Goal: Task Accomplishment & Management: Use online tool/utility

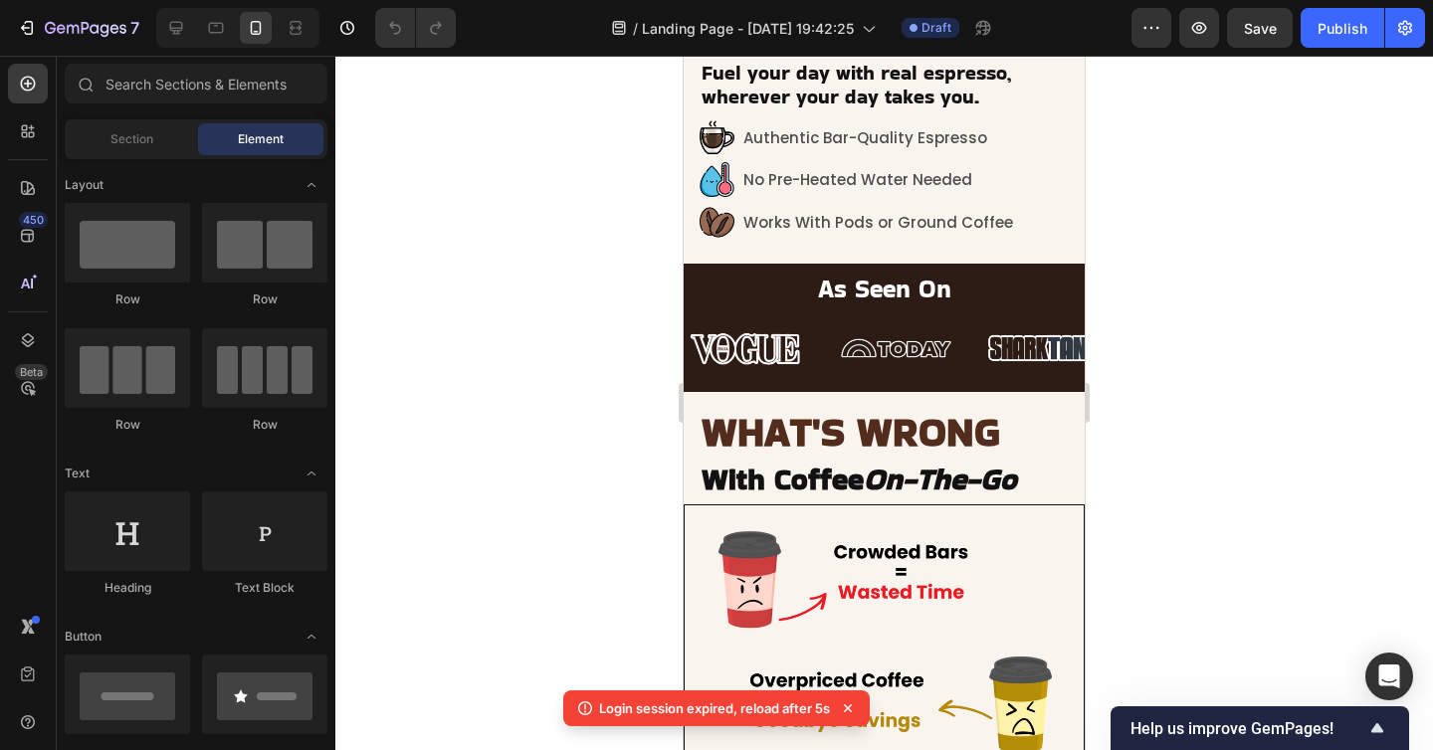
scroll to position [589, 0]
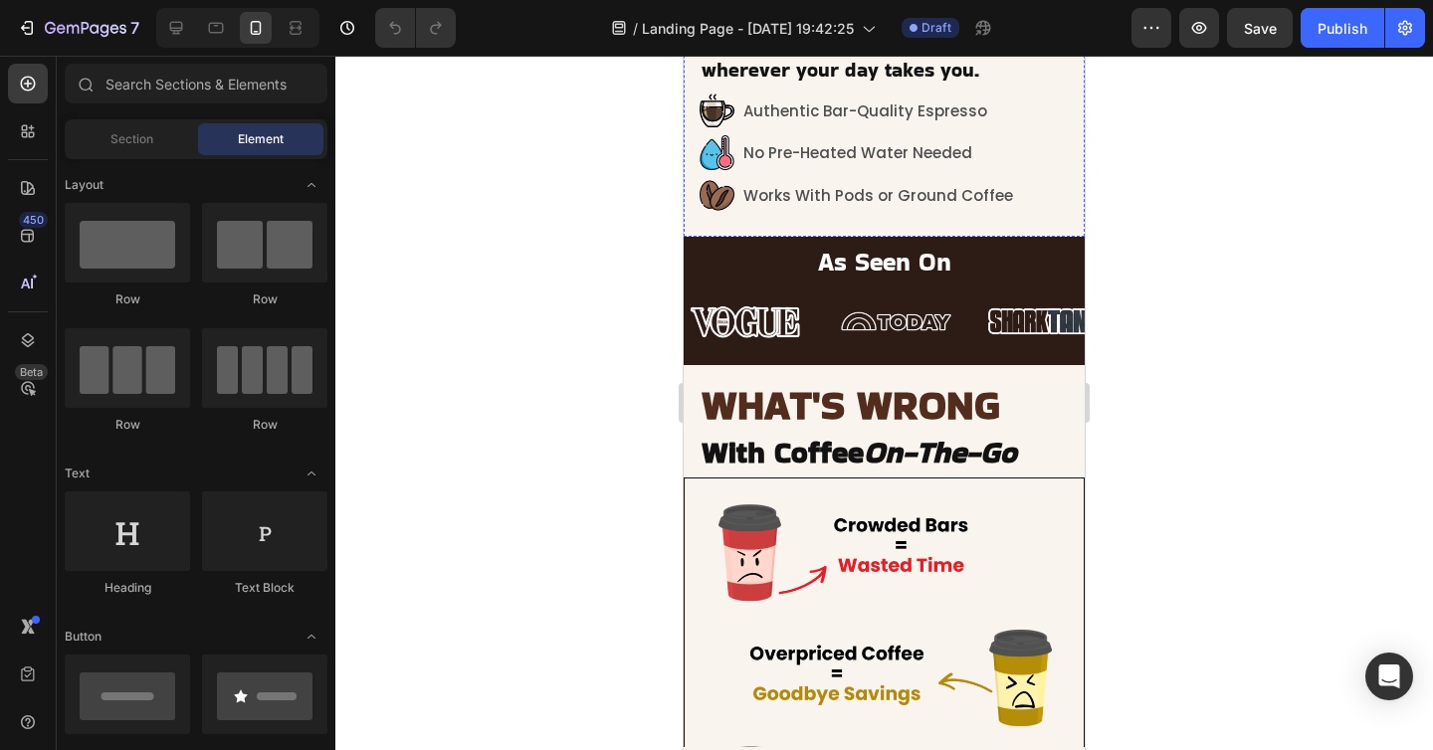
scroll to position [604, 0]
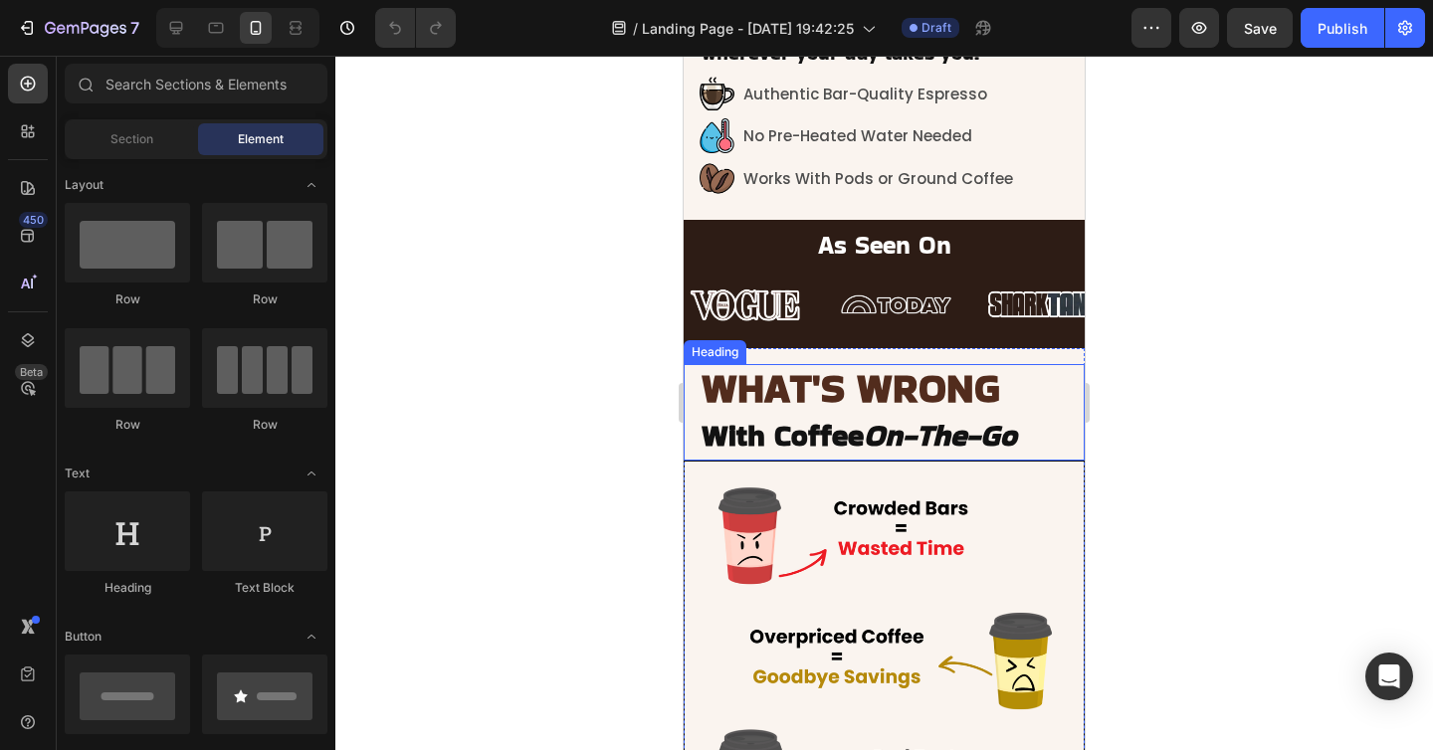
click at [849, 419] on span "With Coffee On-The-Go" at bounding box center [858, 435] width 314 height 43
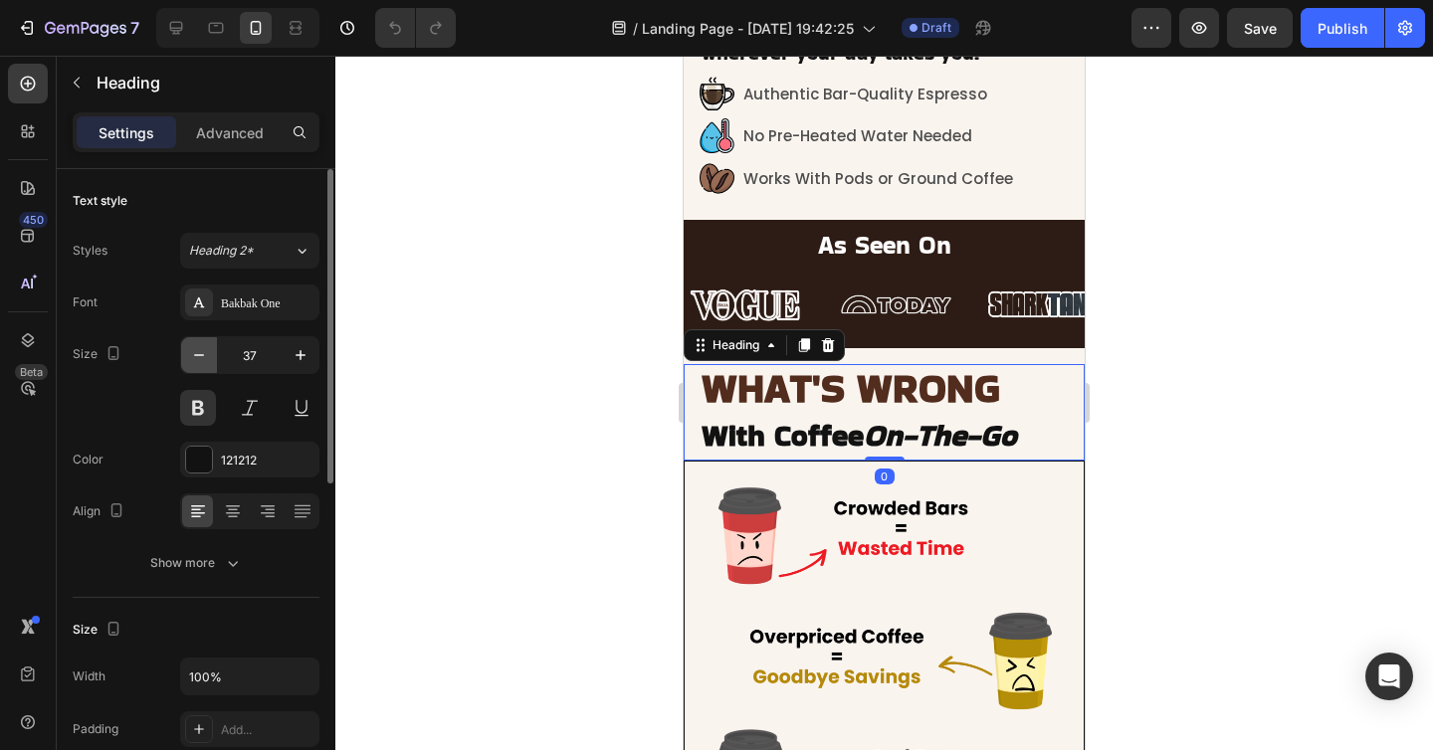
click at [204, 352] on icon "button" at bounding box center [199, 355] width 20 height 20
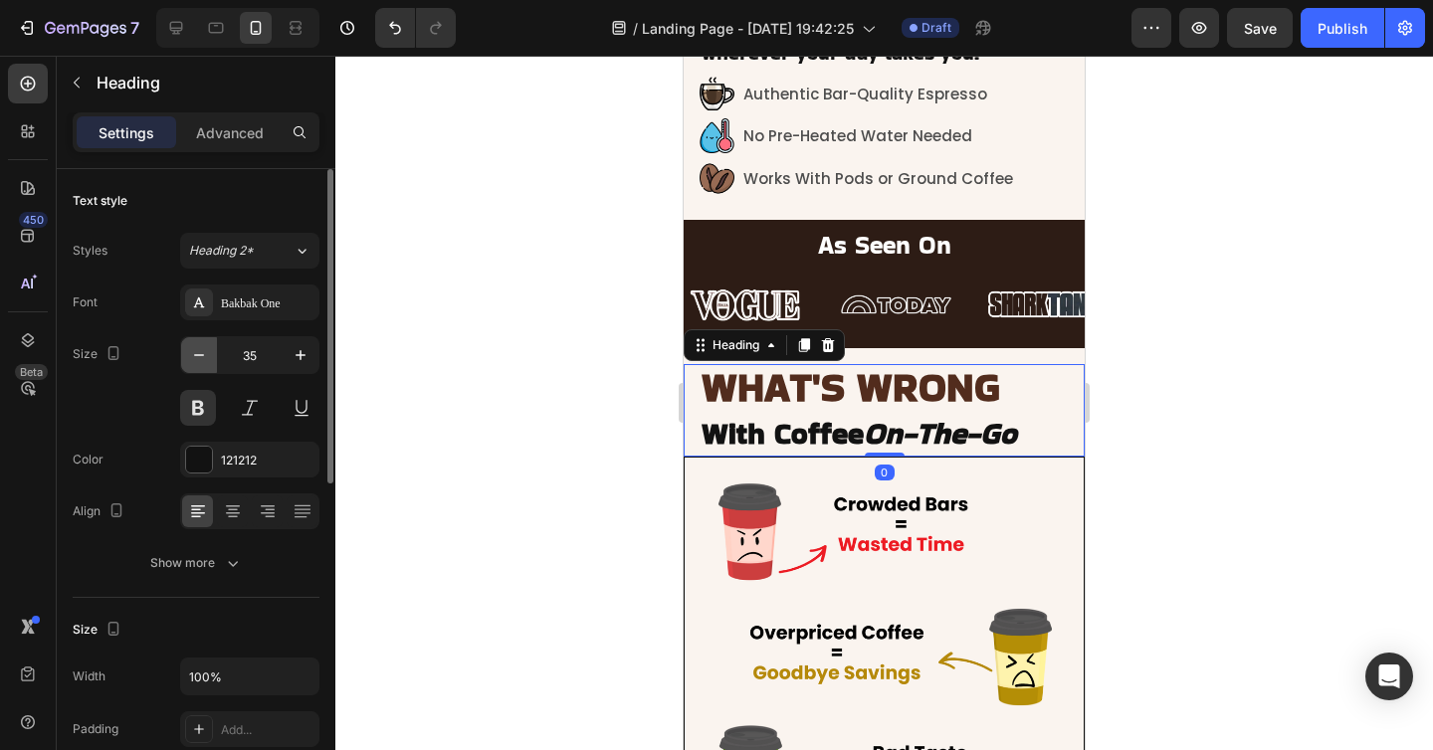
click at [204, 352] on icon "button" at bounding box center [199, 355] width 20 height 20
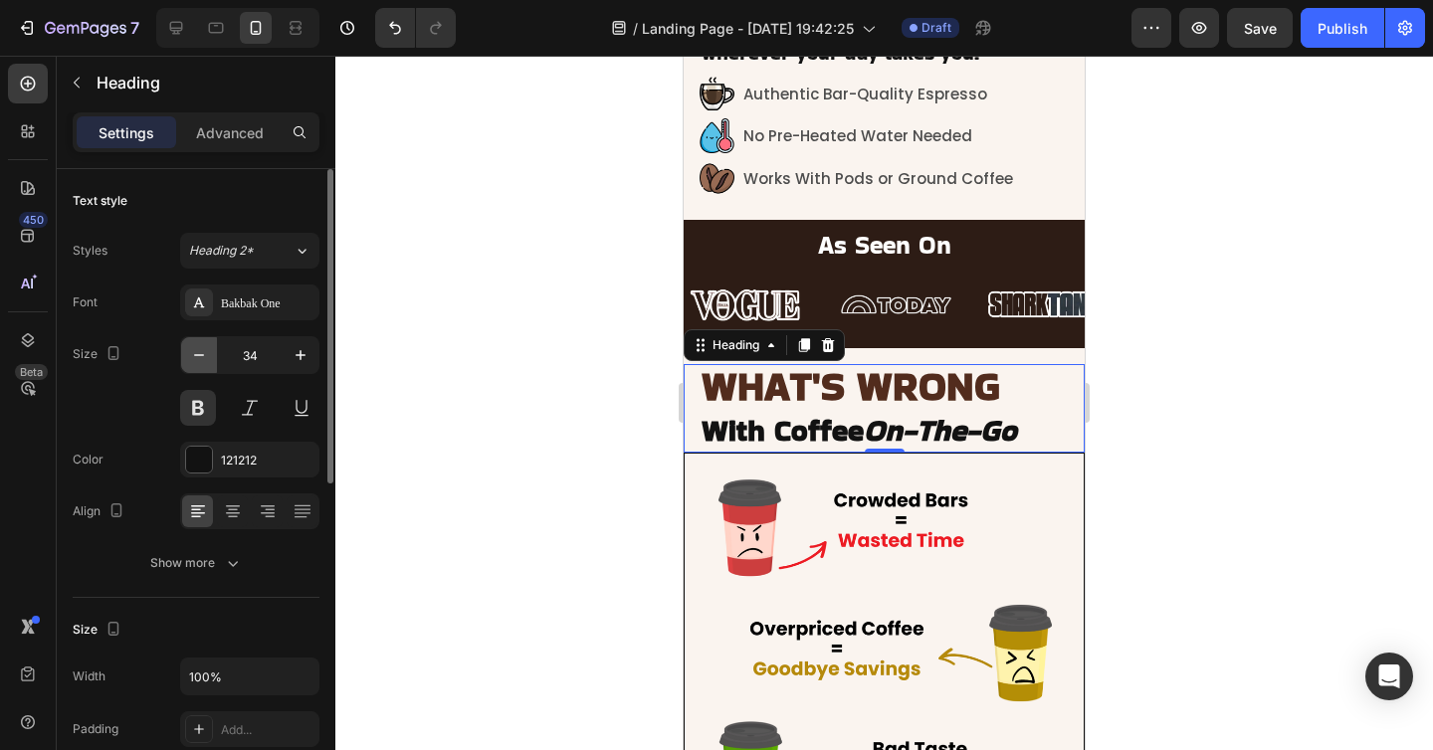
click at [204, 352] on icon "button" at bounding box center [199, 355] width 20 height 20
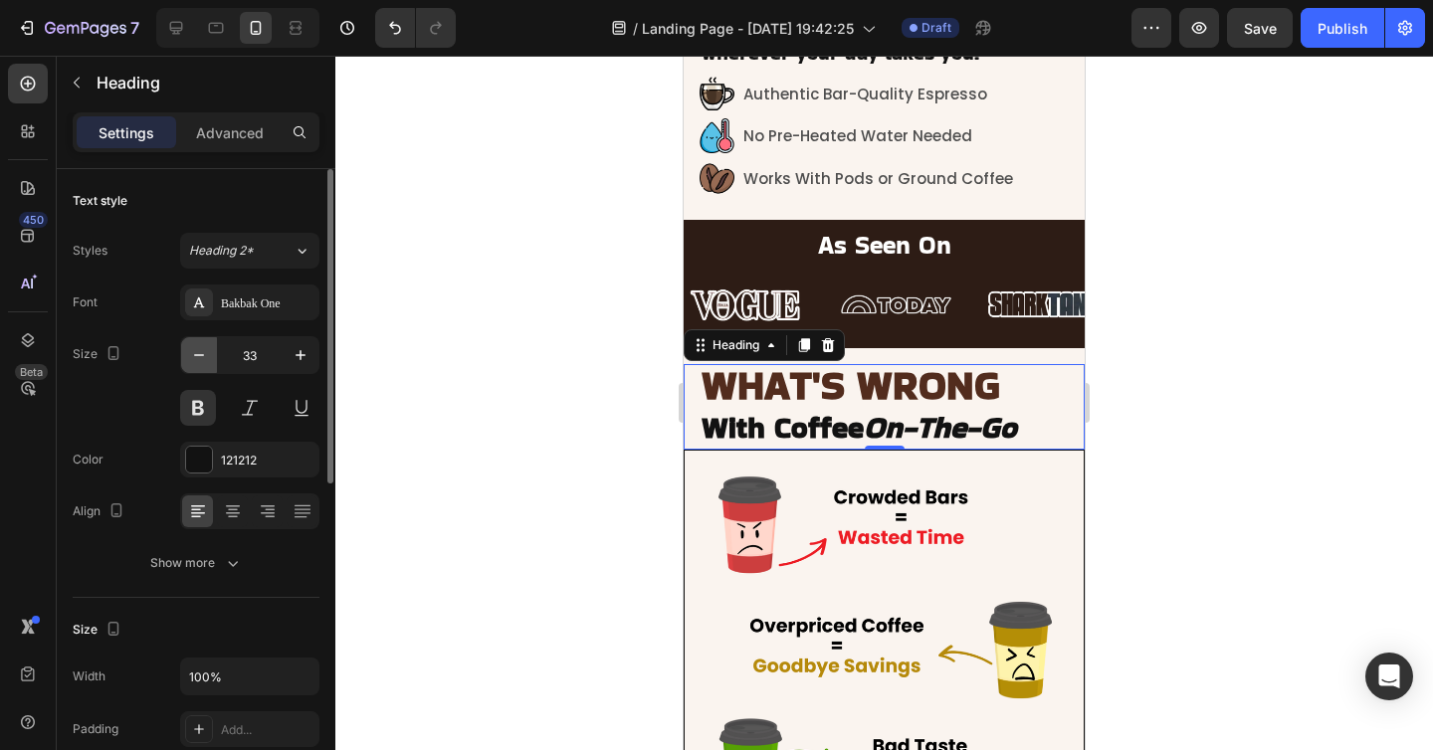
click at [204, 352] on icon "button" at bounding box center [199, 355] width 20 height 20
type input "32"
click at [559, 391] on div at bounding box center [883, 403] width 1097 height 694
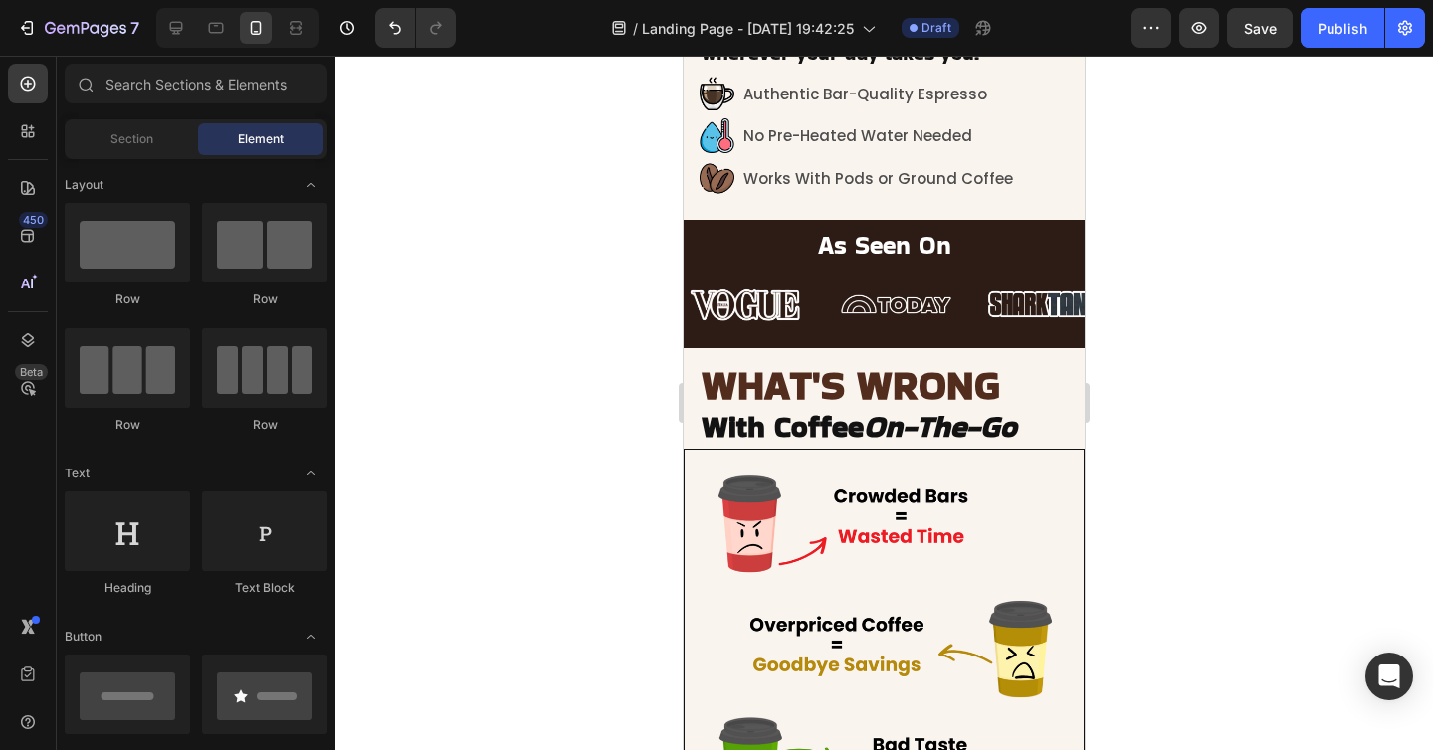
click at [1288, 471] on div at bounding box center [883, 403] width 1097 height 694
click at [1053, 461] on img at bounding box center [883, 649] width 401 height 401
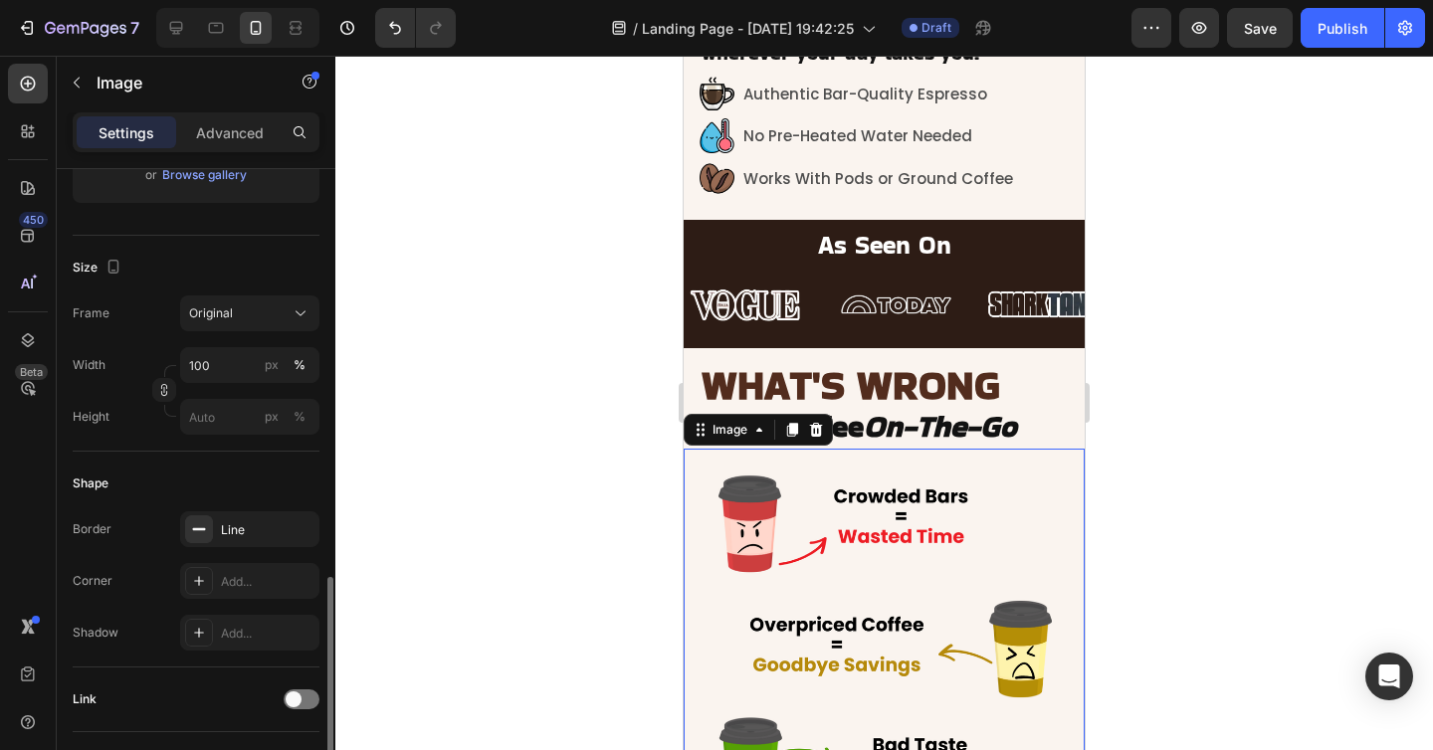
scroll to position [581, 0]
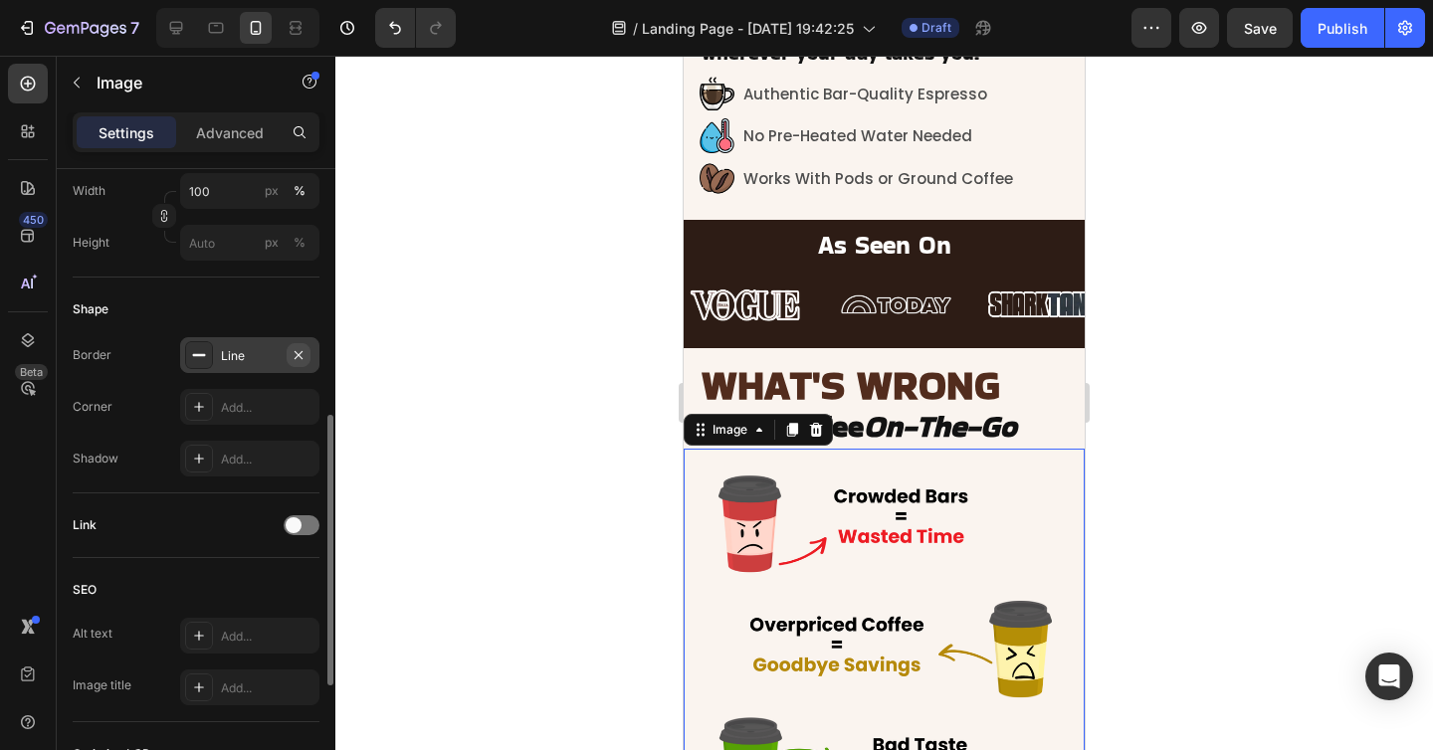
click at [295, 354] on icon "button" at bounding box center [298, 355] width 16 height 16
click at [558, 472] on div at bounding box center [883, 403] width 1097 height 694
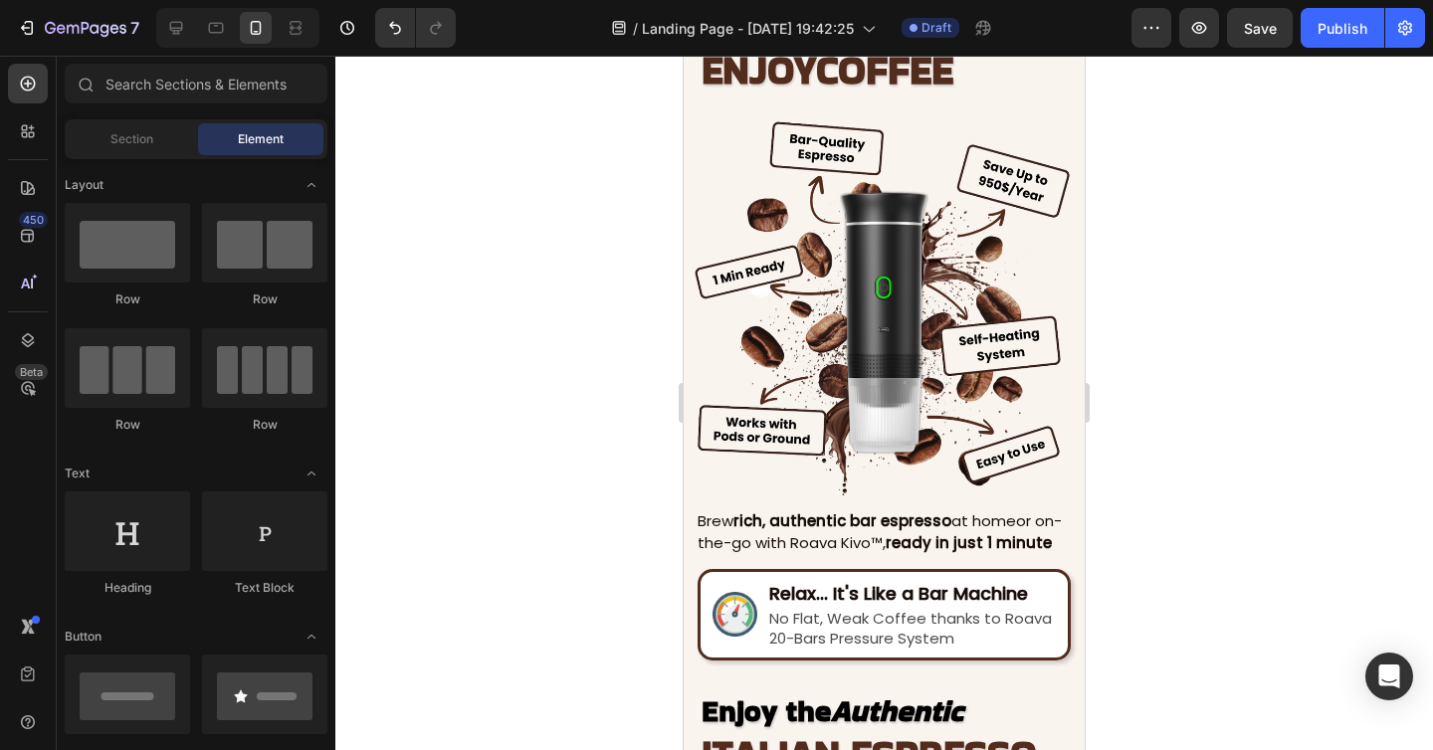
scroll to position [1216, 0]
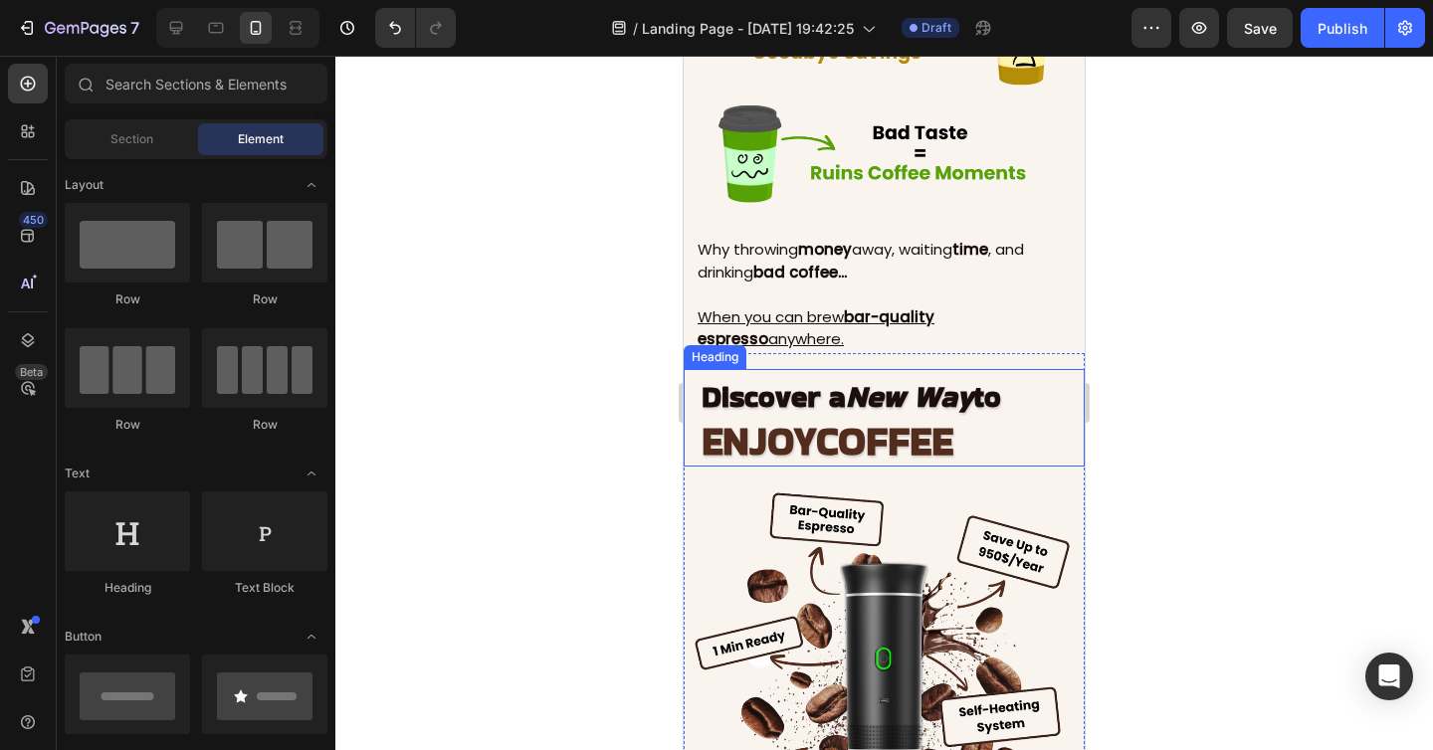
click at [920, 412] on icon "New Way" at bounding box center [909, 396] width 127 height 43
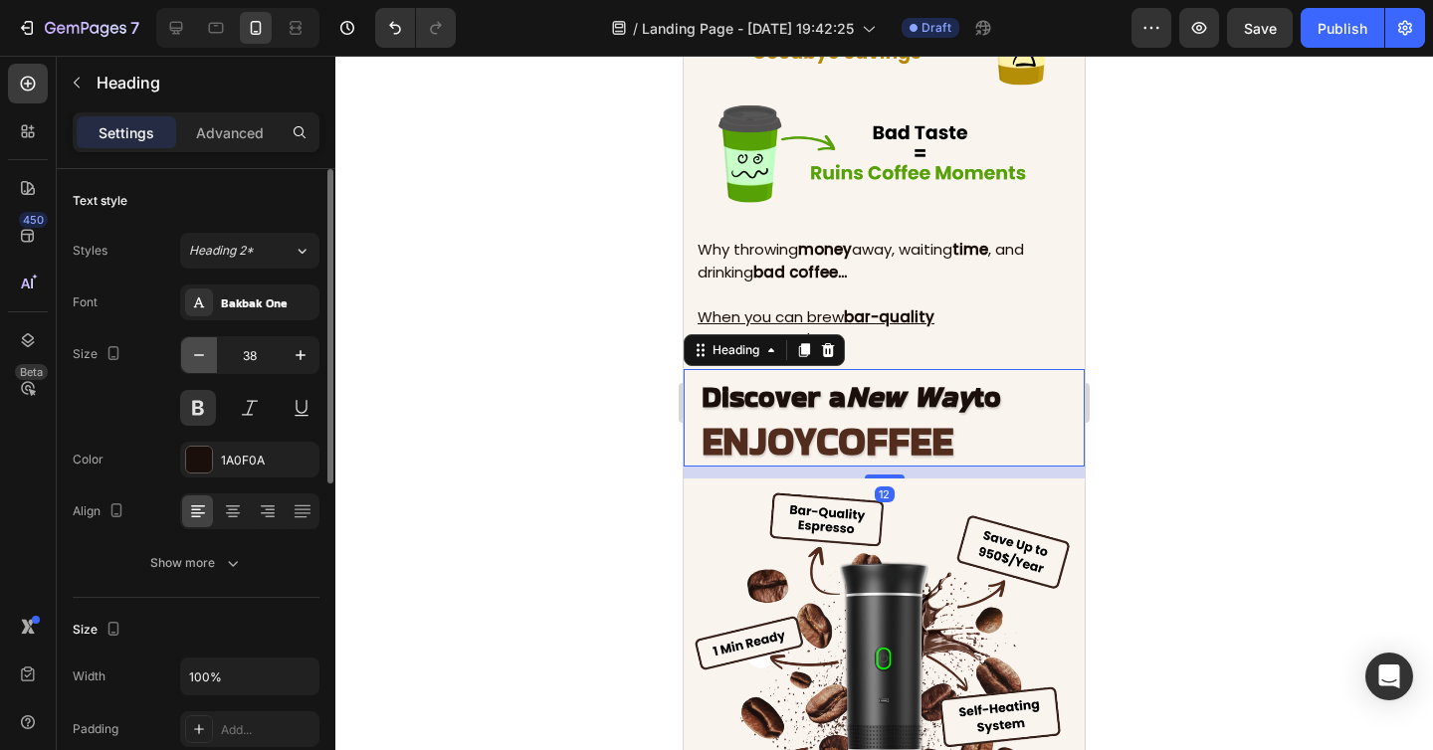
click at [198, 351] on icon "button" at bounding box center [199, 355] width 20 height 20
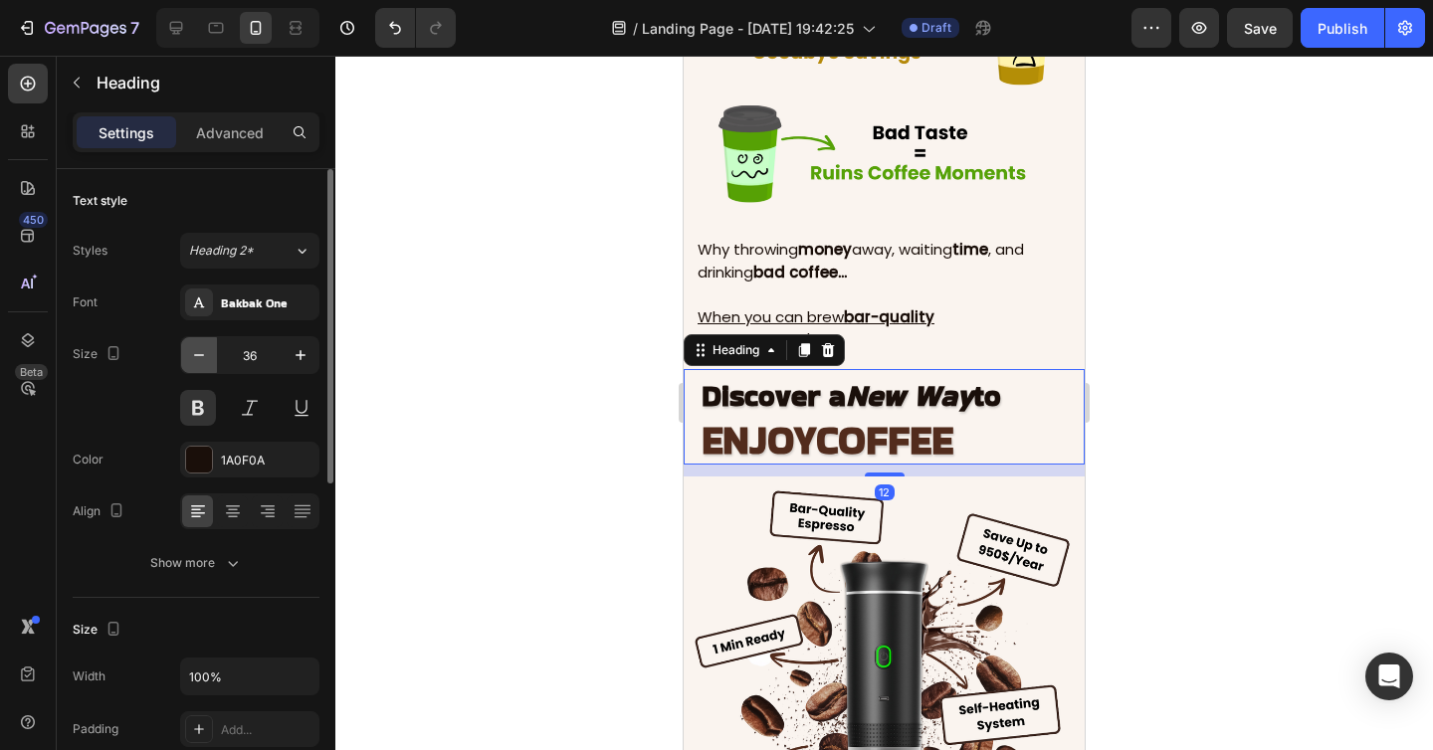
click at [198, 351] on icon "button" at bounding box center [199, 355] width 20 height 20
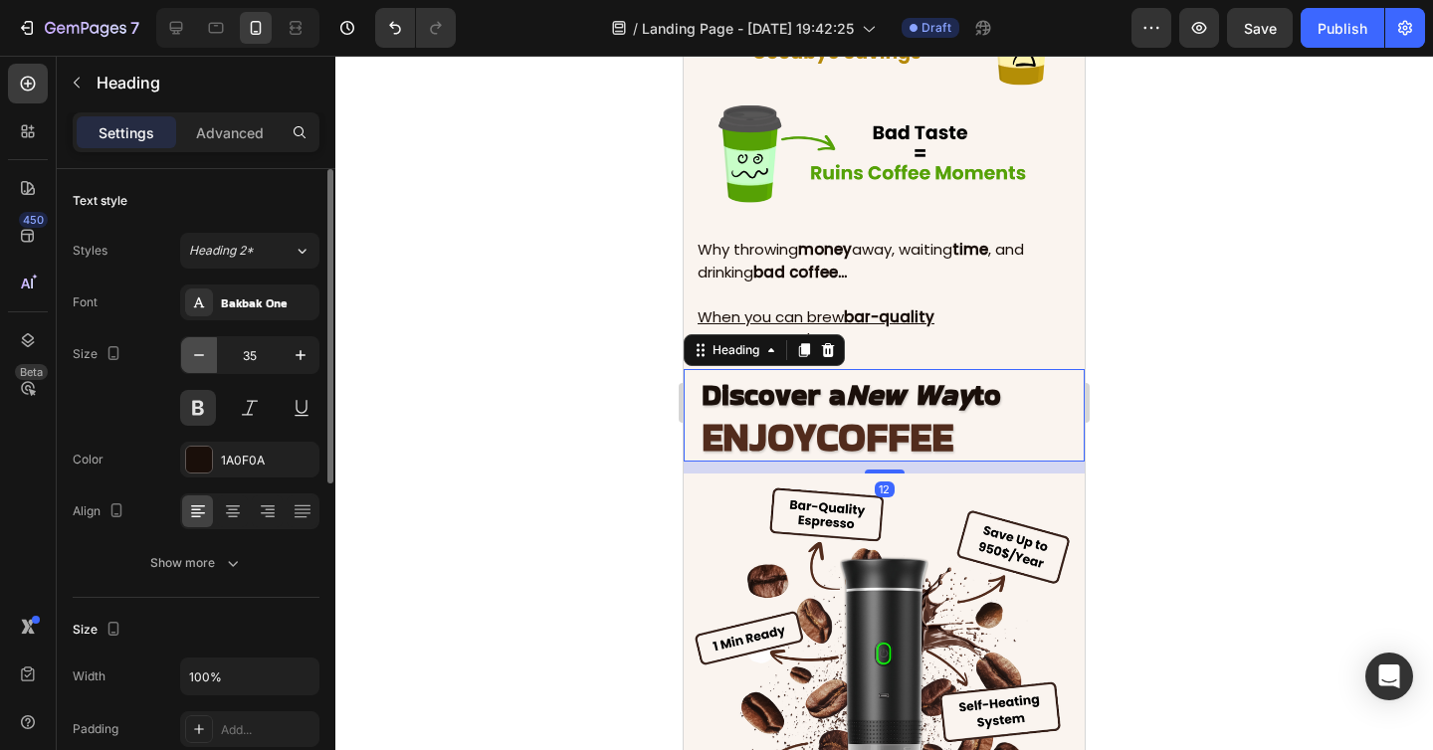
click at [198, 351] on icon "button" at bounding box center [199, 355] width 20 height 20
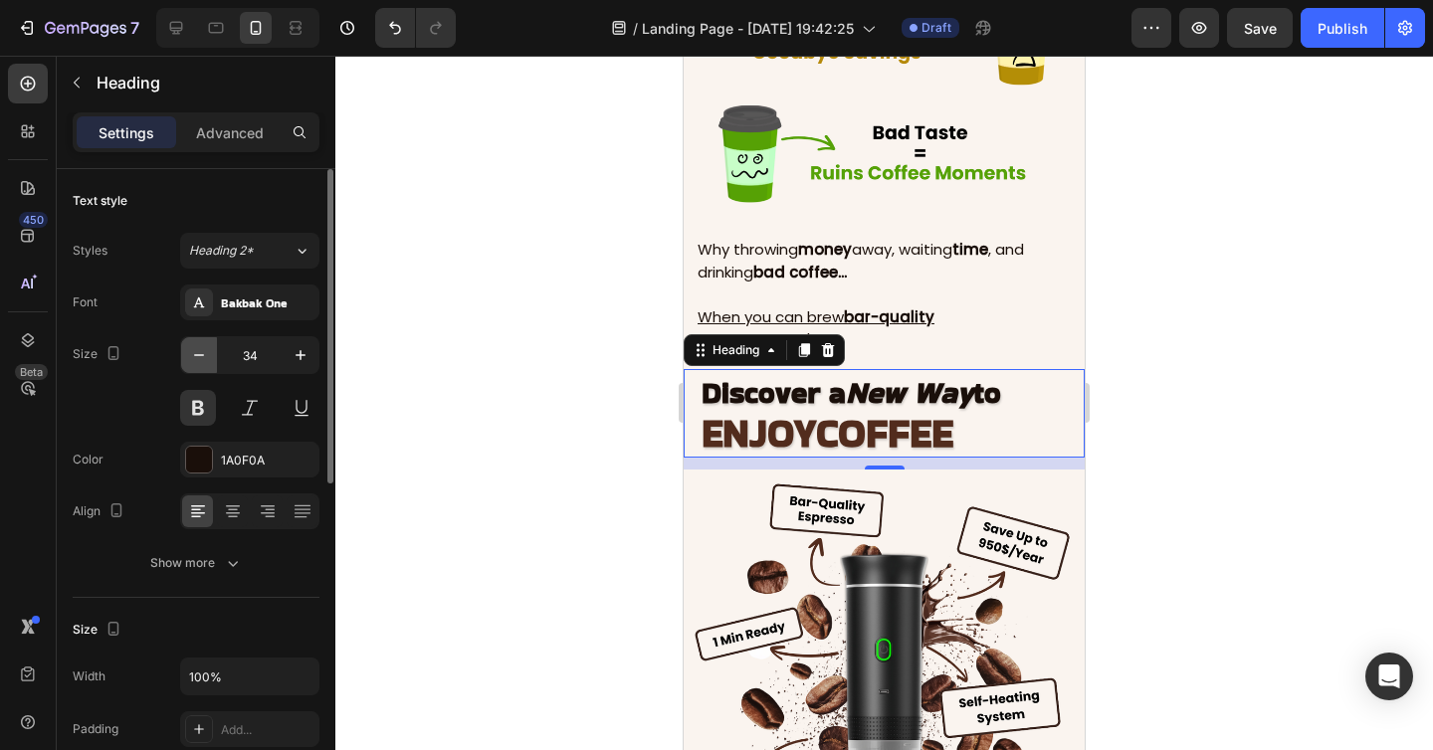
click at [198, 351] on icon "button" at bounding box center [199, 355] width 20 height 20
type input "33"
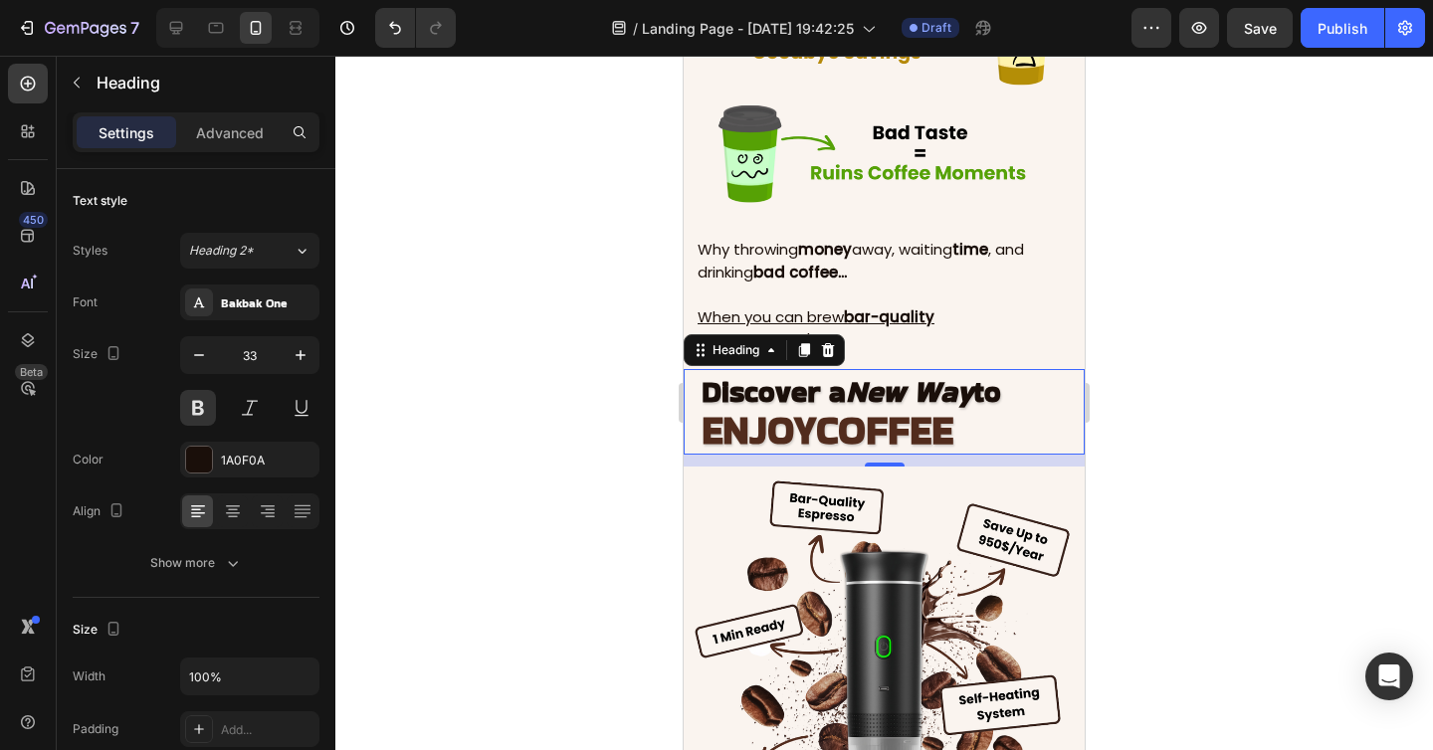
click at [1175, 499] on div at bounding box center [883, 403] width 1097 height 694
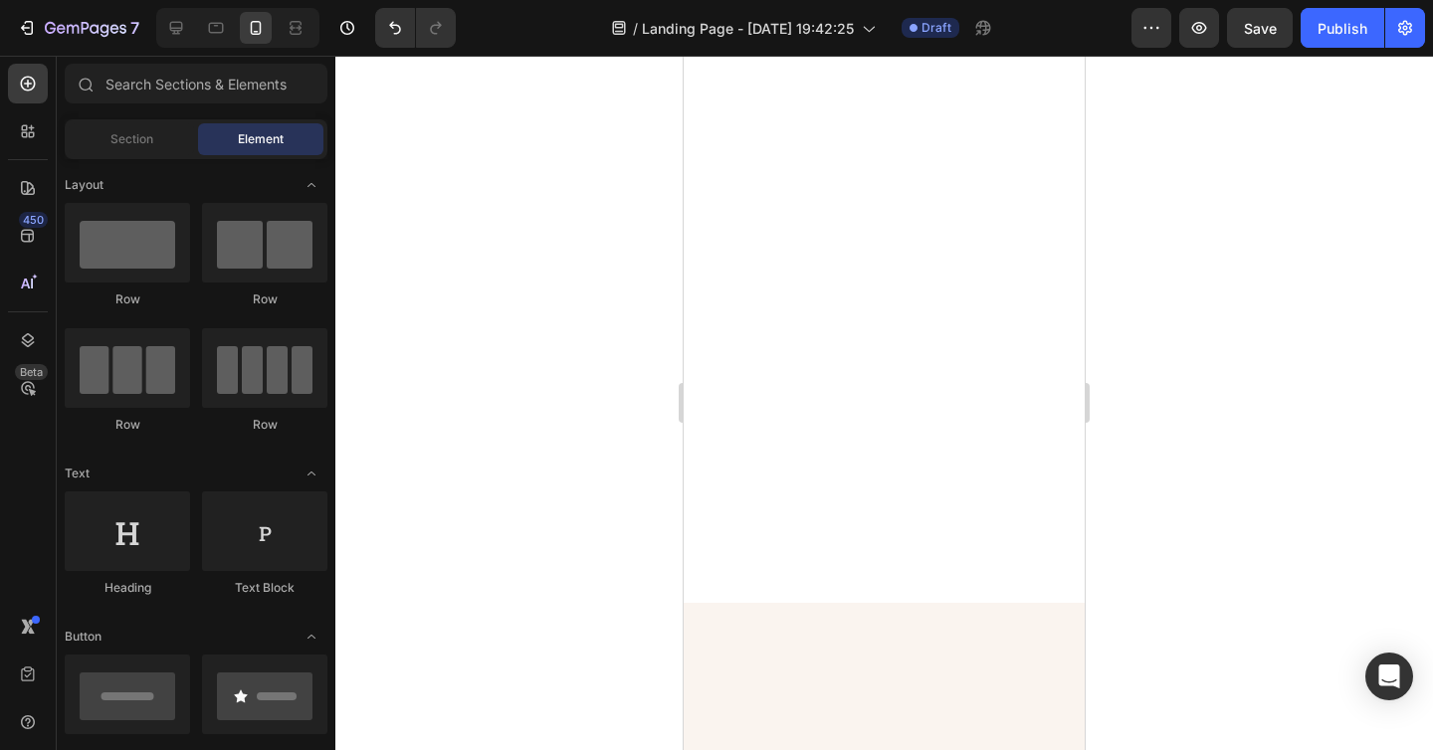
scroll to position [3122, 0]
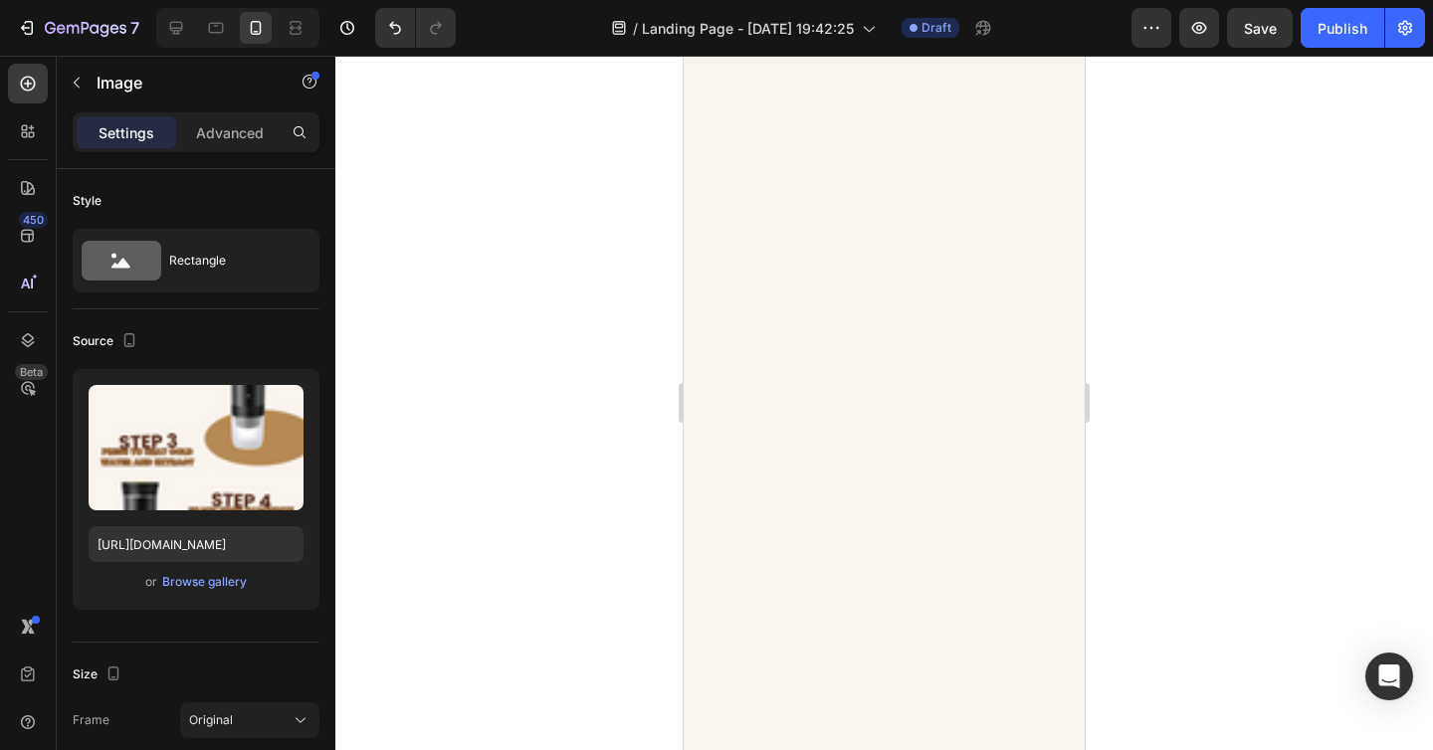
scroll to position [3840, 0]
click at [1199, 338] on div at bounding box center [883, 403] width 1097 height 694
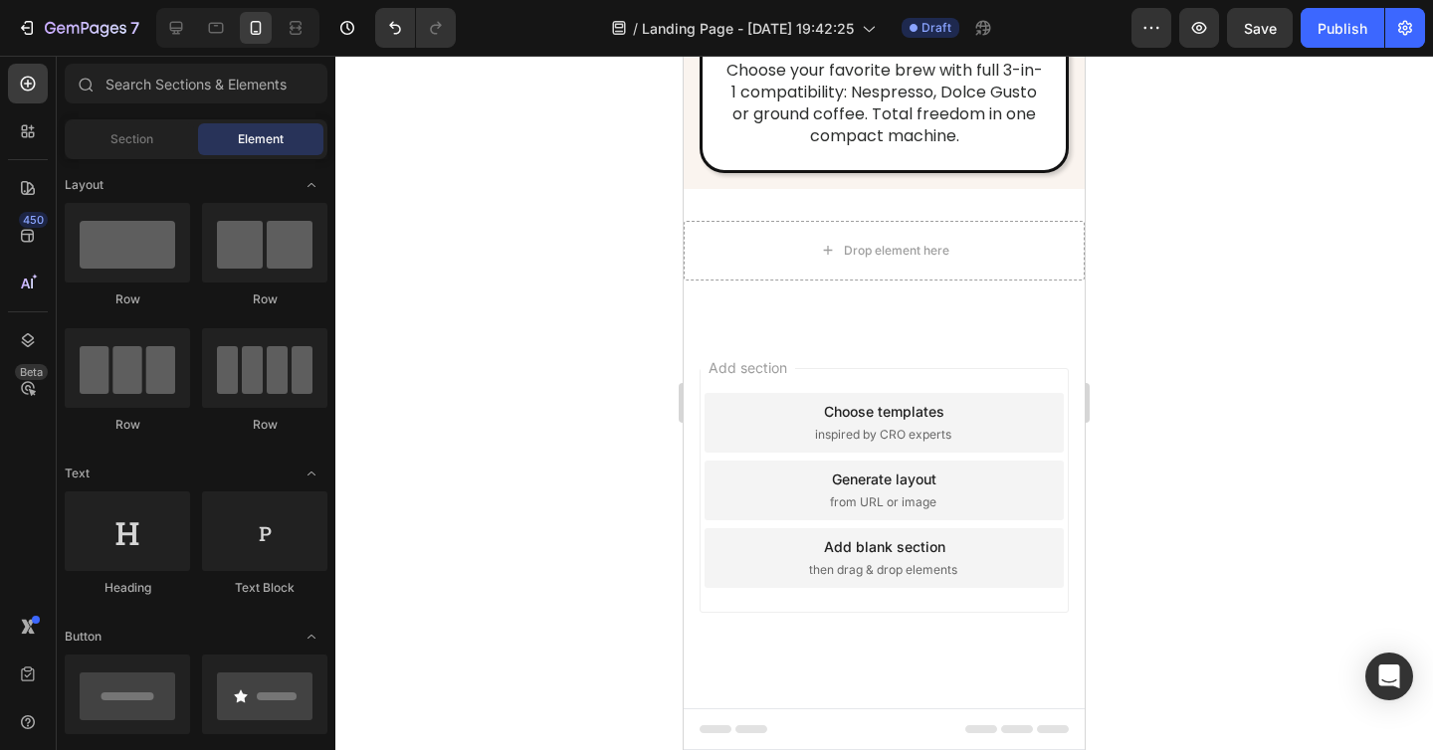
scroll to position [6930, 0]
click at [874, 12] on img at bounding box center [884, 12] width 65 height 0
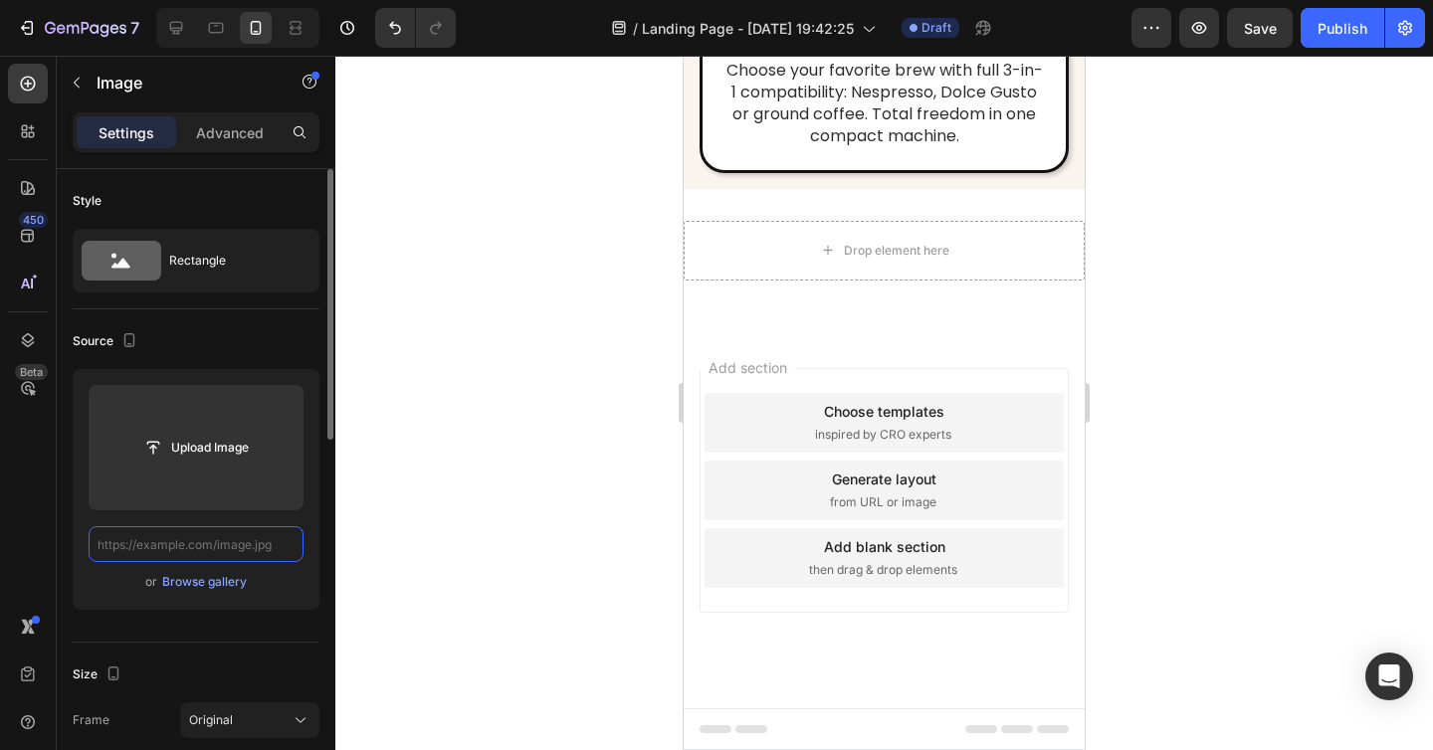
scroll to position [0, 0]
paste input "https://cdn.shopify.com/s/files/1/0938/8140/1668/files/coffe_gp.png?v=1758896227"
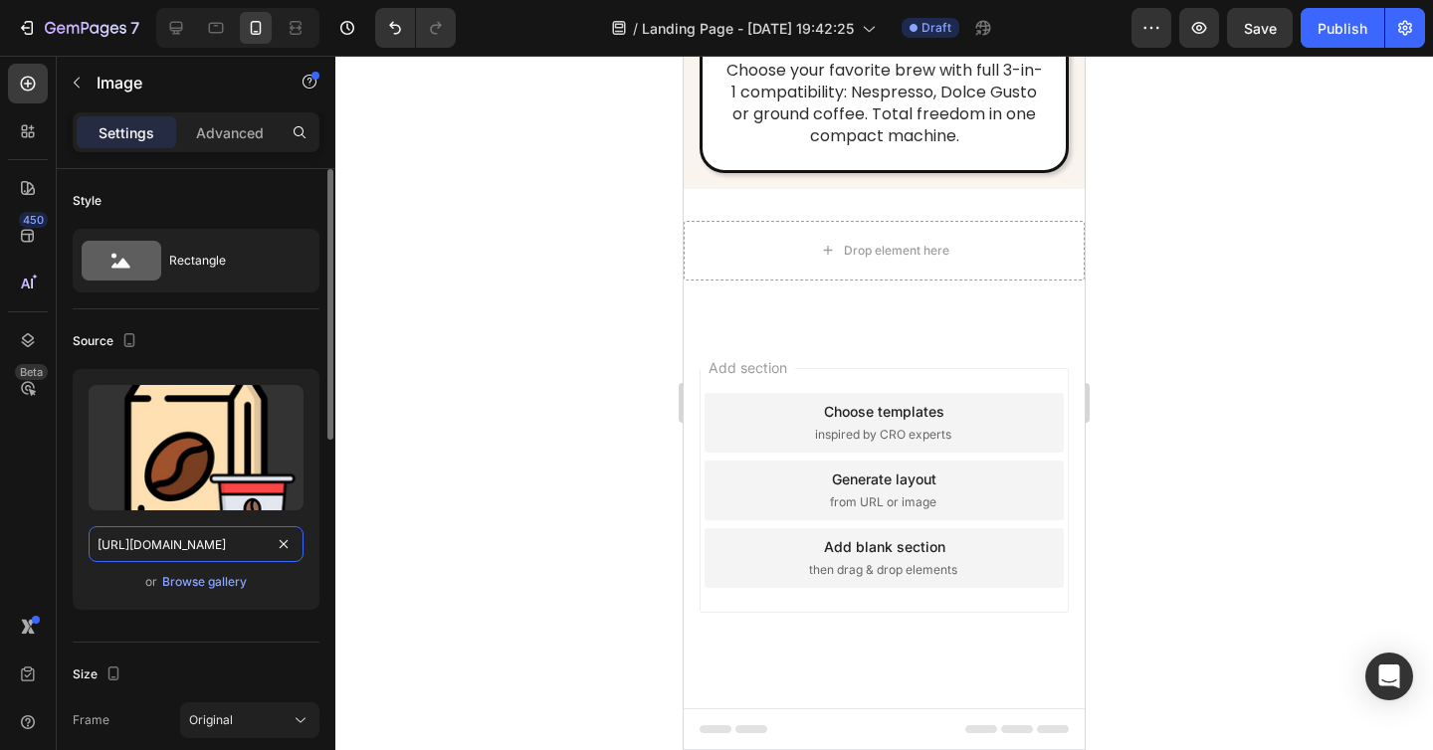
scroll to position [0, 309]
type input "https://cdn.shopify.com/s/files/1/0938/8140/1668/files/coffe_gp.png?v=1758896227"
click at [1203, 461] on div at bounding box center [883, 403] width 1097 height 694
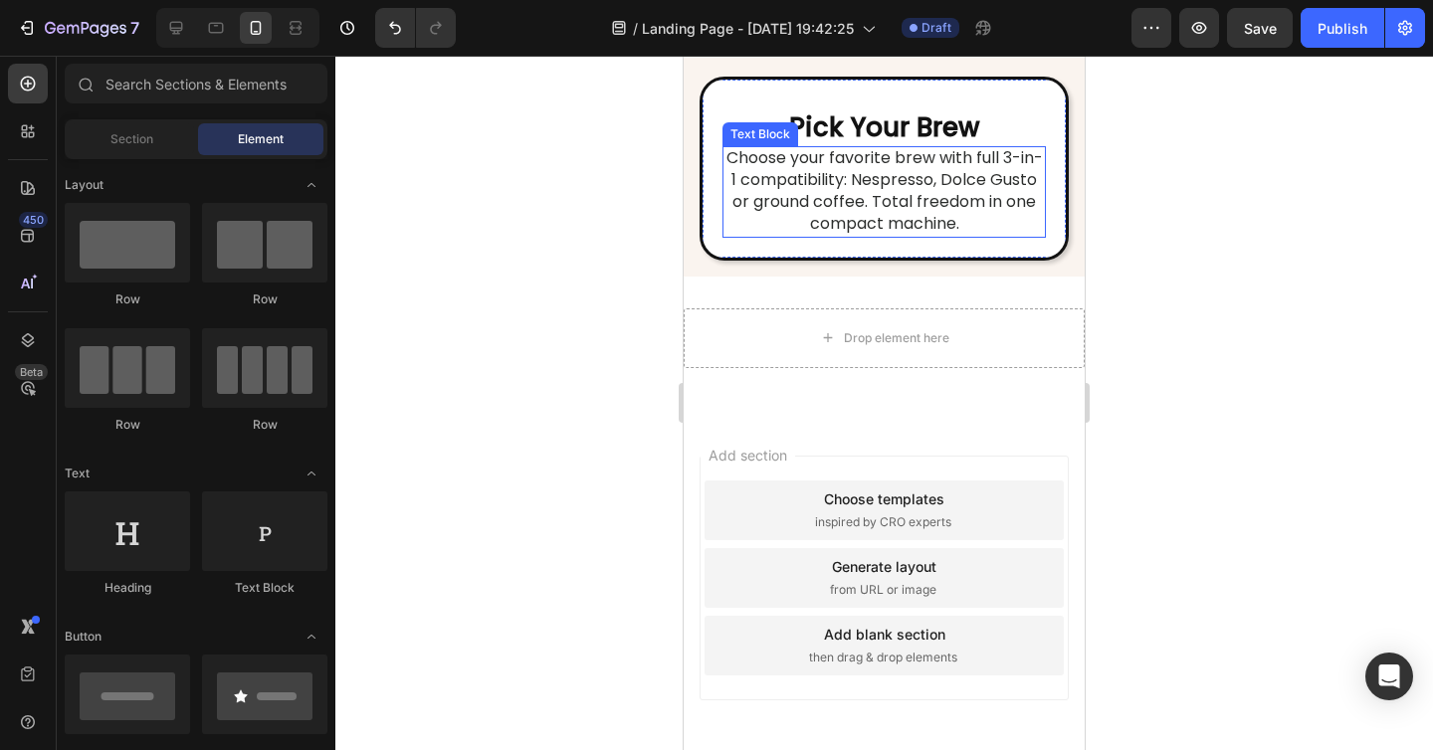
scroll to position [6724, 0]
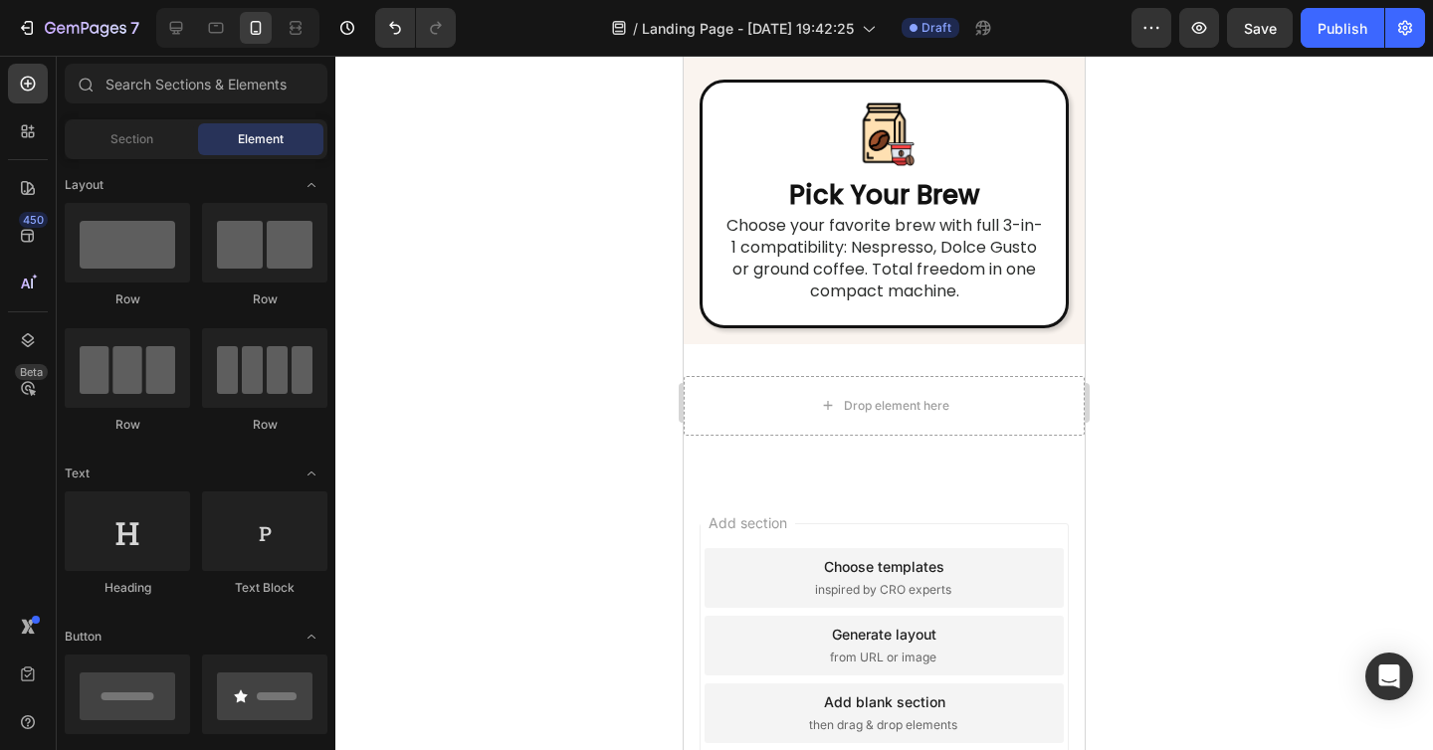
click at [1180, 420] on div at bounding box center [883, 403] width 1097 height 694
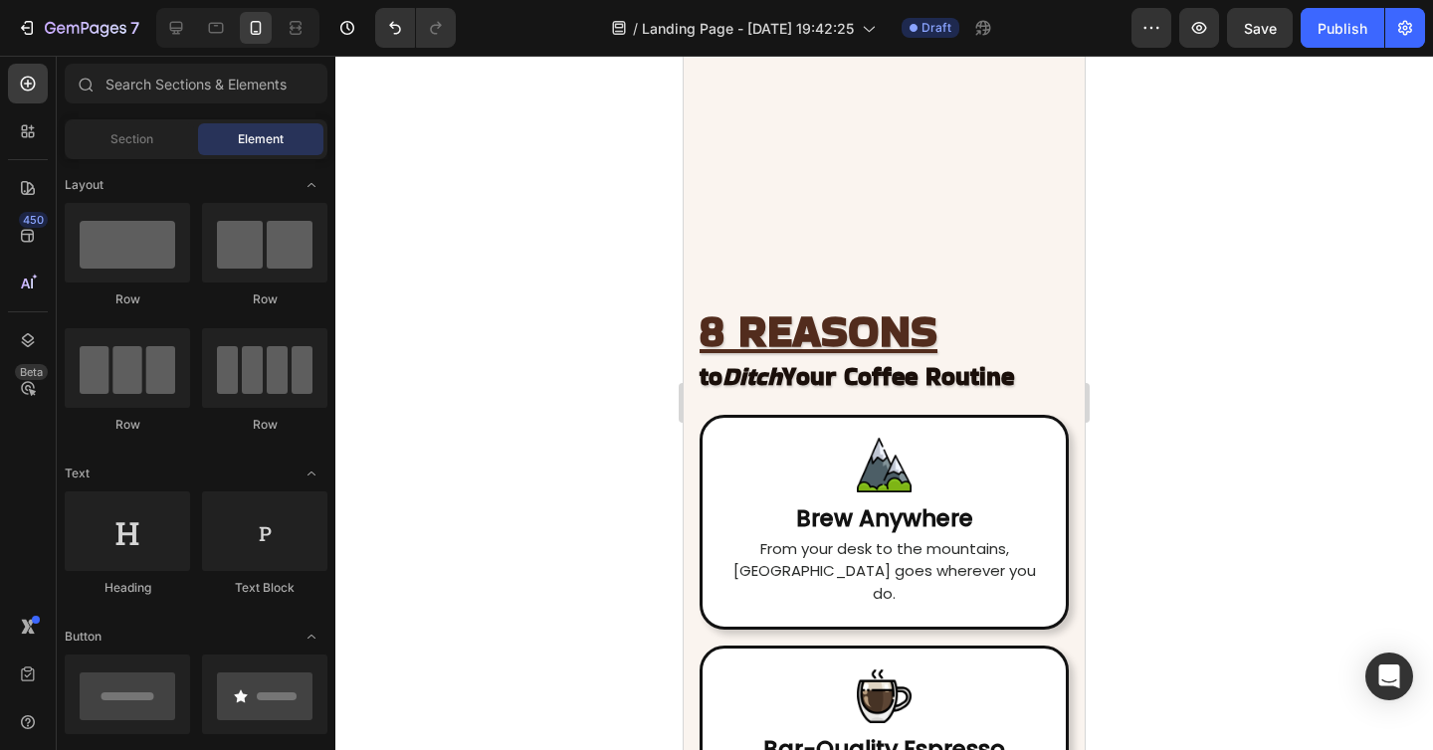
scroll to position [4996, 0]
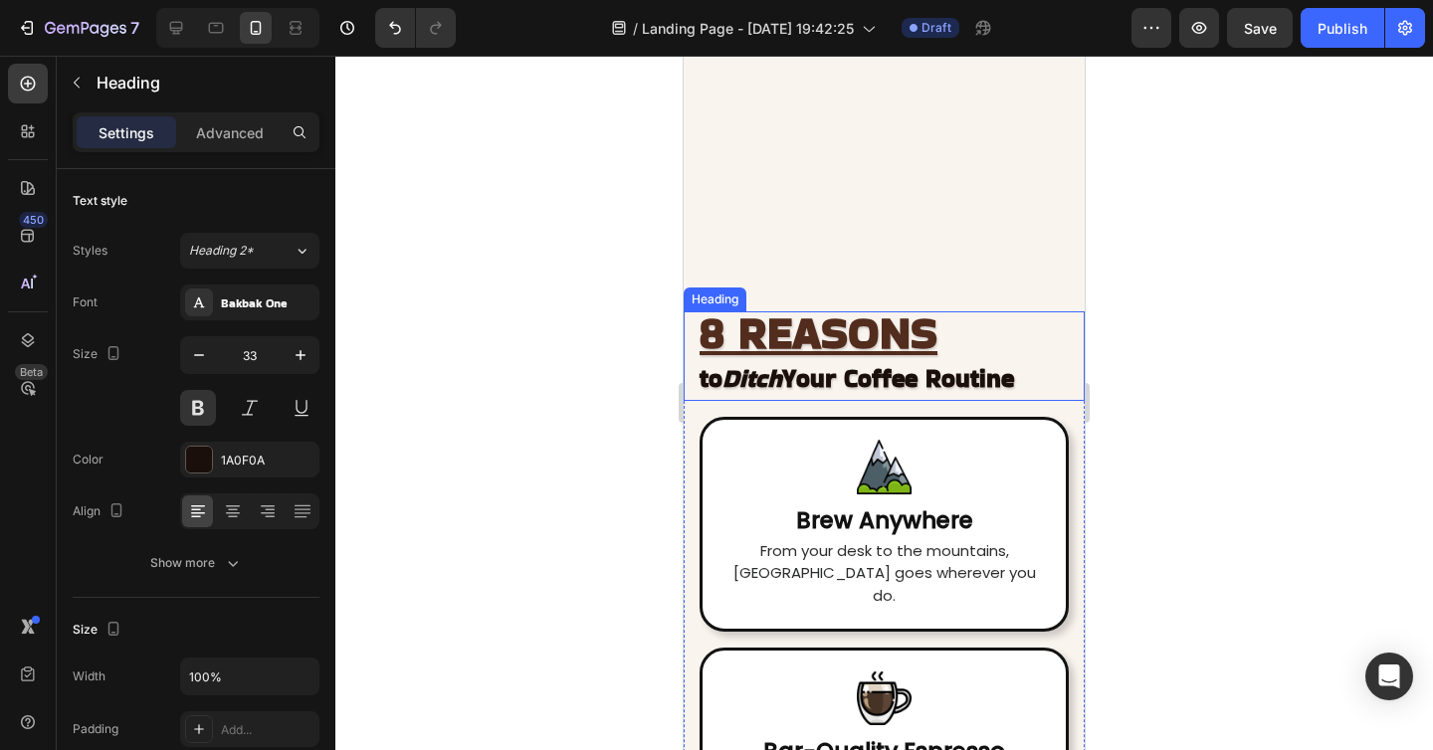
click at [793, 338] on u "8 REASONS" at bounding box center [818, 332] width 238 height 63
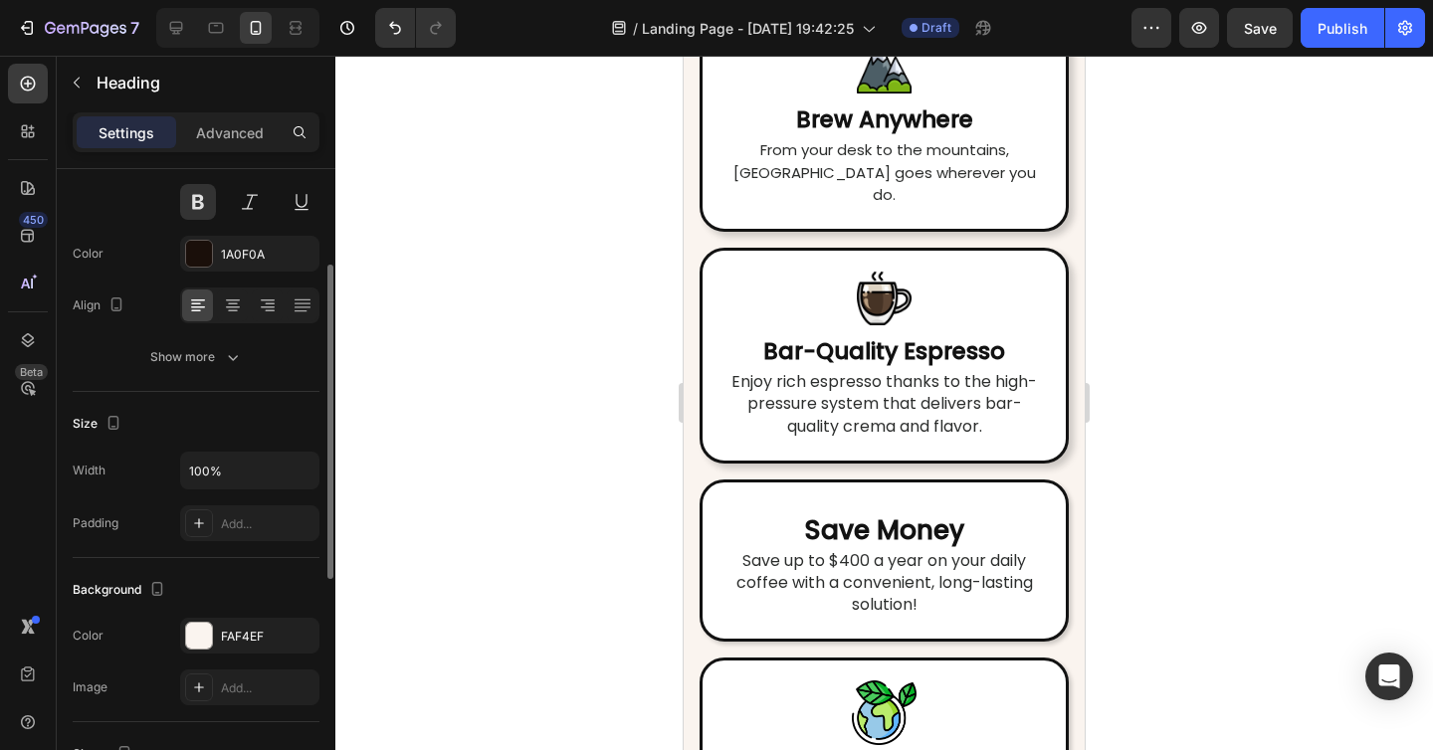
scroll to position [202, 0]
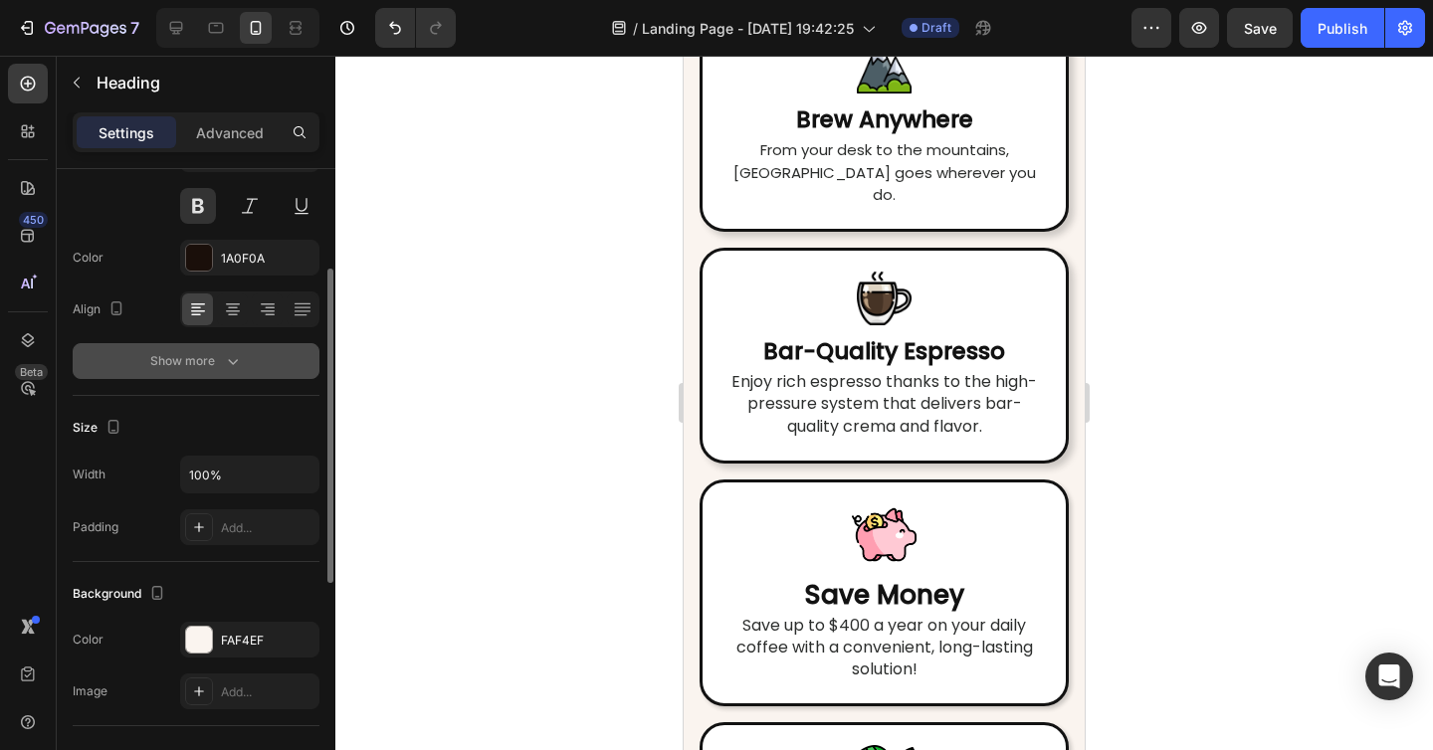
click at [201, 360] on div "Show more" at bounding box center [196, 361] width 93 height 20
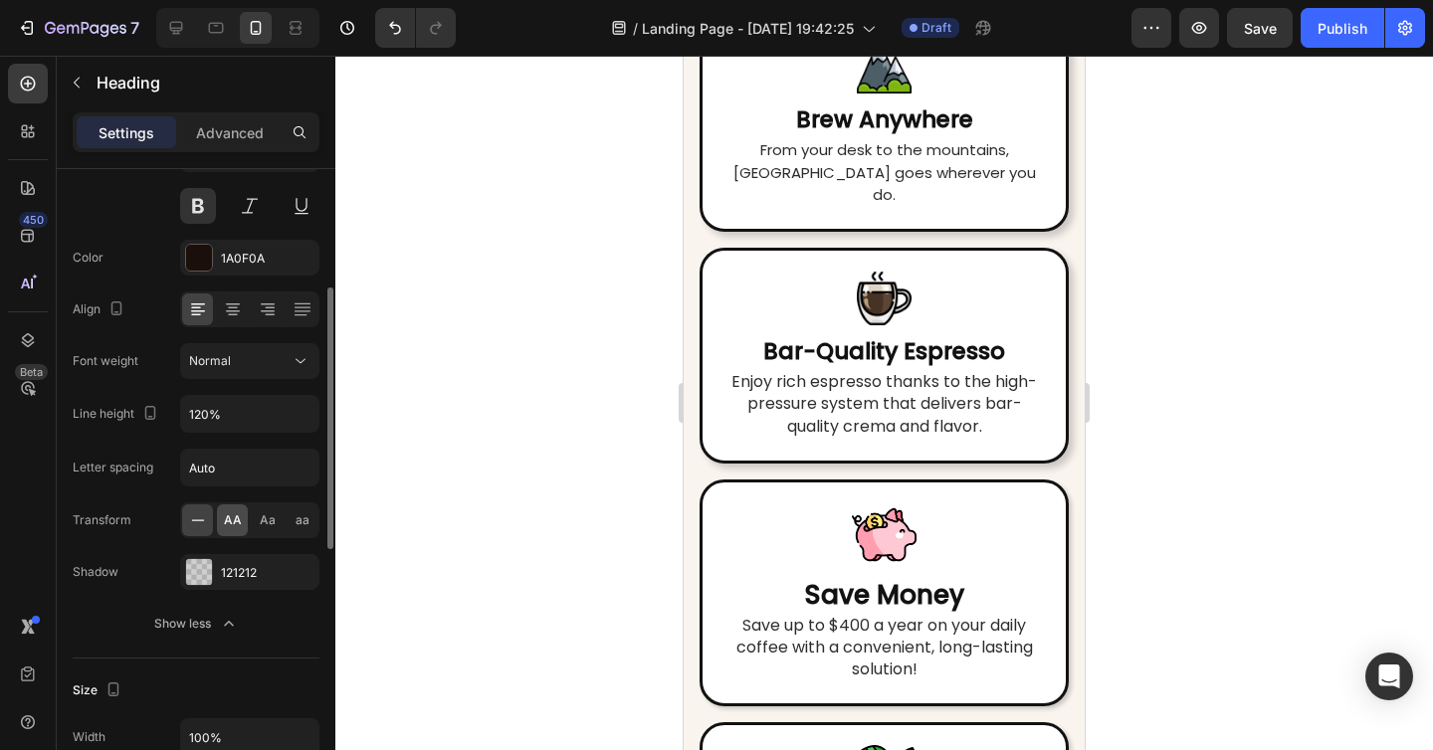
scroll to position [254, 0]
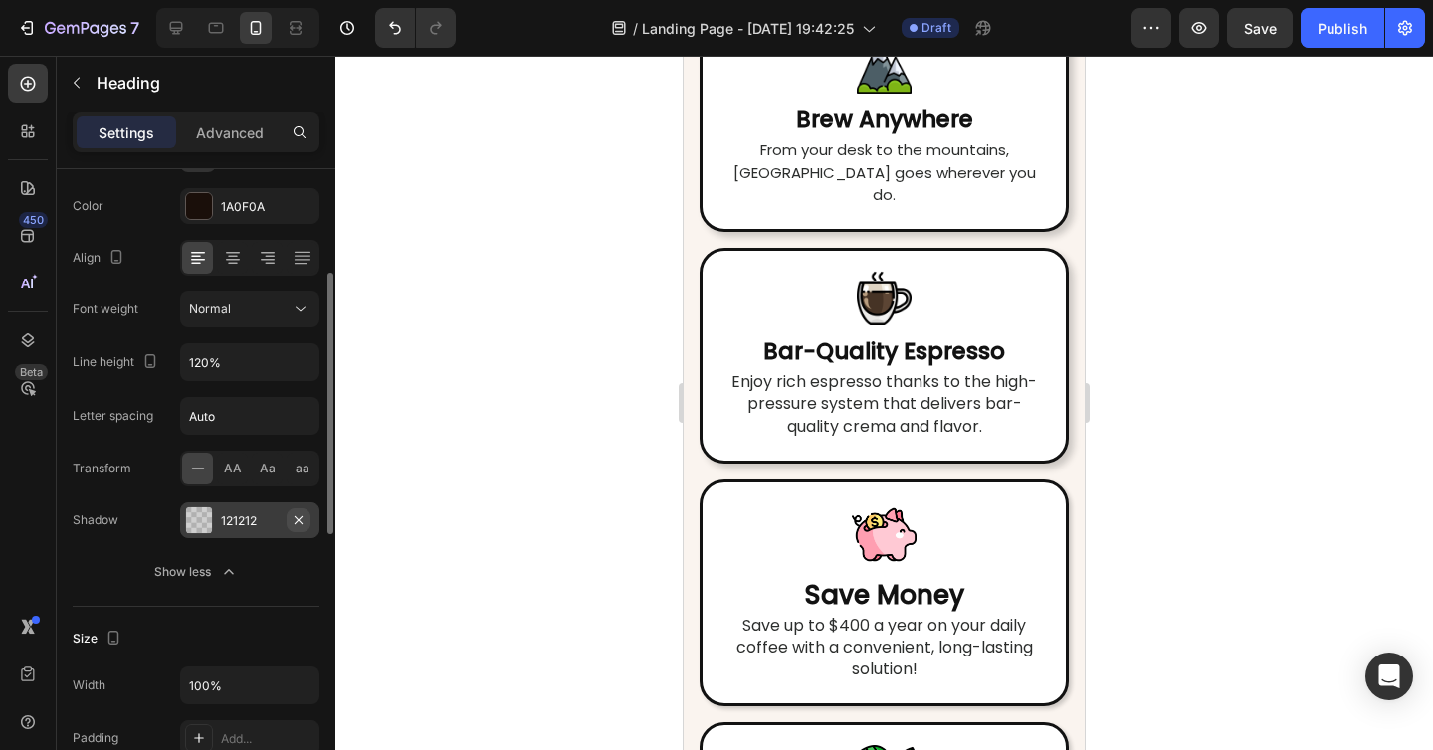
click at [299, 520] on icon "button" at bounding box center [298, 520] width 16 height 16
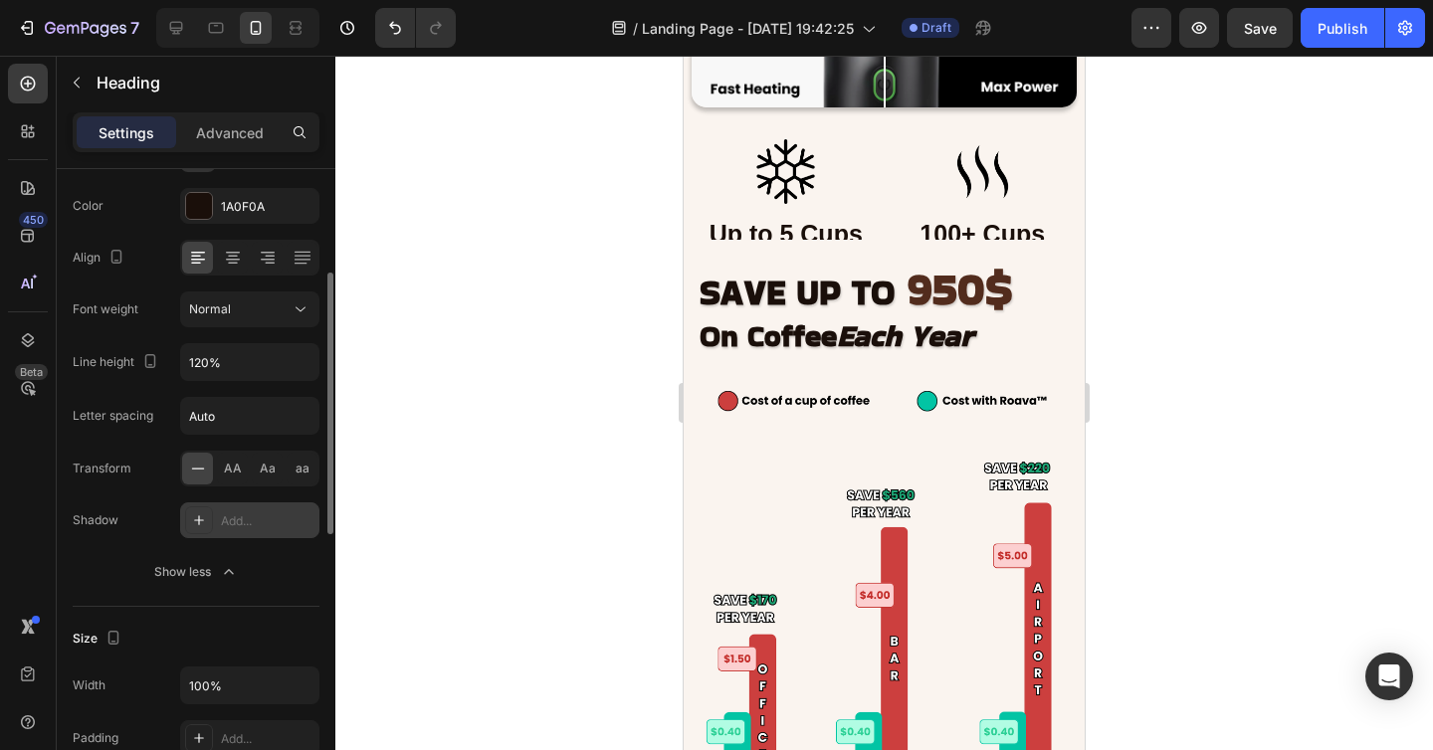
scroll to position [4410, 0]
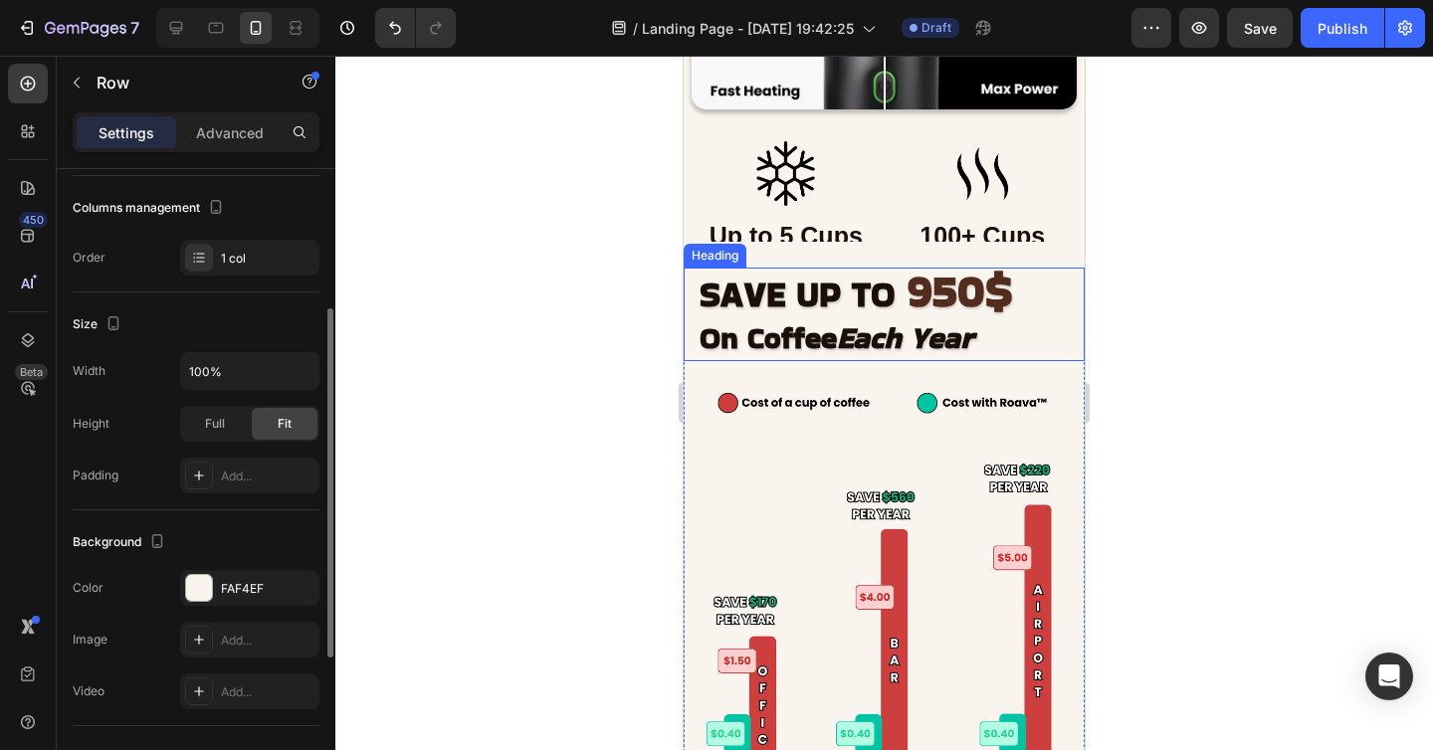
click at [828, 262] on div "SAVE UP TO 950$ On Coffee Each Year Heading Image Image Roava Kivo™ Pays for It…" at bounding box center [883, 569] width 401 height 626
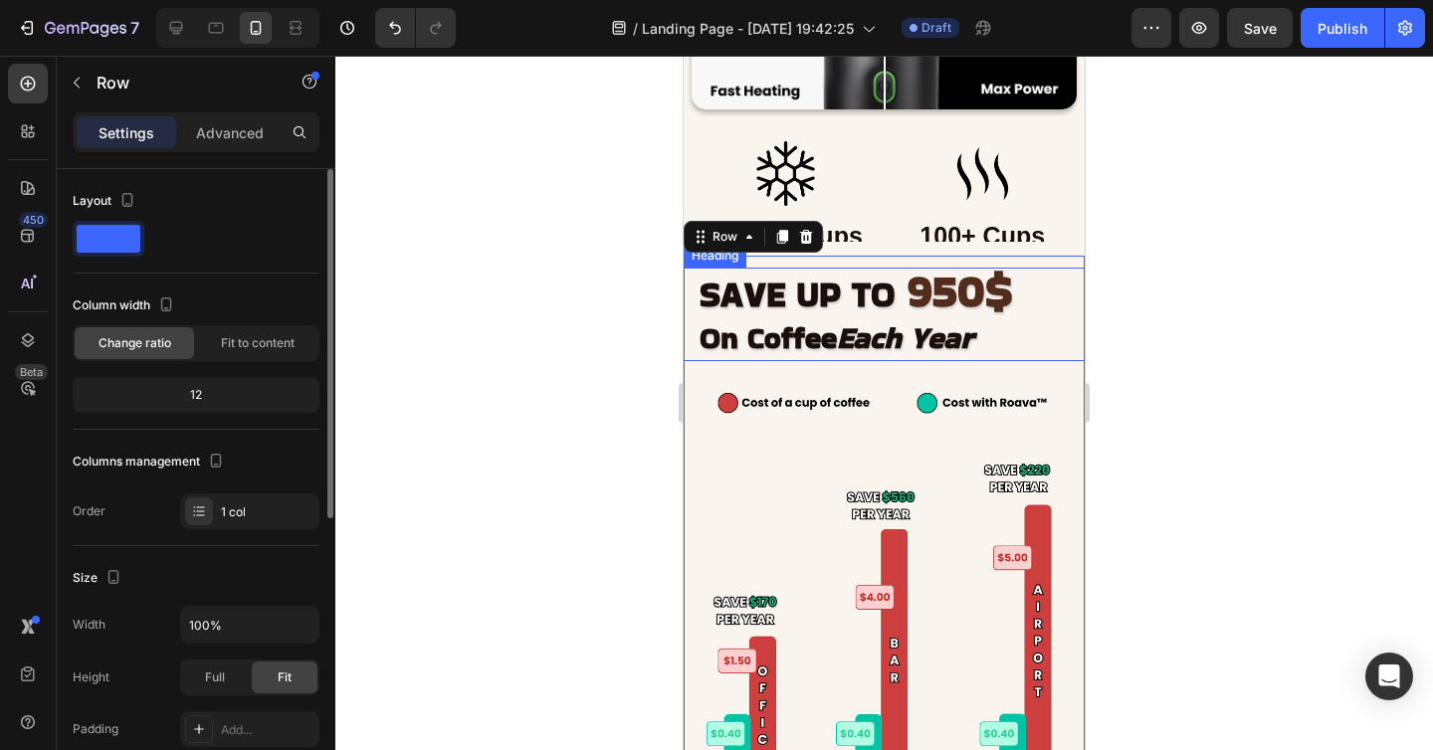
click at [828, 314] on h2 "SAVE UP TO 950$ On Coffee Each Year" at bounding box center [883, 315] width 373 height 94
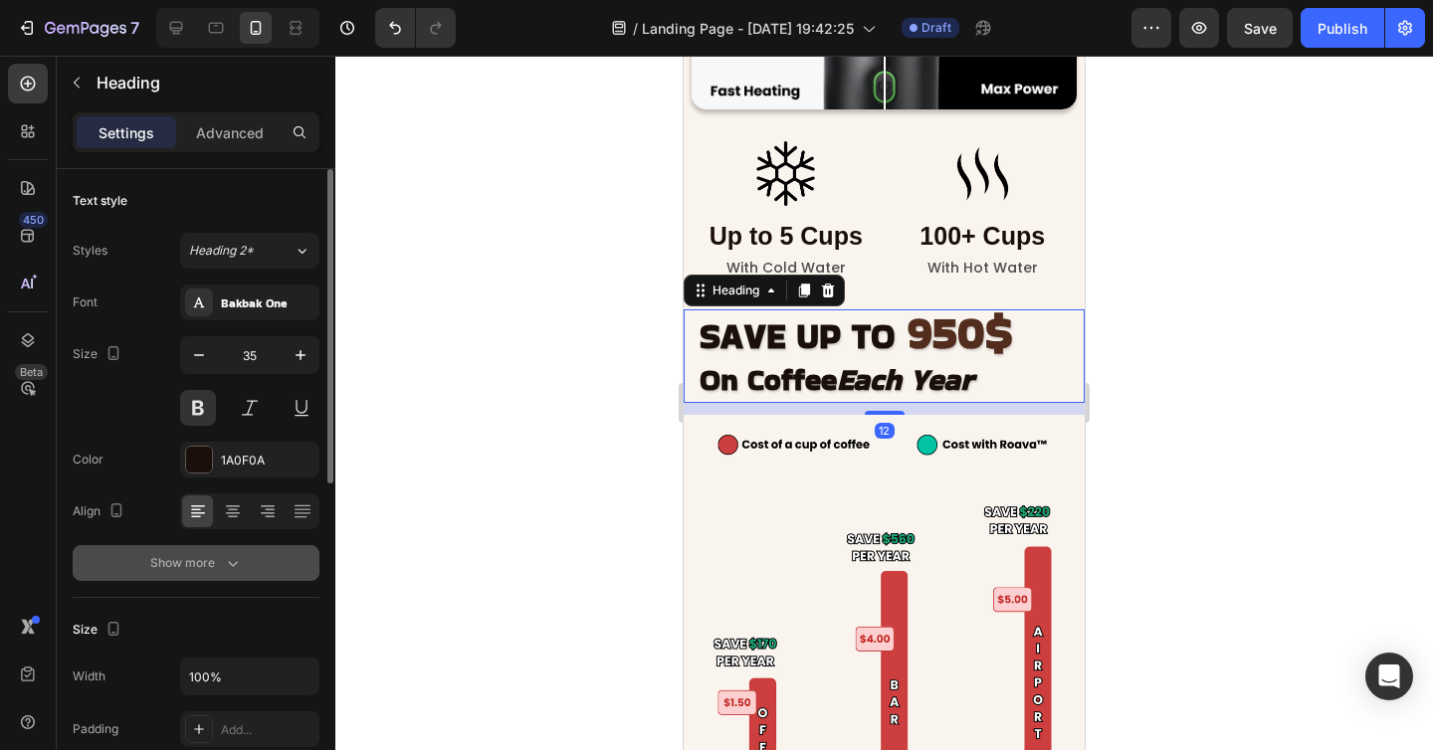
click at [228, 570] on icon "button" at bounding box center [233, 563] width 20 height 20
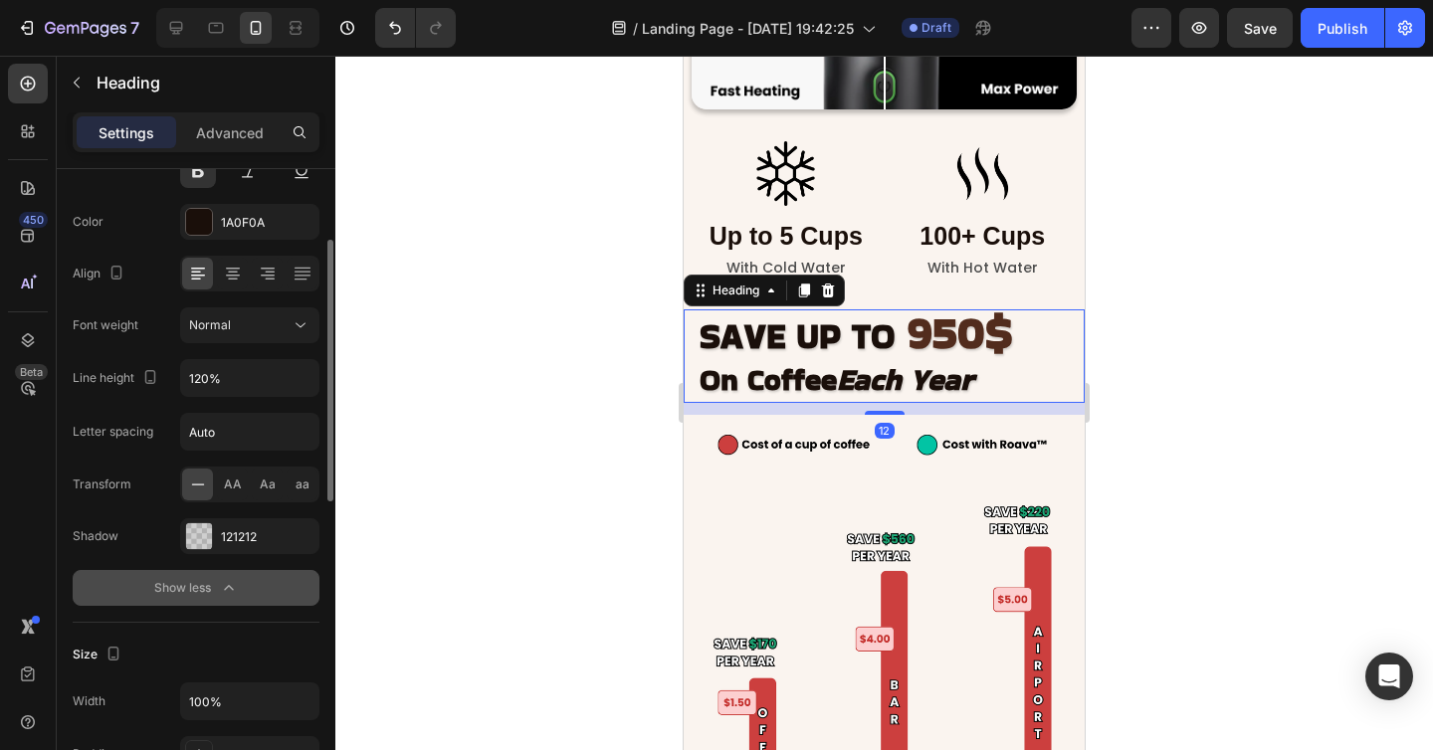
scroll to position [239, 0]
click at [302, 543] on button "button" at bounding box center [299, 535] width 24 height 24
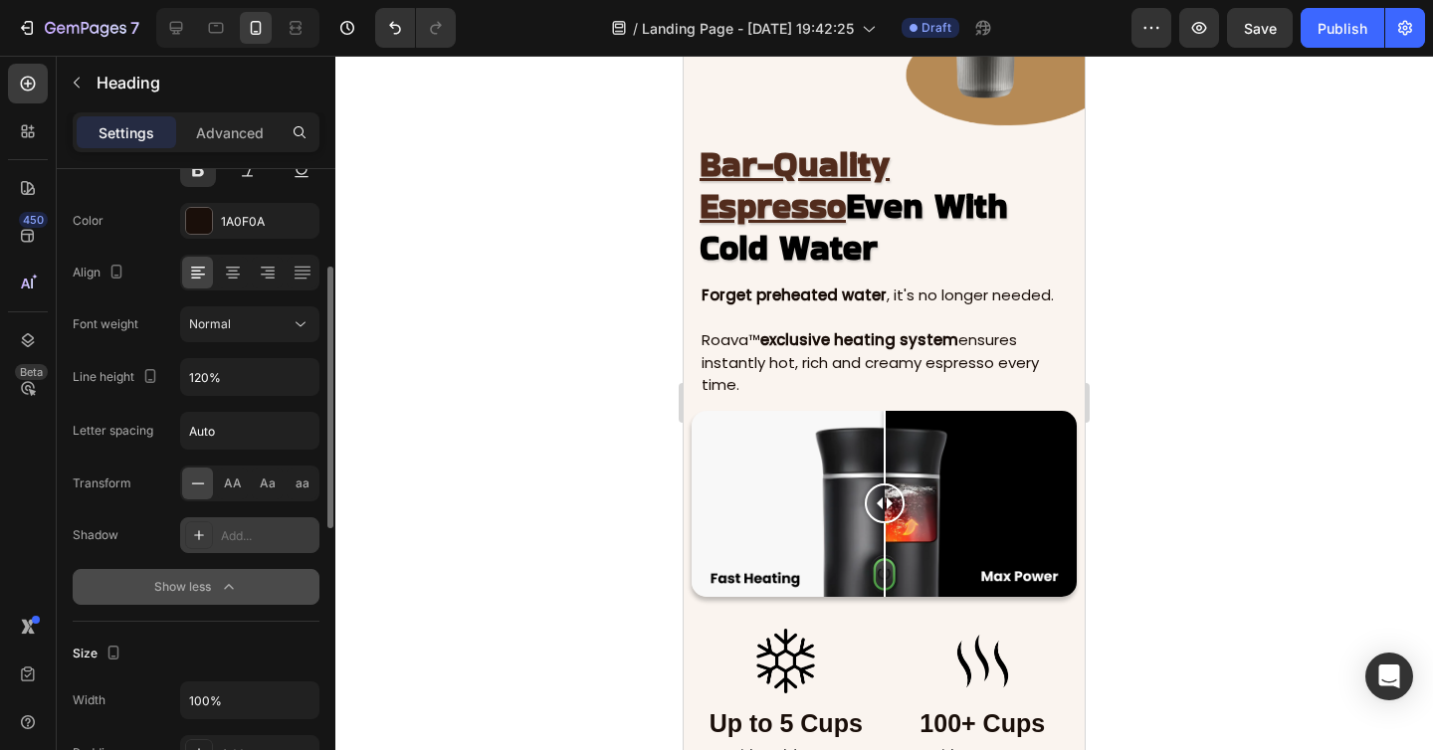
scroll to position [3775, 0]
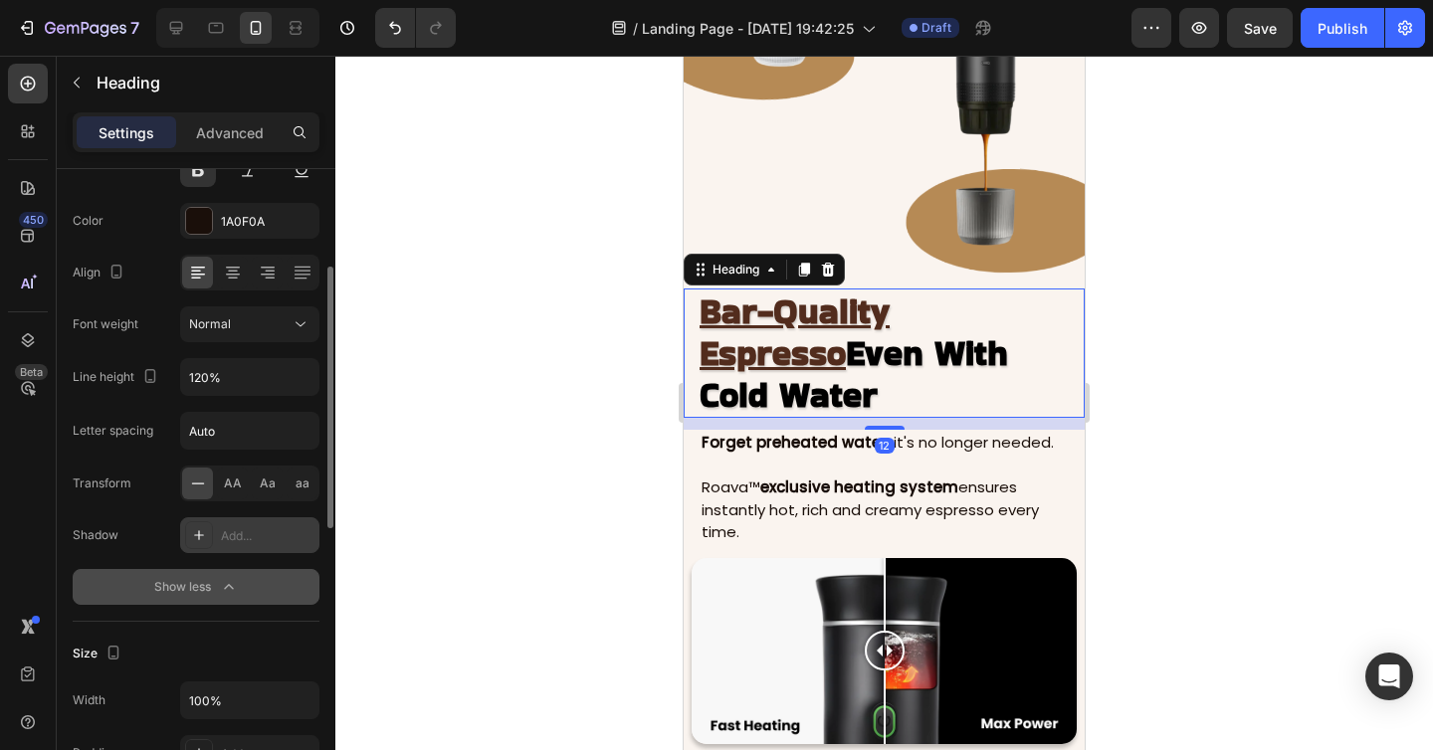
click at [772, 328] on span "Even With Cold Water" at bounding box center [853, 373] width 308 height 91
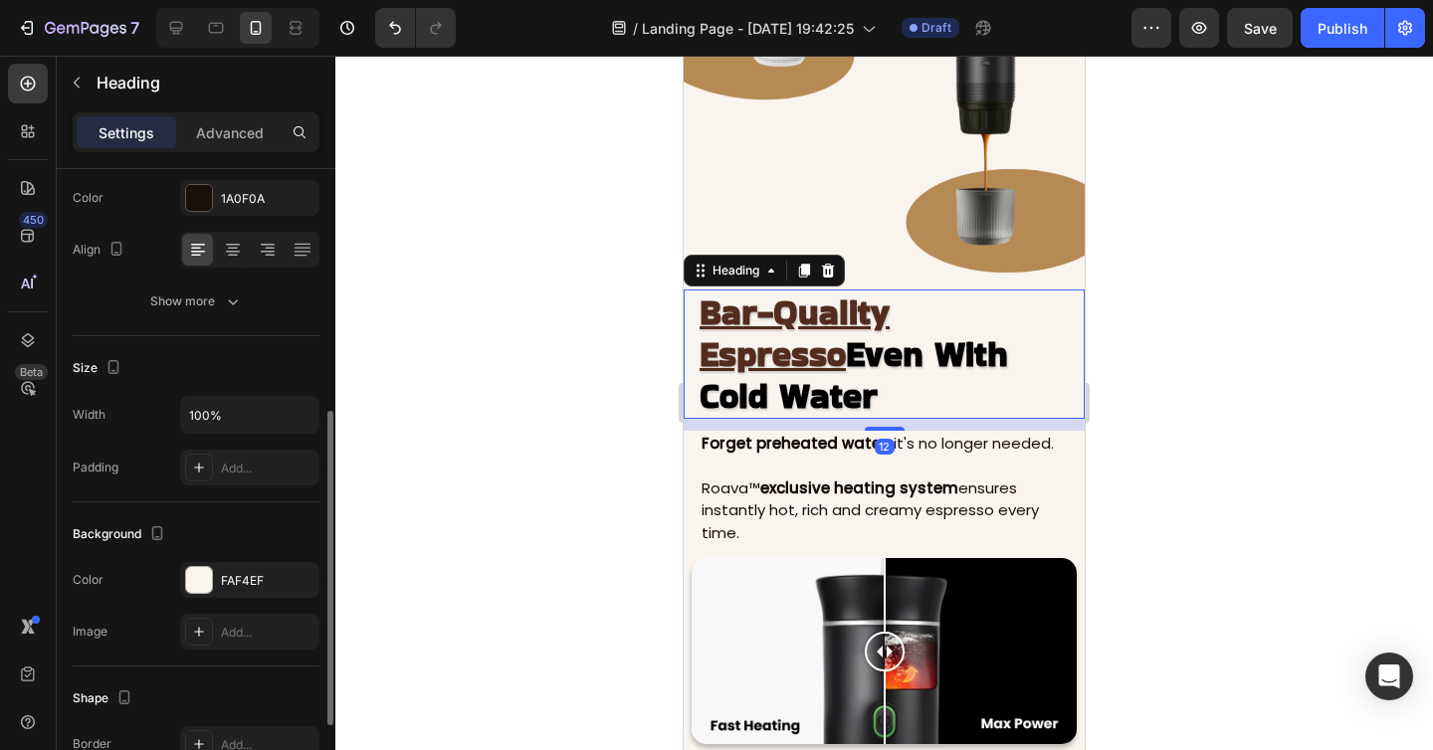
scroll to position [249, 0]
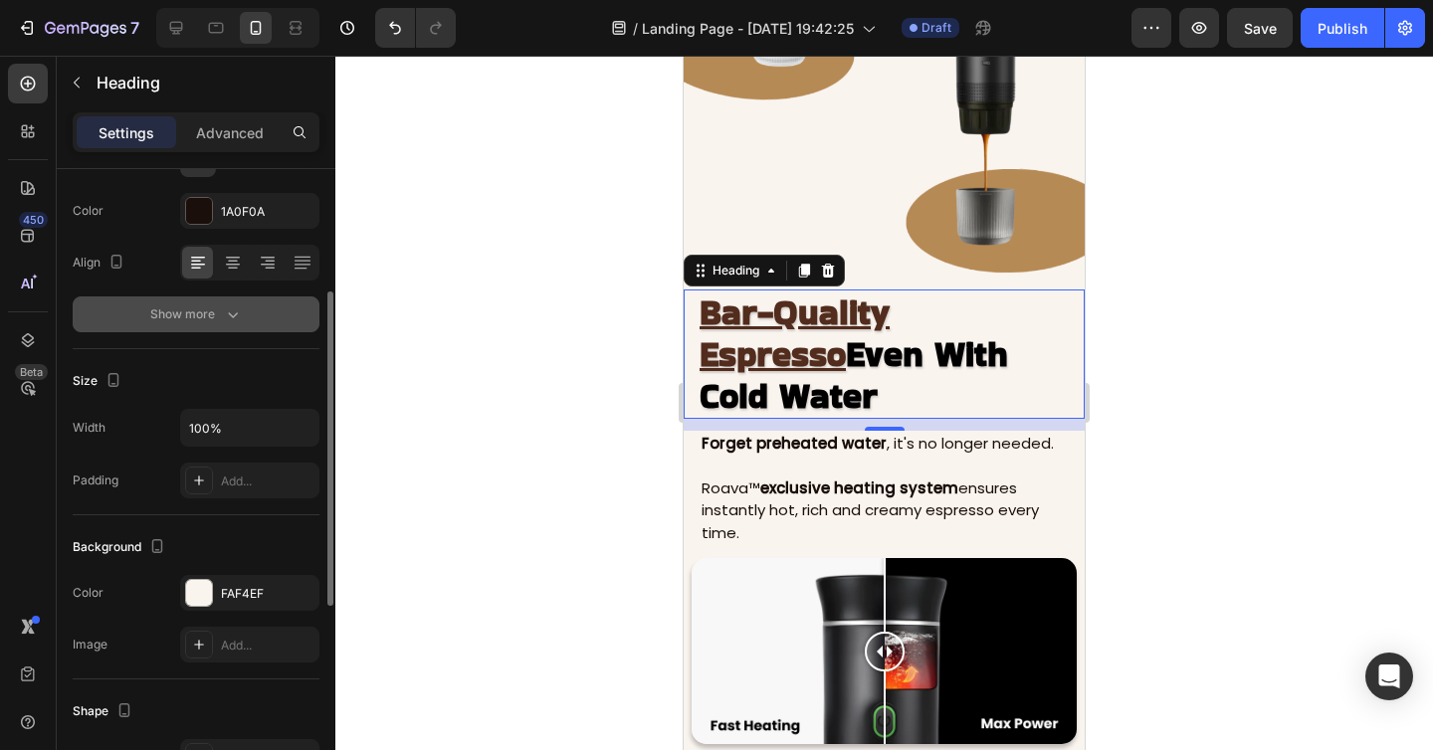
click at [173, 314] on div "Show more" at bounding box center [196, 314] width 93 height 20
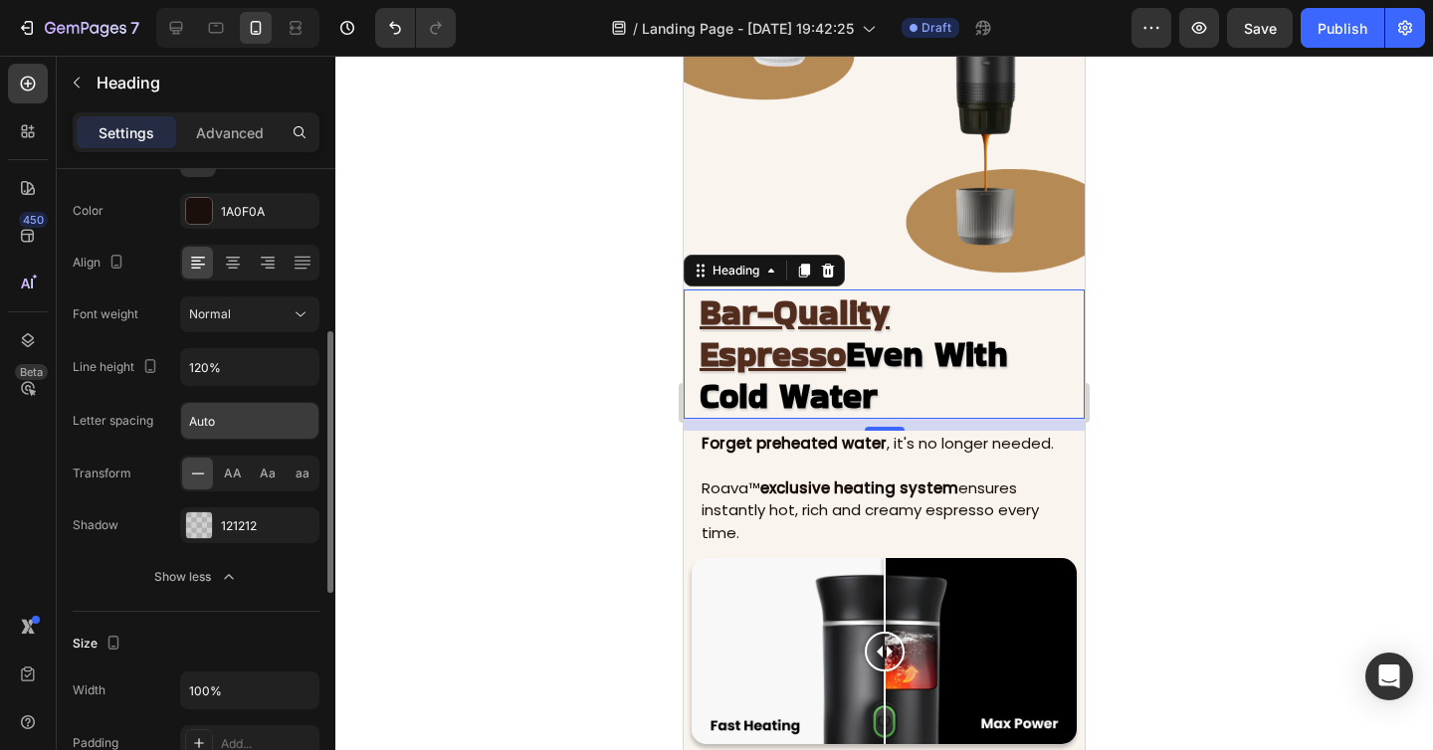
scroll to position [303, 0]
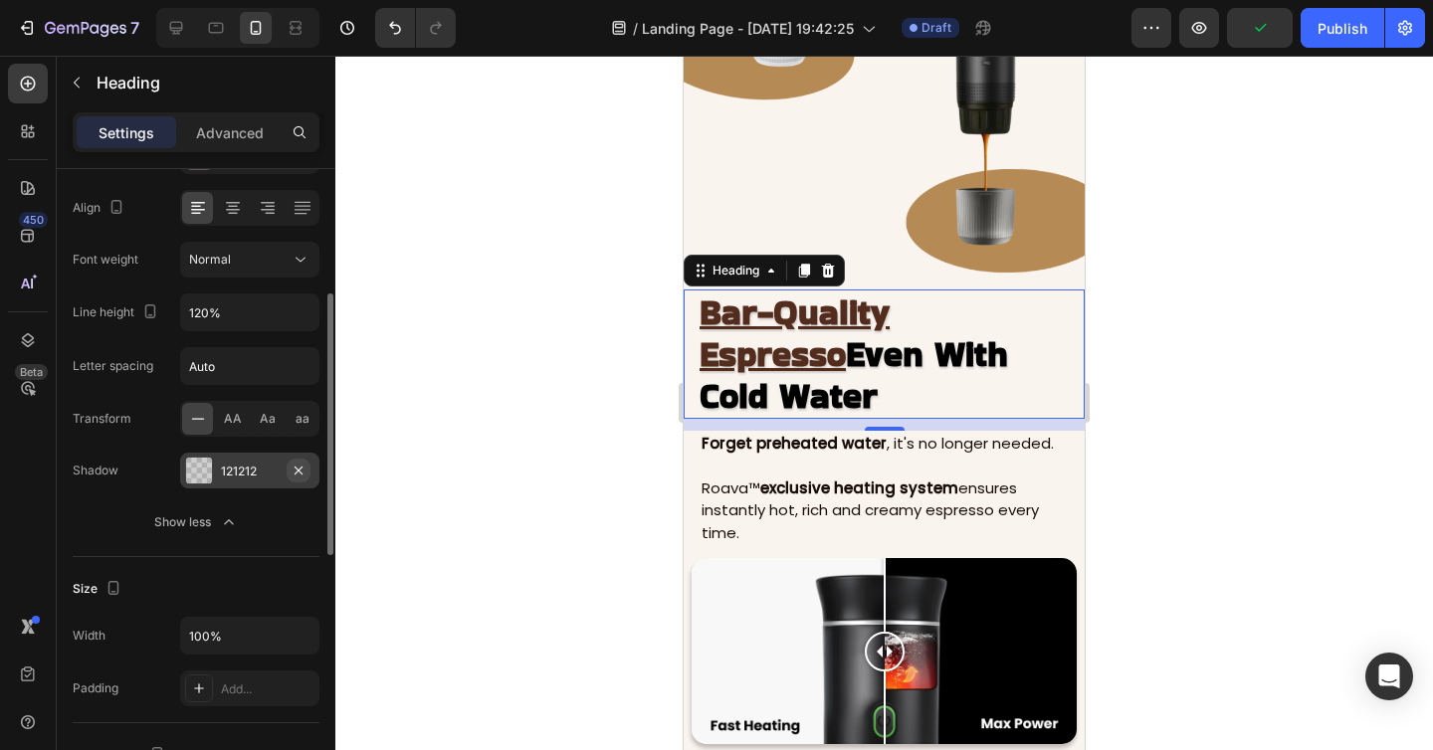
click at [300, 470] on icon "button" at bounding box center [298, 471] width 16 height 16
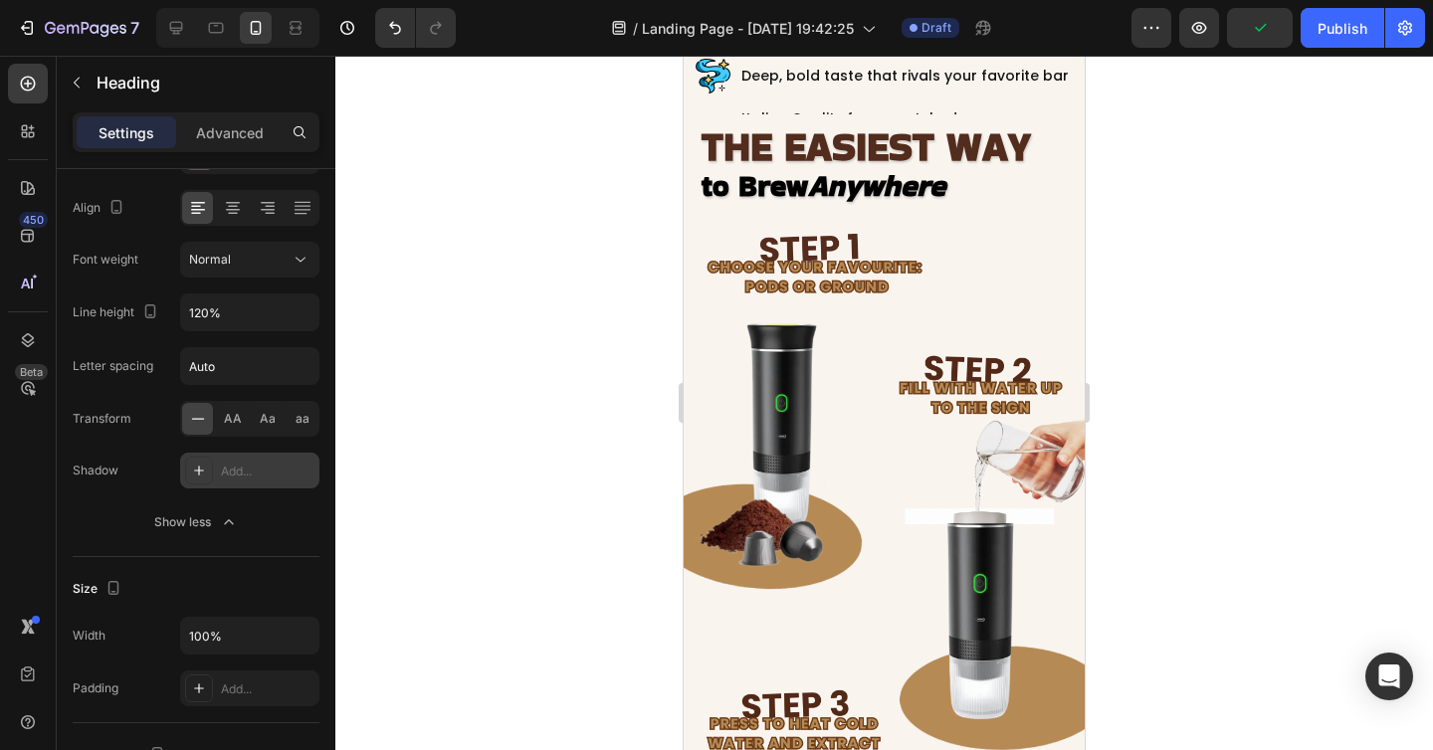
scroll to position [2846, 0]
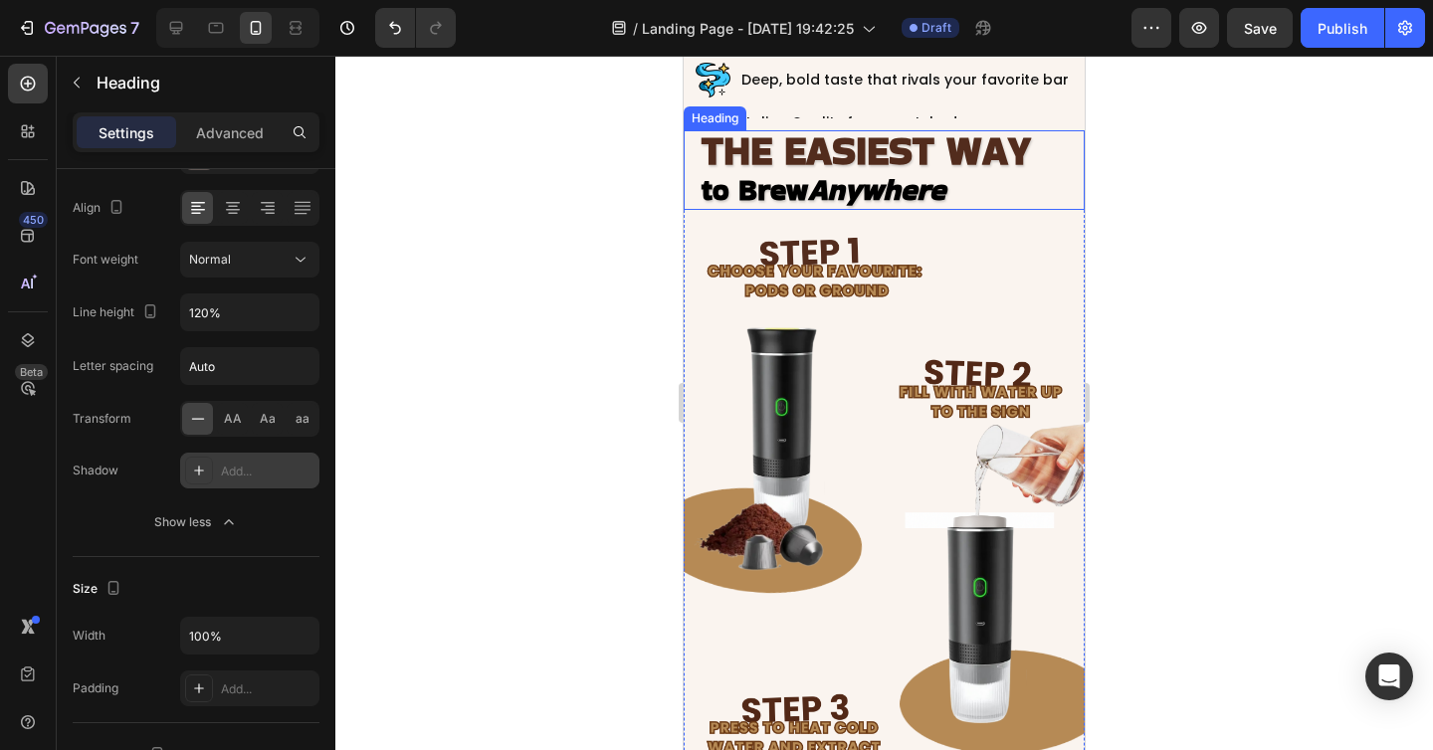
click at [824, 152] on span "THE EASIEST WAY" at bounding box center [865, 150] width 329 height 56
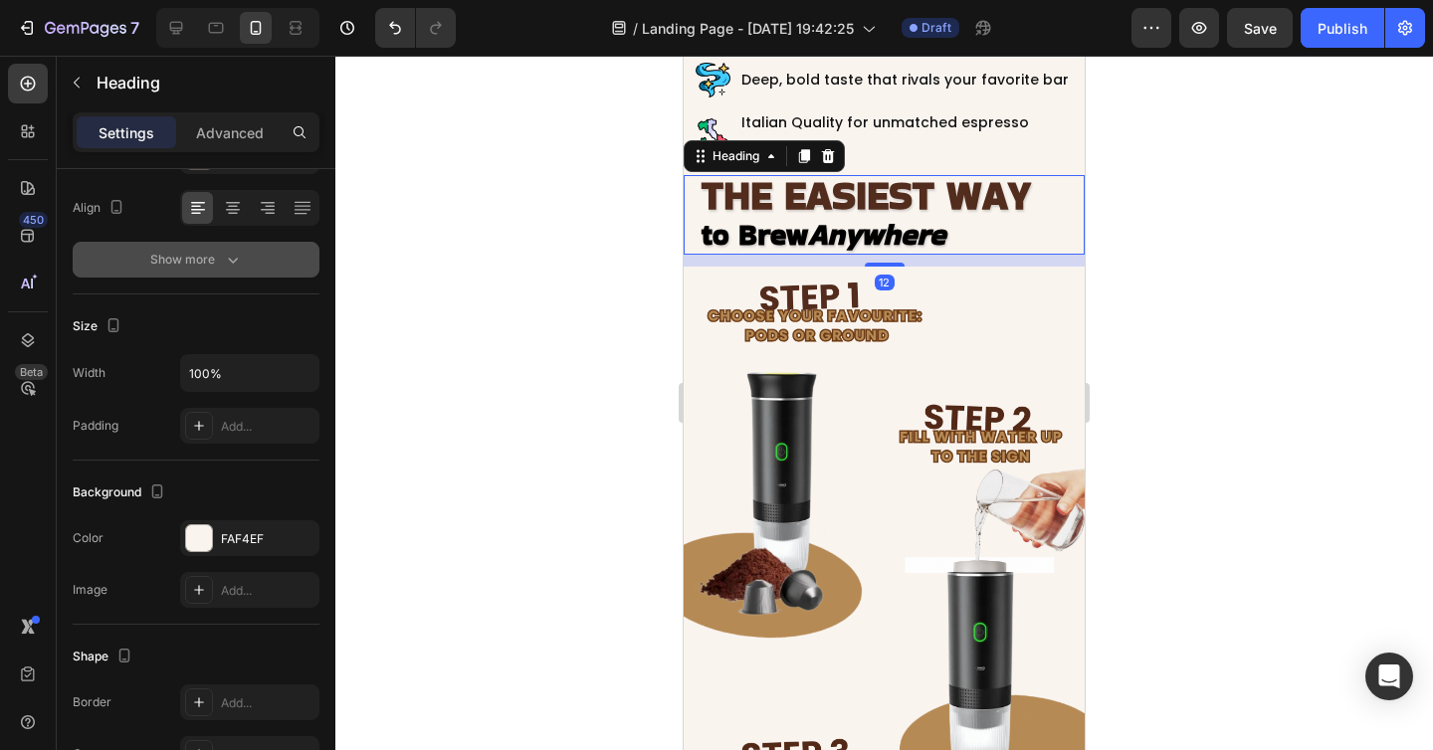
click at [213, 257] on div "Show more" at bounding box center [196, 260] width 93 height 20
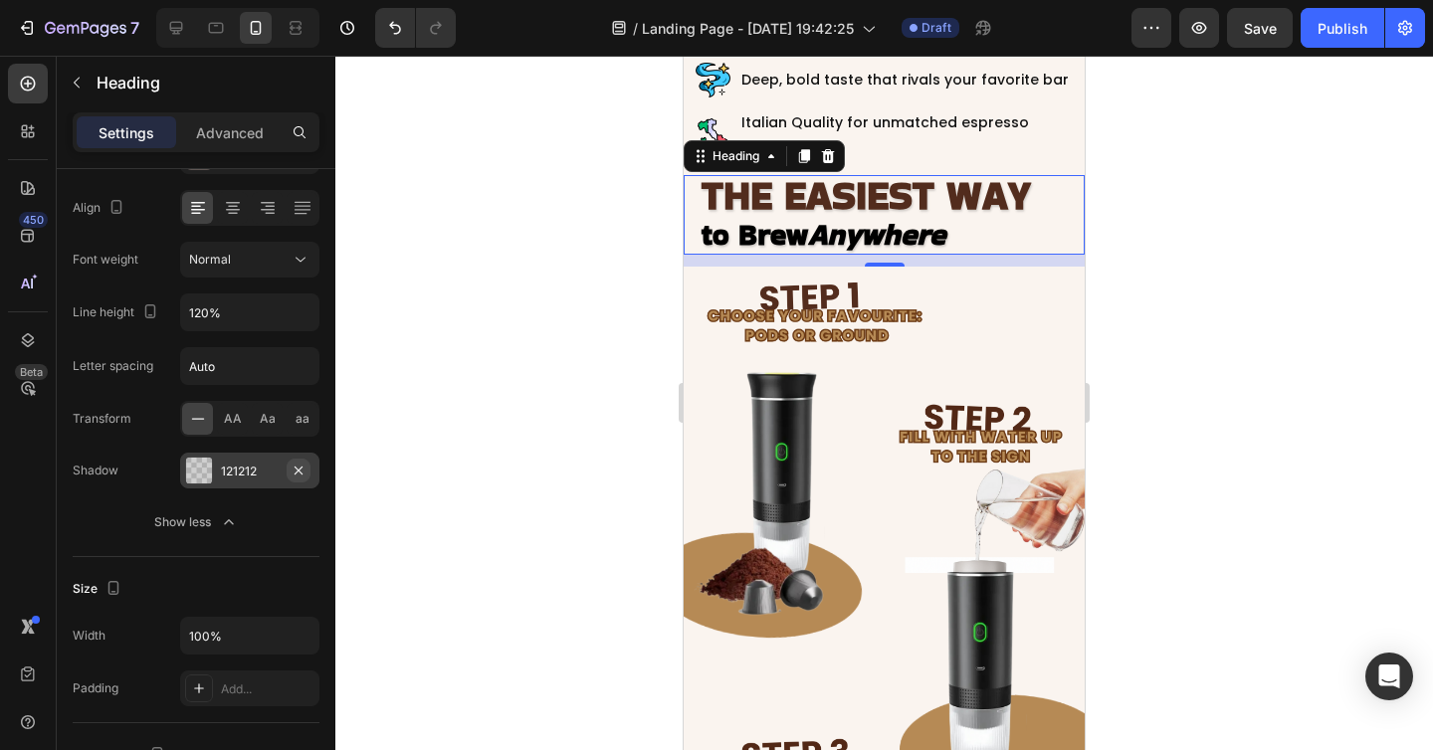
click at [298, 471] on icon "button" at bounding box center [298, 470] width 8 height 8
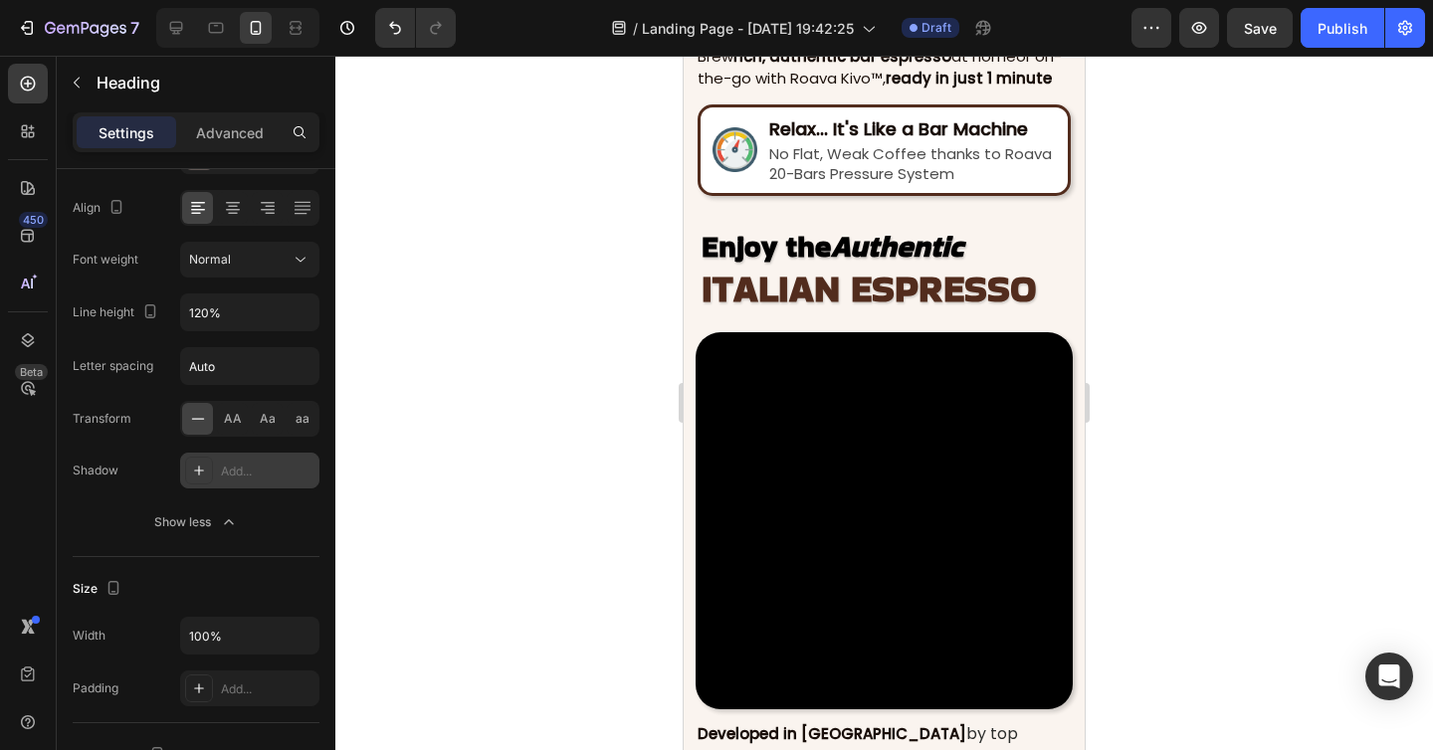
scroll to position [2038, 0]
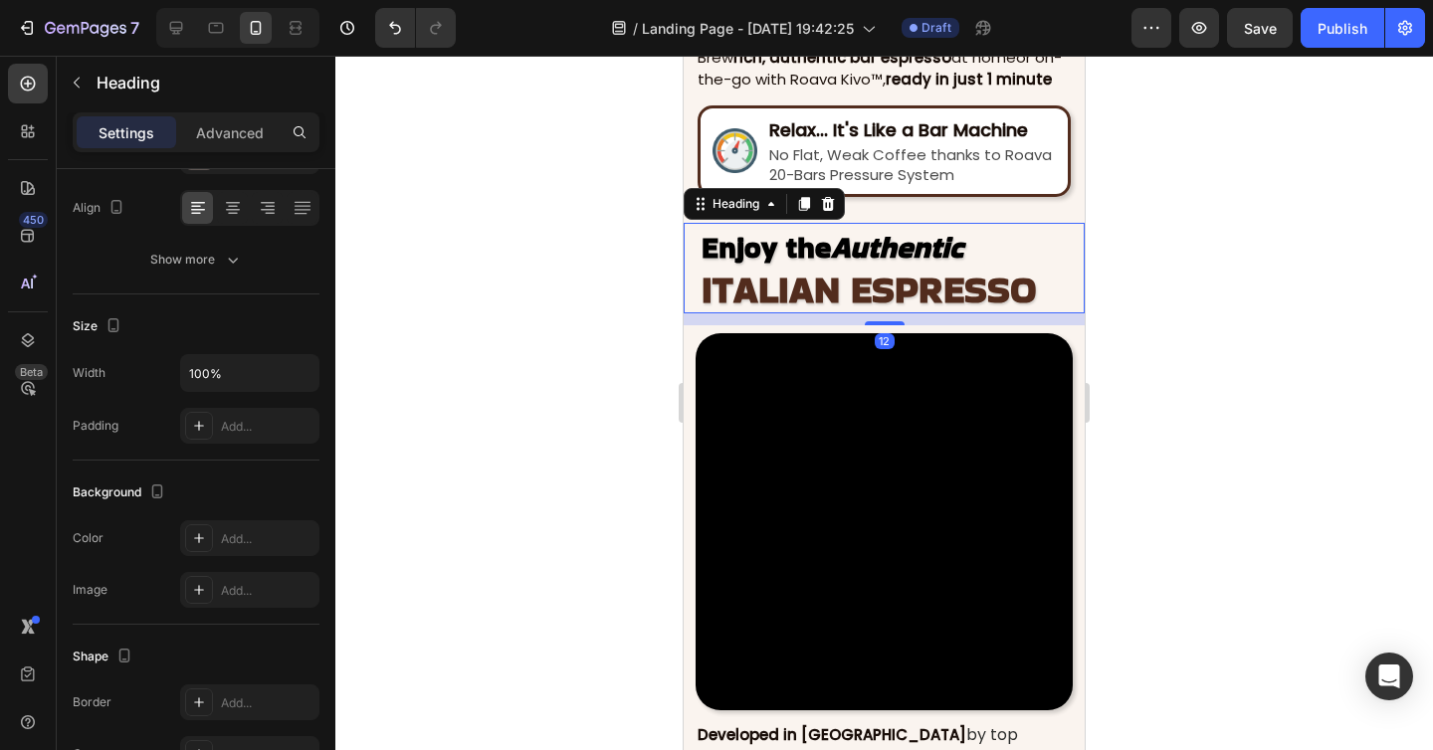
click at [819, 238] on span "Enjoy the Authentic" at bounding box center [832, 247] width 262 height 43
click at [206, 265] on div "Show more" at bounding box center [196, 260] width 93 height 20
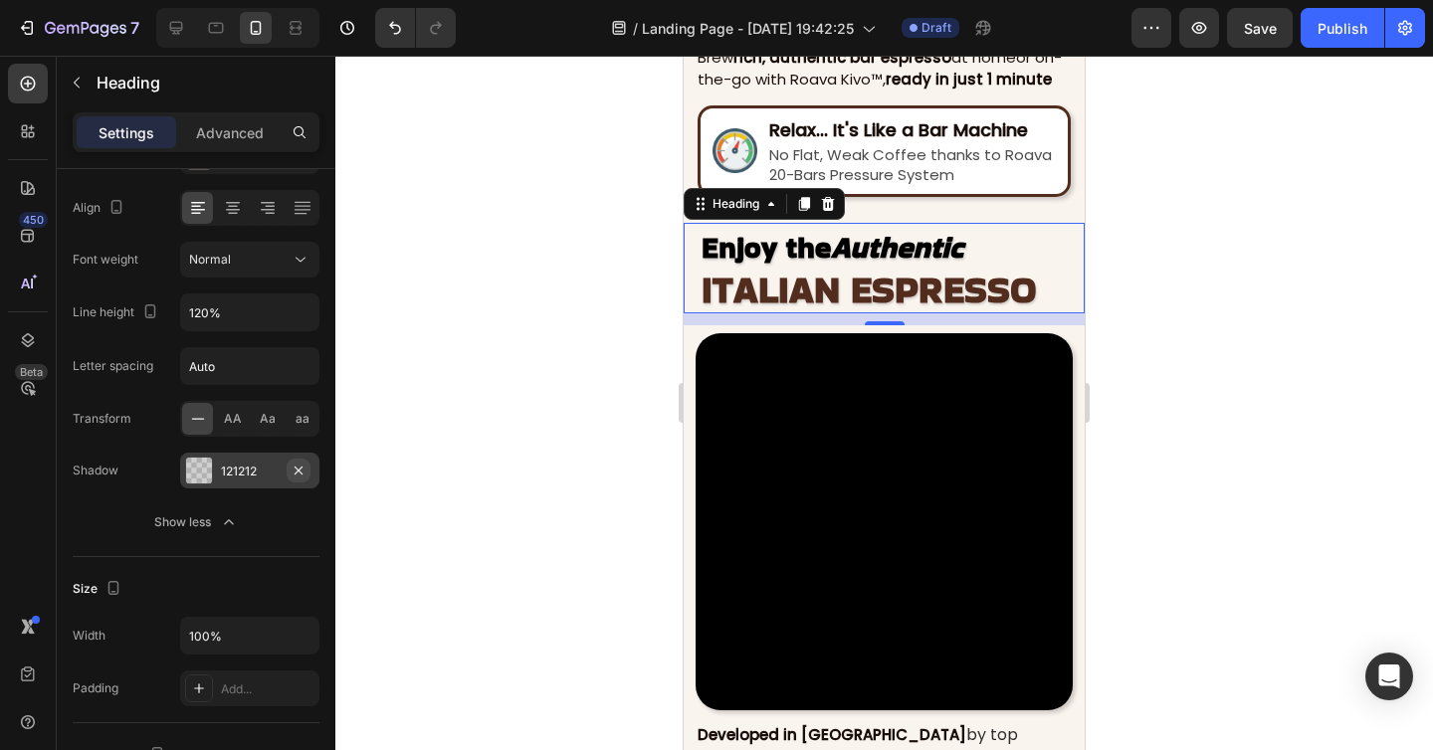
click at [296, 470] on icon "button" at bounding box center [298, 471] width 16 height 16
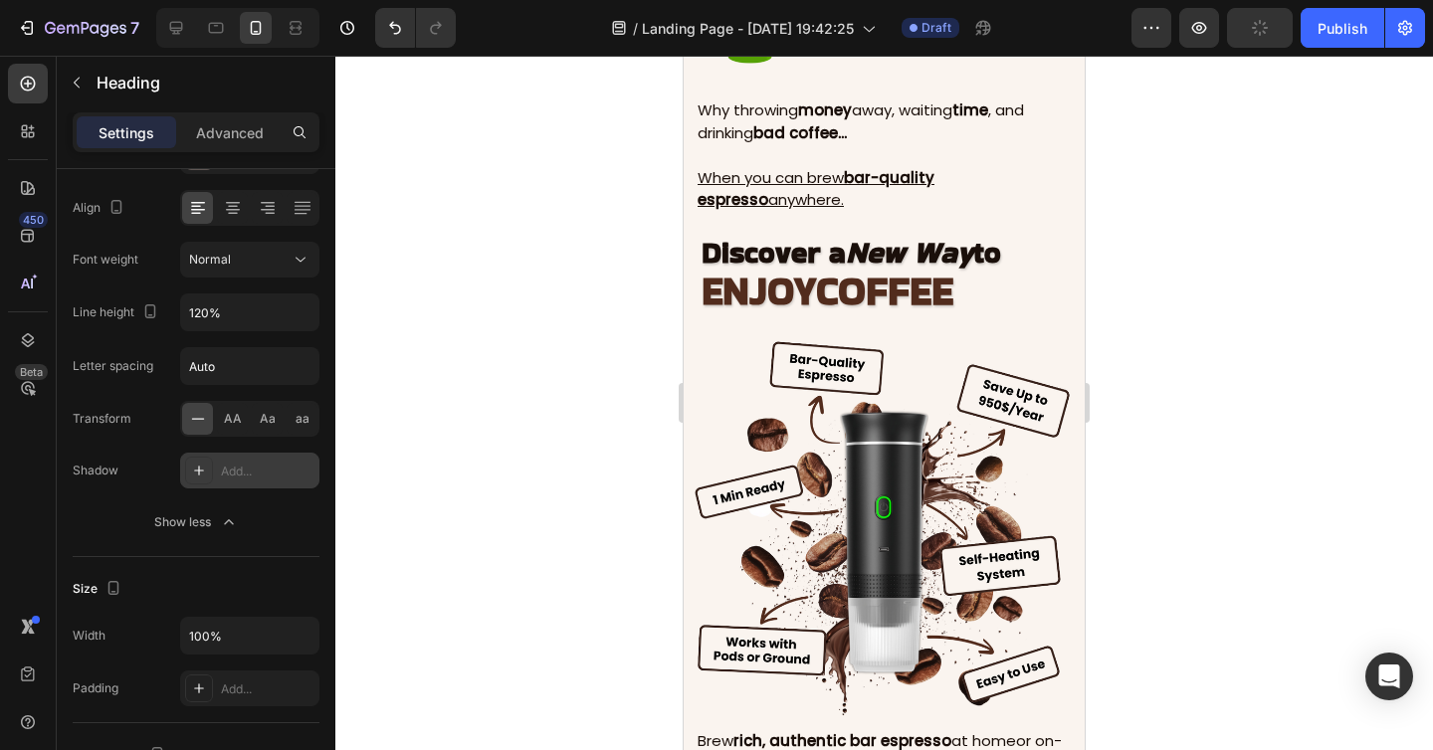
scroll to position [1346, 0]
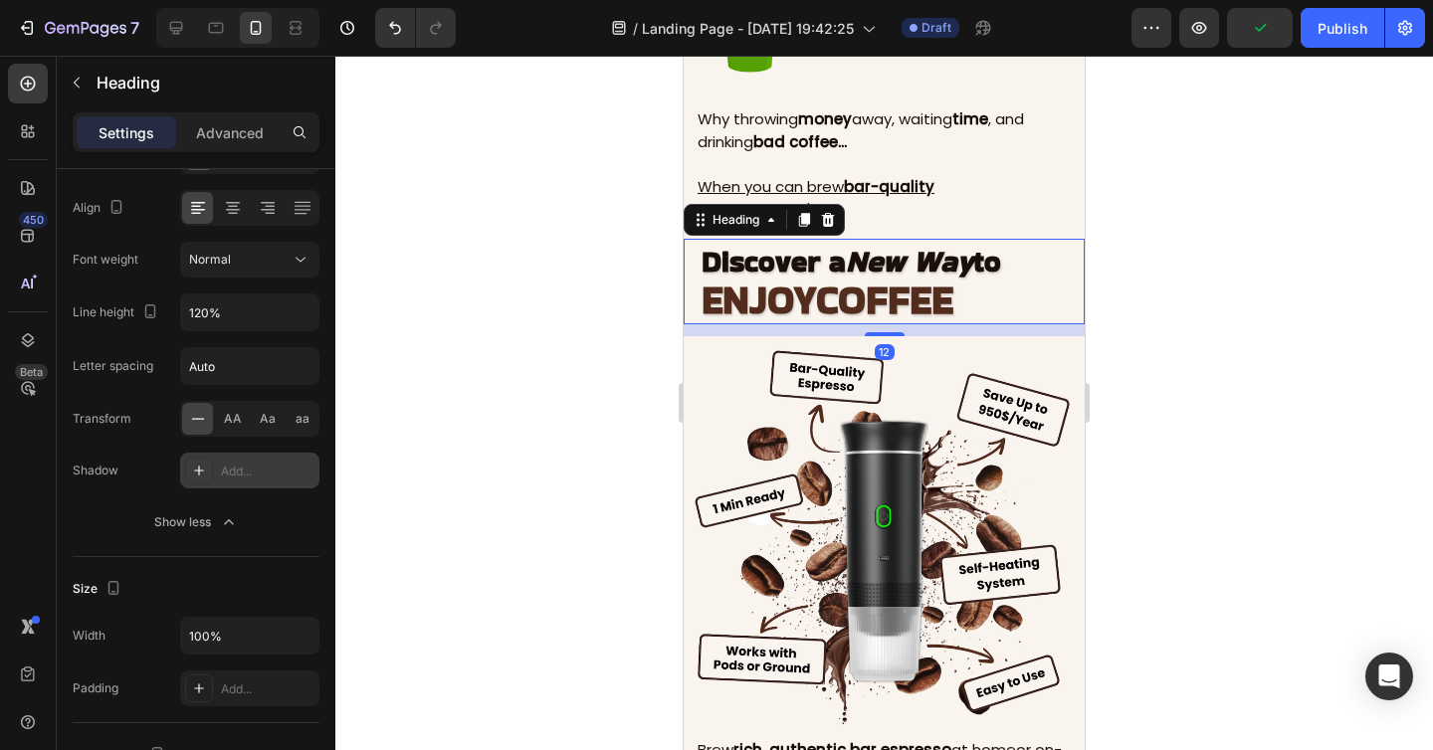
click at [775, 272] on span "Discover a New Way" at bounding box center [837, 261] width 272 height 43
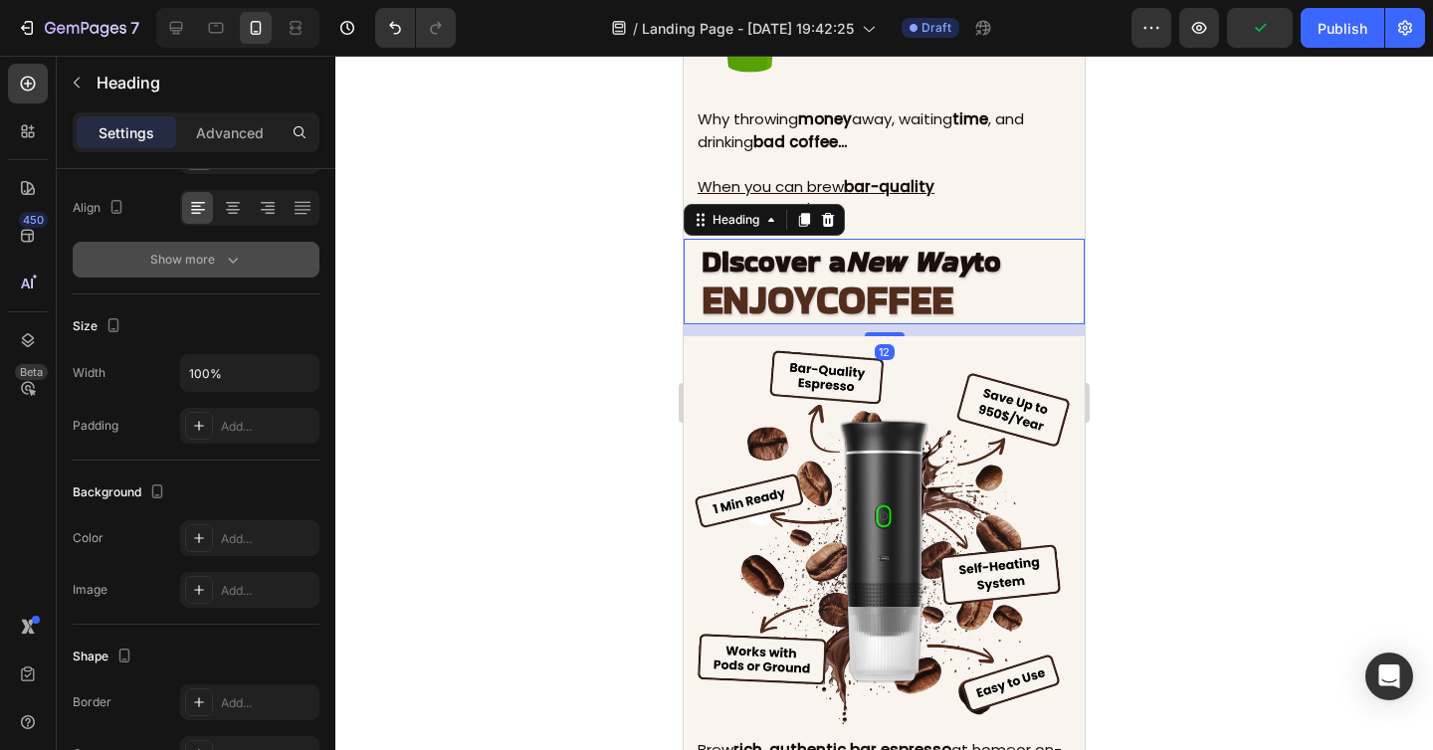
click at [178, 259] on div "Show more" at bounding box center [196, 260] width 93 height 20
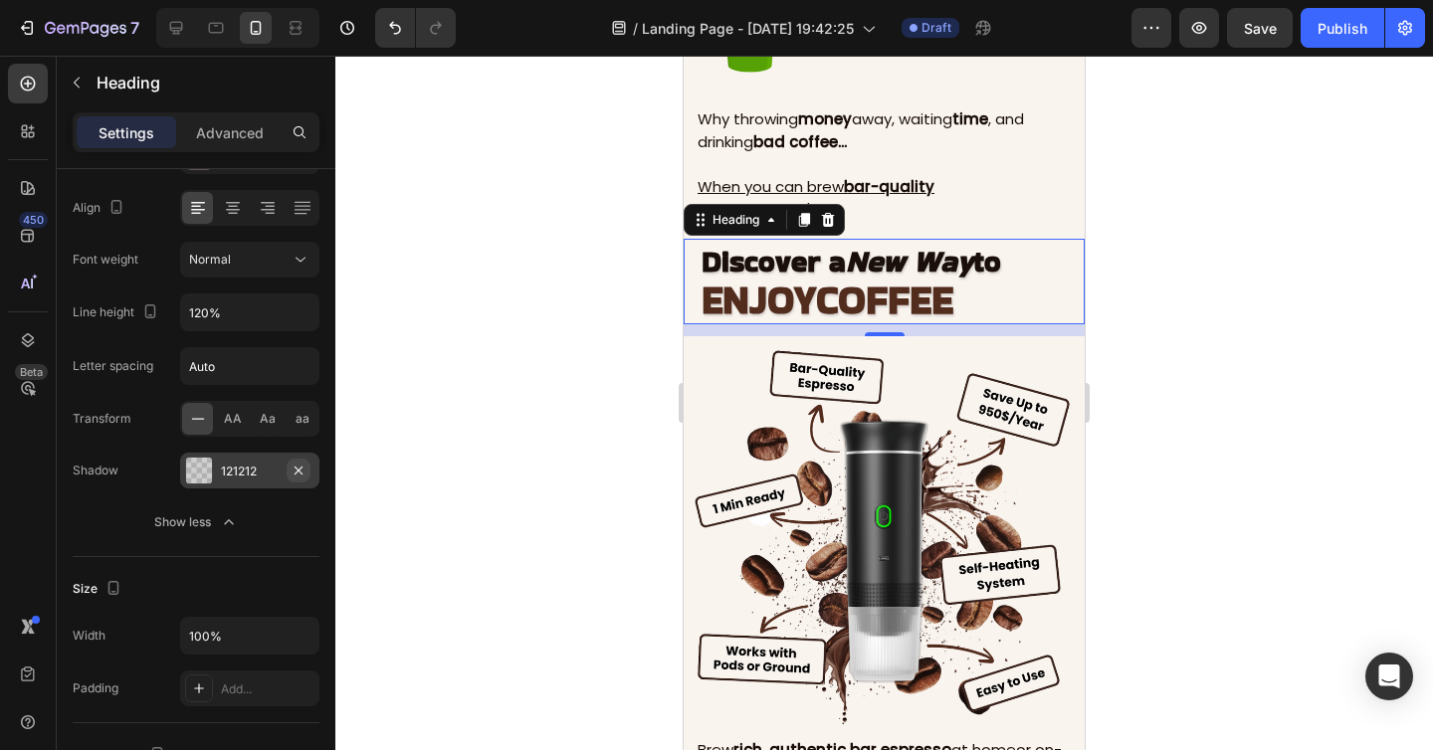
click at [298, 472] on icon "button" at bounding box center [298, 471] width 16 height 16
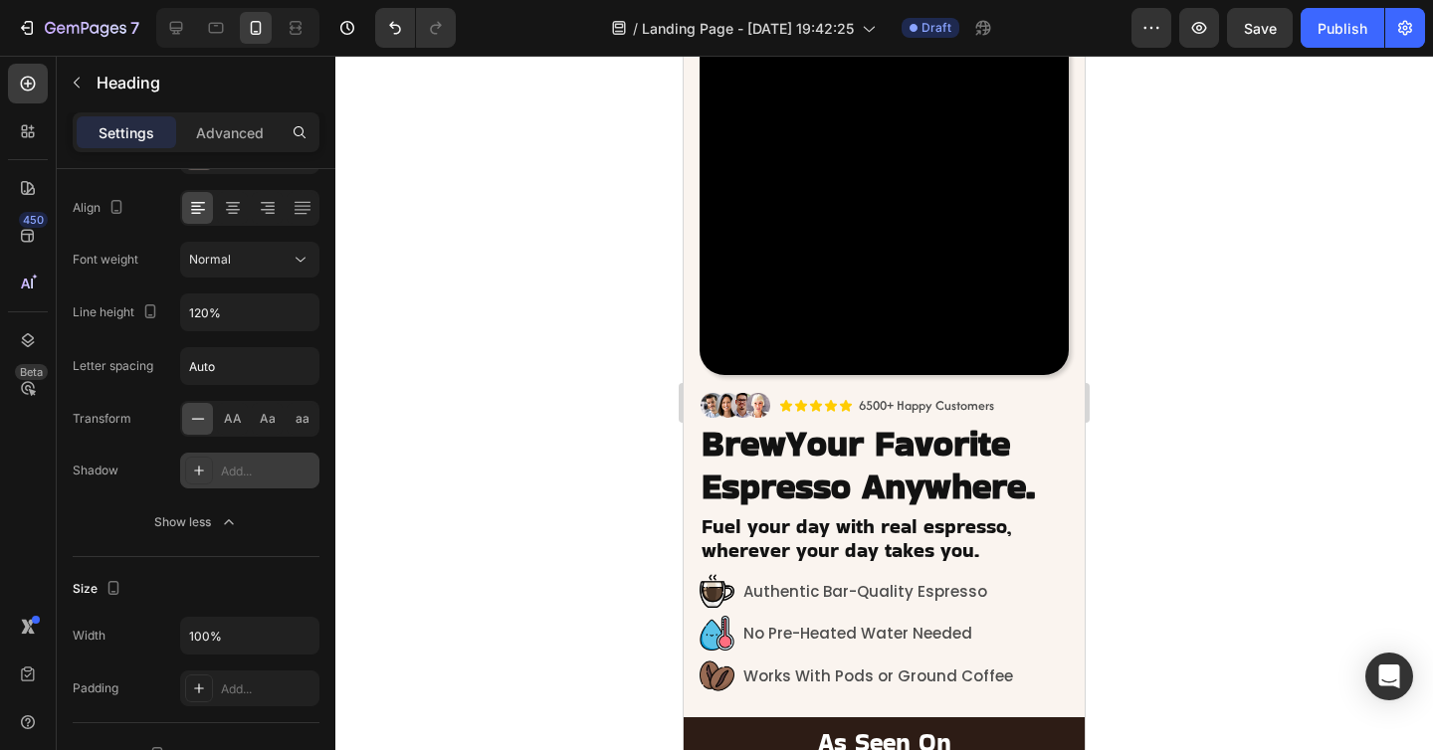
scroll to position [61, 0]
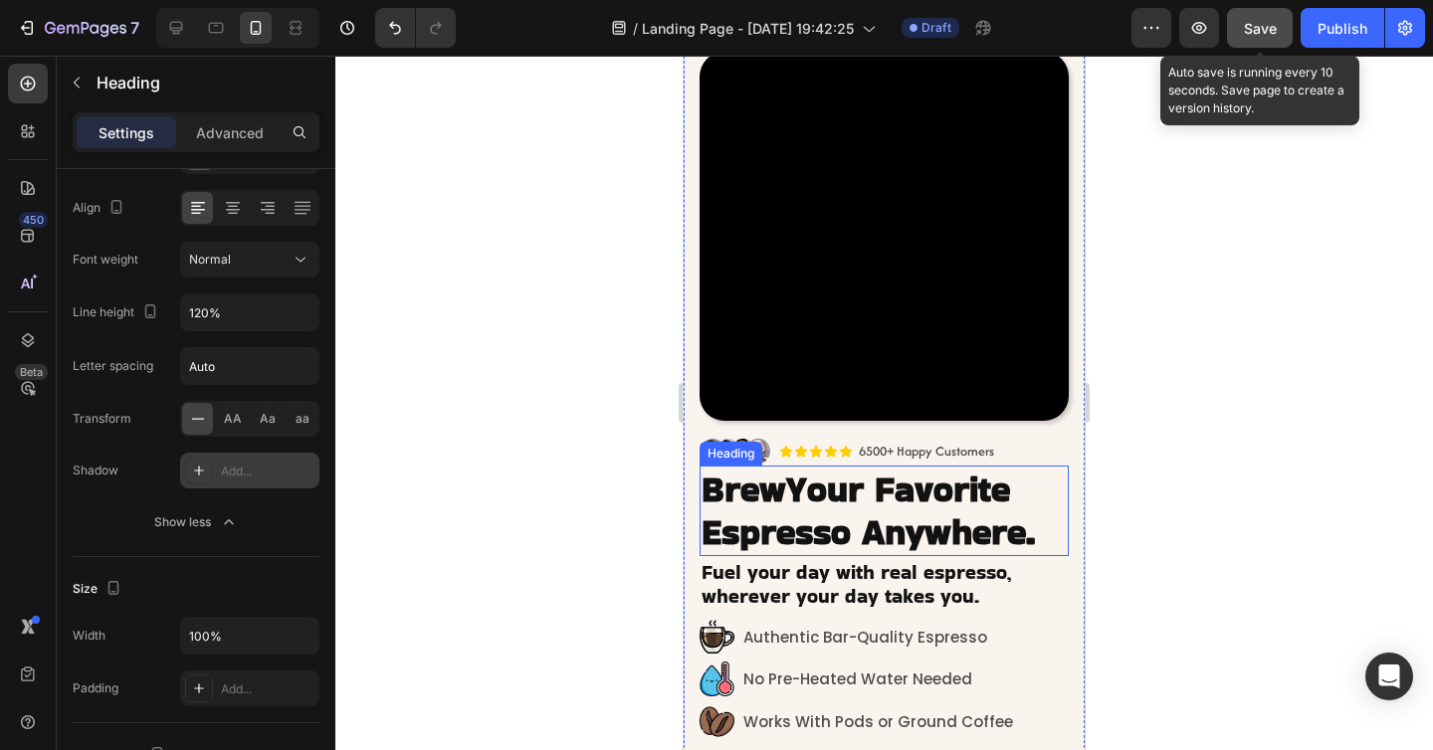
click at [1255, 34] on span "Save" at bounding box center [1260, 28] width 33 height 17
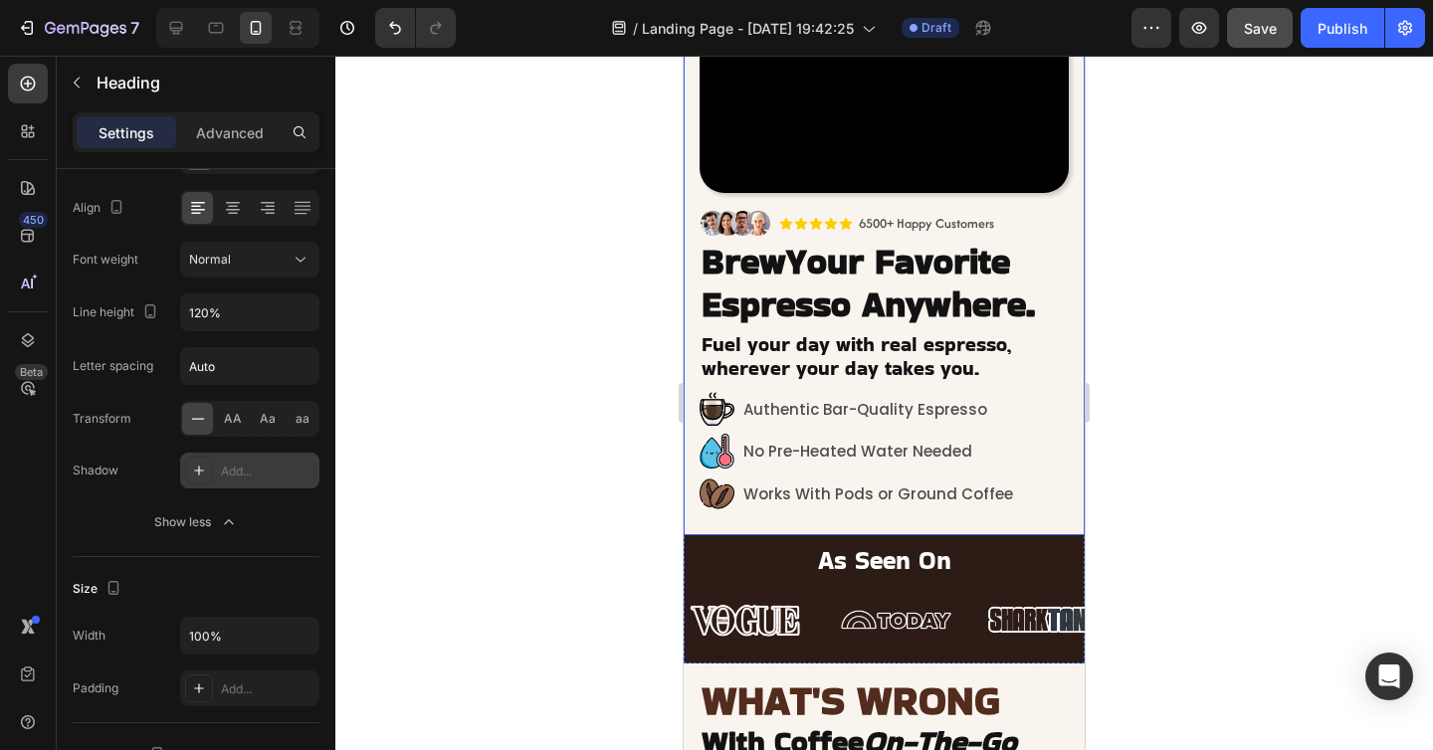
scroll to position [508, 0]
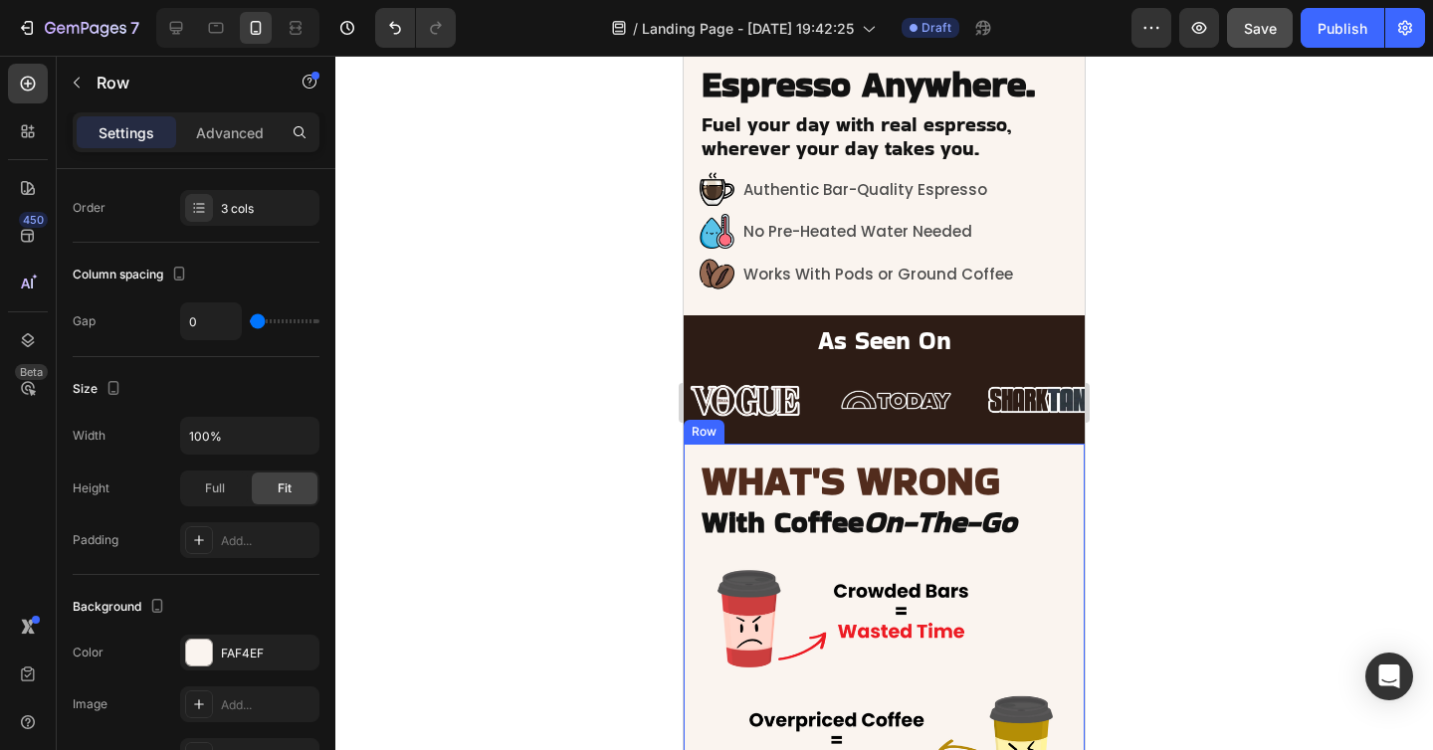
click at [848, 452] on div "WHAT'S WRONG With Coffee On-The-Go Heading" at bounding box center [883, 494] width 401 height 100
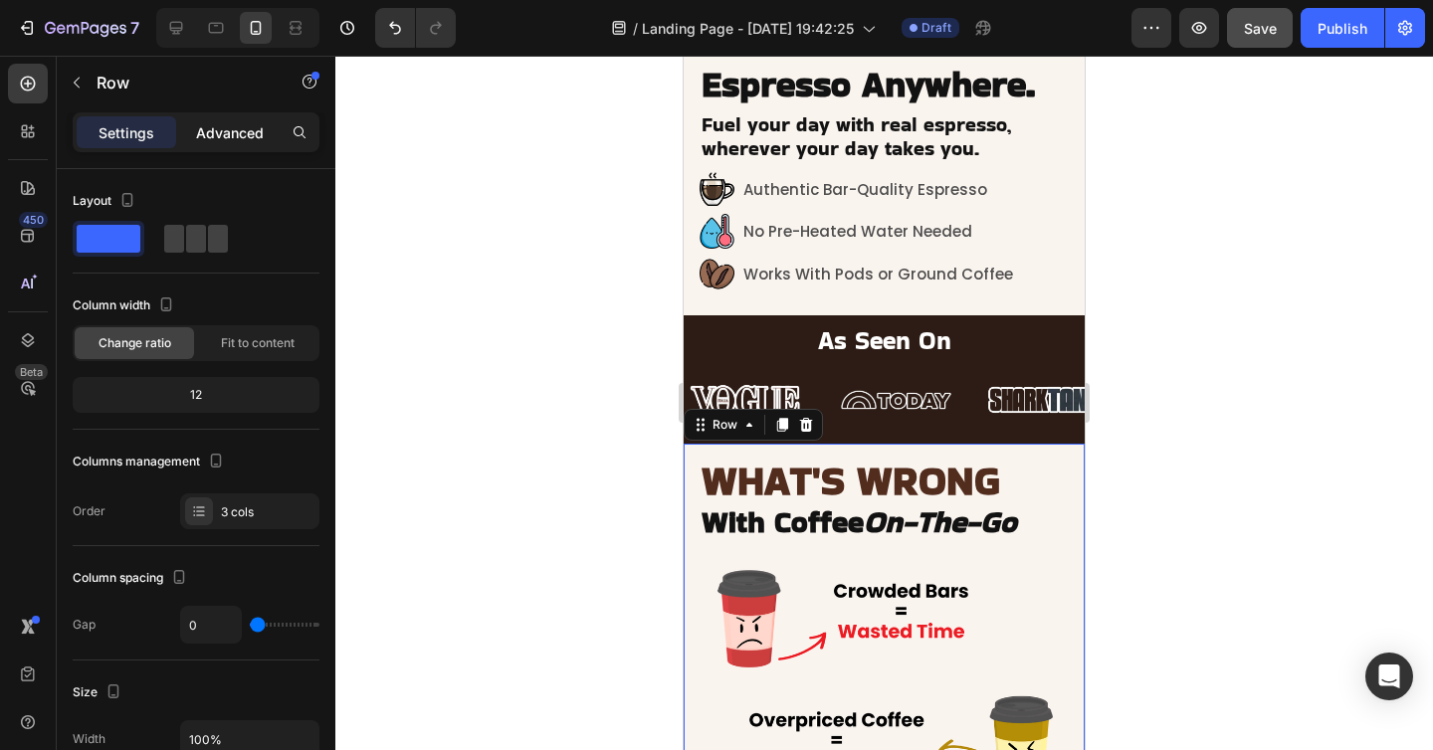
click at [221, 136] on p "Advanced" at bounding box center [230, 132] width 68 height 21
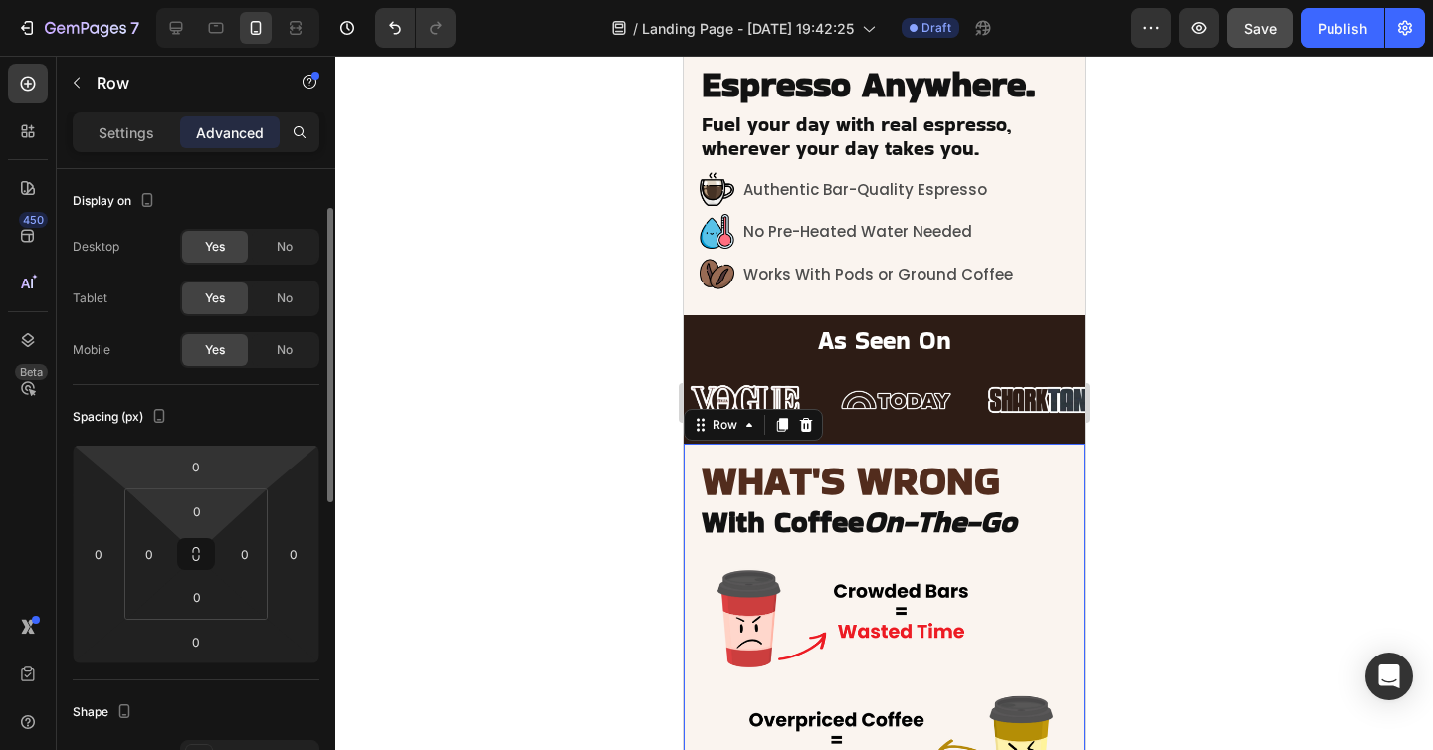
scroll to position [31, 0]
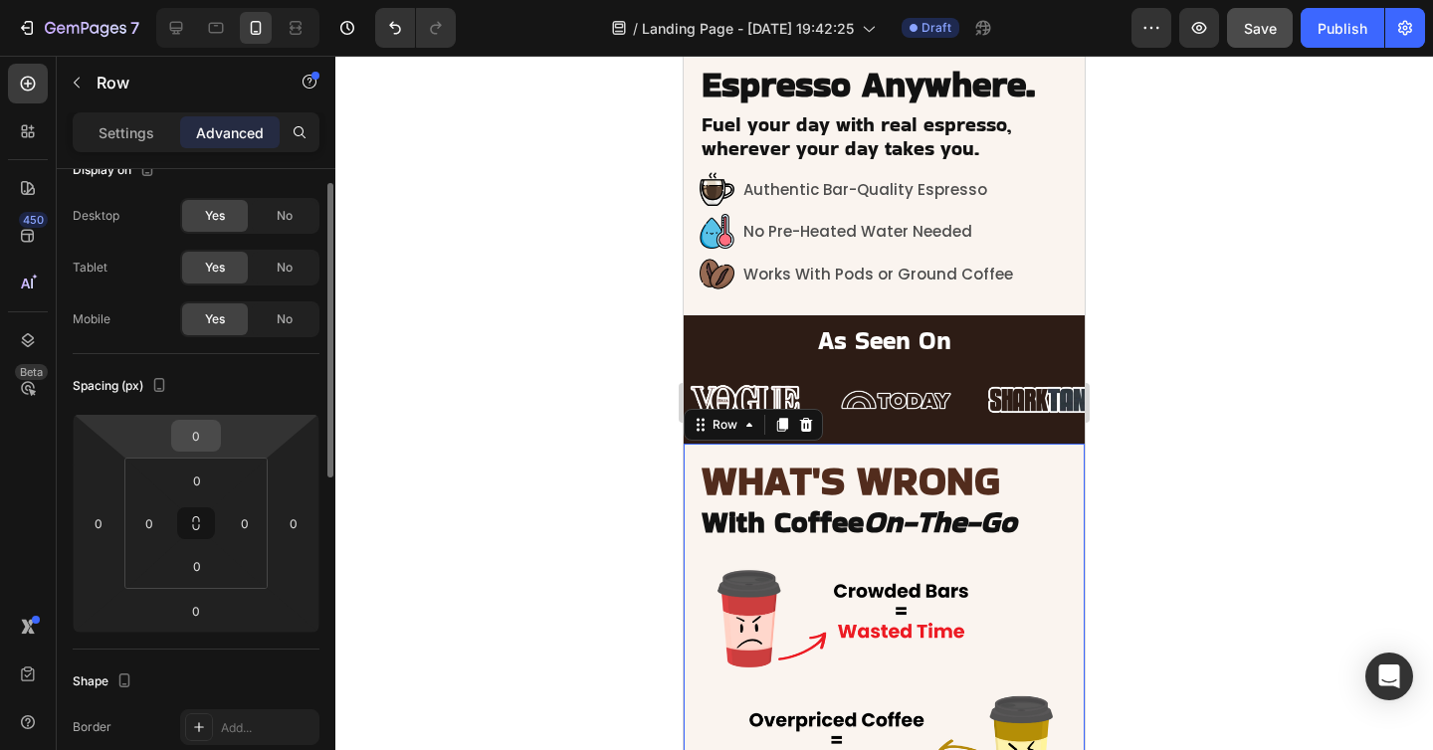
click at [207, 439] on input "0" at bounding box center [196, 436] width 40 height 30
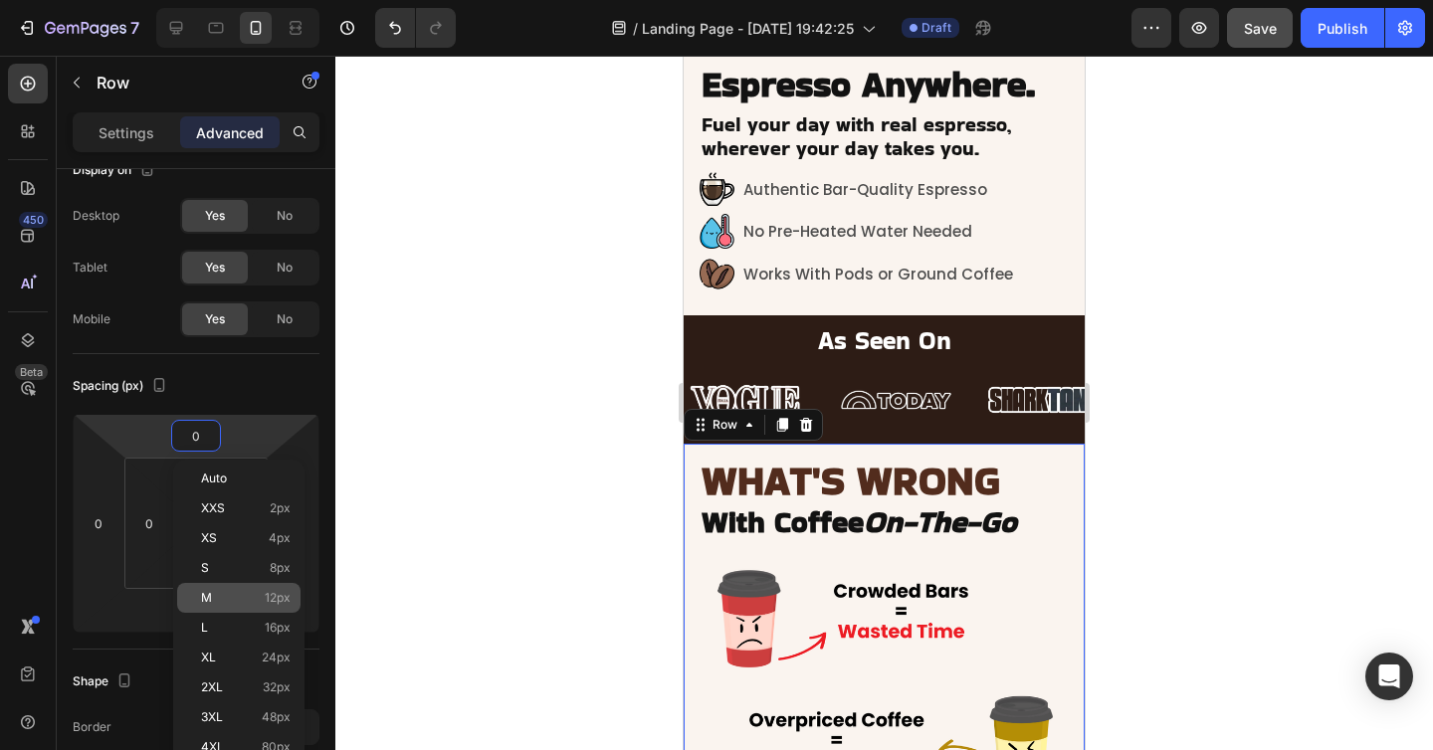
click at [233, 589] on div "M 12px" at bounding box center [238, 598] width 123 height 30
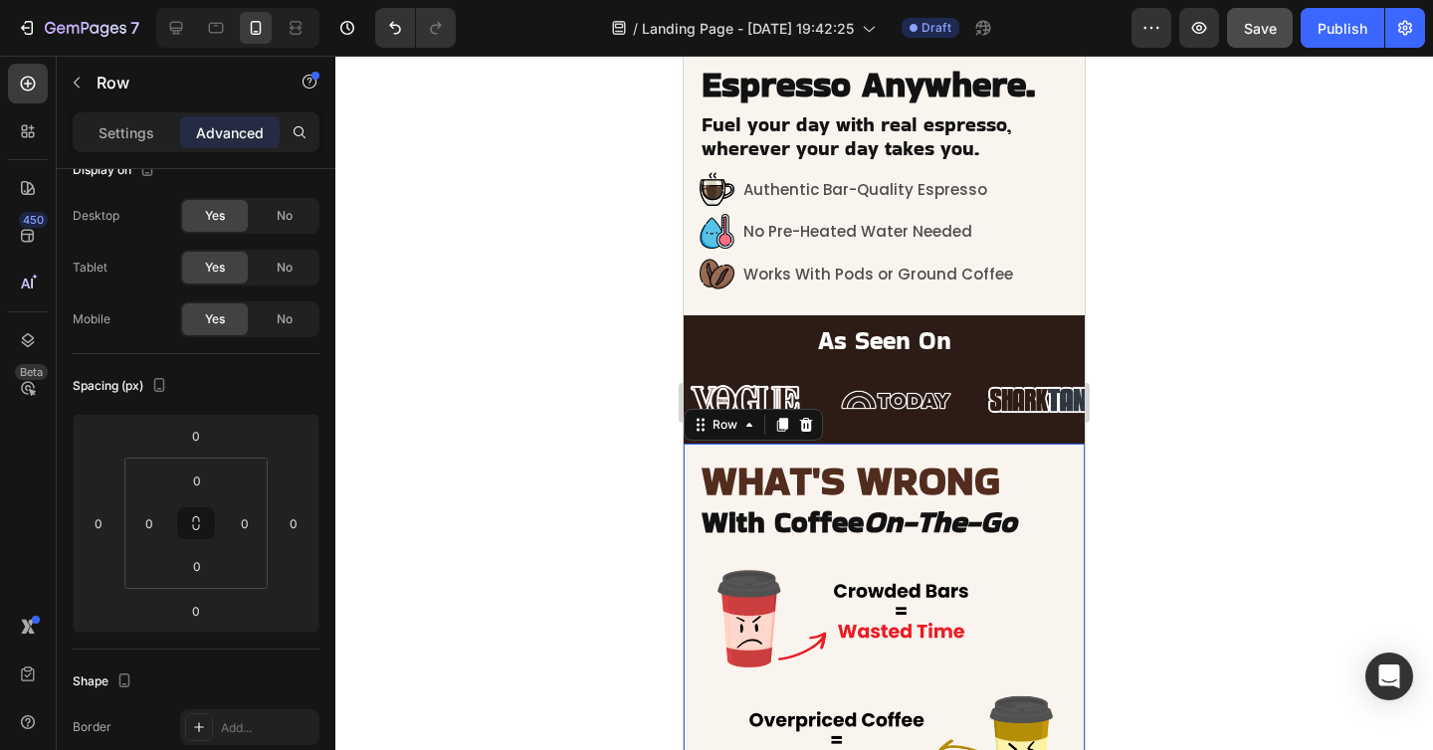
type input "12"
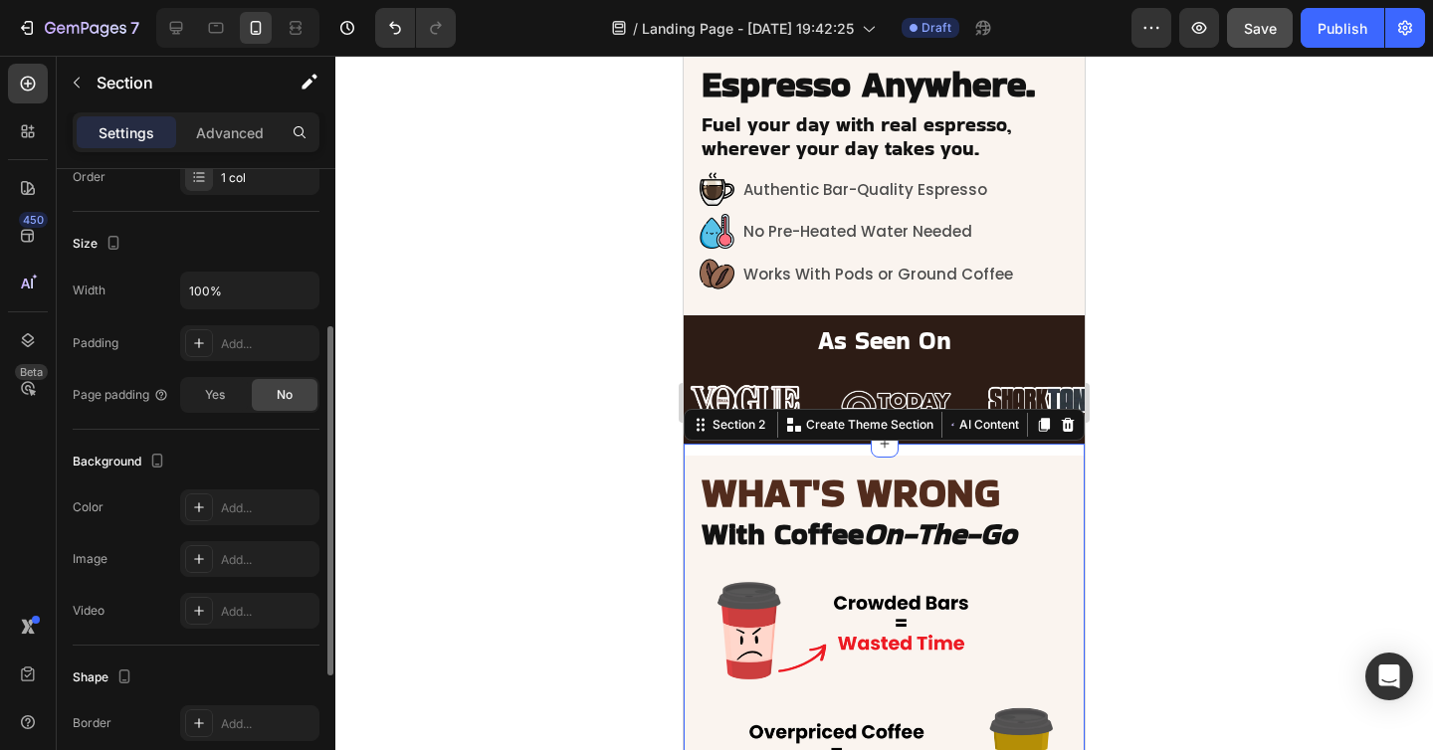
scroll to position [353, 0]
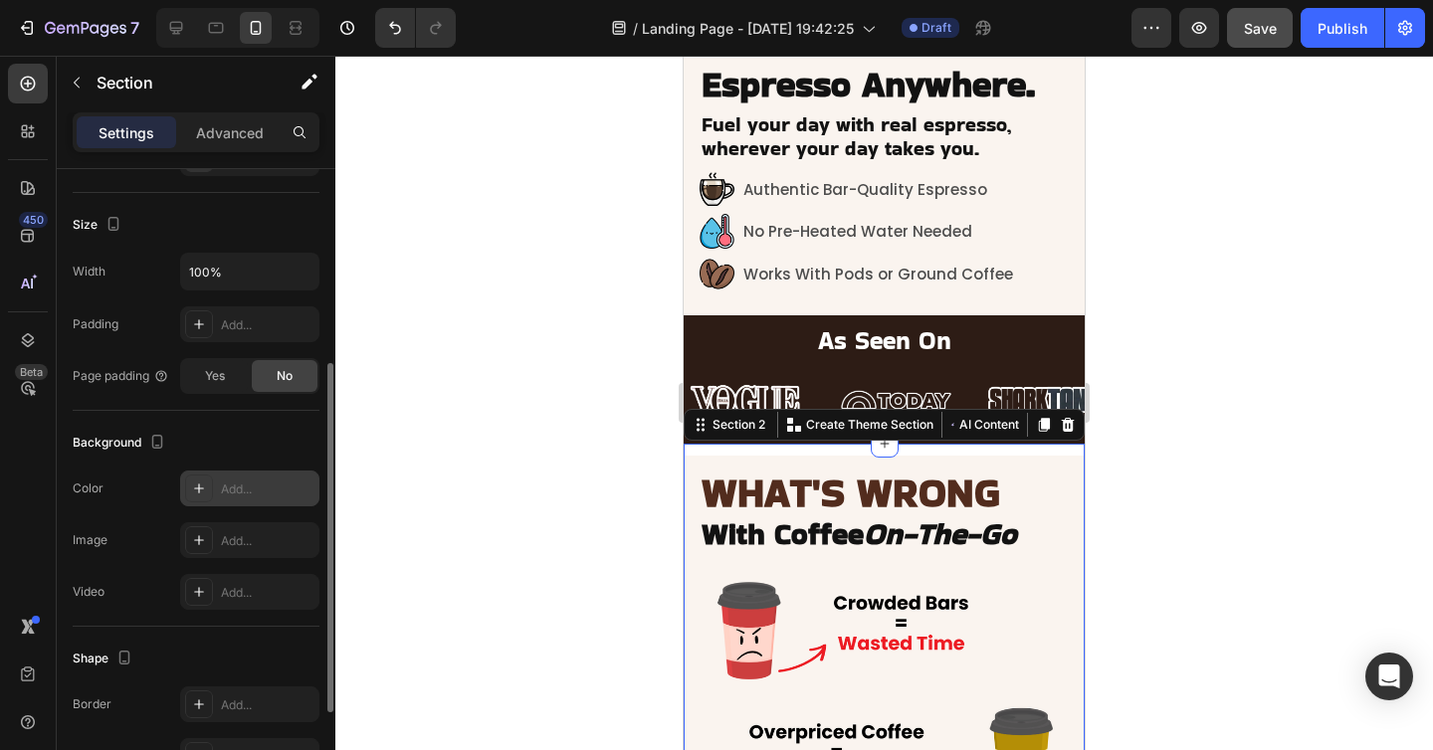
click at [245, 484] on div "Add..." at bounding box center [268, 489] width 94 height 18
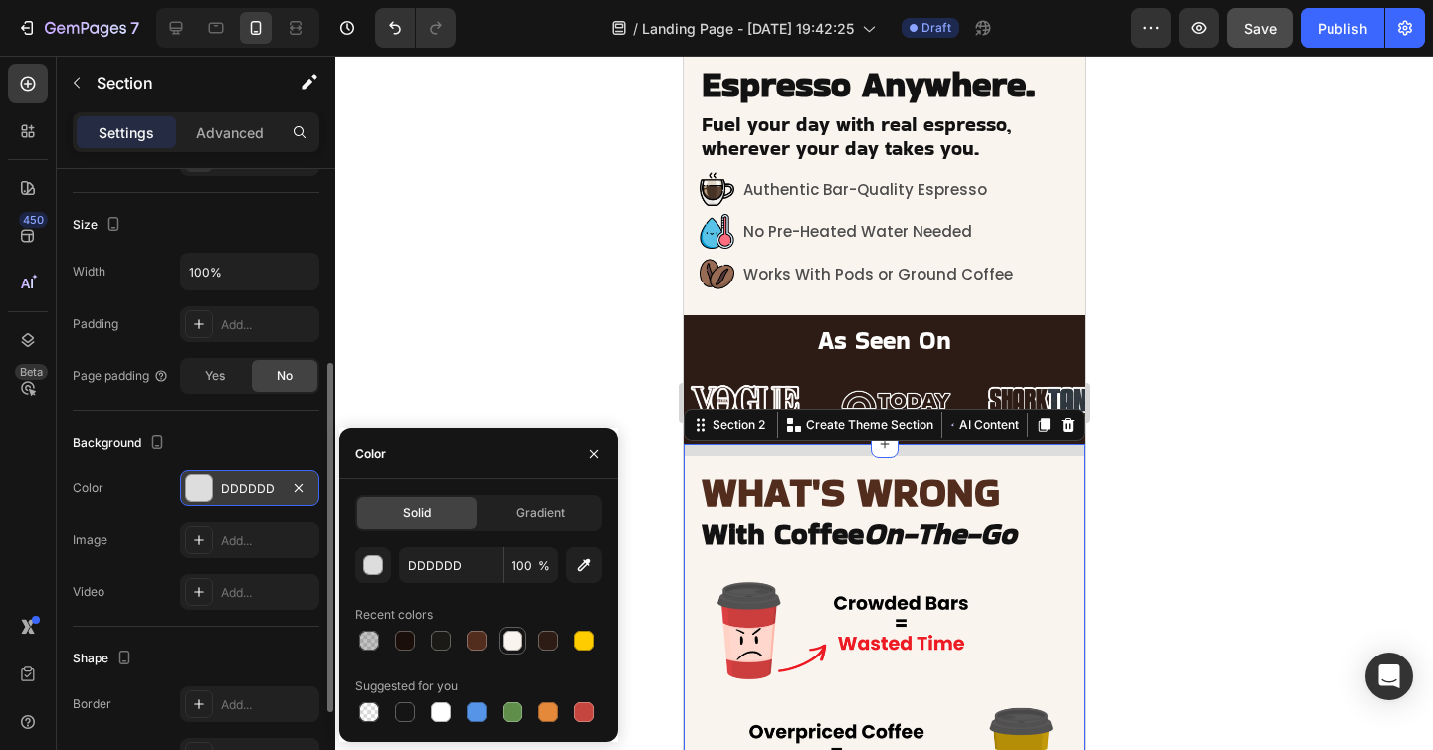
click at [505, 640] on div at bounding box center [512, 641] width 20 height 20
type input "FAF4EF"
click at [1293, 563] on div at bounding box center [883, 403] width 1097 height 694
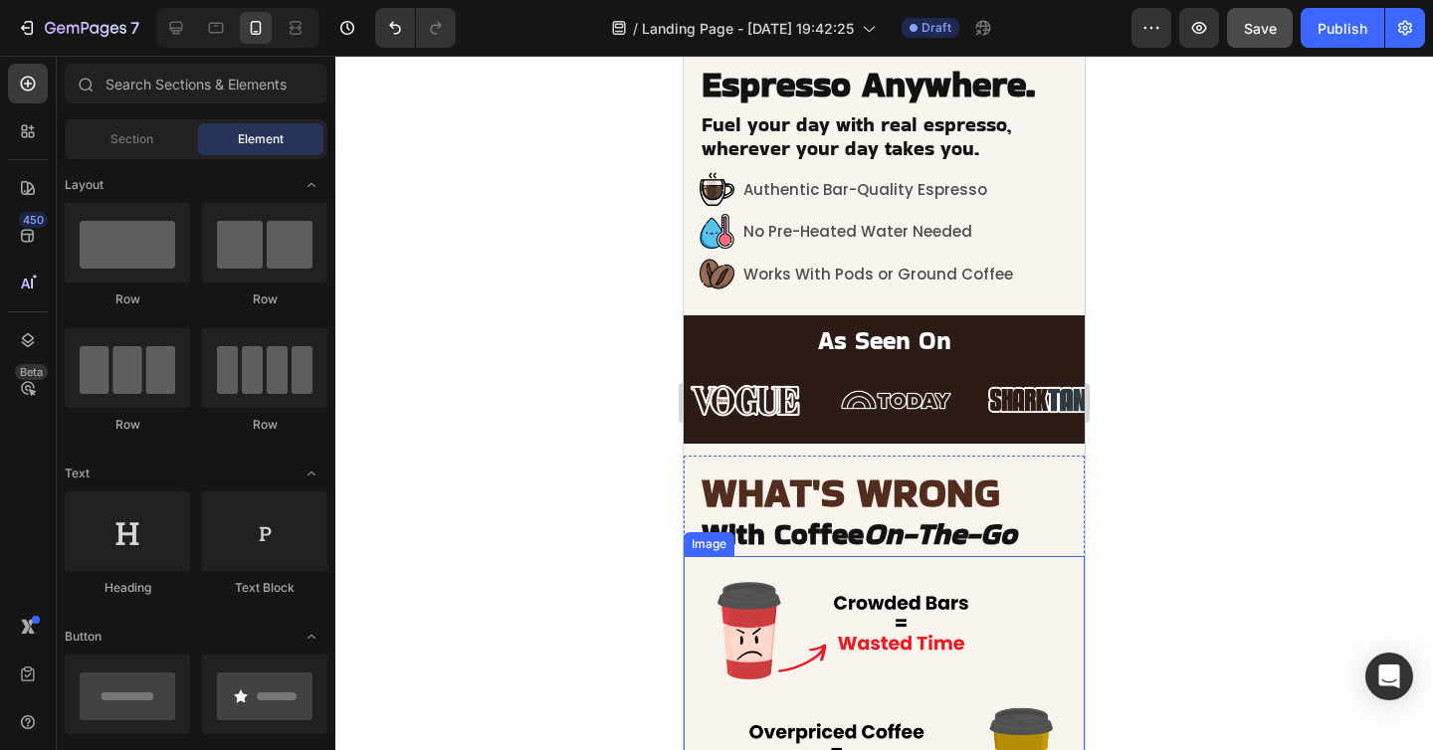
click at [1191, 501] on div at bounding box center [883, 403] width 1097 height 694
click at [1195, 511] on div at bounding box center [883, 403] width 1097 height 694
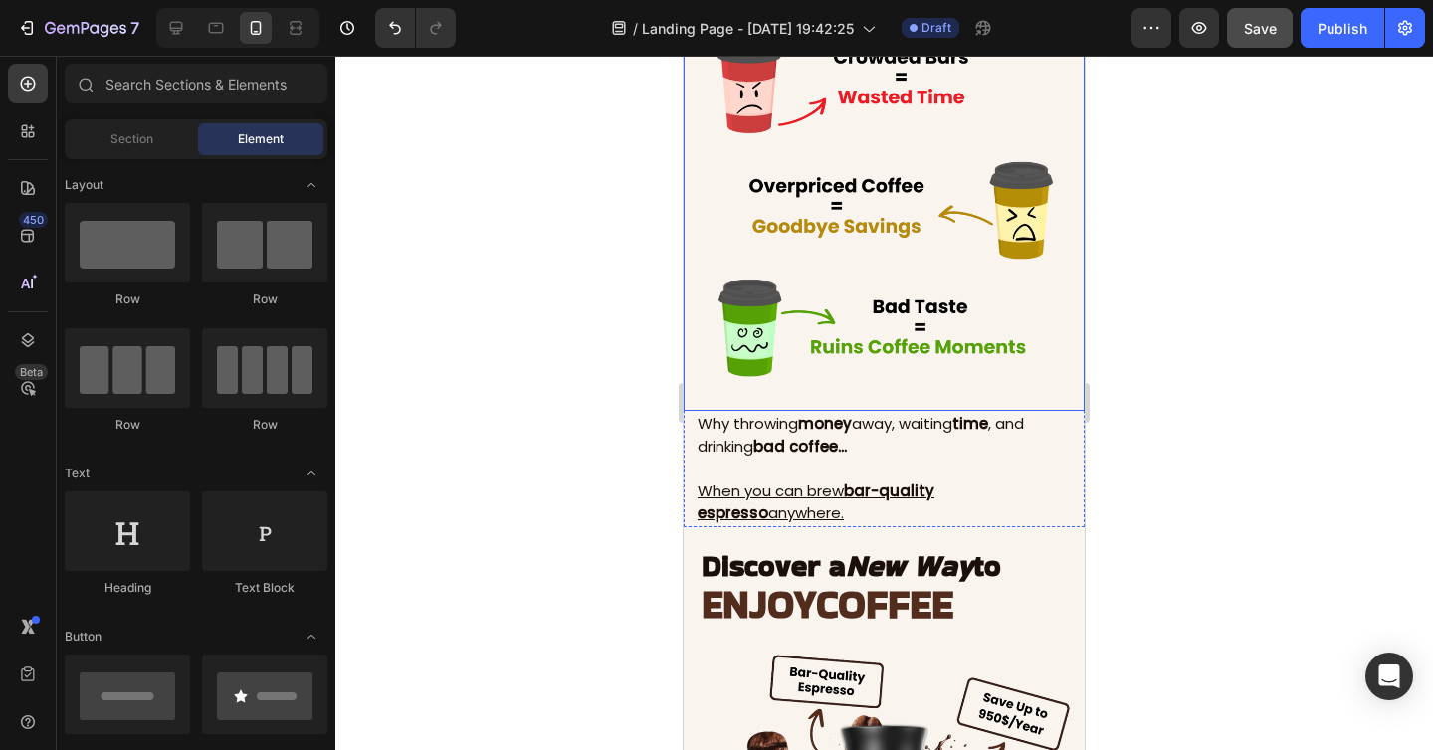
scroll to position [1071, 0]
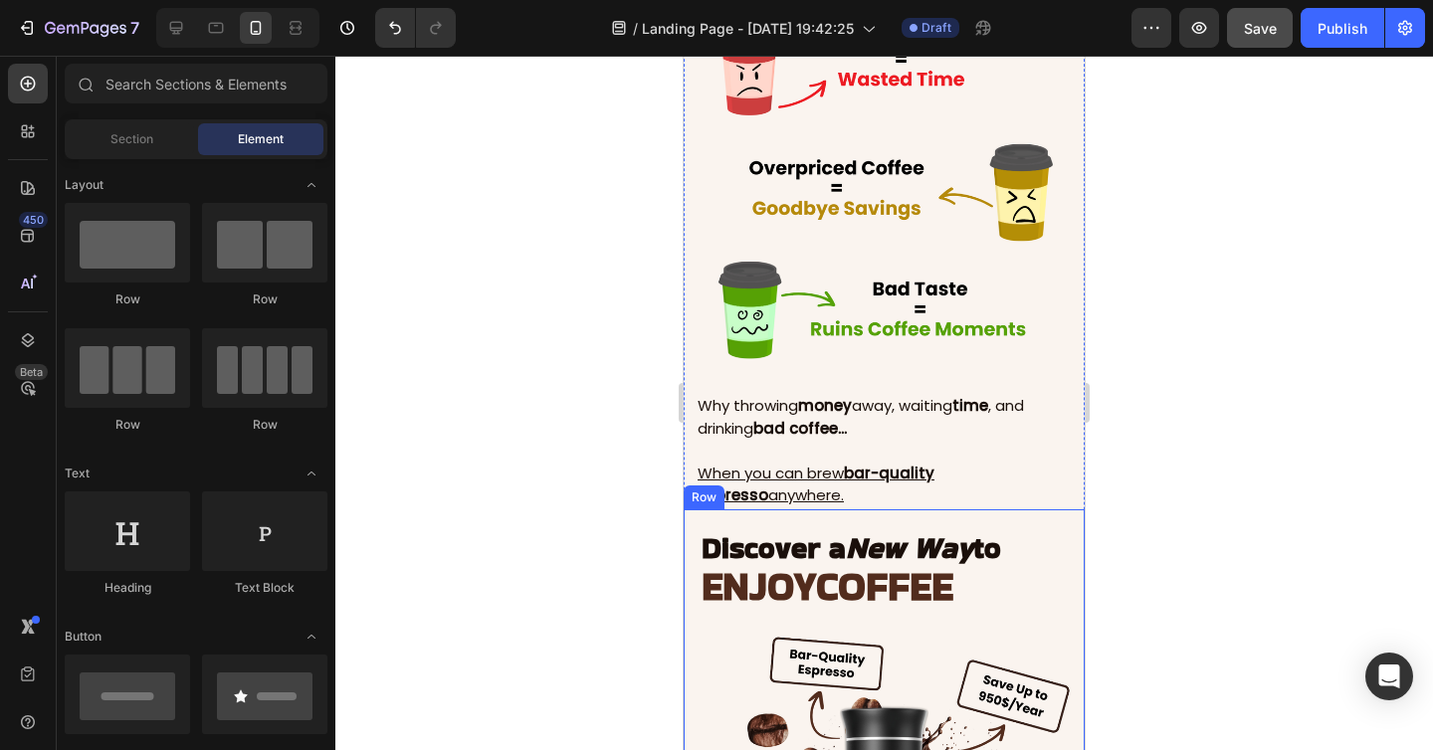
click at [816, 519] on div "Discover a New Way to ENJOY COFFEE Heading" at bounding box center [883, 565] width 401 height 113
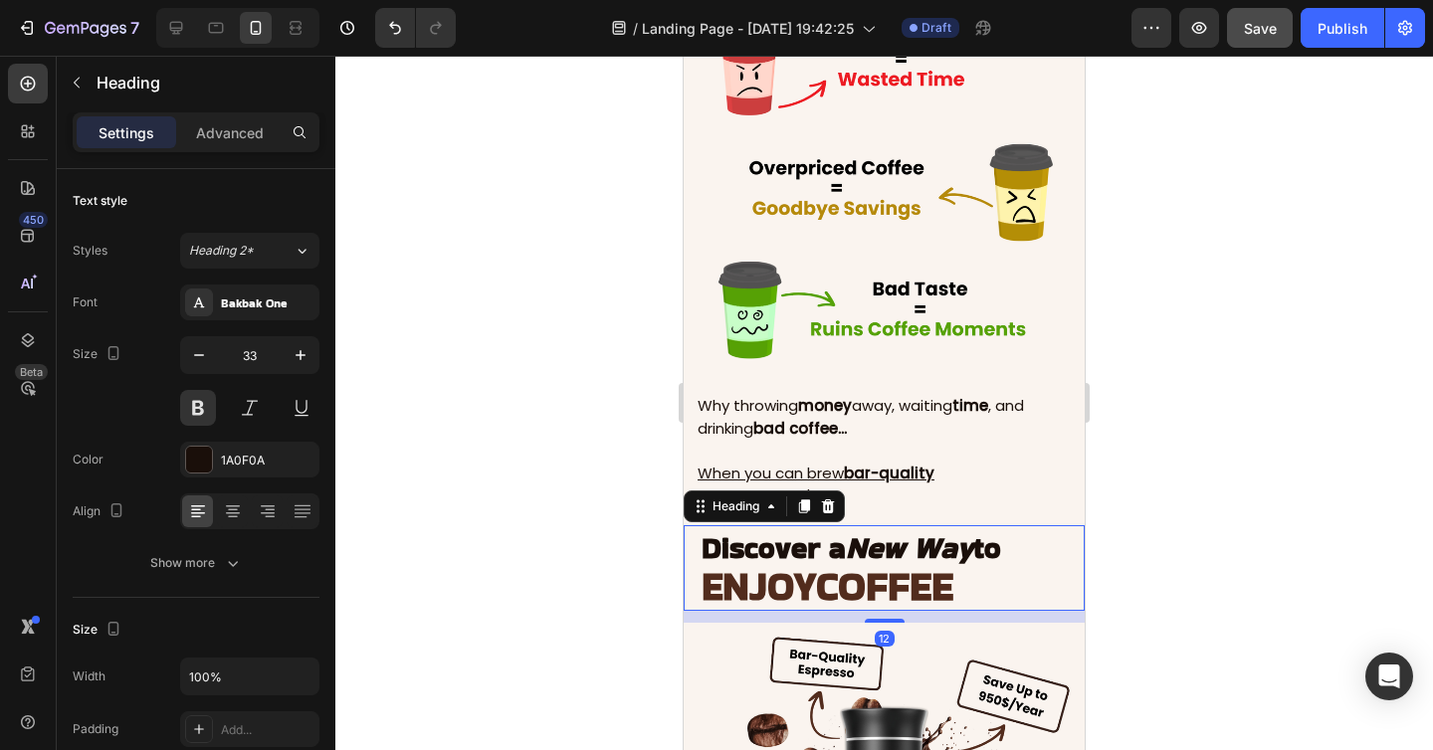
click at [793, 562] on span "ENJOY" at bounding box center [758, 586] width 114 height 55
click at [209, 129] on p "Advanced" at bounding box center [230, 132] width 68 height 21
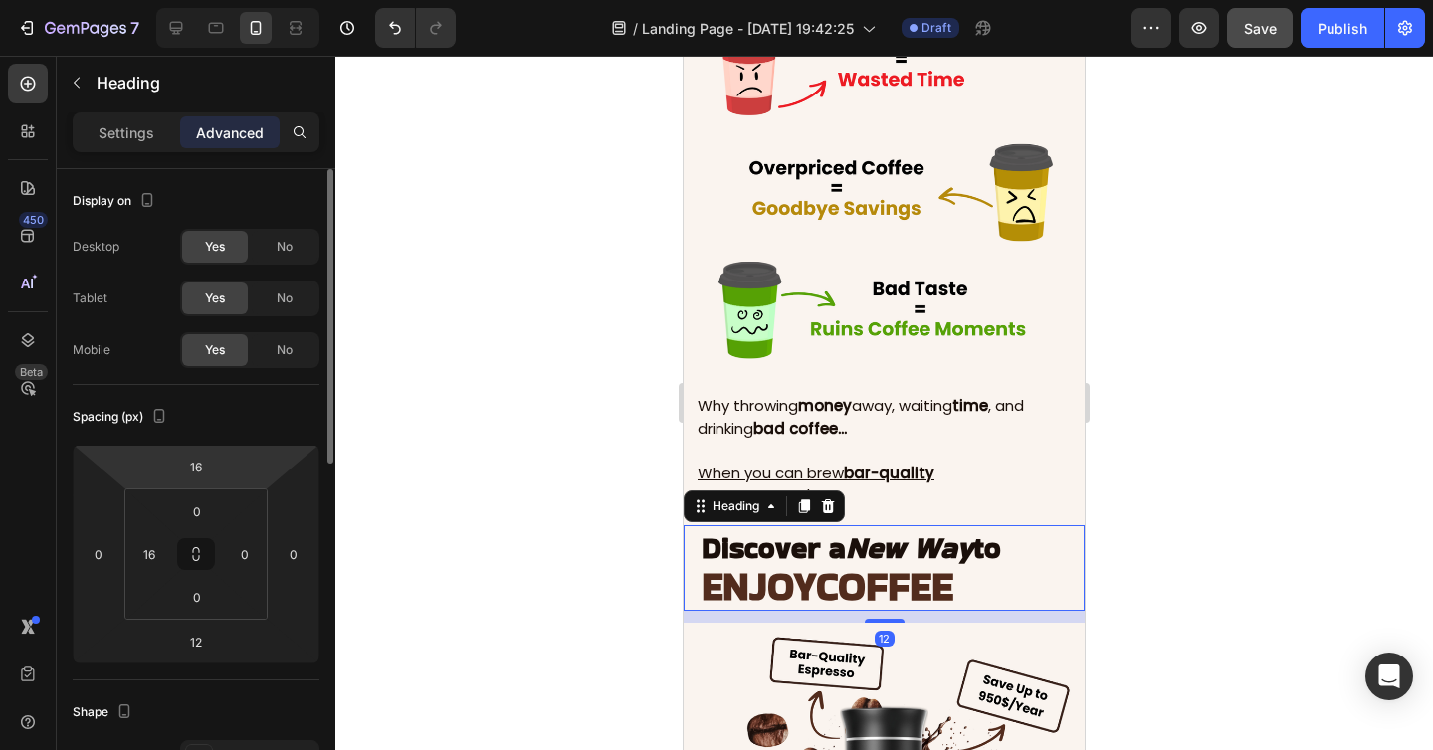
click at [223, 0] on html "7 / Landing Page - Sep 23, 19:42:25 Draft Preview Save Publish 450 Beta Section…" at bounding box center [716, 0] width 1433 height 0
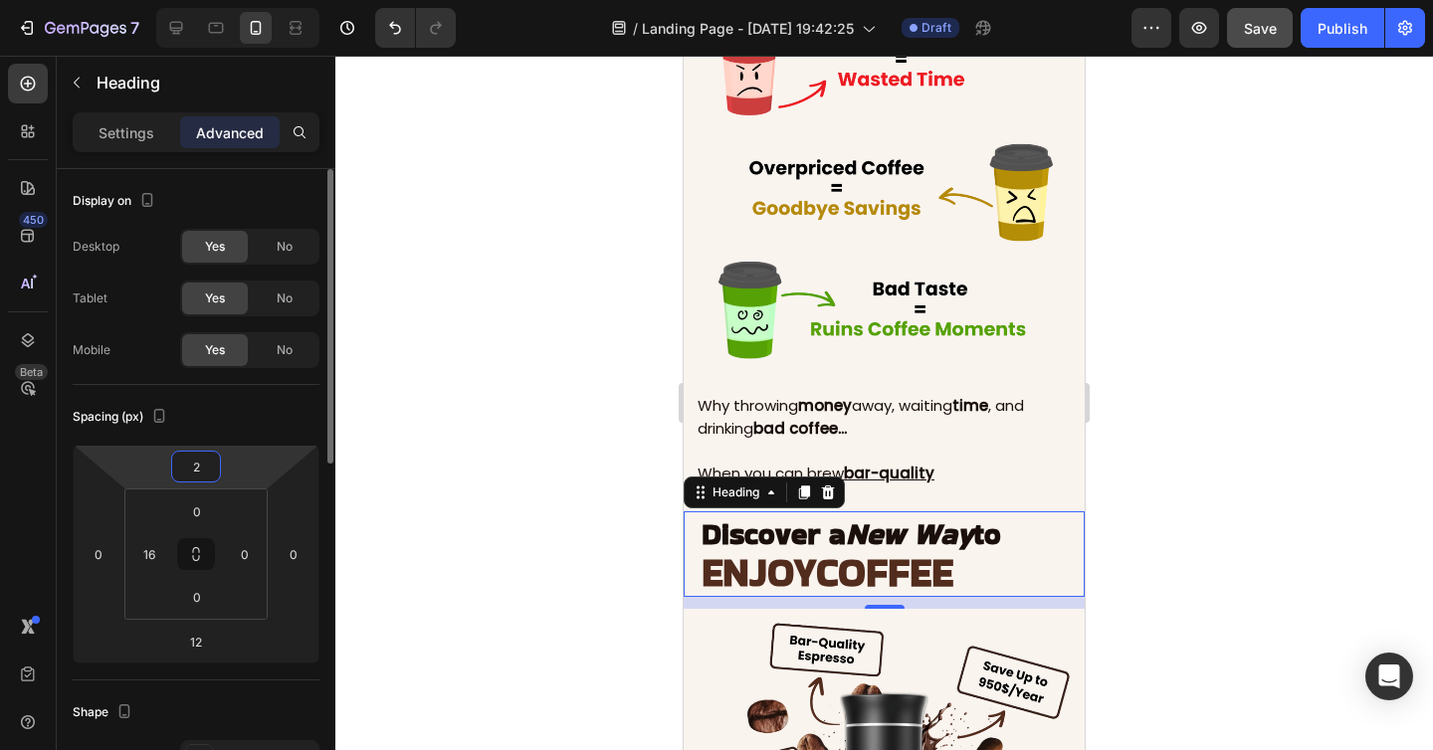
type input "20"
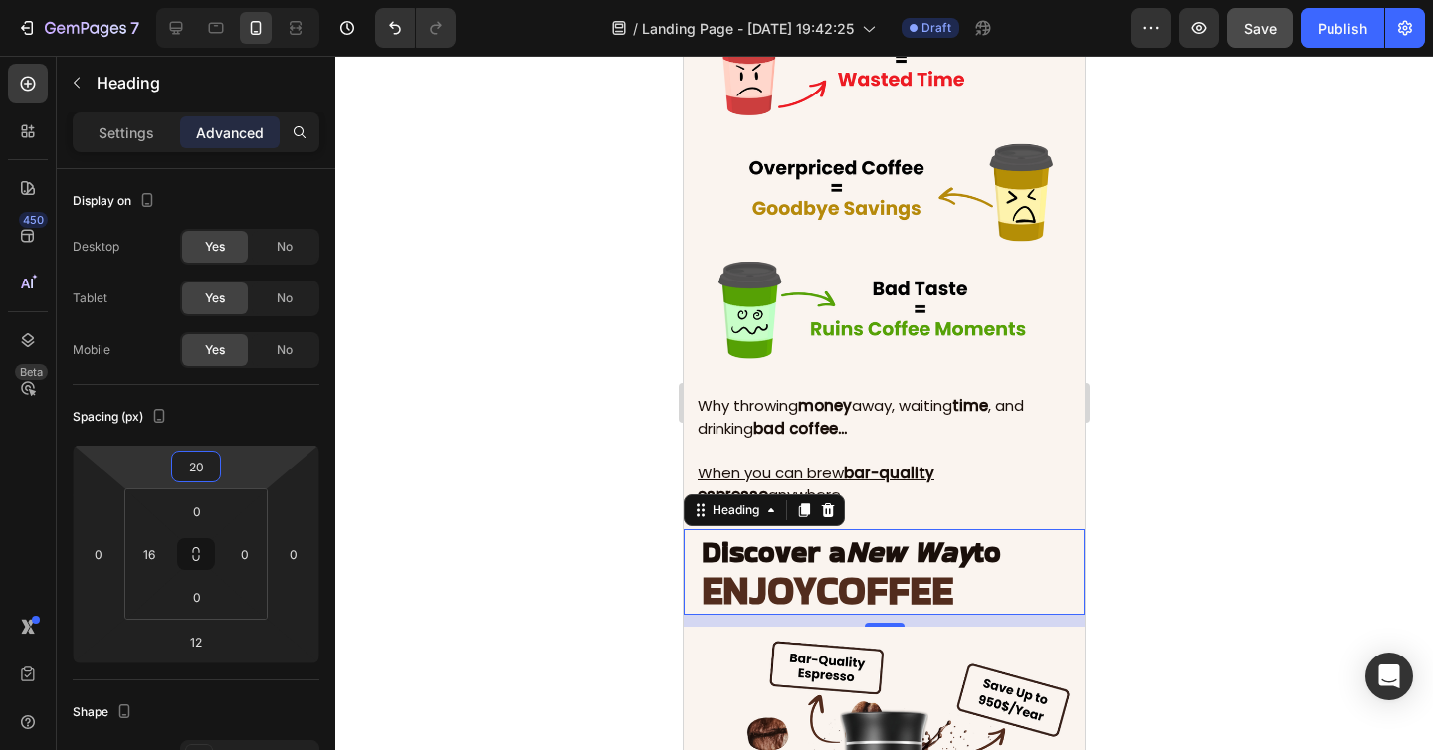
click at [1268, 465] on div at bounding box center [883, 403] width 1097 height 694
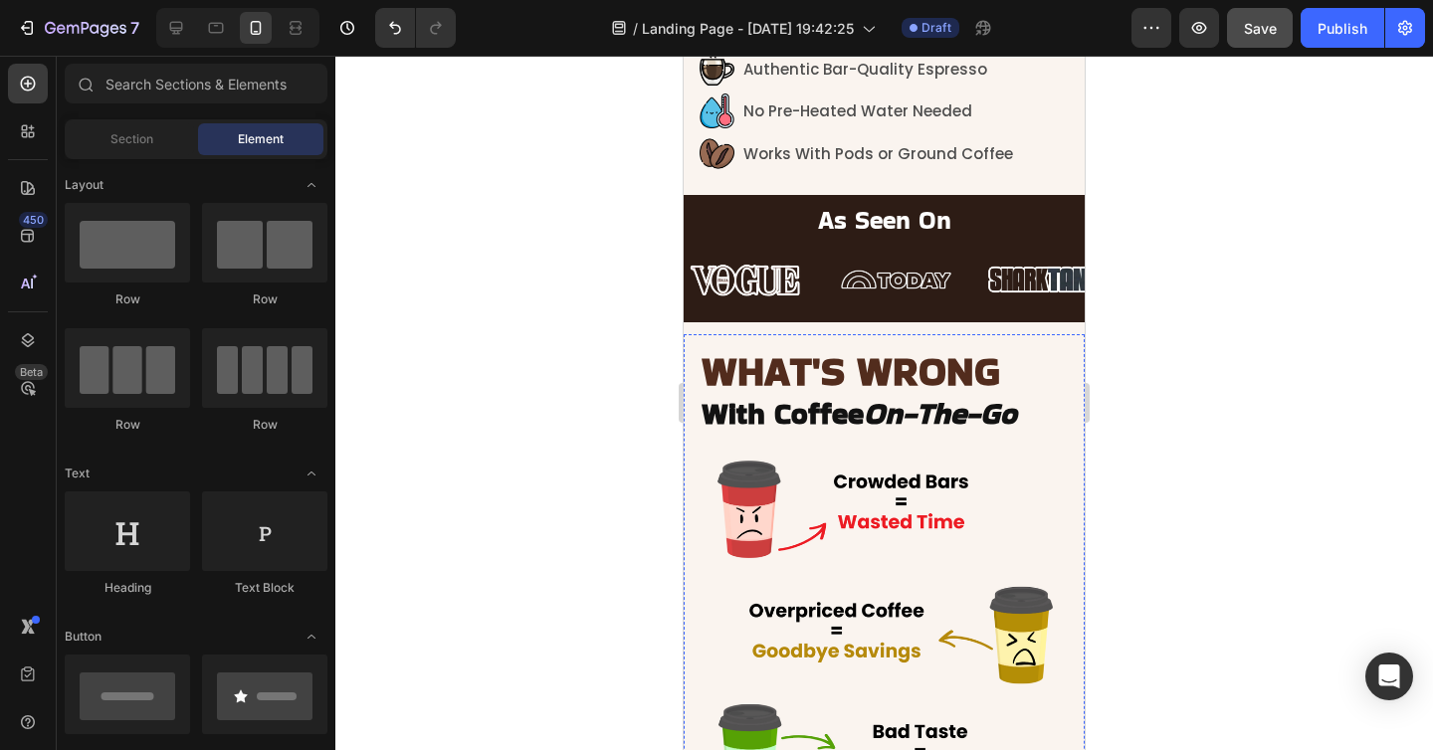
scroll to position [594, 0]
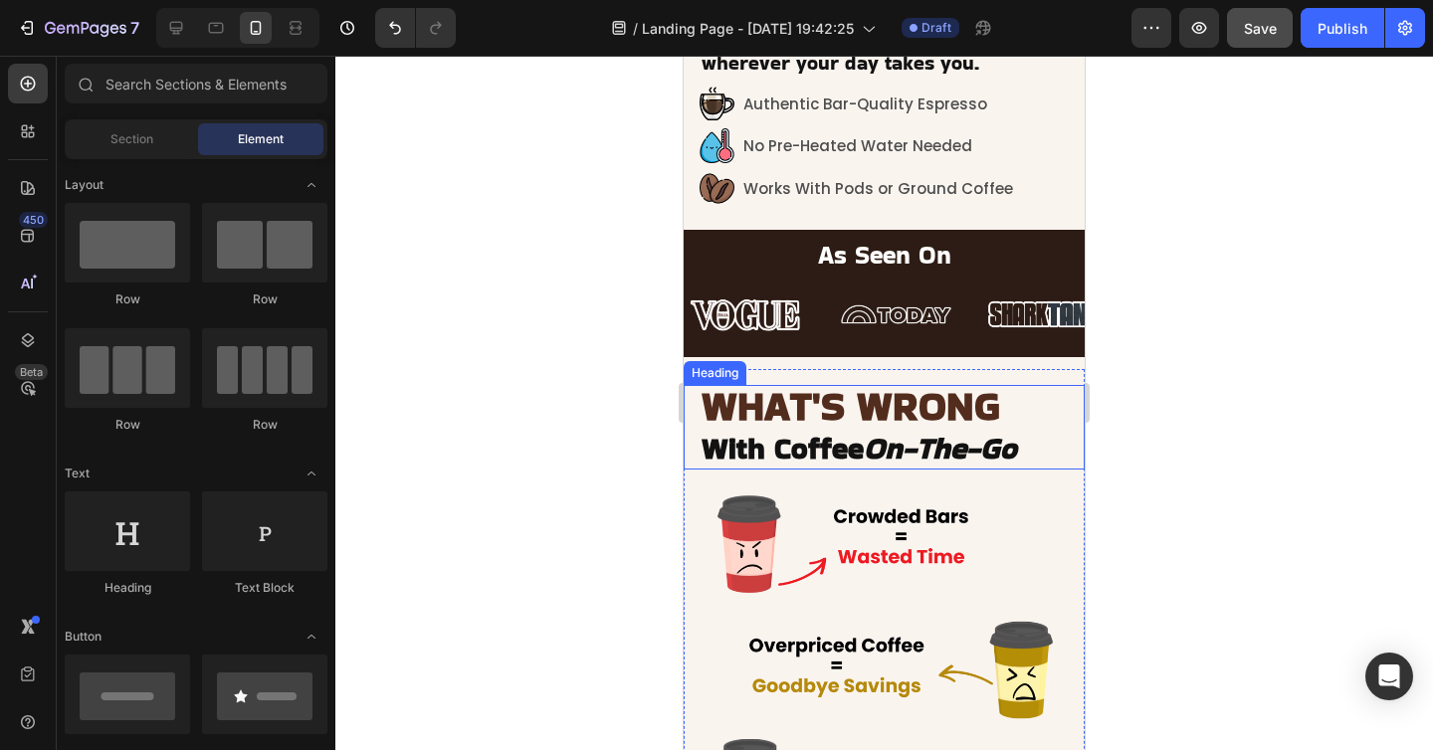
click at [856, 410] on span "WHAT'S WRONG" at bounding box center [850, 406] width 298 height 56
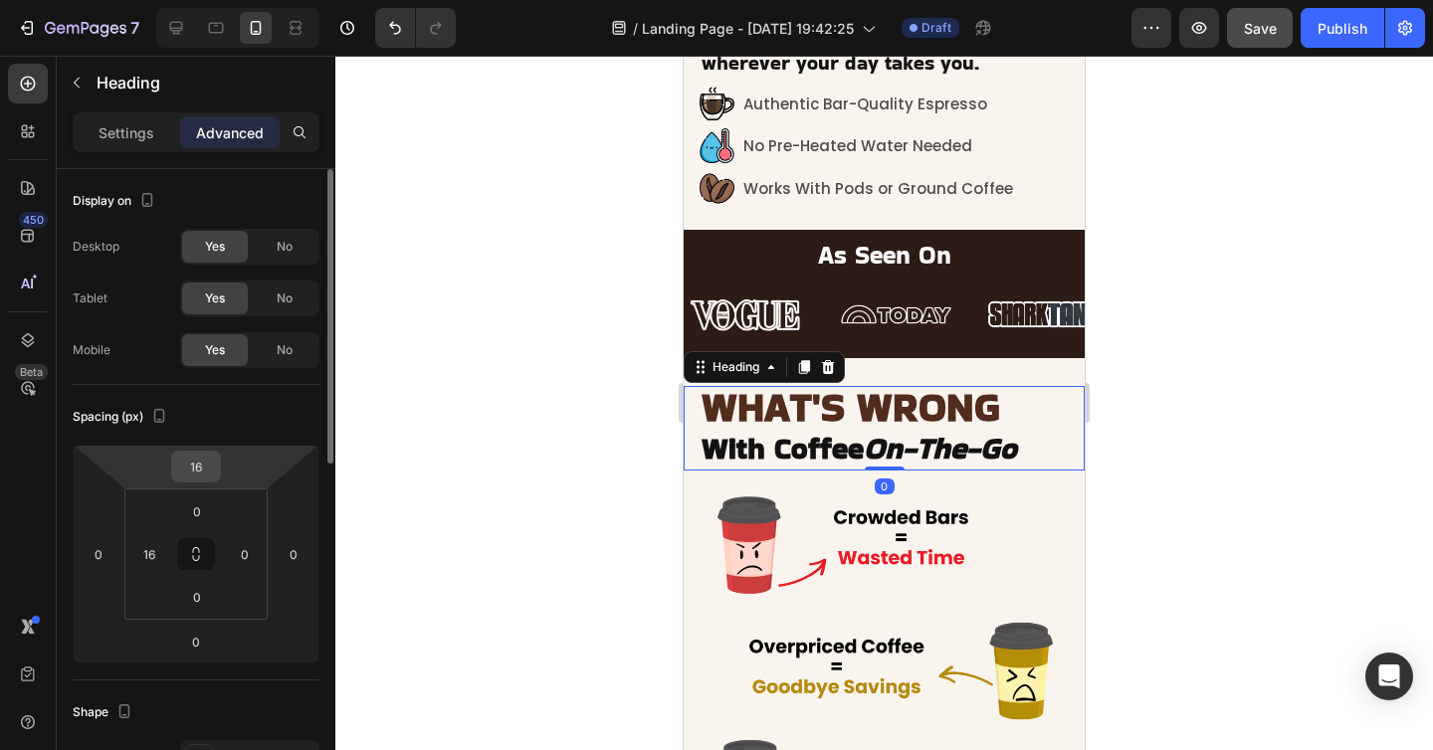
click at [204, 472] on input "16" at bounding box center [196, 467] width 40 height 30
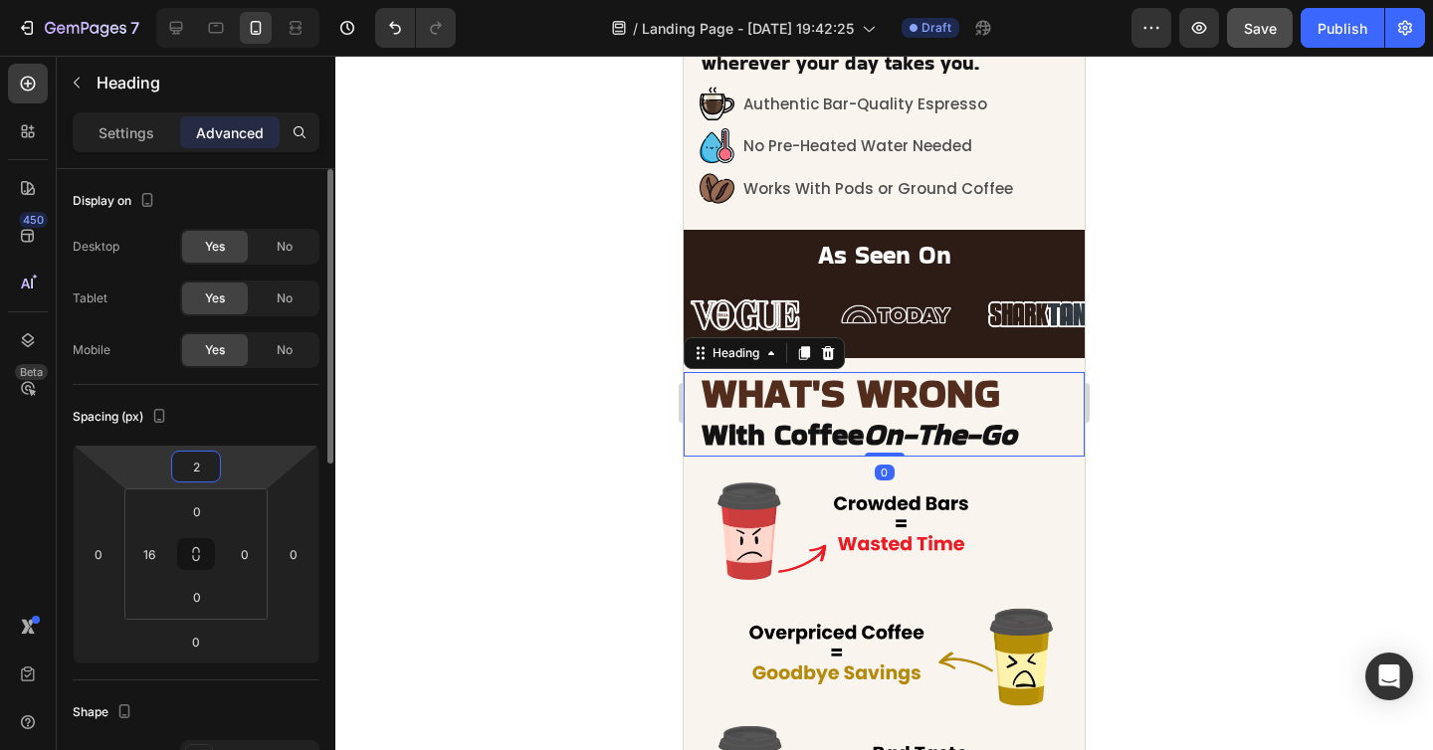
type input "20"
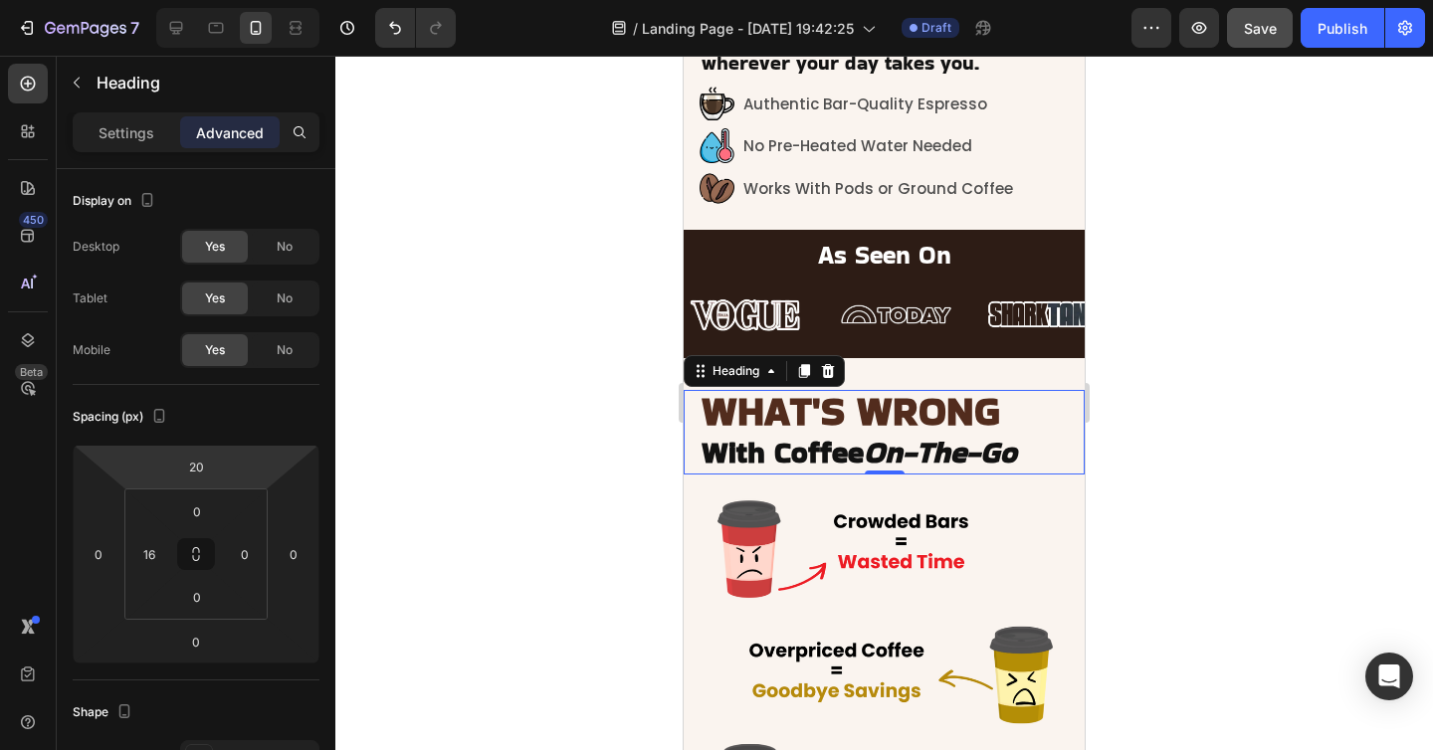
click at [1225, 452] on div at bounding box center [883, 403] width 1097 height 694
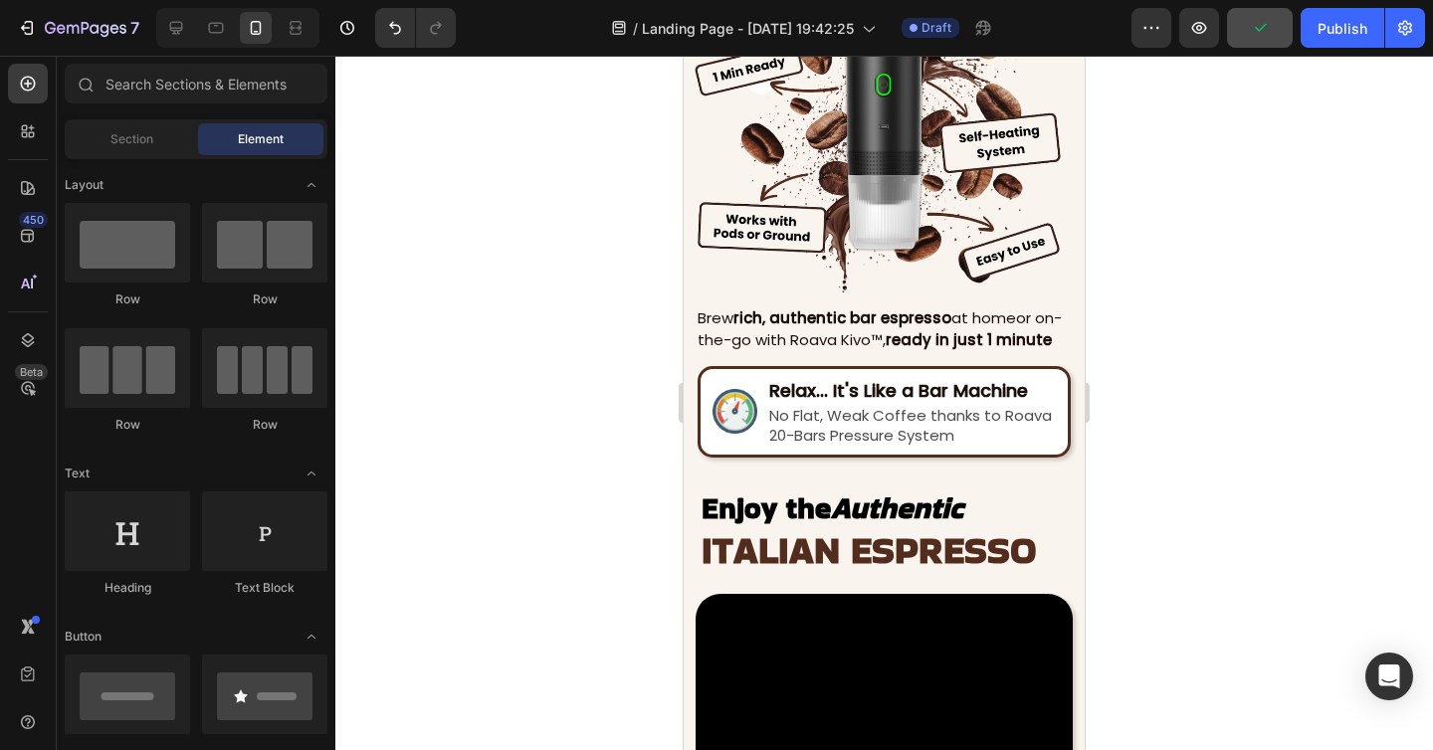
scroll to position [1813, 0]
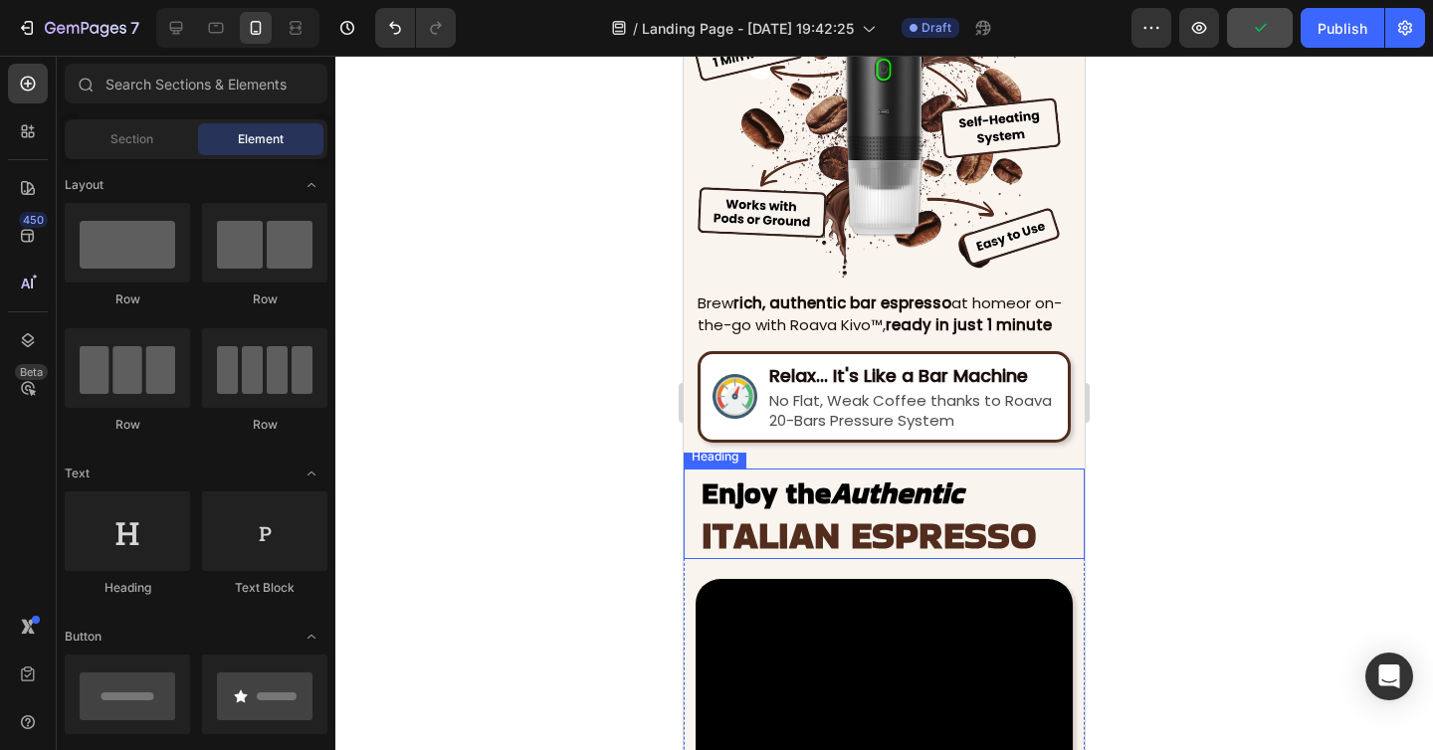
click at [837, 512] on span "ITALIAN ESPRESSO" at bounding box center [868, 534] width 335 height 53
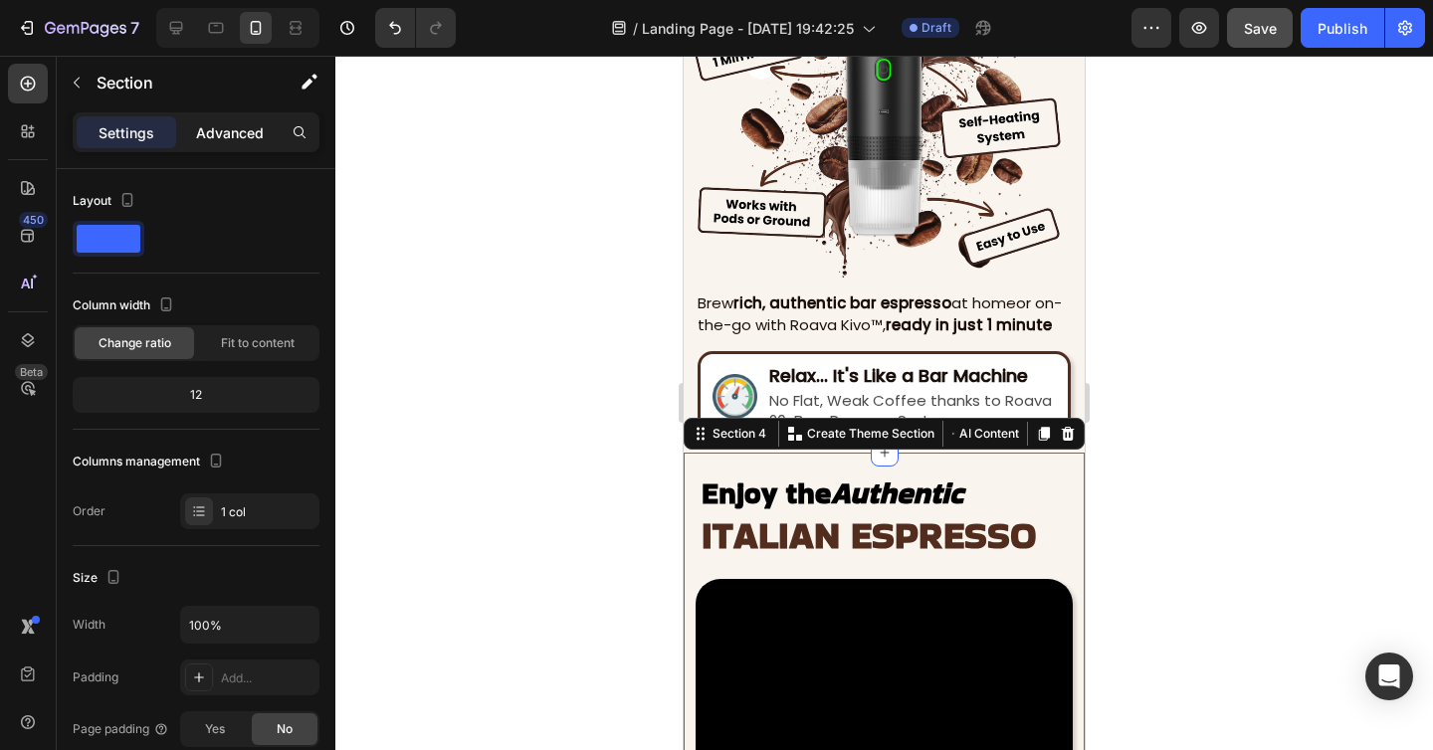
click at [241, 122] on p "Advanced" at bounding box center [230, 132] width 68 height 21
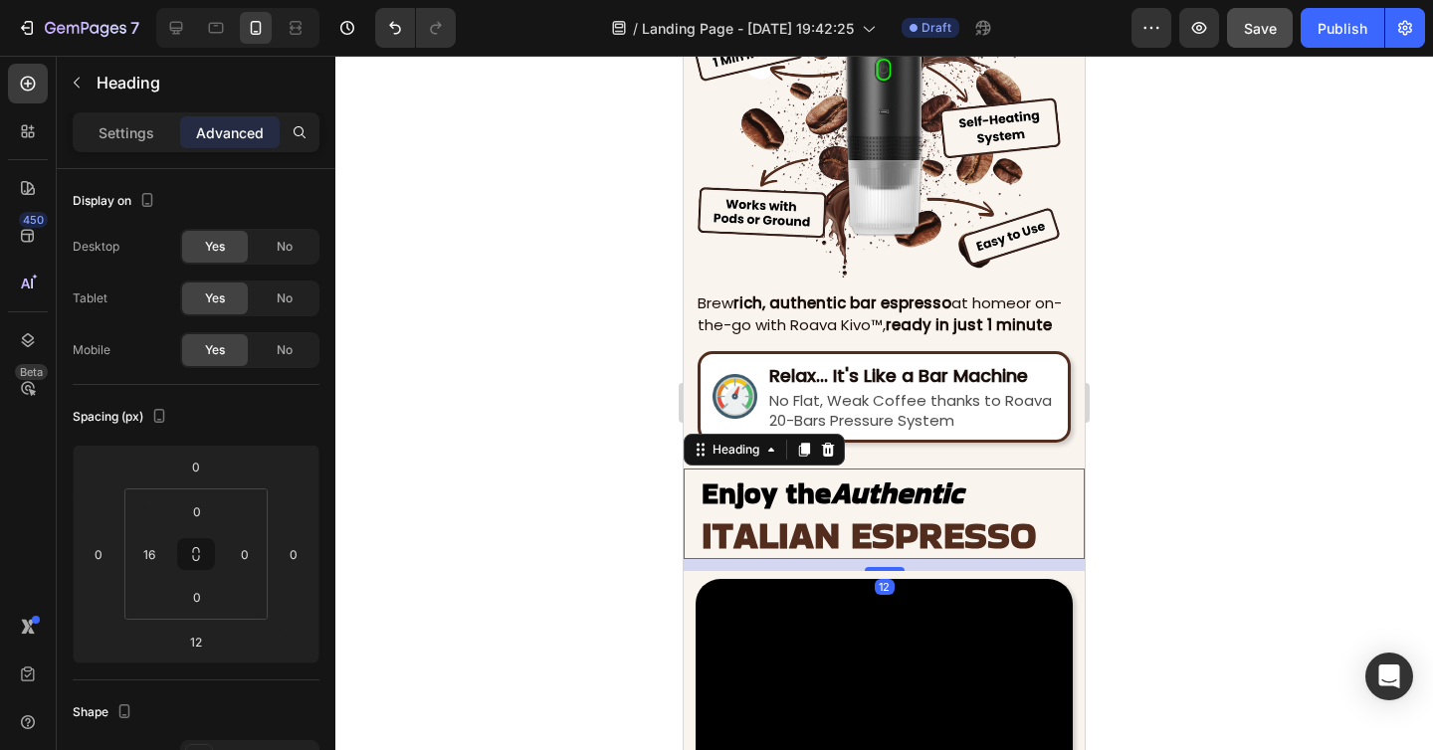
click at [798, 495] on span "Enjoy the Authentic" at bounding box center [832, 493] width 262 height 43
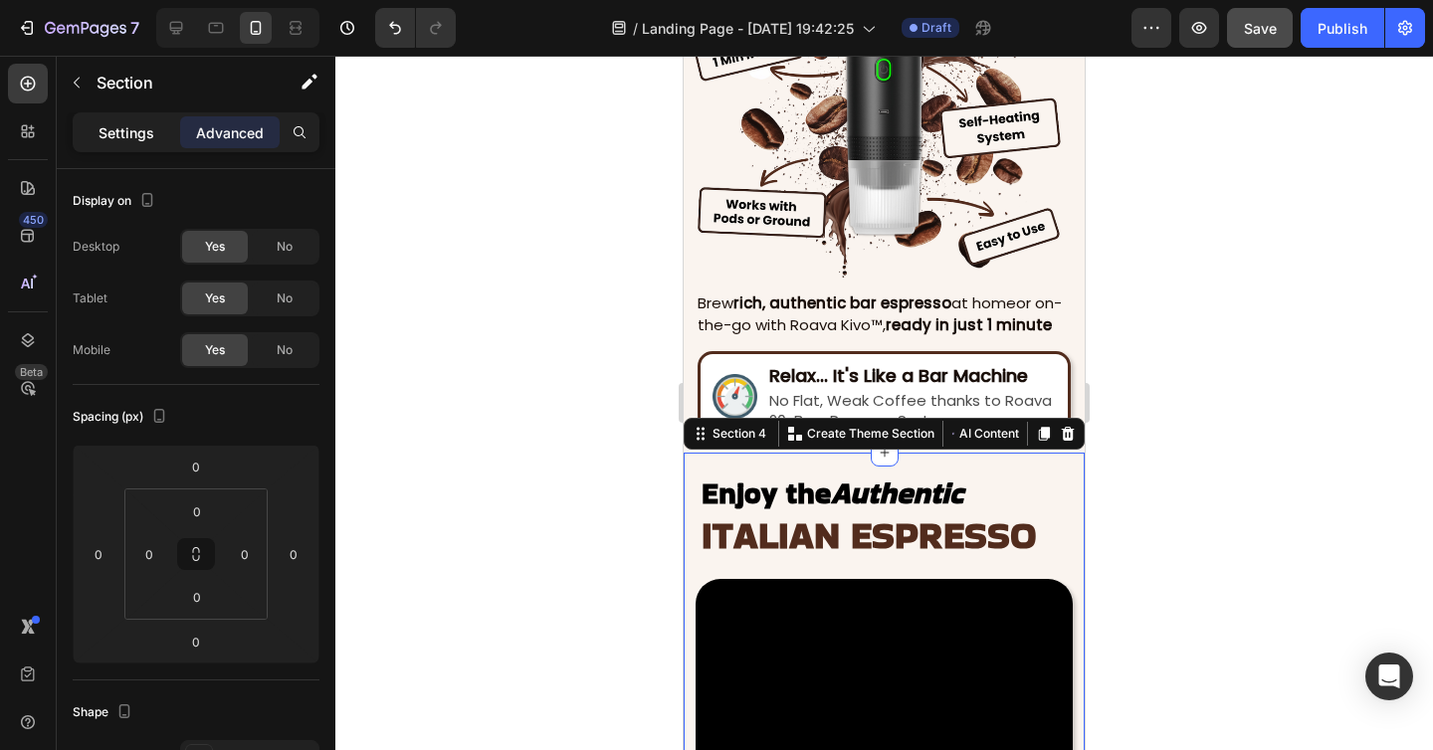
click at [145, 133] on p "Settings" at bounding box center [126, 132] width 56 height 21
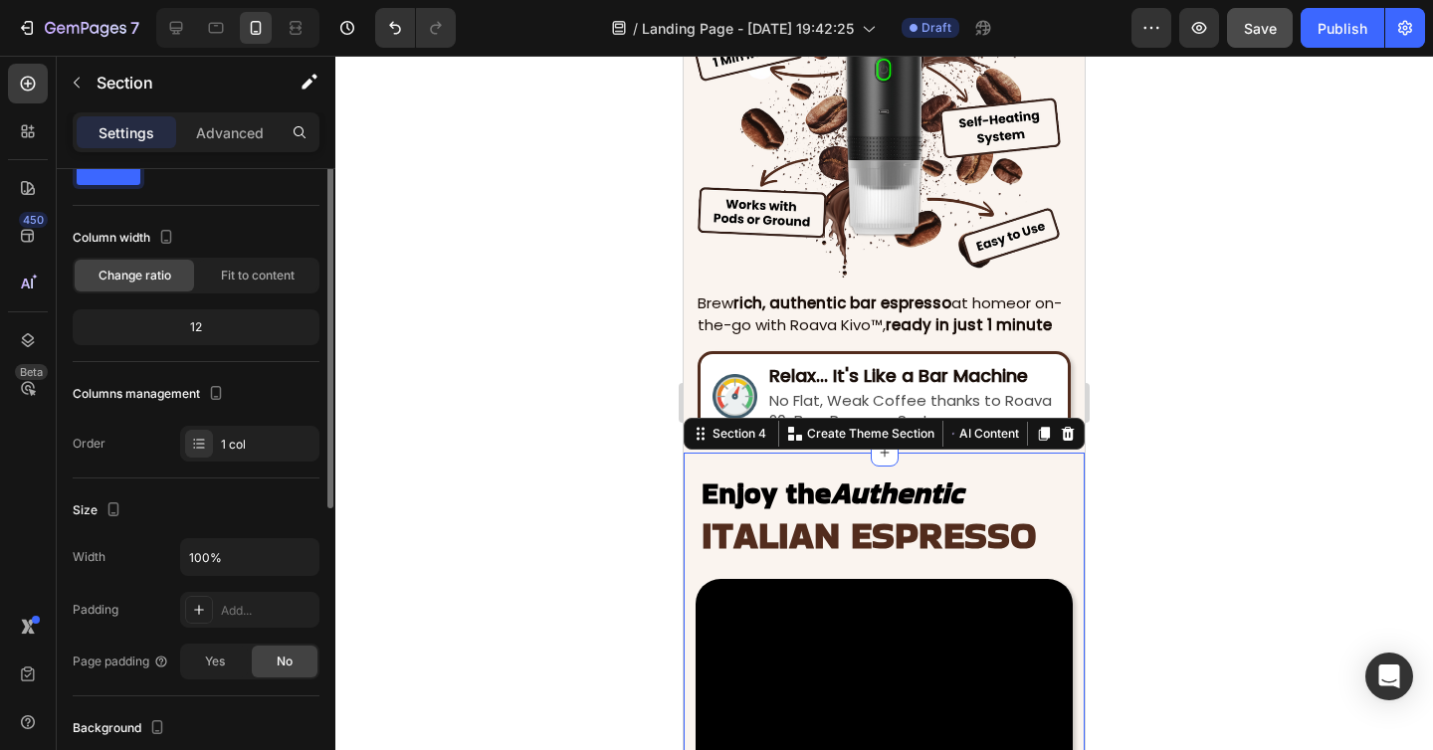
scroll to position [0, 0]
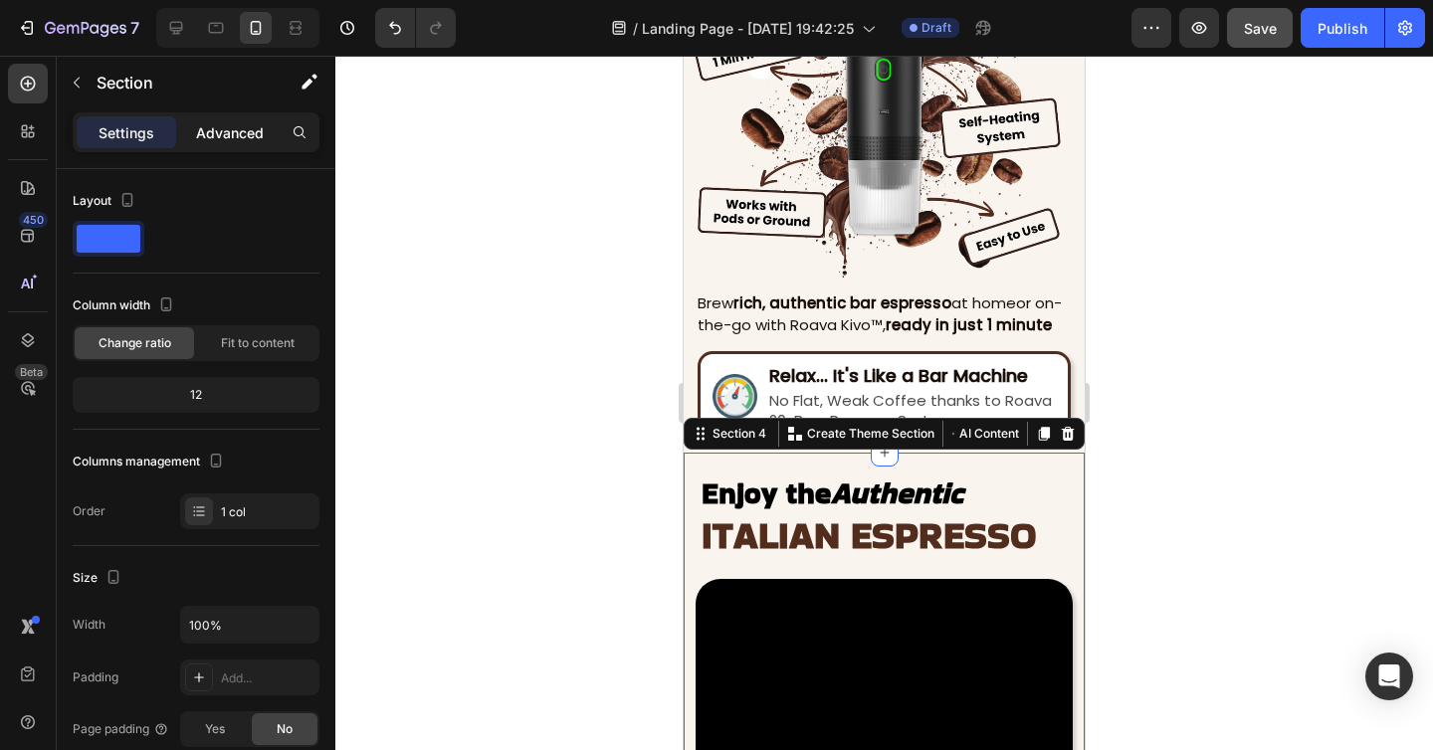
click at [224, 132] on p "Advanced" at bounding box center [230, 132] width 68 height 21
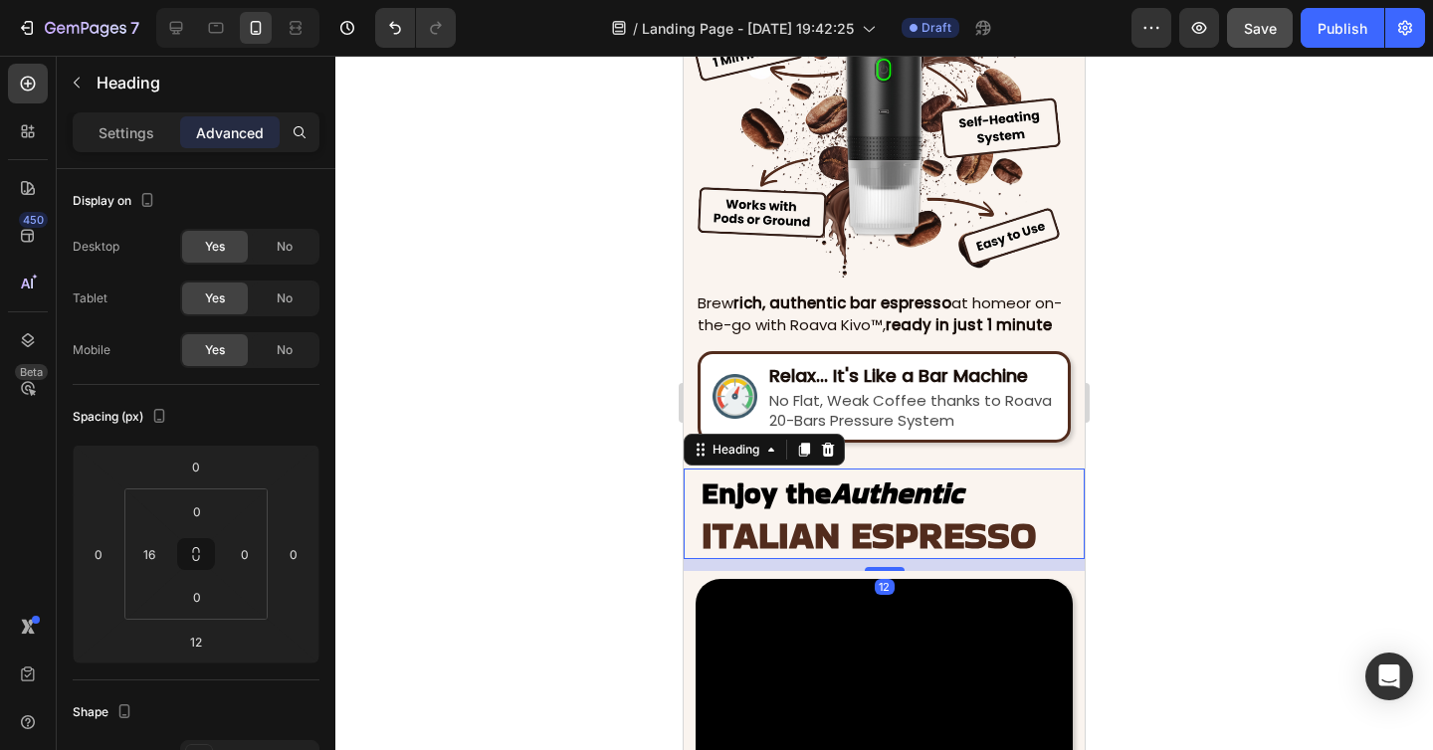
click at [762, 529] on span "ITALIAN ESPRESSO" at bounding box center [868, 534] width 335 height 53
click at [1294, 463] on div at bounding box center [883, 403] width 1097 height 694
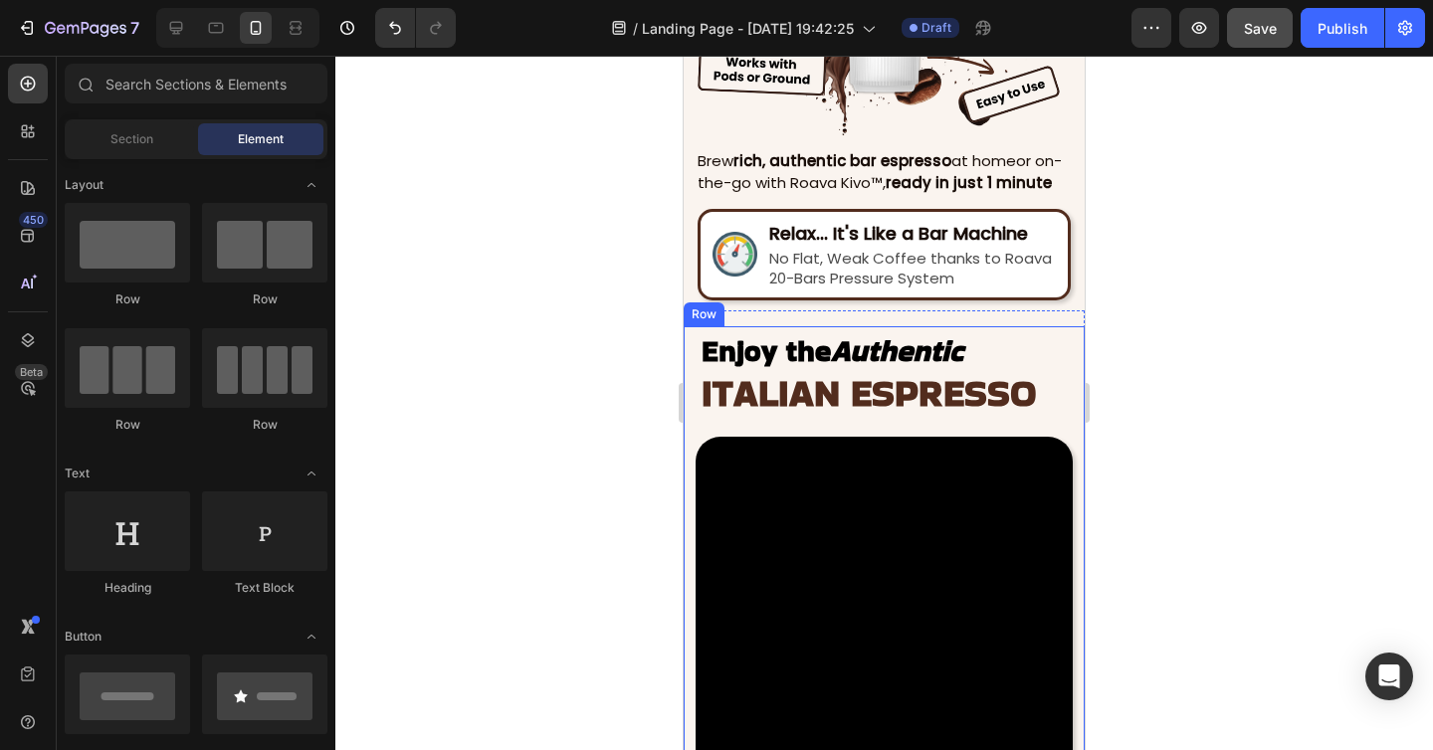
scroll to position [1985, 0]
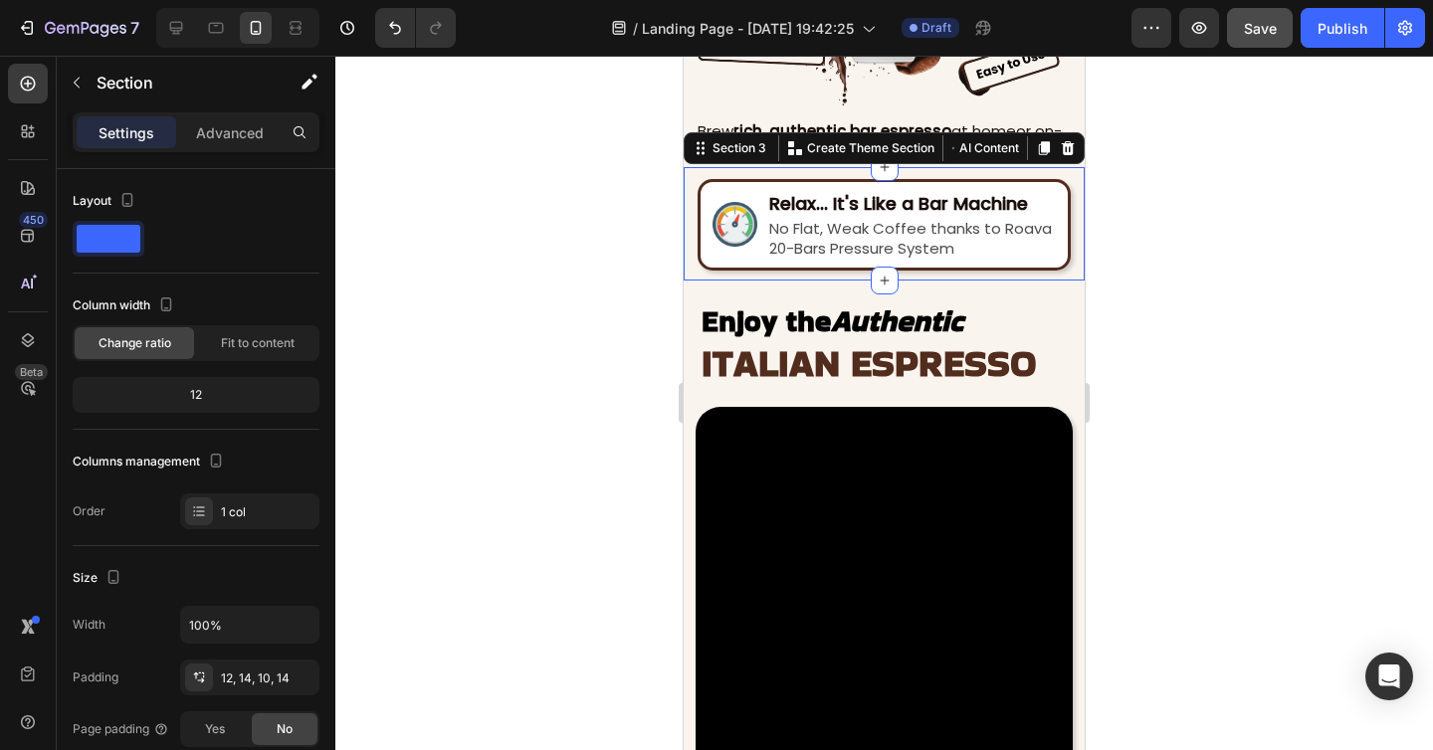
click at [913, 275] on div "Image Relax... It's Like a Bar Machine Heading No Flat, Weak Coffee thanks to R…" at bounding box center [883, 223] width 401 height 113
click at [211, 133] on p "Advanced" at bounding box center [230, 132] width 68 height 21
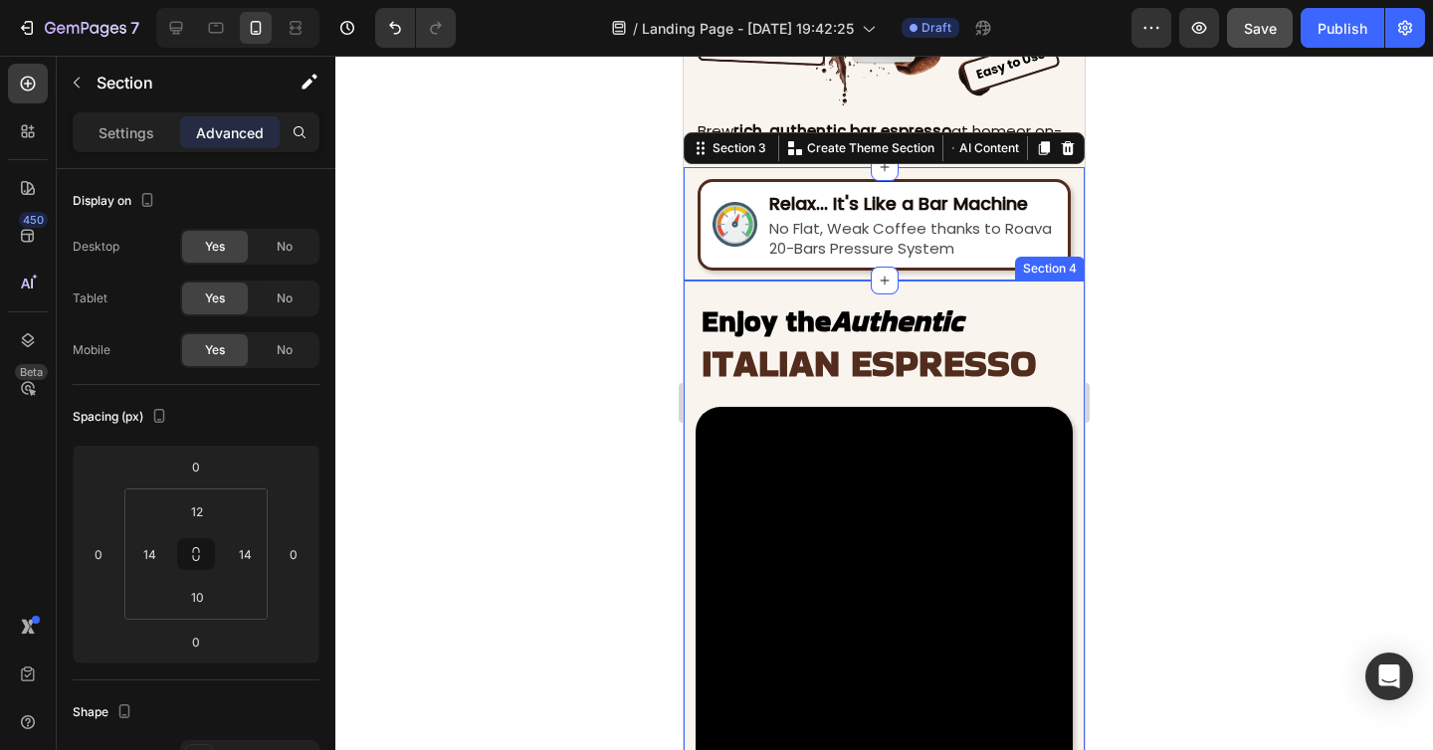
click at [838, 287] on div "Enjoy the Authentic ITALIAN ESPRESSO Heading Video Developed in Italy by top ba…" at bounding box center [883, 663] width 401 height 764
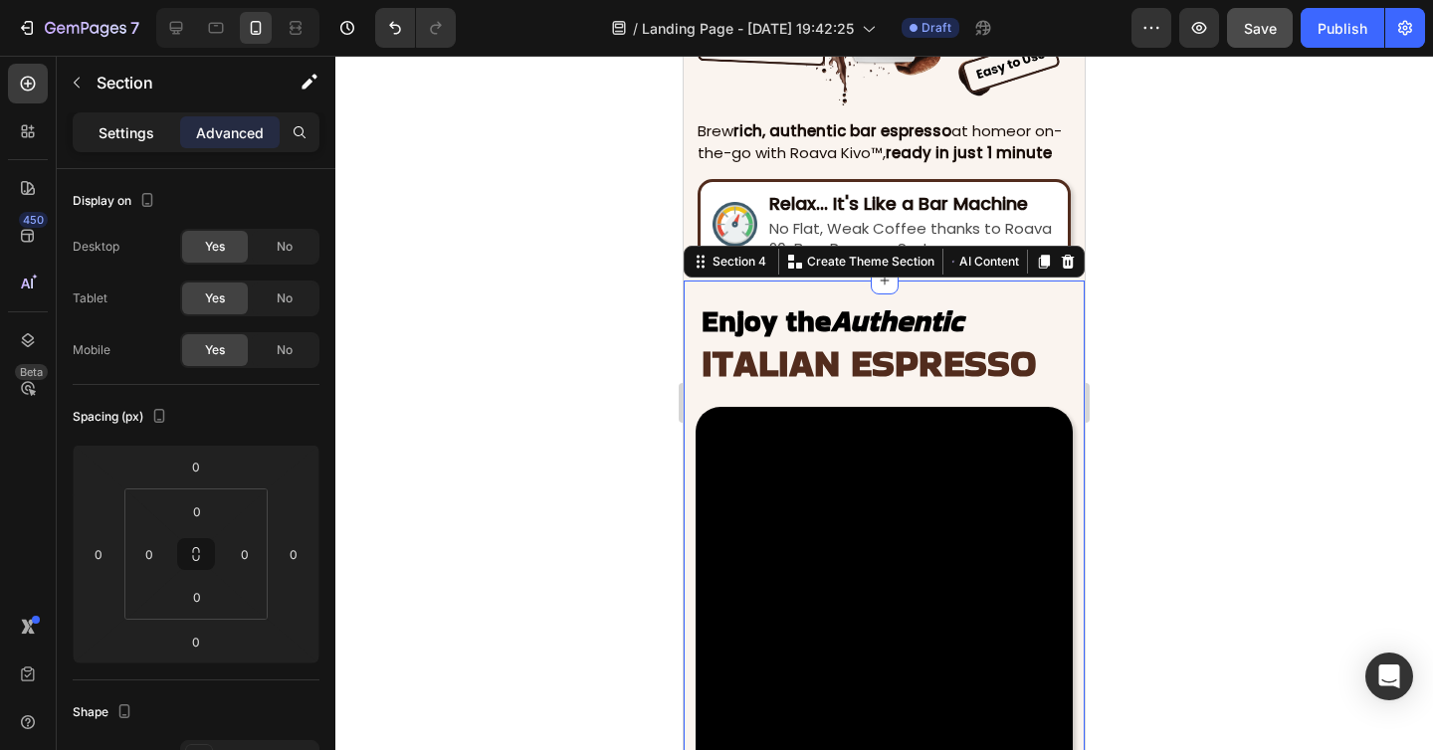
click at [158, 138] on div "Settings" at bounding box center [126, 132] width 99 height 32
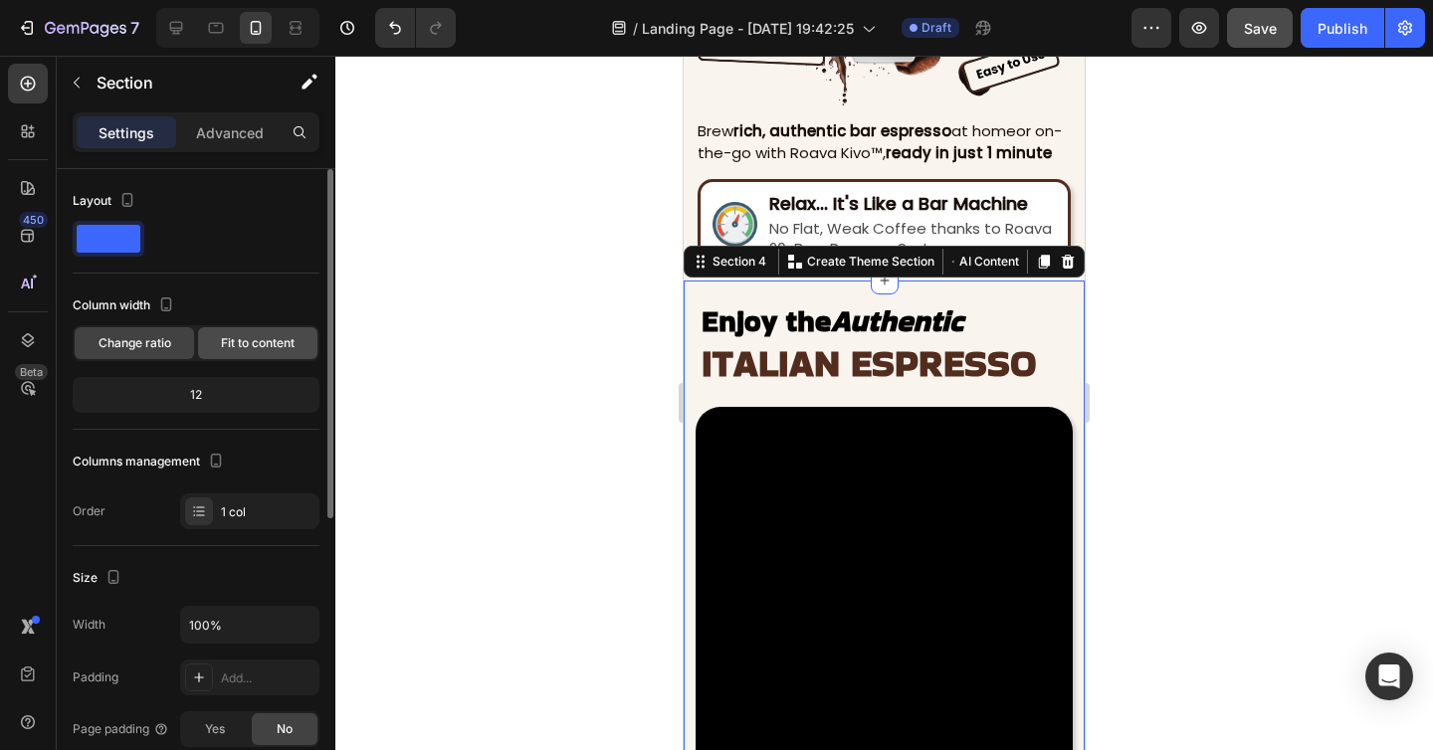
click at [238, 353] on div "Fit to content" at bounding box center [257, 343] width 119 height 32
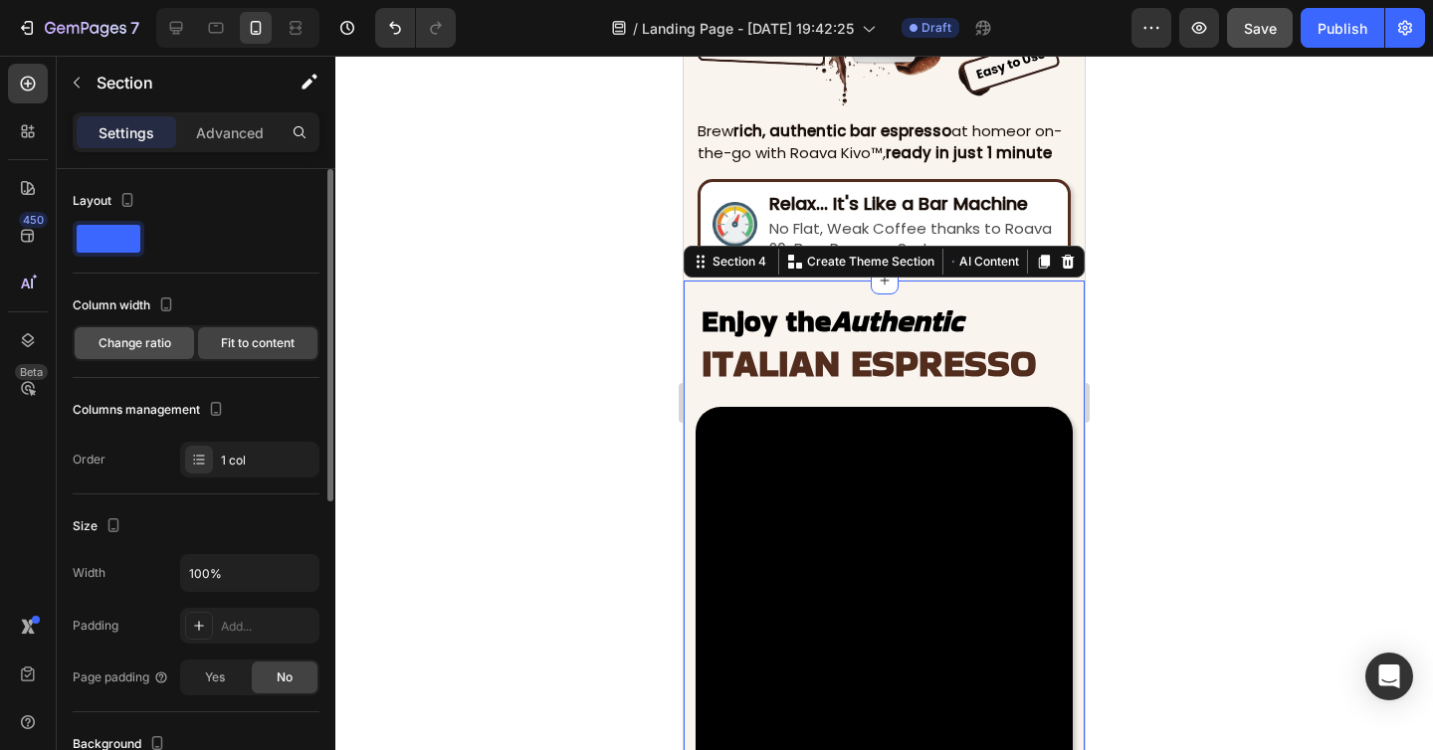
click at [162, 337] on span "Change ratio" at bounding box center [134, 343] width 73 height 18
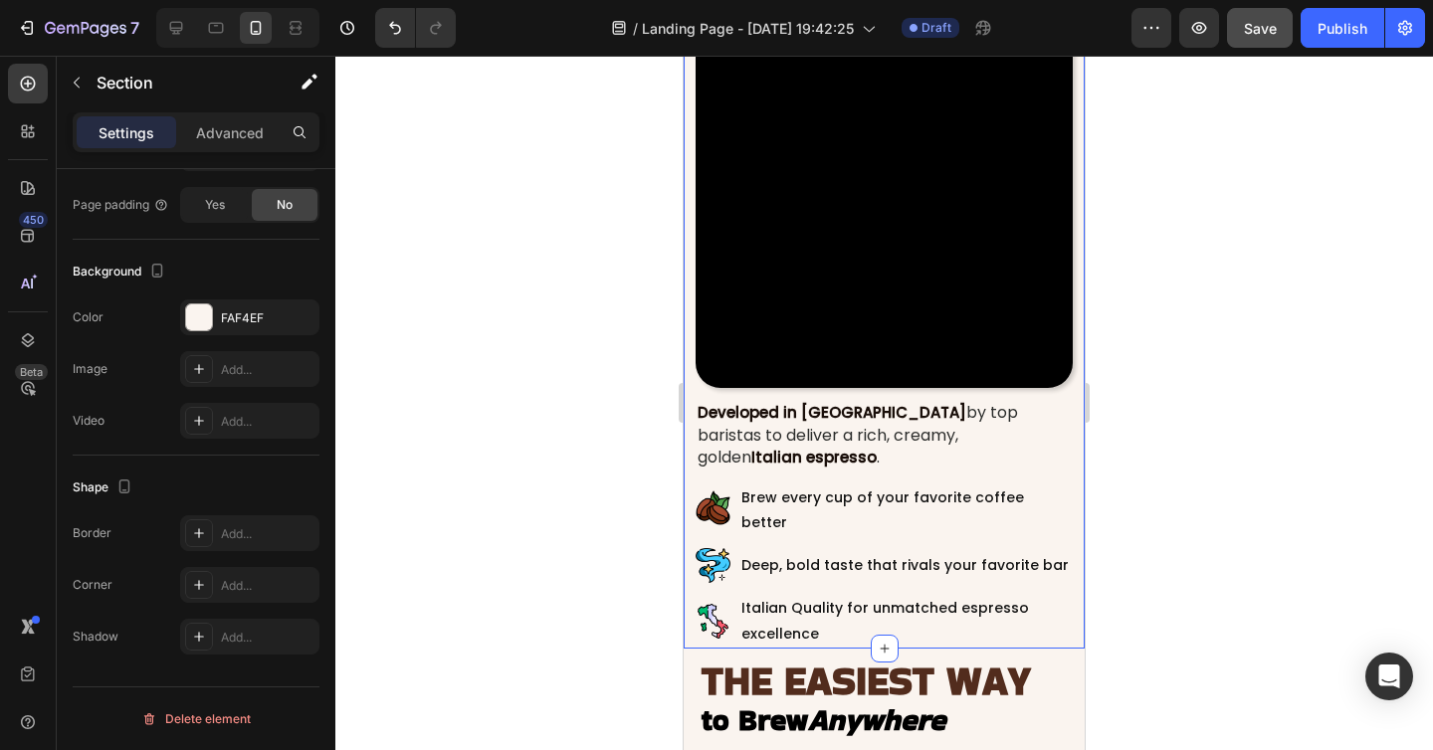
scroll to position [2473, 0]
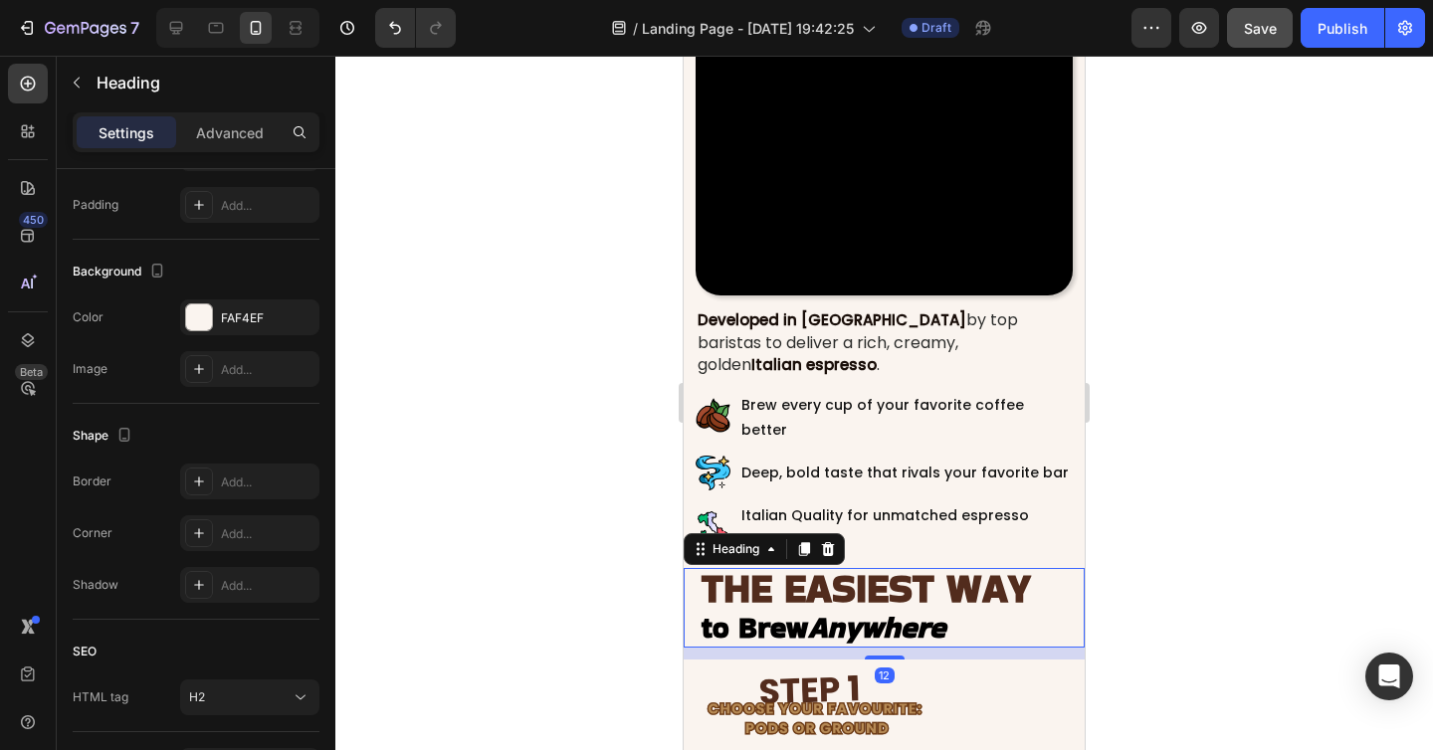
click at [925, 560] on span "THE EASIEST WAY" at bounding box center [865, 588] width 329 height 56
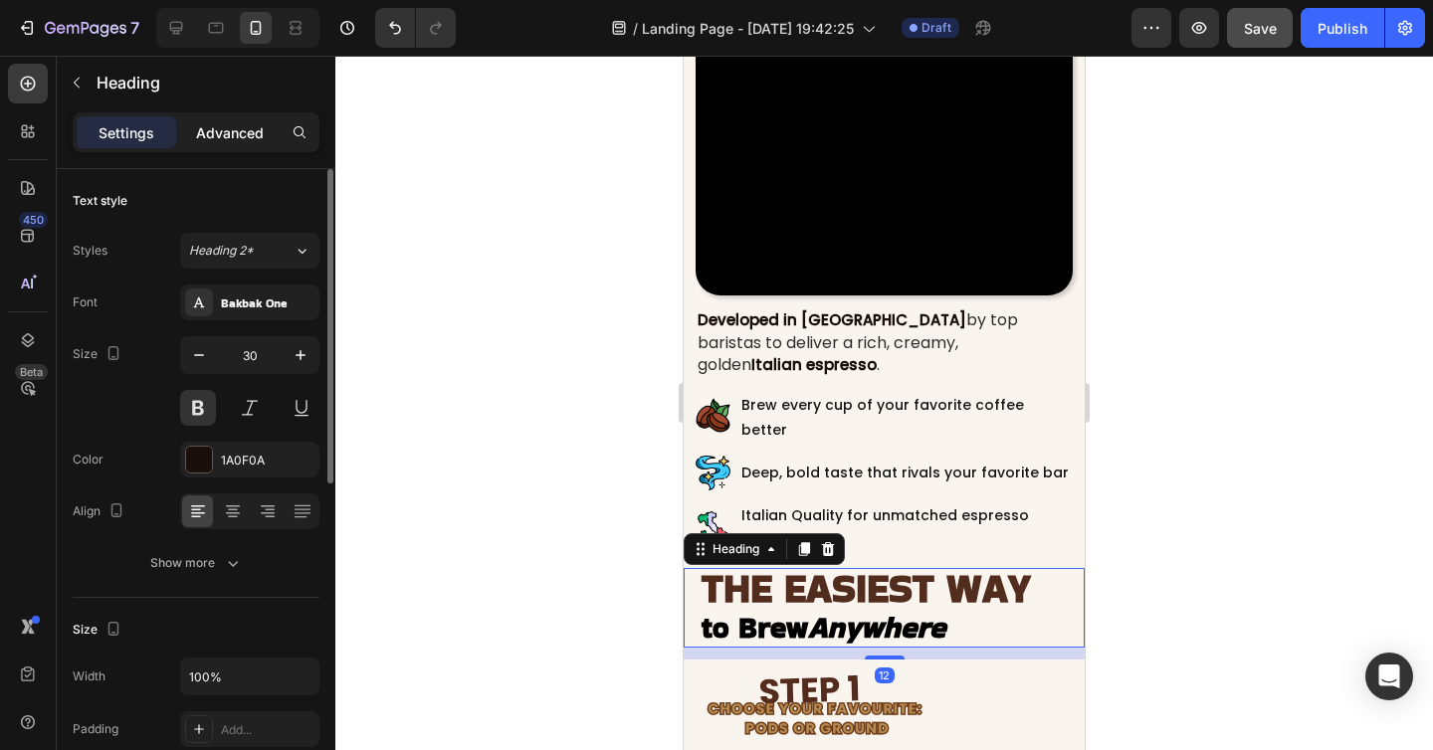
click at [216, 127] on p "Advanced" at bounding box center [230, 132] width 68 height 21
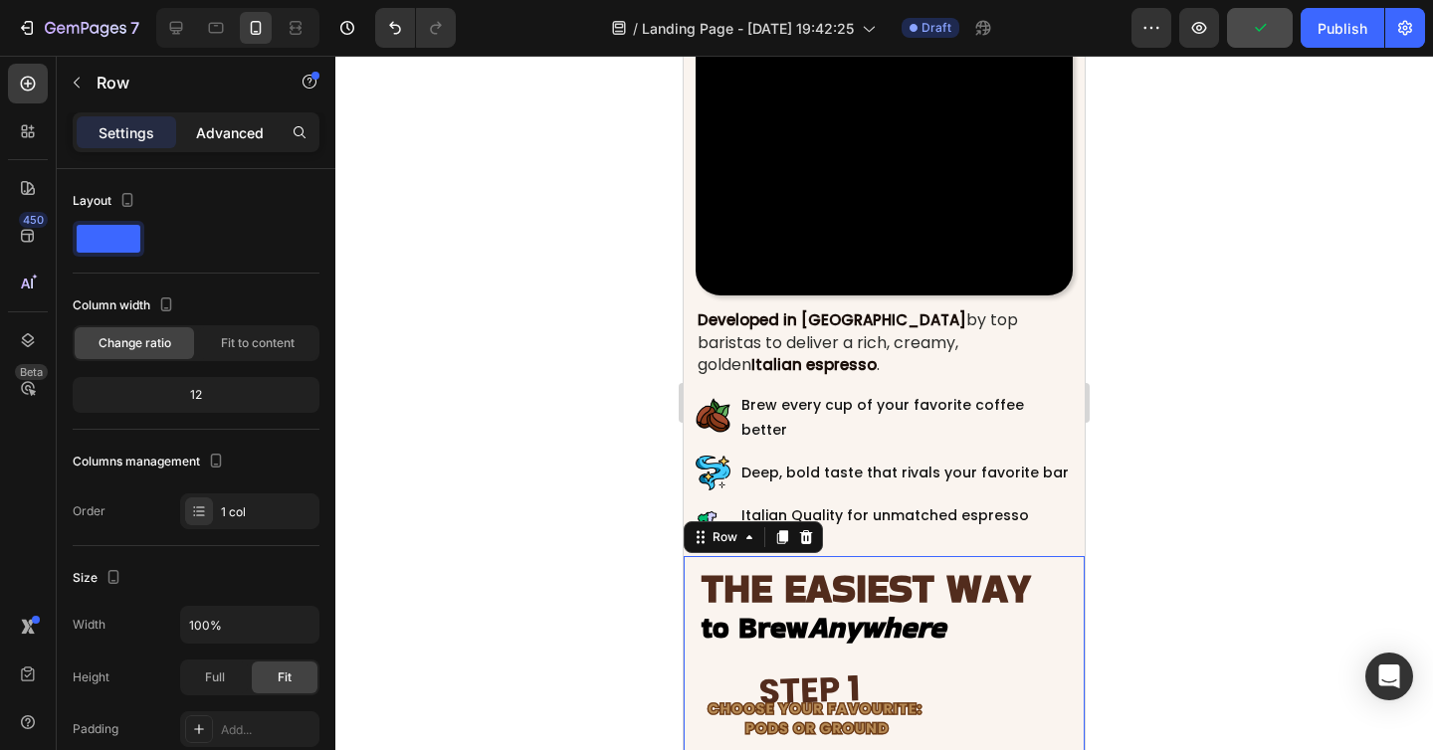
click at [226, 136] on p "Advanced" at bounding box center [230, 132] width 68 height 21
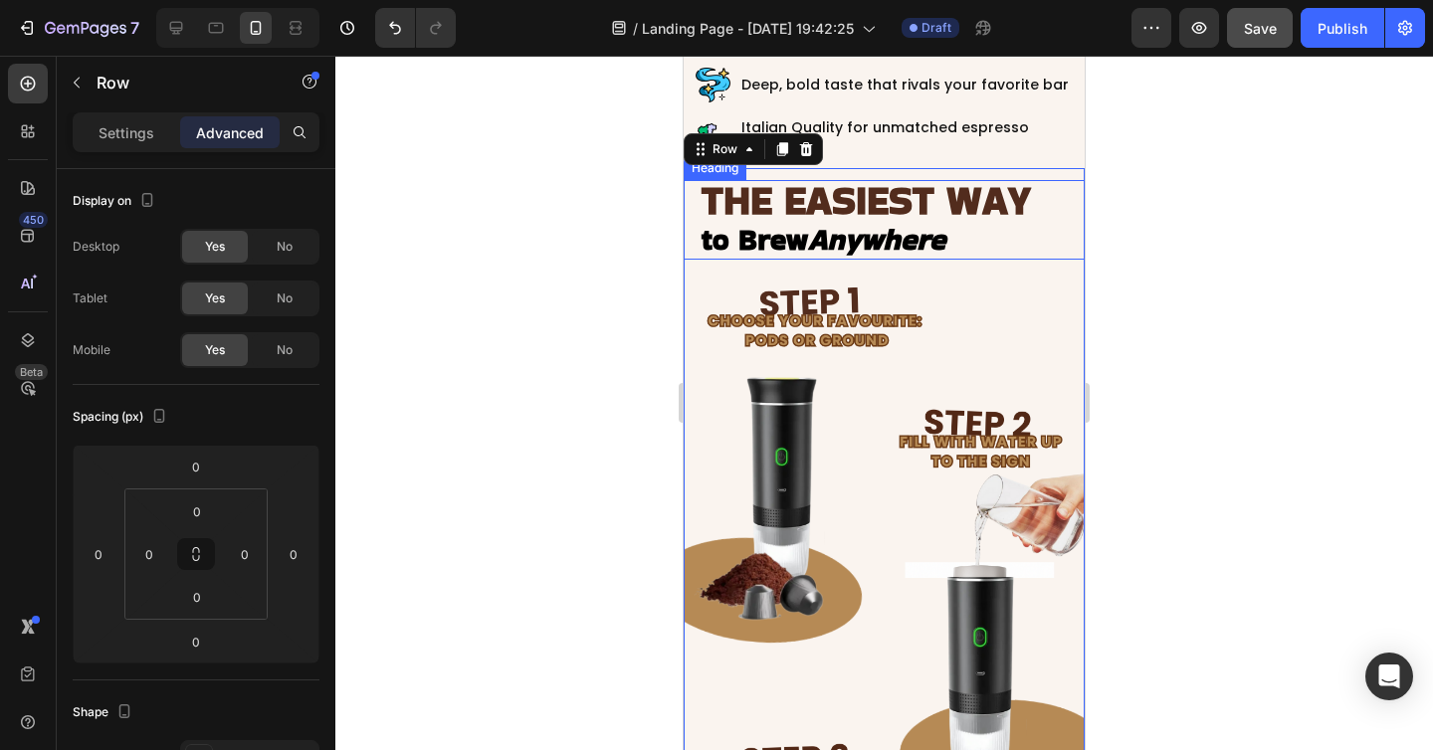
scroll to position [2864, 0]
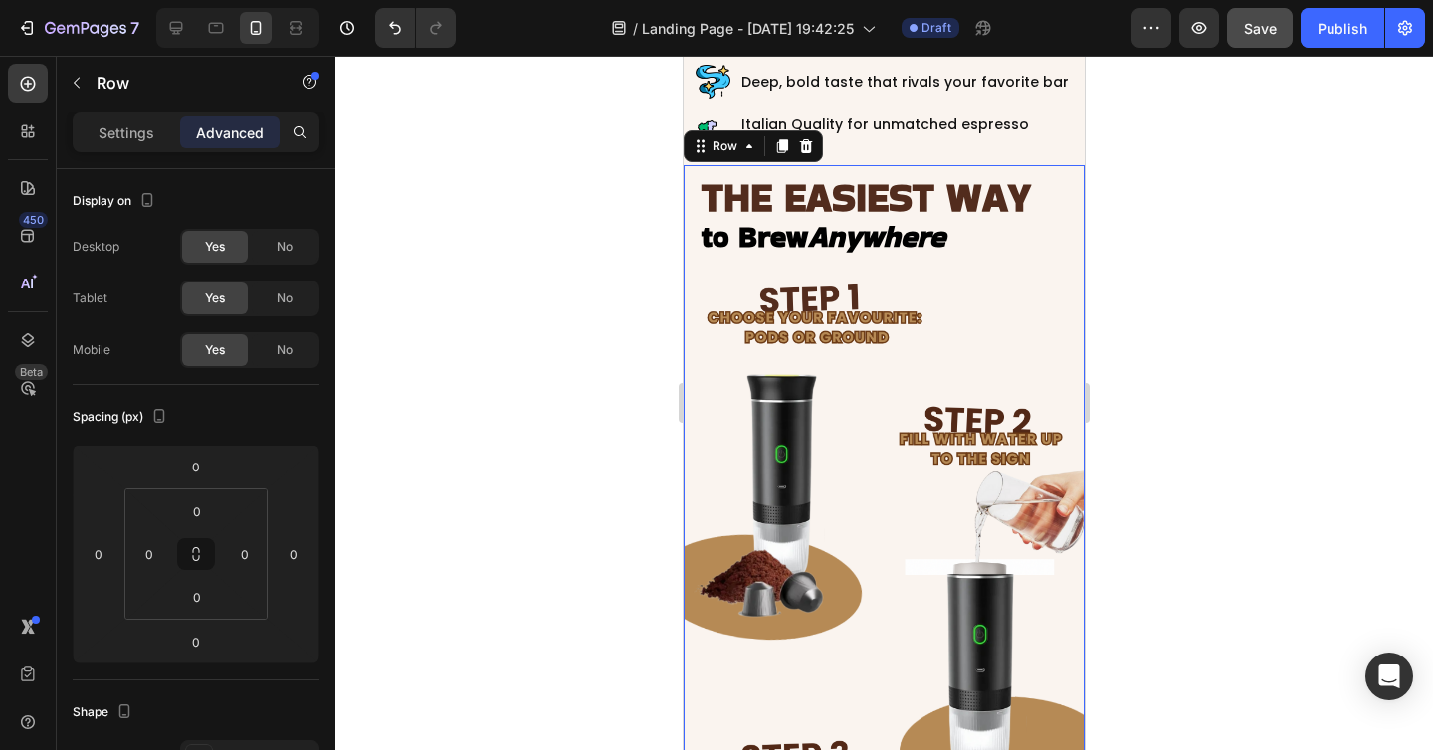
click at [871, 165] on div "THE EASIEST WAY to Brew Anywhere Heading Image Row" at bounding box center [883, 715] width 401 height 1100
click at [26, 349] on icon at bounding box center [28, 340] width 20 height 20
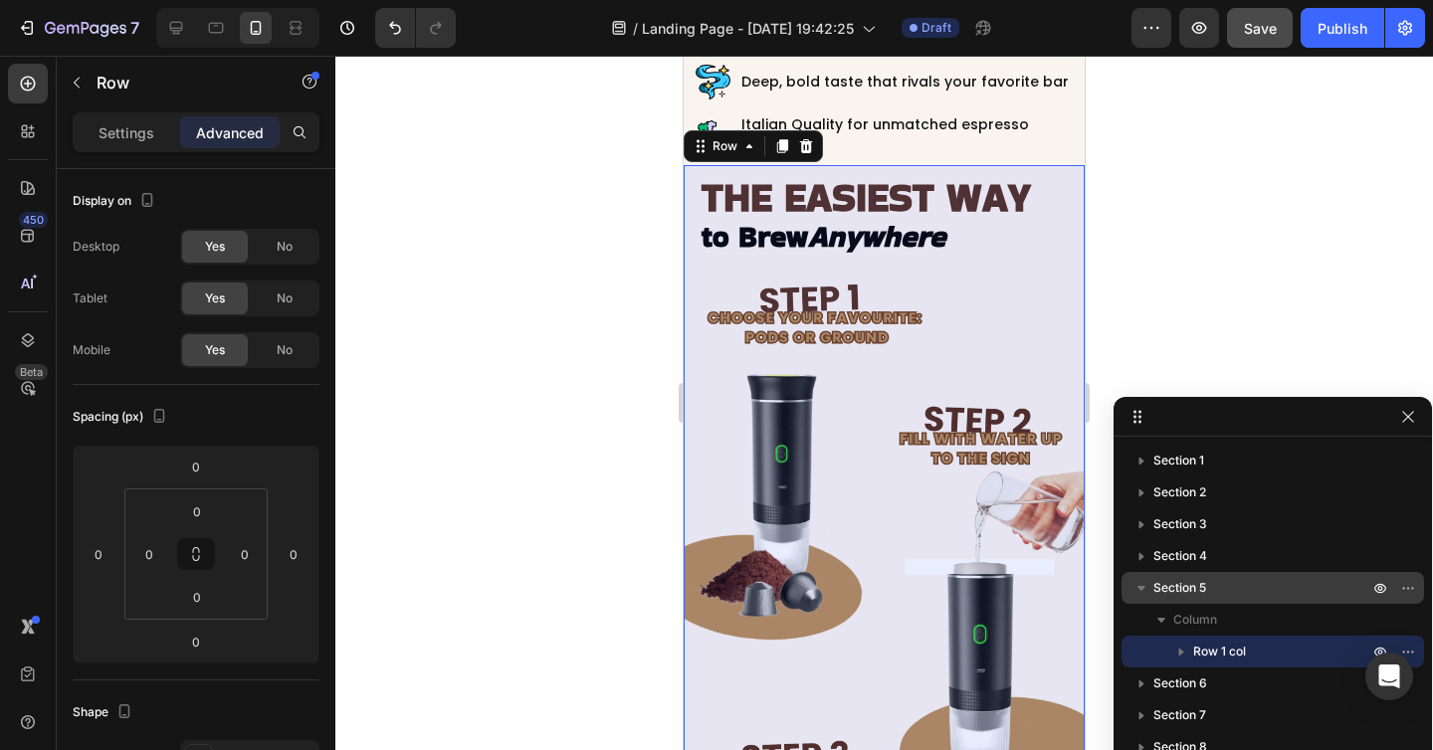
click at [1189, 584] on span "Section 5" at bounding box center [1179, 588] width 53 height 20
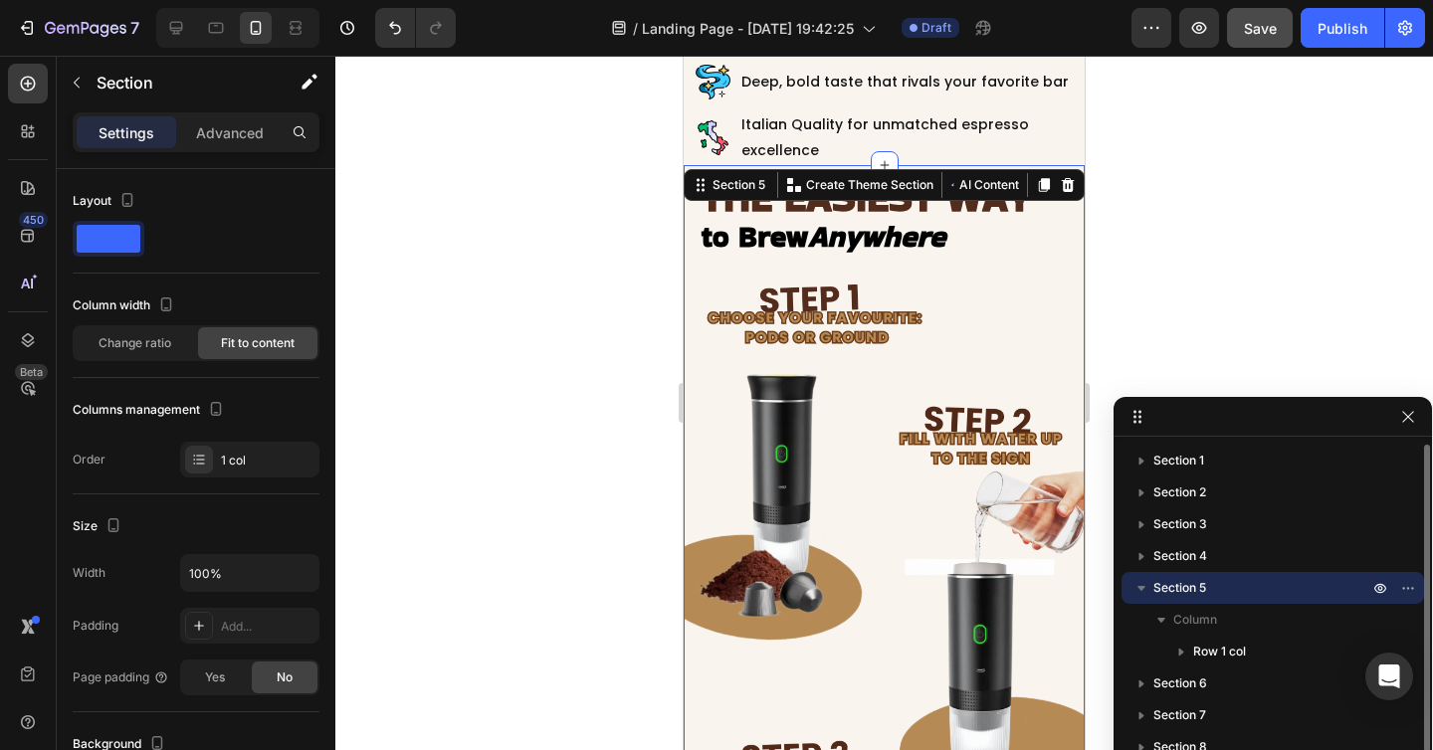
scroll to position [2858, 0]
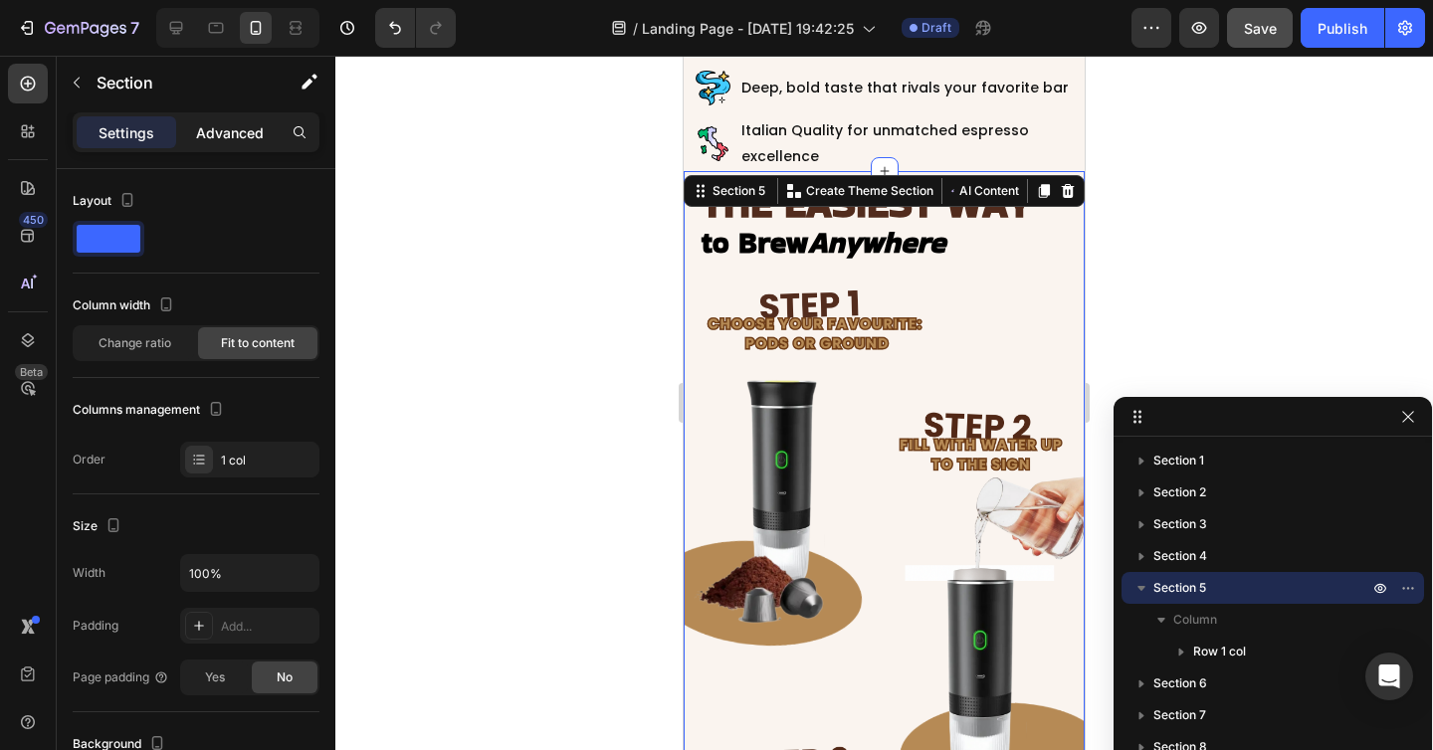
click at [227, 131] on p "Advanced" at bounding box center [230, 132] width 68 height 21
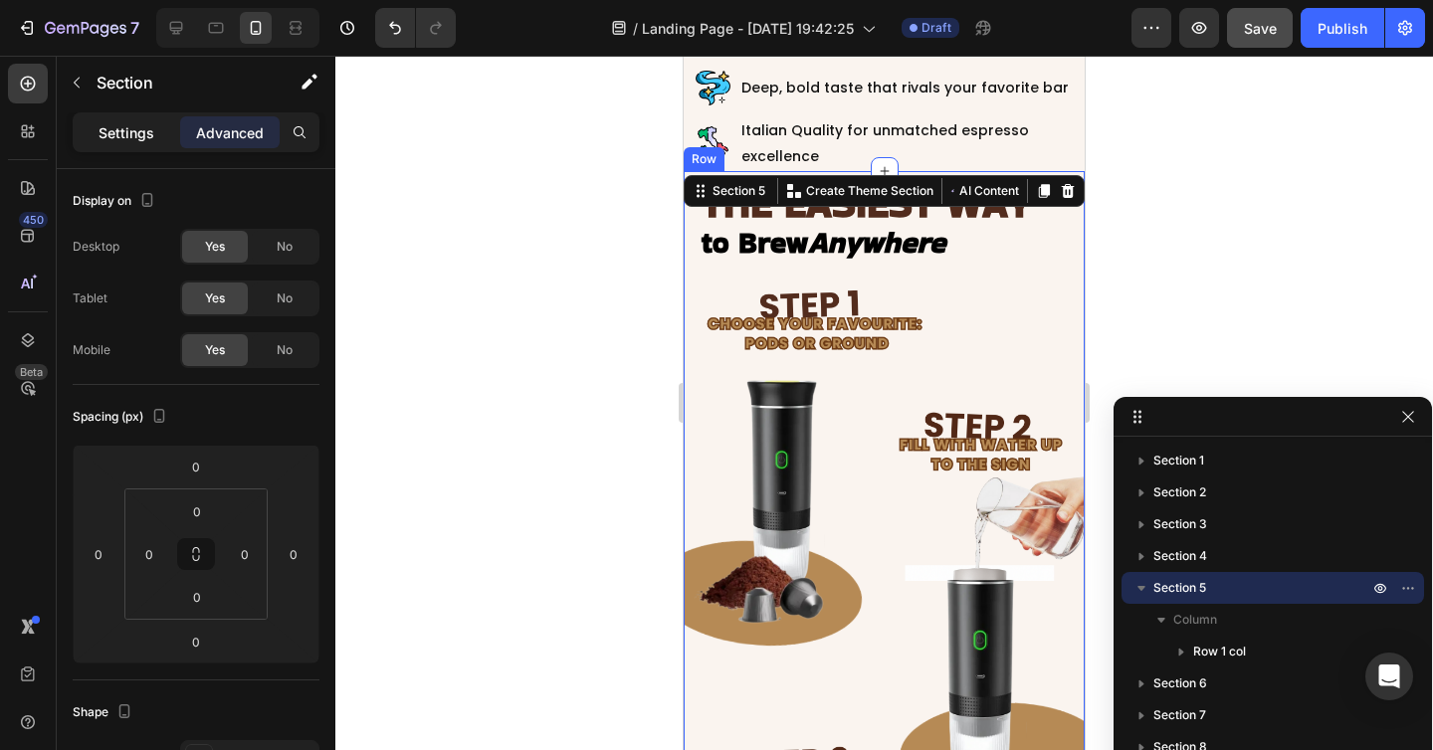
click at [123, 134] on p "Settings" at bounding box center [126, 132] width 56 height 21
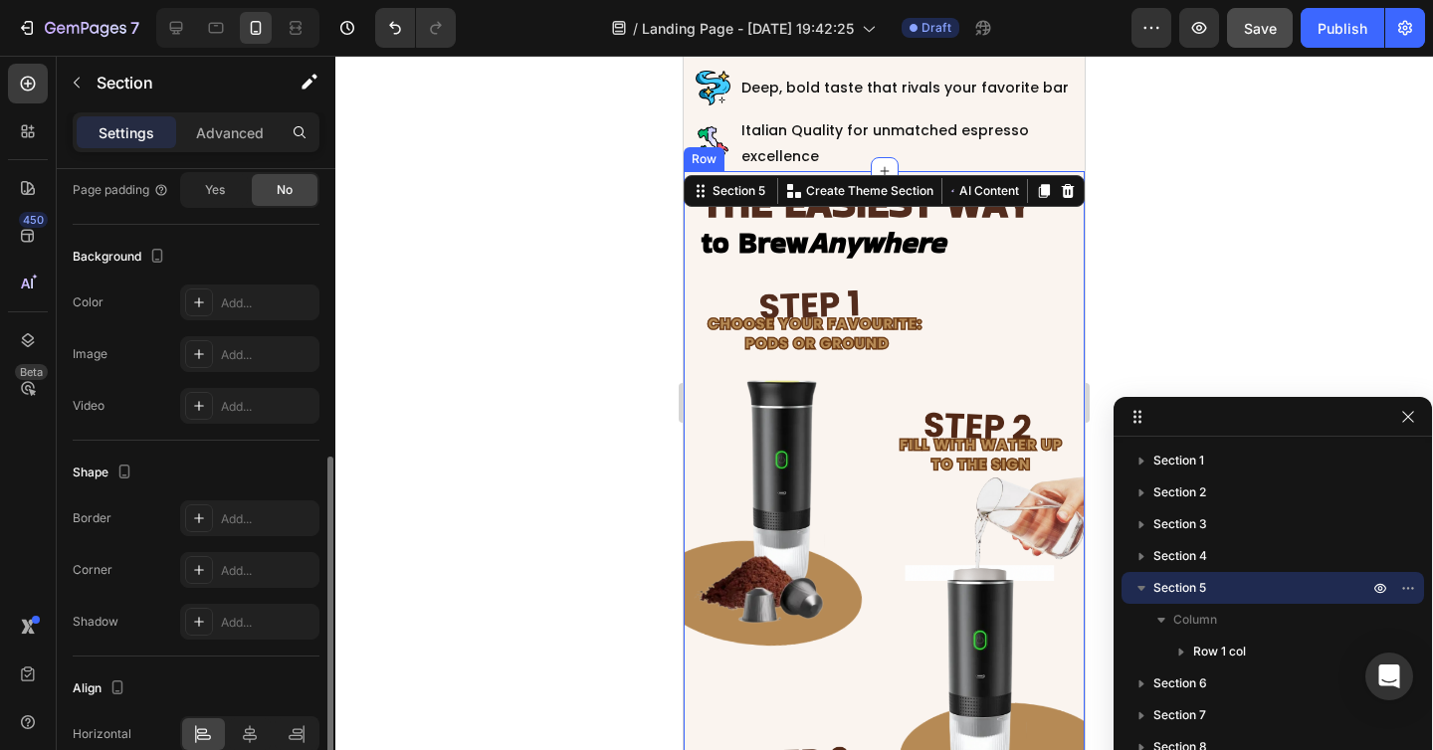
scroll to position [585, 0]
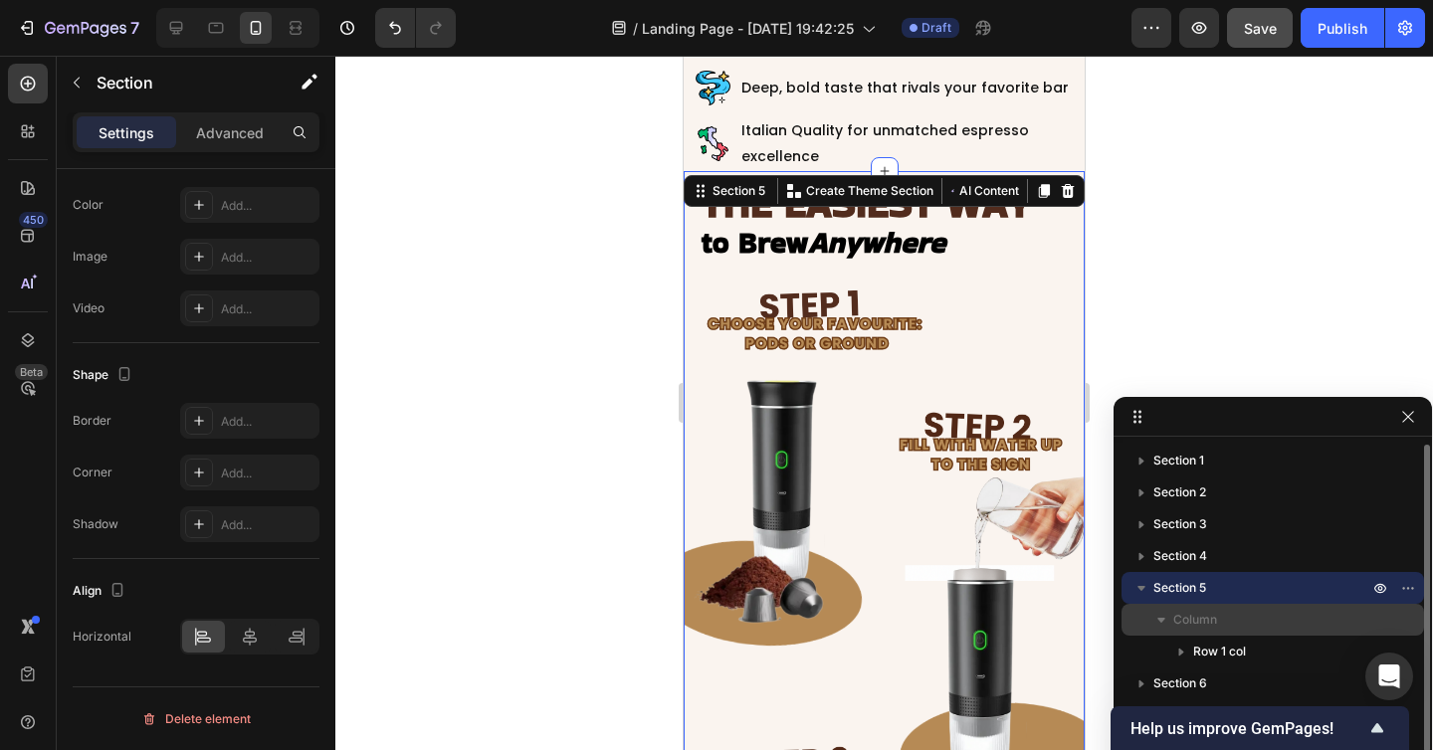
click at [1196, 625] on span "Column" at bounding box center [1195, 620] width 44 height 20
click at [1169, 628] on icon "button" at bounding box center [1161, 620] width 20 height 20
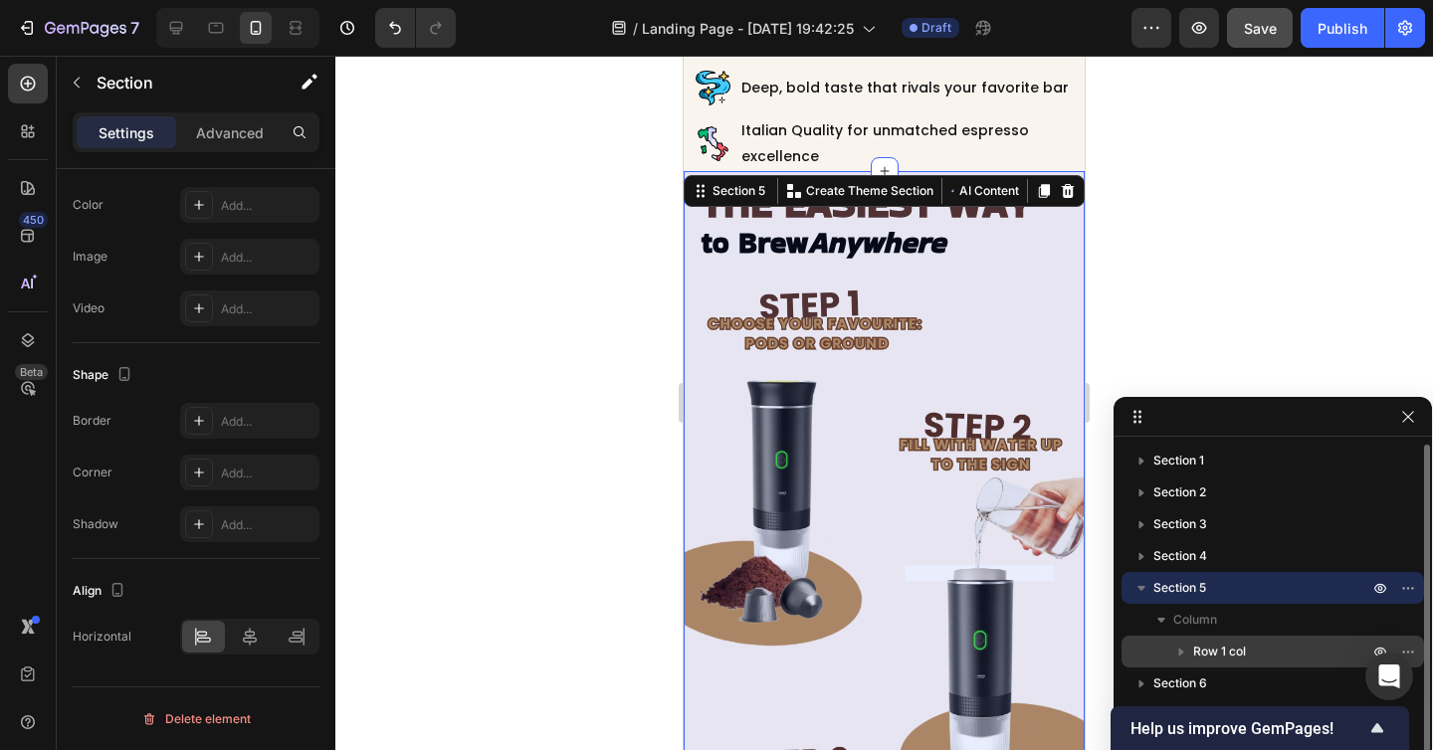
click at [1222, 650] on span "Row 1 col" at bounding box center [1219, 652] width 53 height 20
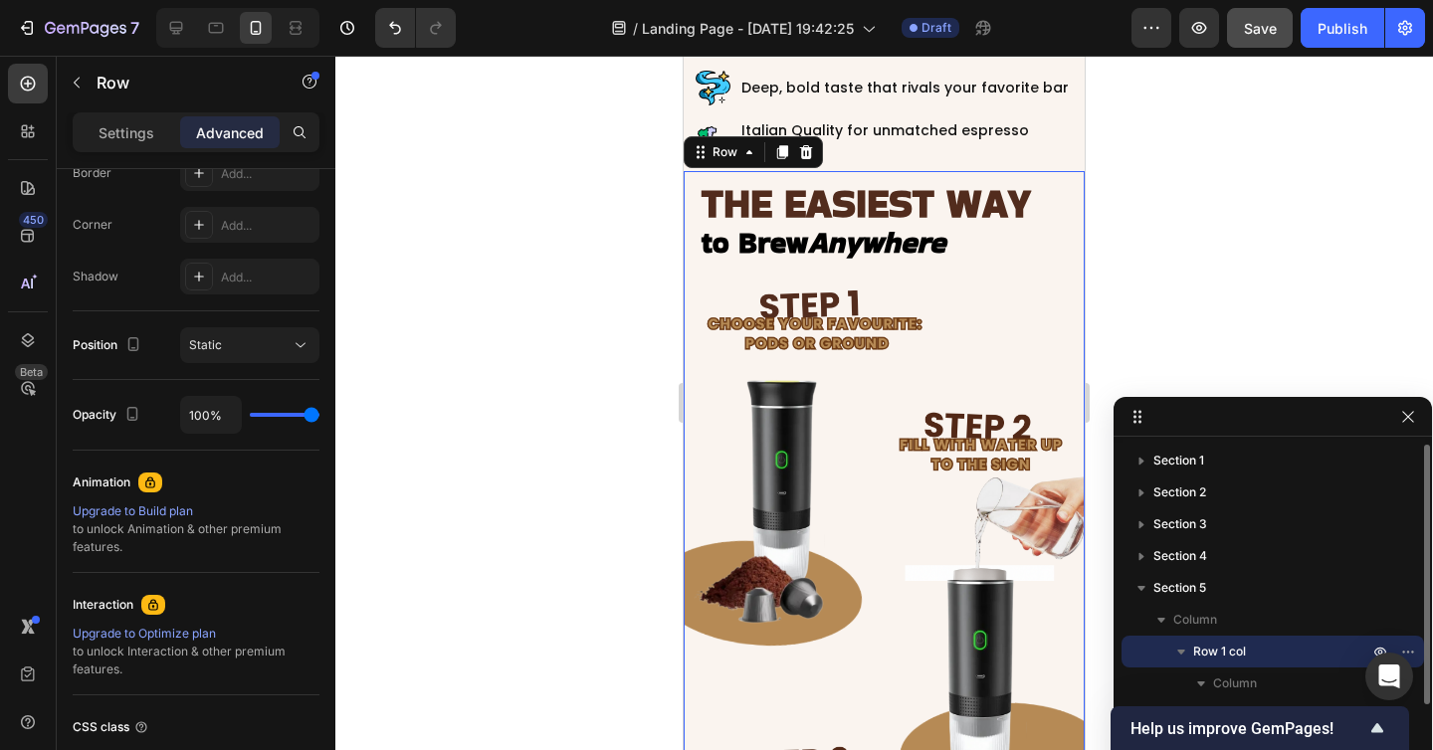
scroll to position [0, 0]
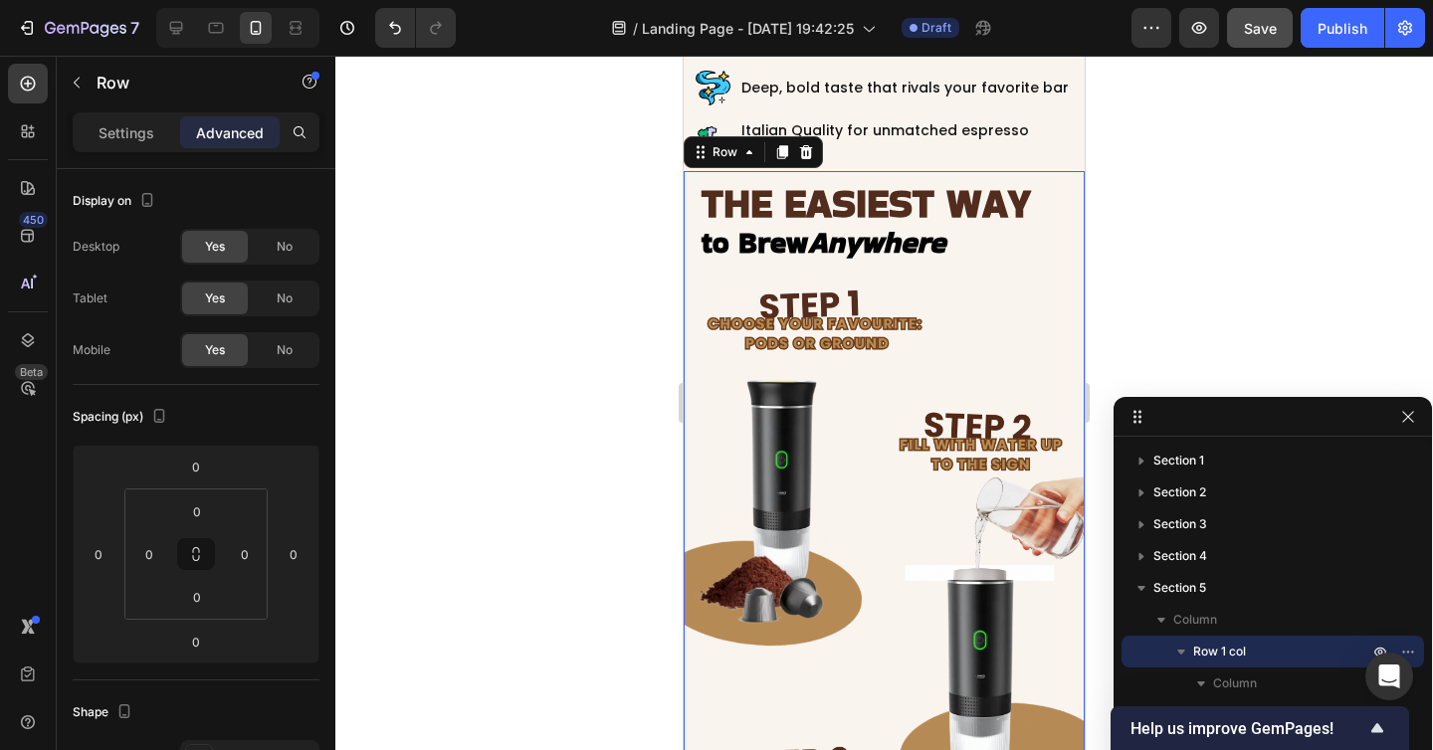
click at [1167, 208] on div at bounding box center [883, 403] width 1097 height 694
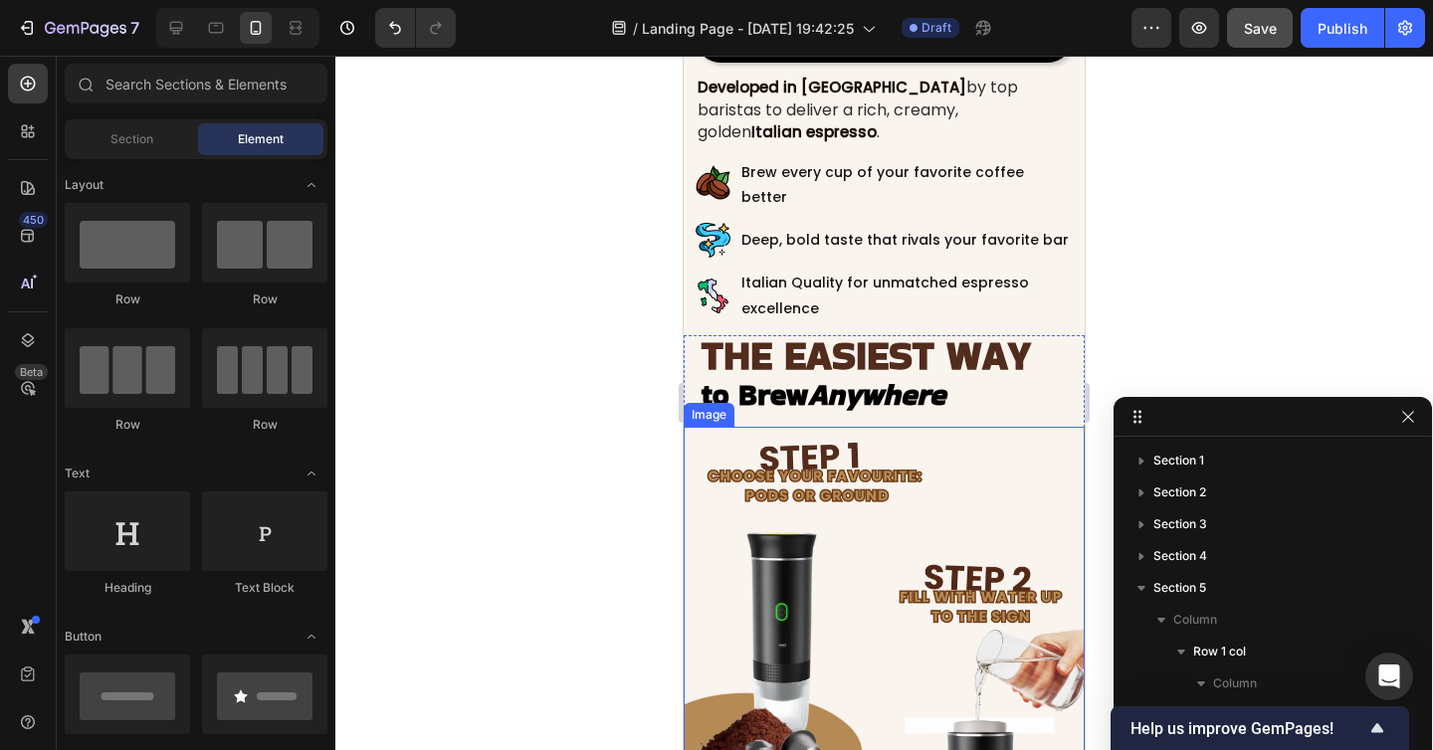
click at [1215, 287] on div at bounding box center [883, 403] width 1097 height 694
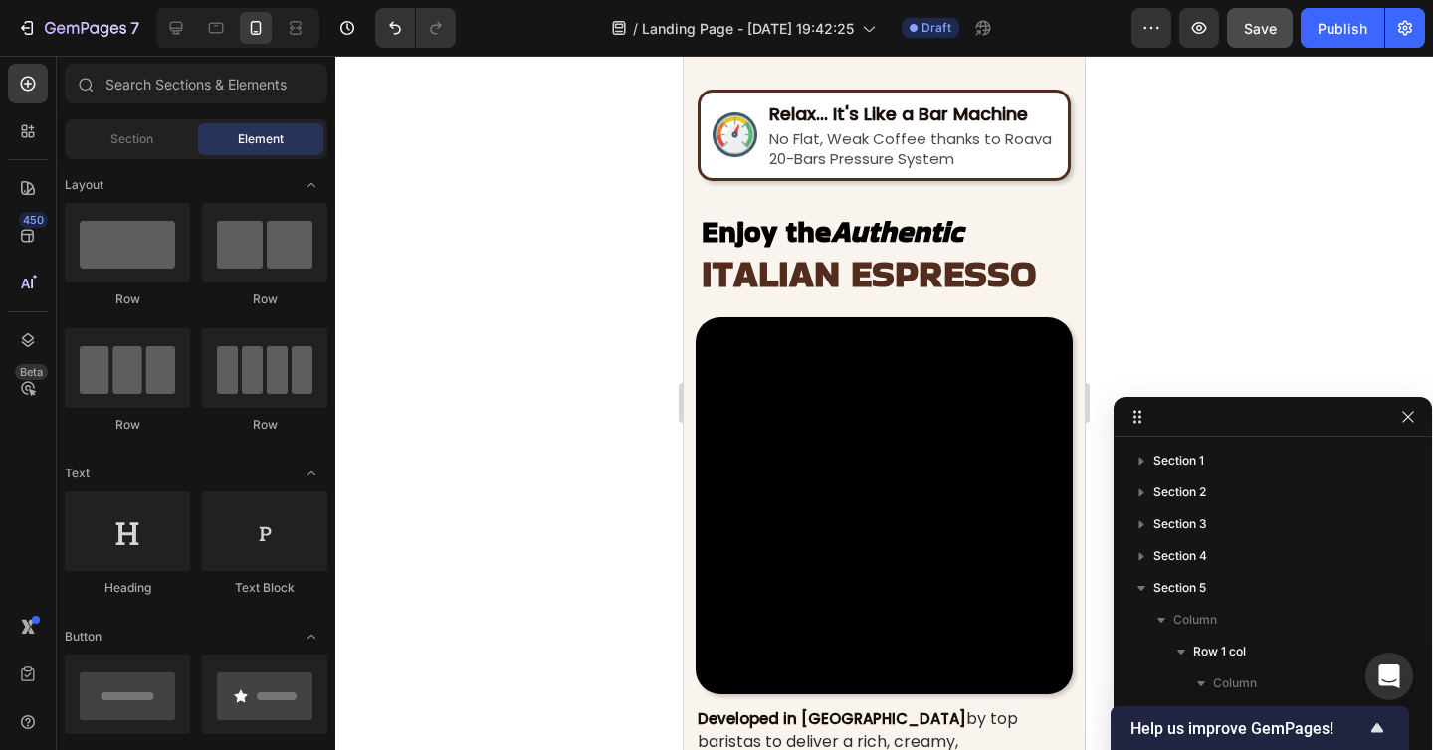
scroll to position [2104, 0]
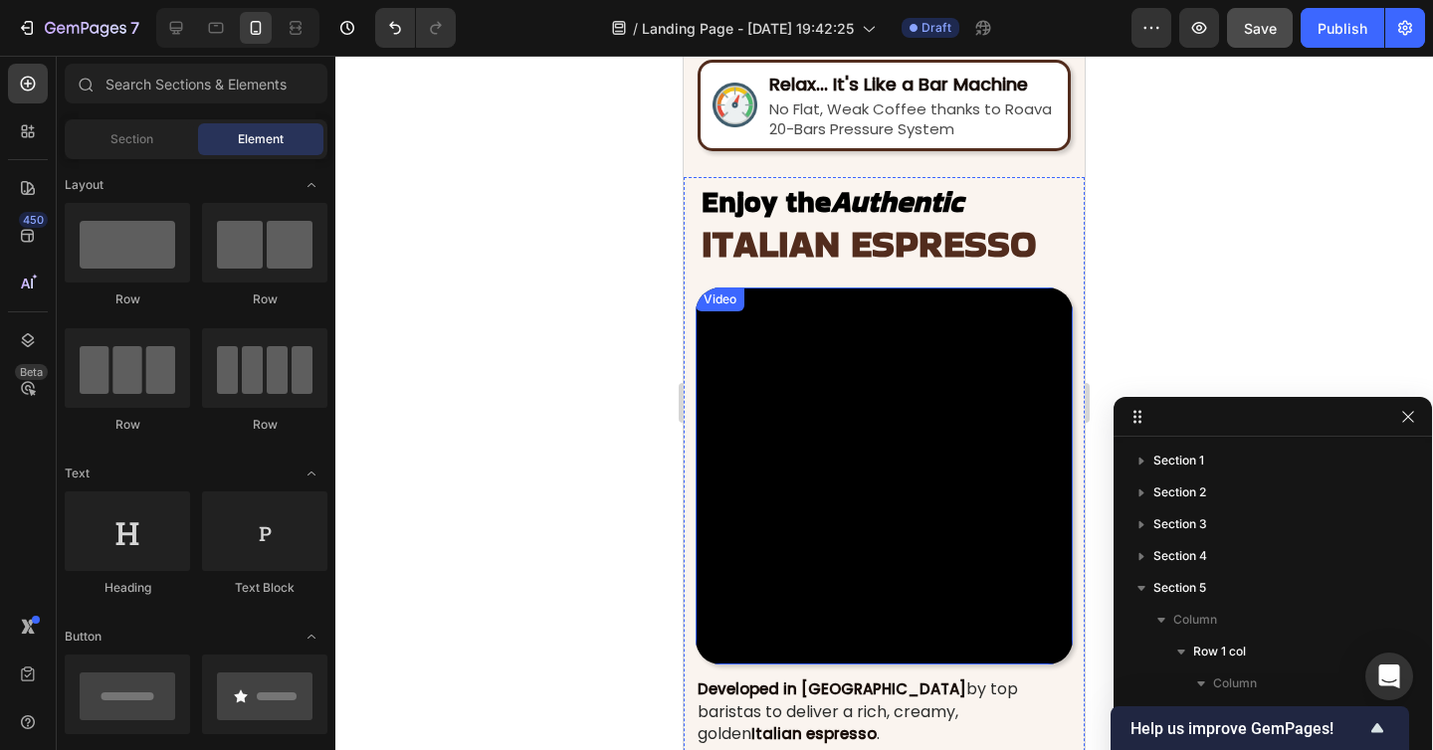
click at [873, 446] on video at bounding box center [883, 475] width 377 height 377
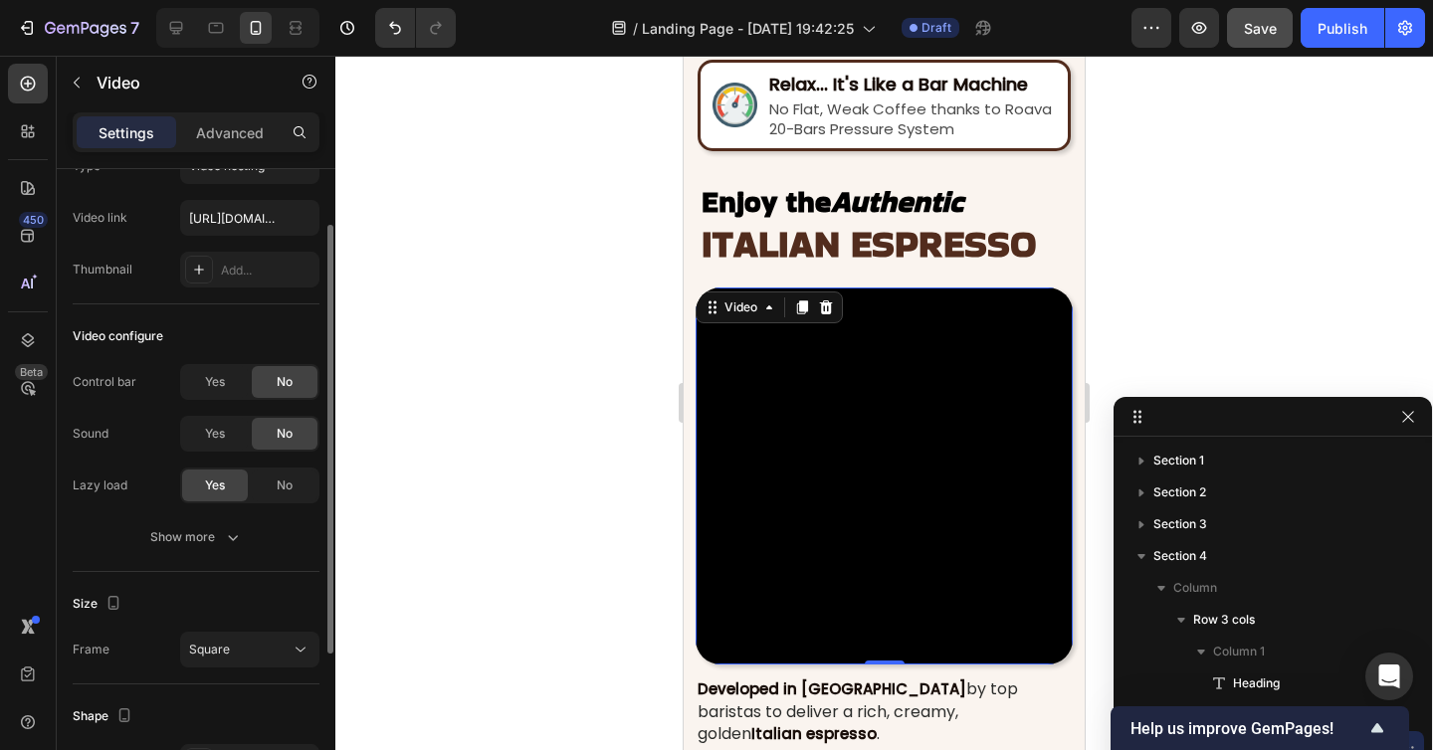
scroll to position [158, 0]
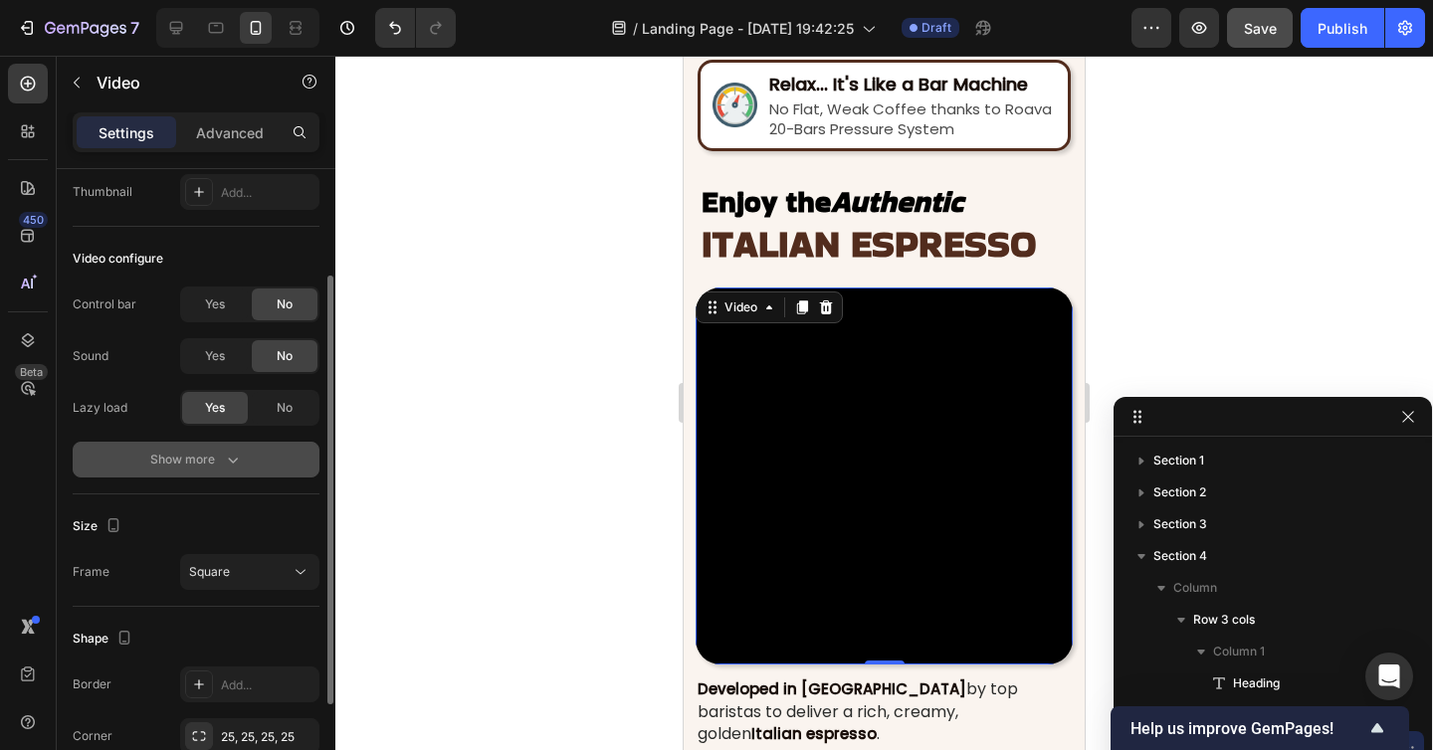
click at [192, 465] on div "Show more" at bounding box center [196, 460] width 93 height 20
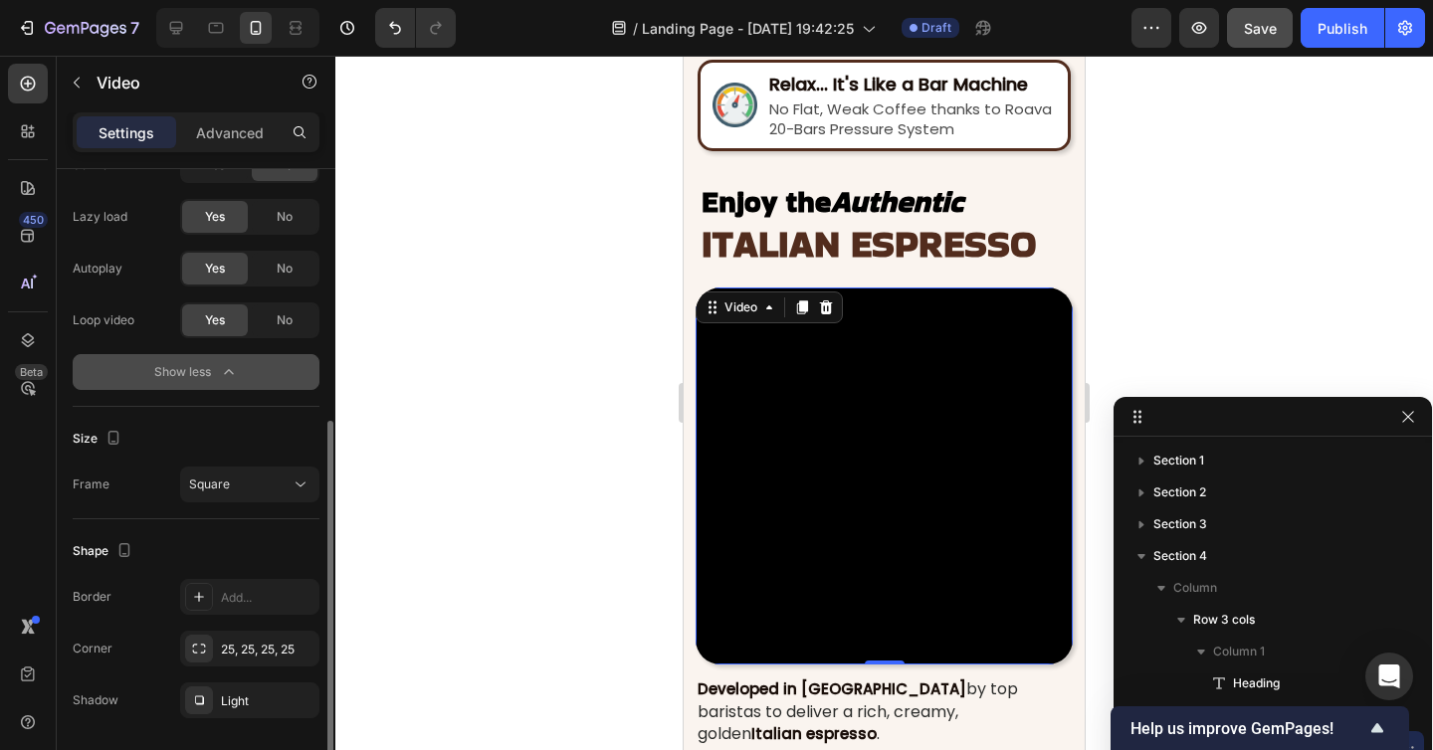
scroll to position [413, 0]
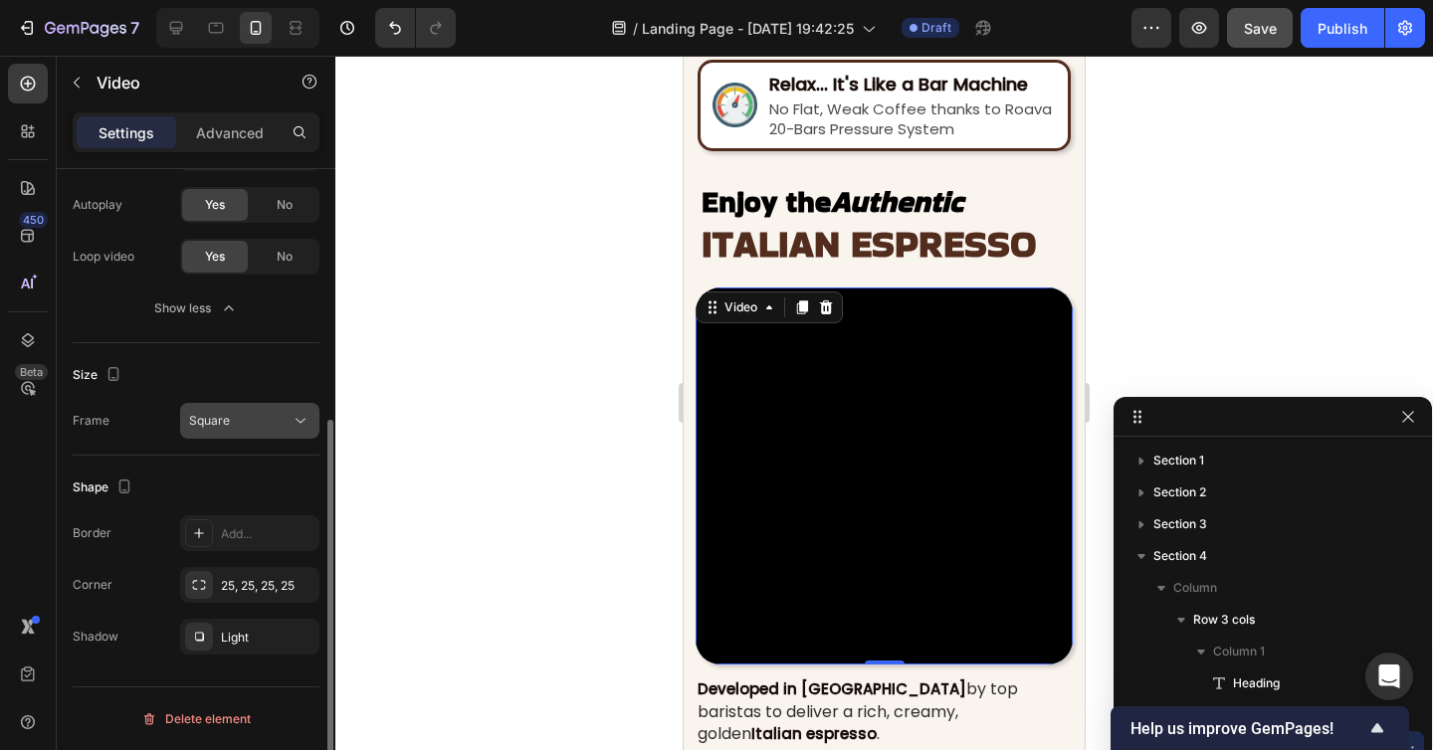
click at [232, 426] on div "Square" at bounding box center [239, 421] width 101 height 18
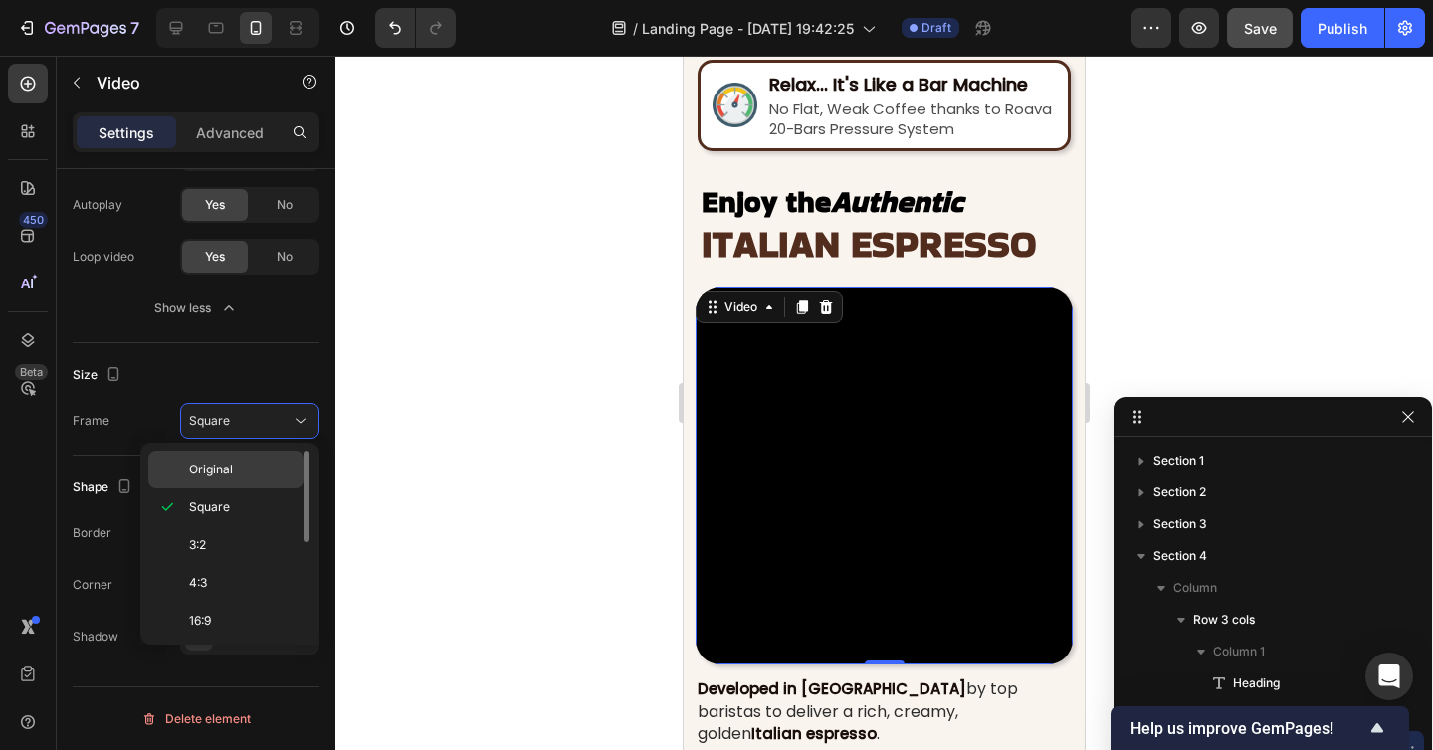
click at [229, 468] on span "Original" at bounding box center [211, 470] width 44 height 18
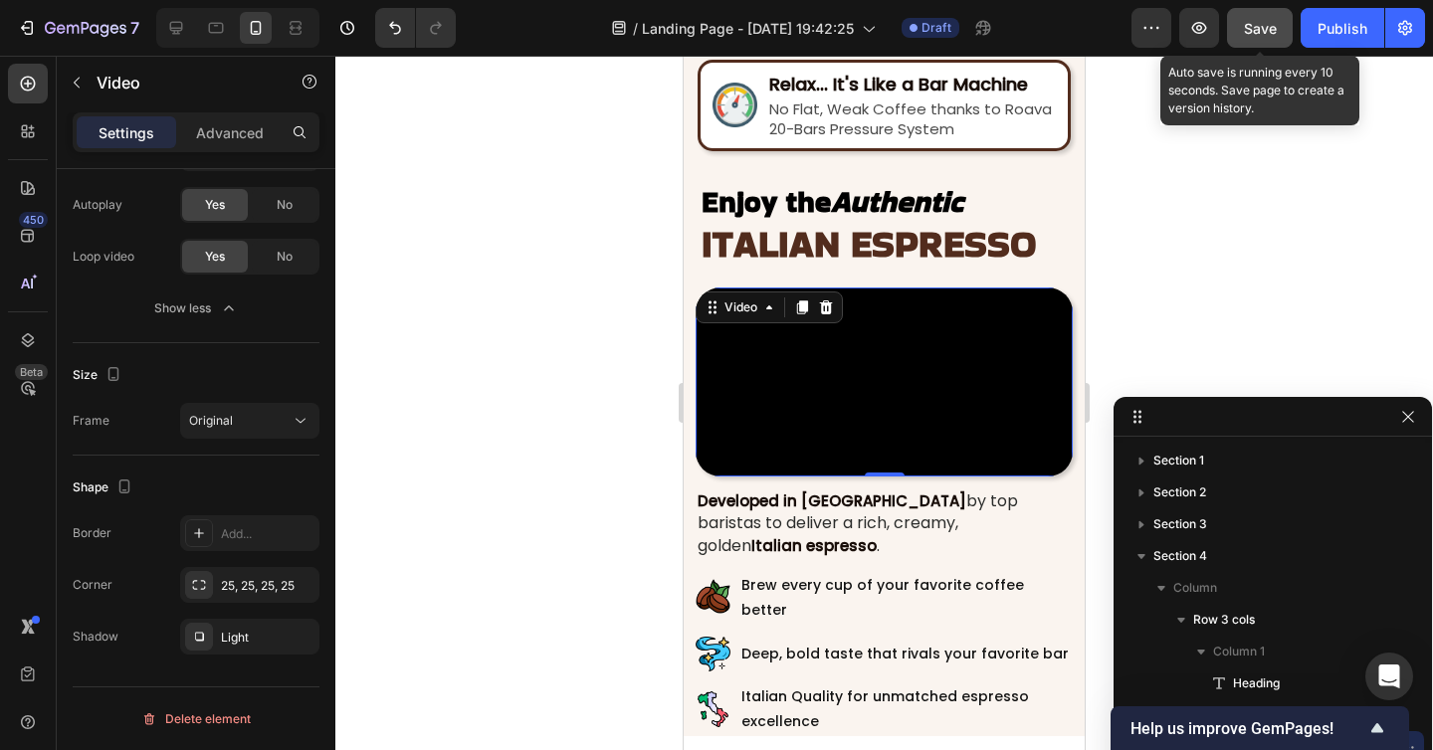
click at [1265, 36] on span "Save" at bounding box center [1260, 28] width 33 height 17
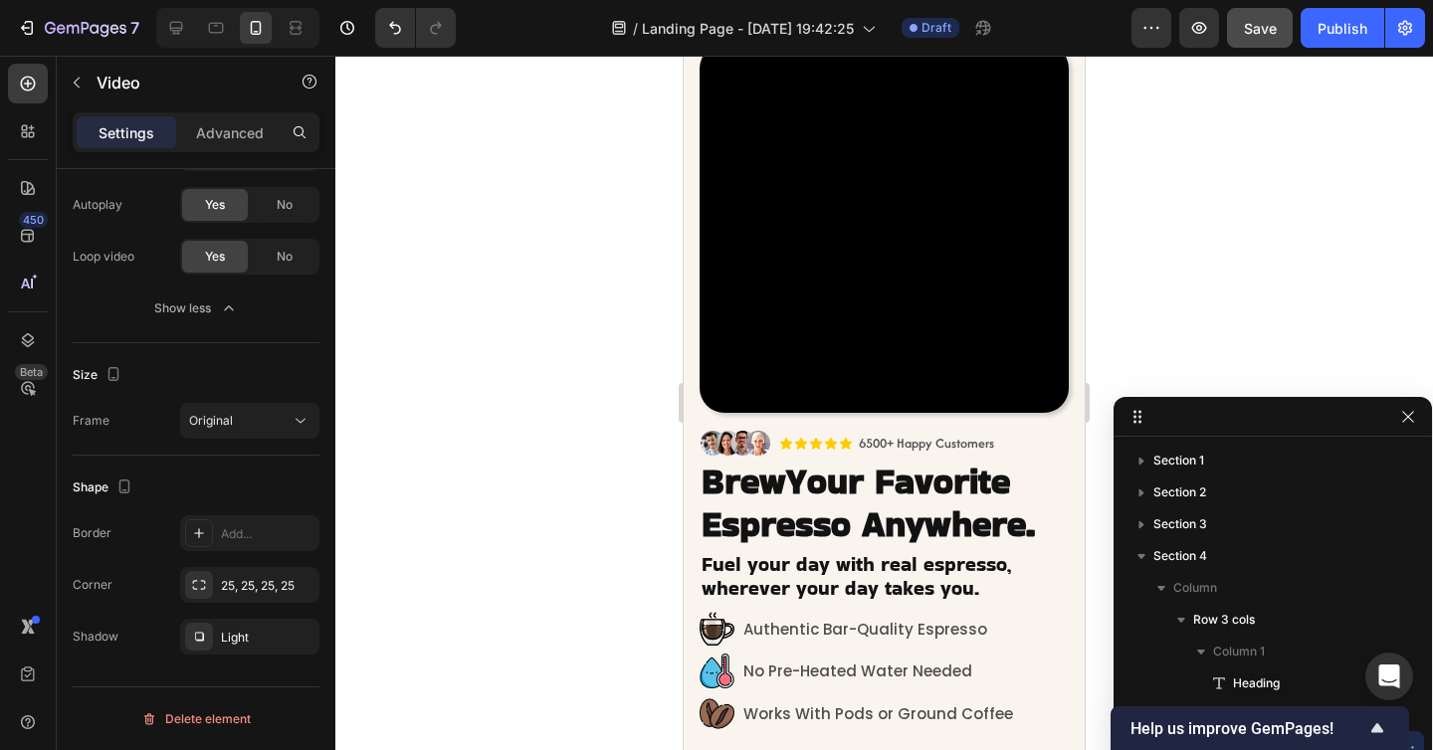
scroll to position [73, 0]
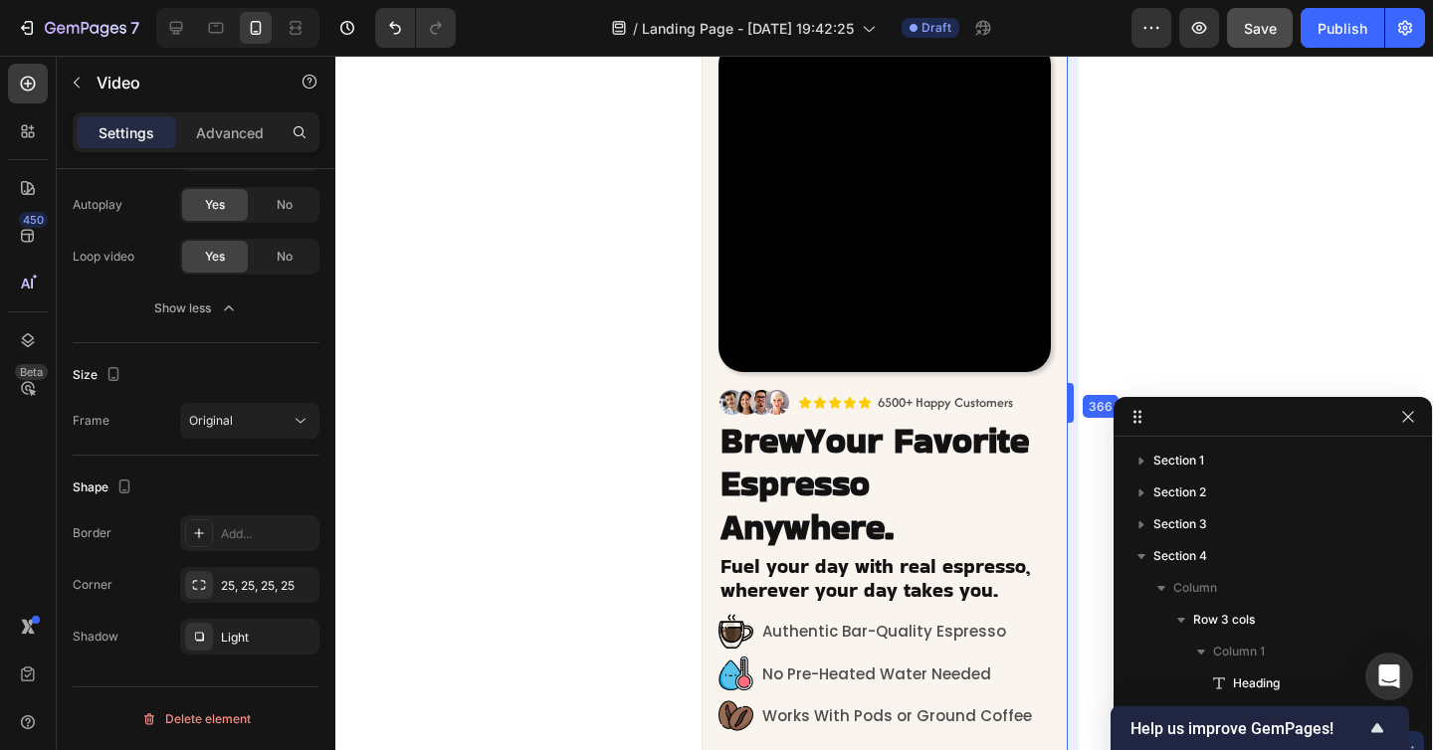
drag, startPoint x: 1085, startPoint y: 407, endPoint x: 1048, endPoint y: 411, distance: 38.0
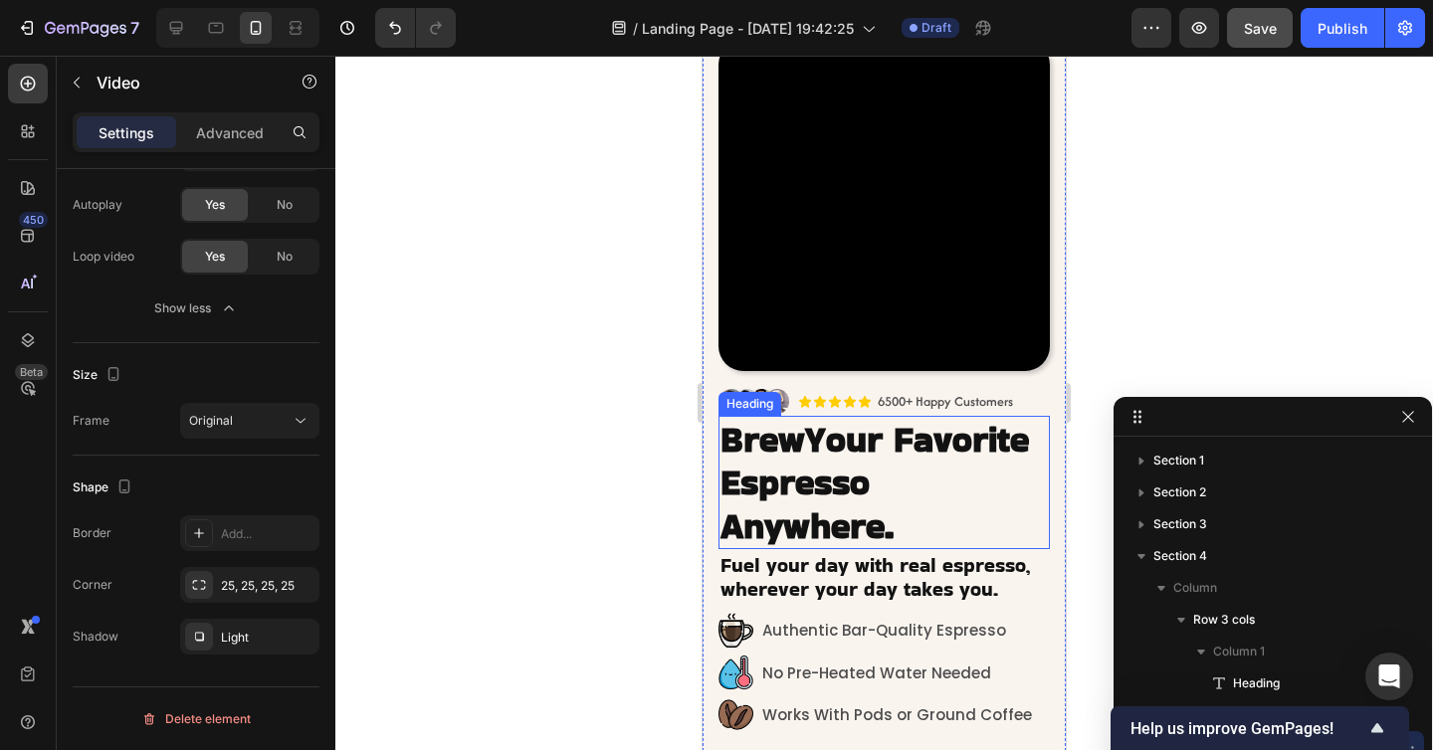
click at [933, 479] on h2 "Brew Your Favorite Espresso Anywhere." at bounding box center [883, 482] width 331 height 133
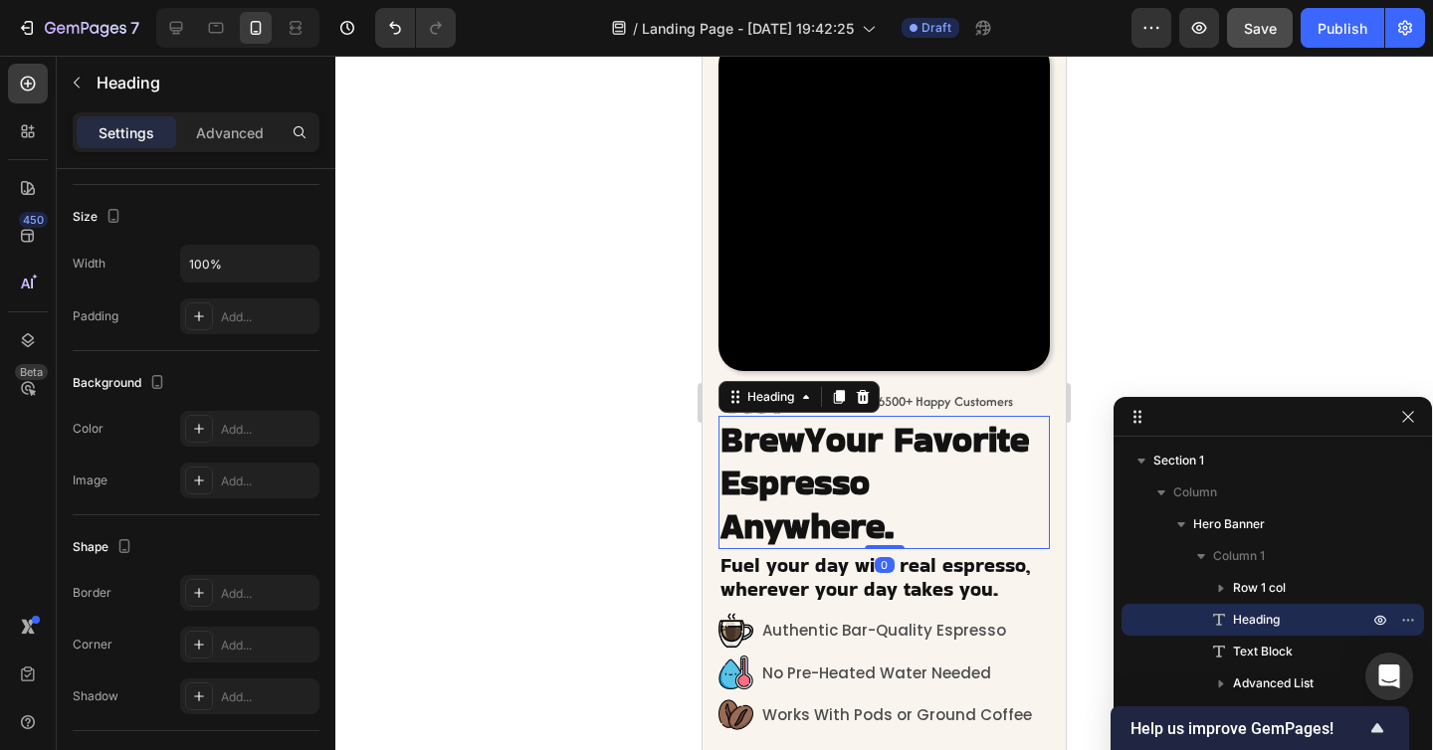
scroll to position [0, 0]
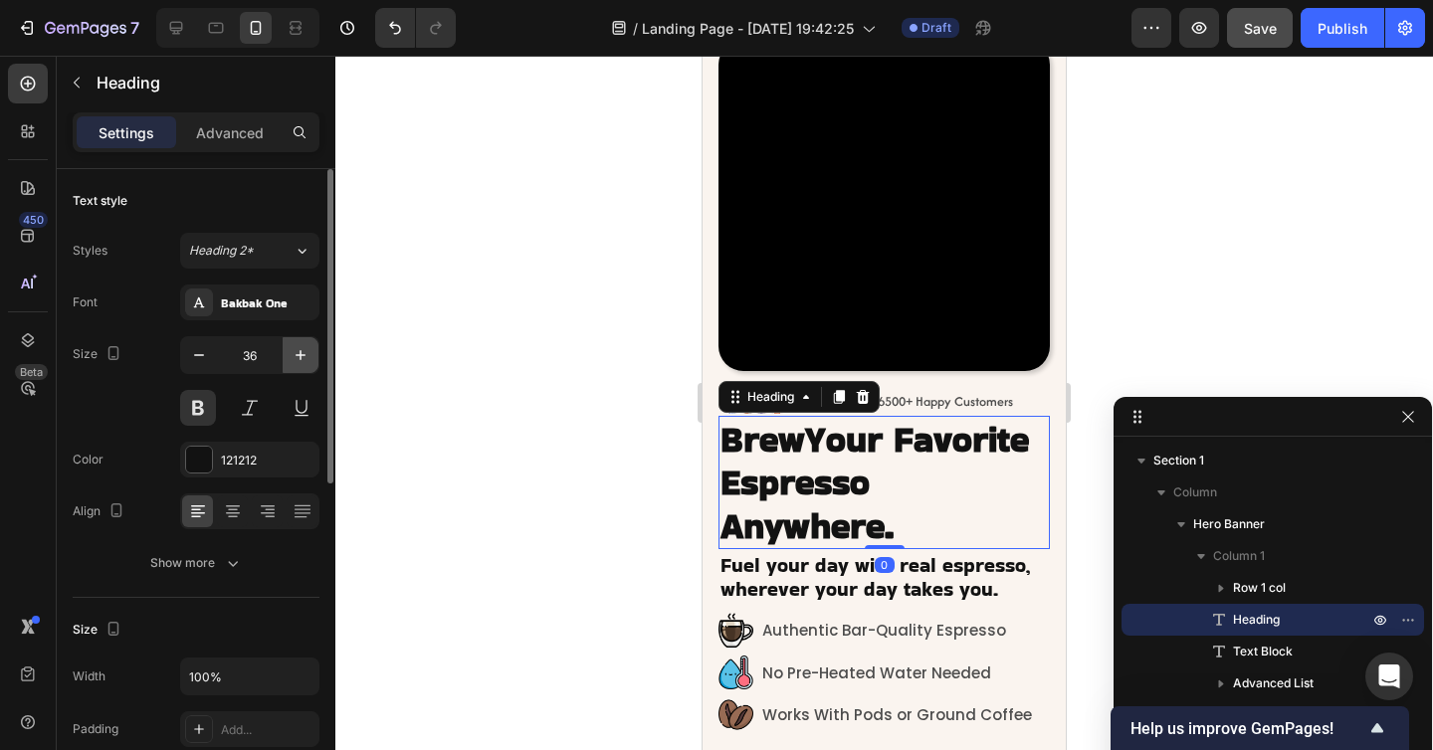
click at [294, 357] on icon "button" at bounding box center [300, 355] width 20 height 20
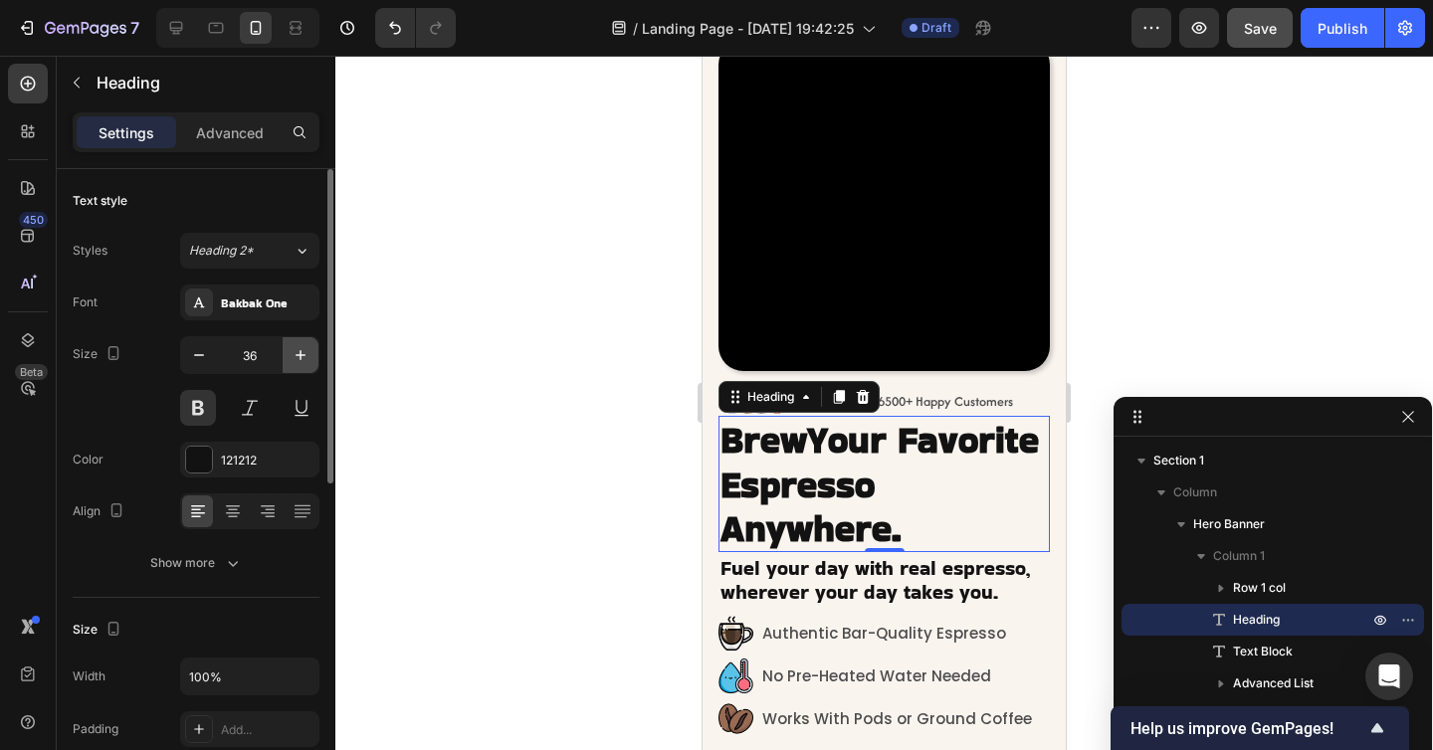
click at [294, 357] on icon "button" at bounding box center [300, 355] width 20 height 20
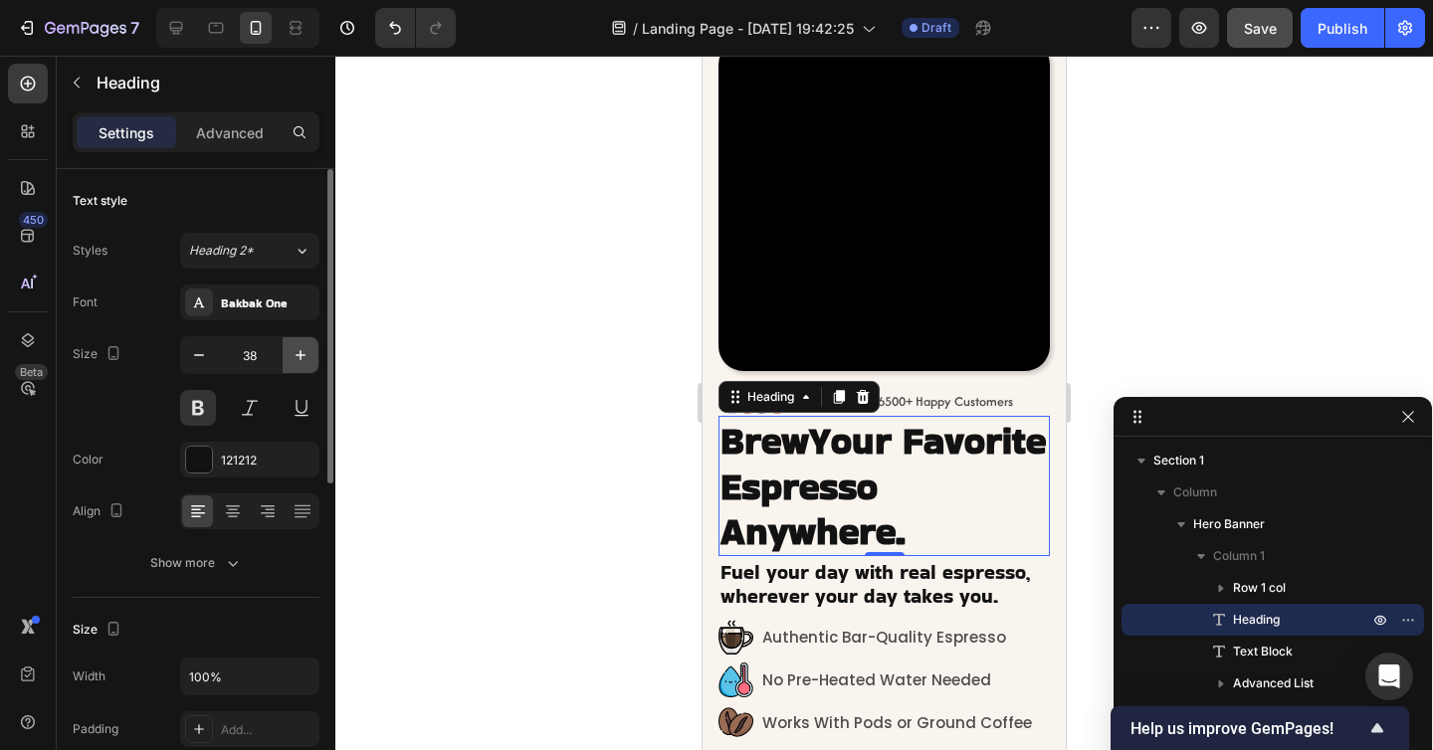
click at [294, 357] on icon "button" at bounding box center [300, 355] width 20 height 20
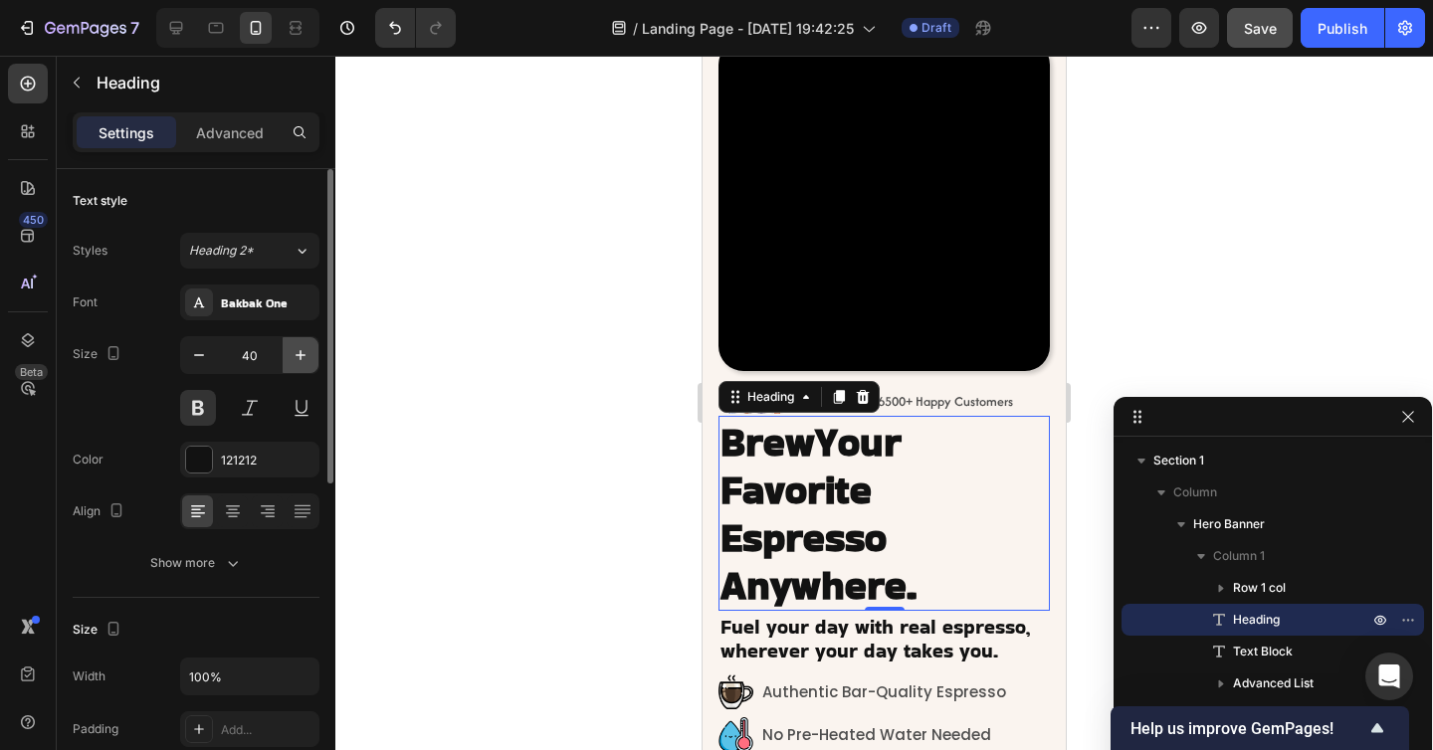
click at [291, 358] on icon "button" at bounding box center [300, 355] width 20 height 20
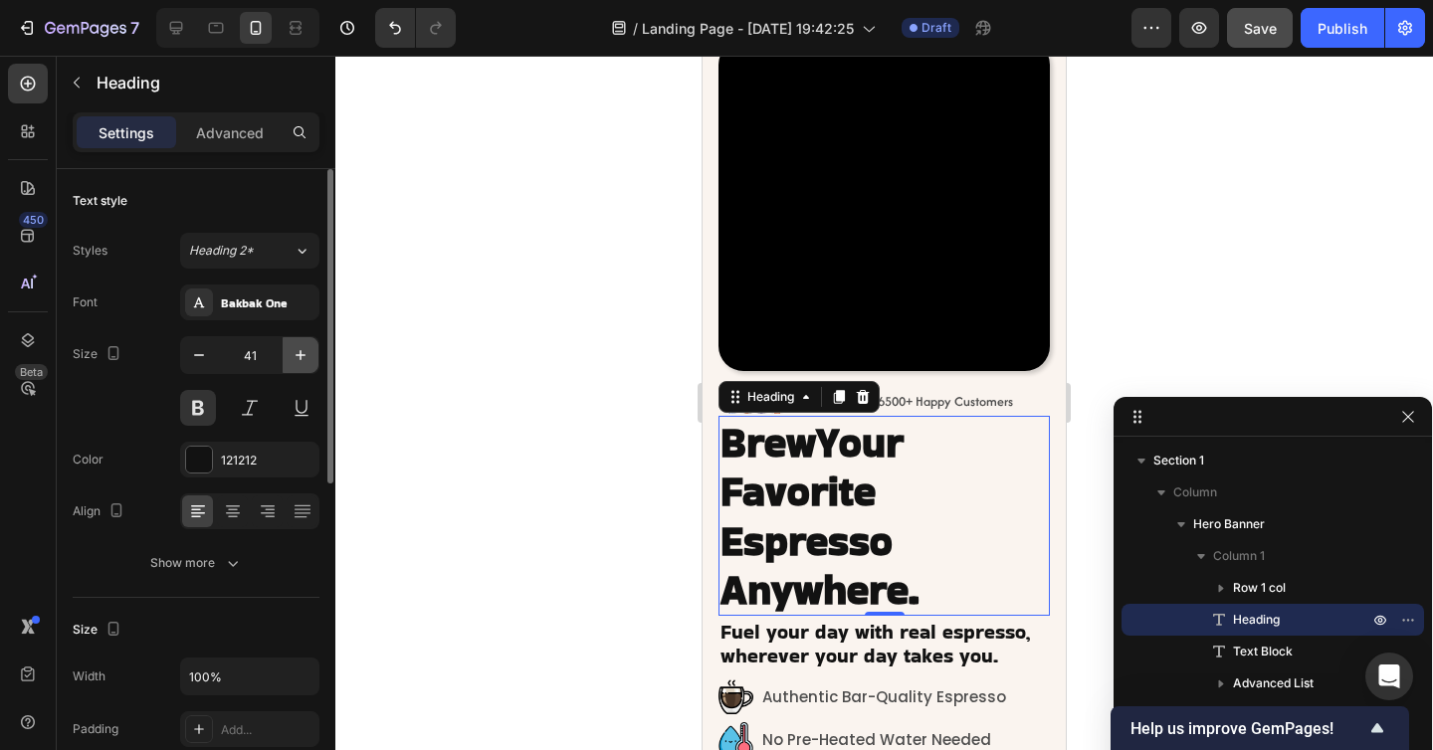
click at [291, 358] on icon "button" at bounding box center [300, 355] width 20 height 20
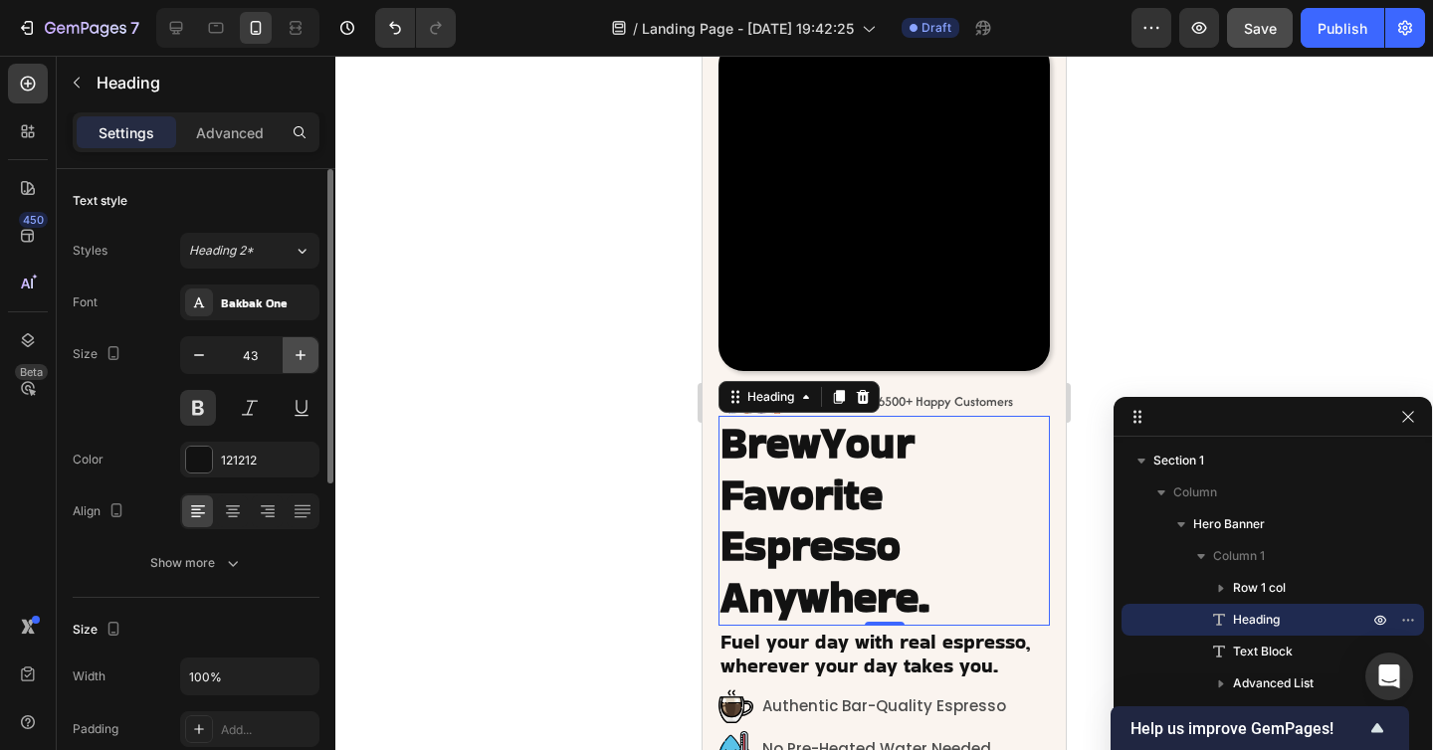
click at [291, 358] on icon "button" at bounding box center [300, 355] width 20 height 20
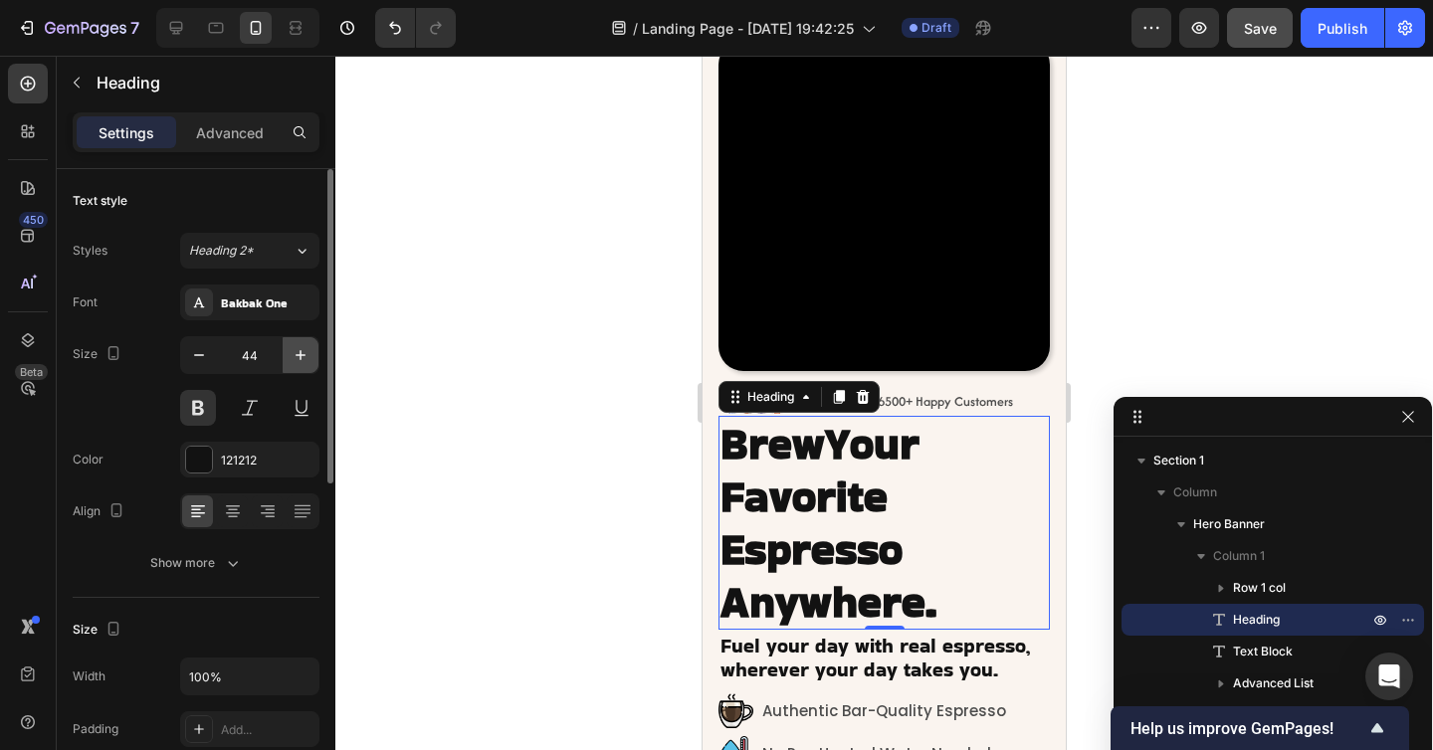
click at [291, 358] on icon "button" at bounding box center [300, 355] width 20 height 20
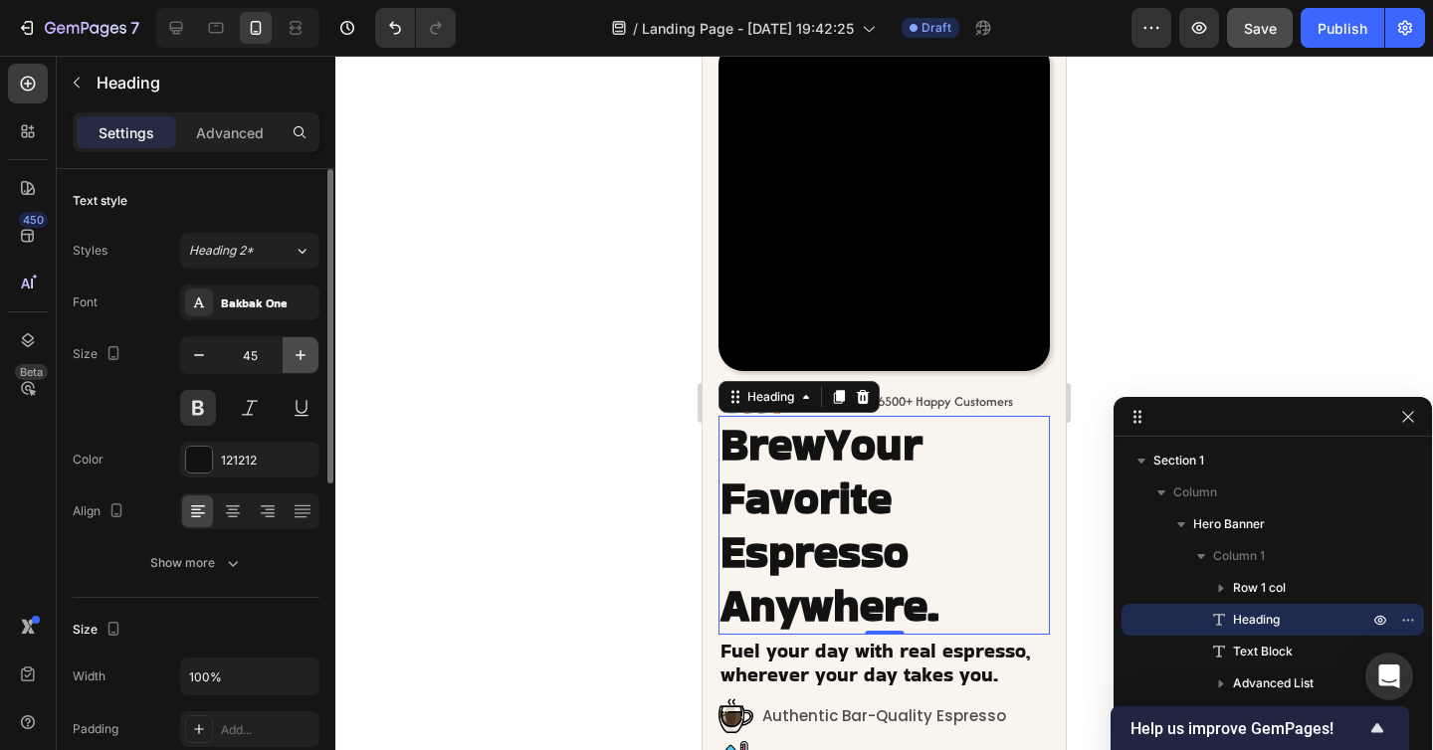
click at [291, 358] on icon "button" at bounding box center [300, 355] width 20 height 20
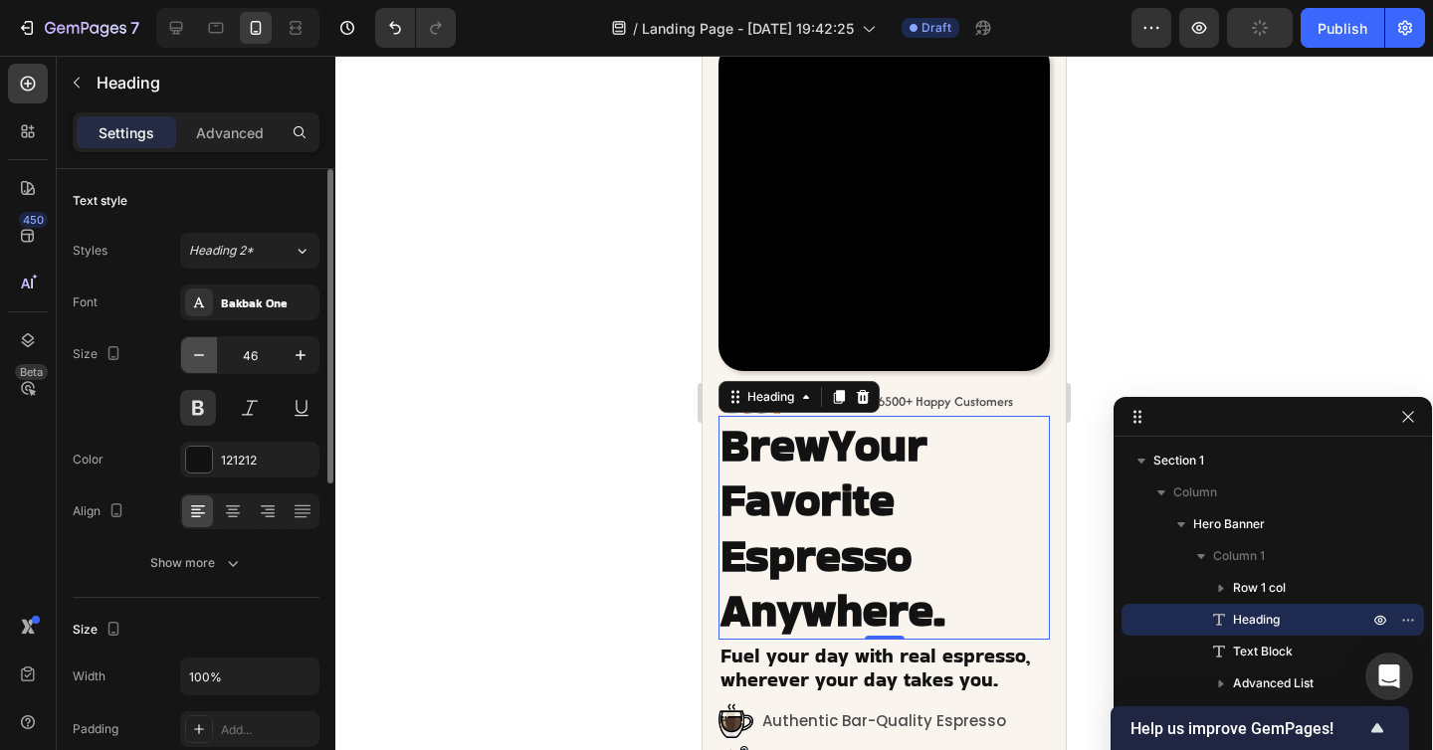
click at [202, 363] on icon "button" at bounding box center [199, 355] width 20 height 20
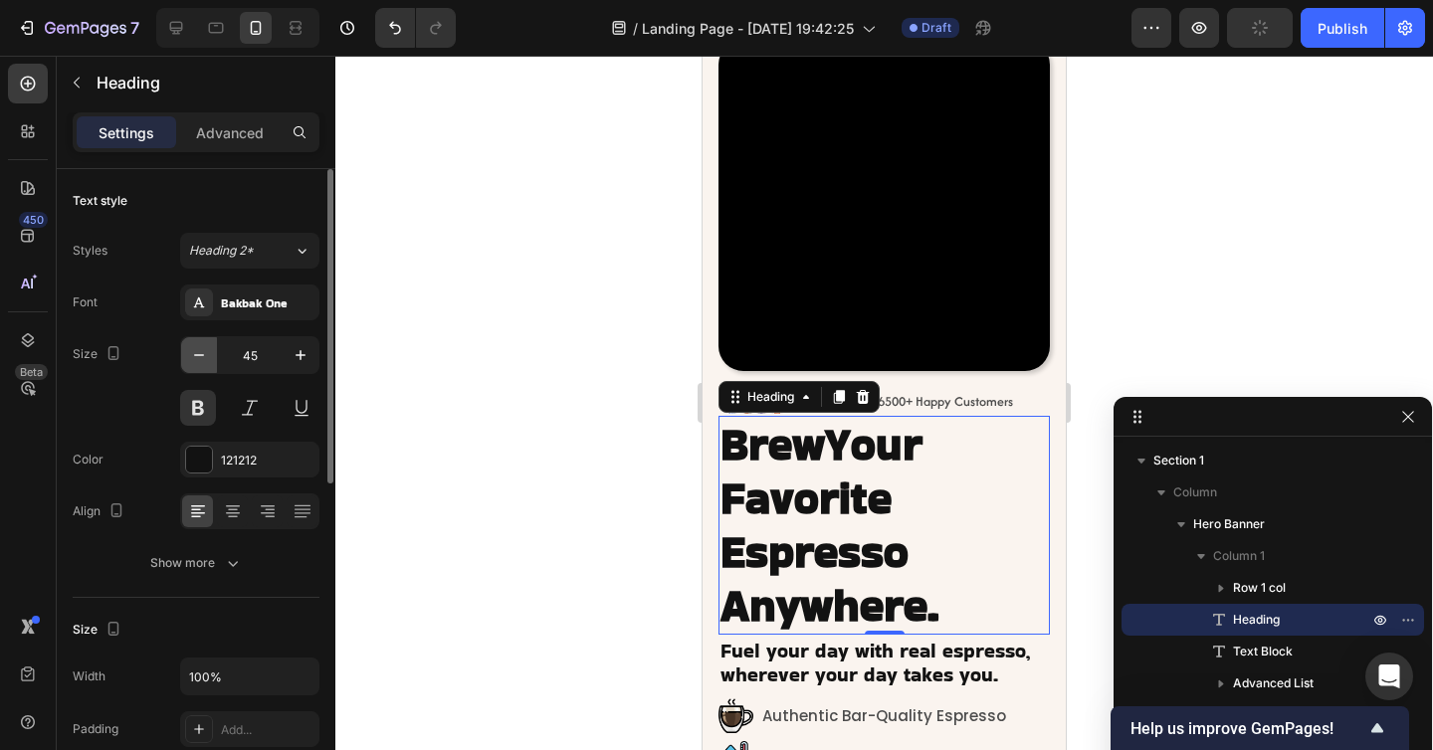
click at [202, 363] on icon "button" at bounding box center [199, 355] width 20 height 20
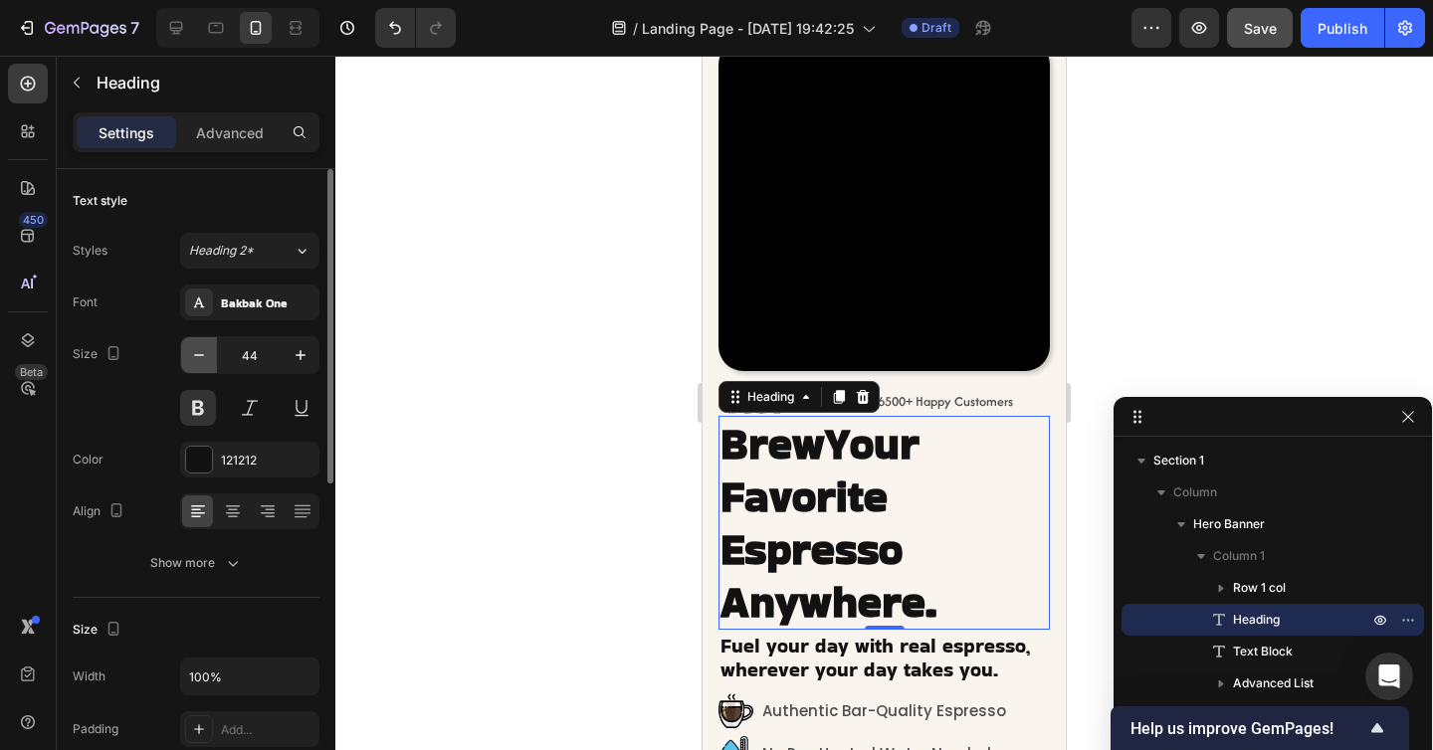
click at [202, 363] on icon "button" at bounding box center [199, 355] width 20 height 20
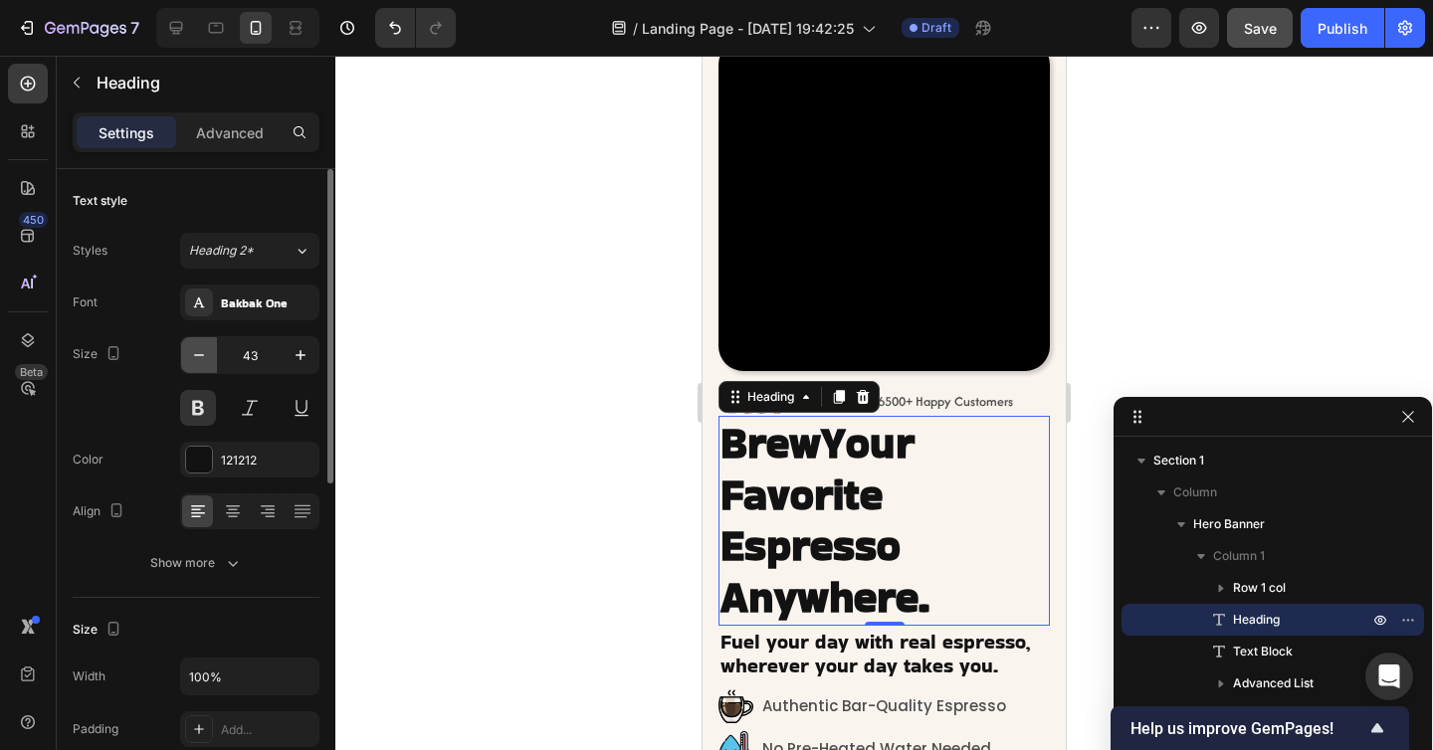
click at [202, 363] on icon "button" at bounding box center [199, 355] width 20 height 20
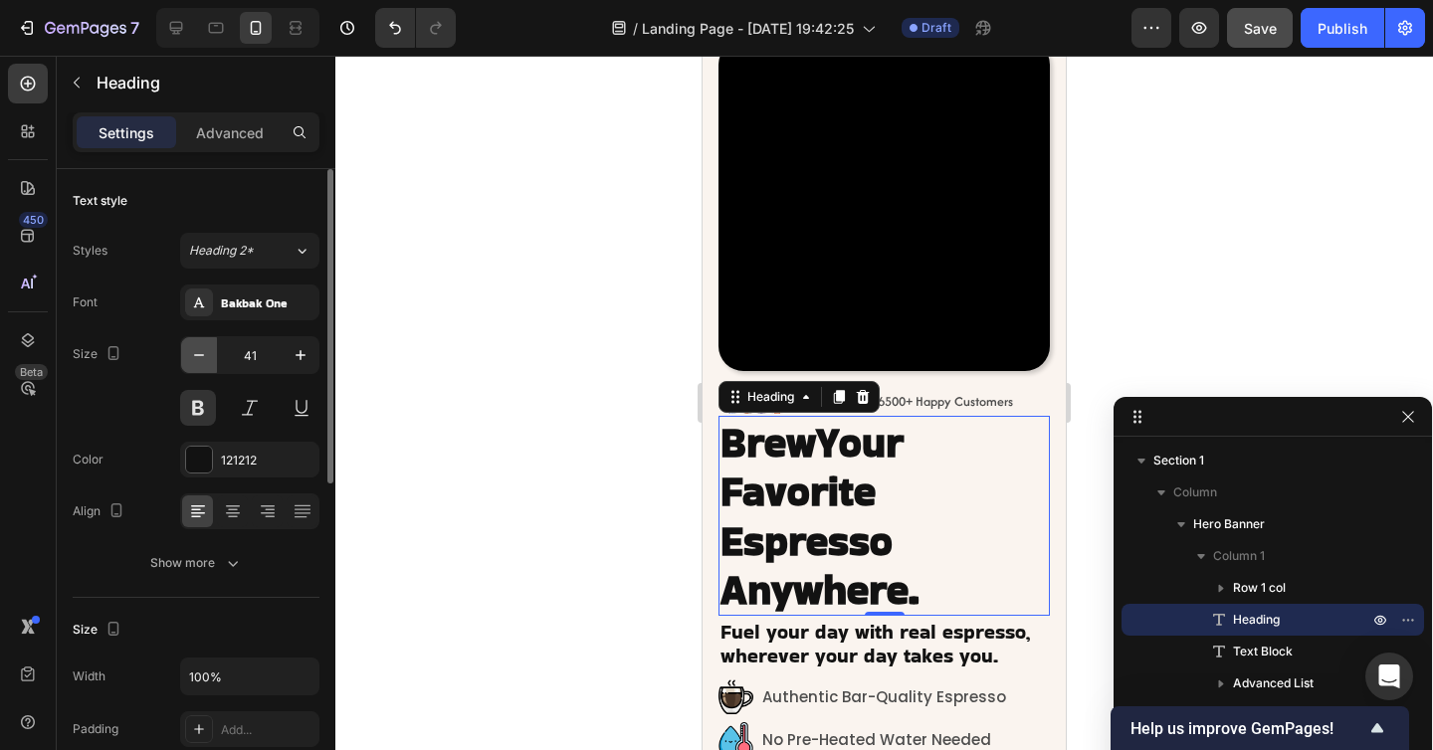
click at [202, 363] on icon "button" at bounding box center [199, 355] width 20 height 20
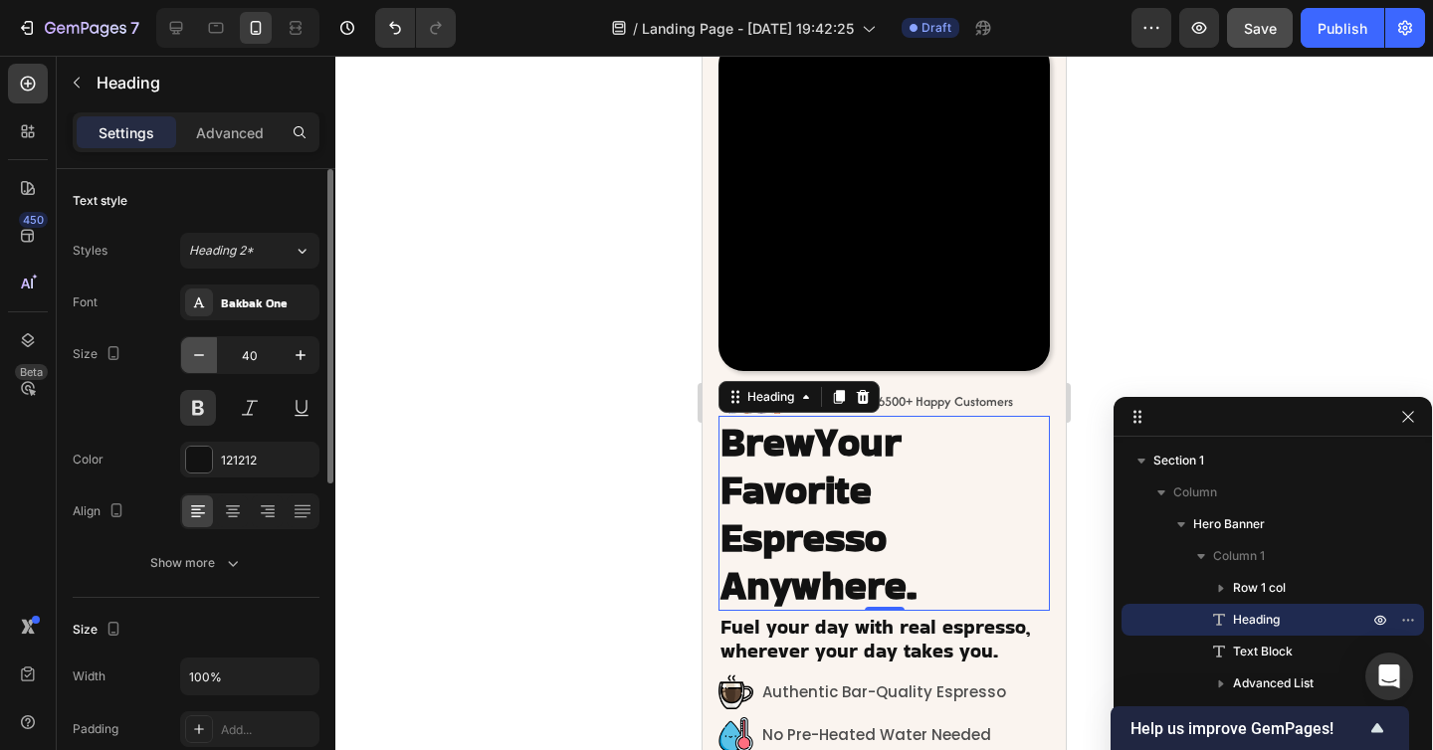
click at [202, 363] on icon "button" at bounding box center [199, 355] width 20 height 20
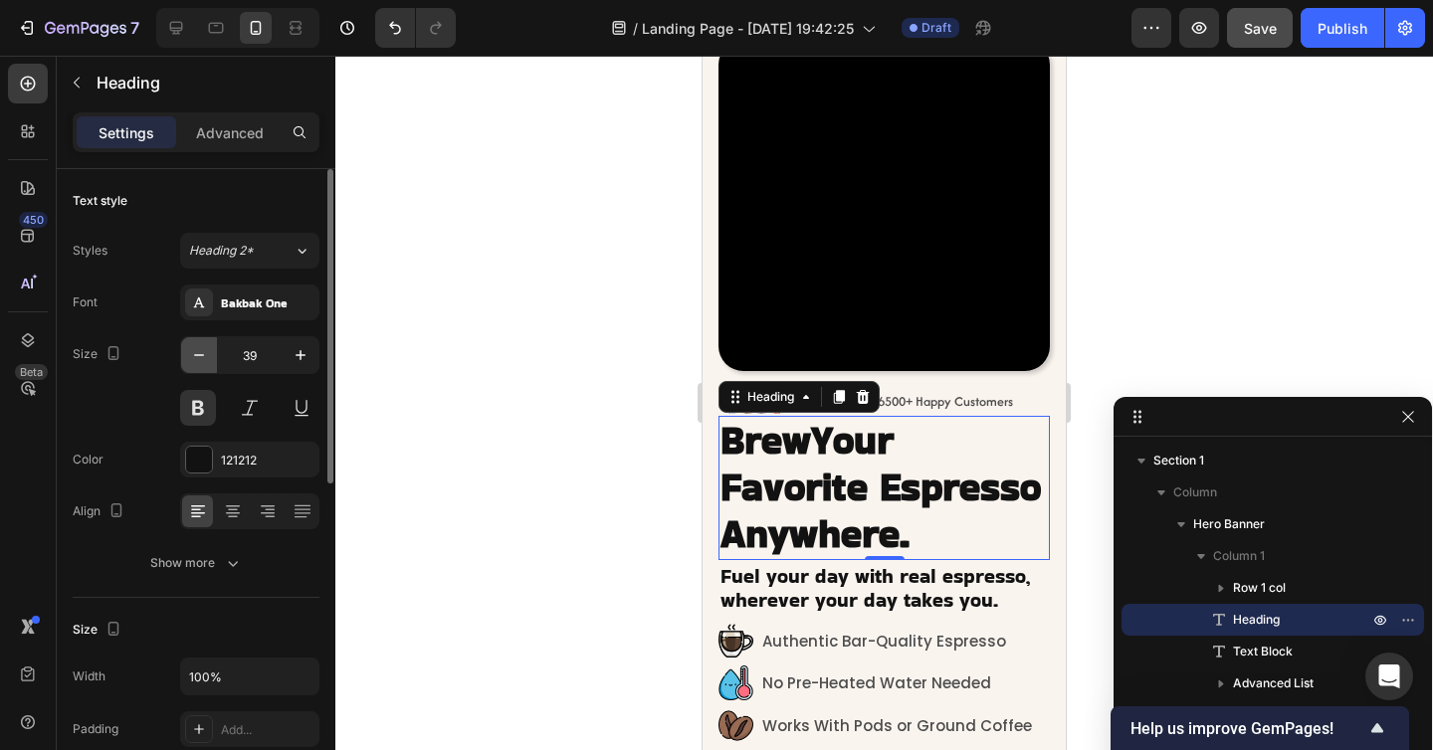
click at [202, 363] on icon "button" at bounding box center [199, 355] width 20 height 20
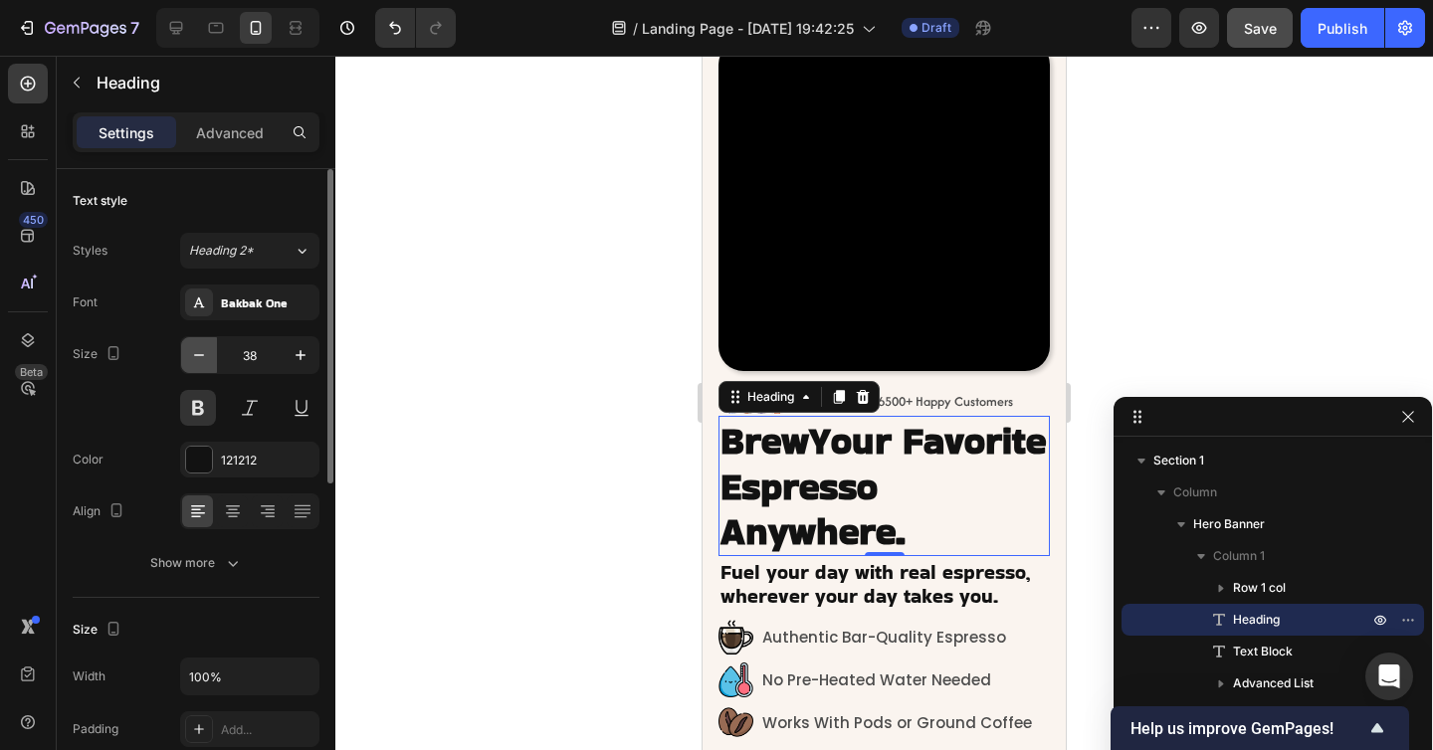
click at [202, 363] on icon "button" at bounding box center [199, 355] width 20 height 20
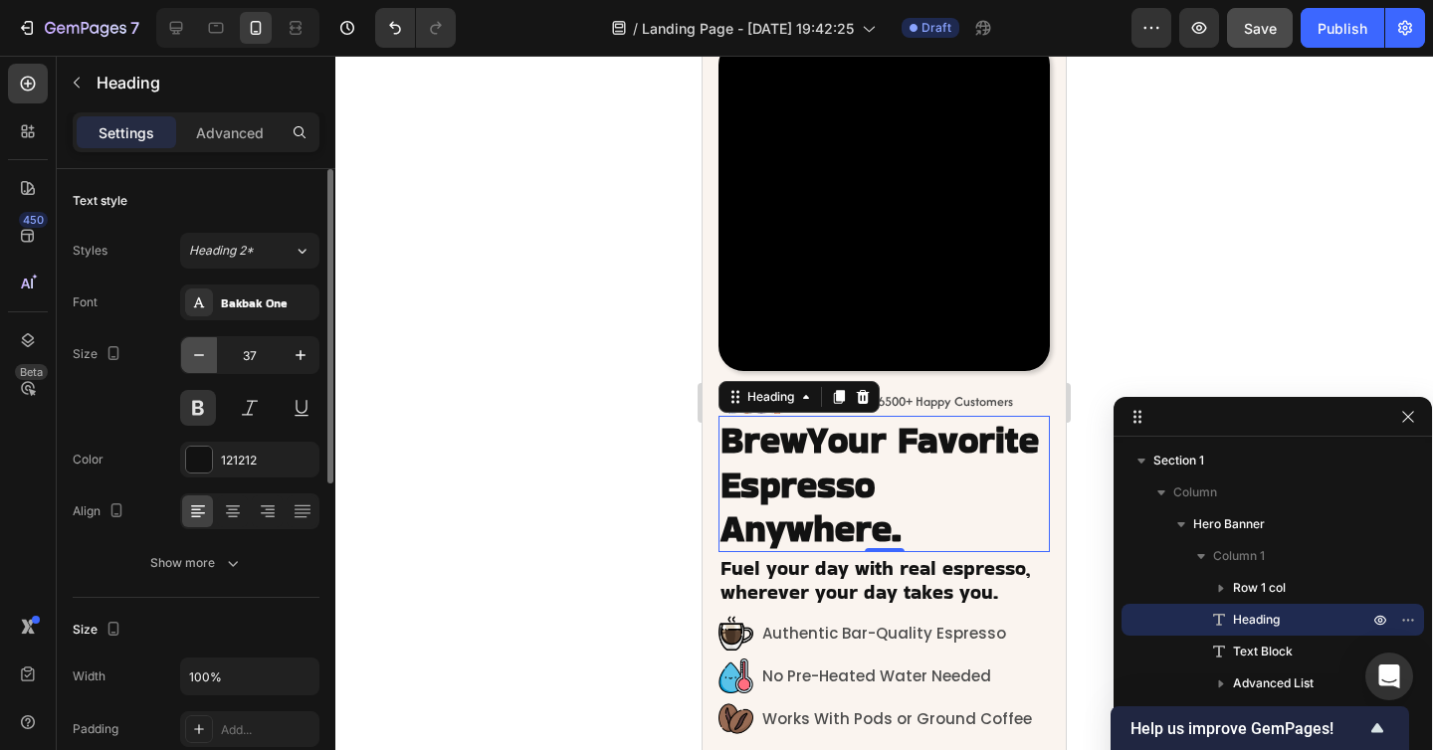
click at [202, 363] on icon "button" at bounding box center [199, 355] width 20 height 20
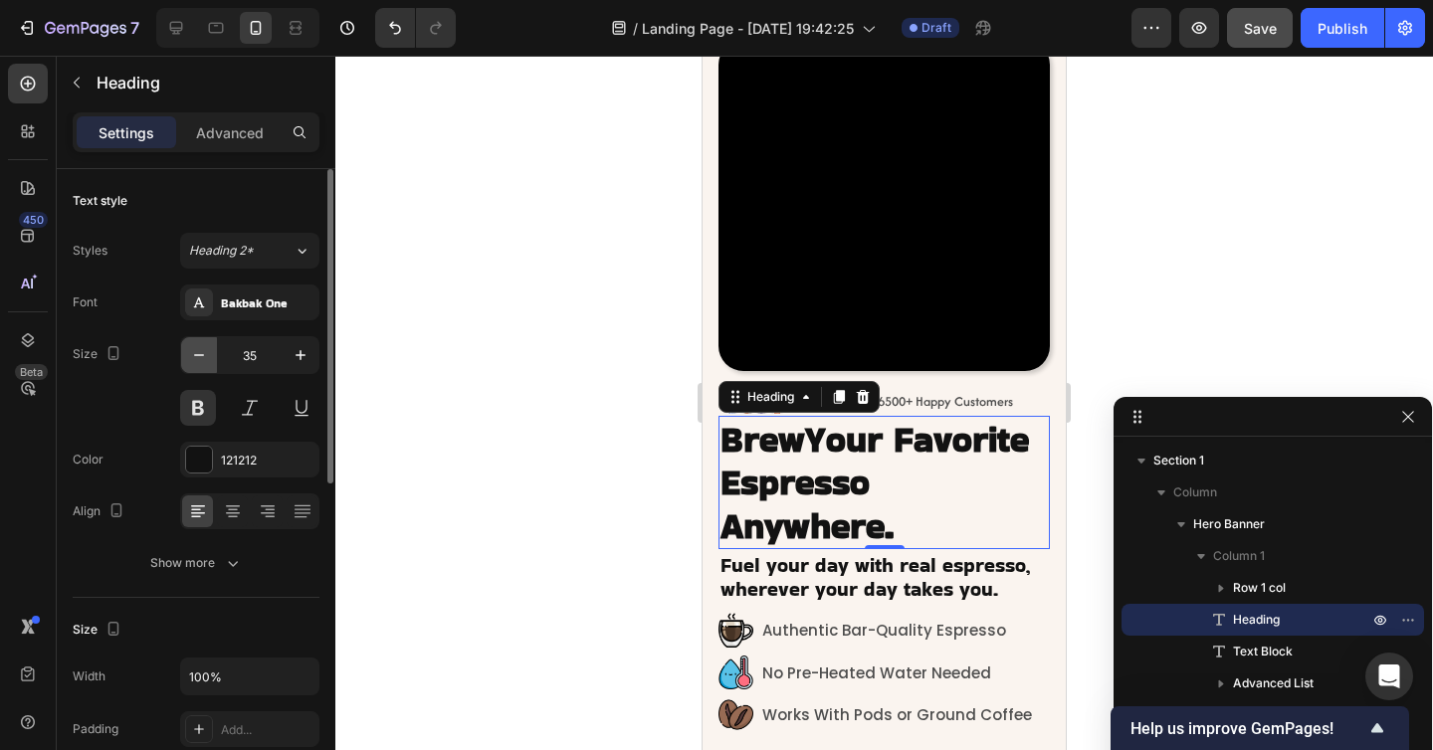
click at [202, 363] on icon "button" at bounding box center [199, 355] width 20 height 20
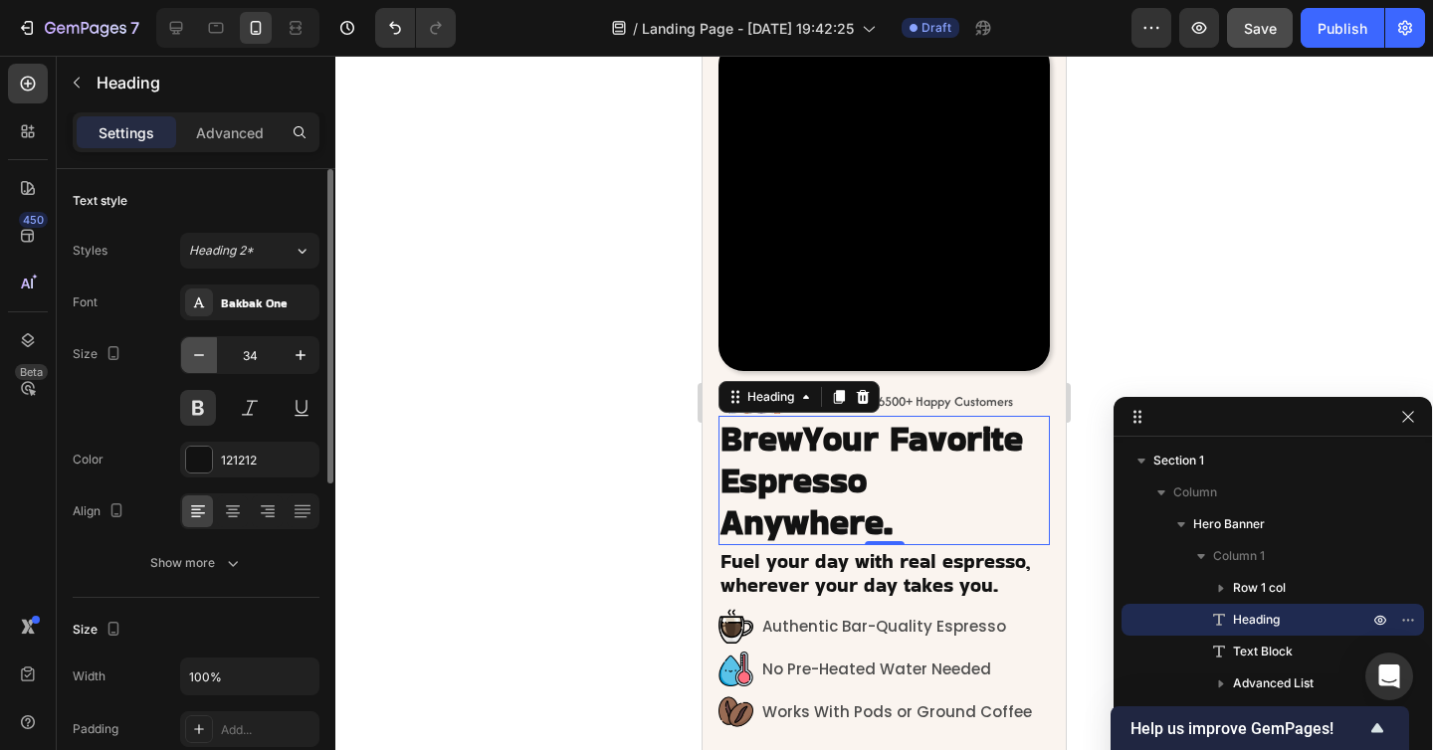
click at [202, 363] on icon "button" at bounding box center [199, 355] width 20 height 20
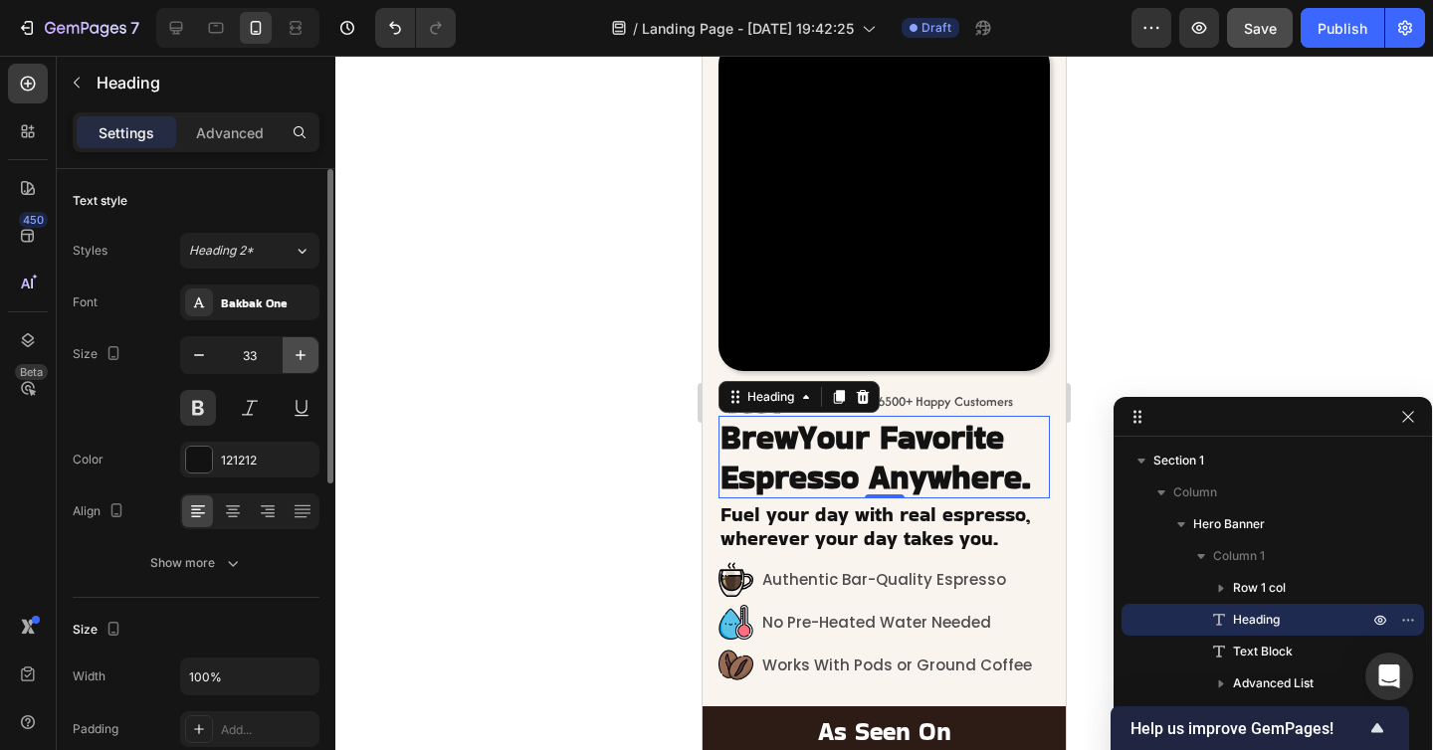
click at [294, 352] on icon "button" at bounding box center [300, 355] width 20 height 20
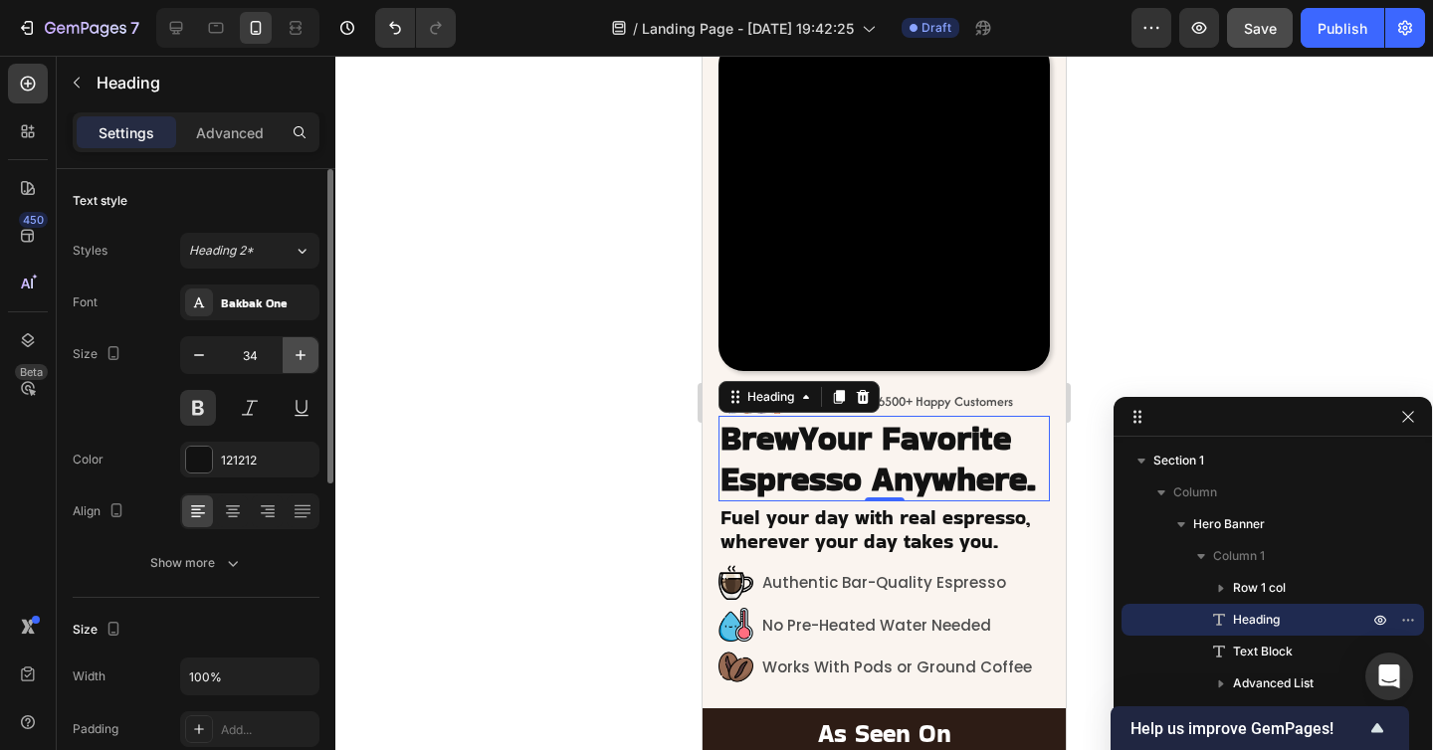
click at [294, 352] on icon "button" at bounding box center [300, 355] width 20 height 20
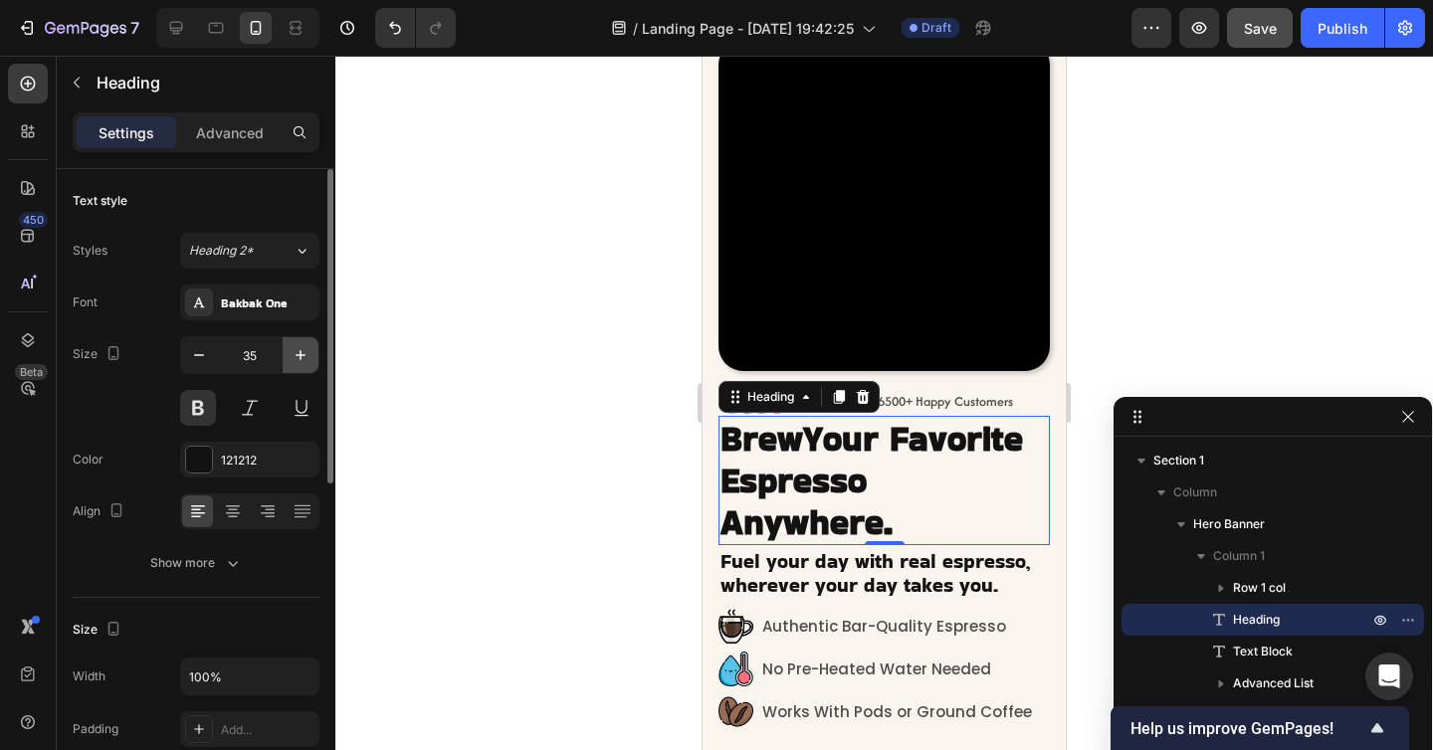
click at [294, 352] on icon "button" at bounding box center [300, 355] width 20 height 20
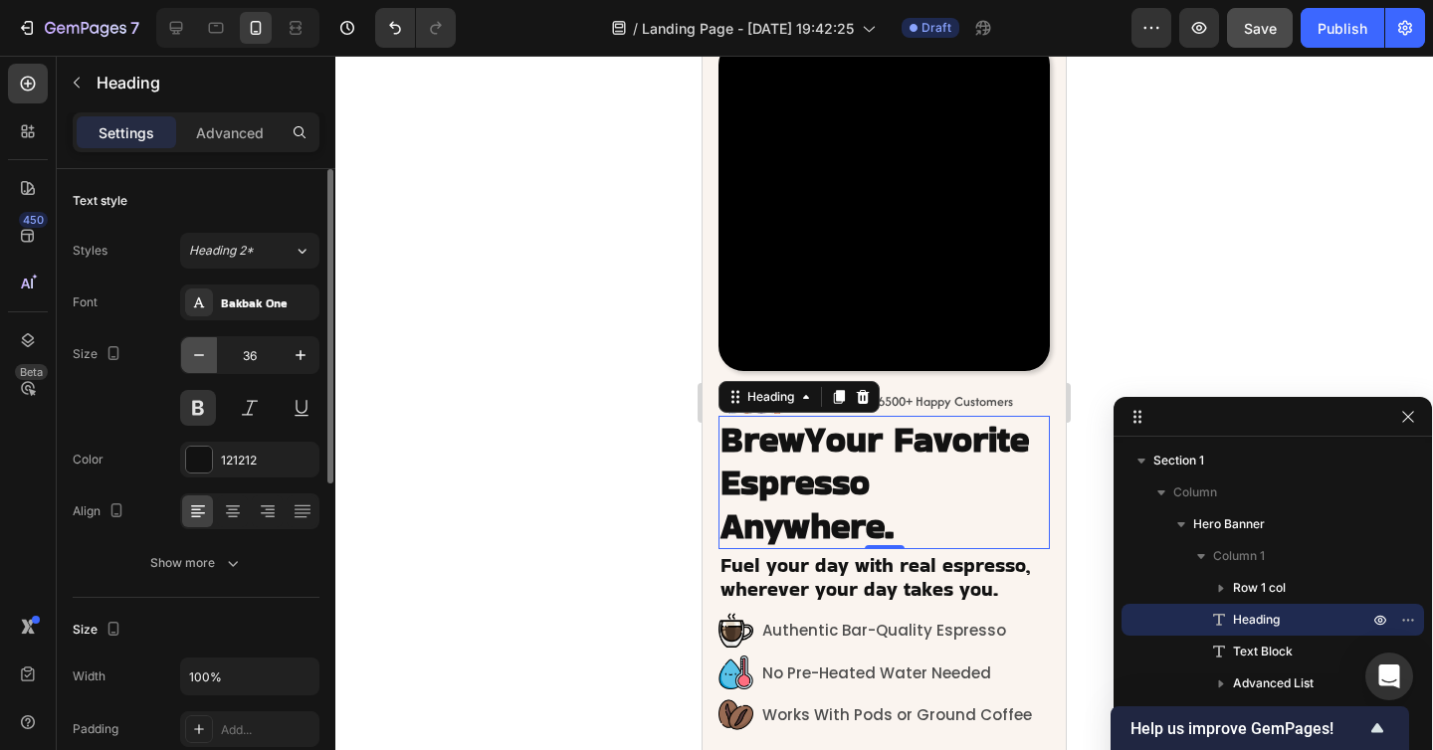
click at [203, 356] on icon "button" at bounding box center [199, 355] width 20 height 20
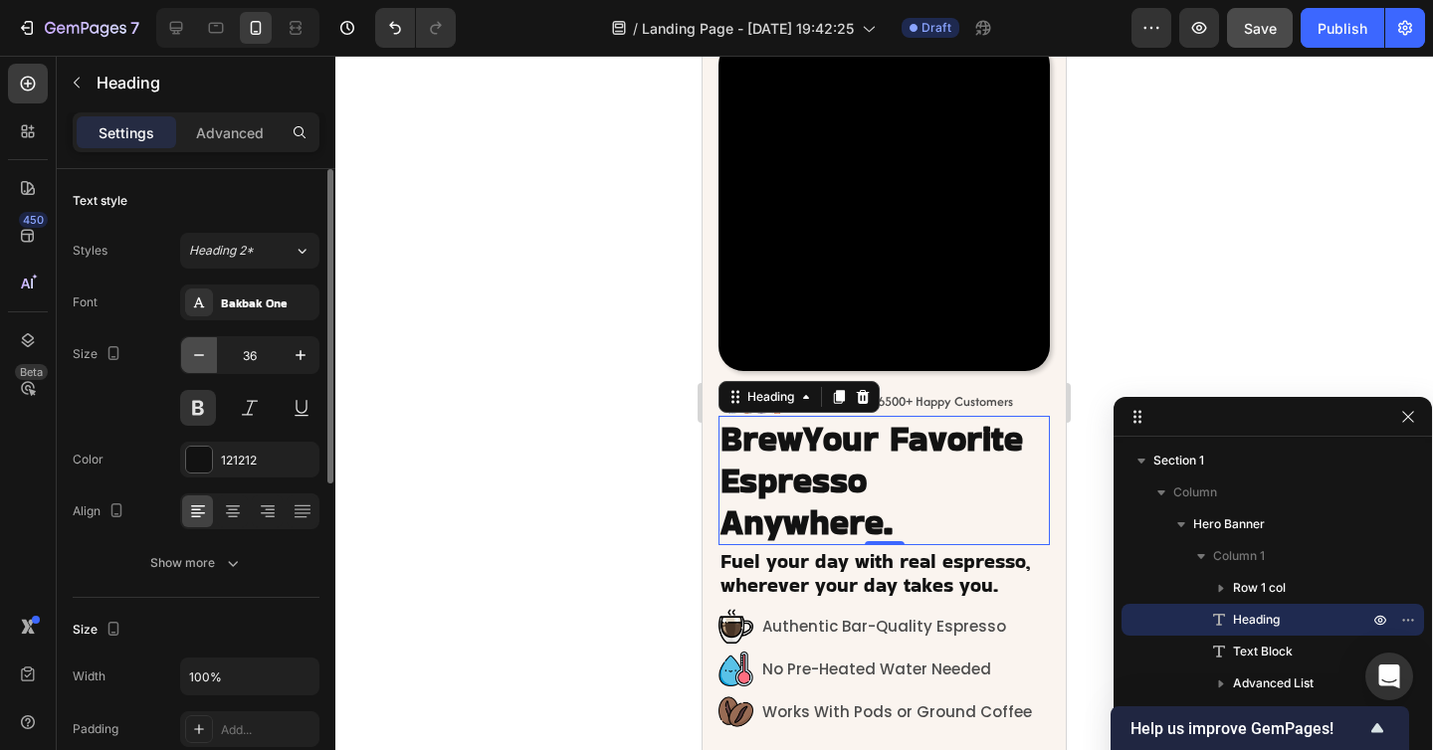
type input "35"
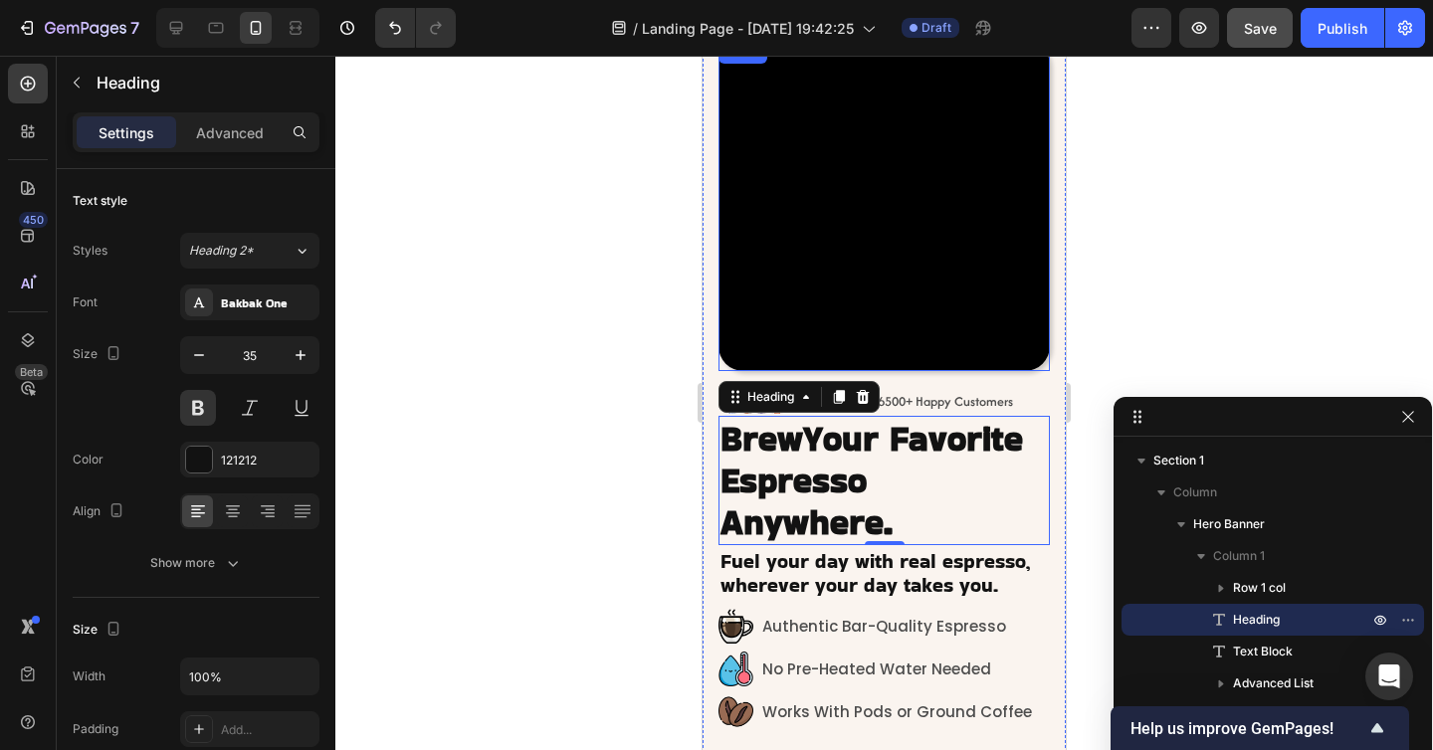
click at [1133, 329] on div at bounding box center [883, 403] width 1097 height 694
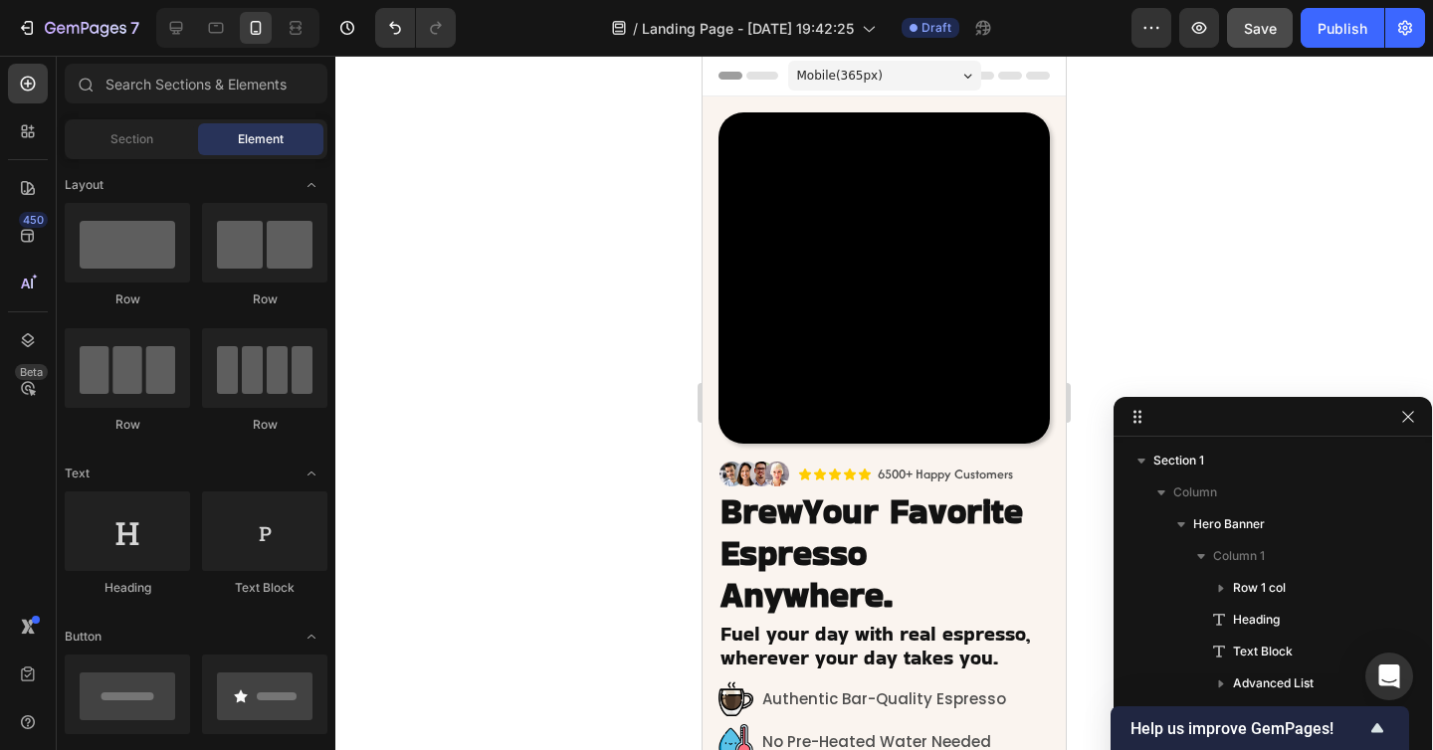
click at [846, 73] on span "Mobile ( 365 px)" at bounding box center [840, 76] width 86 height 20
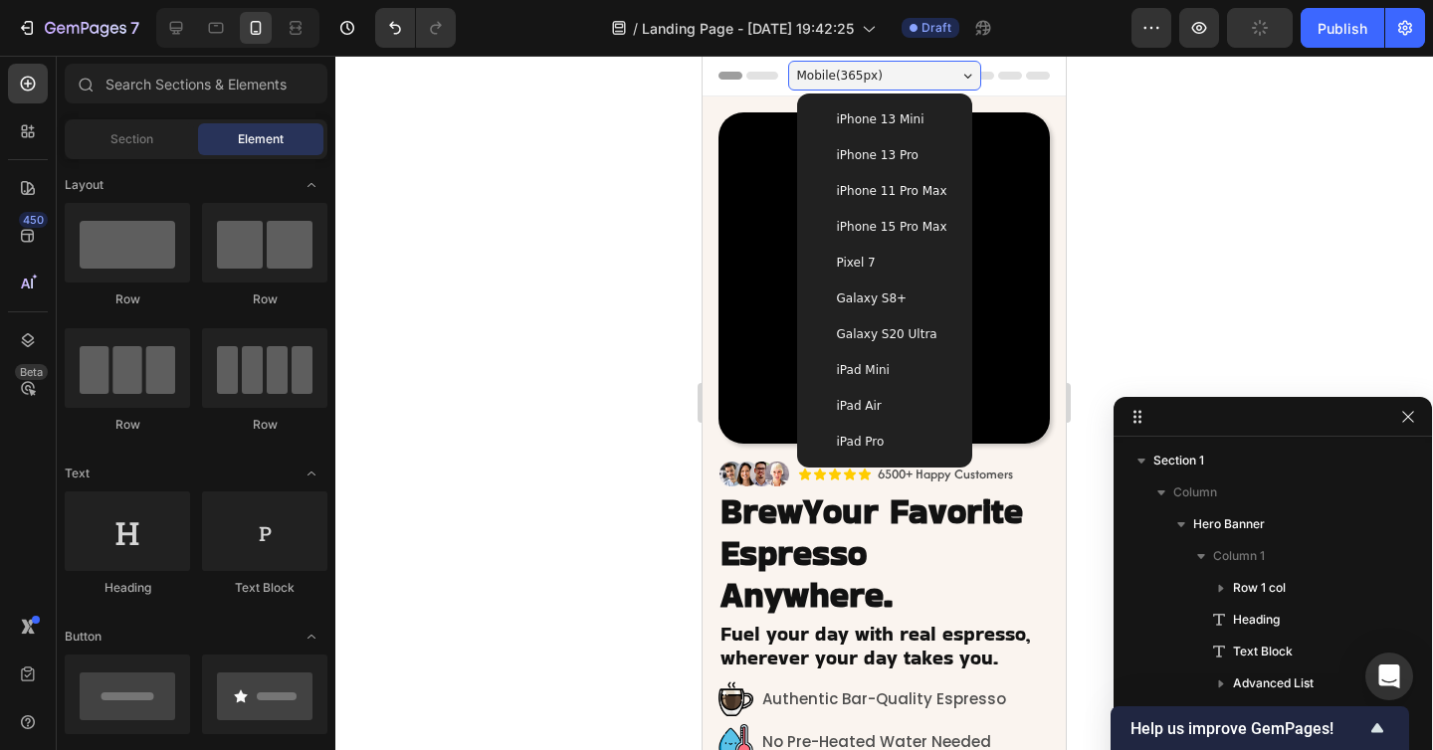
click at [844, 110] on span "iPhone 13 Mini" at bounding box center [881, 119] width 88 height 20
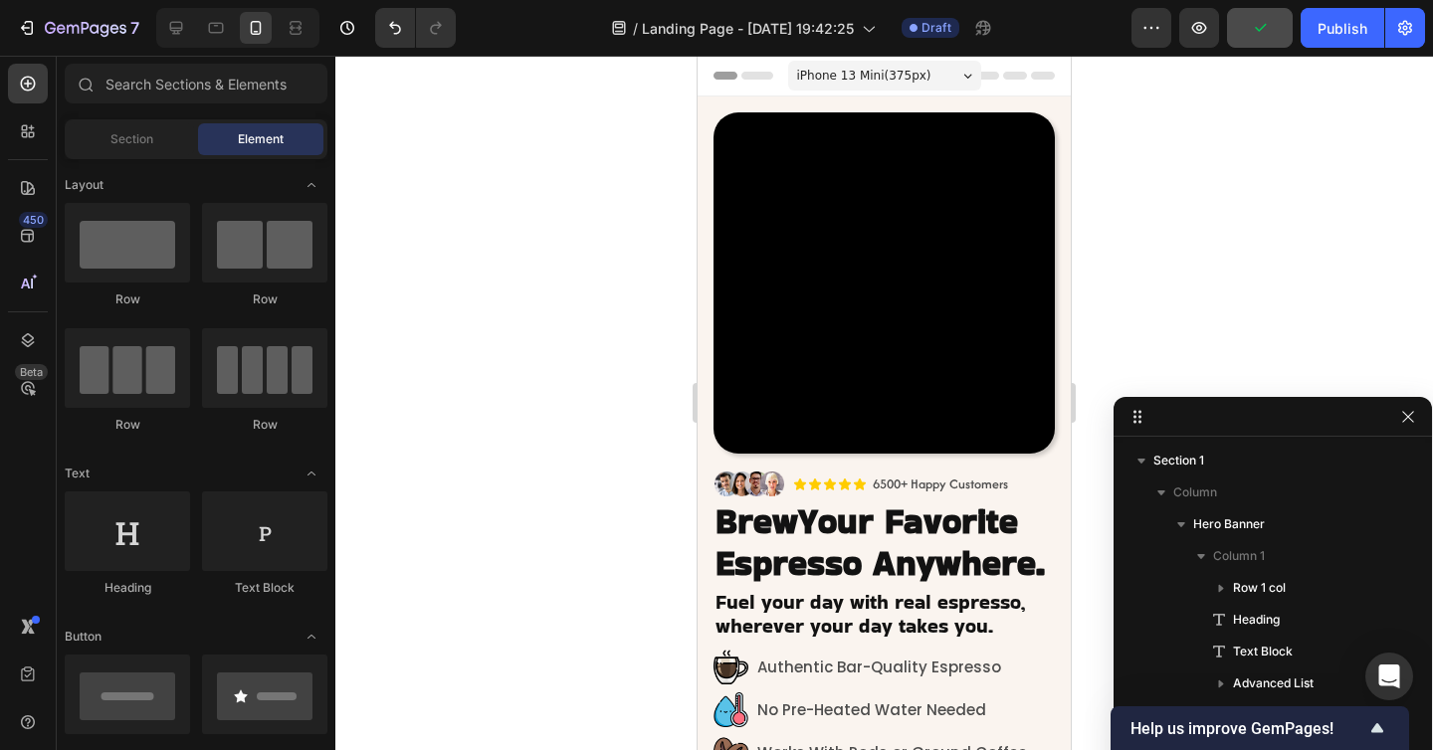
click at [856, 66] on span "iPhone 13 Mini ( 375 px)" at bounding box center [864, 76] width 134 height 20
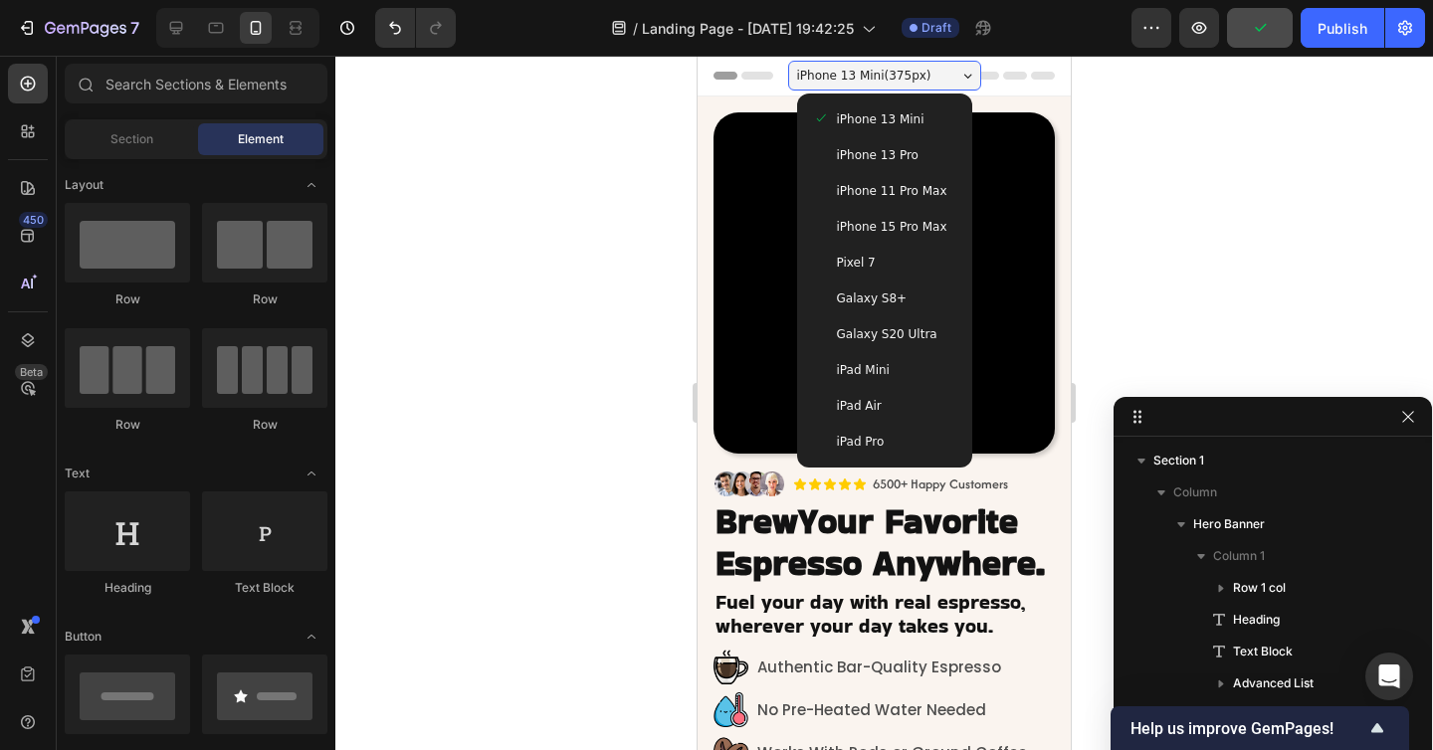
click at [853, 155] on span "iPhone 13 Pro" at bounding box center [878, 155] width 82 height 20
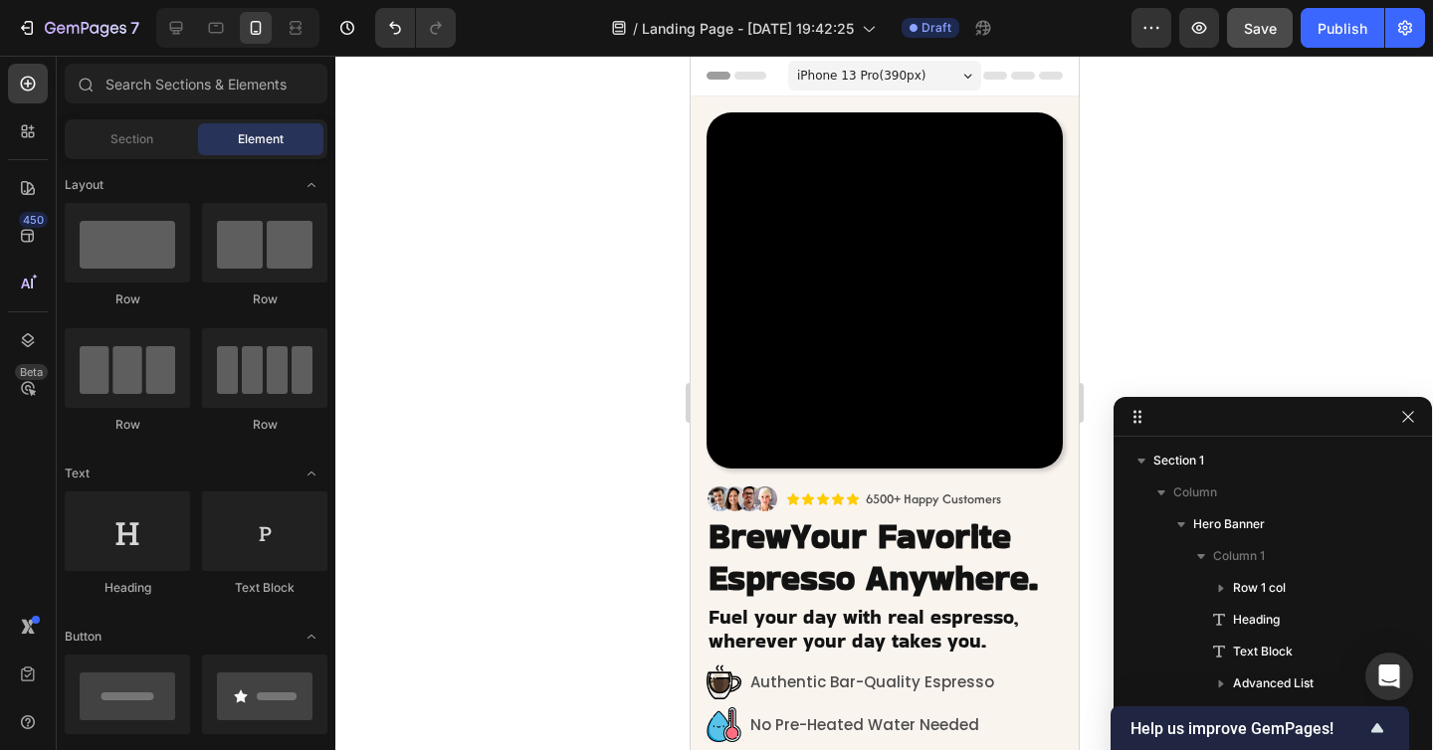
click at [861, 79] on span "iPhone 13 Pro ( 390 px)" at bounding box center [860, 76] width 128 height 20
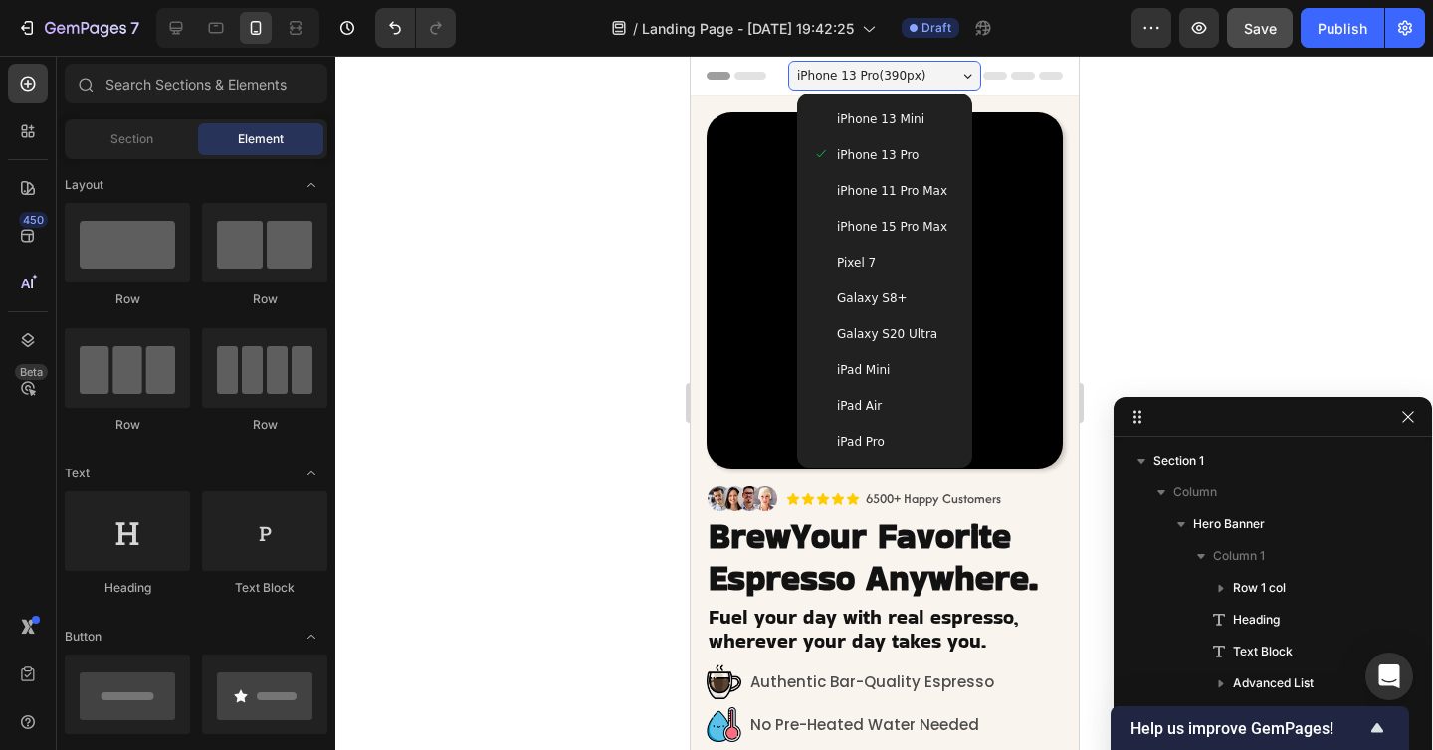
click at [861, 184] on span "iPhone 11 Pro Max" at bounding box center [891, 191] width 110 height 20
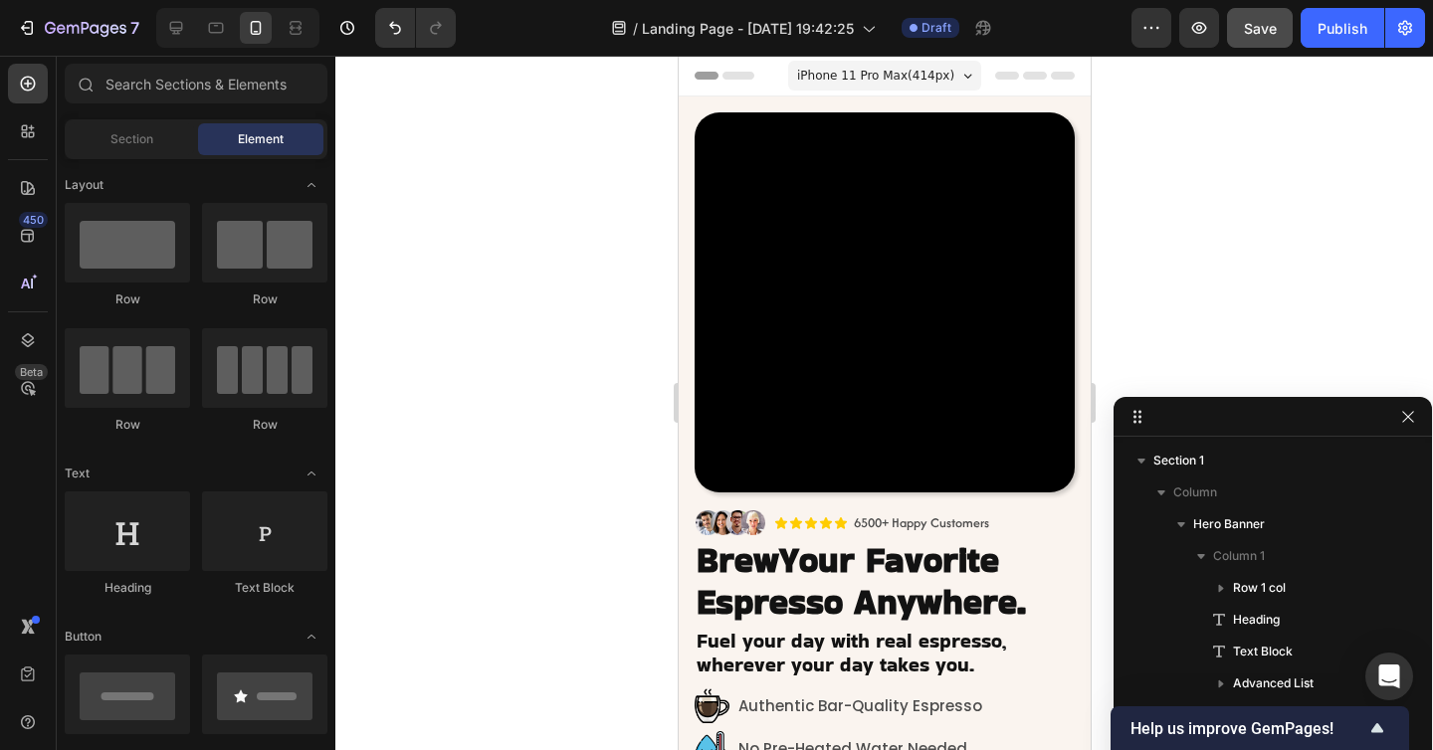
click at [868, 83] on span "iPhone 11 Pro Max ( 414 px)" at bounding box center [874, 76] width 157 height 20
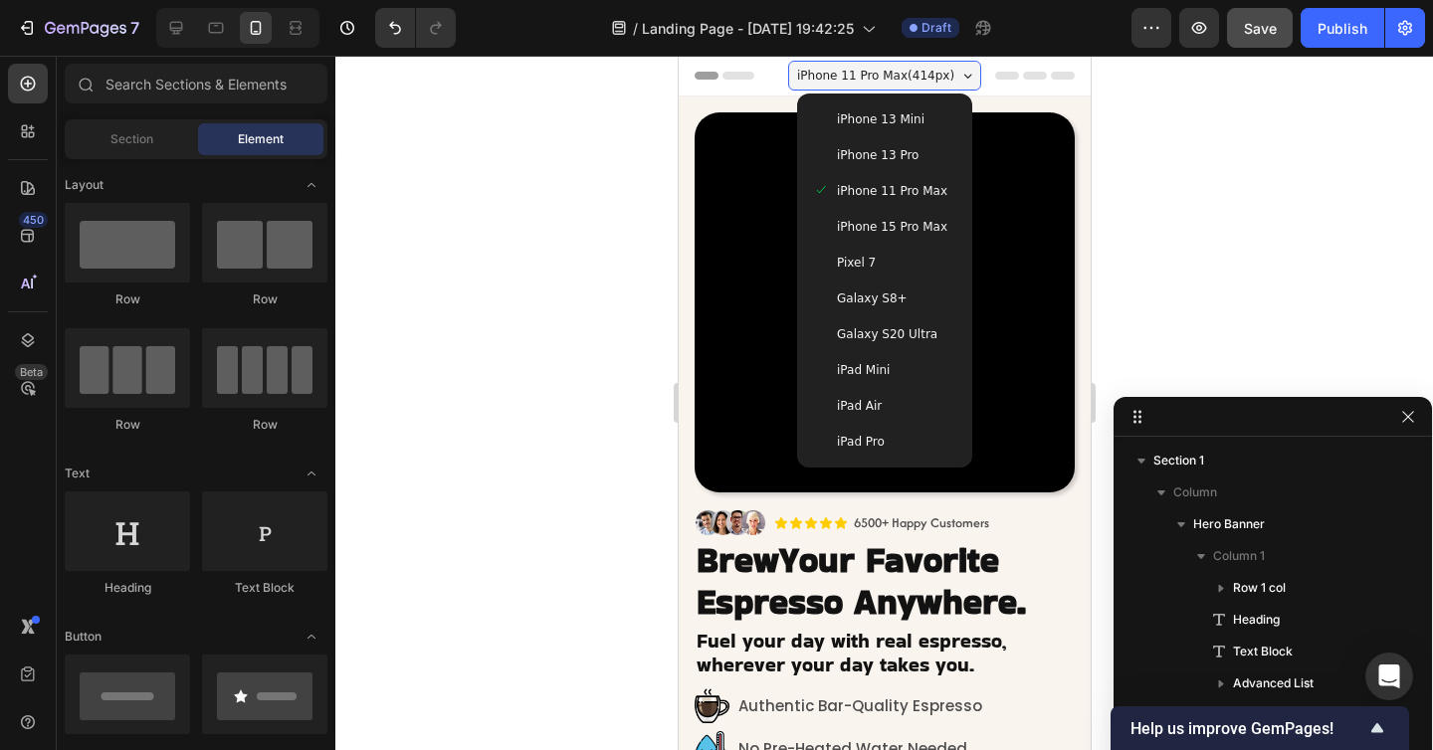
click at [868, 221] on span "iPhone 15 Pro Max" at bounding box center [891, 227] width 110 height 20
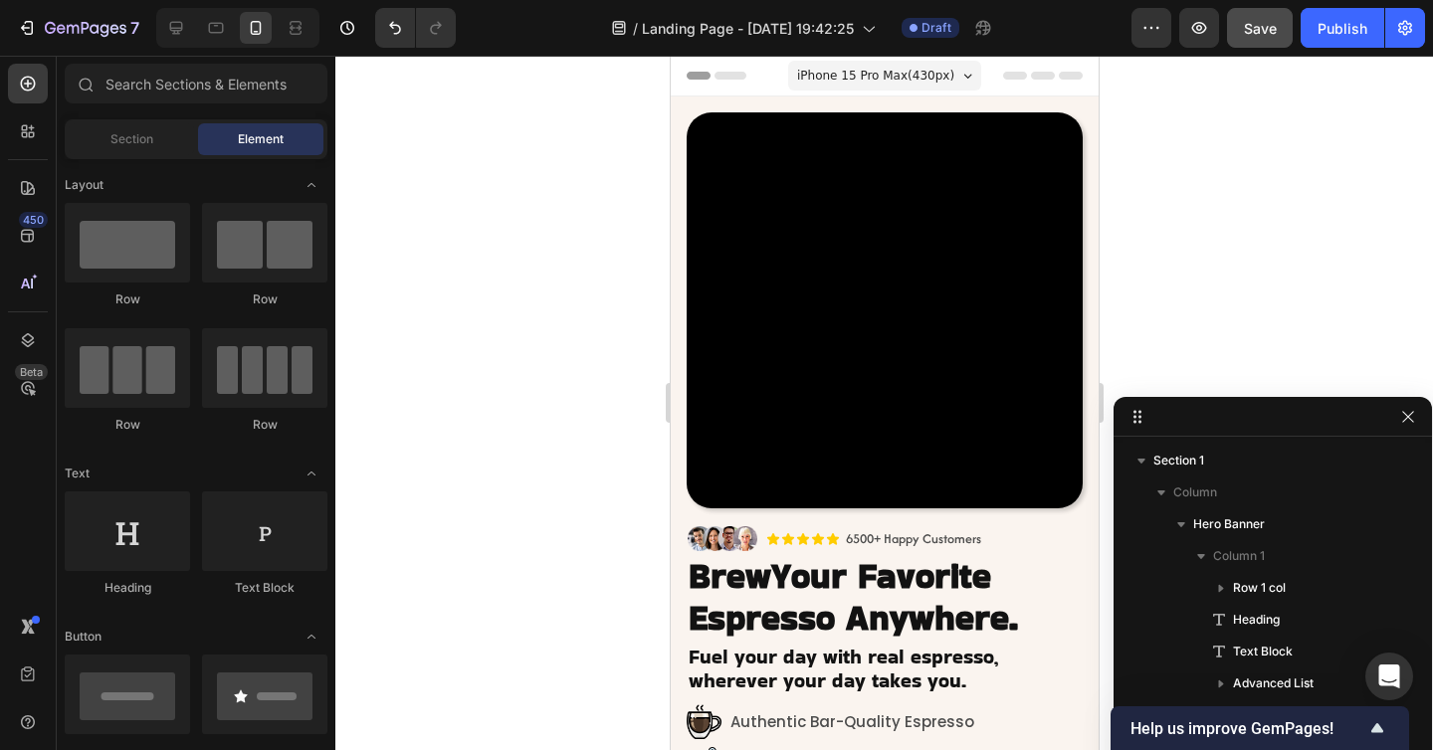
click at [879, 63] on div "iPhone 15 Pro Max ( 430 px)" at bounding box center [883, 76] width 193 height 30
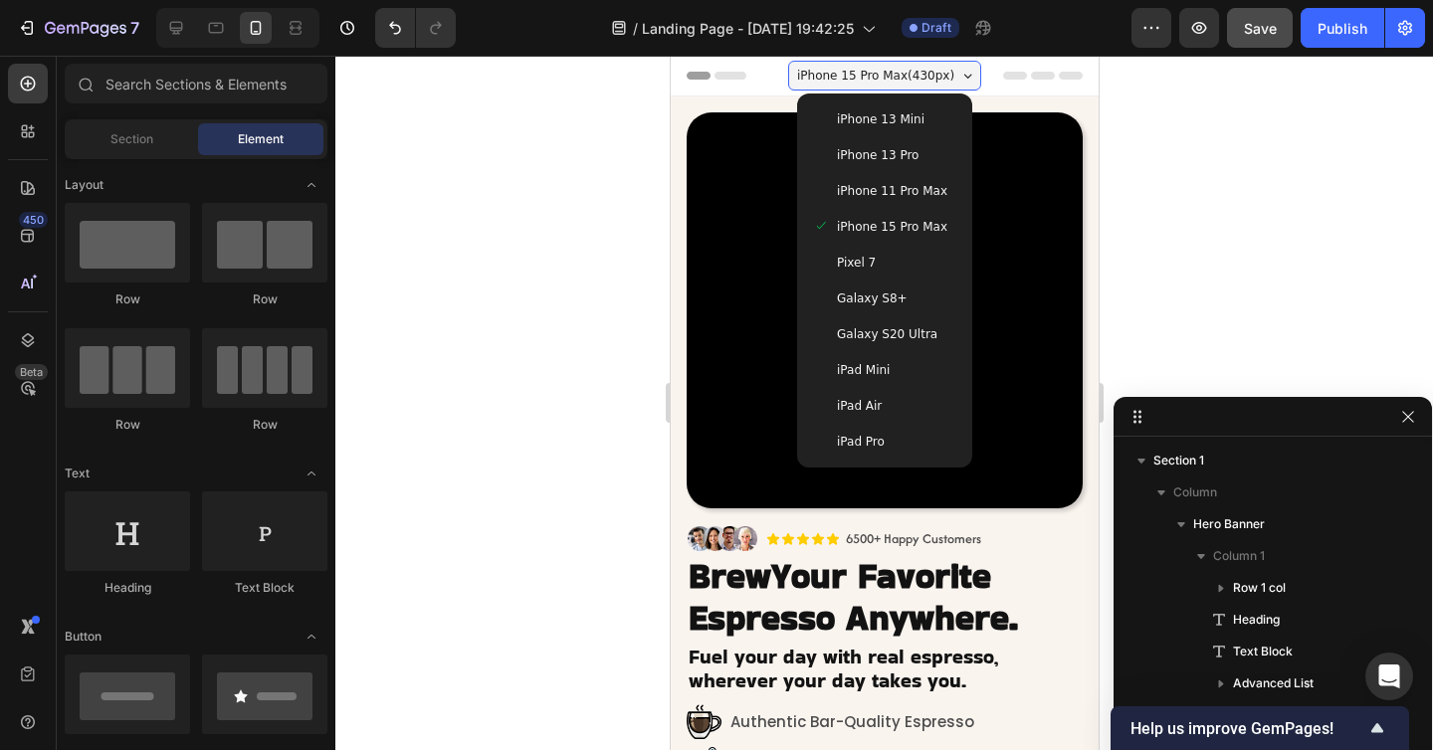
click at [879, 266] on div "Pixel 7" at bounding box center [883, 263] width 143 height 20
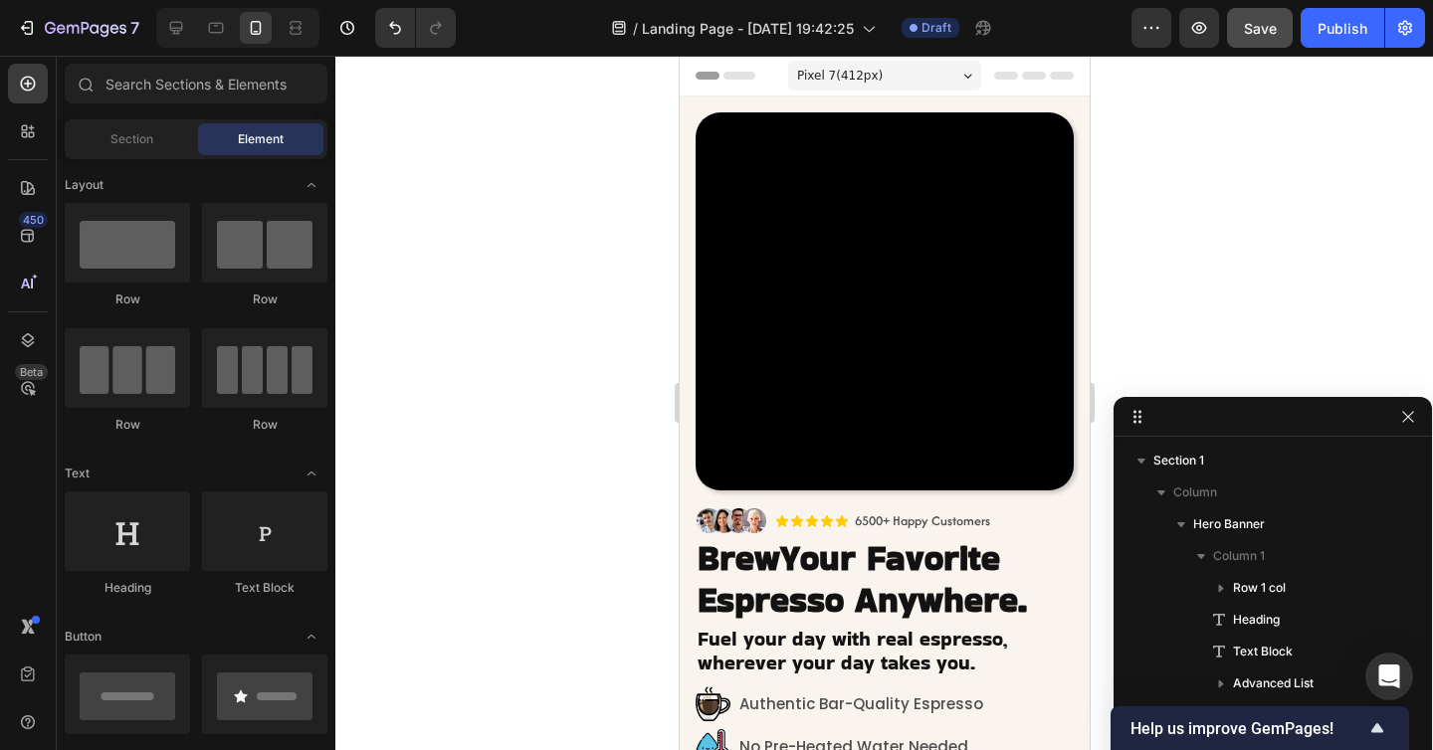
click at [878, 82] on span "Pixel 7 ( 412 px)" at bounding box center [839, 76] width 86 height 20
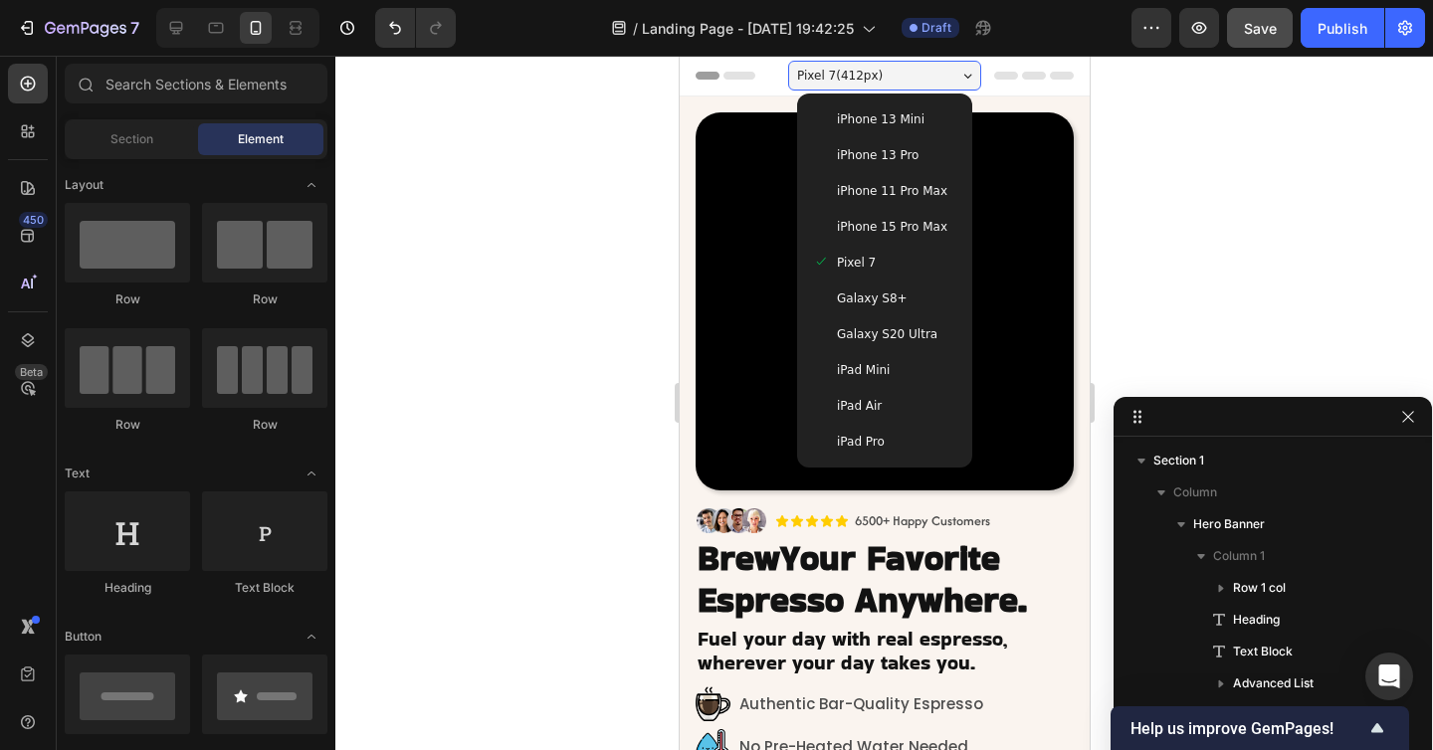
click at [875, 284] on div "Galaxy S8+" at bounding box center [883, 299] width 159 height 36
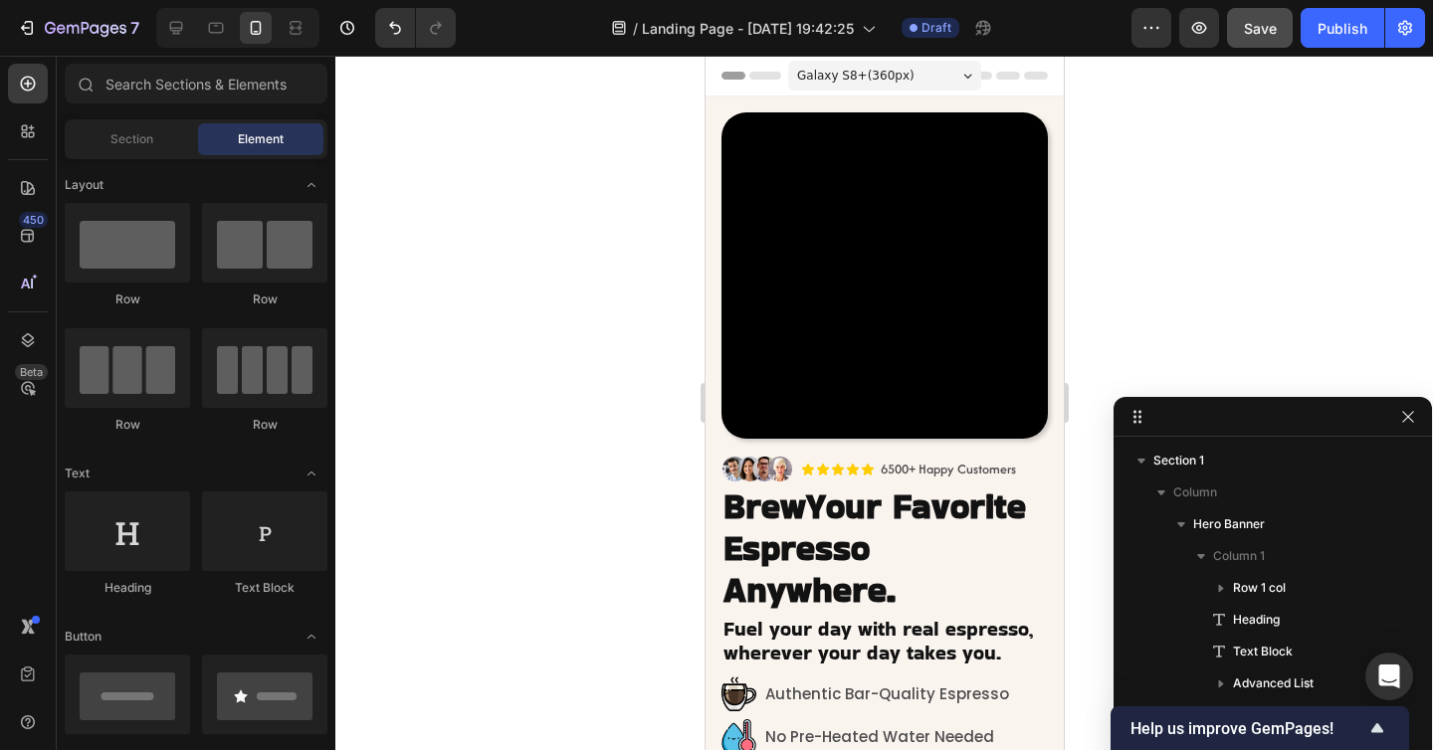
click at [880, 85] on span "Galaxy S8+ ( 360 px)" at bounding box center [854, 76] width 117 height 20
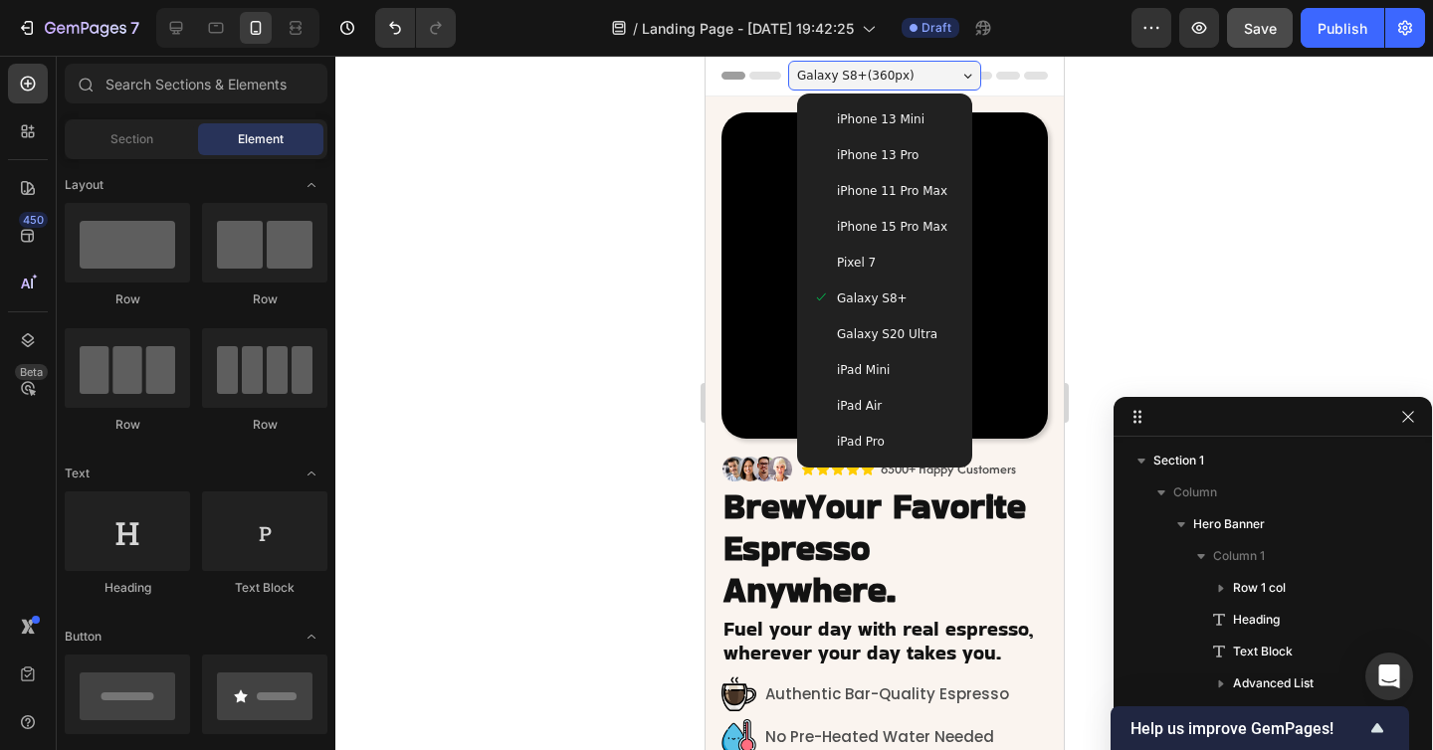
click at [894, 334] on span "Galaxy S20 Ultra" at bounding box center [886, 334] width 100 height 20
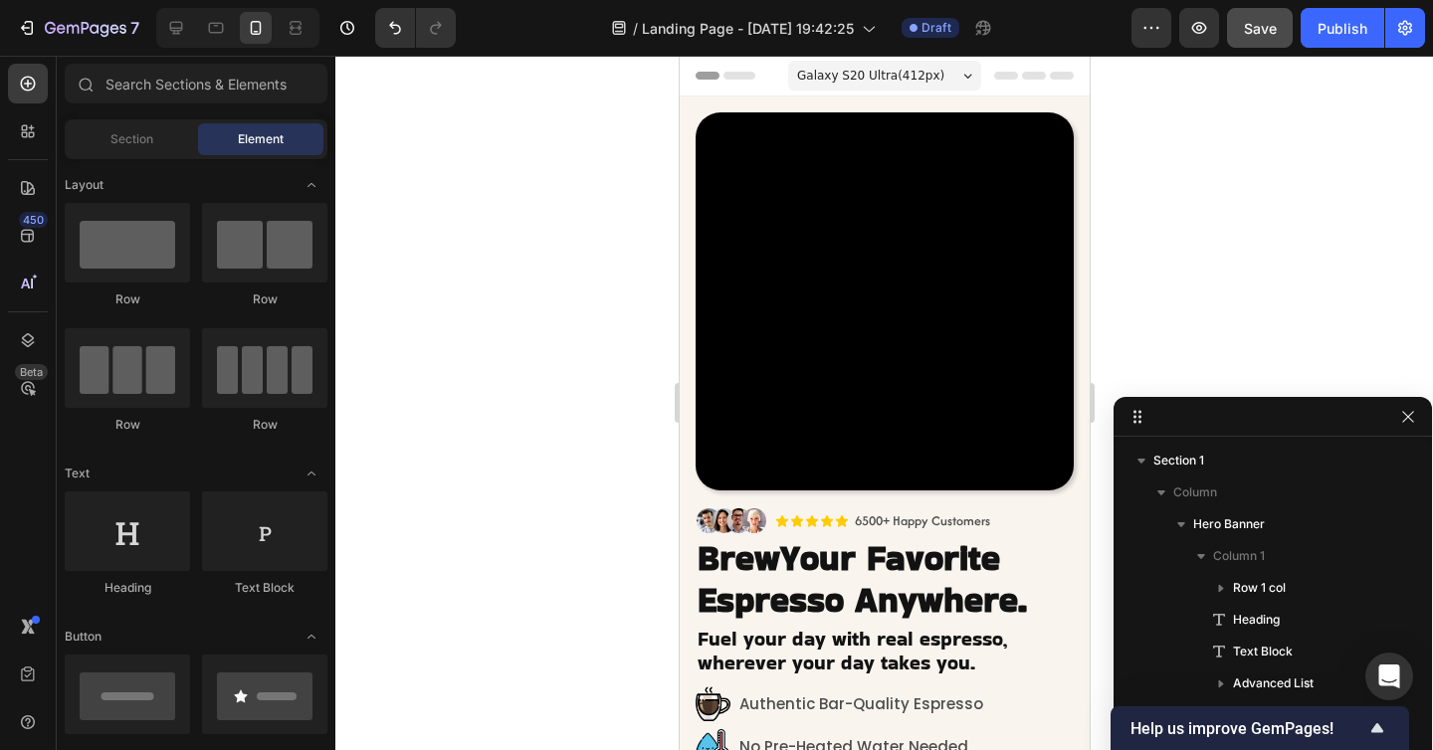
click at [852, 80] on span "Galaxy S20 Ultra ( 412 px)" at bounding box center [869, 76] width 147 height 20
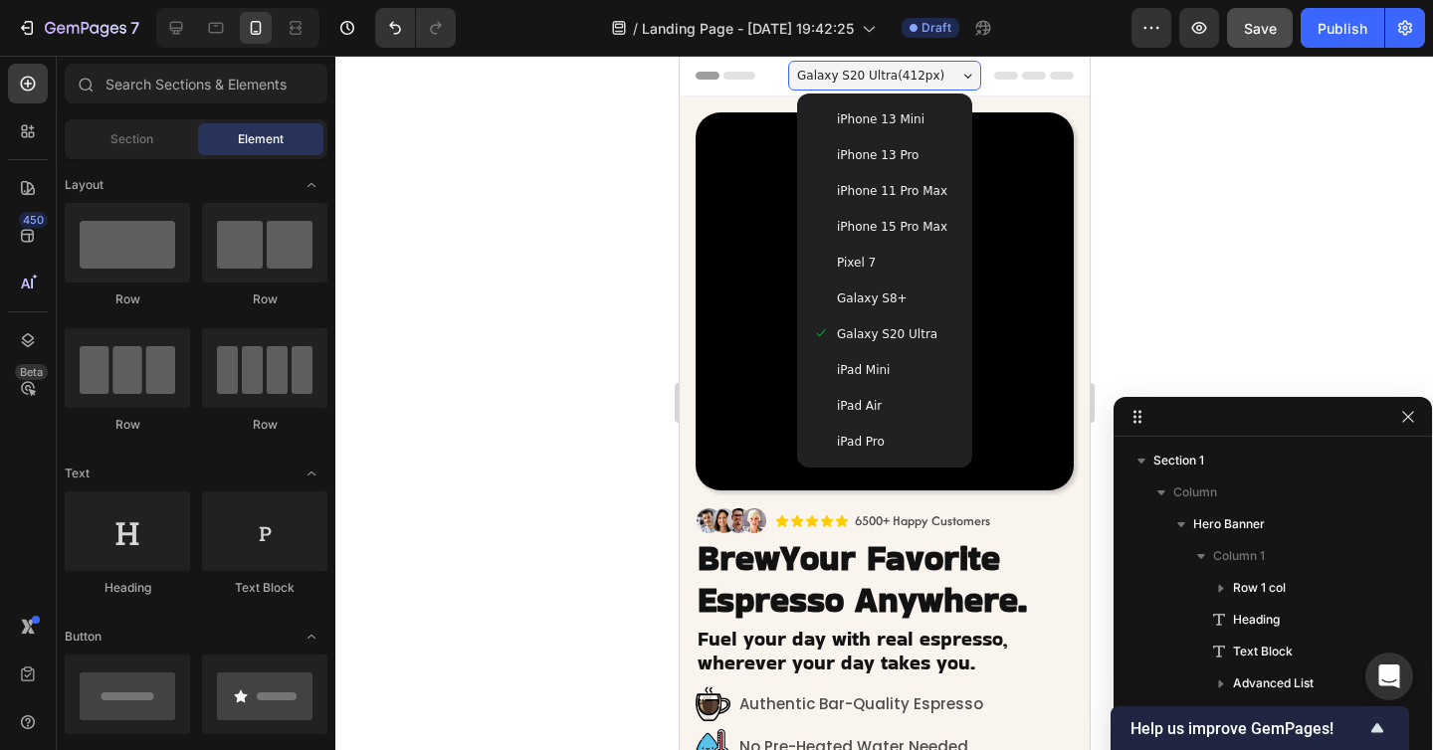
click at [1219, 323] on div at bounding box center [883, 403] width 1097 height 694
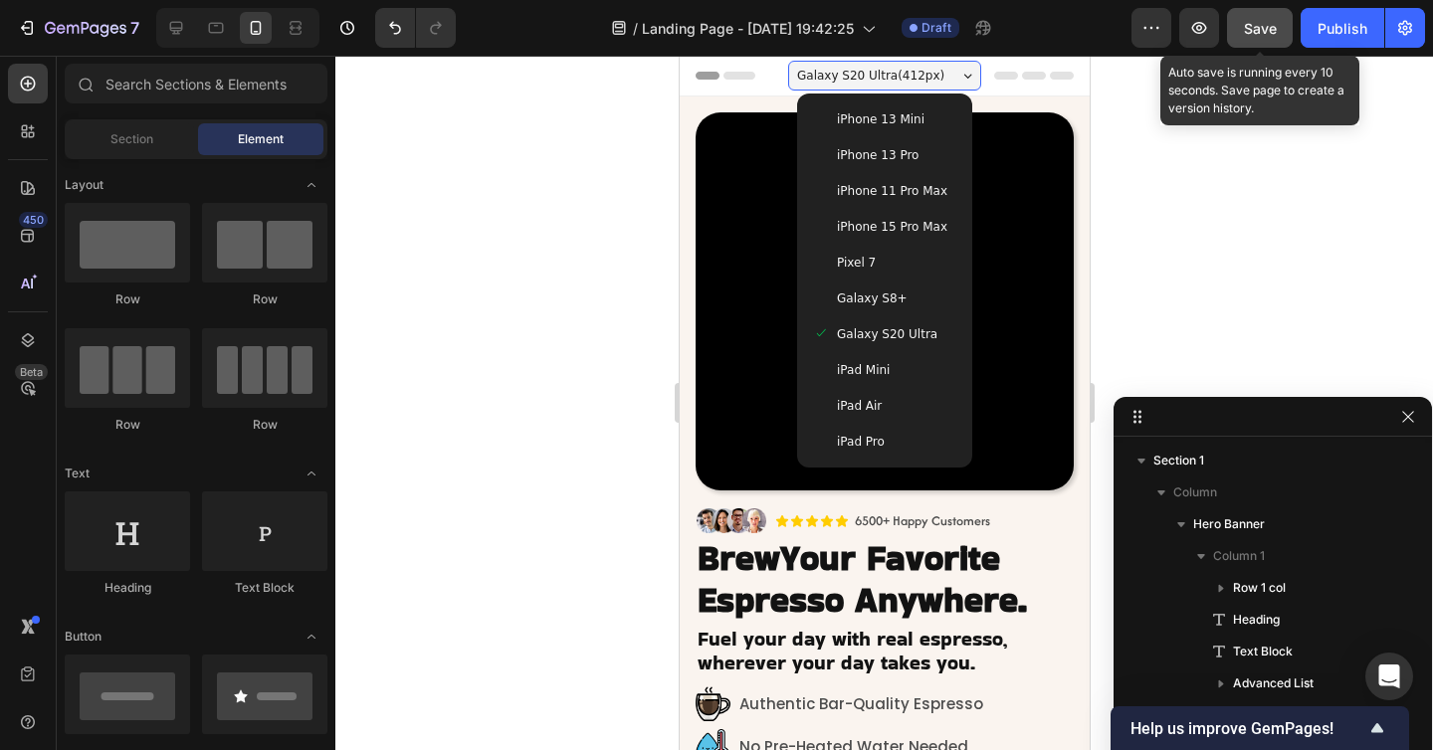
click at [1249, 28] on span "Save" at bounding box center [1260, 28] width 33 height 17
click at [1277, 34] on button "Save" at bounding box center [1260, 28] width 66 height 40
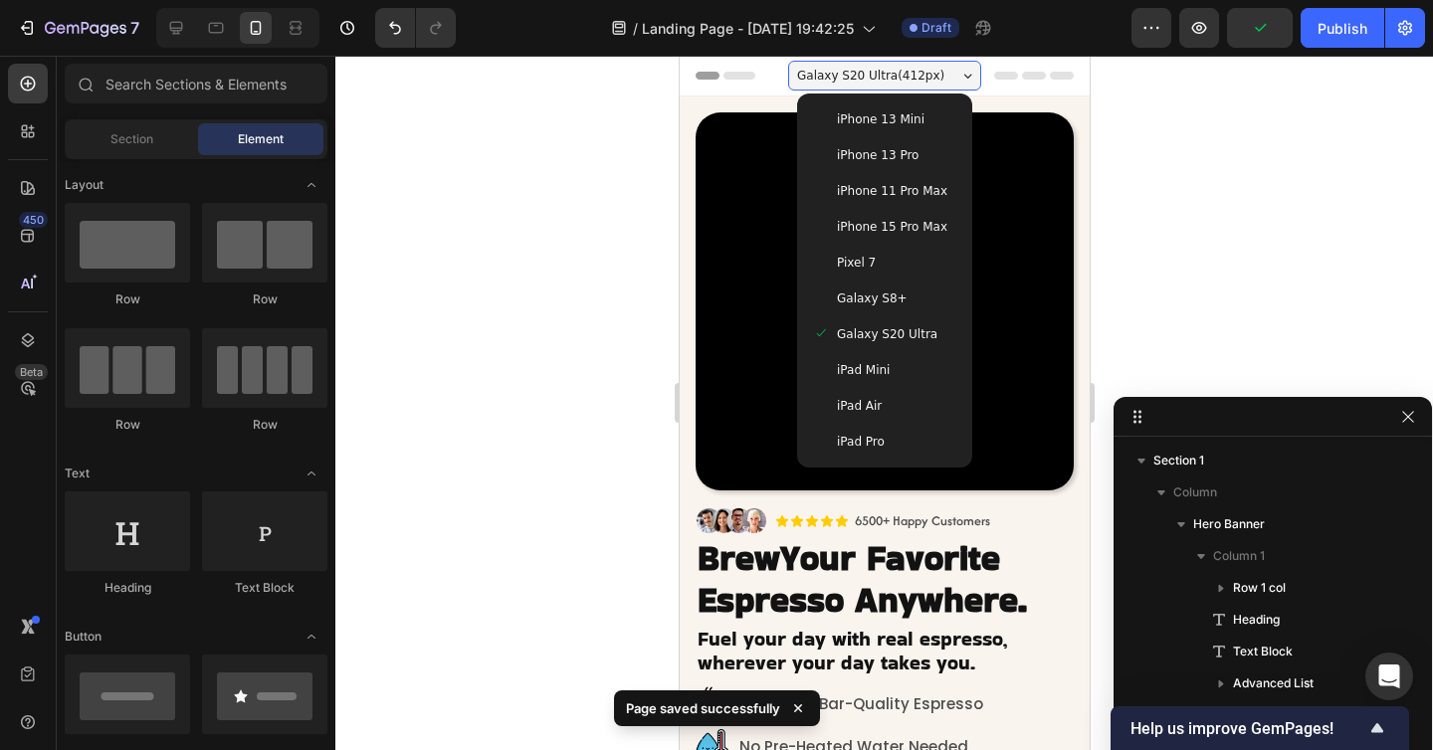
click at [1252, 250] on div at bounding box center [883, 403] width 1097 height 694
click at [940, 80] on div "Galaxy S20 Ultra ( 412 px)" at bounding box center [883, 76] width 193 height 30
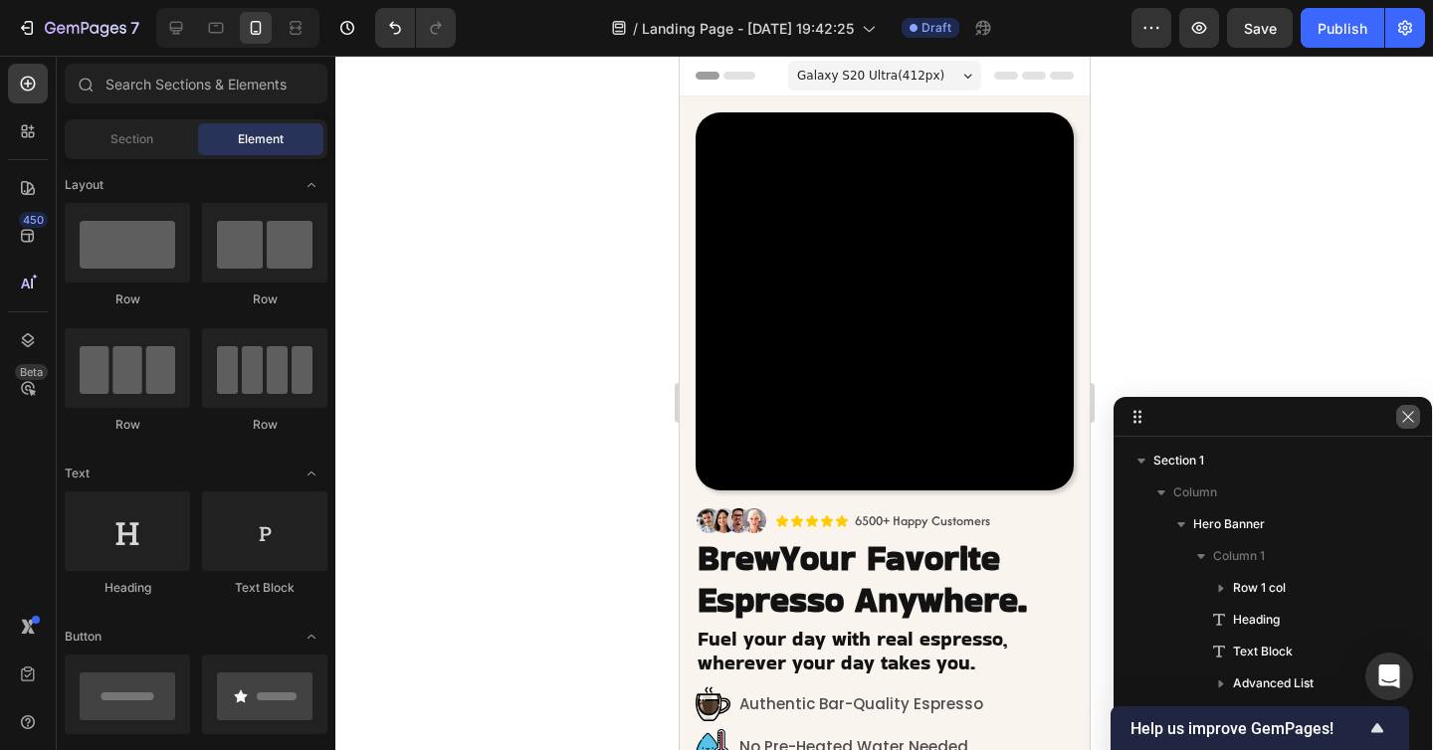
click at [1410, 413] on icon "button" at bounding box center [1408, 417] width 16 height 16
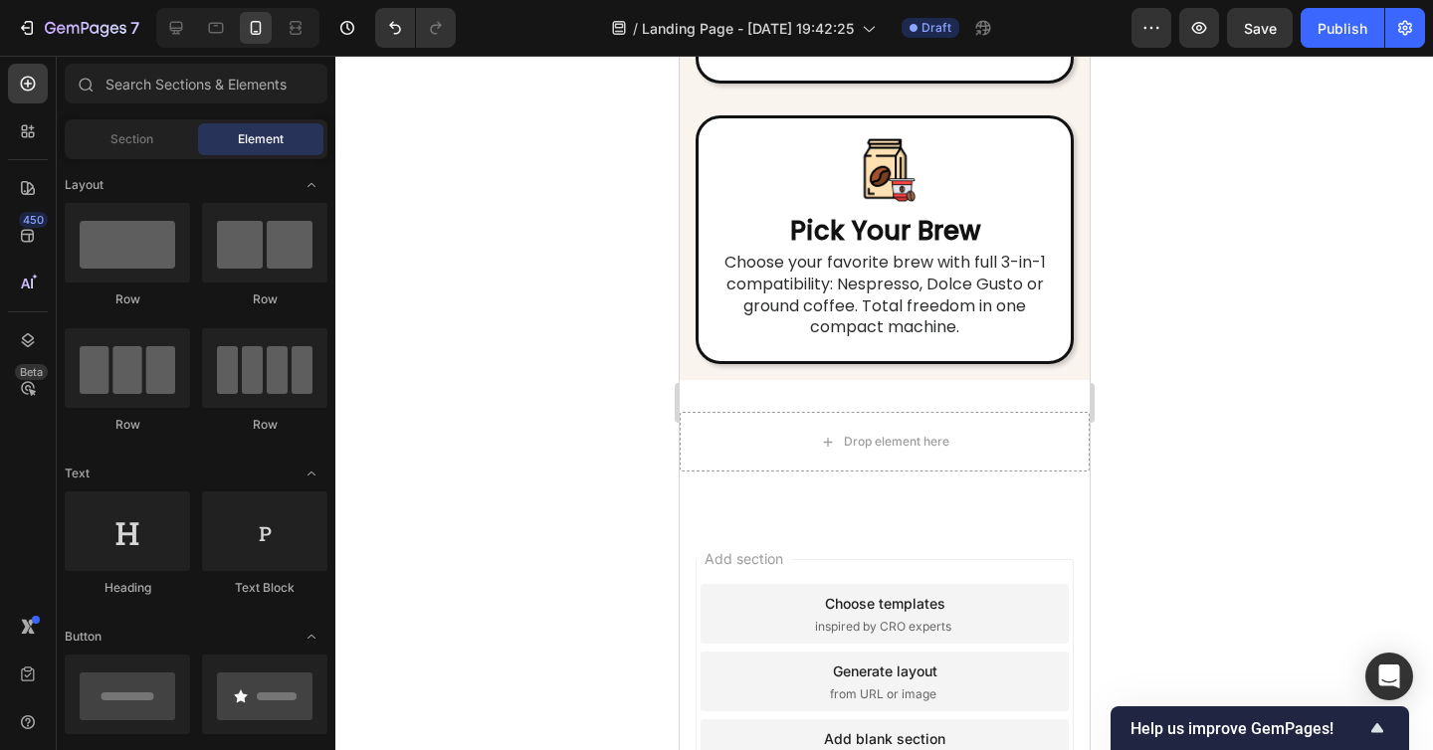
scroll to position [7196, 0]
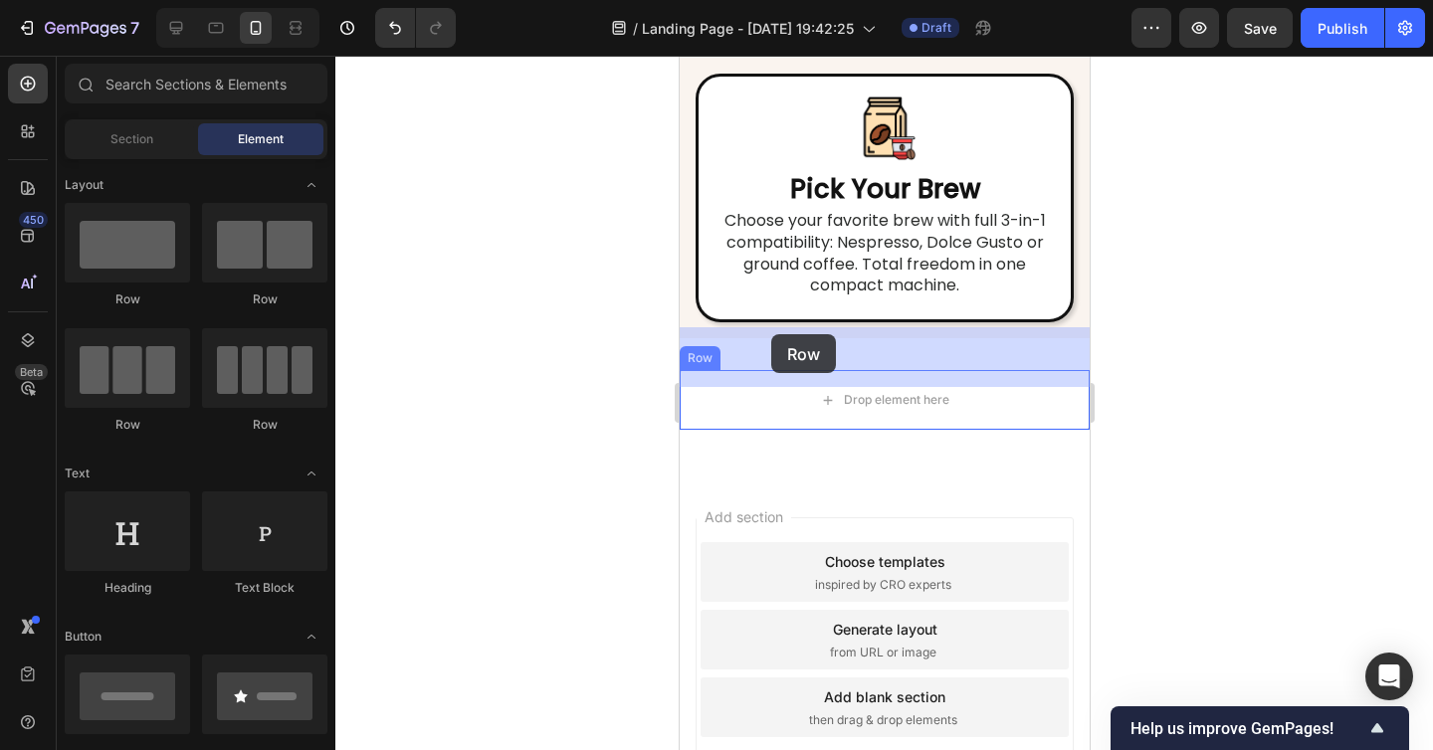
drag, startPoint x: 803, startPoint y: 316, endPoint x: 770, endPoint y: 336, distance: 38.4
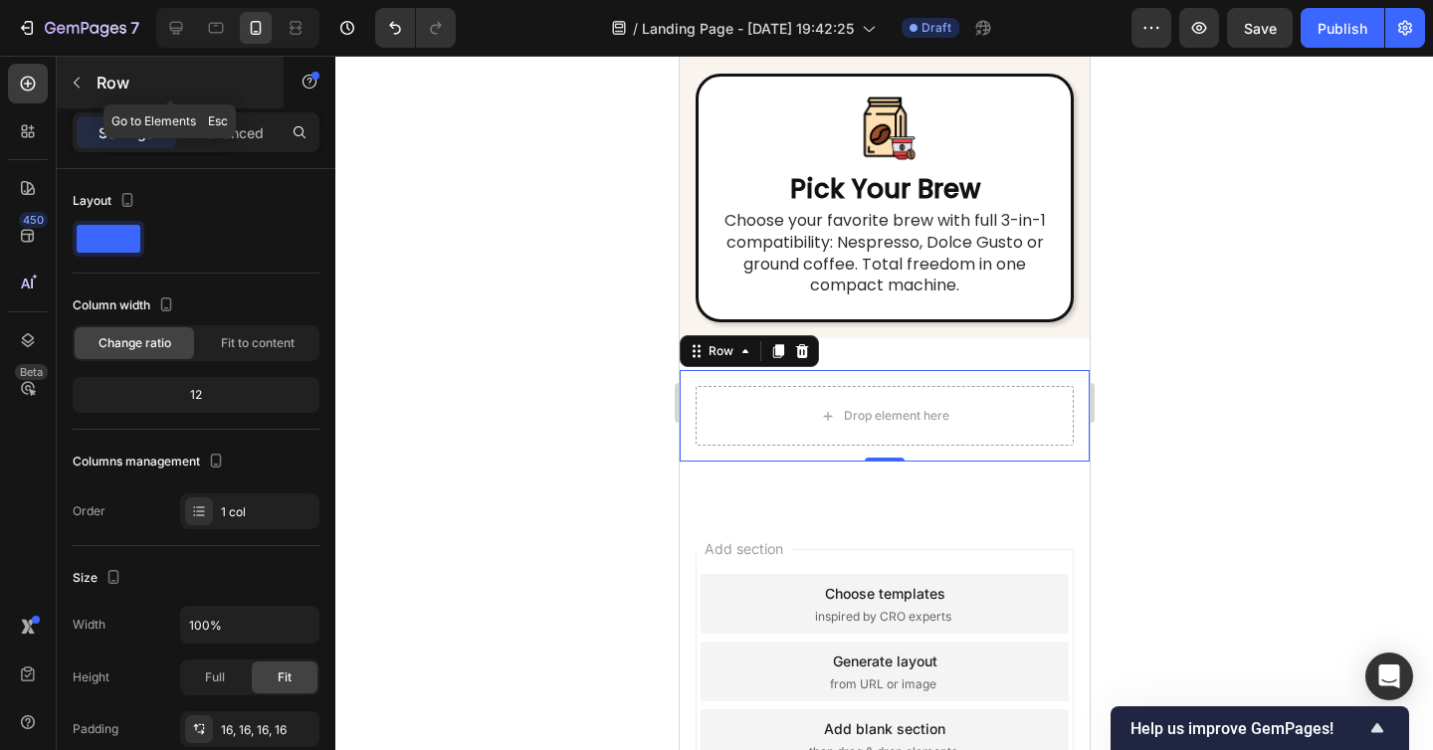
click at [76, 86] on icon "button" at bounding box center [77, 83] width 16 height 16
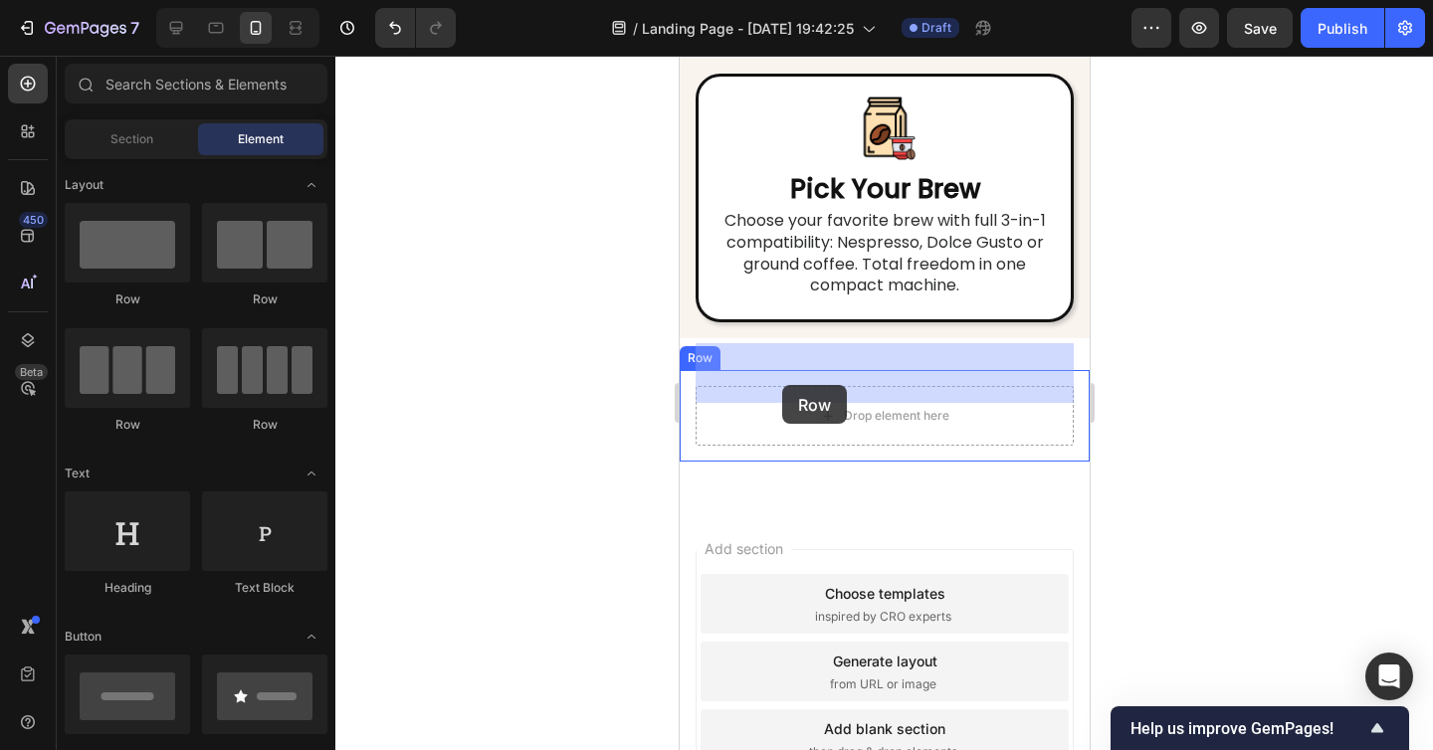
drag, startPoint x: 961, startPoint y: 448, endPoint x: 781, endPoint y: 384, distance: 191.0
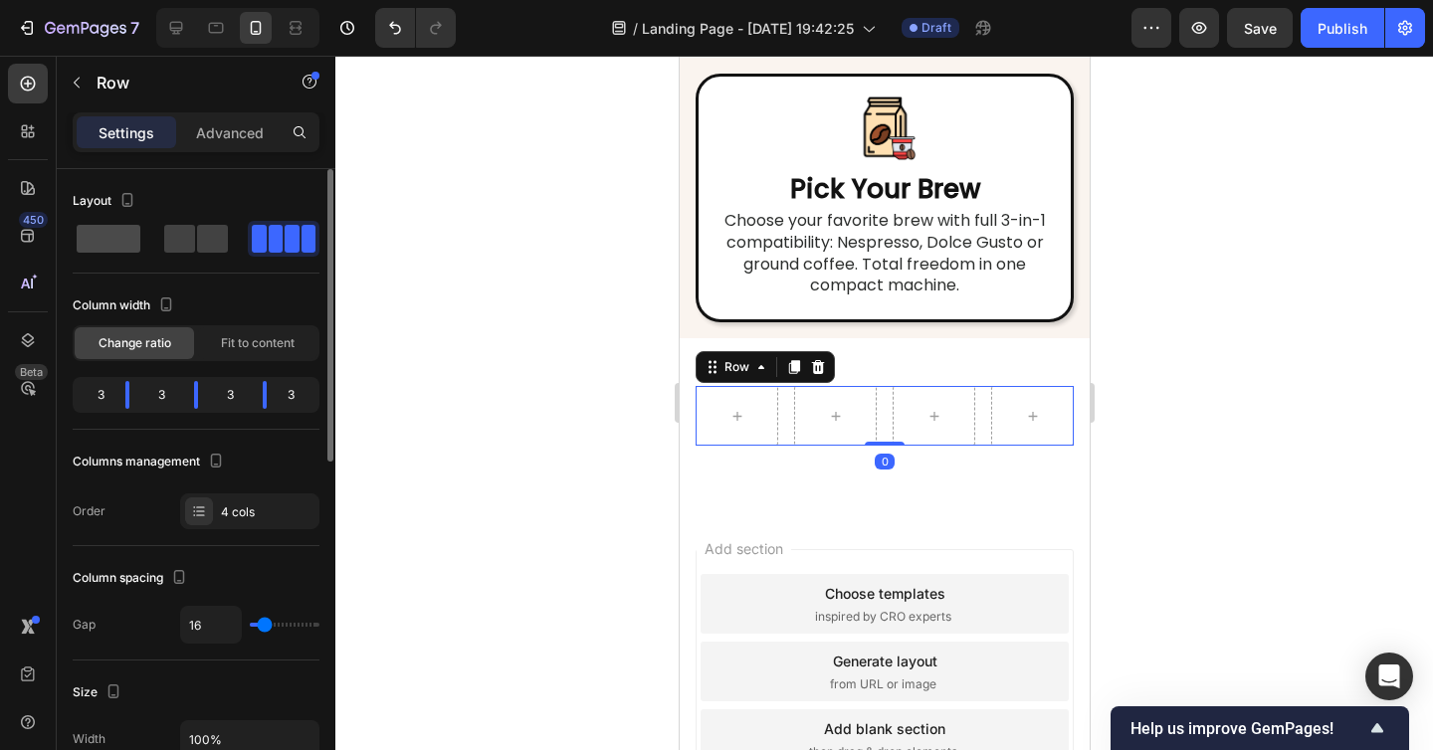
click at [108, 245] on span at bounding box center [109, 239] width 64 height 28
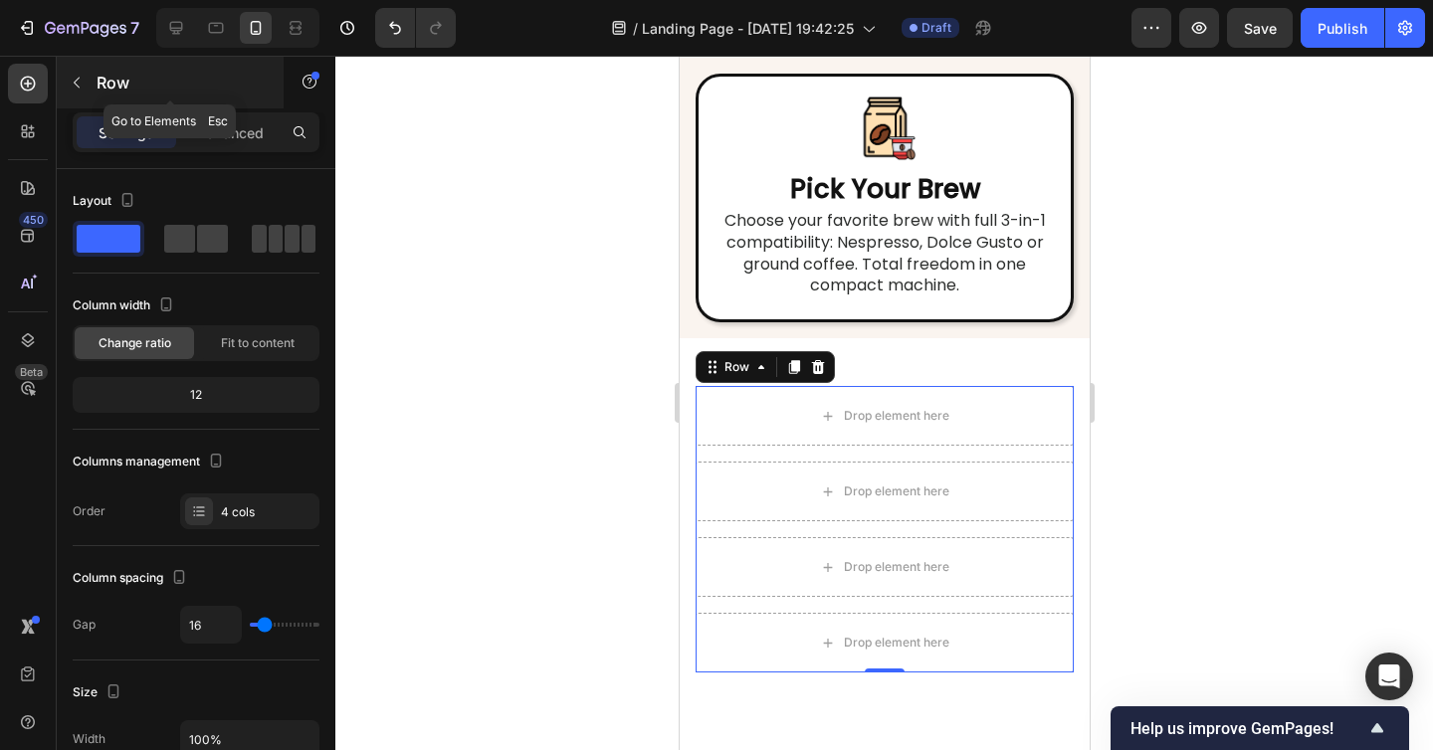
click at [79, 80] on icon "button" at bounding box center [77, 83] width 16 height 16
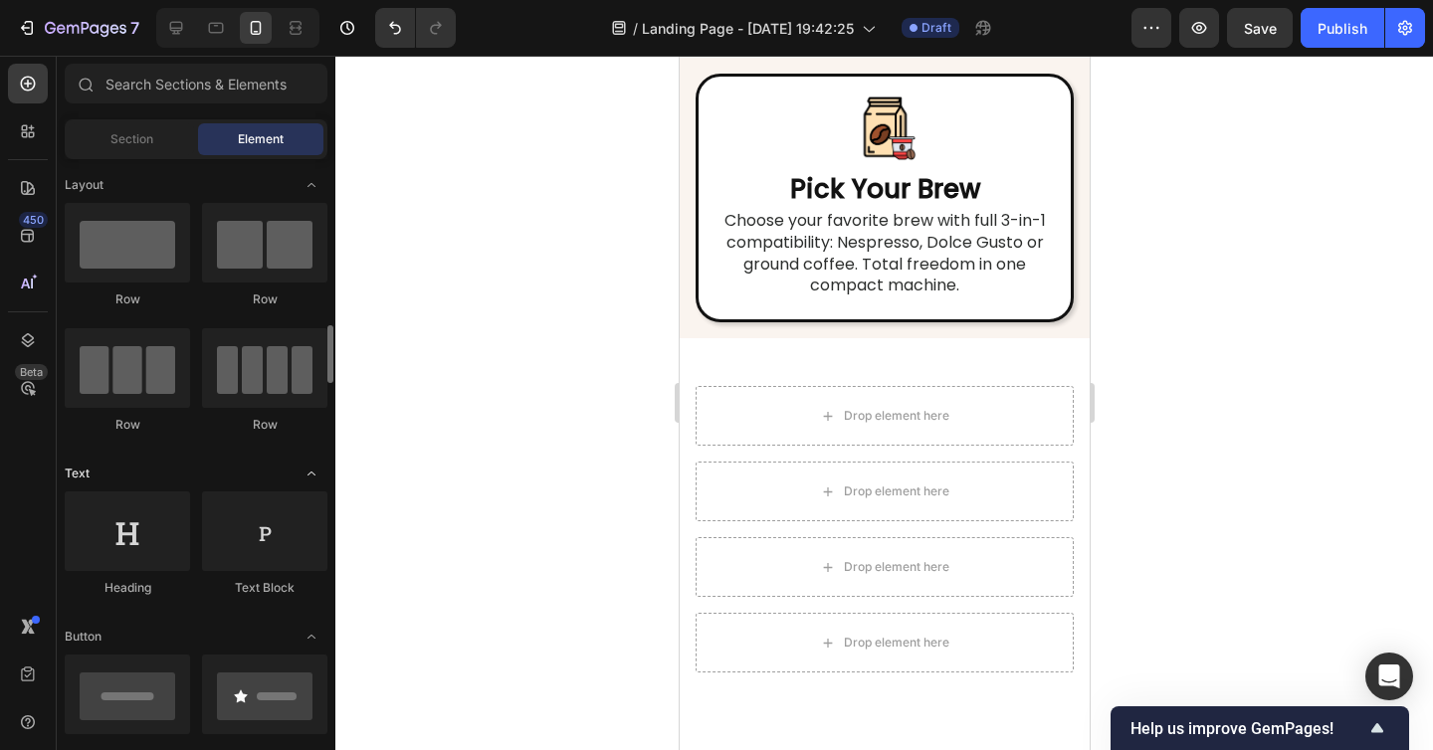
scroll to position [232, 0]
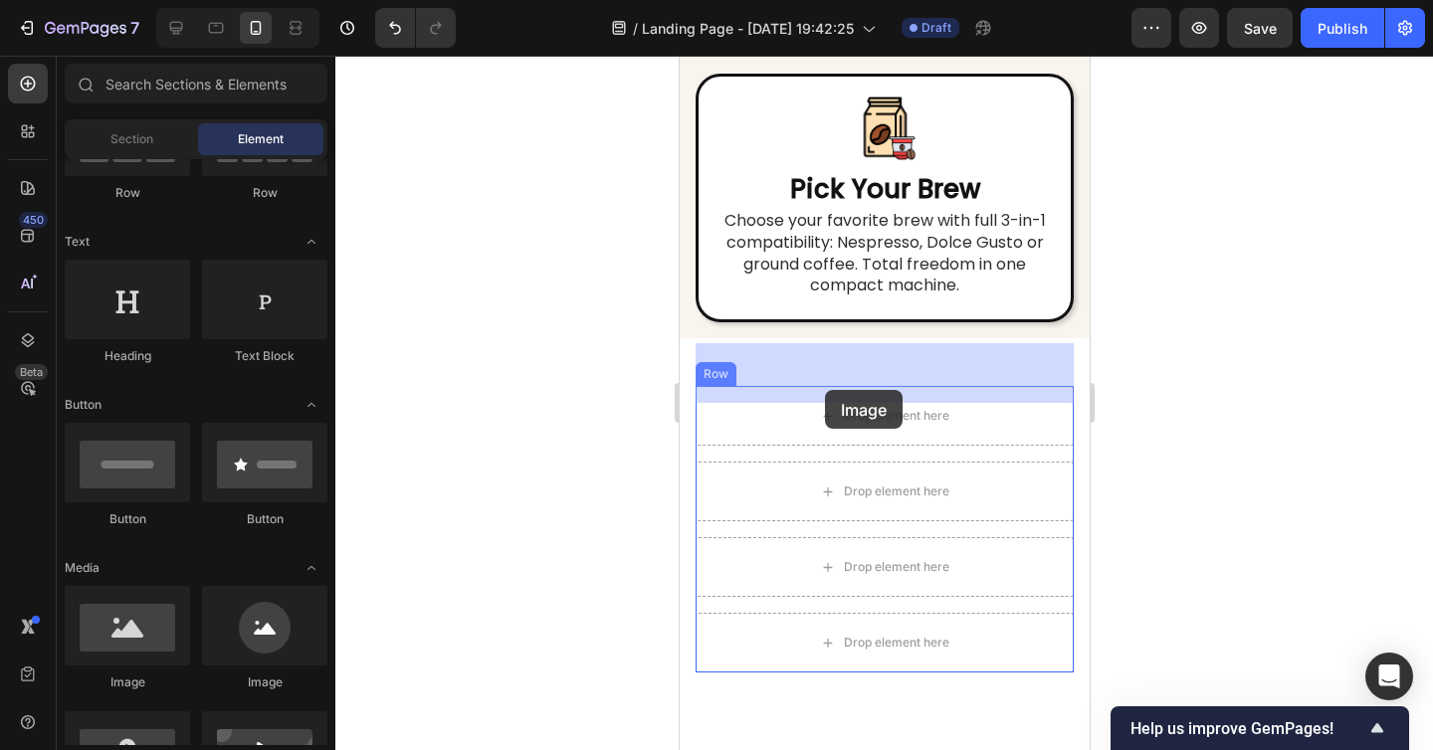
drag, startPoint x: 814, startPoint y: 690, endPoint x: 825, endPoint y: 384, distance: 306.6
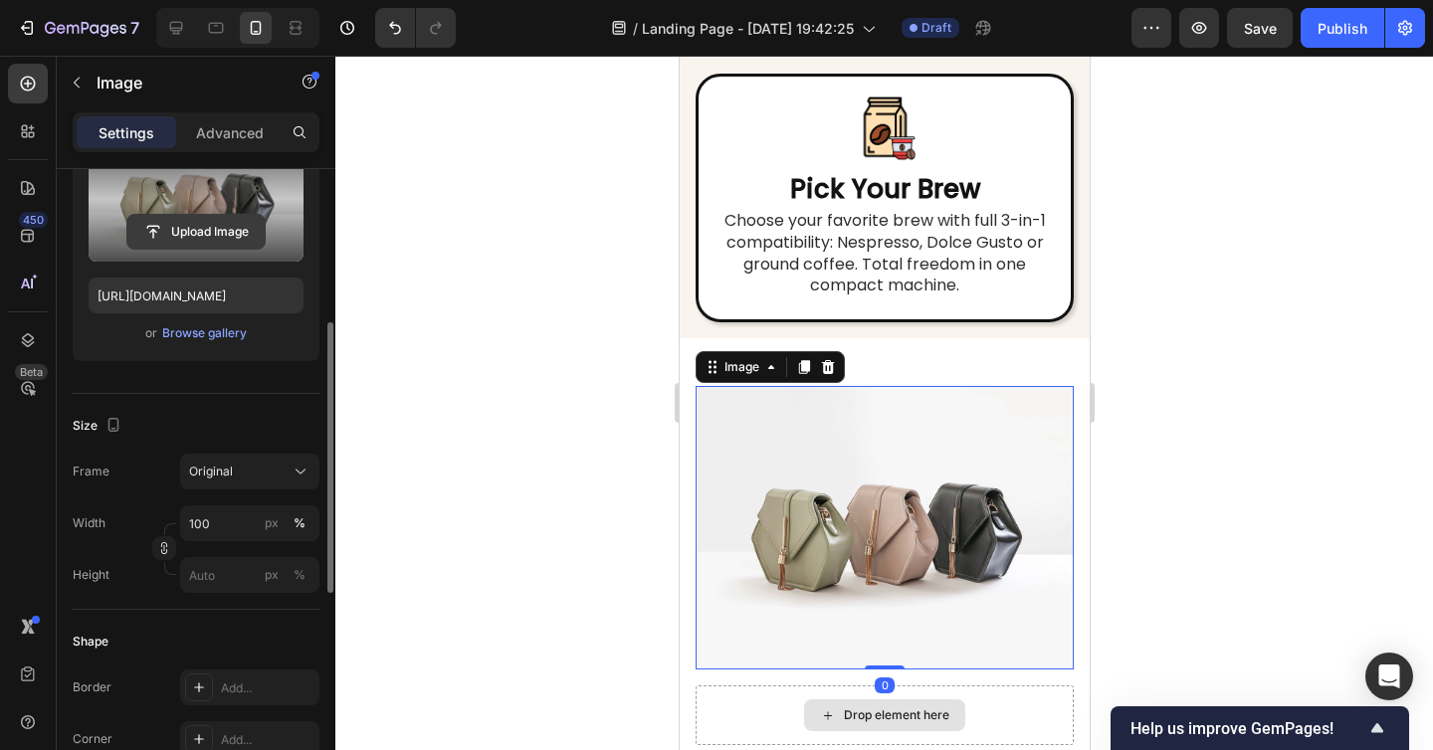
scroll to position [297, 0]
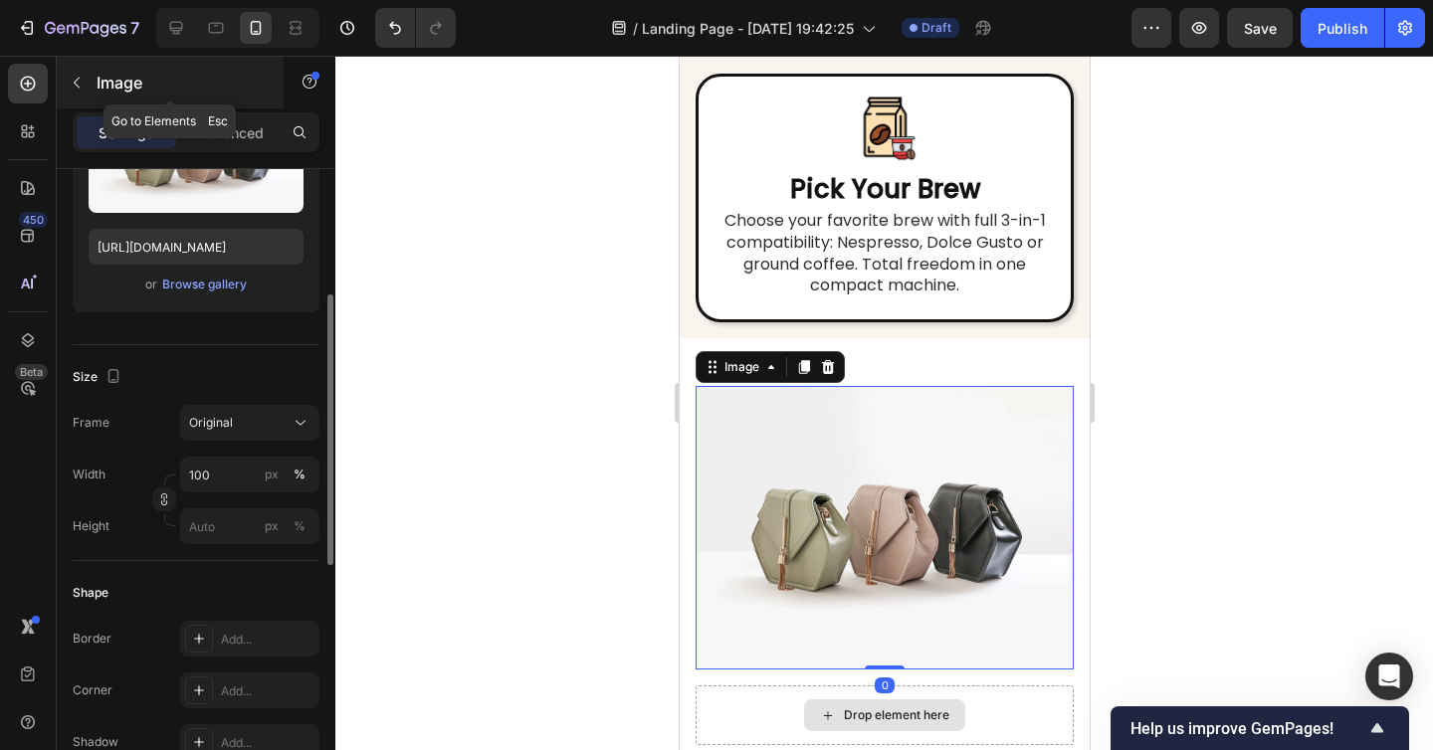
click at [83, 75] on icon "button" at bounding box center [77, 83] width 16 height 16
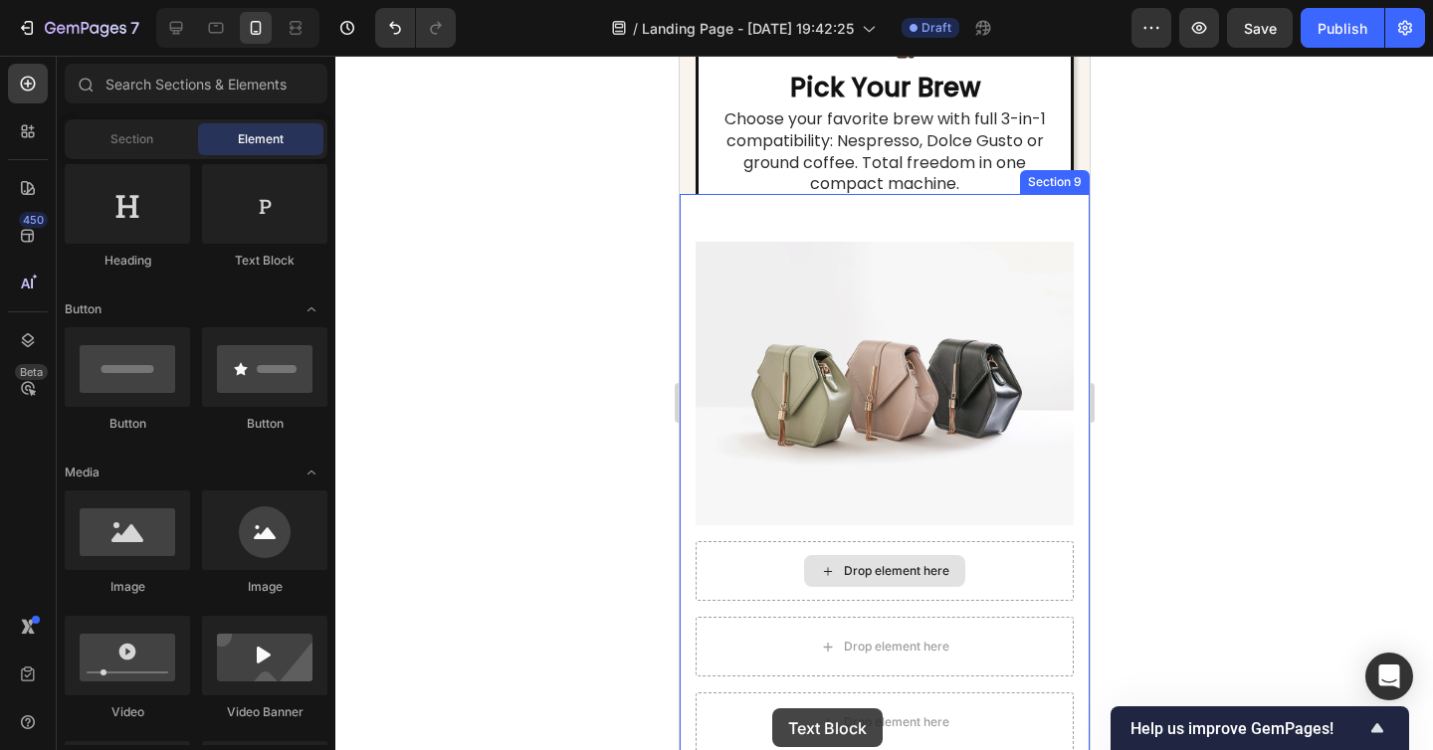
scroll to position [7549, 0]
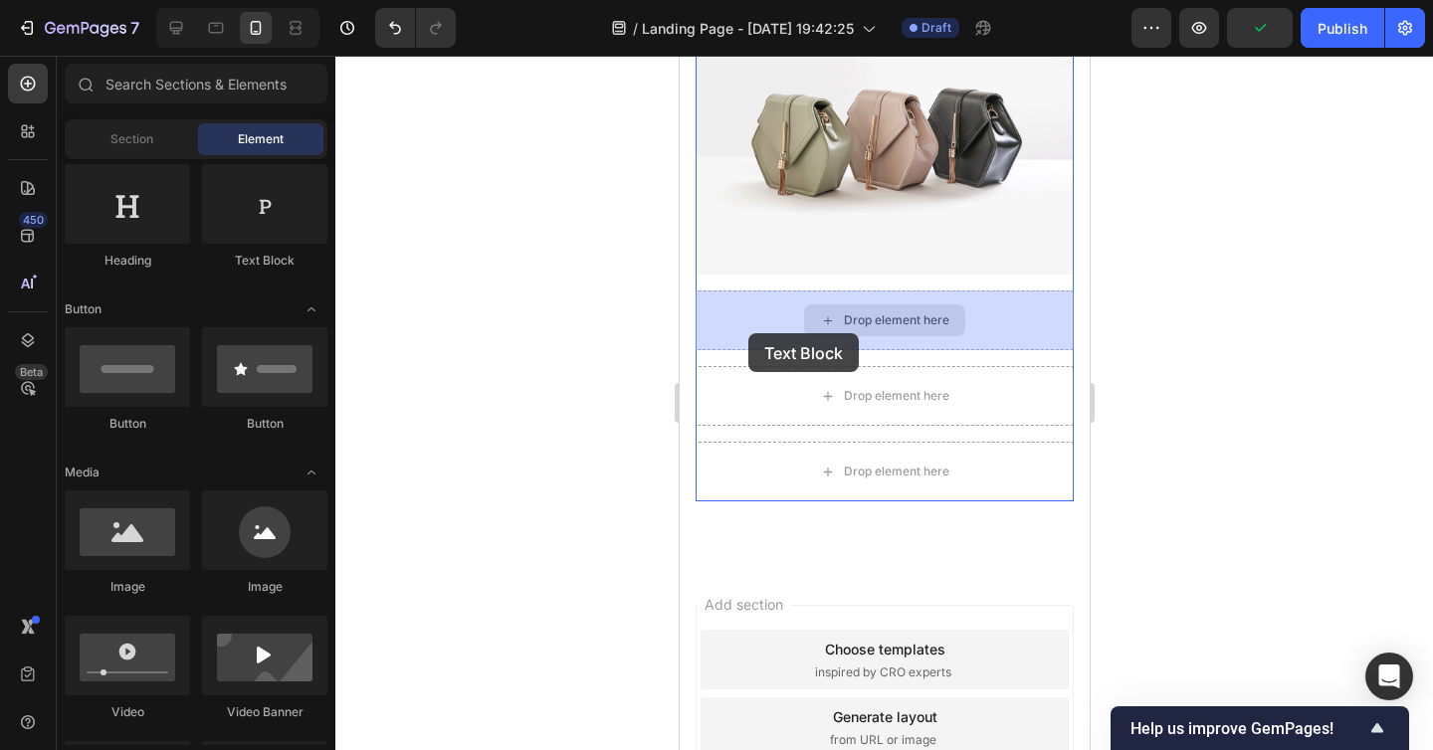
drag, startPoint x: 918, startPoint y: 292, endPoint x: 747, endPoint y: 335, distance: 176.4
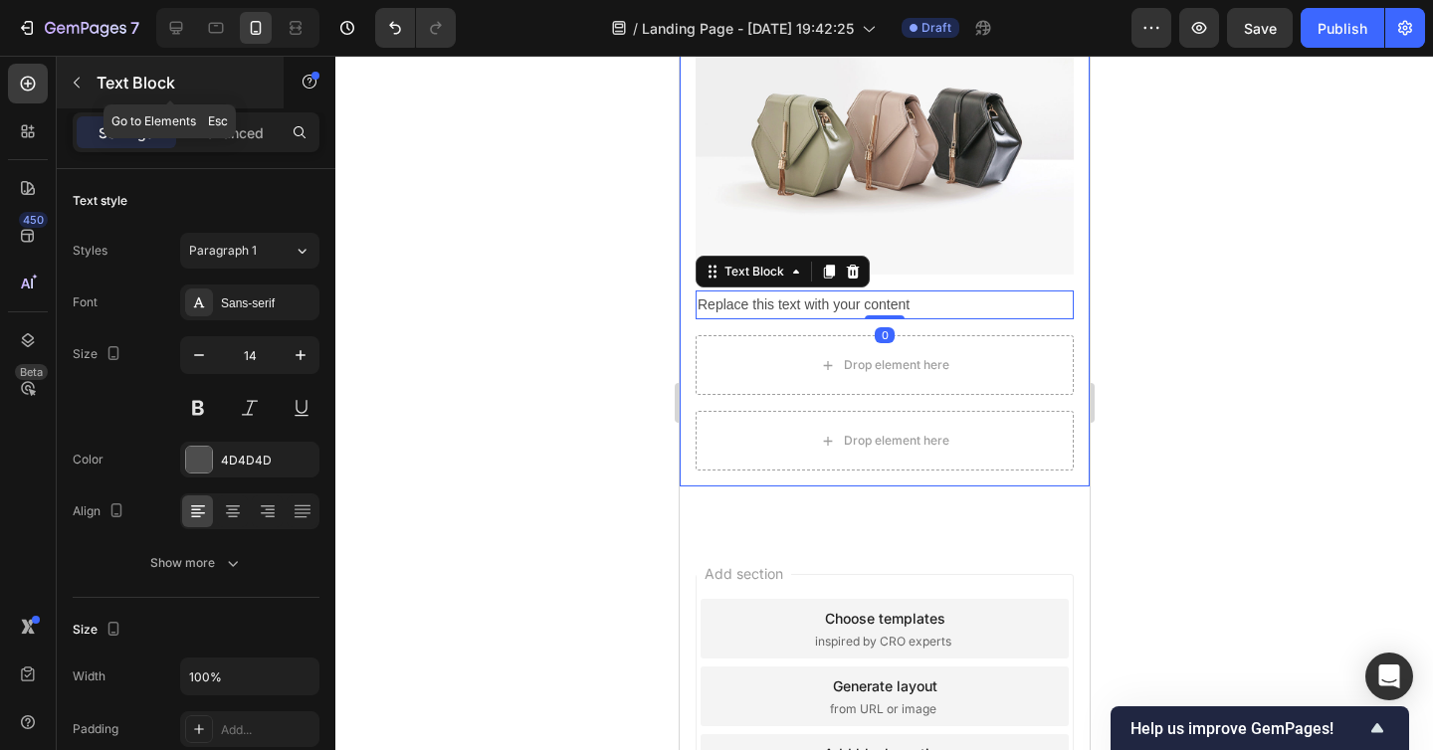
click at [84, 91] on button "button" at bounding box center [77, 83] width 32 height 32
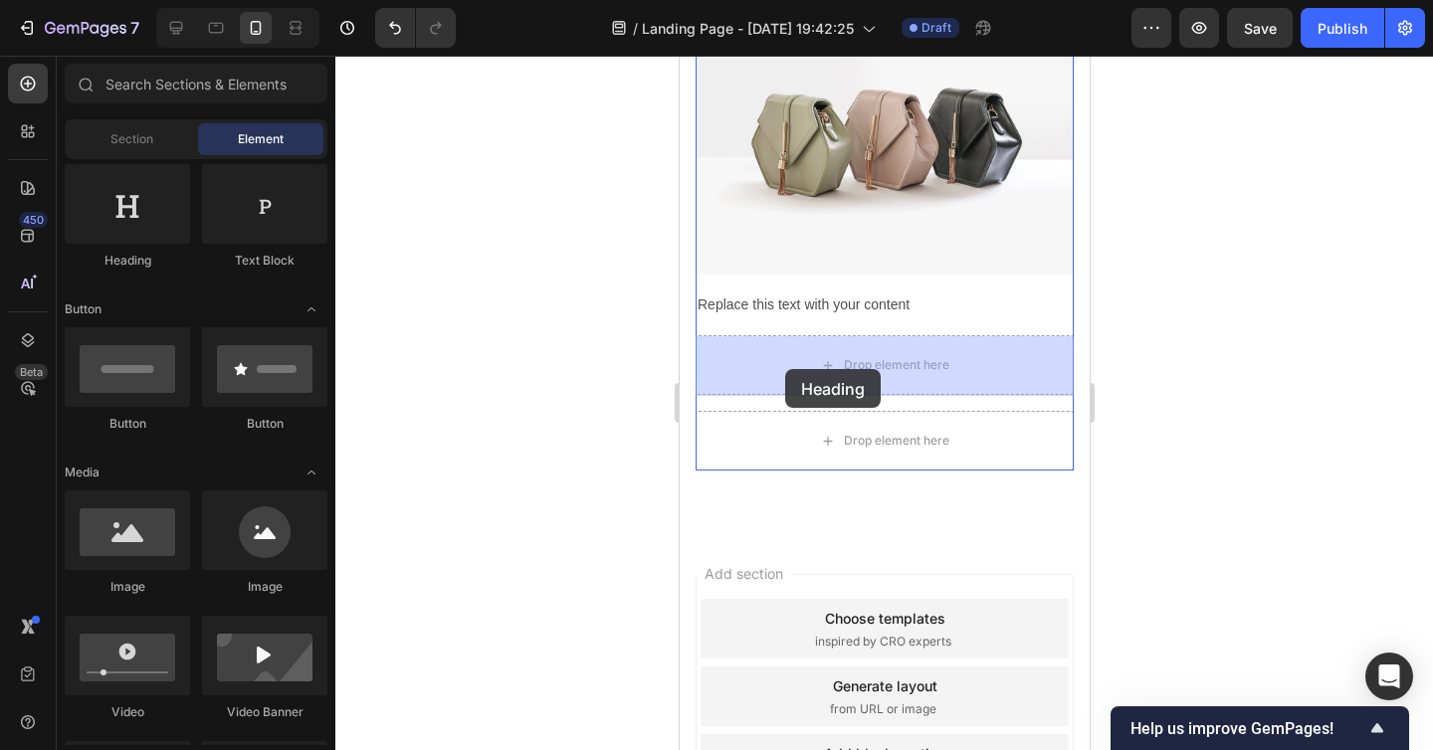
drag, startPoint x: 808, startPoint y: 275, endPoint x: 784, endPoint y: 370, distance: 98.4
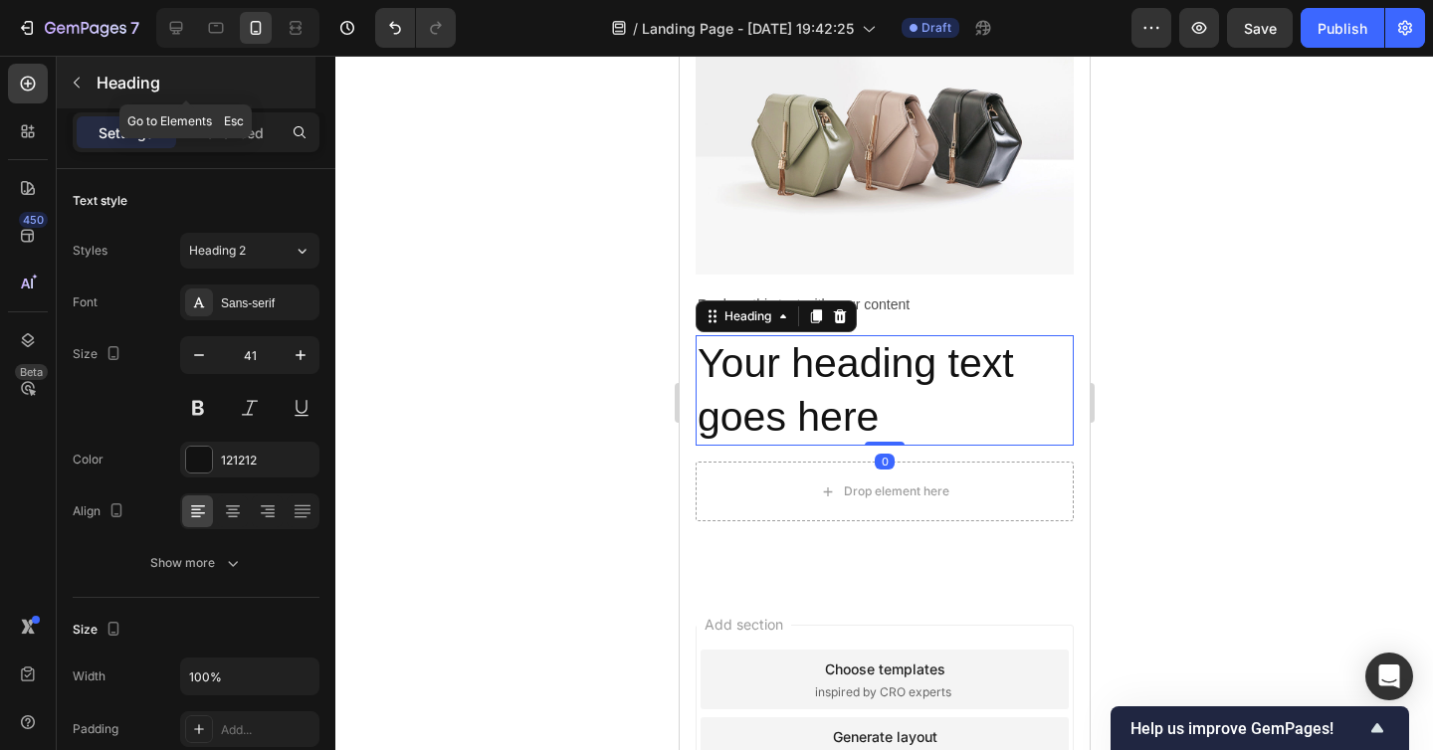
click at [87, 87] on button "button" at bounding box center [77, 83] width 32 height 32
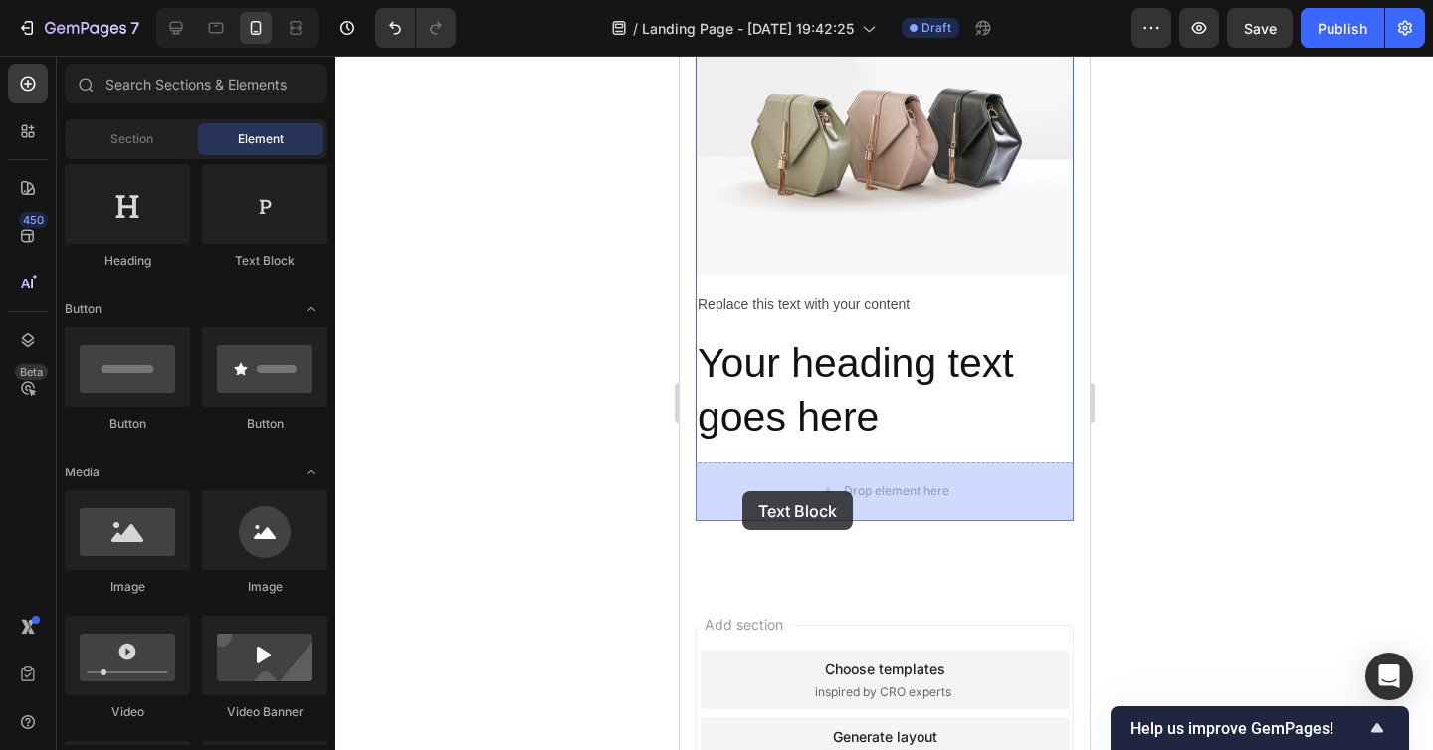
drag, startPoint x: 929, startPoint y: 267, endPoint x: 741, endPoint y: 491, distance: 293.1
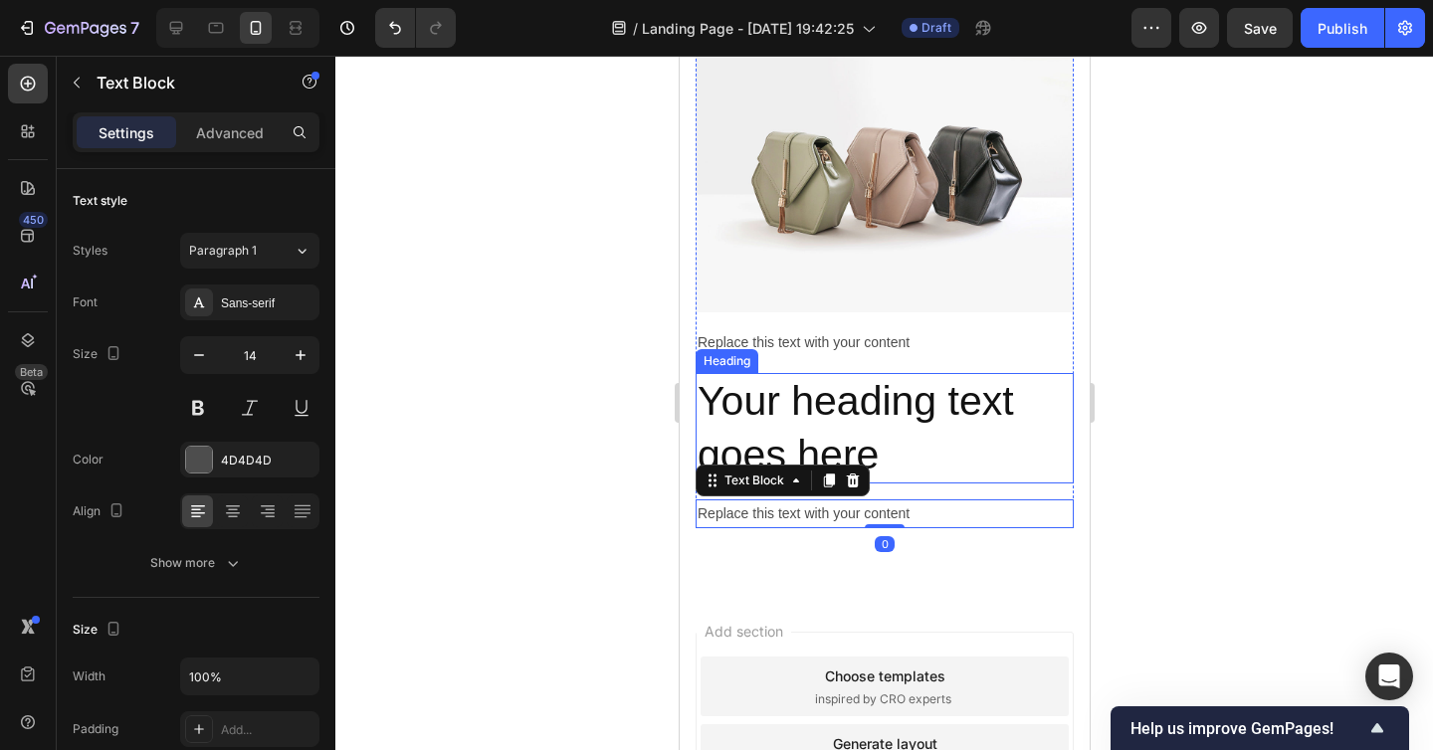
scroll to position [7505, 0]
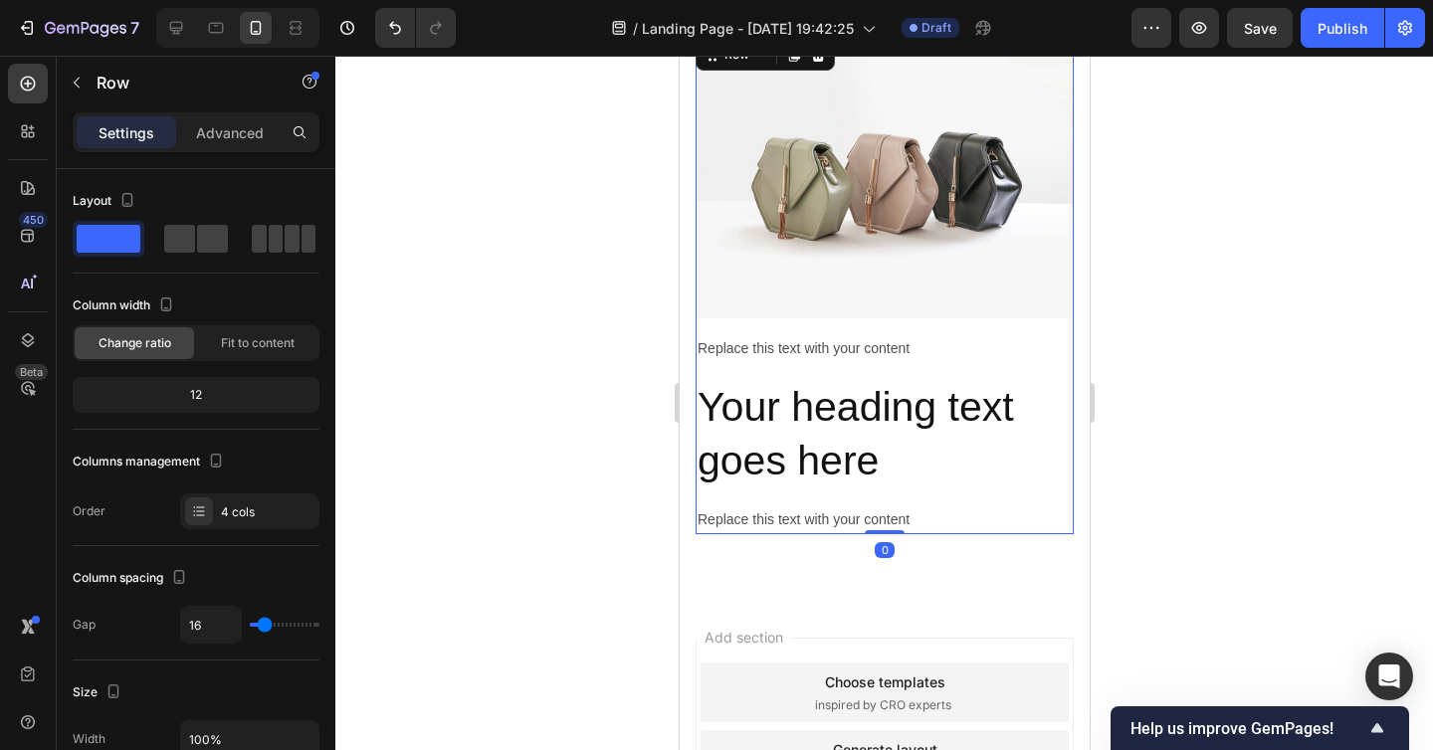
click at [791, 323] on div "Image Replace this text with your content Text Block Your heading text goes her…" at bounding box center [883, 284] width 378 height 499
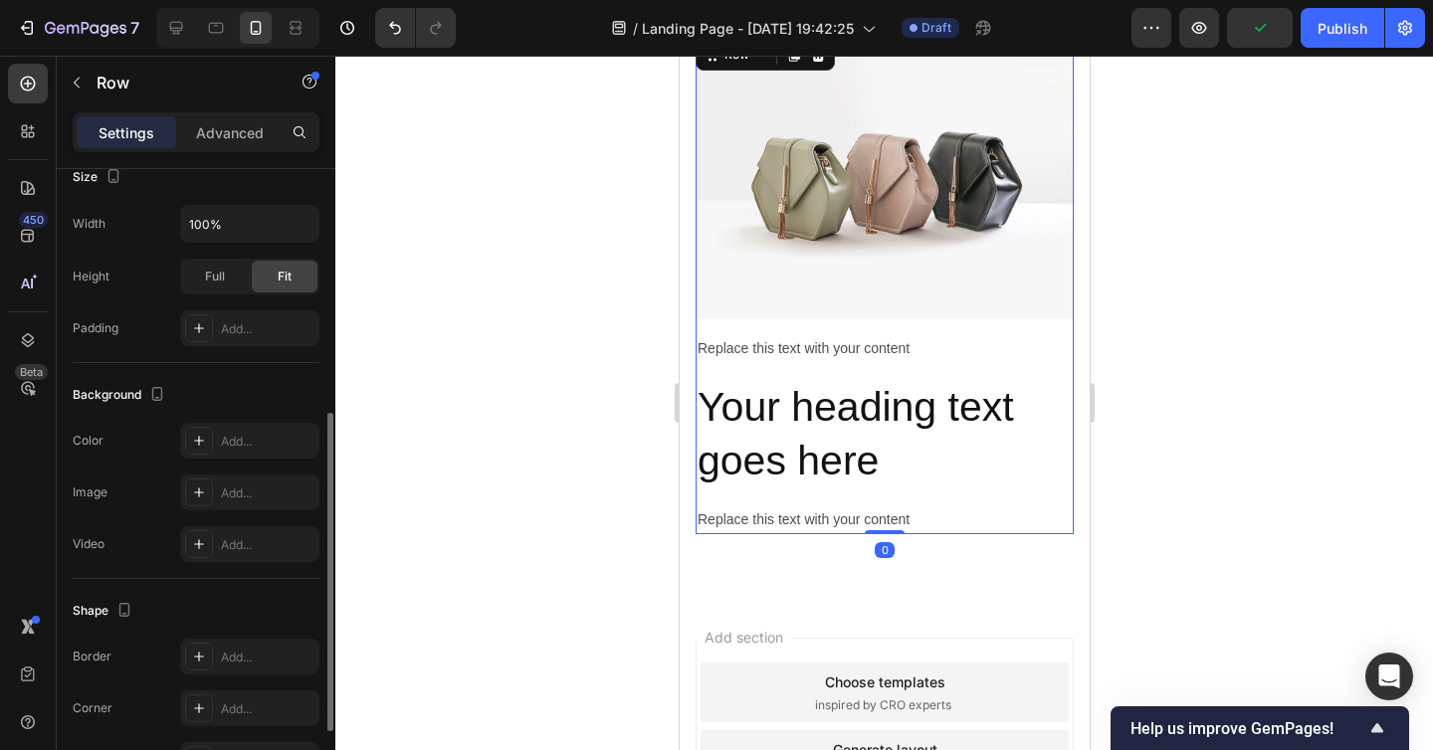
scroll to position [506, 0]
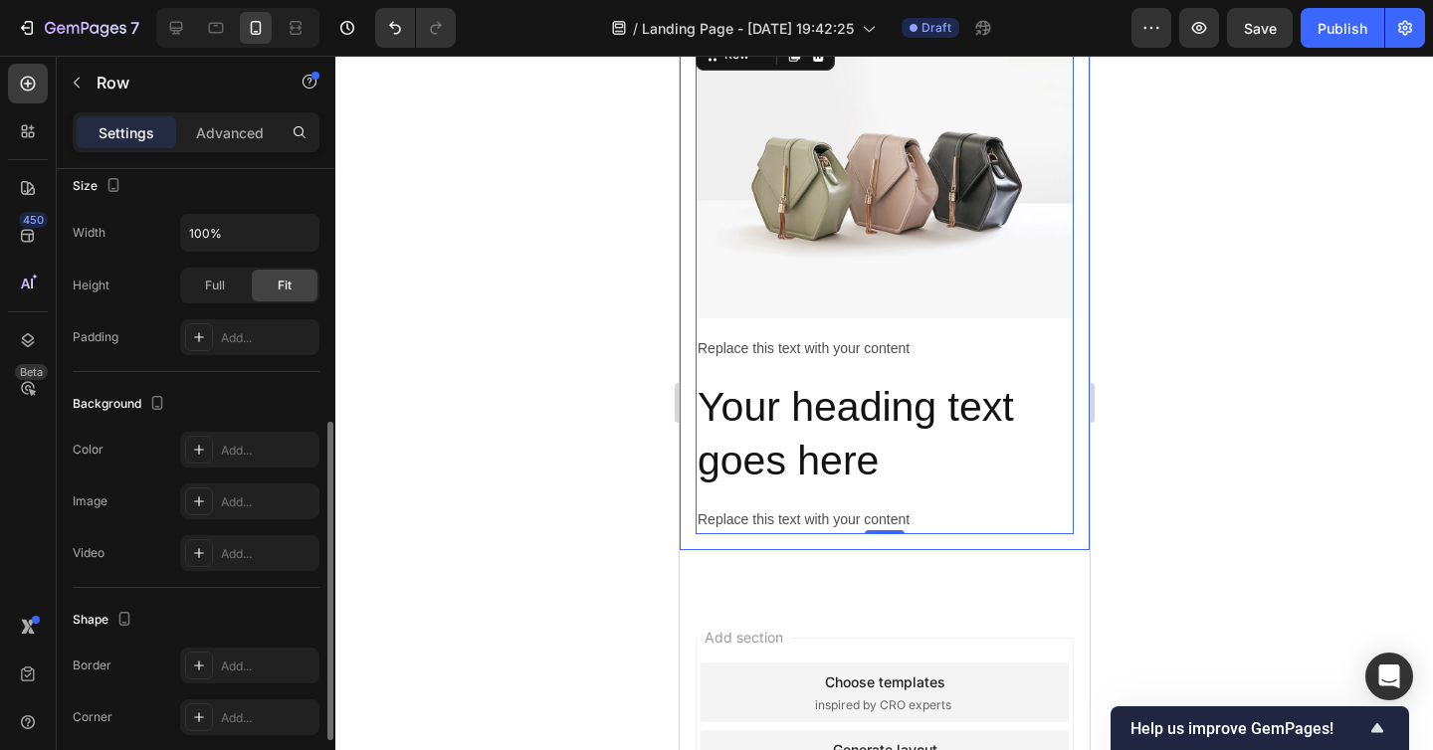
click at [688, 348] on div "Image Replace this text with your content Text Block Your heading text goes her…" at bounding box center [883, 284] width 410 height 531
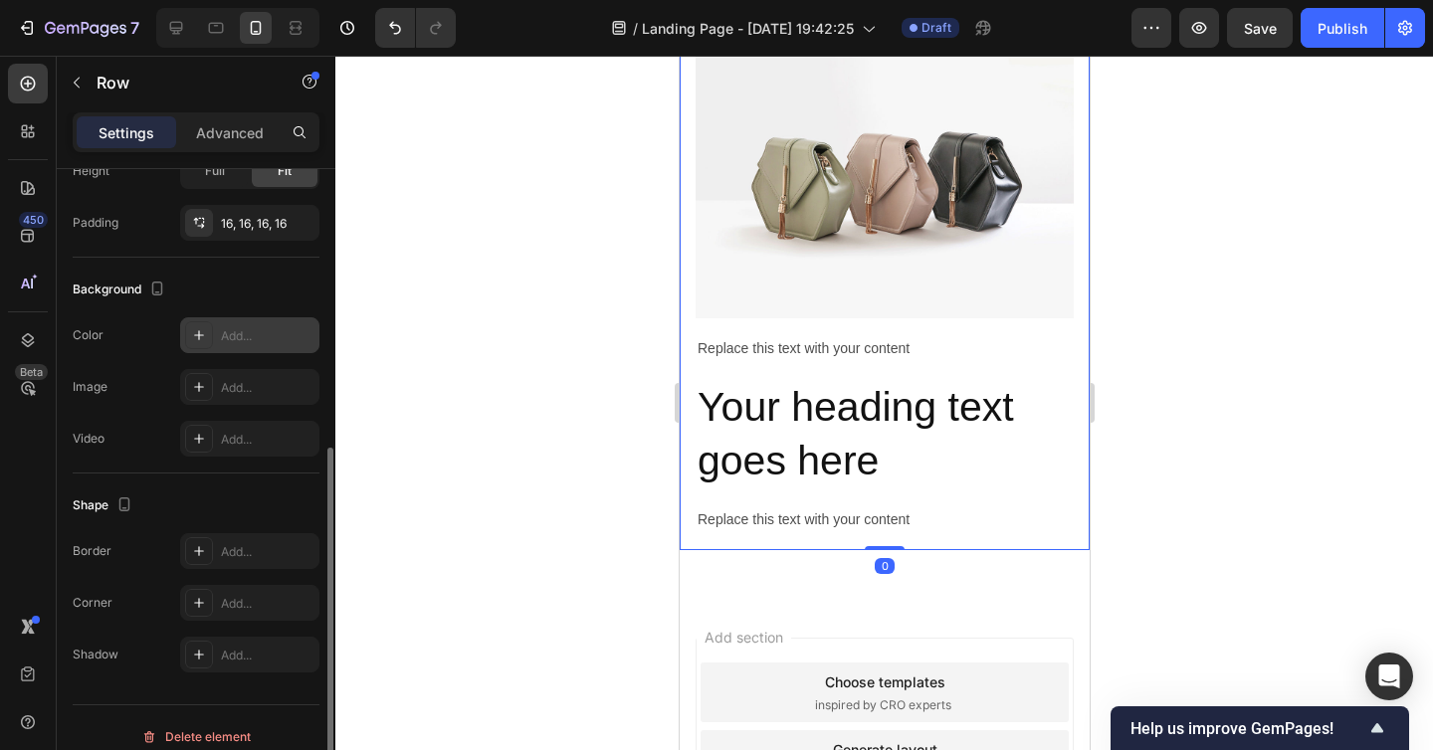
click at [245, 340] on div "Add..." at bounding box center [268, 336] width 94 height 18
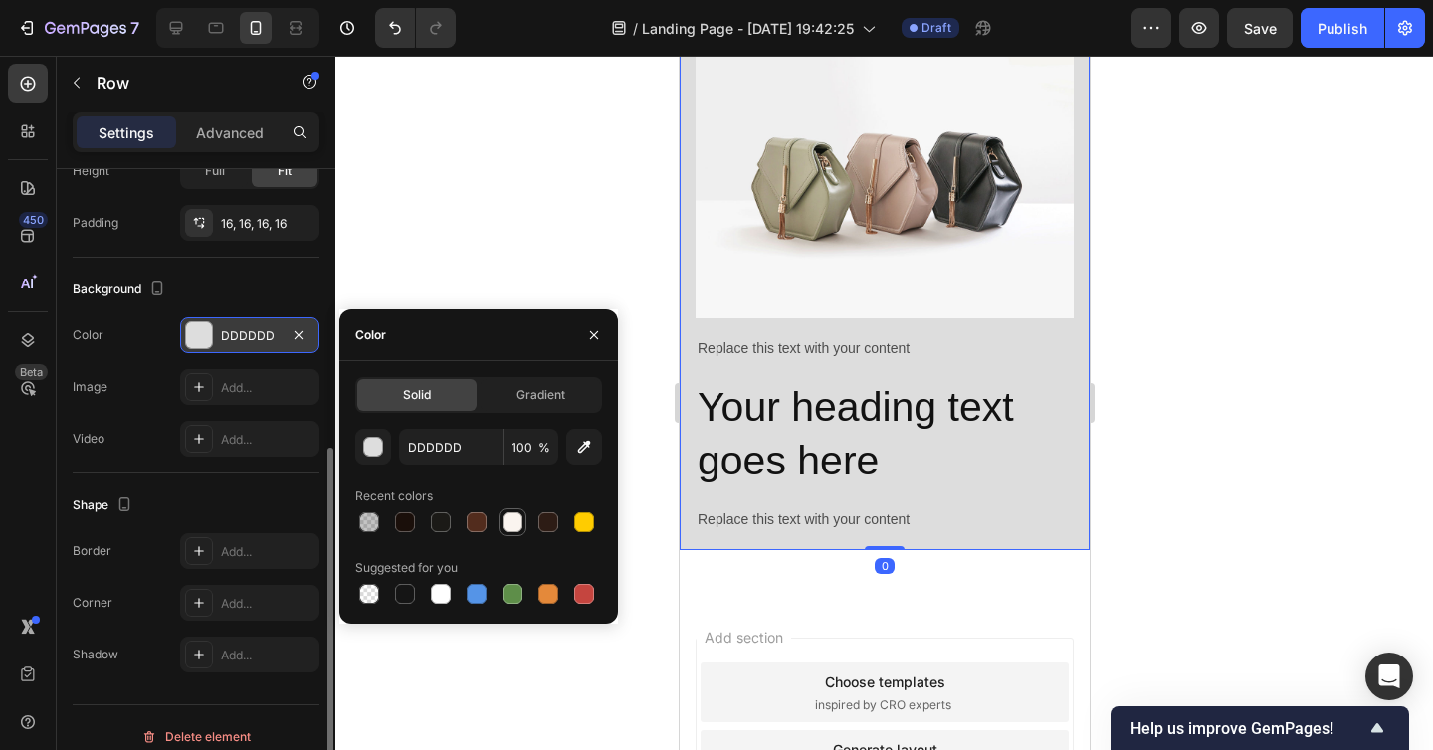
click at [514, 522] on div at bounding box center [512, 522] width 20 height 20
type input "FAF4EF"
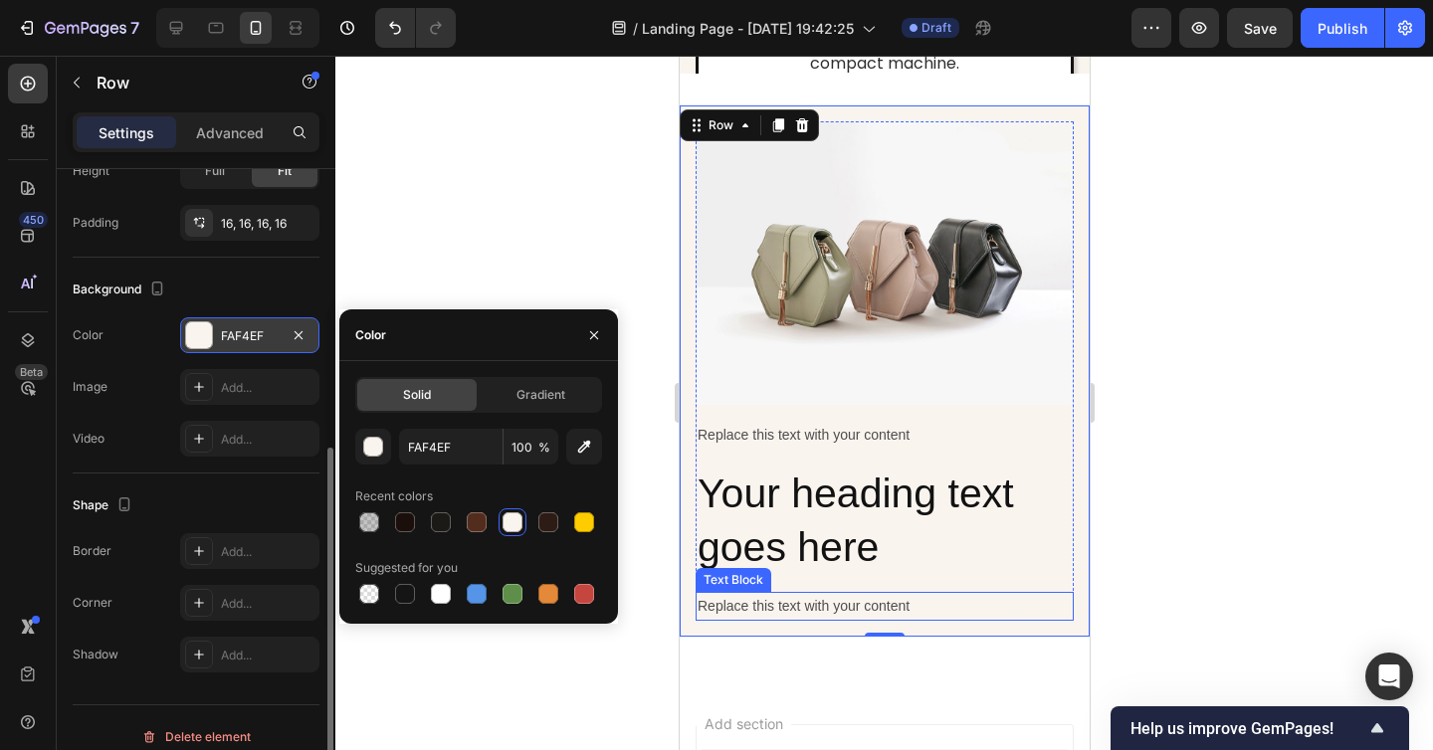
scroll to position [7299, 0]
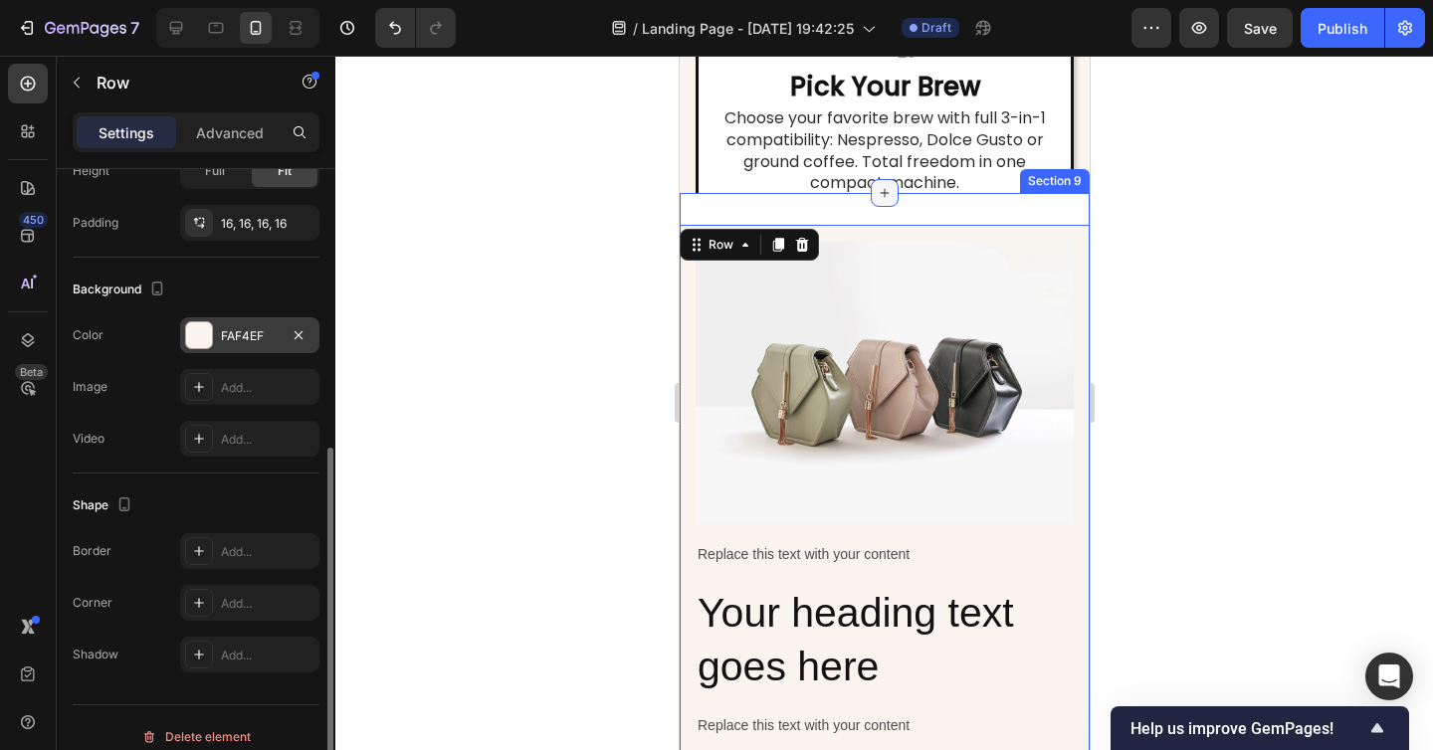
click at [891, 203] on div "Image Replace this text with your content Text Block Your heading text goes her…" at bounding box center [883, 498] width 410 height 611
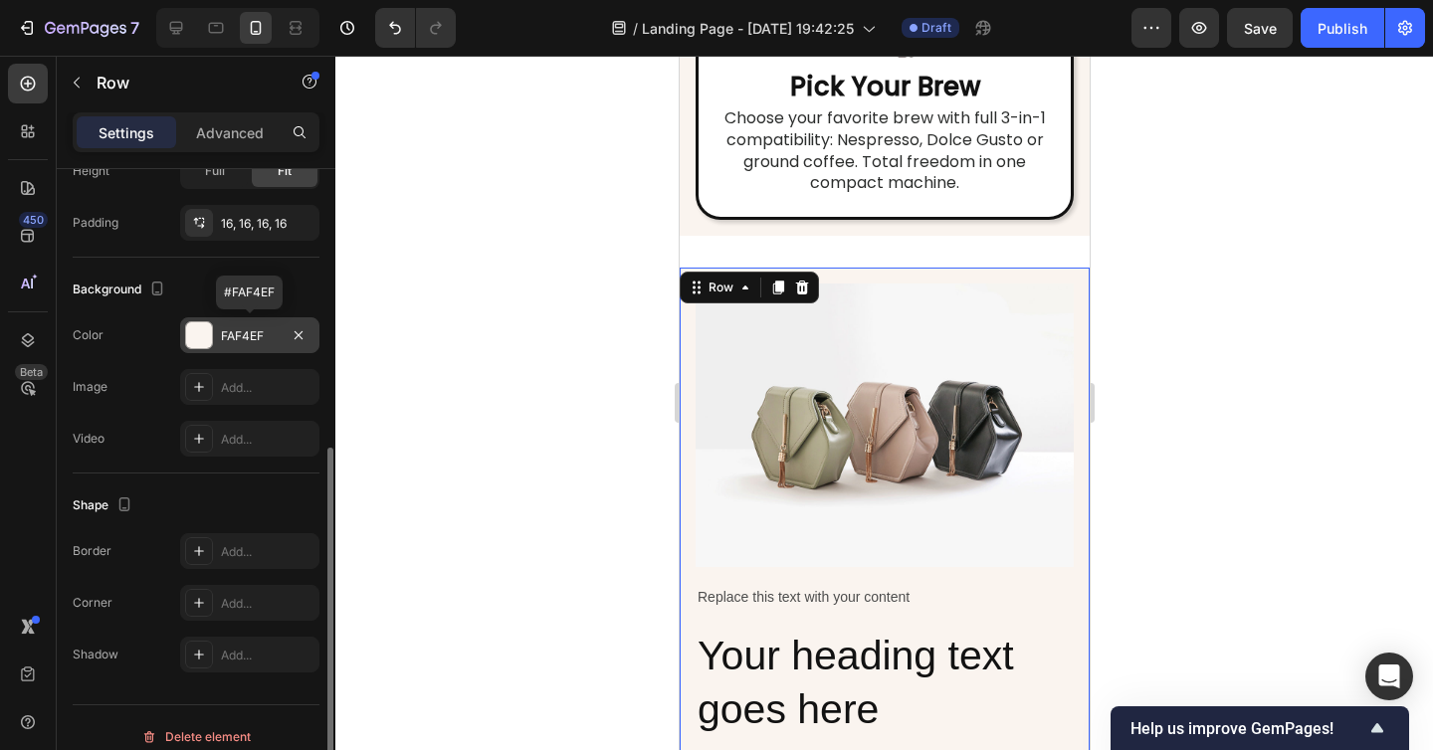
click at [260, 333] on div "FAF4EF" at bounding box center [250, 336] width 58 height 18
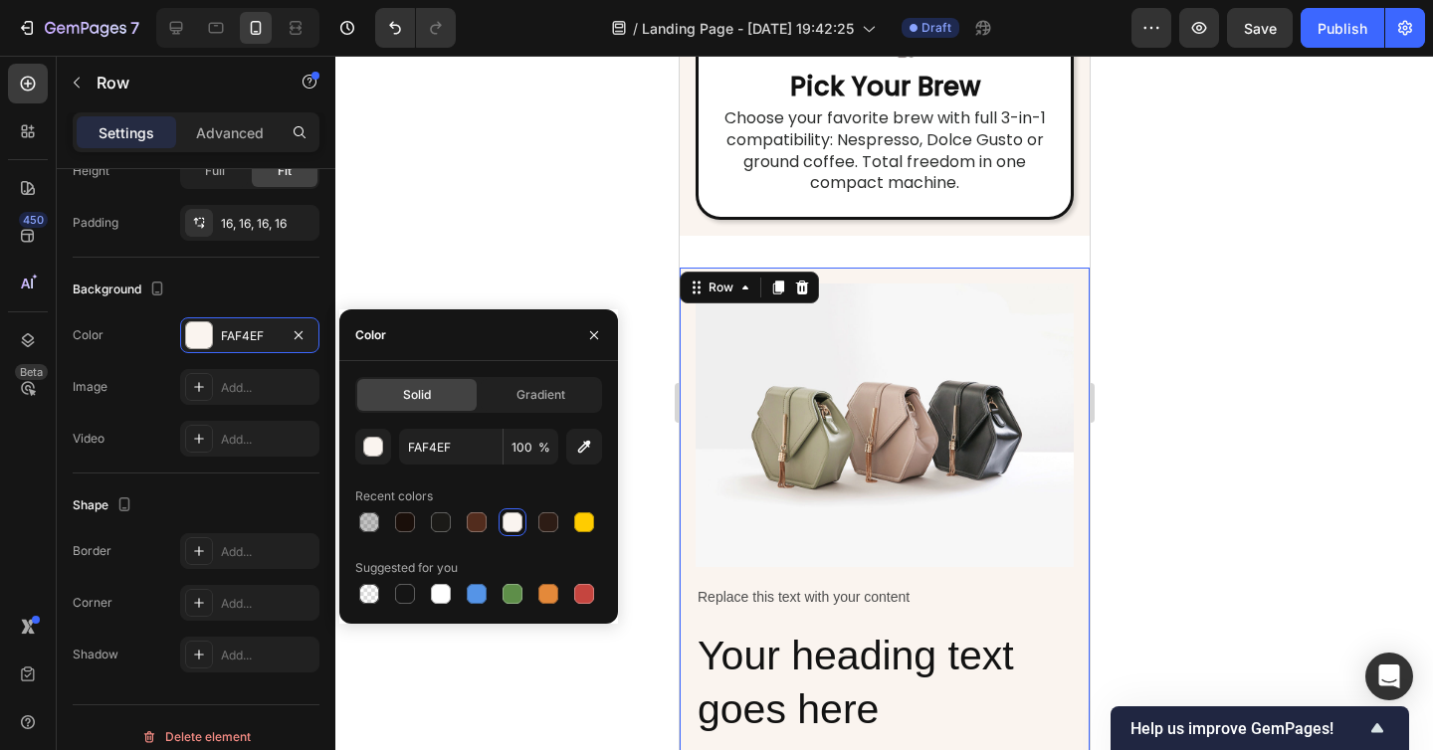
click at [507, 521] on div at bounding box center [512, 522] width 20 height 20
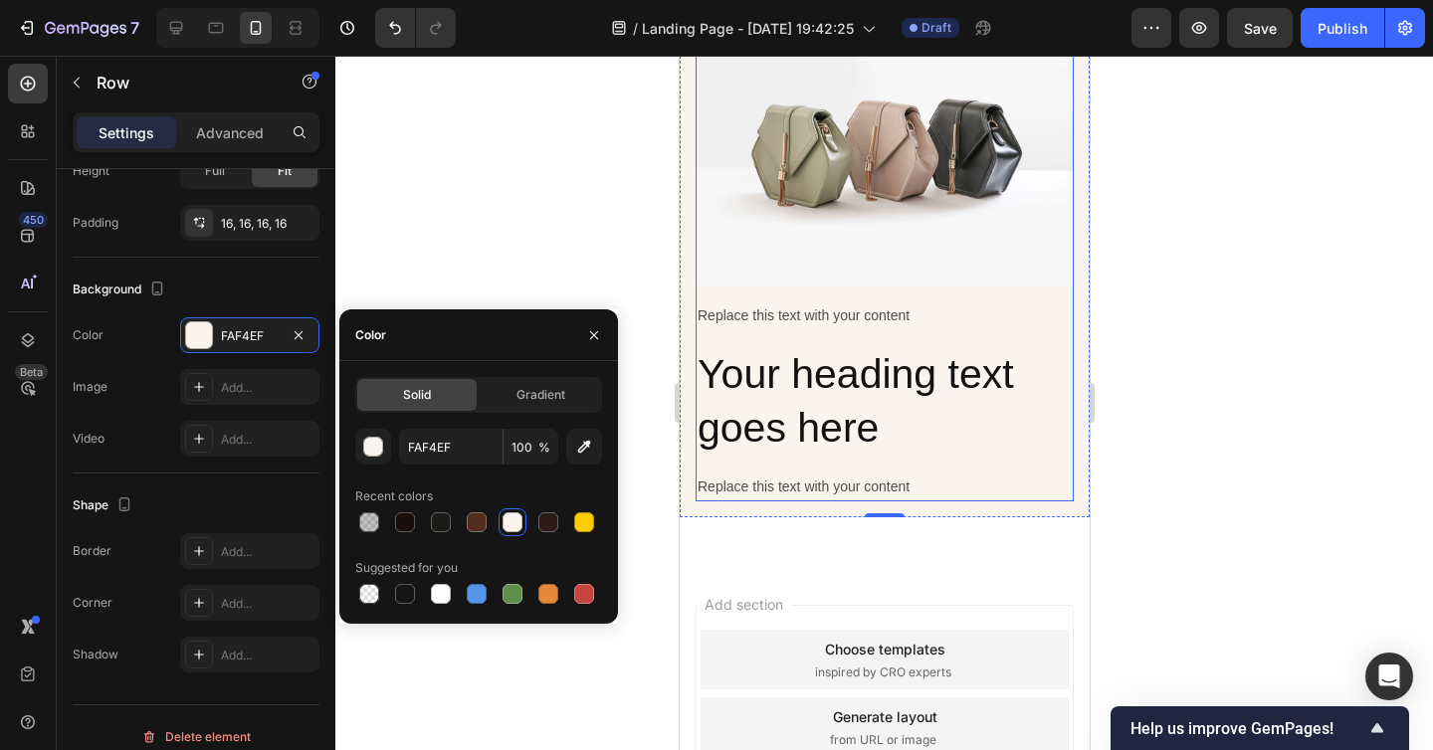
scroll to position [7137, 0]
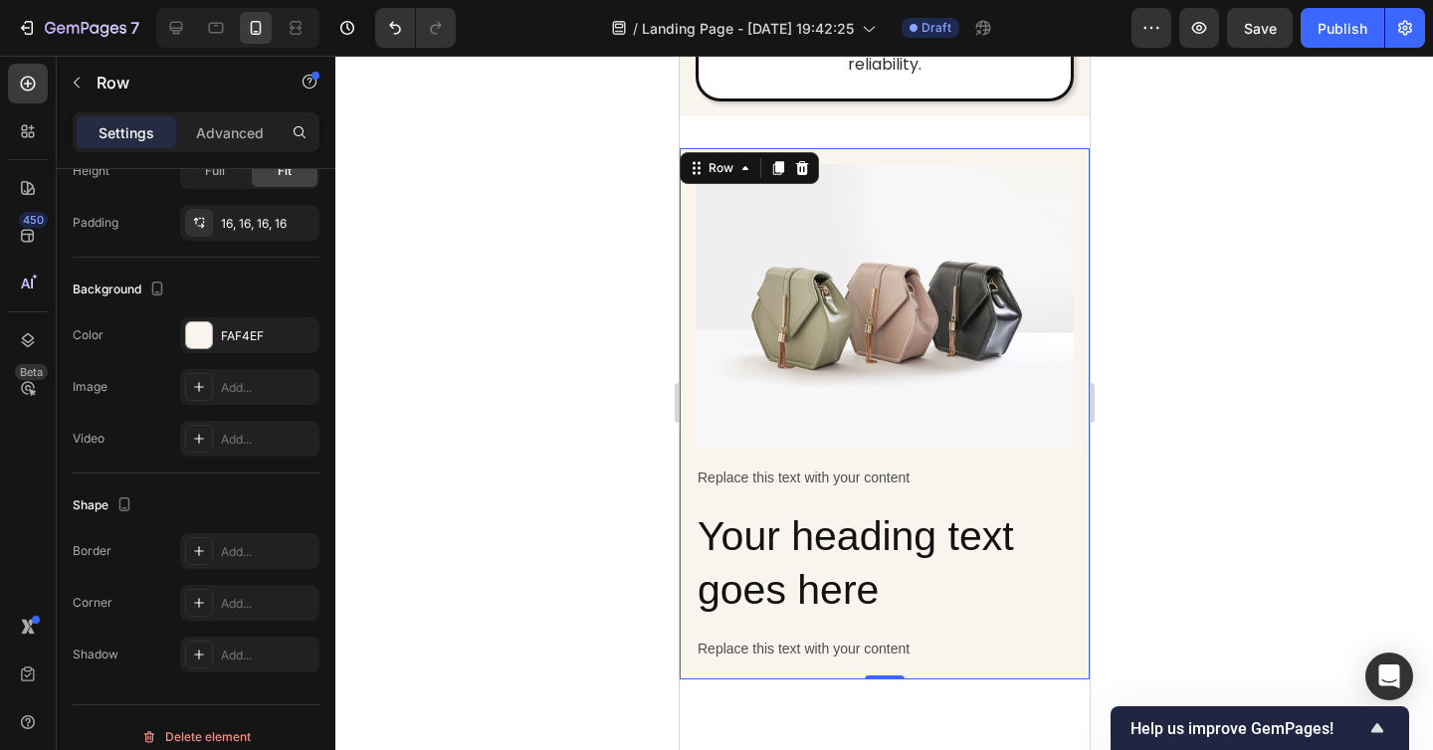
click at [1168, 429] on div at bounding box center [883, 403] width 1097 height 694
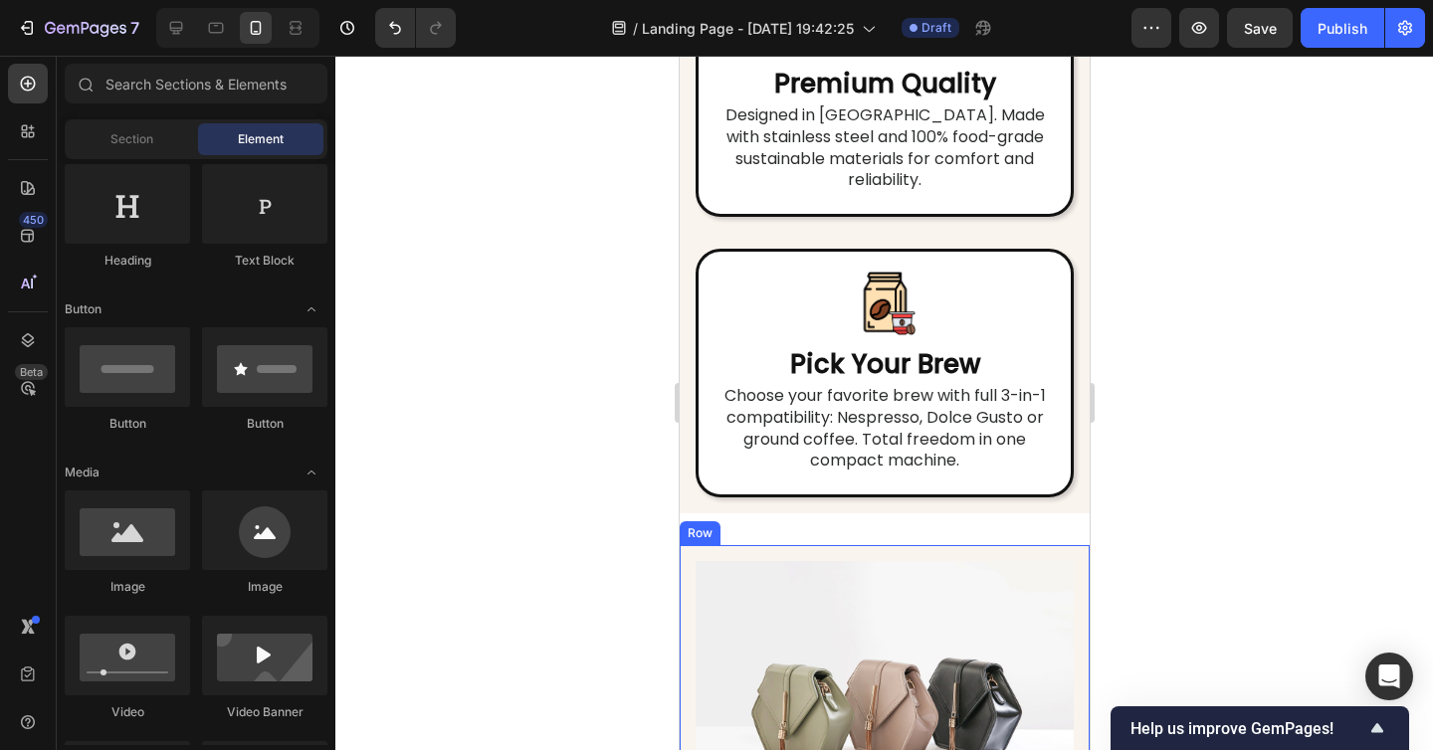
scroll to position [7019, 0]
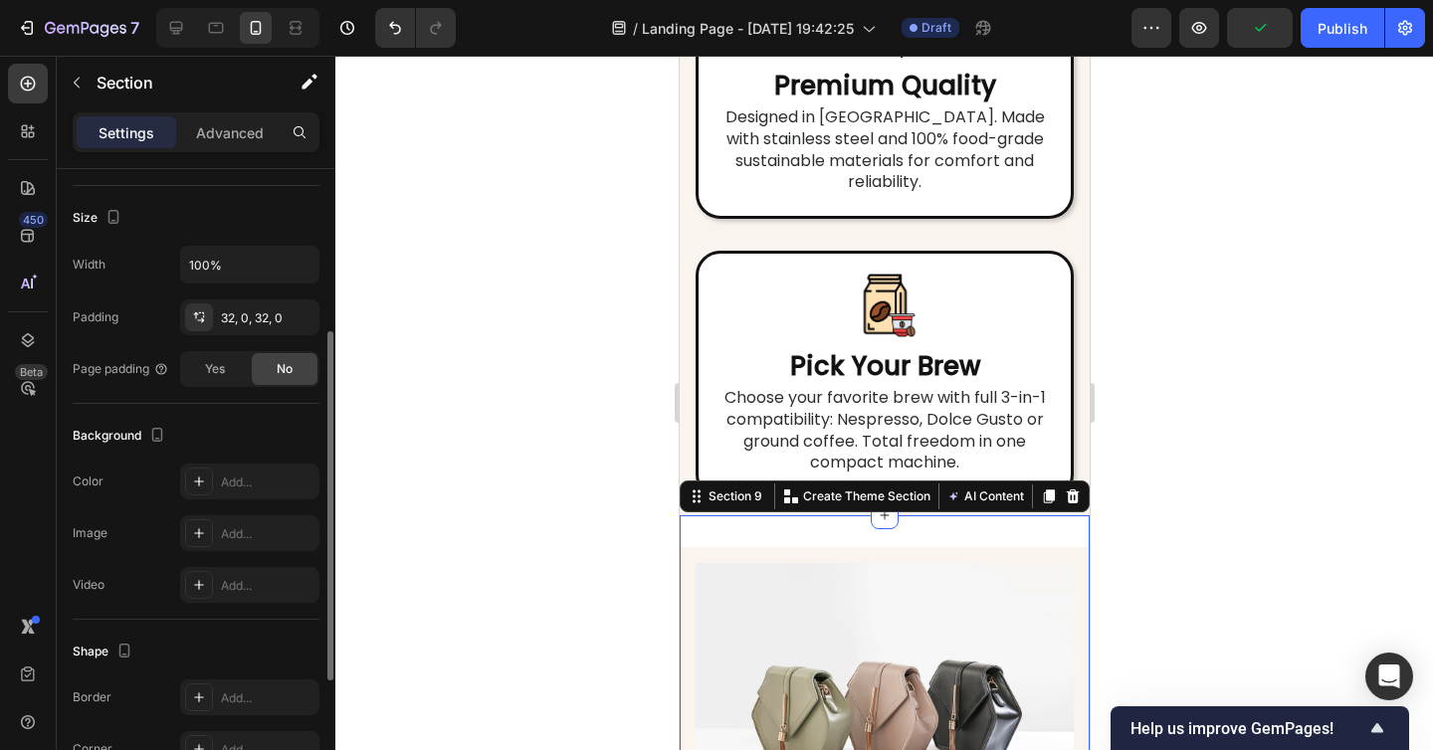
scroll to position [363, 0]
click at [235, 489] on div "Add..." at bounding box center [249, 479] width 139 height 36
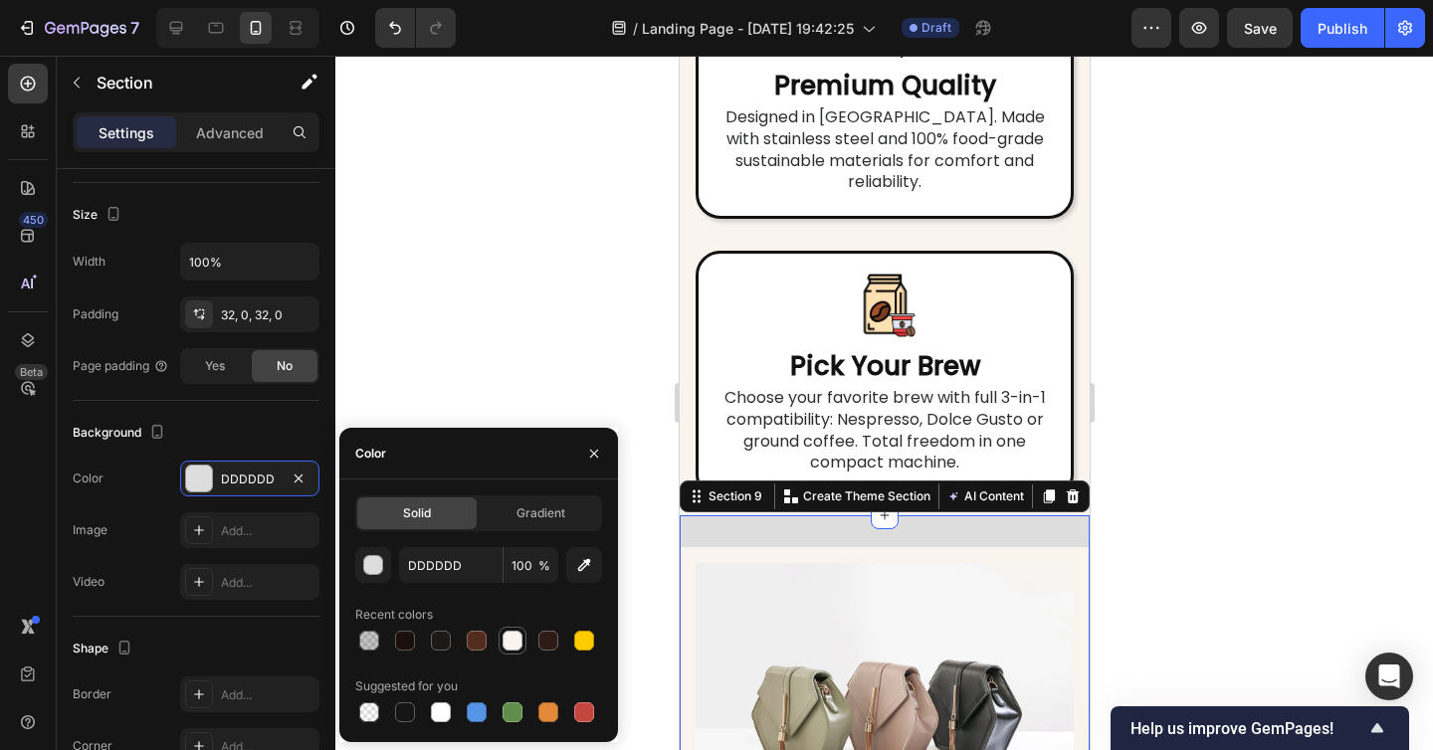
click at [510, 638] on div at bounding box center [512, 641] width 20 height 20
type input "FAF4EF"
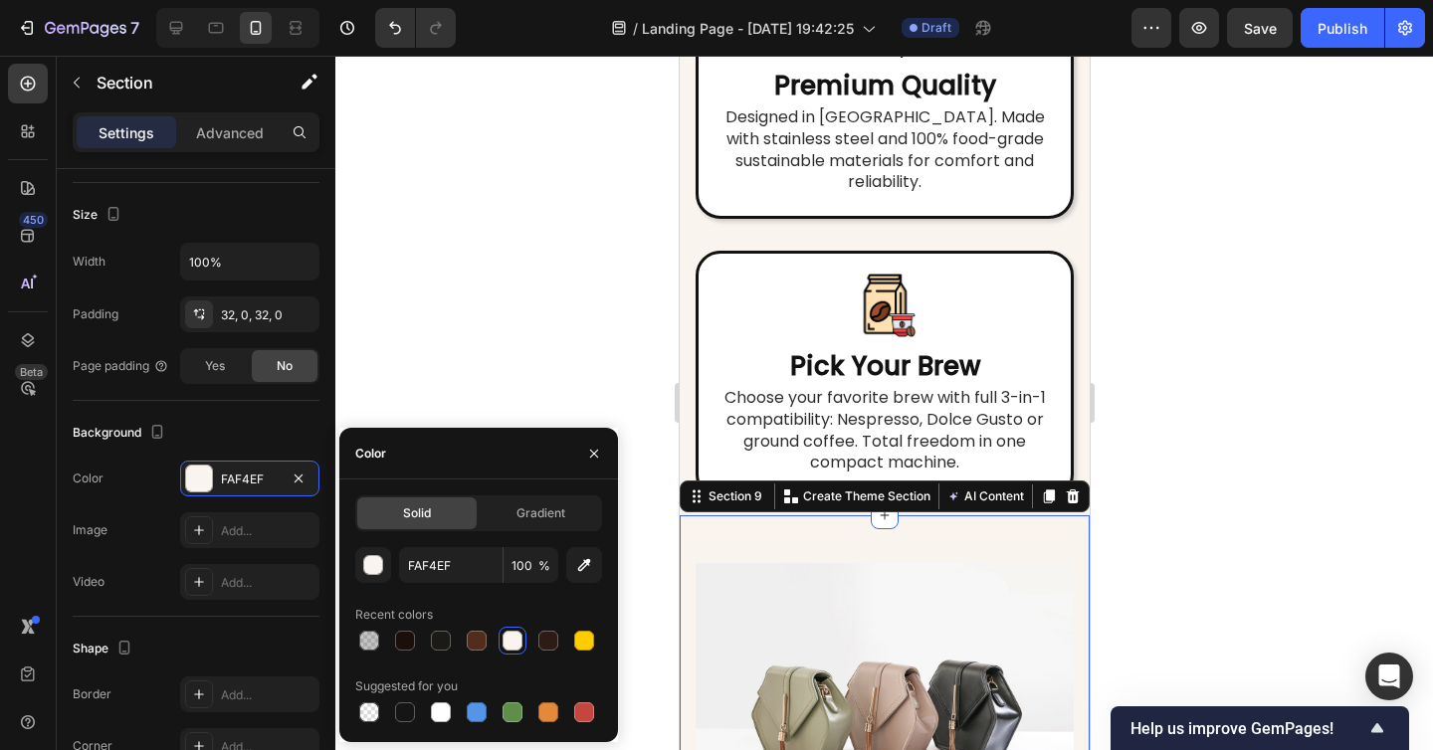
click at [1230, 546] on div at bounding box center [883, 403] width 1097 height 694
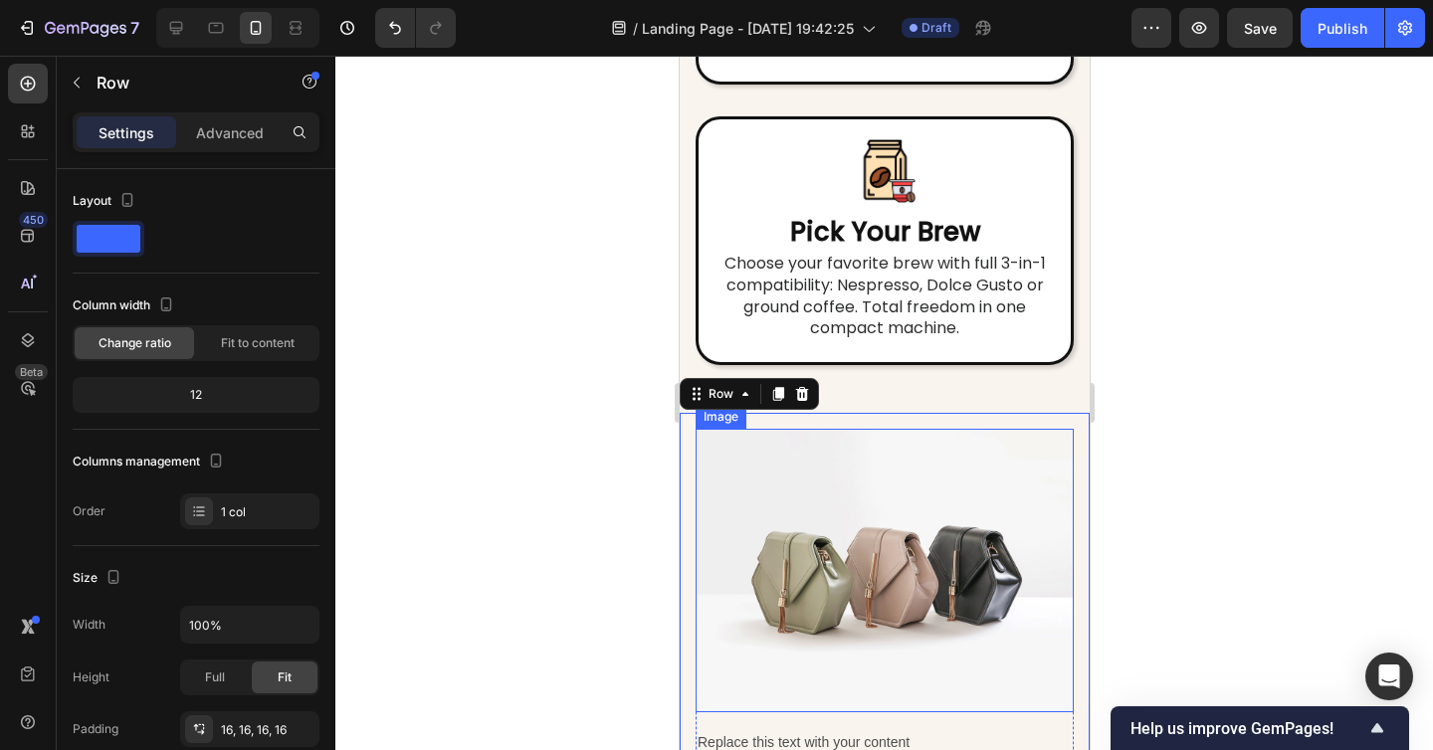
scroll to position [7173, 0]
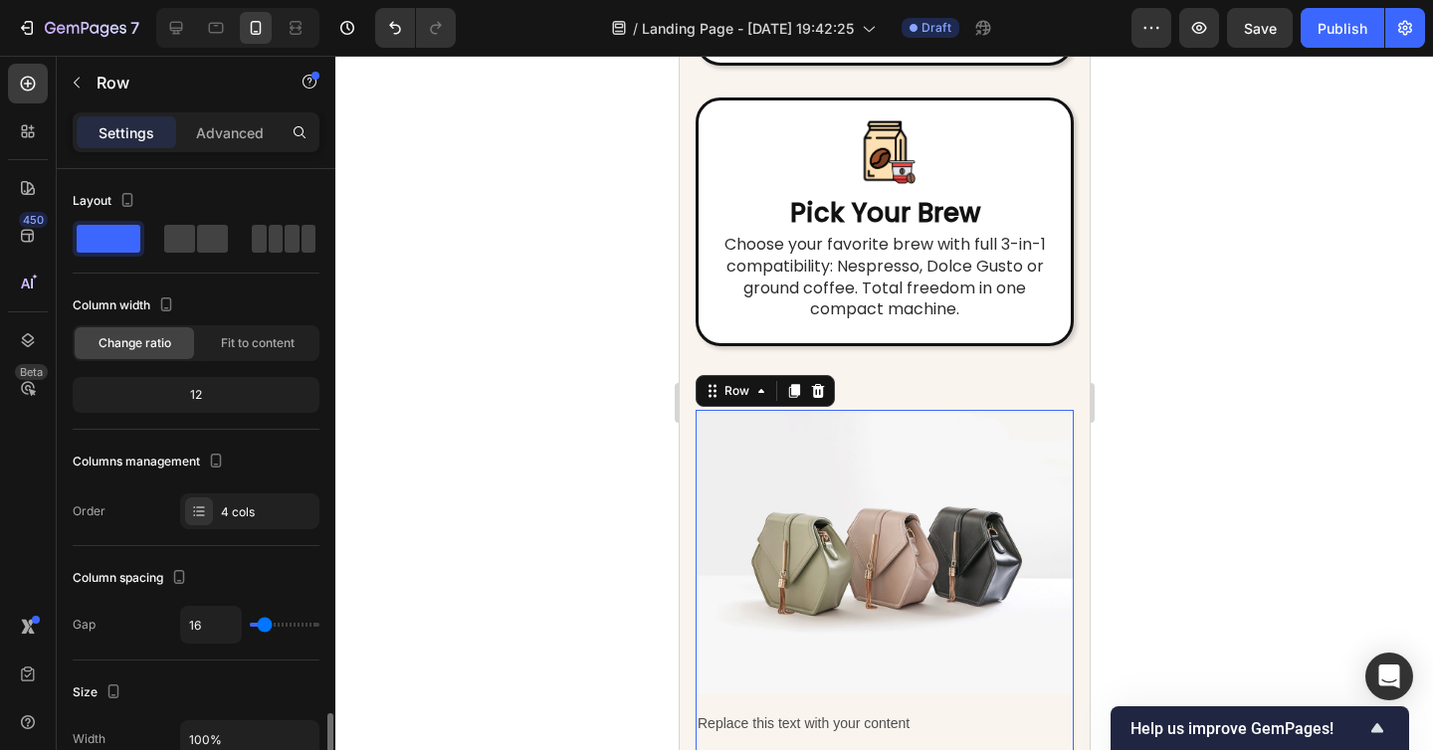
click at [794, 549] on div "Image Replace this text with your content Text Block Your heading text goes her…" at bounding box center [883, 659] width 378 height 499
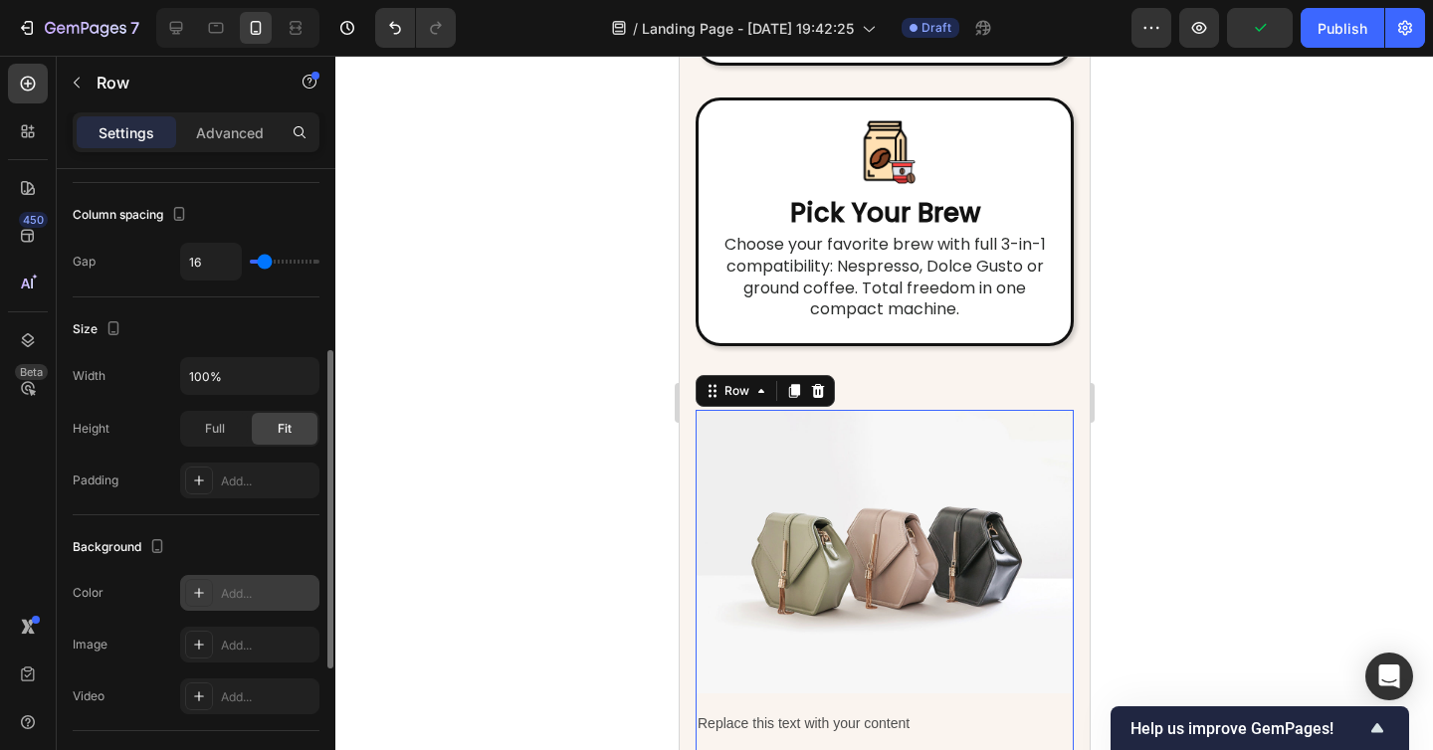
click at [259, 608] on div "Add..." at bounding box center [249, 593] width 139 height 36
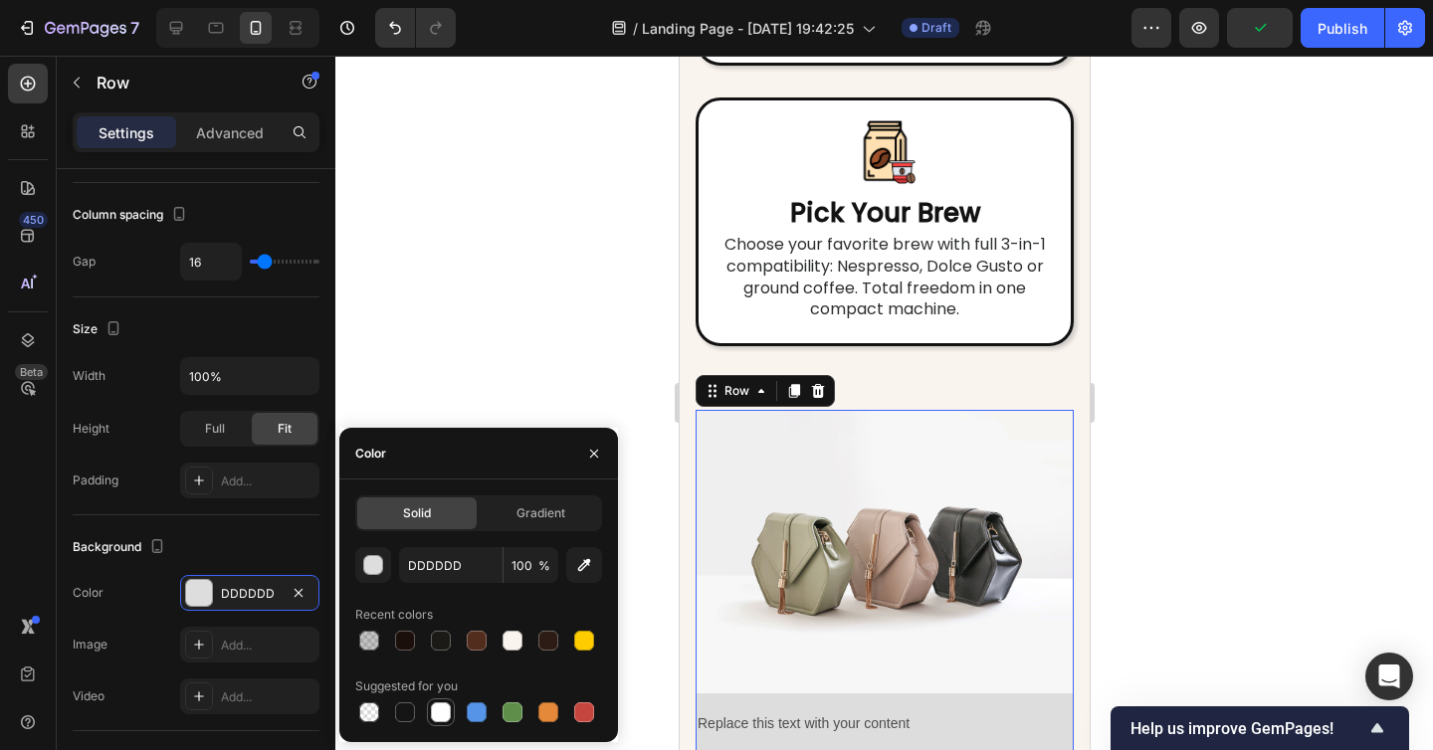
click at [440, 719] on div at bounding box center [441, 712] width 20 height 20
type input "FFFFFF"
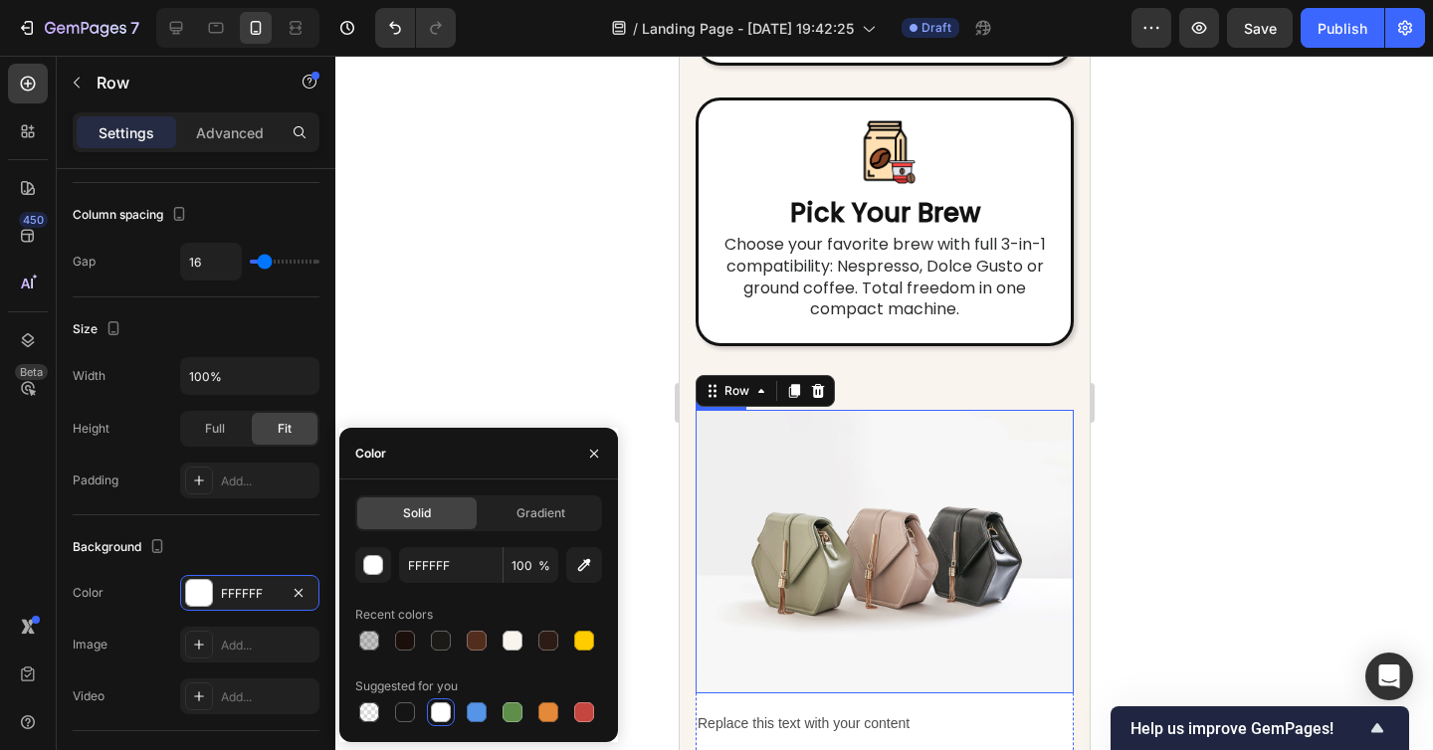
click at [902, 448] on img at bounding box center [883, 552] width 378 height 284
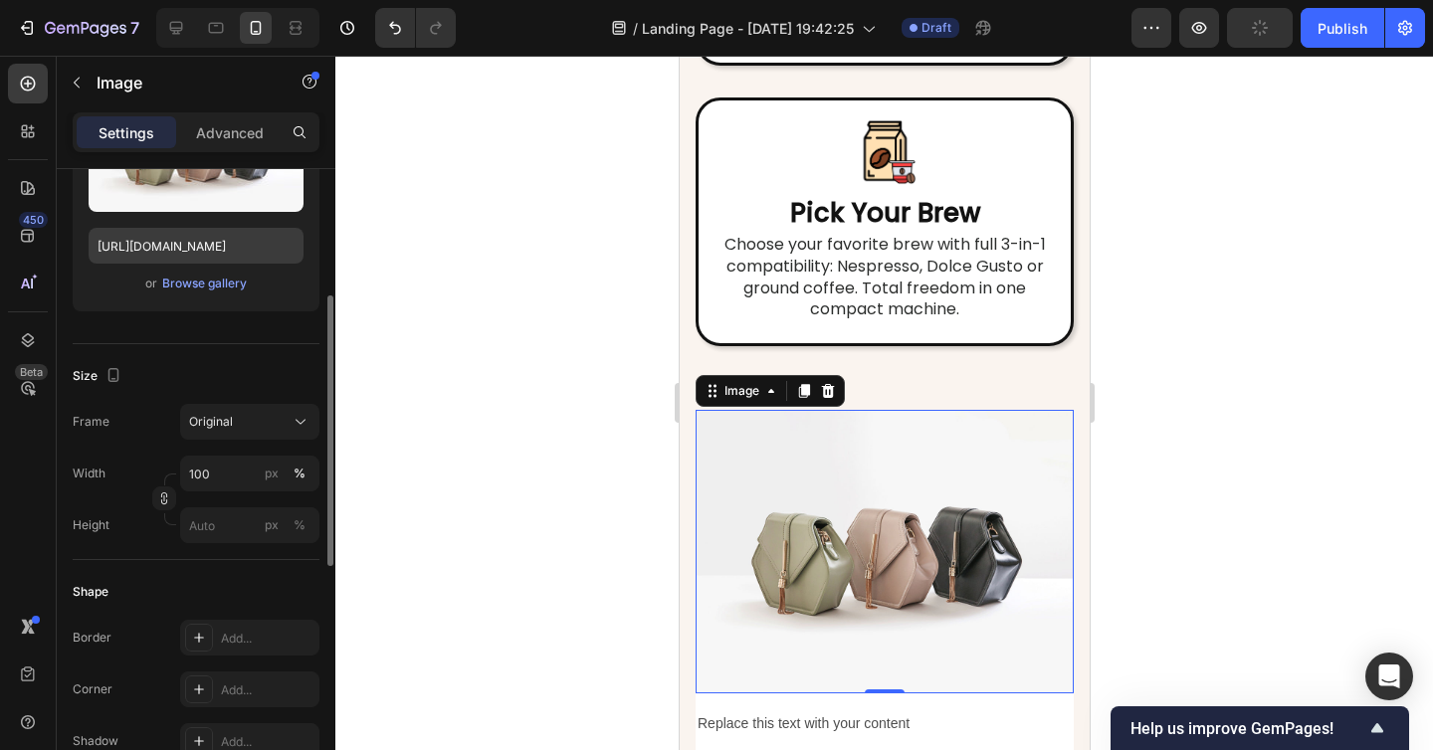
scroll to position [361, 0]
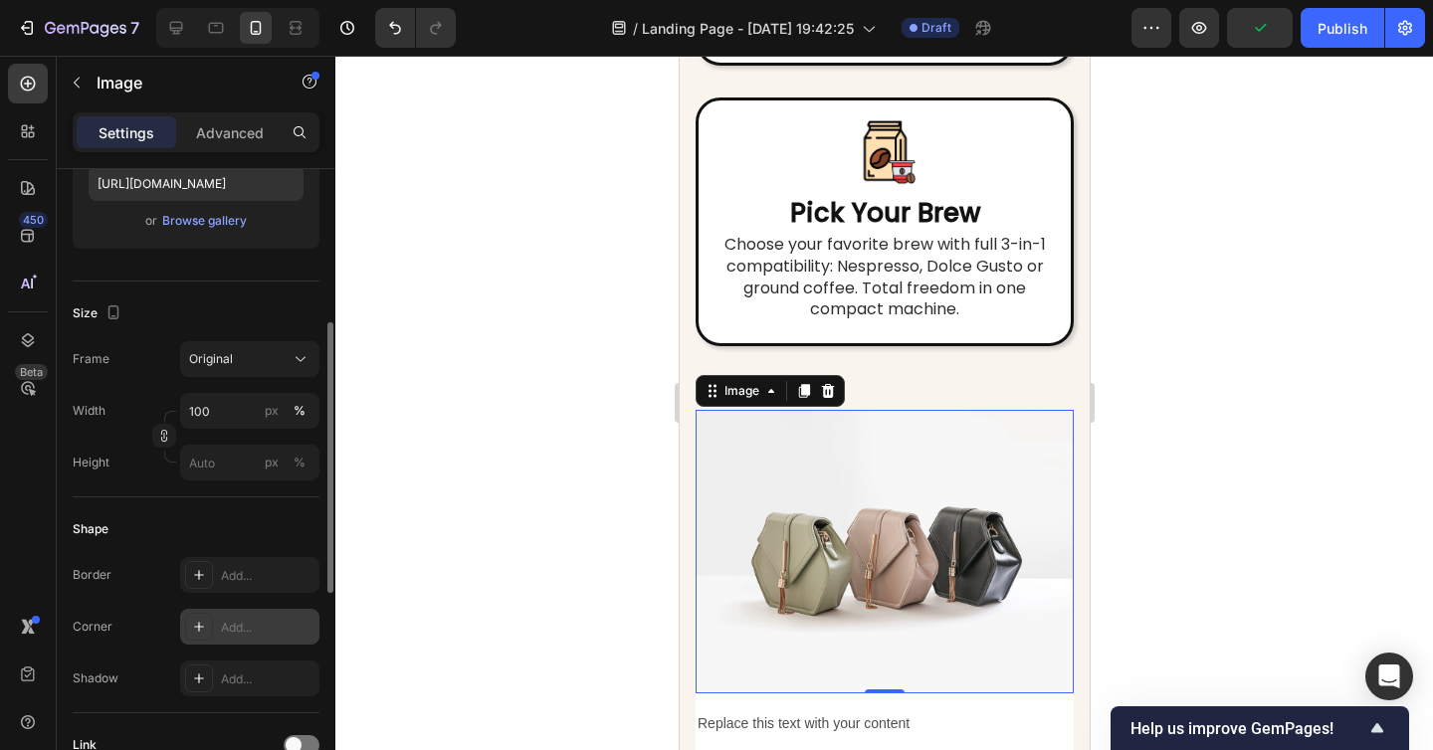
click at [228, 623] on div "Add..." at bounding box center [268, 628] width 94 height 18
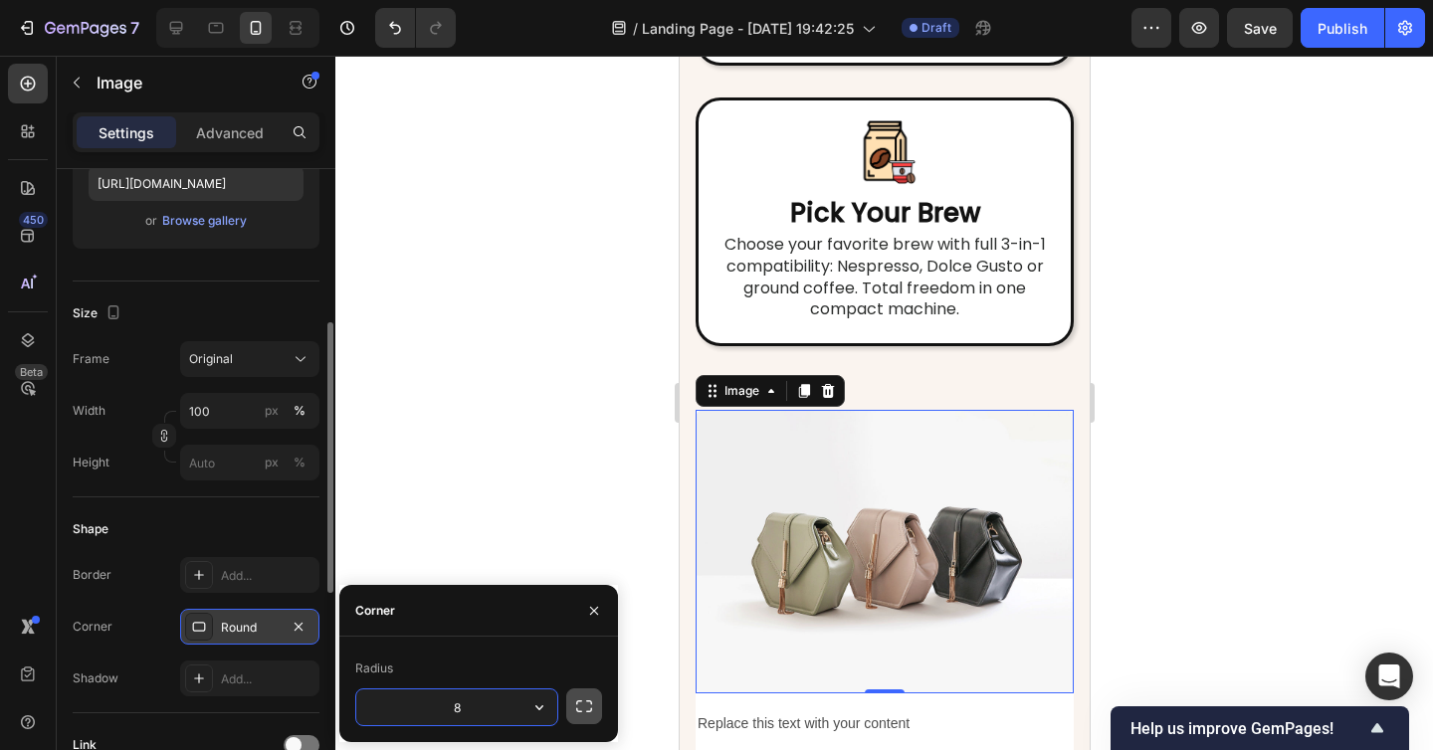
click at [580, 705] on icon "button" at bounding box center [584, 706] width 20 height 20
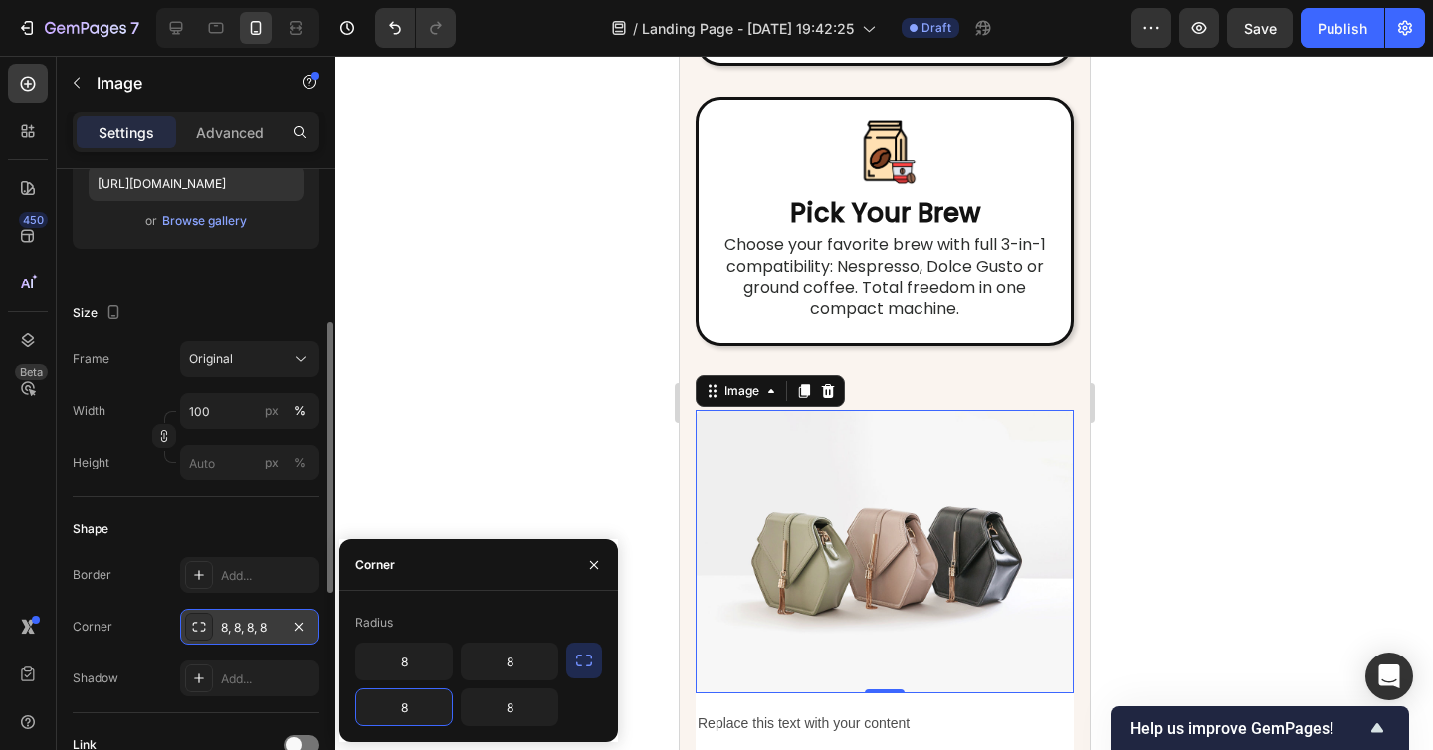
click at [404, 707] on input "8" at bounding box center [404, 707] width 96 height 36
type input "25"
click at [518, 705] on input "8" at bounding box center [510, 707] width 96 height 36
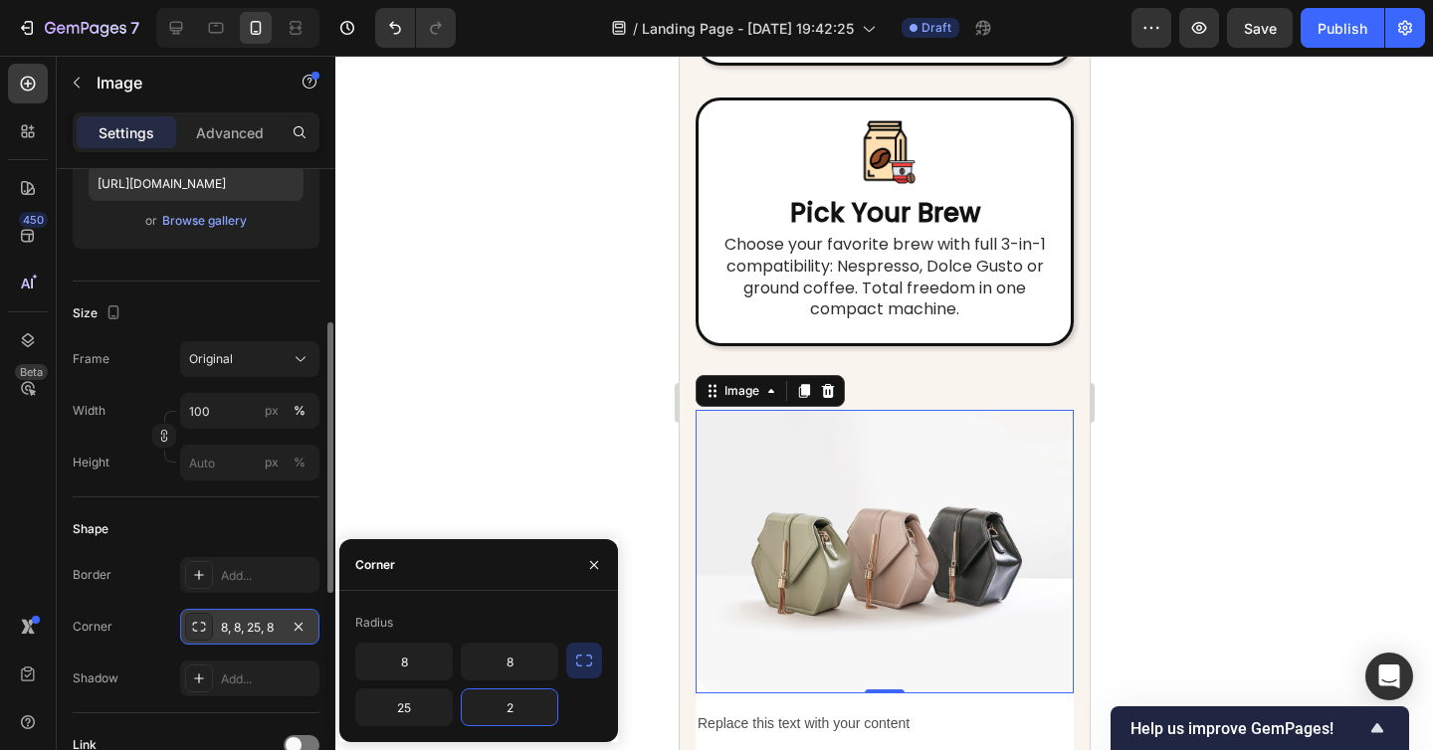
type input "25"
click at [1153, 567] on div at bounding box center [883, 403] width 1097 height 694
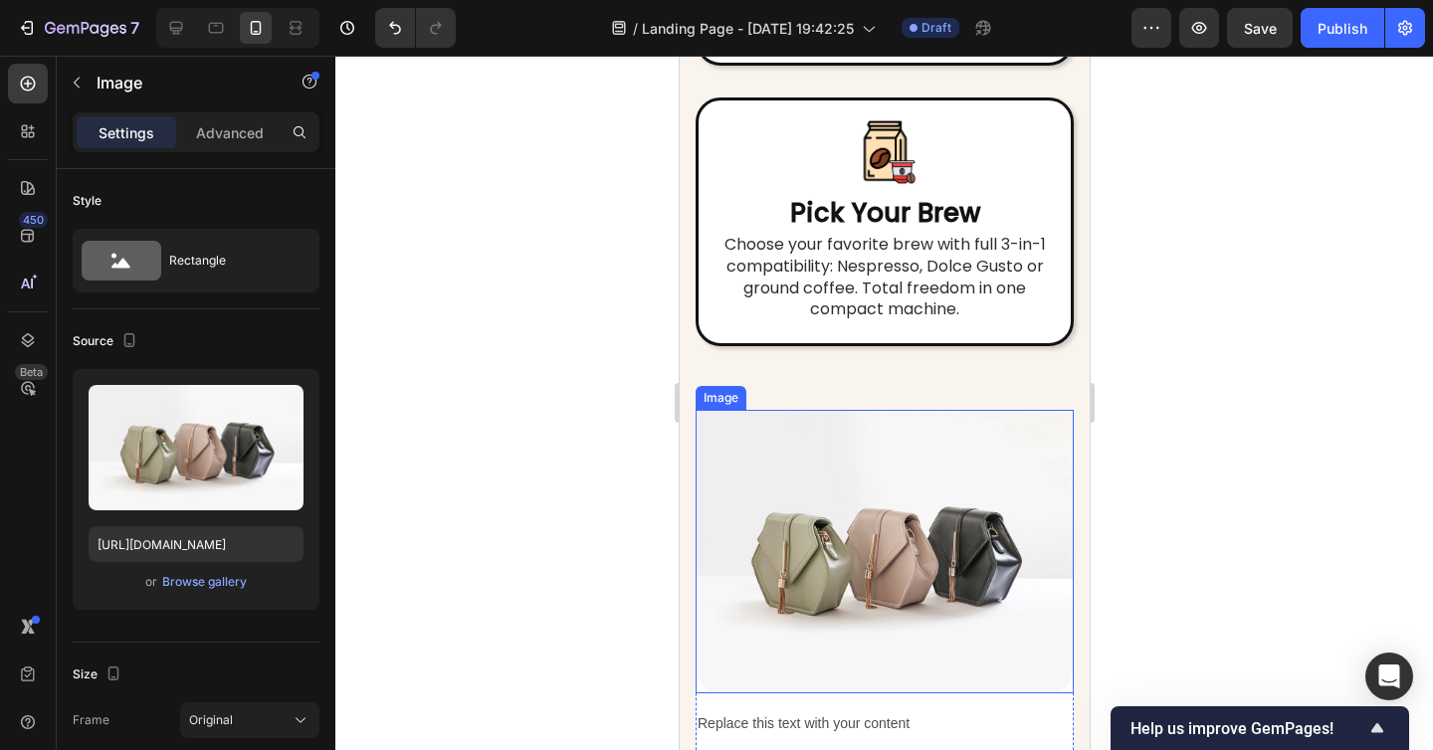
click at [927, 429] on img at bounding box center [883, 552] width 378 height 284
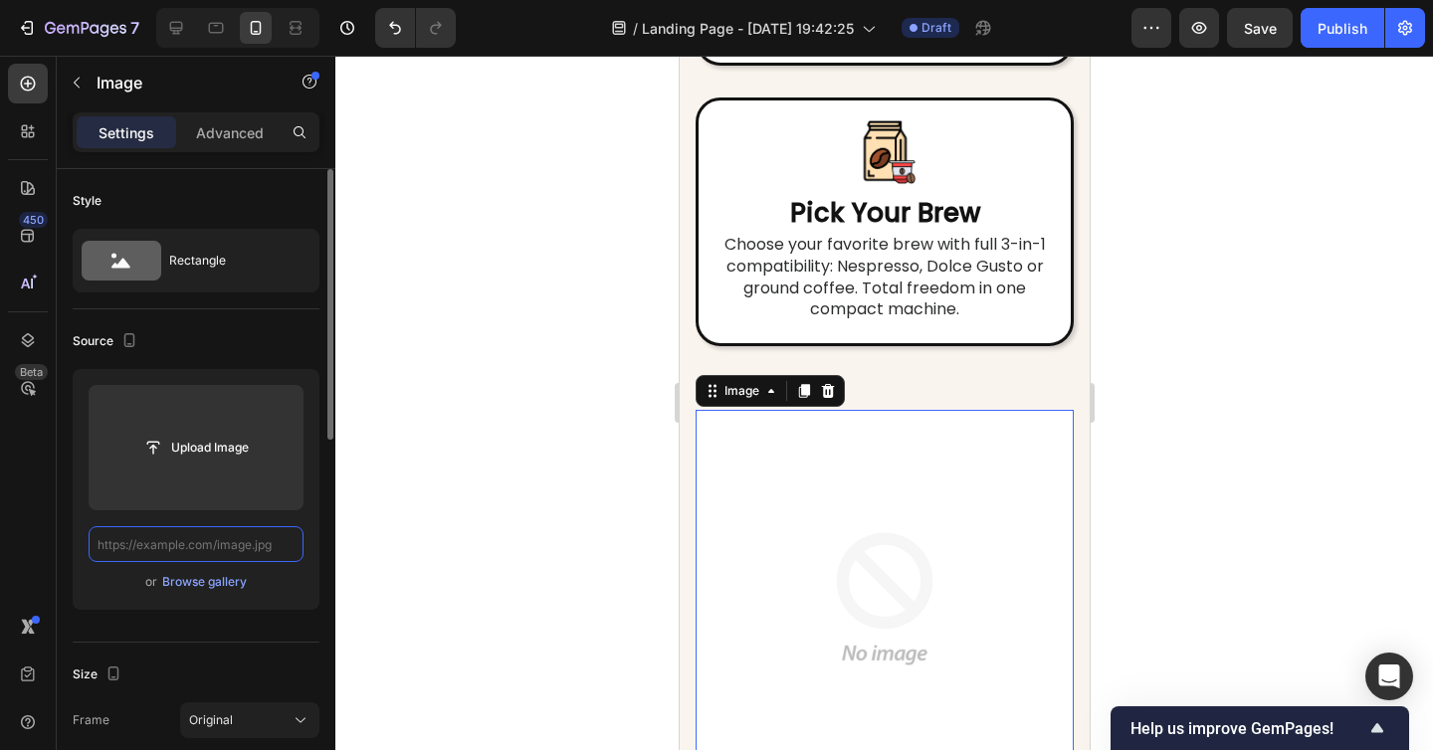
paste input "[URL][DOMAIN_NAME]"
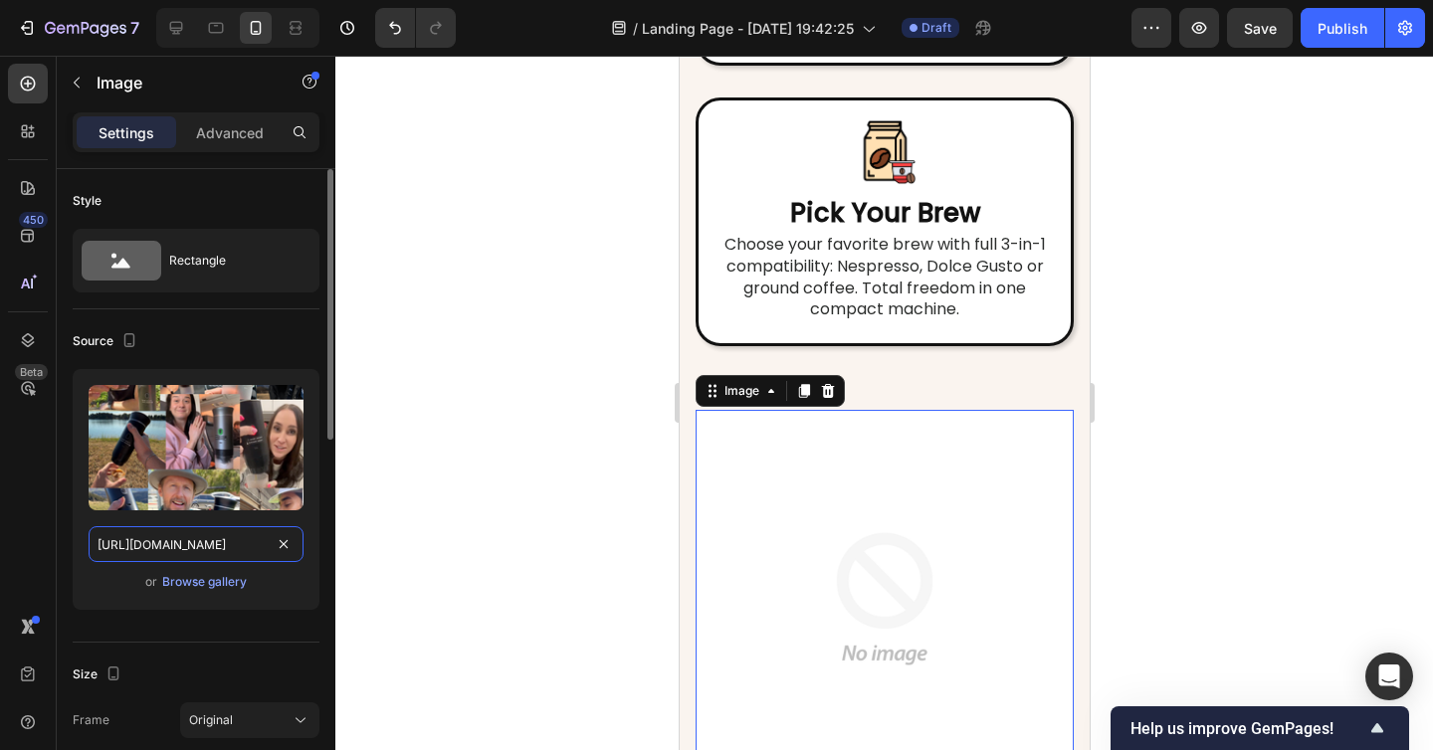
scroll to position [0, 319]
type input "[URL][DOMAIN_NAME]"
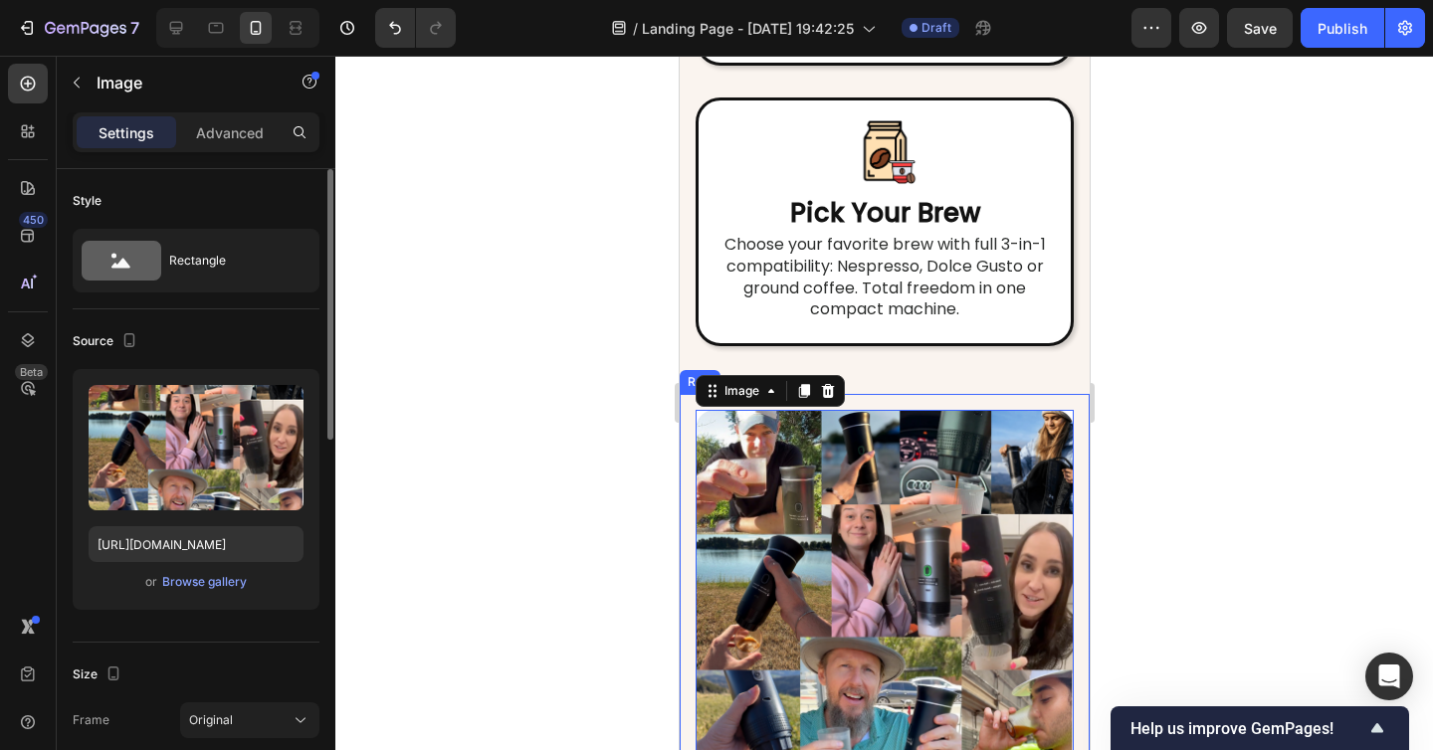
click at [1350, 512] on div at bounding box center [883, 403] width 1097 height 694
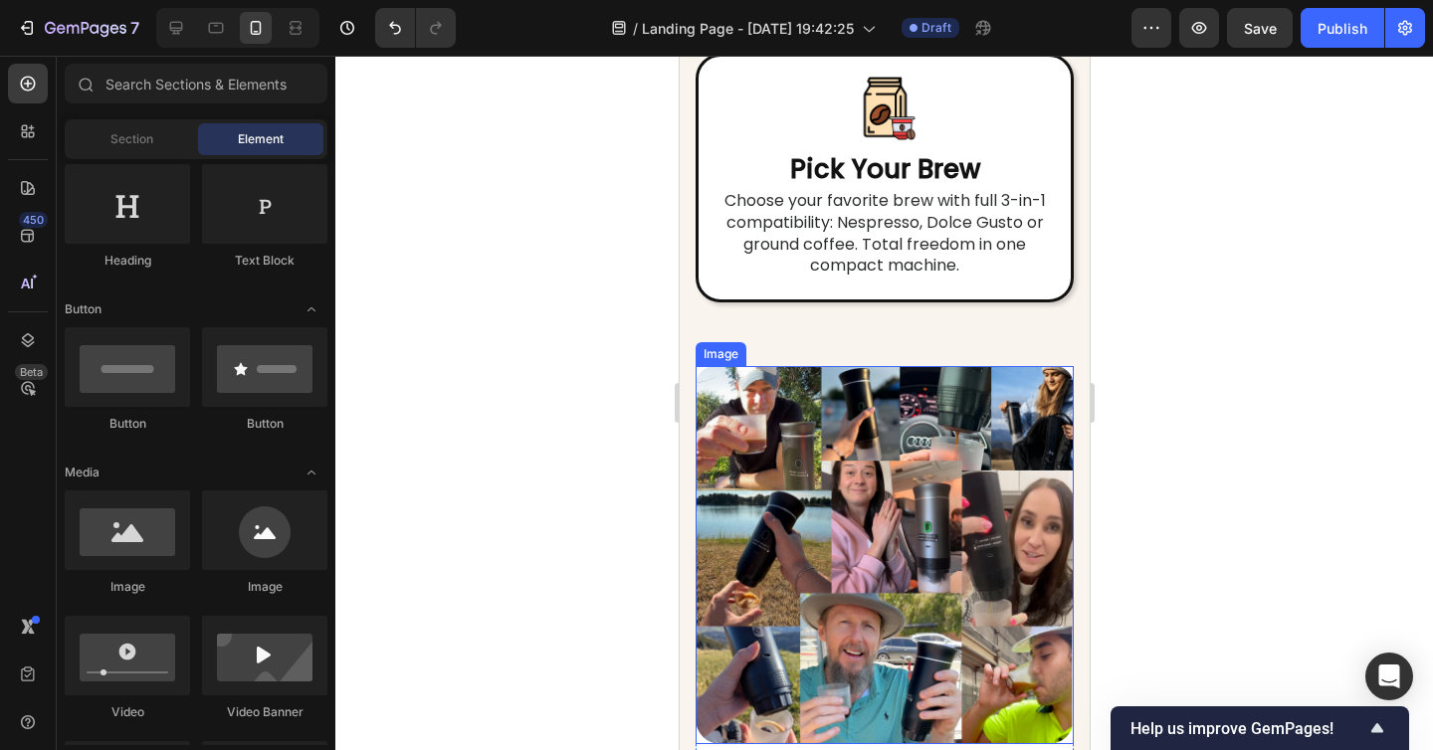
scroll to position [7217, 0]
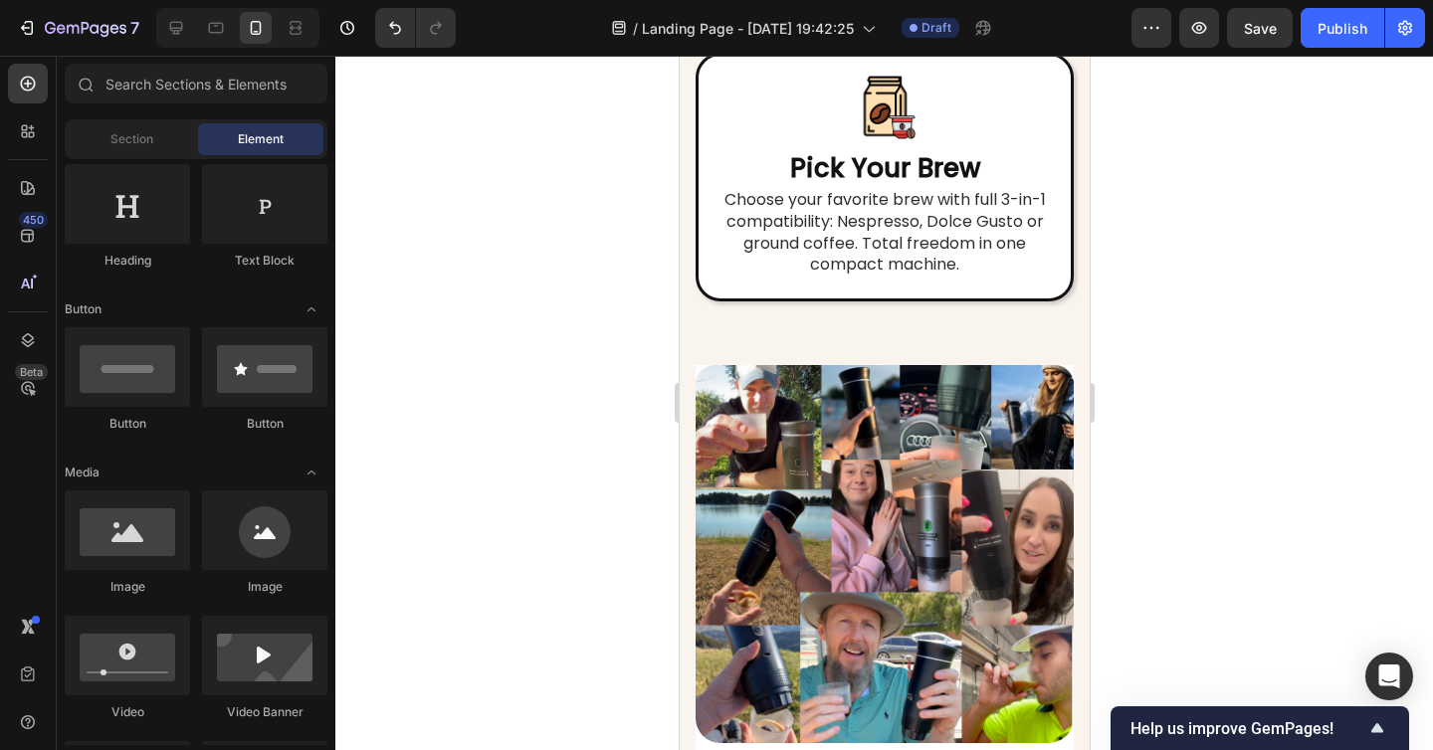
click at [817, 398] on img at bounding box center [883, 554] width 378 height 378
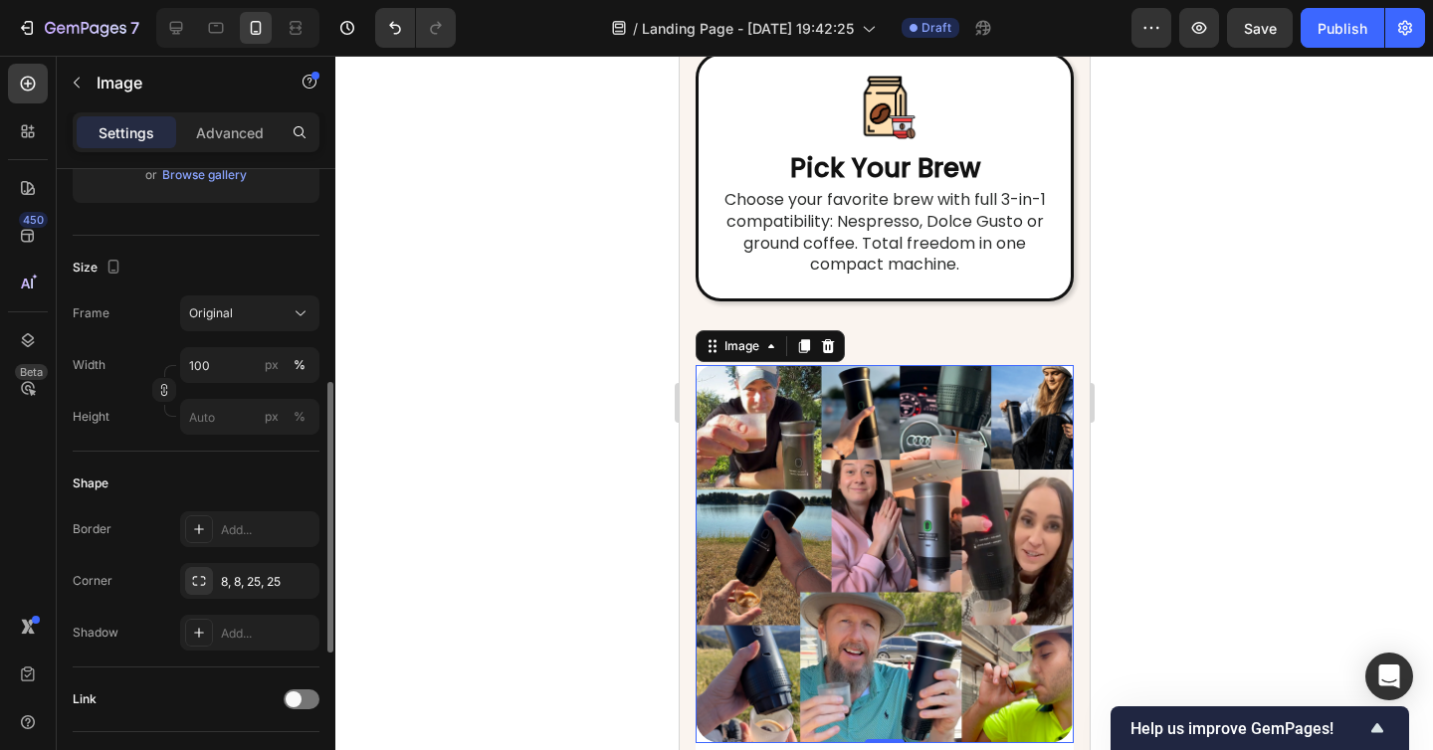
scroll to position [457, 0]
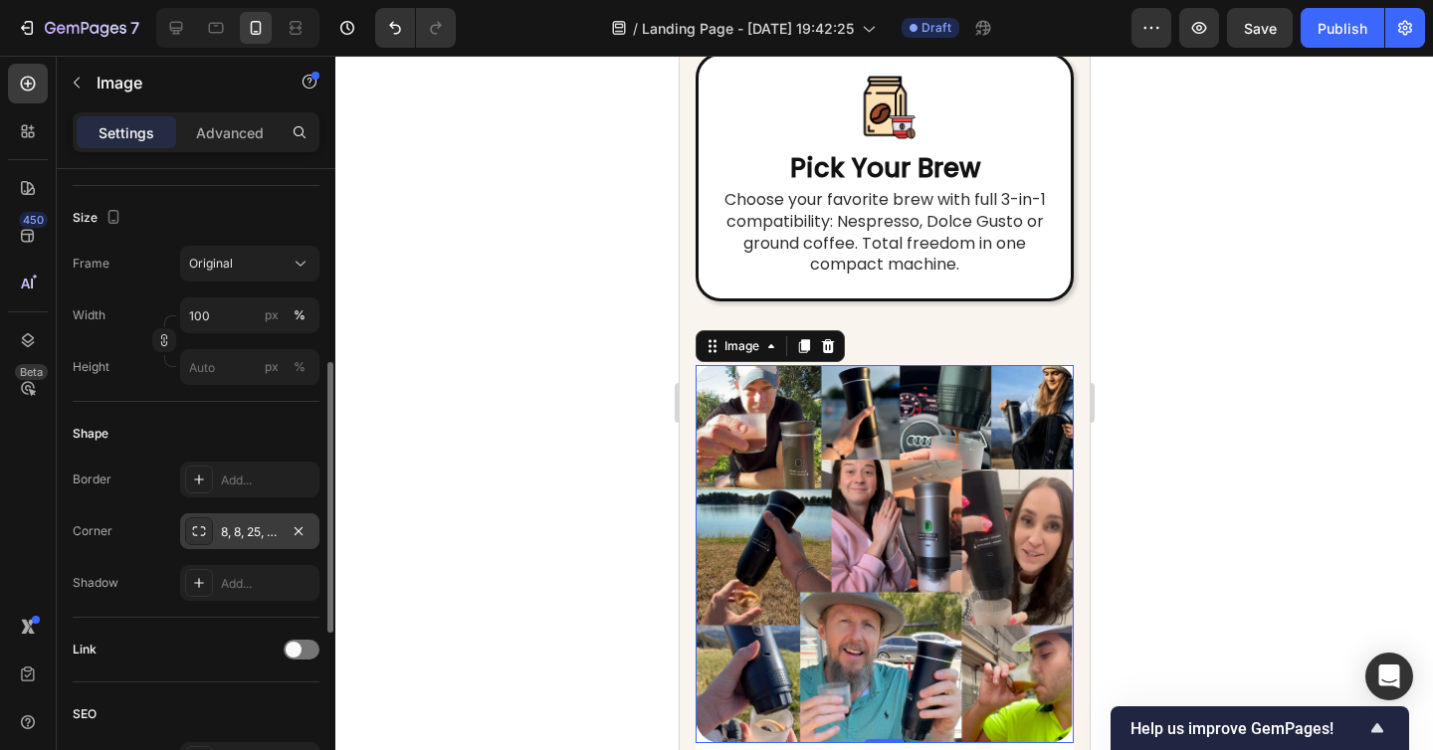
click at [247, 536] on div "8, 8, 25, 25" at bounding box center [250, 532] width 58 height 18
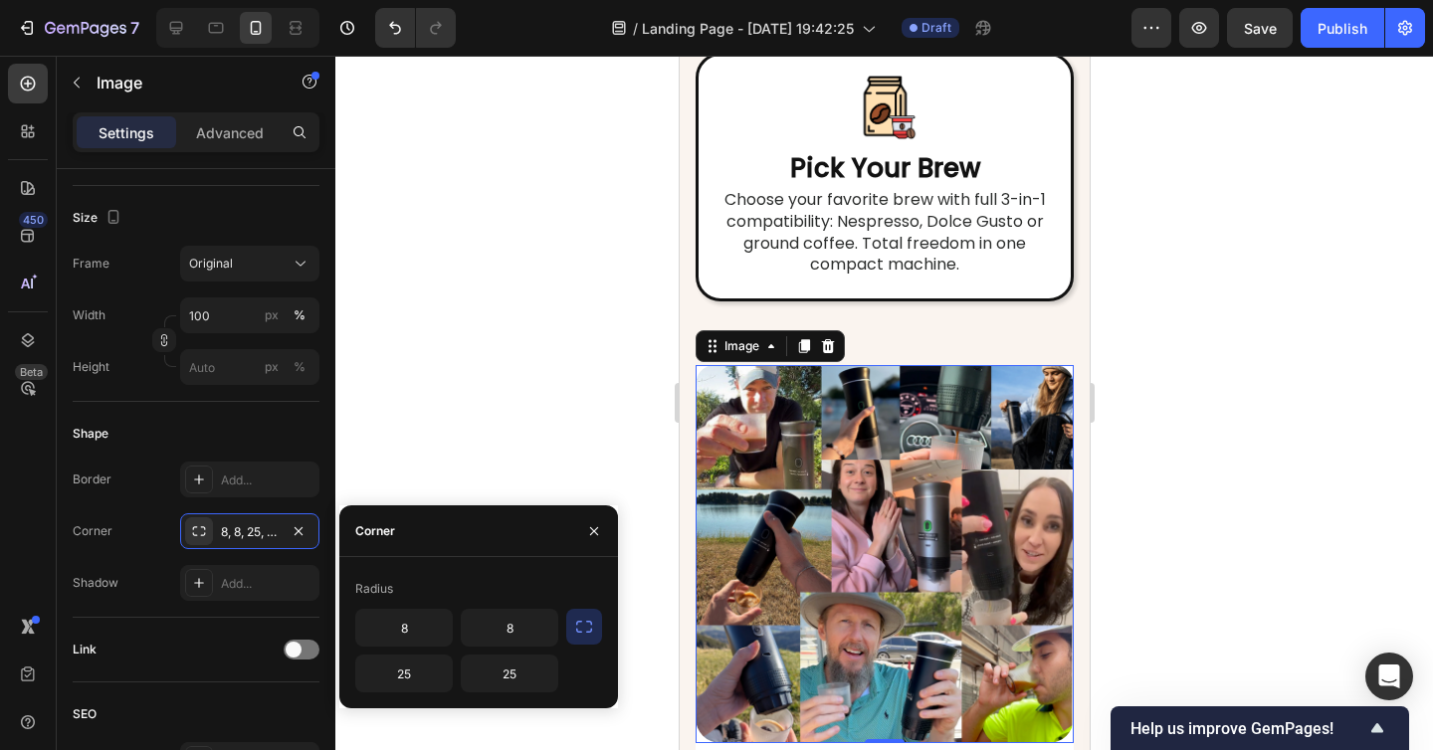
click at [574, 627] on icon "button" at bounding box center [584, 627] width 20 height 20
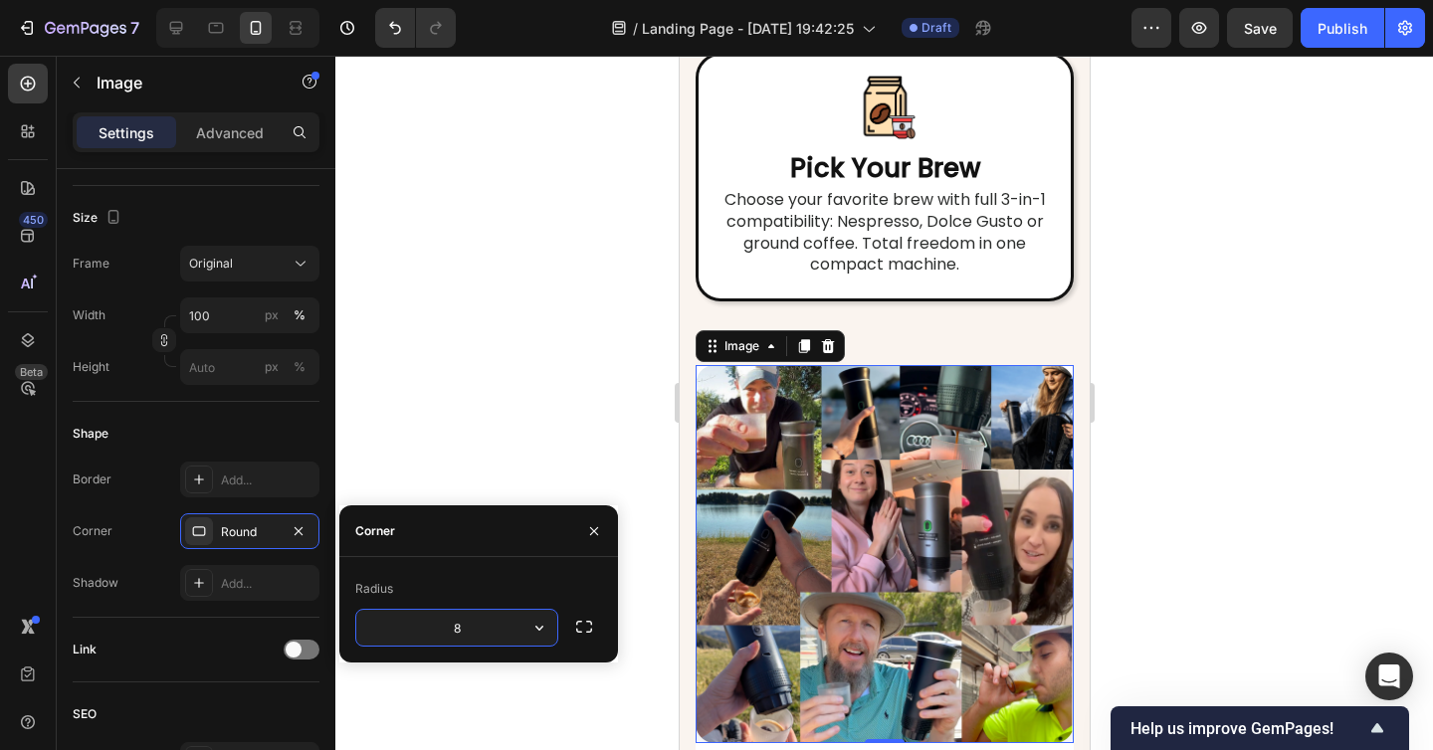
click at [457, 621] on input "8" at bounding box center [456, 628] width 201 height 36
type input "25"
click at [630, 396] on div at bounding box center [883, 403] width 1097 height 694
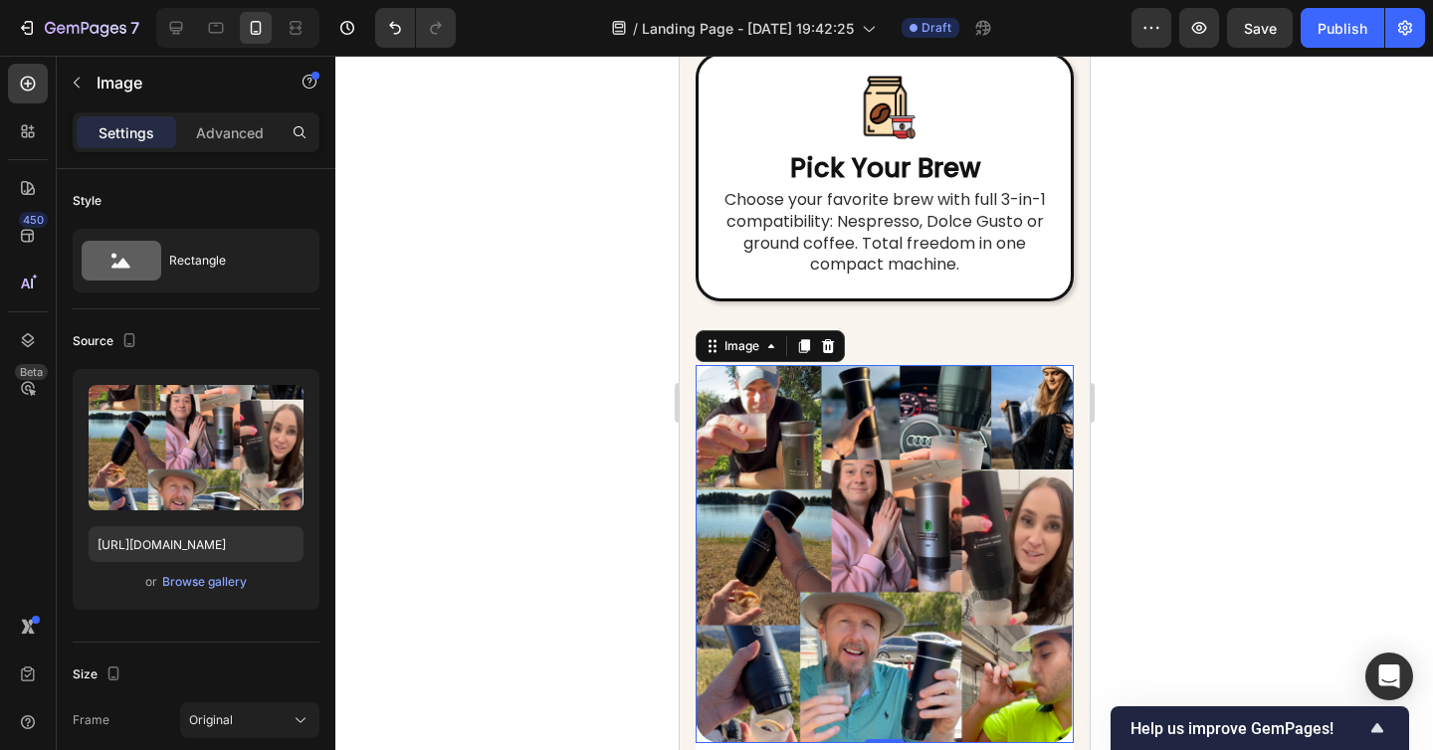
click at [1067, 365] on div at bounding box center [883, 554] width 378 height 378
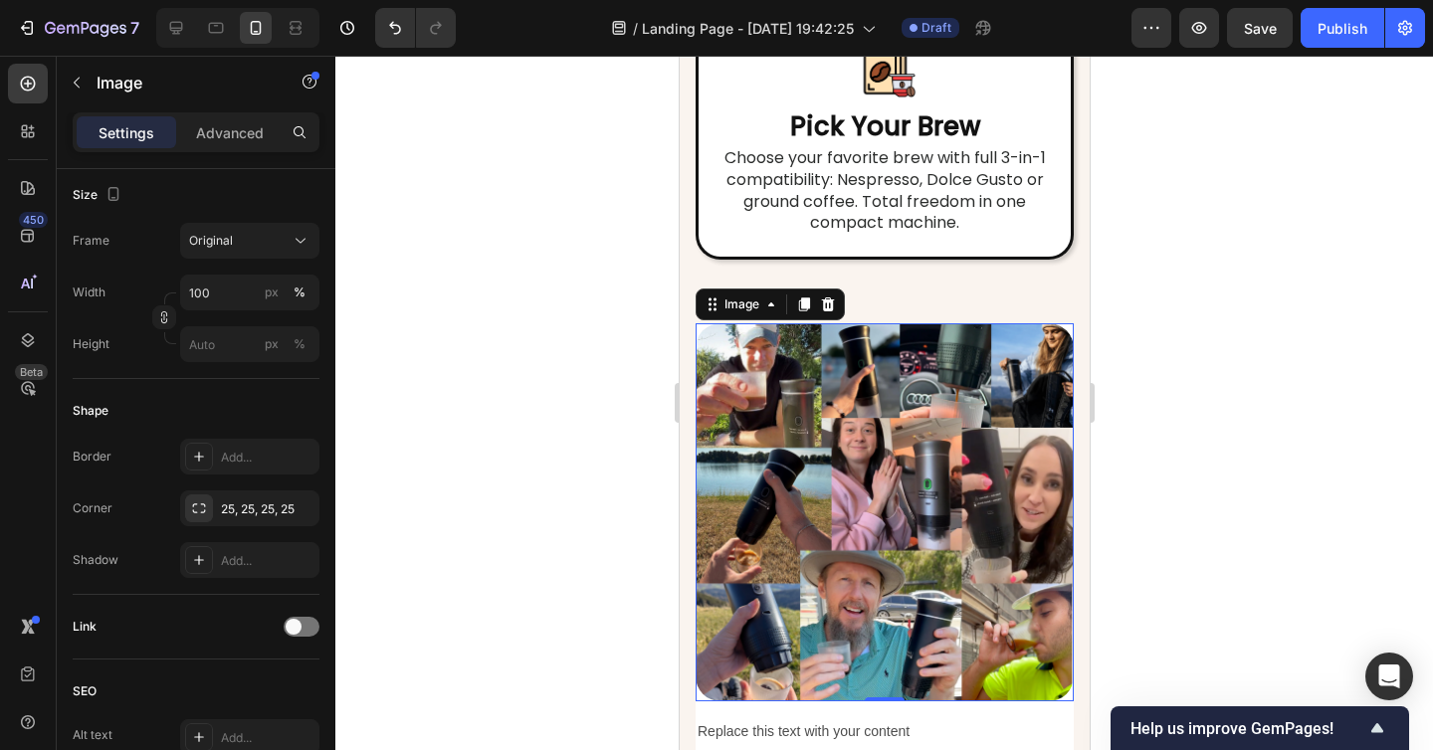
scroll to position [7283, 0]
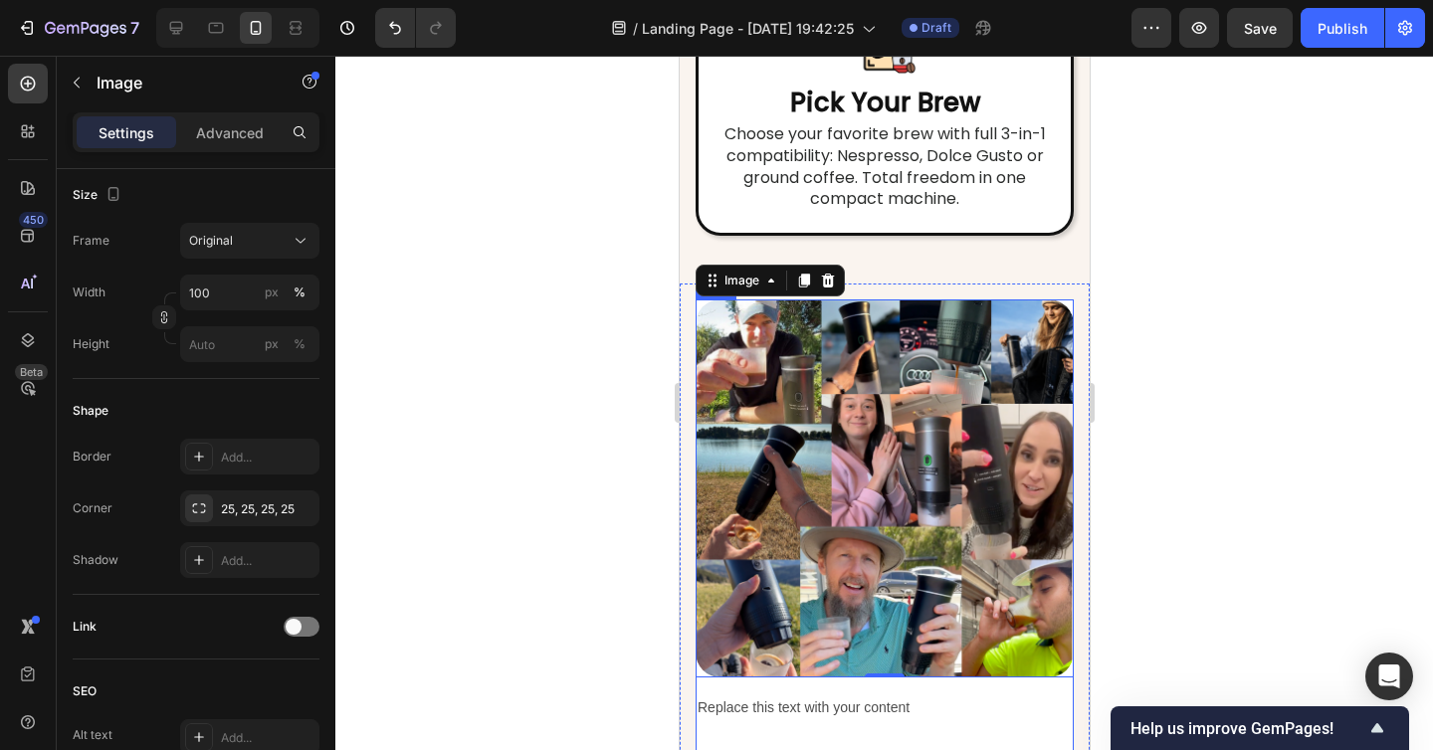
click at [981, 530] on div "Image 0 Replace this text with your content Text Block Your heading text goes h…" at bounding box center [883, 596] width 378 height 594
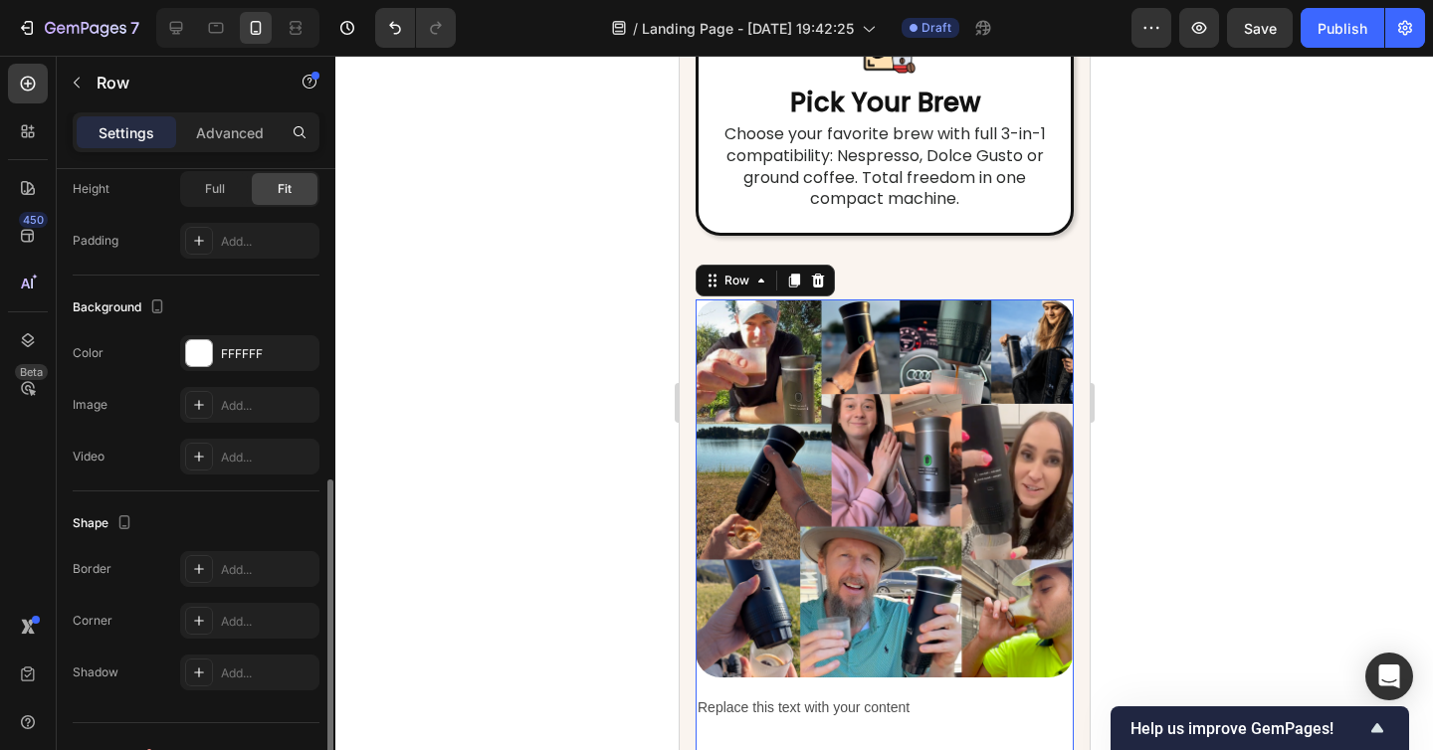
scroll to position [615, 0]
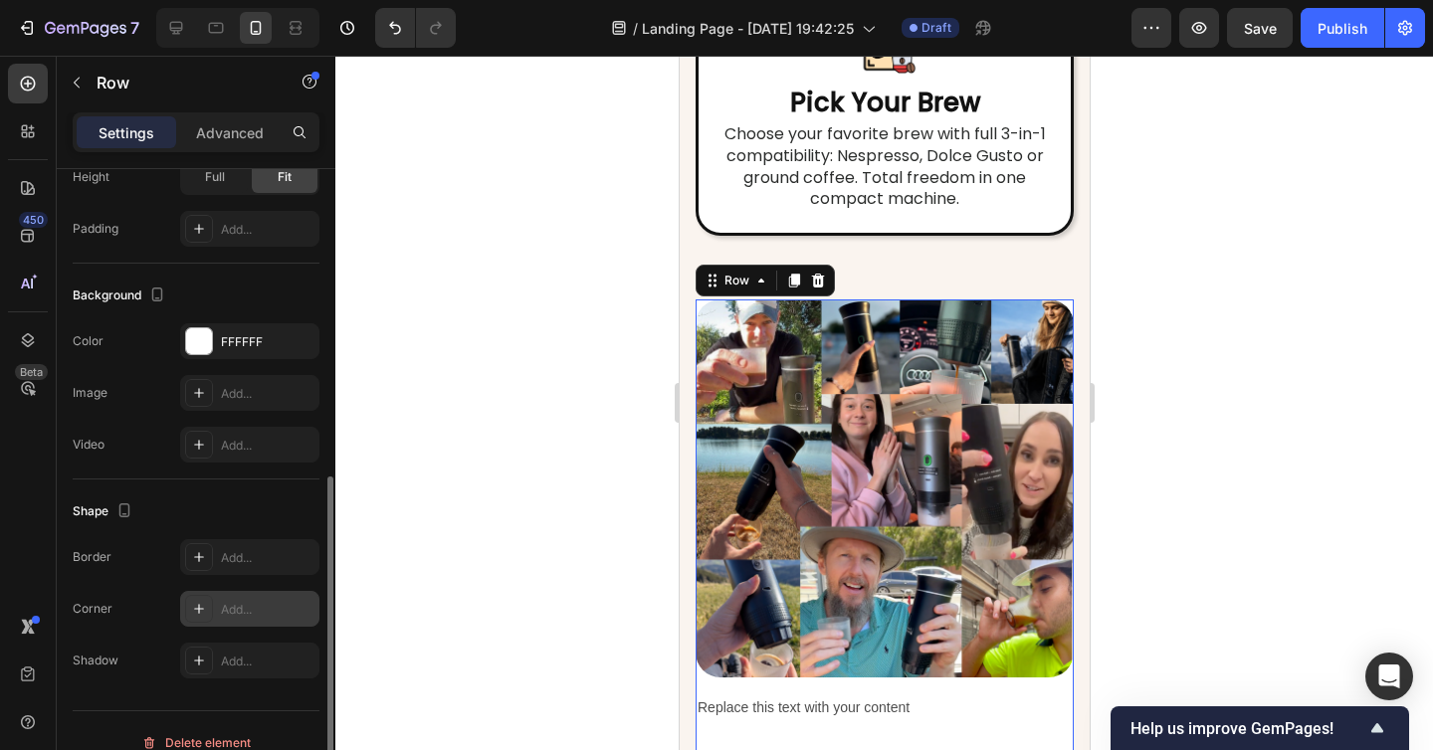
click at [242, 618] on div "Add..." at bounding box center [249, 609] width 139 height 36
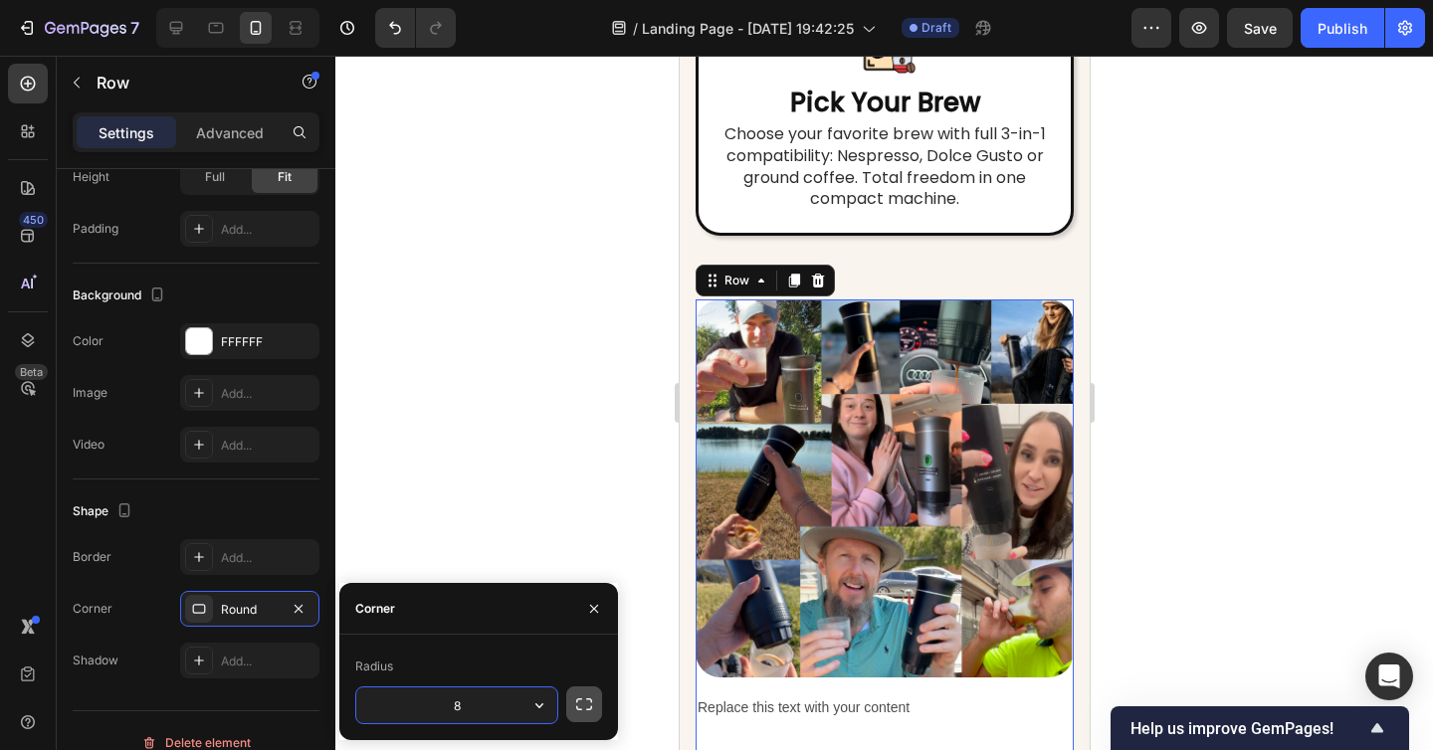
click at [582, 715] on button "button" at bounding box center [584, 704] width 36 height 36
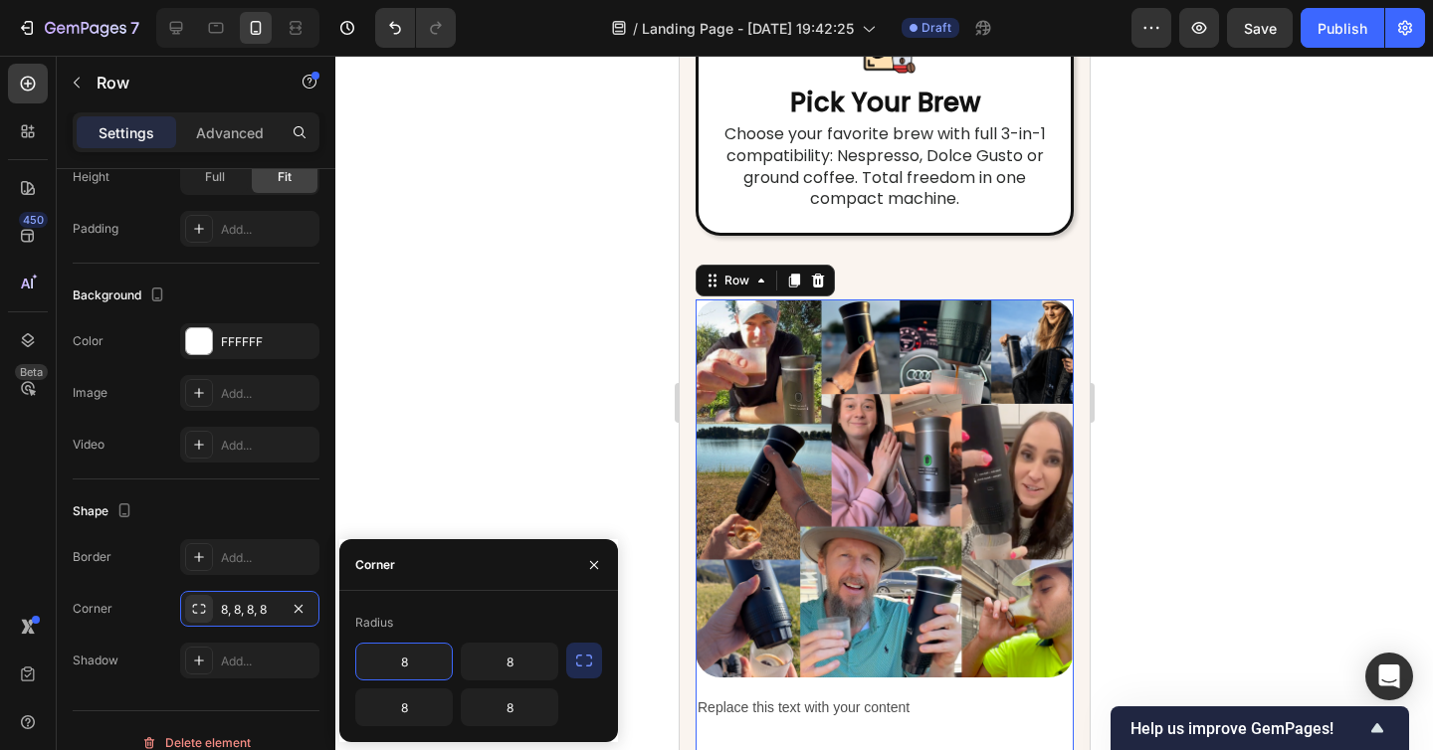
click at [407, 653] on input "8" at bounding box center [404, 662] width 96 height 36
type input "25"
click at [502, 658] on input "8" at bounding box center [510, 662] width 96 height 36
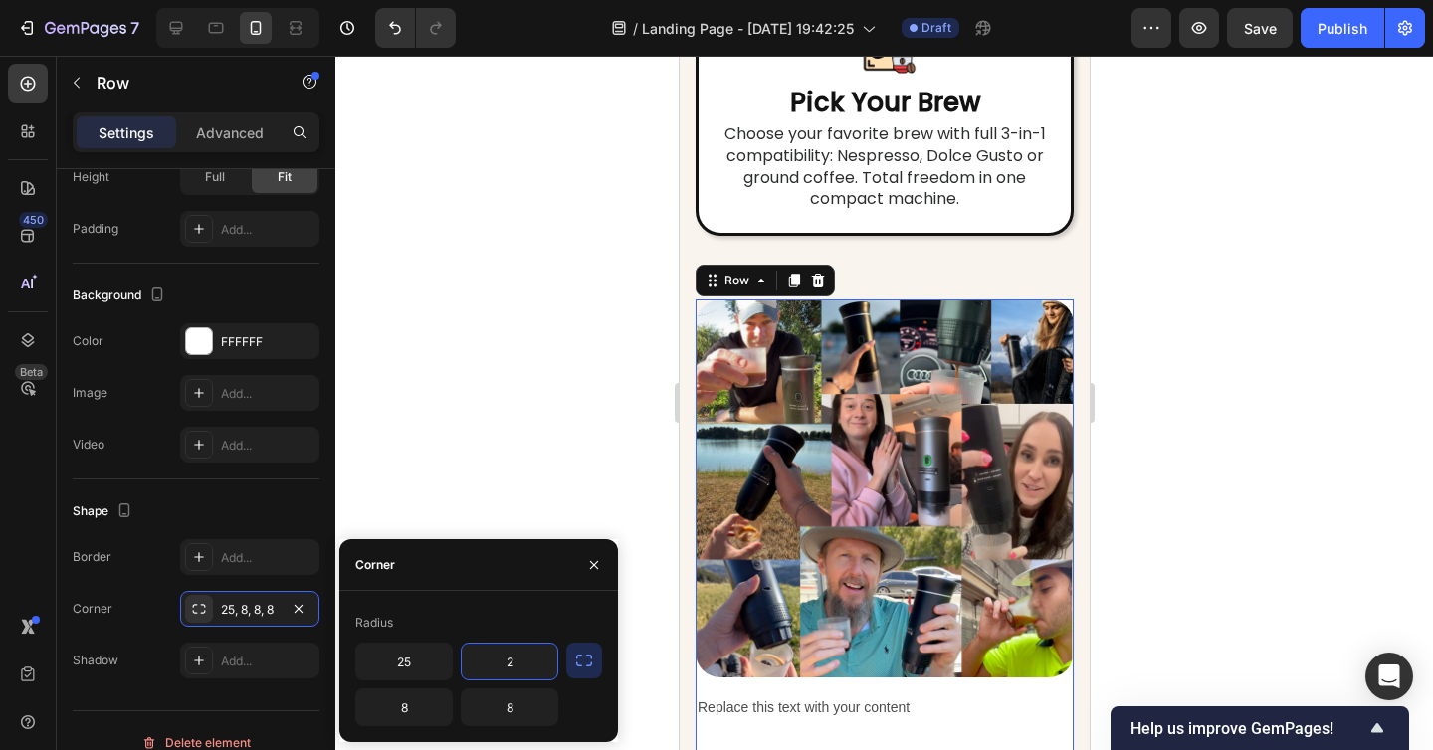
type input "25"
click at [1282, 498] on div at bounding box center [883, 403] width 1097 height 694
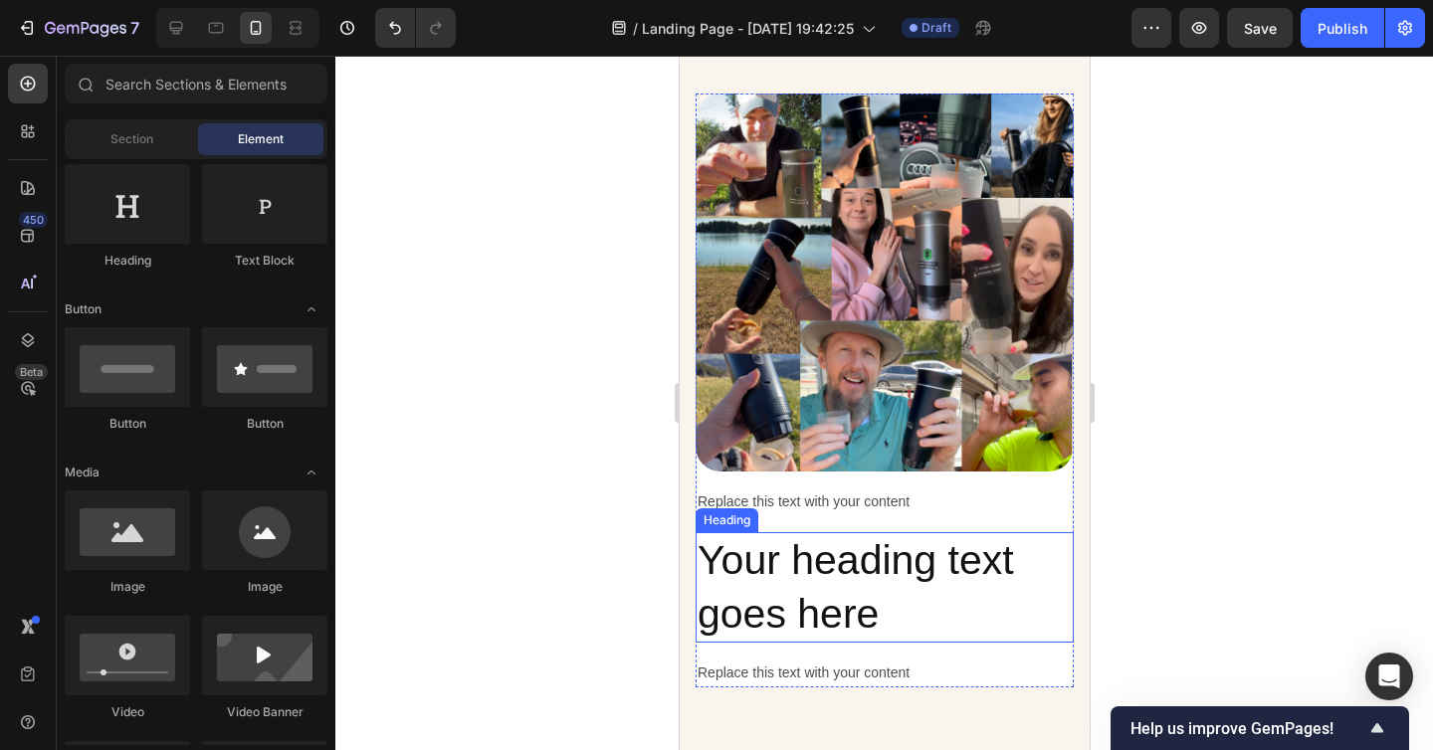
scroll to position [7409, 0]
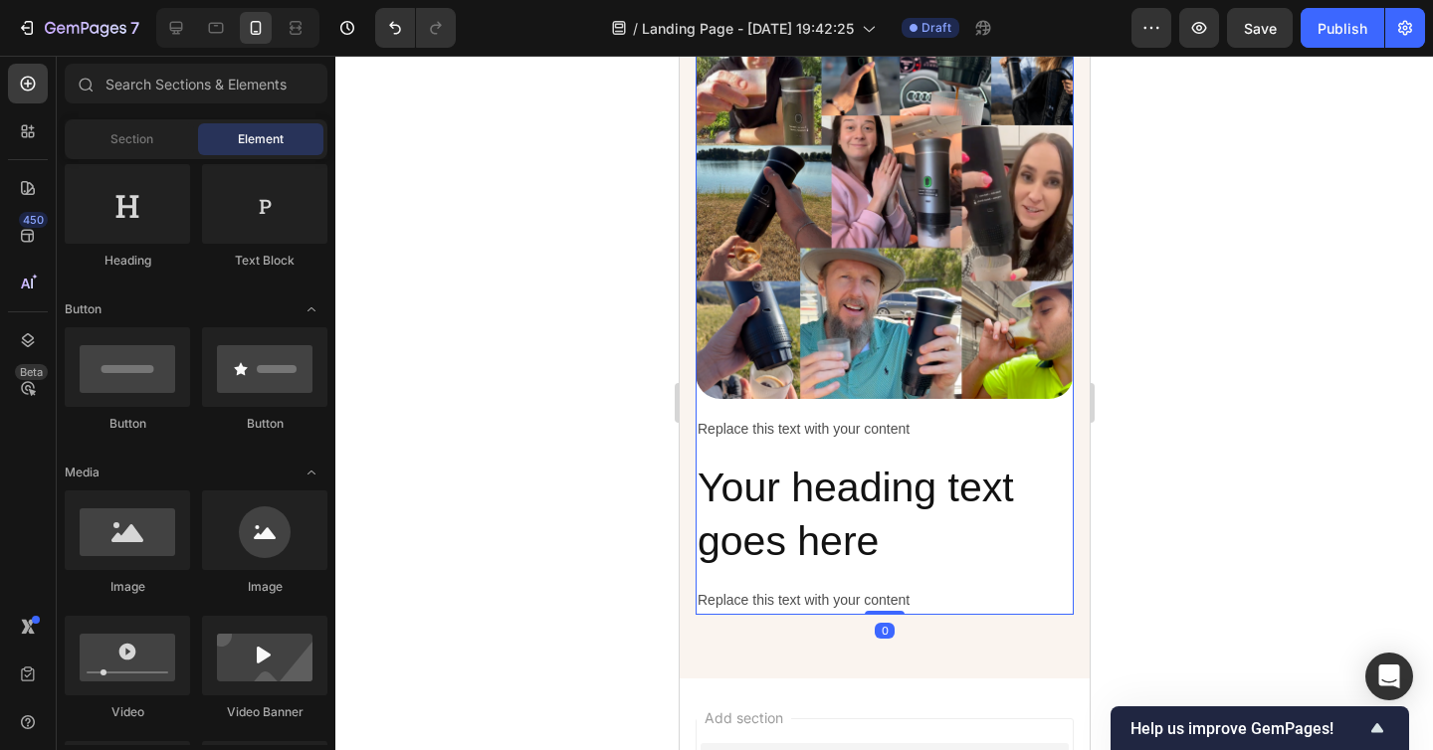
click at [1061, 411] on div "Image Replace this text with your content Text Block Your heading text goes her…" at bounding box center [883, 318] width 378 height 594
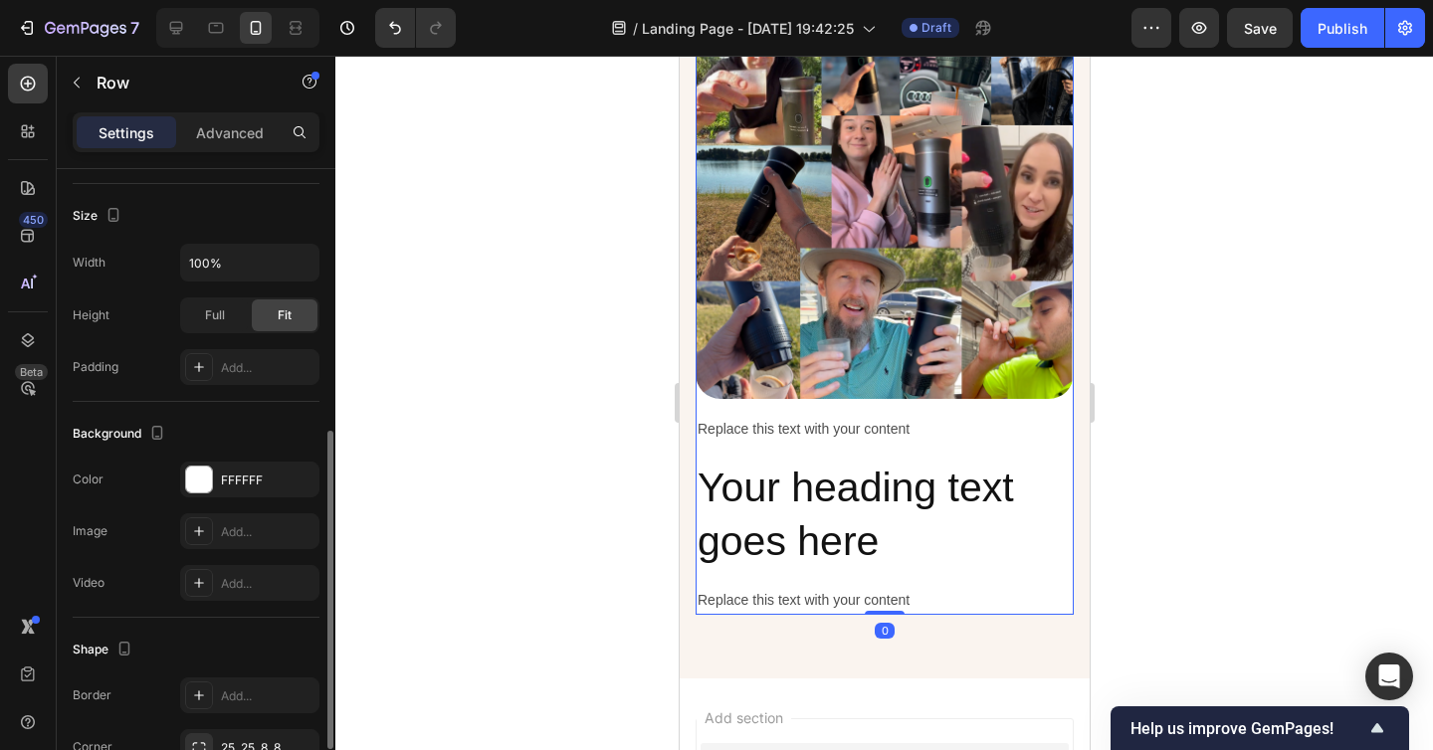
scroll to position [503, 0]
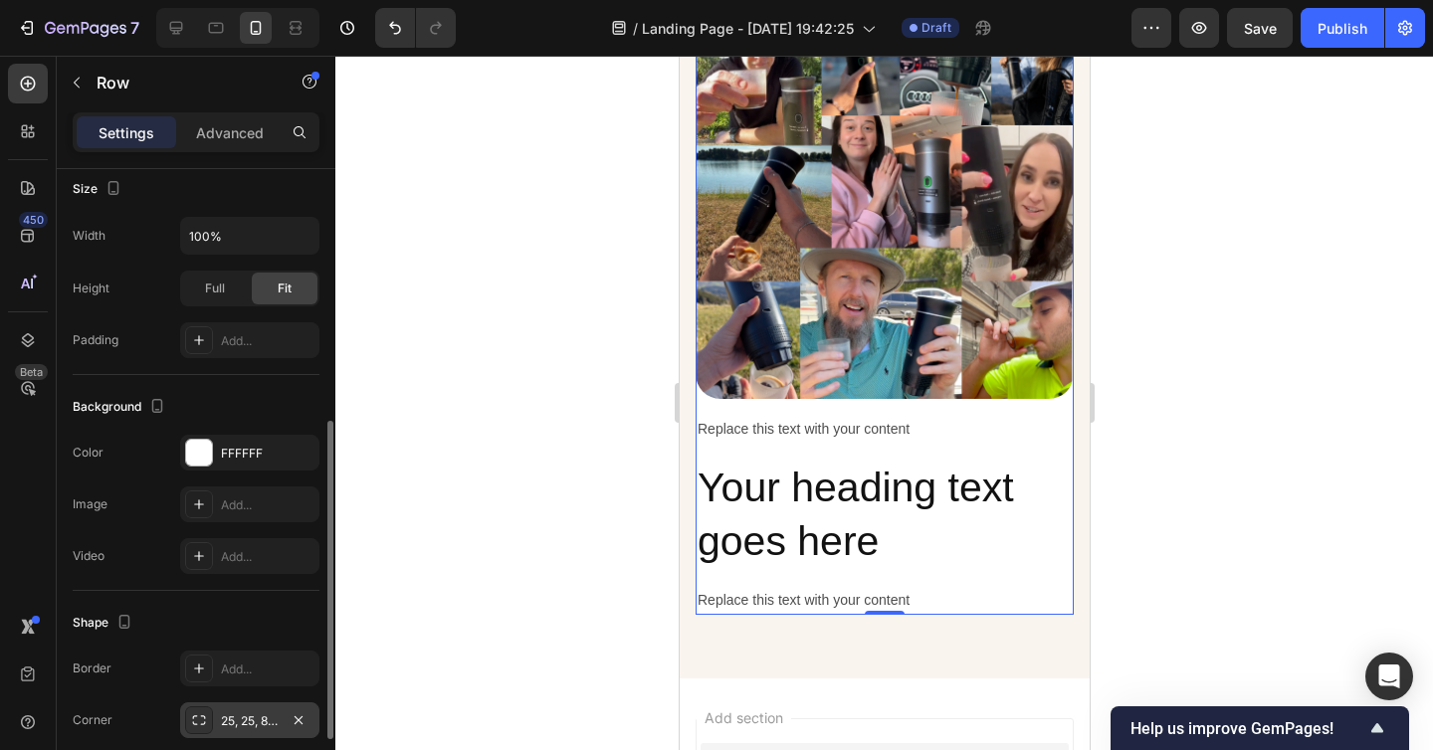
click at [252, 708] on div "25, 25, 8, 8" at bounding box center [249, 720] width 139 height 36
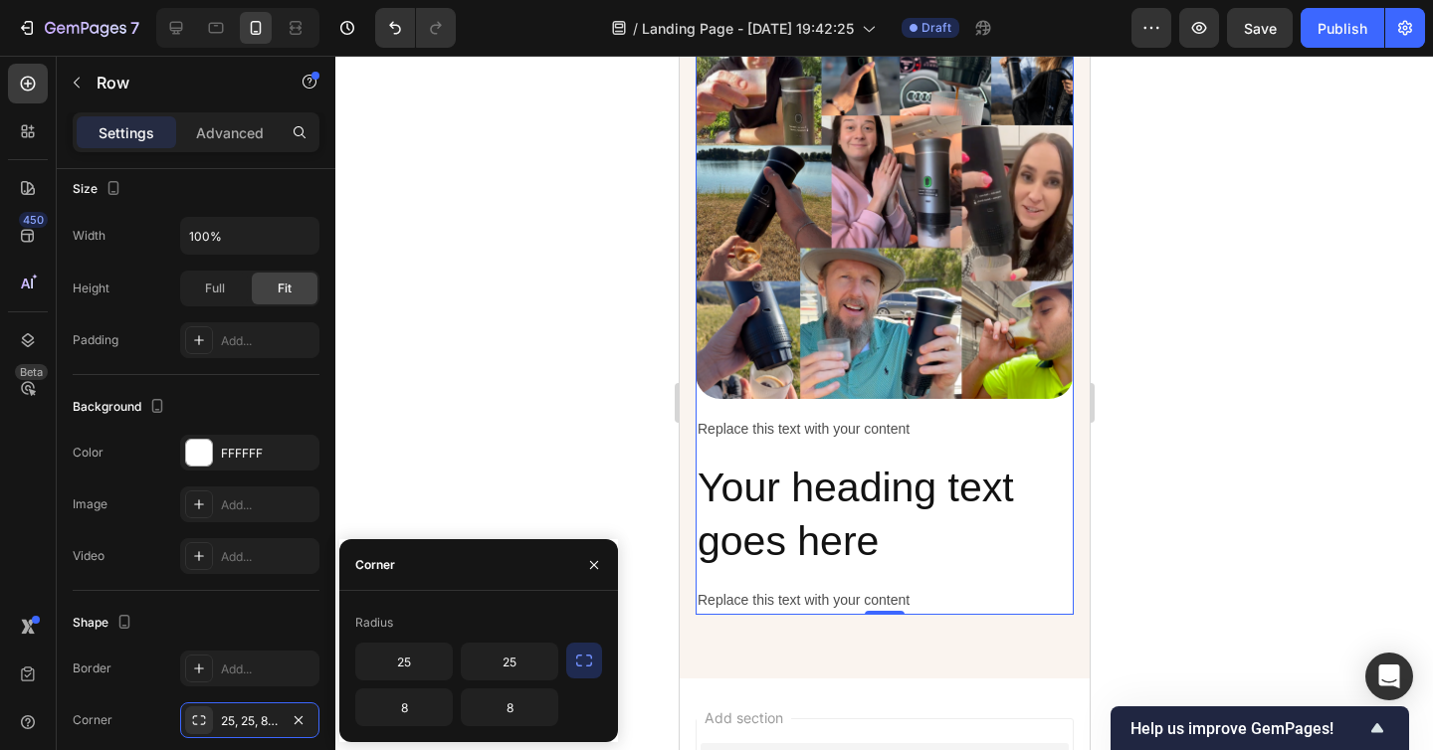
click at [590, 663] on icon "button" at bounding box center [584, 661] width 16 height 12
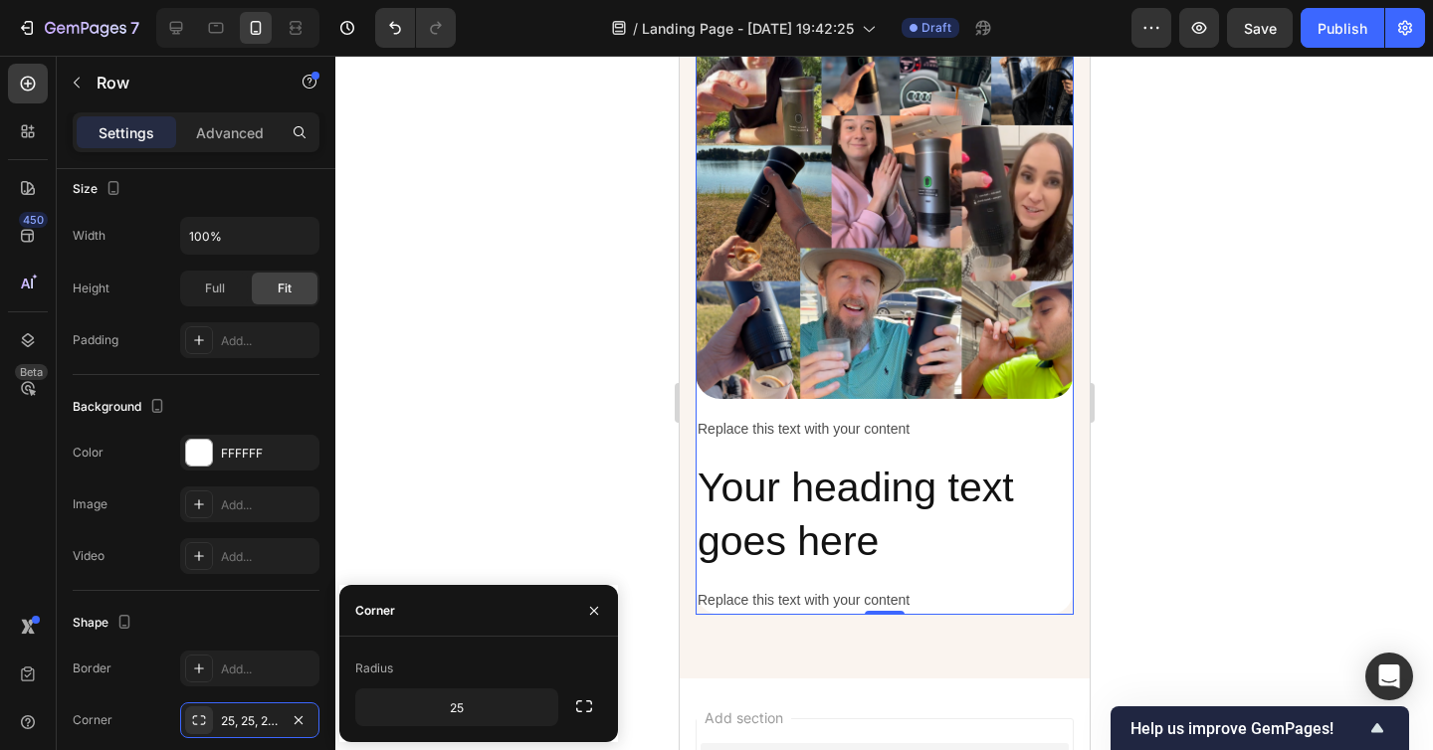
click at [475, 665] on div "Radius" at bounding box center [478, 669] width 247 height 32
click at [532, 475] on div at bounding box center [883, 403] width 1097 height 694
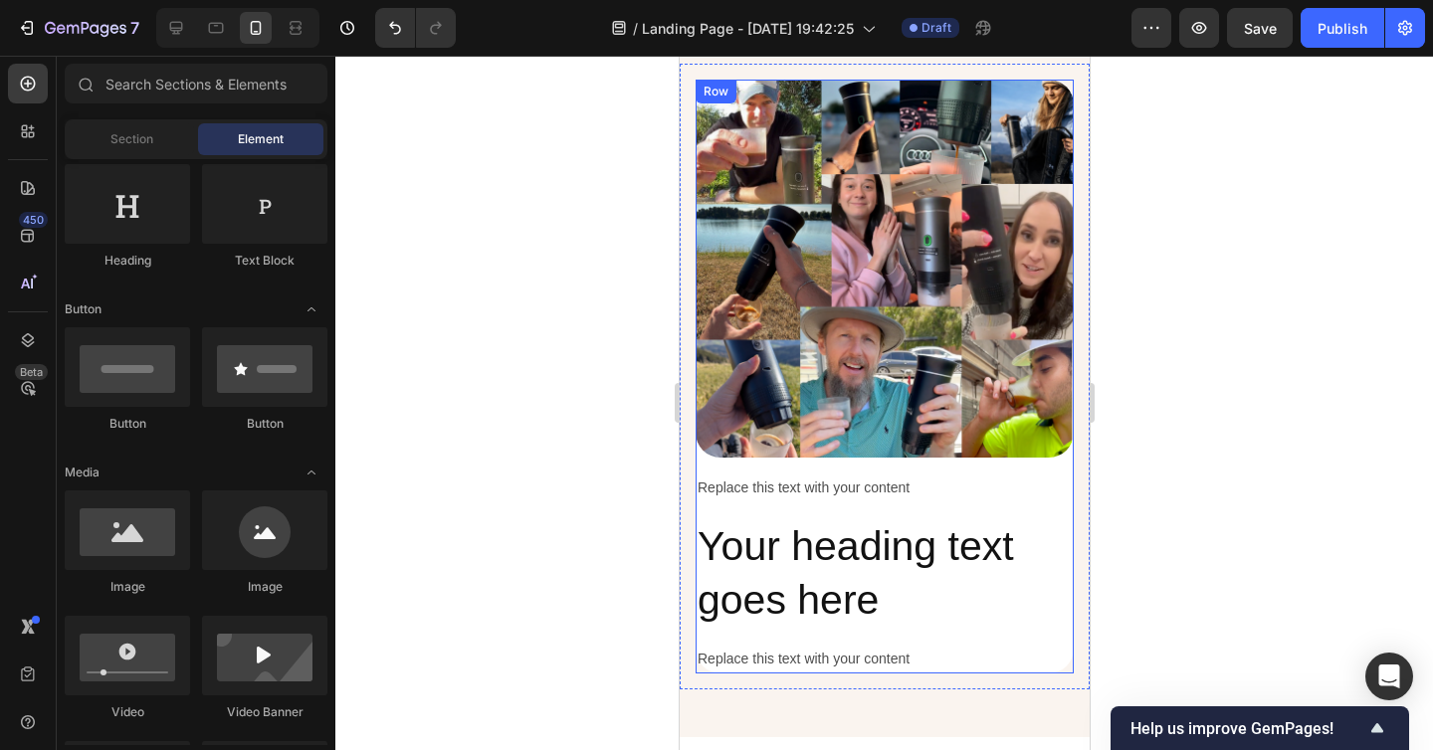
scroll to position [7346, 0]
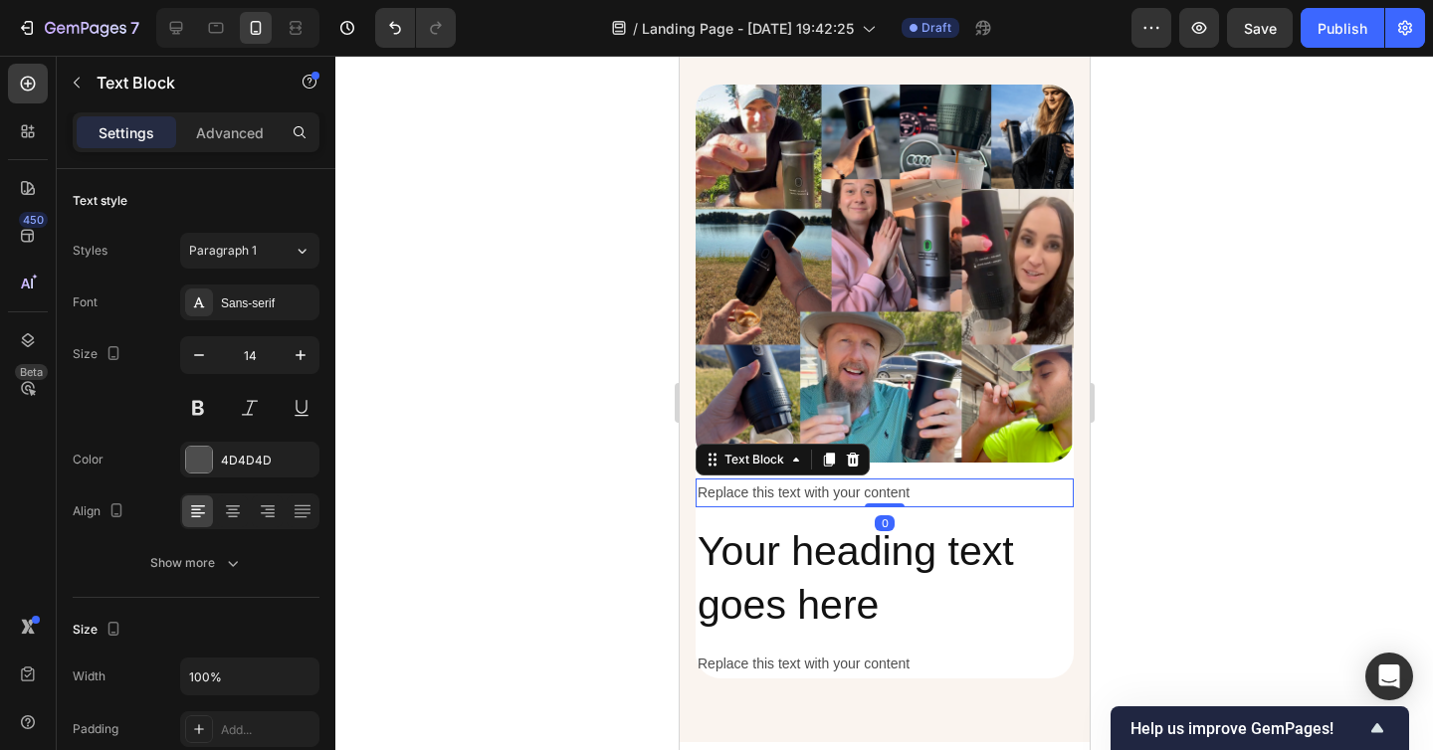
click at [1068, 505] on div "Replace this text with your content" at bounding box center [883, 492] width 378 height 29
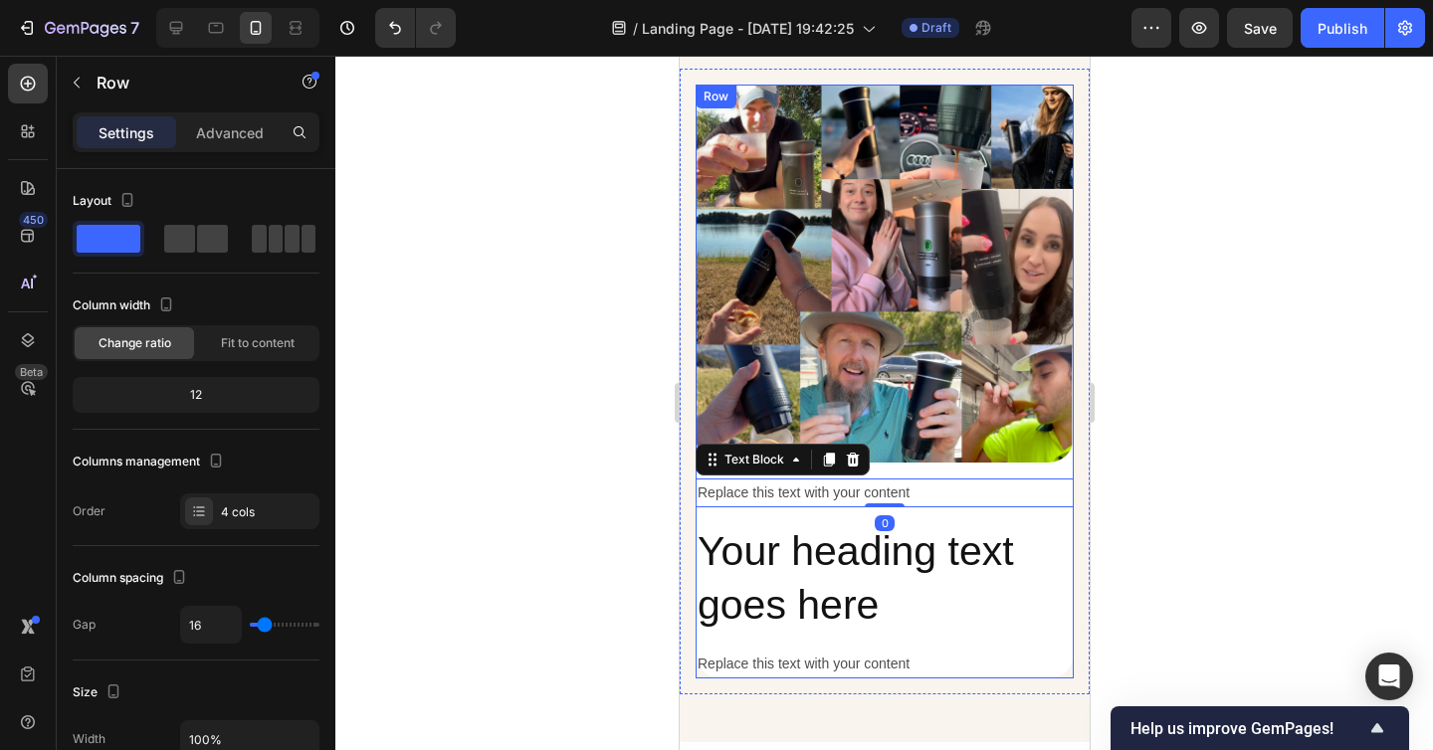
click at [1067, 471] on div "Image Replace this text with your content Text Block 0 Your heading text goes h…" at bounding box center [883, 382] width 378 height 594
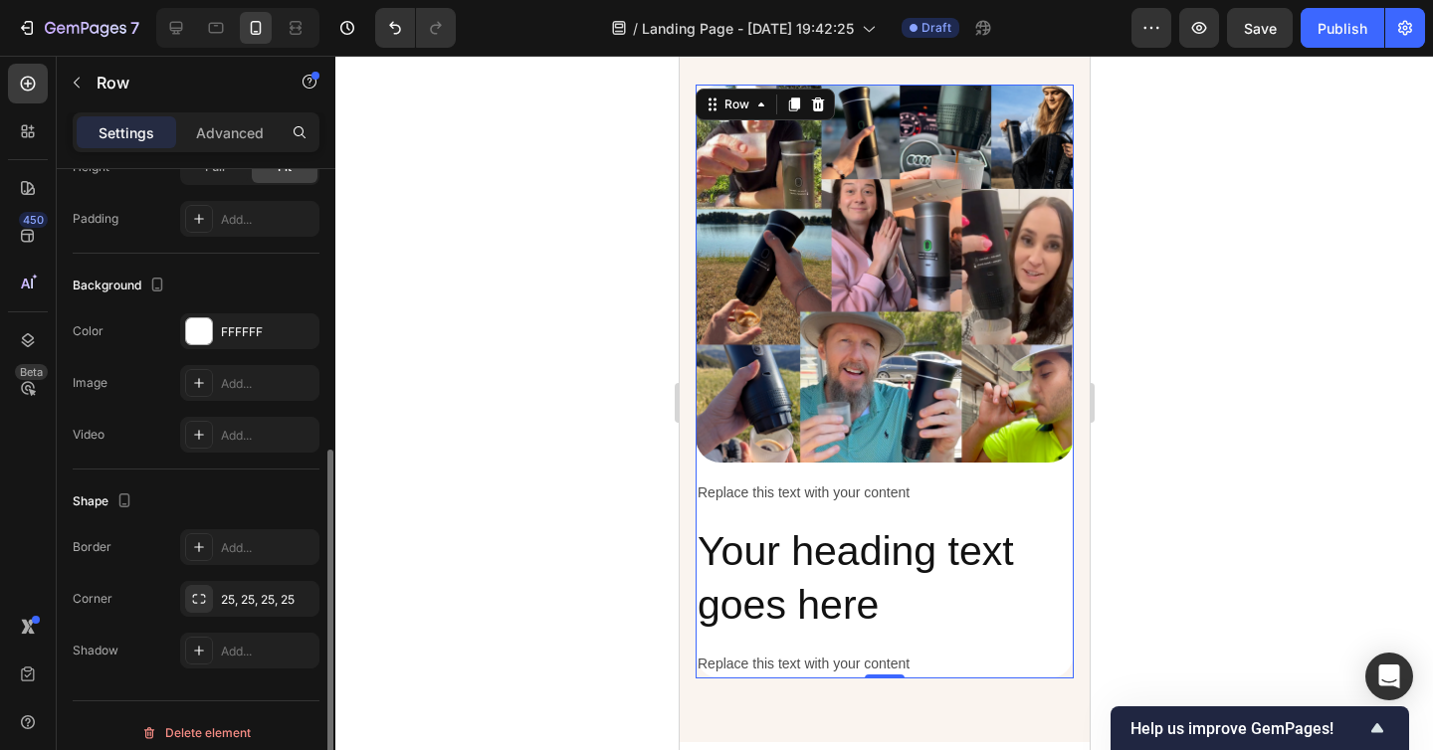
scroll to position [639, 0]
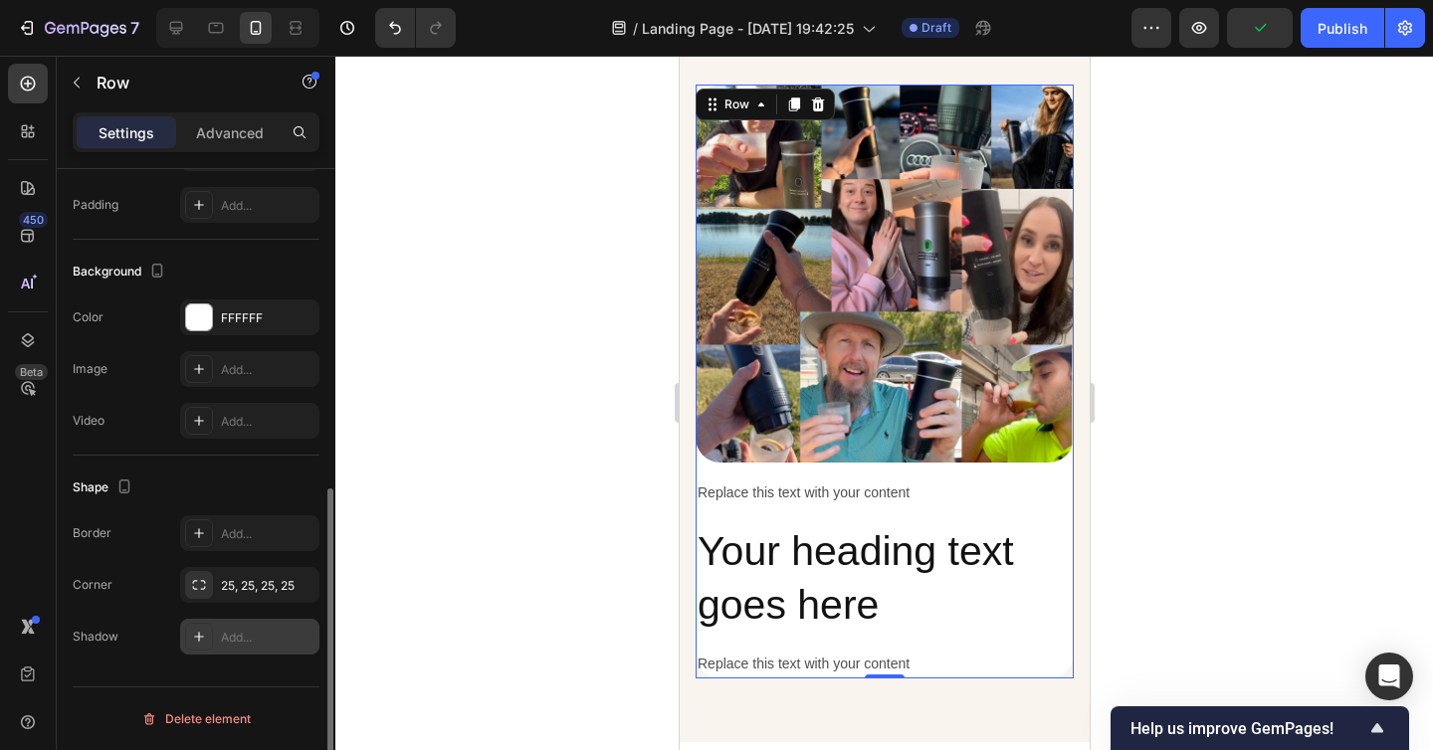
click at [244, 630] on div "Add..." at bounding box center [268, 638] width 94 height 18
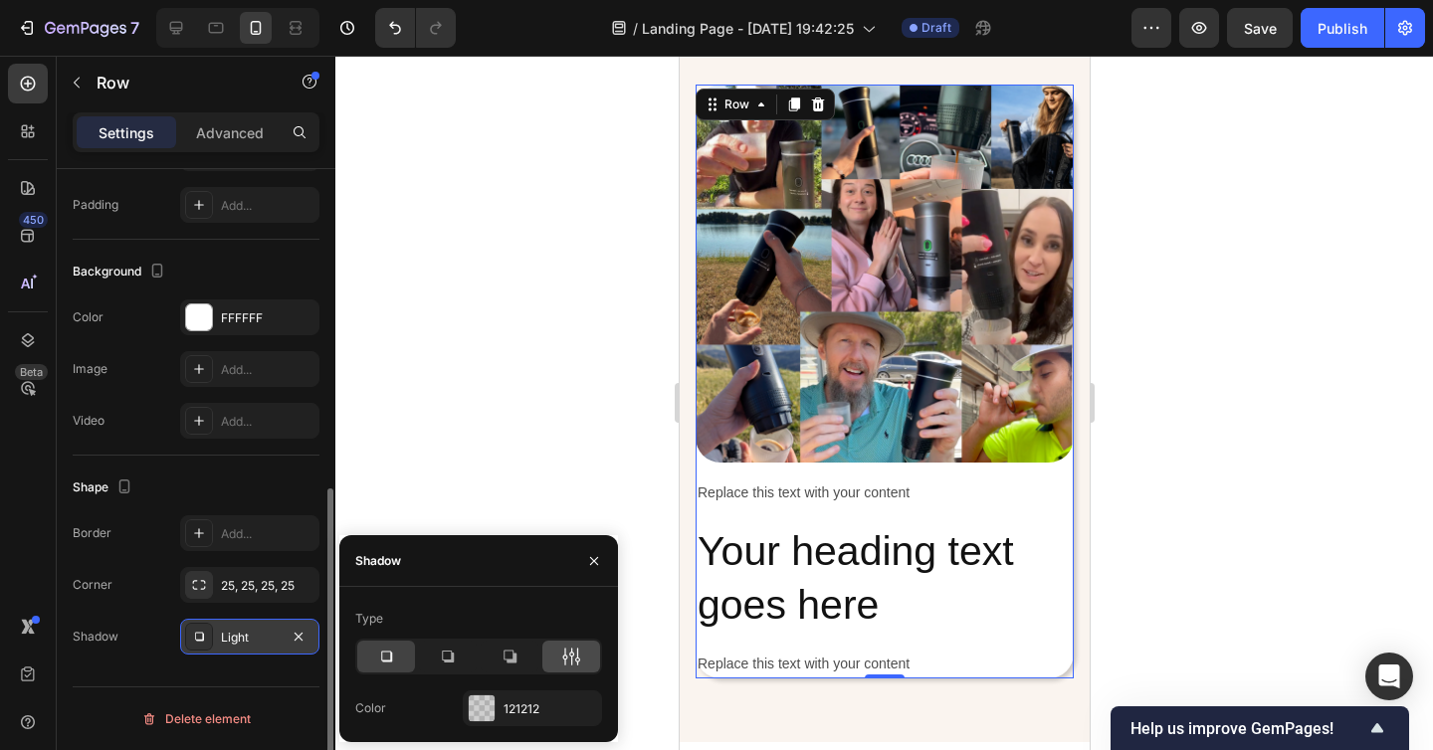
click at [570, 655] on icon at bounding box center [571, 657] width 20 height 20
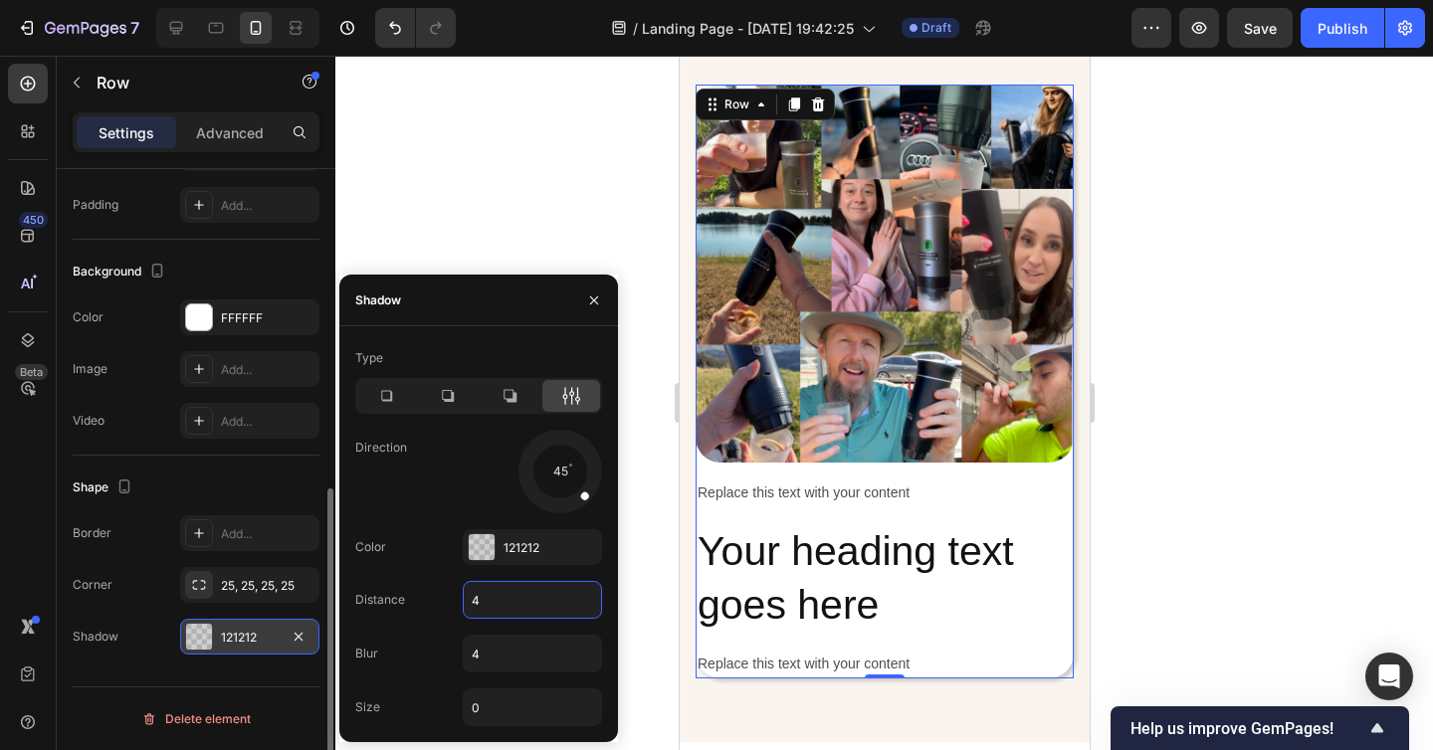
click at [502, 592] on input "4" at bounding box center [532, 600] width 137 height 36
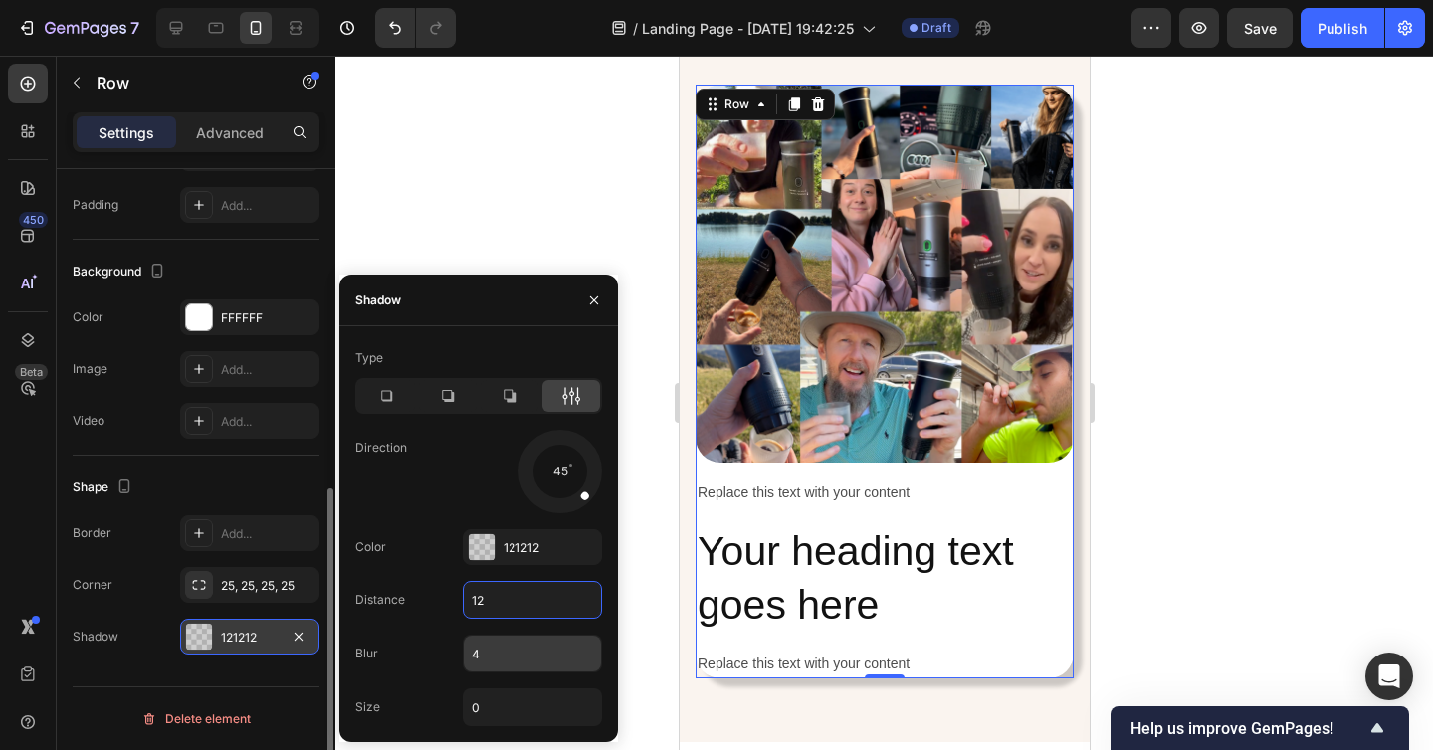
type input "12"
click at [505, 655] on input "4" at bounding box center [532, 654] width 137 height 36
type input "12"
click at [1255, 613] on div at bounding box center [883, 403] width 1097 height 694
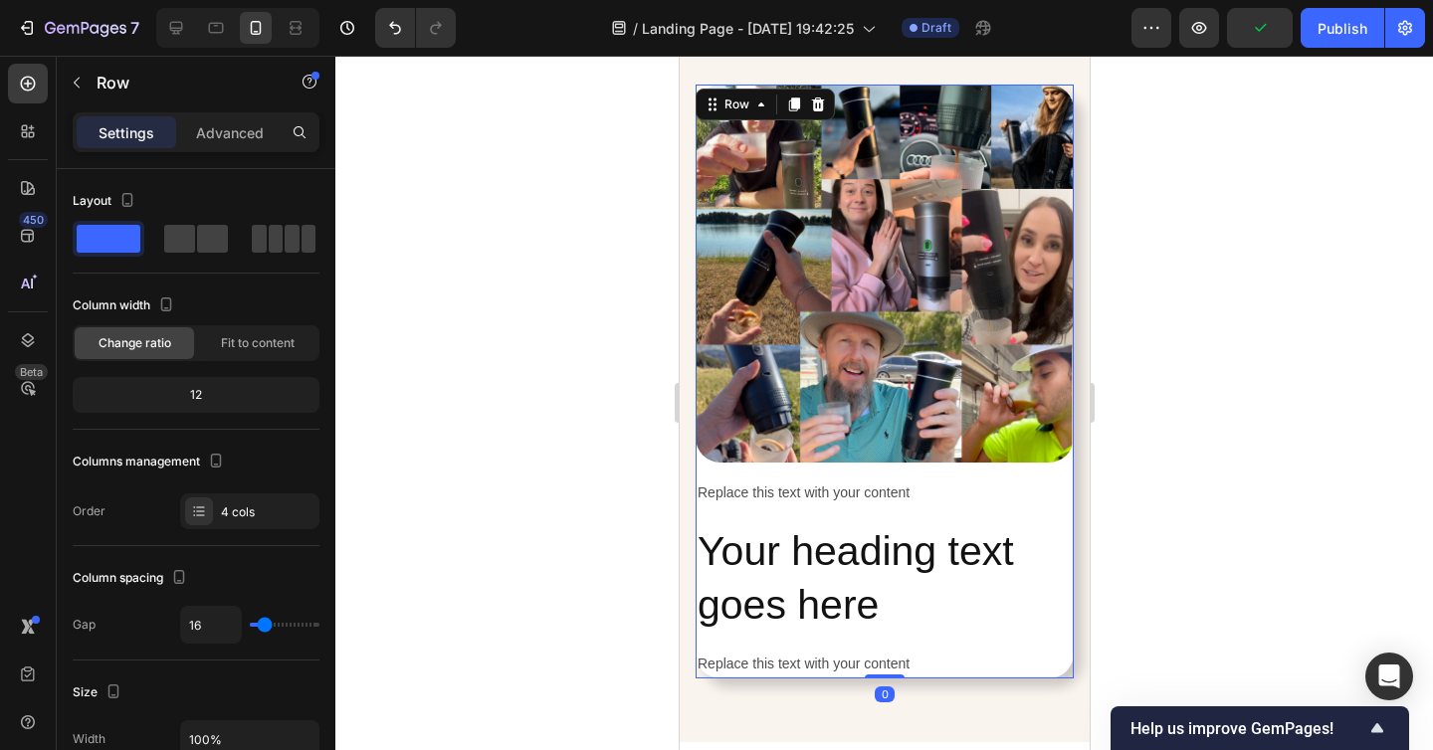
click at [1059, 515] on div "Image Replace this text with your content Text Block Your heading text goes her…" at bounding box center [883, 382] width 378 height 594
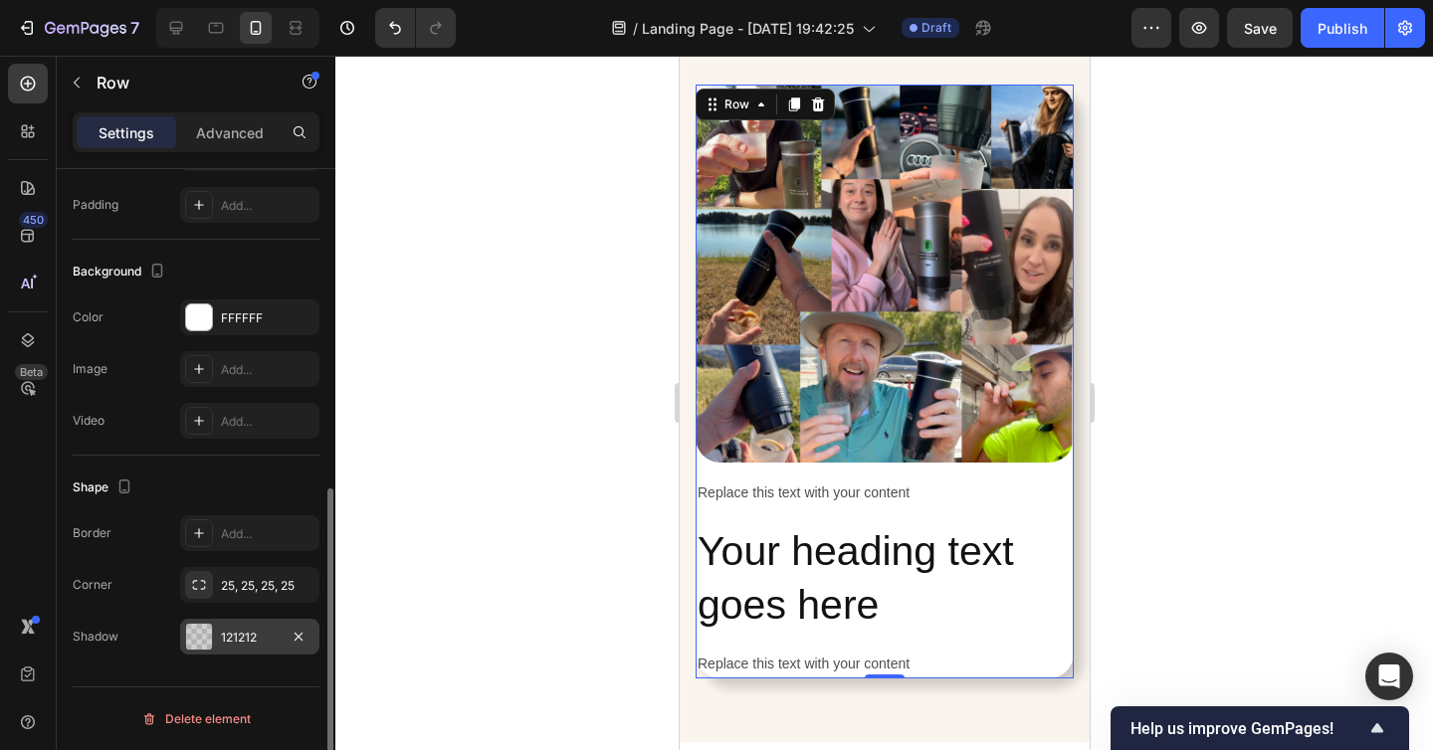
click at [241, 630] on div "121212" at bounding box center [250, 638] width 58 height 18
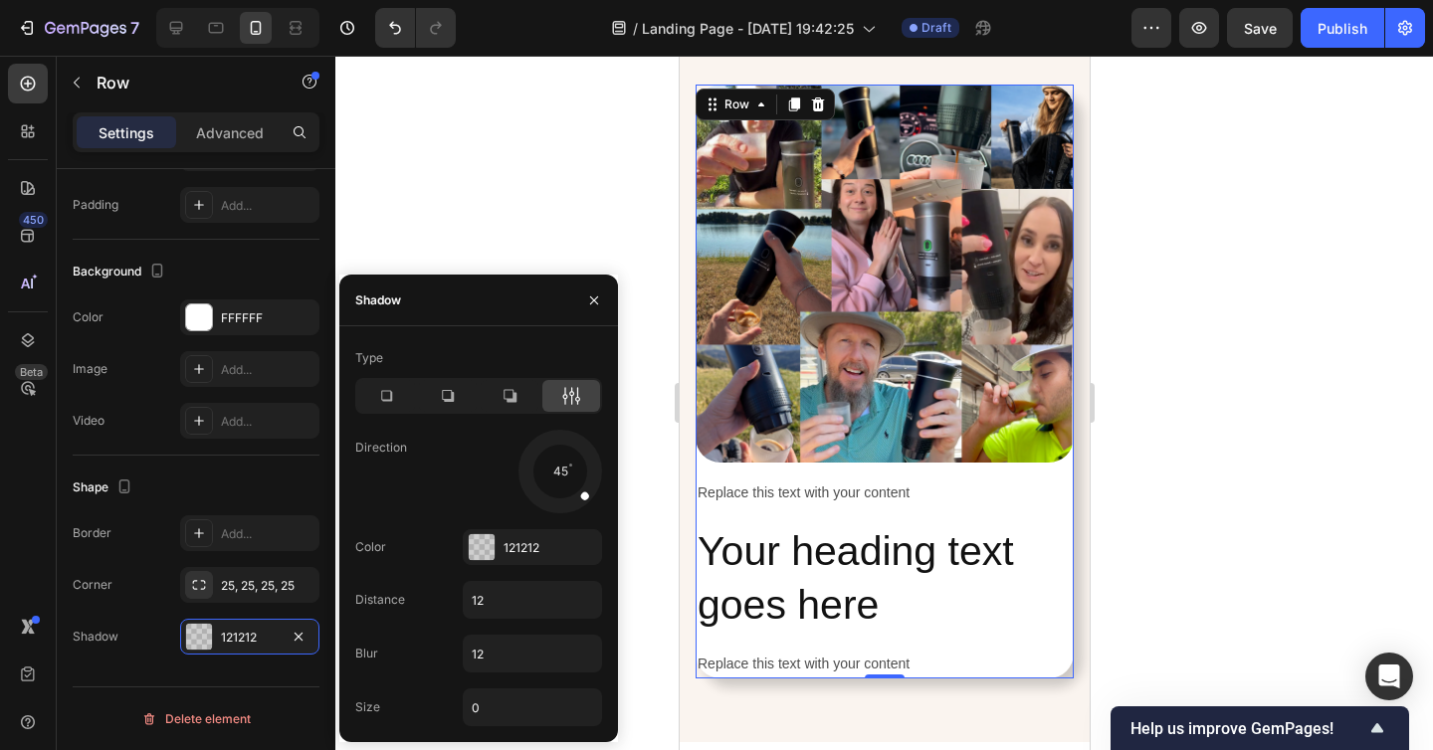
click at [563, 473] on div at bounding box center [575, 487] width 40 height 40
drag, startPoint x: 585, startPoint y: 491, endPoint x: 614, endPoint y: 525, distance: 44.5
click at [614, 525] on div "Type Direction 45 Color 121212 Distance 12 Blur 12 Size 0" at bounding box center [478, 534] width 279 height 384
click at [952, 581] on h2 "Your heading text goes here" at bounding box center [883, 578] width 378 height 110
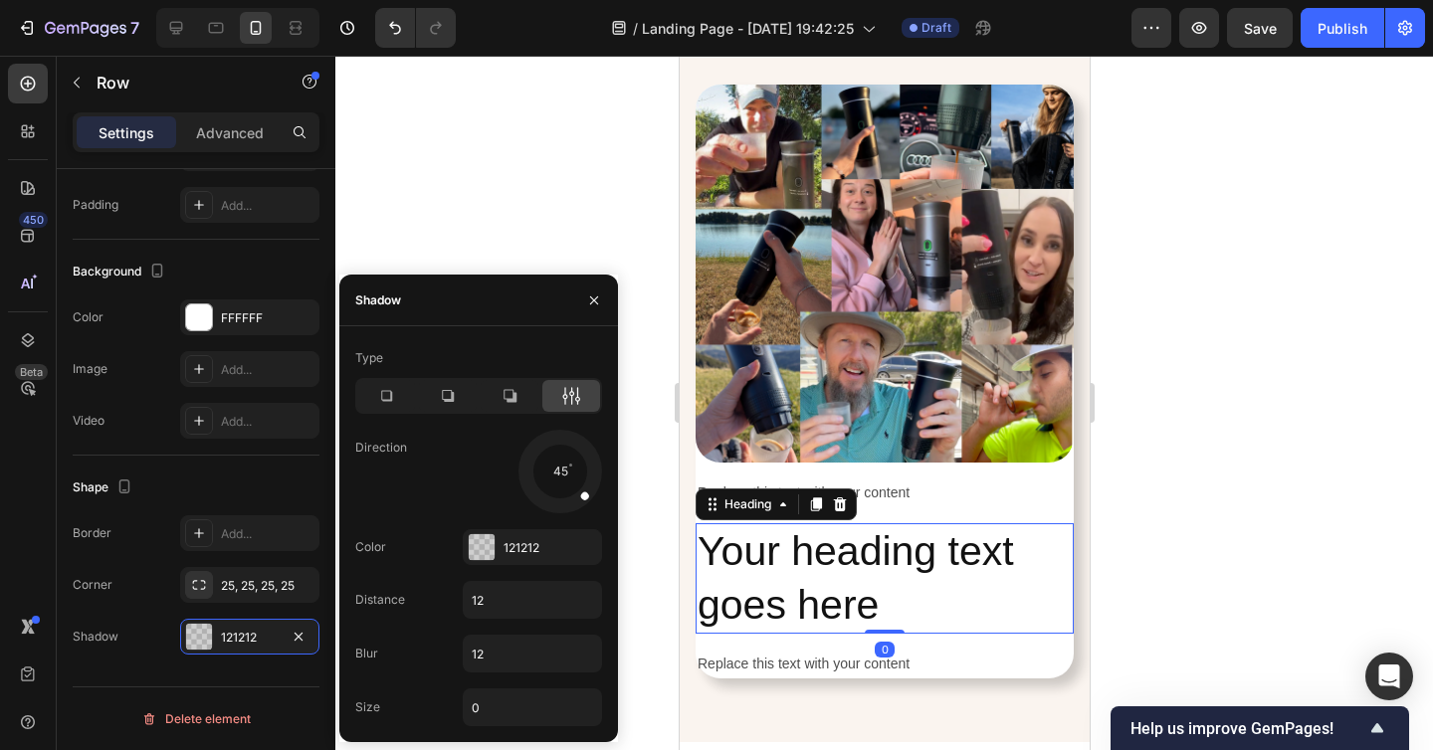
scroll to position [0, 0]
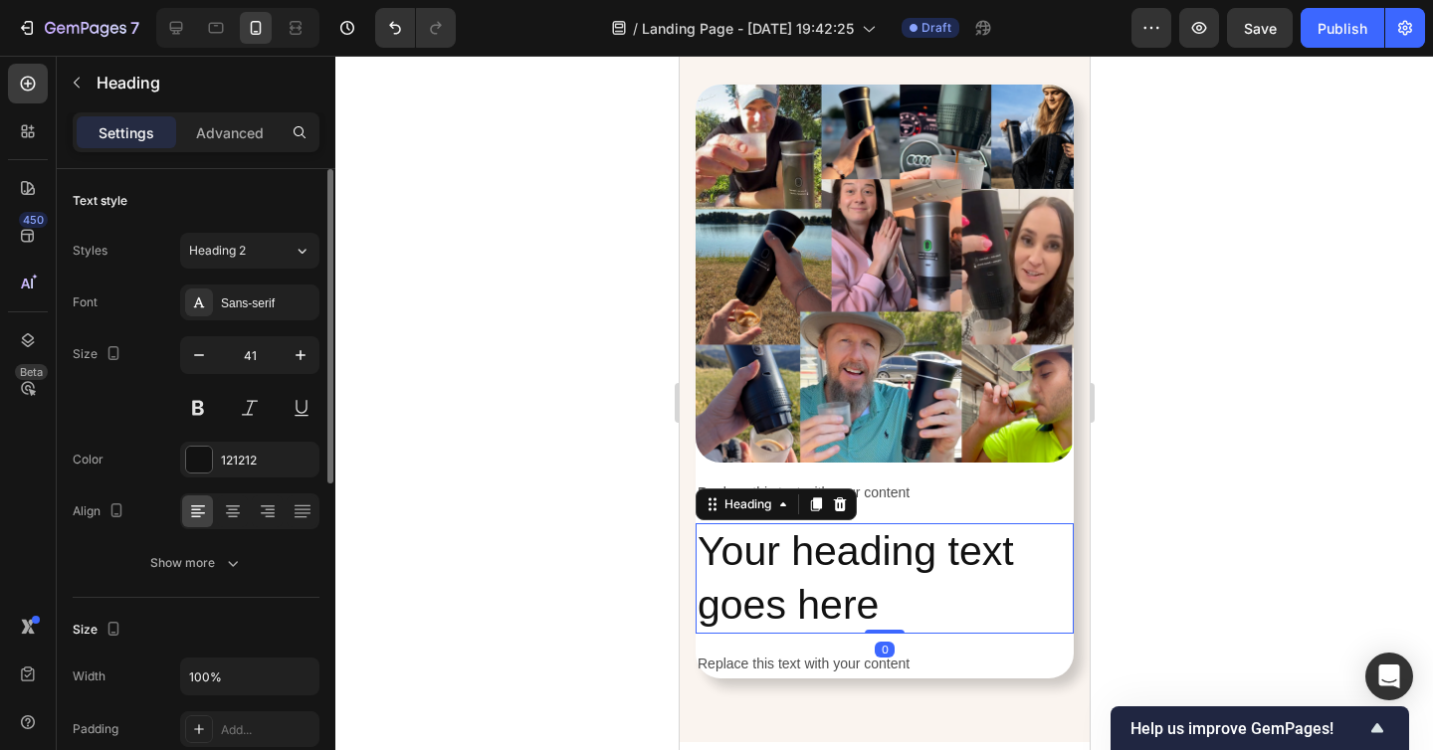
click at [1229, 596] on div at bounding box center [883, 403] width 1097 height 694
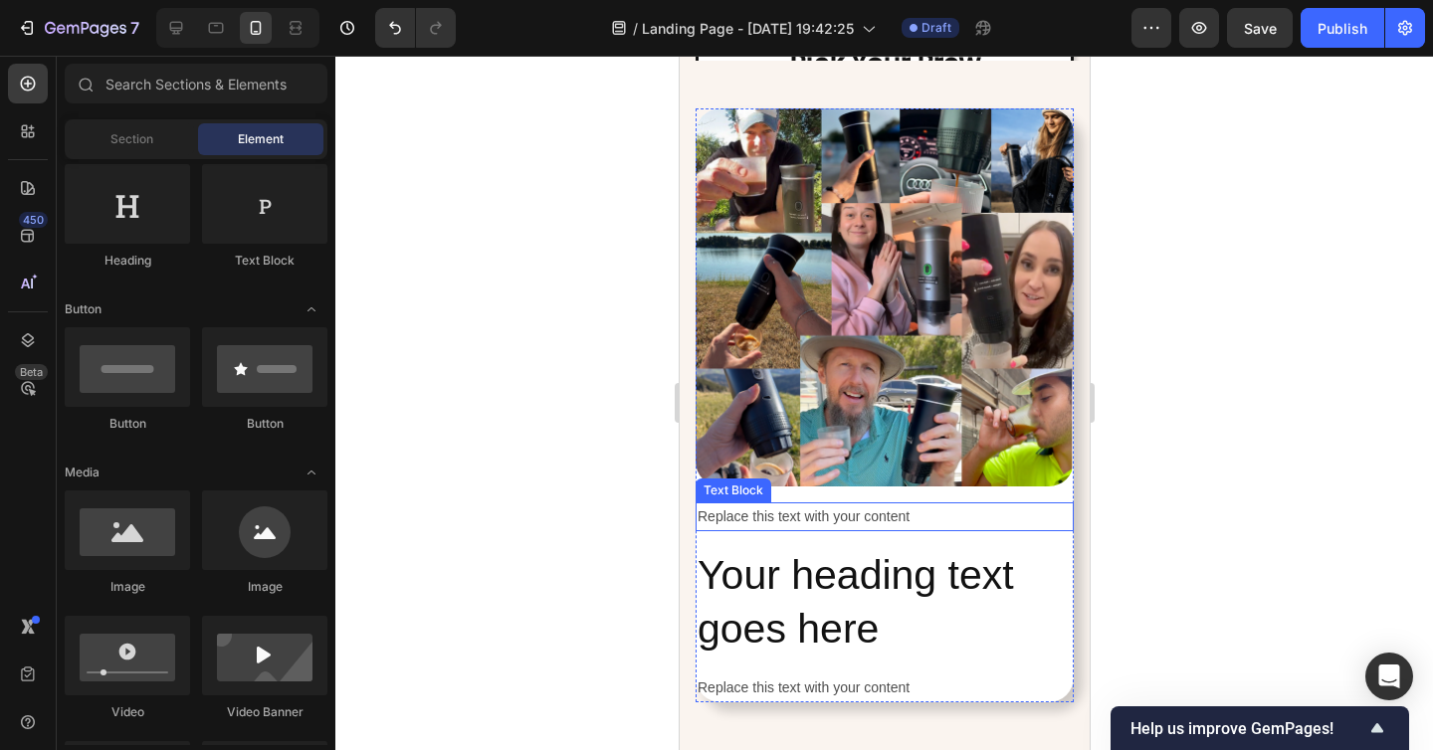
scroll to position [7320, 0]
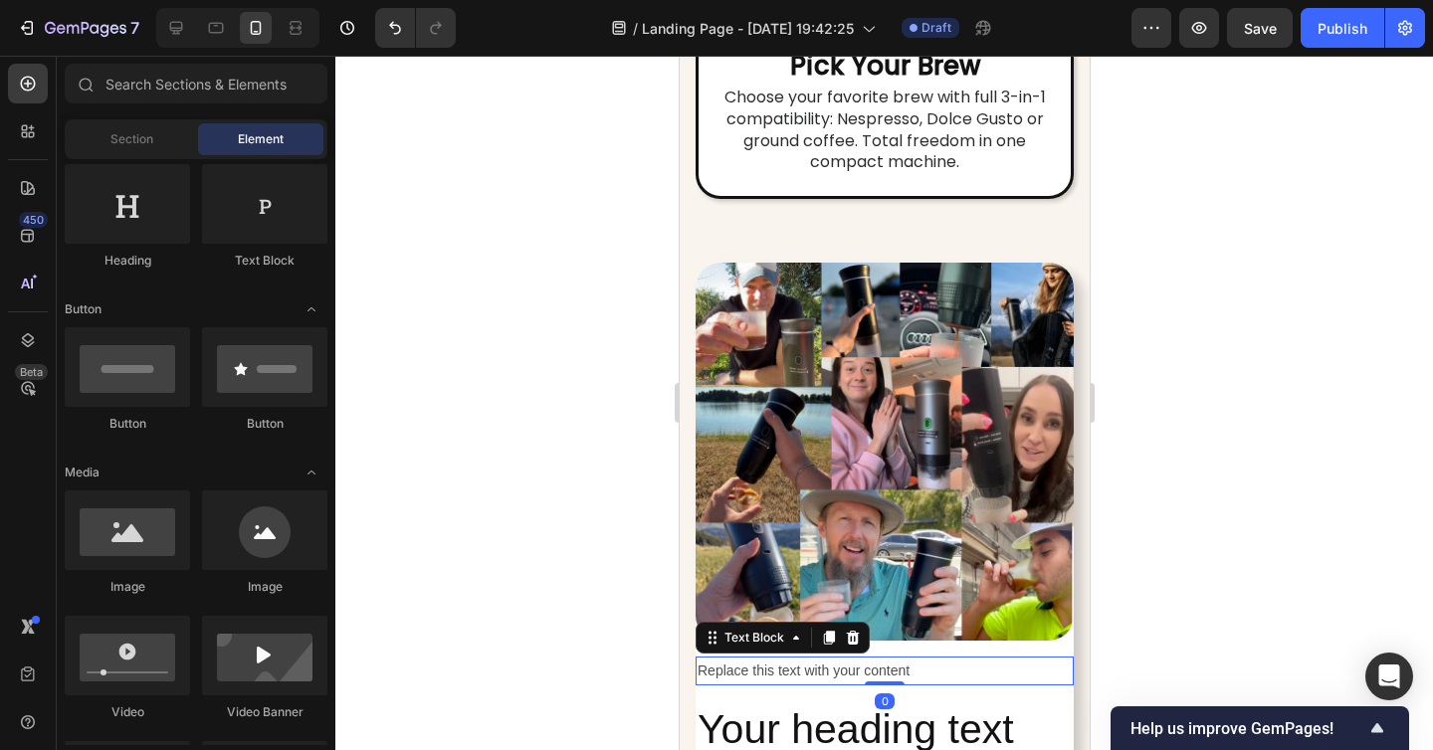
click at [763, 657] on div "Replace this text with your content" at bounding box center [883, 671] width 378 height 29
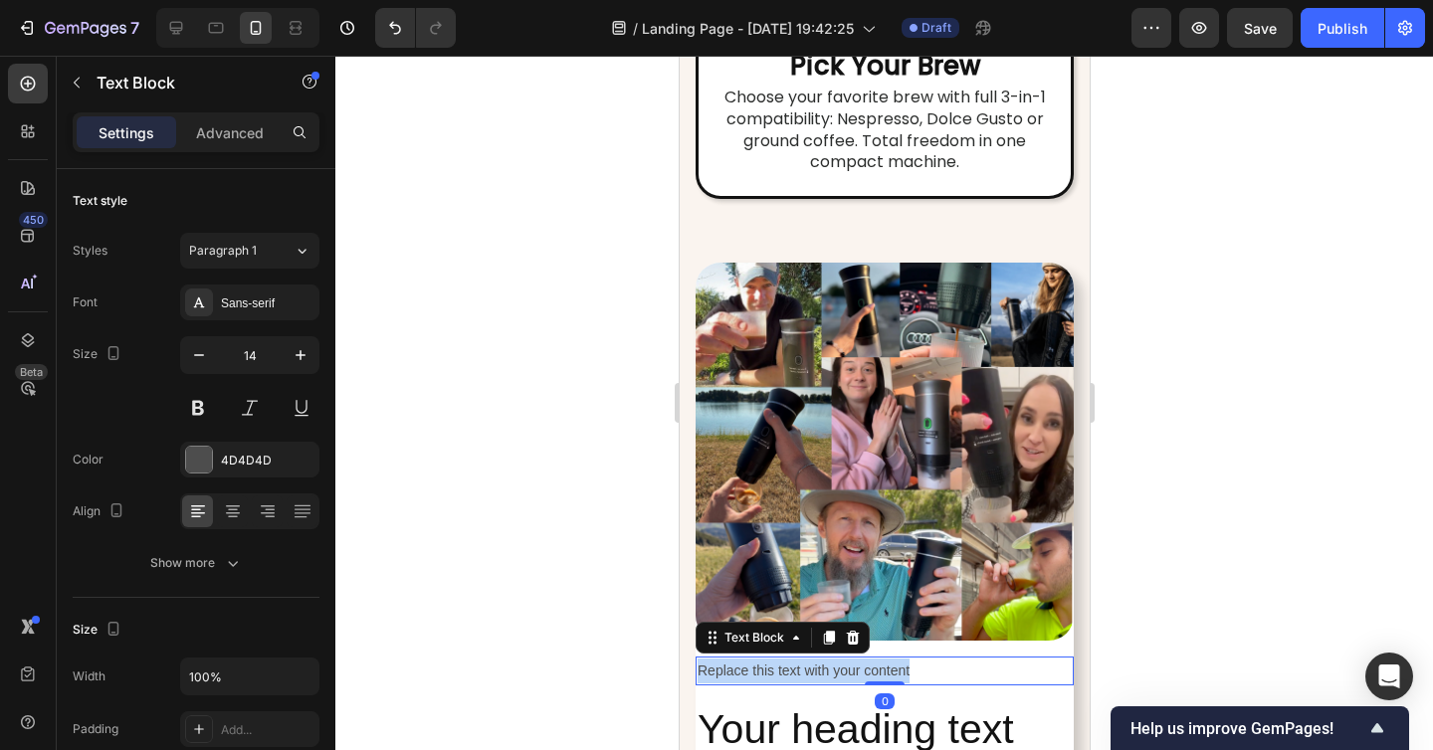
click at [763, 659] on p "Replace this text with your content" at bounding box center [883, 671] width 374 height 25
click at [1182, 448] on div at bounding box center [883, 403] width 1097 height 694
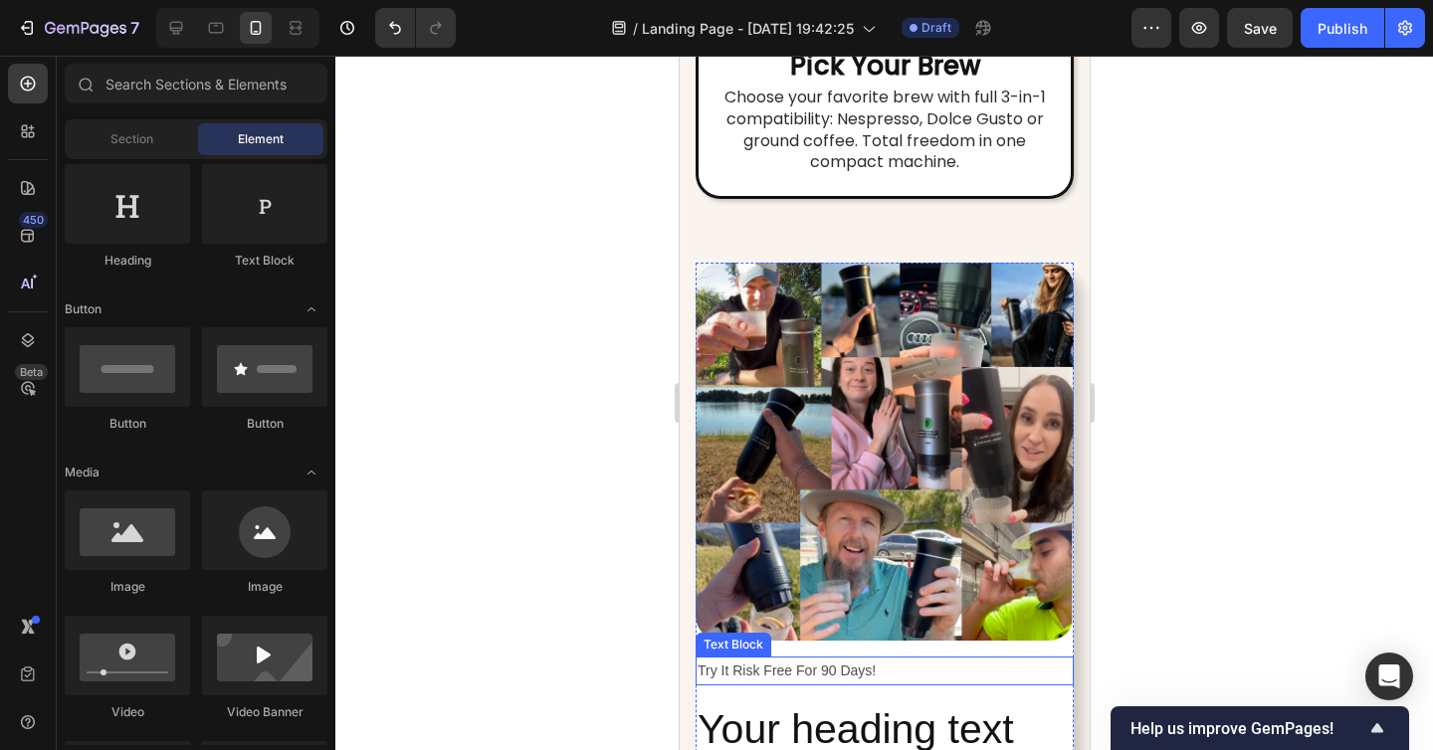
click at [920, 659] on p "Try It Risk Free For 90 Days!" at bounding box center [883, 671] width 374 height 25
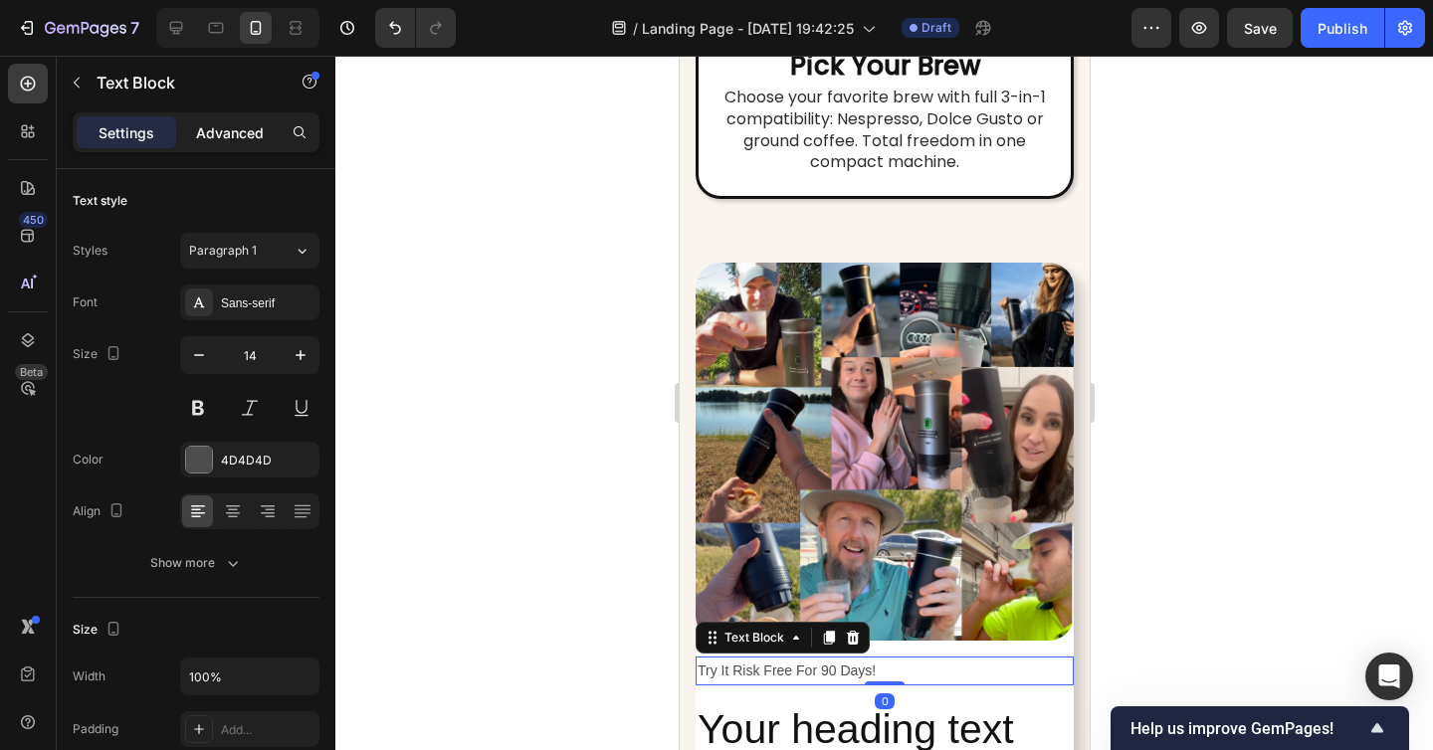
click at [238, 134] on p "Advanced" at bounding box center [230, 132] width 68 height 21
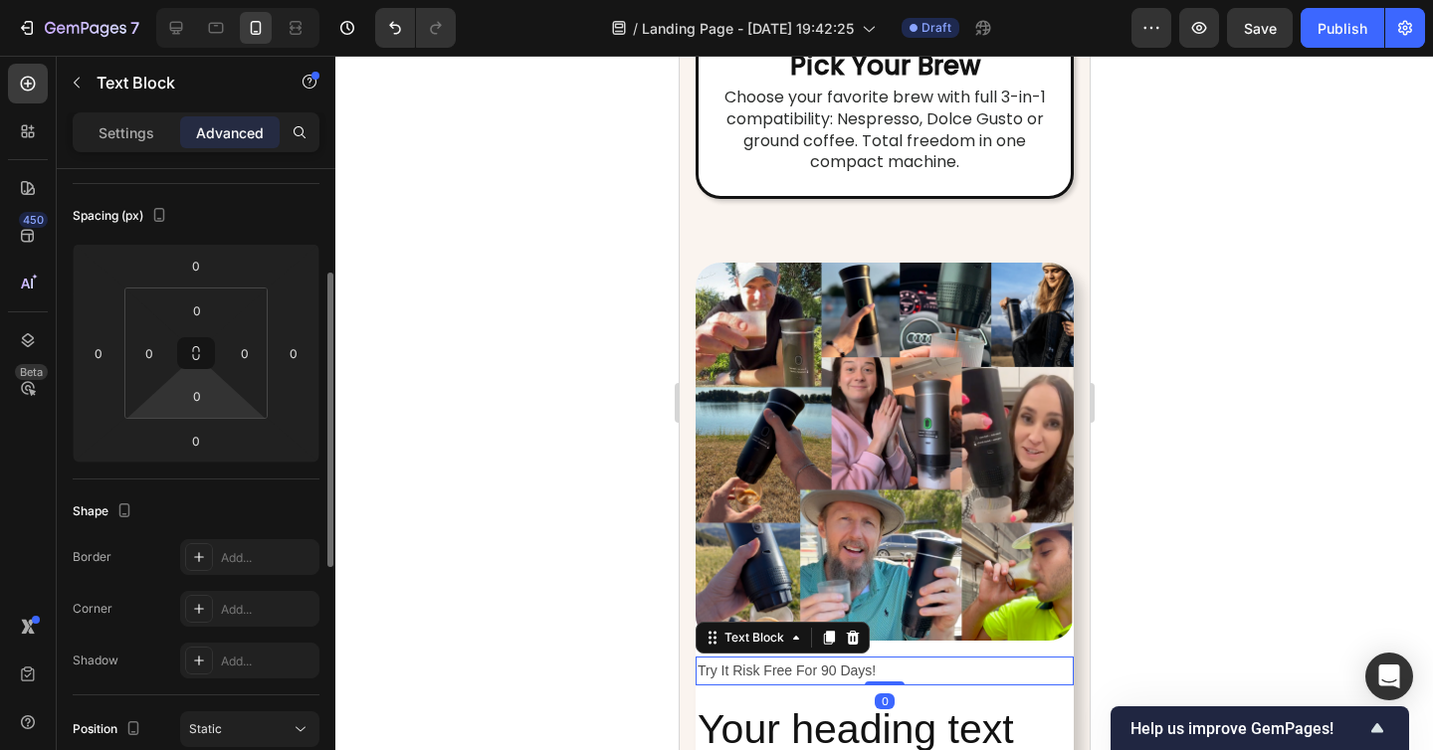
scroll to position [227, 0]
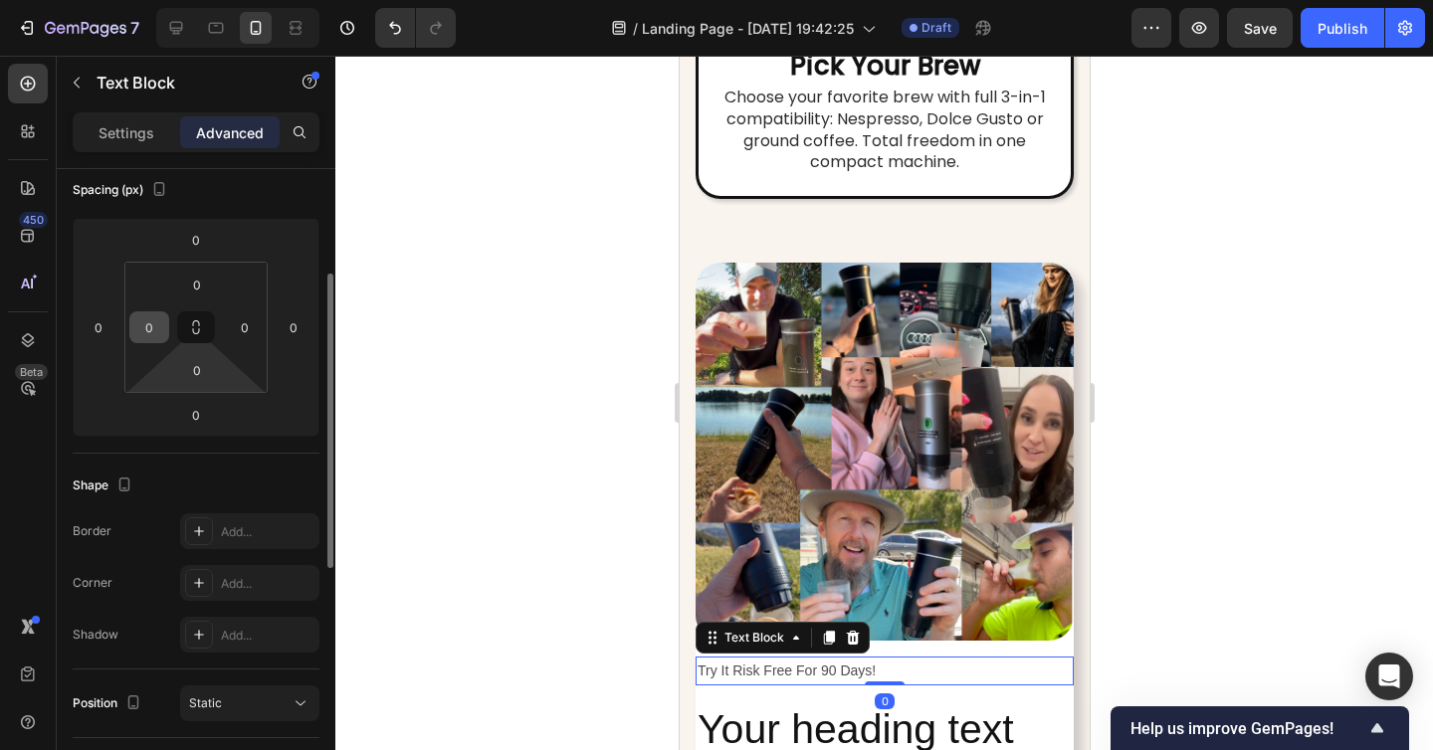
click at [152, 336] on input "0" at bounding box center [149, 327] width 30 height 30
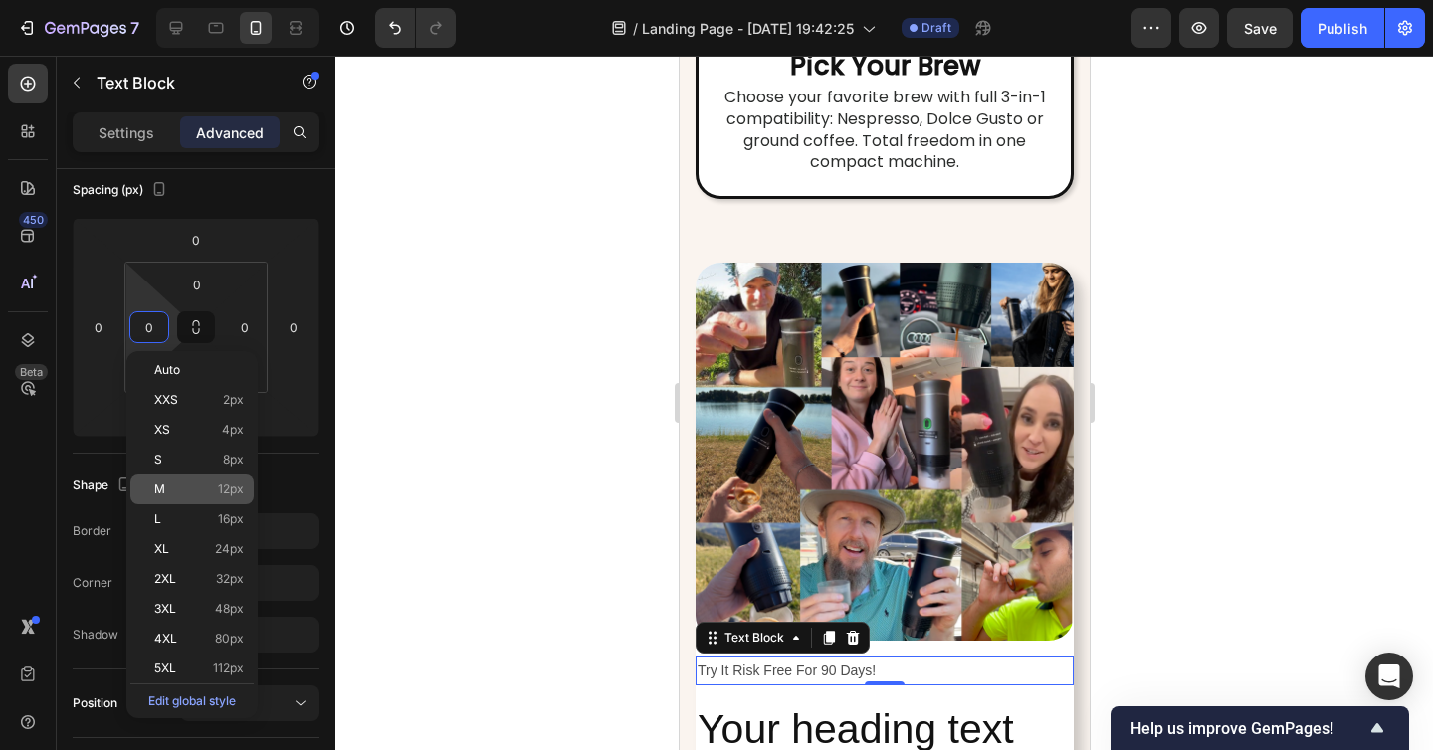
click at [218, 497] on div "M 12px" at bounding box center [191, 490] width 123 height 30
type input "12"
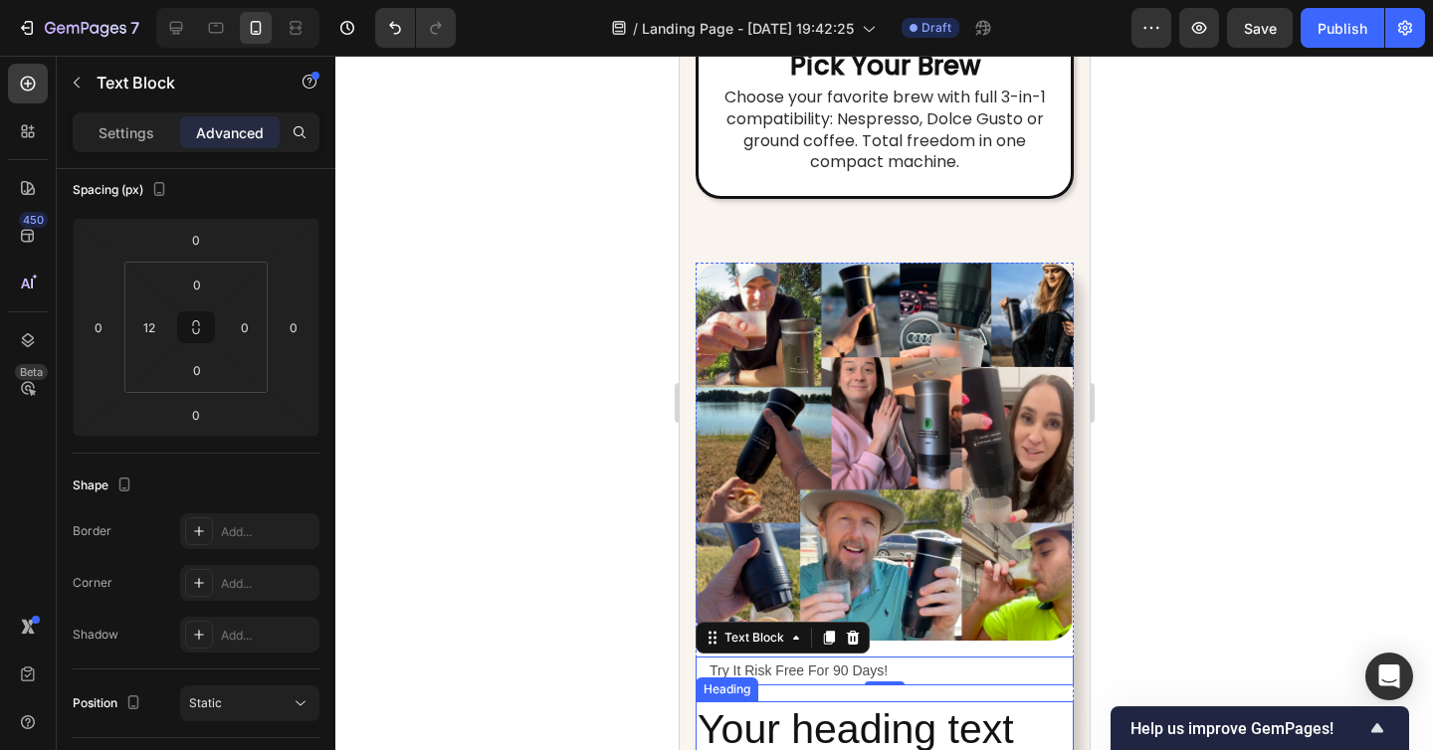
click at [778, 701] on h2 "Your heading text goes here" at bounding box center [883, 756] width 378 height 110
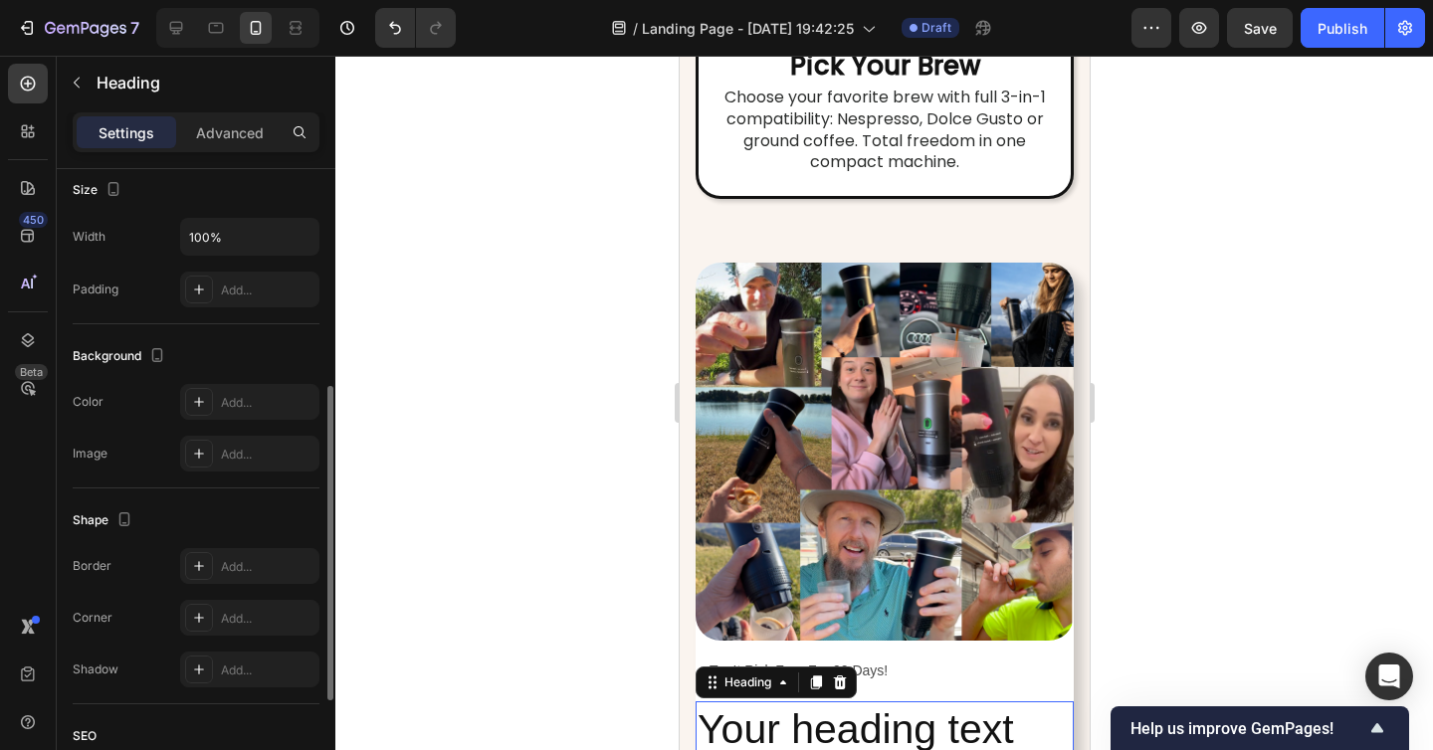
scroll to position [547, 0]
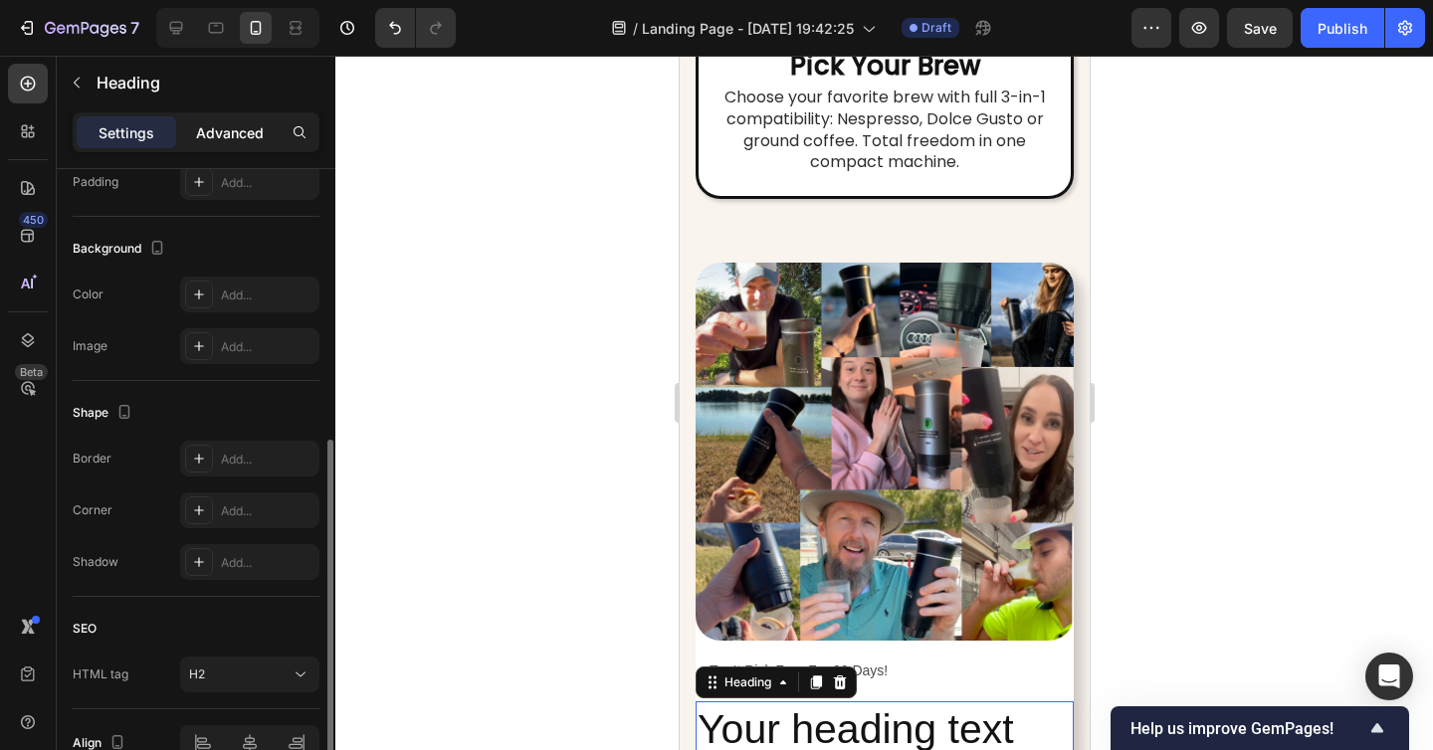
click at [218, 143] on div "Advanced" at bounding box center [229, 132] width 99 height 32
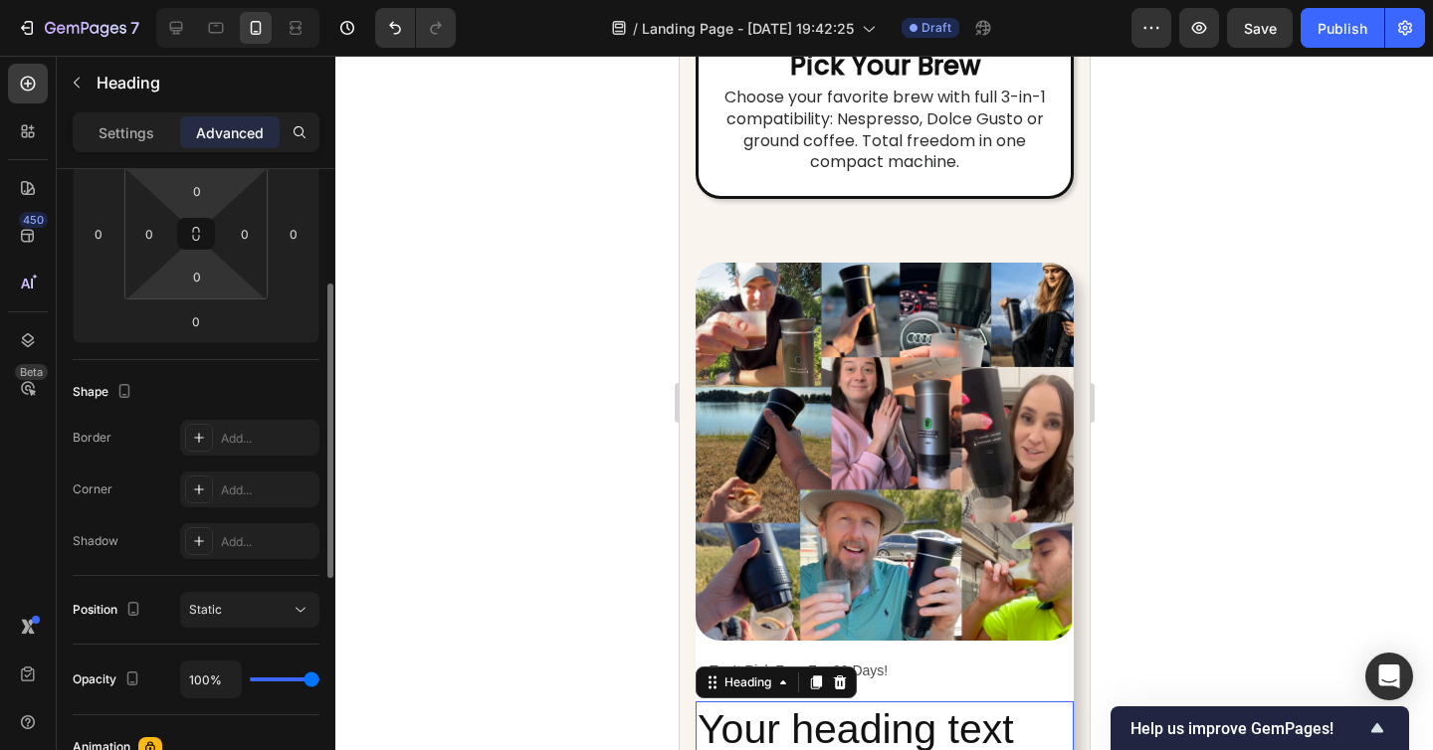
scroll to position [276, 0]
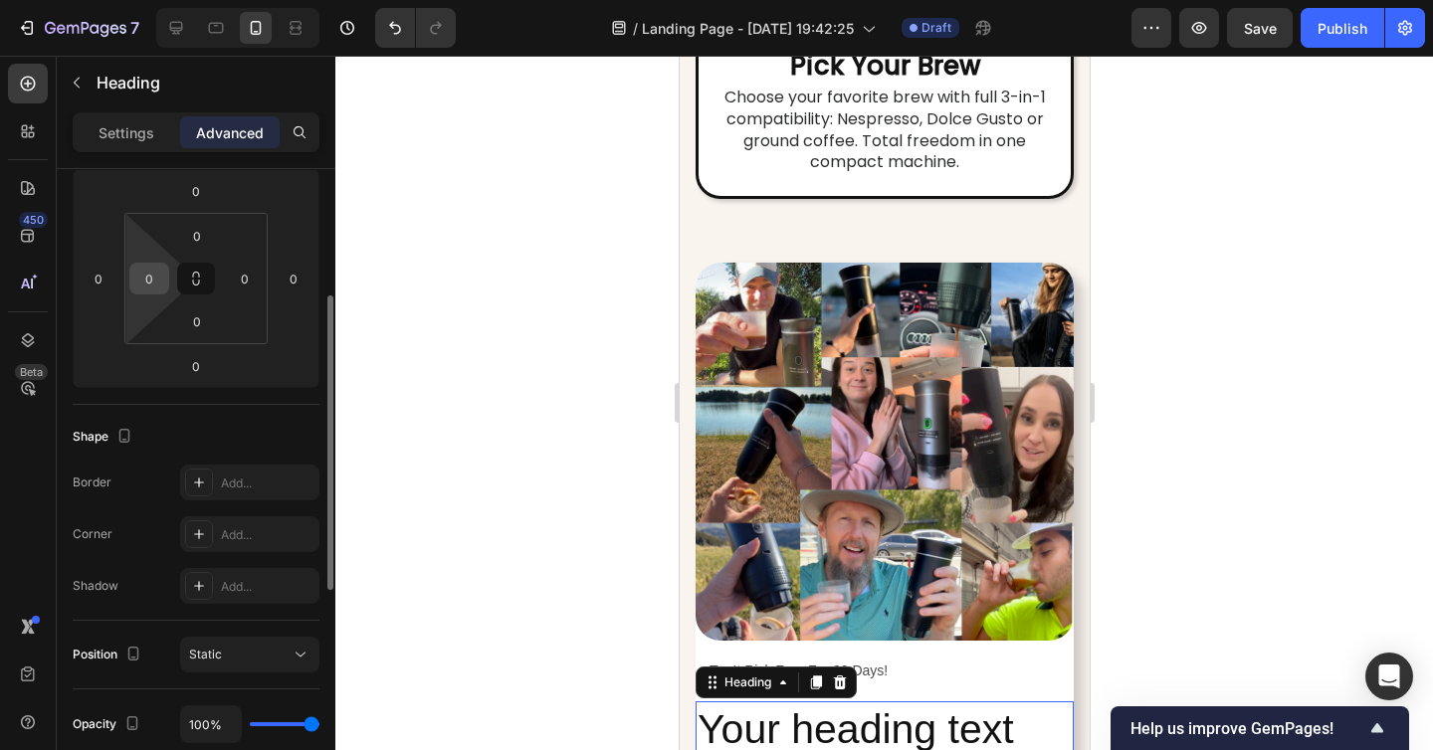
click at [144, 286] on input "0" at bounding box center [149, 279] width 30 height 30
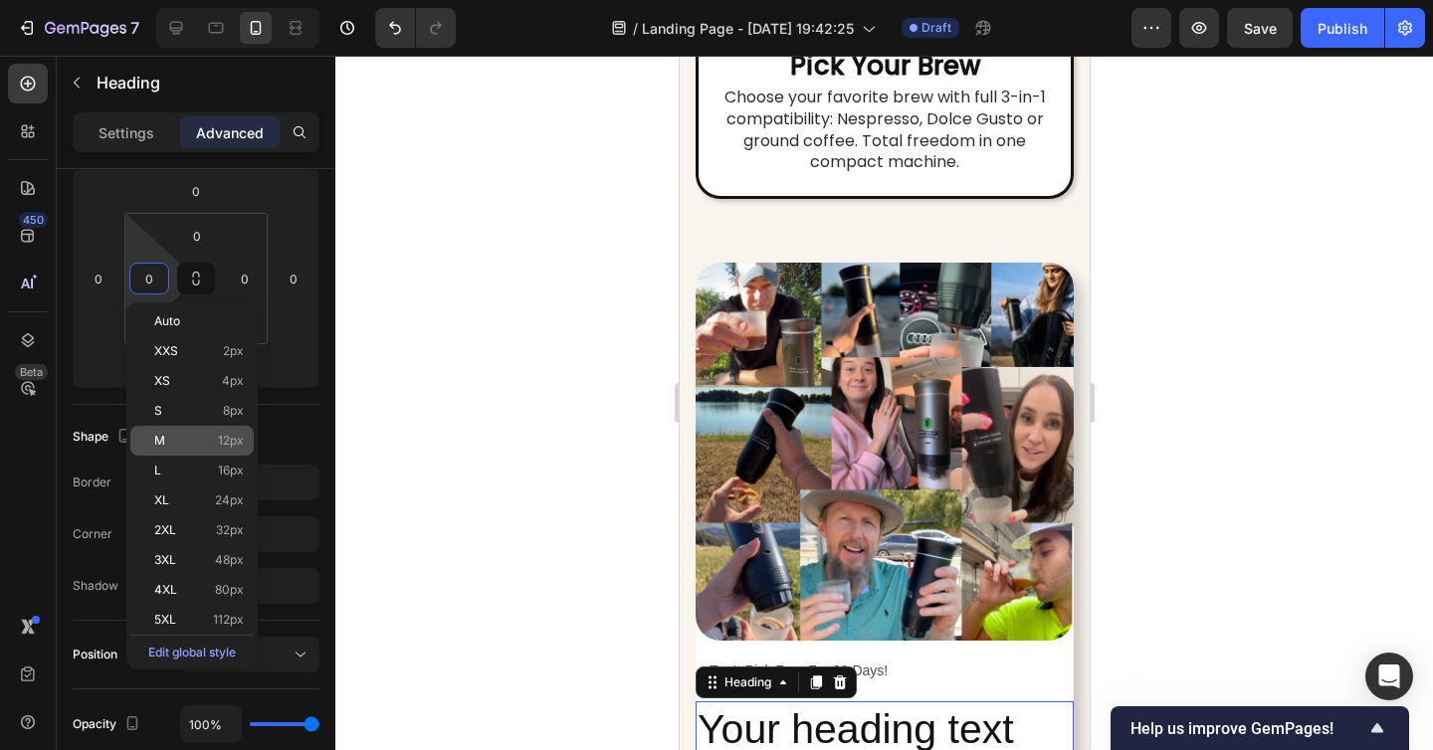
click at [205, 450] on div "M 12px" at bounding box center [191, 441] width 123 height 30
type input "12"
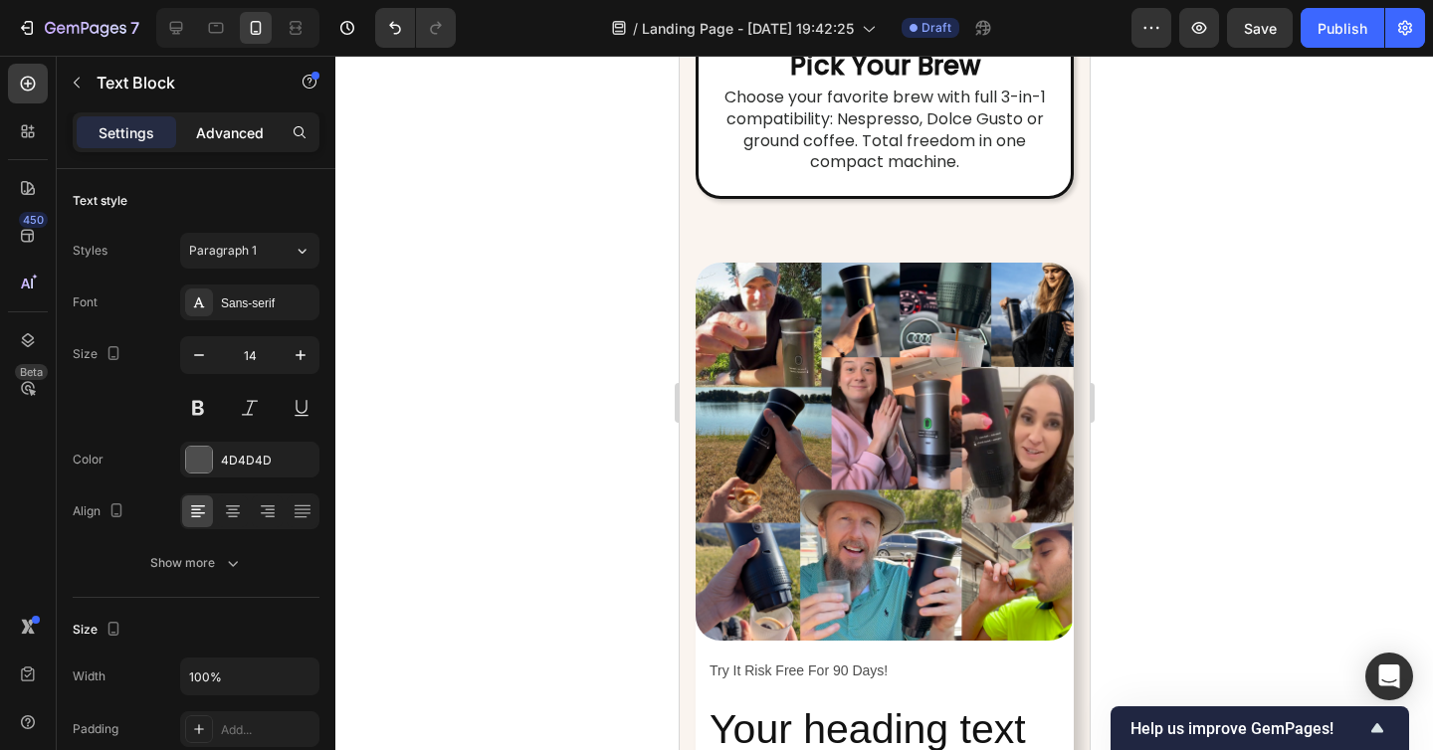
click at [224, 134] on p "Advanced" at bounding box center [230, 132] width 68 height 21
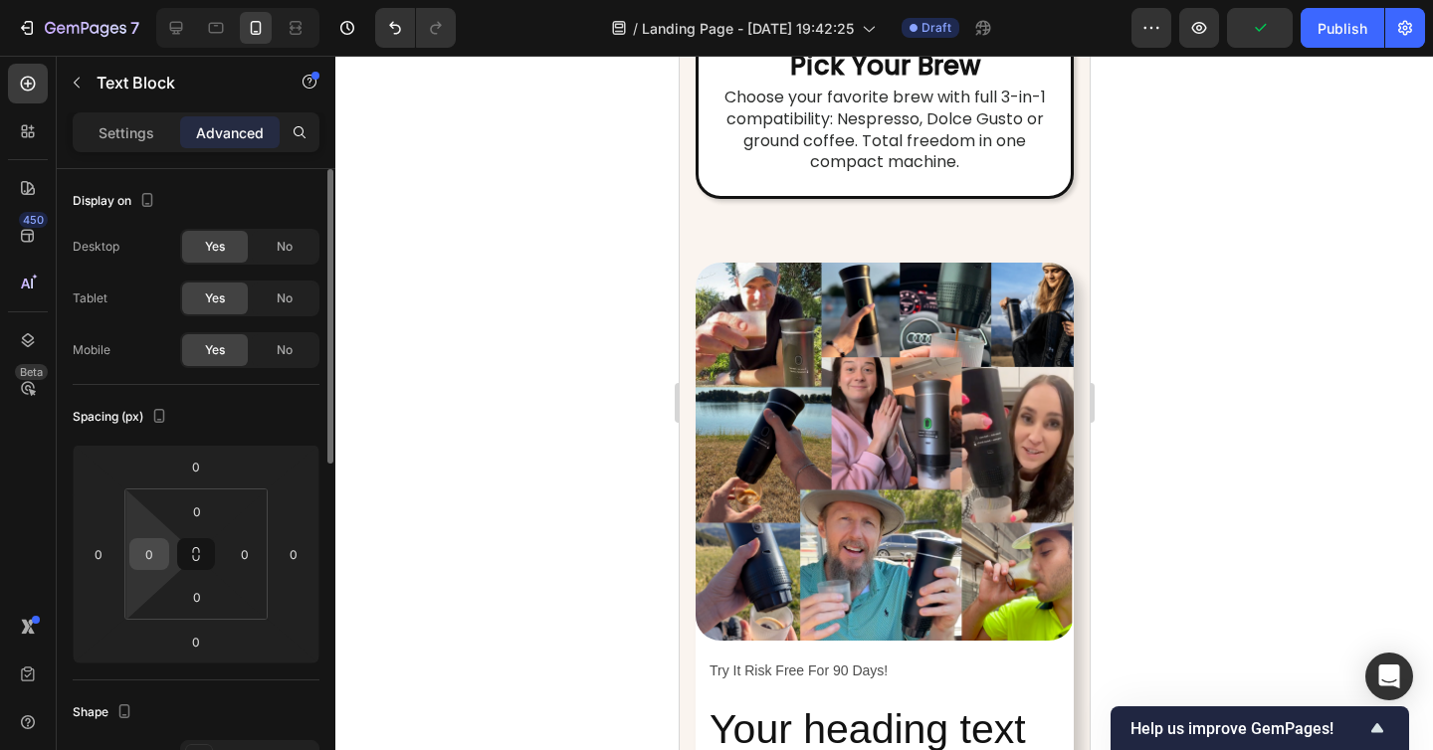
click at [156, 550] on input "0" at bounding box center [149, 554] width 30 height 30
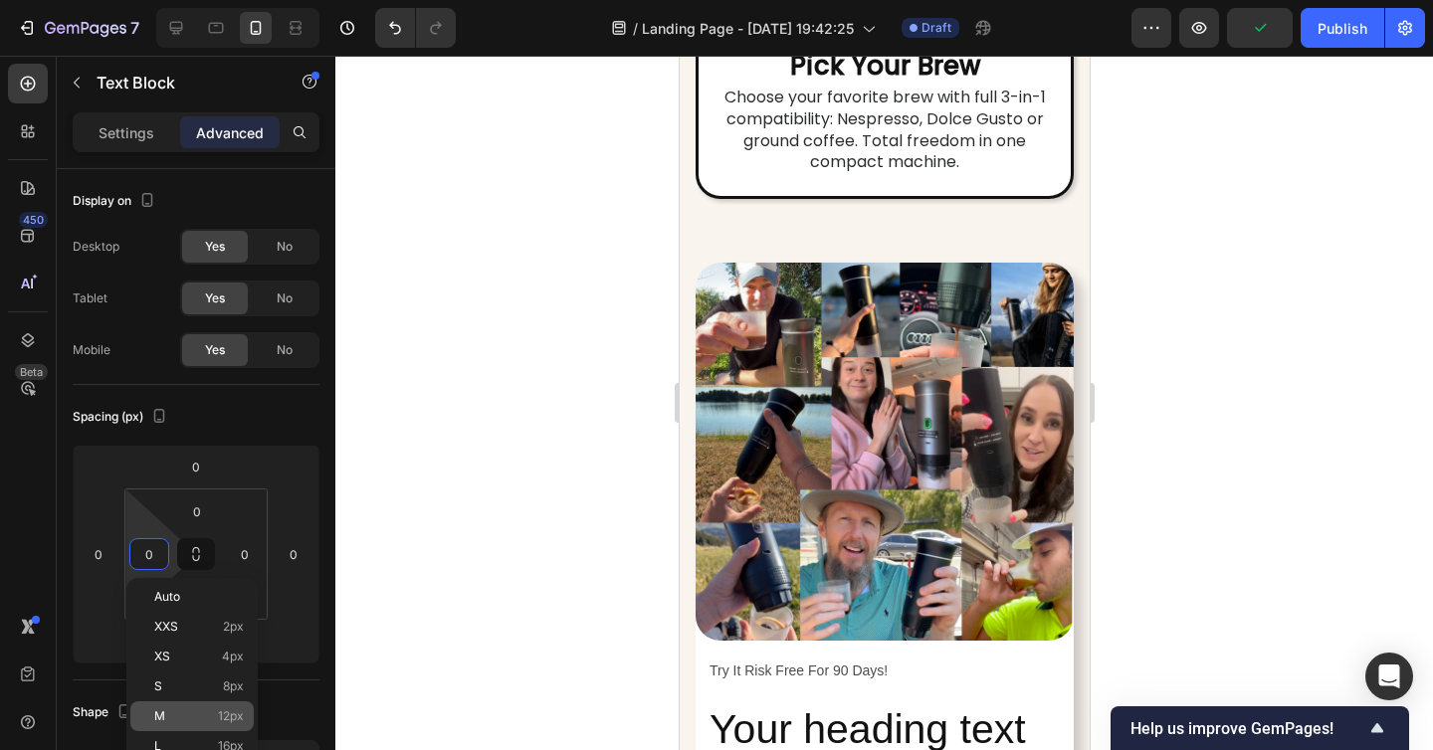
click at [190, 708] on div "M 12px" at bounding box center [191, 716] width 123 height 30
type input "12"
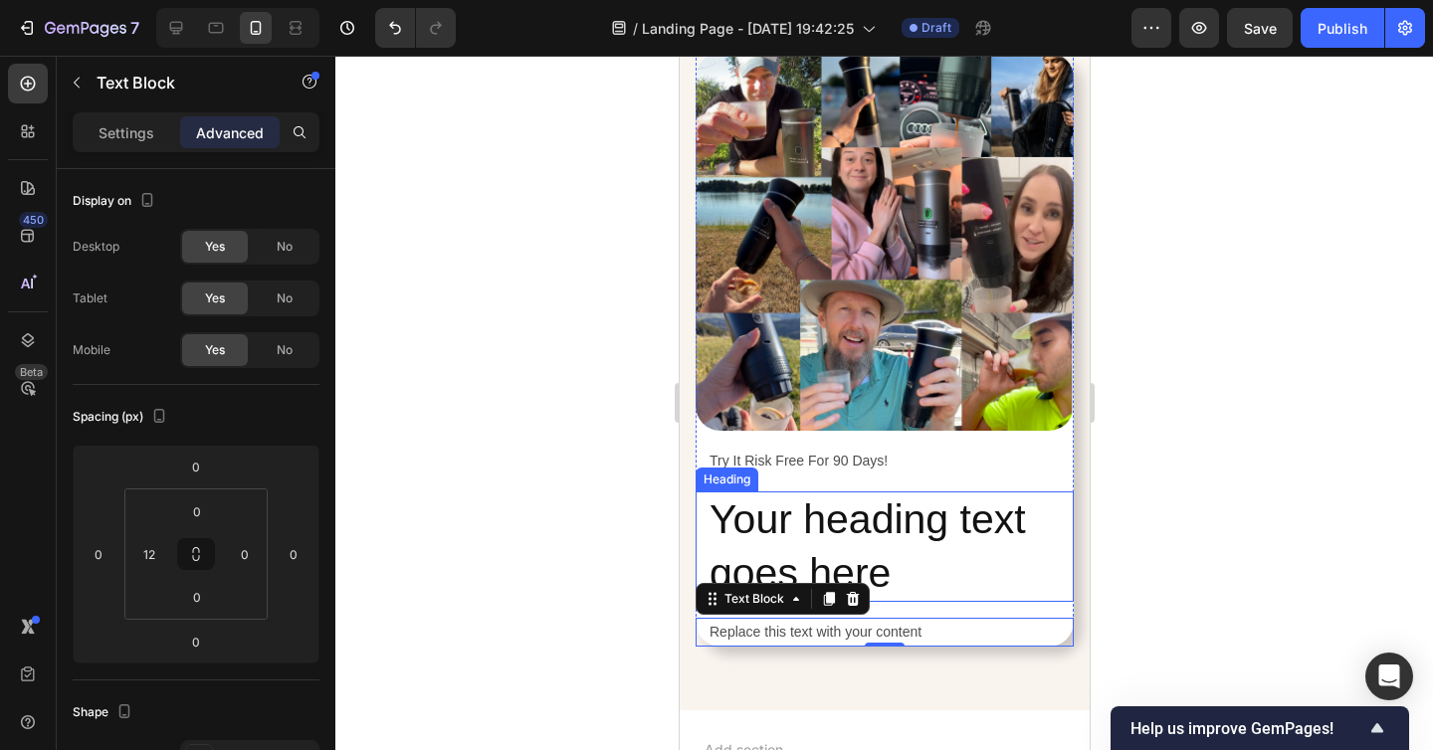
scroll to position [7232, 0]
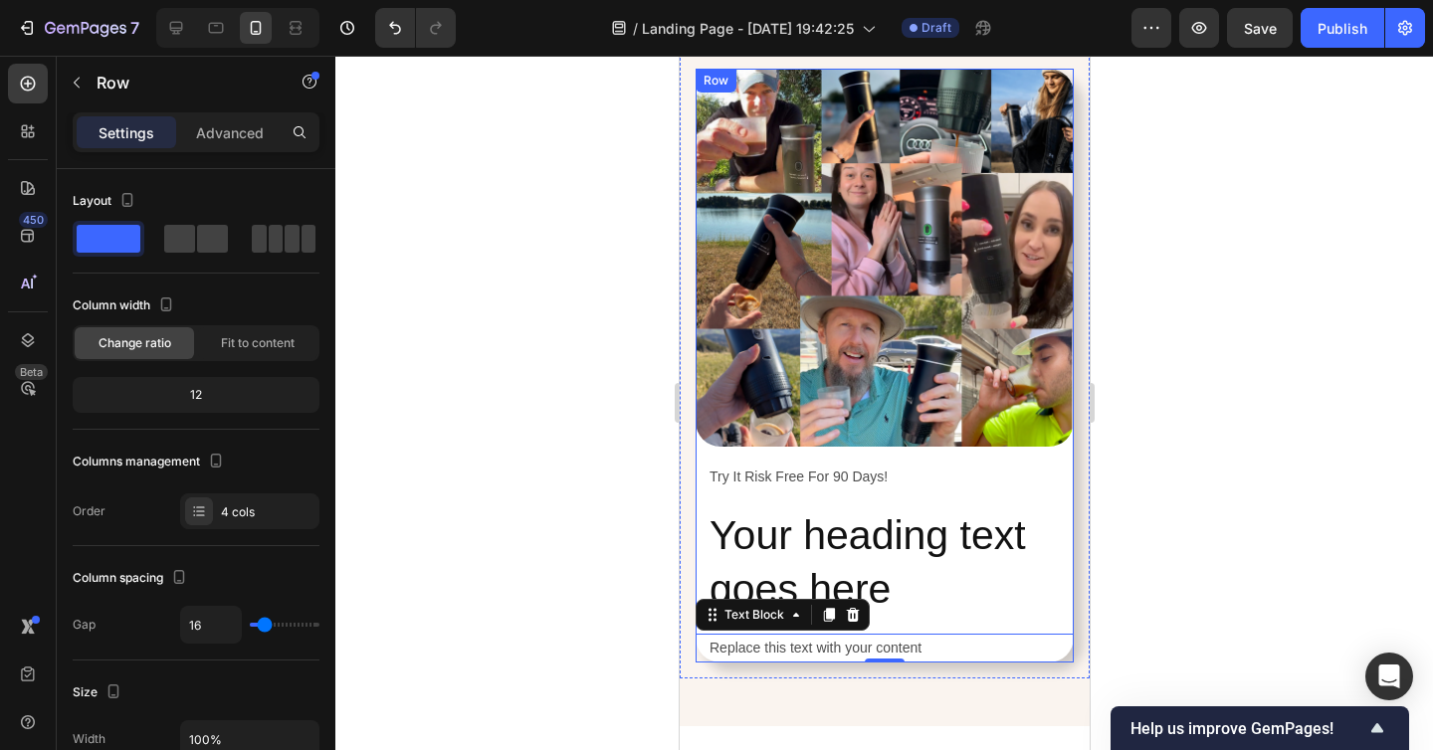
click at [950, 459] on div "Image Try It Risk Free For 90 Days! Text Block Your heading text goes here Head…" at bounding box center [883, 366] width 378 height 594
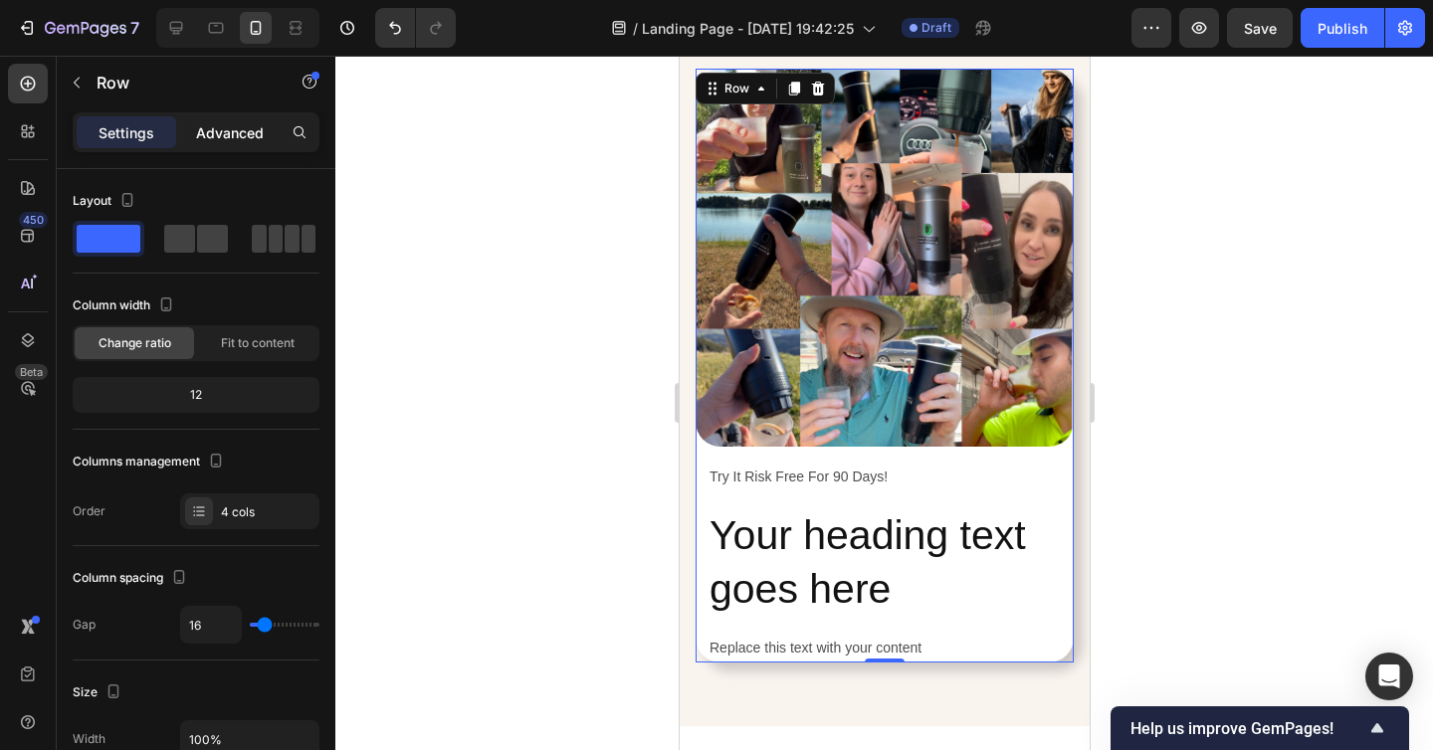
click at [206, 139] on p "Advanced" at bounding box center [230, 132] width 68 height 21
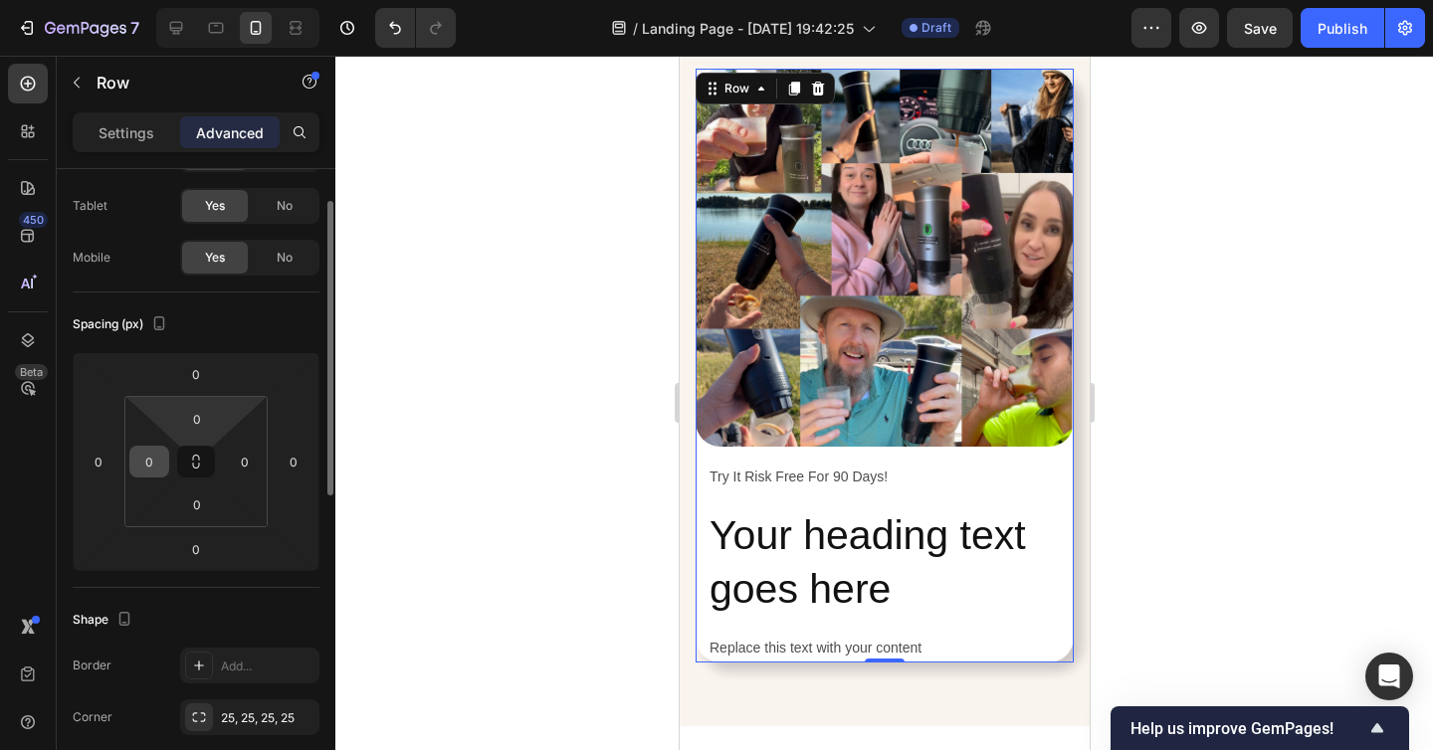
scroll to position [115, 0]
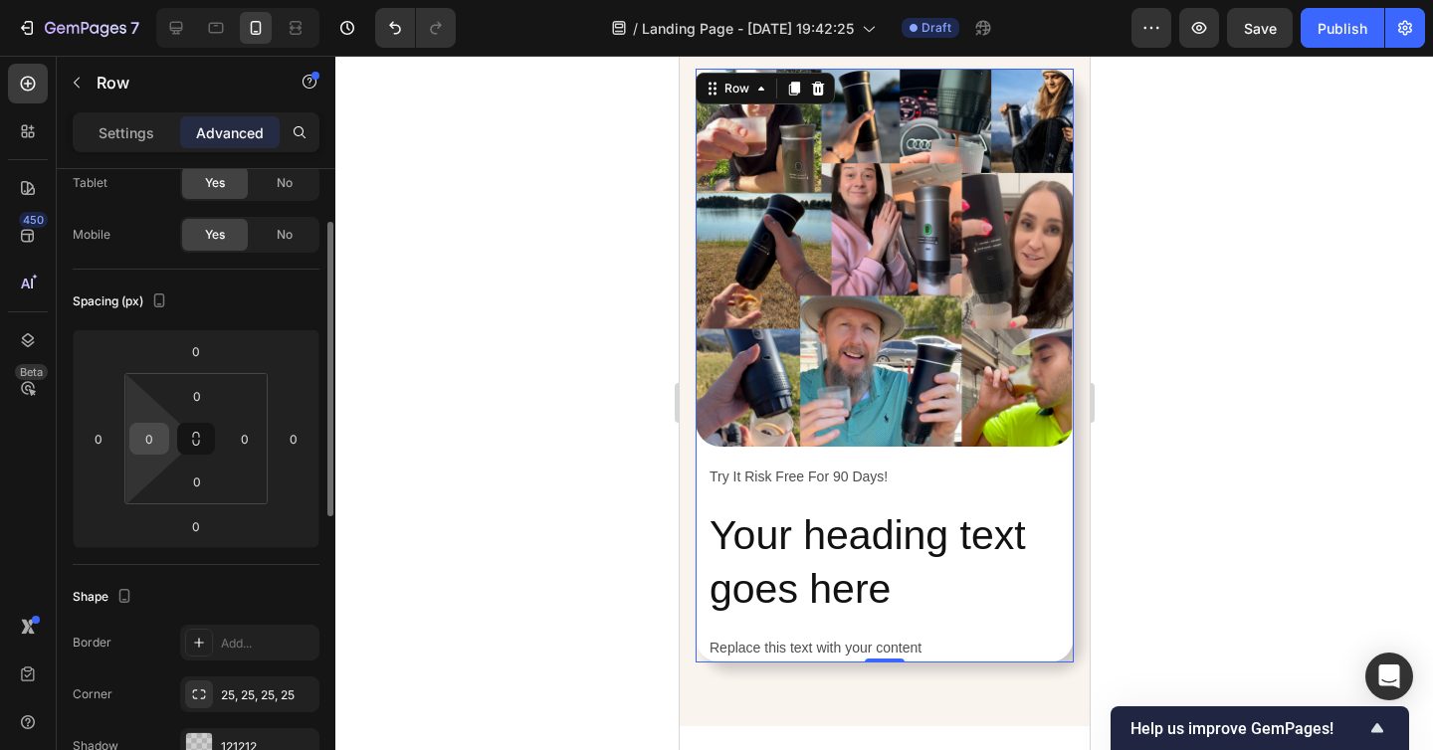
click at [157, 442] on input "0" at bounding box center [149, 439] width 30 height 30
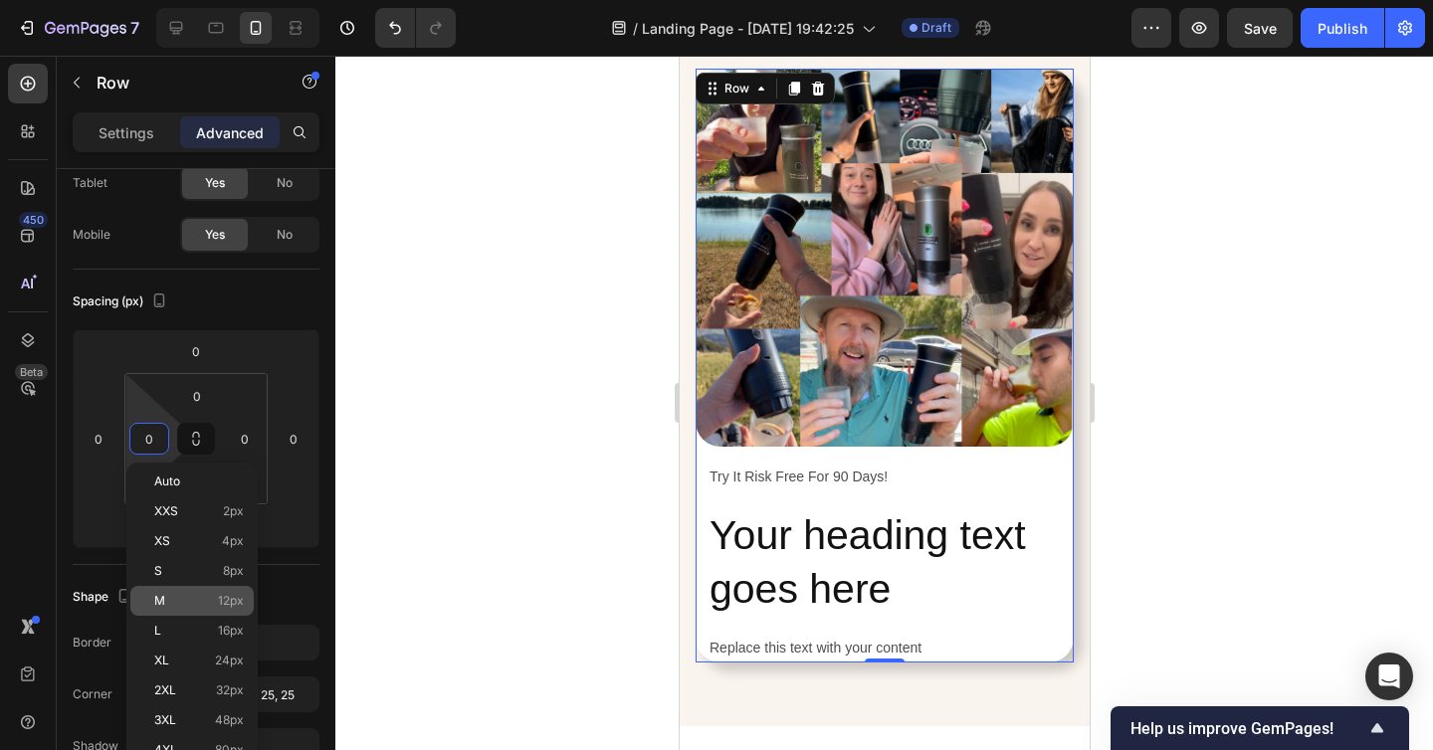
click at [222, 602] on span "12px" at bounding box center [231, 601] width 26 height 14
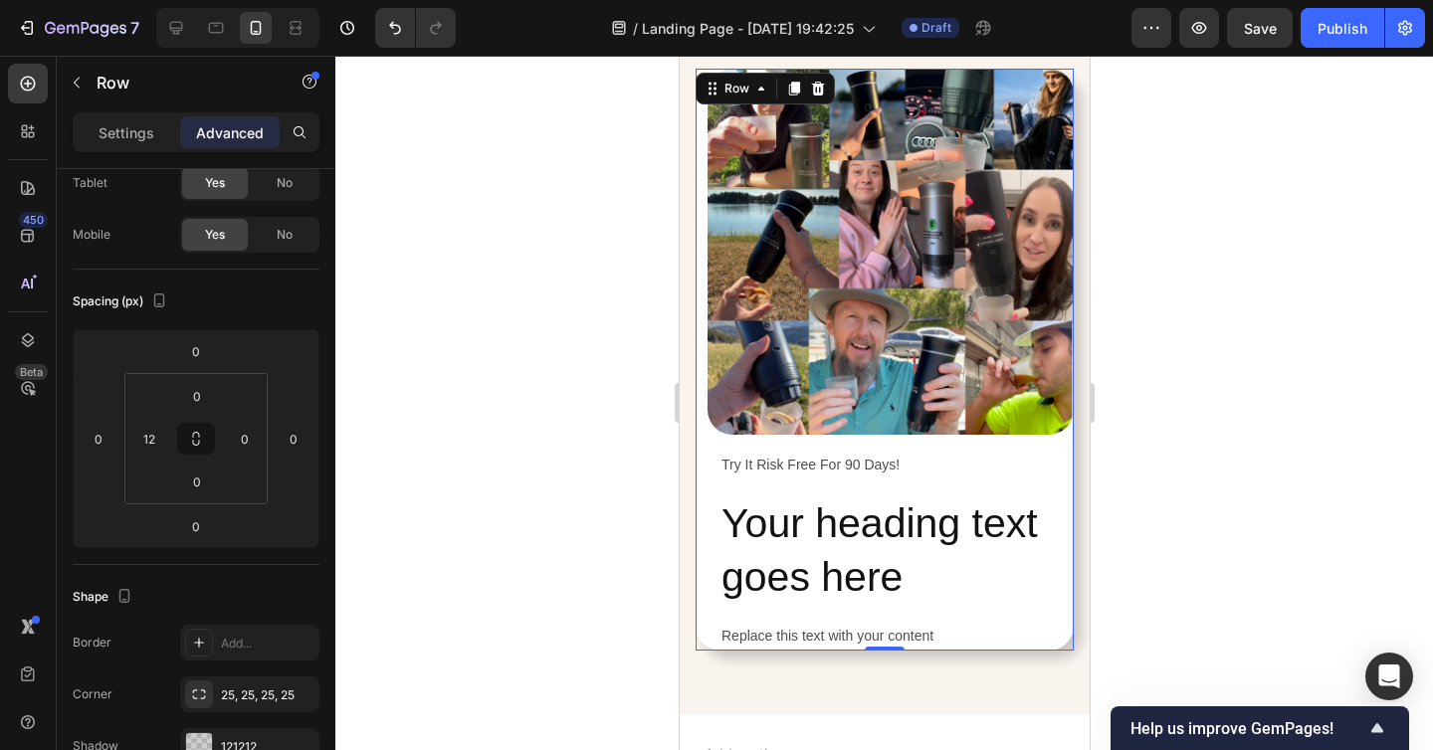
type input "0"
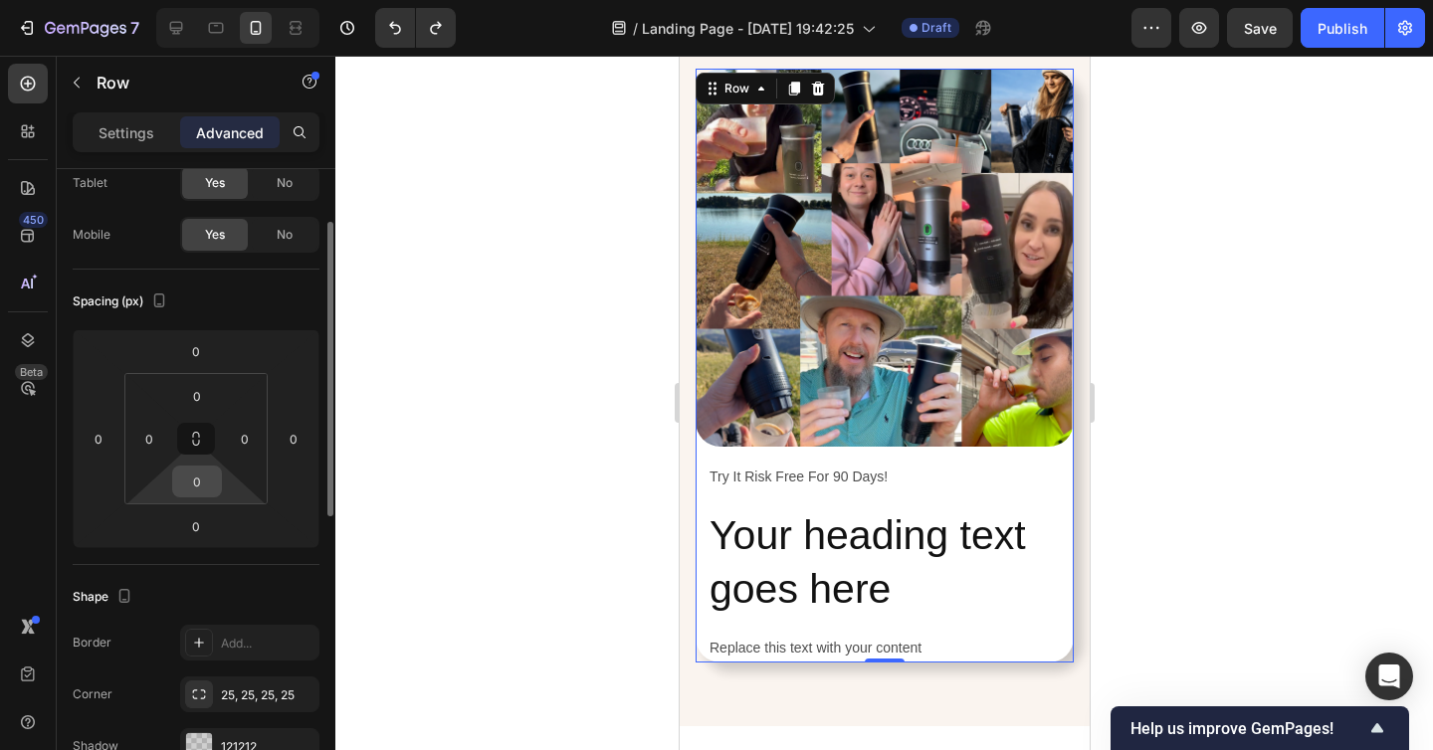
click at [198, 482] on input "0" at bounding box center [197, 482] width 40 height 30
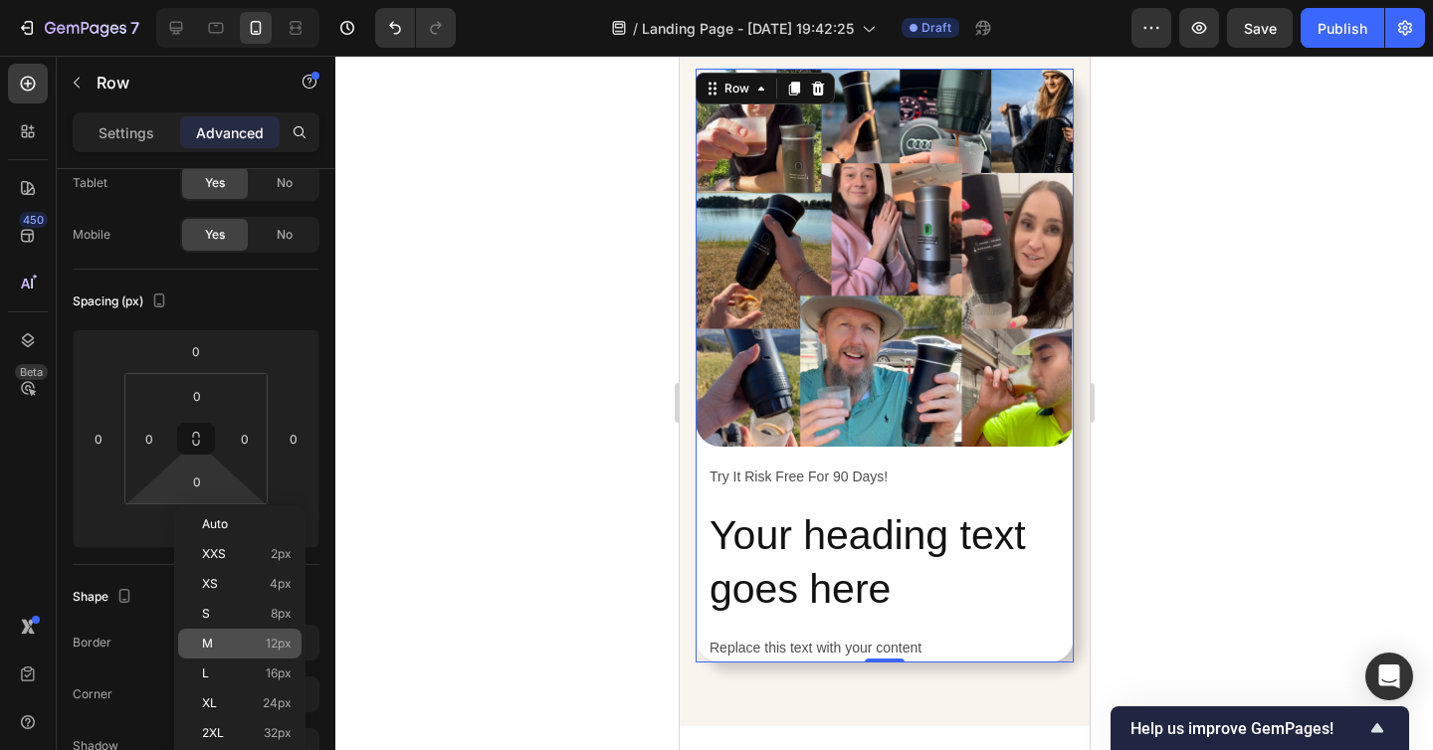
click at [233, 648] on p "M 12px" at bounding box center [247, 644] width 90 height 14
type input "12"
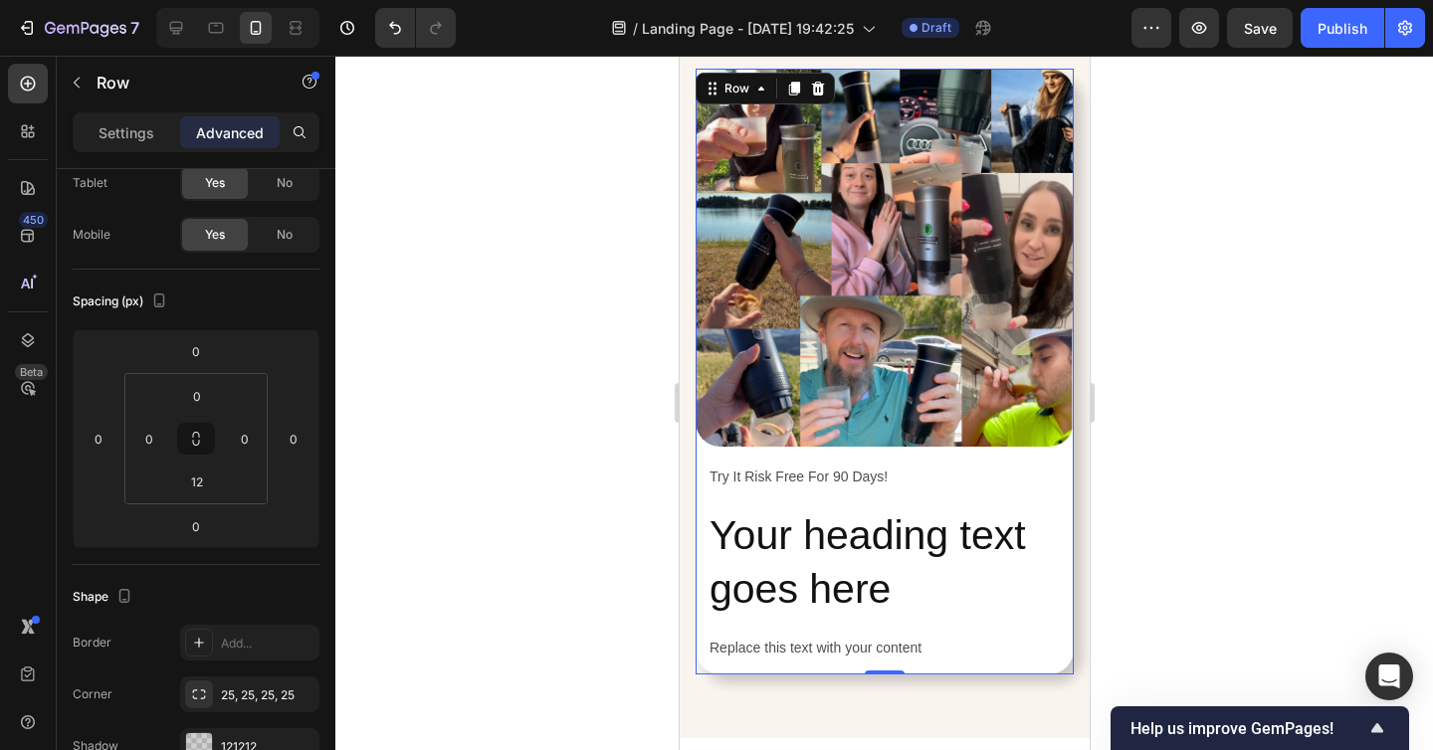
click at [1195, 542] on div at bounding box center [883, 403] width 1097 height 694
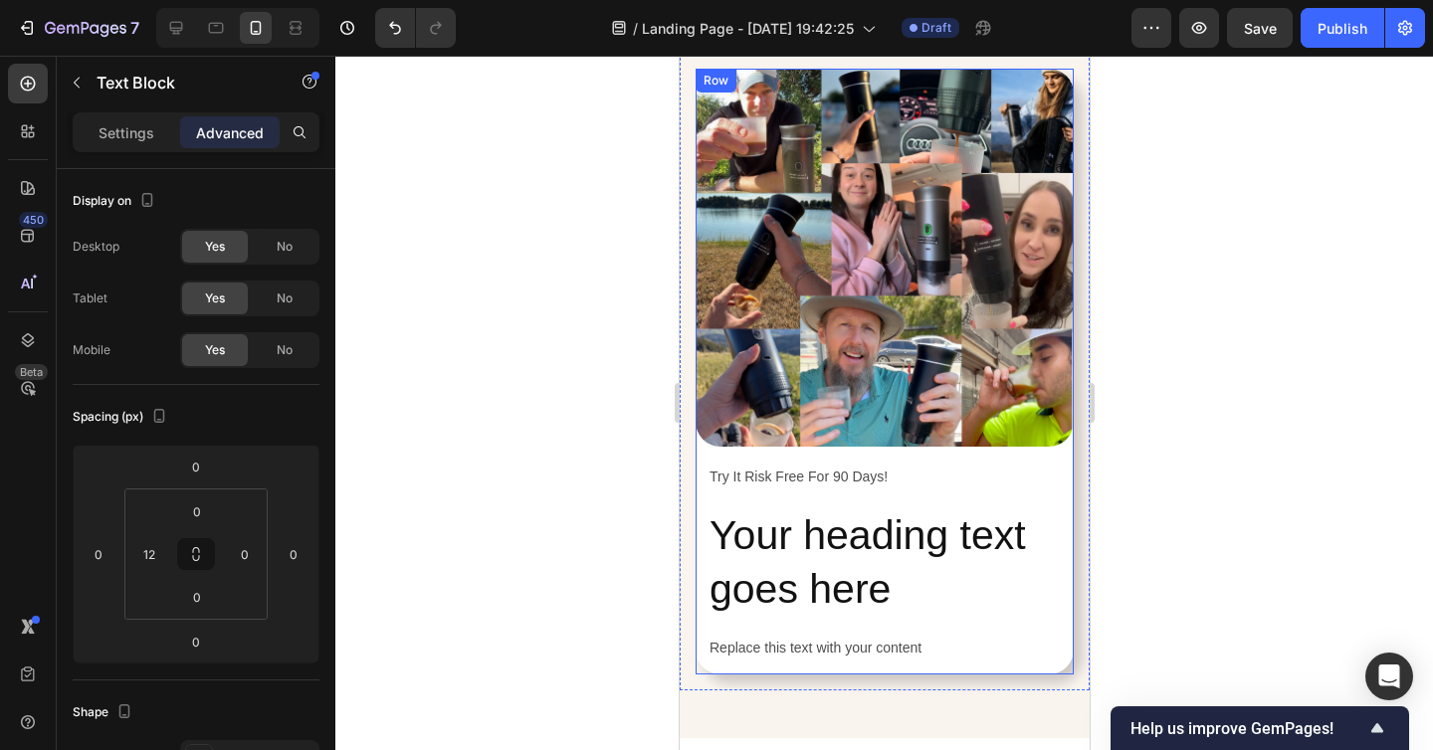
click at [816, 491] on div "Try It Risk Free For 90 Days!" at bounding box center [889, 477] width 366 height 29
click at [812, 496] on div "Image Try It Risk Free For 90 Days! Text Block Your heading text goes here Head…" at bounding box center [883, 372] width 378 height 606
click at [111, 146] on div "Settings" at bounding box center [126, 132] width 99 height 32
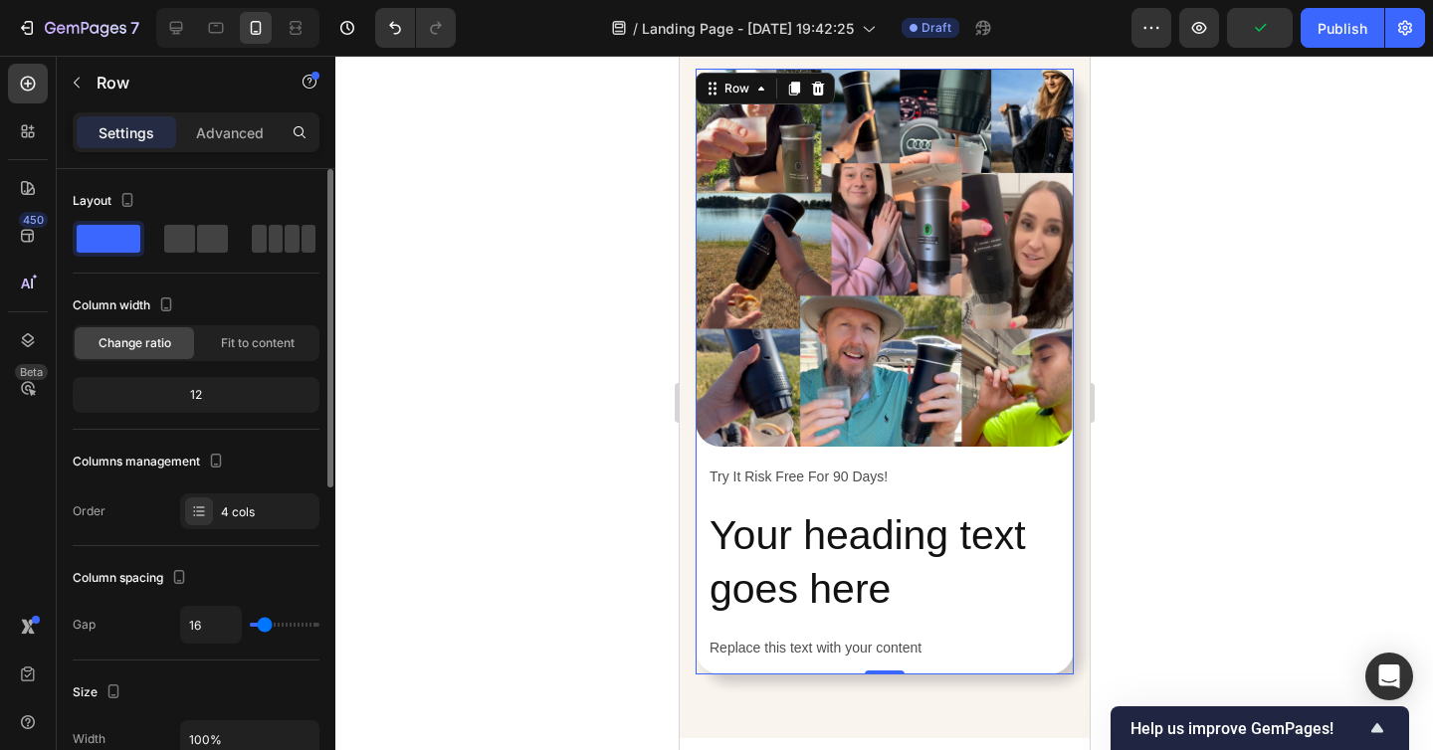
type input "11"
type input "7"
type input "0"
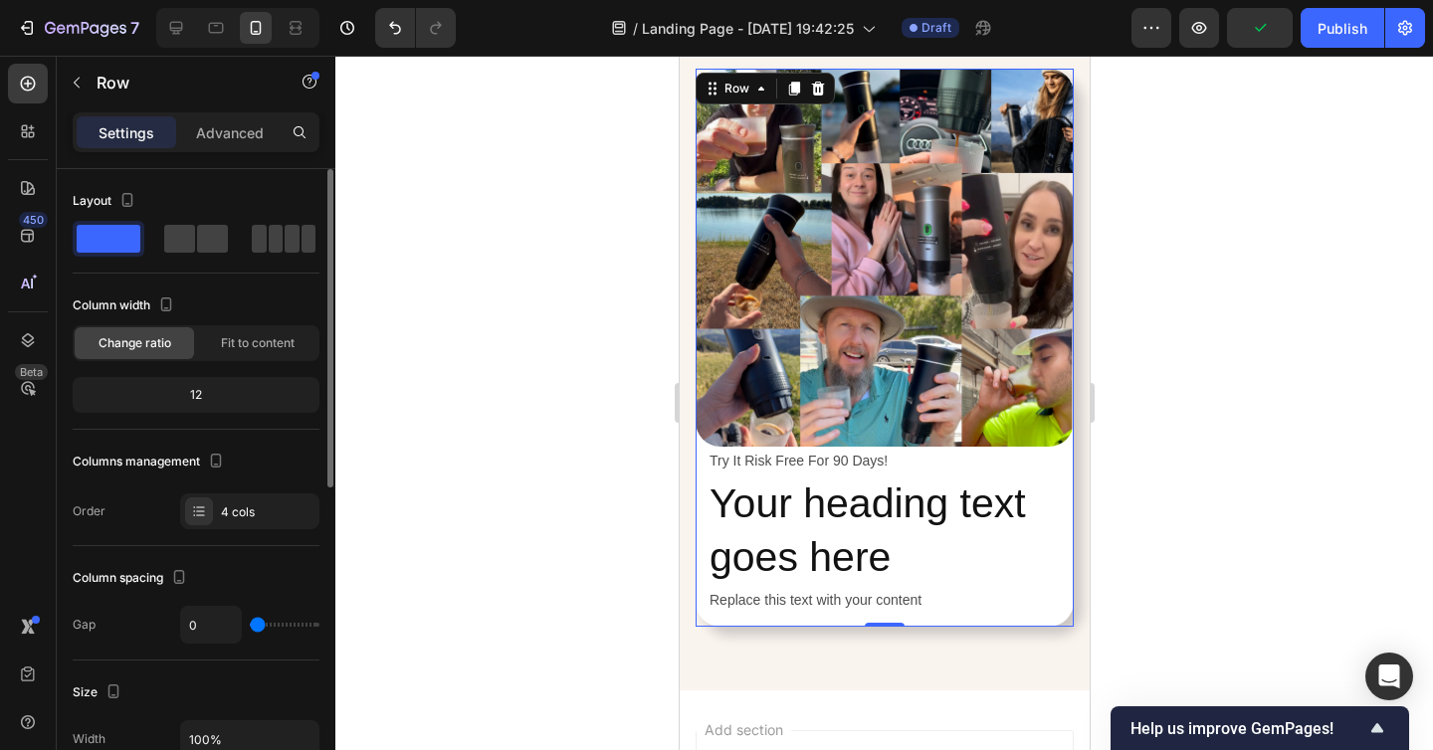
drag, startPoint x: 263, startPoint y: 622, endPoint x: 189, endPoint y: 622, distance: 73.6
type input "0"
click at [250, 623] on input "range" at bounding box center [285, 625] width 70 height 4
click at [1269, 484] on div at bounding box center [883, 403] width 1097 height 694
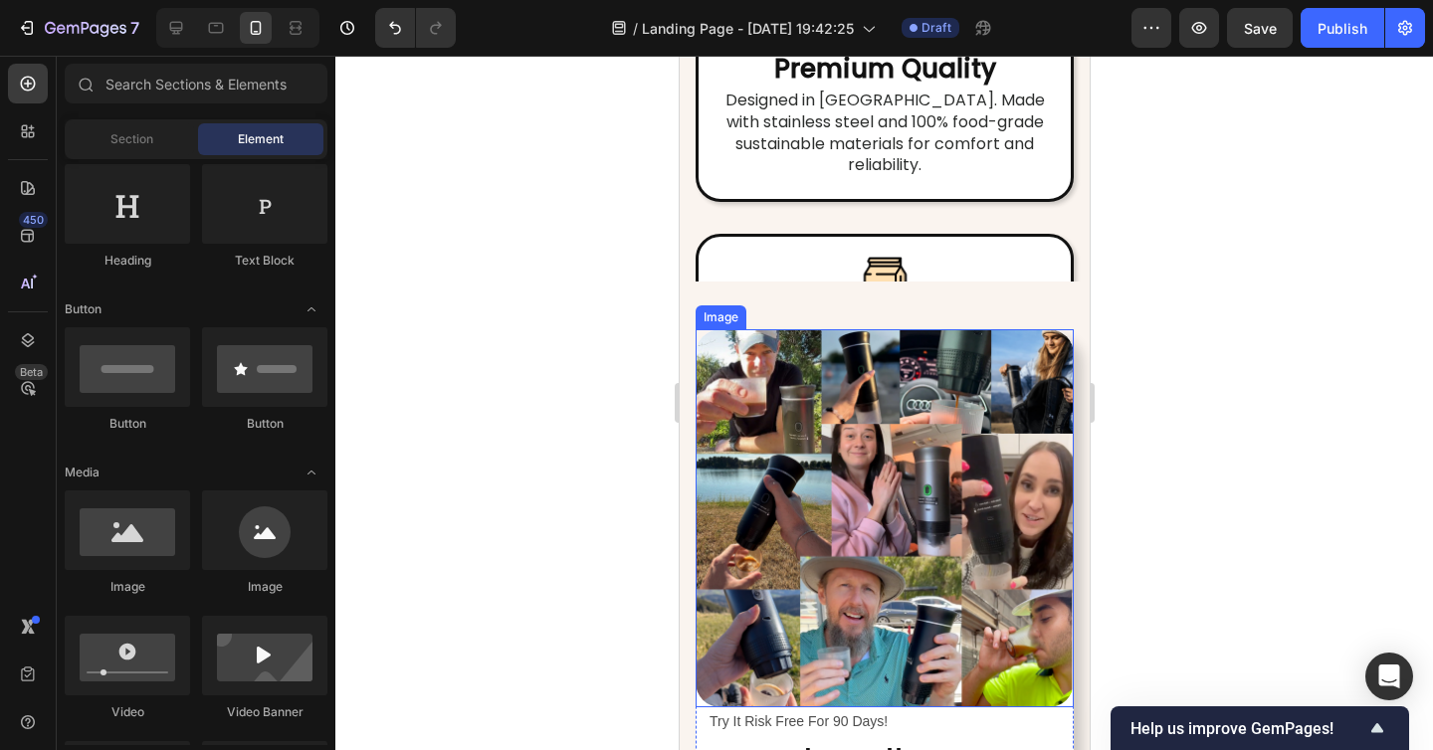
scroll to position [7083, 0]
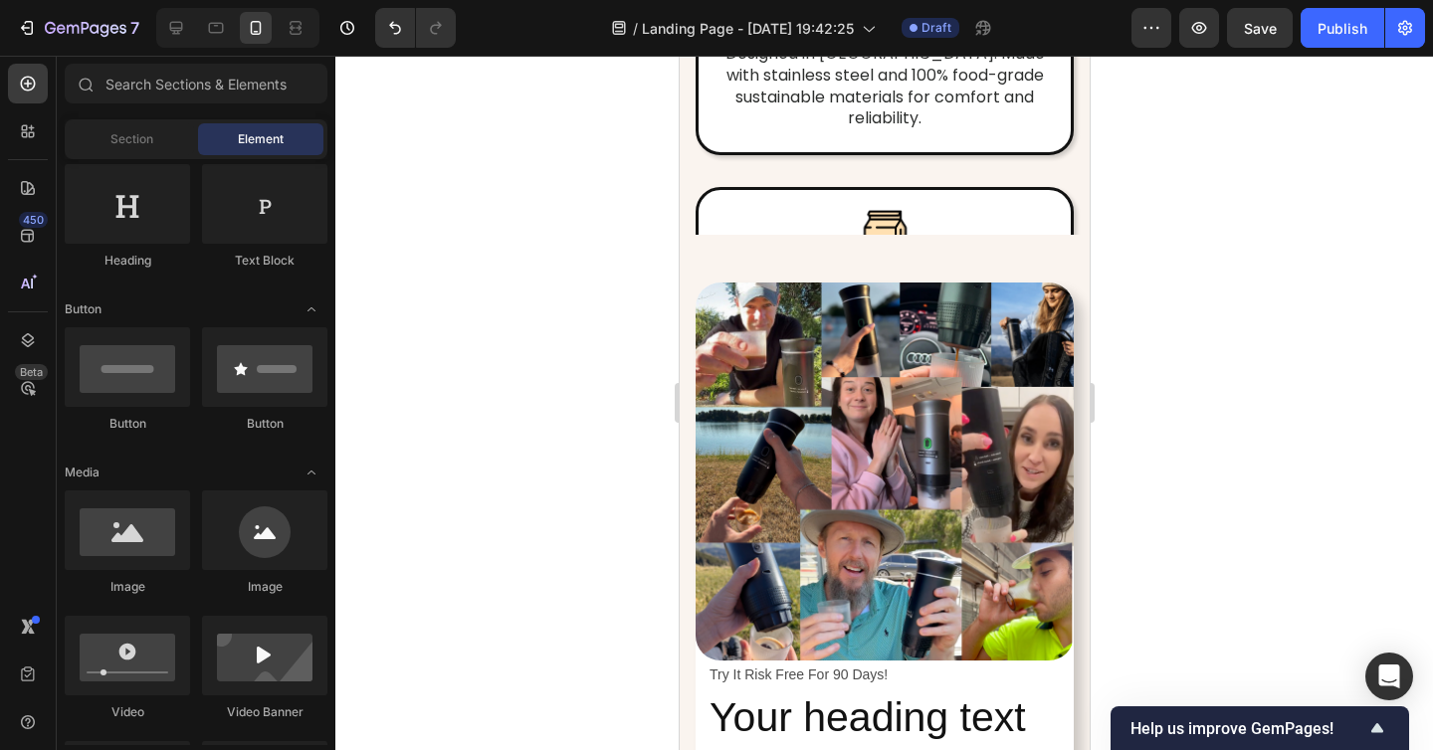
click at [1262, 416] on div at bounding box center [883, 403] width 1097 height 694
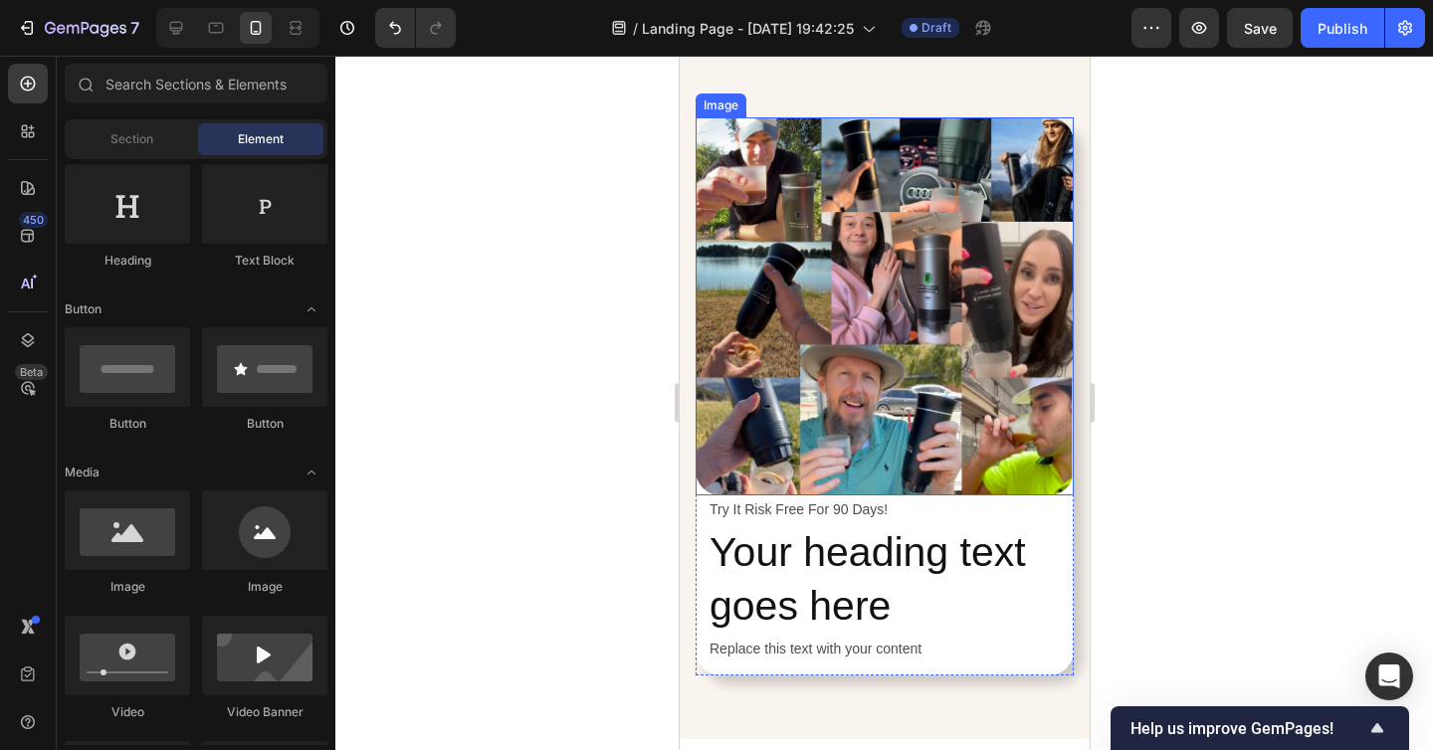
scroll to position [7352, 0]
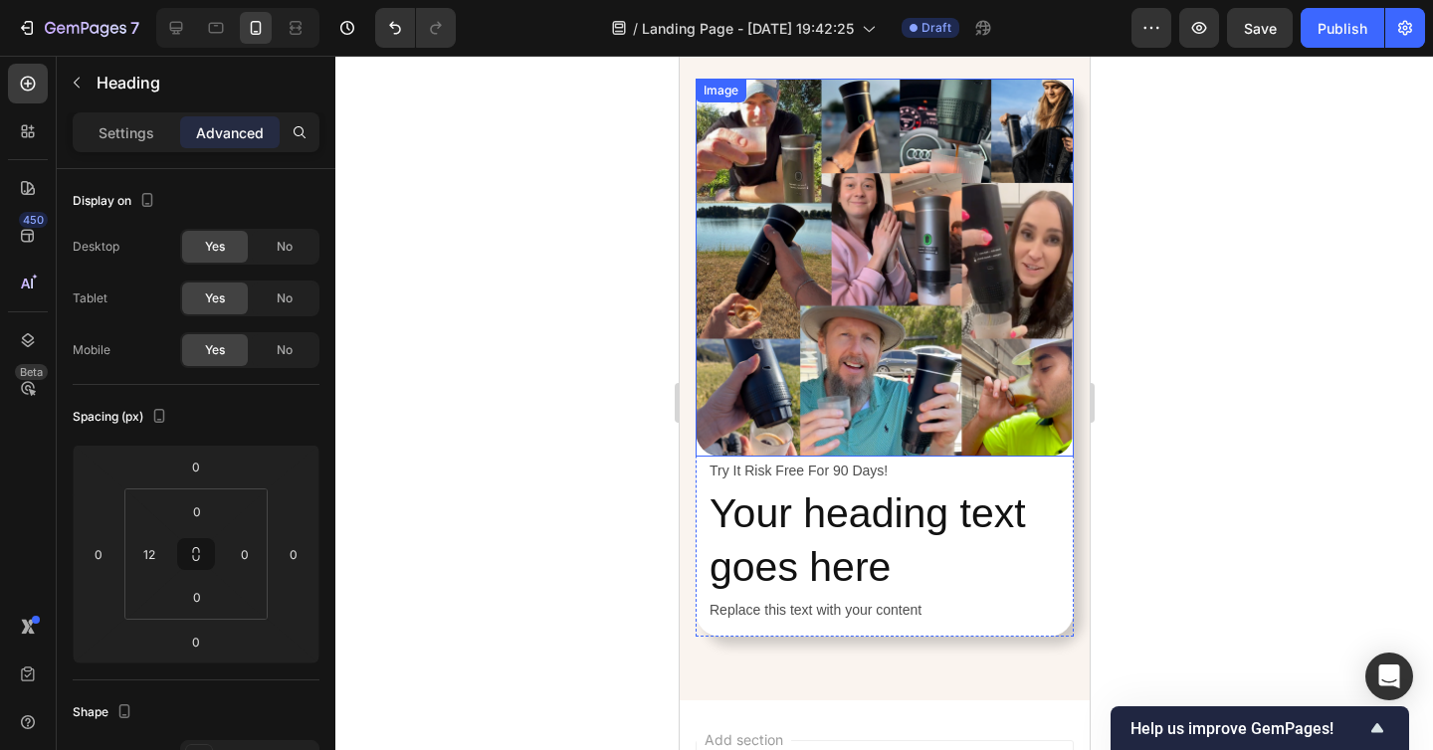
click at [812, 552] on h2 "Your heading text goes here" at bounding box center [889, 540] width 366 height 110
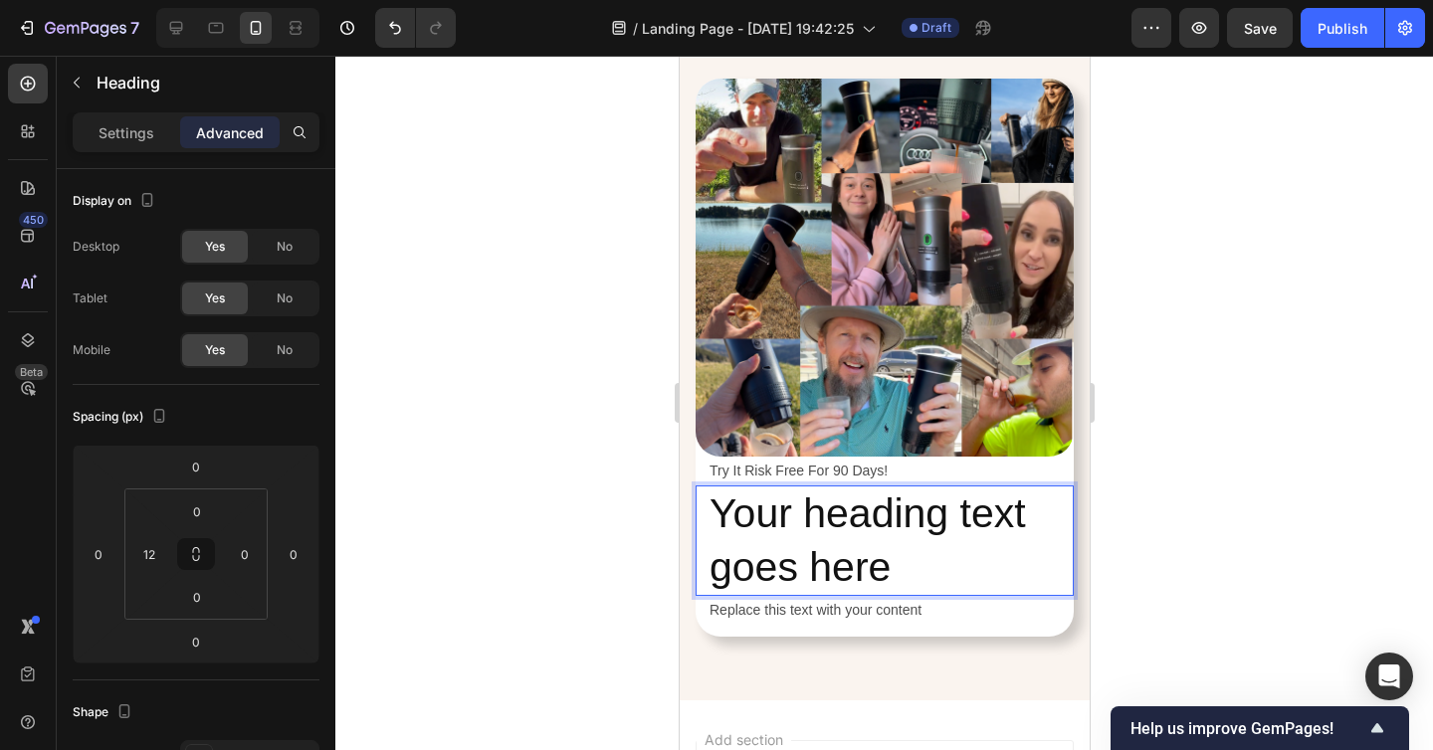
click at [812, 552] on h2 "Your heading text goes here" at bounding box center [889, 540] width 366 height 110
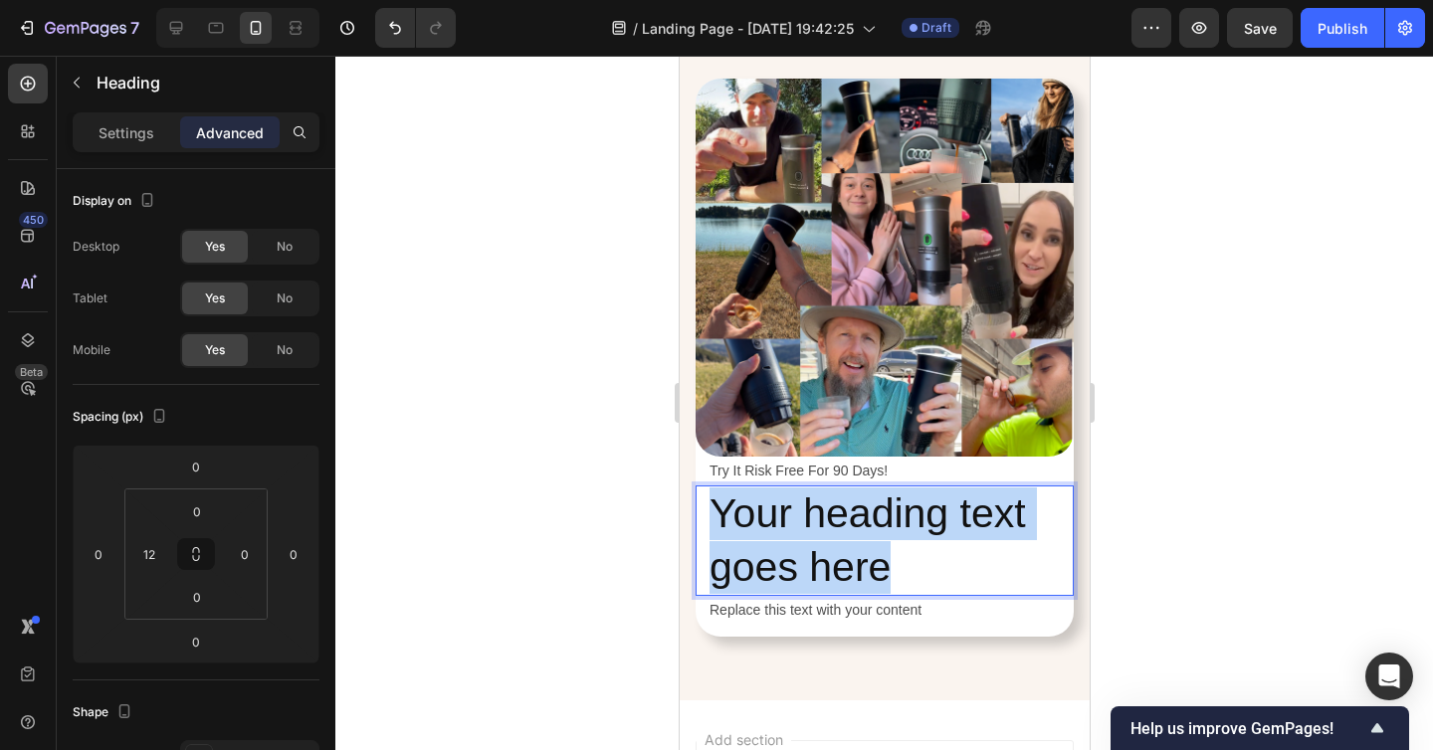
click at [812, 552] on p "Your heading text goes here" at bounding box center [889, 540] width 362 height 106
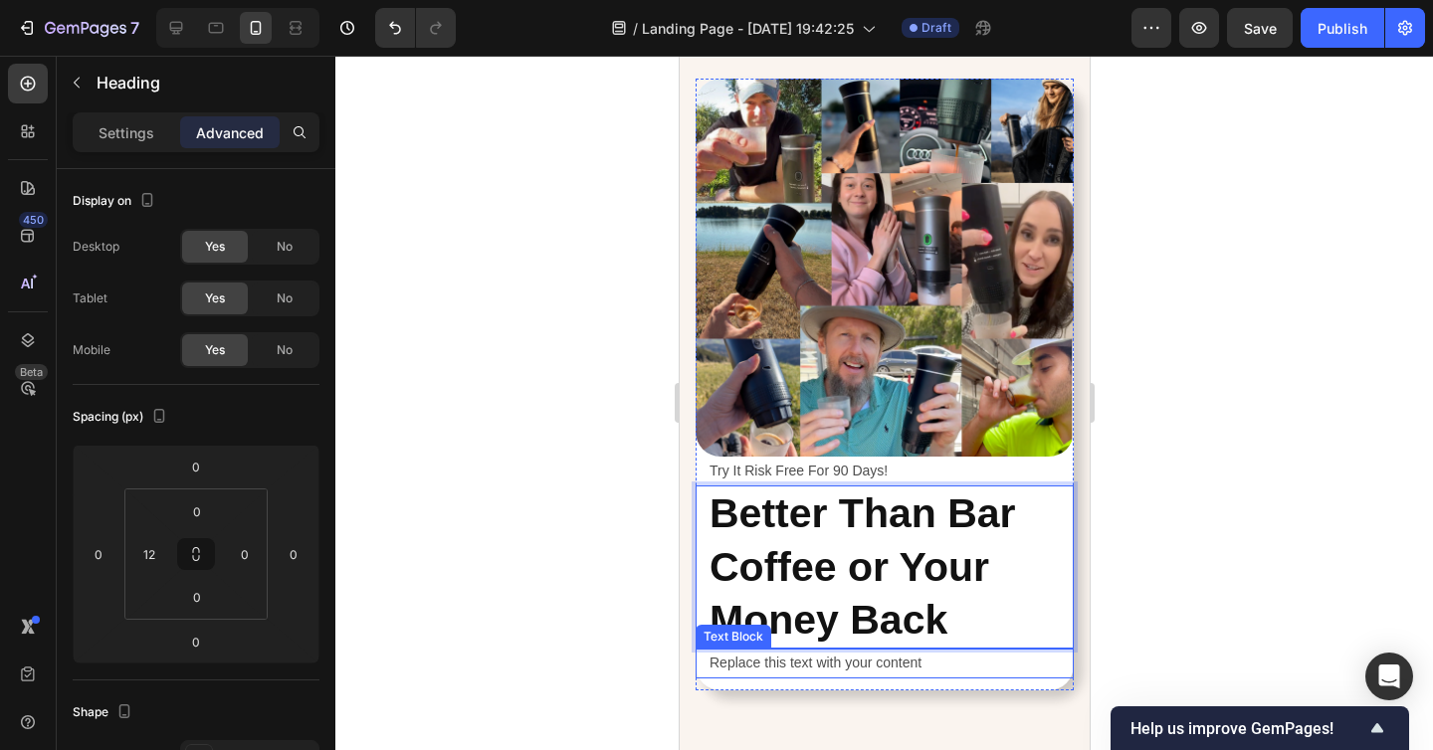
click at [839, 661] on div "Replace this text with your content" at bounding box center [889, 663] width 366 height 29
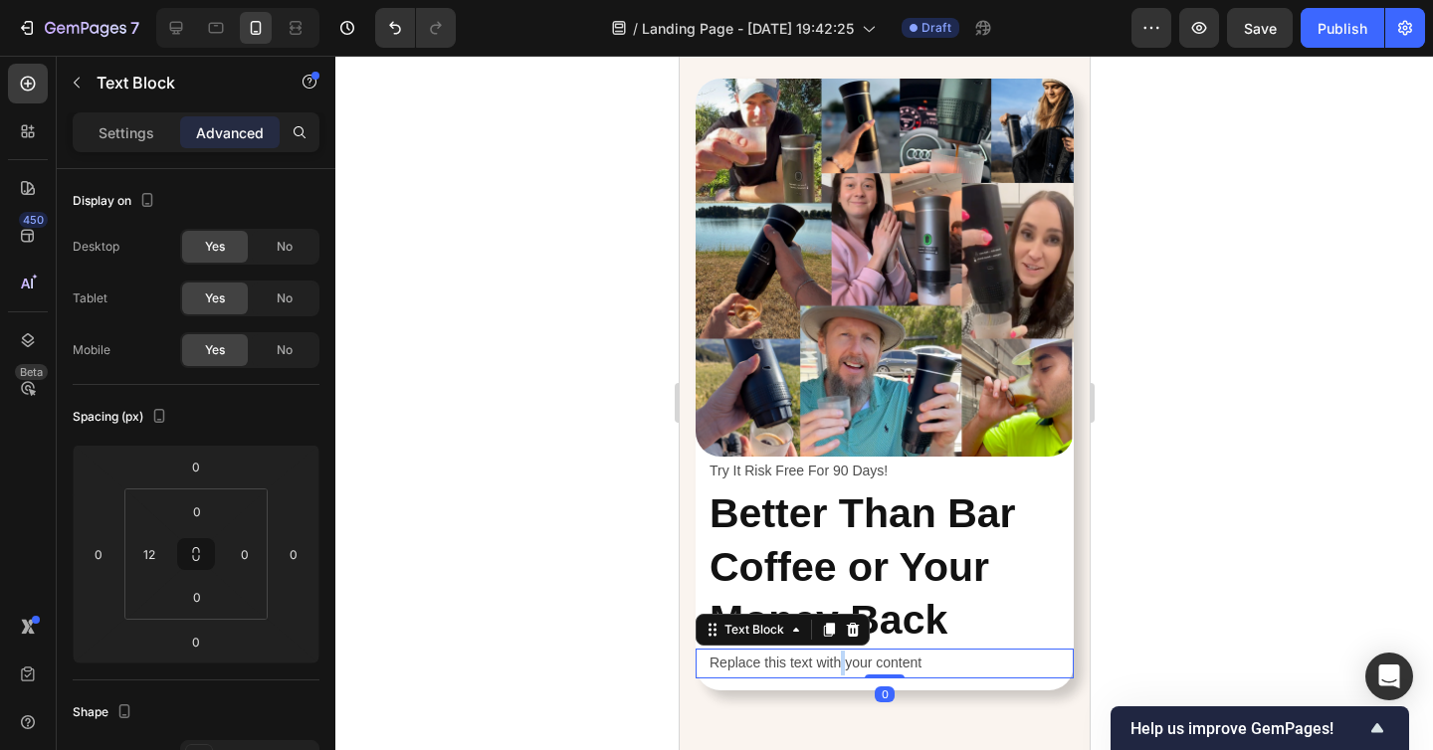
click at [839, 661] on div "Replace this text with your content" at bounding box center [889, 663] width 366 height 29
click at [839, 661] on p "Replace this text with your content" at bounding box center [889, 663] width 362 height 25
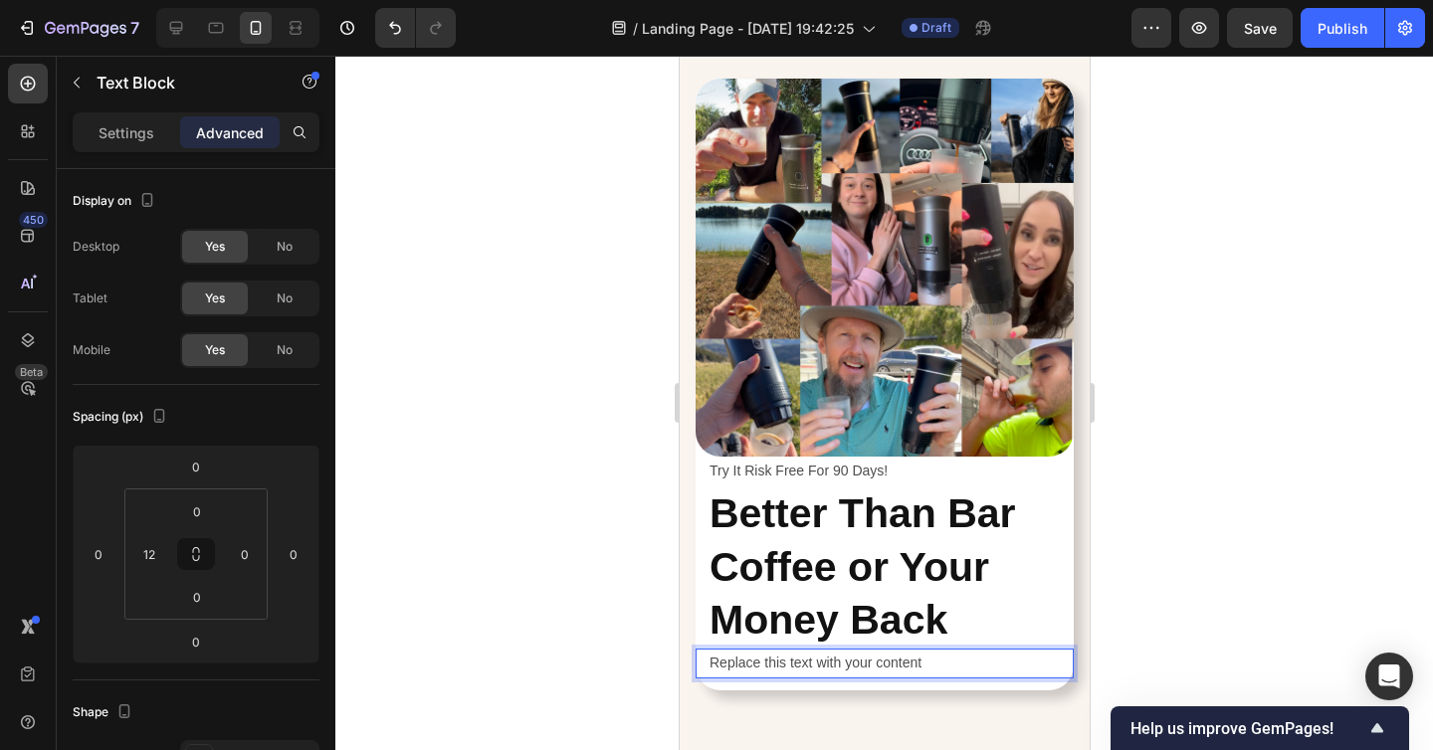
scroll to position [7368, 0]
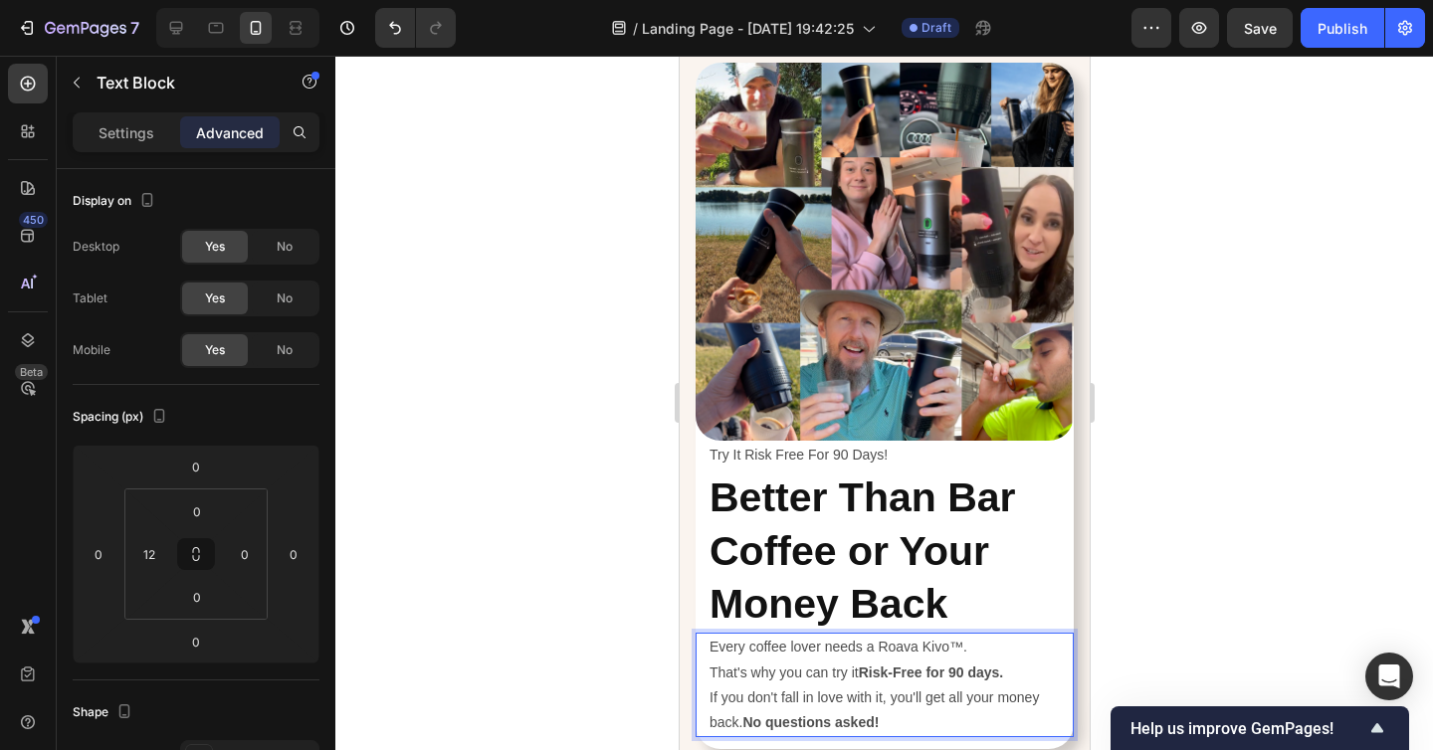
click at [1213, 591] on div at bounding box center [883, 403] width 1097 height 694
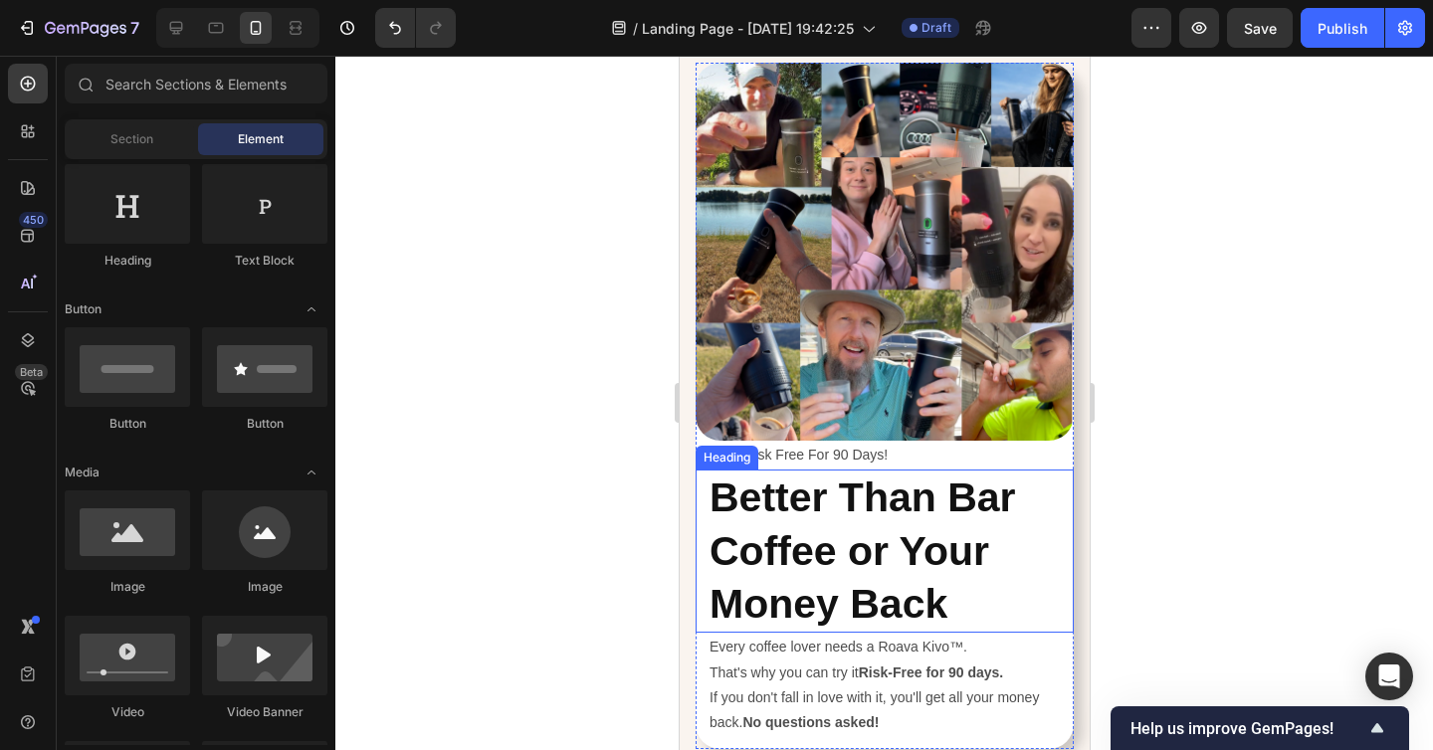
scroll to position [7488, 0]
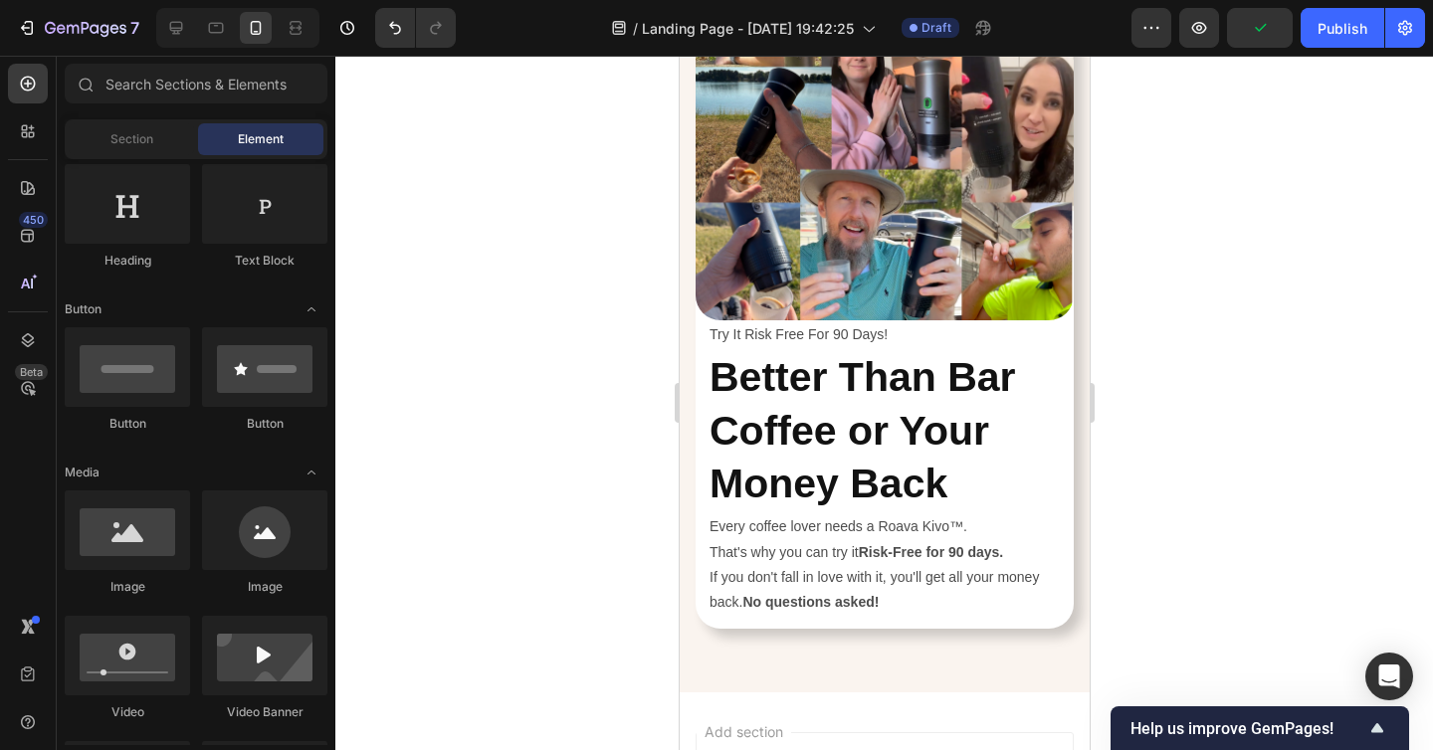
click at [1318, 417] on div at bounding box center [883, 403] width 1097 height 694
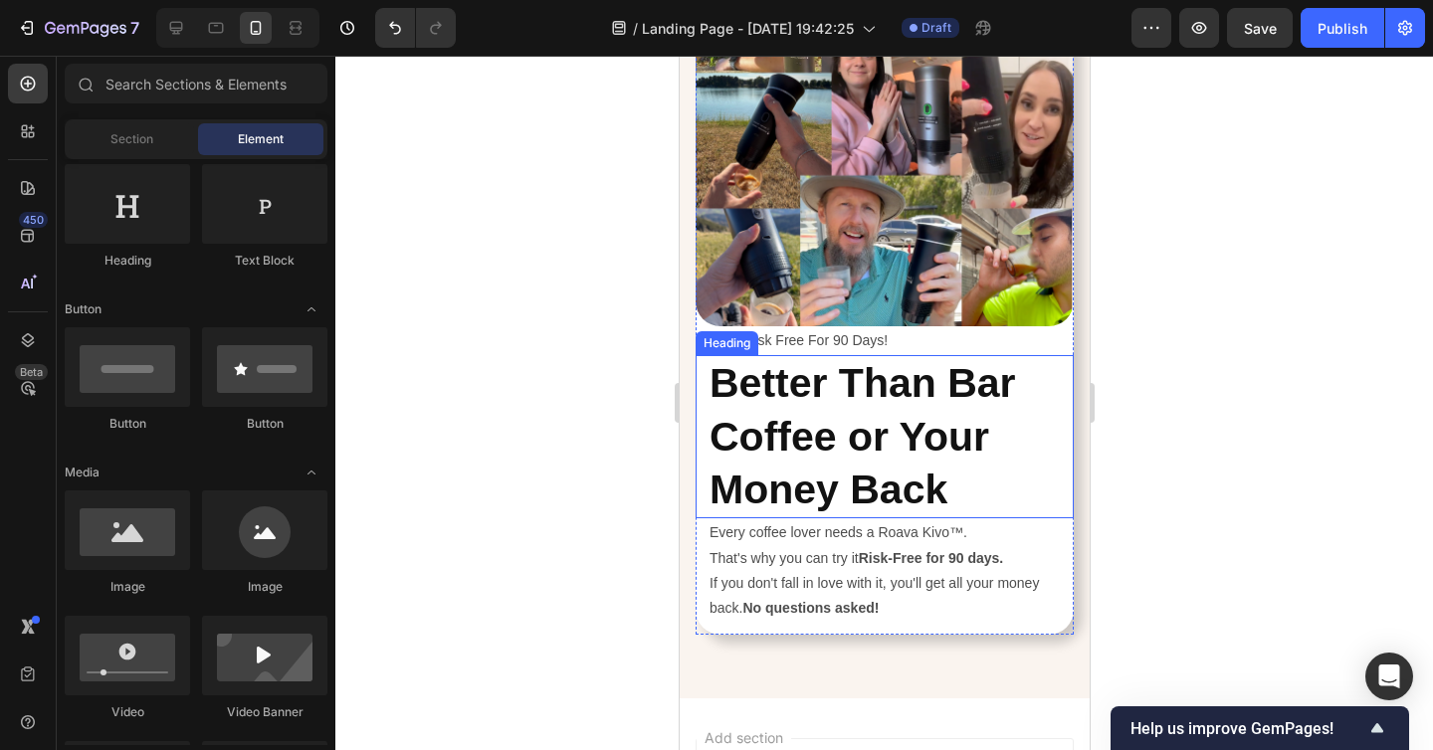
click at [893, 412] on p "⁠⁠⁠⁠⁠⁠⁠ Better Than Bar Coffee or Your Money Back" at bounding box center [889, 436] width 362 height 159
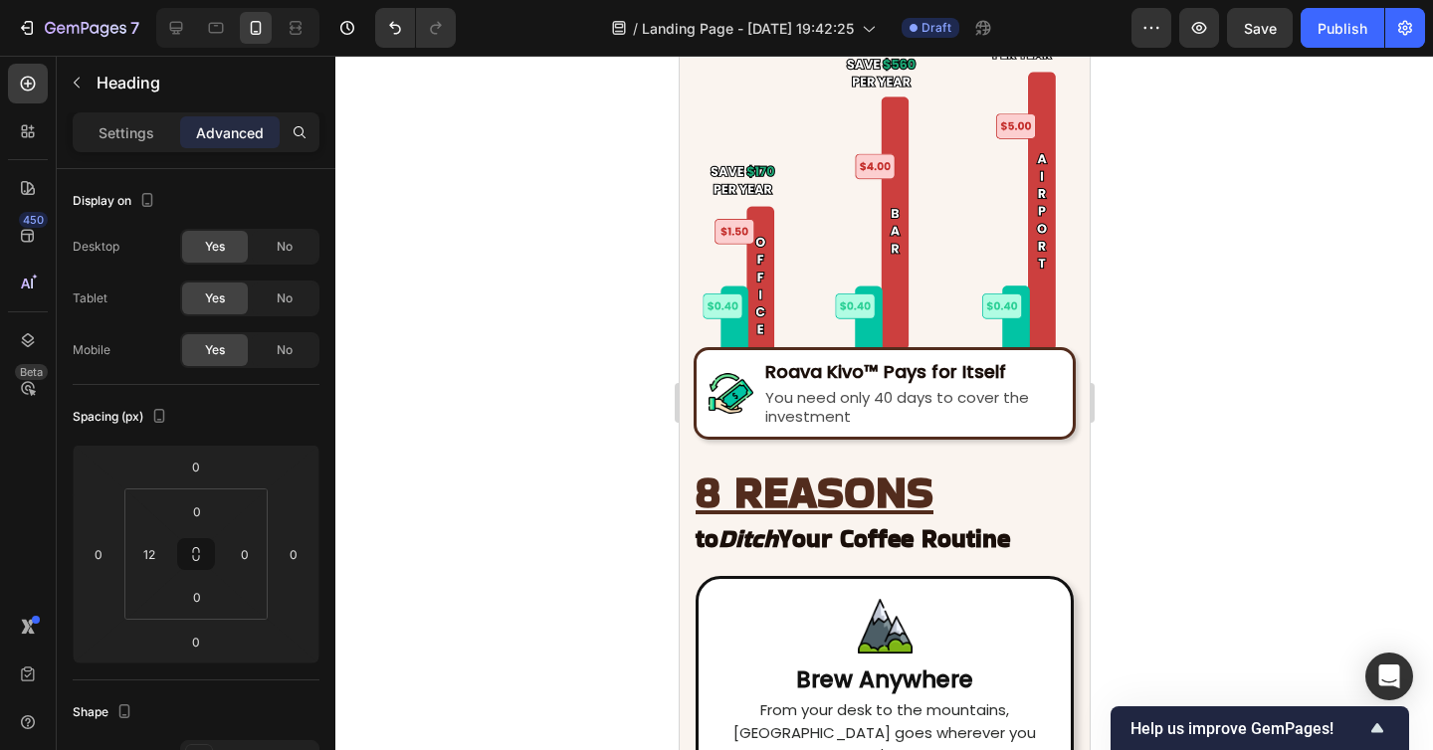
scroll to position [4910, 0]
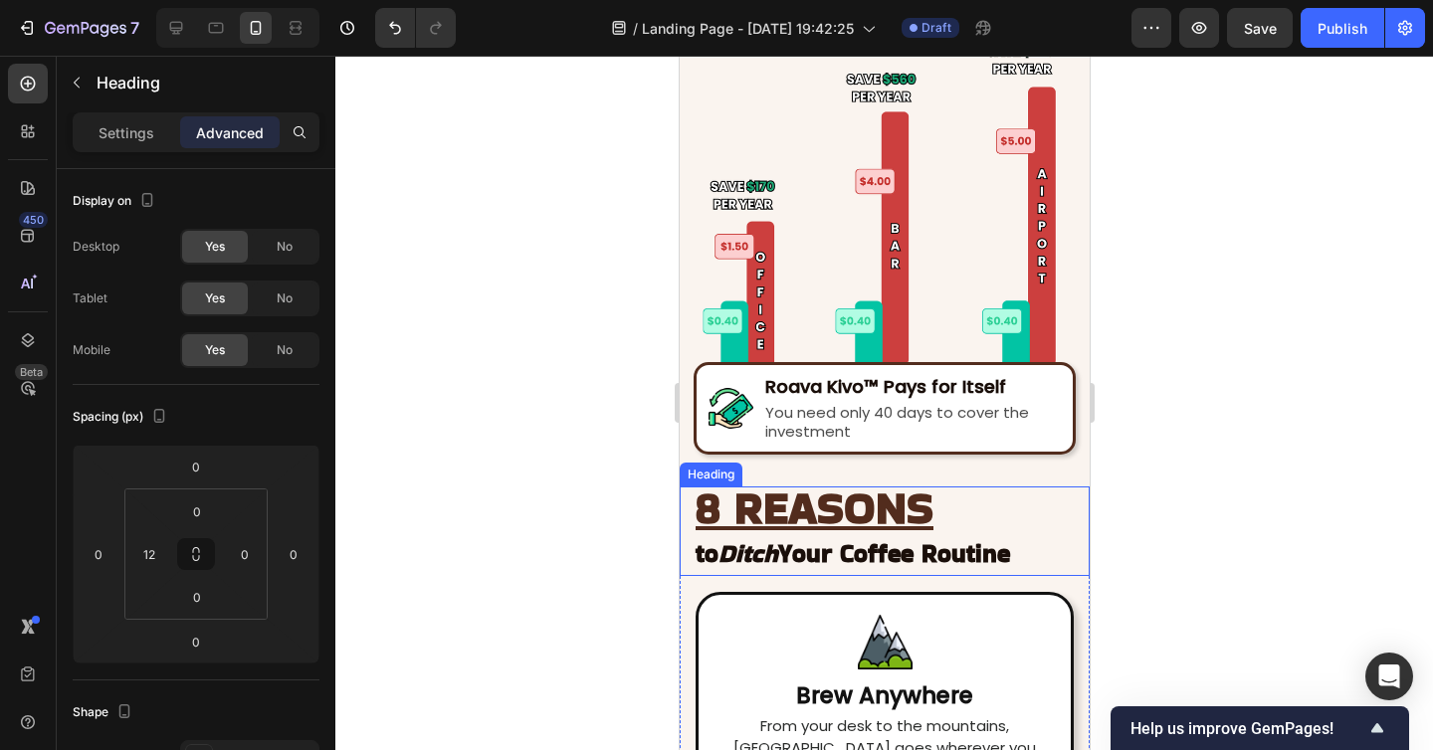
click at [849, 498] on u "8 REASONS" at bounding box center [813, 508] width 238 height 63
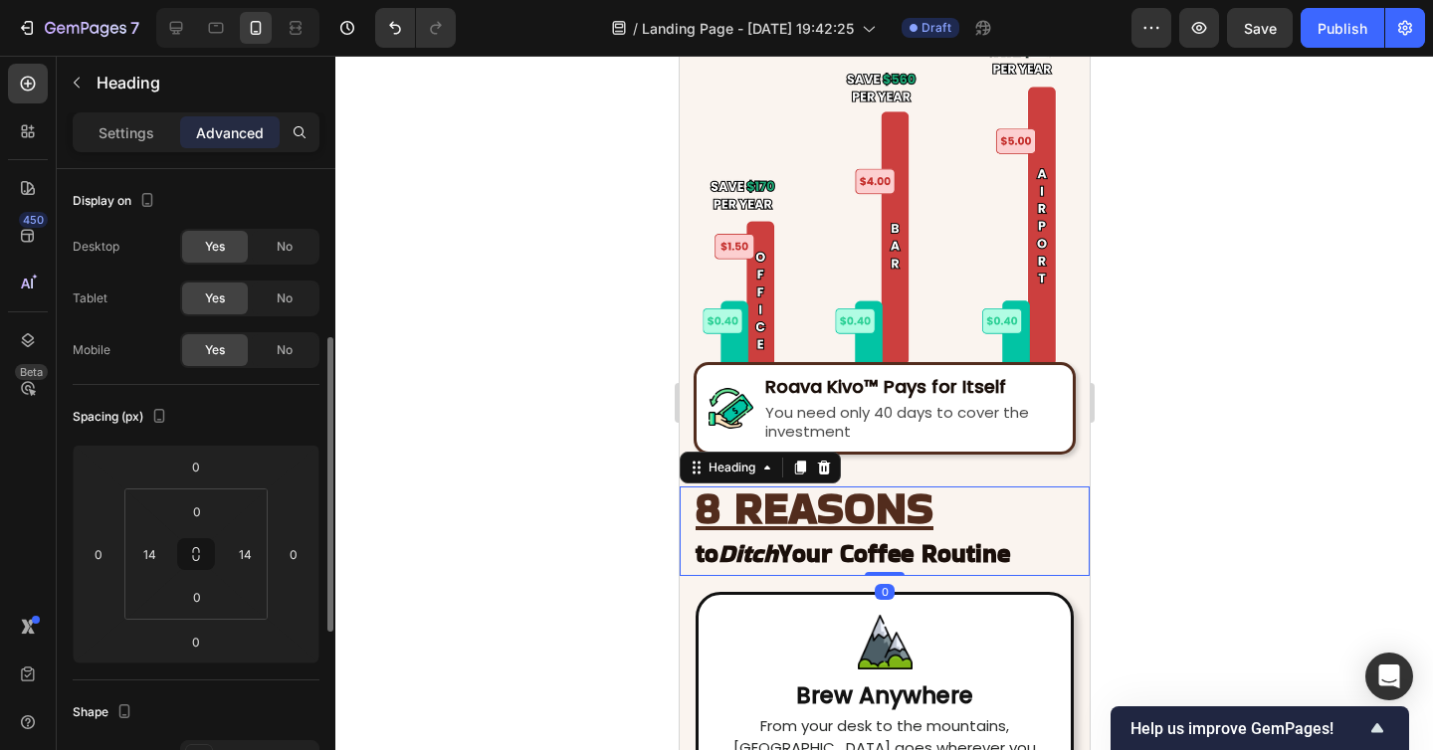
scroll to position [115, 0]
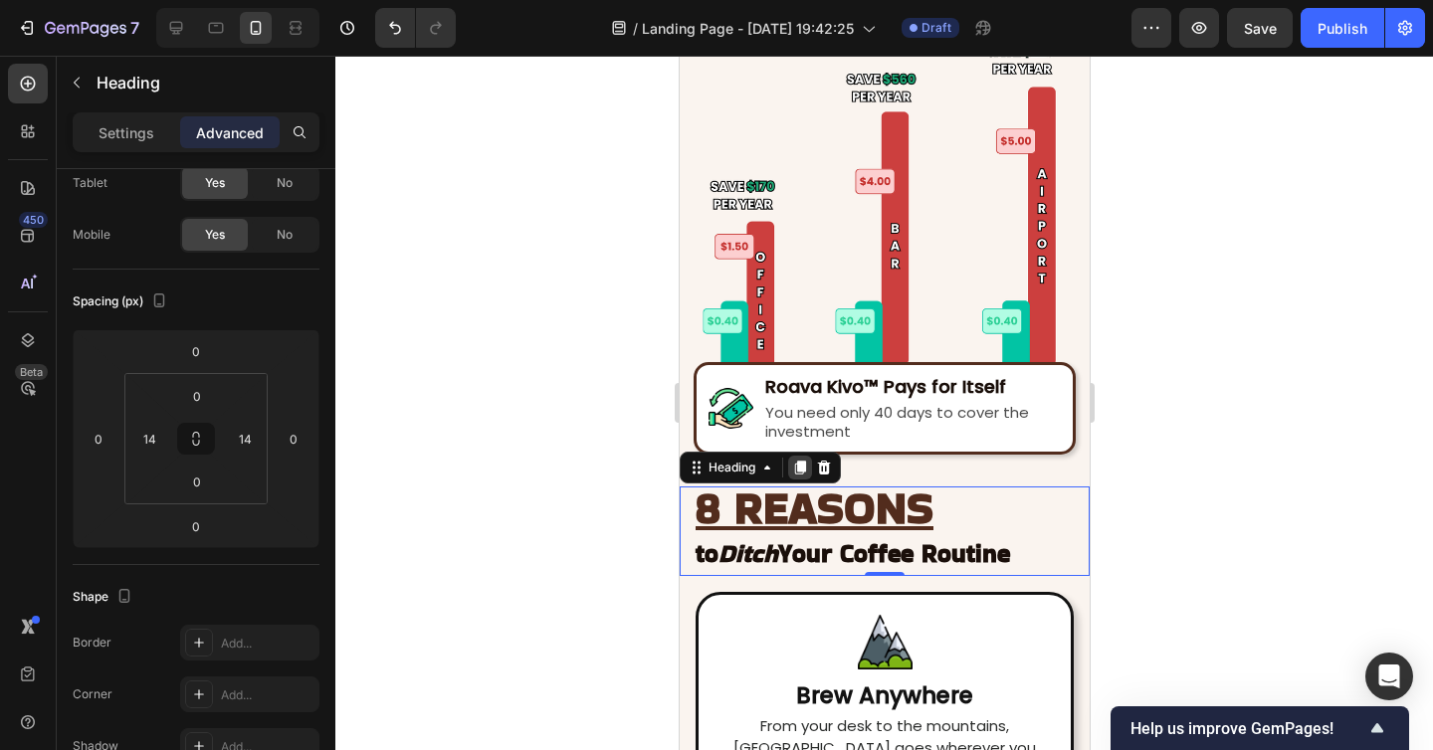
click at [802, 466] on icon at bounding box center [799, 468] width 11 height 14
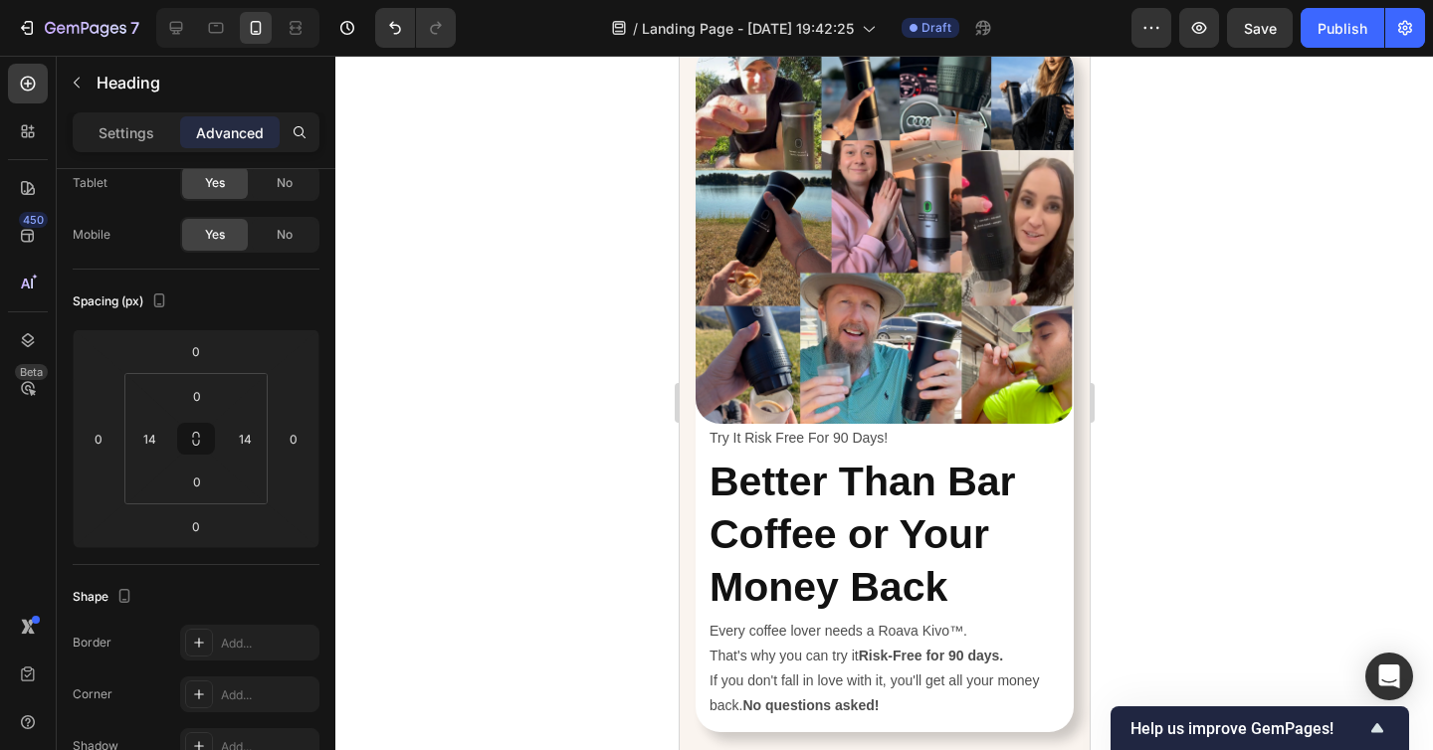
scroll to position [7598, 0]
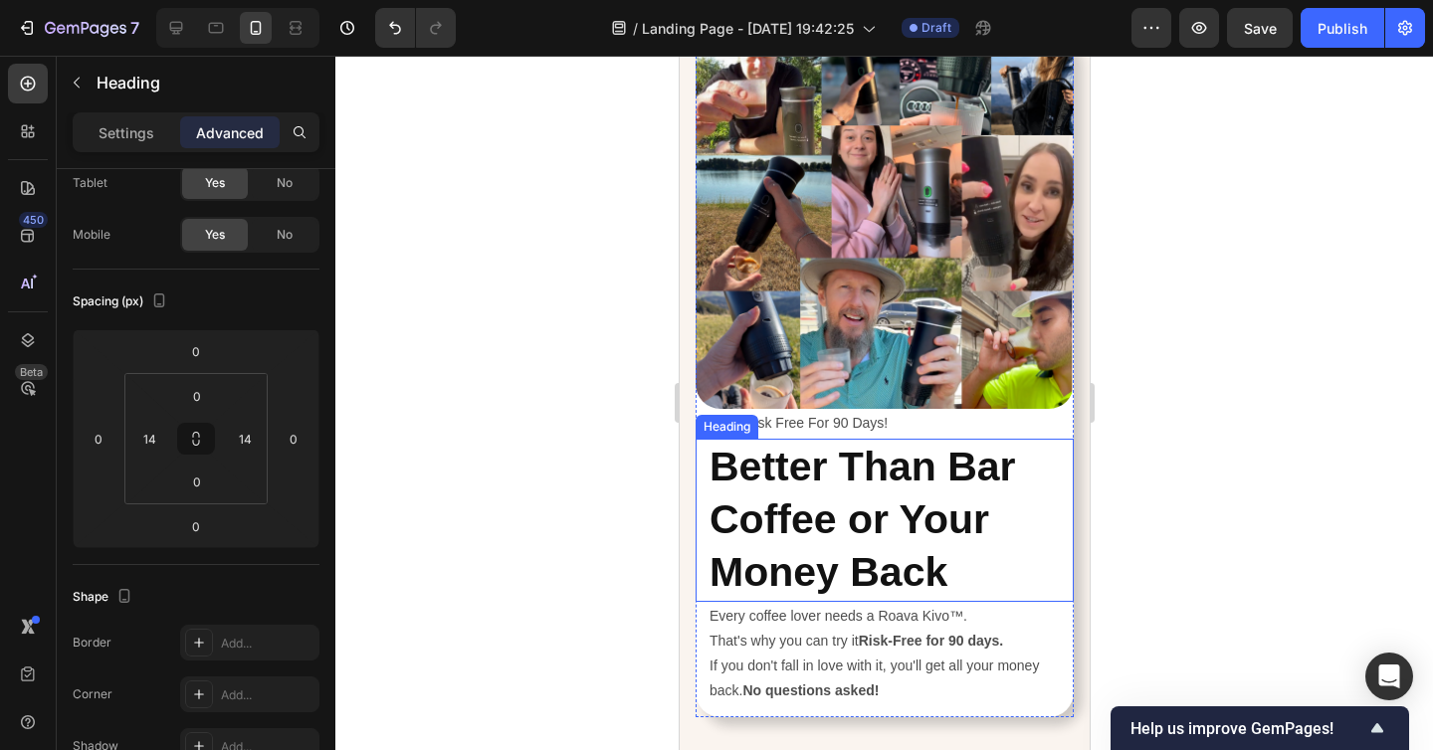
click at [876, 497] on strong "Better Than Bar Coffee or Your Money Back" at bounding box center [861, 520] width 306 height 152
click at [838, 418] on icon at bounding box center [839, 420] width 16 height 16
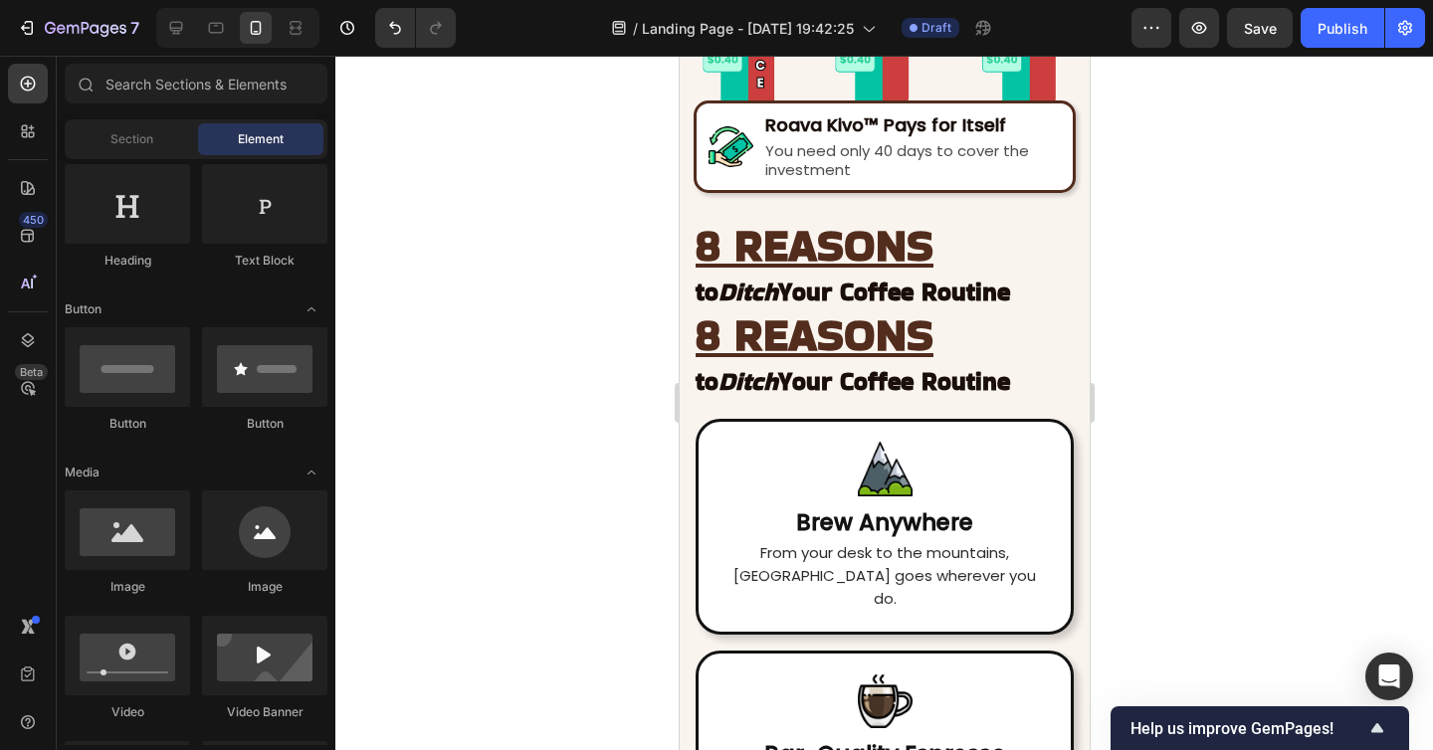
scroll to position [5163, 0]
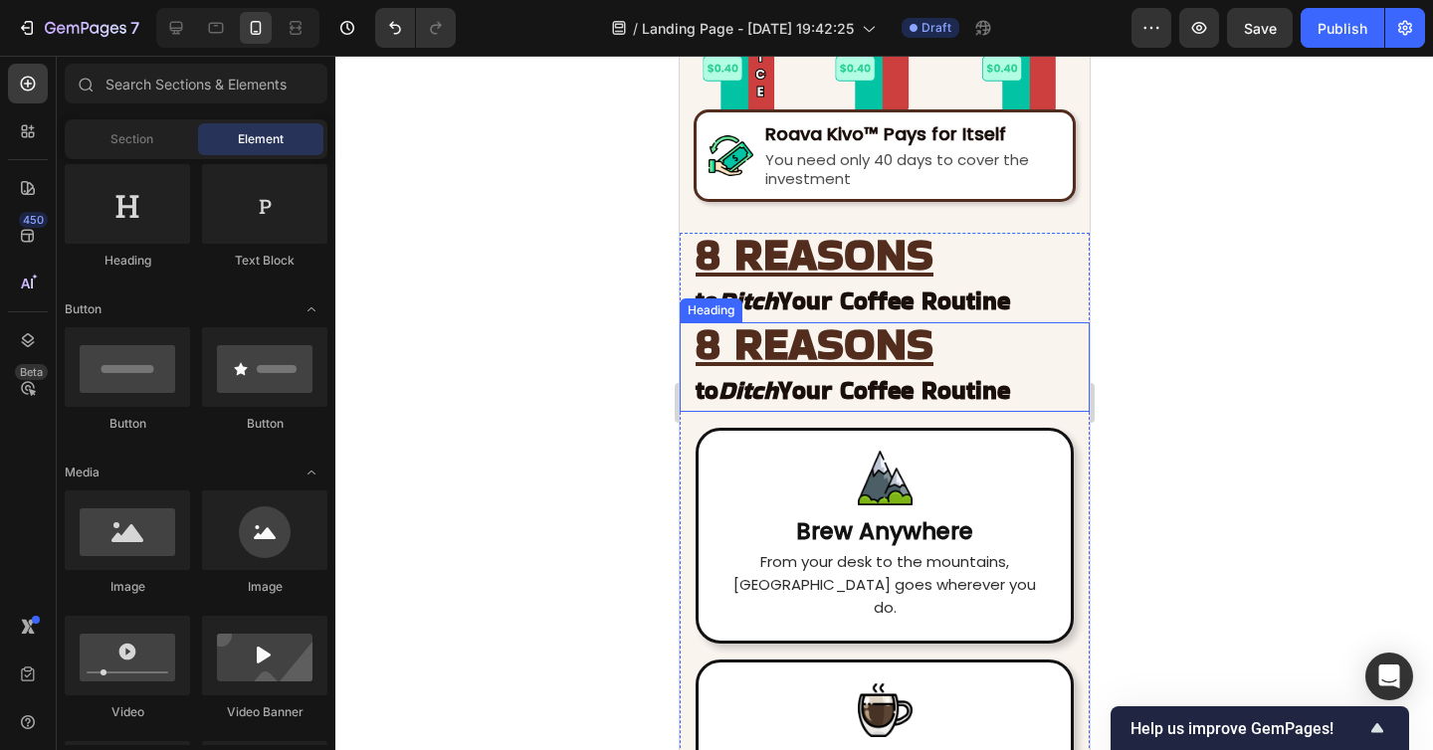
click at [692, 339] on h2 "8 REASONS to Ditch Your Coffee Routine" at bounding box center [883, 367] width 382 height 90
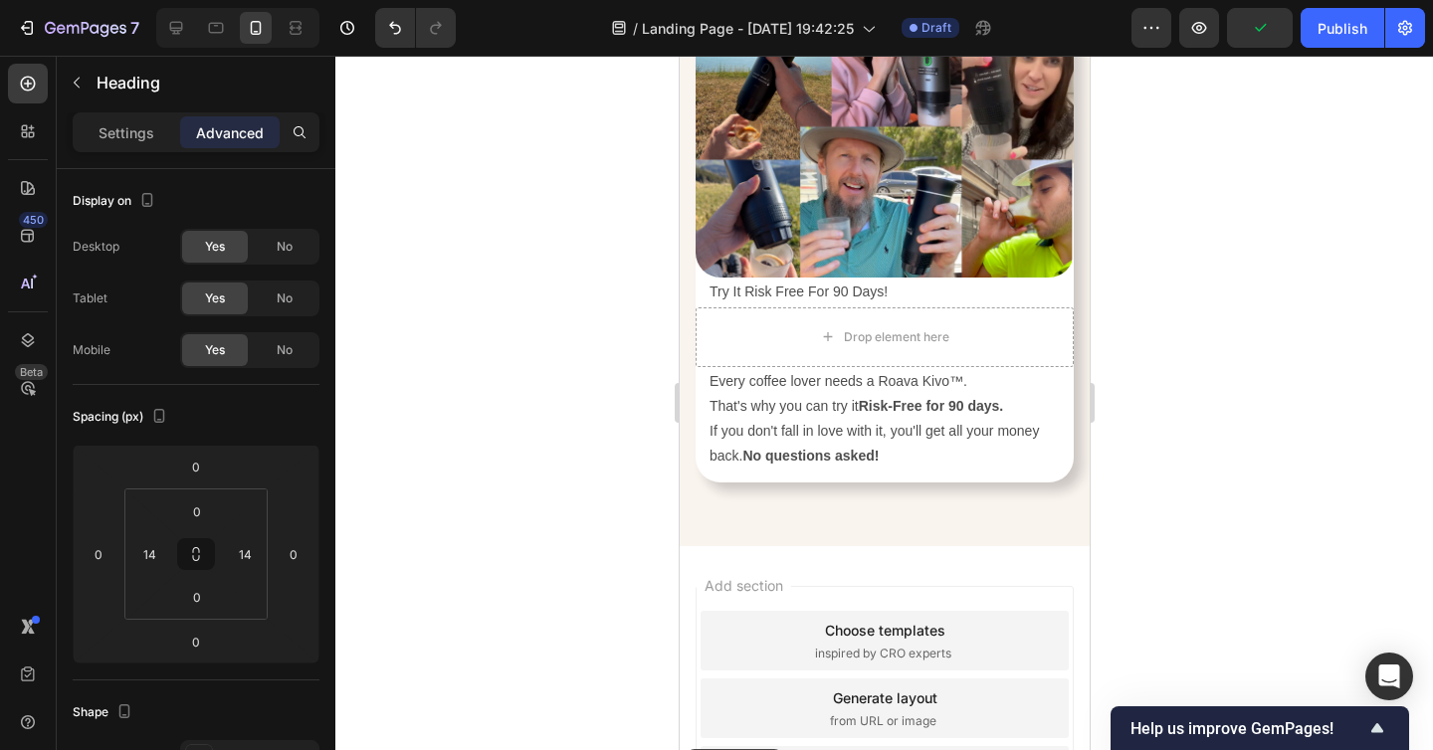
scroll to position [7781, 0]
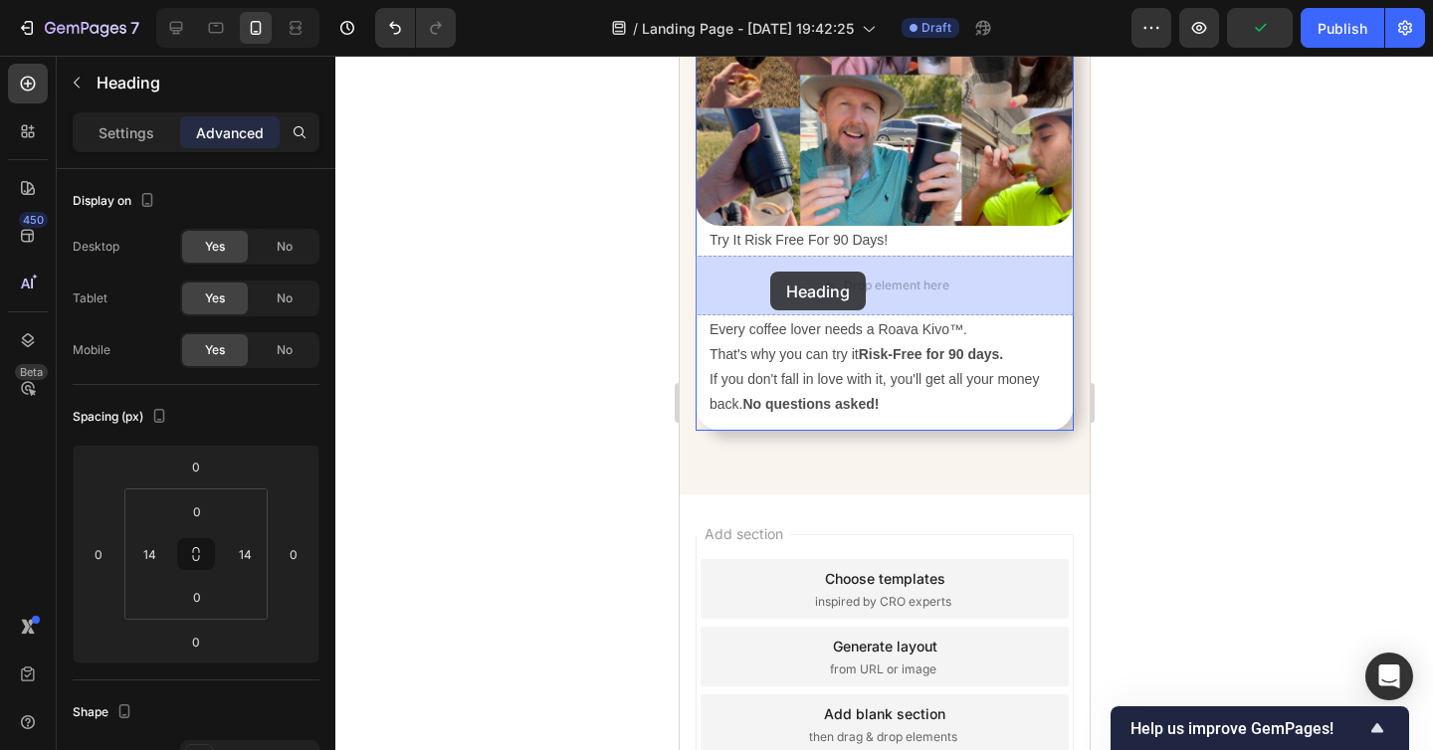
drag, startPoint x: 693, startPoint y: 304, endPoint x: 769, endPoint y: 272, distance: 82.4
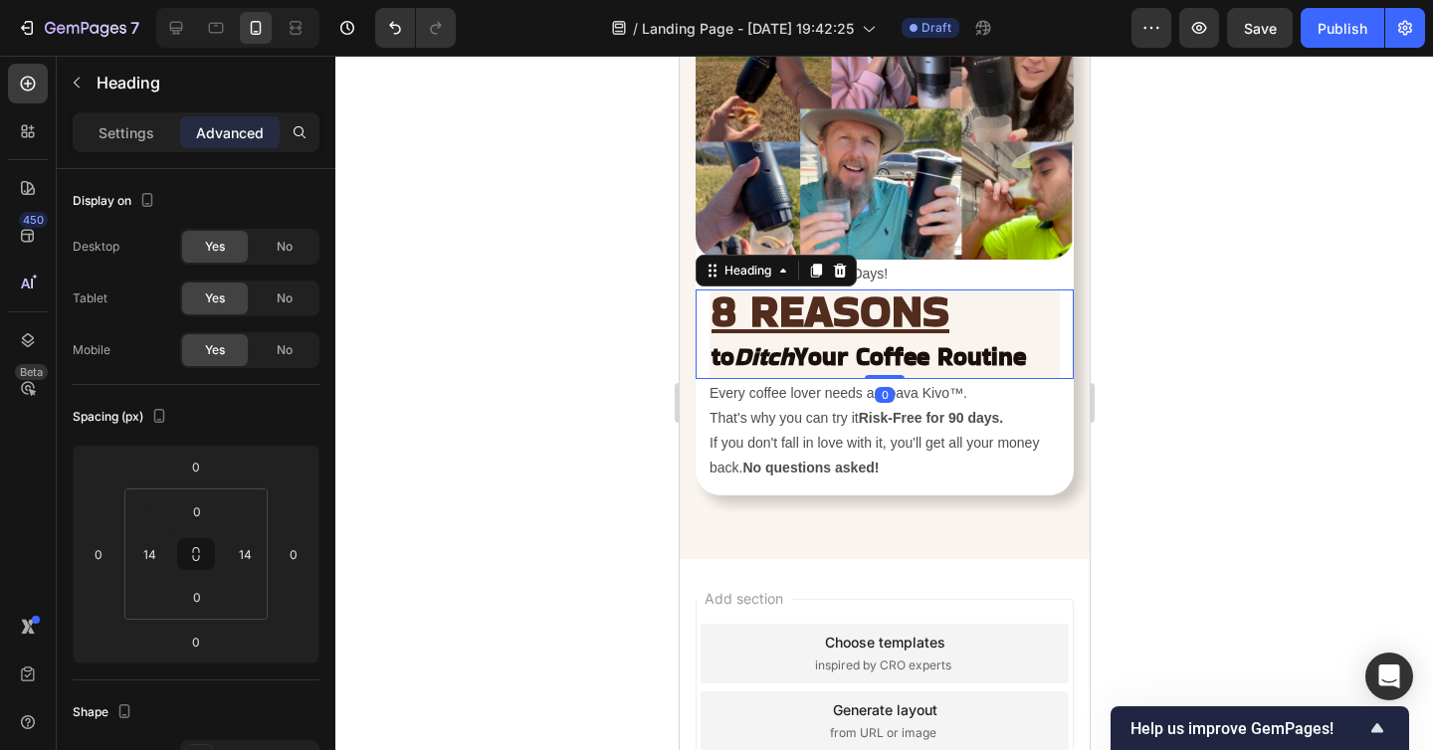
scroll to position [7742, 0]
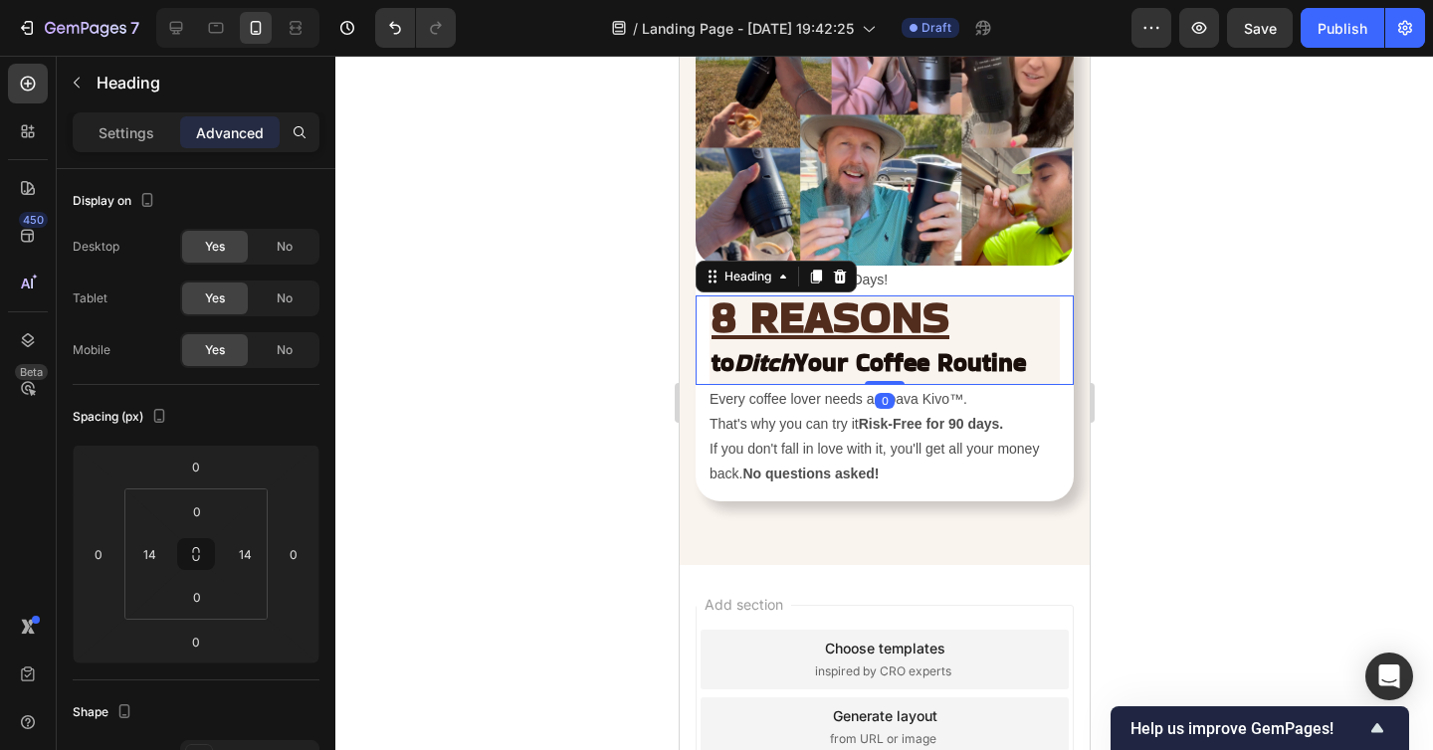
click at [976, 342] on h2 "8 REASONS to Ditch Your Coffee Routine" at bounding box center [883, 340] width 350 height 90
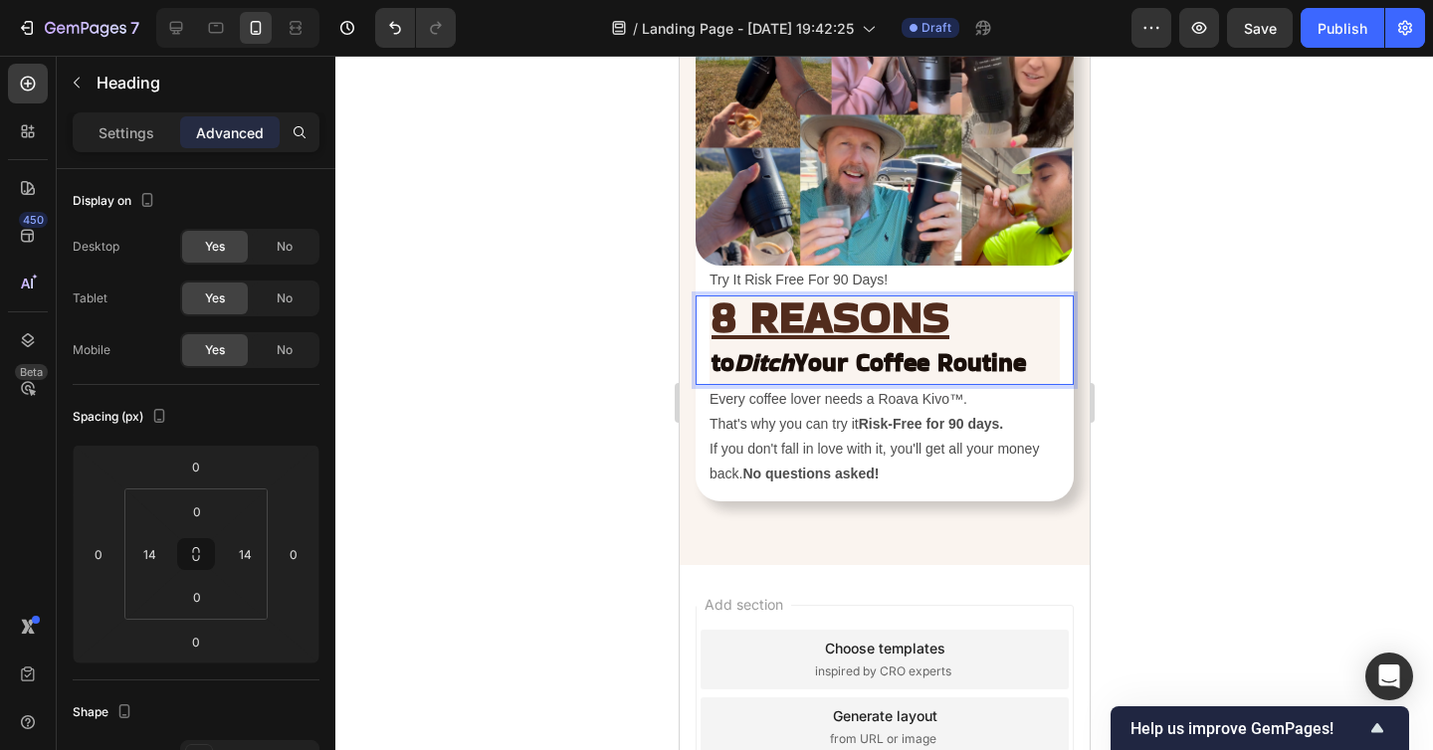
click at [976, 338] on p "8 REASONS to Ditch Your Coffee Routine" at bounding box center [883, 340] width 346 height 86
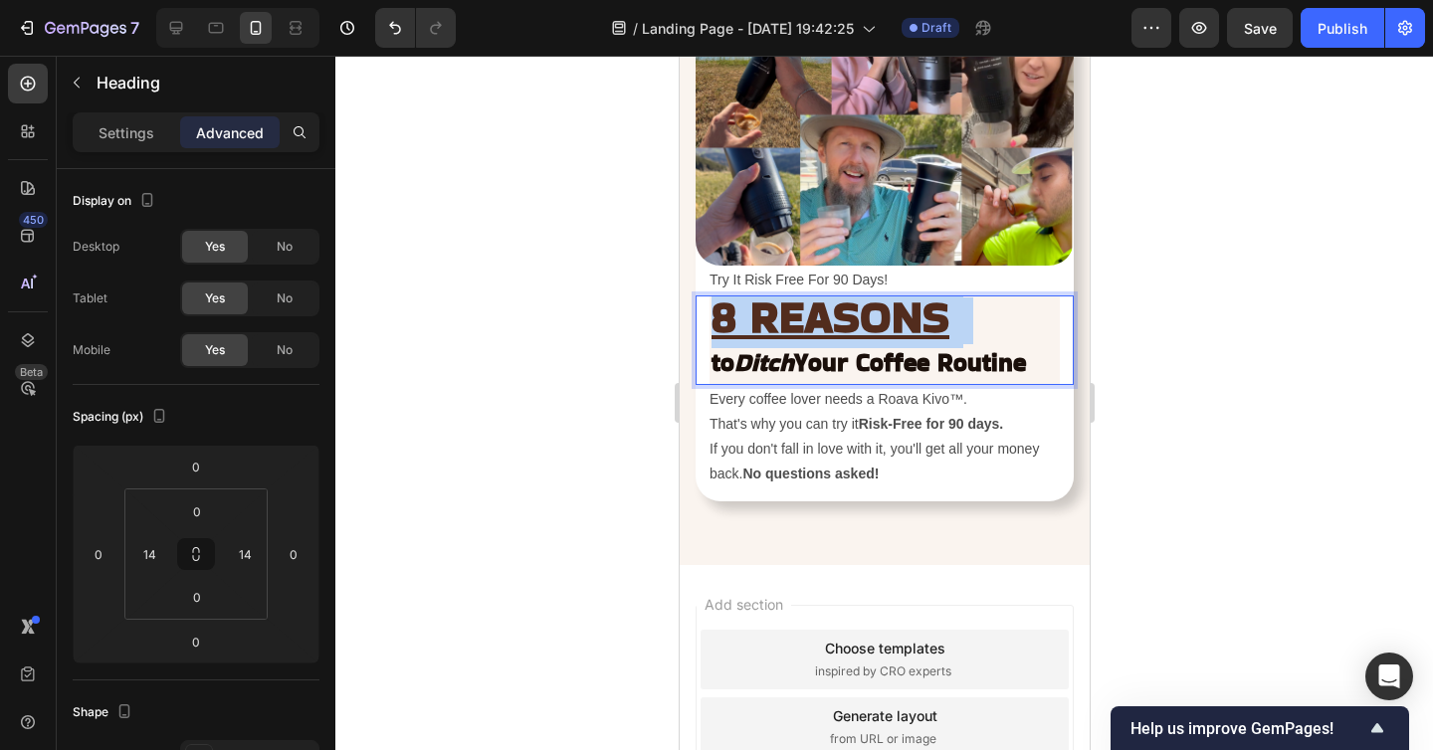
click at [976, 338] on p "8 REASONS to Ditch Your Coffee Routine" at bounding box center [883, 340] width 346 height 86
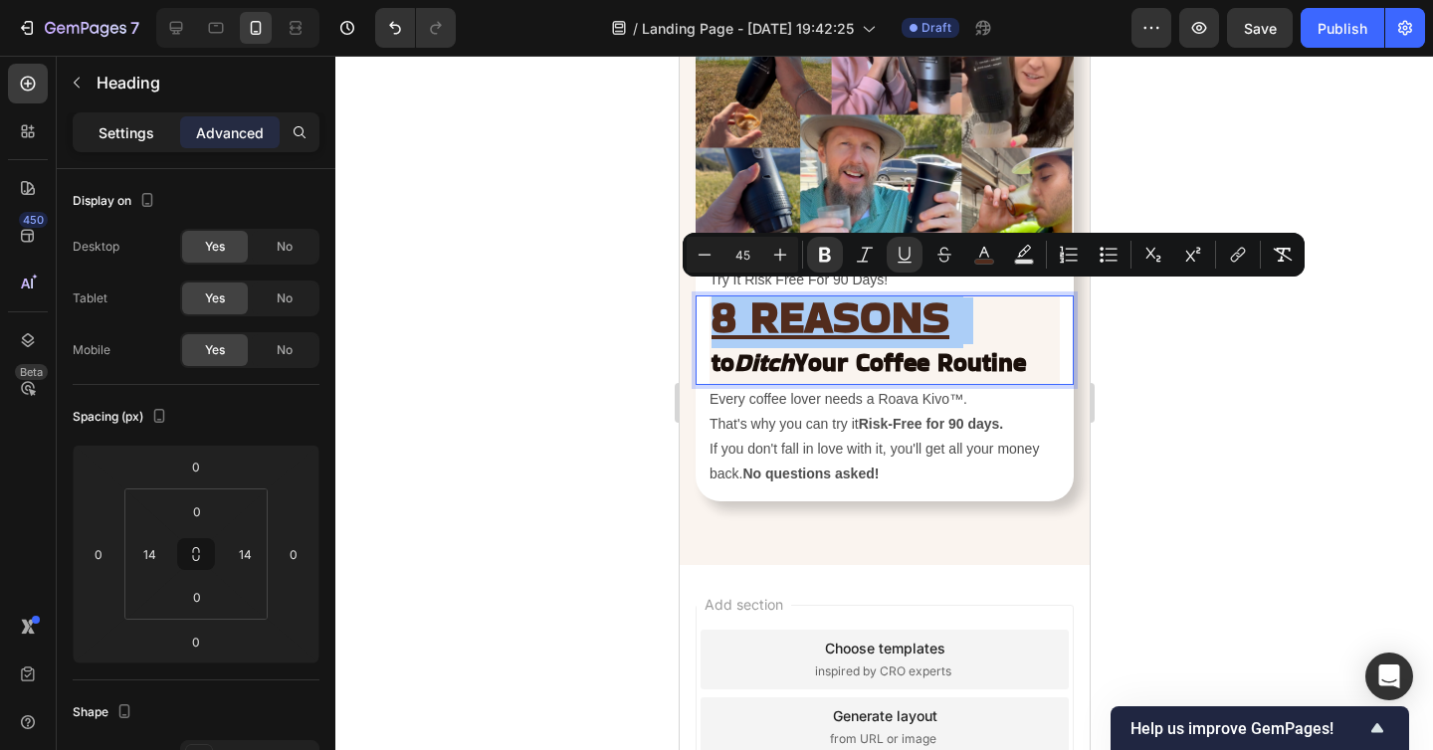
click at [148, 130] on p "Settings" at bounding box center [126, 132] width 56 height 21
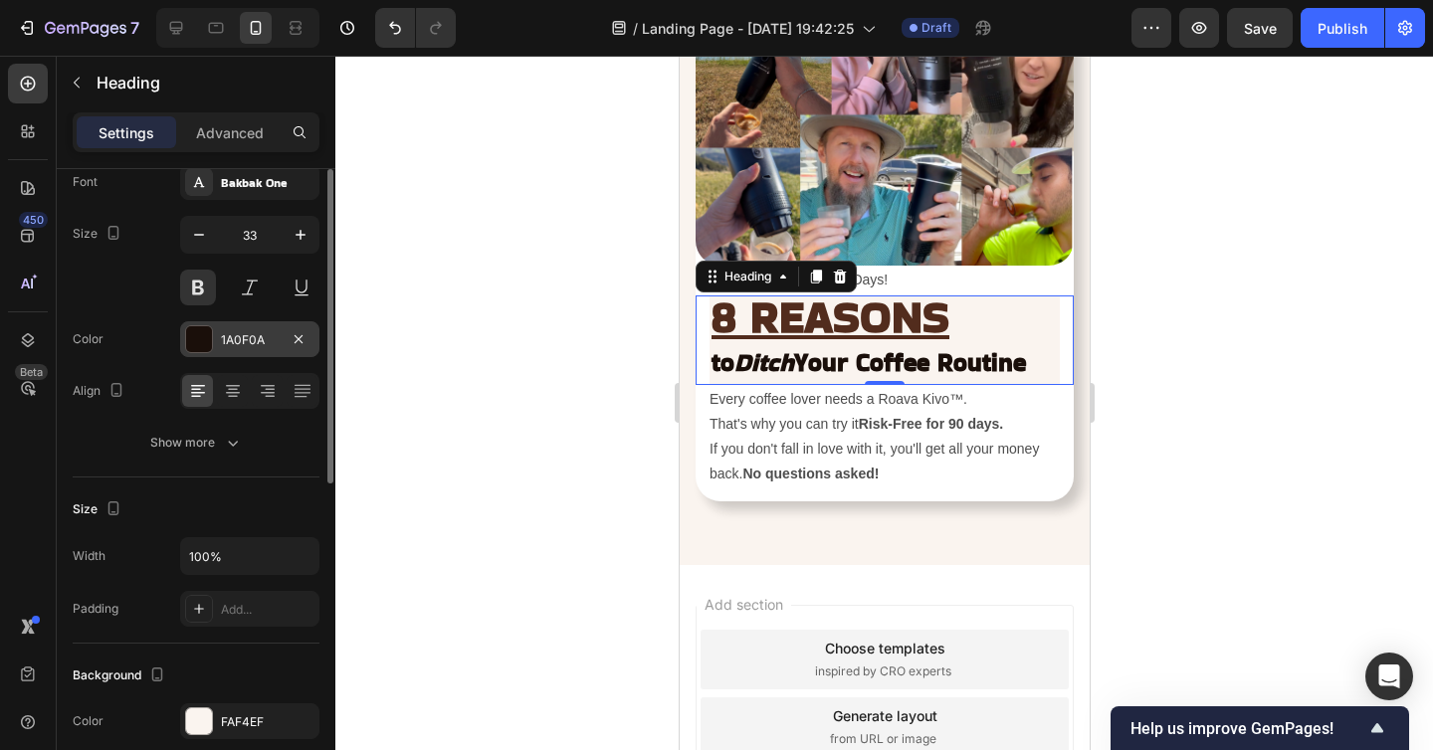
scroll to position [131, 0]
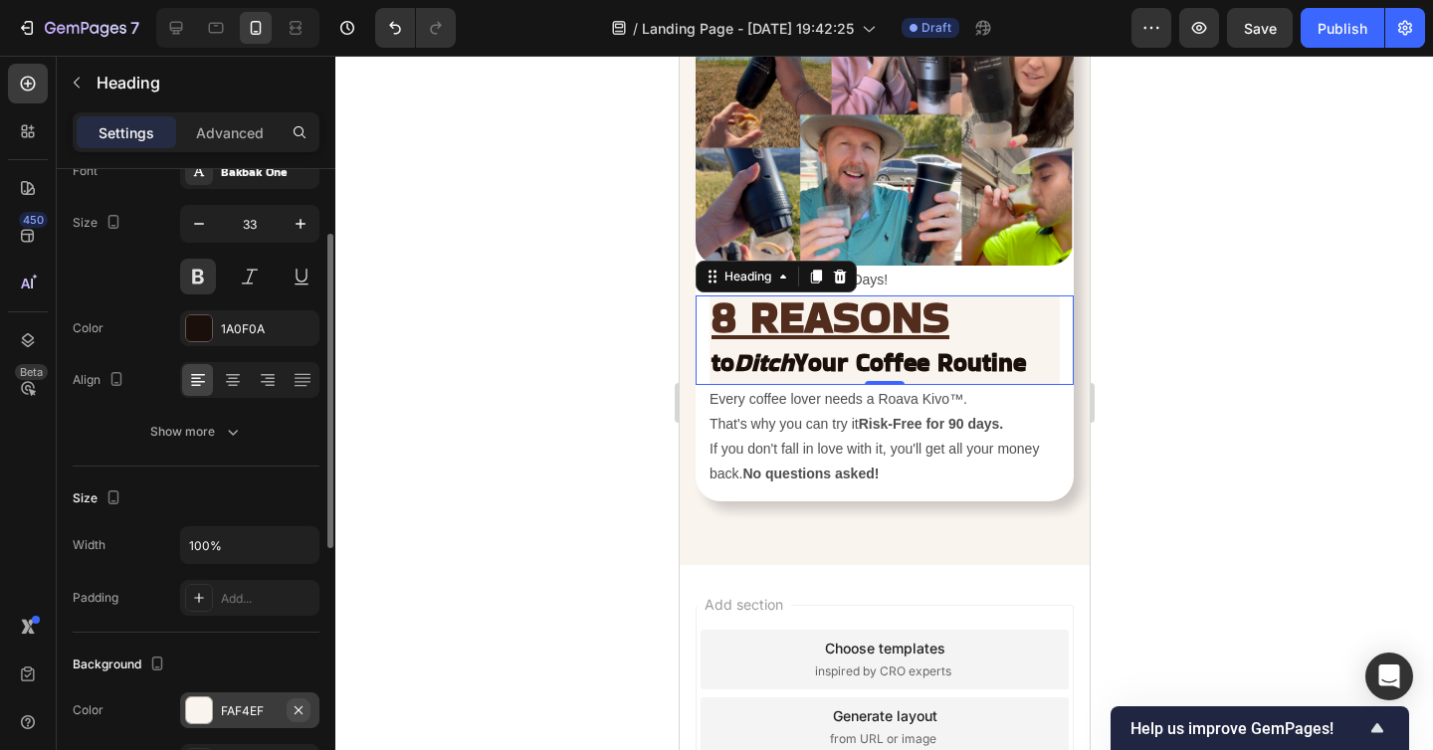
click at [303, 710] on icon "button" at bounding box center [298, 710] width 16 height 16
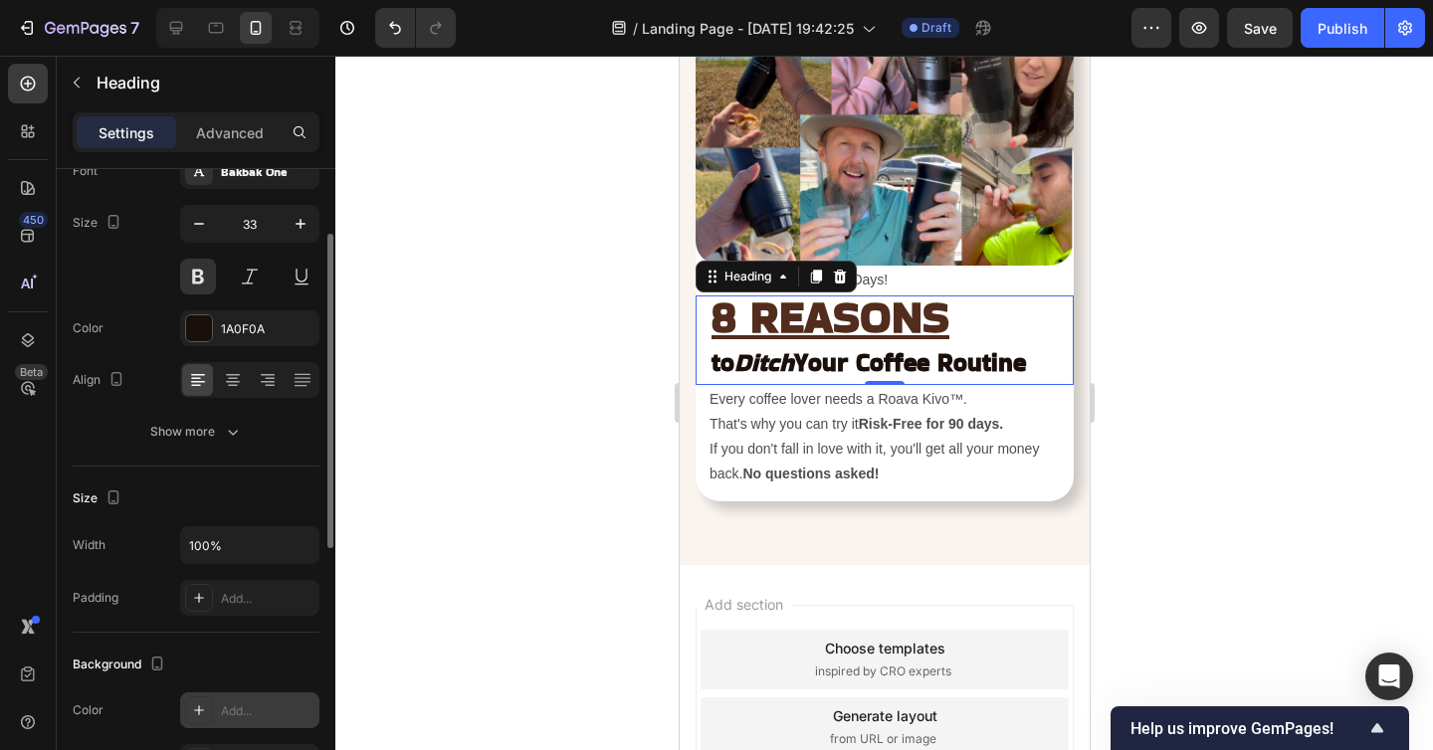
click at [1126, 494] on div at bounding box center [883, 403] width 1097 height 694
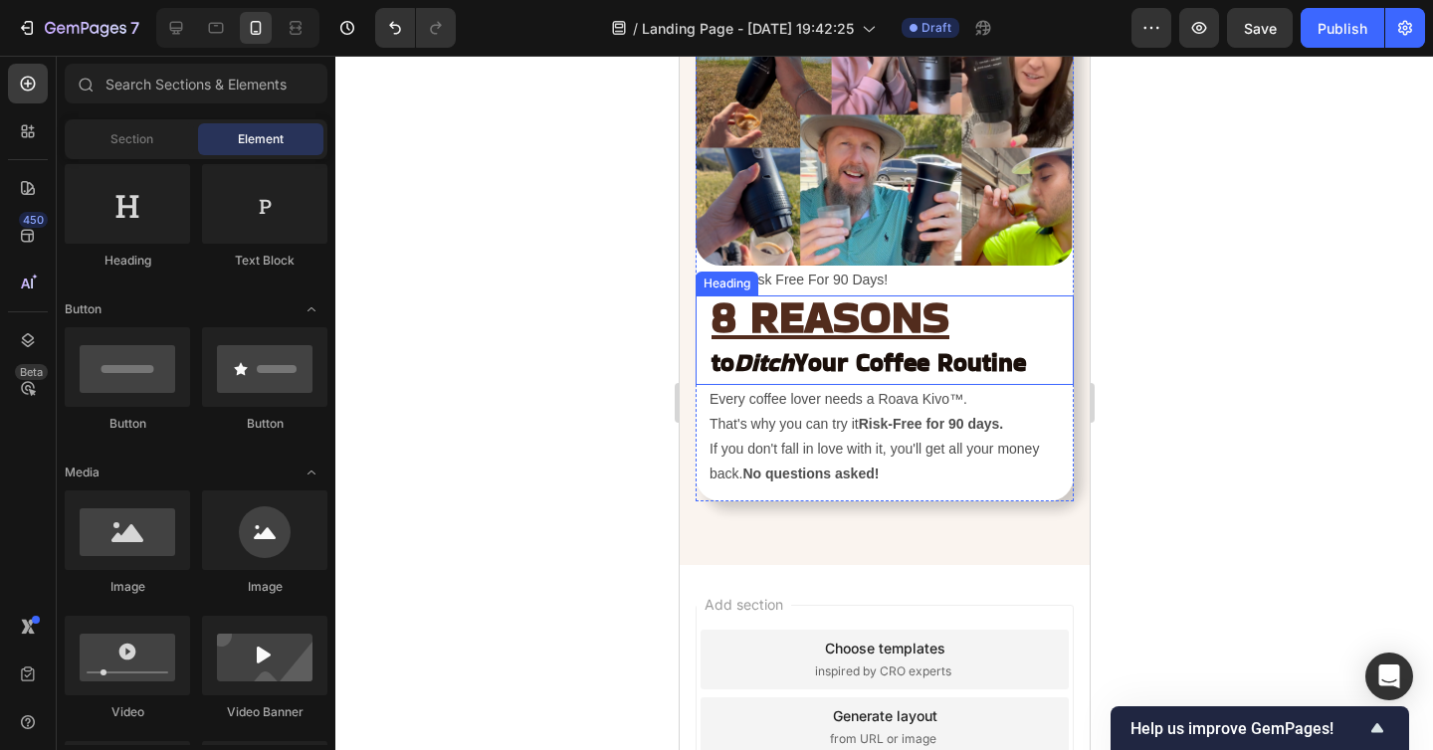
click at [887, 342] on p "⁠⁠⁠⁠⁠⁠⁠ 8 REASONS to Ditch Your Coffee Routine" at bounding box center [883, 340] width 346 height 86
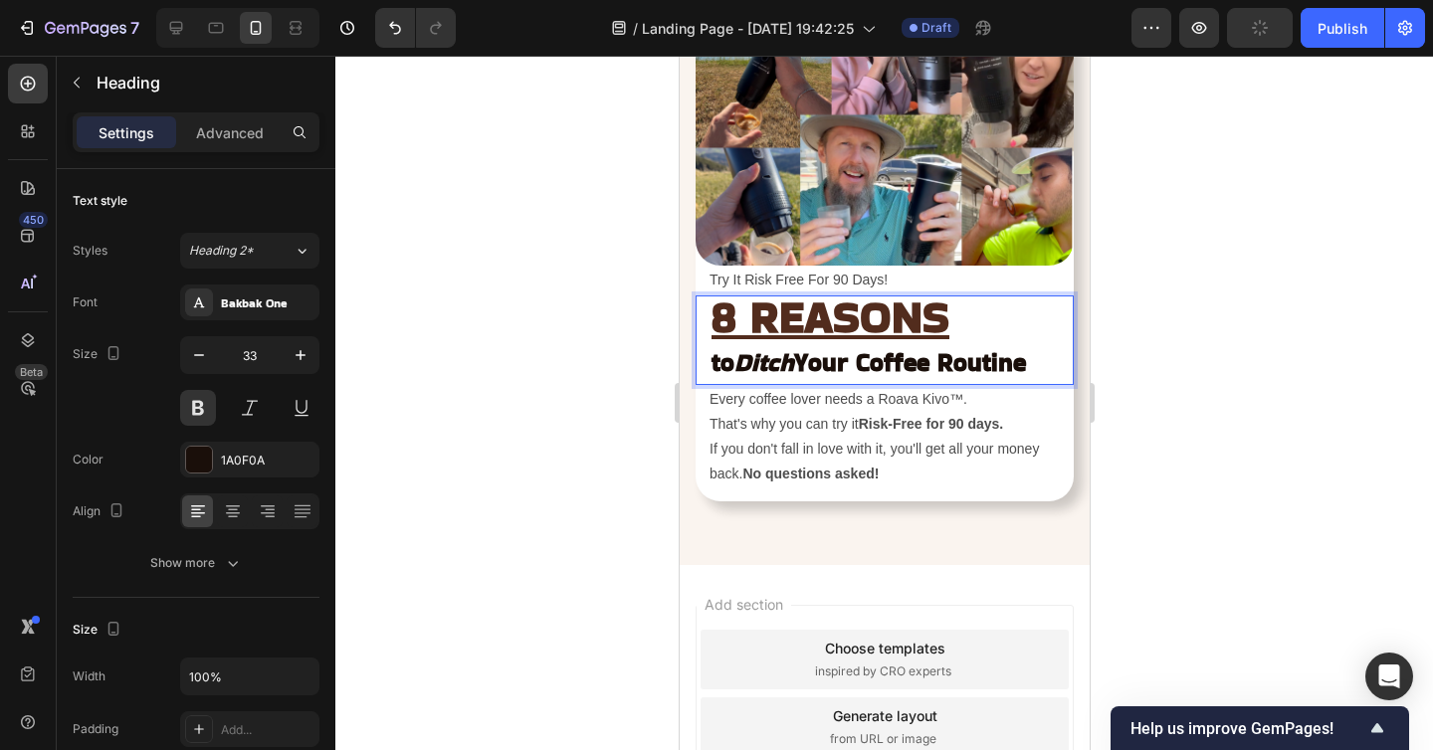
click at [887, 342] on p "8 REASONS to Ditch Your Coffee Routine" at bounding box center [883, 340] width 346 height 86
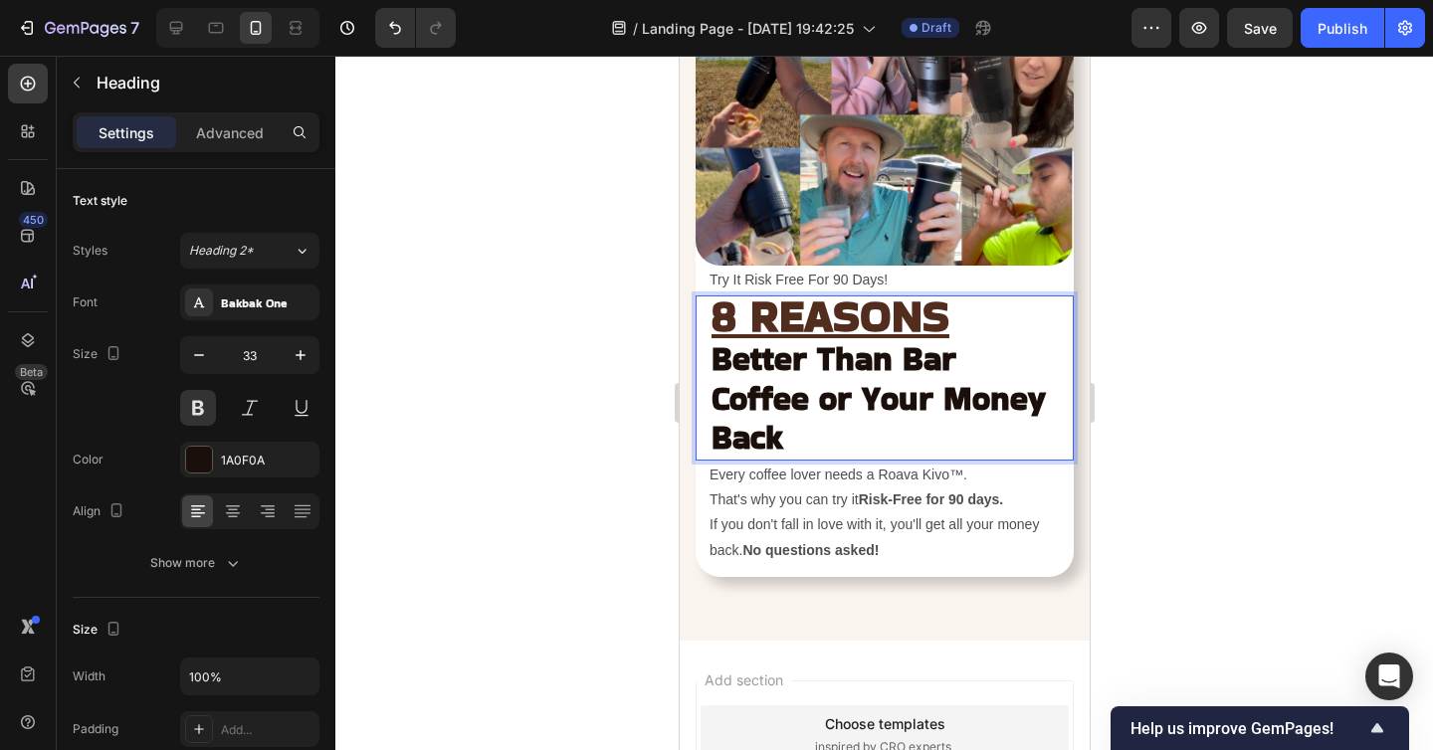
click at [708, 351] on h2 "8 REASONS Better Than Bar Coffee or Your Money Back" at bounding box center [883, 377] width 350 height 165
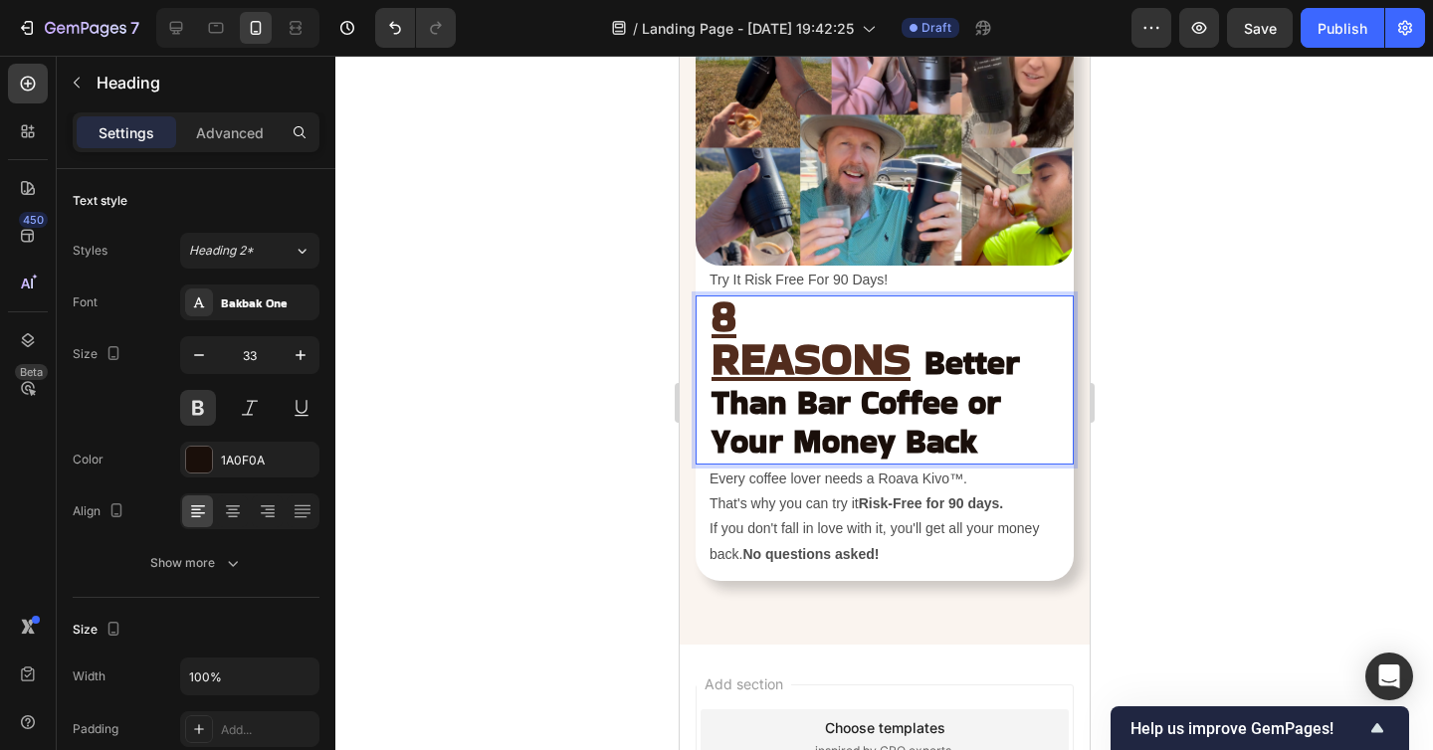
scroll to position [0, 0]
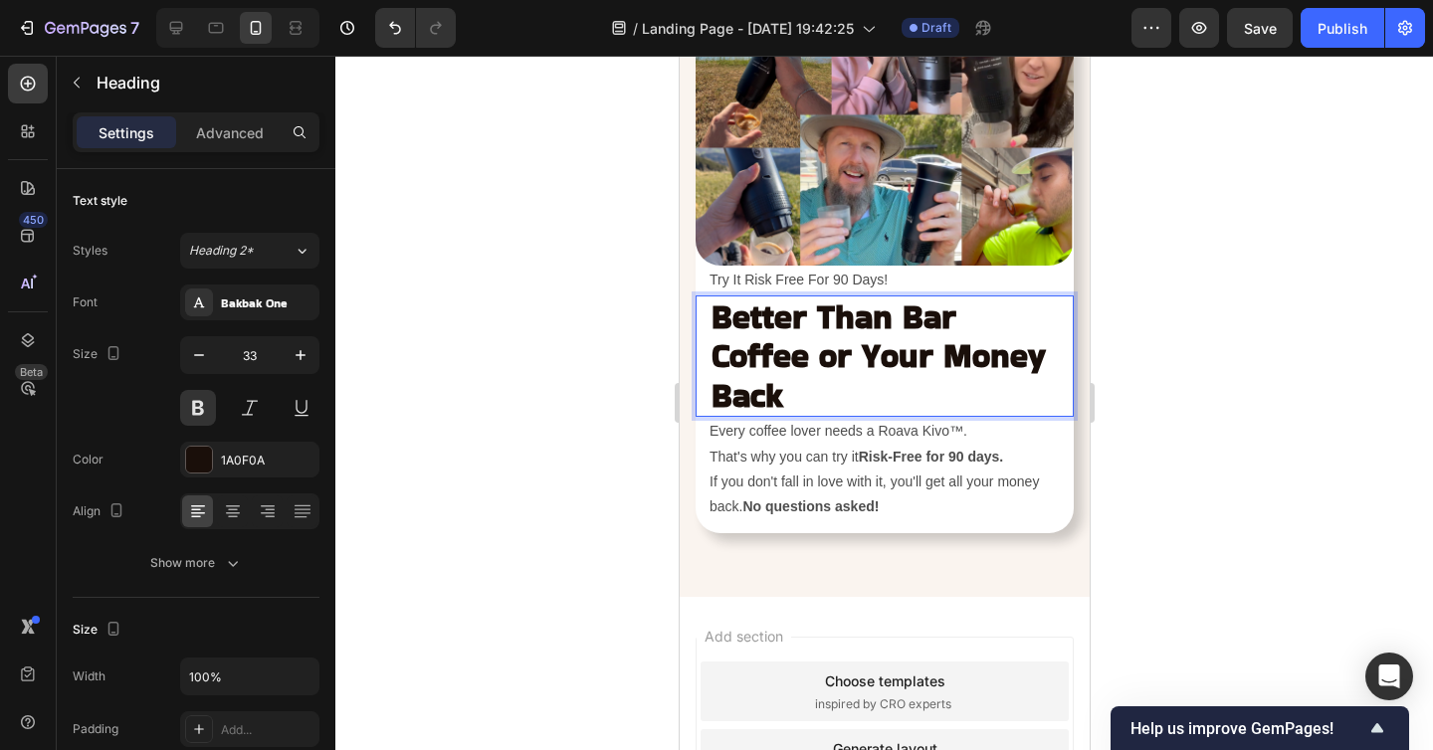
click at [821, 359] on strong "Better Than Bar Coffee or Your Money Back" at bounding box center [877, 355] width 334 height 125
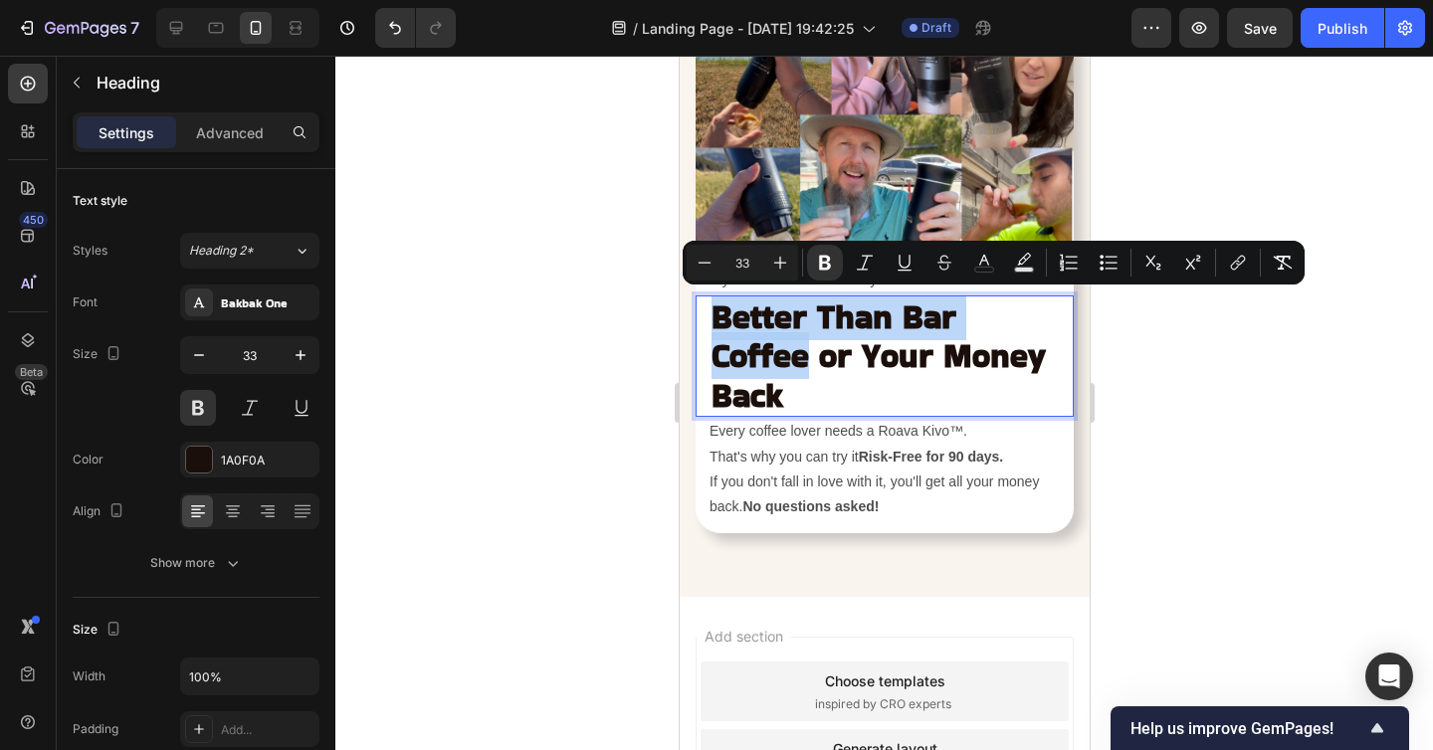
drag, startPoint x: 712, startPoint y: 314, endPoint x: 809, endPoint y: 368, distance: 110.4
click at [702, 265] on icon "Editor contextual toolbar" at bounding box center [704, 263] width 20 height 20
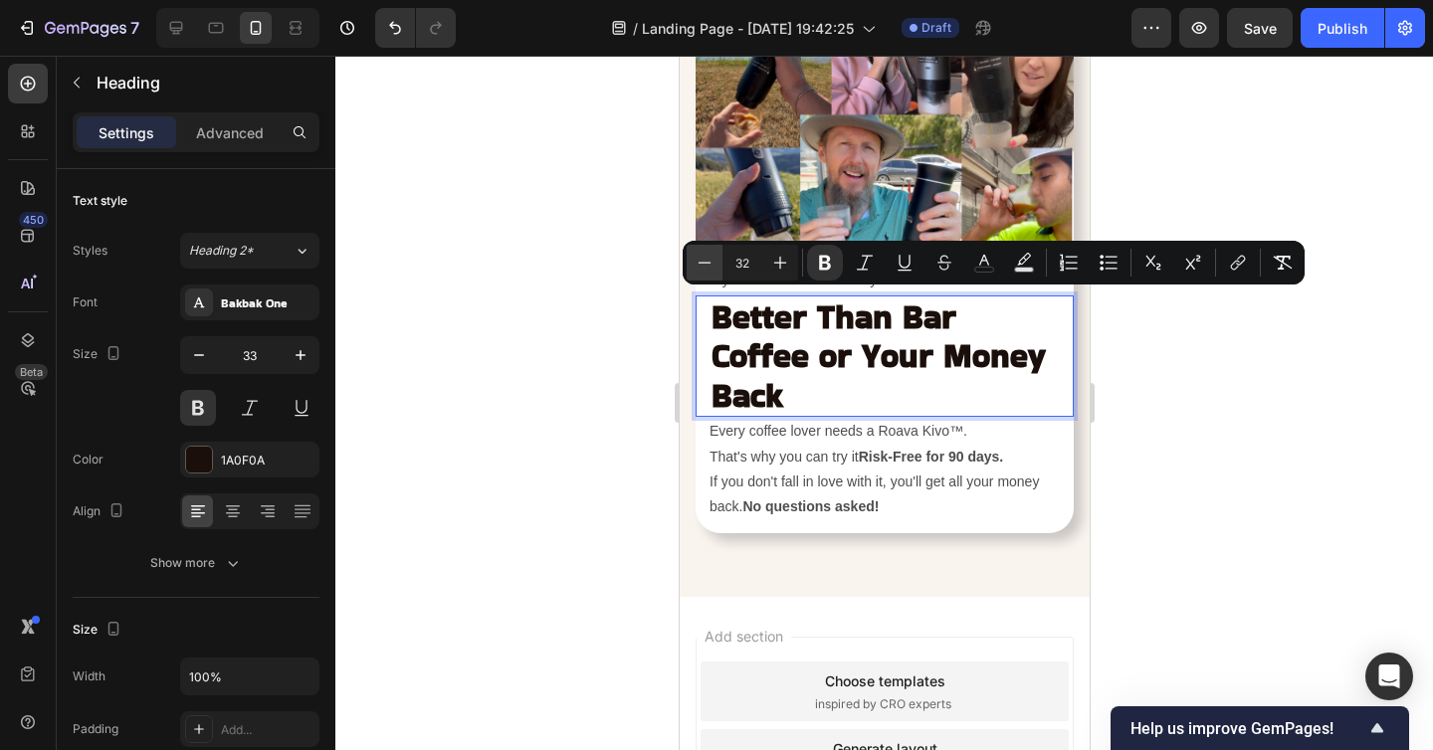
click at [702, 265] on icon "Editor contextual toolbar" at bounding box center [704, 263] width 20 height 20
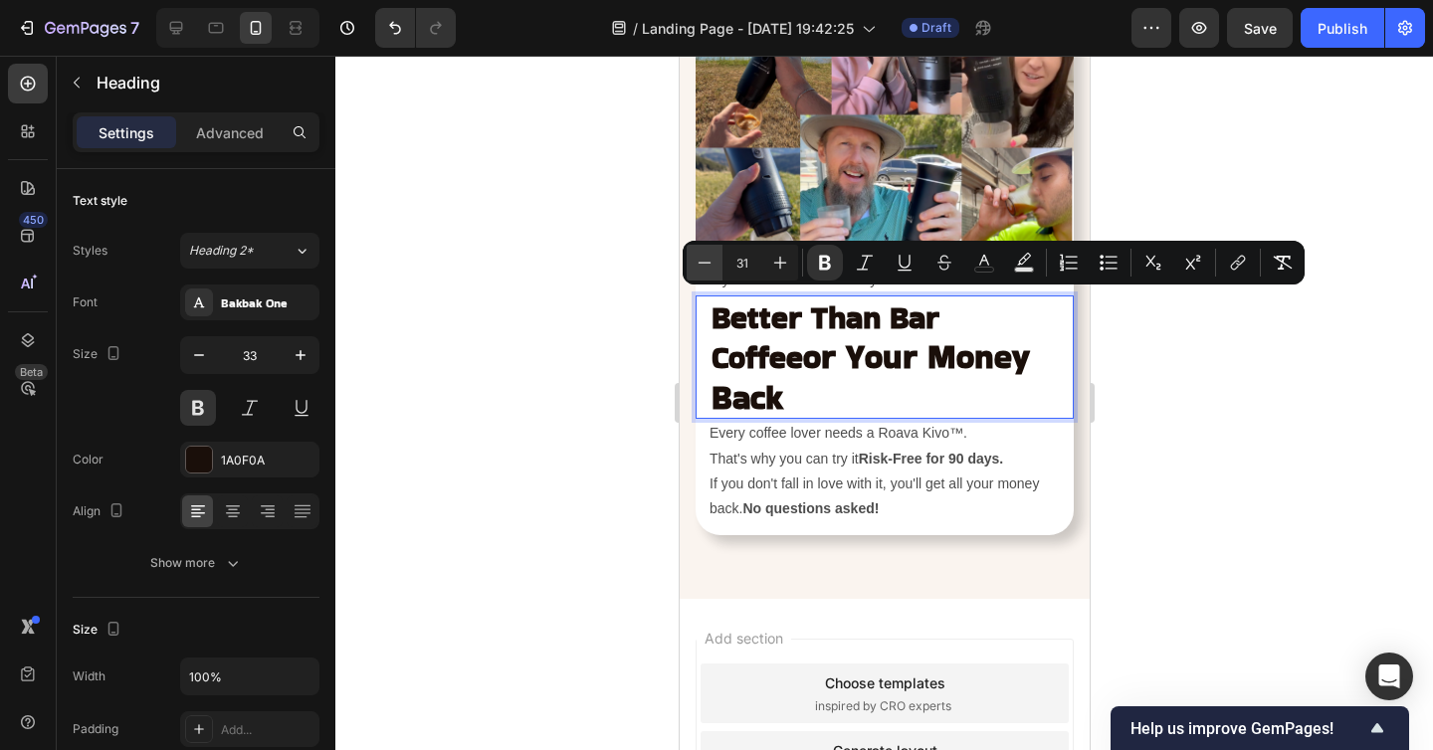
click at [707, 263] on icon "Editor contextual toolbar" at bounding box center [704, 262] width 13 height 1
click at [700, 268] on icon "Editor contextual toolbar" at bounding box center [704, 263] width 20 height 20
type input "29"
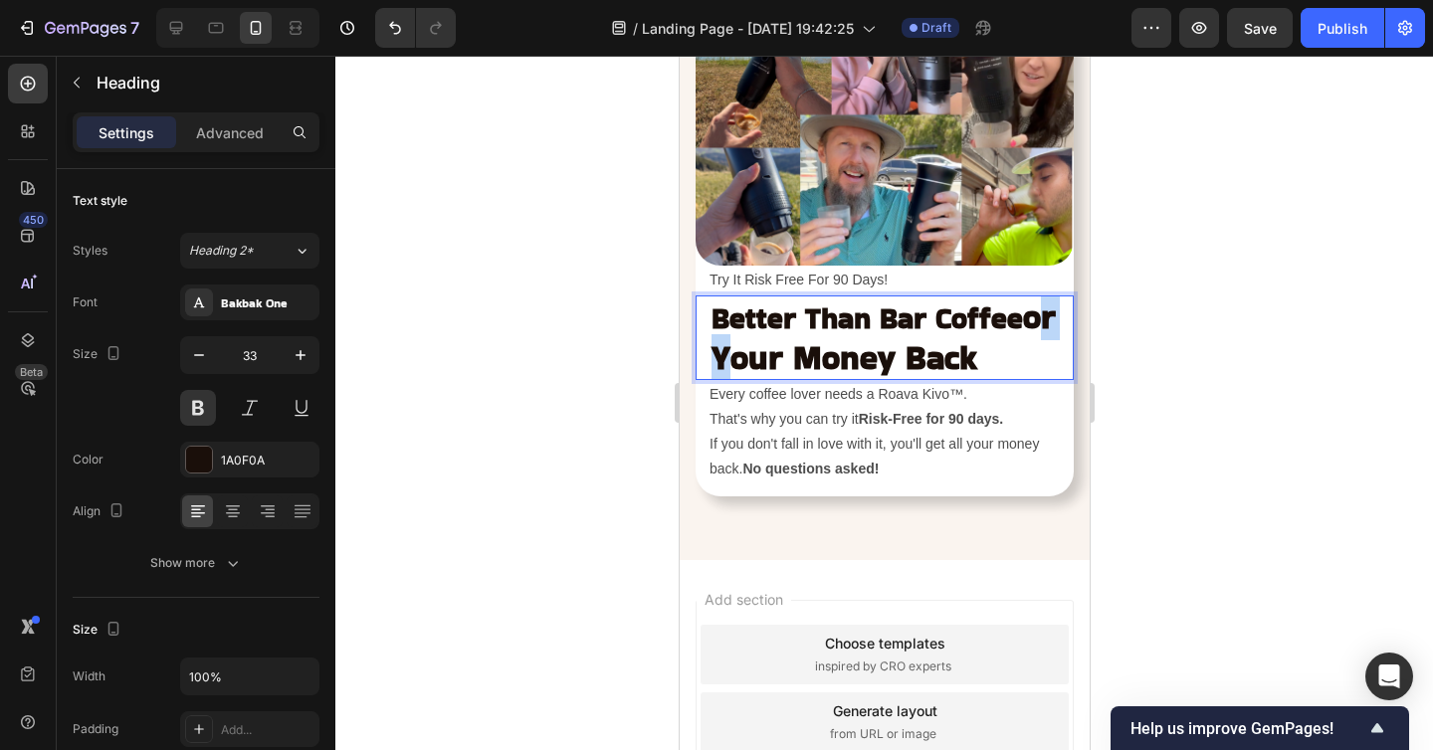
drag, startPoint x: 749, startPoint y: 360, endPoint x: 714, endPoint y: 359, distance: 34.8
click at [714, 359] on strong "or Your Money Back" at bounding box center [882, 337] width 344 height 89
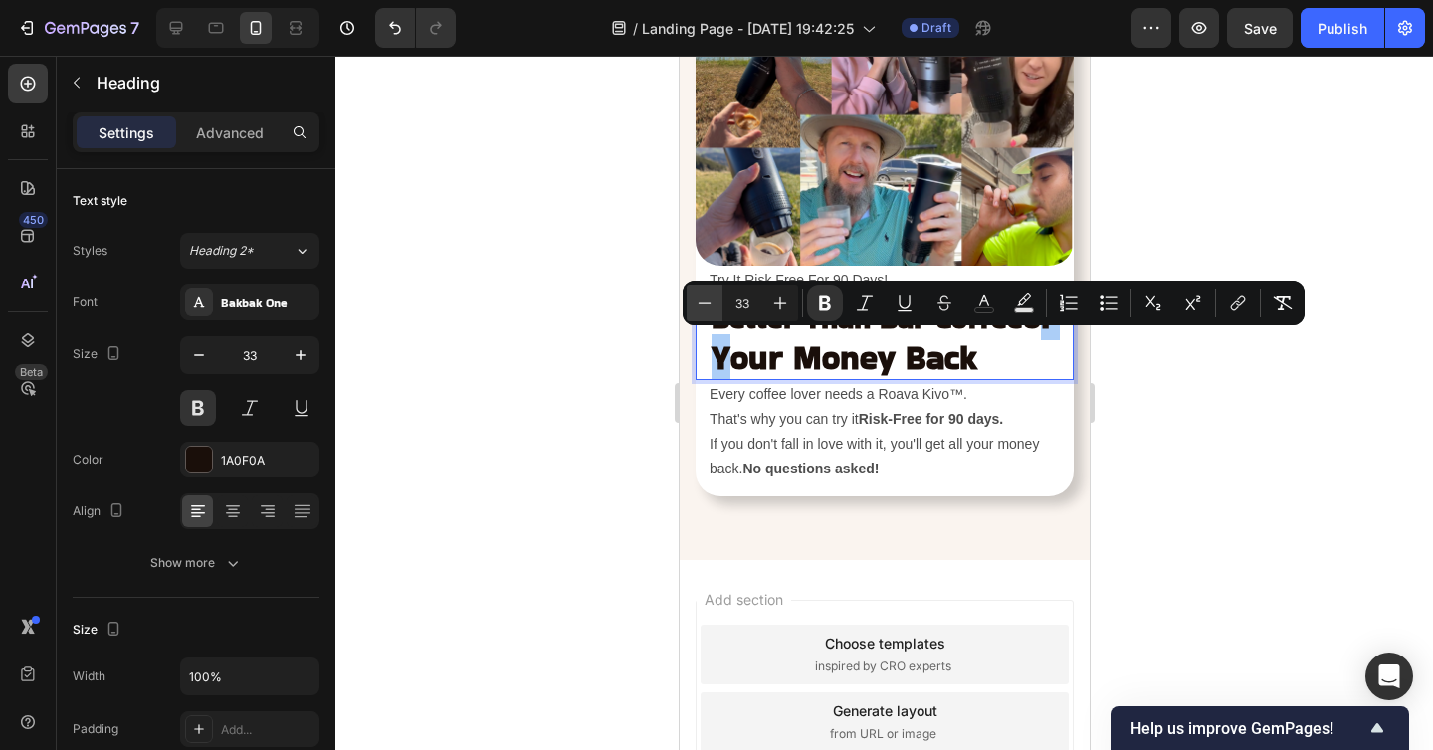
click at [697, 294] on icon "Editor contextual toolbar" at bounding box center [704, 303] width 20 height 20
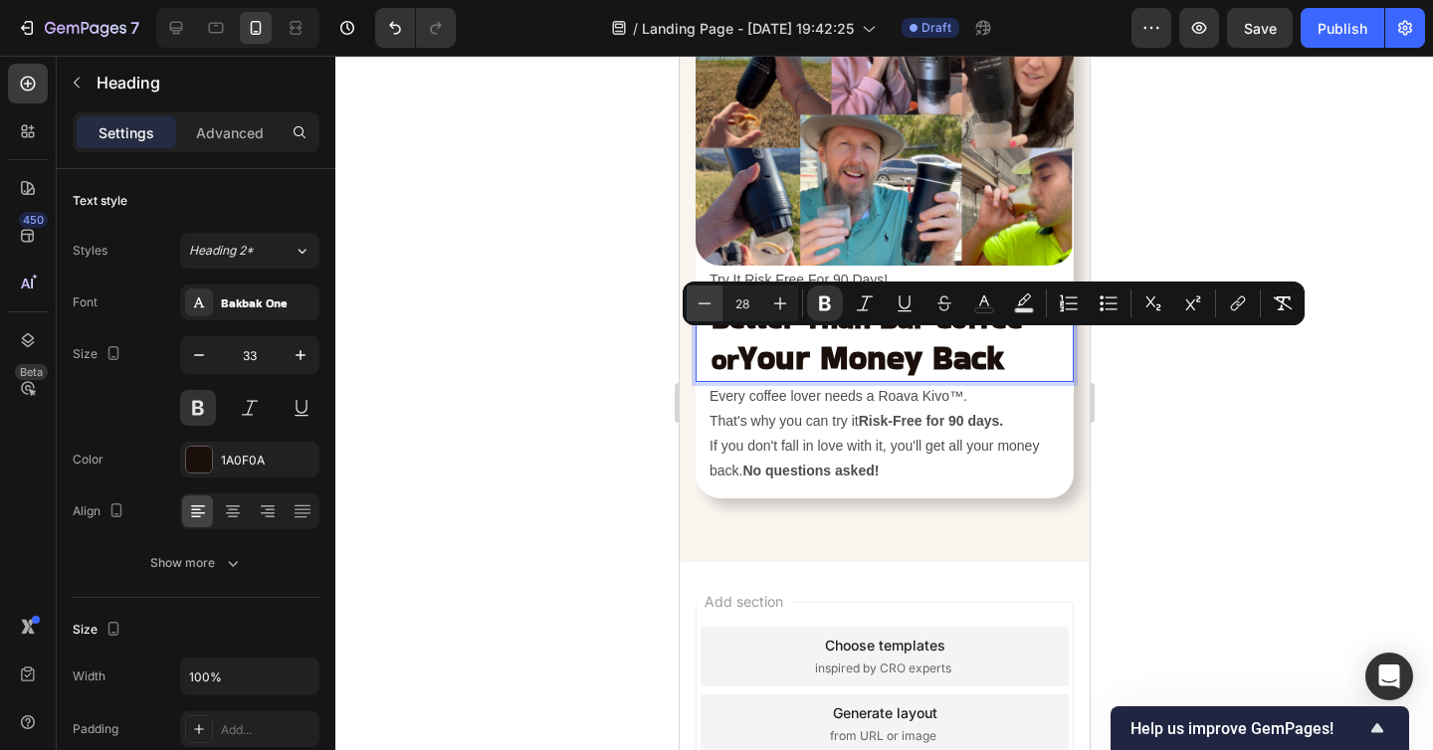
click at [697, 294] on icon "Editor contextual toolbar" at bounding box center [704, 303] width 20 height 20
type input "27"
click at [1254, 441] on div at bounding box center [883, 403] width 1097 height 694
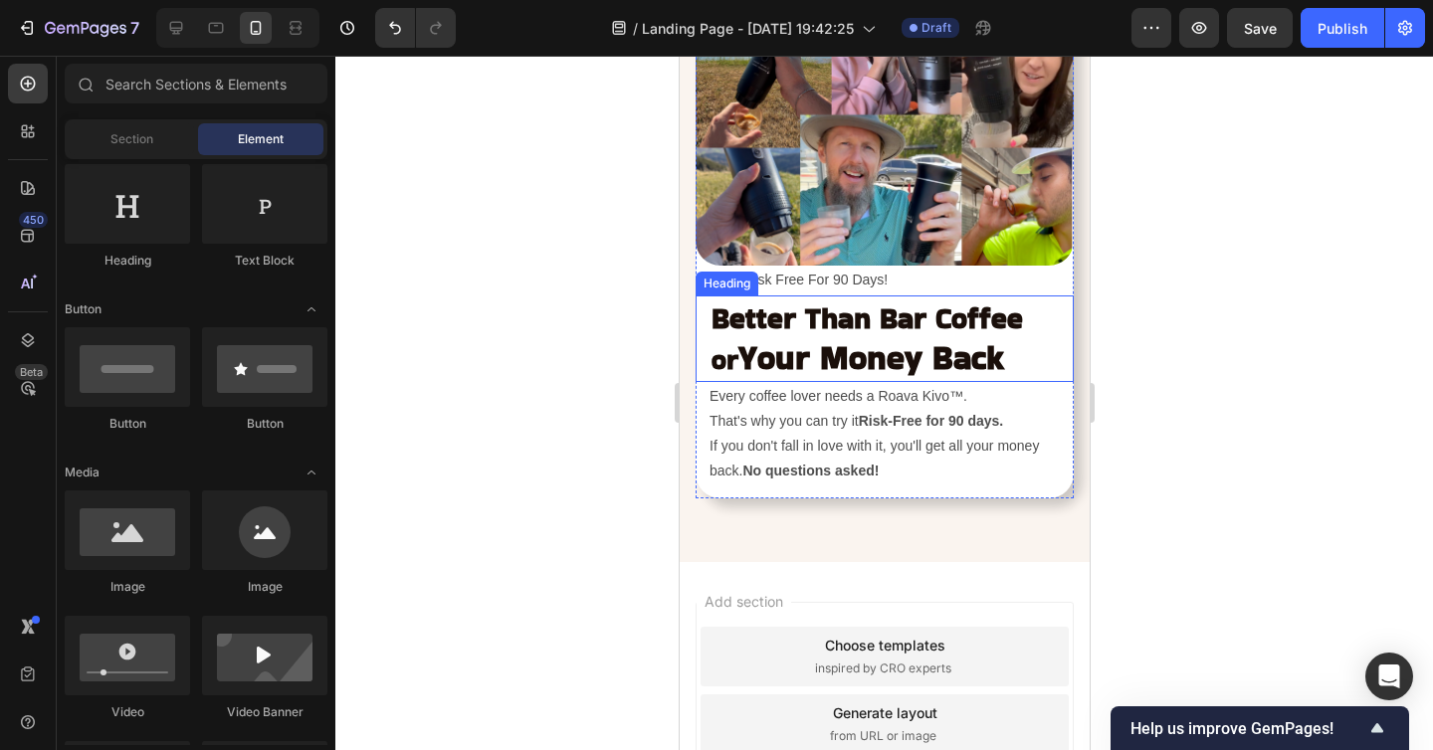
click at [1022, 324] on strong "Rich Text Editor. Editing area: main" at bounding box center [1022, 316] width 0 height 47
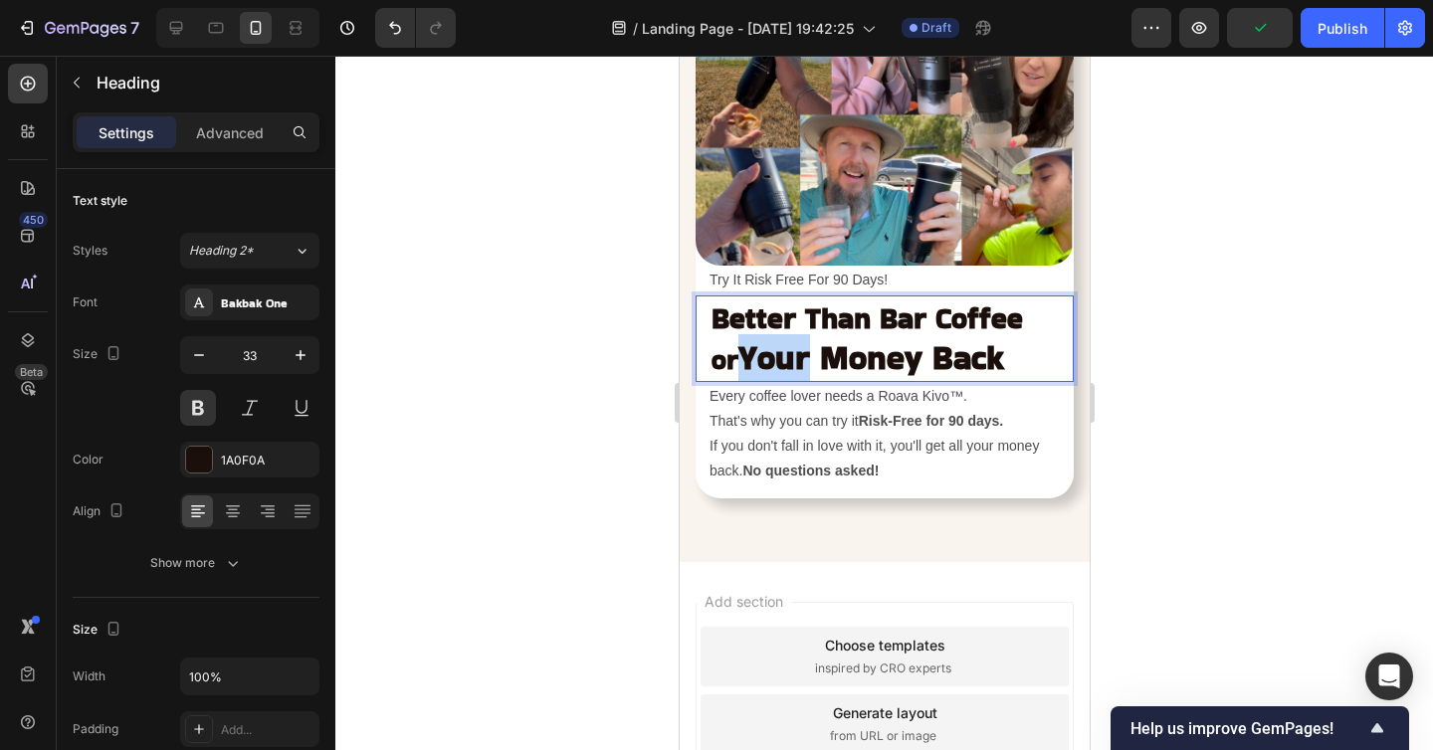
click at [773, 367] on strong "Your Money Back" at bounding box center [870, 357] width 266 height 47
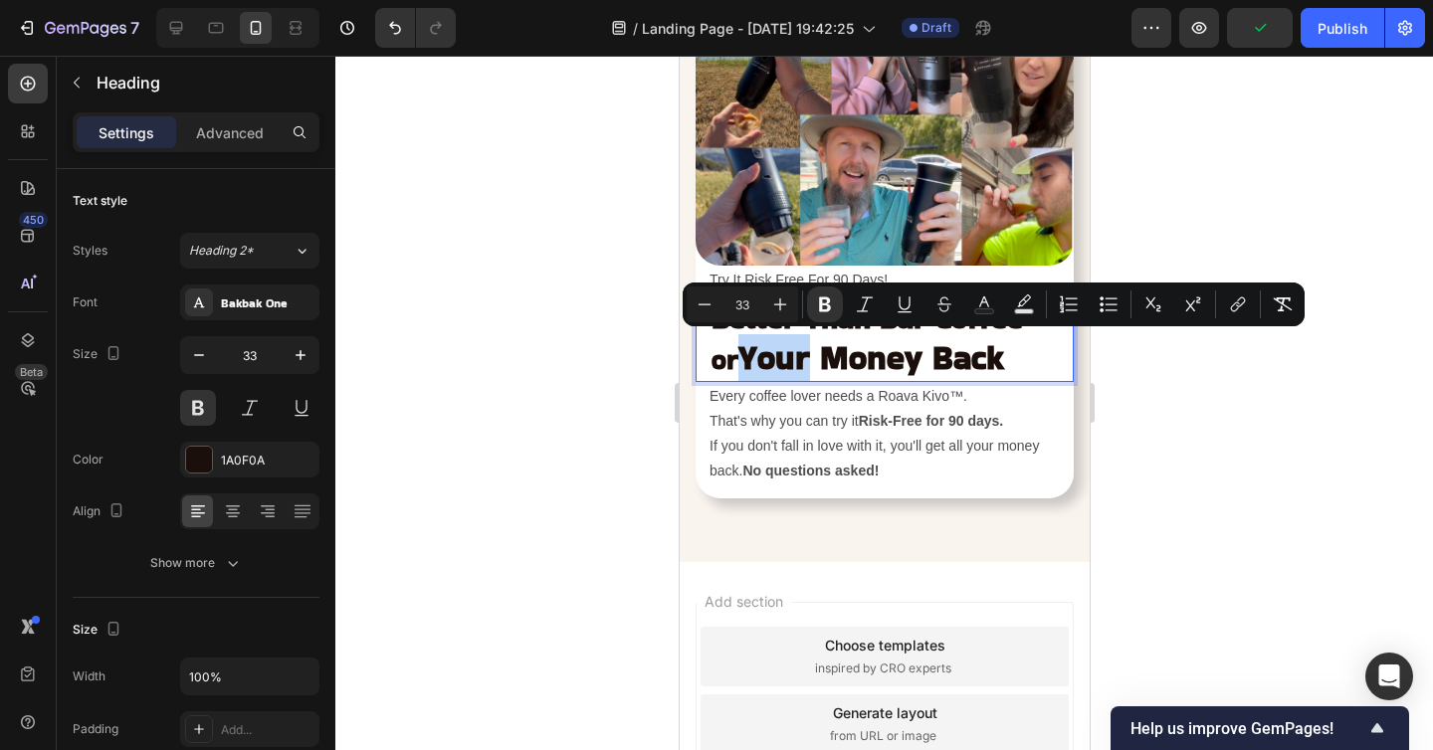
click at [737, 360] on strong "Your Money Back" at bounding box center [870, 357] width 266 height 47
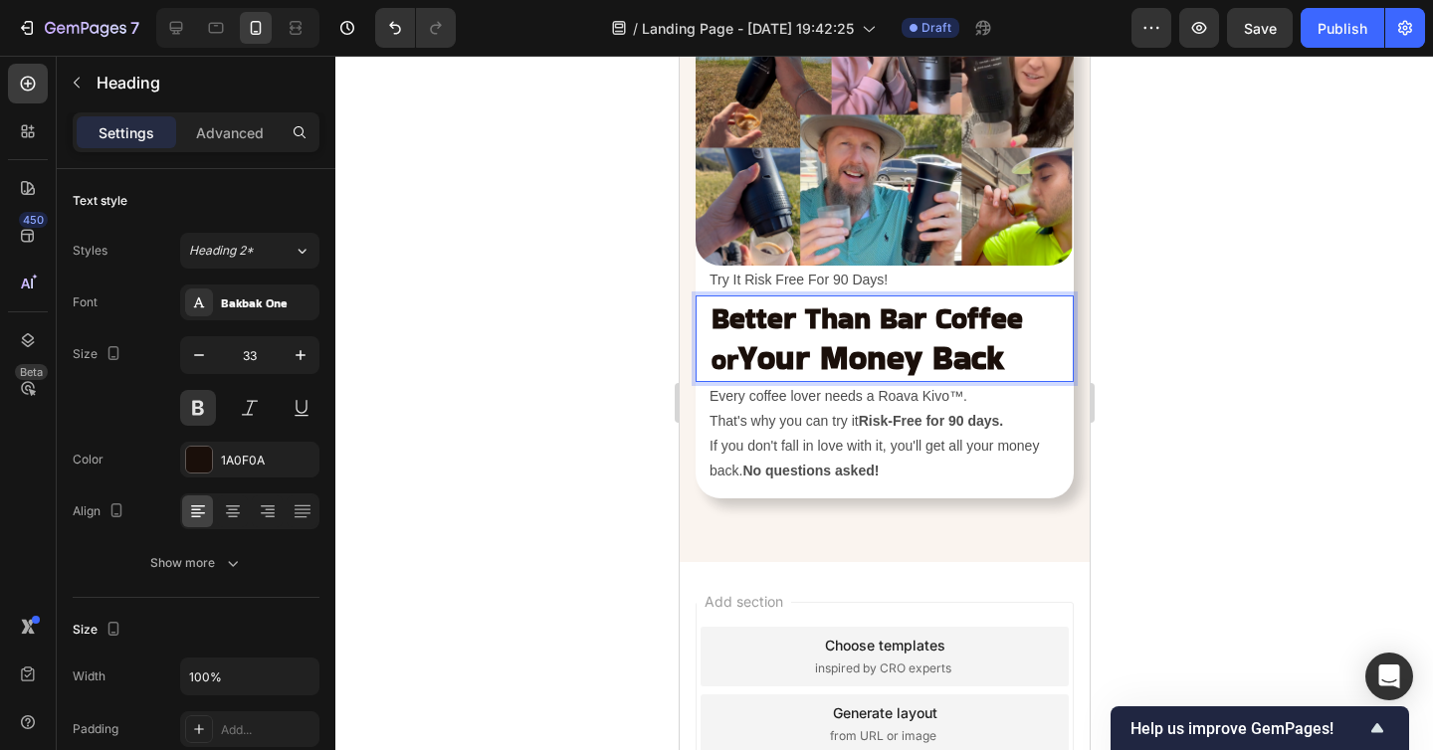
click at [771, 348] on strong "Your Money Back" at bounding box center [870, 357] width 266 height 47
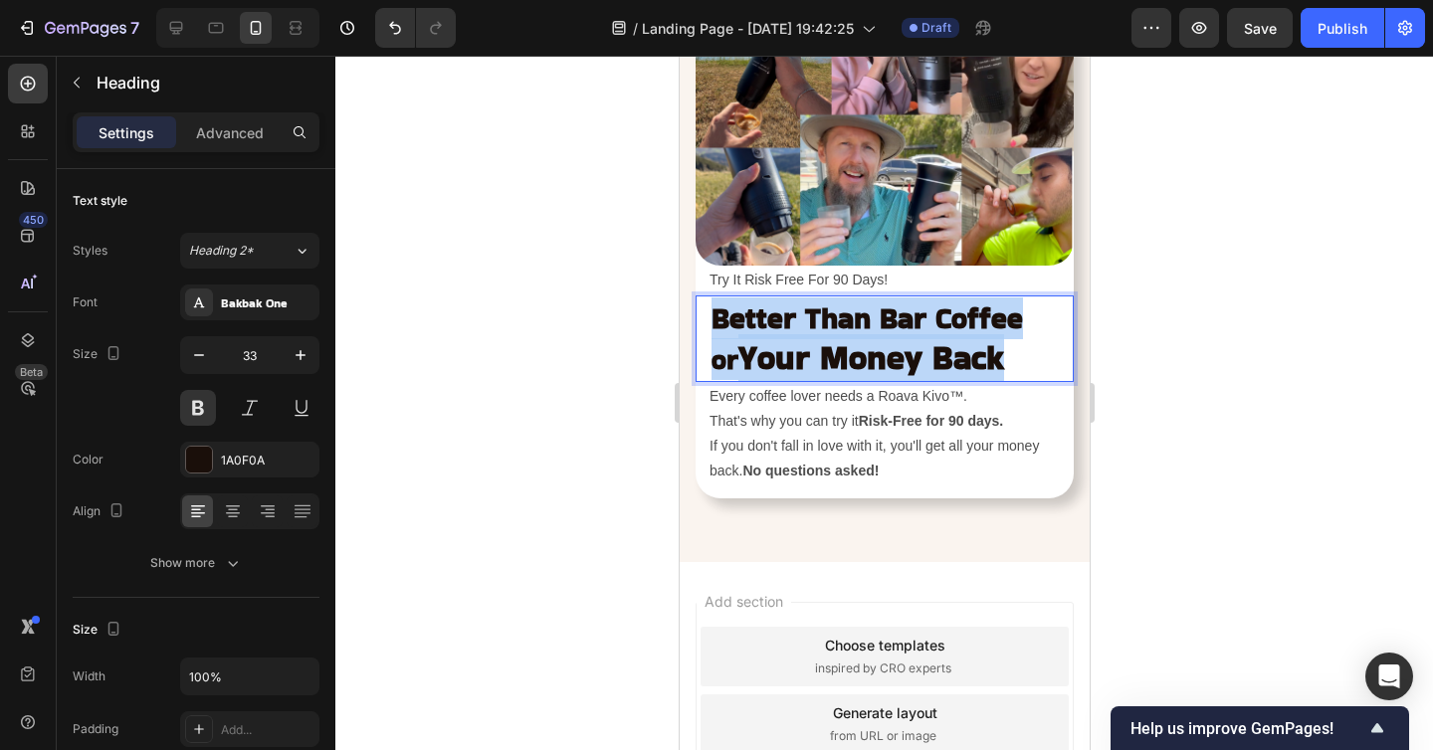
click at [771, 348] on strong "Your Money Back" at bounding box center [870, 357] width 266 height 47
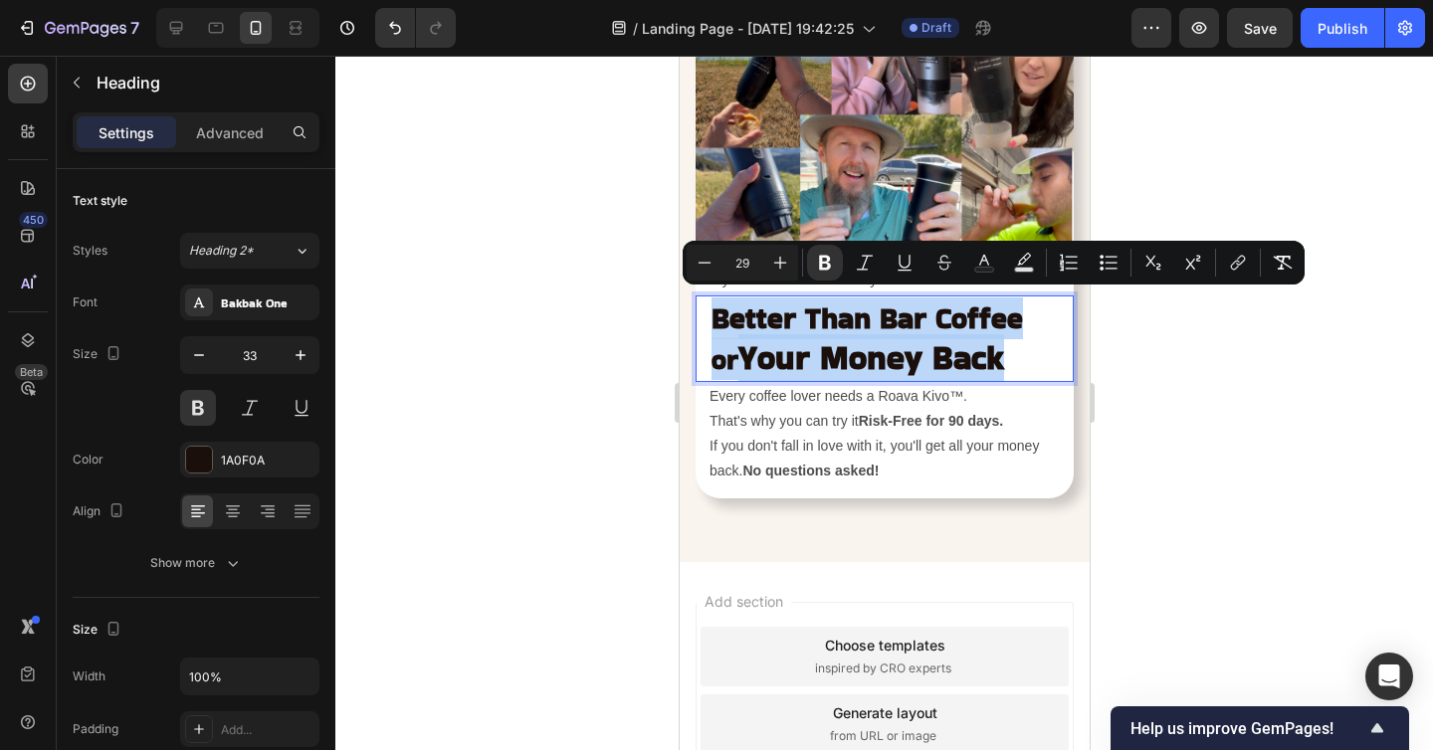
click at [893, 374] on strong "Your Money Back" at bounding box center [870, 357] width 266 height 47
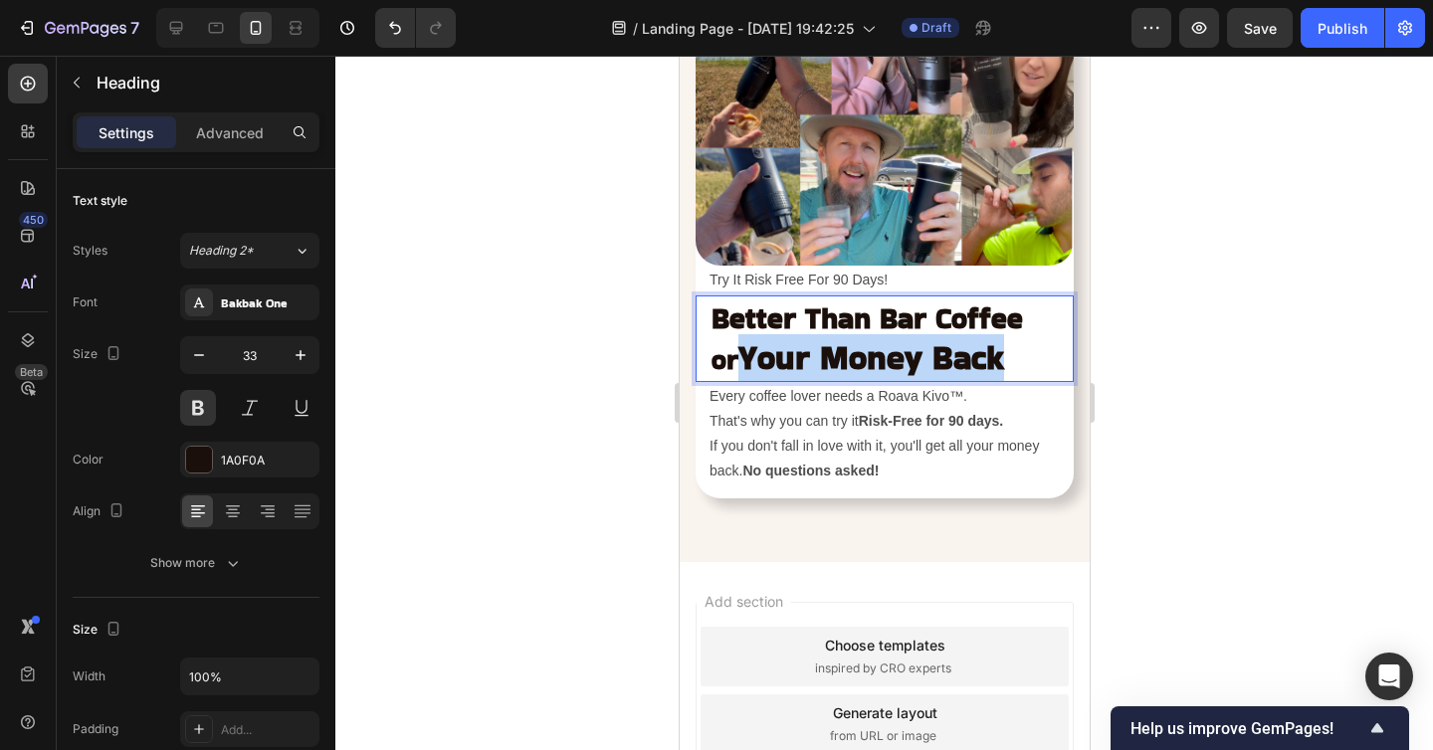
drag, startPoint x: 970, startPoint y: 353, endPoint x: 717, endPoint y: 360, distance: 252.8
click at [737, 360] on strong "Your Money Back" at bounding box center [870, 357] width 266 height 47
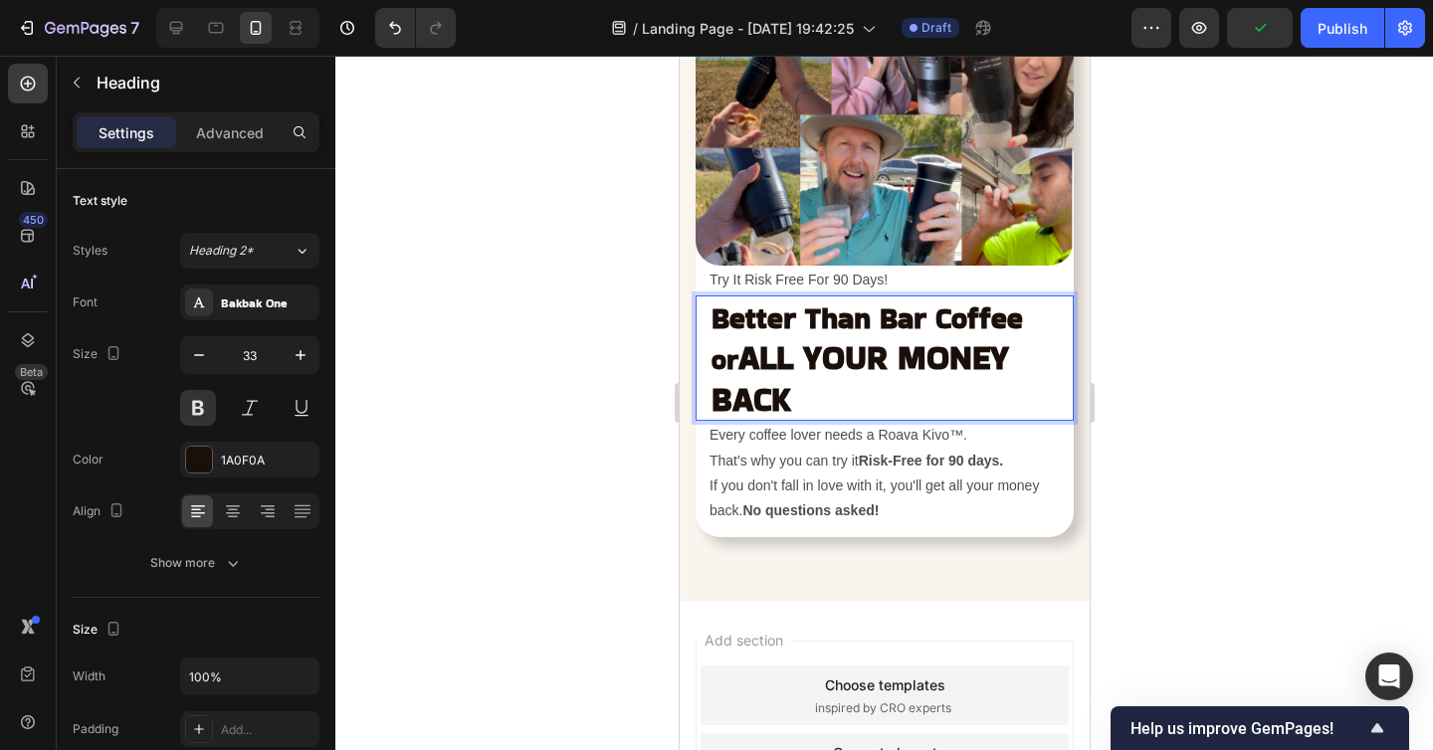
click at [801, 364] on strong "ALL YOUR MONEY BACK" at bounding box center [858, 378] width 297 height 89
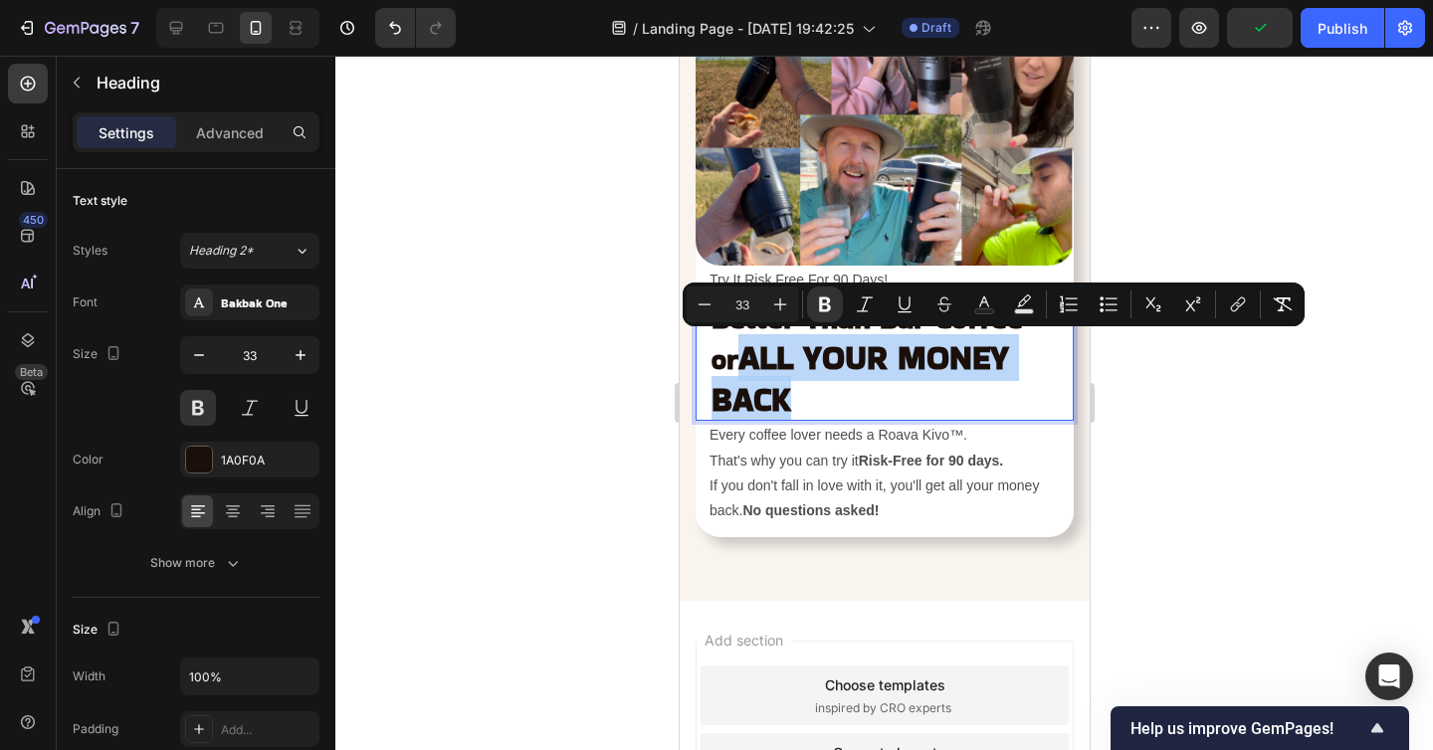
drag, startPoint x: 807, startPoint y: 397, endPoint x: 713, endPoint y: 364, distance: 99.1
click at [713, 364] on p "Better Than Bar Coffee or ALL YOUR MONEY BACK" at bounding box center [883, 358] width 346 height 122
click at [698, 300] on icon "Editor contextual toolbar" at bounding box center [704, 304] width 20 height 20
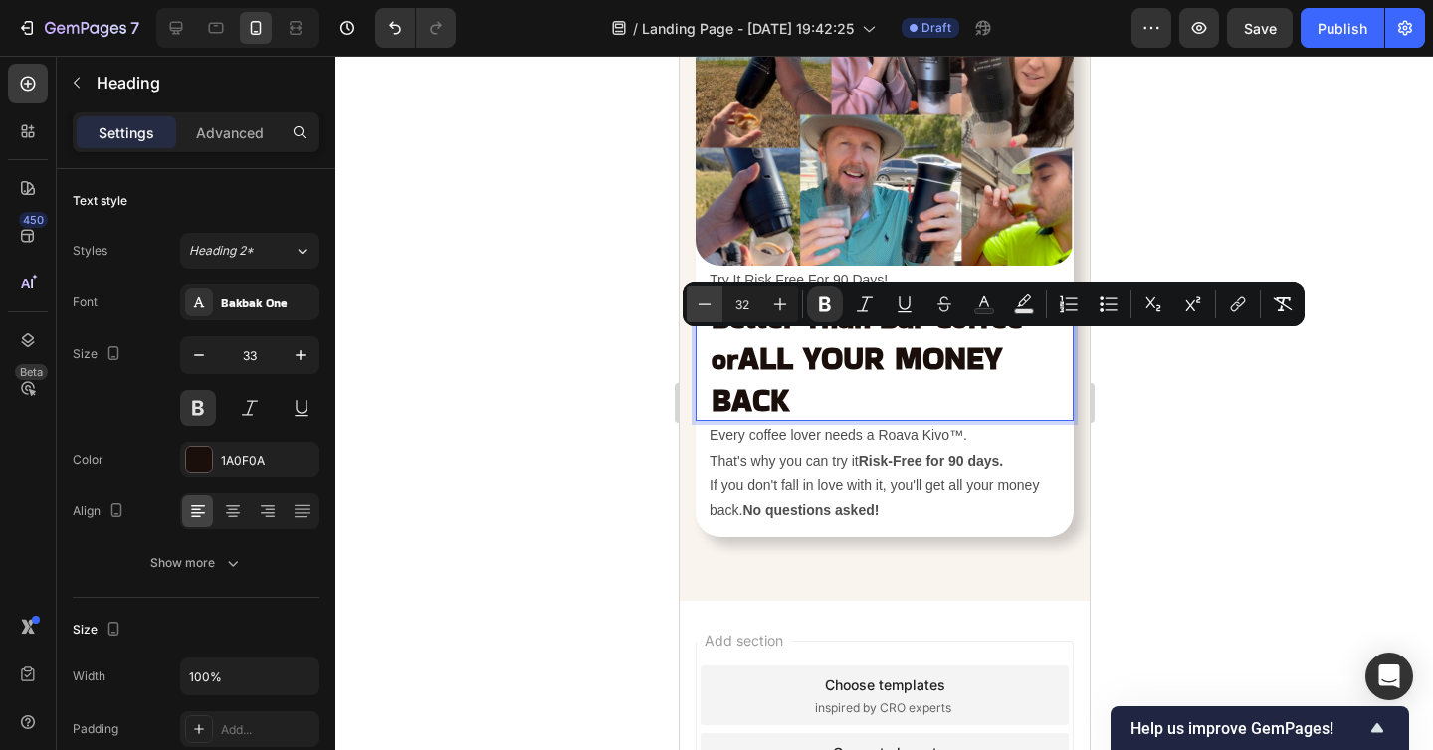
click at [698, 300] on icon "Editor contextual toolbar" at bounding box center [704, 304] width 20 height 20
type input "30"
click at [1297, 425] on div at bounding box center [883, 403] width 1097 height 694
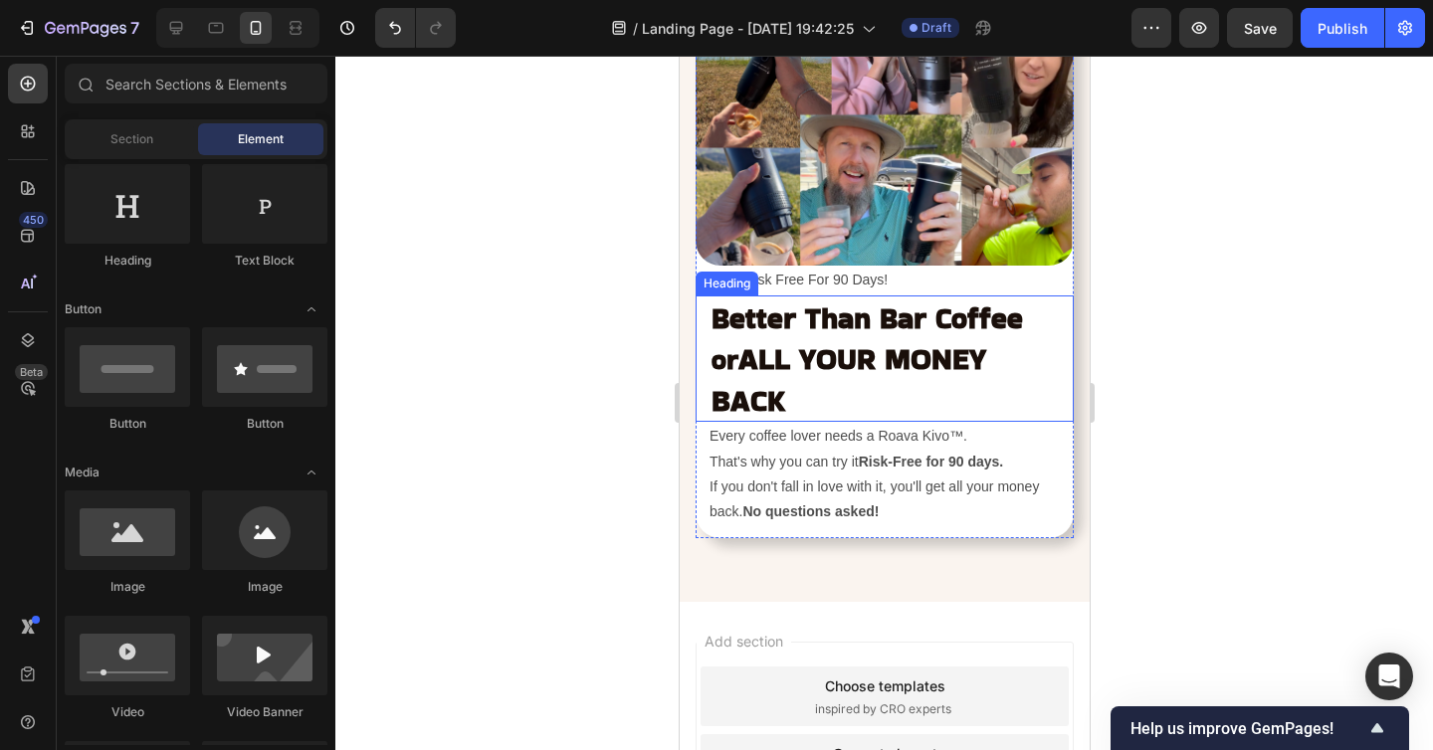
click at [1015, 333] on strong "Better Than Bar Coffee" at bounding box center [865, 318] width 311 height 40
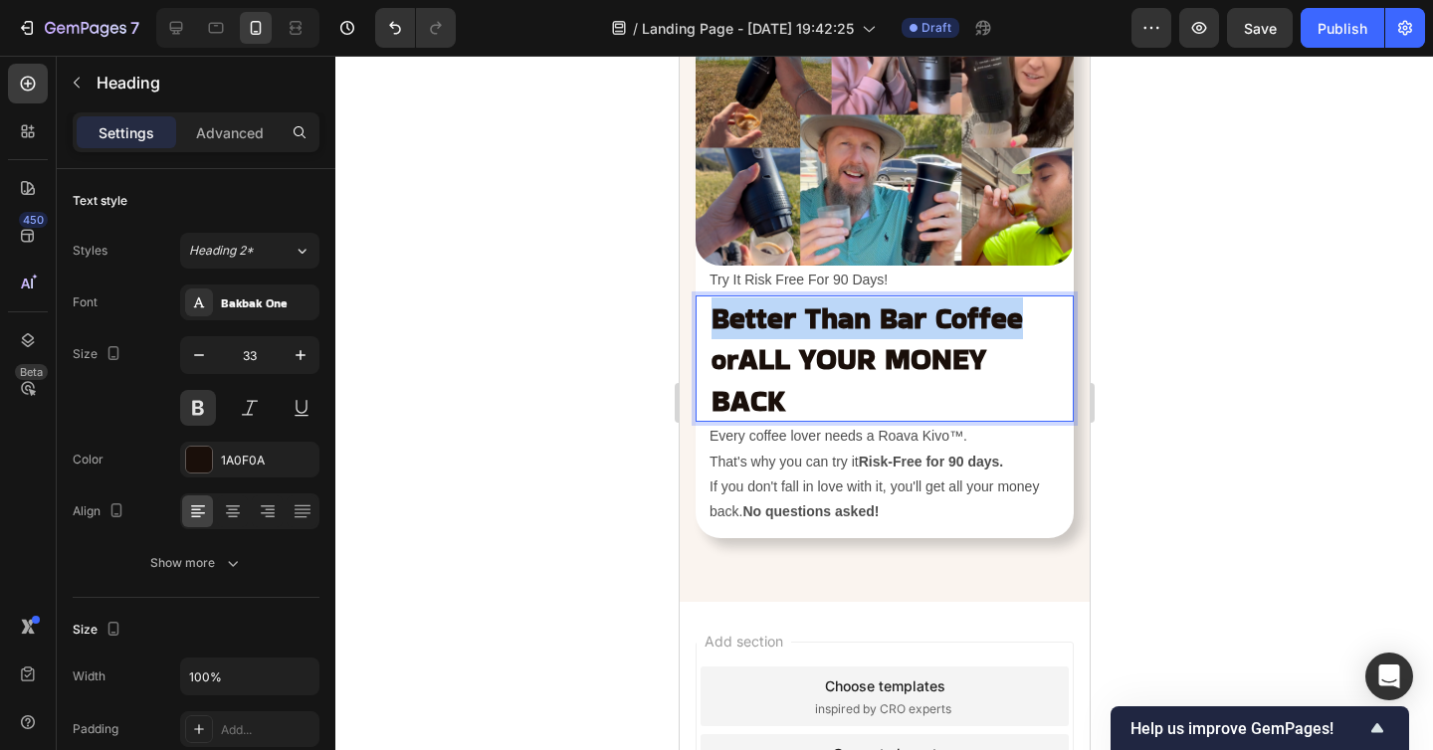
drag, startPoint x: 1016, startPoint y: 318, endPoint x: 718, endPoint y: 327, distance: 297.6
click at [718, 327] on strong "Better Than Bar Coffee" at bounding box center [865, 318] width 311 height 40
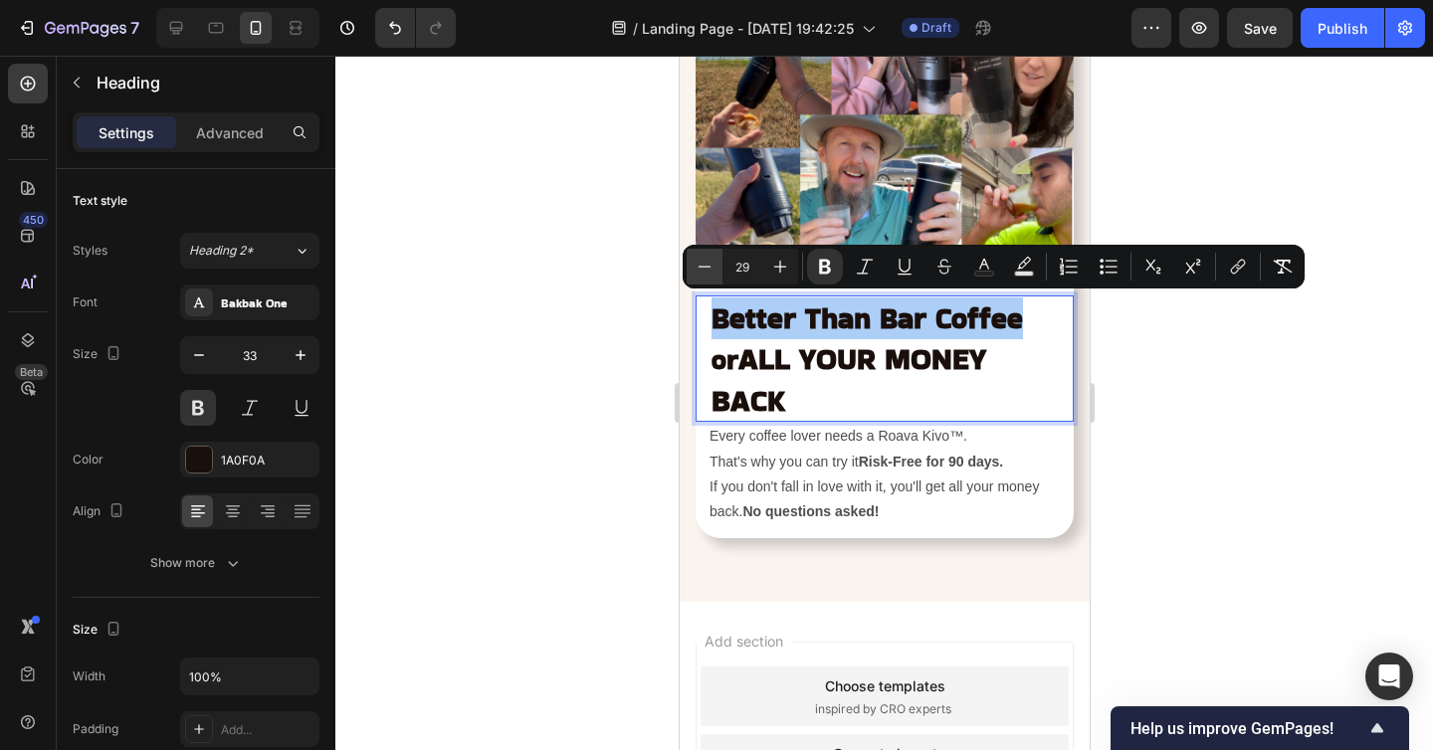
click at [702, 263] on icon "Editor contextual toolbar" at bounding box center [704, 267] width 20 height 20
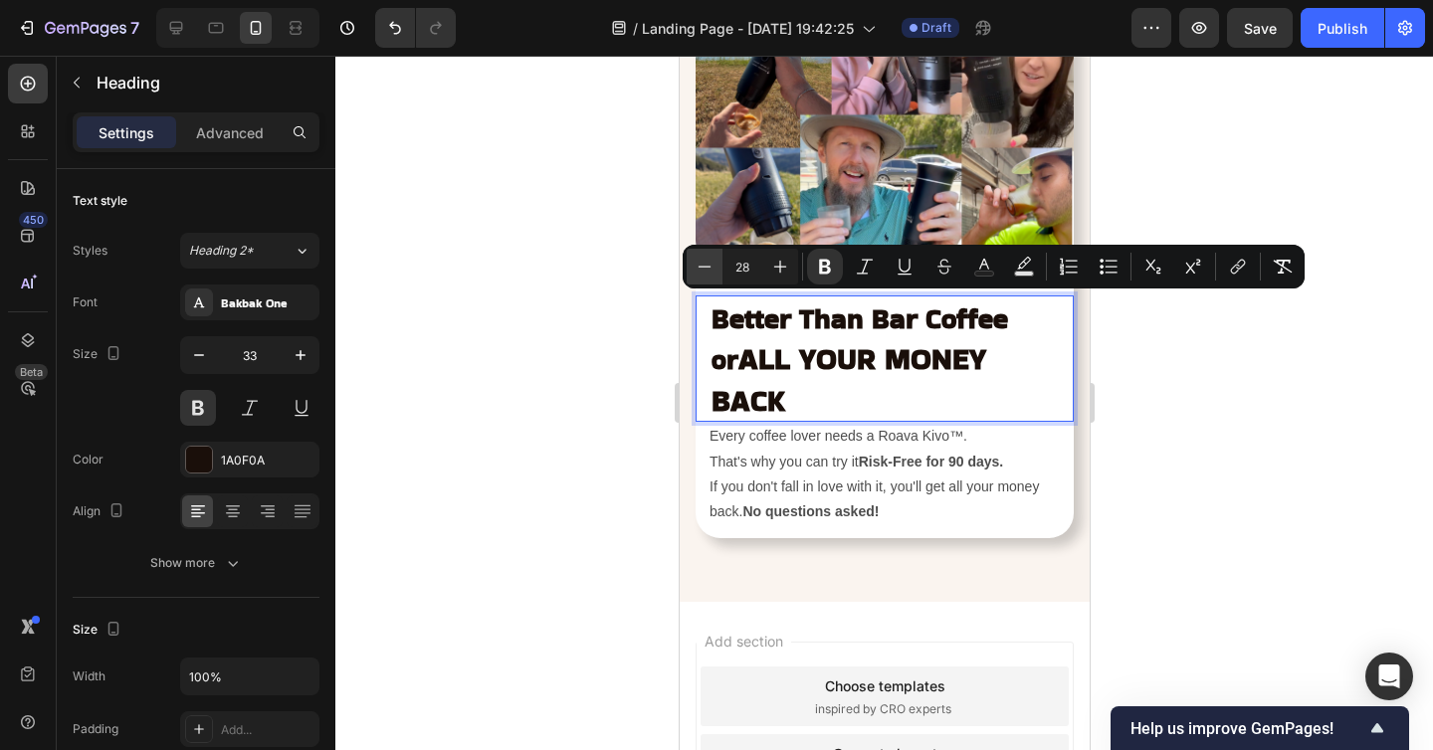
click at [702, 263] on icon "Editor contextual toolbar" at bounding box center [704, 267] width 20 height 20
type input "25"
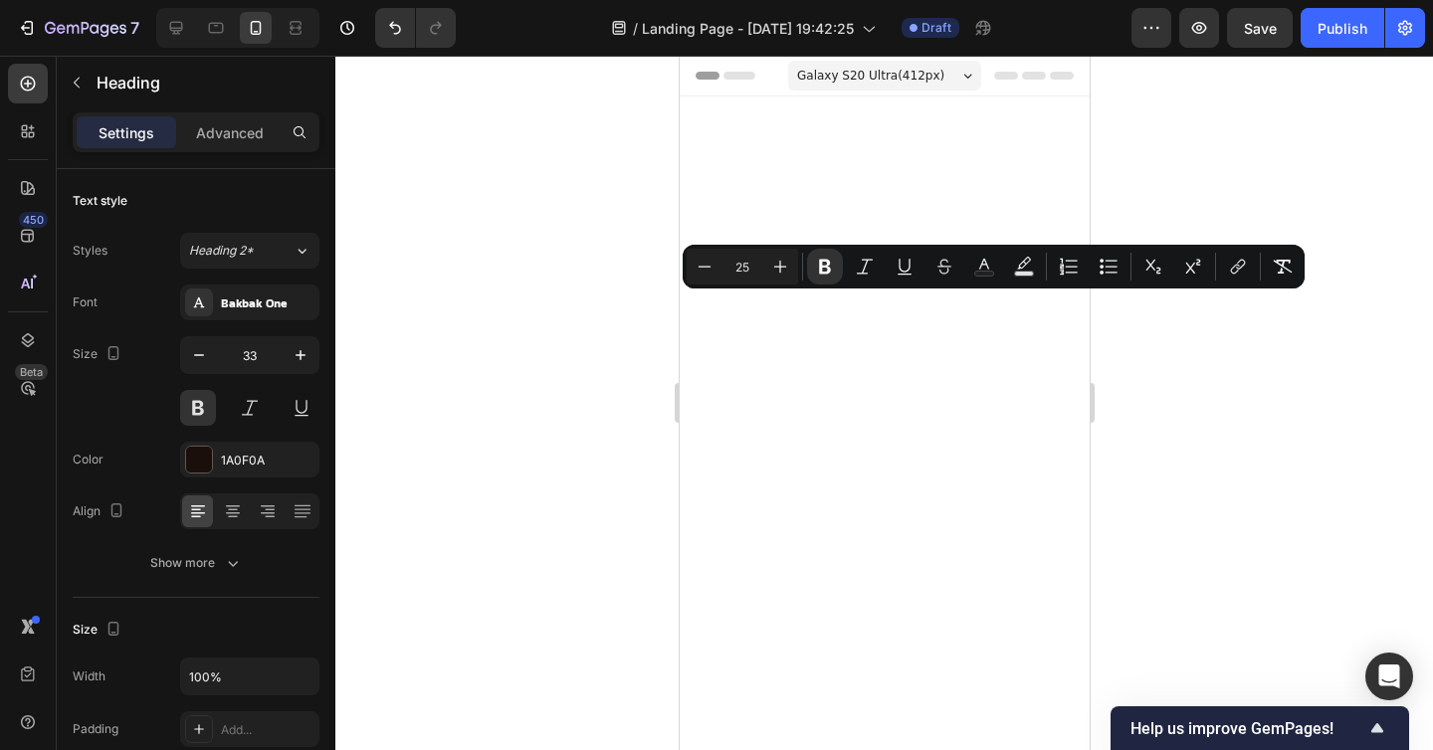
scroll to position [7742, 0]
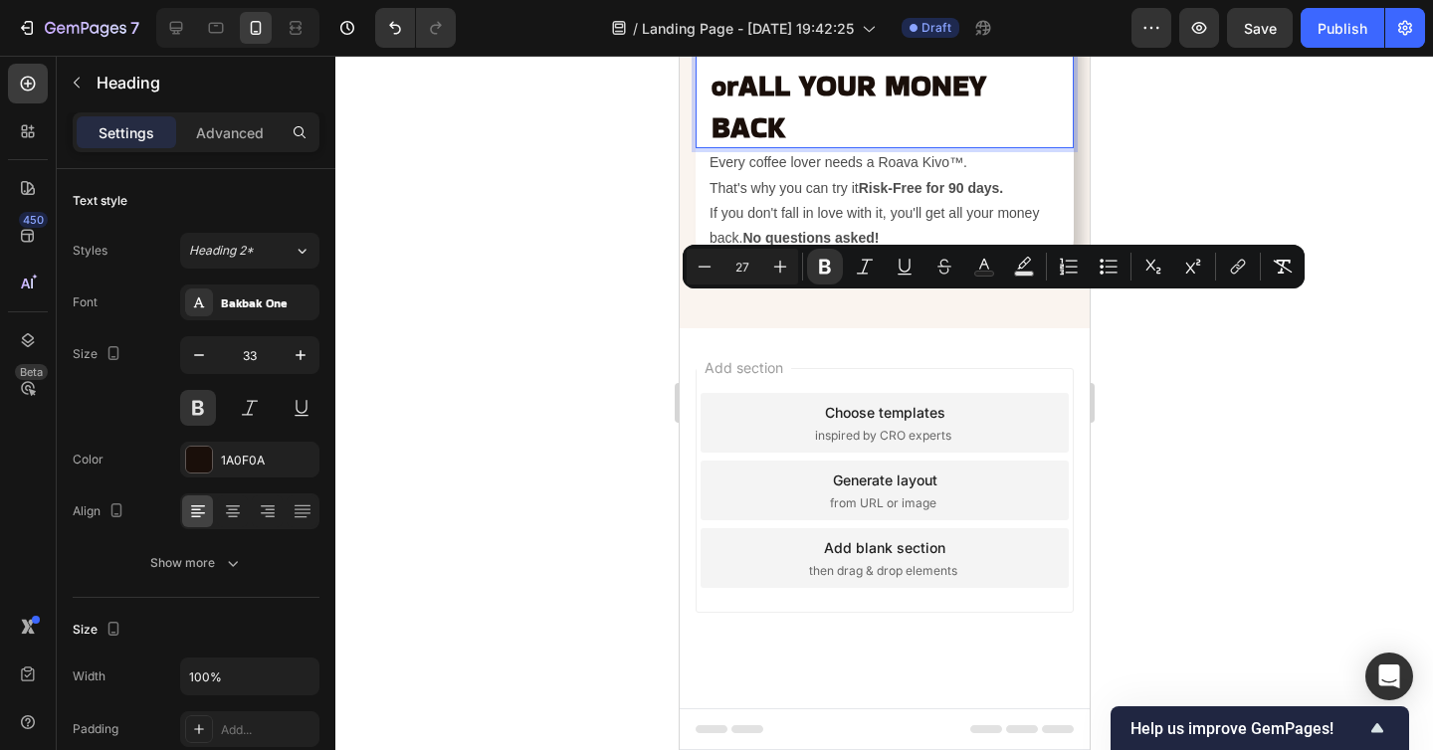
click at [1047, 147] on p "Better Than Bar Coffee or ALL YOUR MONEY BACK" at bounding box center [883, 85] width 346 height 124
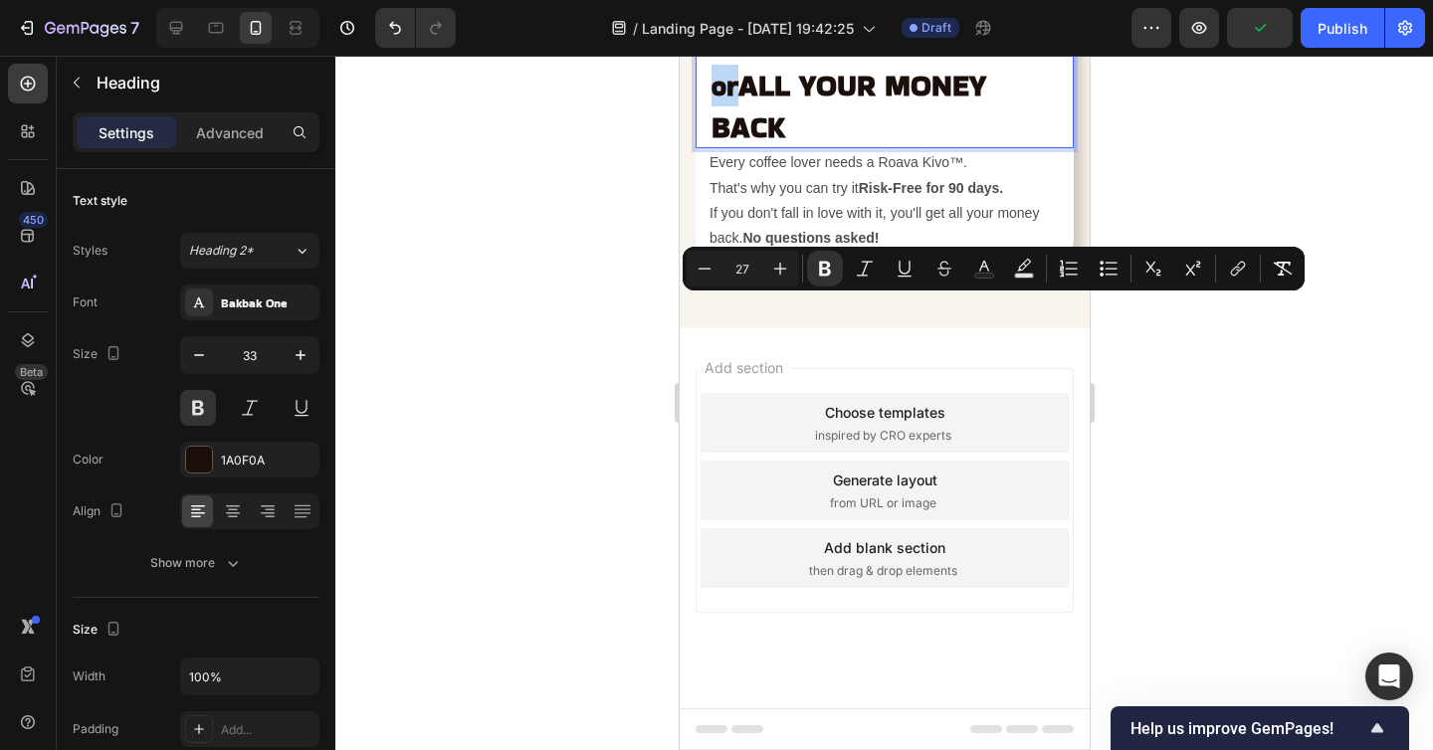
drag, startPoint x: 1024, startPoint y: 320, endPoint x: 985, endPoint y: 320, distance: 38.8
click at [985, 147] on p "Better Than Bar Coffee or ALL YOUR MONEY BACK" at bounding box center [883, 85] width 346 height 124
click at [701, 266] on icon "Editor contextual toolbar" at bounding box center [704, 269] width 20 height 20
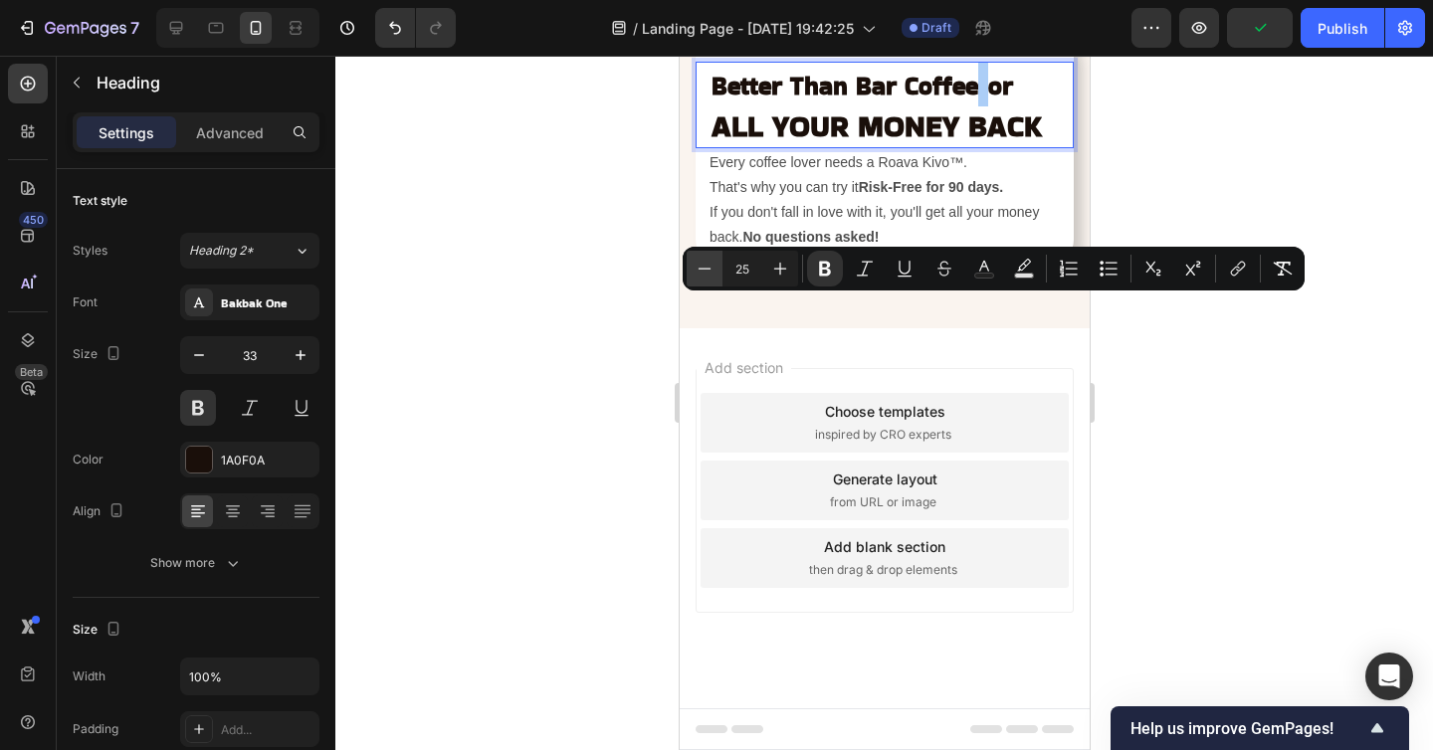
click at [701, 266] on icon "Editor contextual toolbar" at bounding box center [704, 269] width 20 height 20
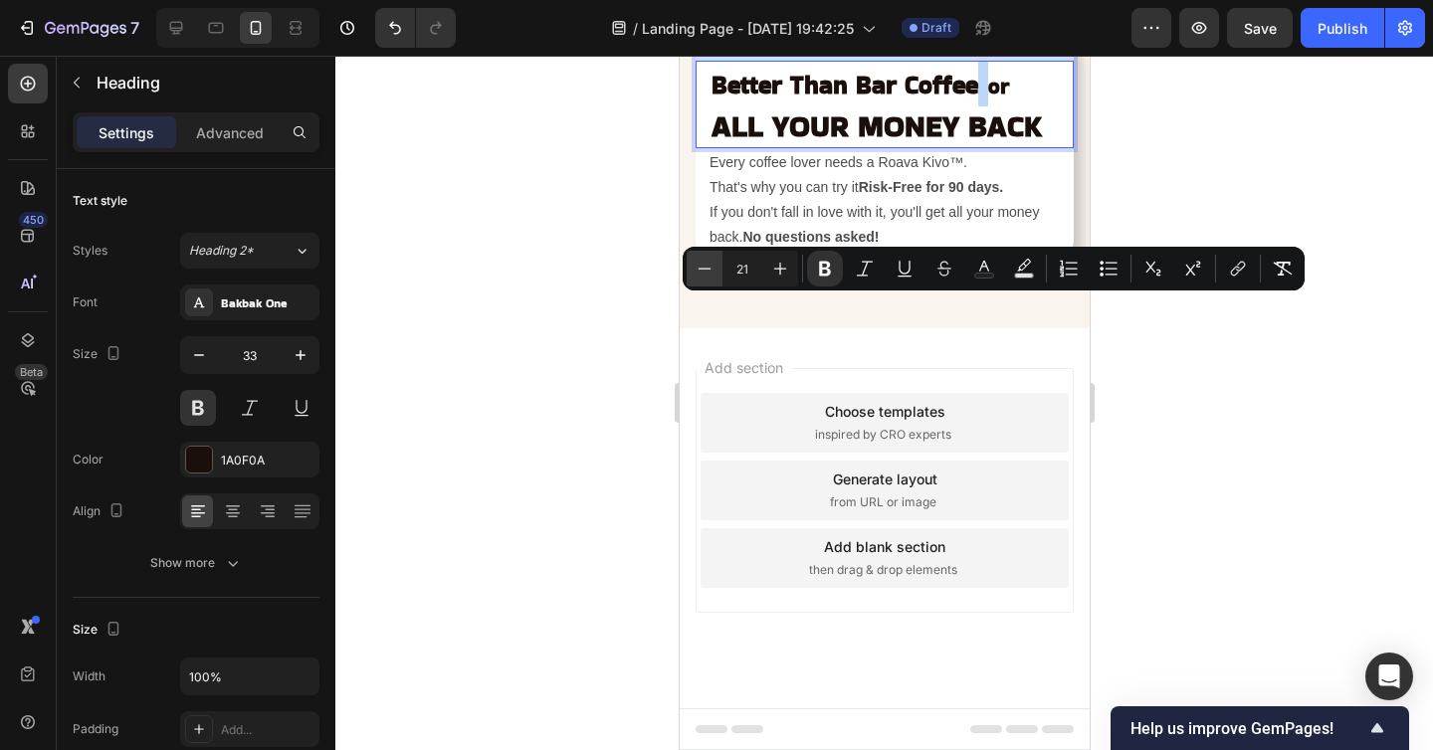
type input "20"
click at [1182, 354] on div at bounding box center [883, 403] width 1097 height 694
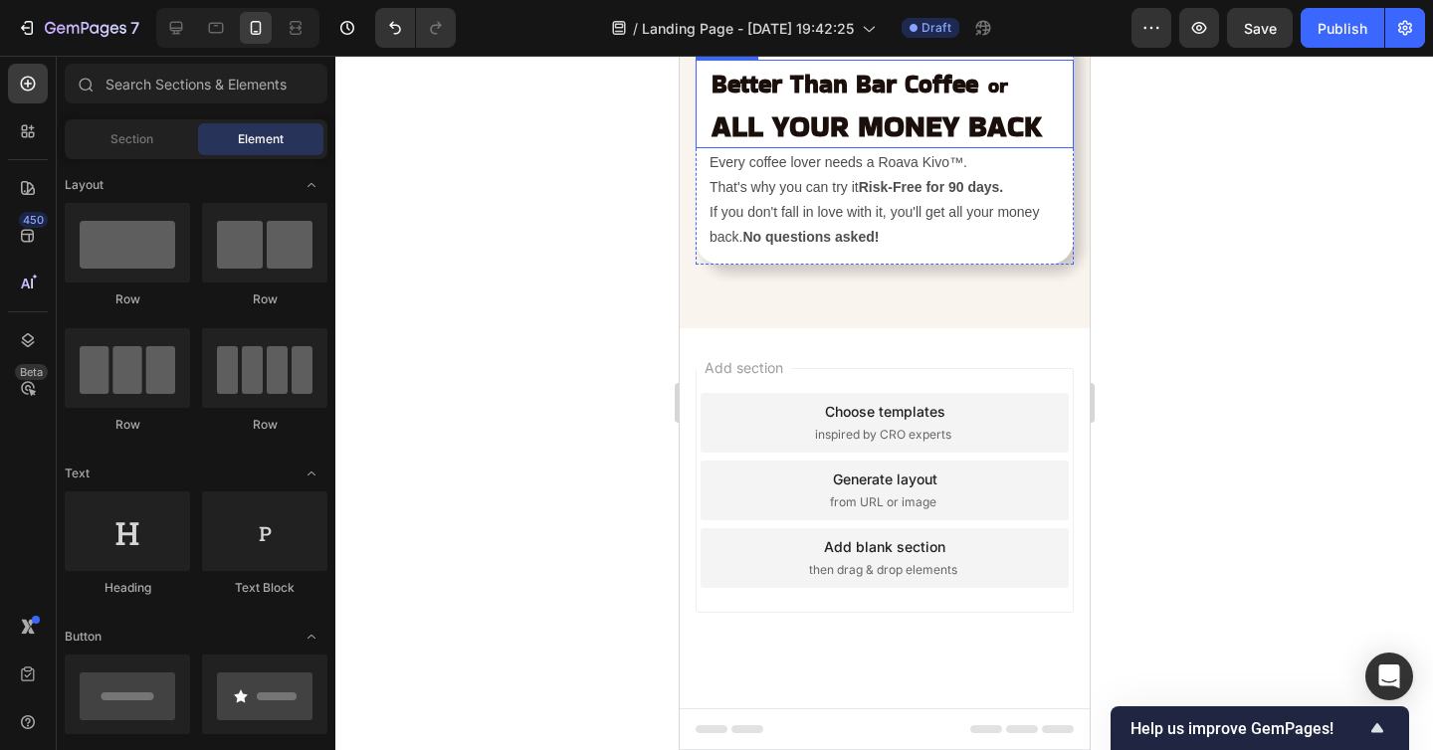
click at [940, 146] on p "⁠⁠⁠⁠⁠⁠⁠ Better Than Bar Coffee or ALL YOUR MONEY BACK" at bounding box center [883, 104] width 346 height 85
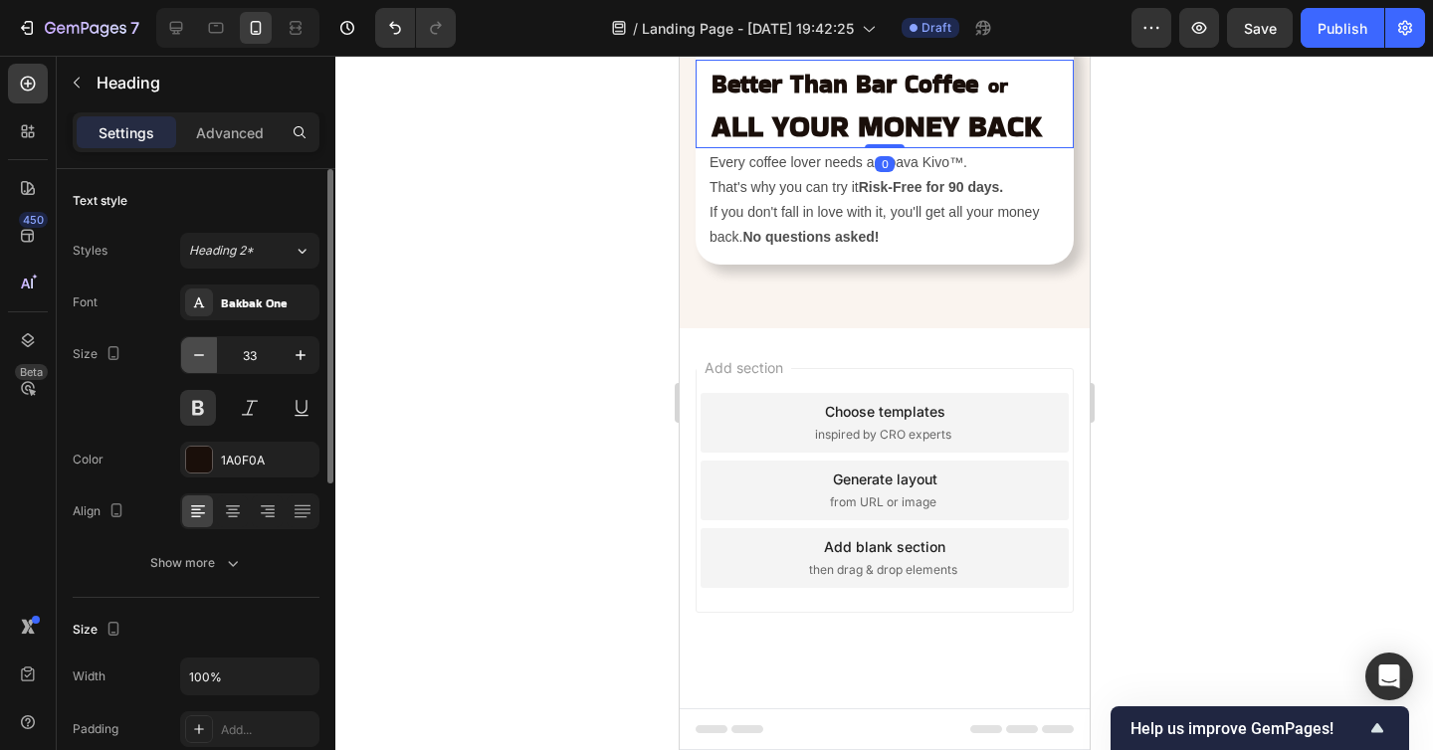
click at [207, 354] on icon "button" at bounding box center [199, 355] width 20 height 20
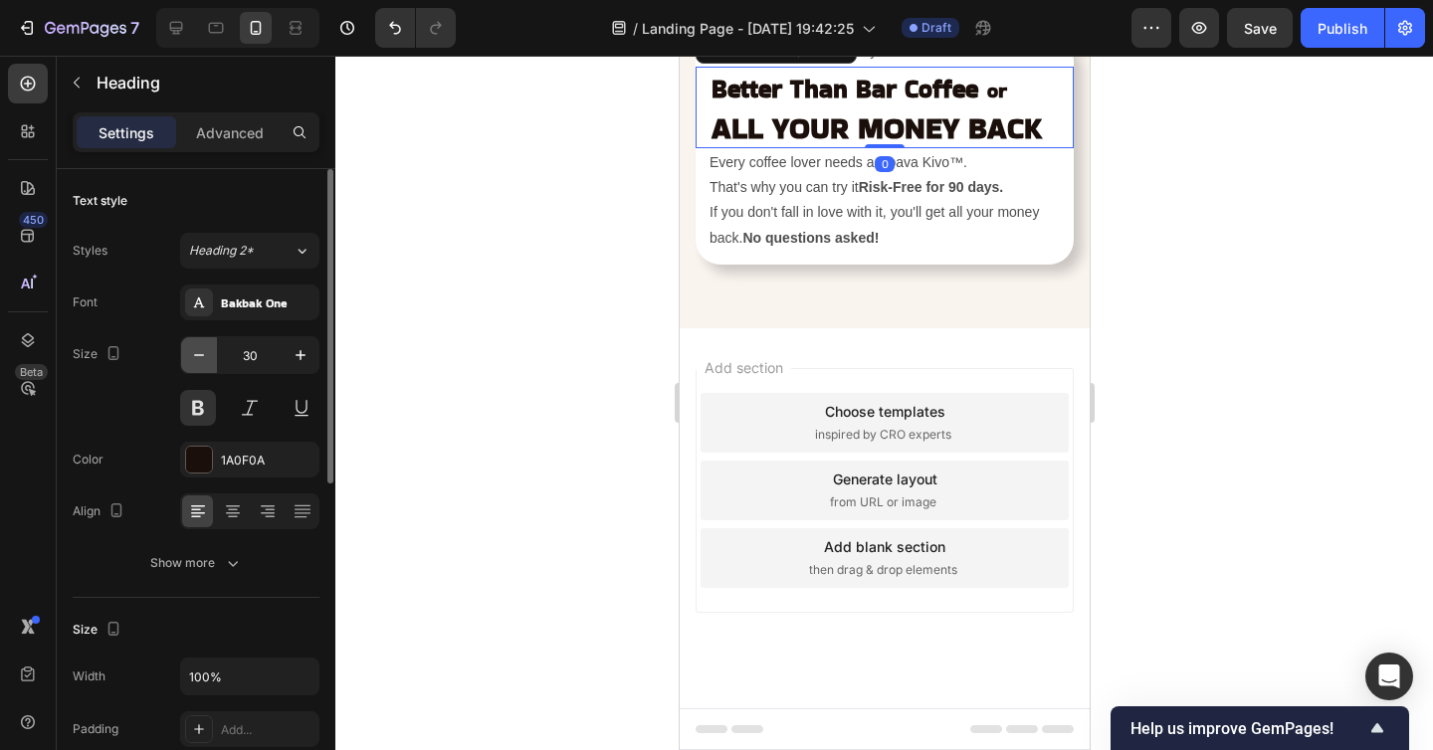
click at [207, 354] on icon "button" at bounding box center [199, 355] width 20 height 20
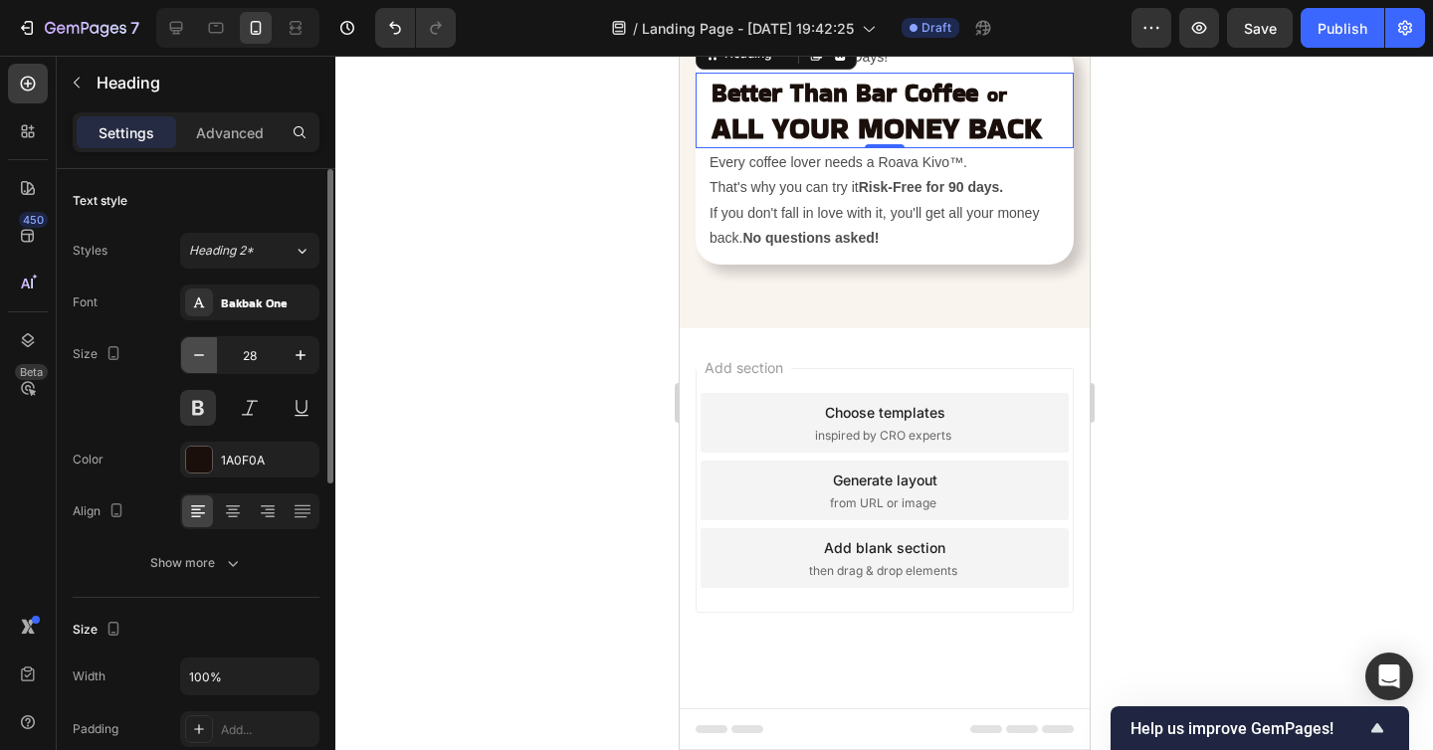
click at [207, 354] on icon "button" at bounding box center [199, 355] width 20 height 20
type input "26"
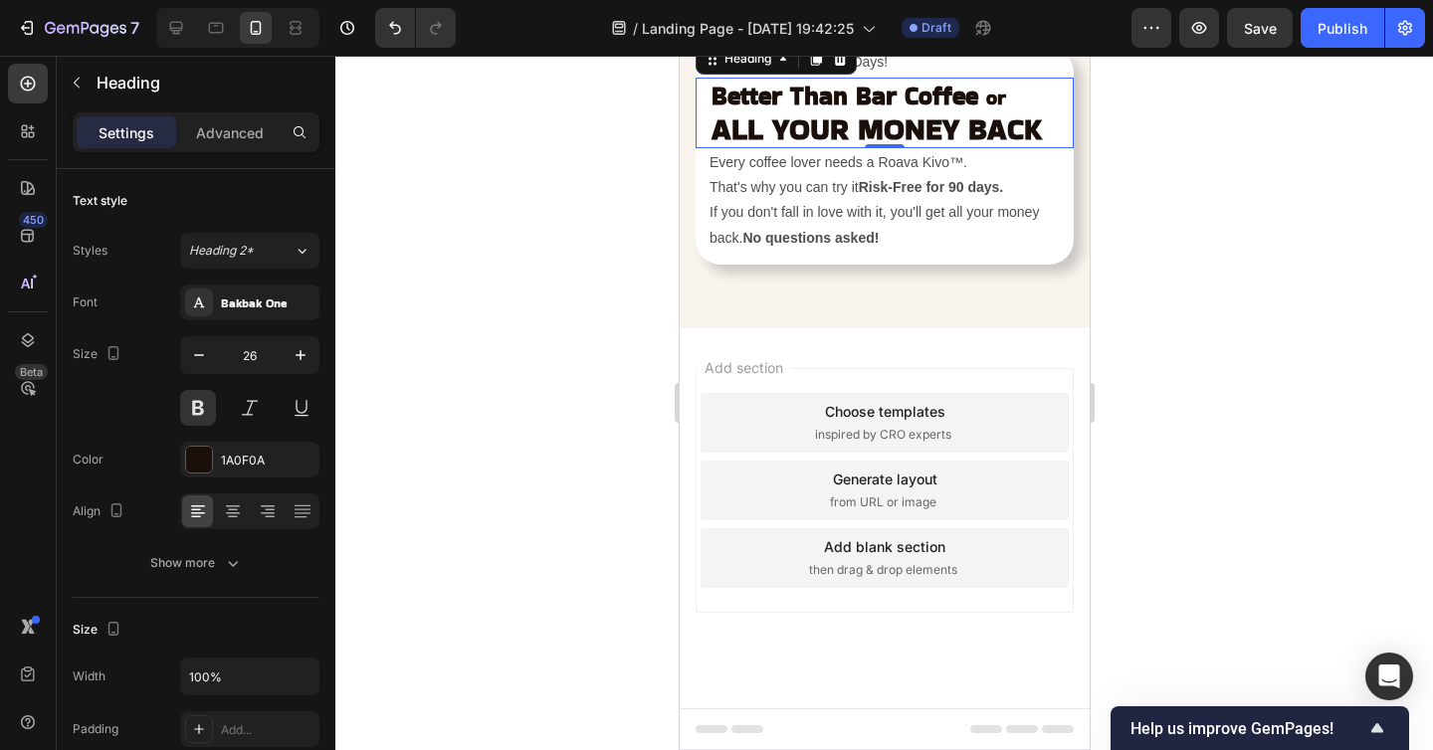
click at [1238, 484] on div at bounding box center [883, 403] width 1097 height 694
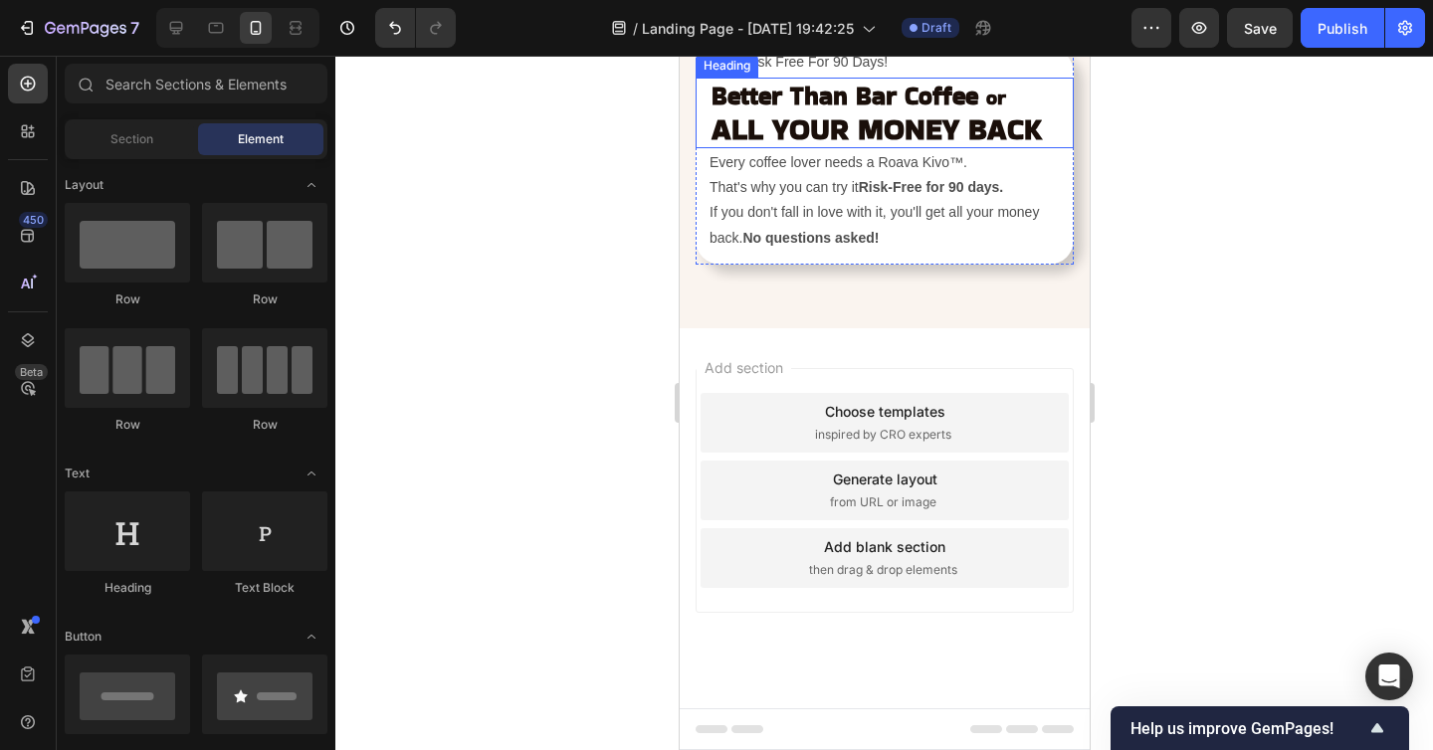
click at [941, 150] on strong "ALL YOUR MONEY BACK" at bounding box center [875, 128] width 330 height 43
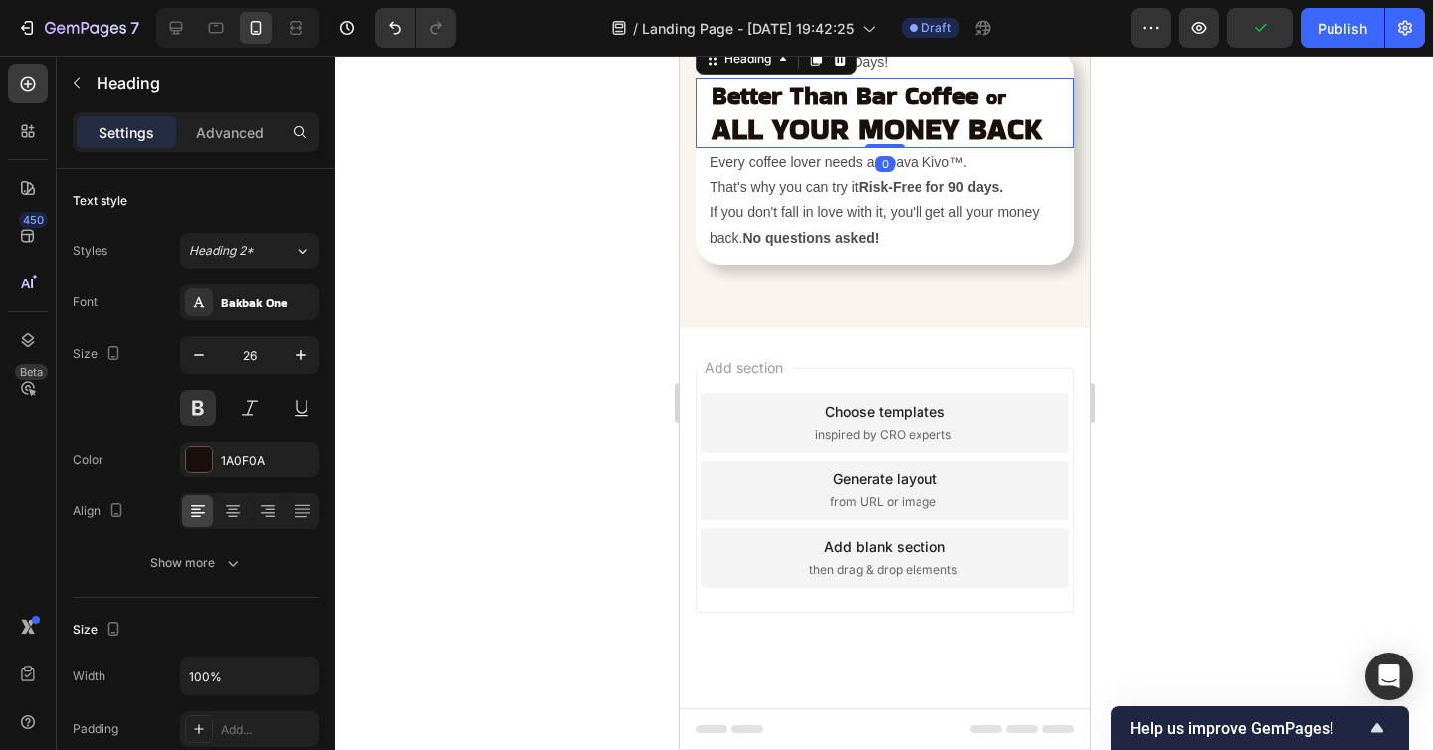
drag, startPoint x: 702, startPoint y: 340, endPoint x: 943, endPoint y: 329, distance: 241.0
click at [943, 148] on div "Better Than Bar Coffee or ALL YOUR MONEY BACK Heading 0" at bounding box center [883, 113] width 378 height 71
click at [1040, 146] on p "Better Than Bar Coffee or ALL YOUR MONEY BACK" at bounding box center [883, 113] width 346 height 67
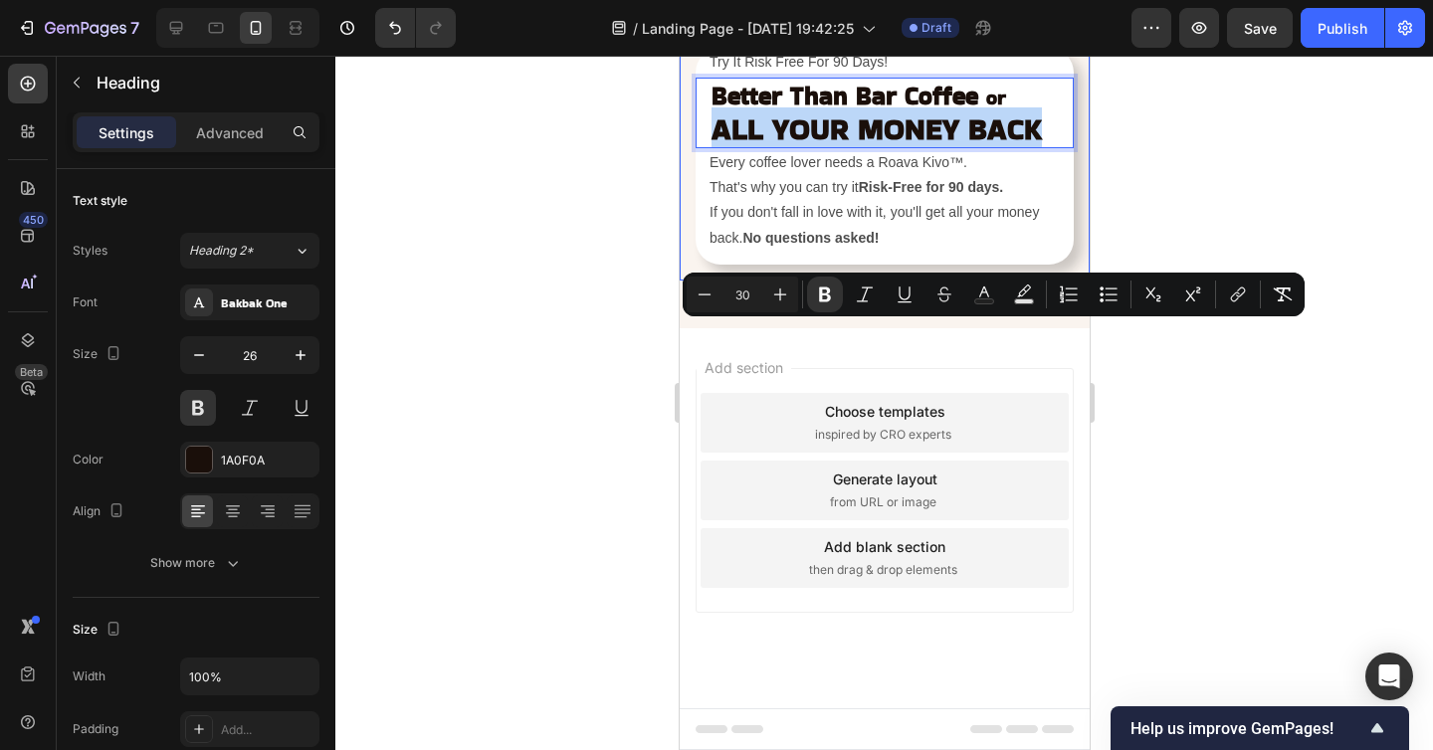
drag, startPoint x: 1041, startPoint y: 344, endPoint x: 693, endPoint y: 353, distance: 347.3
click at [694, 148] on div "Better Than Bar Coffee or ALL YOUR MONEY BACK Heading 0" at bounding box center [883, 113] width 378 height 71
click at [986, 287] on icon "Editor contextual toolbar" at bounding box center [984, 295] width 20 height 20
type input "1A0F0A"
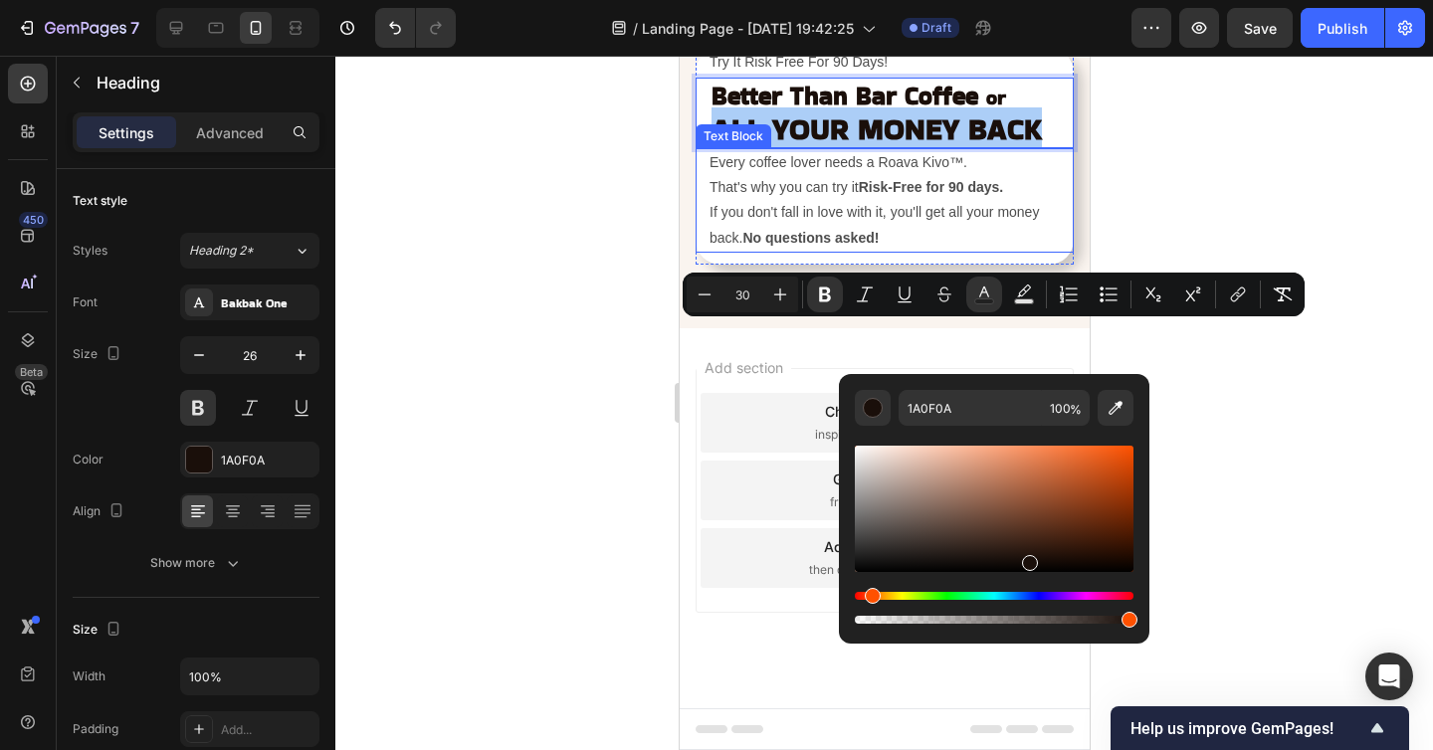
click at [776, 175] on p "Every coffee lover needs a Roava Kivo™." at bounding box center [889, 162] width 362 height 25
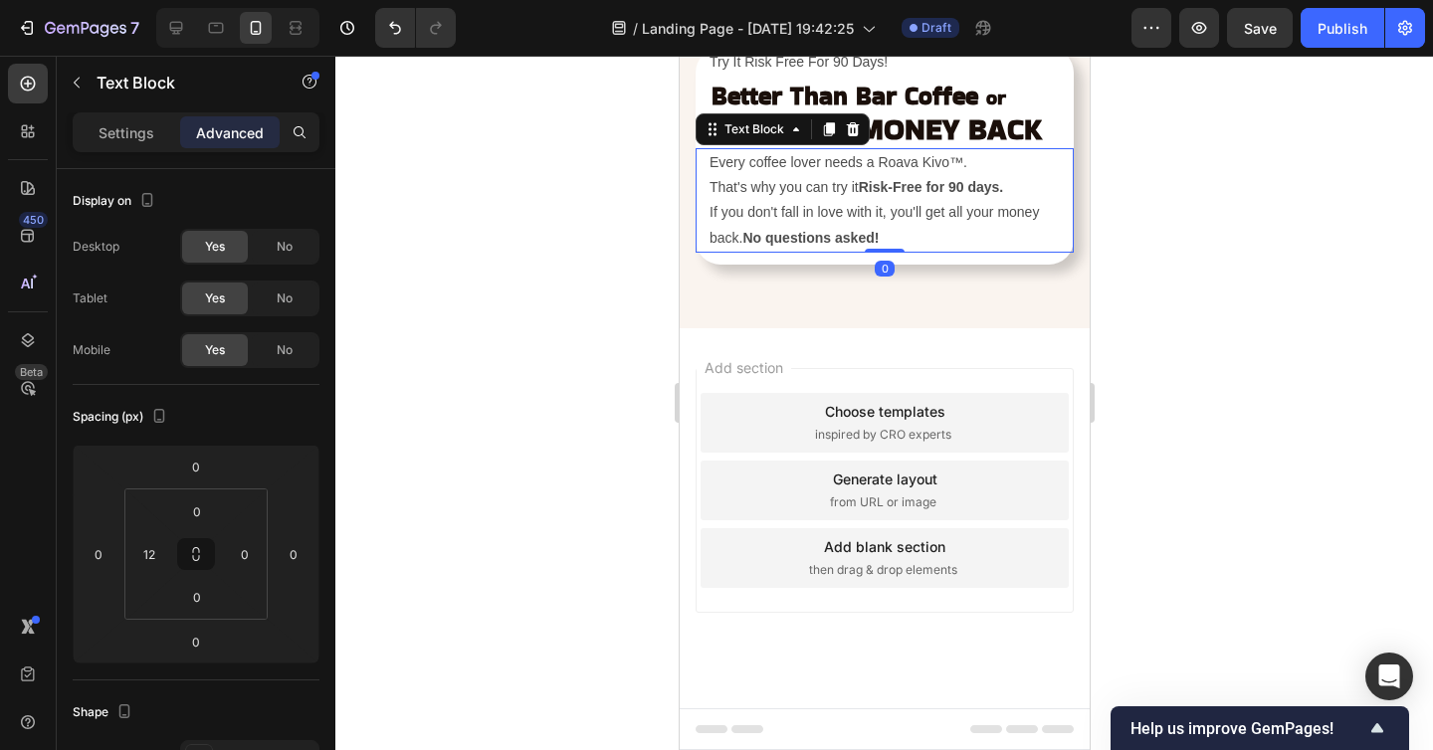
click at [1160, 433] on div at bounding box center [883, 403] width 1097 height 694
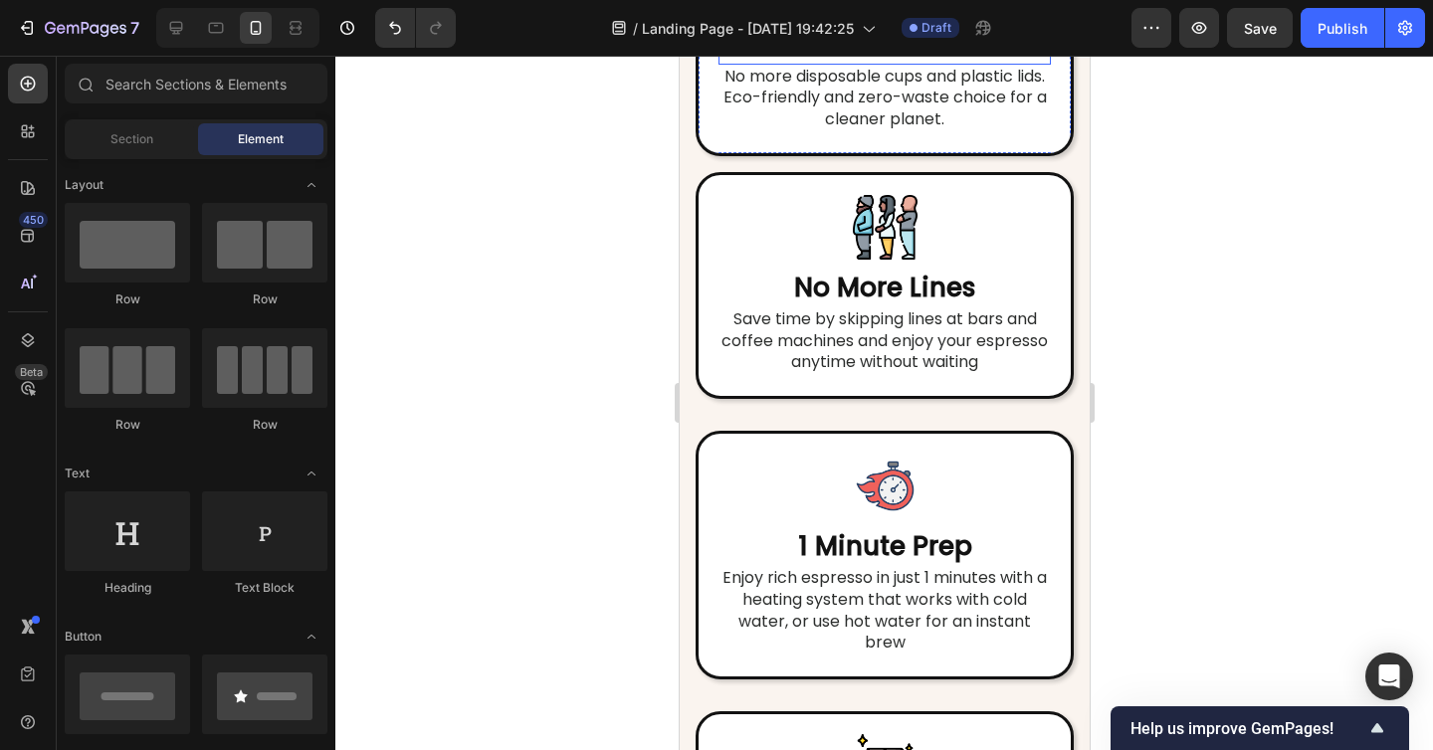
scroll to position [6104, 0]
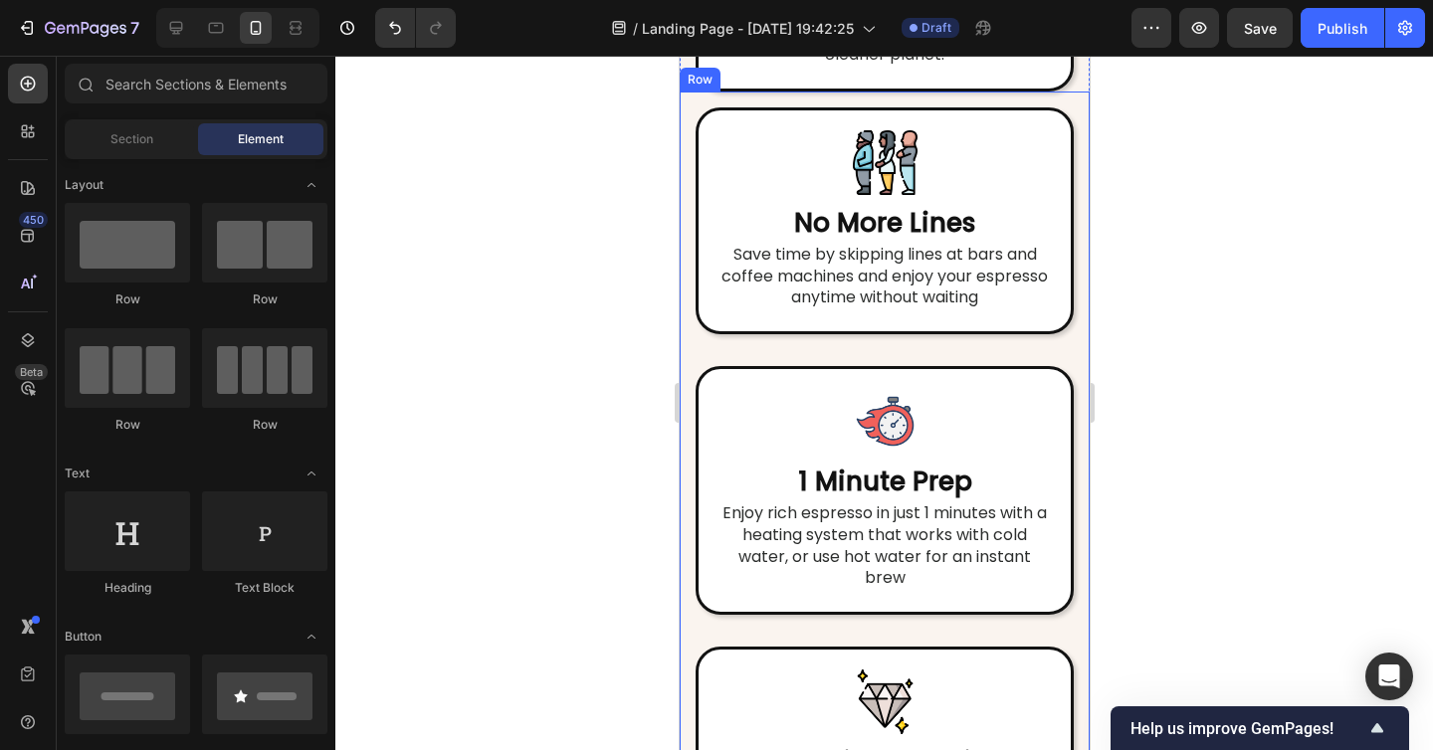
click at [798, 559] on div "Image No More Lines Heading Save time by skipping lines at bars and coffee mach…" at bounding box center [883, 602] width 410 height 1020
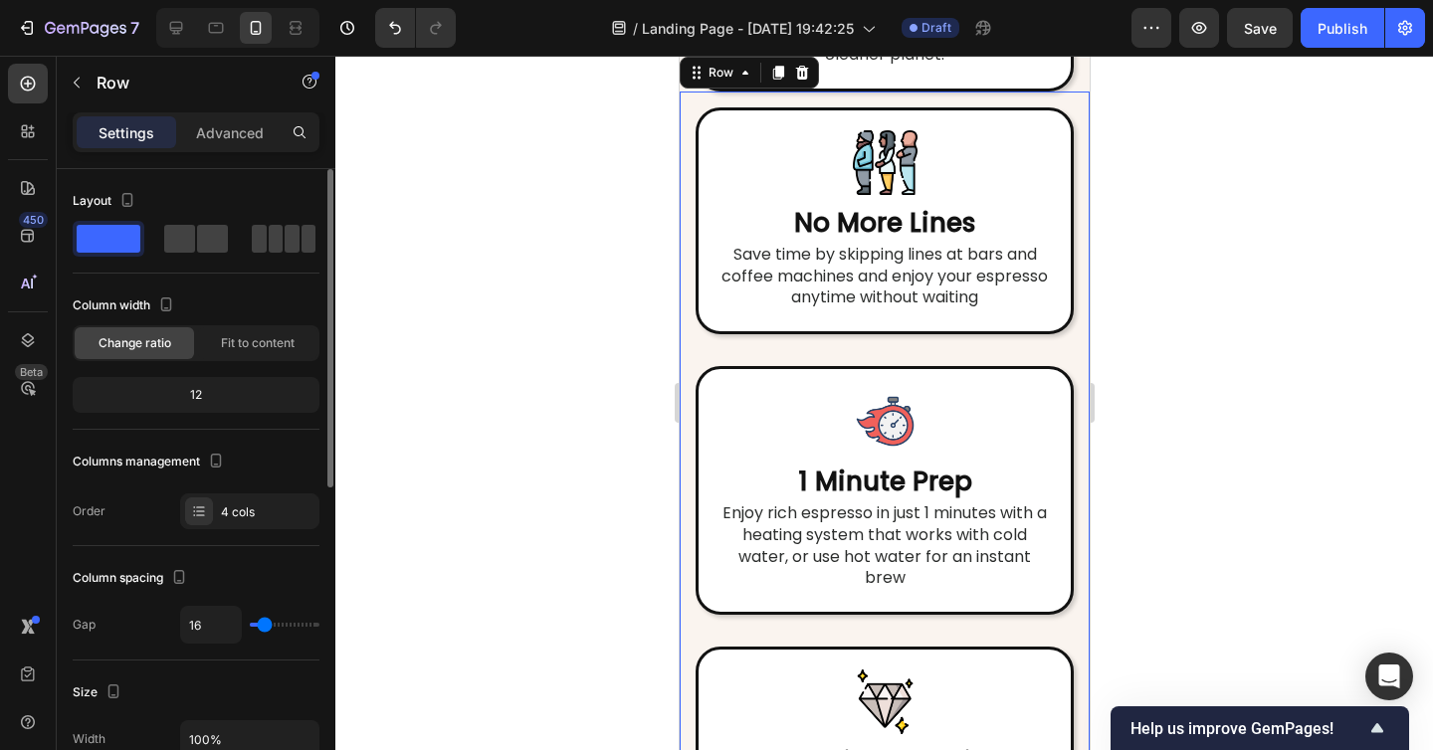
type input "13"
type input "0"
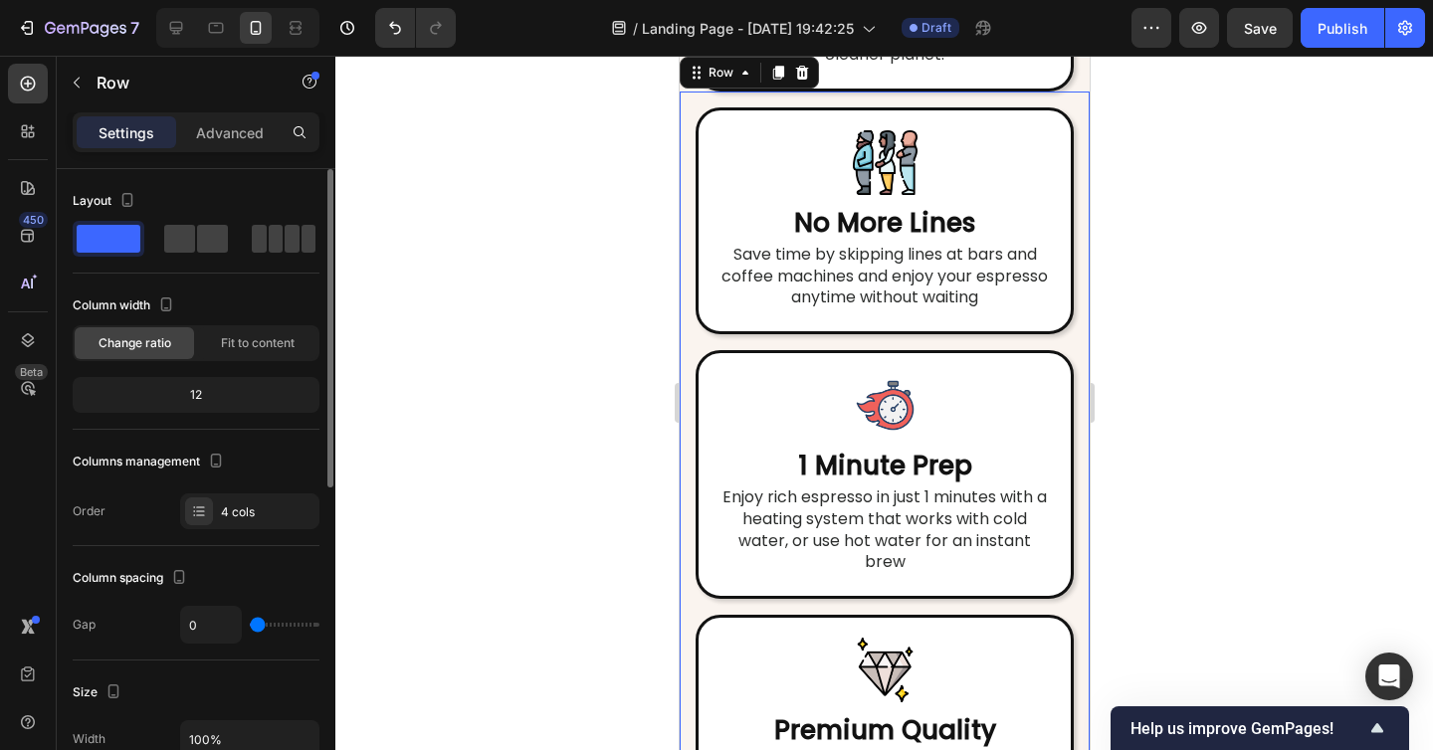
type input "0"
drag, startPoint x: 263, startPoint y: 624, endPoint x: 193, endPoint y: 622, distance: 69.7
click at [193, 622] on div "0" at bounding box center [249, 625] width 139 height 38
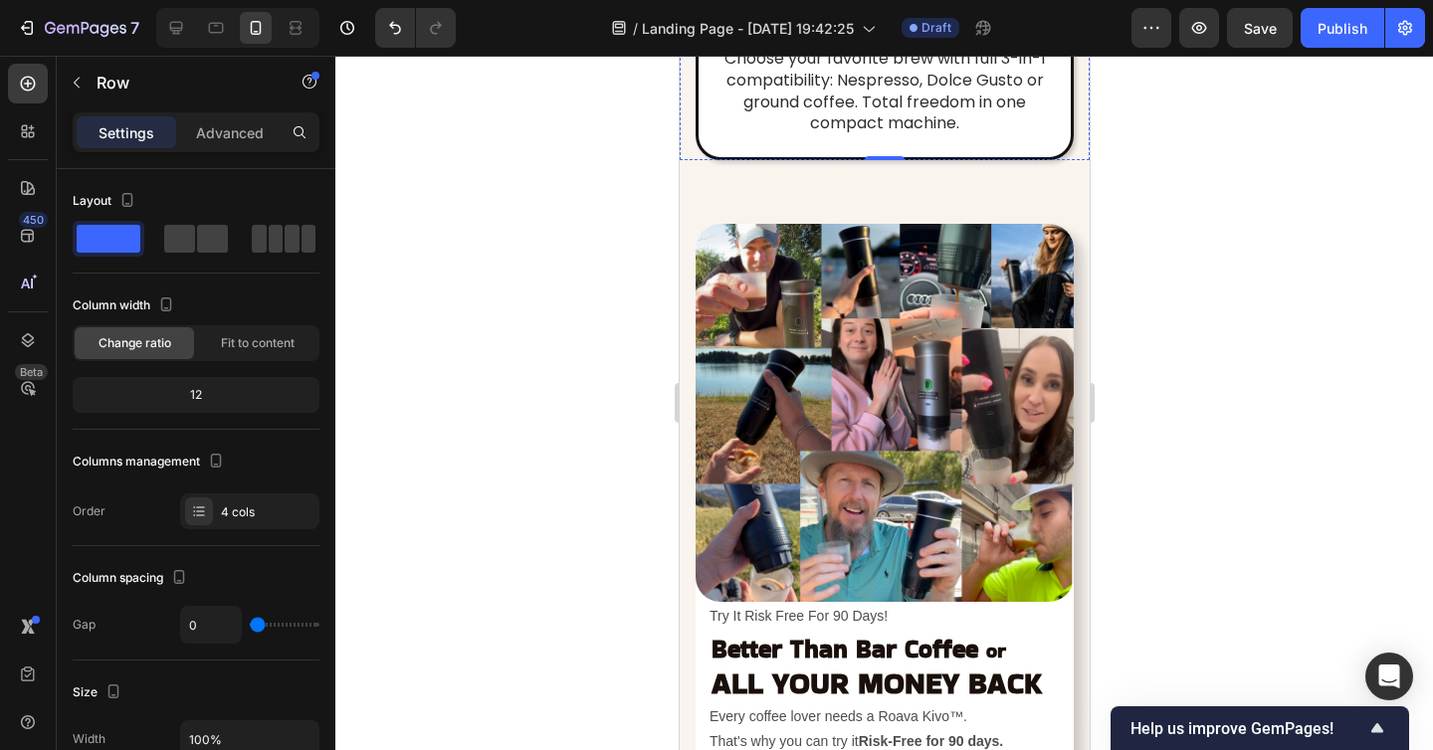
scroll to position [7019, 0]
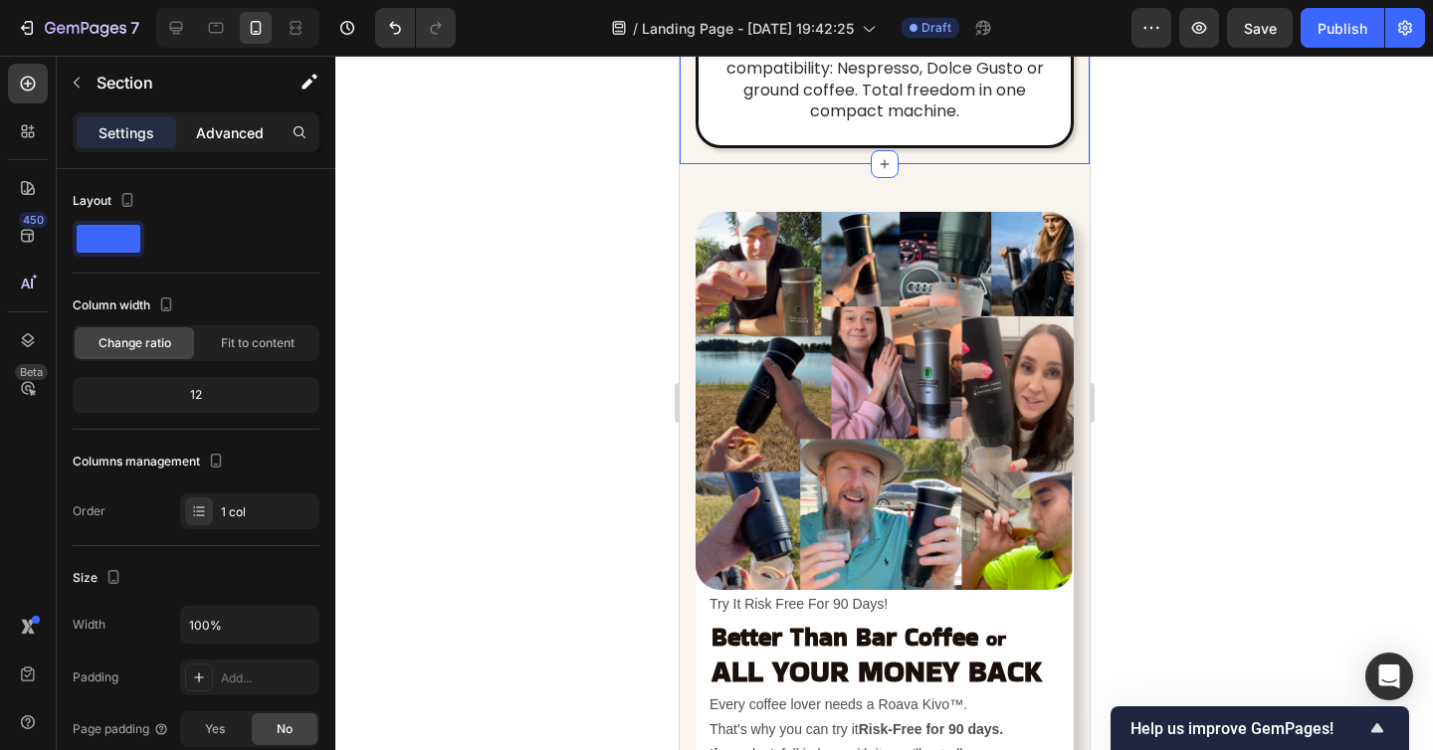
click at [235, 128] on p "Advanced" at bounding box center [230, 132] width 68 height 21
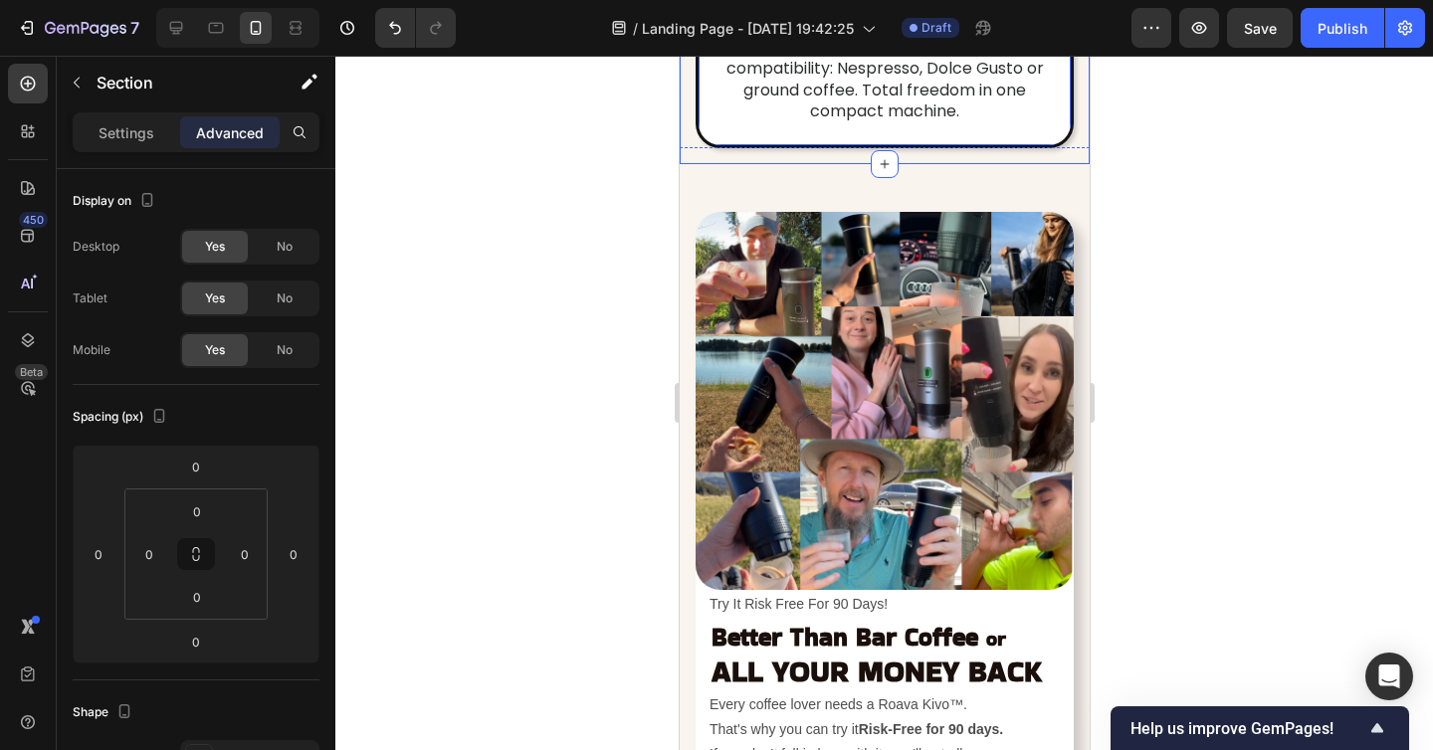
click at [793, 123] on p "Choose your favorite brew with full 3-in-1 compatibility: Nespresso, Dolce Gust…" at bounding box center [883, 80] width 328 height 87
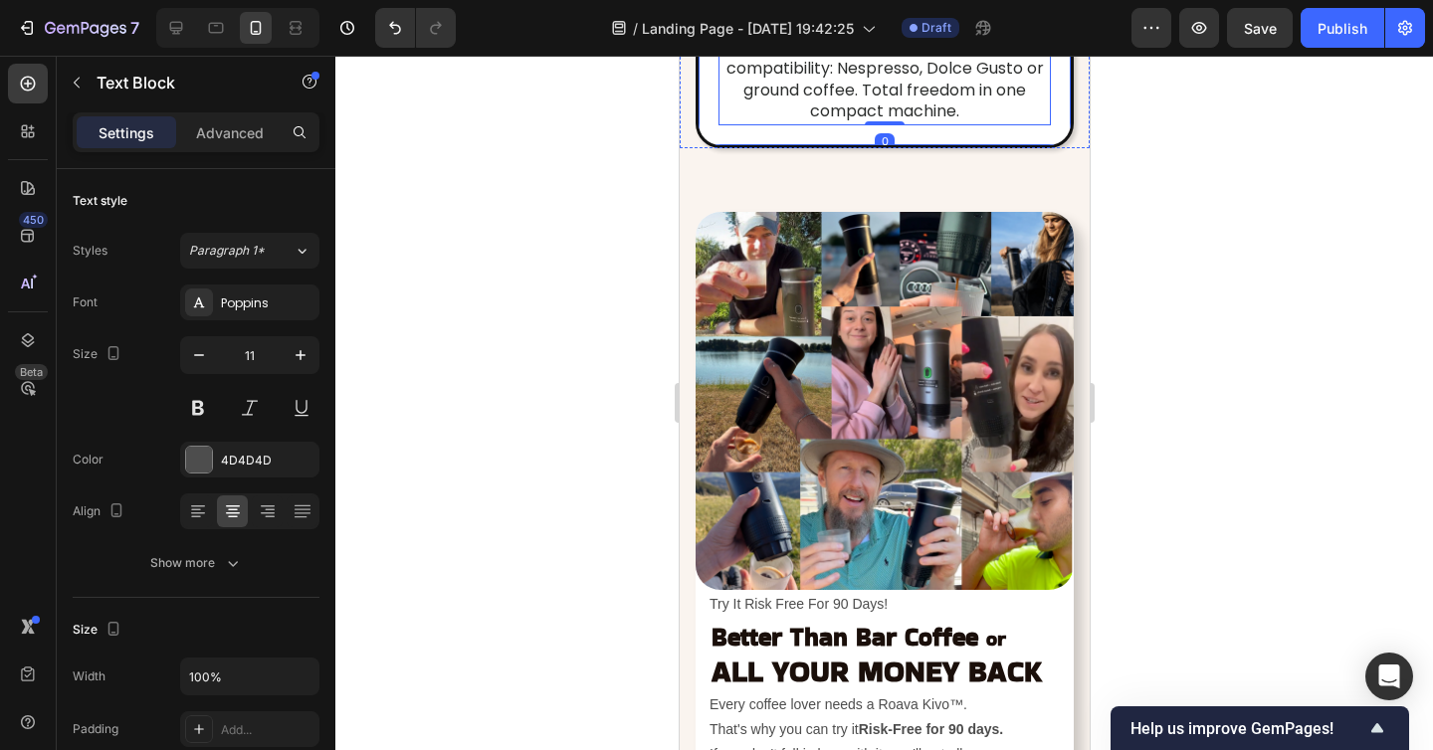
click at [798, 148] on div "Image Pick Your Brew Heading Choose your favorite brew with full 3-in-1 compati…" at bounding box center [883, 56] width 378 height 184
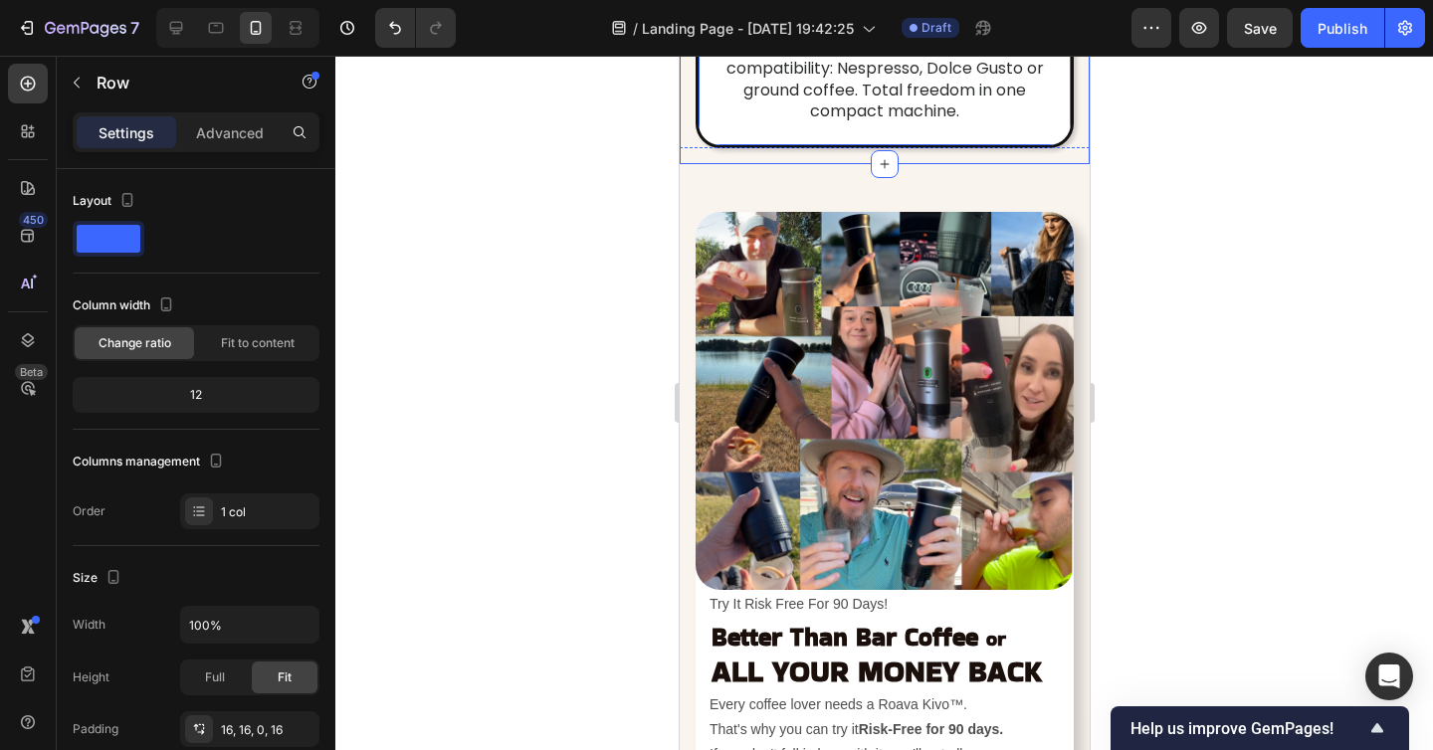
click at [695, 148] on div "Image Pick Your Brew Heading Choose your favorite brew with full 3-in-1 compati…" at bounding box center [883, 56] width 378 height 184
click at [227, 142] on div "Advanced" at bounding box center [229, 132] width 99 height 32
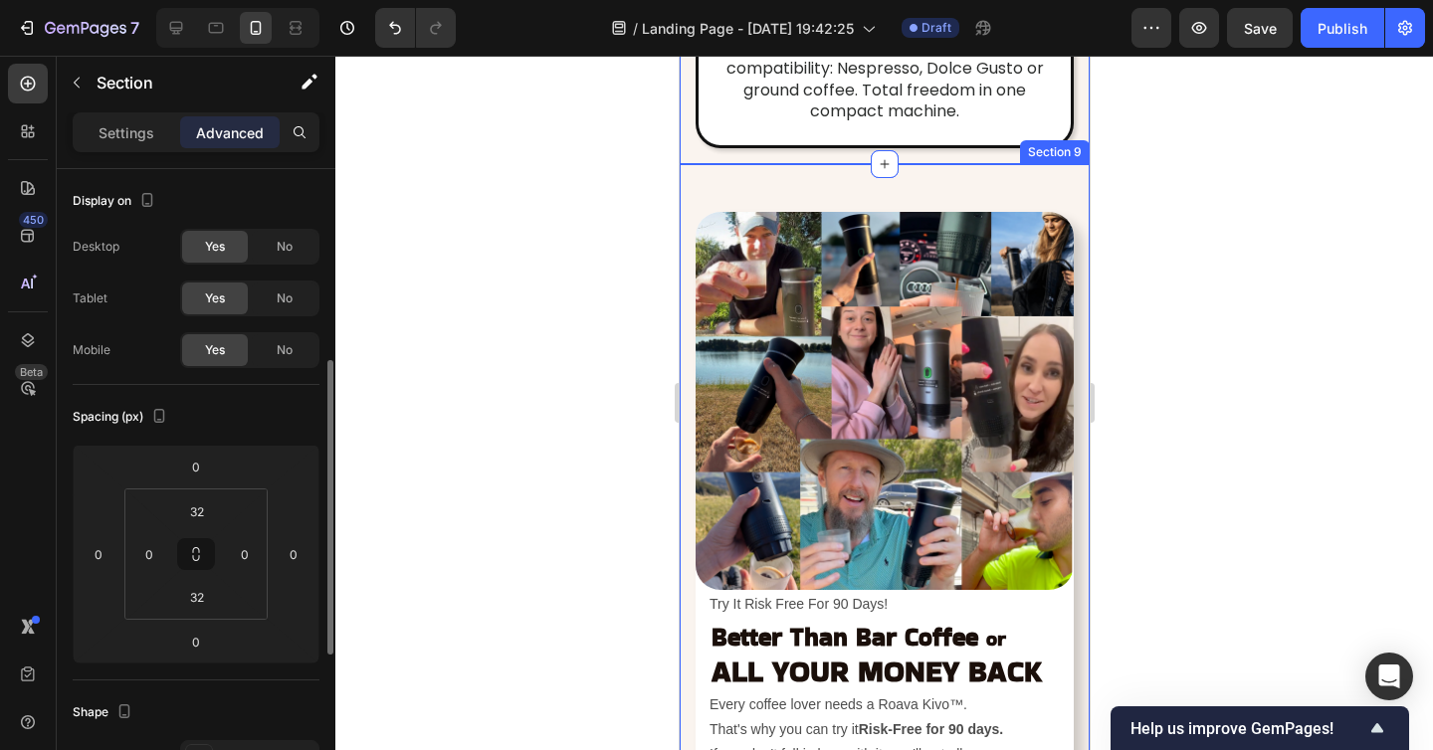
scroll to position [131, 0]
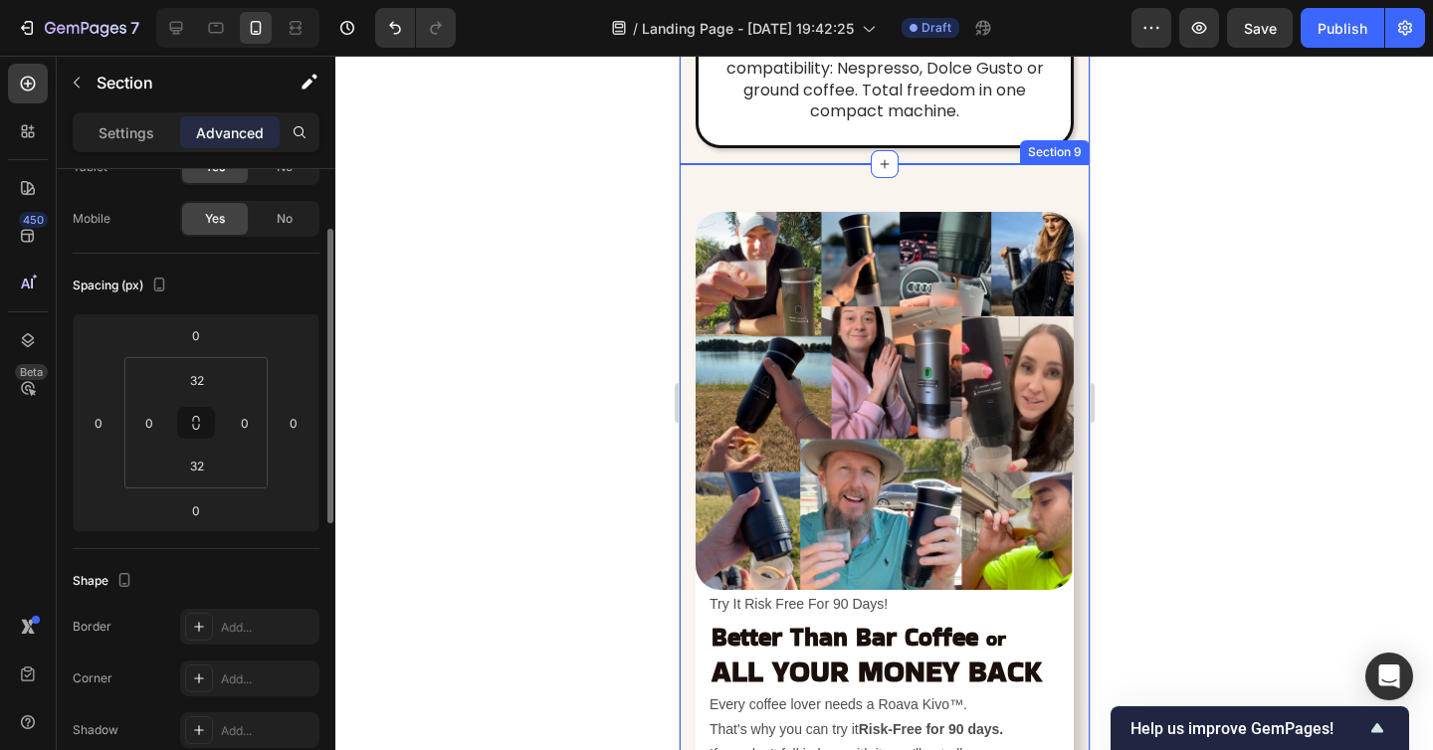
click at [783, 455] on div "Image Try It Risk Free For 90 Days! Text Block Better Than Bar Coffee or ALL YO…" at bounding box center [883, 516] width 410 height 705
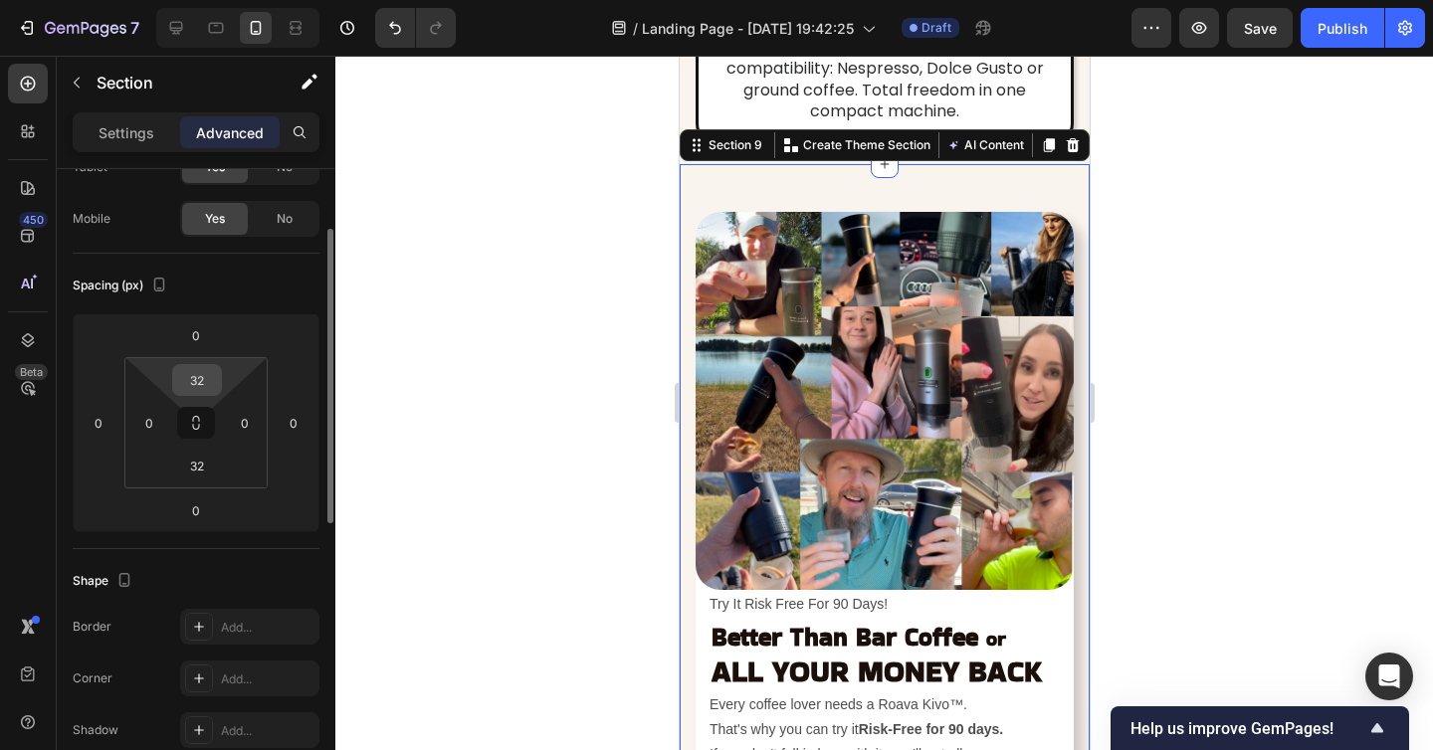
click at [209, 380] on input "32" at bounding box center [197, 380] width 40 height 30
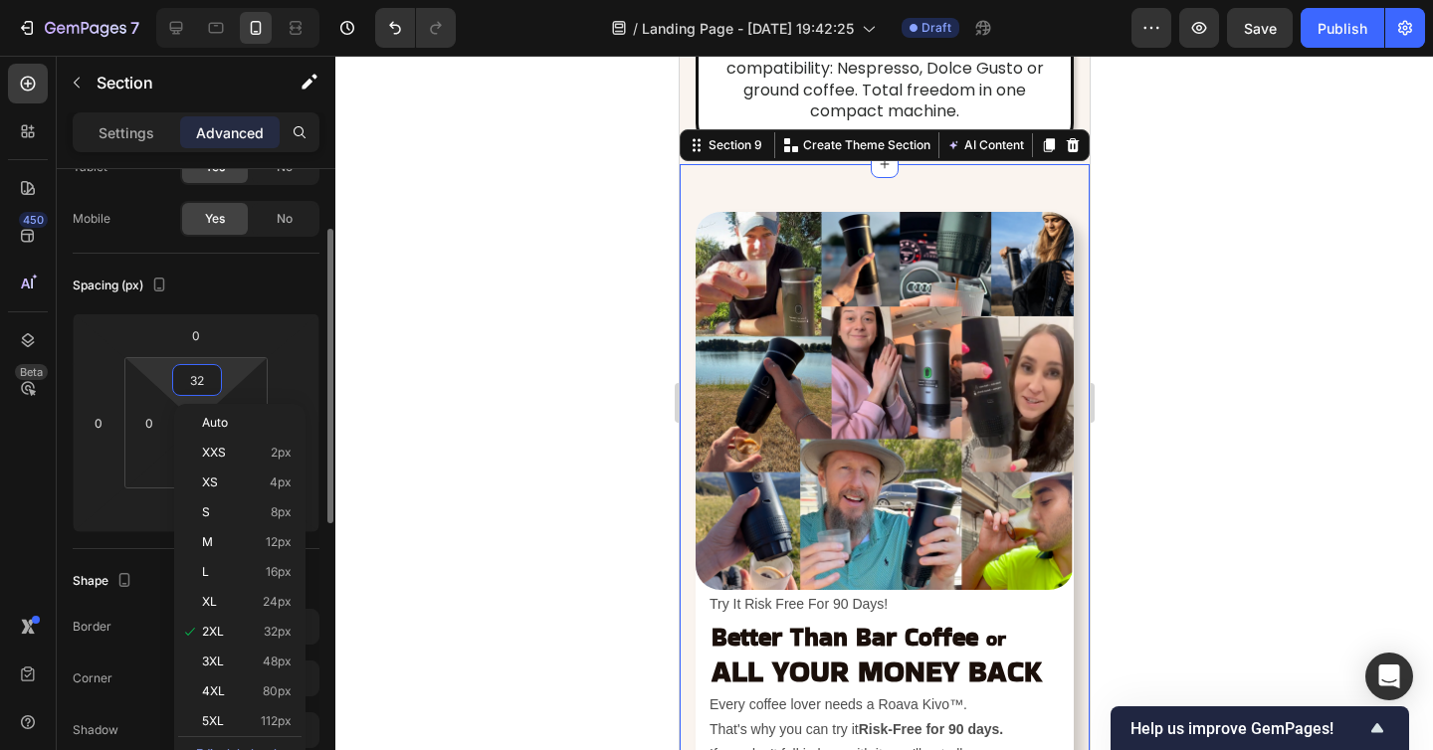
type input "0"
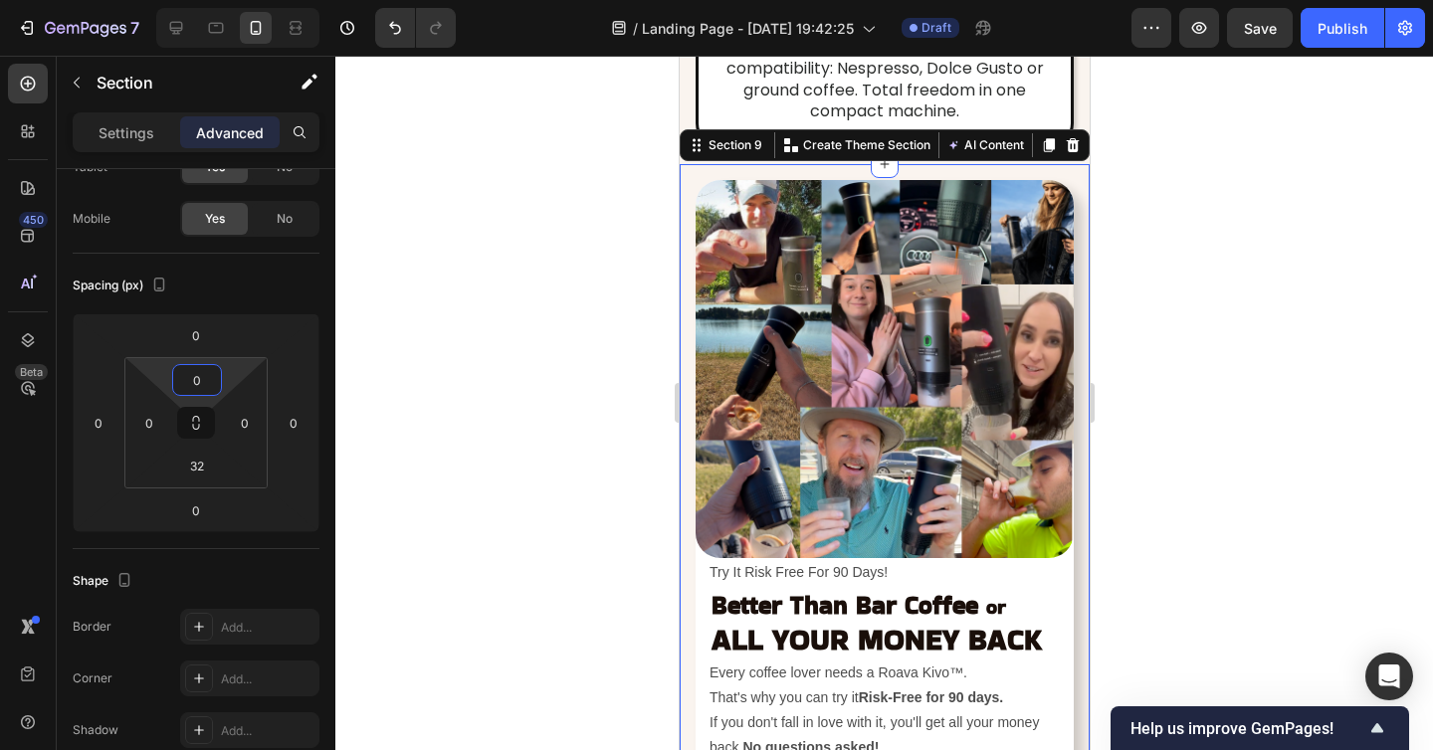
click at [1202, 395] on div at bounding box center [883, 403] width 1097 height 694
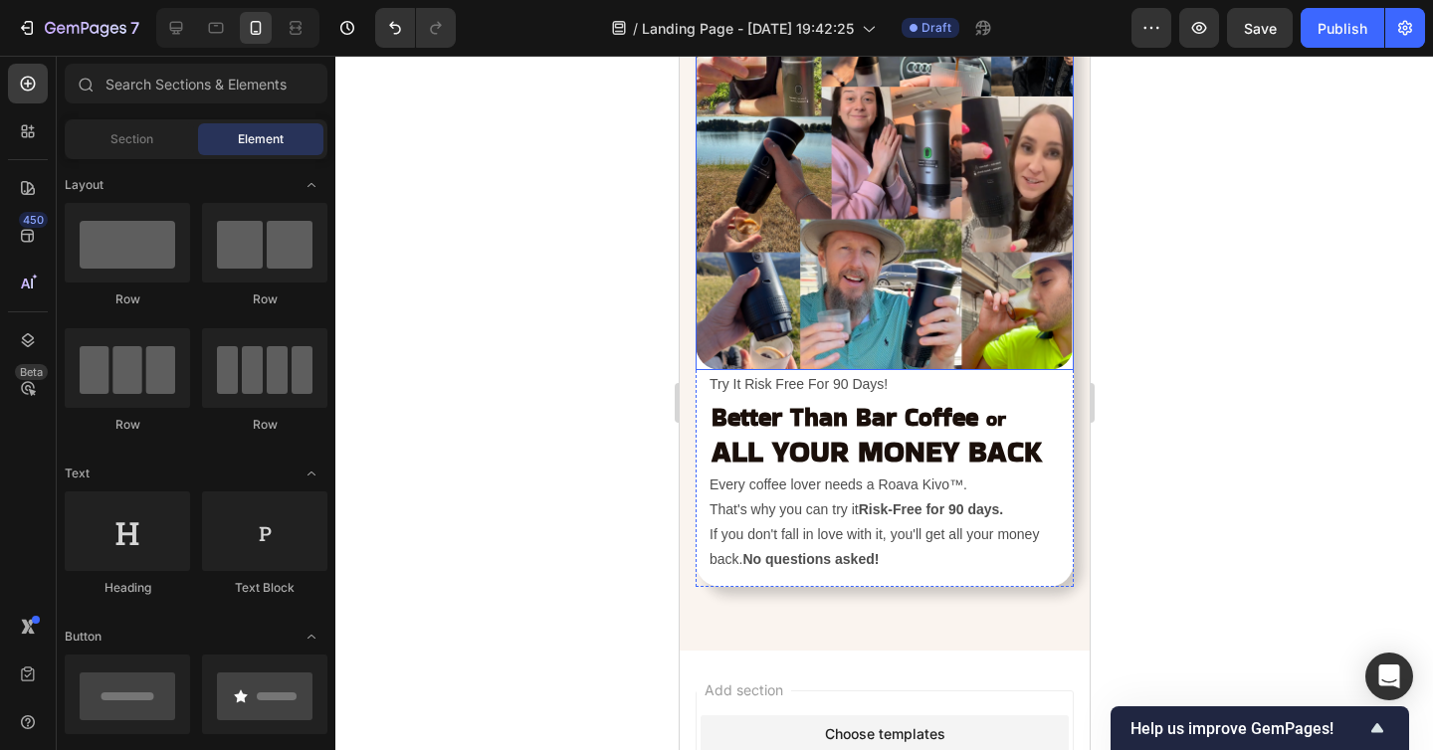
scroll to position [7272, 0]
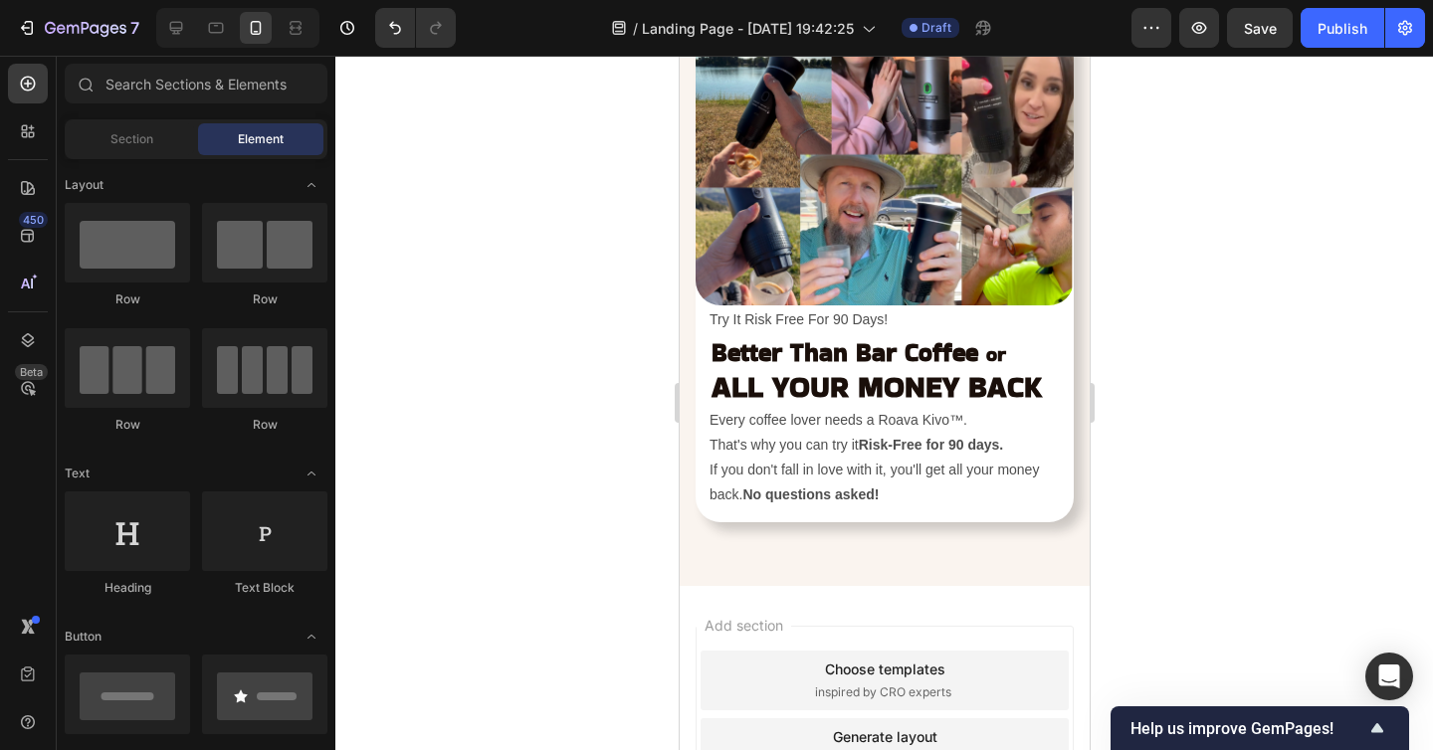
click at [1259, 515] on div at bounding box center [883, 403] width 1097 height 694
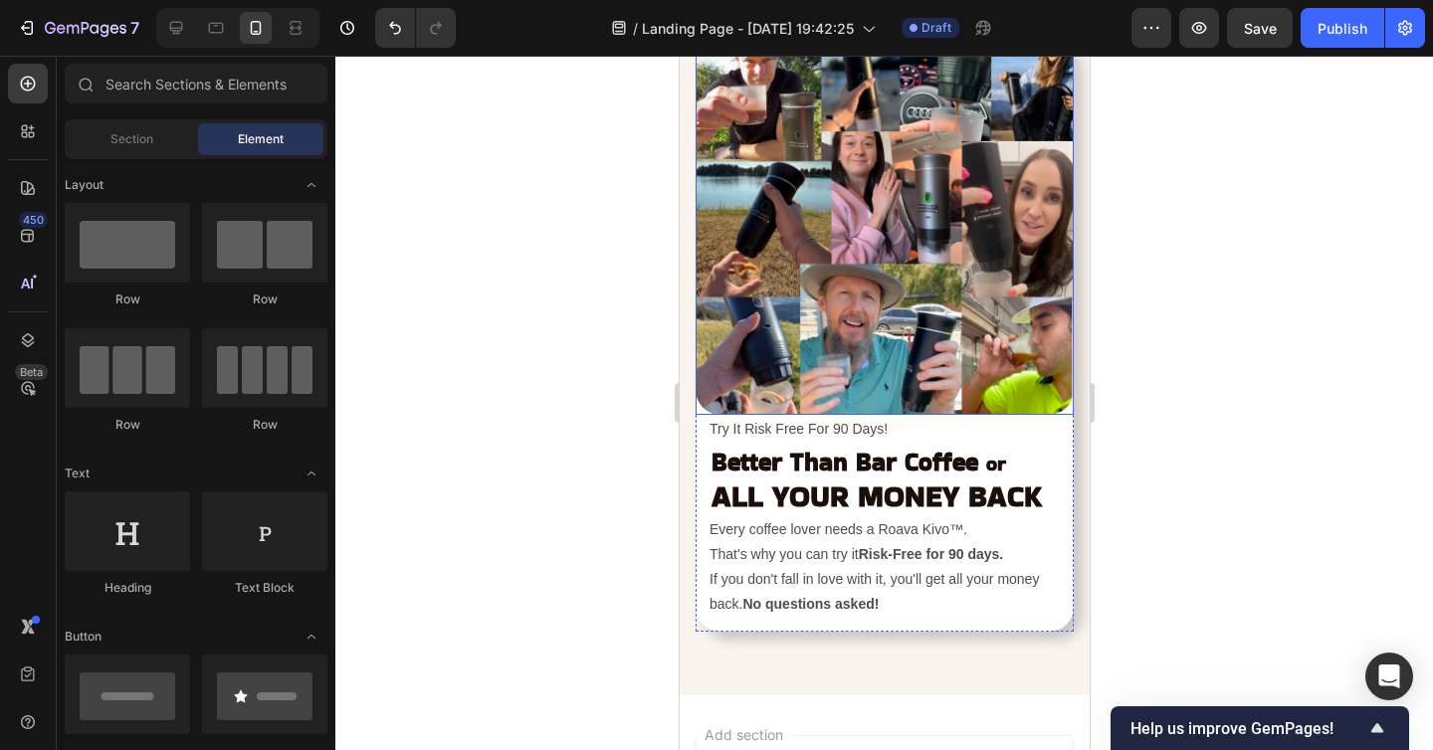
scroll to position [7465, 0]
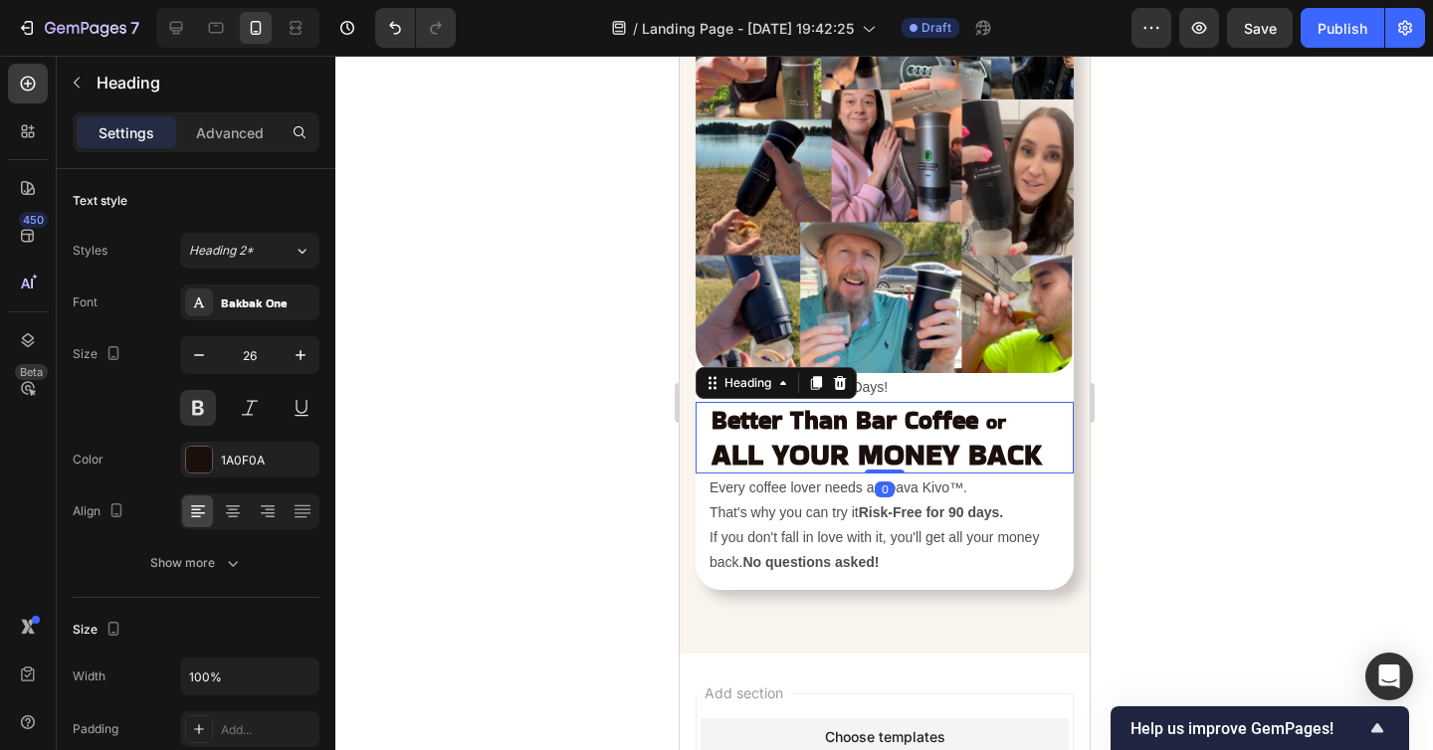
click at [823, 405] on strong "Better Than Bar Coffee" at bounding box center [843, 420] width 267 height 35
click at [252, 136] on p "Advanced" at bounding box center [230, 132] width 68 height 21
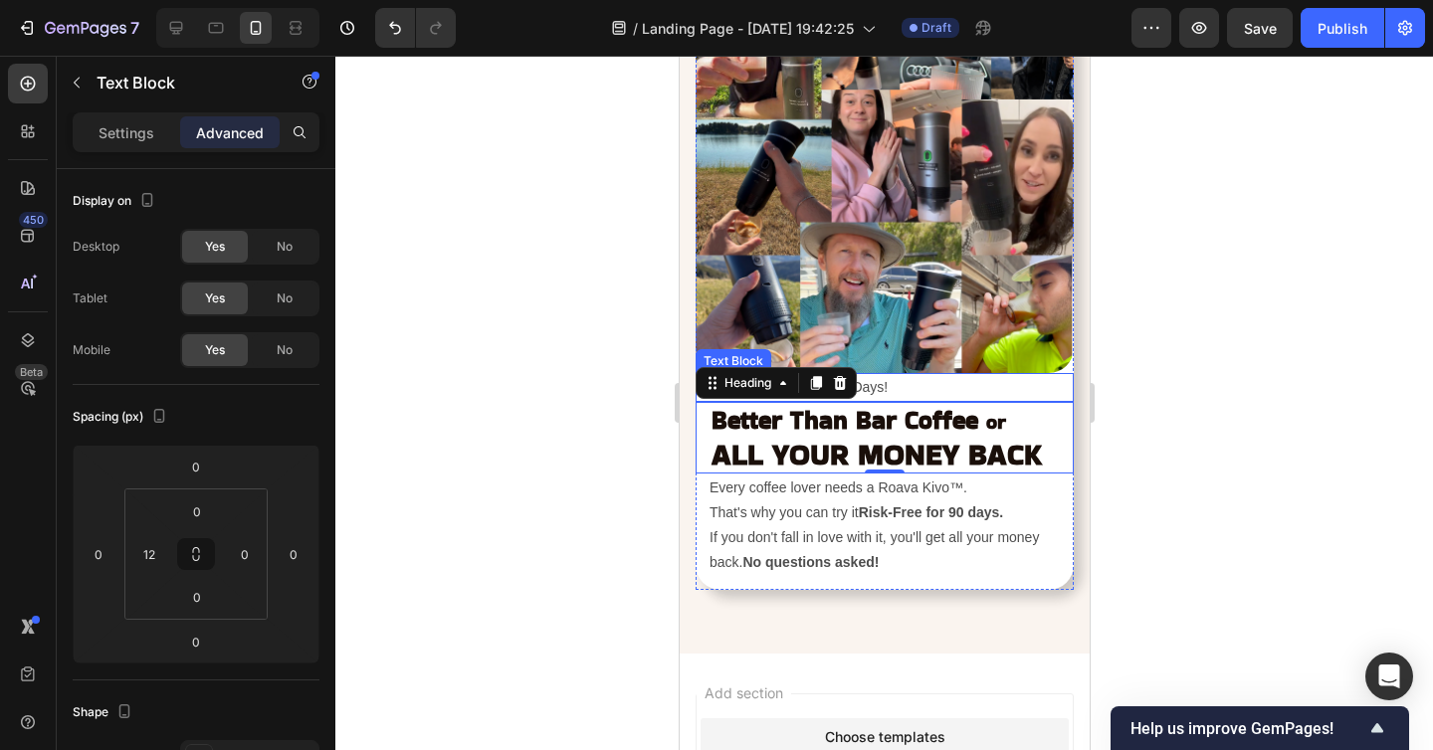
click at [886, 390] on p "Try It Risk Free For 90 Days!" at bounding box center [889, 387] width 362 height 25
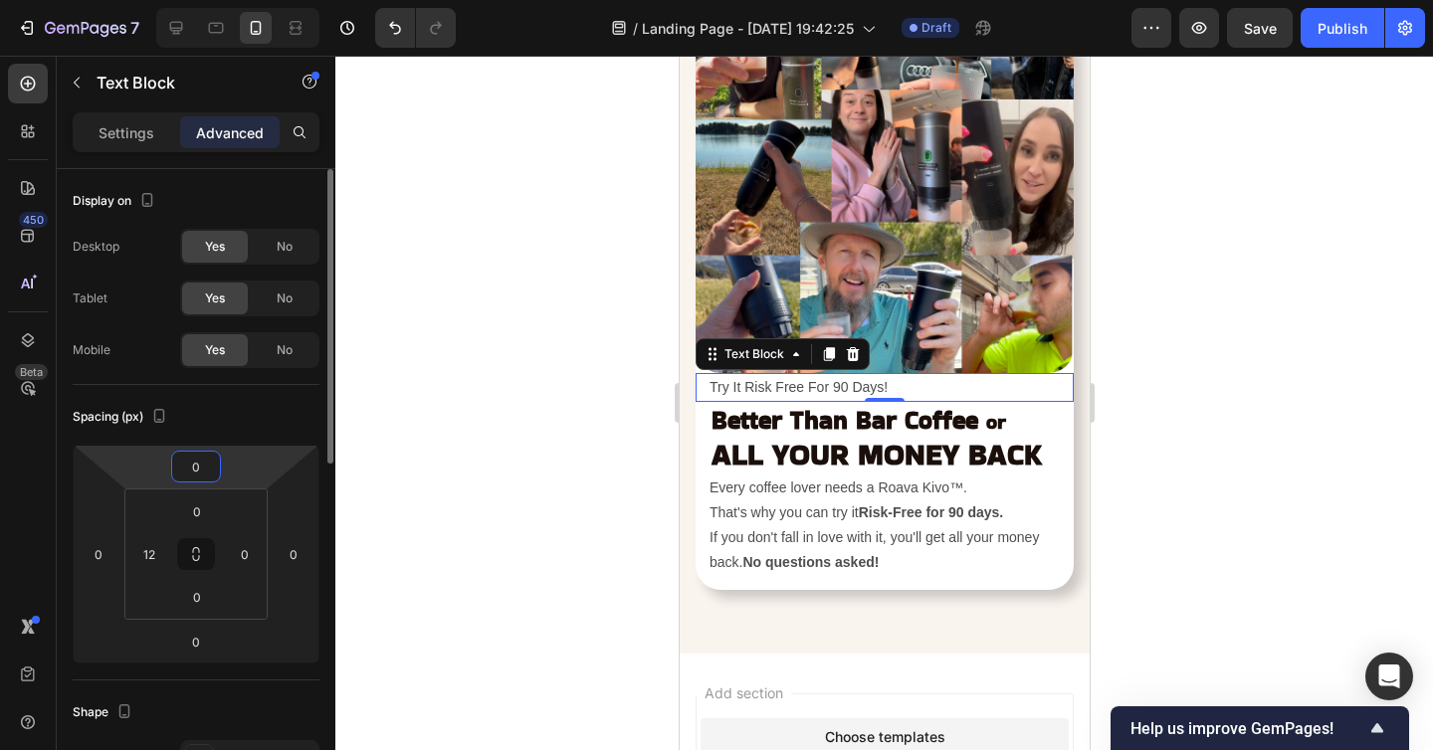
click at [191, 471] on input "0" at bounding box center [196, 467] width 40 height 30
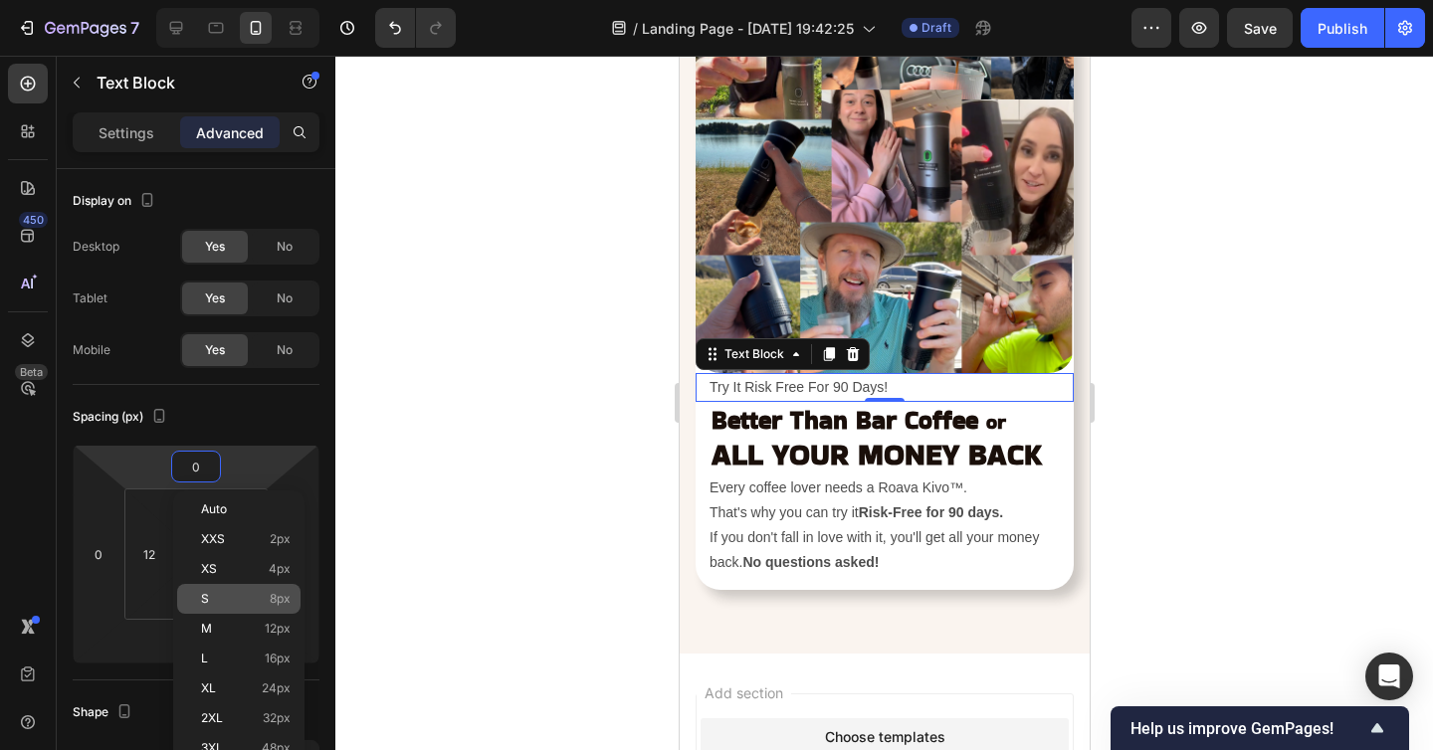
click at [220, 603] on p "S 8px" at bounding box center [246, 599] width 90 height 14
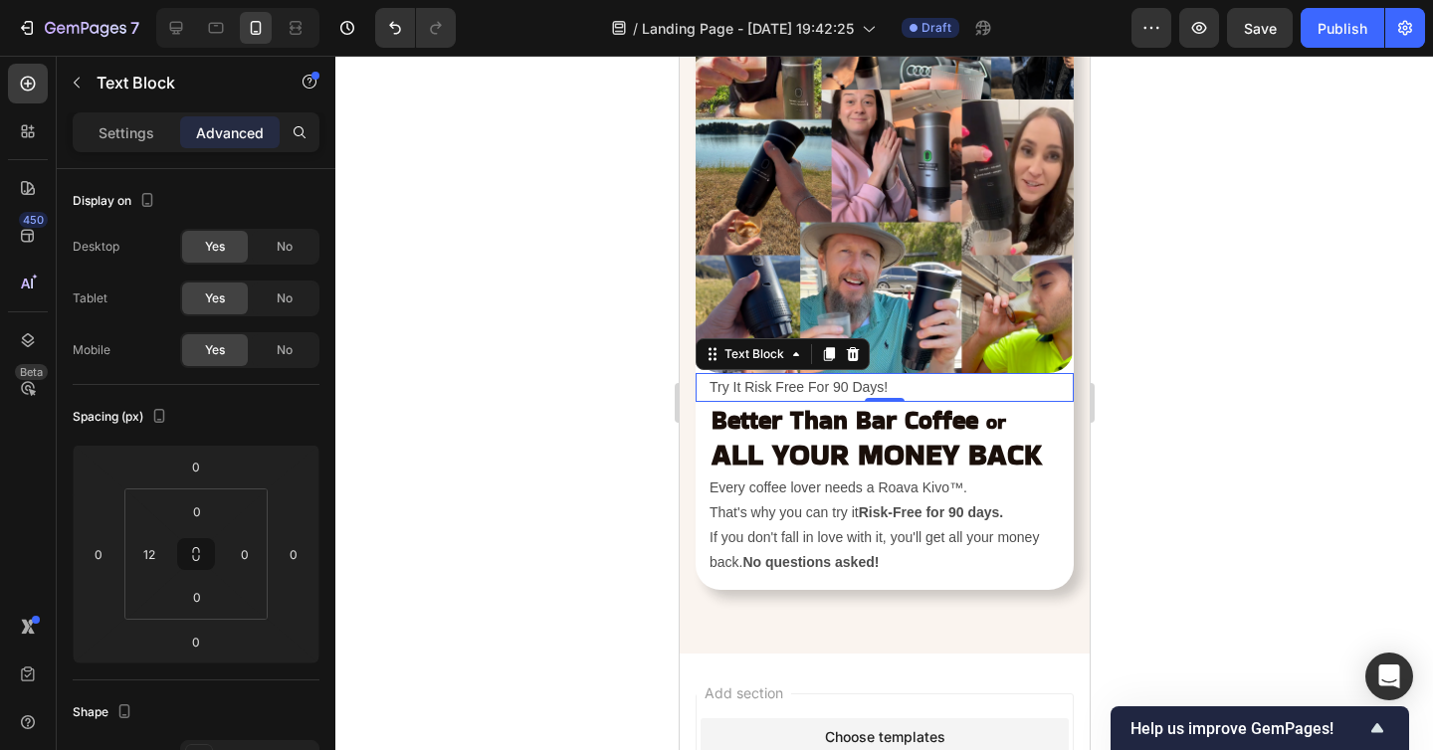
type input "8"
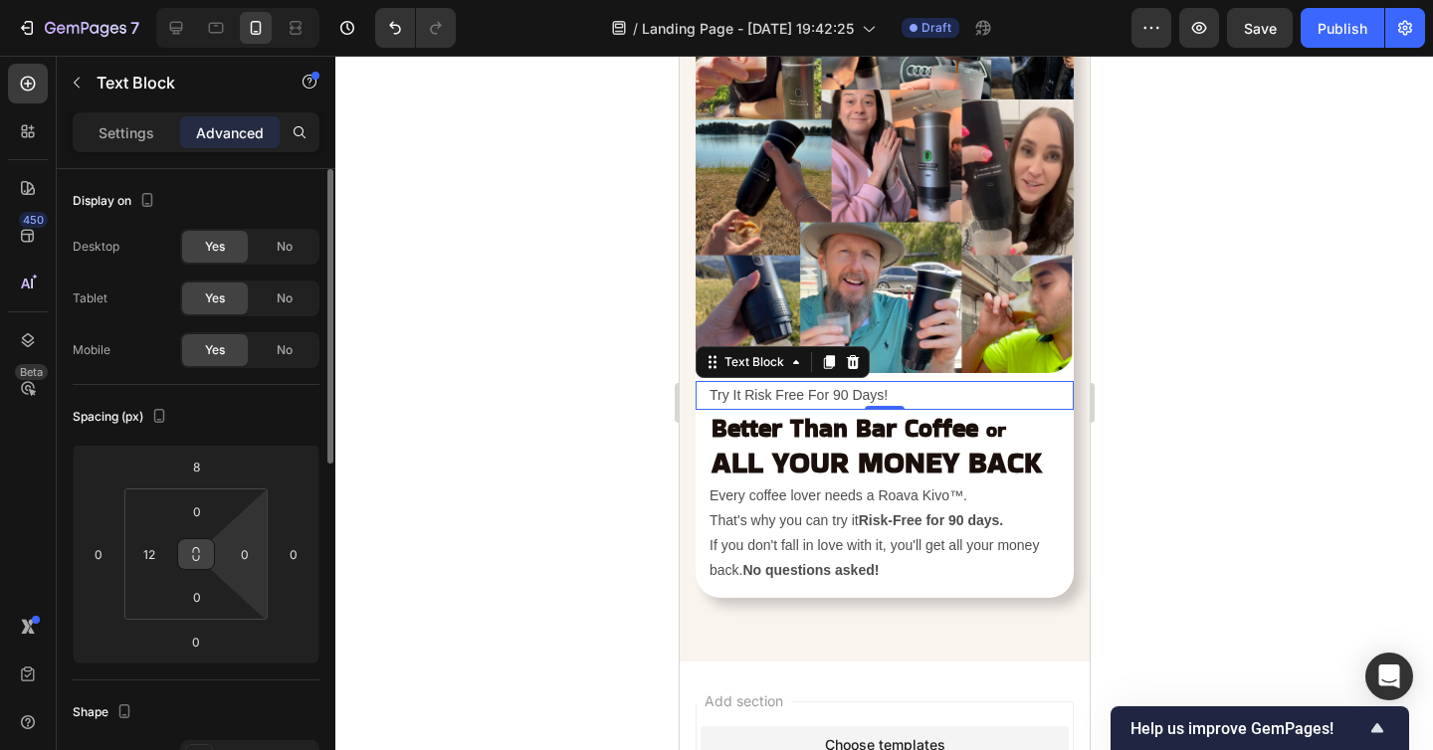
scroll to position [14, 0]
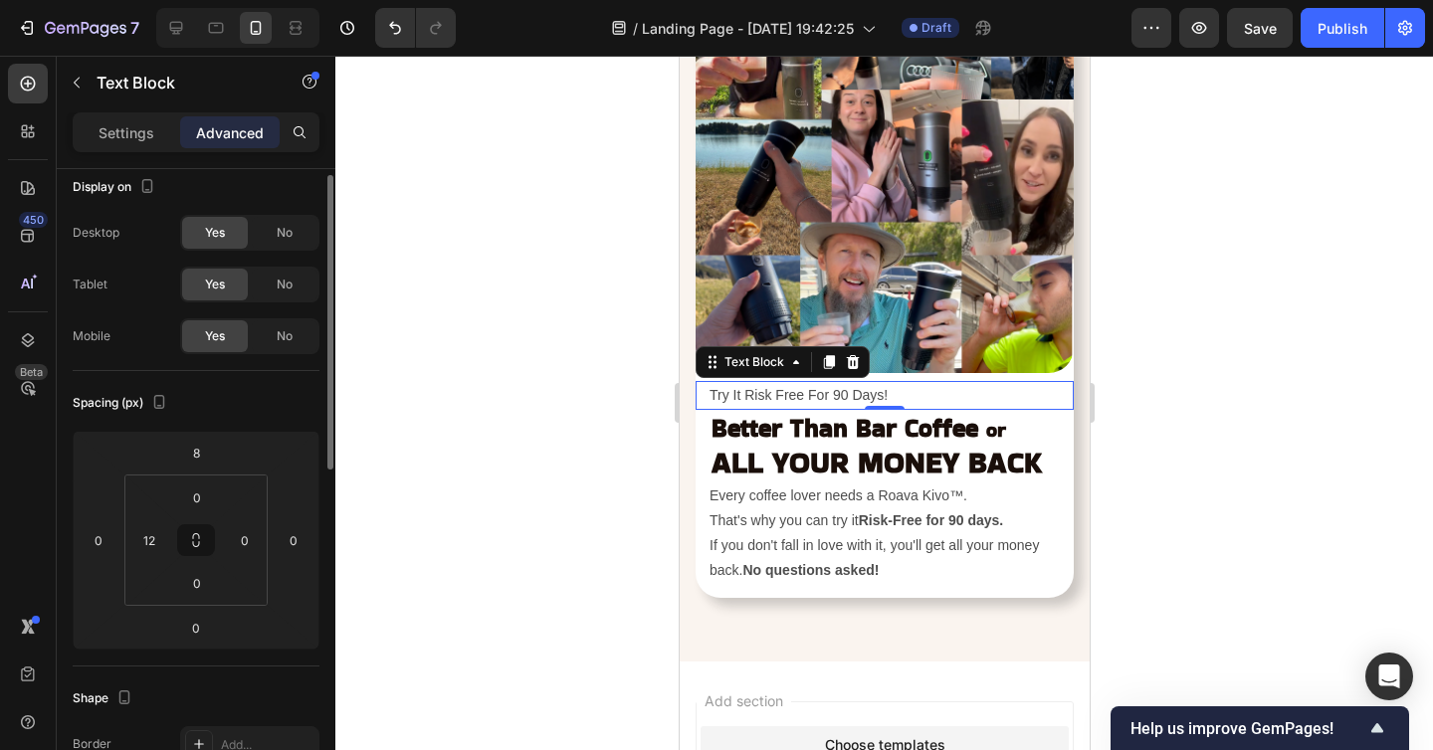
click at [604, 433] on div at bounding box center [883, 403] width 1097 height 694
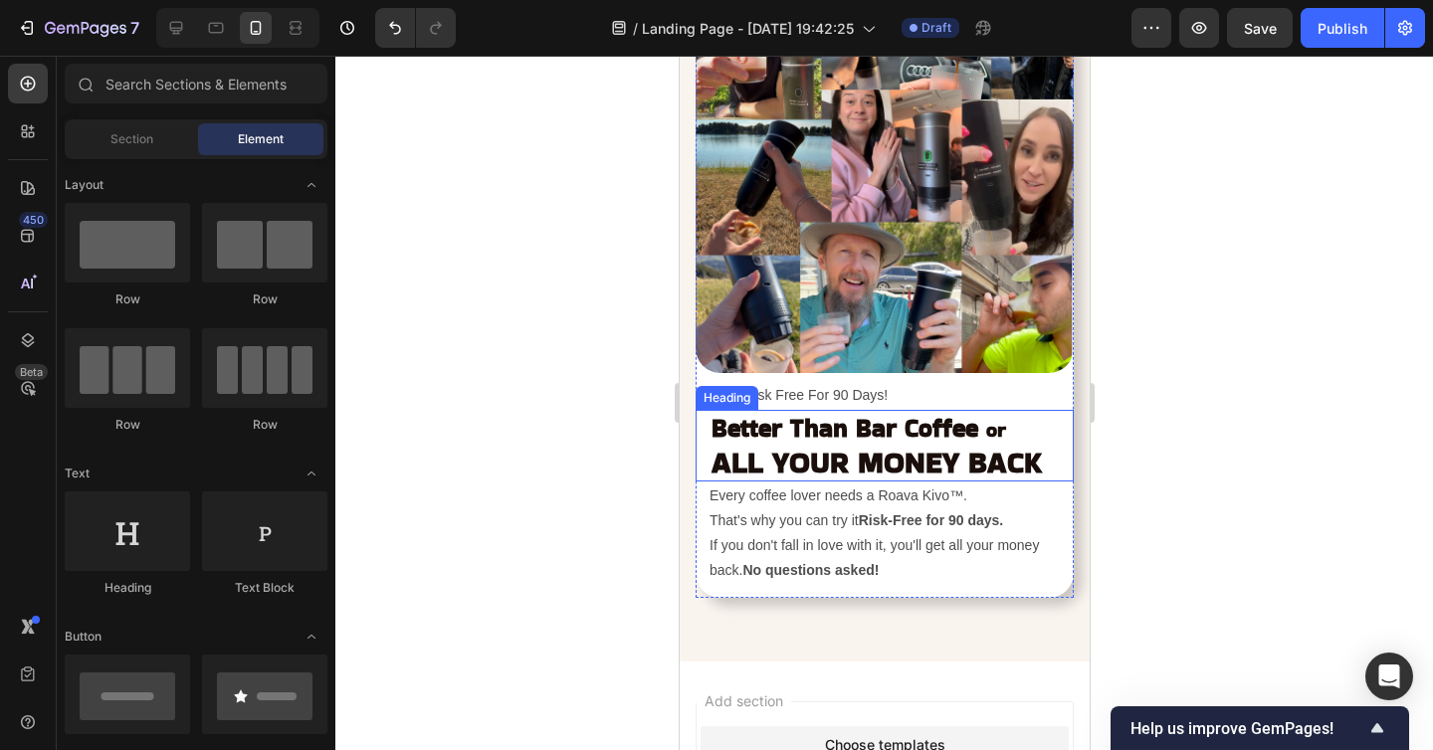
click at [1270, 492] on div at bounding box center [883, 403] width 1097 height 694
click at [1283, 474] on div at bounding box center [883, 403] width 1097 height 694
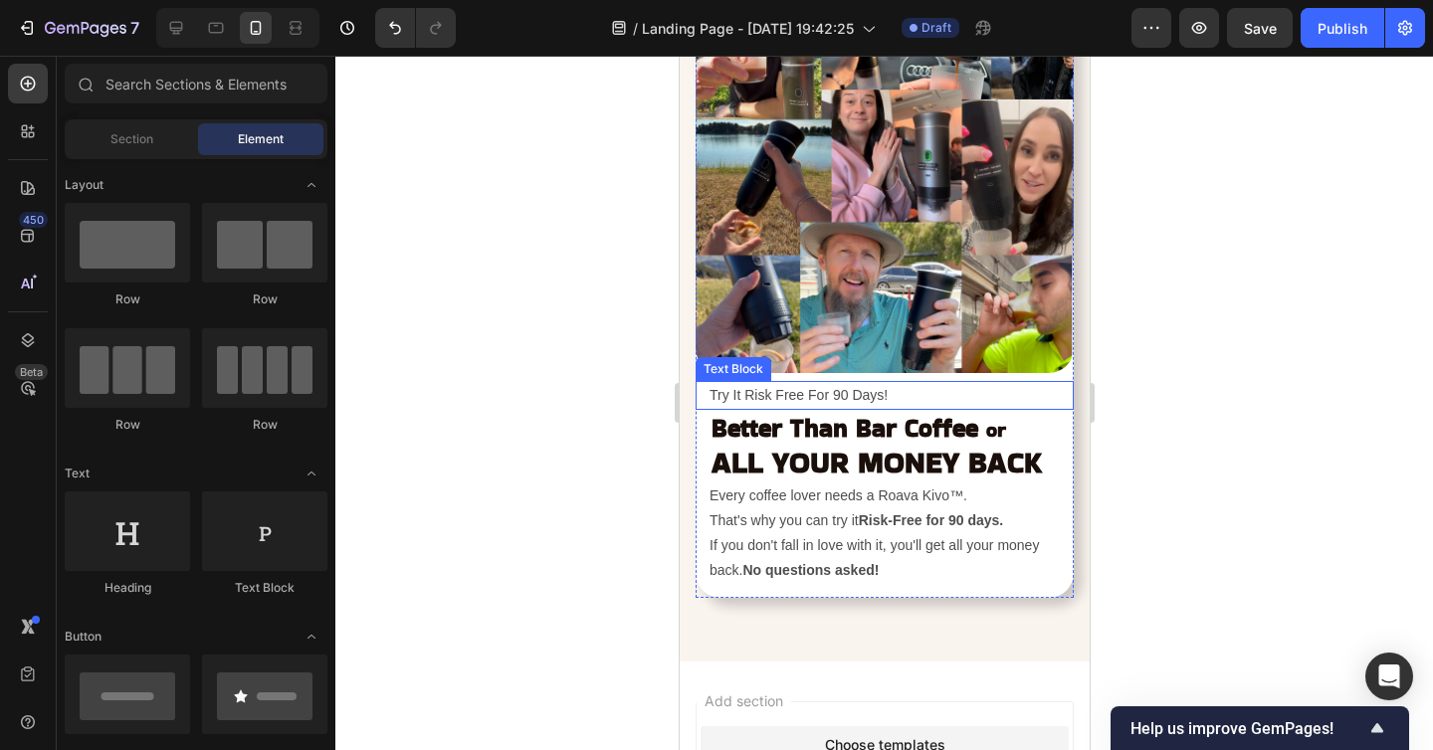
click at [810, 395] on p "Try It Risk Free For 90 Days!" at bounding box center [889, 395] width 362 height 25
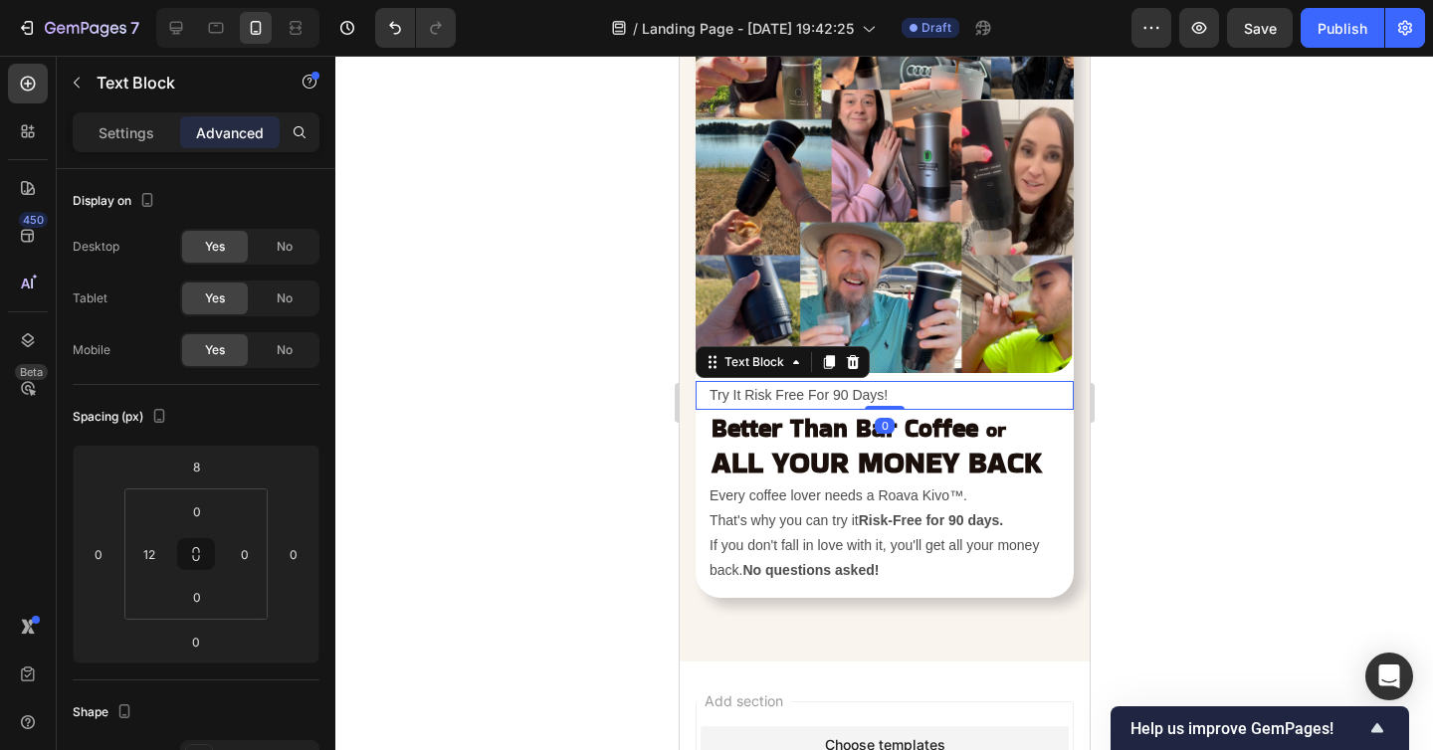
click at [810, 395] on p "Try It Risk Free For 90 Days!" at bounding box center [889, 395] width 362 height 25
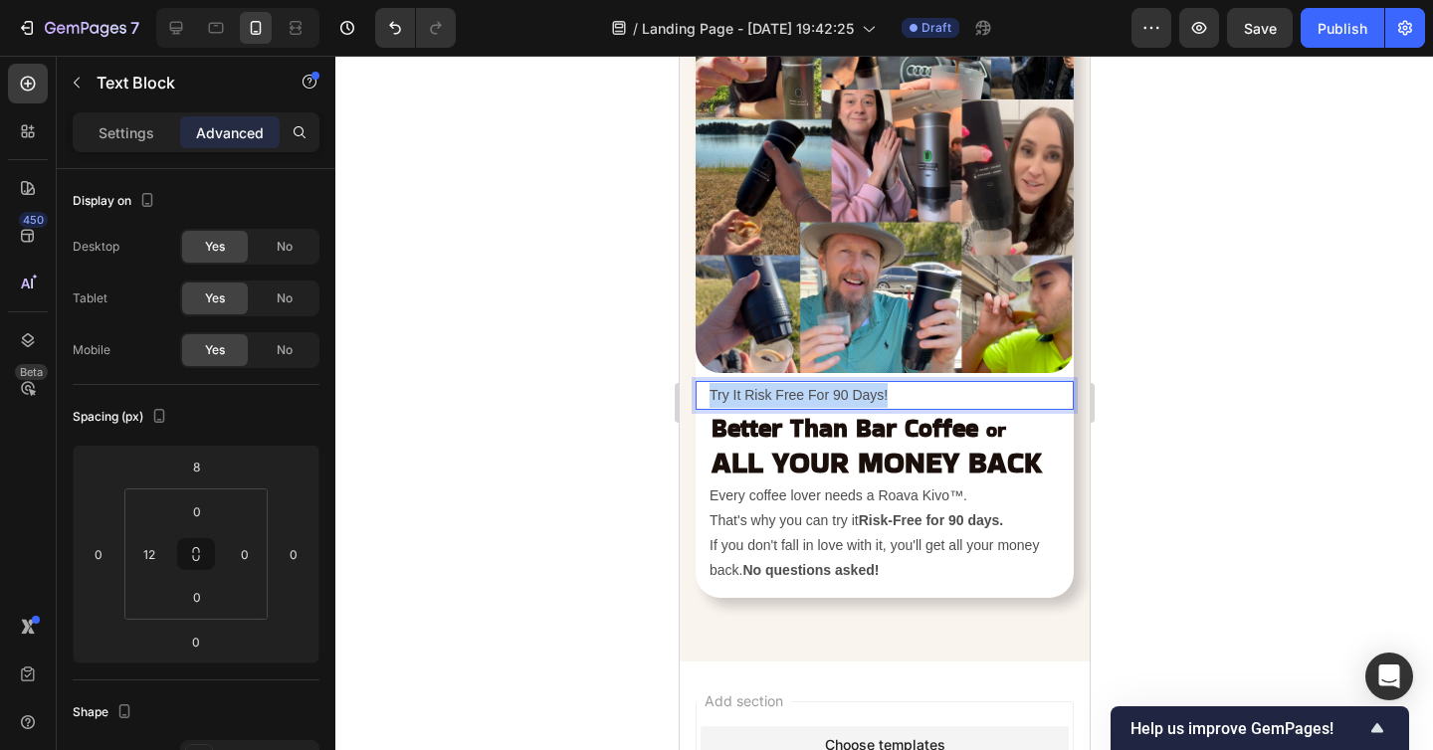
click at [810, 395] on p "Try It Risk Free For 90 Days!" at bounding box center [889, 395] width 362 height 25
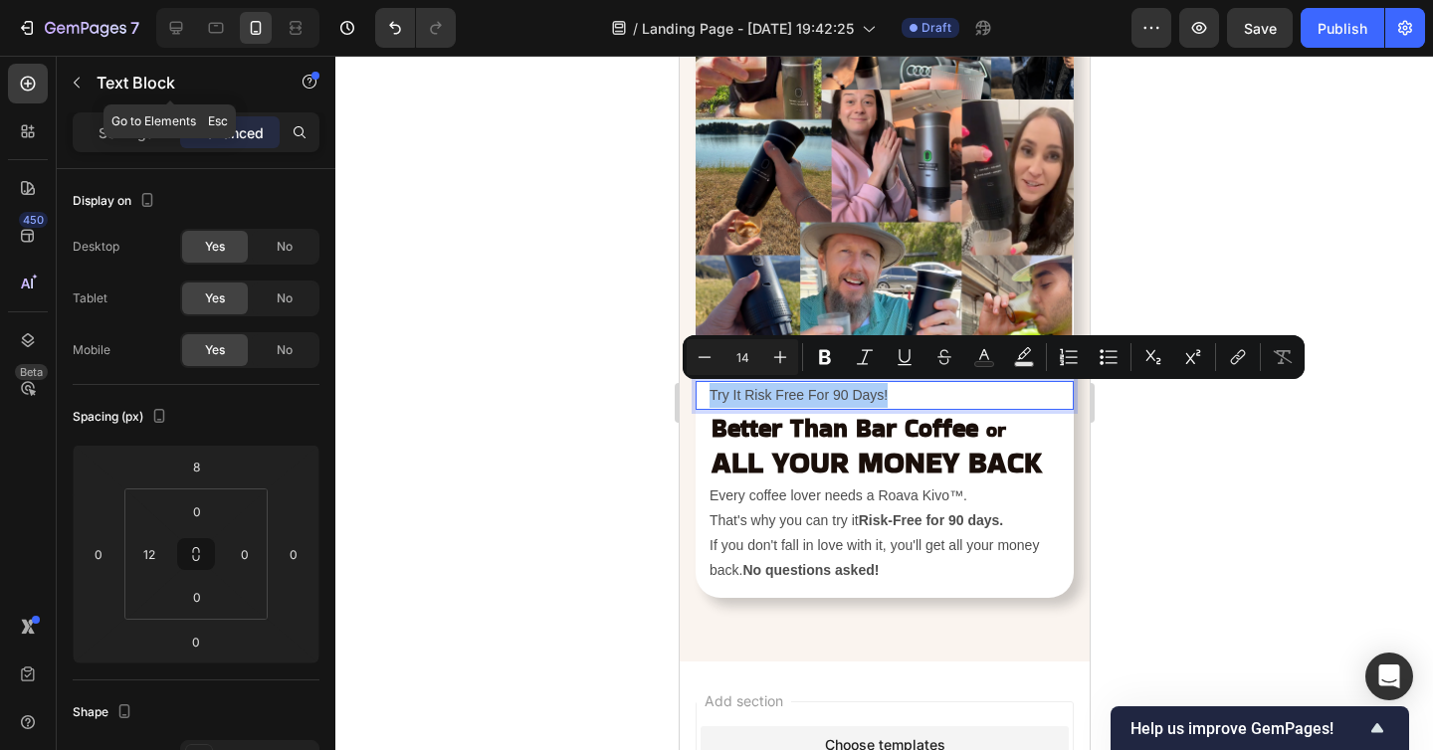
click at [106, 109] on div "Text Block" at bounding box center [170, 84] width 227 height 57
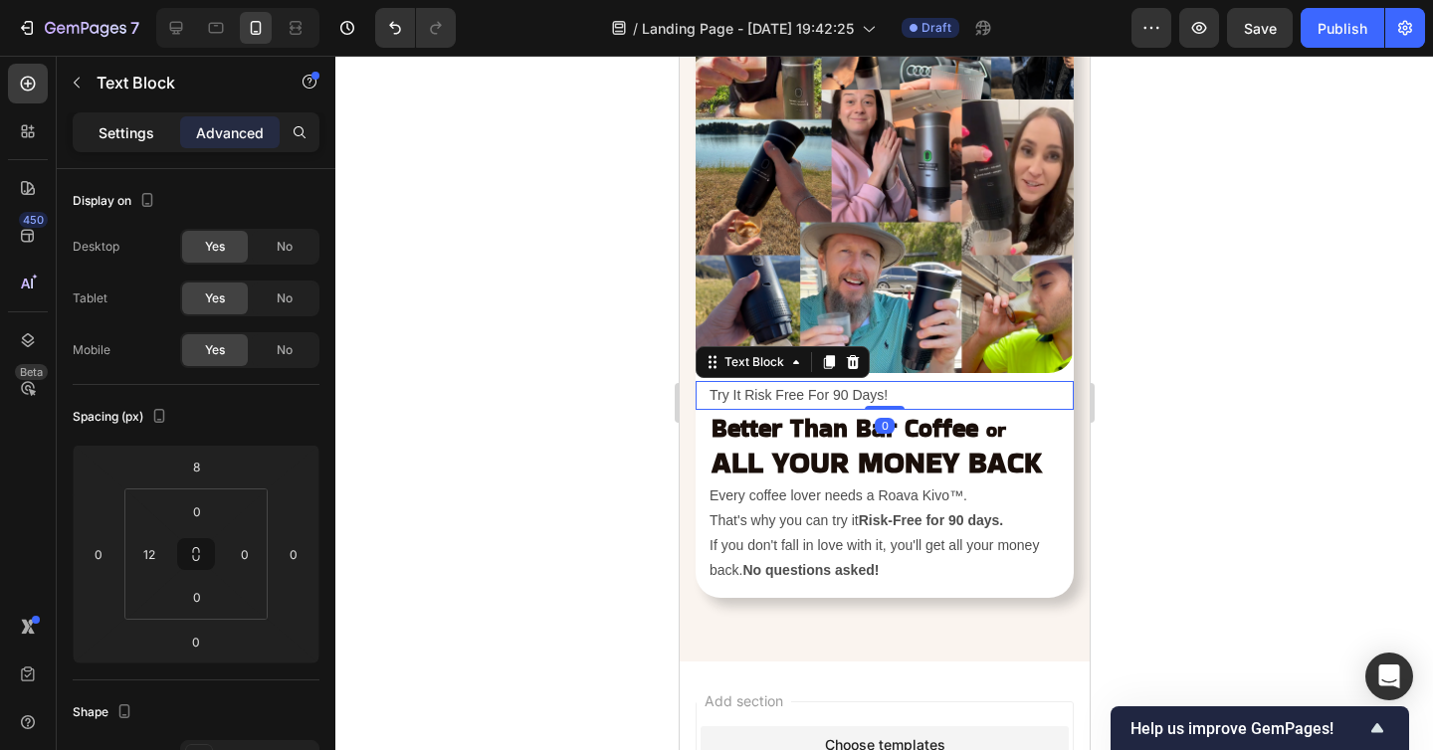
click at [111, 132] on p "Settings" at bounding box center [126, 132] width 56 height 21
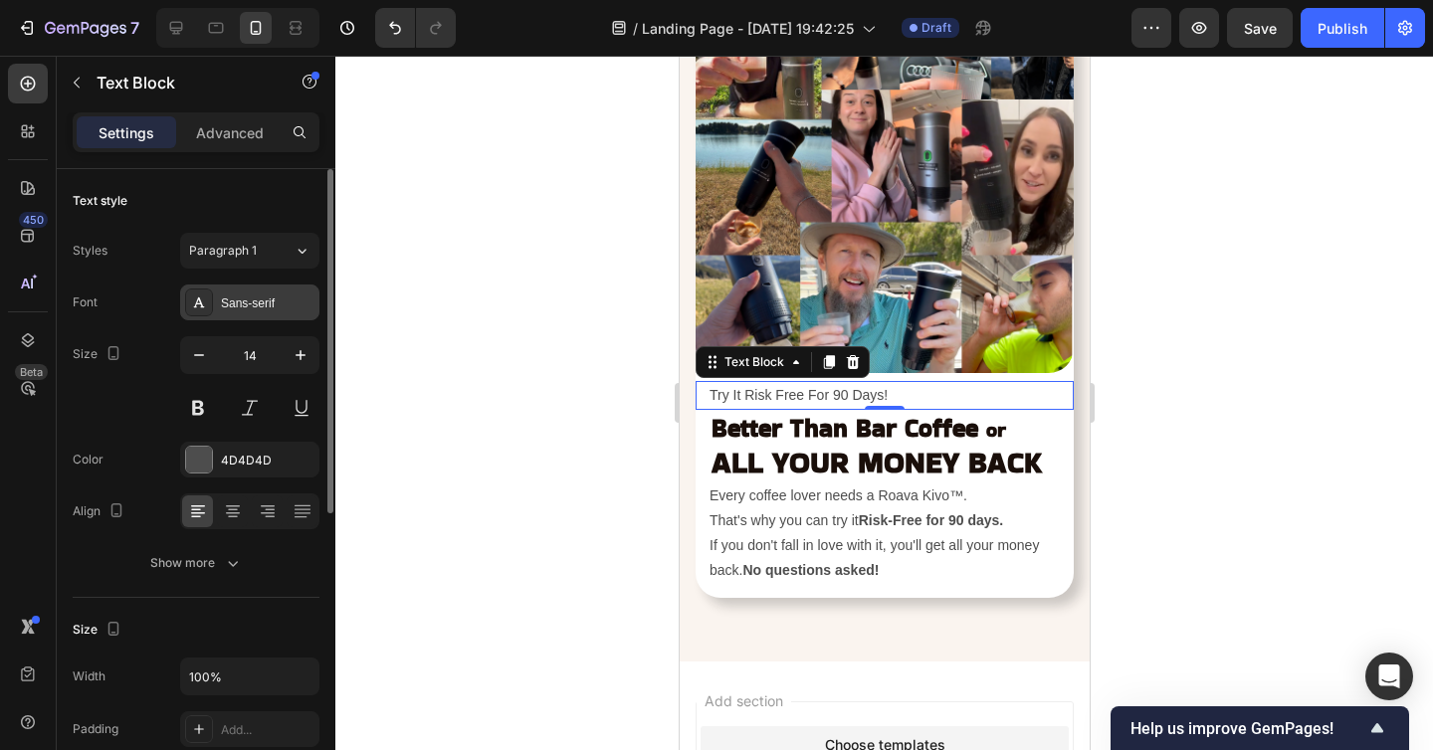
click at [250, 301] on div "Sans-serif" at bounding box center [268, 303] width 94 height 18
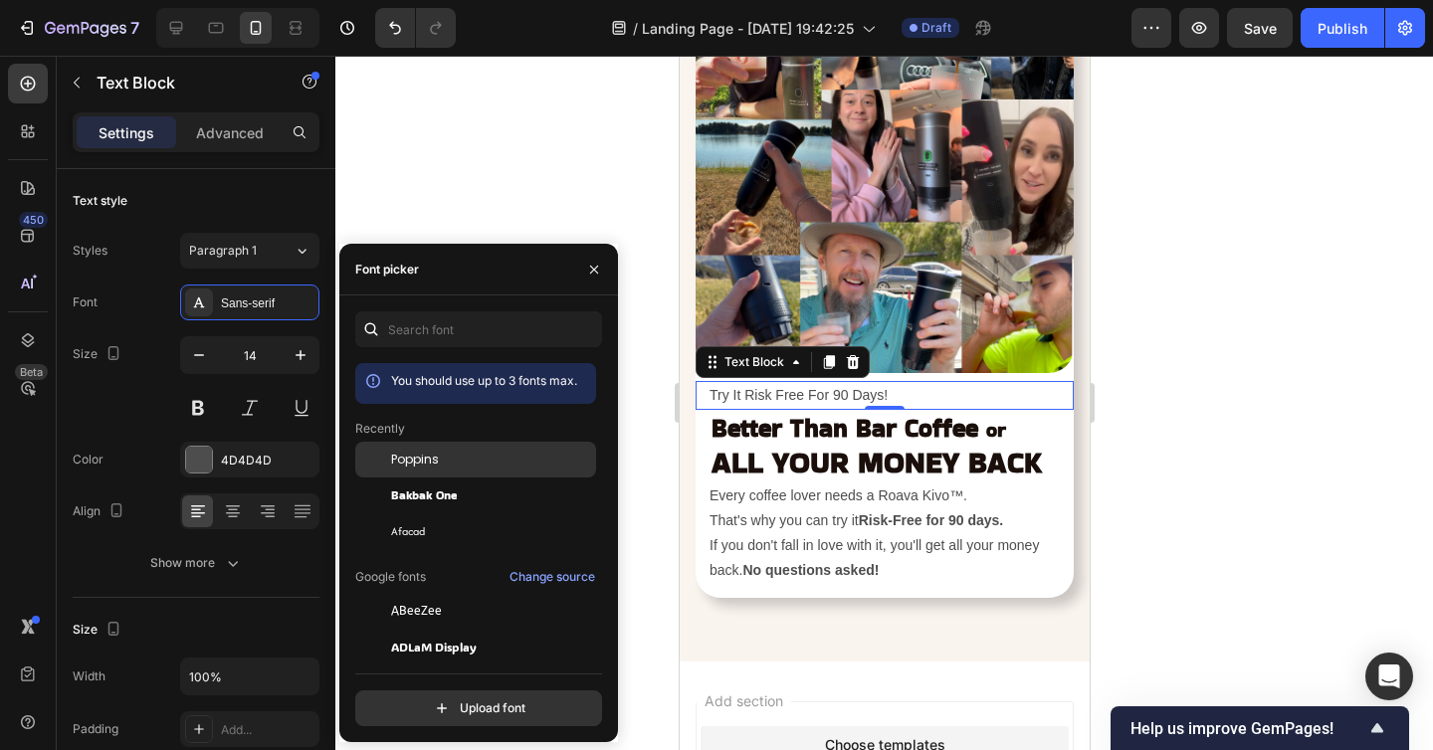
click at [399, 450] on div "Poppins" at bounding box center [475, 460] width 241 height 36
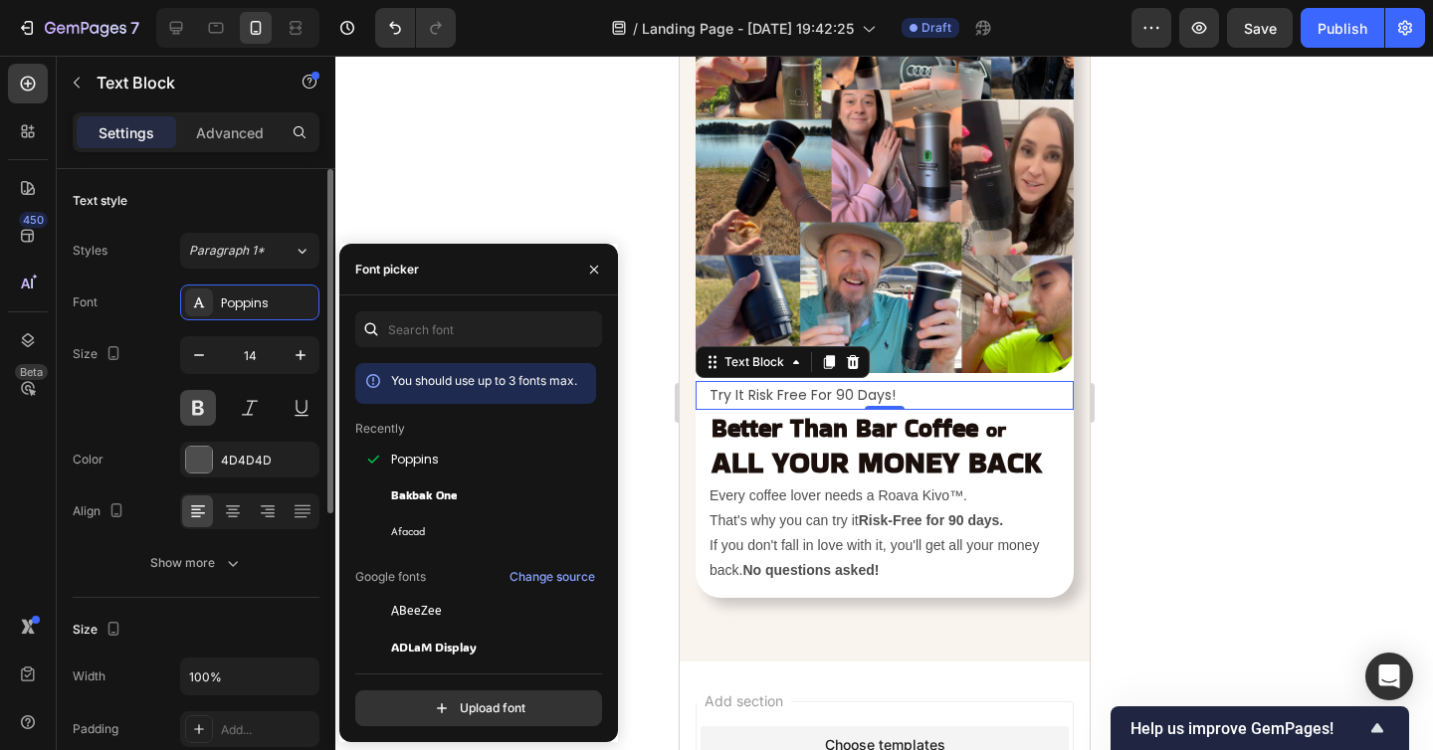
click at [206, 406] on button at bounding box center [198, 408] width 36 height 36
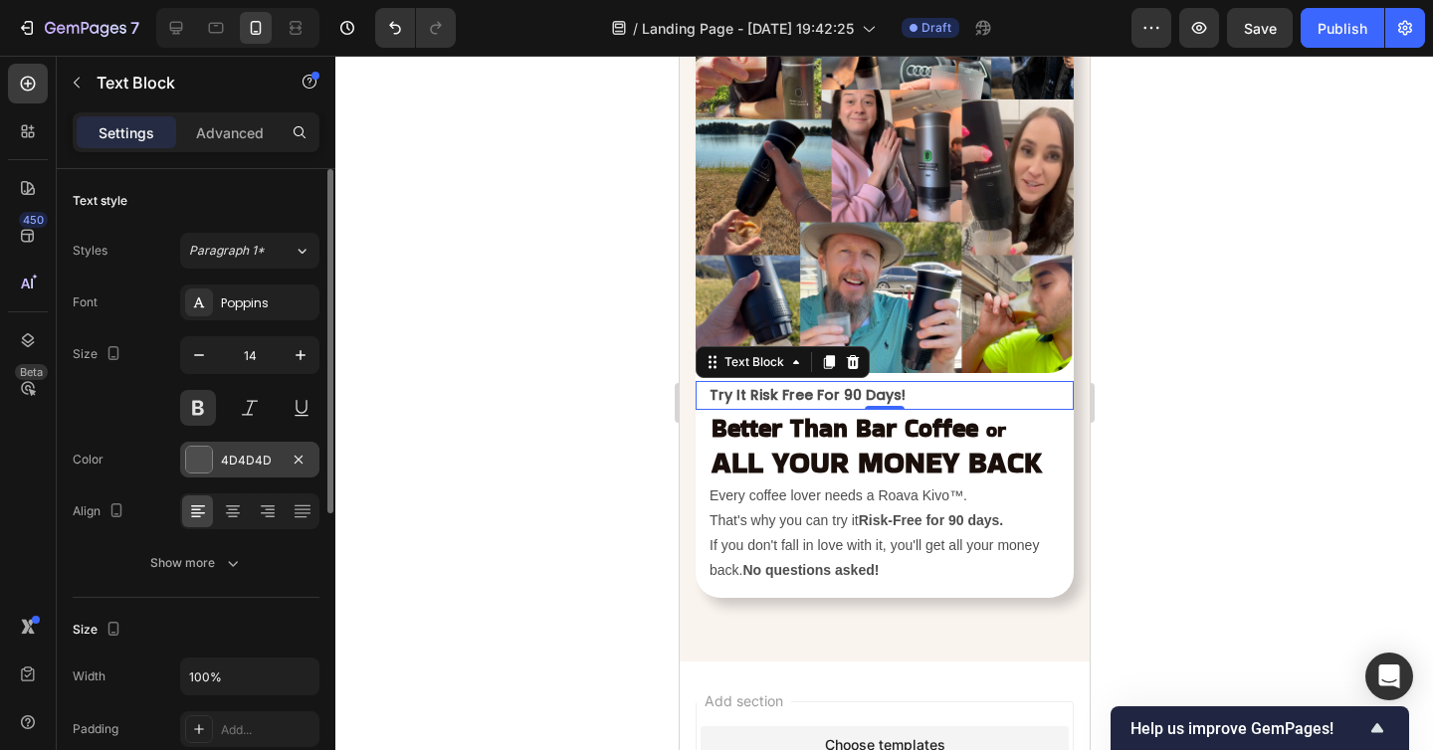
click at [244, 461] on div "4D4D4D" at bounding box center [250, 461] width 58 height 18
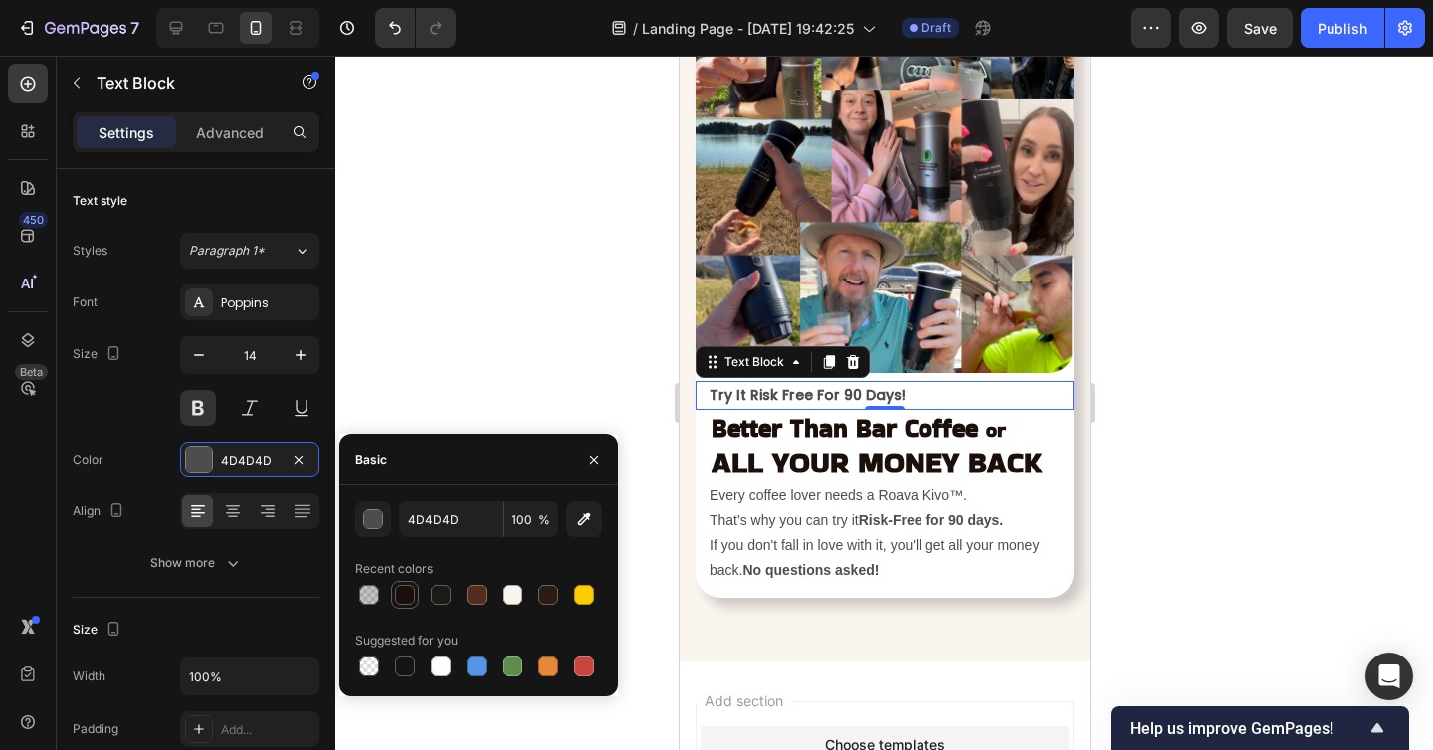
click at [408, 598] on div at bounding box center [405, 595] width 20 height 20
type input "1A0F0A"
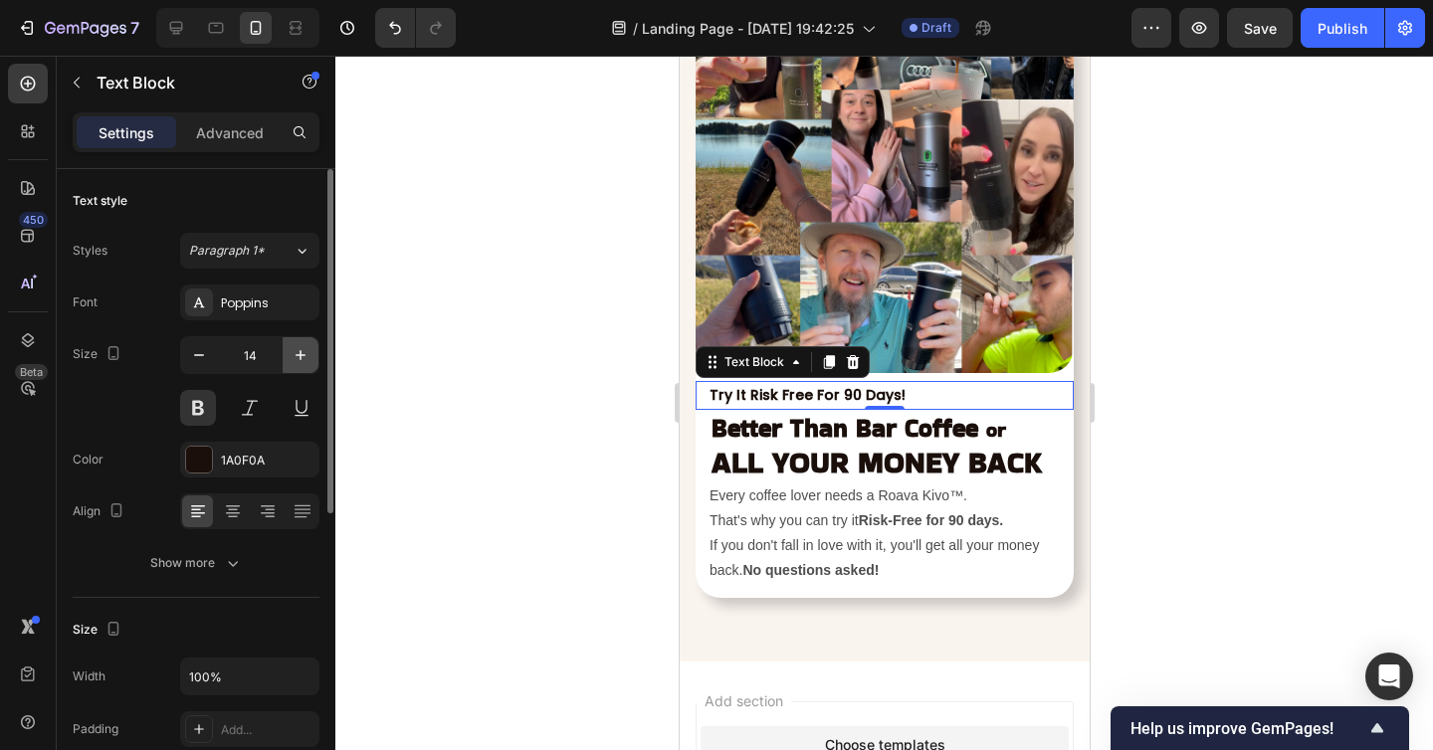
click at [297, 348] on icon "button" at bounding box center [300, 355] width 20 height 20
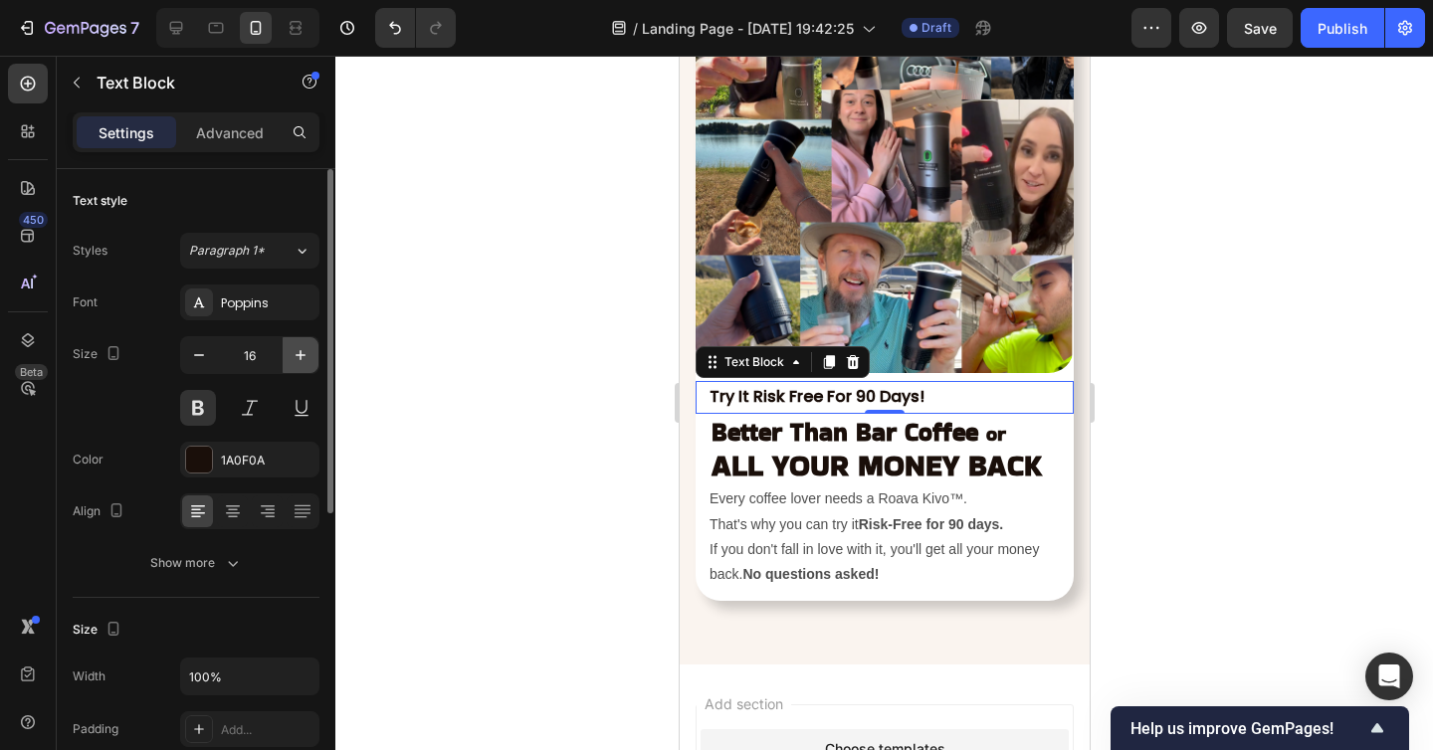
click at [297, 348] on icon "button" at bounding box center [300, 355] width 20 height 20
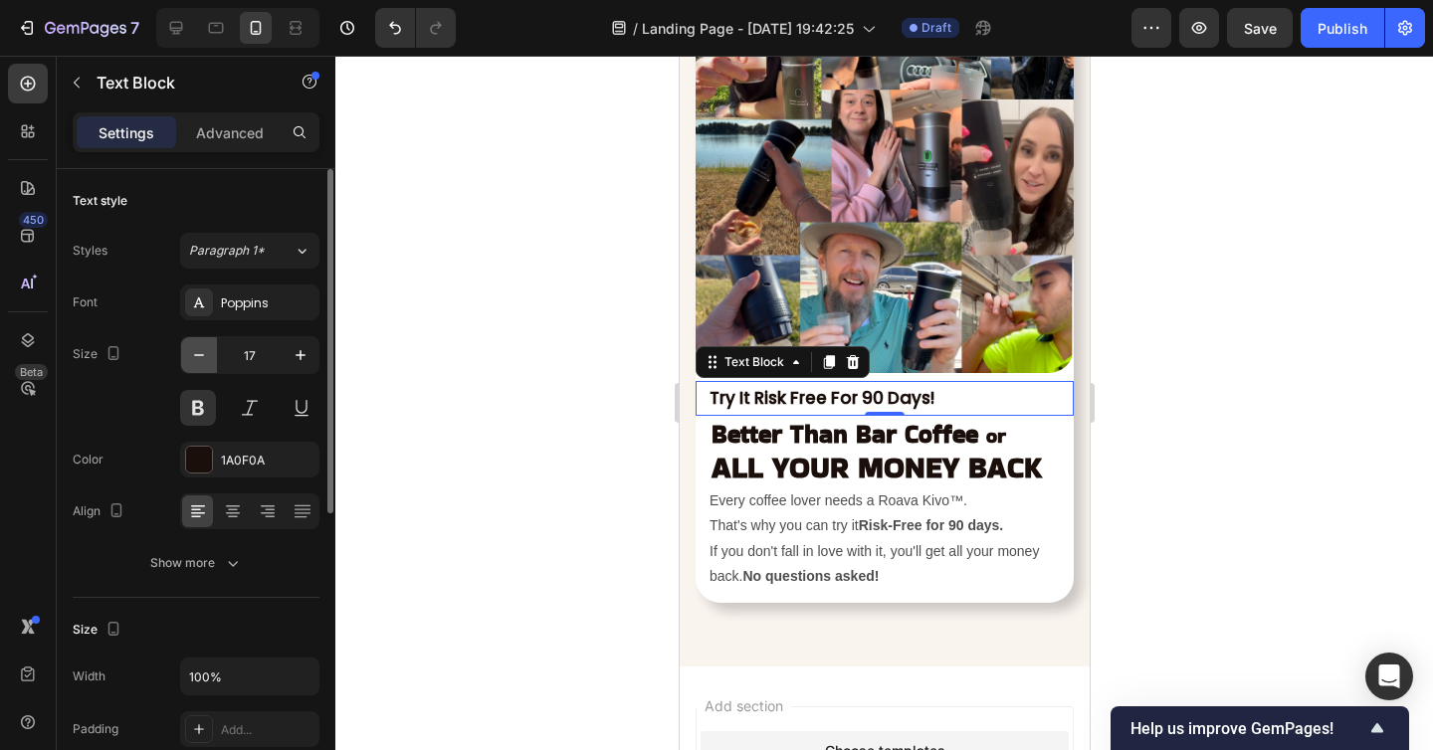
click at [202, 352] on icon "button" at bounding box center [199, 355] width 20 height 20
type input "16"
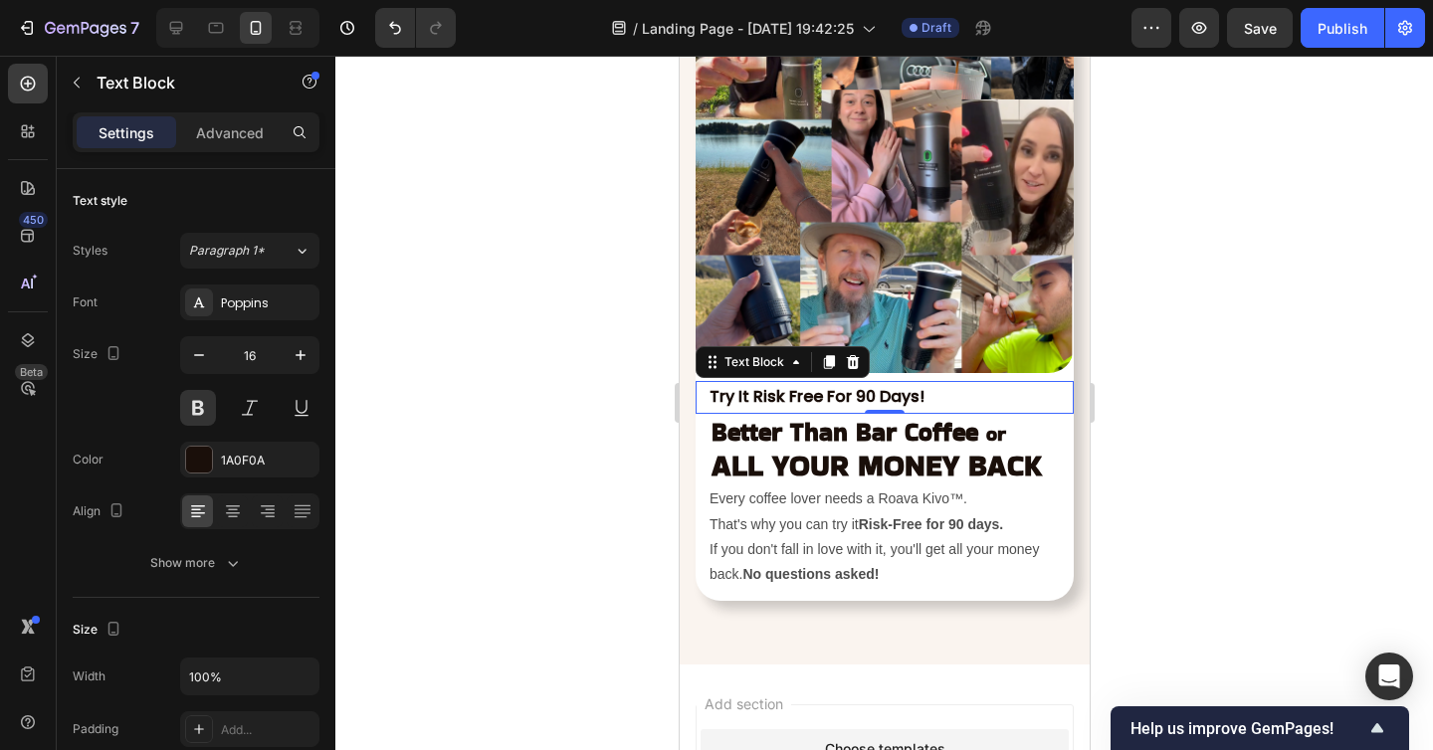
click at [1201, 488] on div at bounding box center [883, 403] width 1097 height 694
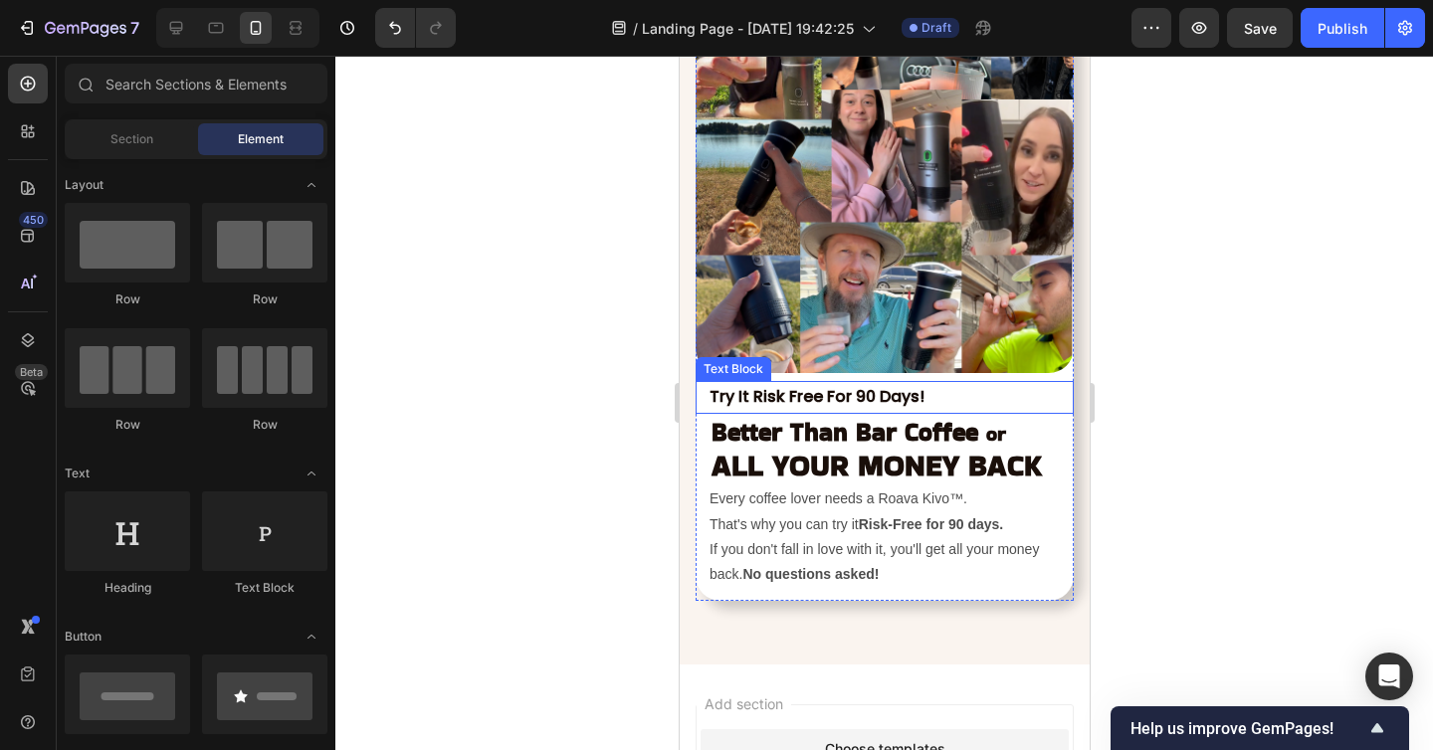
click at [863, 391] on p "Try It Risk Free For 90 Days!" at bounding box center [889, 397] width 362 height 29
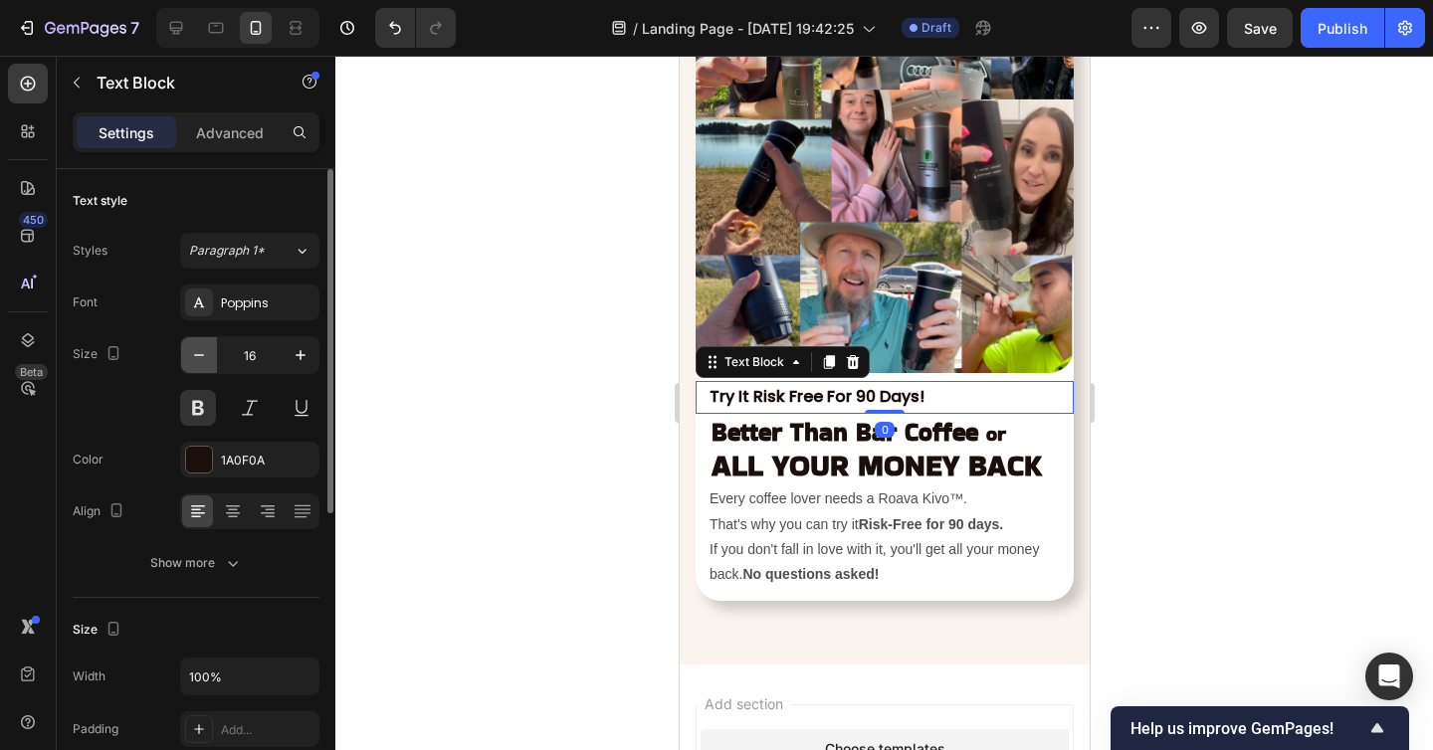
click at [204, 358] on icon "button" at bounding box center [199, 355] width 20 height 20
type input "15"
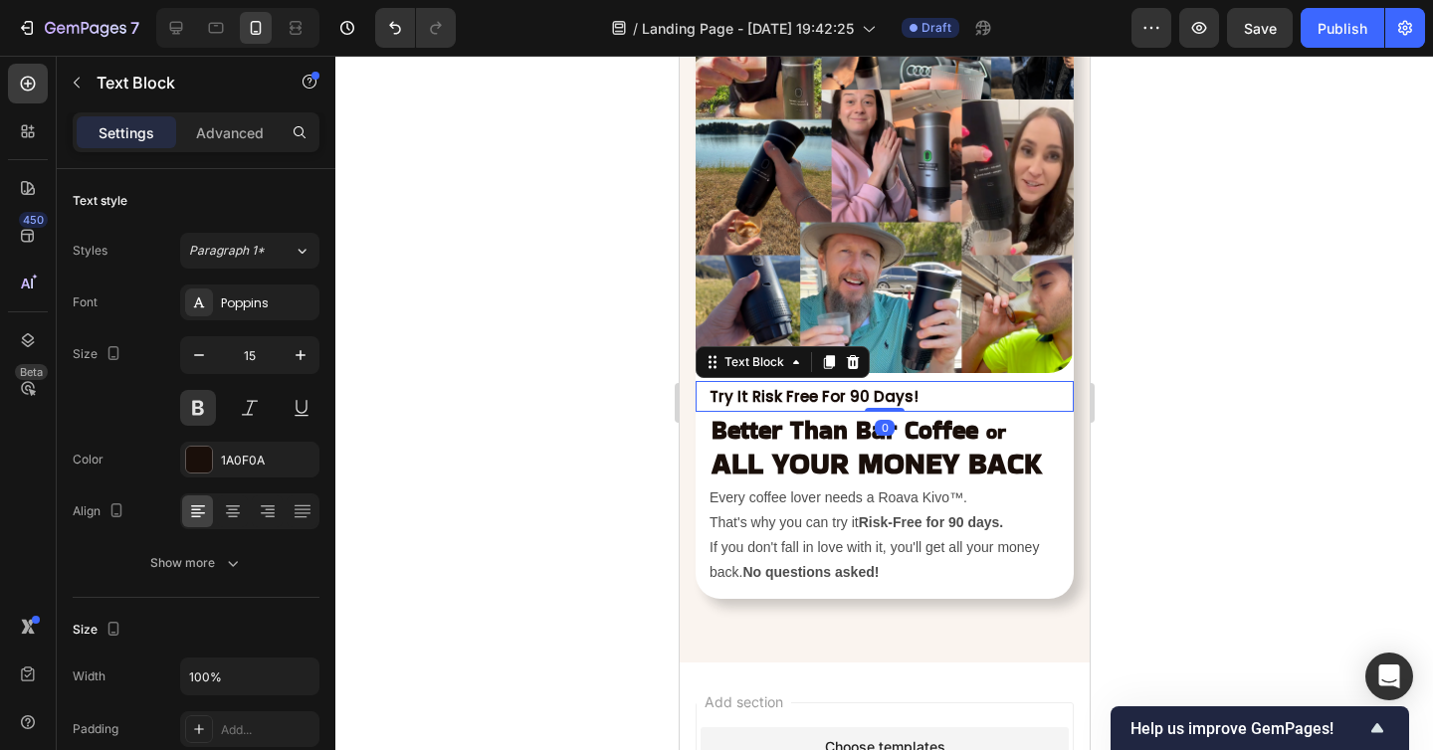
click at [1199, 525] on div at bounding box center [883, 403] width 1097 height 694
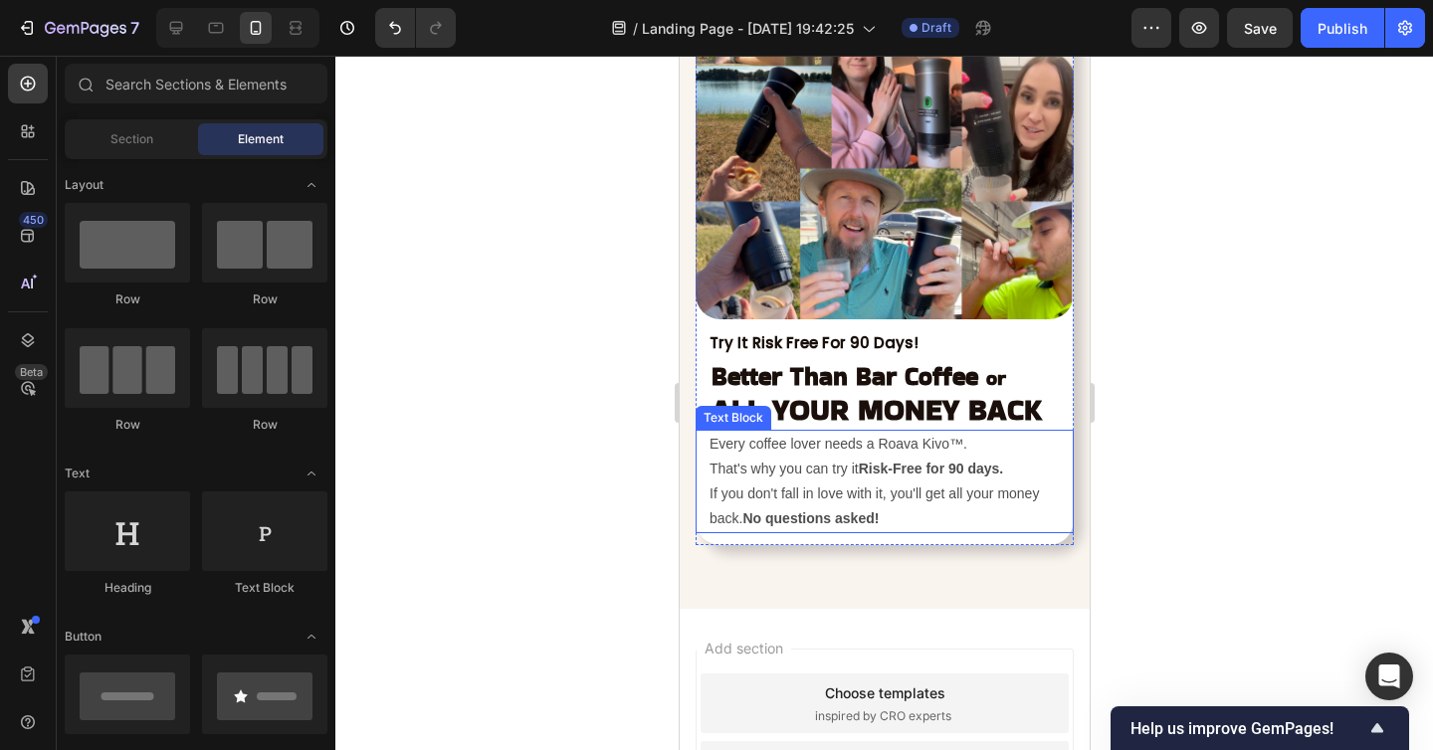
scroll to position [7530, 0]
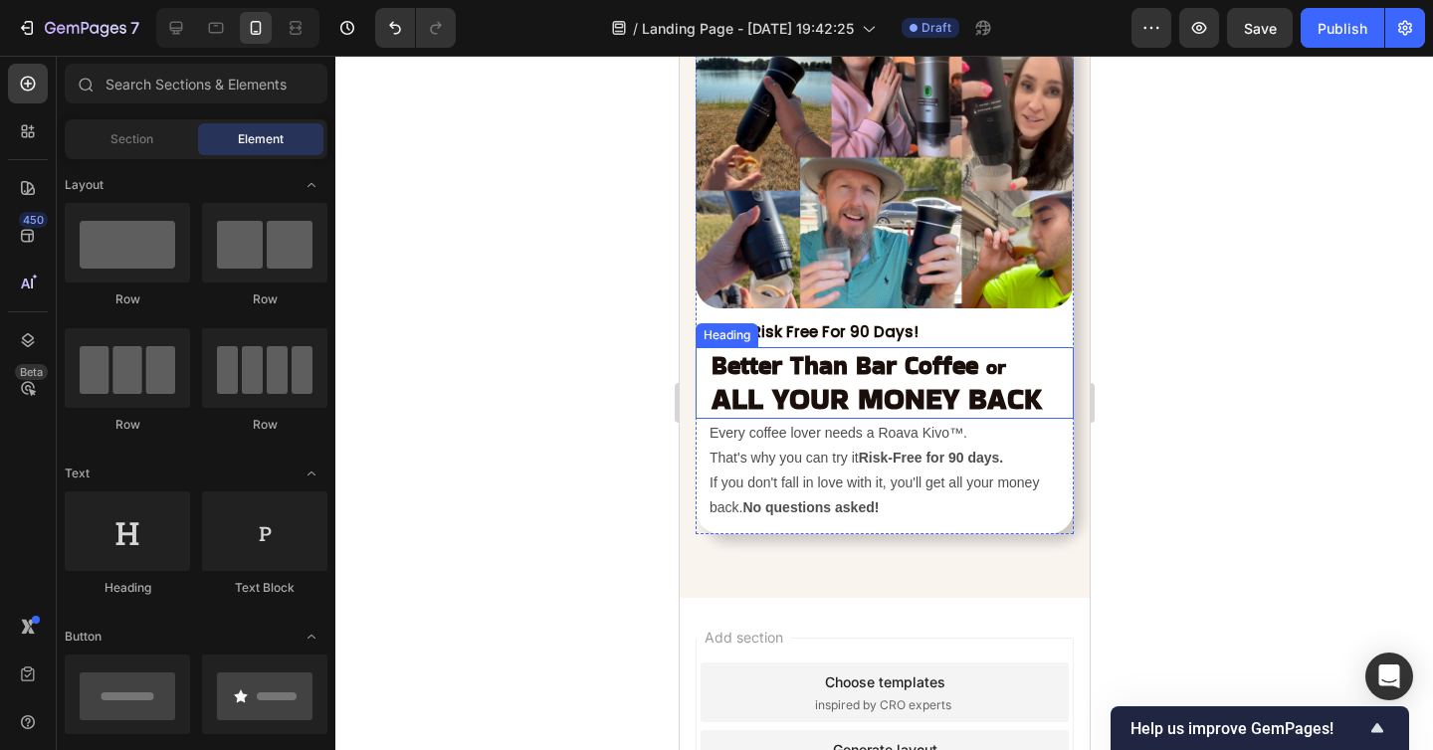
click at [891, 405] on strong "ALL YOUR MONEY BACK" at bounding box center [875, 398] width 330 height 43
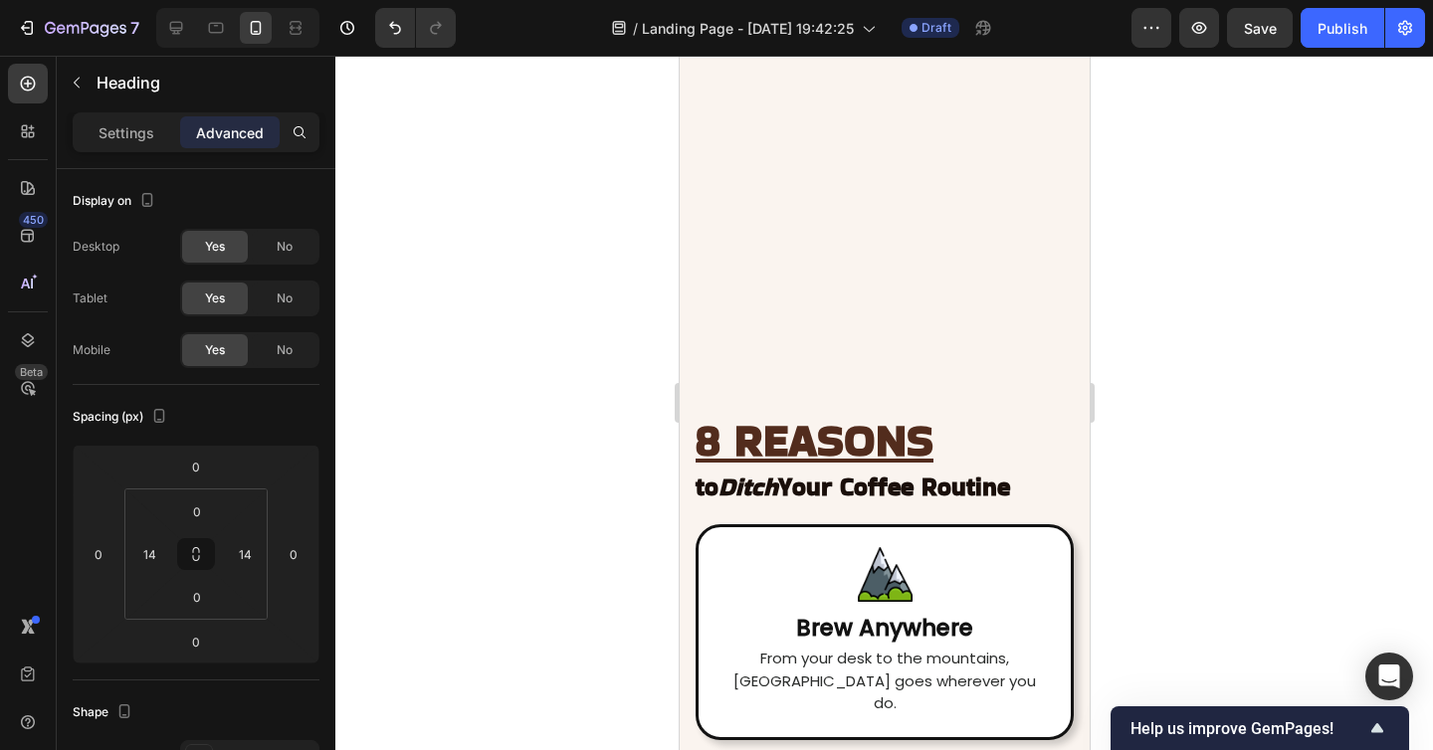
scroll to position [4949, 0]
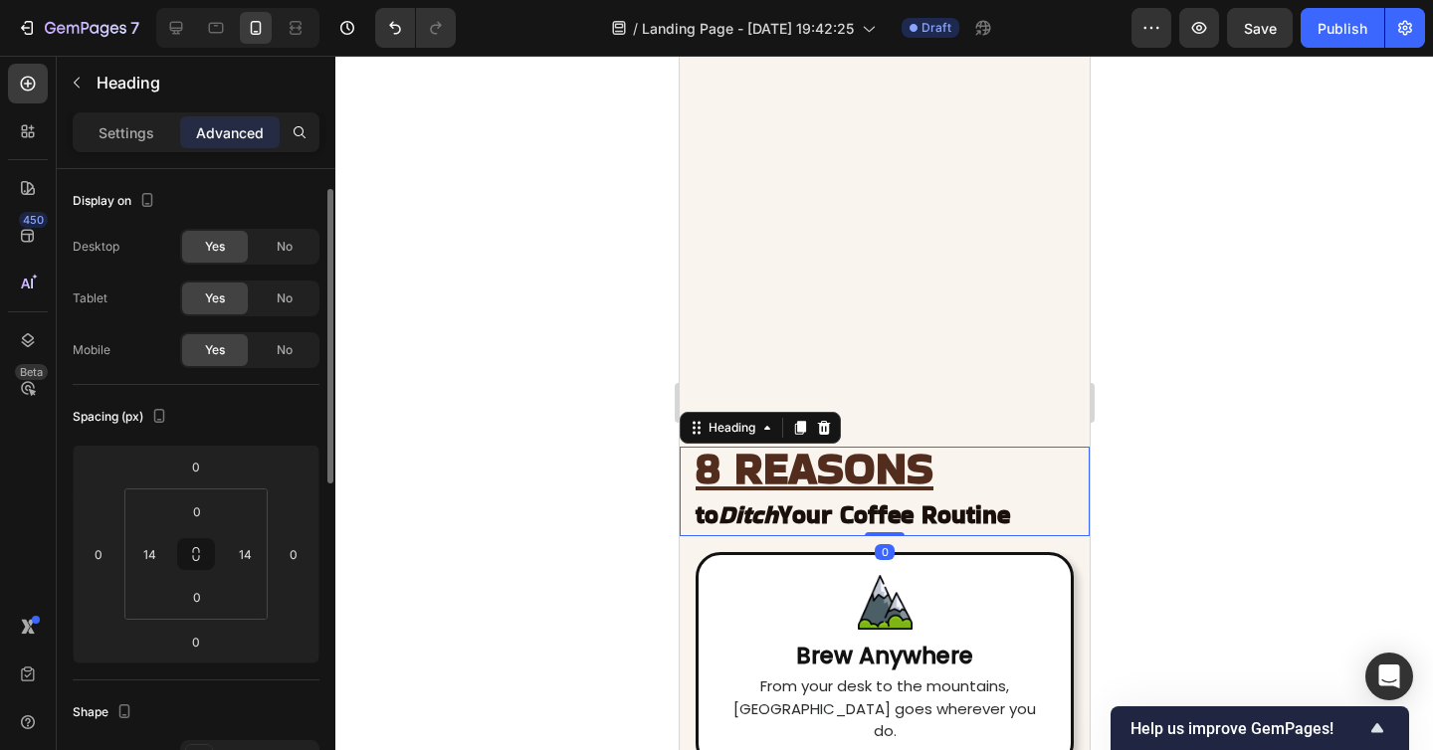
click at [801, 458] on u "8 REASONS" at bounding box center [813, 468] width 238 height 63
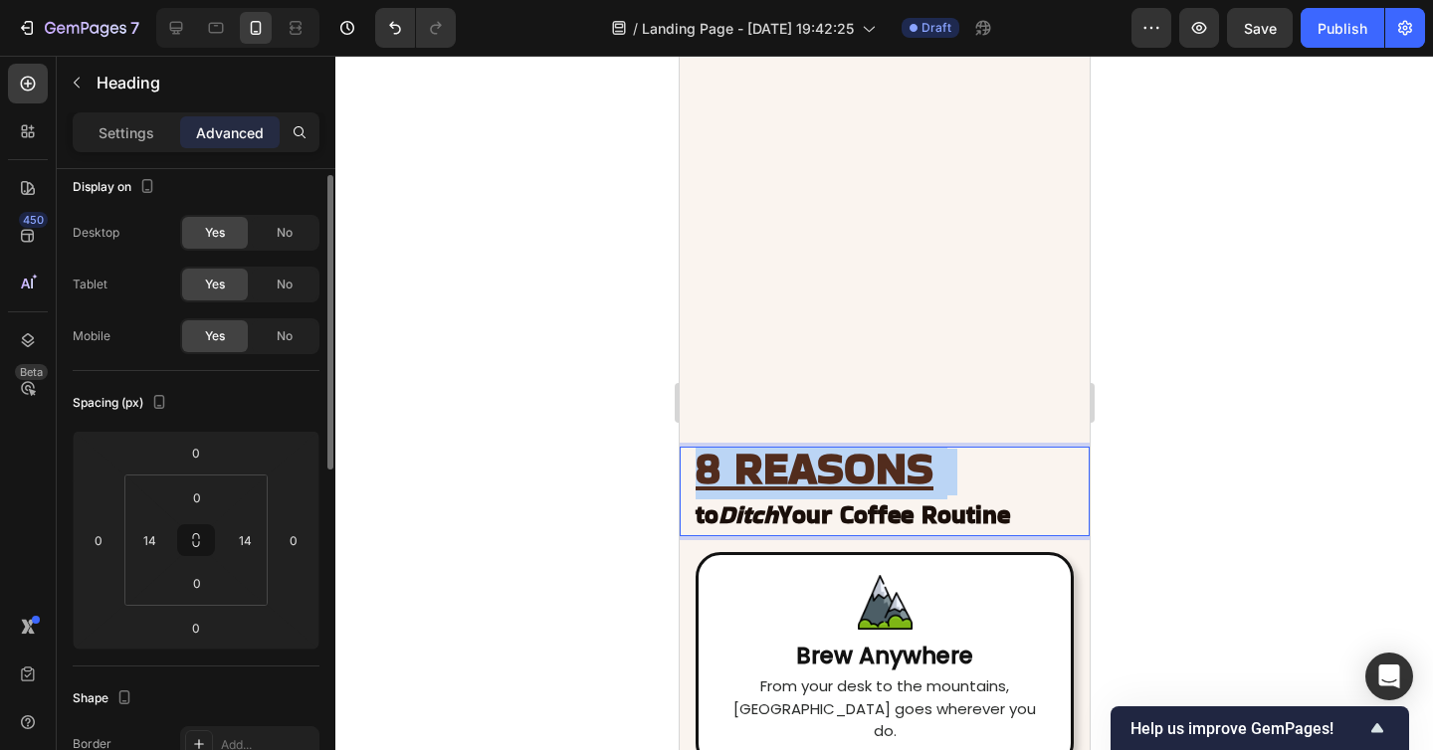
click at [801, 458] on u "8 REASONS" at bounding box center [813, 468] width 238 height 63
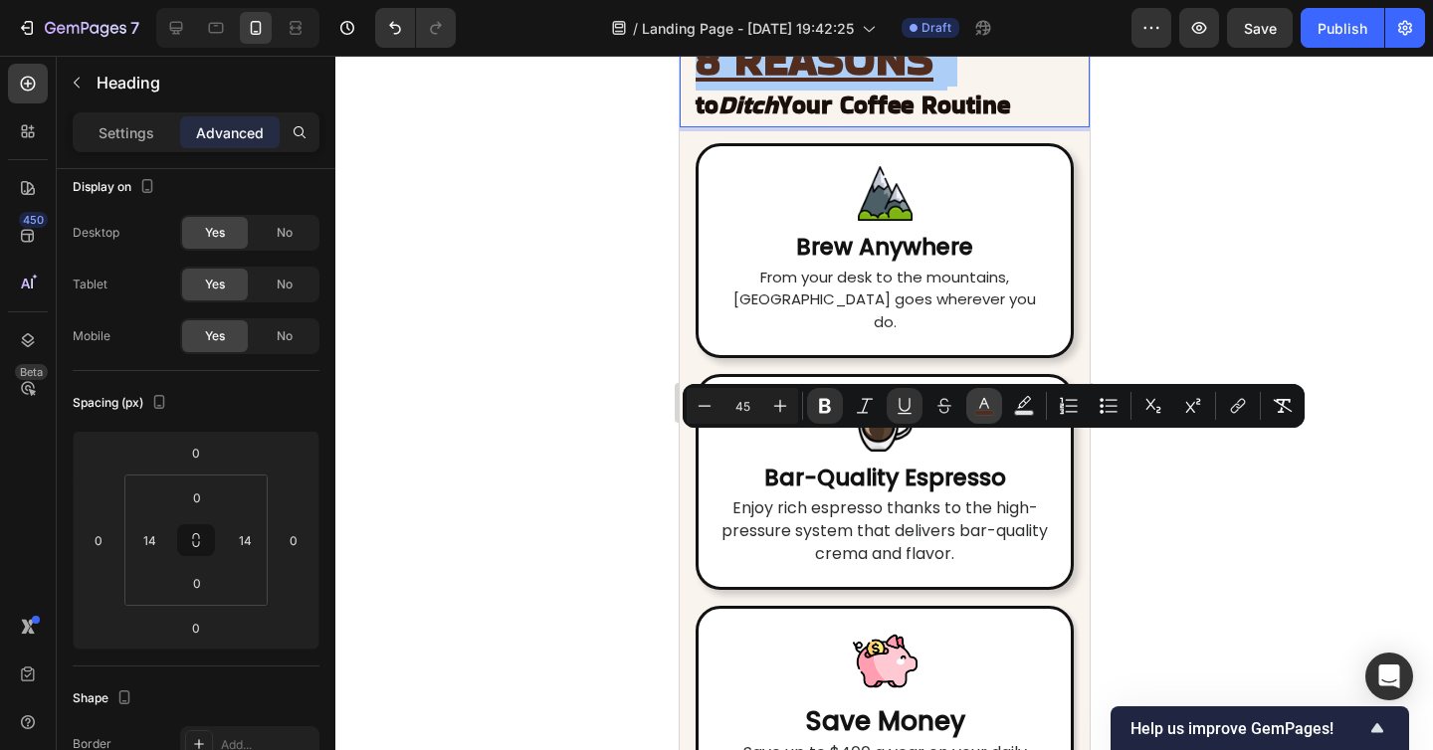
click at [986, 417] on button "color" at bounding box center [984, 406] width 36 height 36
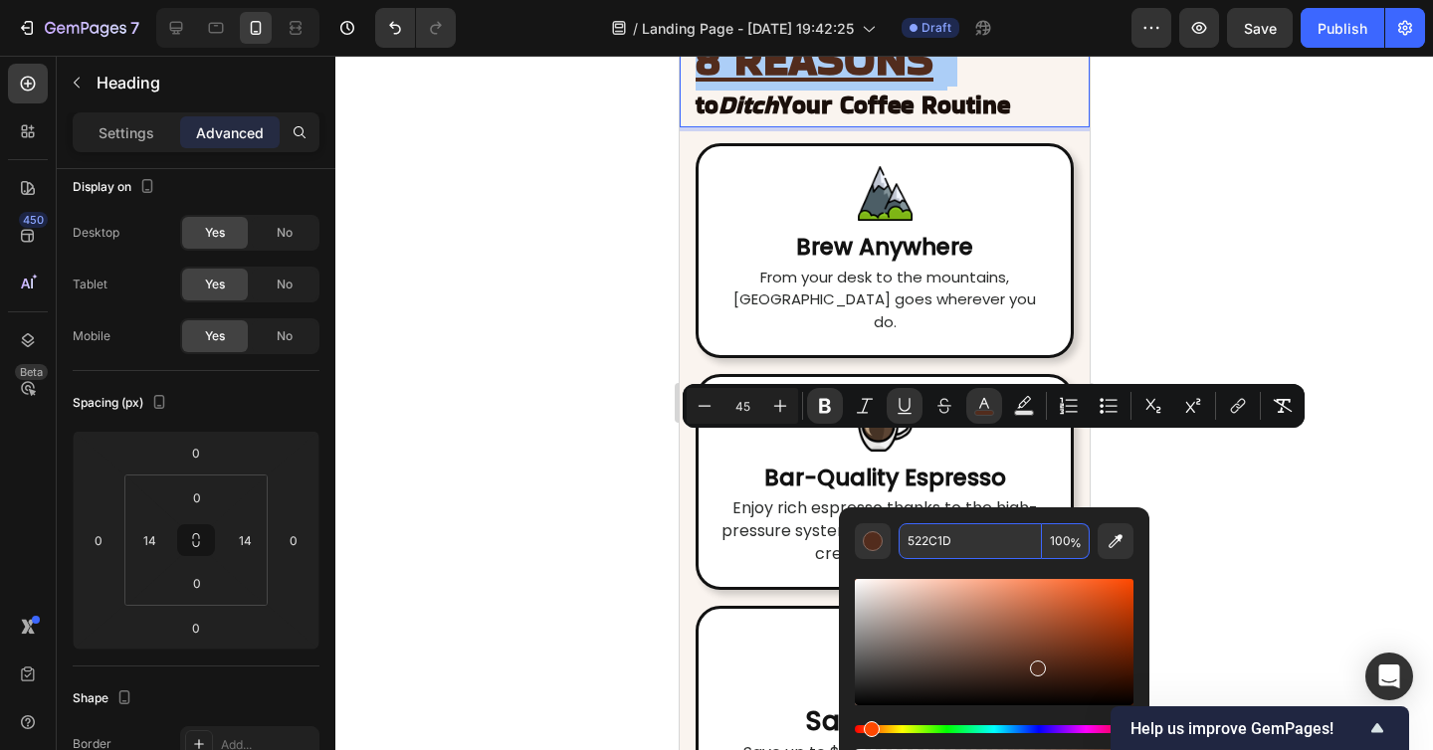
click at [954, 533] on input "522C1D" at bounding box center [969, 541] width 143 height 36
click at [1333, 507] on div at bounding box center [883, 403] width 1097 height 694
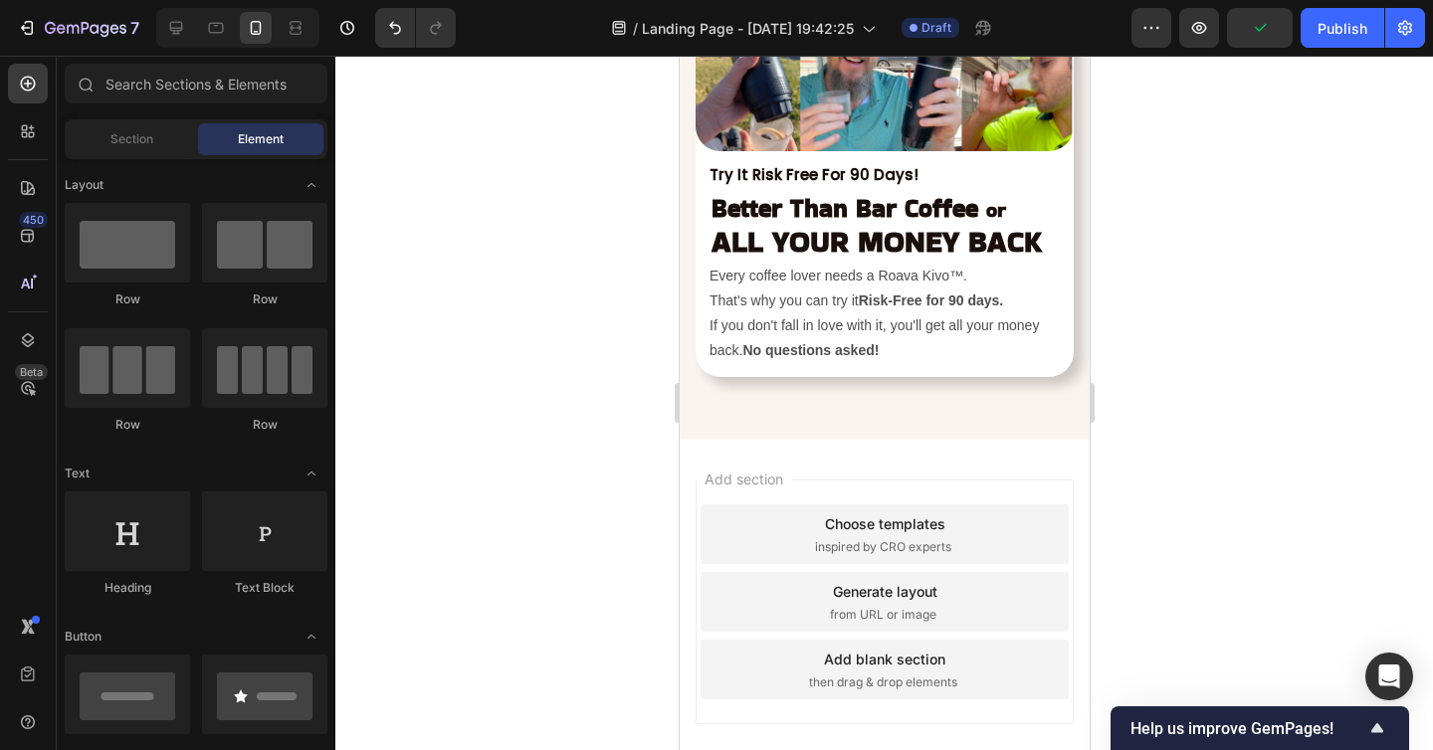
scroll to position [7696, 0]
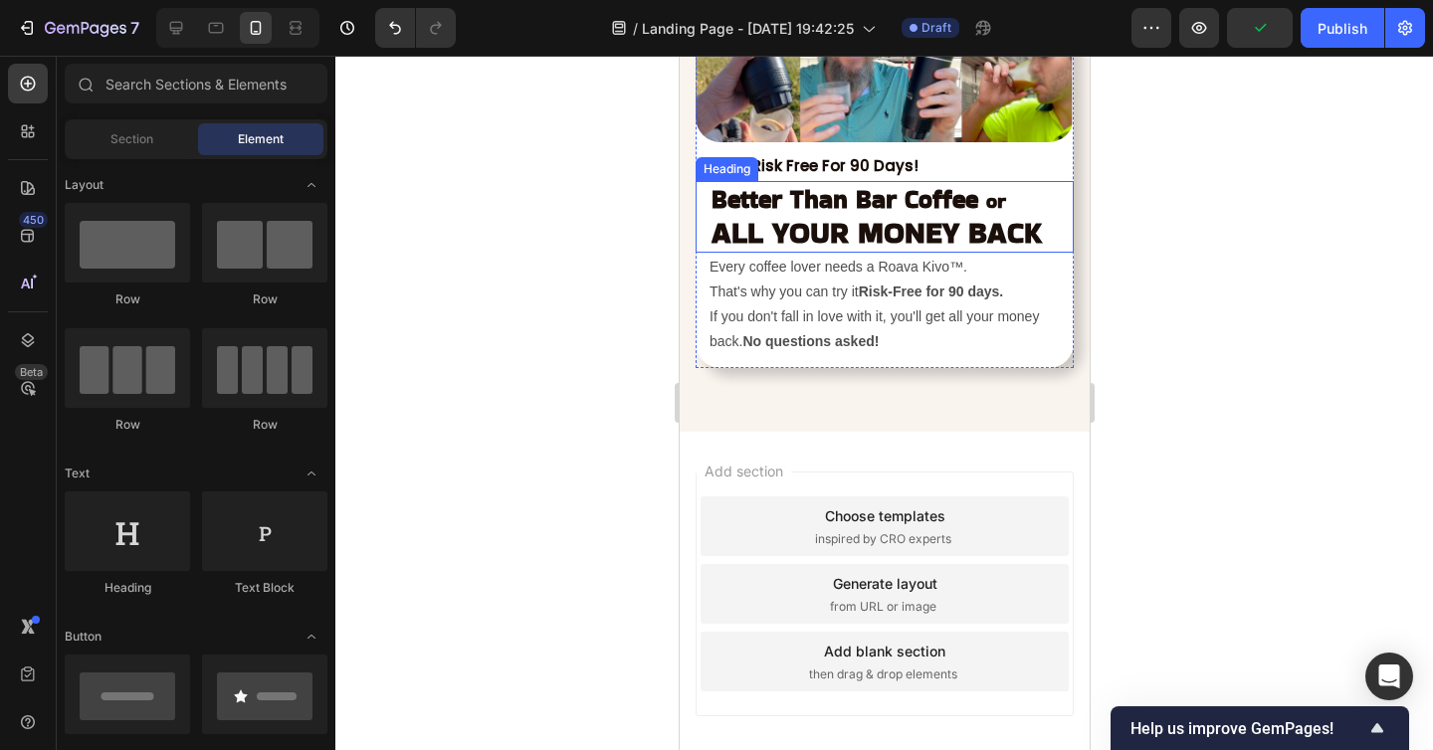
click at [816, 224] on strong "ALL YOUR MONEY BACK" at bounding box center [875, 232] width 330 height 43
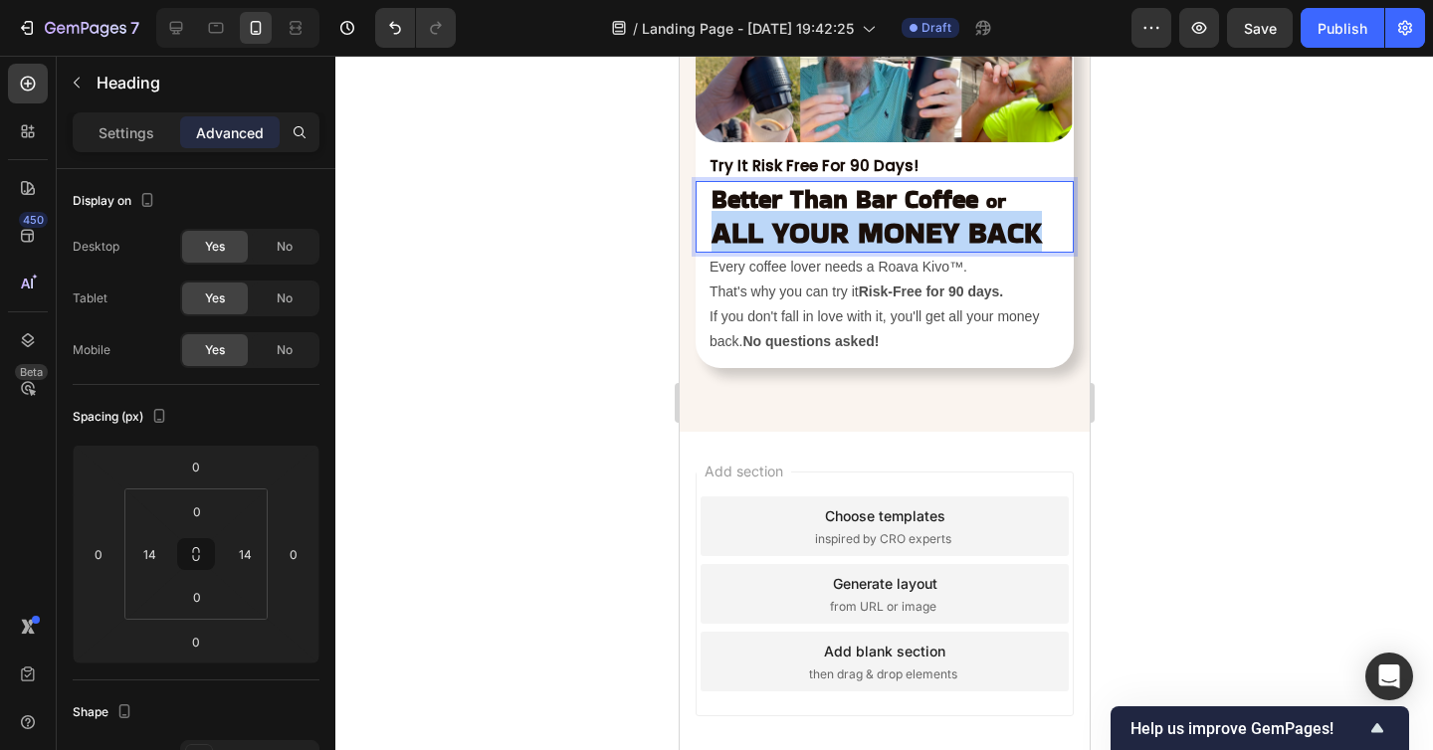
drag, startPoint x: 717, startPoint y: 236, endPoint x: 1035, endPoint y: 237, distance: 317.3
click at [1035, 237] on strong "ALL YOUR MONEY BACK" at bounding box center [875, 232] width 330 height 43
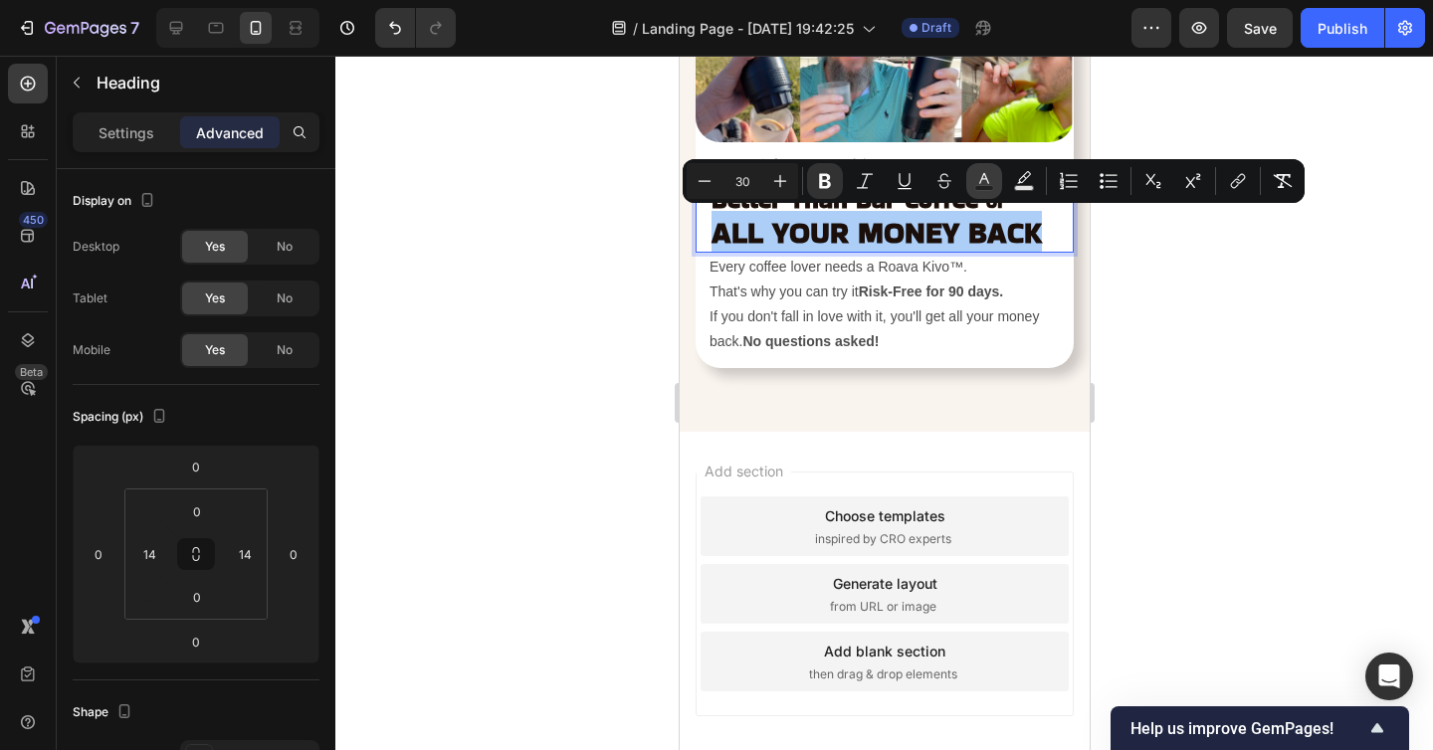
click at [988, 187] on rect "Editor contextual toolbar" at bounding box center [984, 188] width 19 height 5
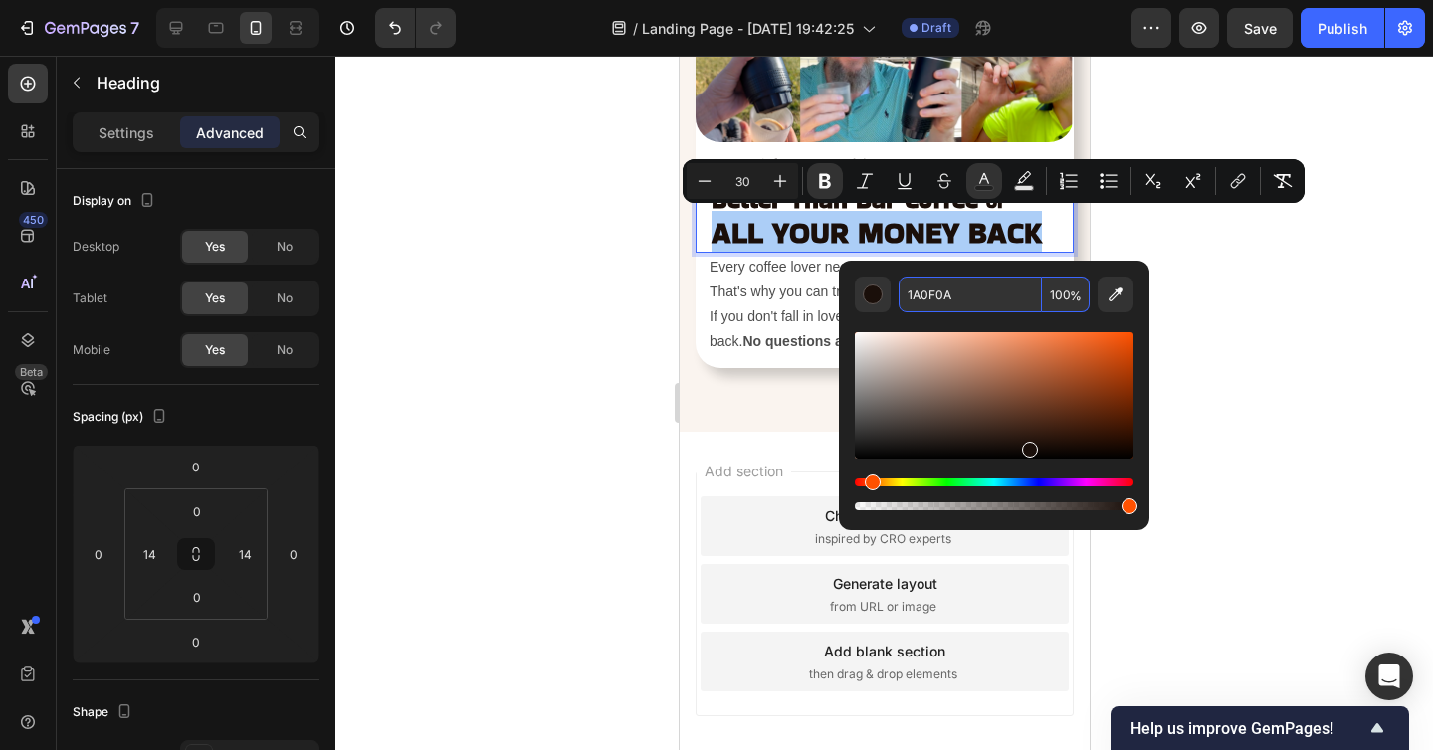
click at [937, 302] on input "1A0F0A" at bounding box center [969, 295] width 143 height 36
paste input "522C1D"
type input "522C1D"
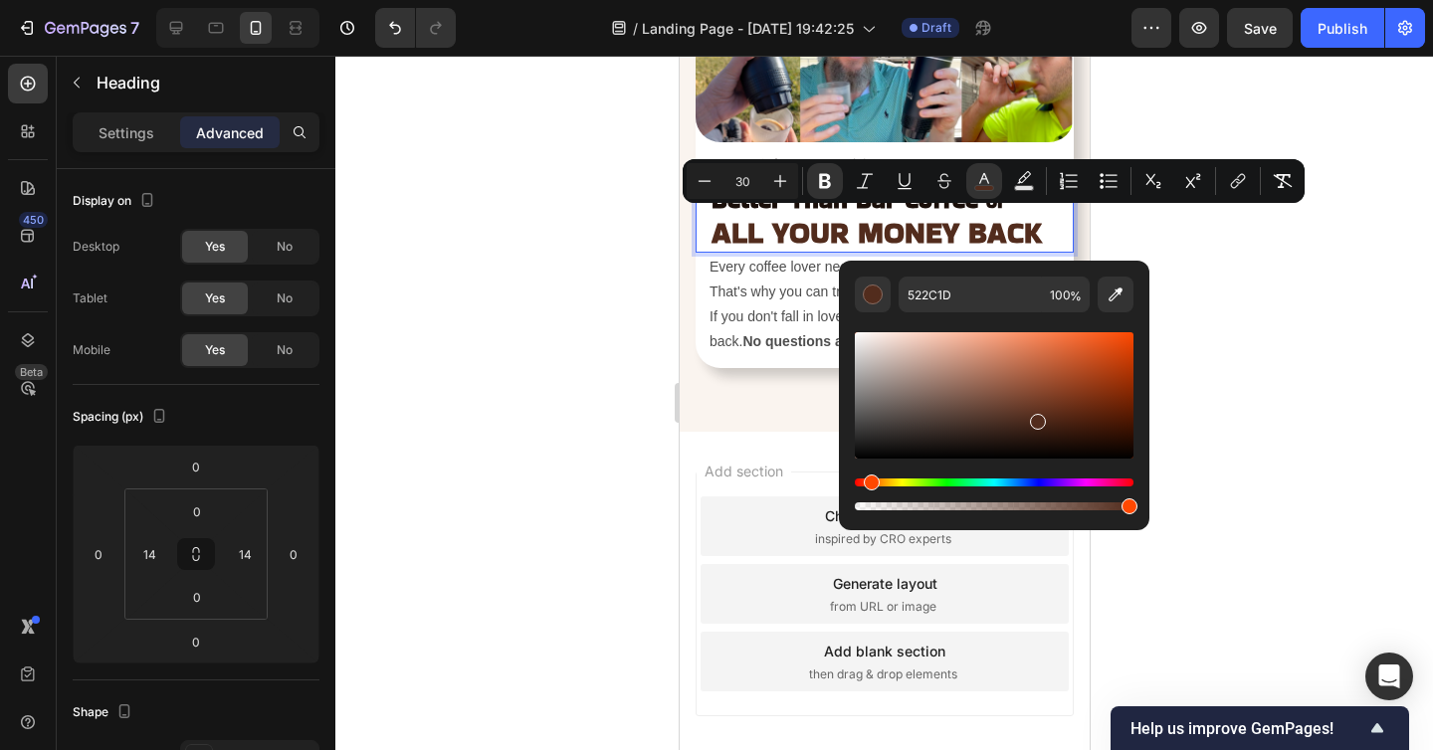
click at [1247, 340] on div at bounding box center [883, 403] width 1097 height 694
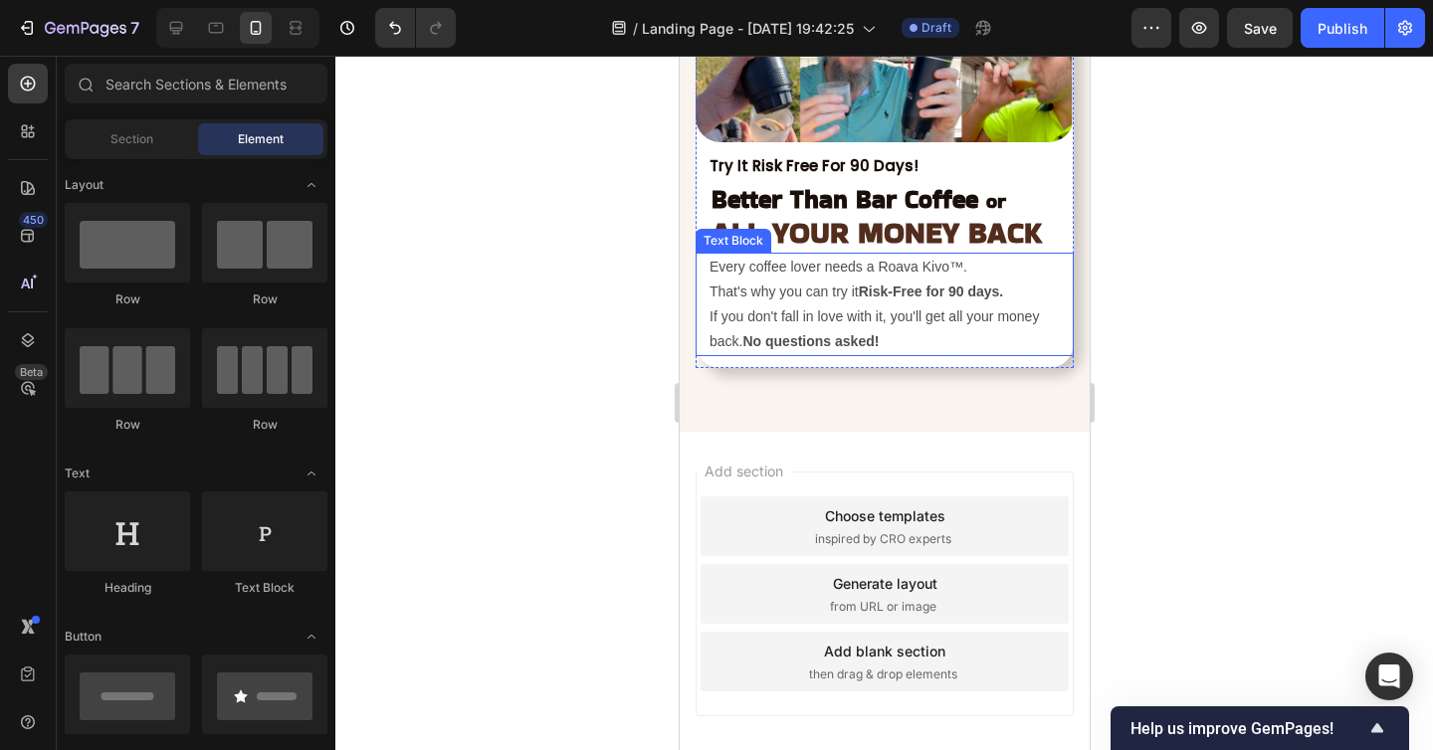
click at [879, 294] on strong "Risk-Free for 90 days." at bounding box center [930, 292] width 145 height 16
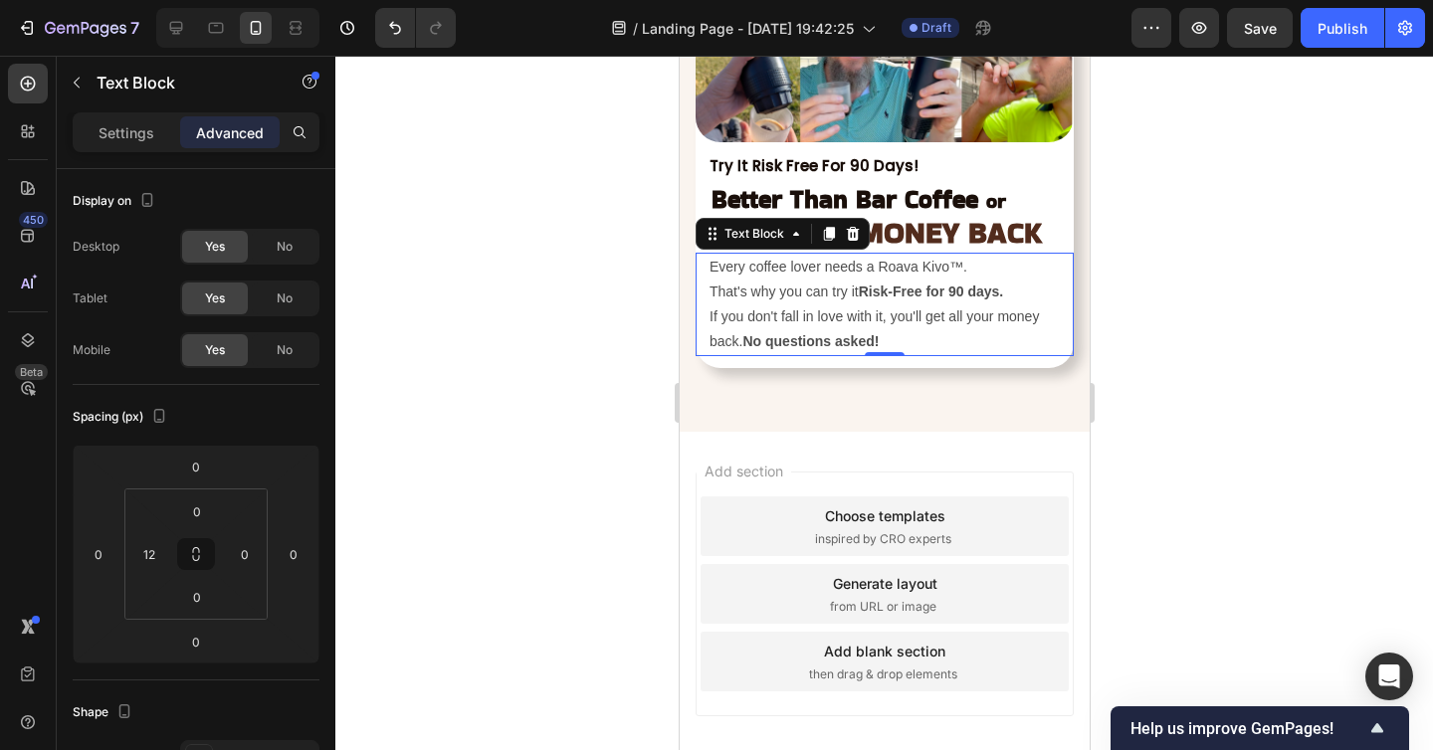
click at [981, 266] on p "Every coffee lover needs a Roava Kivo™." at bounding box center [889, 267] width 362 height 25
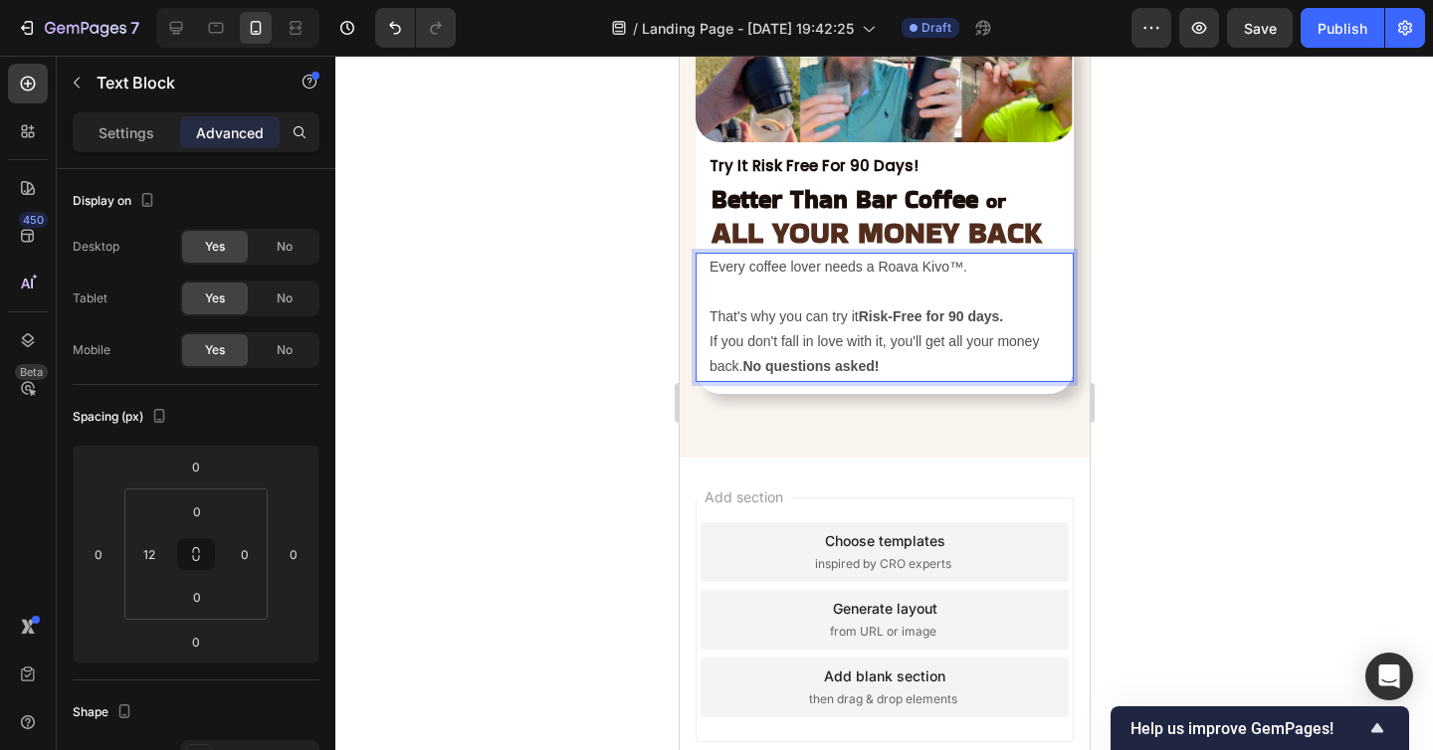
click at [1023, 314] on p "That's why you can try it Risk-Free for 90 days." at bounding box center [889, 316] width 362 height 25
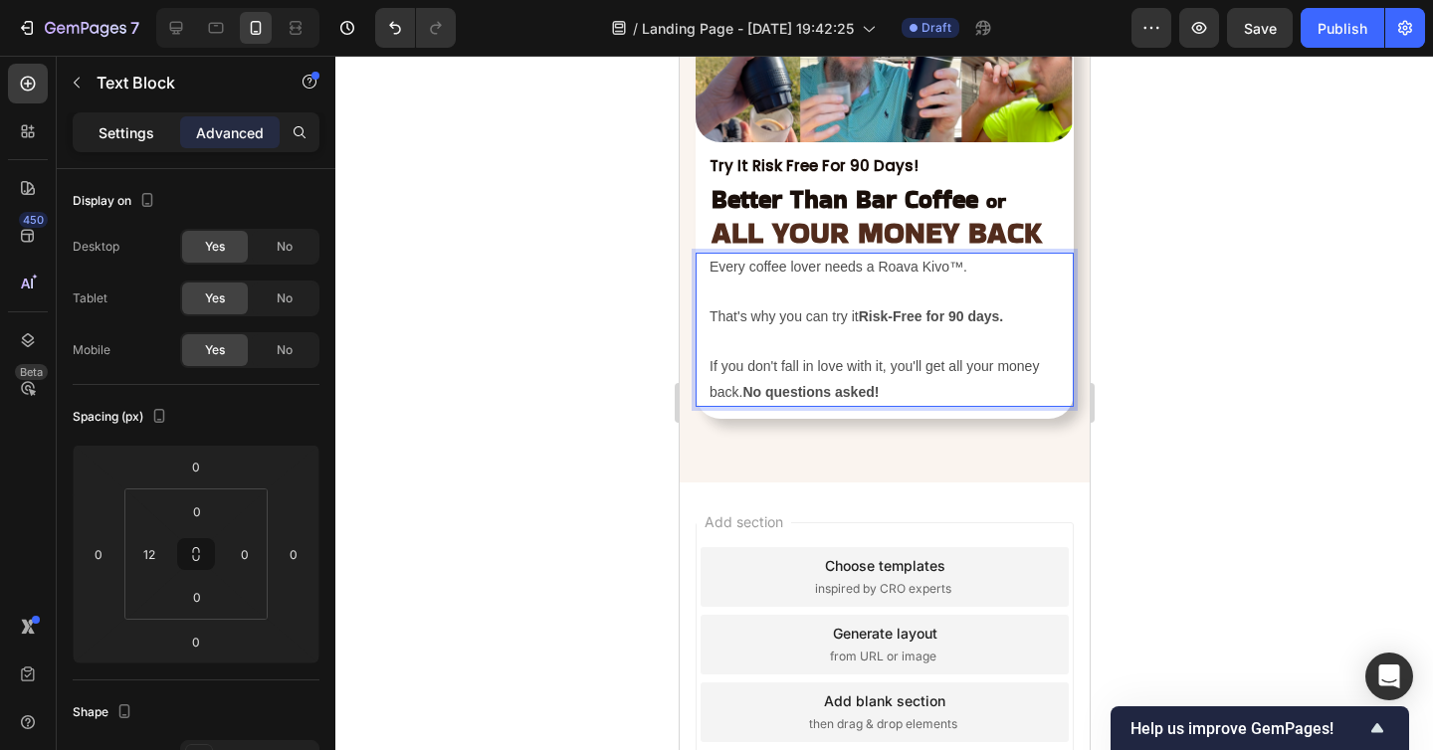
click at [147, 142] on p "Settings" at bounding box center [126, 132] width 56 height 21
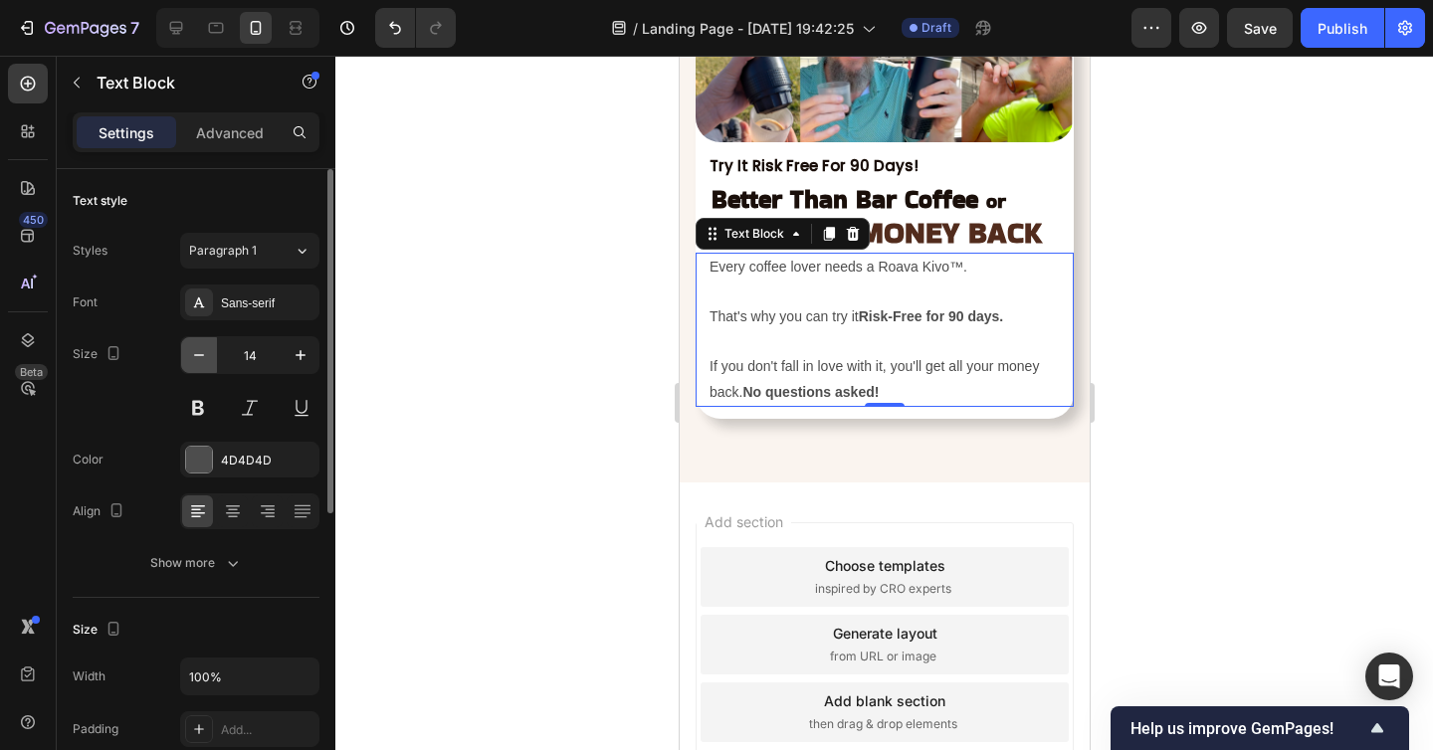
click at [201, 355] on icon "button" at bounding box center [199, 355] width 10 height 2
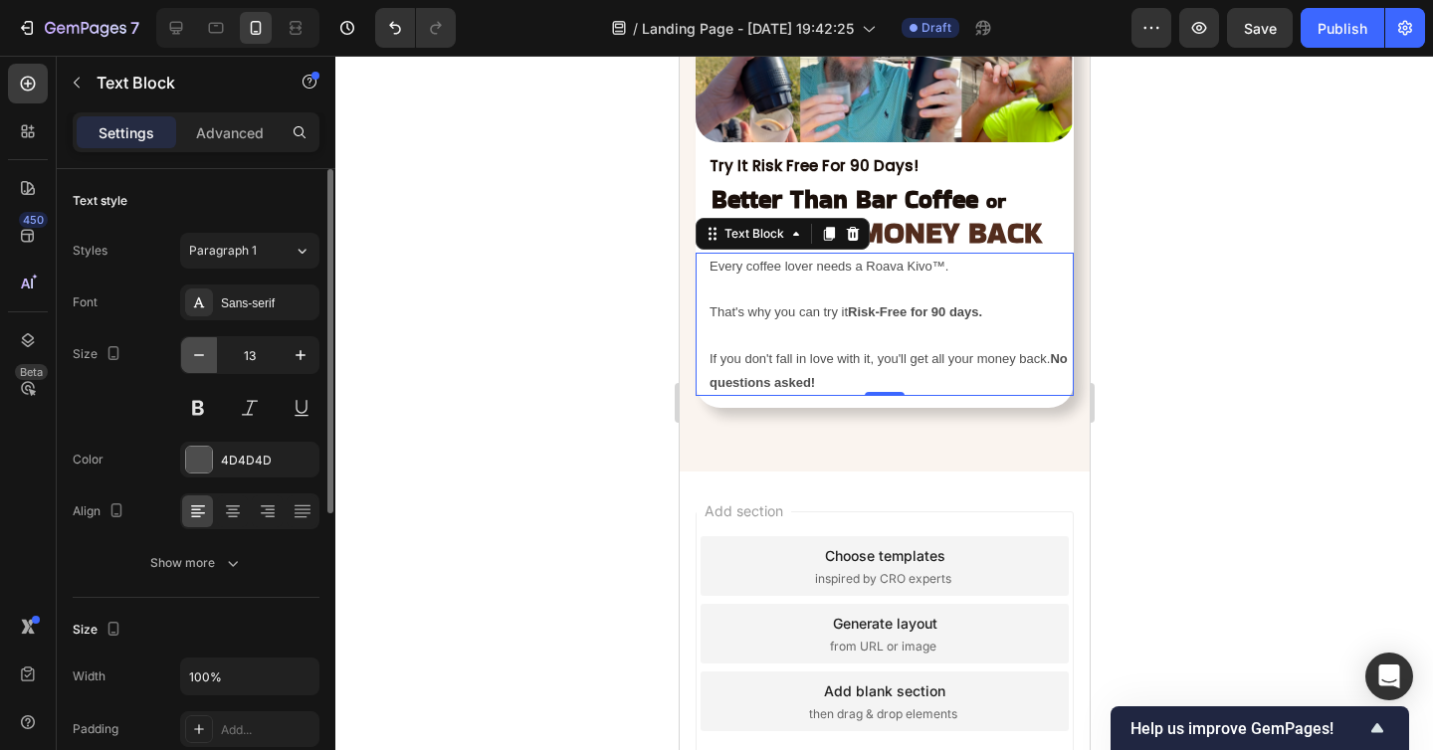
click at [201, 355] on icon "button" at bounding box center [199, 355] width 10 height 2
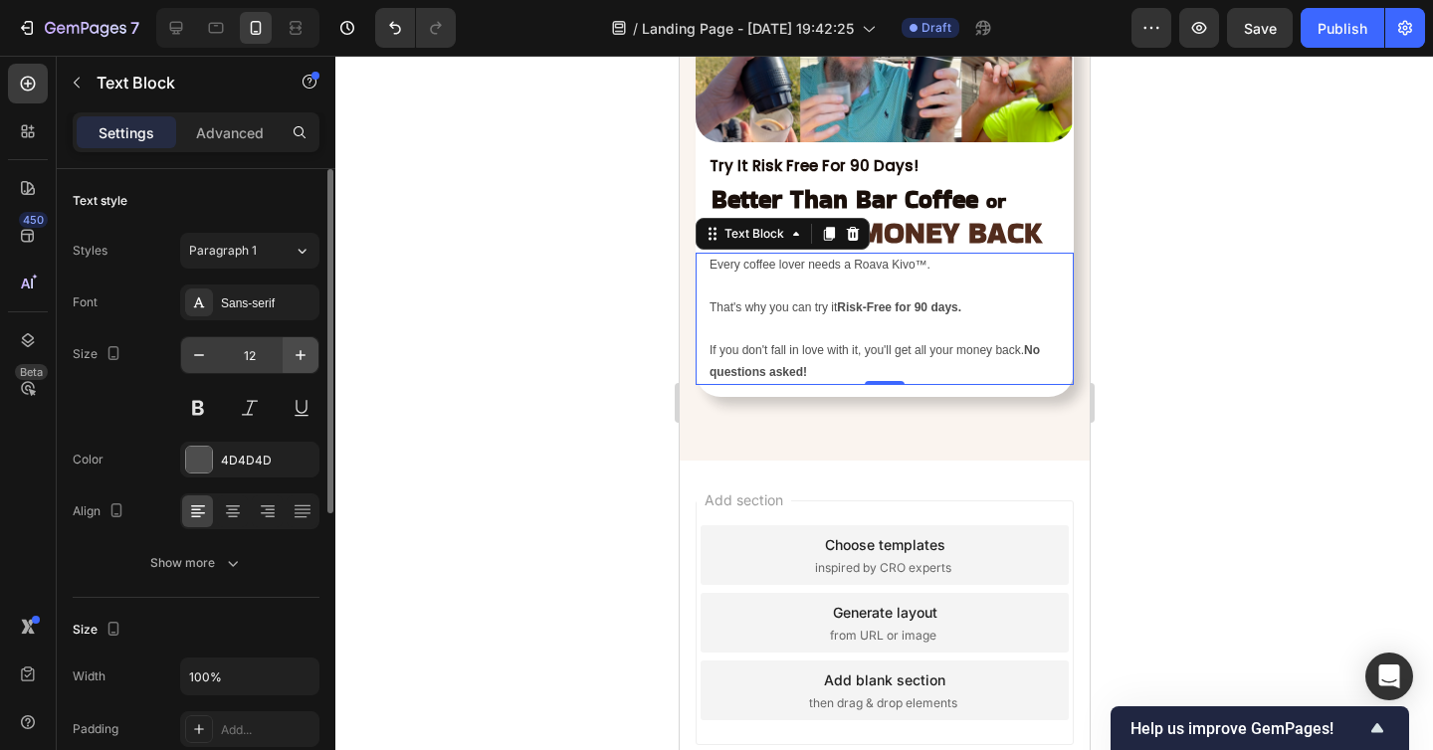
click at [291, 355] on icon "button" at bounding box center [300, 355] width 20 height 20
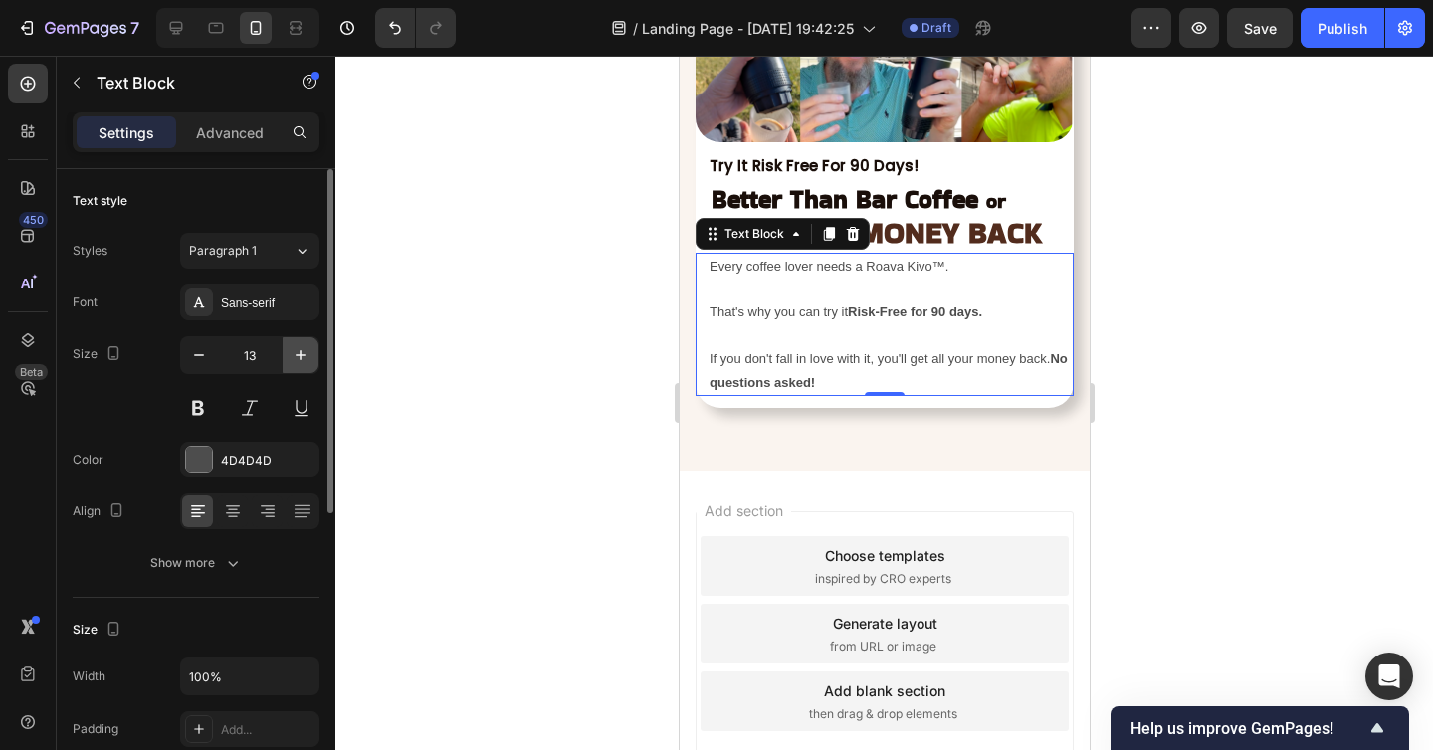
click at [291, 355] on icon "button" at bounding box center [300, 355] width 20 height 20
type input "15"
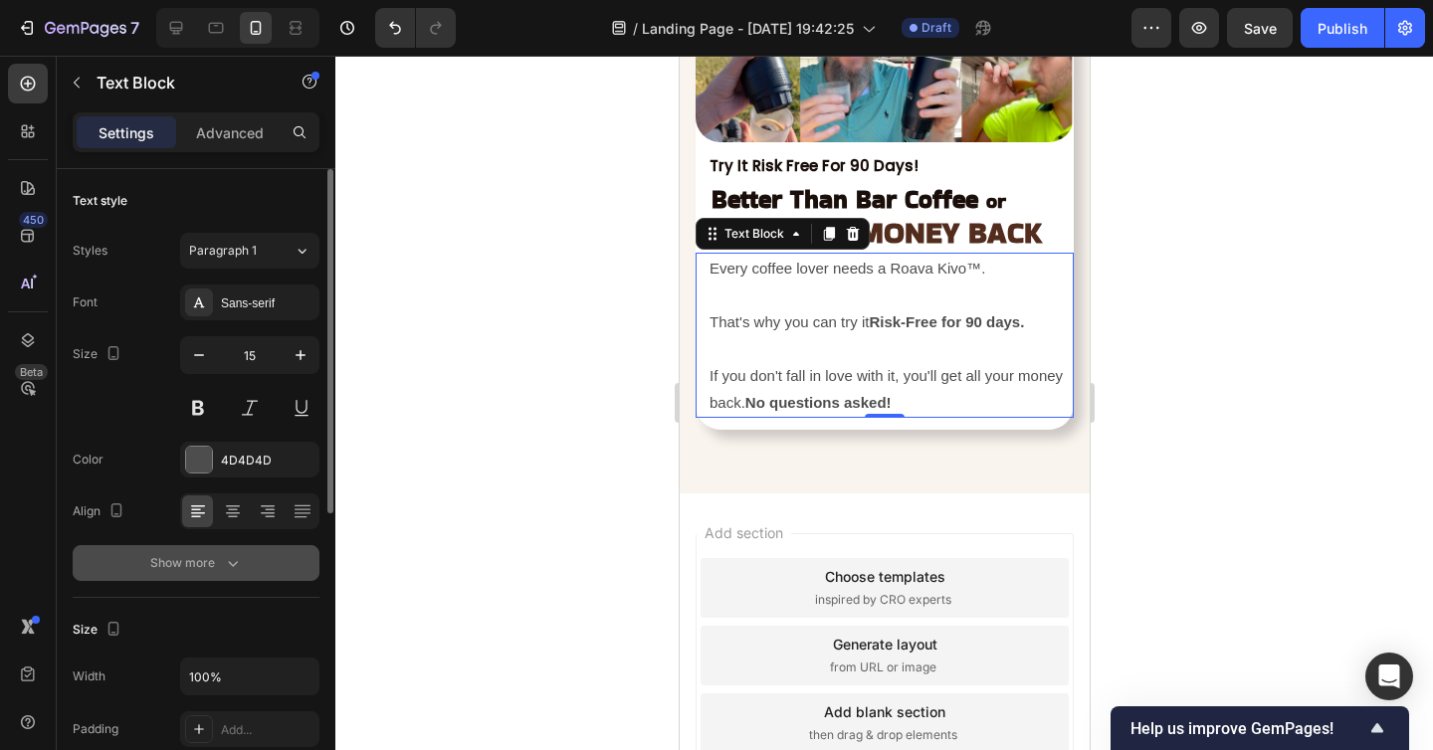
click at [202, 560] on div "Show more" at bounding box center [196, 563] width 93 height 20
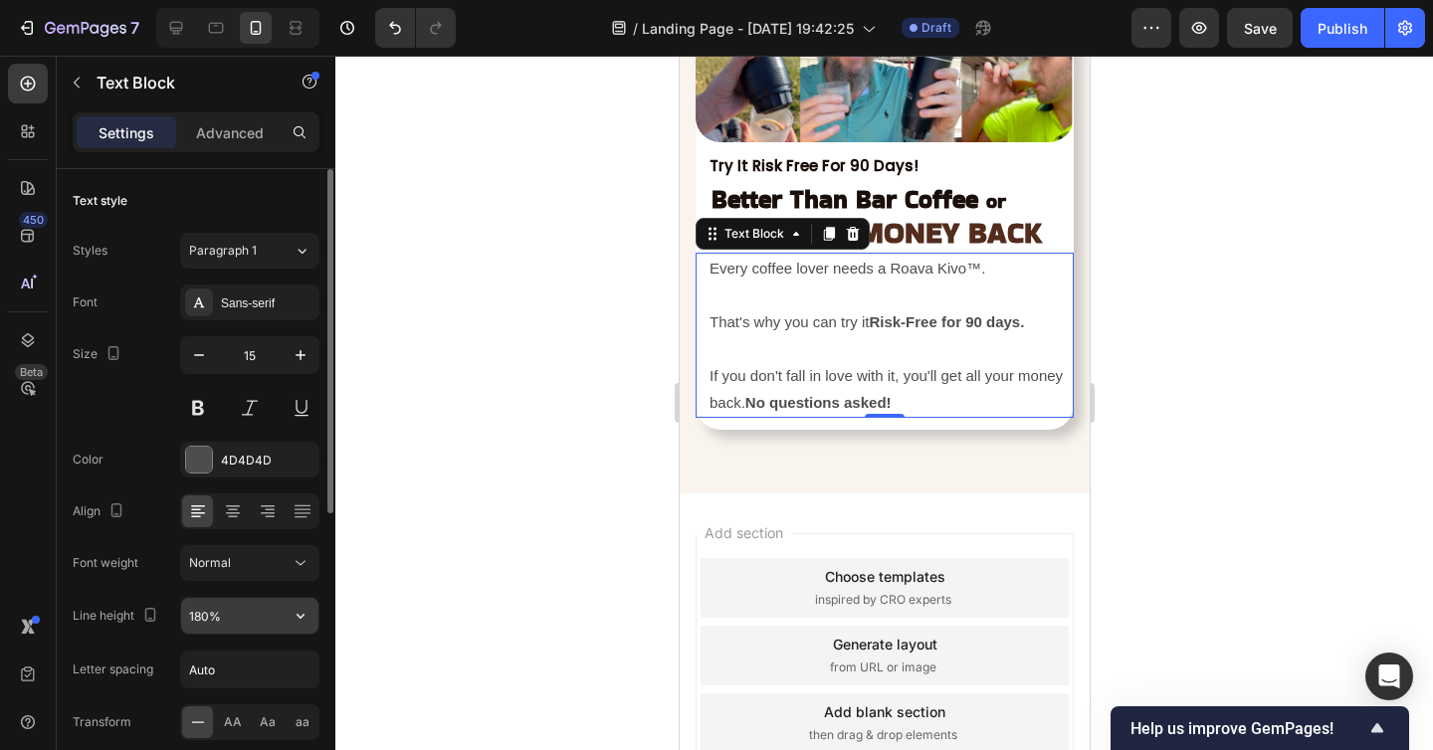
click at [201, 621] on input "180%" at bounding box center [249, 616] width 137 height 36
click at [199, 618] on input "180%" at bounding box center [249, 616] width 137 height 36
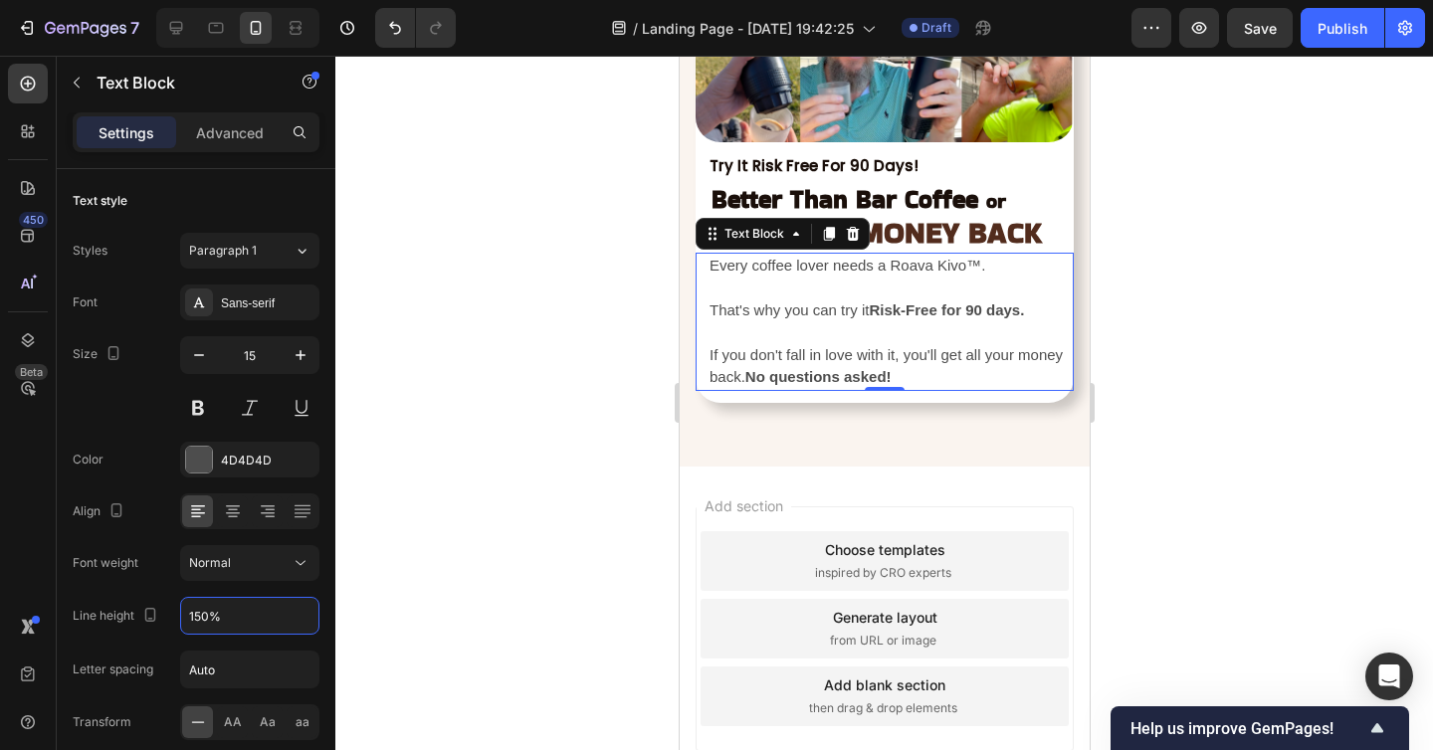
type input "150%"
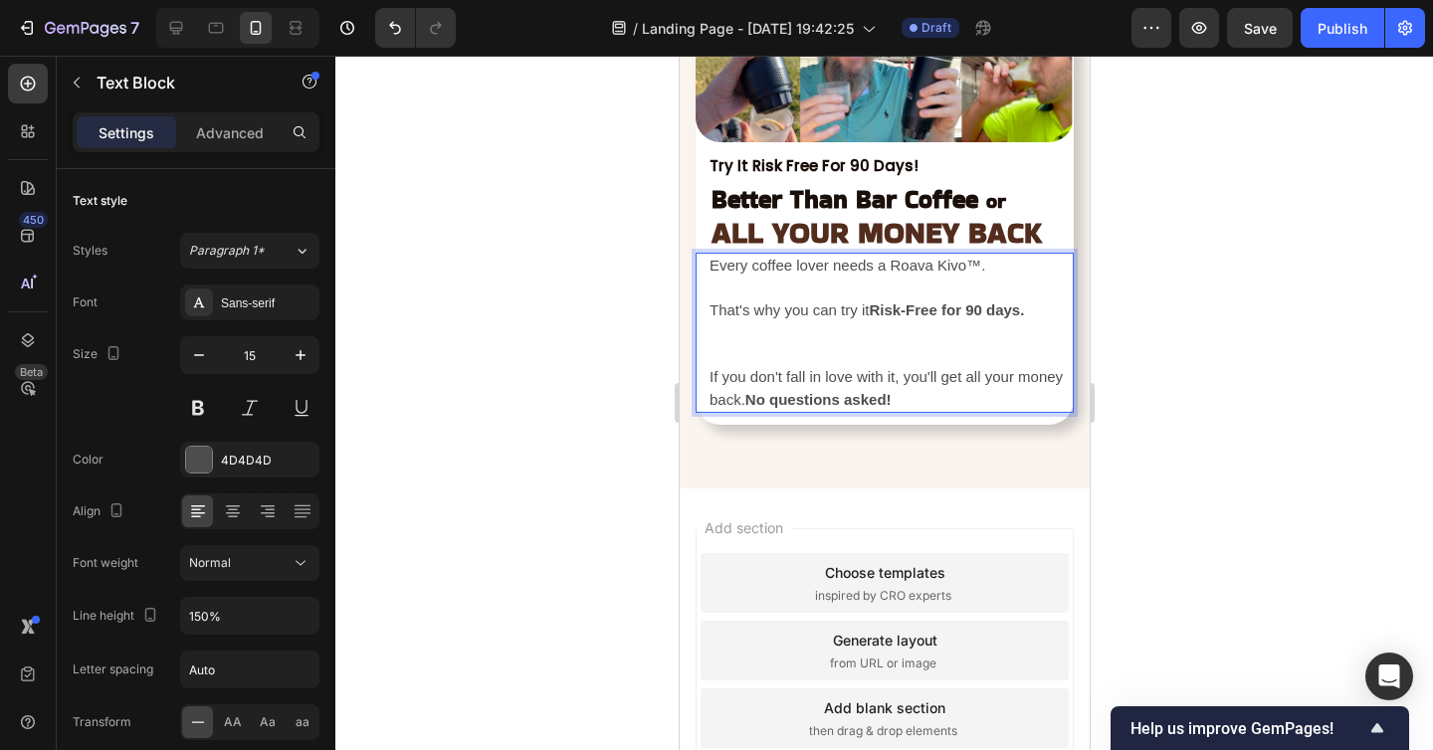
click at [726, 355] on p "⁠⁠⁠⁠⁠⁠⁠" at bounding box center [889, 343] width 362 height 45
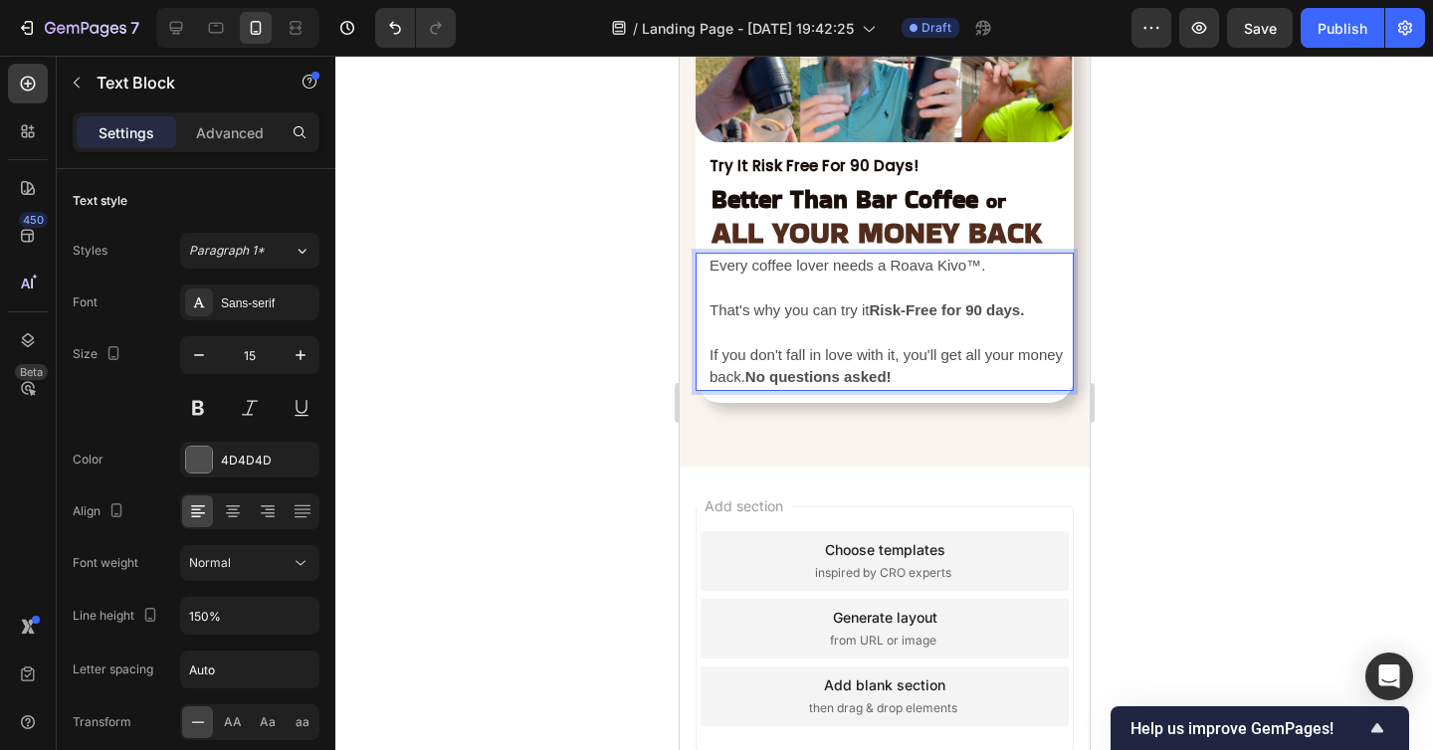
click at [723, 280] on p "Rich Text Editor. Editing area: main" at bounding box center [889, 288] width 362 height 23
click at [1167, 319] on div at bounding box center [883, 403] width 1097 height 694
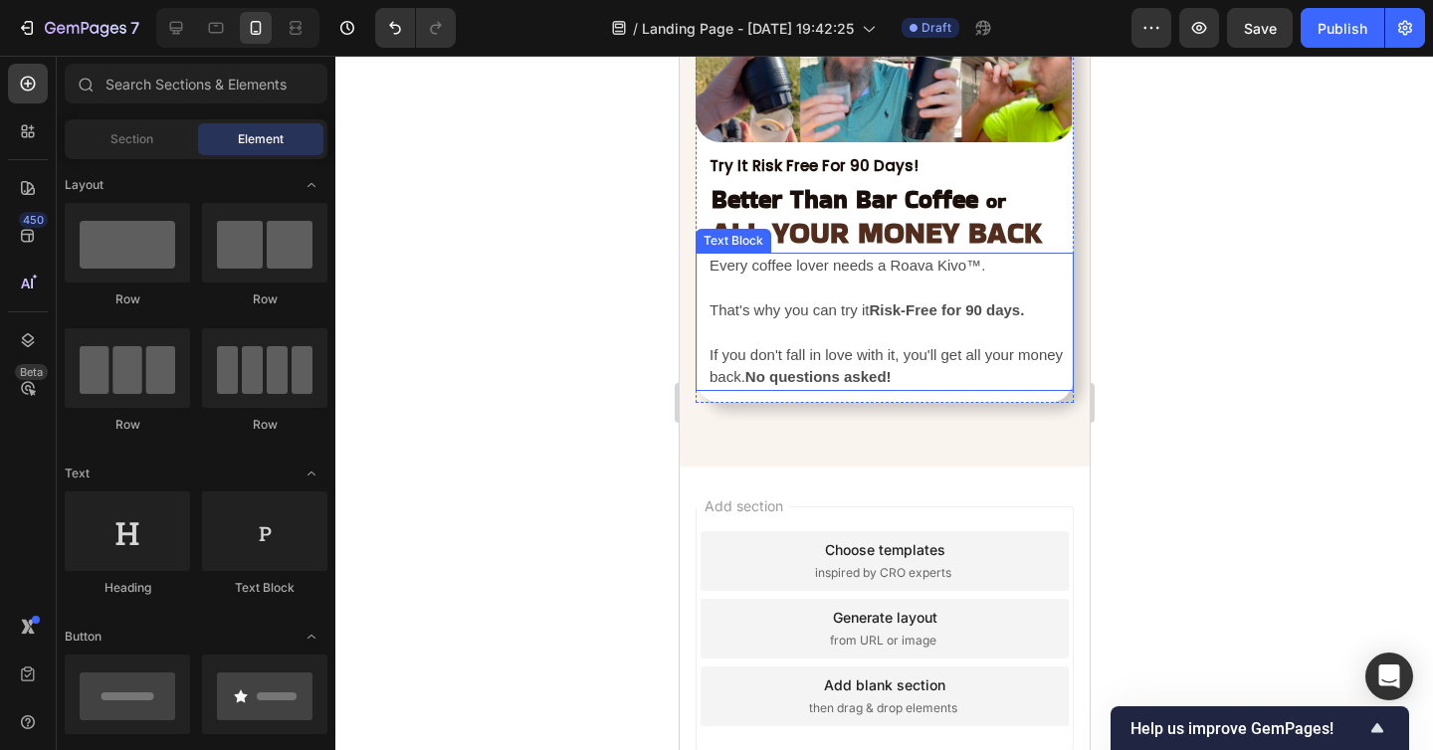
scroll to position [7687, 0]
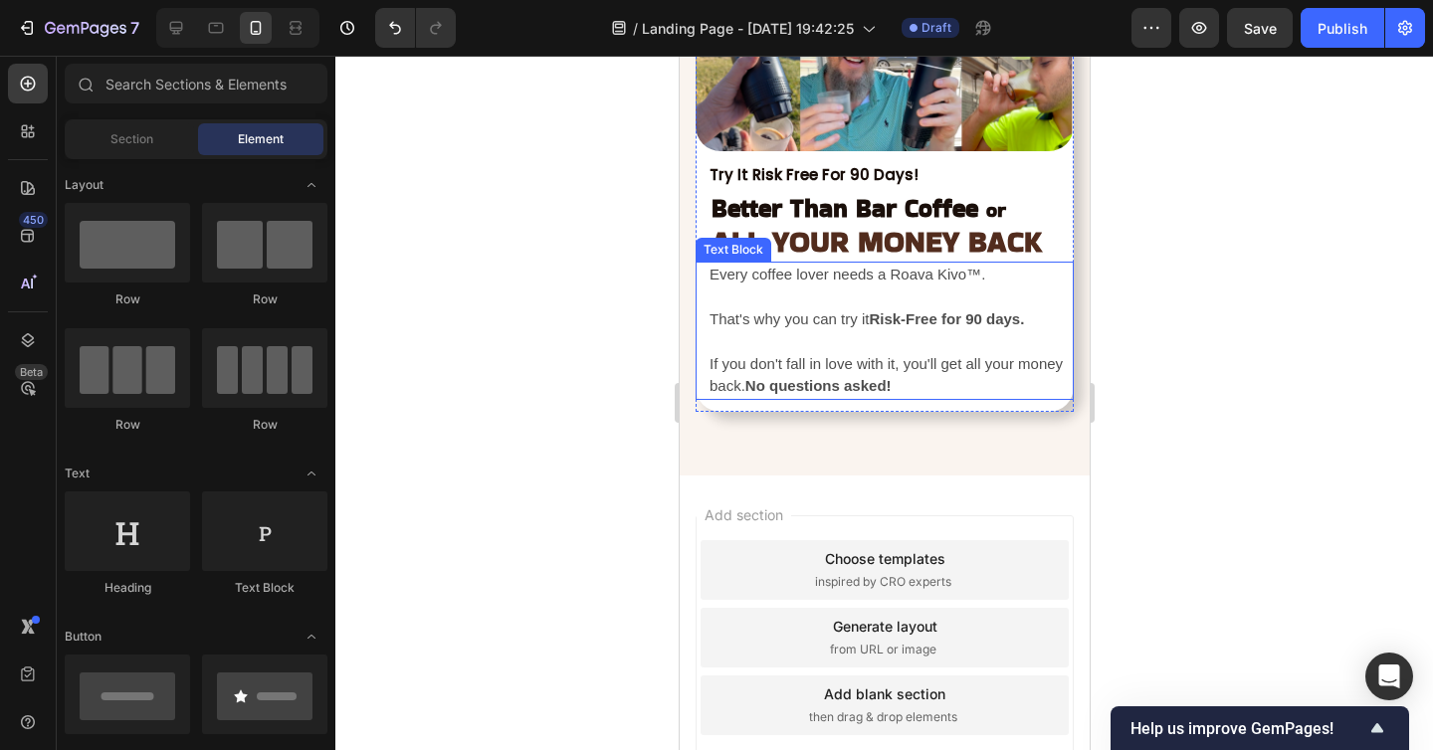
click at [870, 349] on p "Rich Text Editor. Editing area: main" at bounding box center [889, 341] width 362 height 23
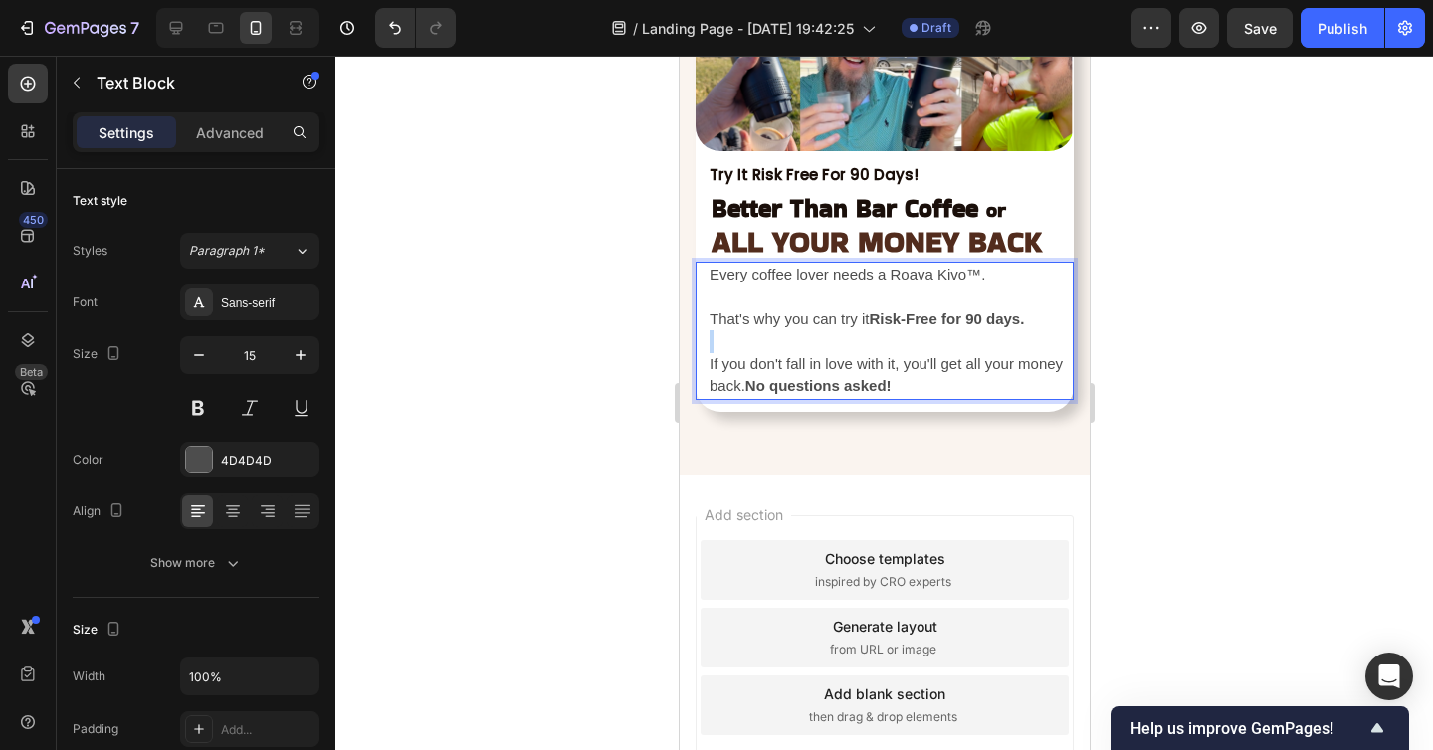
click at [846, 349] on p "Rich Text Editor. Editing area: main" at bounding box center [889, 341] width 362 height 23
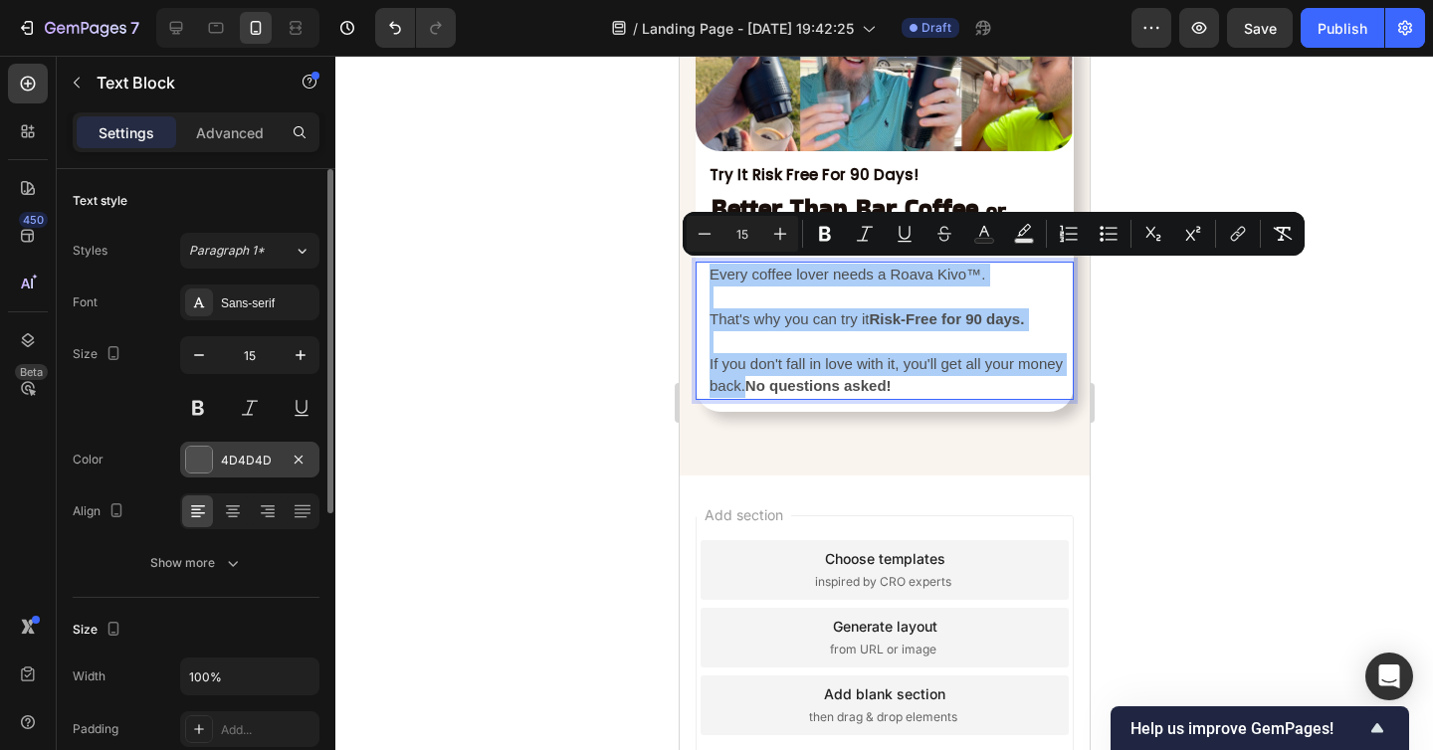
click at [251, 449] on div "4D4D4D" at bounding box center [249, 460] width 139 height 36
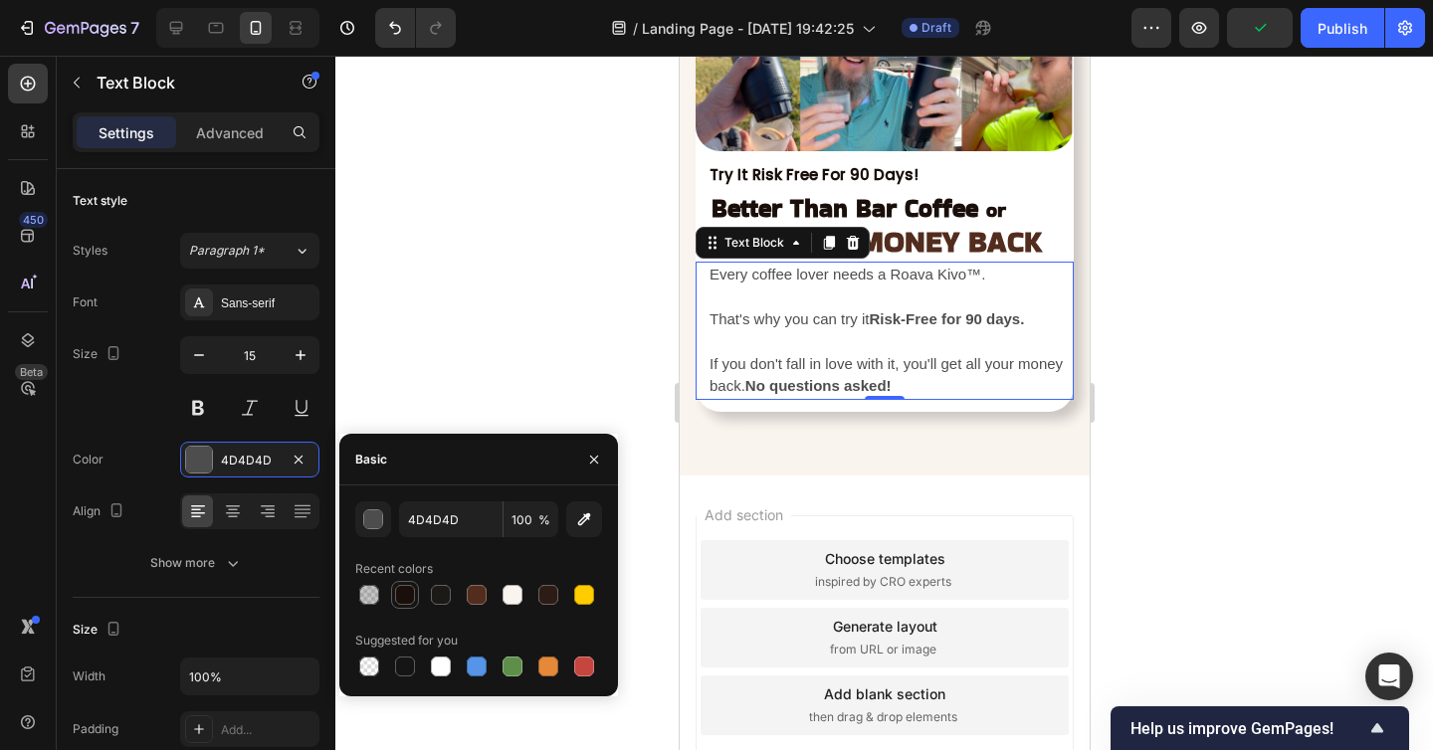
click at [408, 595] on div at bounding box center [405, 595] width 20 height 20
type input "1A0F0A"
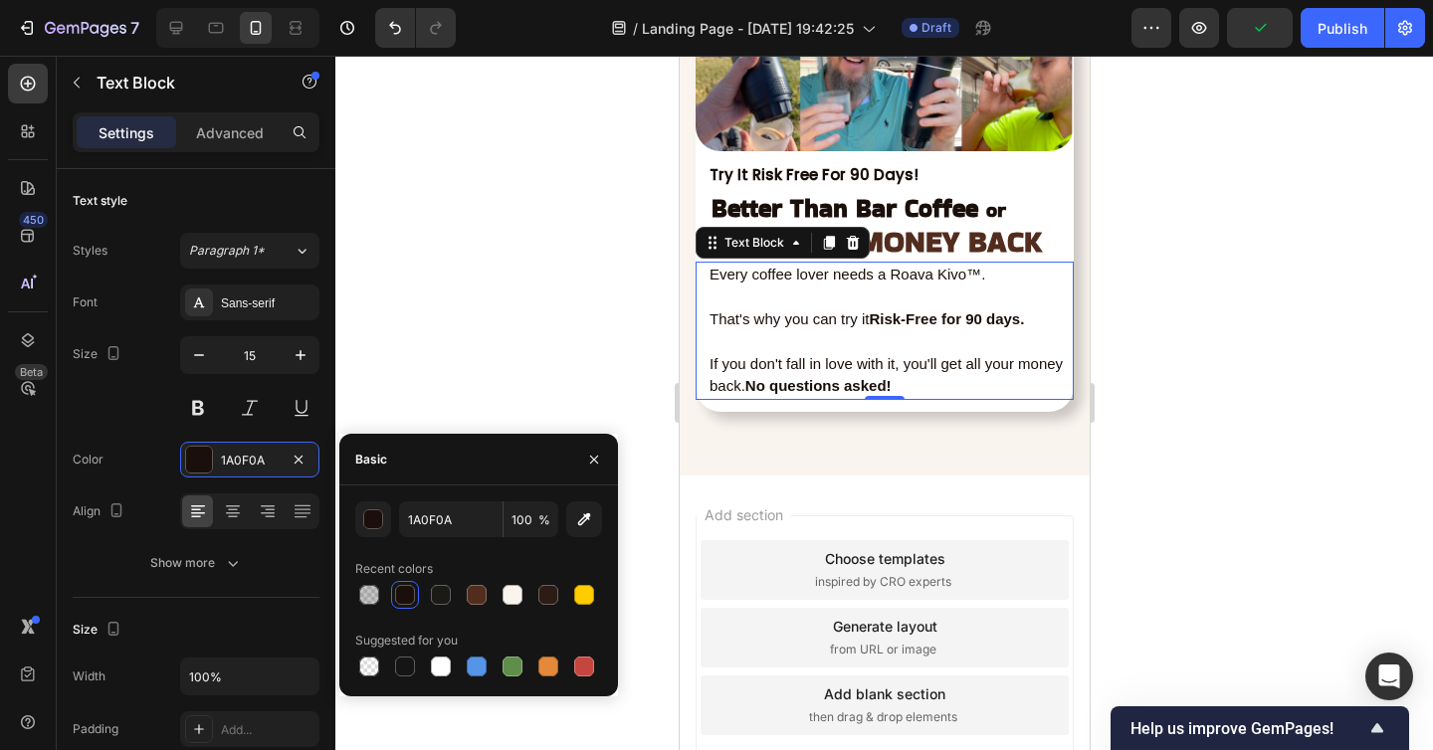
click at [543, 283] on div at bounding box center [883, 403] width 1097 height 694
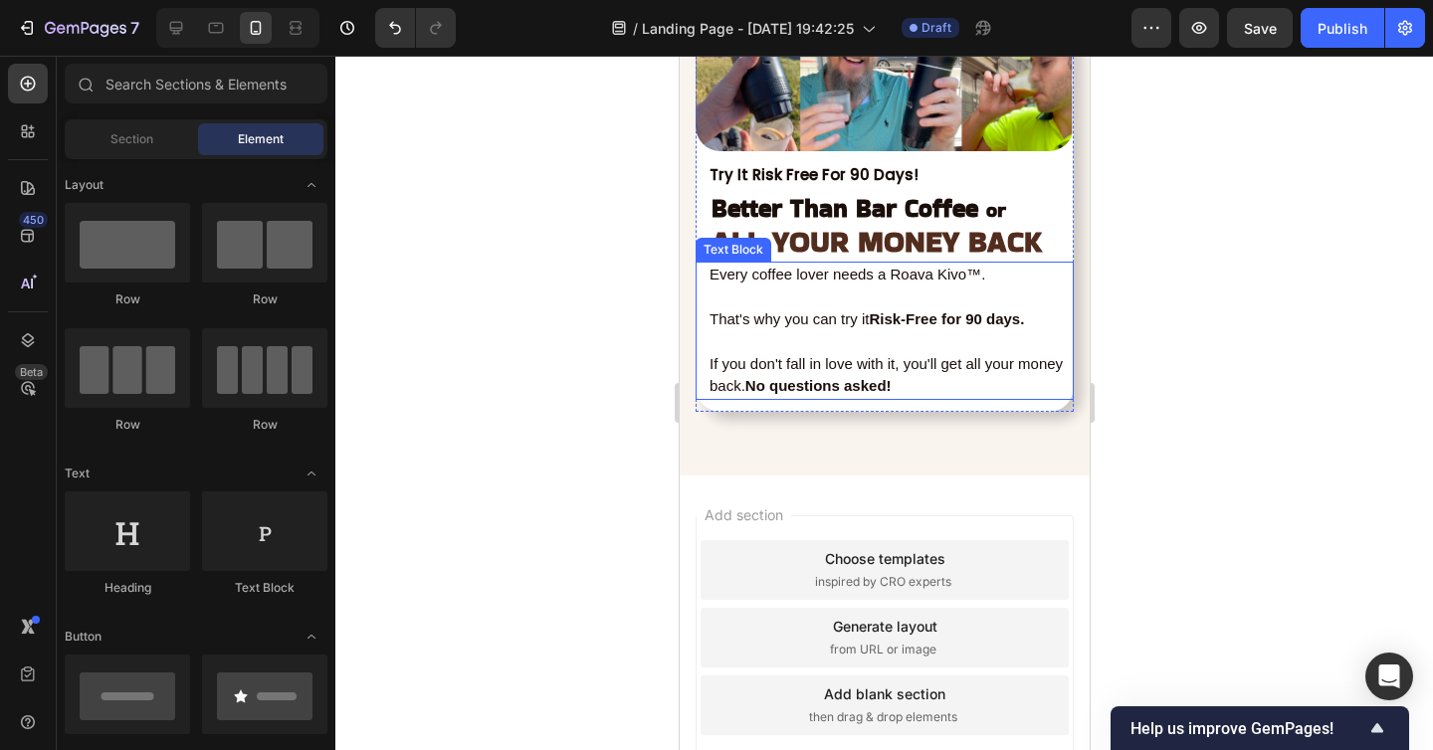
click at [880, 296] on p "Rich Text Editor. Editing area: main" at bounding box center [889, 297] width 362 height 23
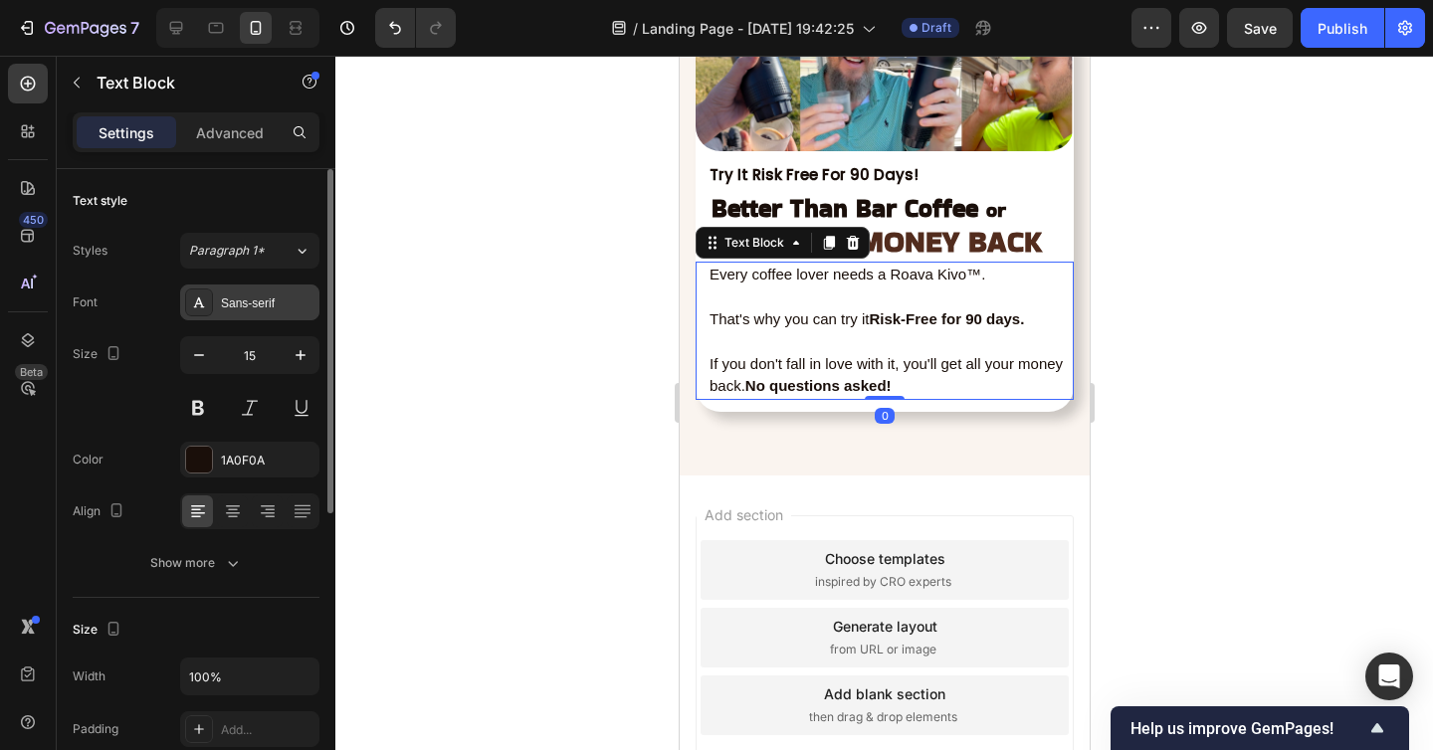
click at [291, 307] on div "Sans-serif" at bounding box center [268, 303] width 94 height 18
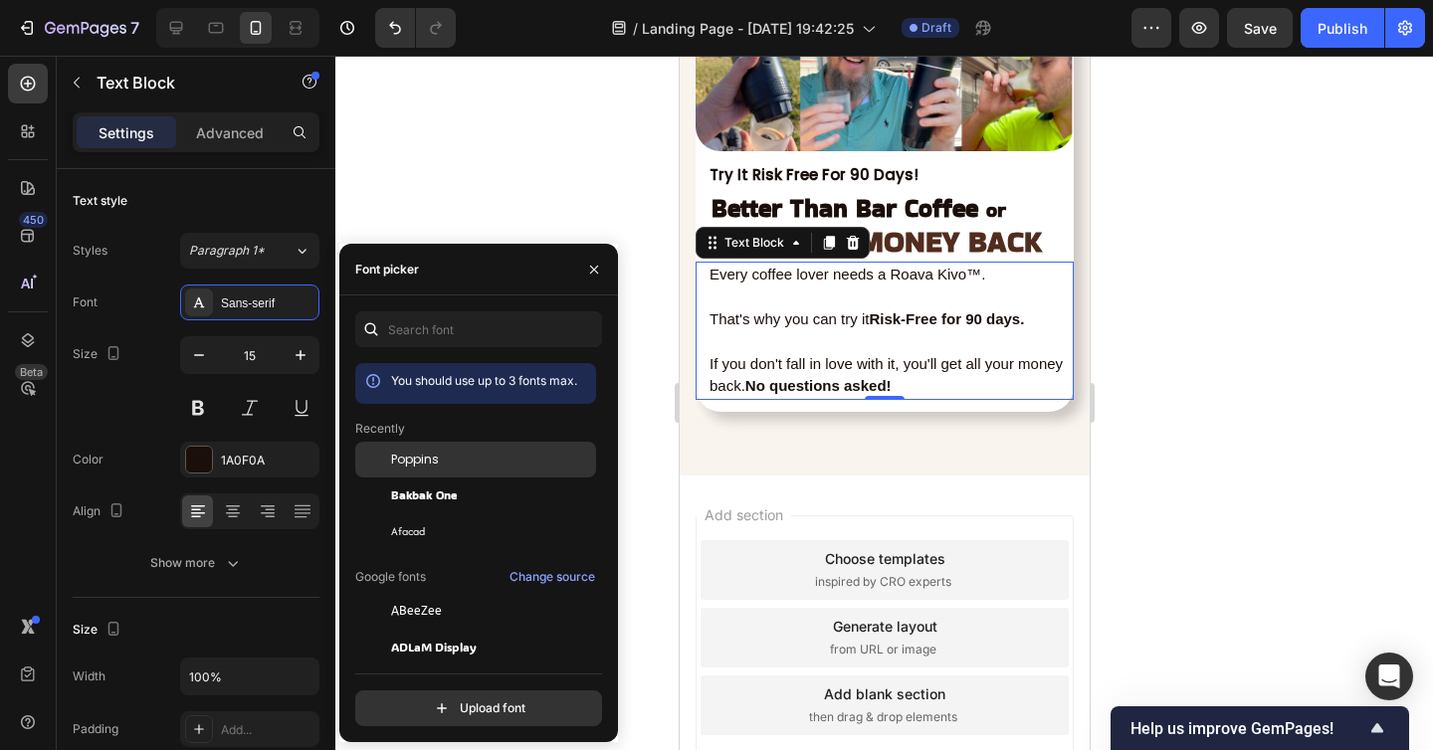
click at [426, 461] on span "Poppins" at bounding box center [415, 460] width 48 height 18
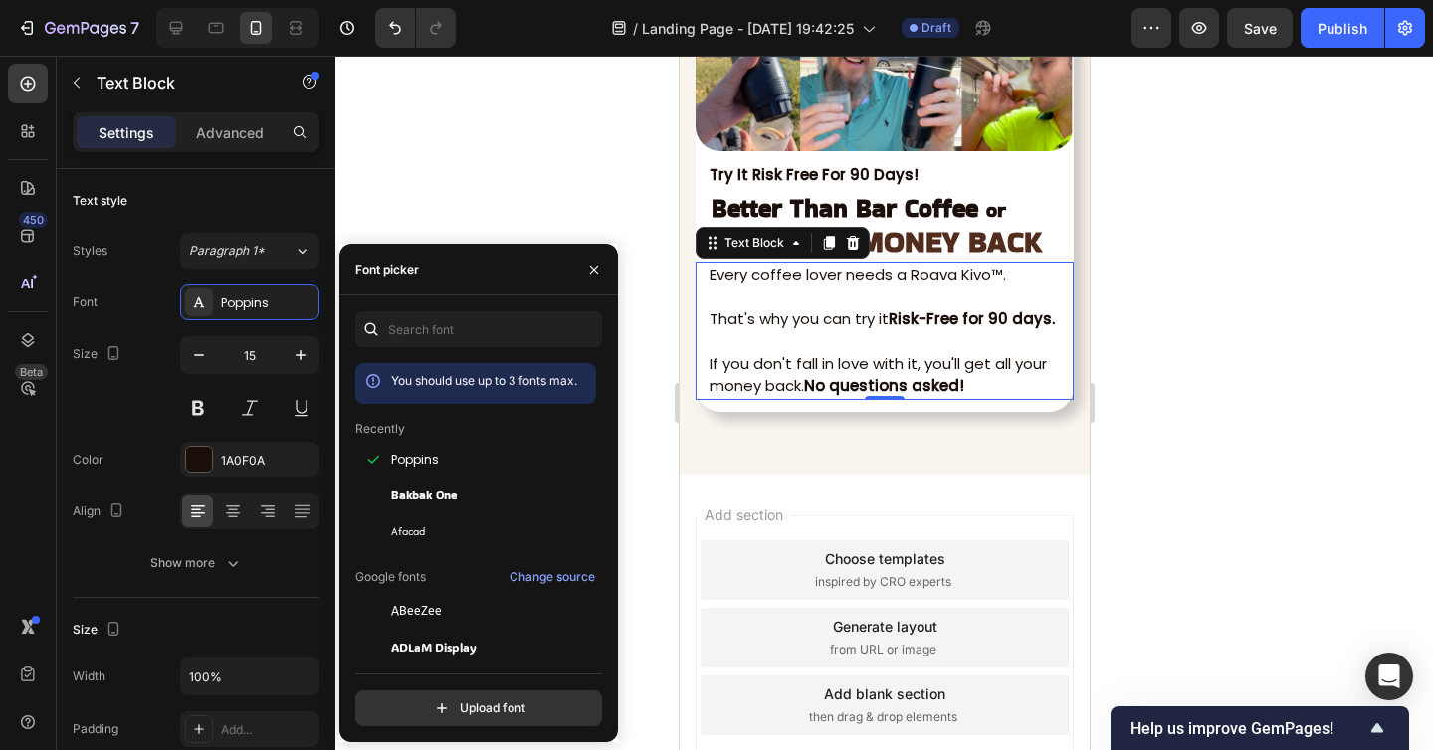
click at [1237, 451] on div at bounding box center [883, 403] width 1097 height 694
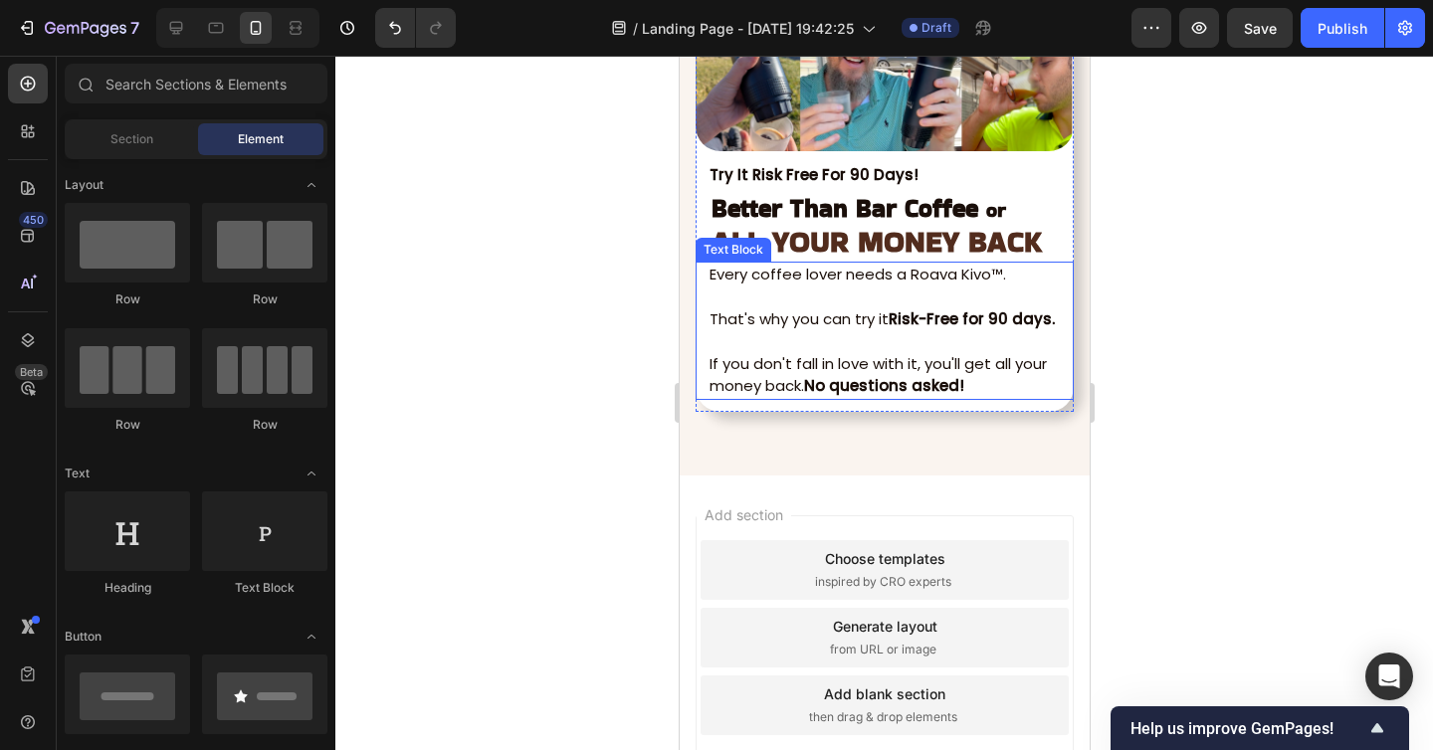
click at [901, 287] on p "Rich Text Editor. Editing area: main" at bounding box center [889, 297] width 362 height 23
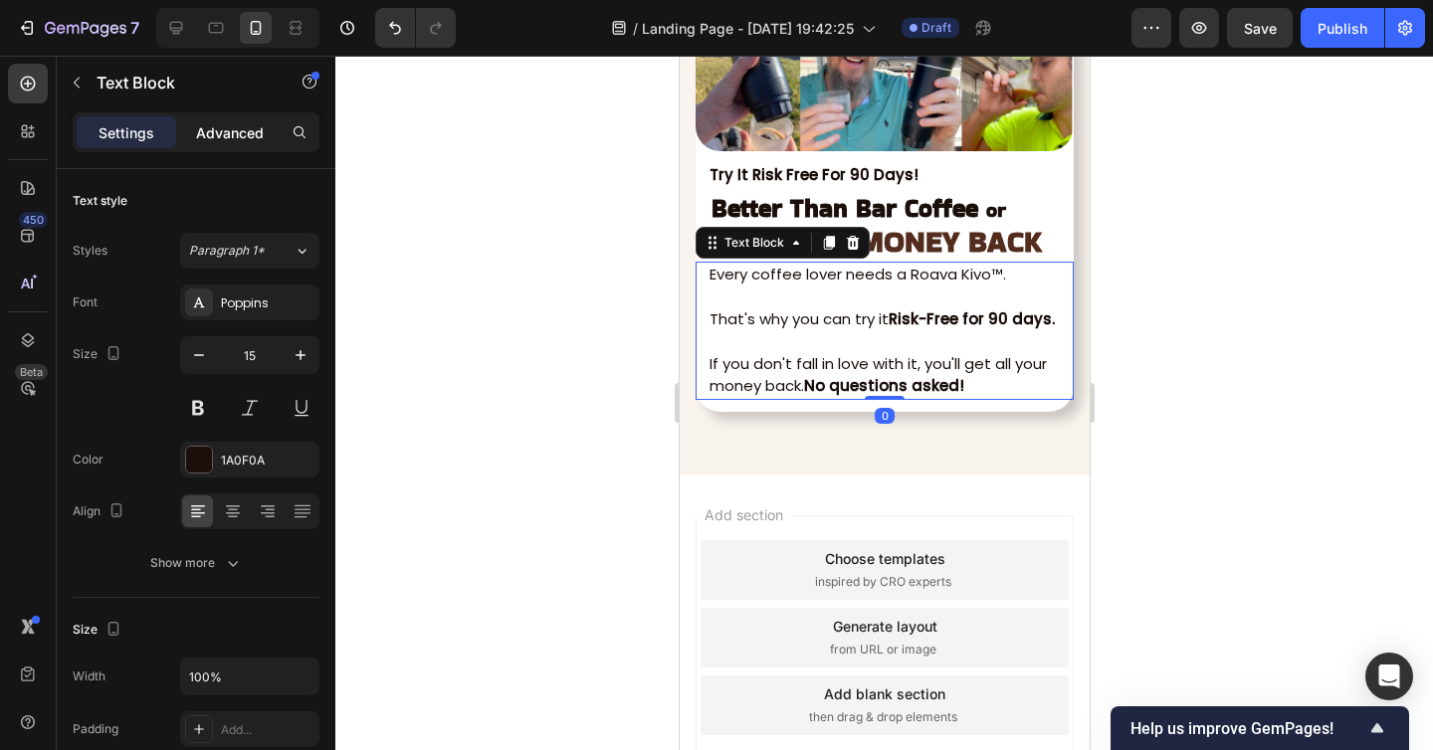
click at [213, 141] on p "Advanced" at bounding box center [230, 132] width 68 height 21
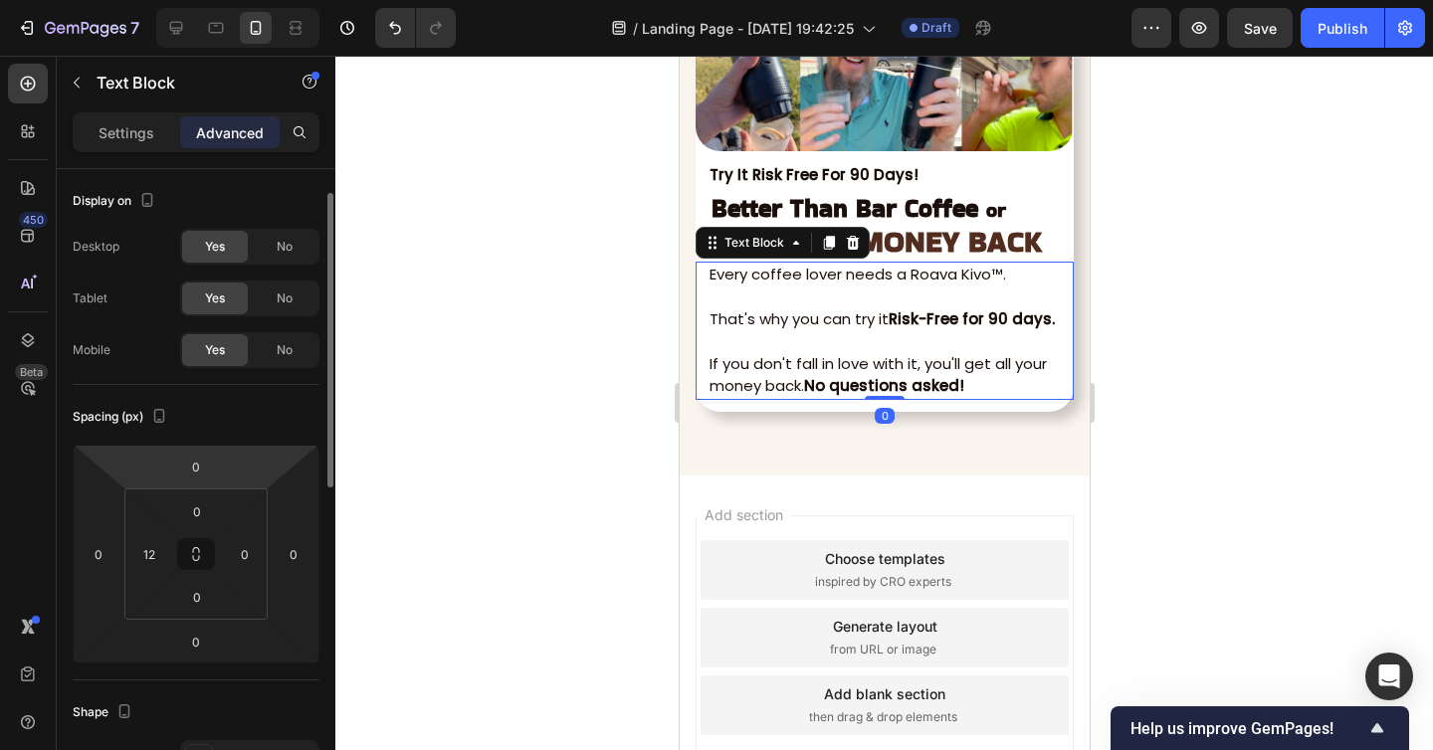
scroll to position [59, 0]
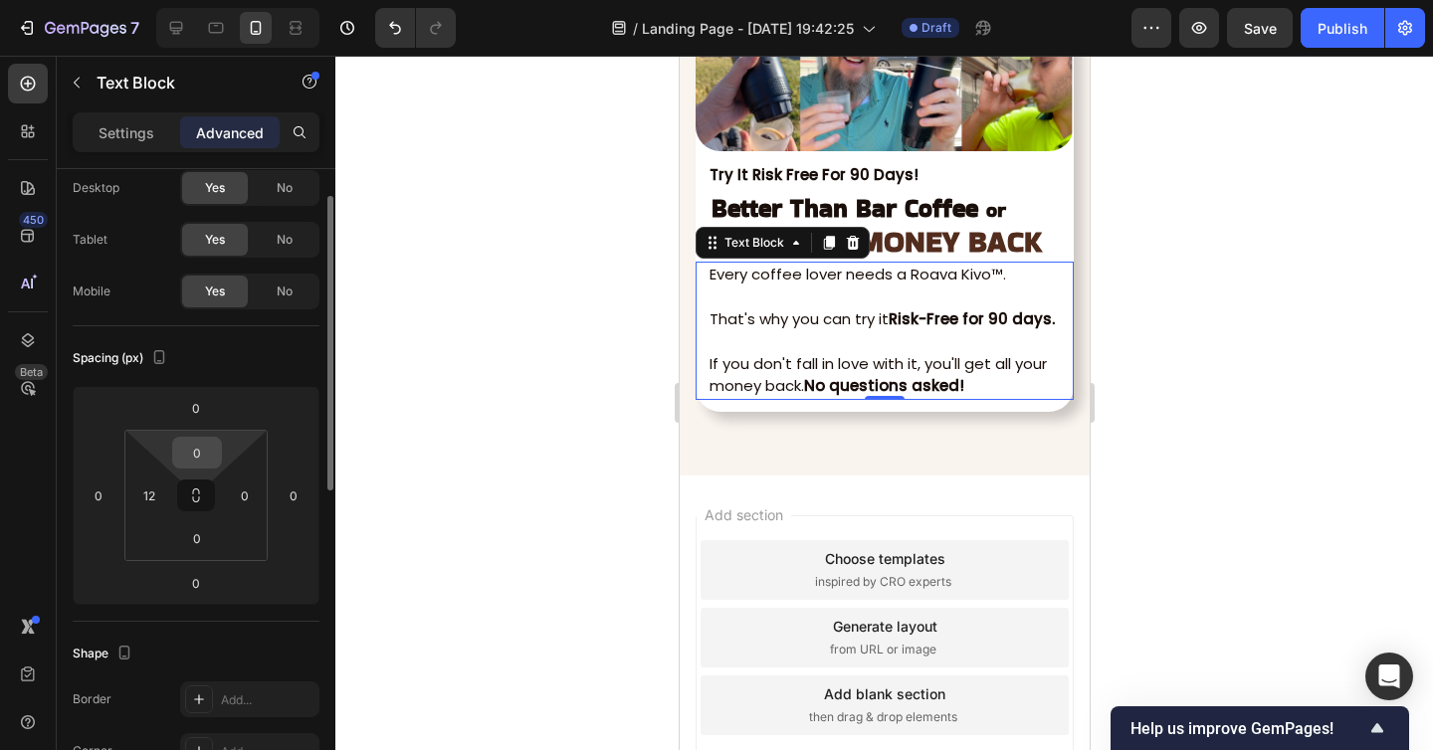
click at [200, 443] on input "0" at bounding box center [197, 453] width 40 height 30
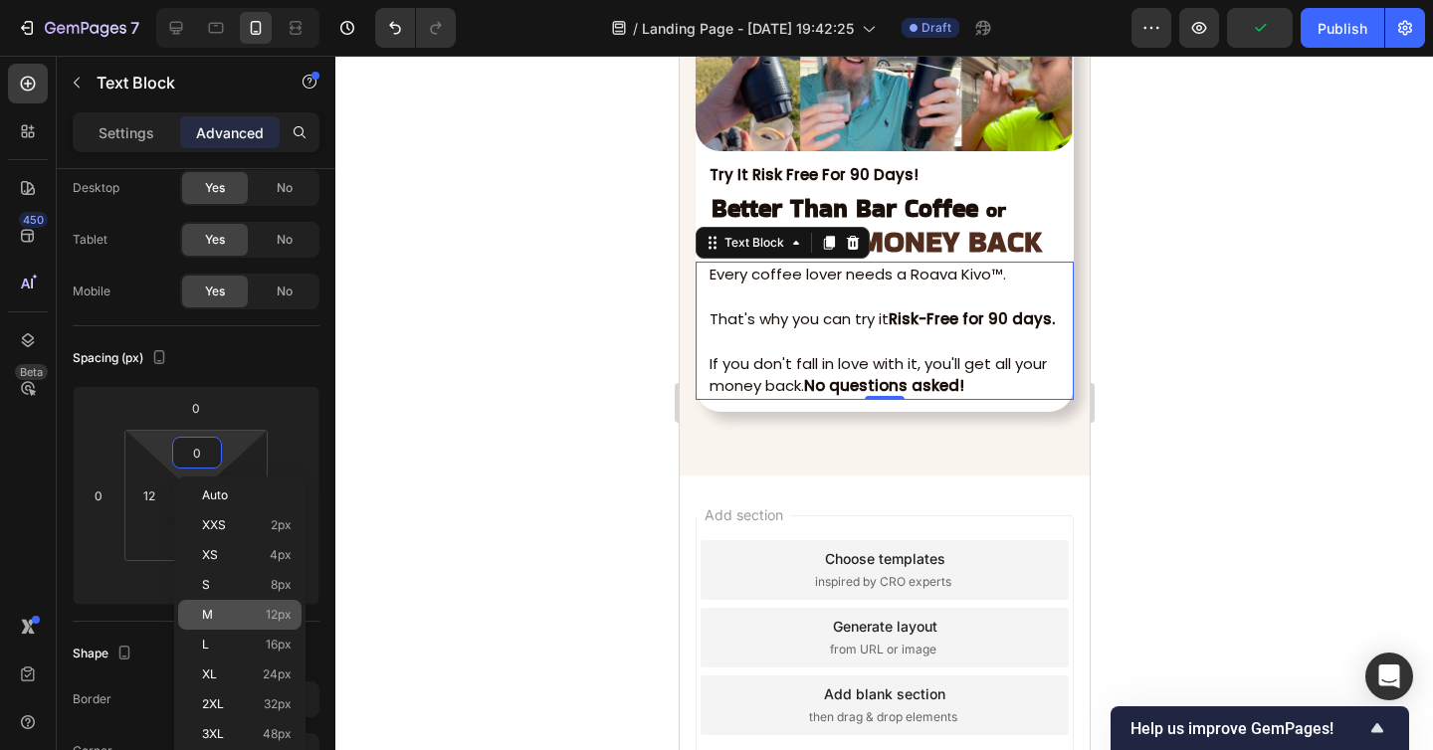
click at [239, 617] on p "M 12px" at bounding box center [247, 615] width 90 height 14
type input "12"
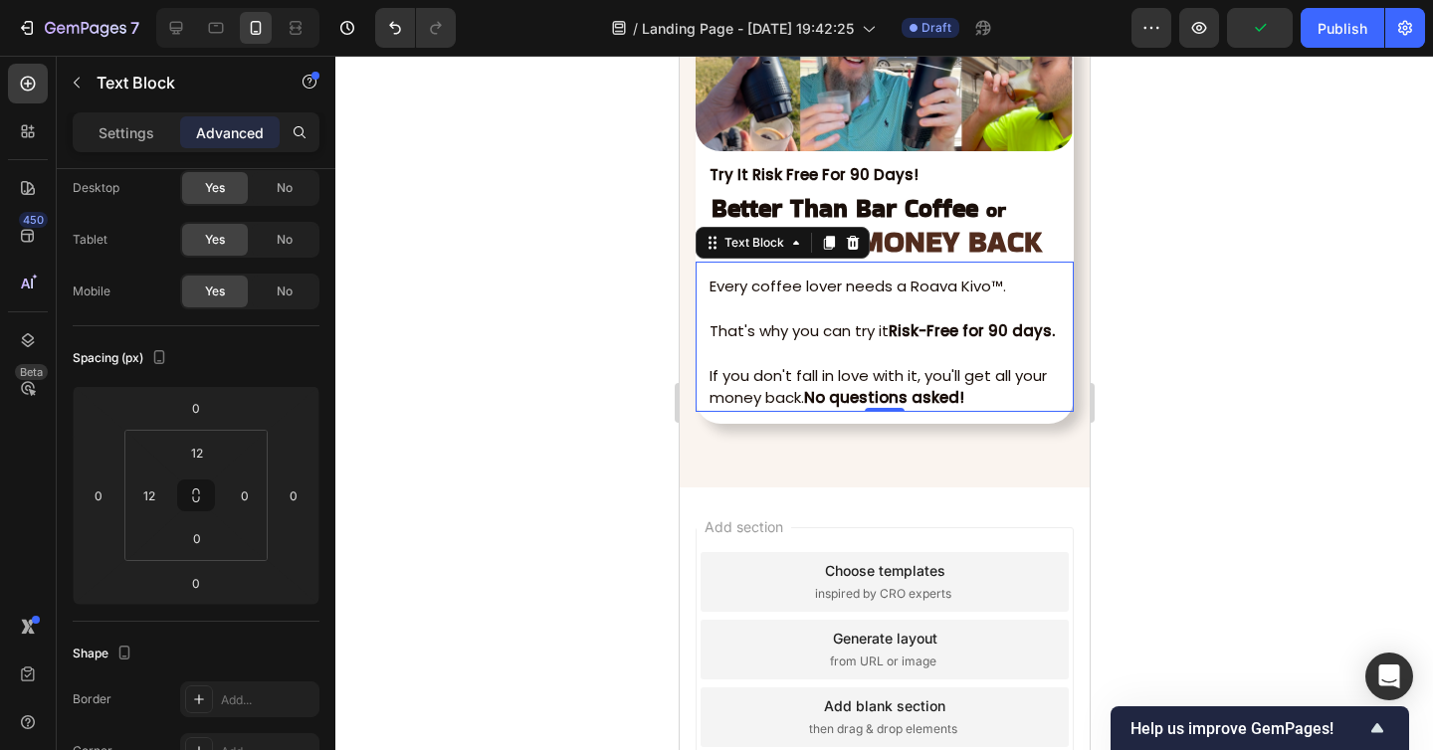
click at [1196, 462] on div at bounding box center [883, 403] width 1097 height 694
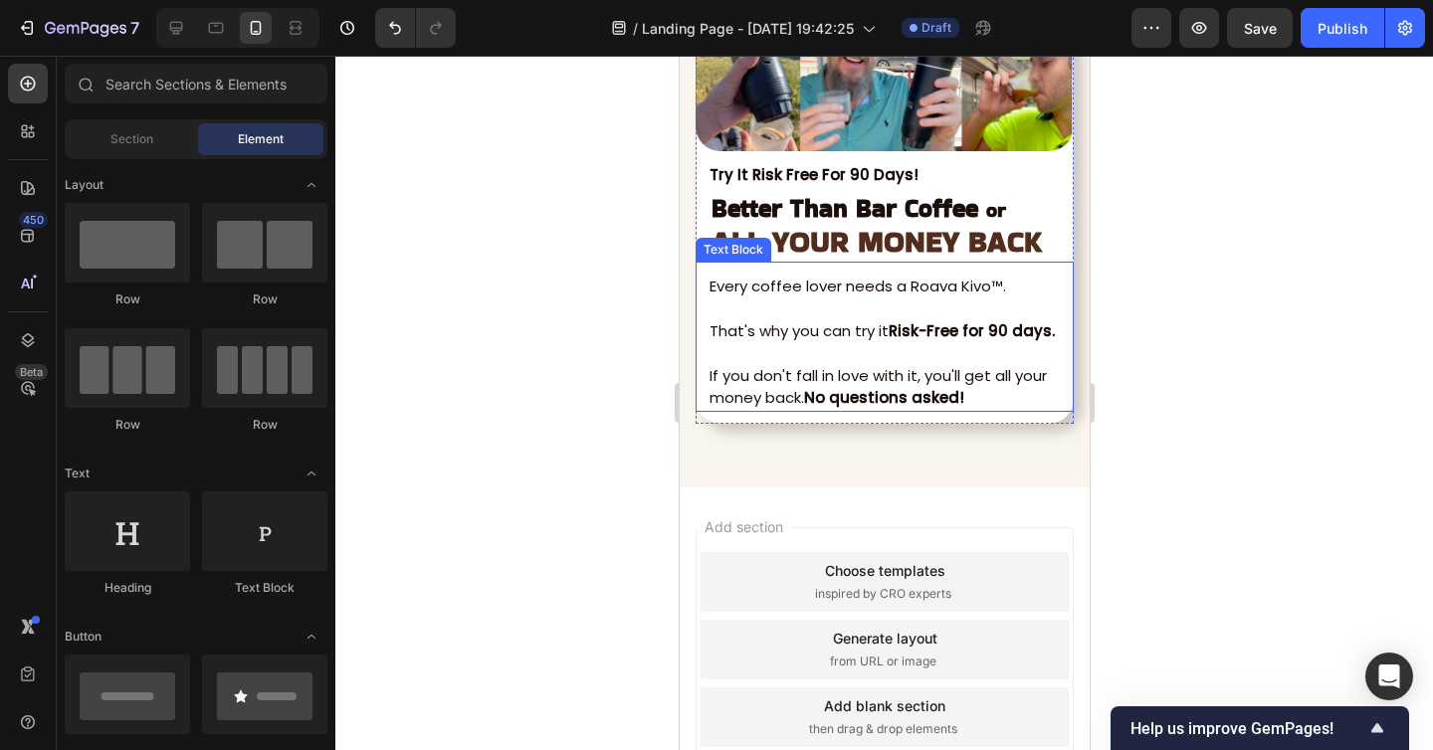
click at [975, 396] on p "If you don't fall in love with it, you'll get all your money back. No questions…" at bounding box center [889, 387] width 362 height 45
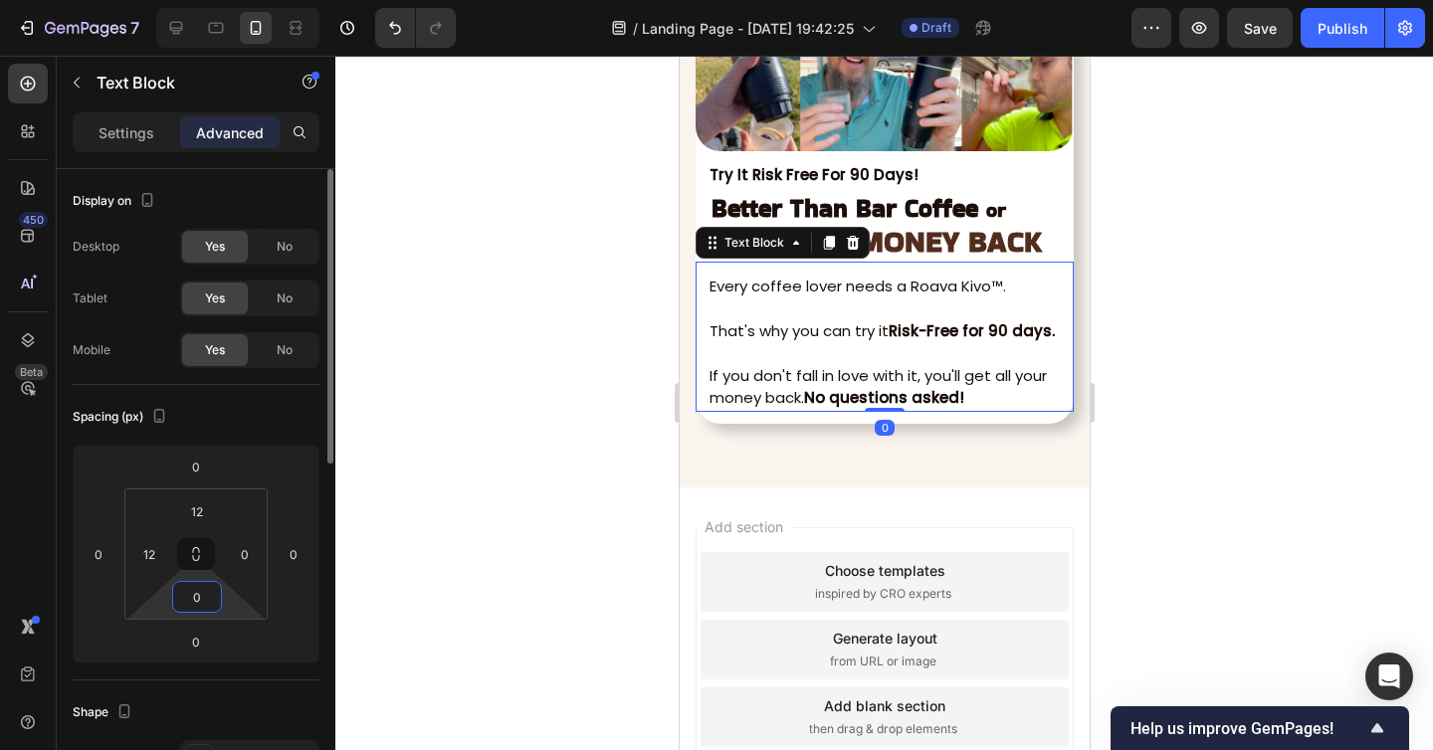
click at [200, 582] on input "0" at bounding box center [197, 597] width 40 height 30
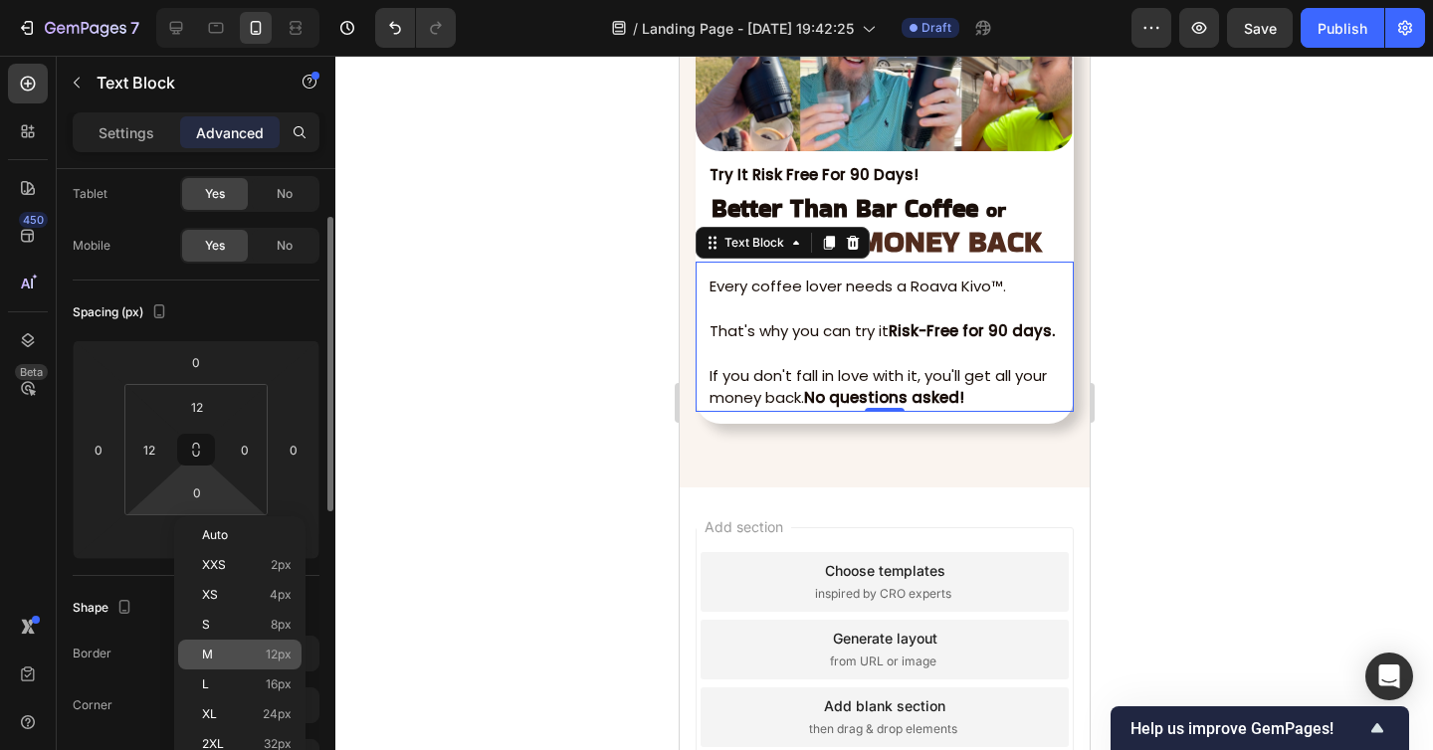
click at [223, 648] on p "M 12px" at bounding box center [247, 655] width 90 height 14
type input "12"
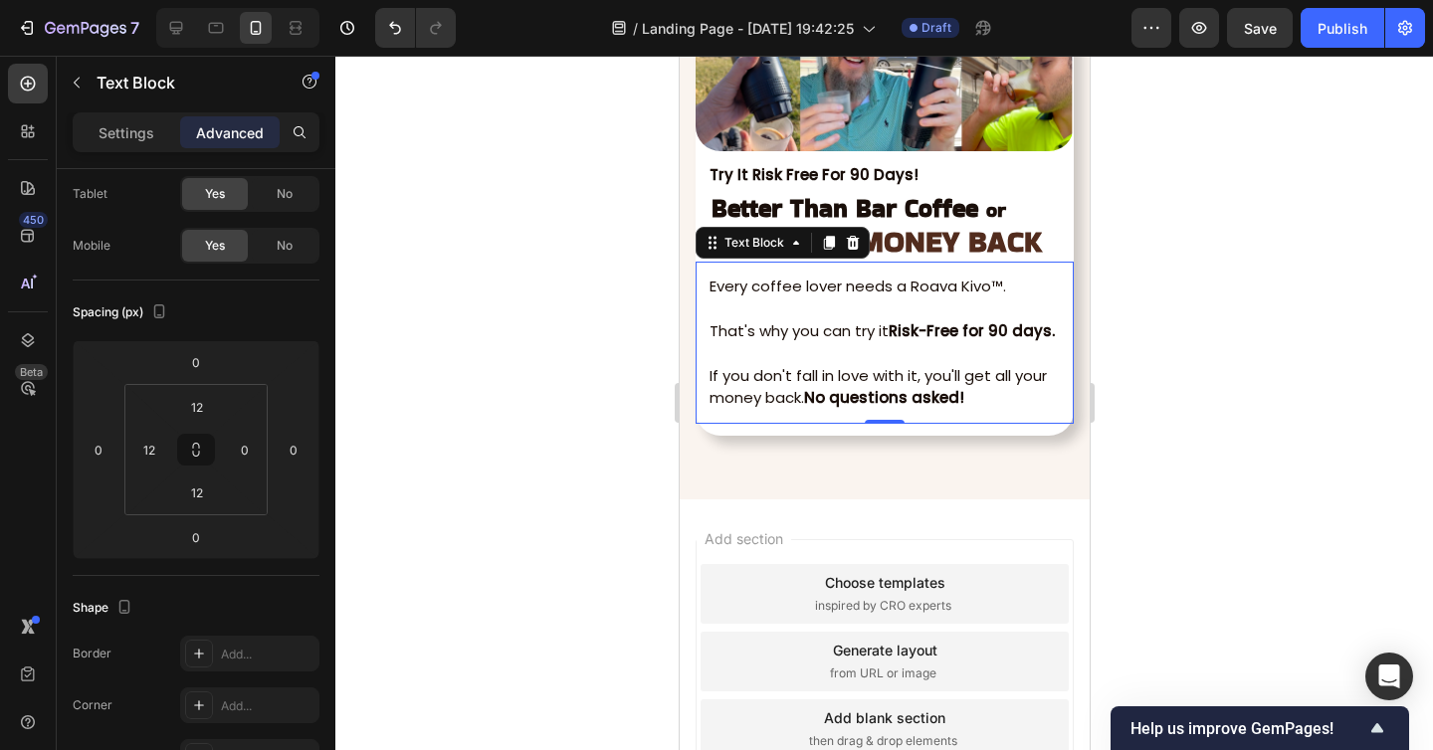
click at [1335, 508] on div at bounding box center [883, 403] width 1097 height 694
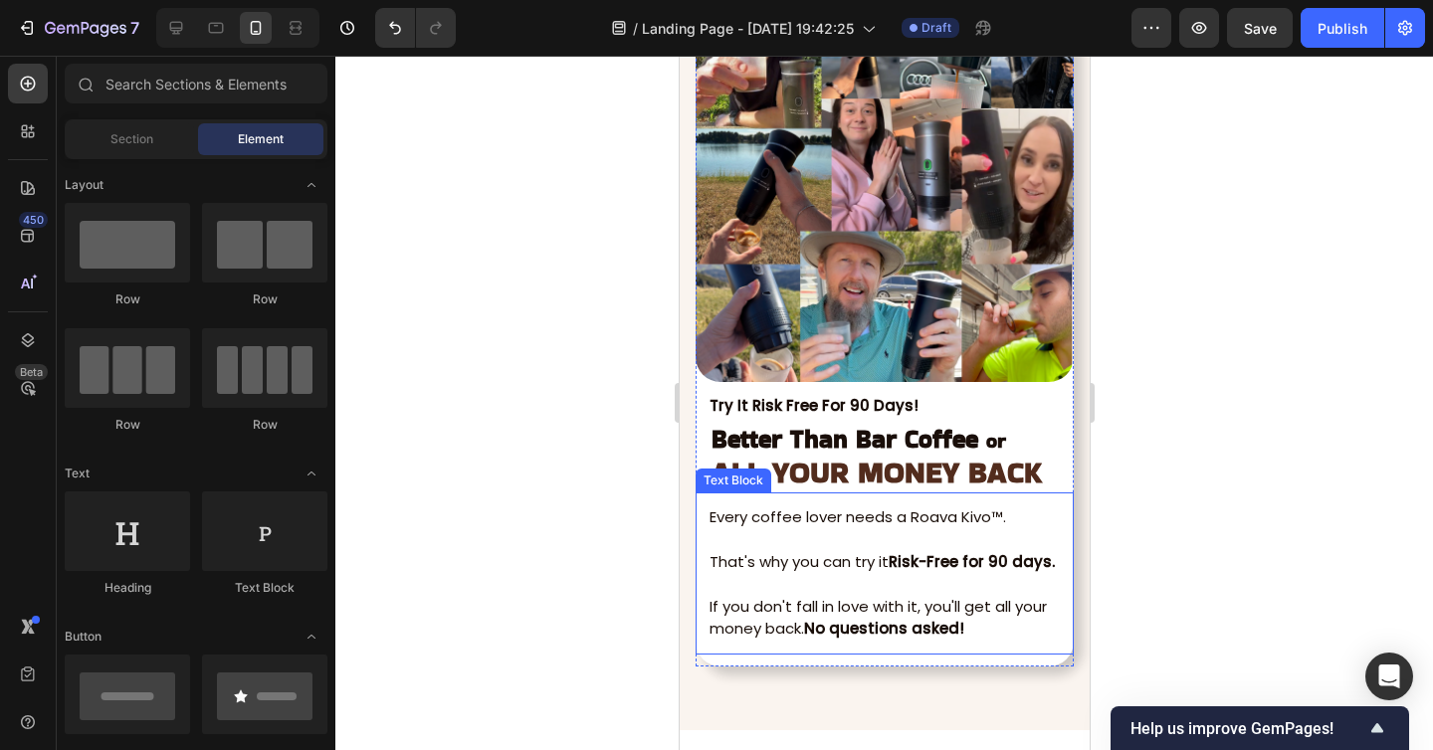
scroll to position [7352, 0]
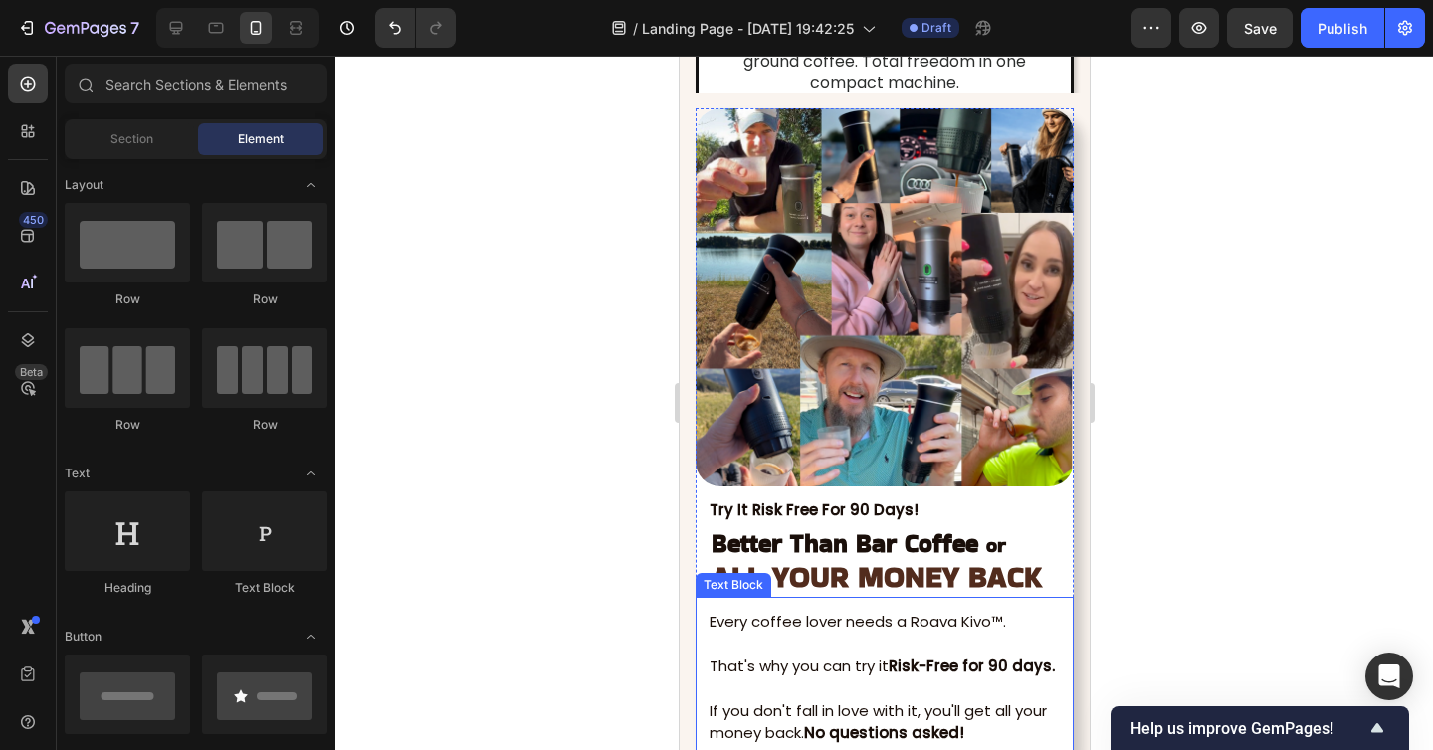
click at [1011, 337] on img at bounding box center [883, 297] width 378 height 378
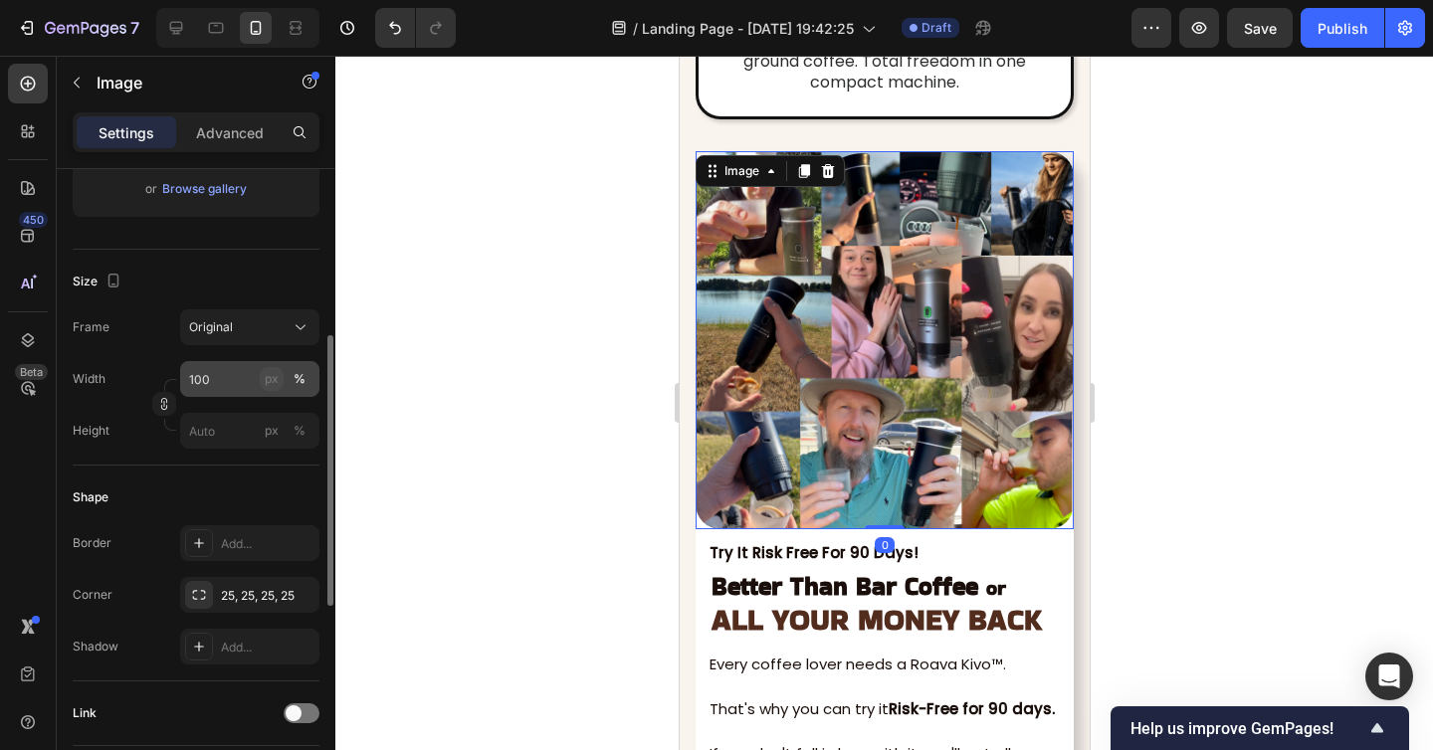
scroll to position [407, 0]
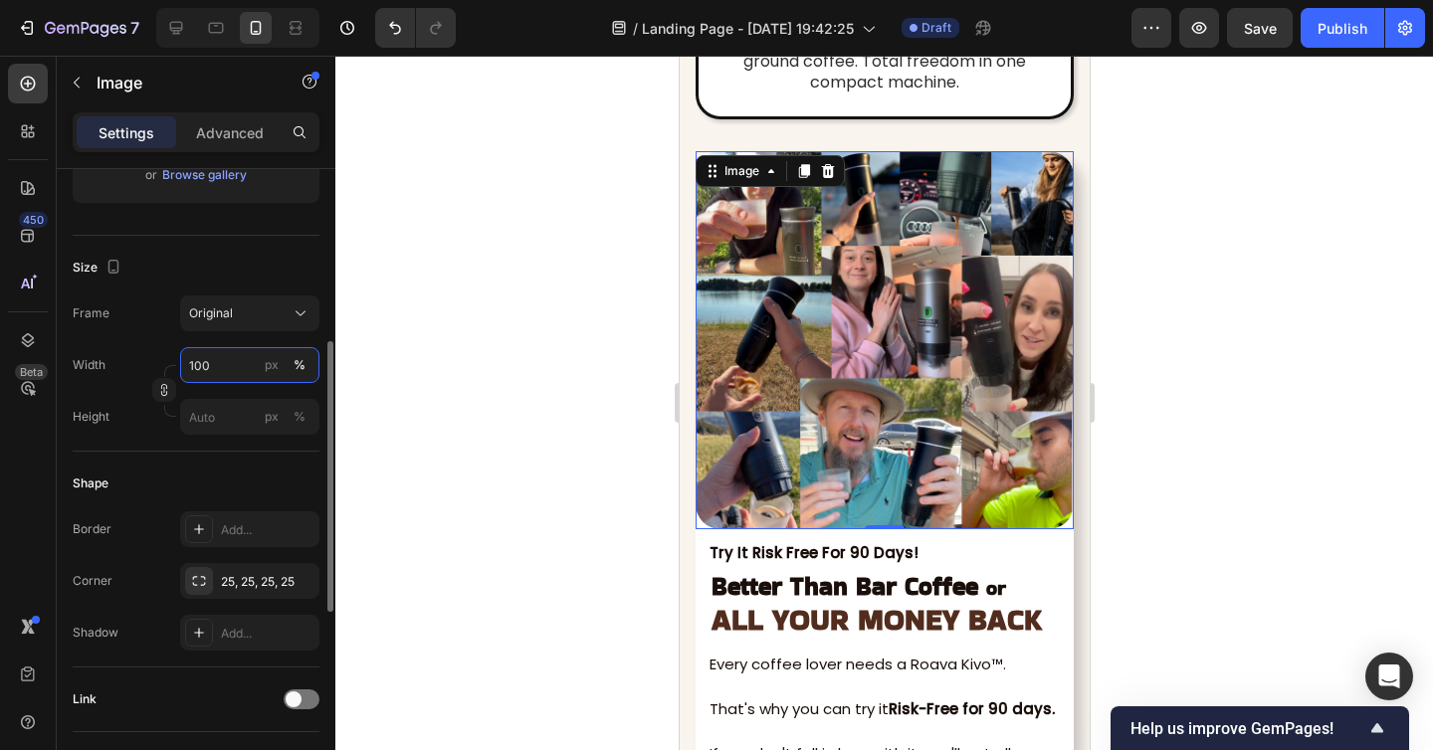
click at [211, 371] on input "100" at bounding box center [249, 365] width 139 height 36
type input "0"
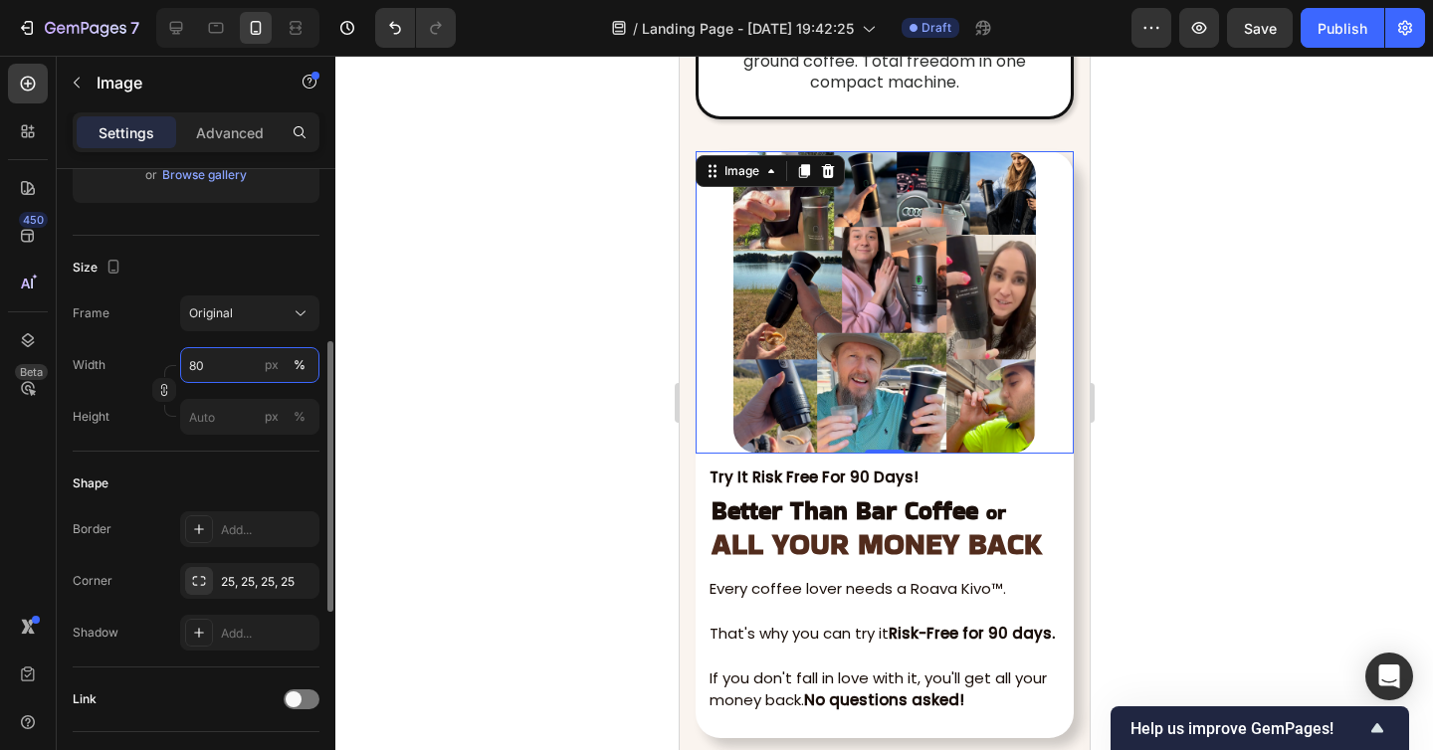
type input "8"
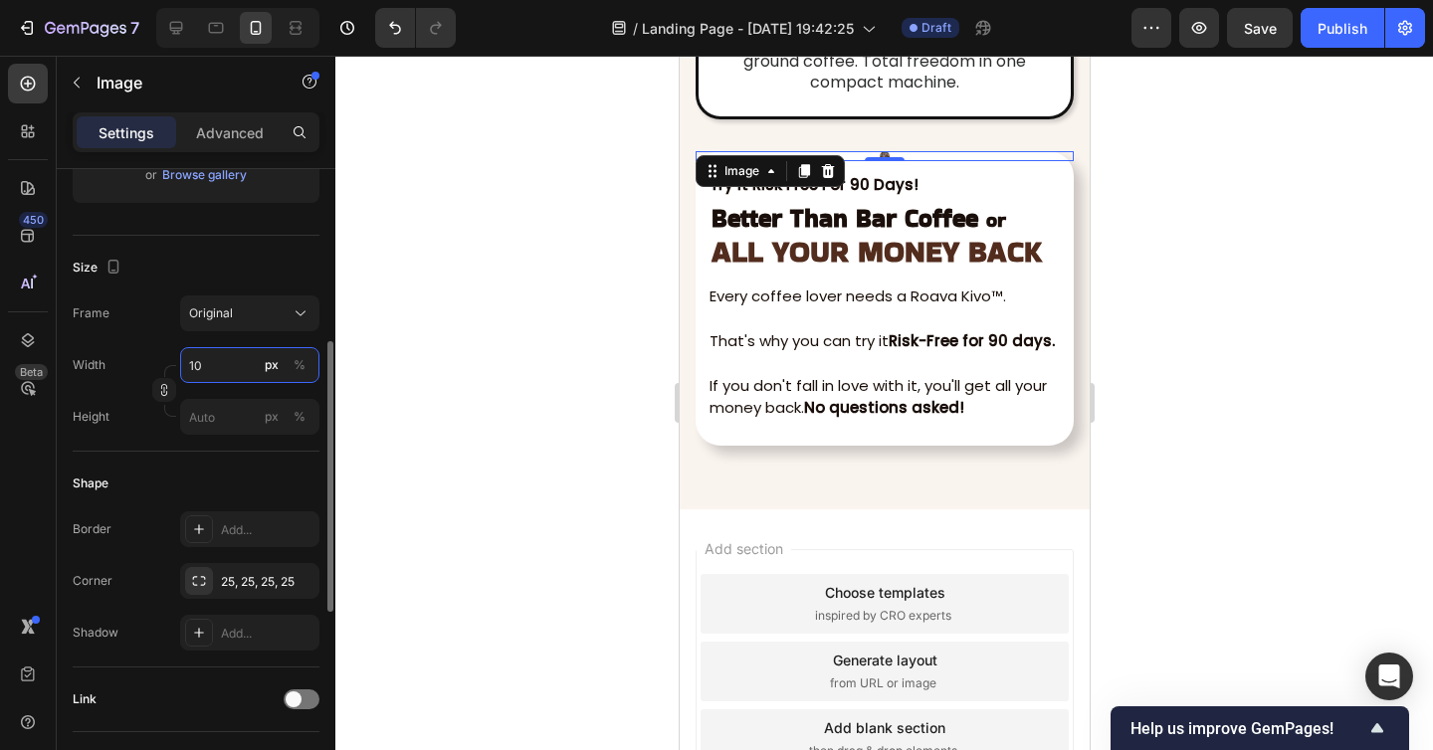
type input "100"
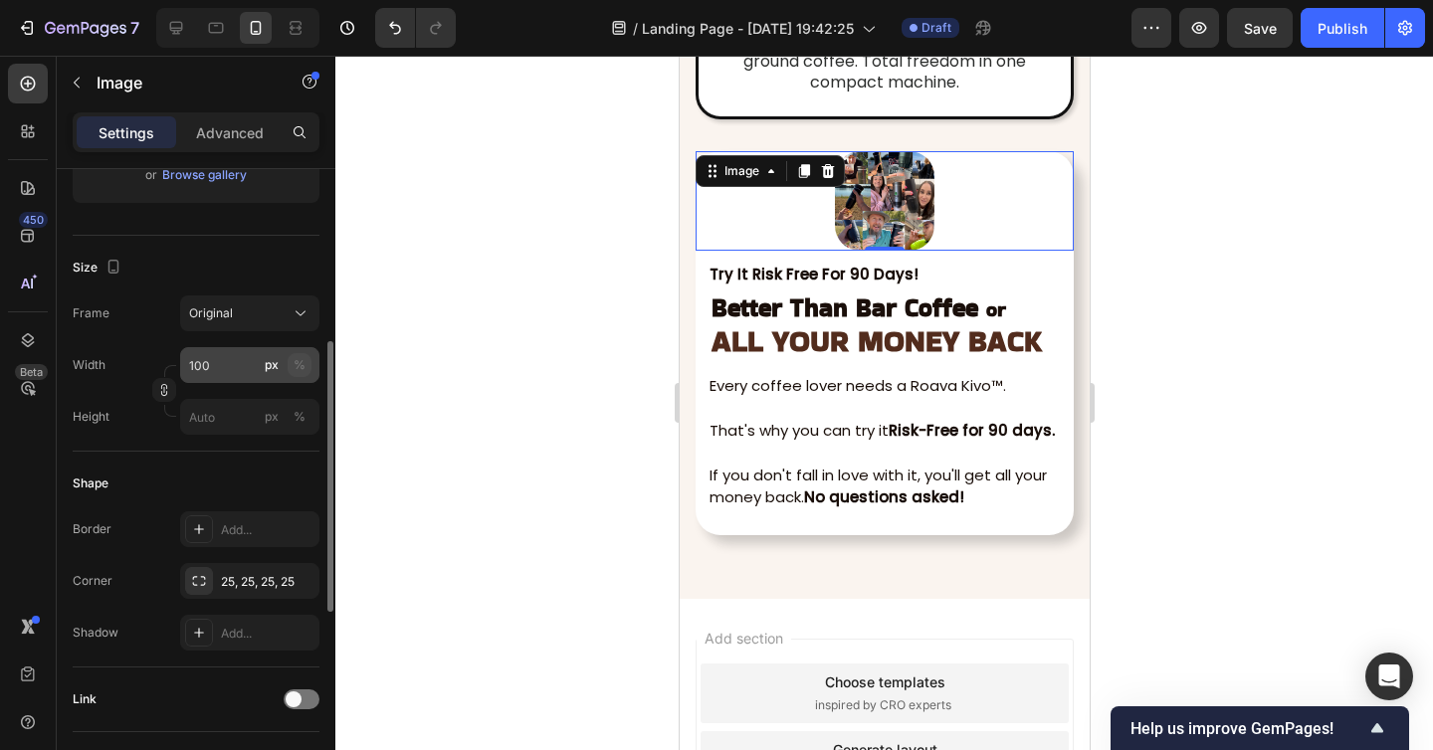
click at [298, 366] on div "%" at bounding box center [299, 365] width 12 height 18
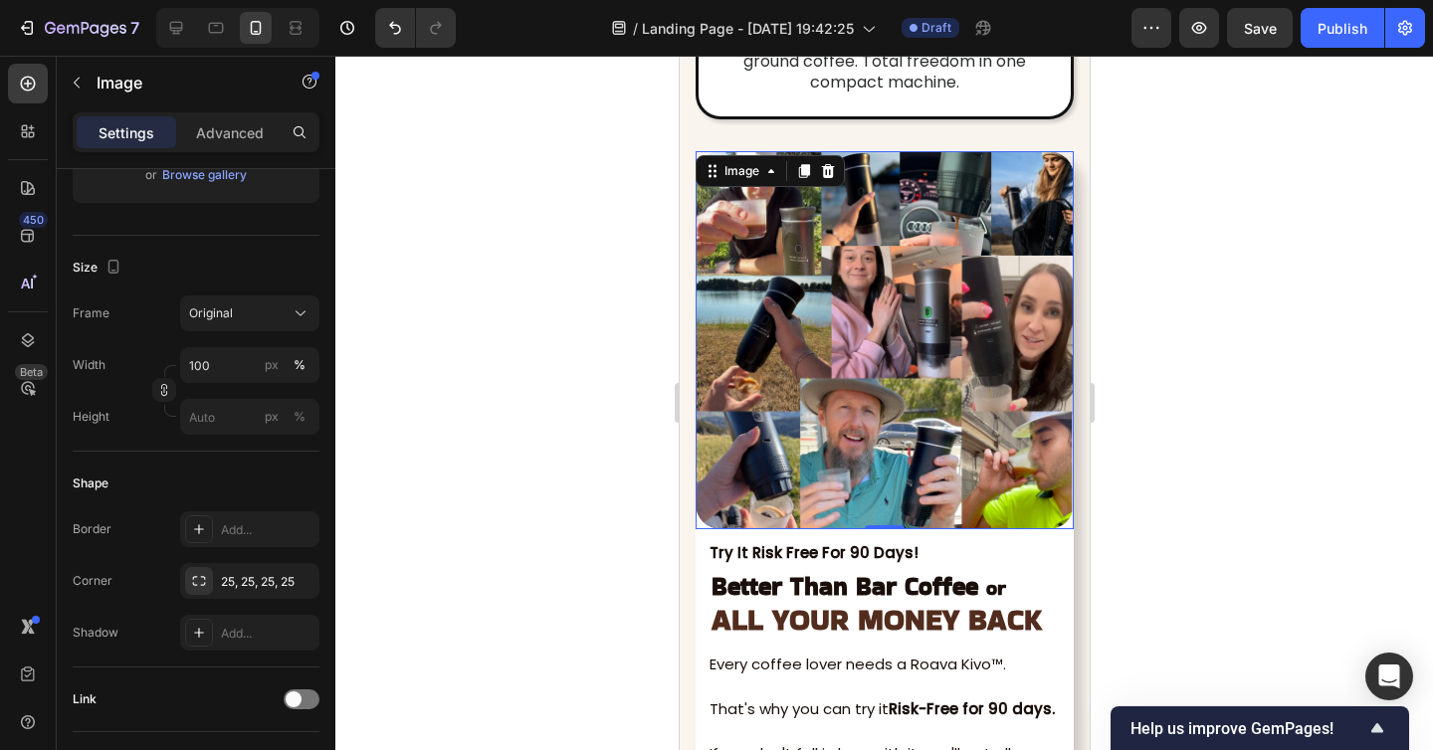
click at [440, 386] on div at bounding box center [883, 403] width 1097 height 694
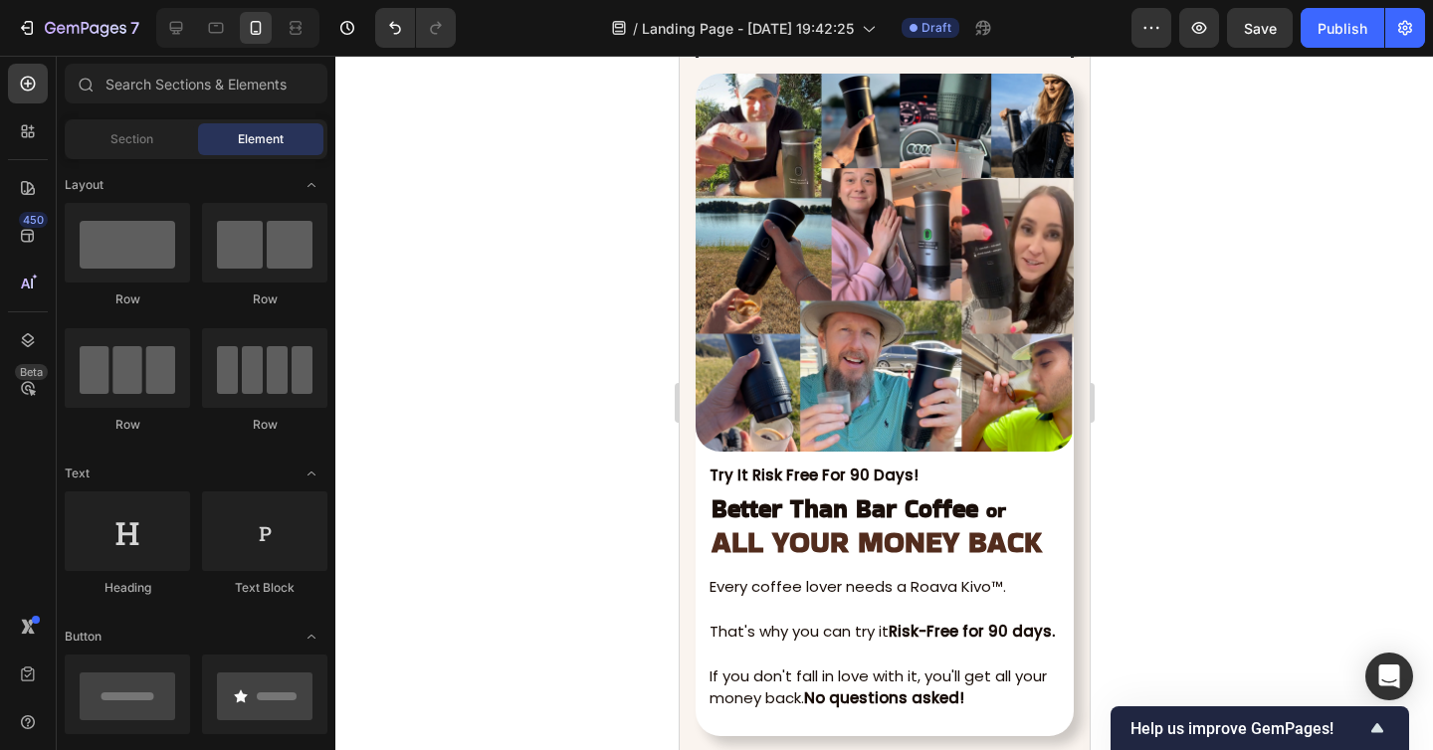
scroll to position [7374, 0]
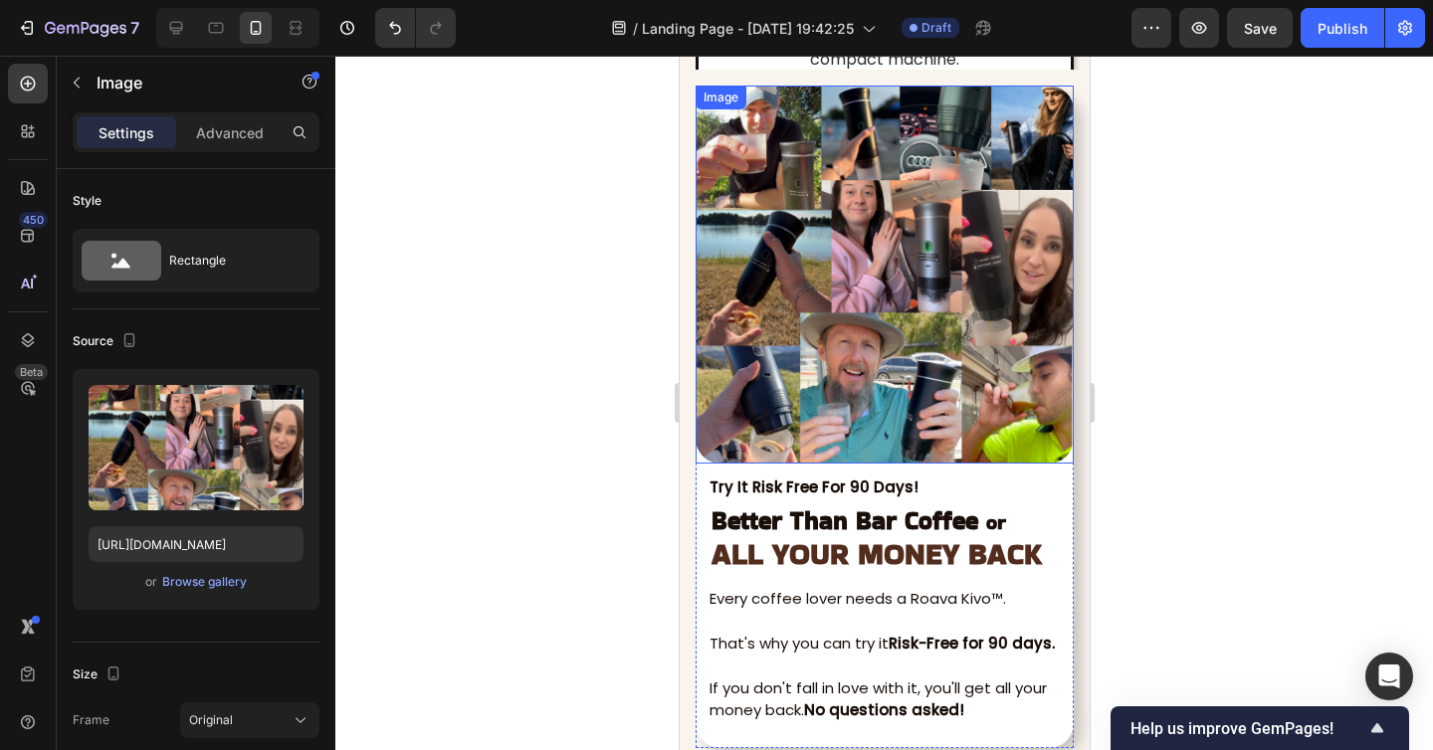
click at [952, 333] on img at bounding box center [883, 275] width 378 height 378
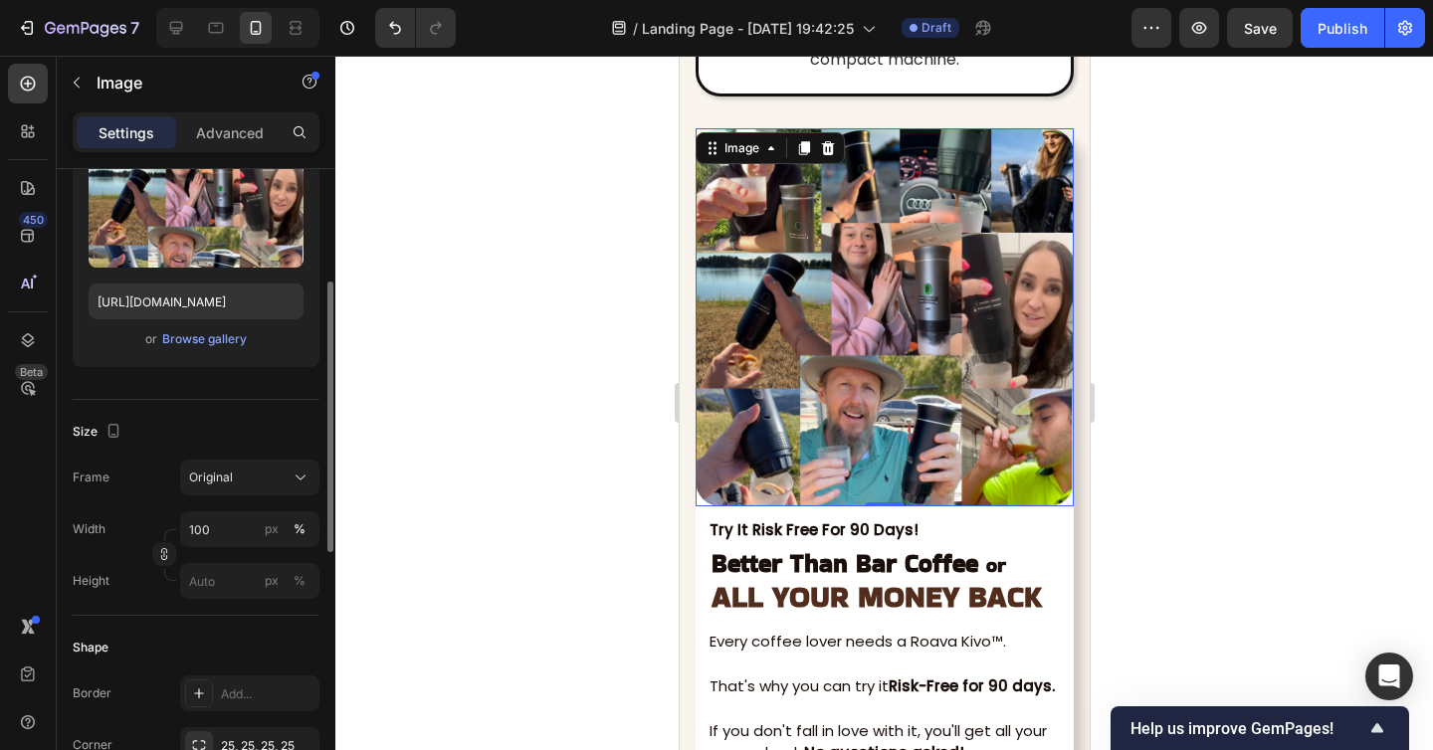
scroll to position [250, 0]
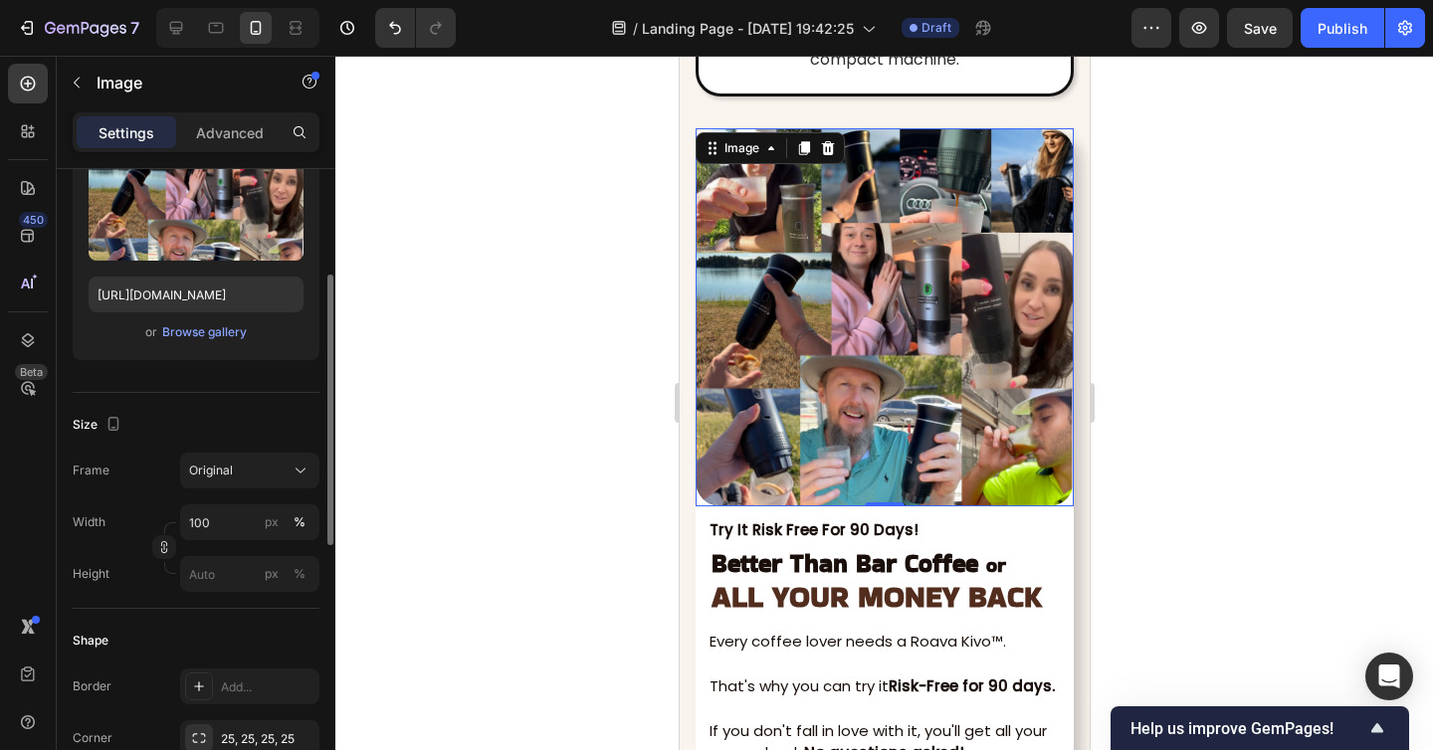
click at [239, 491] on div "Frame Original Width 100 px % Height px %" at bounding box center [196, 522] width 247 height 139
click at [243, 483] on button "Original" at bounding box center [249, 471] width 139 height 36
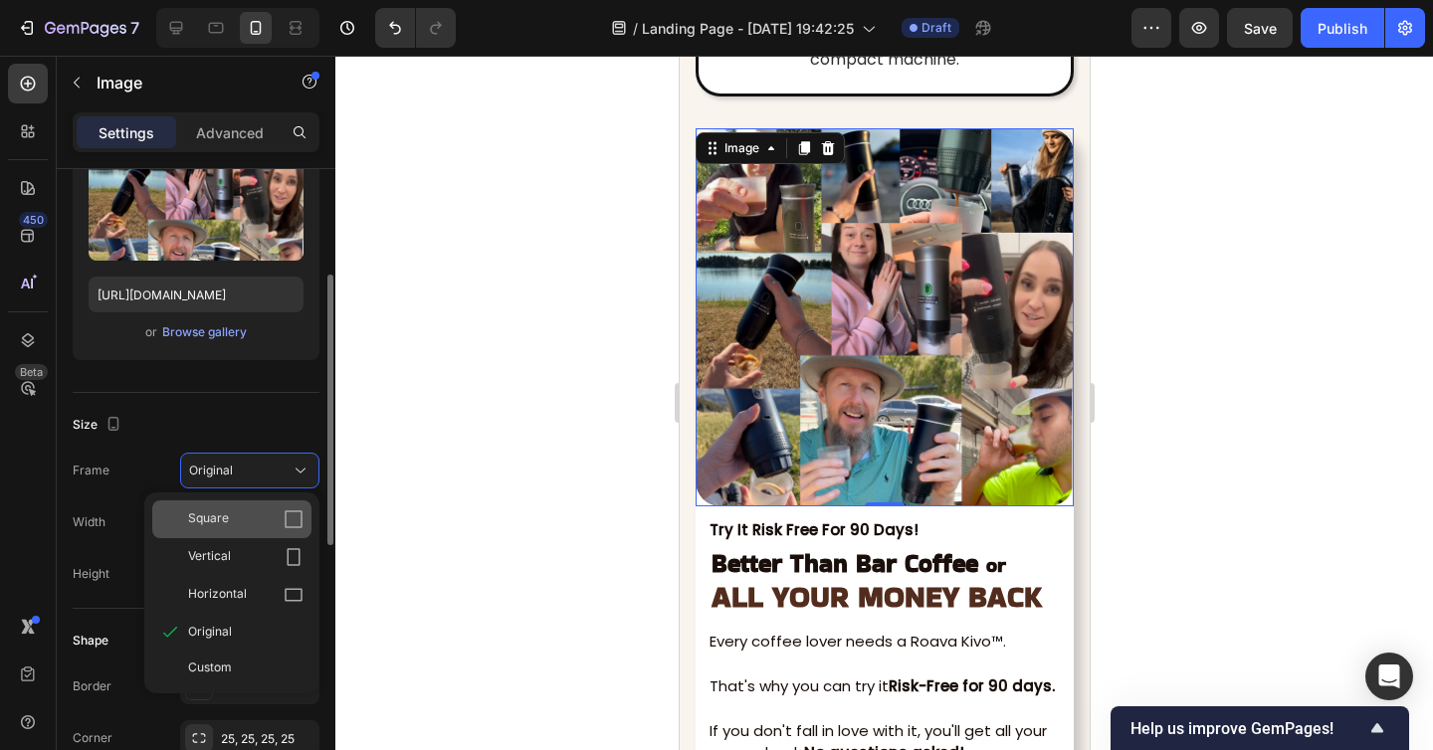
click at [239, 519] on div "Square" at bounding box center [245, 519] width 115 height 20
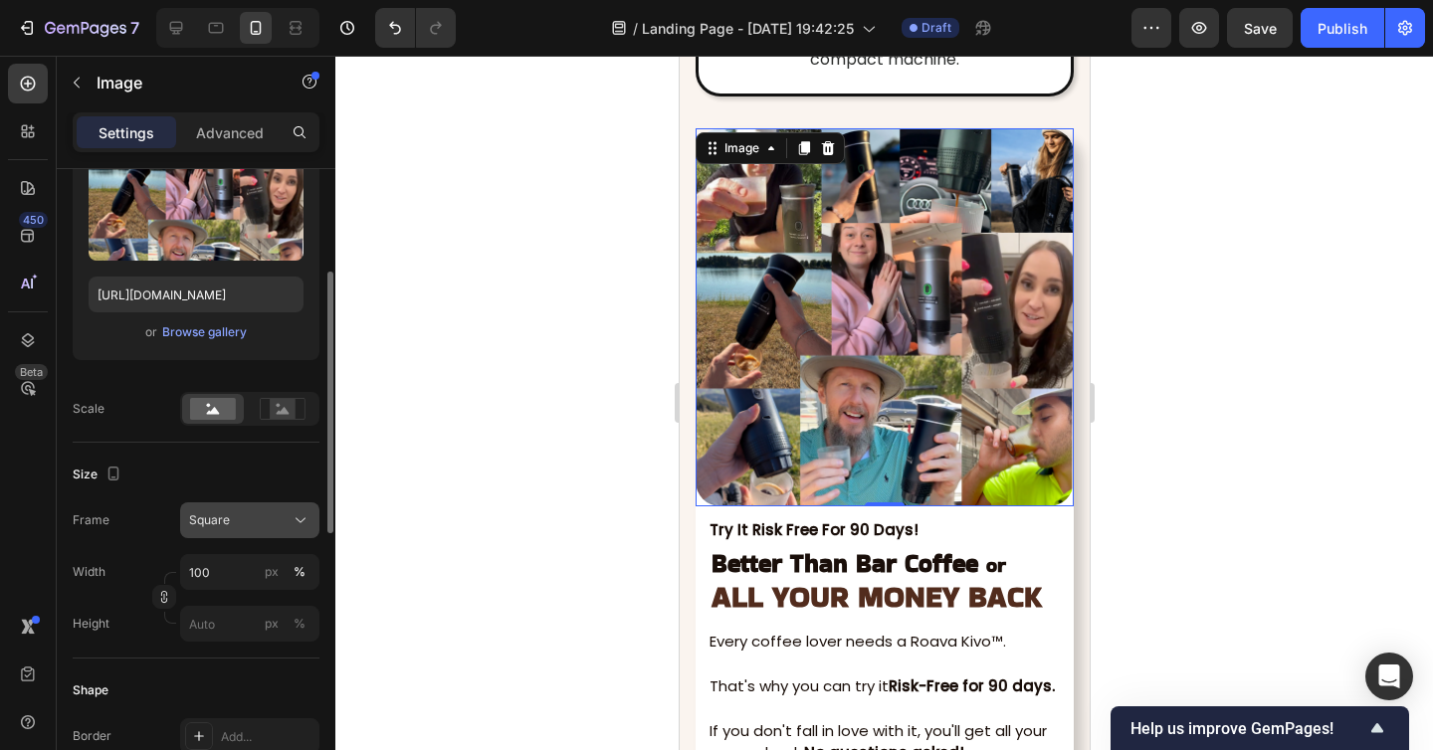
click at [243, 511] on div "Square" at bounding box center [237, 520] width 97 height 18
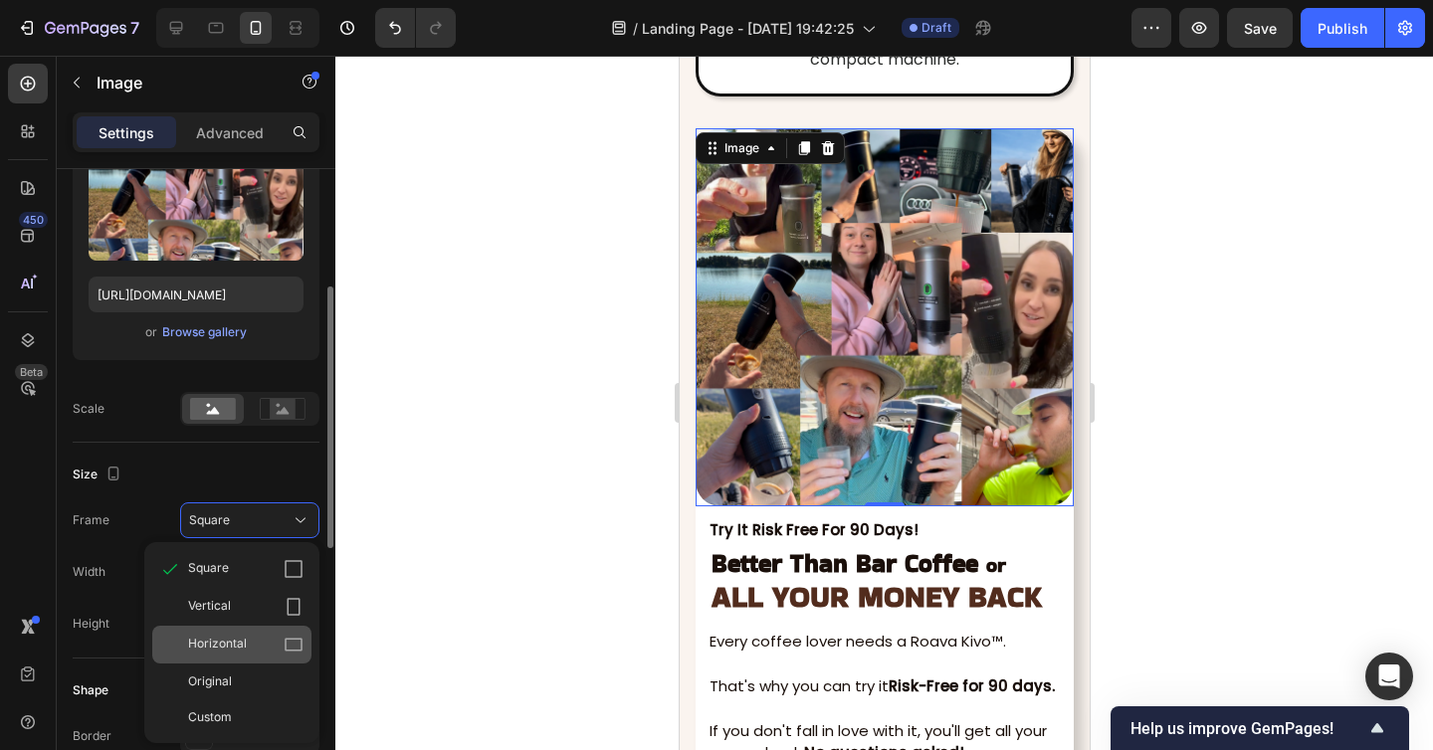
scroll to position [301, 0]
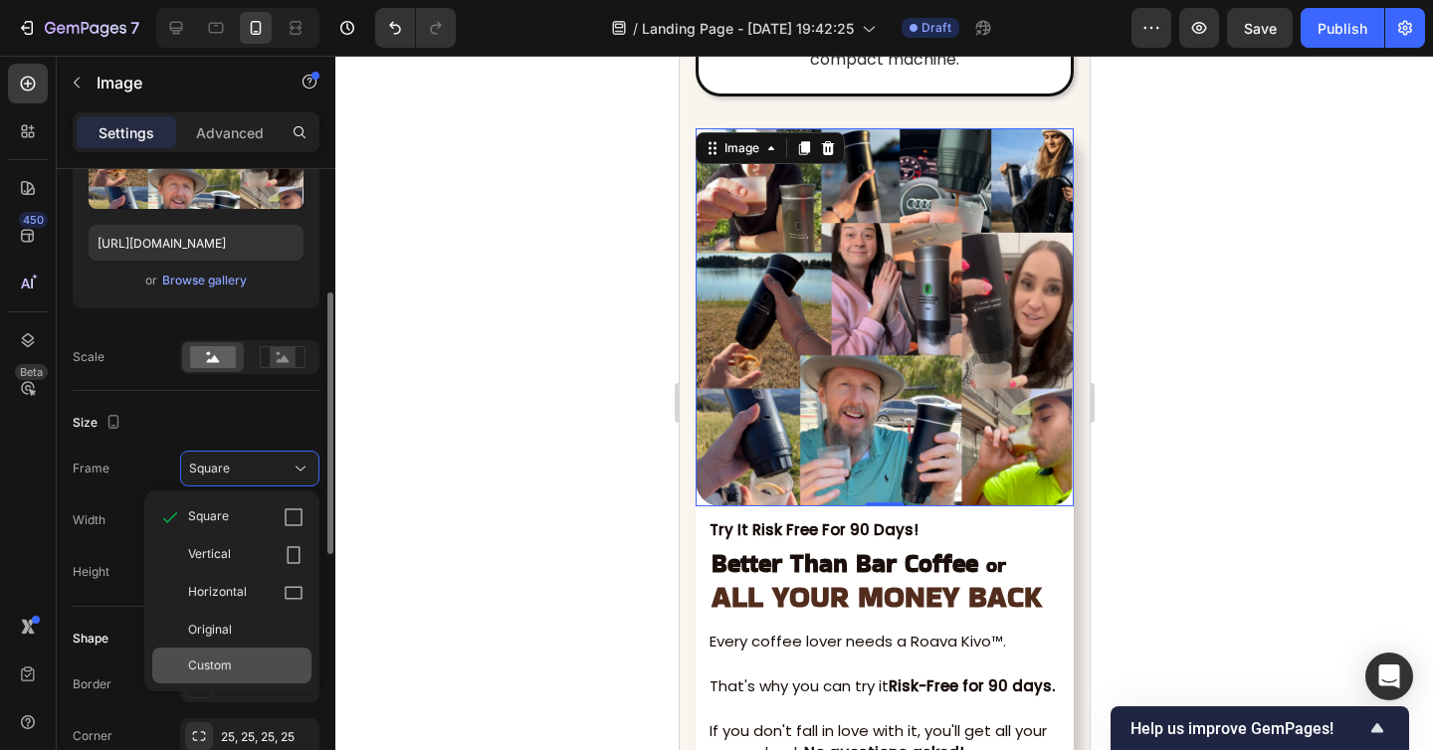
click at [228, 668] on span "Custom" at bounding box center [210, 666] width 44 height 18
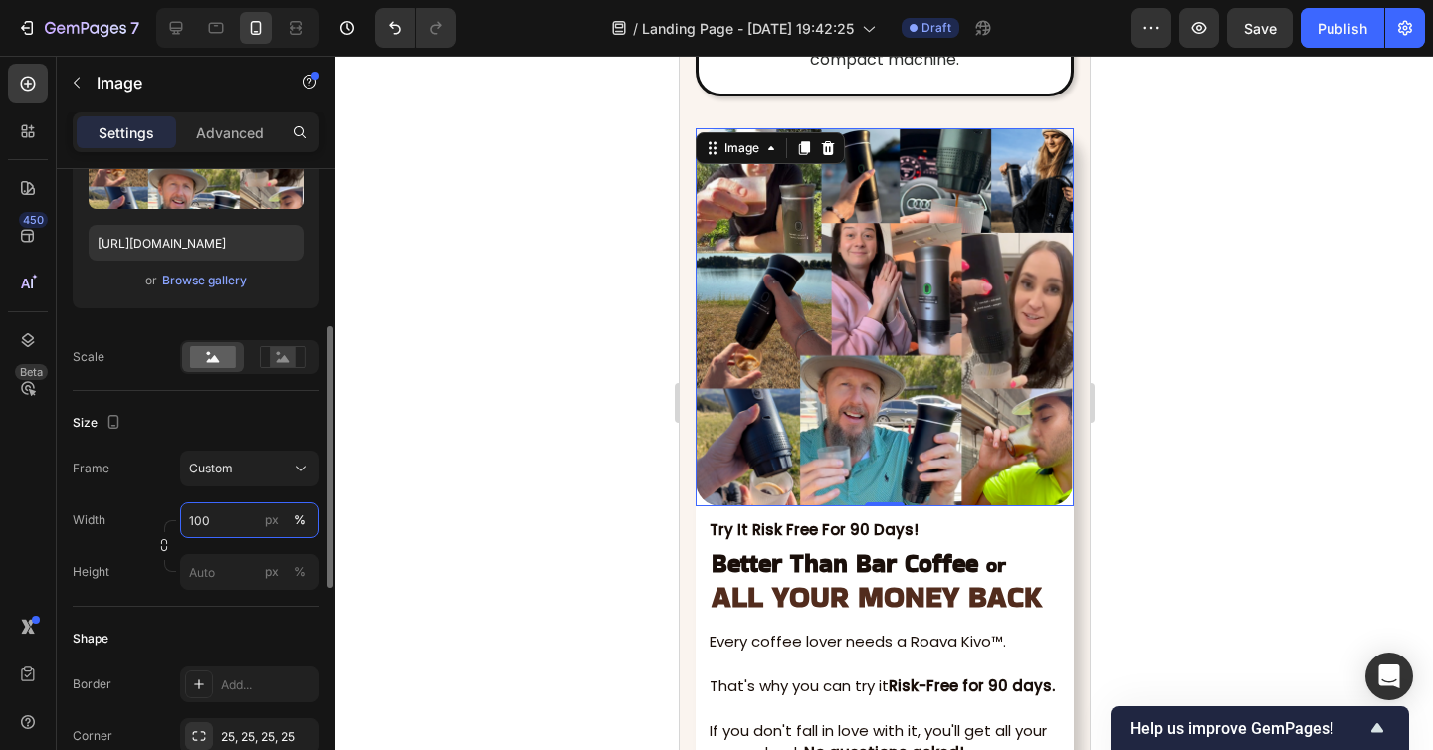
scroll to position [360, 0]
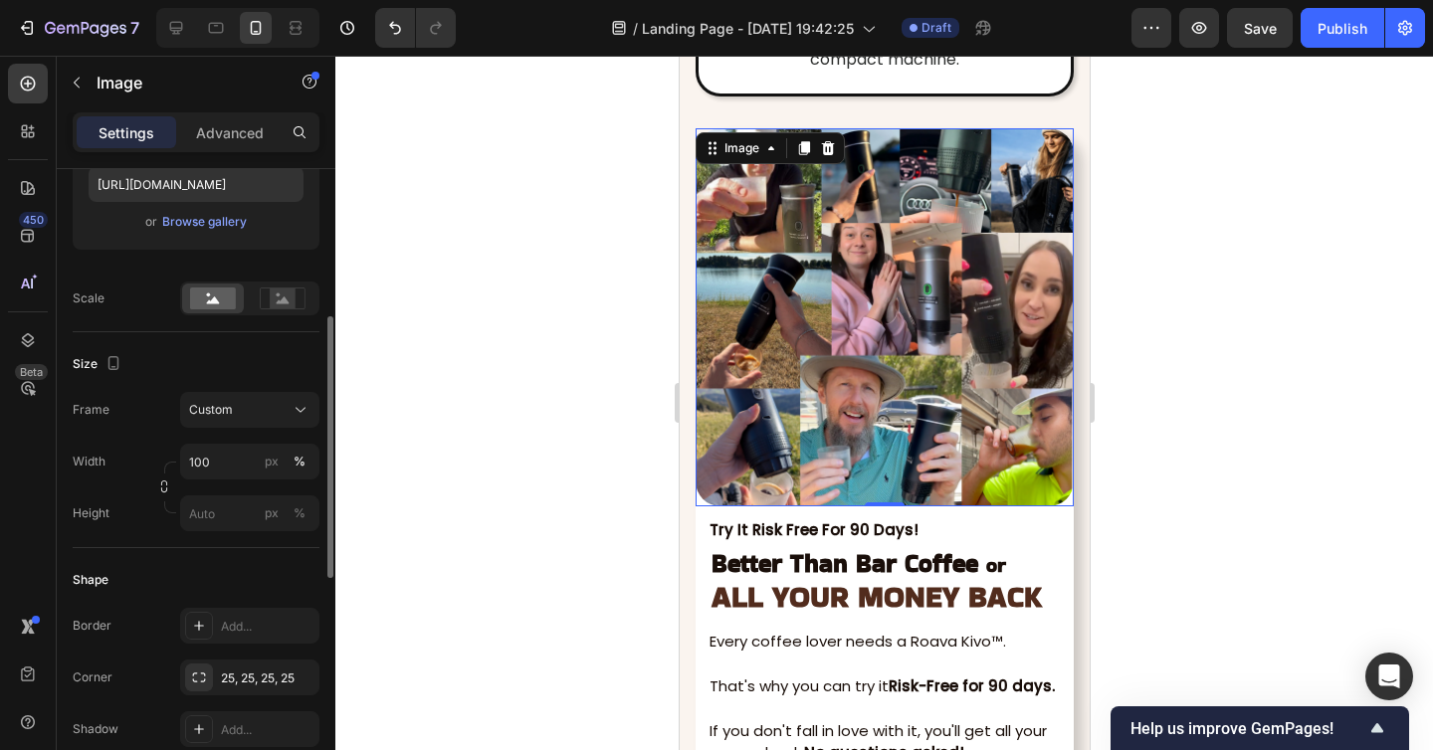
click at [157, 534] on div "Size Frame Custom Width 100 px % Height px %" at bounding box center [196, 440] width 247 height 216
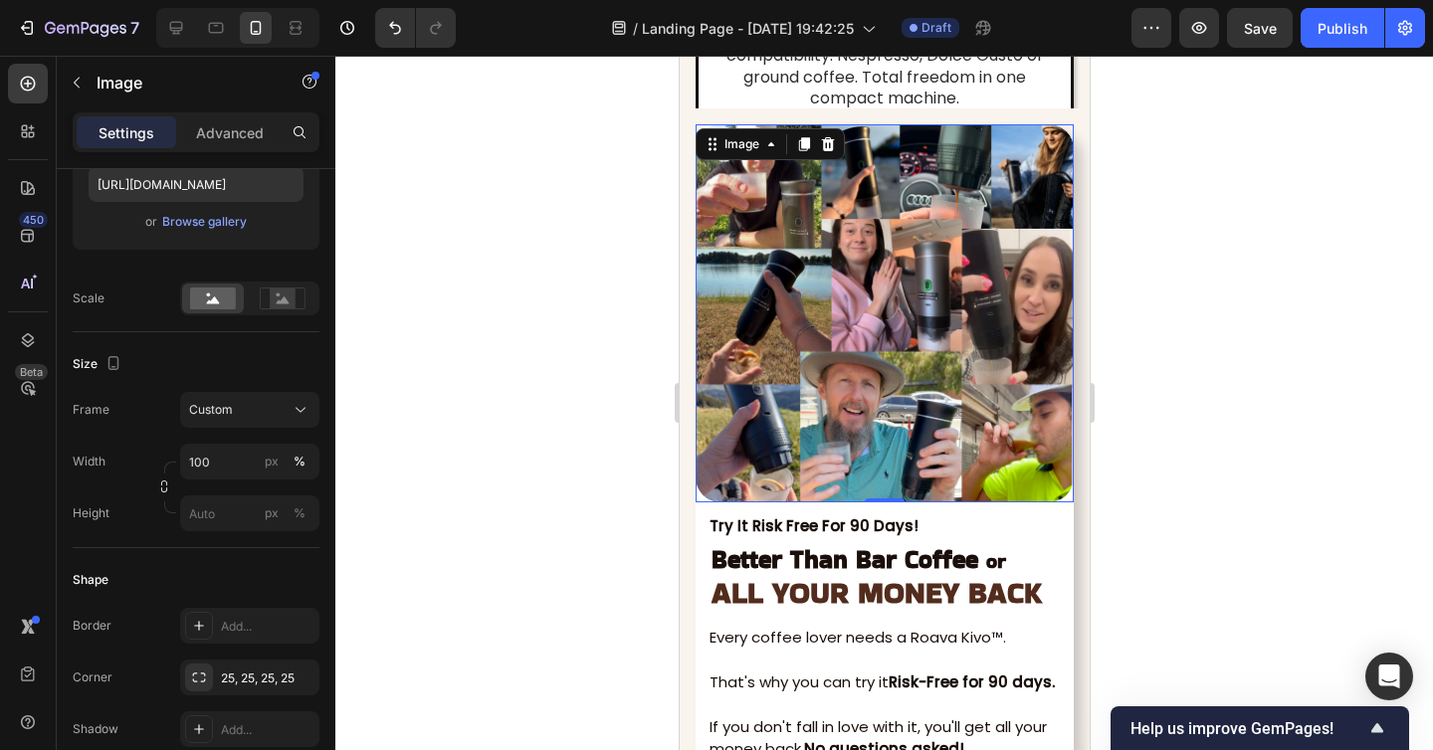
scroll to position [7334, 0]
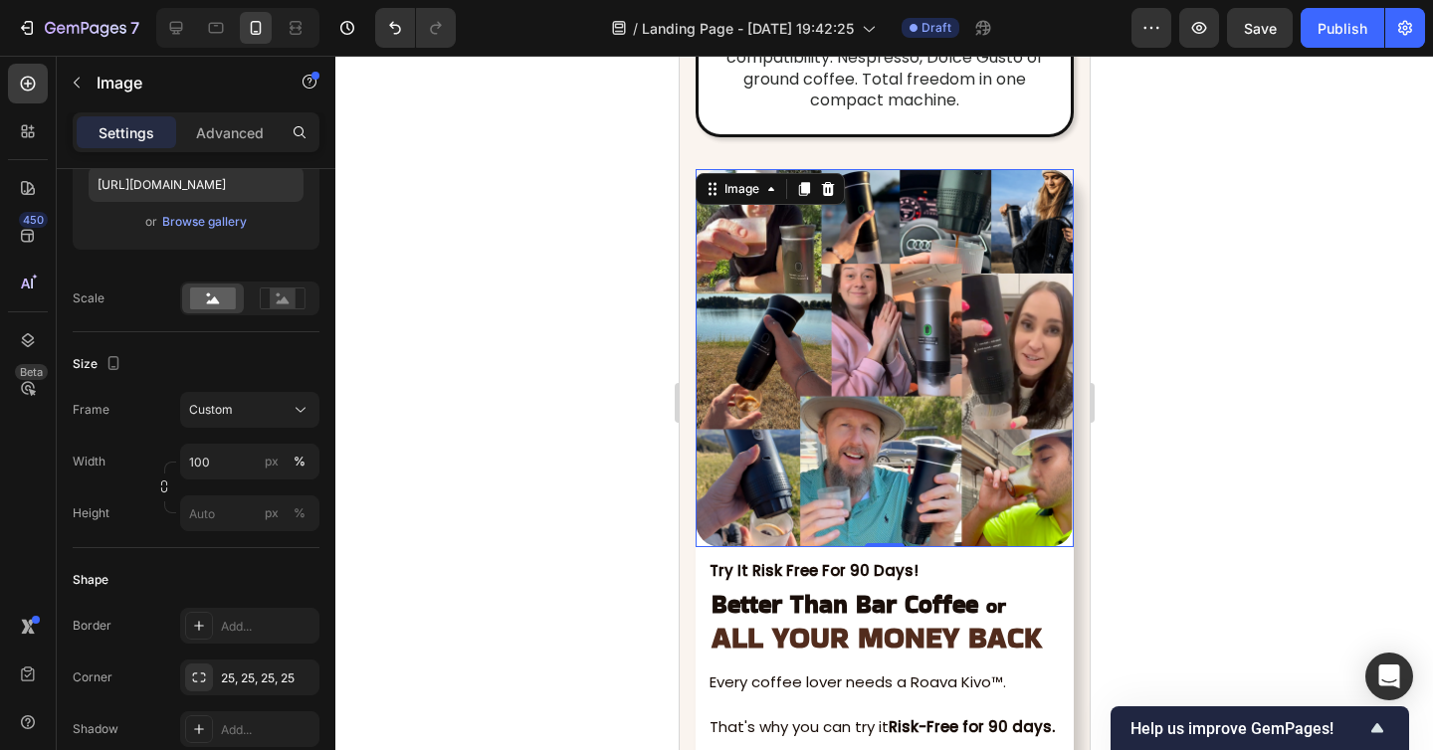
click at [1169, 297] on div at bounding box center [883, 403] width 1097 height 694
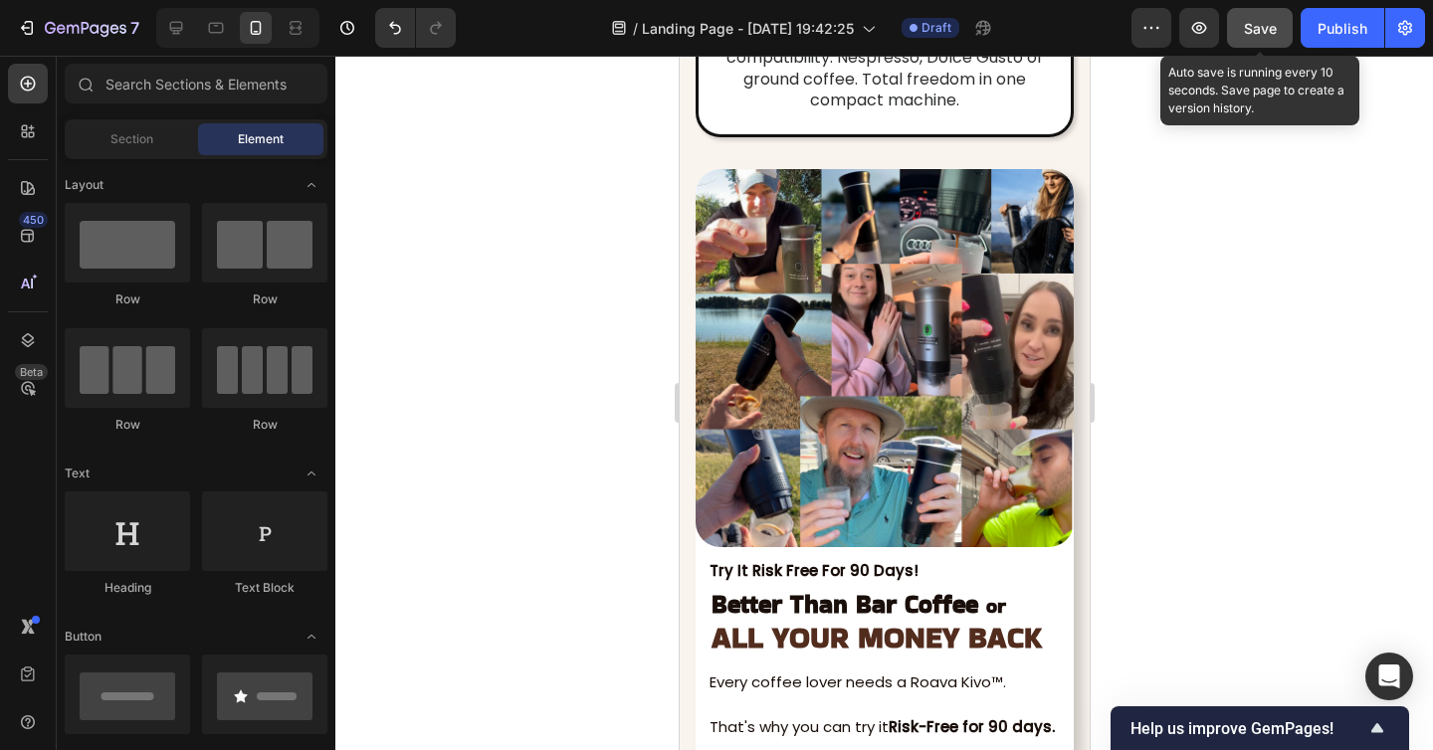
click at [1255, 32] on span "Save" at bounding box center [1260, 28] width 33 height 17
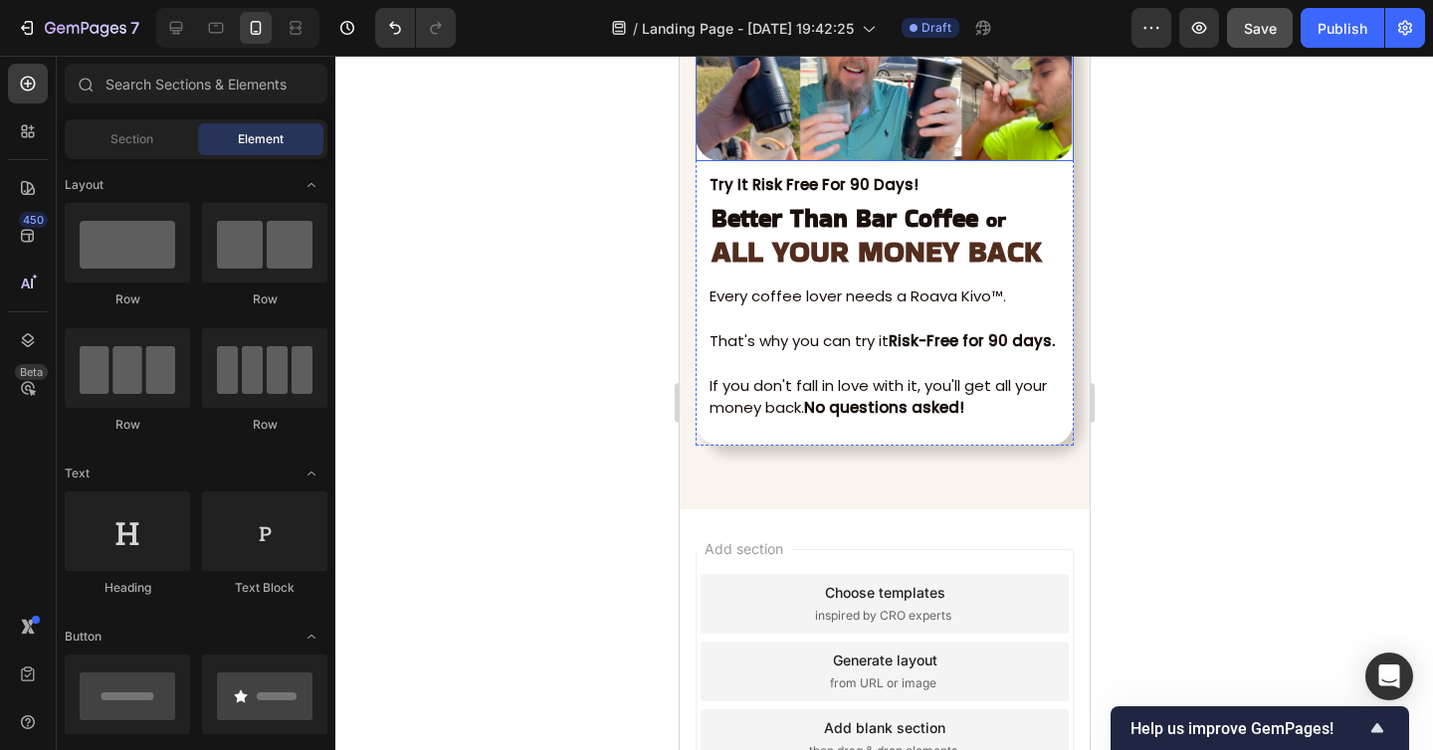
scroll to position [7625, 0]
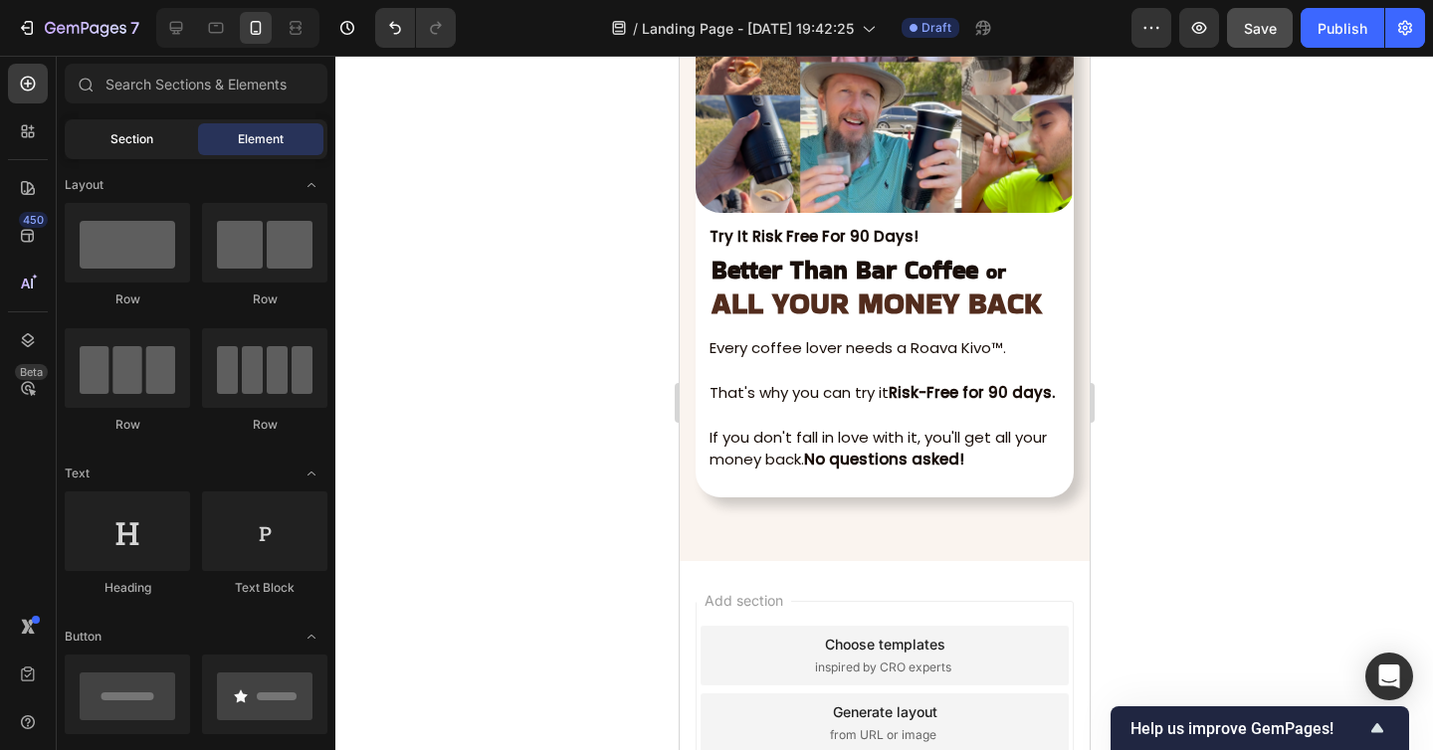
click at [153, 139] on div "Section" at bounding box center [131, 139] width 125 height 32
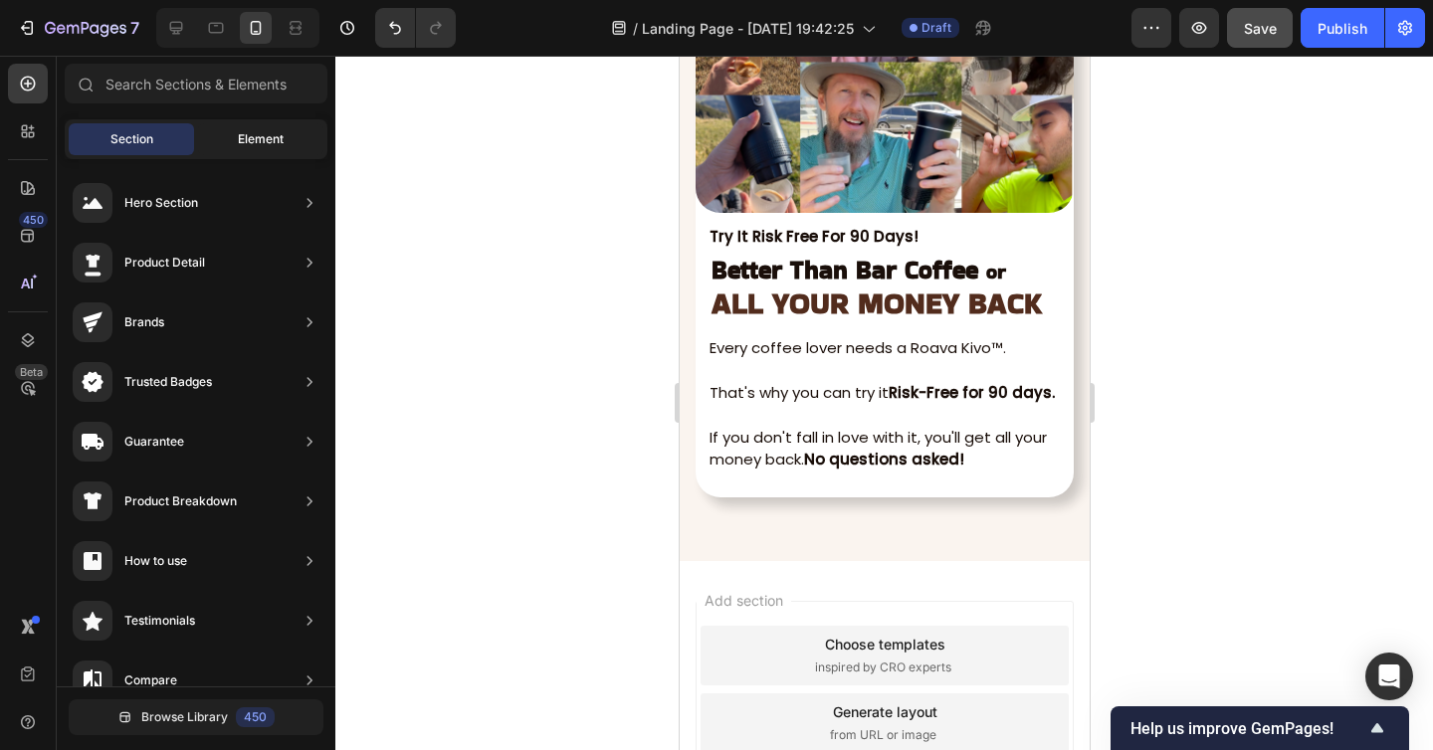
click at [248, 140] on span "Element" at bounding box center [261, 139] width 46 height 18
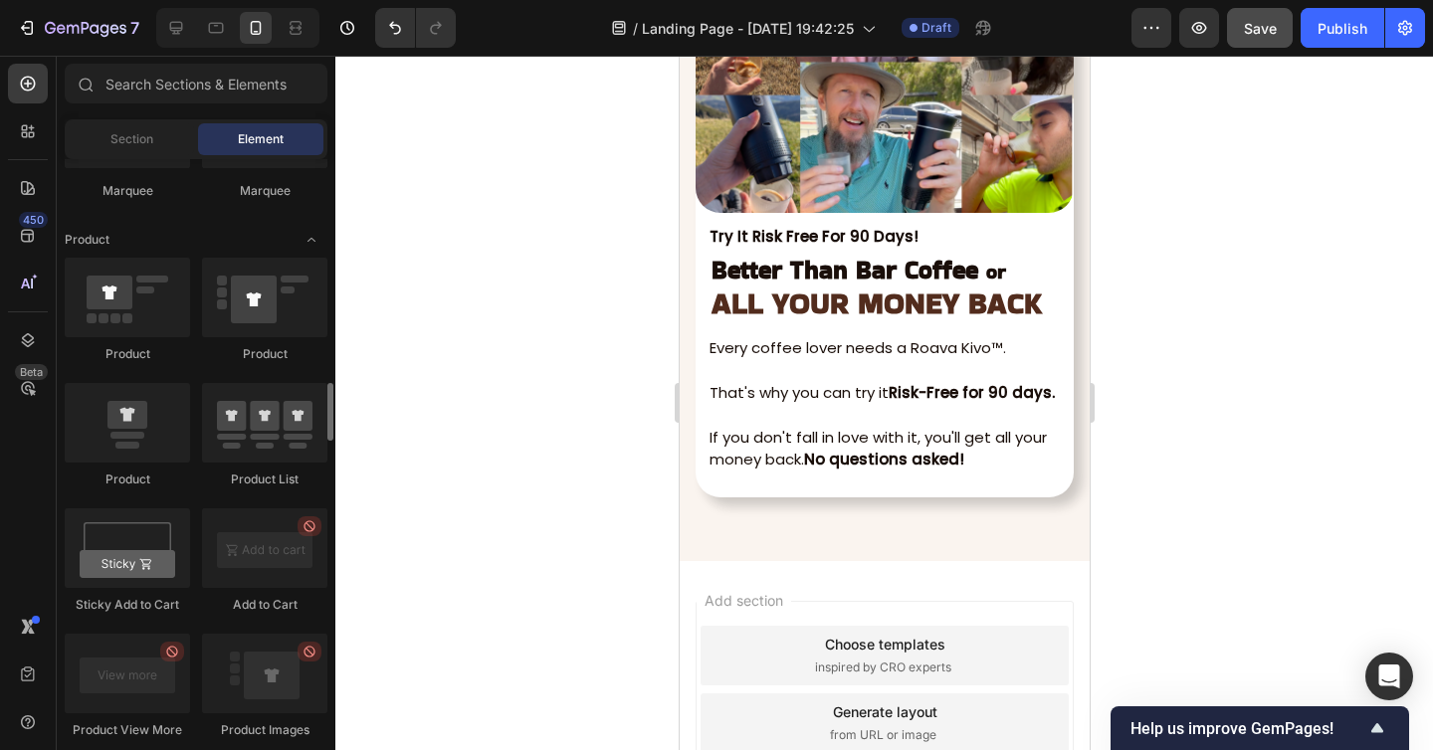
scroll to position [2480, 0]
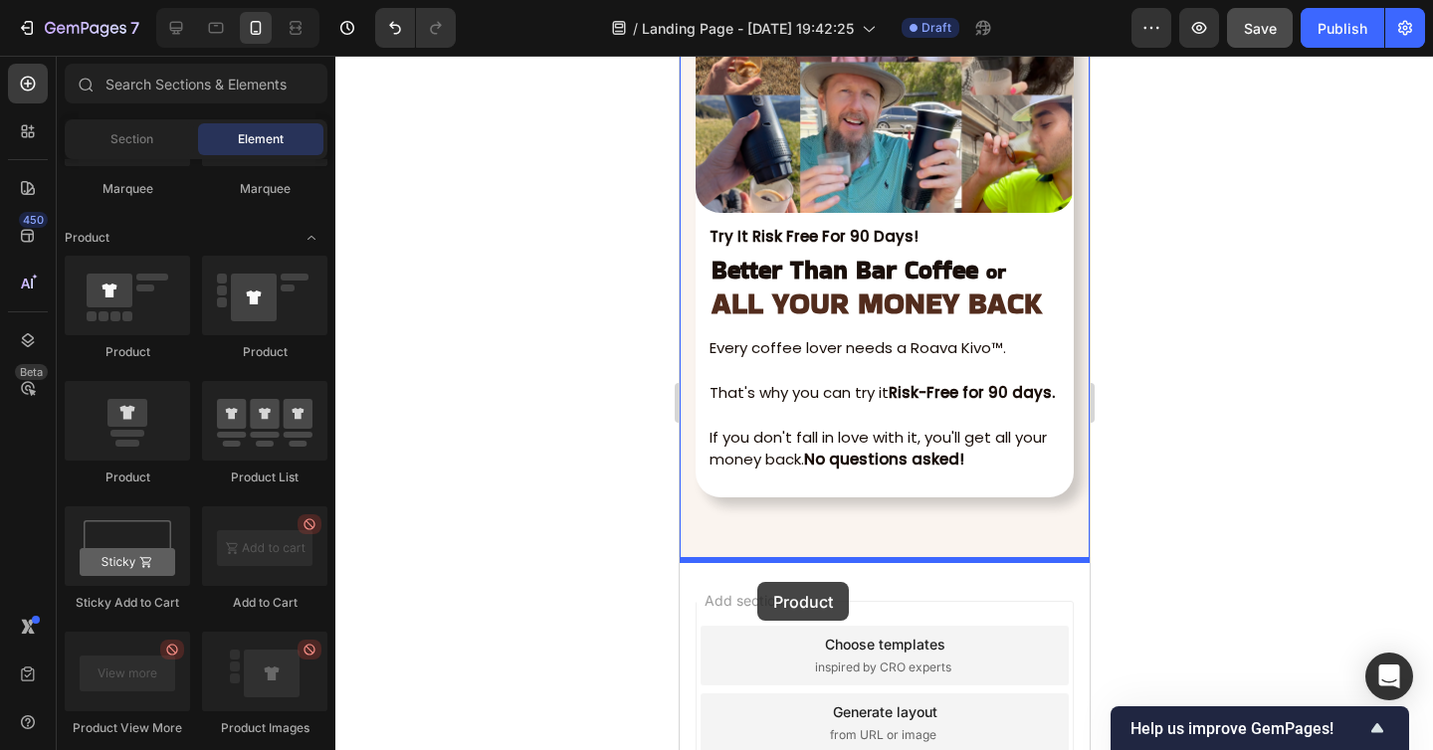
drag, startPoint x: 901, startPoint y: 374, endPoint x: 756, endPoint y: 582, distance: 253.6
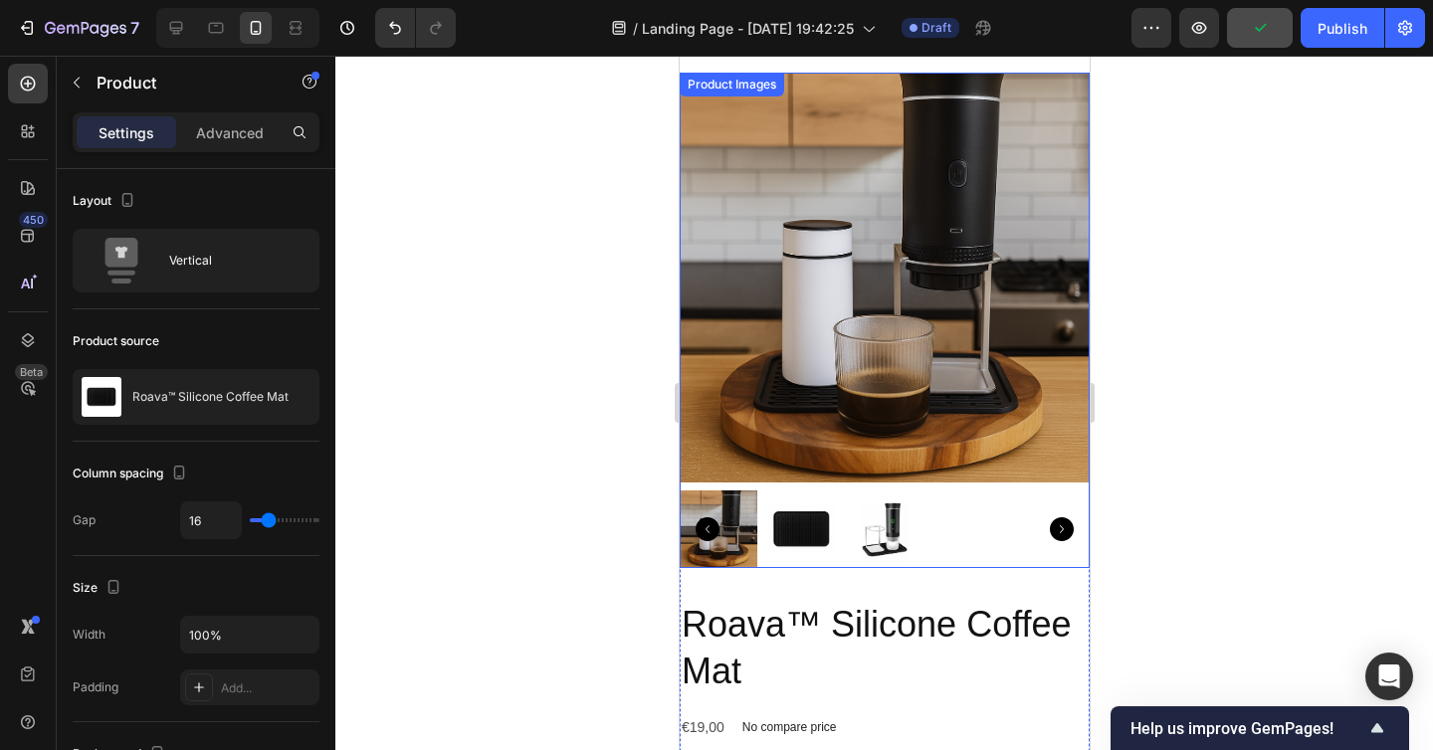
scroll to position [8104, 0]
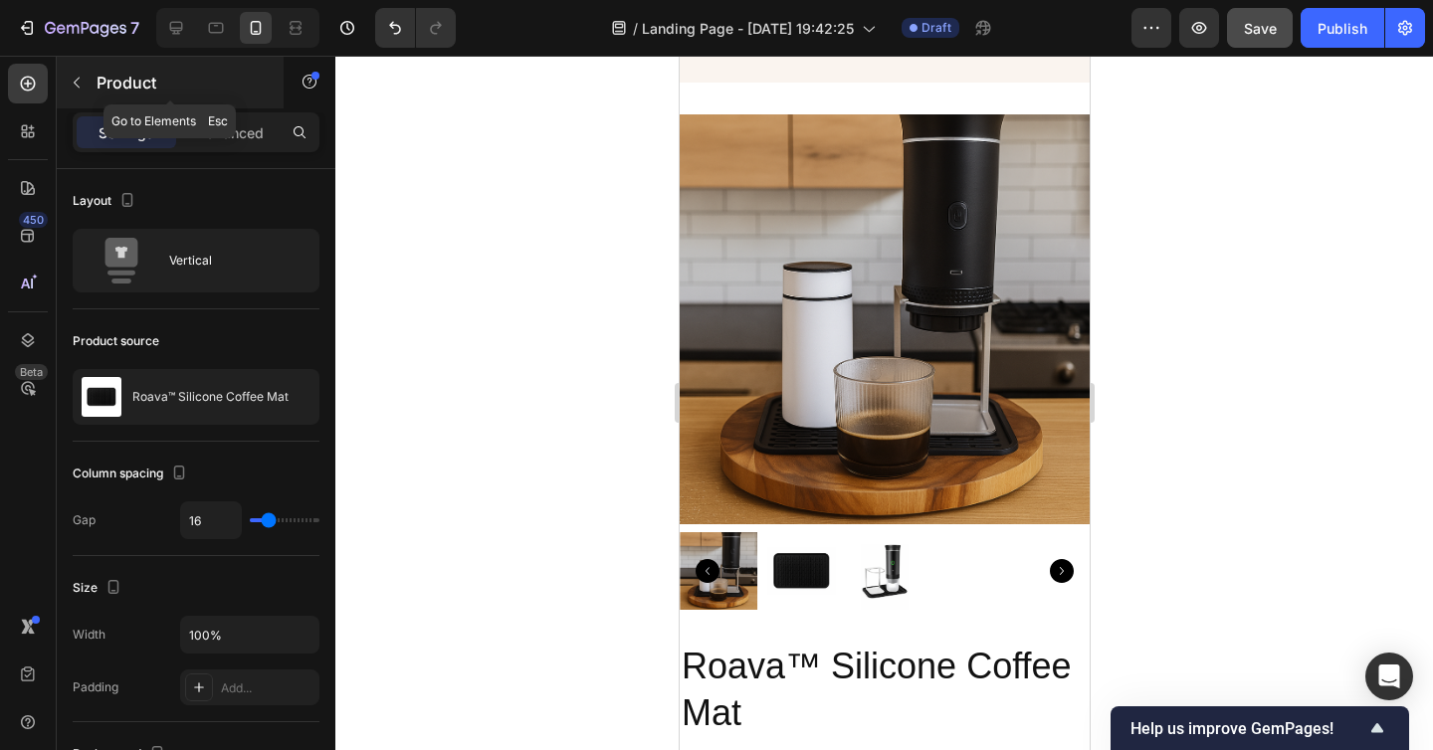
click at [73, 77] on icon "button" at bounding box center [77, 83] width 16 height 16
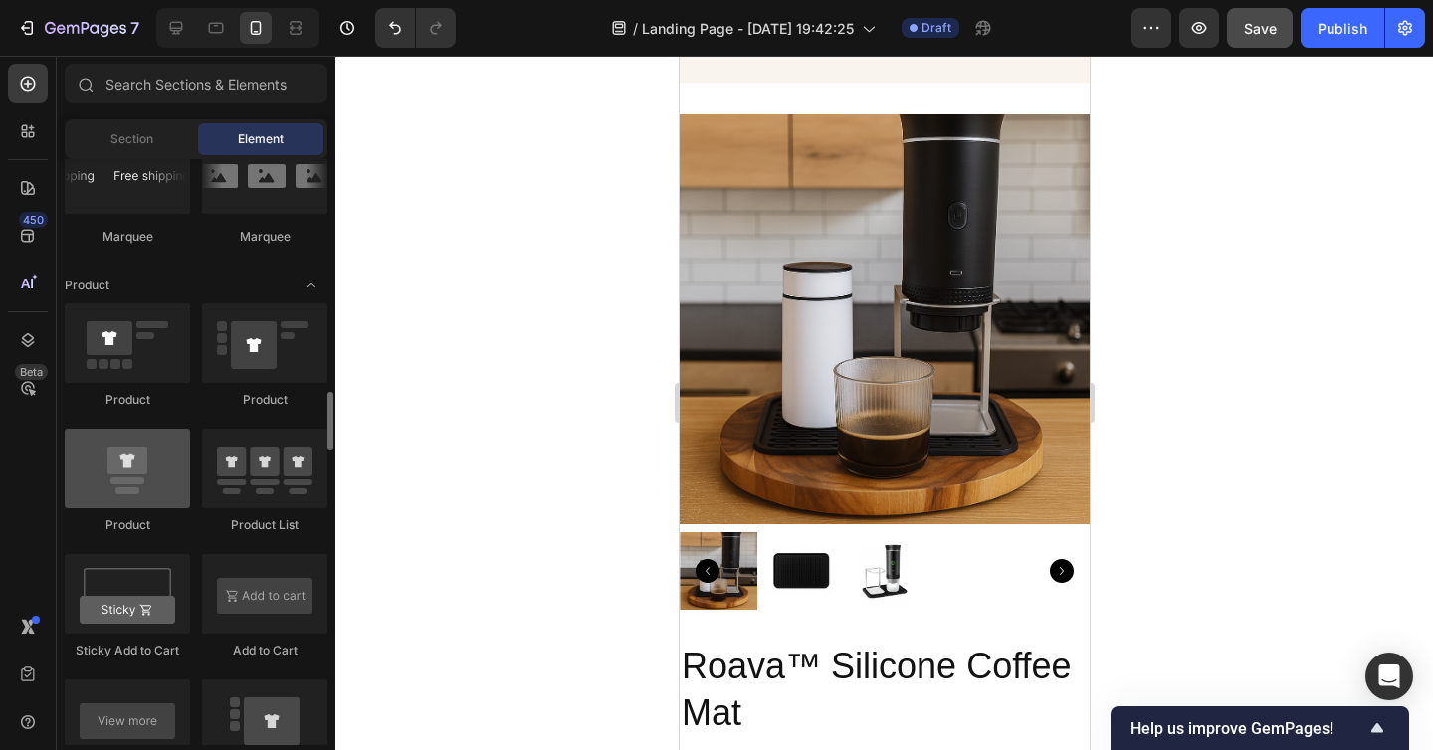
scroll to position [2407, 0]
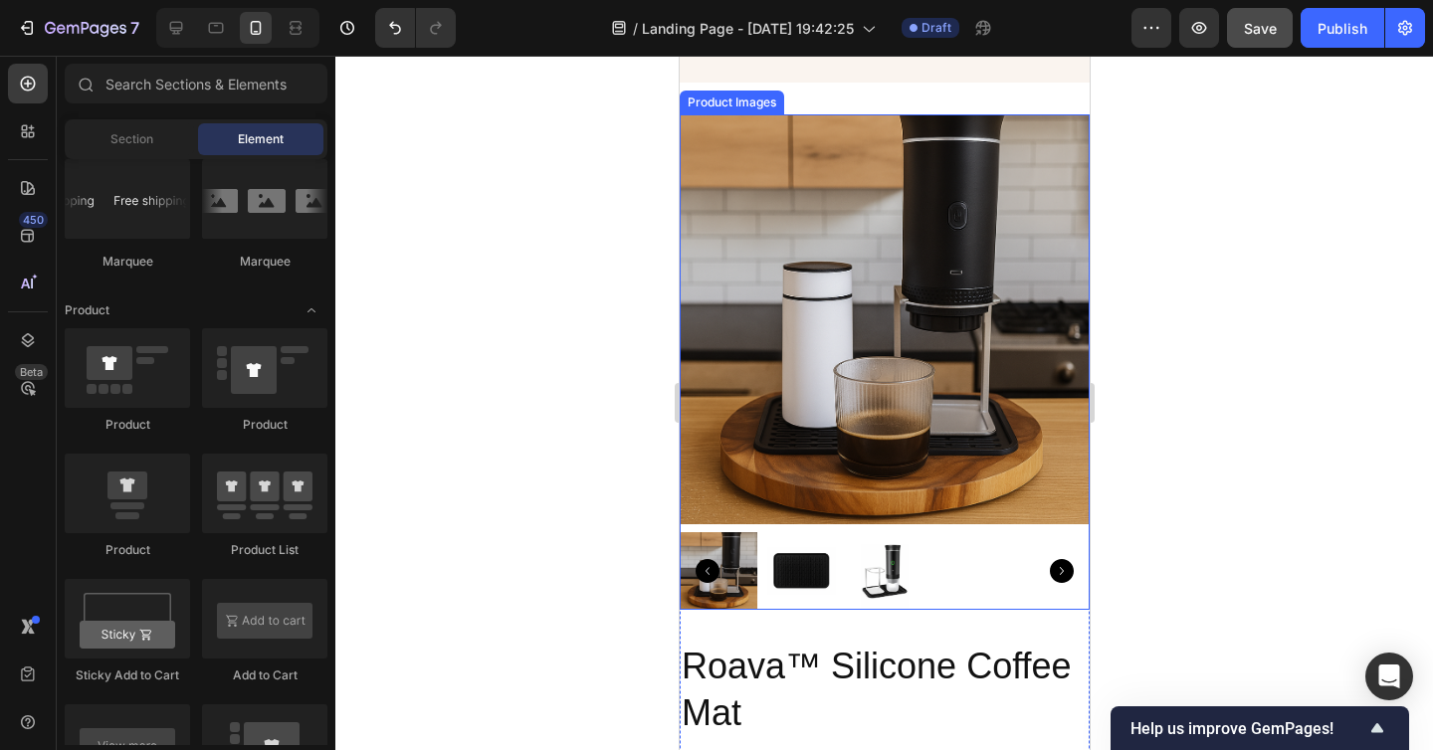
click at [856, 431] on img at bounding box center [883, 319] width 410 height 410
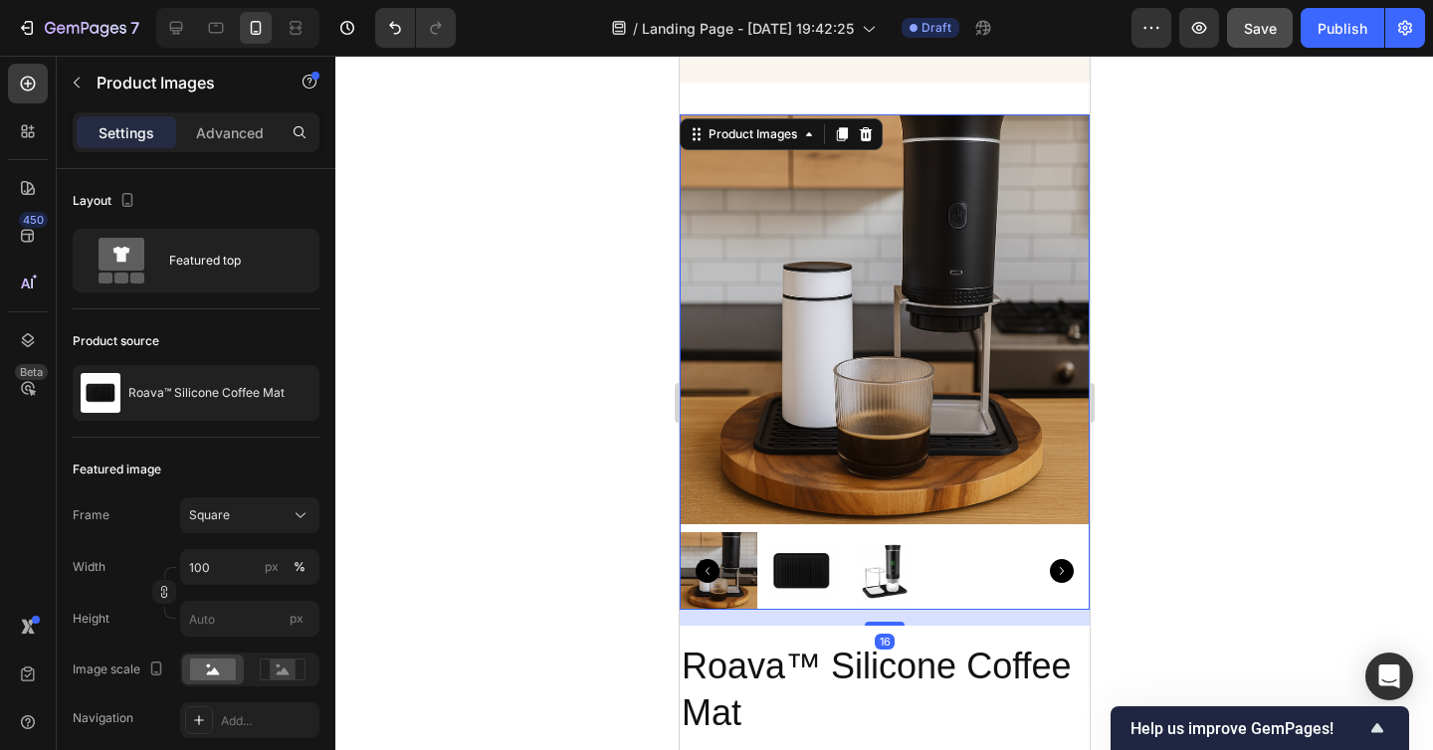
click at [769, 575] on img at bounding box center [800, 571] width 78 height 78
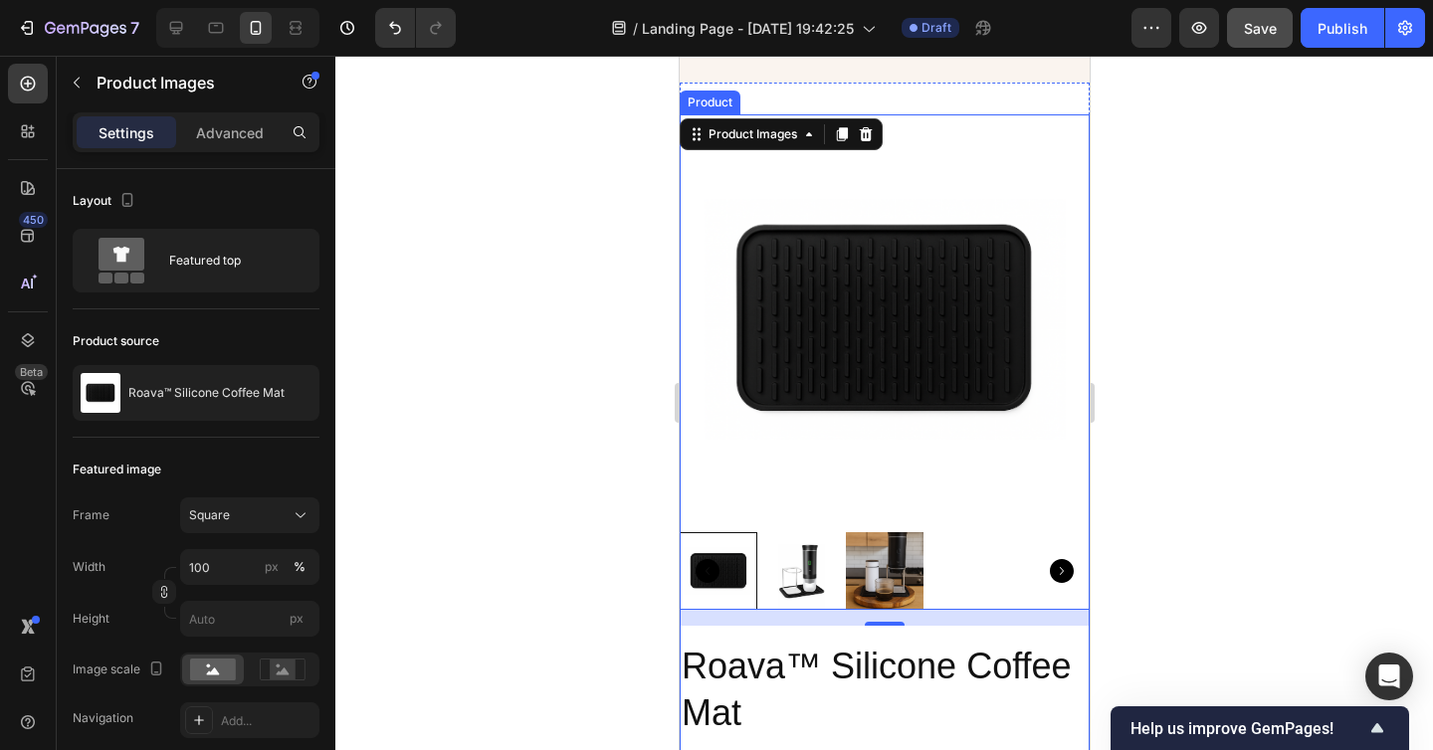
click at [934, 631] on div "Product Images 16 Roava™ Silicone Coffee Mat Product Title €19,00 Product Price…" at bounding box center [883, 687] width 410 height 1146
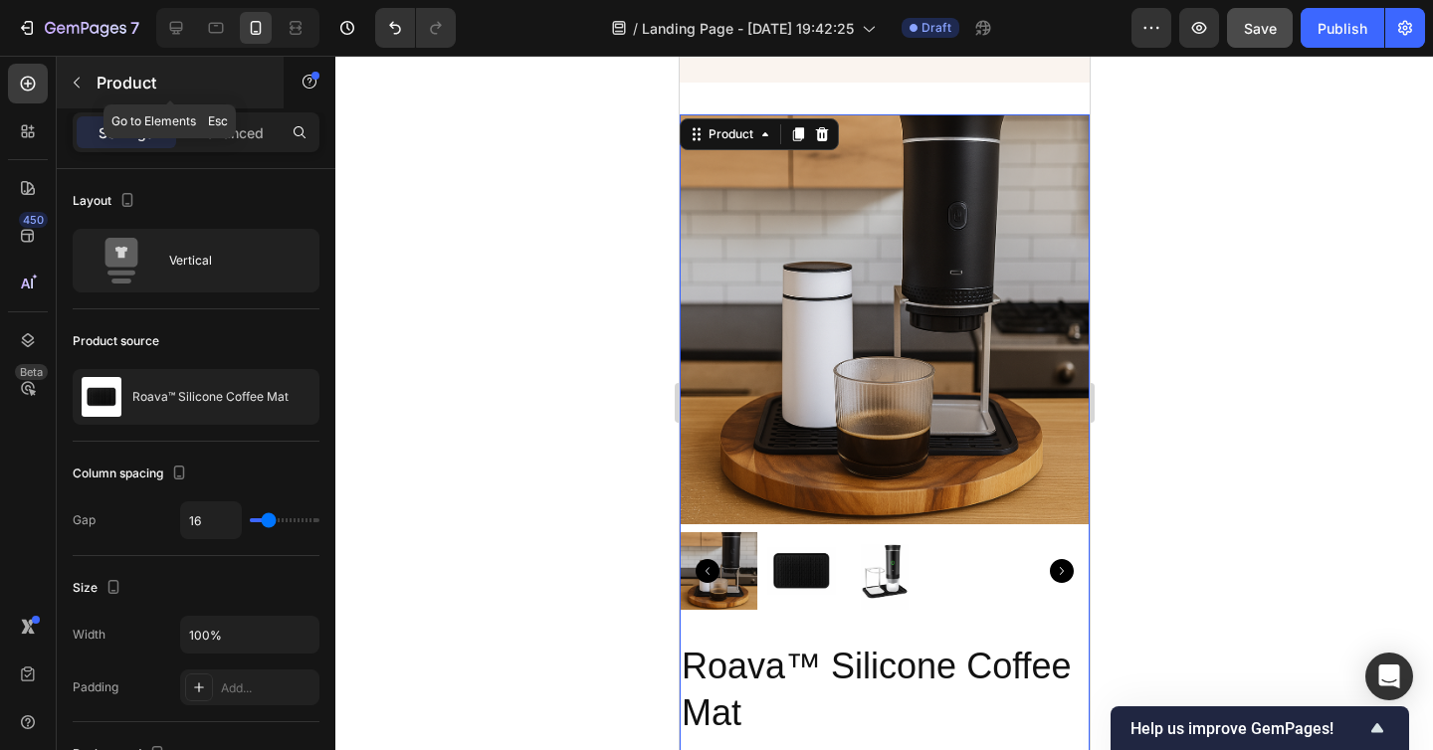
click at [76, 86] on icon "button" at bounding box center [77, 83] width 16 height 16
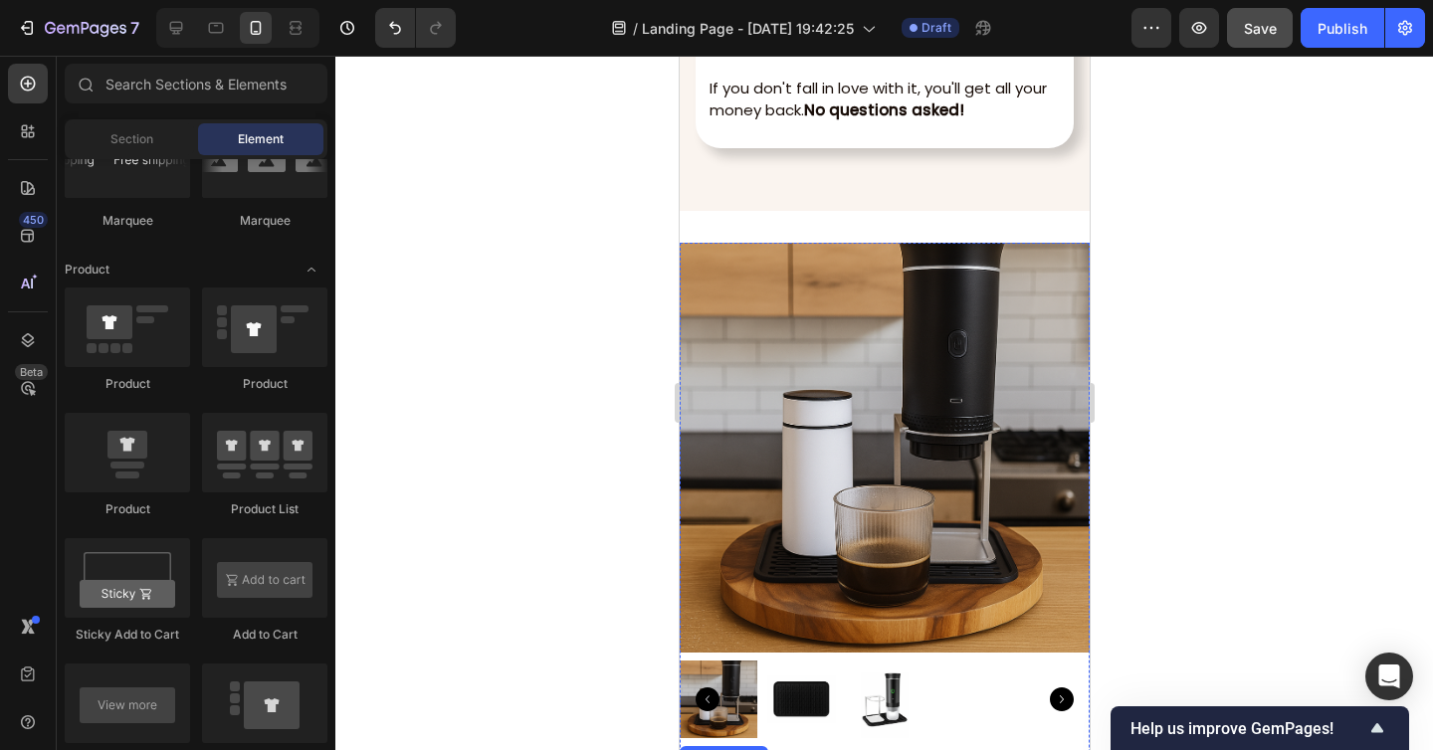
scroll to position [7883, 0]
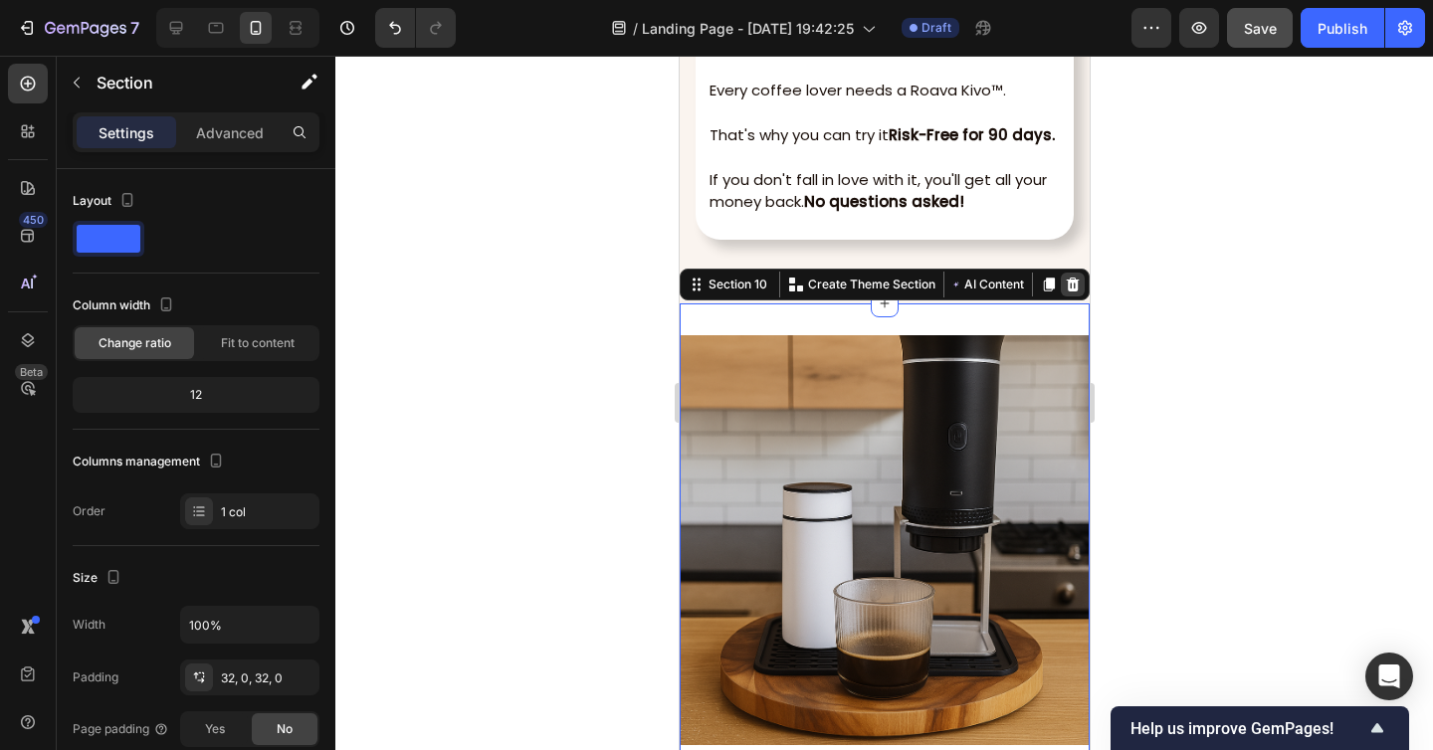
click at [1074, 281] on icon at bounding box center [1071, 285] width 13 height 14
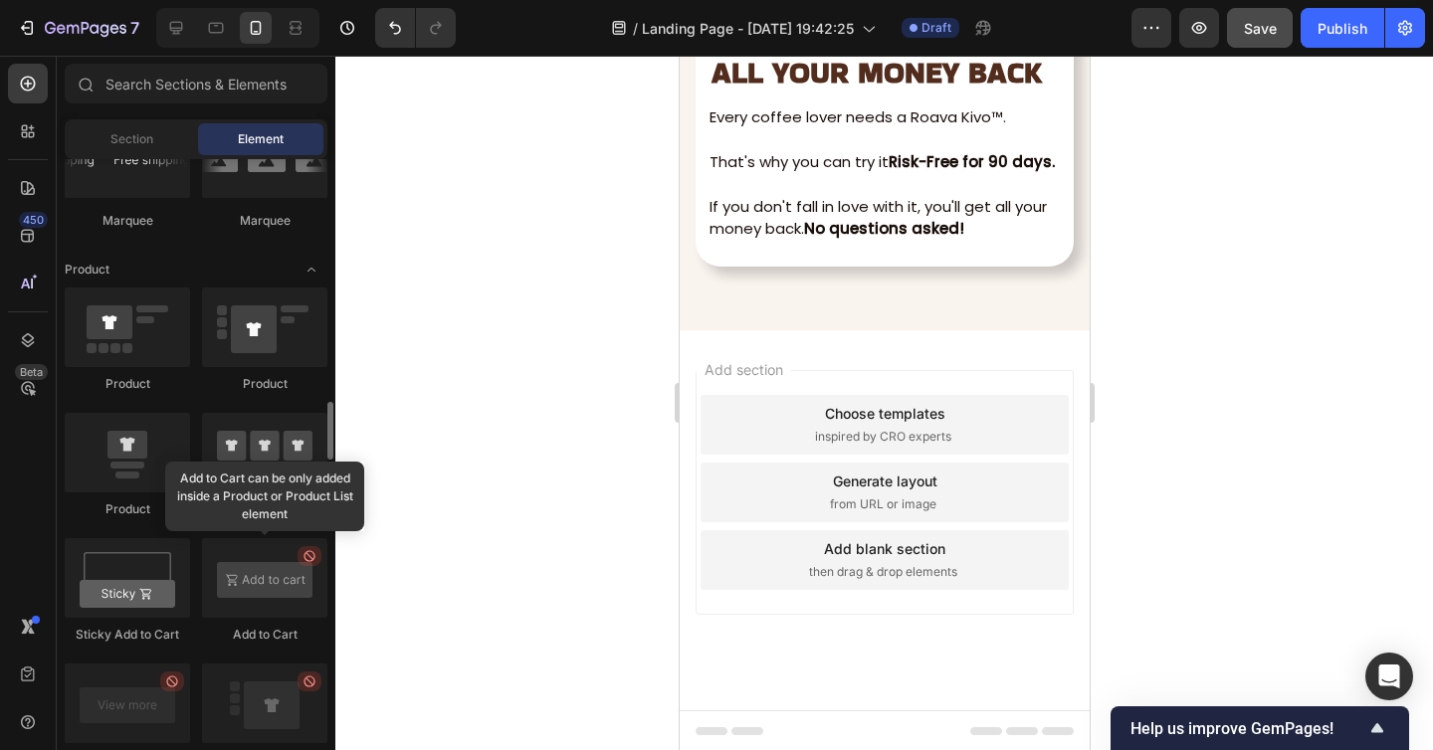
scroll to position [2491, 0]
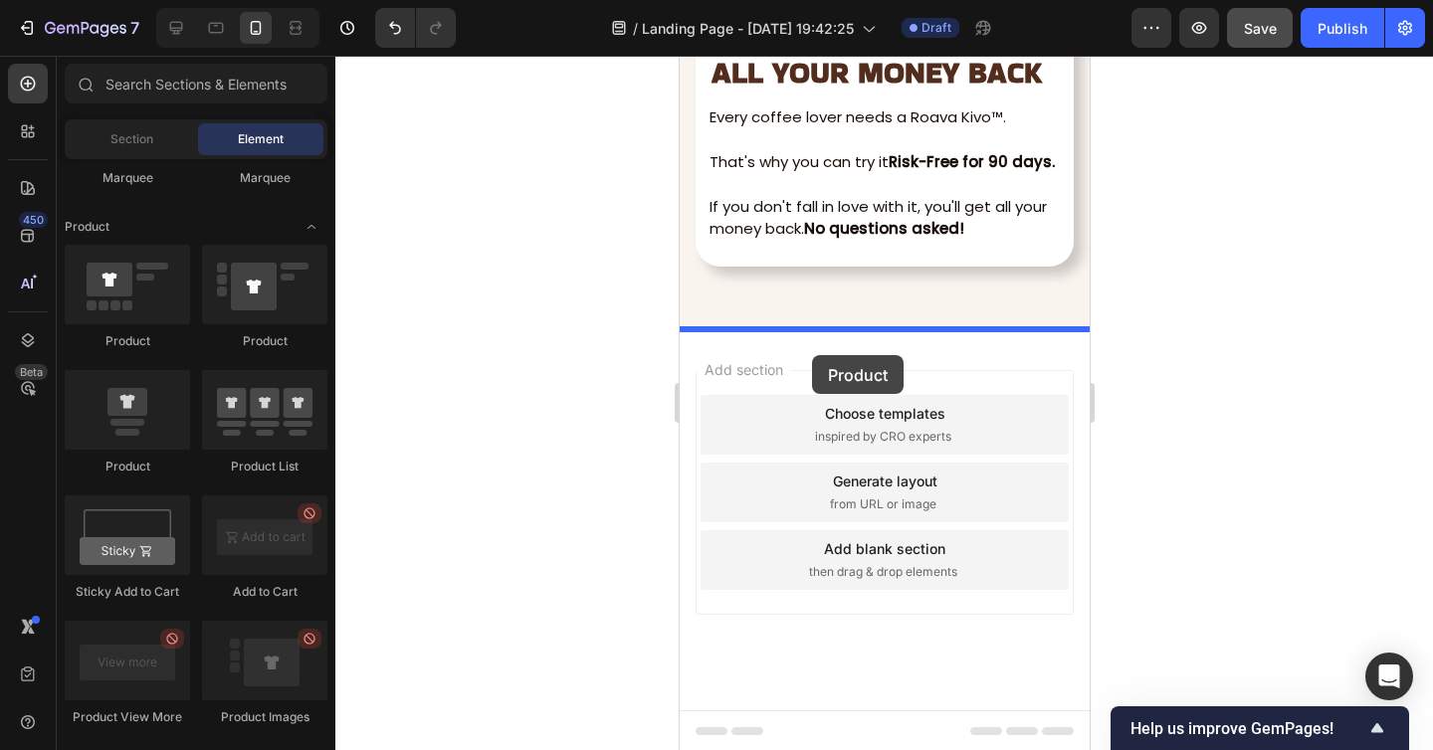
drag, startPoint x: 794, startPoint y: 457, endPoint x: 810, endPoint y: 356, distance: 101.7
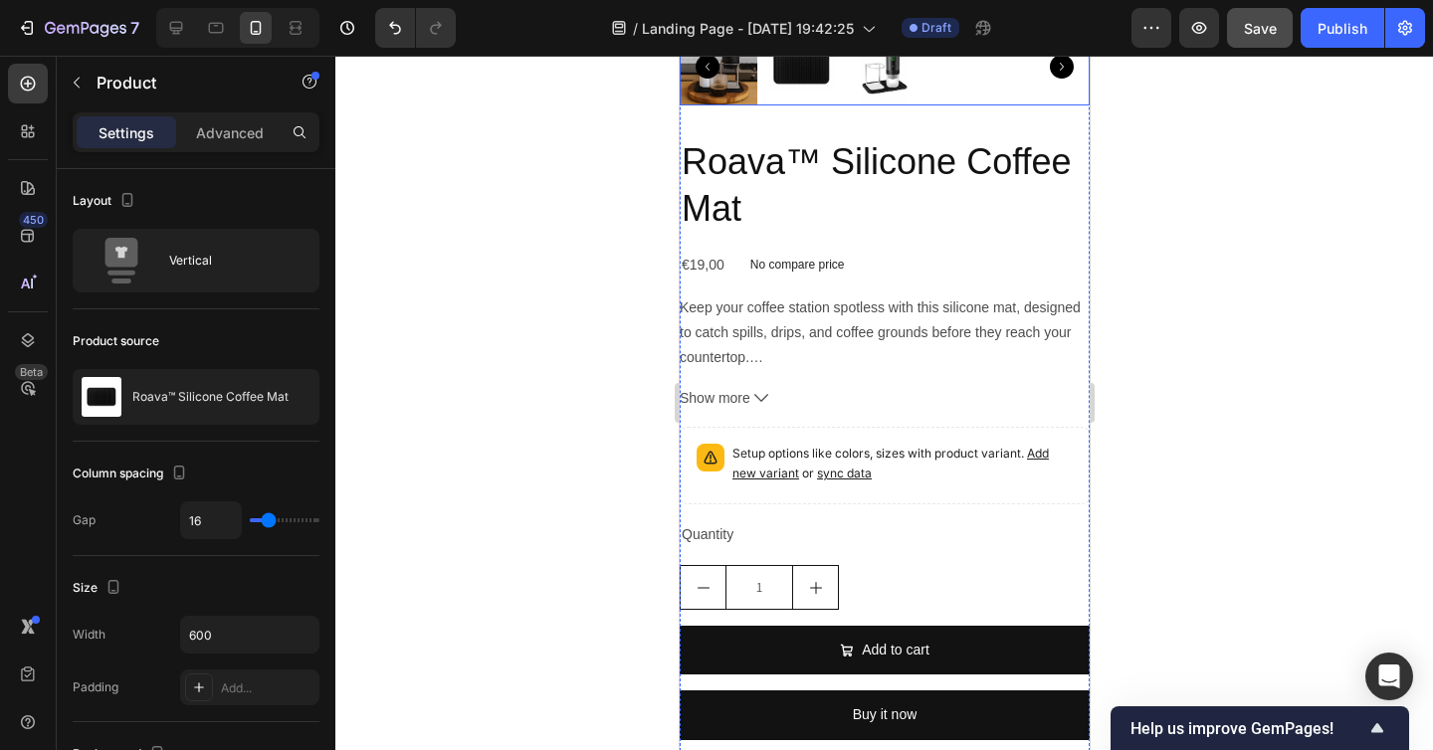
scroll to position [8732, 0]
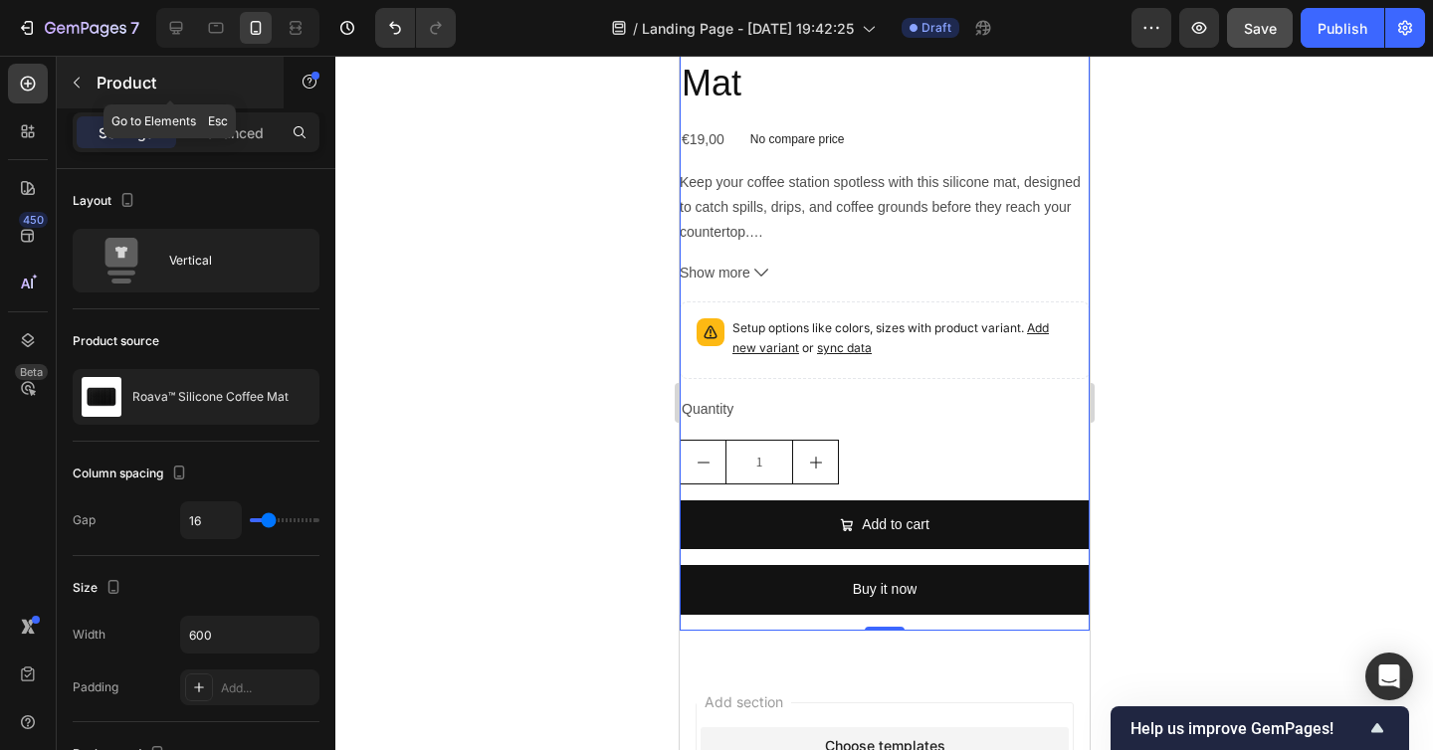
click at [77, 87] on icon "button" at bounding box center [77, 83] width 16 height 16
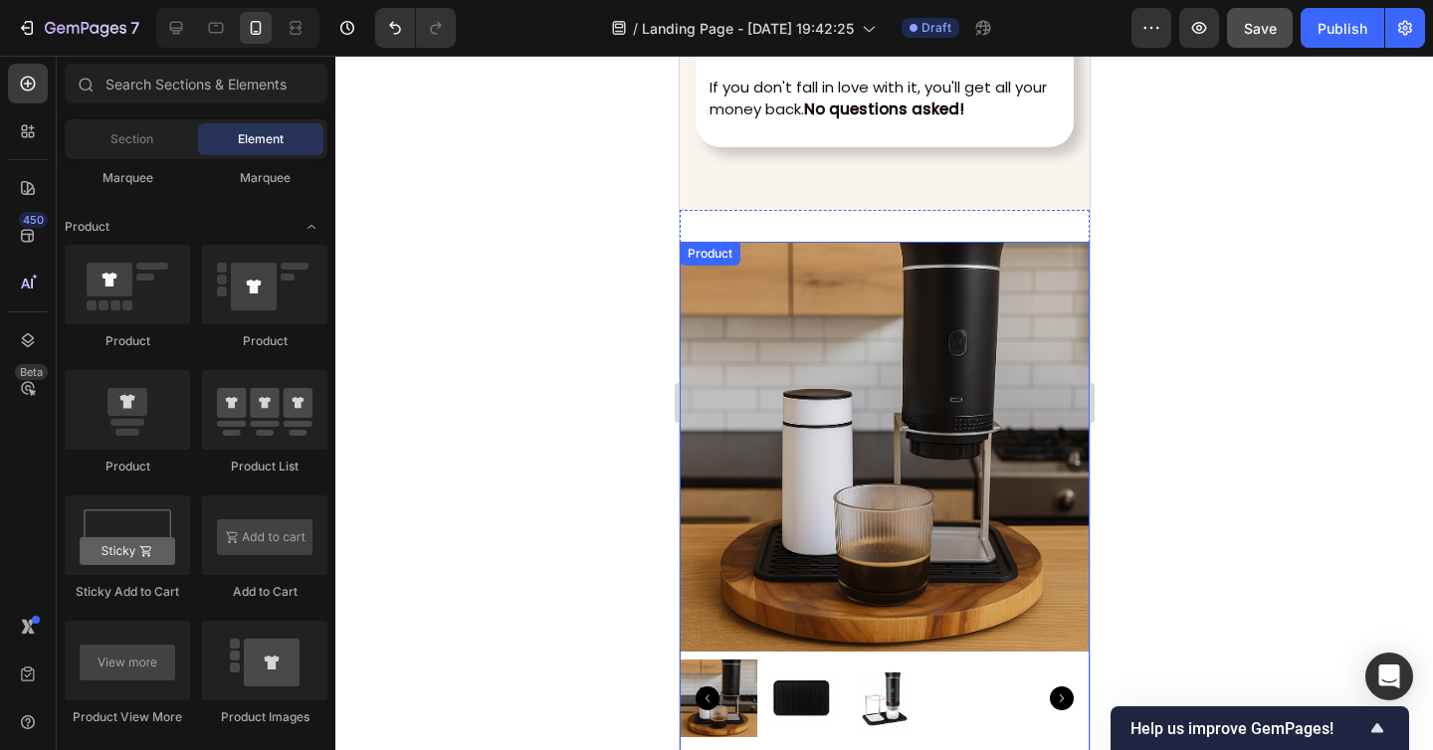
scroll to position [7921, 0]
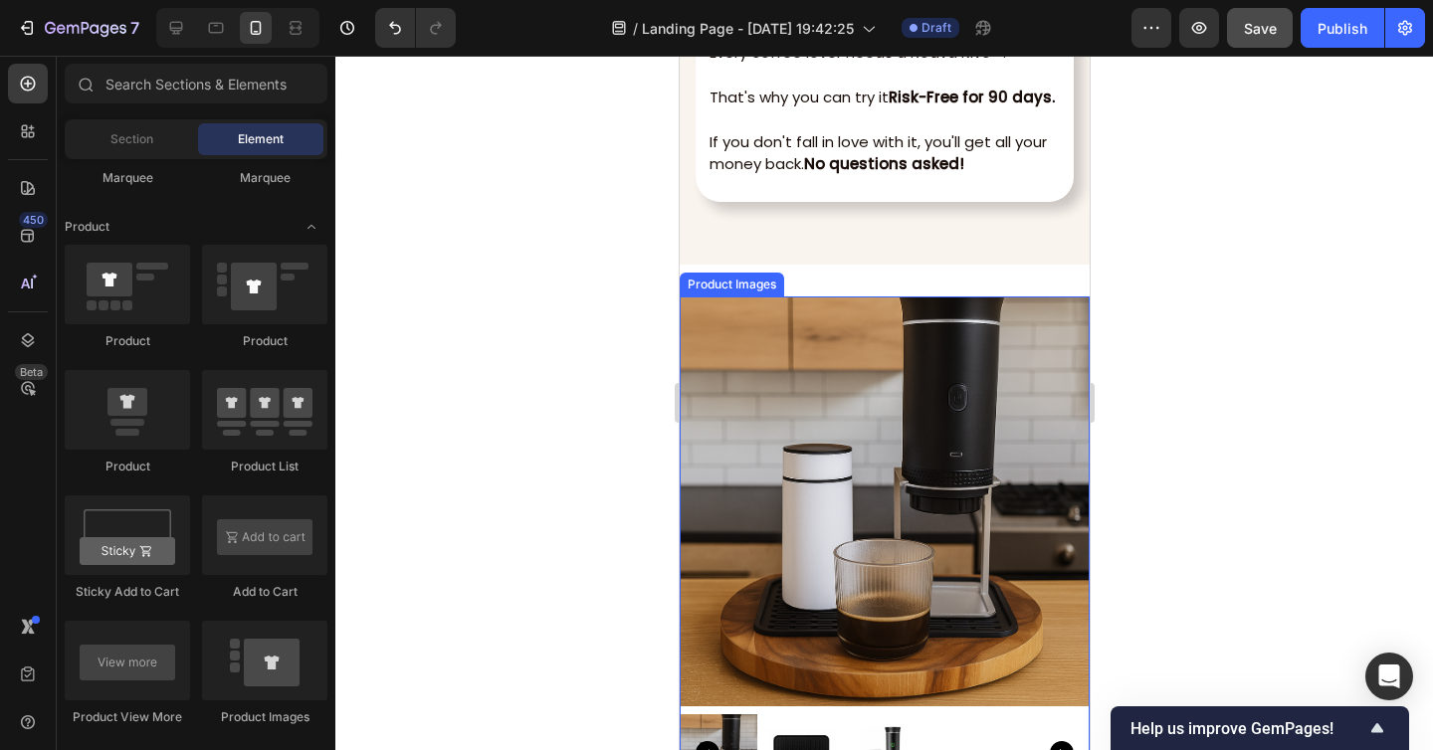
click at [938, 333] on img at bounding box center [883, 501] width 410 height 410
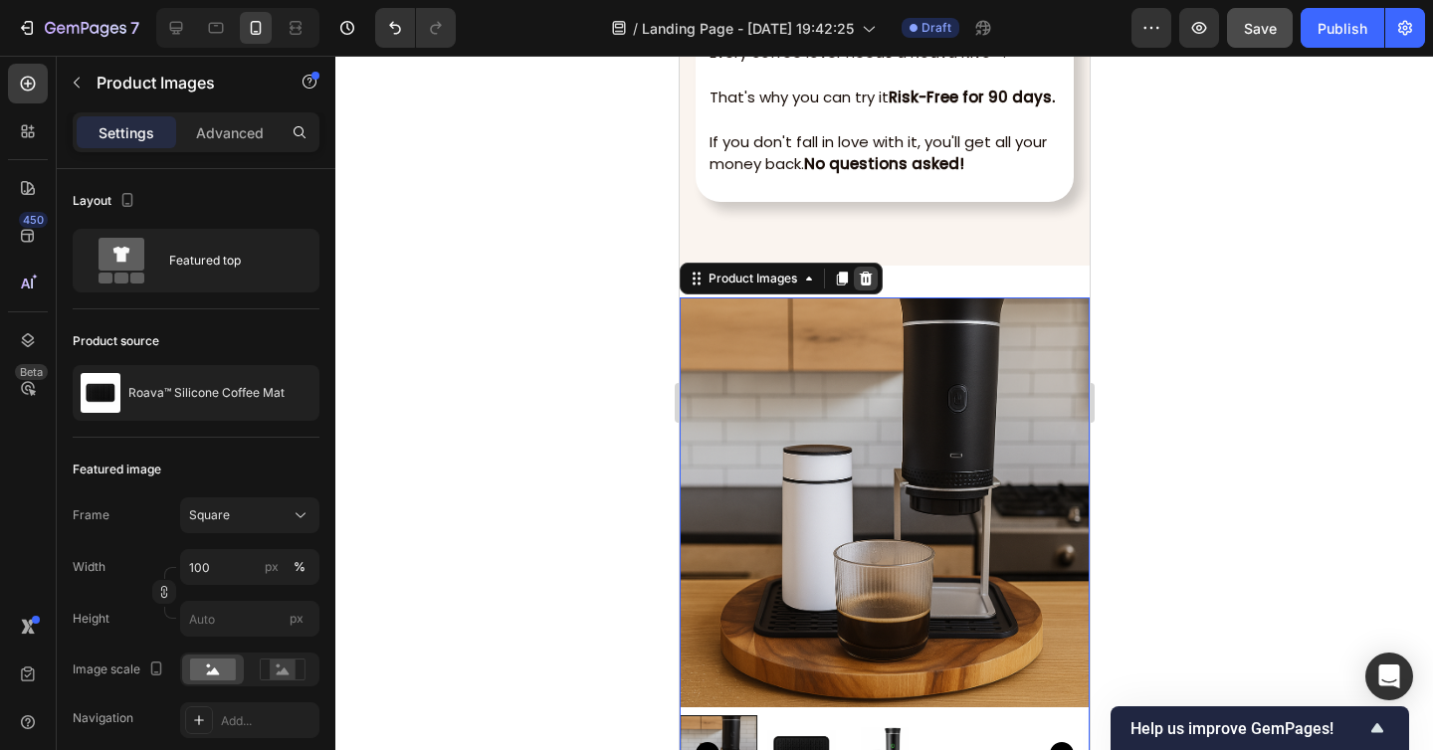
click at [866, 278] on icon at bounding box center [865, 279] width 16 height 16
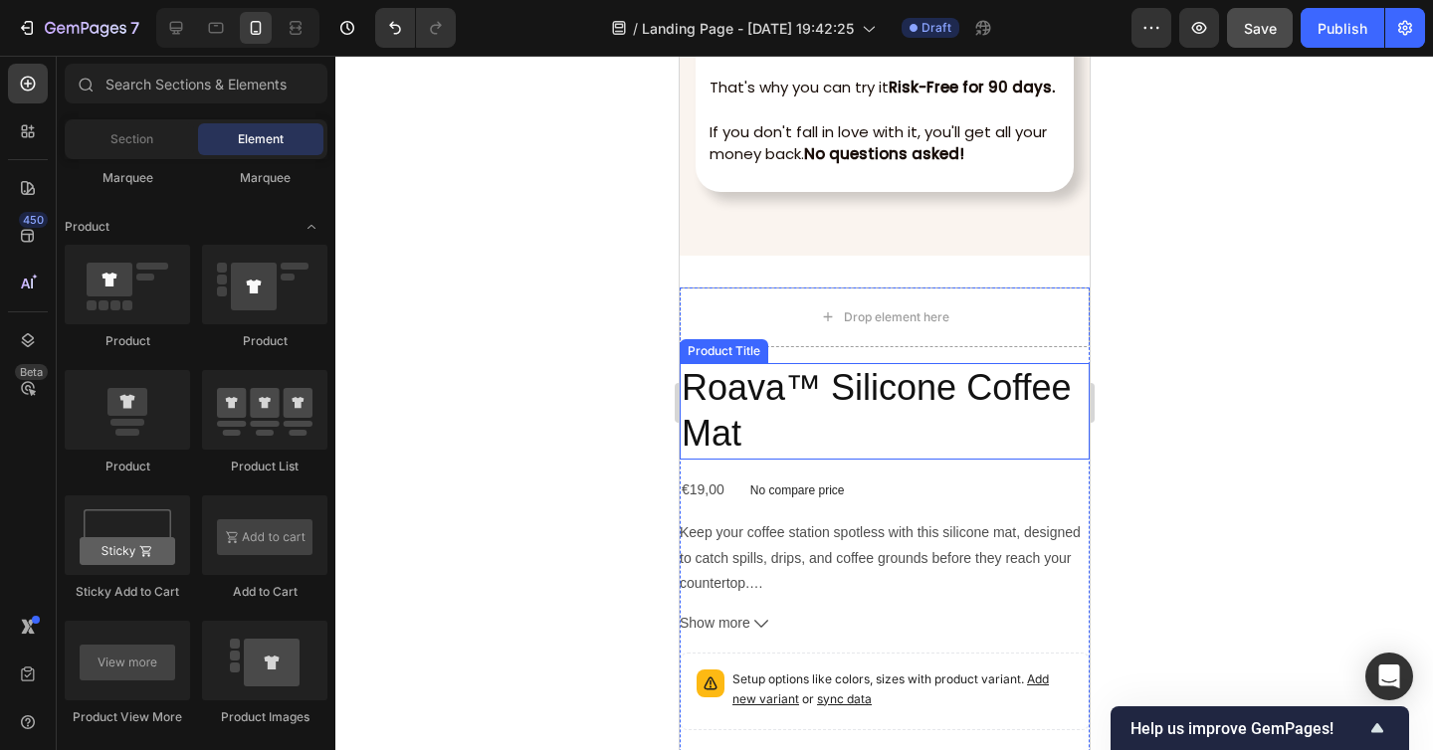
scroll to position [7933, 0]
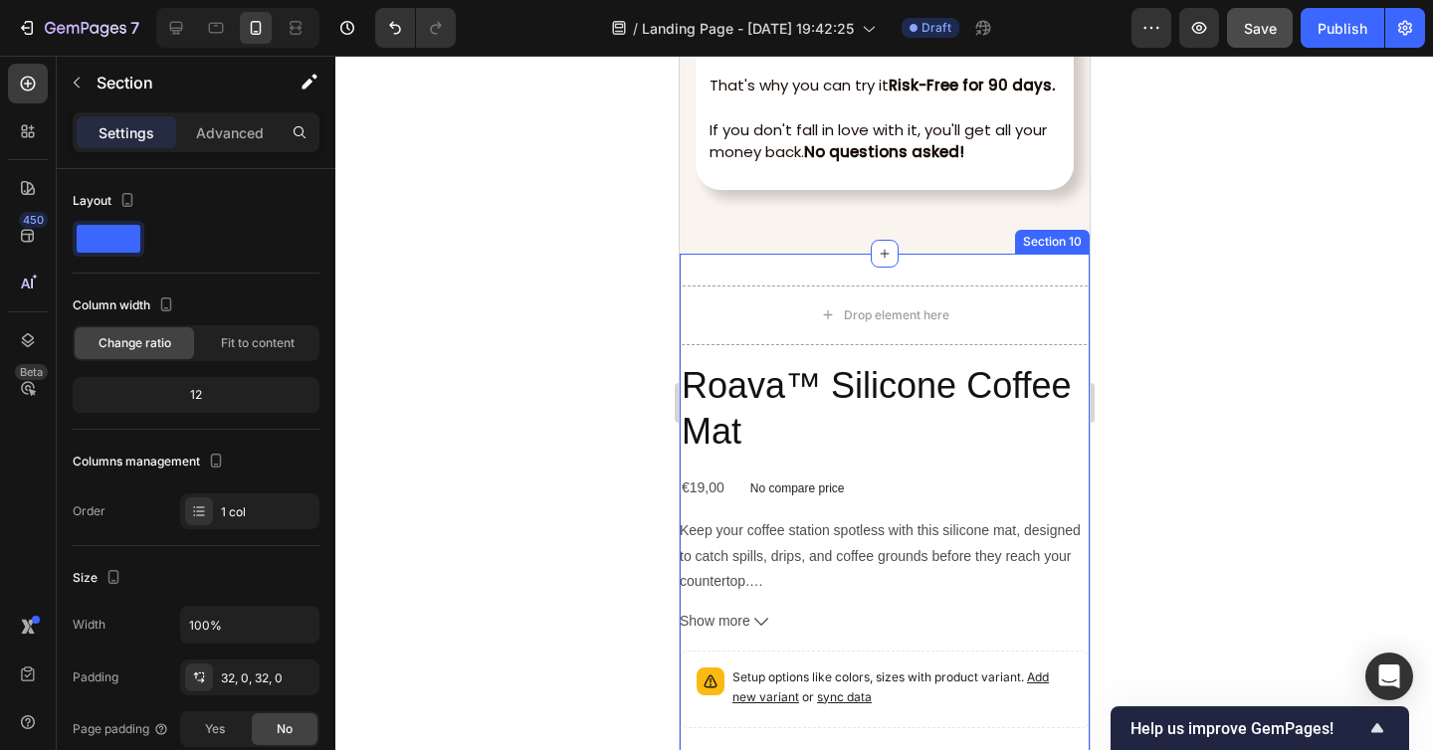
click at [746, 263] on div "Drop element here Roava™ Silicone Coffee Mat Product Title €19,00 Product Price…" at bounding box center [883, 633] width 410 height 758
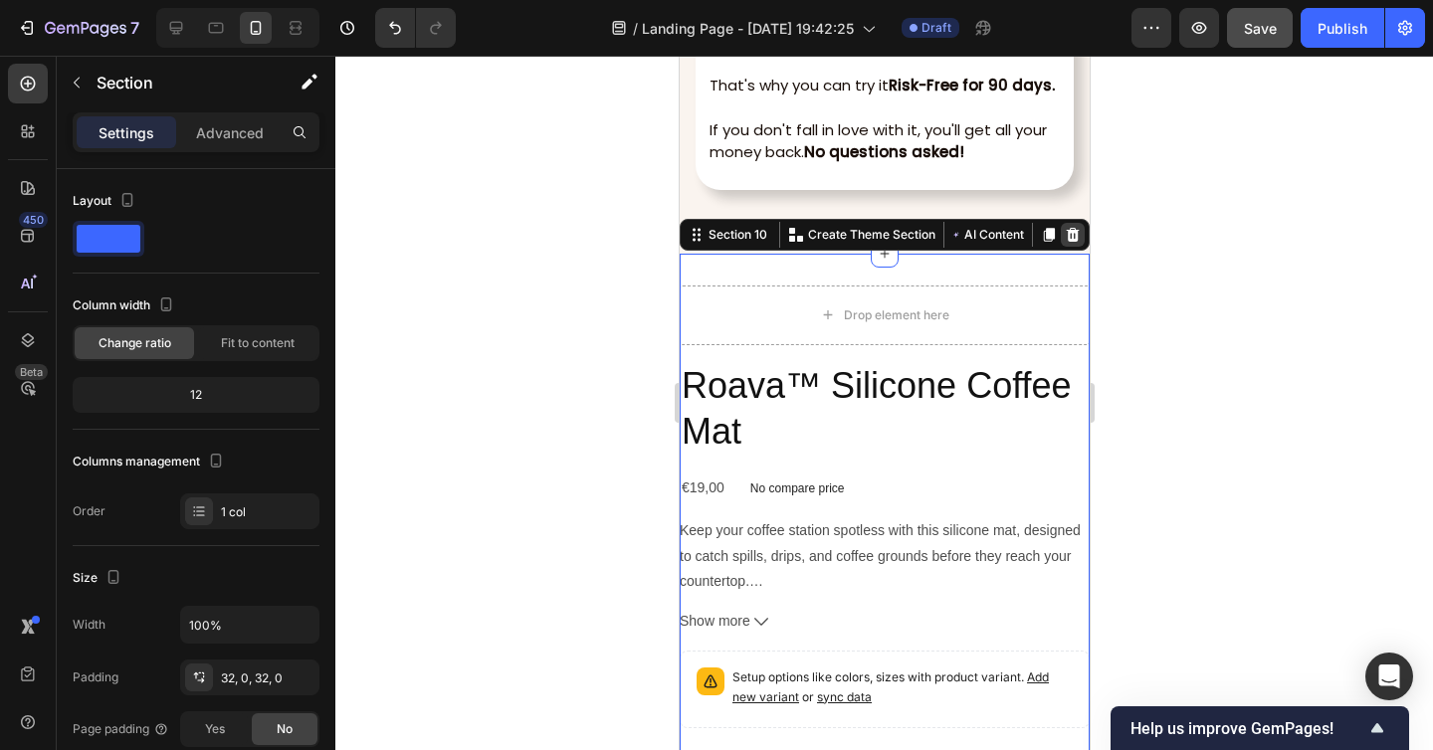
click at [1072, 228] on icon at bounding box center [1071, 235] width 13 height 14
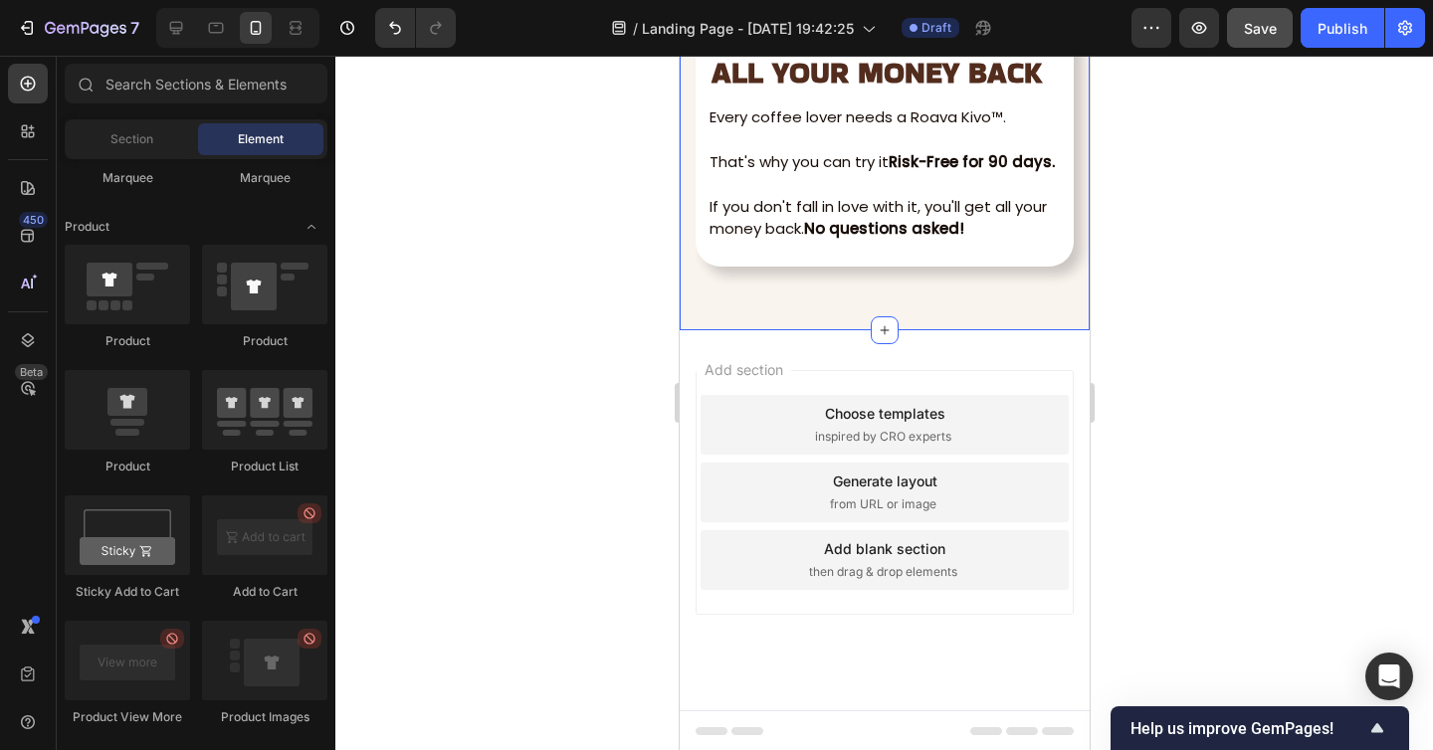
scroll to position [7809, 0]
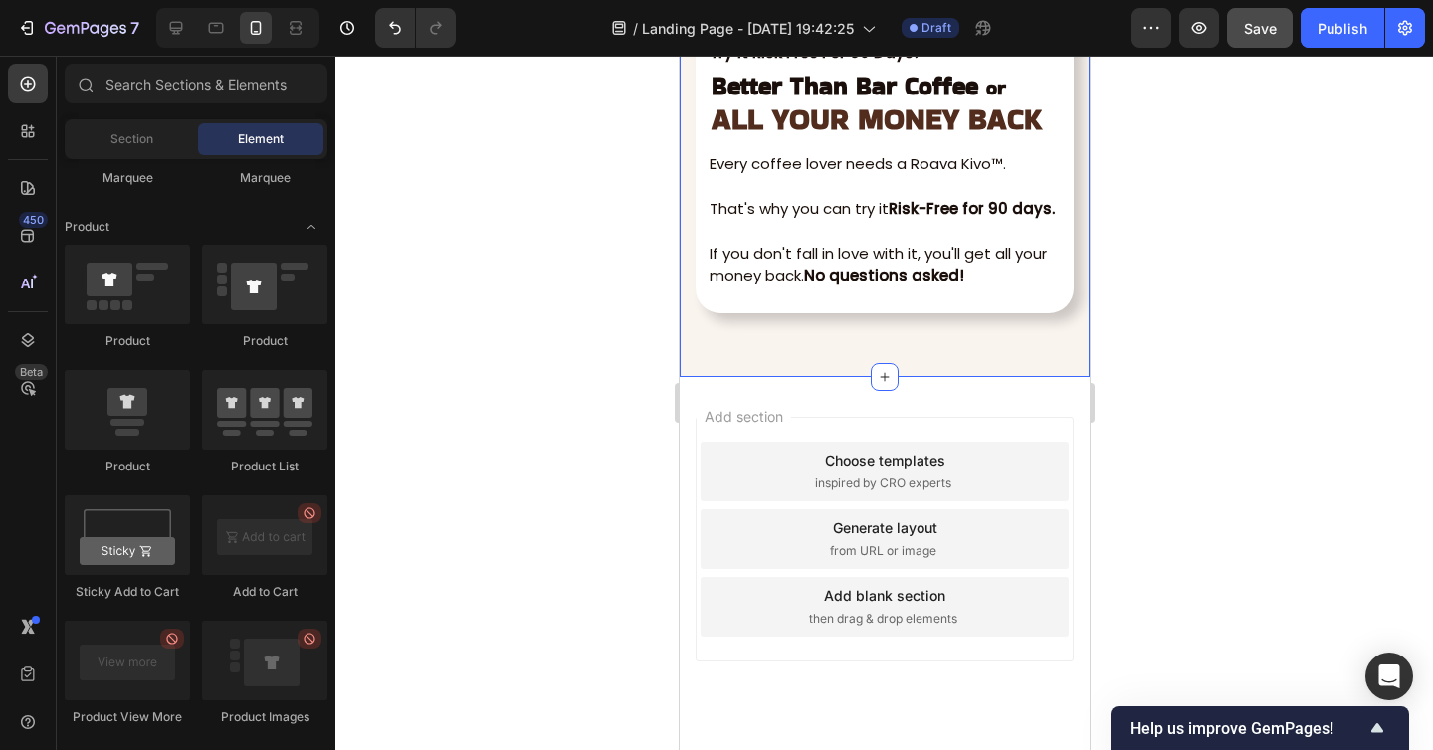
click at [821, 364] on div "Image Try It Risk Free For 90 Days! Text Block Better Than Bar Coffee or ALL YO…" at bounding box center [883, 5] width 410 height 741
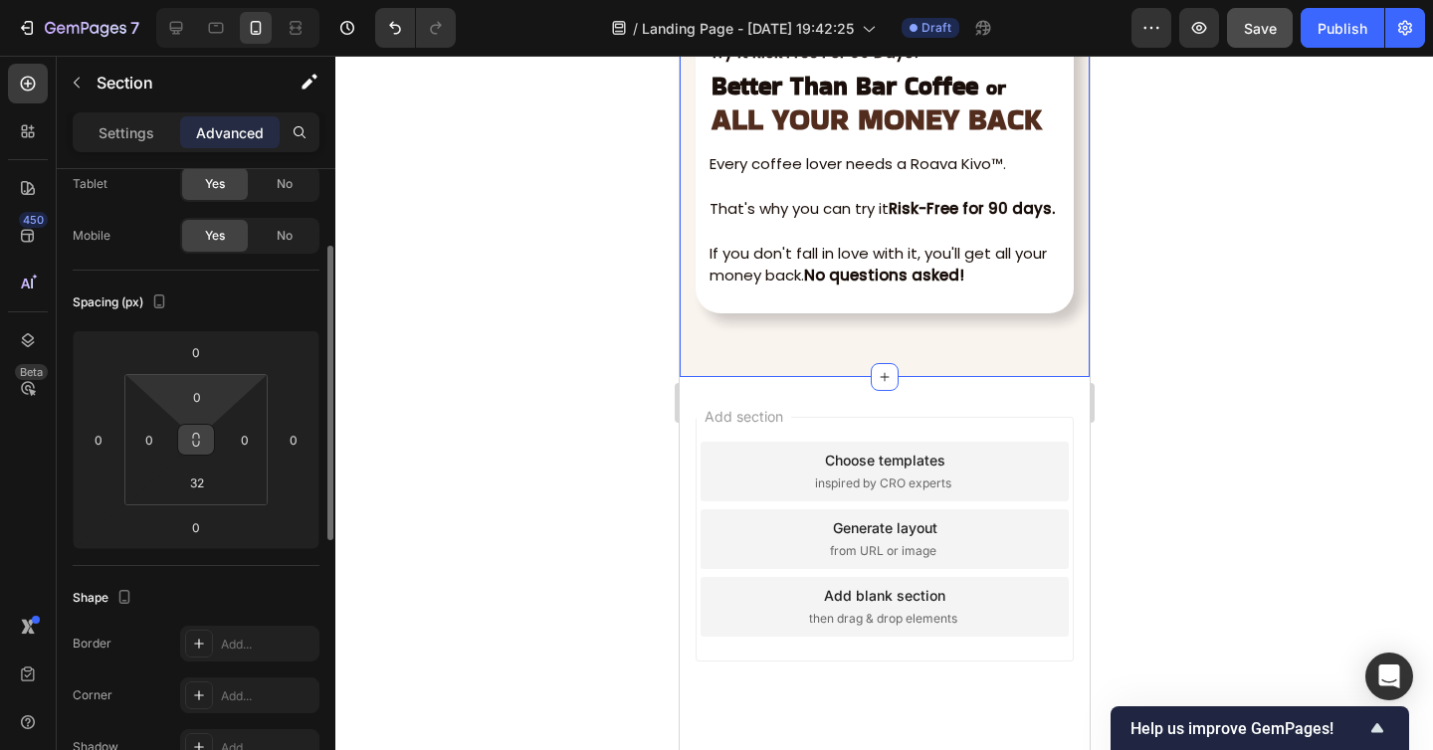
scroll to position [131, 0]
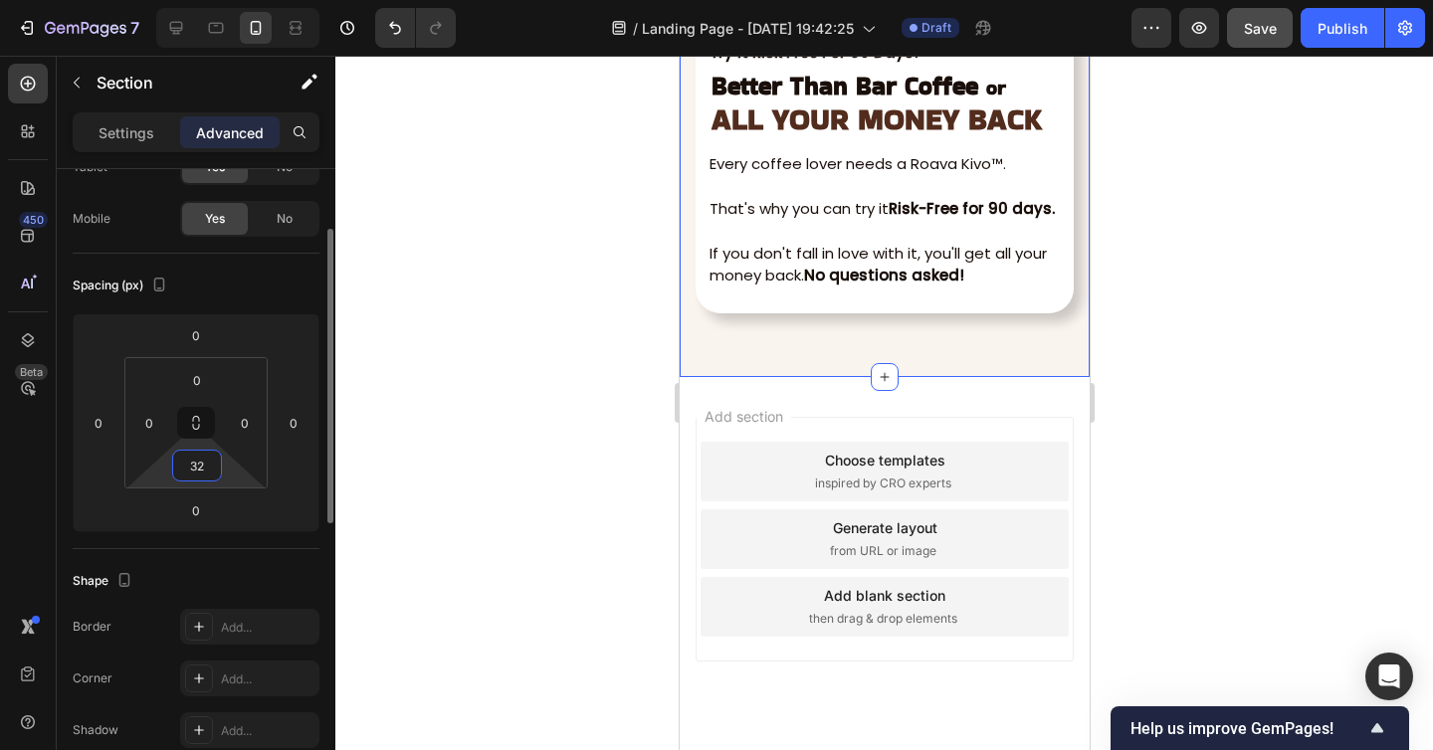
click at [196, 464] on input "32" at bounding box center [197, 466] width 40 height 30
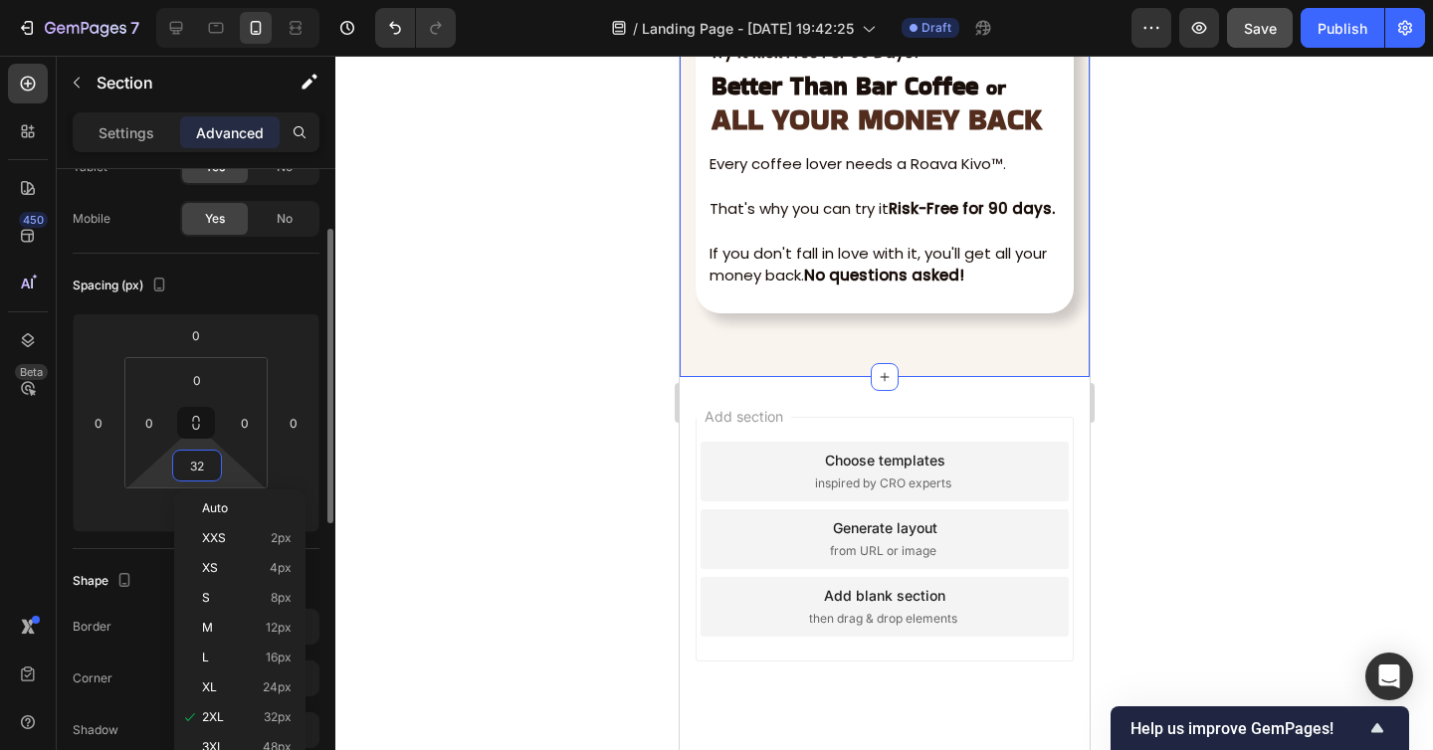
type input "0"
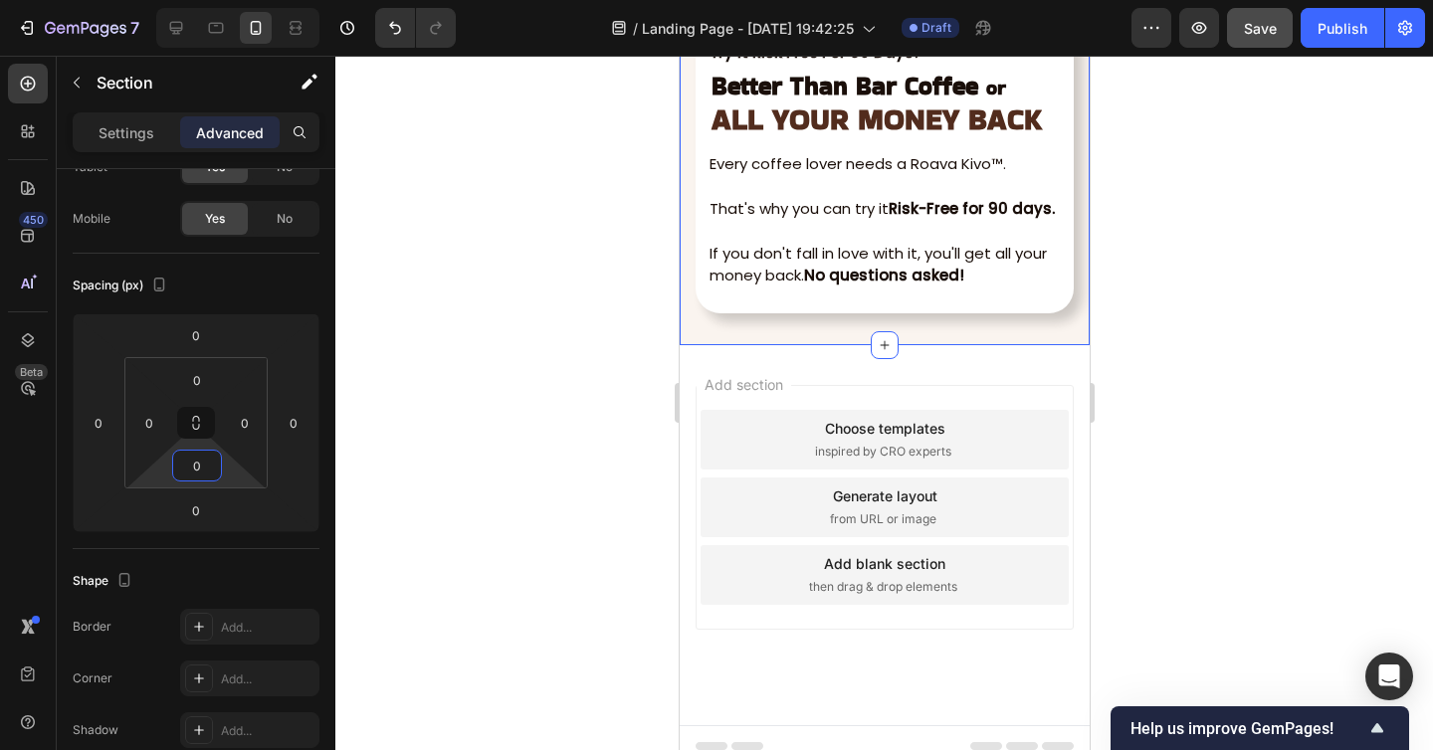
click at [624, 419] on div at bounding box center [883, 403] width 1097 height 694
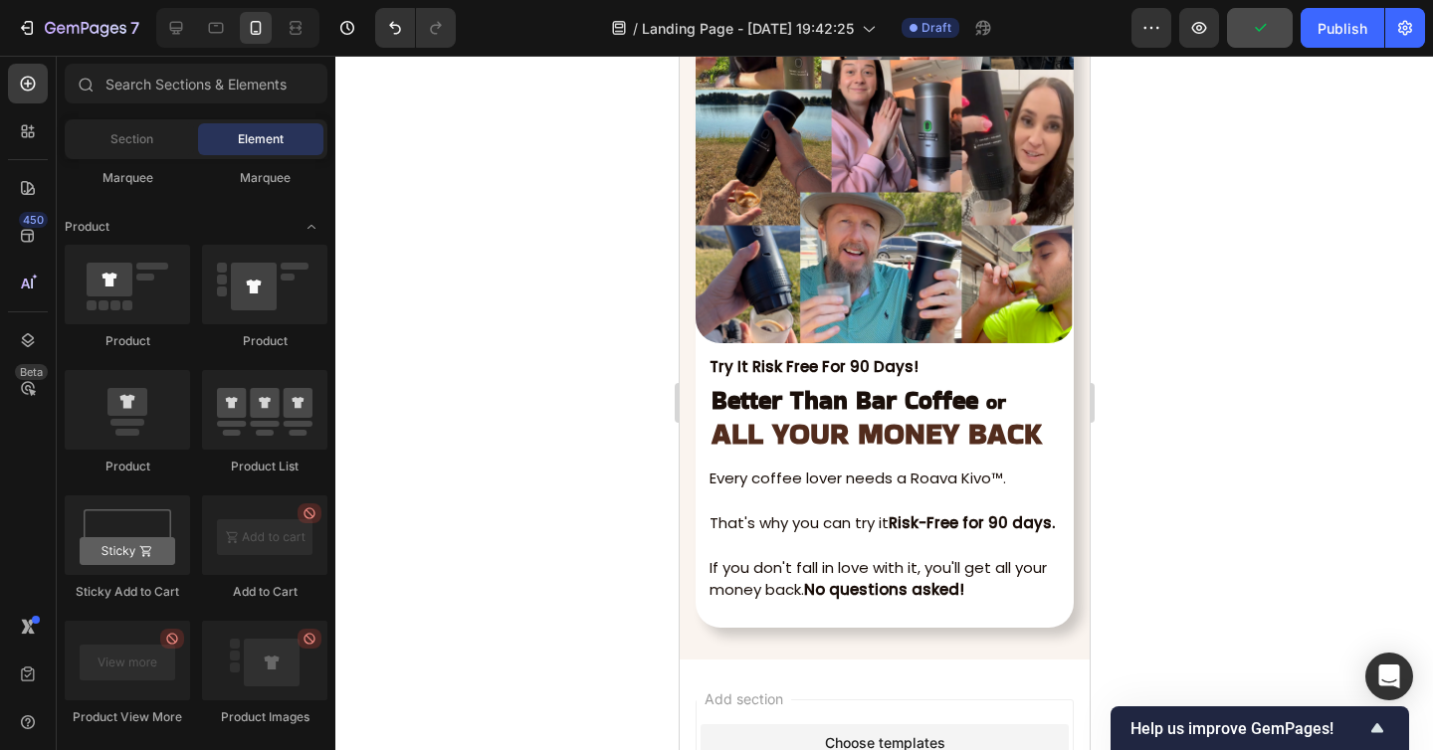
scroll to position [7526, 0]
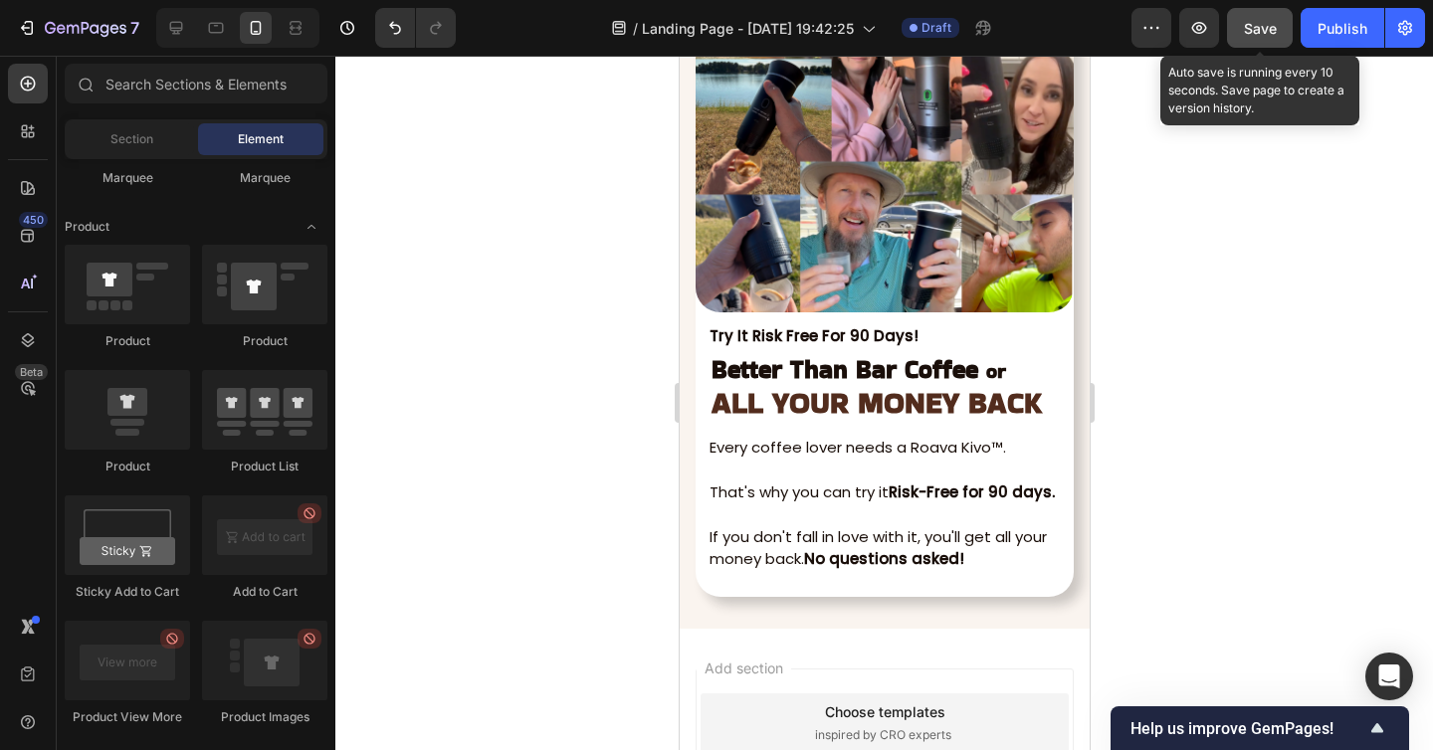
click at [1261, 30] on span "Save" at bounding box center [1260, 28] width 33 height 17
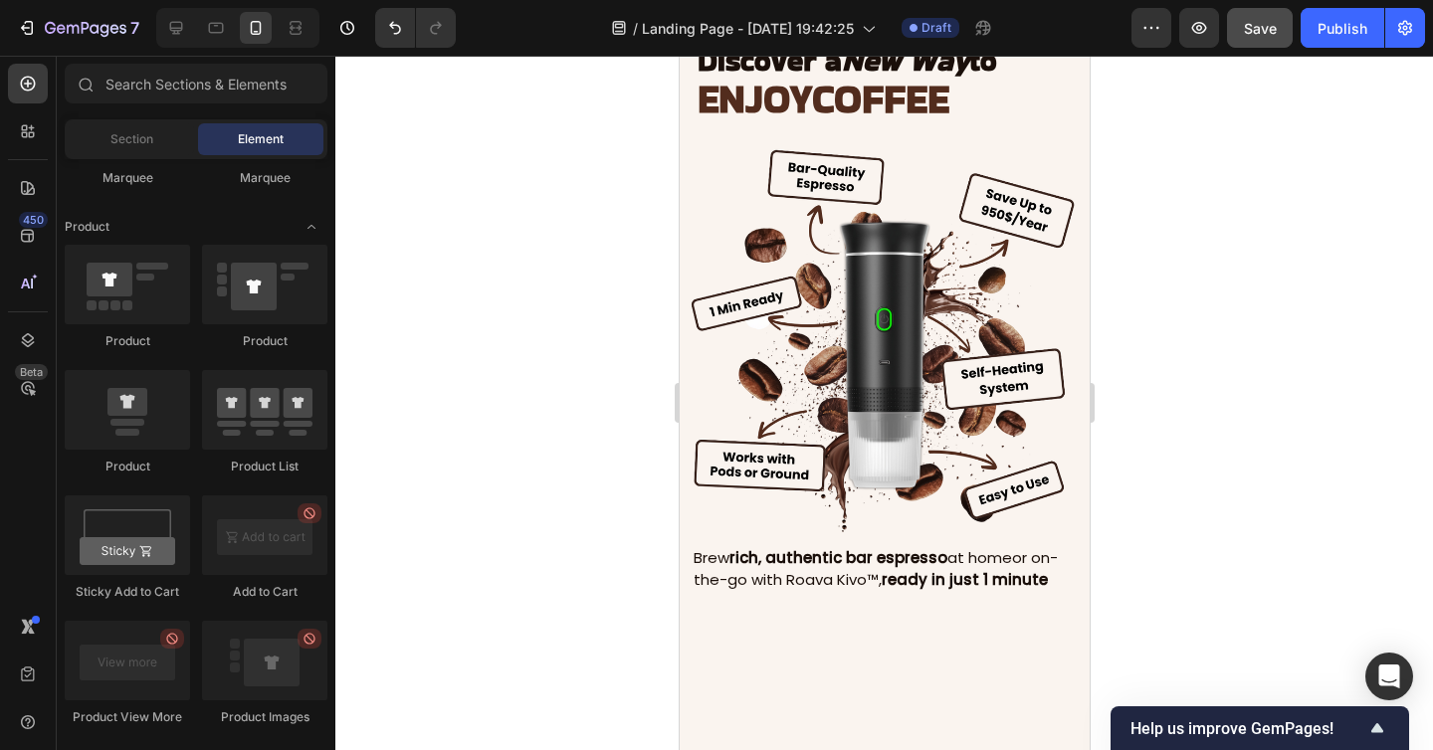
scroll to position [1332, 0]
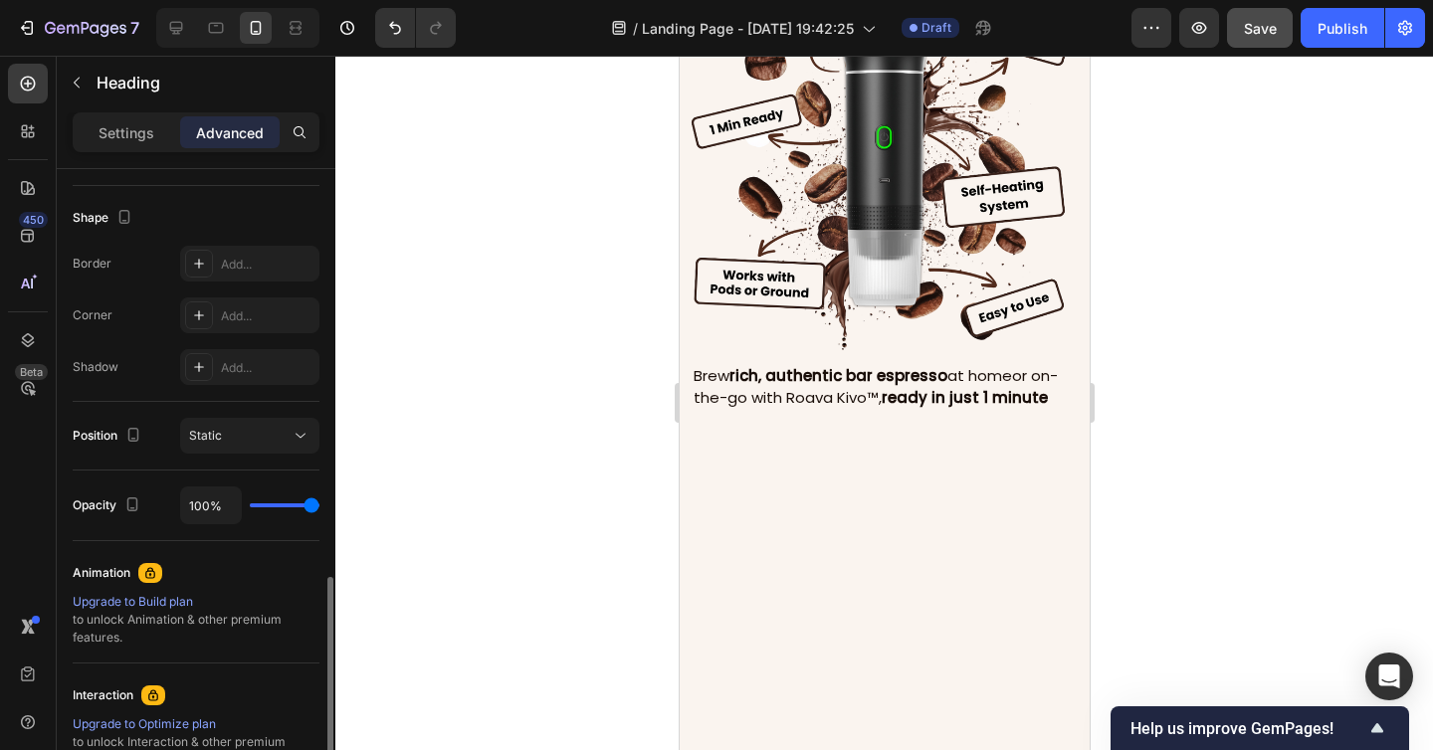
scroll to position [743, 0]
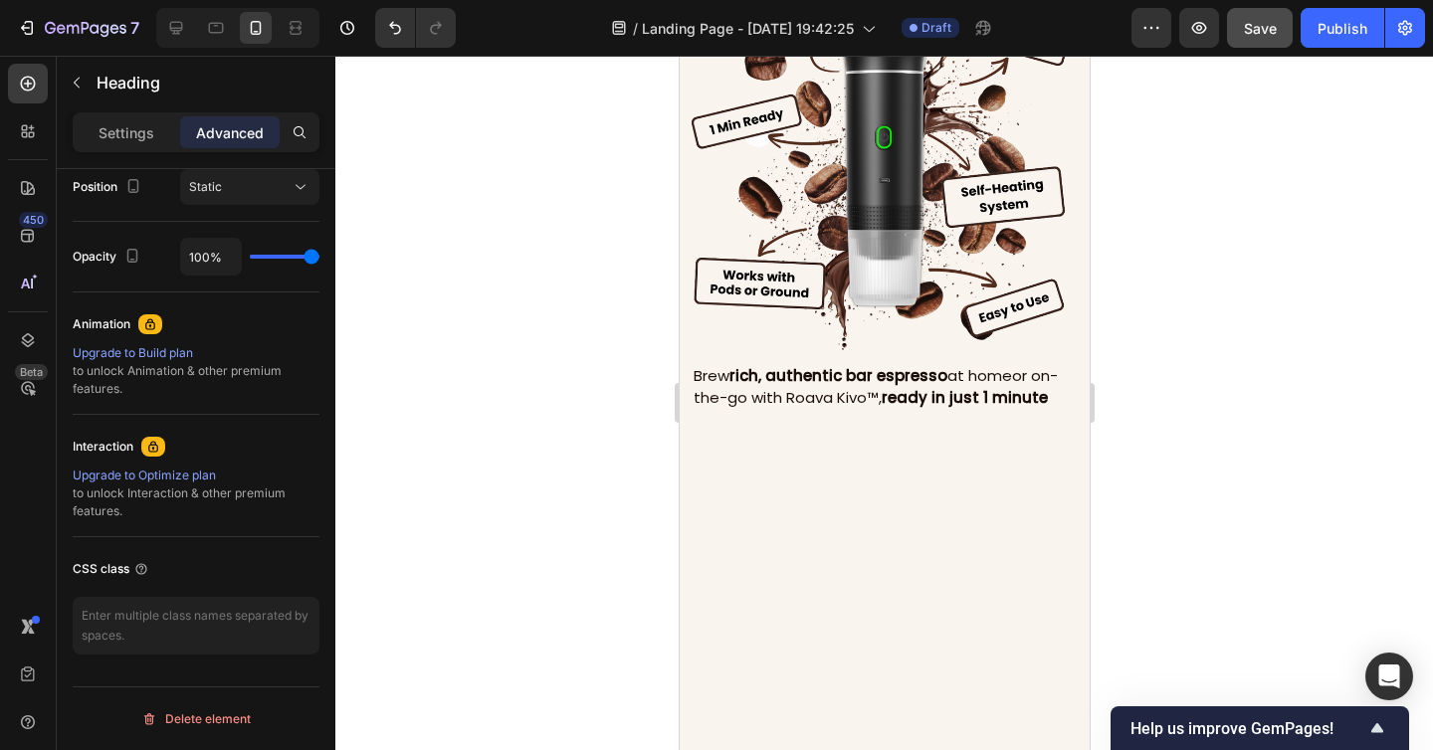
click at [1247, 460] on div at bounding box center [883, 403] width 1097 height 694
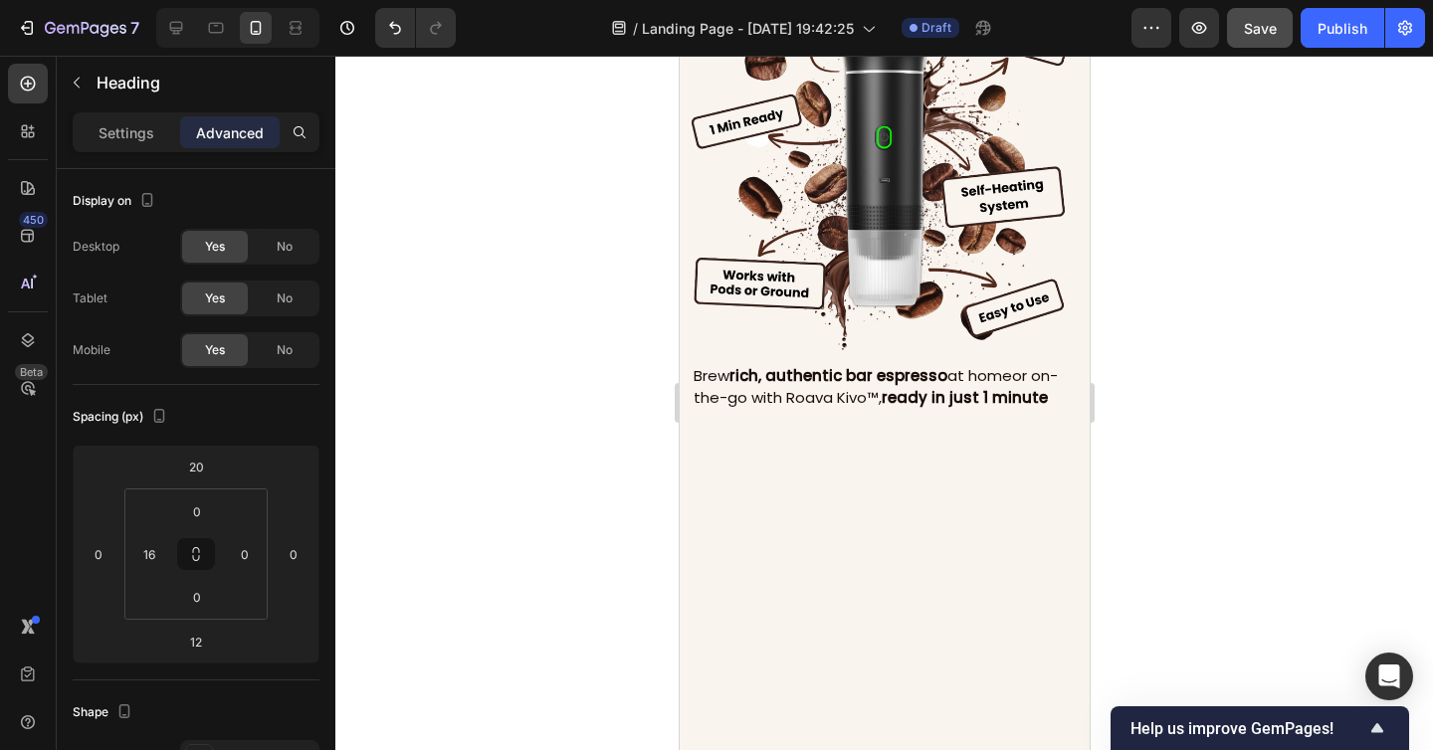
click at [1141, 420] on div at bounding box center [883, 403] width 1097 height 694
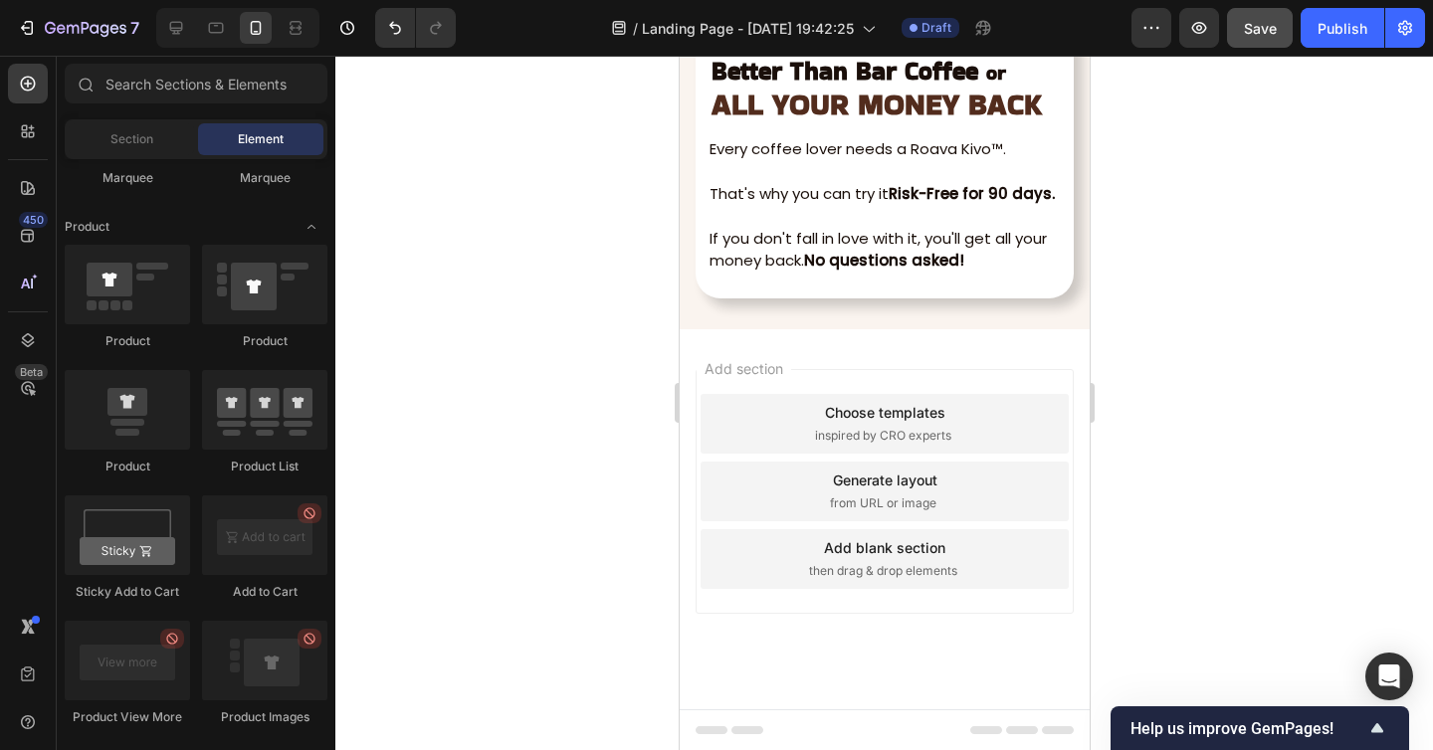
scroll to position [7663, 0]
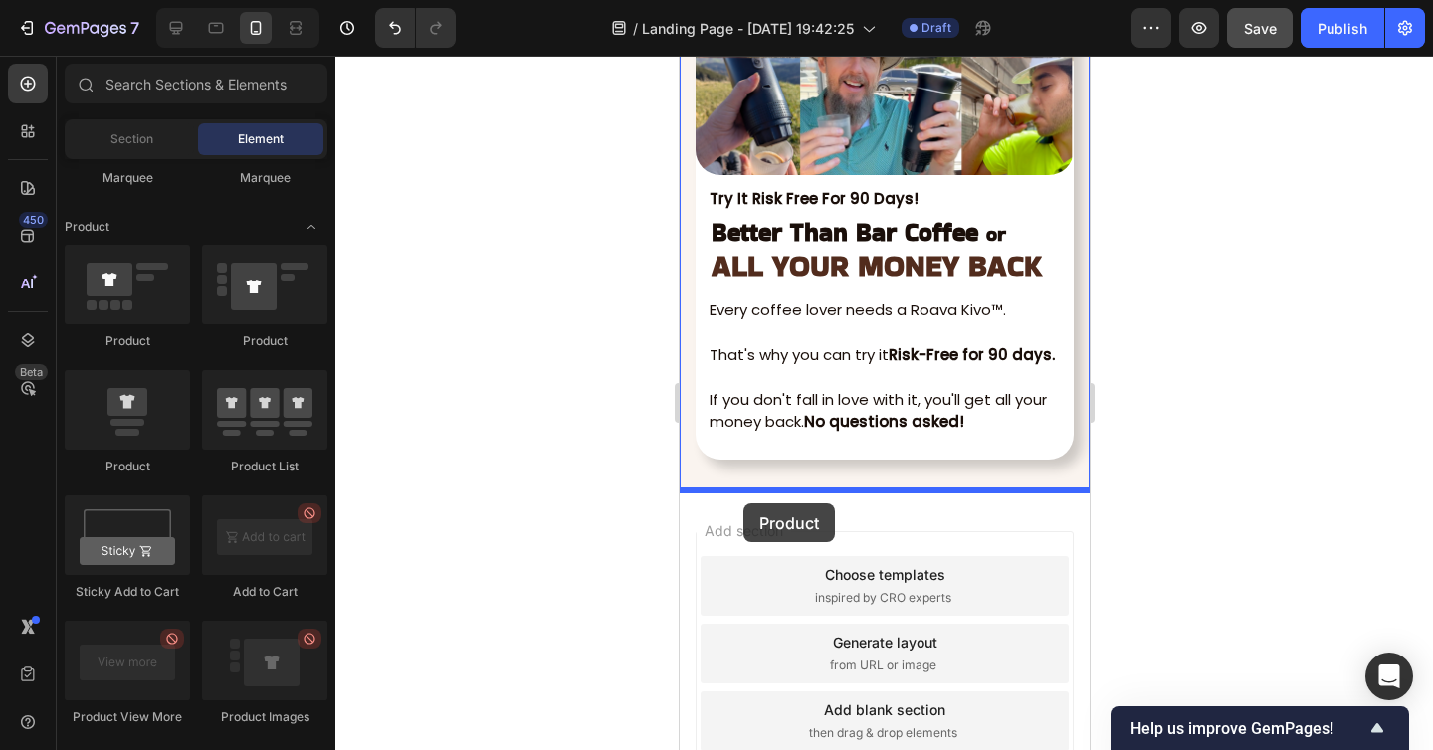
drag, startPoint x: 906, startPoint y: 371, endPoint x: 742, endPoint y: 503, distance: 210.8
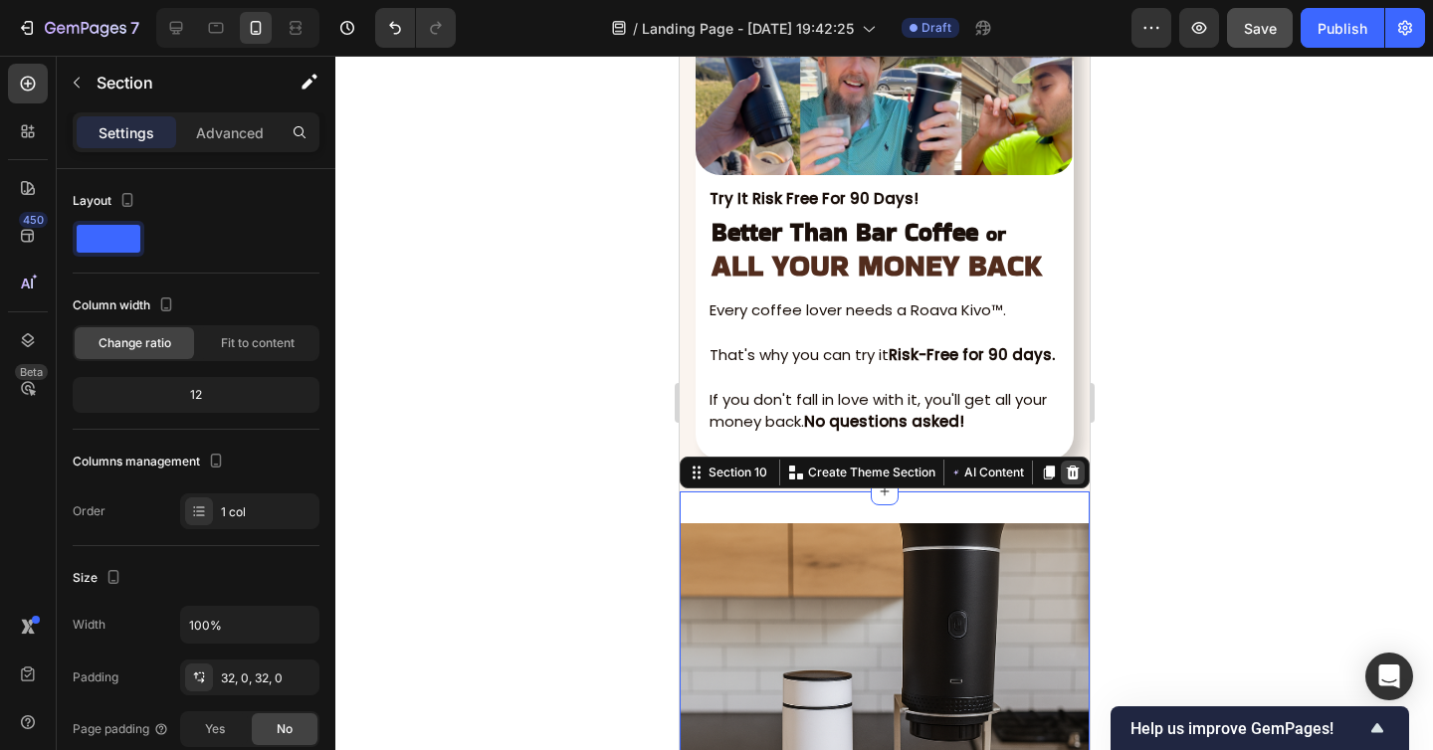
click at [1066, 469] on icon at bounding box center [1071, 473] width 16 height 16
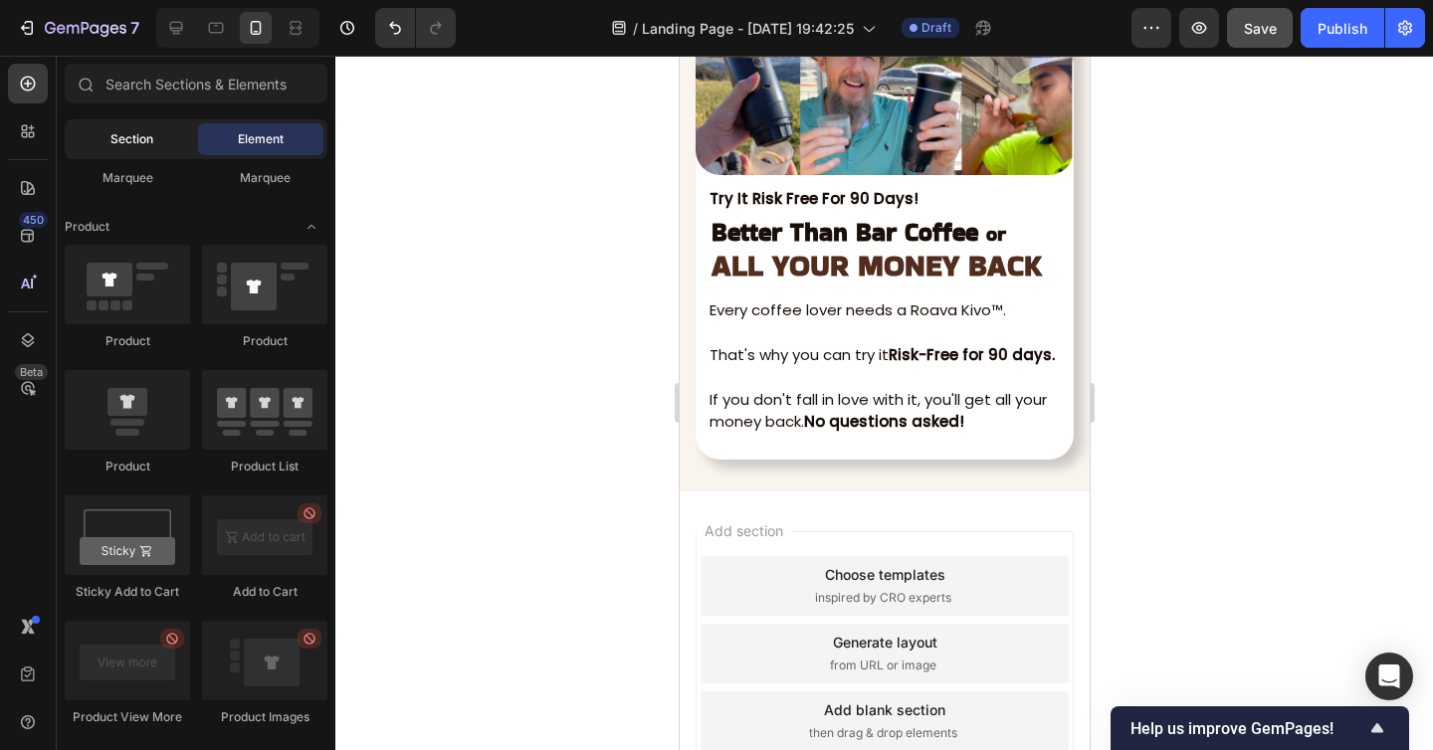
click at [142, 137] on span "Section" at bounding box center [131, 139] width 43 height 18
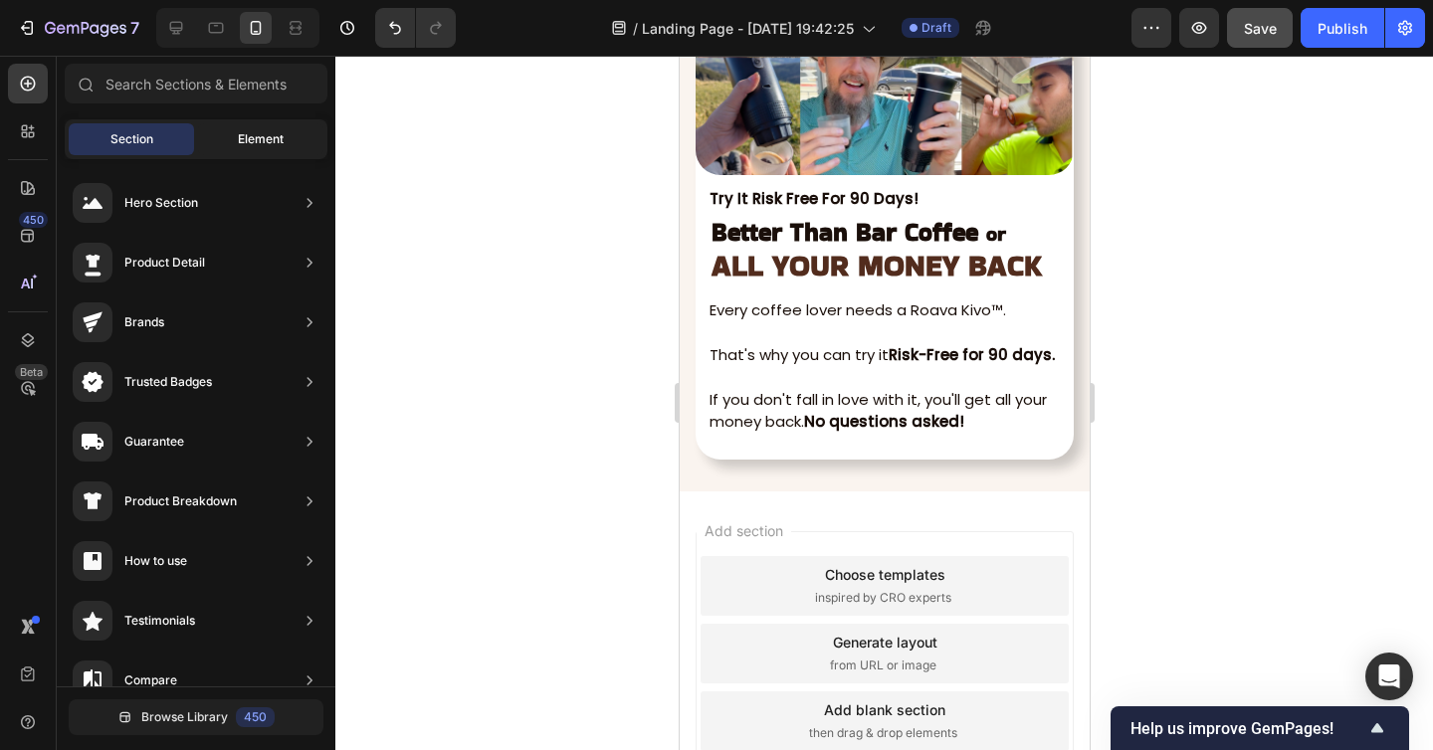
click at [259, 148] on div "Element" at bounding box center [260, 139] width 125 height 32
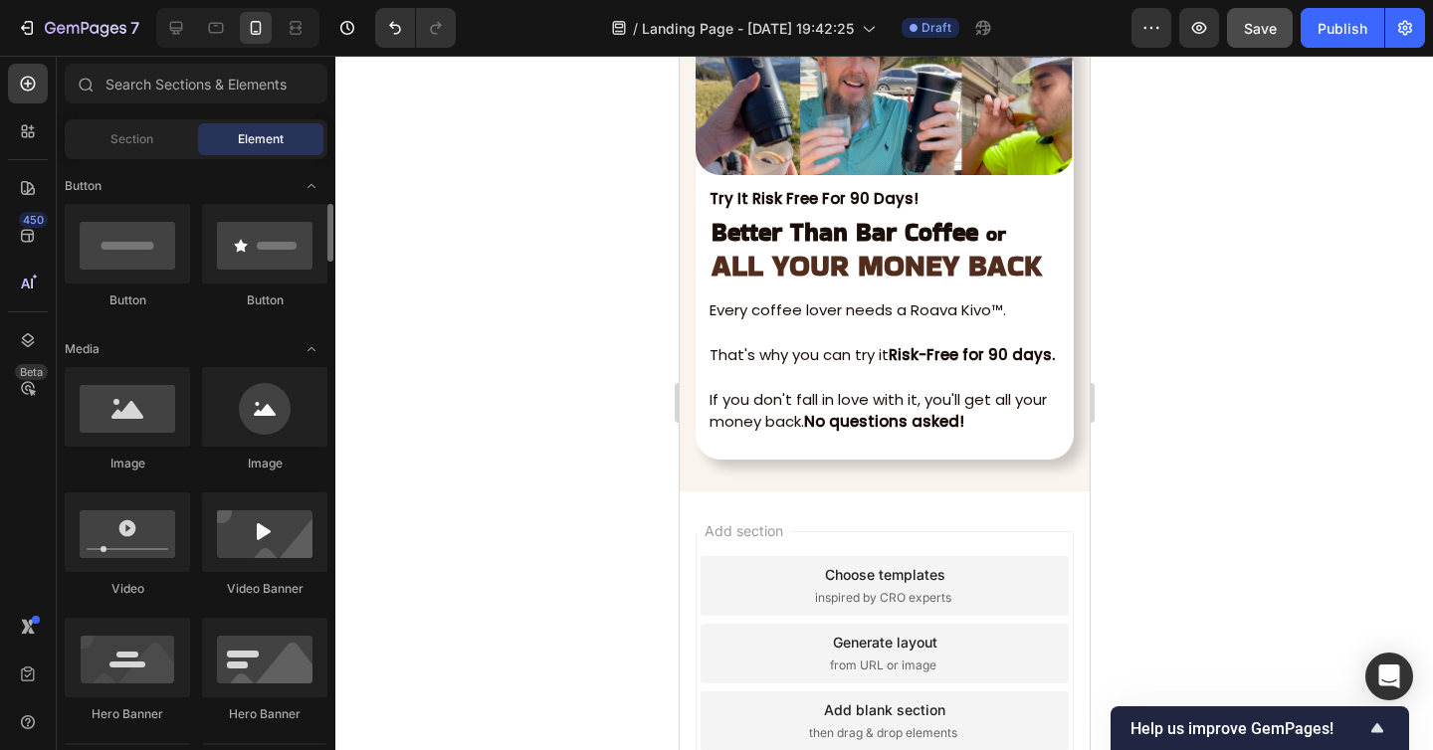
scroll to position [0, 0]
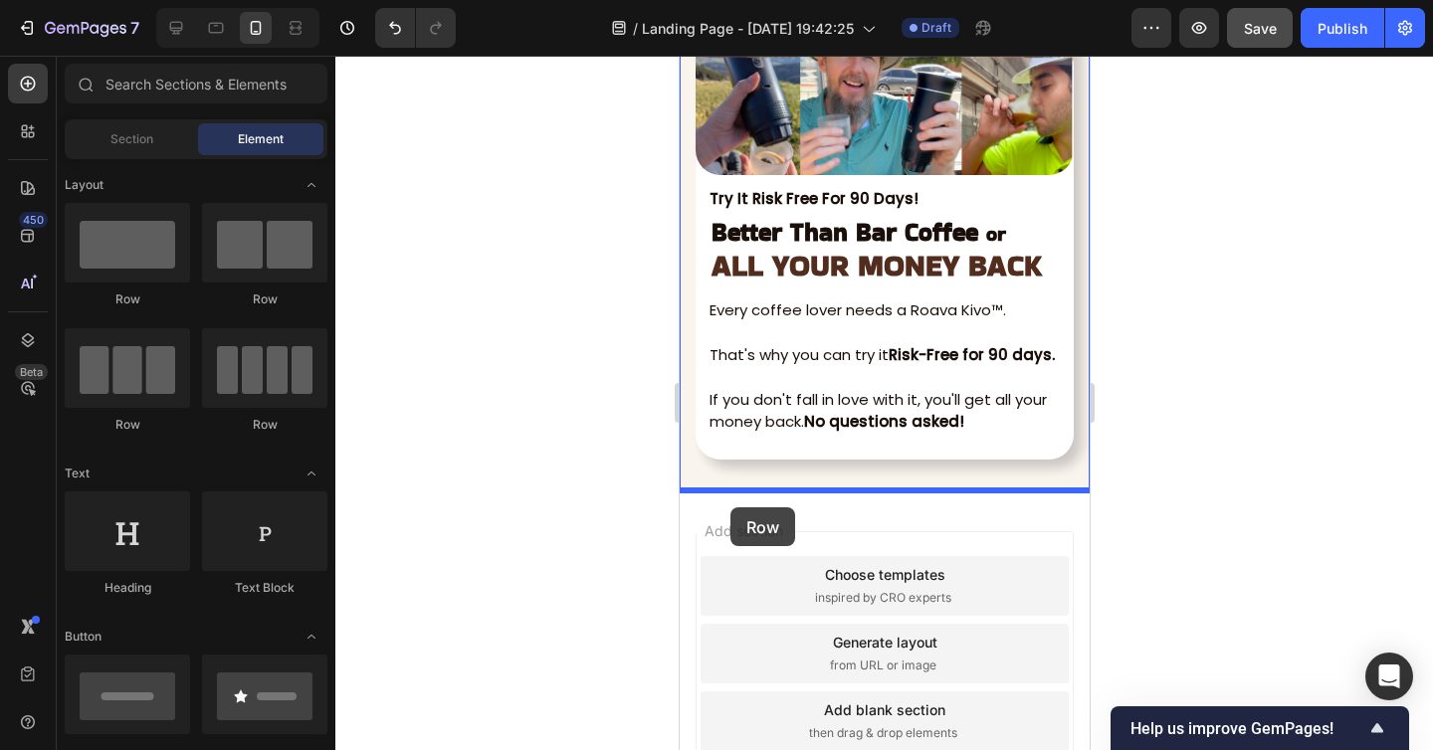
drag, startPoint x: 810, startPoint y: 305, endPoint x: 729, endPoint y: 507, distance: 217.4
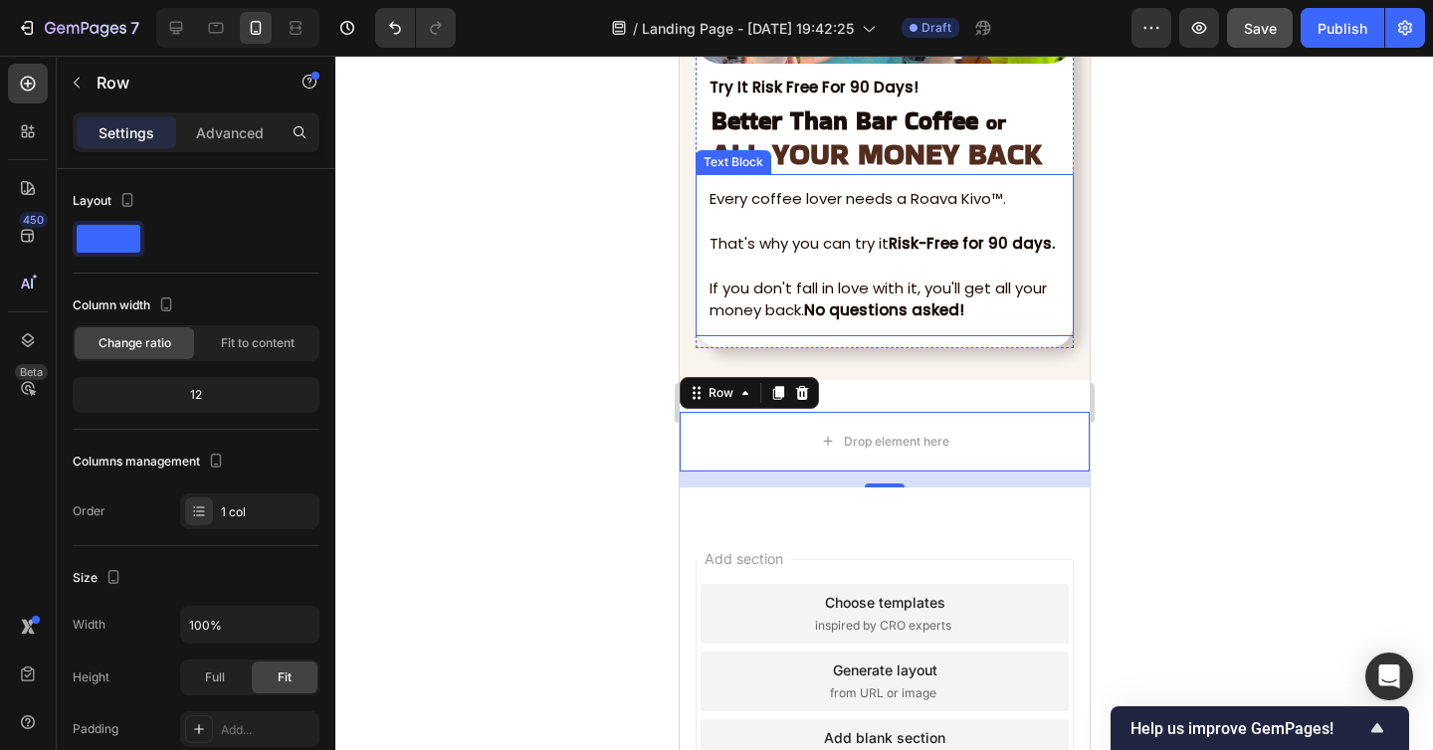
scroll to position [7807, 0]
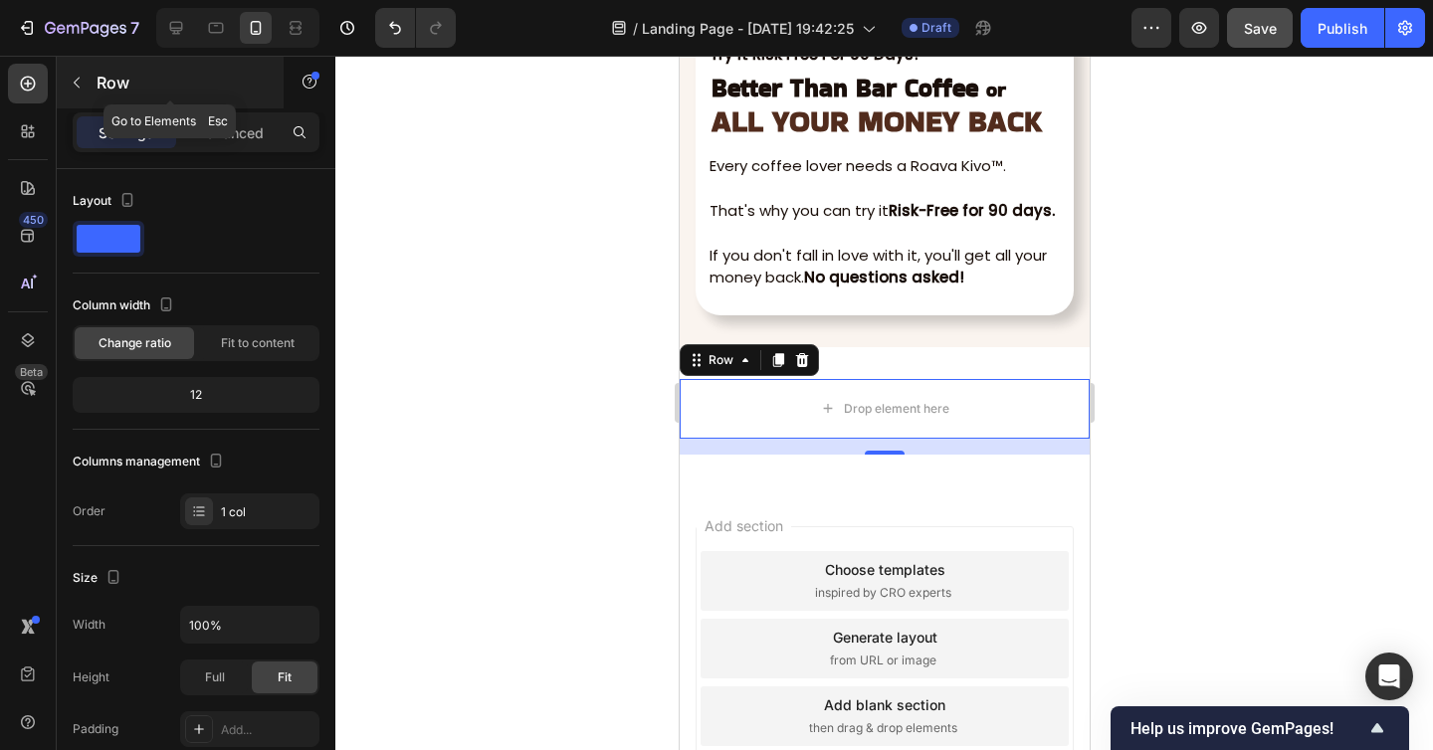
click at [81, 86] on icon "button" at bounding box center [77, 83] width 16 height 16
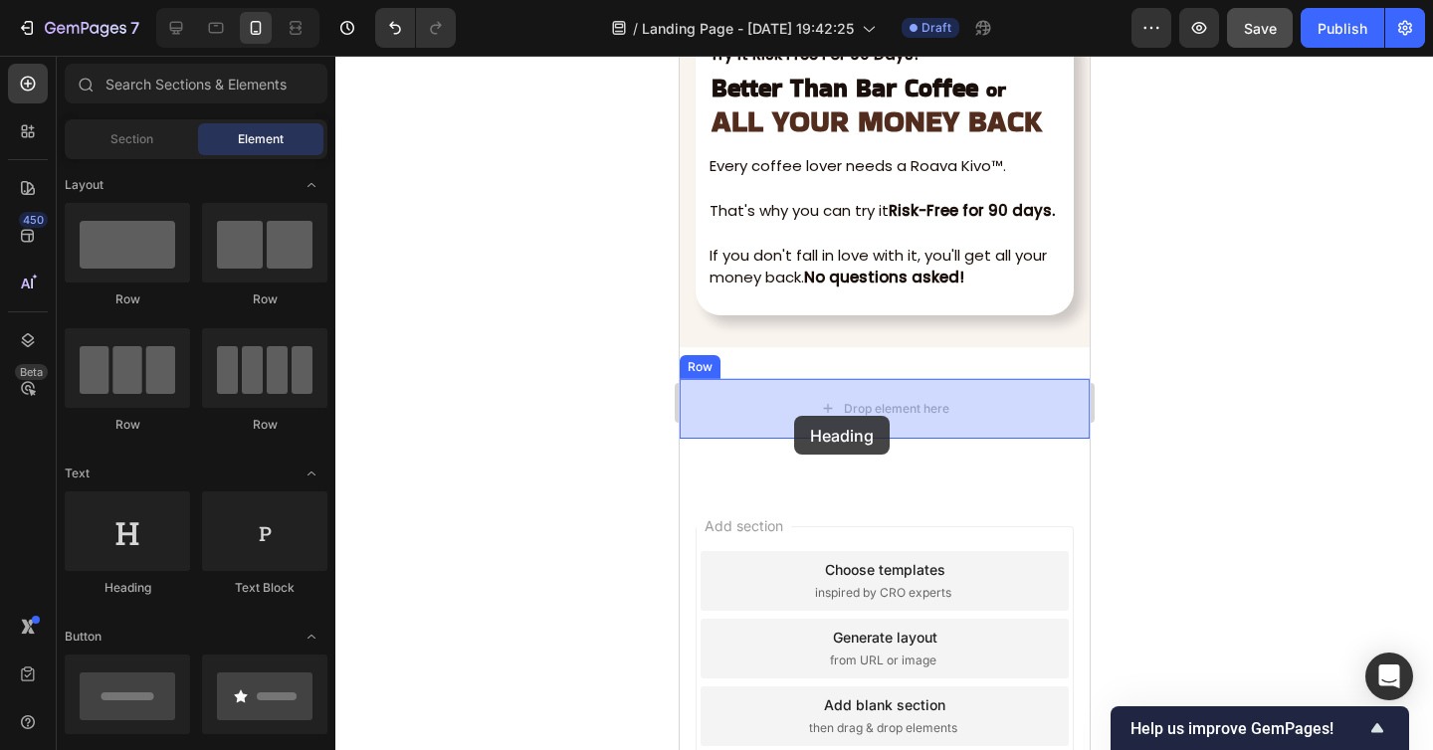
drag, startPoint x: 826, startPoint y: 595, endPoint x: 793, endPoint y: 416, distance: 182.0
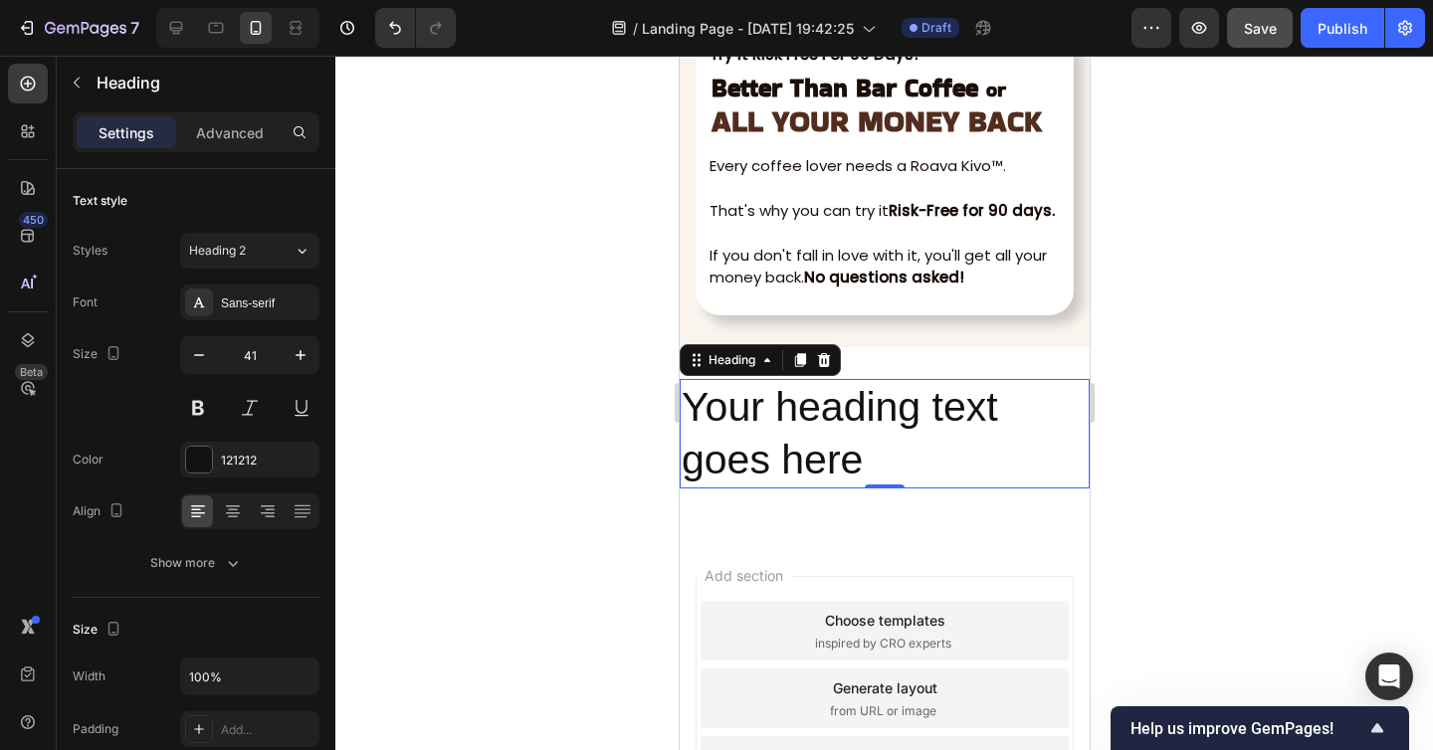
click at [790, 391] on h2 "Your heading text goes here" at bounding box center [883, 434] width 410 height 110
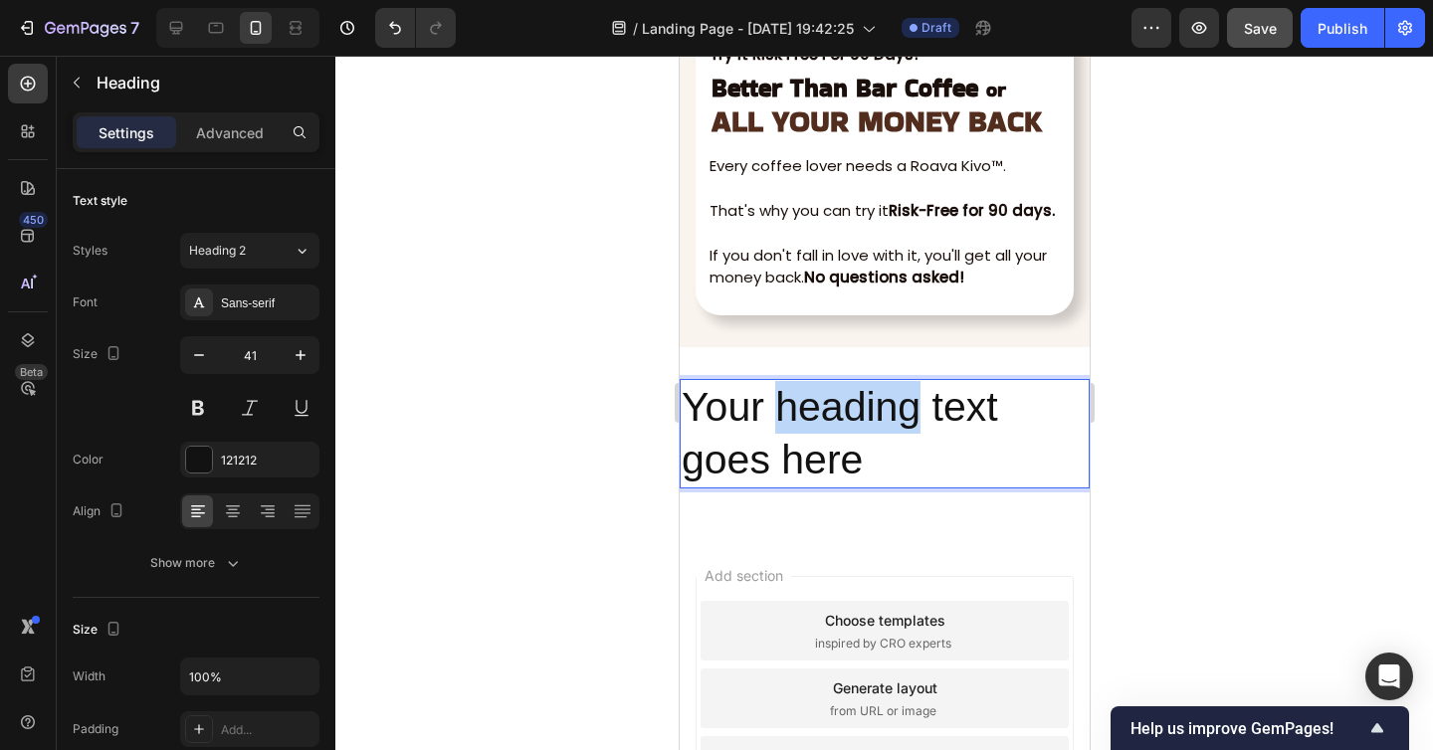
click at [790, 391] on p "Your heading text goes here" at bounding box center [883, 434] width 406 height 106
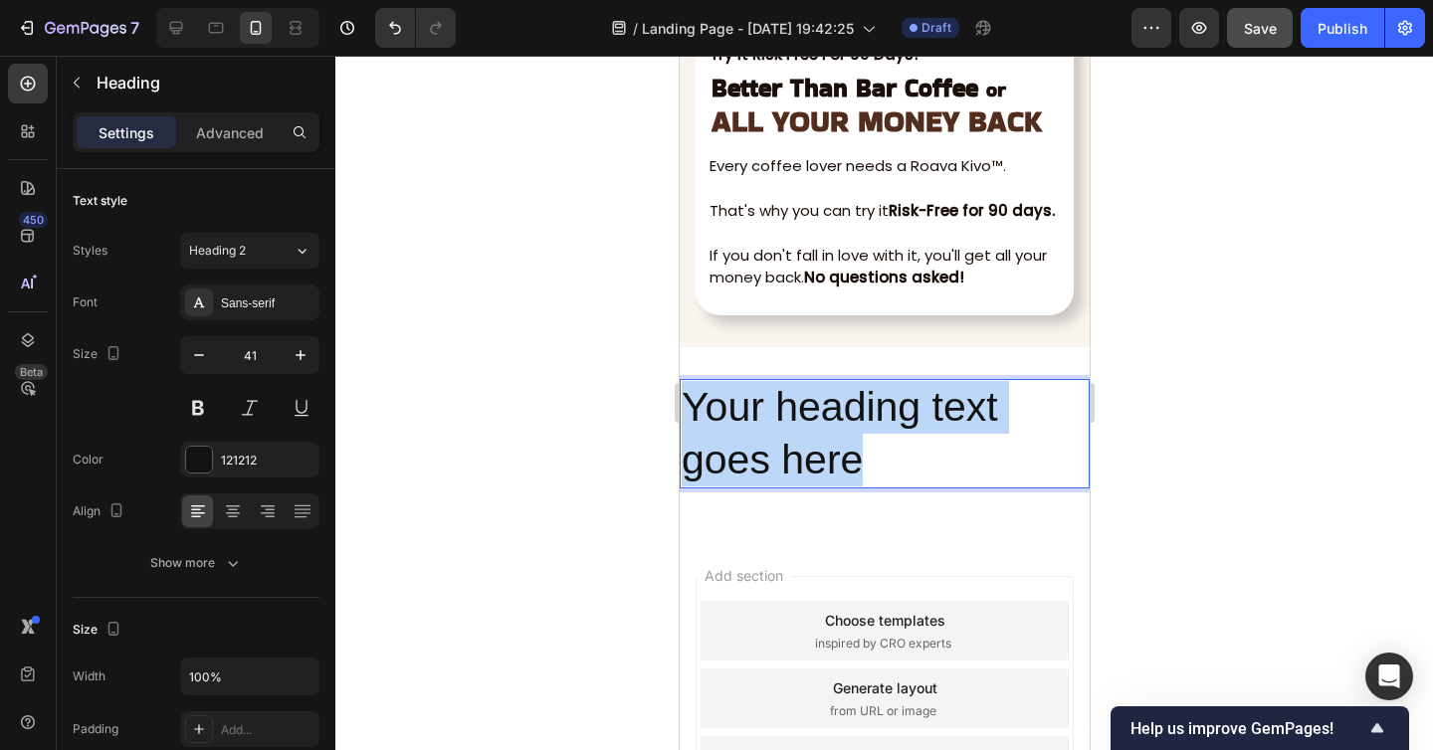
click at [790, 391] on p "Your heading text goes here" at bounding box center [883, 434] width 406 height 106
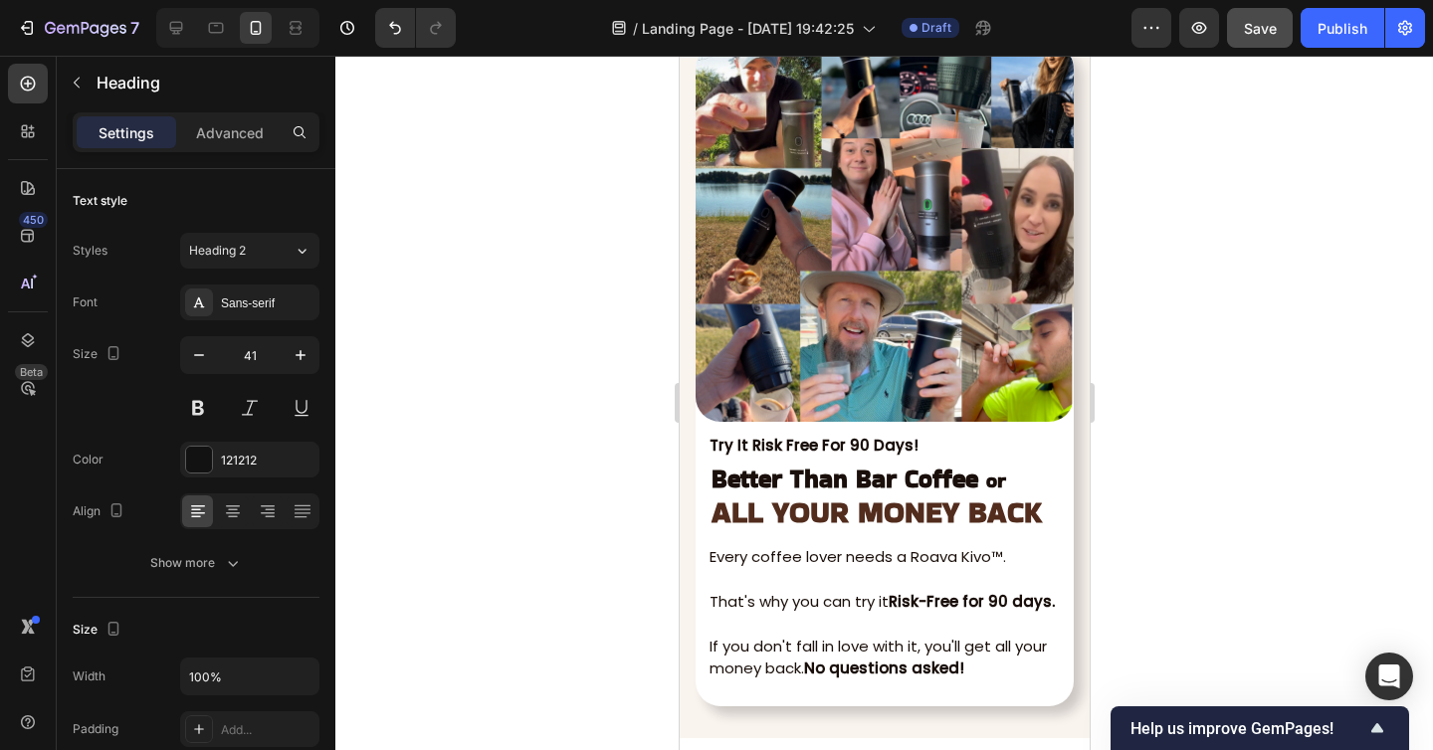
scroll to position [7490, 0]
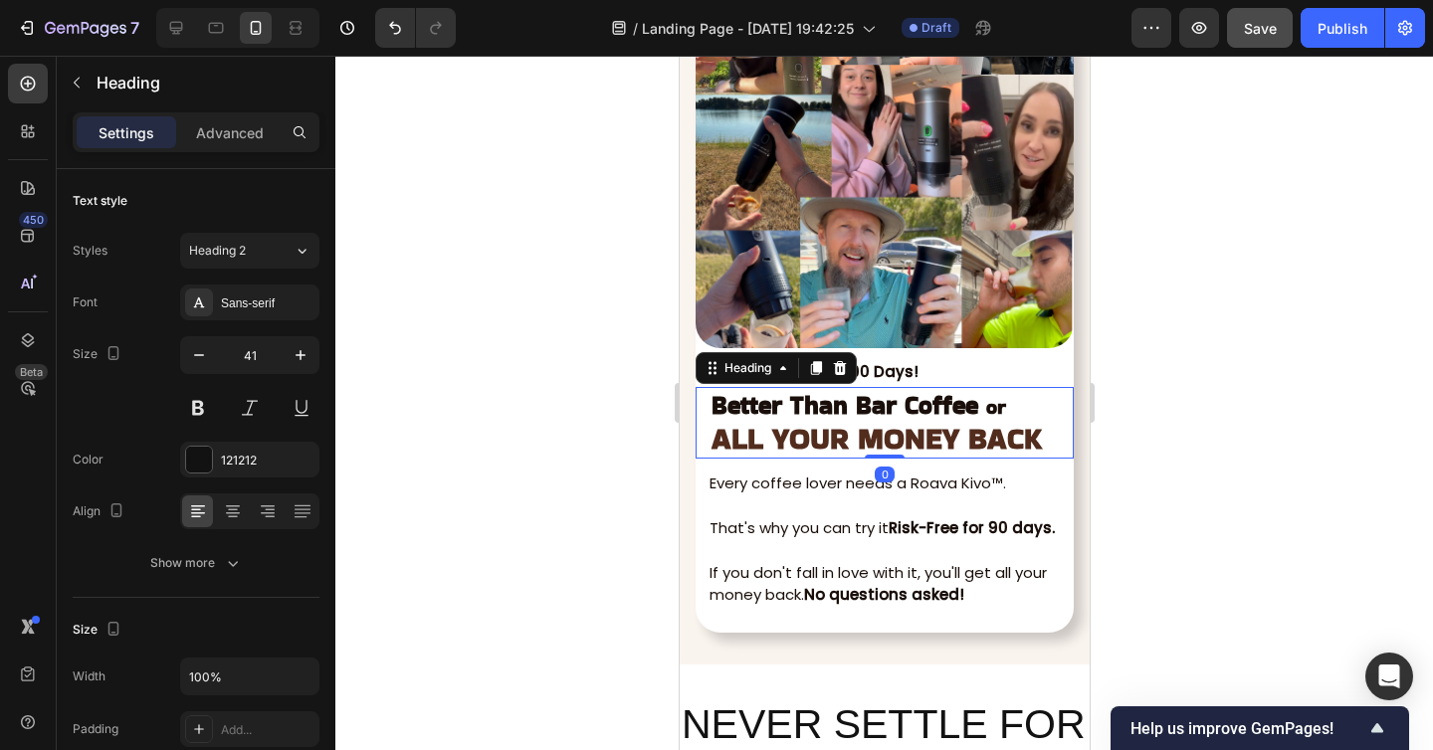
click at [797, 400] on strong "Better Than Bar Coffee" at bounding box center [843, 405] width 267 height 35
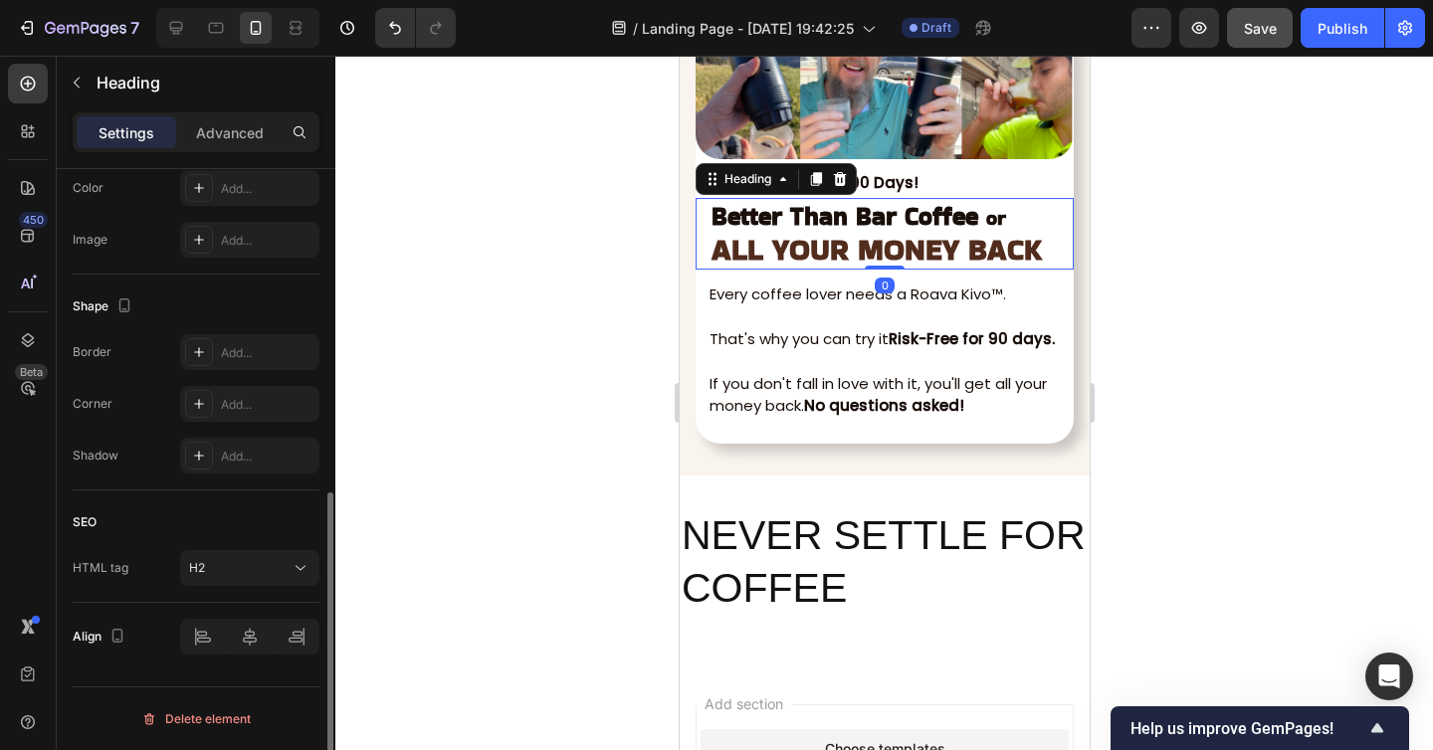
scroll to position [7698, 0]
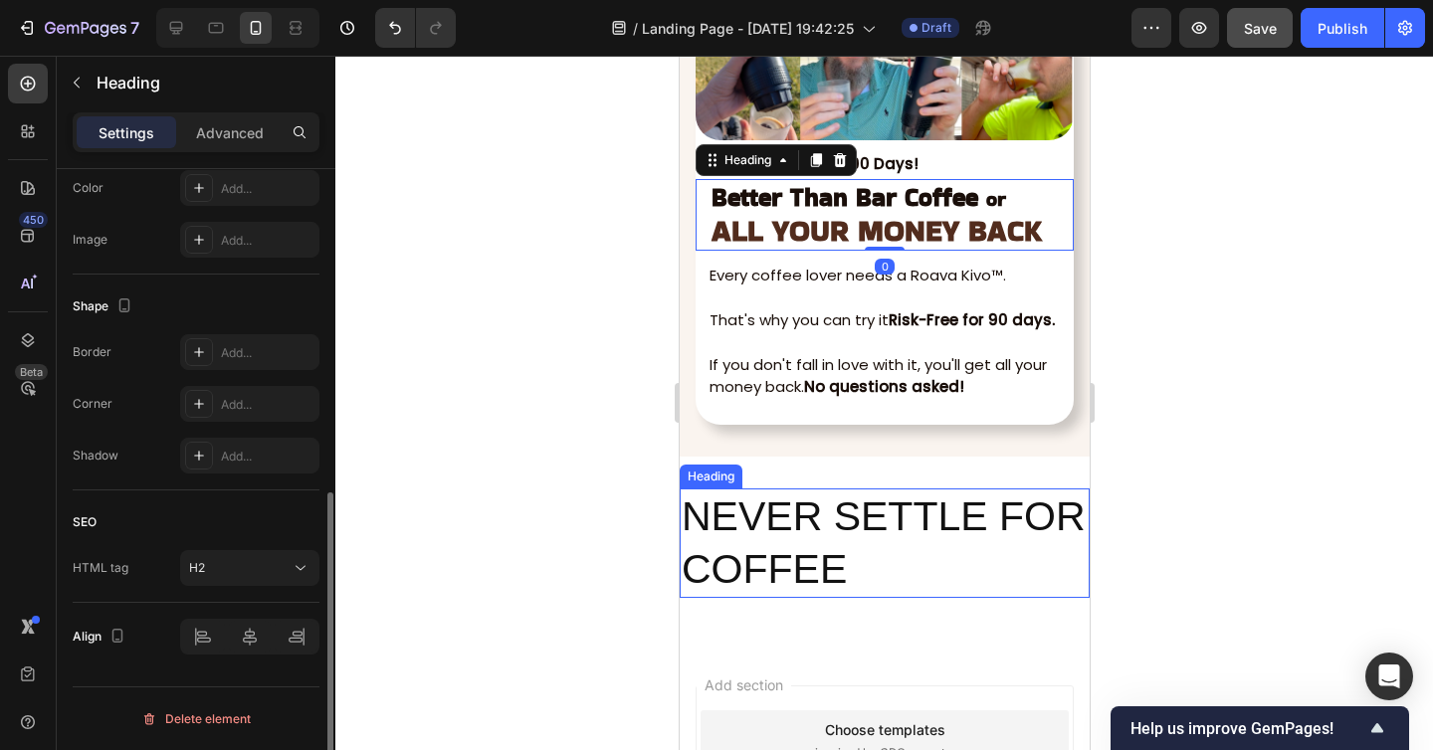
click at [785, 508] on h2 "NEVER SETTLE FOR COFFEE" at bounding box center [883, 543] width 410 height 110
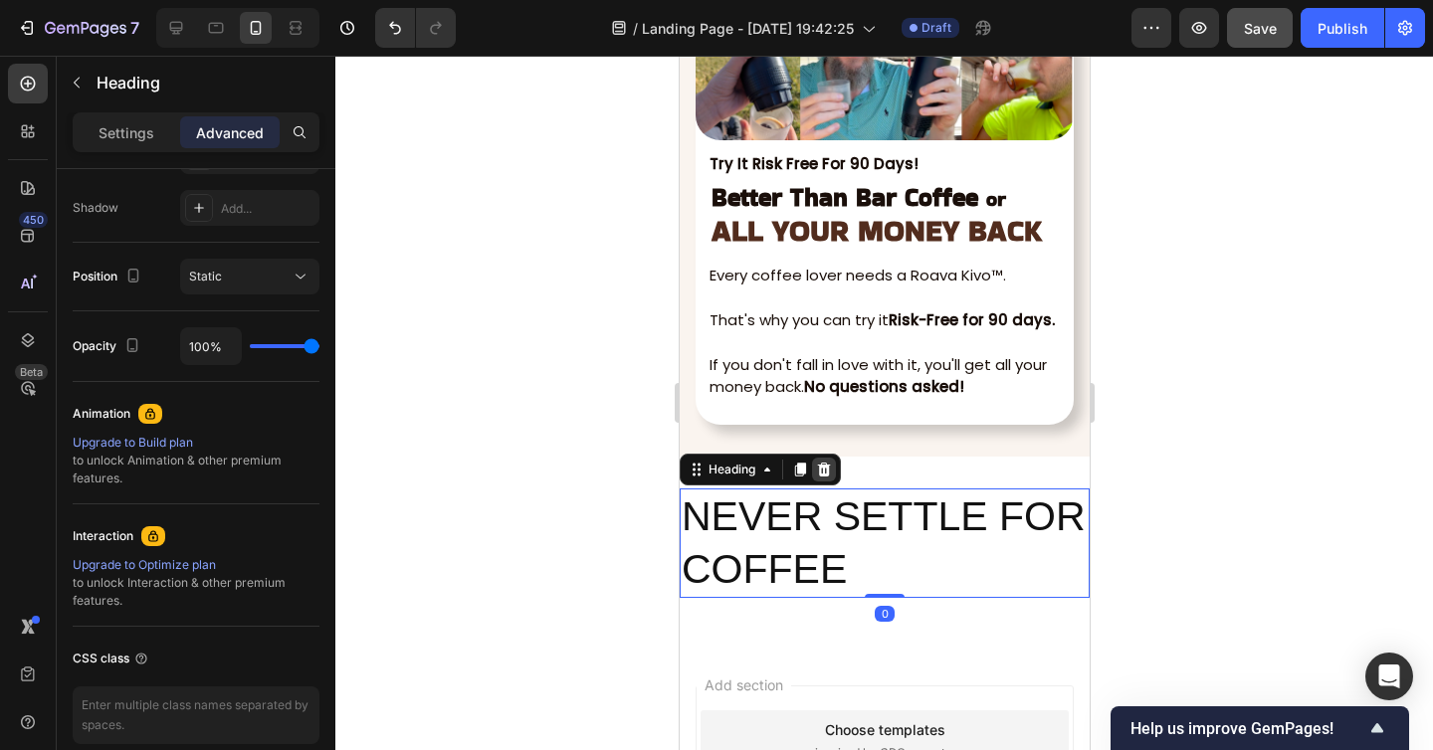
click at [822, 470] on icon at bounding box center [823, 470] width 16 height 16
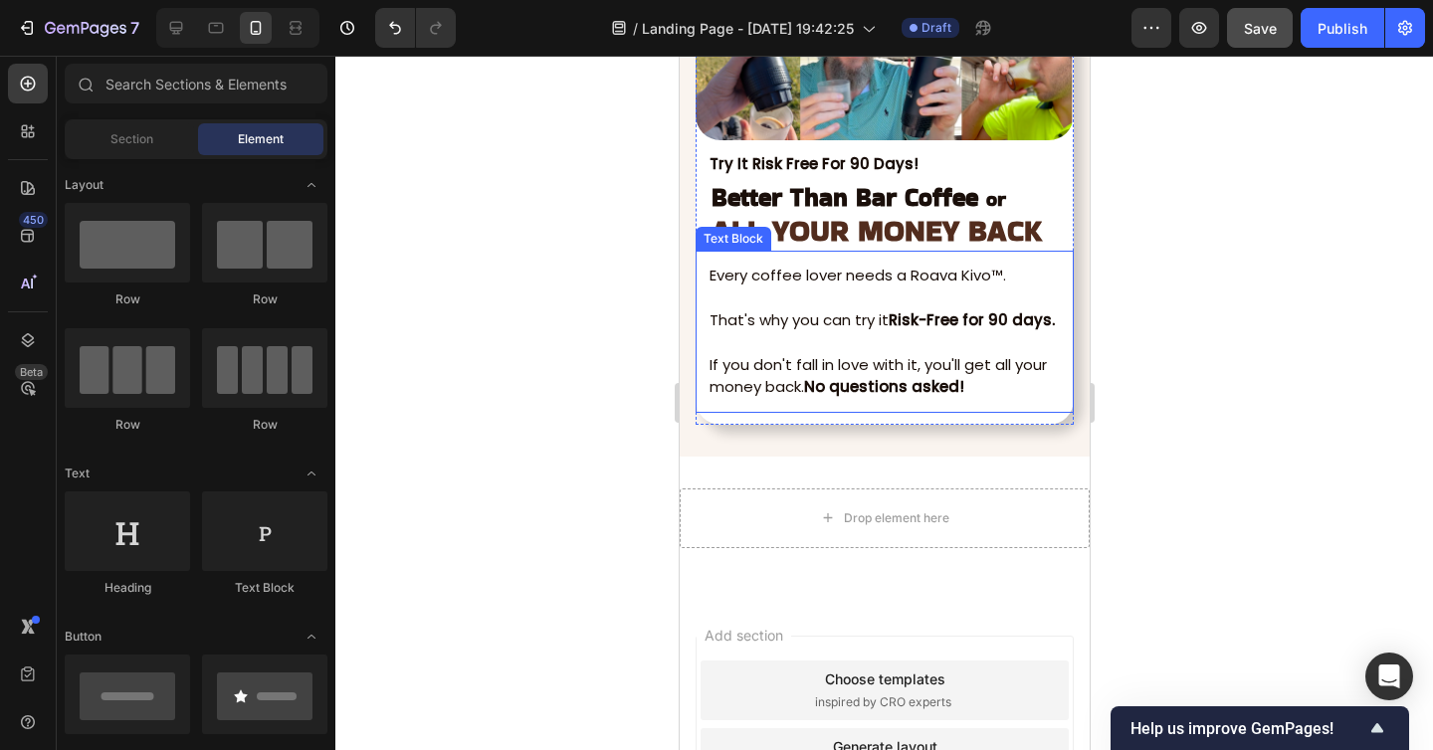
click at [810, 241] on strong "ALL YOUR MONEY BACK" at bounding box center [875, 230] width 330 height 43
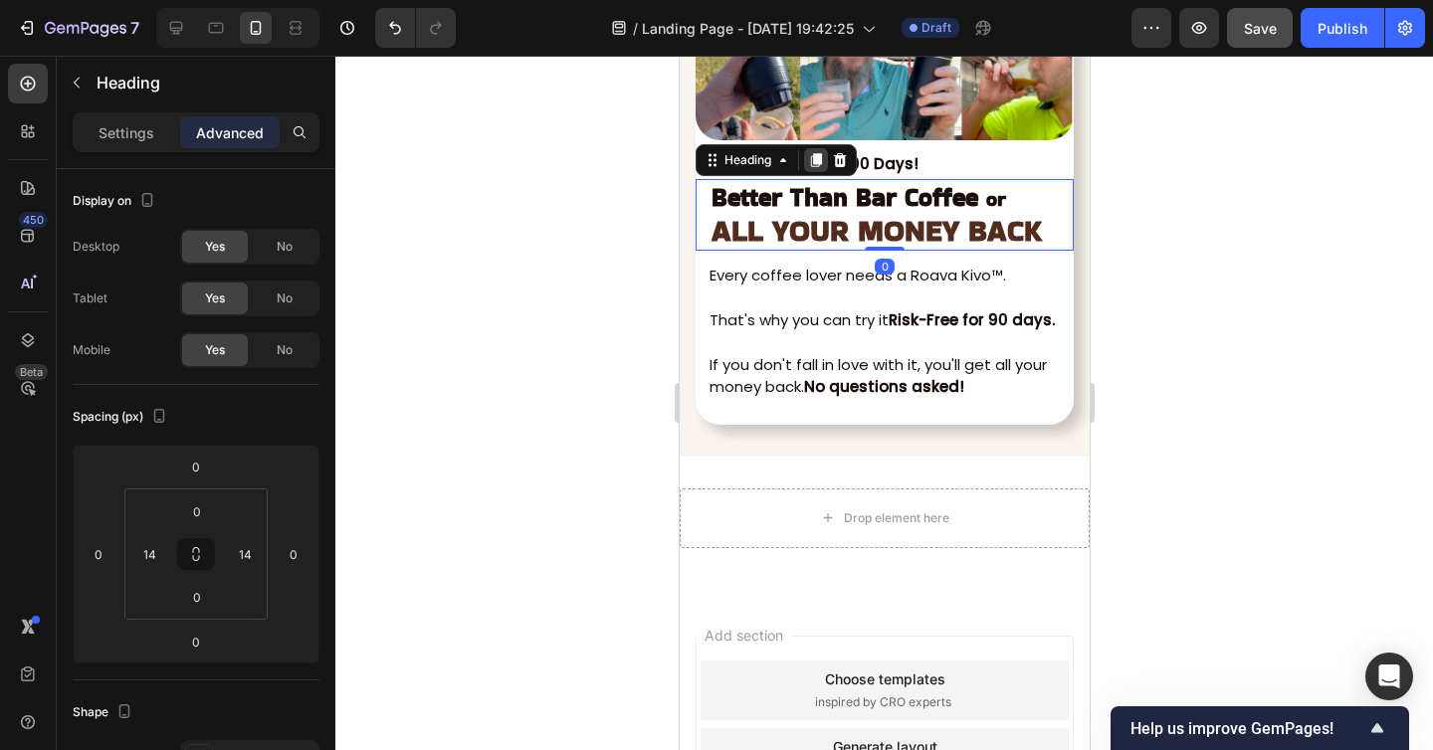
click at [814, 160] on icon at bounding box center [815, 160] width 11 height 14
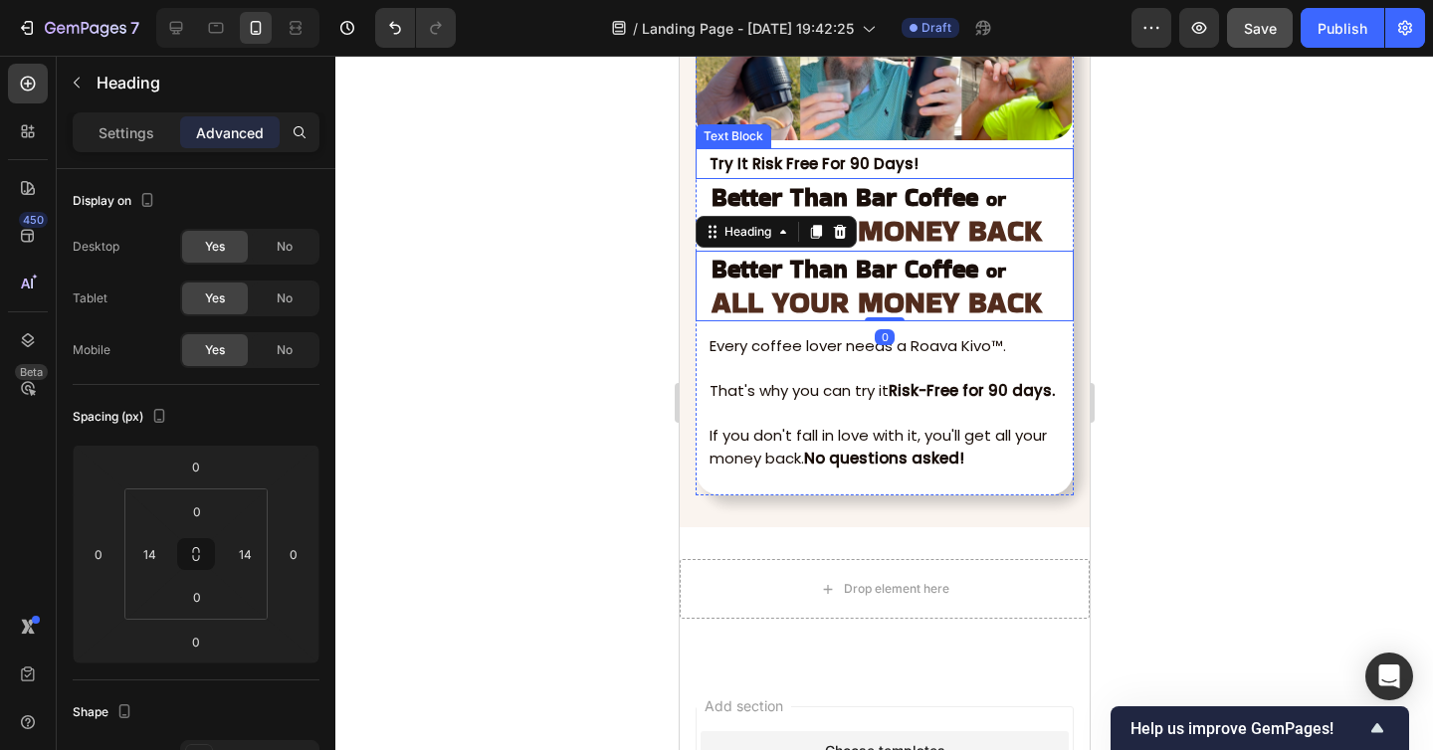
scroll to position [654, 0]
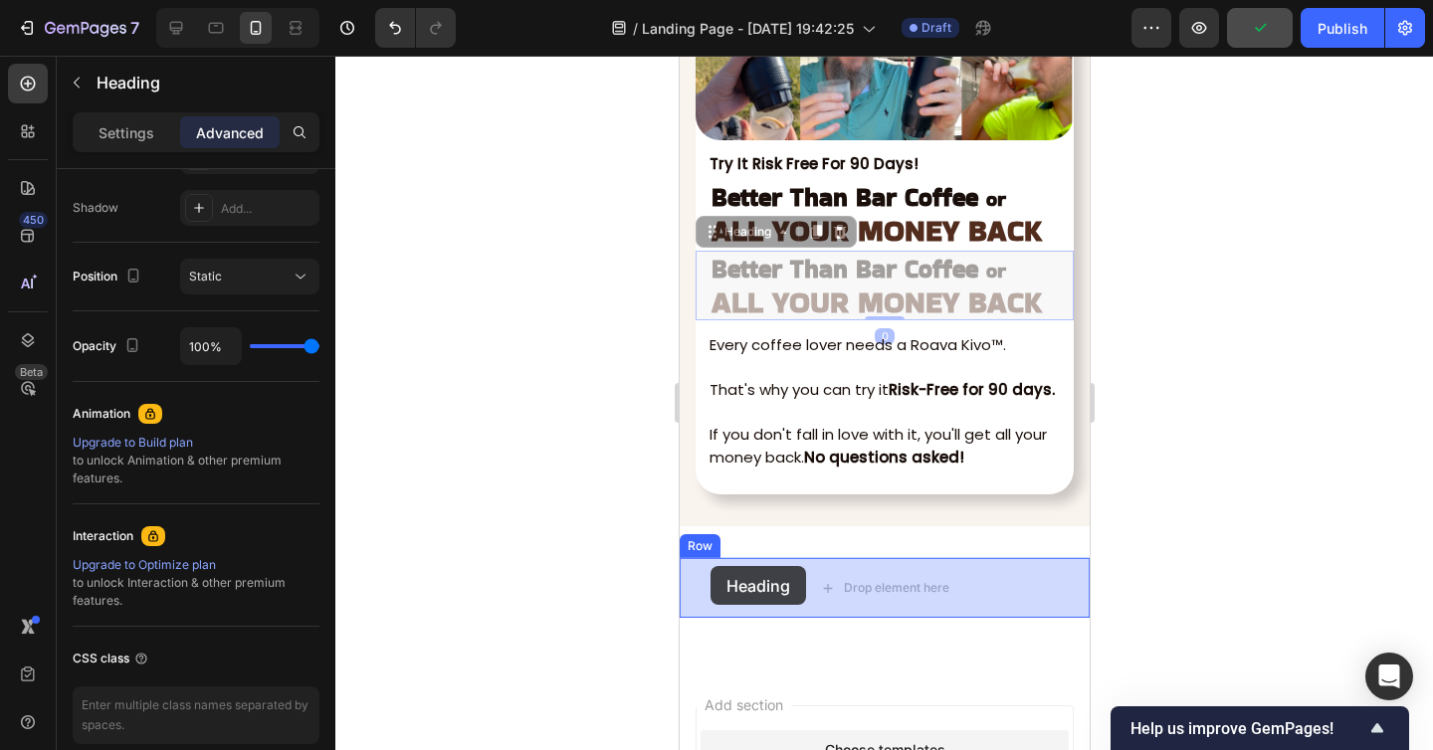
drag, startPoint x: 710, startPoint y: 235, endPoint x: 710, endPoint y: 566, distance: 331.3
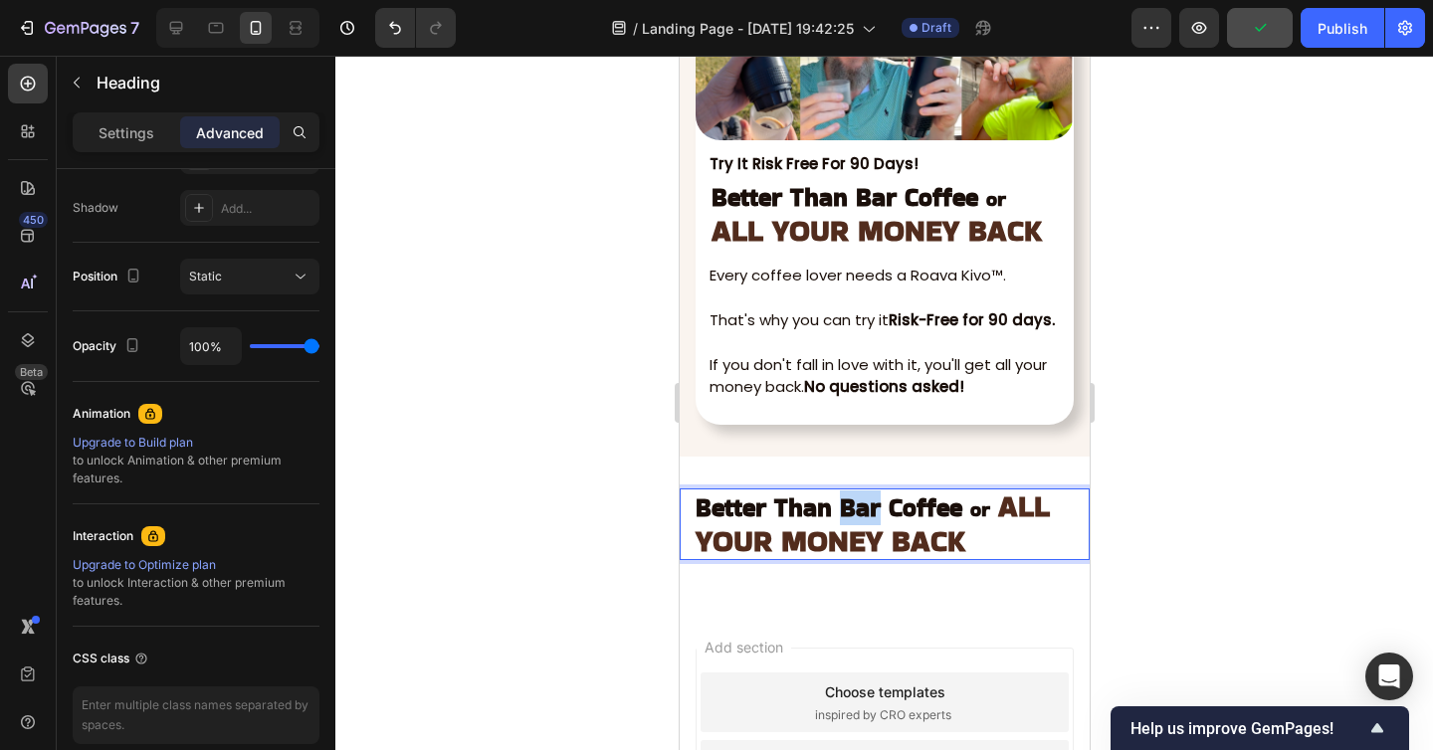
click at [836, 516] on strong "Better Than Bar Coffee" at bounding box center [827, 507] width 267 height 35
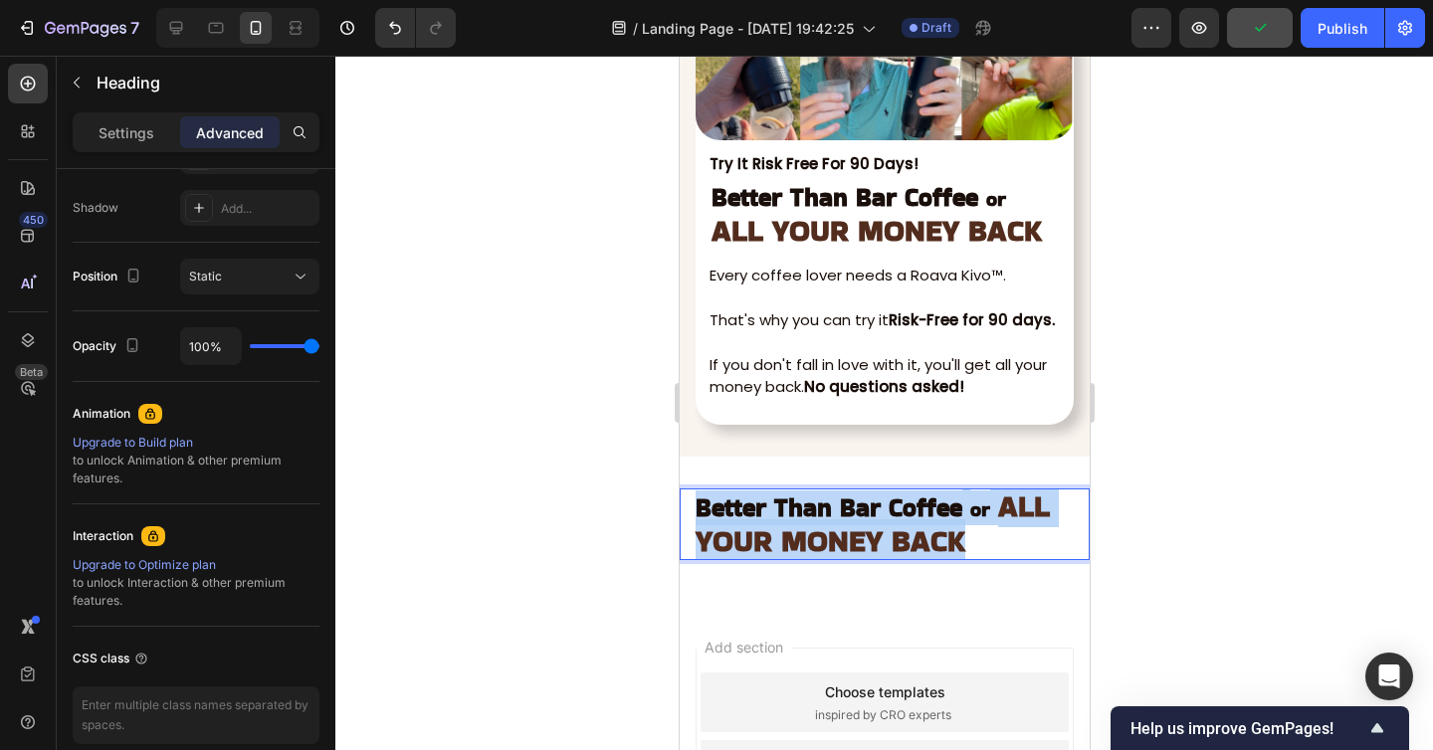
click at [836, 516] on strong "Better Than Bar Coffee" at bounding box center [827, 507] width 267 height 35
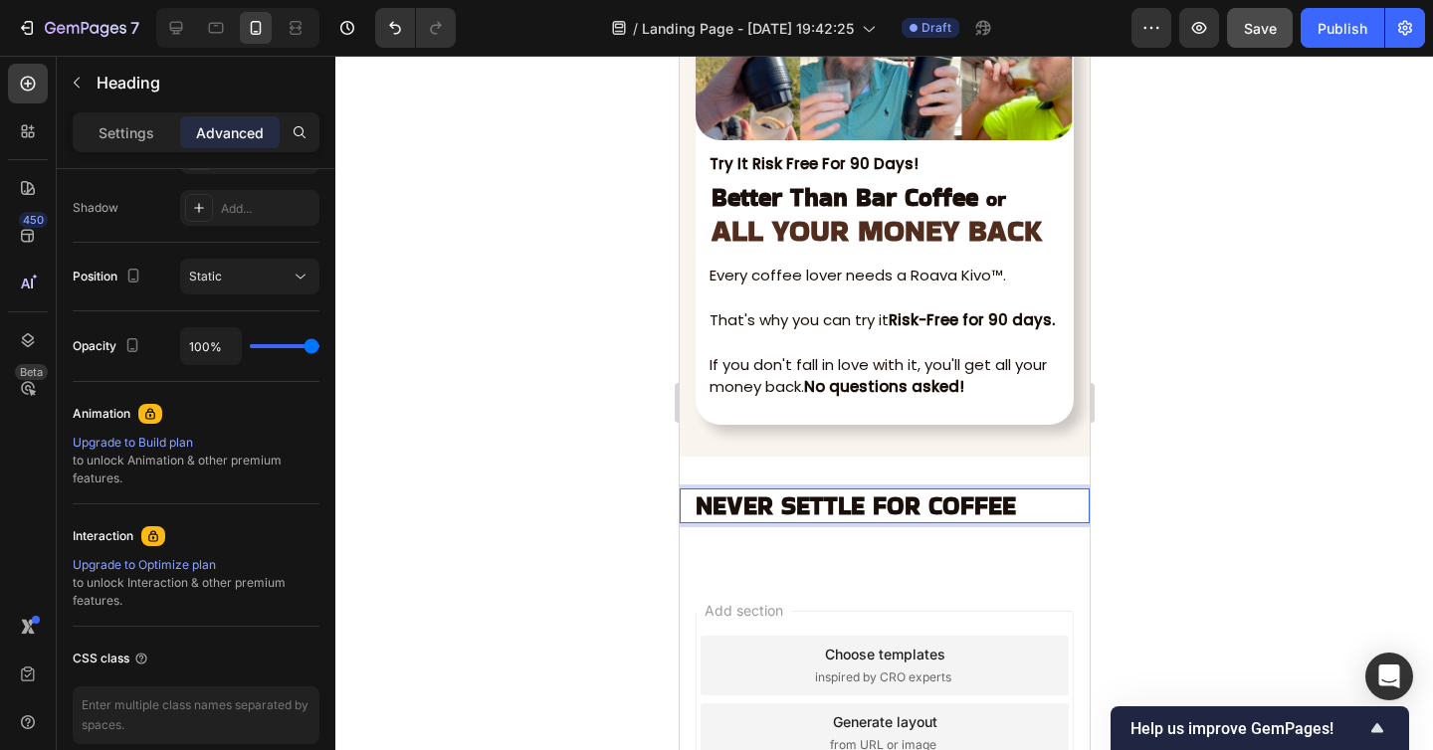
click at [1143, 528] on div at bounding box center [883, 403] width 1097 height 694
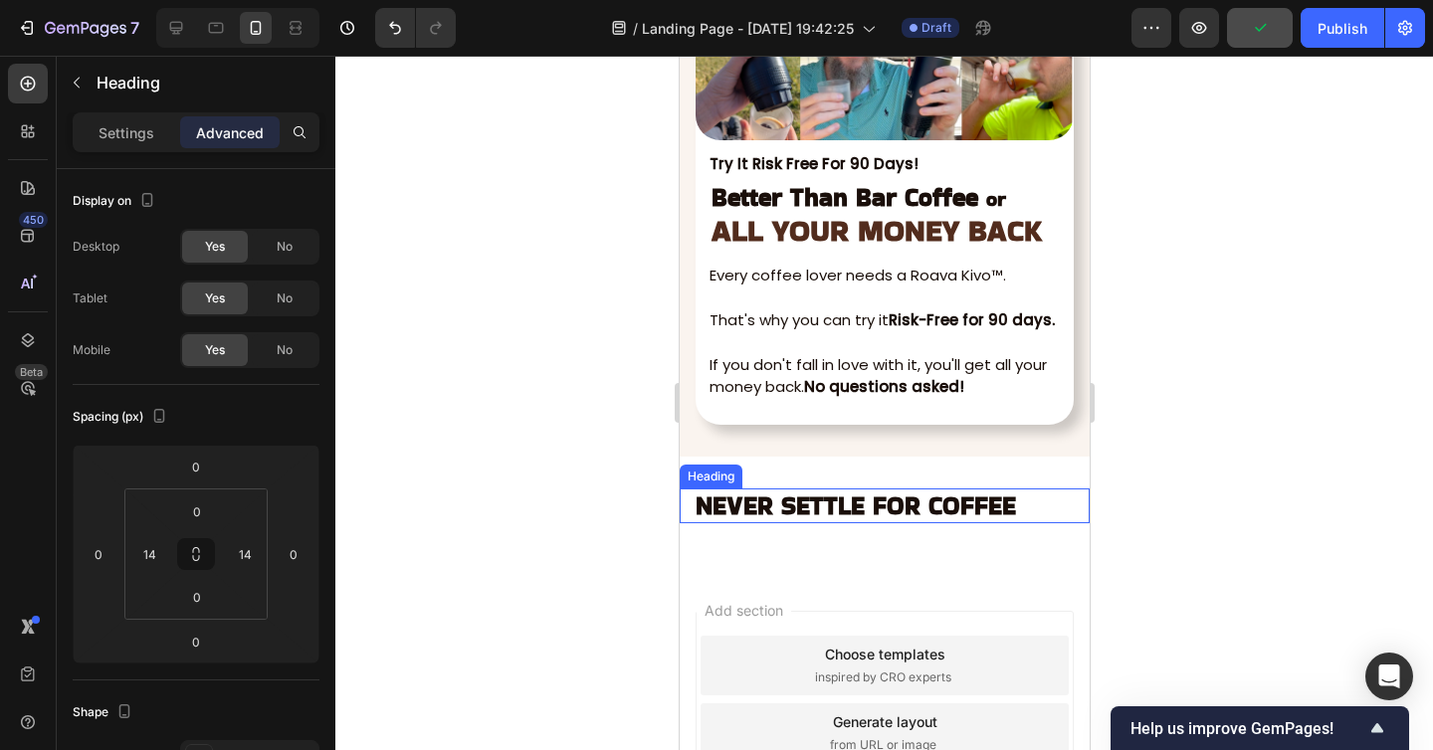
click at [806, 501] on strong "NEVER SETTLE FOR COFFEE" at bounding box center [854, 505] width 320 height 35
click at [1140, 494] on div at bounding box center [883, 403] width 1097 height 694
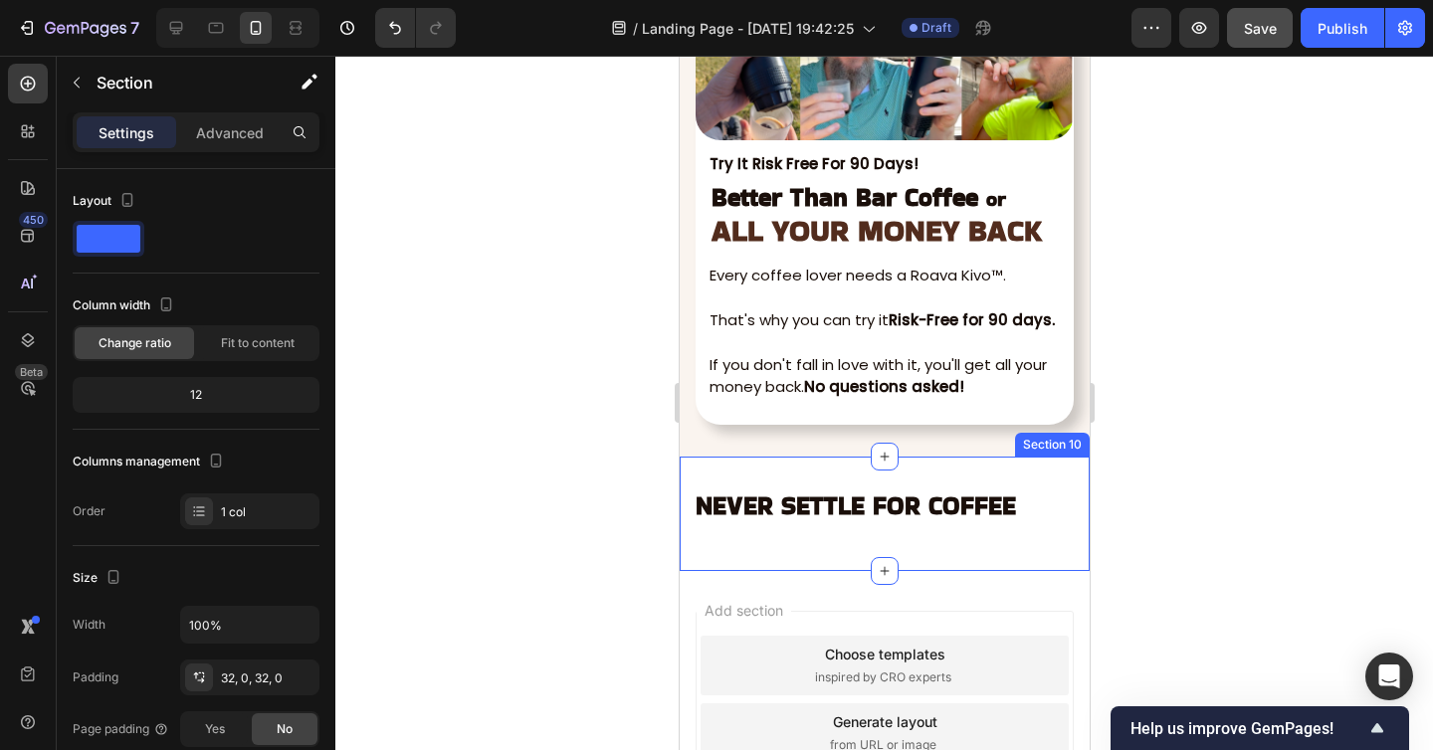
click at [909, 466] on div "⁠⁠⁠⁠⁠⁠⁠ NEVER SETTLE FOR COFFEE Heading Row Section 10" at bounding box center [883, 514] width 410 height 114
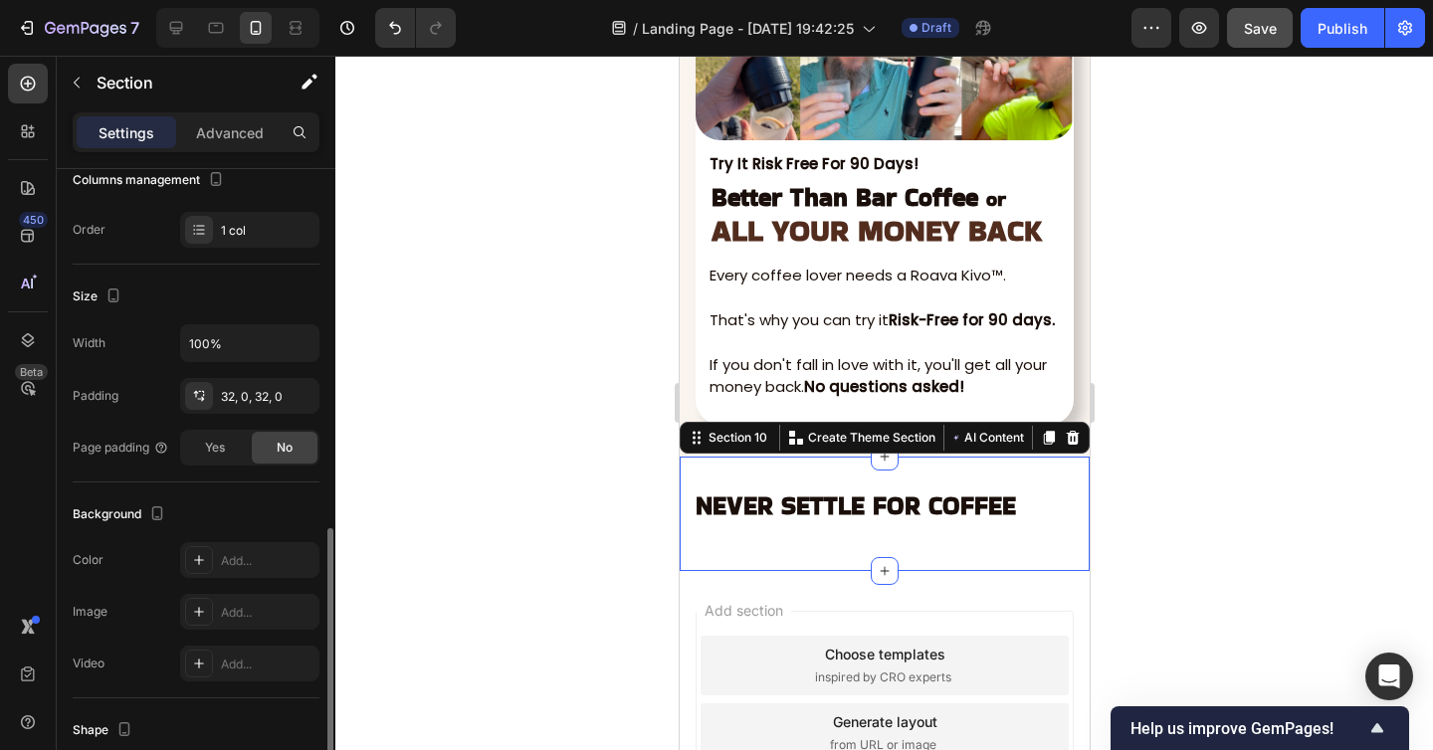
scroll to position [419, 0]
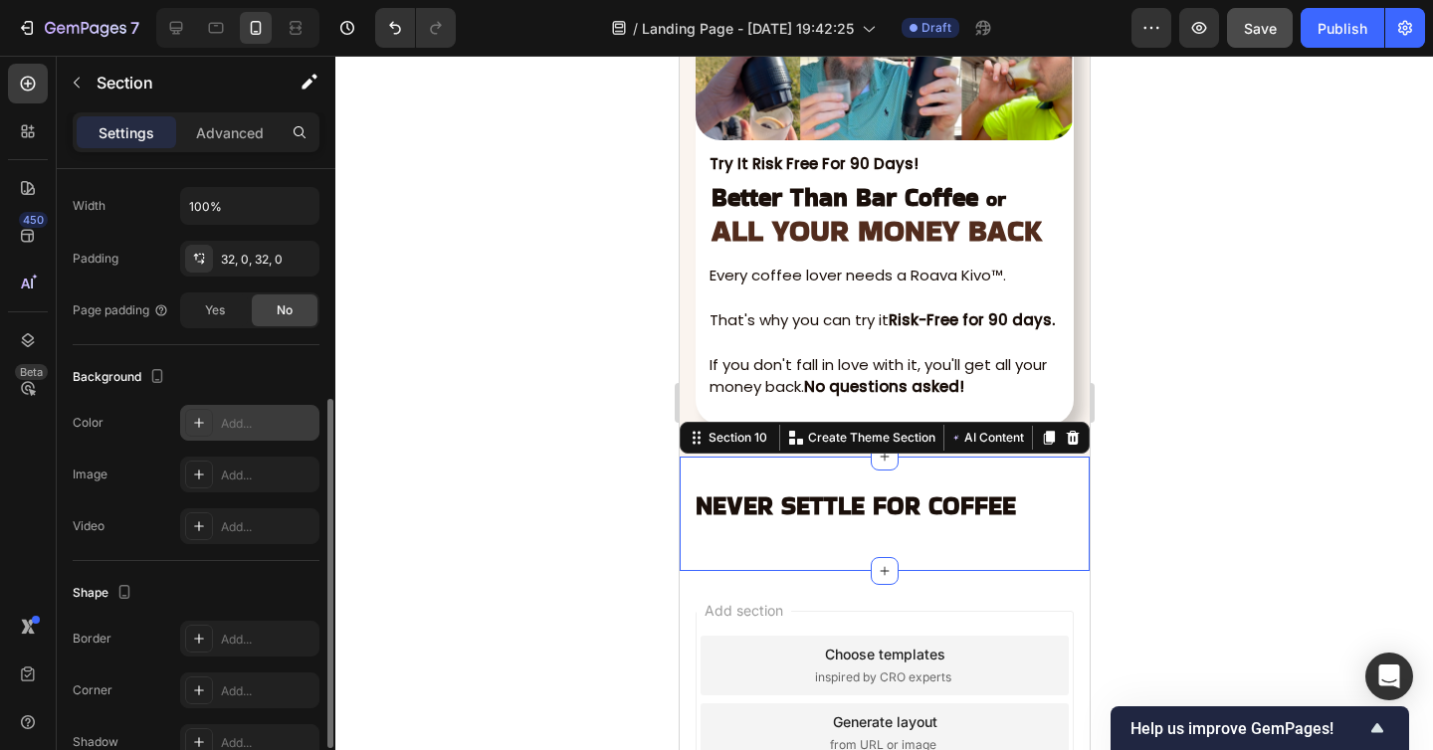
click at [256, 415] on div "Add..." at bounding box center [268, 424] width 94 height 18
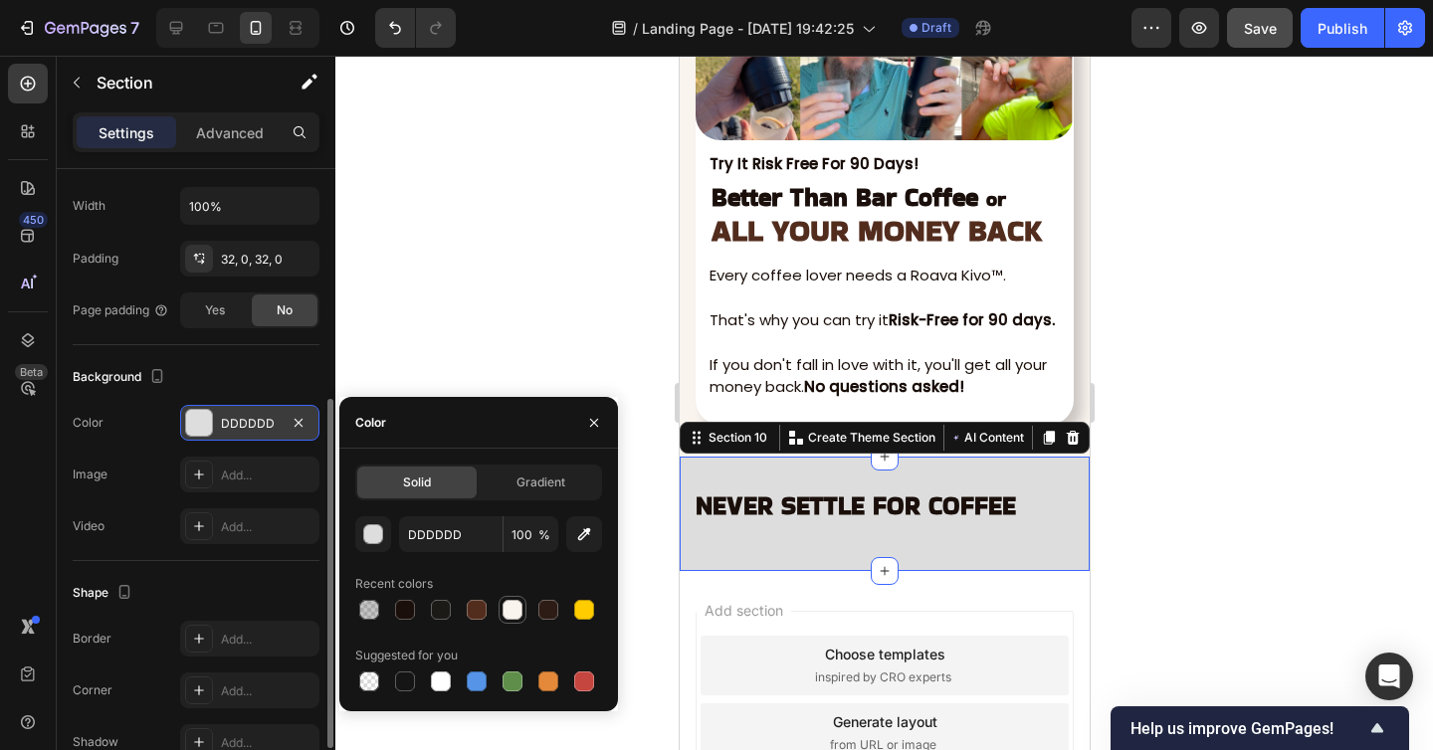
click at [516, 606] on div at bounding box center [512, 610] width 20 height 20
type input "FAF4EF"
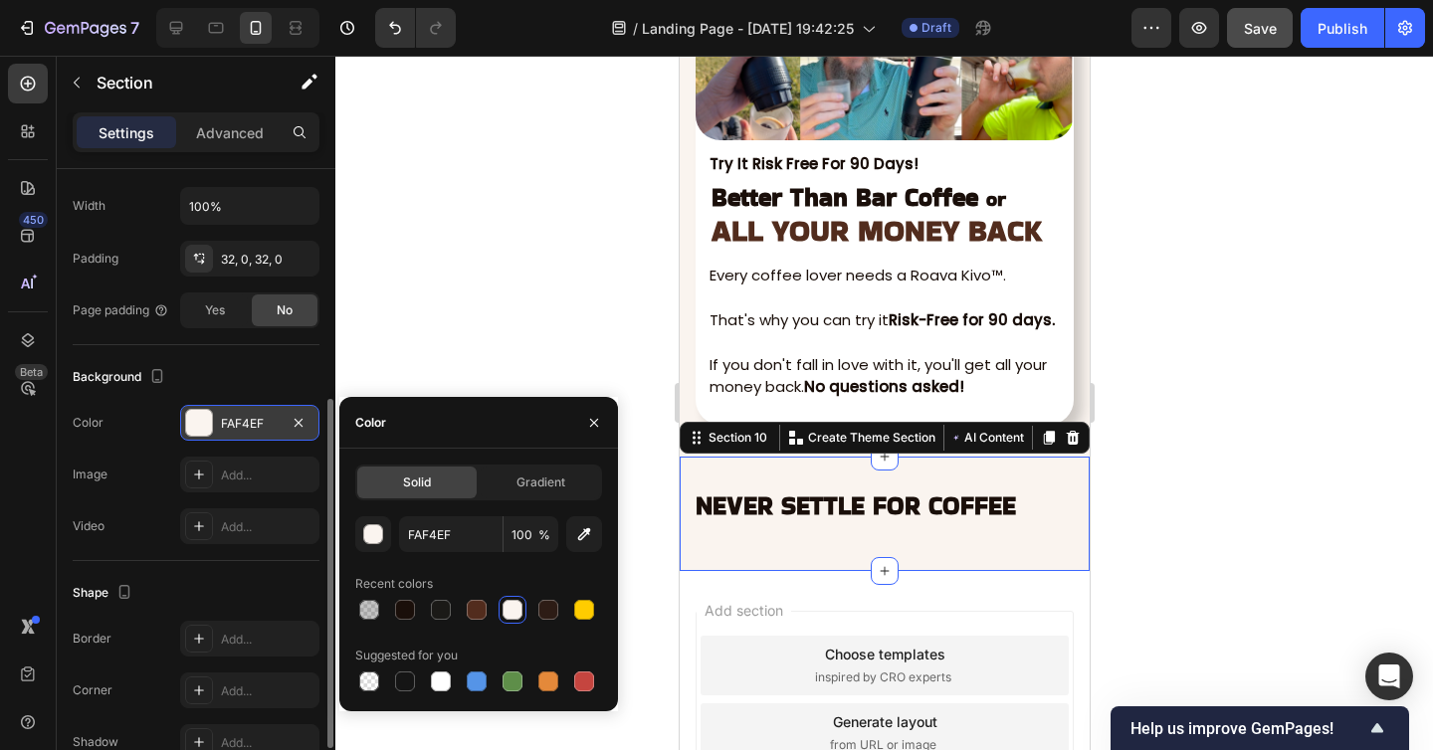
click at [1236, 588] on div at bounding box center [883, 403] width 1097 height 694
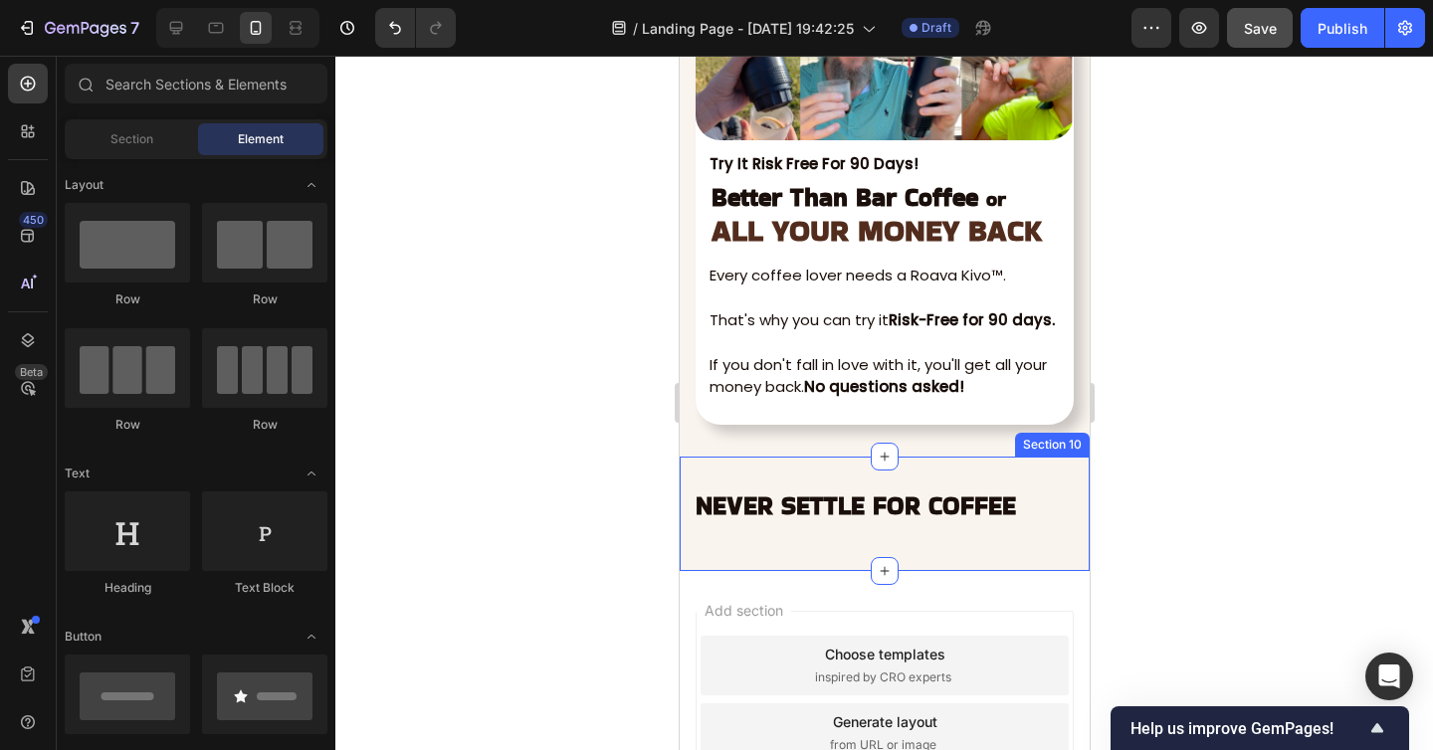
click at [873, 471] on div "⁠⁠⁠⁠⁠⁠⁠ NEVER SETTLE FOR COFFEE Heading Row Section 10" at bounding box center [883, 514] width 410 height 114
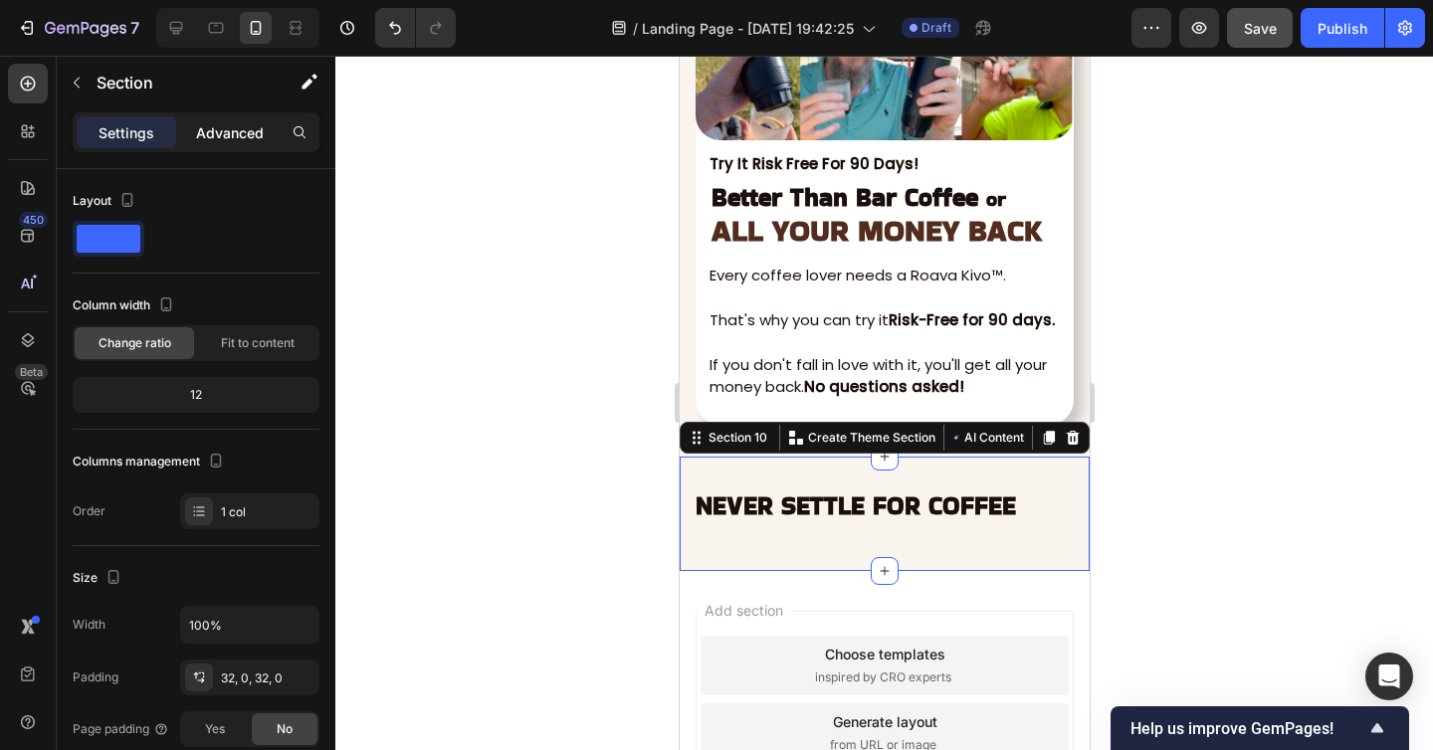
click at [229, 119] on div "Advanced" at bounding box center [229, 132] width 99 height 32
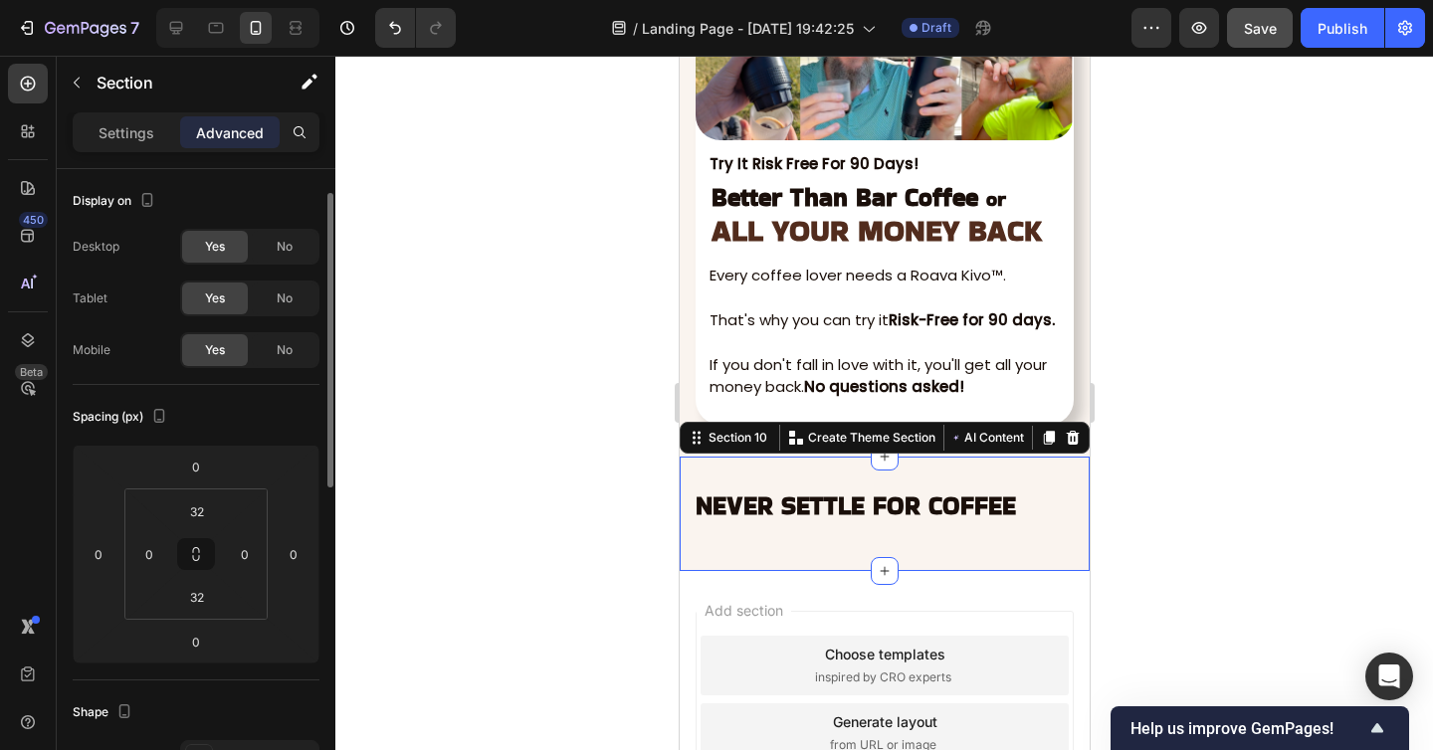
scroll to position [136, 0]
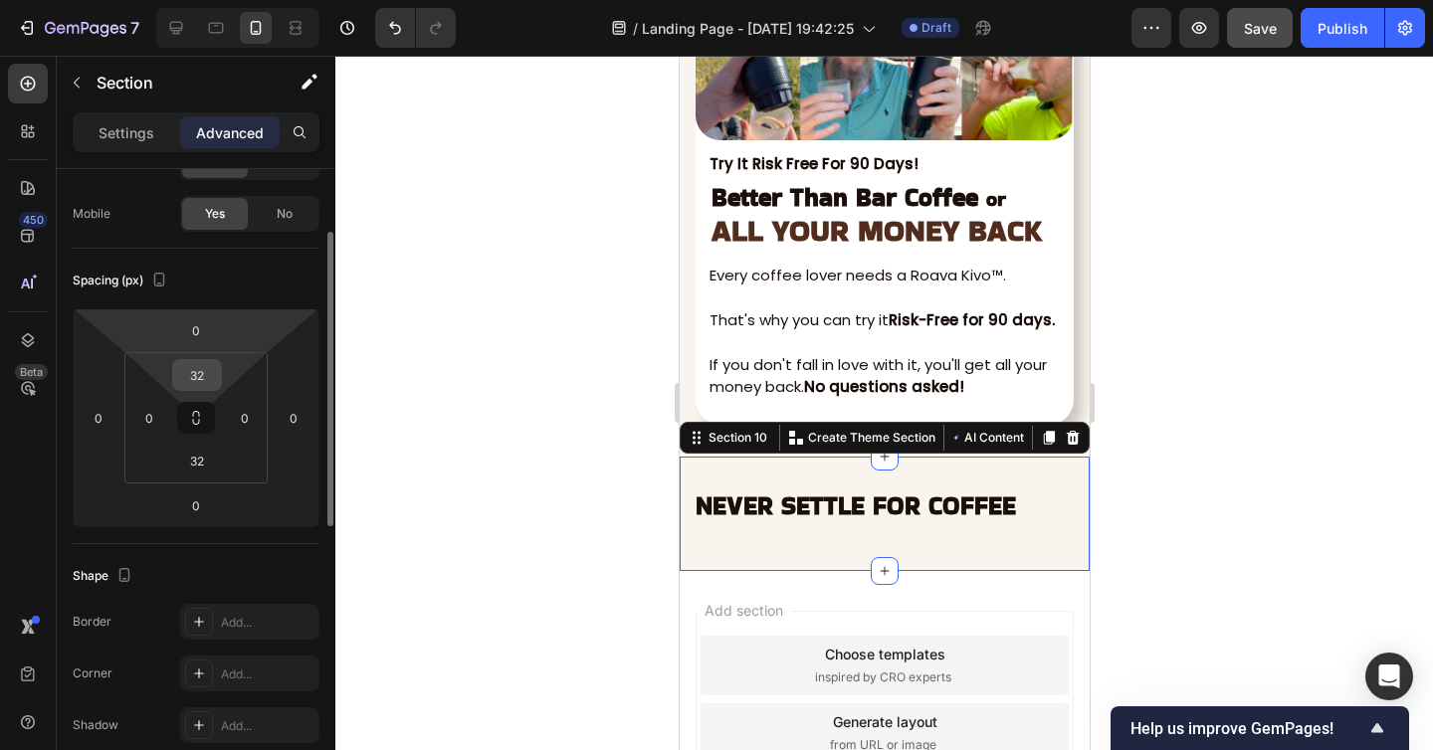
click at [205, 370] on input "32" at bounding box center [197, 375] width 40 height 30
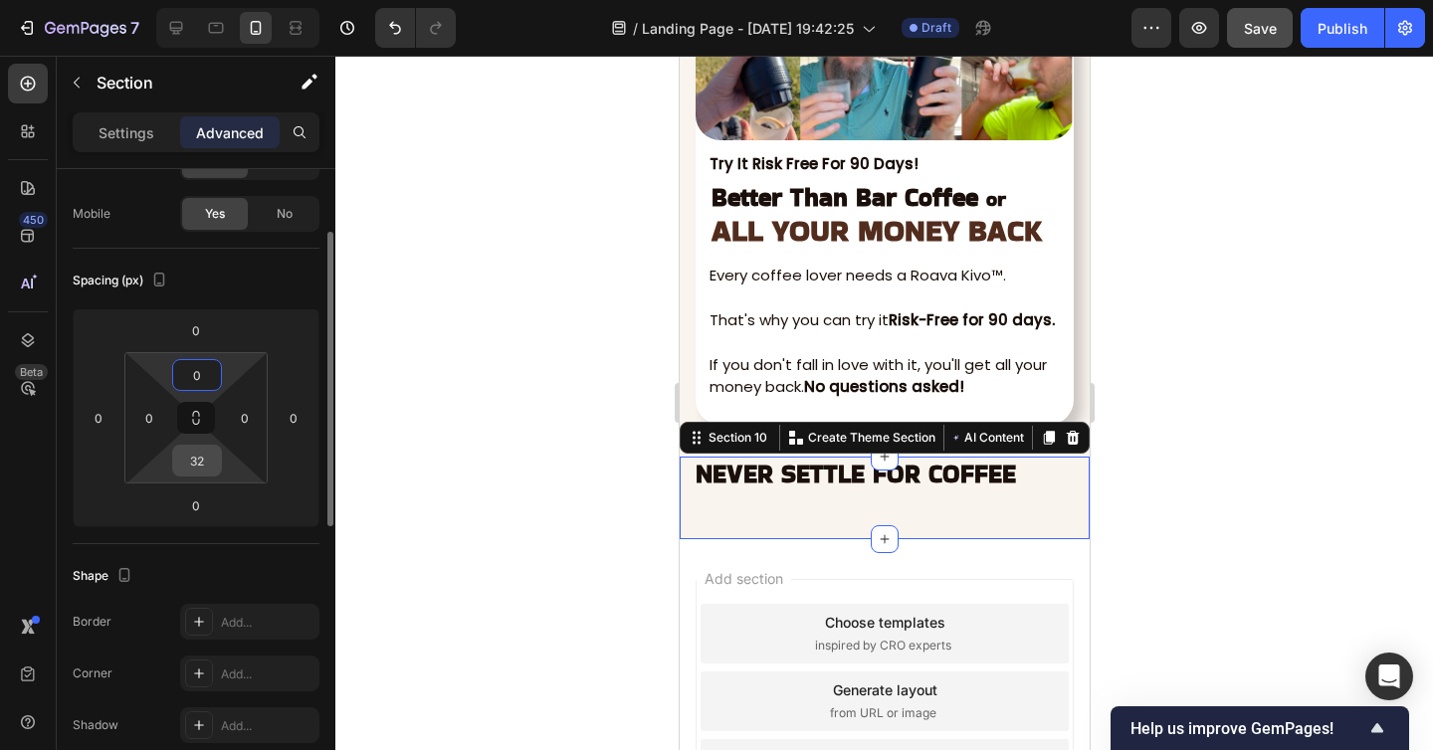
type input "0"
click at [189, 459] on input "32" at bounding box center [197, 461] width 40 height 30
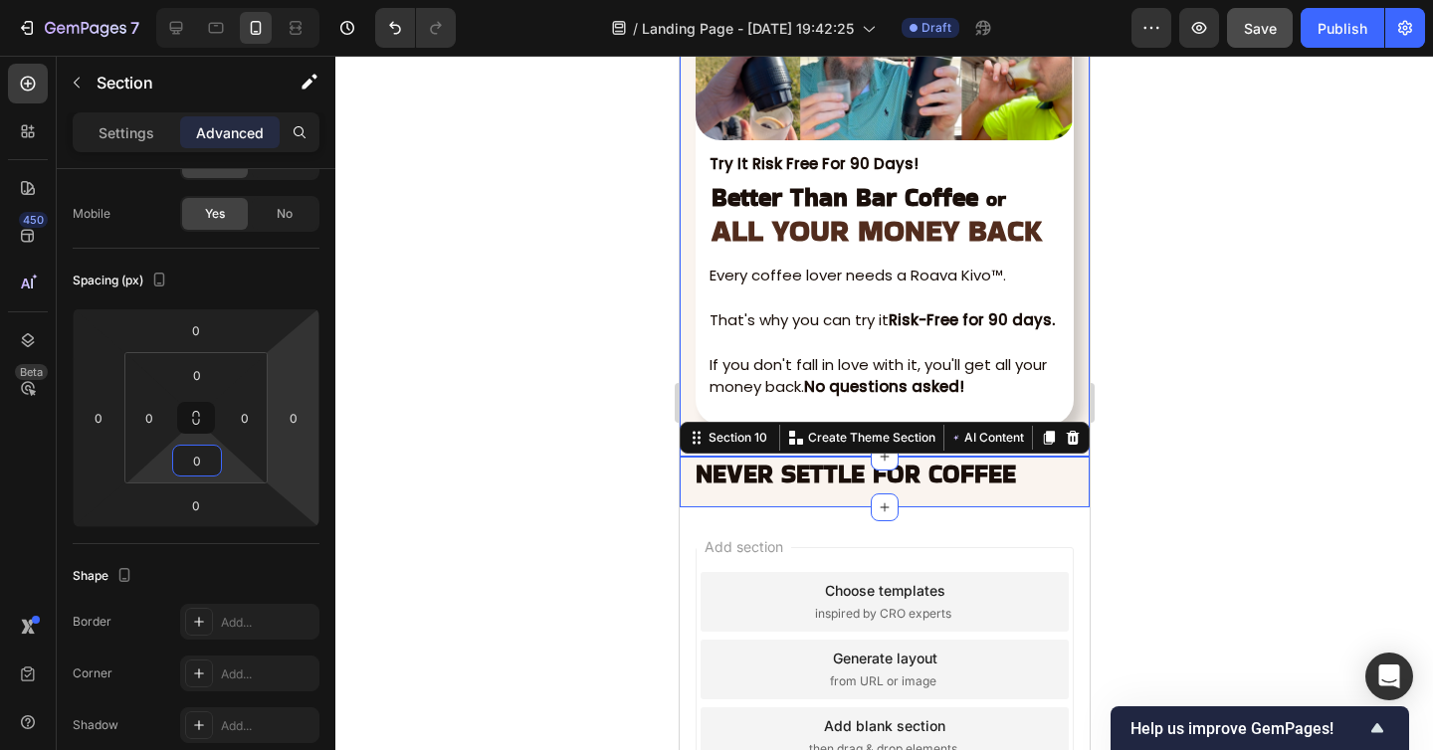
type input "0"
click at [1196, 469] on div at bounding box center [883, 403] width 1097 height 694
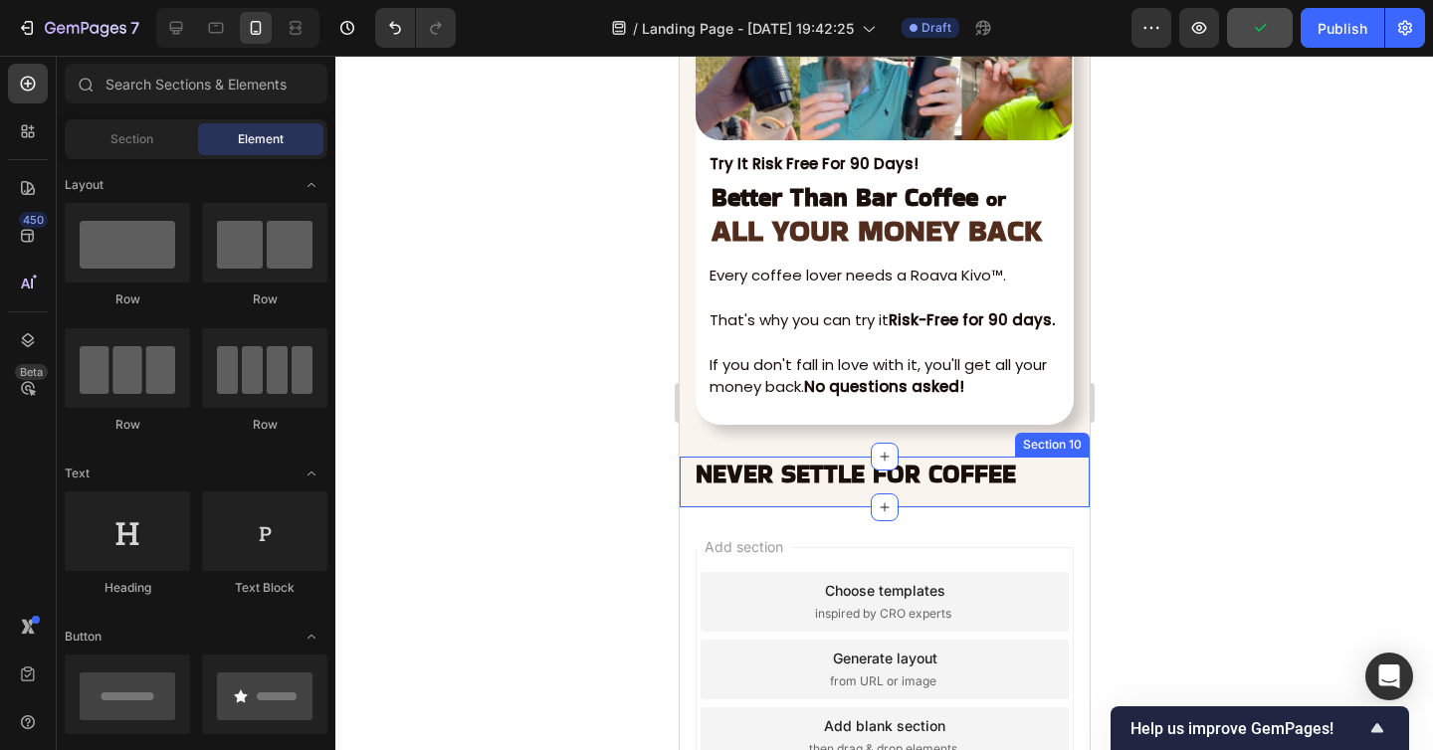
click at [960, 494] on div "⁠⁠⁠⁠⁠⁠⁠ NEVER SETTLE FOR COFFEE Heading Row" at bounding box center [883, 482] width 410 height 51
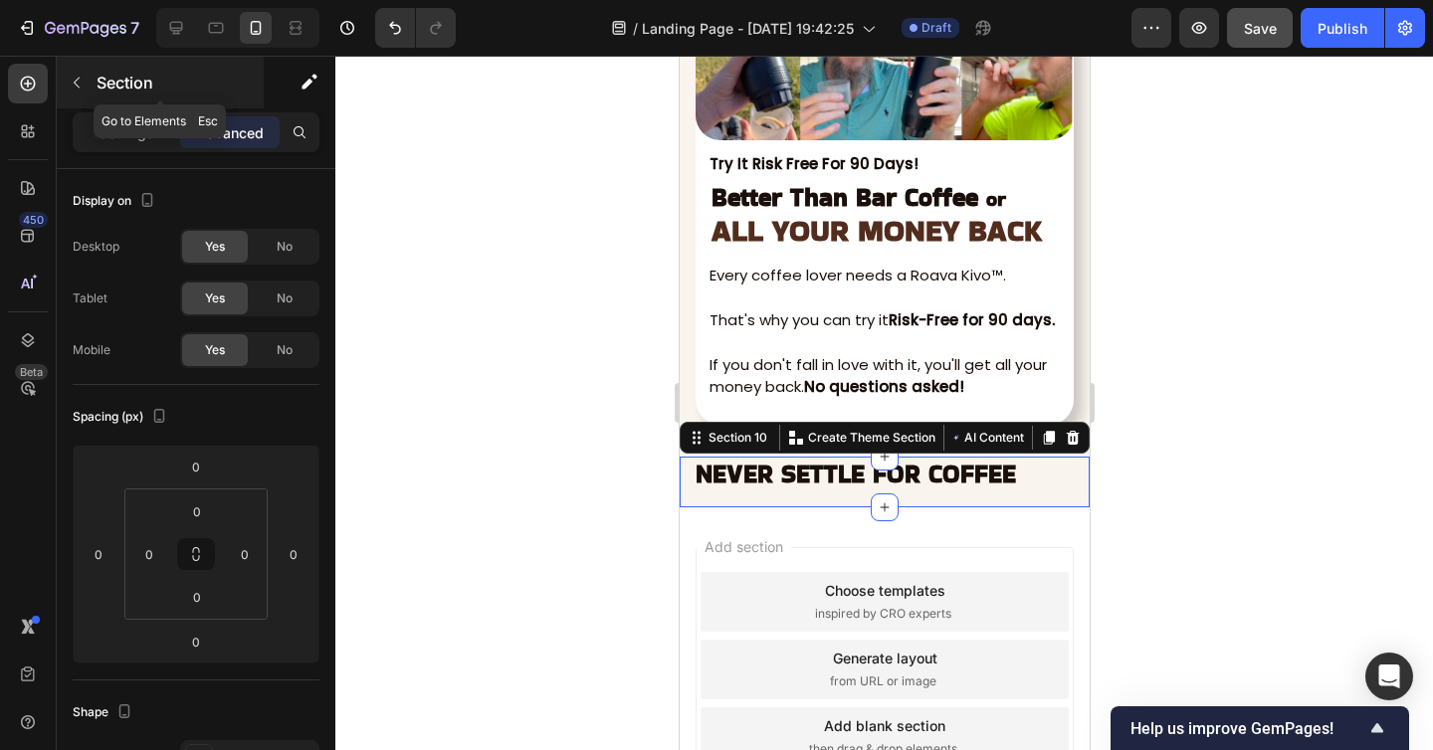
click at [75, 79] on icon "button" at bounding box center [77, 83] width 16 height 16
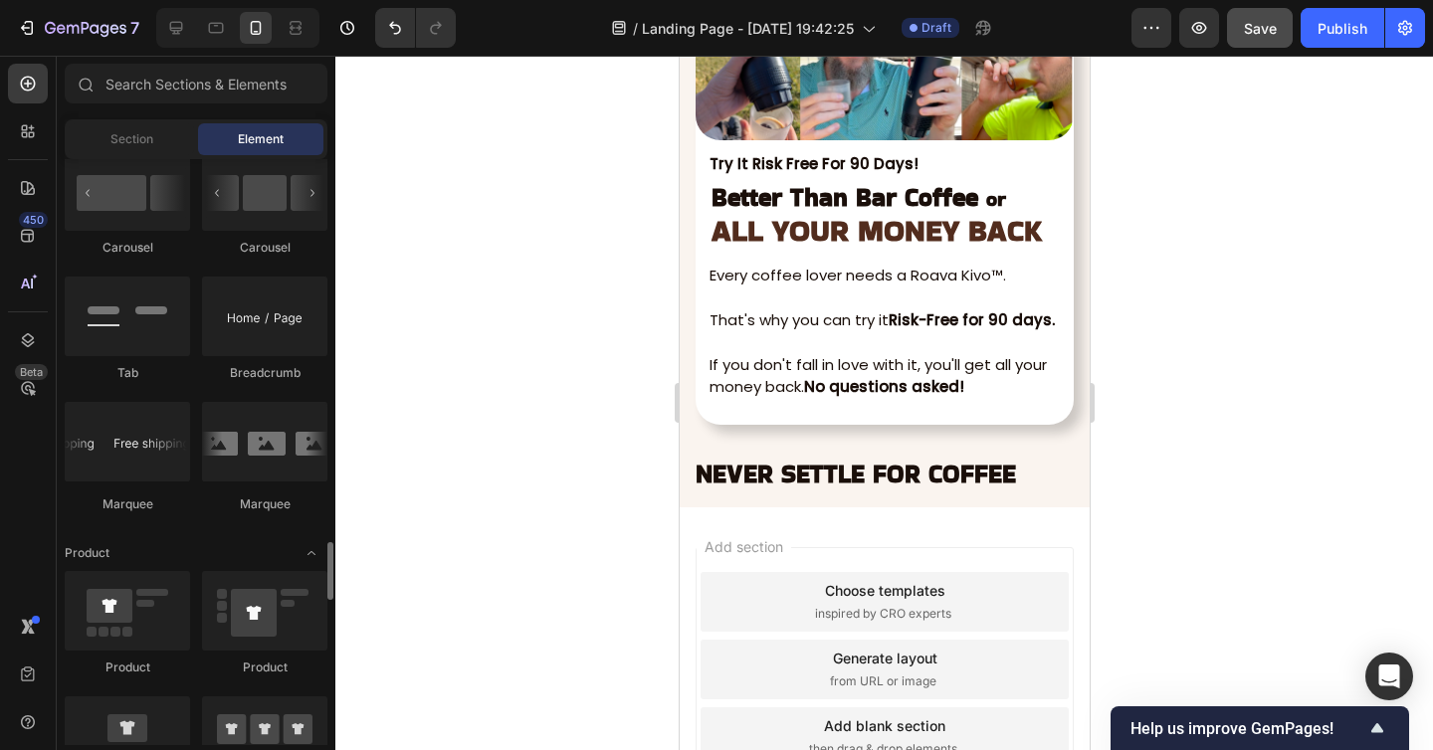
scroll to position [2451, 0]
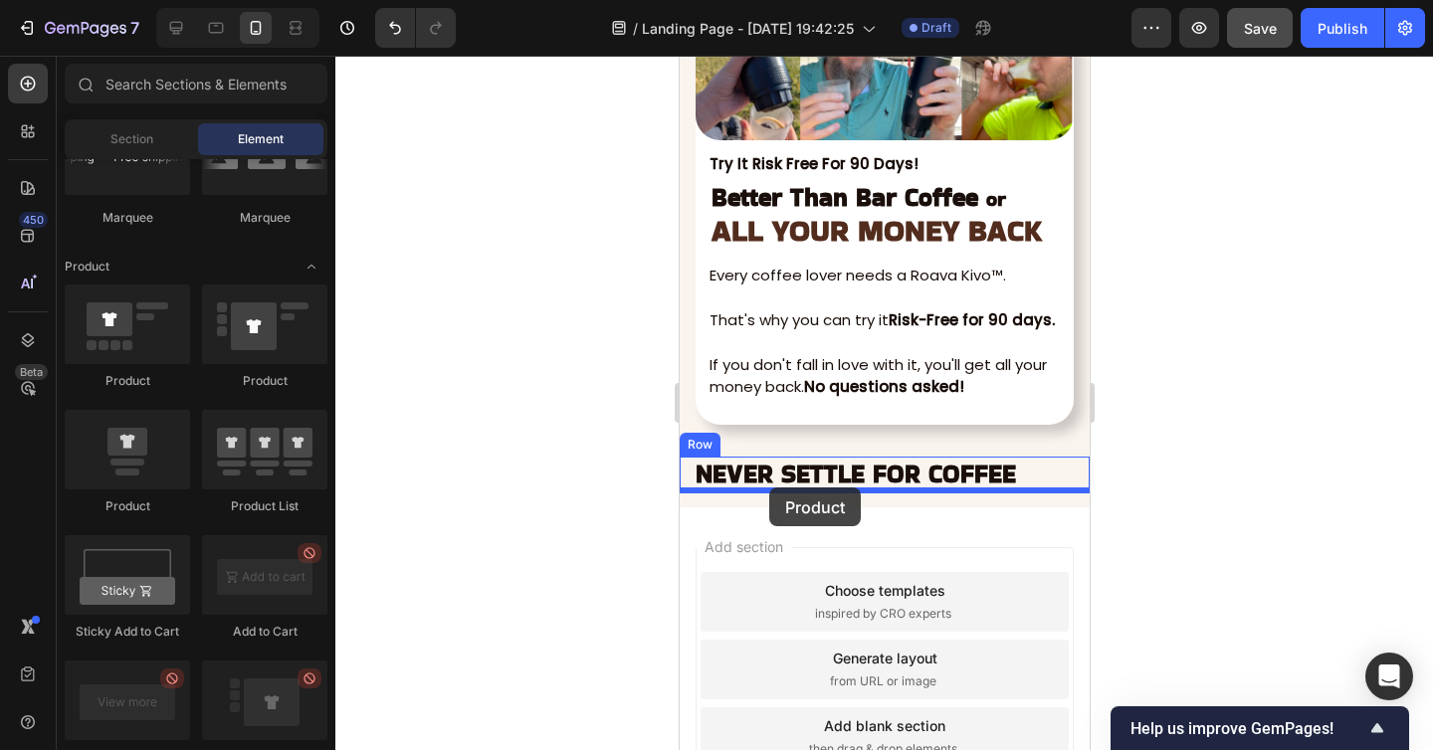
drag, startPoint x: 923, startPoint y: 396, endPoint x: 768, endPoint y: 485, distance: 179.2
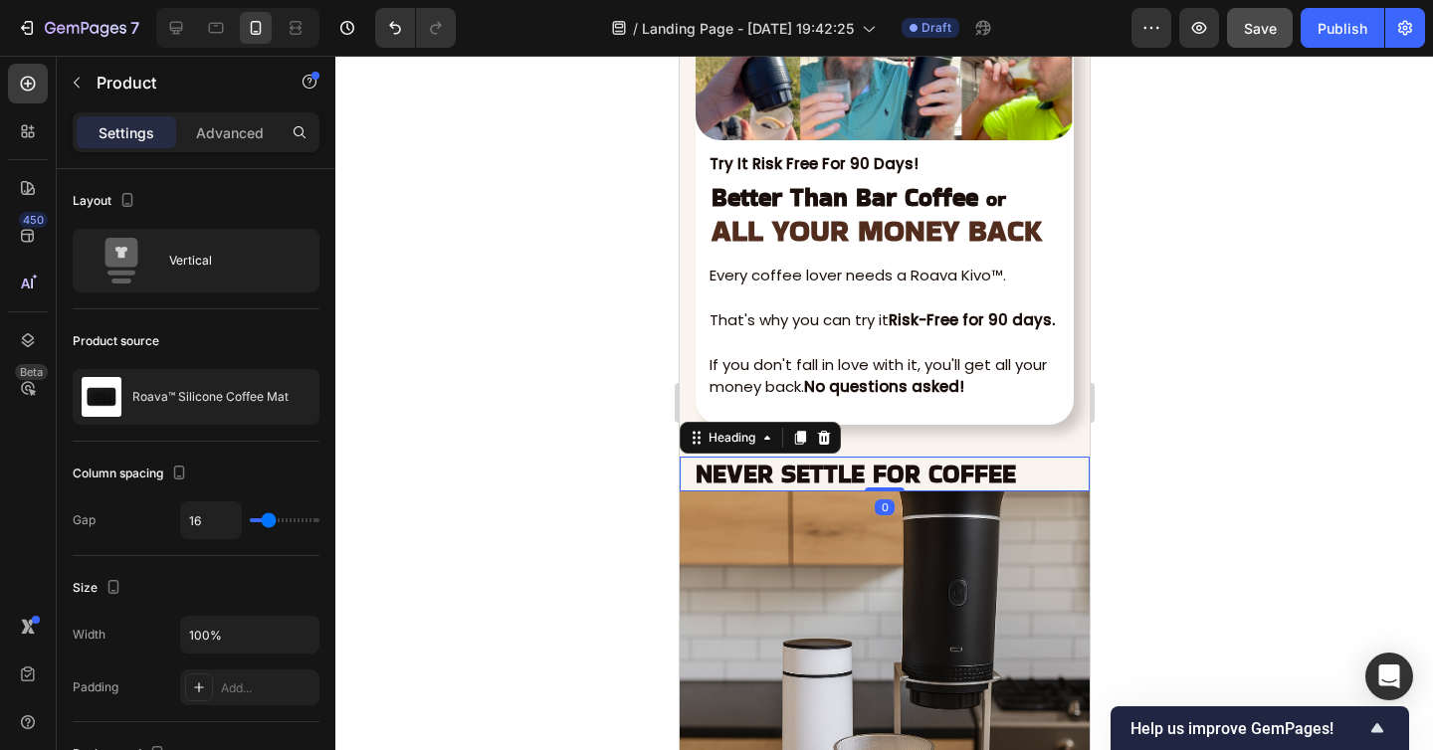
click at [1036, 466] on p "⁠⁠⁠⁠⁠⁠⁠ NEVER SETTLE FOR COFFEE" at bounding box center [883, 474] width 378 height 31
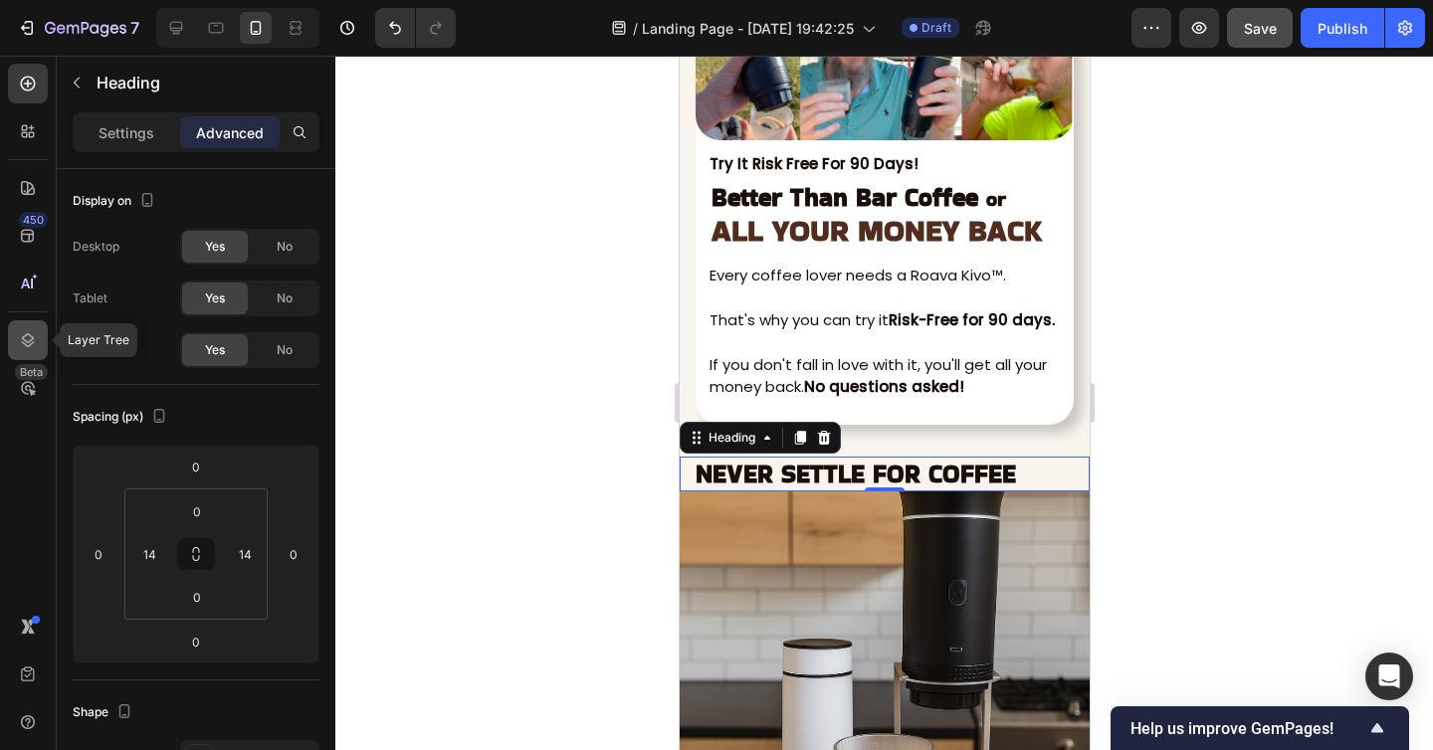
click at [23, 334] on icon at bounding box center [28, 340] width 20 height 20
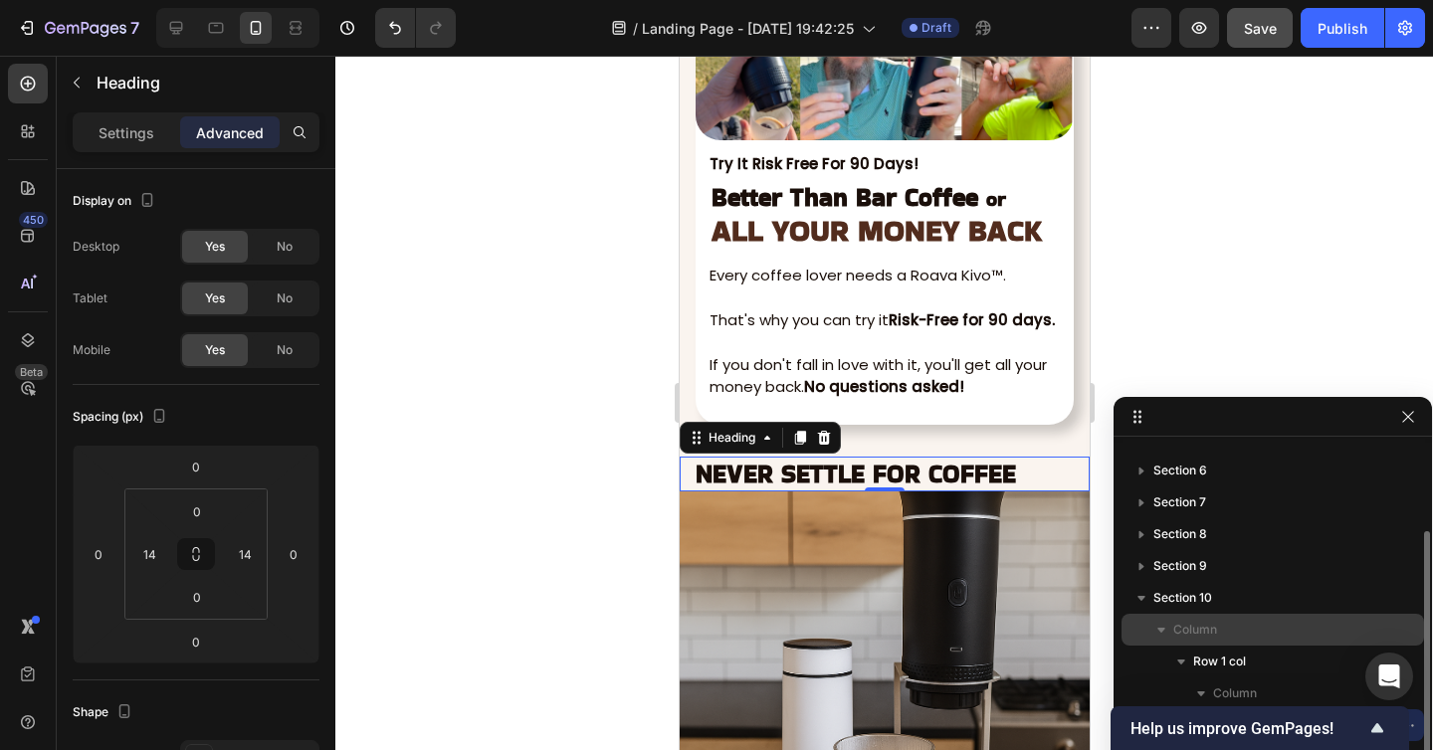
scroll to position [149, 0]
click at [1191, 311] on div at bounding box center [883, 403] width 1097 height 694
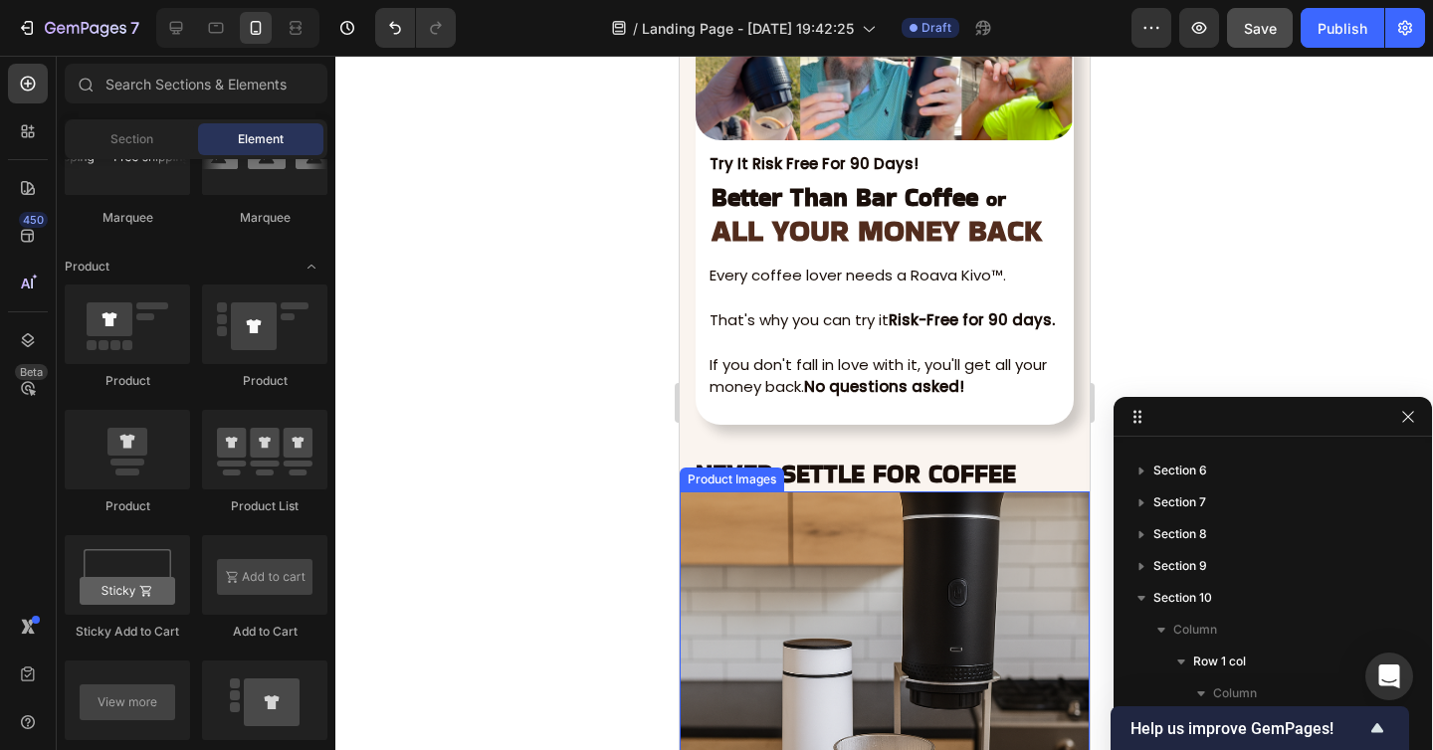
click at [764, 522] on img at bounding box center [883, 696] width 410 height 410
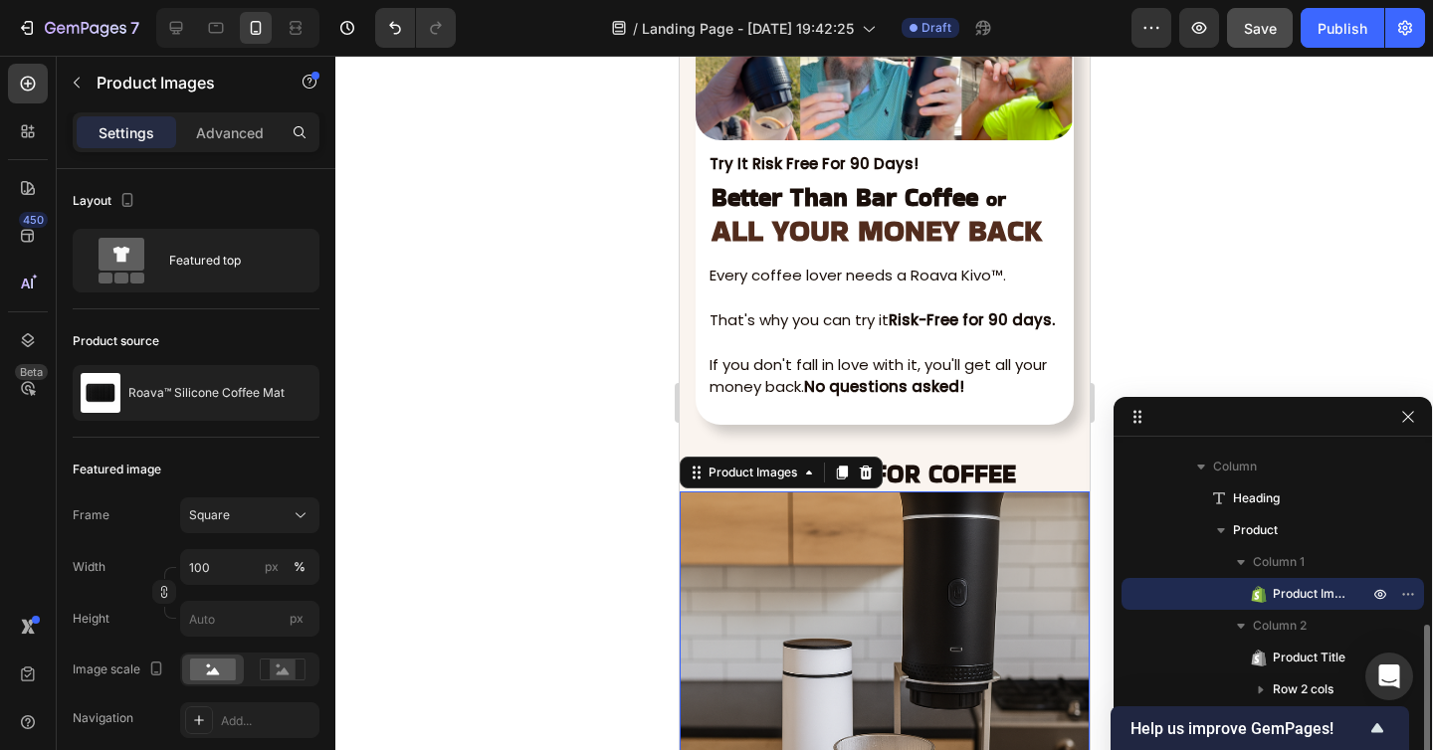
scroll to position [477, 0]
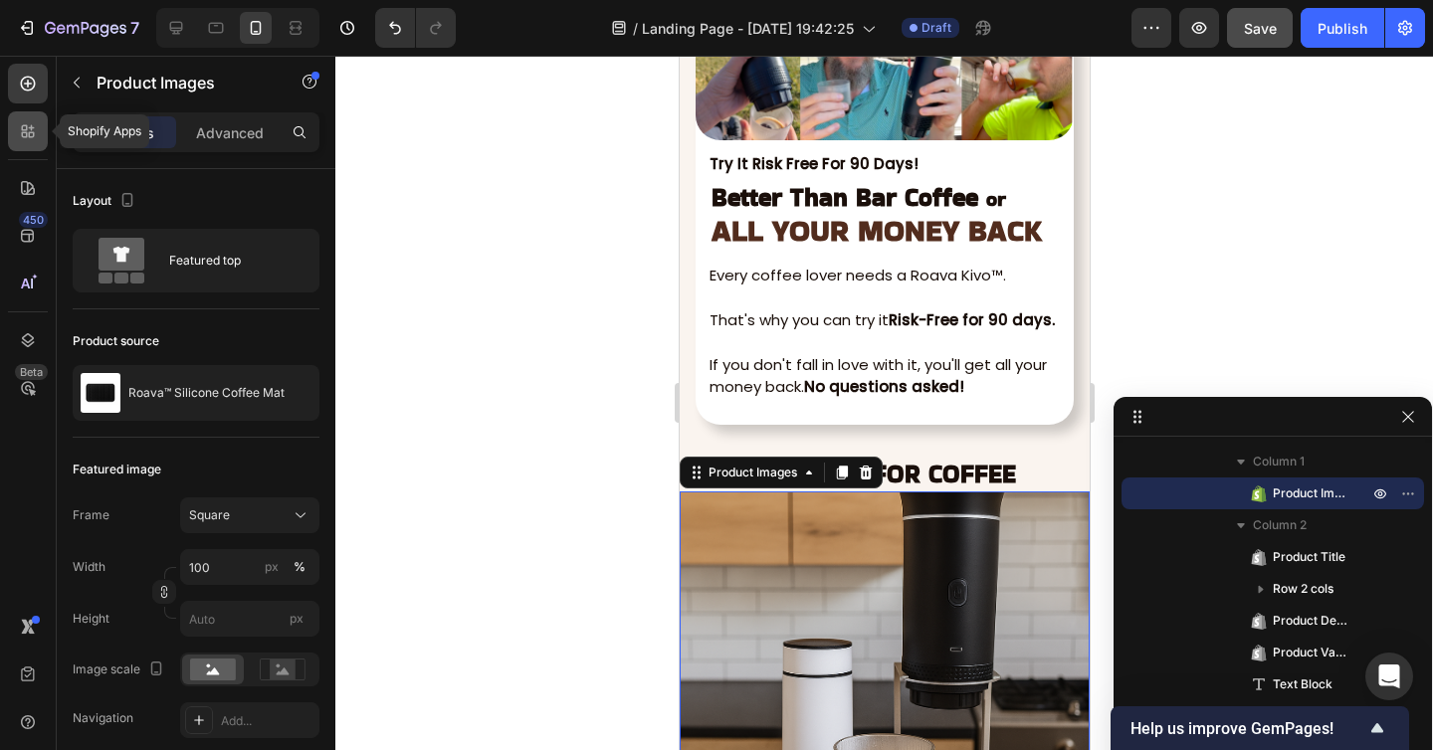
click at [29, 136] on icon at bounding box center [32, 135] width 6 height 6
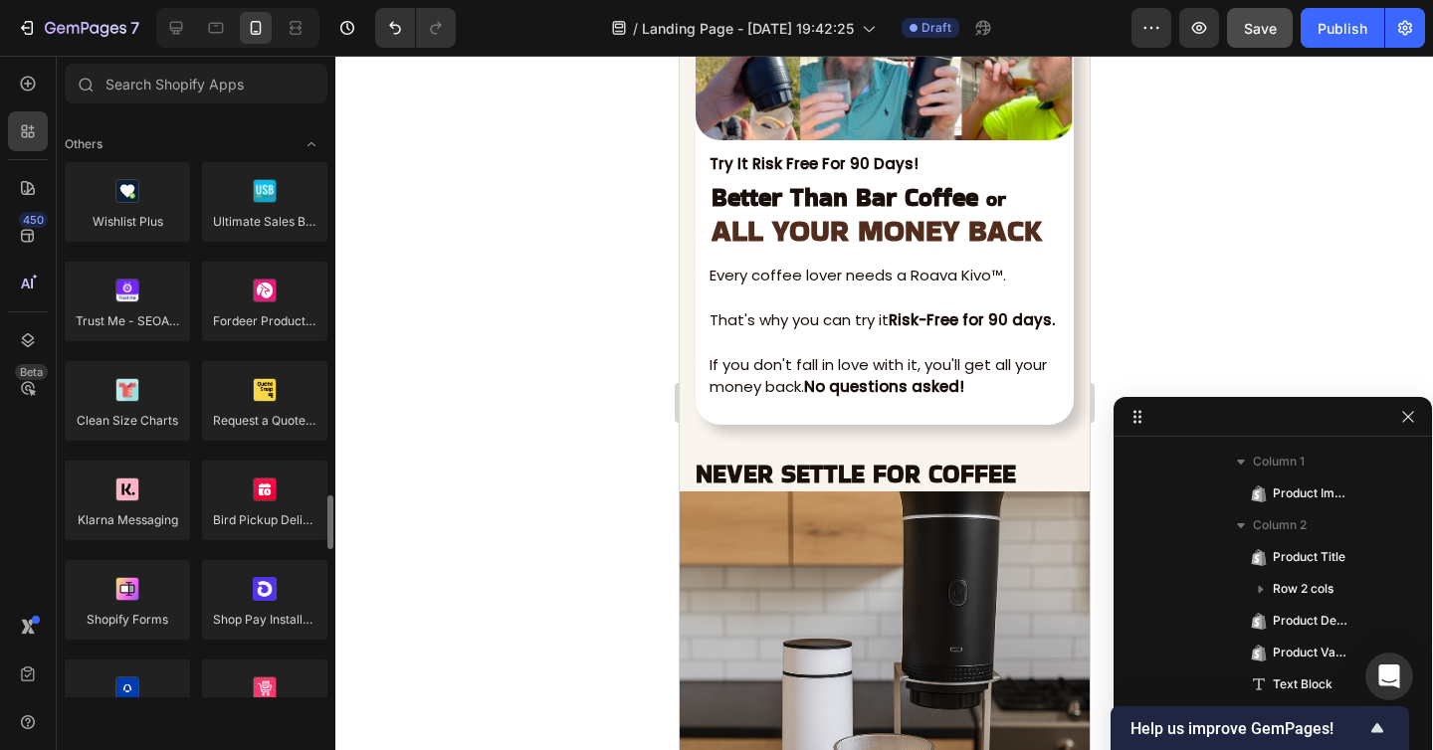
scroll to position [4115, 0]
click at [146, 508] on div at bounding box center [127, 500] width 125 height 80
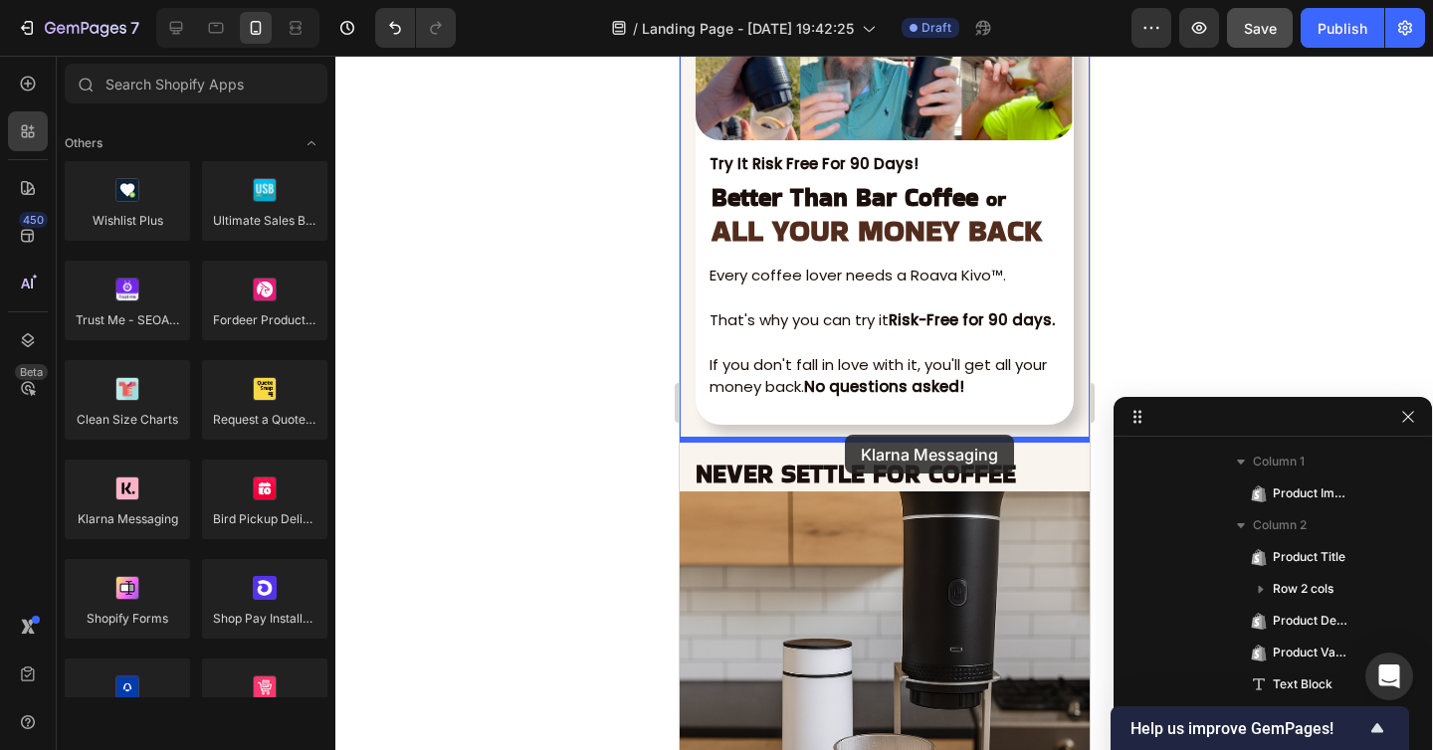
drag, startPoint x: 825, startPoint y: 564, endPoint x: 844, endPoint y: 438, distance: 127.7
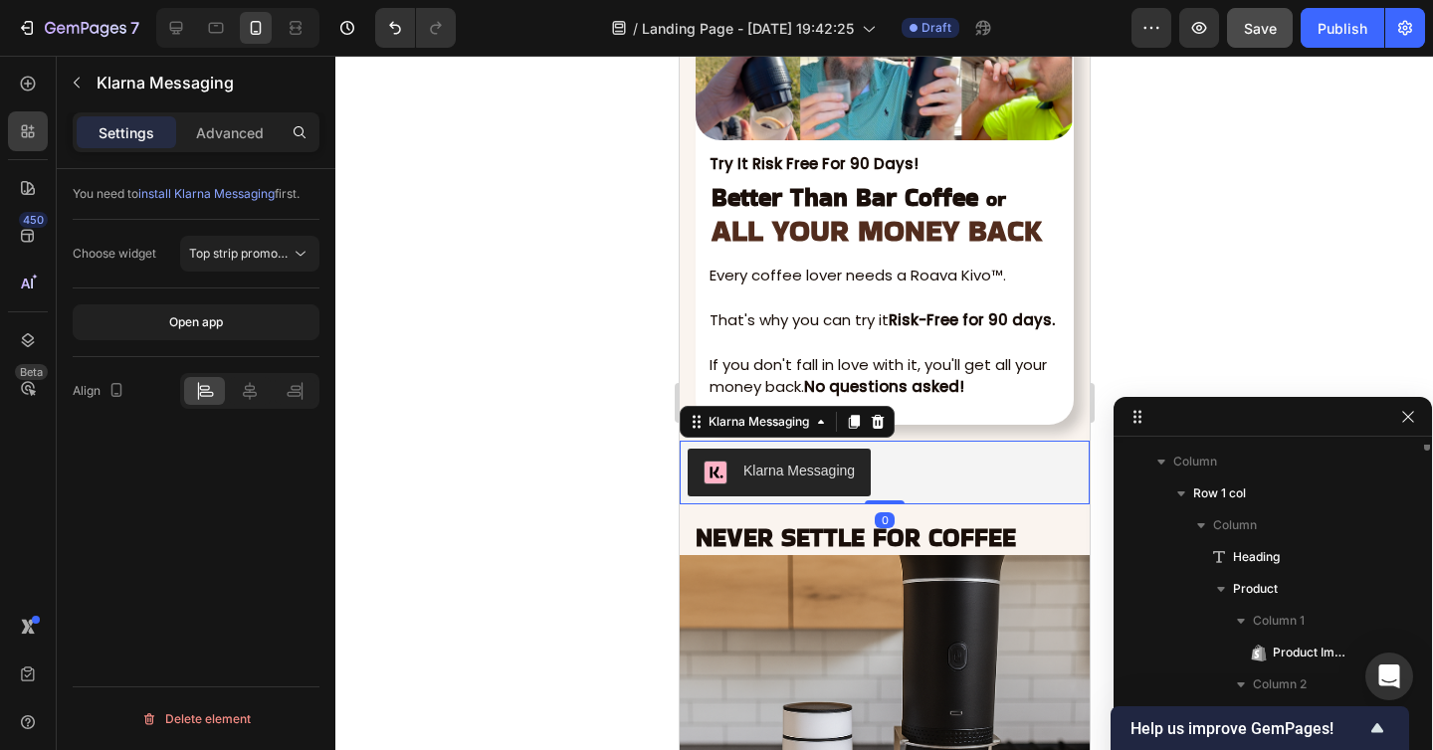
scroll to position [281, 0]
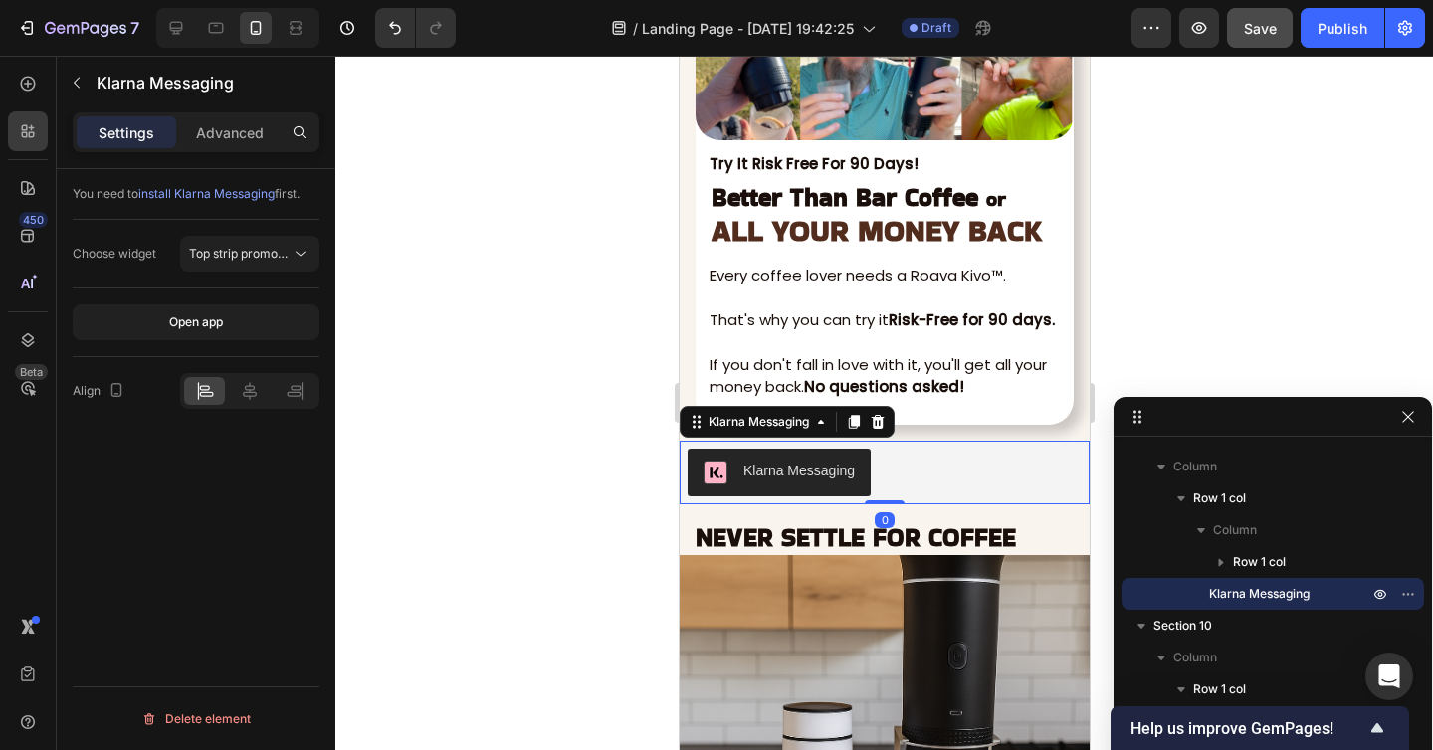
click at [816, 469] on div "Klarna Messaging" at bounding box center [797, 471] width 111 height 21
click at [278, 260] on span "Top strip promotion badge" at bounding box center [262, 253] width 147 height 15
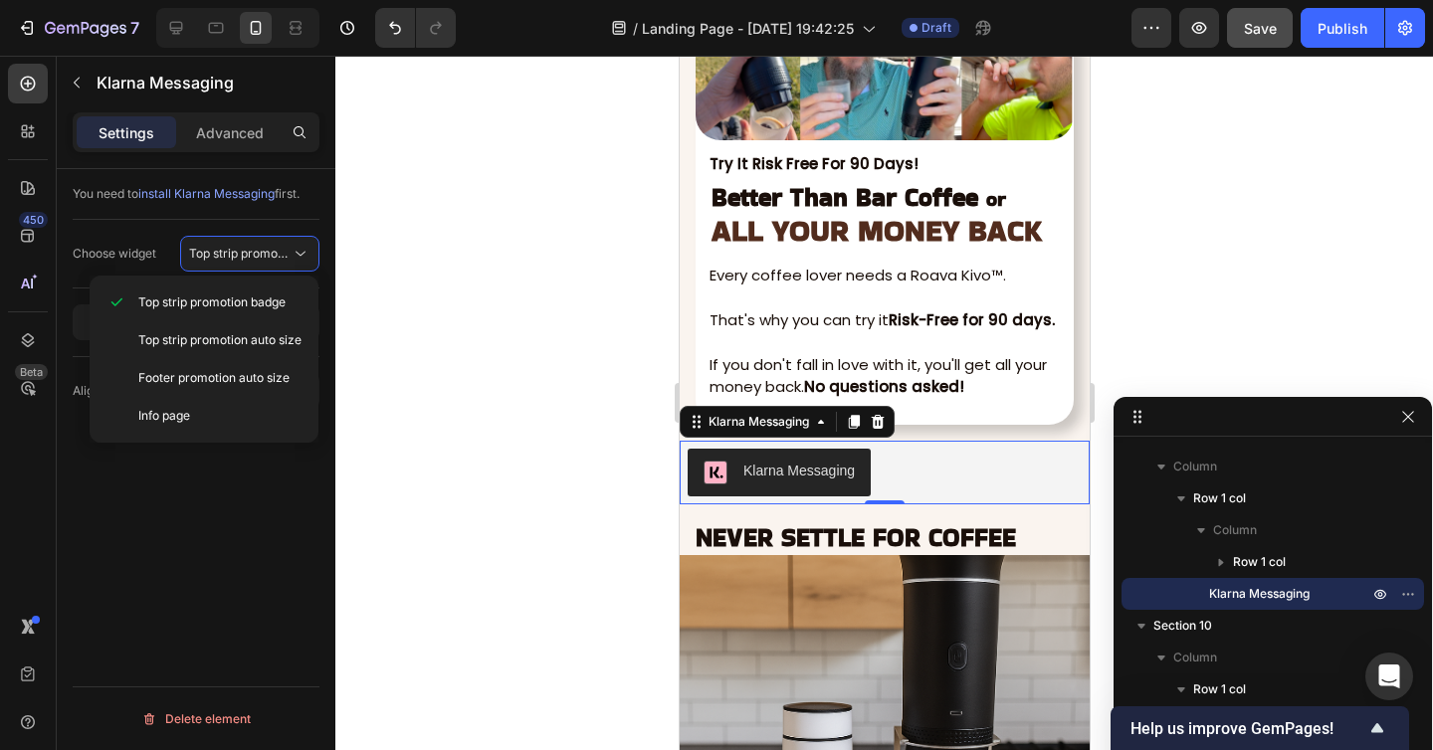
click at [282, 509] on div "You need to install Klarna Messaging first. Choose widget Top strip promotion b…" at bounding box center [196, 488] width 279 height 638
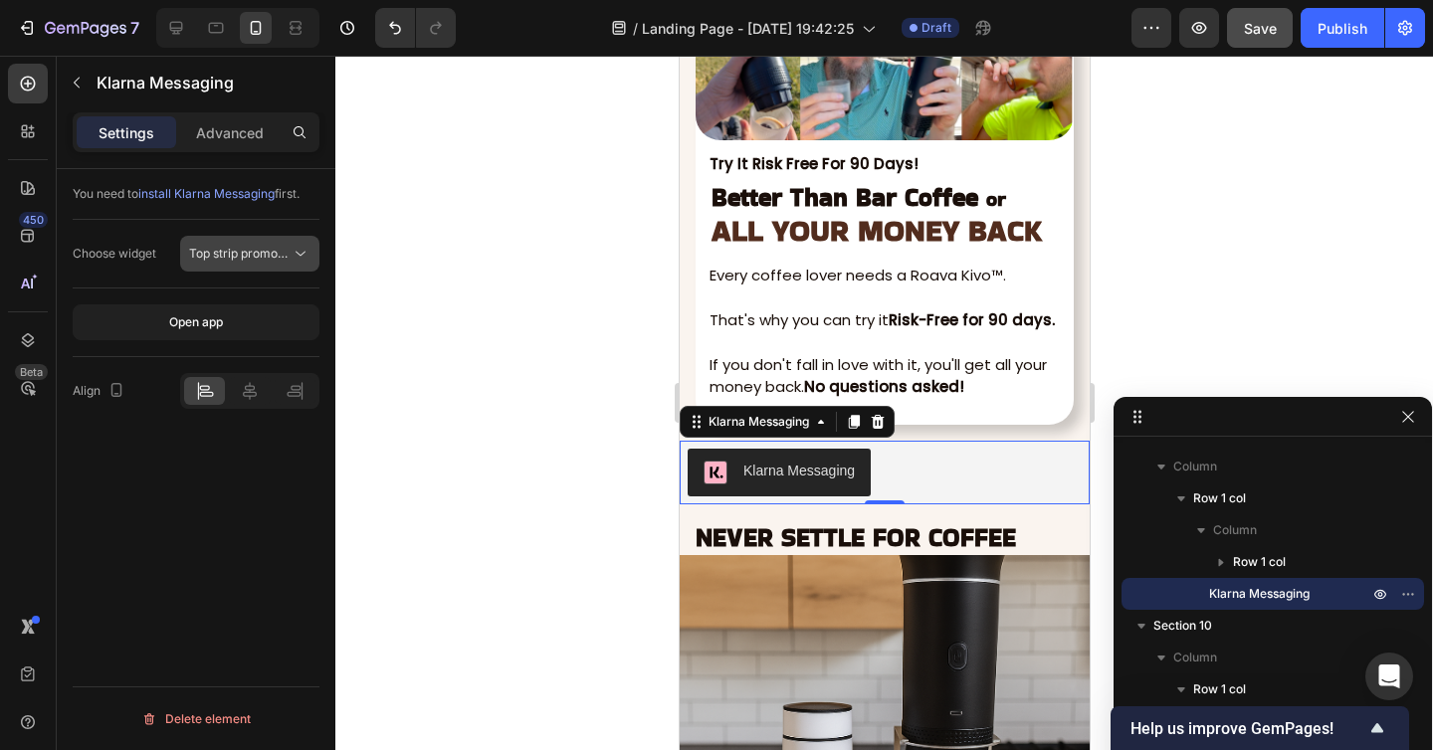
click at [245, 255] on span "Top strip promotion badge" at bounding box center [262, 253] width 147 height 15
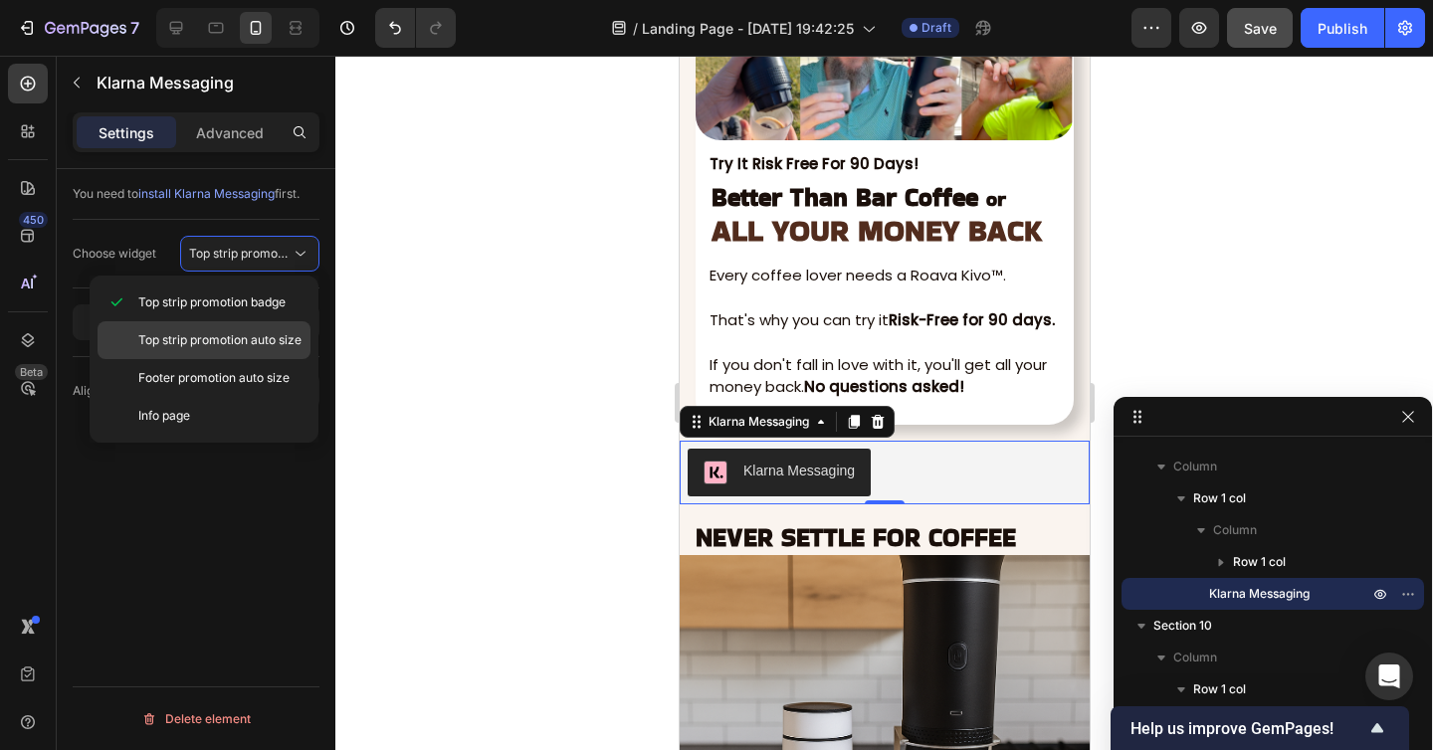
click at [261, 344] on span "Top strip promotion auto size" at bounding box center [219, 340] width 163 height 18
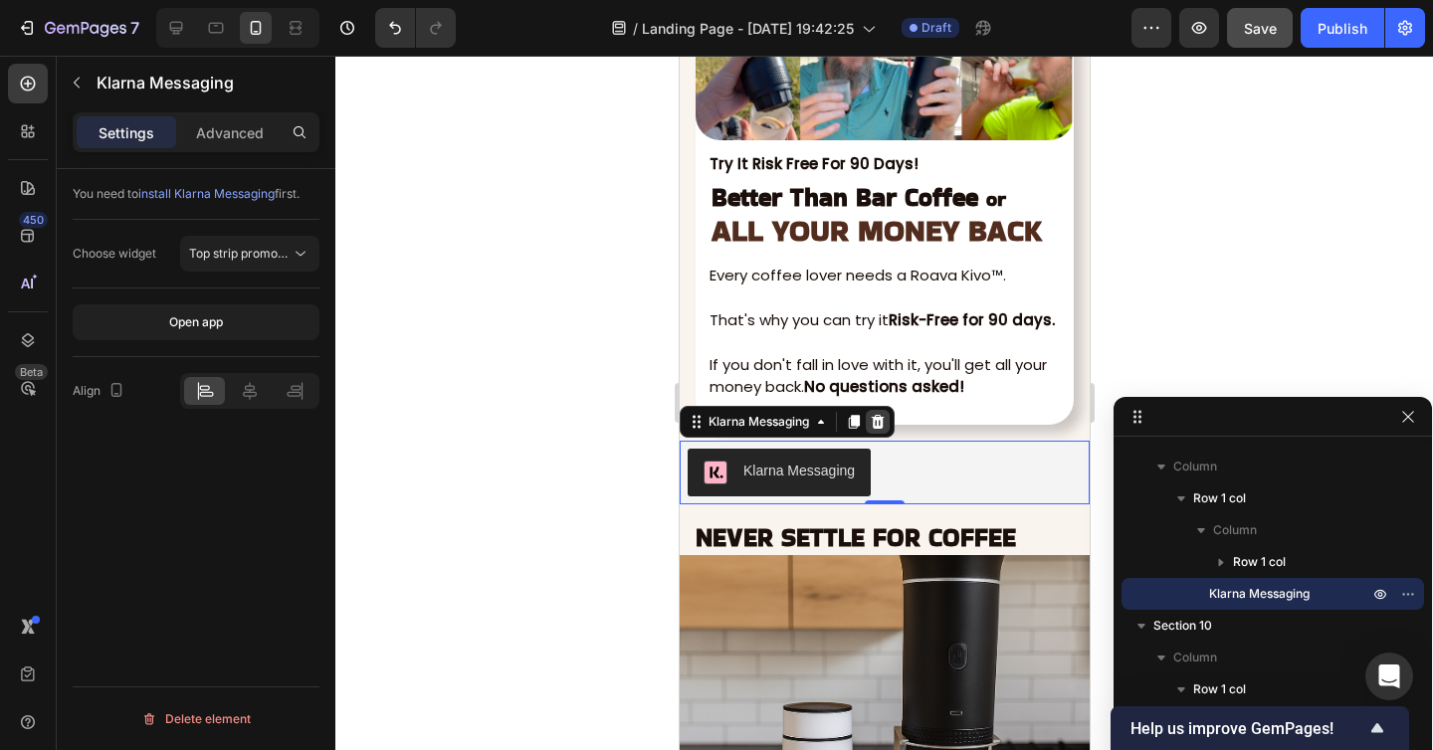
click at [883, 422] on icon at bounding box center [876, 422] width 16 height 16
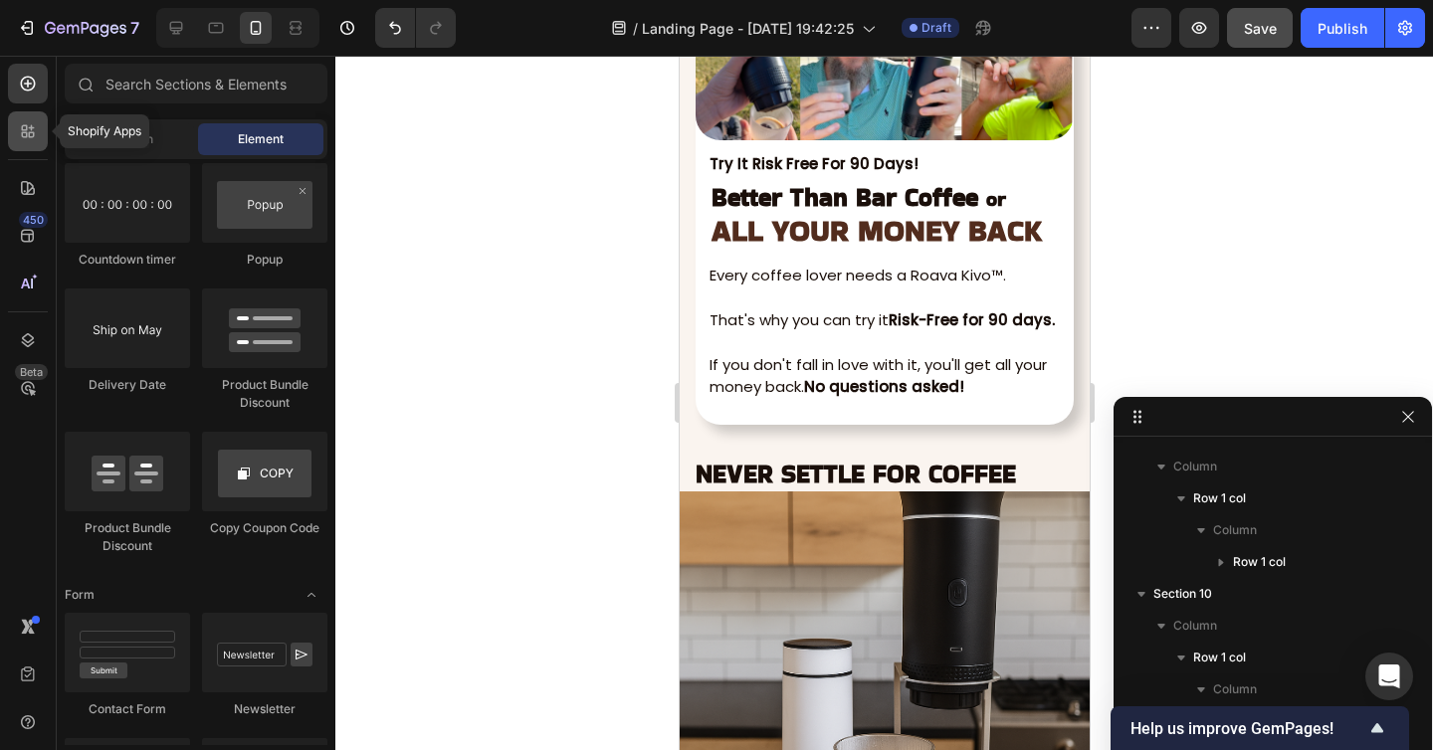
click at [38, 129] on div at bounding box center [28, 131] width 40 height 40
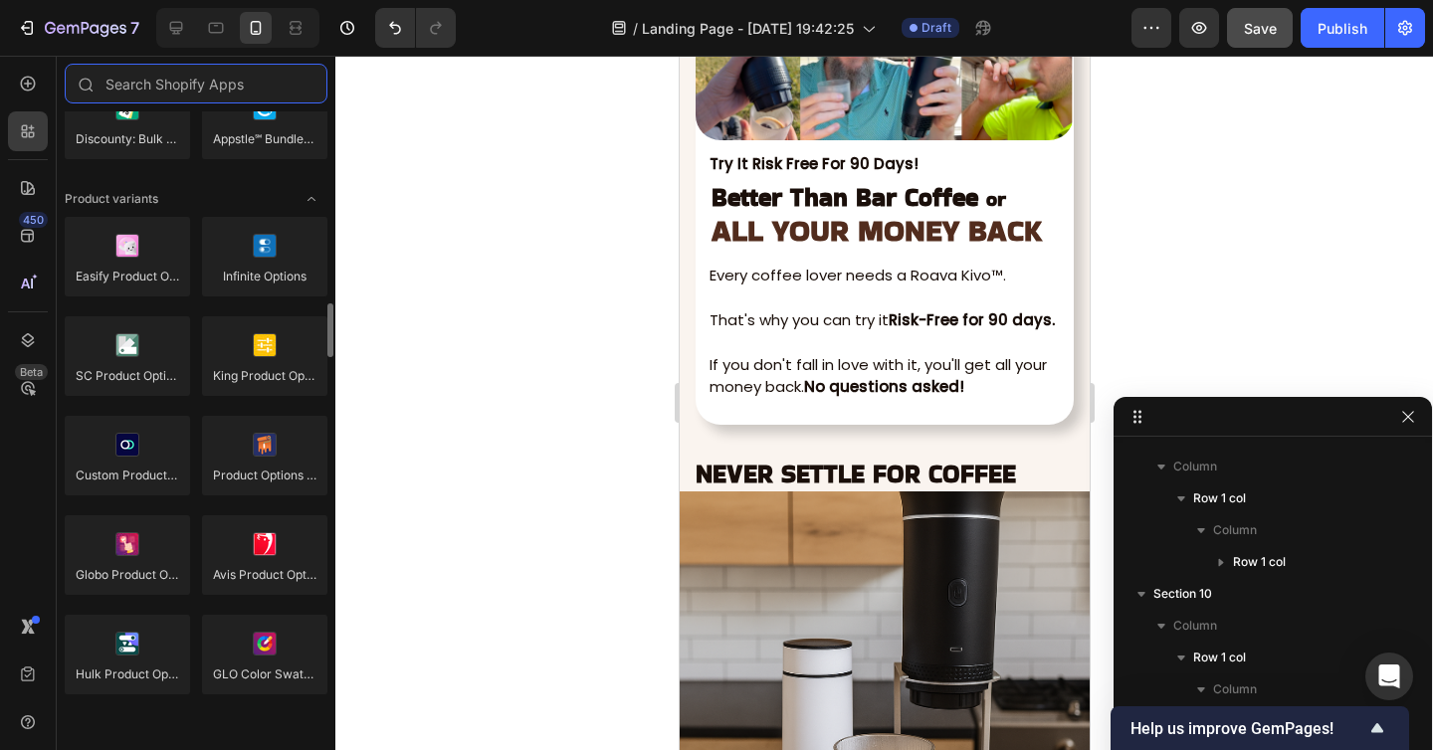
scroll to position [2115, 0]
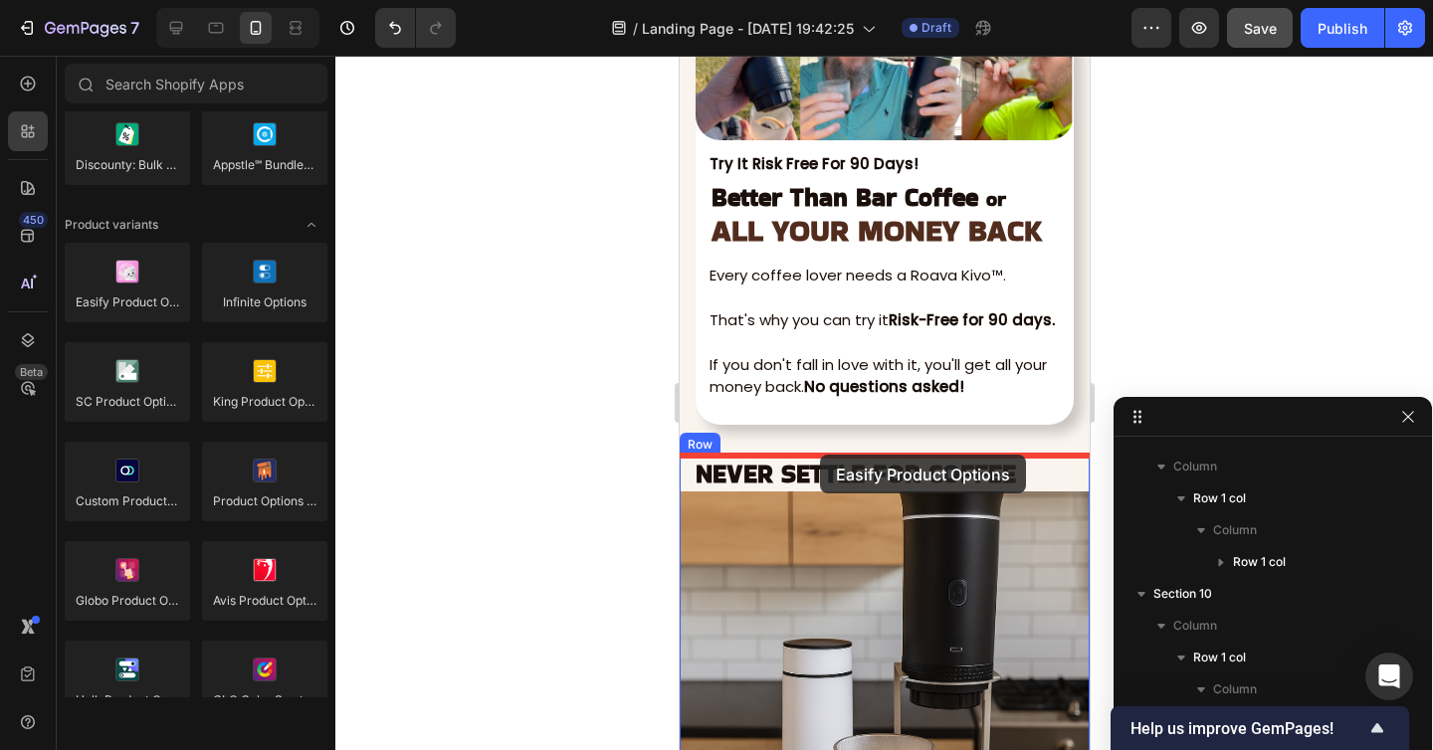
drag, startPoint x: 838, startPoint y: 367, endPoint x: 819, endPoint y: 455, distance: 89.6
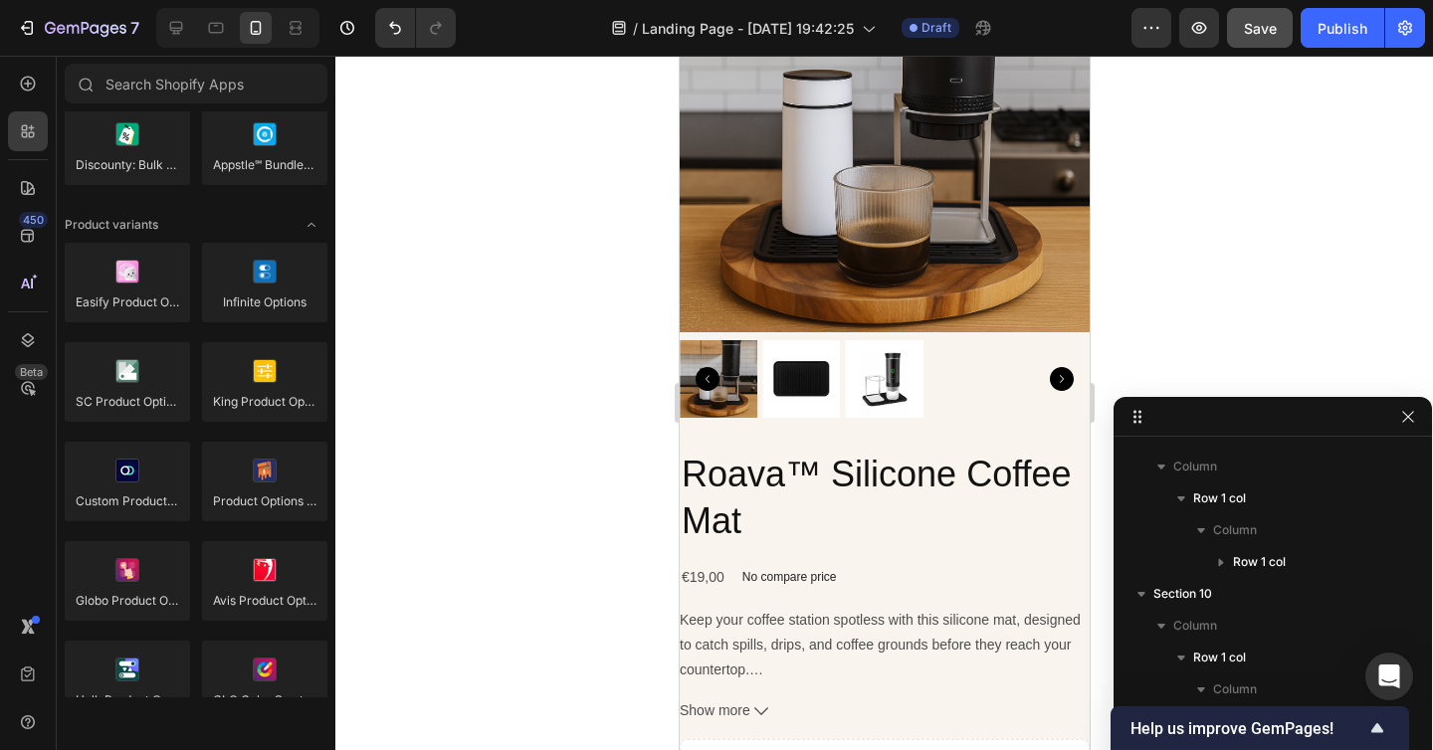
scroll to position [8284, 0]
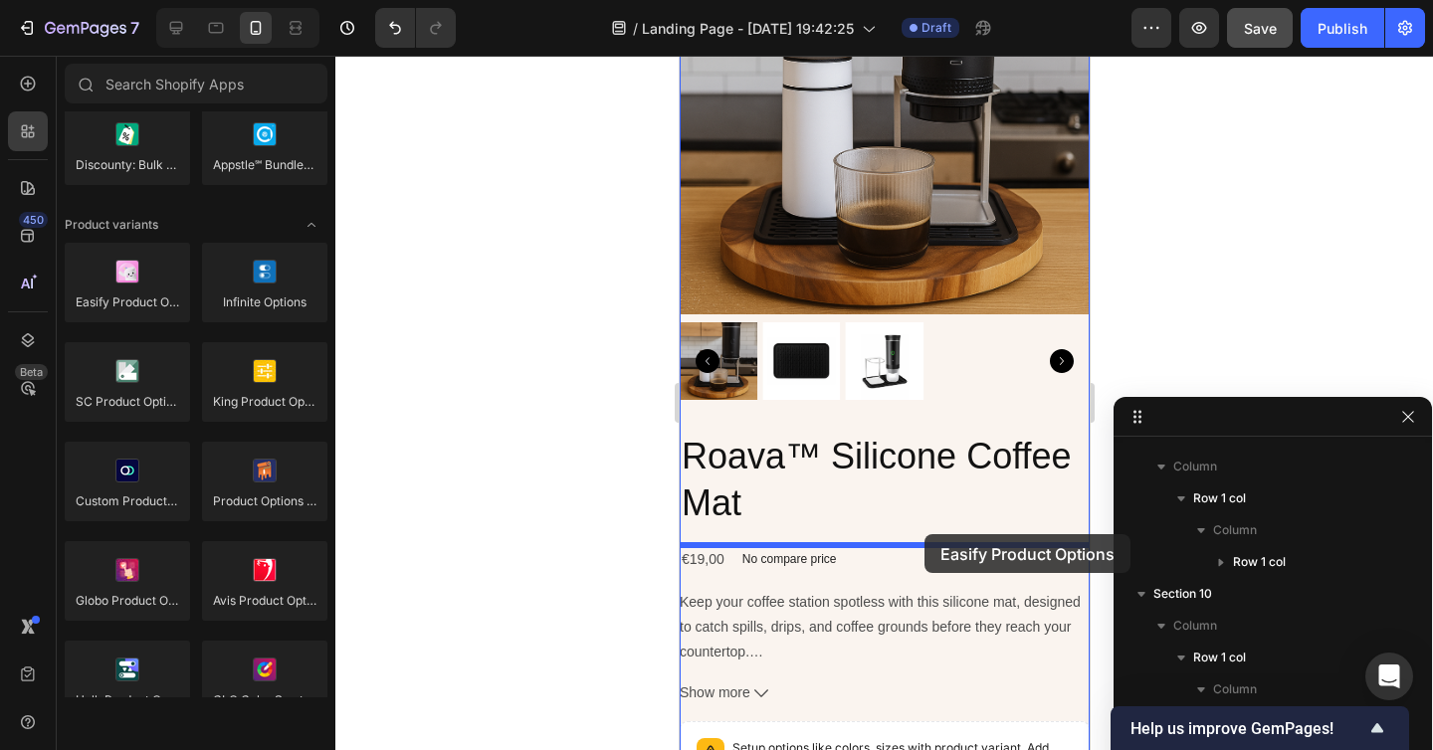
drag, startPoint x: 819, startPoint y: 349, endPoint x: 920, endPoint y: 532, distance: 209.3
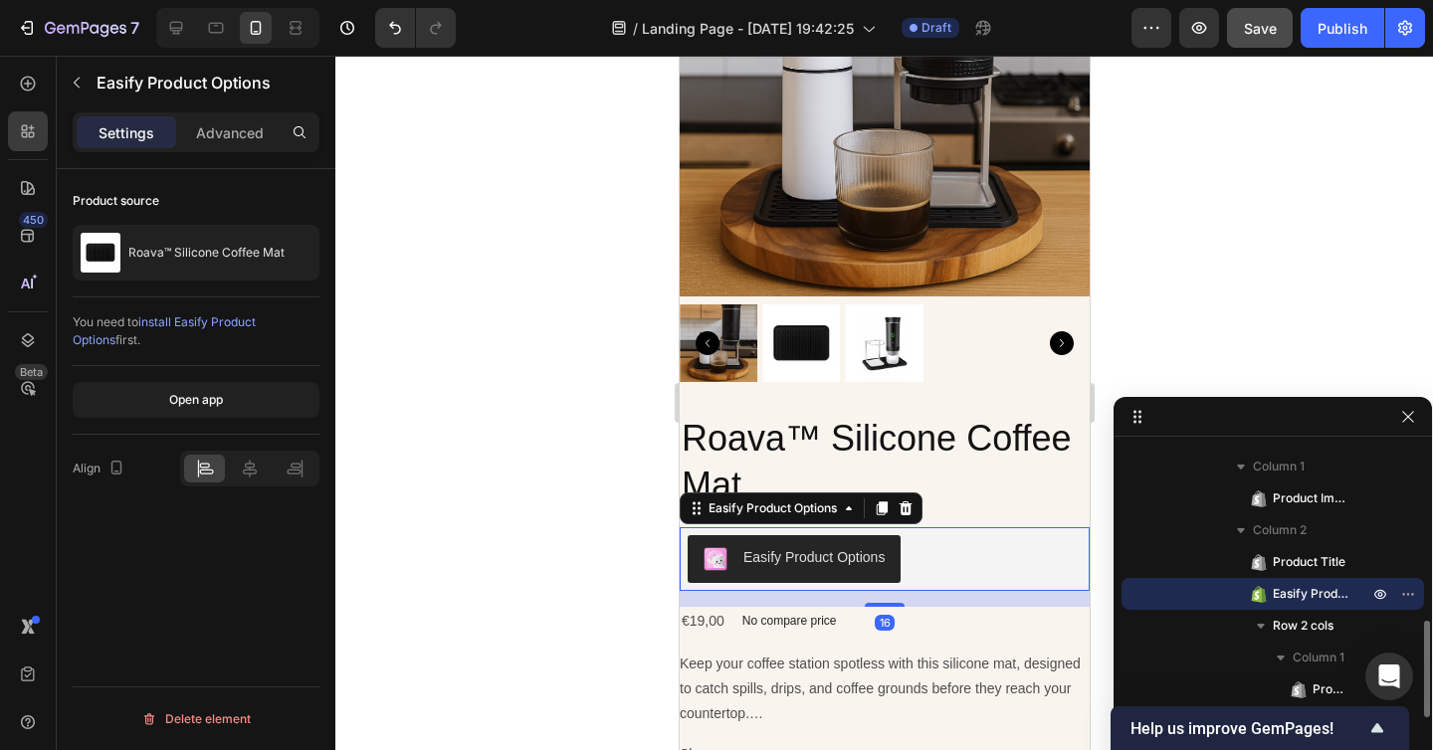
scroll to position [8304, 0]
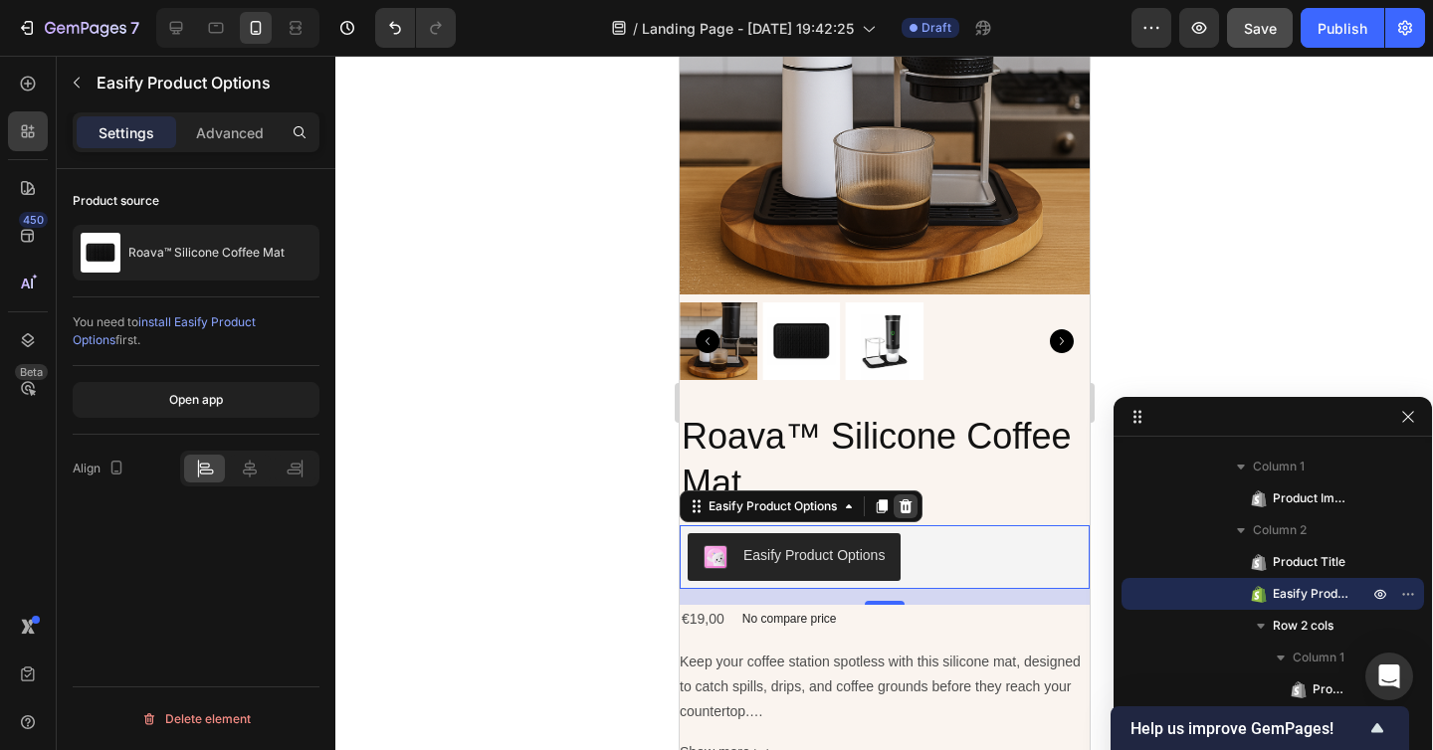
click at [906, 507] on icon at bounding box center [904, 506] width 13 height 14
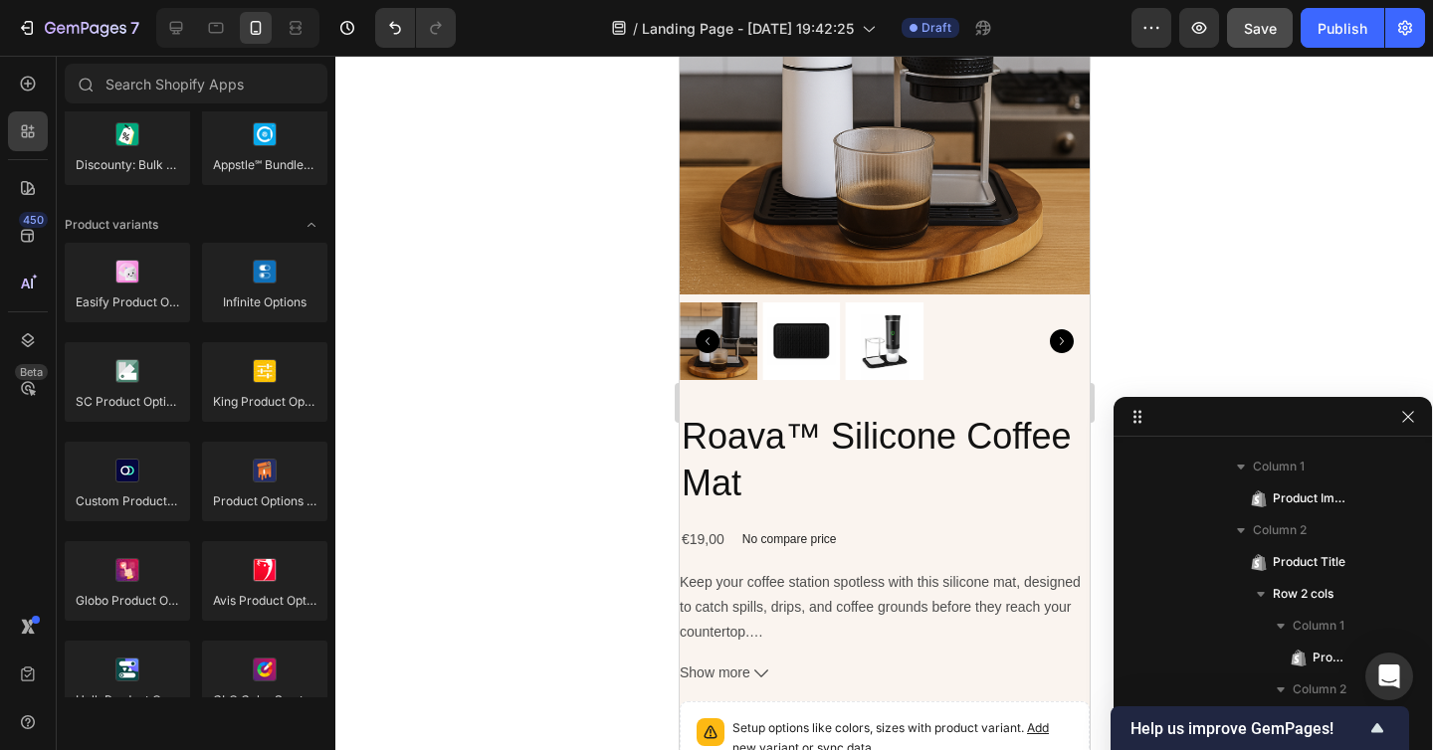
click at [1243, 290] on div at bounding box center [883, 403] width 1097 height 694
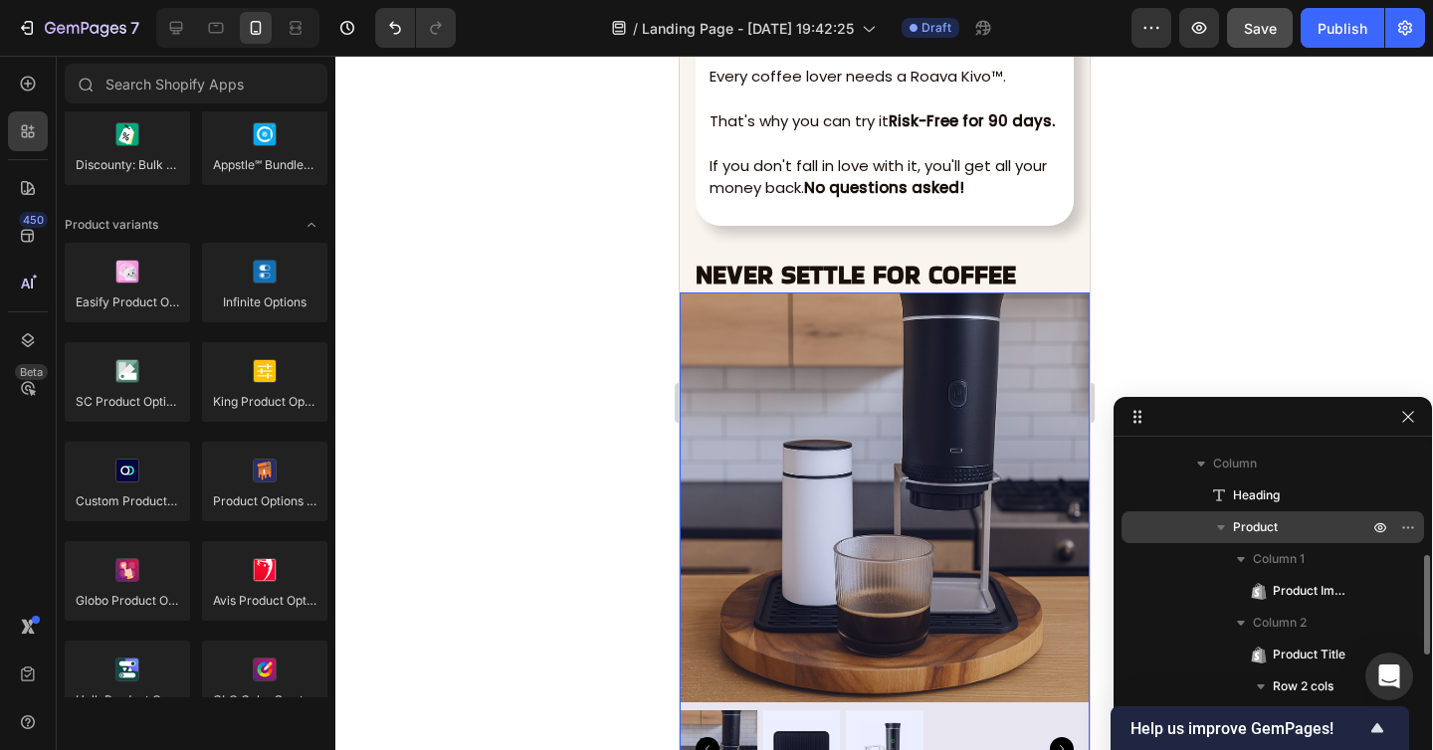
scroll to position [442, 0]
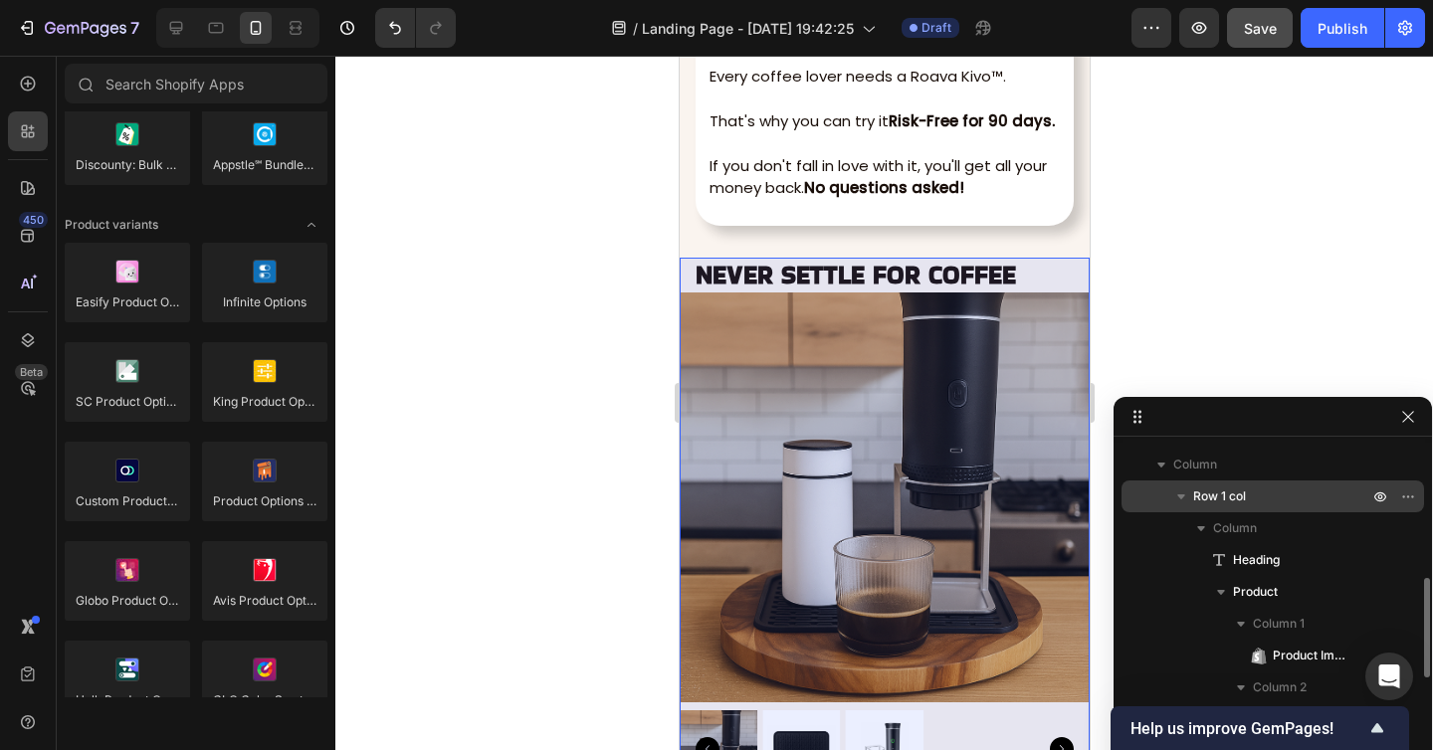
click at [1244, 499] on span "Row 1 col" at bounding box center [1219, 496] width 53 height 20
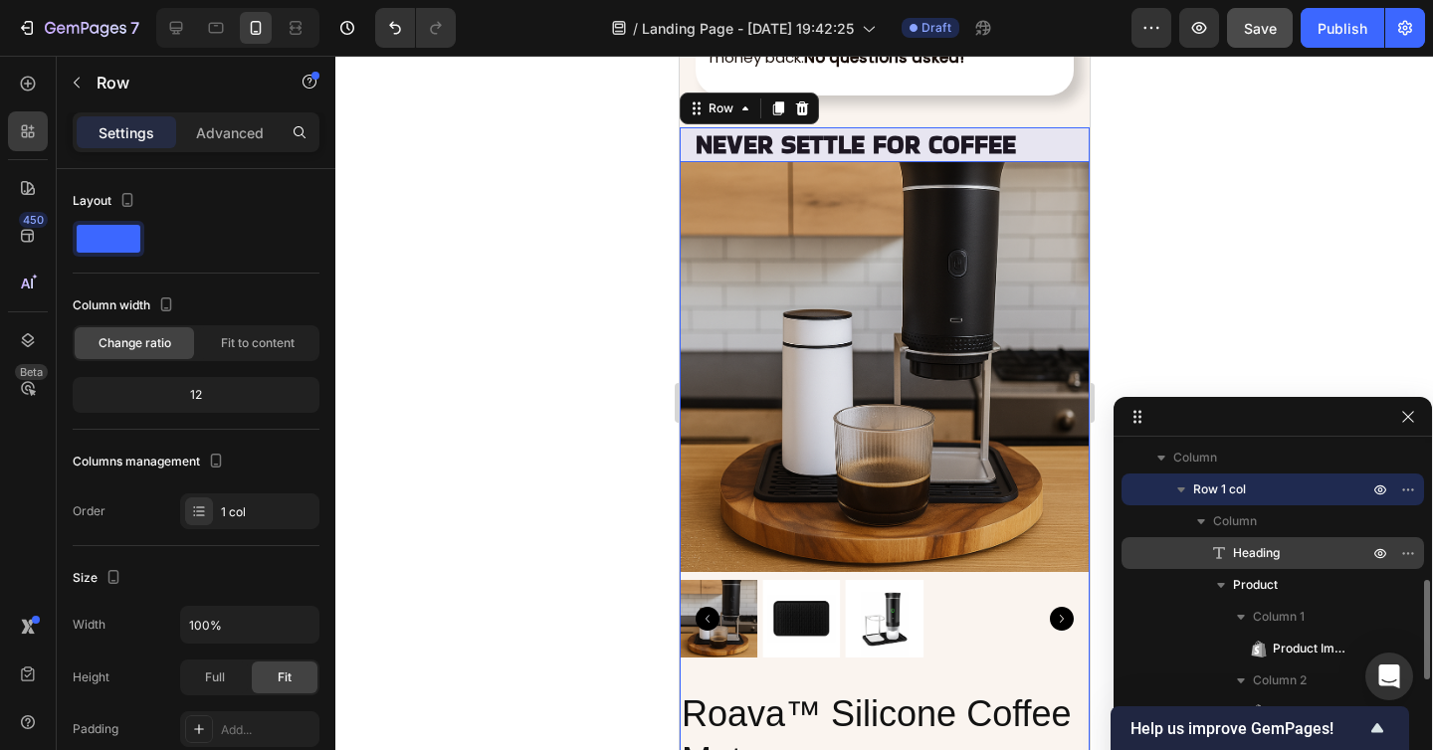
scroll to position [450, 0]
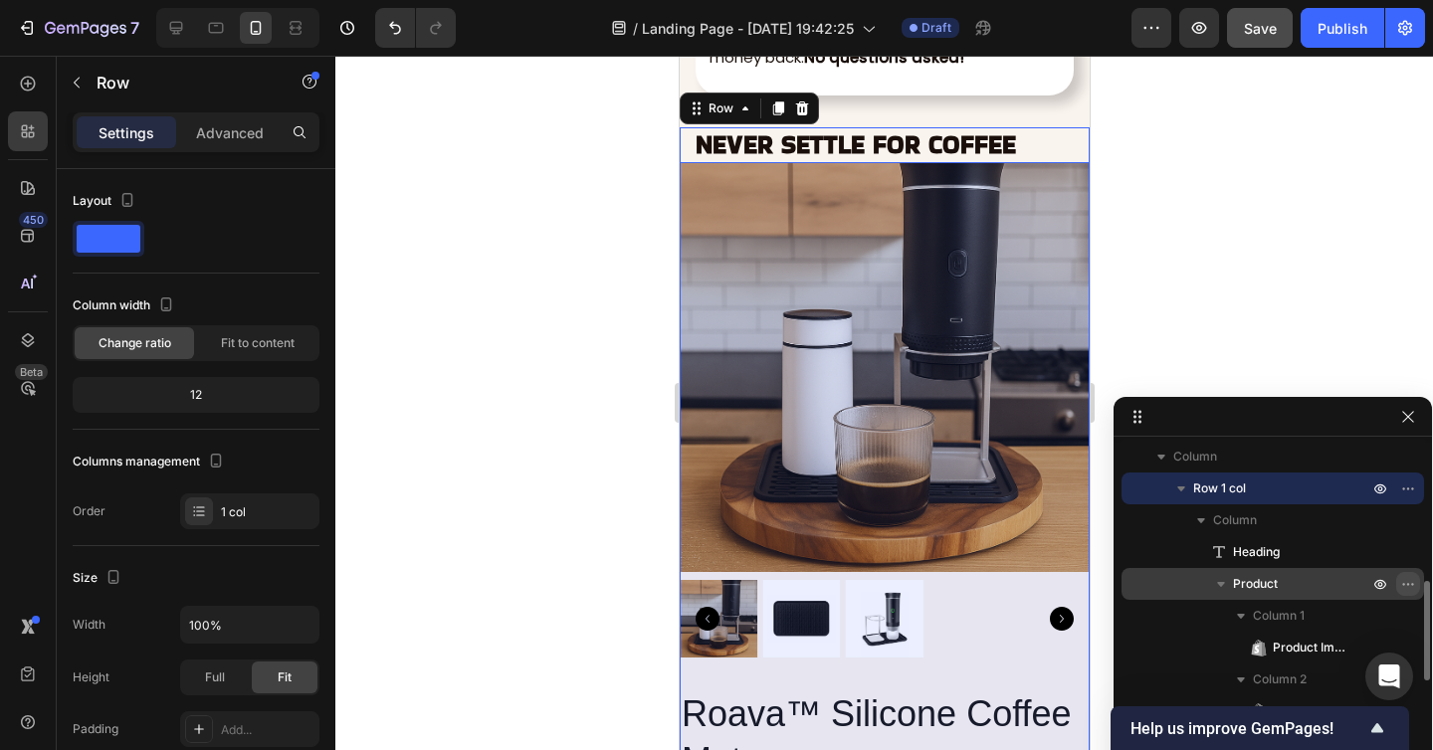
click at [1405, 585] on icon "button" at bounding box center [1408, 584] width 16 height 16
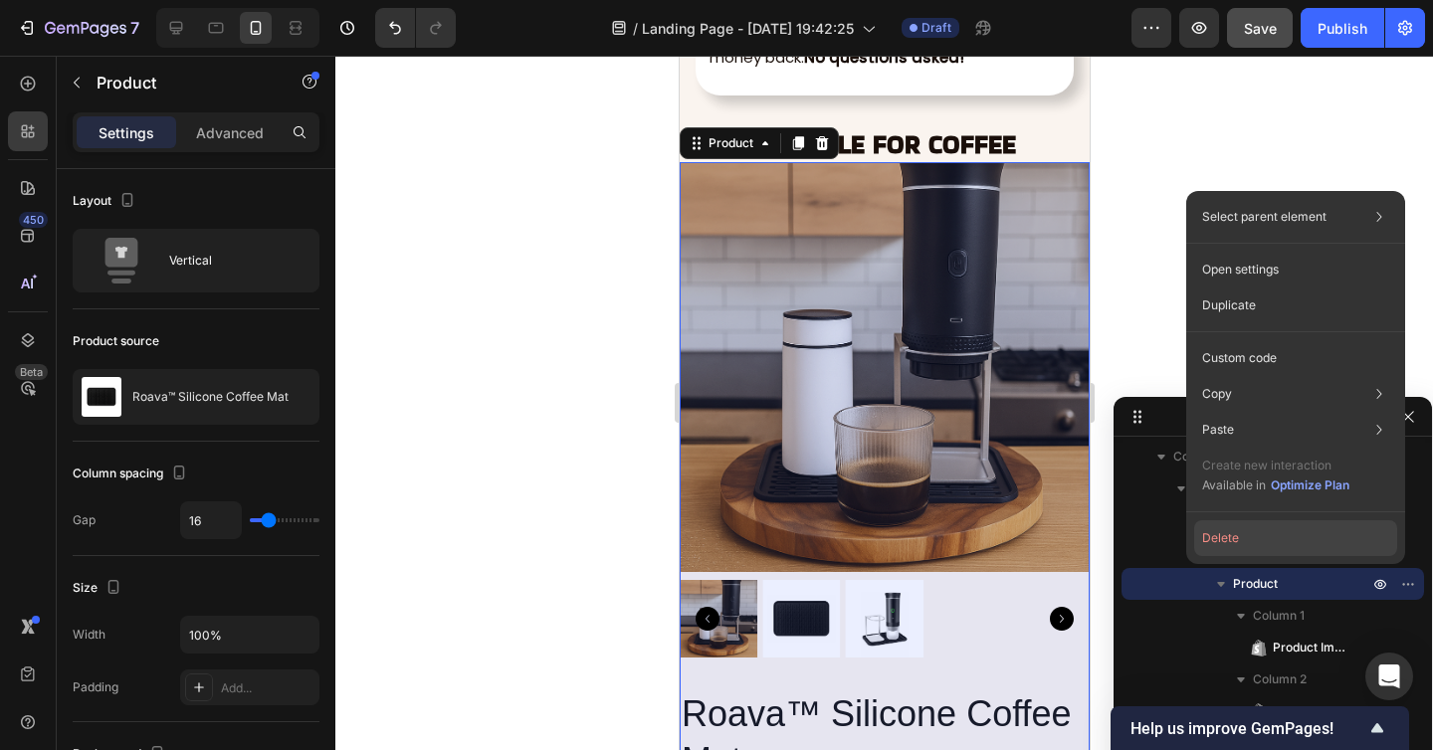
click at [1321, 524] on button "Delete" at bounding box center [1295, 538] width 203 height 36
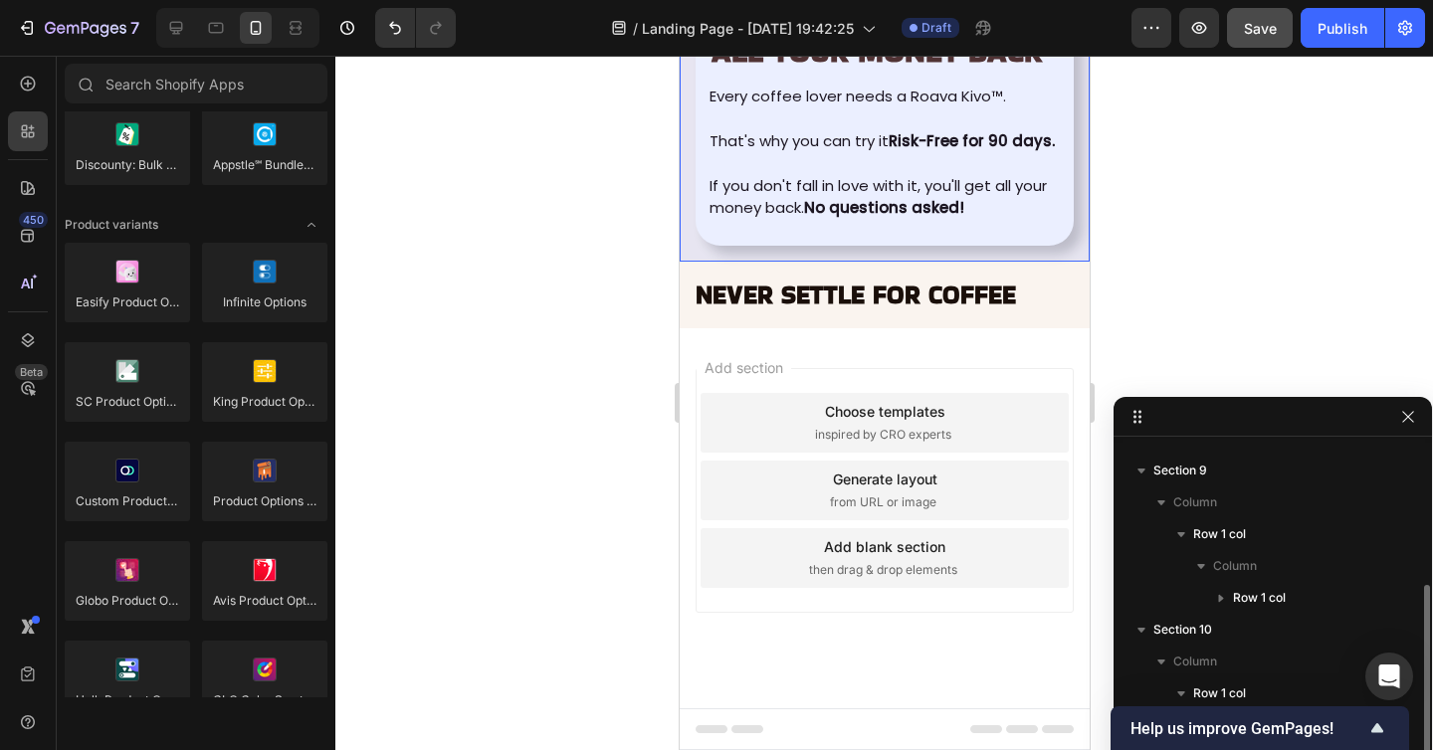
scroll to position [7876, 0]
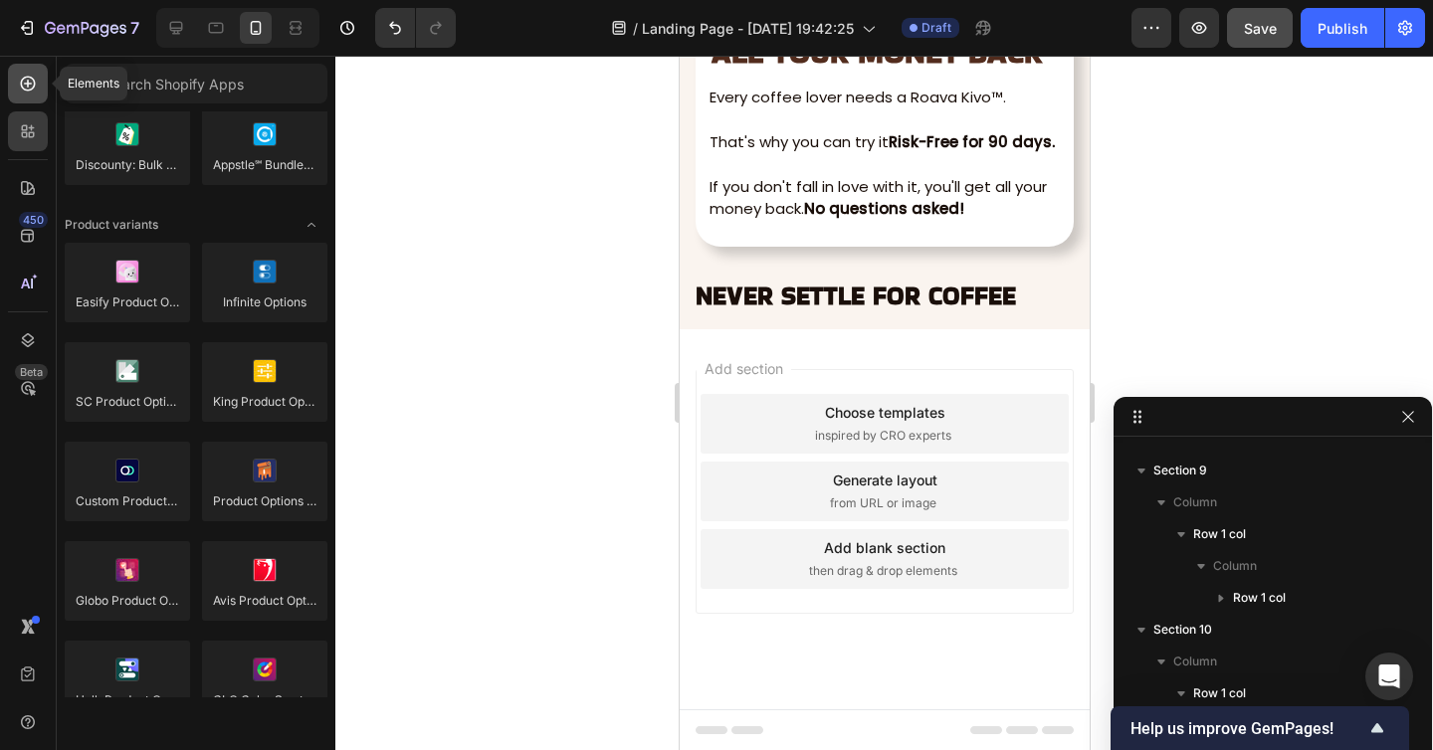
click at [23, 86] on icon at bounding box center [28, 84] width 20 height 20
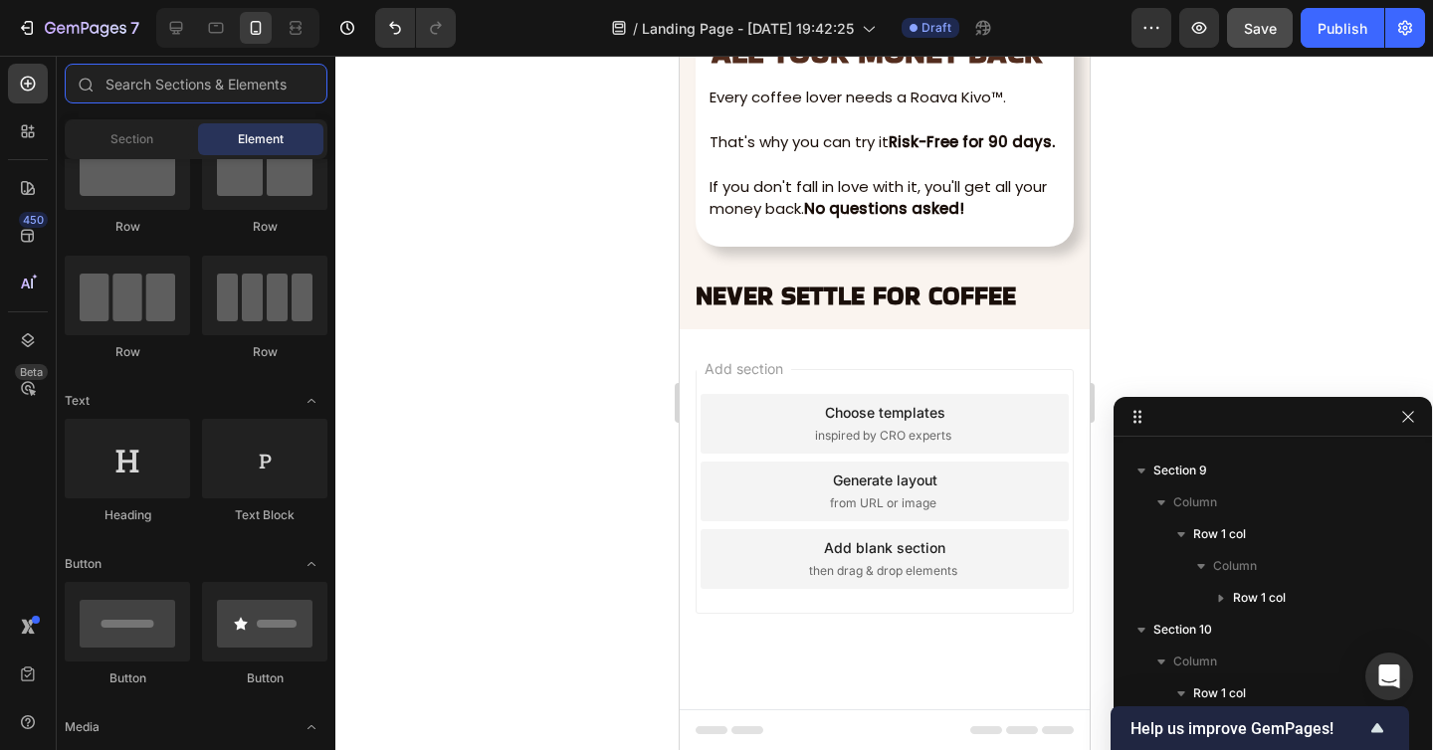
scroll to position [0, 0]
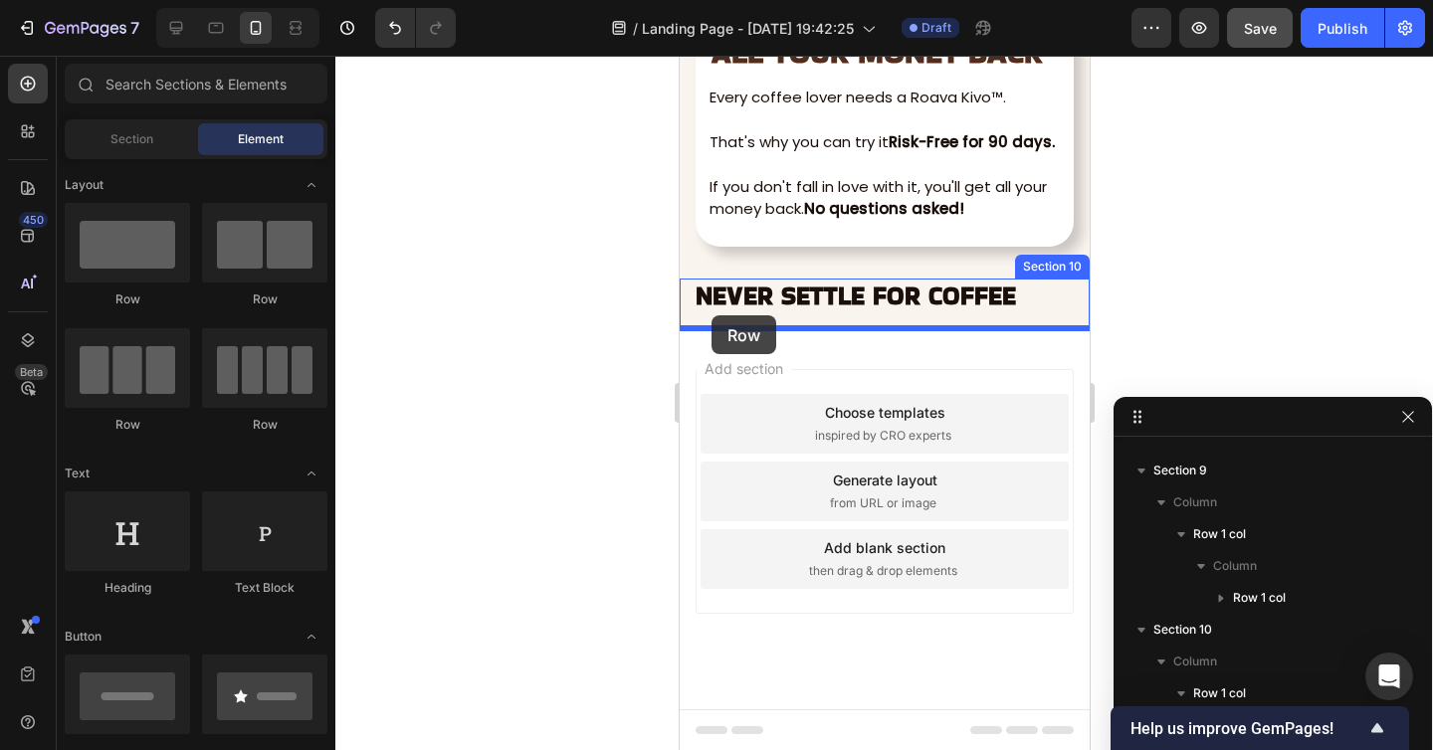
drag, startPoint x: 913, startPoint y: 324, endPoint x: 710, endPoint y: 315, distance: 203.1
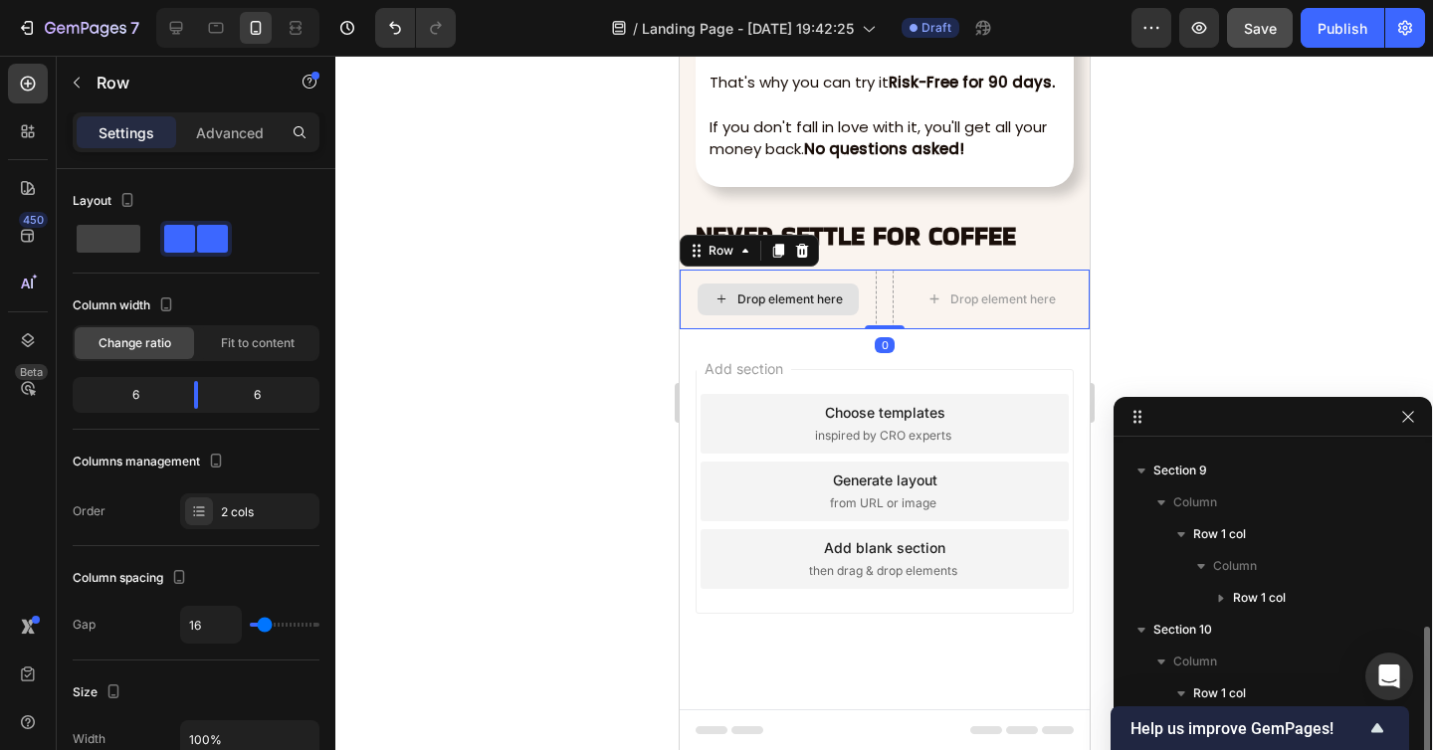
scroll to position [277, 0]
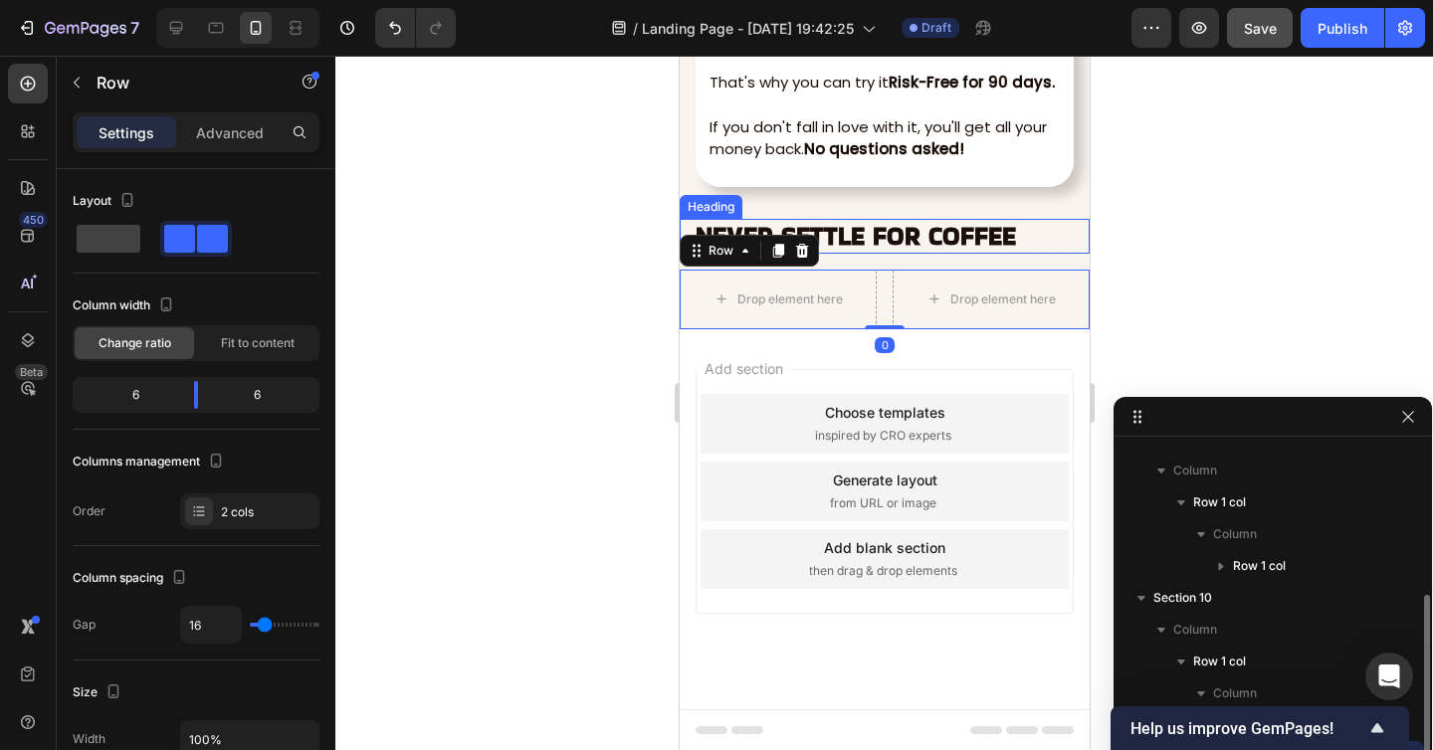
click at [838, 233] on strong "NEVER SETTLE FOR COFFEE" at bounding box center [854, 236] width 320 height 35
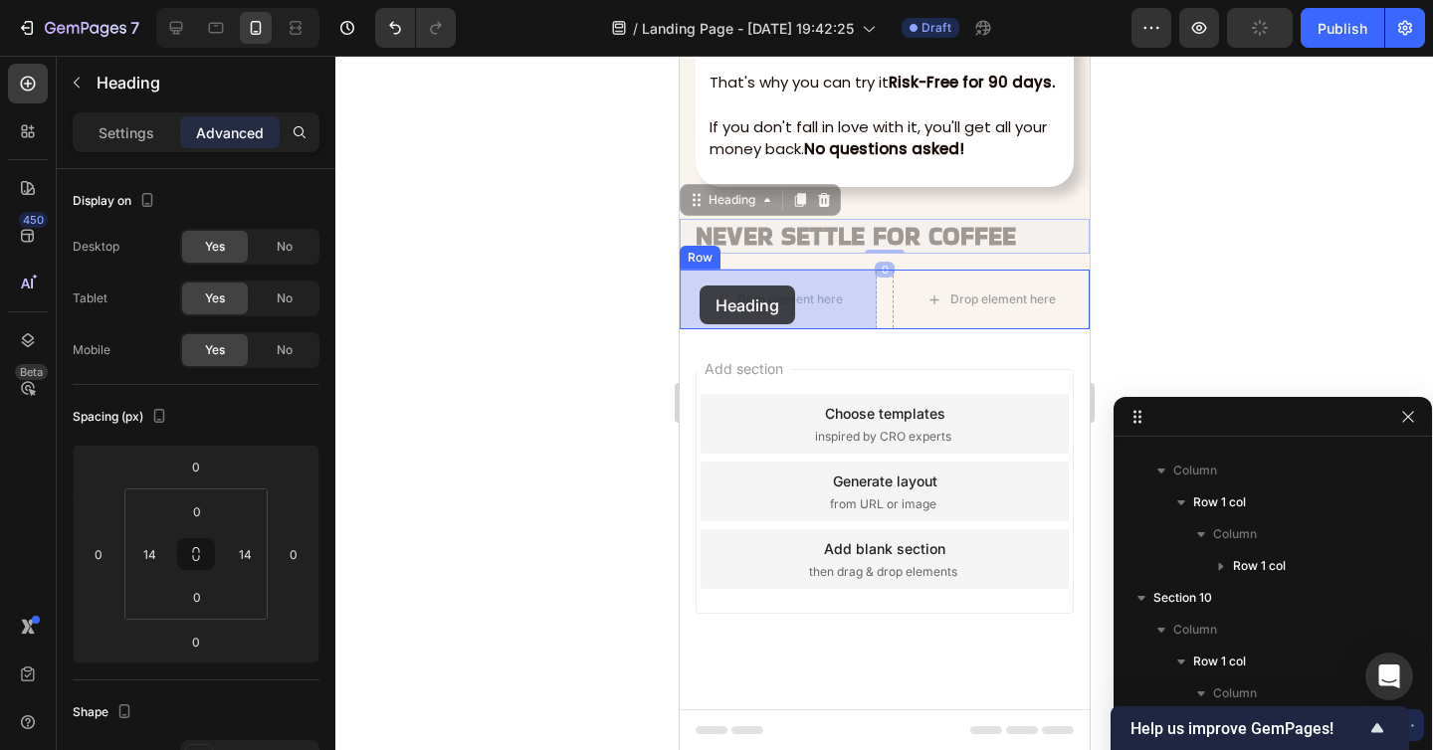
drag, startPoint x: 694, startPoint y: 201, endPoint x: 694, endPoint y: 272, distance: 70.6
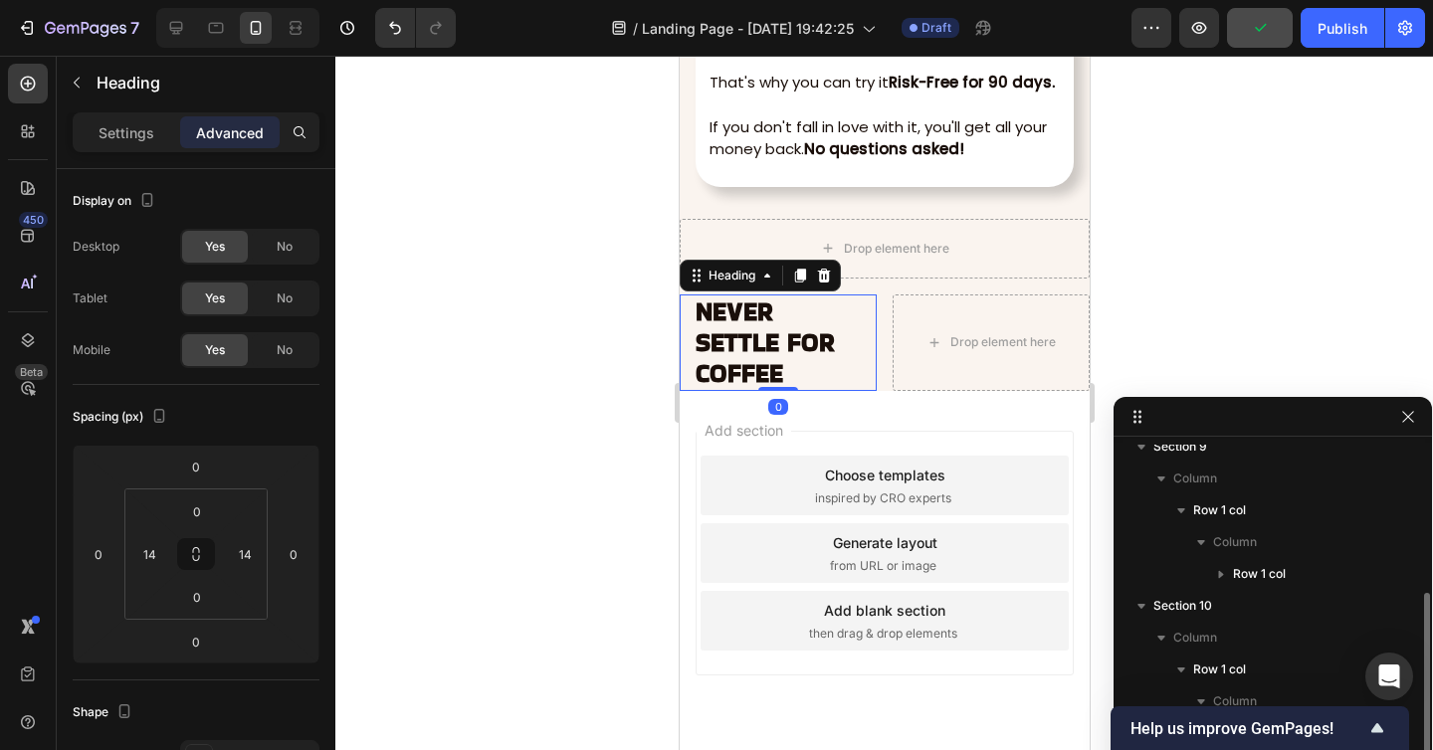
scroll to position [7999, 0]
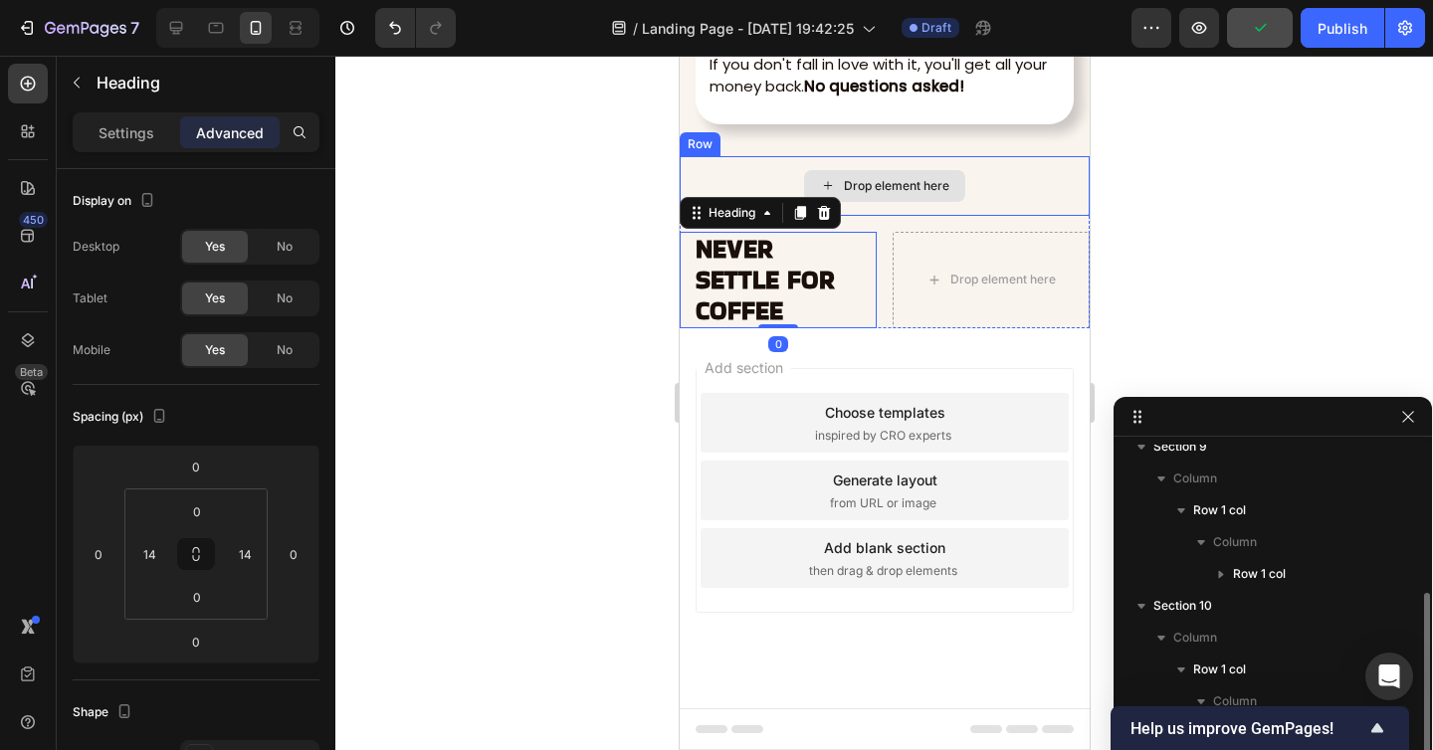
click at [899, 163] on div "Drop element here" at bounding box center [883, 186] width 410 height 60
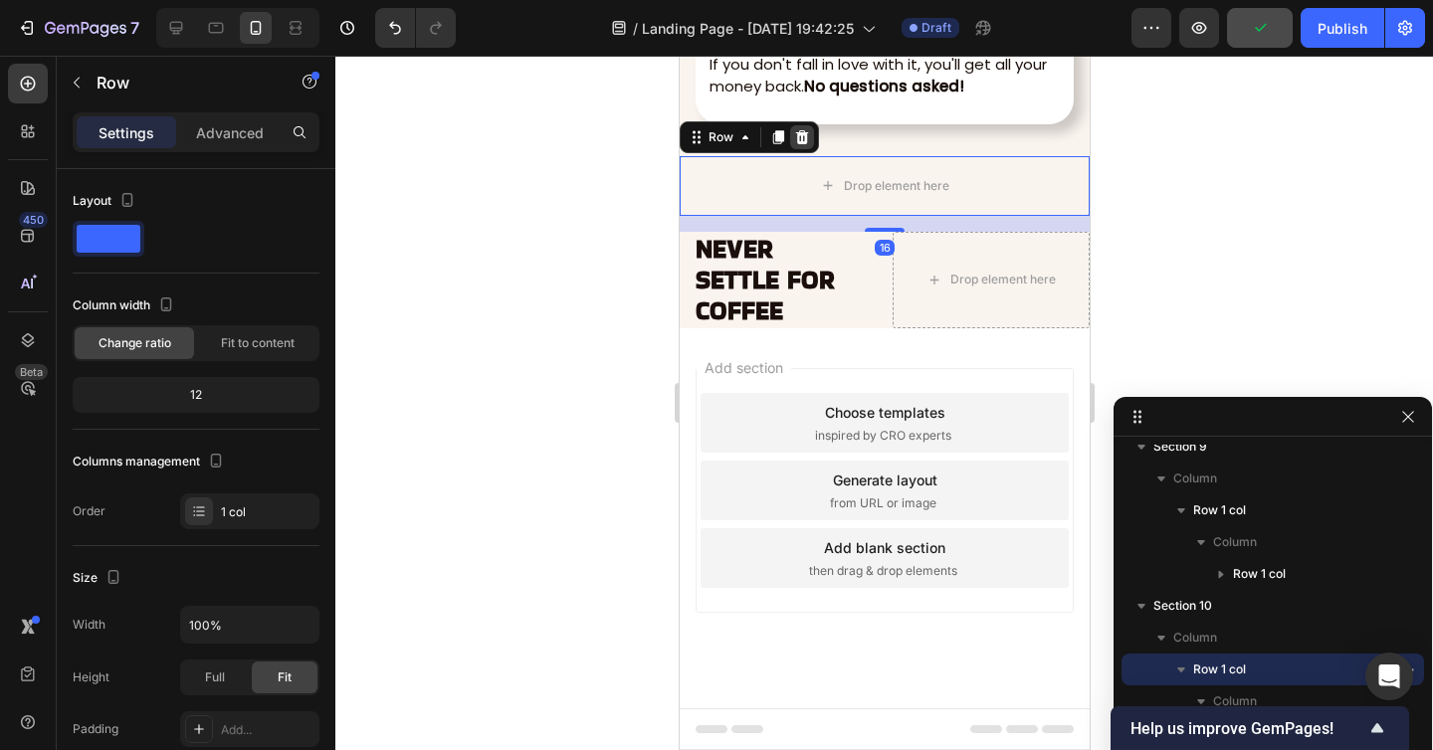
click at [804, 129] on icon at bounding box center [801, 137] width 16 height 16
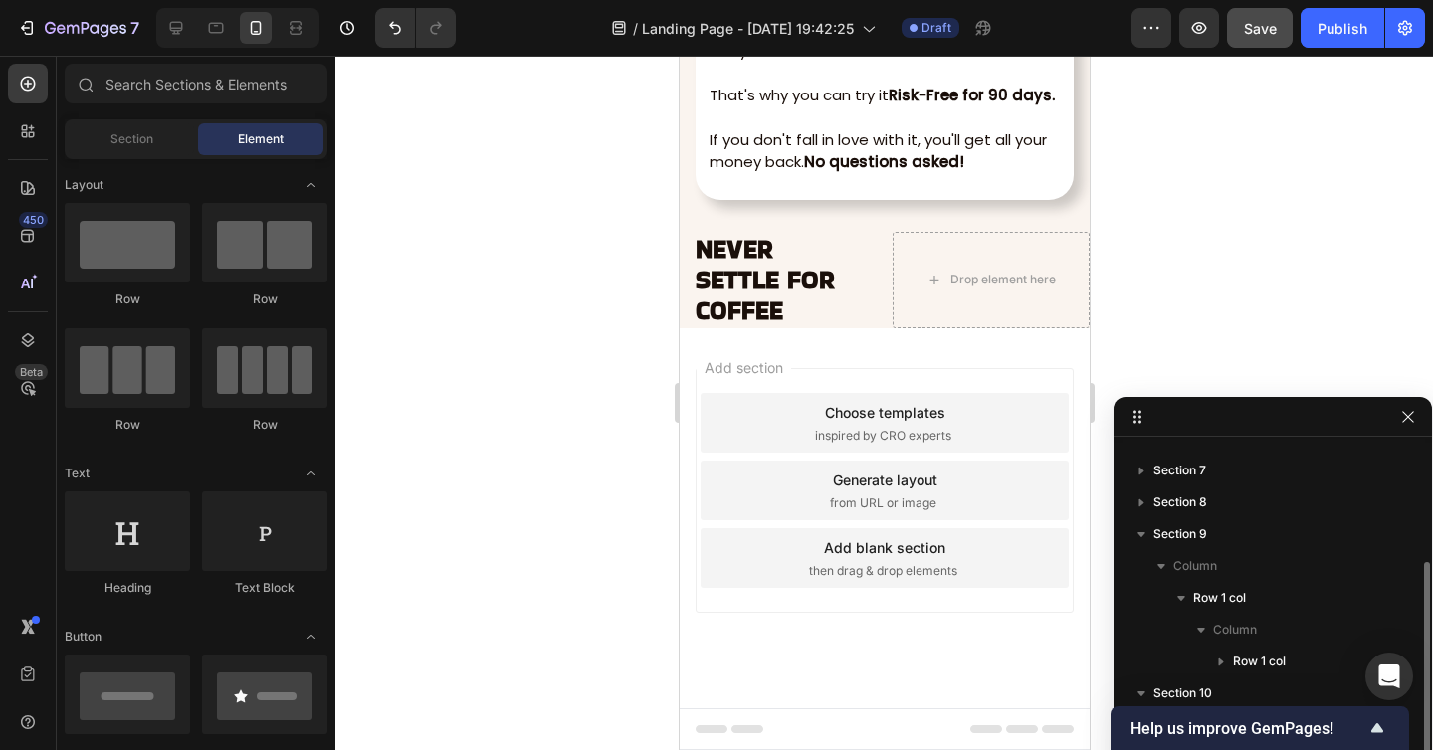
scroll to position [7924, 0]
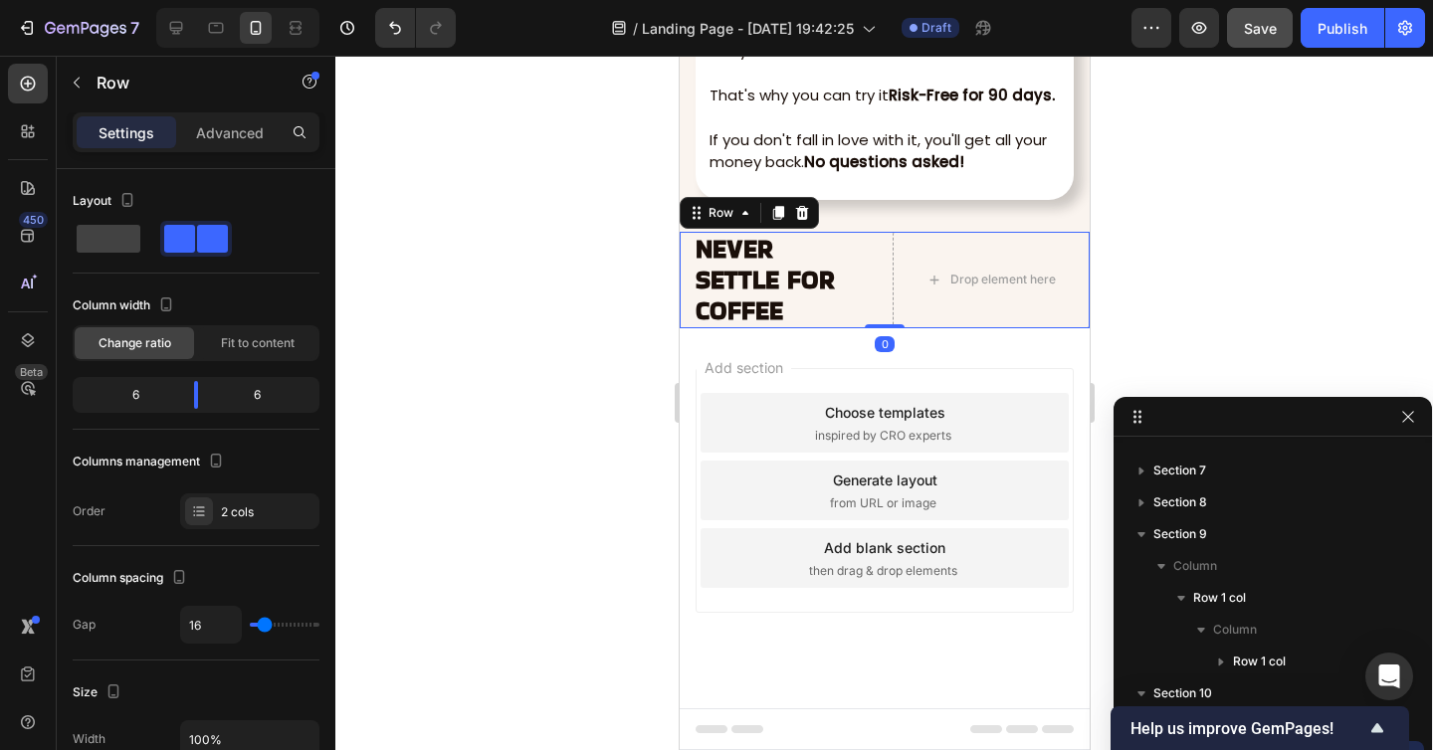
click at [882, 237] on div "NEVER SETTLE FOR COFFEE Heading Drop element here Row 0" at bounding box center [883, 280] width 410 height 97
click at [112, 247] on span at bounding box center [109, 239] width 64 height 28
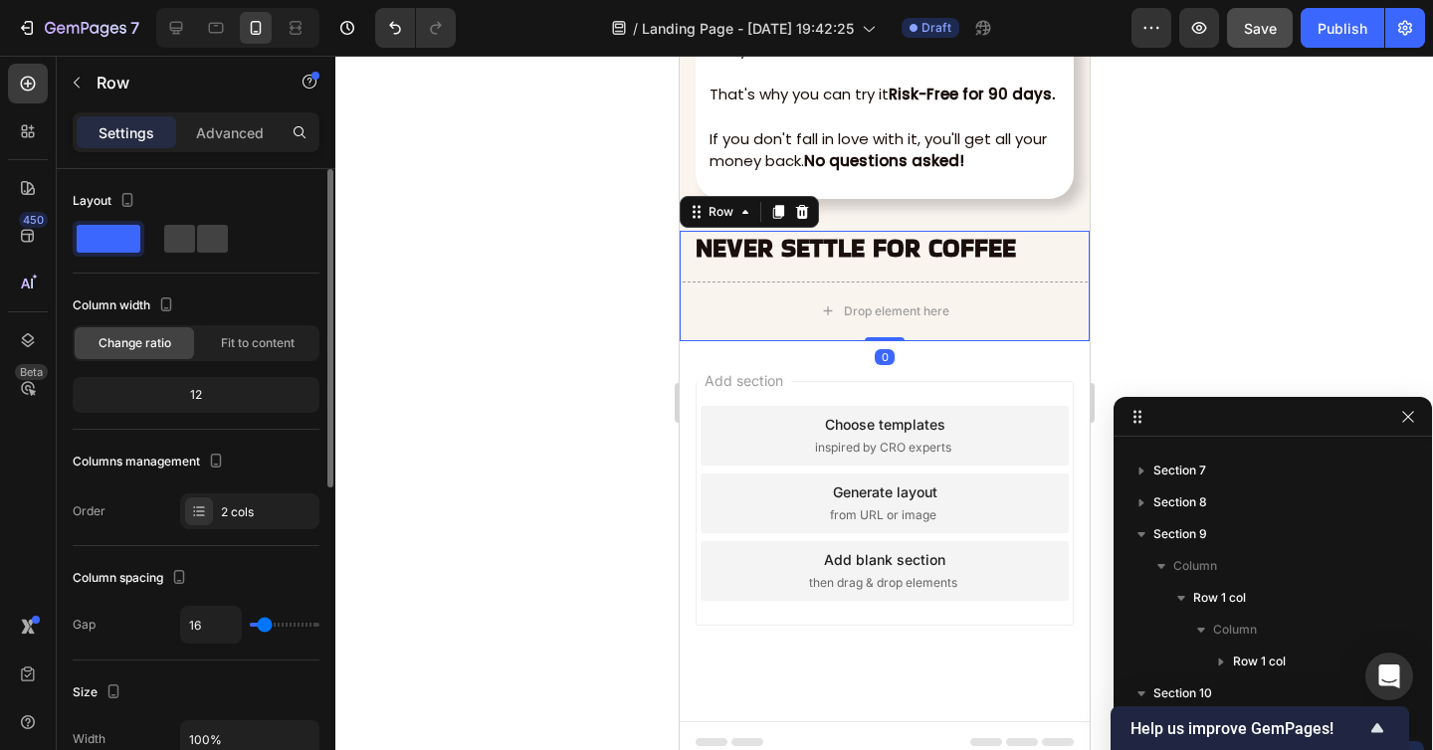
scroll to position [7936, 0]
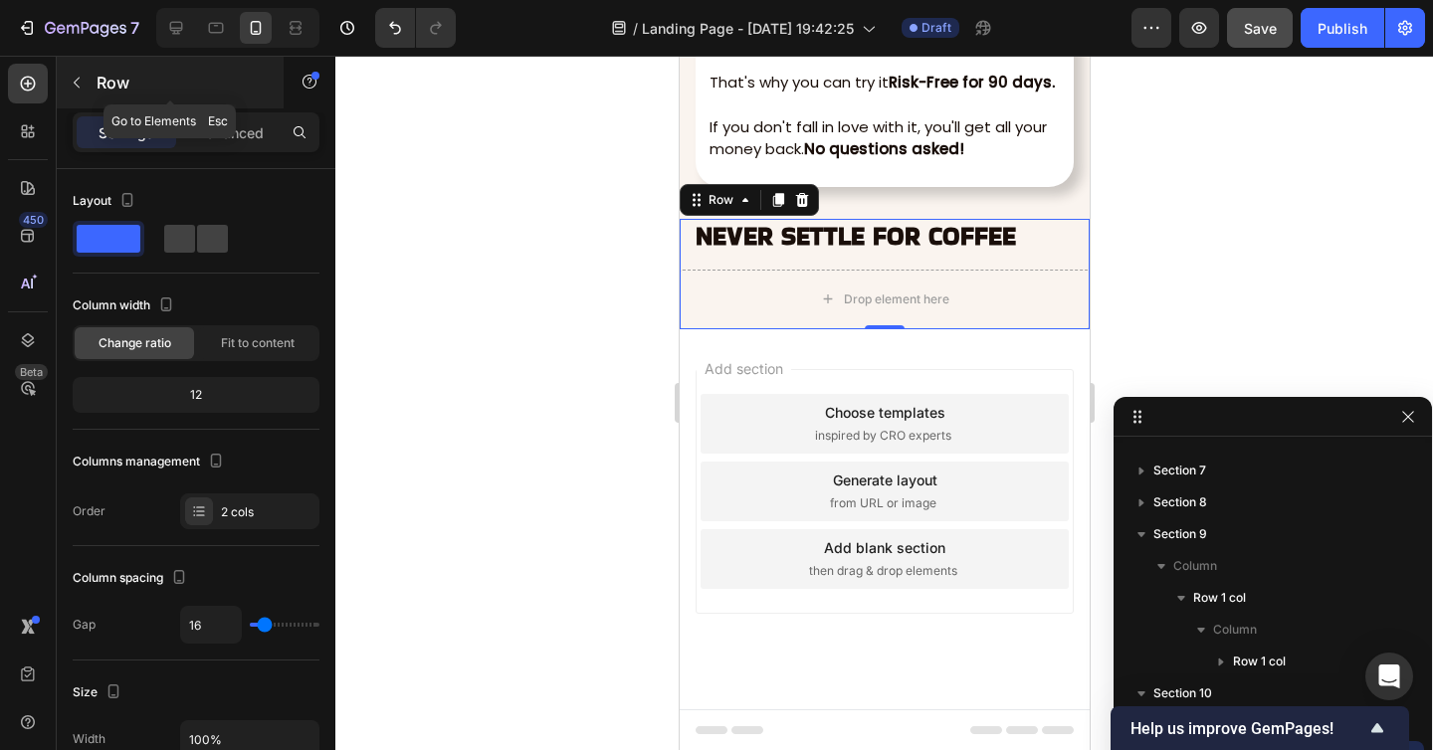
click at [80, 85] on icon "button" at bounding box center [77, 83] width 16 height 16
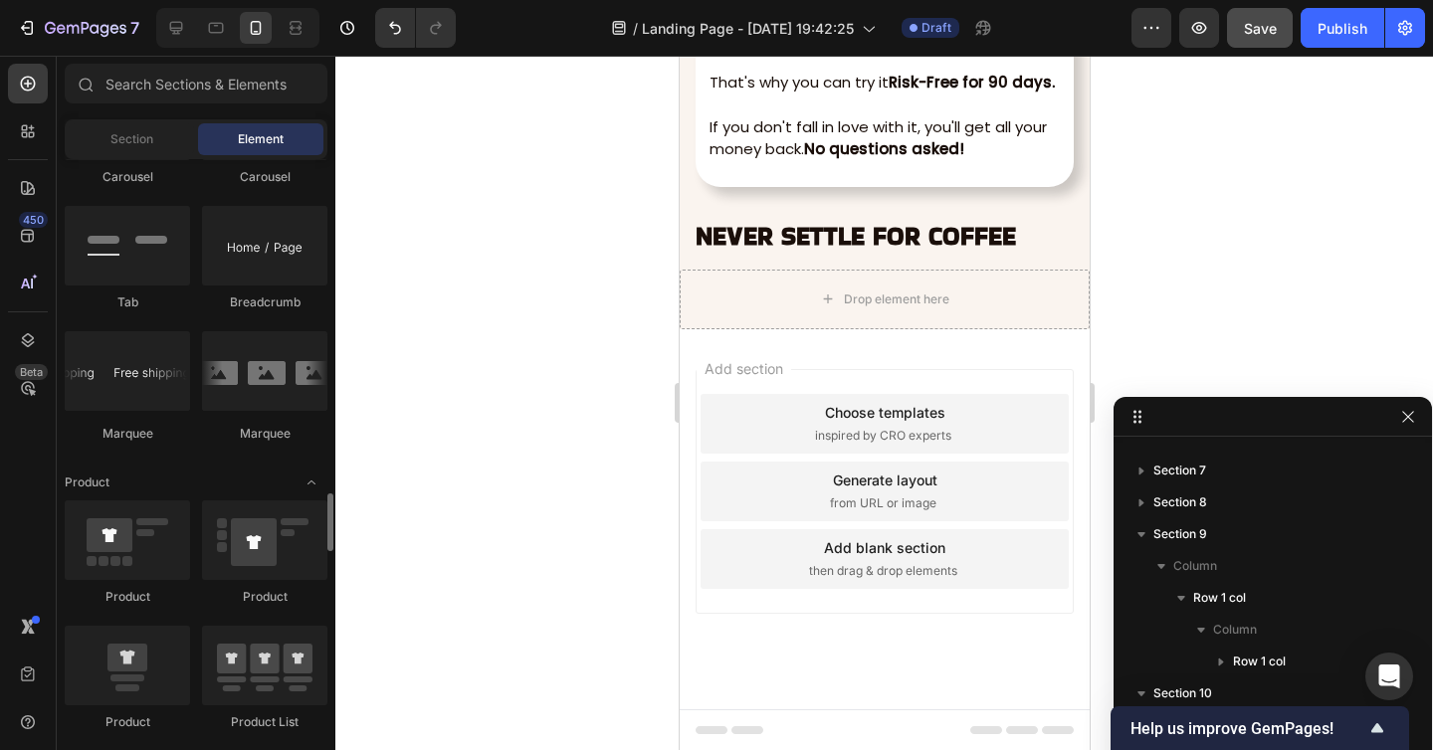
scroll to position [2478, 0]
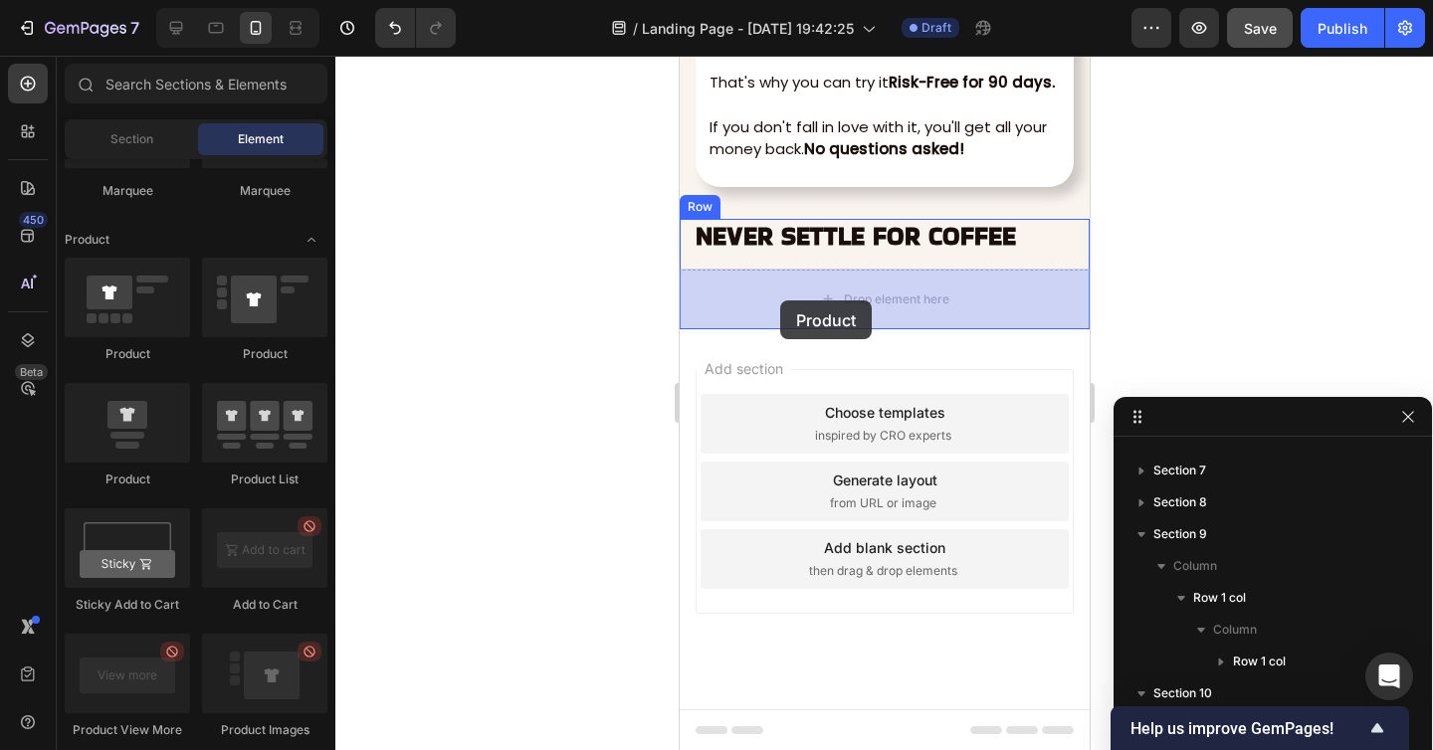
drag, startPoint x: 914, startPoint y: 361, endPoint x: 779, endPoint y: 300, distance: 148.3
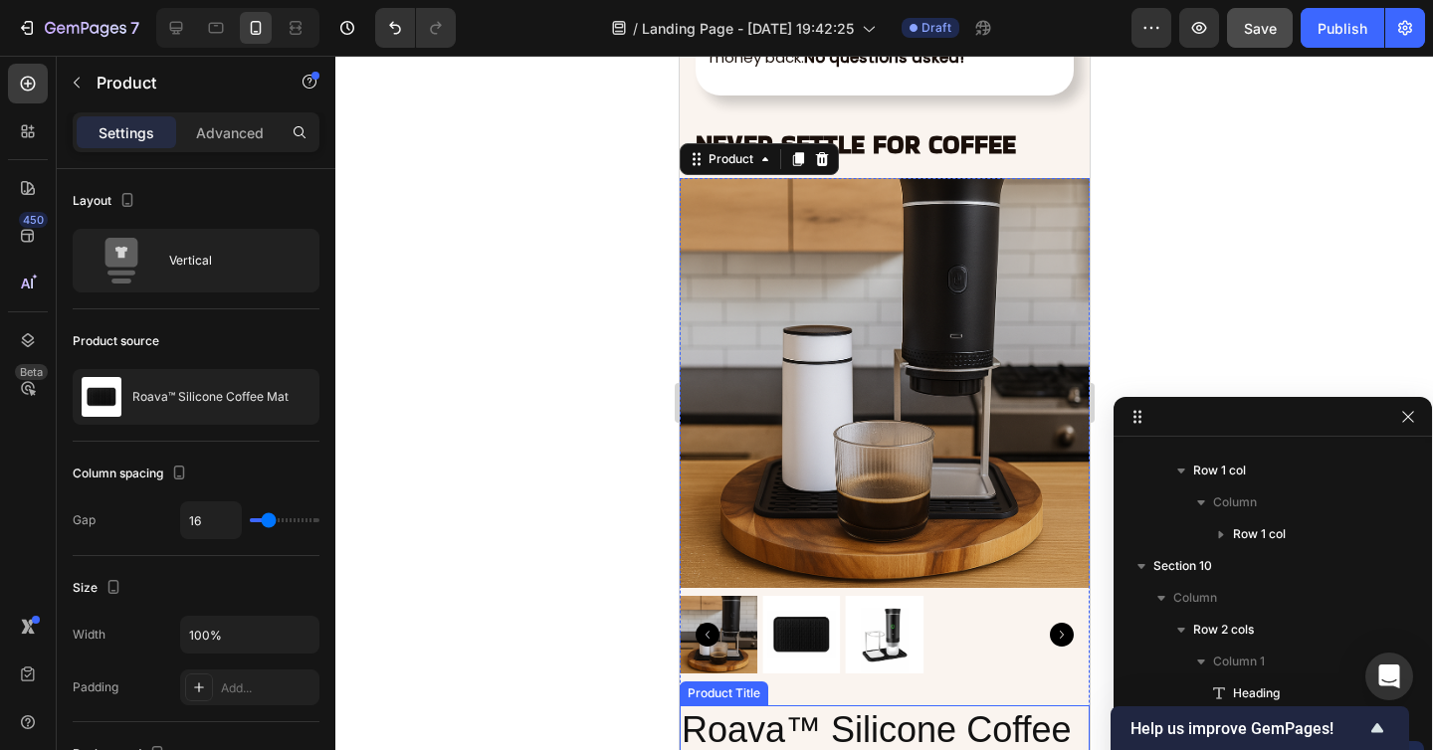
scroll to position [8095, 0]
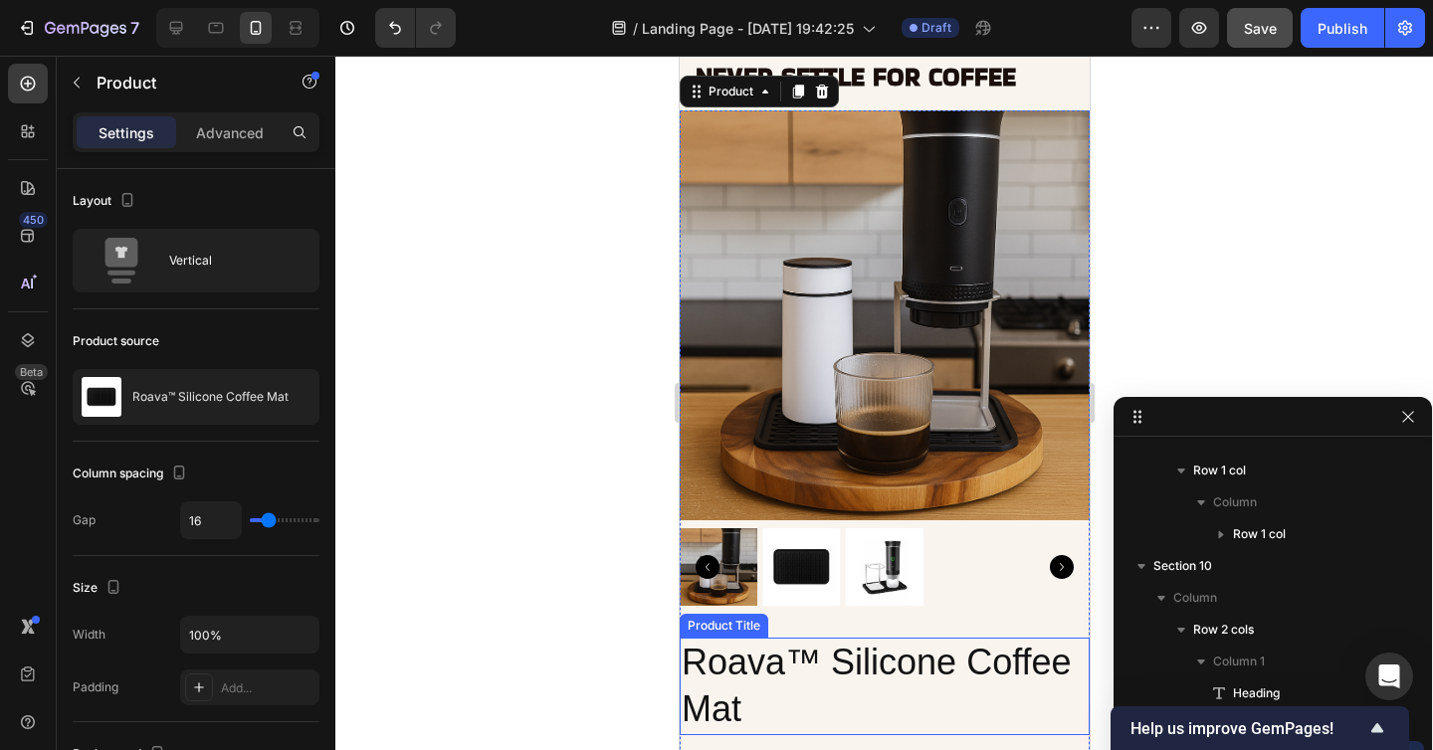
click at [720, 650] on h2 "Roava™ Silicone Coffee Mat" at bounding box center [883, 686] width 410 height 97
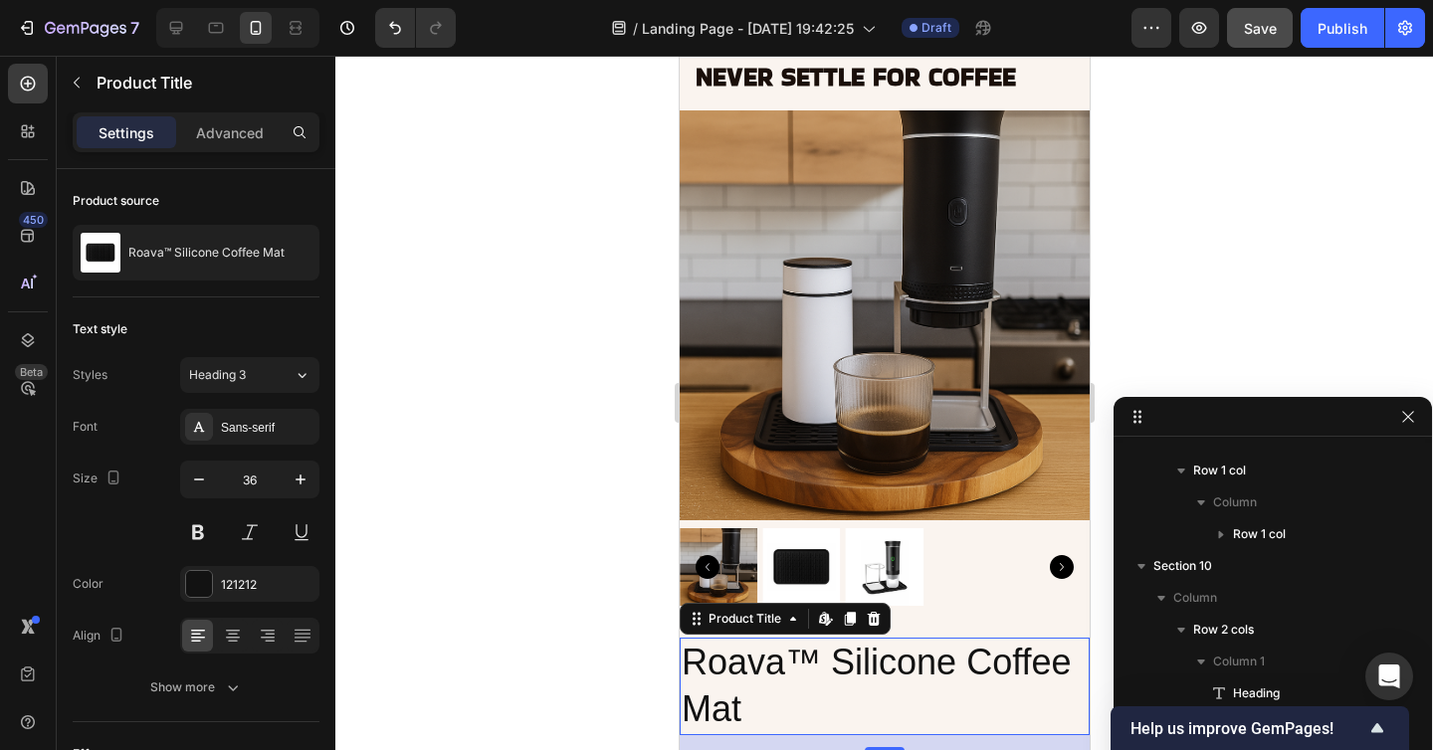
scroll to position [599, 0]
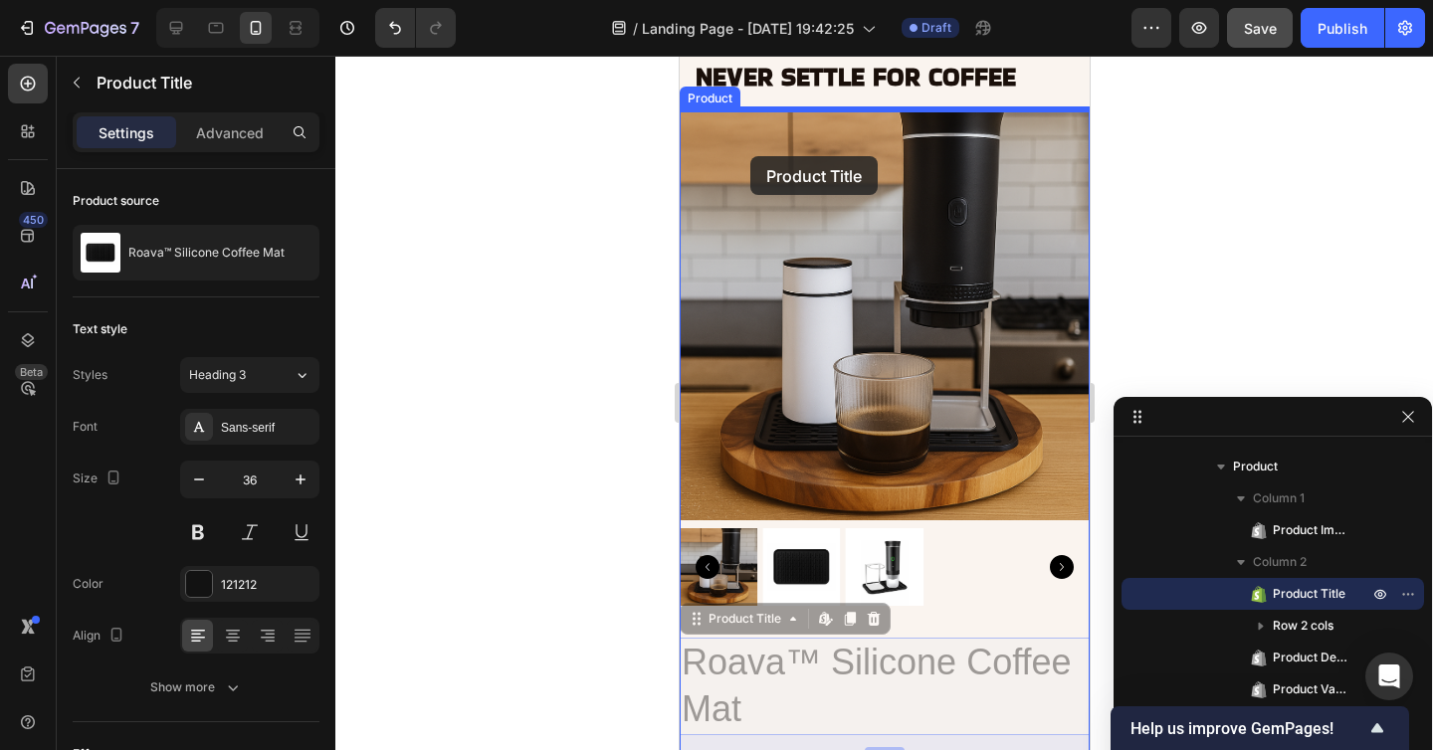
drag, startPoint x: 693, startPoint y: 627, endPoint x: 749, endPoint y: 156, distance: 473.8
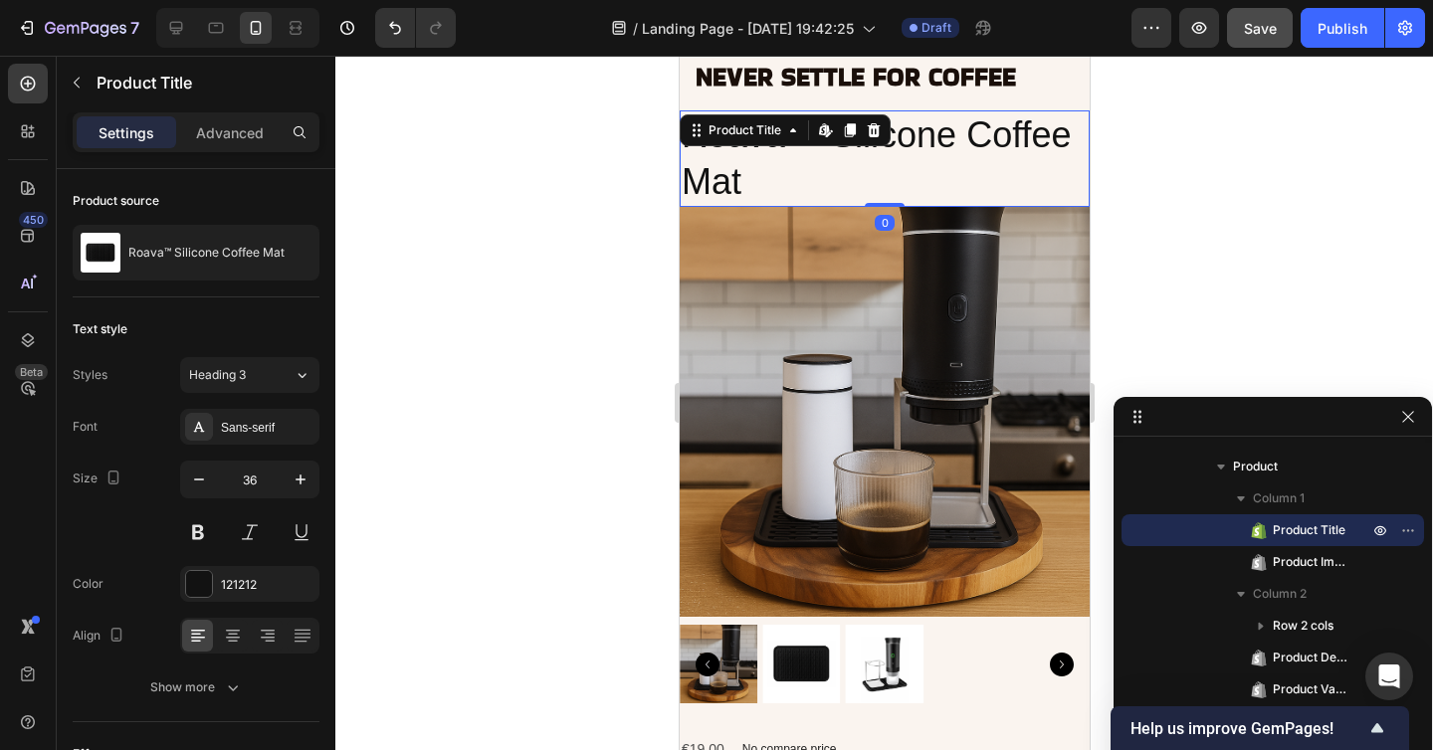
drag, startPoint x: 872, startPoint y: 219, endPoint x: 883, endPoint y: 182, distance: 38.4
click at [883, 182] on div "Roava™ Silicone Coffee Mat Product Title Edit content in Shopify 0" at bounding box center [883, 158] width 410 height 97
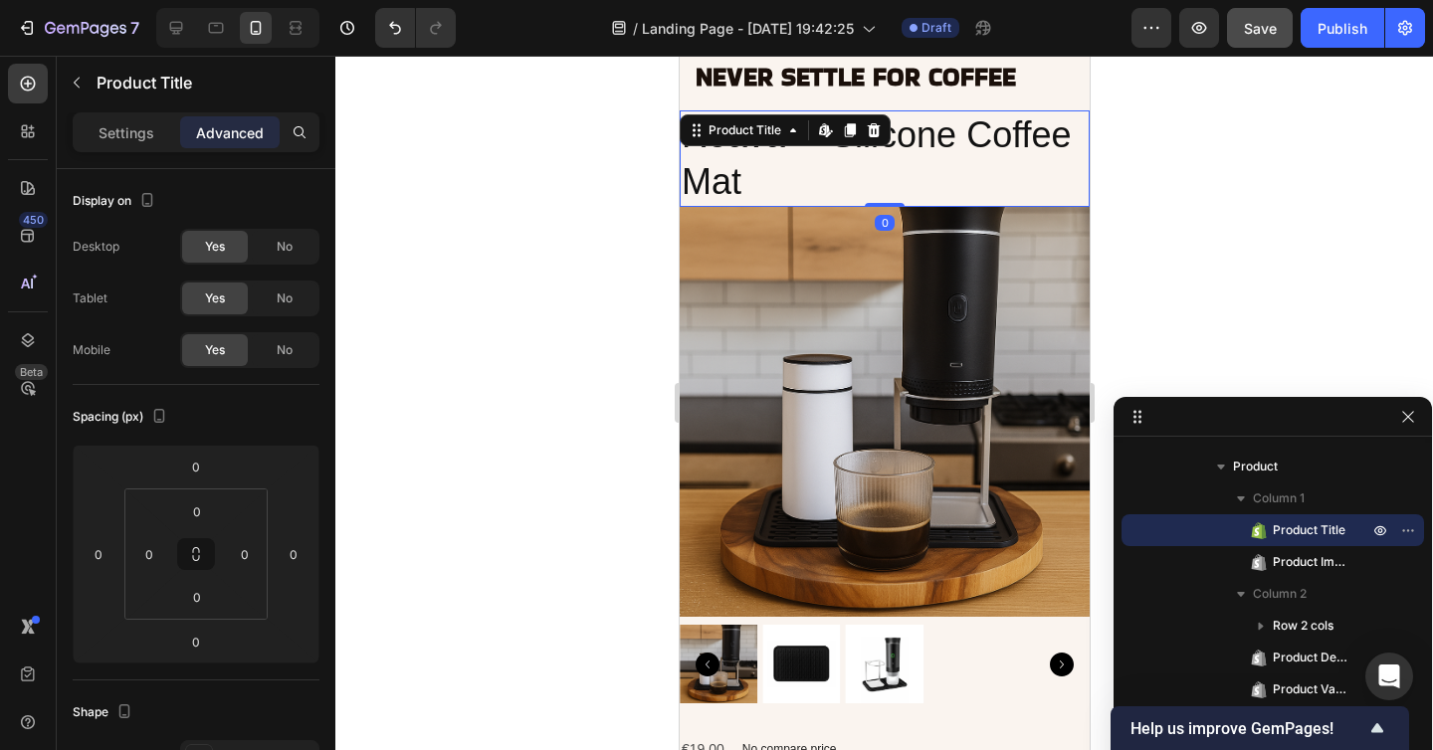
click at [1239, 197] on div at bounding box center [883, 403] width 1097 height 694
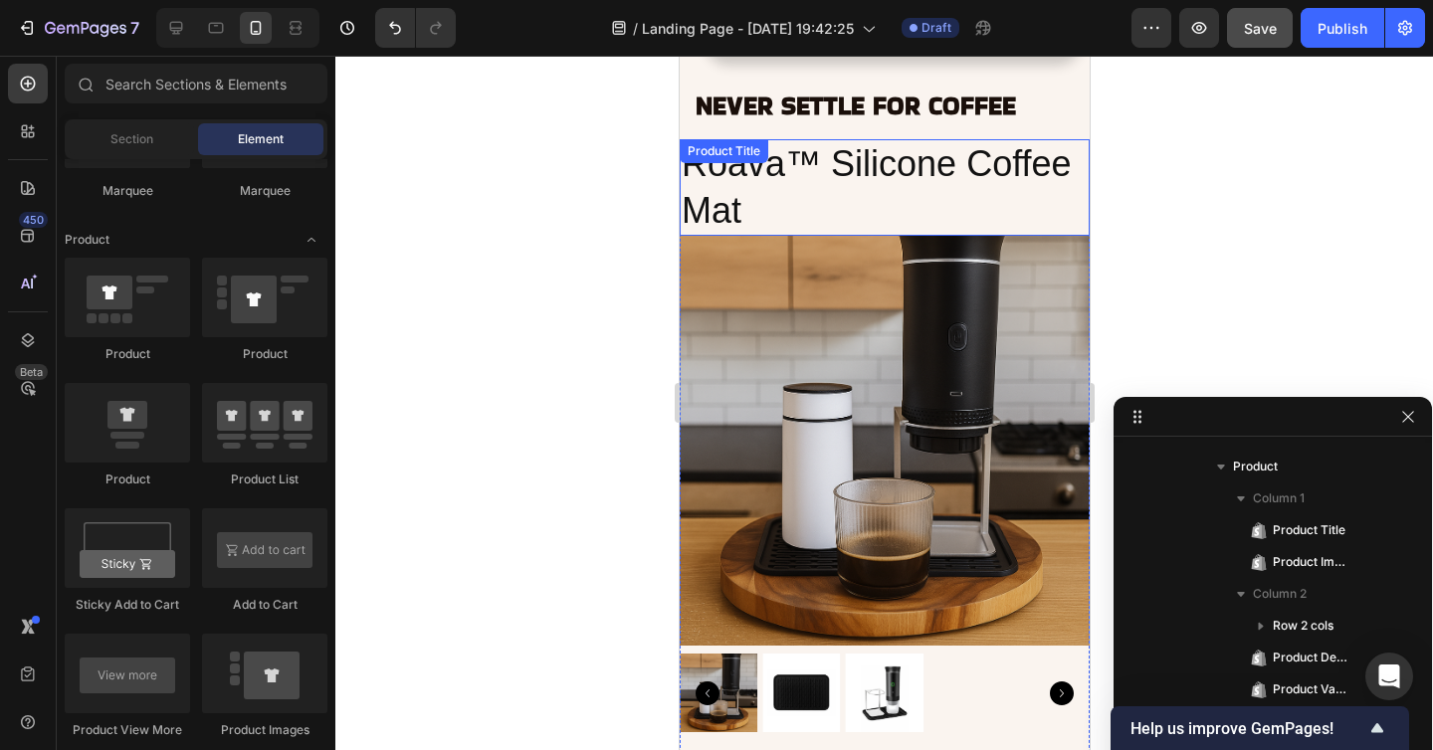
scroll to position [8065, 0]
click at [877, 194] on h2 "Roava™ Silicone Coffee Mat" at bounding box center [883, 188] width 410 height 97
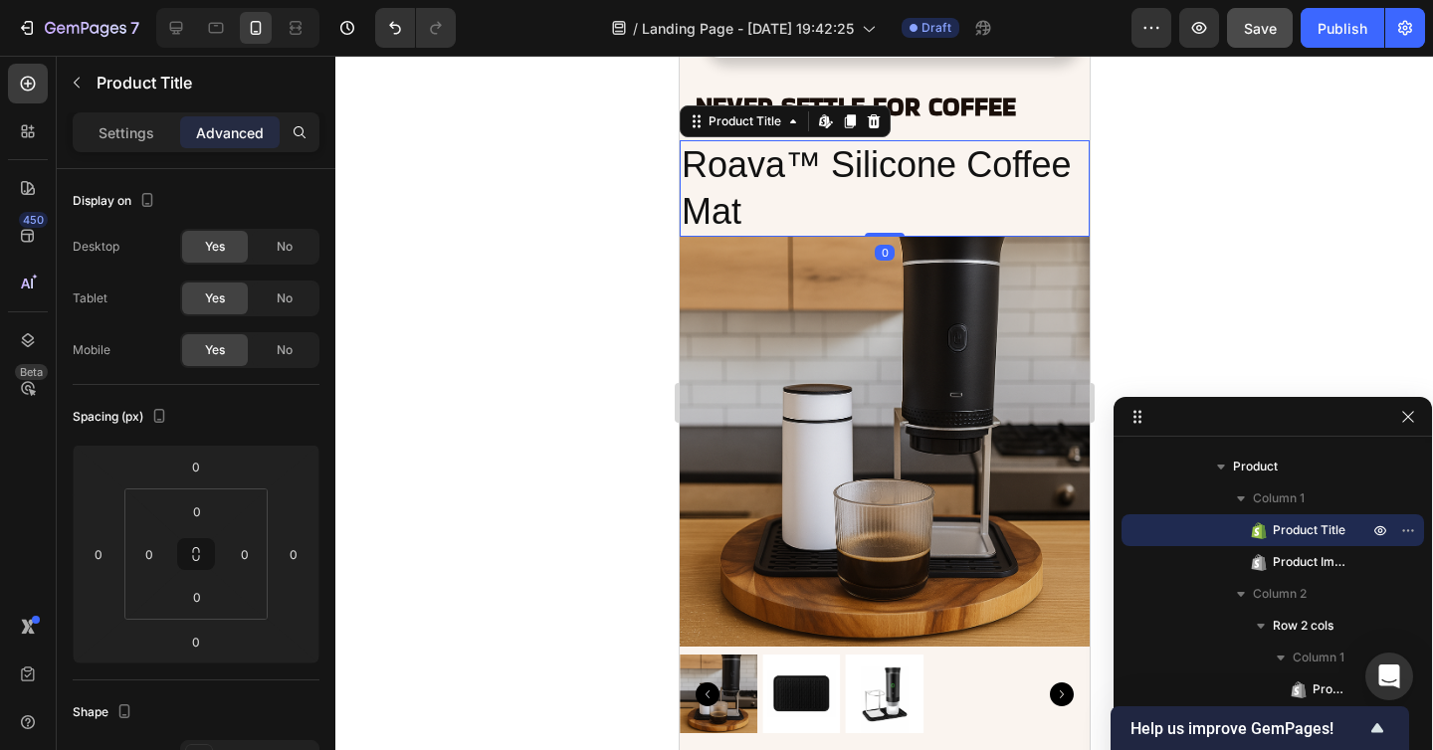
click at [877, 194] on h2 "Roava™ Silicone Coffee Mat" at bounding box center [883, 188] width 410 height 97
click at [833, 191] on h2 "Roava™ Silicone Coffee Mat" at bounding box center [883, 188] width 410 height 97
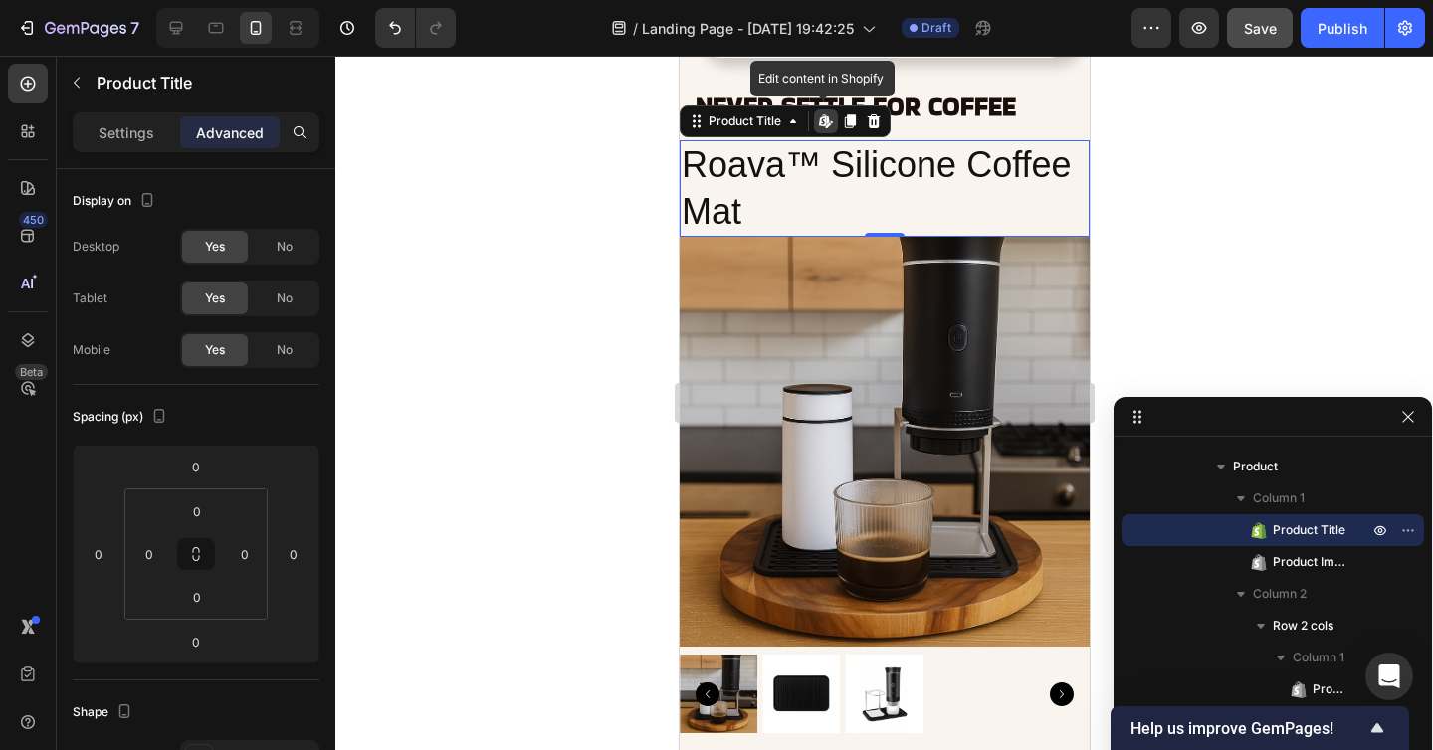
click at [751, 173] on h2 "Roava™ Silicone Coffee Mat" at bounding box center [883, 188] width 410 height 97
click at [736, 161] on h2 "Roava™ Silicone Coffee Mat" at bounding box center [883, 188] width 410 height 97
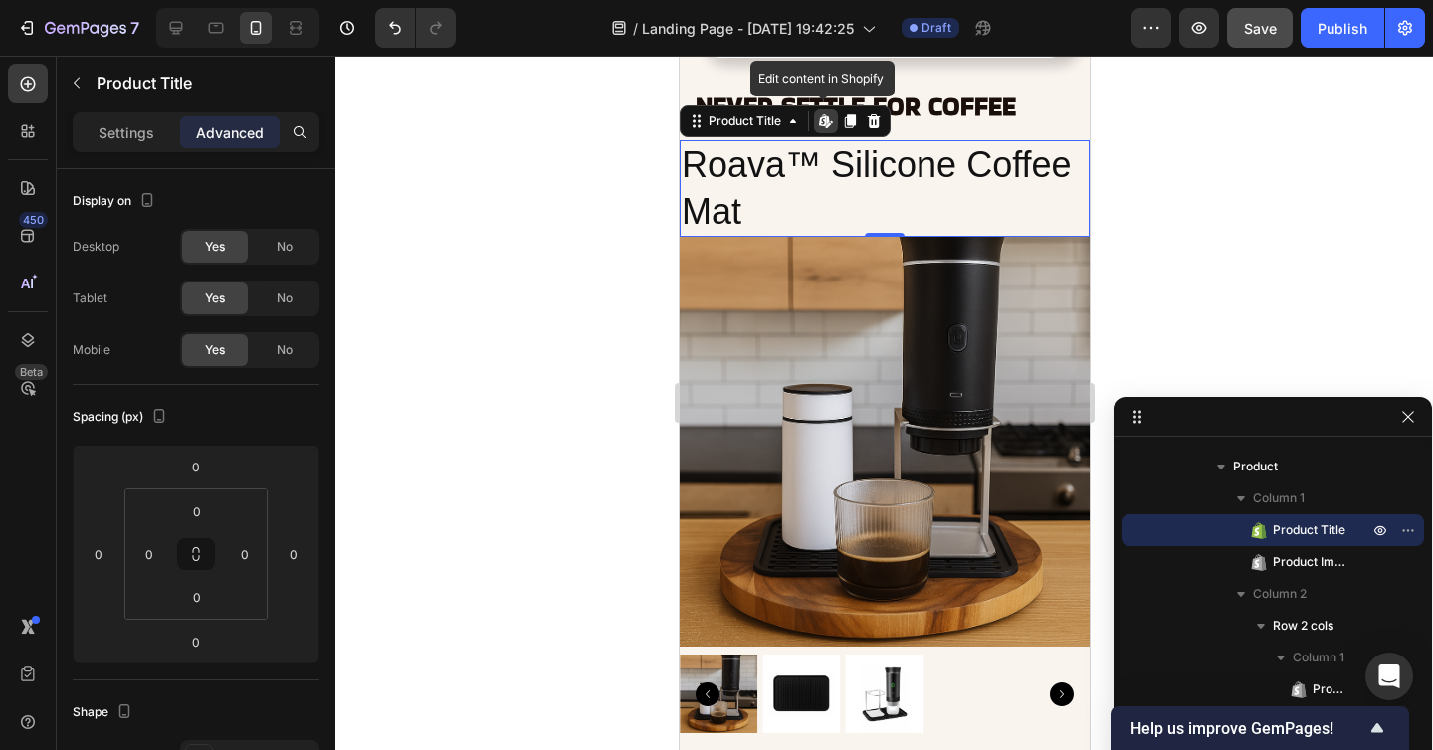
click at [736, 161] on h2 "Roava™ Silicone Coffee Mat" at bounding box center [883, 188] width 410 height 97
click at [151, 149] on div "Settings Advanced" at bounding box center [196, 132] width 247 height 40
click at [150, 147] on div "Settings" at bounding box center [126, 132] width 99 height 32
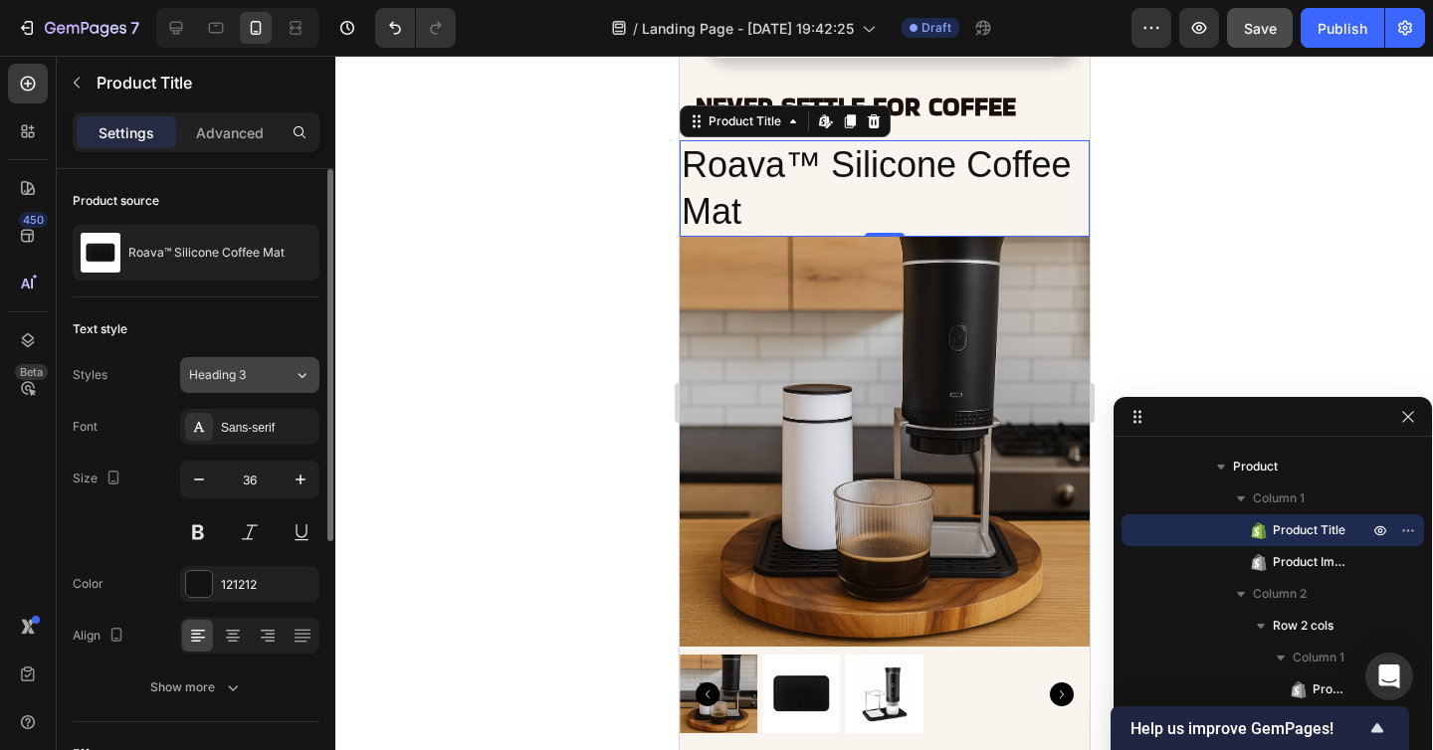
click at [260, 373] on div "Heading 3" at bounding box center [229, 375] width 81 height 18
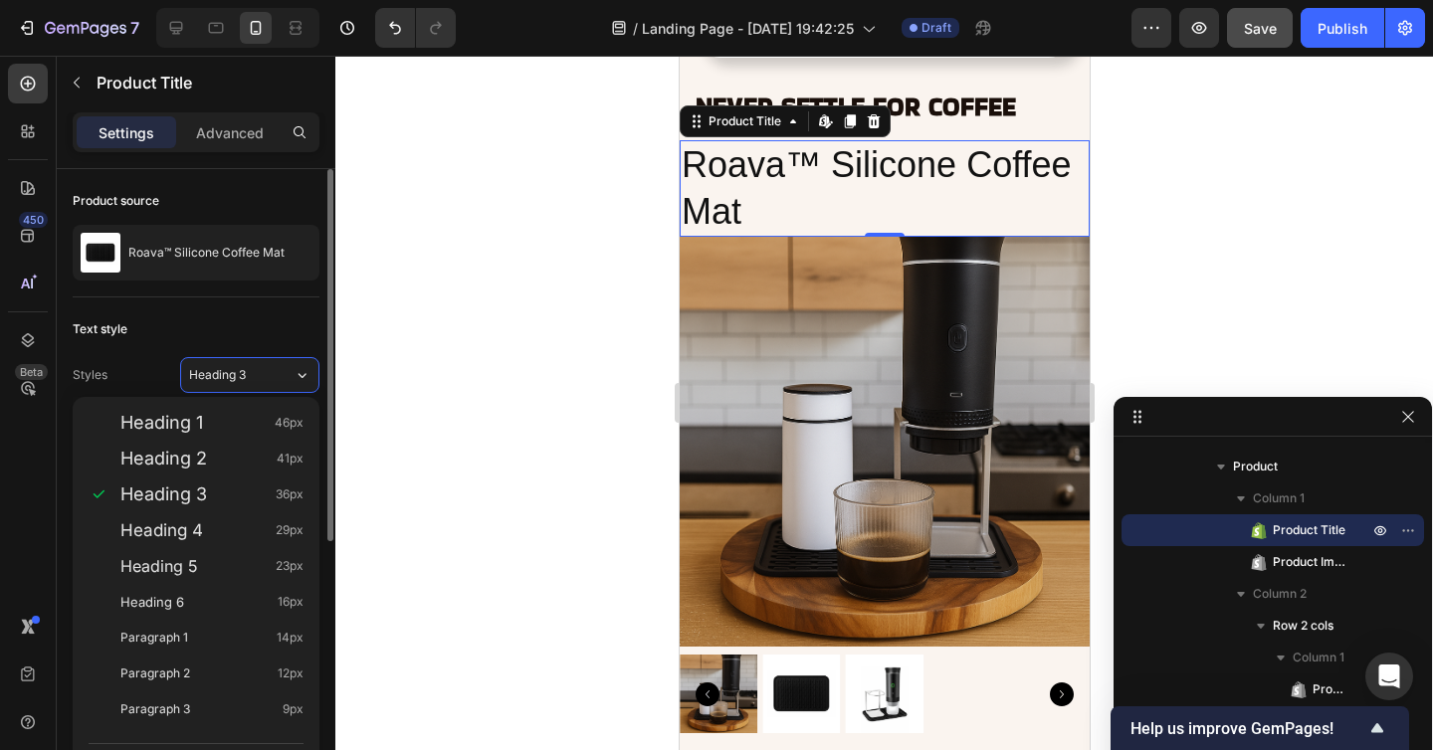
click at [127, 335] on div "Text style" at bounding box center [100, 329] width 55 height 18
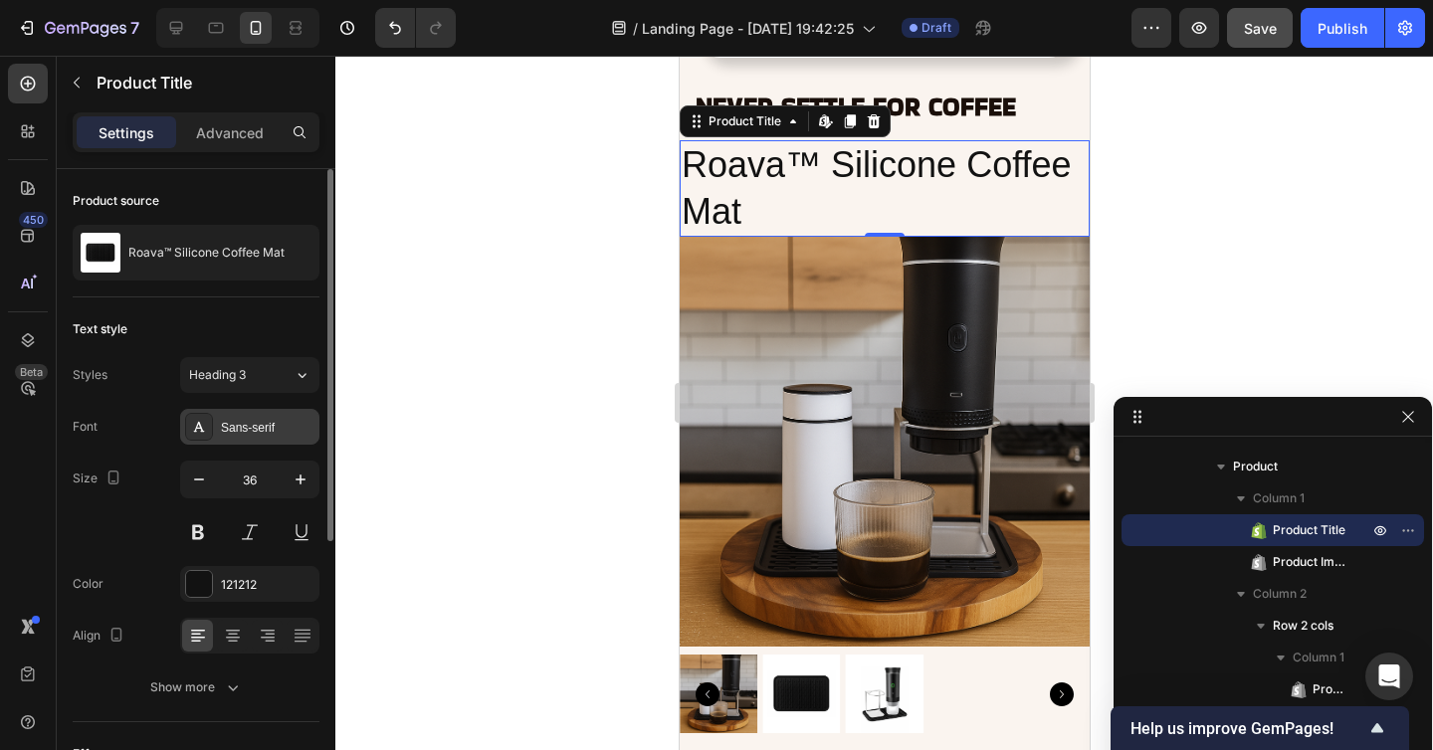
click at [230, 435] on div "Sans-serif" at bounding box center [268, 428] width 94 height 18
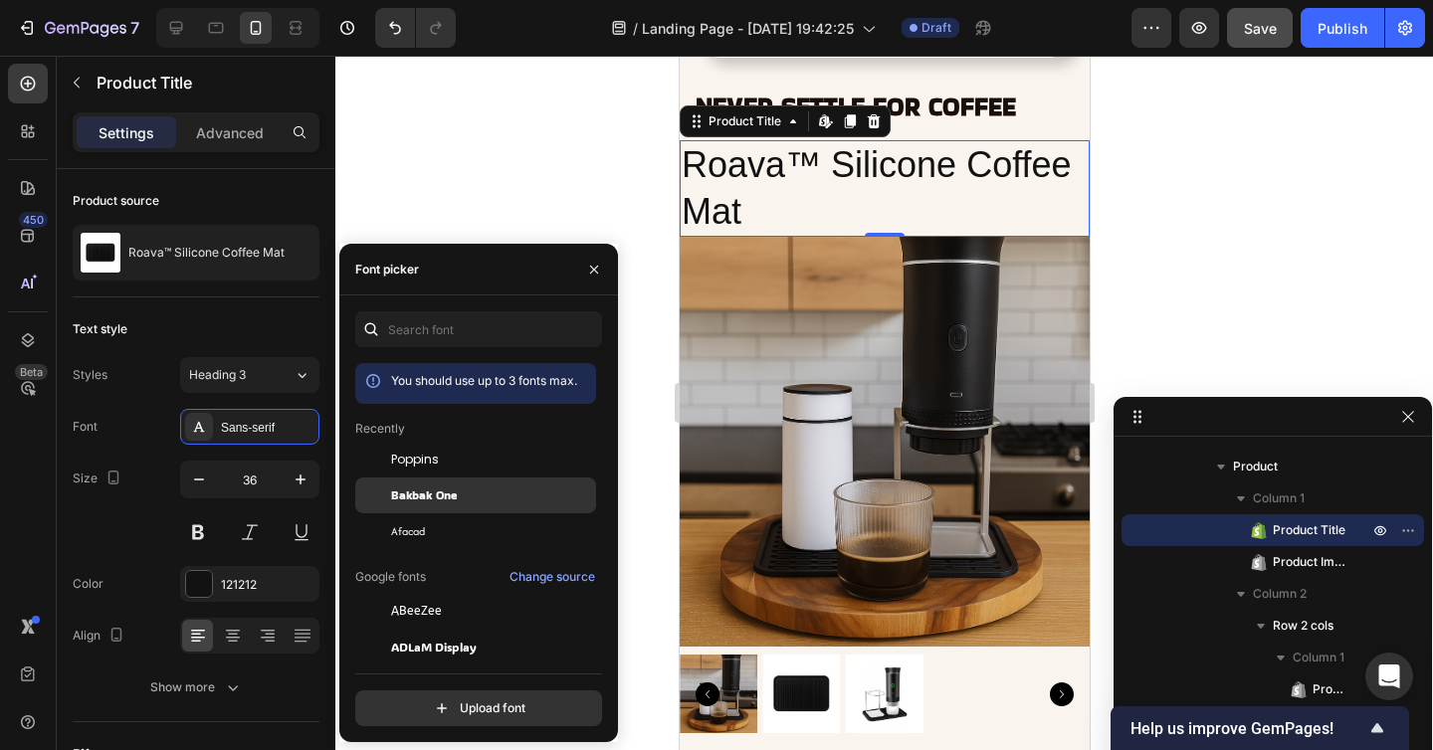
click at [444, 488] on span "Bakbak One" at bounding box center [424, 495] width 66 height 18
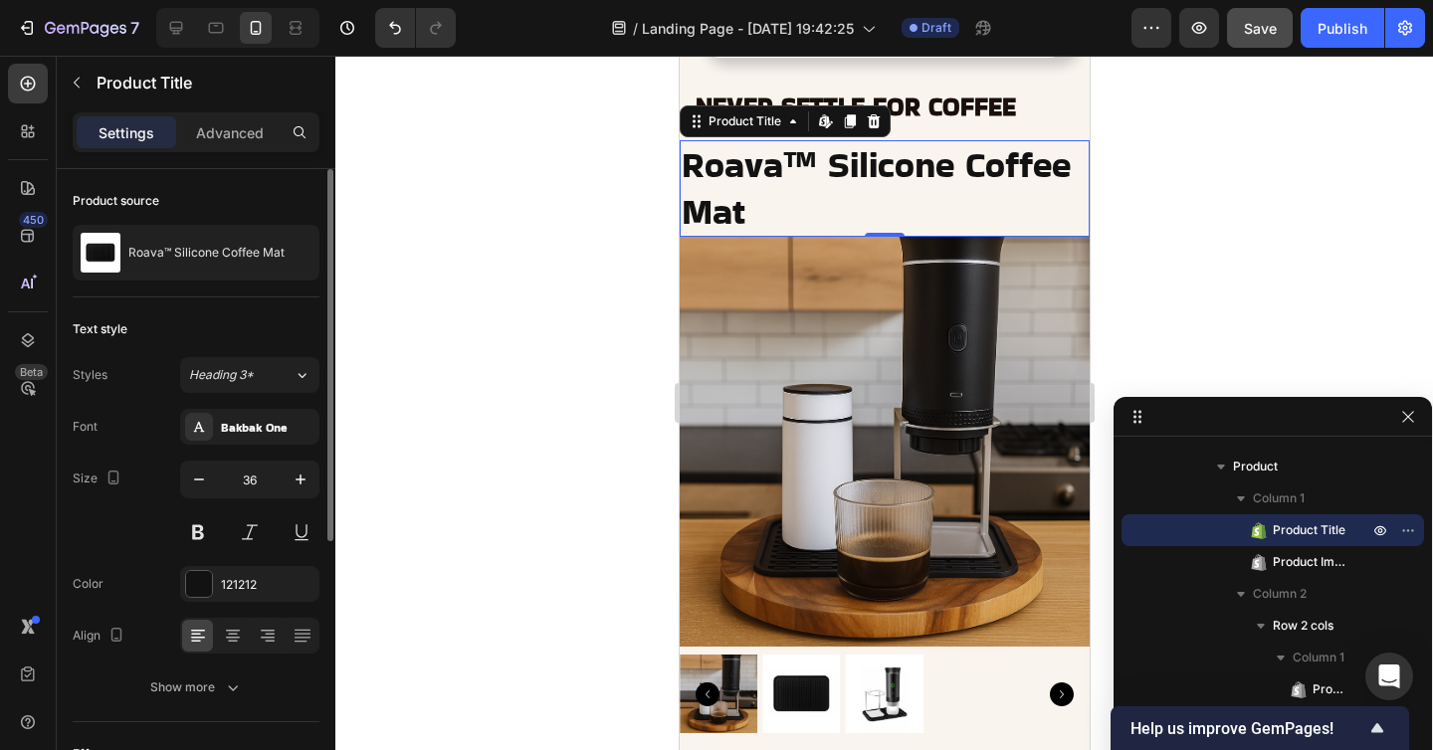
click at [253, 300] on div "Text style Styles Heading 3* Font Bakbak One Size 36 Color 121212 Align Show mo…" at bounding box center [196, 509] width 247 height 425
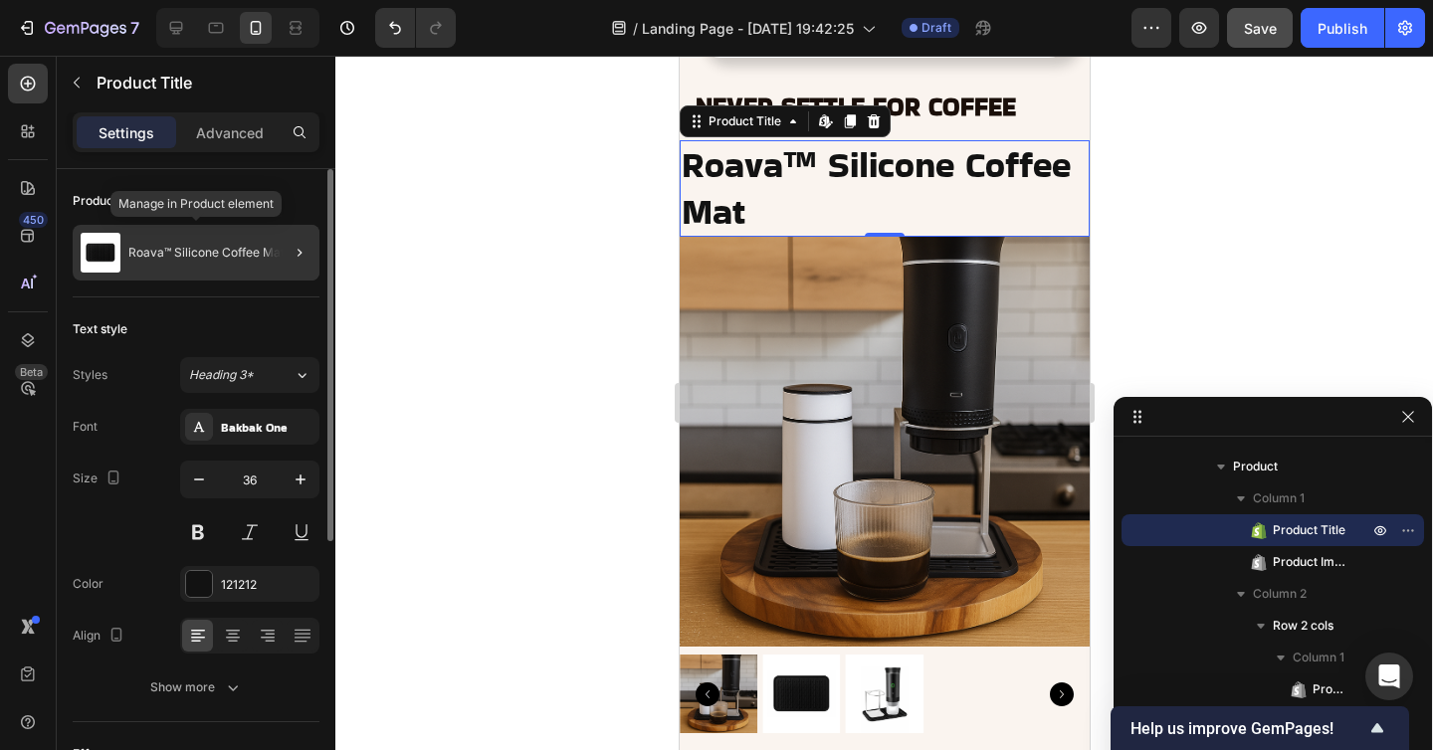
click at [238, 254] on p "Roava™ Silicone Coffee Mat" at bounding box center [206, 253] width 156 height 14
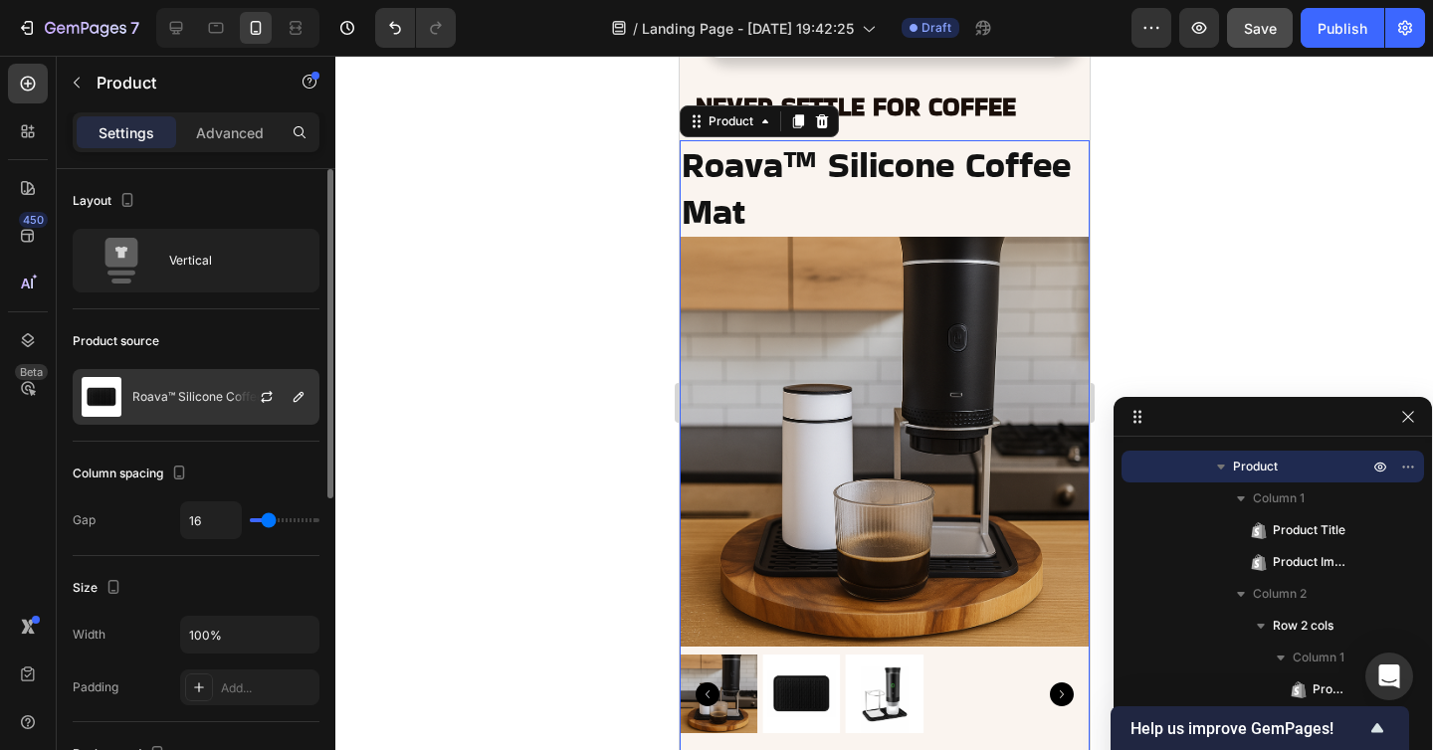
click at [242, 392] on div at bounding box center [275, 397] width 88 height 54
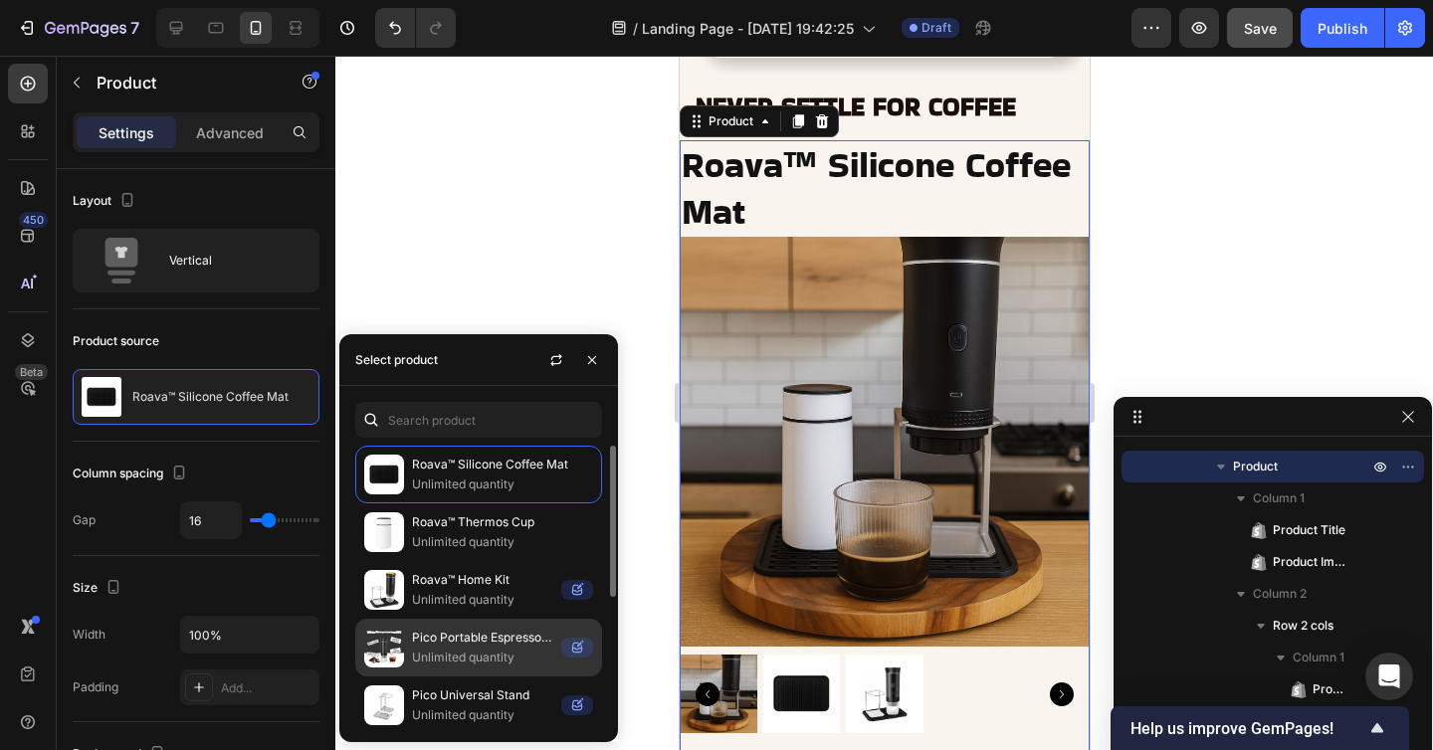
click at [489, 657] on p "Unlimited quantity" at bounding box center [482, 658] width 141 height 20
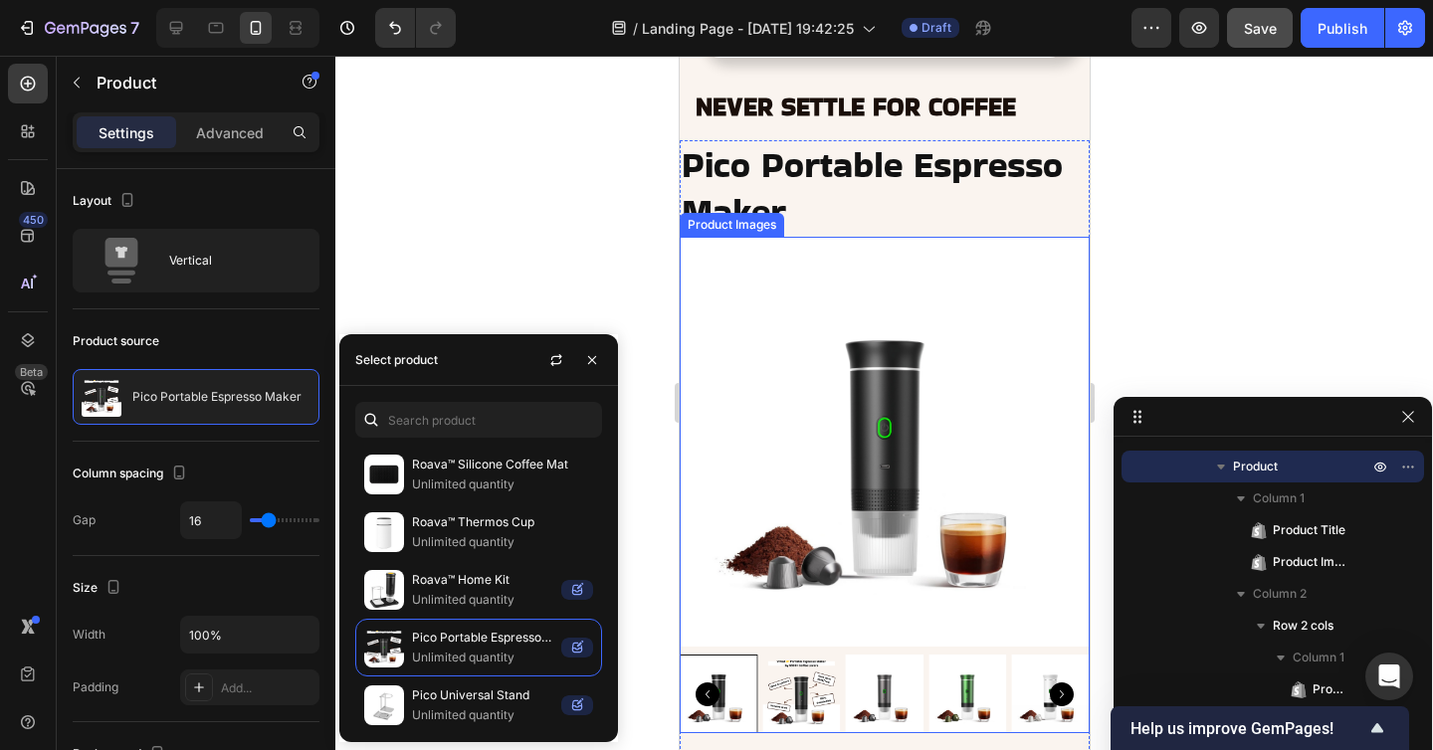
click at [814, 698] on img at bounding box center [800, 694] width 78 height 78
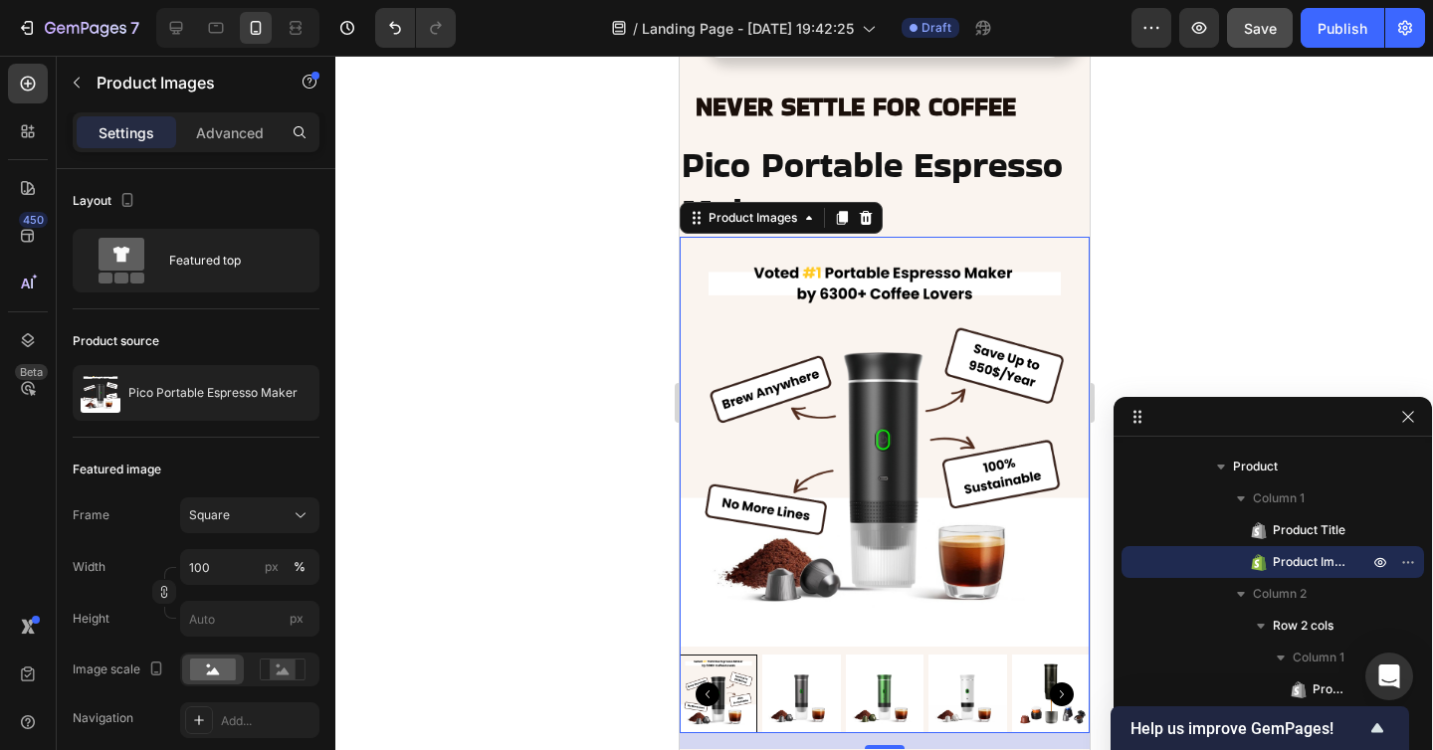
click at [1206, 316] on div at bounding box center [883, 403] width 1097 height 694
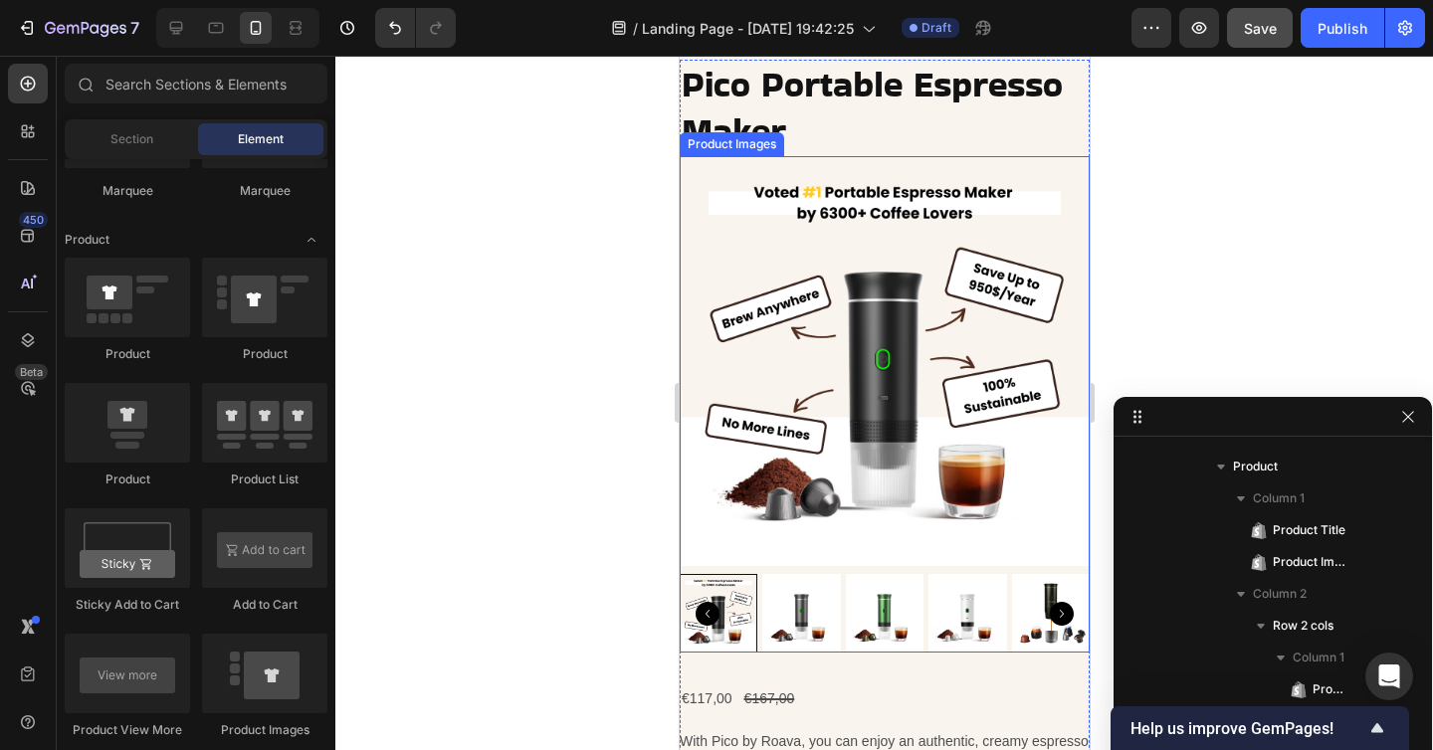
scroll to position [7921, 0]
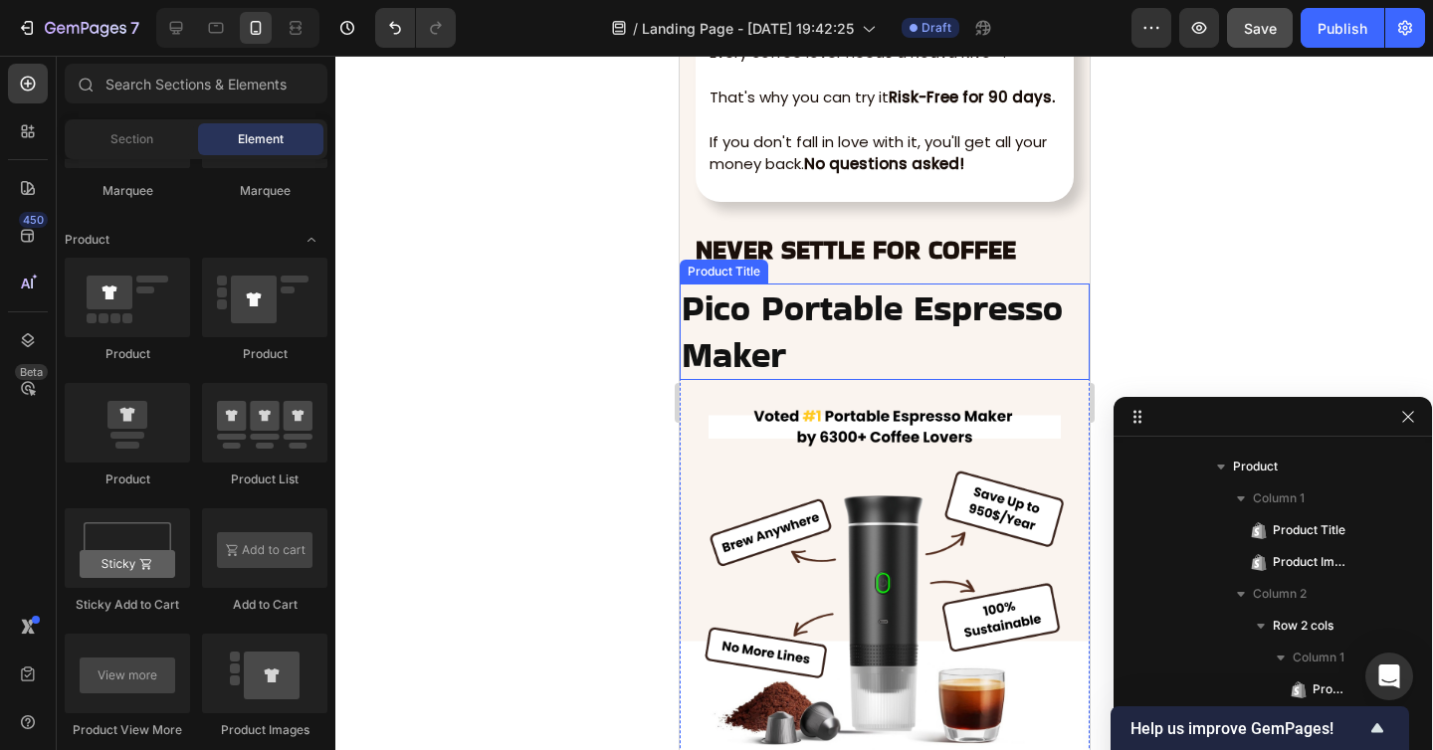
click at [905, 328] on h2 "Pico Portable Espresso Maker" at bounding box center [883, 332] width 410 height 97
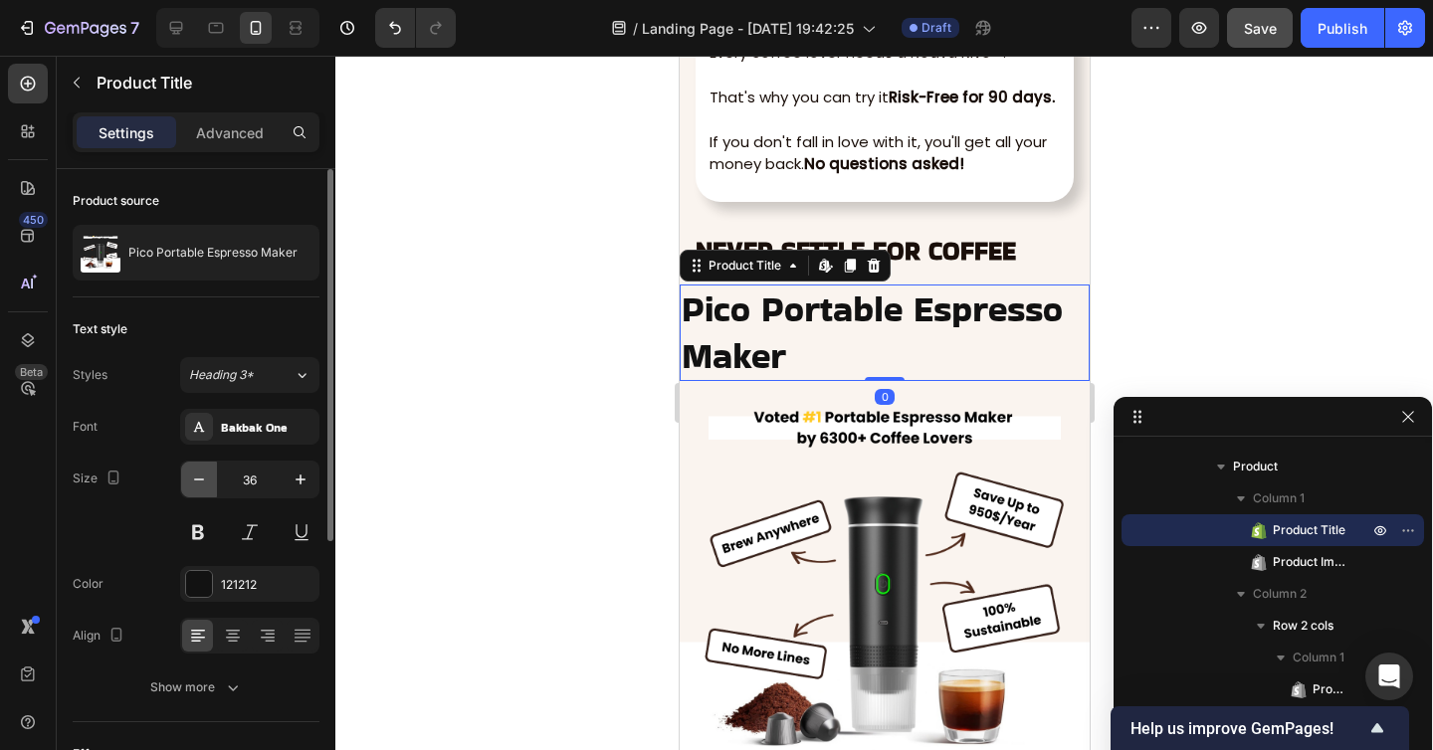
click at [200, 475] on icon "button" at bounding box center [199, 480] width 20 height 20
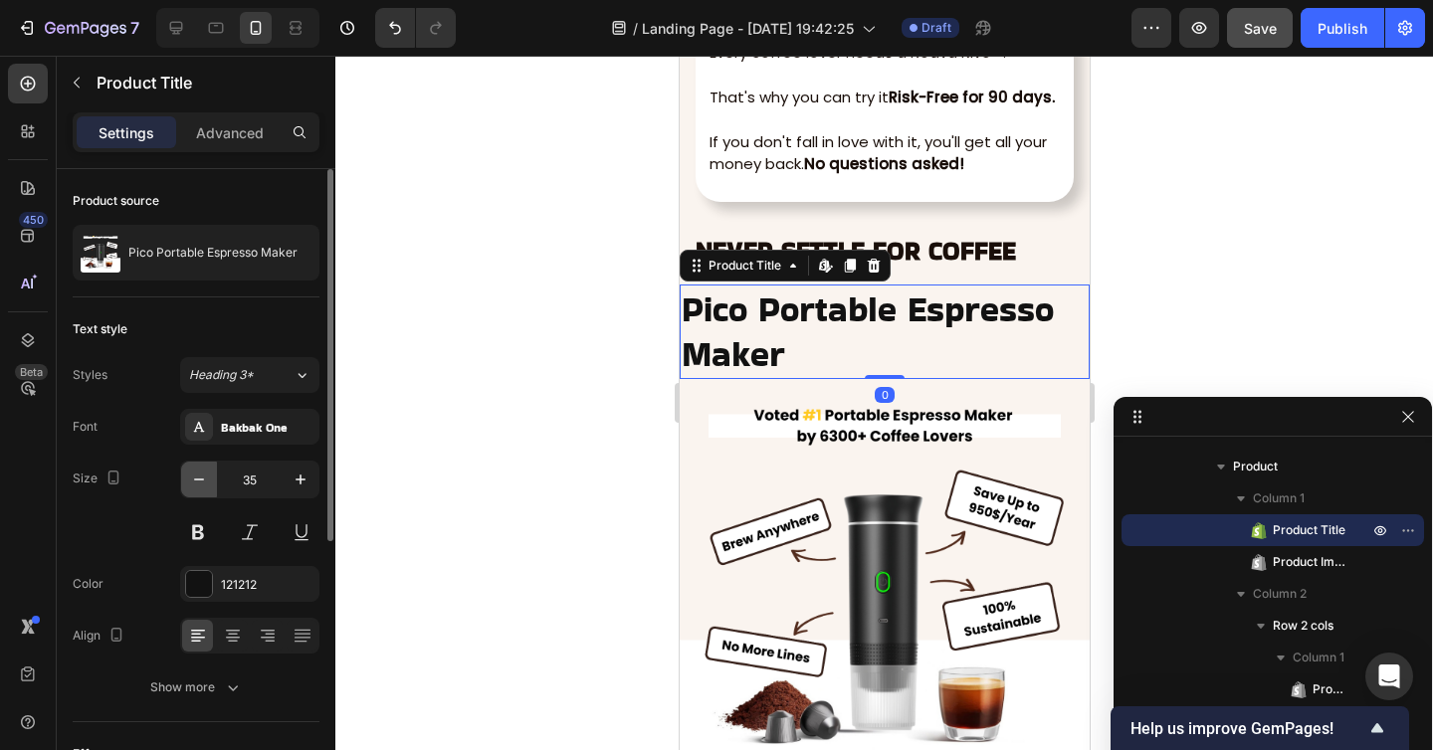
click at [200, 475] on icon "button" at bounding box center [199, 480] width 20 height 20
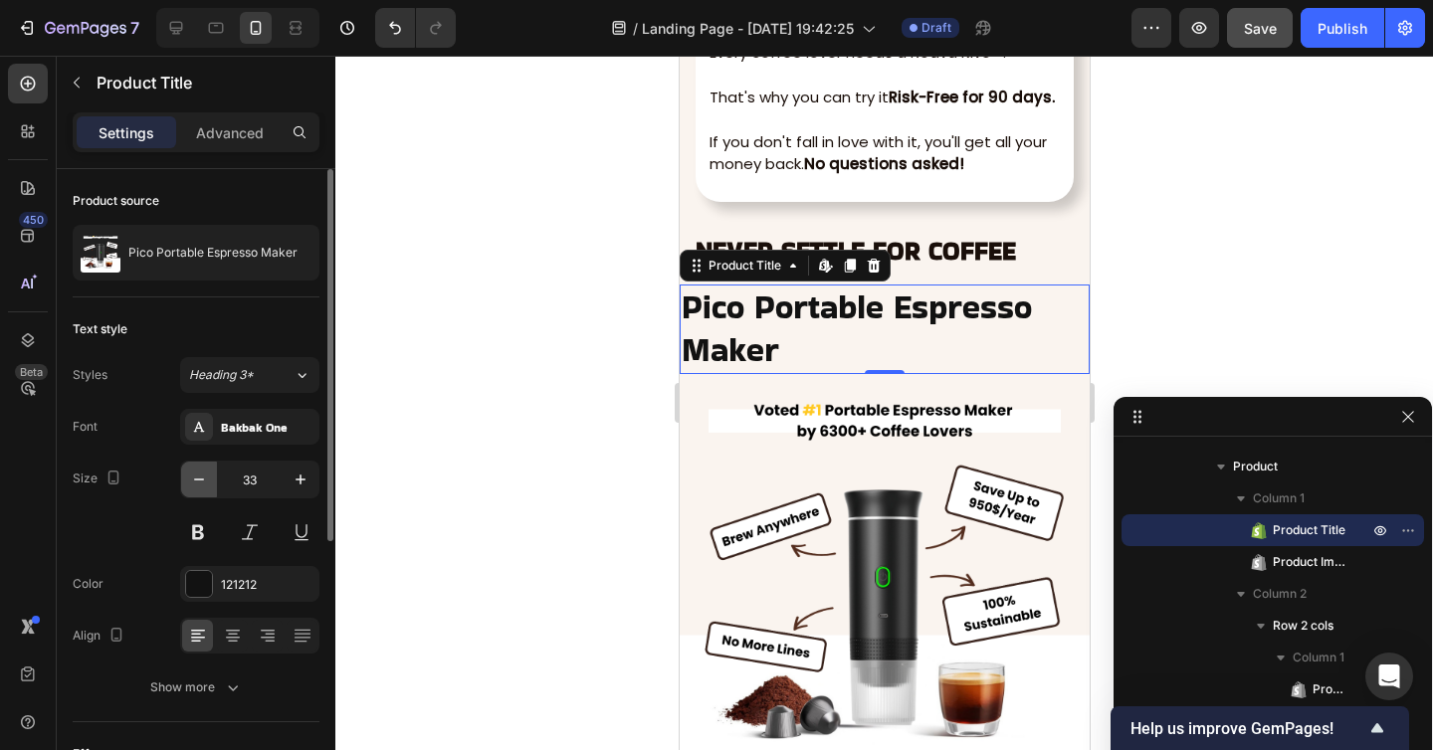
click at [200, 475] on icon "button" at bounding box center [199, 480] width 20 height 20
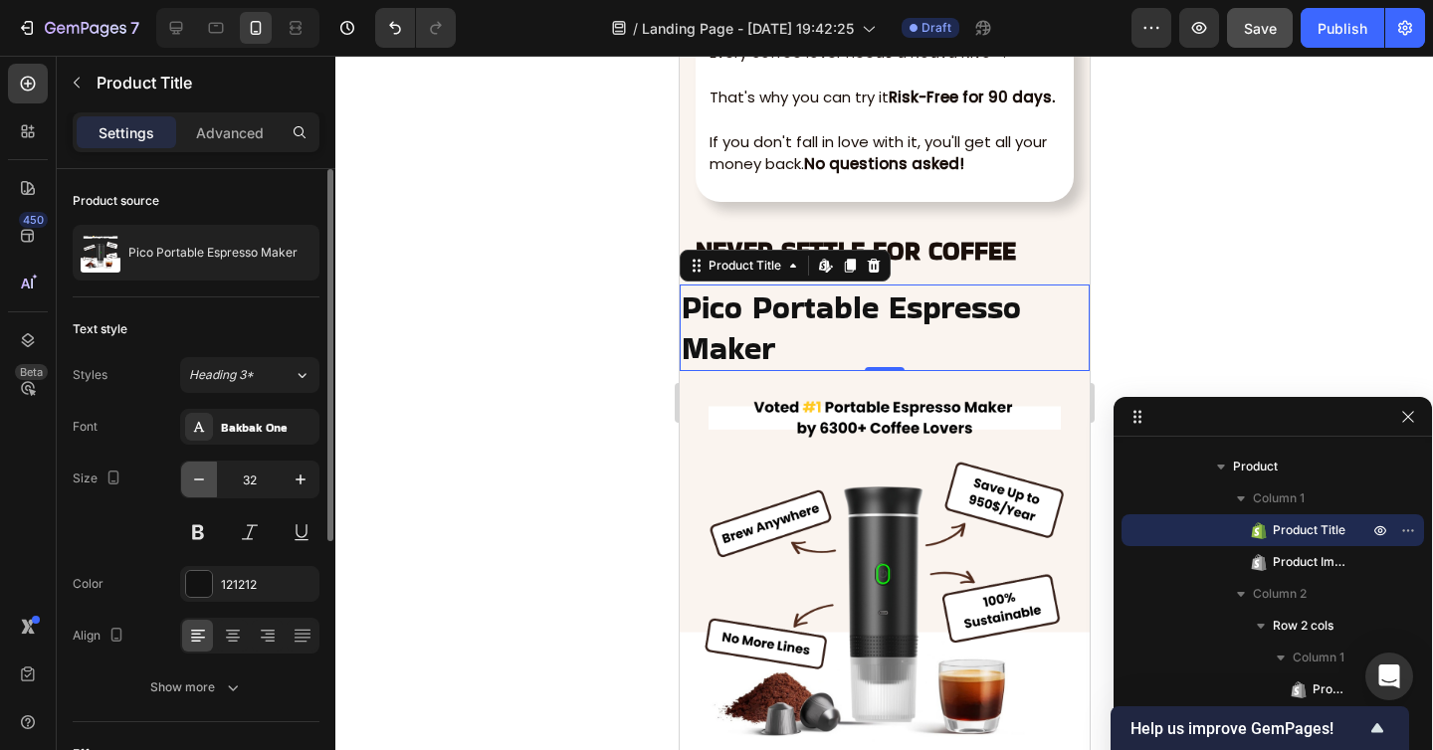
click at [200, 475] on icon "button" at bounding box center [199, 480] width 20 height 20
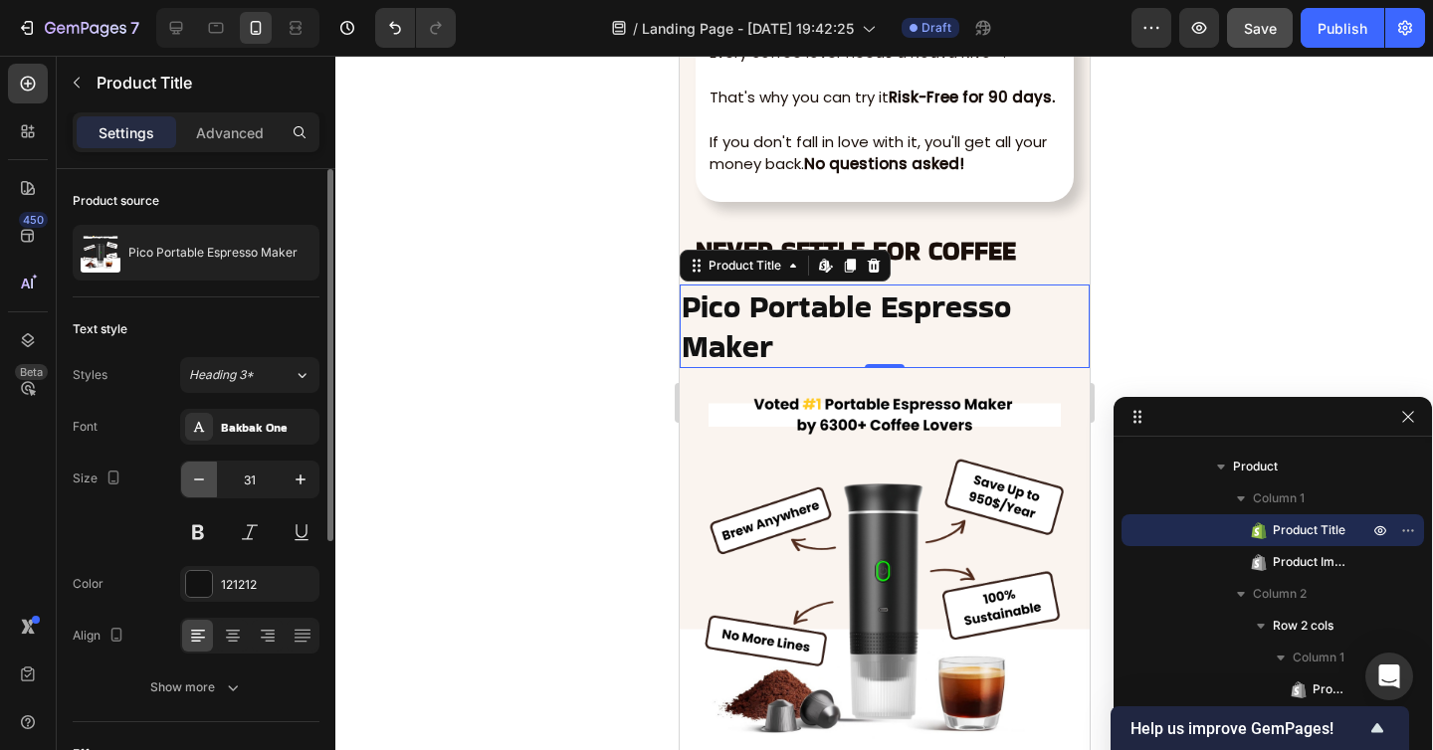
click at [200, 475] on icon "button" at bounding box center [199, 480] width 20 height 20
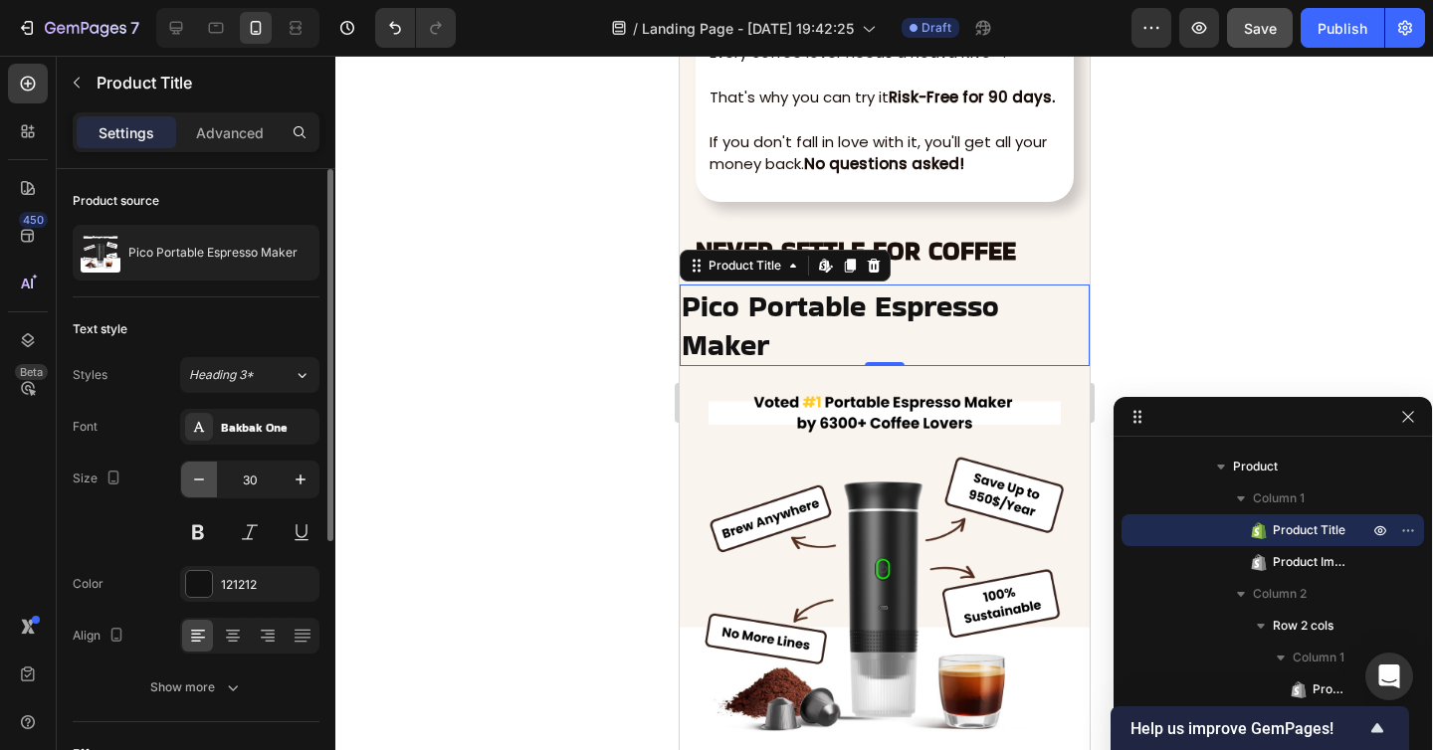
click at [200, 475] on icon "button" at bounding box center [199, 480] width 20 height 20
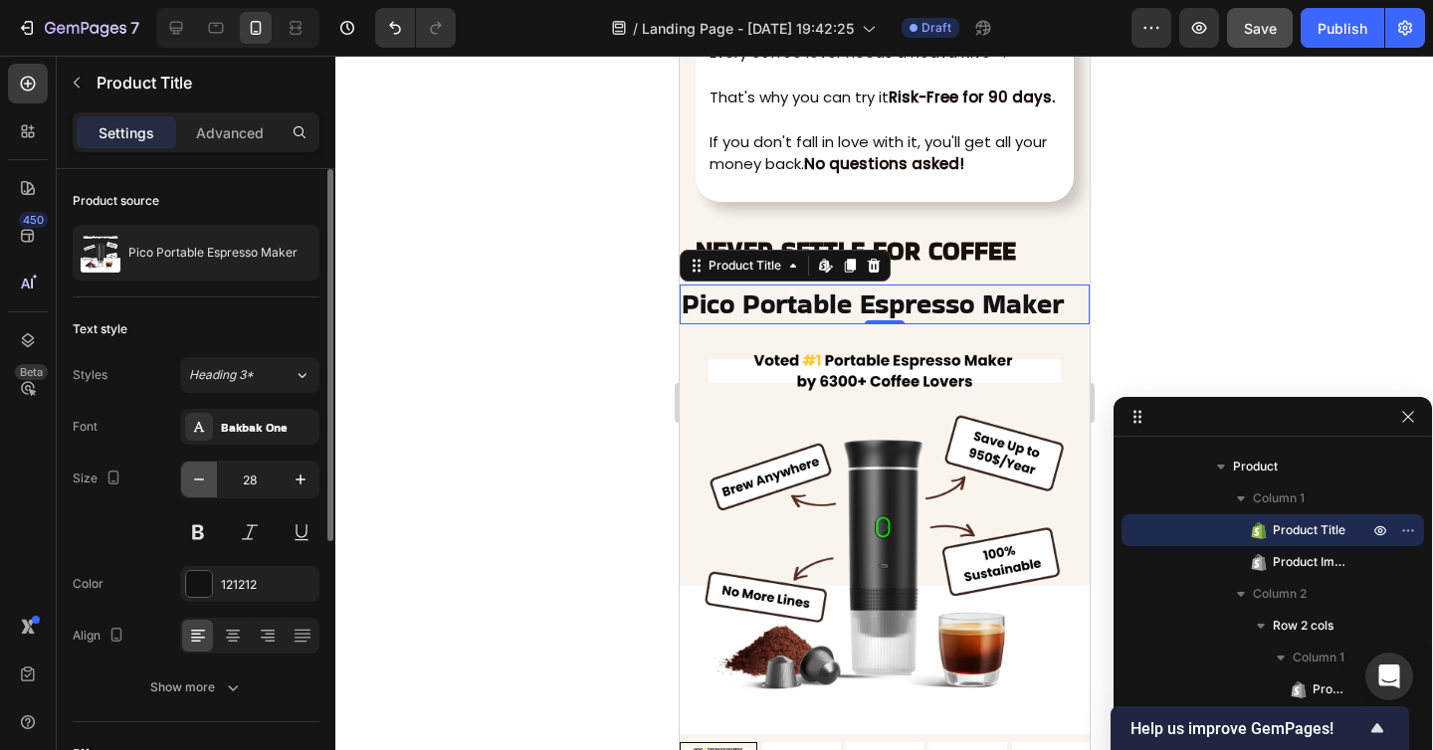
click at [200, 475] on icon "button" at bounding box center [199, 480] width 20 height 20
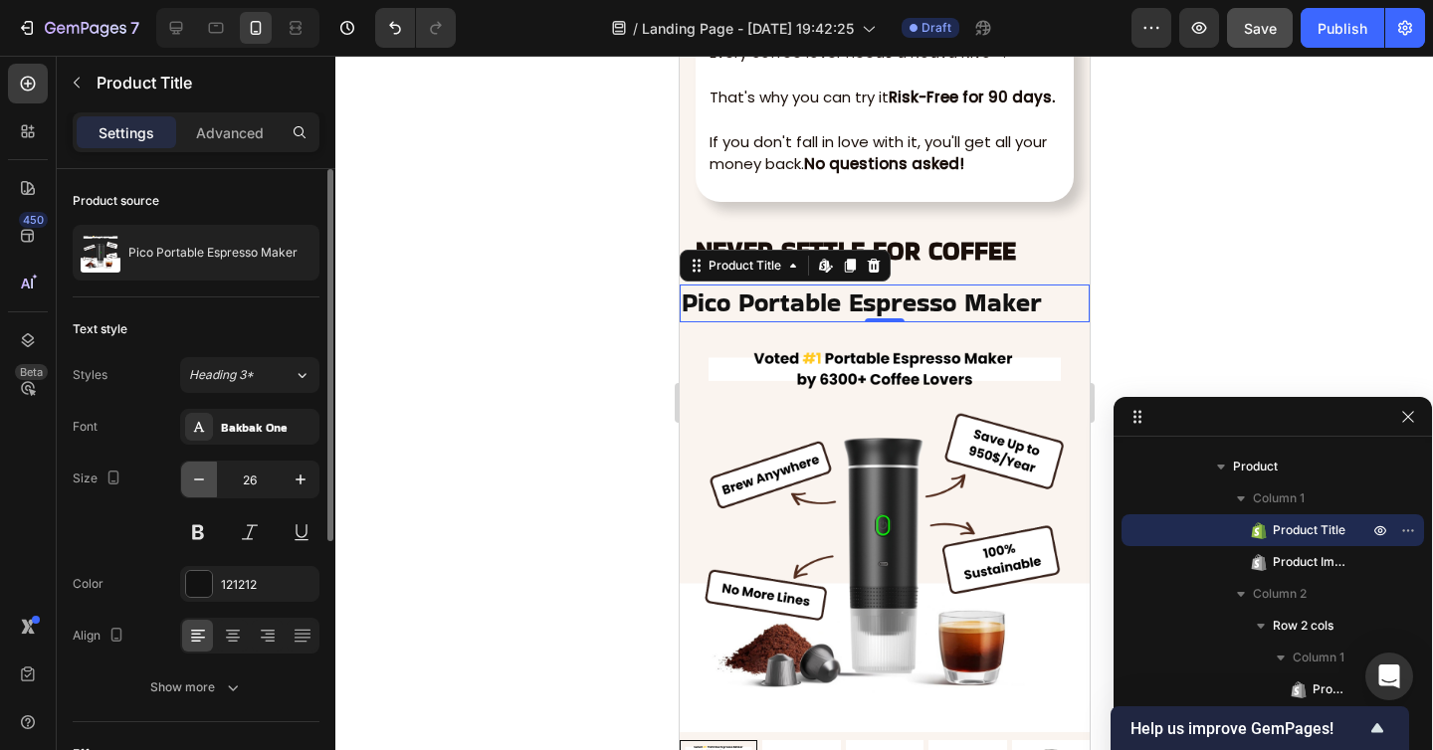
click at [200, 475] on icon "button" at bounding box center [199, 480] width 20 height 20
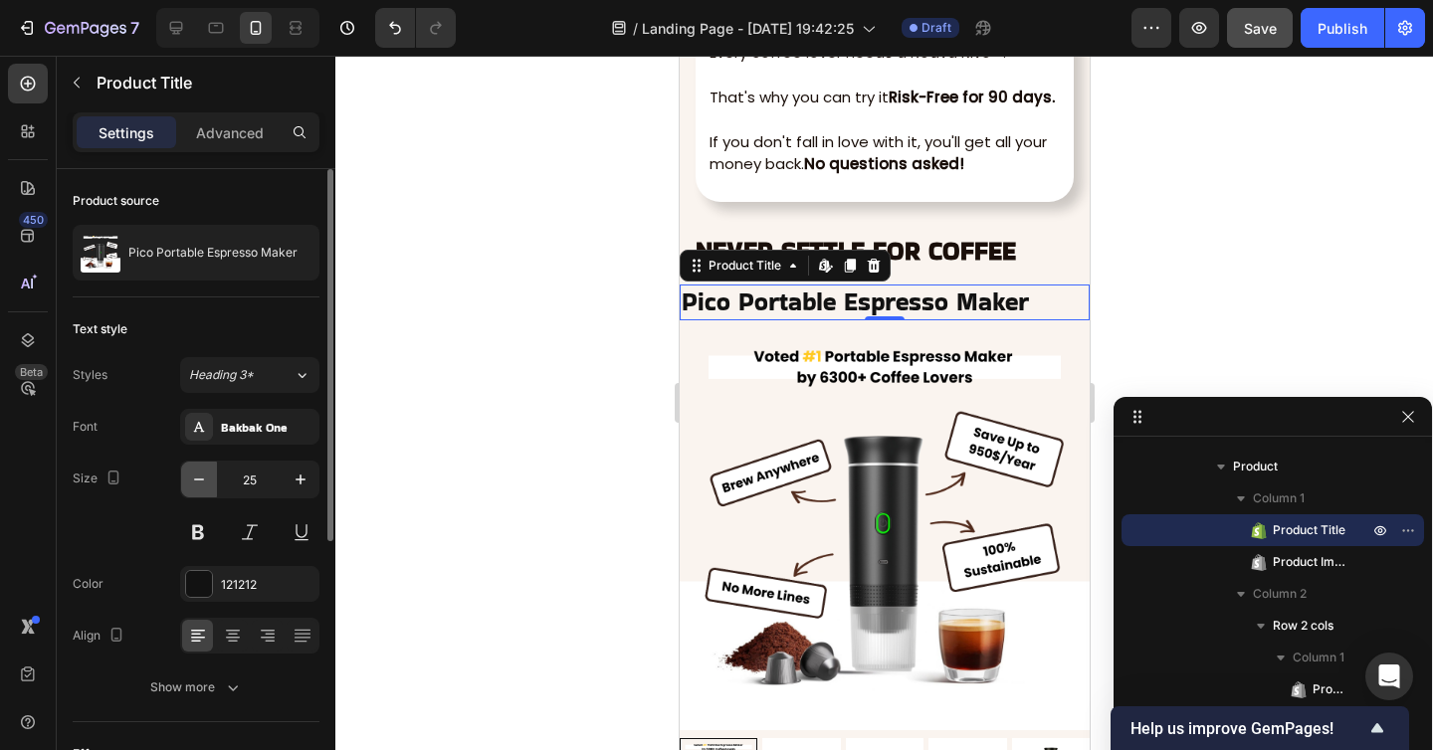
click at [200, 475] on icon "button" at bounding box center [199, 480] width 20 height 20
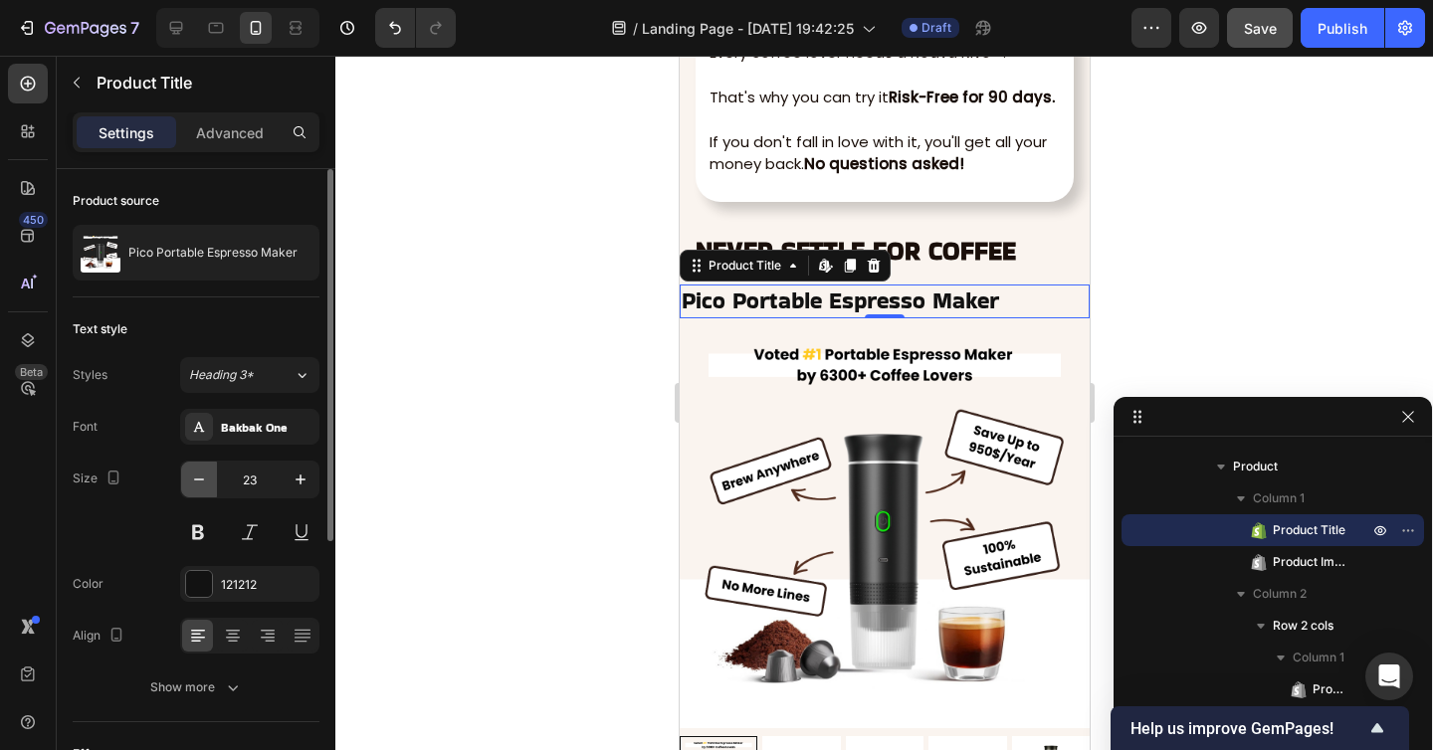
click at [200, 475] on icon "button" at bounding box center [199, 480] width 20 height 20
type input "22"
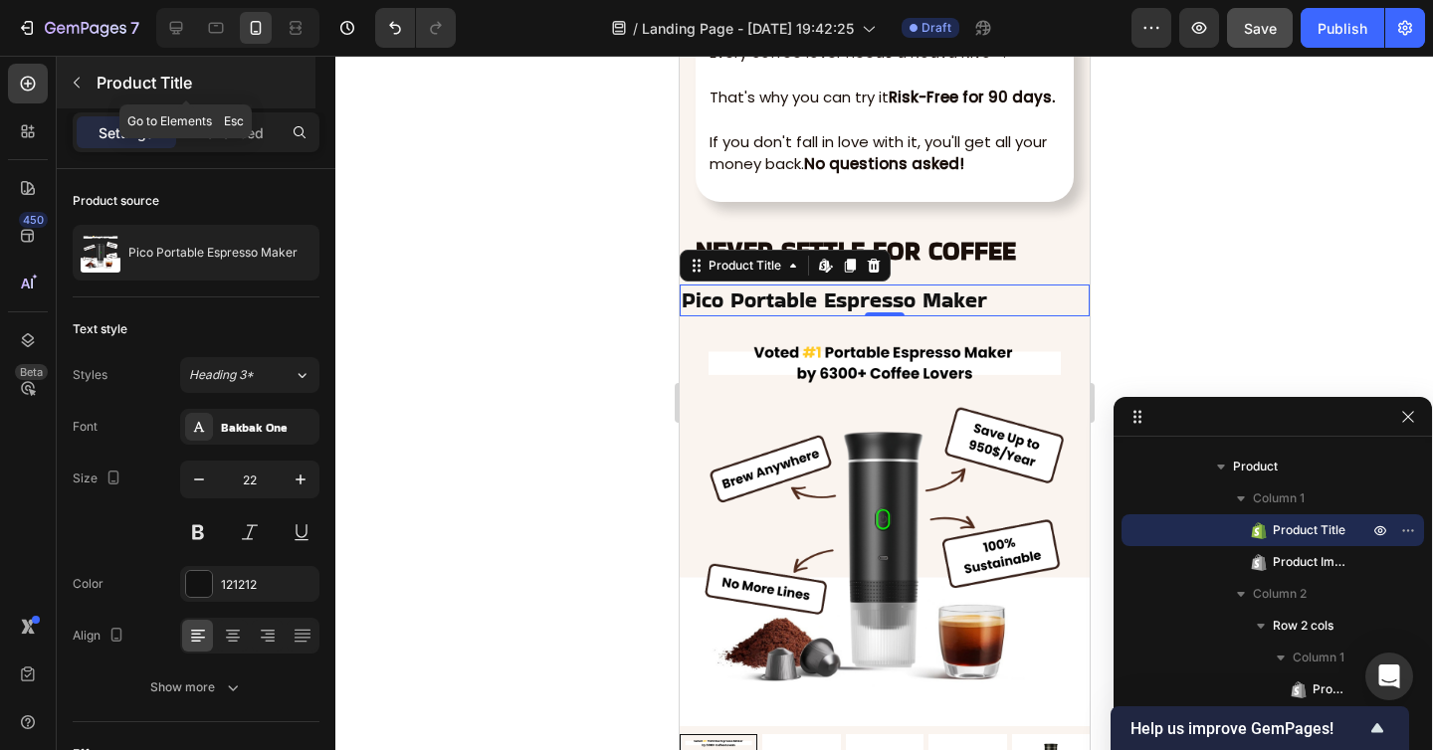
click at [80, 80] on icon "button" at bounding box center [77, 83] width 16 height 16
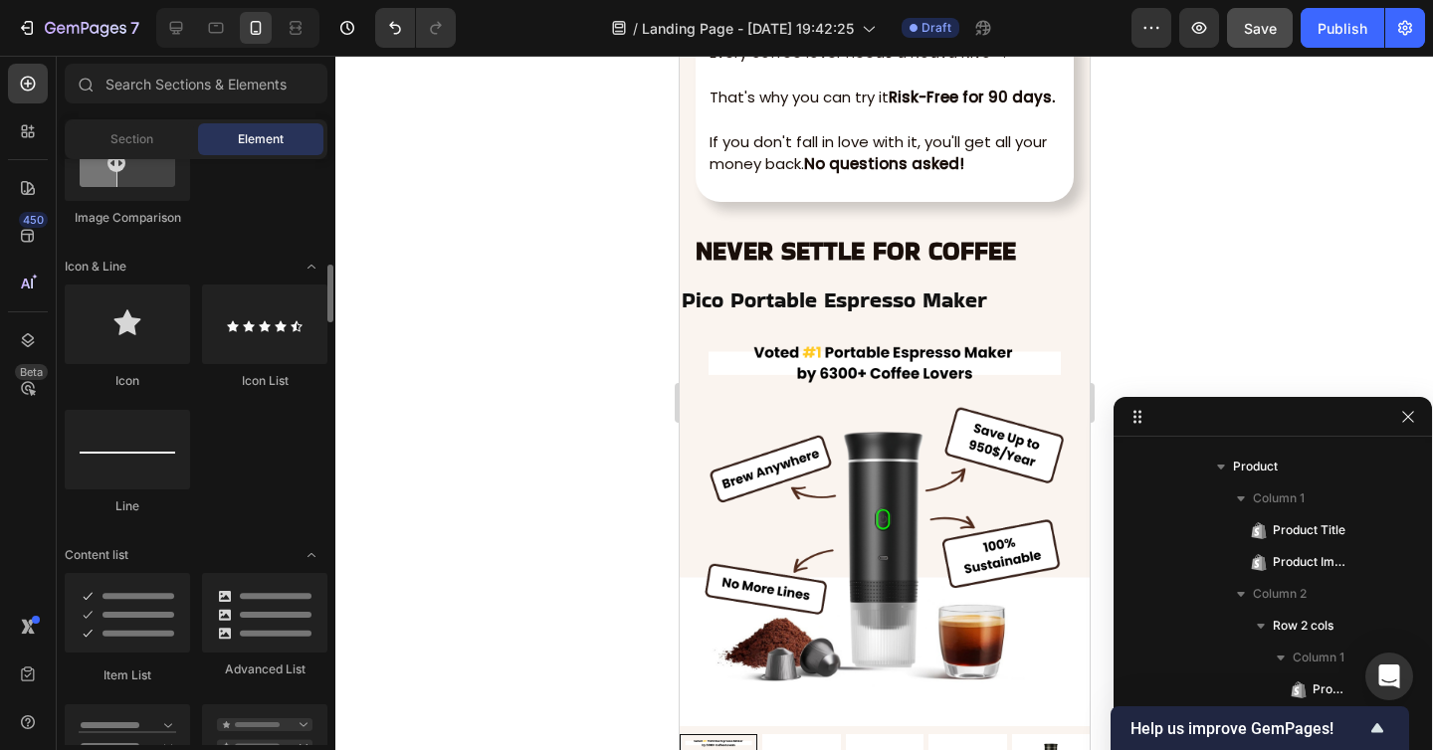
scroll to position [1186, 0]
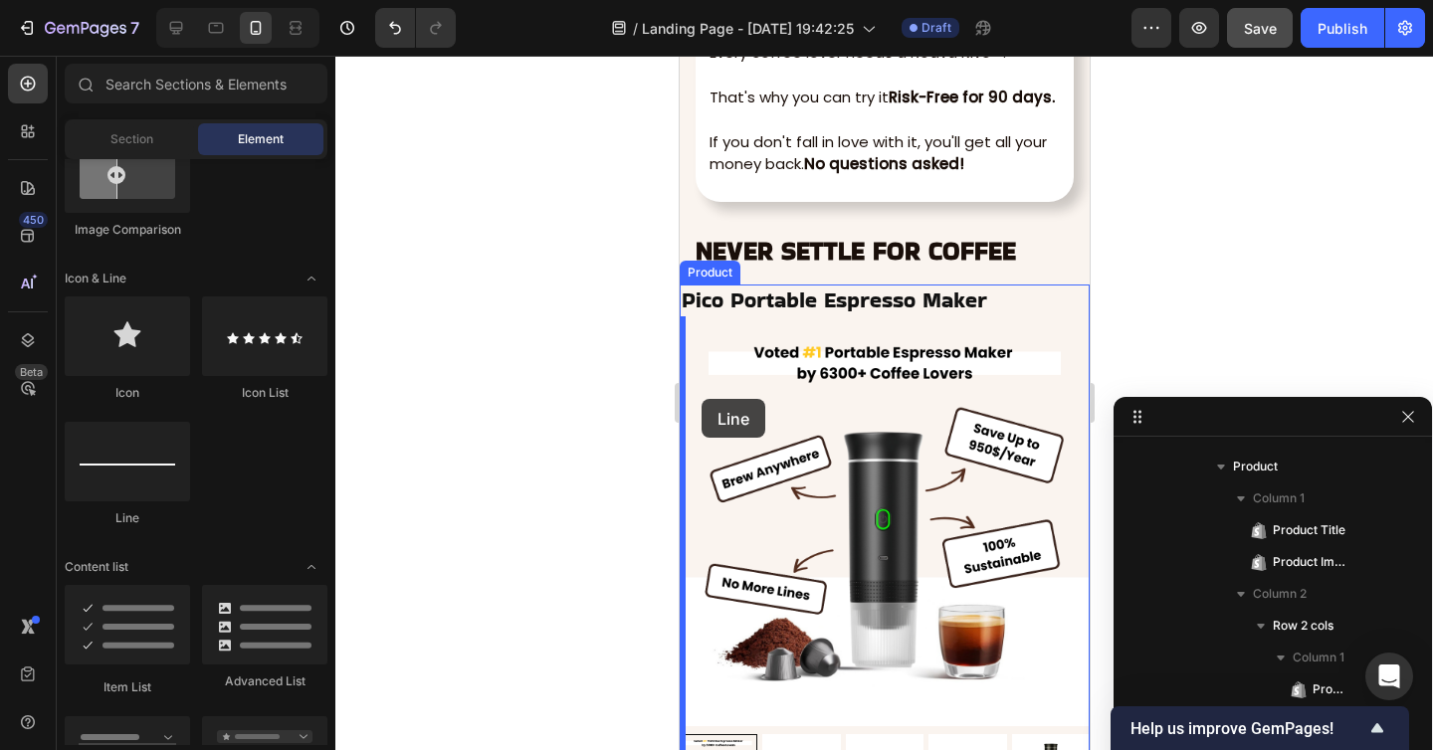
drag, startPoint x: 854, startPoint y: 541, endPoint x: 692, endPoint y: 401, distance: 213.7
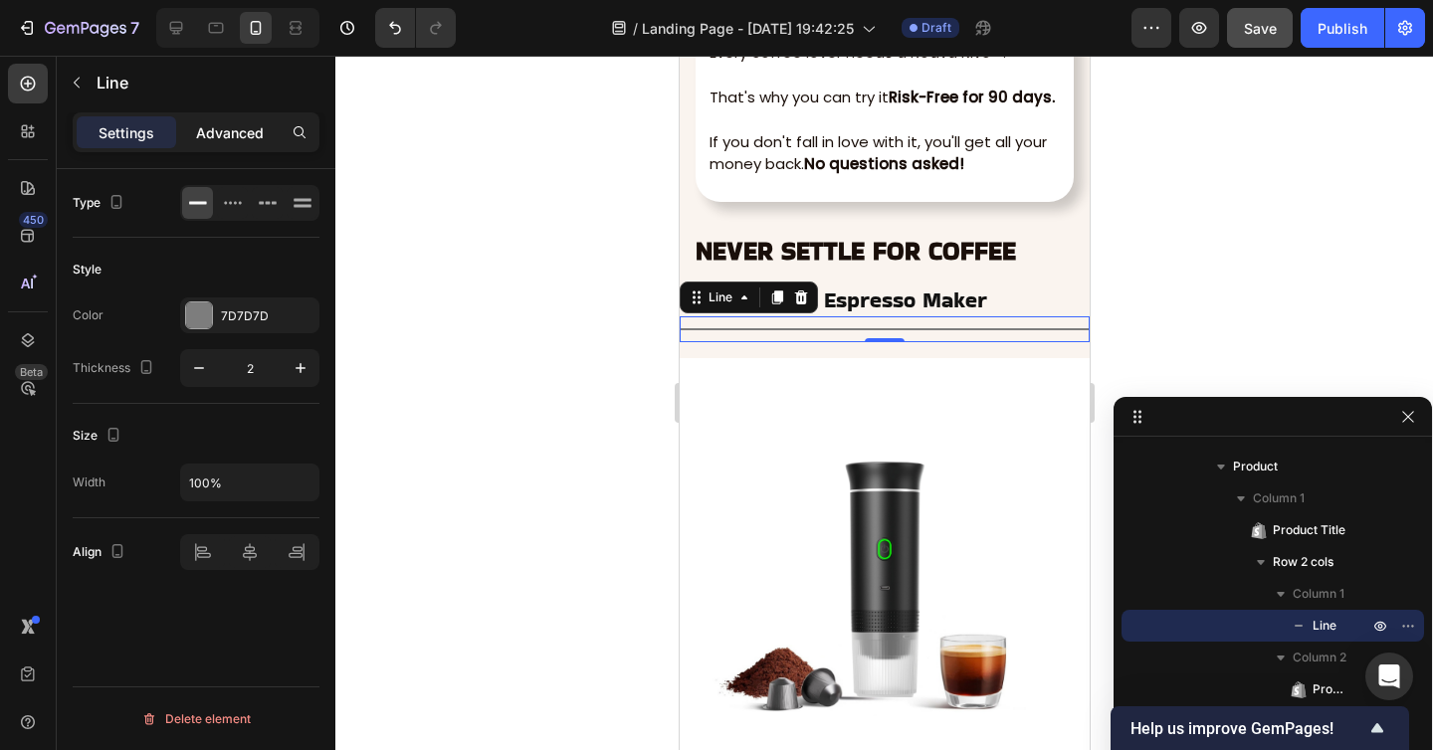
click at [232, 140] on p "Advanced" at bounding box center [230, 132] width 68 height 21
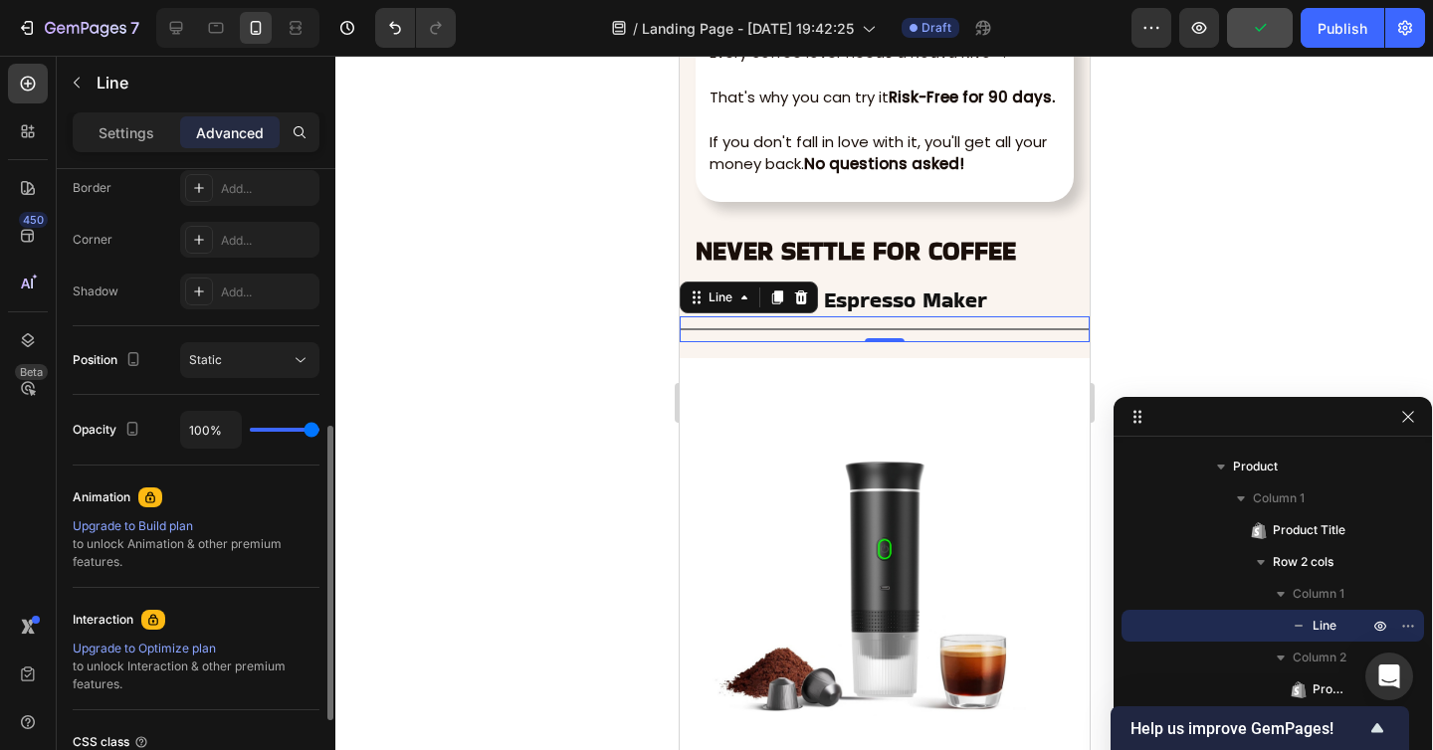
scroll to position [441, 0]
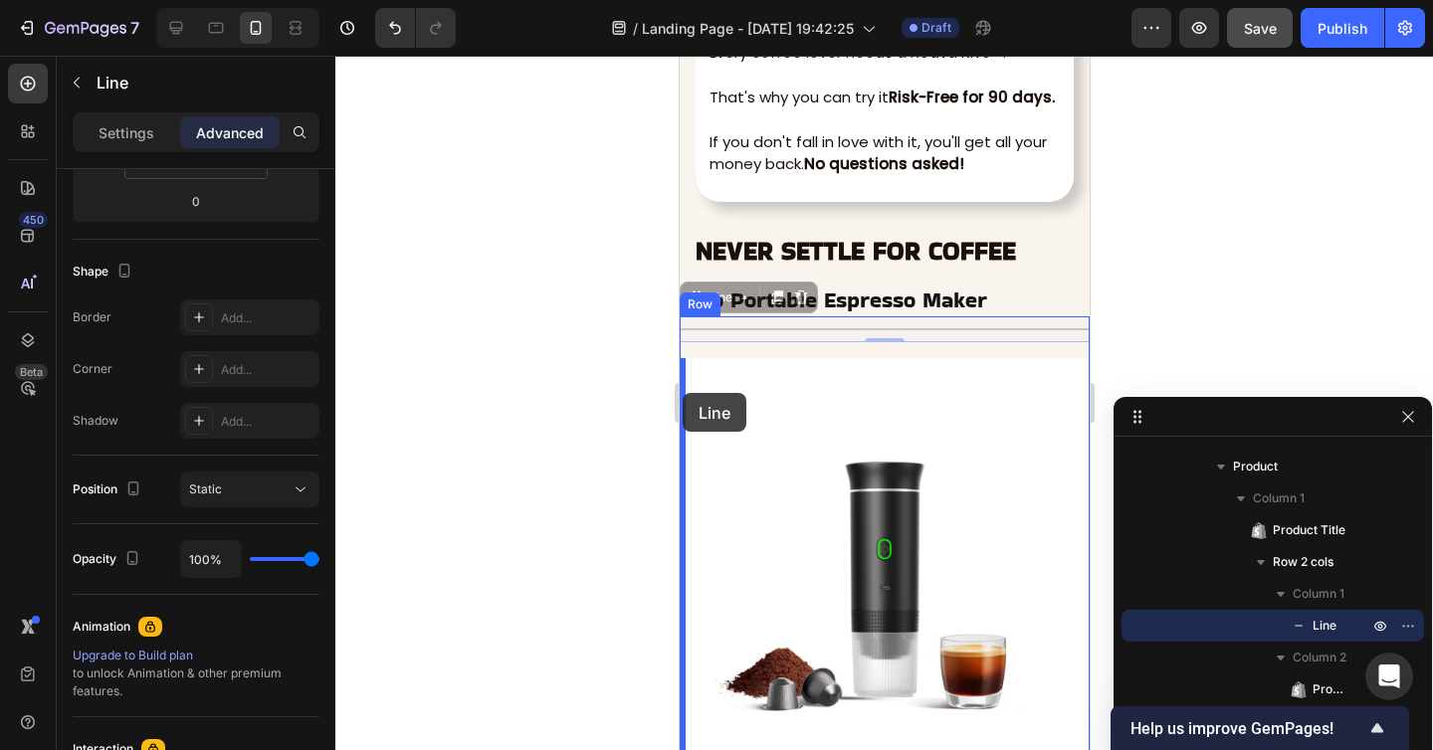
drag, startPoint x: 704, startPoint y: 300, endPoint x: 681, endPoint y: 393, distance: 95.3
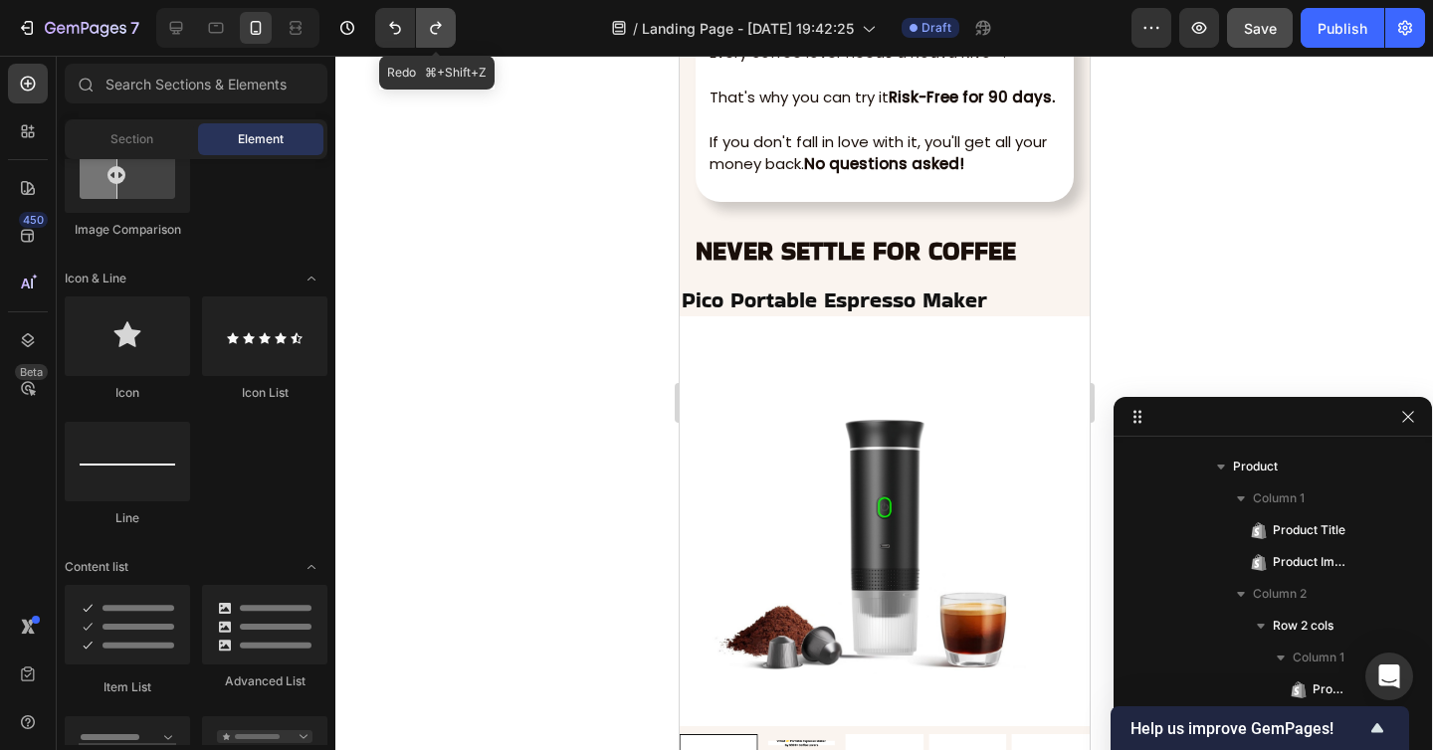
click at [444, 37] on icon "Undo/Redo" at bounding box center [436, 28] width 20 height 20
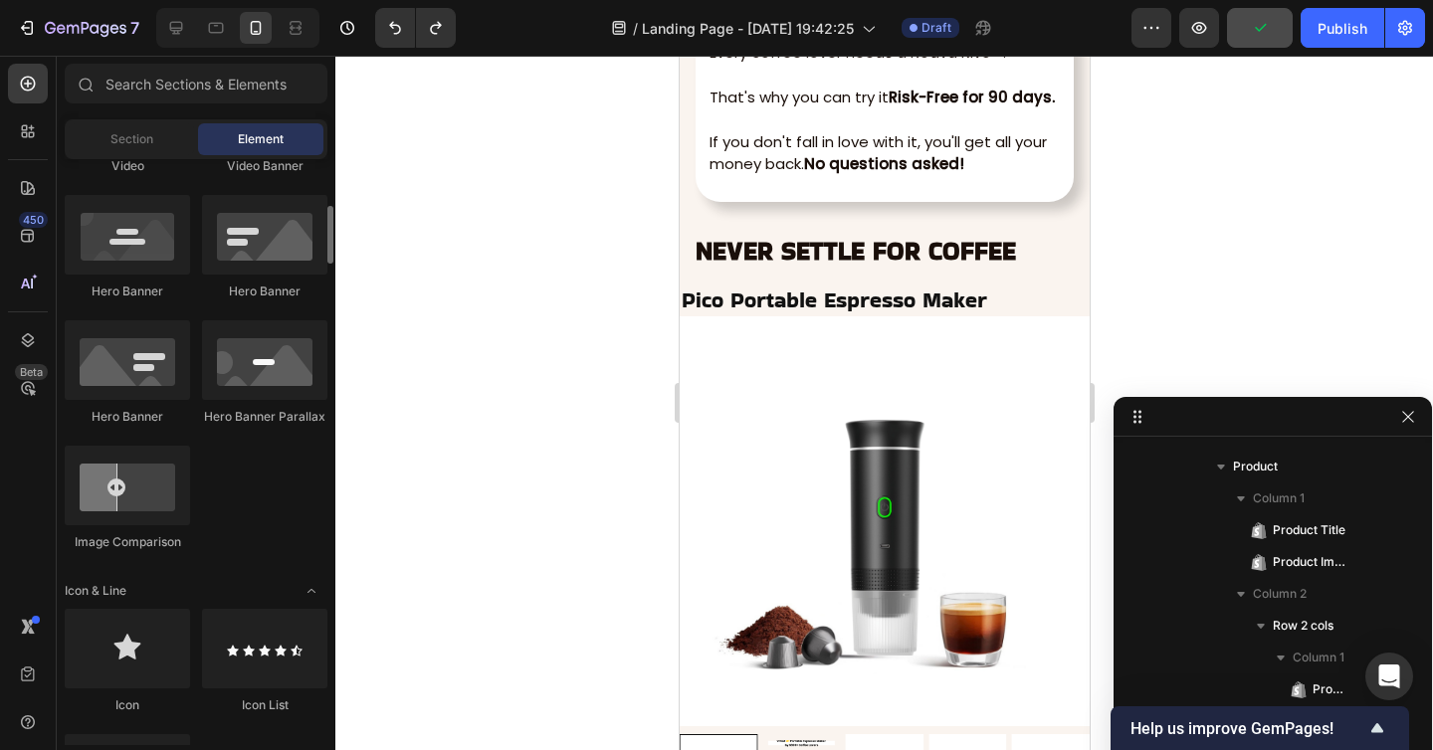
scroll to position [770, 0]
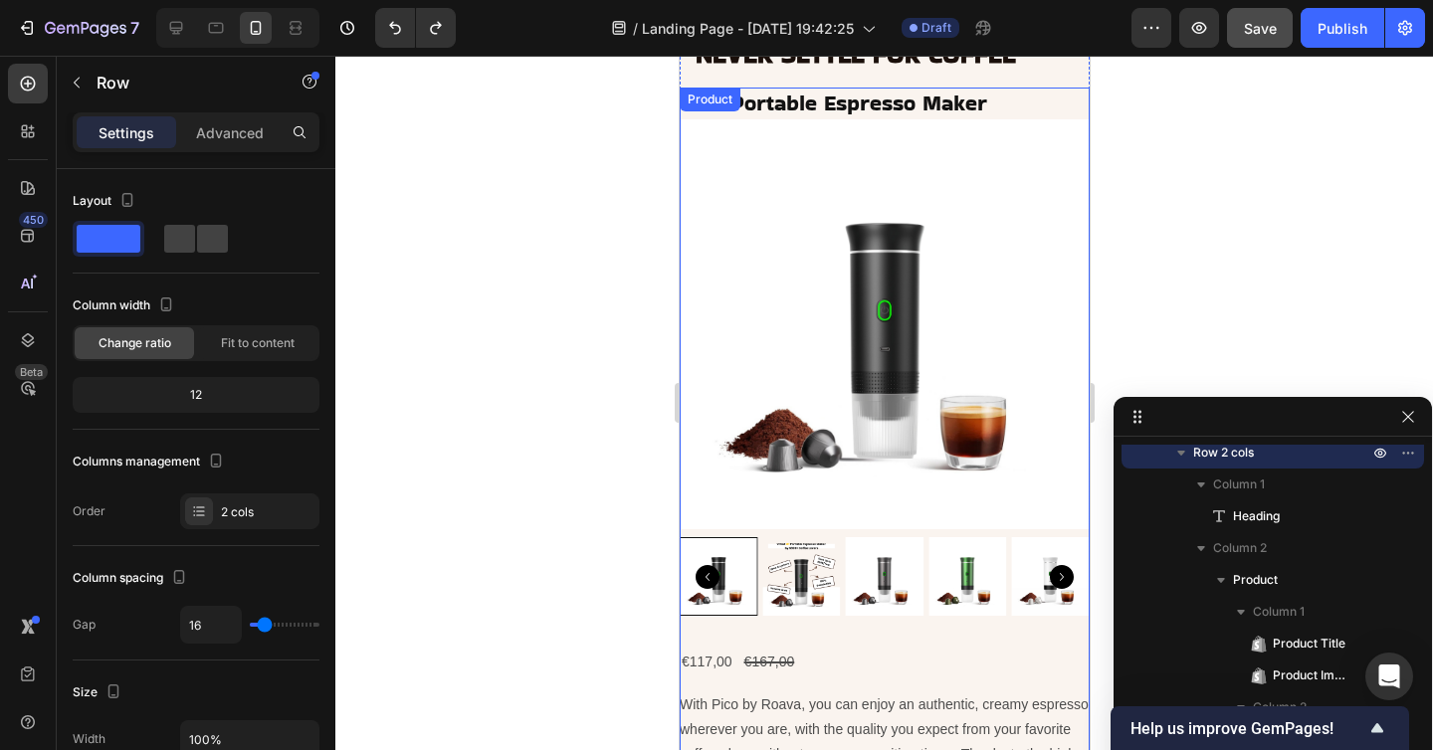
scroll to position [8021, 0]
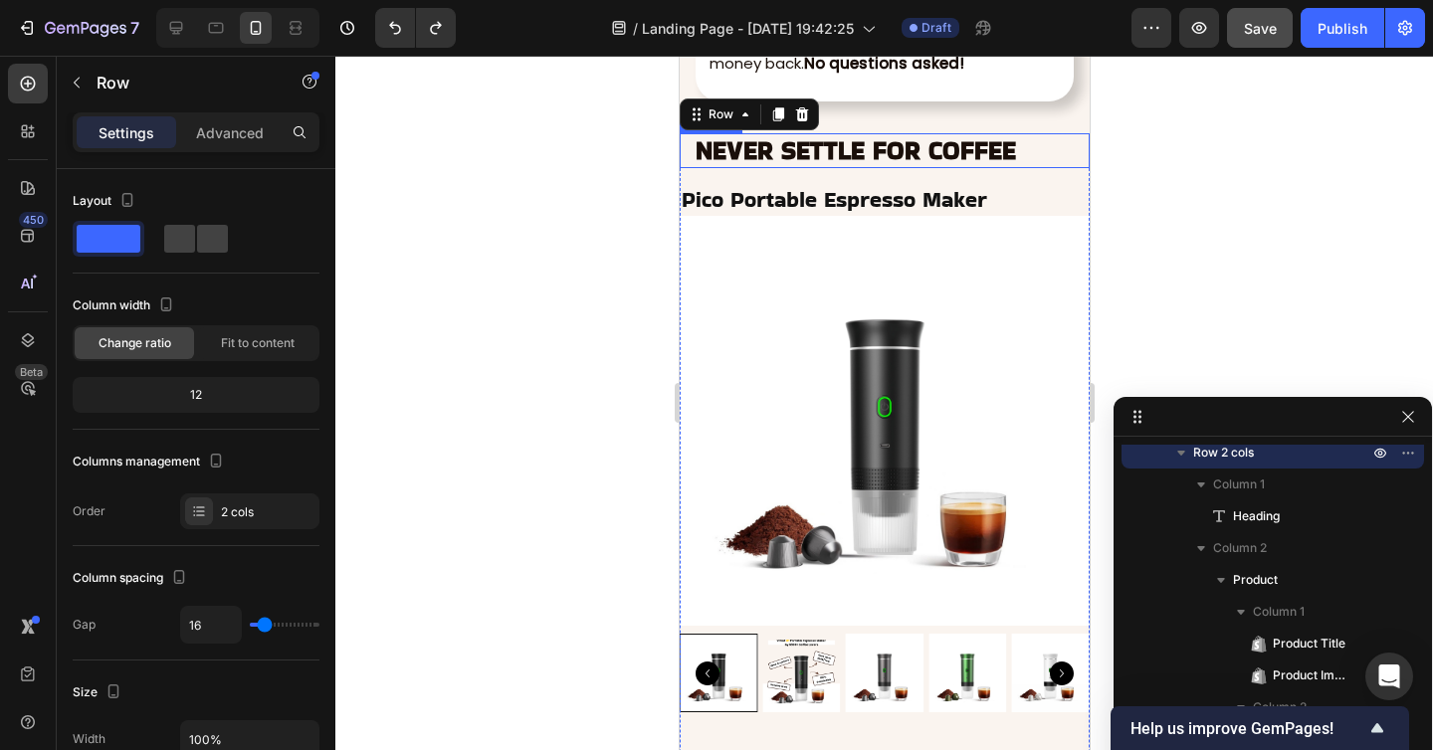
click at [704, 144] on strong "NEVER SETTLE FOR COFFEE" at bounding box center [854, 150] width 320 height 35
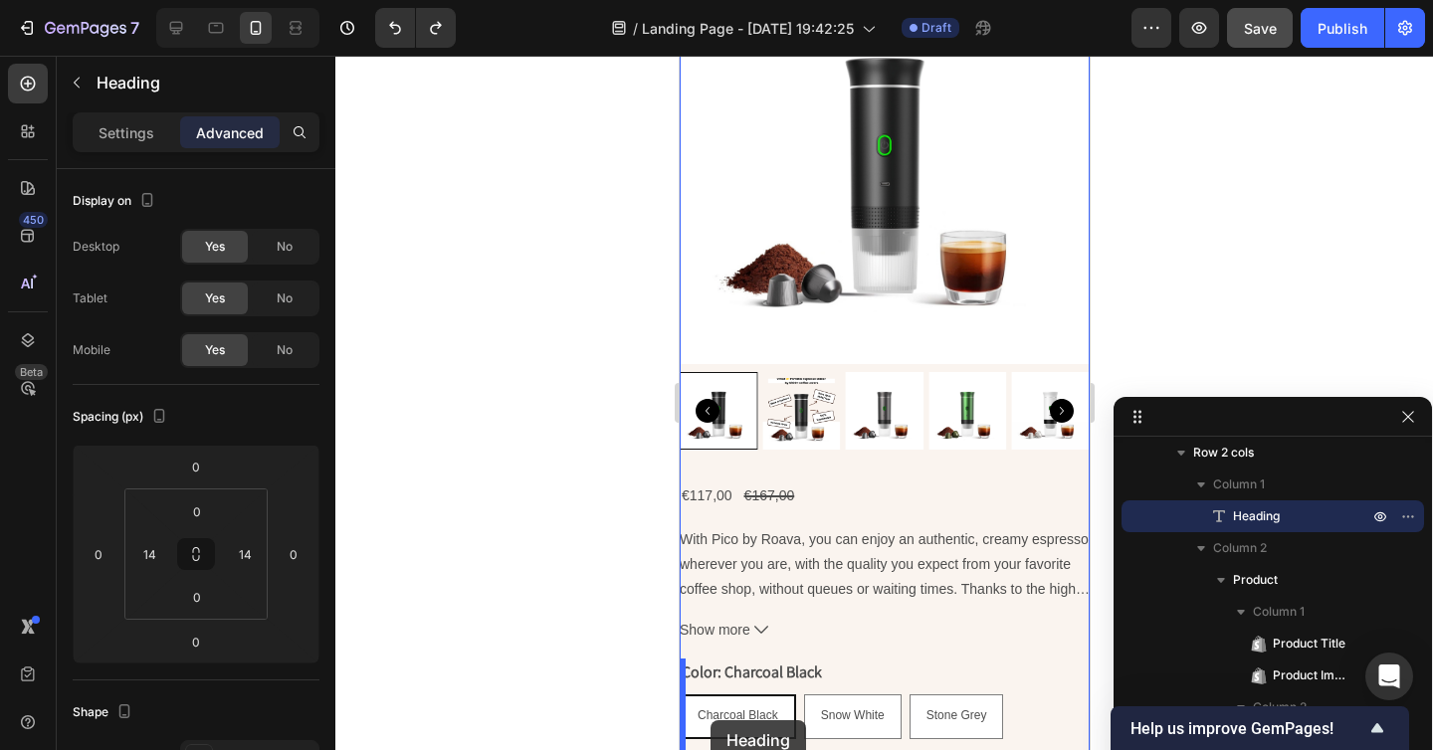
scroll to position [8300, 0]
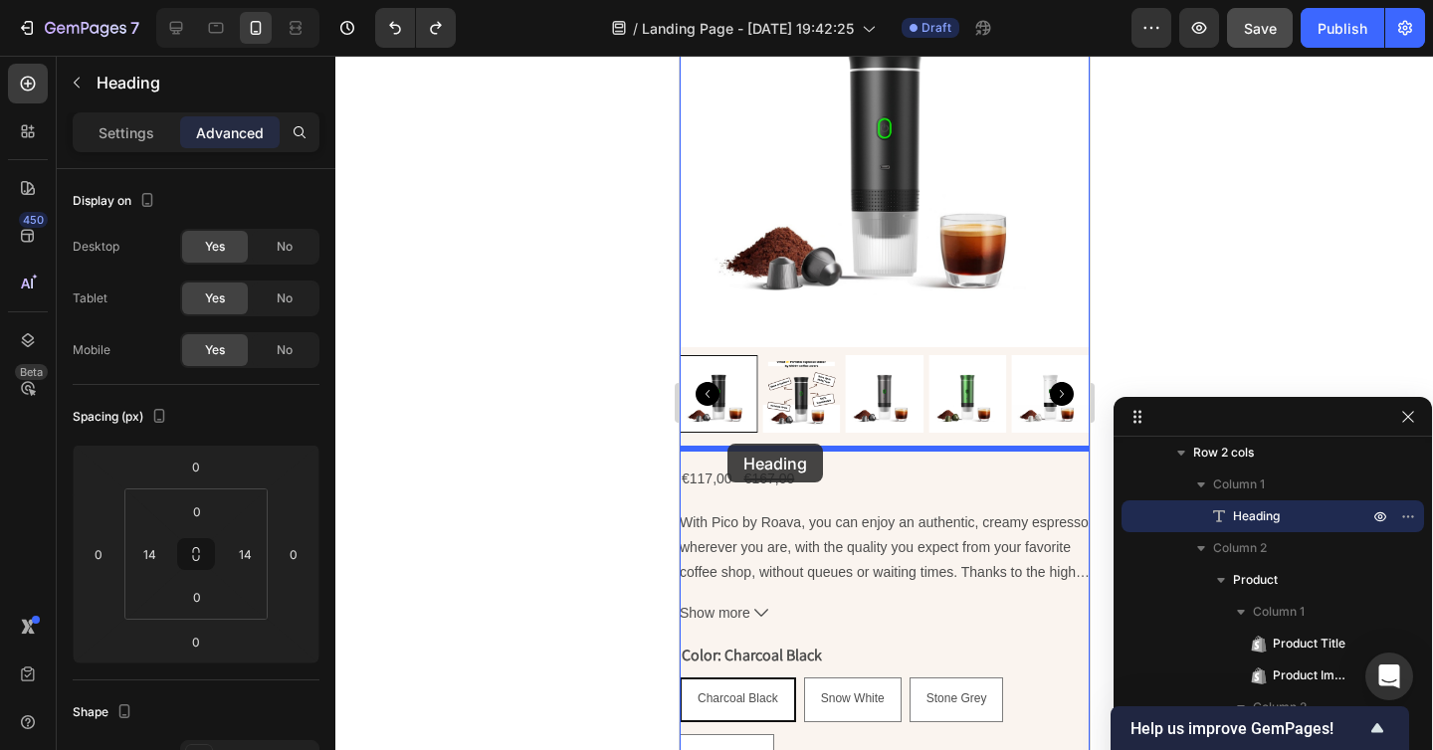
drag, startPoint x: 687, startPoint y: 117, endPoint x: 726, endPoint y: 445, distance: 329.6
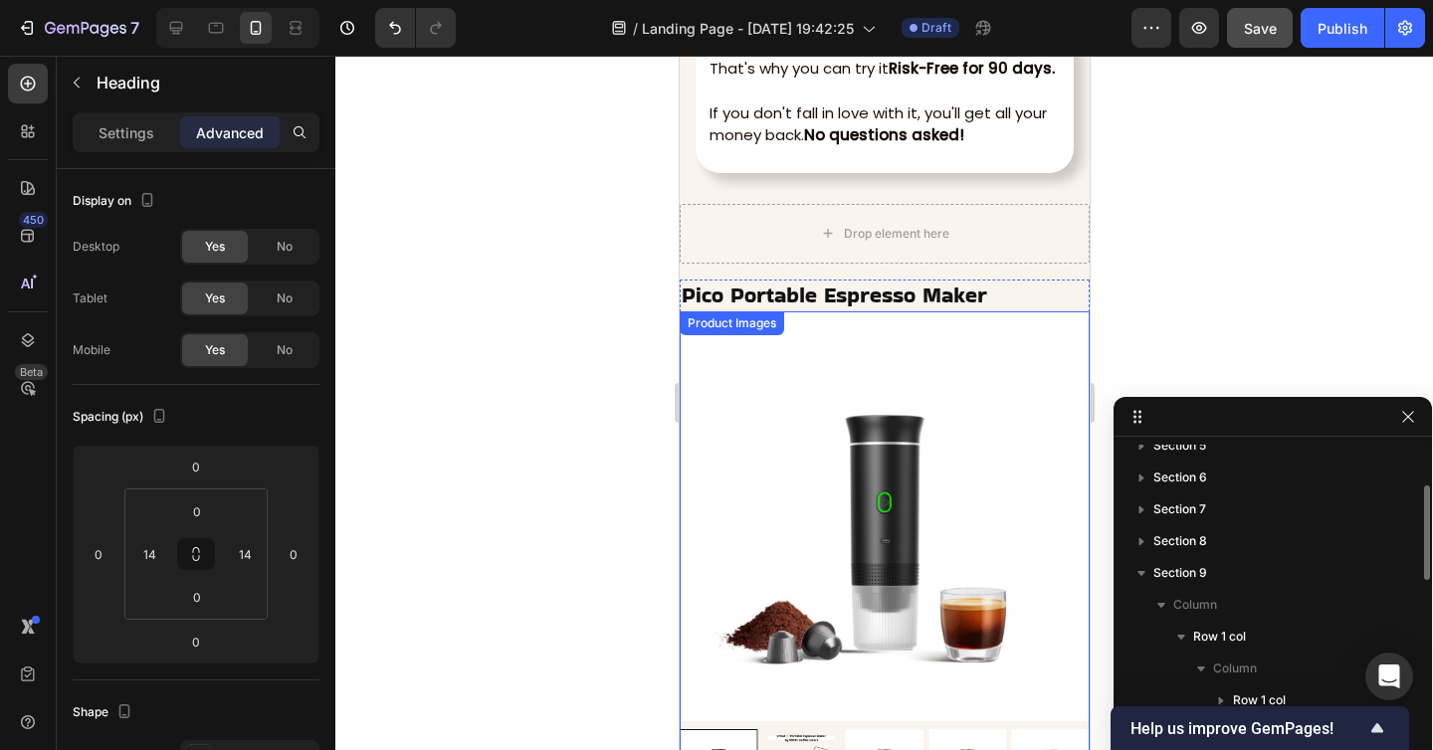
scroll to position [7918, 0]
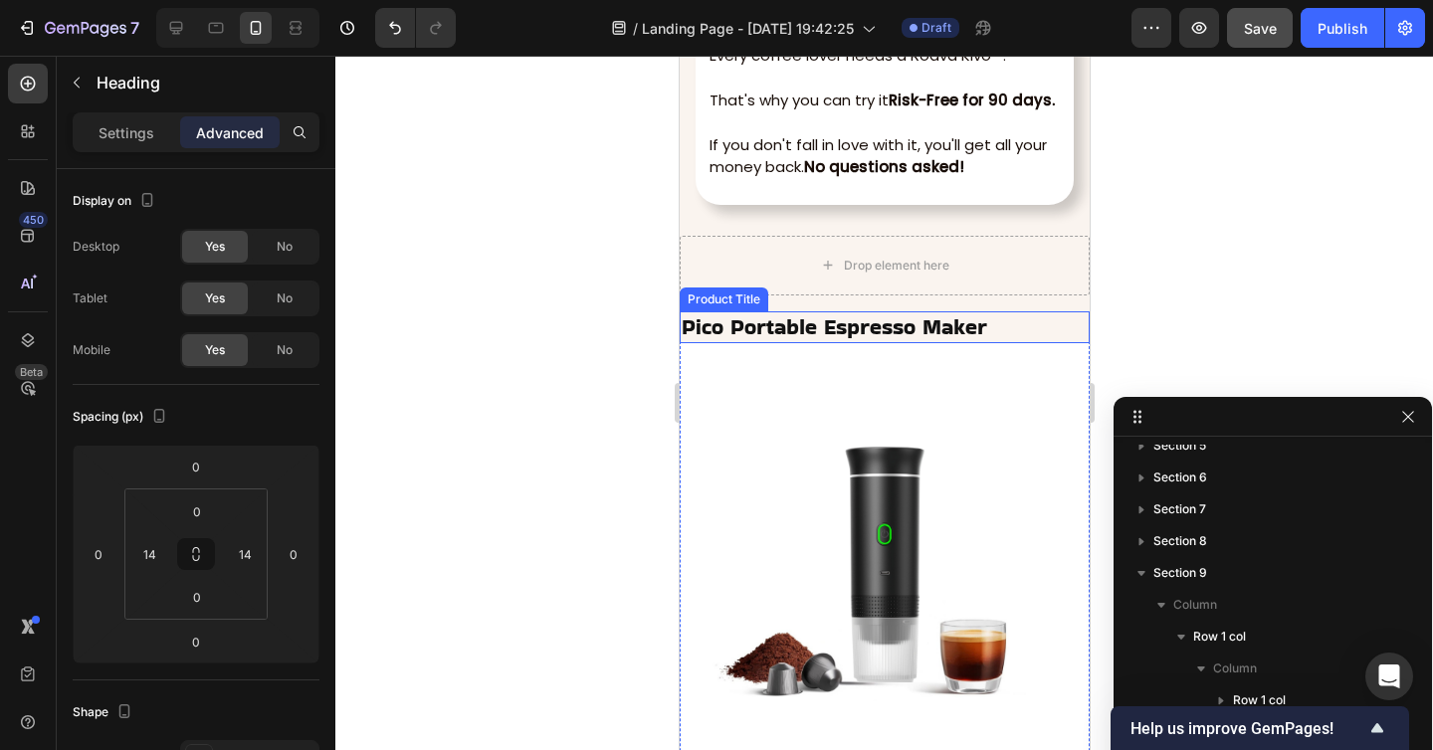
click at [790, 322] on h2 "Pico Portable Espresso Maker" at bounding box center [883, 327] width 410 height 33
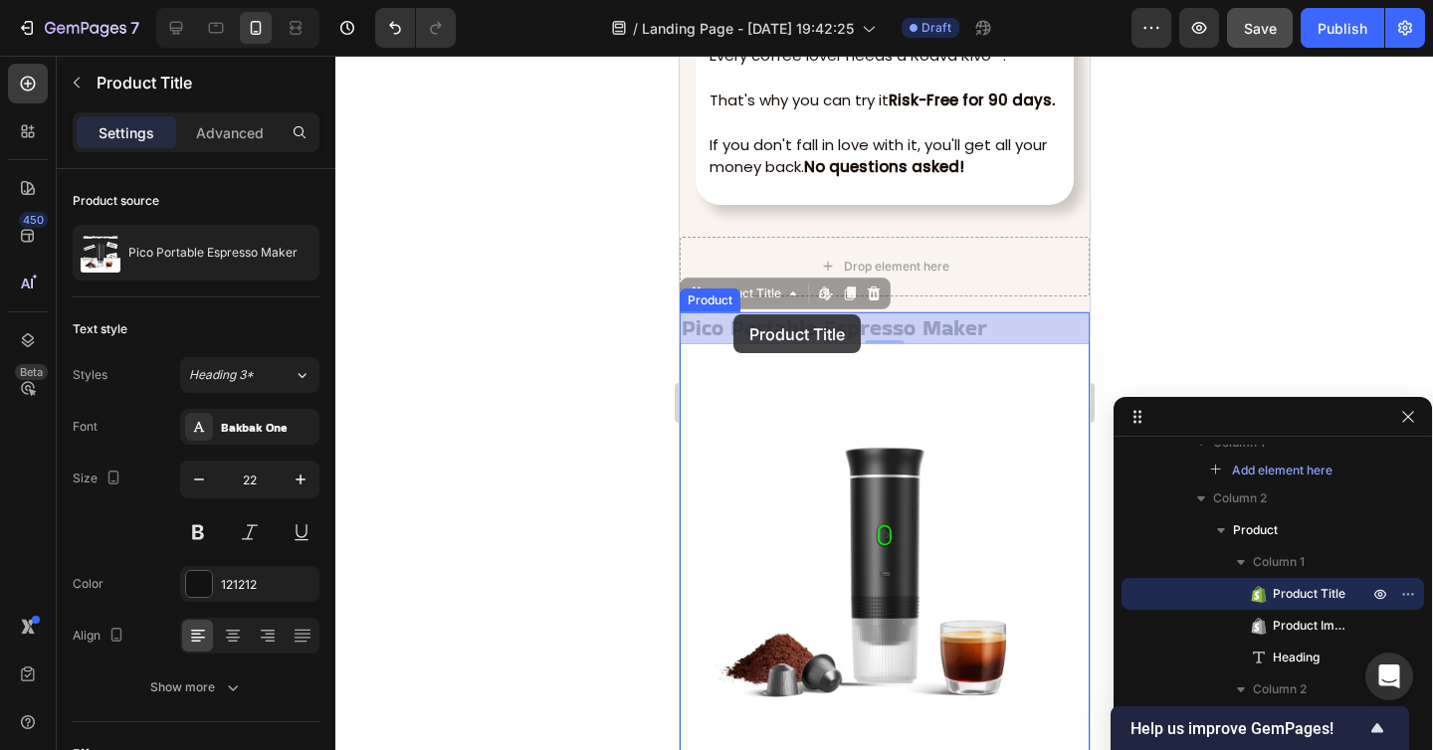
drag, startPoint x: 694, startPoint y: 296, endPoint x: 732, endPoint y: 314, distance: 41.8
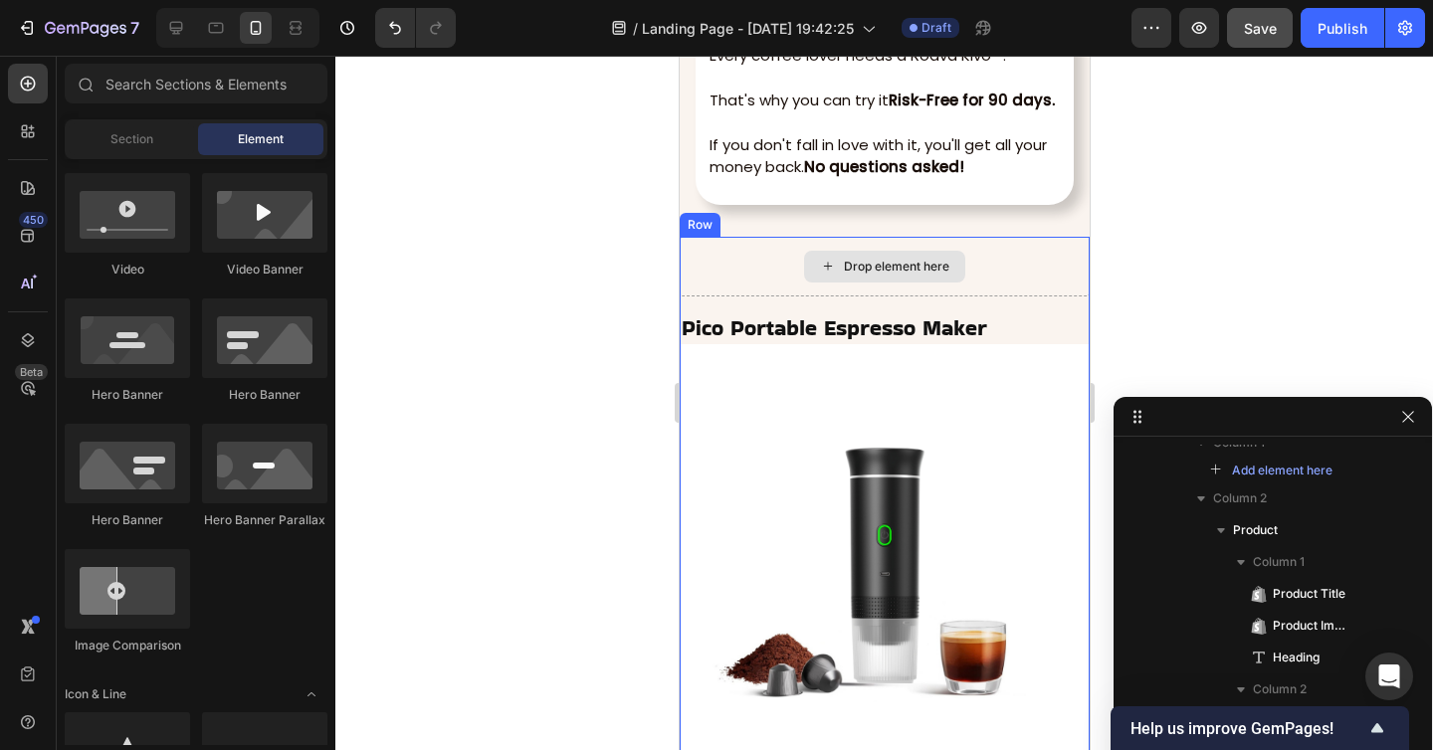
click at [927, 263] on div "Drop element here" at bounding box center [895, 267] width 105 height 16
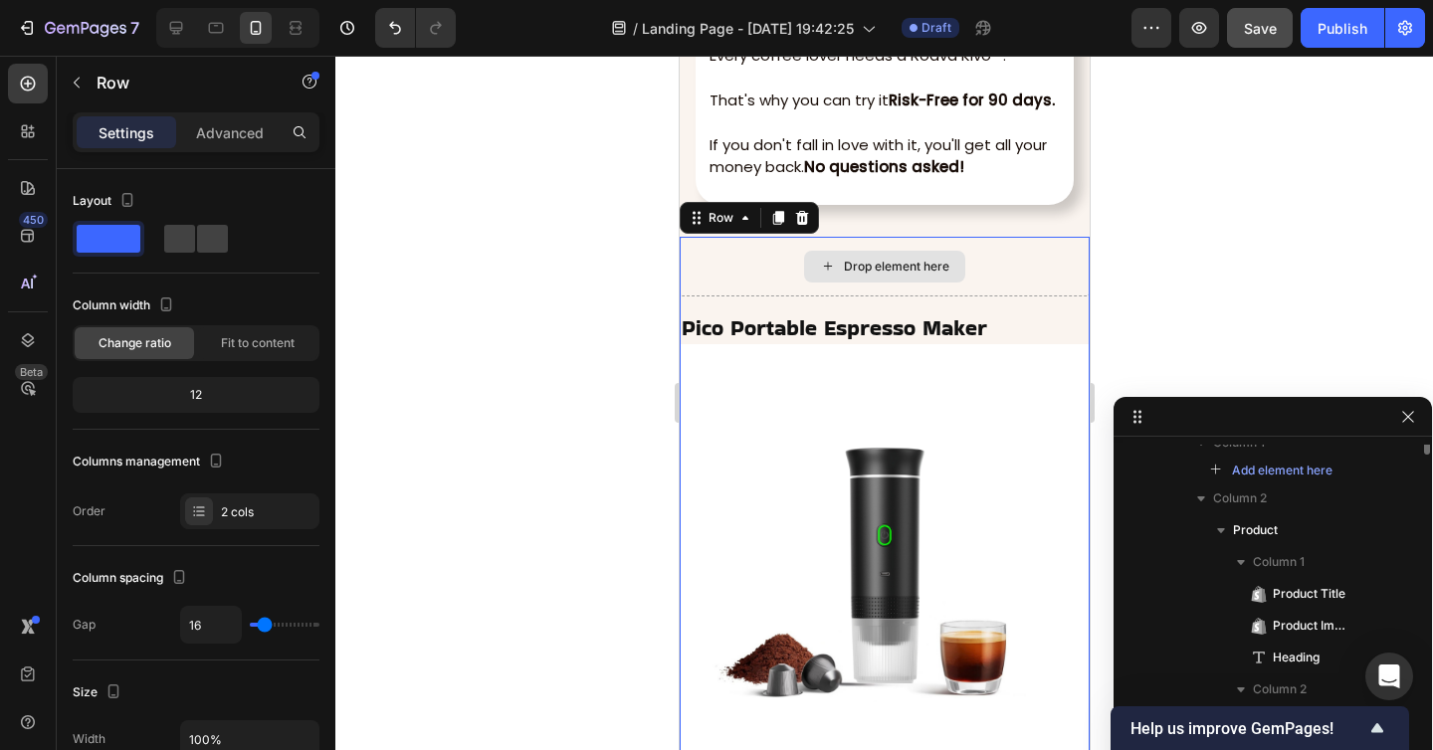
click at [729, 248] on div "Drop element here" at bounding box center [883, 267] width 410 height 60
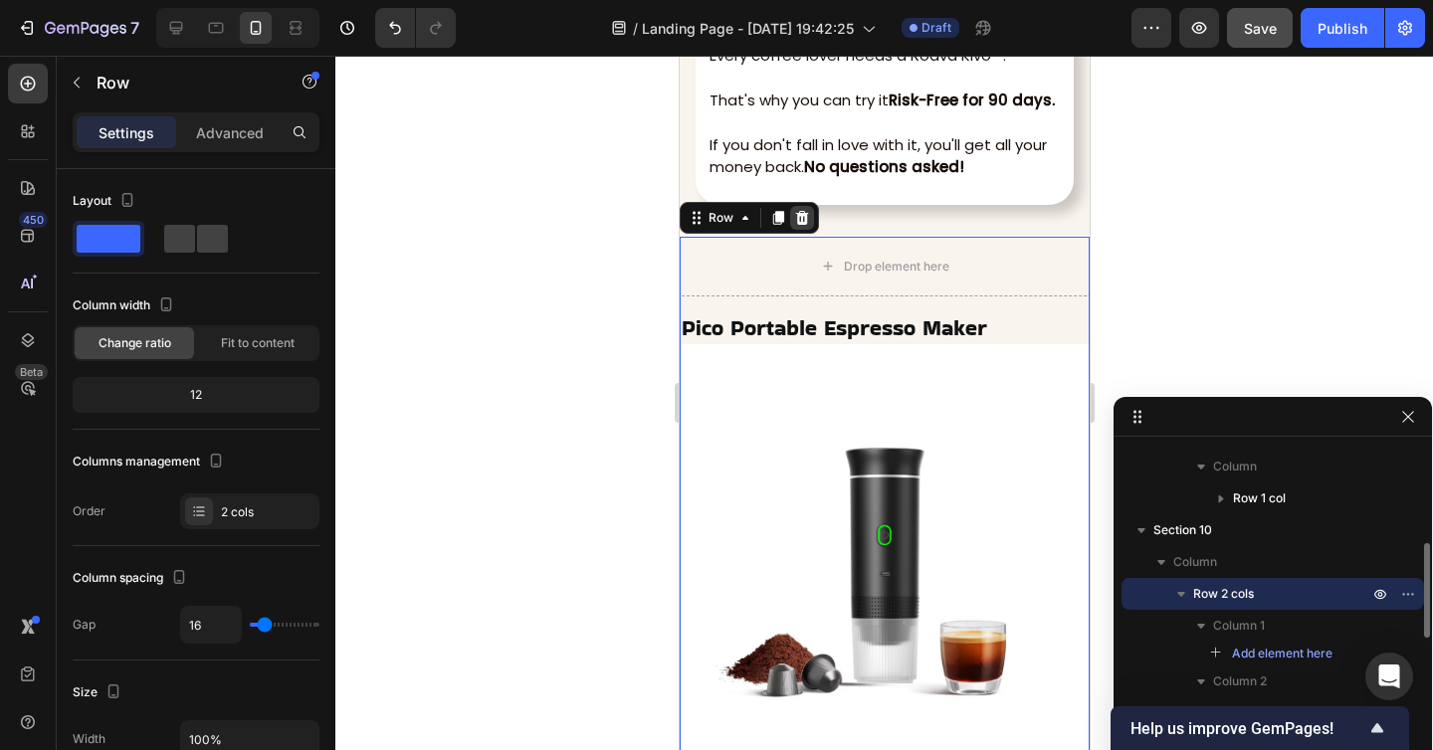
click at [796, 217] on icon at bounding box center [801, 218] width 13 height 14
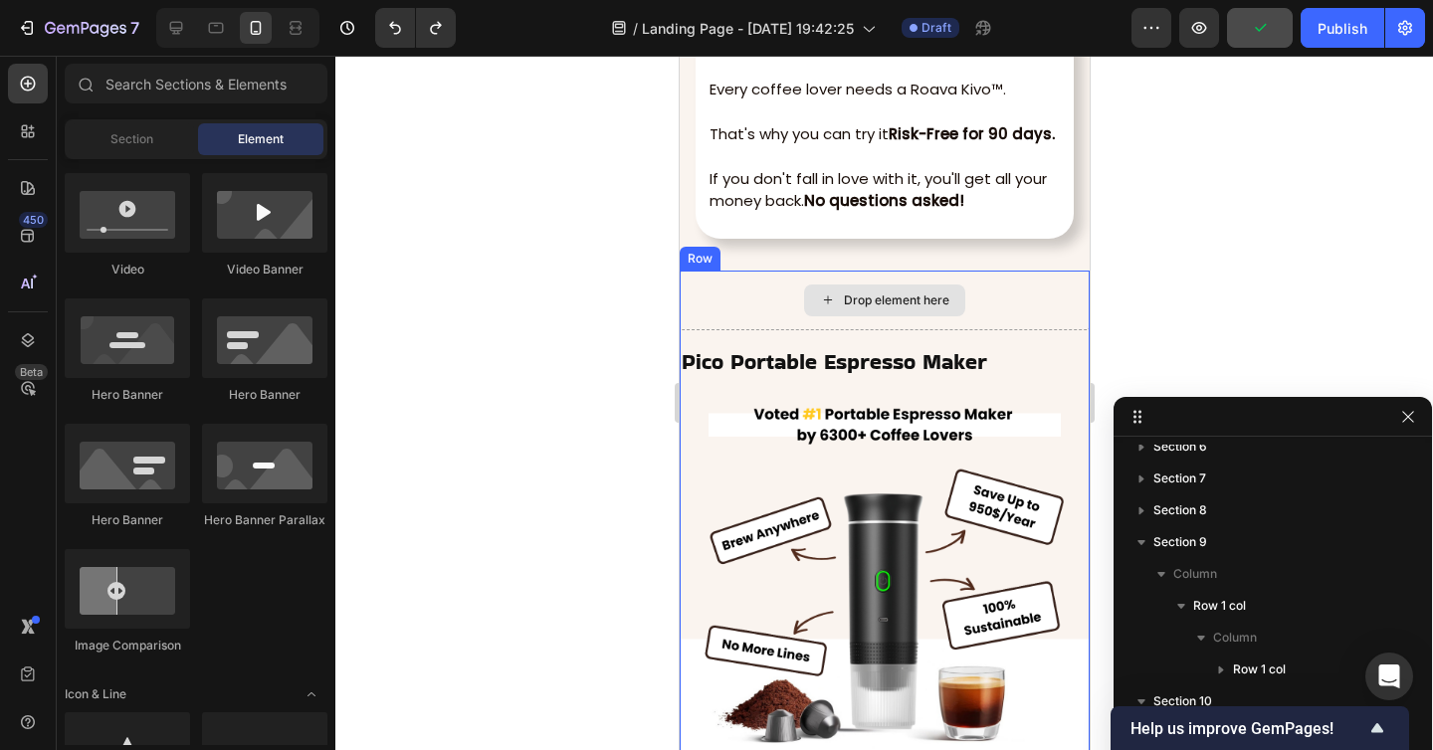
scroll to position [7918, 0]
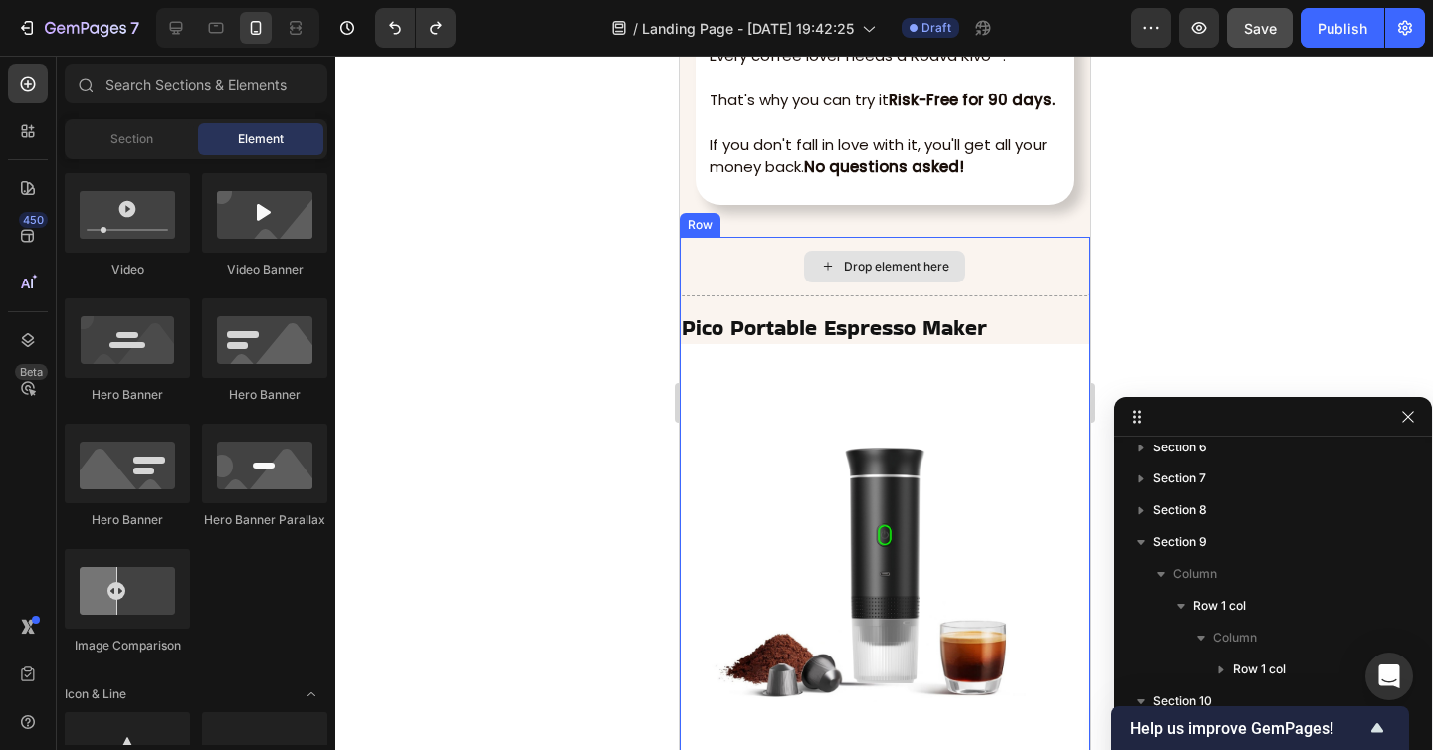
click at [783, 265] on div "Drop element here" at bounding box center [883, 267] width 410 height 60
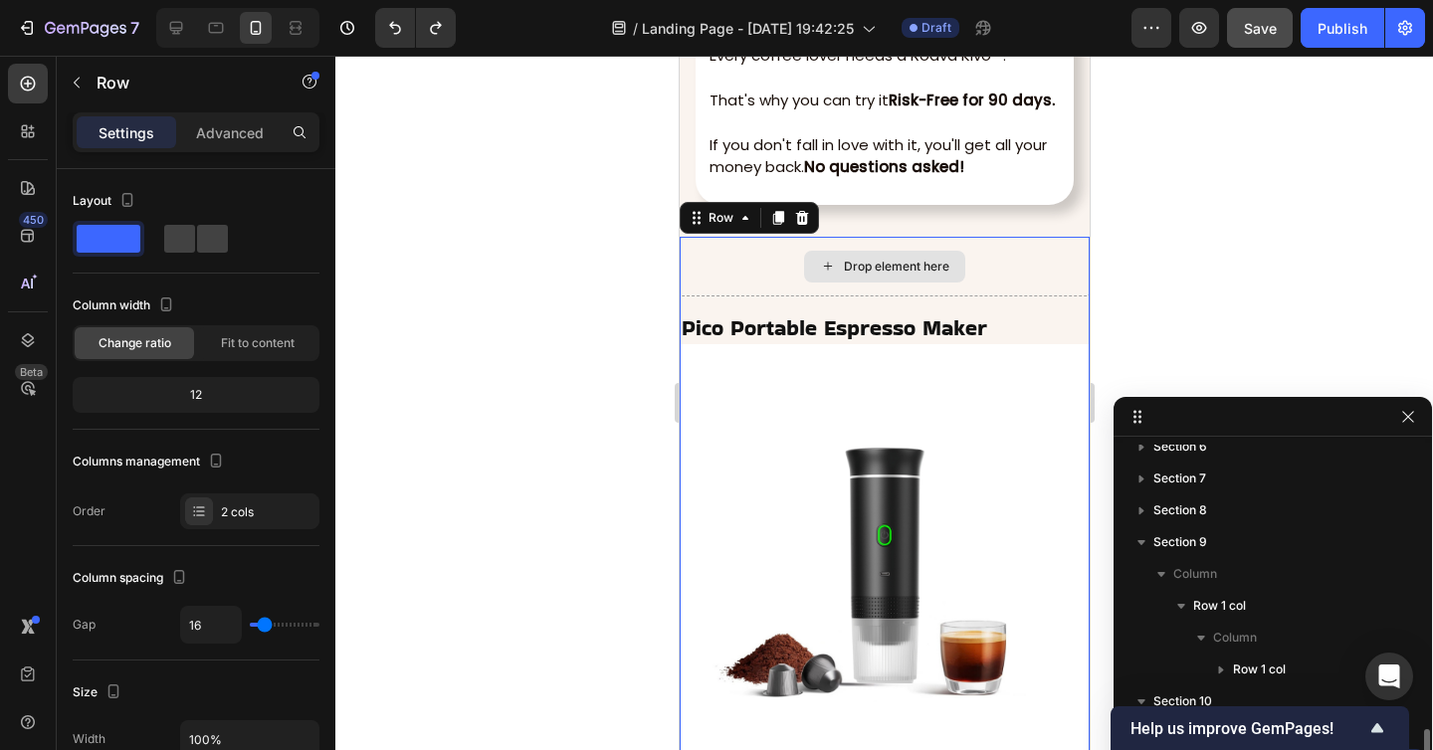
scroll to position [300, 0]
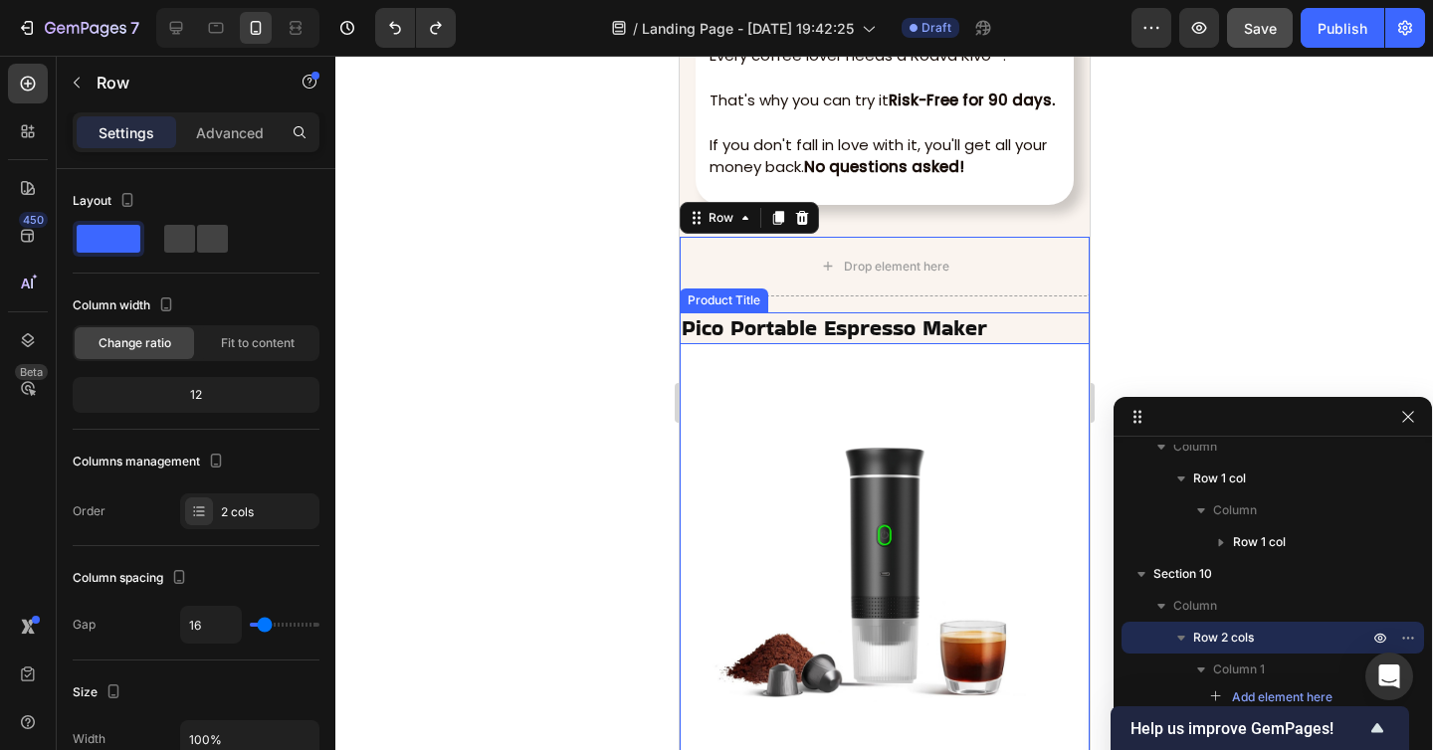
click at [784, 312] on h2 "Pico Portable Espresso Maker" at bounding box center [883, 328] width 410 height 33
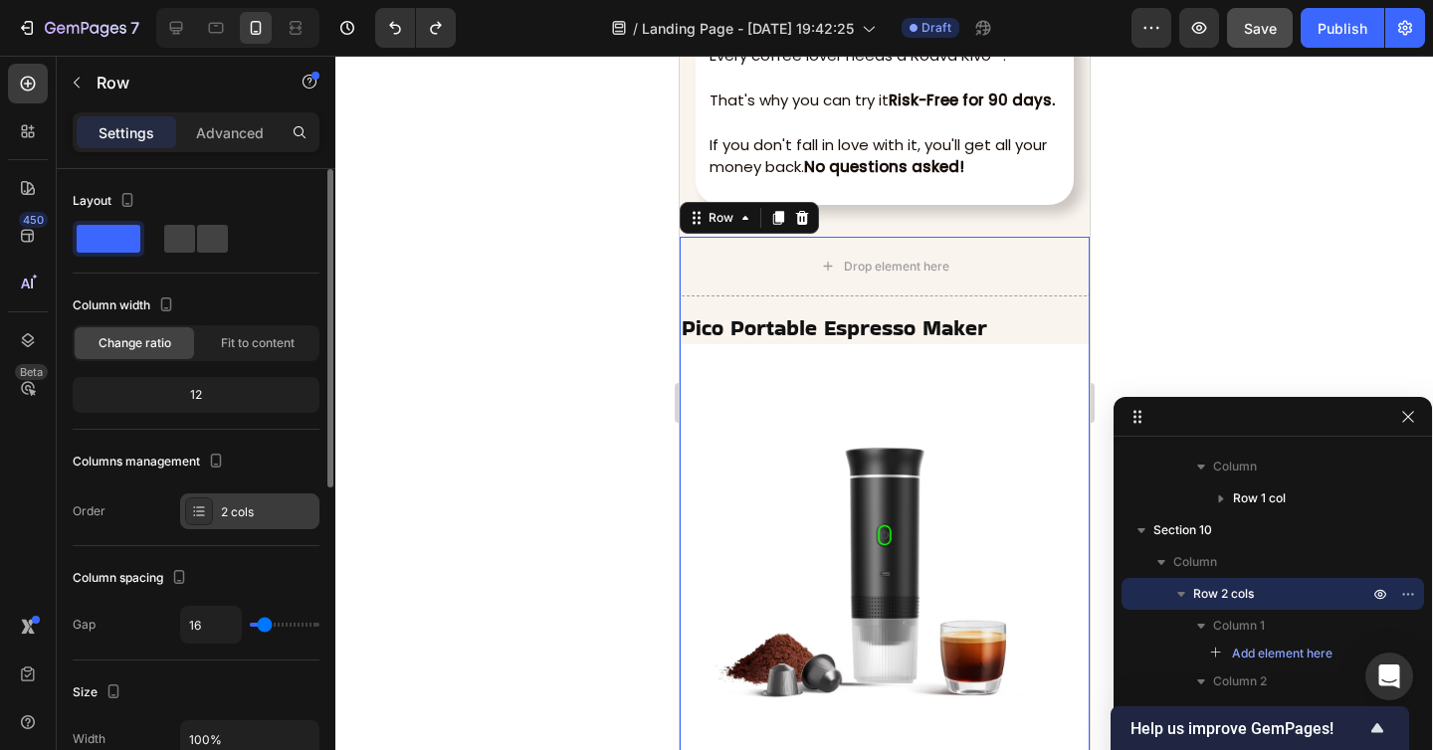
click at [254, 516] on div "2 cols" at bounding box center [268, 512] width 94 height 18
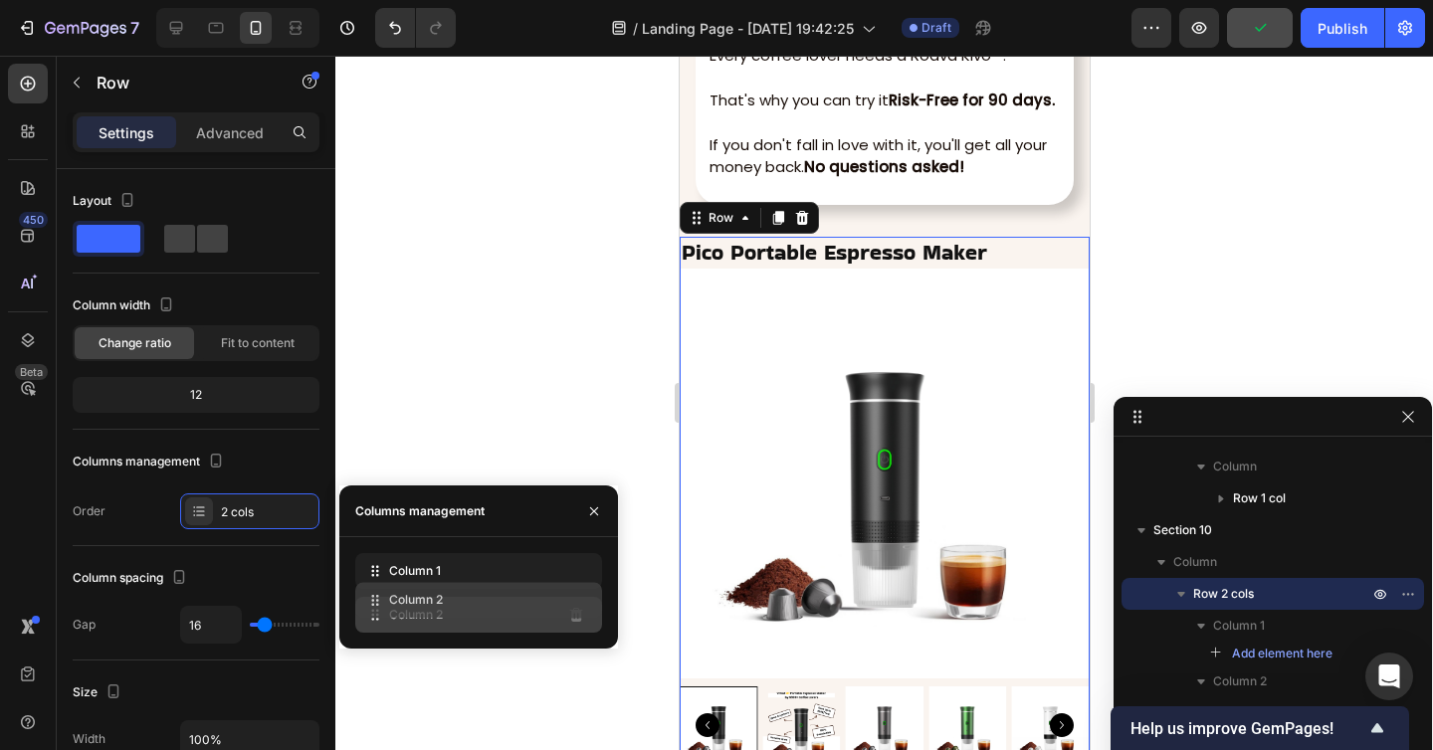
drag, startPoint x: 367, startPoint y: 578, endPoint x: 367, endPoint y: 617, distance: 38.8
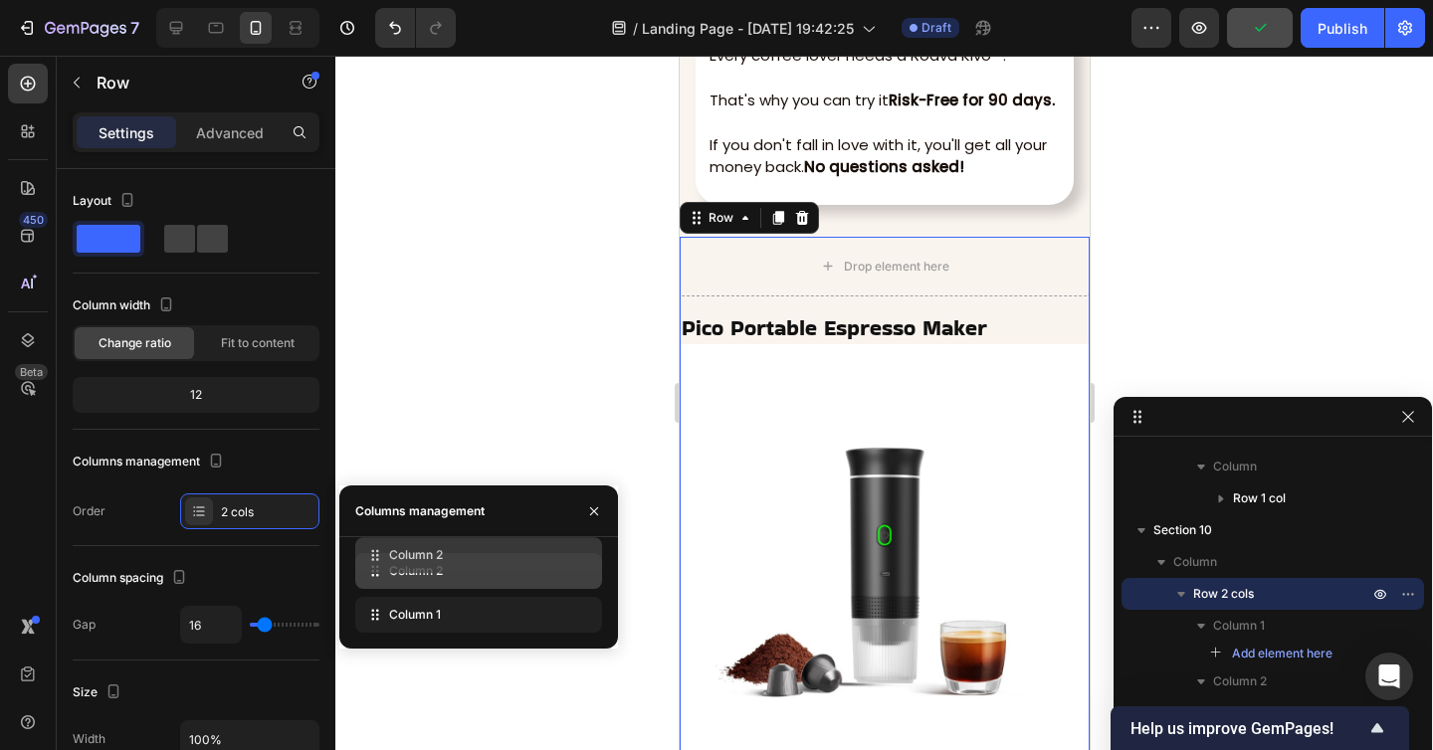
drag, startPoint x: 367, startPoint y: 617, endPoint x: 367, endPoint y: 557, distance: 59.7
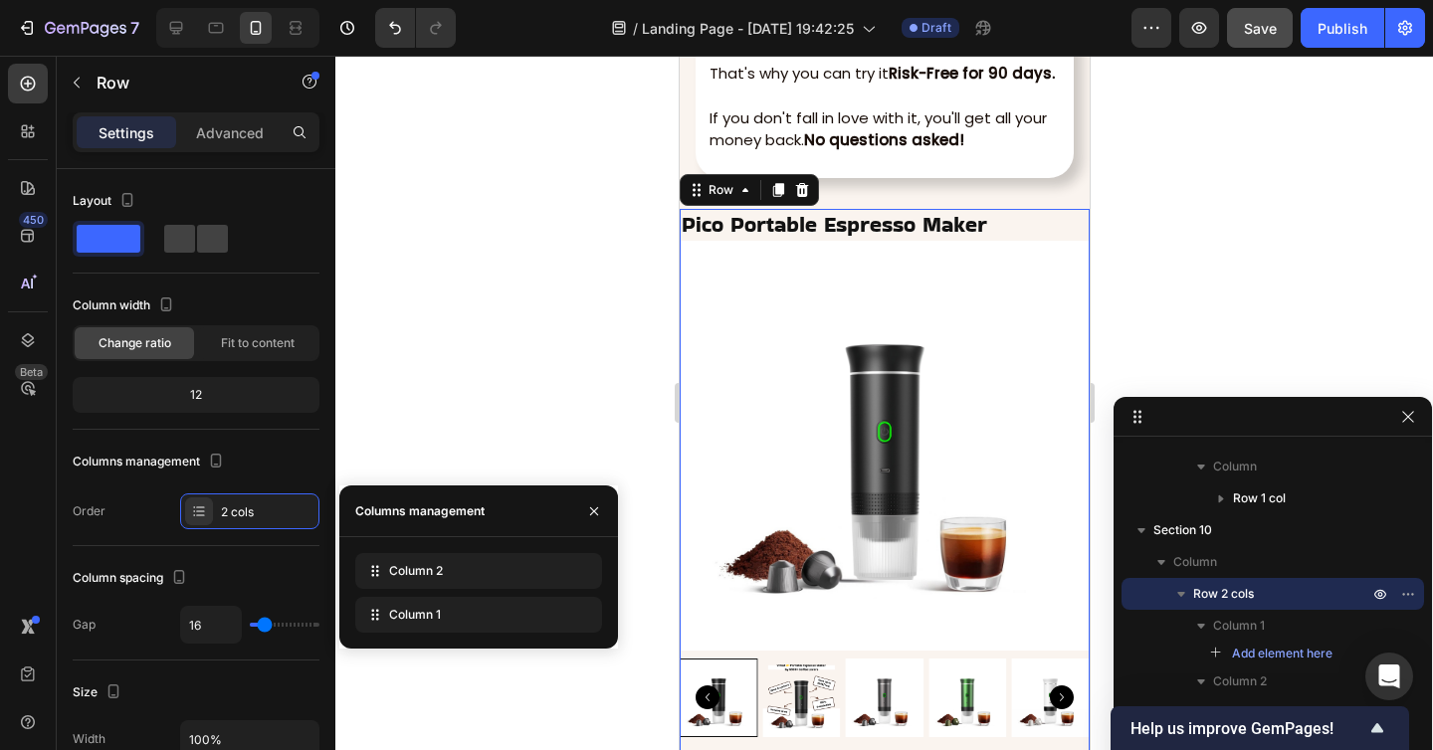
scroll to position [7904, 0]
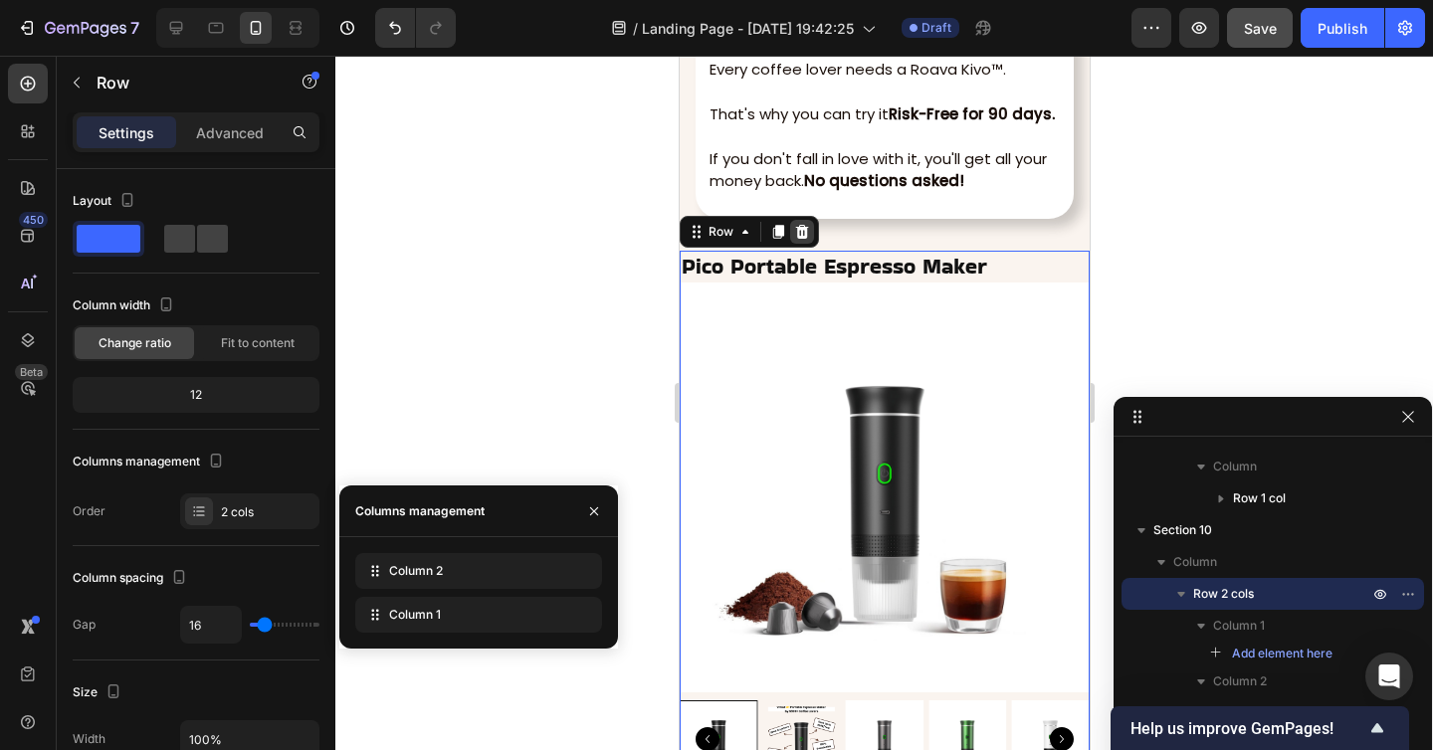
click at [801, 228] on icon at bounding box center [801, 232] width 13 height 14
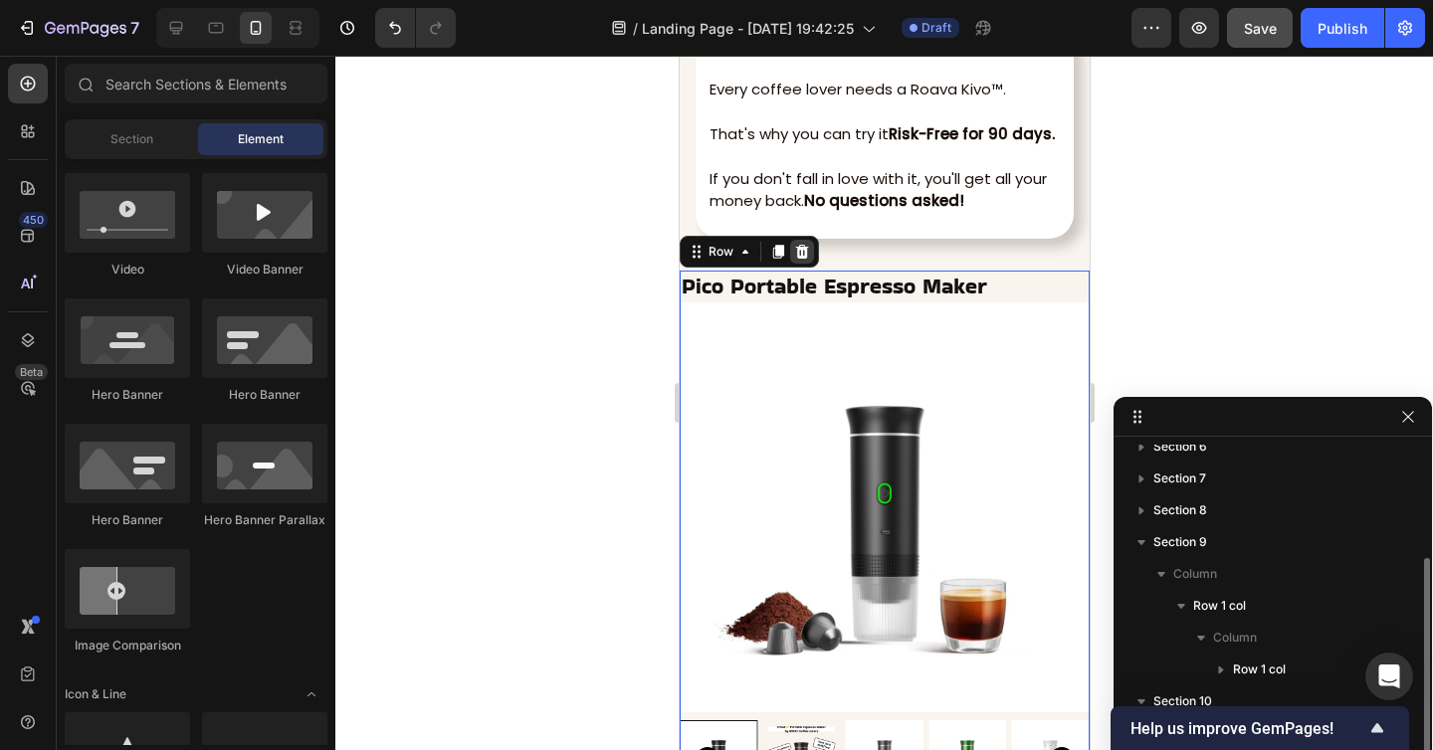
scroll to position [173, 0]
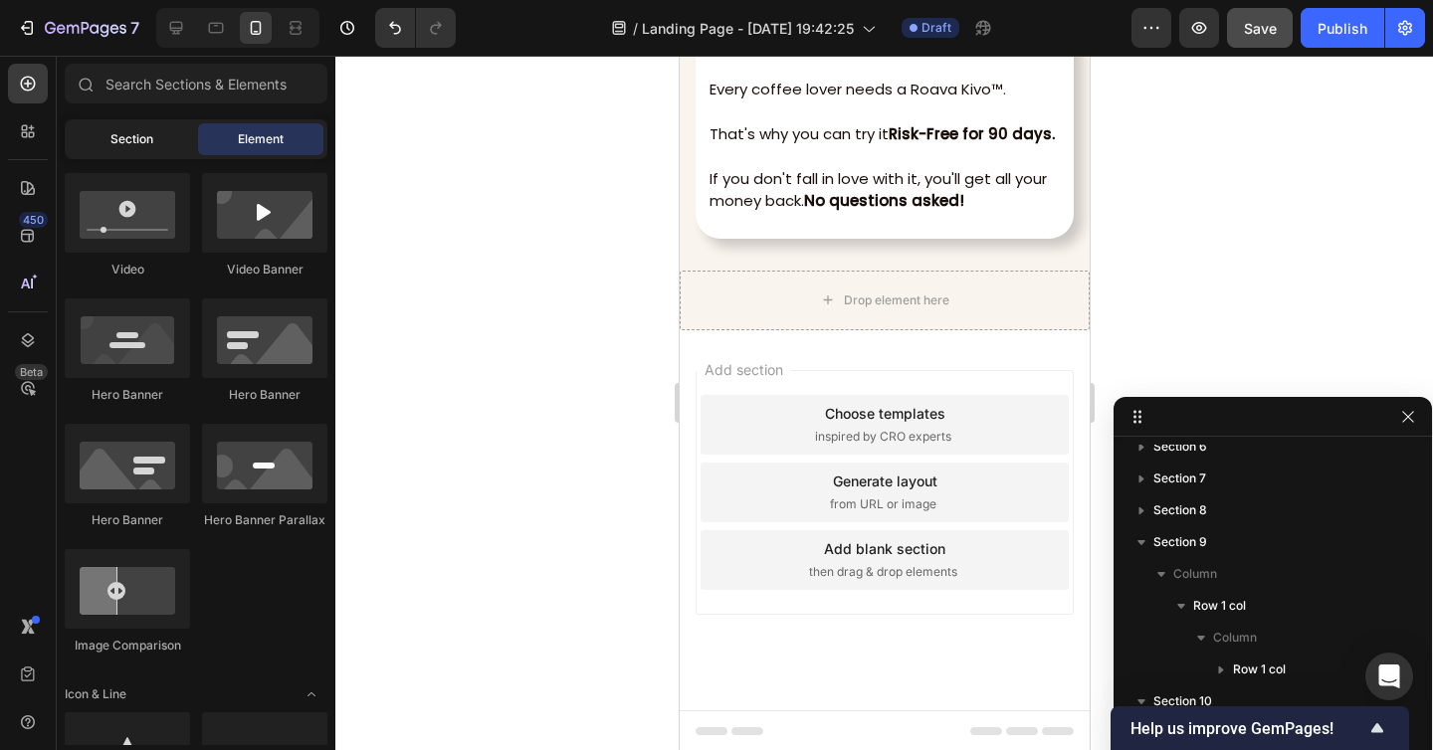
click at [110, 151] on div "Section" at bounding box center [131, 139] width 125 height 32
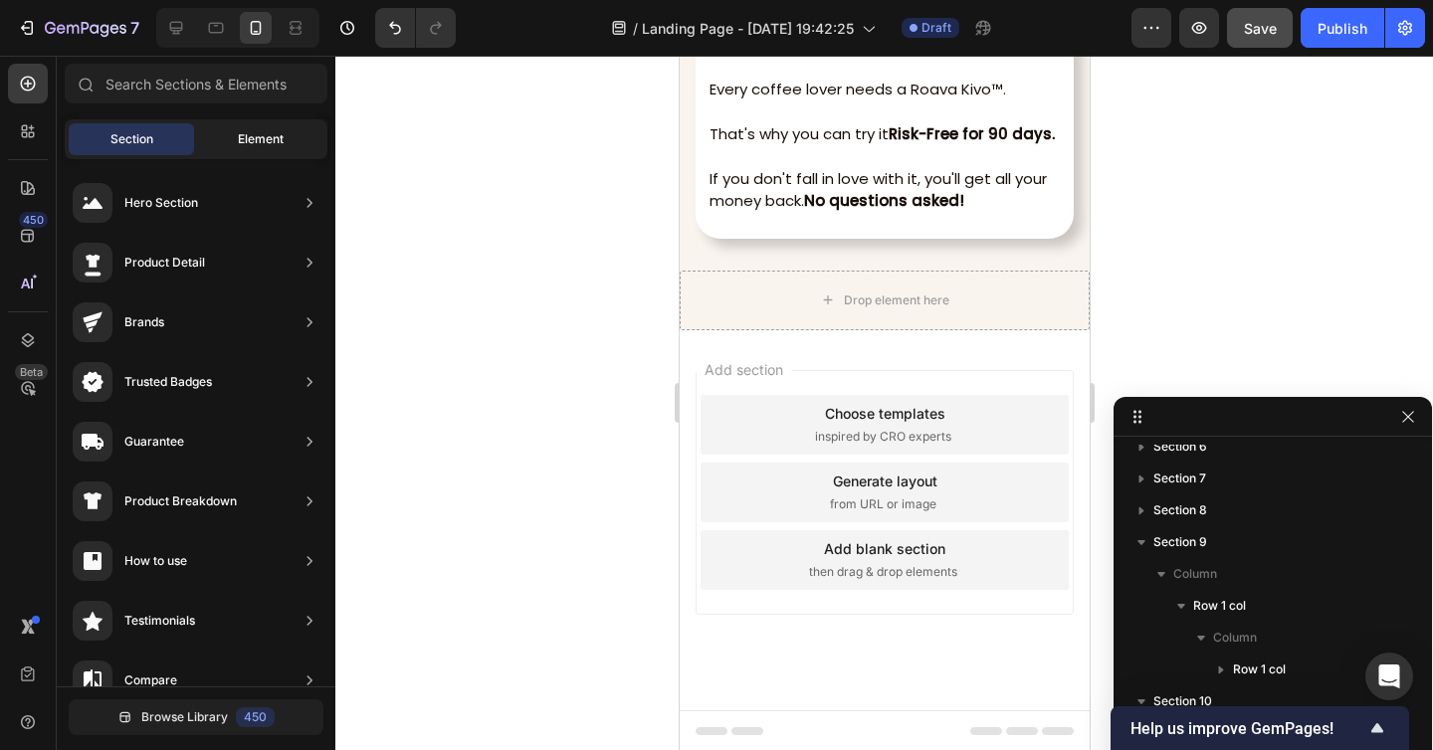
click at [238, 146] on span "Element" at bounding box center [261, 139] width 46 height 18
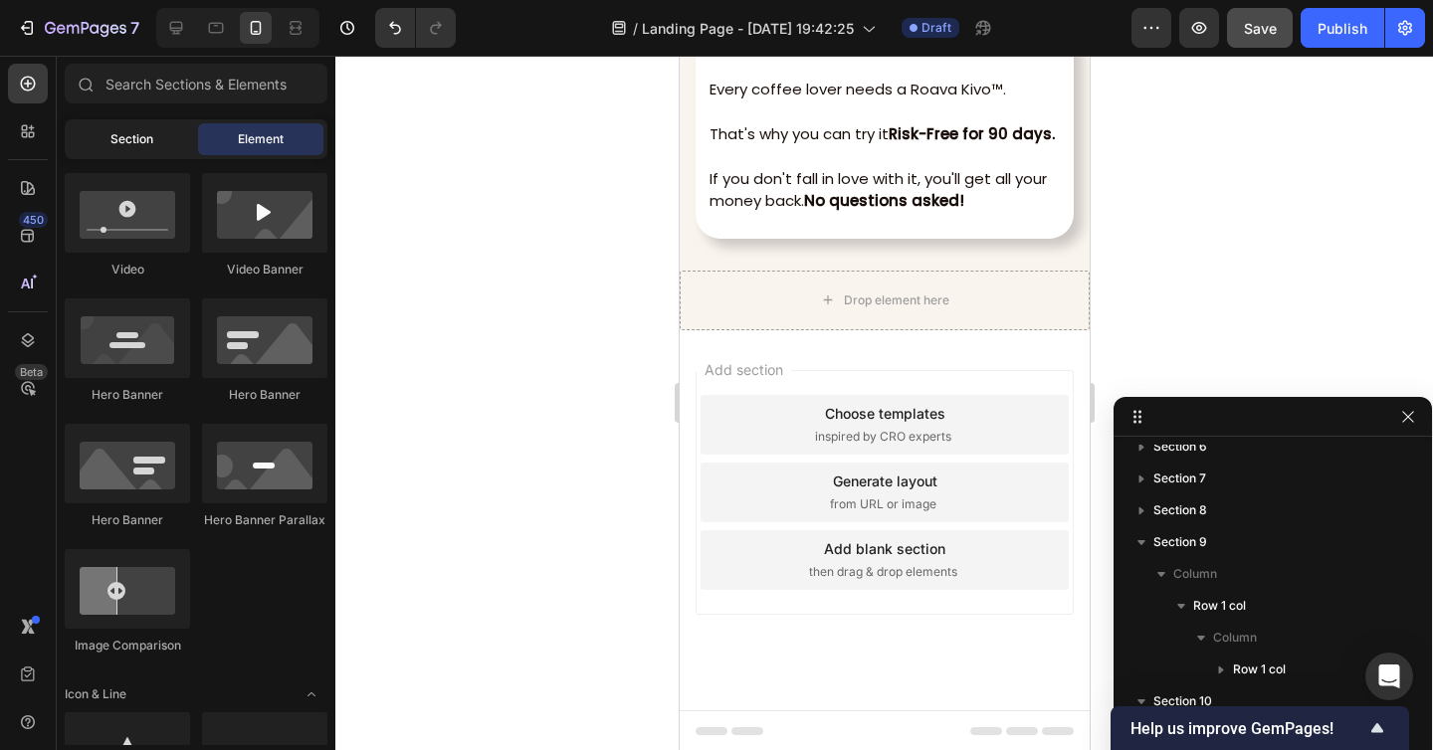
click at [184, 145] on div "Section" at bounding box center [131, 139] width 125 height 32
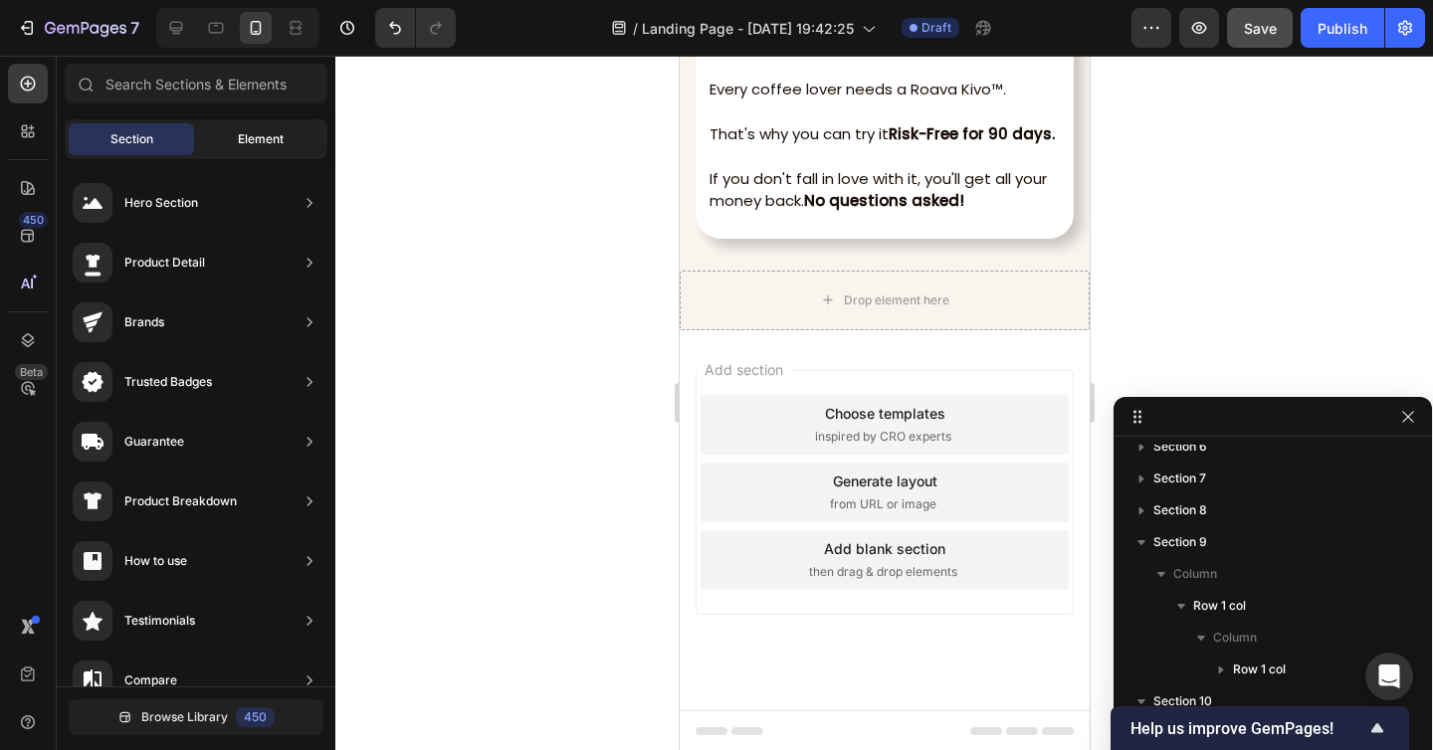
click at [239, 126] on div "Element" at bounding box center [260, 139] width 125 height 32
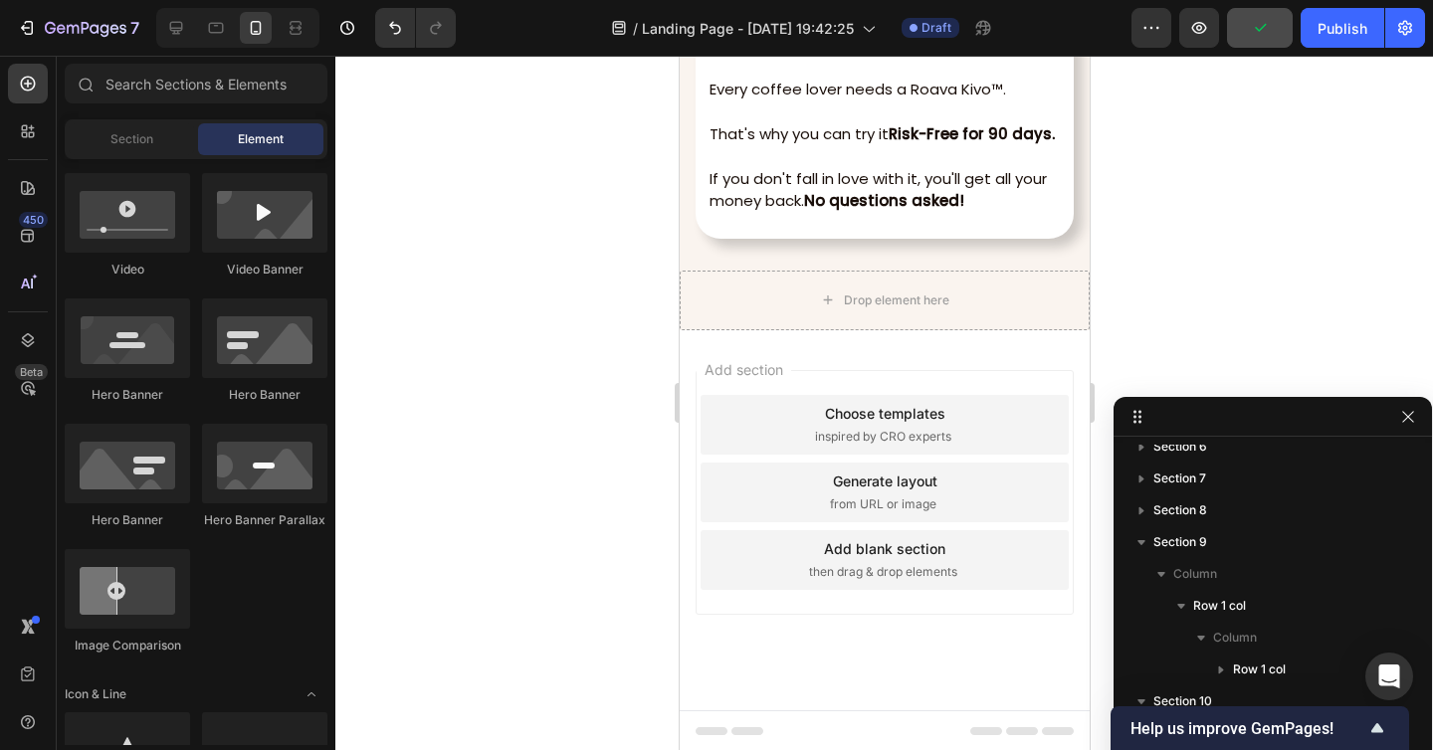
click at [148, 157] on div "Section Element" at bounding box center [196, 139] width 263 height 40
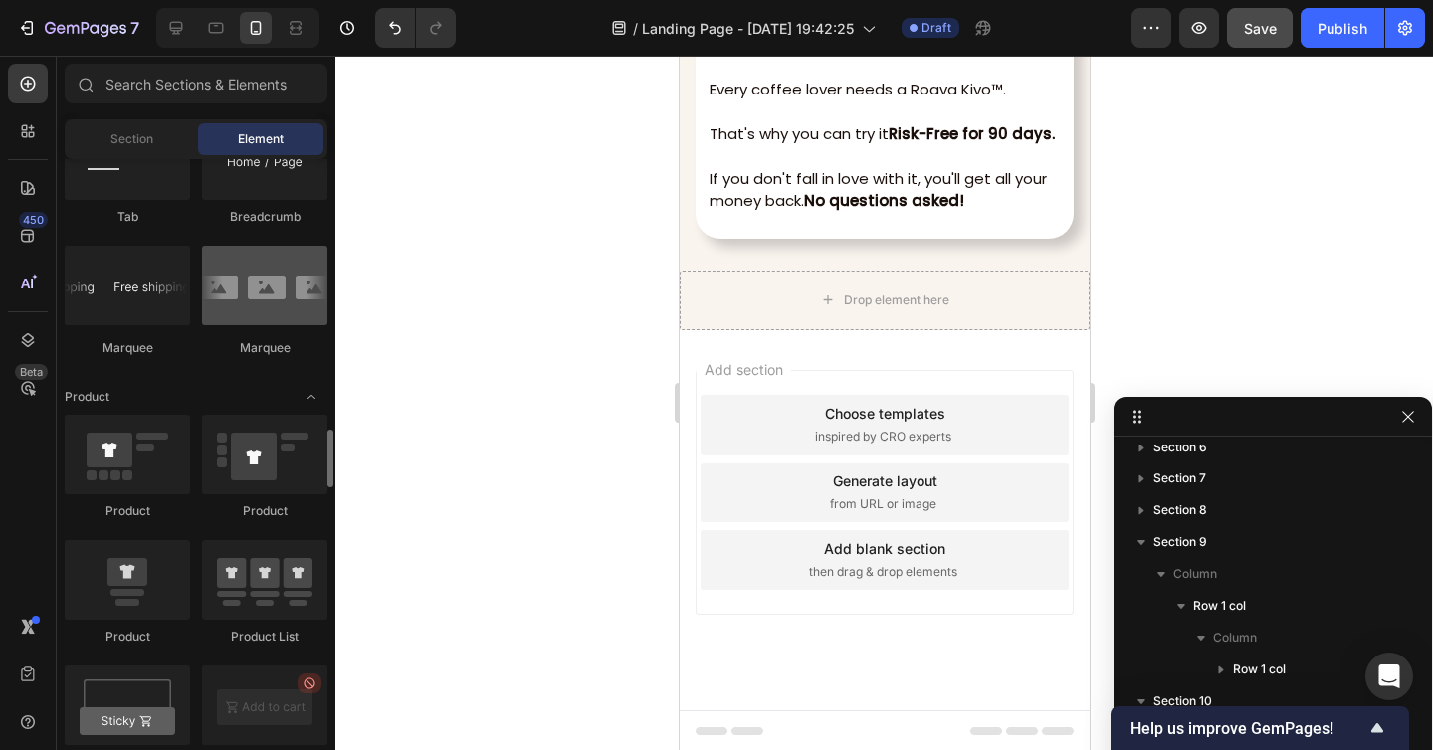
scroll to position [2365, 0]
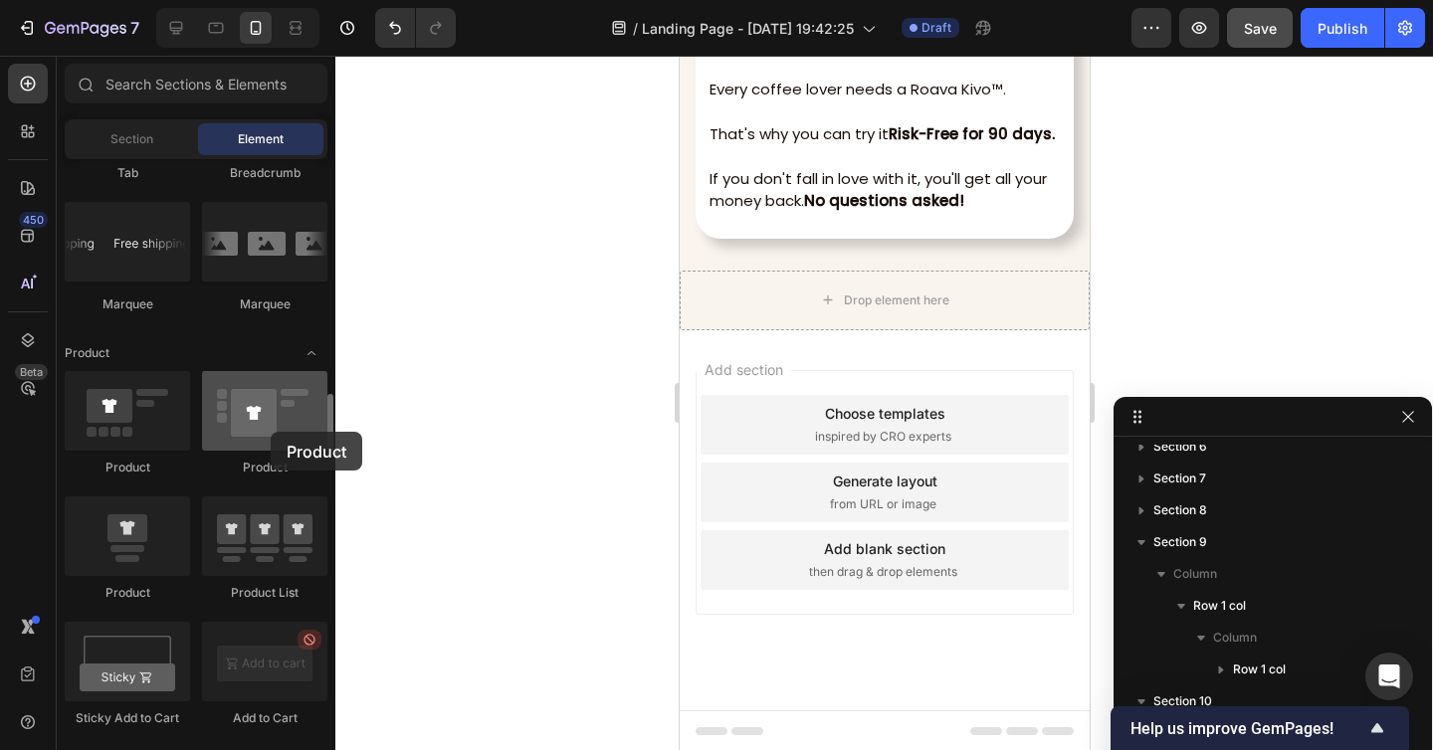
drag, startPoint x: 250, startPoint y: 417, endPoint x: 271, endPoint y: 432, distance: 25.7
click at [271, 432] on div at bounding box center [264, 411] width 125 height 80
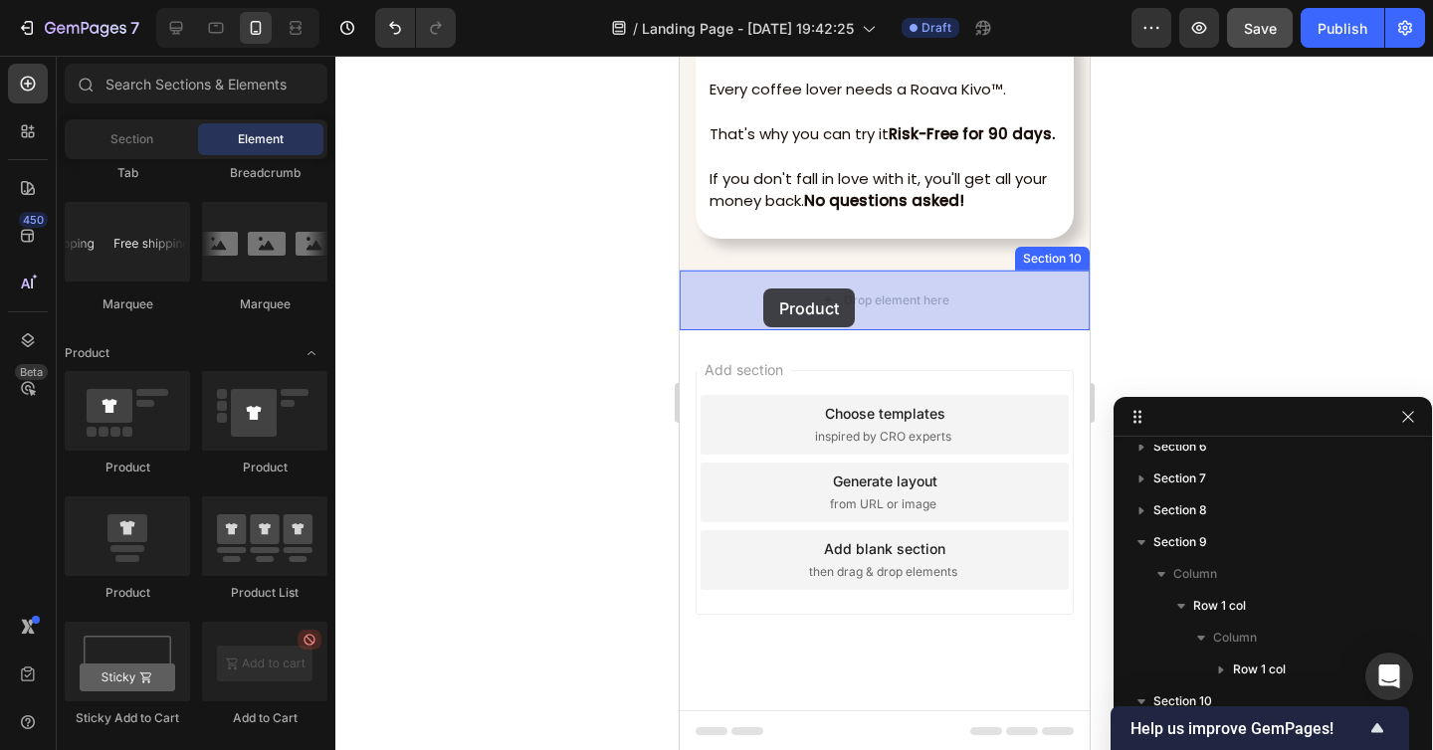
drag, startPoint x: 810, startPoint y: 491, endPoint x: 777, endPoint y: 287, distance: 207.5
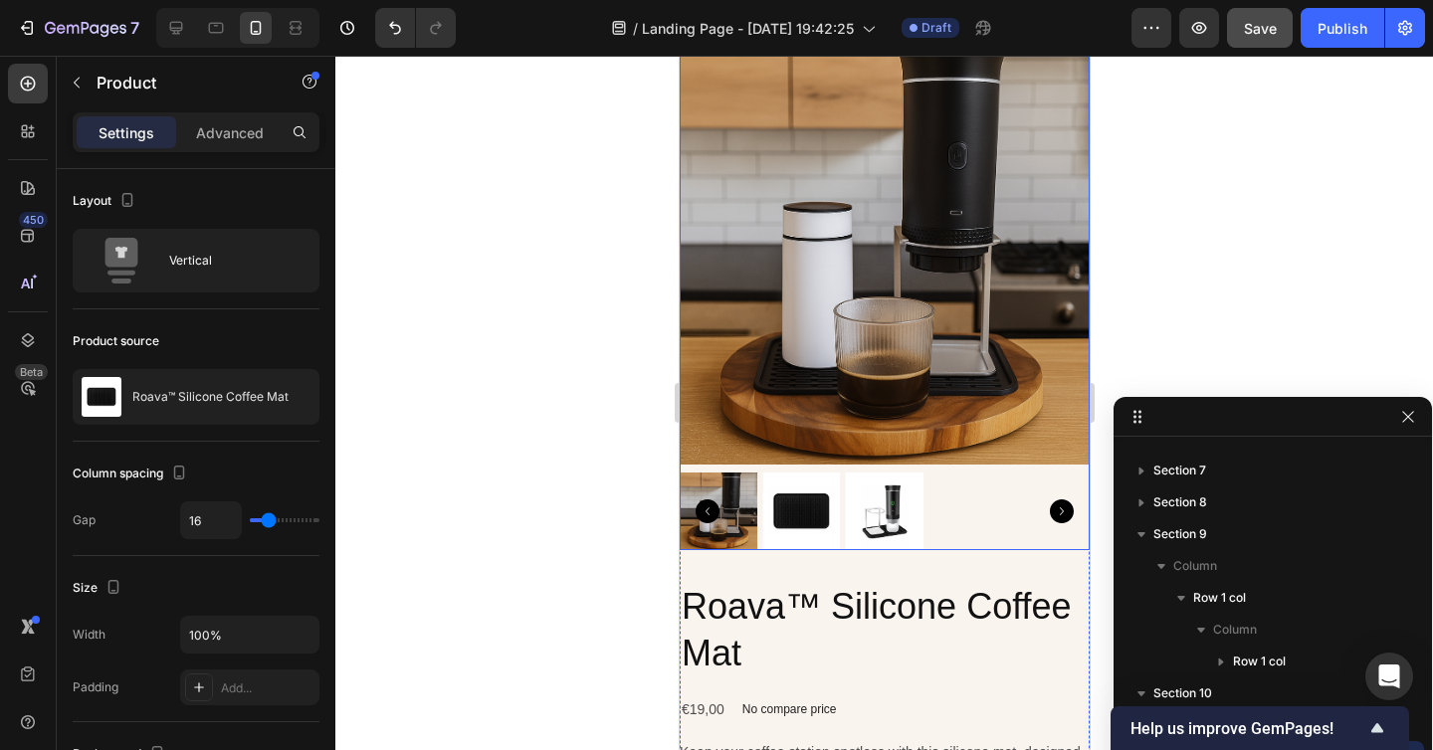
scroll to position [8139, 0]
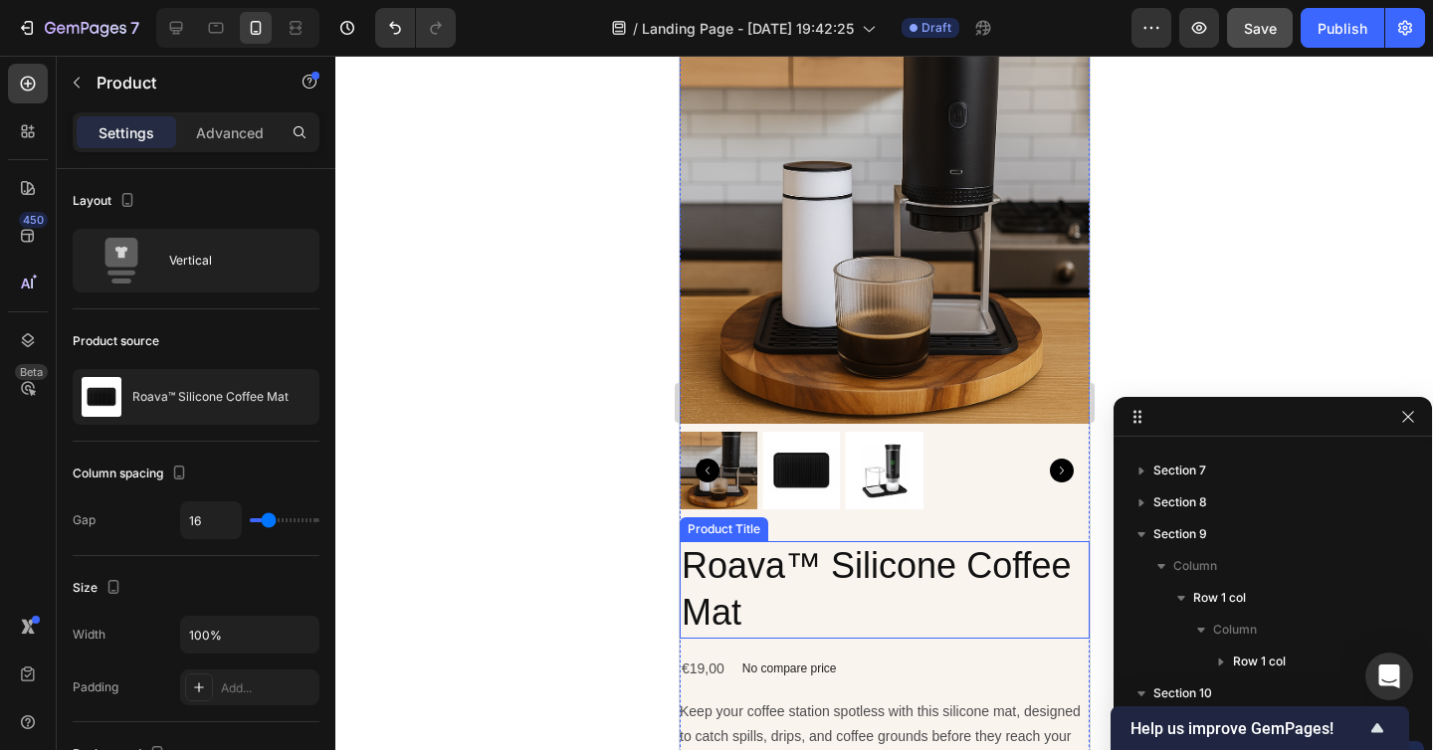
click at [770, 599] on h2 "Roava™ Silicone Coffee Mat" at bounding box center [883, 589] width 410 height 97
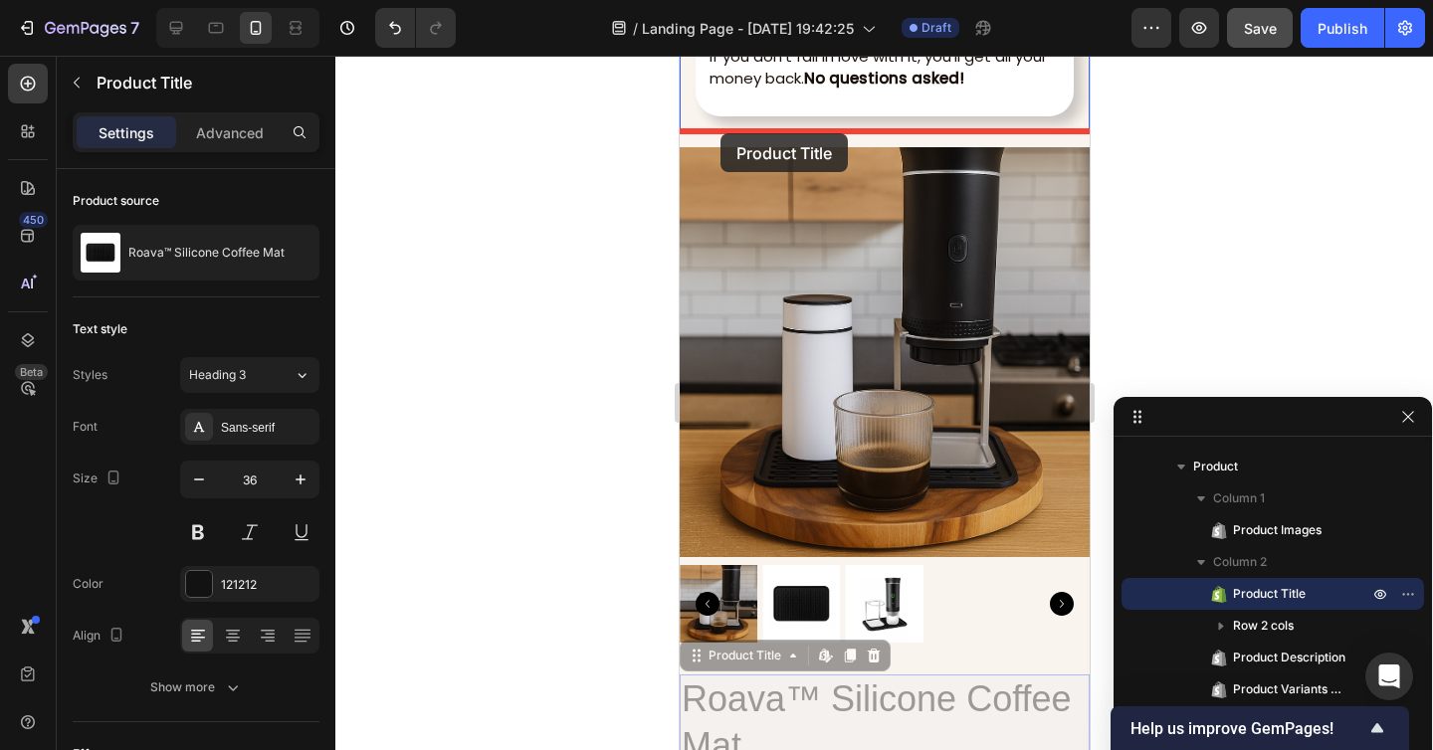
scroll to position [7997, 0]
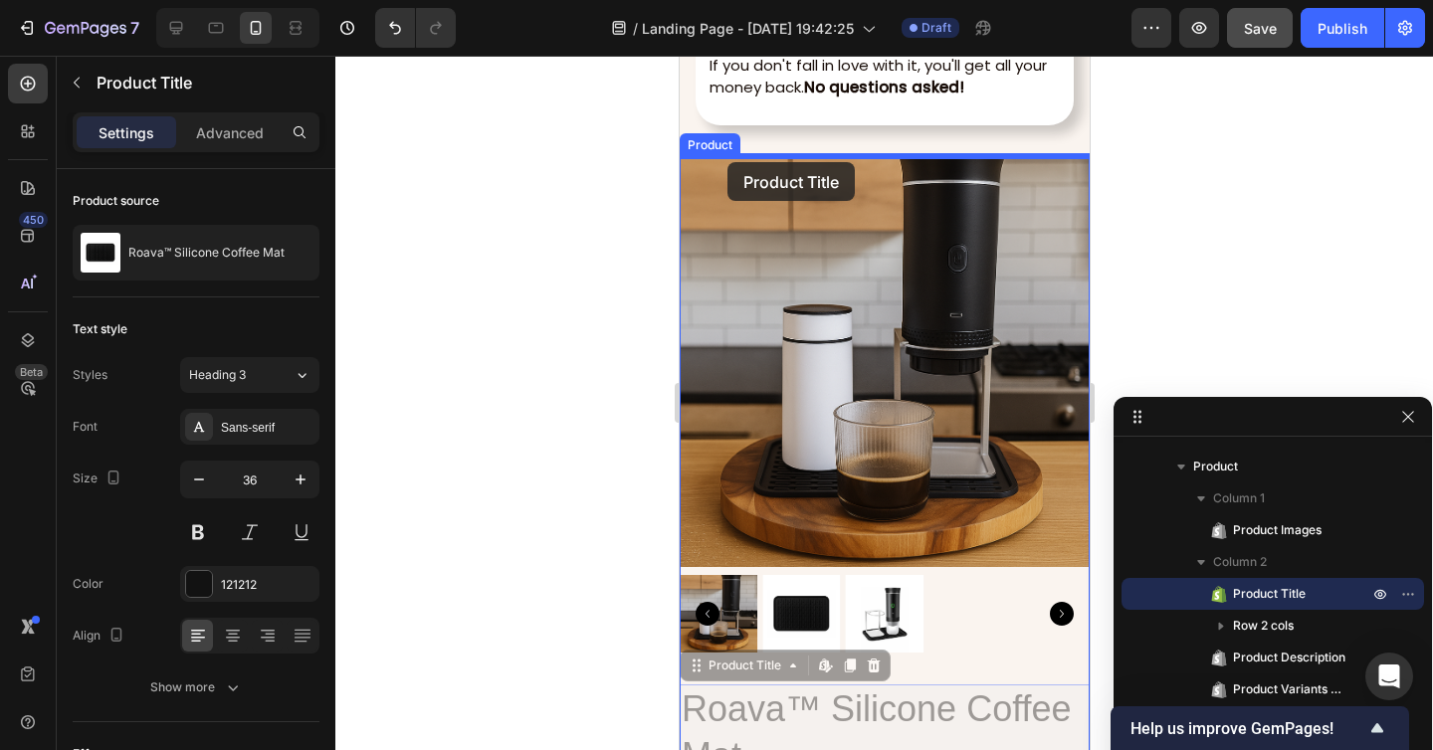
drag, startPoint x: 697, startPoint y: 527, endPoint x: 726, endPoint y: 162, distance: 366.2
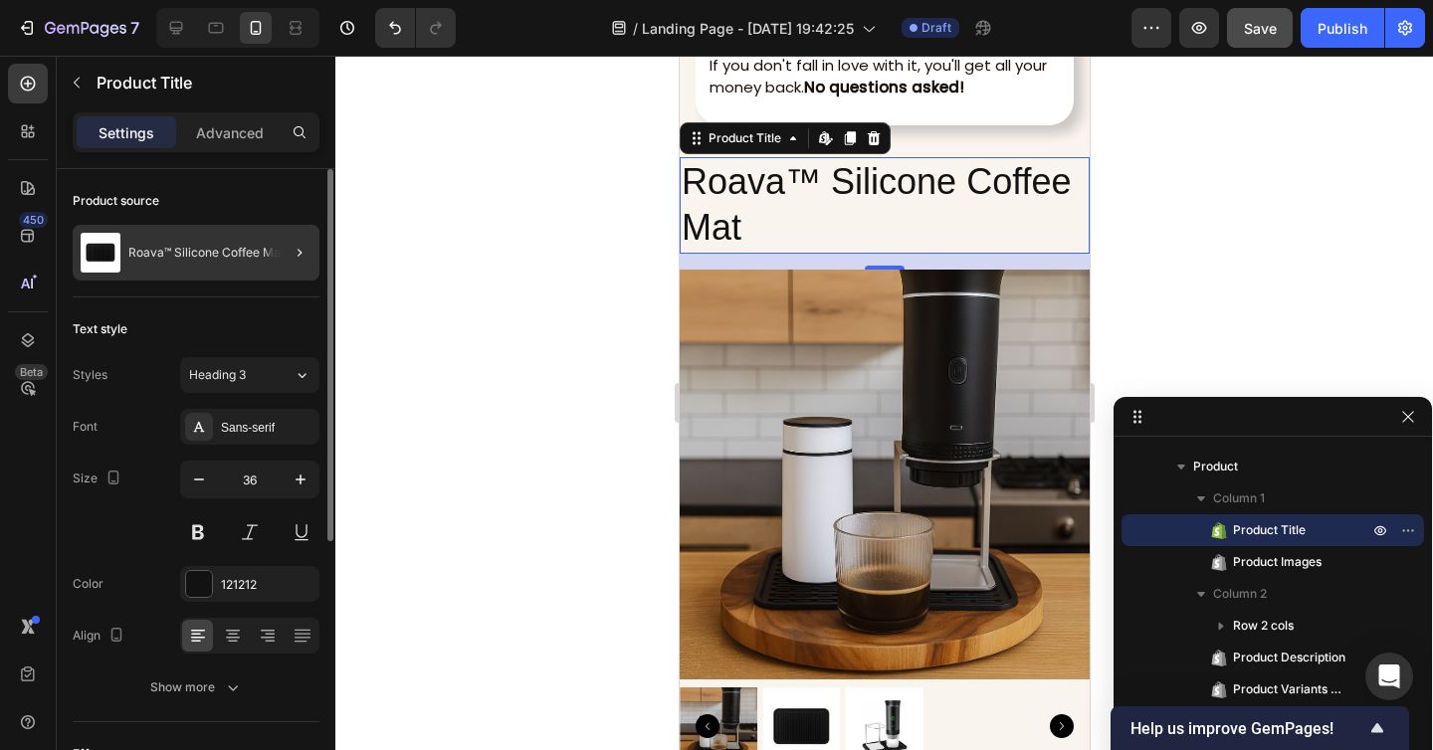
click at [278, 265] on div at bounding box center [292, 253] width 56 height 56
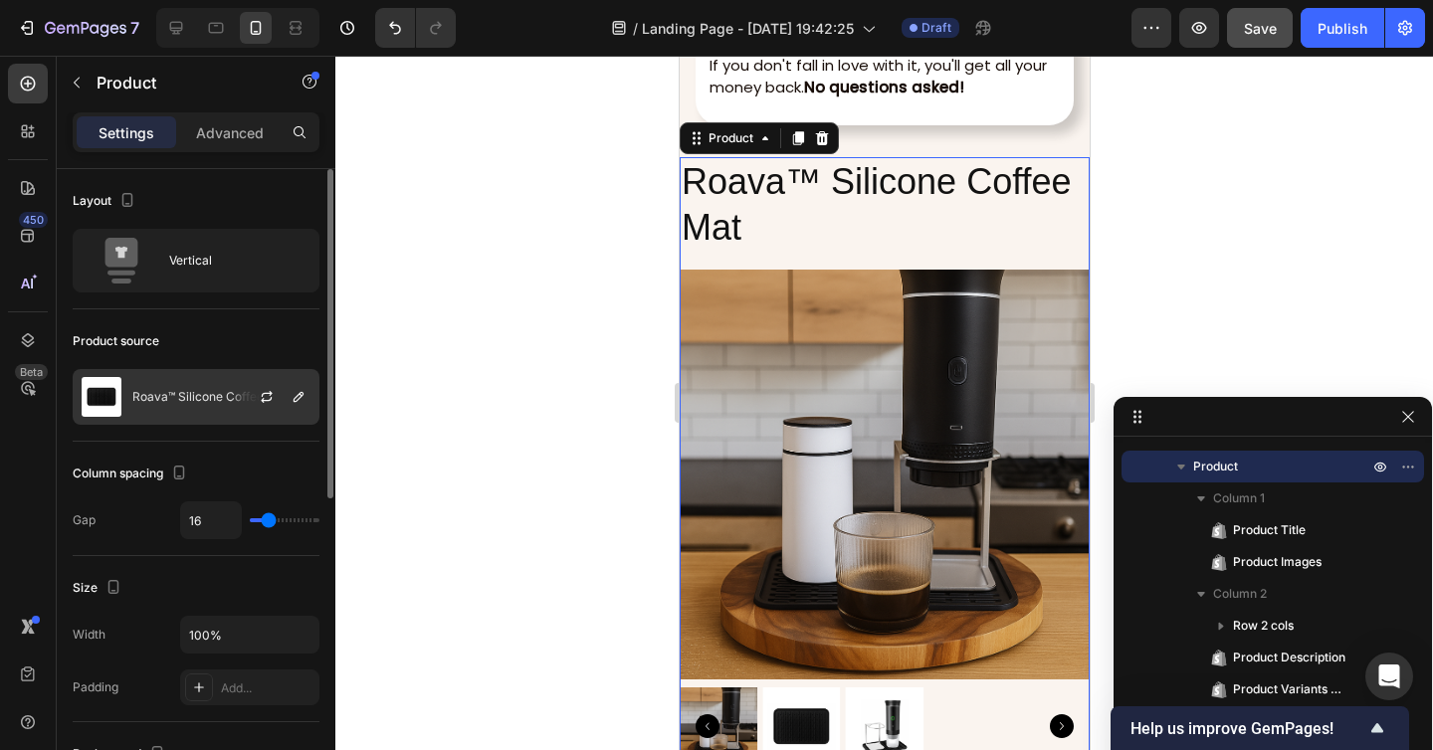
click at [244, 404] on div at bounding box center [275, 397] width 88 height 54
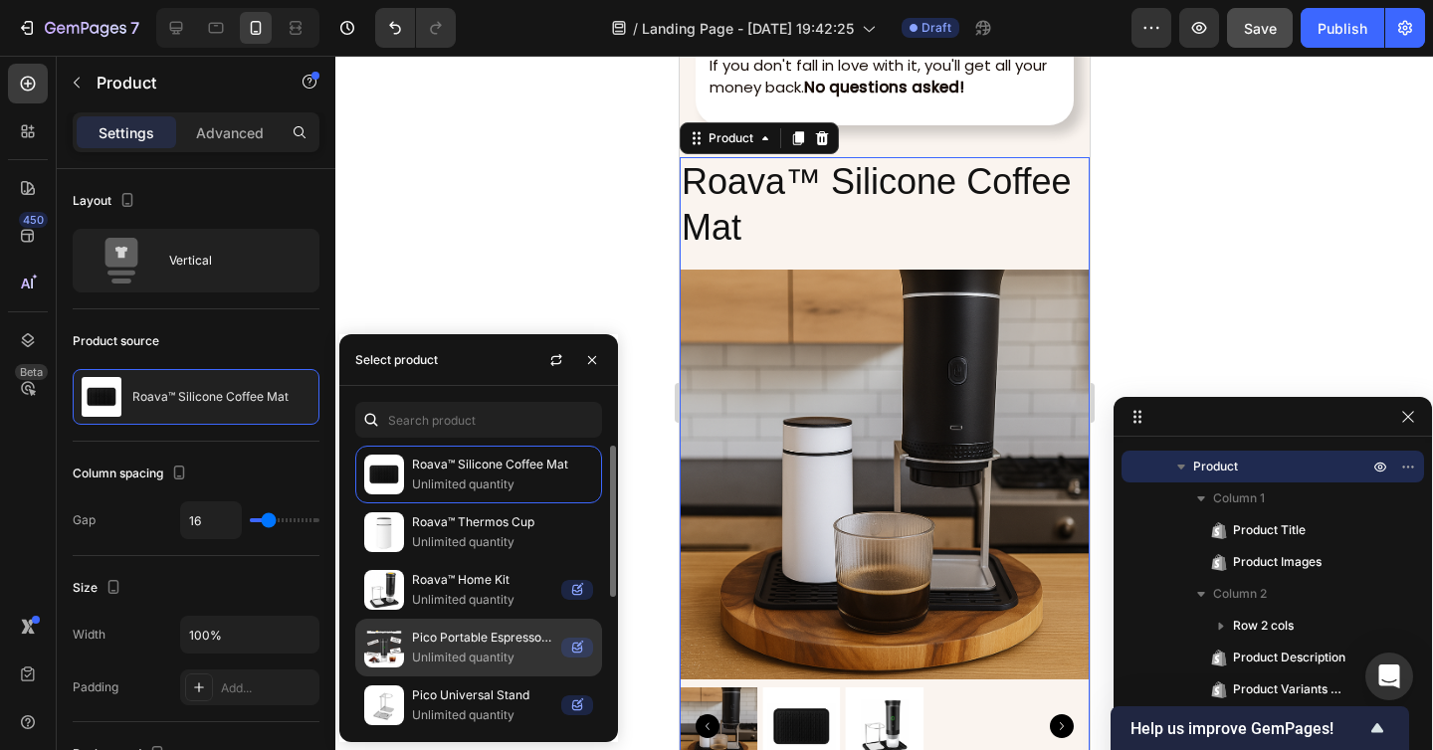
click at [500, 648] on p "Unlimited quantity" at bounding box center [482, 658] width 141 height 20
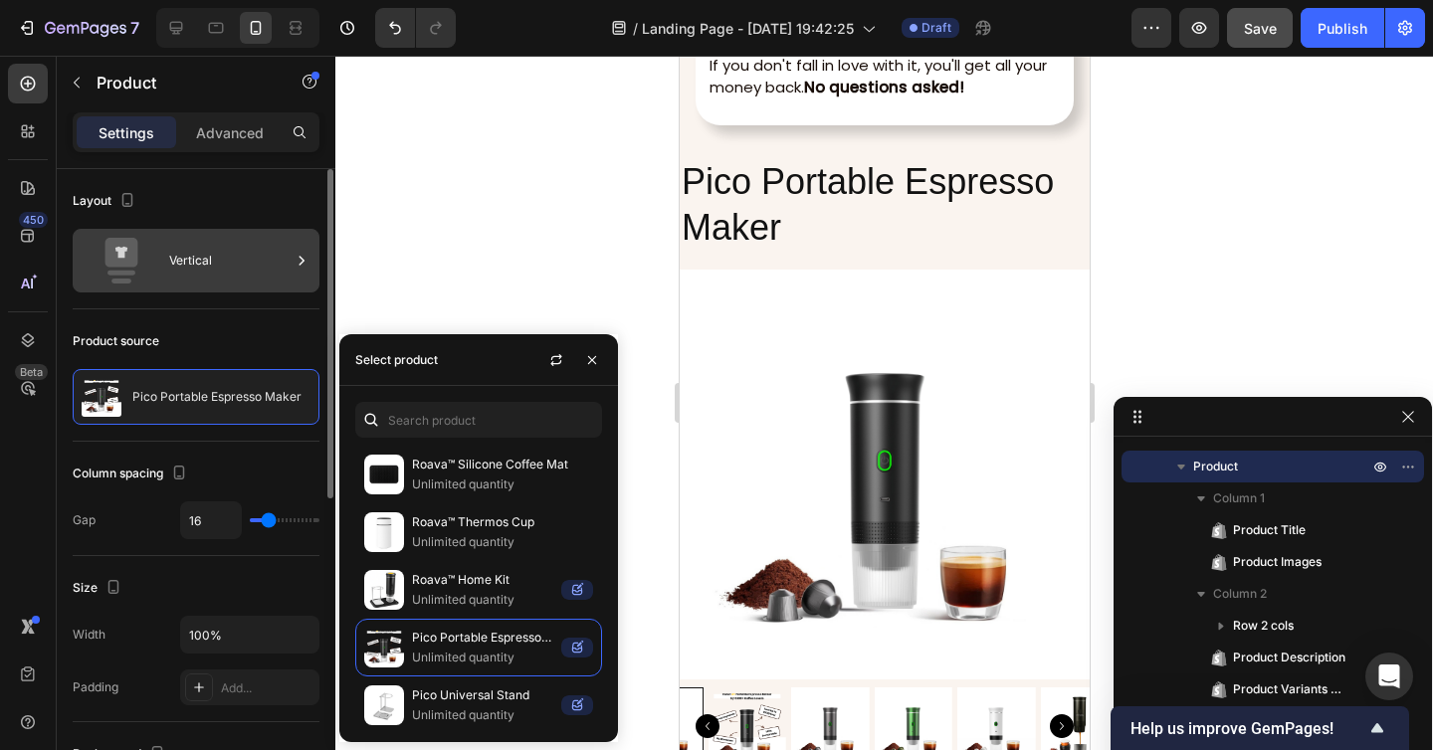
click at [243, 278] on div "Vertical" at bounding box center [229, 261] width 121 height 46
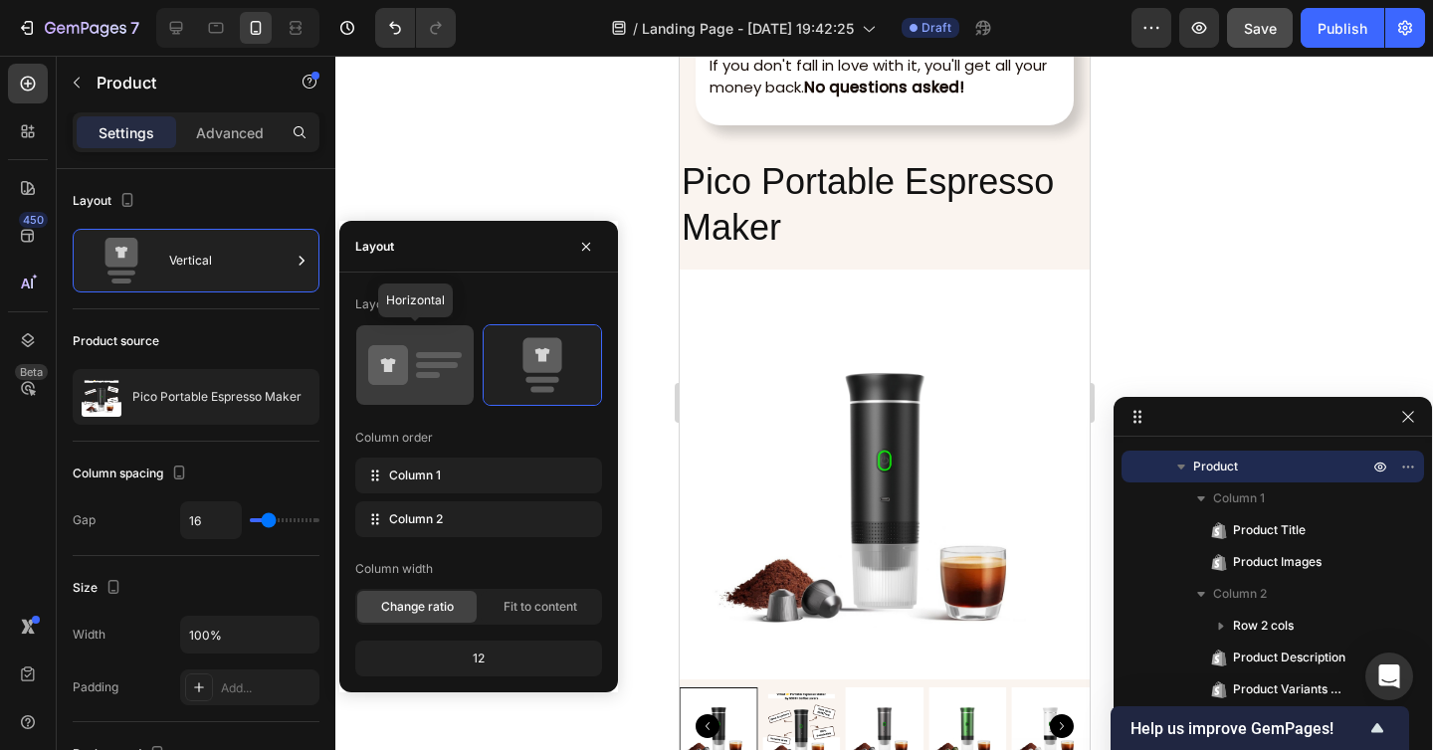
click at [448, 377] on icon at bounding box center [415, 365] width 94 height 56
type input "32"
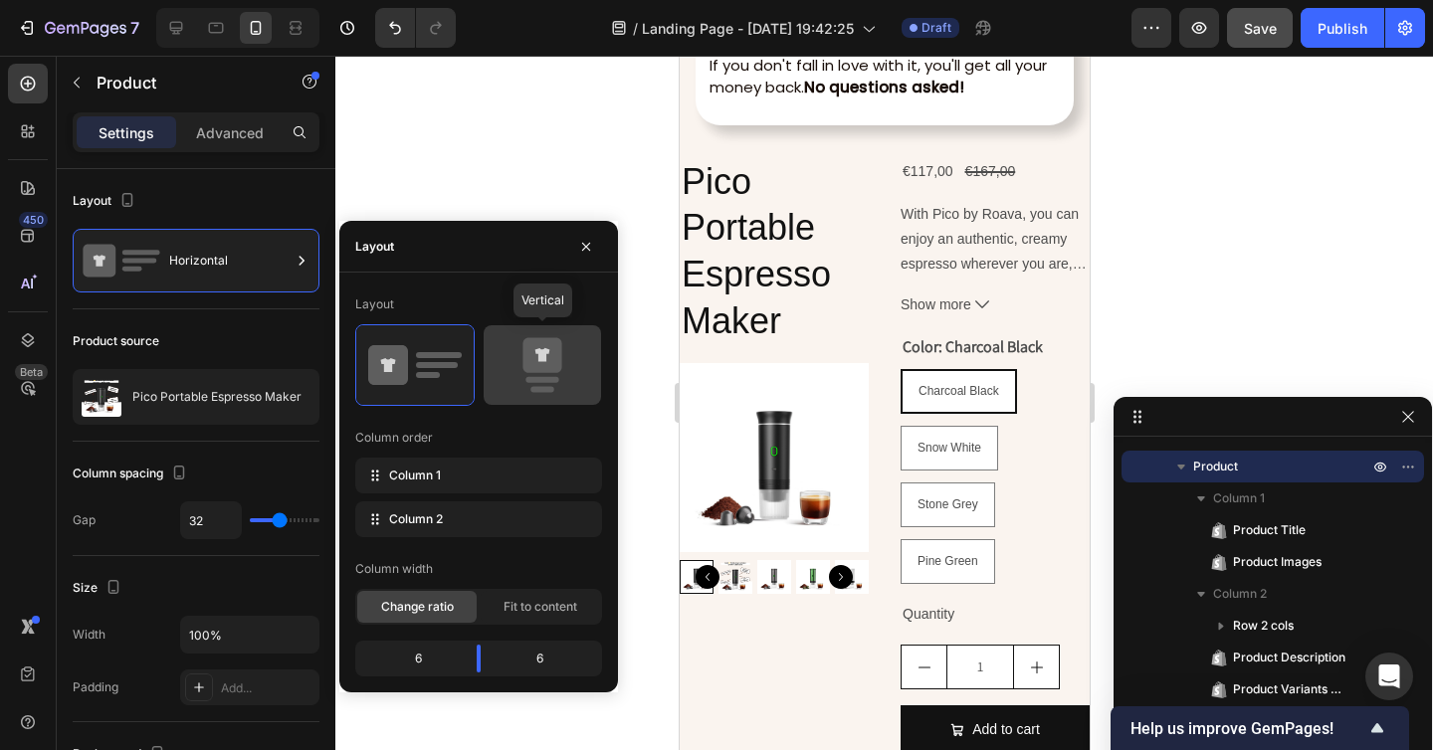
click at [544, 373] on icon at bounding box center [542, 365] width 94 height 56
type input "16"
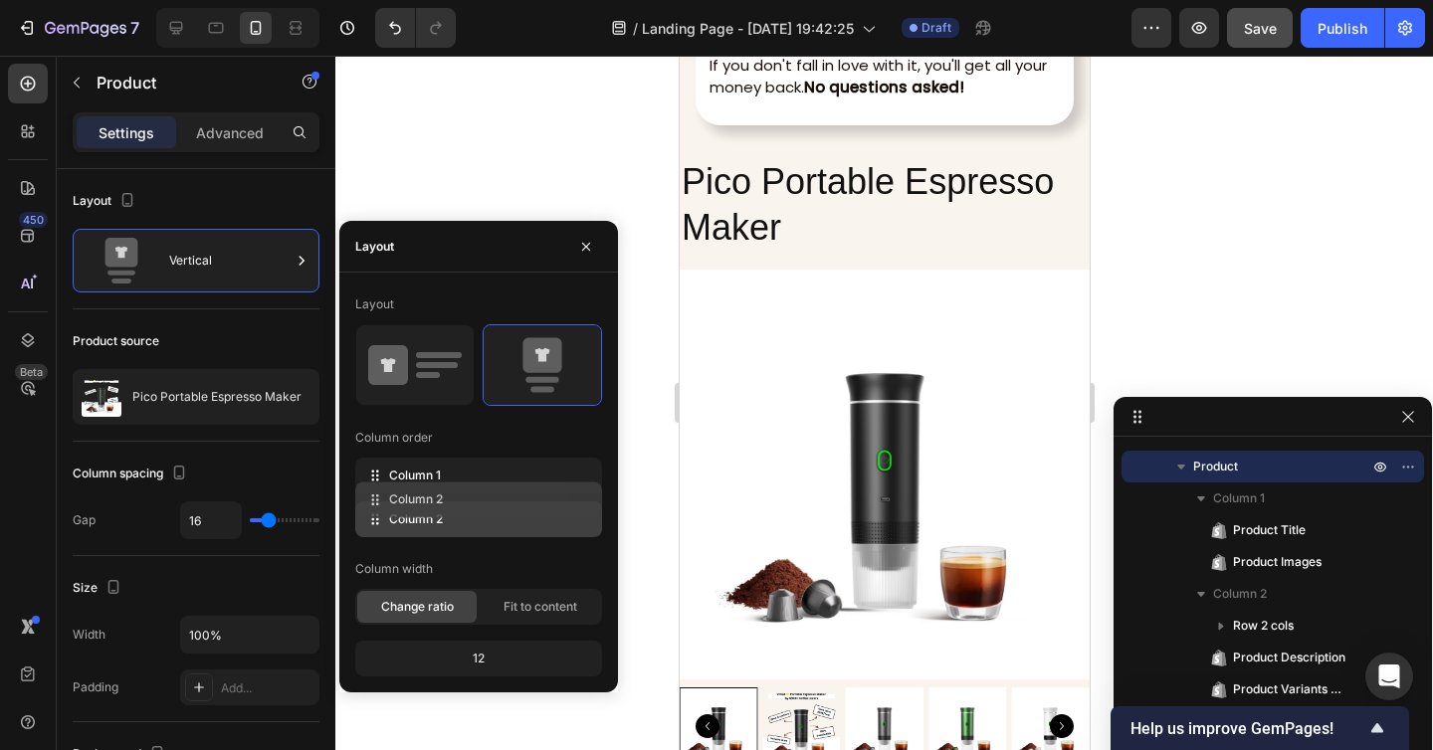
drag, startPoint x: 376, startPoint y: 516, endPoint x: 376, endPoint y: 463, distance: 53.7
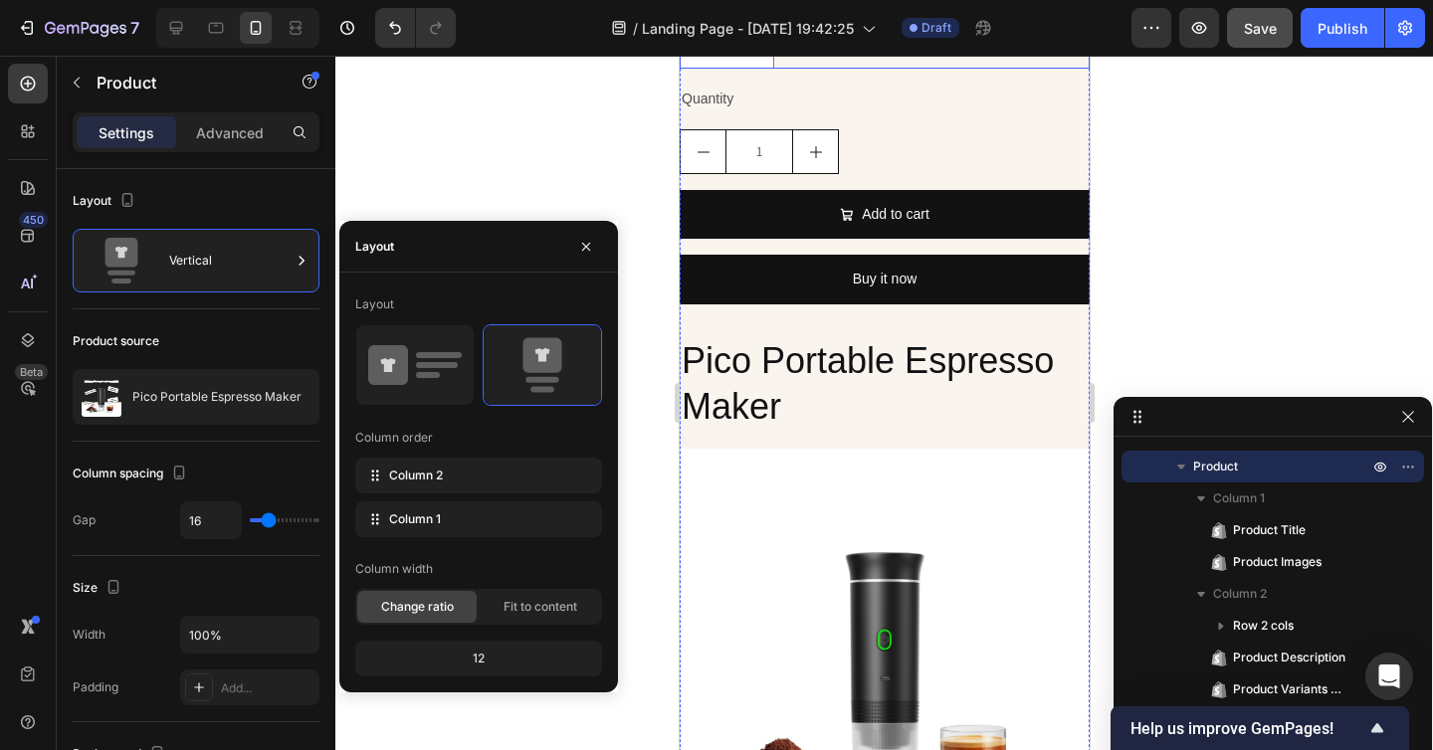
scroll to position [8400, 0]
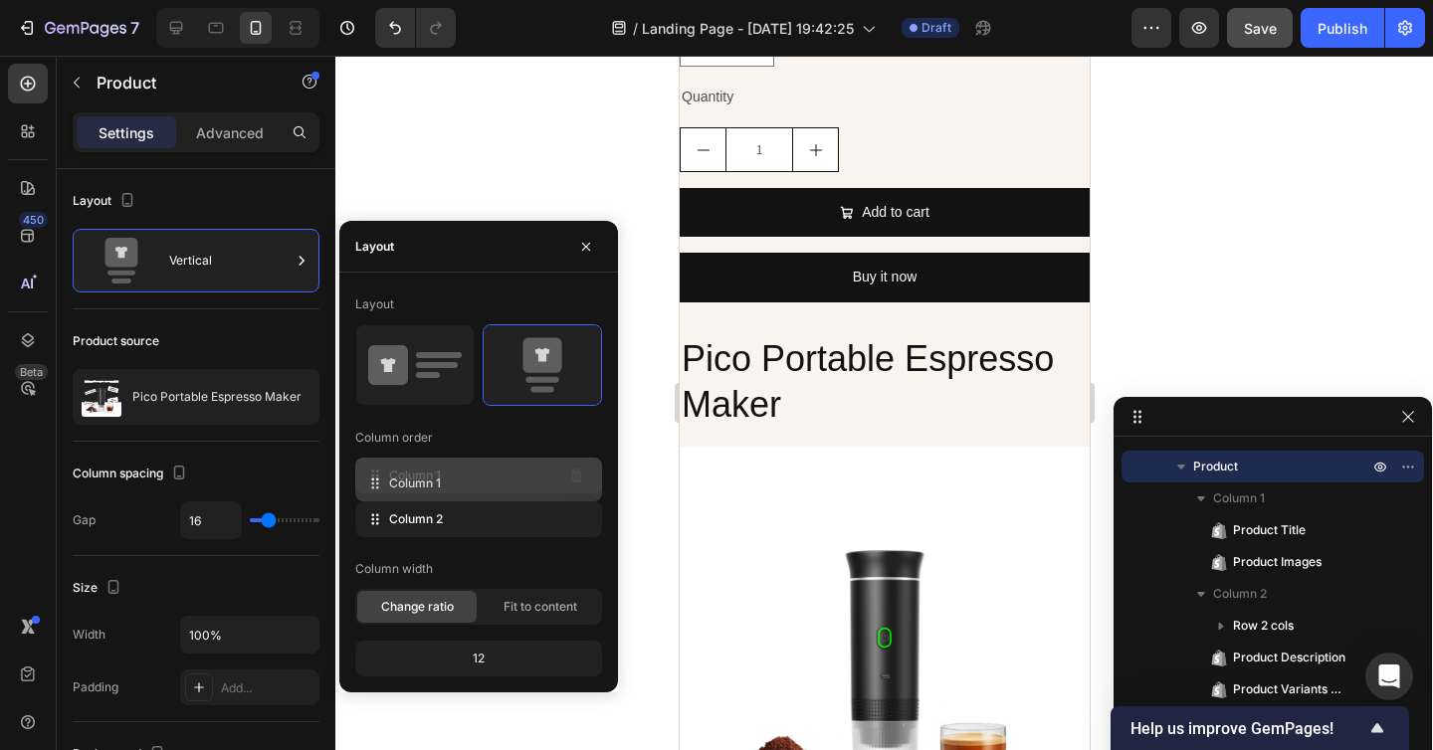
drag, startPoint x: 368, startPoint y: 516, endPoint x: 368, endPoint y: 479, distance: 36.8
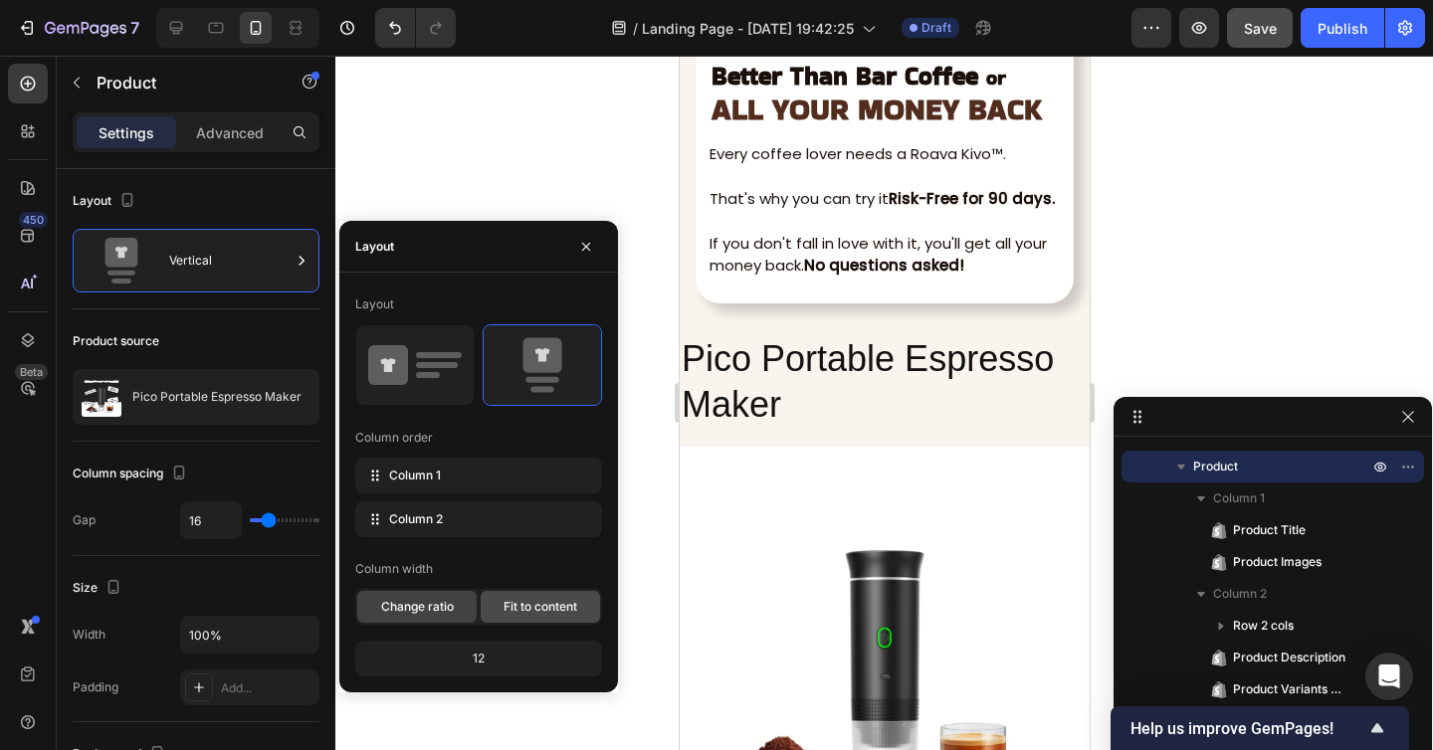
click at [500, 602] on div "Fit to content" at bounding box center [539, 607] width 119 height 32
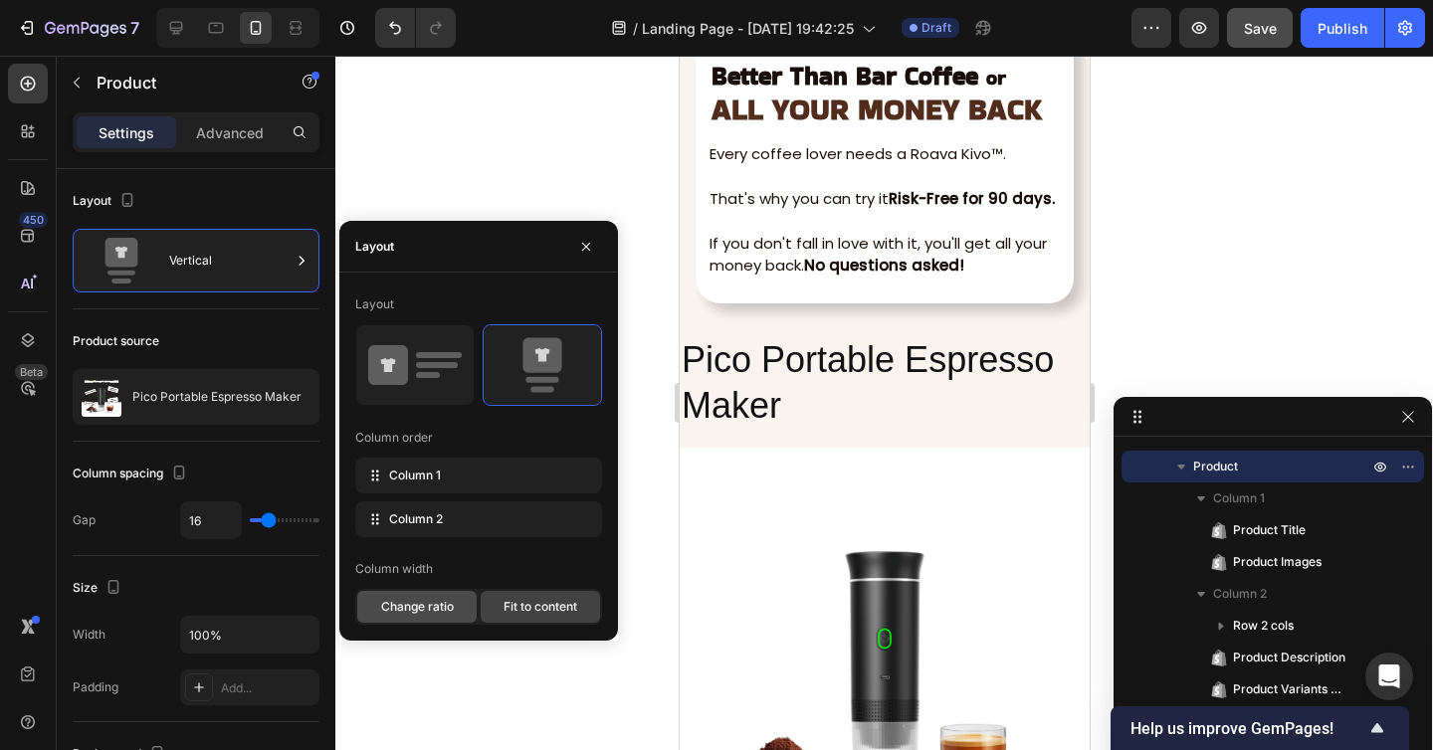
click at [459, 601] on div "Change ratio" at bounding box center [416, 607] width 119 height 32
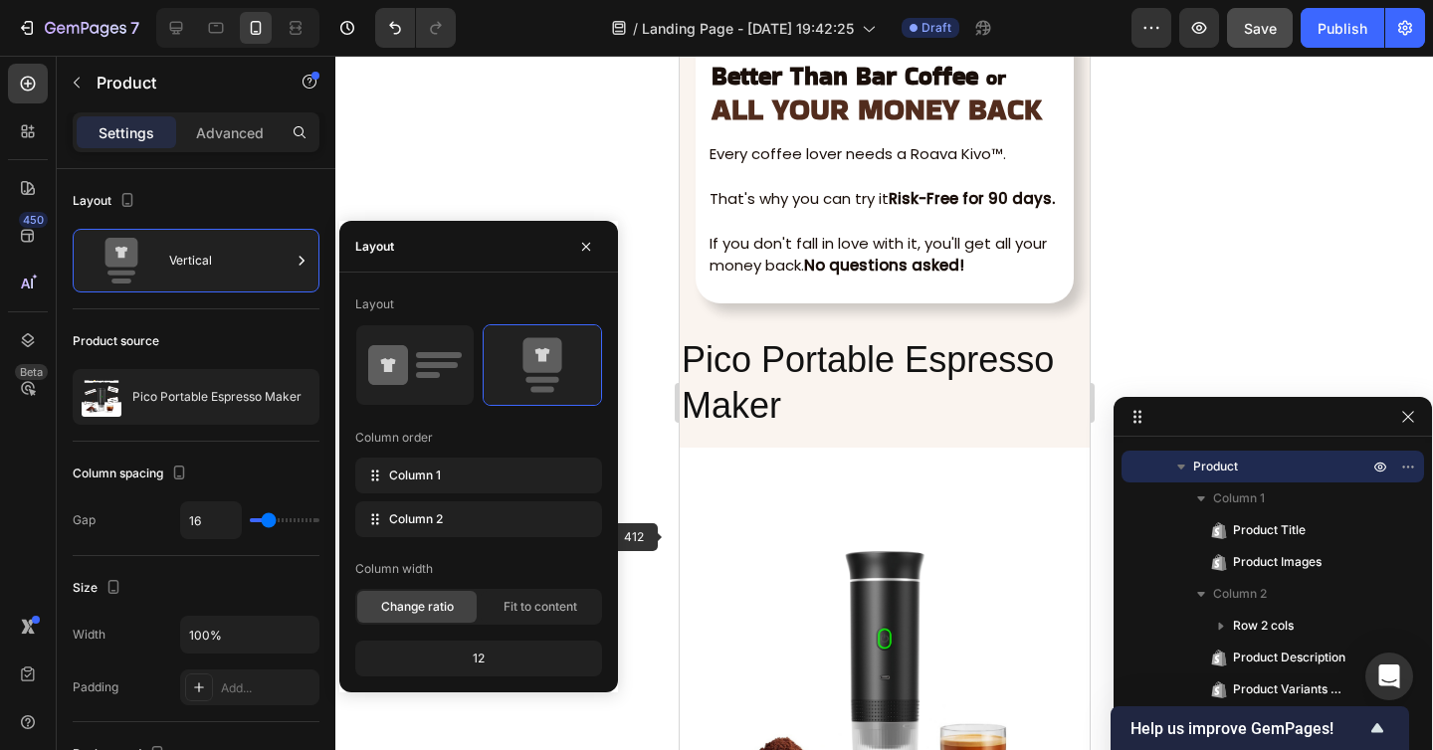
click at [654, 535] on div at bounding box center [883, 403] width 1097 height 694
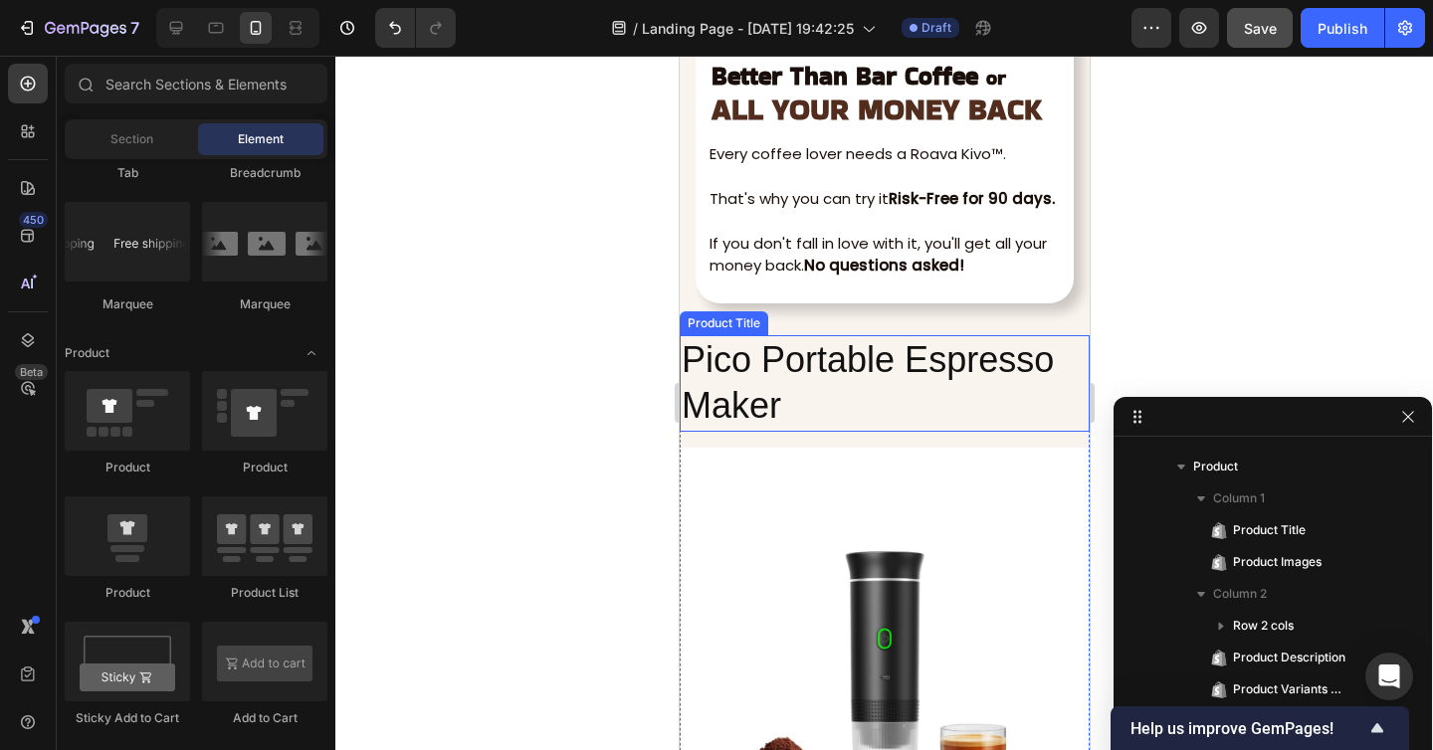
click at [793, 379] on h2 "Pico Portable Espresso Maker" at bounding box center [883, 383] width 410 height 97
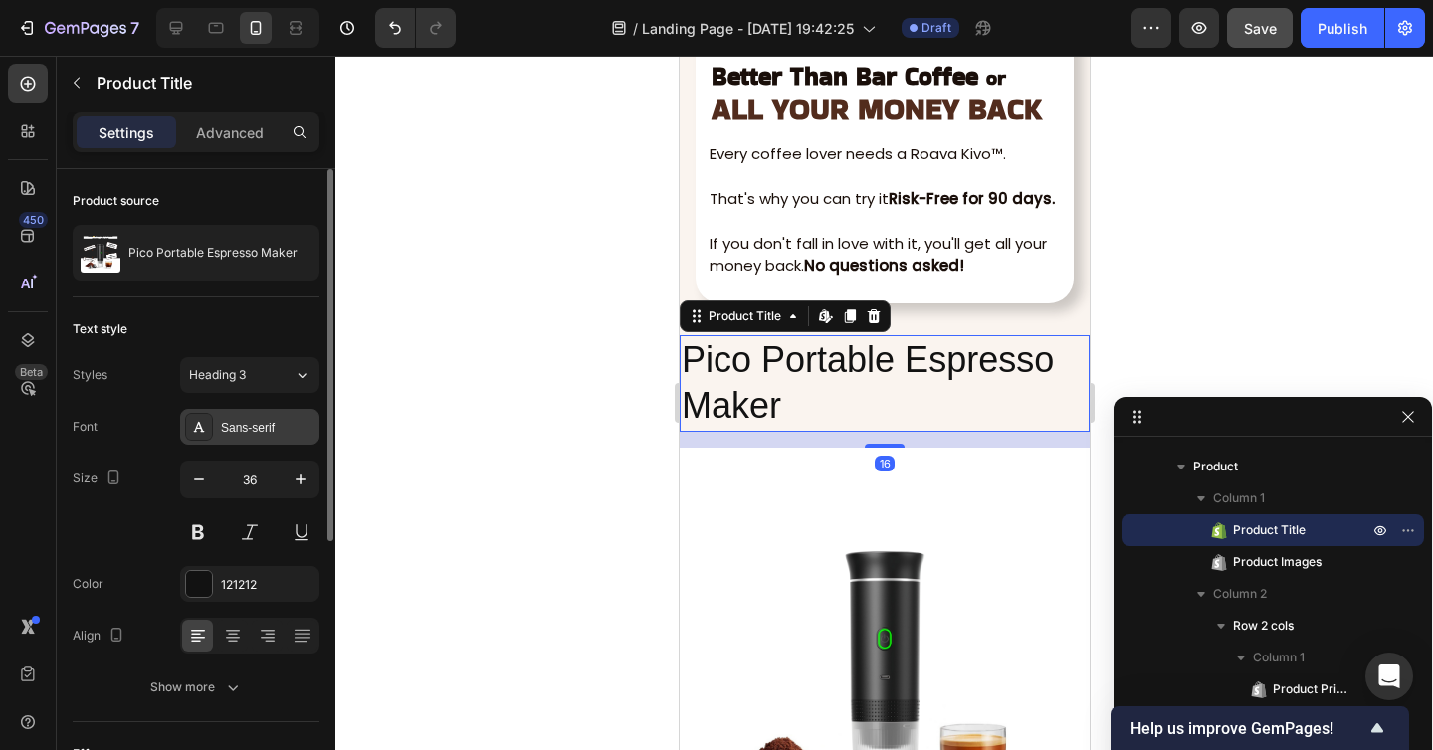
click at [241, 416] on div "Sans-serif" at bounding box center [249, 427] width 139 height 36
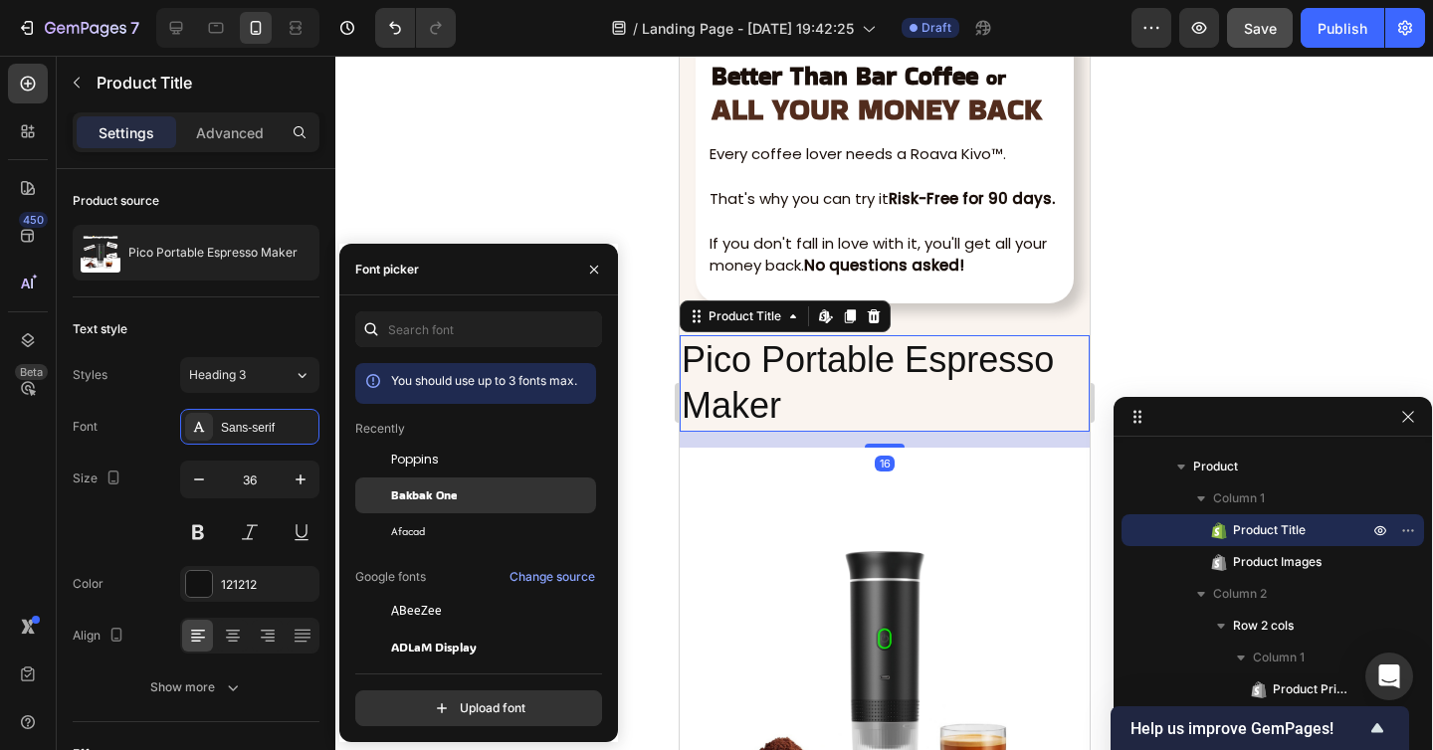
click at [430, 490] on span "Bakbak One" at bounding box center [424, 495] width 66 height 18
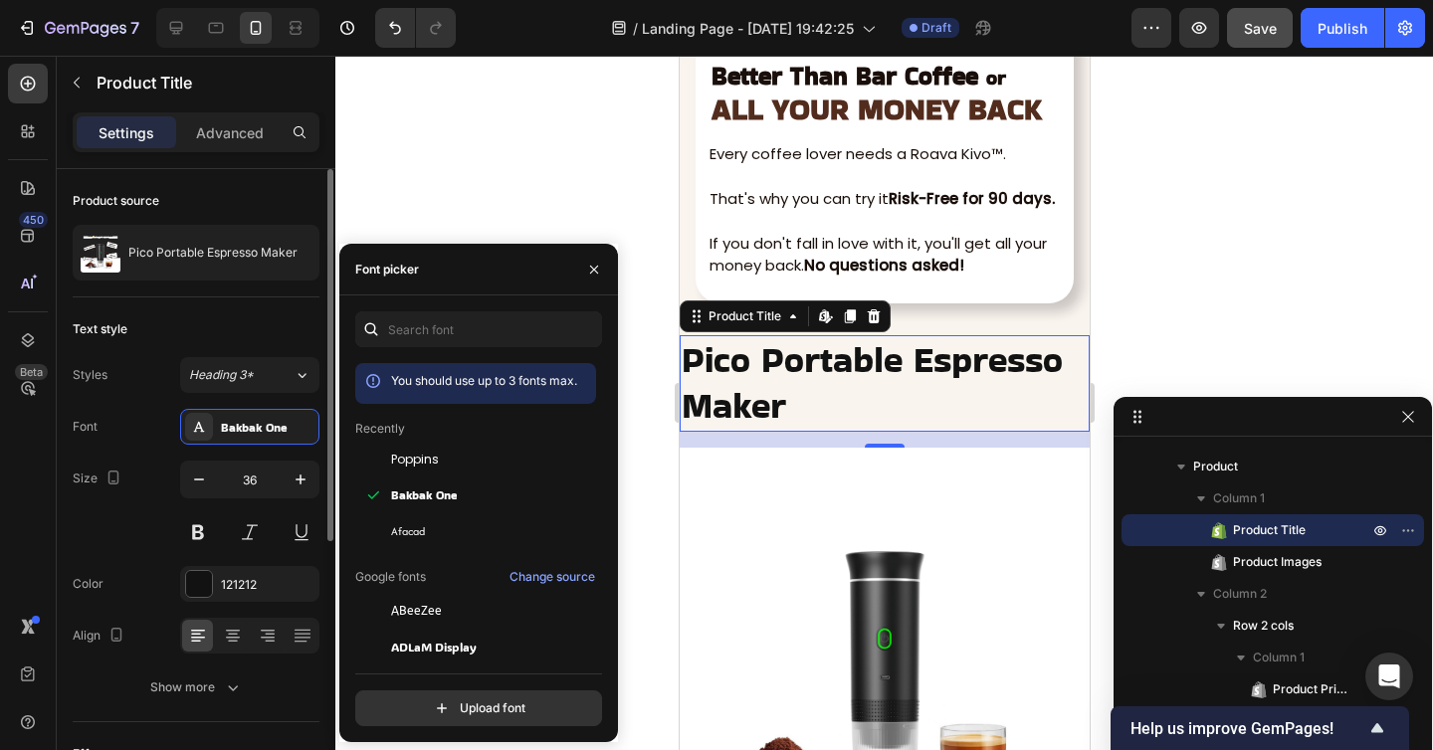
click at [271, 334] on div "Text style" at bounding box center [196, 329] width 247 height 32
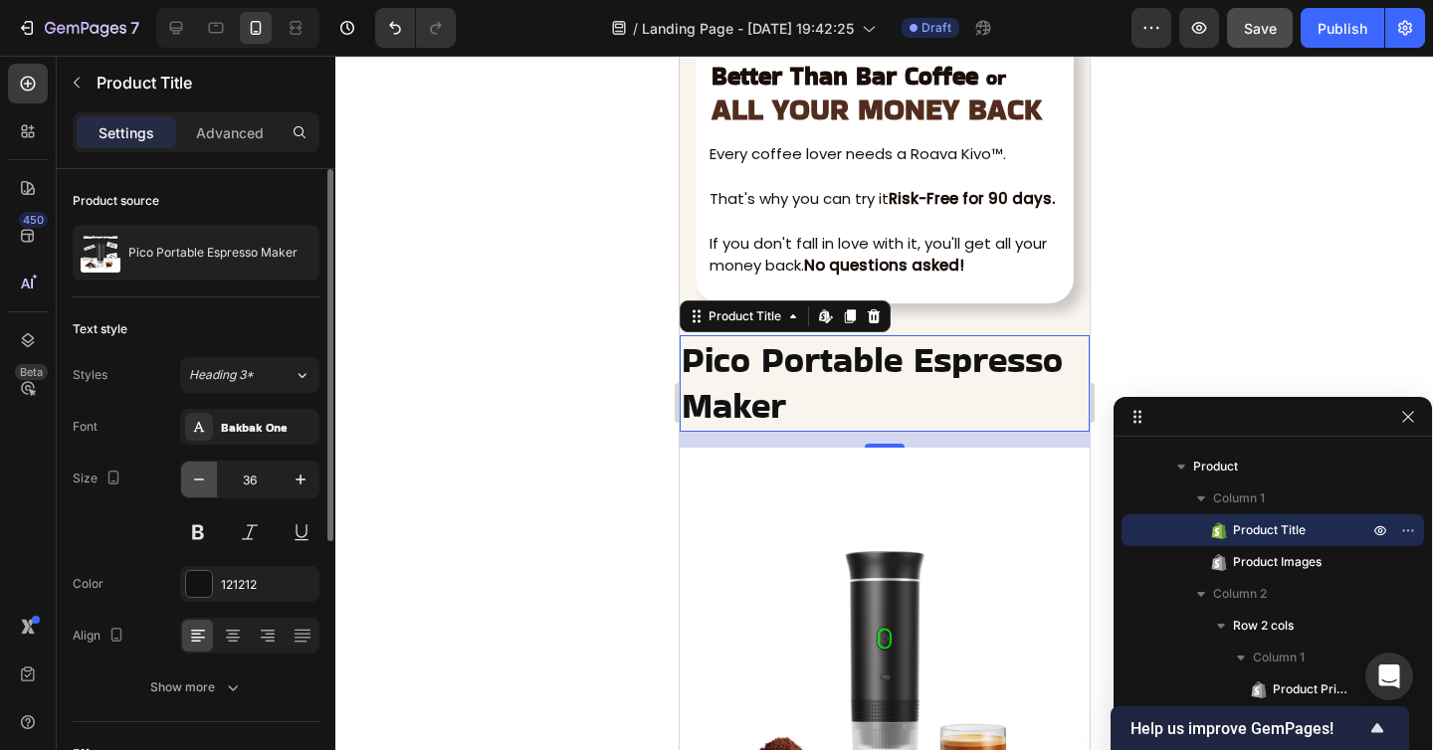
click at [206, 484] on icon "button" at bounding box center [199, 480] width 20 height 20
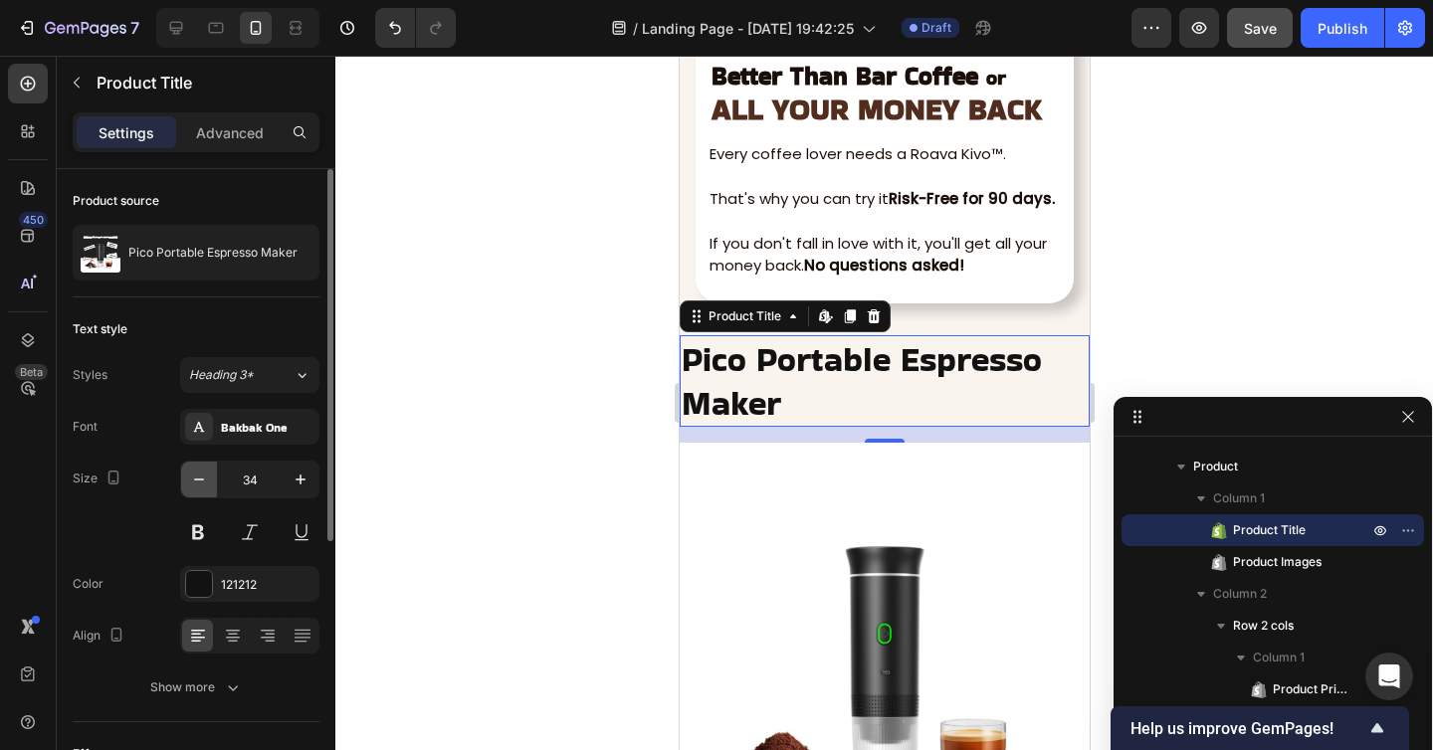
click at [206, 484] on icon "button" at bounding box center [199, 480] width 20 height 20
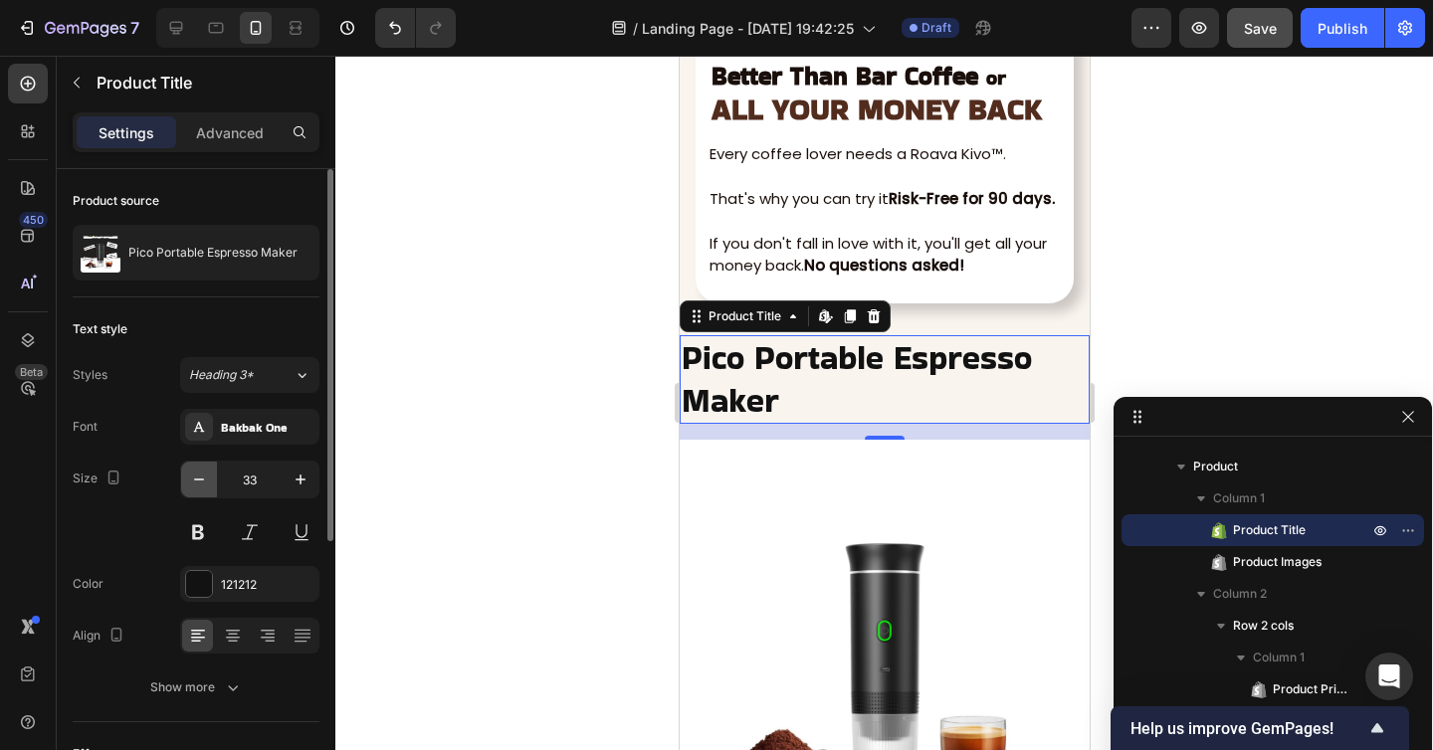
click at [206, 484] on icon "button" at bounding box center [199, 480] width 20 height 20
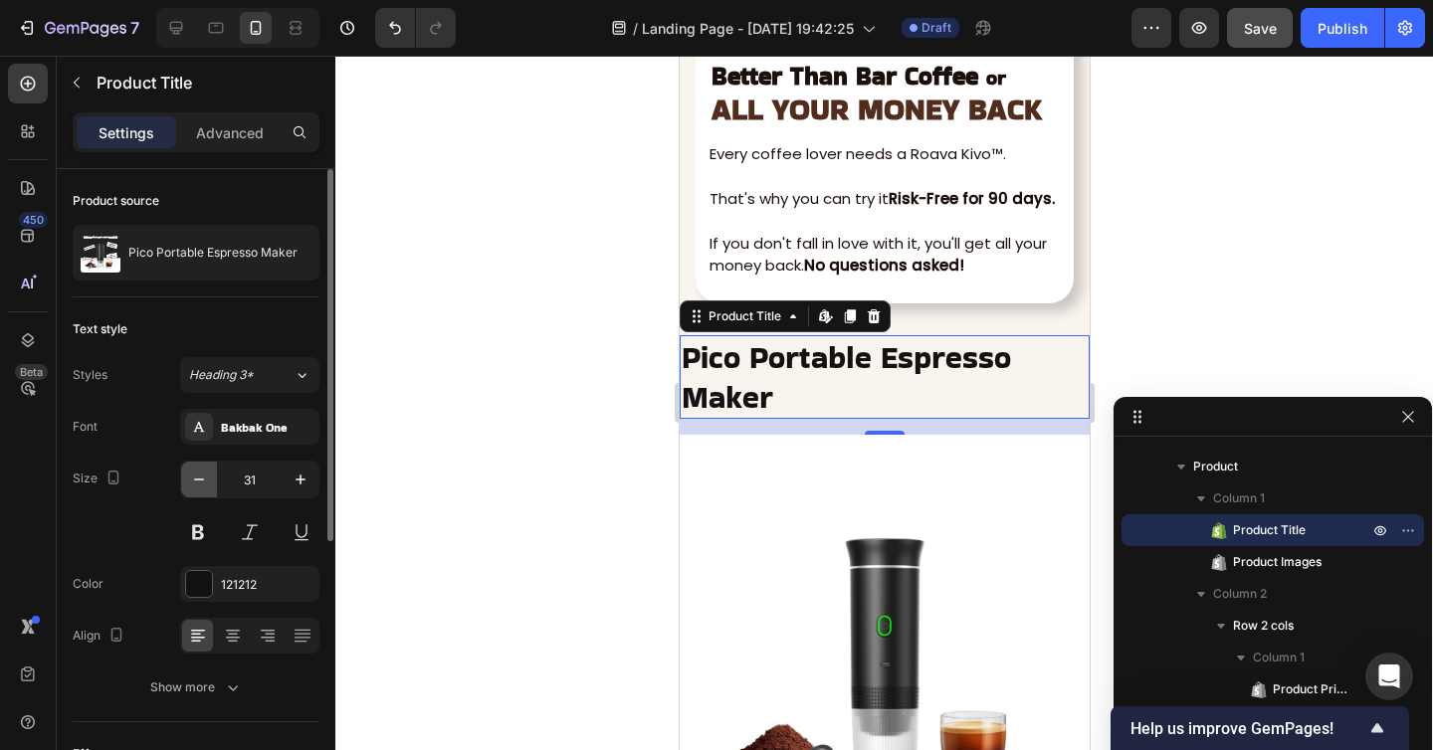
click at [206, 484] on icon "button" at bounding box center [199, 480] width 20 height 20
type input "29"
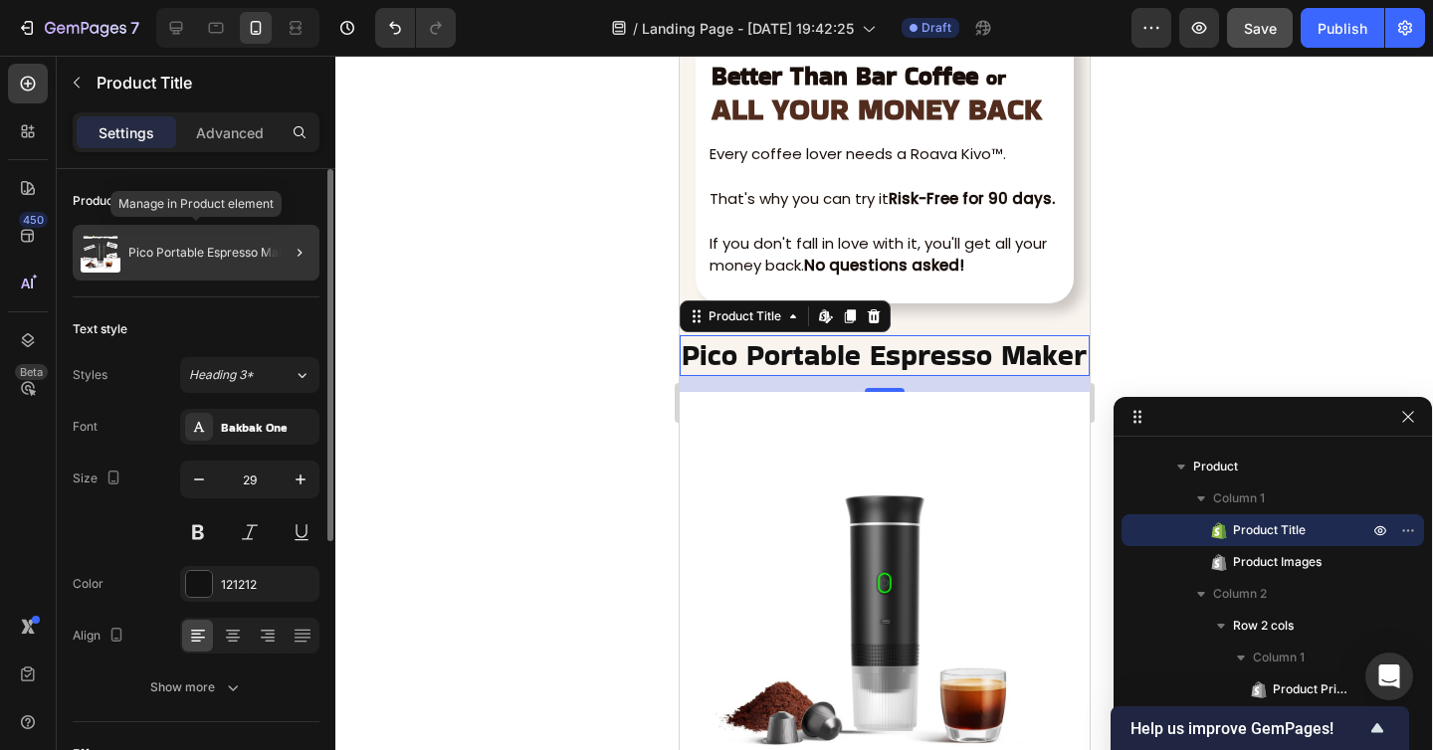
click at [220, 252] on p "Pico Portable Espresso Maker" at bounding box center [212, 253] width 169 height 14
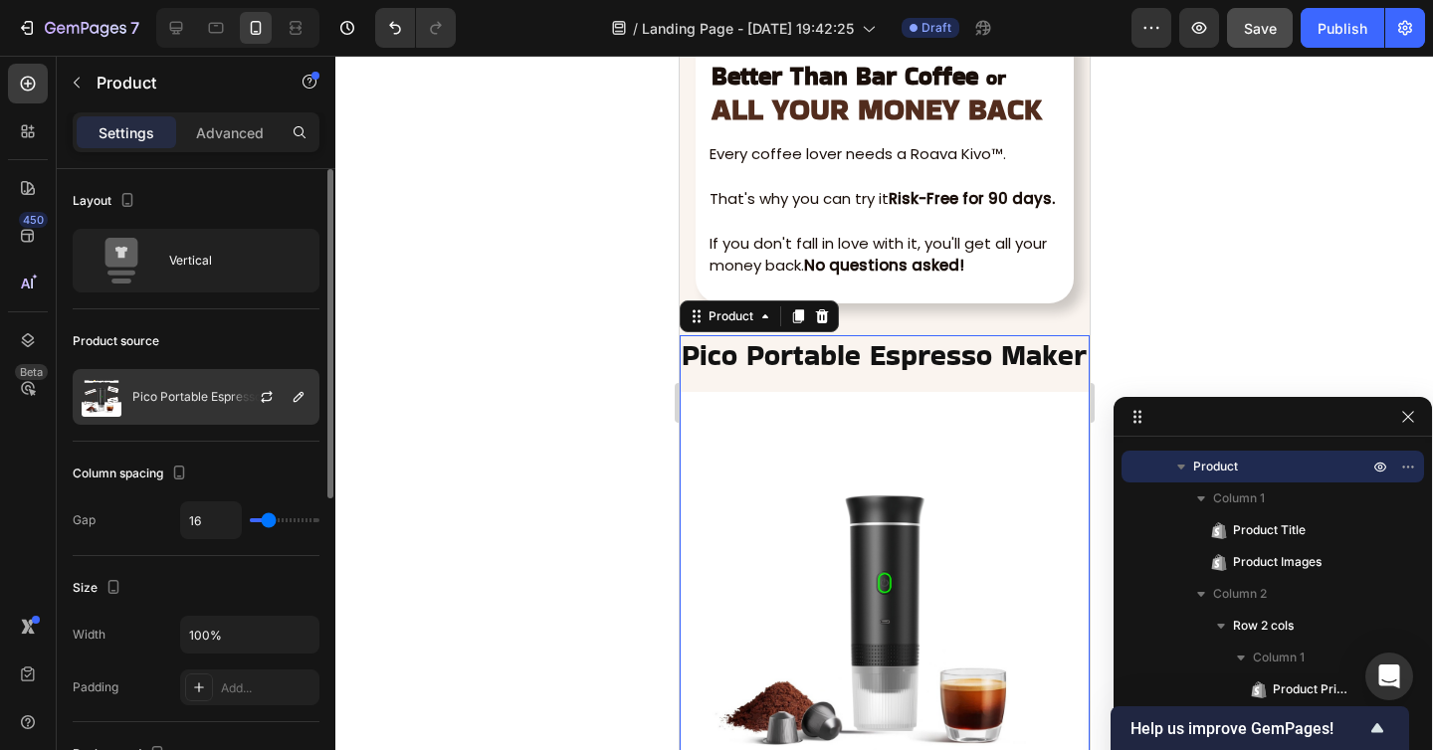
click at [253, 417] on div at bounding box center [275, 397] width 88 height 54
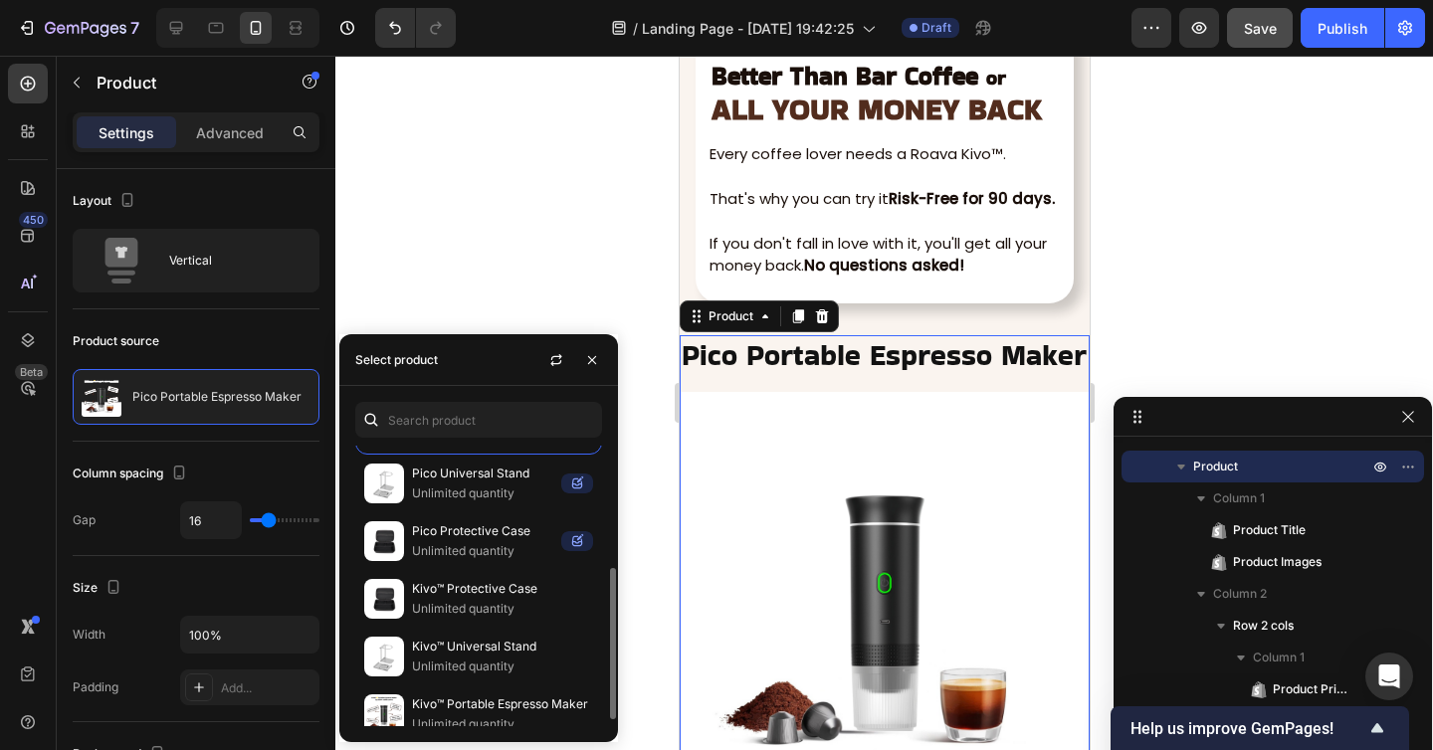
scroll to position [239, 0]
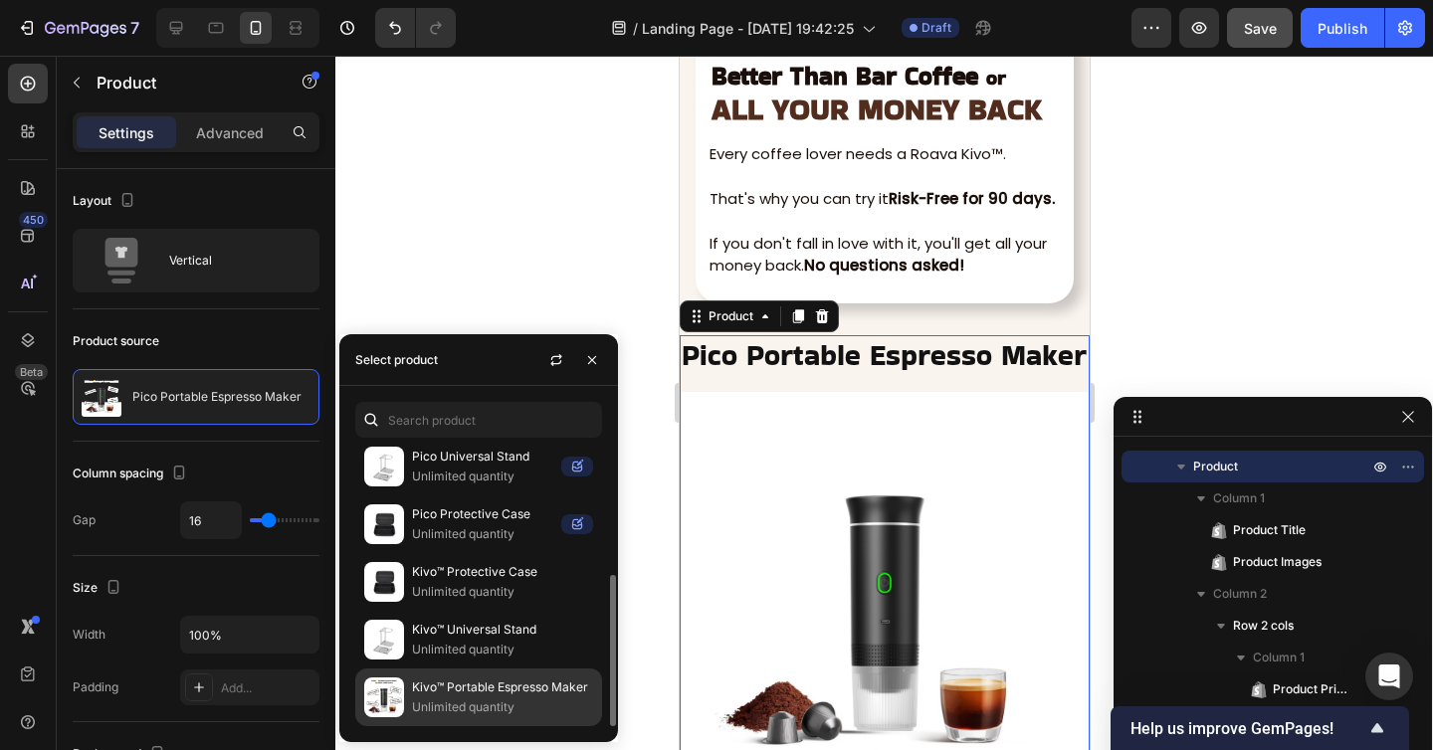
click at [458, 681] on p "Kivo™ Portable Espresso Maker" at bounding box center [502, 687] width 181 height 20
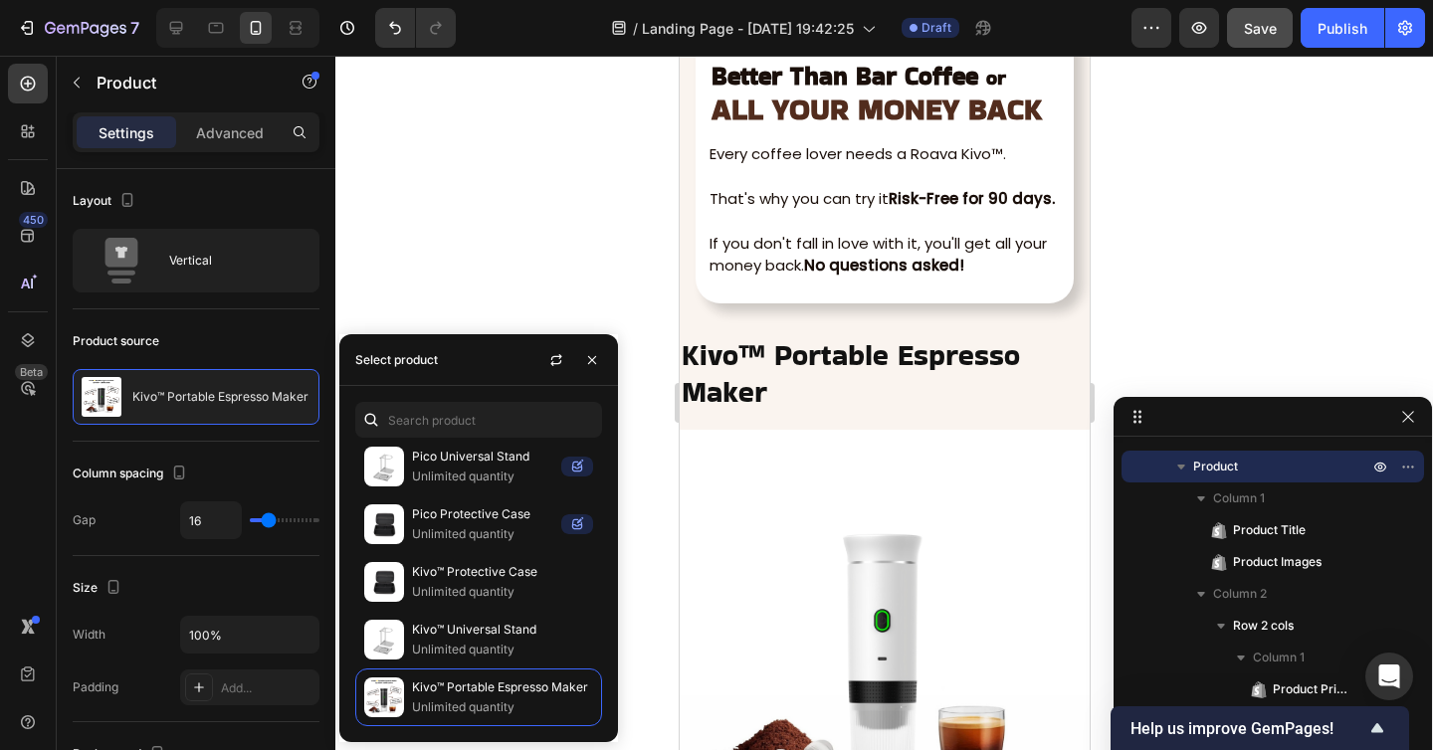
click at [513, 275] on div at bounding box center [883, 403] width 1097 height 694
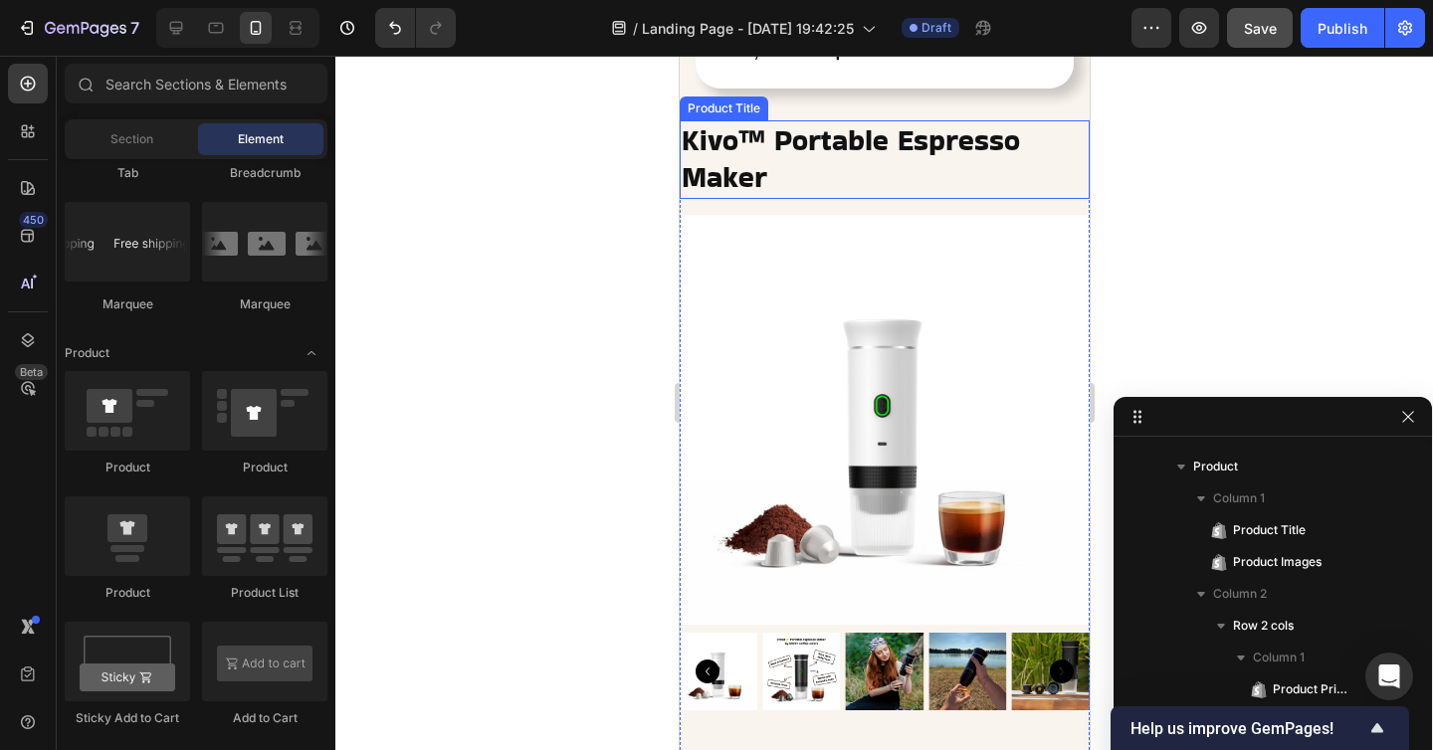
scroll to position [8048, 0]
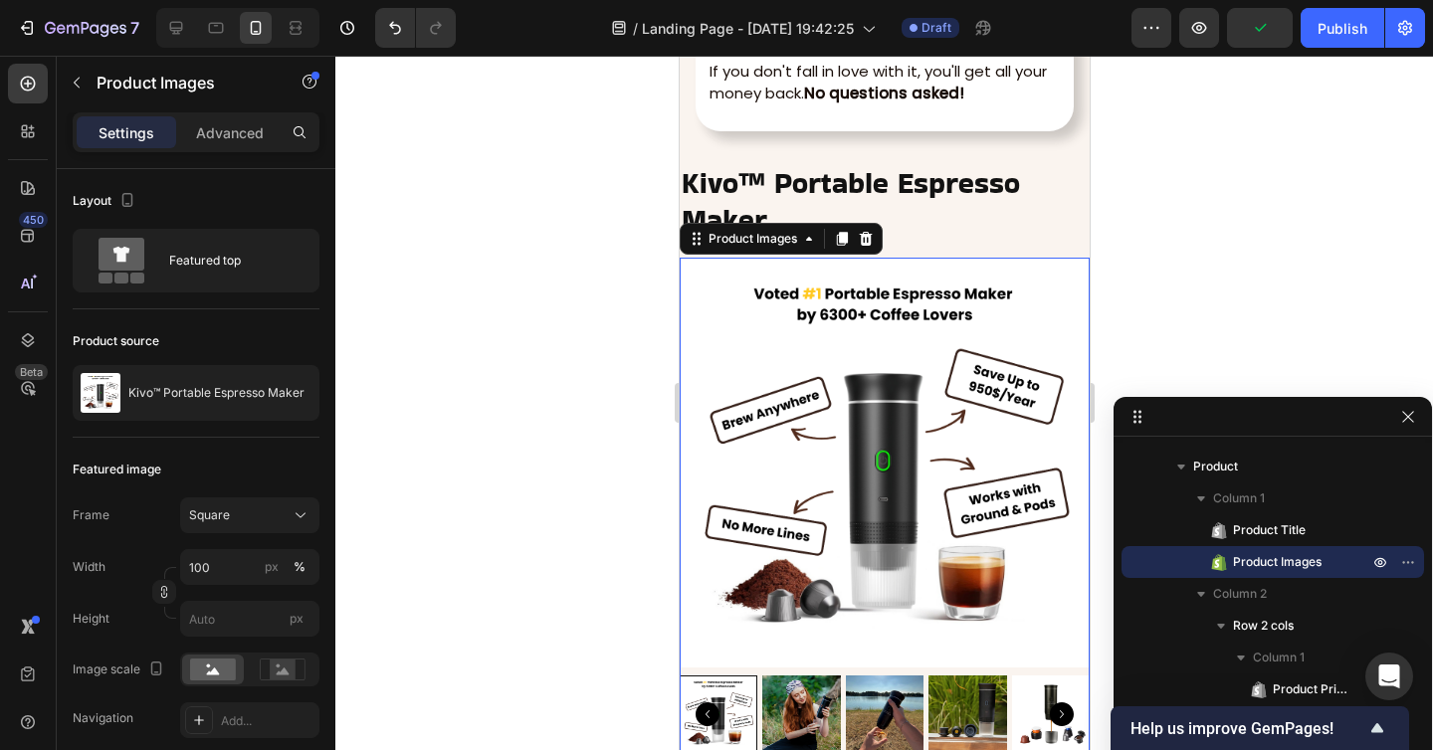
scroll to position [7986, 0]
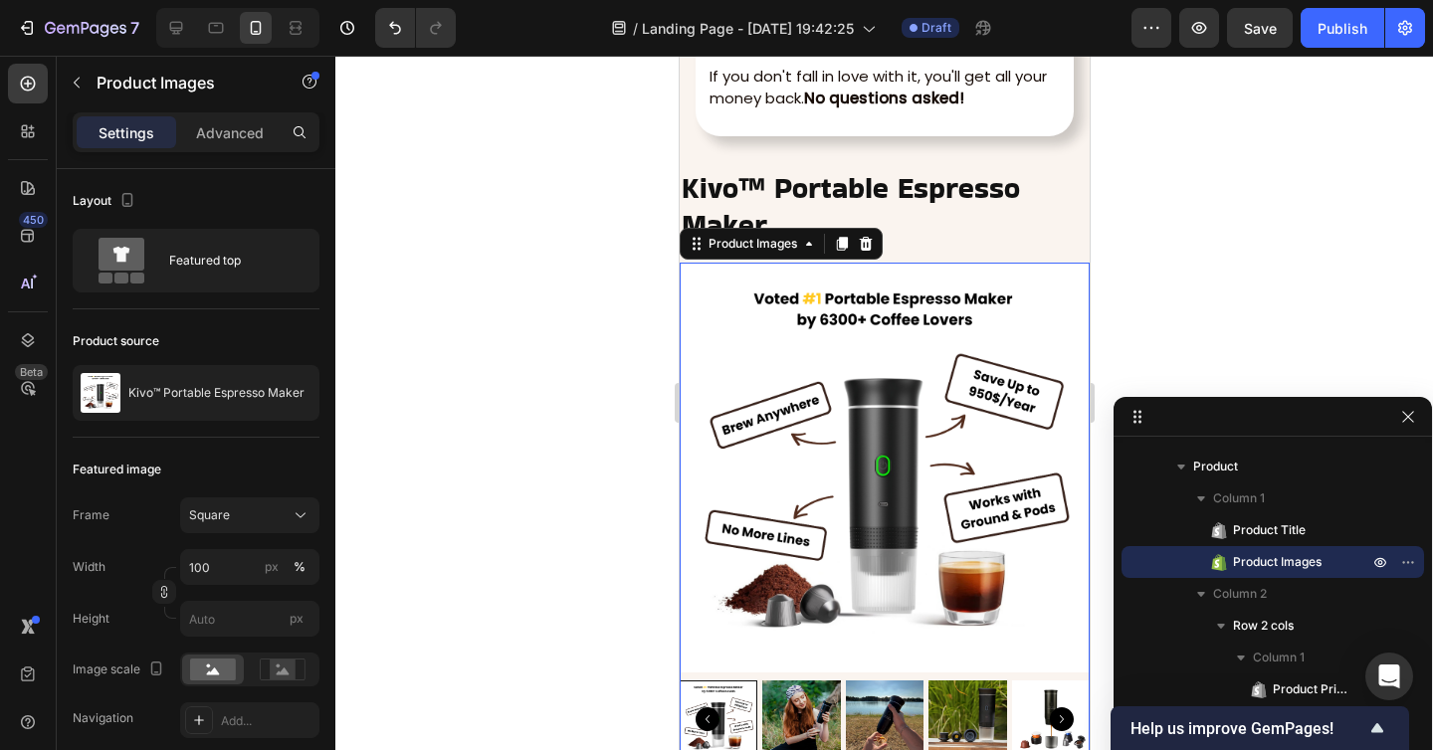
click at [1141, 272] on div at bounding box center [883, 403] width 1097 height 694
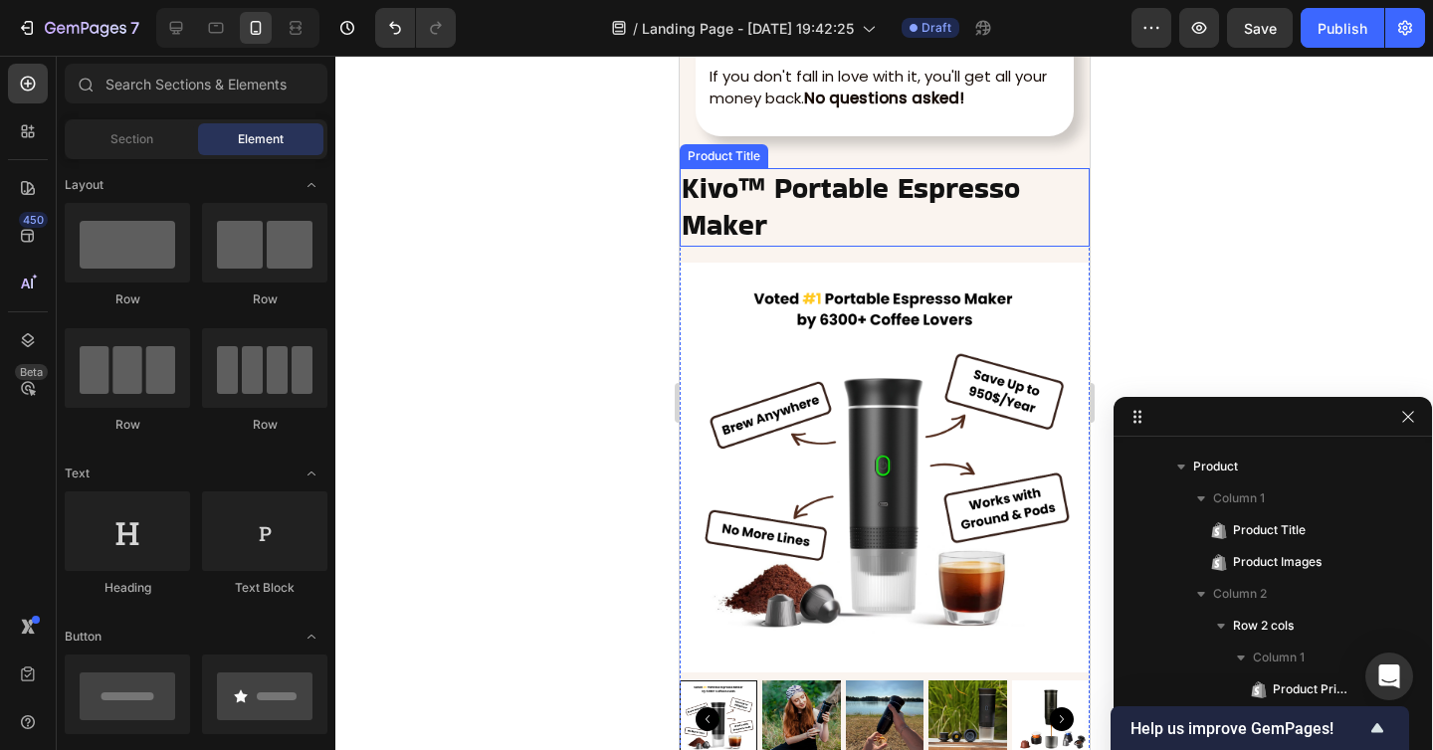
click at [886, 196] on h2 "Kivo™ Portable Espresso Maker" at bounding box center [883, 207] width 410 height 79
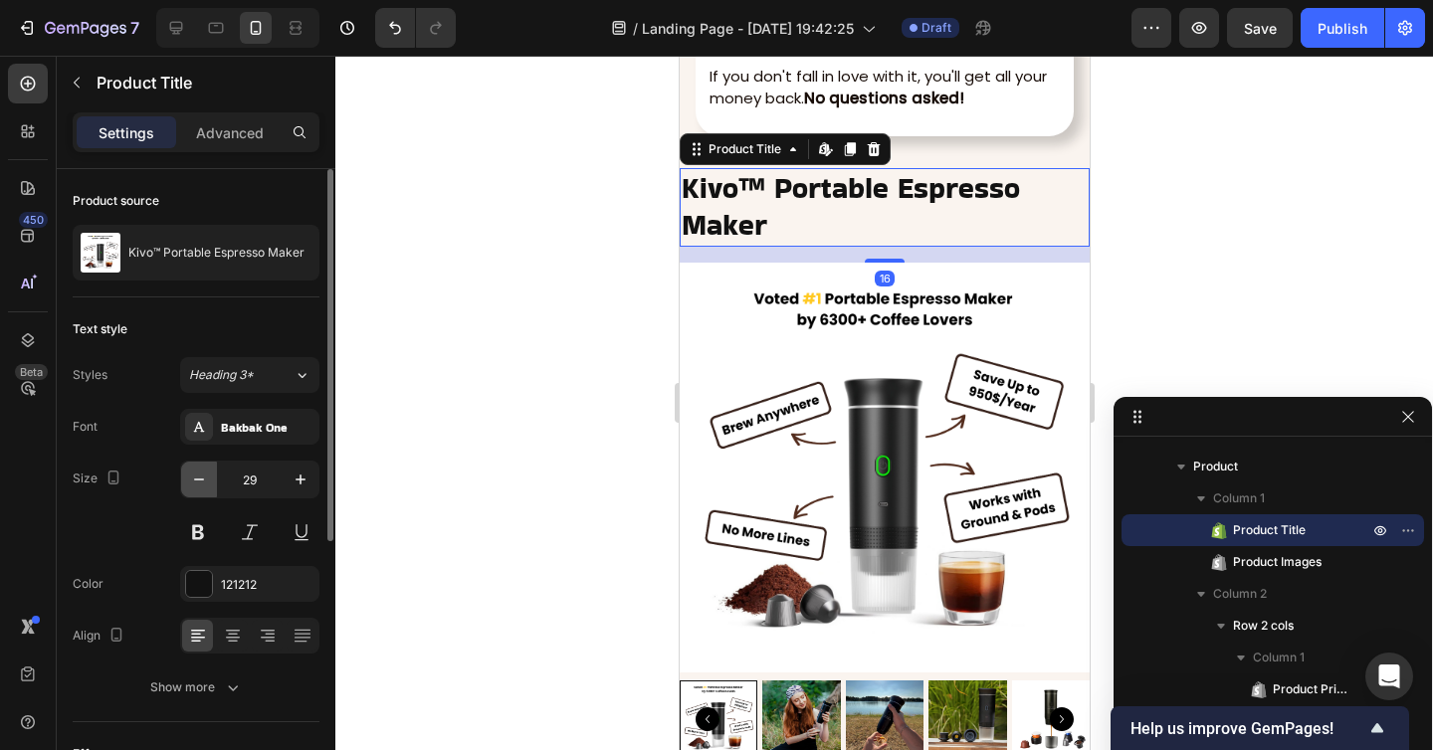
click at [213, 483] on button "button" at bounding box center [199, 480] width 36 height 36
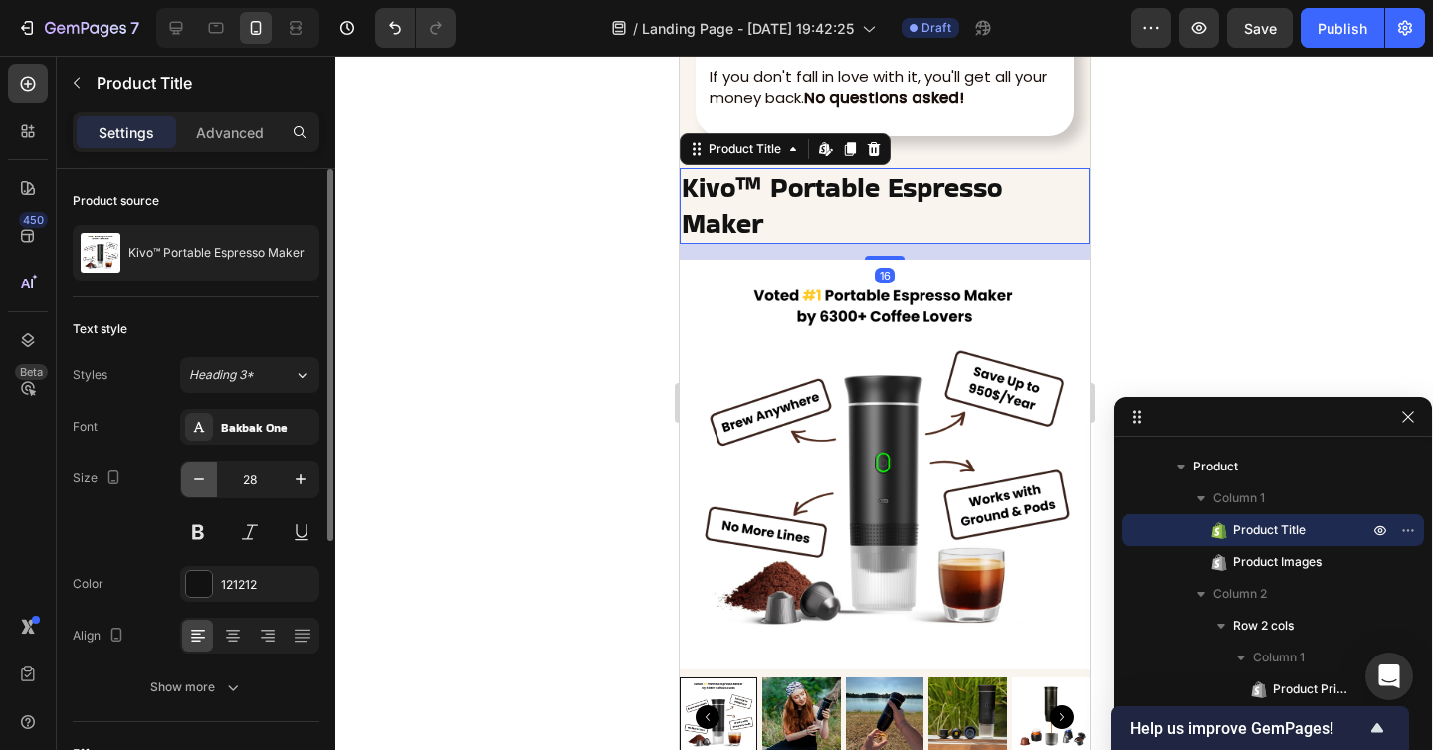
click at [208, 483] on icon "button" at bounding box center [199, 480] width 20 height 20
type input "27"
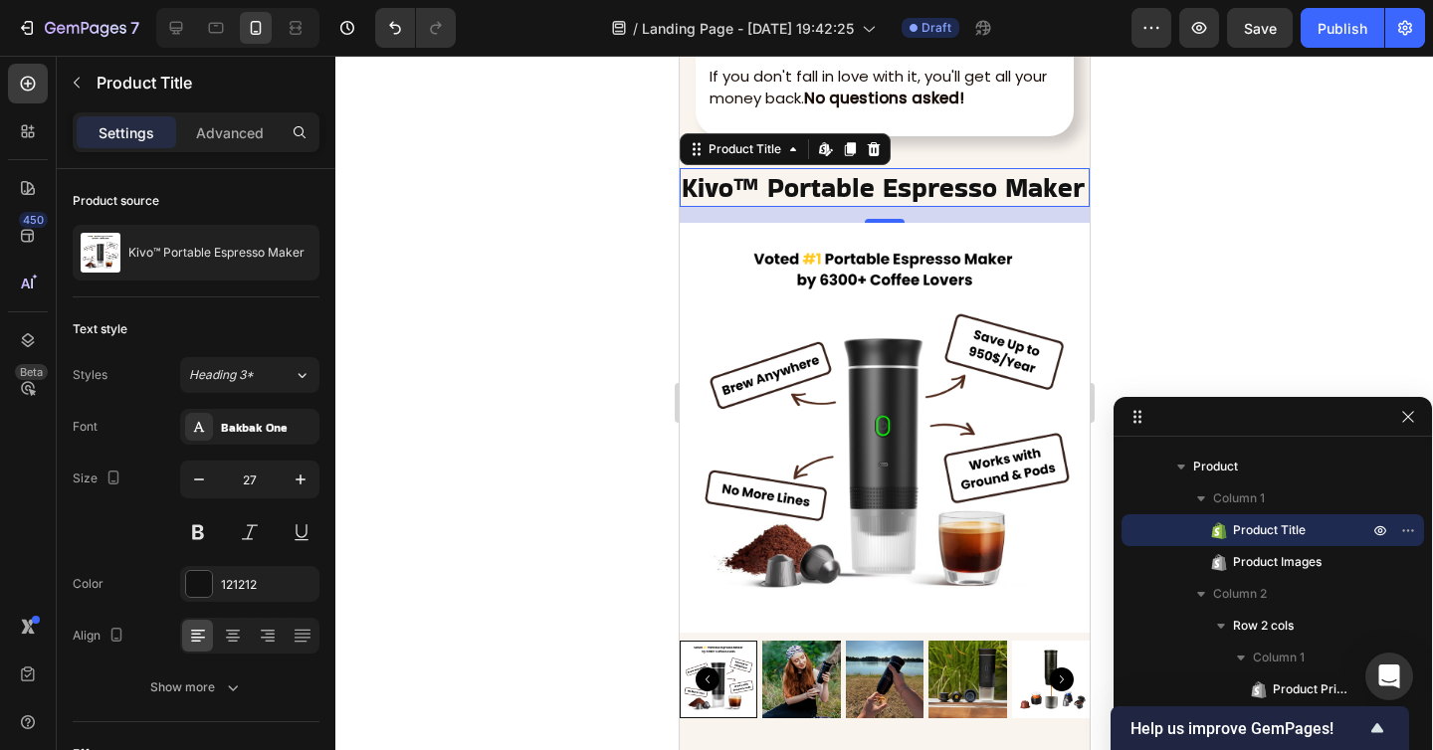
click at [750, 190] on h2 "Kivo™ Portable Espresso Maker" at bounding box center [883, 187] width 410 height 39
click at [1162, 241] on div at bounding box center [883, 403] width 1097 height 694
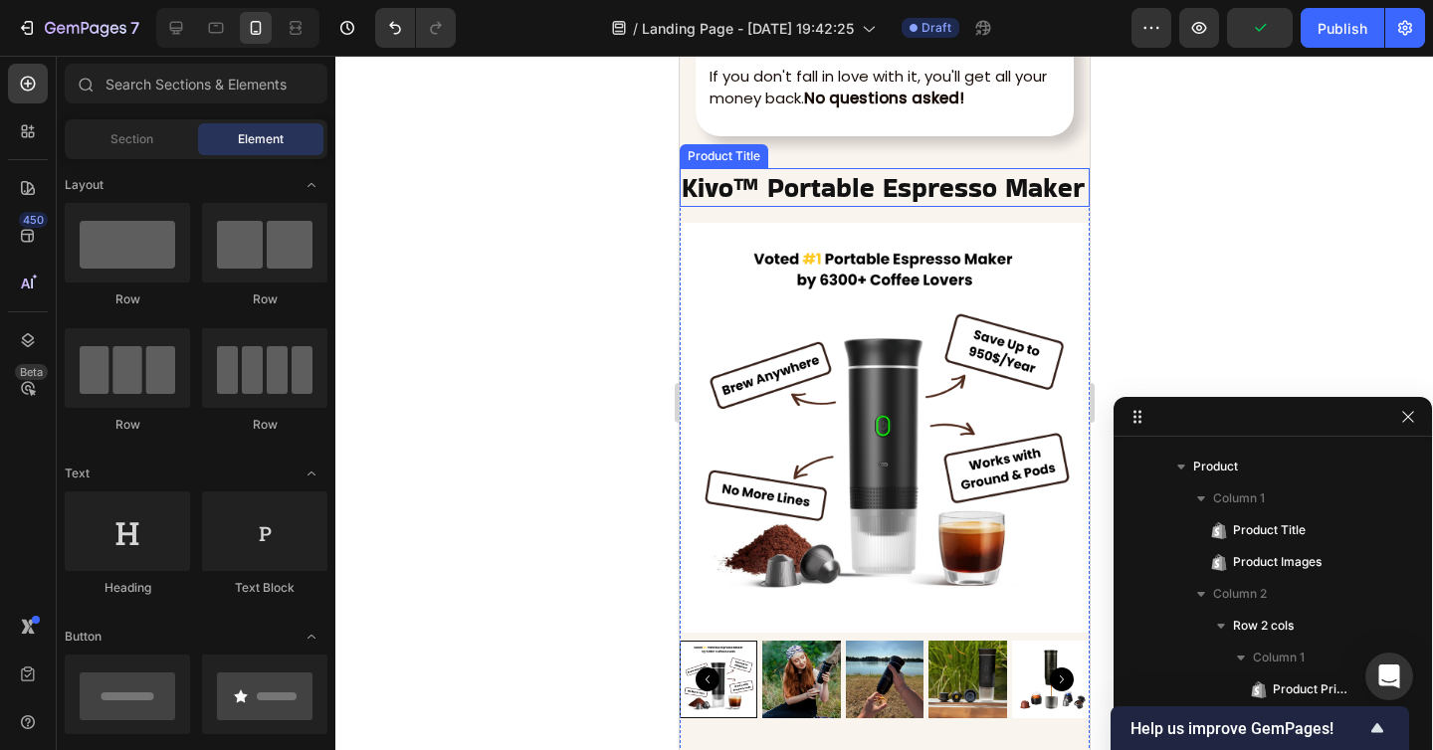
click at [973, 180] on h2 "Kivo™ Portable Espresso Maker" at bounding box center [883, 187] width 410 height 39
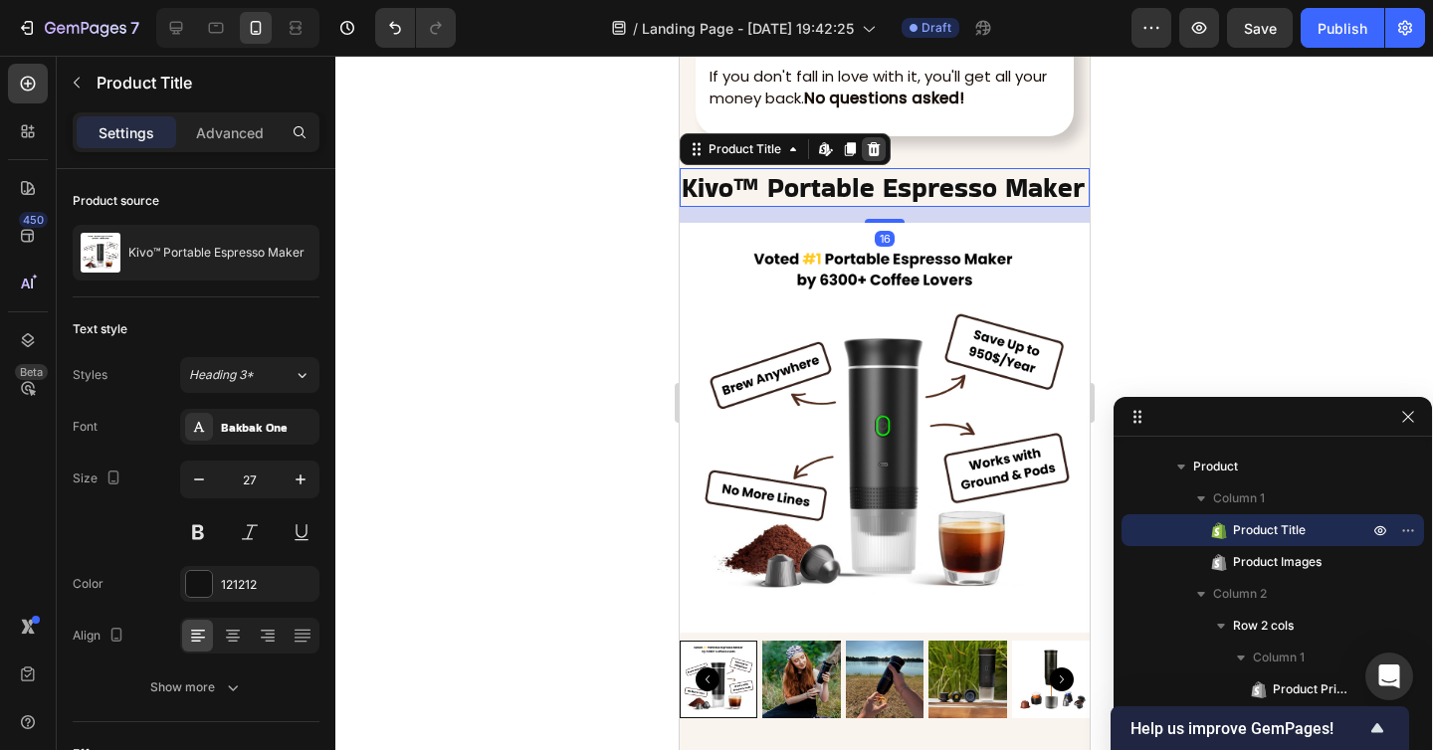
click at [872, 145] on icon at bounding box center [872, 149] width 13 height 14
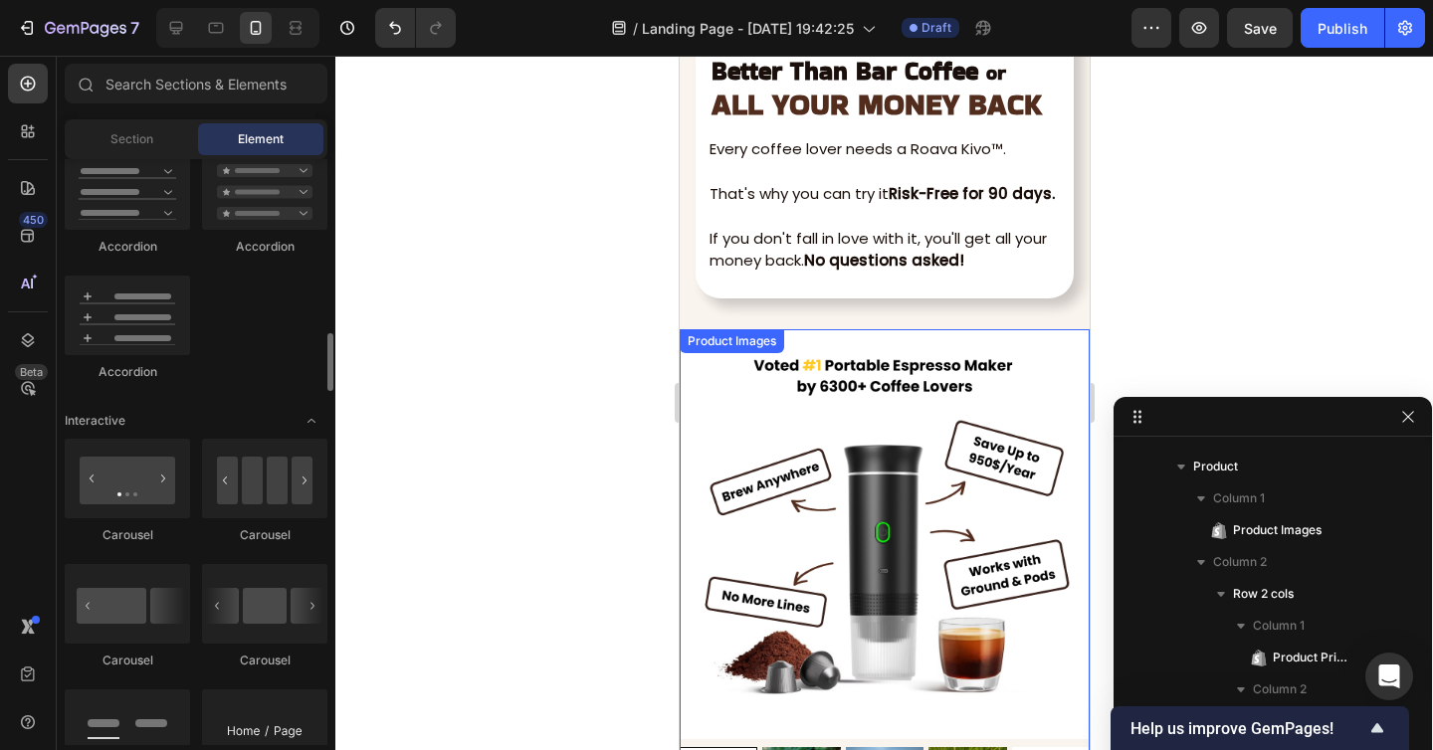
scroll to position [7793, 0]
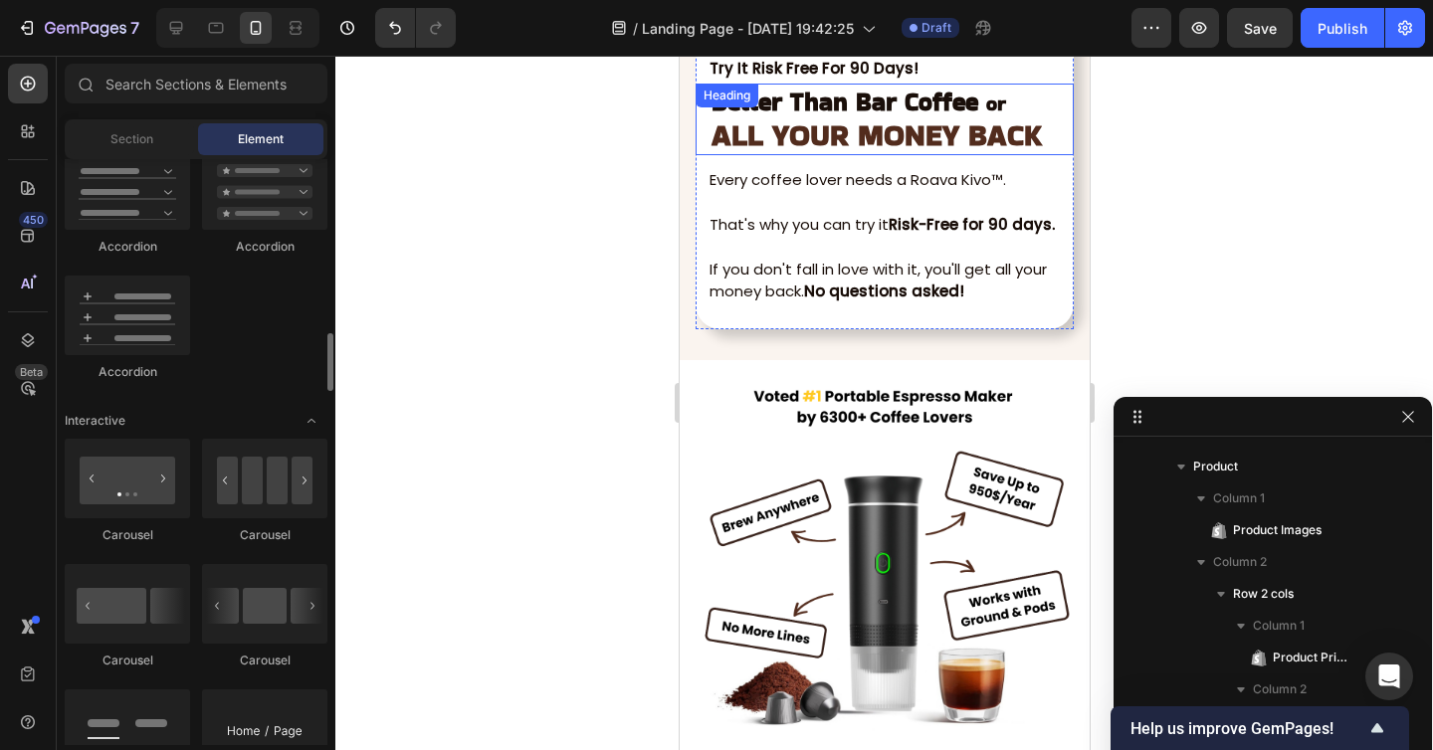
click at [766, 100] on div "Better Than Bar Coffee or ALL YOUR MONEY BACK Heading" at bounding box center [883, 119] width 378 height 71
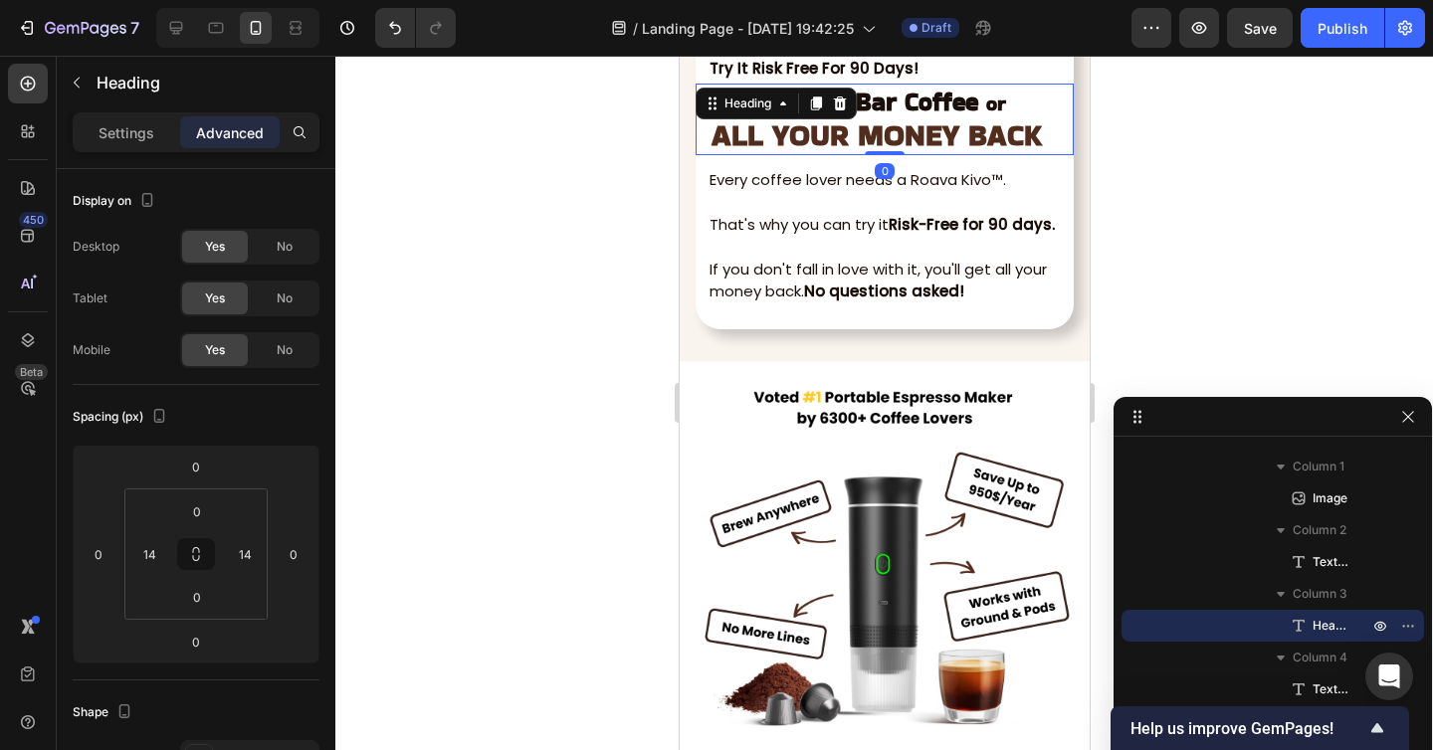
click at [812, 107] on icon at bounding box center [815, 104] width 16 height 16
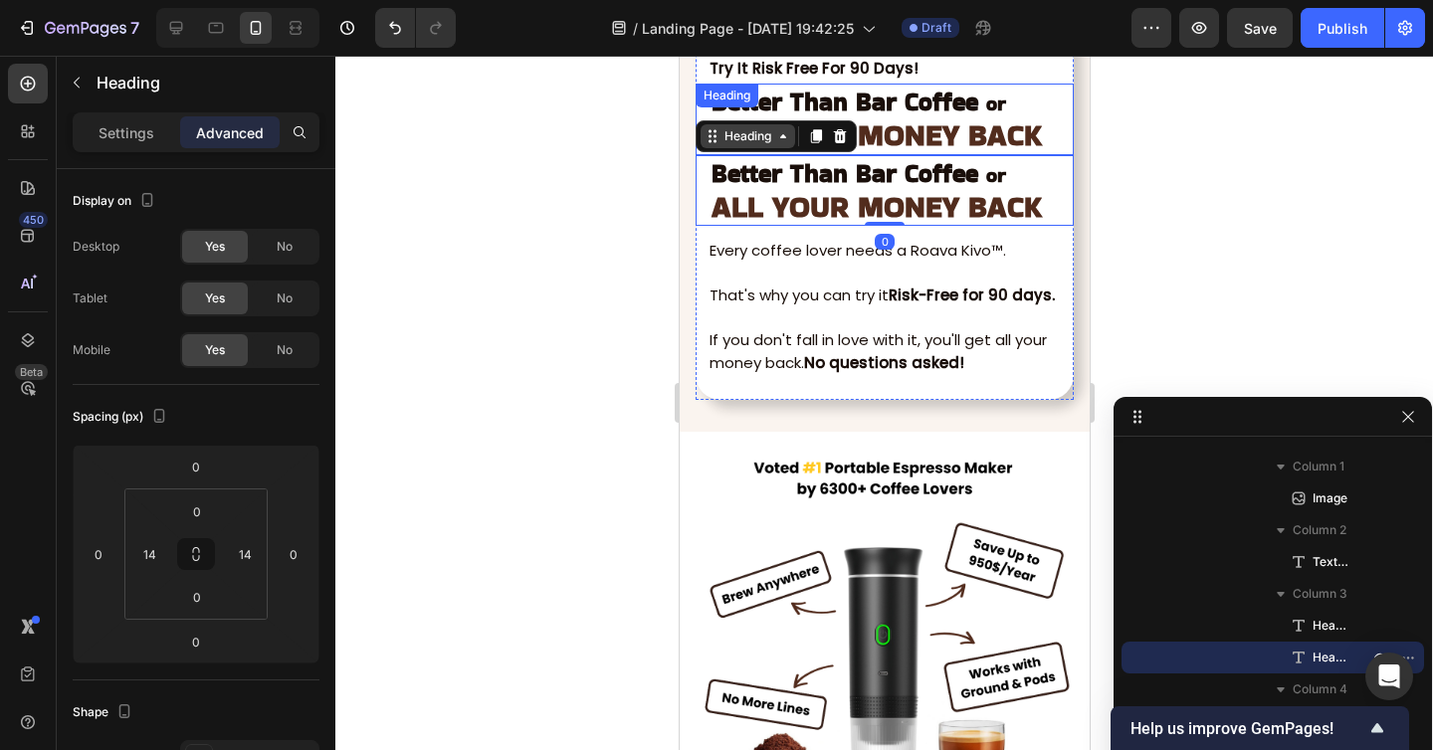
scroll to position [441, 0]
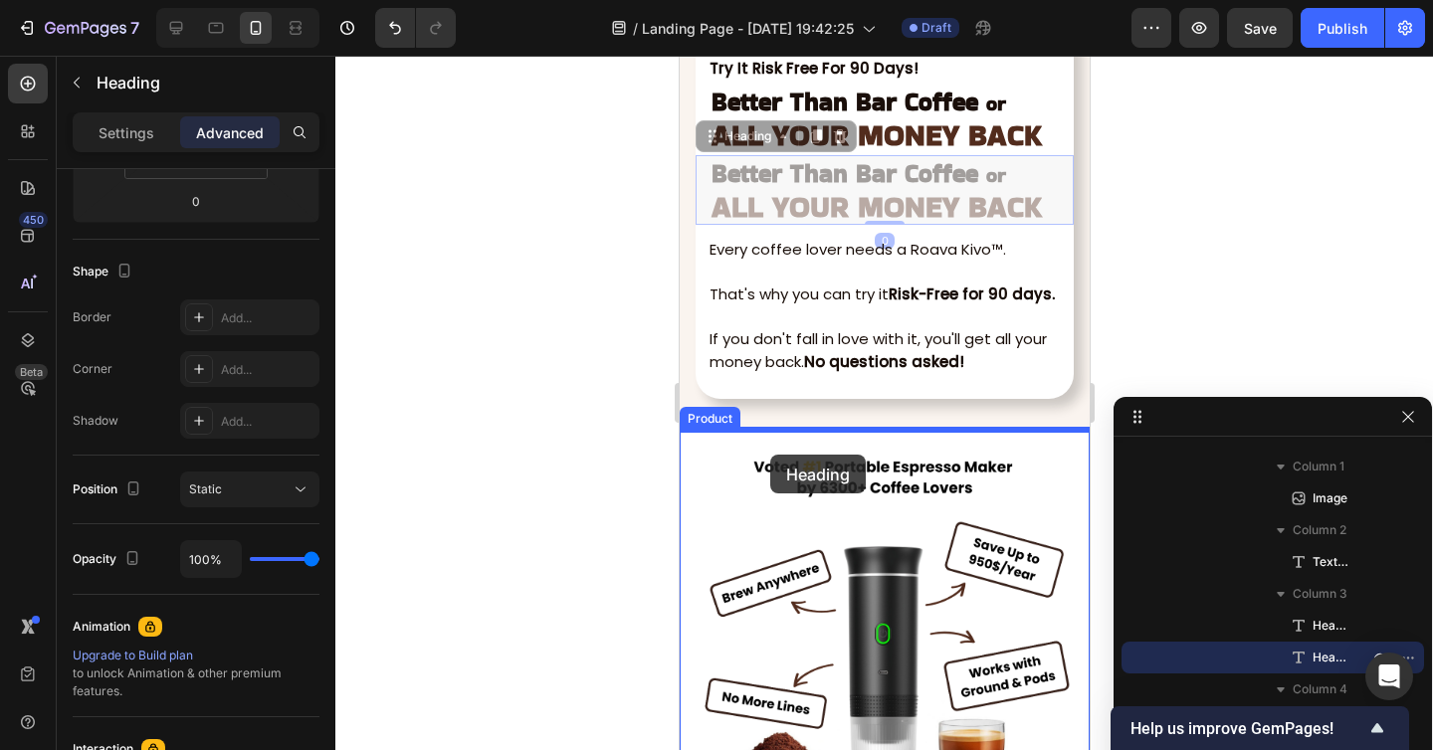
drag, startPoint x: 707, startPoint y: 137, endPoint x: 769, endPoint y: 455, distance: 323.3
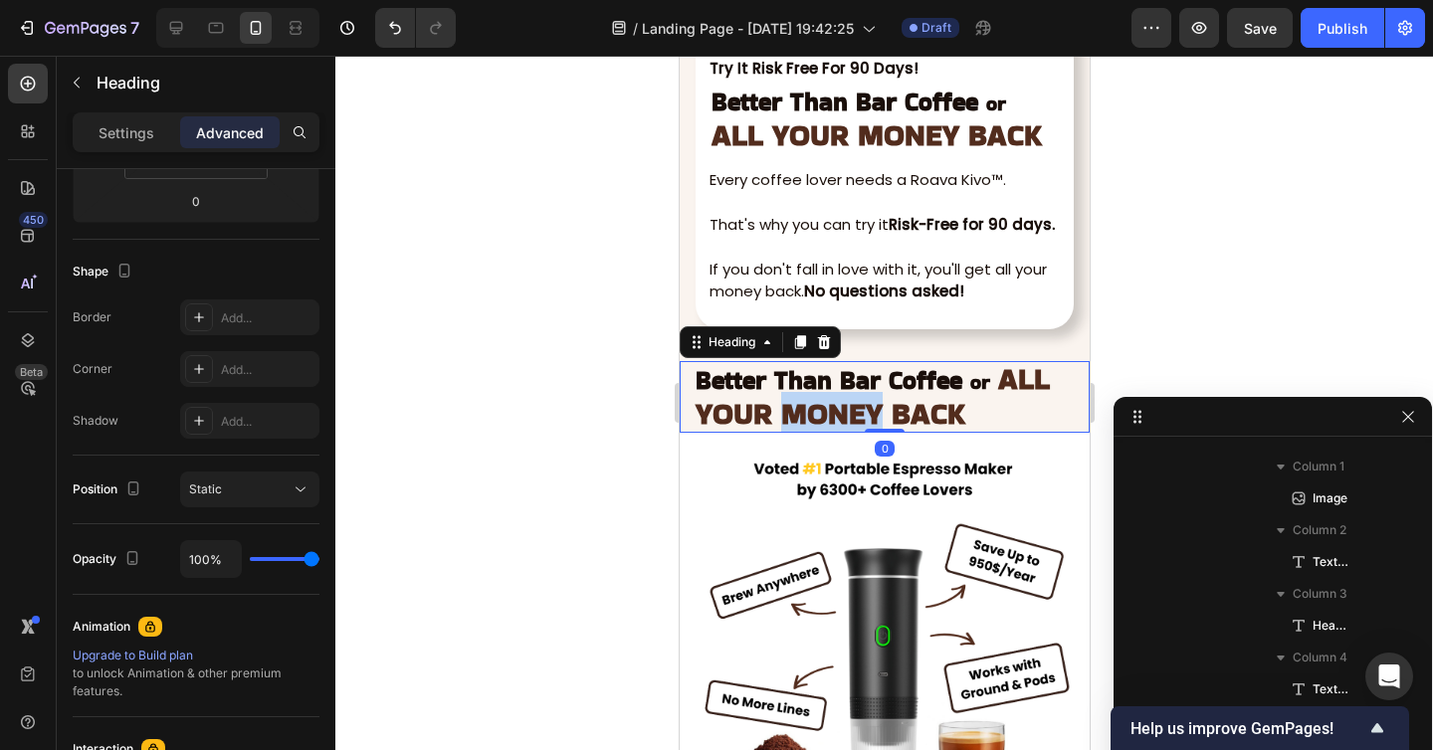
click at [814, 392] on strong "ALL YOUR MONEY BACK" at bounding box center [871, 396] width 354 height 78
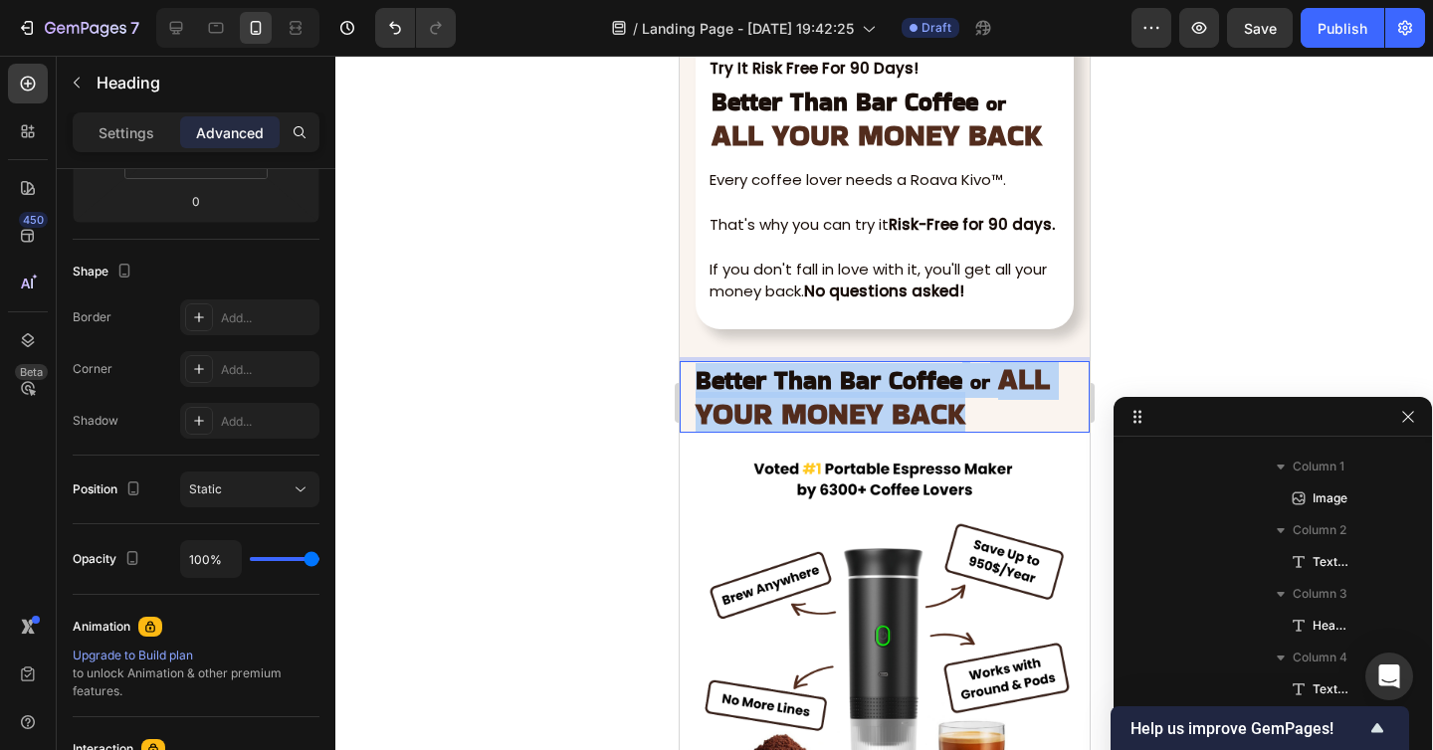
click at [814, 392] on strong "ALL YOUR MONEY BACK" at bounding box center [871, 396] width 354 height 78
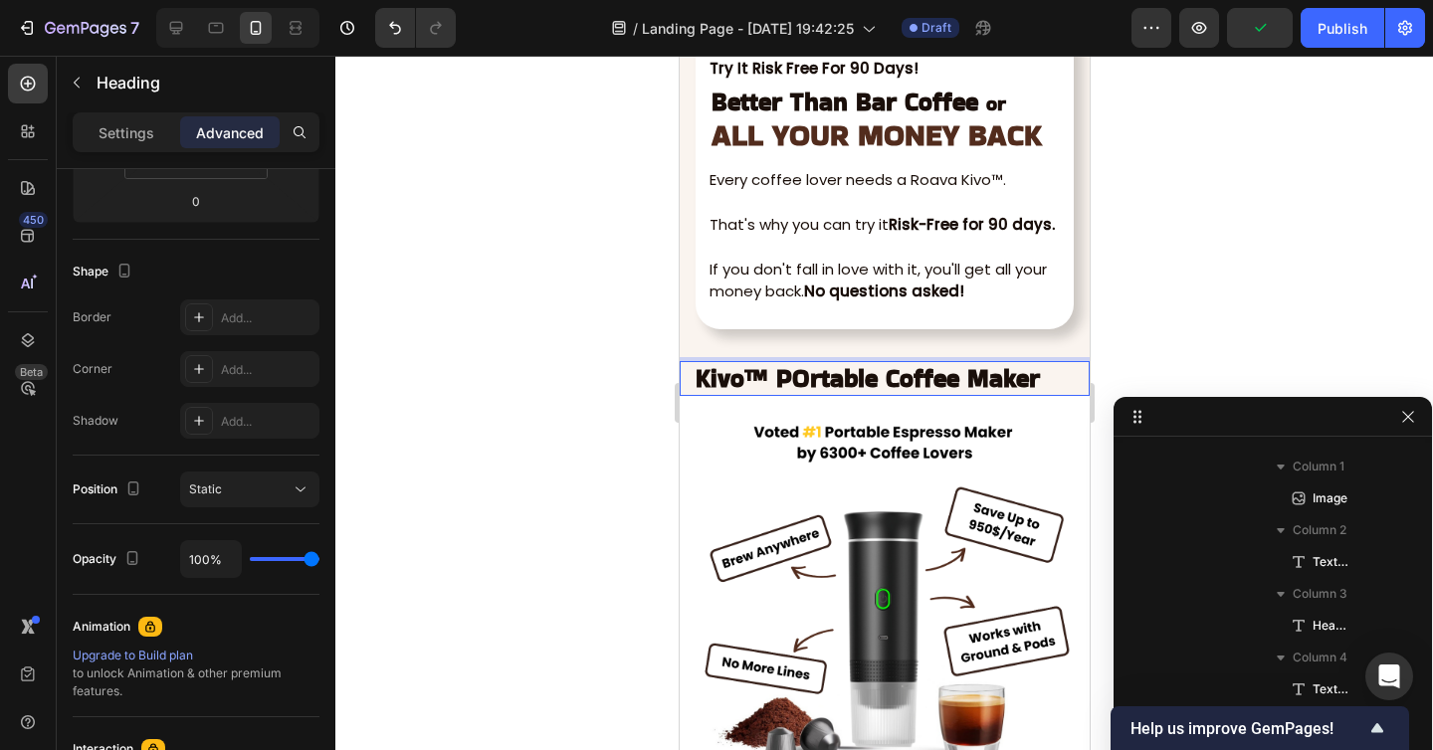
click at [806, 386] on strong "Kivo™ POrtable Coffee Maker" at bounding box center [866, 378] width 344 height 35
drag, startPoint x: 745, startPoint y: 373, endPoint x: 759, endPoint y: 371, distance: 14.1
click at [759, 371] on strong "Kivo™ Portable Coffee Maker" at bounding box center [864, 378] width 340 height 35
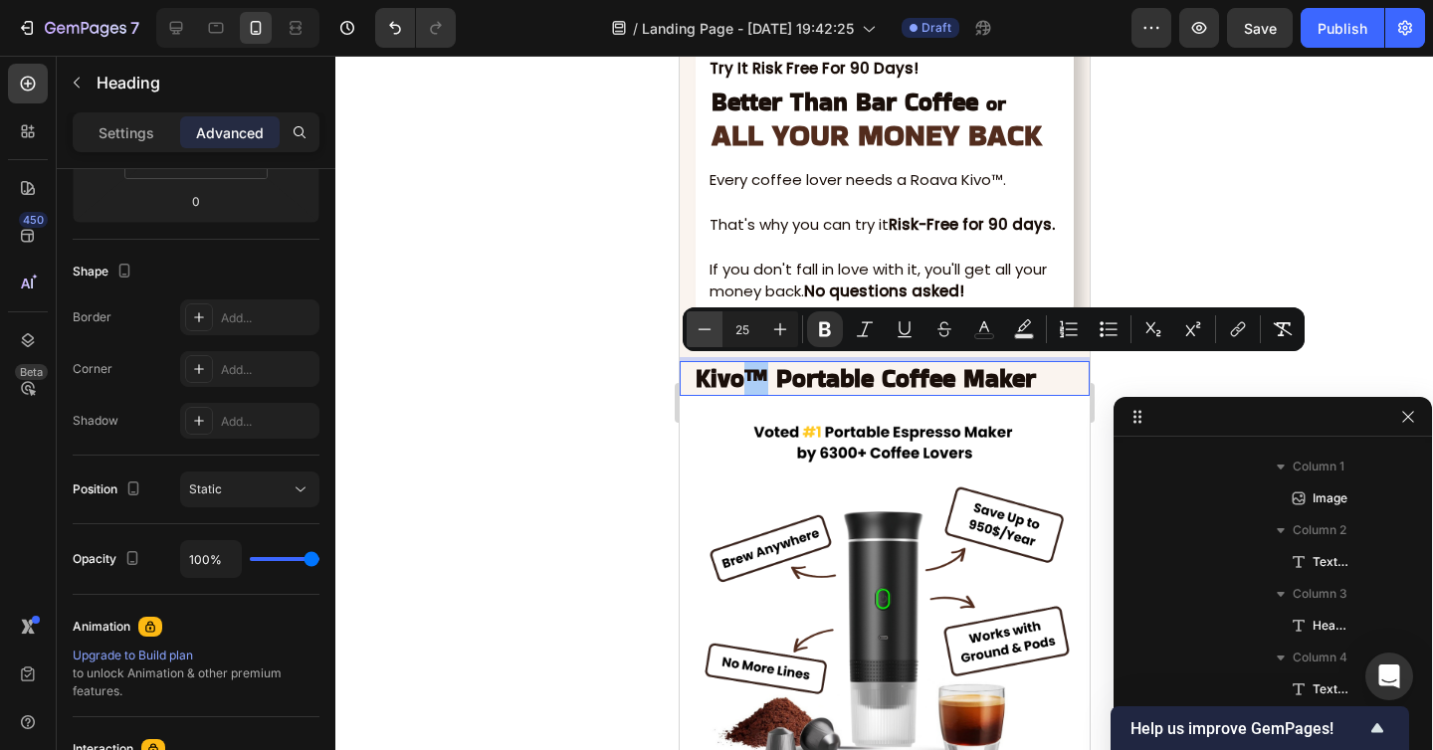
click at [699, 323] on icon "Editor contextual toolbar" at bounding box center [704, 329] width 20 height 20
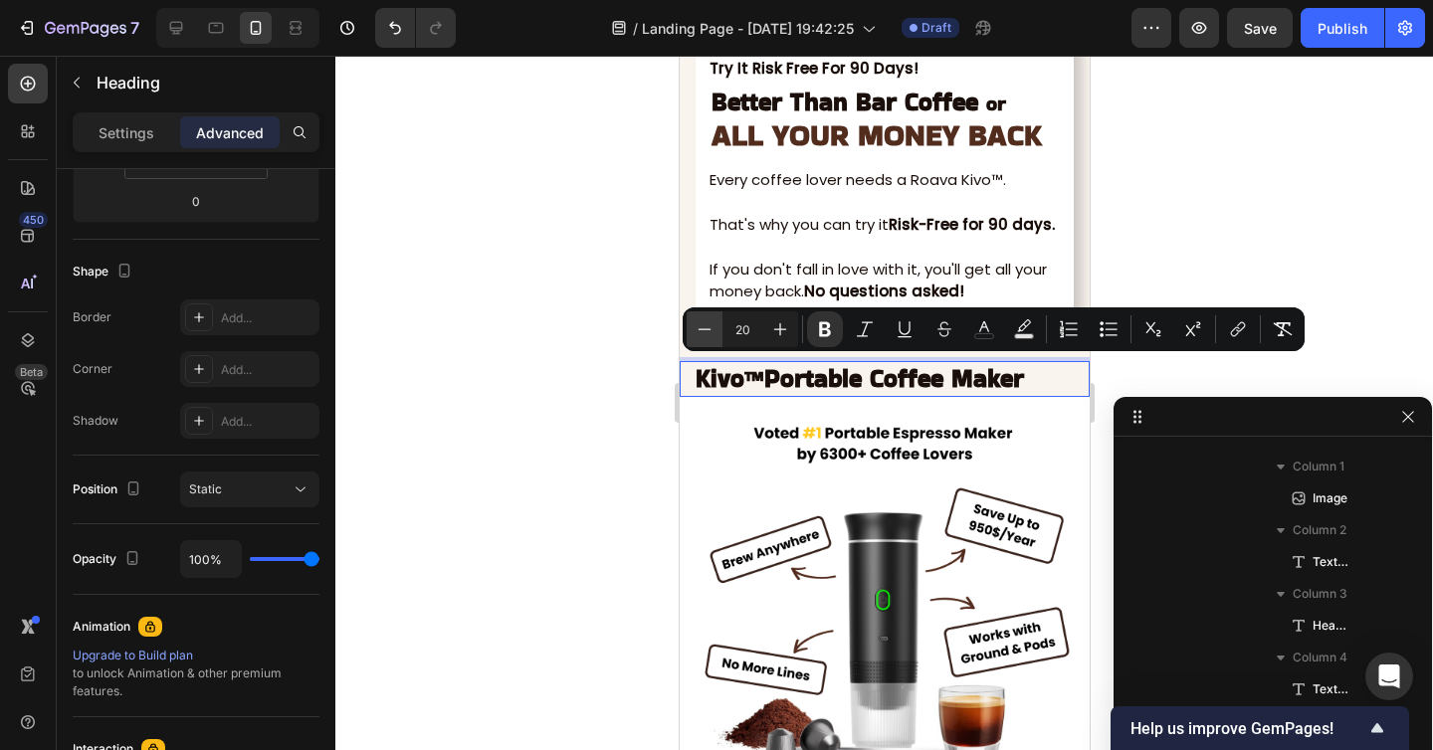
click at [699, 323] on icon "Editor contextual toolbar" at bounding box center [704, 329] width 20 height 20
type input "19"
click at [1198, 325] on icon "Editor contextual toolbar" at bounding box center [1193, 329] width 20 height 20
click at [1225, 368] on div at bounding box center [883, 403] width 1097 height 694
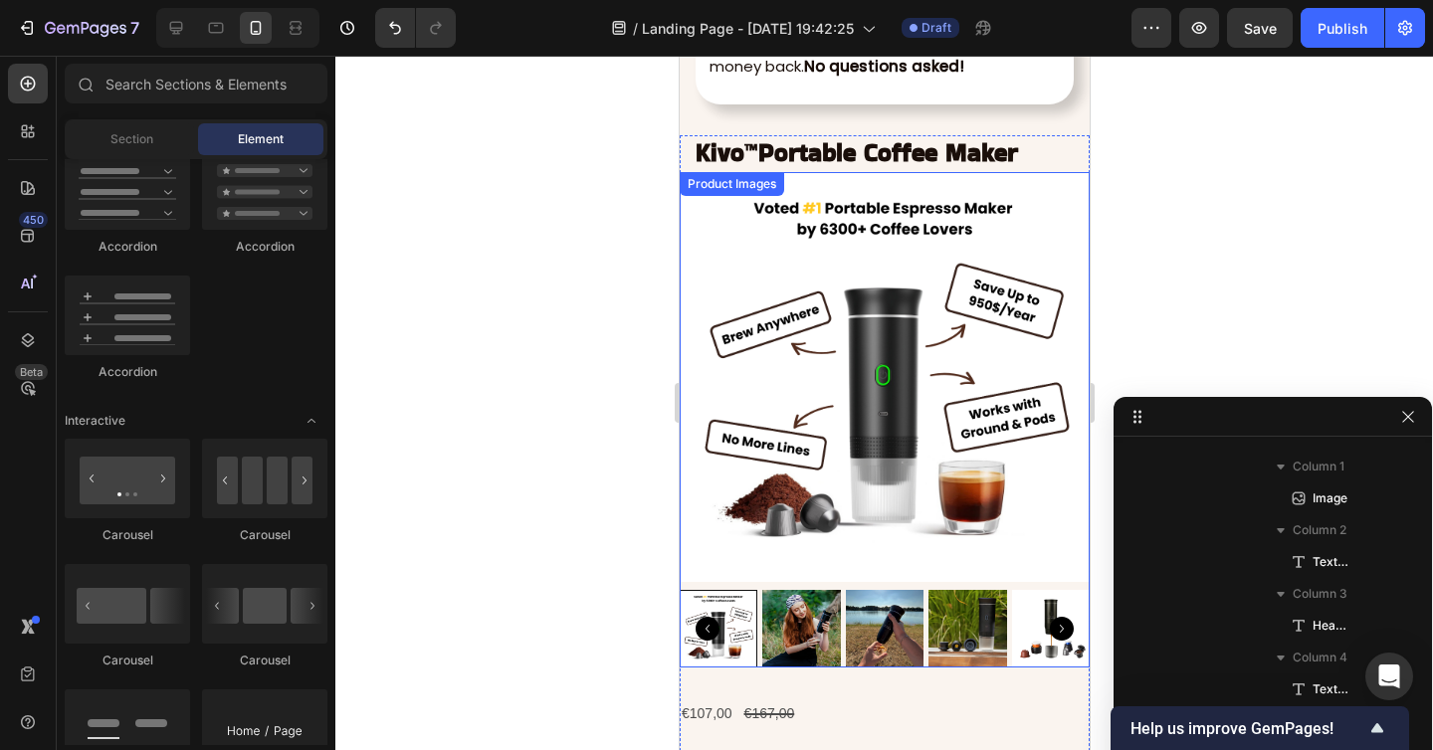
scroll to position [8017, 0]
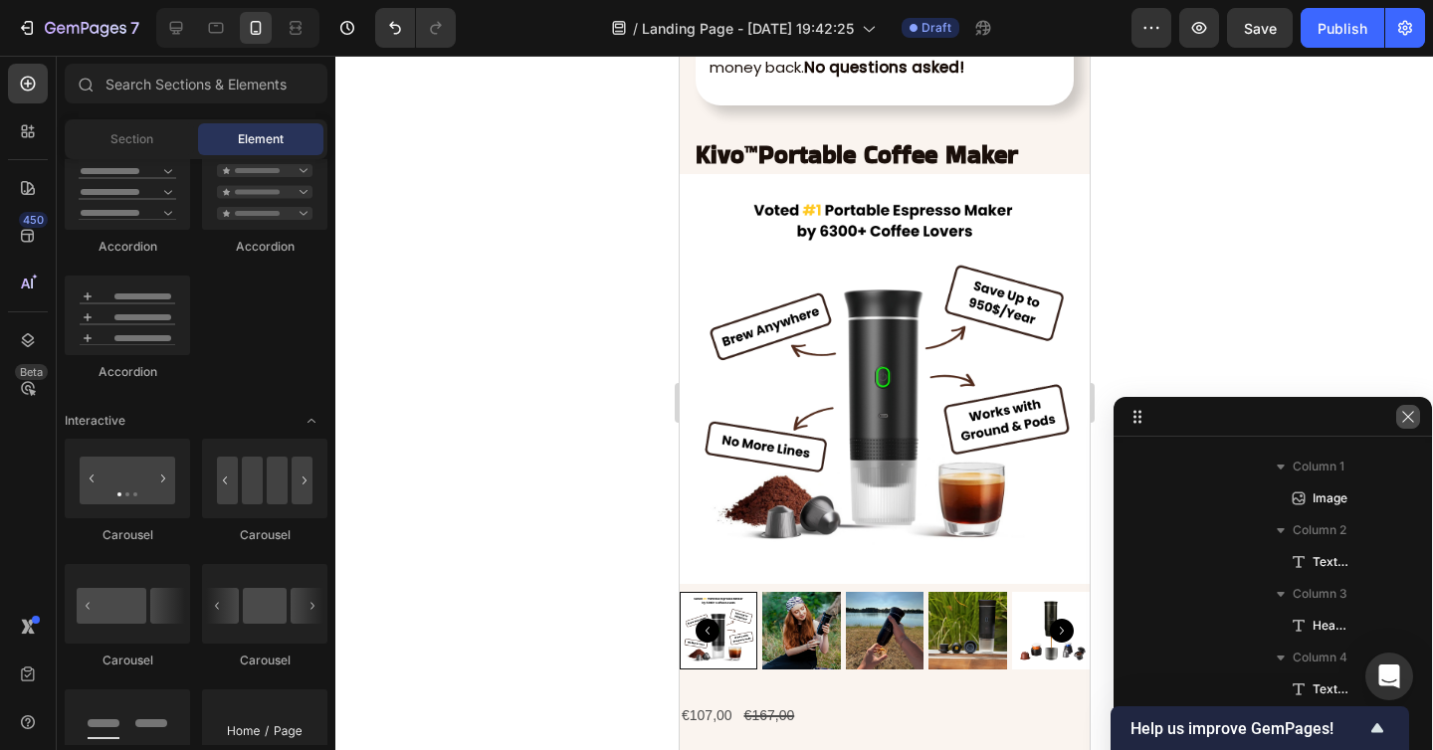
click at [1412, 418] on icon "button" at bounding box center [1408, 417] width 16 height 16
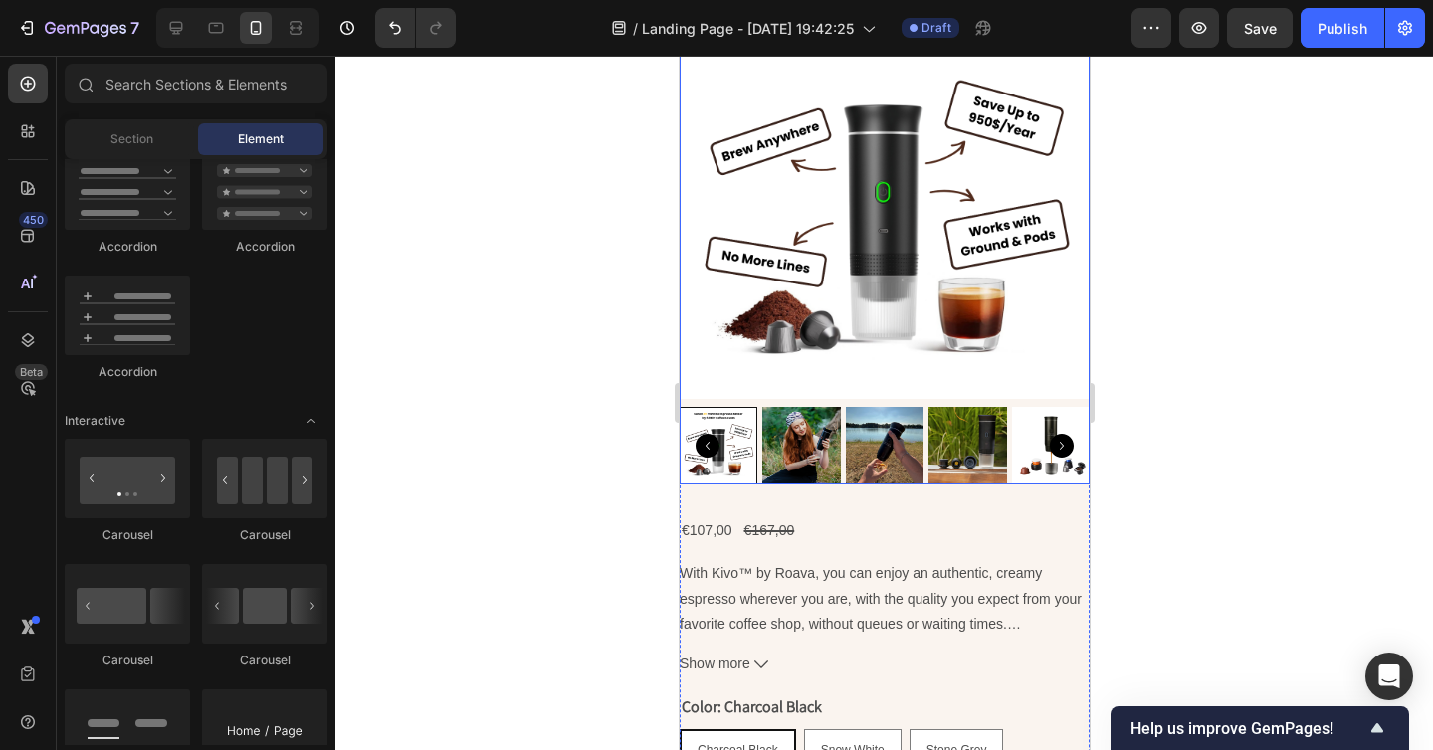
scroll to position [8410, 0]
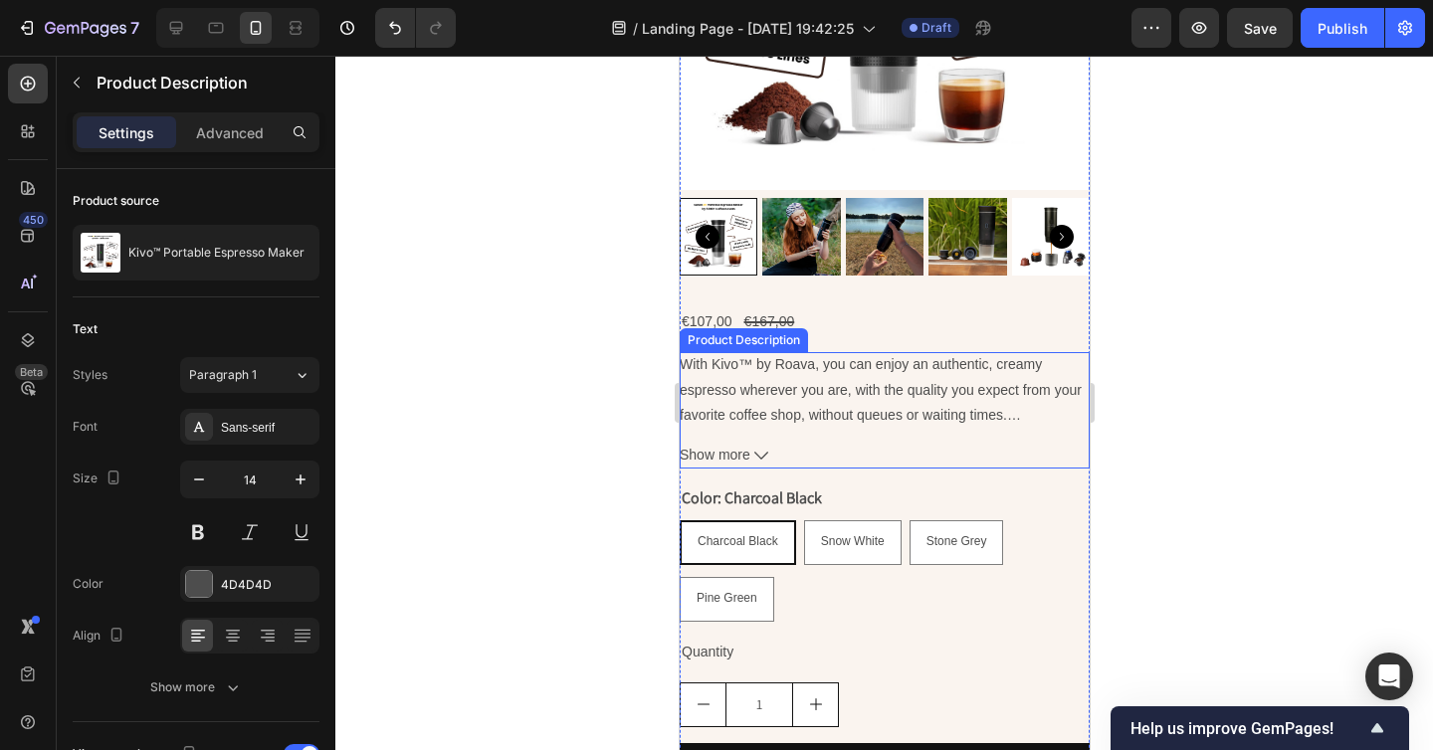
click at [786, 405] on div "With Kivo™ by Roava, you can enjoy an authentic, creamy espresso wherever you a…" at bounding box center [883, 389] width 410 height 75
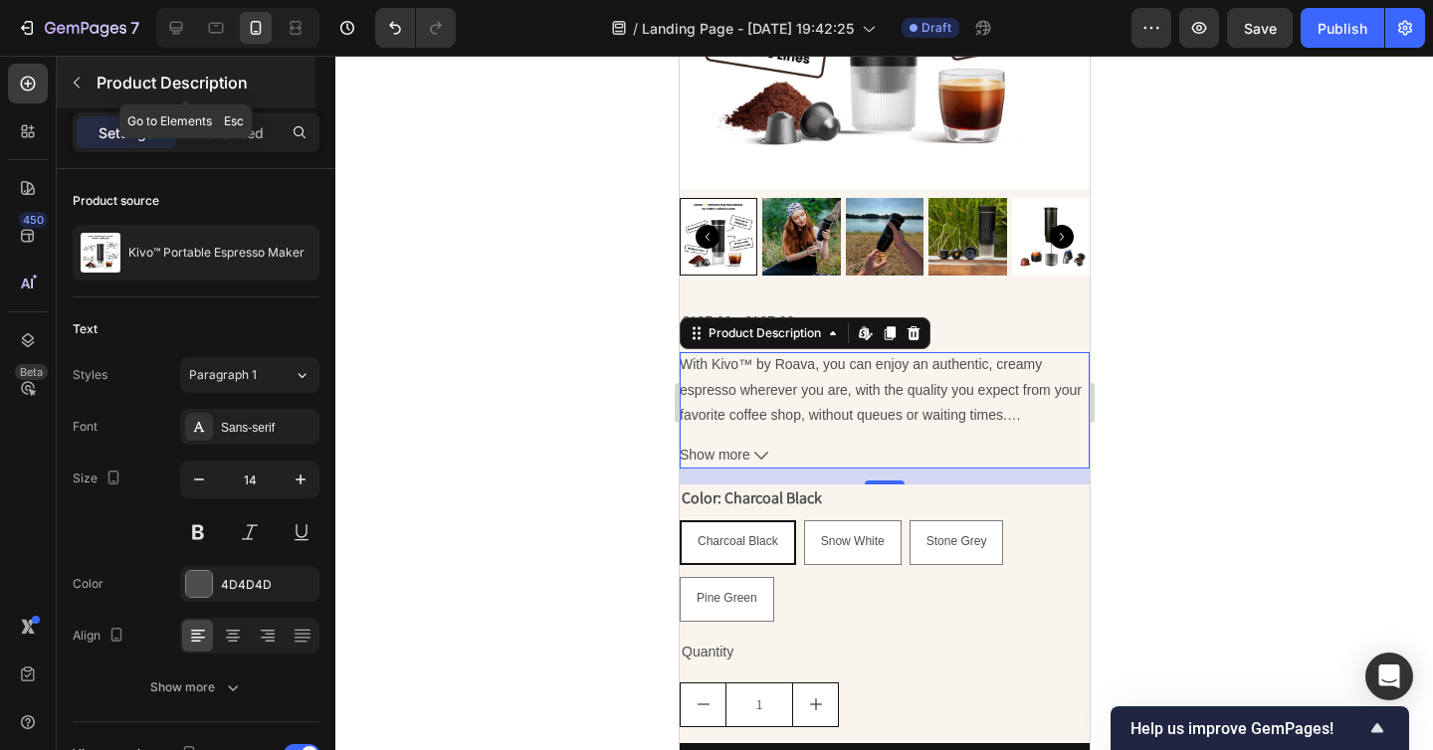
click at [76, 85] on icon "button" at bounding box center [77, 83] width 6 height 11
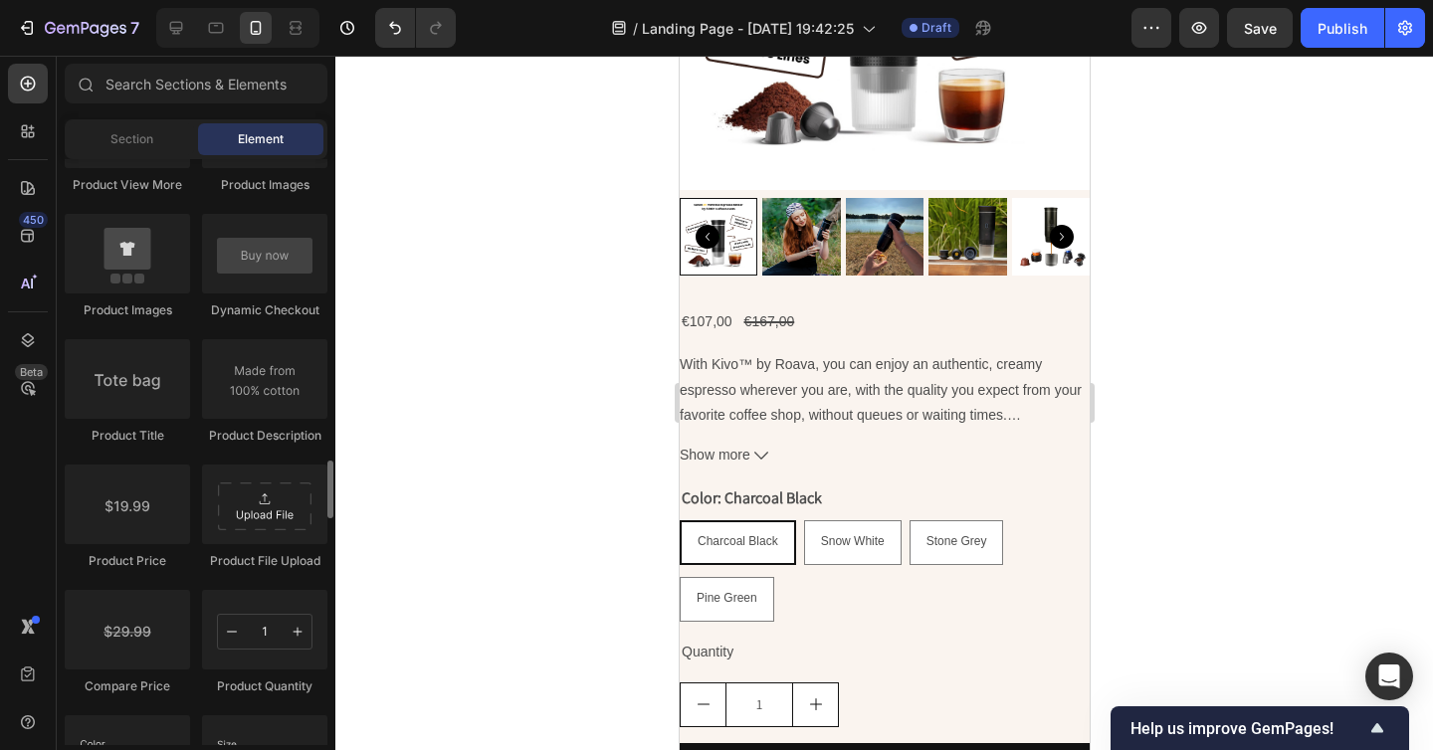
scroll to position [3024, 0]
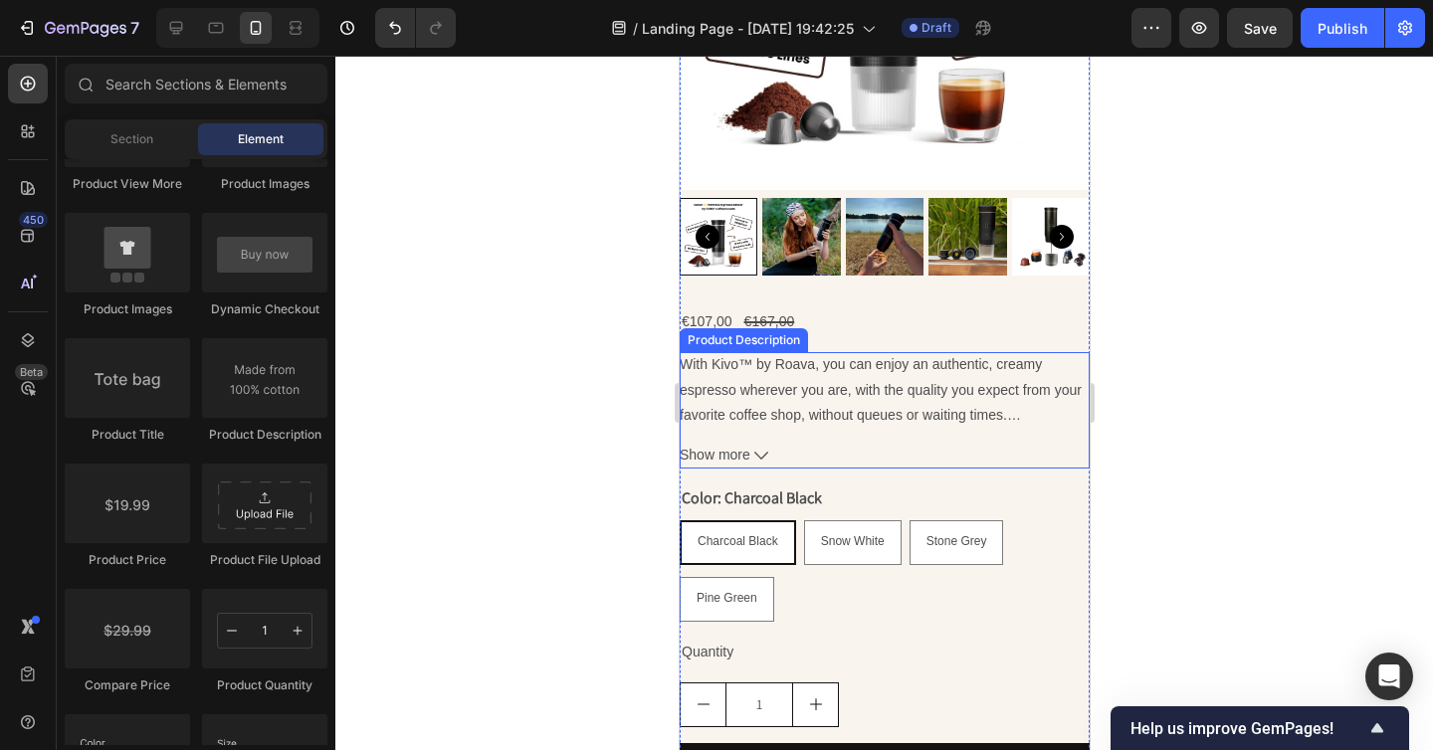
click at [917, 428] on div "With Kivo™ by Roava, you can enjoy an authentic, creamy espresso wherever you a…" at bounding box center [883, 409] width 410 height 115
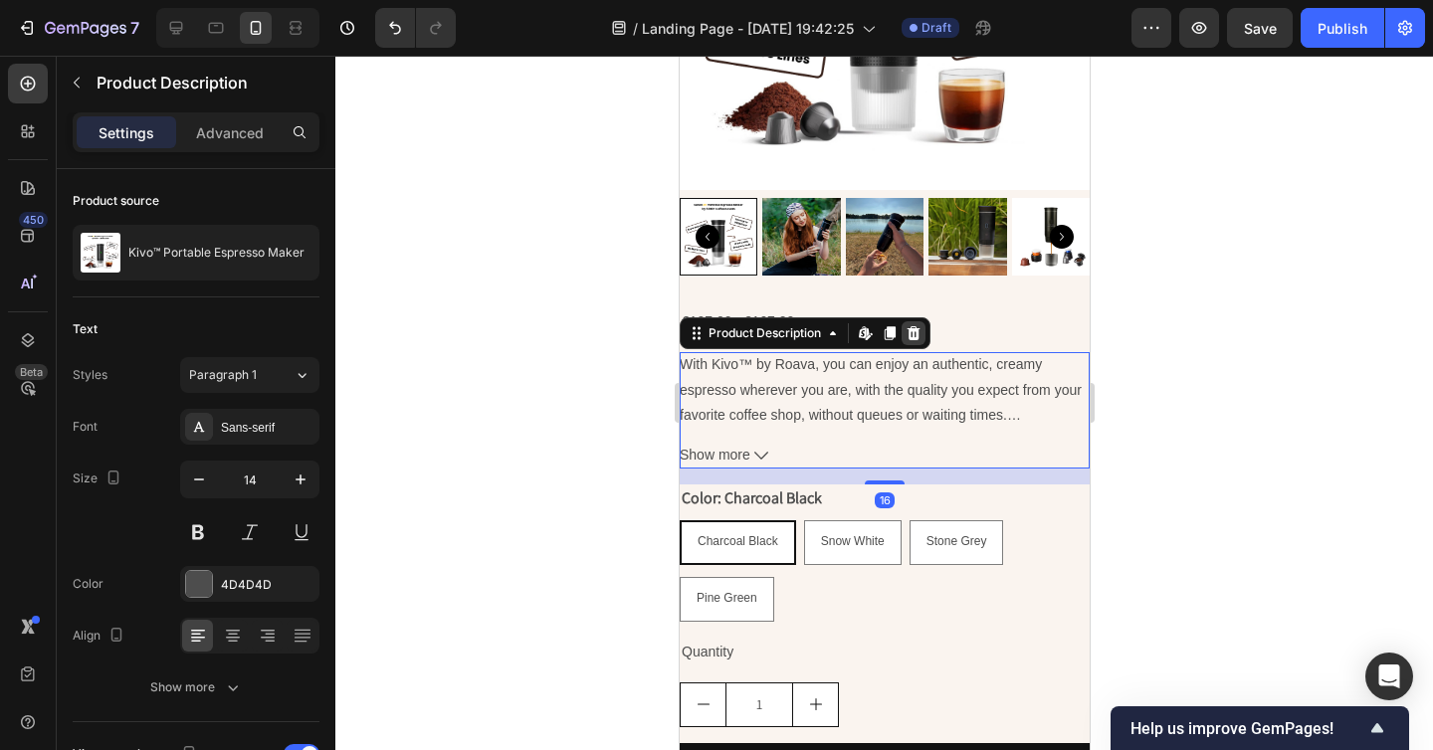
click at [918, 326] on icon at bounding box center [912, 333] width 16 height 16
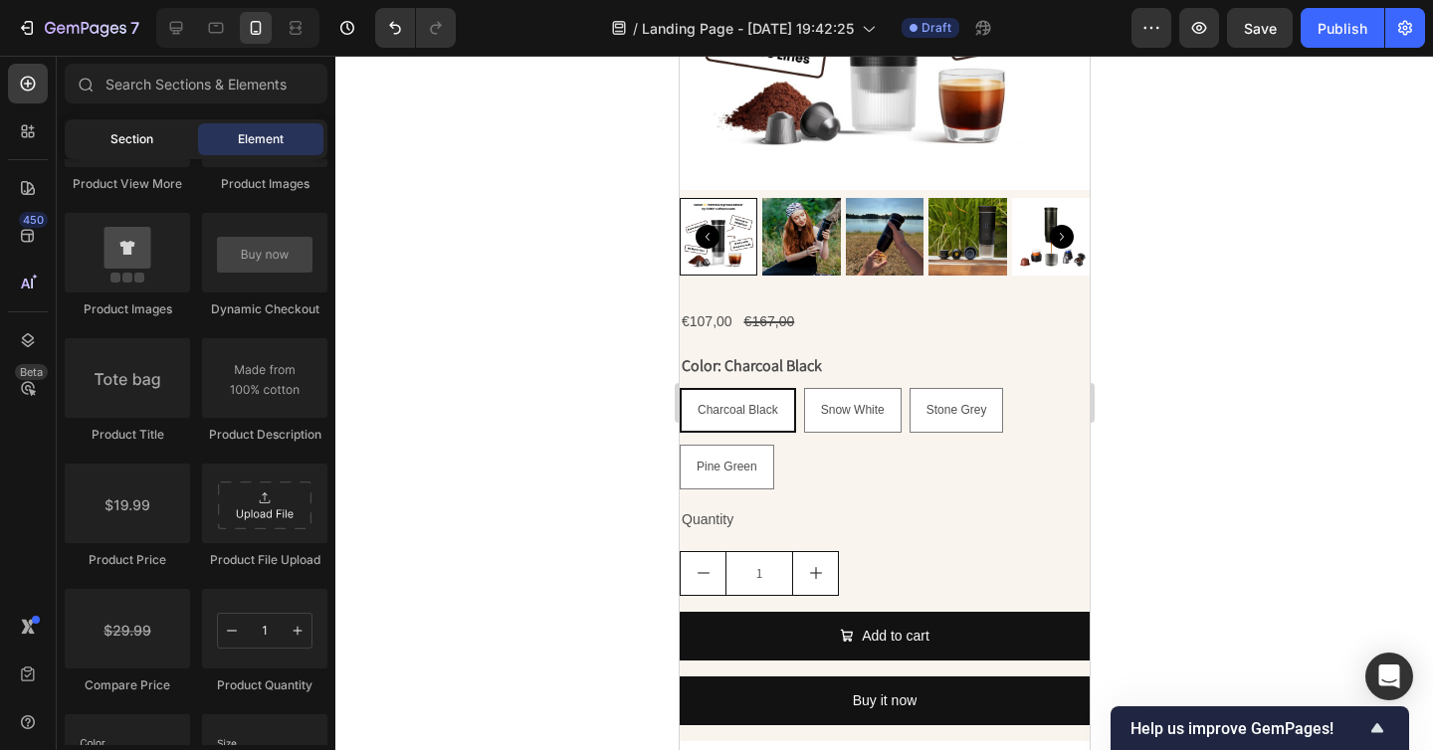
click at [142, 134] on span "Section" at bounding box center [131, 139] width 43 height 18
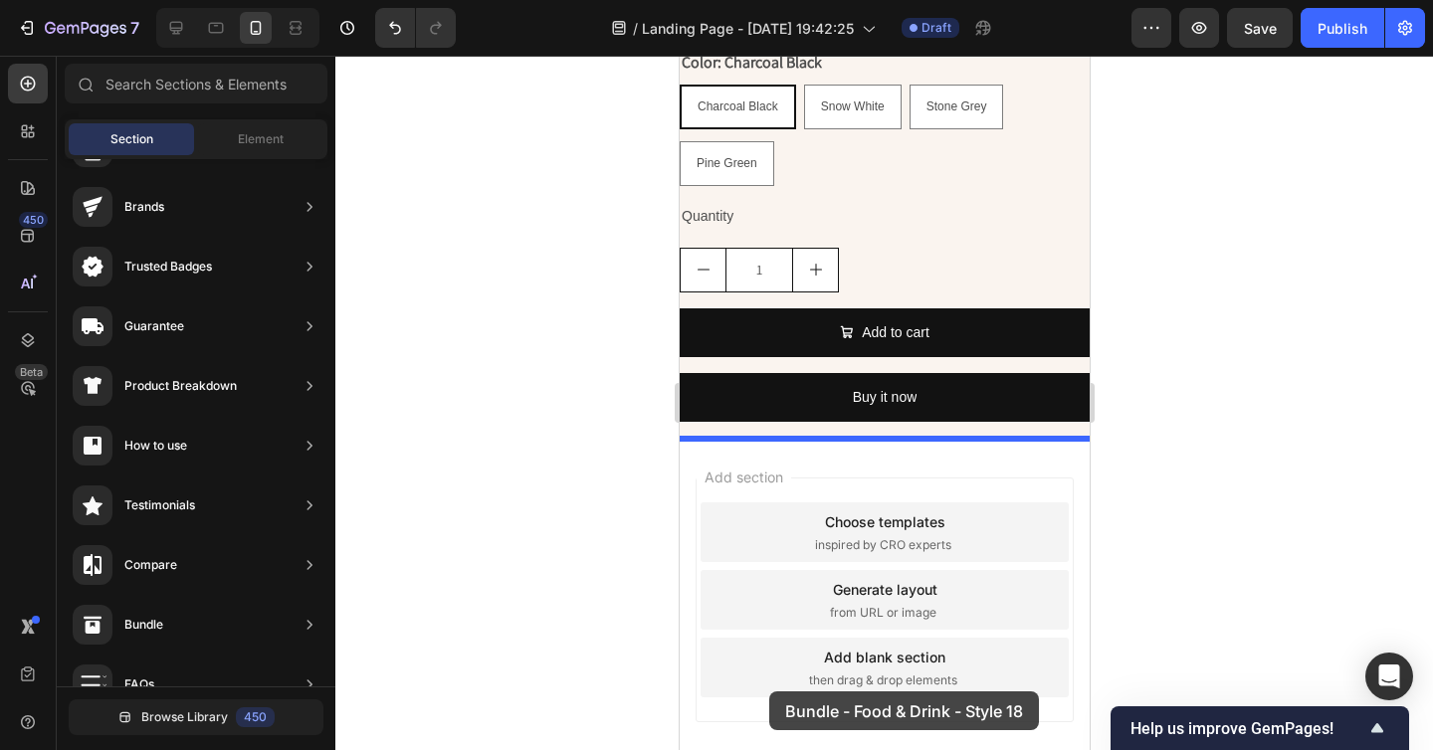
scroll to position [8717, 0]
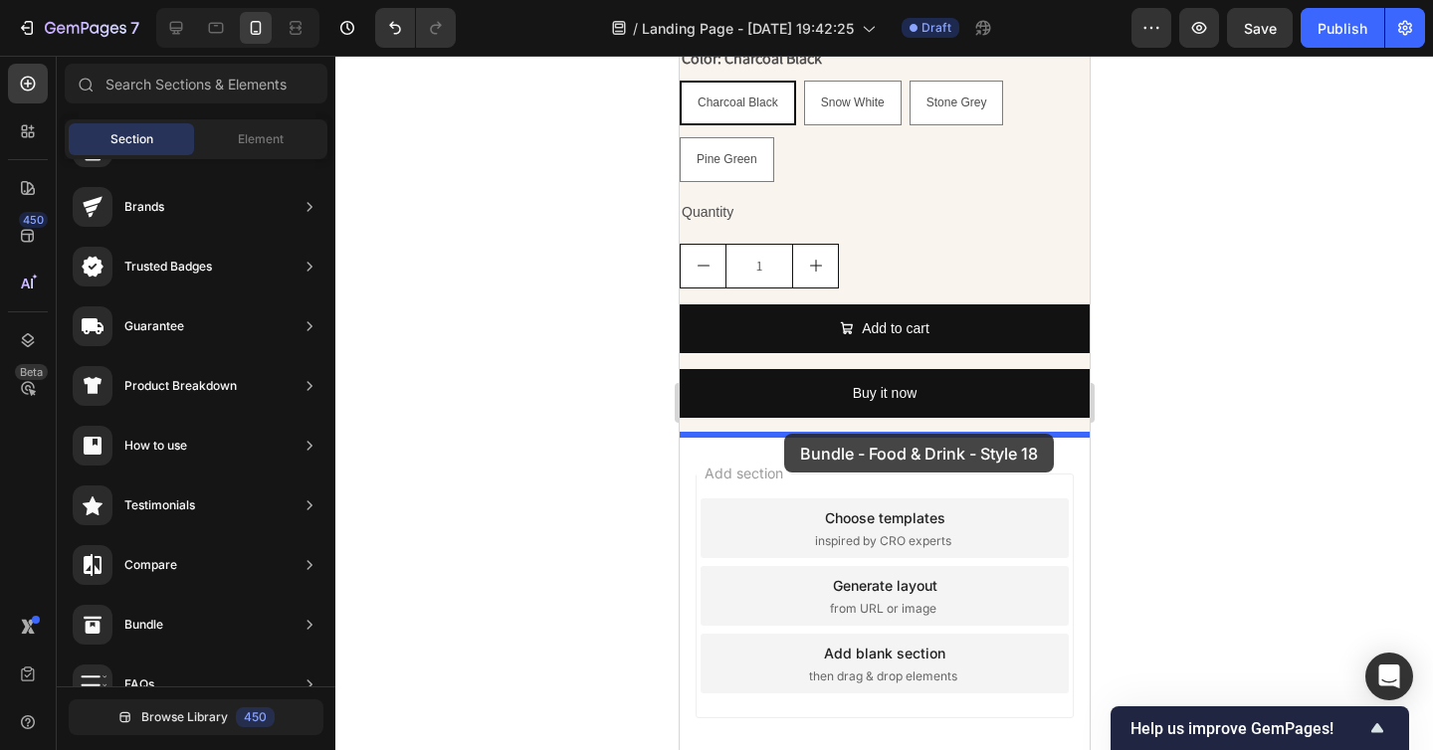
drag, startPoint x: 1201, startPoint y: 435, endPoint x: 783, endPoint y: 433, distance: 417.8
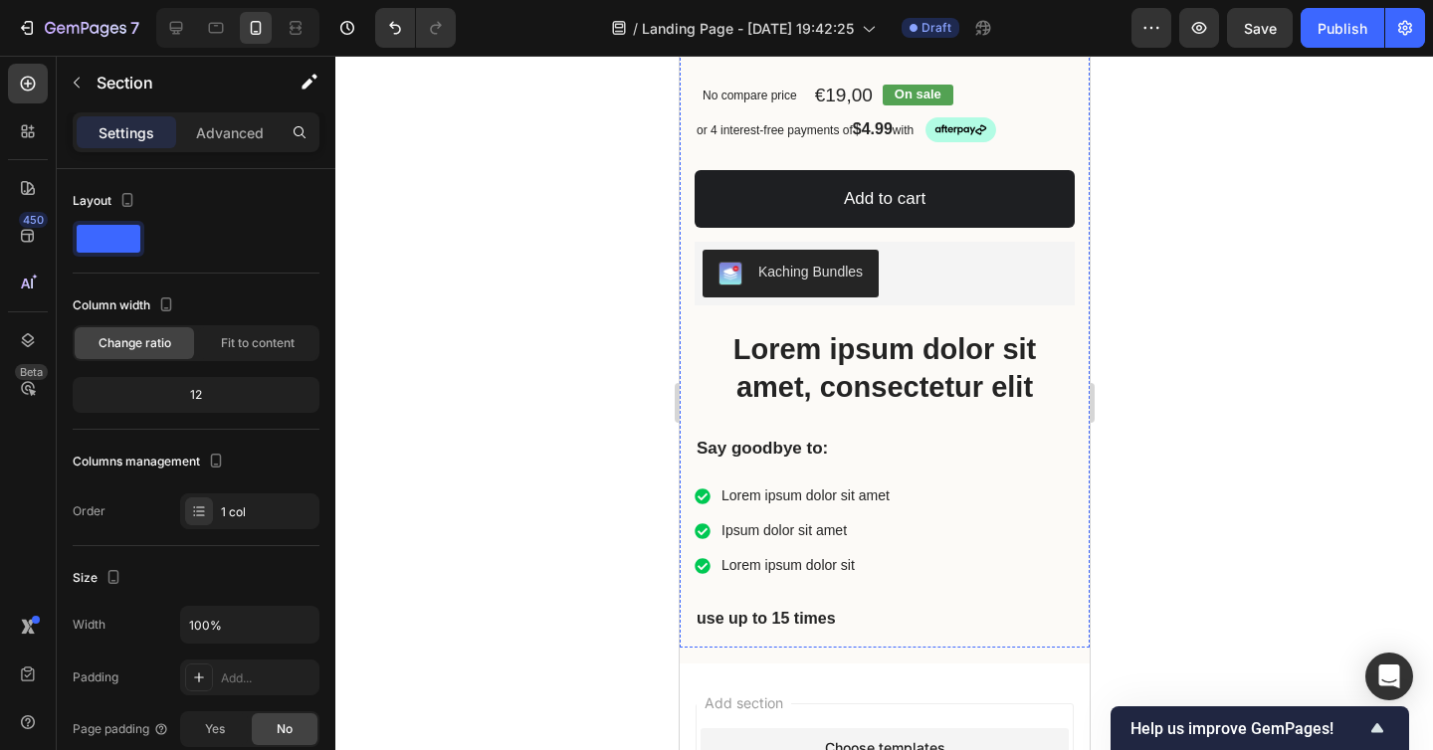
scroll to position [9468, 0]
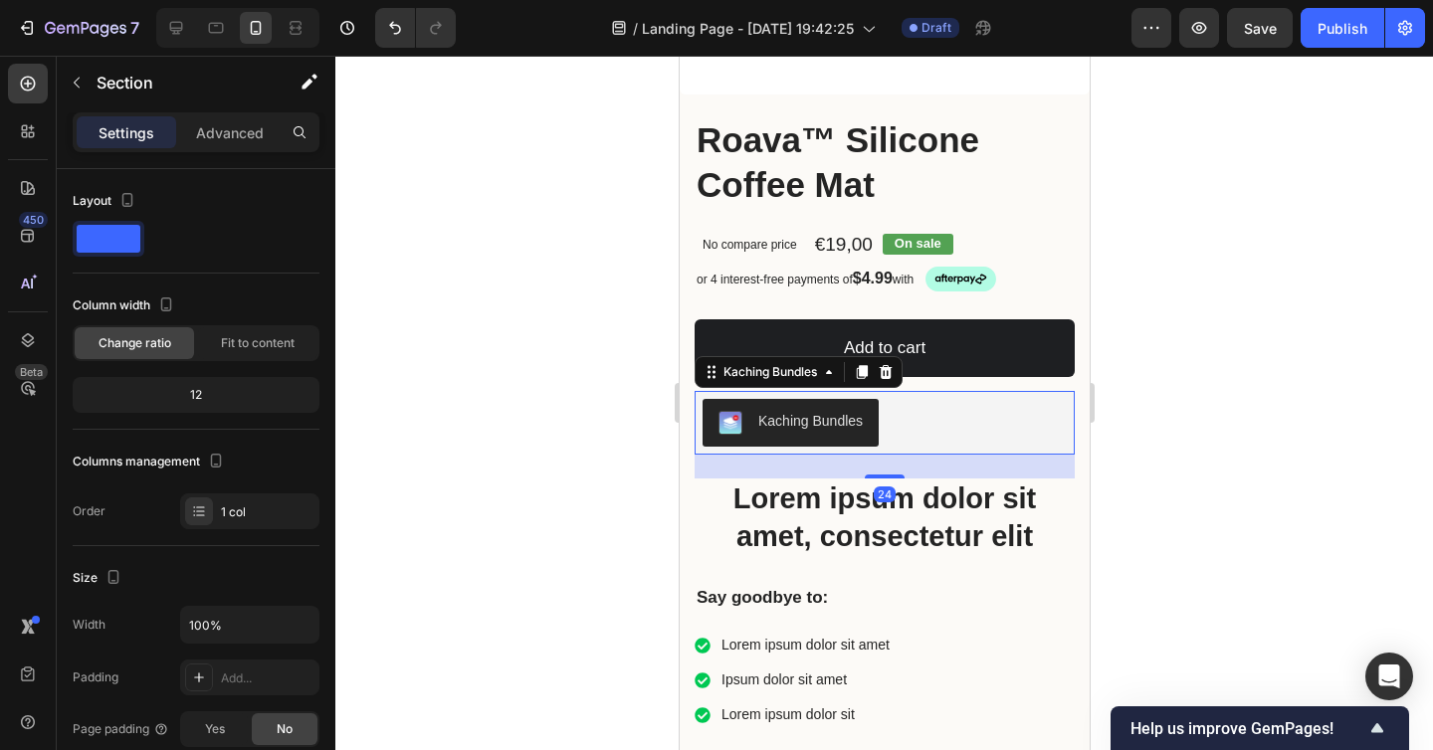
click at [814, 414] on div "Kaching Bundles" at bounding box center [809, 421] width 104 height 21
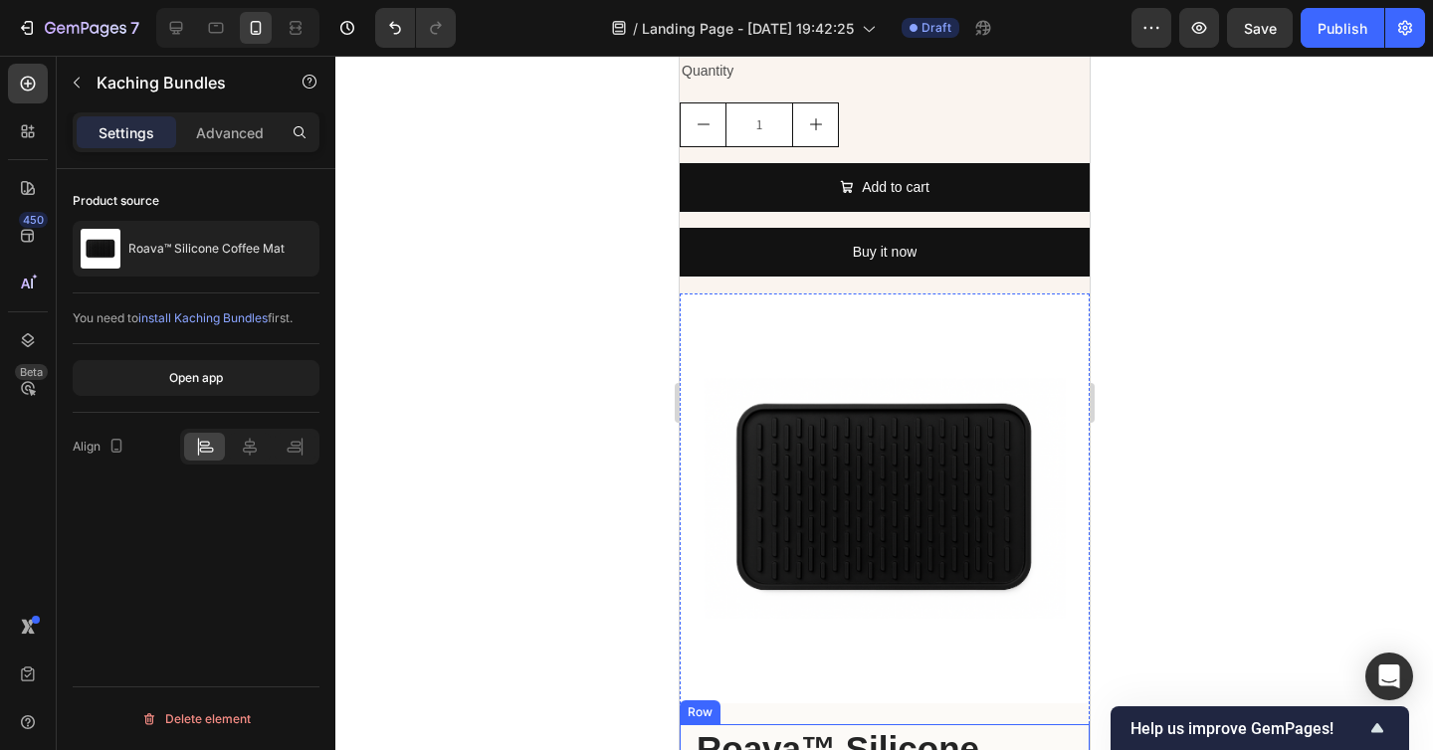
scroll to position [8768, 0]
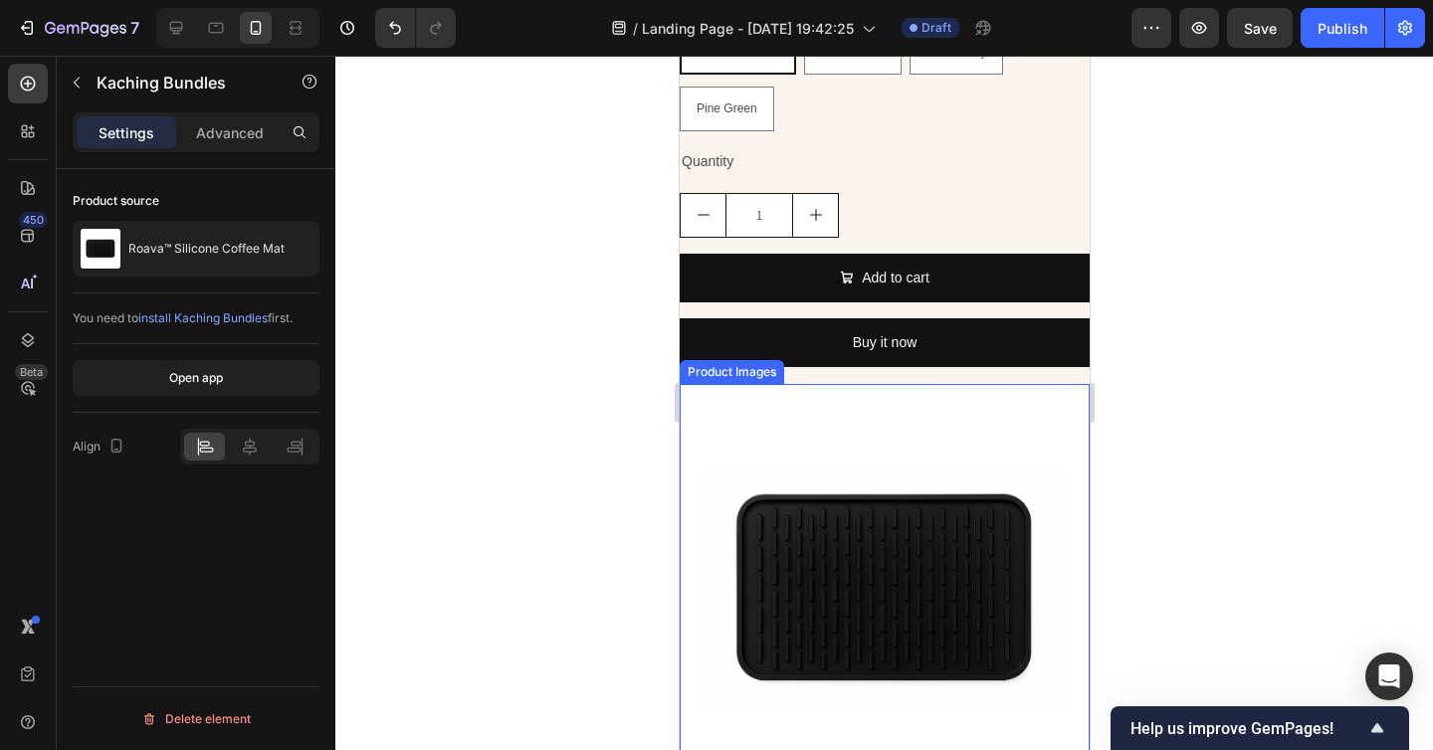
click at [844, 403] on img at bounding box center [883, 589] width 410 height 410
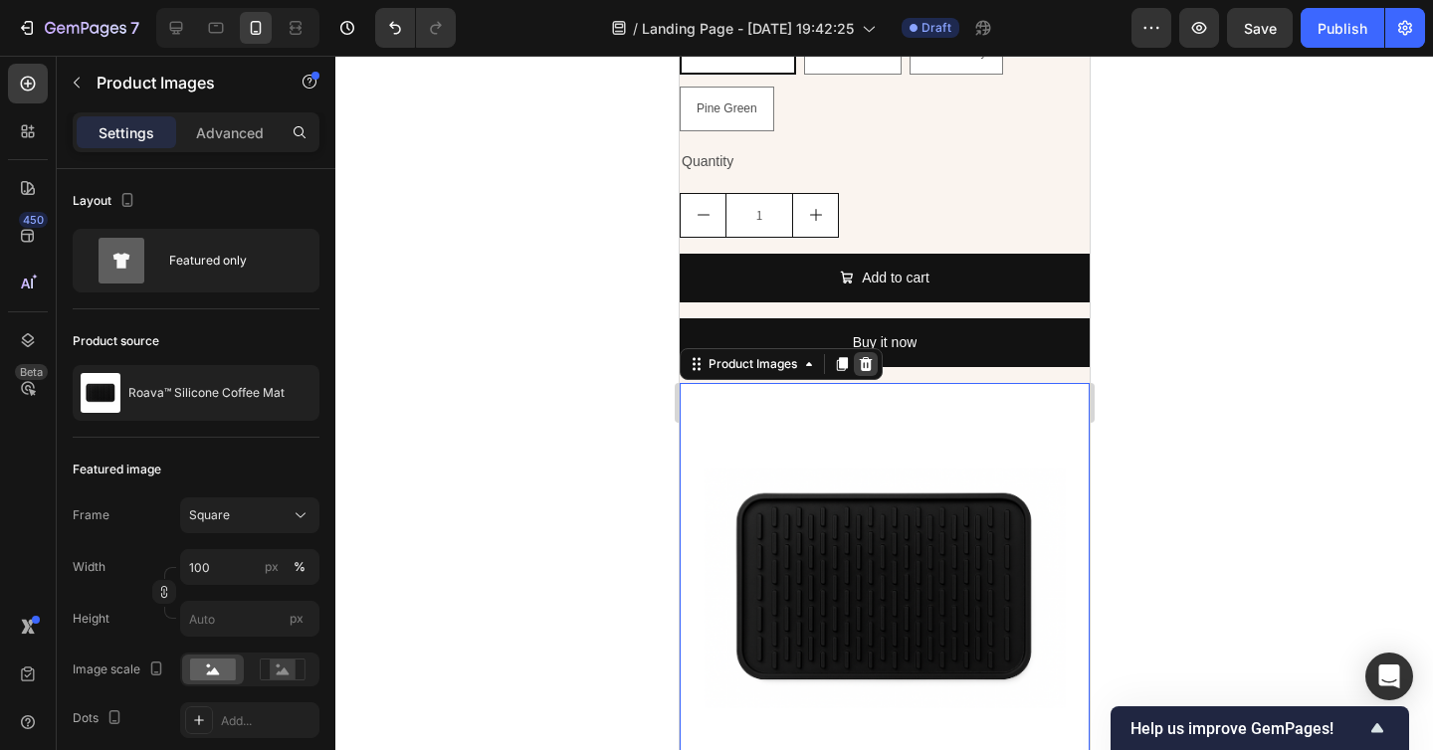
click at [866, 367] on icon at bounding box center [865, 364] width 16 height 16
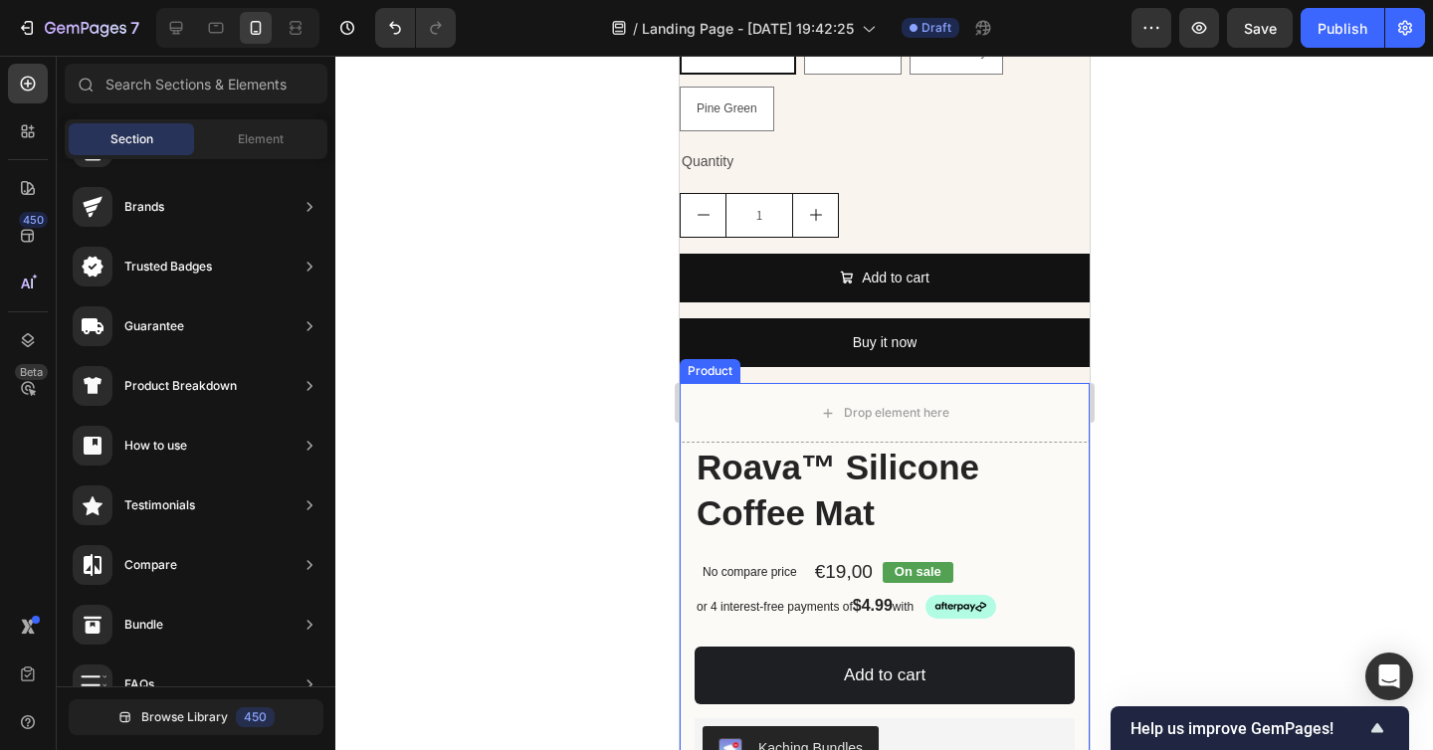
click at [690, 377] on div "Product" at bounding box center [708, 371] width 61 height 24
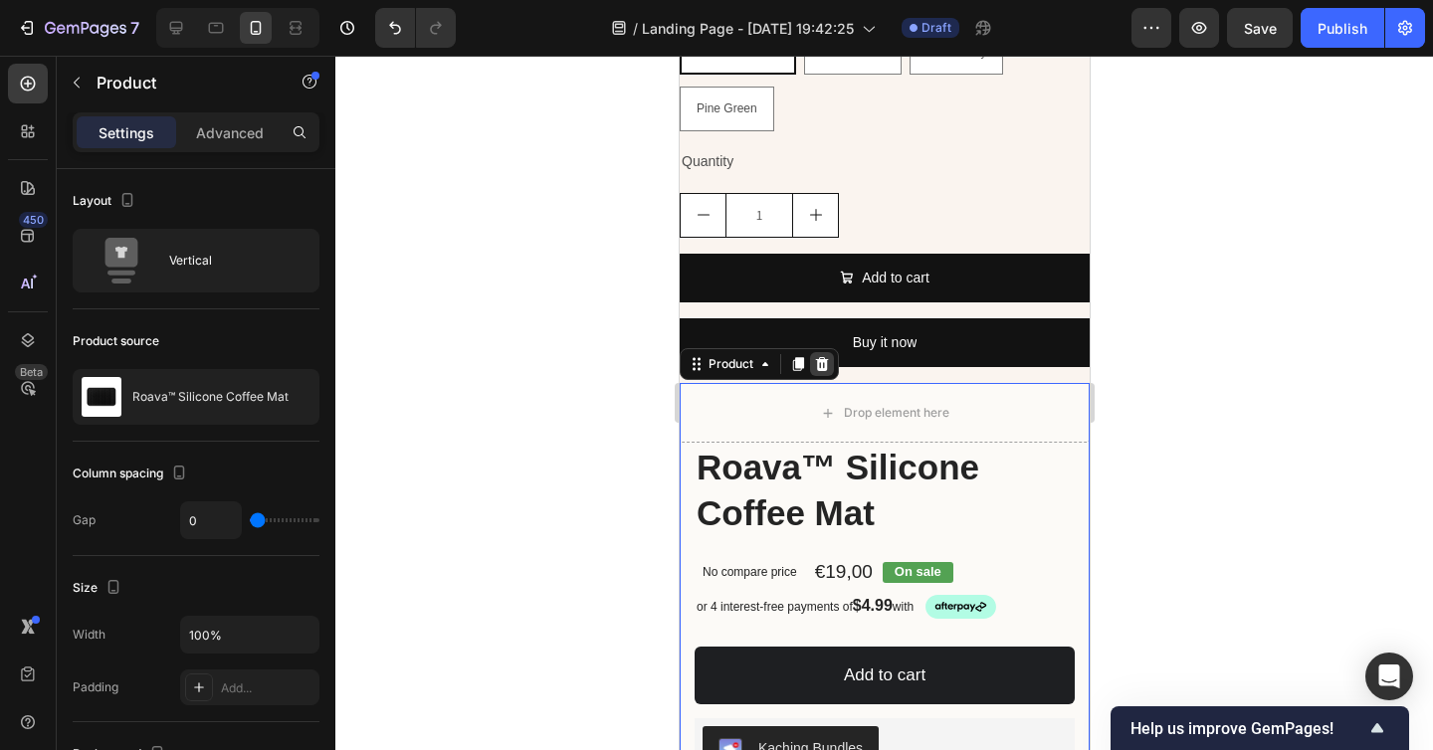
click at [829, 369] on div at bounding box center [821, 364] width 24 height 24
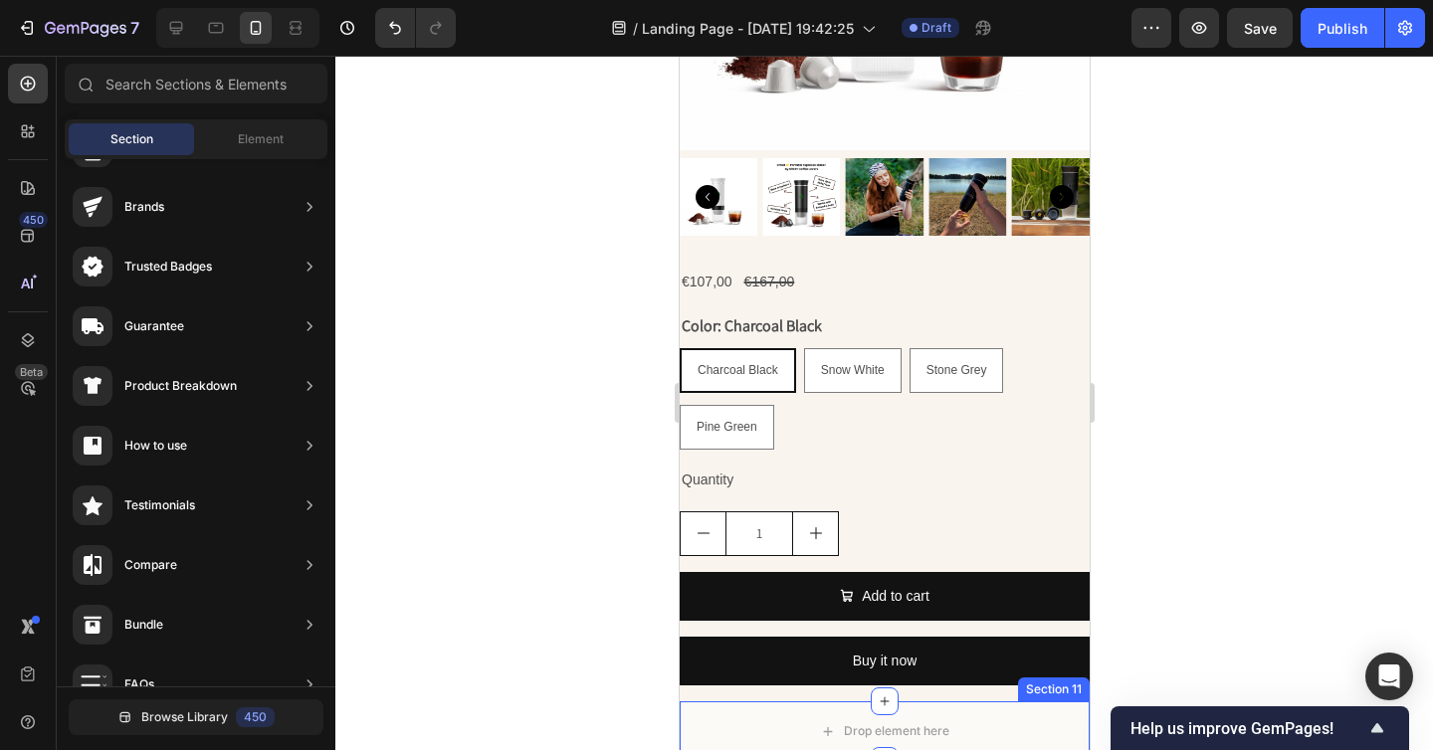
scroll to position [8428, 0]
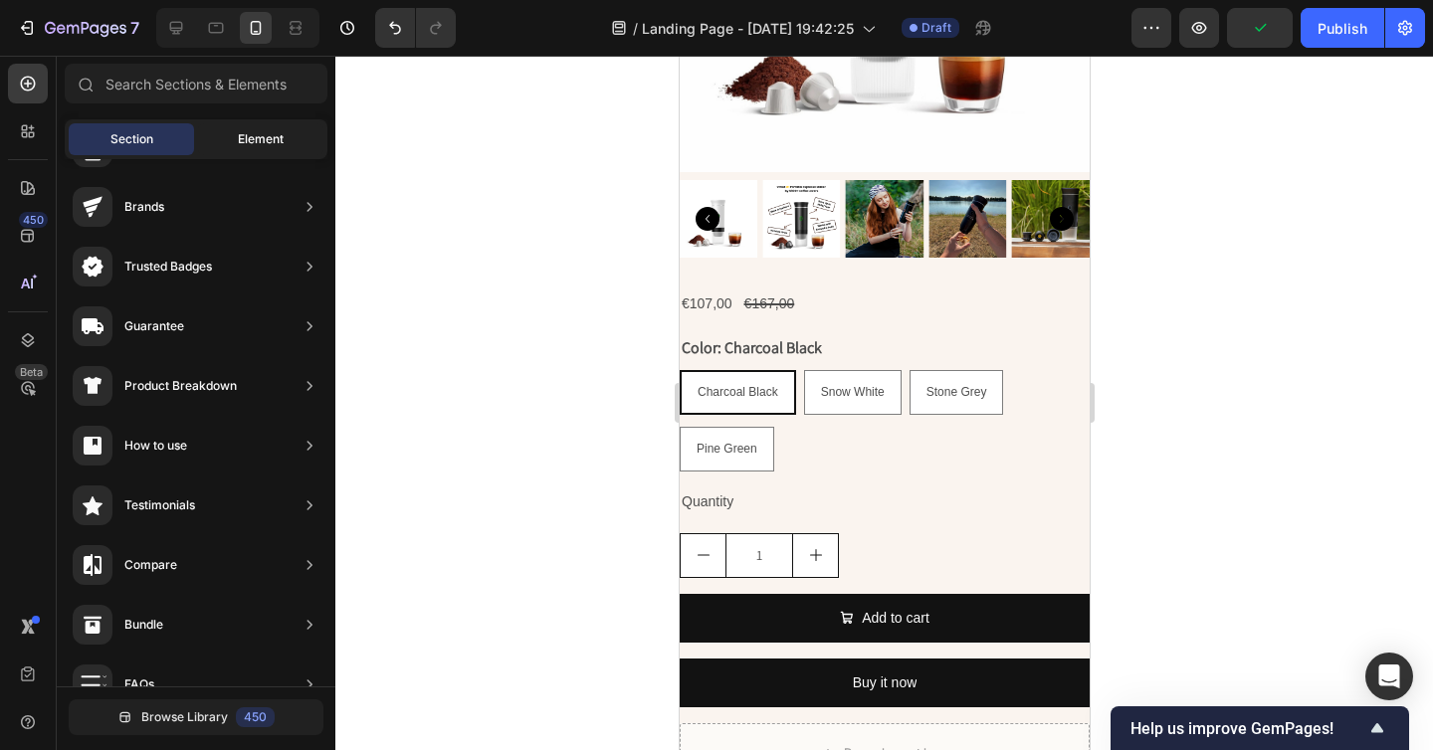
click at [239, 142] on span "Element" at bounding box center [261, 139] width 46 height 18
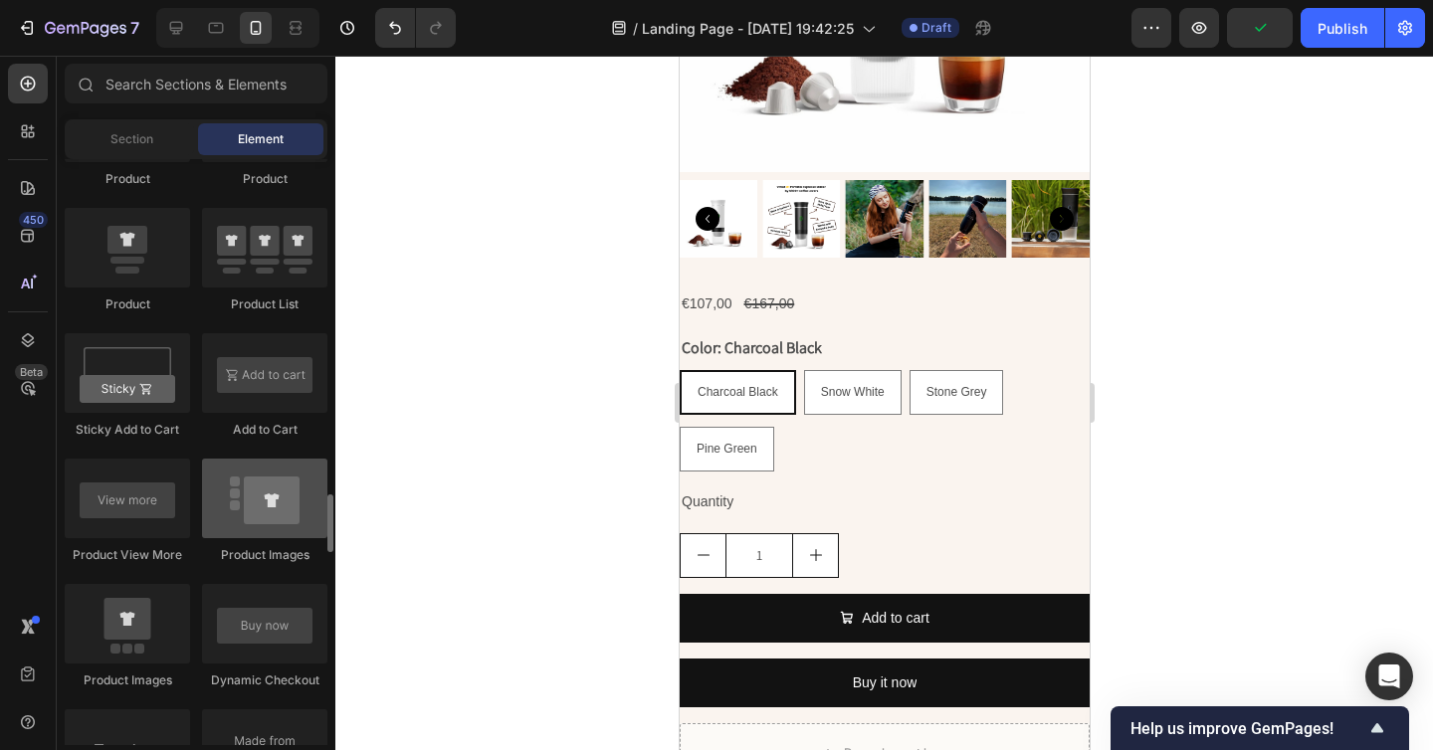
scroll to position [2535, 0]
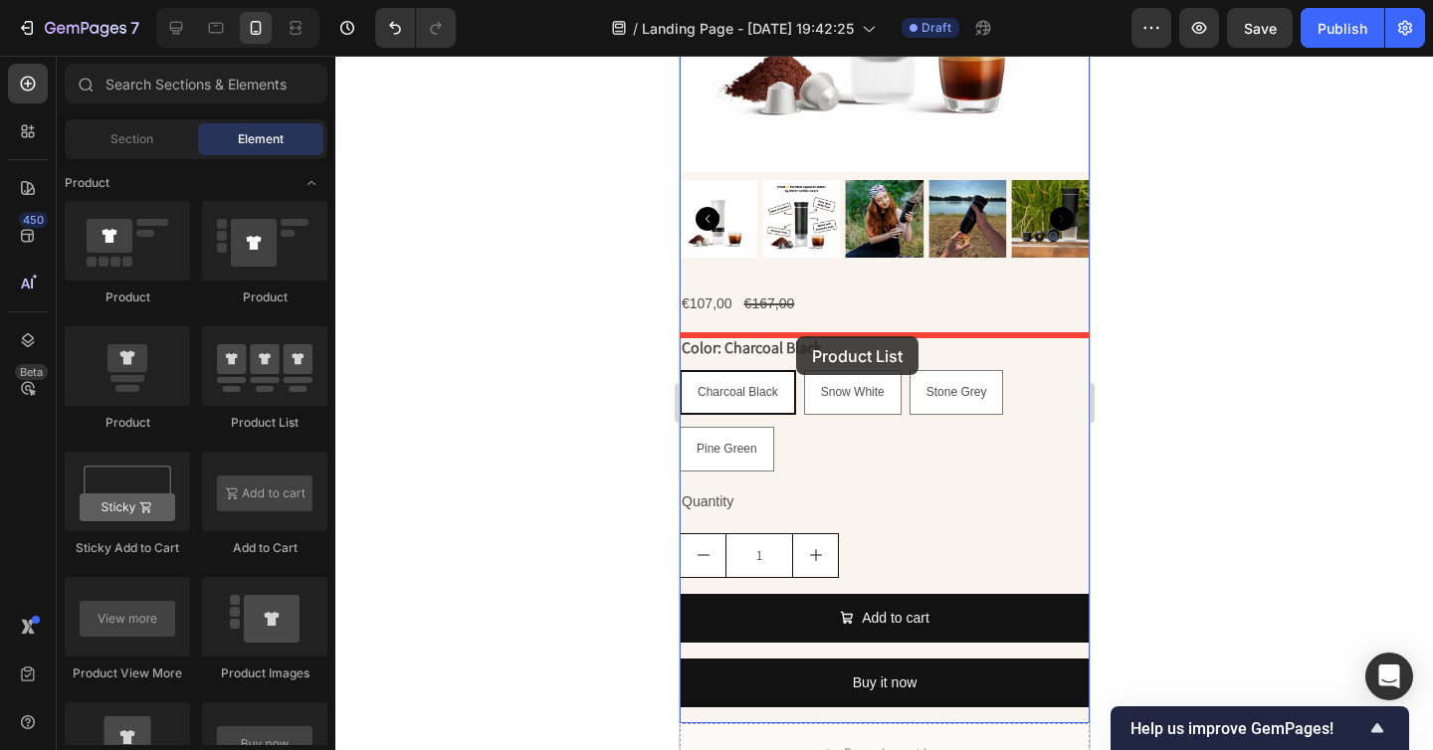
drag, startPoint x: 946, startPoint y: 445, endPoint x: 795, endPoint y: 336, distance: 186.1
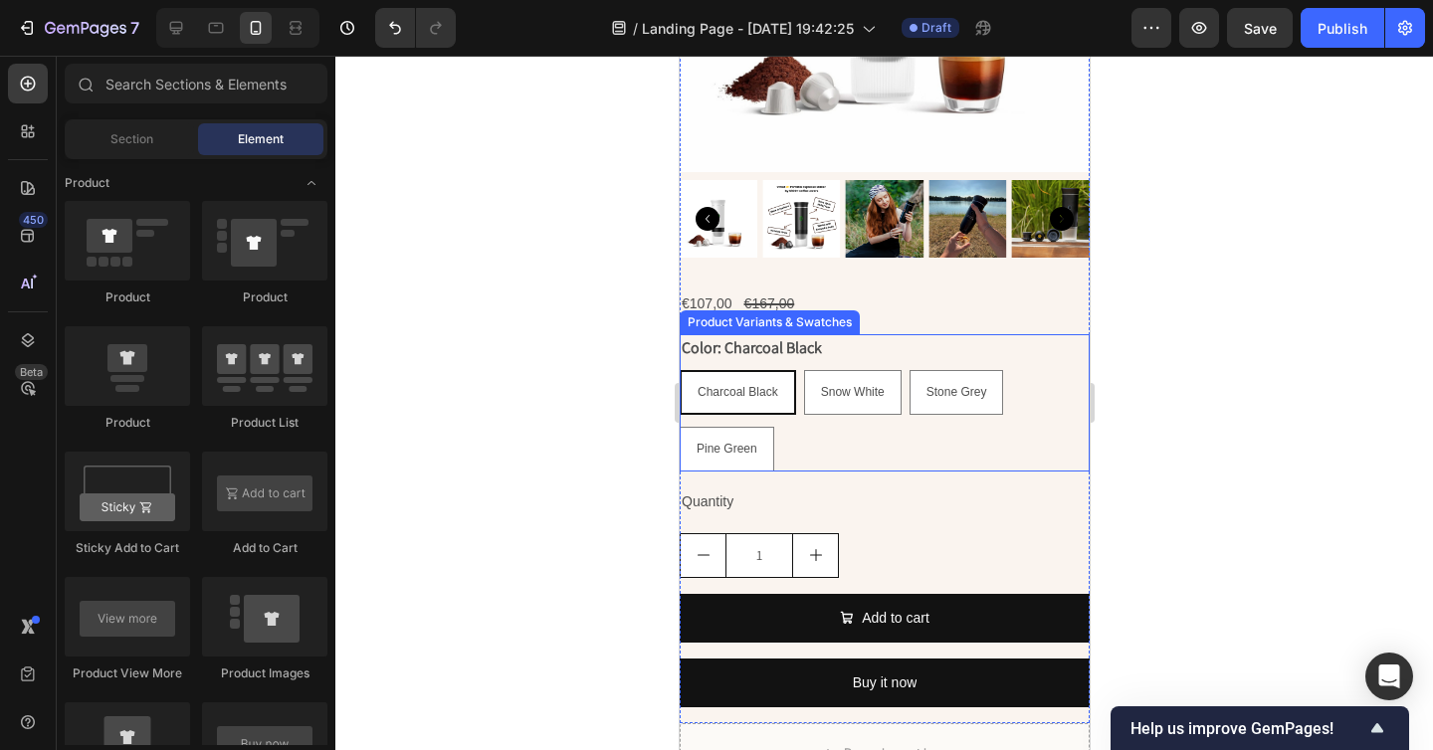
click at [843, 440] on div "Charcoal Black Charcoal Black Charcoal Black Snow White Snow White Snow White S…" at bounding box center [883, 420] width 410 height 101
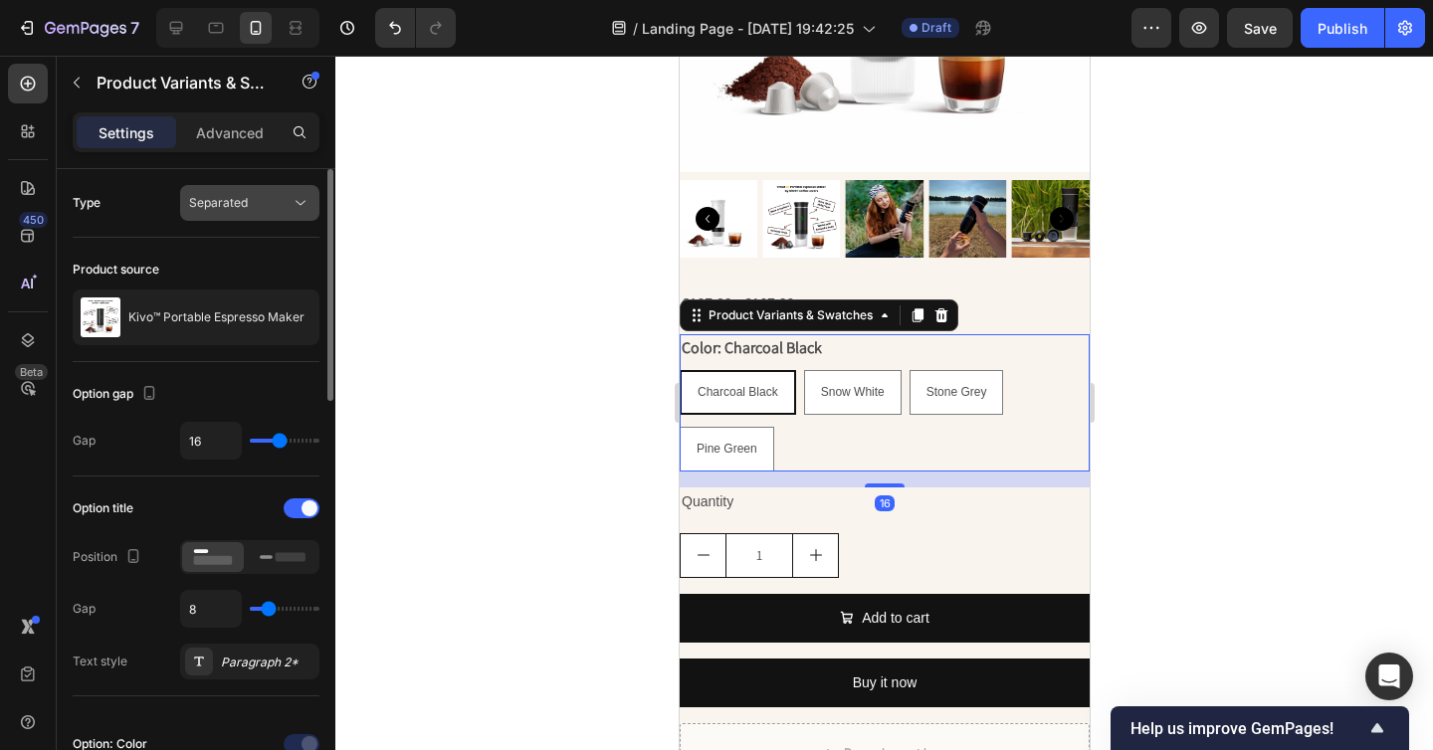
click at [224, 208] on span "Separated" at bounding box center [218, 202] width 59 height 15
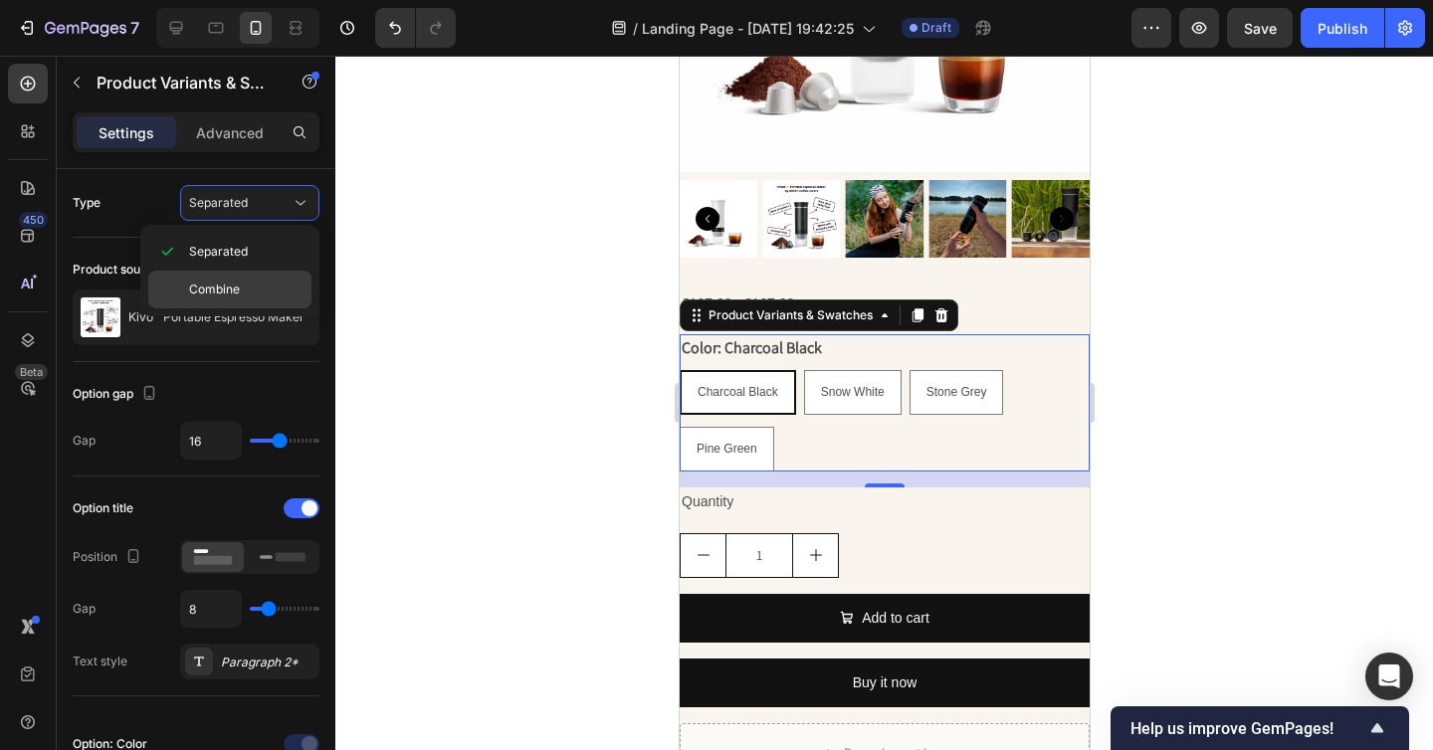
click at [228, 292] on span "Combine" at bounding box center [214, 290] width 51 height 18
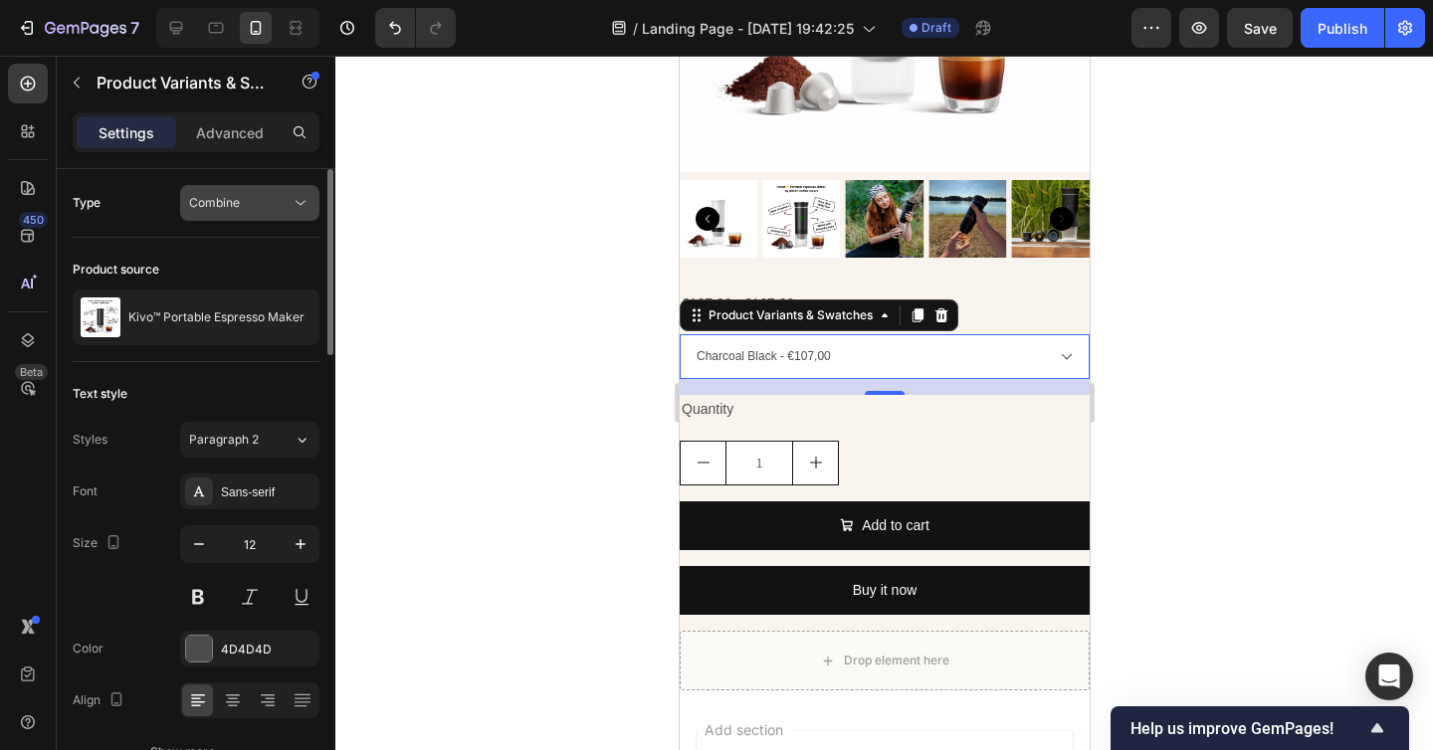
click at [235, 205] on span "Combine" at bounding box center [214, 202] width 51 height 15
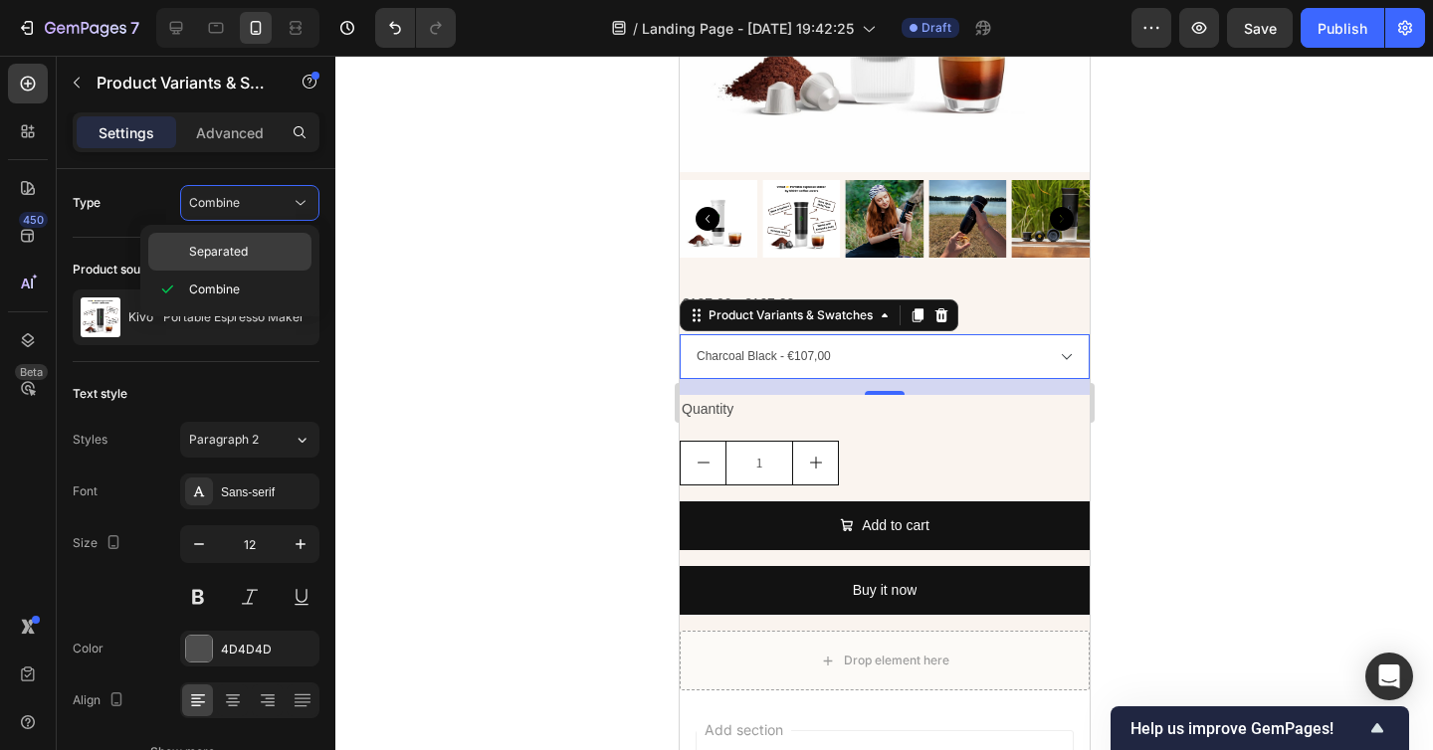
click at [237, 265] on div "Separated" at bounding box center [229, 252] width 163 height 38
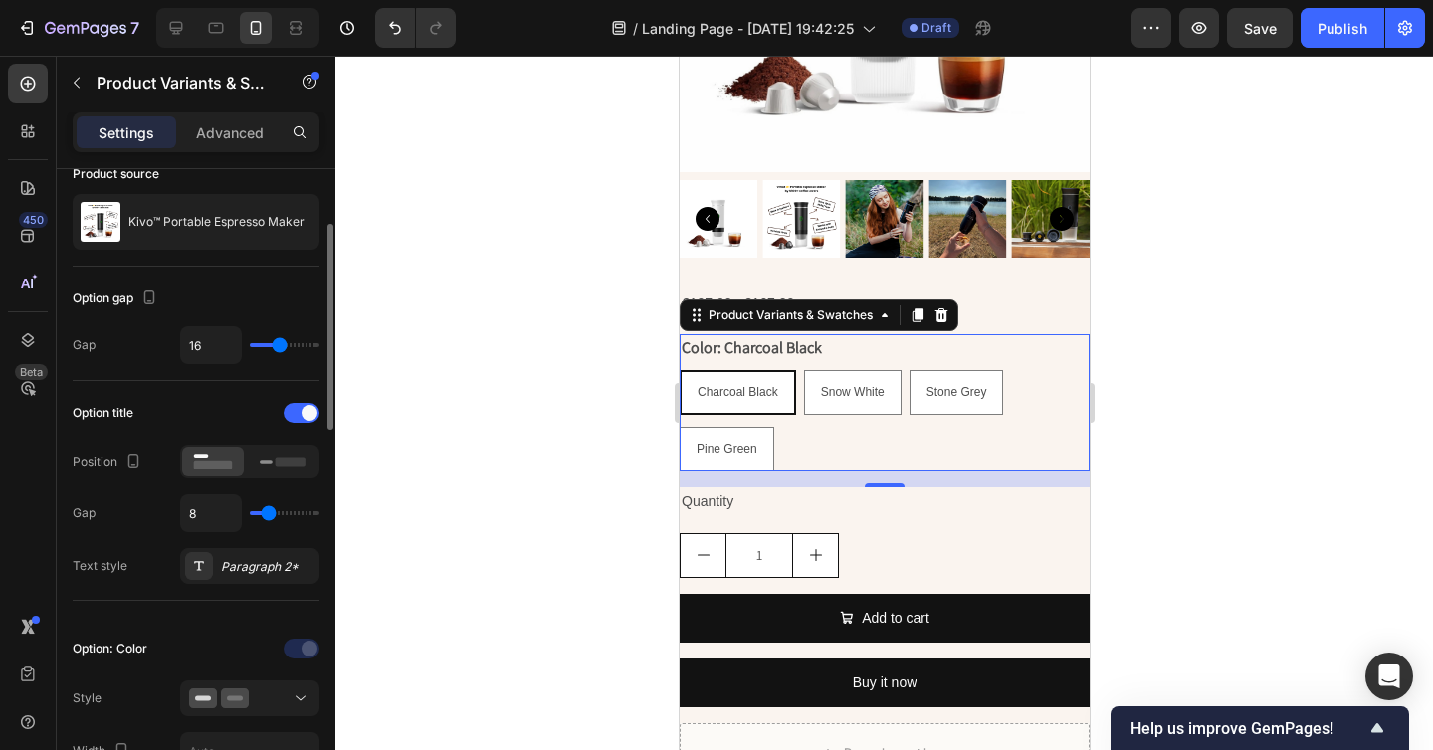
scroll to position [119, 0]
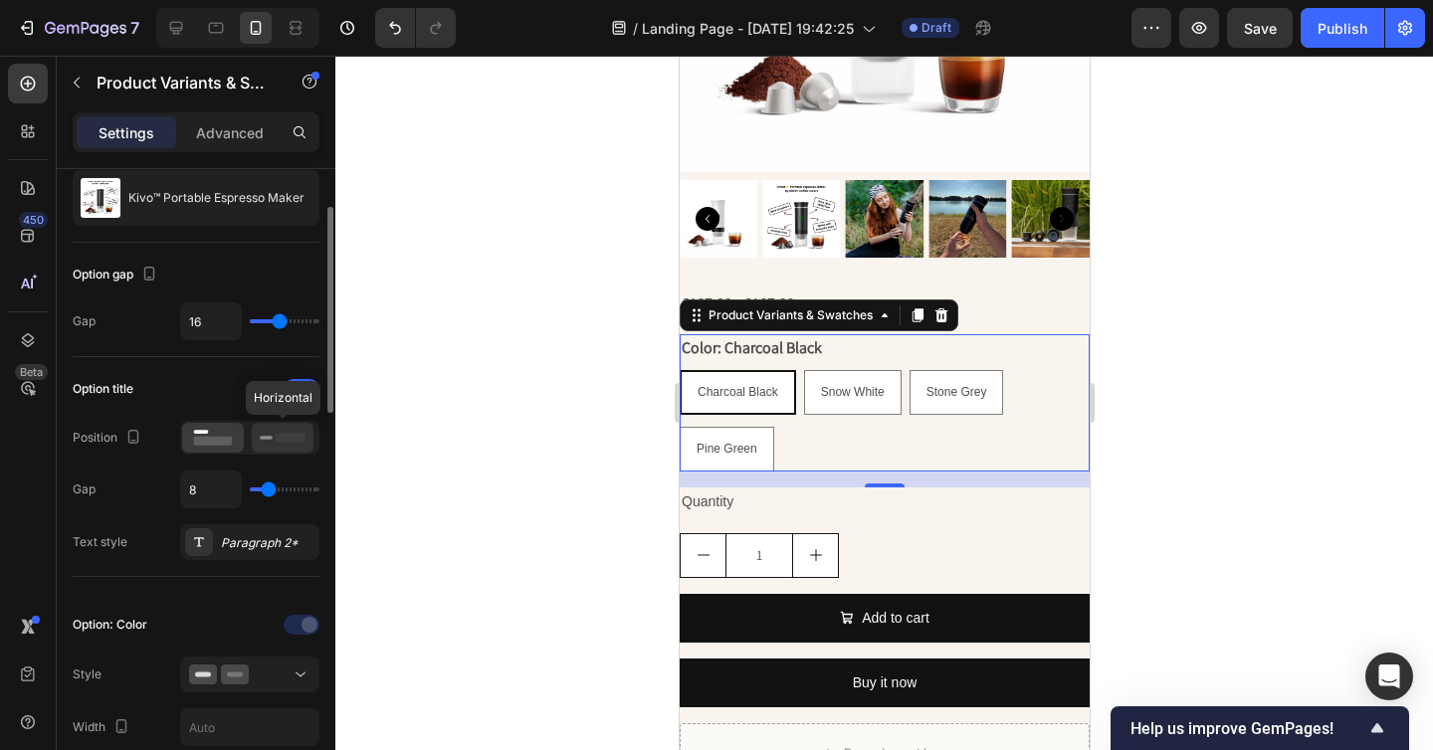
click at [294, 443] on icon at bounding box center [283, 438] width 46 height 22
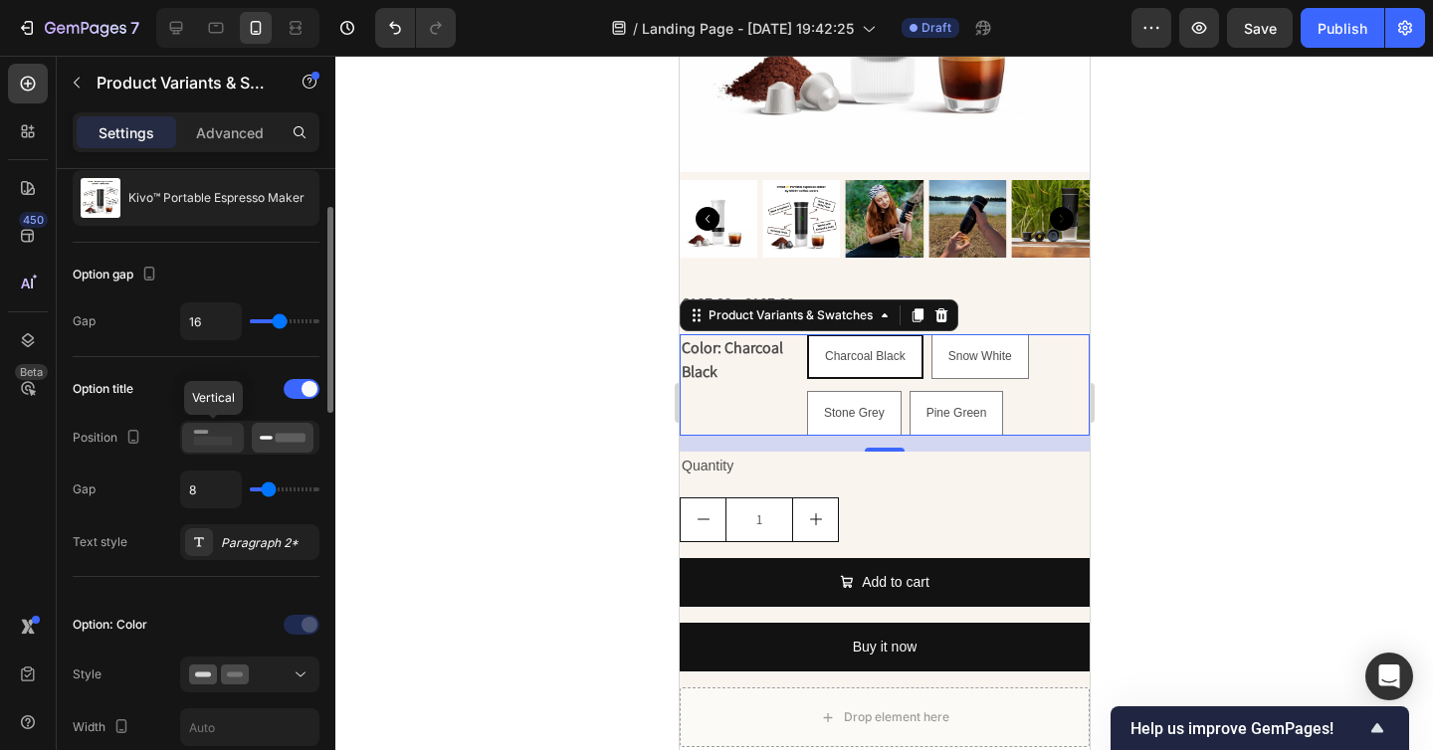
click at [218, 441] on rect at bounding box center [213, 441] width 39 height 9
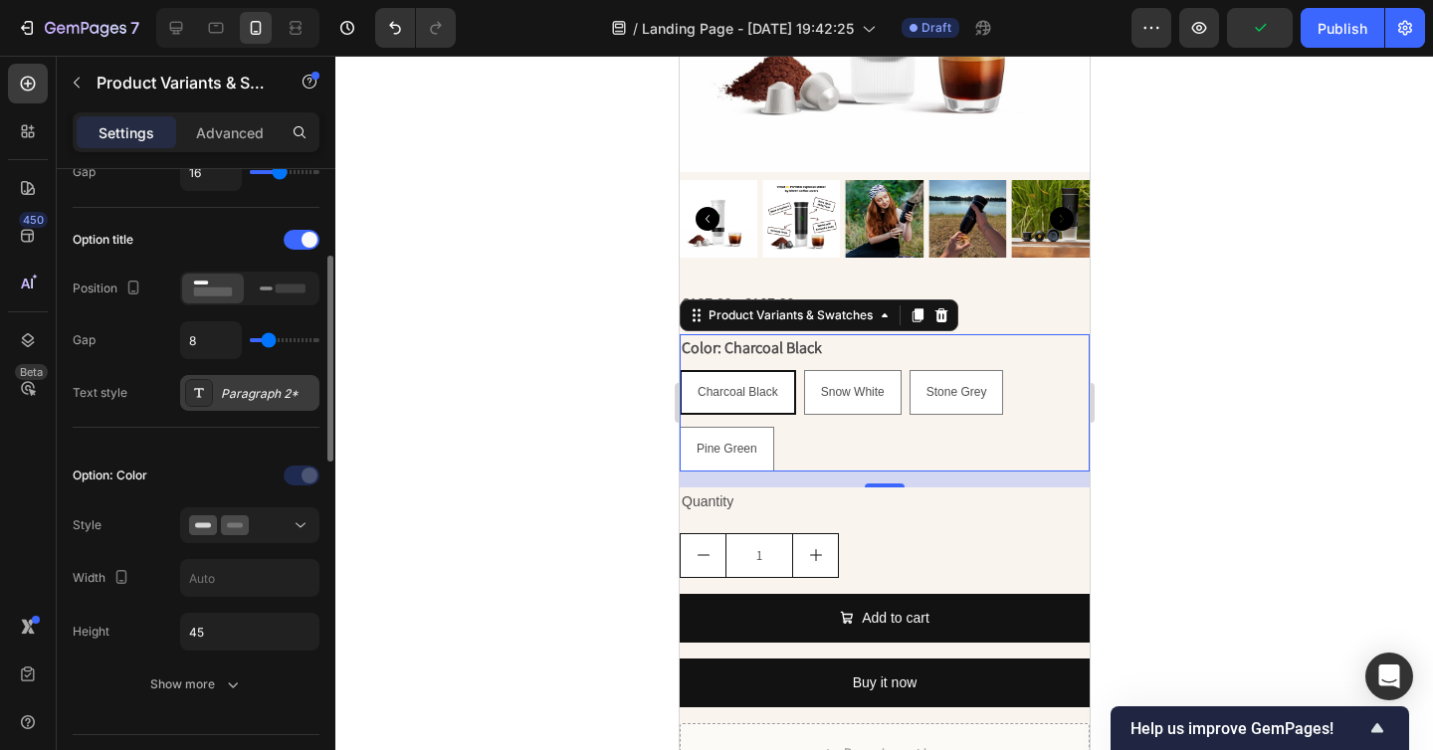
scroll to position [389, 0]
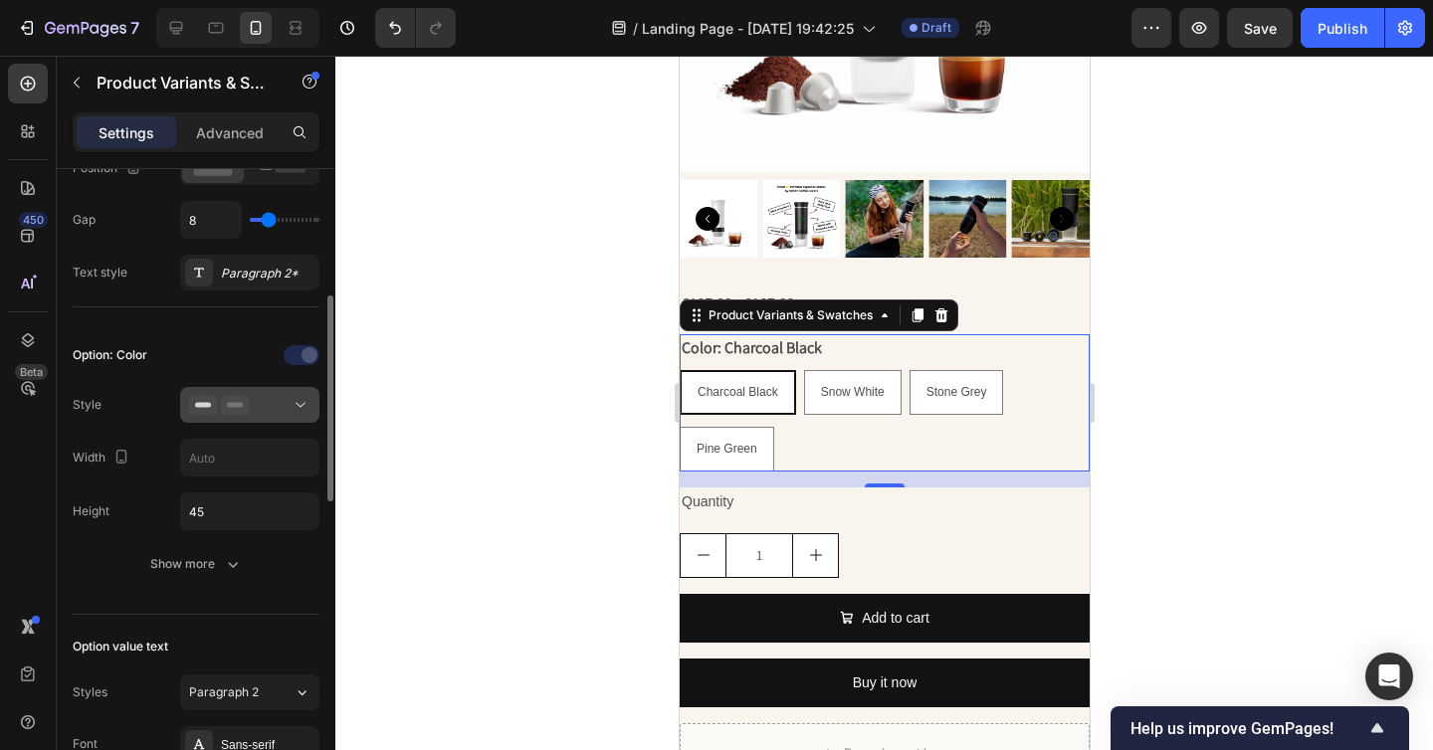
click at [279, 410] on div at bounding box center [249, 405] width 121 height 20
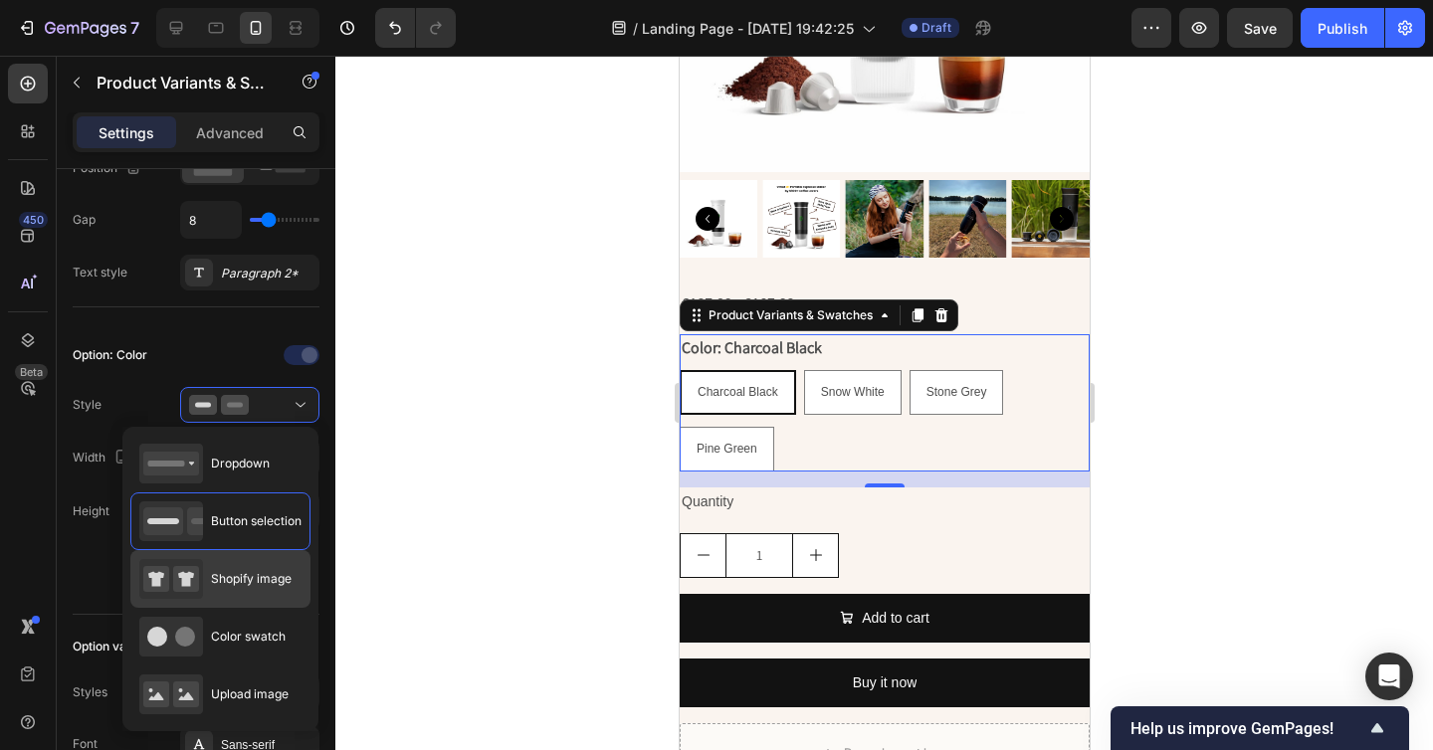
click at [252, 578] on span "Shopify image" at bounding box center [251, 579] width 81 height 18
type input "64"
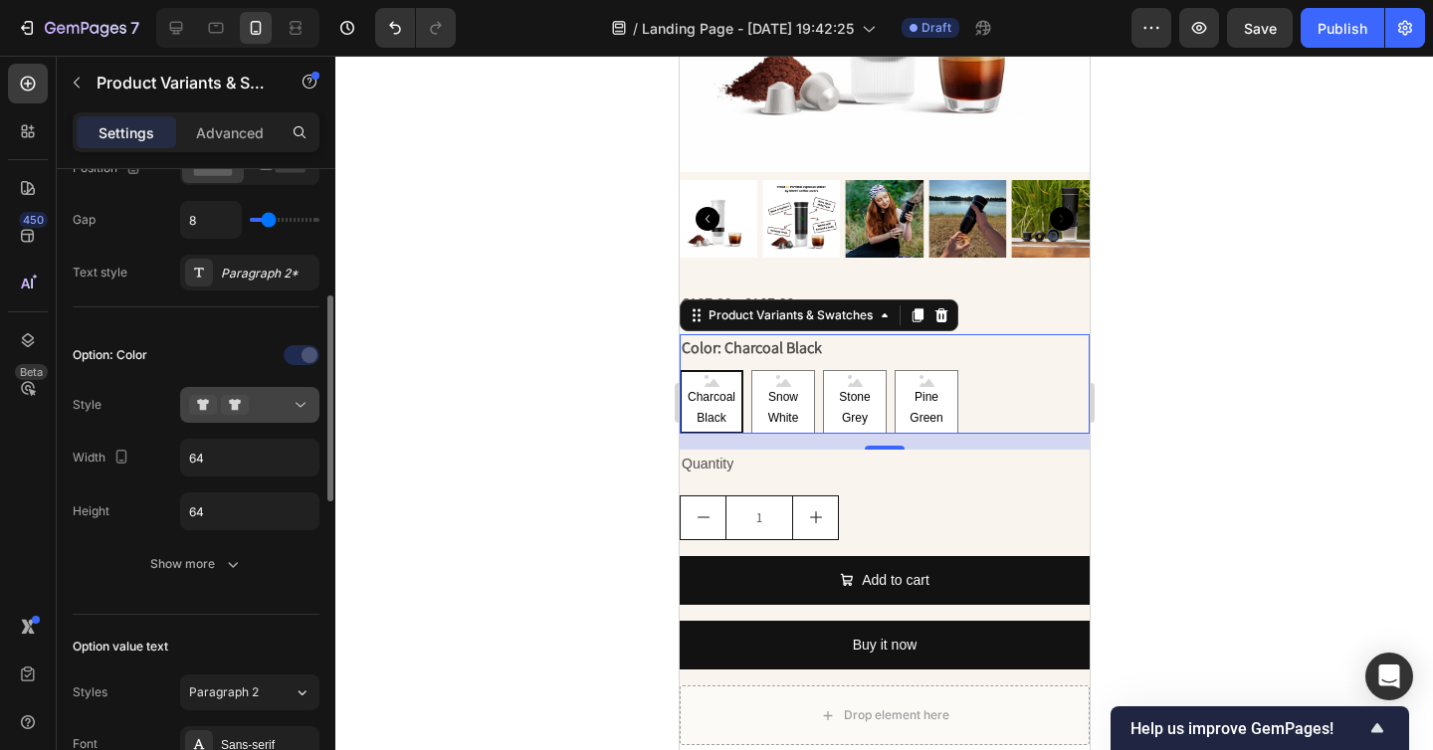
click at [262, 397] on div at bounding box center [249, 405] width 121 height 20
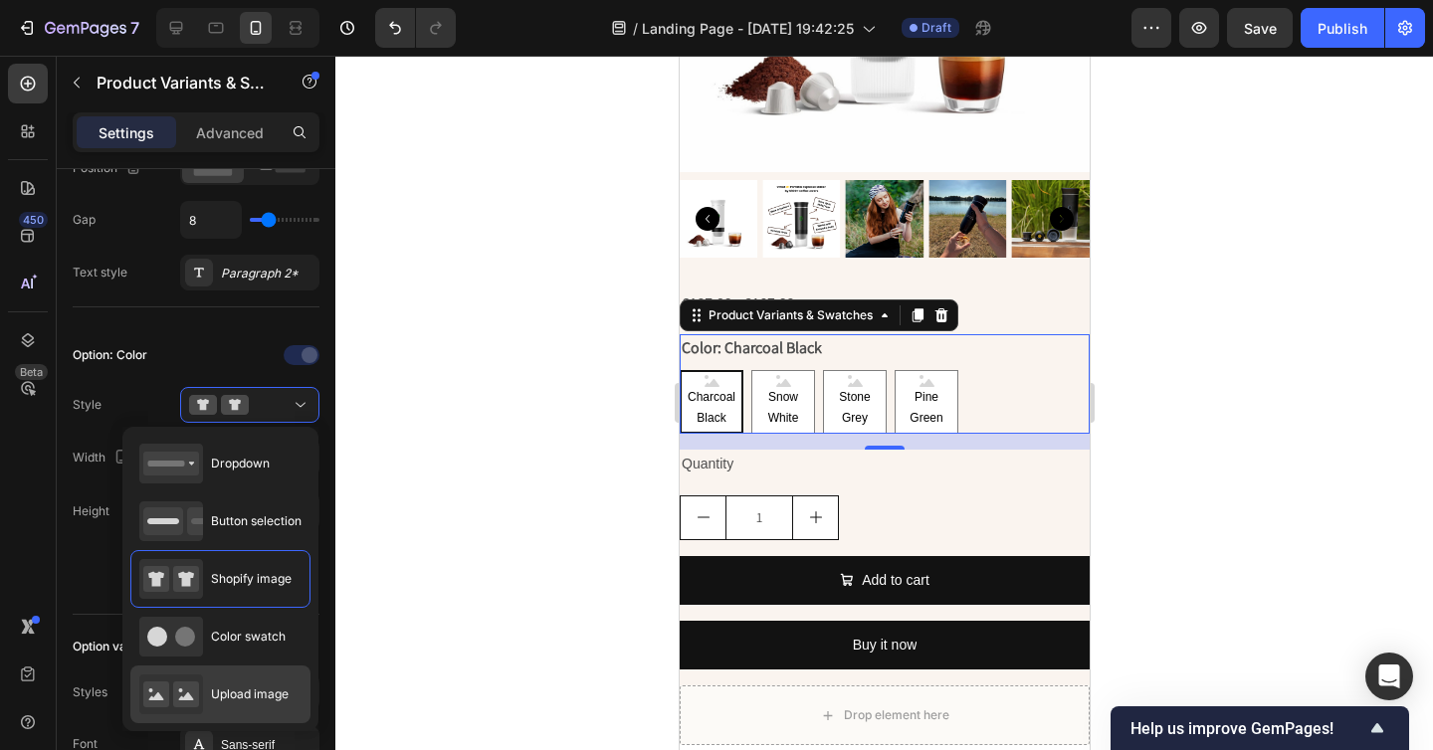
click at [246, 685] on span "Upload image" at bounding box center [250, 694] width 78 height 18
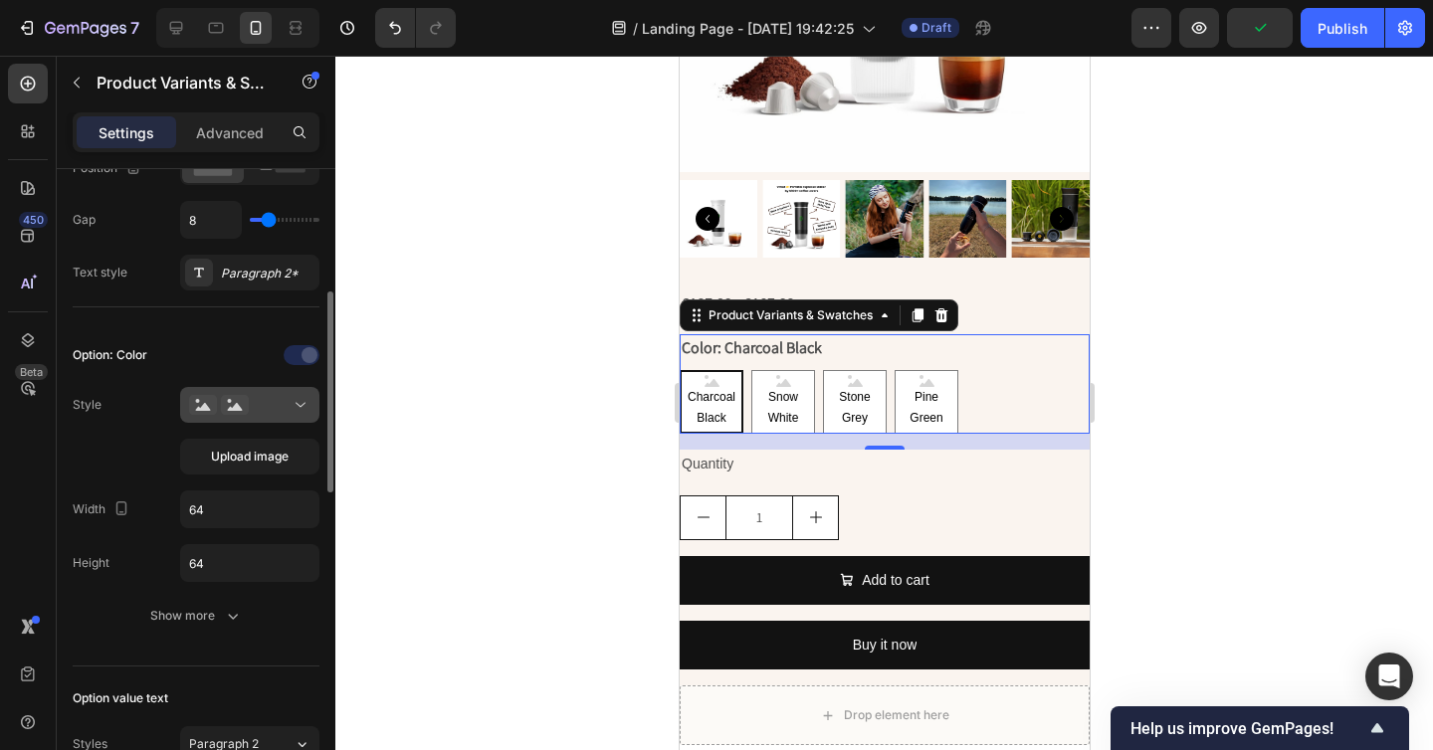
click at [273, 400] on div at bounding box center [249, 405] width 121 height 20
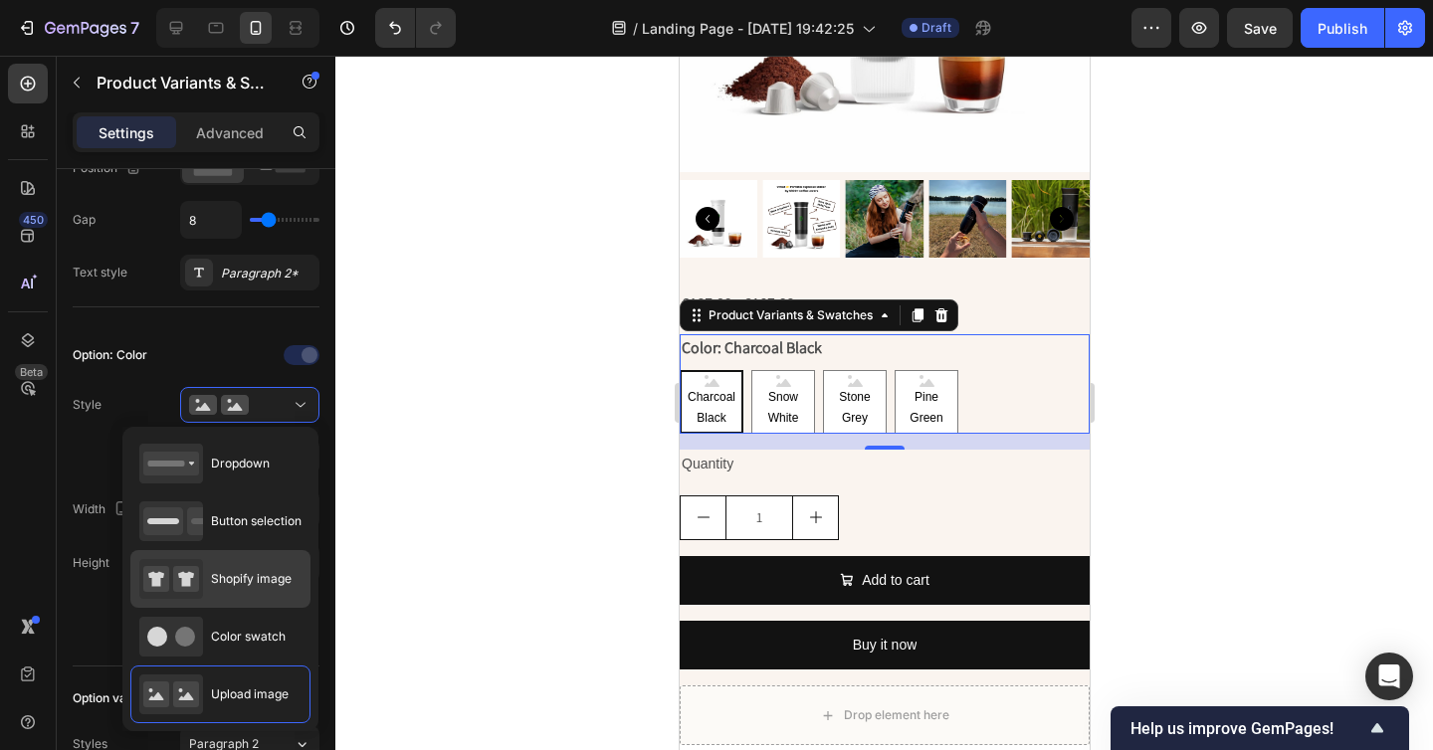
click at [260, 582] on span "Shopify image" at bounding box center [251, 579] width 81 height 18
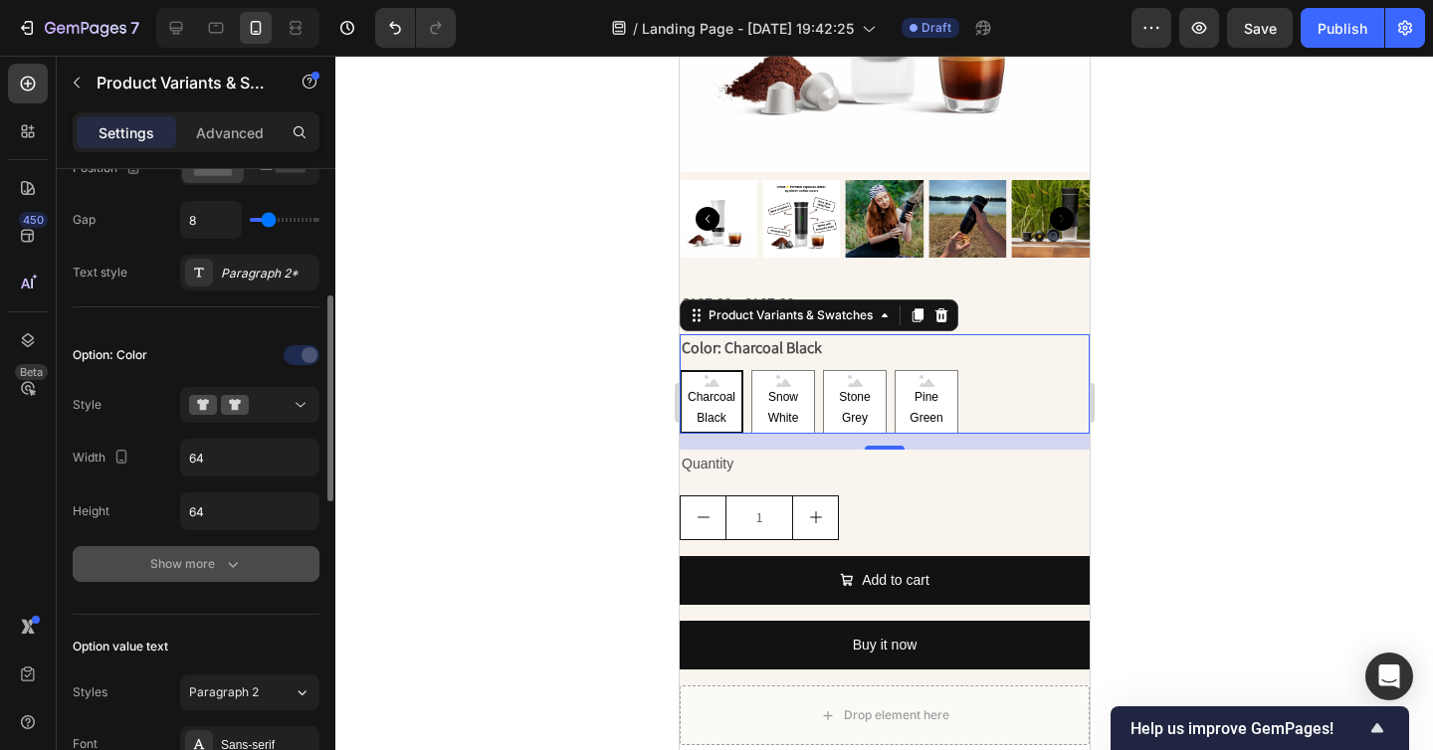
click at [209, 577] on button "Show more" at bounding box center [196, 564] width 247 height 36
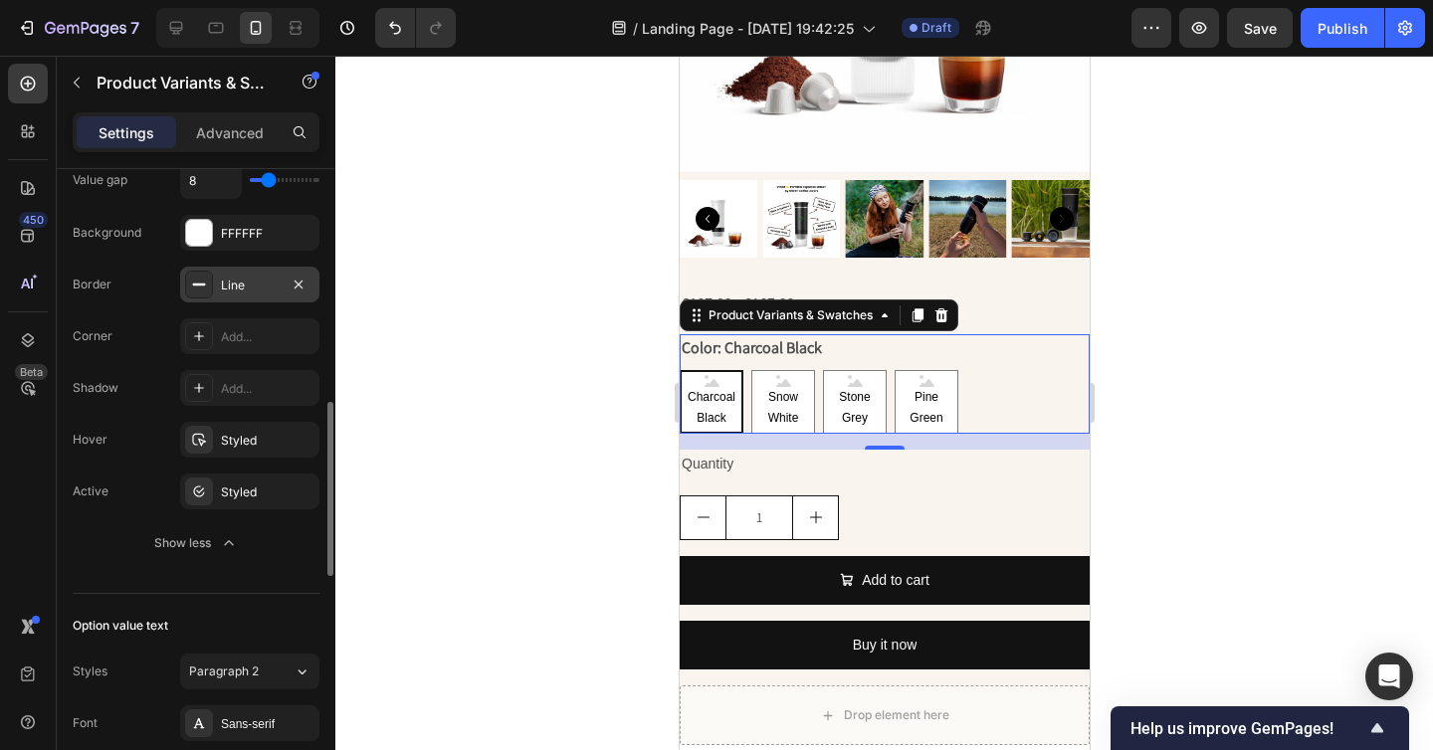
scroll to position [792, 0]
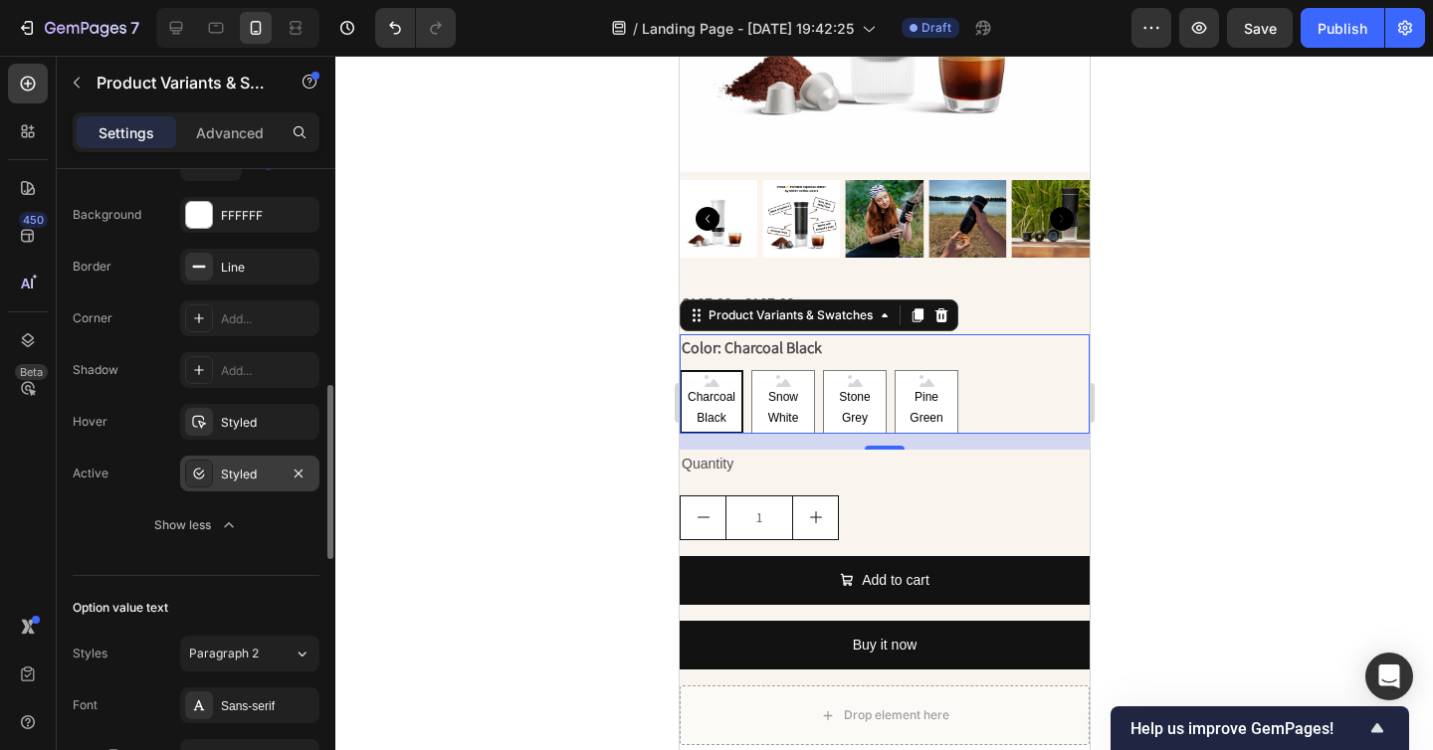
click at [260, 480] on div "Styled" at bounding box center [250, 475] width 58 height 18
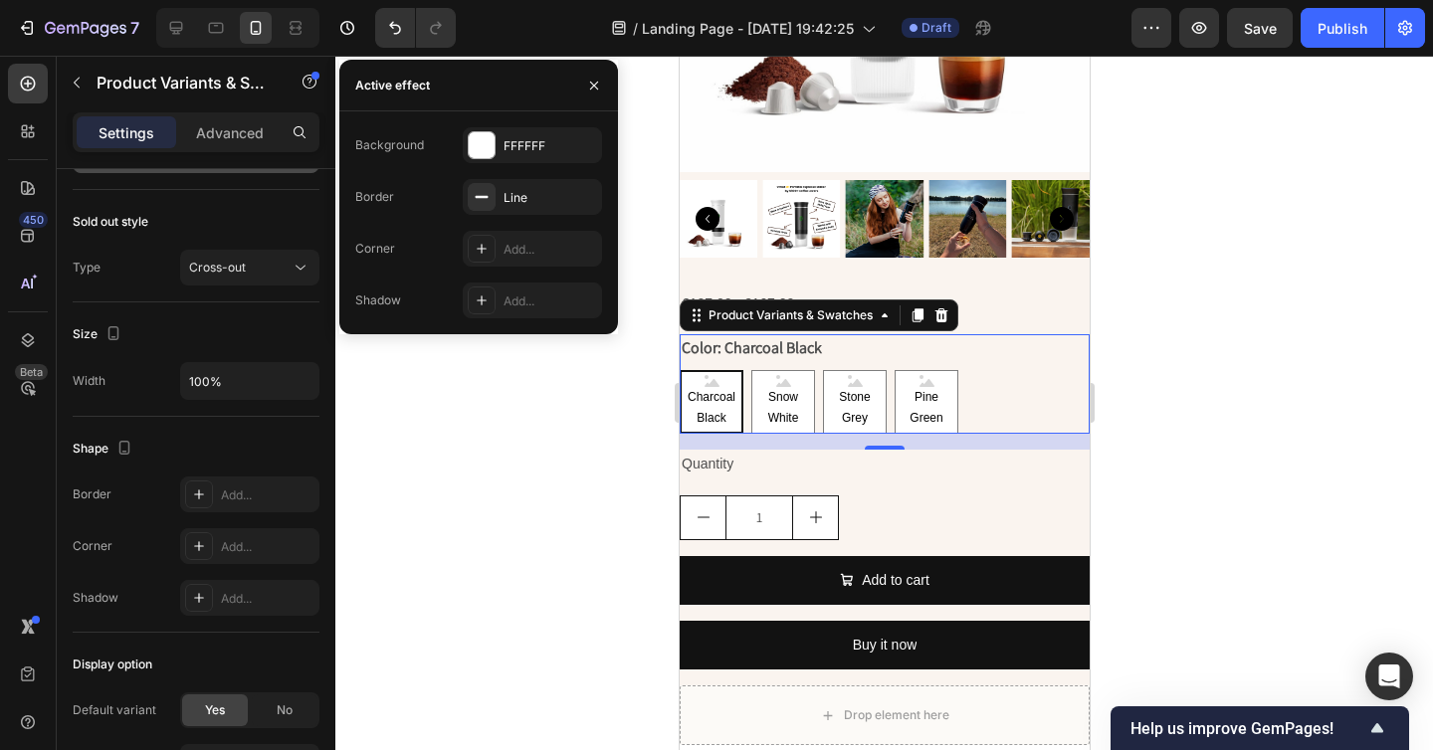
scroll to position [1693, 0]
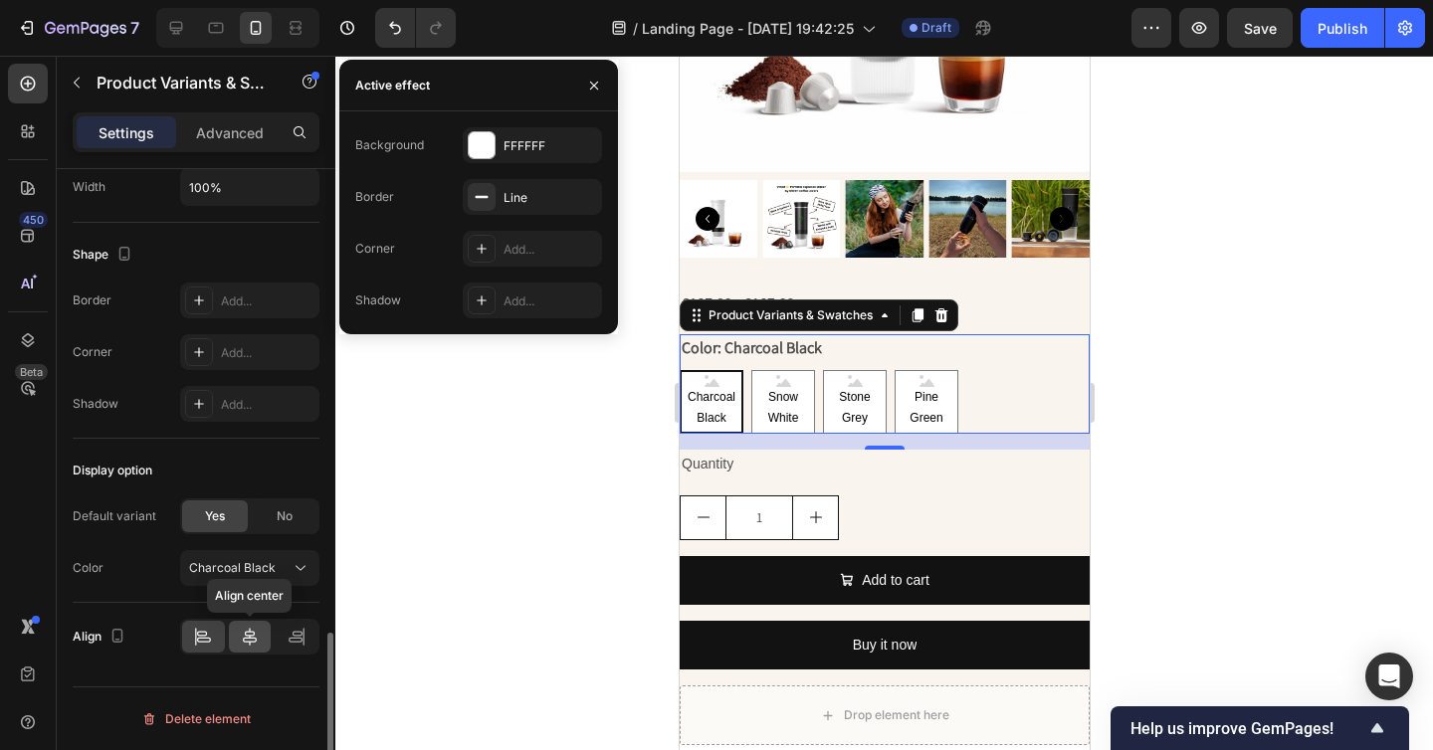
click at [241, 637] on icon at bounding box center [250, 637] width 20 height 20
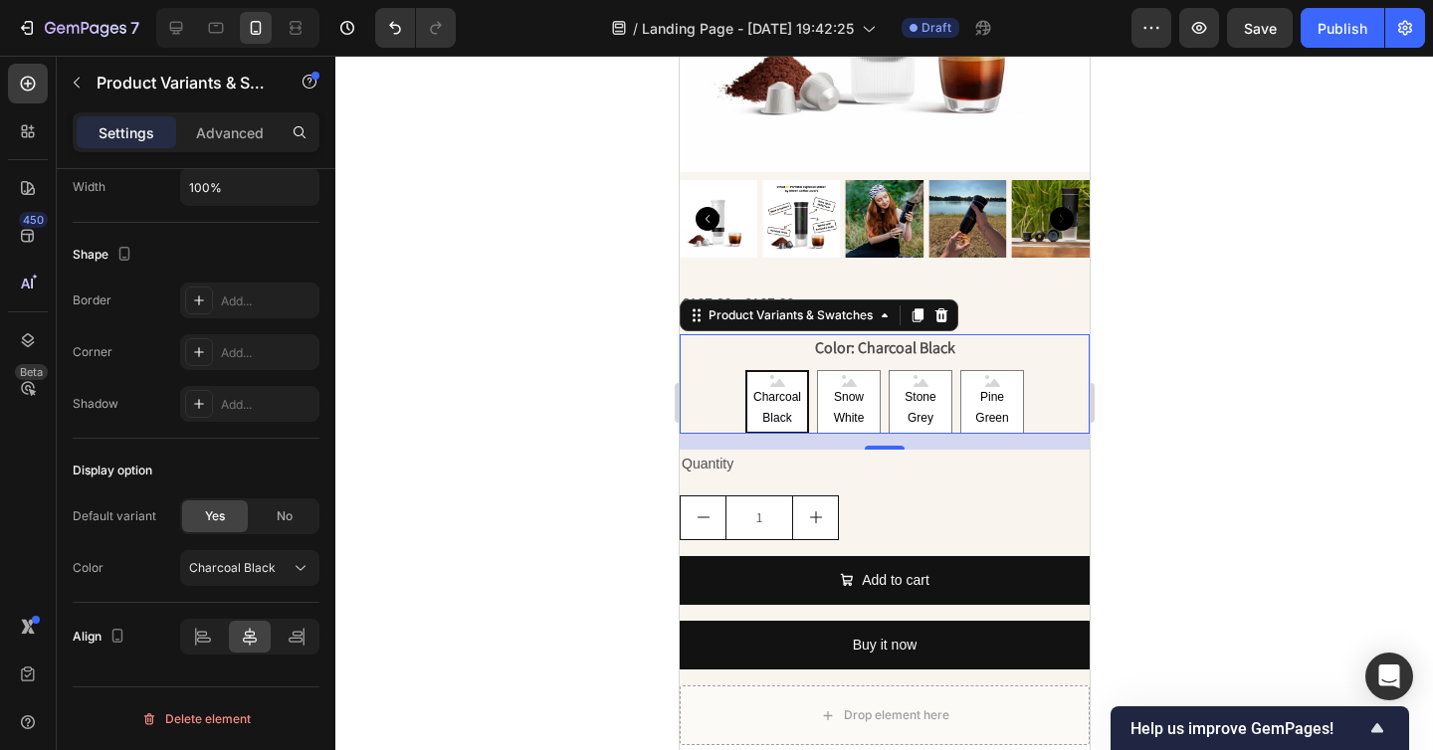
click at [864, 349] on legend "Color: Charcoal Black" at bounding box center [884, 348] width 144 height 28
click at [277, 511] on span "No" at bounding box center [285, 516] width 16 height 18
radio input "false"
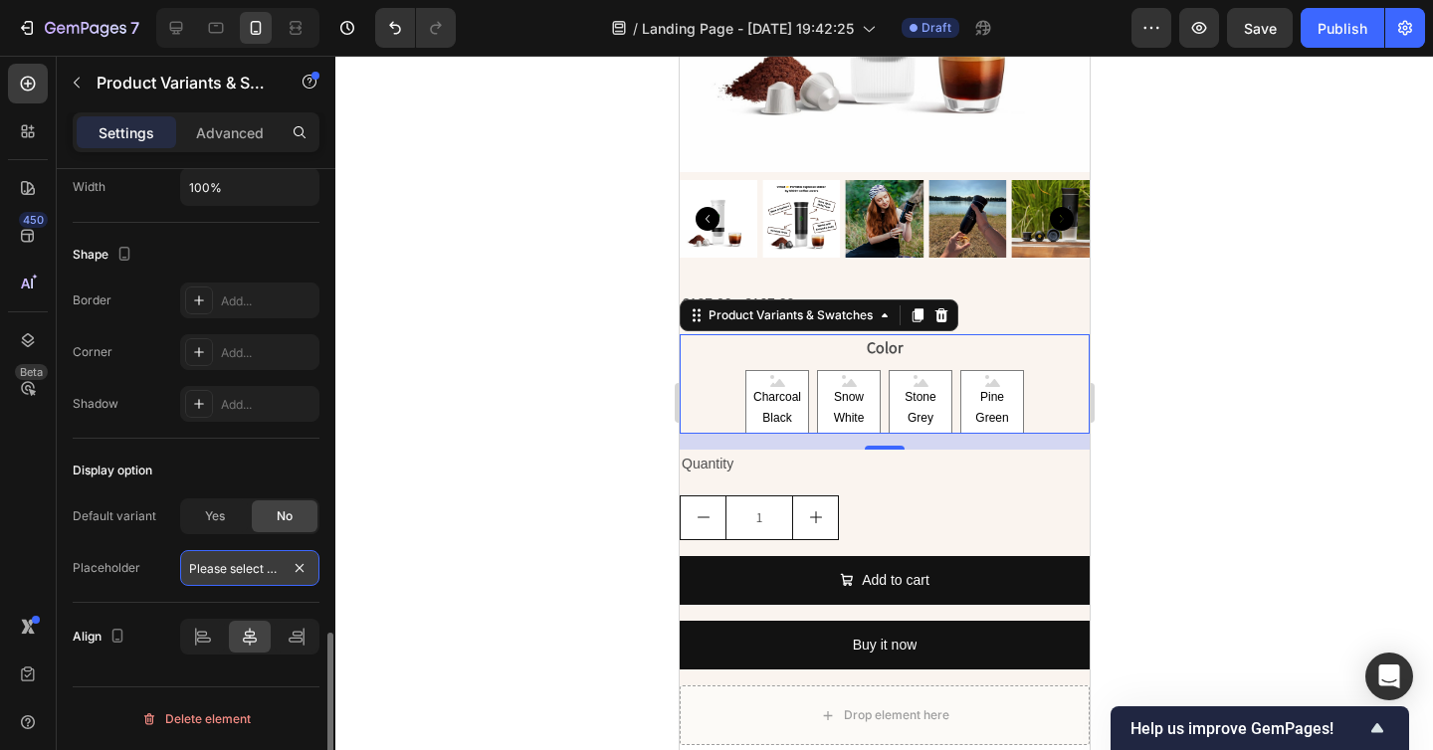
click at [225, 567] on input "Please select an option" at bounding box center [249, 568] width 139 height 36
click at [262, 465] on div "Display option" at bounding box center [196, 471] width 247 height 32
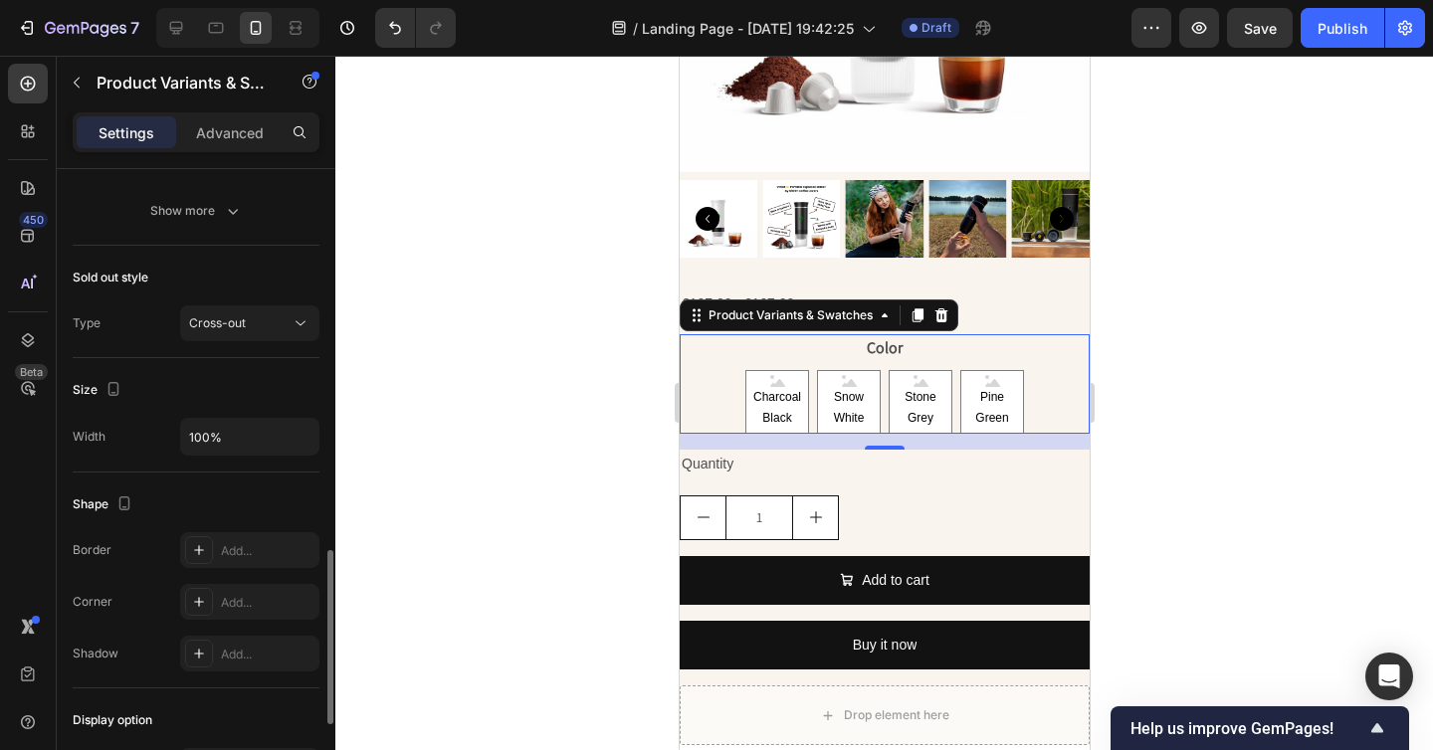
scroll to position [1430, 0]
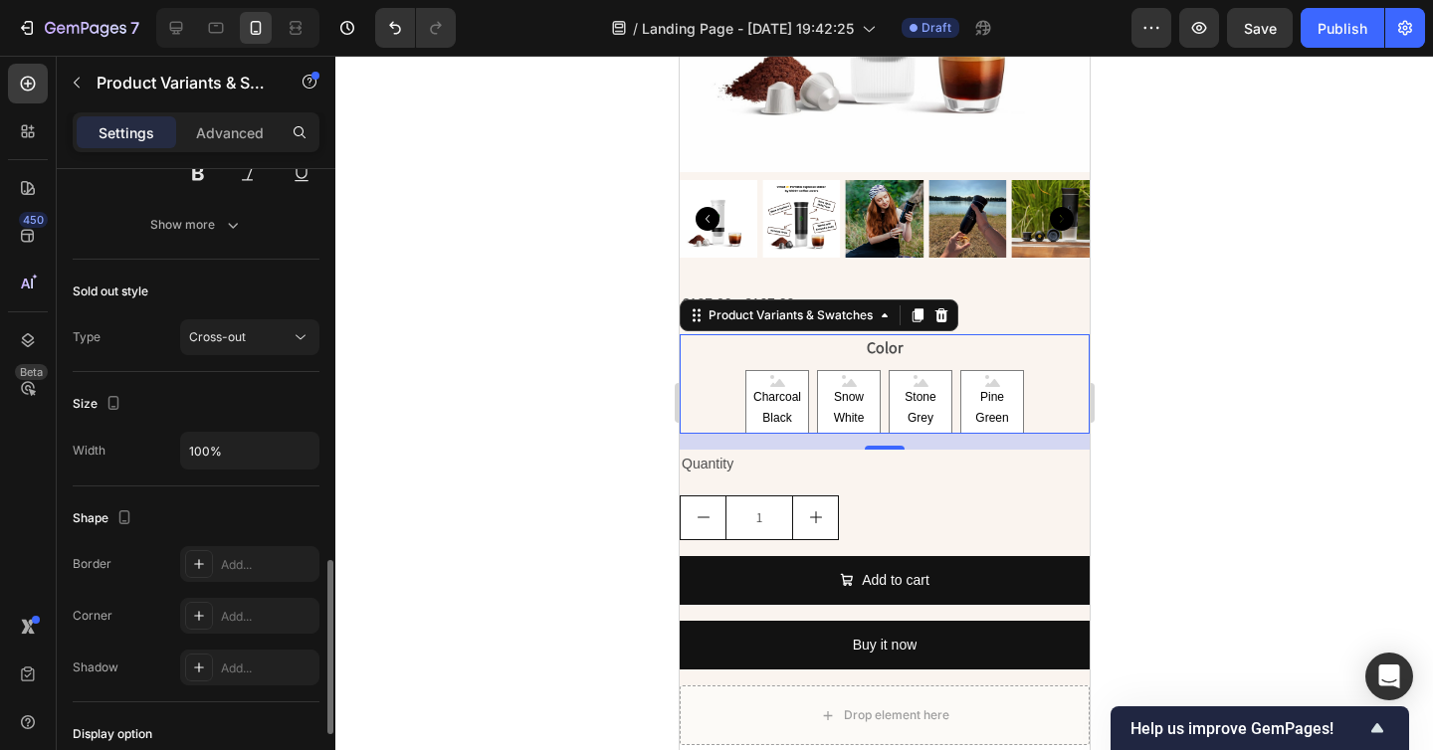
click at [238, 352] on button "Cross-out" at bounding box center [249, 337] width 139 height 36
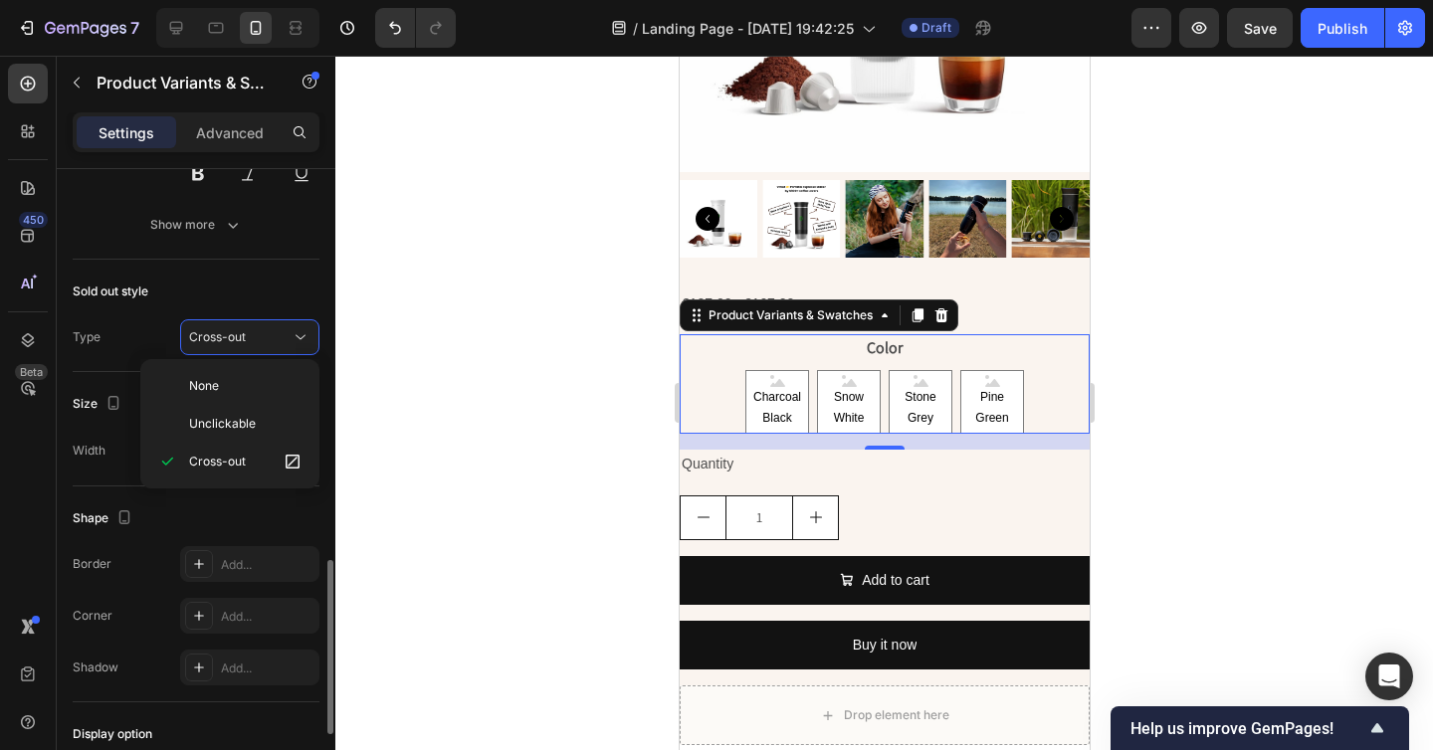
click at [255, 267] on div "Sold out style Type Cross-out" at bounding box center [196, 316] width 247 height 112
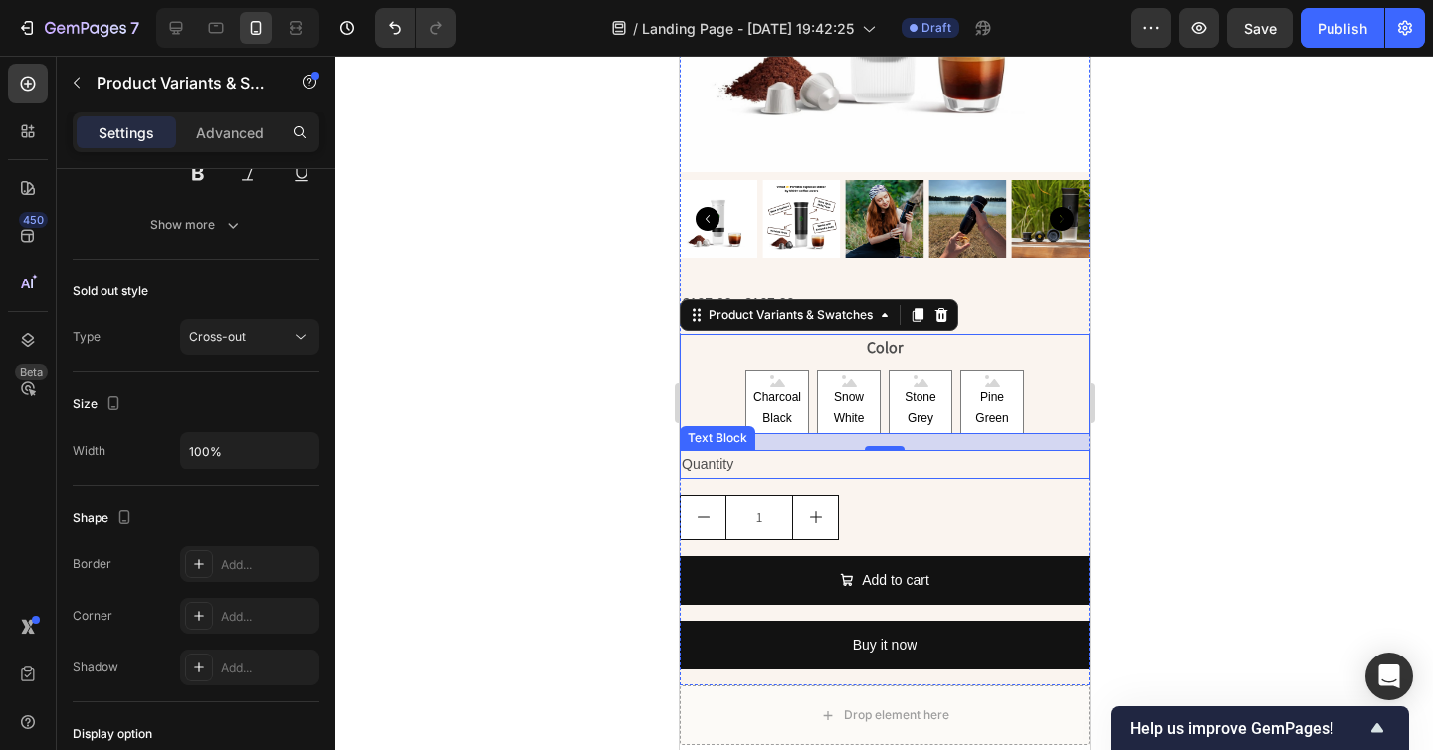
click at [1235, 507] on div at bounding box center [883, 403] width 1097 height 694
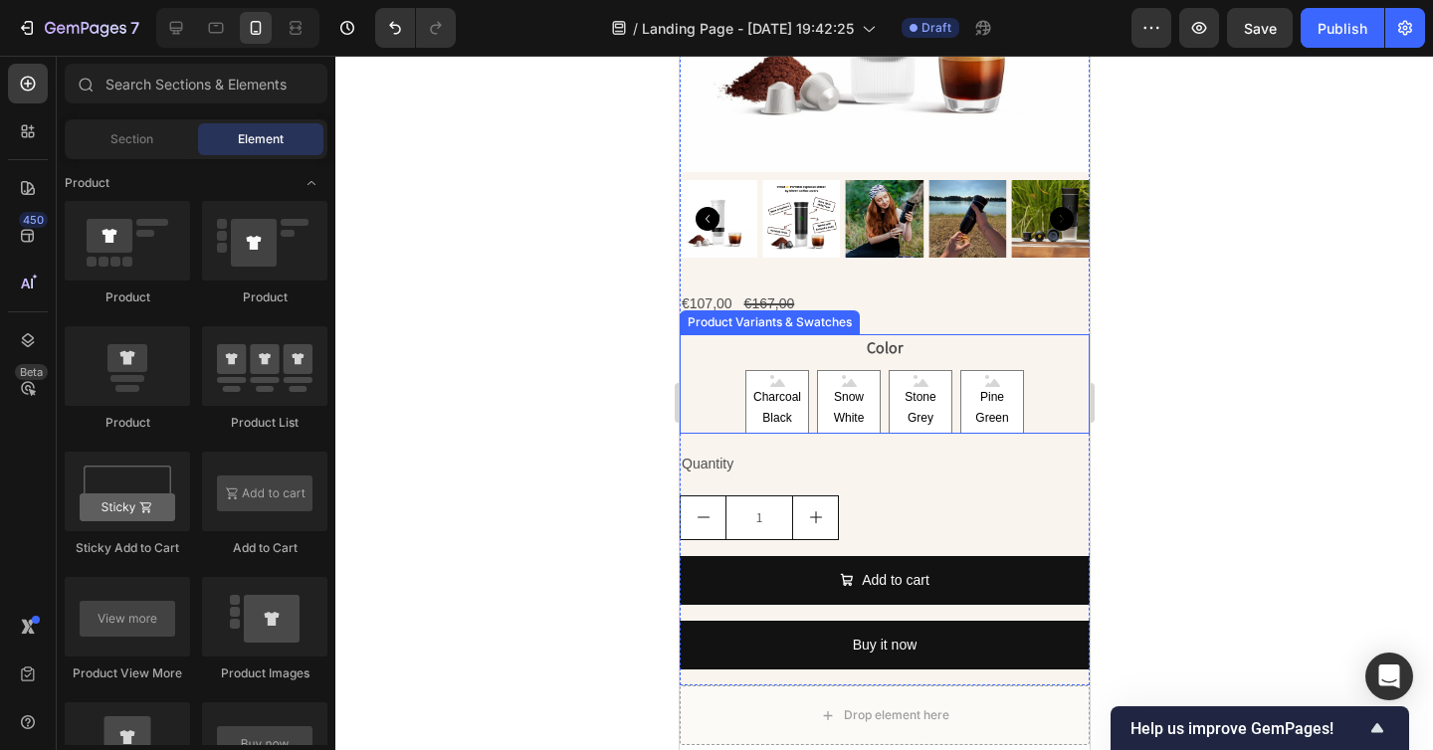
click at [1024, 406] on div "Charcoal Black Charcoal Black Charcoal Black Snow White Snow White Snow White S…" at bounding box center [883, 402] width 410 height 64
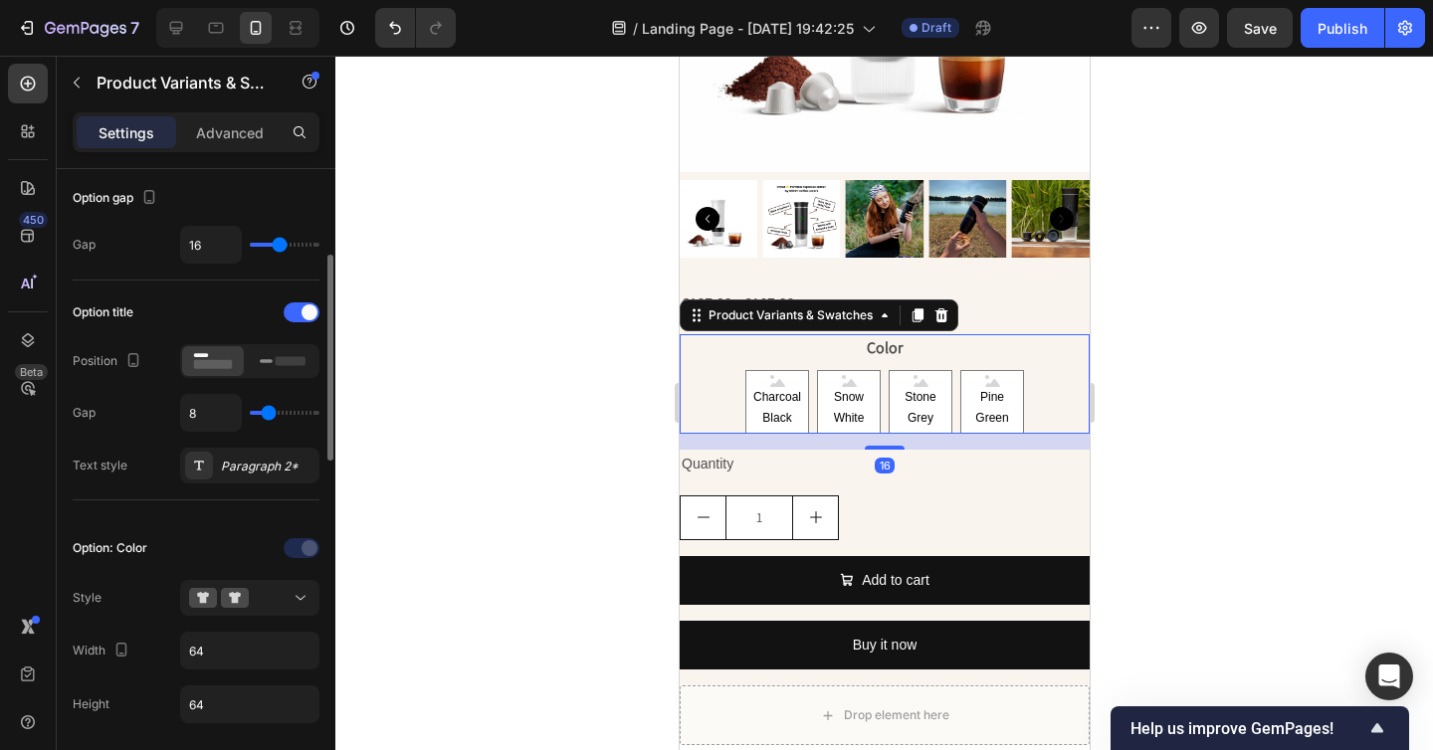
scroll to position [214, 0]
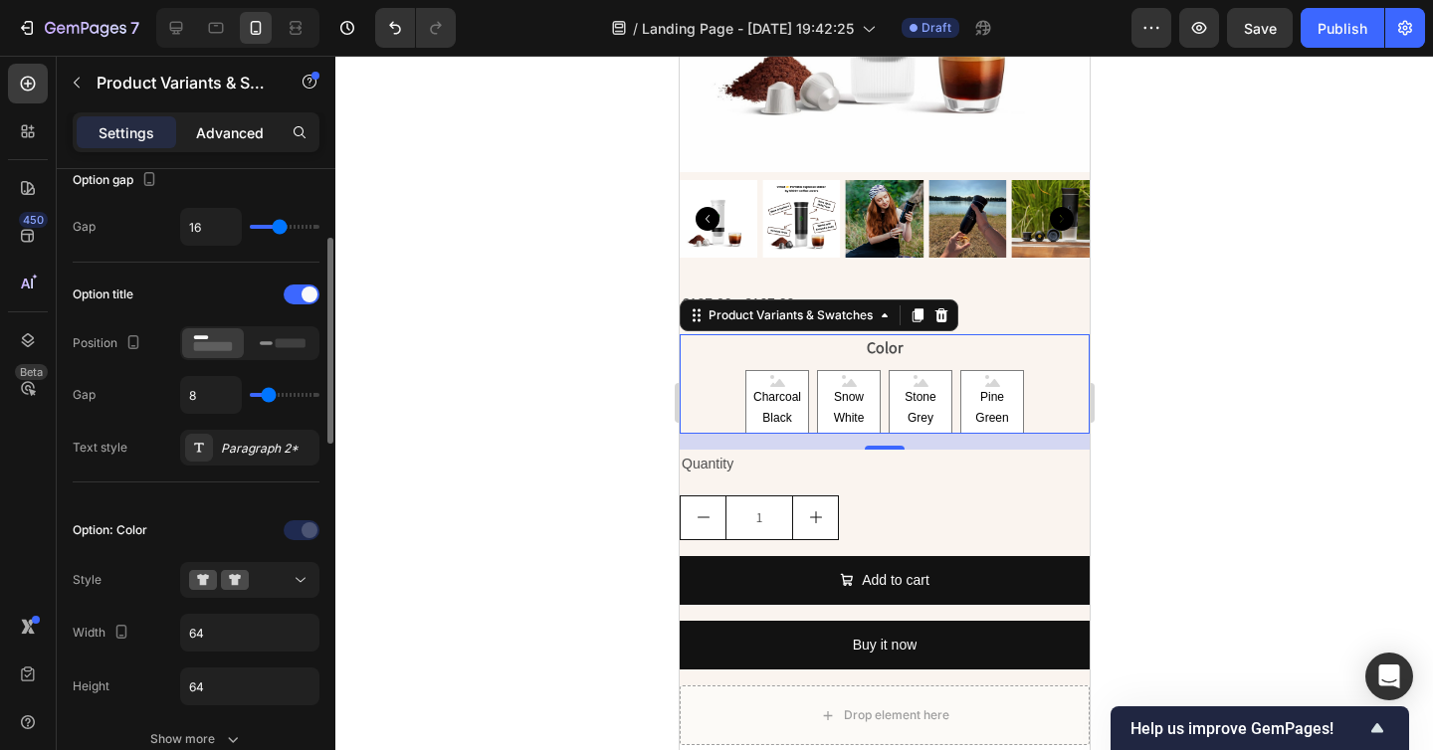
click at [227, 137] on p "Advanced" at bounding box center [230, 132] width 68 height 21
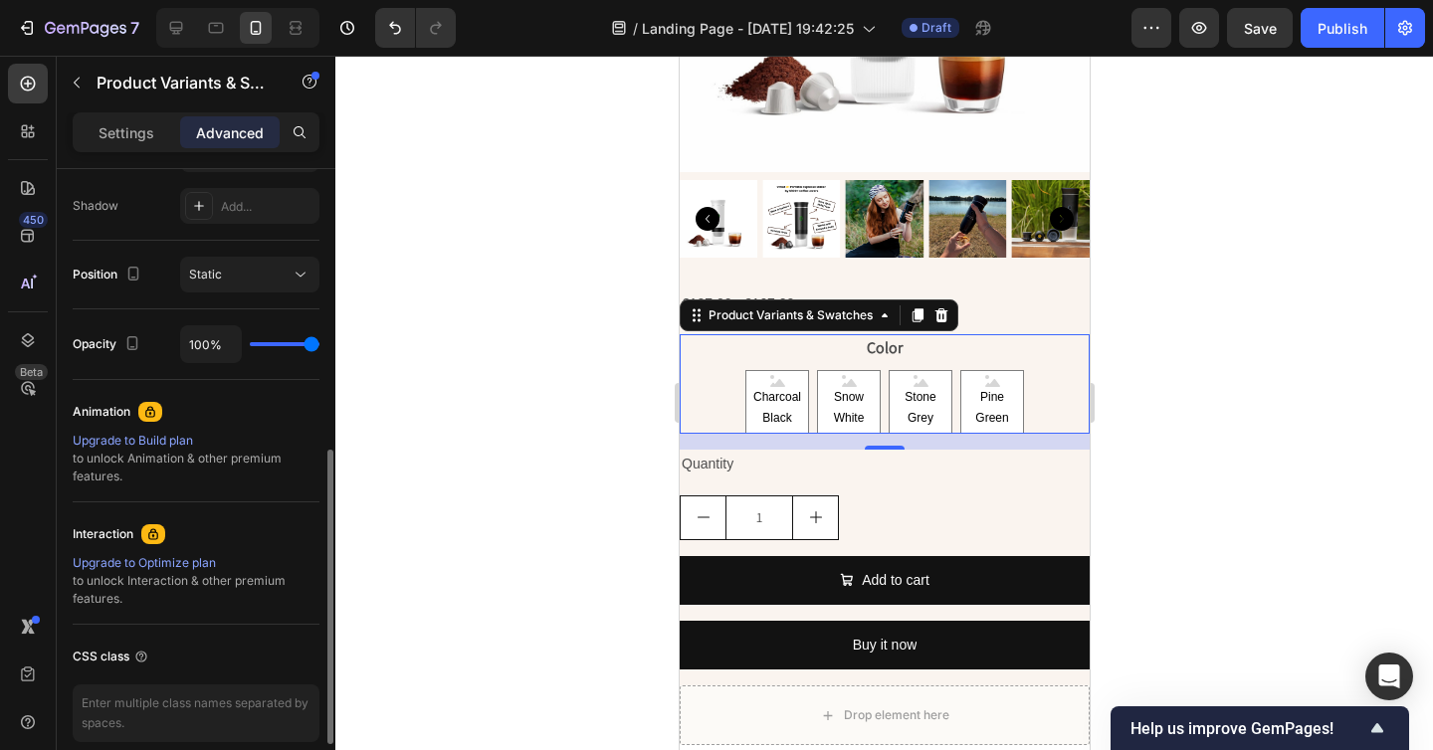
scroll to position [743, 0]
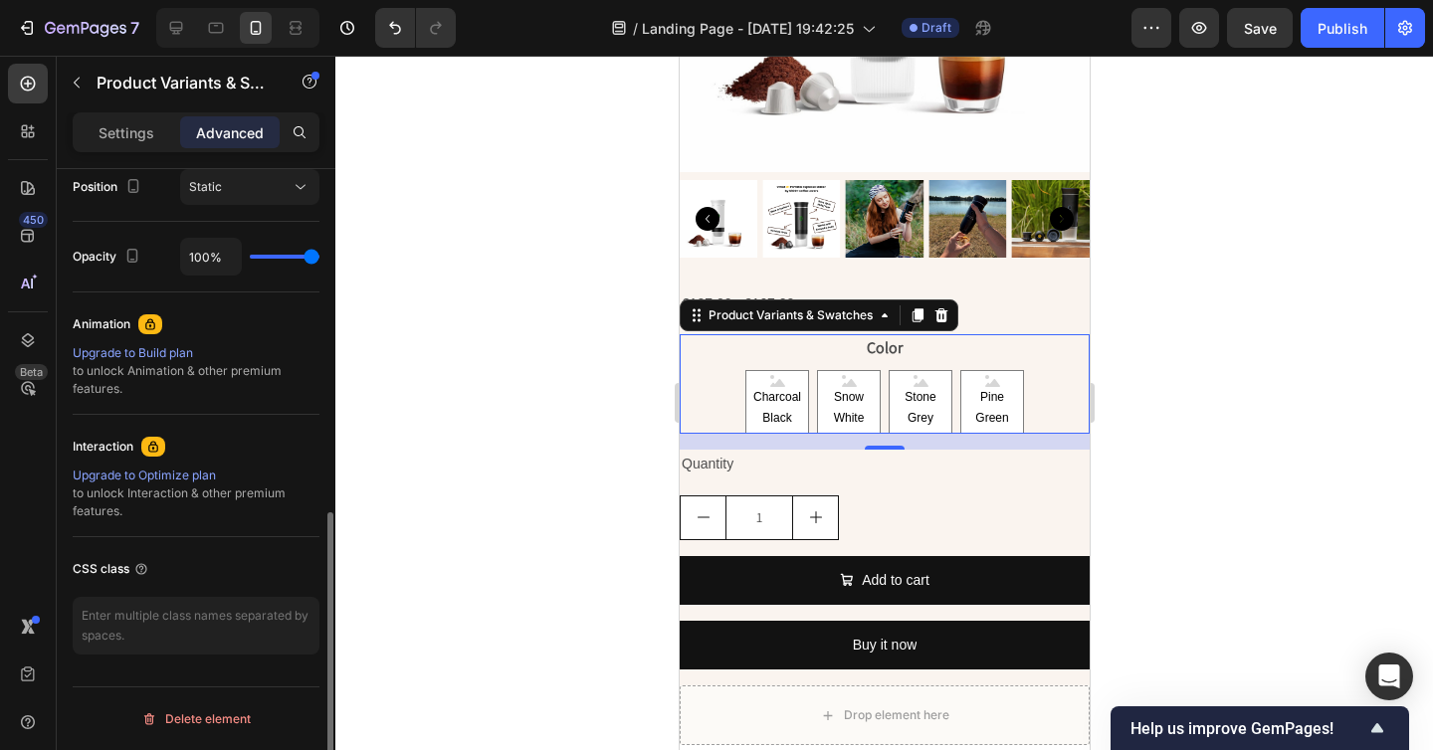
drag, startPoint x: 138, startPoint y: 139, endPoint x: 151, endPoint y: 163, distance: 27.2
click at [138, 139] on p "Settings" at bounding box center [126, 132] width 56 height 21
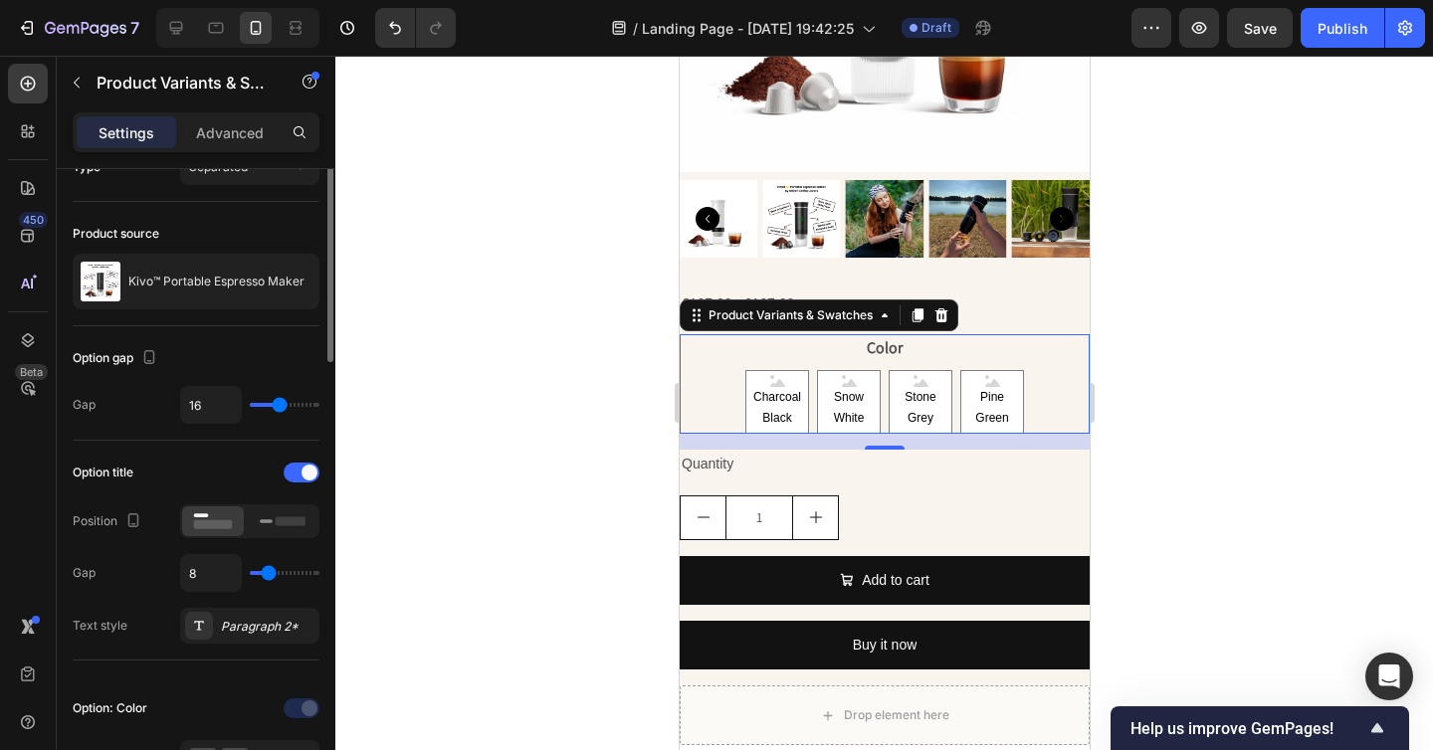
scroll to position [0, 0]
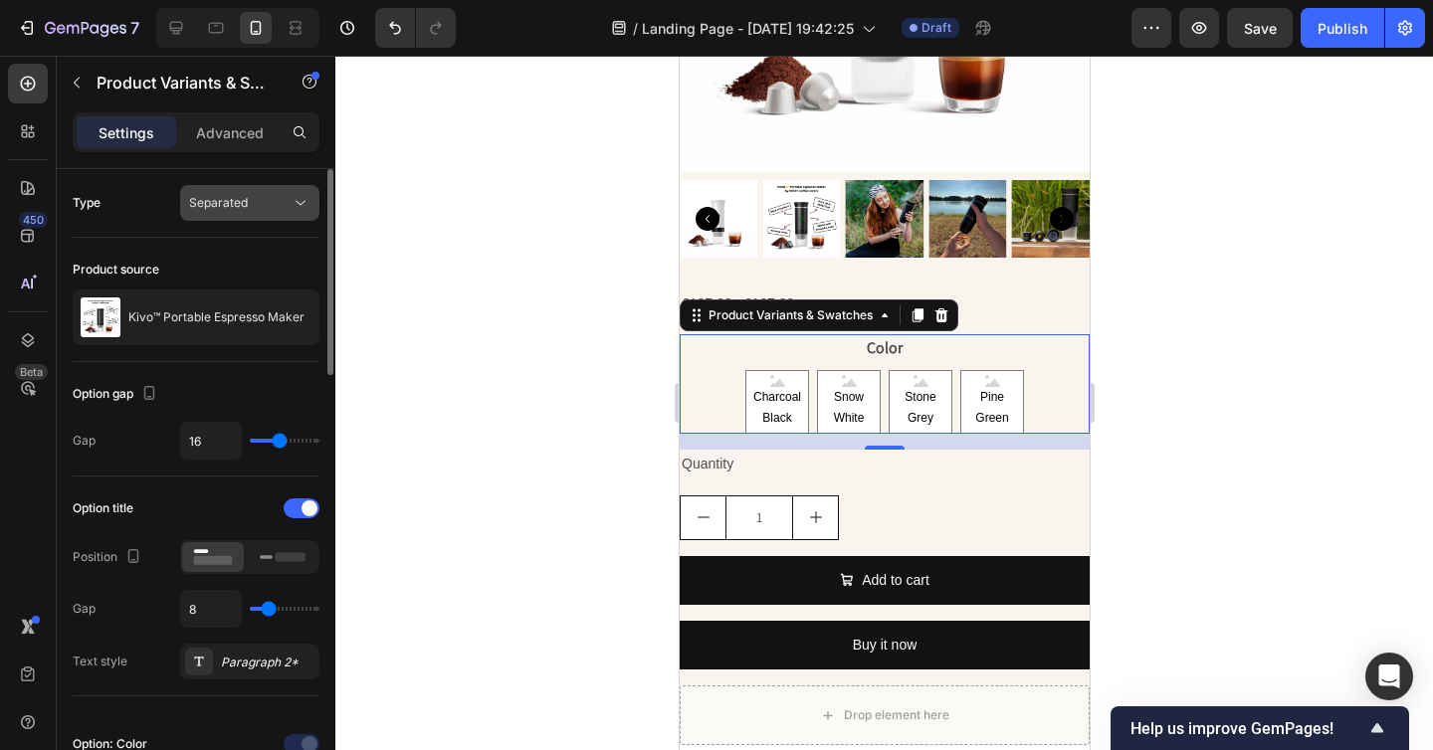
click at [238, 215] on button "Separated" at bounding box center [249, 203] width 139 height 36
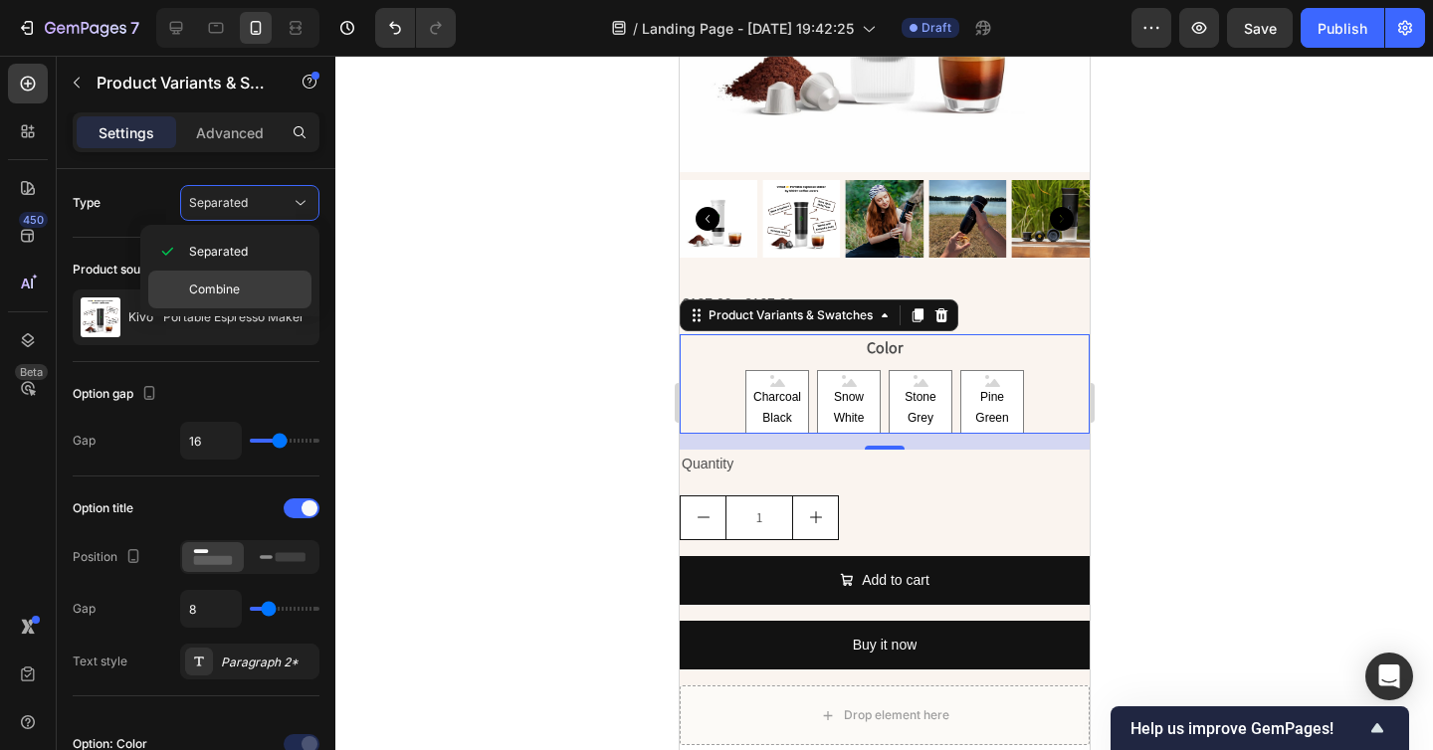
click at [233, 291] on span "Combine" at bounding box center [214, 290] width 51 height 18
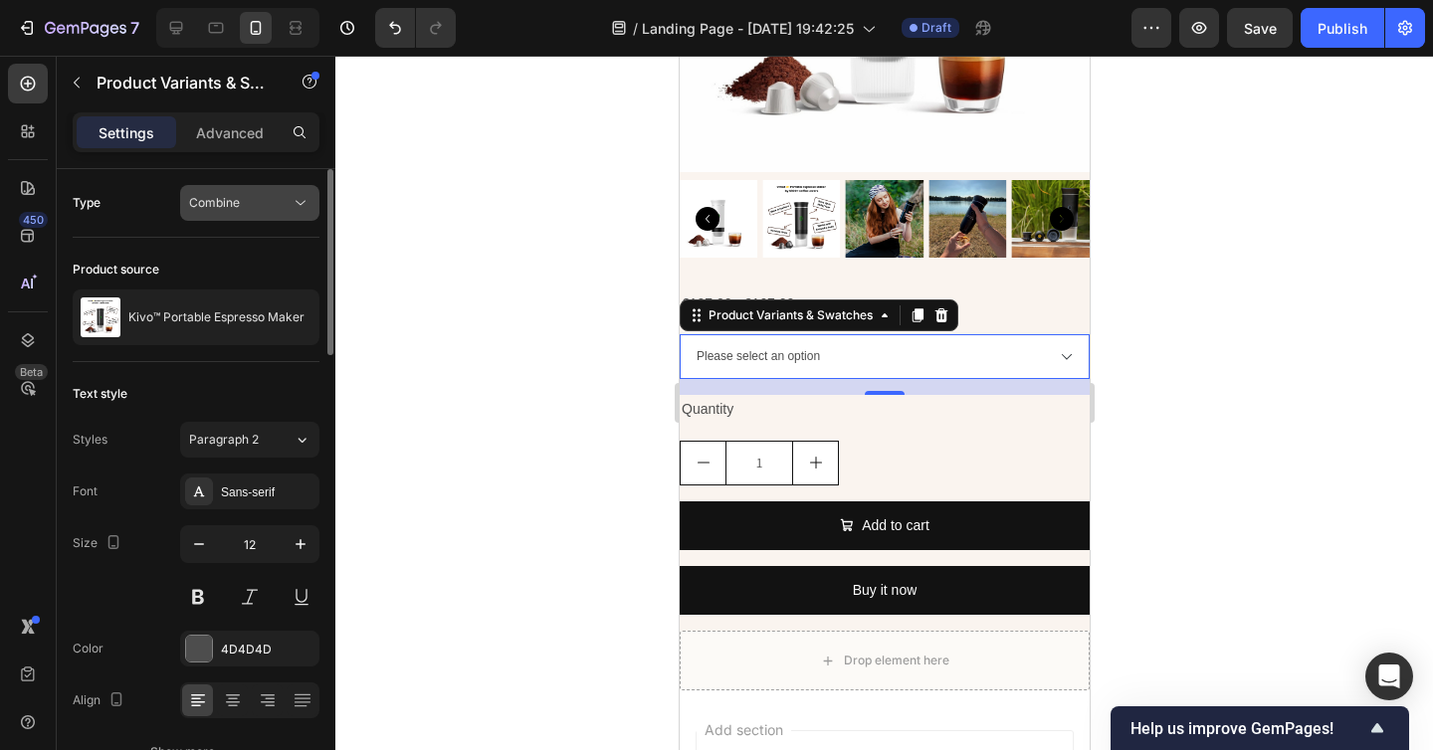
click at [232, 202] on span "Combine" at bounding box center [214, 202] width 51 height 15
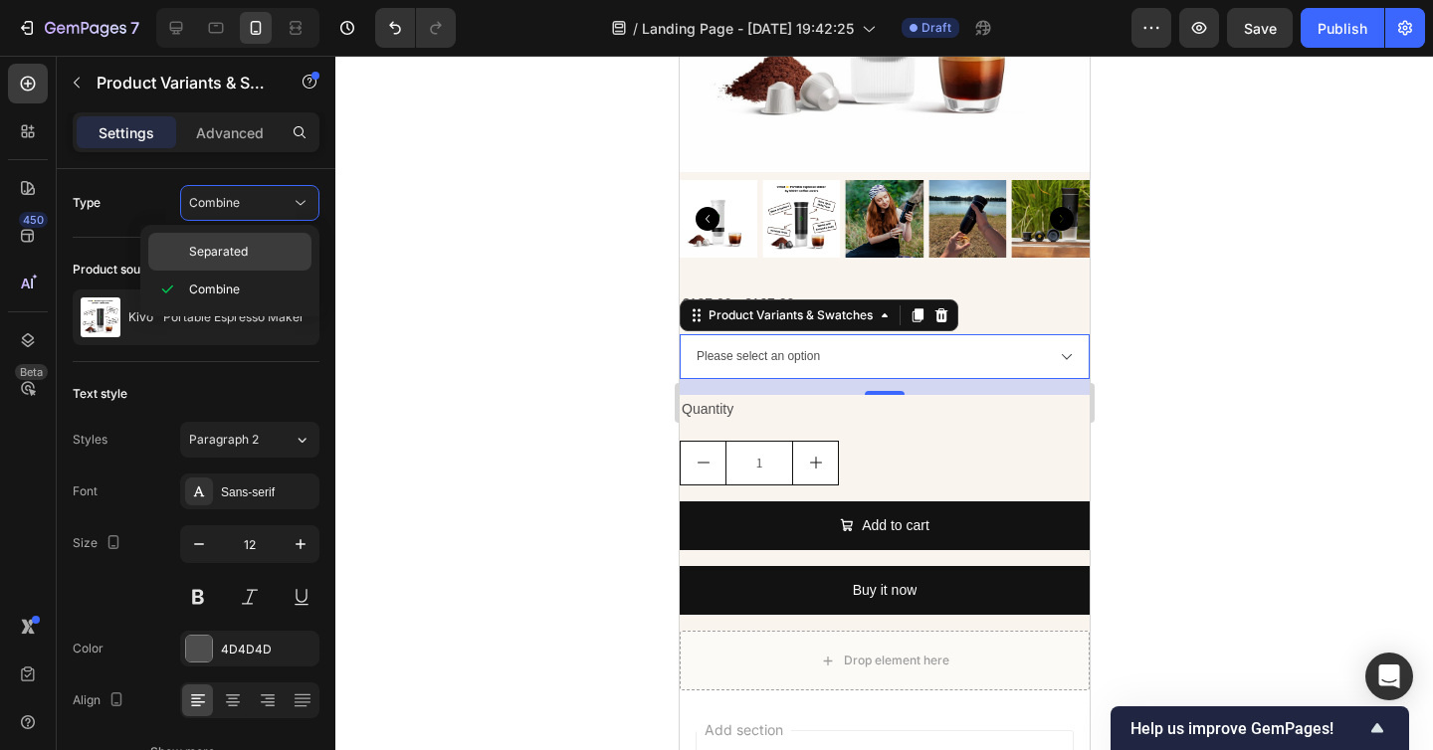
click at [227, 249] on span "Separated" at bounding box center [218, 252] width 59 height 18
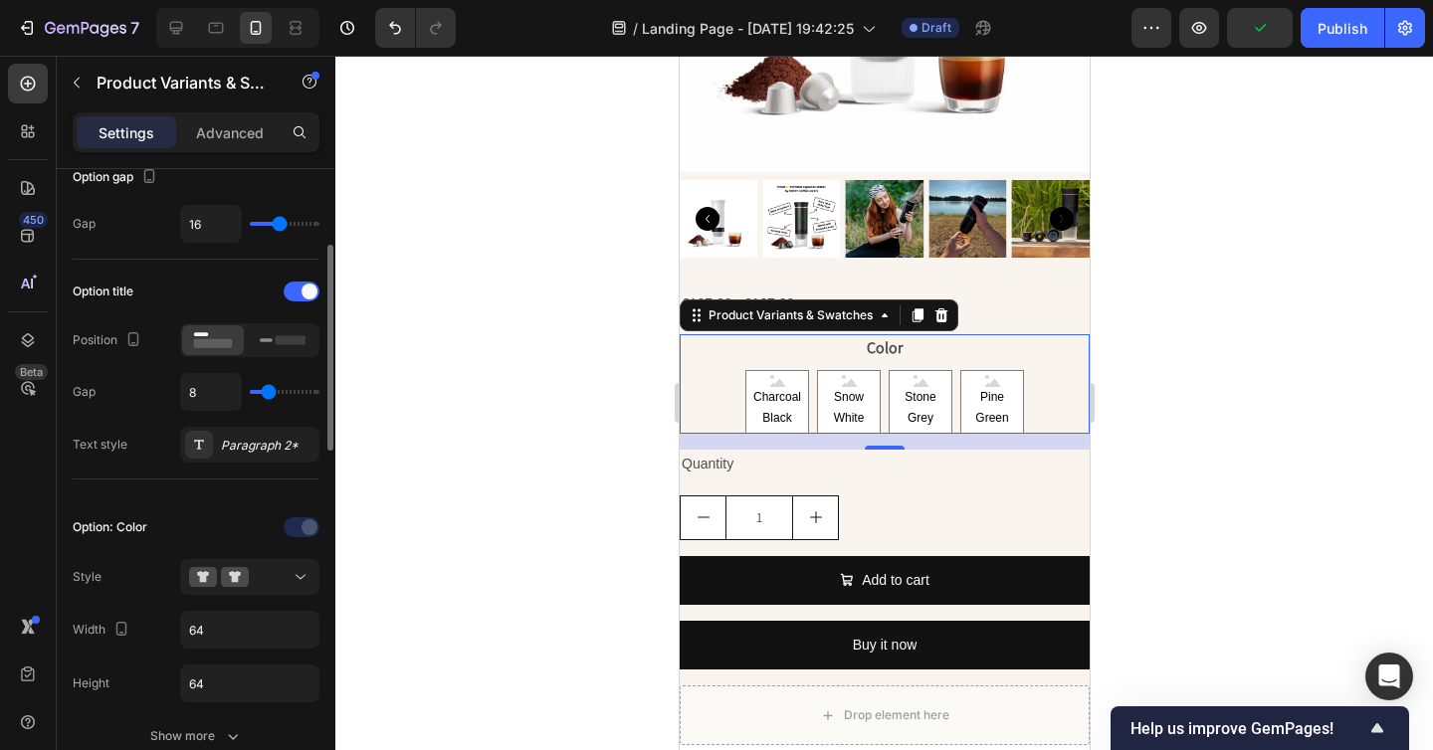
scroll to position [221, 0]
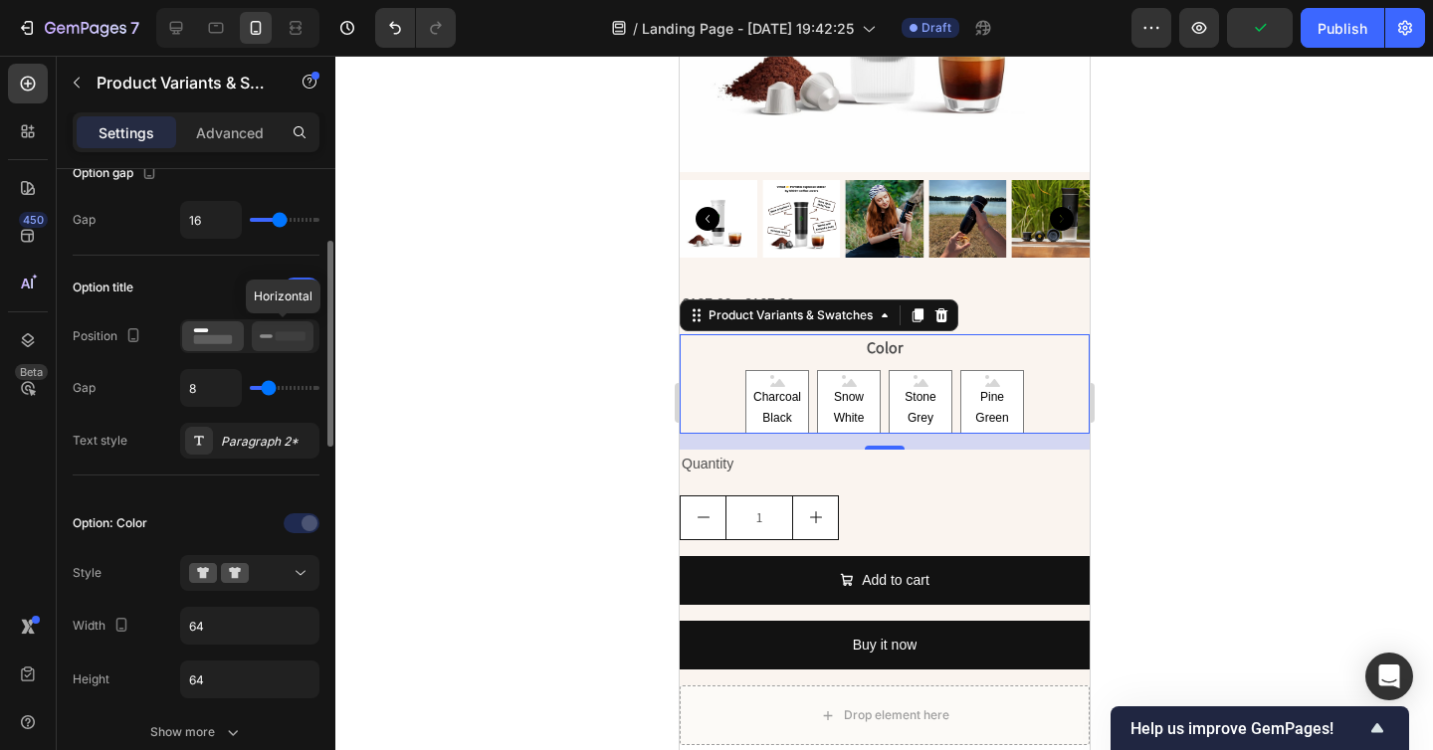
click at [268, 331] on icon at bounding box center [283, 336] width 46 height 22
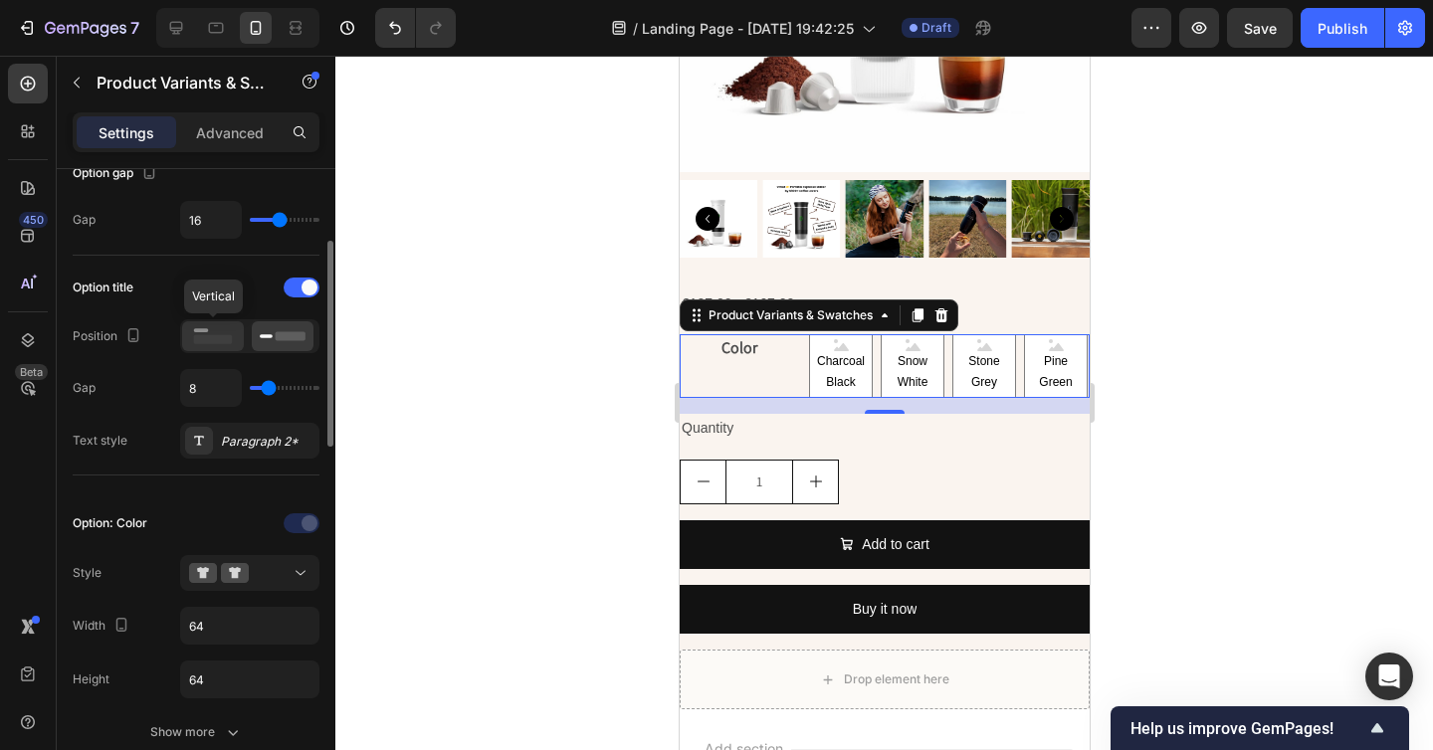
click at [223, 335] on rect at bounding box center [213, 339] width 39 height 9
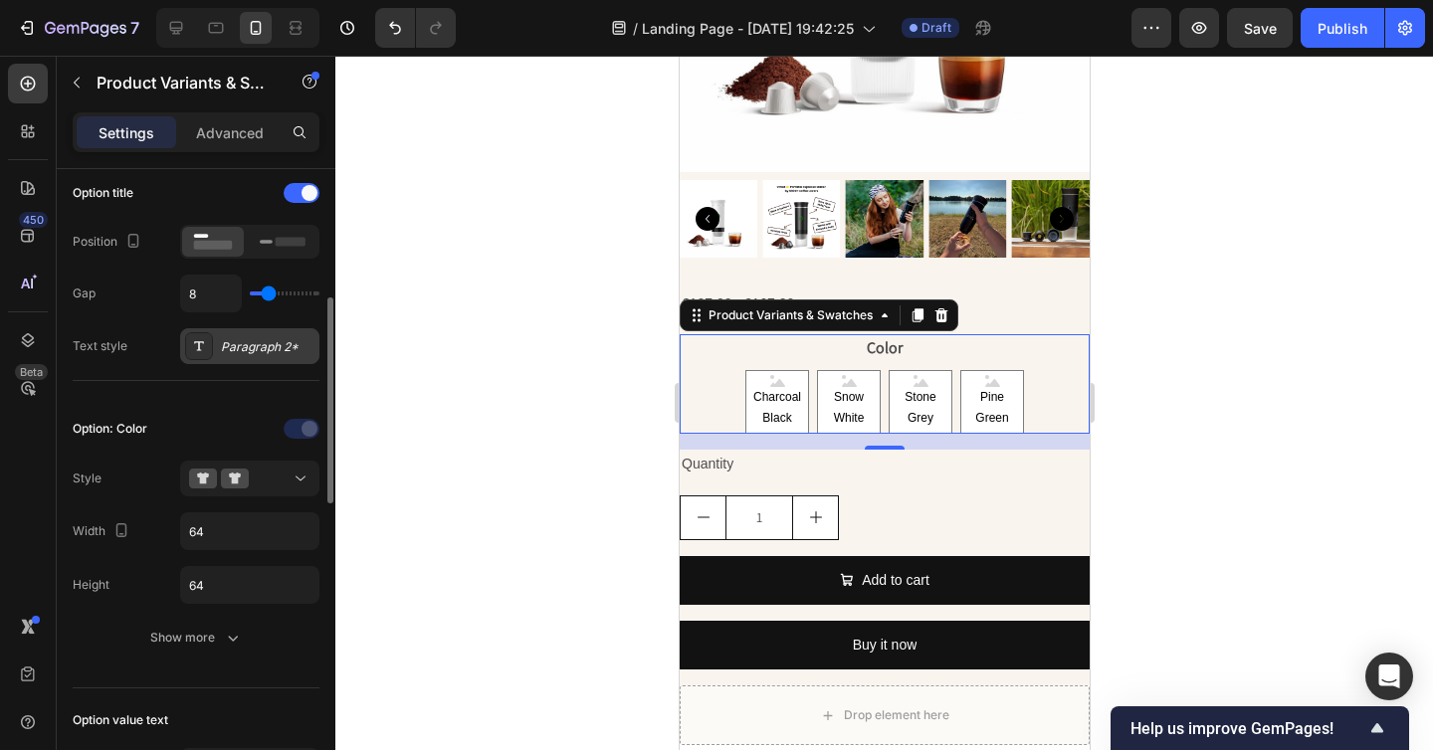
scroll to position [386, 0]
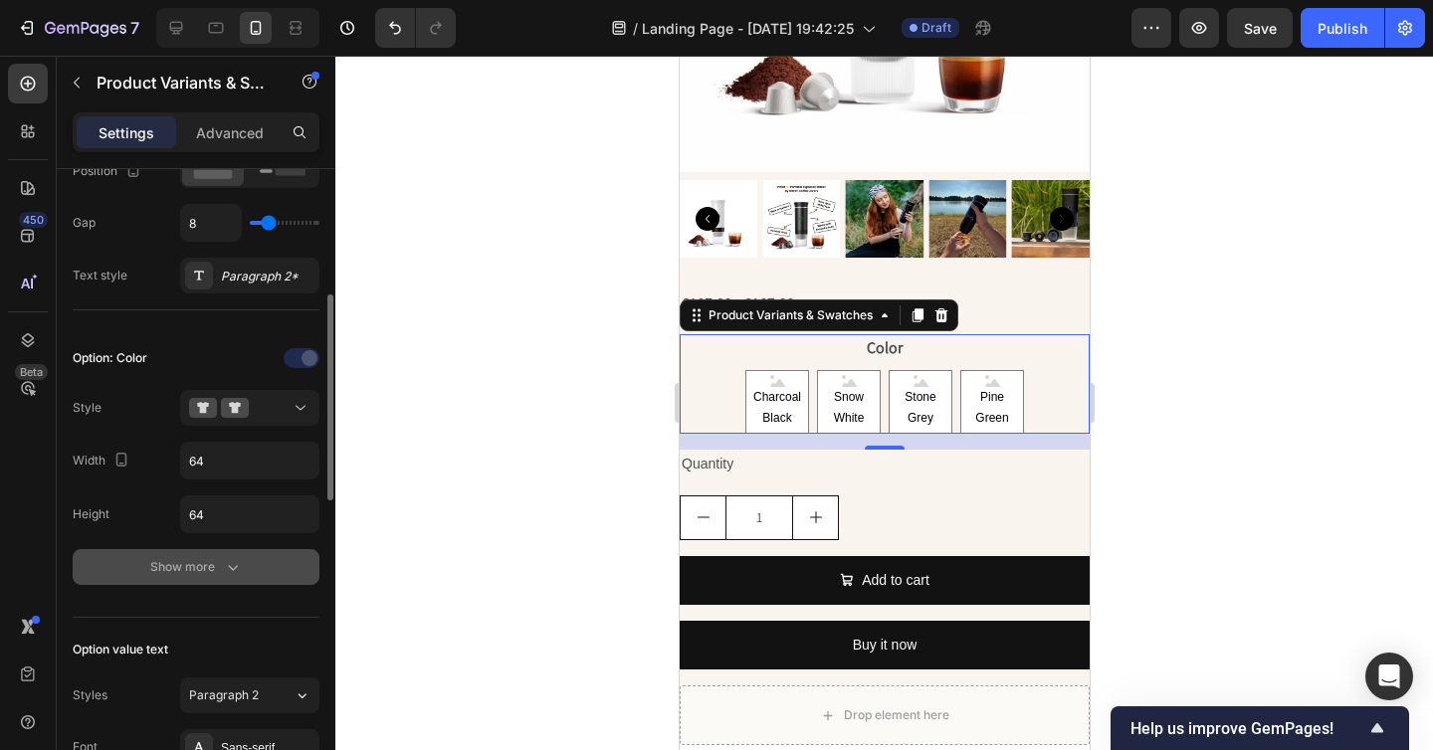
click at [218, 567] on div "Show more" at bounding box center [196, 567] width 93 height 20
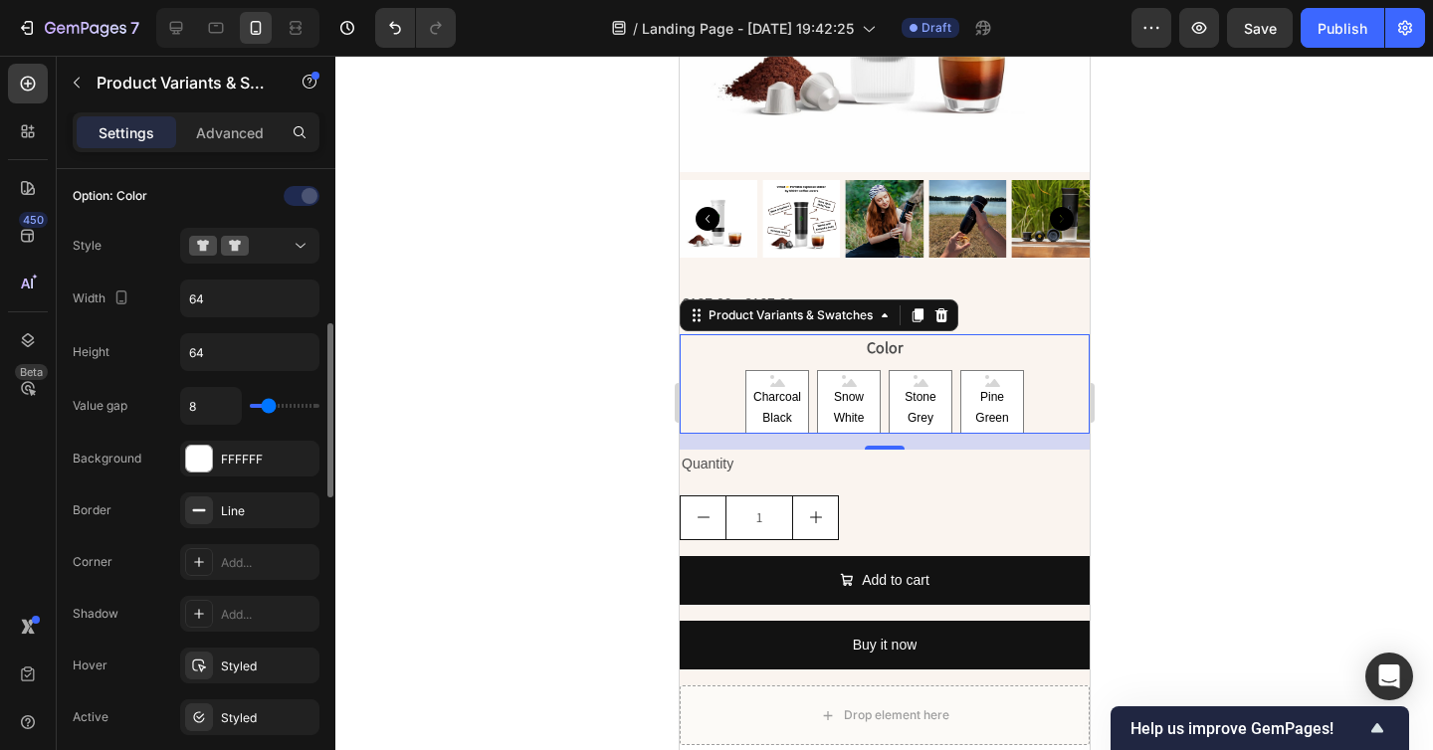
scroll to position [557, 0]
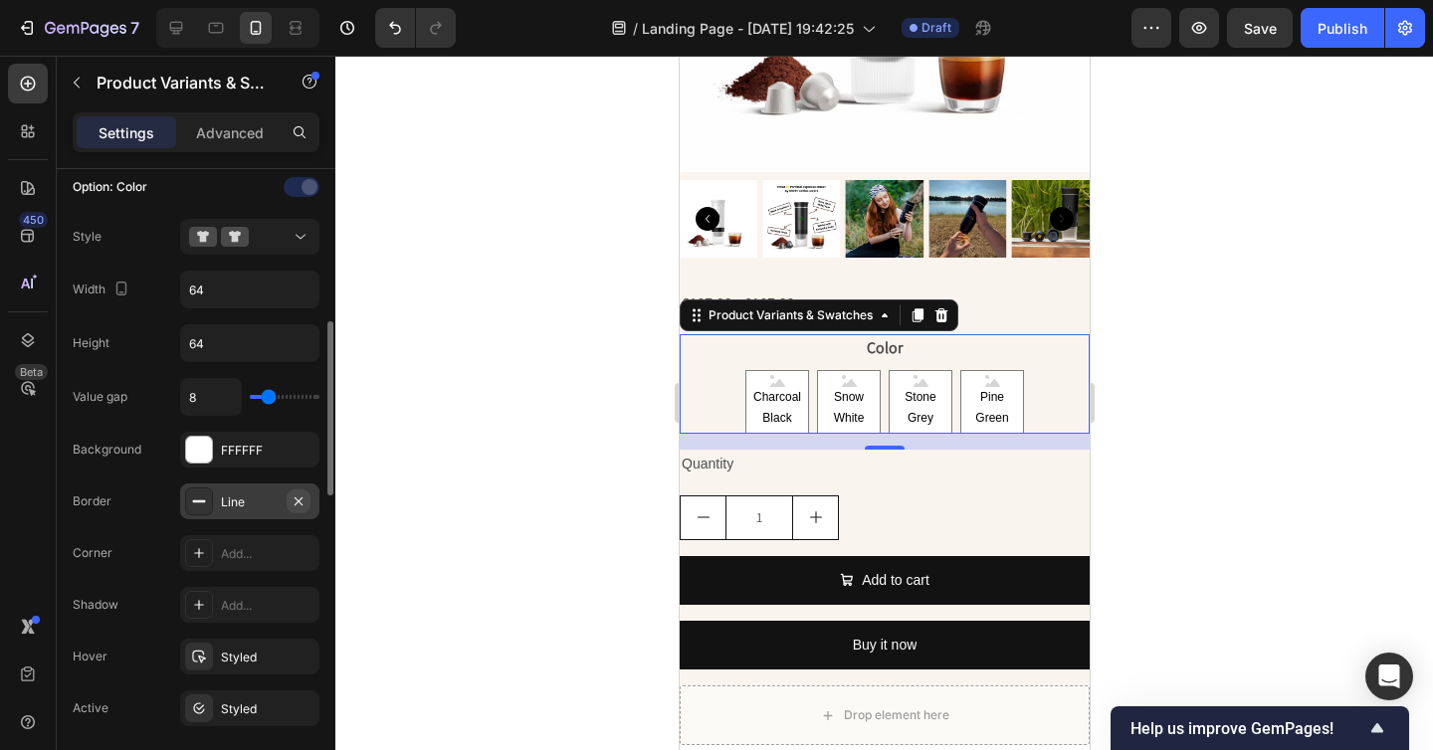
click at [301, 501] on icon "button" at bounding box center [298, 501] width 16 height 16
click at [901, 350] on legend "Color" at bounding box center [883, 348] width 40 height 28
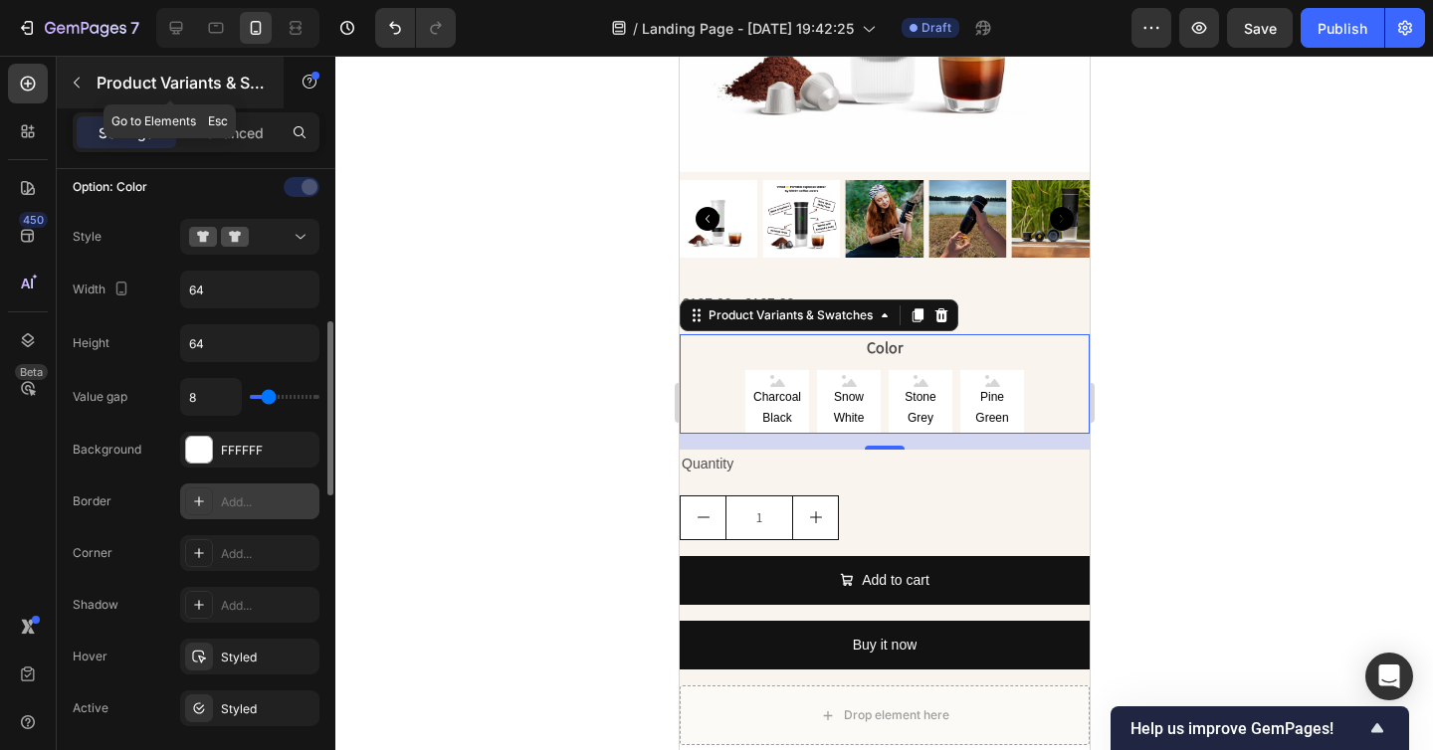
click at [78, 77] on icon "button" at bounding box center [77, 83] width 16 height 16
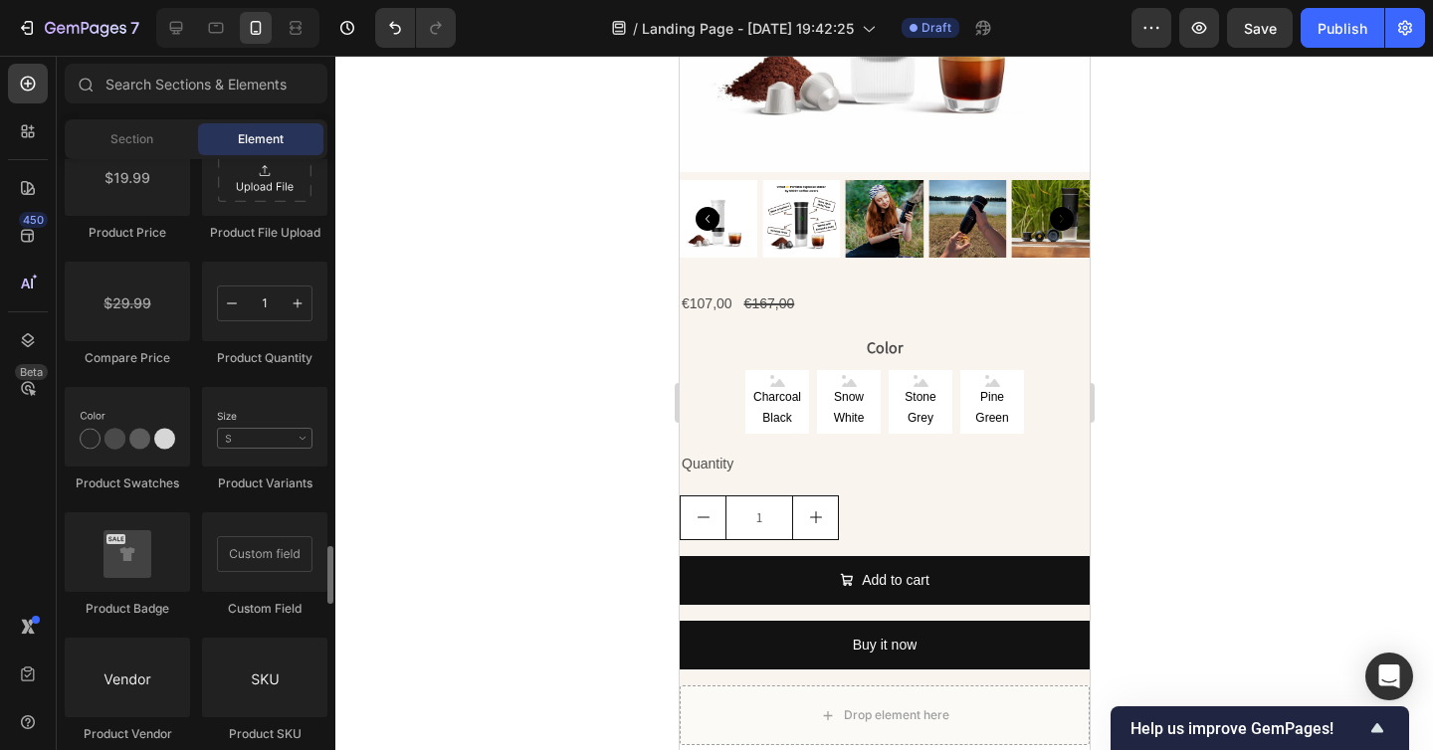
scroll to position [3419, 0]
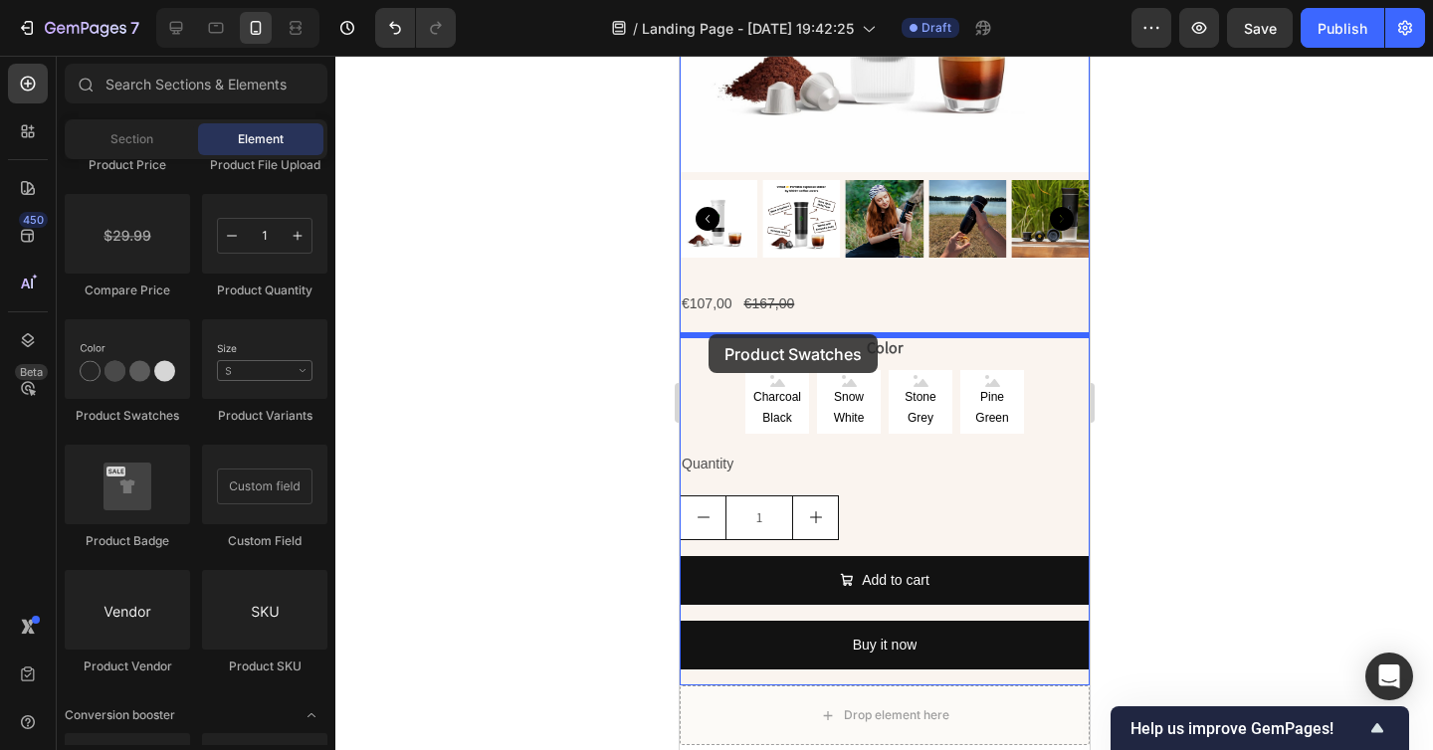
drag, startPoint x: 830, startPoint y: 402, endPoint x: 706, endPoint y: 334, distance: 140.7
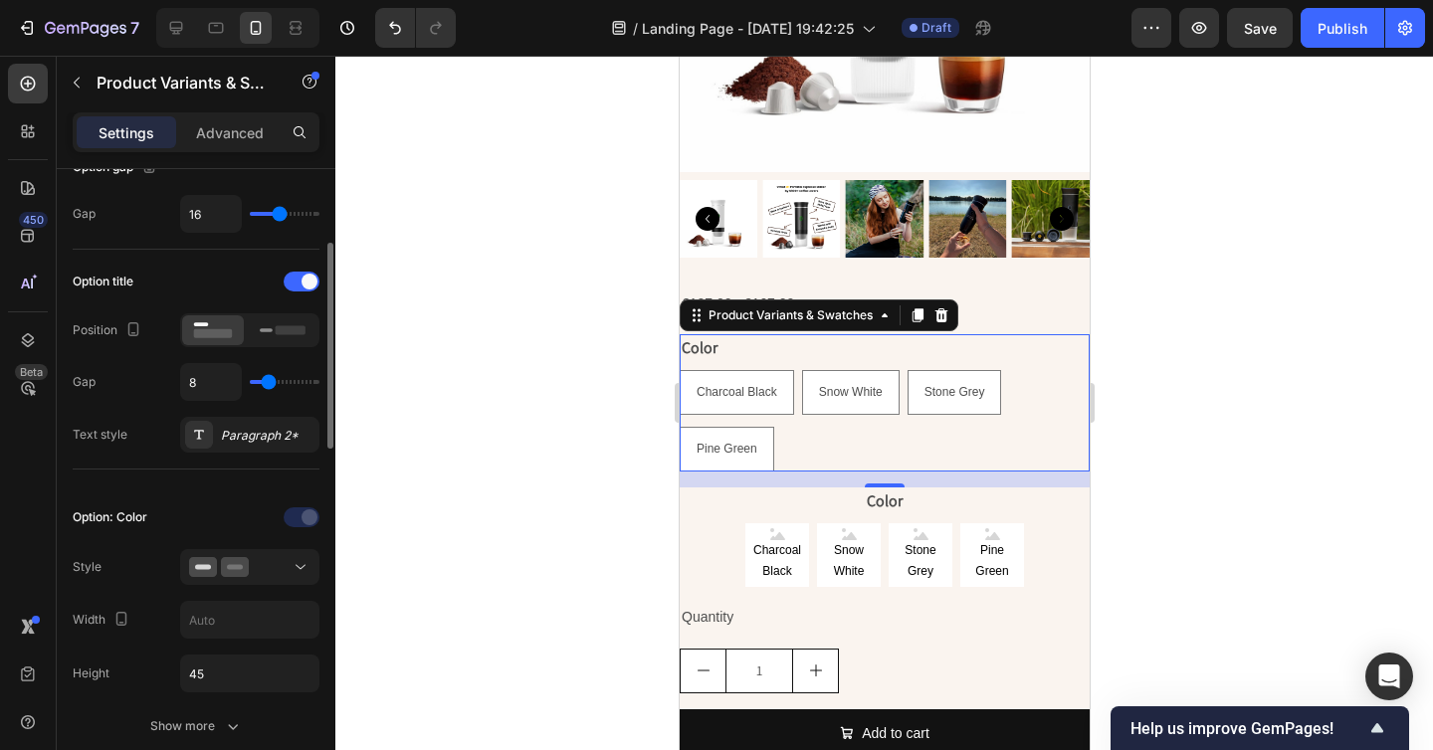
scroll to position [227, 0]
click at [935, 314] on icon at bounding box center [940, 315] width 13 height 14
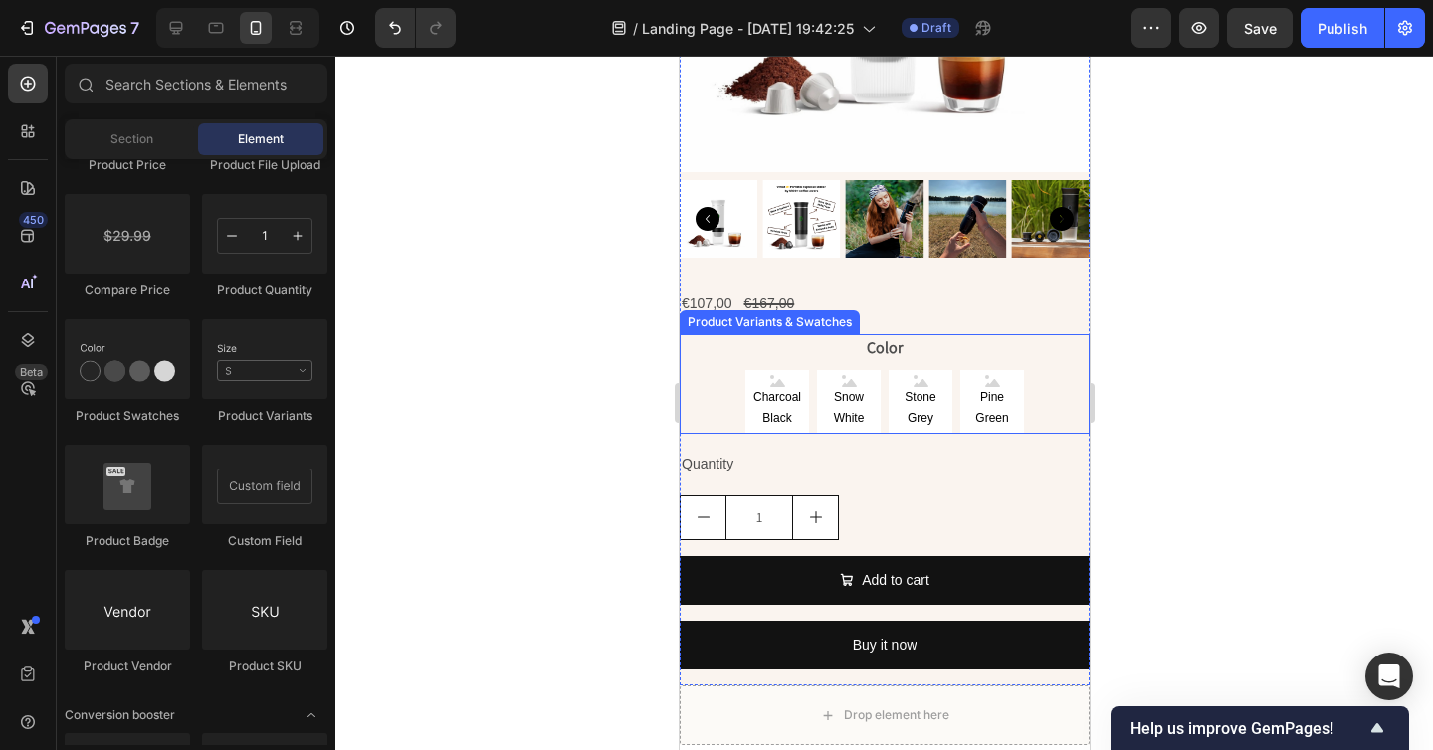
click at [726, 355] on div "Color Charcoal Black Charcoal Black Charcoal Black Snow White Snow White Snow W…" at bounding box center [883, 383] width 410 height 99
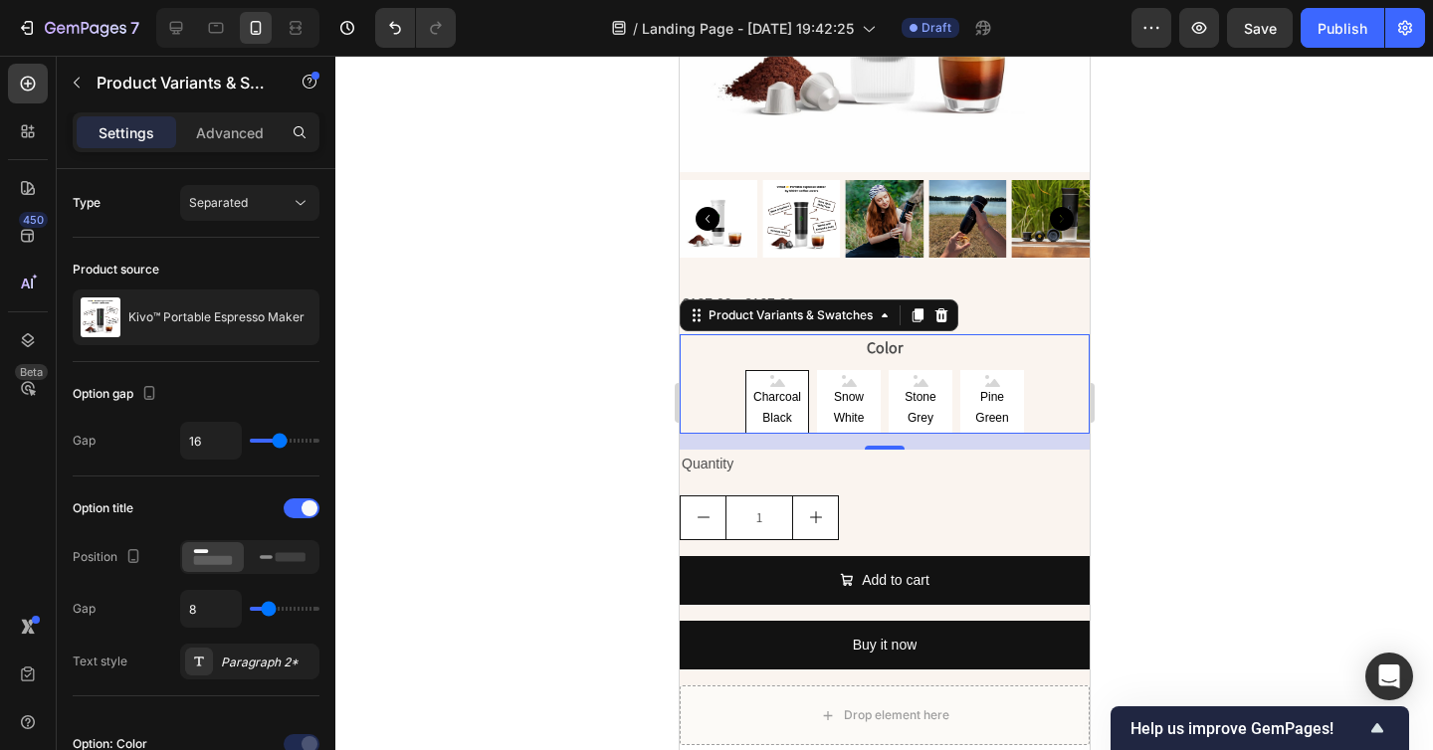
click at [792, 400] on span "Charcoal Black" at bounding box center [776, 408] width 62 height 43
click at [776, 370] on input "Charcoal Black Charcoal Black Charcoal Black" at bounding box center [775, 369] width 1 height 1
radio input "true"
click at [790, 405] on span "Charcoal Black" at bounding box center [776, 408] width 60 height 43
click at [776, 370] on input "Charcoal Black Charcoal Black Charcoal Black" at bounding box center [775, 369] width 1 height 1
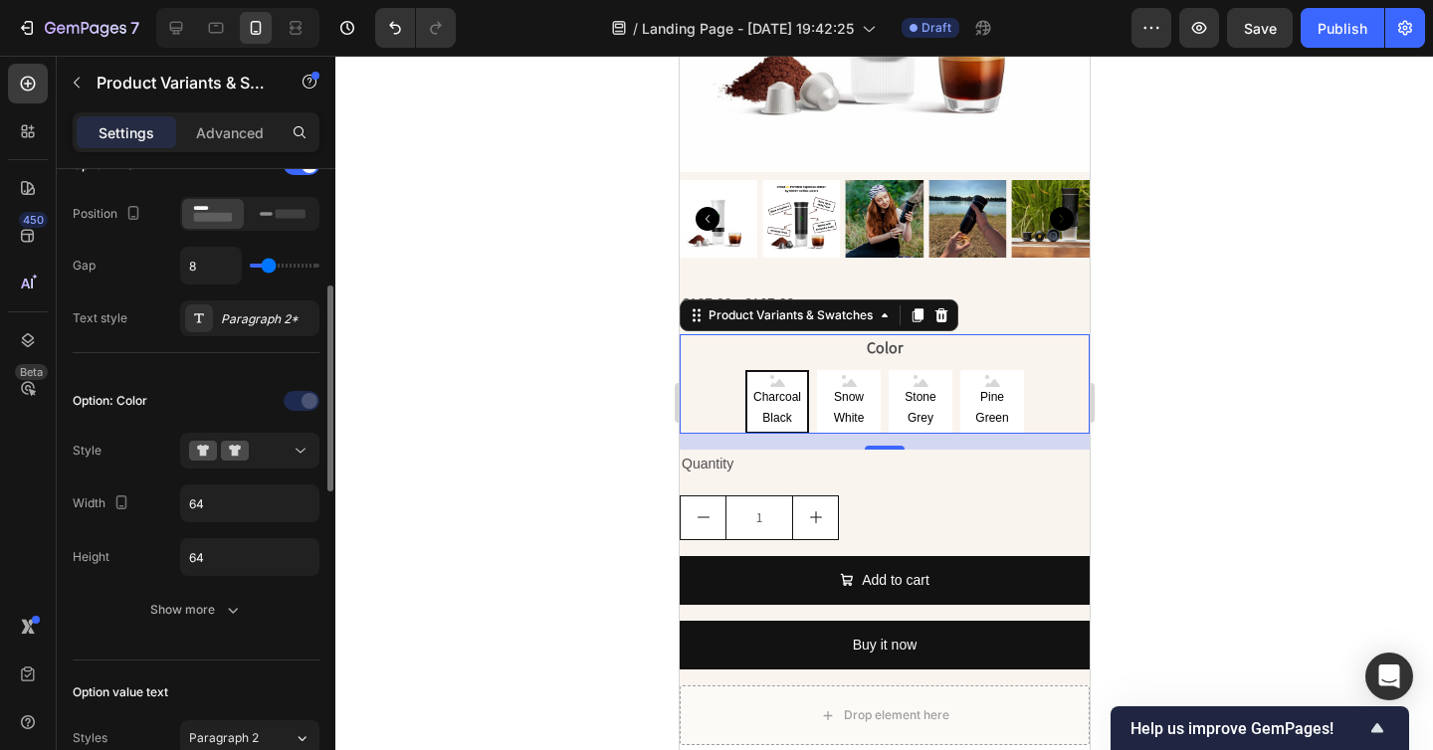
scroll to position [348, 0]
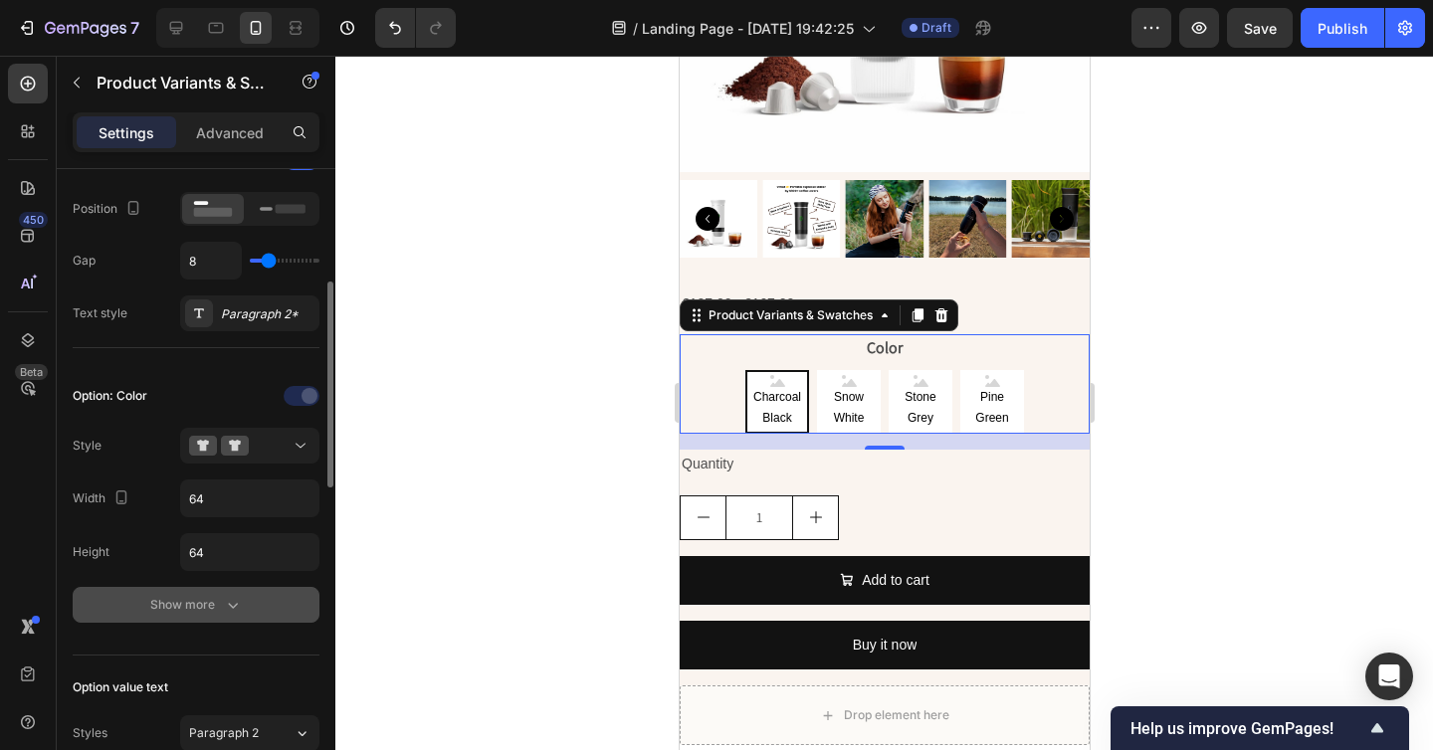
click at [227, 603] on icon "button" at bounding box center [233, 605] width 20 height 20
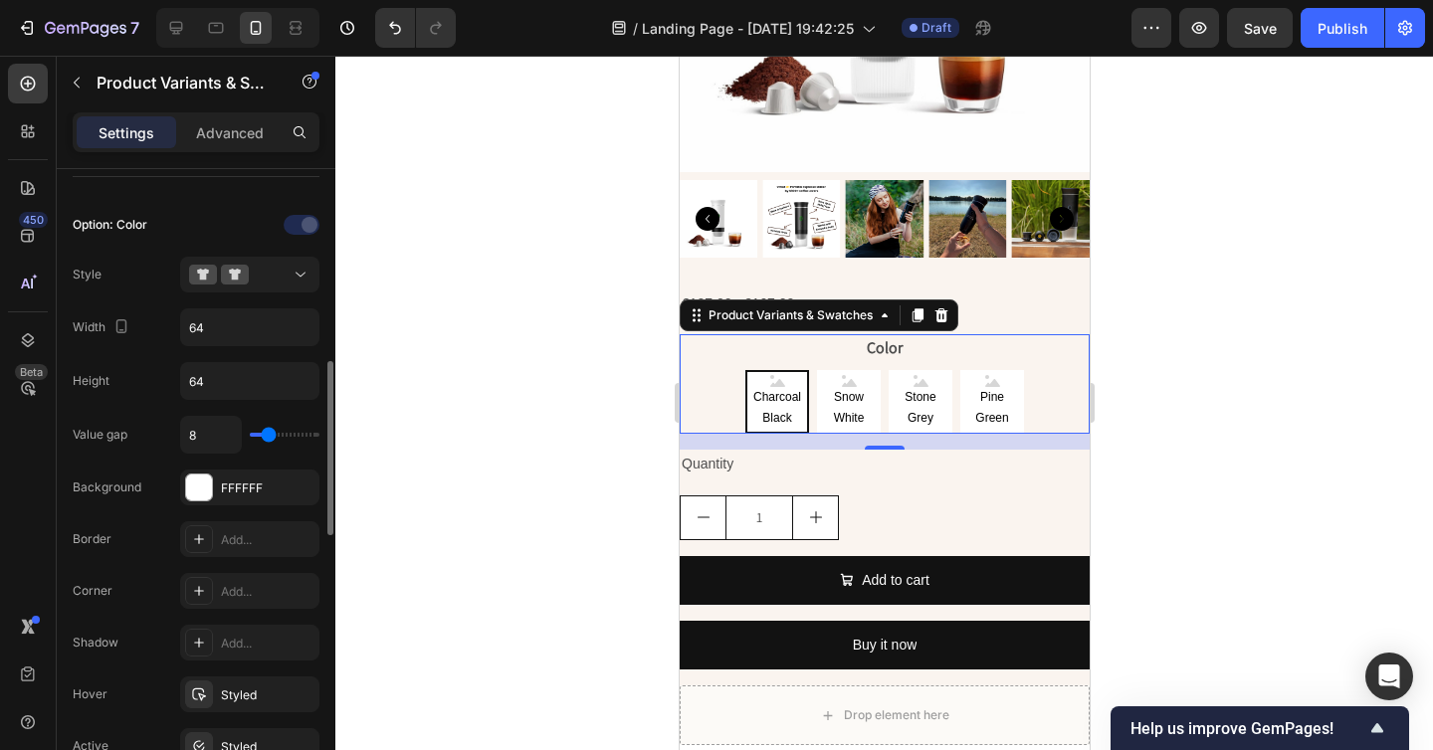
scroll to position [633, 0]
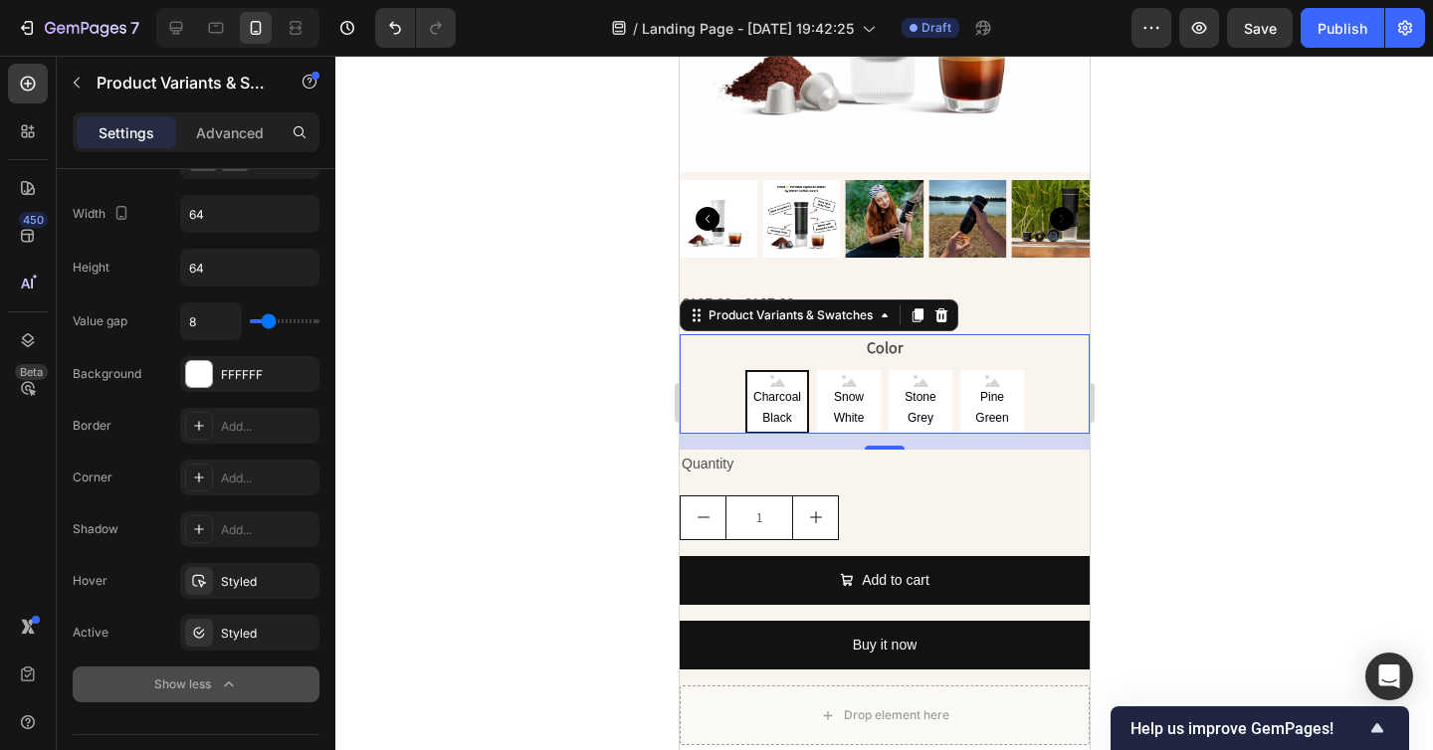
click at [1254, 523] on div at bounding box center [883, 403] width 1097 height 694
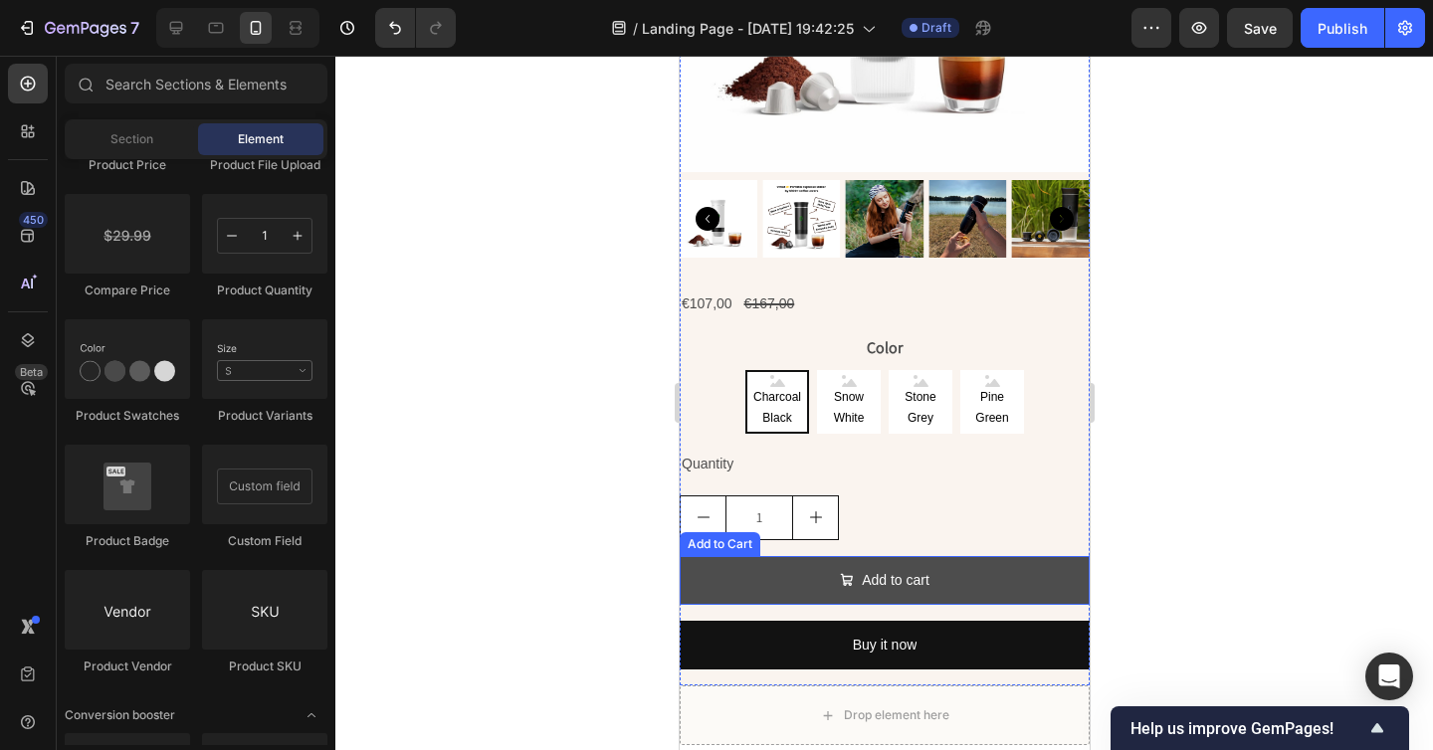
click at [1020, 565] on button "Add to cart" at bounding box center [883, 580] width 410 height 49
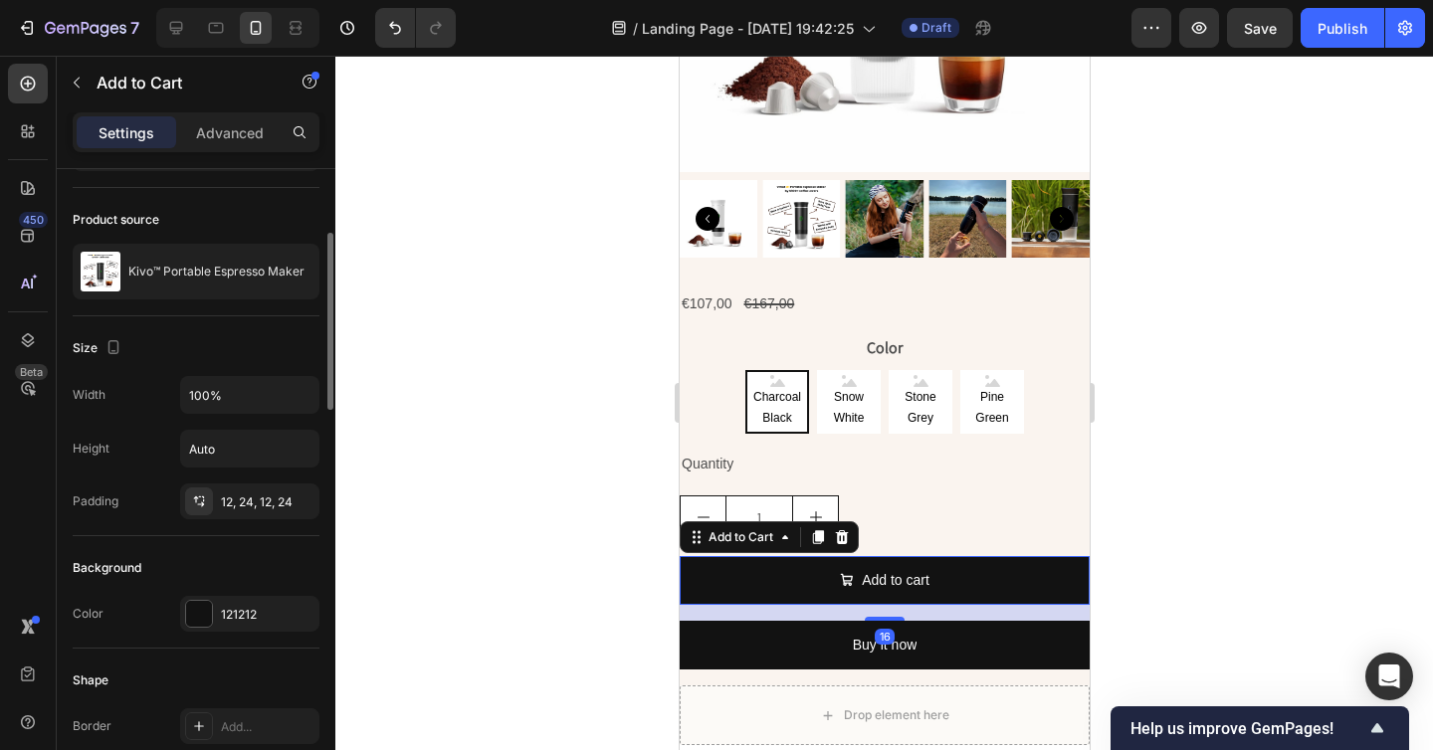
scroll to position [150, 0]
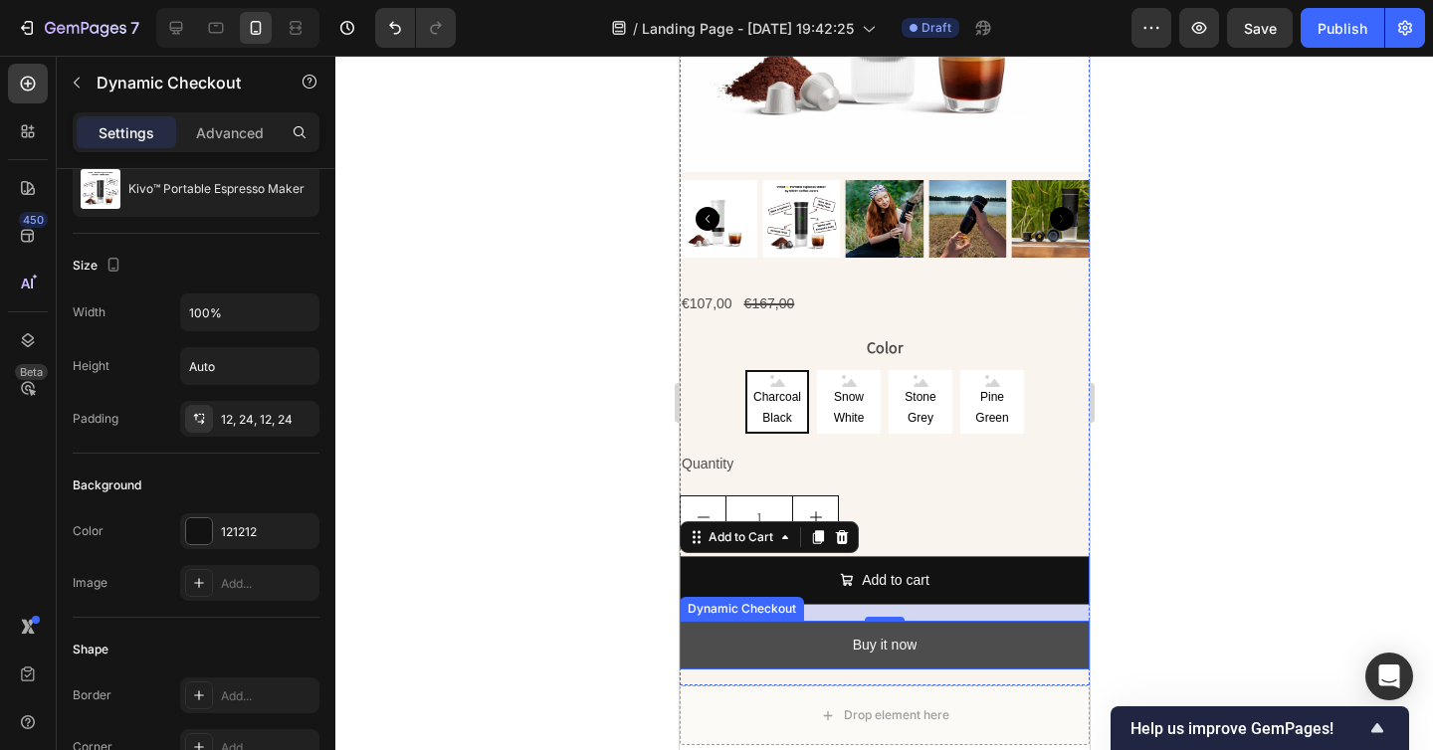
click at [786, 642] on button "Buy it now" at bounding box center [883, 645] width 410 height 49
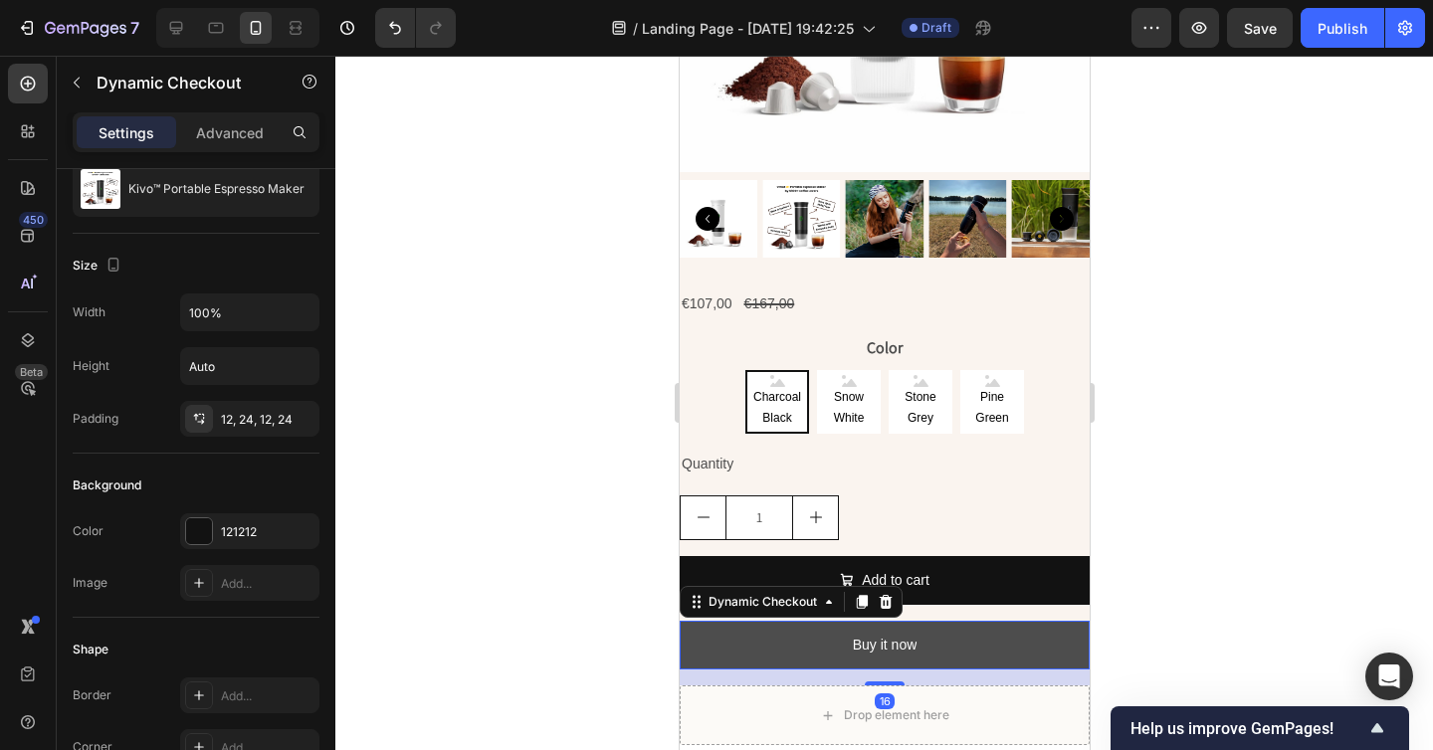
scroll to position [0, 0]
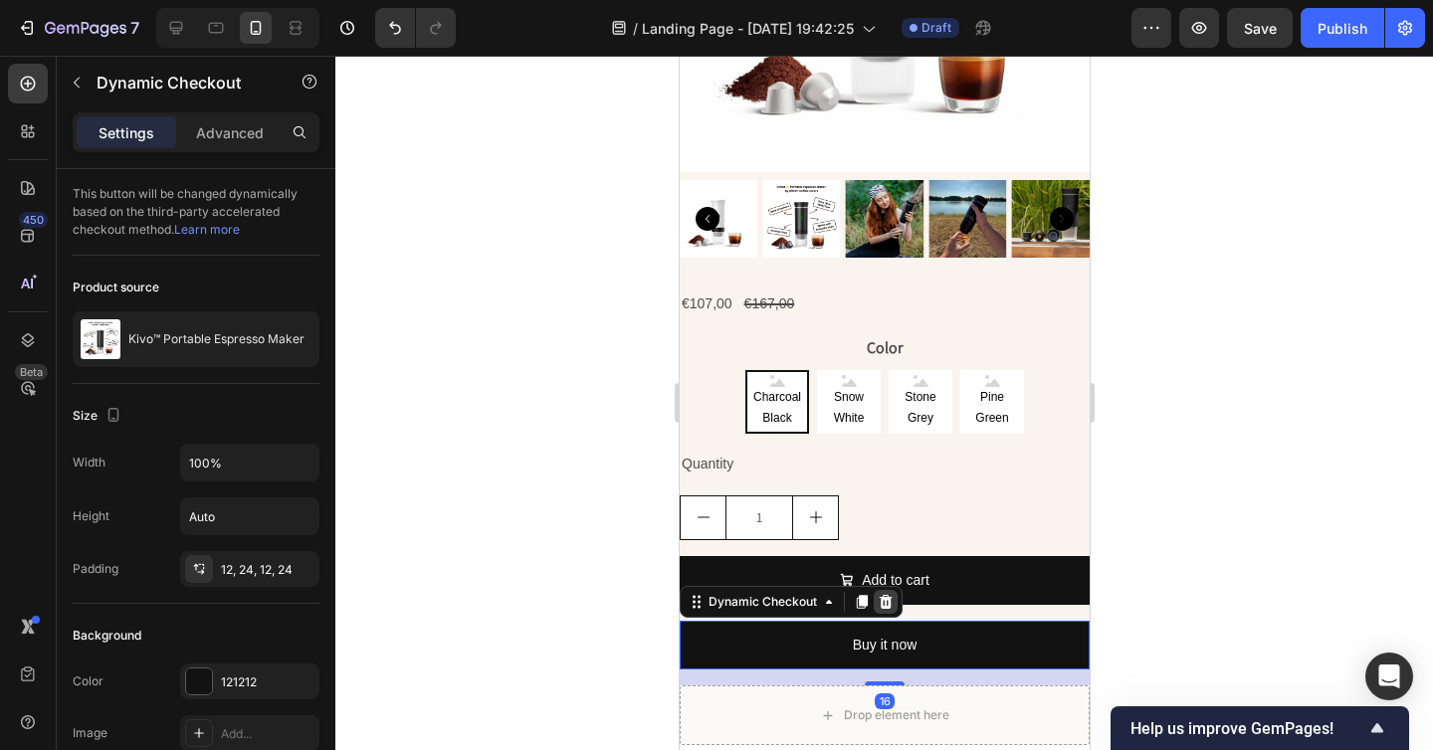
click at [893, 601] on div at bounding box center [884, 602] width 24 height 24
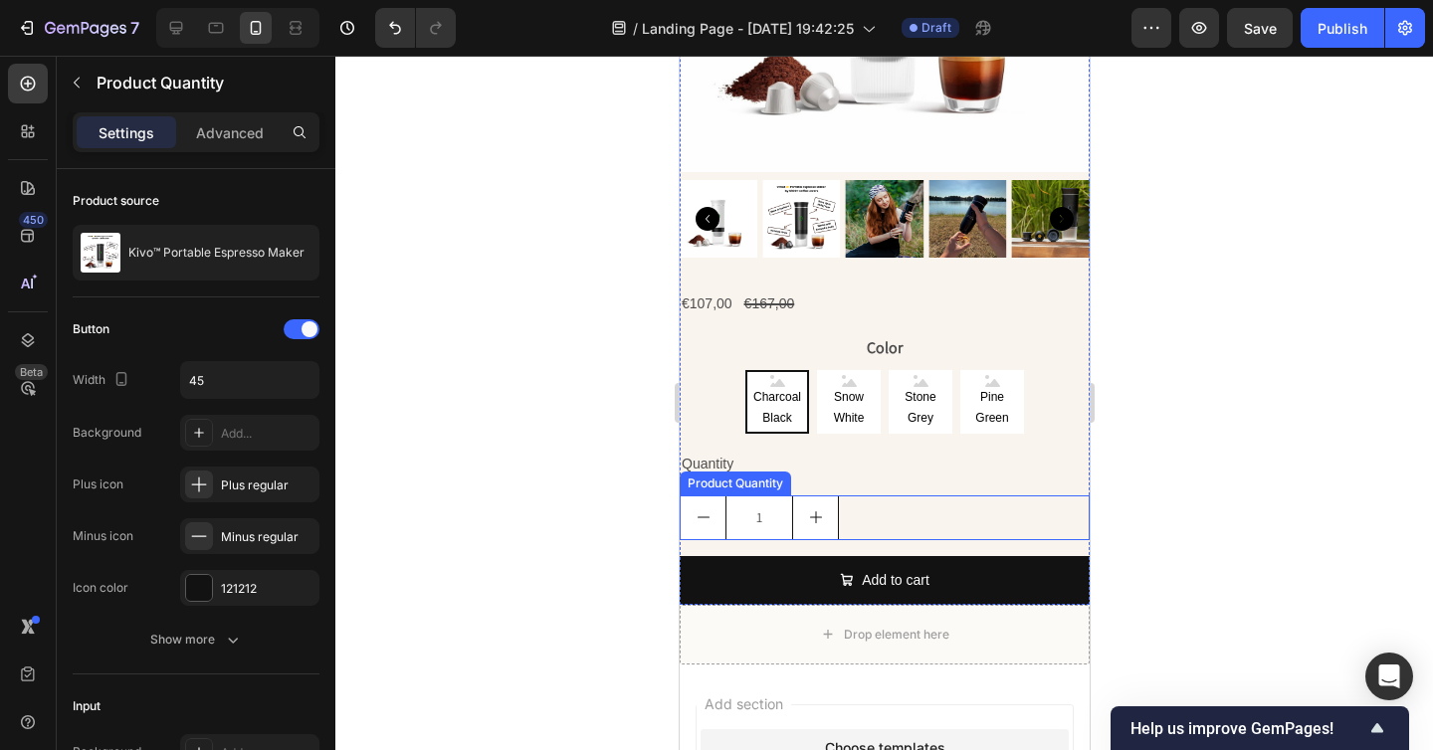
click at [865, 519] on div "1" at bounding box center [883, 517] width 410 height 45
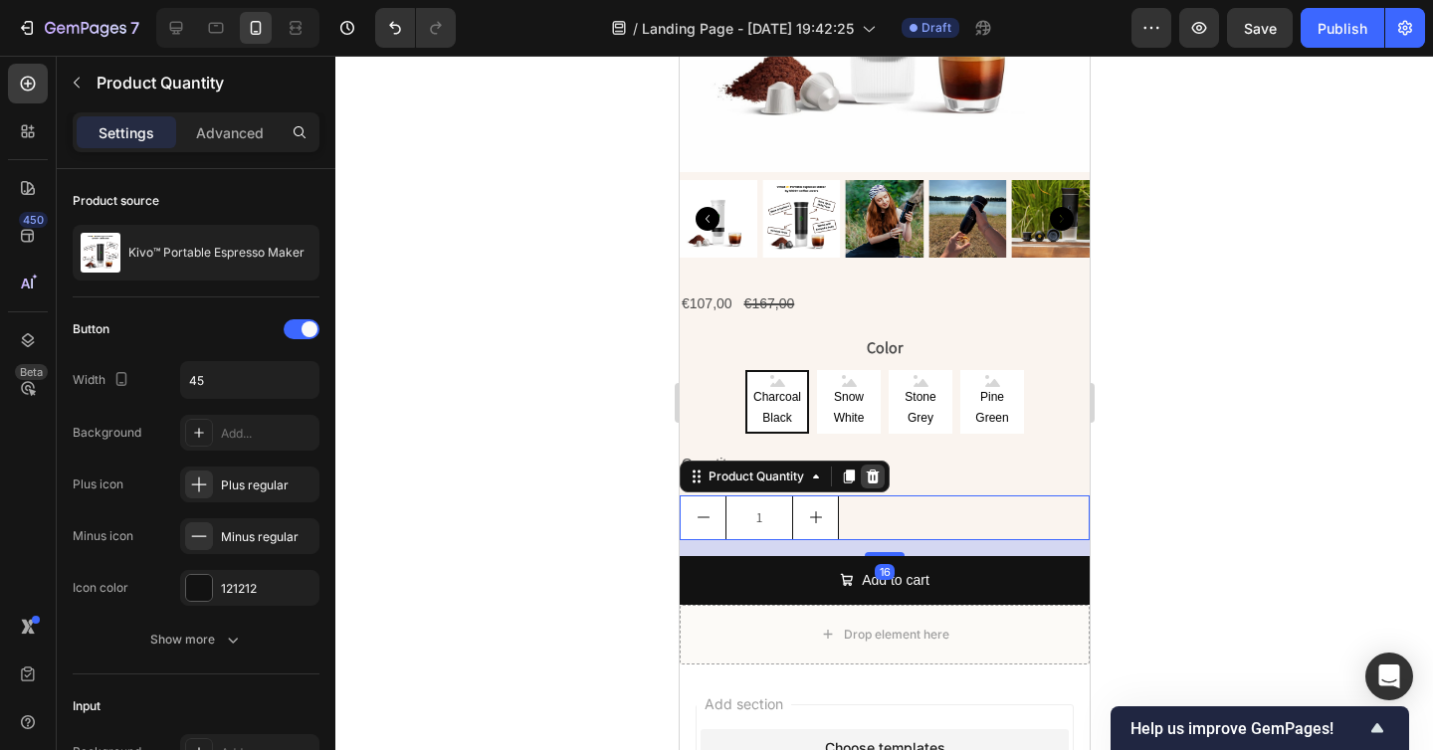
click at [878, 476] on icon at bounding box center [871, 477] width 16 height 16
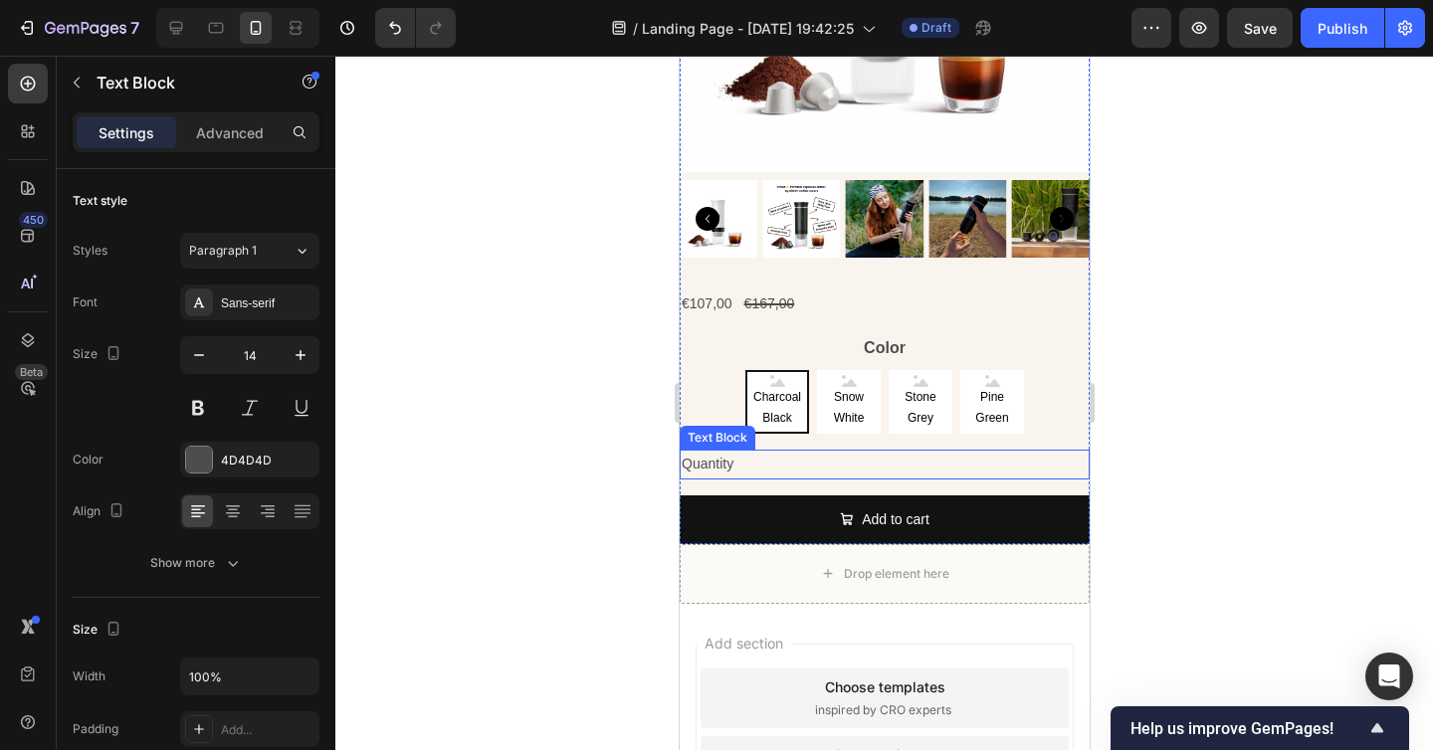
click at [830, 473] on div "Quantity" at bounding box center [883, 464] width 410 height 29
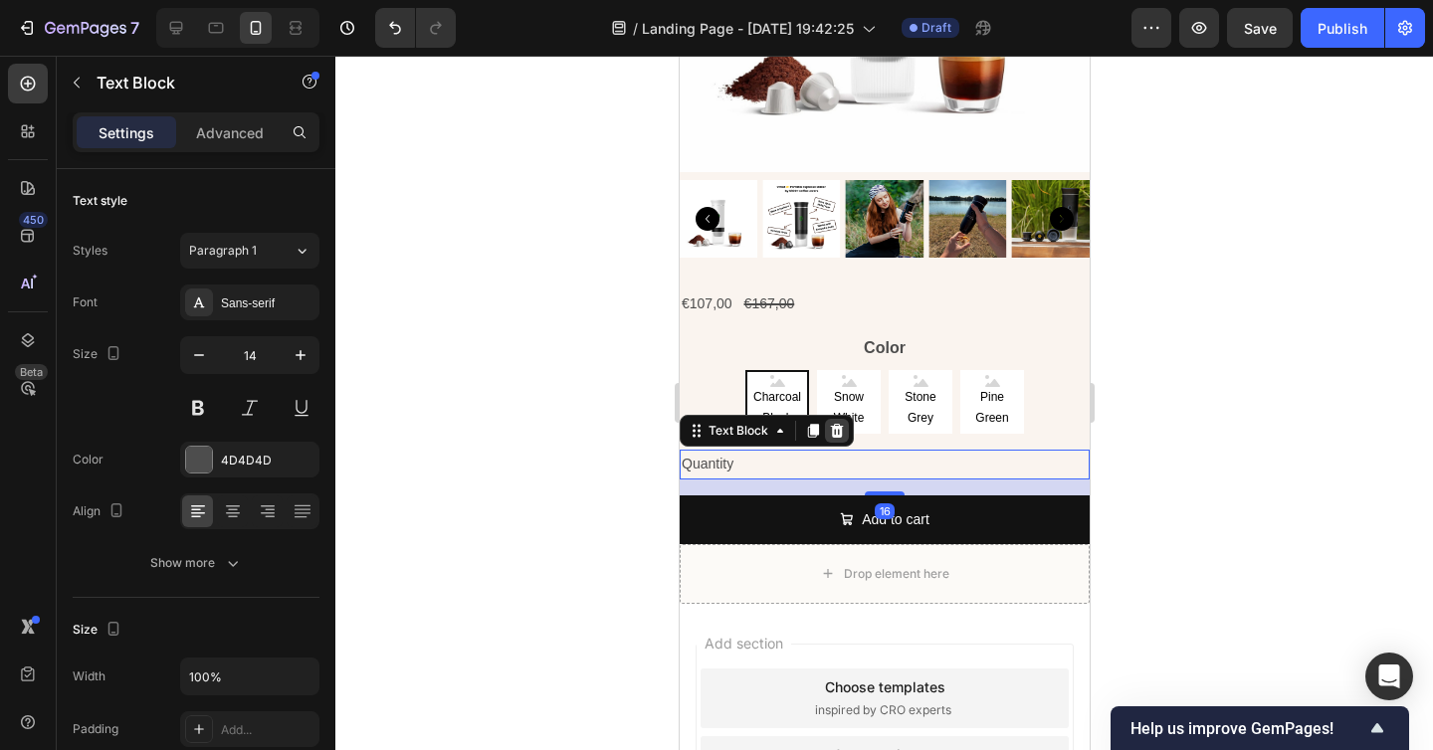
click at [839, 434] on icon at bounding box center [836, 431] width 13 height 14
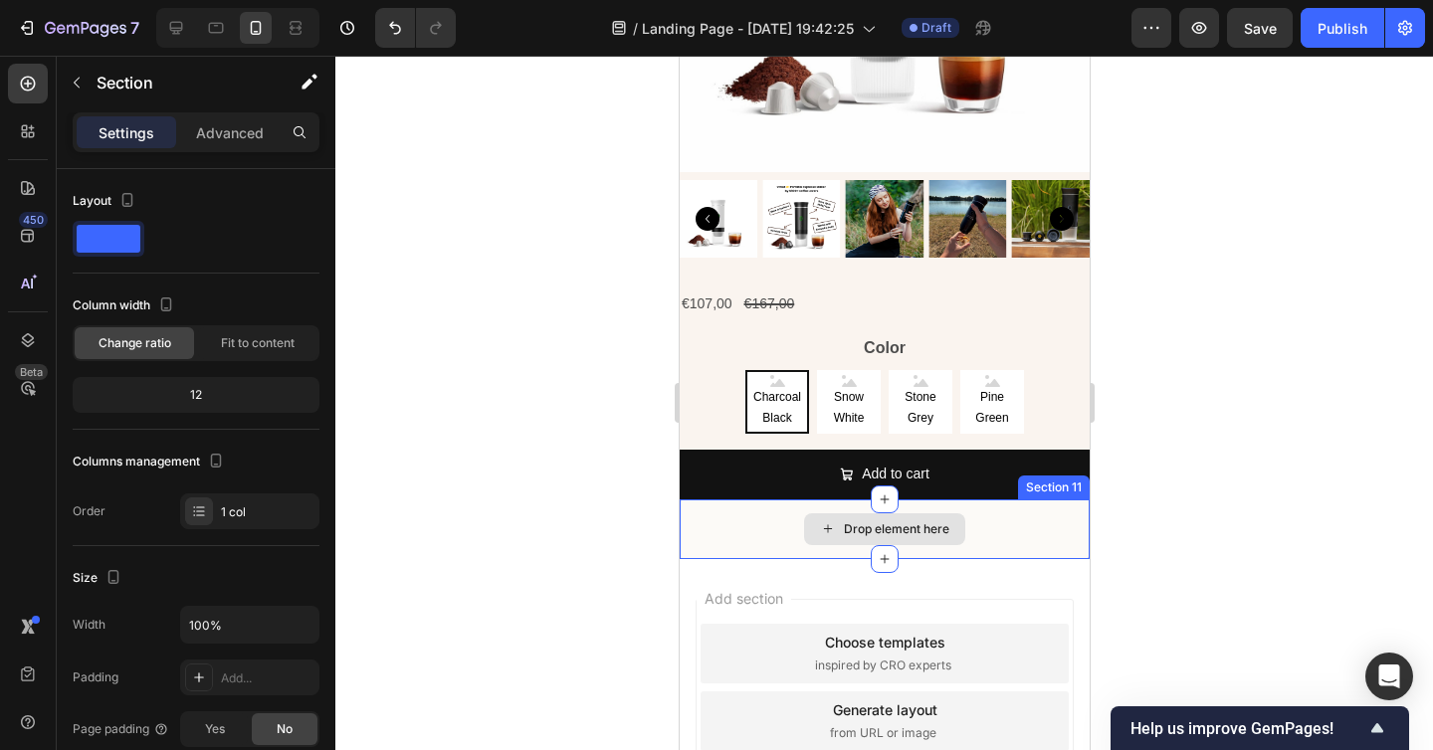
click at [1047, 534] on div "Drop element here" at bounding box center [883, 529] width 410 height 60
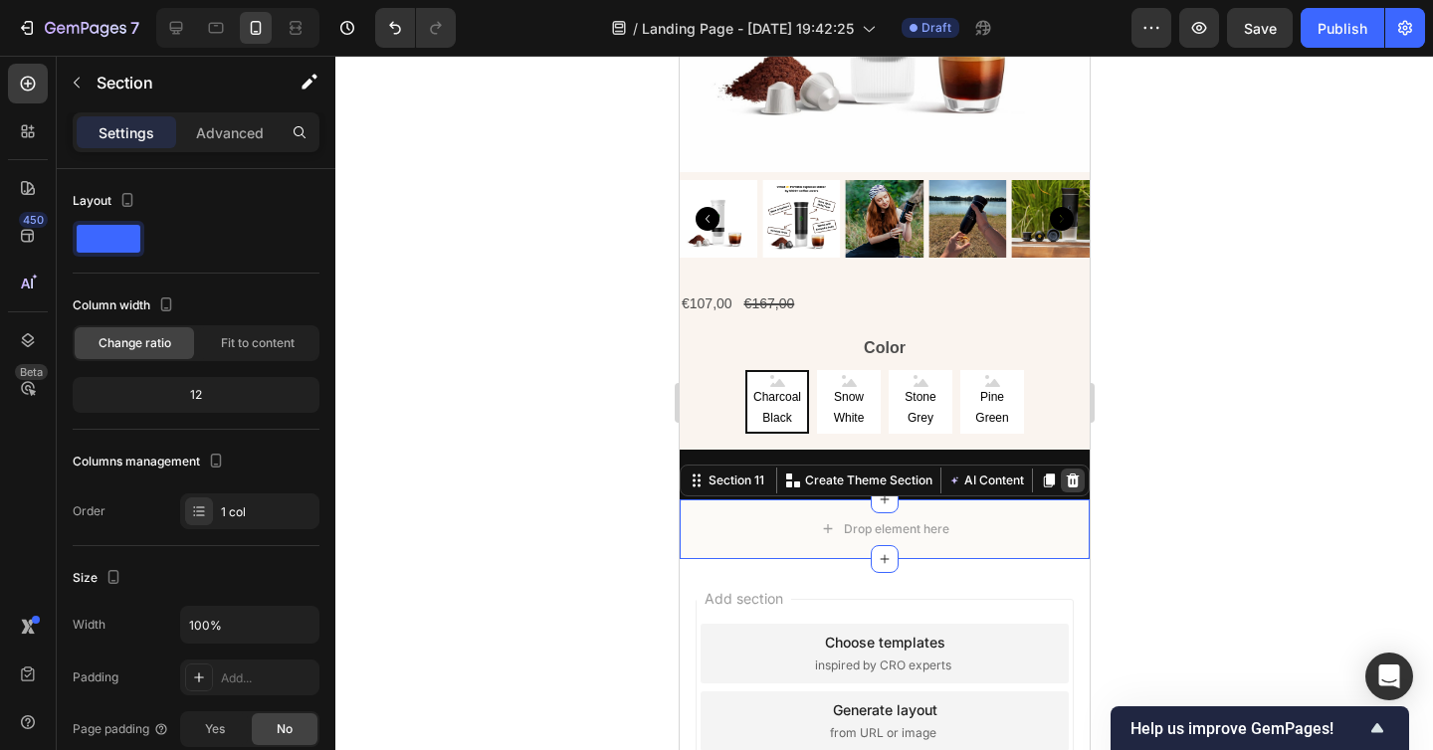
click at [1076, 482] on icon at bounding box center [1071, 481] width 16 height 16
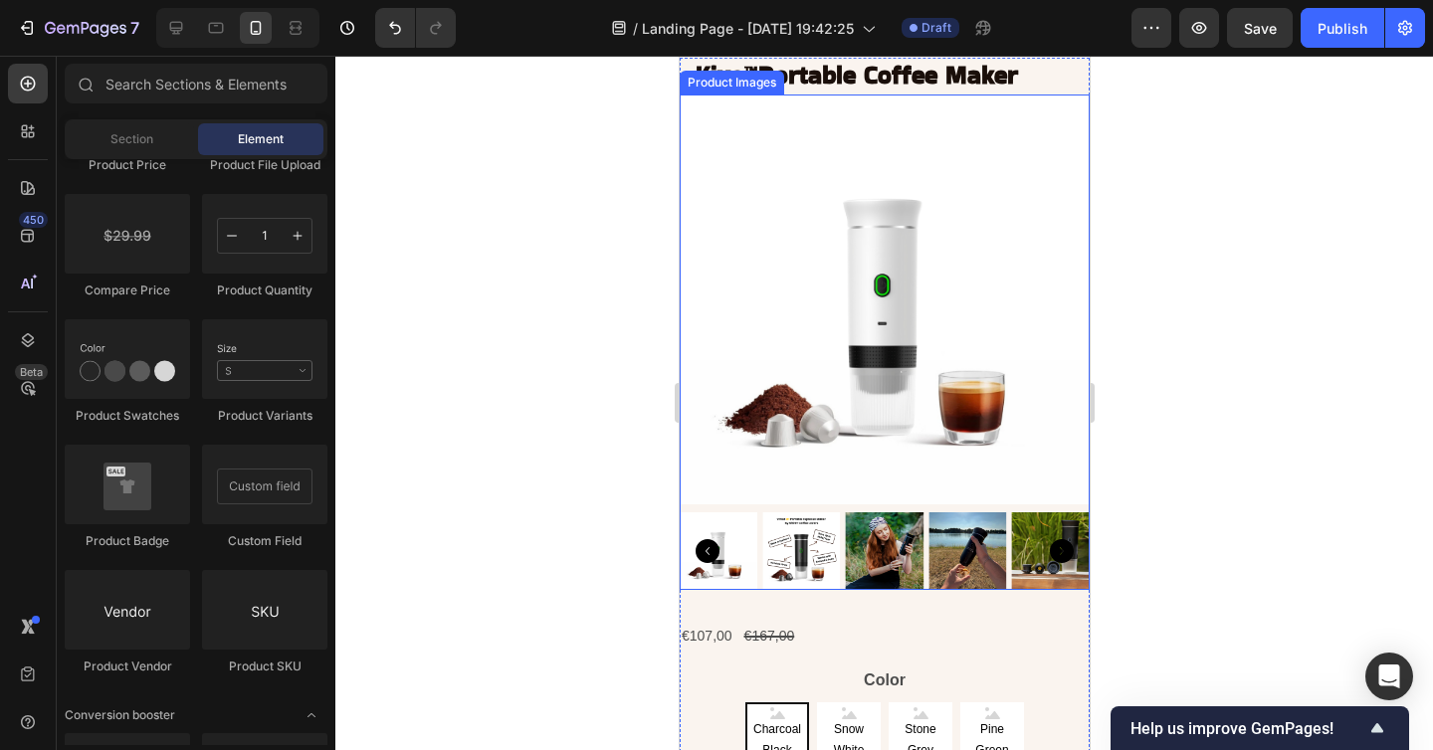
scroll to position [8143, 0]
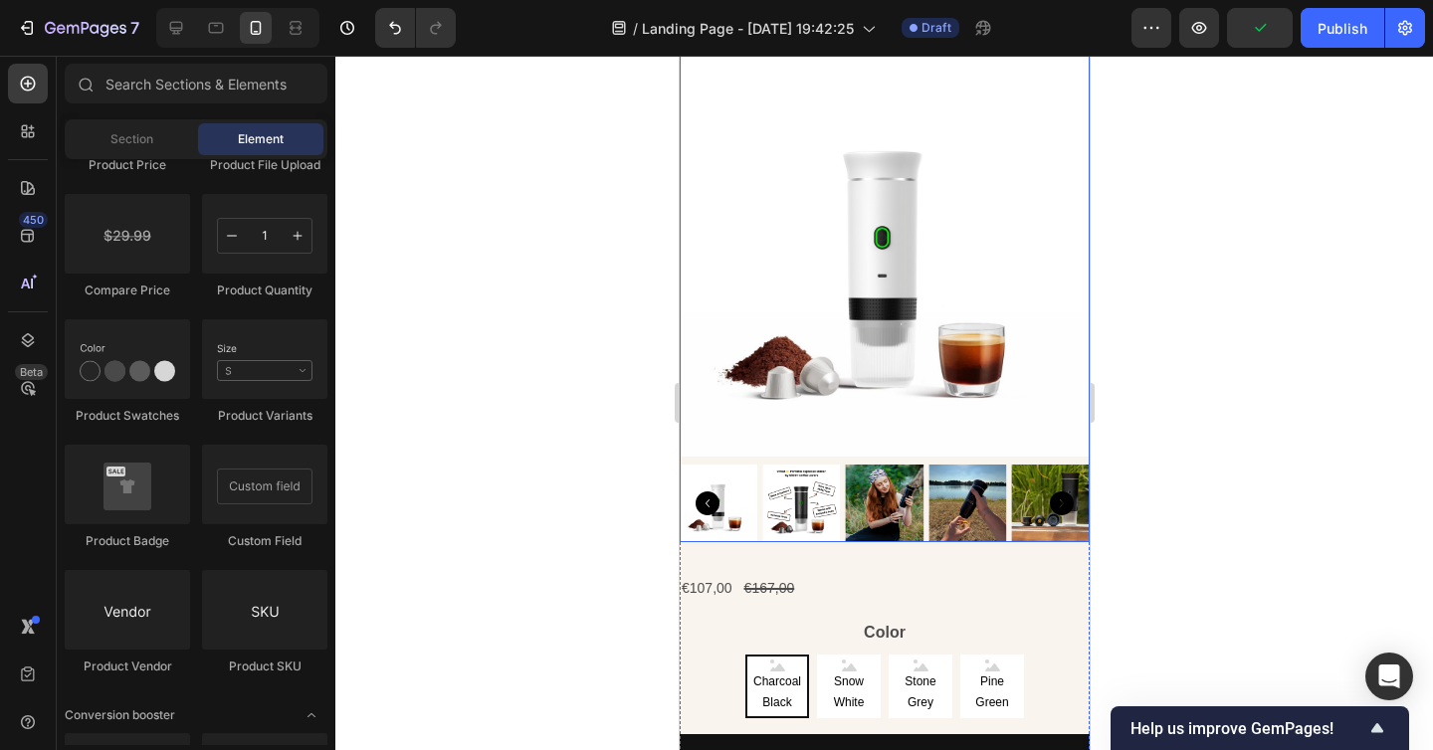
click at [823, 532] on img at bounding box center [800, 504] width 78 height 78
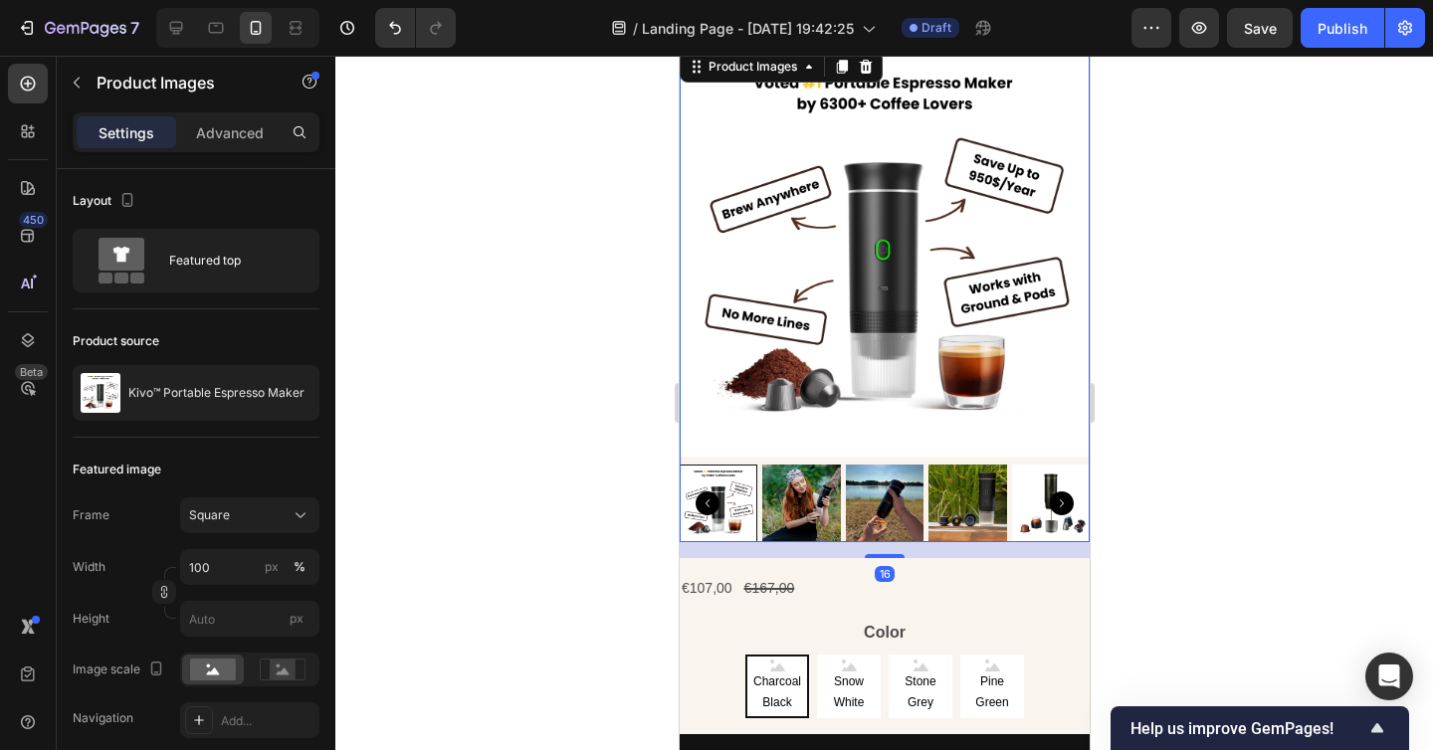
click at [854, 388] on img at bounding box center [883, 252] width 410 height 410
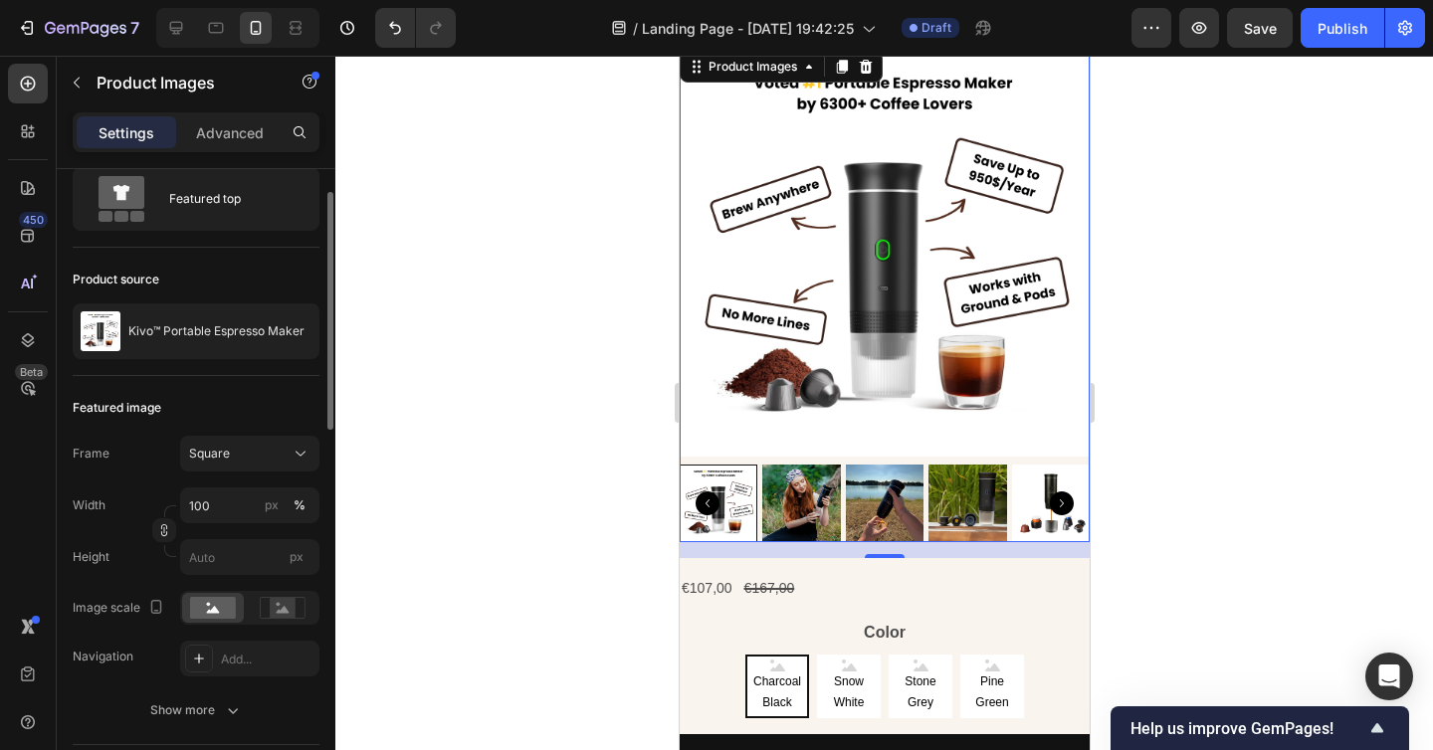
scroll to position [87, 0]
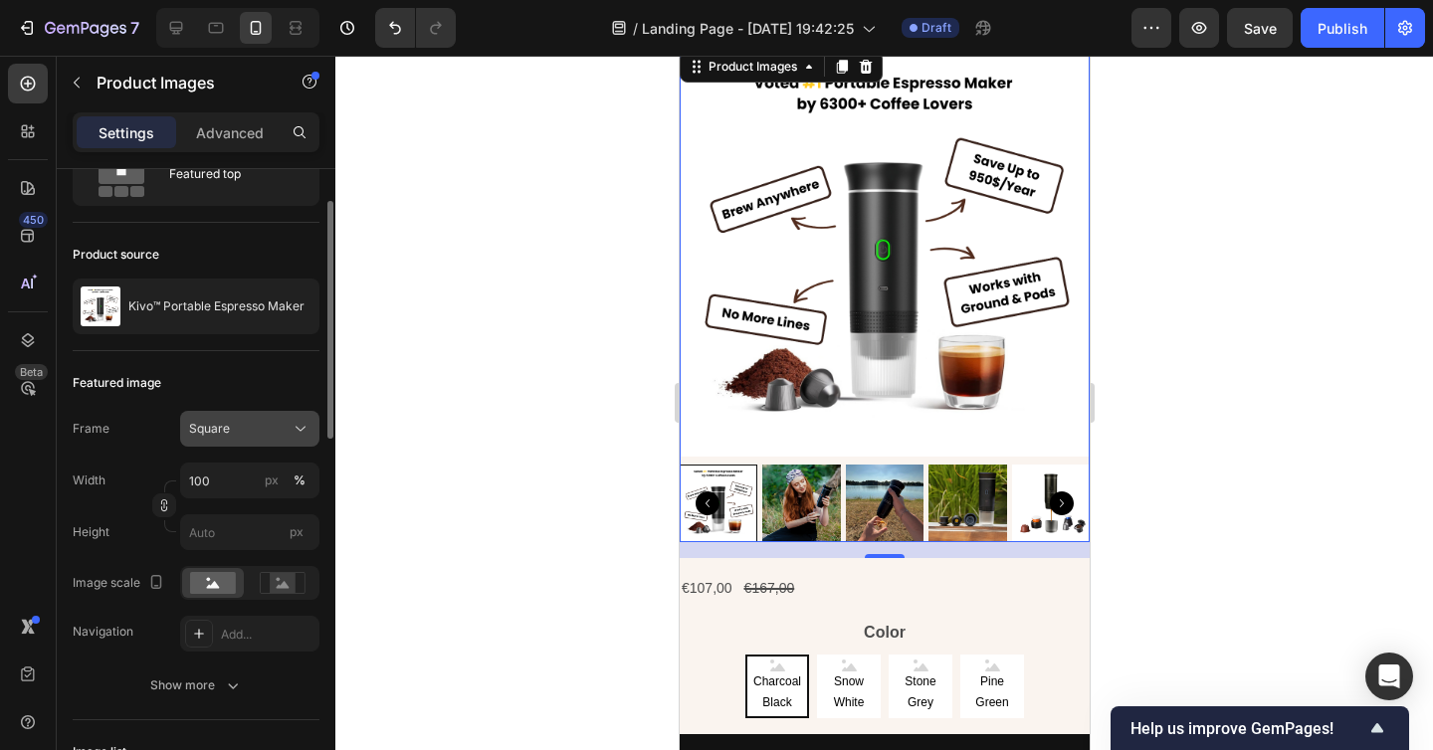
click at [227, 439] on button "Square" at bounding box center [249, 429] width 139 height 36
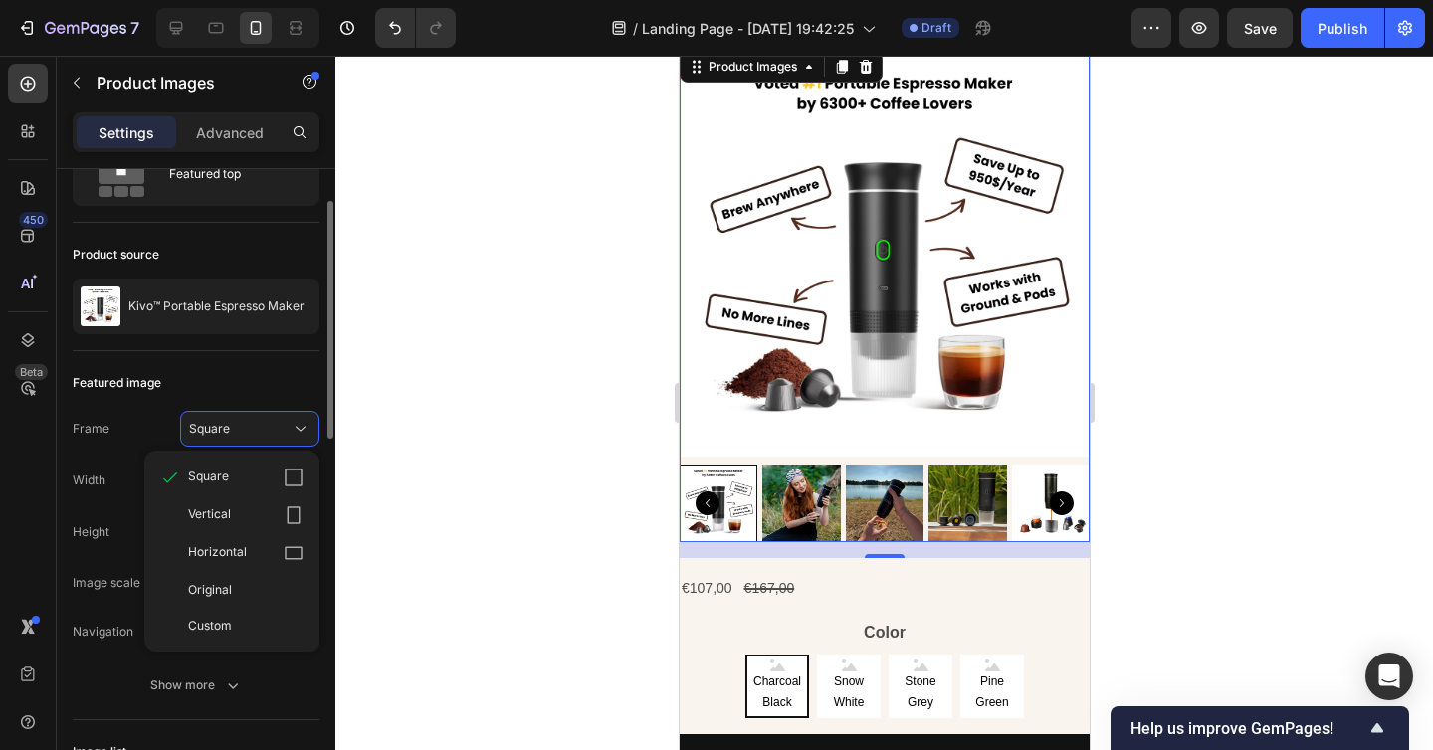
click at [216, 379] on div "Featured image" at bounding box center [196, 383] width 247 height 32
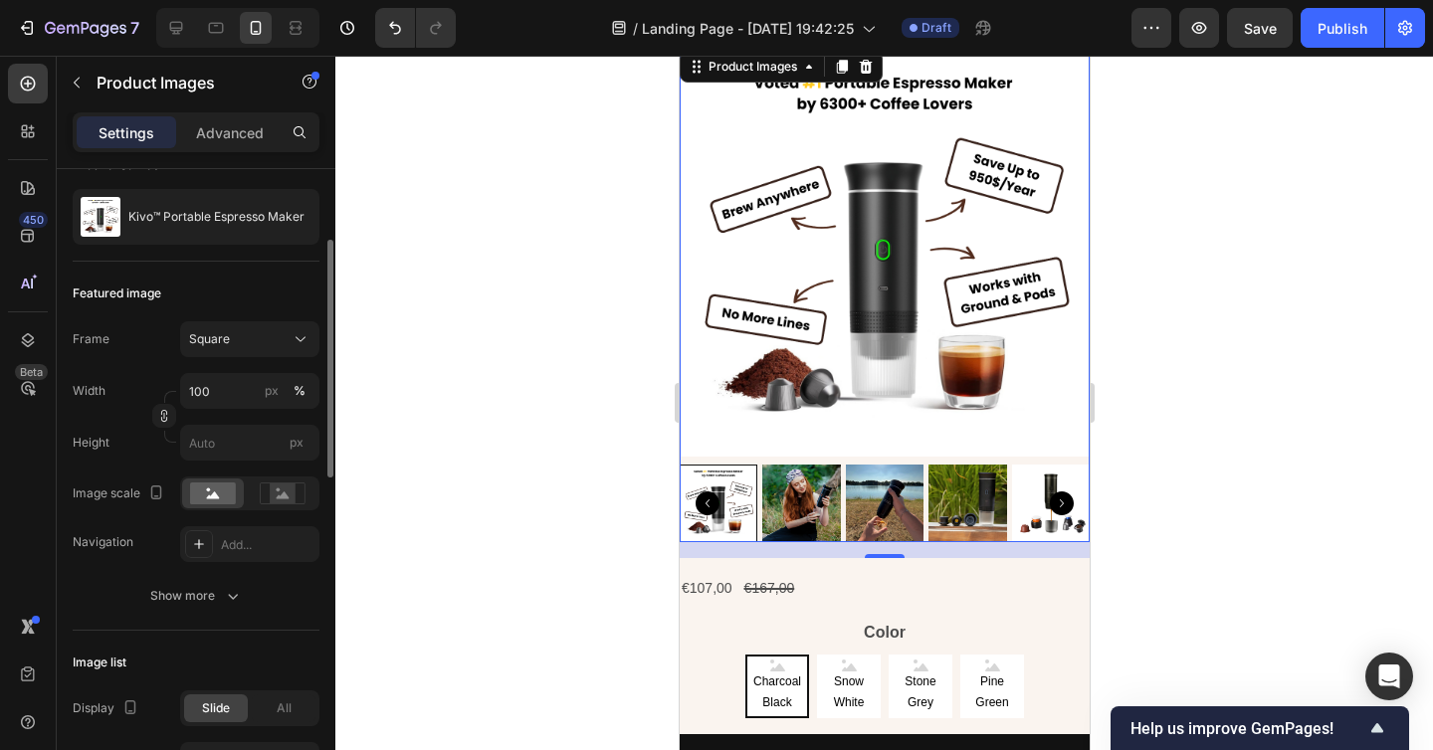
scroll to position [182, 0]
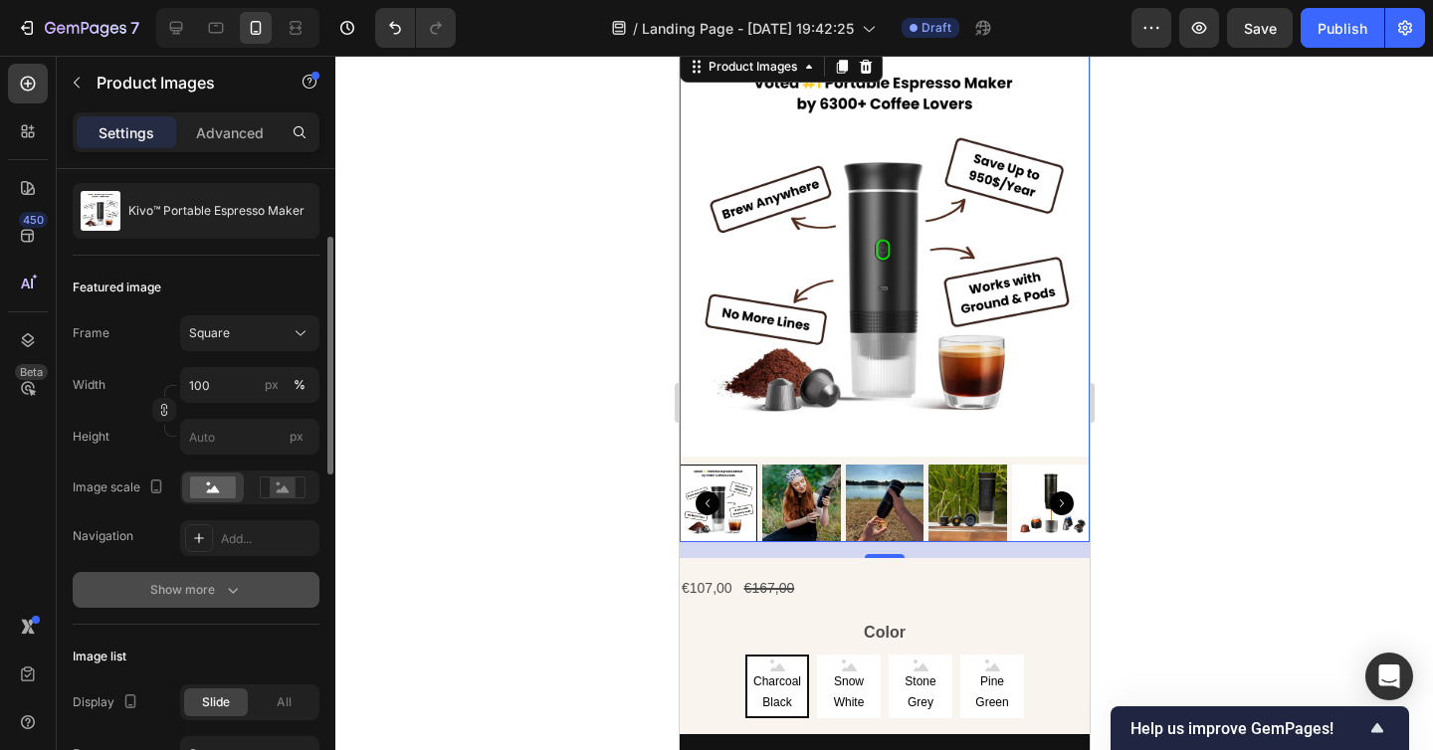
click at [221, 589] on div "Show more" at bounding box center [196, 590] width 93 height 20
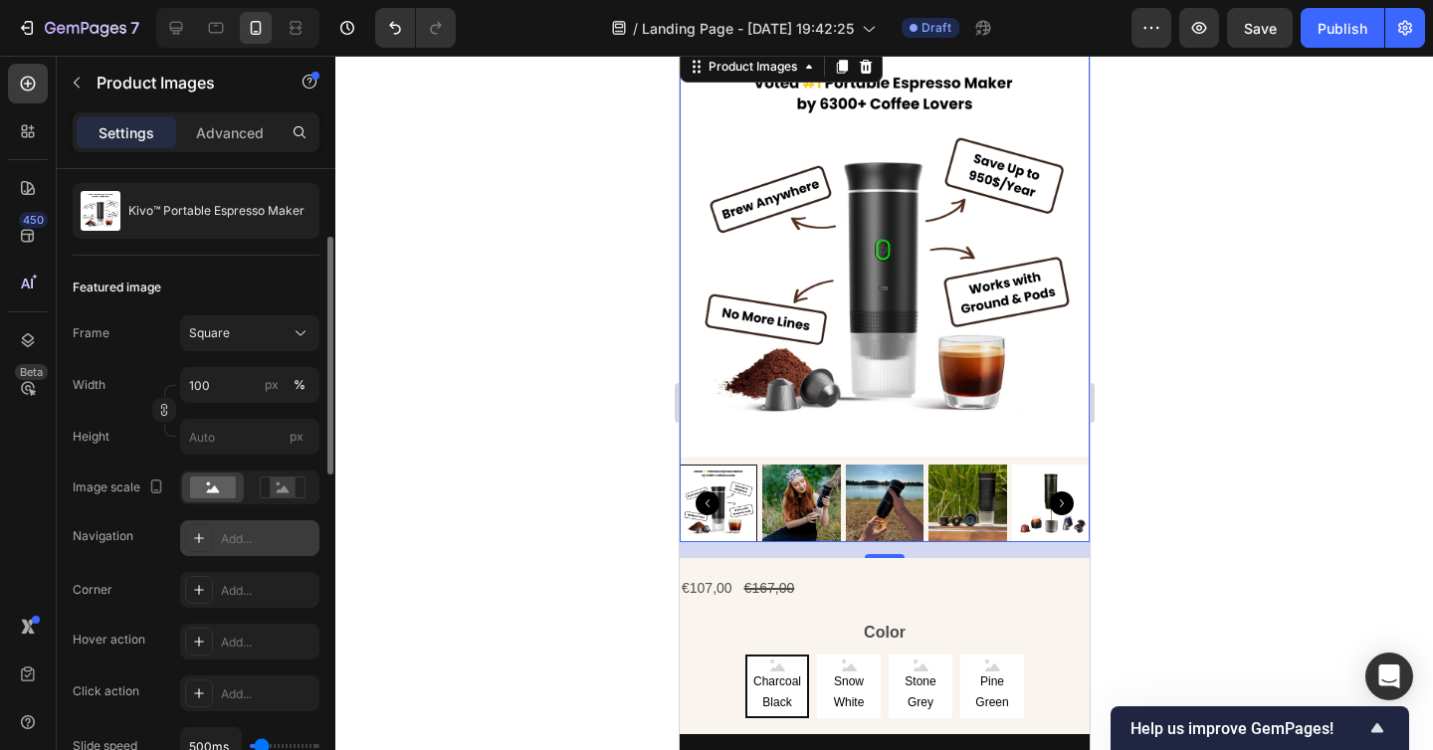
click at [246, 540] on div "Add..." at bounding box center [268, 539] width 94 height 18
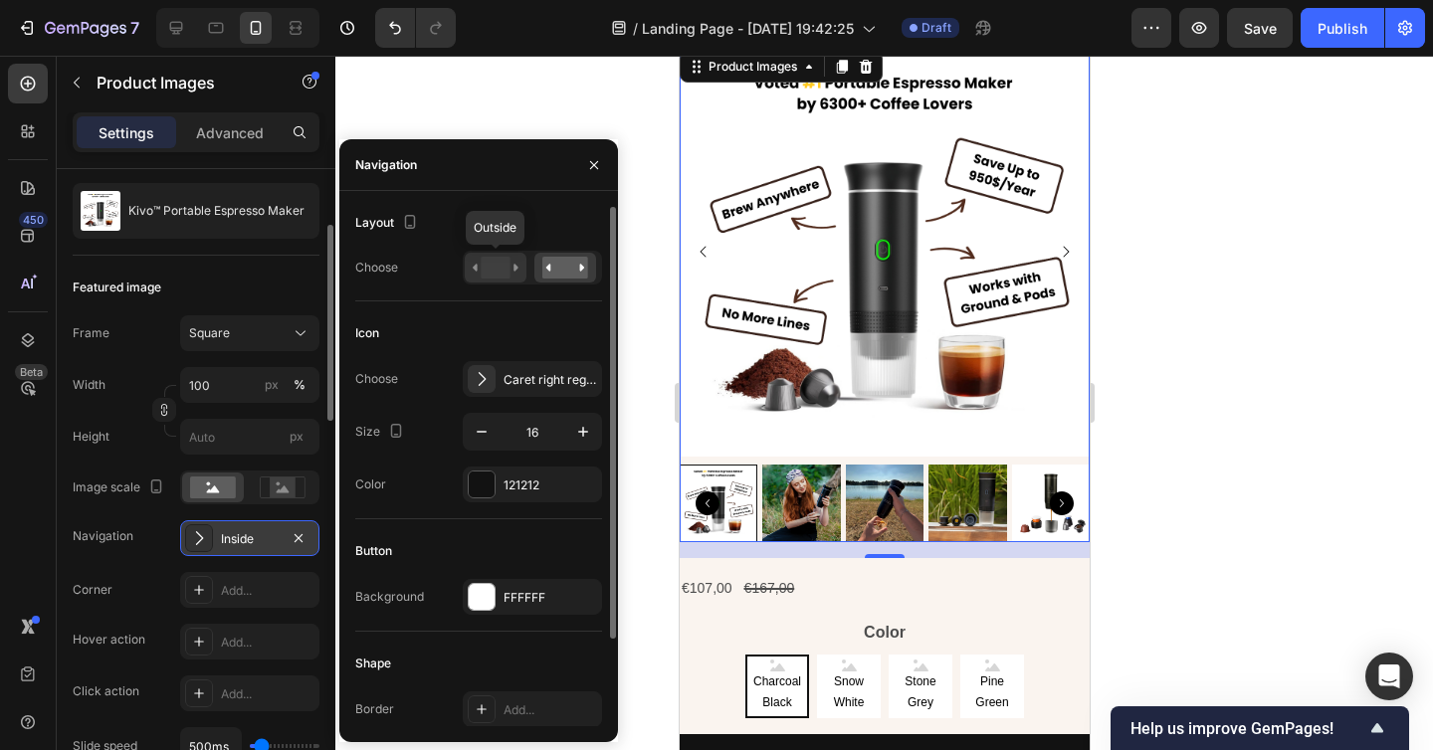
click at [484, 277] on rect at bounding box center [494, 268] width 29 height 22
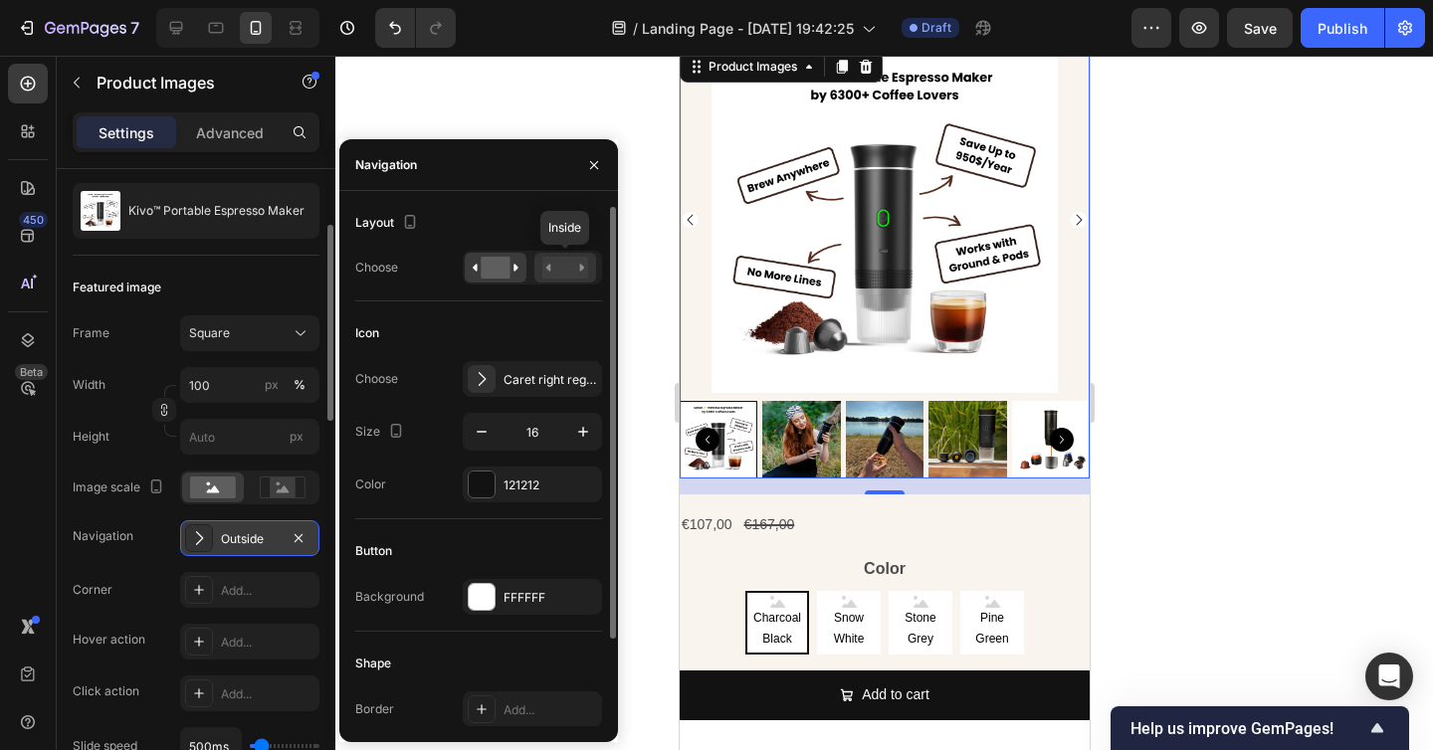
click at [555, 269] on rect at bounding box center [565, 268] width 46 height 22
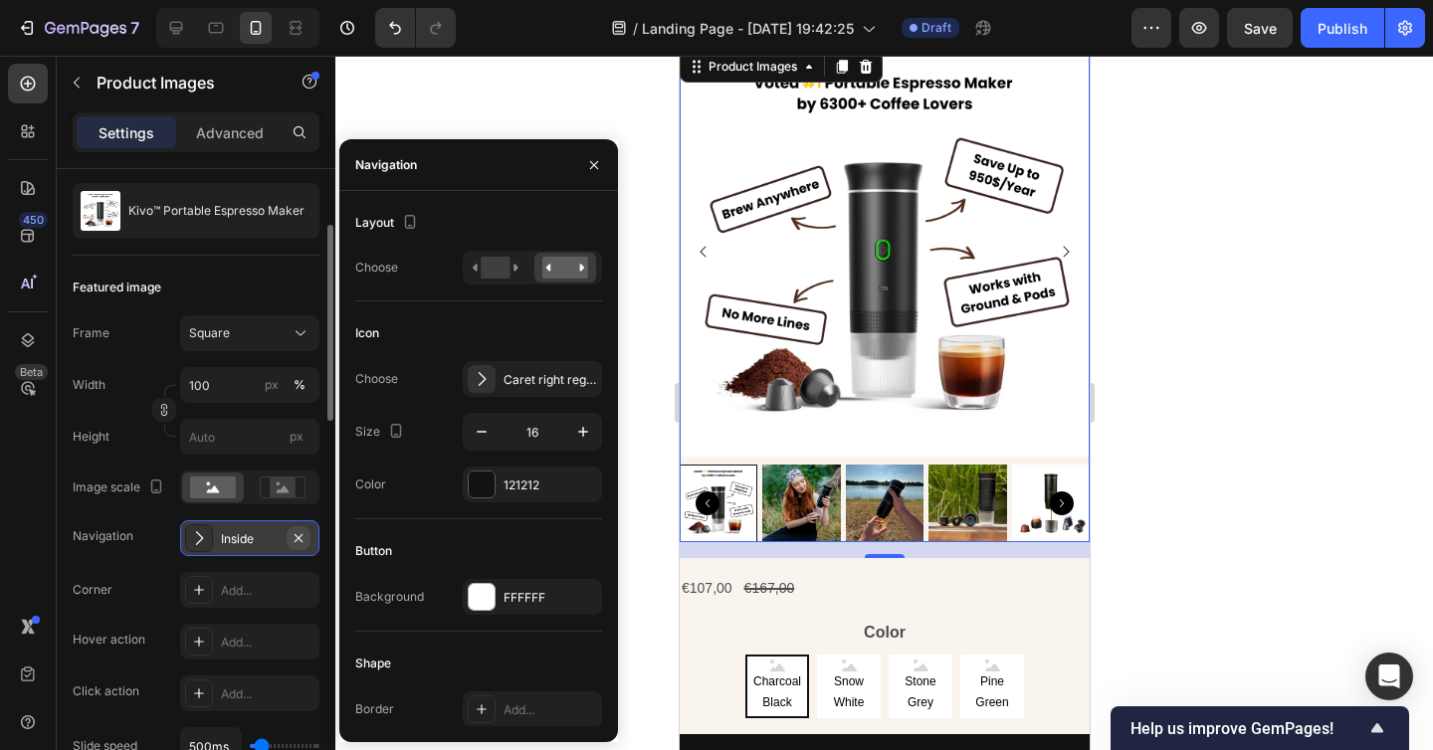
click at [295, 537] on icon "button" at bounding box center [298, 538] width 16 height 16
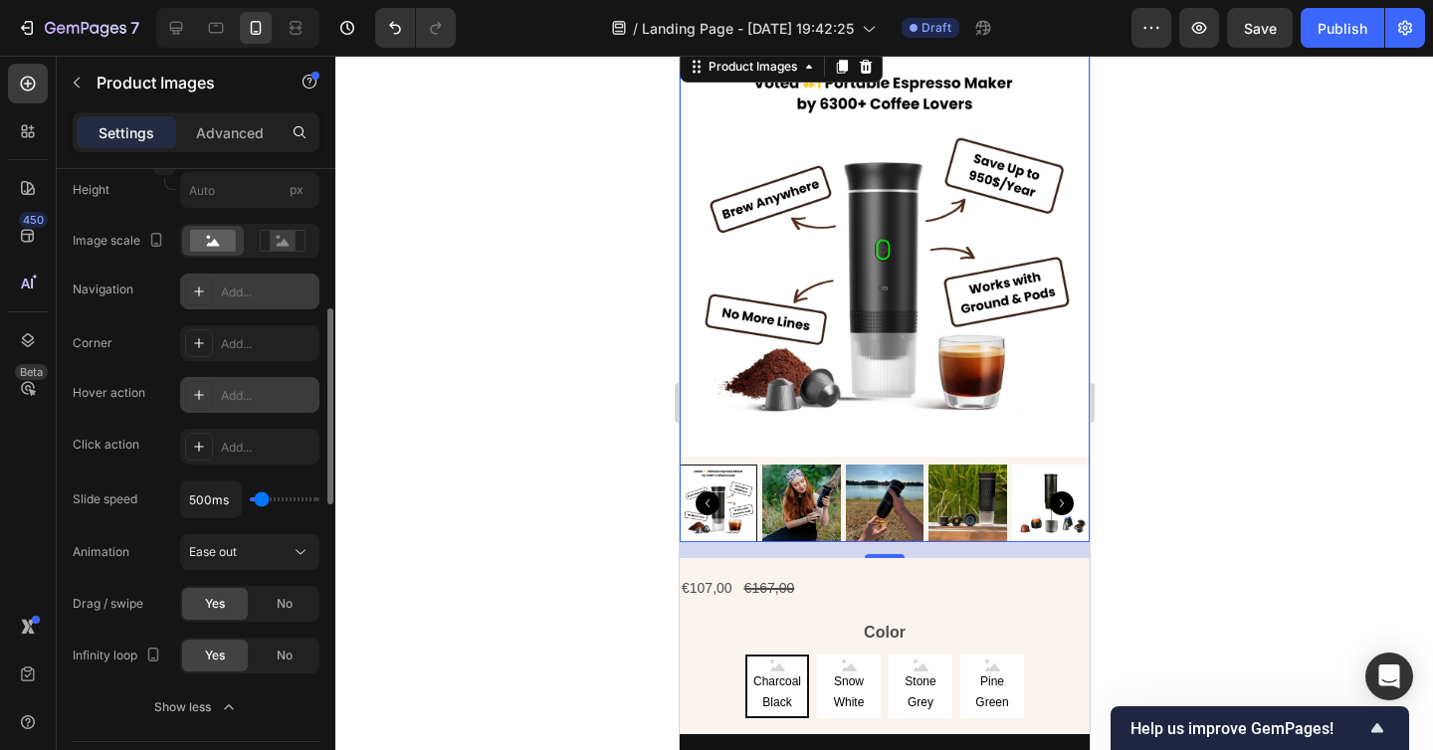
scroll to position [446, 0]
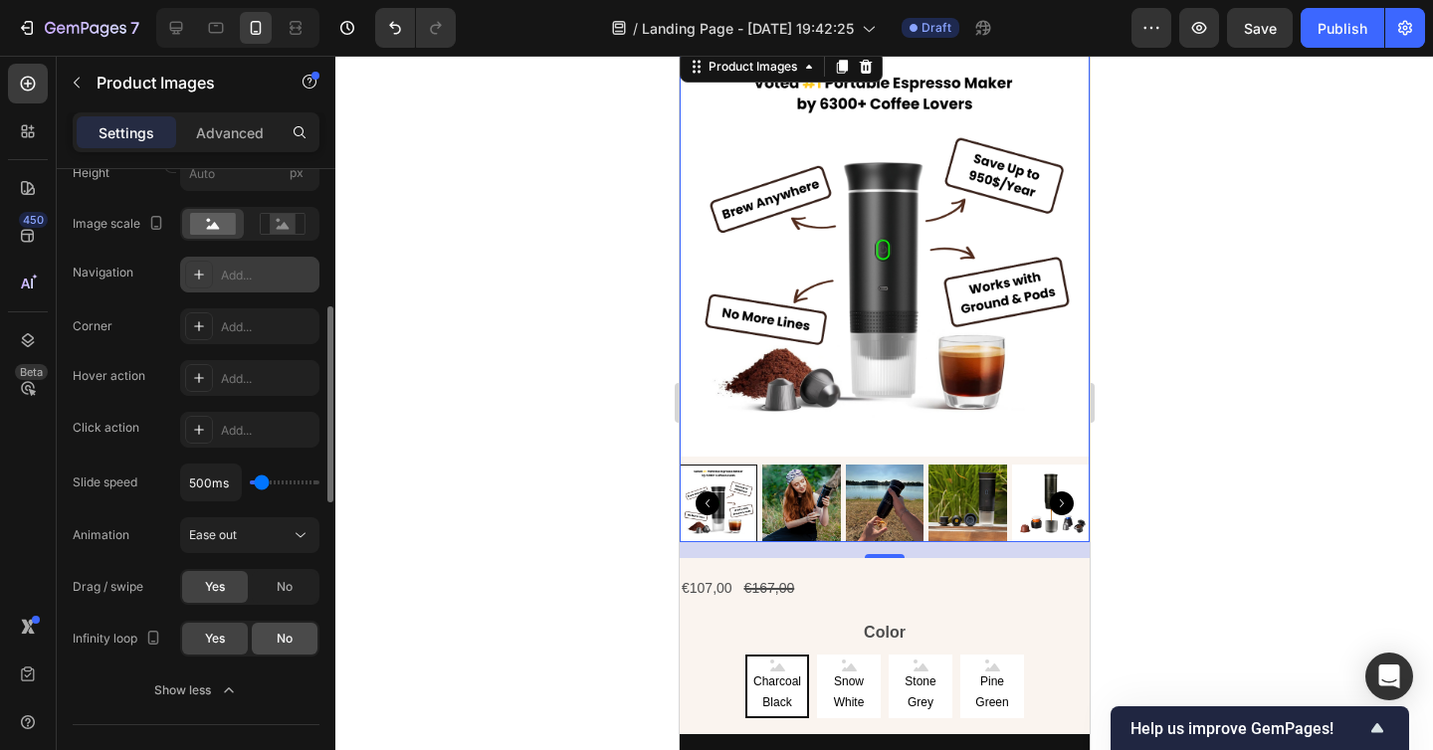
click at [274, 646] on div "No" at bounding box center [285, 639] width 66 height 32
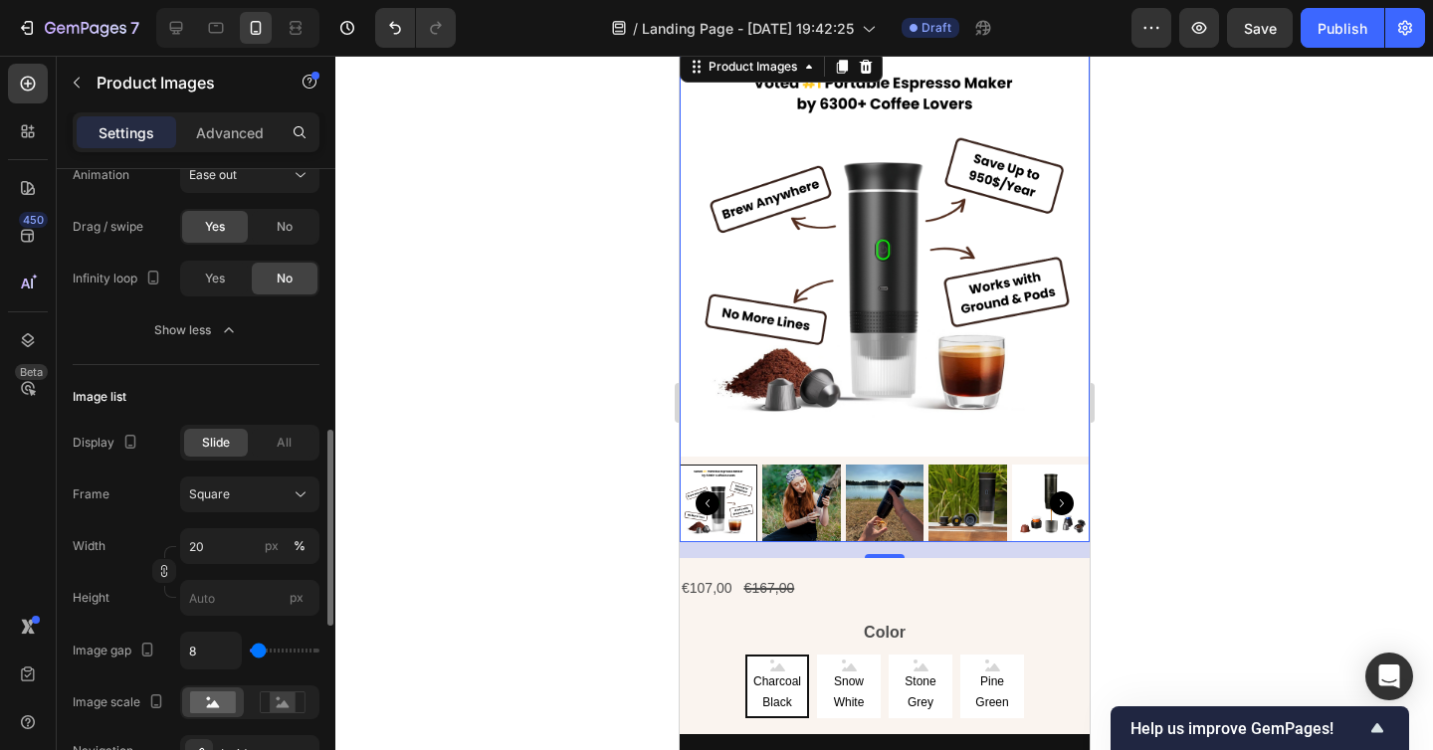
scroll to position [817, 0]
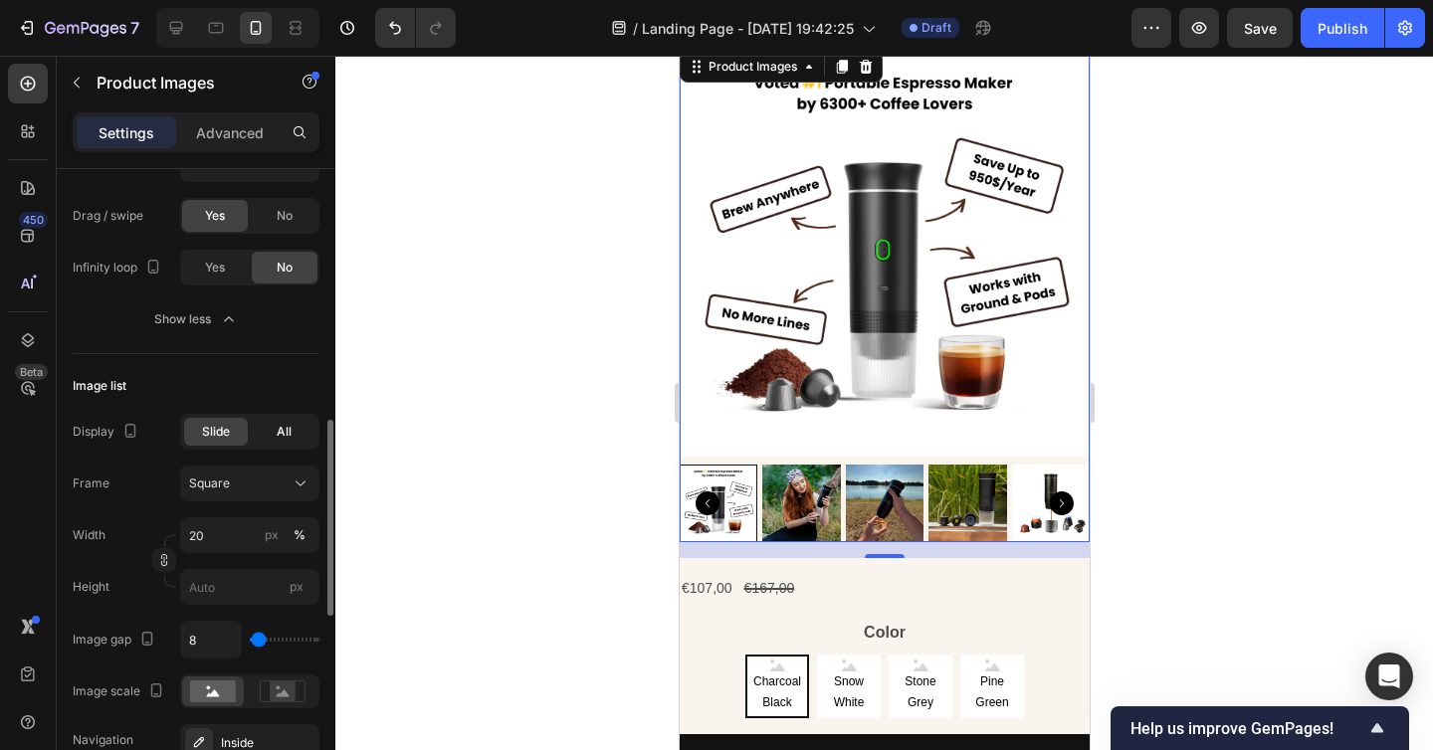
click at [277, 437] on span "All" at bounding box center [284, 432] width 15 height 18
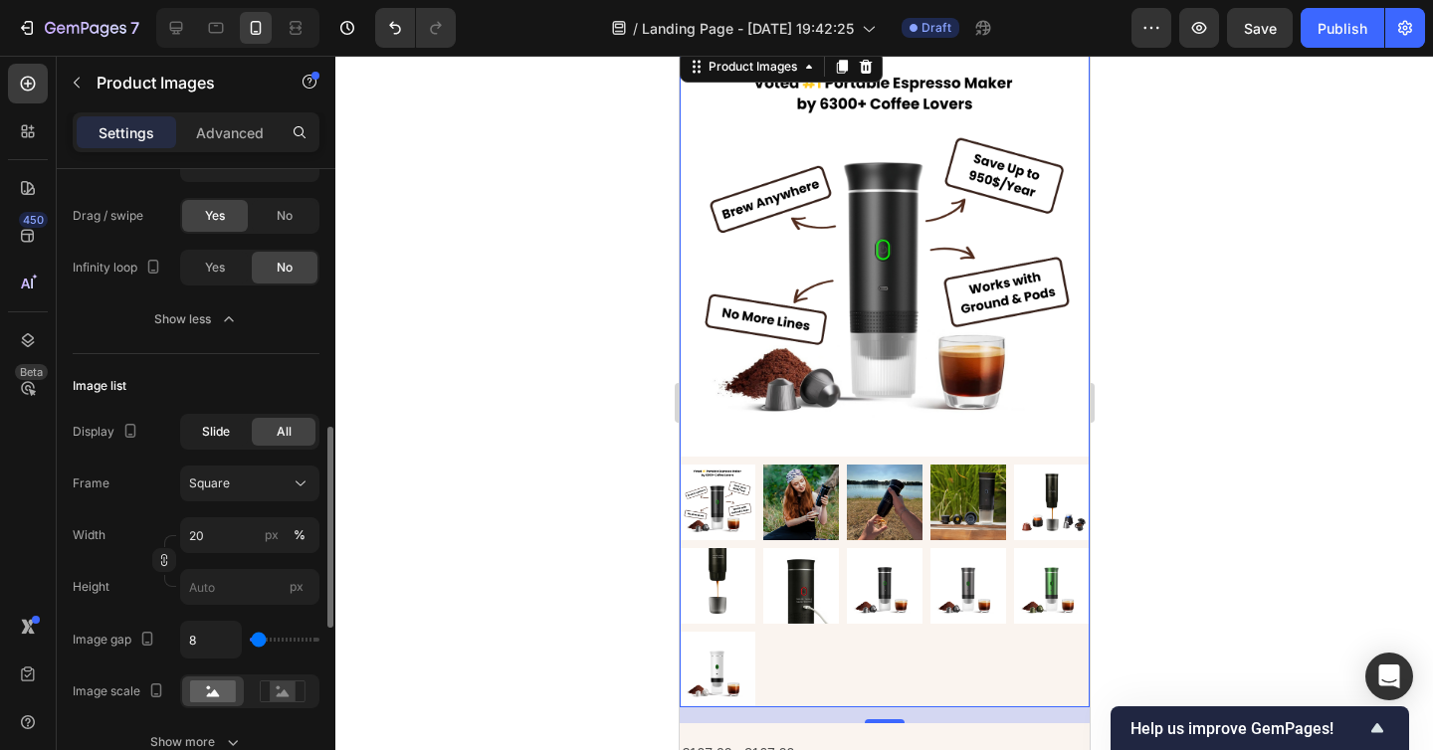
click at [226, 437] on span "Slide" at bounding box center [216, 432] width 28 height 18
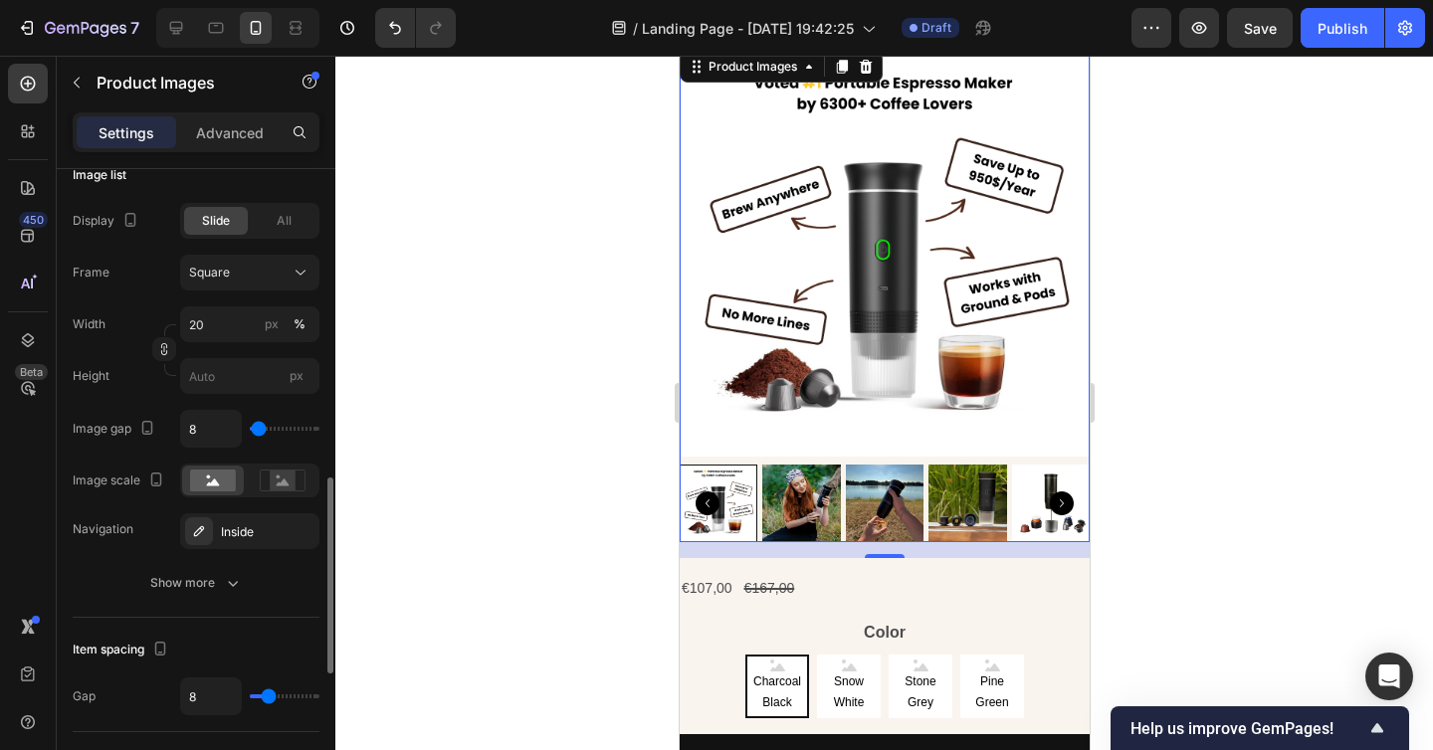
scroll to position [1059, 0]
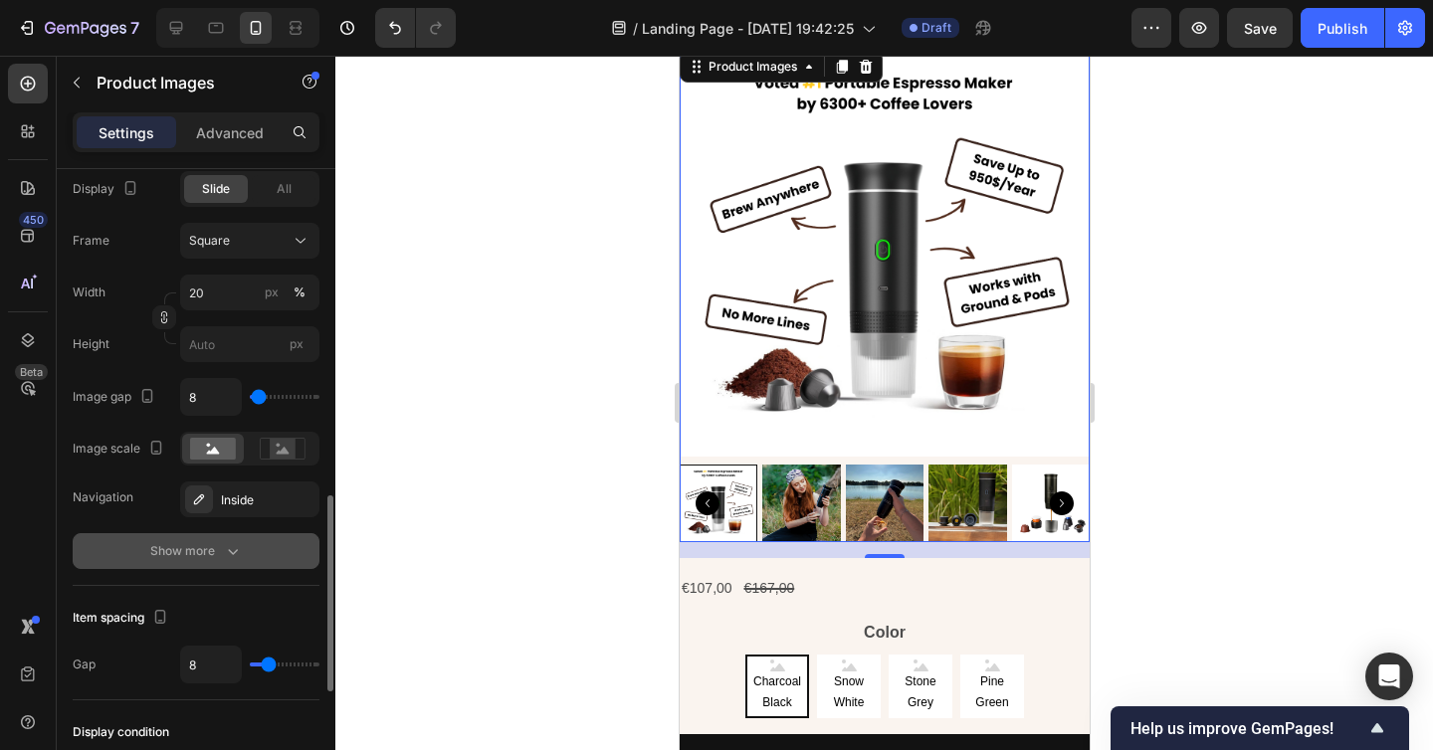
click at [200, 549] on div "Show more" at bounding box center [196, 551] width 93 height 20
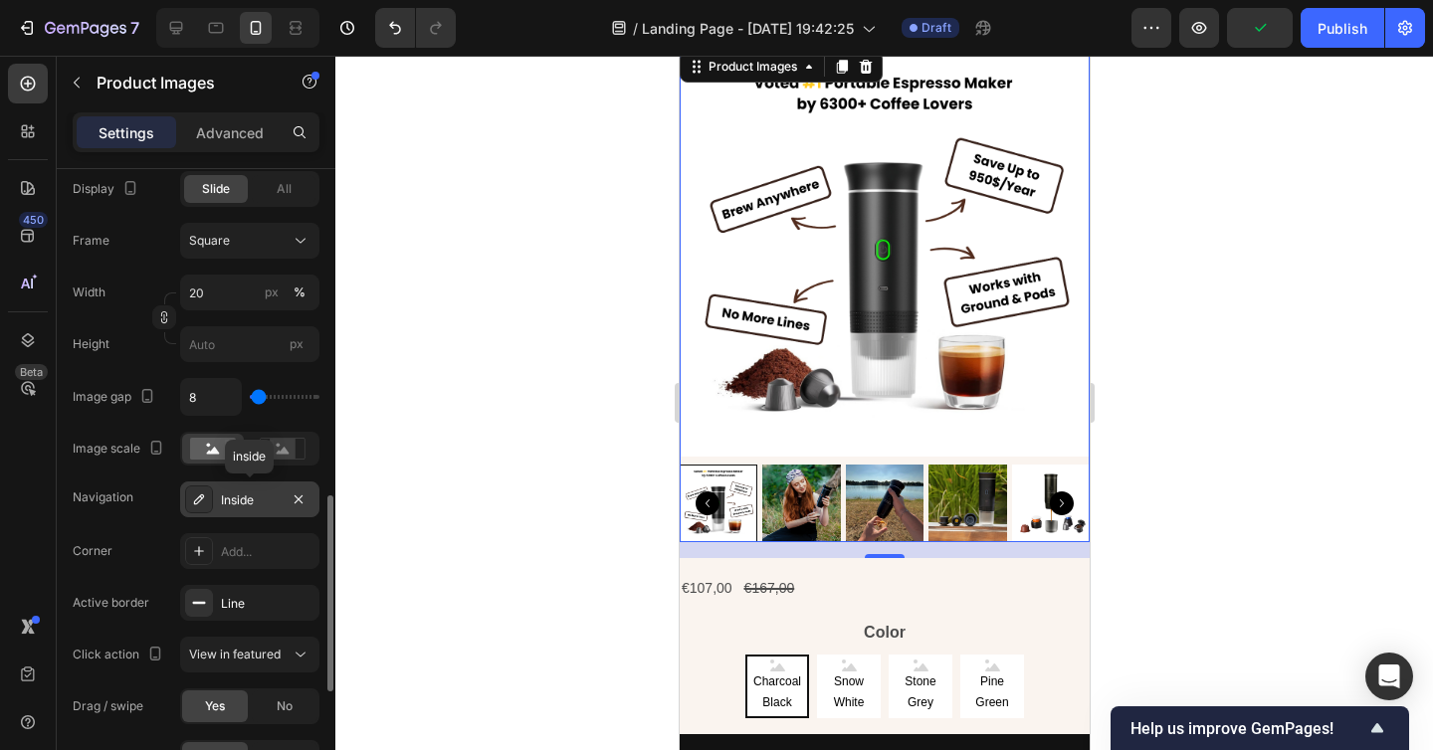
click at [270, 495] on div "Inside" at bounding box center [250, 500] width 58 height 18
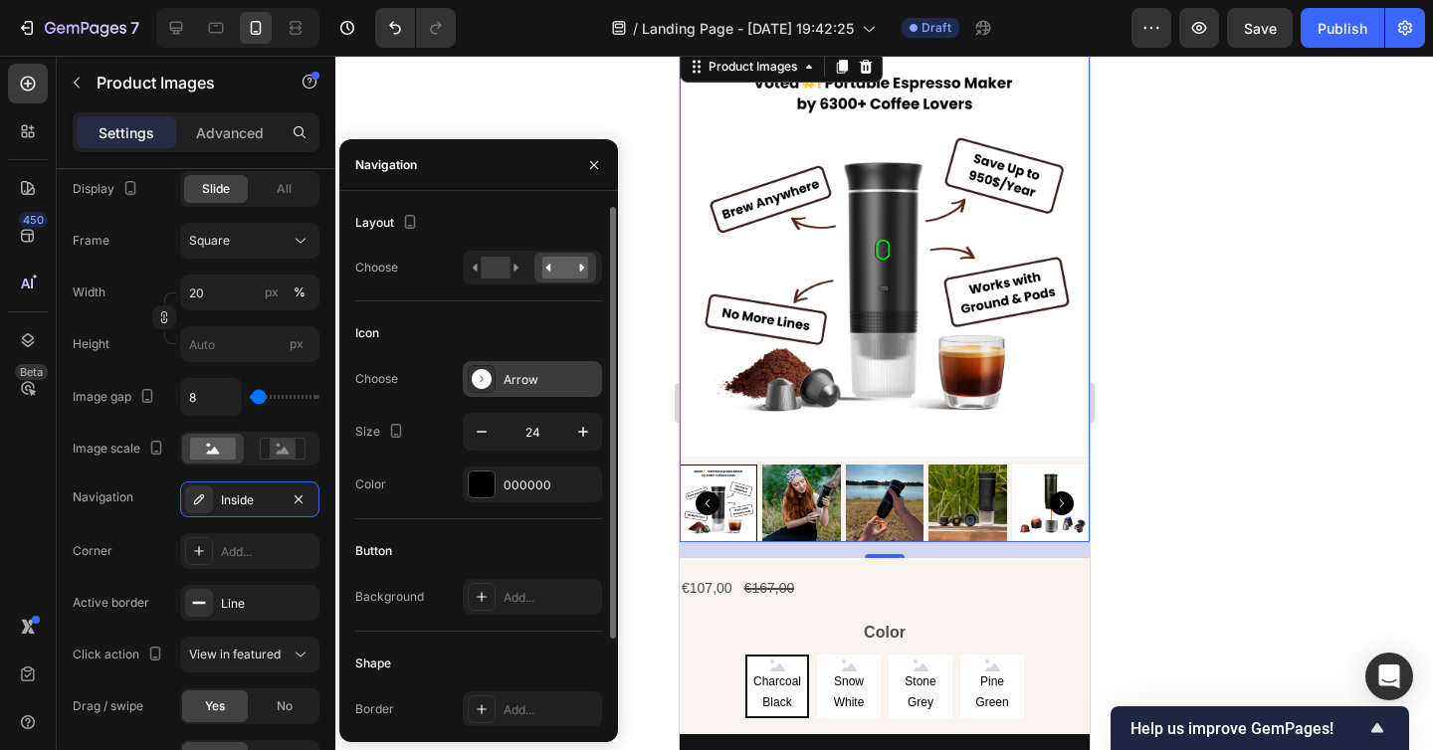
click at [524, 384] on div "Arrow" at bounding box center [550, 380] width 94 height 18
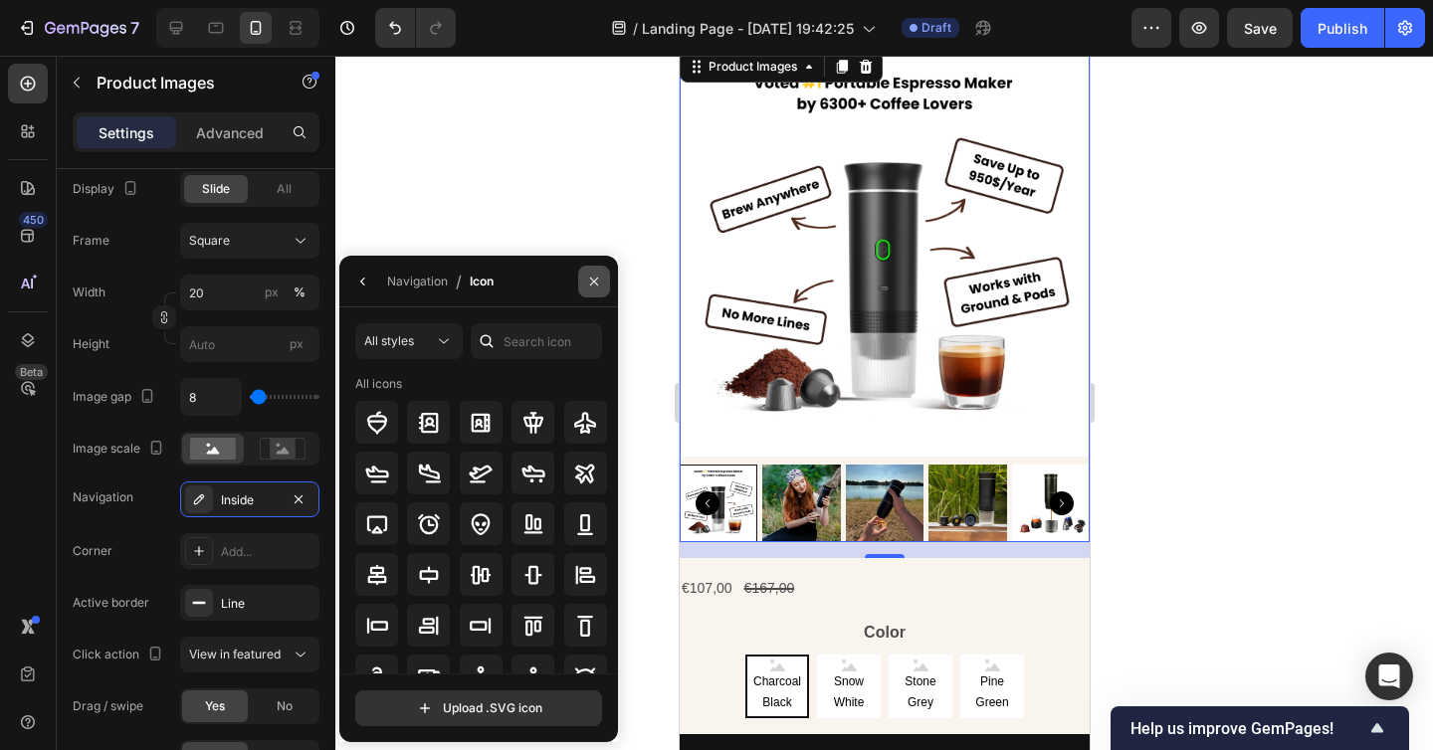
click at [597, 278] on icon "button" at bounding box center [594, 281] width 8 height 8
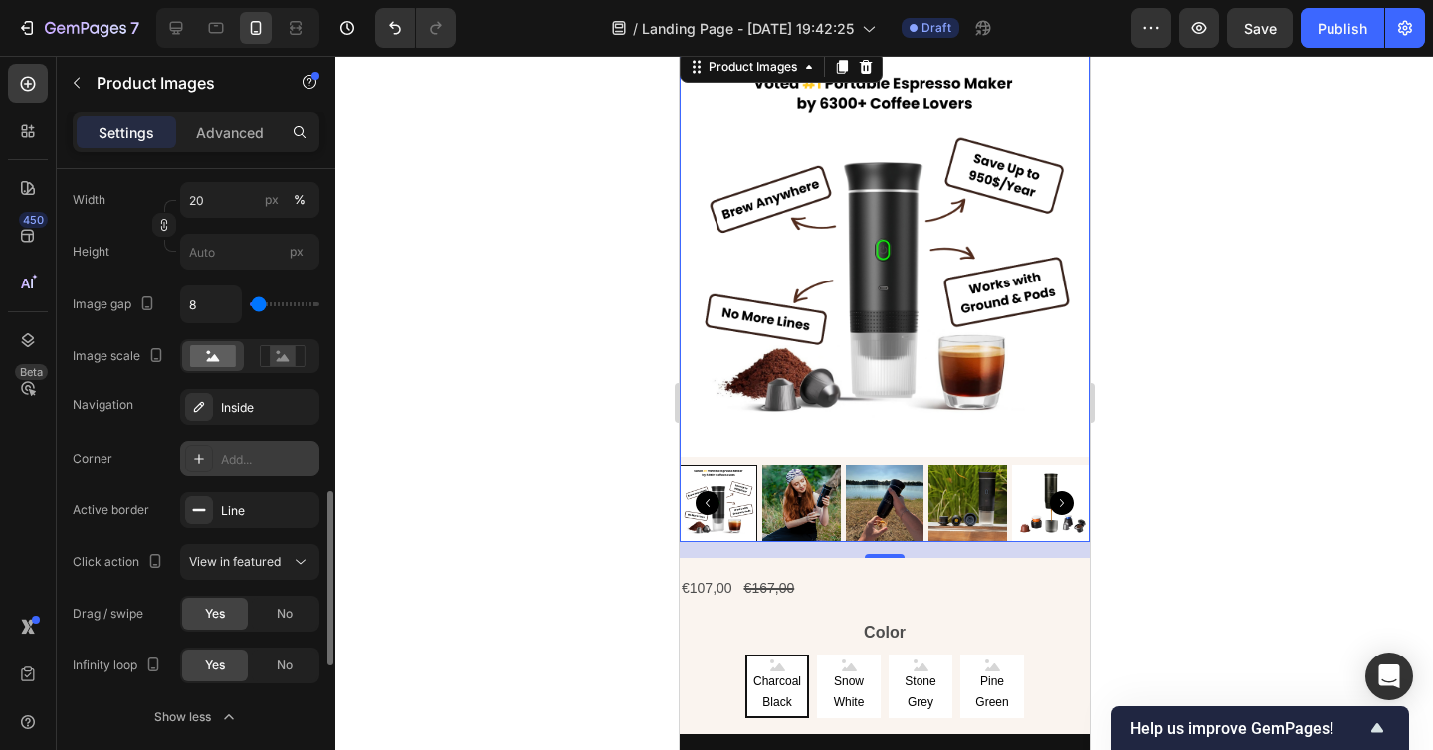
scroll to position [1158, 0]
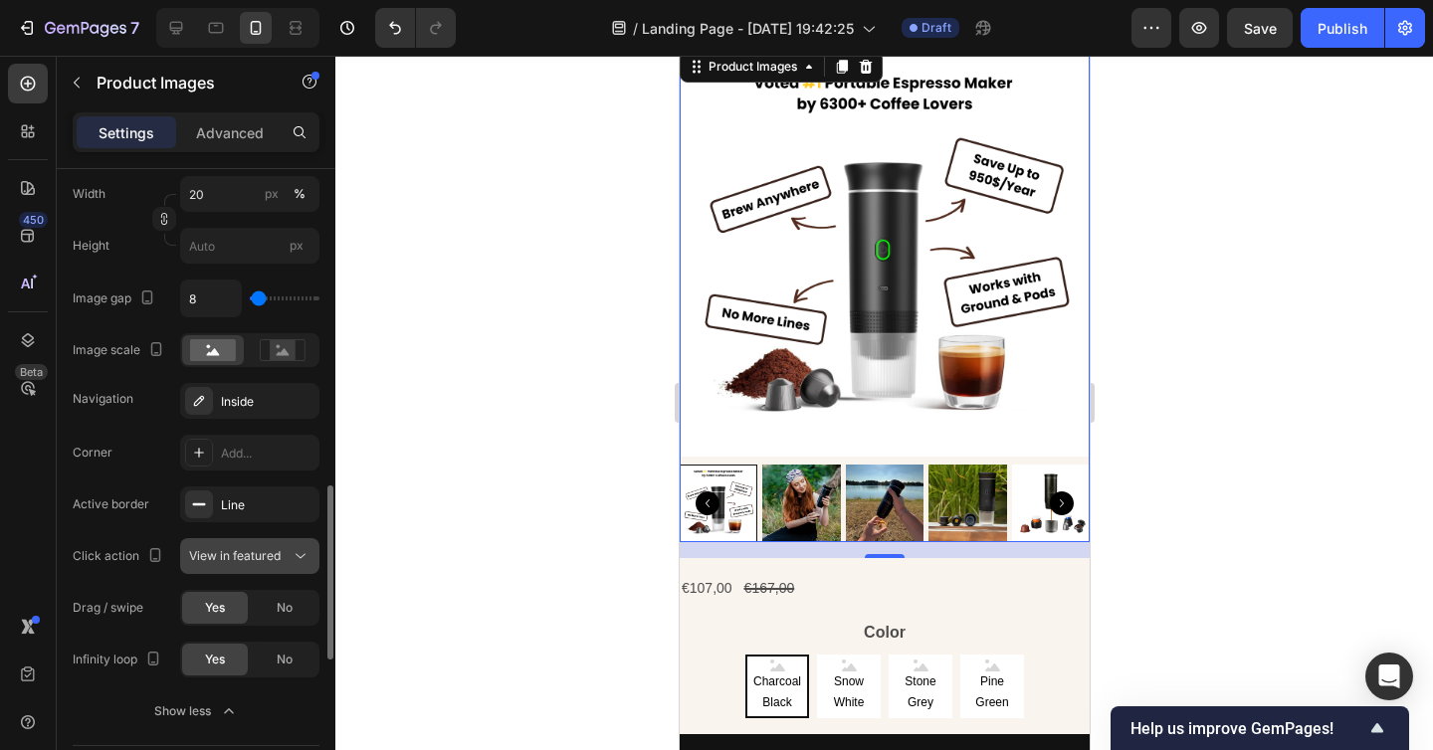
click at [243, 553] on span "View in featured" at bounding box center [235, 555] width 92 height 15
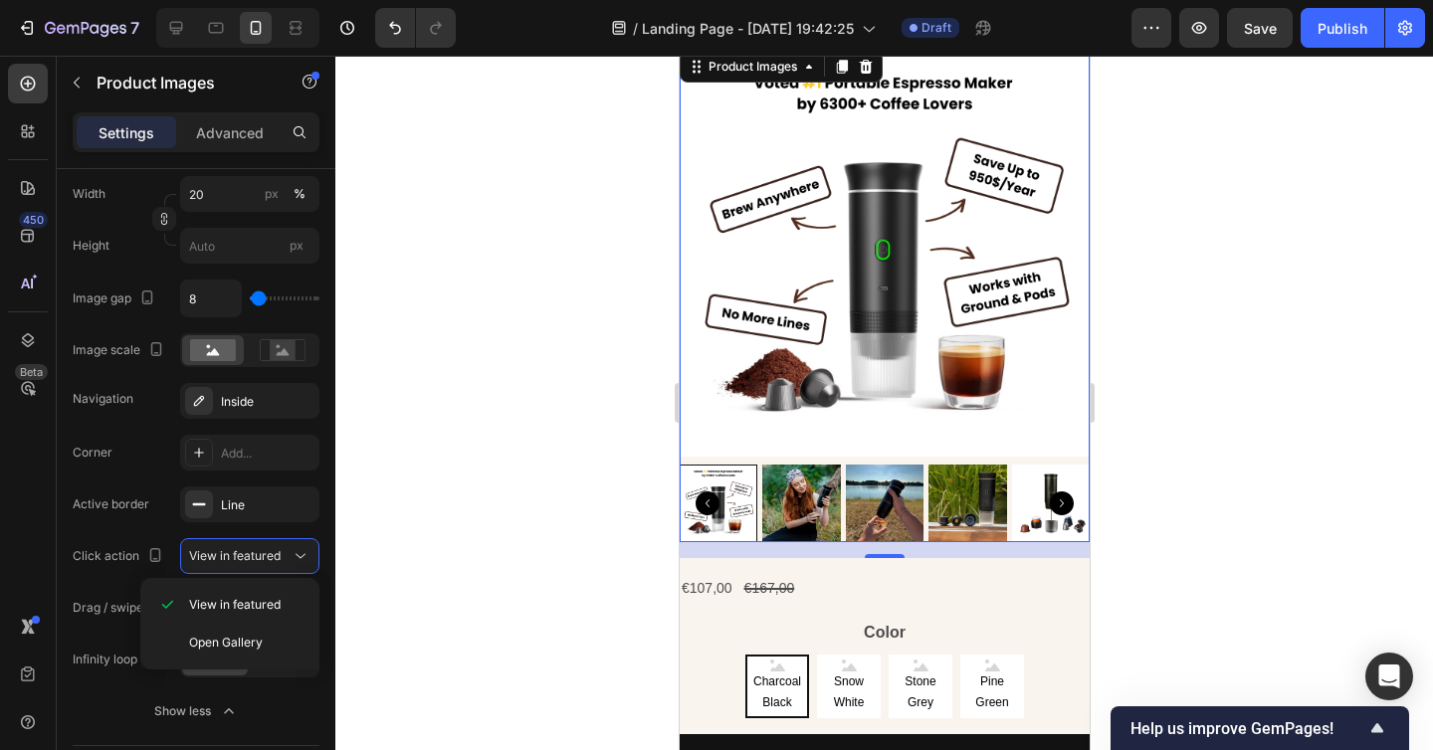
click at [367, 565] on div at bounding box center [883, 403] width 1097 height 694
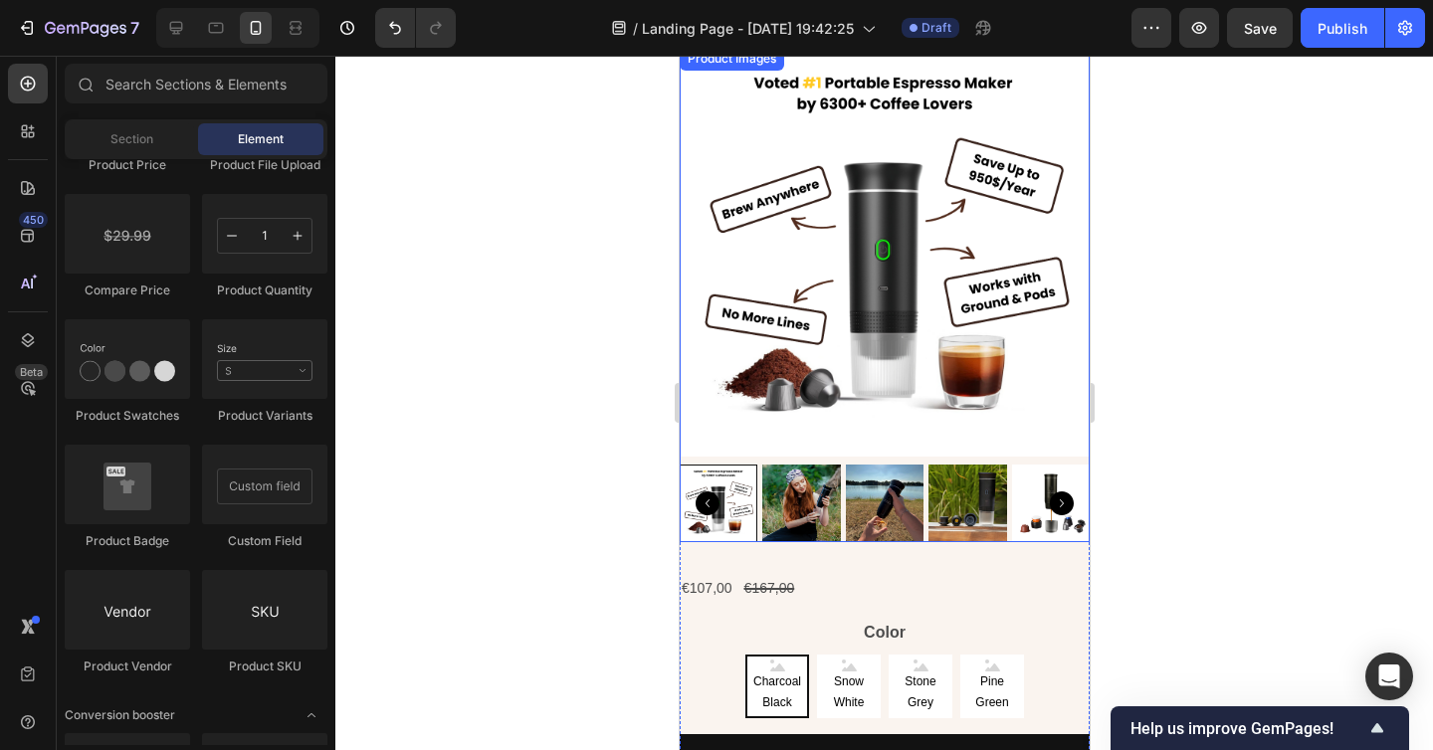
click at [720, 516] on div at bounding box center [717, 504] width 78 height 78
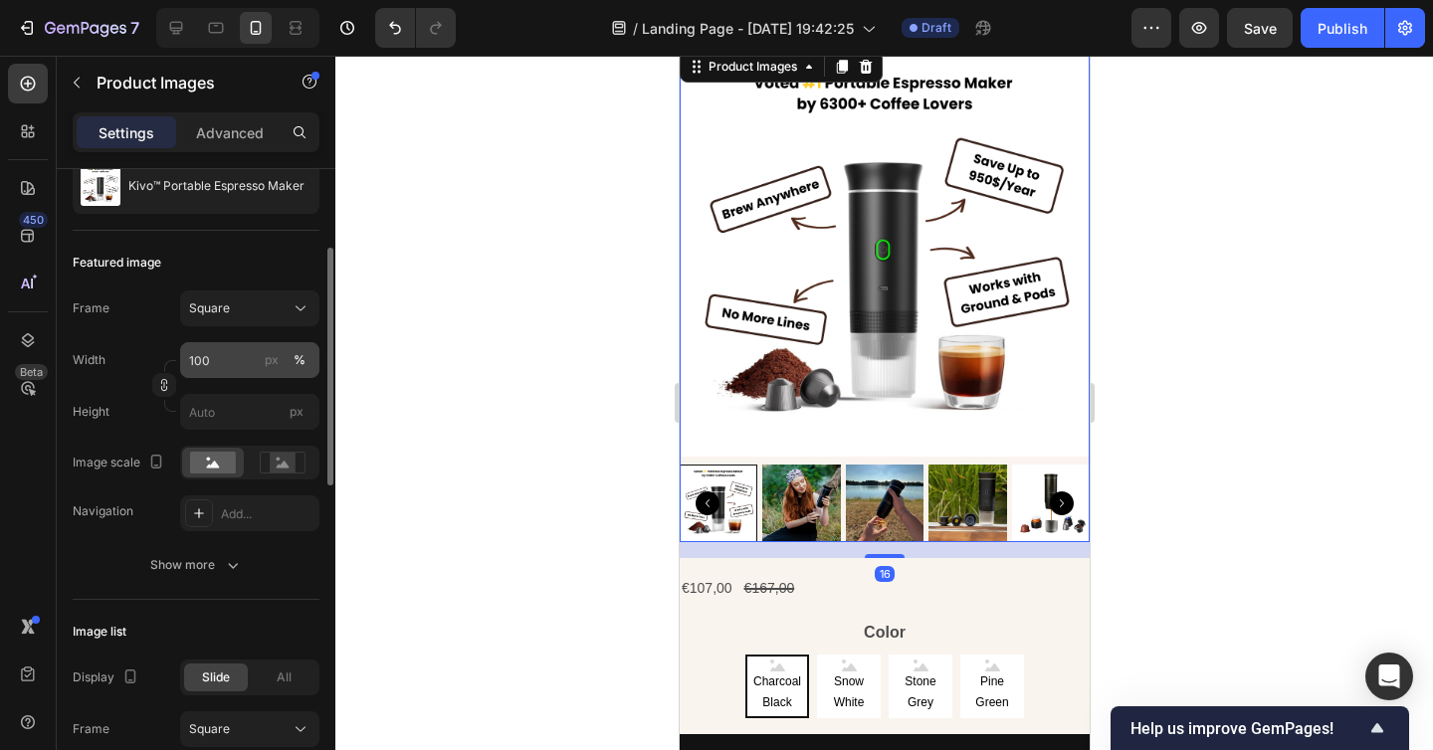
scroll to position [265, 0]
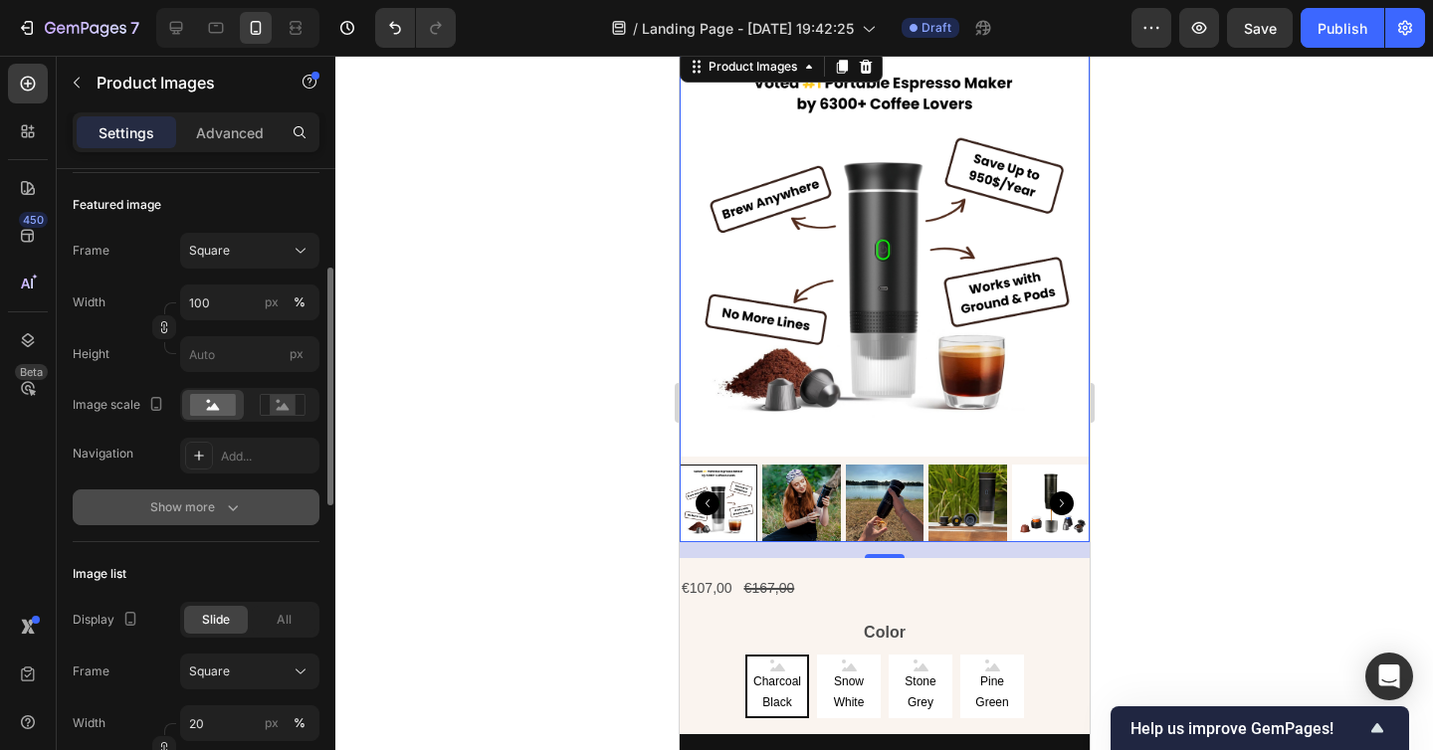
click at [213, 499] on div "Show more" at bounding box center [196, 507] width 93 height 20
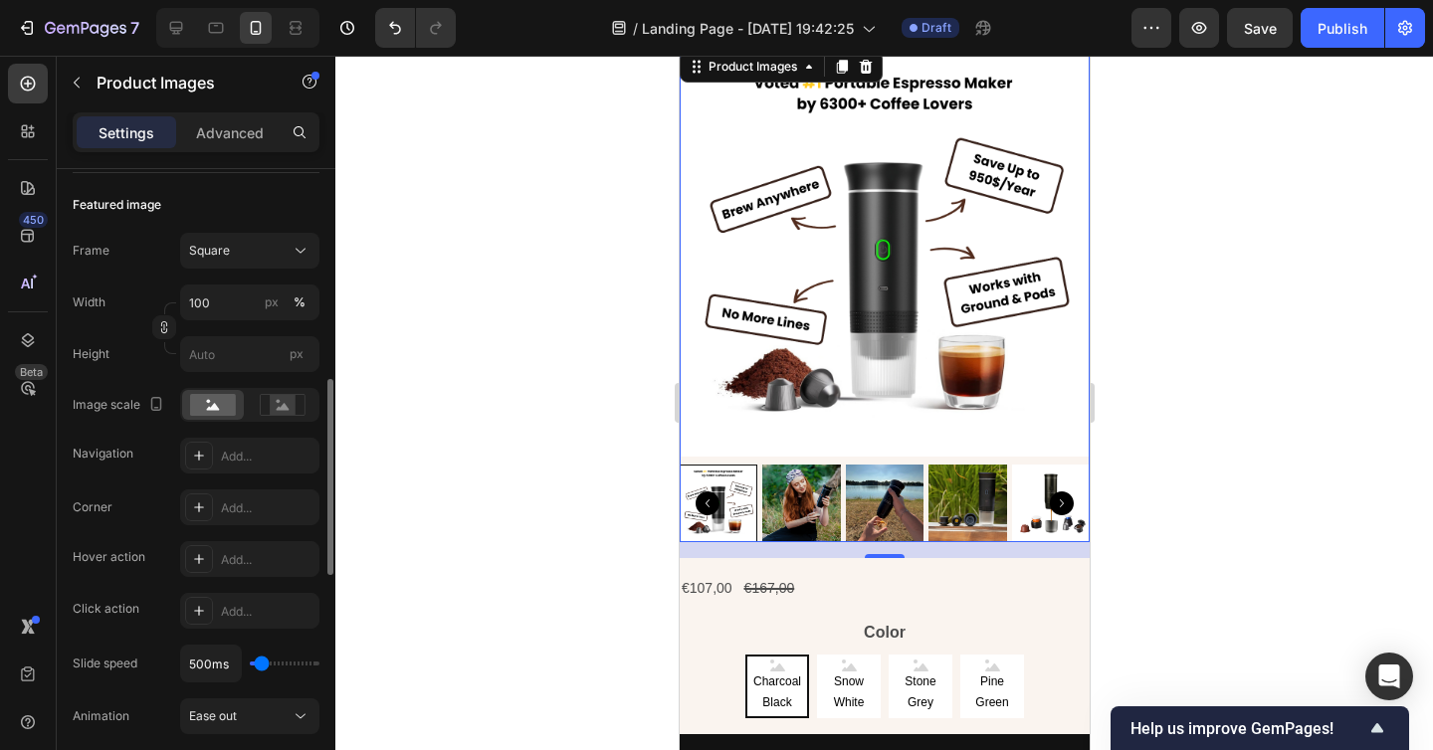
scroll to position [409, 0]
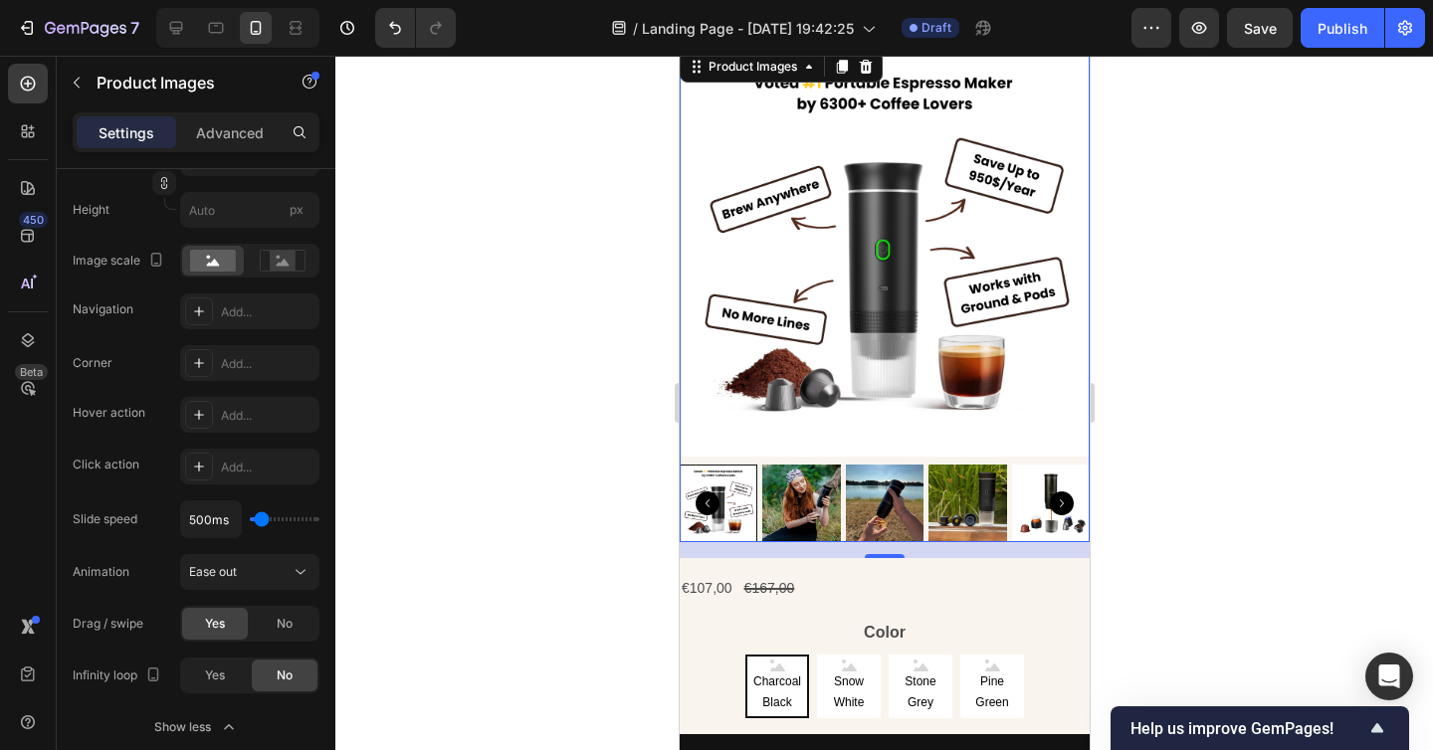
click at [782, 488] on img at bounding box center [800, 504] width 78 height 78
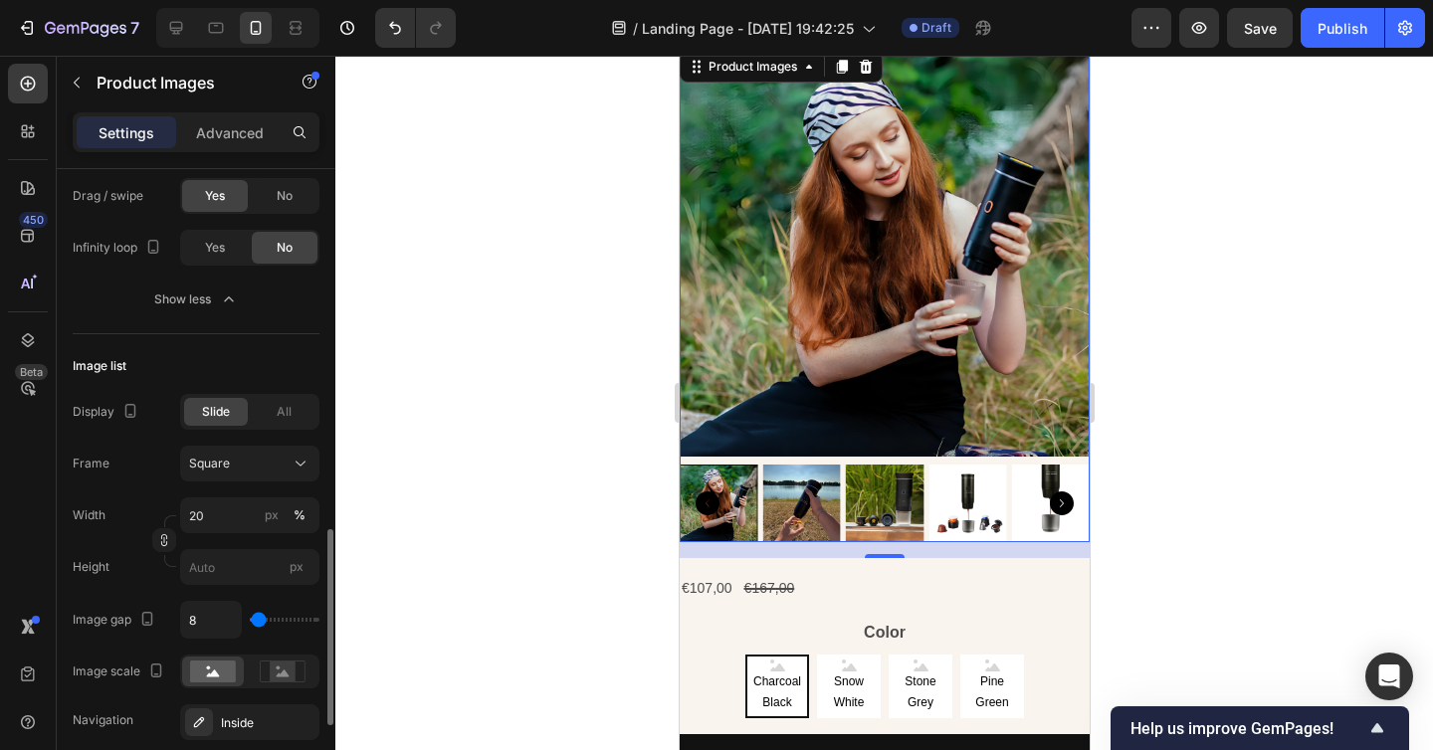
scroll to position [977, 0]
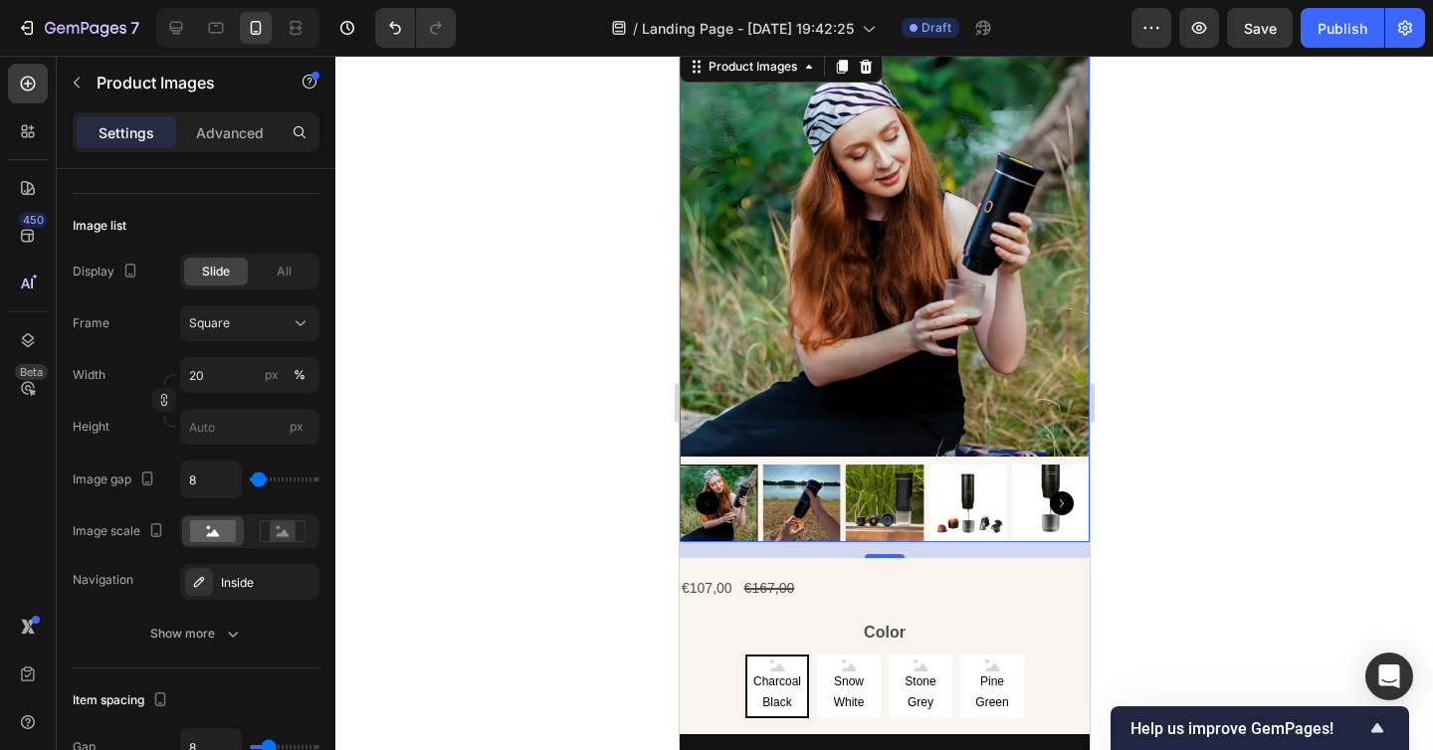
click at [837, 358] on img at bounding box center [883, 252] width 410 height 410
click at [803, 490] on img at bounding box center [800, 504] width 78 height 78
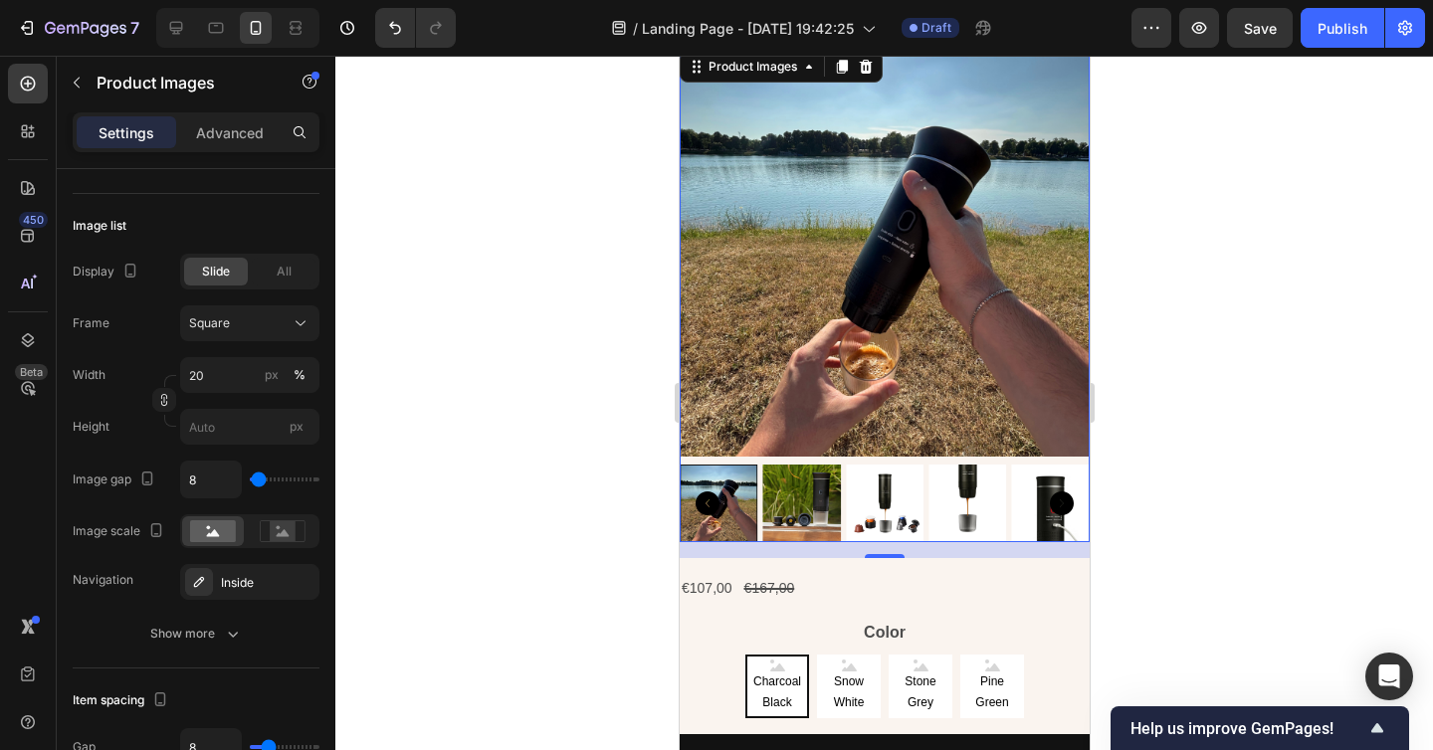
click at [803, 490] on img at bounding box center [800, 504] width 78 height 78
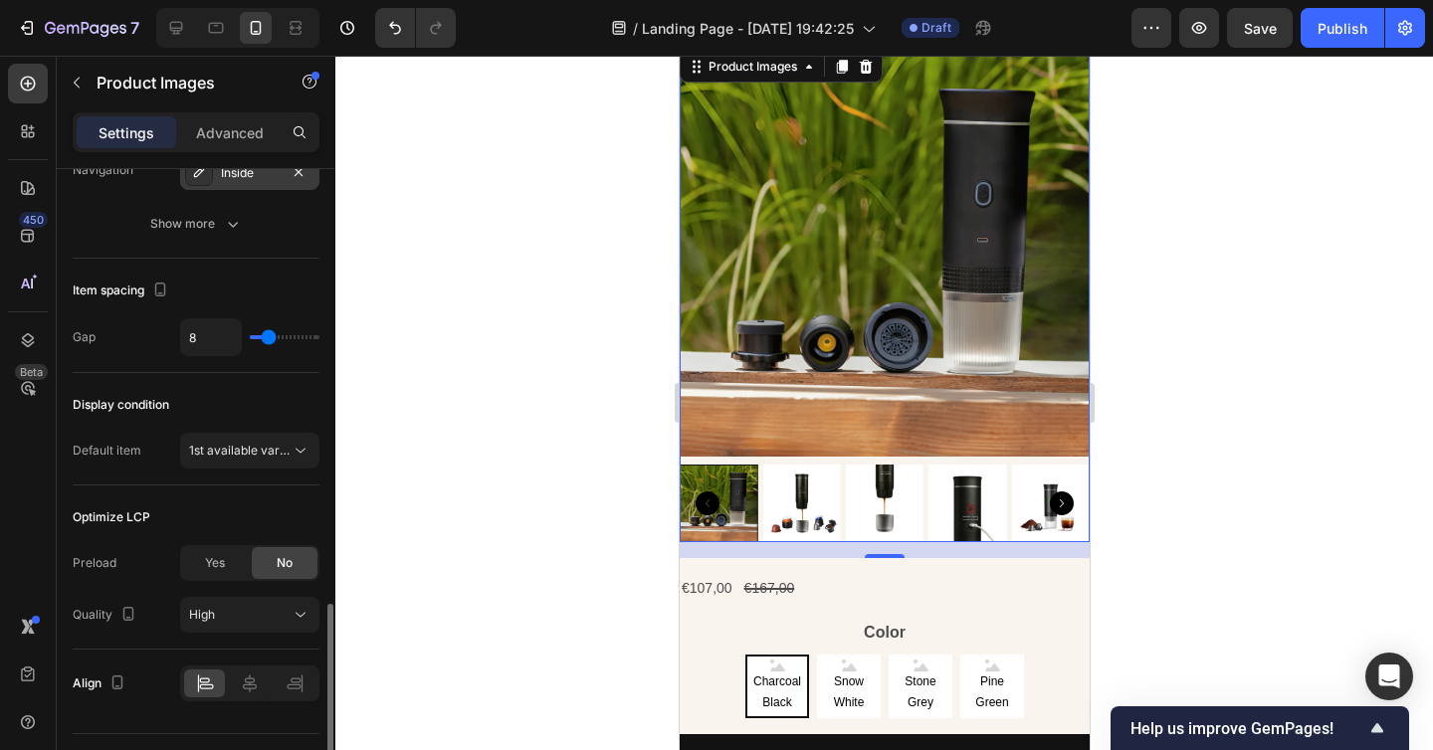
scroll to position [1397, 0]
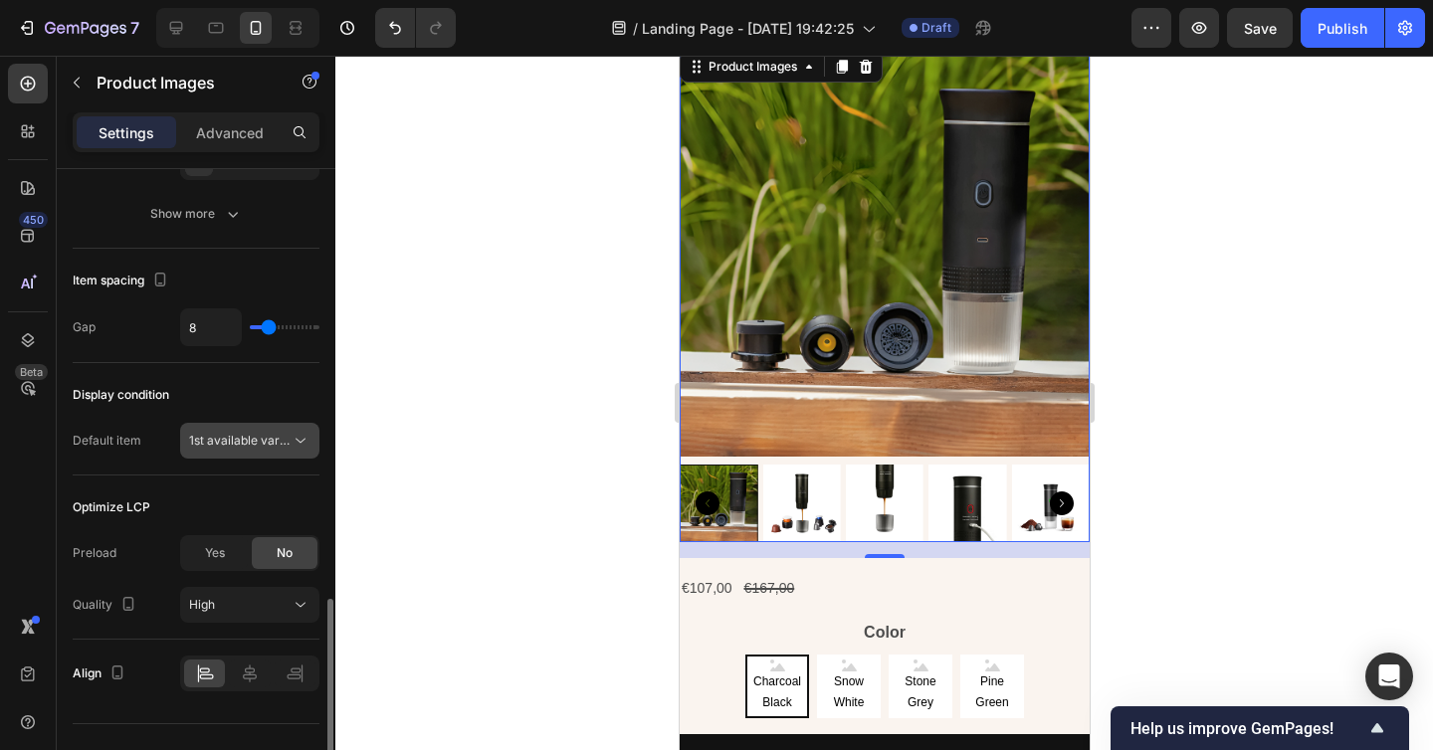
click at [253, 444] on span "1st available variant" at bounding box center [244, 440] width 111 height 15
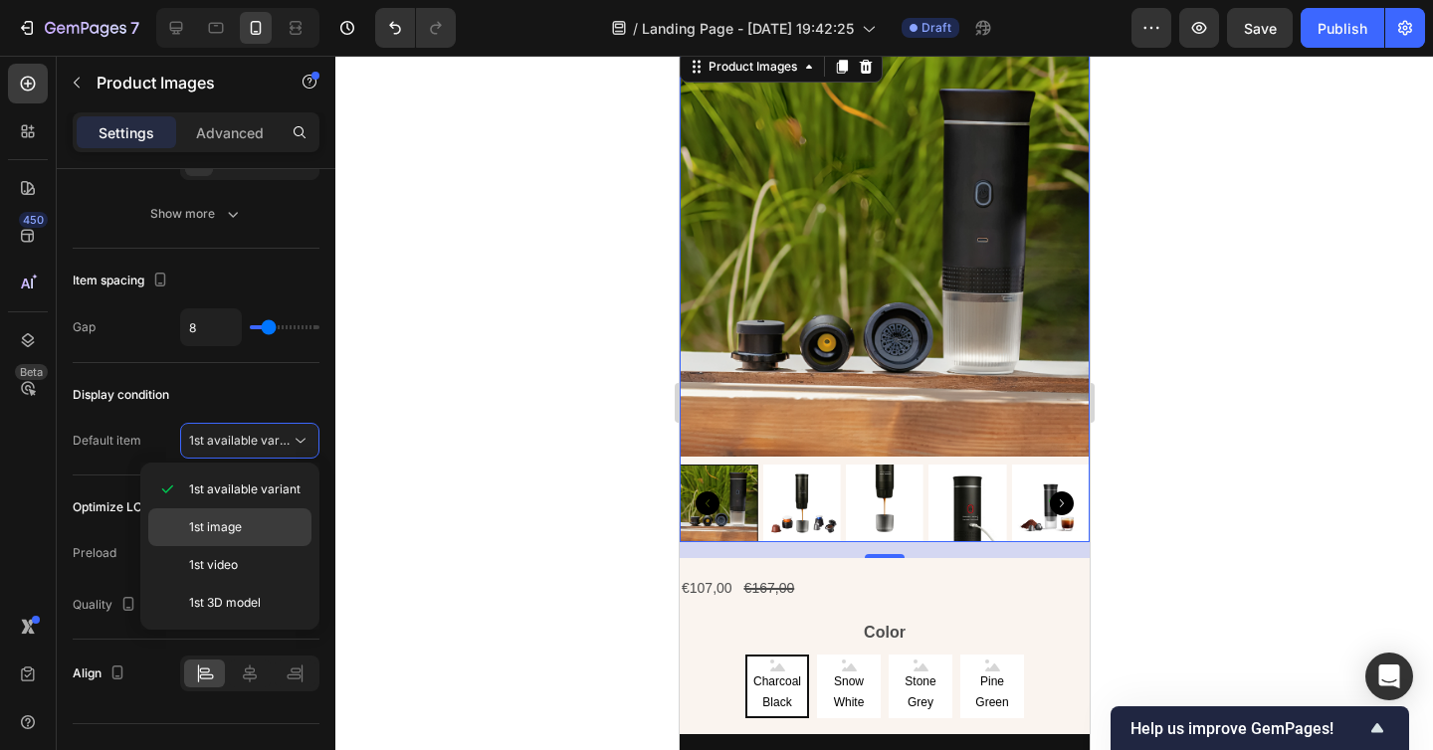
click at [249, 525] on p "1st image" at bounding box center [245, 527] width 113 height 18
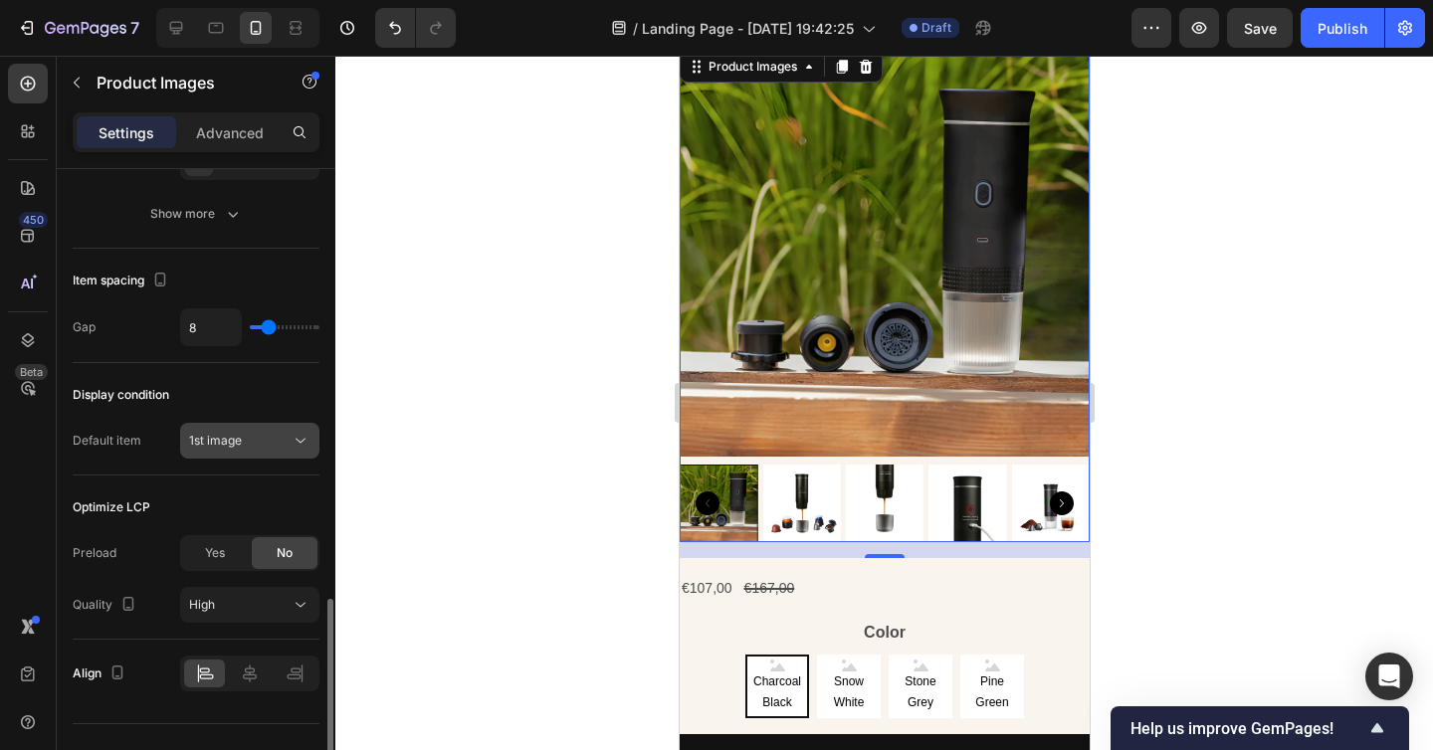
click at [243, 446] on div "1st image" at bounding box center [239, 441] width 101 height 18
click at [131, 461] on div "Display condition Default item 1st image" at bounding box center [196, 419] width 247 height 112
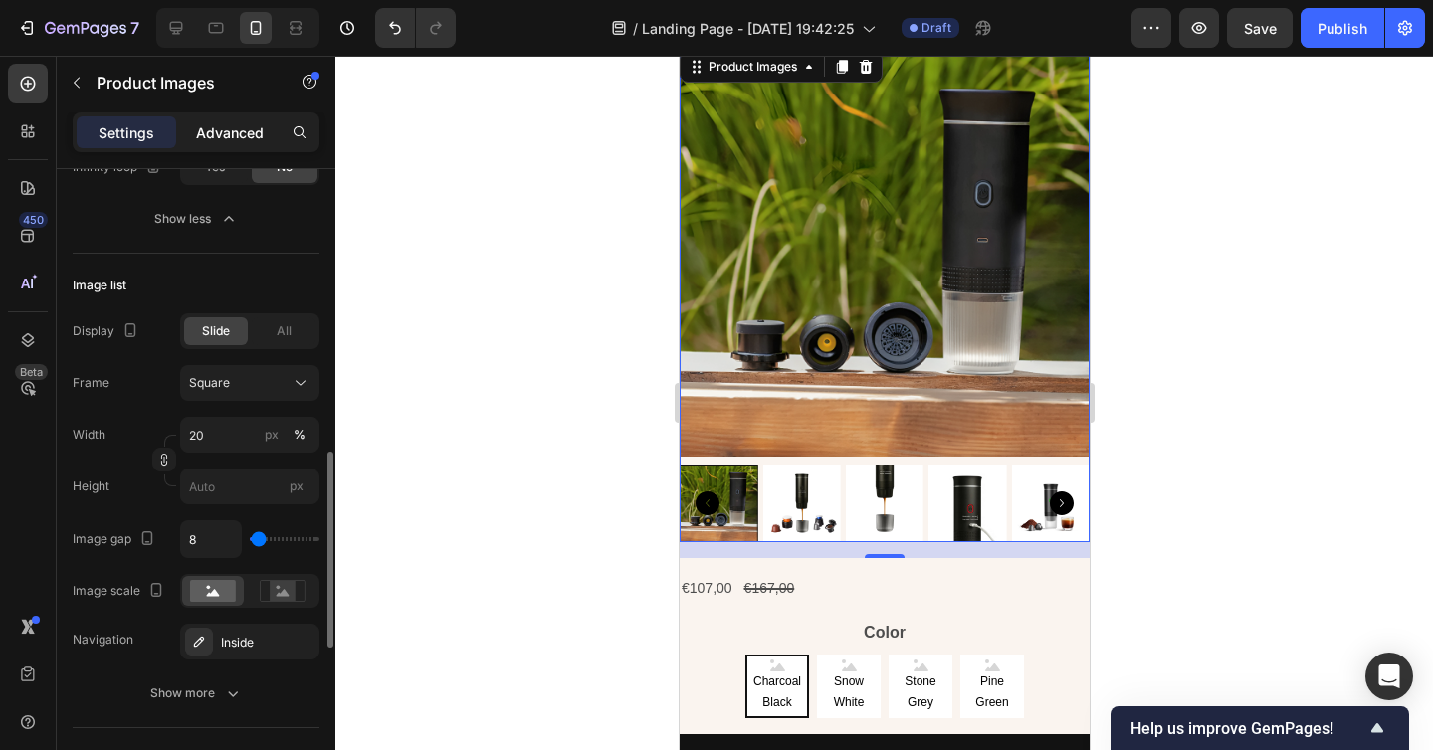
click at [231, 127] on p "Advanced" at bounding box center [230, 132] width 68 height 21
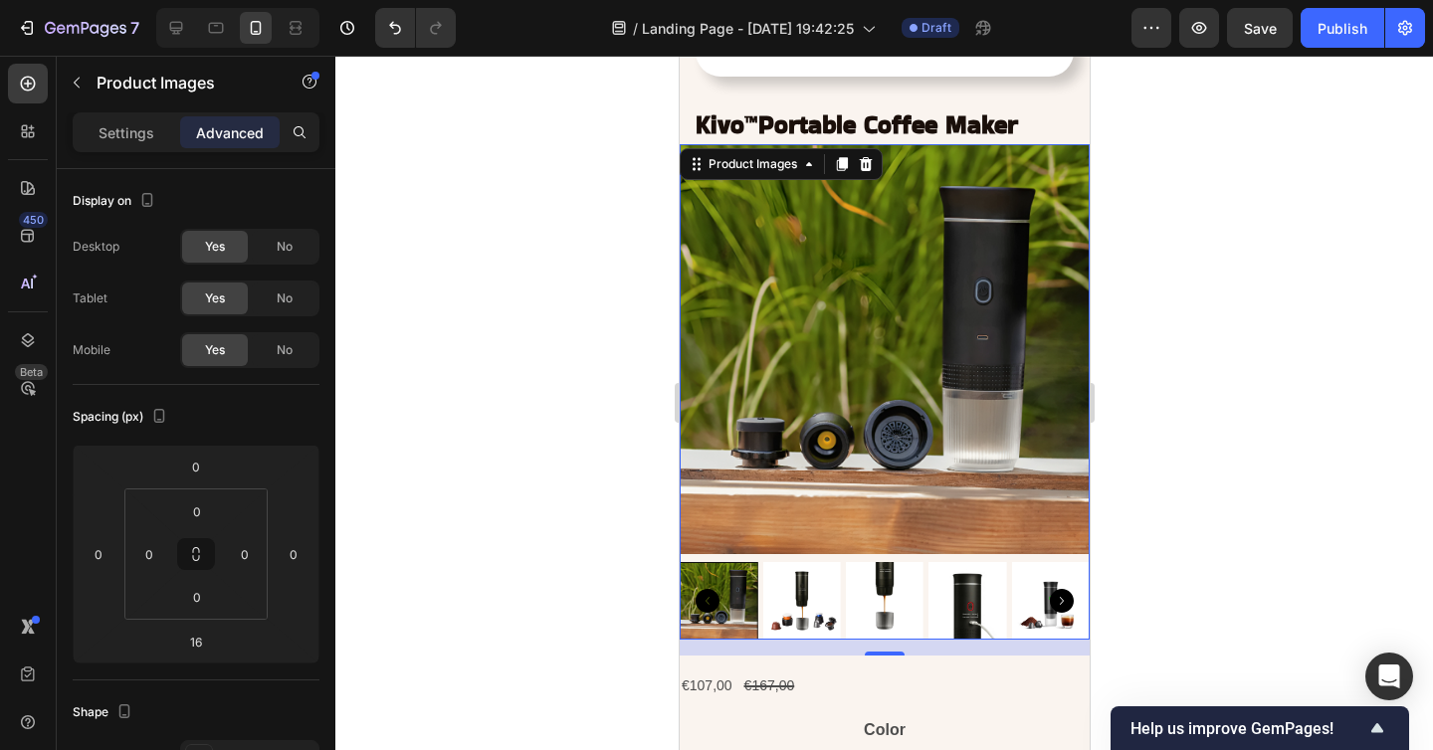
scroll to position [8044, 0]
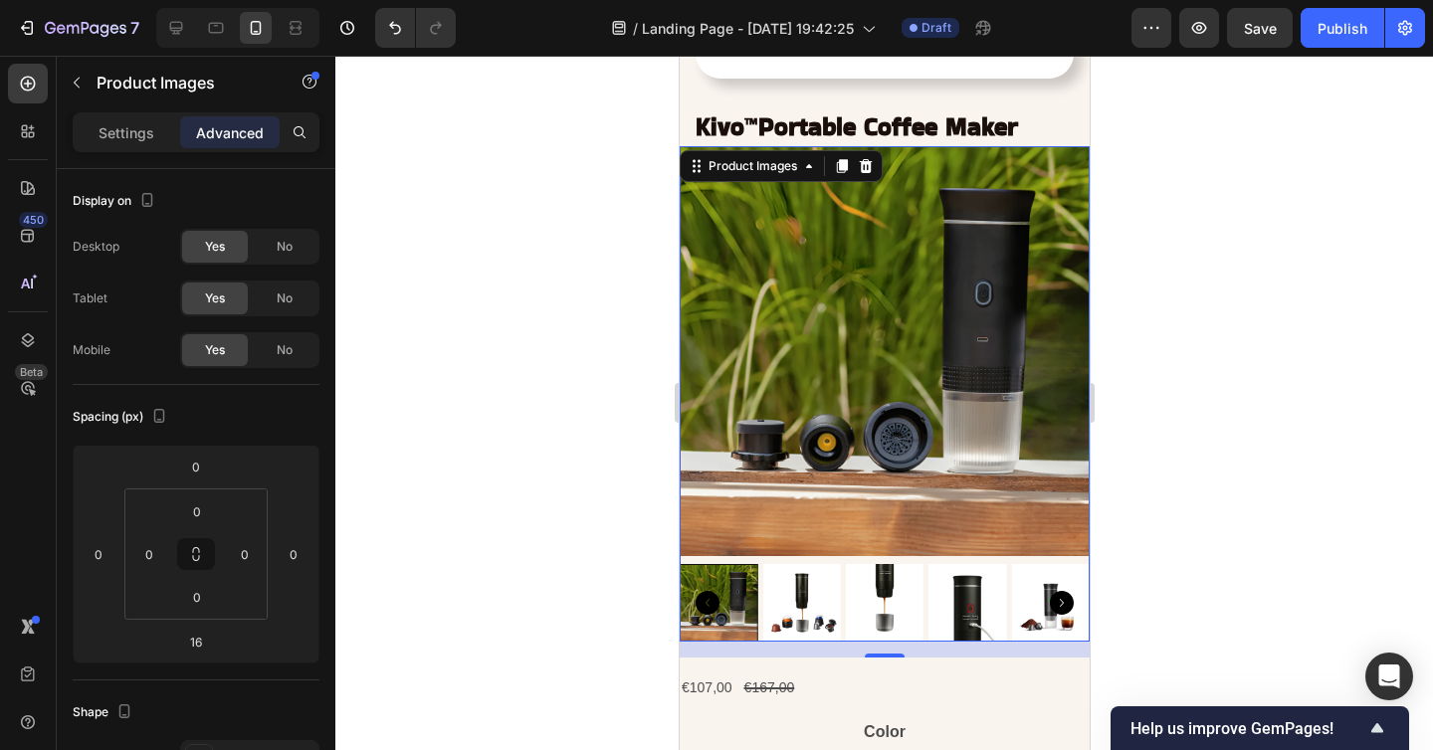
click at [1281, 474] on div at bounding box center [883, 403] width 1097 height 694
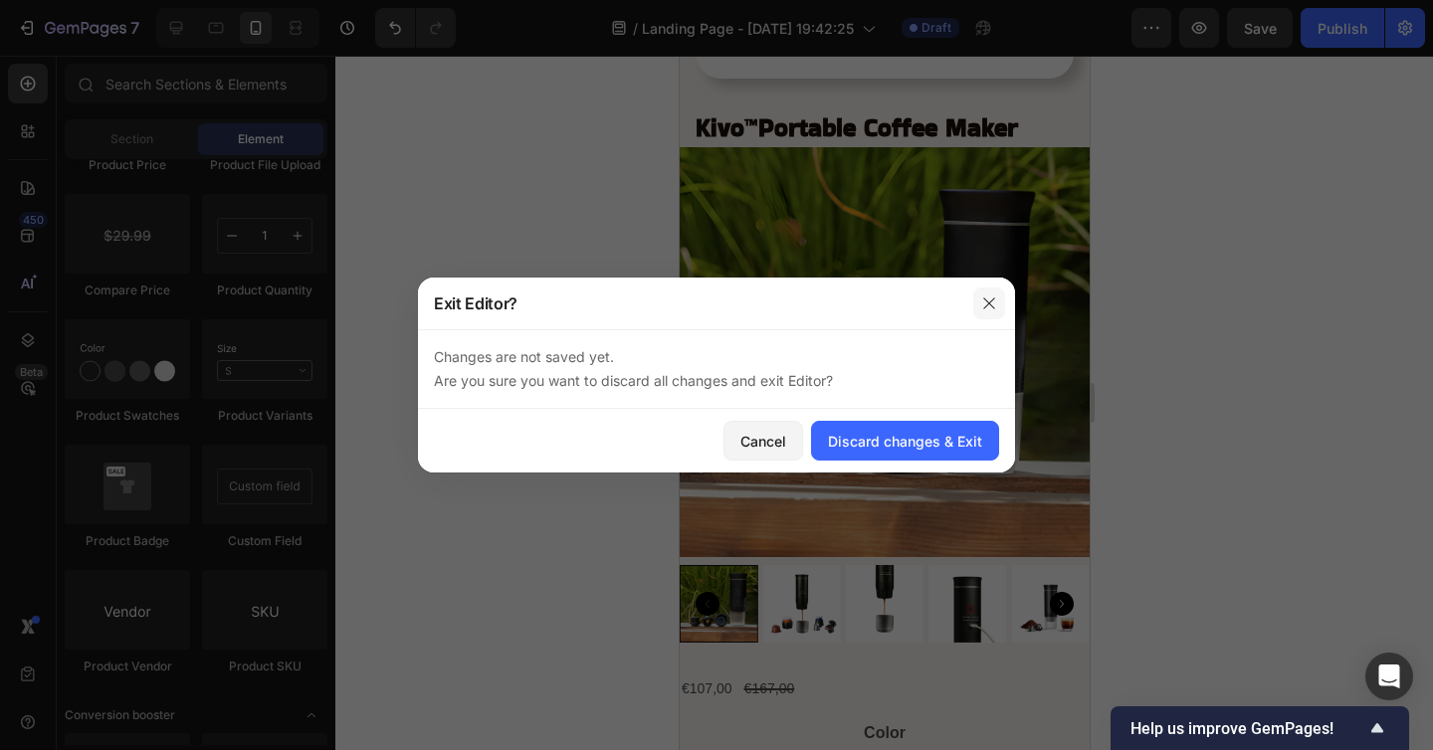
click at [992, 293] on button "button" at bounding box center [989, 303] width 32 height 32
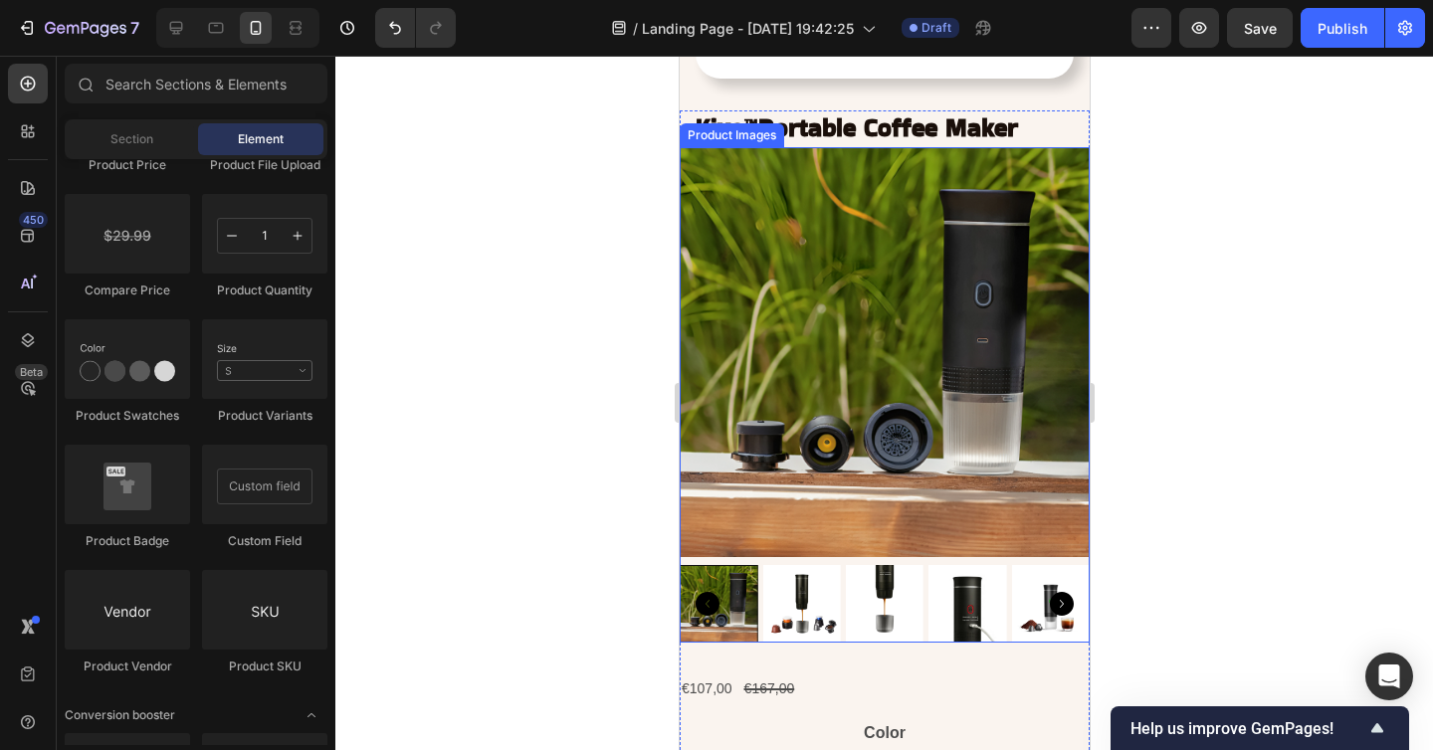
click at [1054, 601] on icon "Carousel Next Arrow" at bounding box center [1061, 604] width 24 height 24
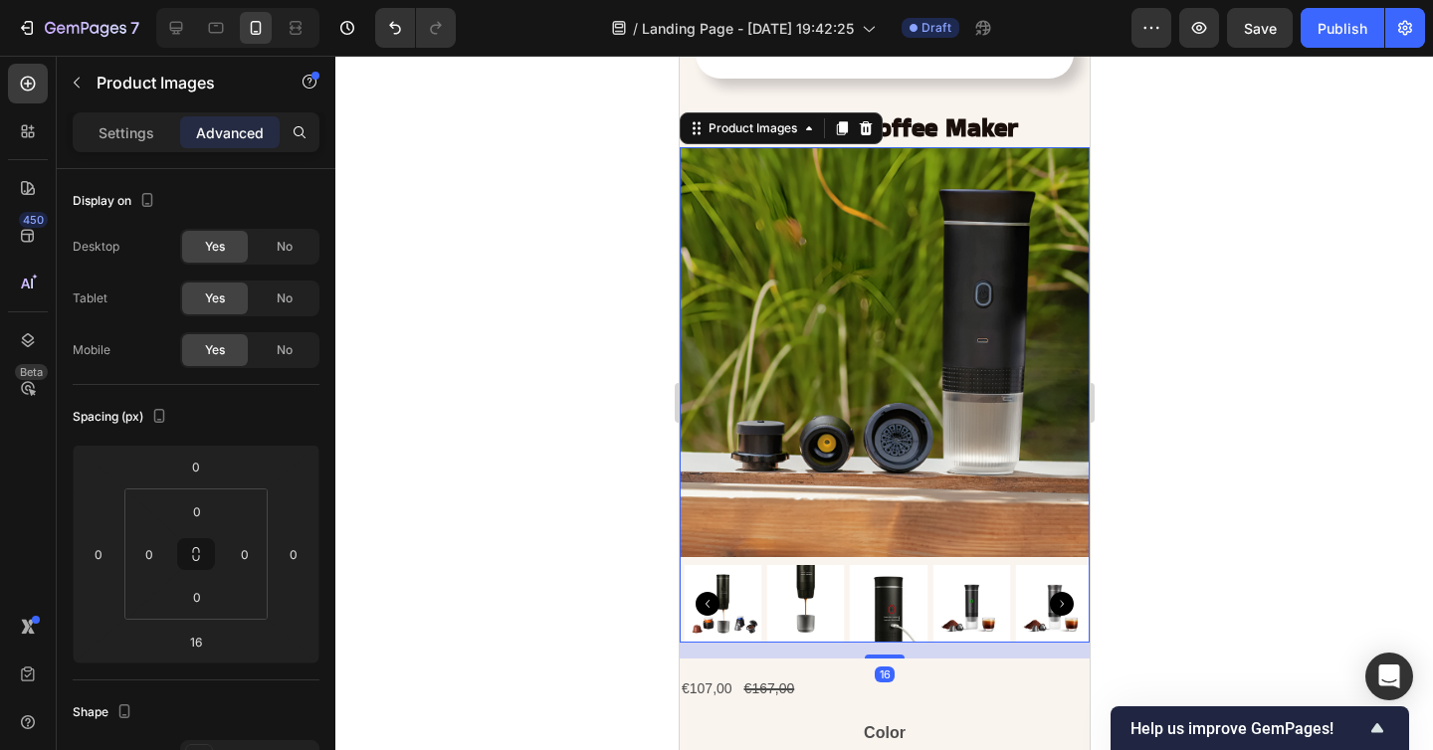
click at [1054, 601] on icon "Carousel Next Arrow" at bounding box center [1061, 604] width 24 height 24
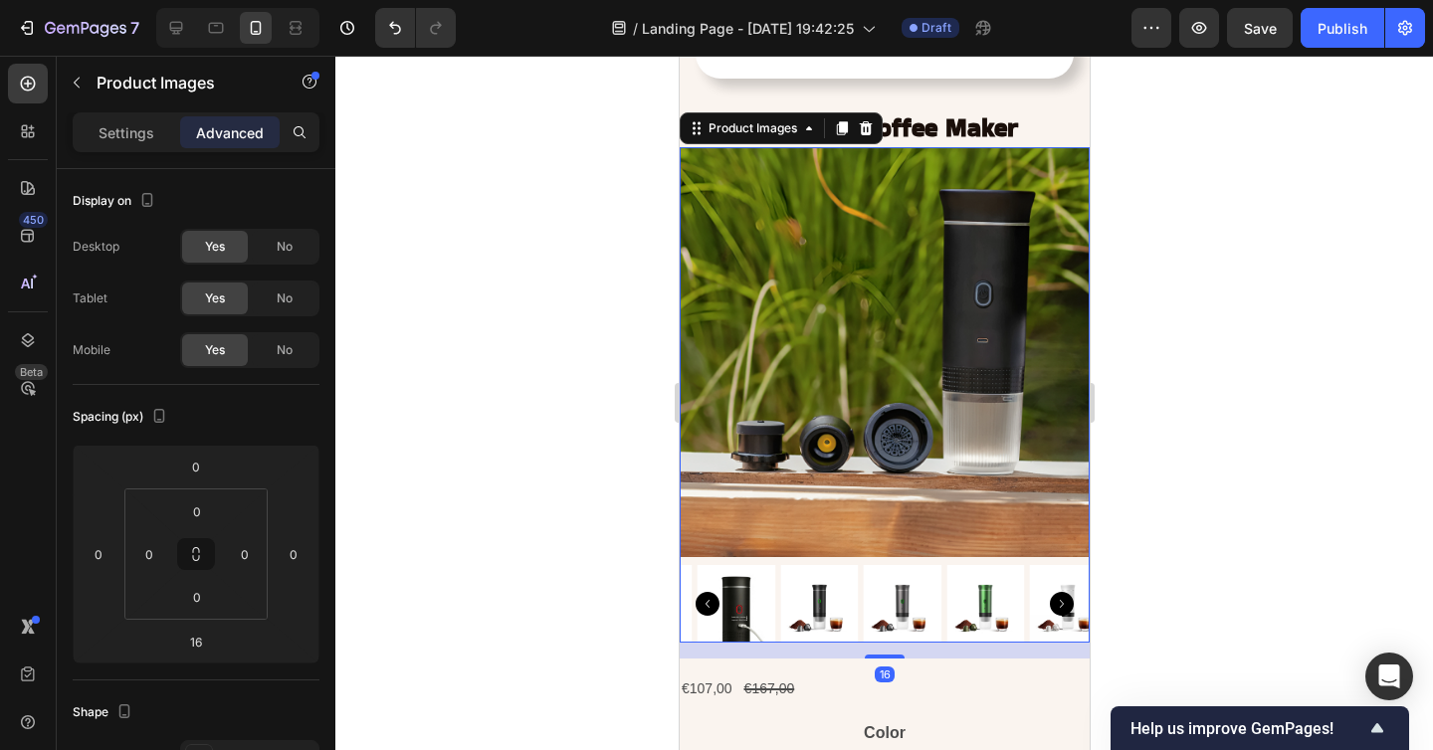
click at [1054, 601] on icon "Carousel Next Arrow" at bounding box center [1061, 604] width 24 height 24
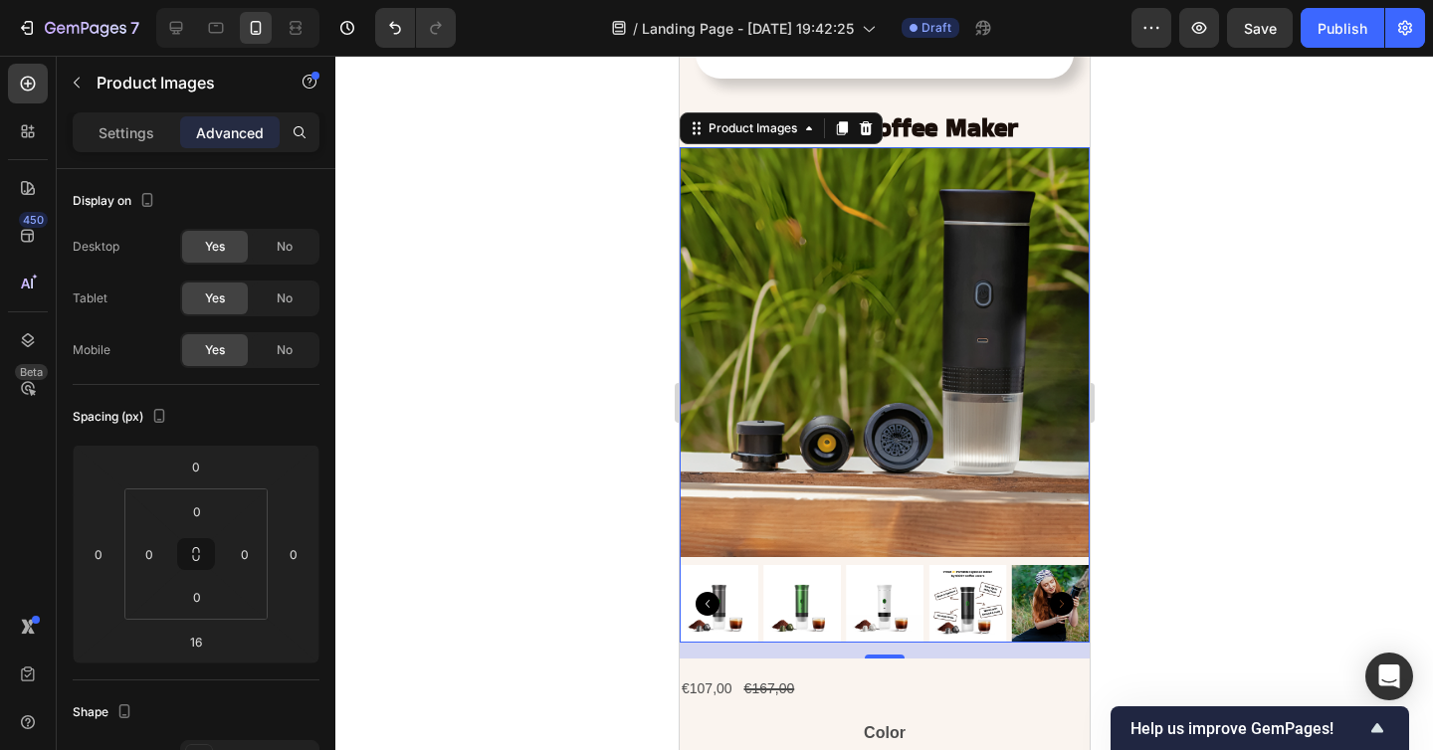
click at [963, 620] on img at bounding box center [967, 604] width 78 height 78
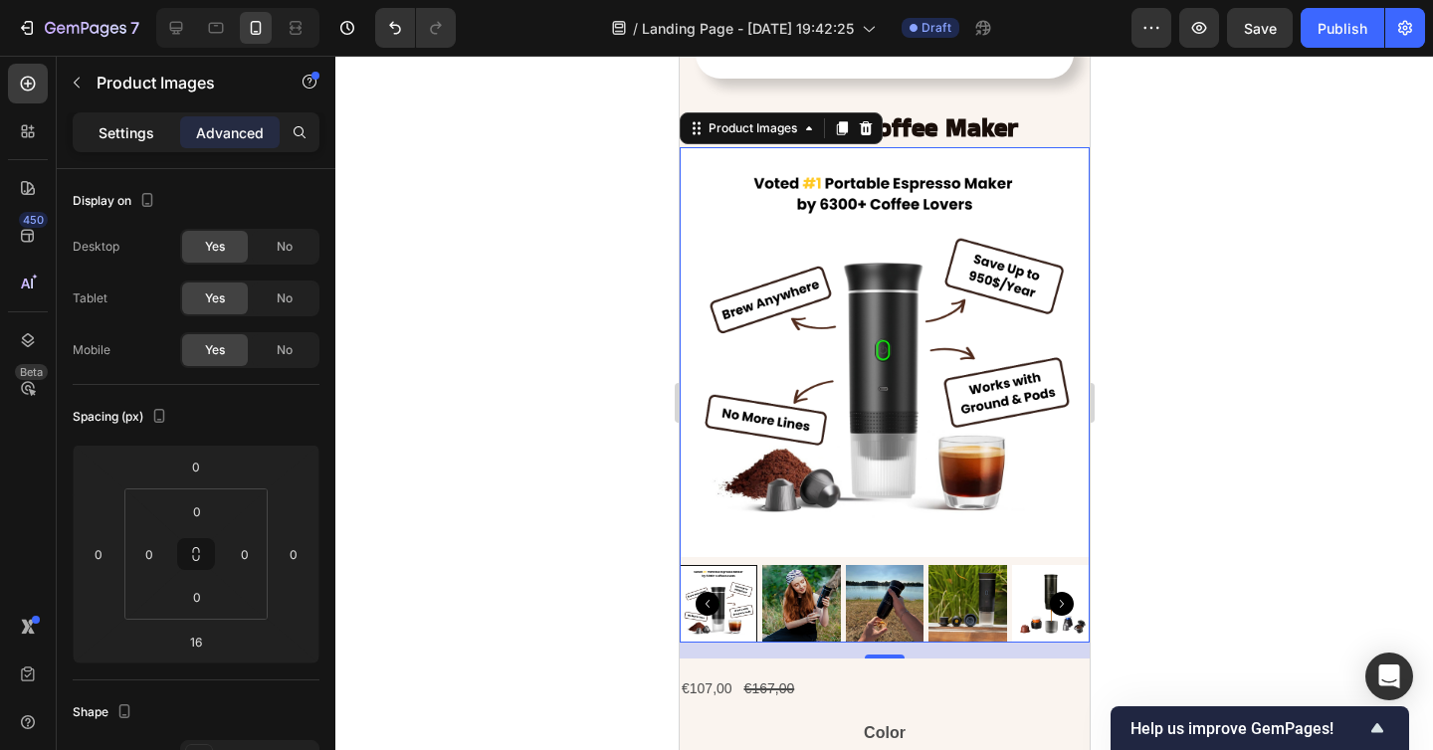
click at [120, 133] on p "Settings" at bounding box center [126, 132] width 56 height 21
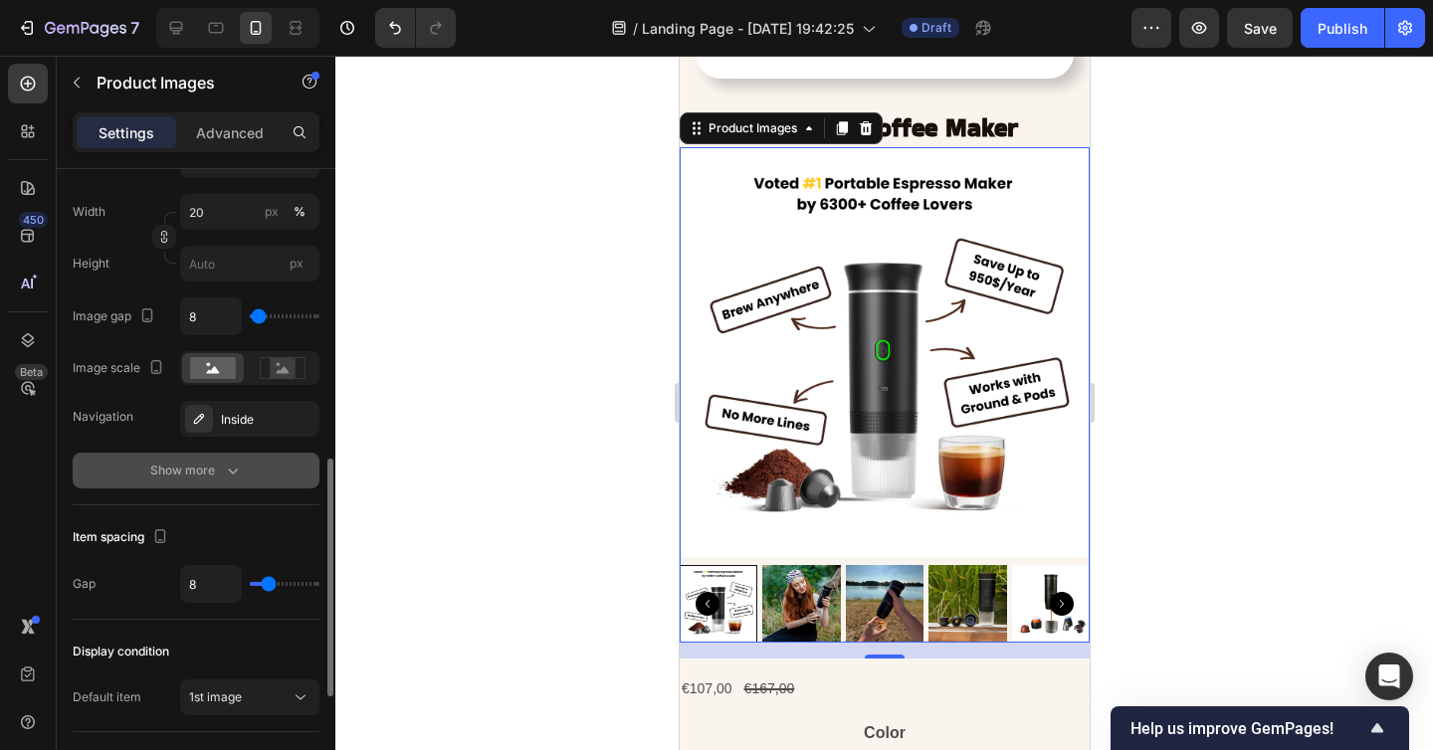
scroll to position [751, 0]
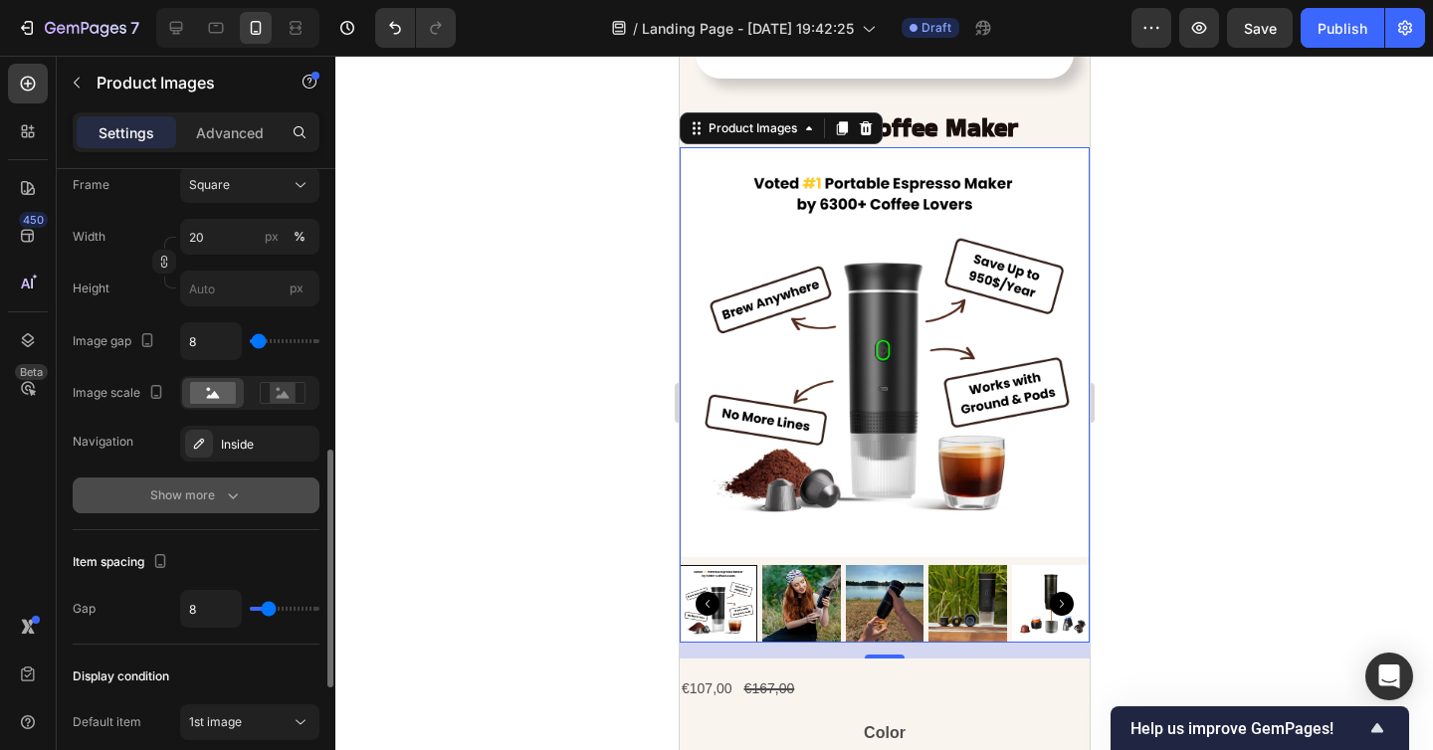
click at [196, 496] on div "Show more" at bounding box center [196, 495] width 93 height 20
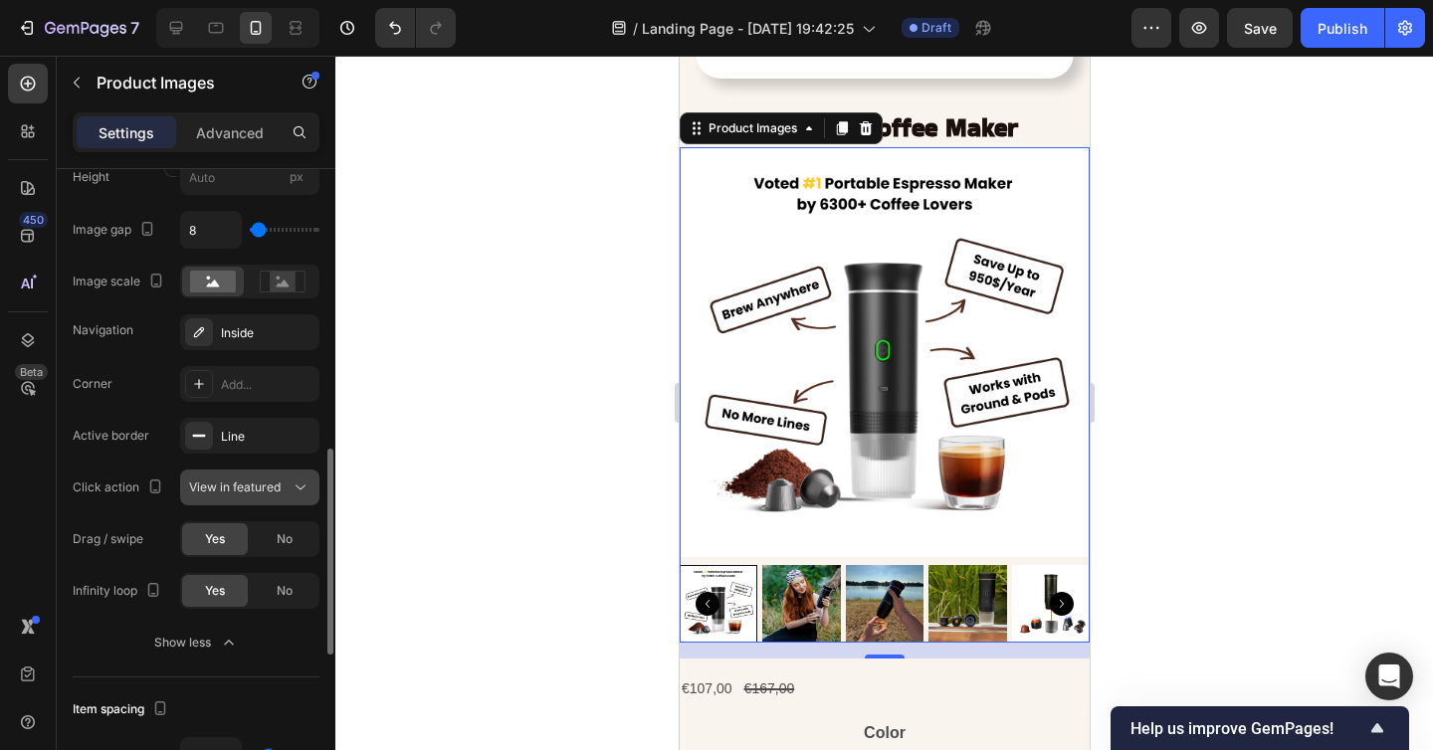
scroll to position [884, 0]
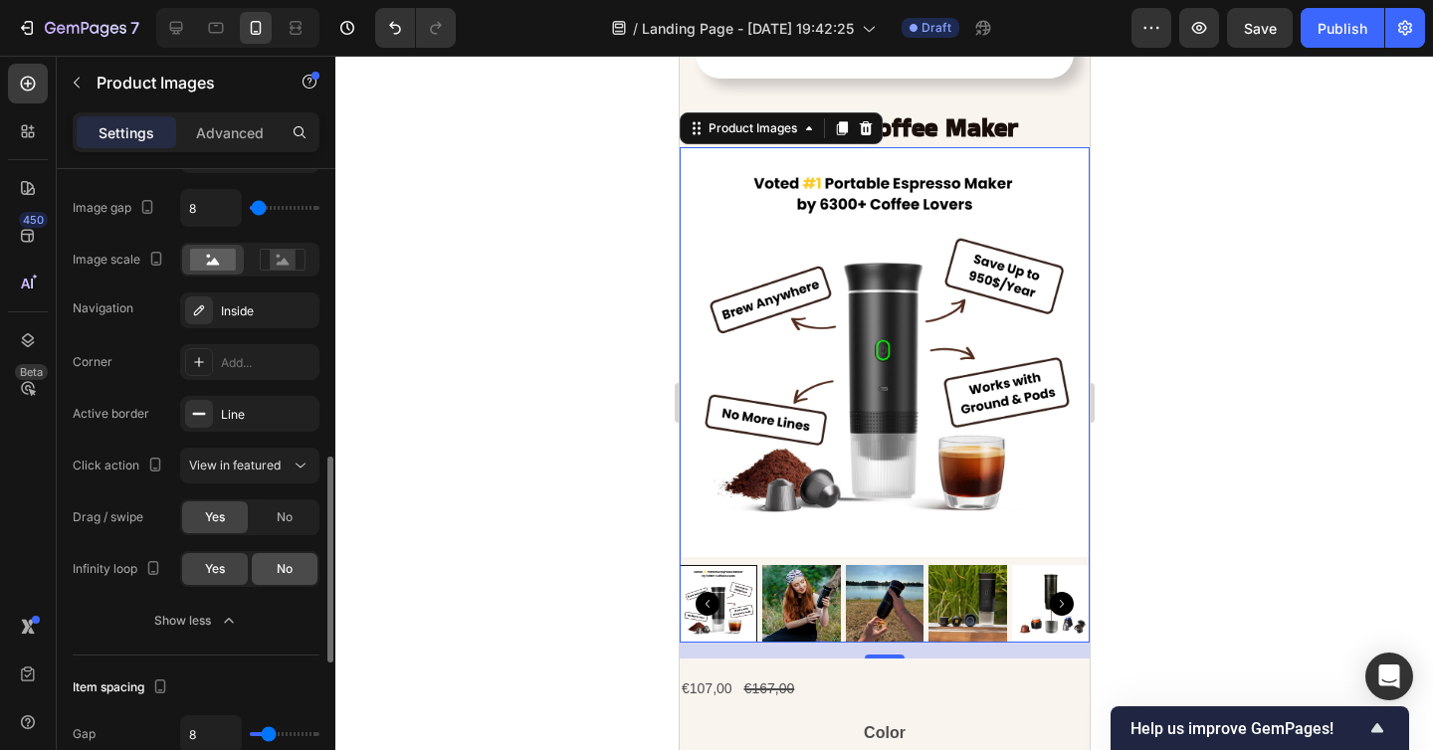
click at [282, 564] on span "No" at bounding box center [285, 569] width 16 height 18
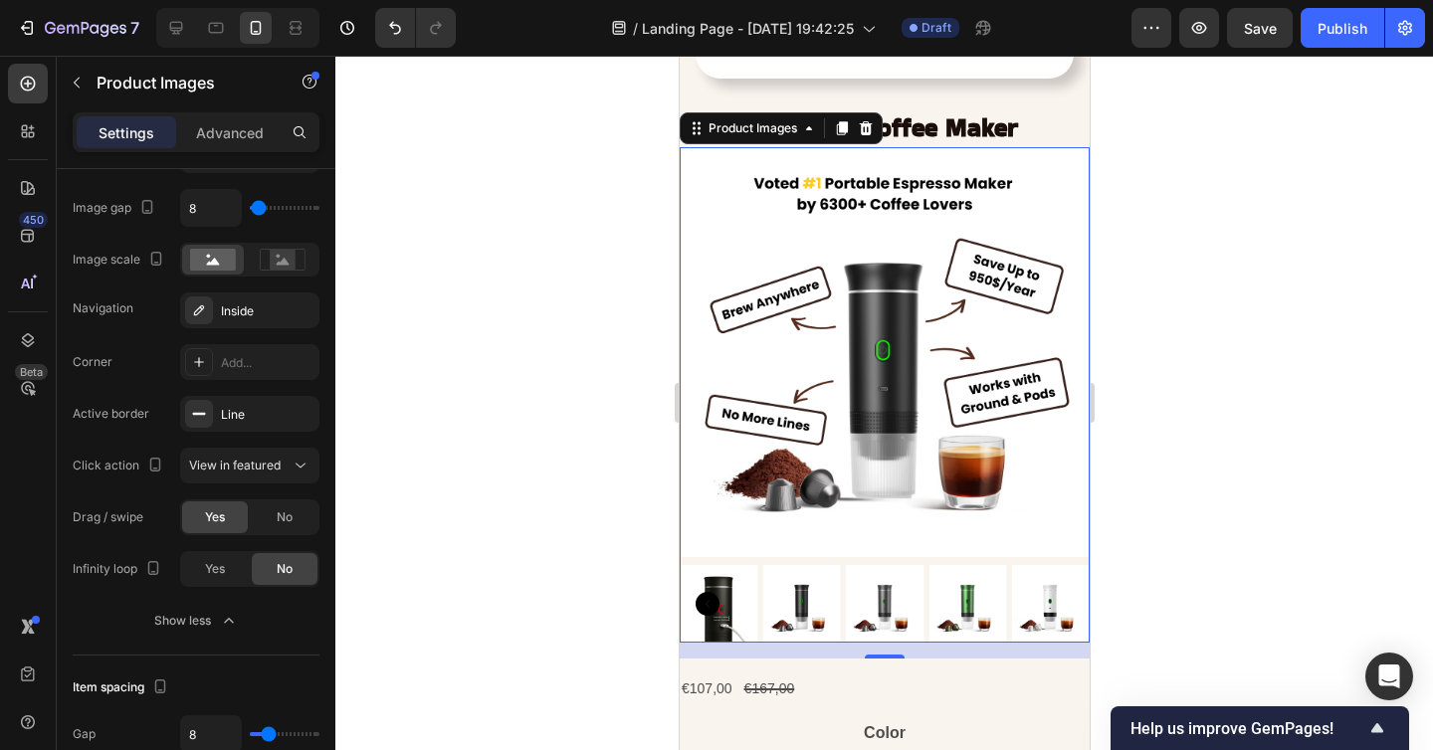
click at [697, 602] on icon "Carousel Back Arrow" at bounding box center [706, 604] width 24 height 24
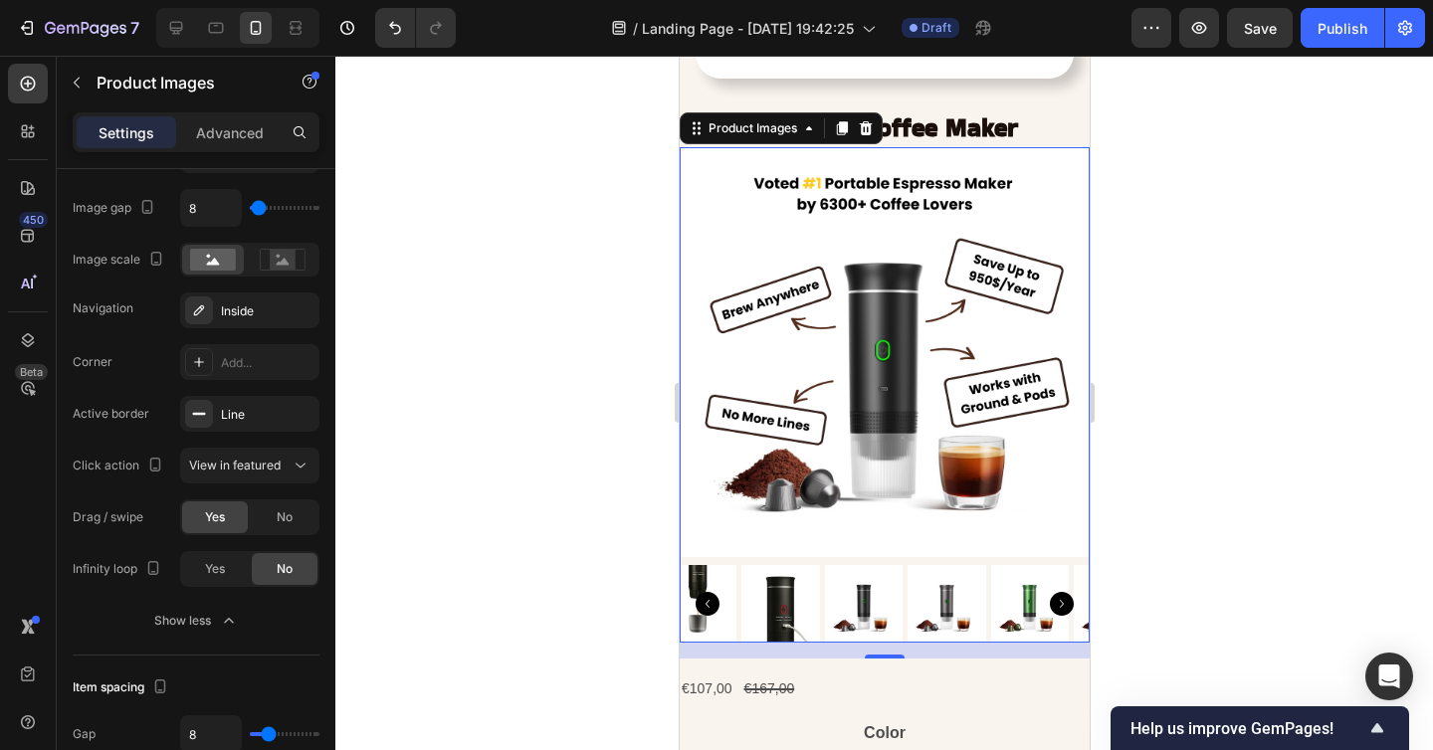
click at [697, 602] on icon "Carousel Back Arrow" at bounding box center [706, 604] width 24 height 24
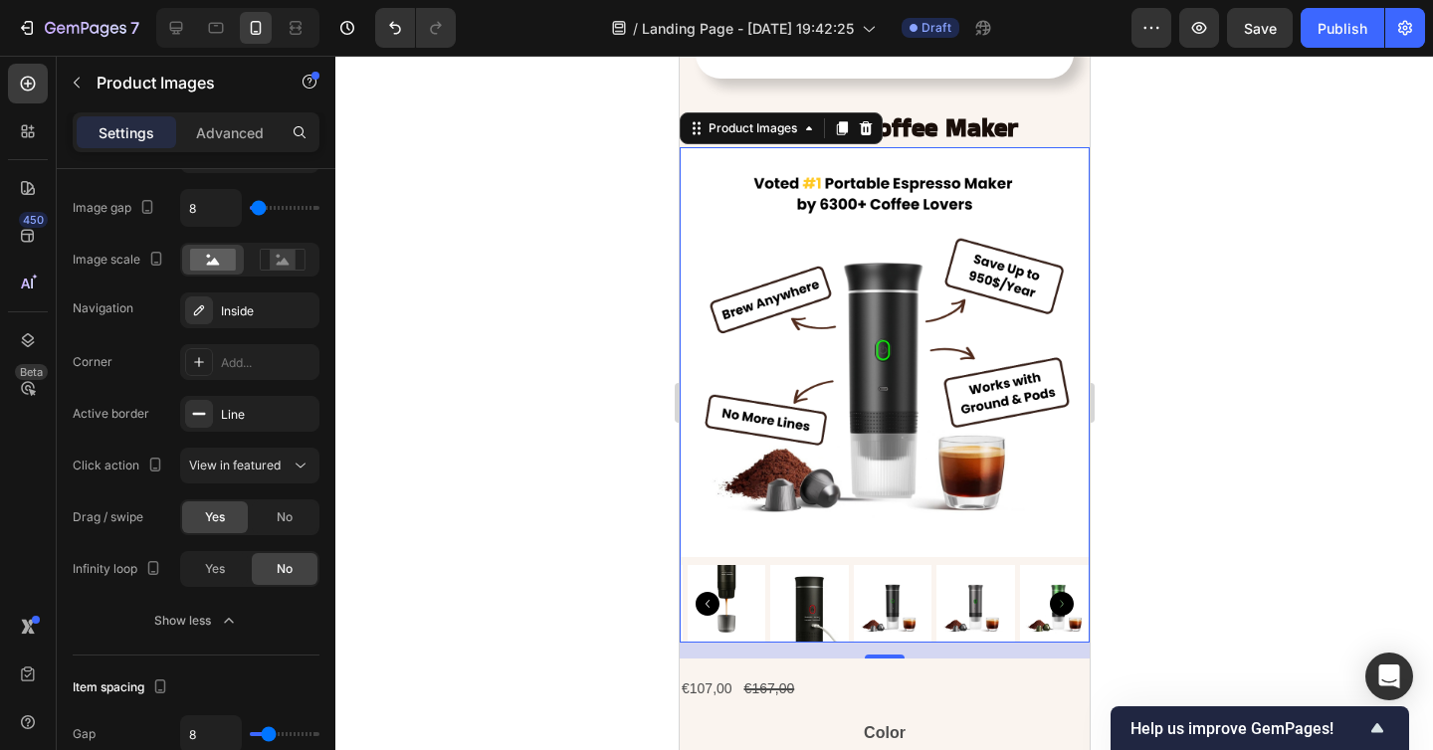
click at [697, 602] on icon "Carousel Back Arrow" at bounding box center [706, 604] width 24 height 24
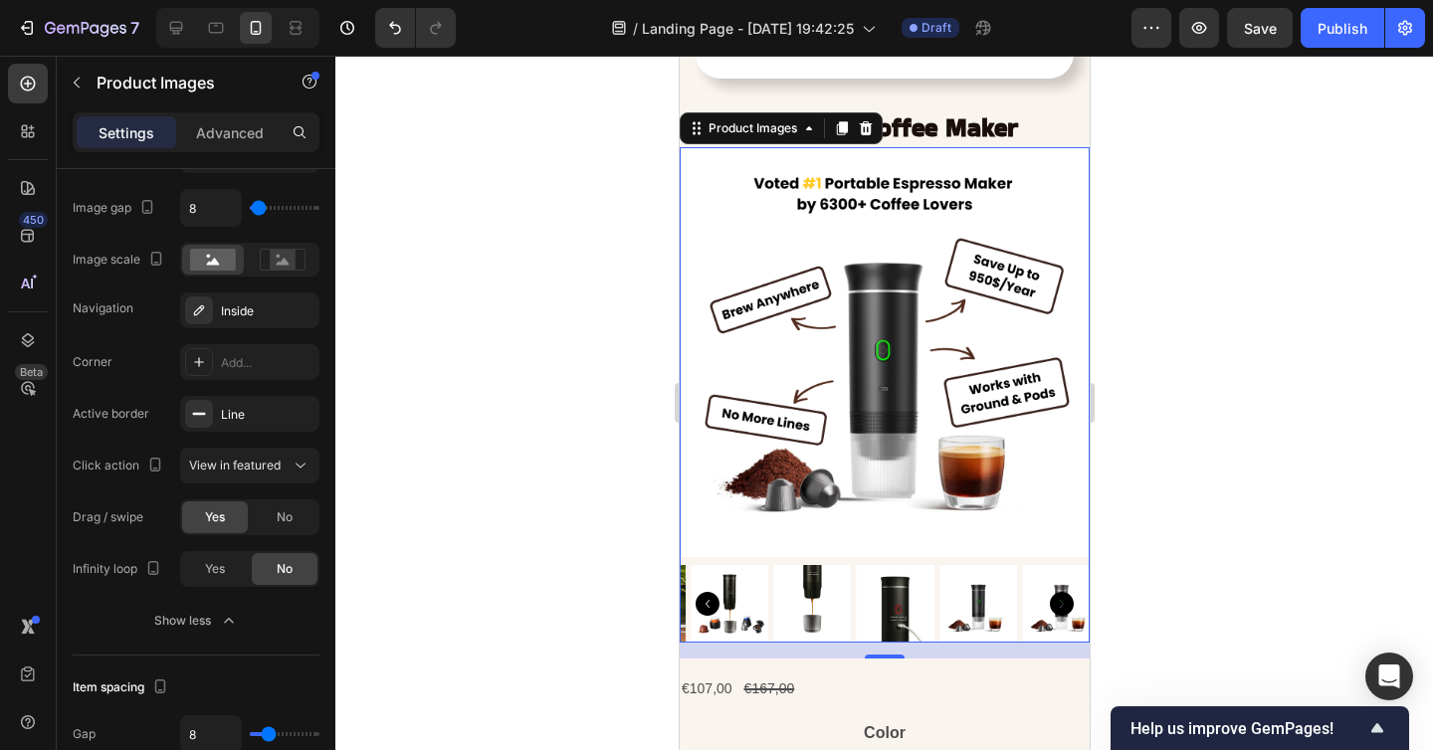
click at [697, 602] on icon "Carousel Back Arrow" at bounding box center [706, 604] width 24 height 24
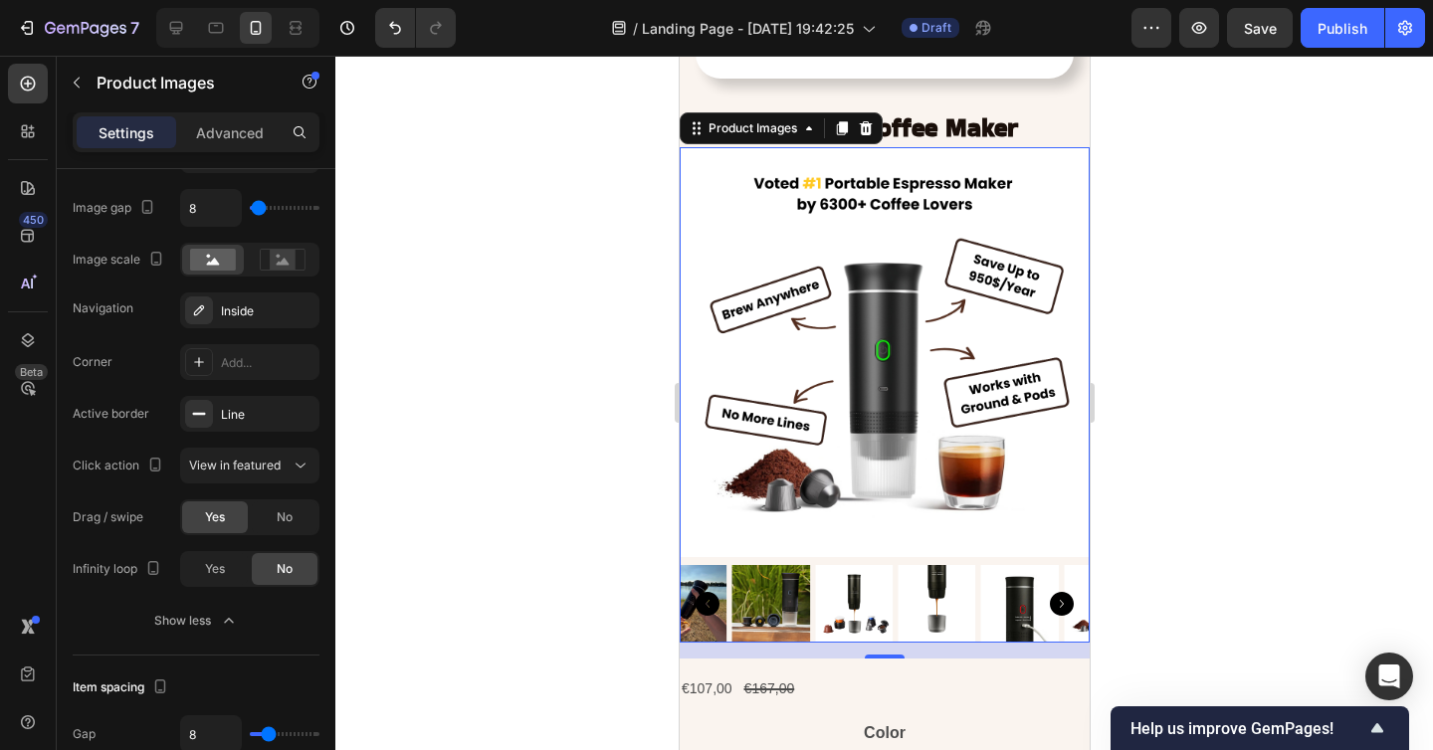
click at [697, 602] on icon "Carousel Back Arrow" at bounding box center [706, 604] width 24 height 24
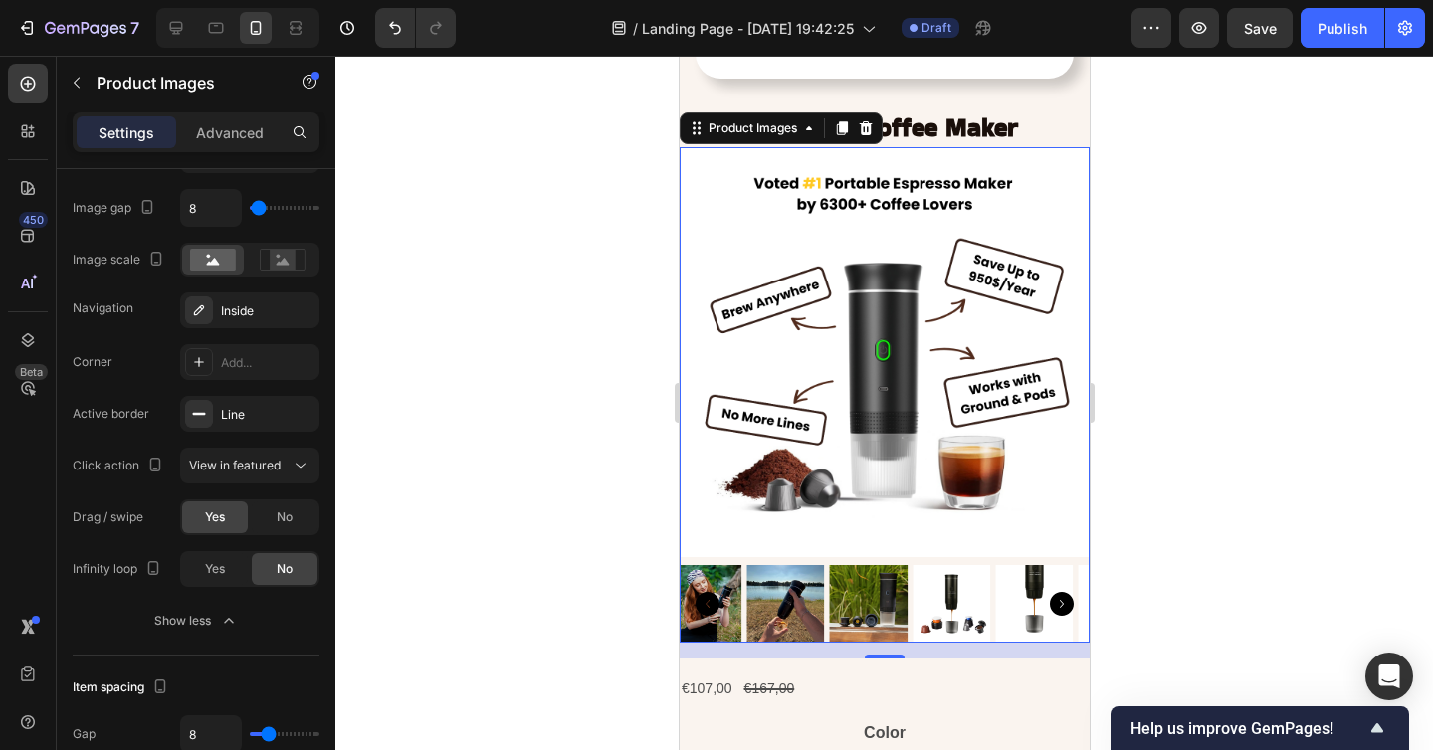
click at [697, 602] on icon "Carousel Back Arrow" at bounding box center [706, 604] width 24 height 24
click at [657, 602] on div at bounding box center [618, 604] width 78 height 78
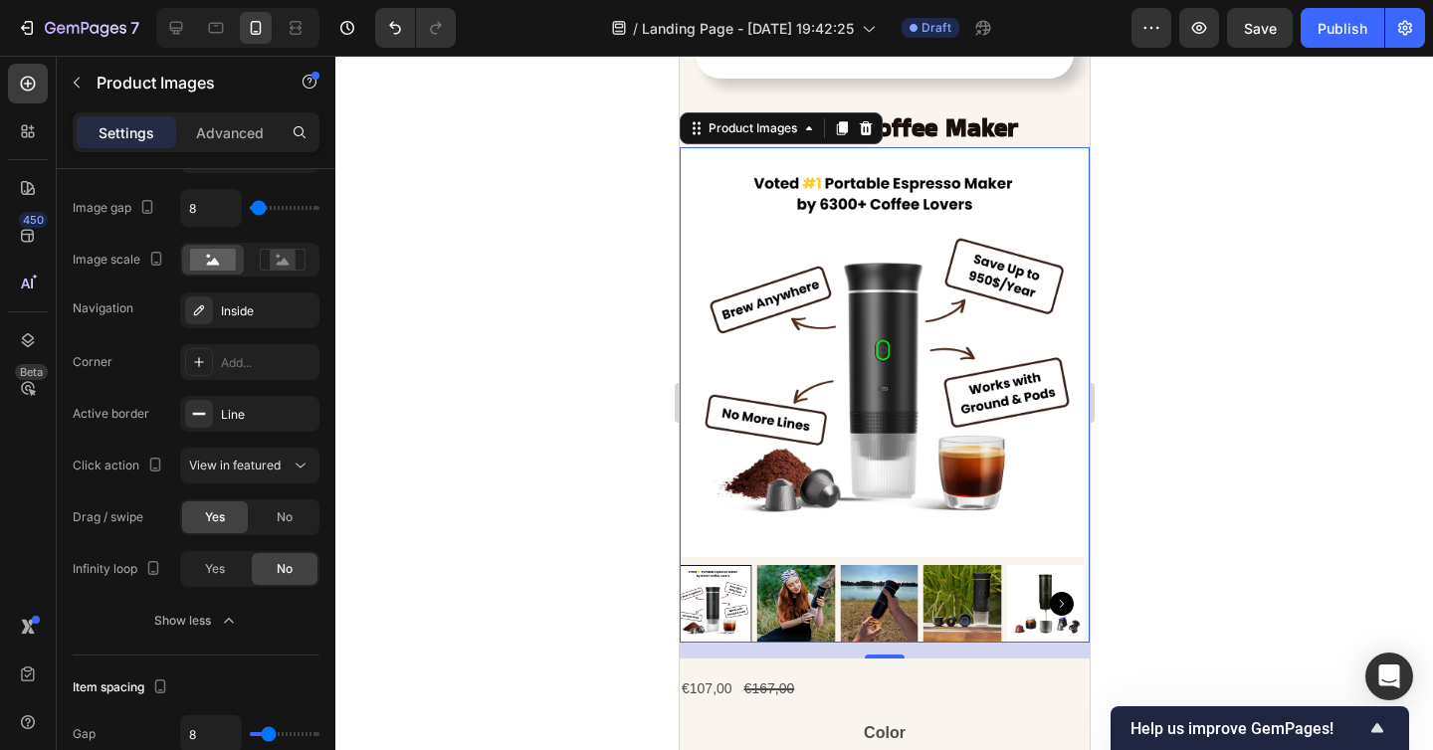
click at [697, 602] on div at bounding box center [712, 604] width 78 height 78
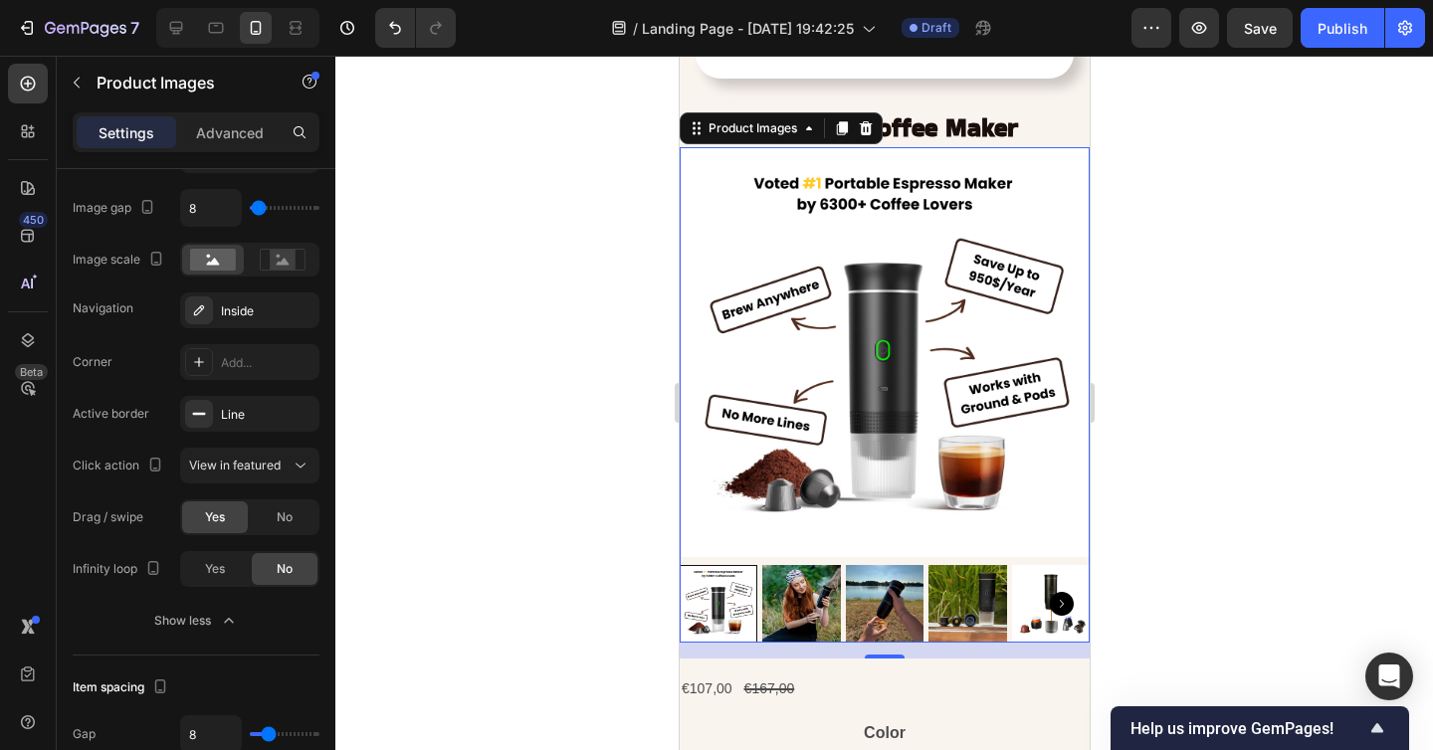
click at [1228, 553] on div at bounding box center [883, 403] width 1097 height 694
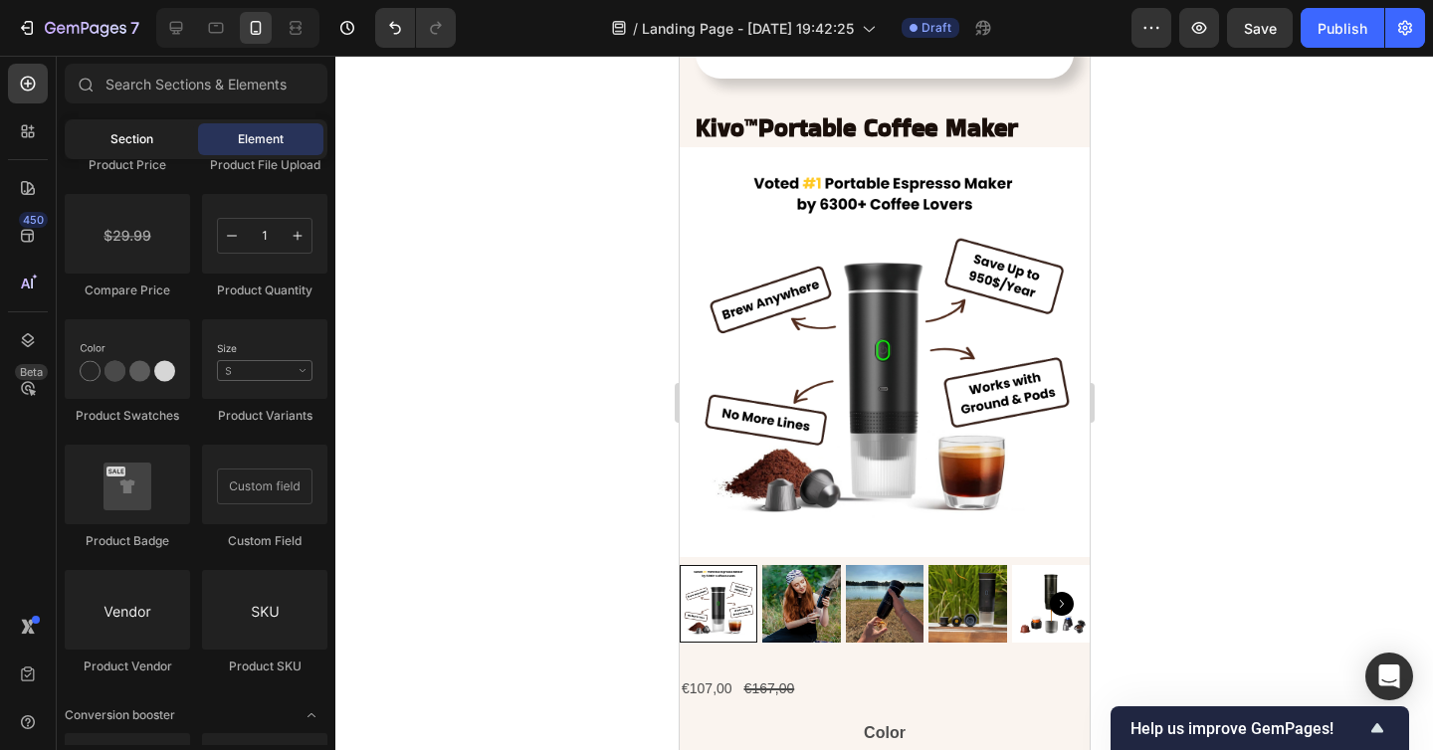
click at [116, 133] on span "Section" at bounding box center [131, 139] width 43 height 18
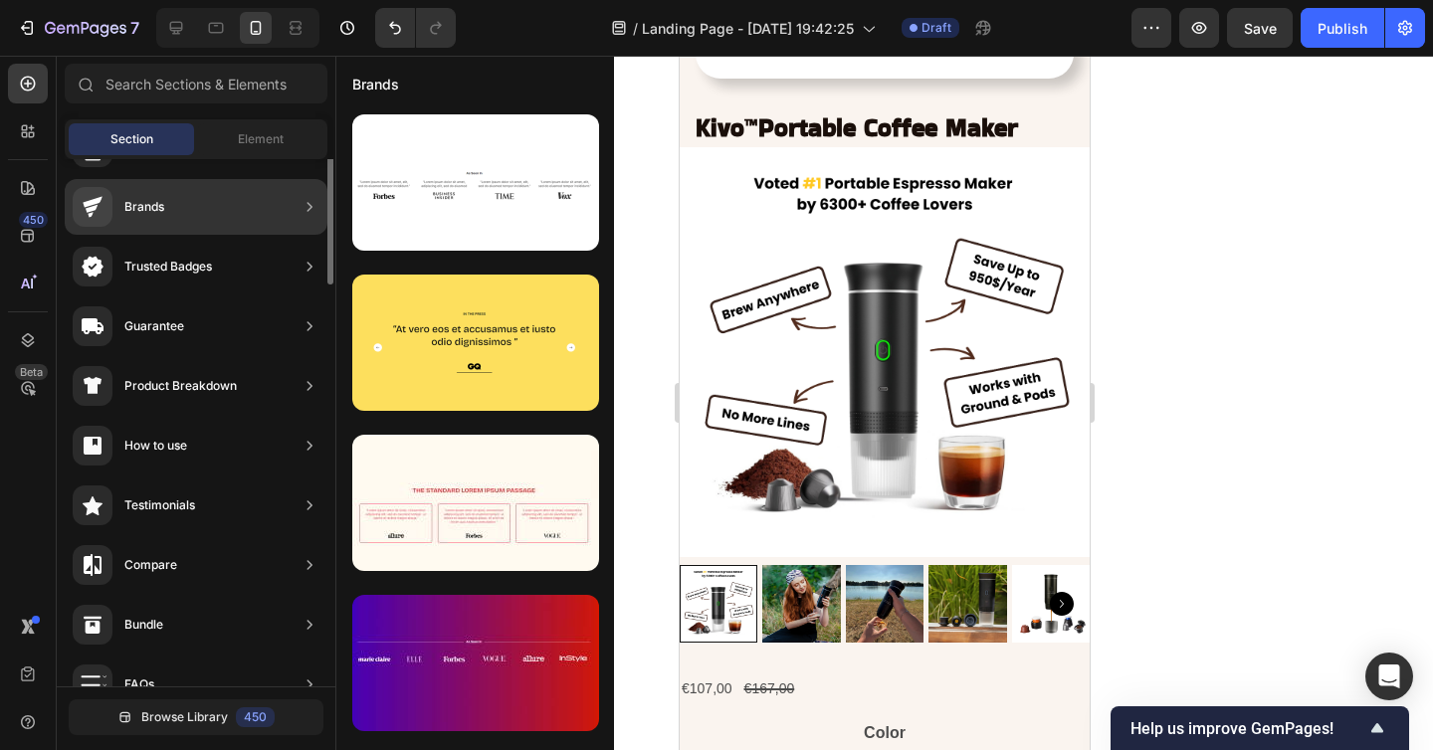
scroll to position [0, 0]
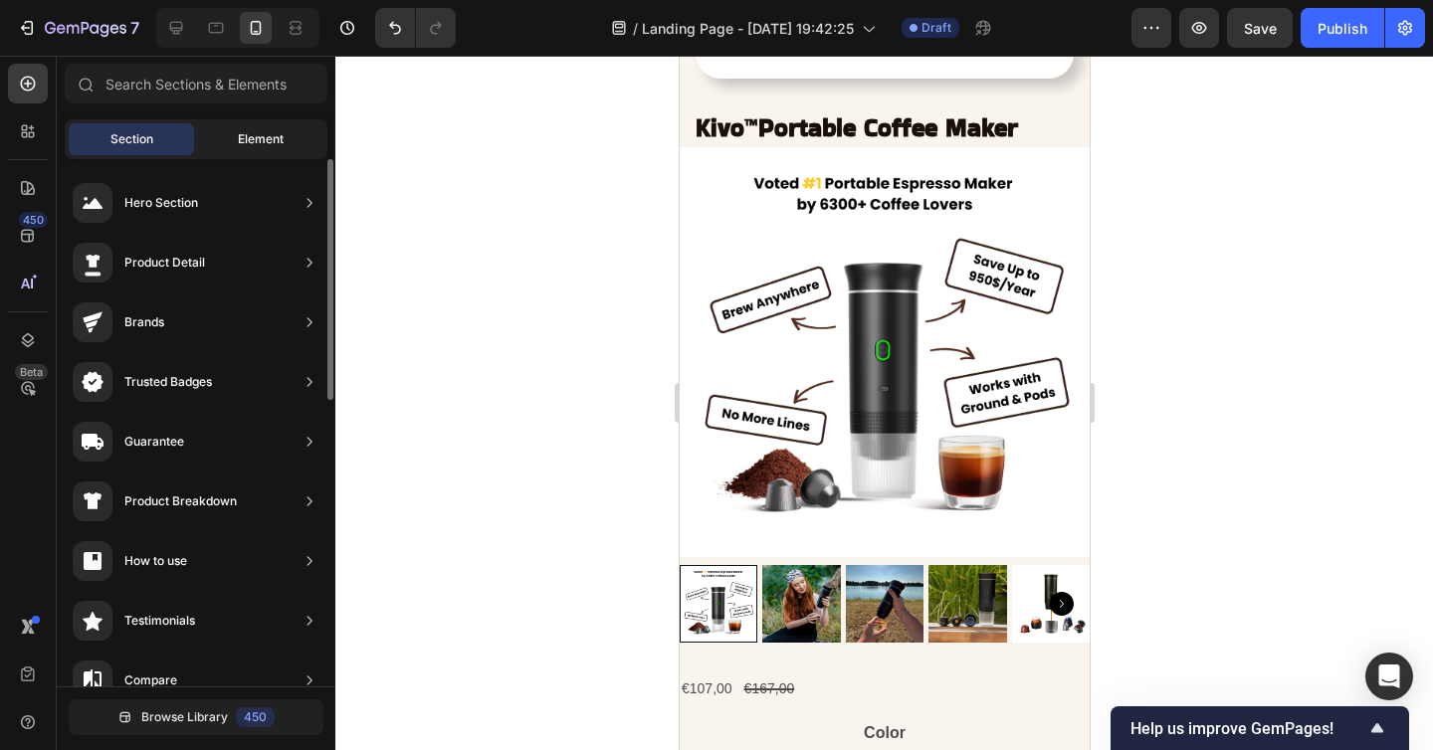
click at [240, 132] on span "Element" at bounding box center [261, 139] width 46 height 18
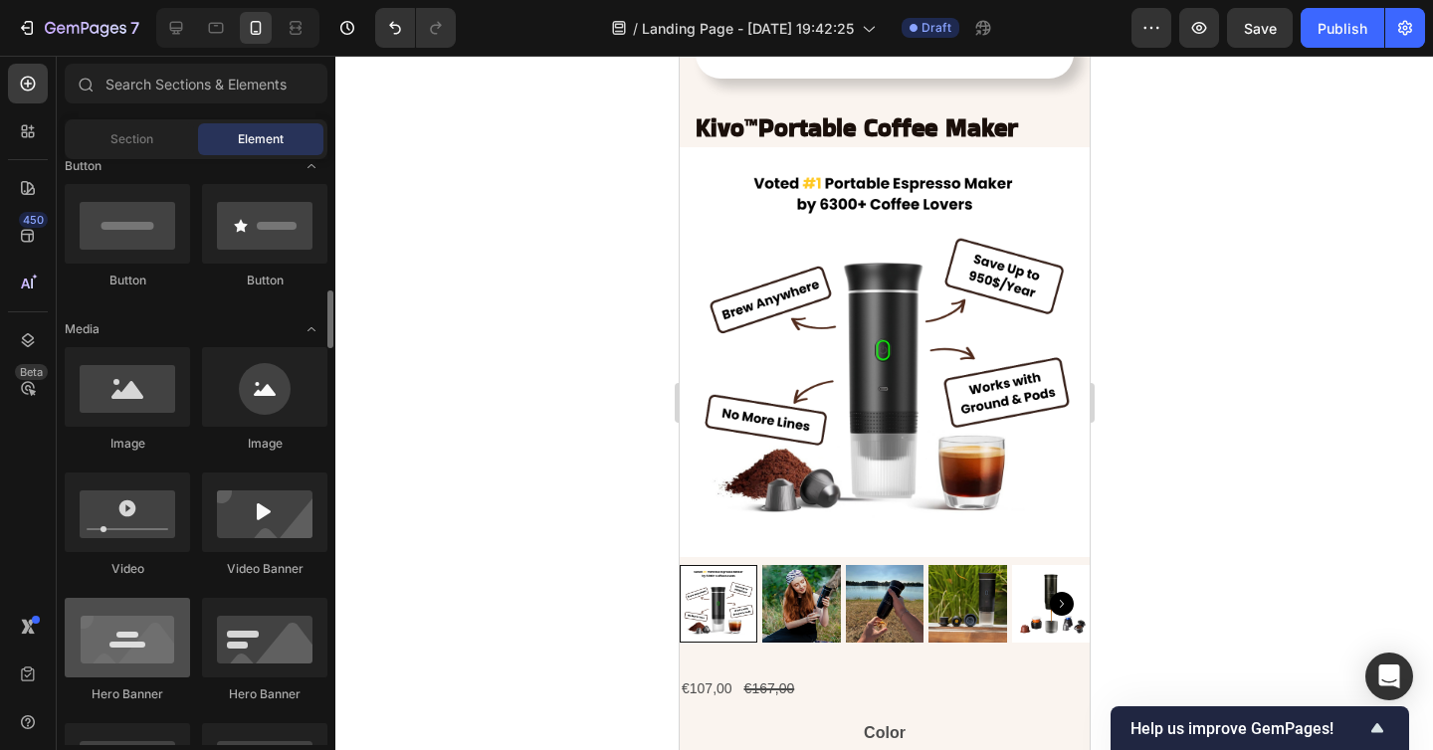
scroll to position [444, 0]
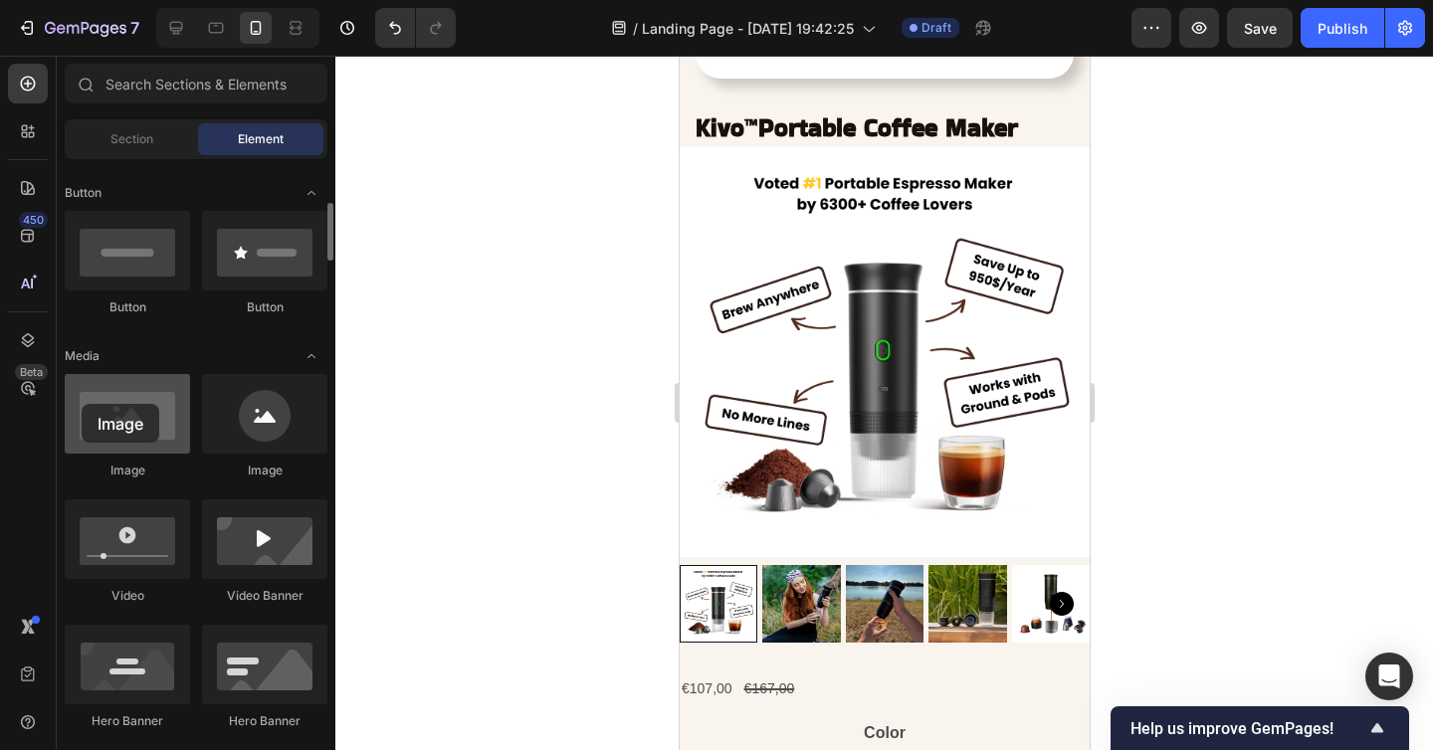
drag, startPoint x: 141, startPoint y: 413, endPoint x: 85, endPoint y: 406, distance: 57.1
click at [85, 406] on div at bounding box center [127, 414] width 125 height 80
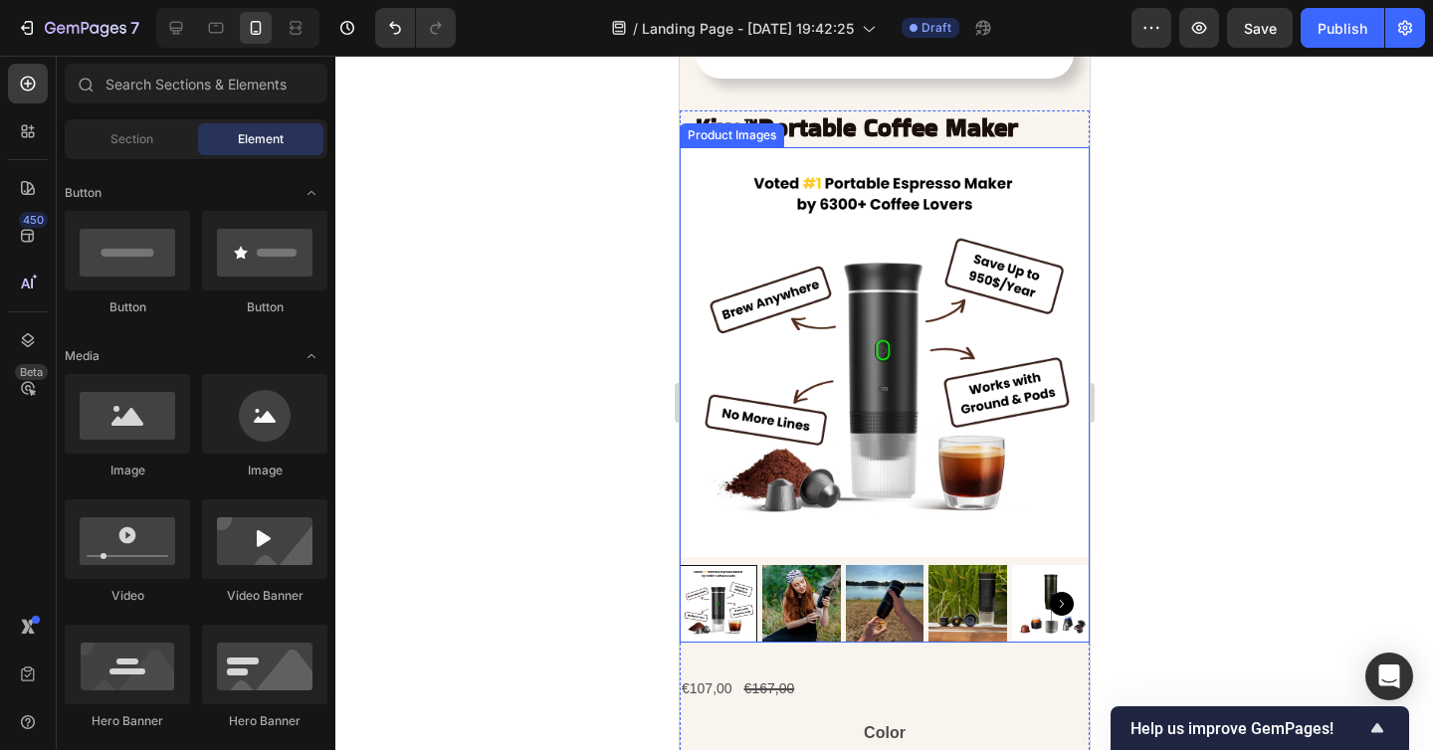
click at [1268, 486] on div at bounding box center [883, 403] width 1097 height 694
click at [1251, 422] on div at bounding box center [883, 403] width 1097 height 694
click at [538, 203] on div at bounding box center [883, 403] width 1097 height 694
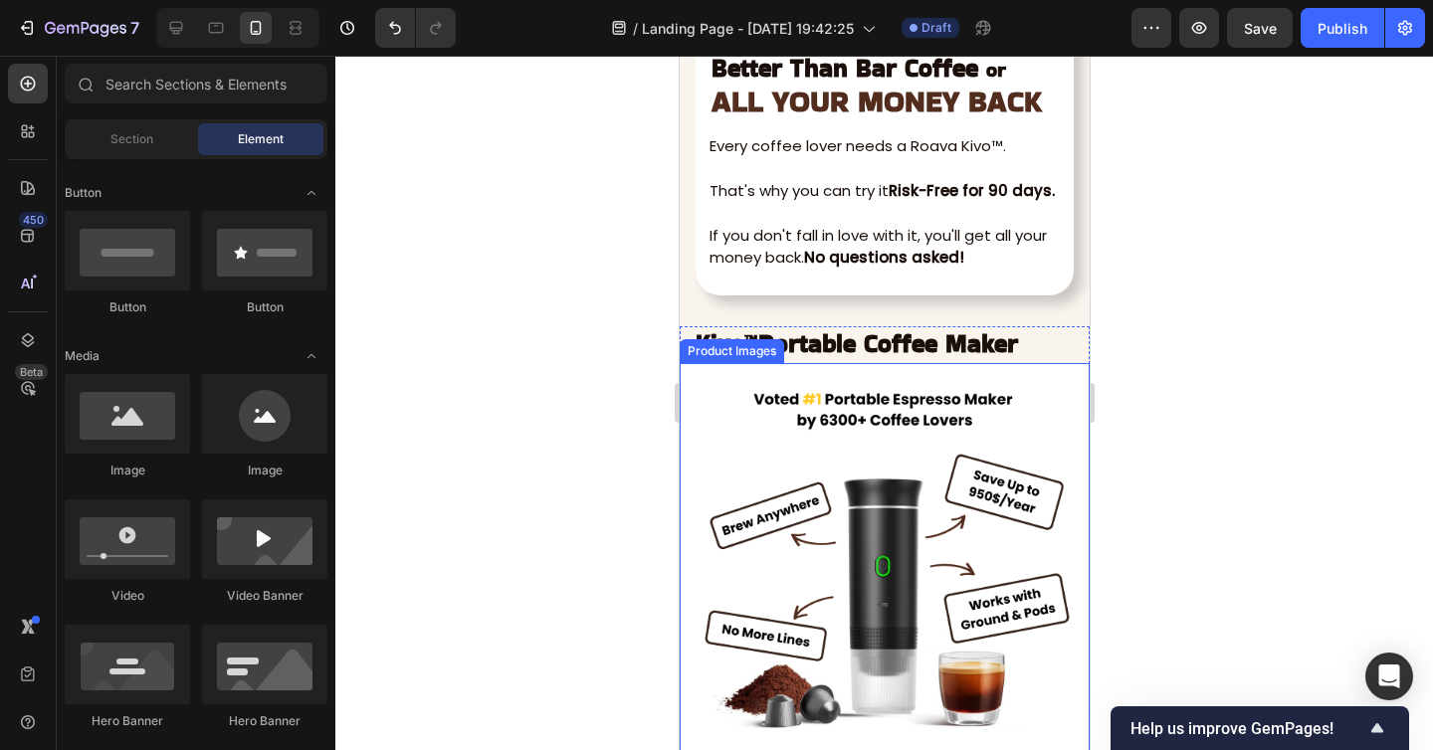
scroll to position [7824, 0]
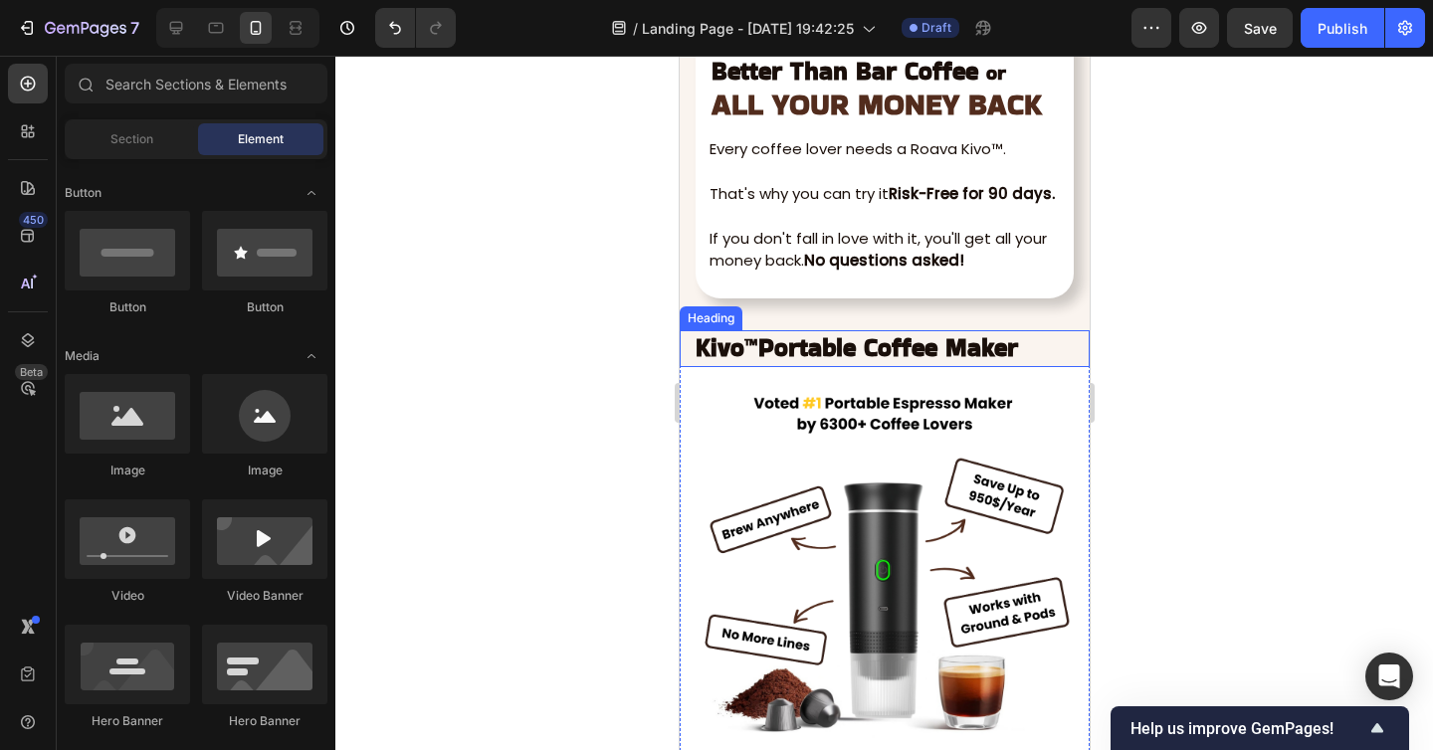
click at [785, 352] on strong "Portable Coffee Maker" at bounding box center [887, 347] width 260 height 35
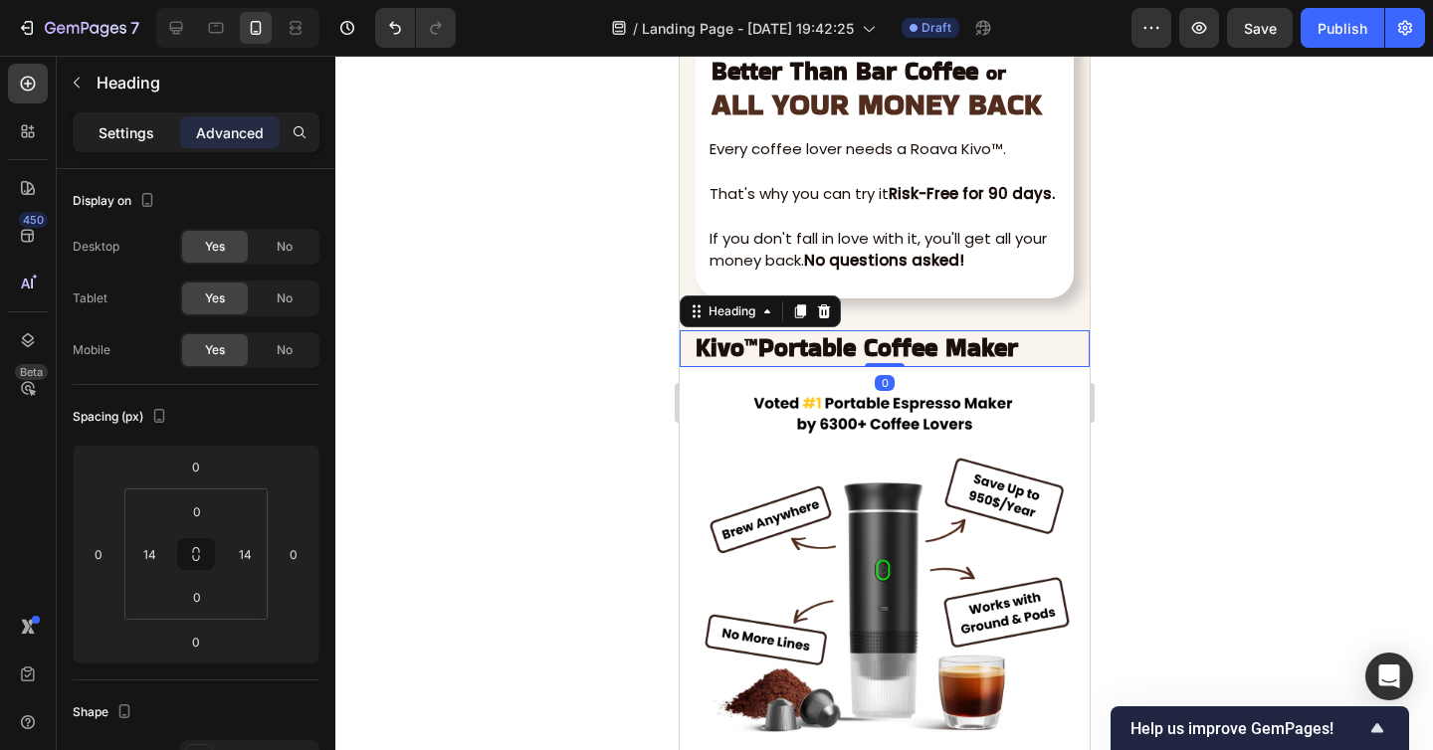
click at [143, 142] on p "Settings" at bounding box center [126, 132] width 56 height 21
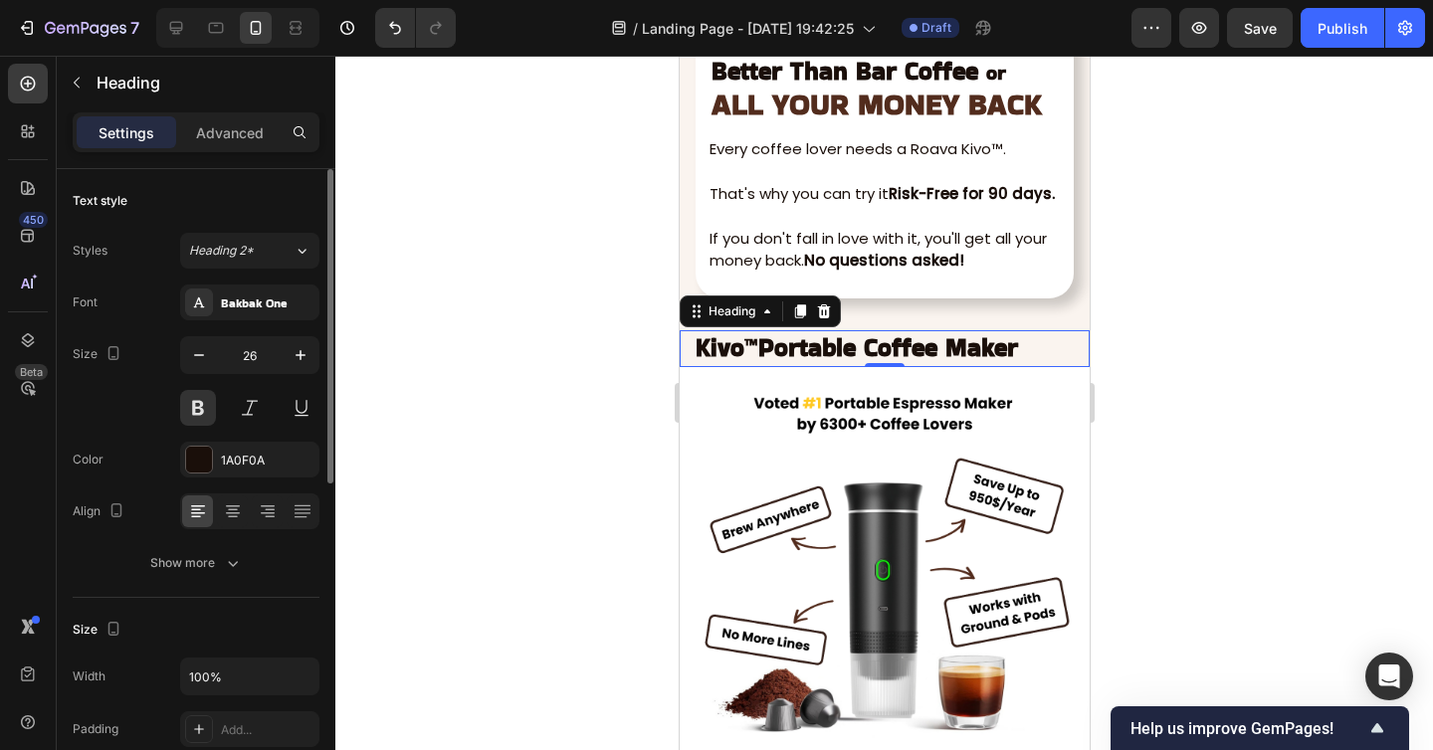
click at [243, 320] on div "Font Bakbak One Size 26 Color 1A0F0A Align Show more" at bounding box center [196, 433] width 247 height 296
click at [261, 300] on div "Bakbak One" at bounding box center [268, 303] width 94 height 18
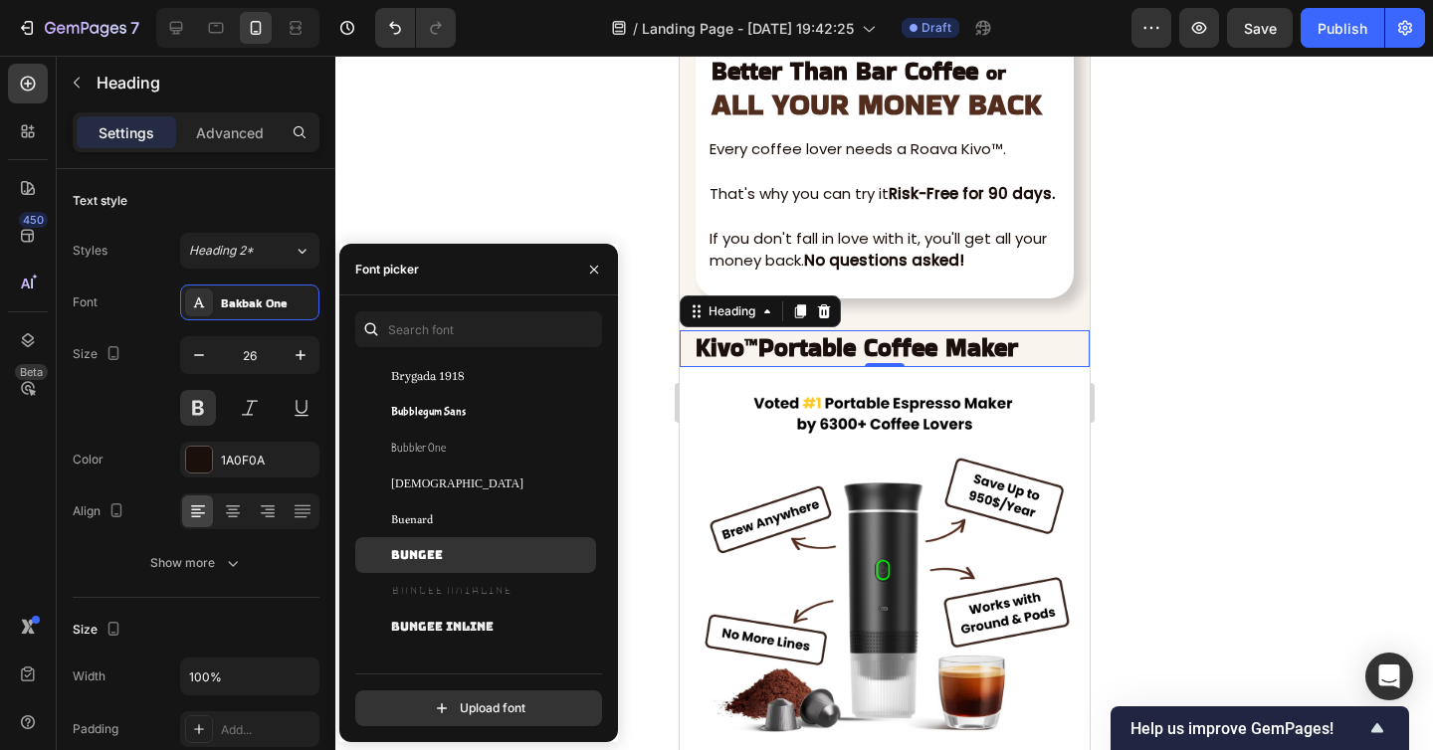
scroll to position [9307, 0]
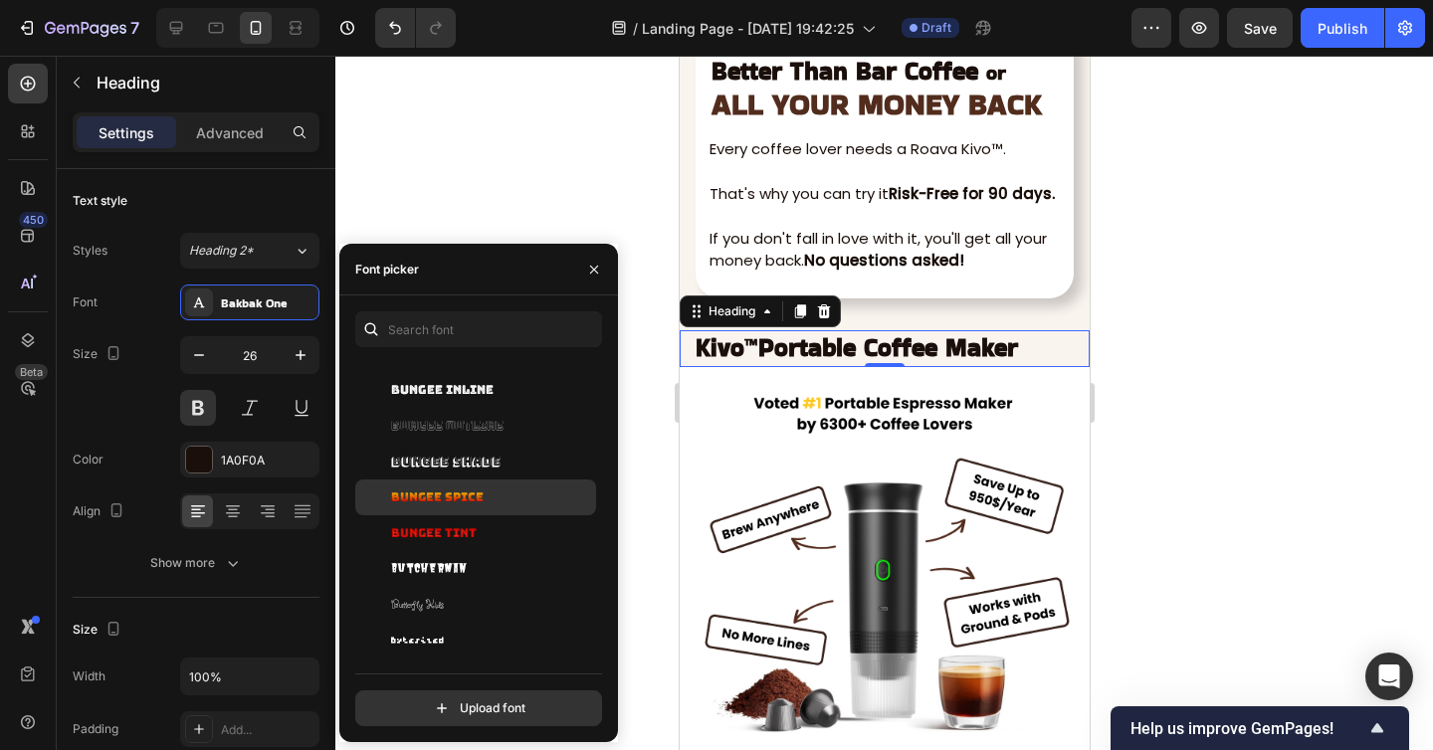
click at [504, 488] on div "Bungee Spice" at bounding box center [491, 497] width 201 height 18
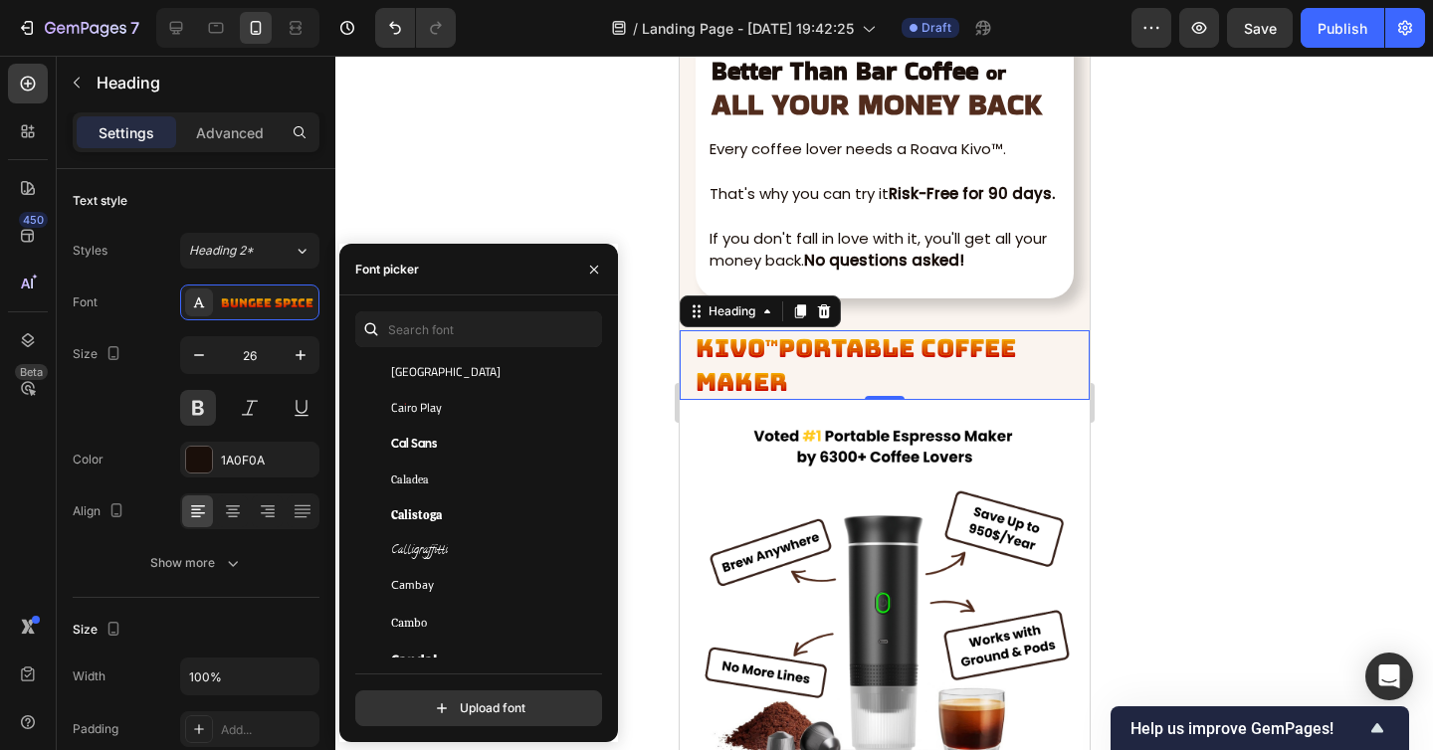
scroll to position [9829, 0]
click at [493, 457] on div "Cal Sans" at bounding box center [475, 442] width 241 height 36
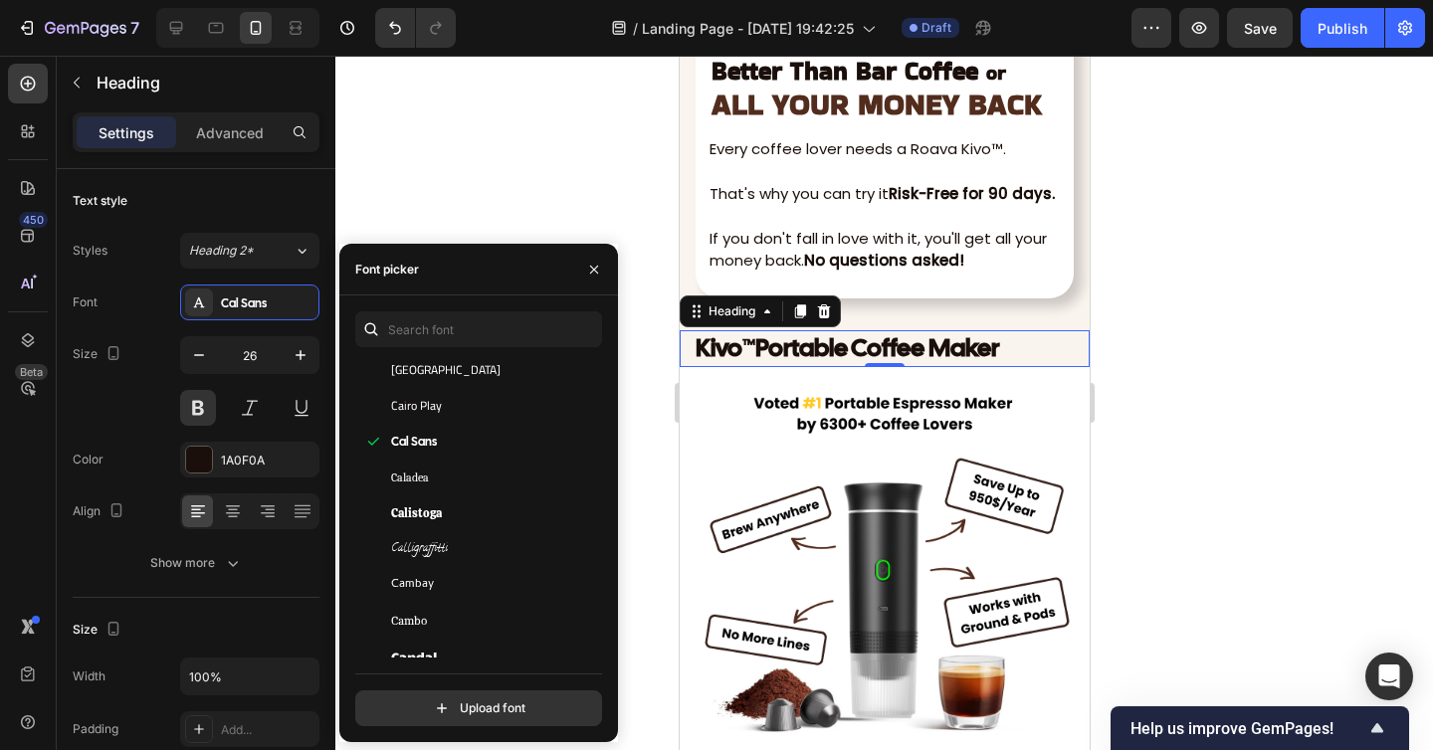
click at [1217, 457] on div at bounding box center [883, 403] width 1097 height 694
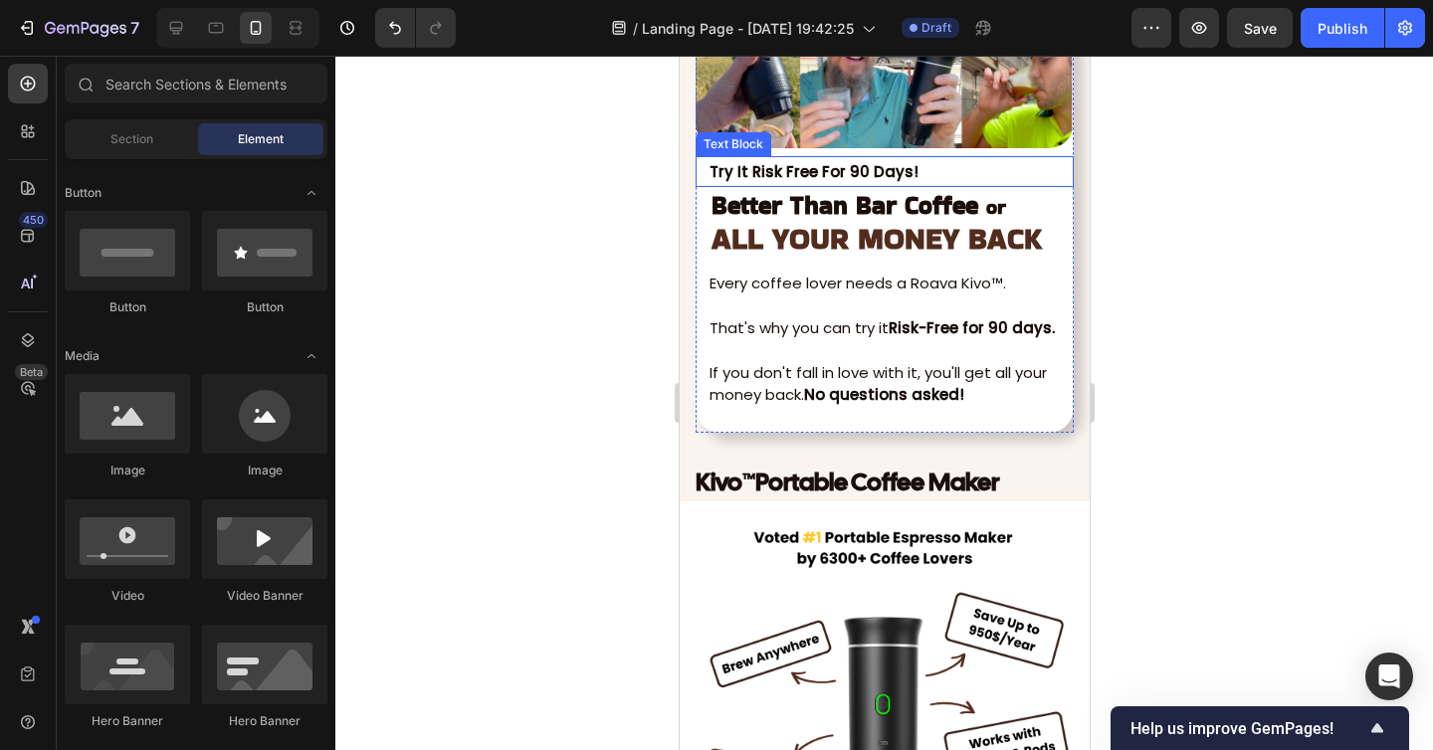
scroll to position [7689, 0]
click at [847, 211] on strong "Better Than Bar Coffee" at bounding box center [843, 206] width 267 height 35
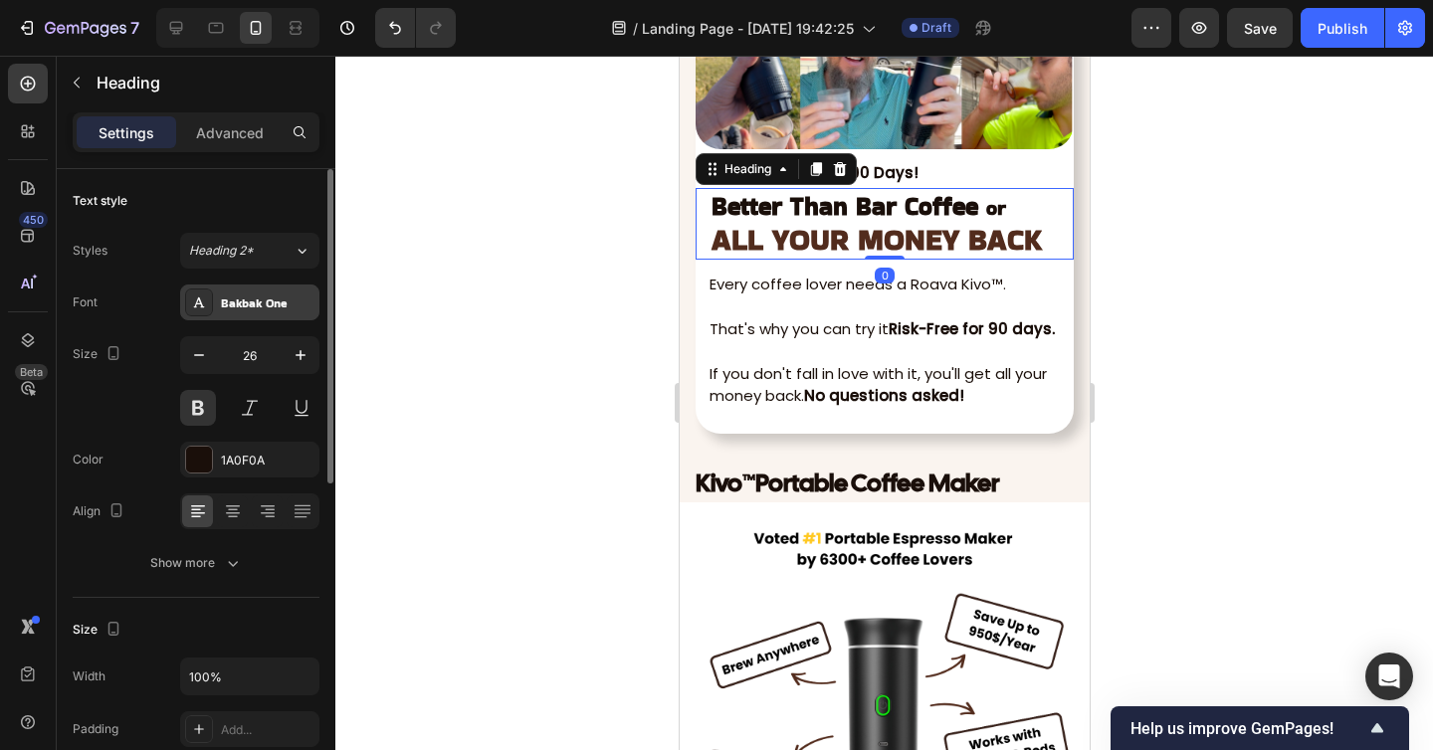
click at [240, 296] on div "Bakbak One" at bounding box center [268, 303] width 94 height 18
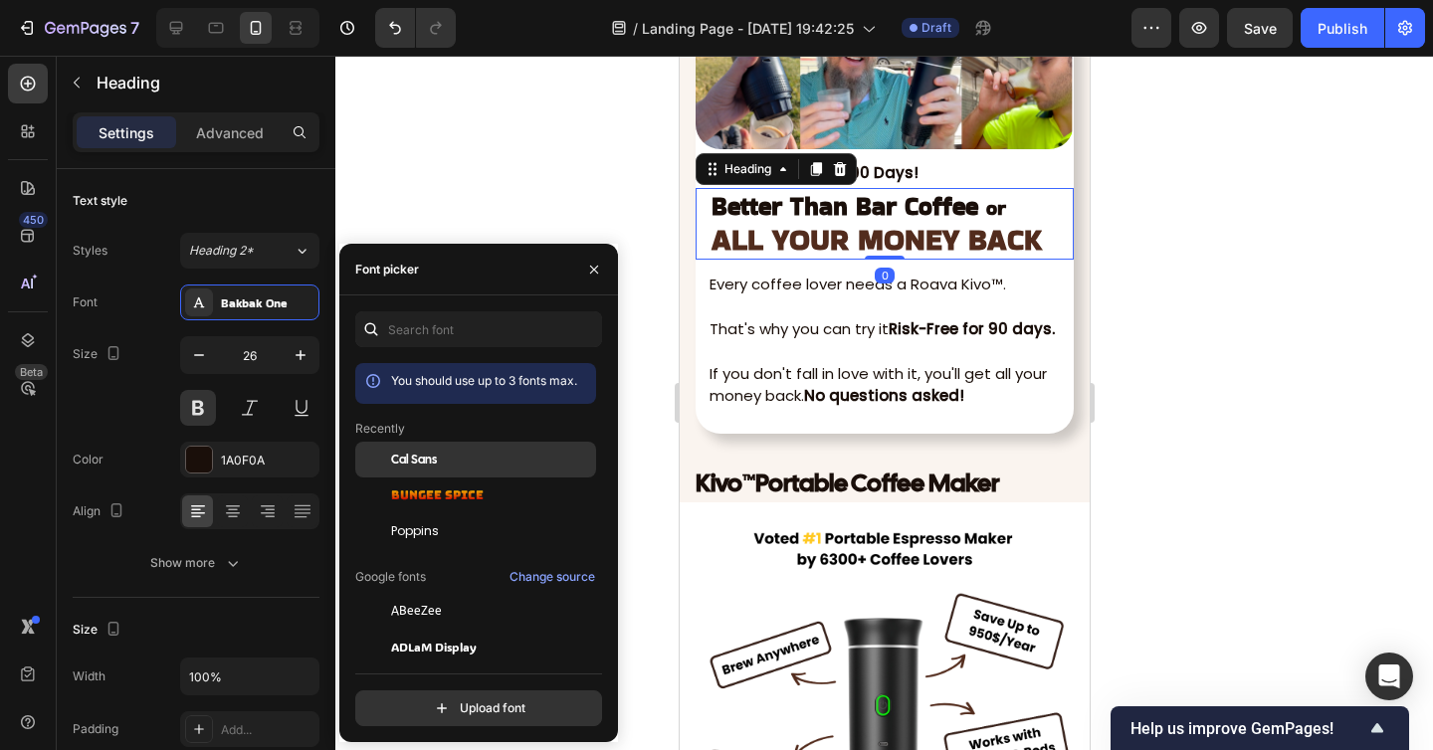
click at [449, 459] on div "Cal Sans" at bounding box center [491, 460] width 201 height 18
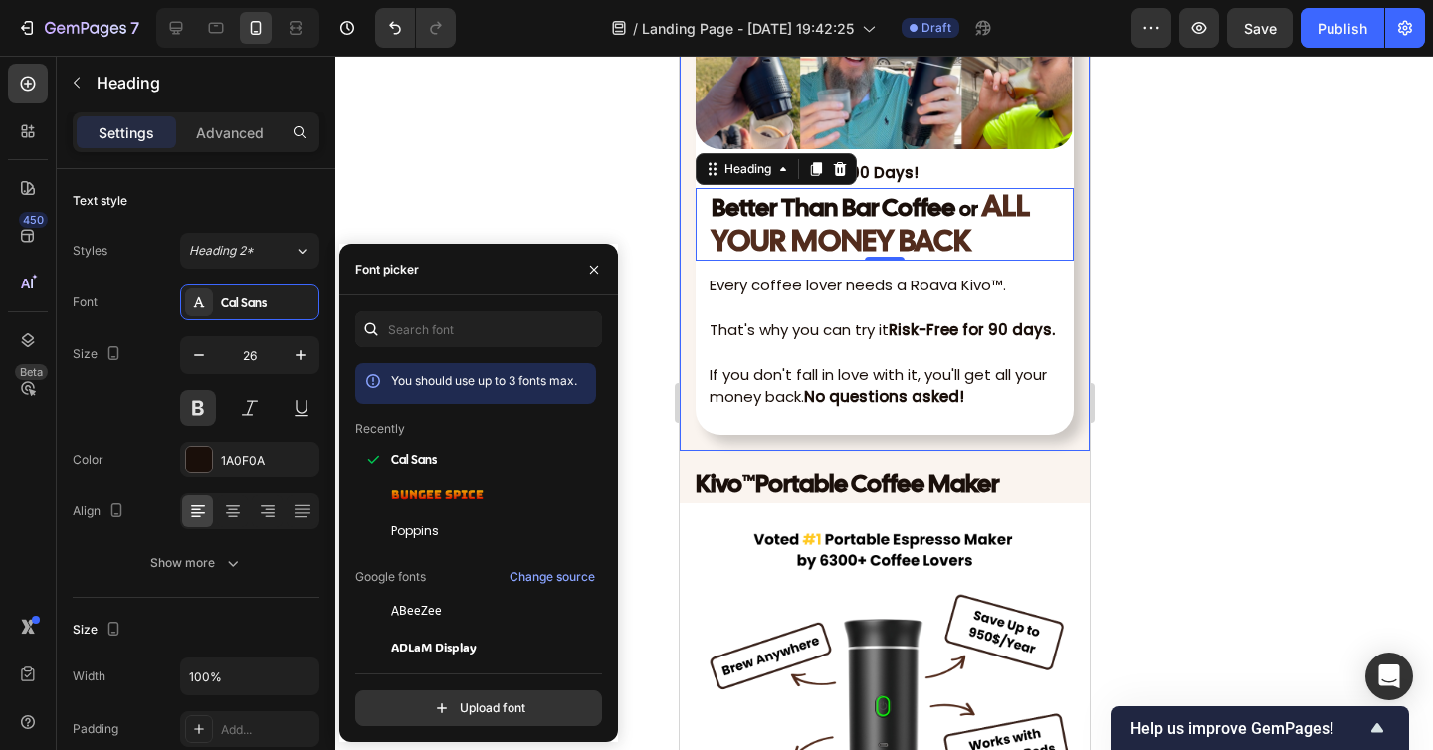
click at [1240, 403] on div at bounding box center [883, 403] width 1097 height 694
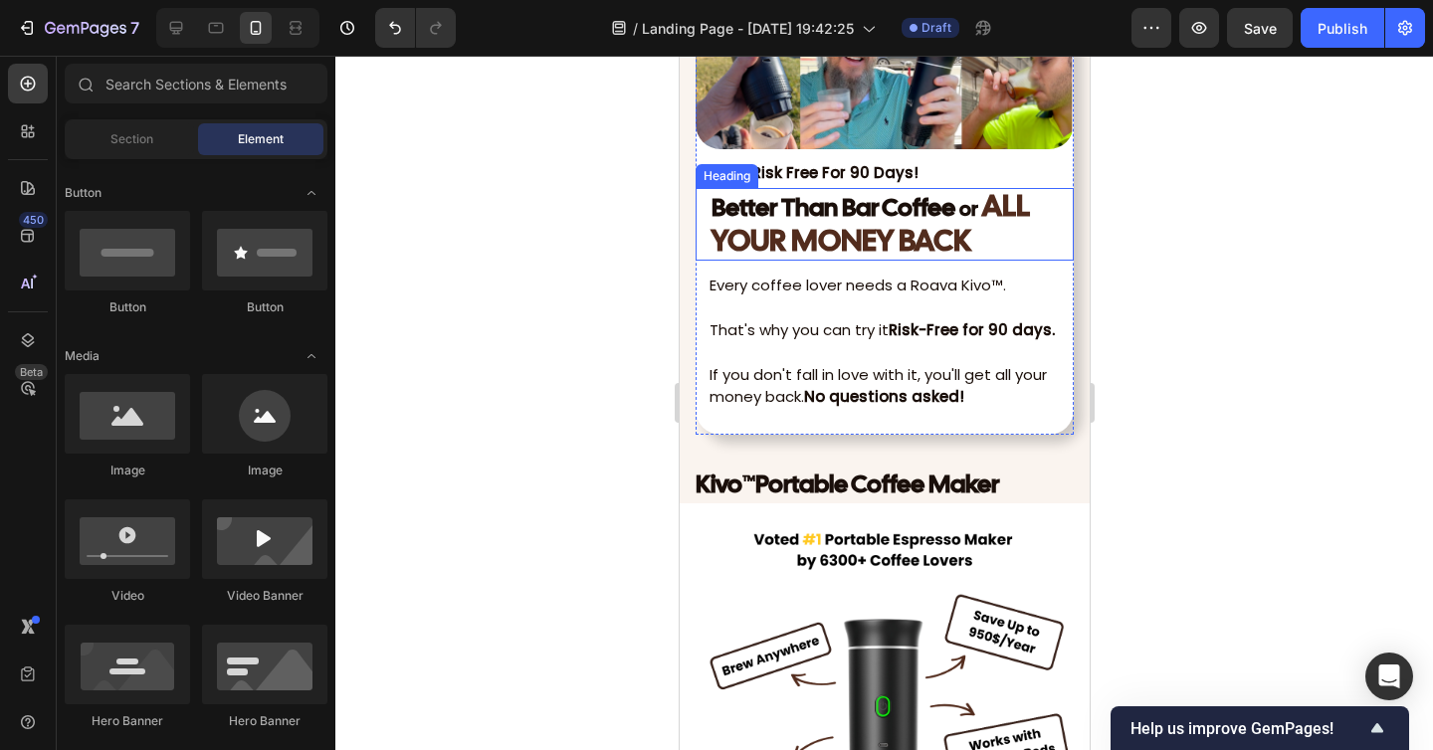
click at [981, 205] on strong at bounding box center [979, 206] width 4 height 35
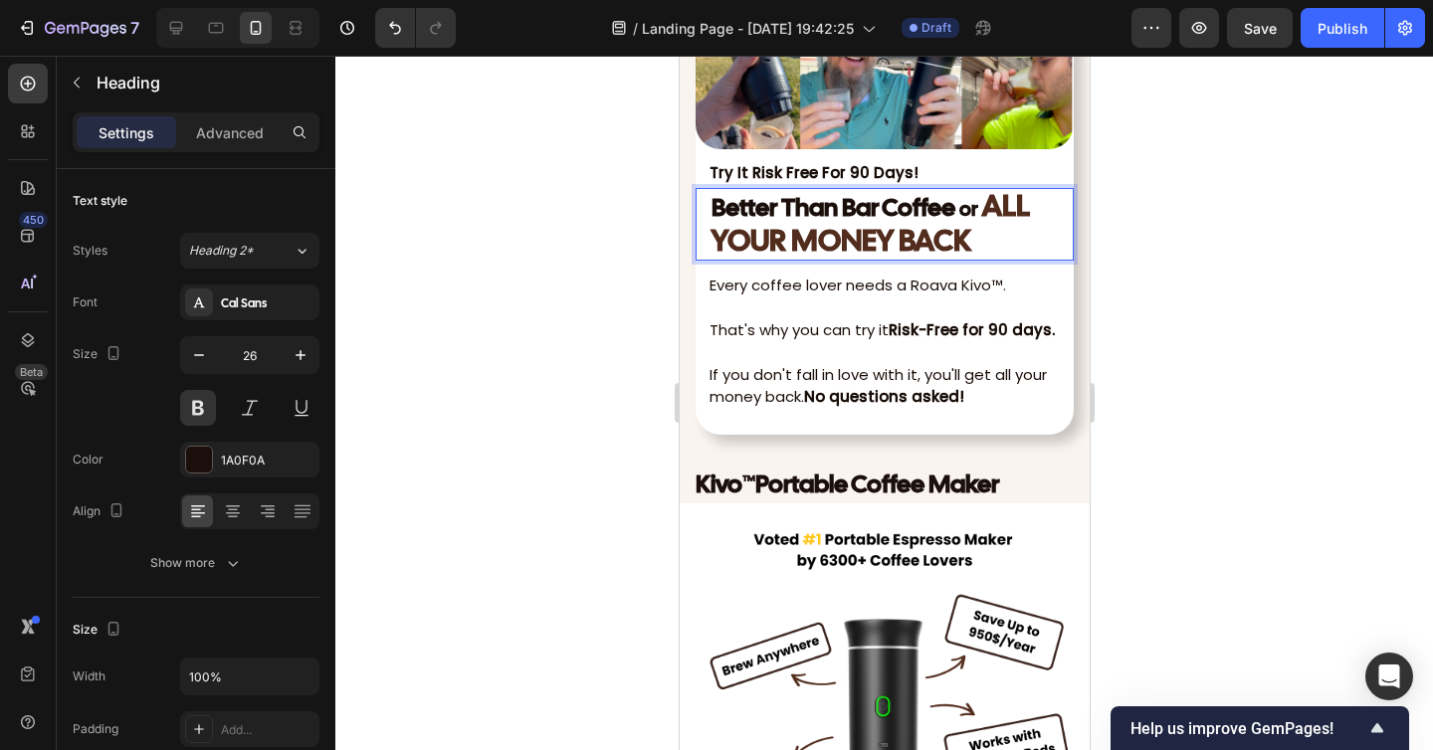
click at [985, 211] on strong "ALL YOUR MONEY BACK" at bounding box center [869, 223] width 318 height 74
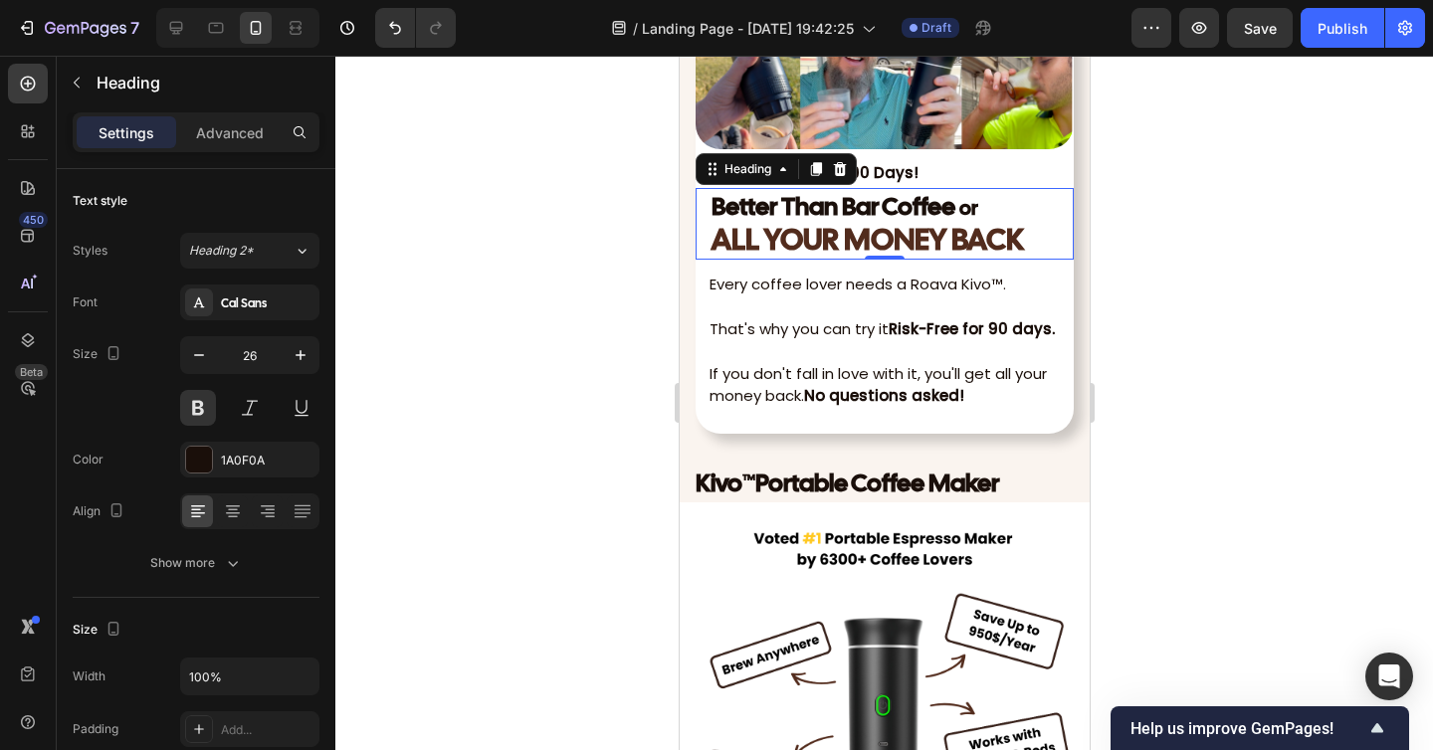
click at [1243, 257] on div at bounding box center [883, 403] width 1097 height 694
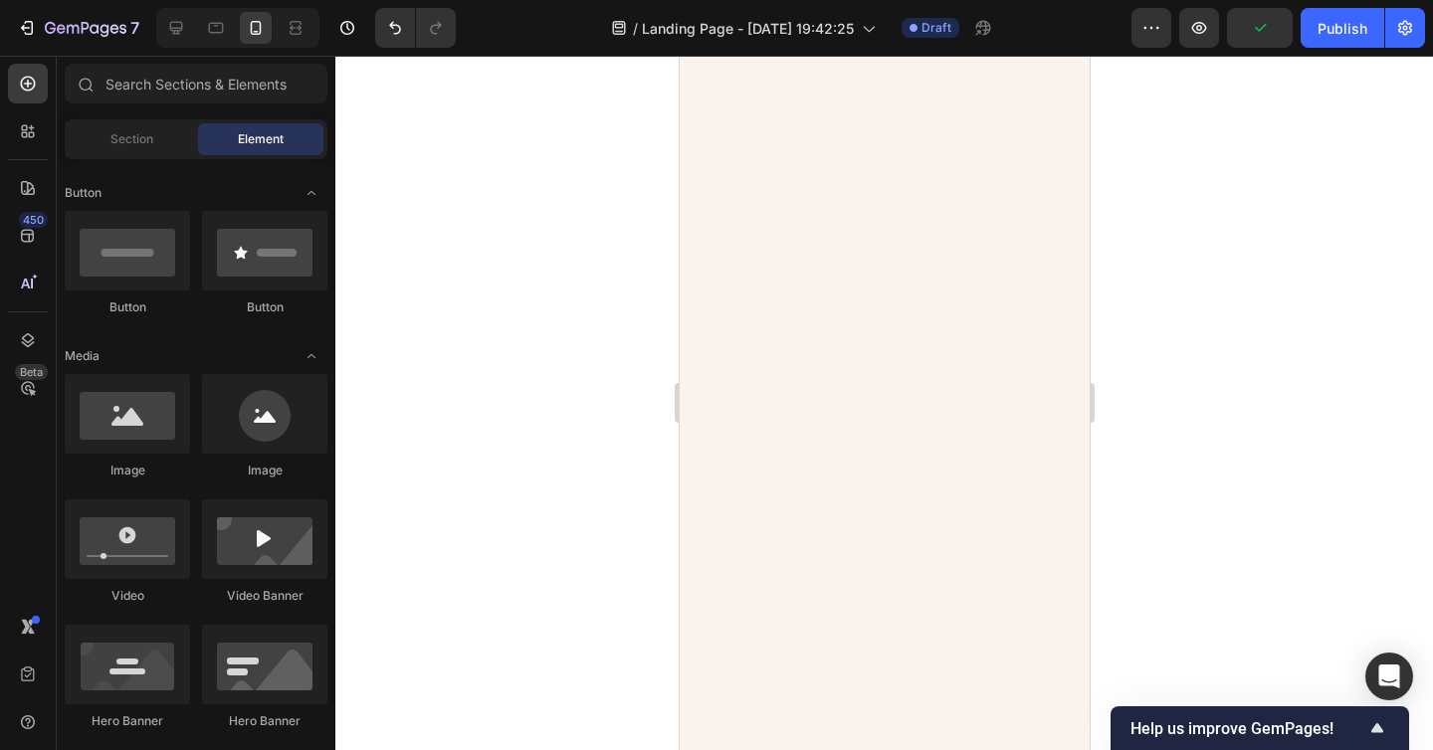
scroll to position [0, 0]
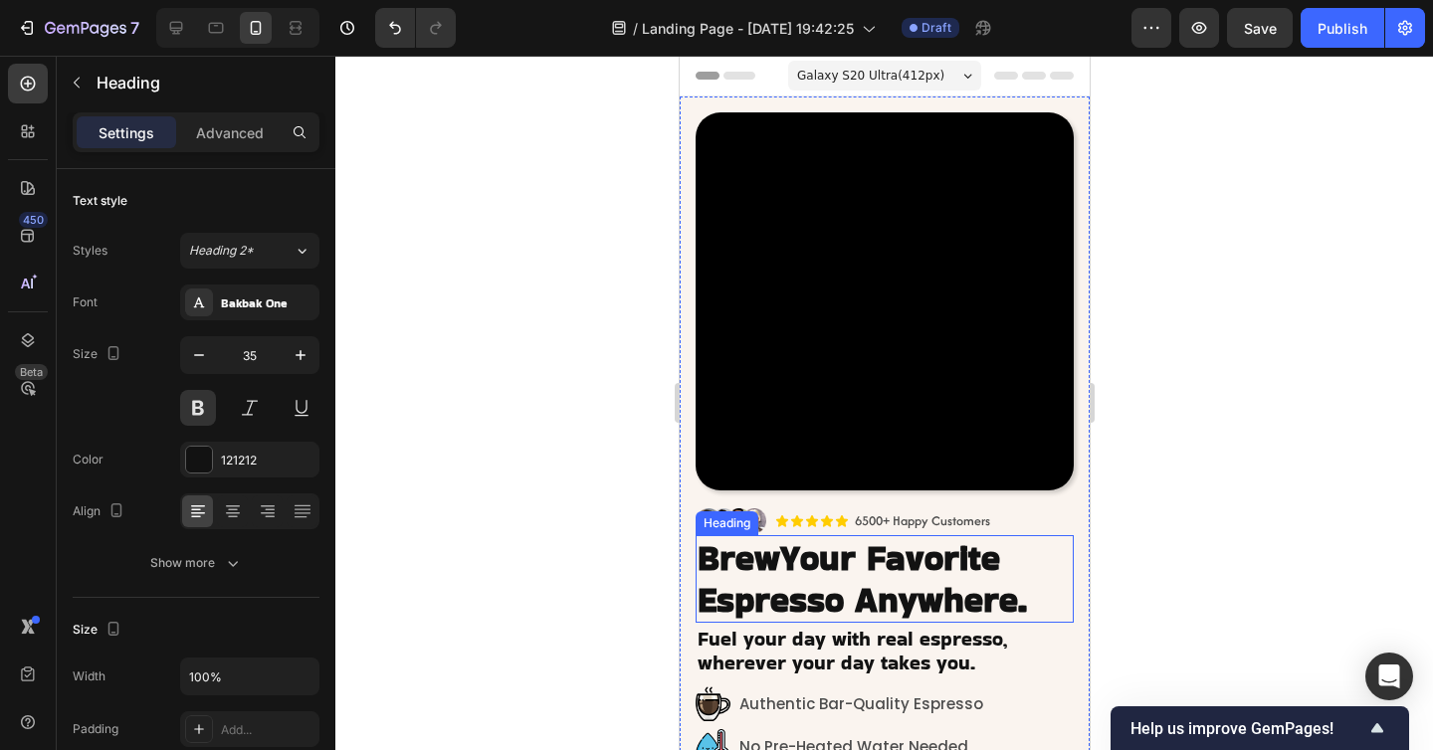
click at [868, 551] on h2 "Brew Your Favorite Espresso Anywhere." at bounding box center [883, 579] width 378 height 88
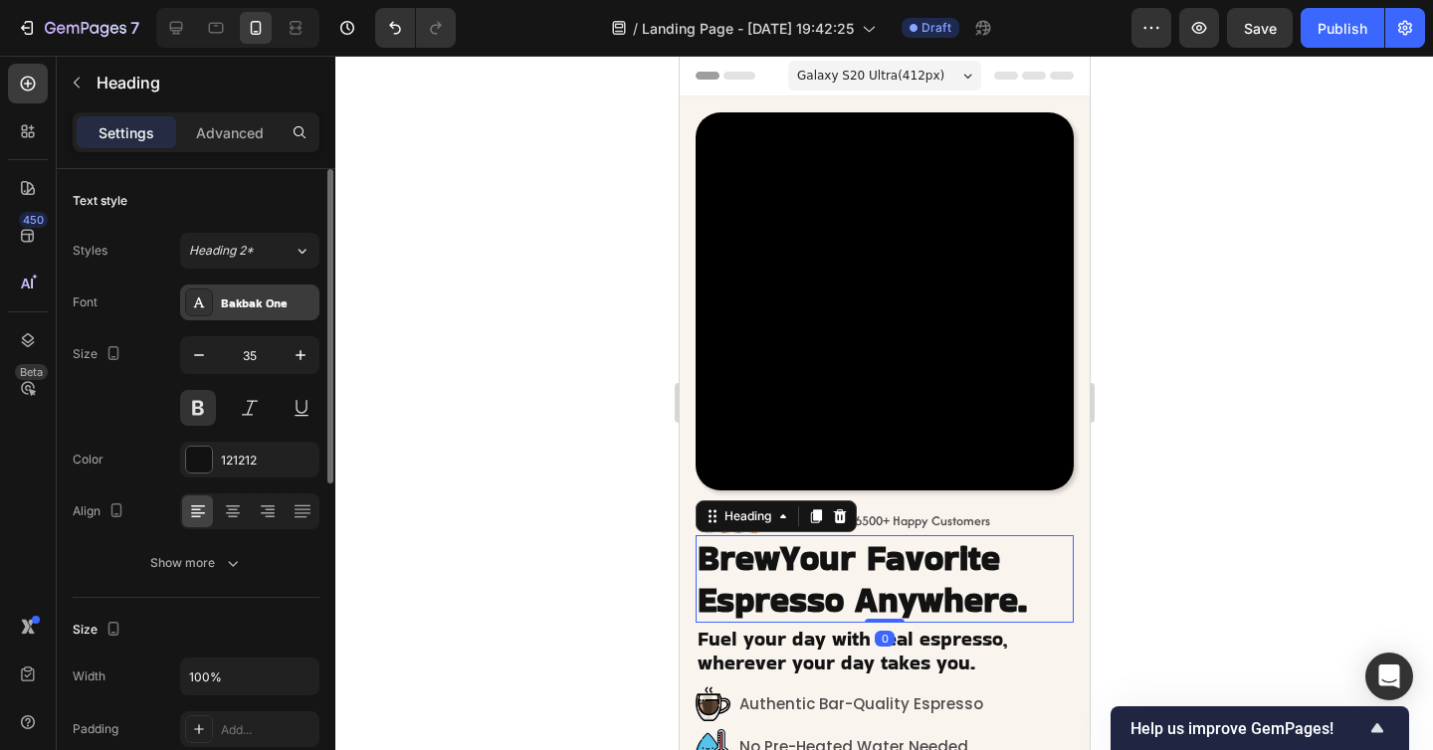
click at [257, 306] on div "Bakbak One" at bounding box center [268, 303] width 94 height 18
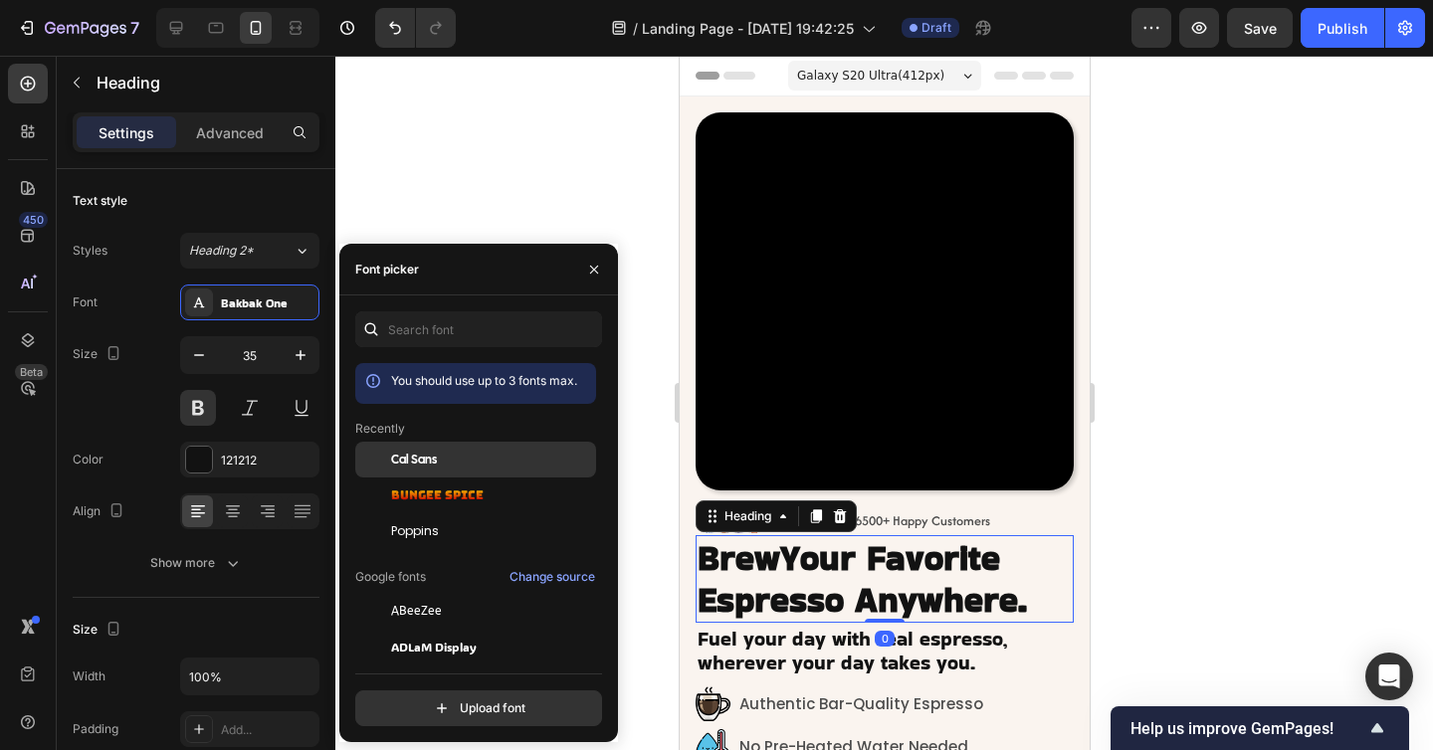
click at [411, 460] on span "Cal Sans" at bounding box center [414, 460] width 46 height 18
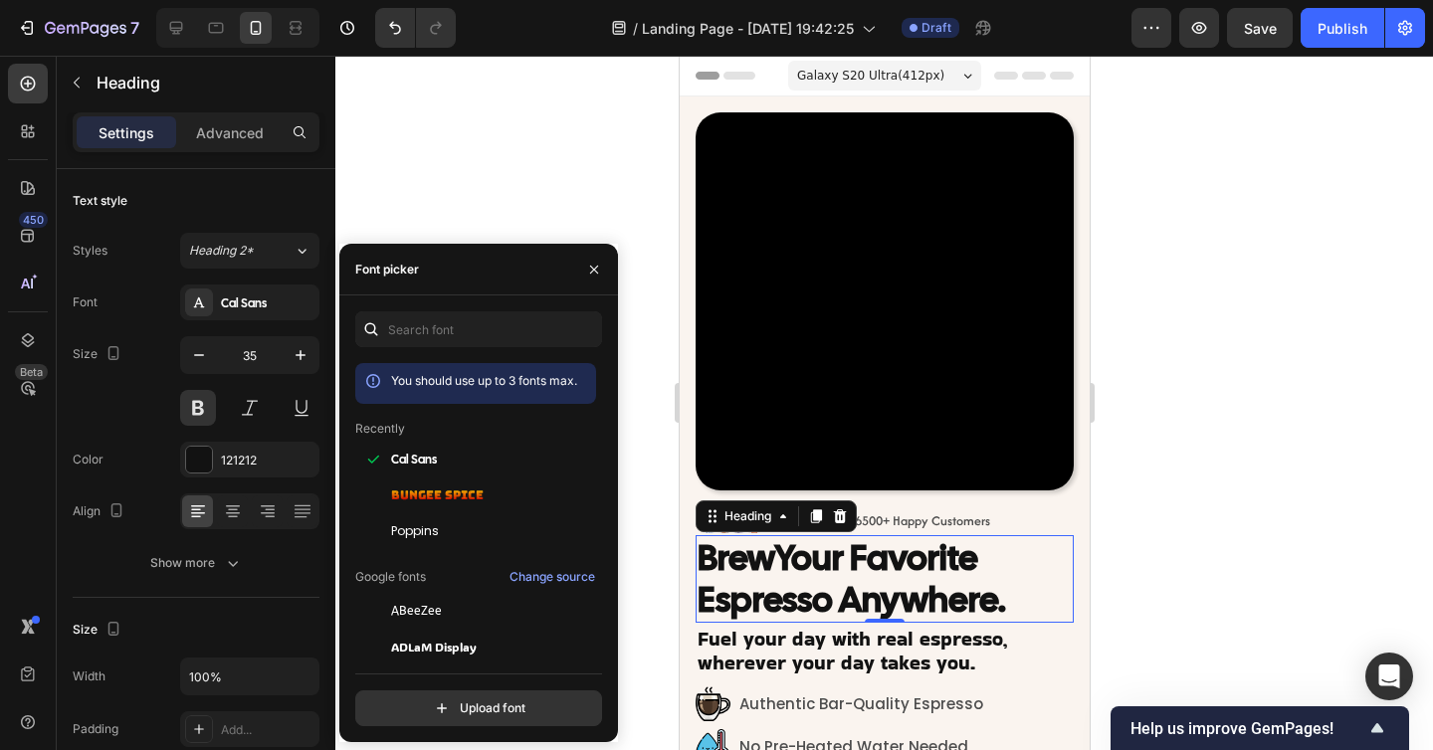
click at [1228, 524] on div at bounding box center [883, 403] width 1097 height 694
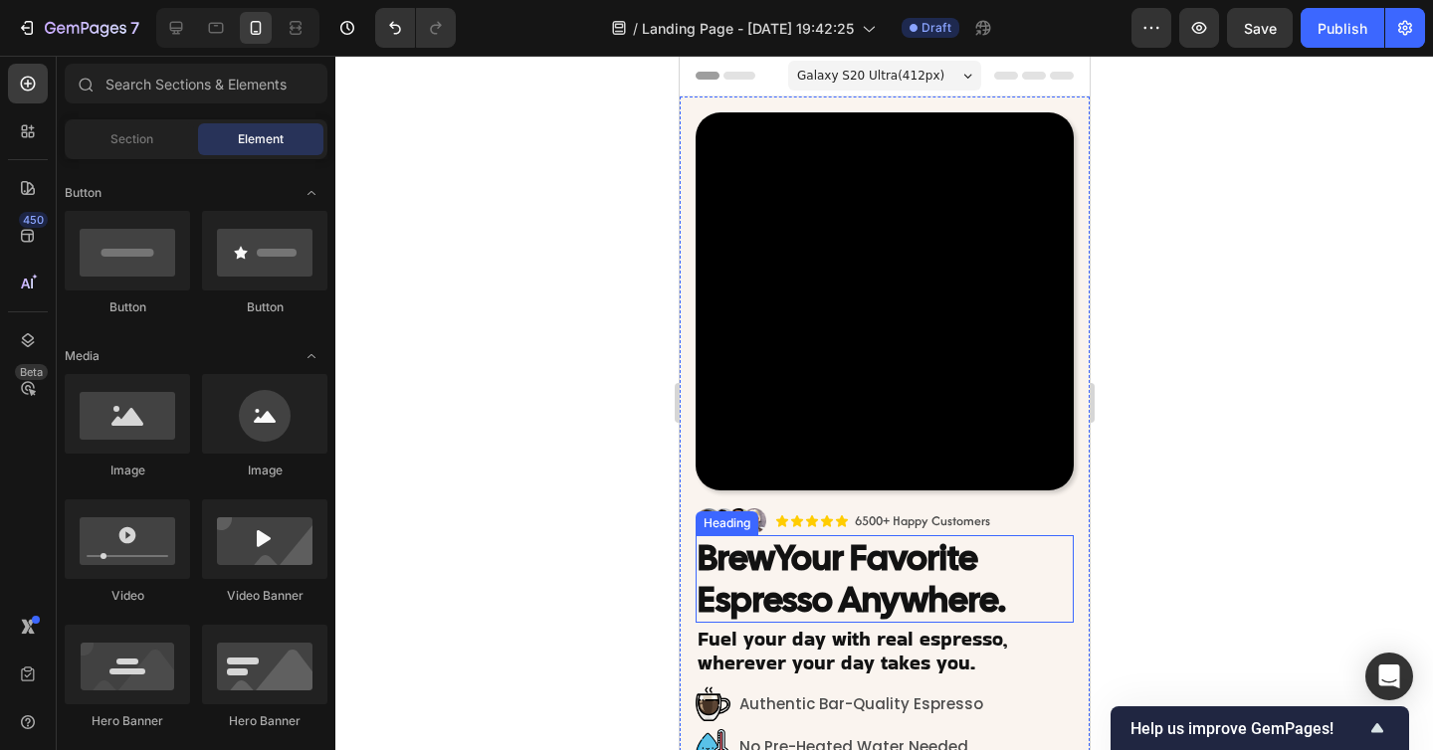
click at [990, 562] on h2 "Brew Your Favorite Espresso Anywhere." at bounding box center [883, 579] width 378 height 88
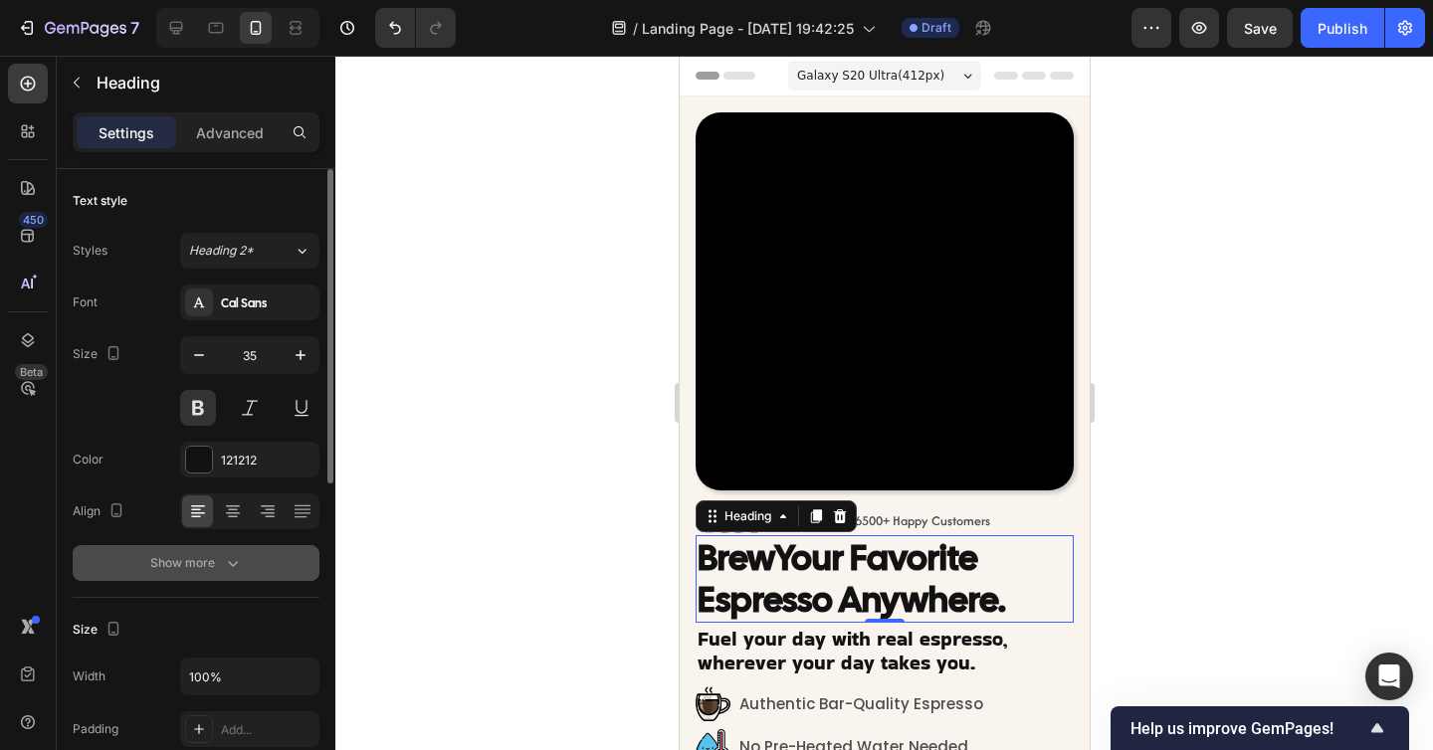
click at [215, 562] on div "Show more" at bounding box center [196, 563] width 93 height 20
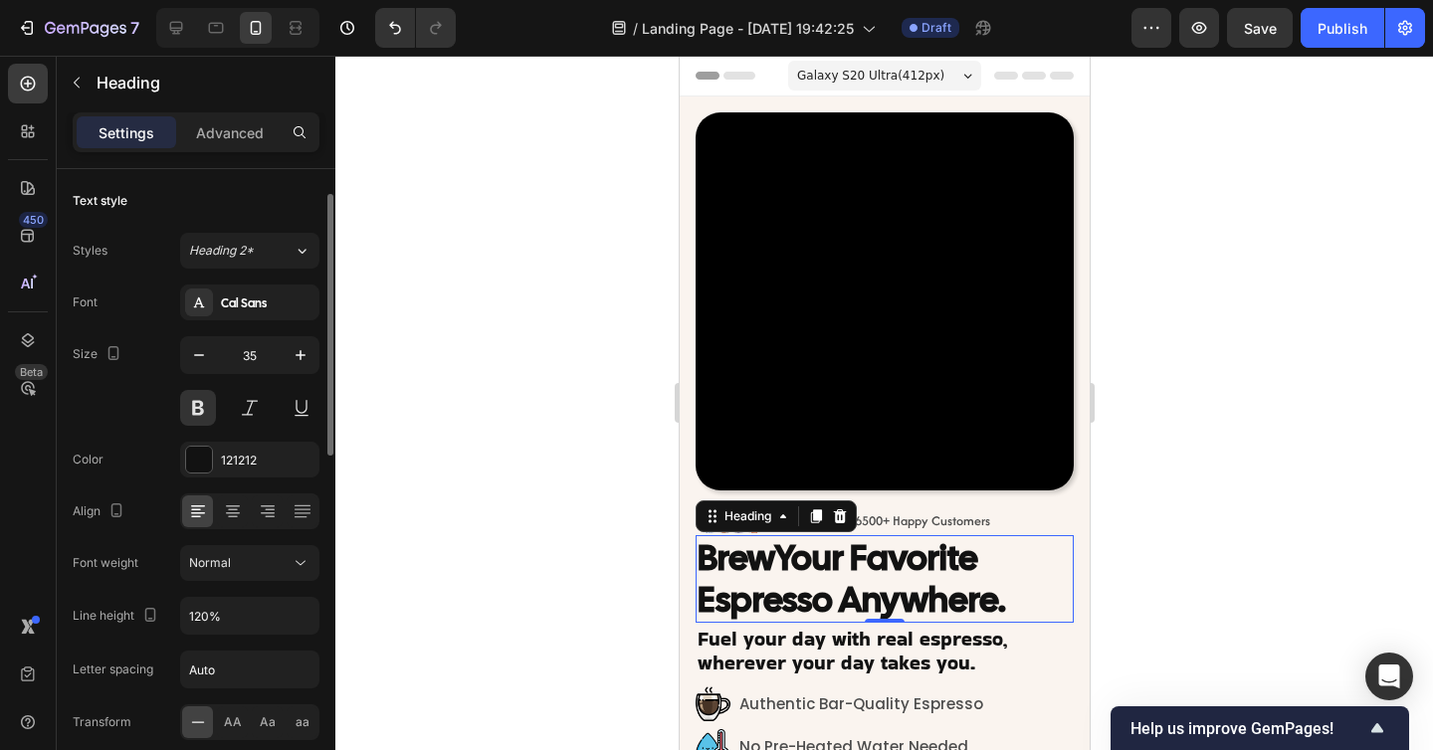
scroll to position [147, 0]
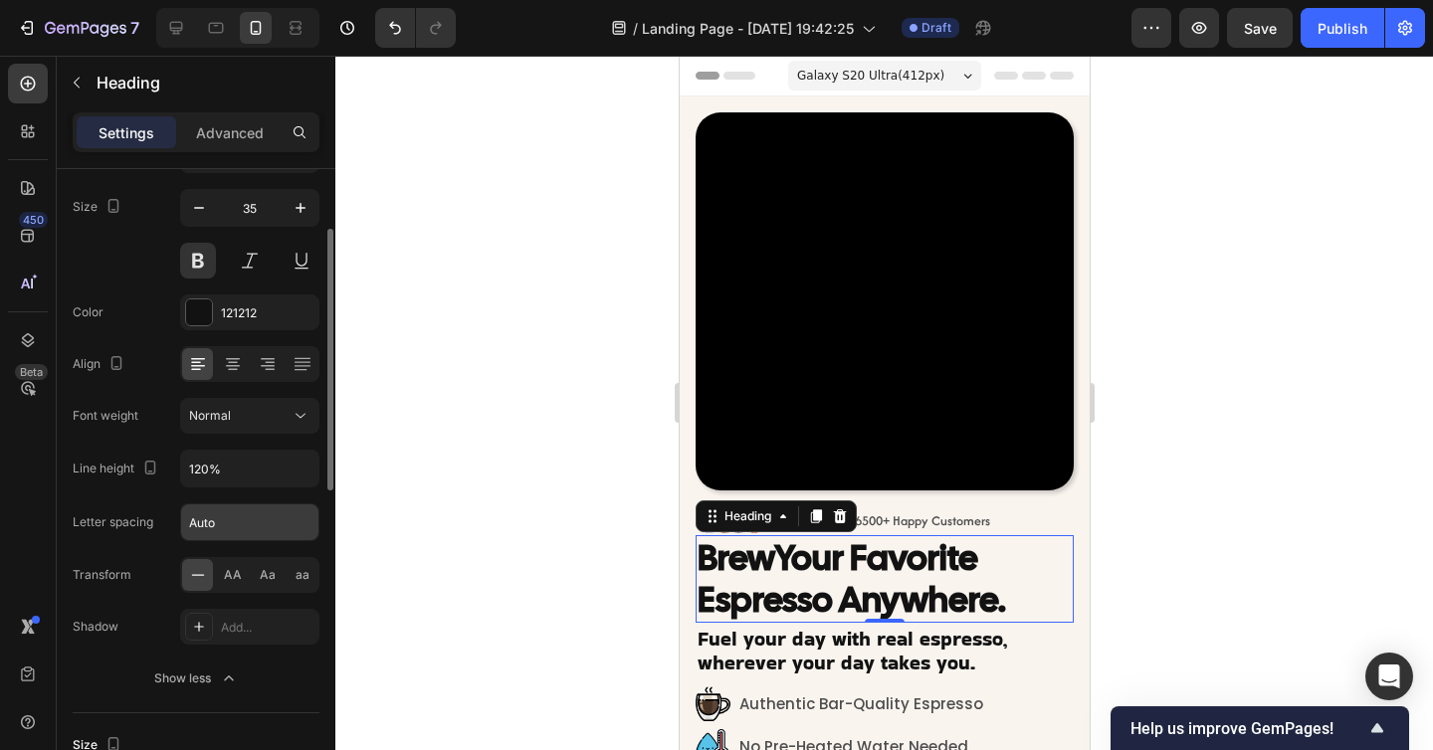
click at [249, 535] on input "Auto" at bounding box center [249, 522] width 137 height 36
type input "1"
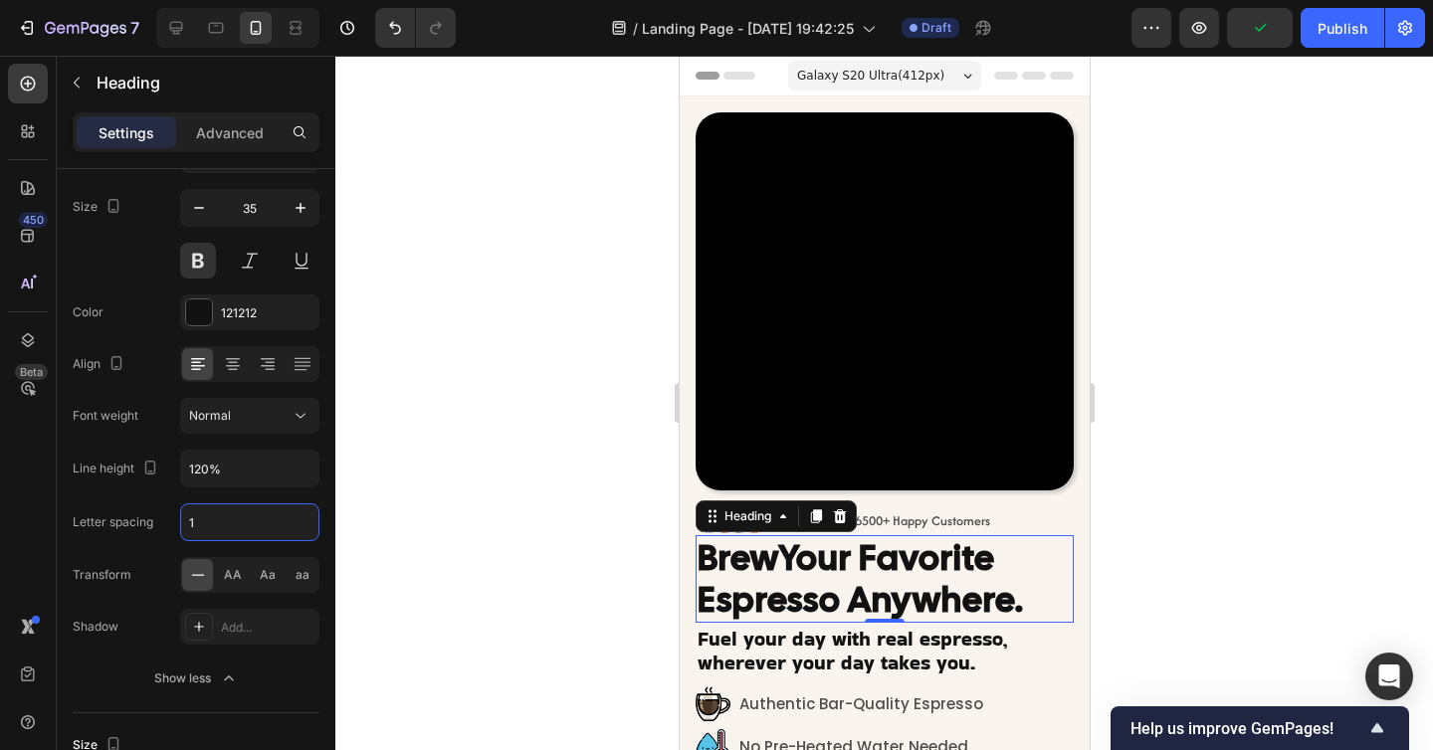
click at [539, 600] on div at bounding box center [883, 403] width 1097 height 694
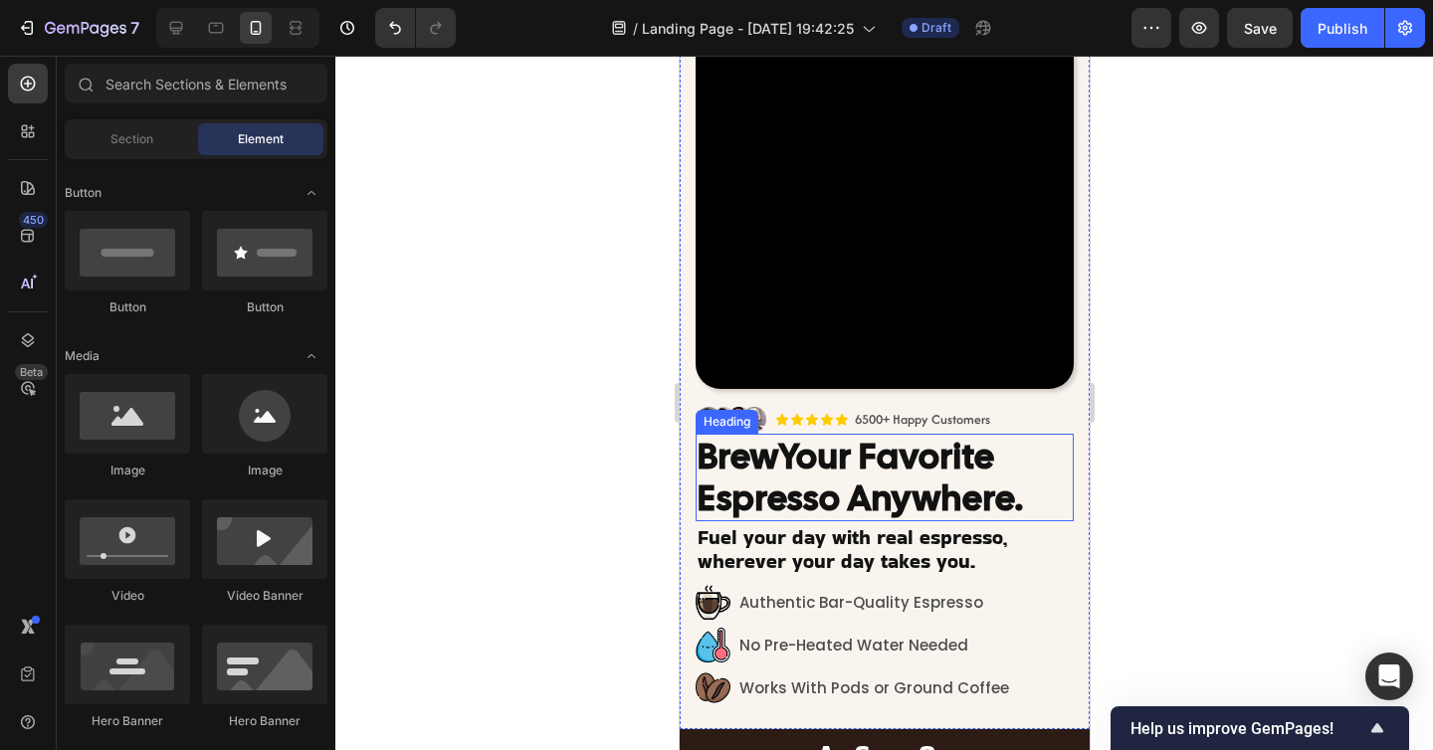
scroll to position [125, 0]
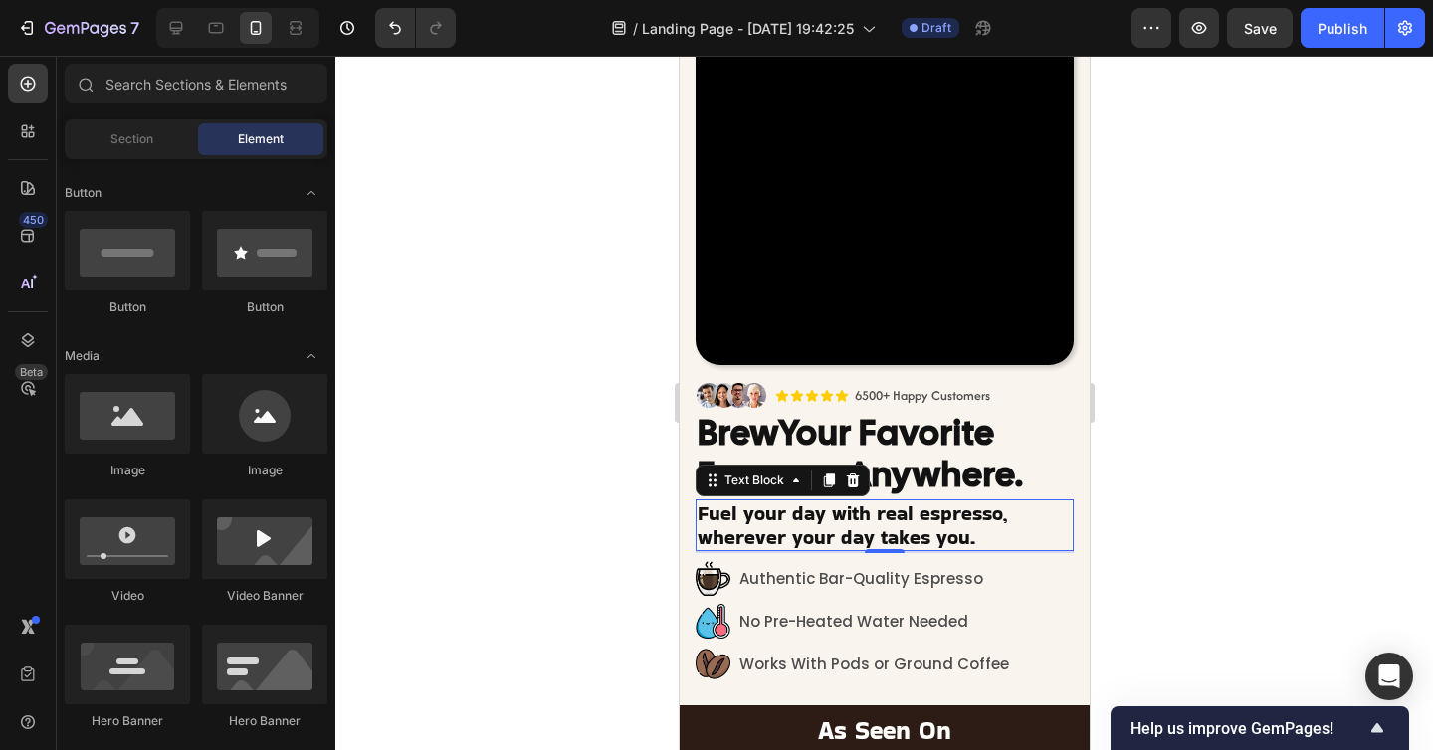
click at [911, 538] on p "Fuel your day with real espresso, wherever your day takes you." at bounding box center [883, 525] width 374 height 48
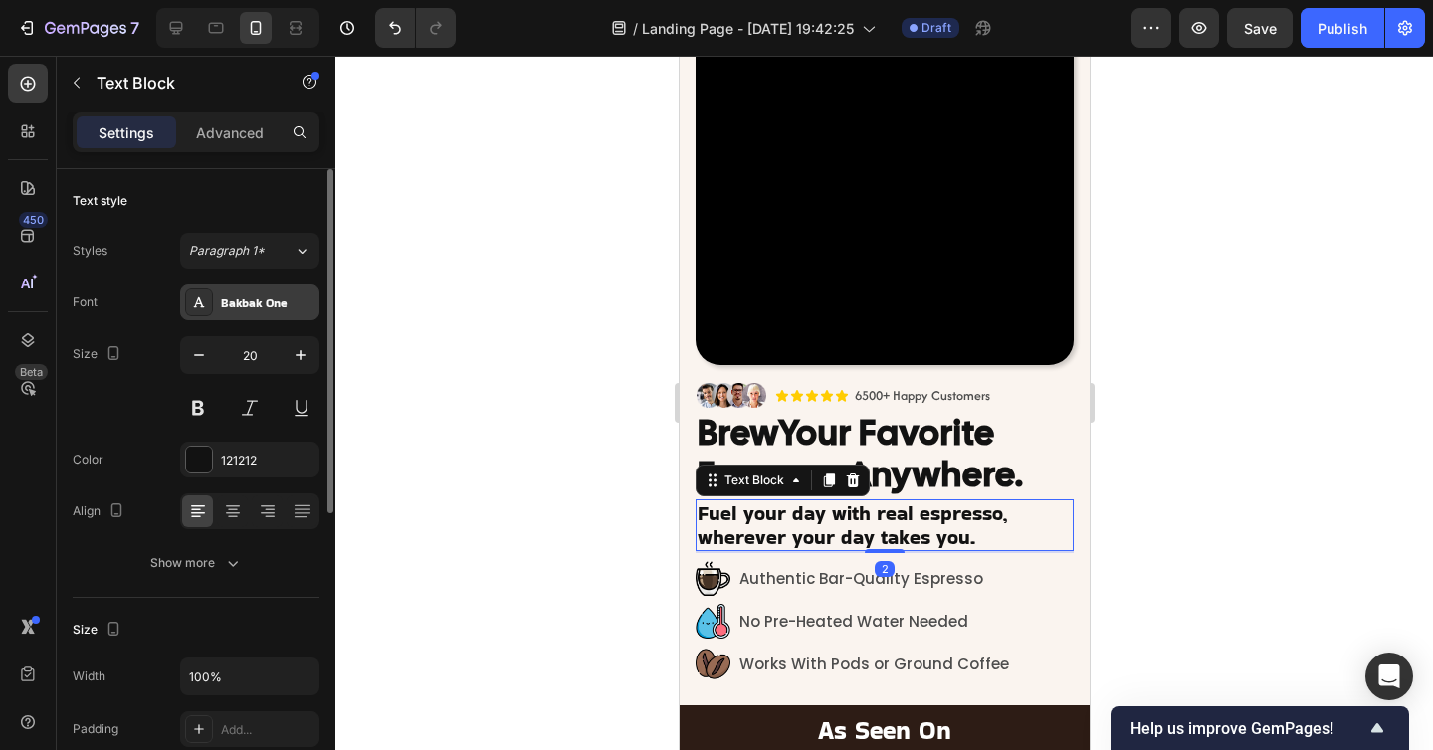
click at [240, 302] on div "Bakbak One" at bounding box center [268, 303] width 94 height 18
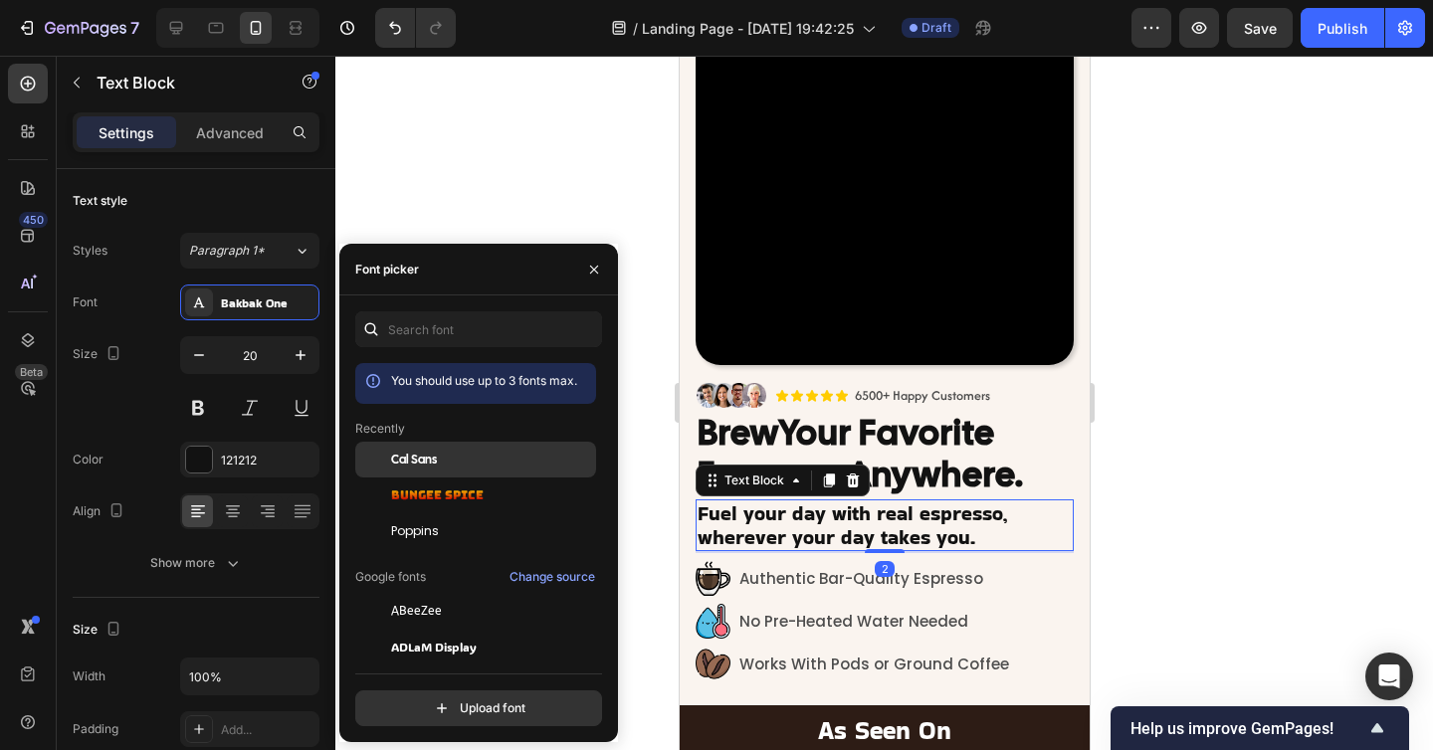
click at [422, 464] on span "Cal Sans" at bounding box center [414, 460] width 46 height 18
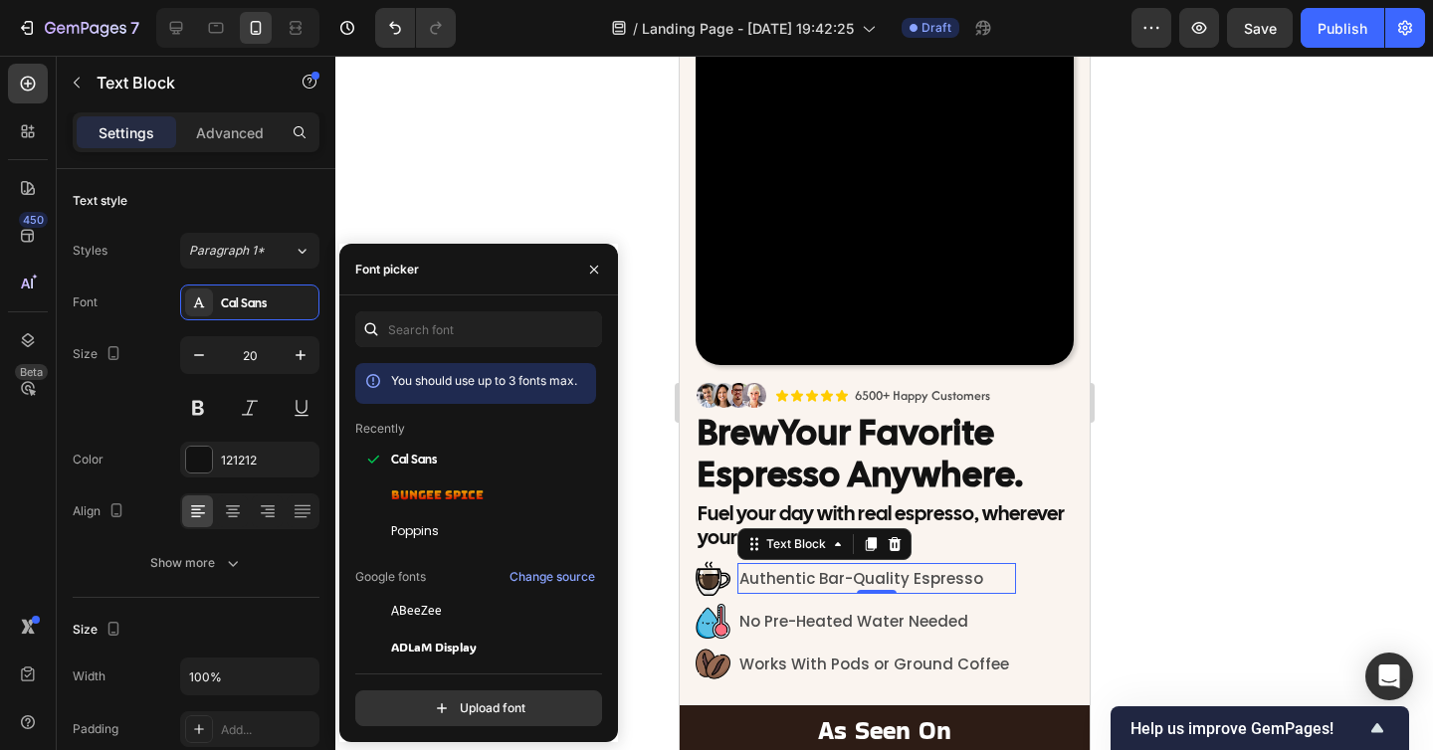
drag, startPoint x: 851, startPoint y: 581, endPoint x: 993, endPoint y: 432, distance: 206.2
click at [851, 581] on p "Authentic Bar-Quality Espresso" at bounding box center [875, 578] width 275 height 27
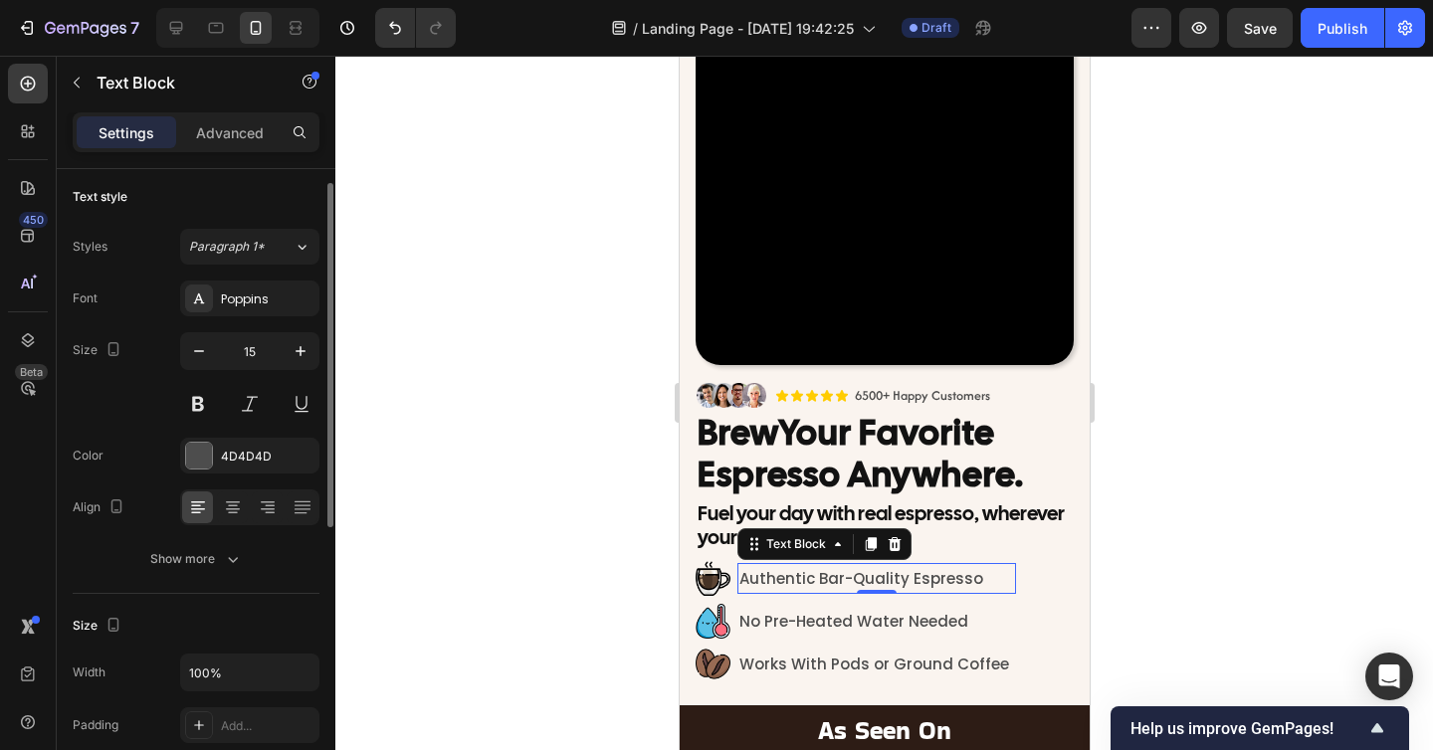
scroll to position [0, 0]
click at [248, 308] on div "Poppins" at bounding box center [268, 303] width 94 height 18
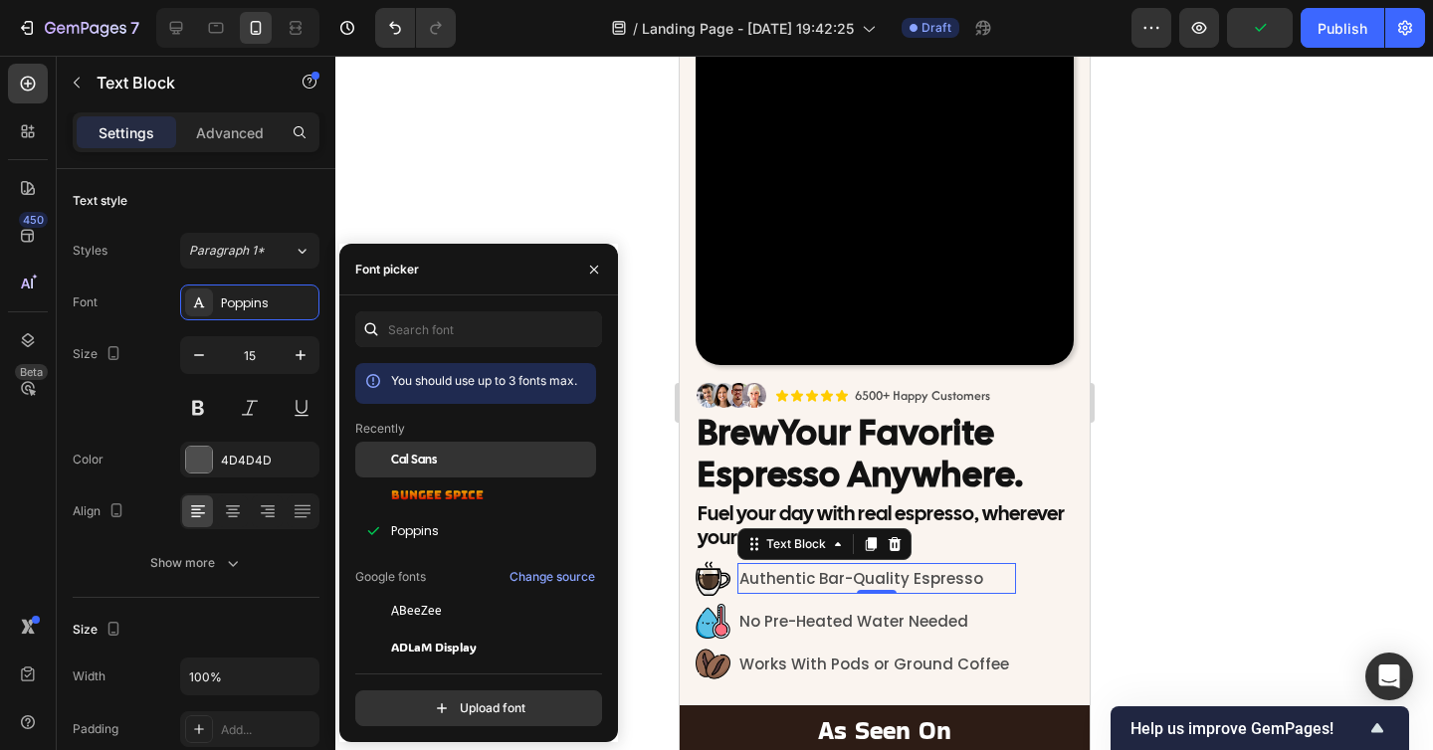
click at [410, 451] on span "Cal Sans" at bounding box center [414, 460] width 46 height 18
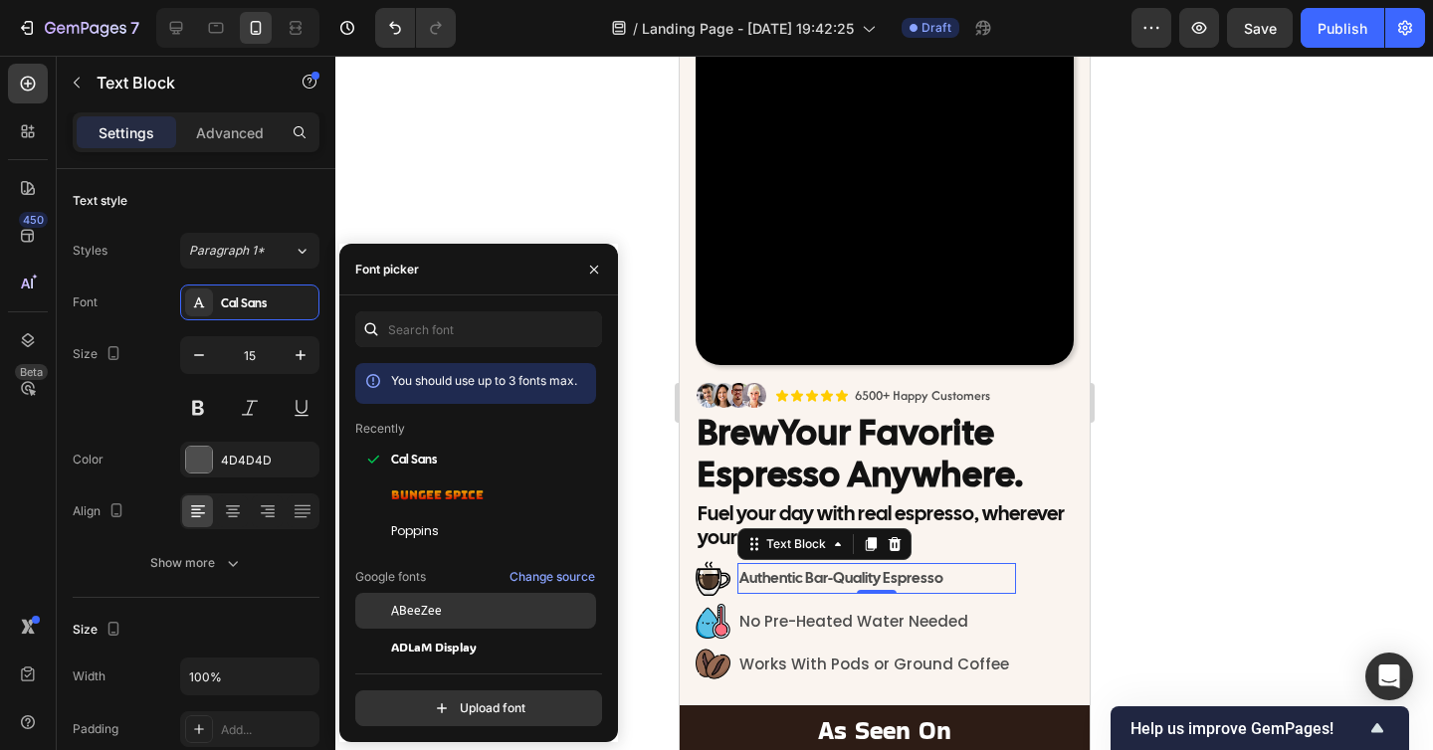
scroll to position [116, 0]
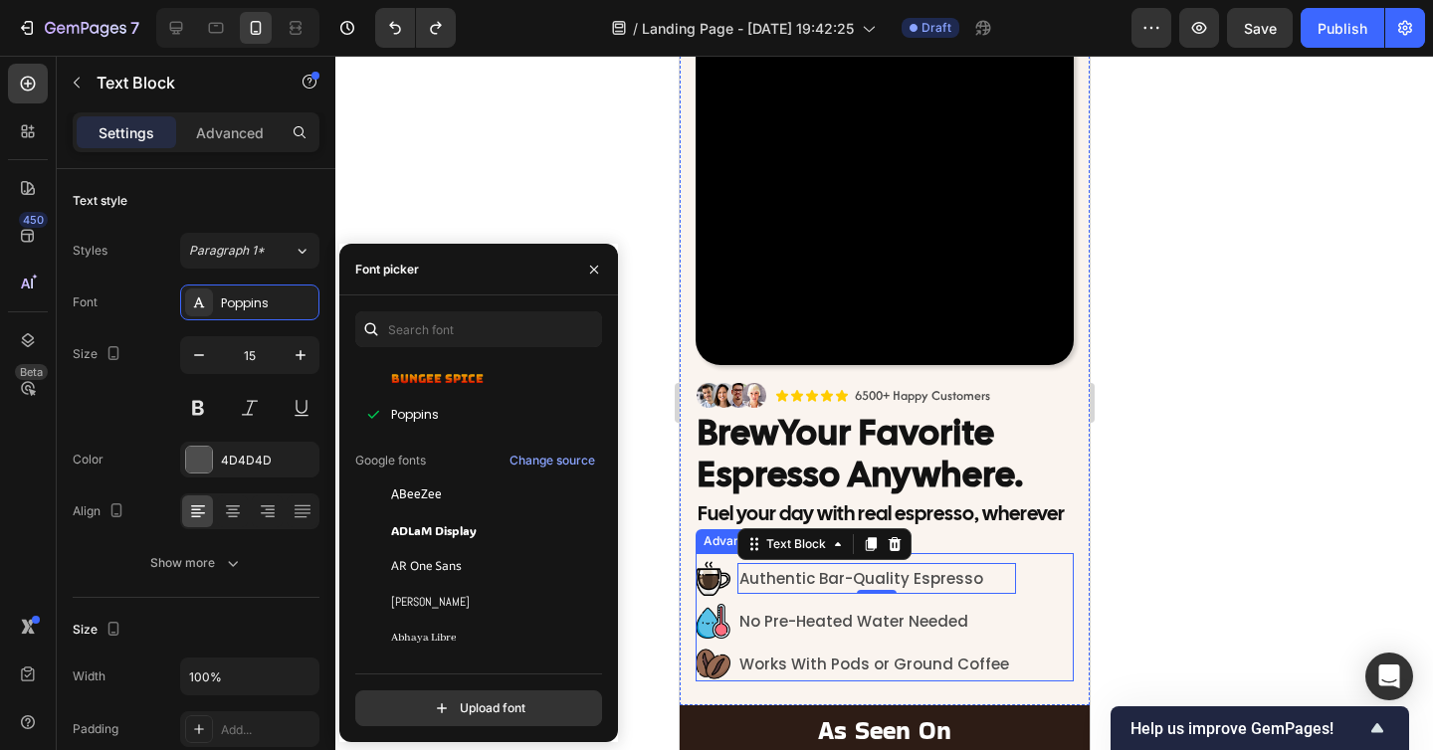
click at [583, 151] on div at bounding box center [883, 403] width 1097 height 694
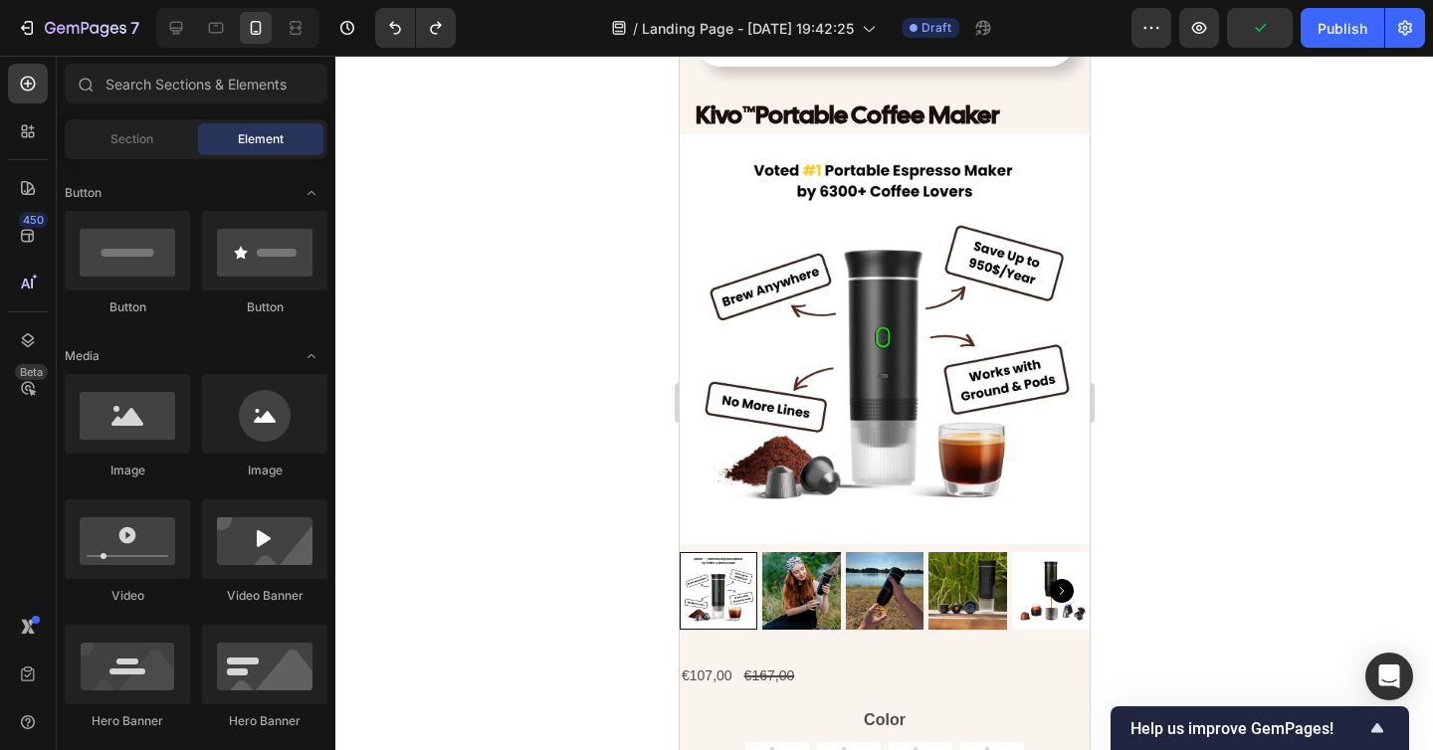
scroll to position [7890, 0]
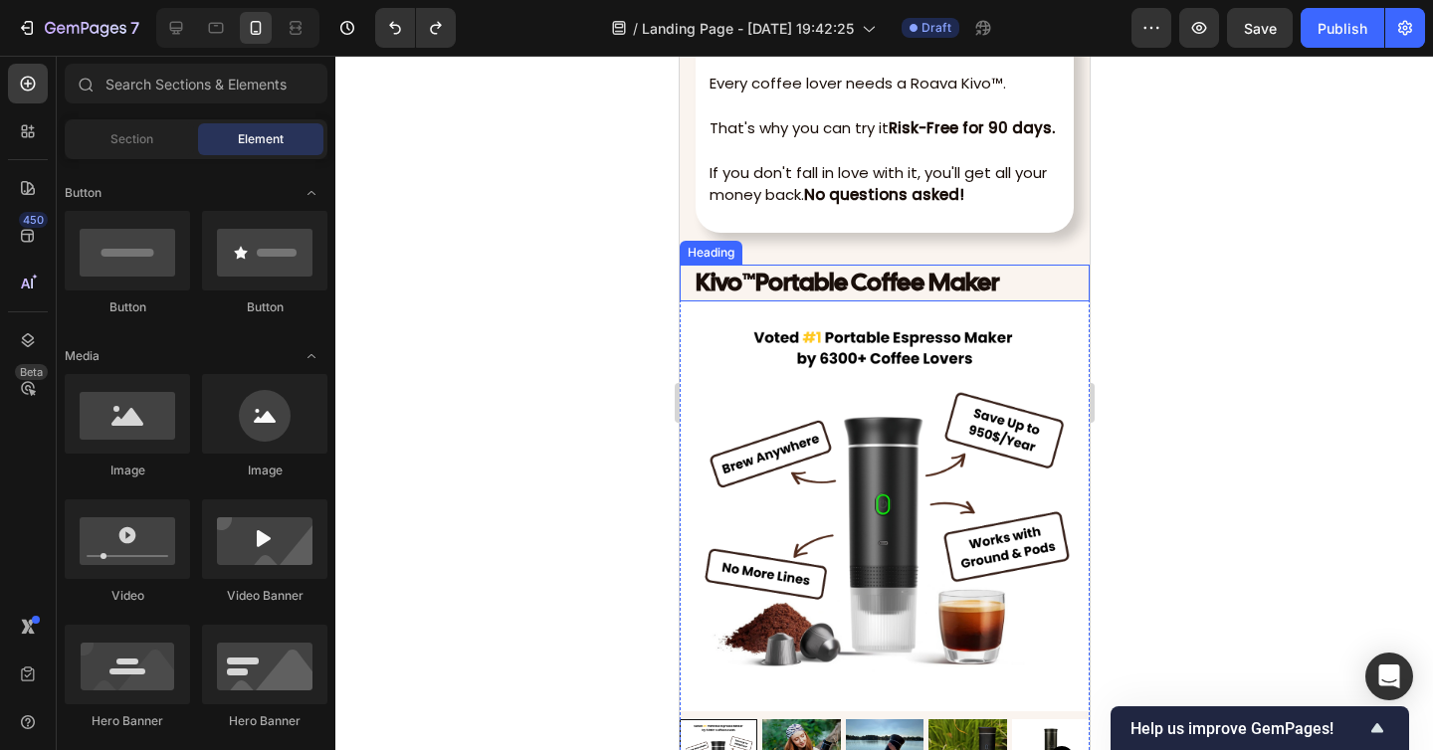
click at [834, 288] on strong "Portable Coffee Maker" at bounding box center [876, 282] width 244 height 33
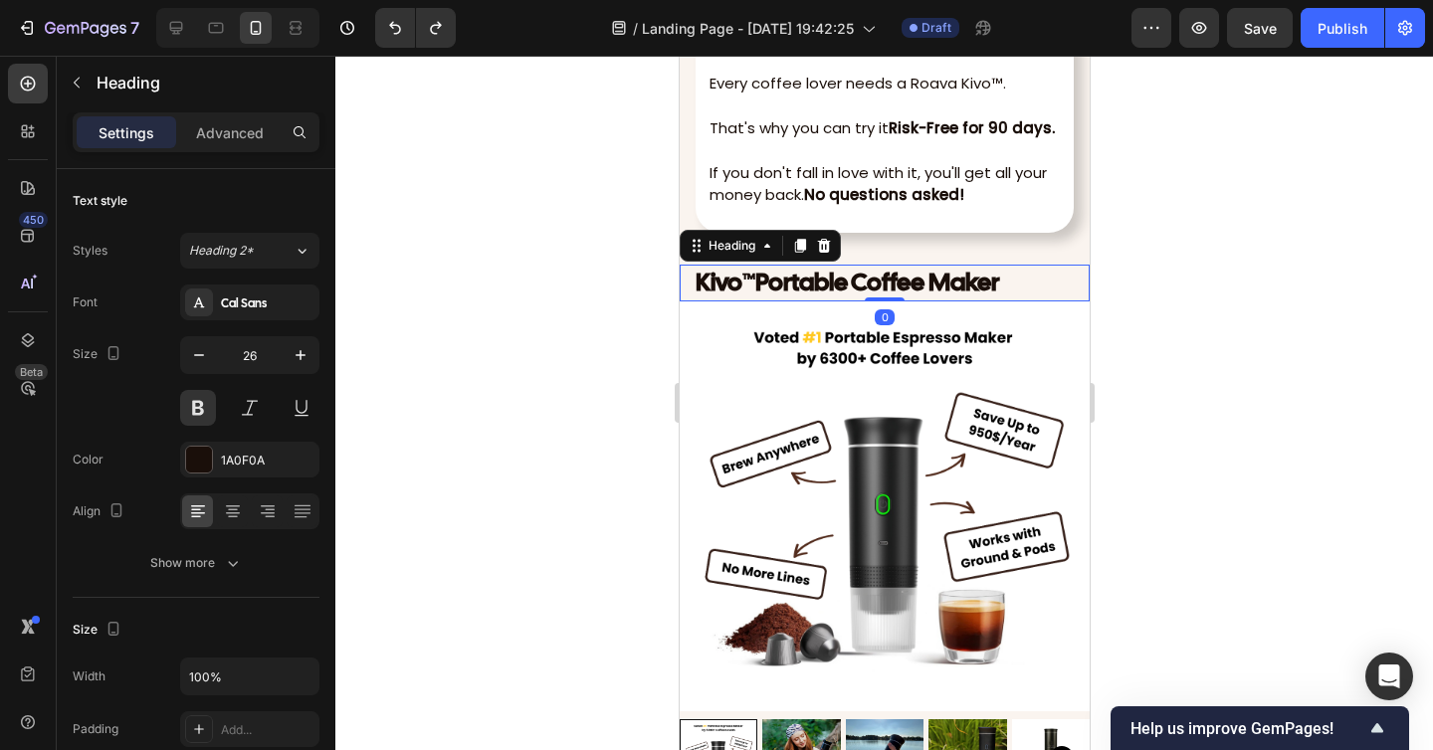
click at [613, 326] on div at bounding box center [883, 403] width 1097 height 694
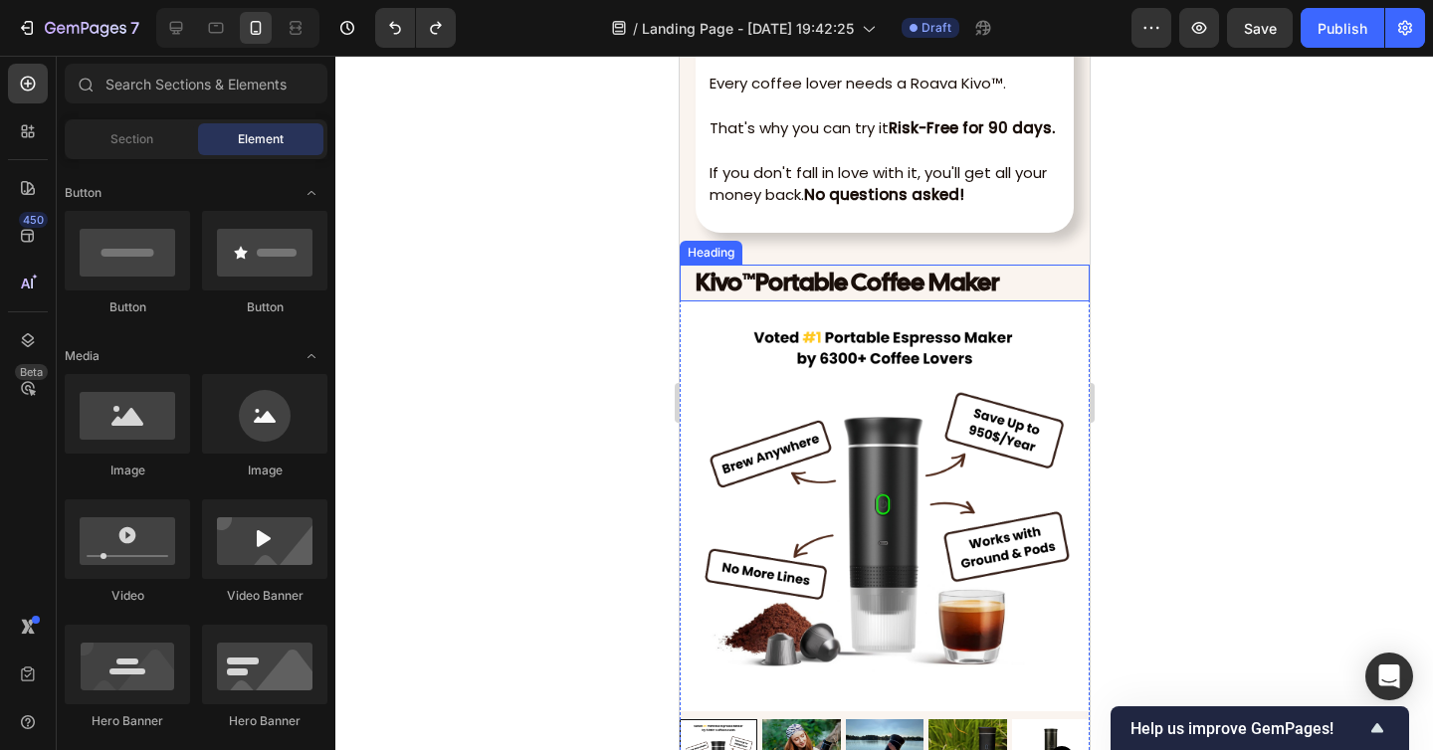
click at [757, 274] on strong "Portable Coffee Maker" at bounding box center [876, 282] width 244 height 33
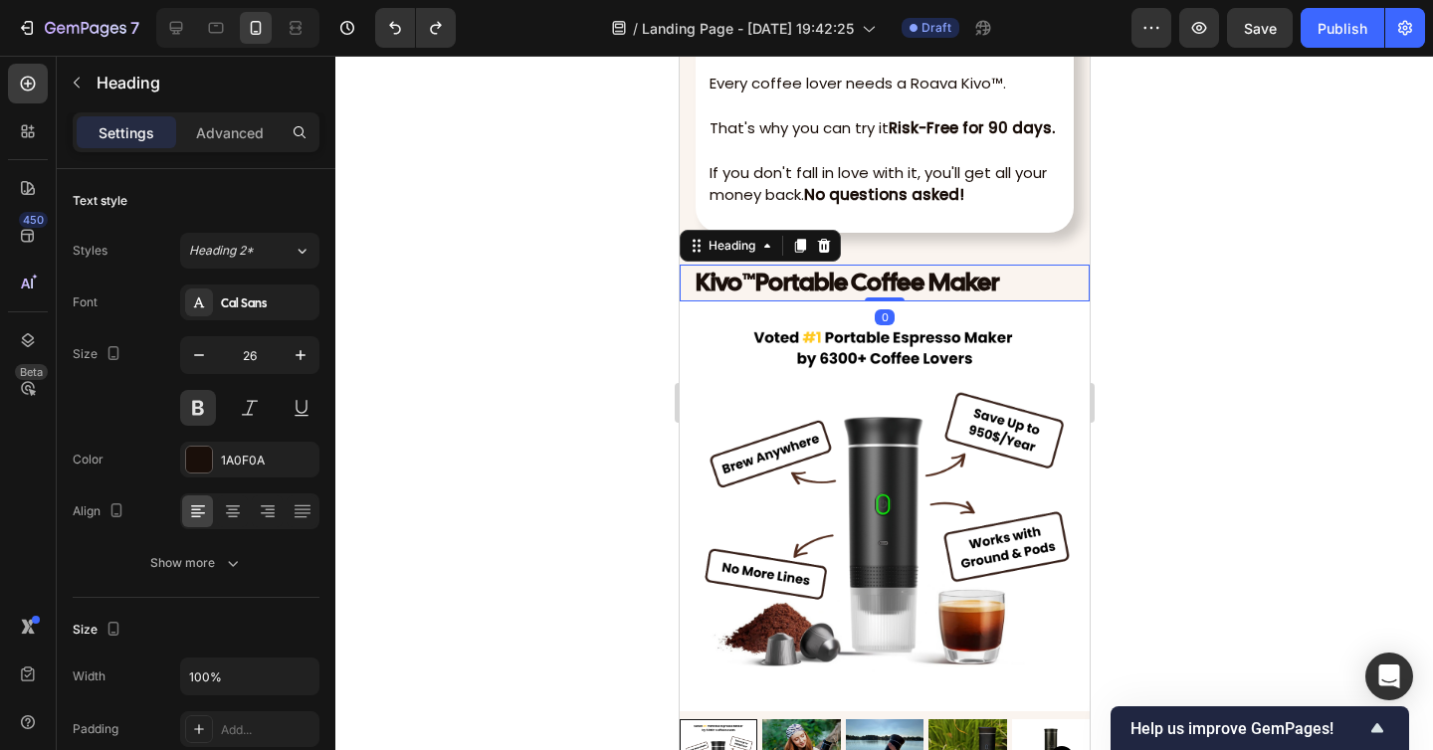
click at [1202, 458] on div at bounding box center [883, 403] width 1097 height 694
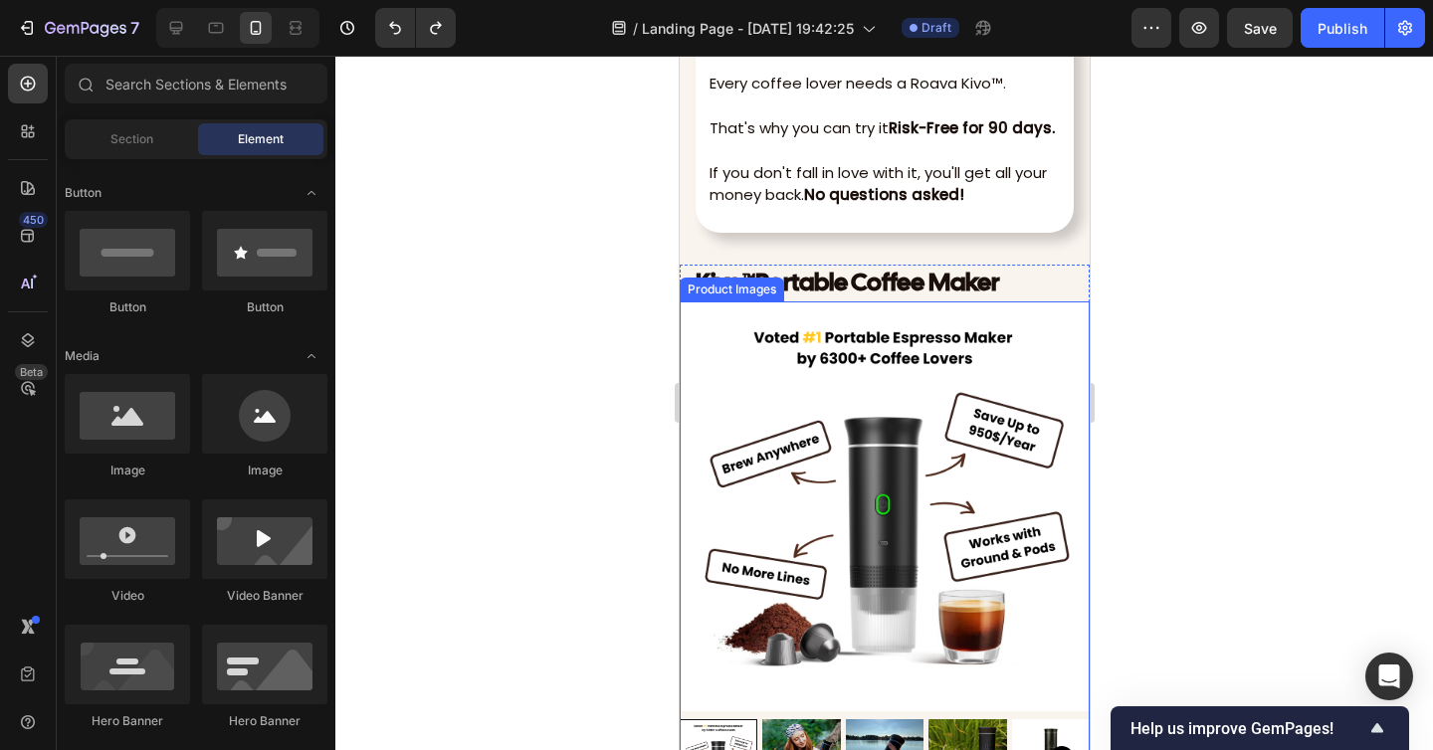
click at [879, 278] on strong "Portable Coffee Maker" at bounding box center [876, 282] width 244 height 33
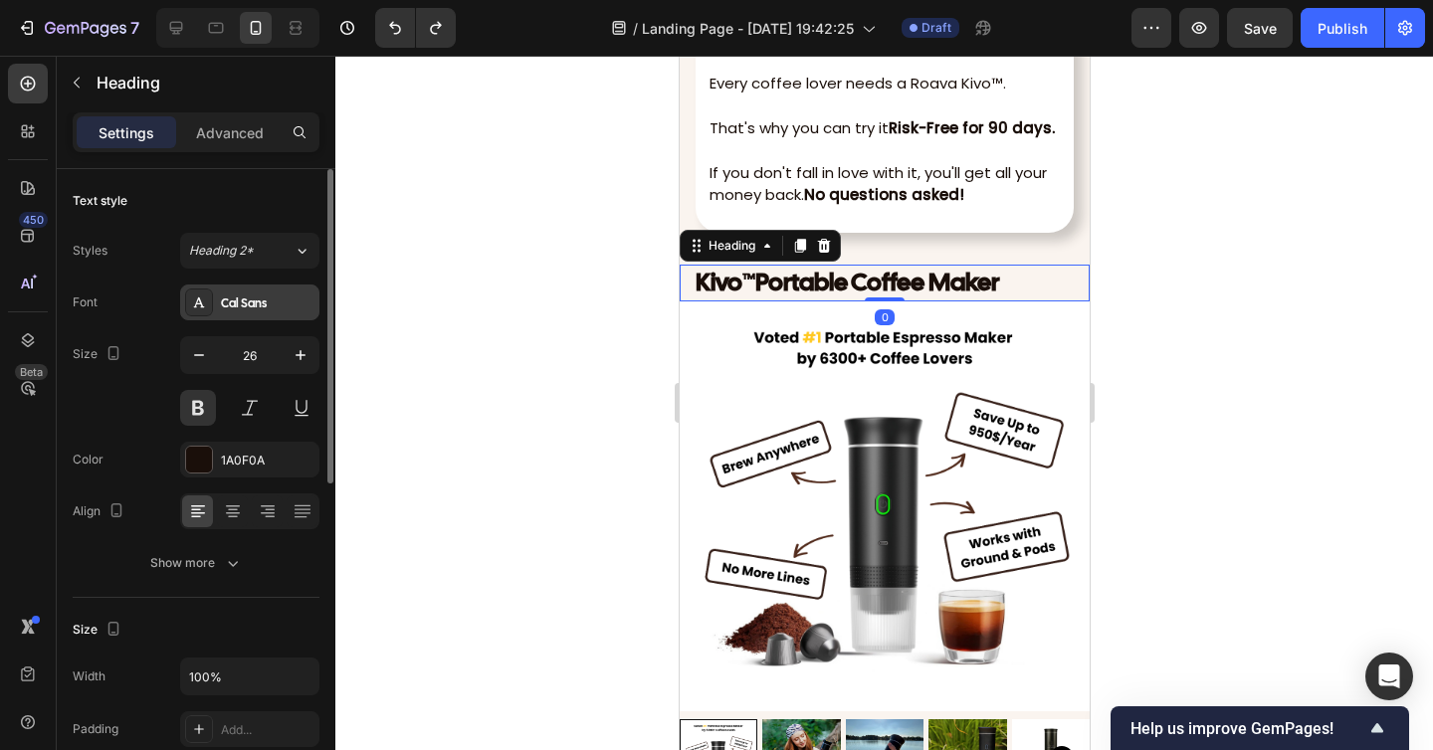
click at [255, 296] on div "Cal Sans" at bounding box center [268, 303] width 94 height 18
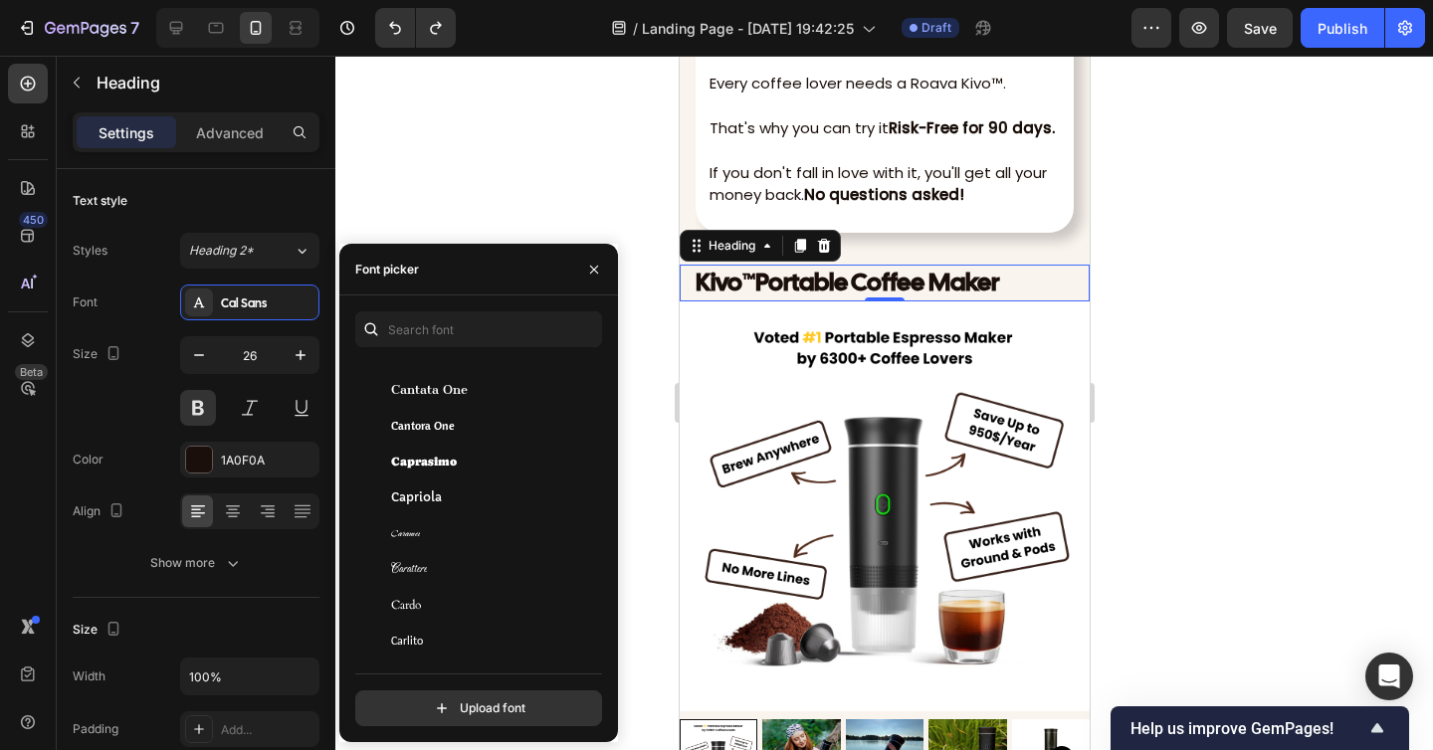
scroll to position [10198, 0]
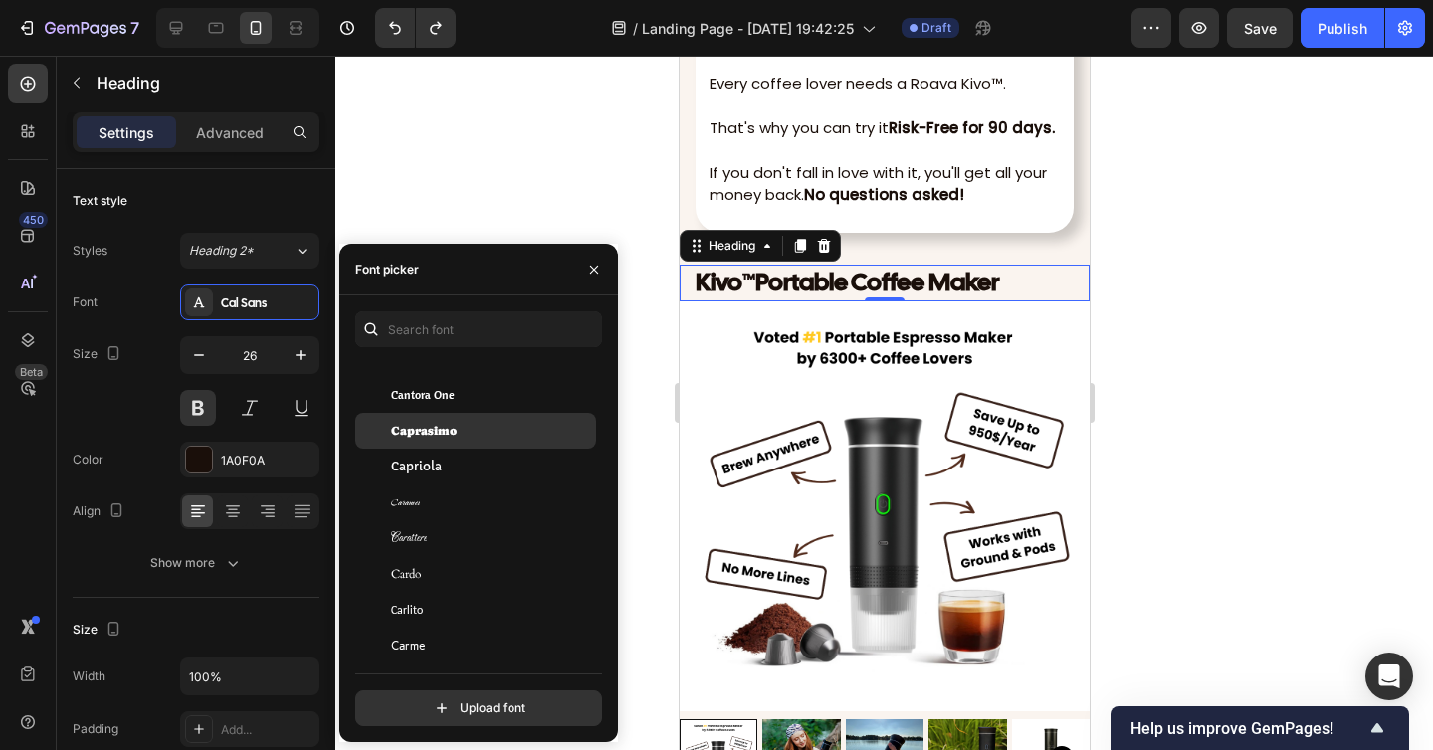
click at [468, 435] on div "Caprasimo" at bounding box center [491, 431] width 201 height 18
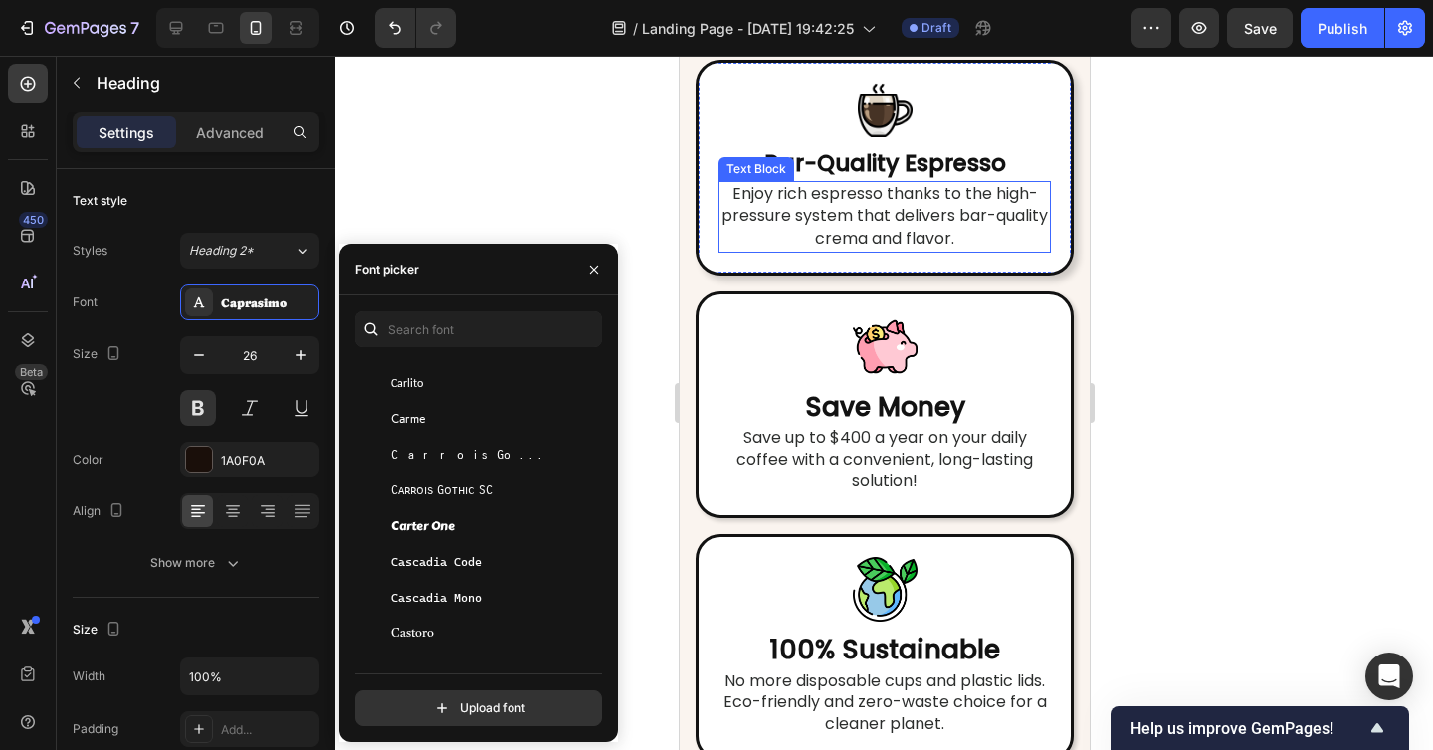
scroll to position [5140, 0]
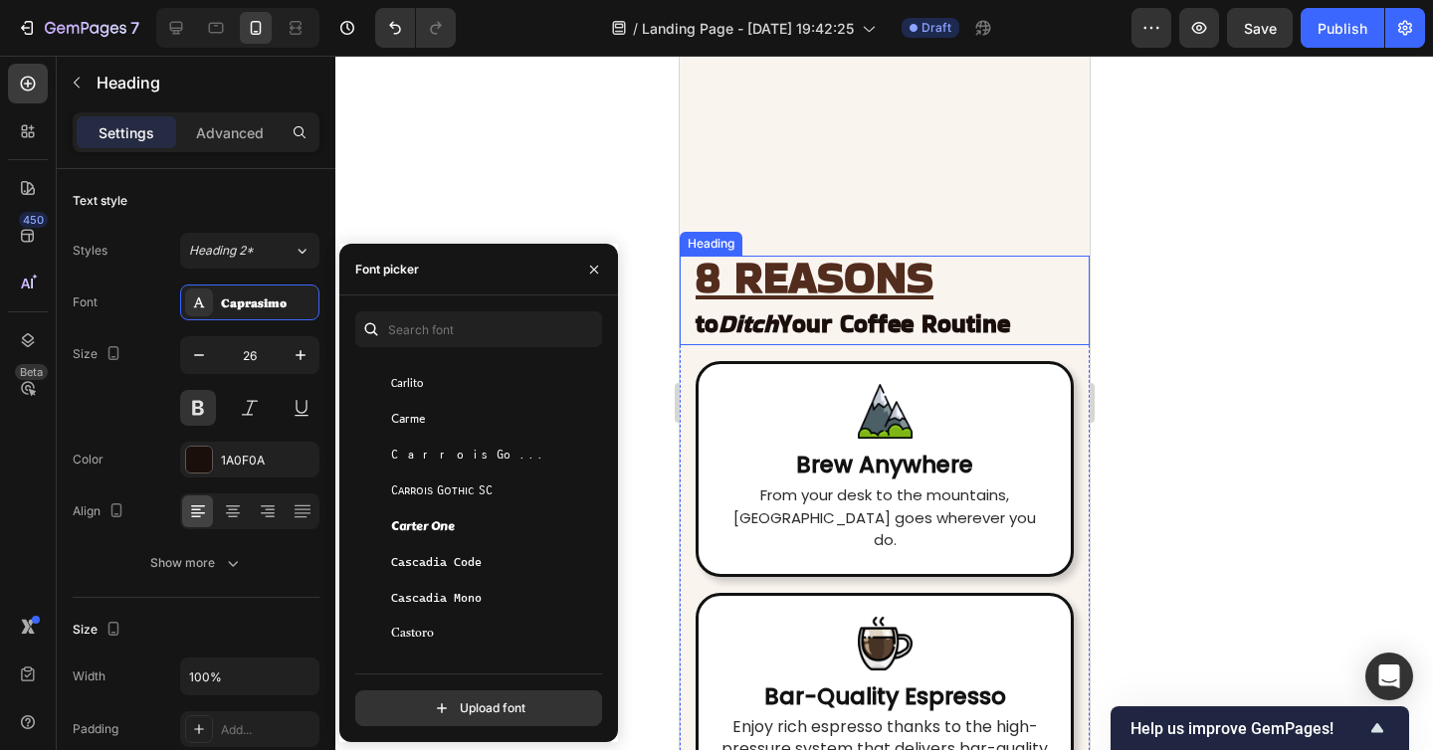
click at [830, 287] on u "8 REASONS" at bounding box center [813, 277] width 238 height 63
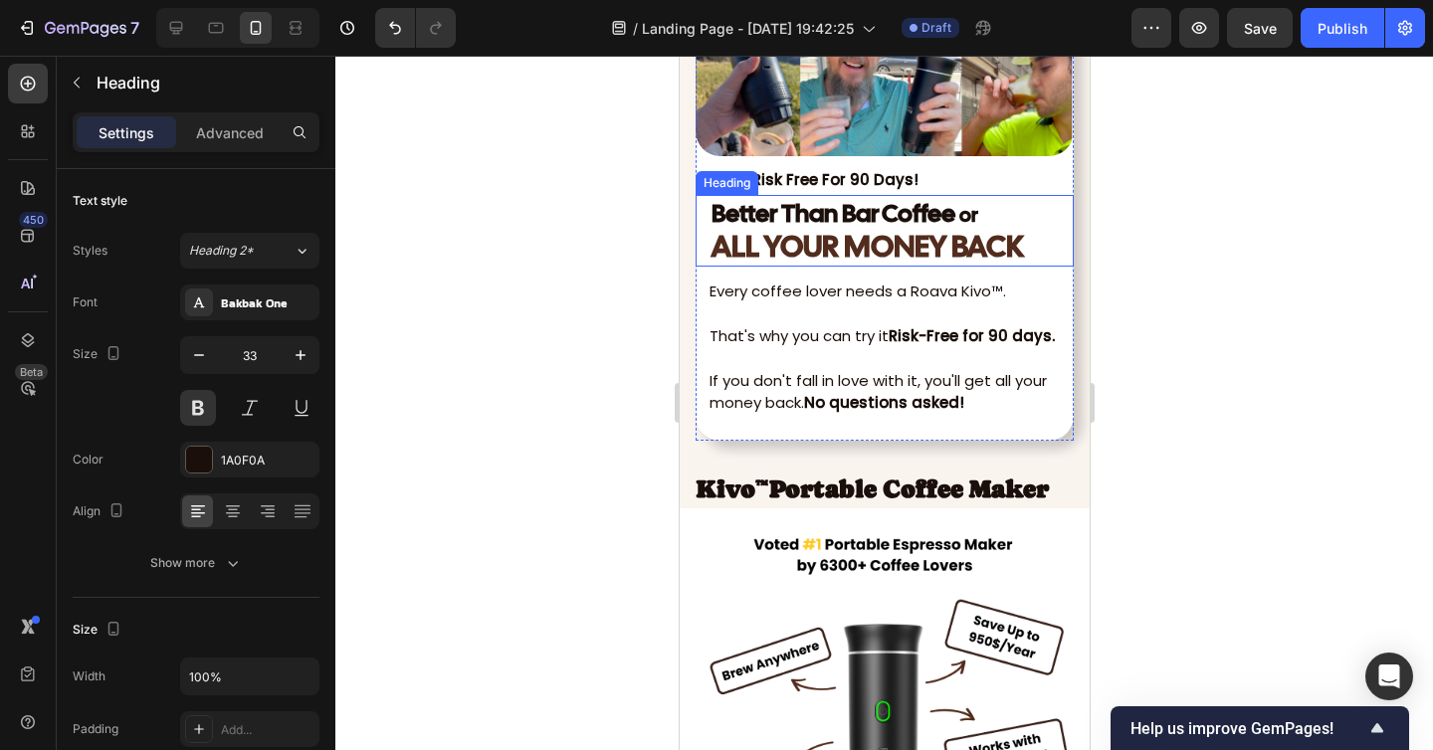
scroll to position [7766, 0]
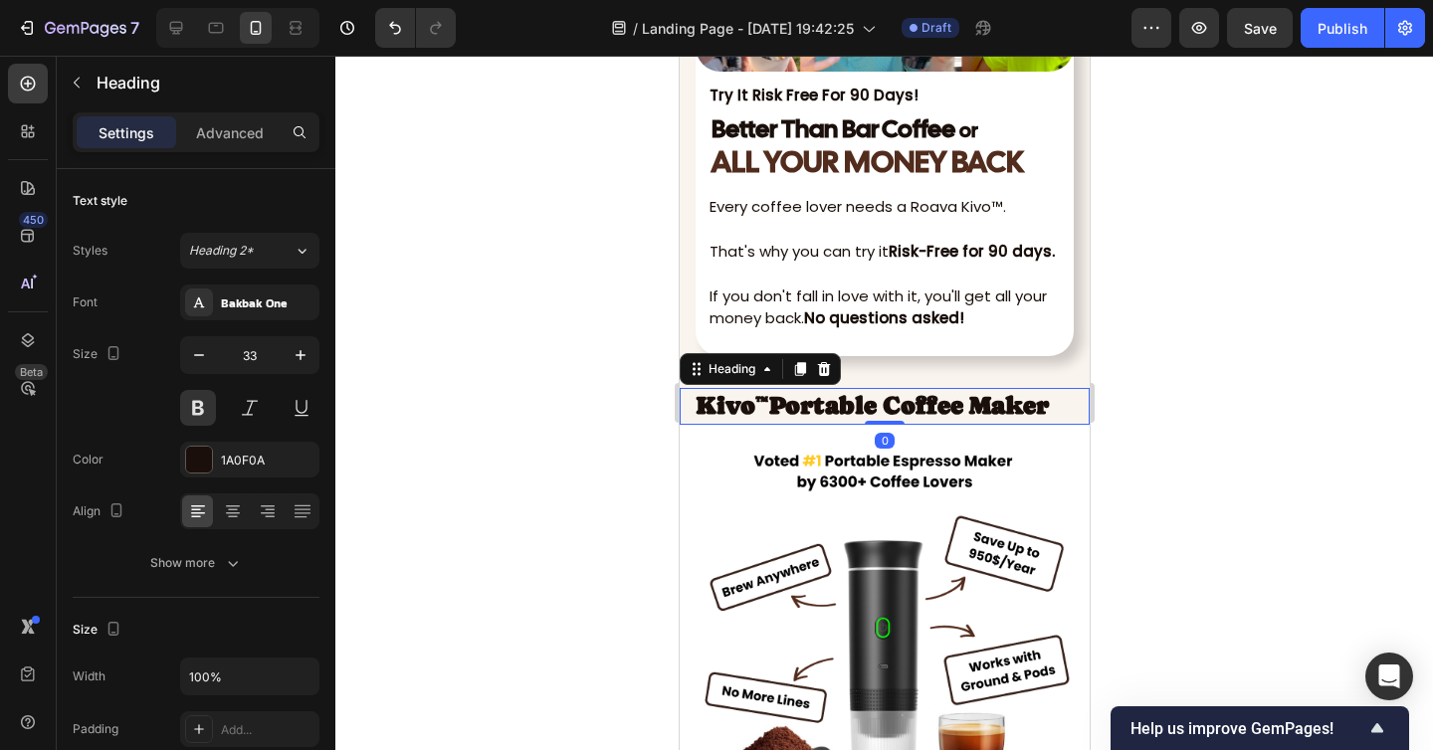
click at [816, 394] on strong "Portable Coffee Maker" at bounding box center [908, 405] width 280 height 29
click at [251, 298] on div "Caprasimo" at bounding box center [268, 303] width 94 height 18
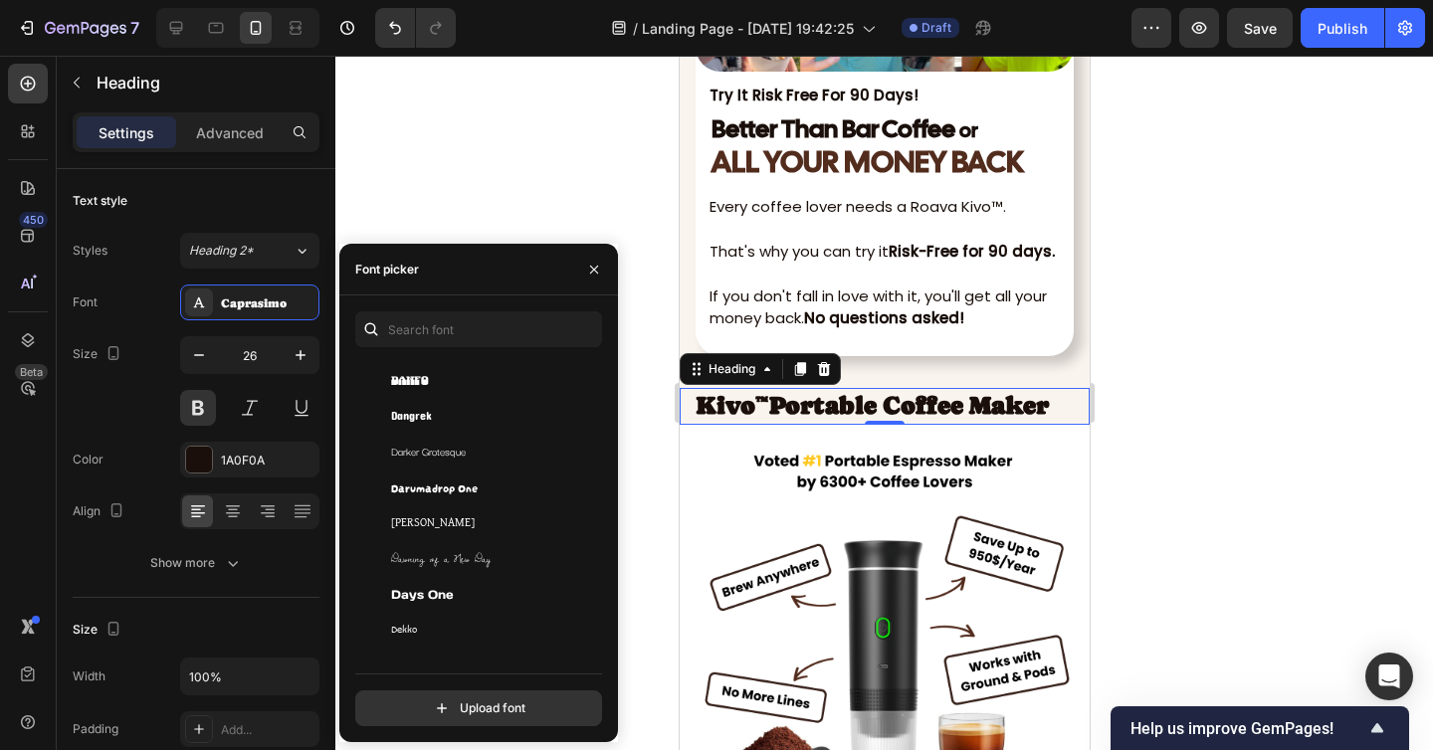
scroll to position [14091, 0]
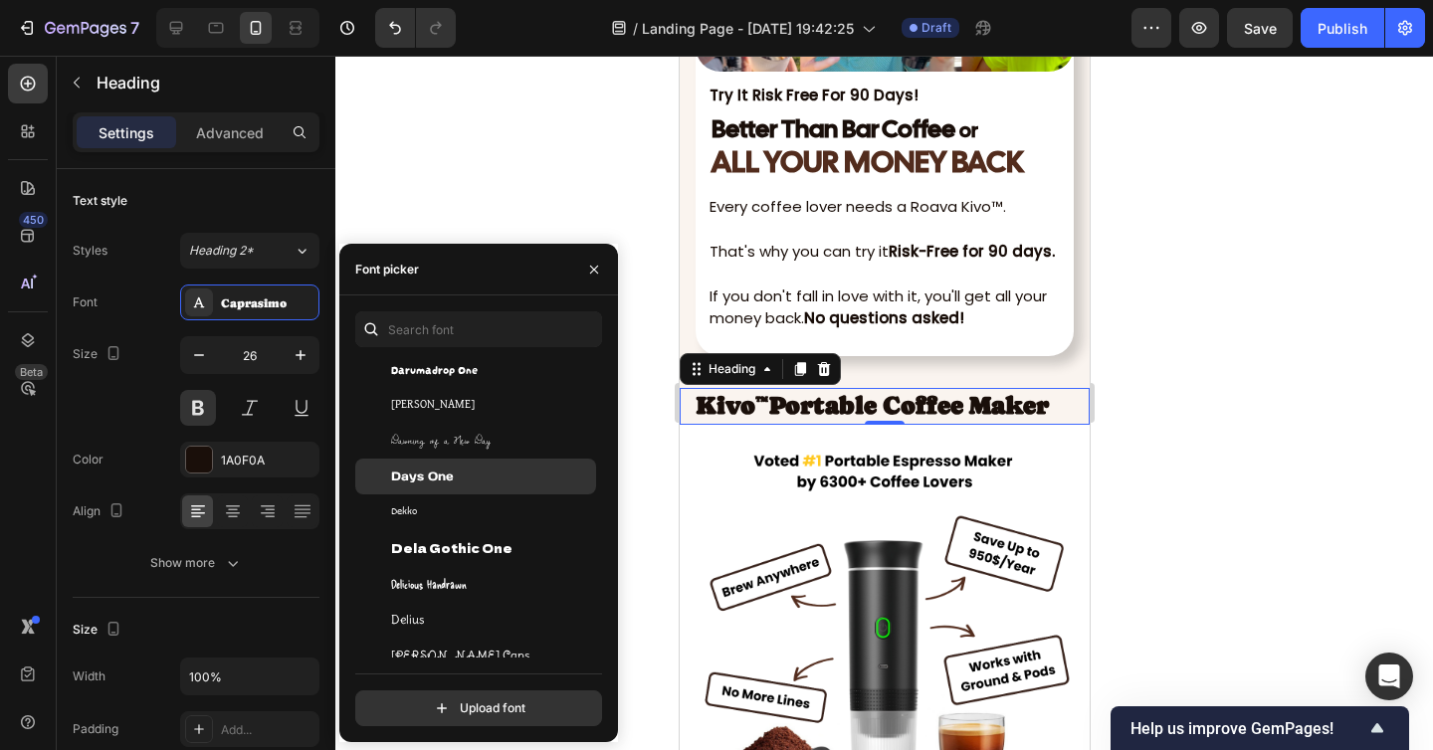
click at [496, 482] on div "Days One" at bounding box center [491, 477] width 201 height 18
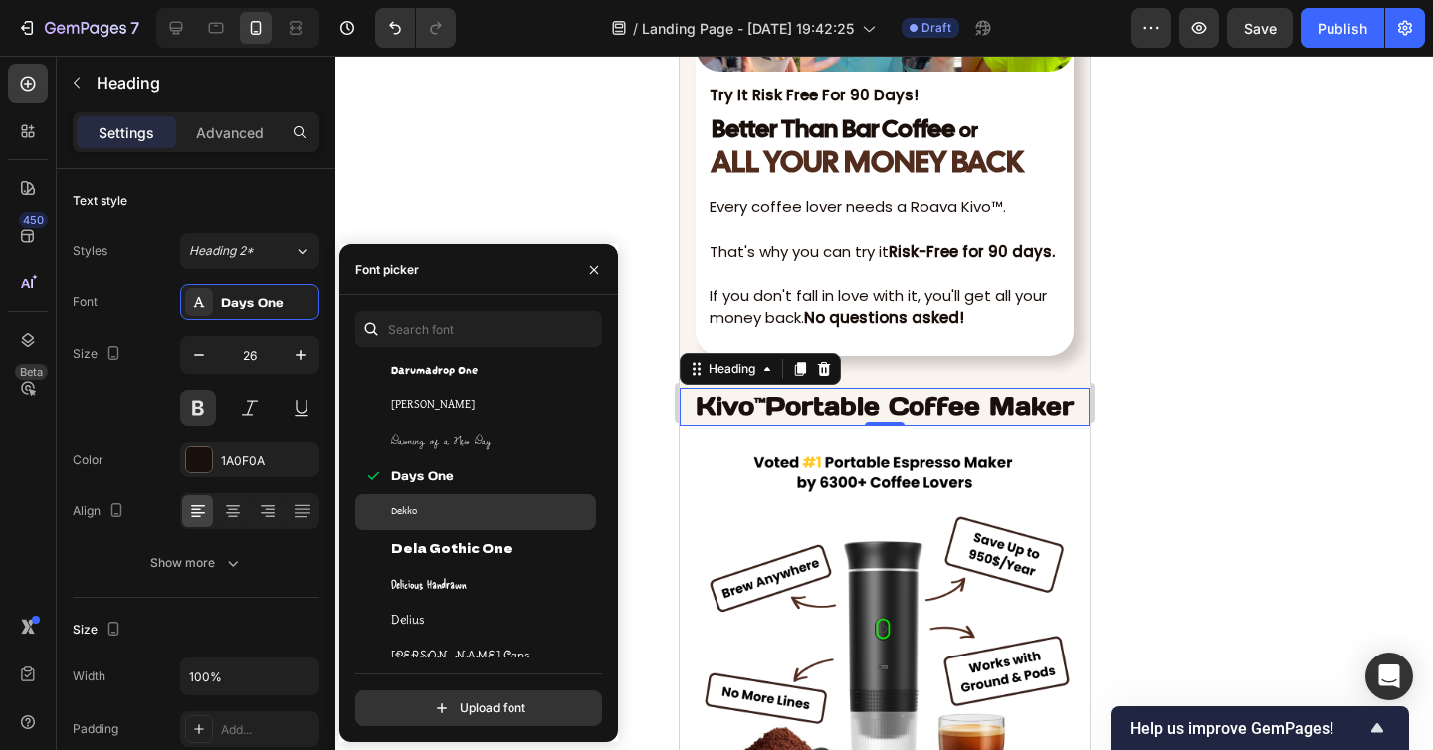
scroll to position [14223, 0]
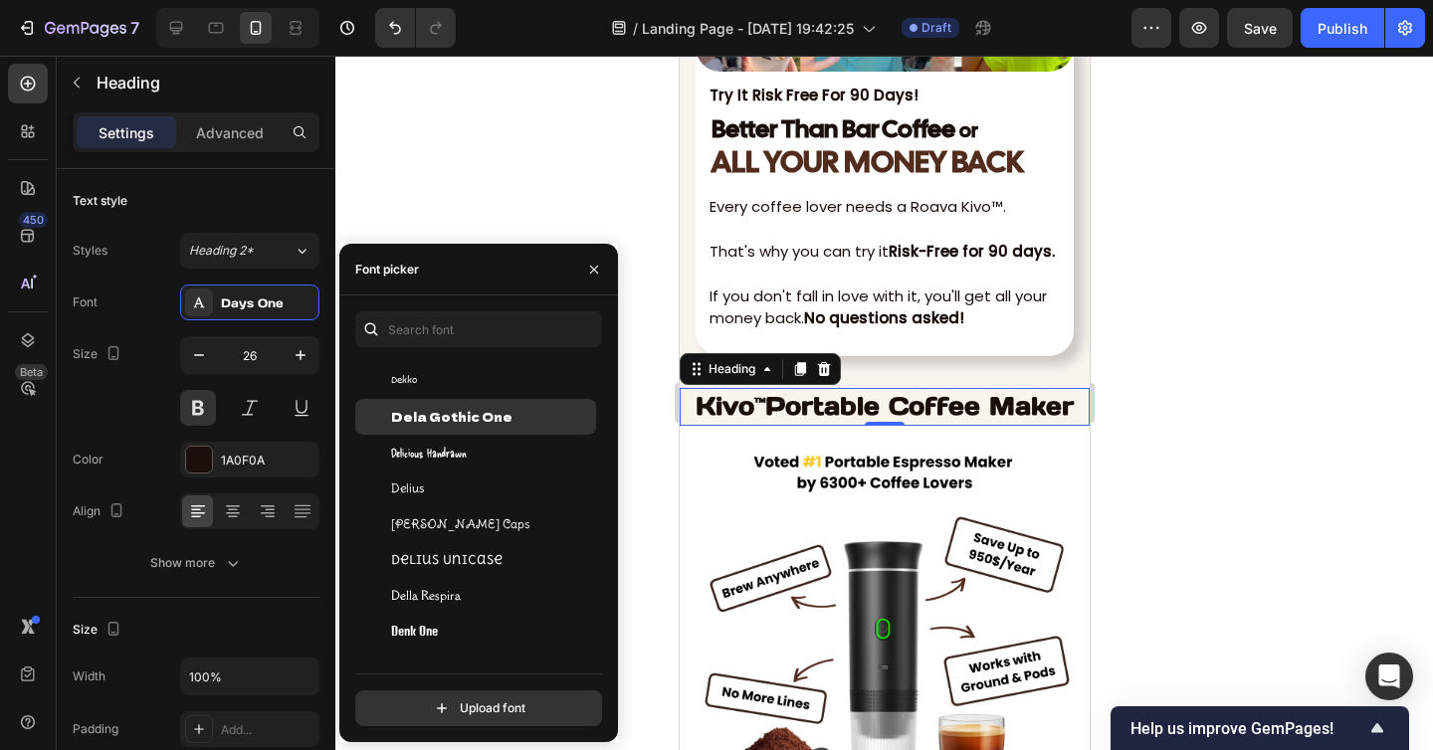
click at [485, 421] on span "Dela Gothic One" at bounding box center [451, 417] width 121 height 18
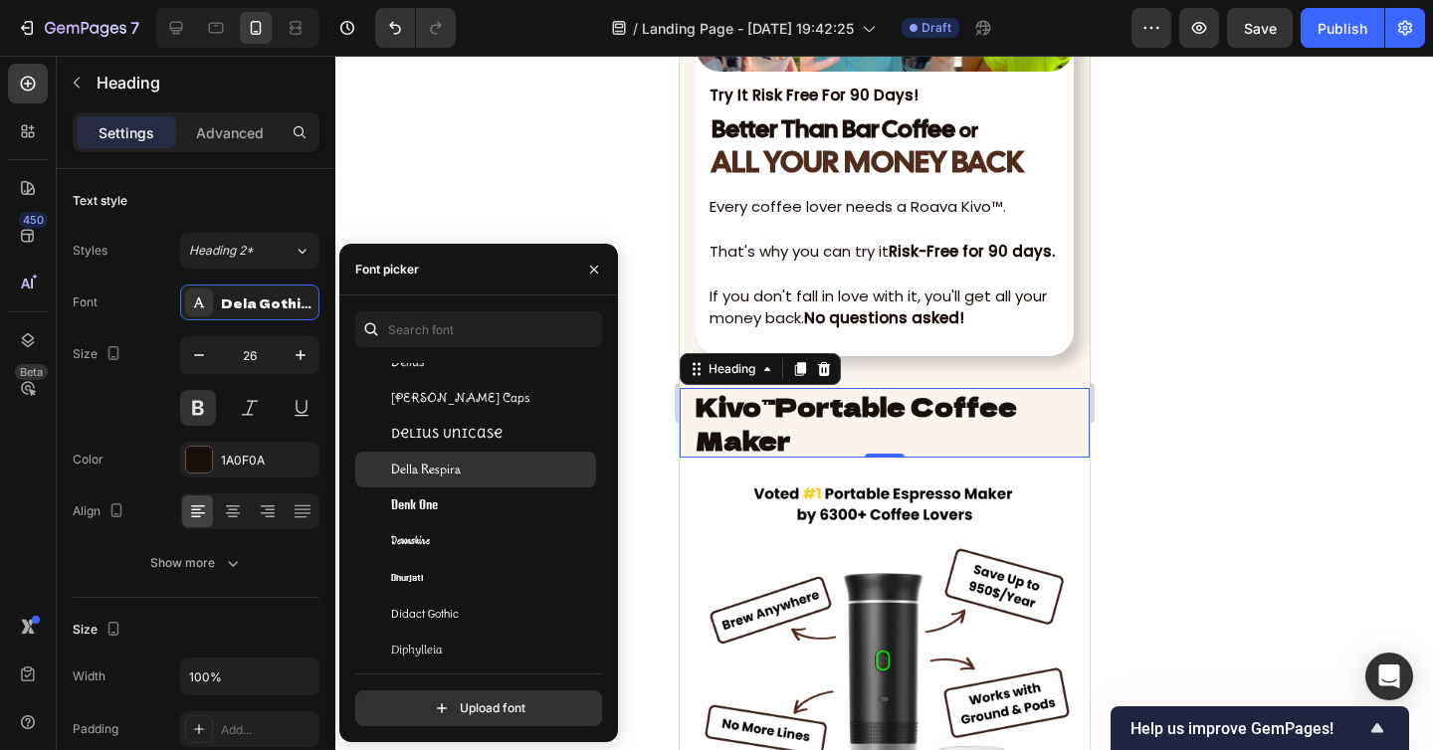
scroll to position [14363, 0]
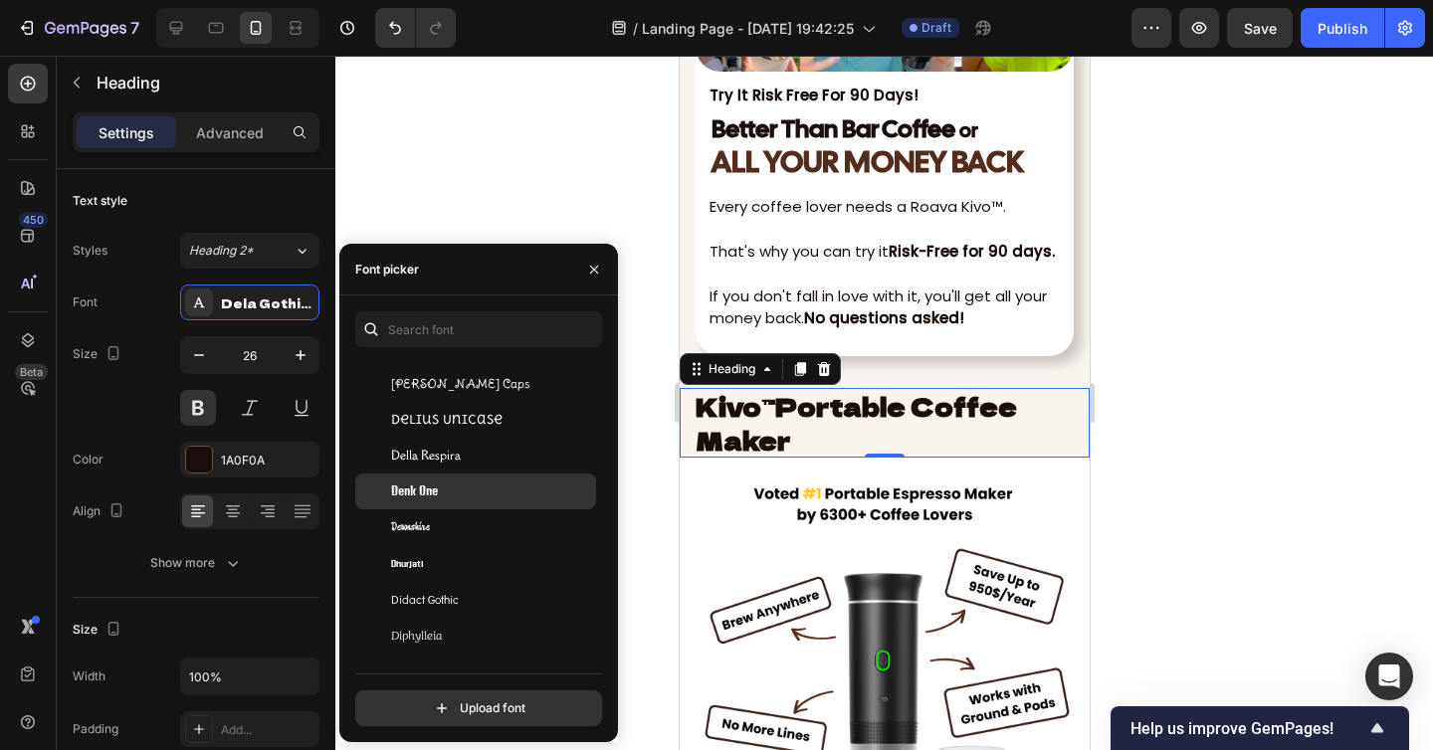
click at [472, 494] on div "Denk One" at bounding box center [491, 491] width 201 height 18
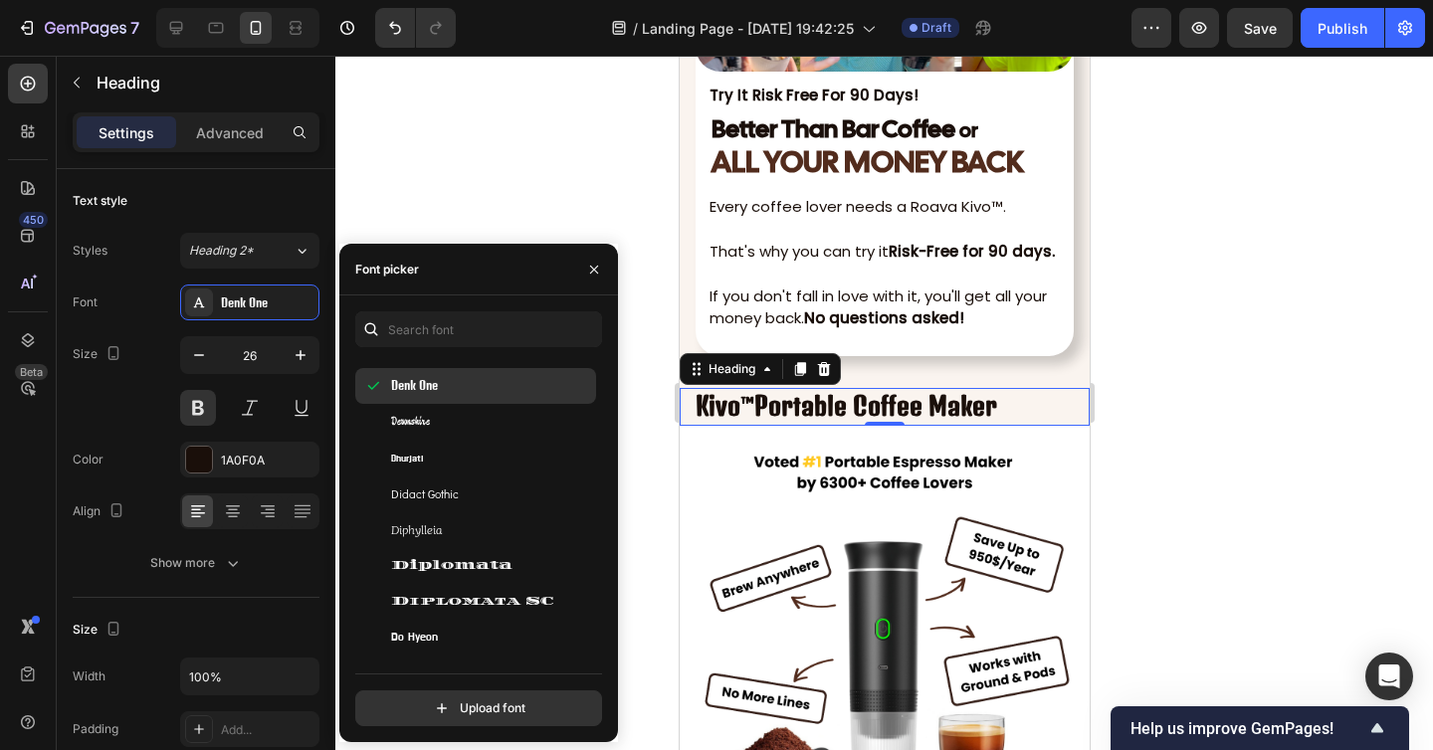
scroll to position [14501, 0]
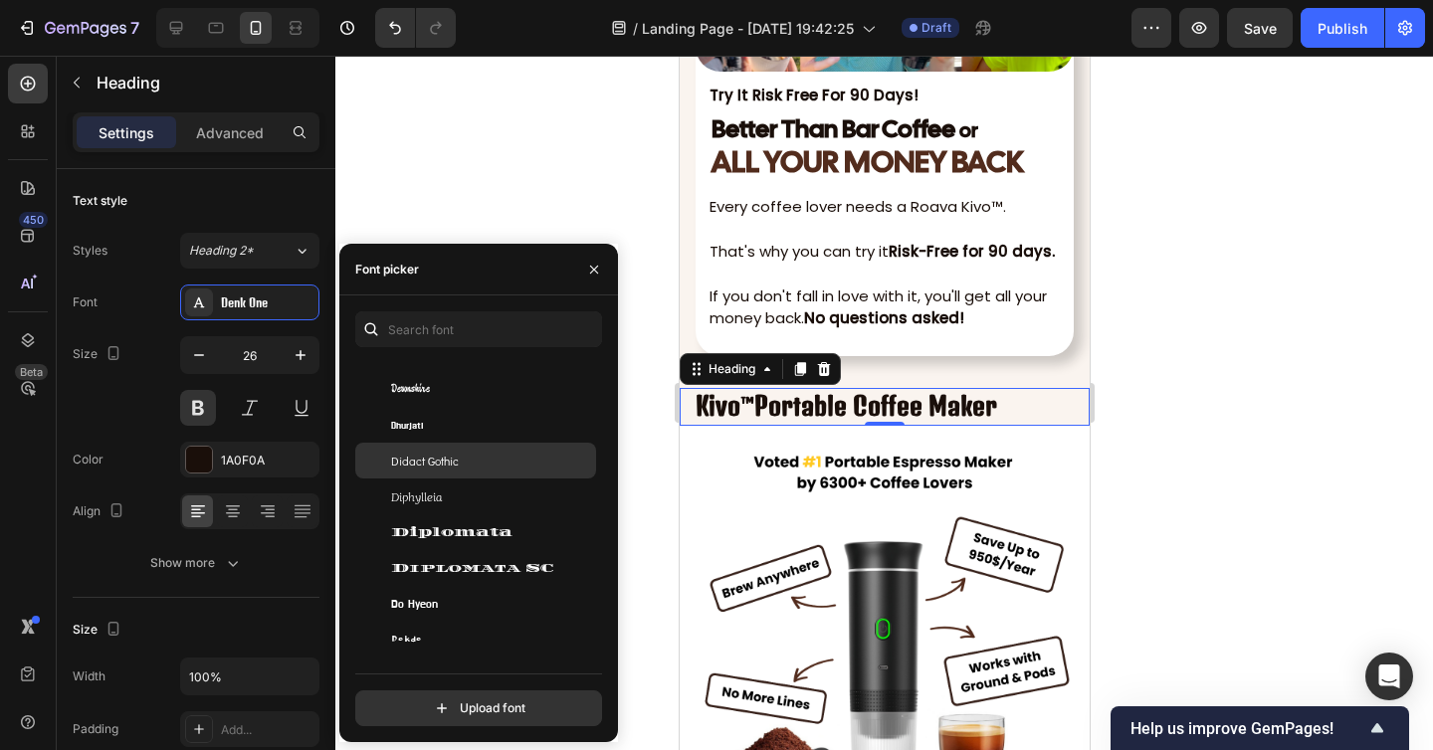
click at [487, 462] on div "Didact Gothic" at bounding box center [491, 461] width 201 height 18
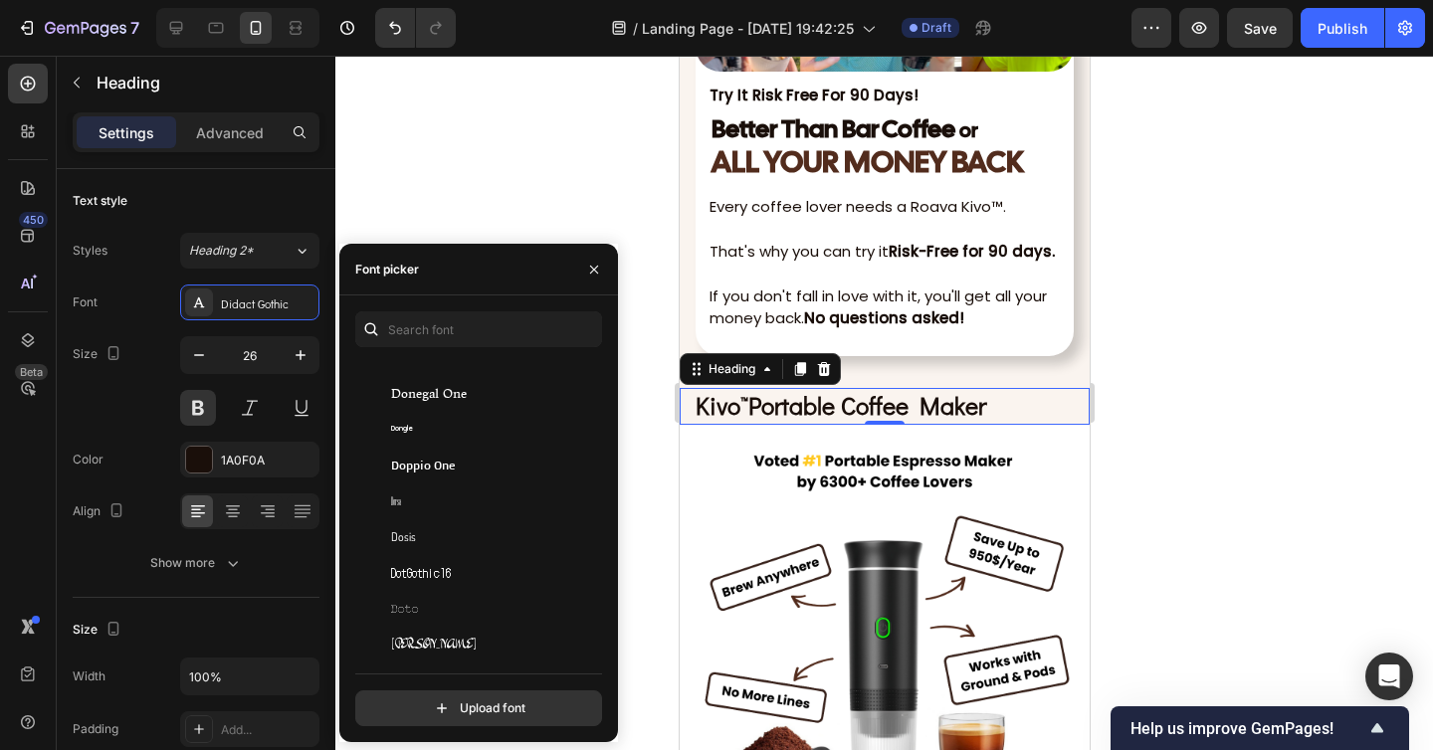
scroll to position [14821, 0]
click at [475, 464] on div "Doppio One" at bounding box center [491, 464] width 201 height 18
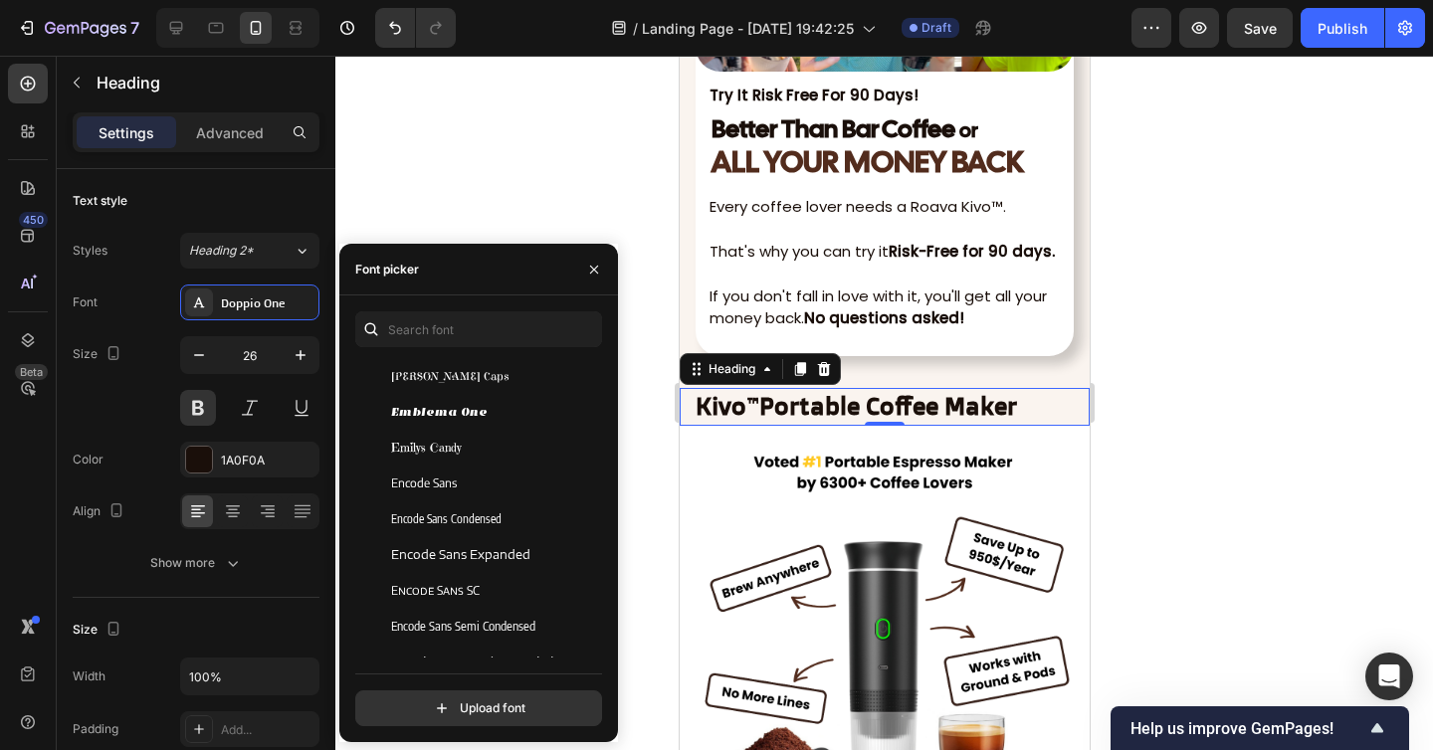
scroll to position [16124, 0]
click at [490, 496] on div "Encode Sans" at bounding box center [475, 486] width 241 height 36
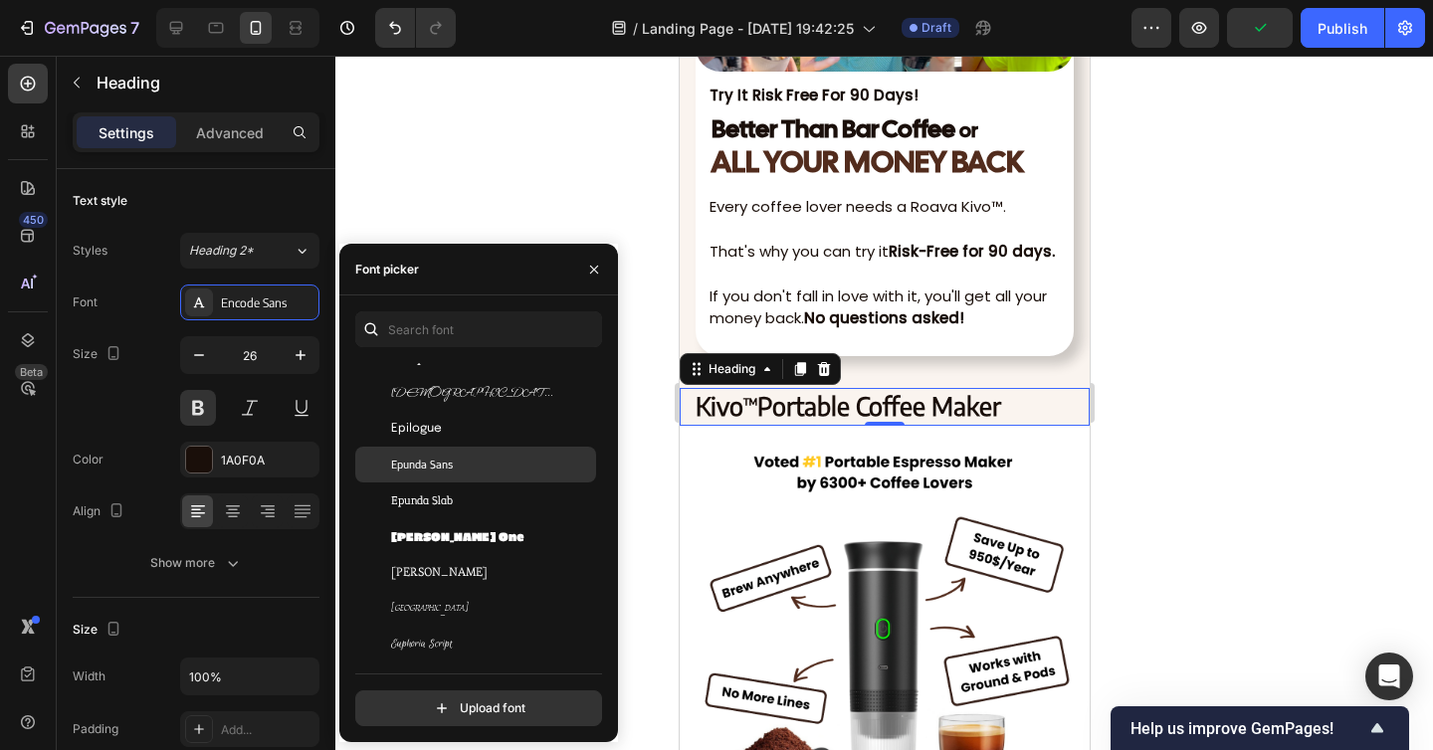
scroll to position [16538, 0]
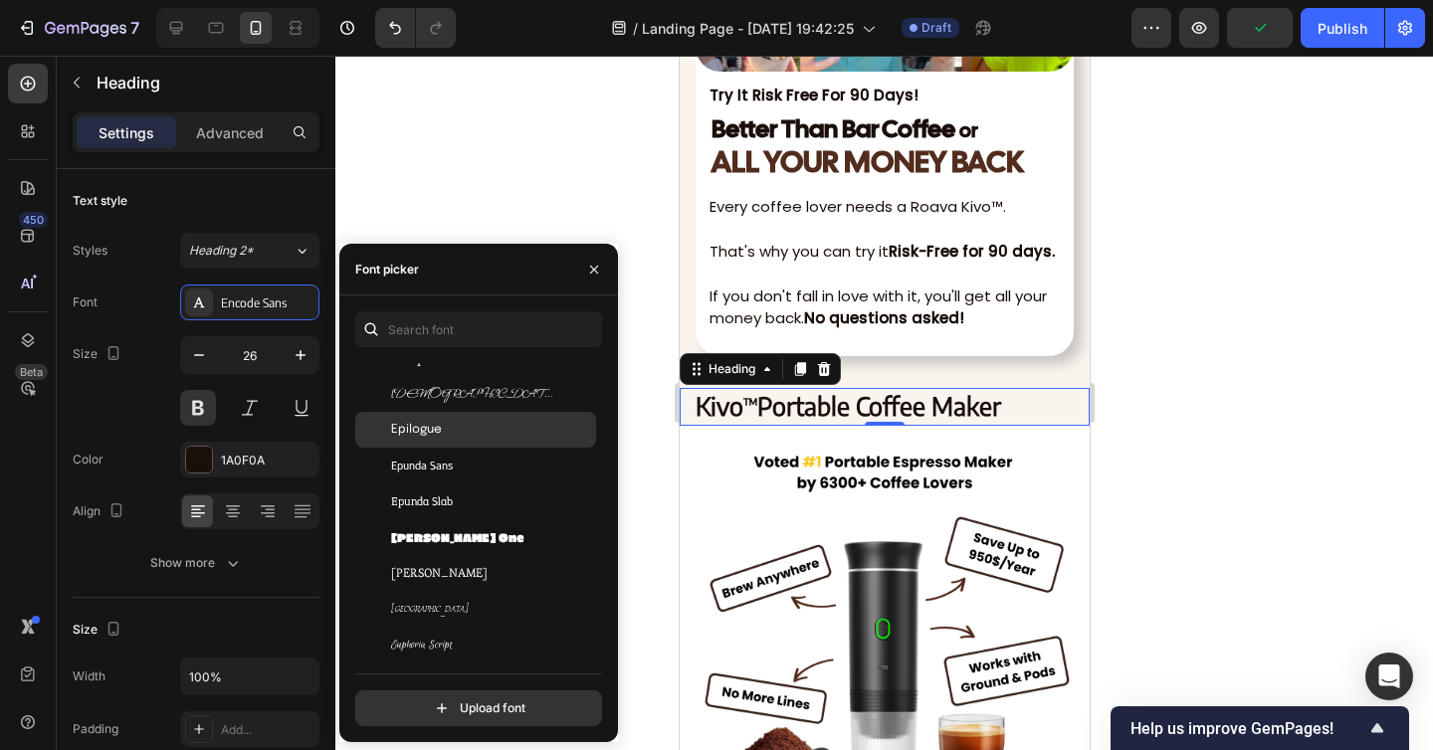
click at [486, 421] on div "Epilogue" at bounding box center [491, 430] width 201 height 18
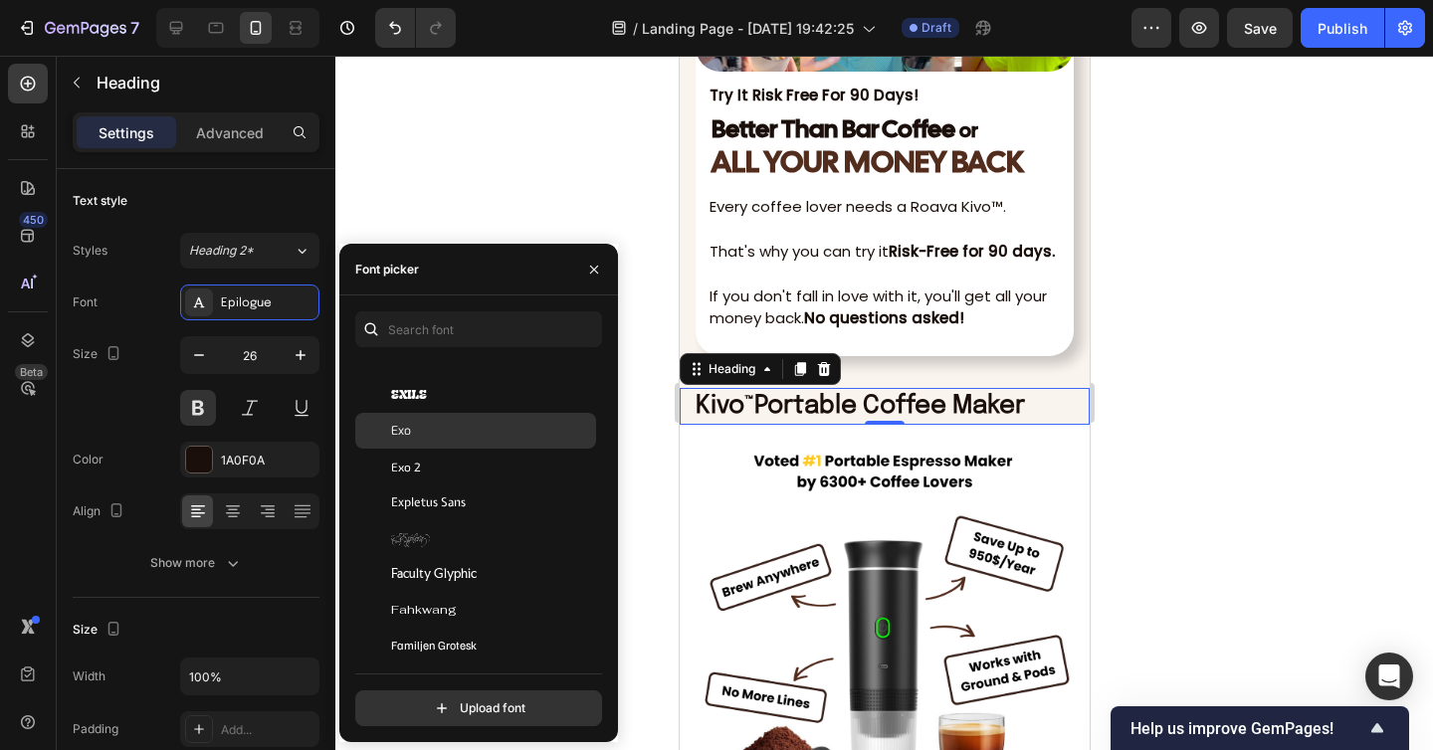
scroll to position [16874, 0]
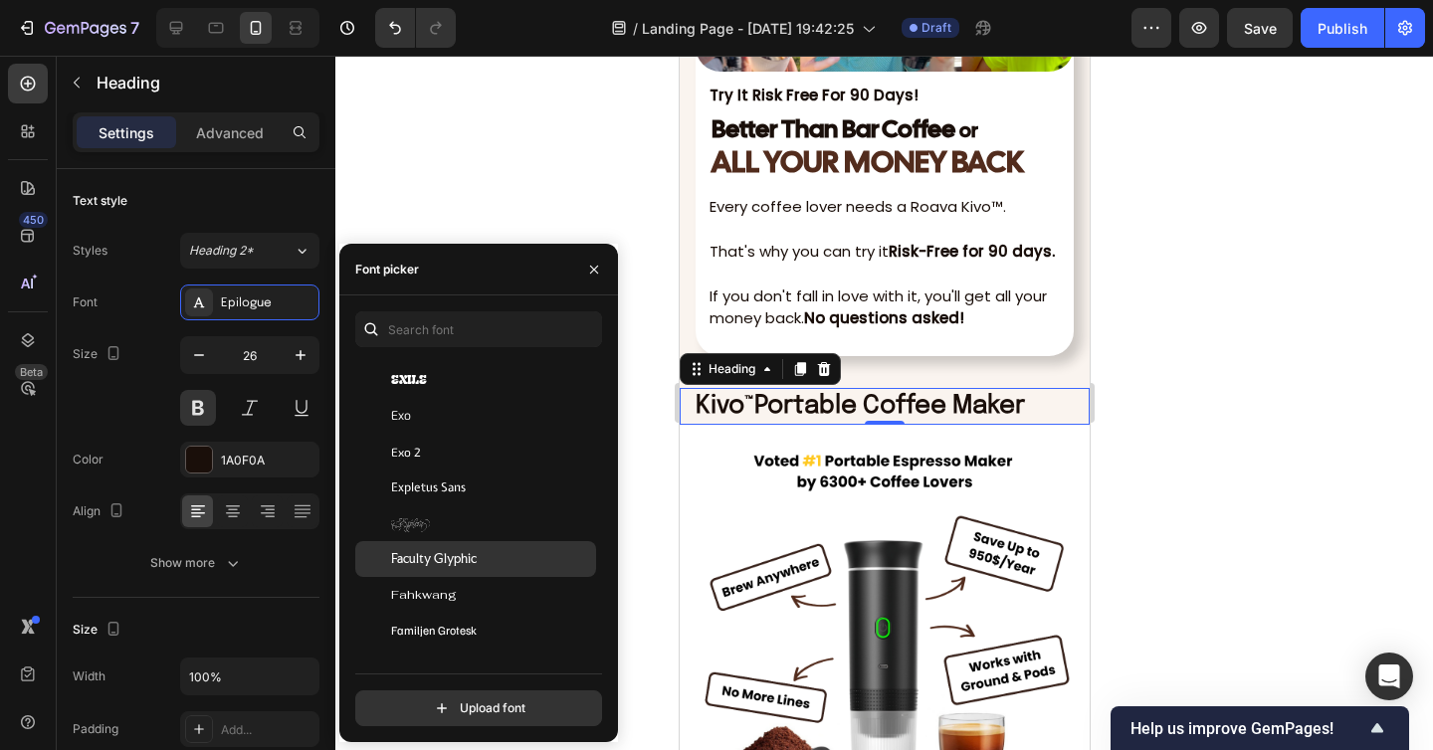
click at [497, 562] on div "Faculty Glyphic" at bounding box center [491, 559] width 201 height 18
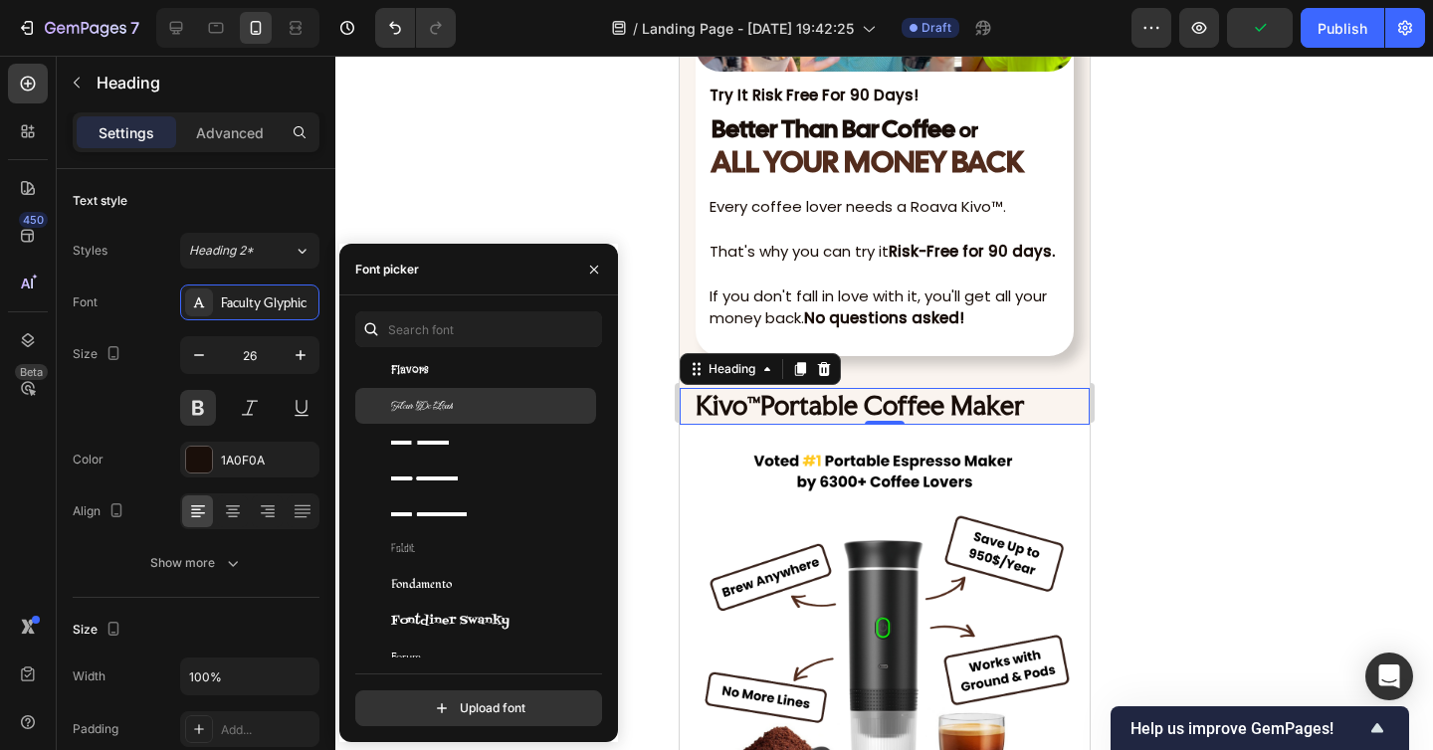
scroll to position [18118, 0]
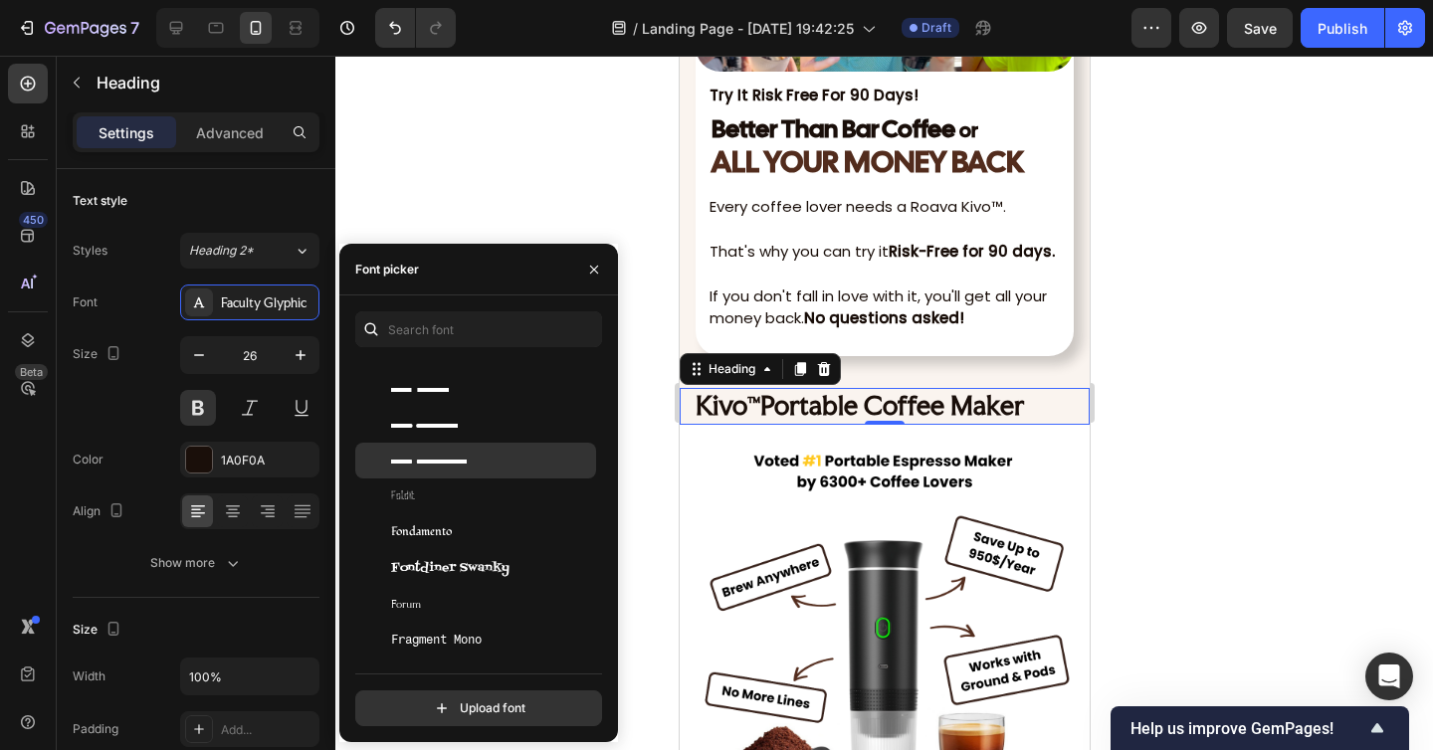
click at [493, 467] on div "Flow Rounded" at bounding box center [491, 461] width 201 height 18
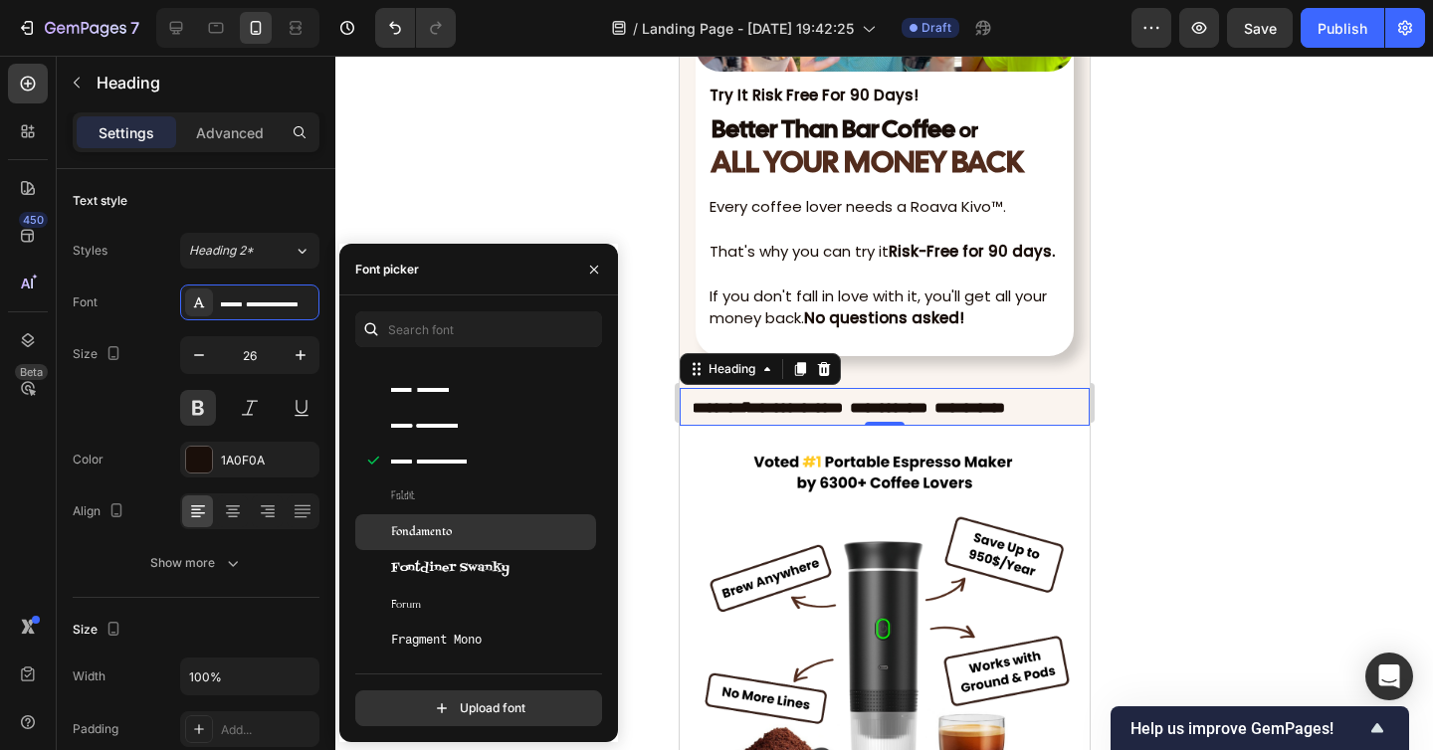
click at [484, 539] on div "Fondamento" at bounding box center [491, 532] width 201 height 18
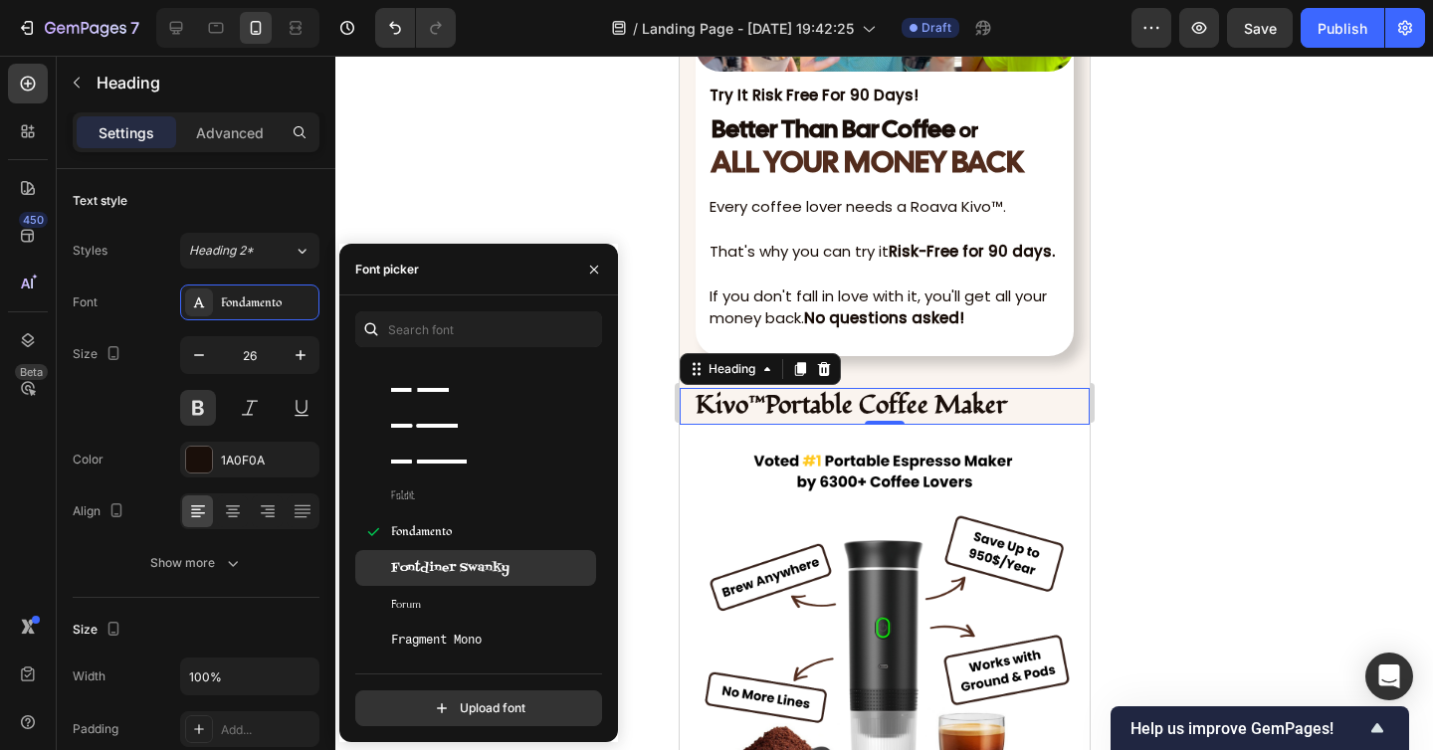
click at [486, 579] on div "Fontdiner Swanky" at bounding box center [475, 568] width 241 height 36
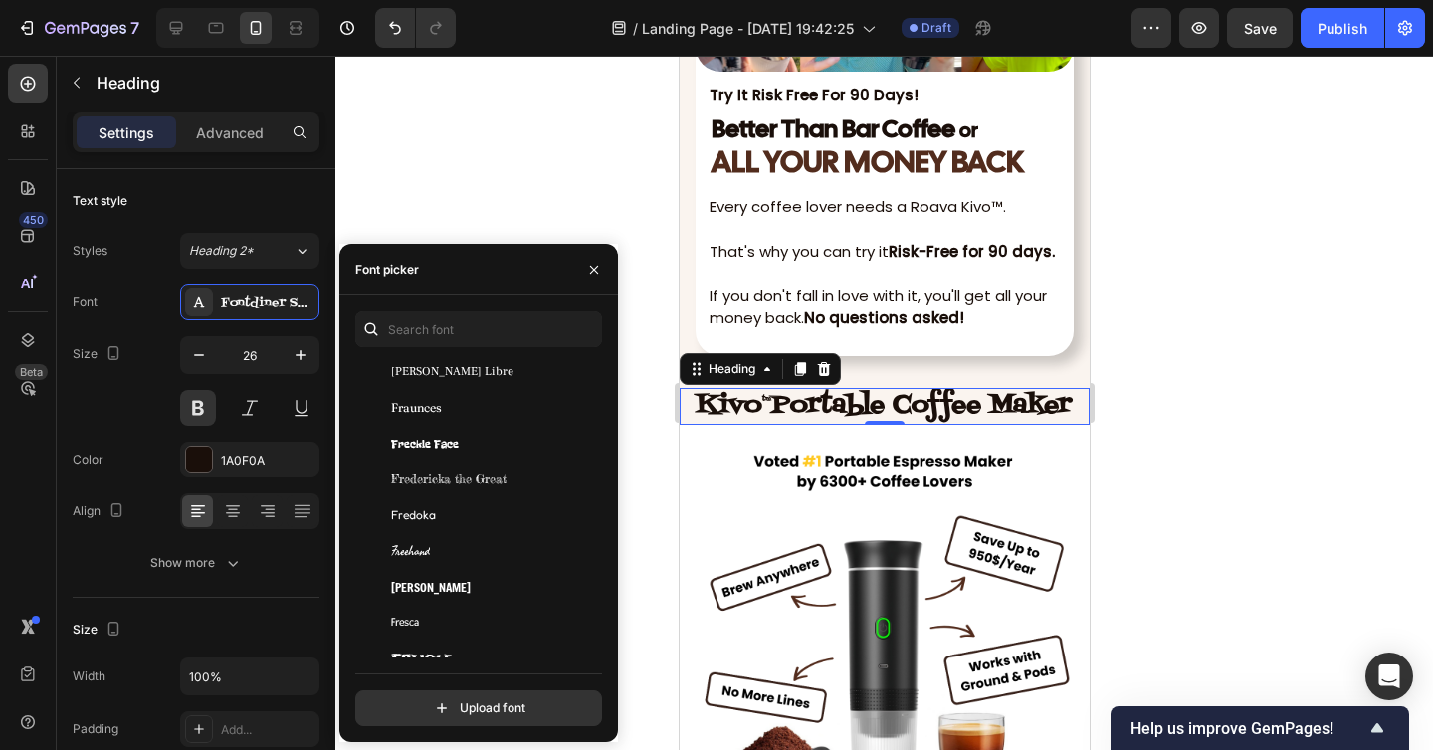
scroll to position [18462, 0]
click at [478, 515] on div "Fredoka" at bounding box center [491, 511] width 201 height 18
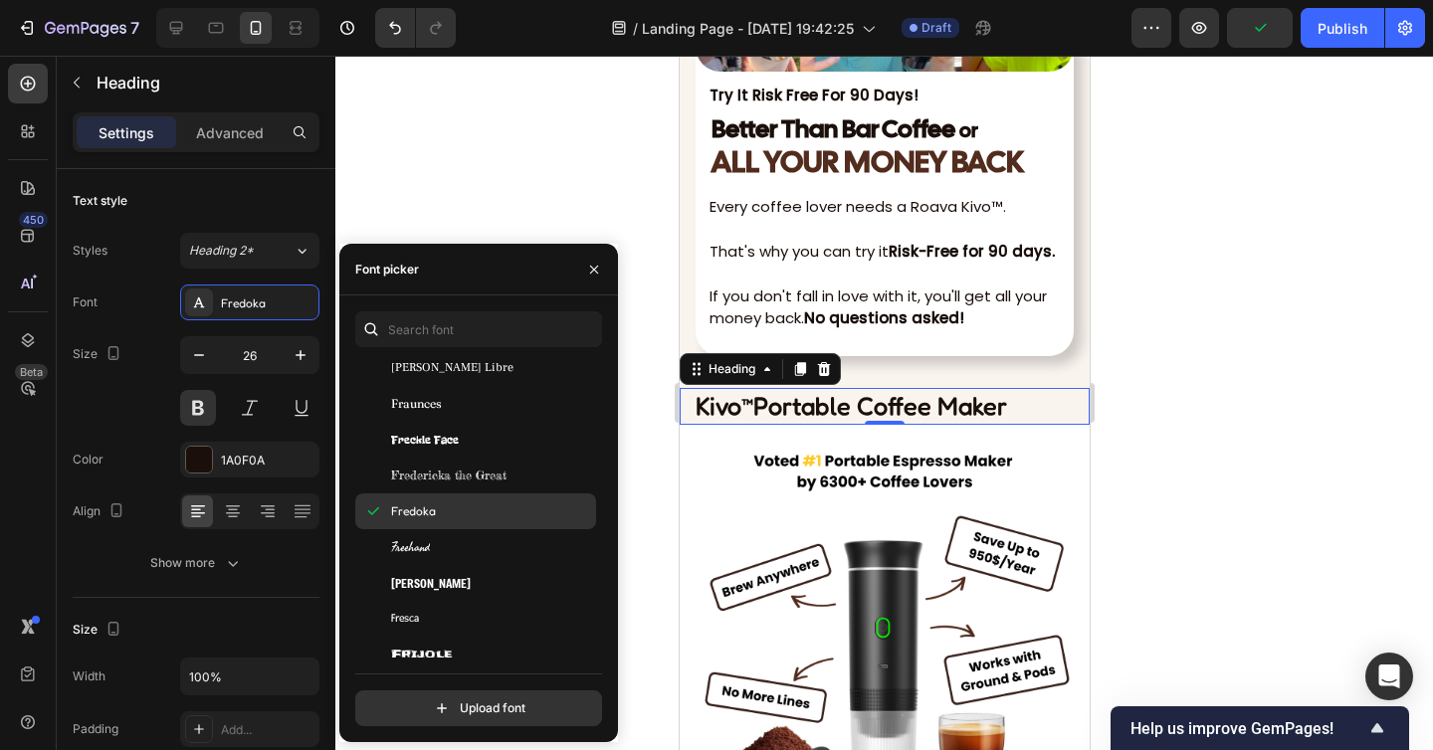
scroll to position [18566, 0]
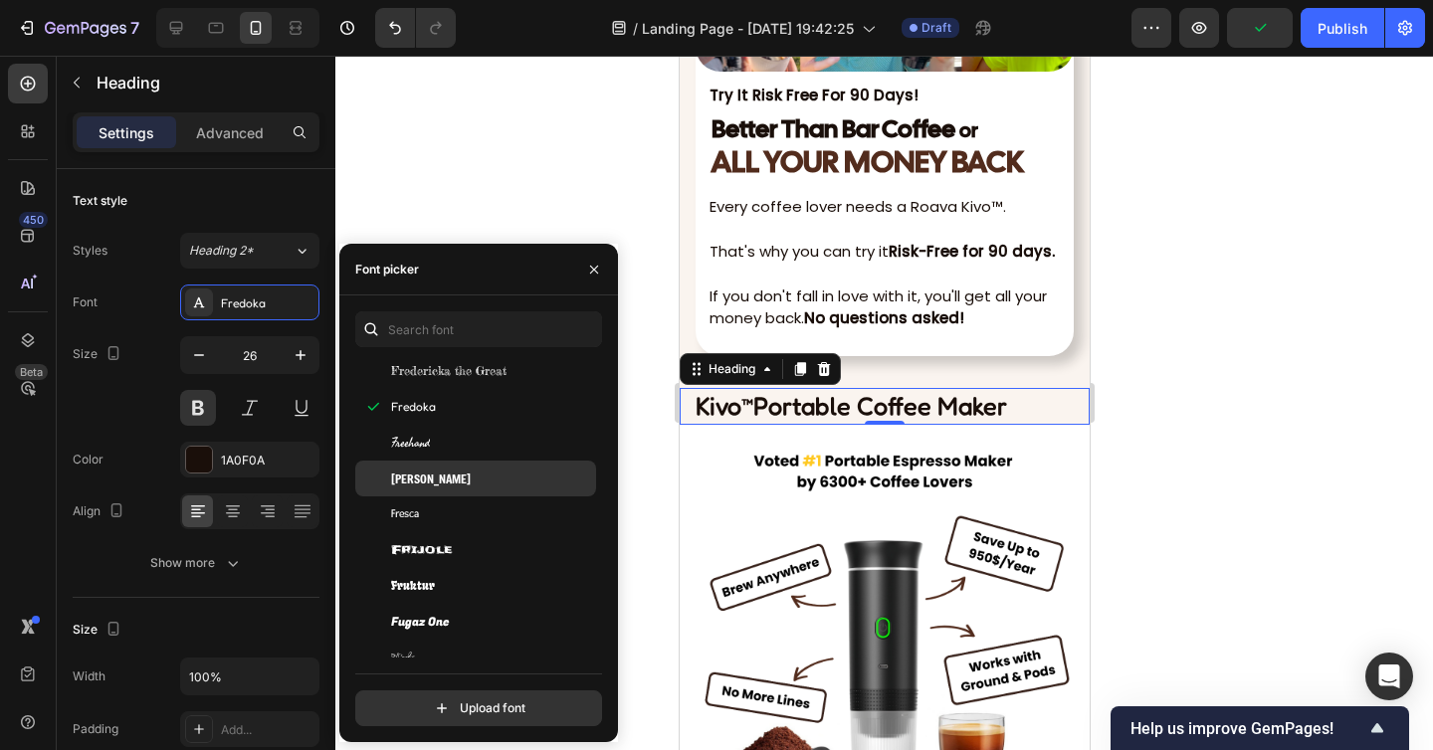
click at [474, 489] on div "Freeman" at bounding box center [475, 479] width 241 height 36
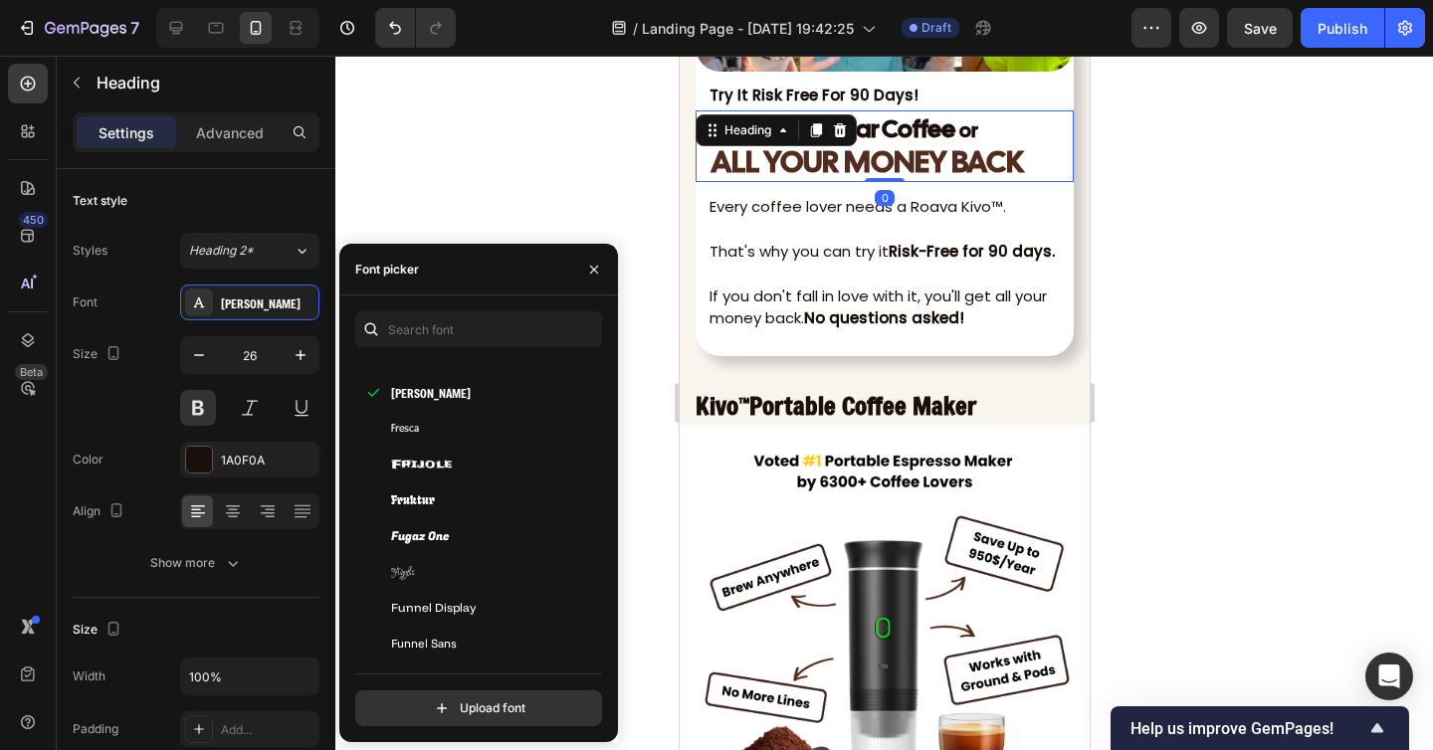
click at [774, 149] on strong "ALL YOUR MONEY BACK" at bounding box center [866, 161] width 312 height 39
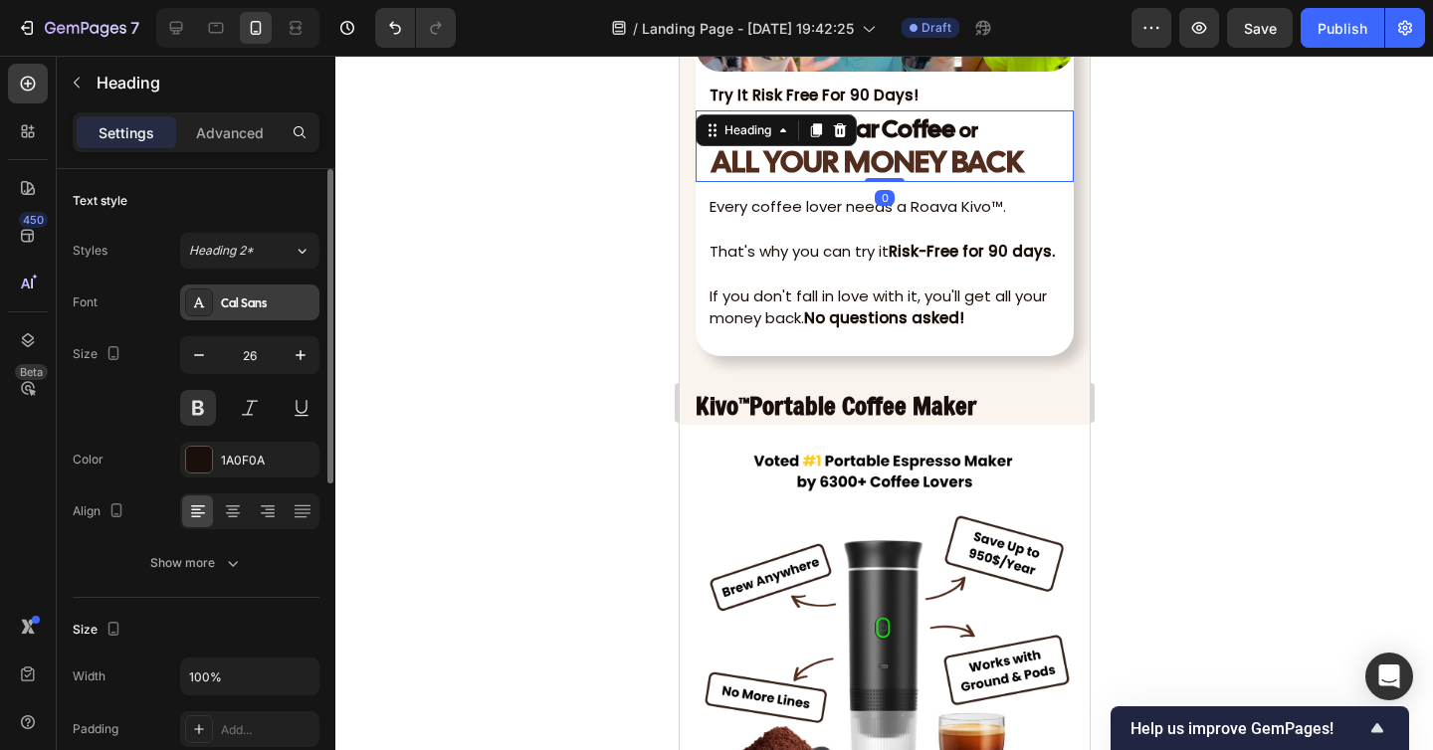
click at [264, 302] on div "Cal Sans" at bounding box center [268, 303] width 94 height 18
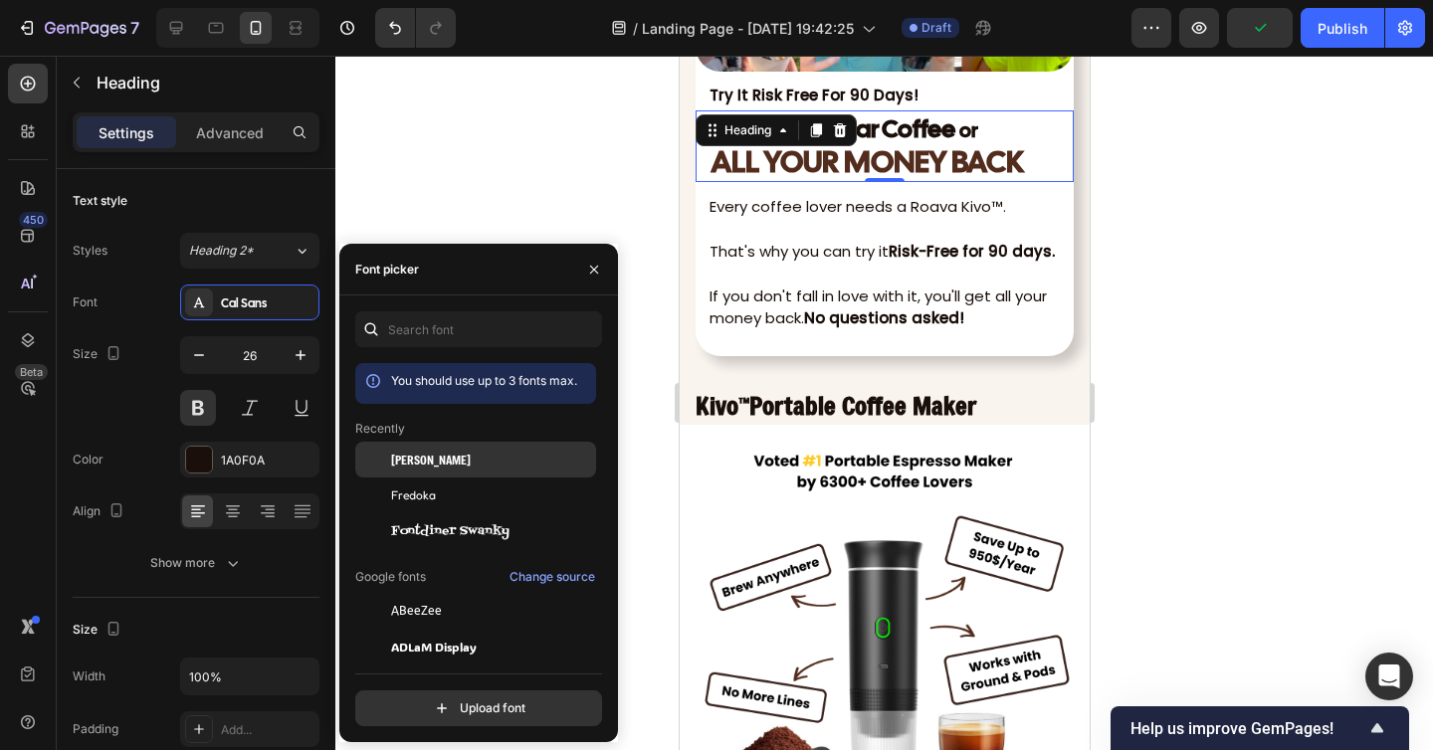
click at [415, 451] on span "Freeman" at bounding box center [431, 460] width 80 height 18
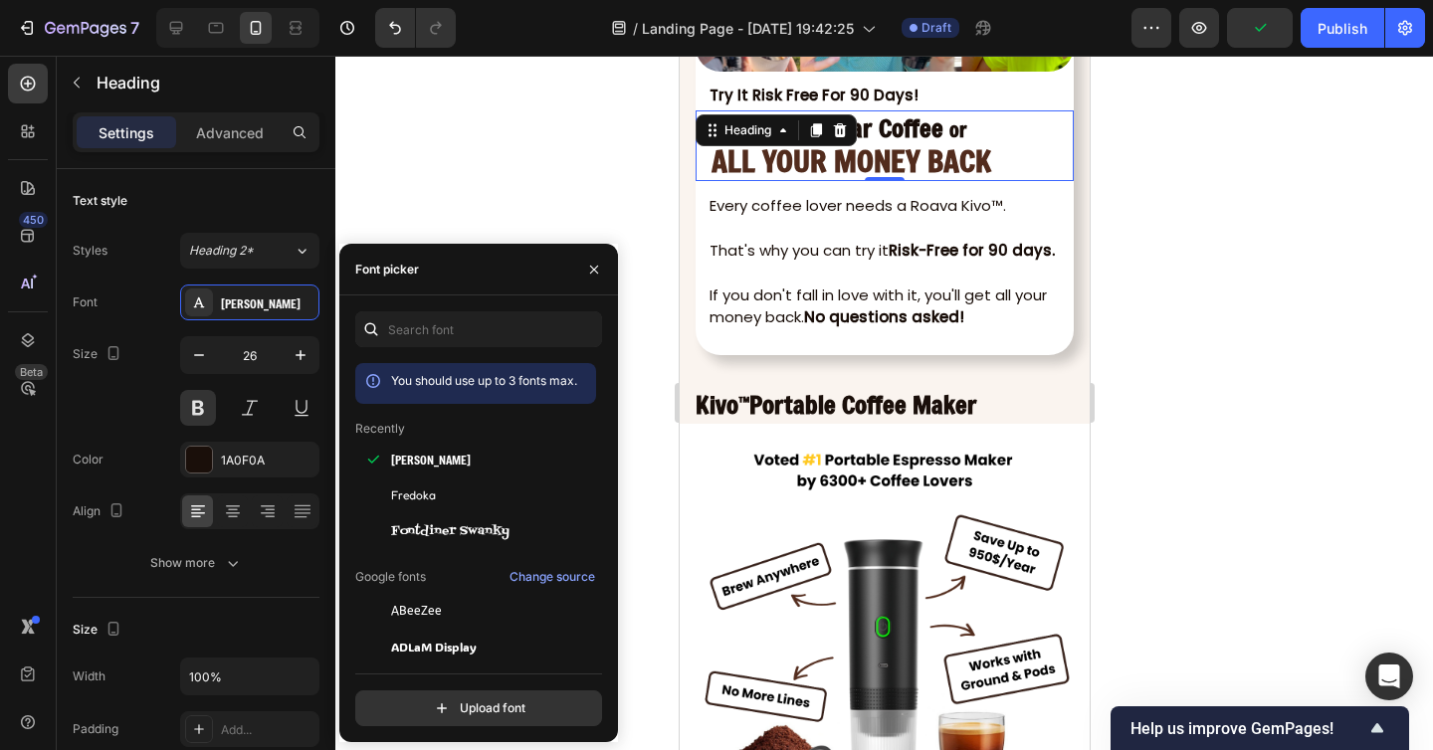
click at [493, 219] on div at bounding box center [883, 403] width 1097 height 694
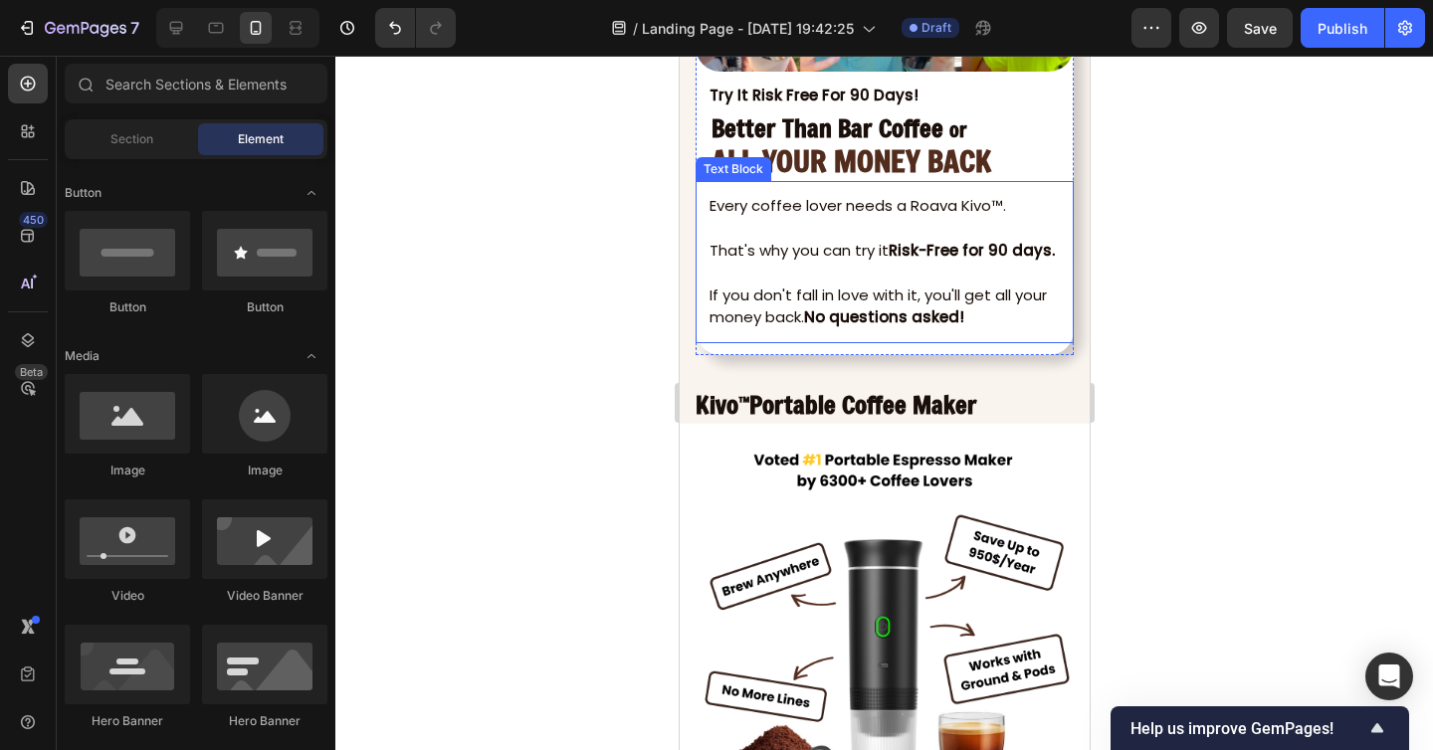
click at [841, 294] on p "If you don't fall in love with it, you'll get all your money back. No questions…" at bounding box center [889, 307] width 362 height 45
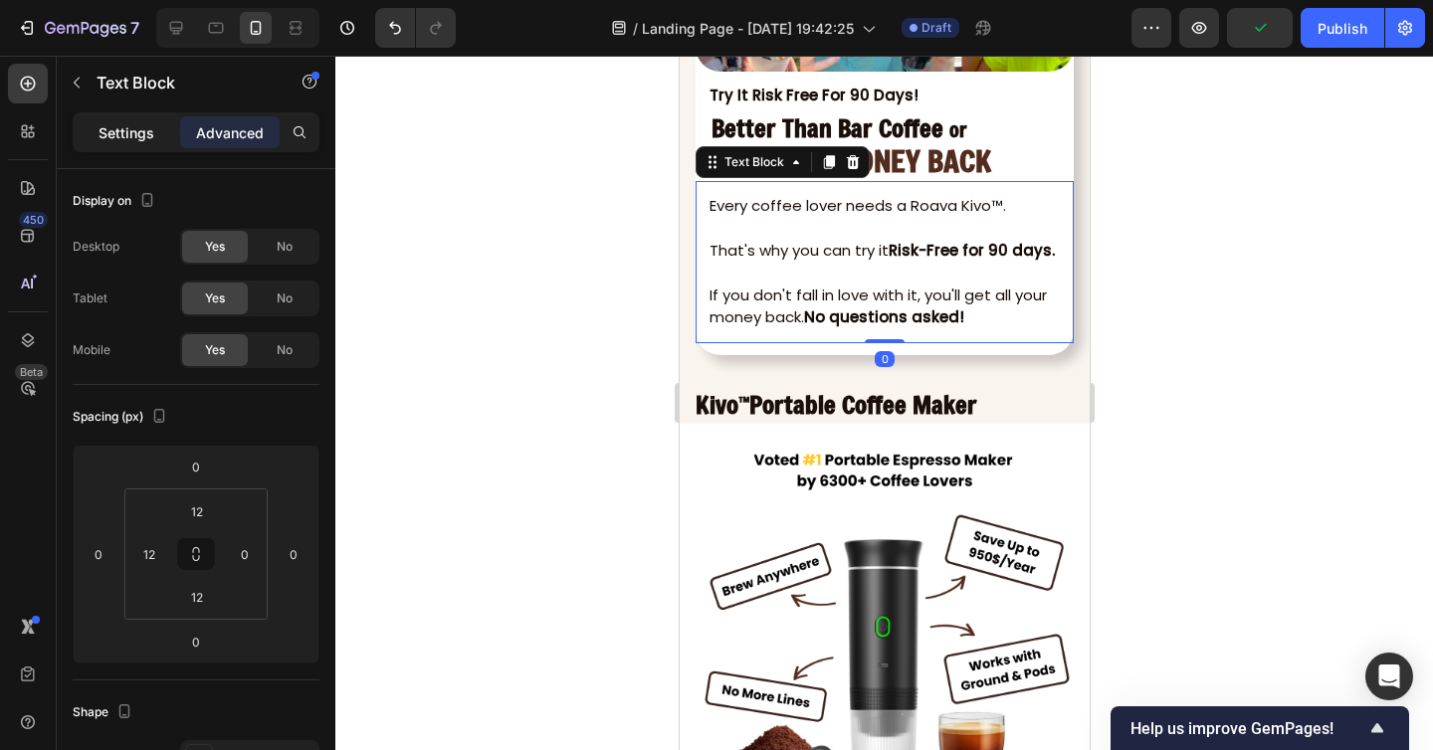
click at [152, 146] on div "Settings" at bounding box center [126, 132] width 99 height 32
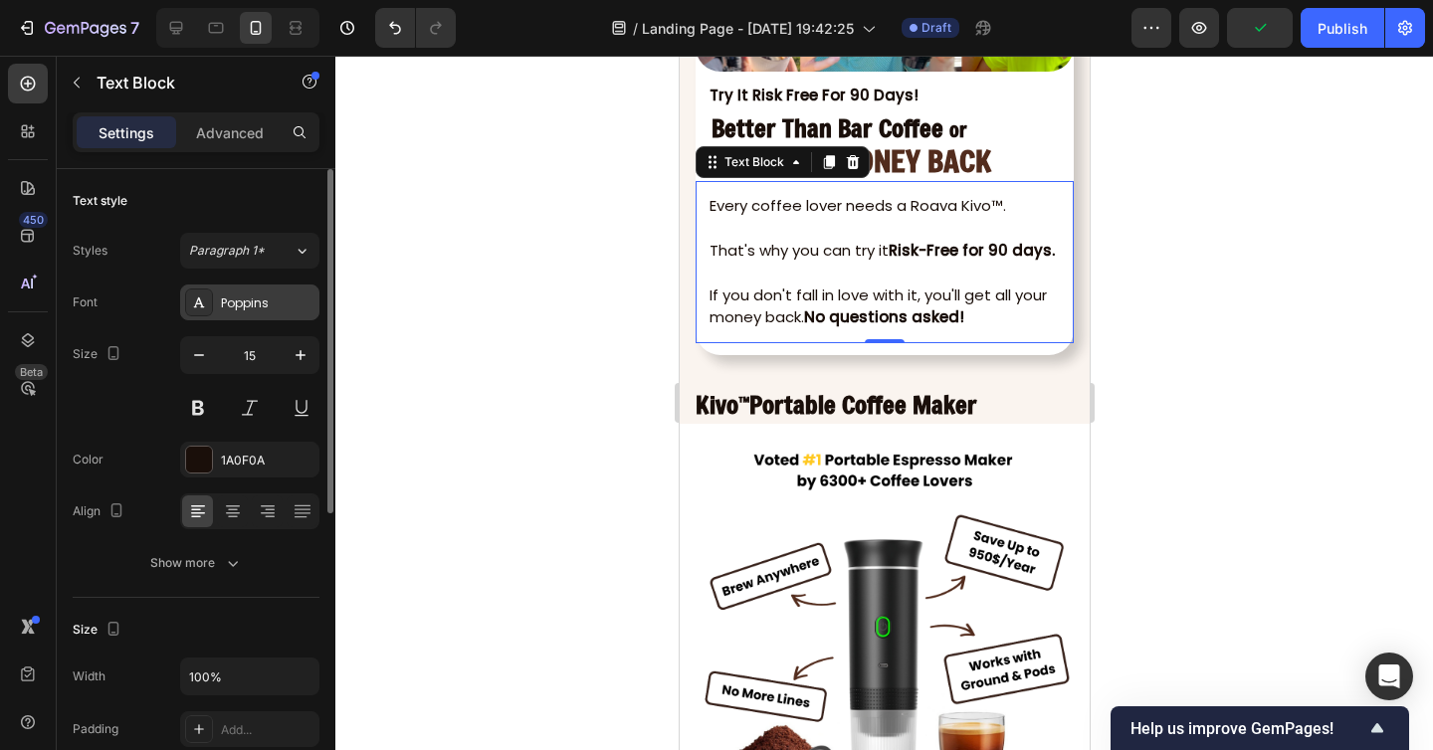
click at [256, 305] on div "Poppins" at bounding box center [268, 303] width 94 height 18
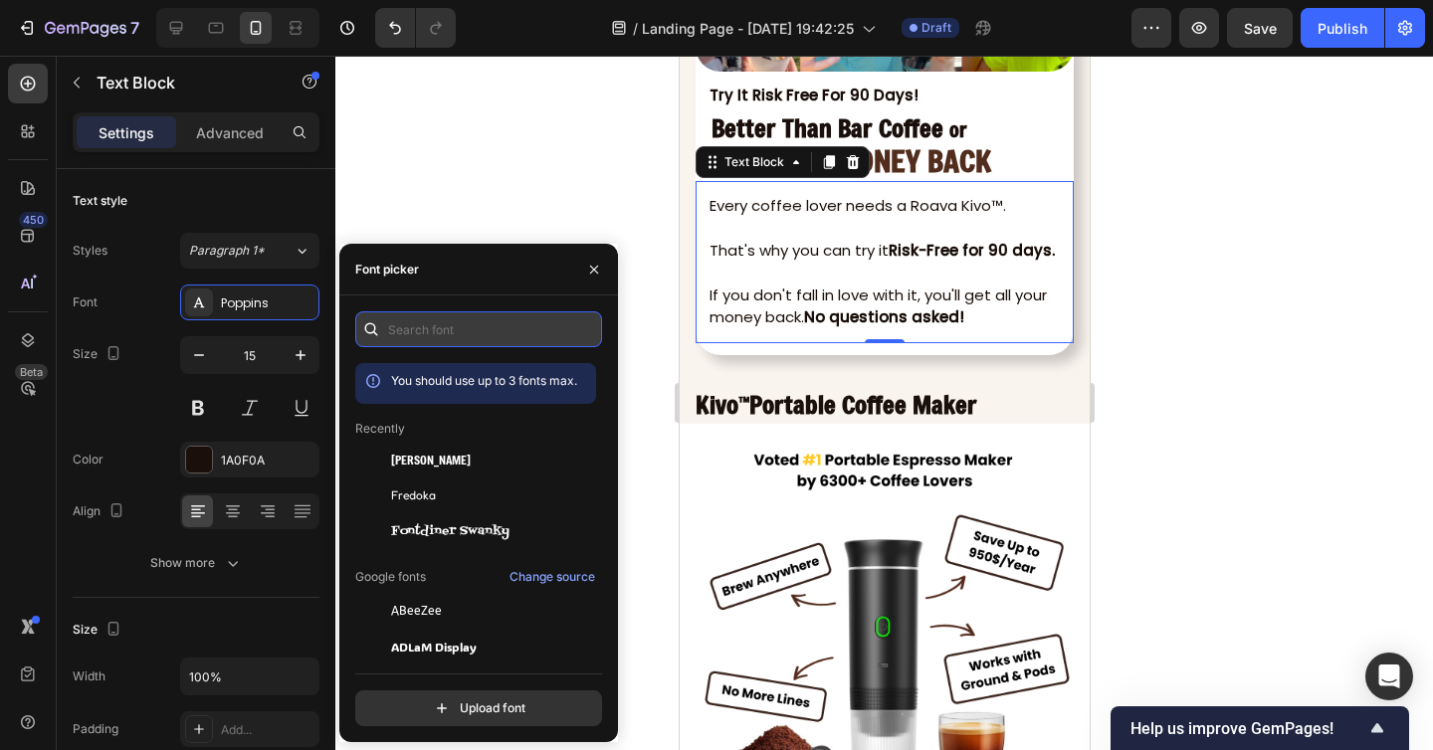
click at [424, 336] on input "text" at bounding box center [478, 329] width 247 height 36
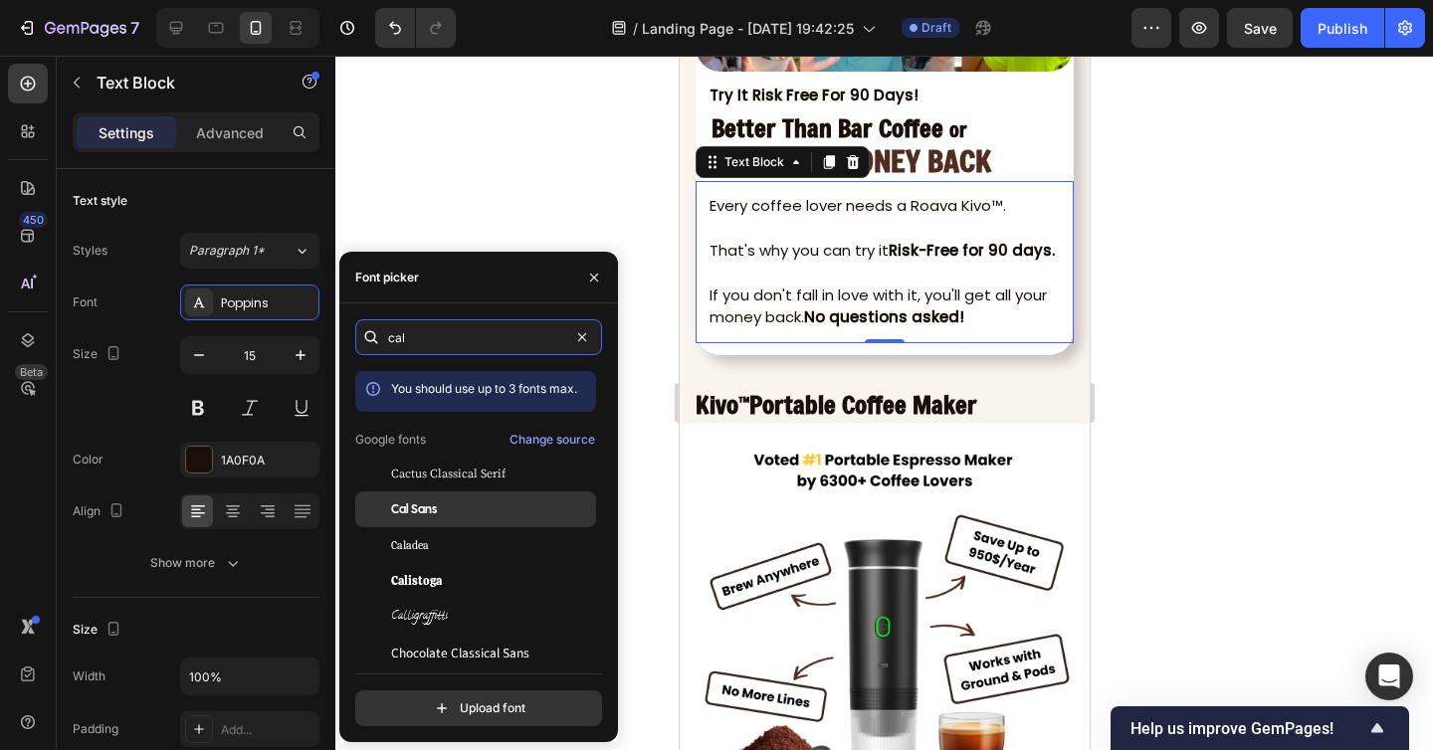
type input "cal"
click at [470, 517] on div "Cal Sans" at bounding box center [491, 509] width 201 height 18
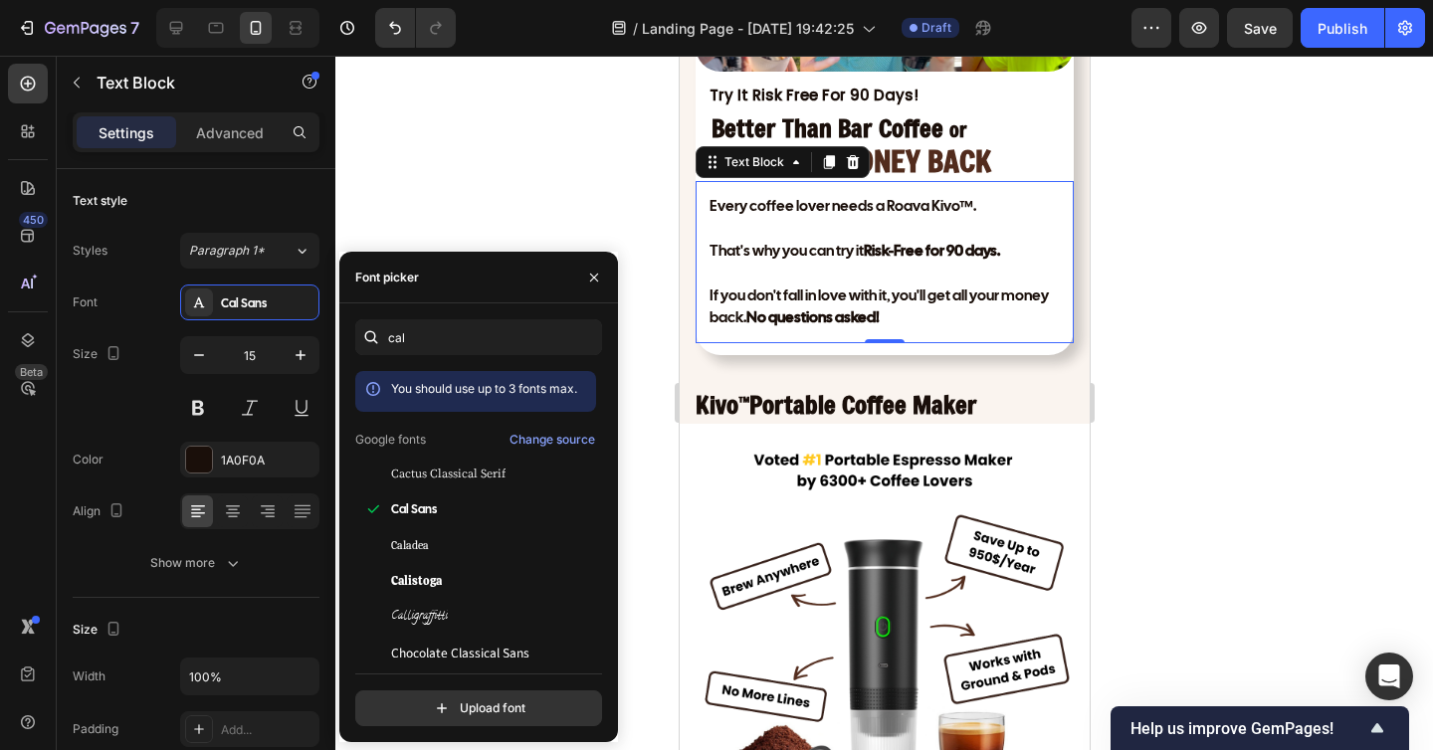
click at [1182, 447] on div at bounding box center [883, 403] width 1097 height 694
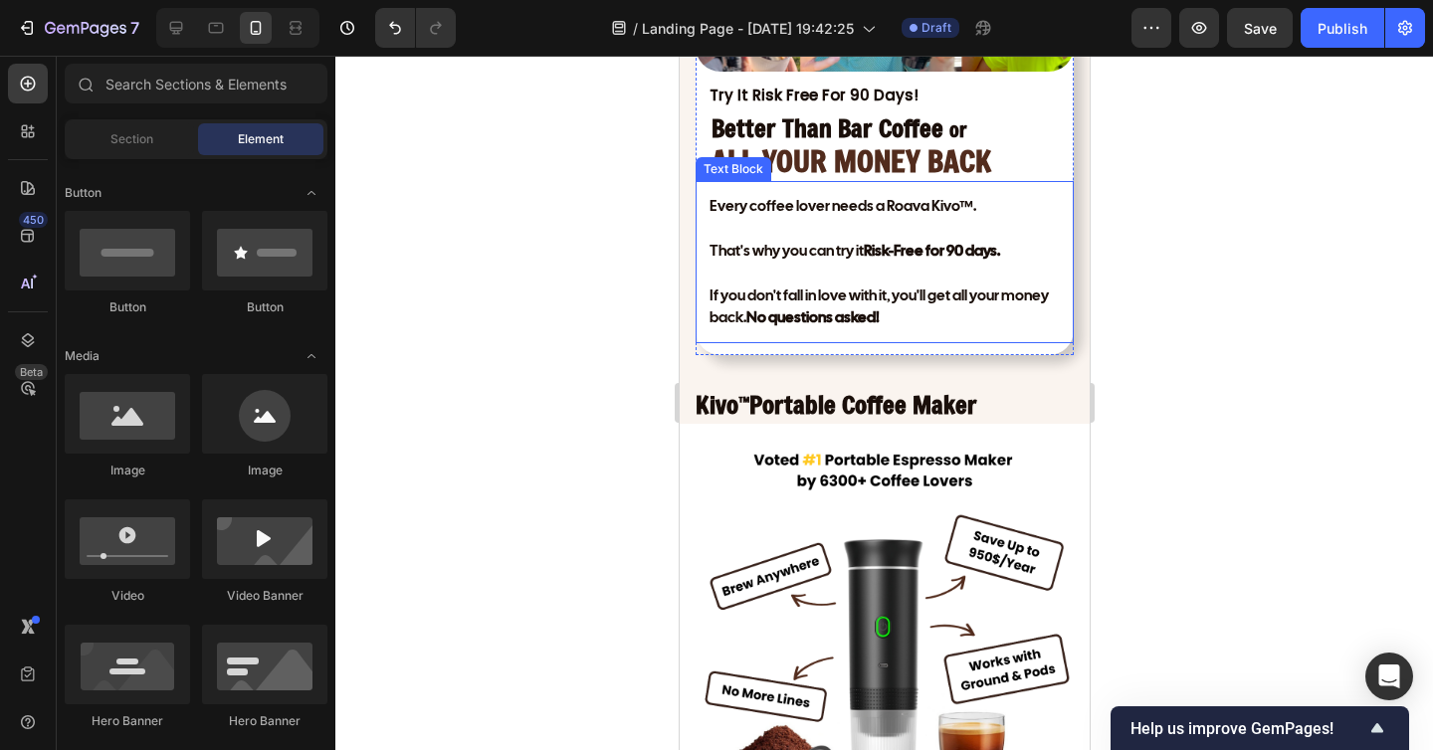
click at [817, 249] on p "That's why you can try it Risk-Free for 90 days." at bounding box center [889, 251] width 362 height 23
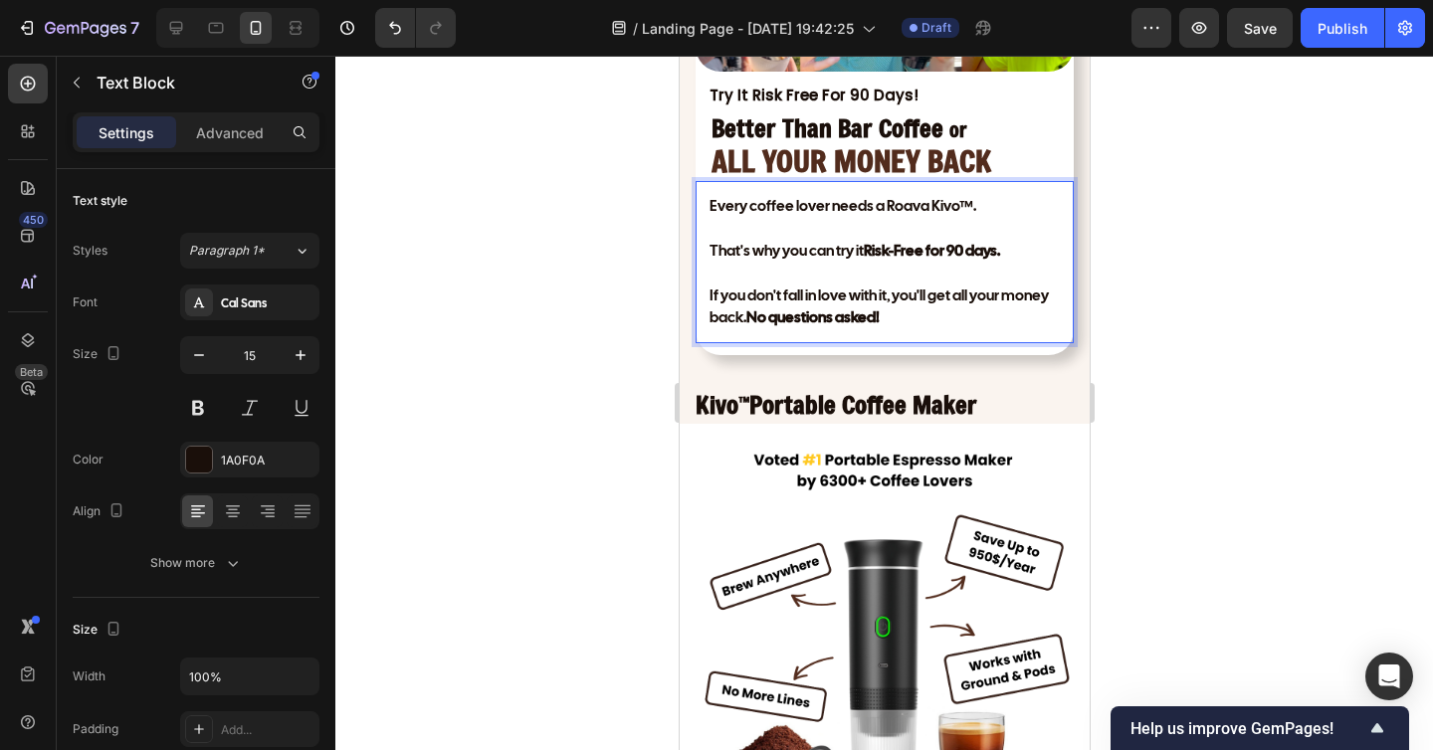
click at [763, 221] on p "Rich Text Editor. Editing area: main" at bounding box center [889, 228] width 362 height 23
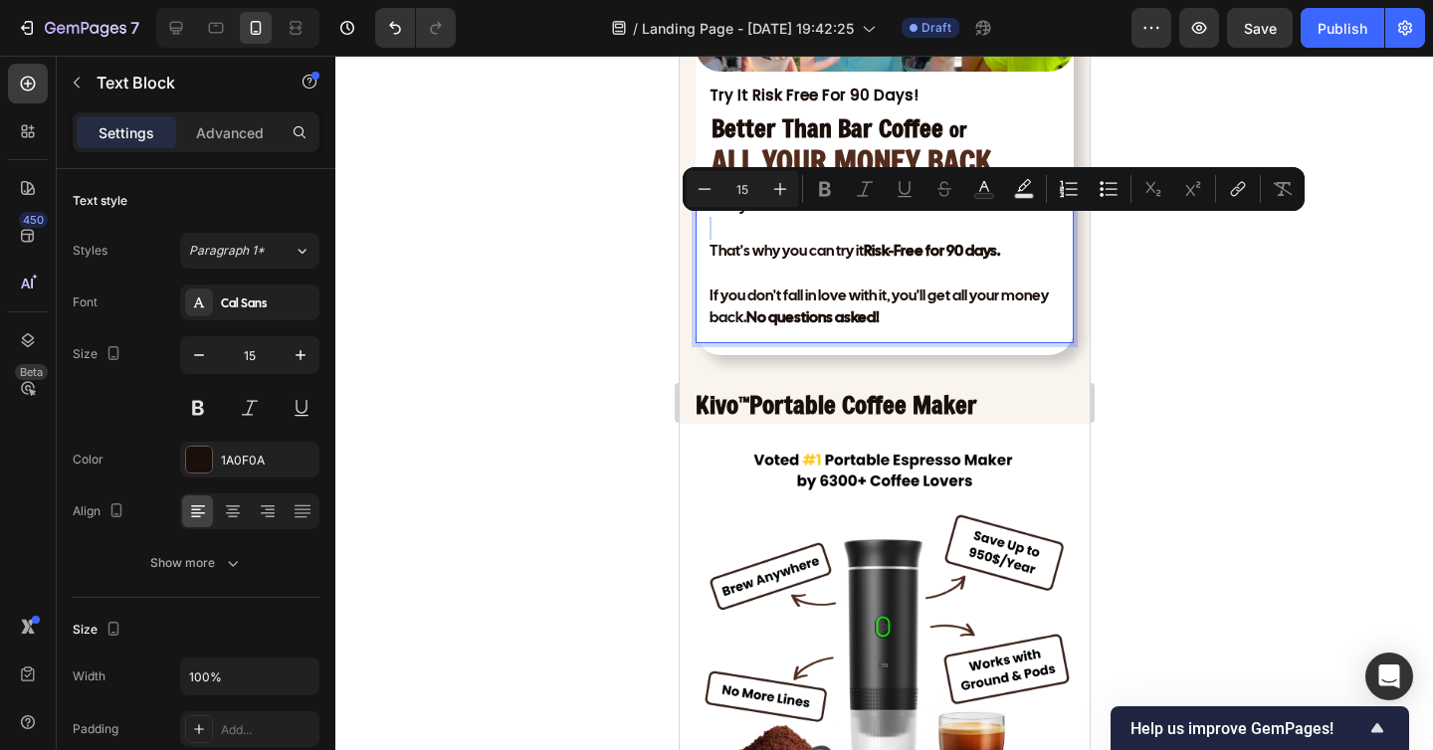
drag, startPoint x: 763, startPoint y: 208, endPoint x: 85, endPoint y: 155, distance: 680.5
click at [763, 208] on div "Minus 15 Plus Bold Italic Underline Strikethrough Text Color Text Background Co…" at bounding box center [993, 189] width 622 height 44
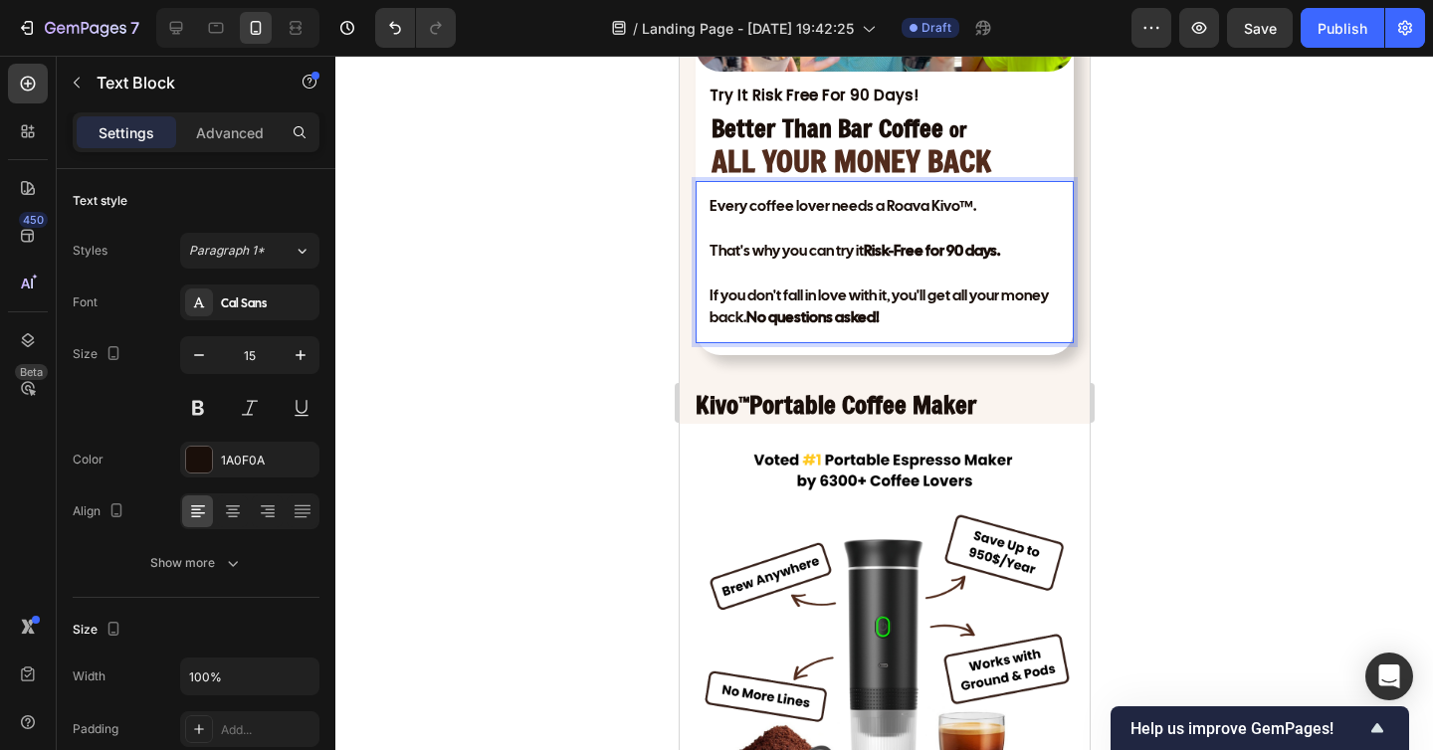
click at [760, 255] on p "That's why you can try it Risk-Free for 90 days." at bounding box center [889, 251] width 362 height 23
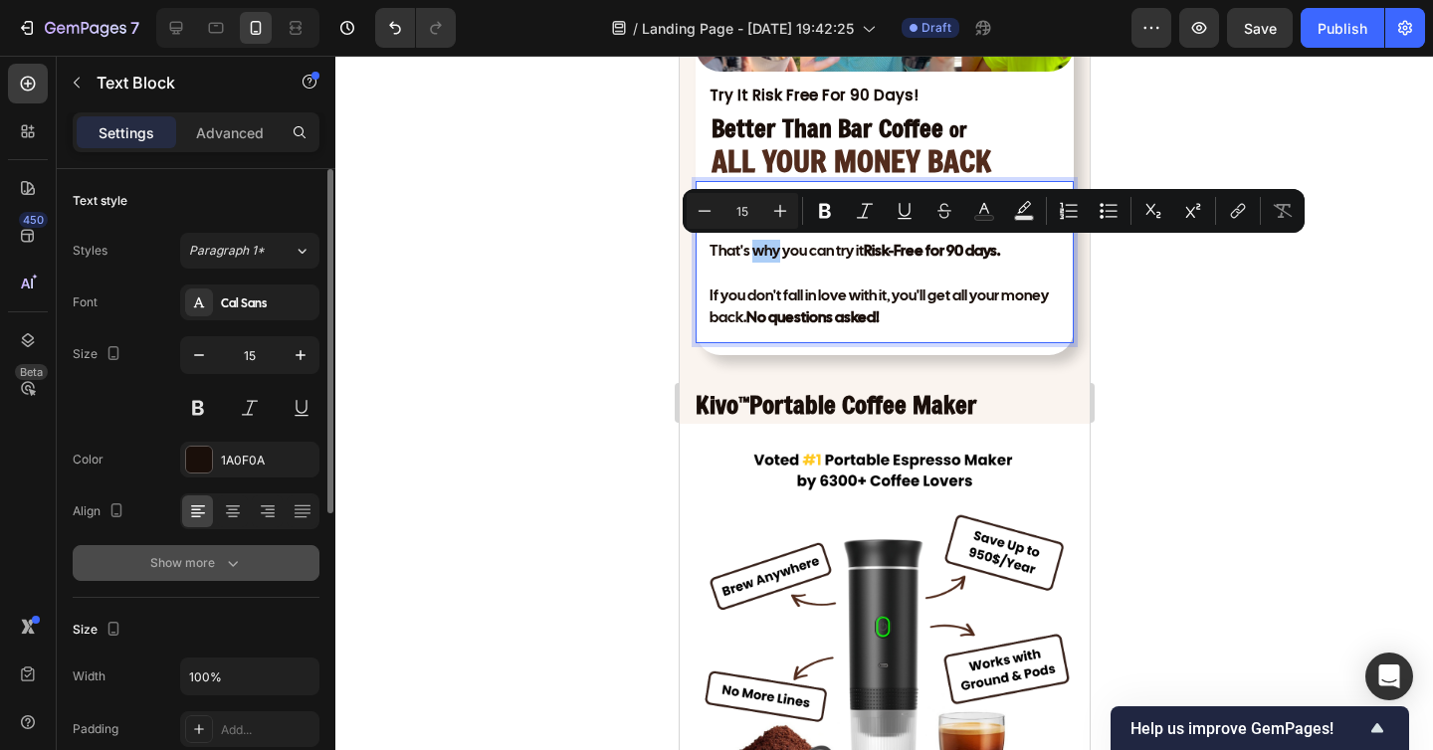
click at [226, 559] on icon "button" at bounding box center [233, 563] width 20 height 20
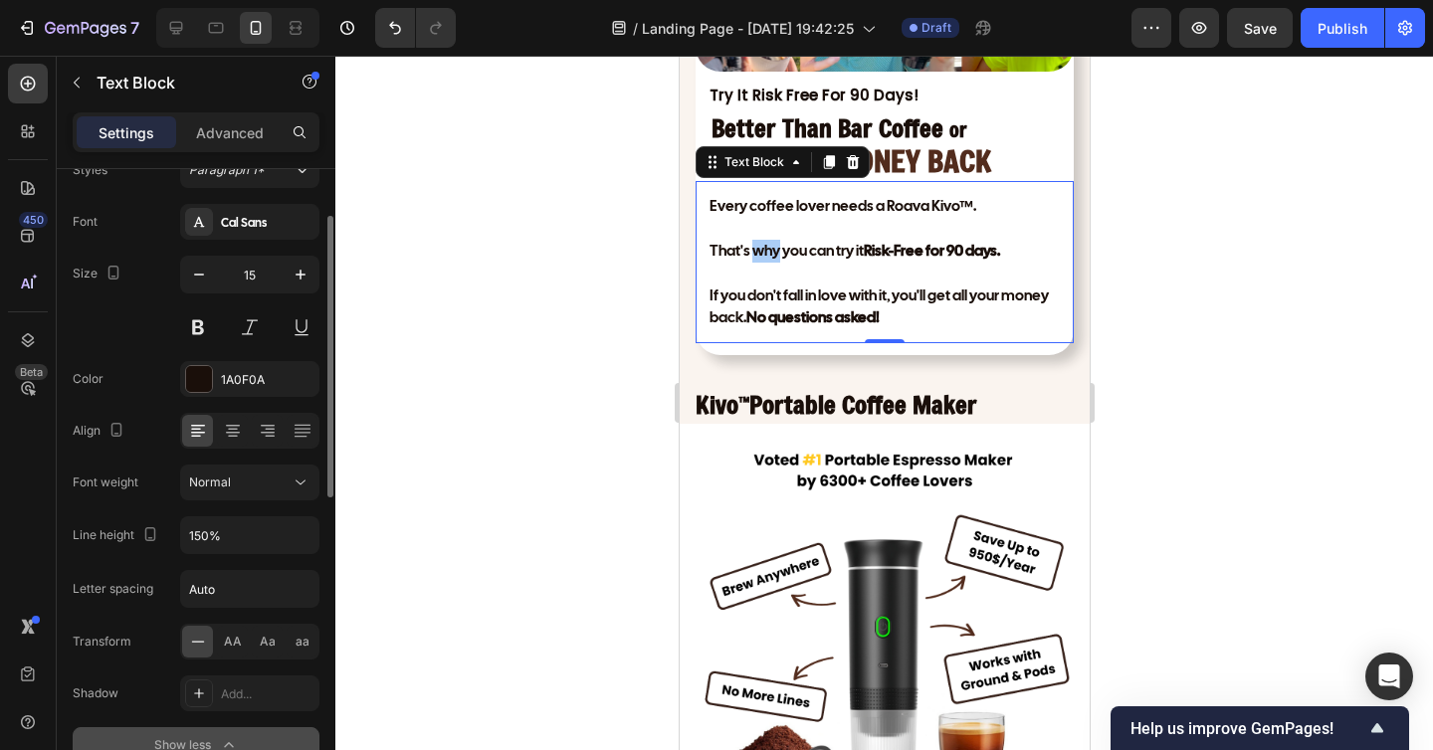
scroll to position [89, 0]
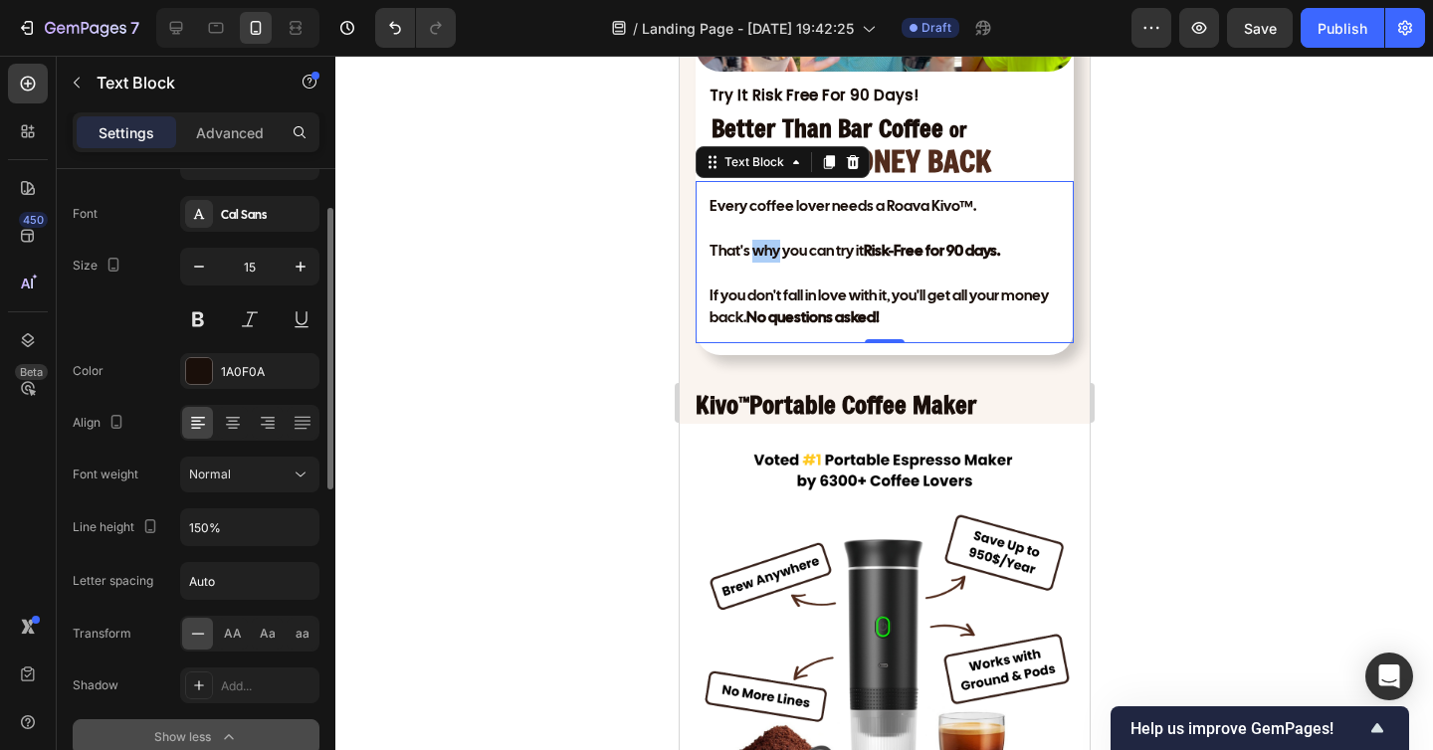
click at [230, 454] on div "Font Cal Sans Size 15 Color 1A0F0A Align Font weight Normal Line height 150% Le…" at bounding box center [196, 475] width 247 height 559
click at [233, 473] on div "Normal" at bounding box center [239, 475] width 101 height 18
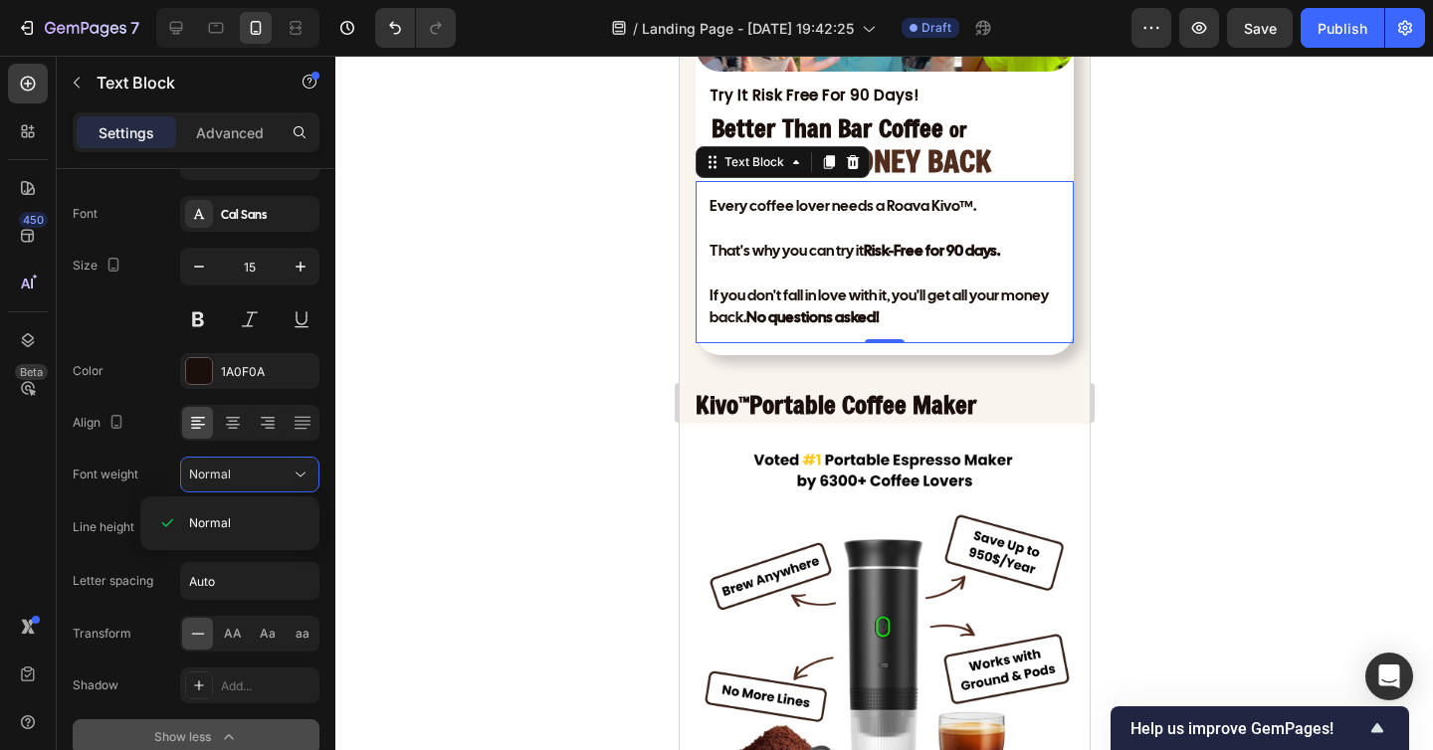
click at [626, 485] on div at bounding box center [883, 403] width 1097 height 694
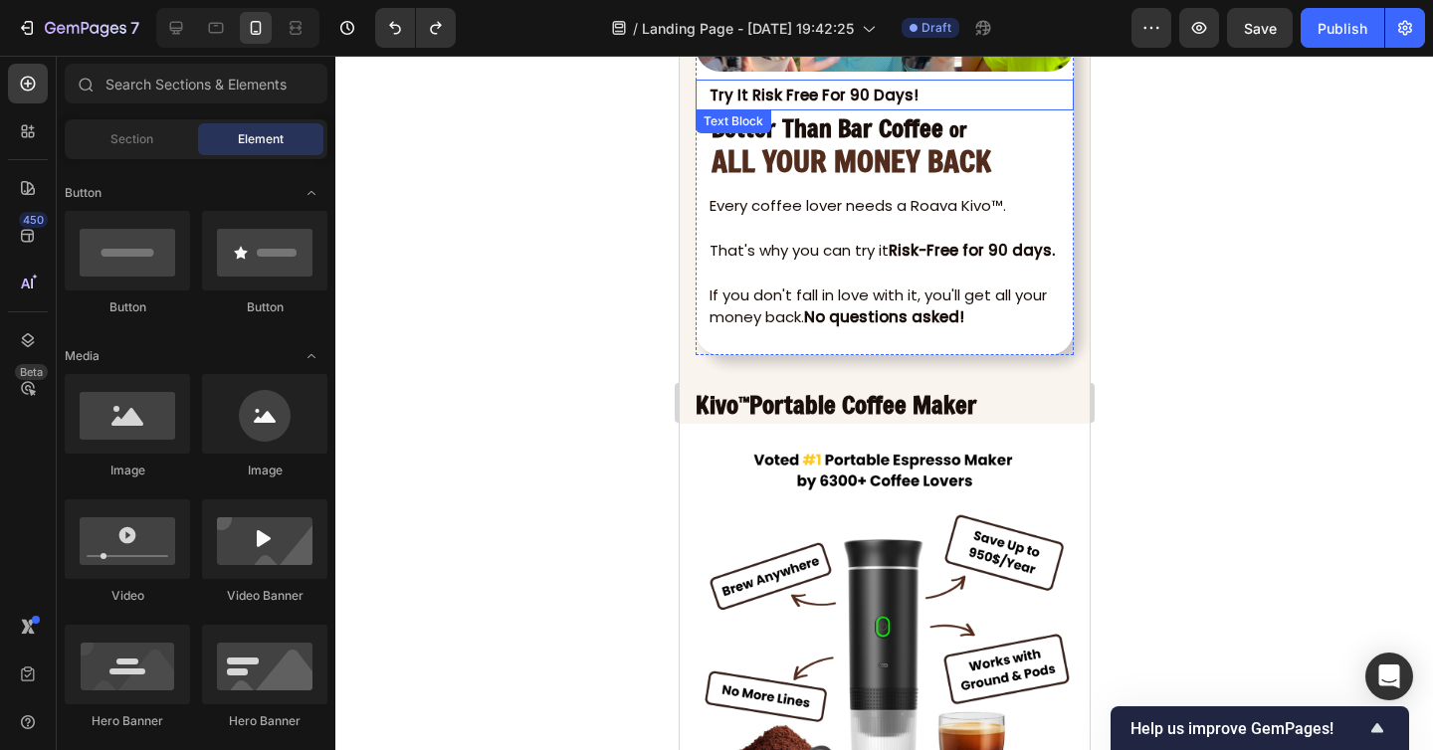
click at [819, 92] on p "Try It Risk Free For 90 Days!" at bounding box center [889, 95] width 362 height 27
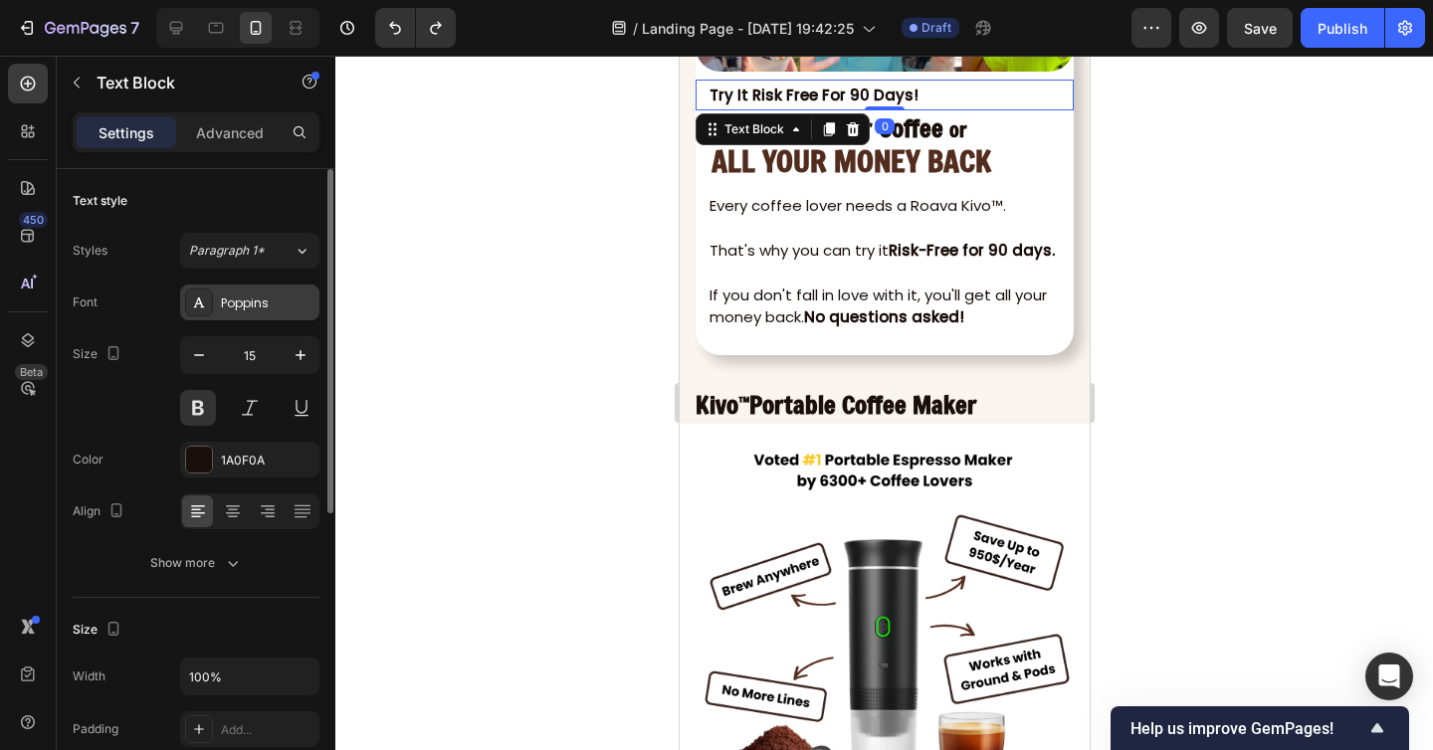
click at [257, 295] on div "Poppins" at bounding box center [268, 303] width 94 height 18
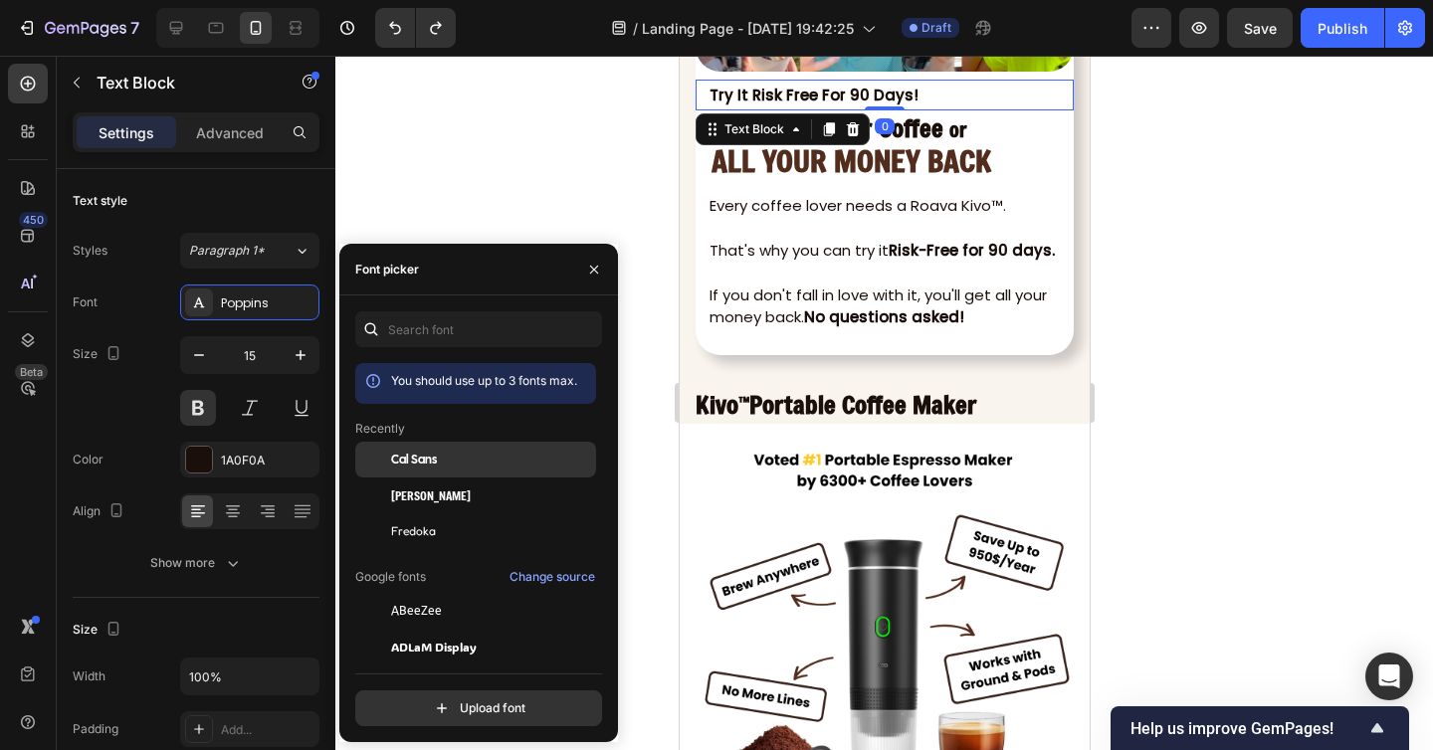
click at [417, 461] on span "Cal Sans" at bounding box center [414, 460] width 46 height 18
click at [1230, 425] on div at bounding box center [883, 403] width 1097 height 694
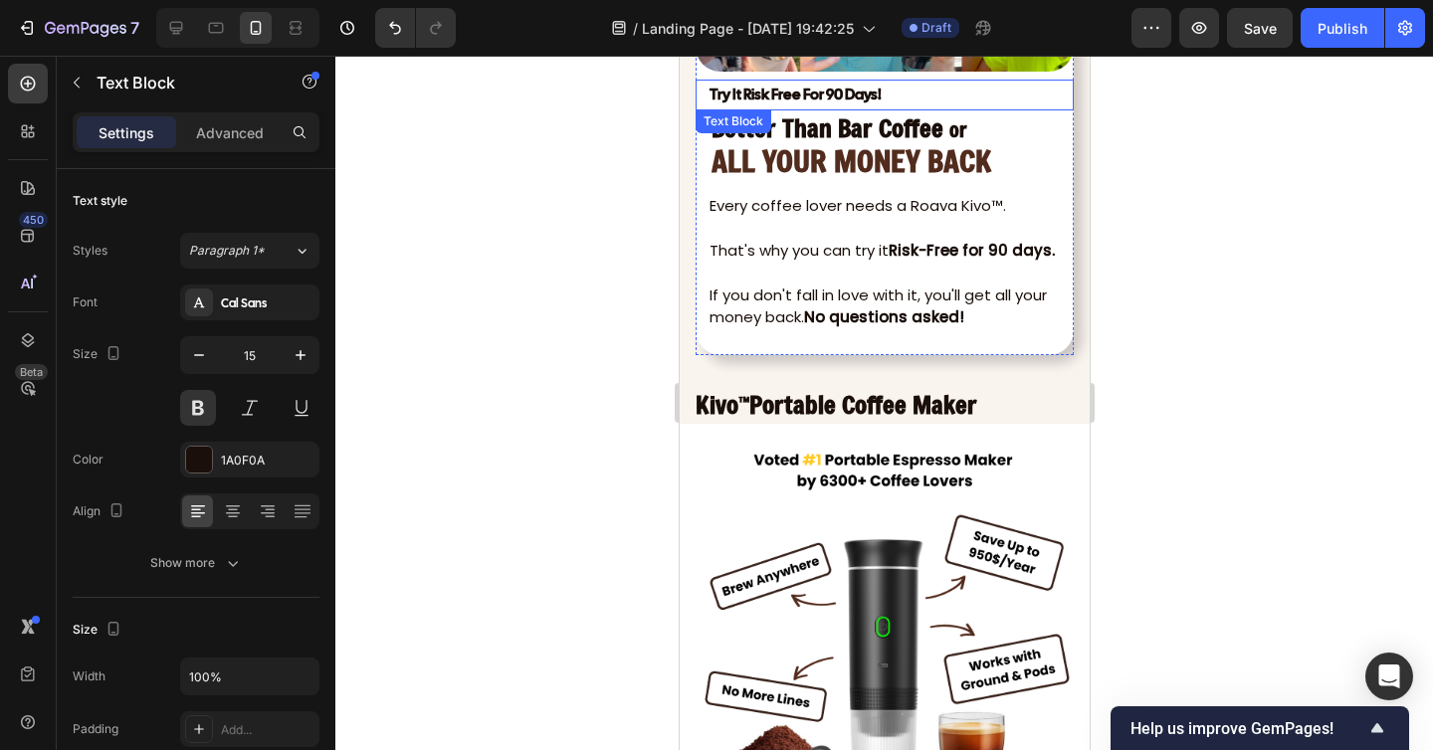
click at [808, 87] on p "Try It Risk Free For 90 Days!" at bounding box center [889, 95] width 362 height 27
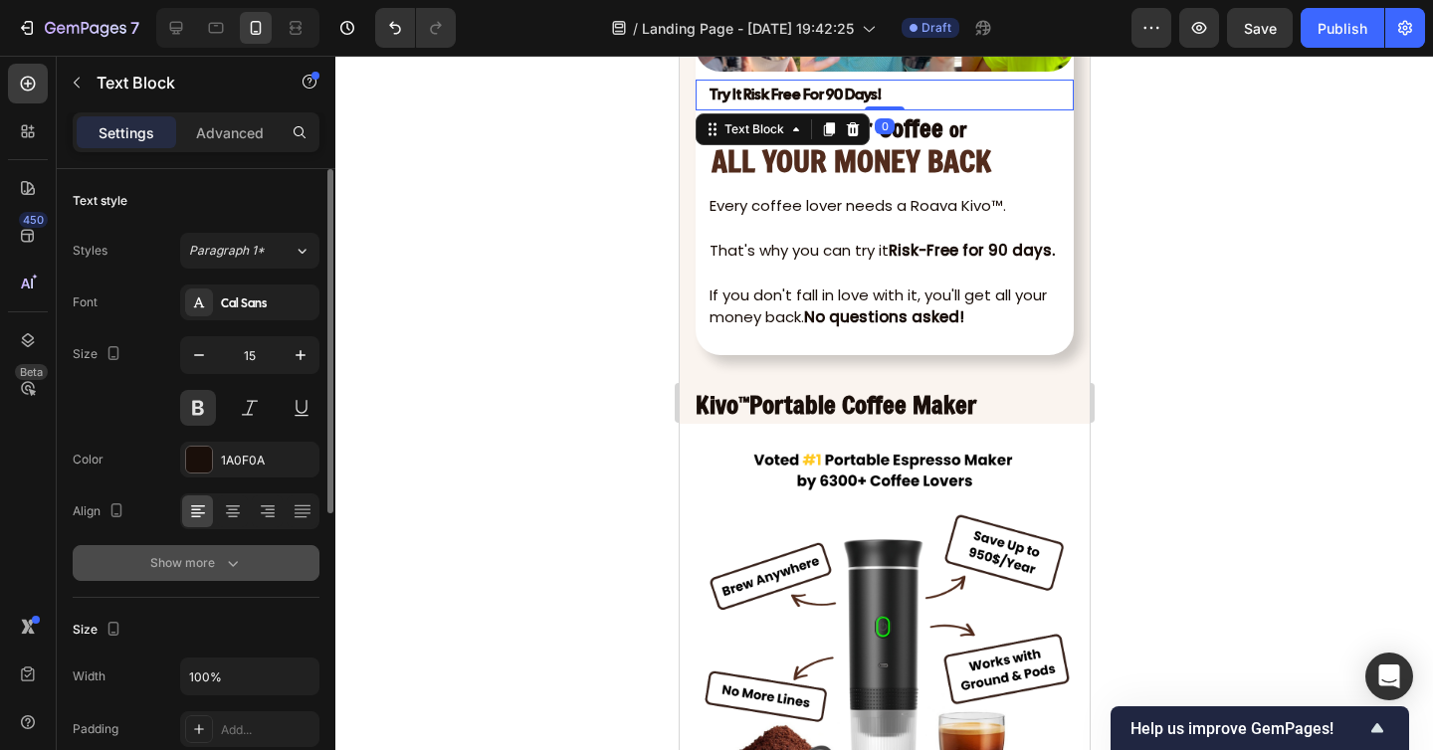
click at [226, 548] on button "Show more" at bounding box center [196, 563] width 247 height 36
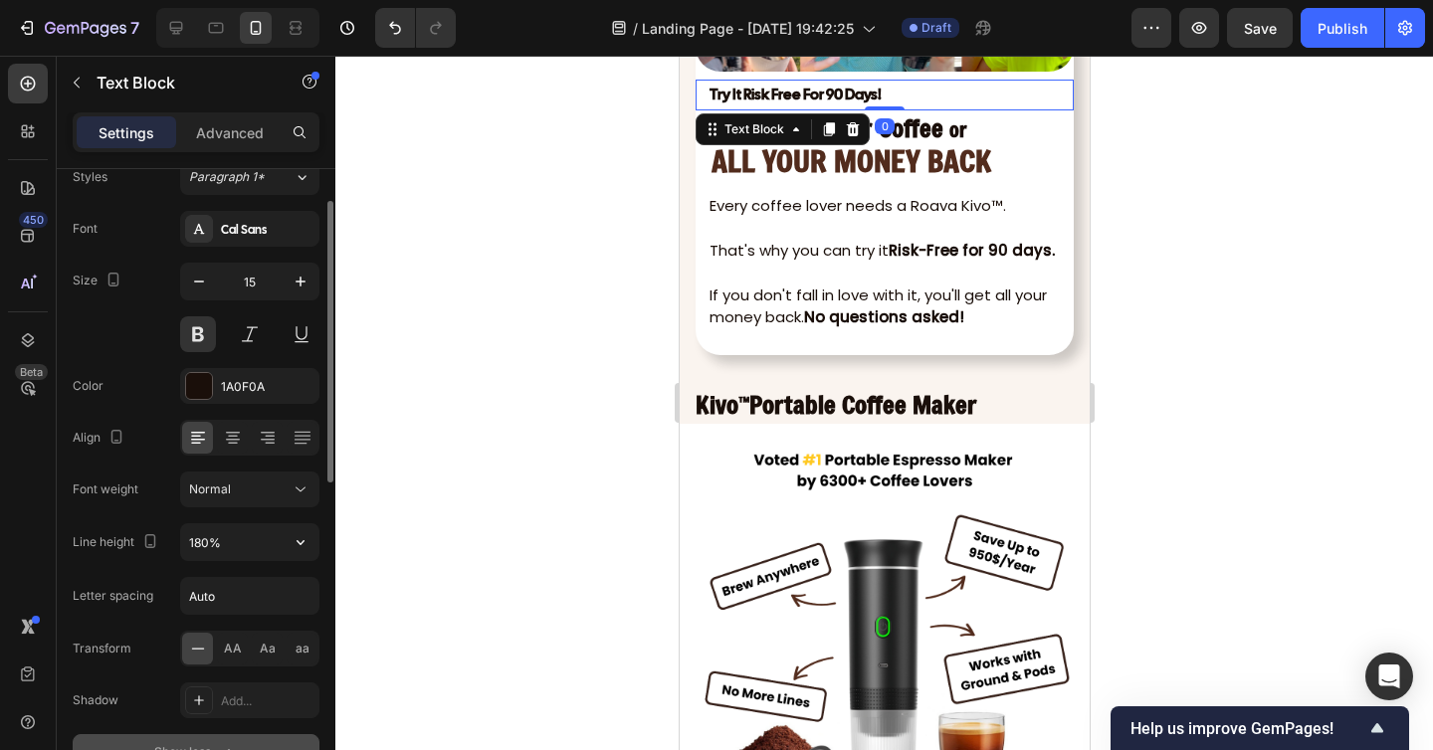
scroll to position [123, 0]
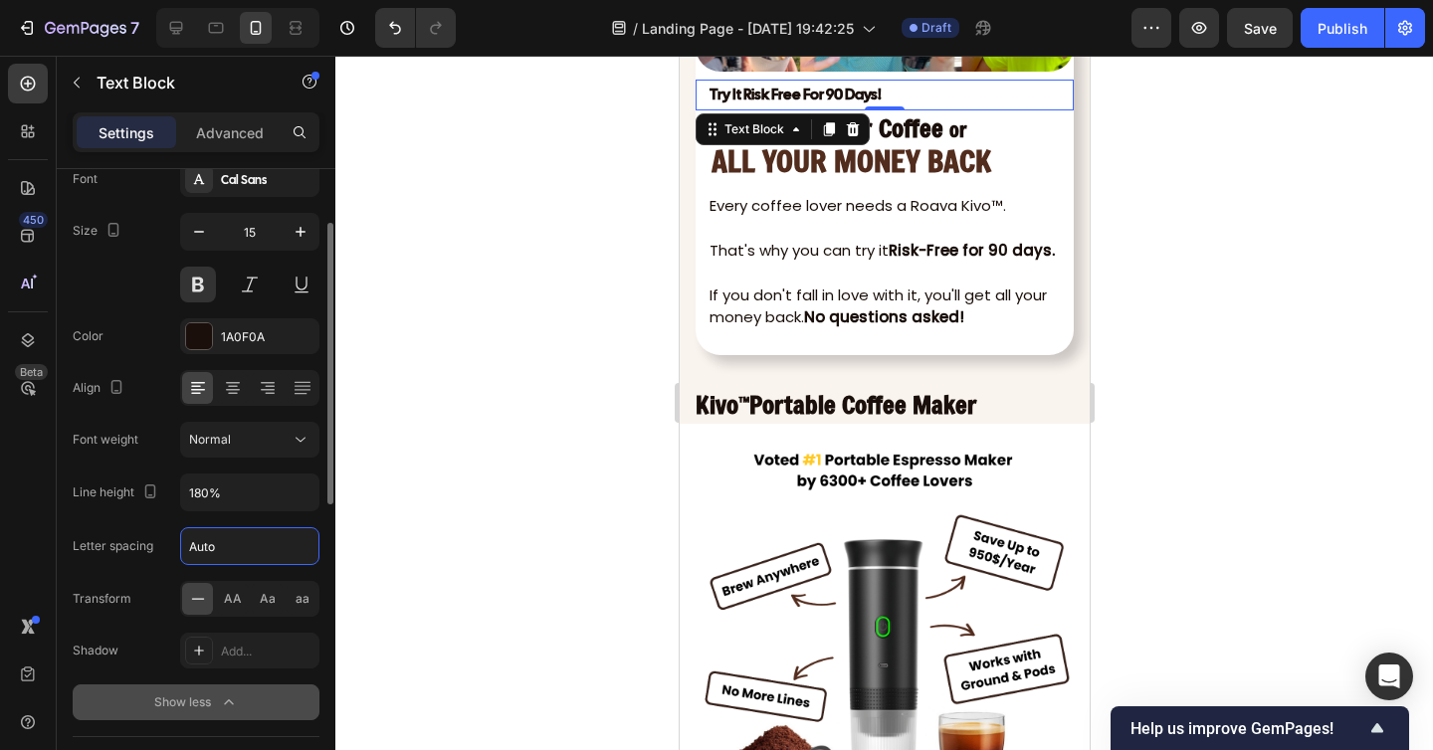
click at [226, 548] on input "Auto" at bounding box center [249, 546] width 137 height 36
type input "1"
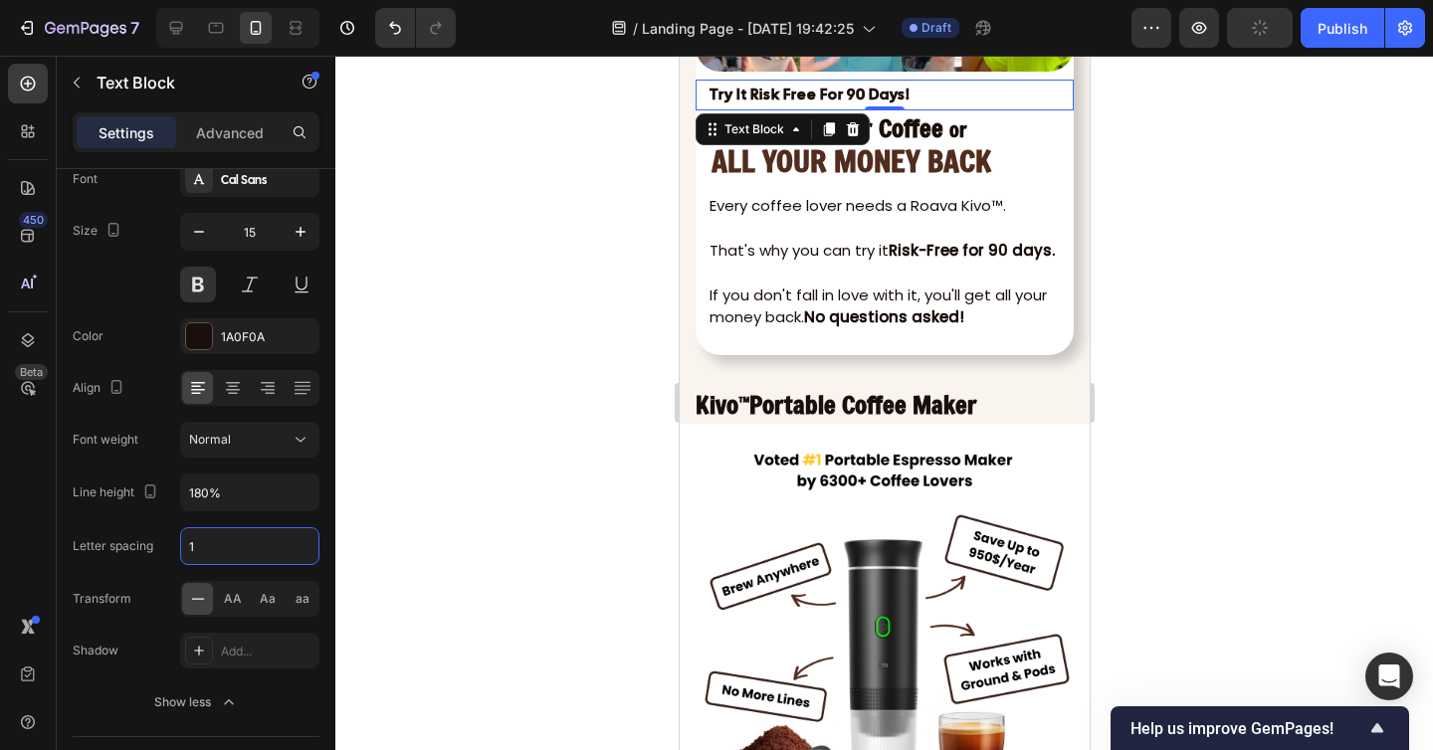
click at [499, 464] on div at bounding box center [883, 403] width 1097 height 694
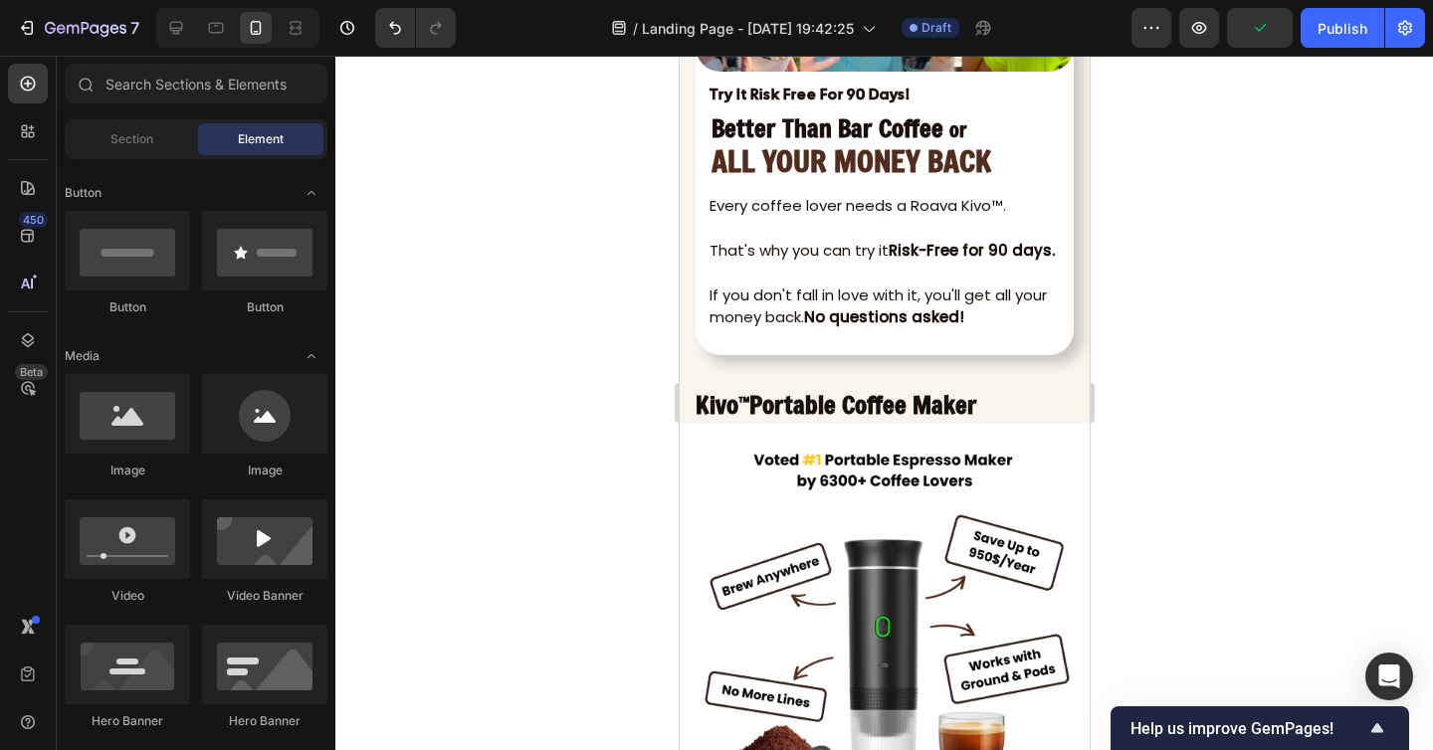
click at [1180, 432] on div at bounding box center [883, 403] width 1097 height 694
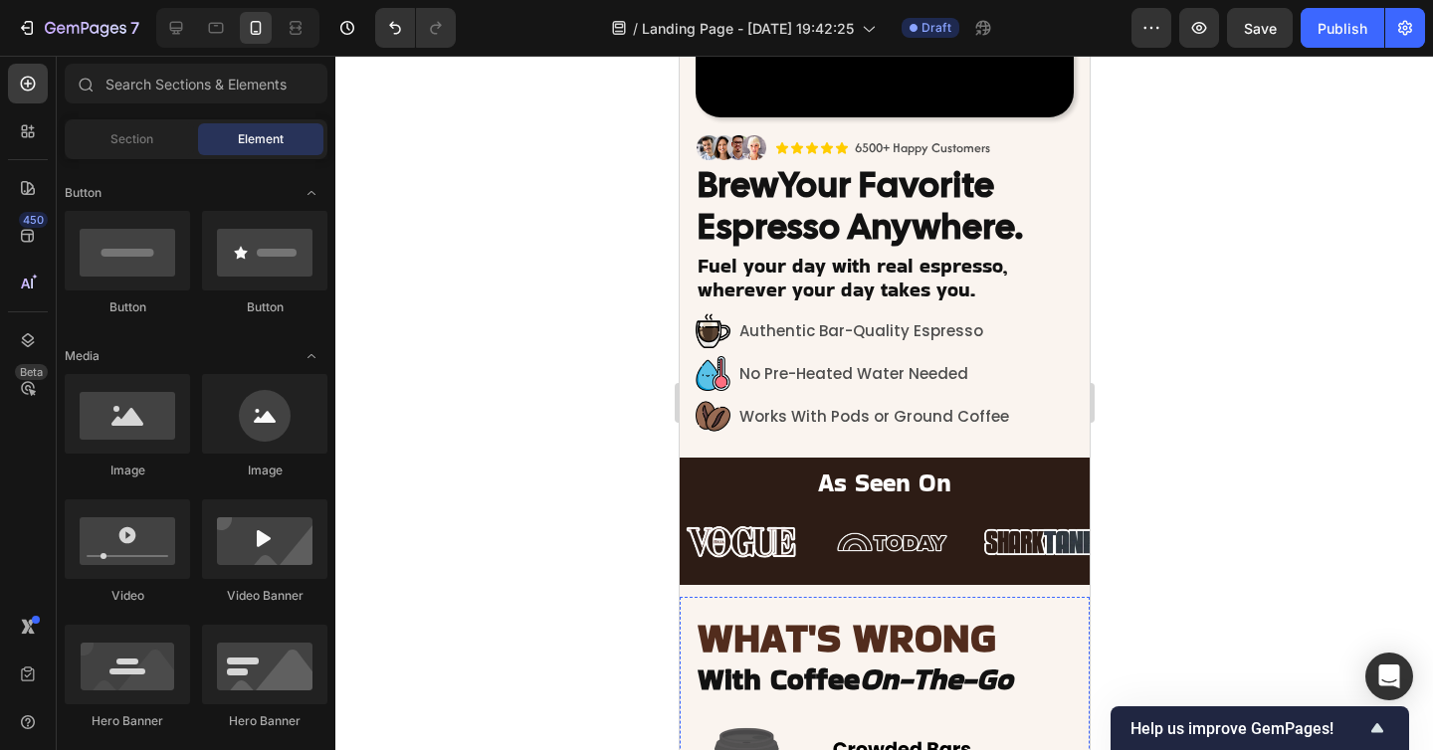
scroll to position [376, 0]
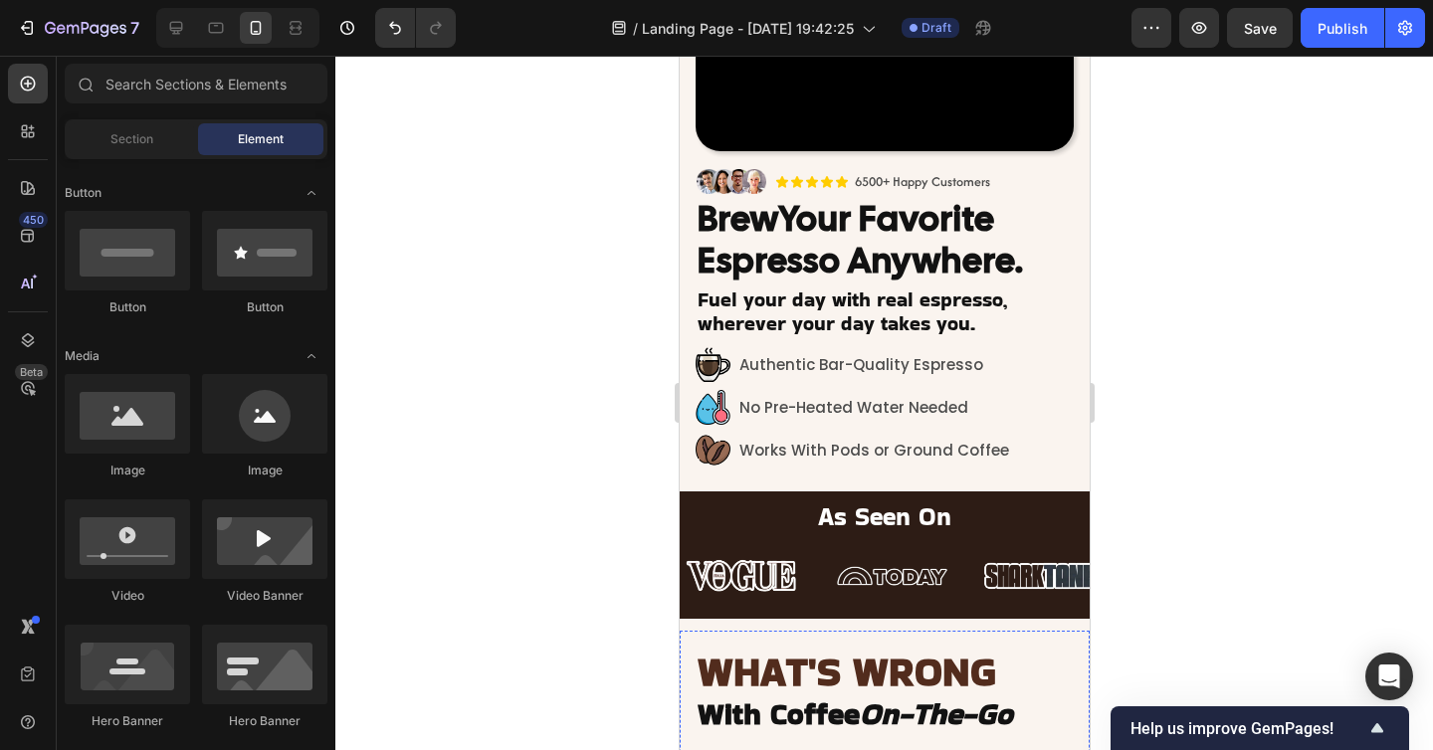
scroll to position [312, 0]
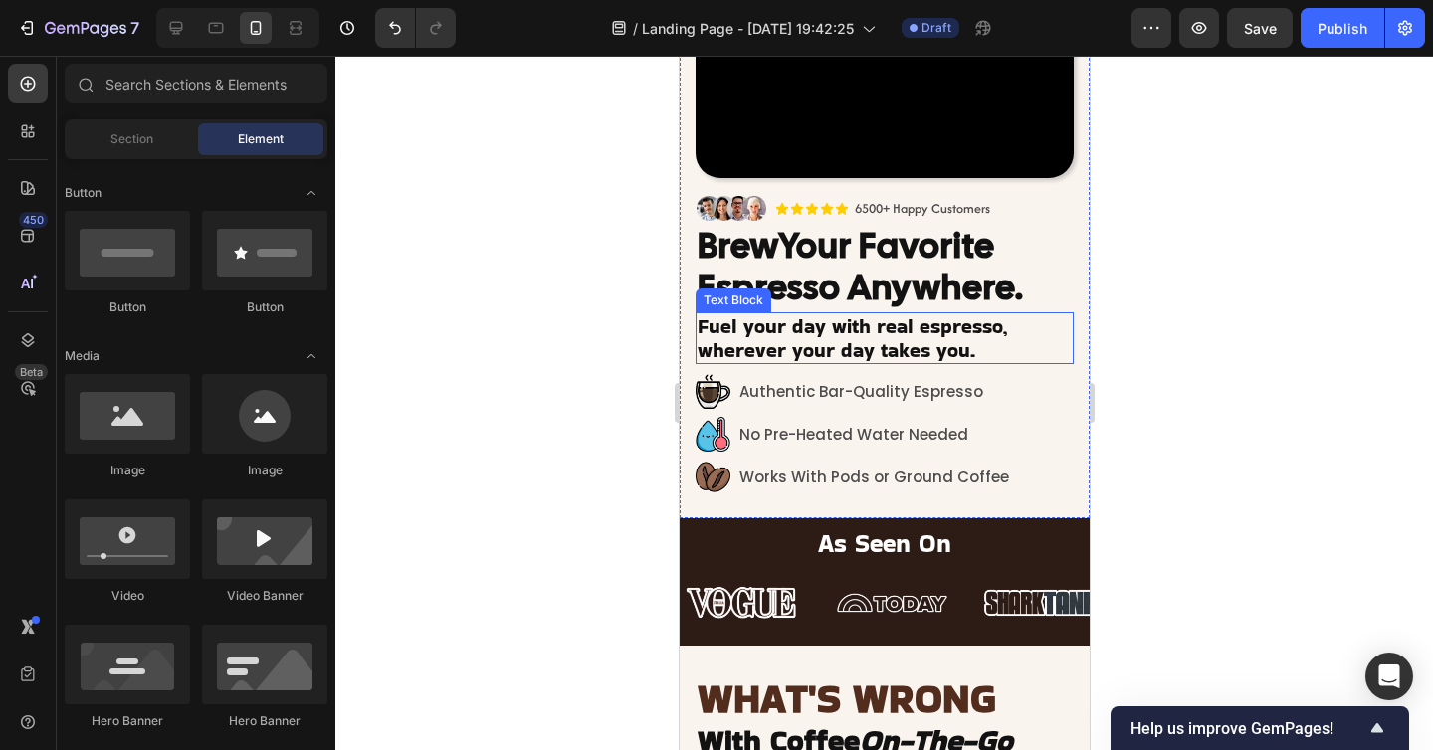
click at [838, 336] on p "Fuel your day with real espresso, wherever your day takes you." at bounding box center [883, 338] width 374 height 48
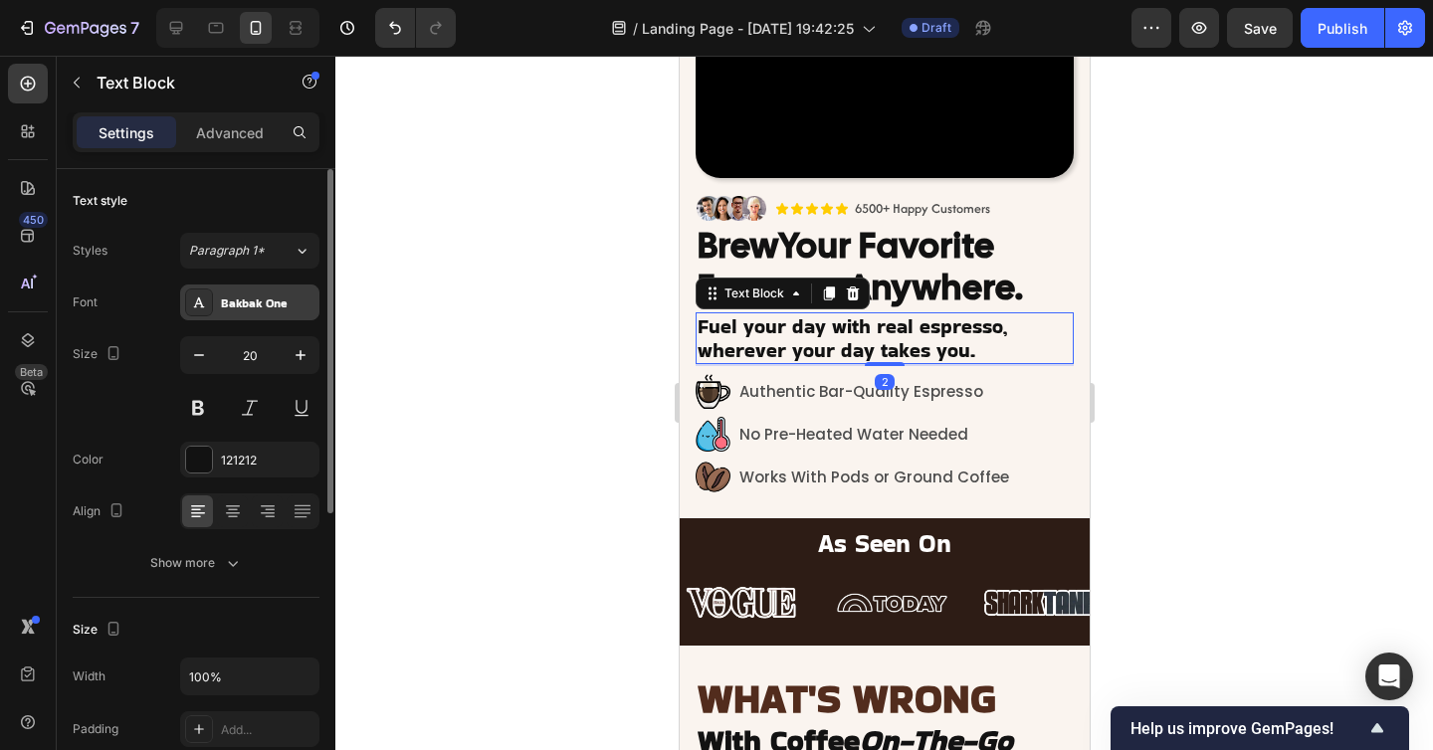
click at [273, 307] on div "Bakbak One" at bounding box center [268, 303] width 94 height 18
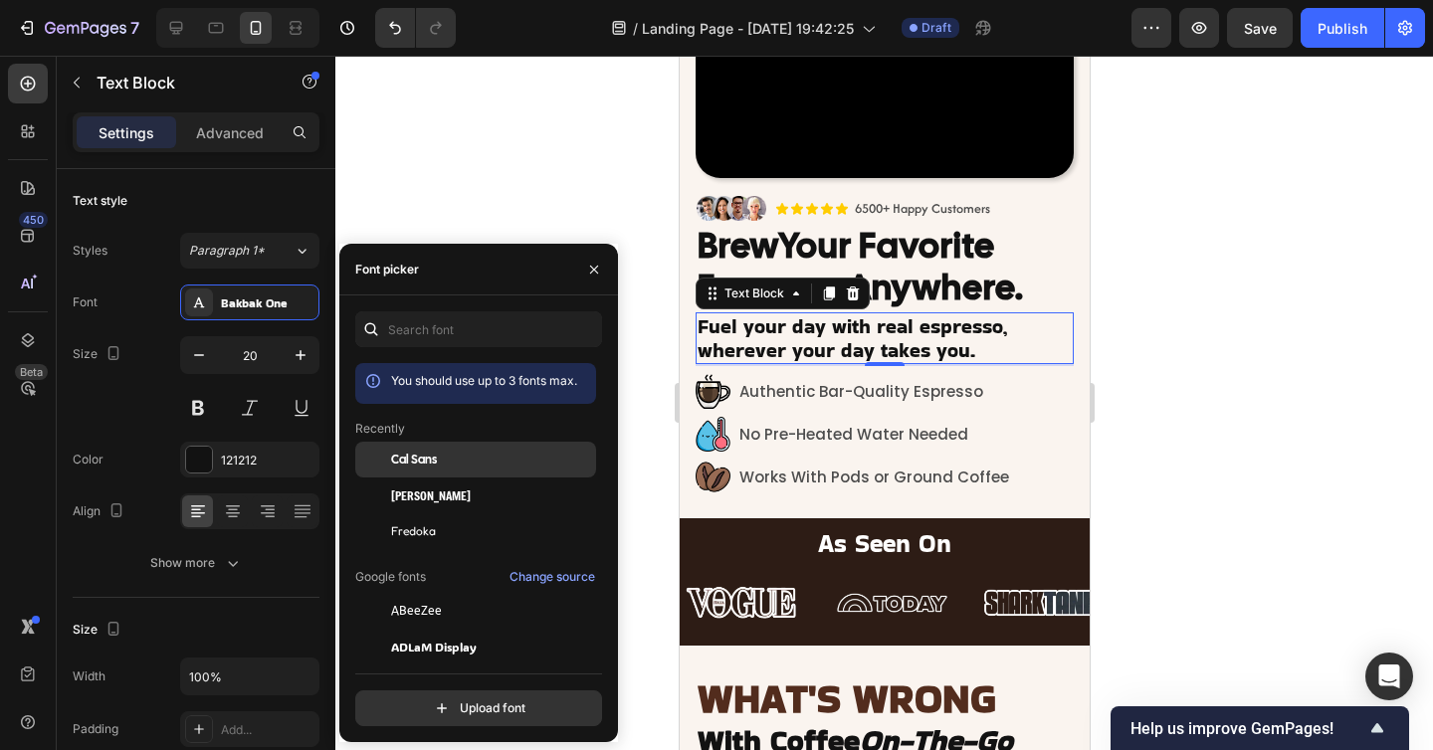
click at [440, 458] on div "Cal Sans" at bounding box center [491, 460] width 201 height 18
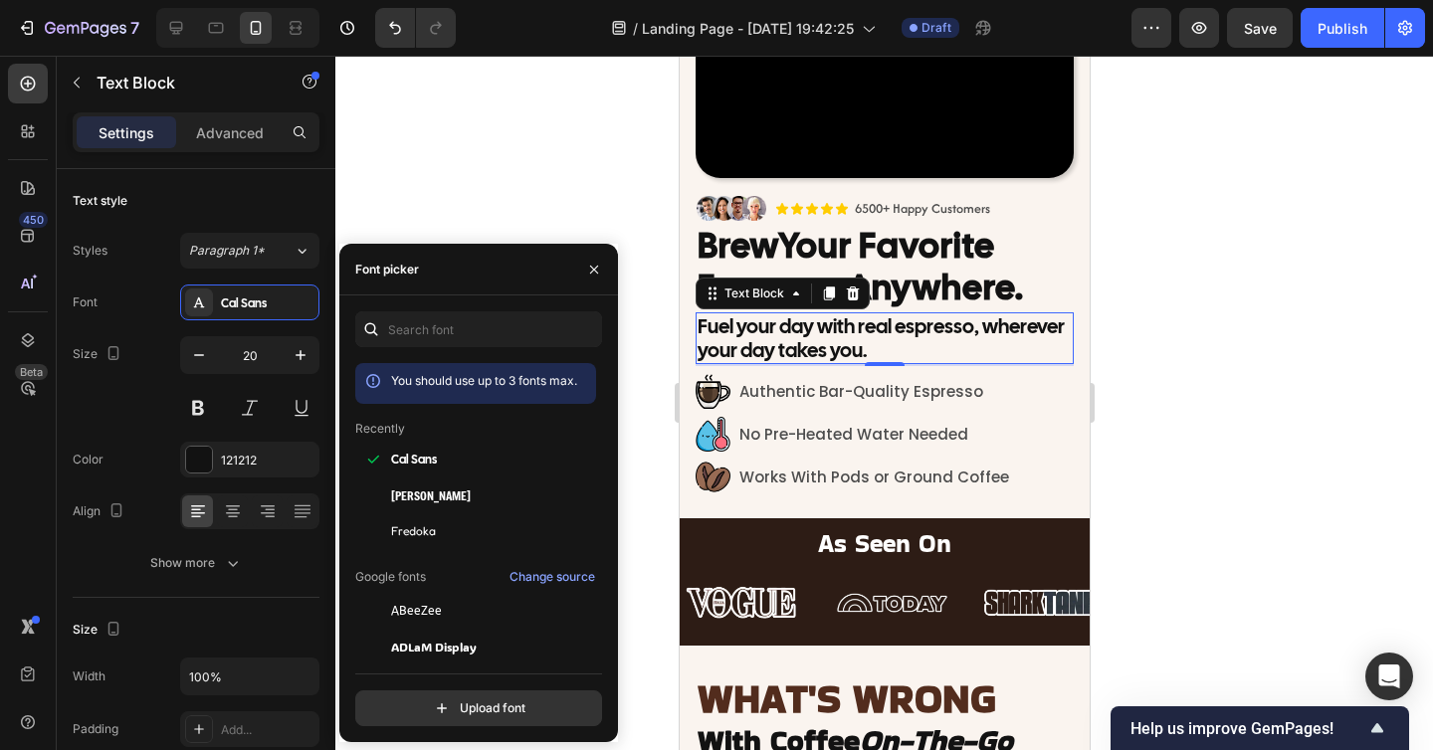
click at [471, 253] on div "Font picker" at bounding box center [478, 270] width 279 height 52
click at [471, 252] on div "Font picker" at bounding box center [478, 270] width 279 height 52
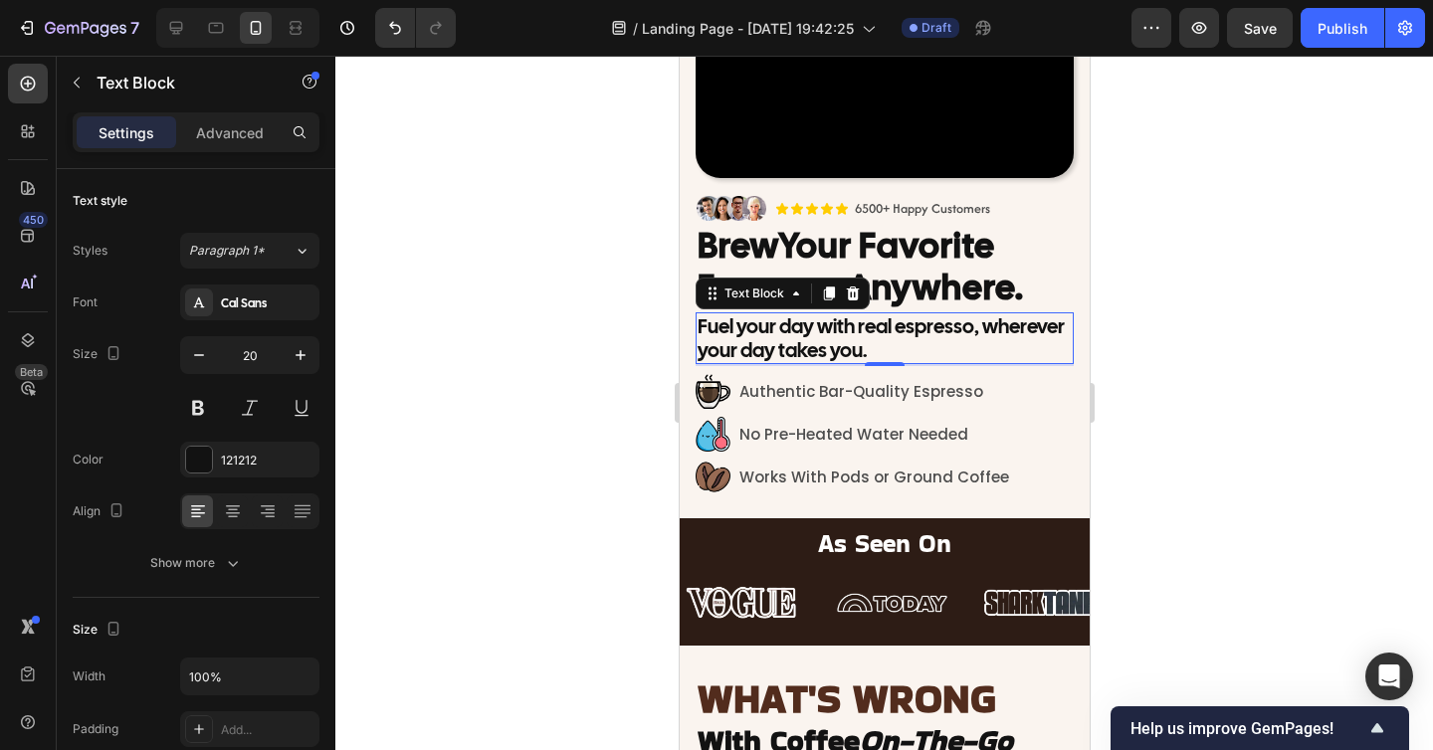
click at [500, 212] on div at bounding box center [883, 403] width 1097 height 694
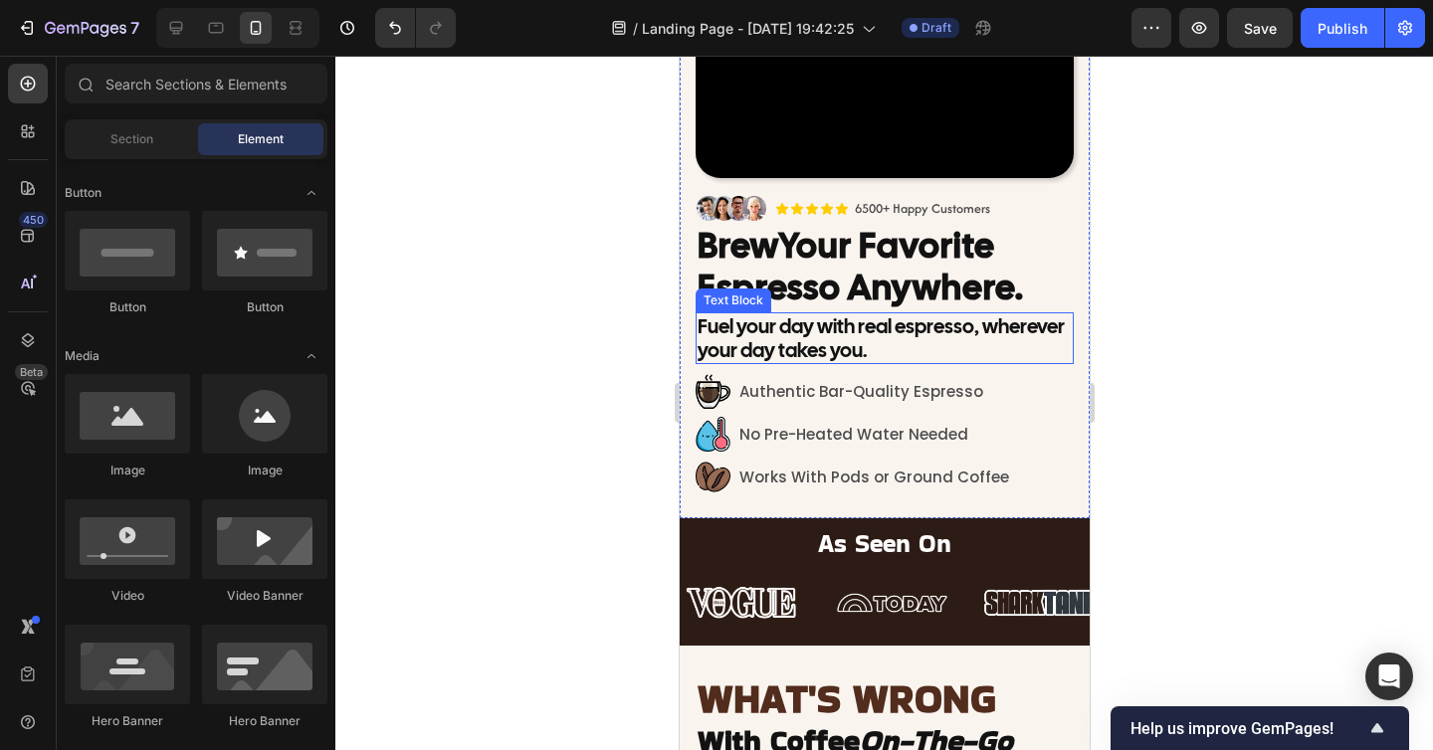
click at [1205, 402] on div at bounding box center [883, 403] width 1097 height 694
click at [991, 348] on p "Fuel your day with real espresso, wherever your day takes you." at bounding box center [883, 338] width 374 height 48
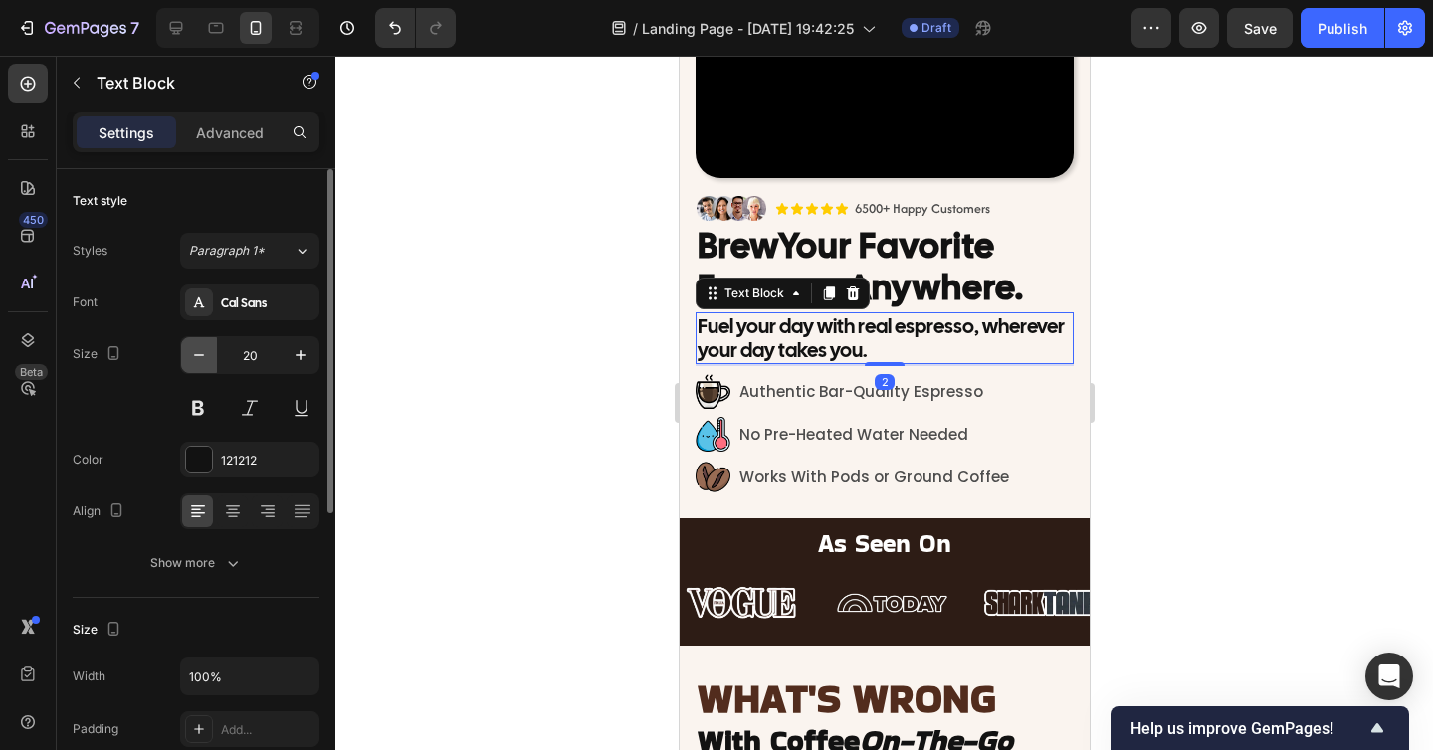
click at [208, 354] on icon "button" at bounding box center [199, 355] width 20 height 20
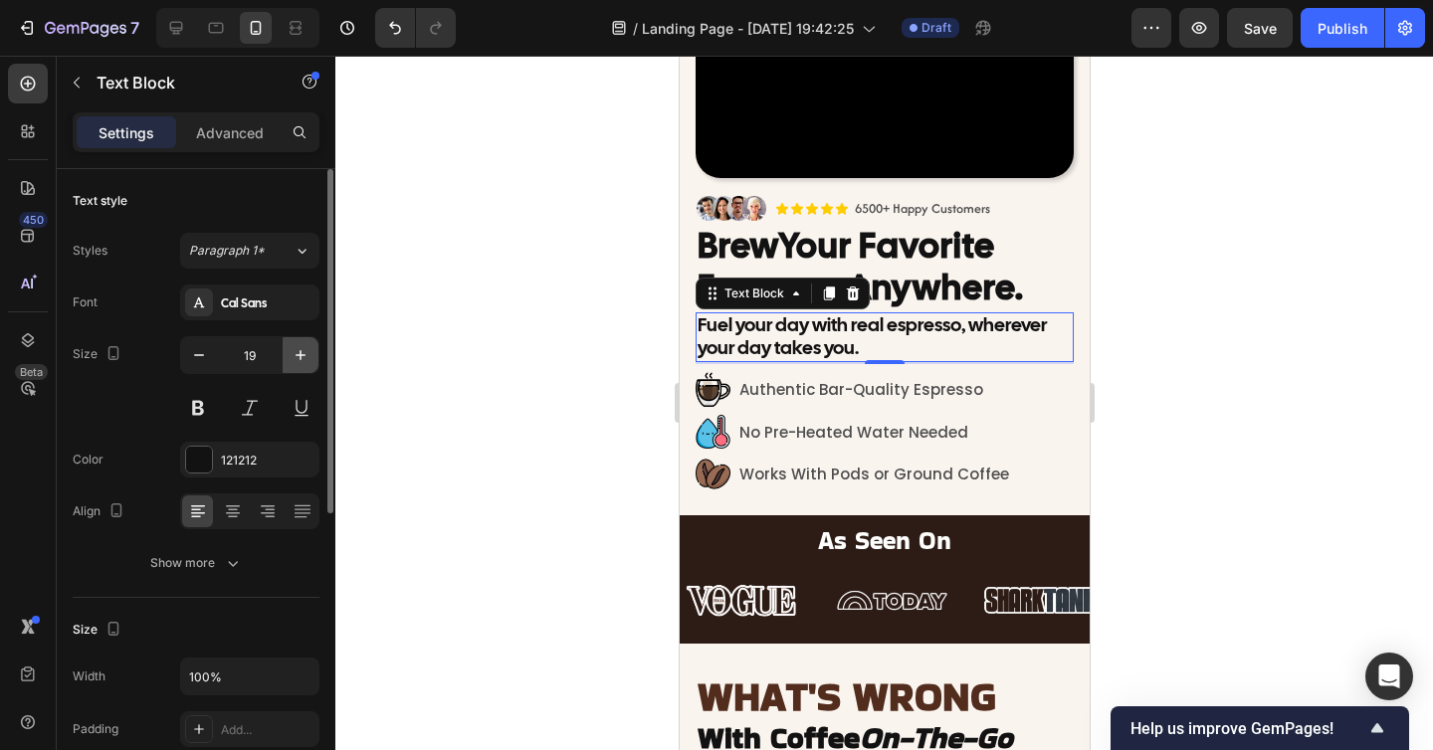
click at [291, 348] on icon "button" at bounding box center [300, 355] width 20 height 20
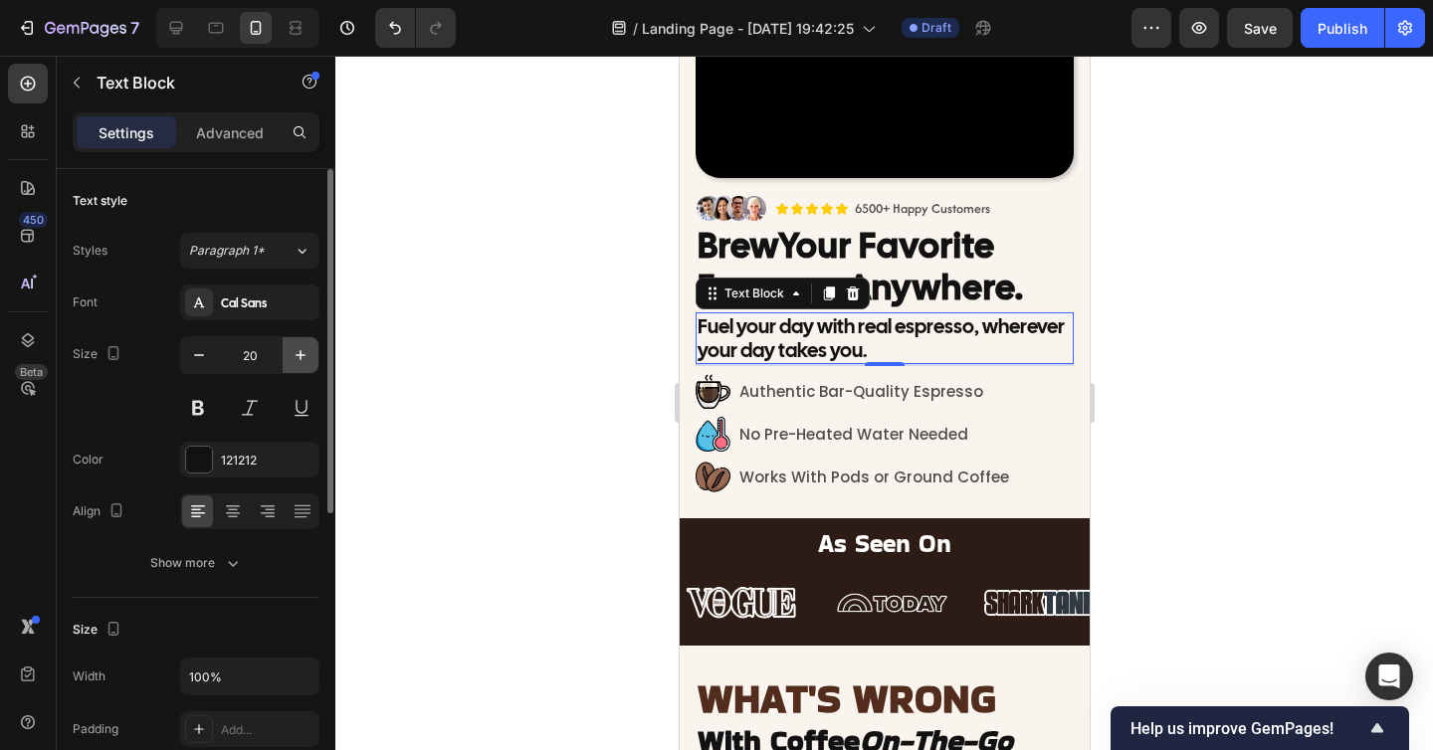
click at [291, 348] on icon "button" at bounding box center [300, 355] width 20 height 20
type input "21"
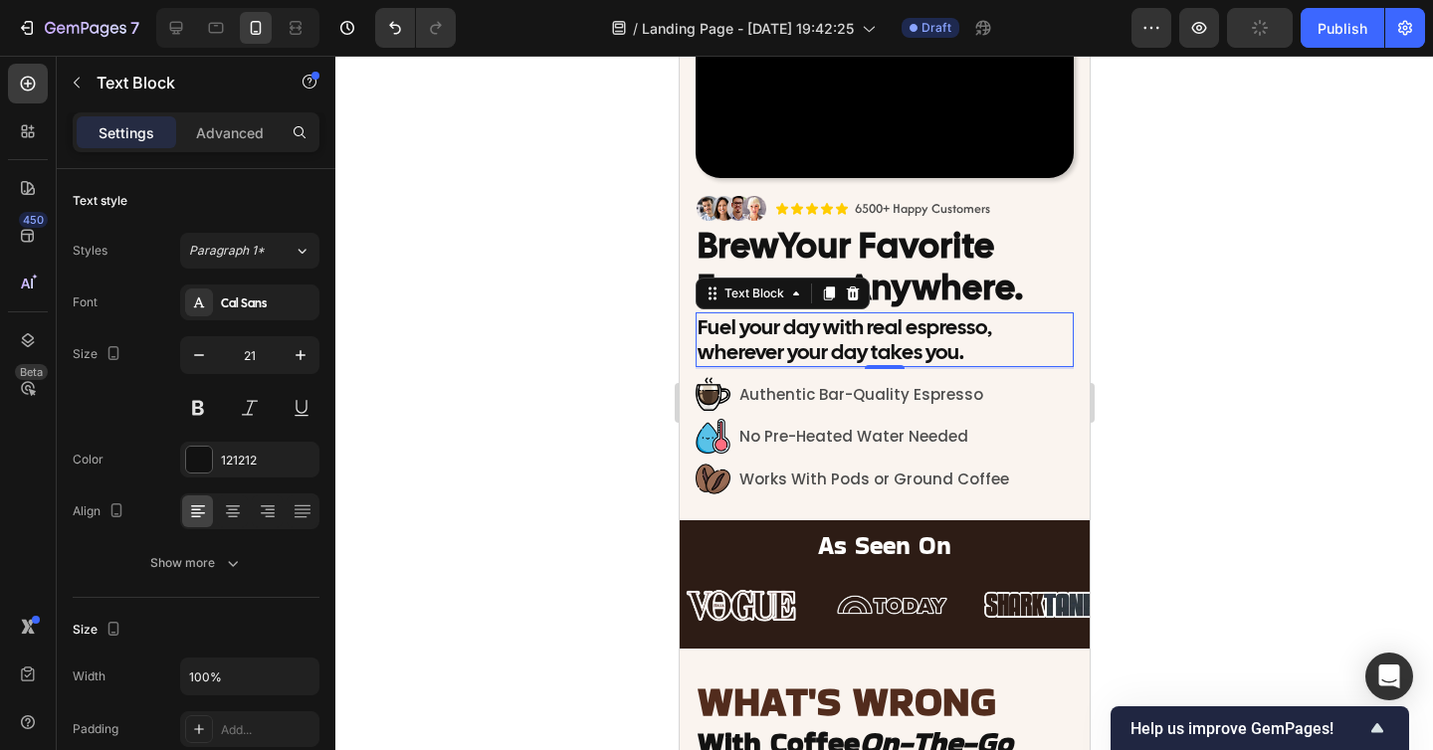
click at [1135, 360] on div at bounding box center [883, 403] width 1097 height 694
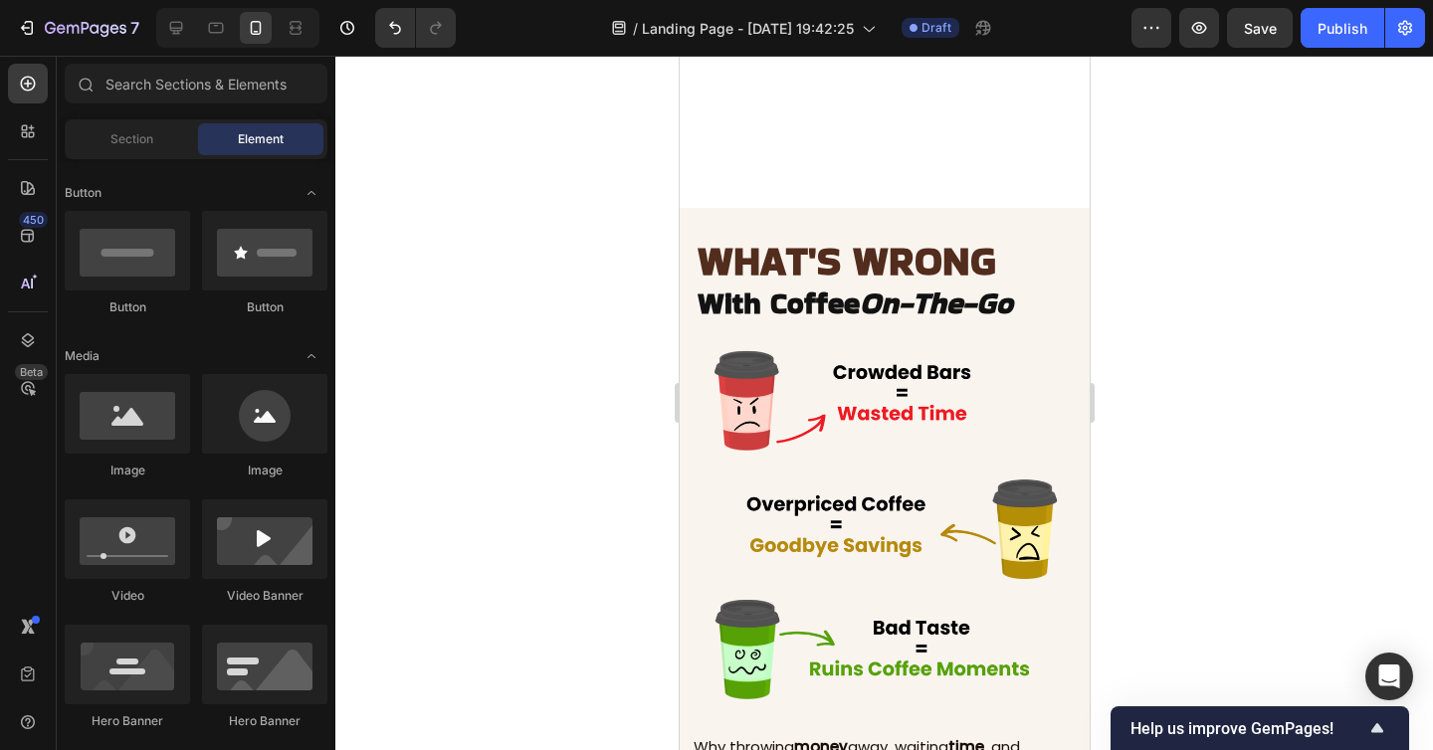
scroll to position [0, 0]
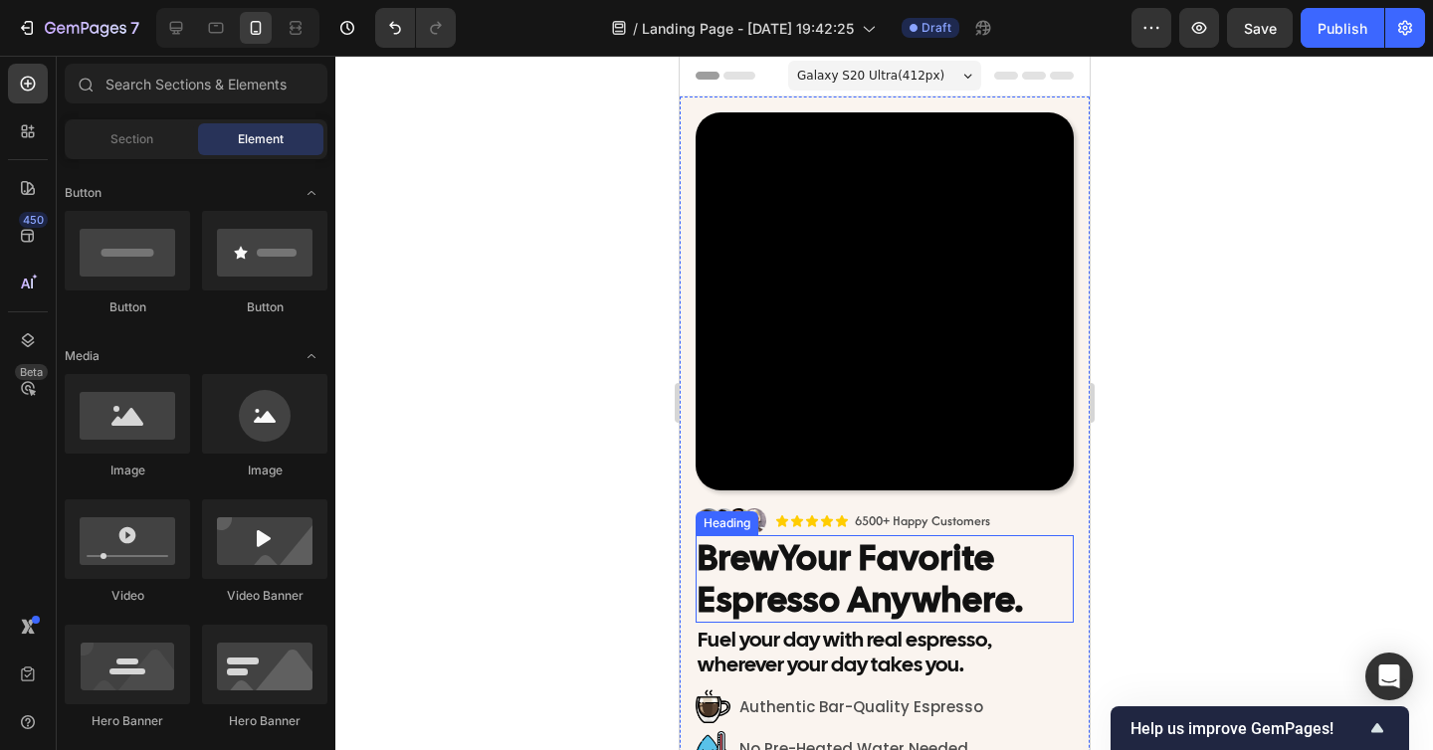
click at [869, 584] on h2 "Brew Your Favorite Espresso Anywhere." at bounding box center [883, 579] width 378 height 88
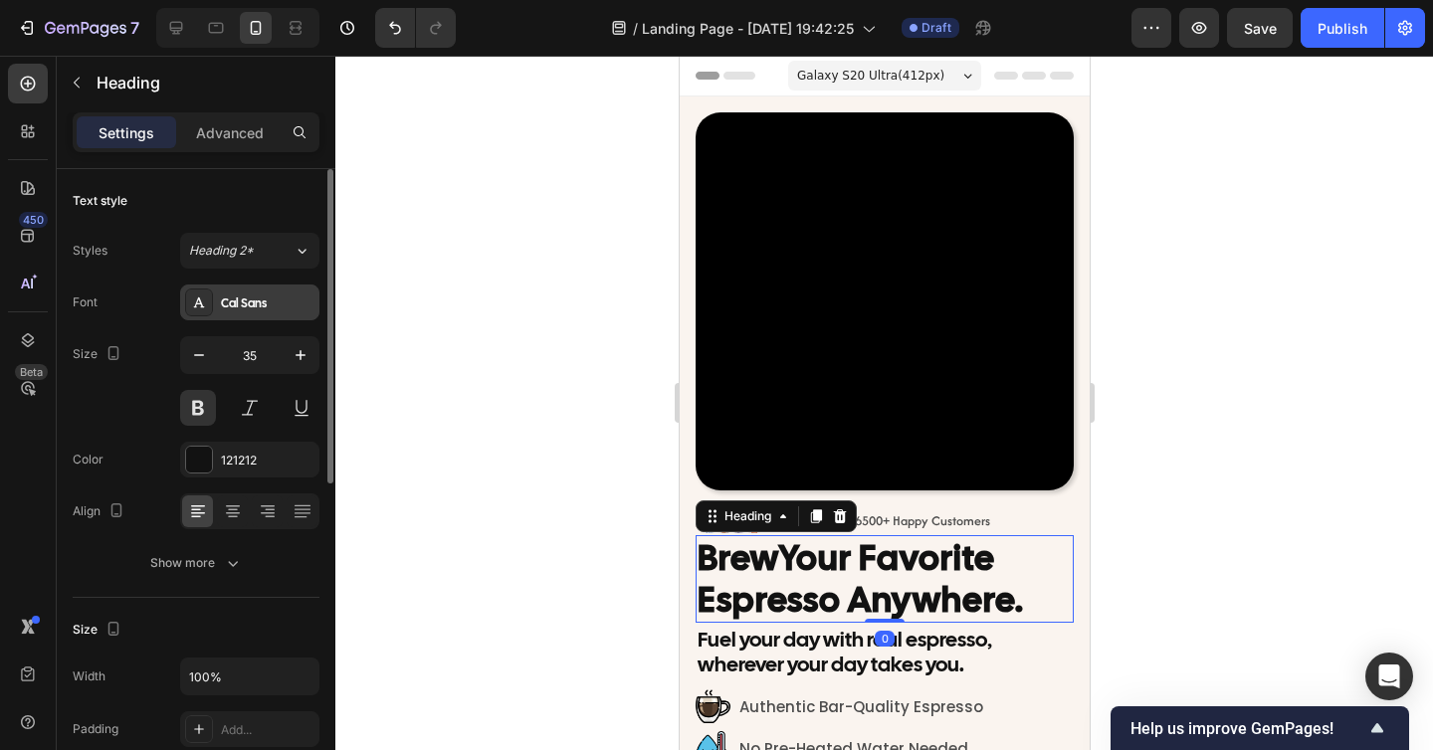
click at [232, 307] on div "Cal Sans" at bounding box center [268, 303] width 94 height 18
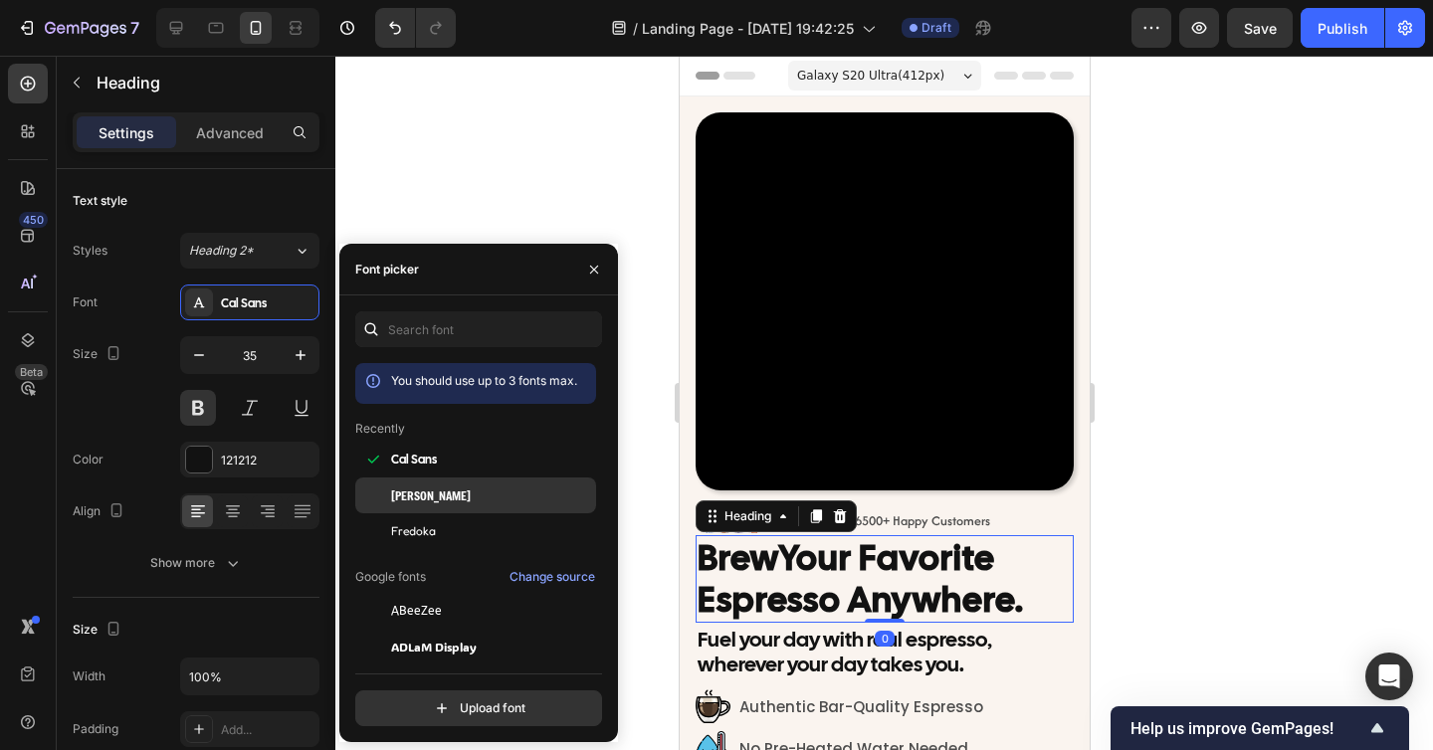
click at [413, 499] on span "Freeman" at bounding box center [431, 495] width 80 height 18
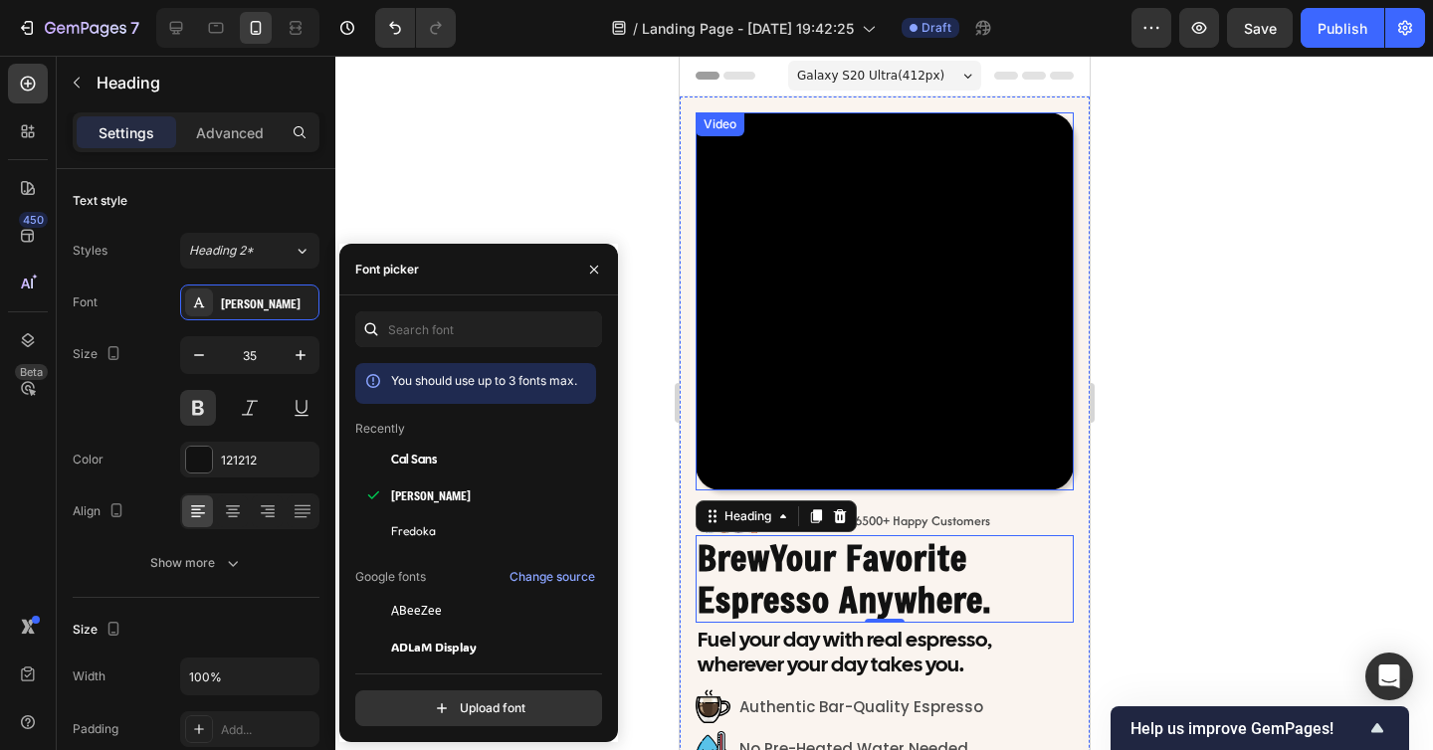
click at [1267, 508] on div at bounding box center [883, 403] width 1097 height 694
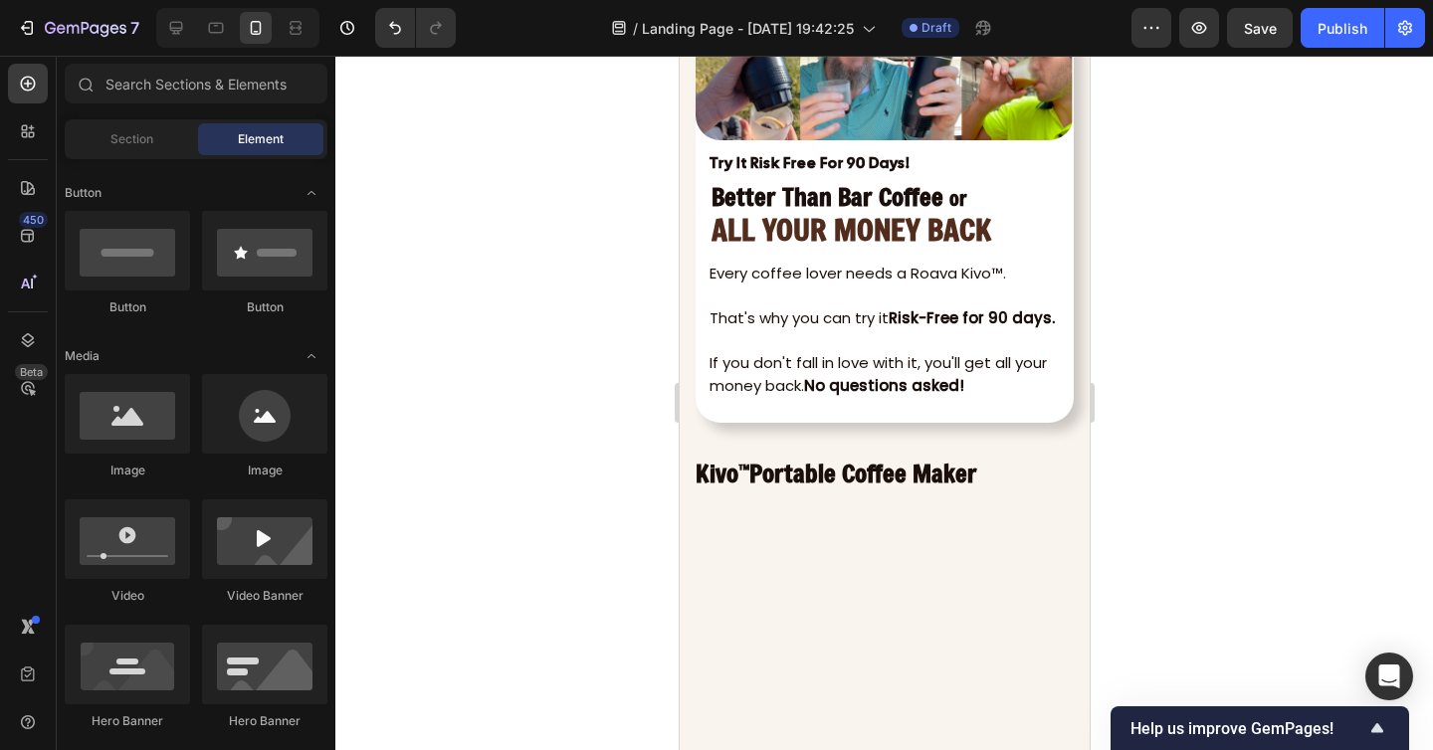
scroll to position [7805, 0]
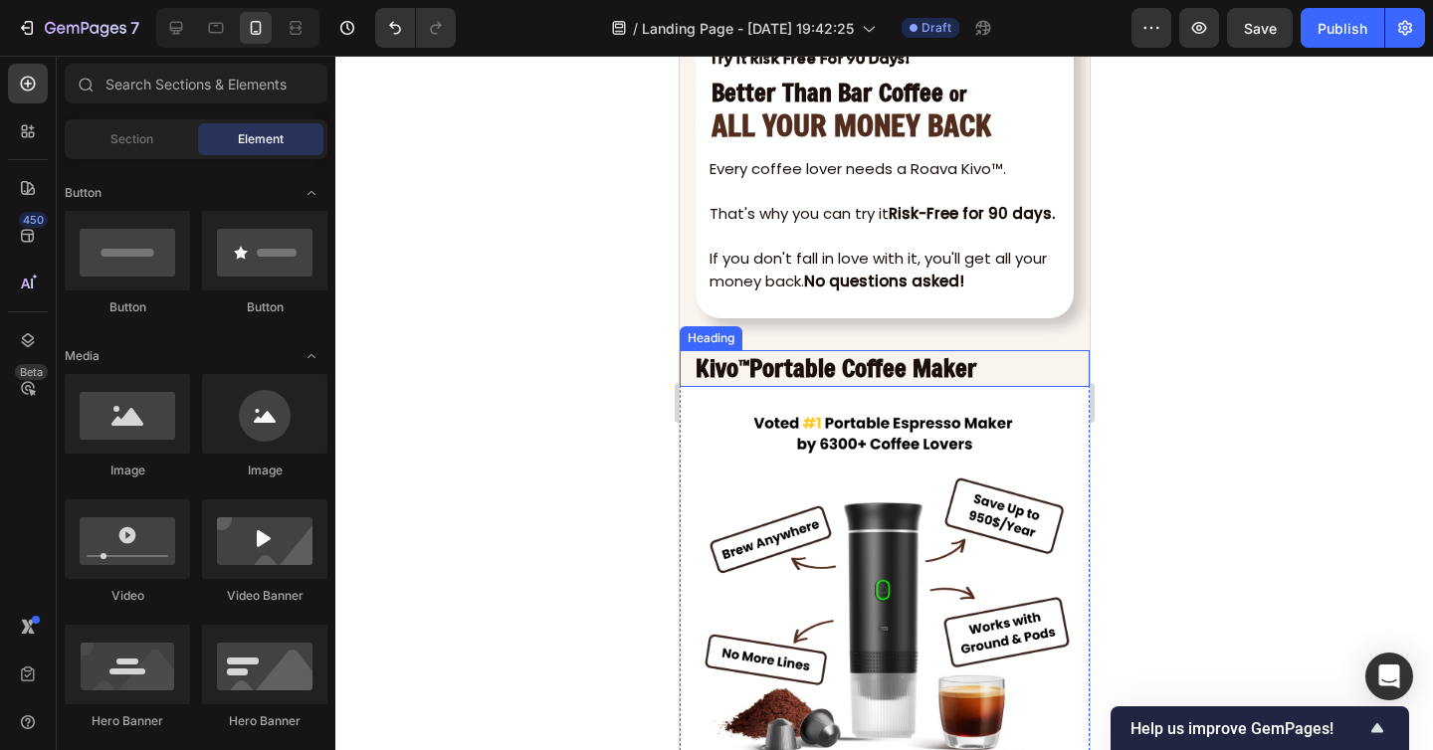
click at [833, 372] on strong "Portable Coffee Maker" at bounding box center [862, 367] width 228 height 33
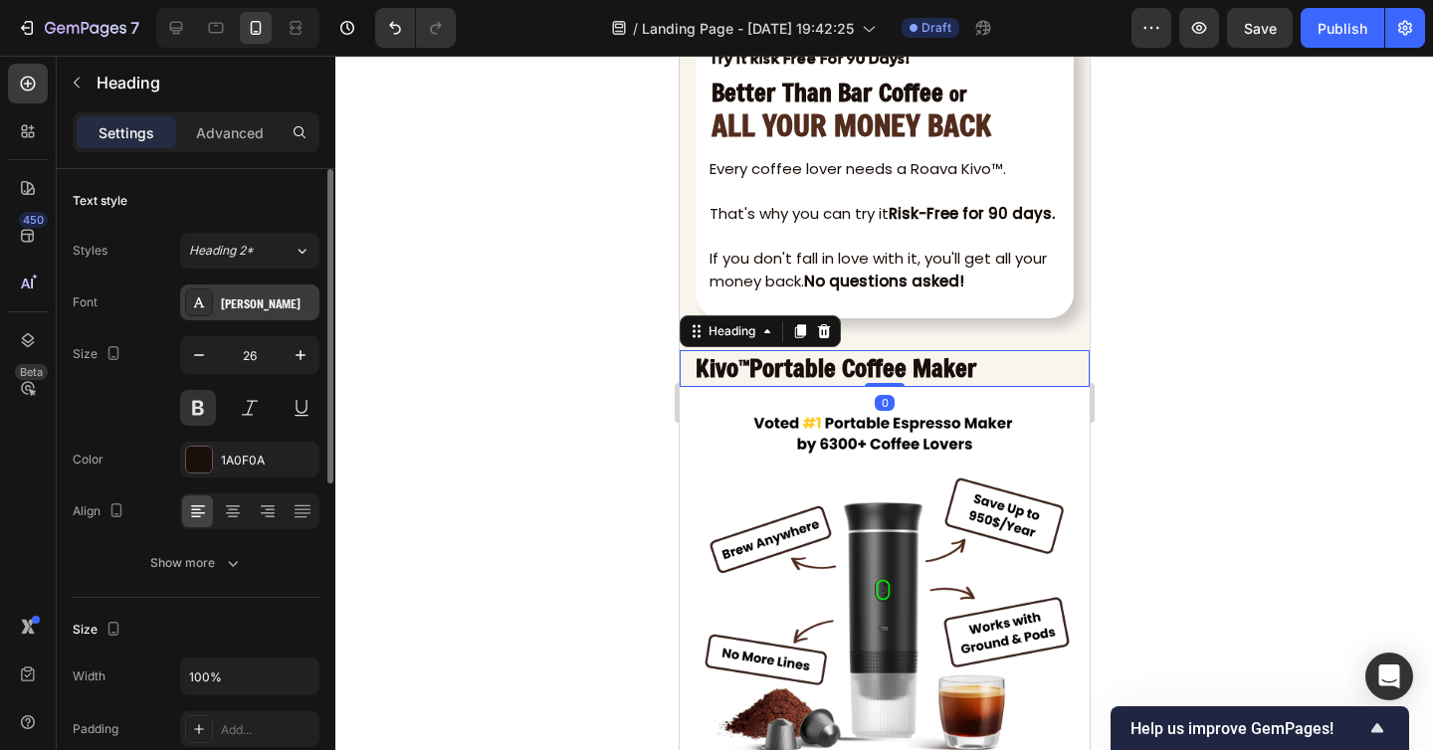
click at [239, 314] on div "Freeman" at bounding box center [249, 303] width 139 height 36
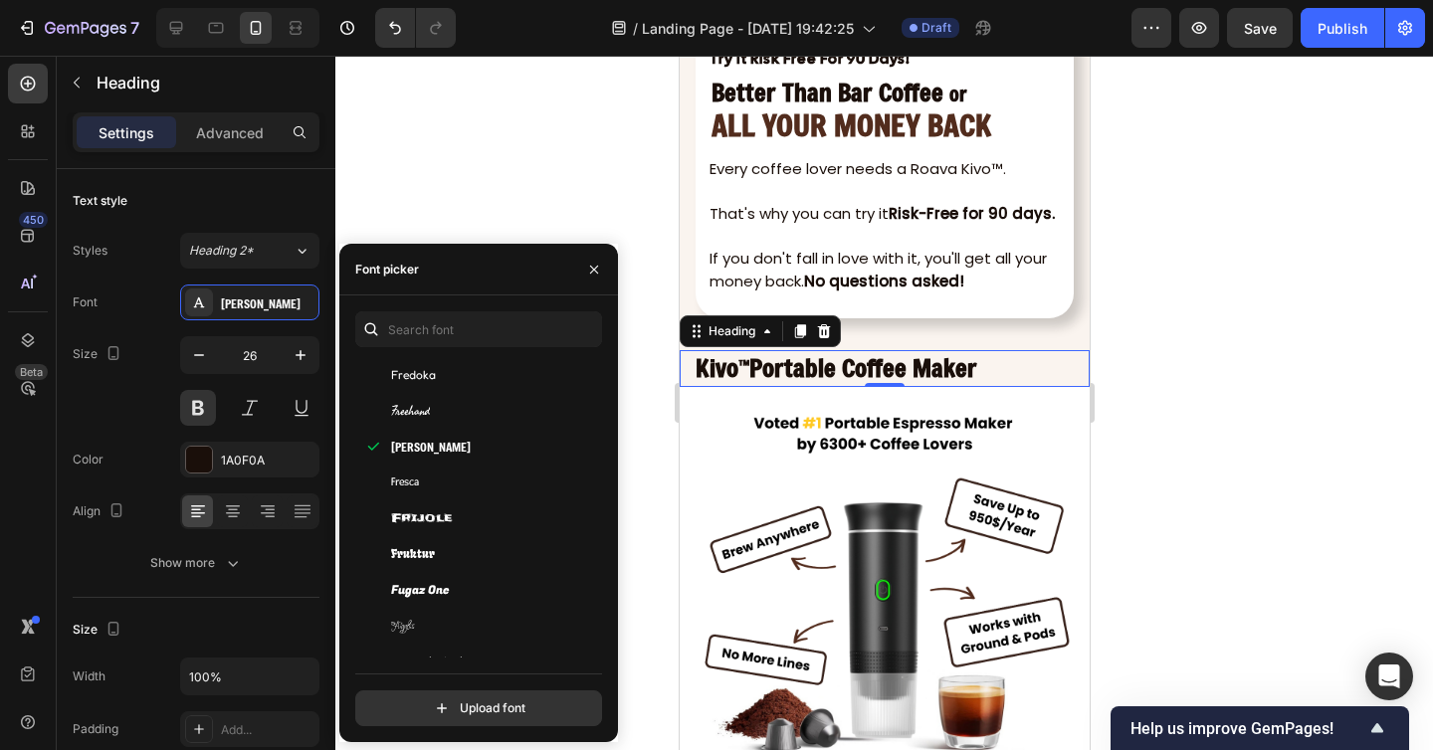
scroll to position [18617, 0]
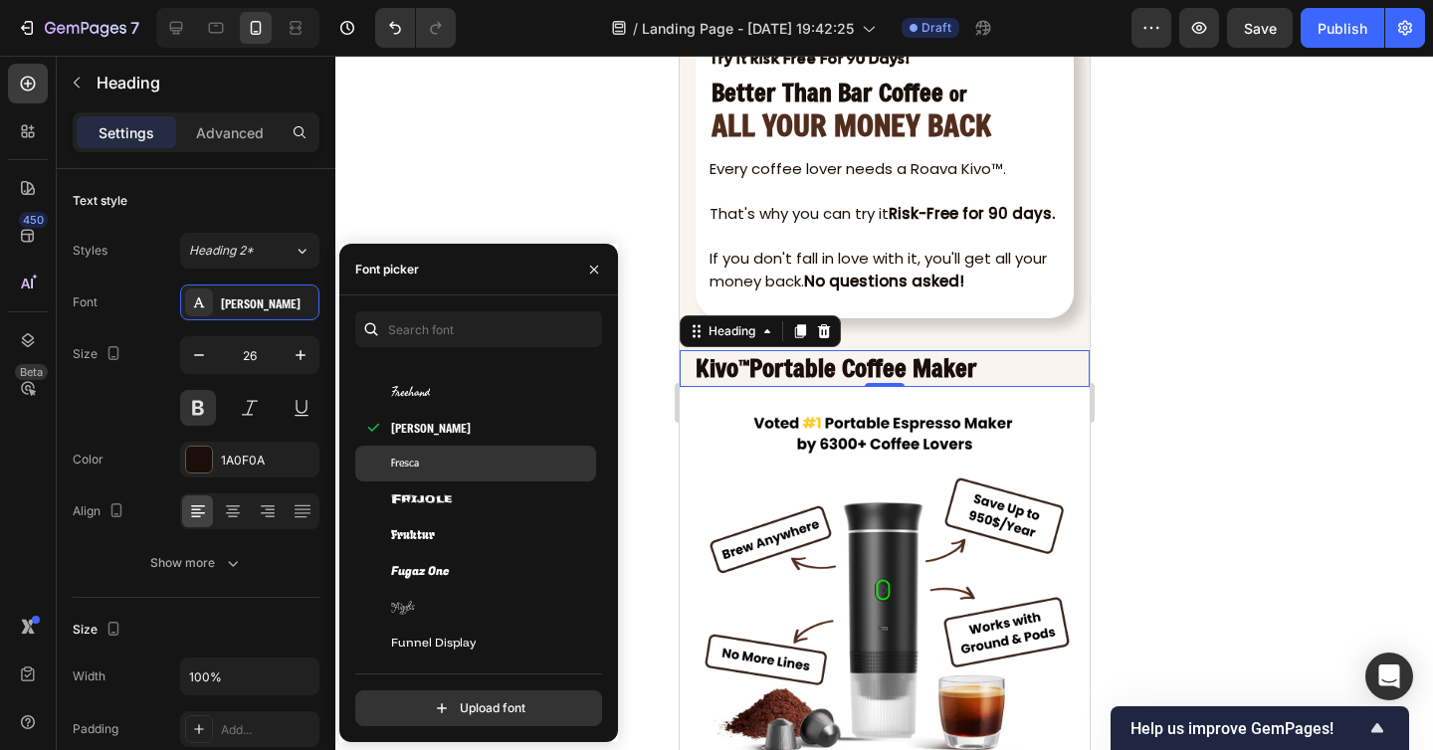
click at [431, 467] on div "Fresca" at bounding box center [491, 464] width 201 height 18
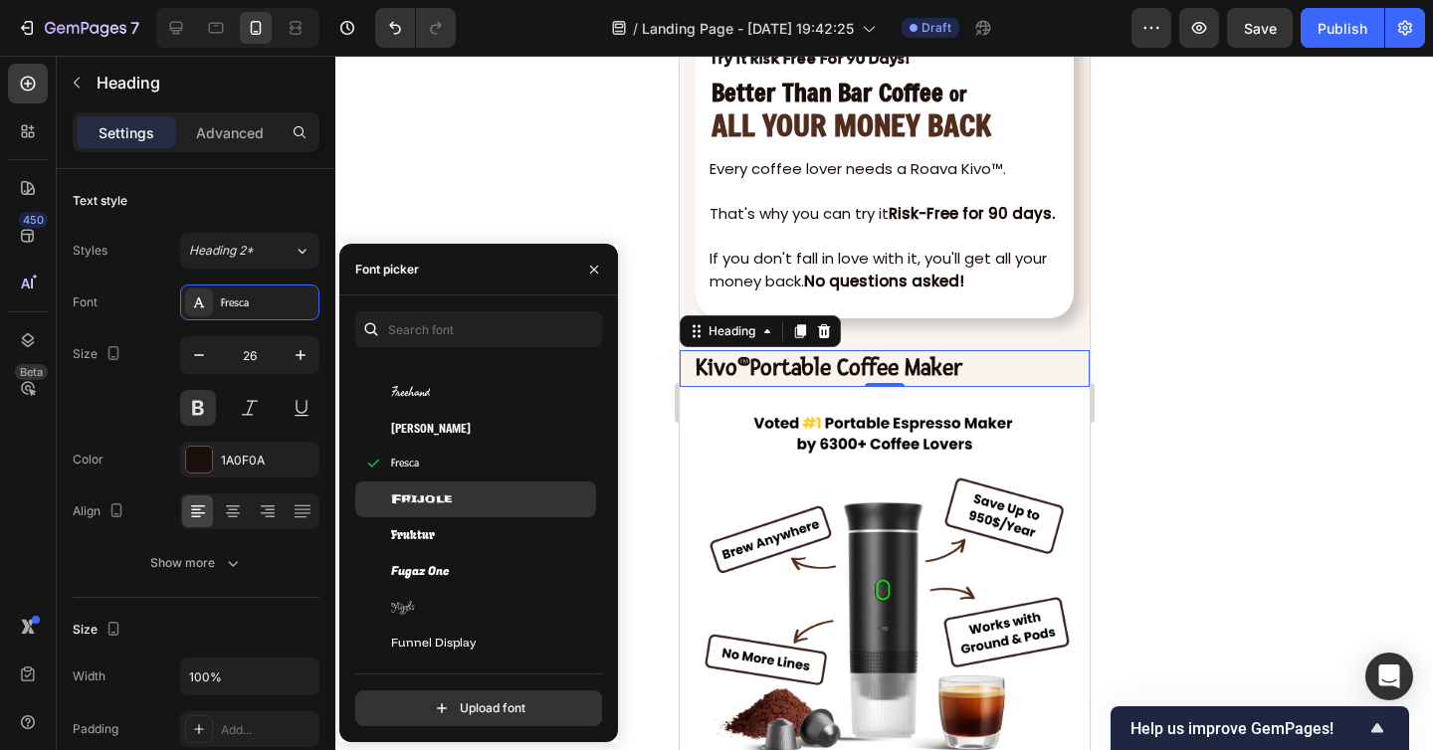
click at [443, 496] on span "Frijole" at bounding box center [422, 499] width 62 height 18
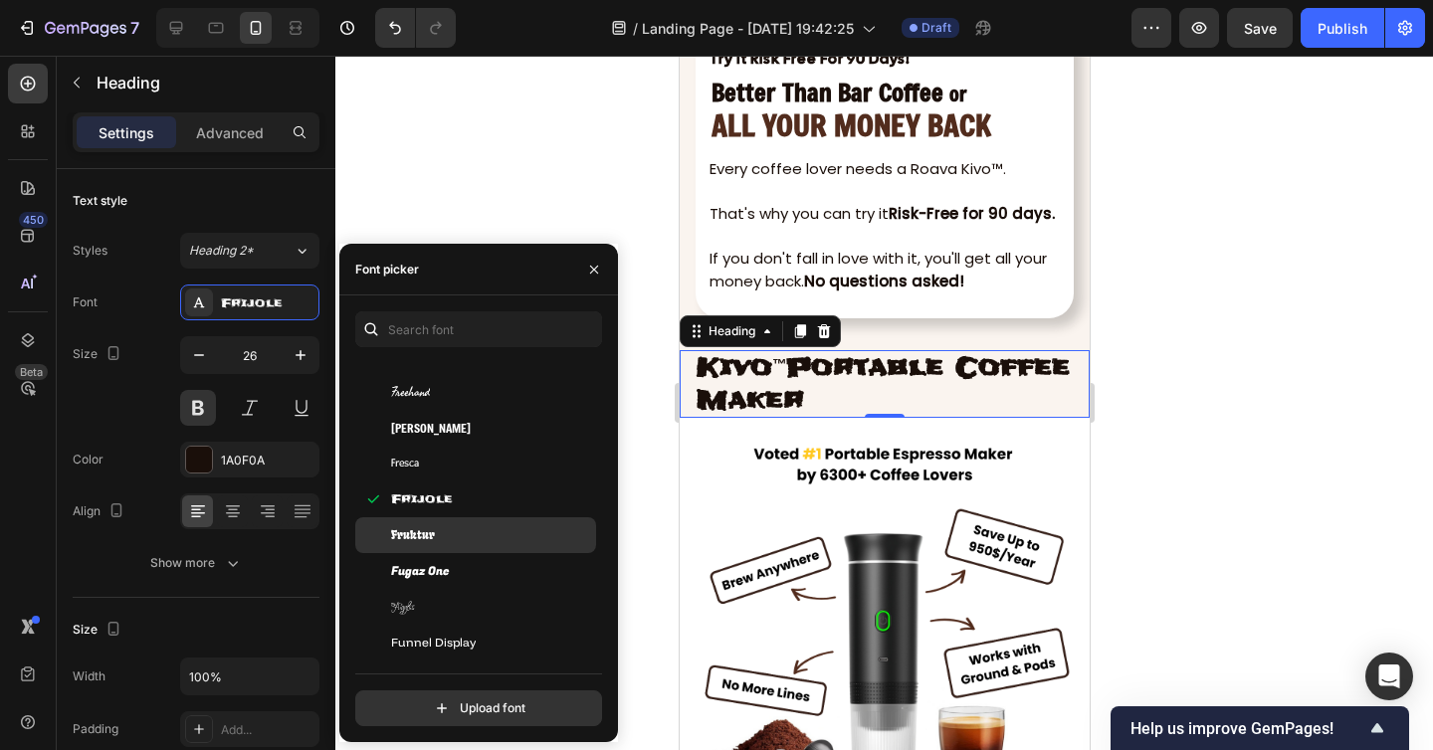
click at [444, 527] on div "Fruktur" at bounding box center [491, 535] width 201 height 18
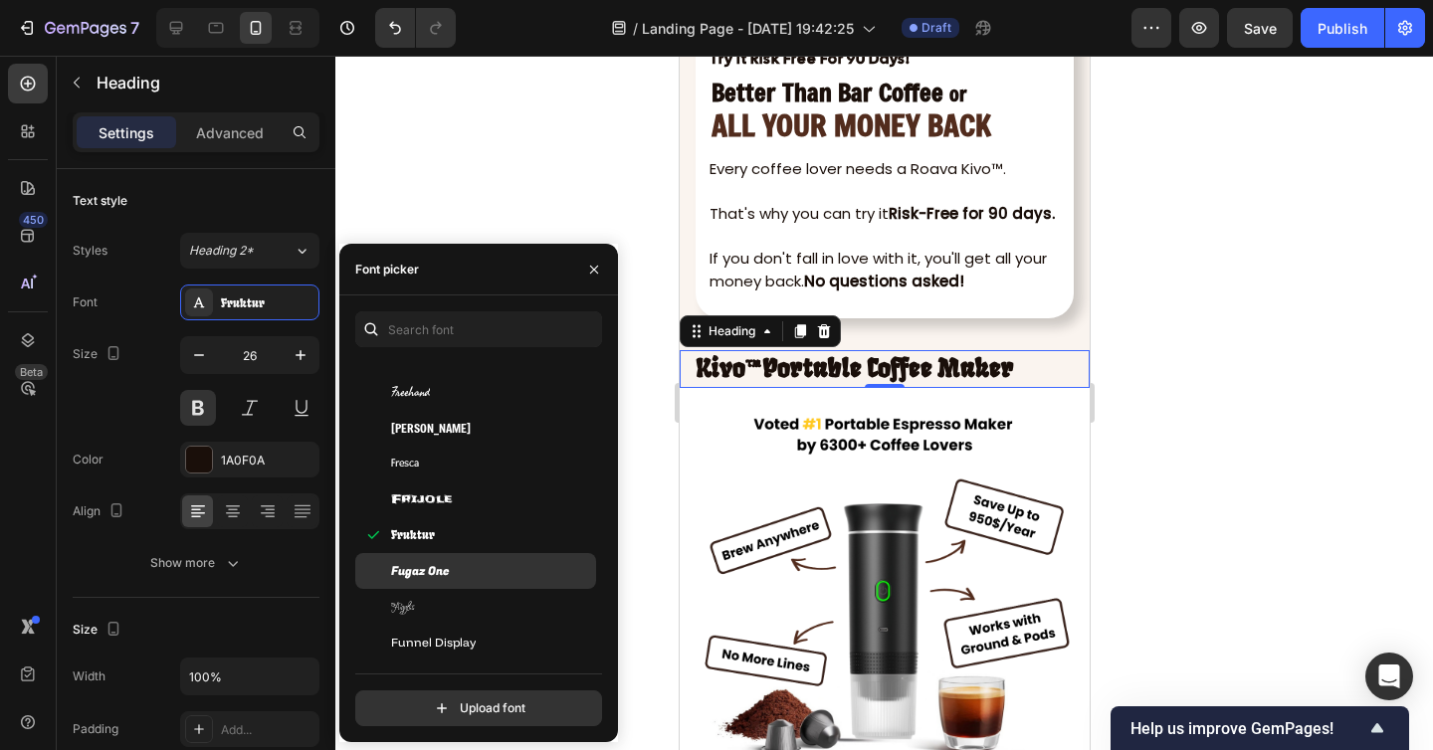
click at [452, 562] on div "Fugaz One" at bounding box center [491, 571] width 201 height 18
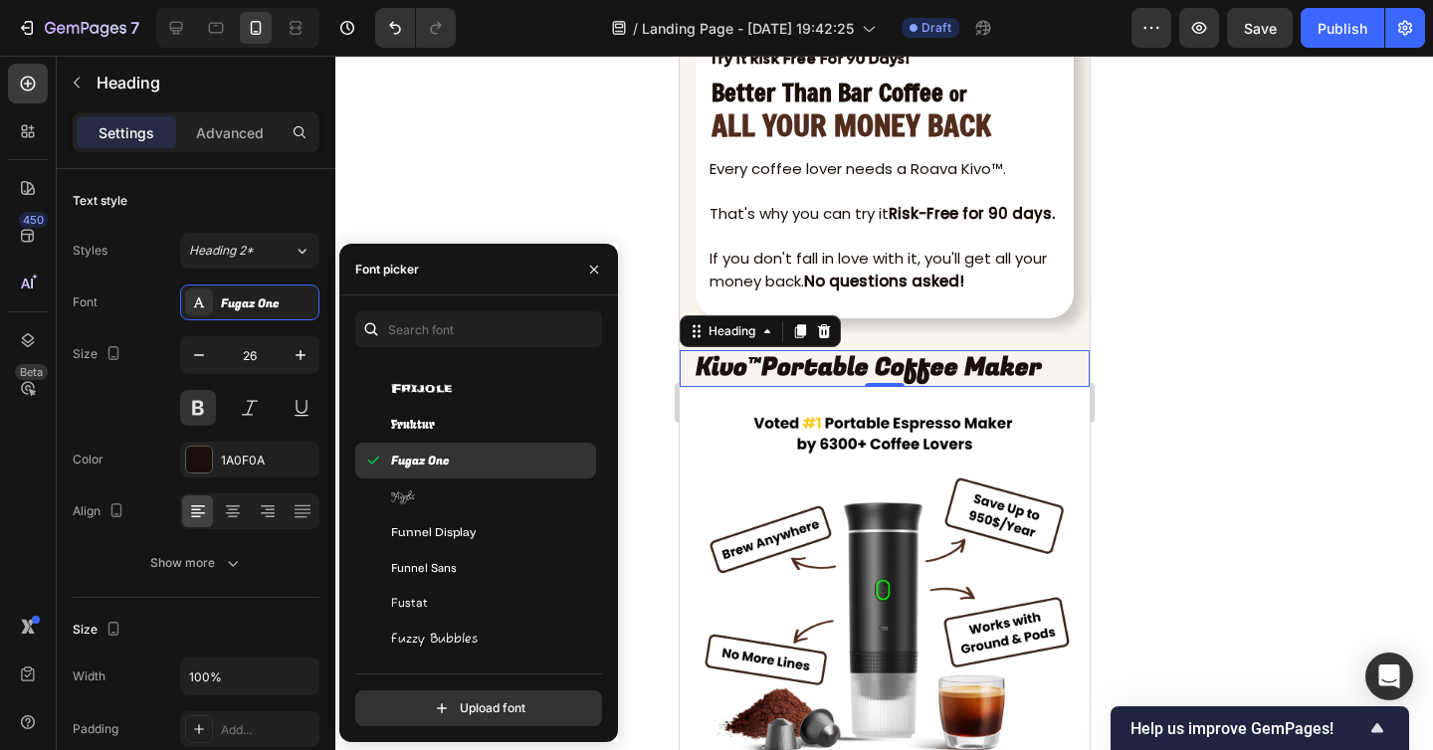
scroll to position [18731, 0]
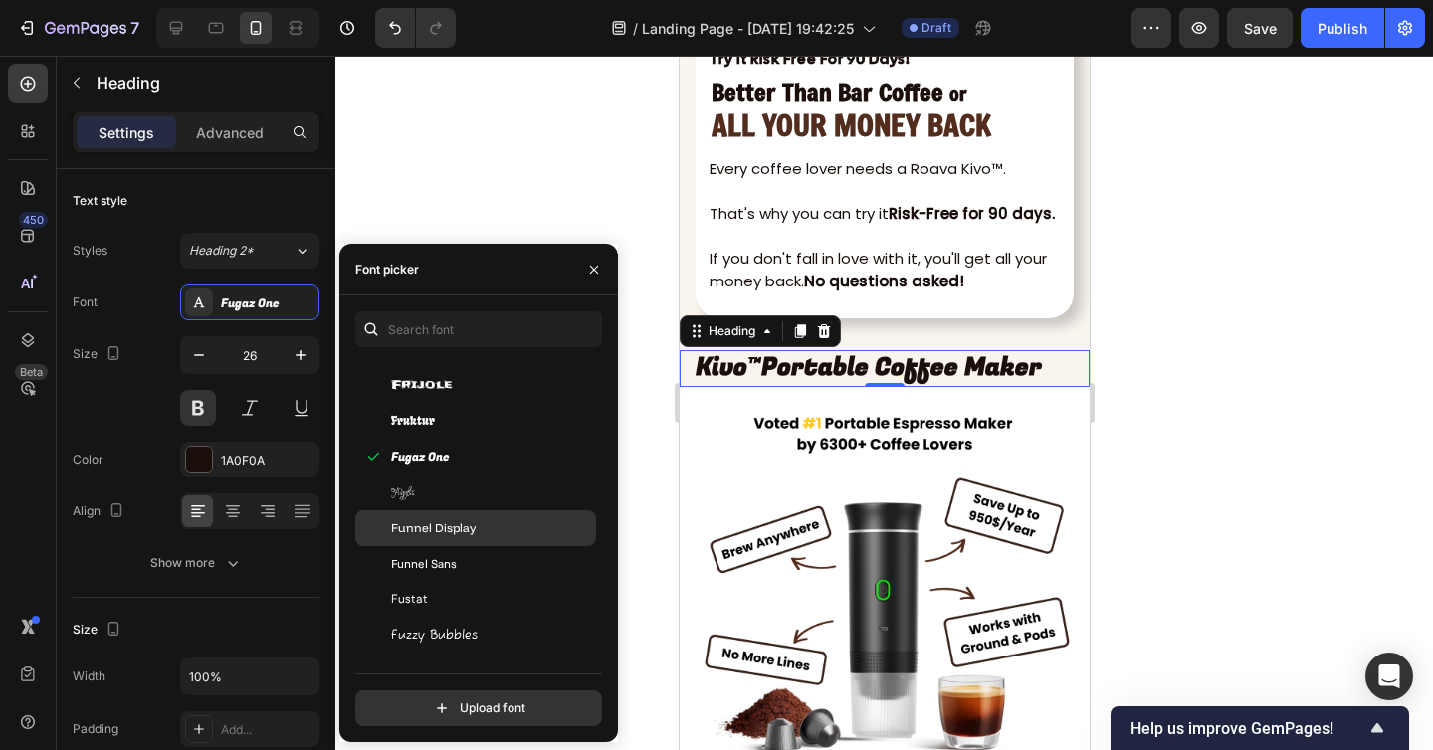
click at [450, 524] on span "Funnel Display" at bounding box center [433, 528] width 85 height 18
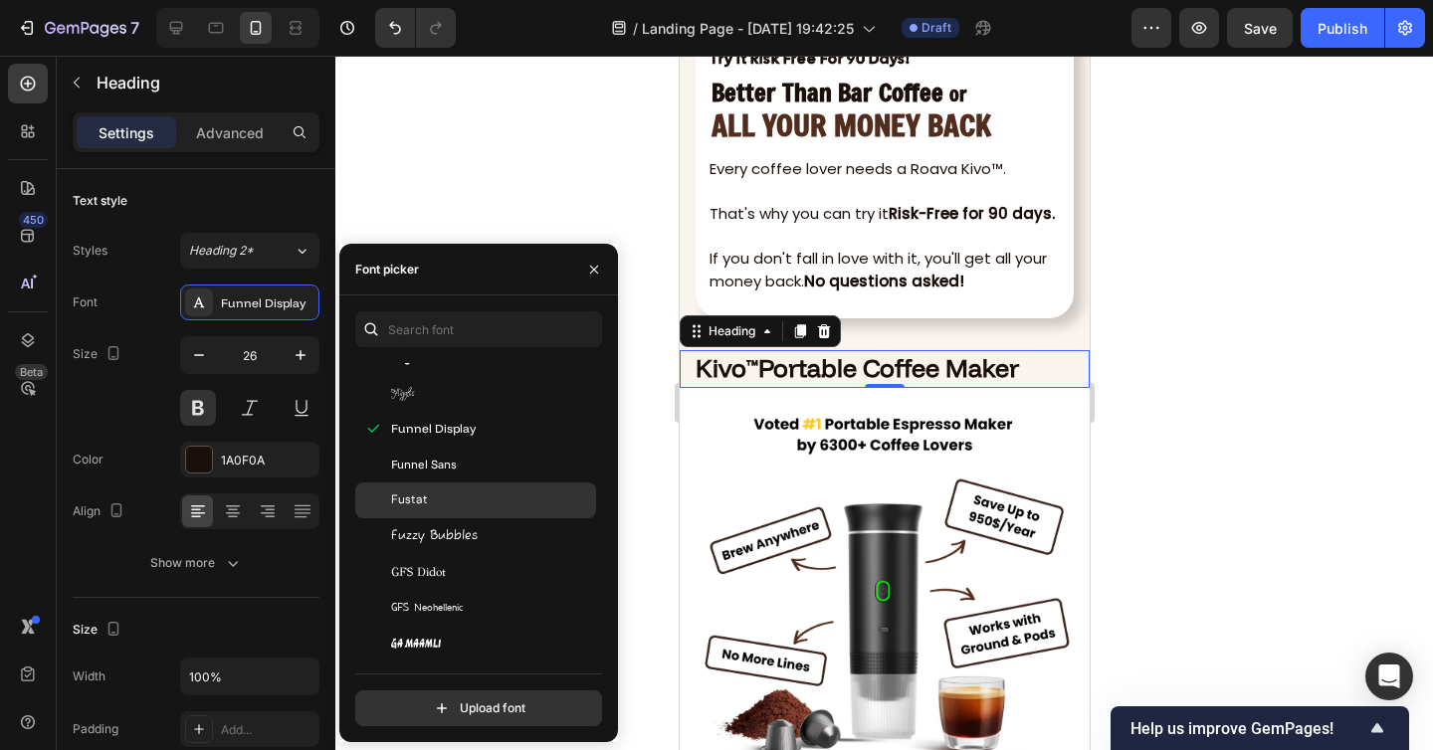
scroll to position [18933, 0]
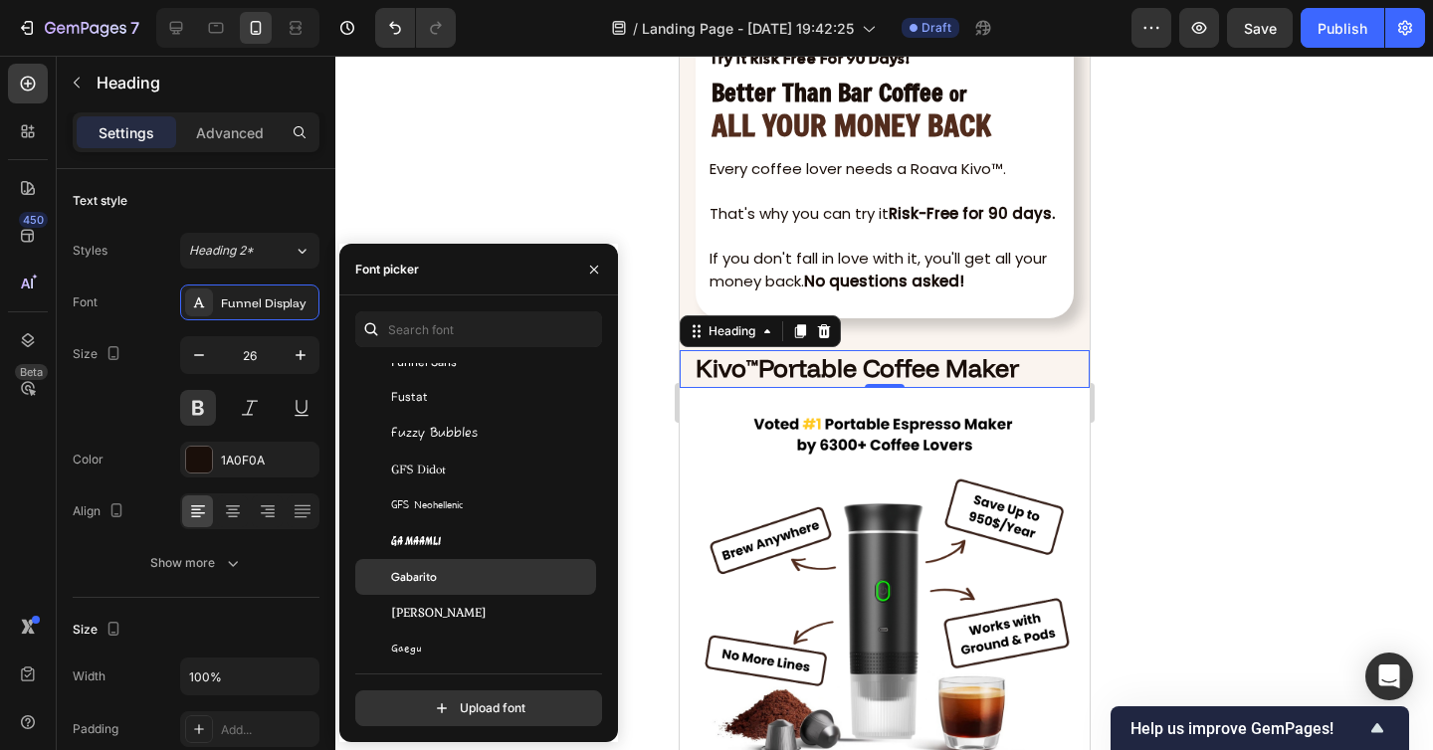
click at [463, 579] on div "Gabarito" at bounding box center [491, 577] width 201 height 18
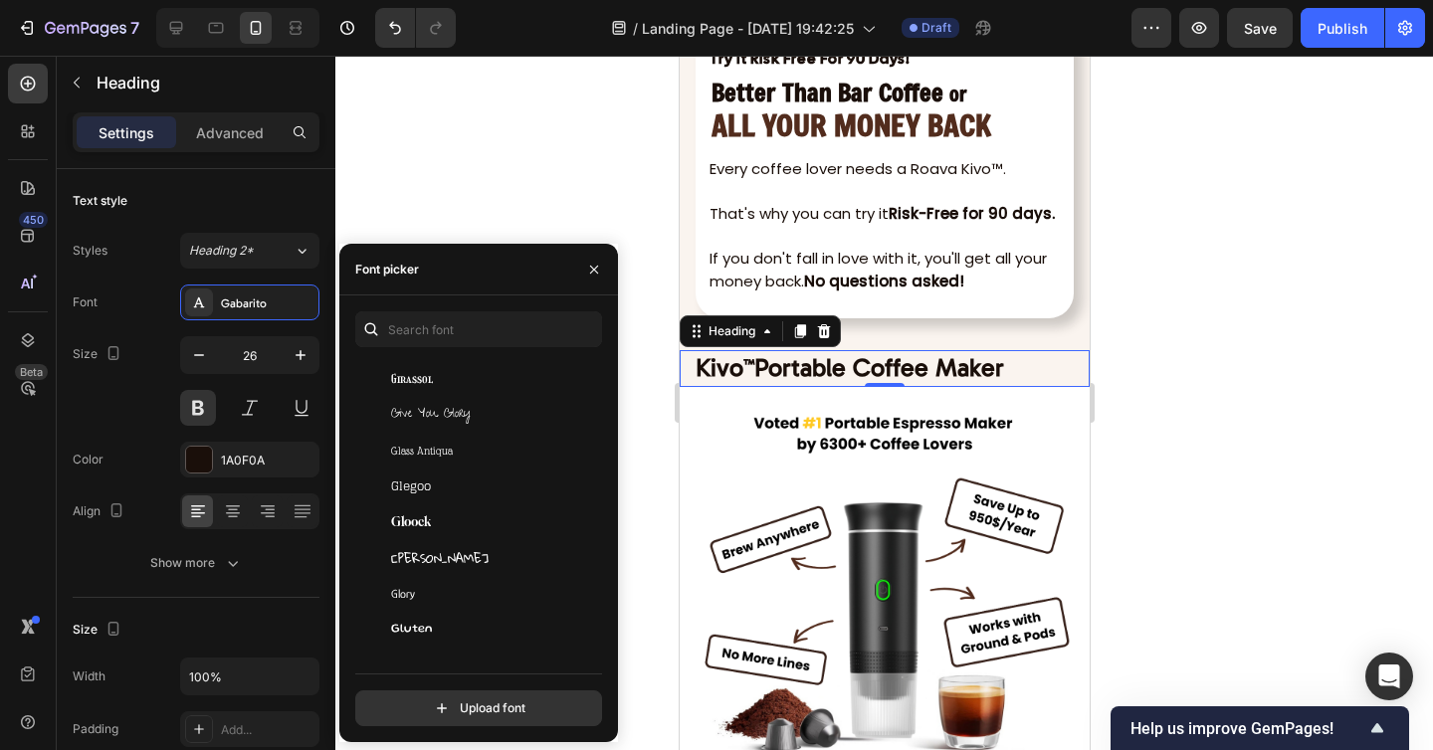
scroll to position [20188, 0]
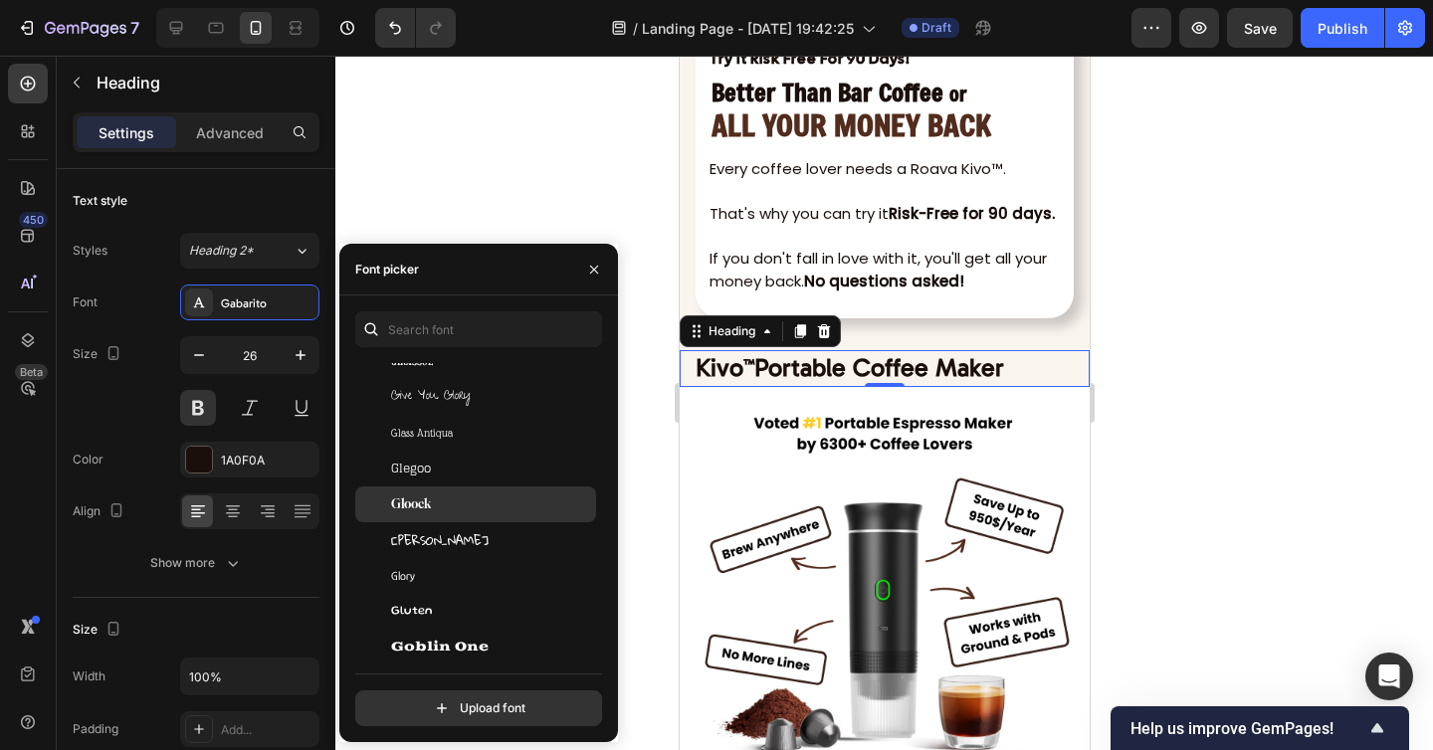
click at [494, 501] on div "Gloock" at bounding box center [491, 504] width 201 height 18
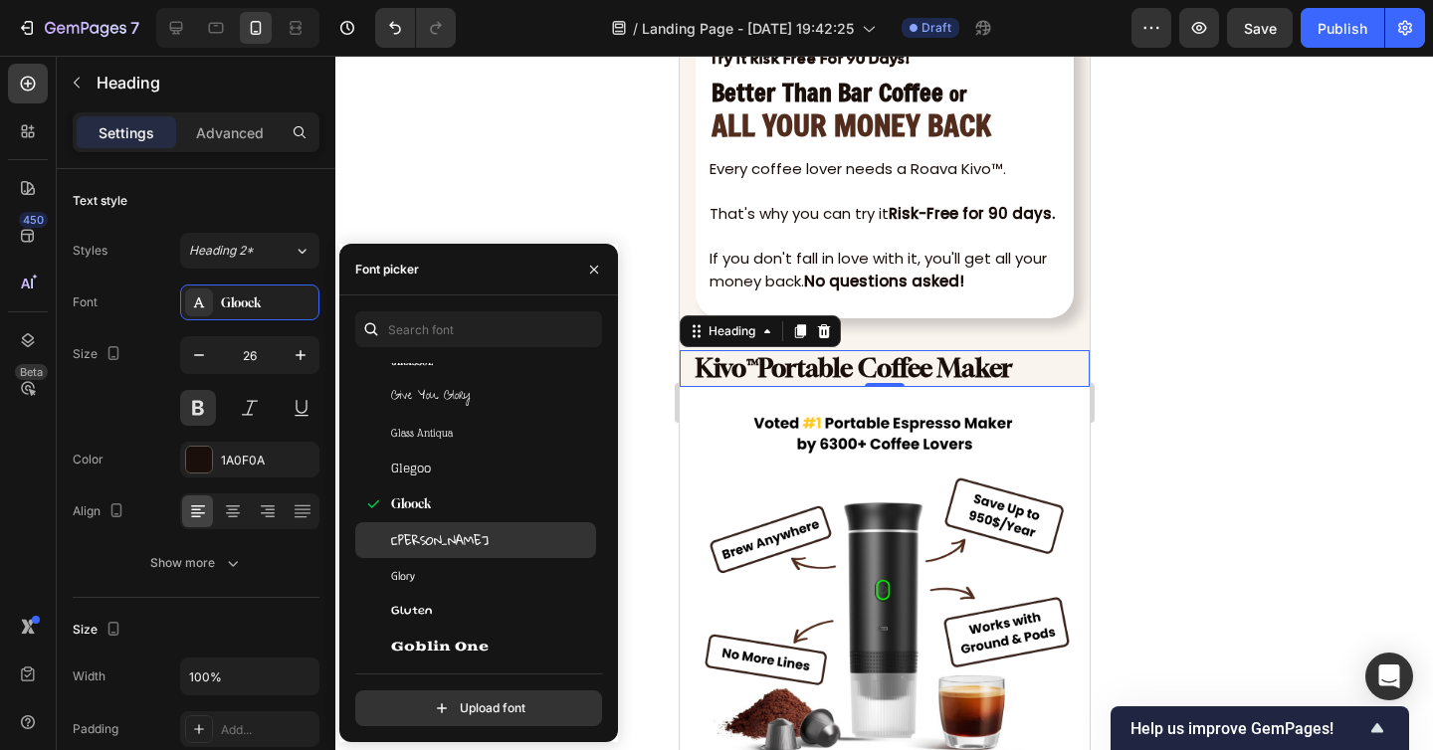
scroll to position [20275, 0]
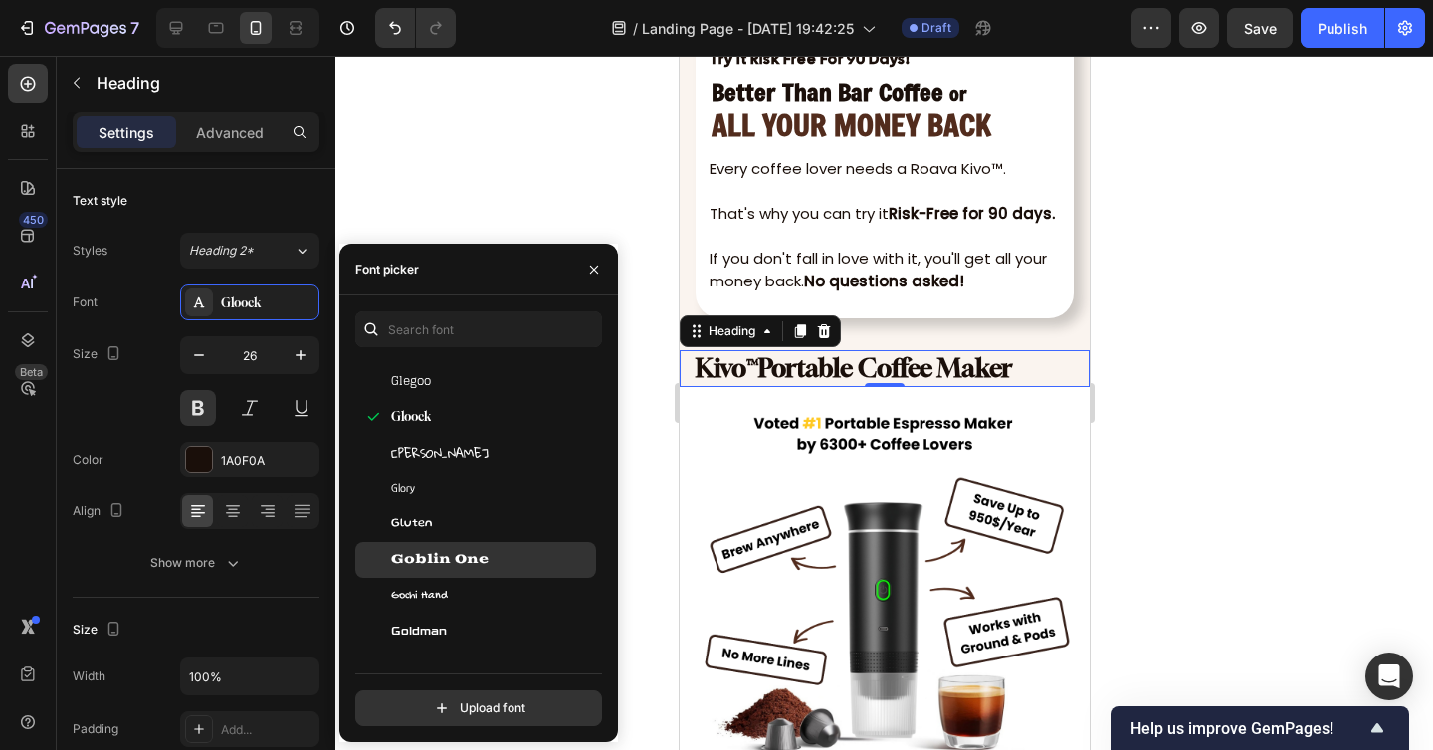
click at [485, 565] on span "Goblin One" at bounding box center [439, 560] width 97 height 18
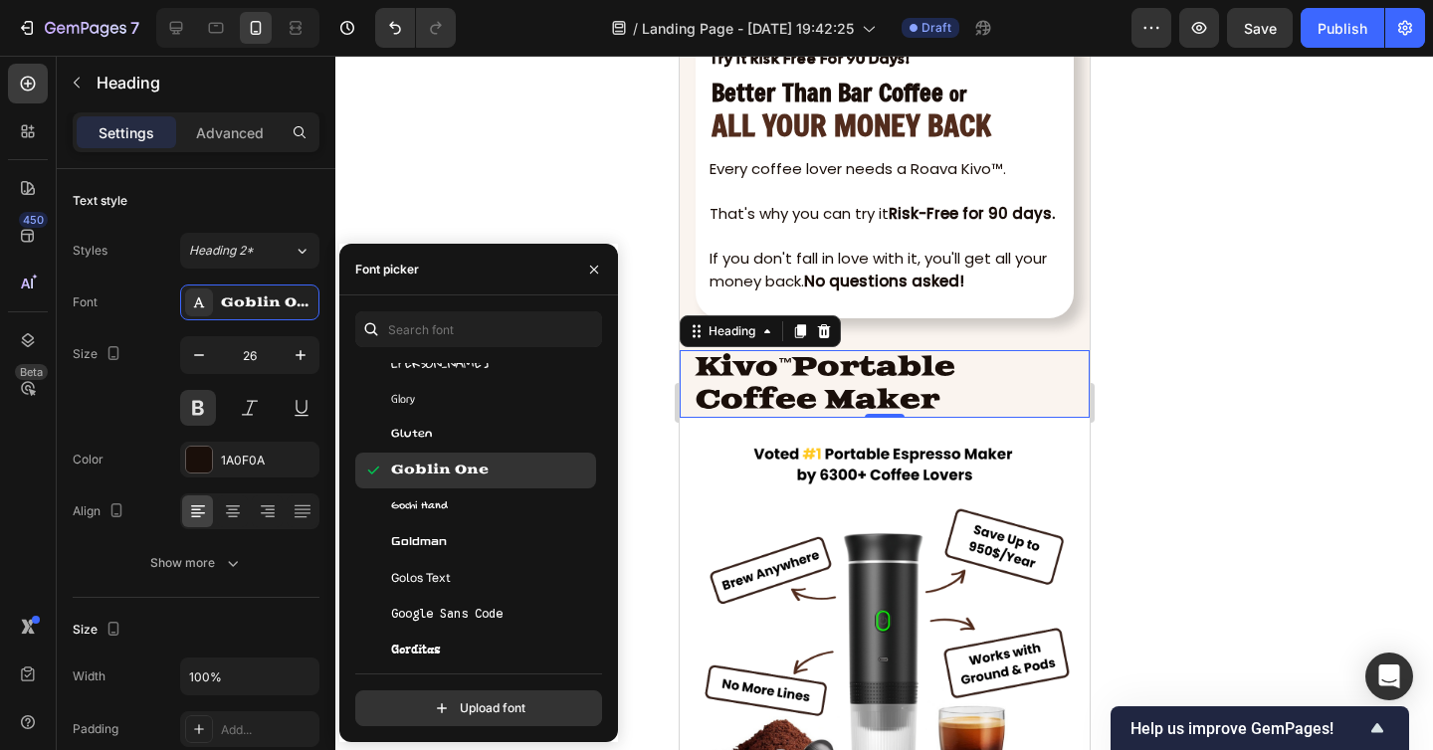
scroll to position [20409, 0]
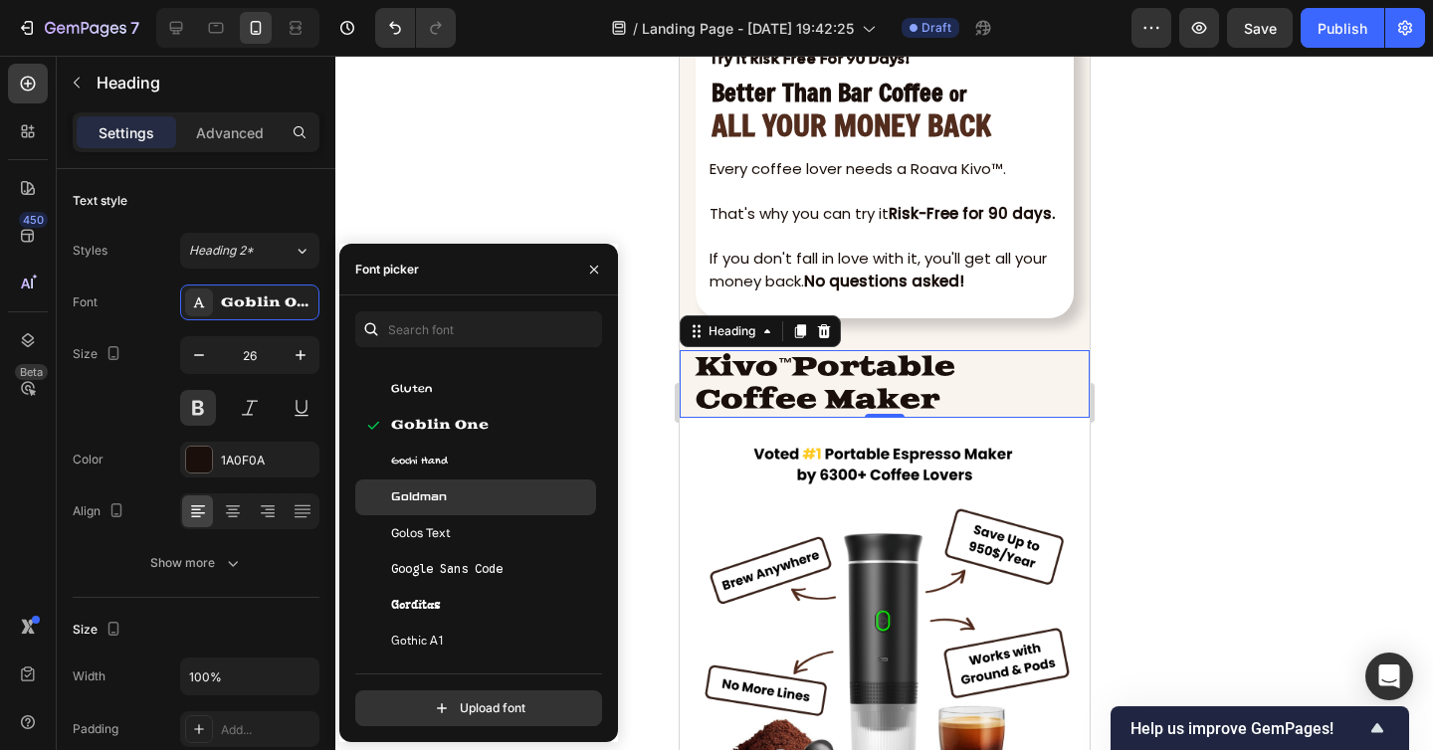
click at [493, 508] on div "Goldman" at bounding box center [475, 497] width 241 height 36
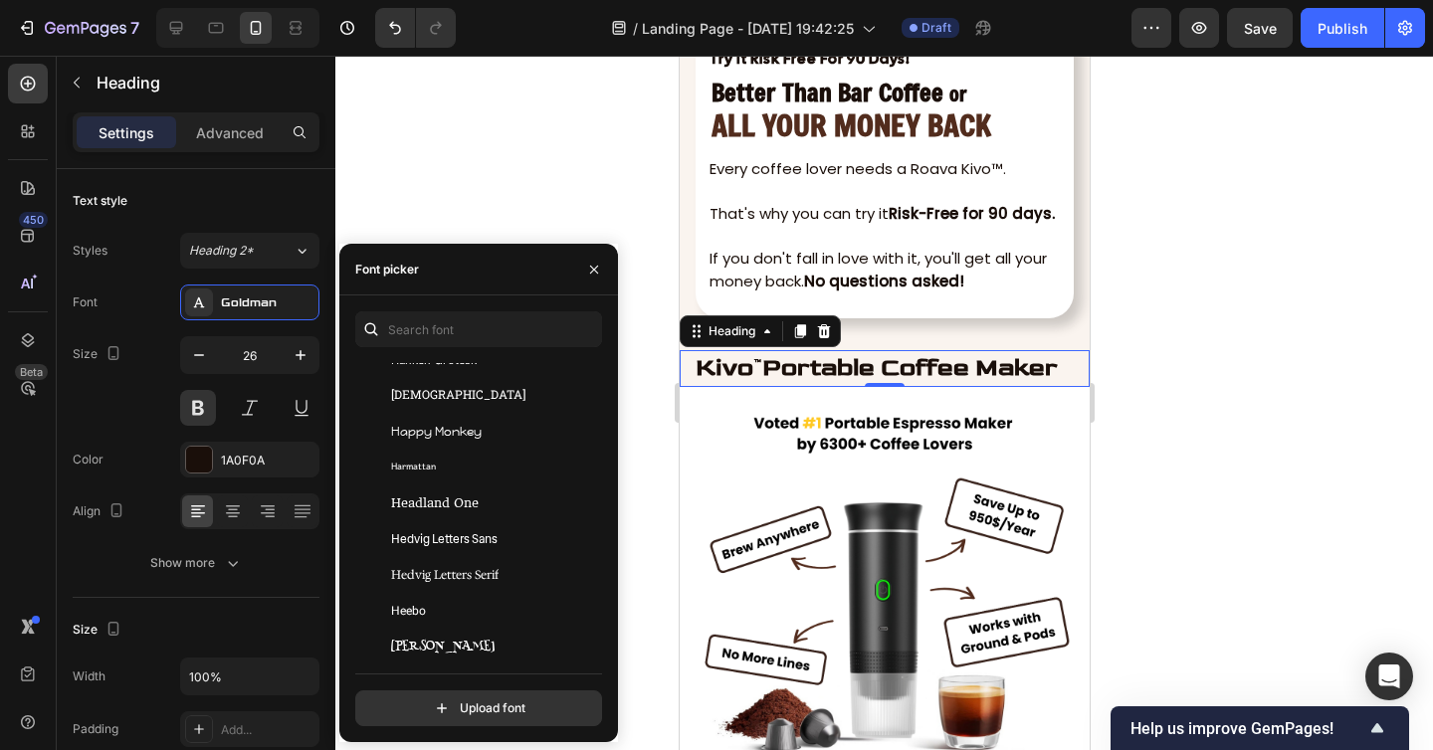
scroll to position [21885, 0]
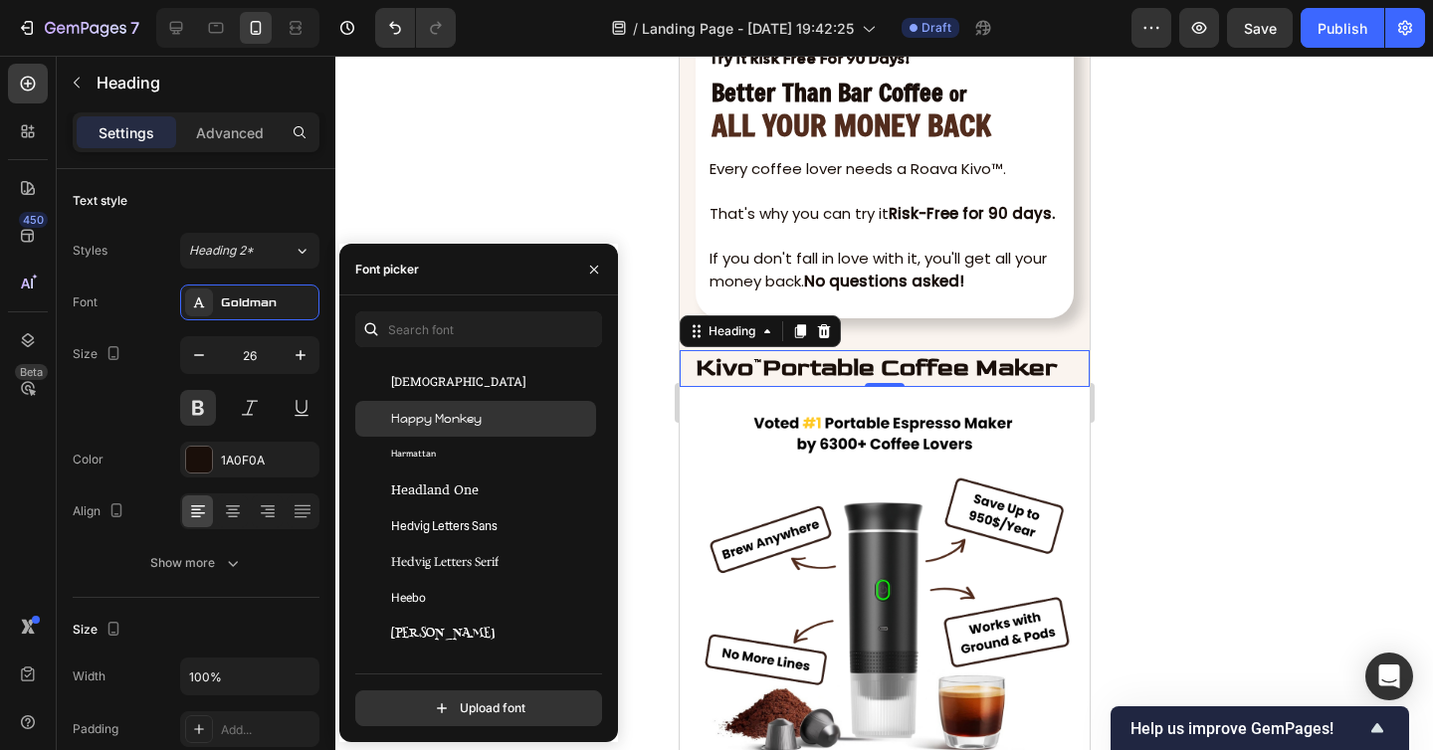
click at [477, 423] on span "Happy Monkey" at bounding box center [436, 419] width 91 height 18
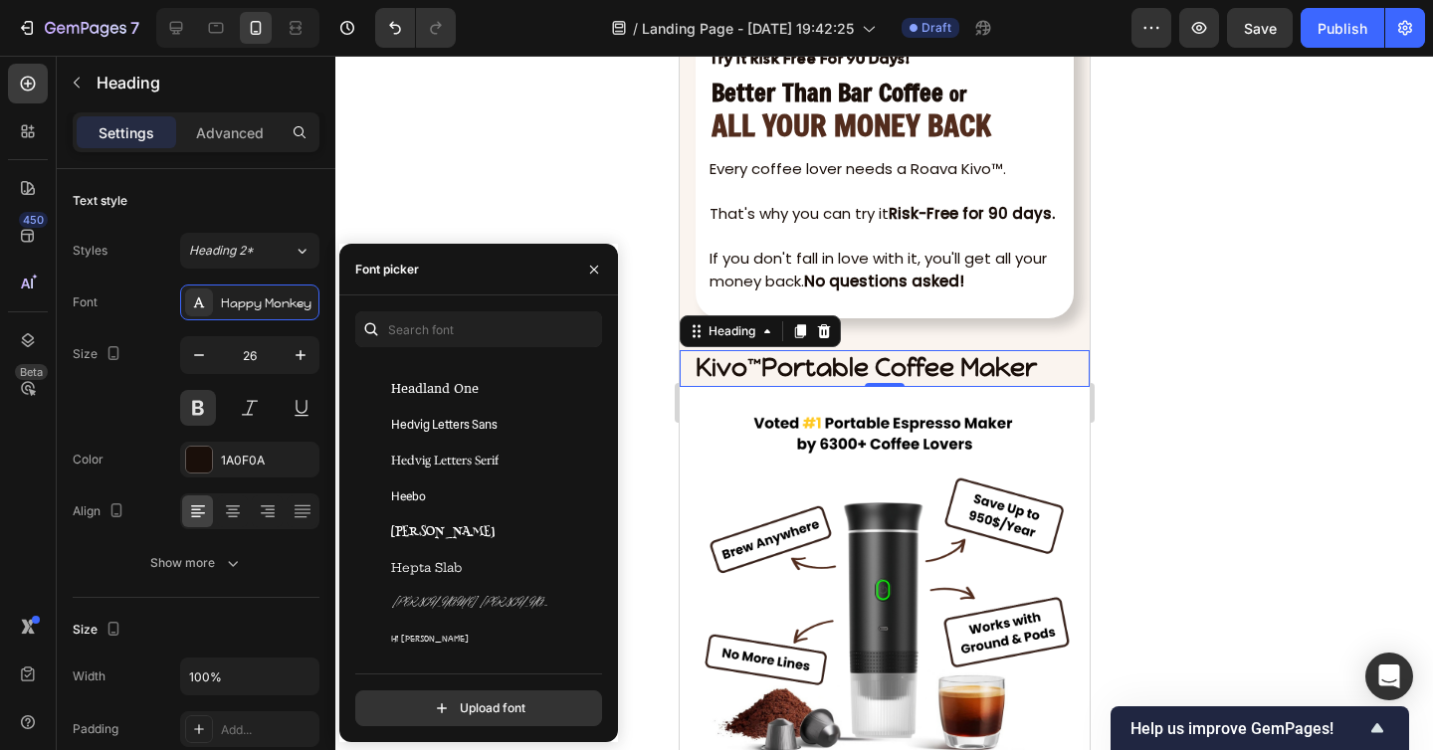
scroll to position [22022, 0]
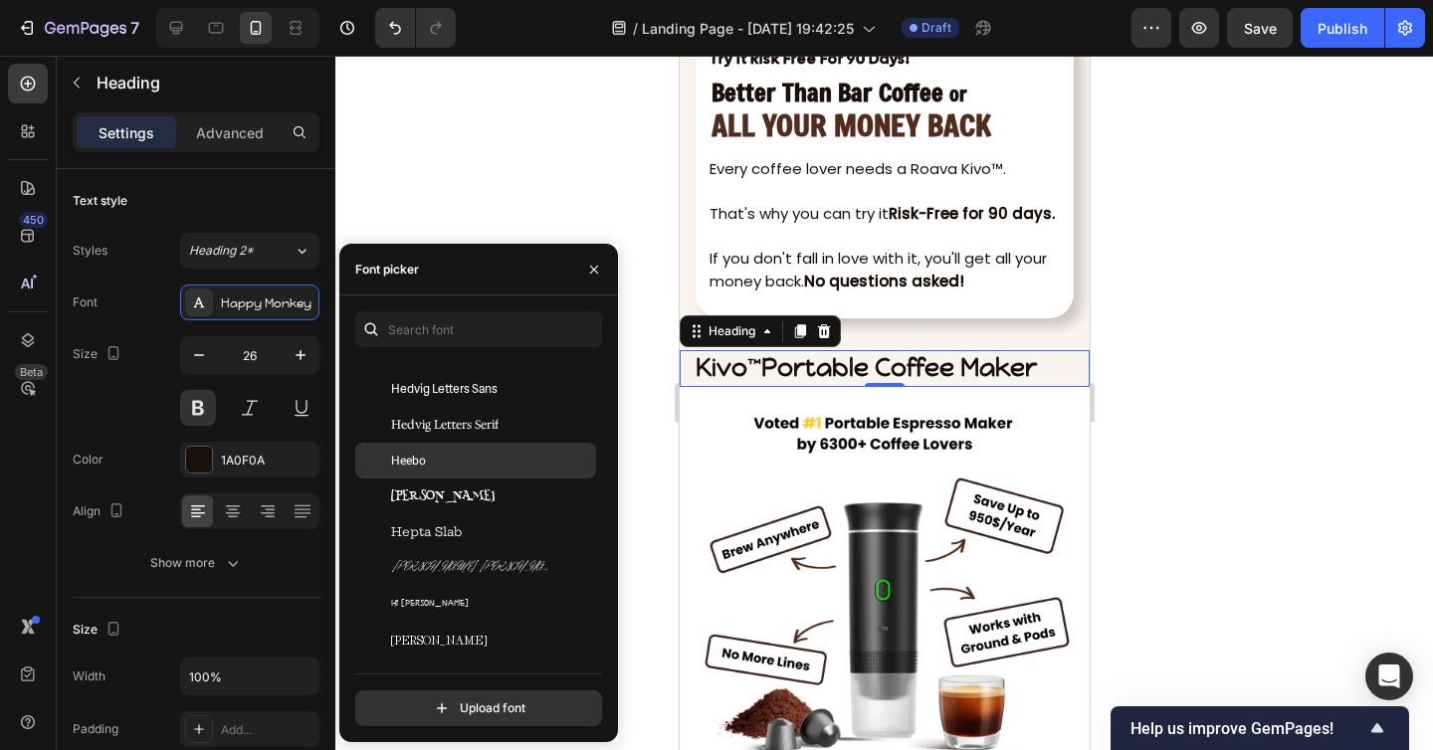
click at [459, 452] on div "Heebo" at bounding box center [491, 461] width 201 height 18
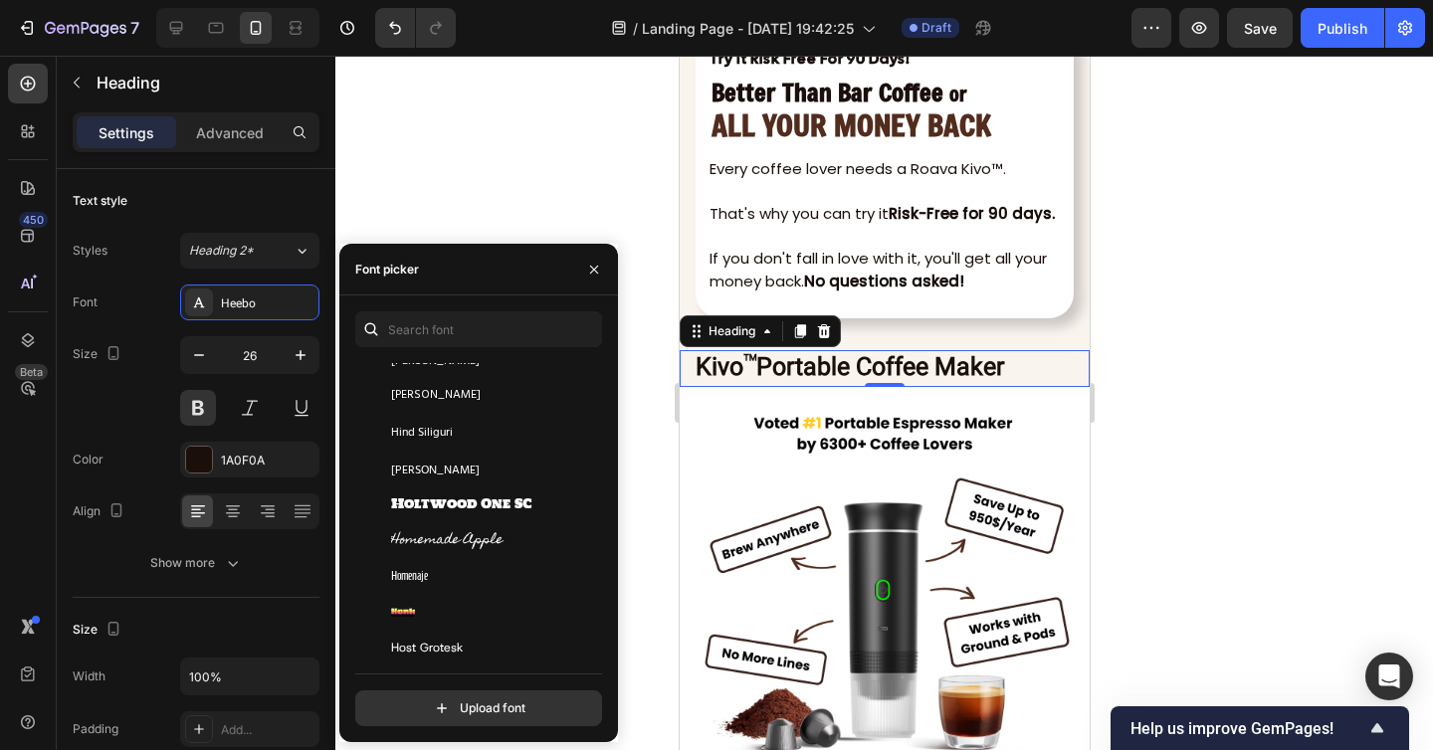
scroll to position [22446, 0]
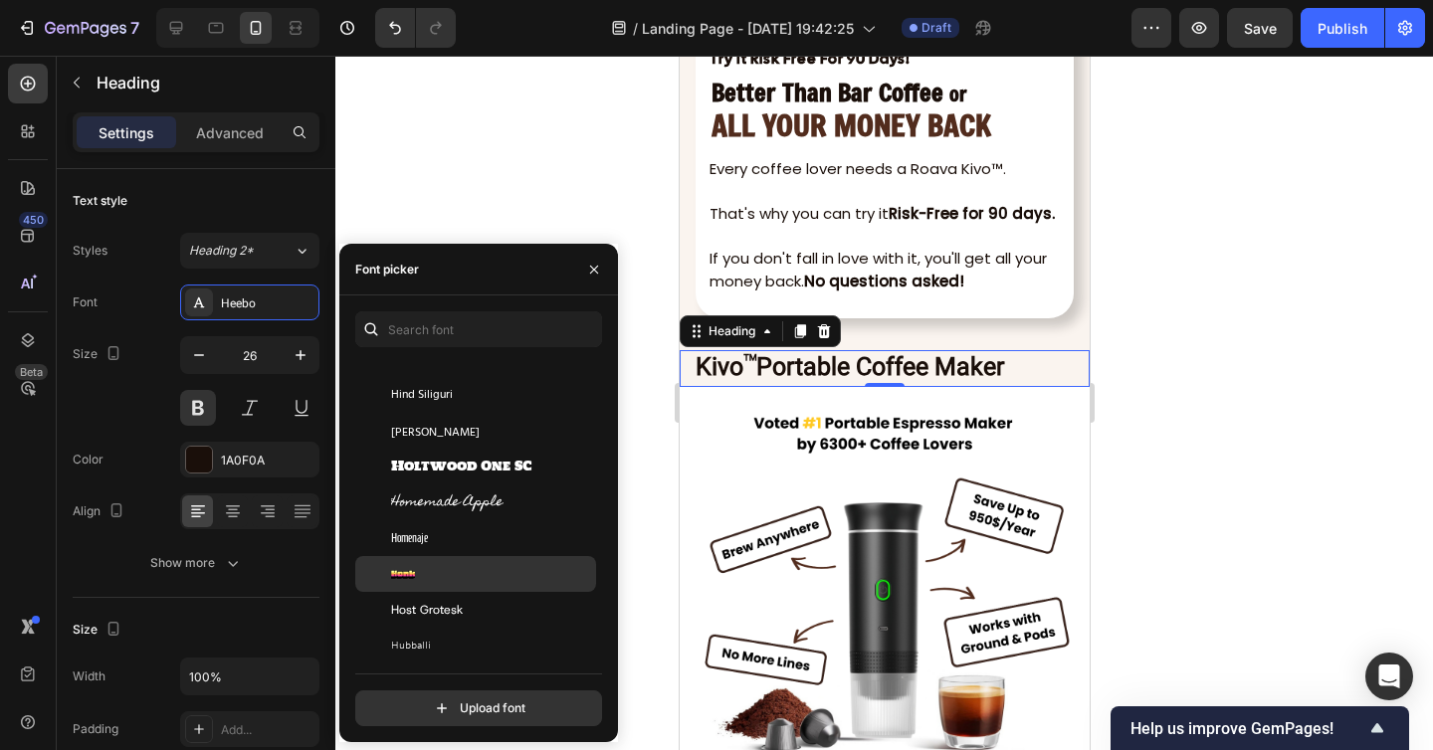
click at [474, 569] on div "Honk" at bounding box center [491, 574] width 201 height 18
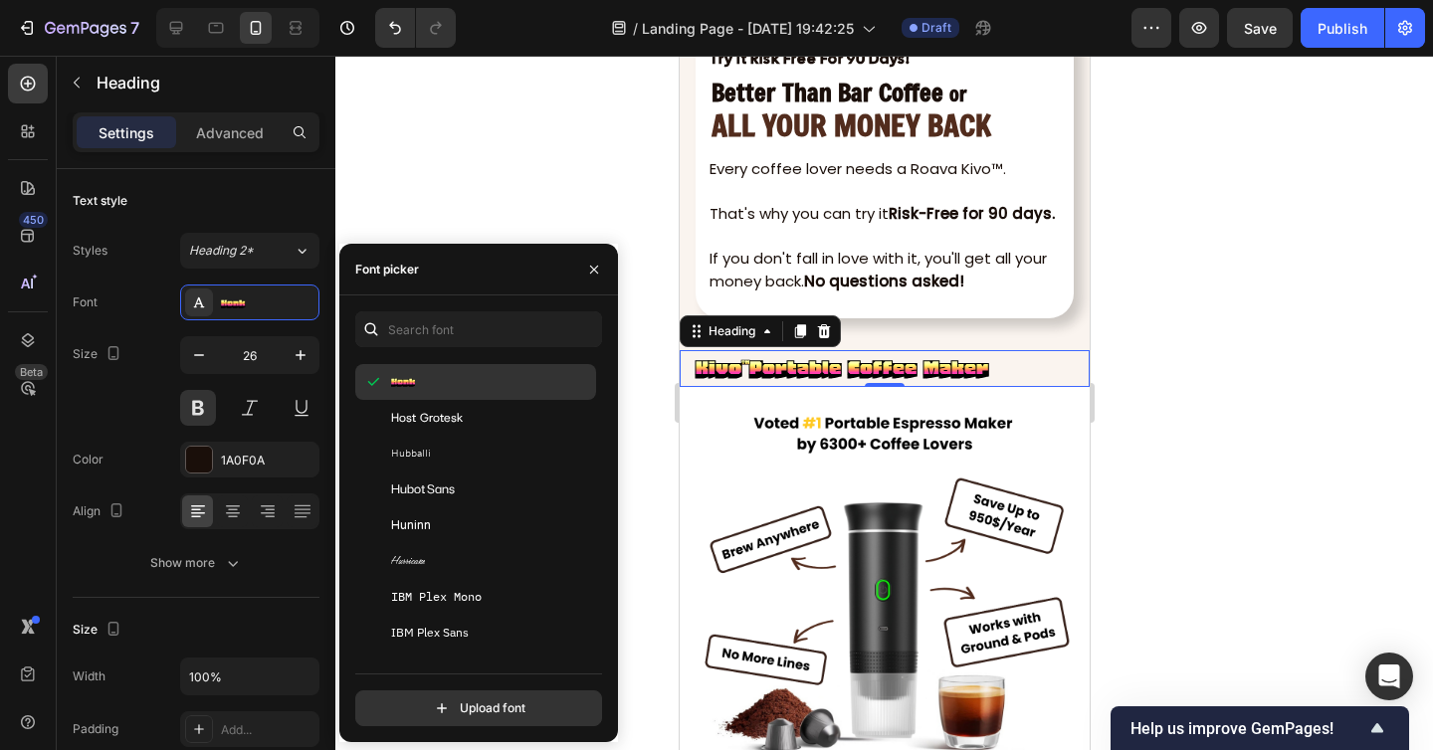
scroll to position [22639, 0]
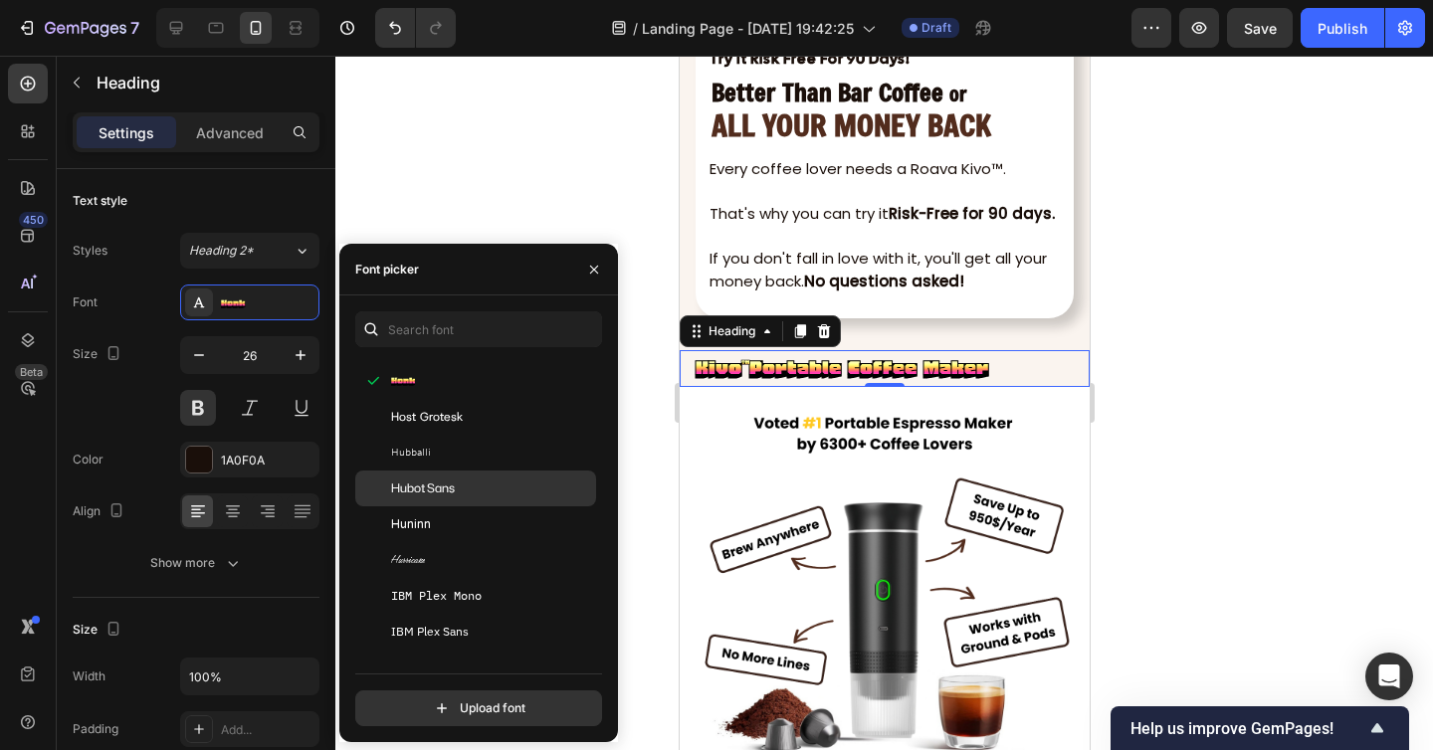
click at [479, 494] on div "Hubot Sans" at bounding box center [491, 488] width 201 height 18
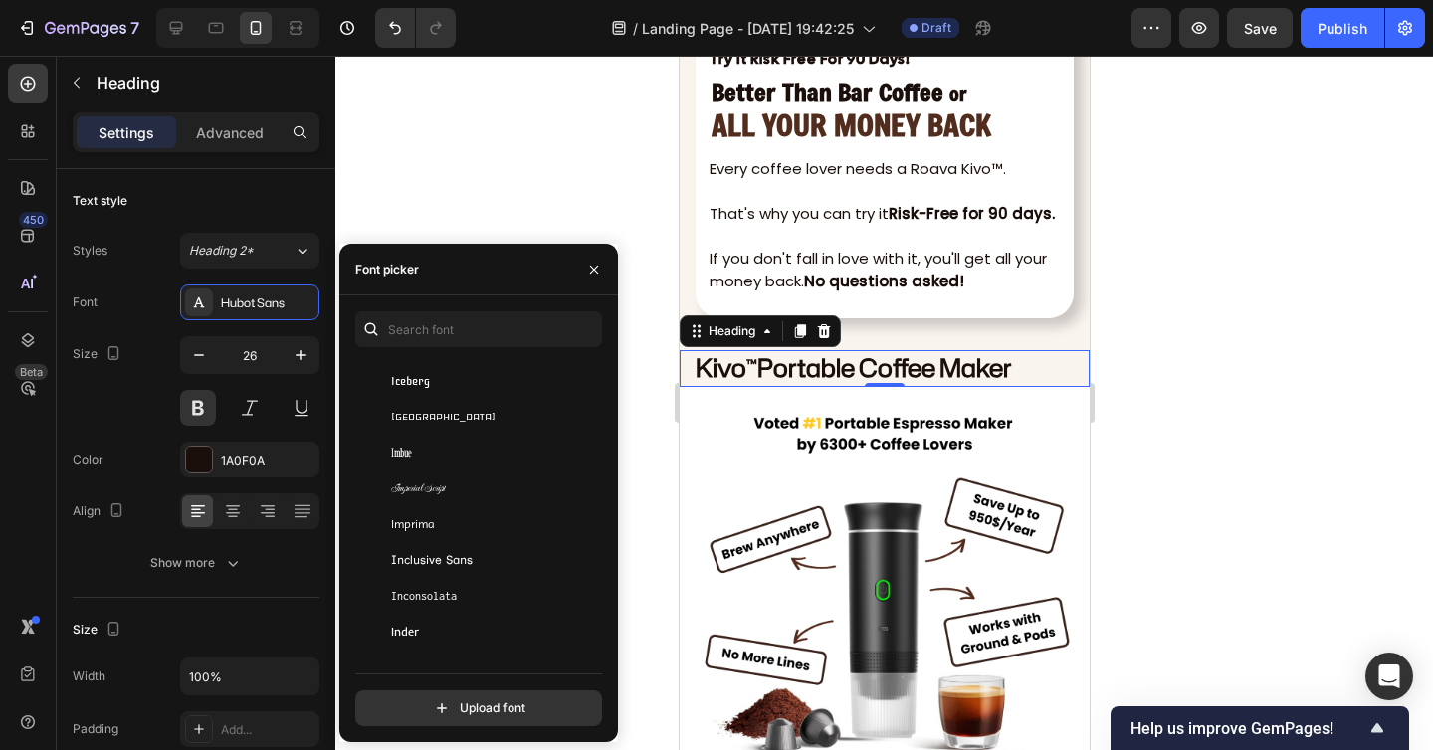
scroll to position [23679, 0]
click at [485, 451] on div "Imbue" at bounding box center [491, 451] width 201 height 18
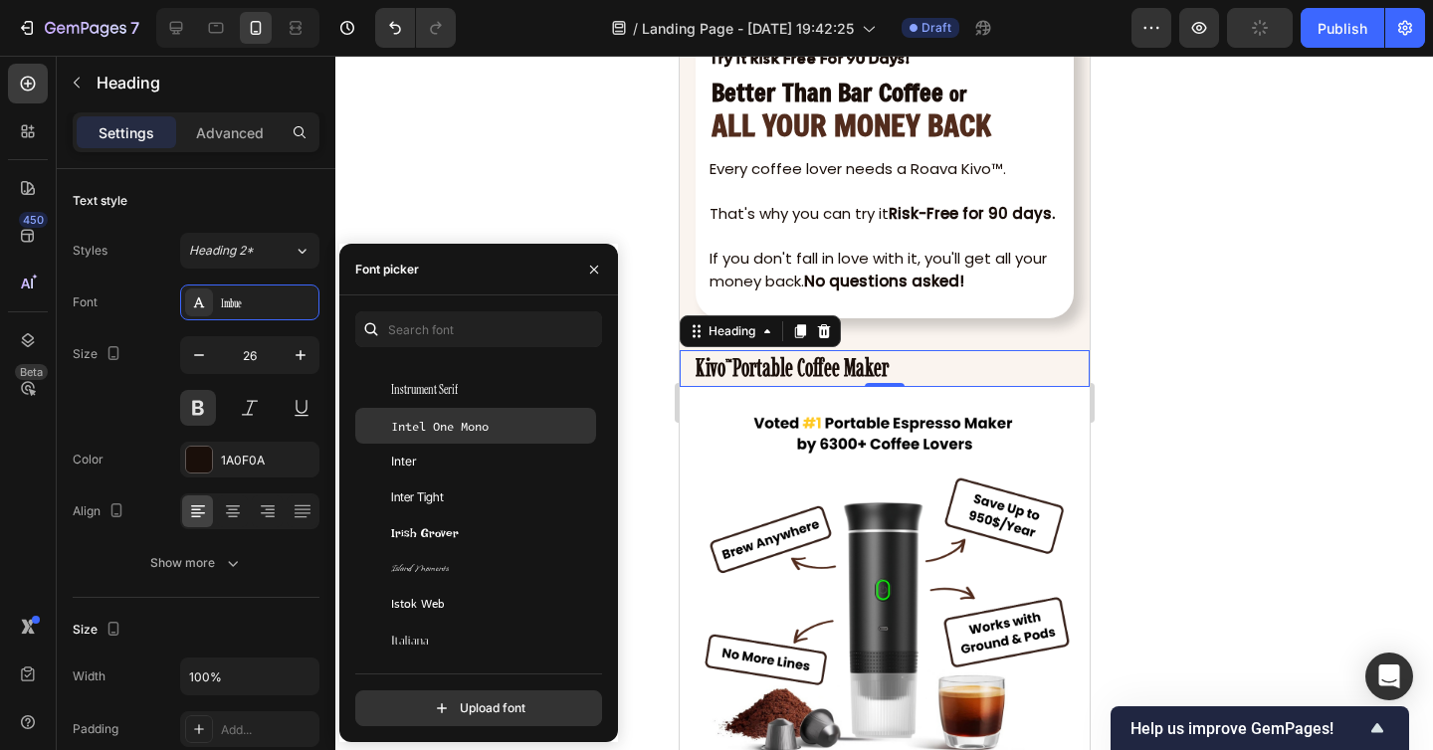
scroll to position [24381, 0]
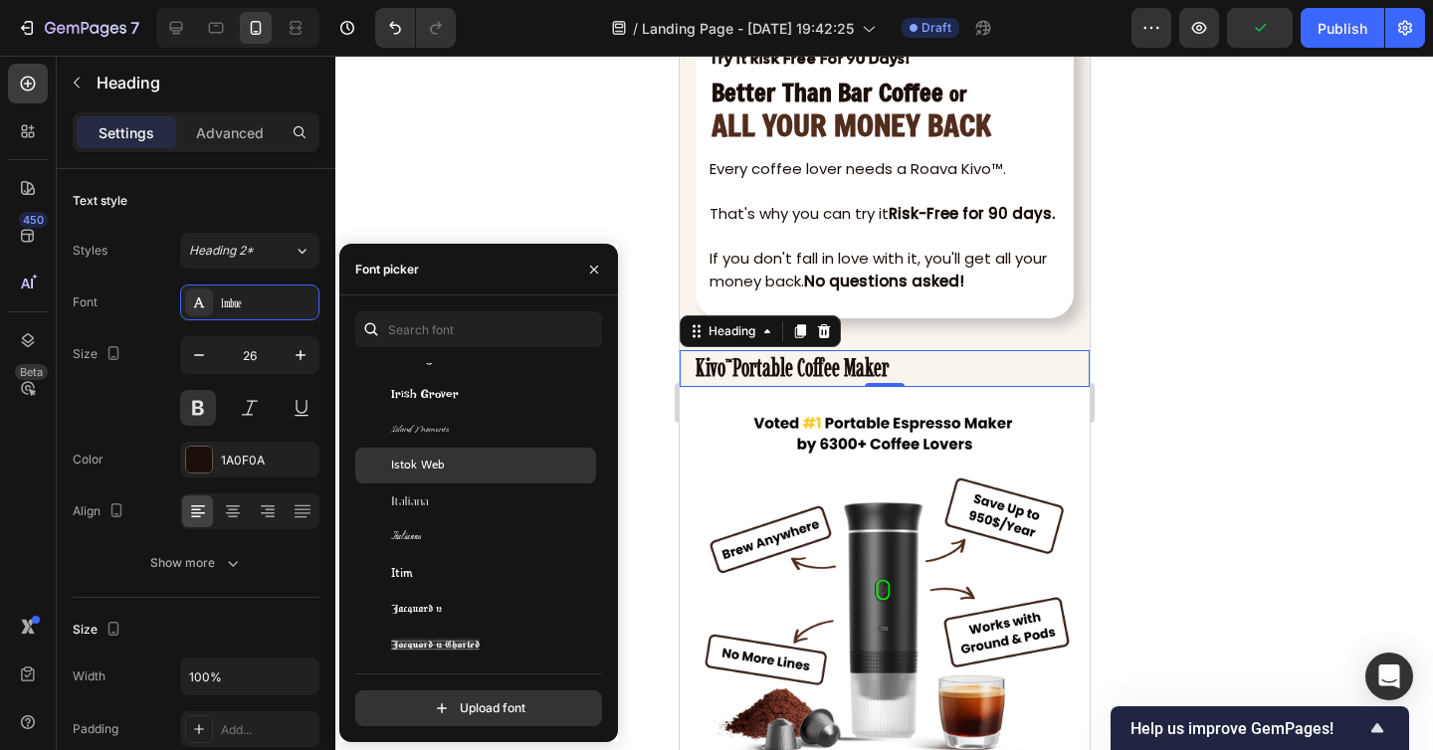
click at [453, 462] on div "Istok Web" at bounding box center [491, 466] width 201 height 18
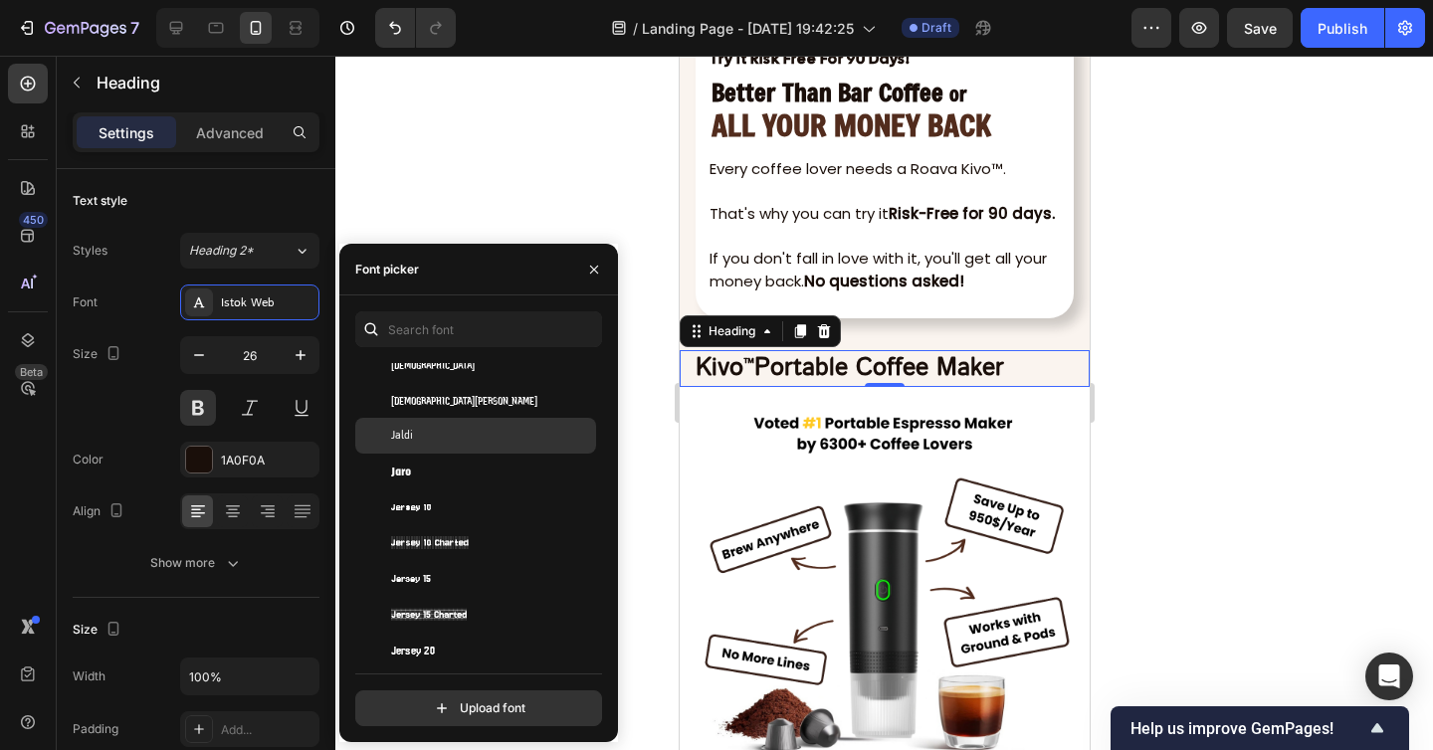
scroll to position [24917, 0]
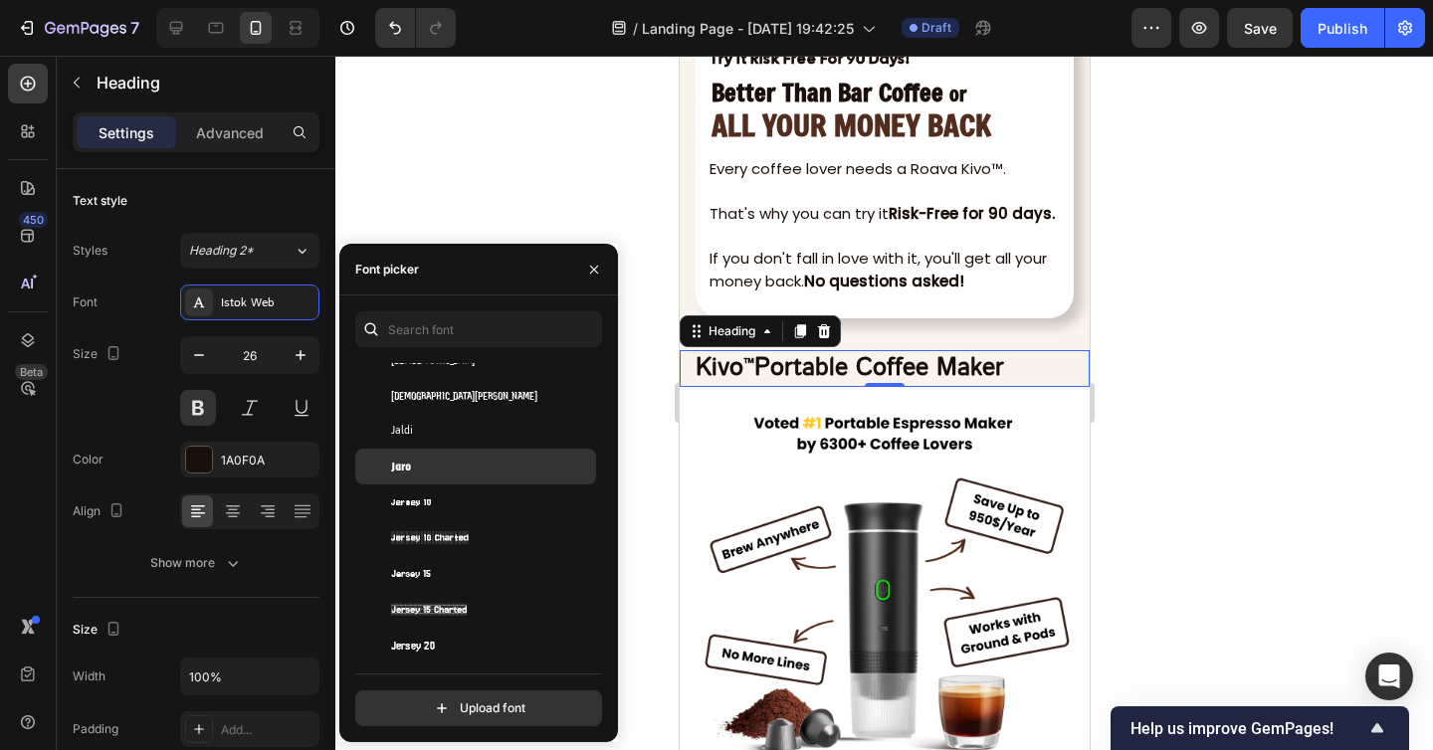
click at [451, 470] on div "Jaro" at bounding box center [491, 467] width 201 height 18
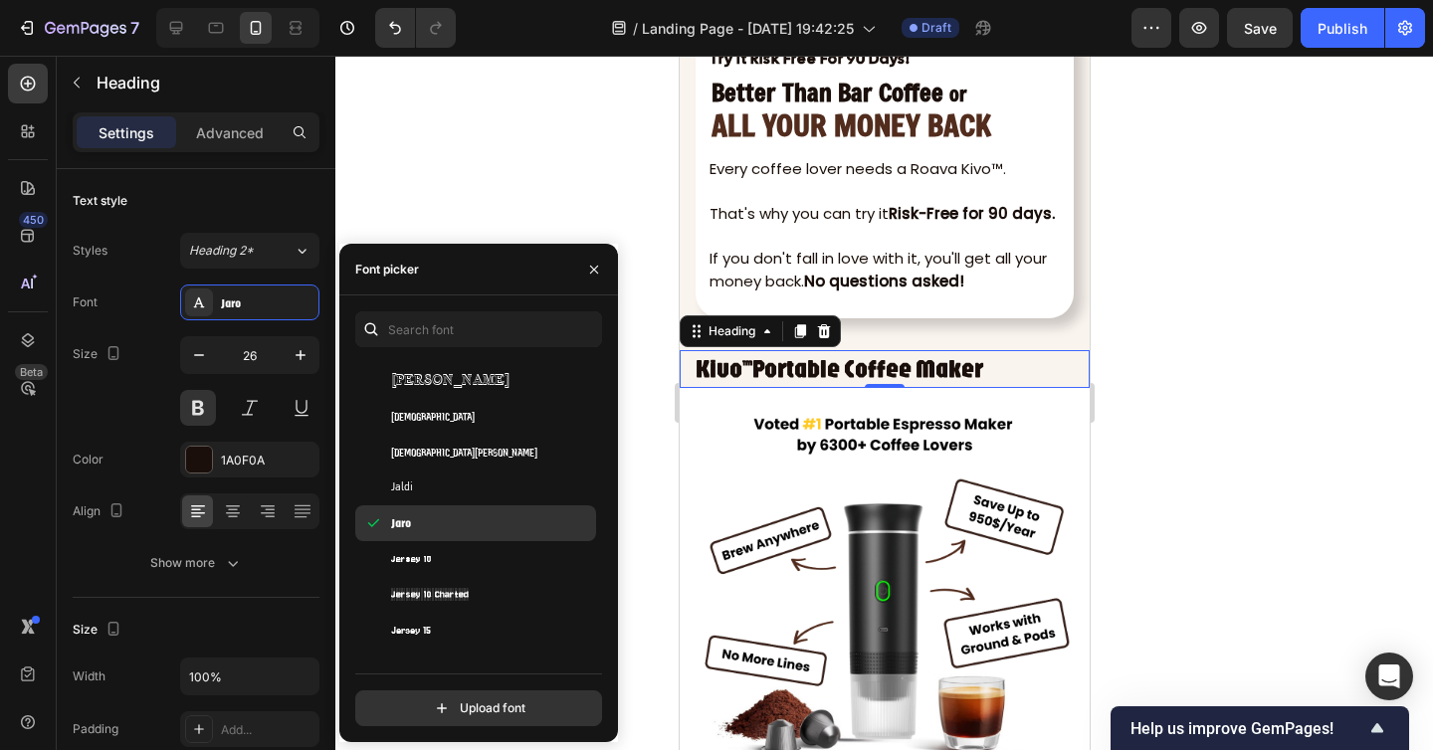
scroll to position [24849, 0]
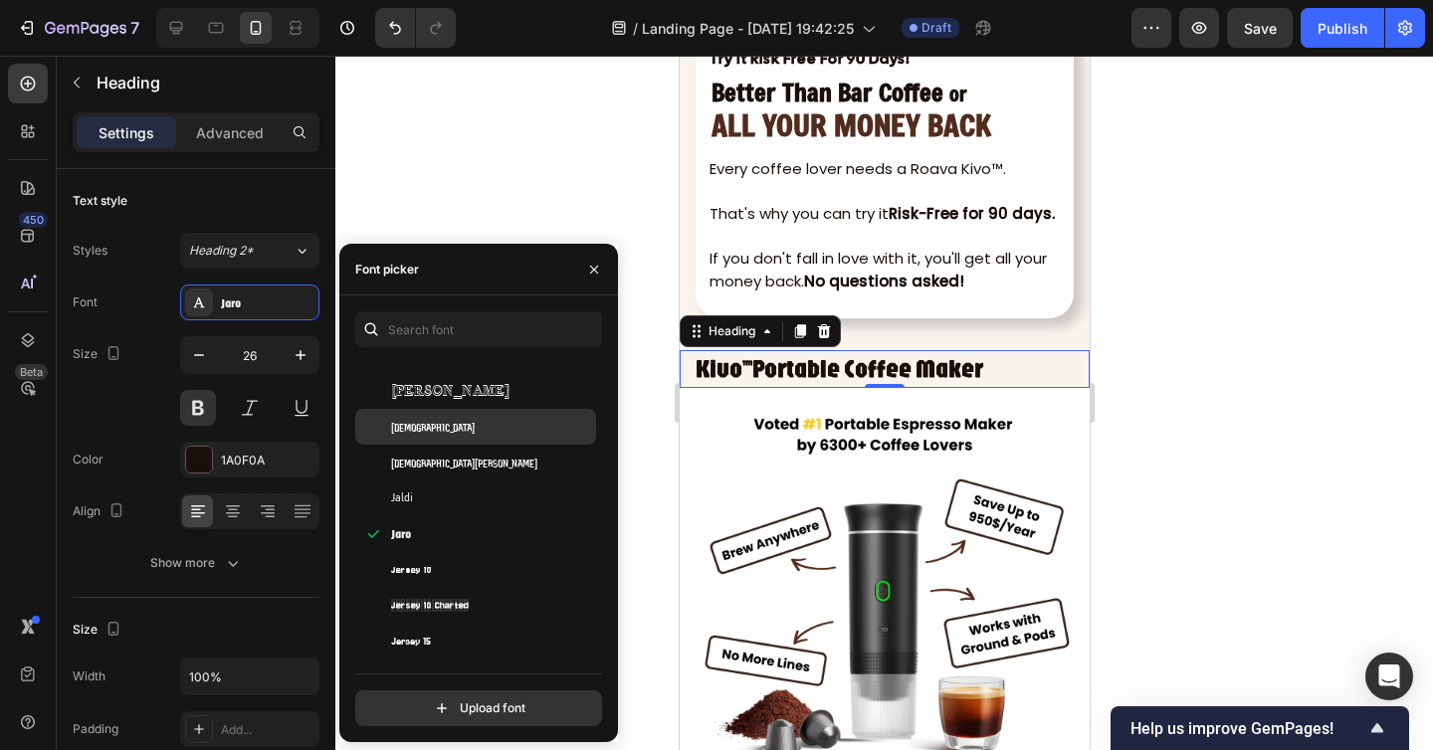
click at [441, 439] on div "Jaini" at bounding box center [475, 427] width 241 height 36
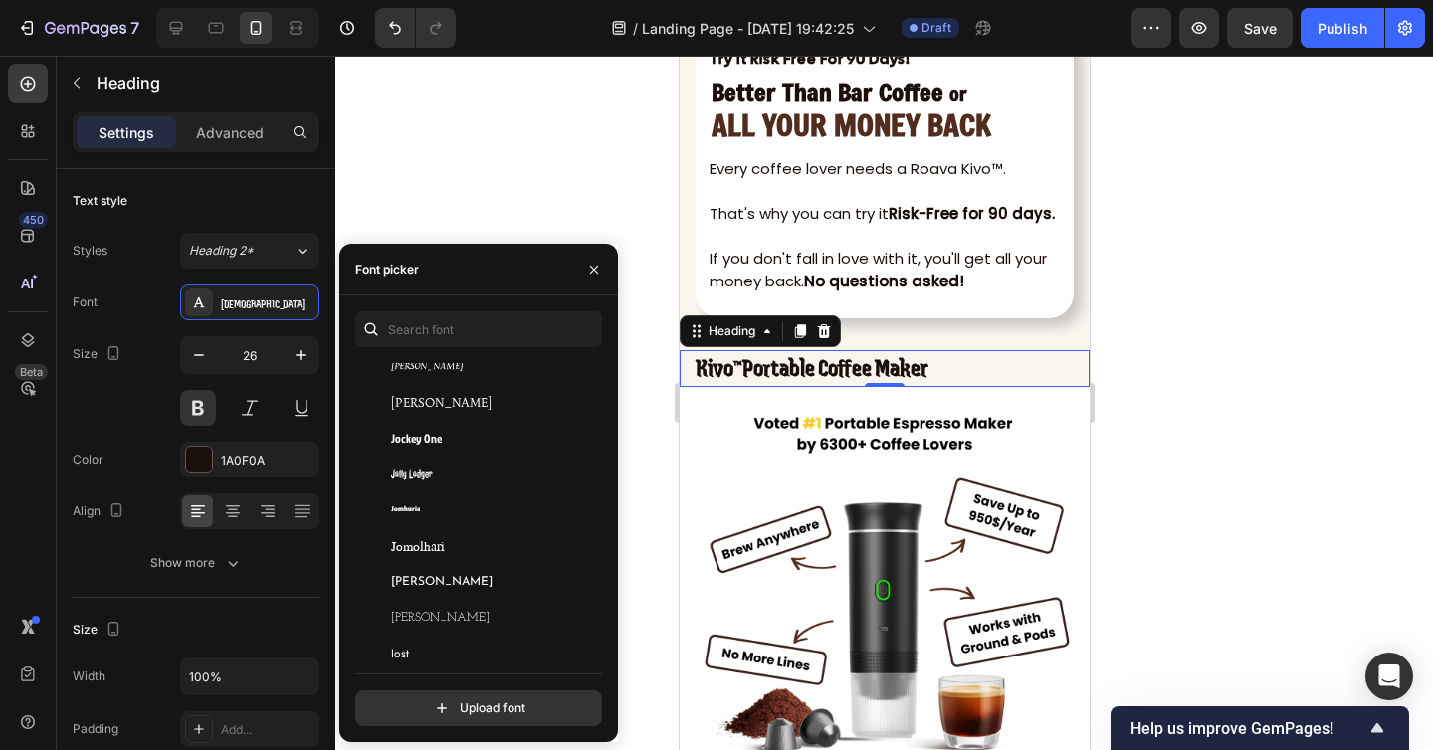
scroll to position [25400, 0]
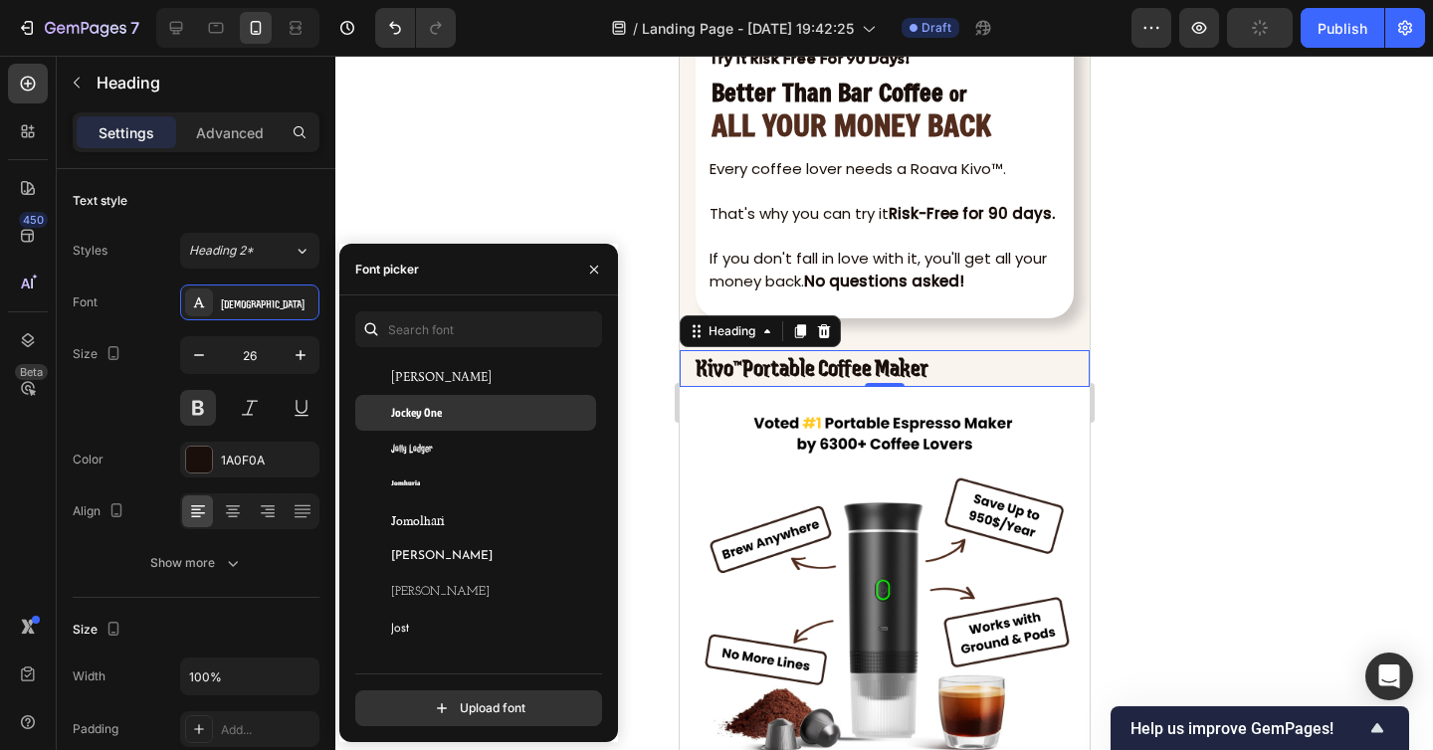
click at [457, 422] on div "Jockey One" at bounding box center [475, 413] width 241 height 36
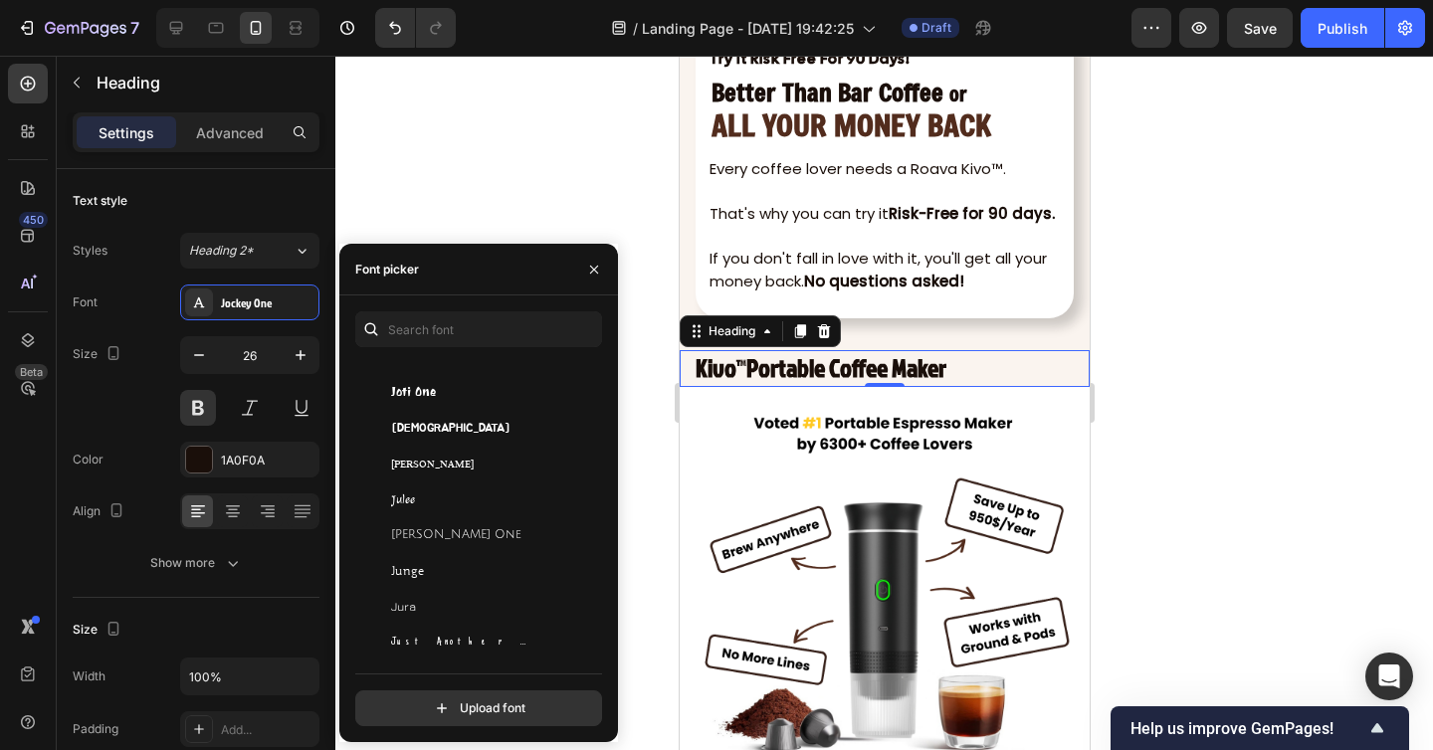
scroll to position [25677, 0]
click at [473, 432] on div "Jua" at bounding box center [475, 423] width 241 height 36
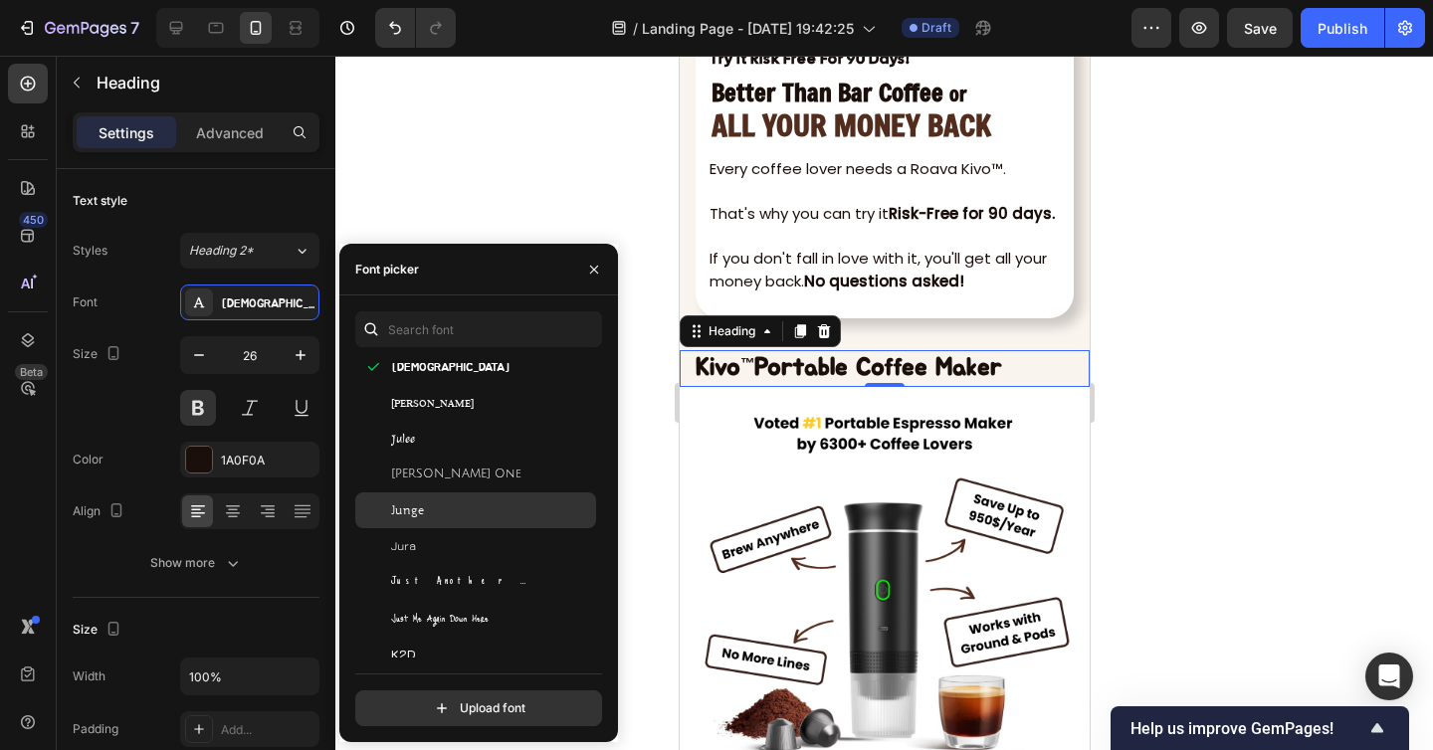
scroll to position [25791, 0]
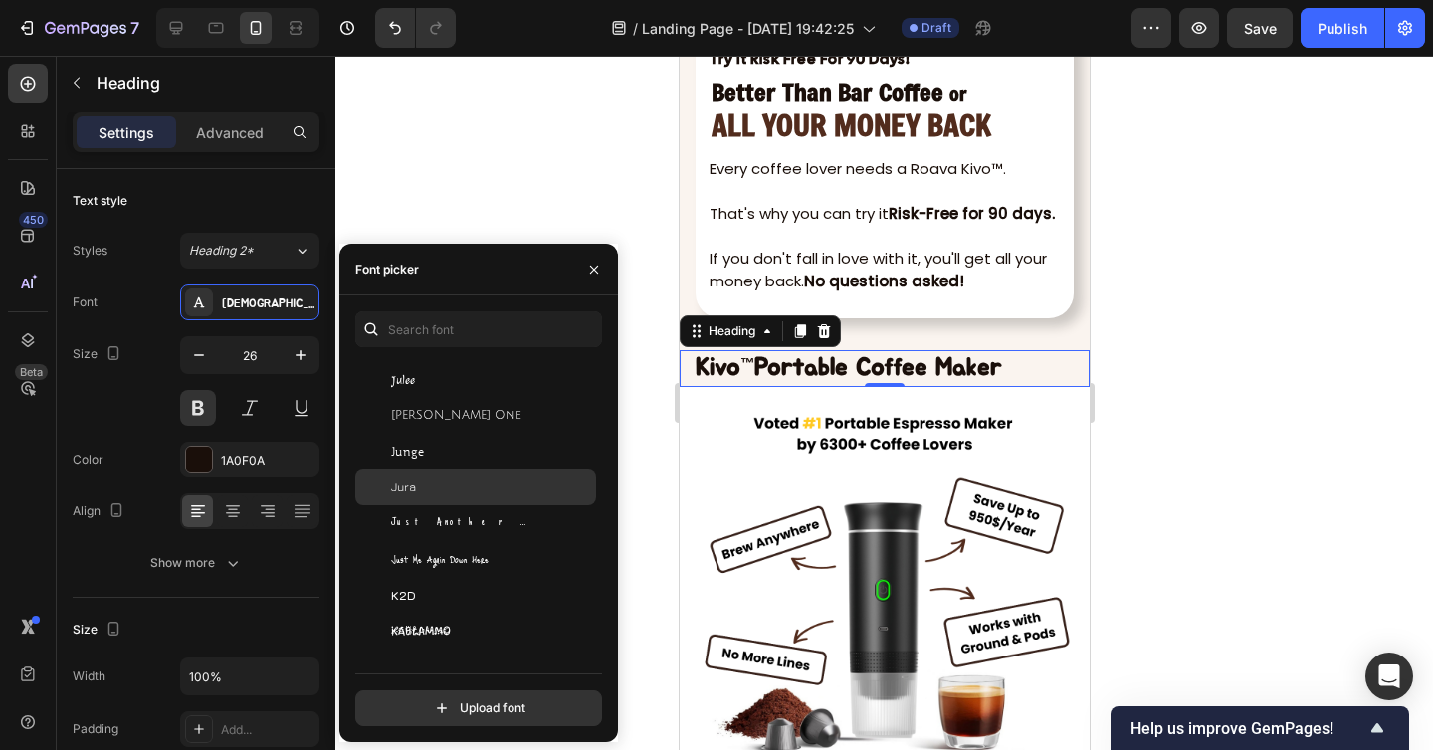
click at [462, 490] on div "Jura" at bounding box center [491, 487] width 201 height 18
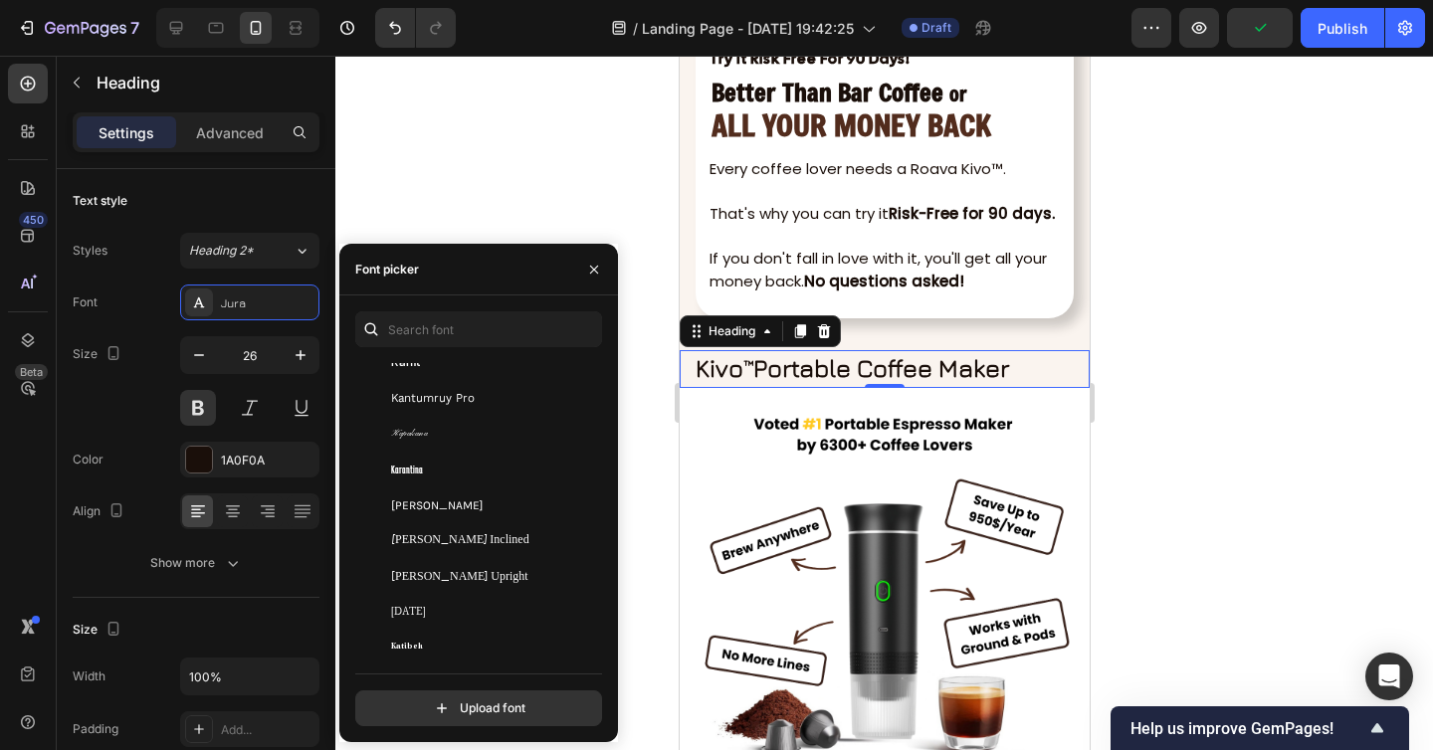
scroll to position [26458, 0]
click at [451, 401] on span "Kantumruy Pro" at bounding box center [433, 394] width 84 height 18
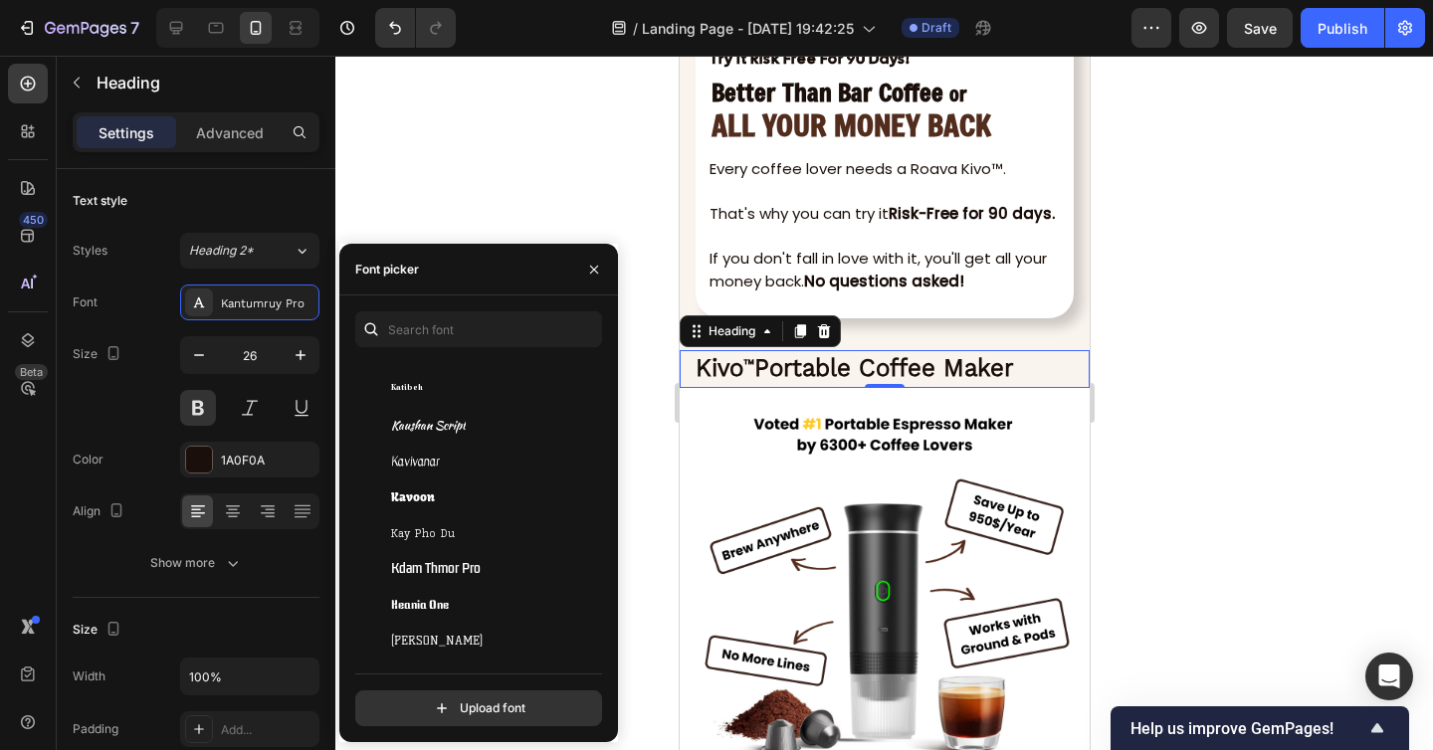
scroll to position [26760, 0]
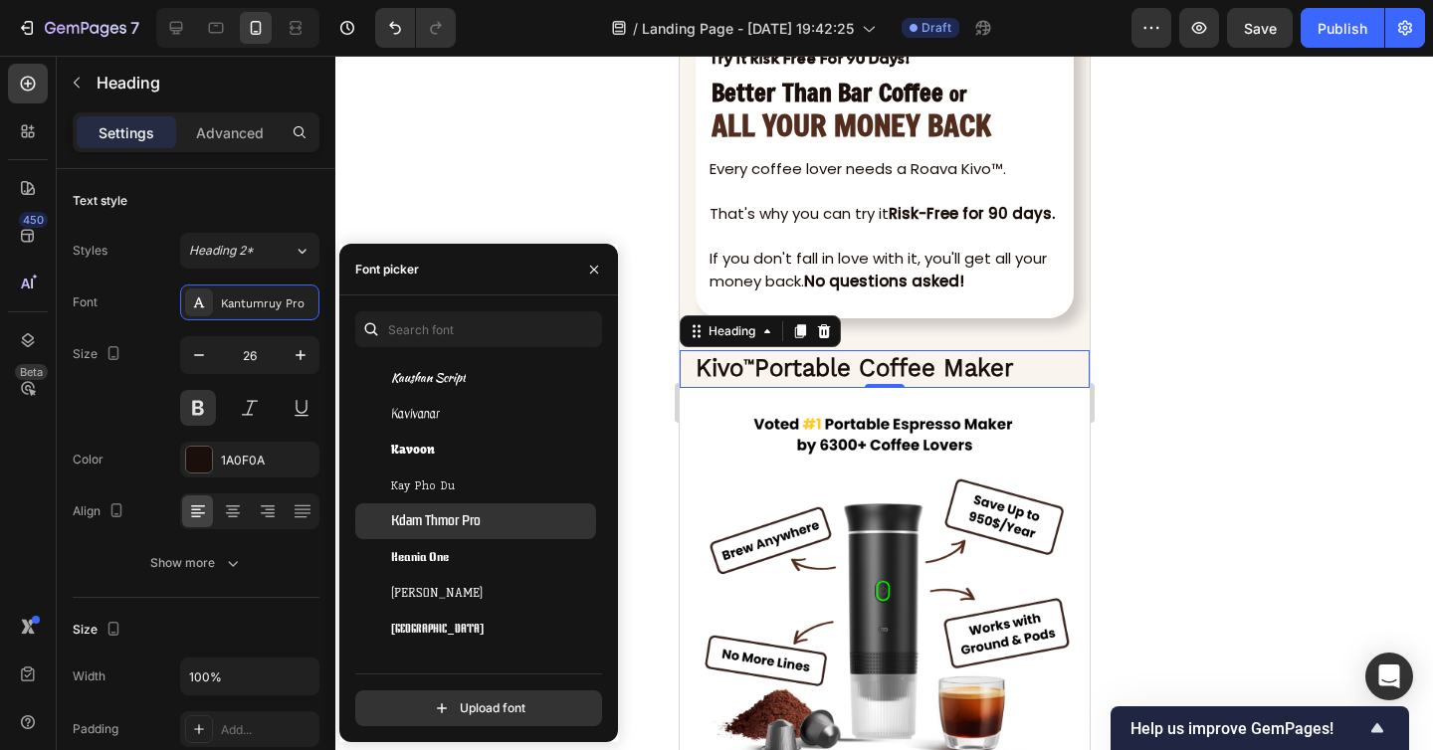
click at [487, 517] on div "Kdam Thmor Pro" at bounding box center [491, 521] width 201 height 18
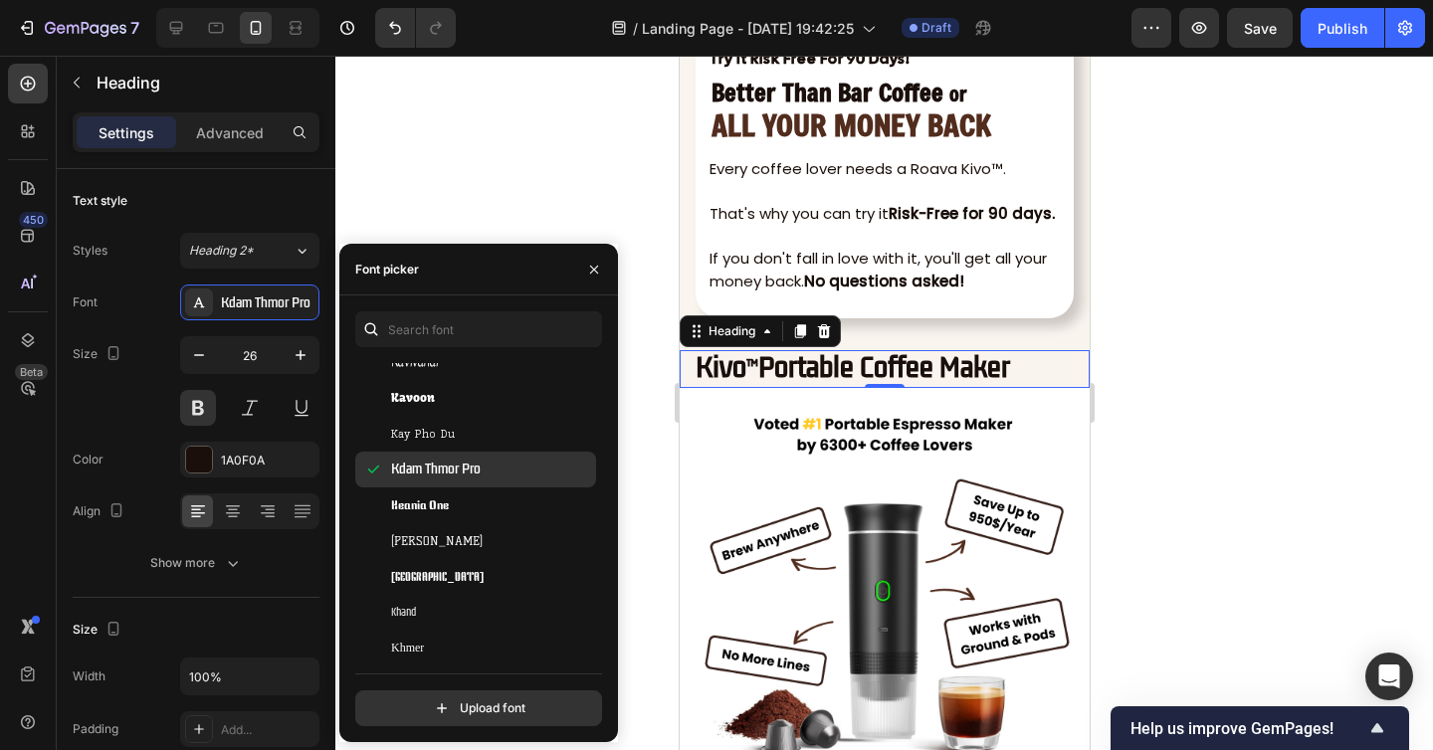
scroll to position [26821, 0]
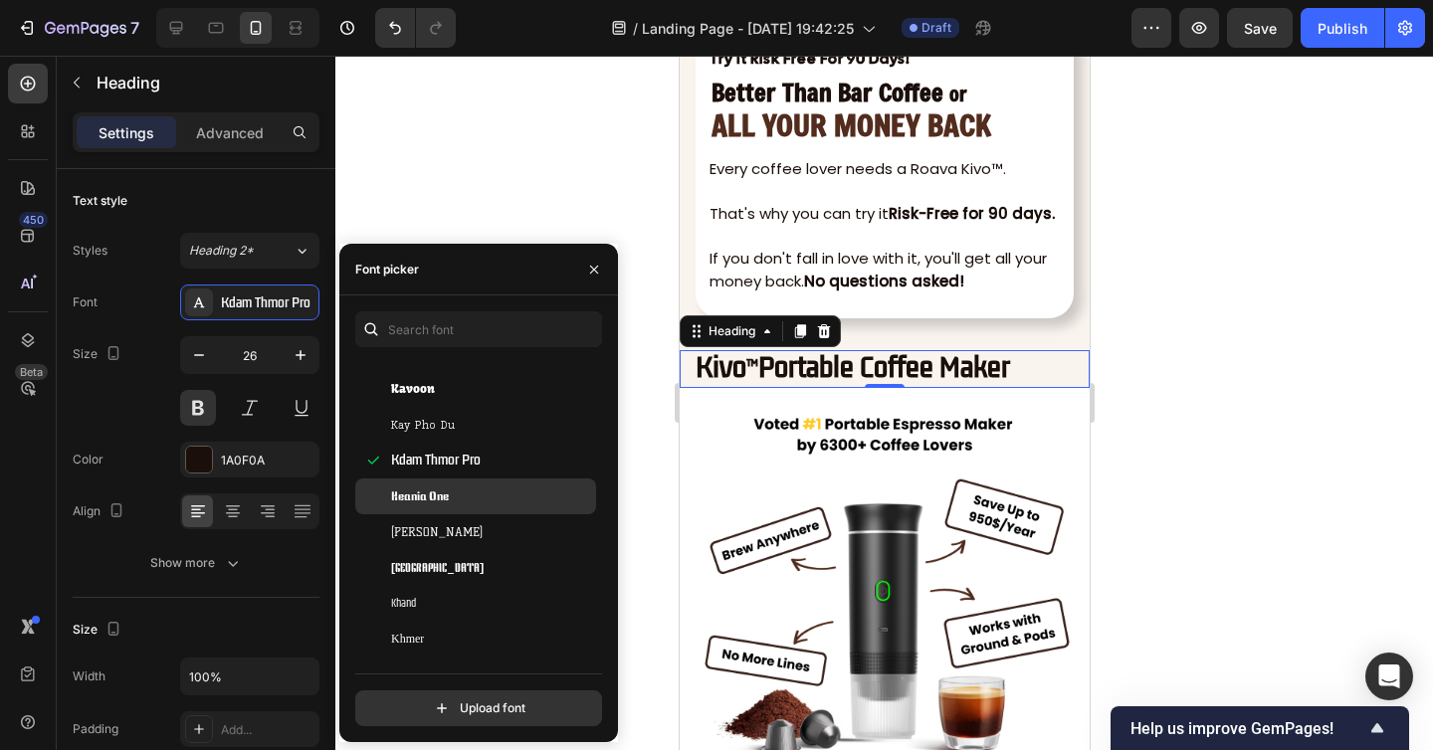
click at [483, 497] on div "Keania One" at bounding box center [491, 496] width 201 height 18
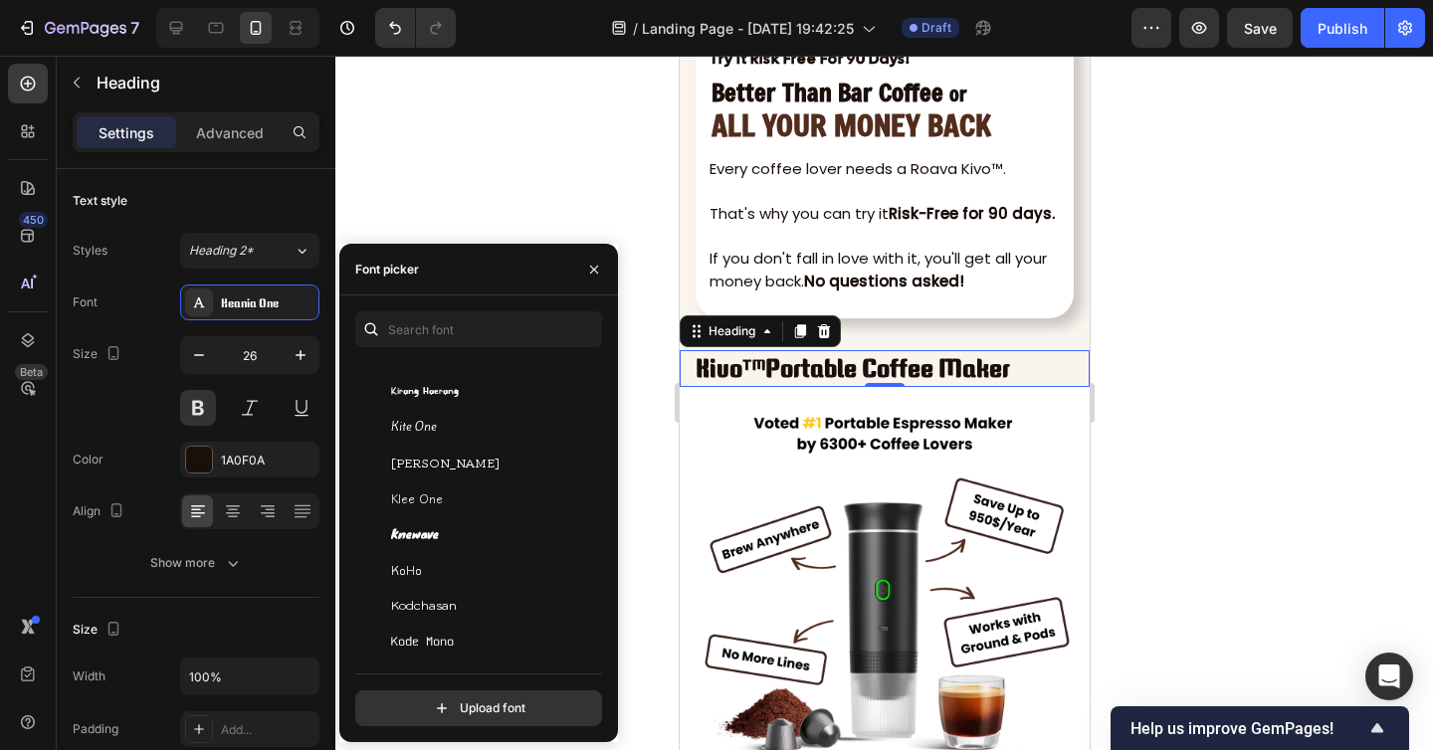
scroll to position [27297, 0]
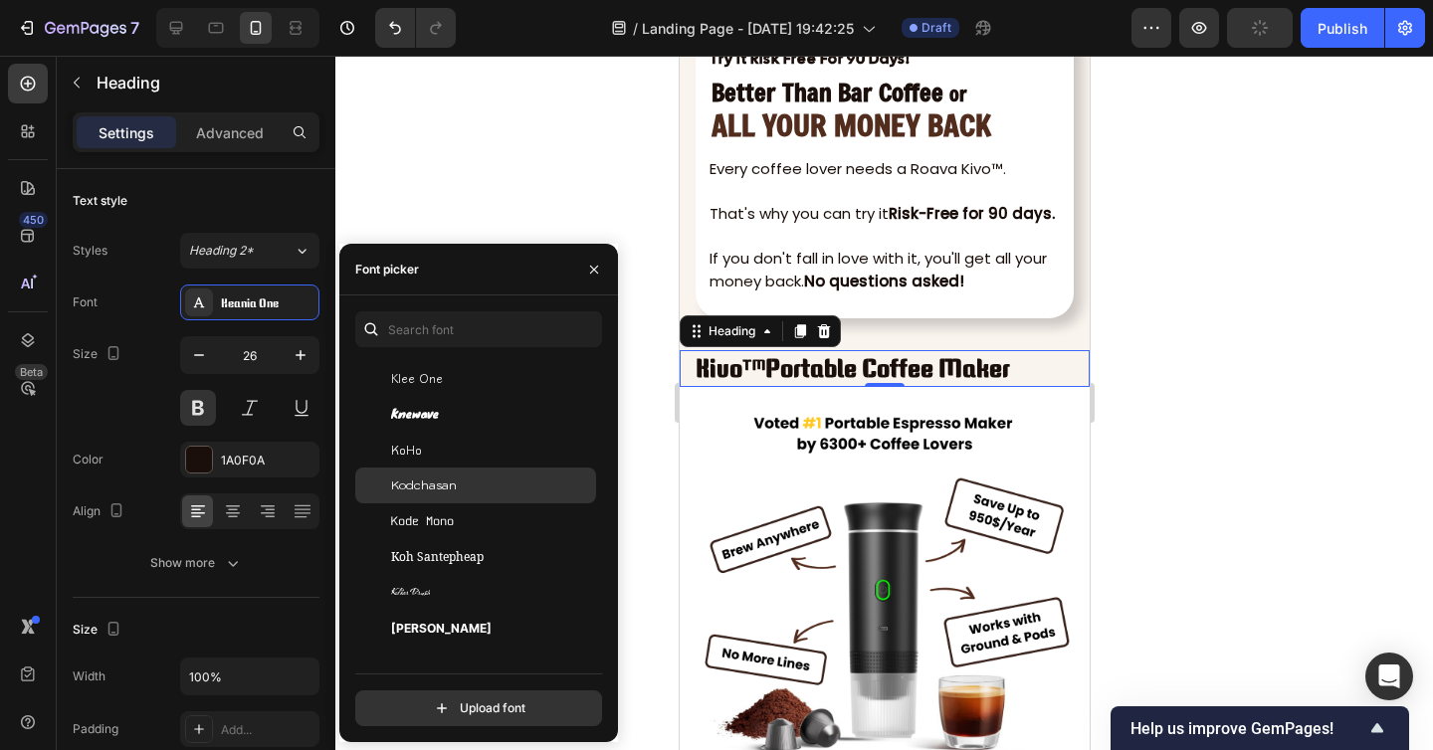
click at [512, 479] on div "Kodchasan" at bounding box center [491, 486] width 201 height 18
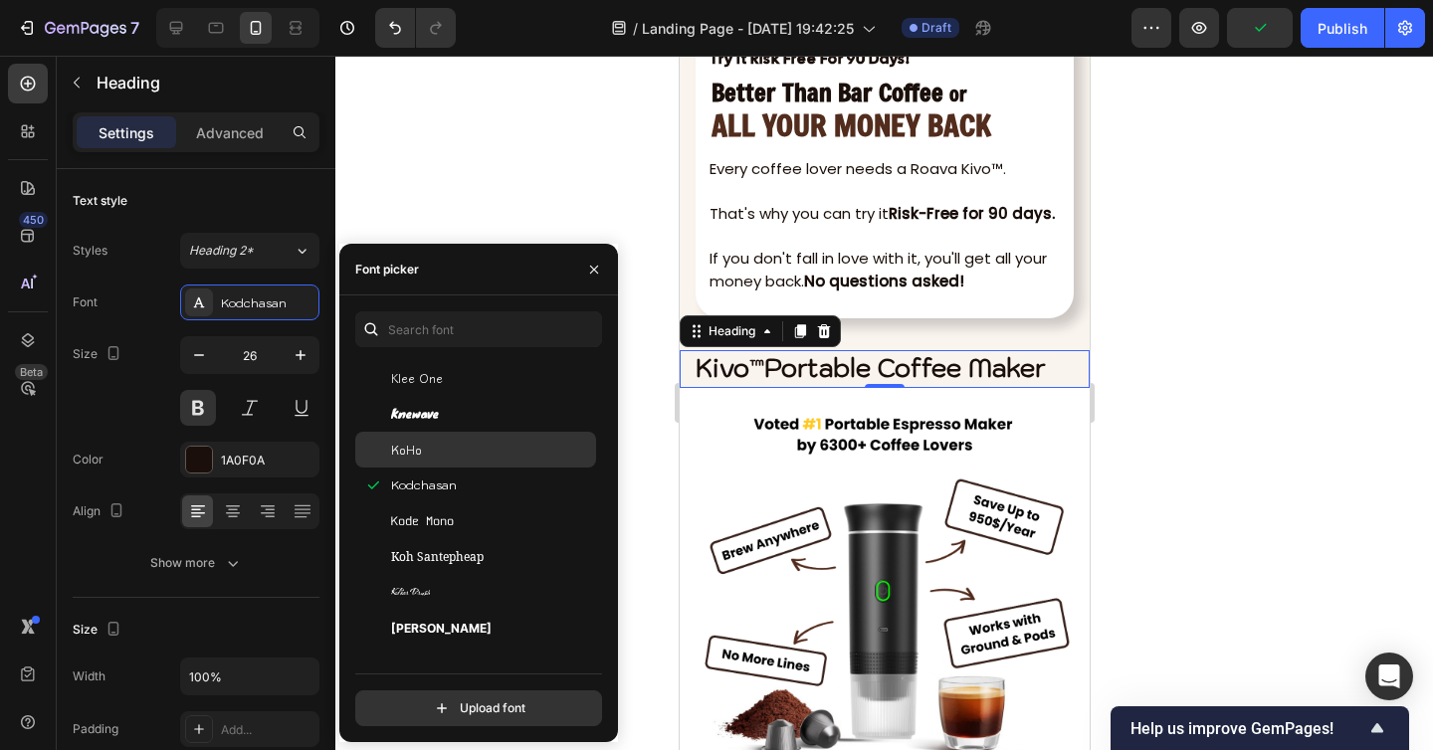
click at [492, 450] on div "KoHo" at bounding box center [491, 450] width 201 height 18
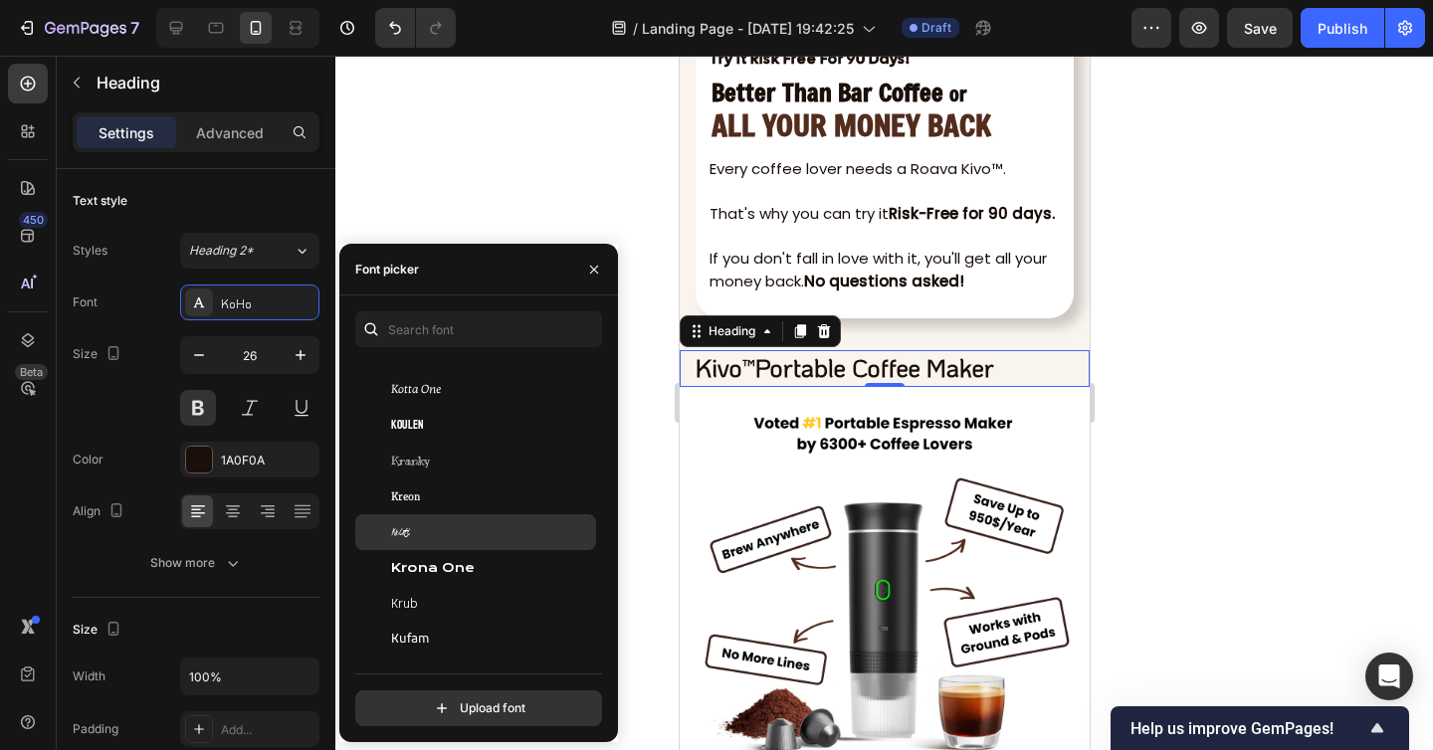
scroll to position [27758, 0]
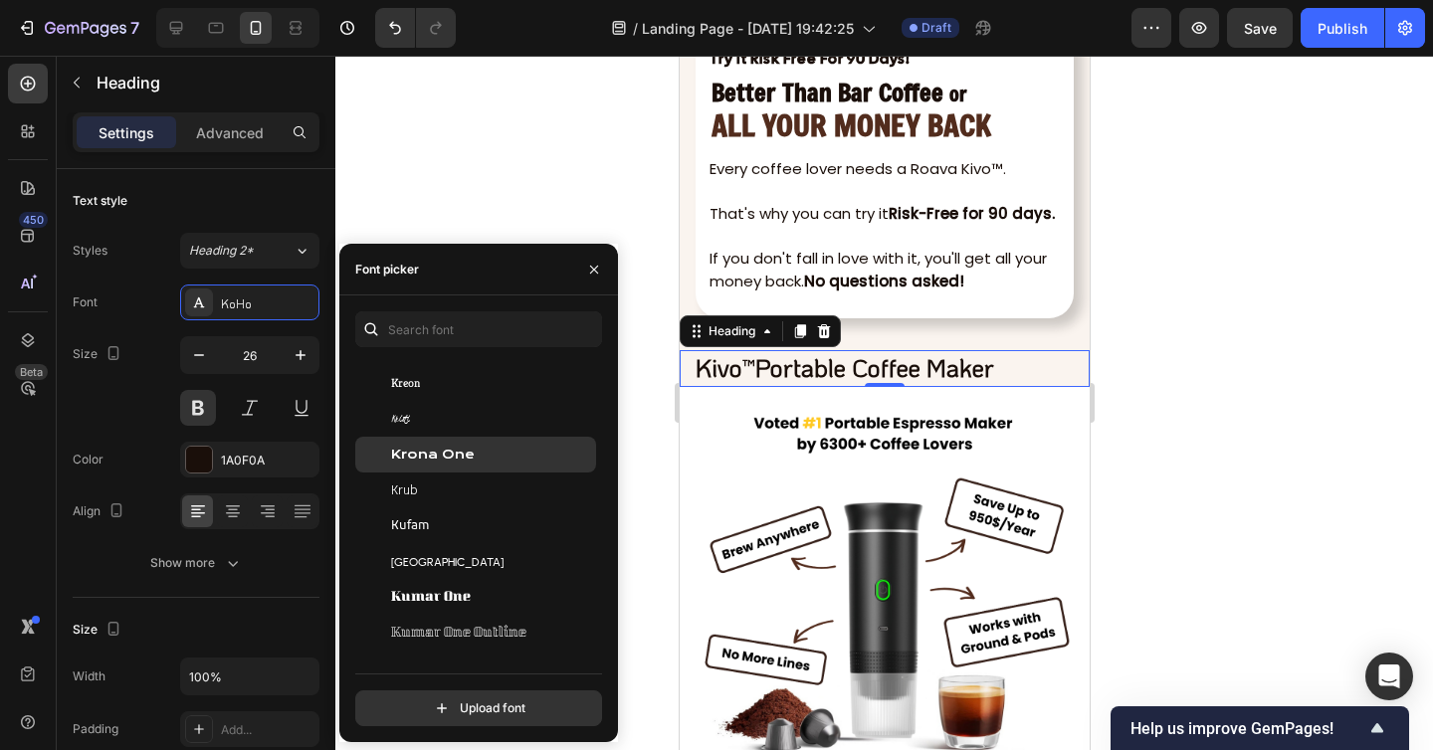
click at [477, 461] on div "Krona One" at bounding box center [491, 455] width 201 height 18
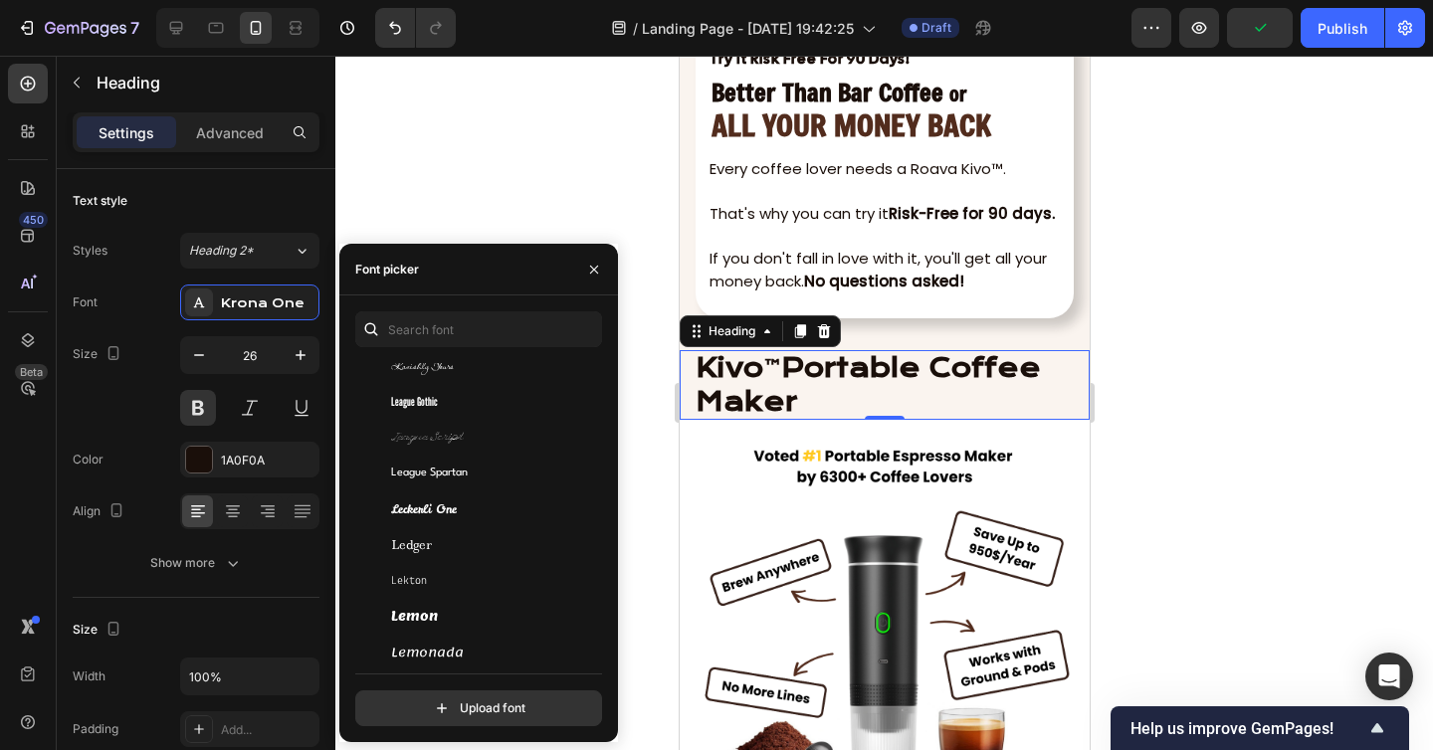
scroll to position [28601, 0]
click at [464, 408] on div "League Gothic" at bounding box center [491, 400] width 201 height 18
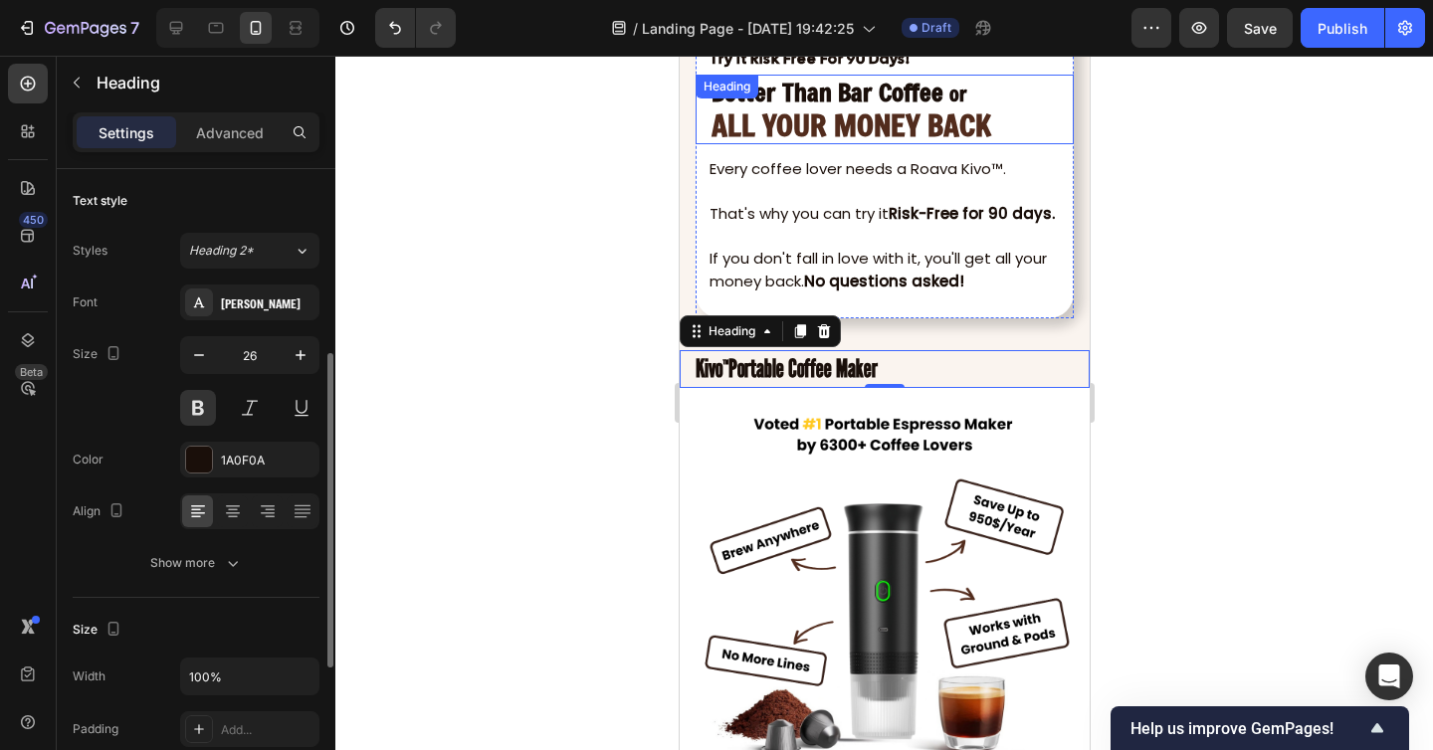
click at [825, 124] on strong "ALL YOUR MONEY BACK" at bounding box center [850, 124] width 280 height 40
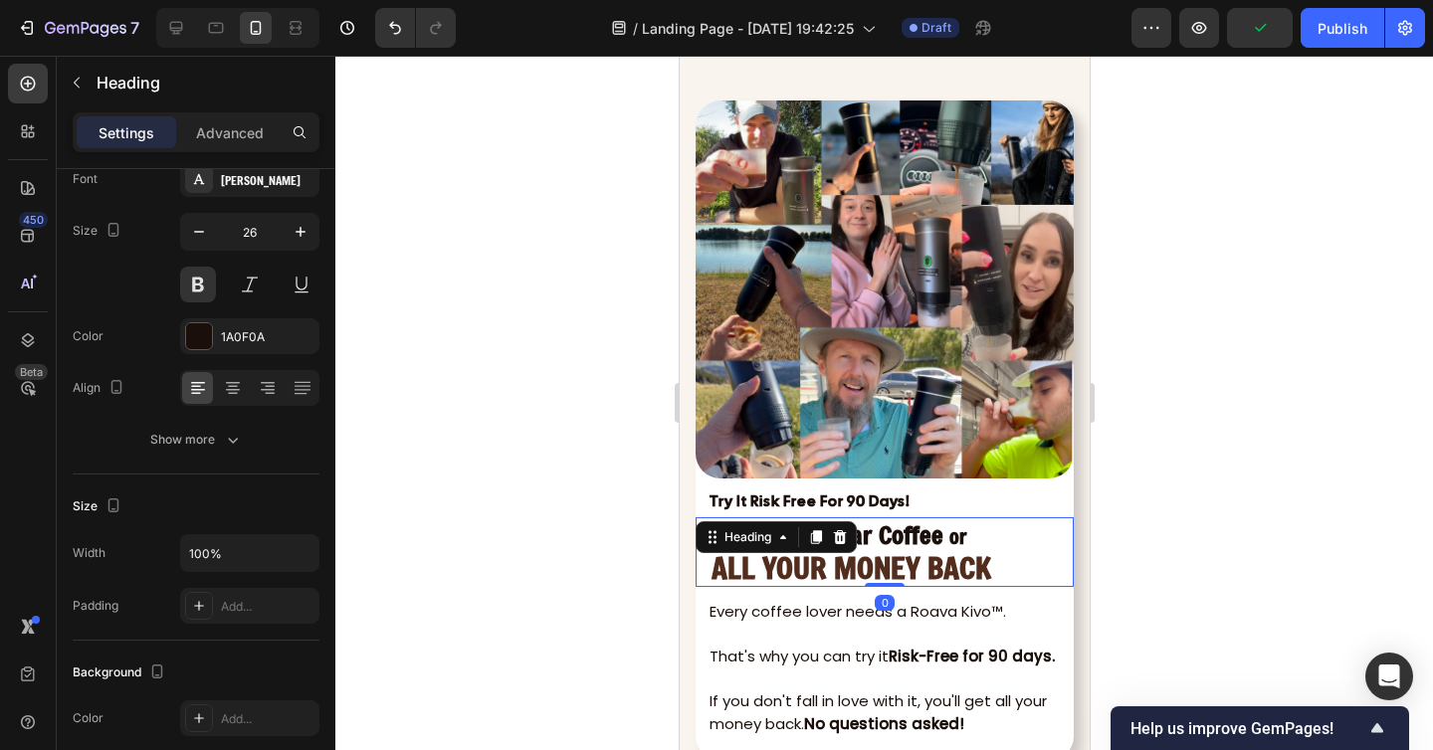
scroll to position [7382, 0]
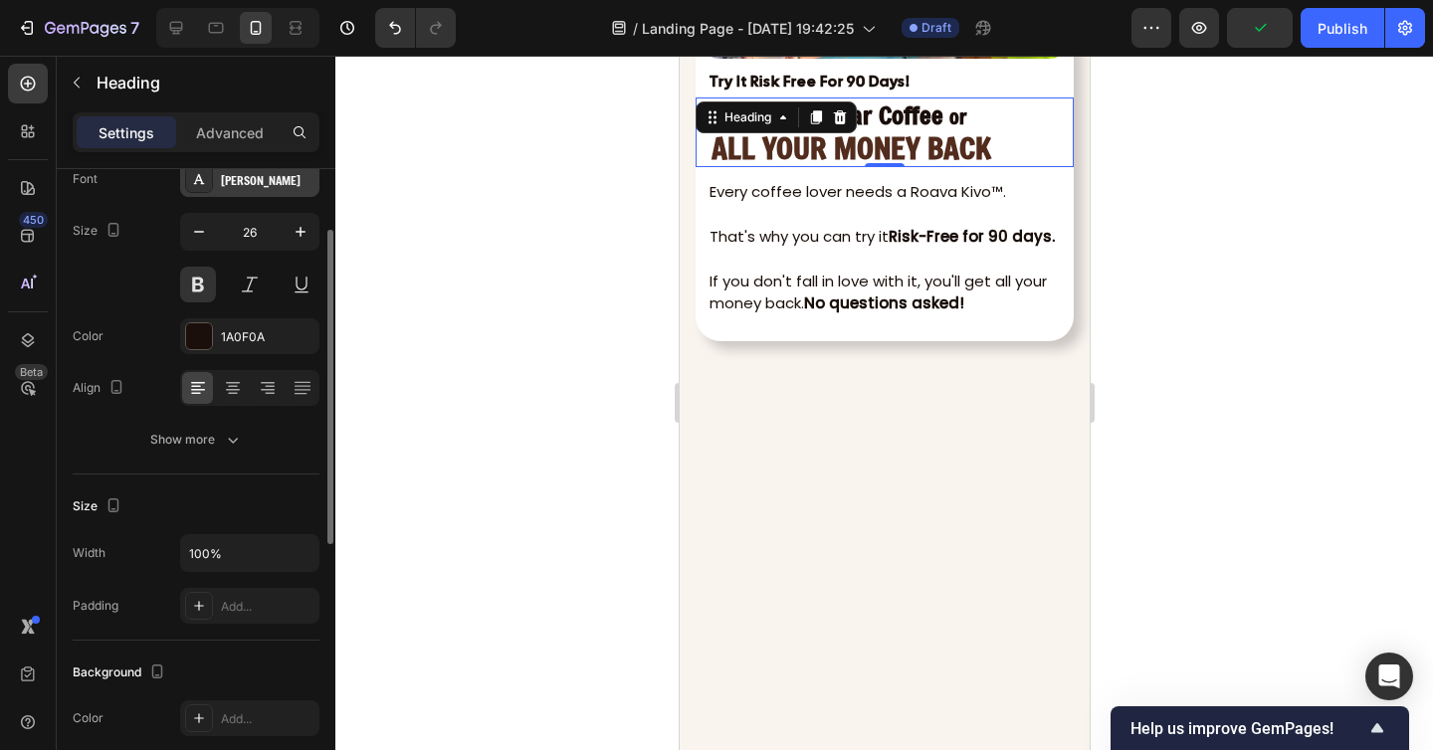
click at [224, 183] on div "Freeman" at bounding box center [268, 180] width 94 height 18
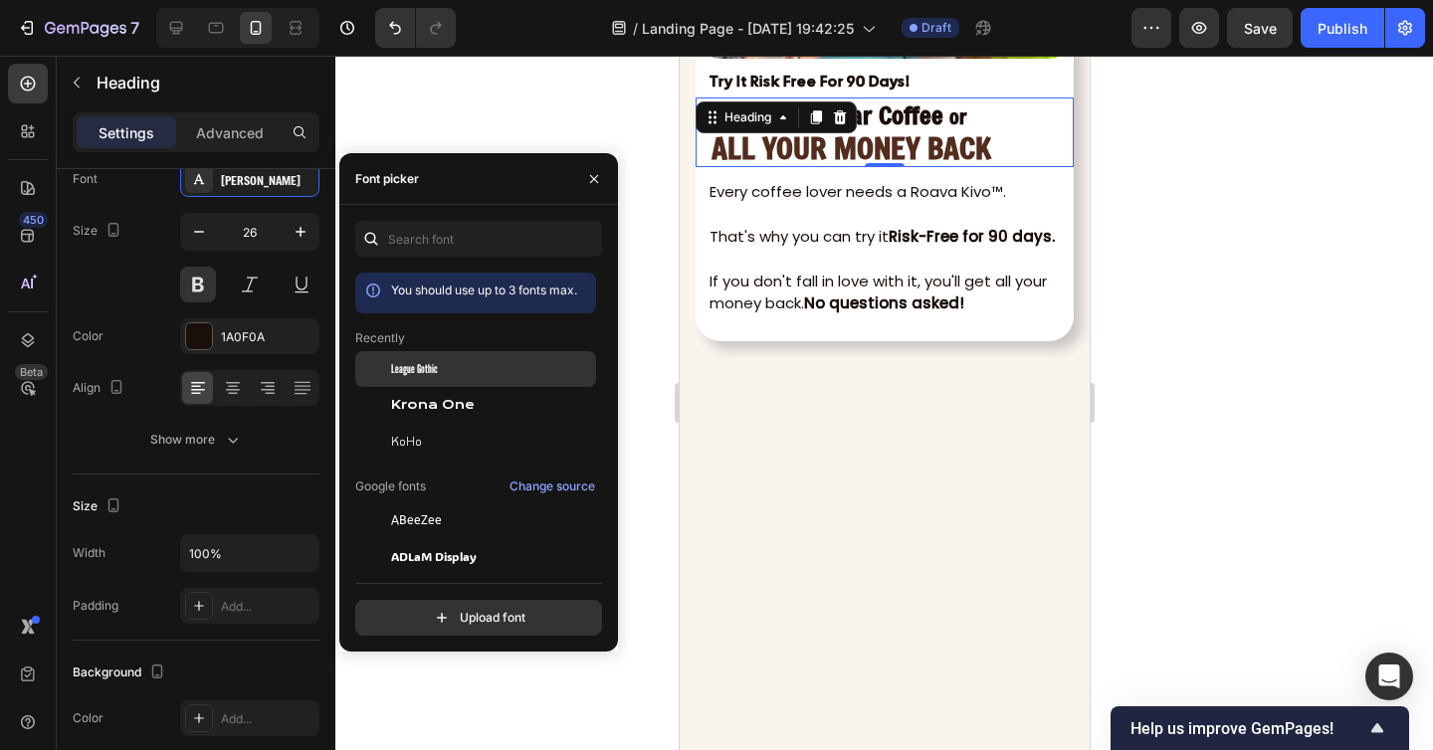
click at [420, 377] on span "League Gothic" at bounding box center [414, 369] width 47 height 18
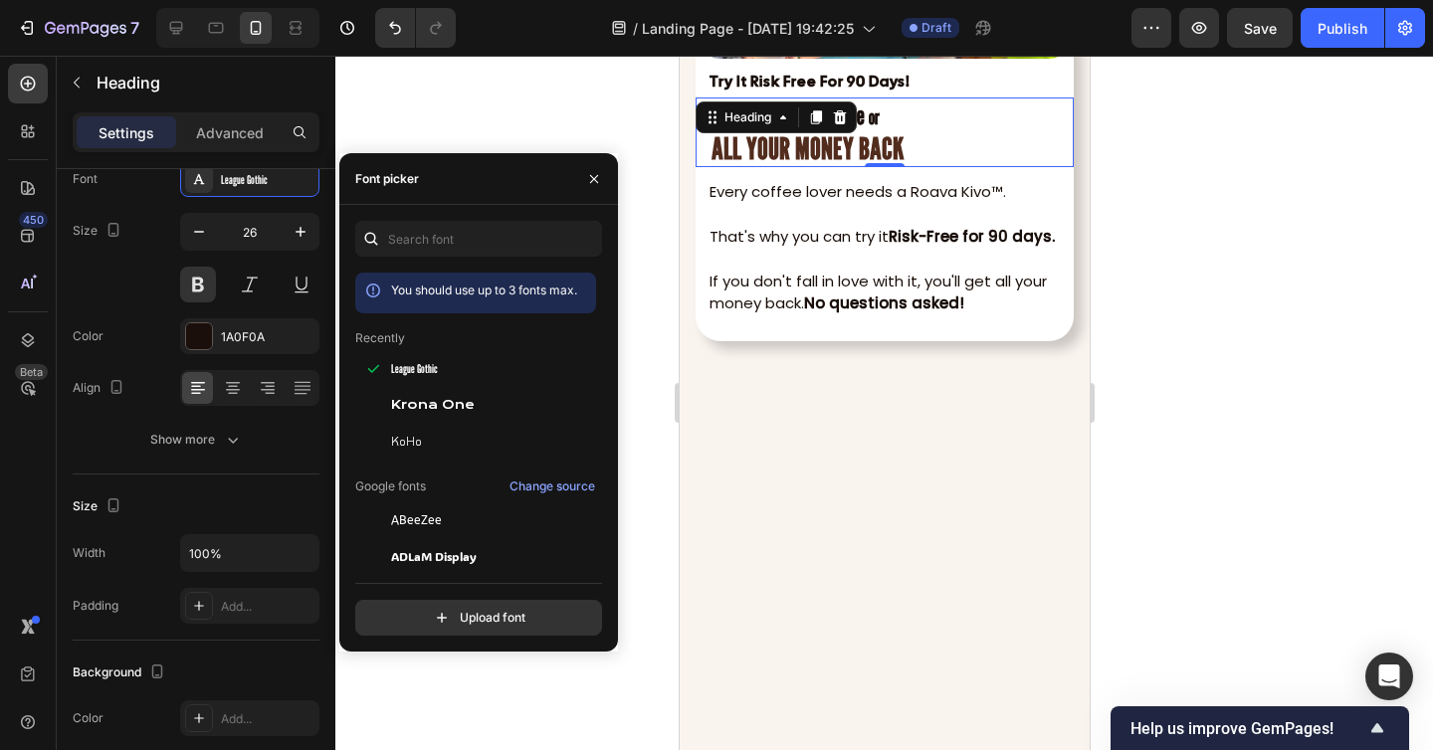
click at [966, 167] on h2 "Better Than Bar Coffee or ALL YOUR MONEY BACK" at bounding box center [883, 132] width 350 height 70
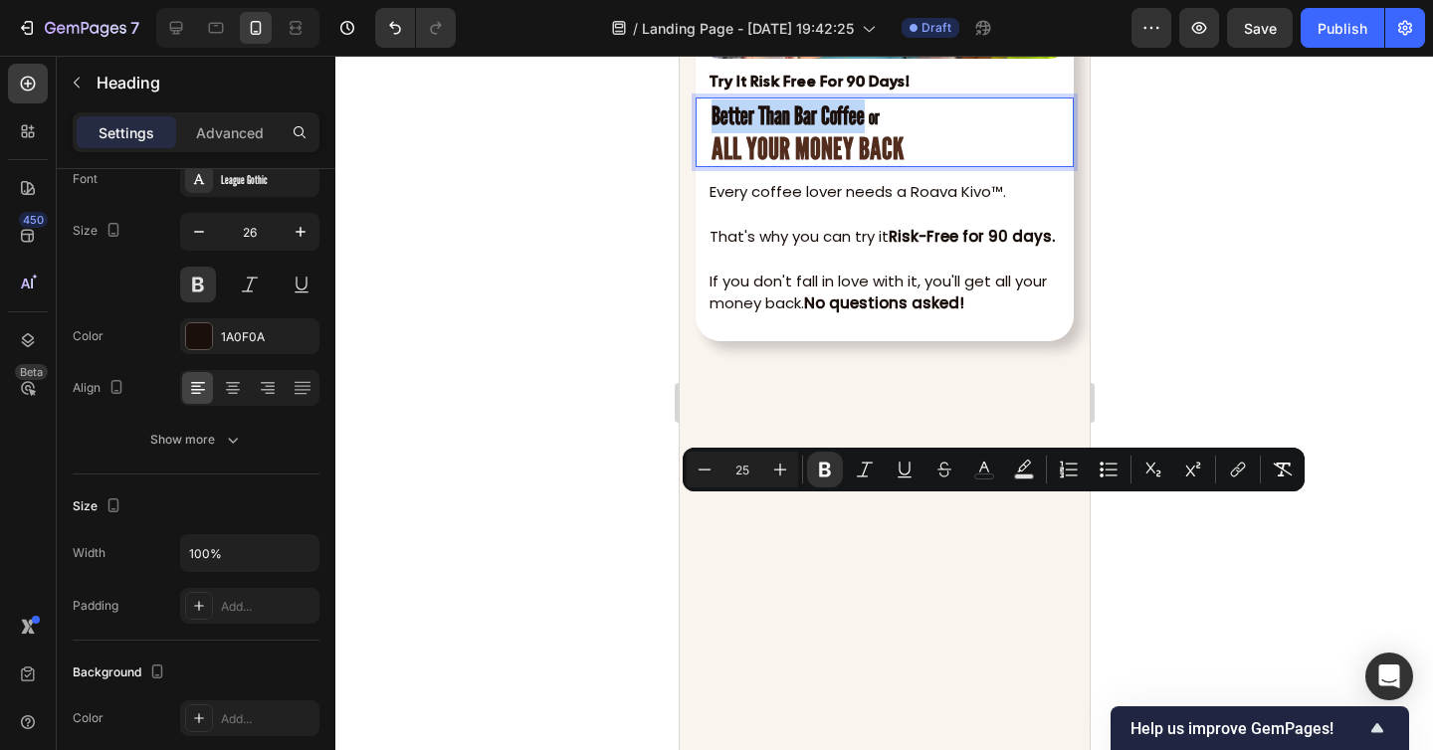
drag, startPoint x: 860, startPoint y: 518, endPoint x: 709, endPoint y: 516, distance: 150.2
click at [288, 237] on button "button" at bounding box center [301, 232] width 36 height 36
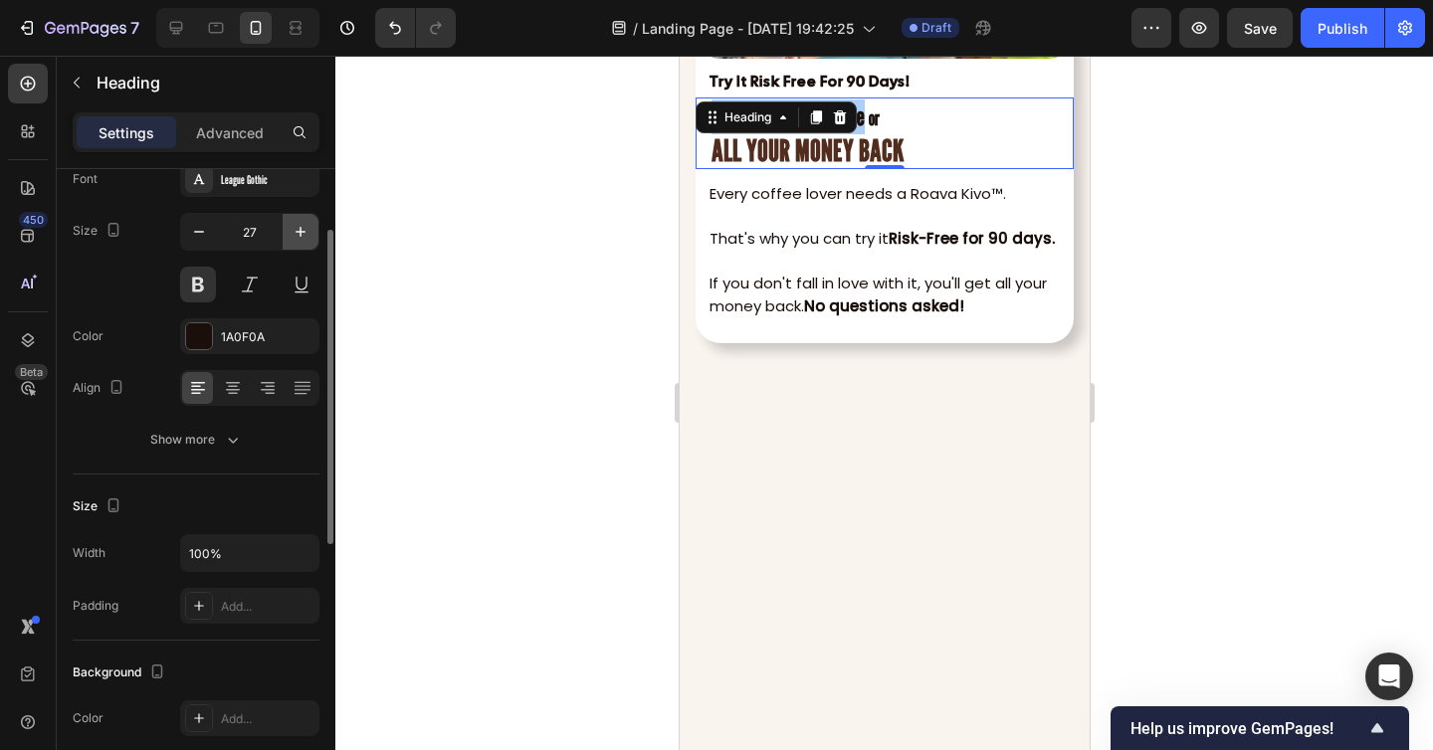
click at [288, 237] on button "button" at bounding box center [301, 232] width 36 height 36
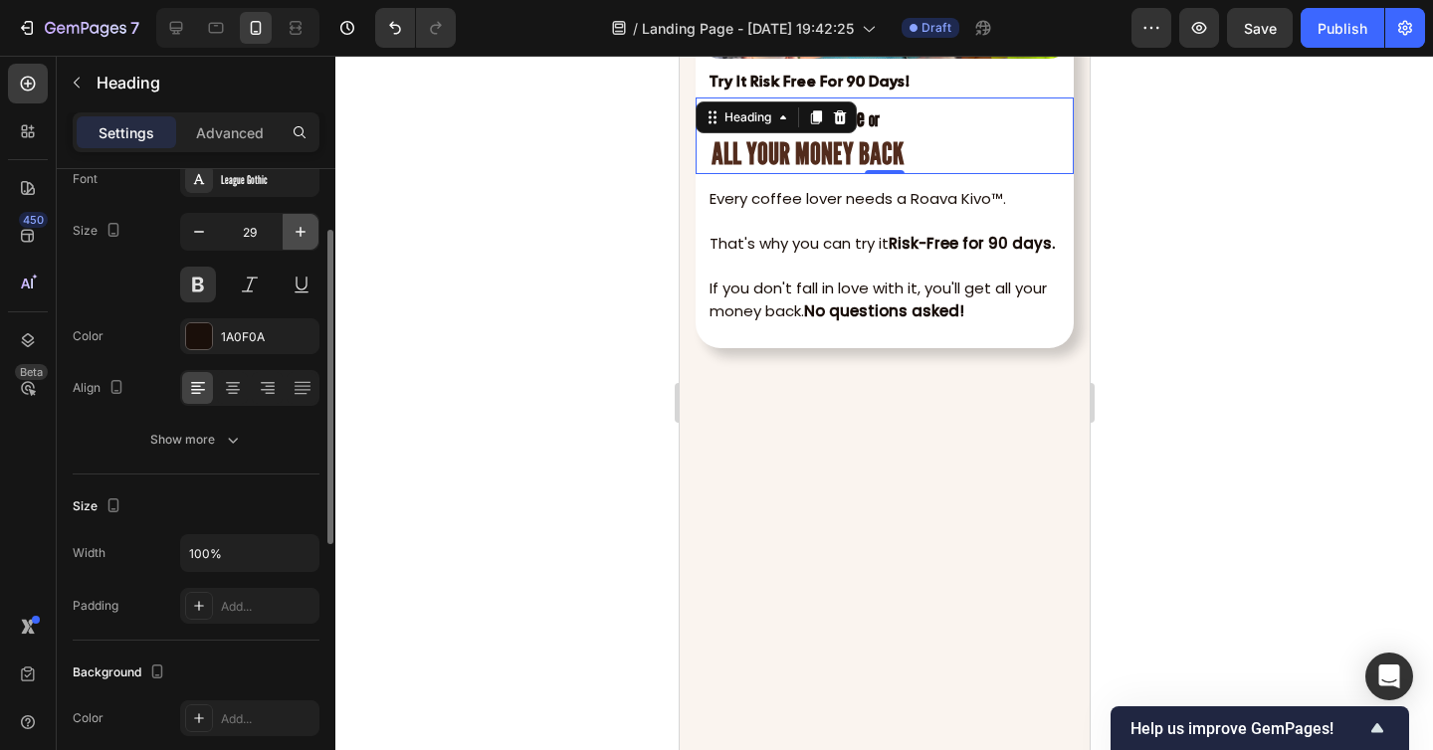
click at [288, 237] on button "button" at bounding box center [301, 232] width 36 height 36
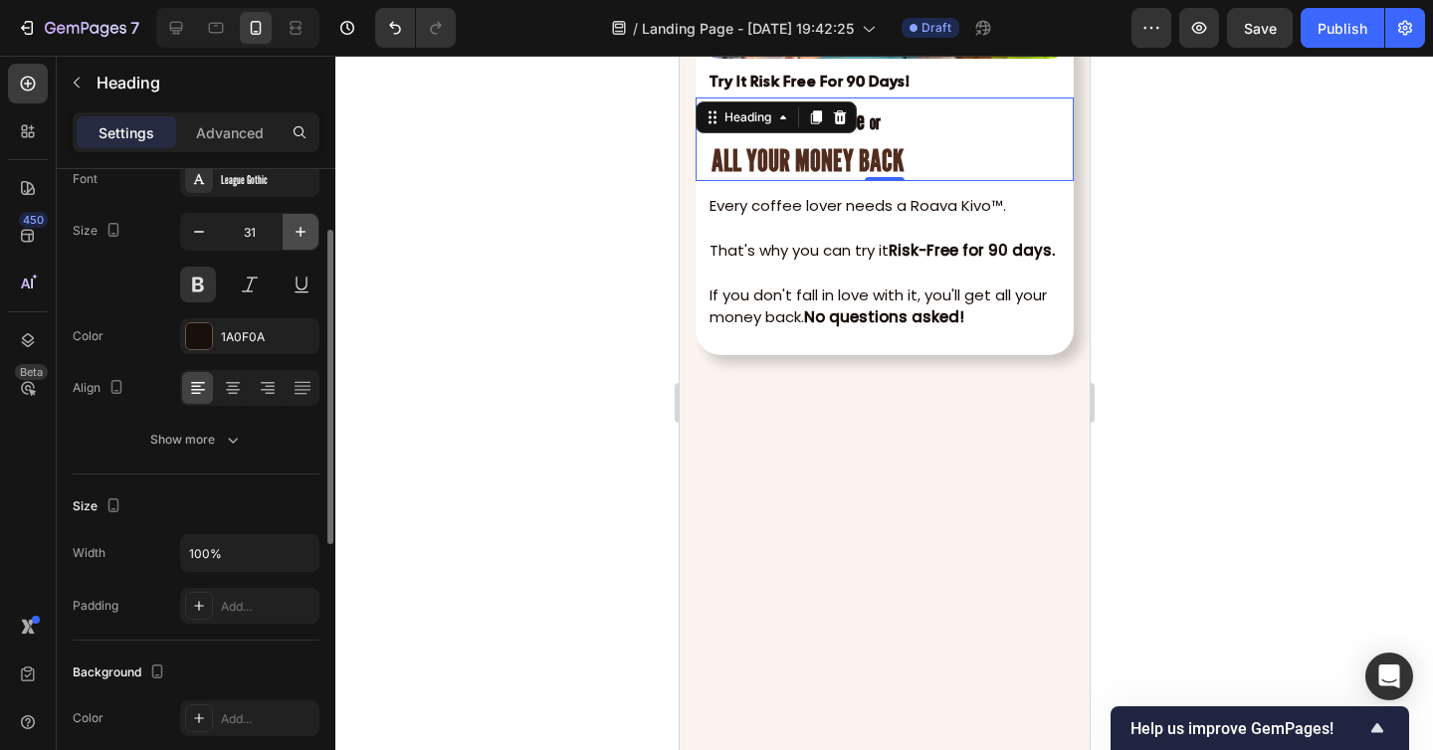
type input "32"
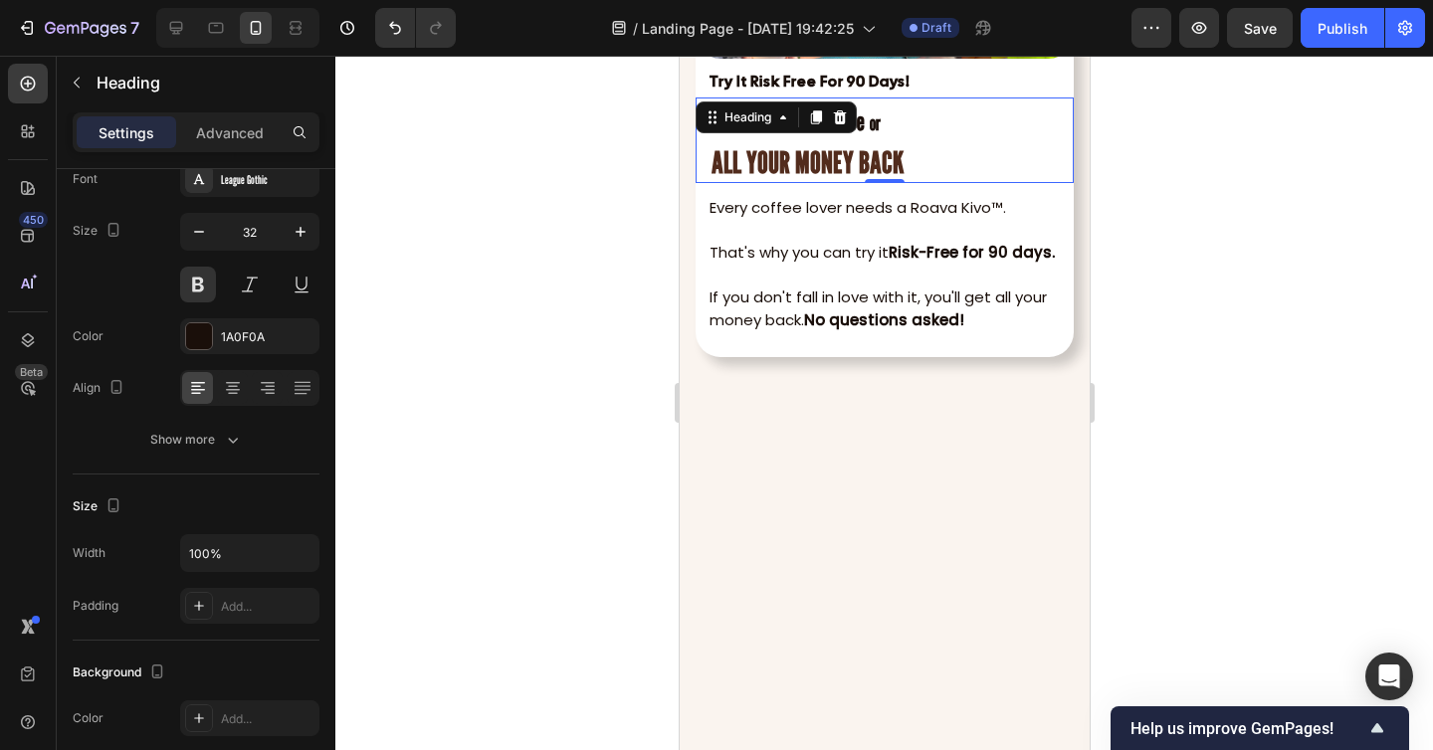
click at [567, 430] on div at bounding box center [883, 403] width 1097 height 694
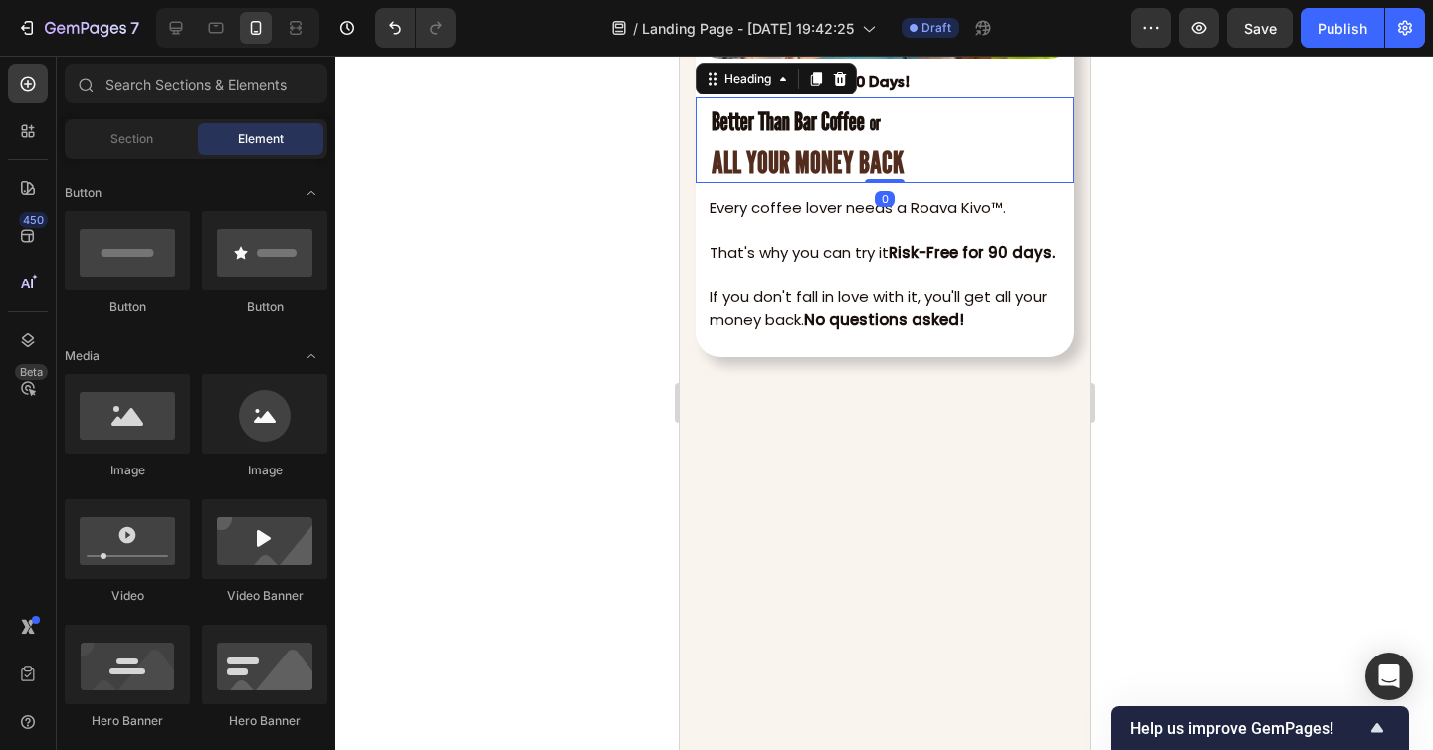
click at [798, 136] on strong "Better Than Bar Coffee" at bounding box center [786, 121] width 153 height 30
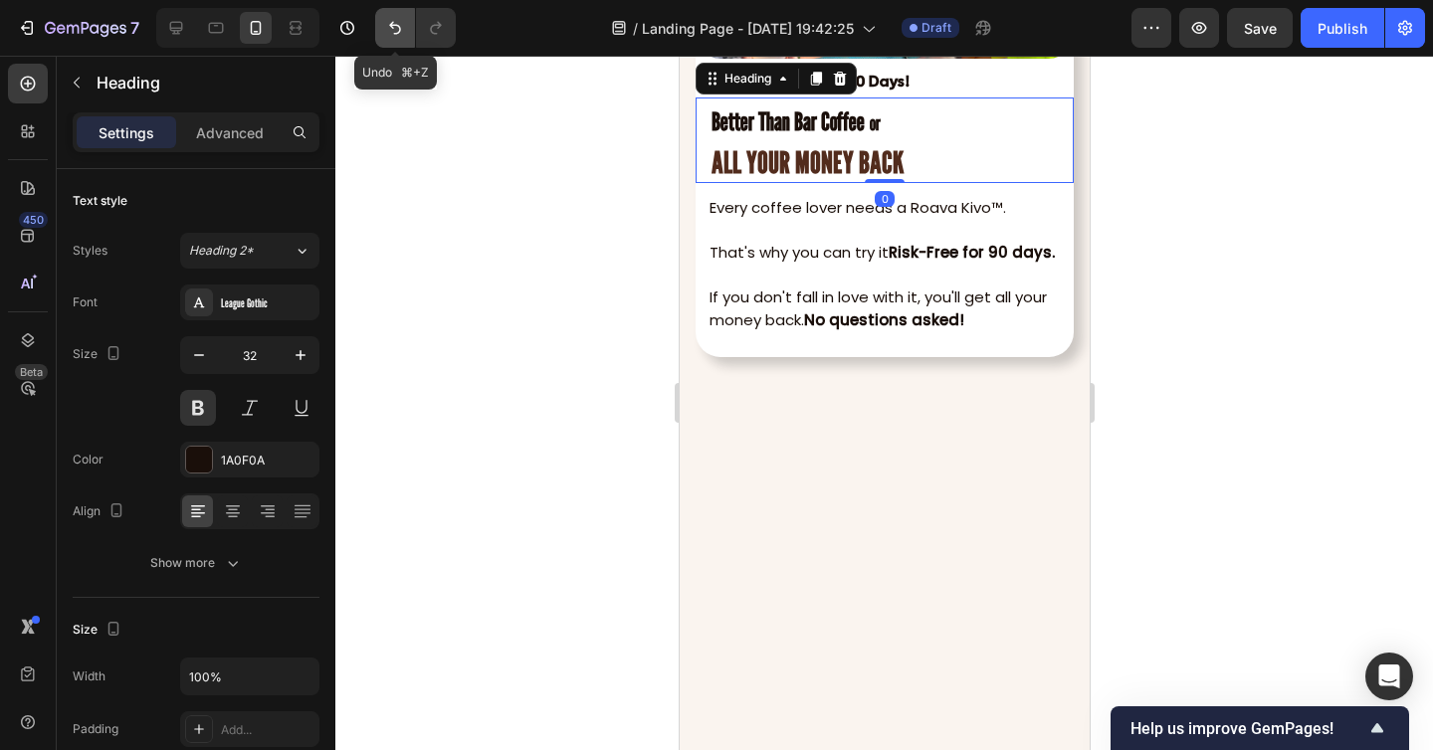
click at [400, 30] on icon "Undo/Redo" at bounding box center [395, 28] width 12 height 13
click at [400, 29] on icon "Undo/Redo" at bounding box center [395, 28] width 12 height 13
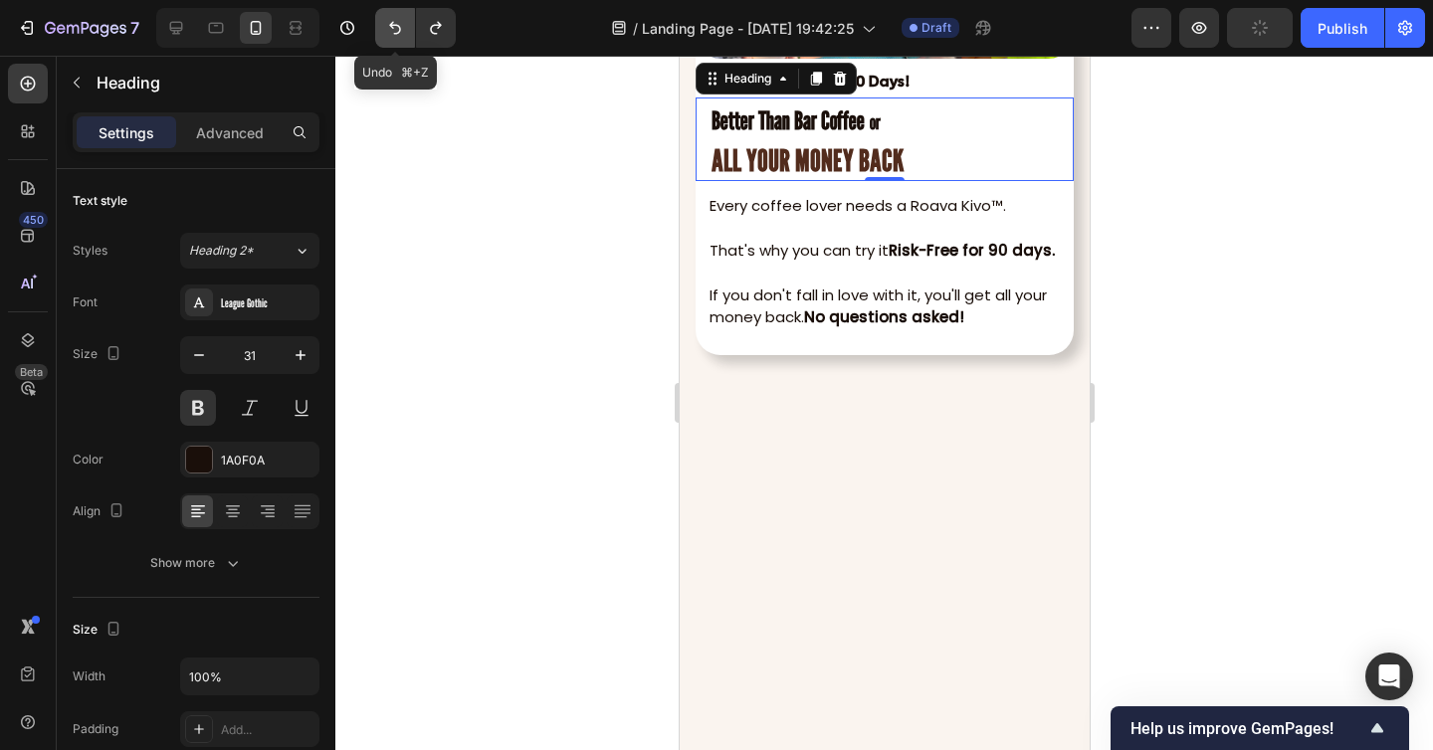
click at [400, 29] on icon "Undo/Redo" at bounding box center [395, 28] width 12 height 13
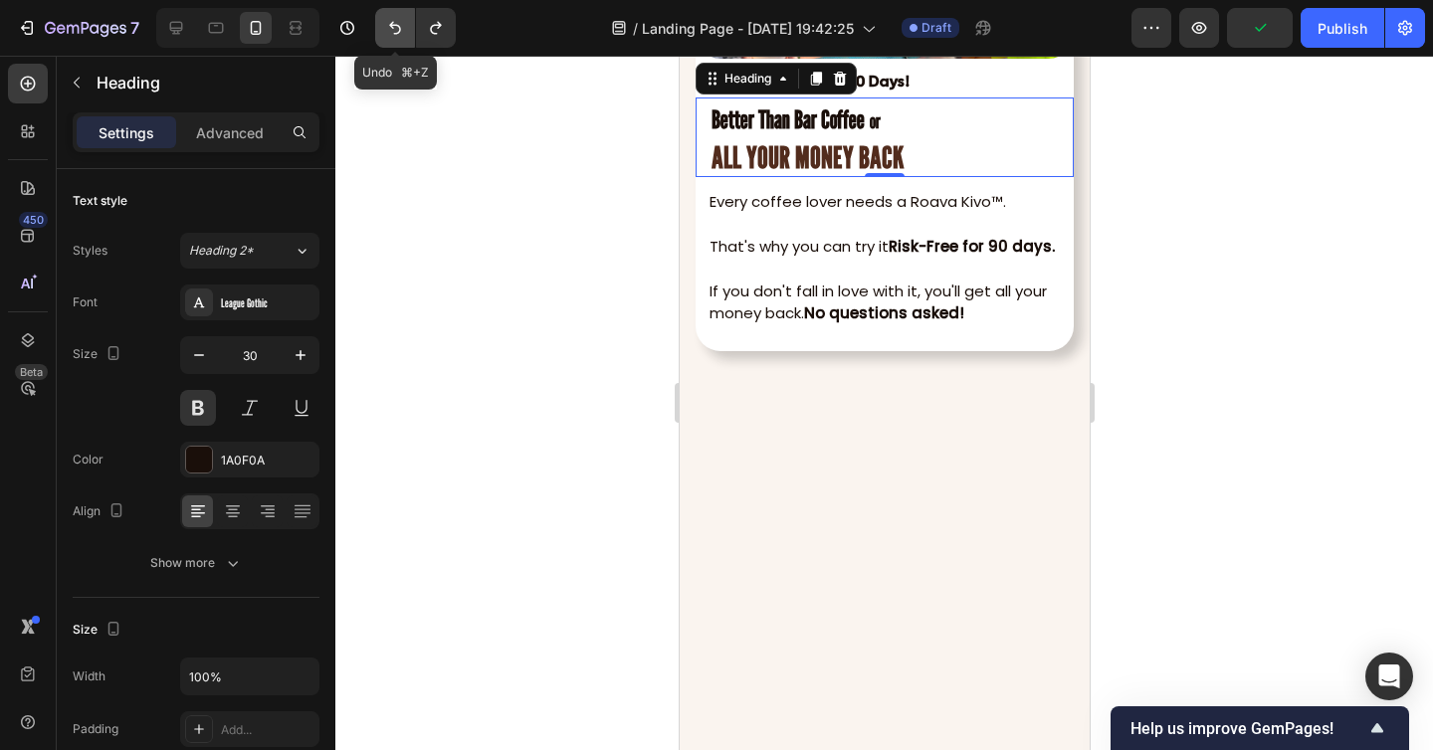
click at [400, 29] on icon "Undo/Redo" at bounding box center [395, 28] width 12 height 13
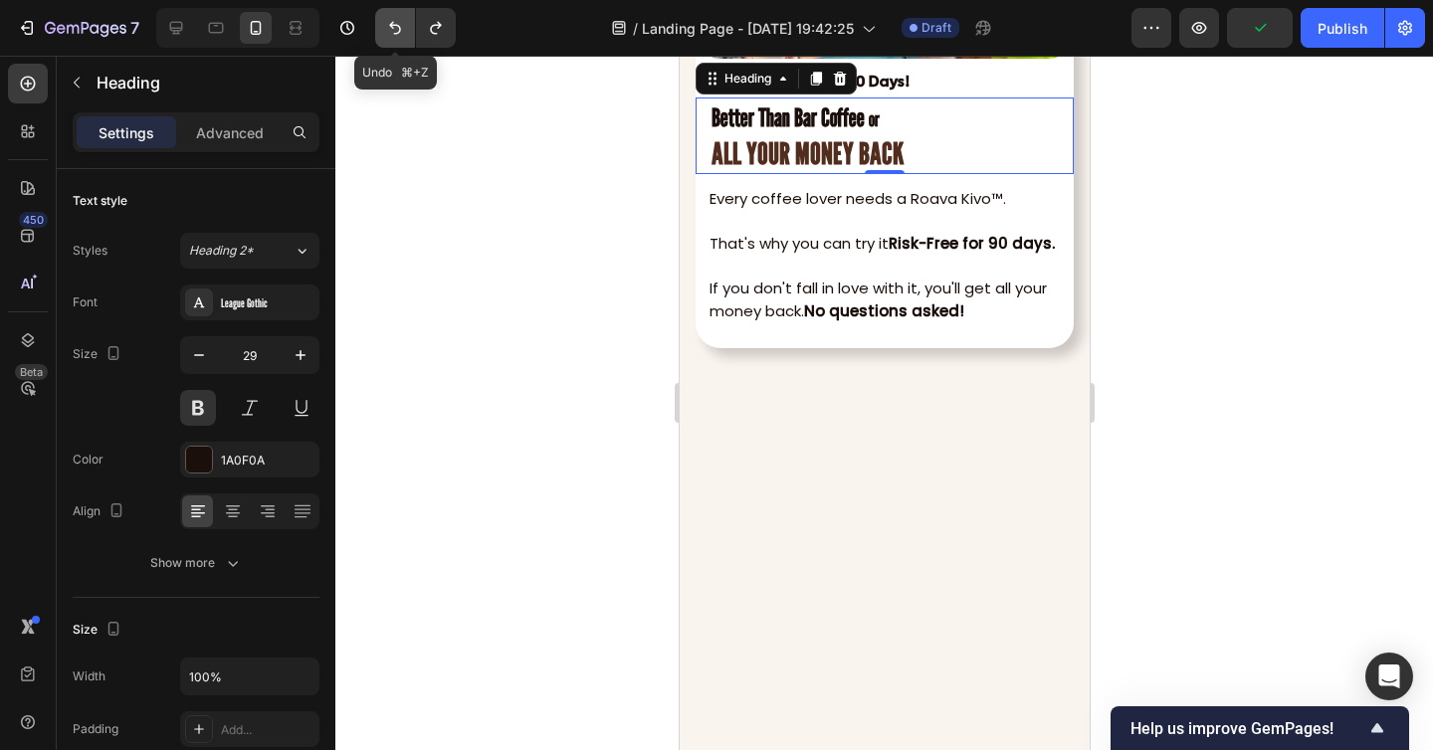
click at [400, 29] on icon "Undo/Redo" at bounding box center [395, 28] width 12 height 13
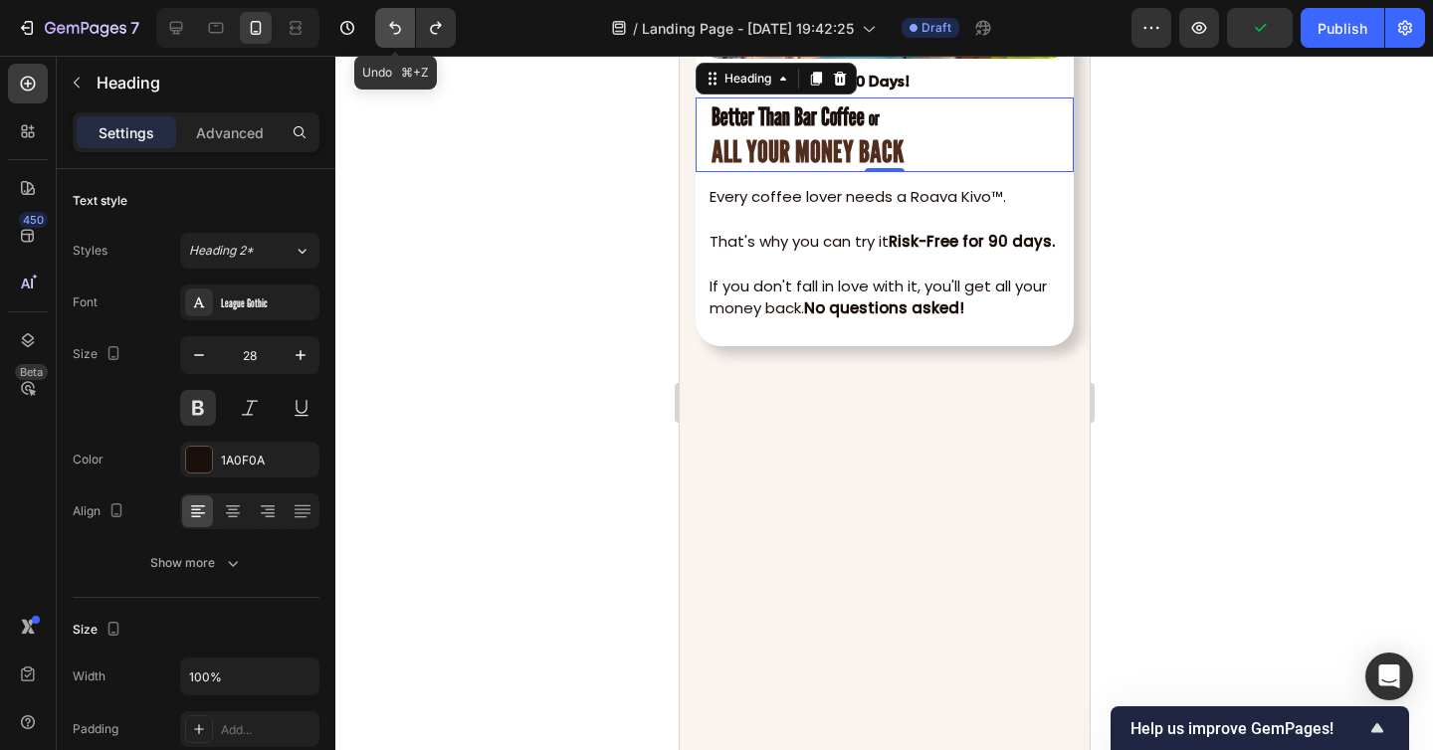
click at [400, 29] on icon "Undo/Redo" at bounding box center [395, 28] width 12 height 13
type input "26"
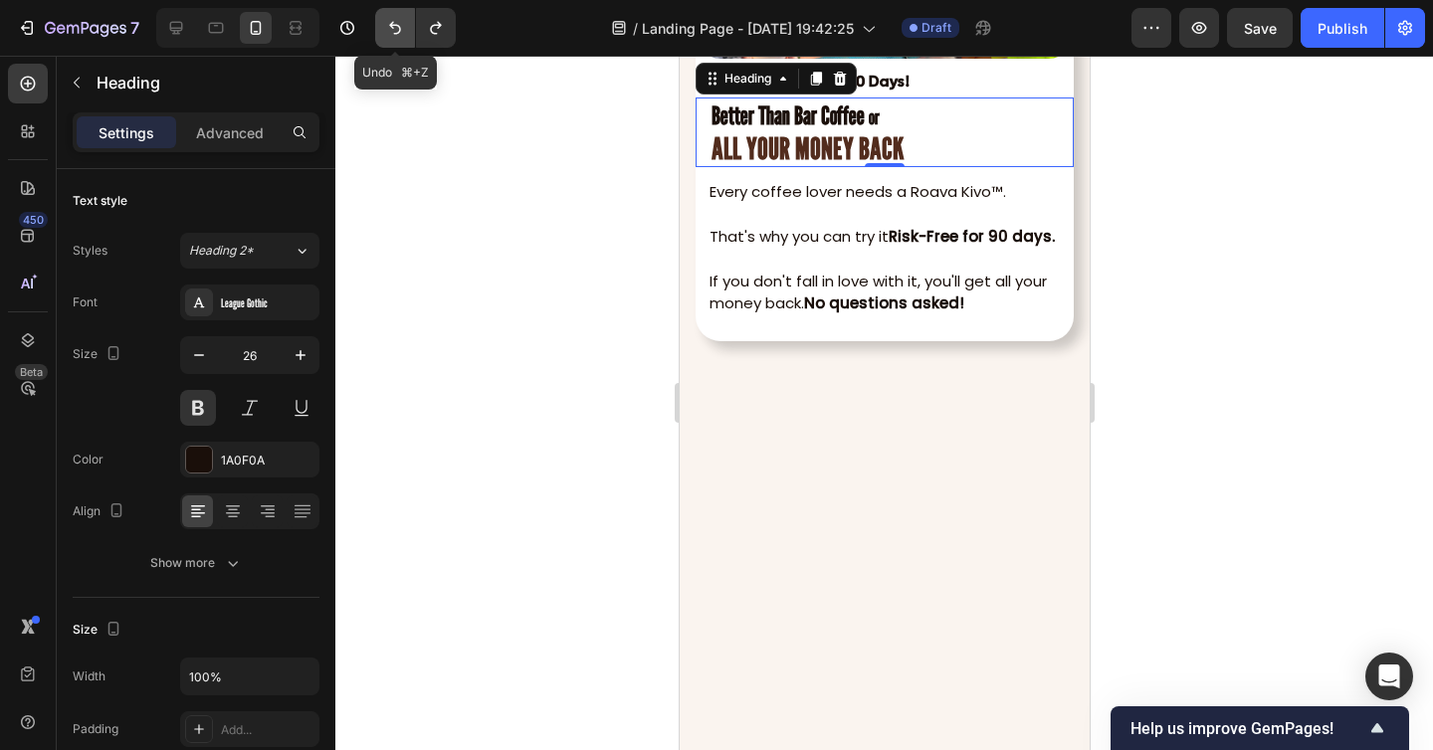
click at [400, 29] on icon "Undo/Redo" at bounding box center [395, 28] width 12 height 13
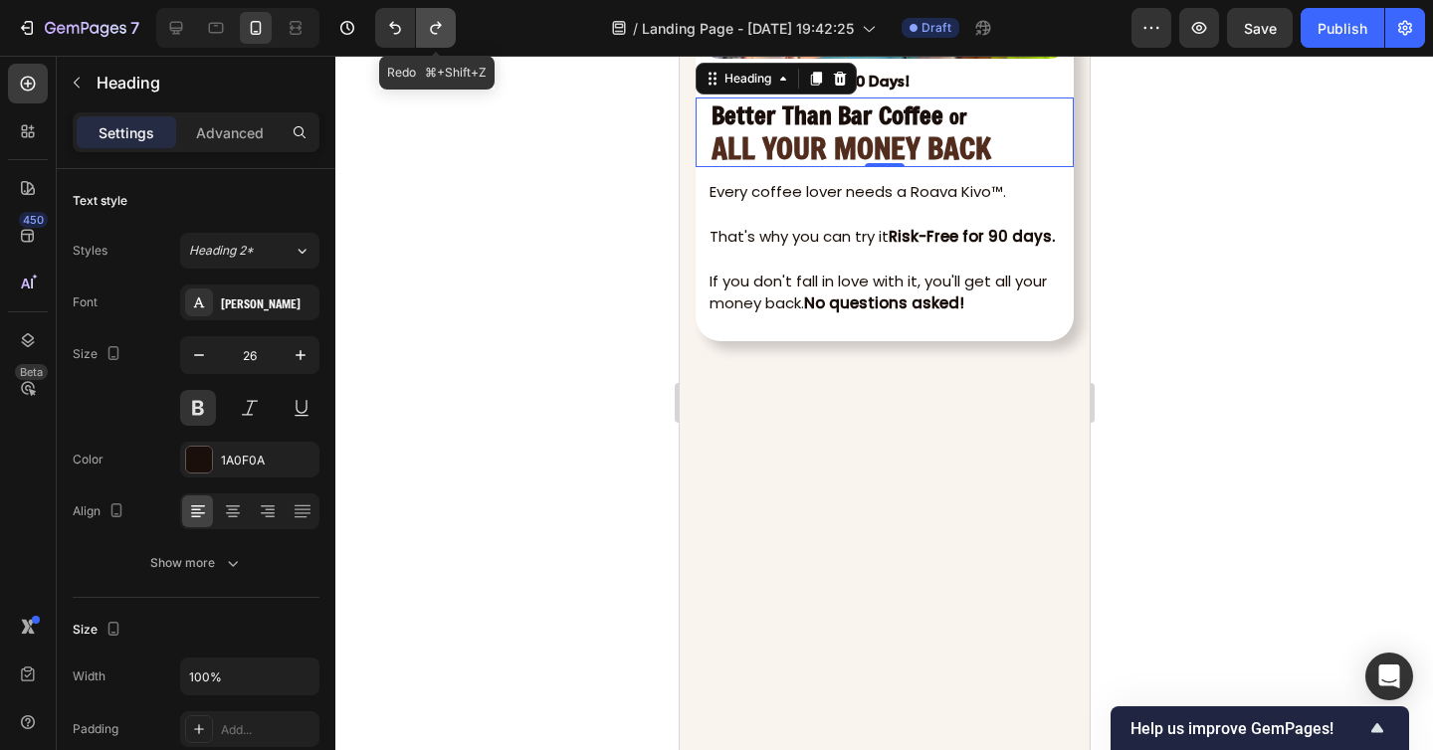
click at [443, 29] on icon "Undo/Redo" at bounding box center [436, 28] width 20 height 20
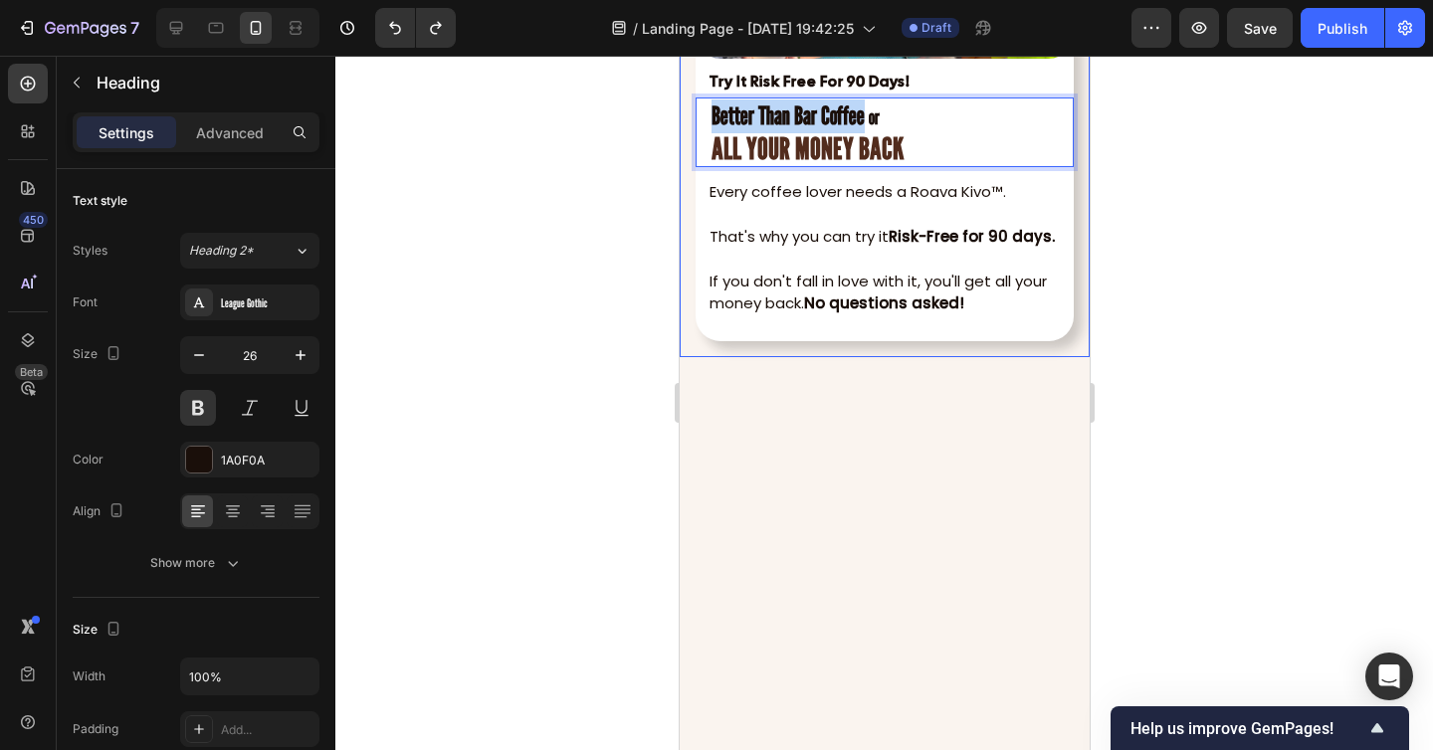
drag, startPoint x: 861, startPoint y: 516, endPoint x: 691, endPoint y: 512, distance: 169.2
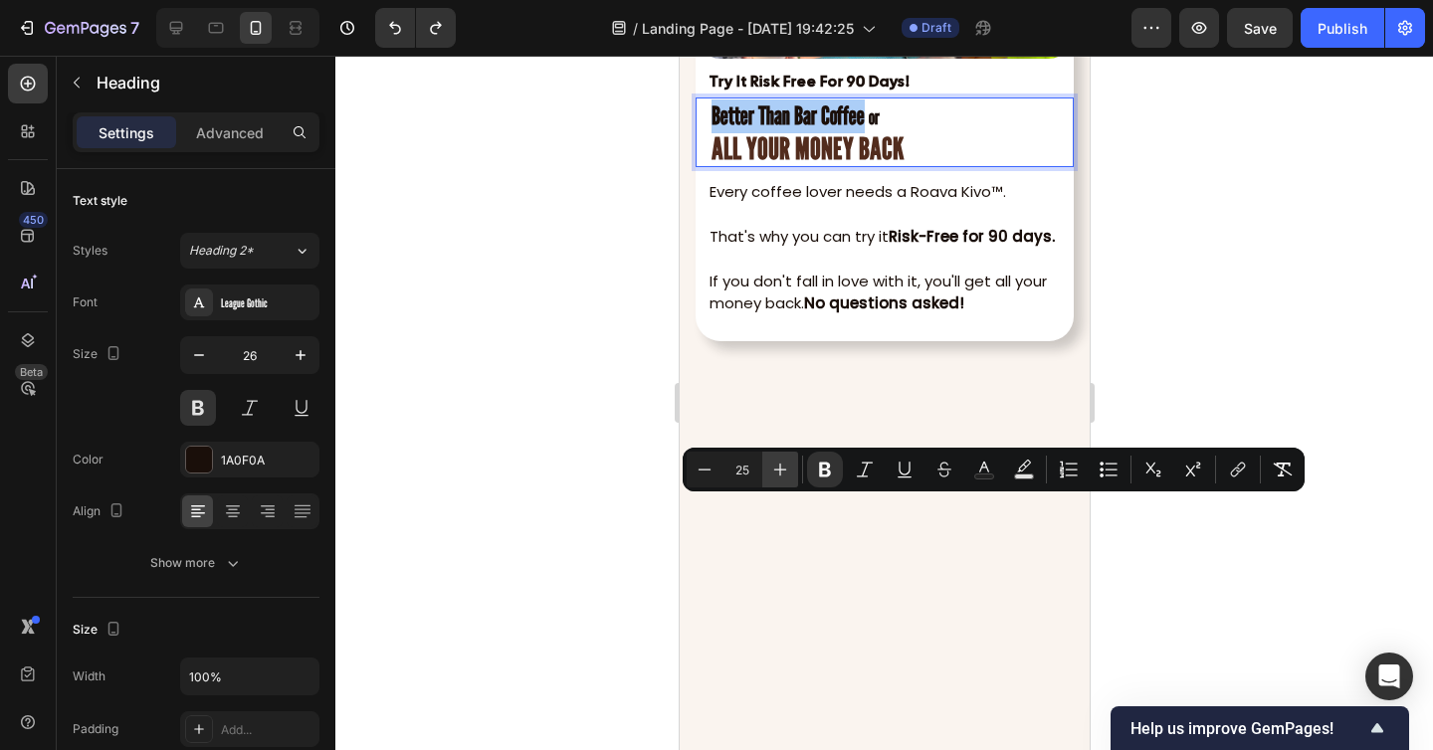
click at [770, 458] on button "Plus" at bounding box center [780, 470] width 36 height 36
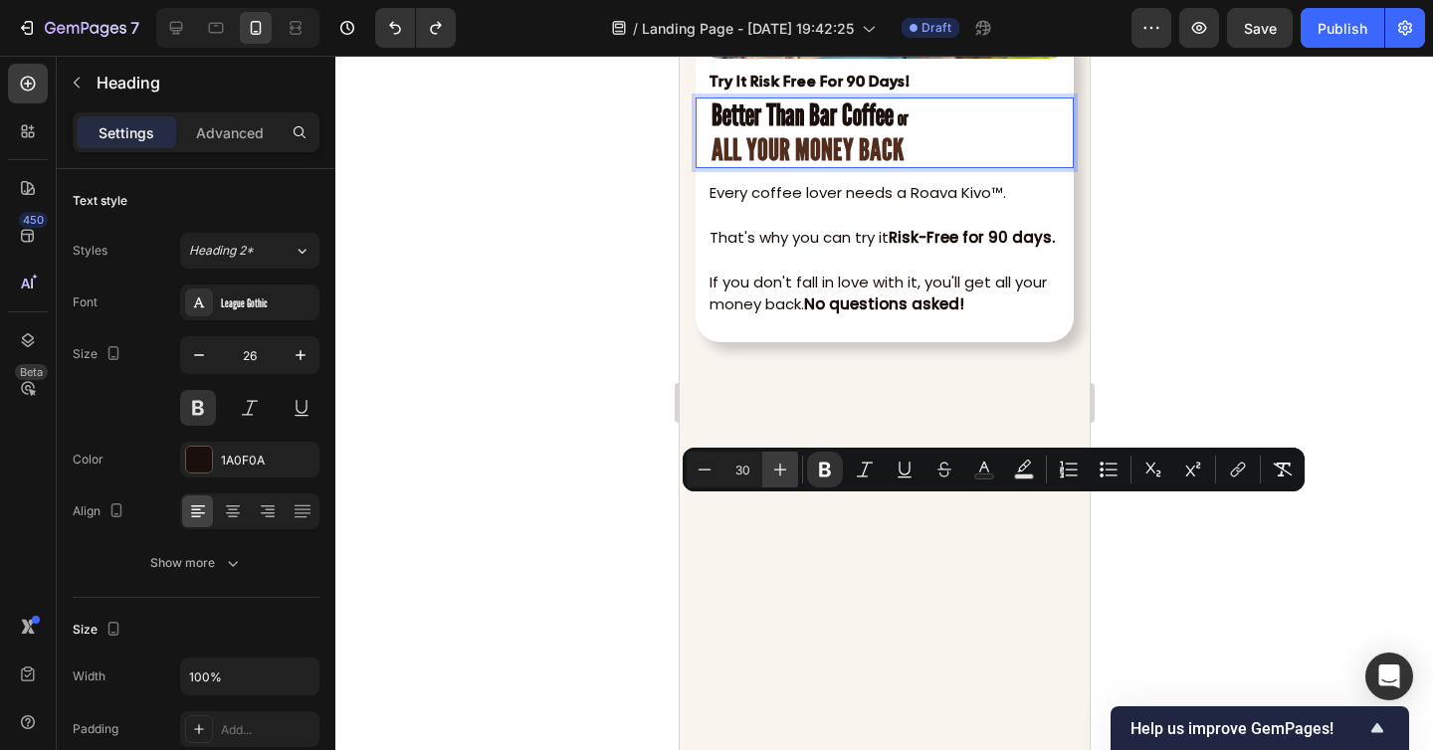
click at [770, 458] on button "Plus" at bounding box center [780, 470] width 36 height 36
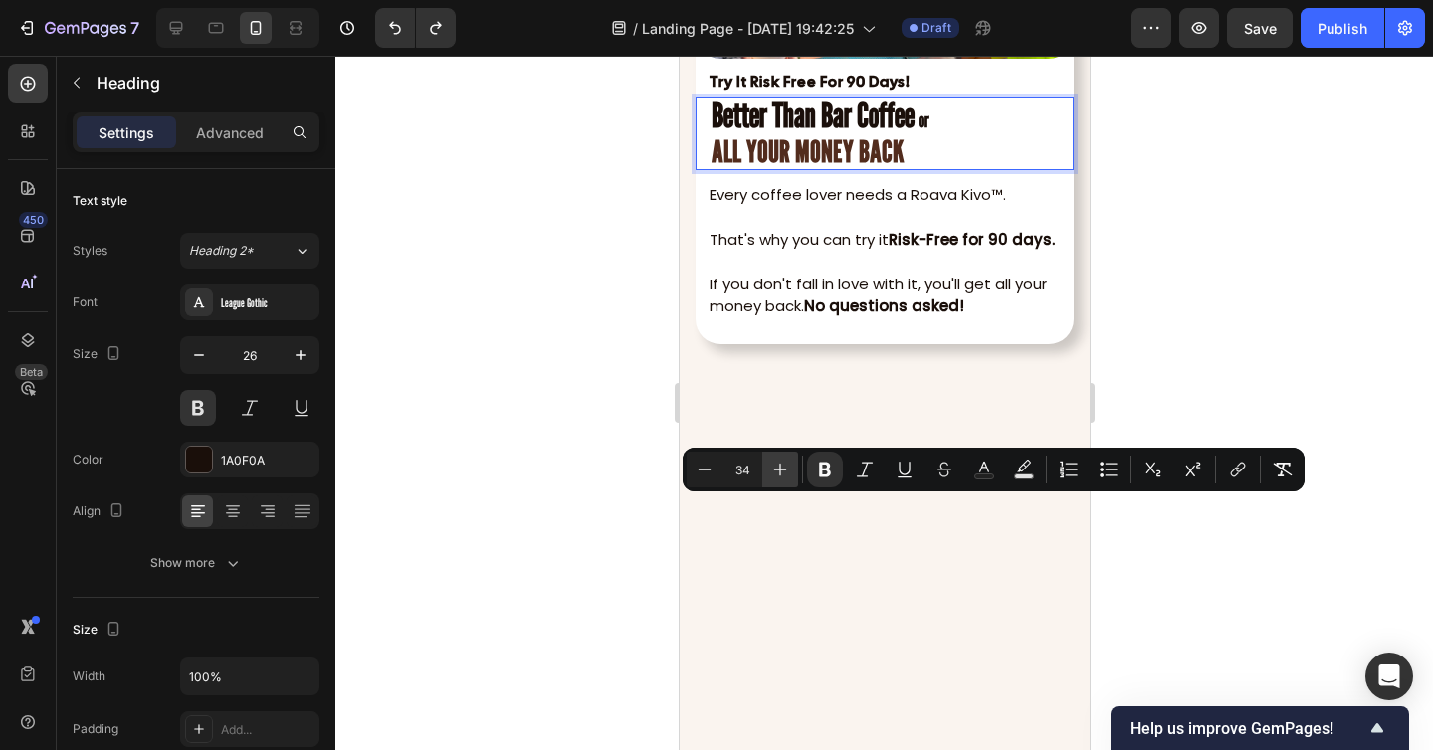
click at [770, 458] on button "Plus" at bounding box center [780, 470] width 36 height 36
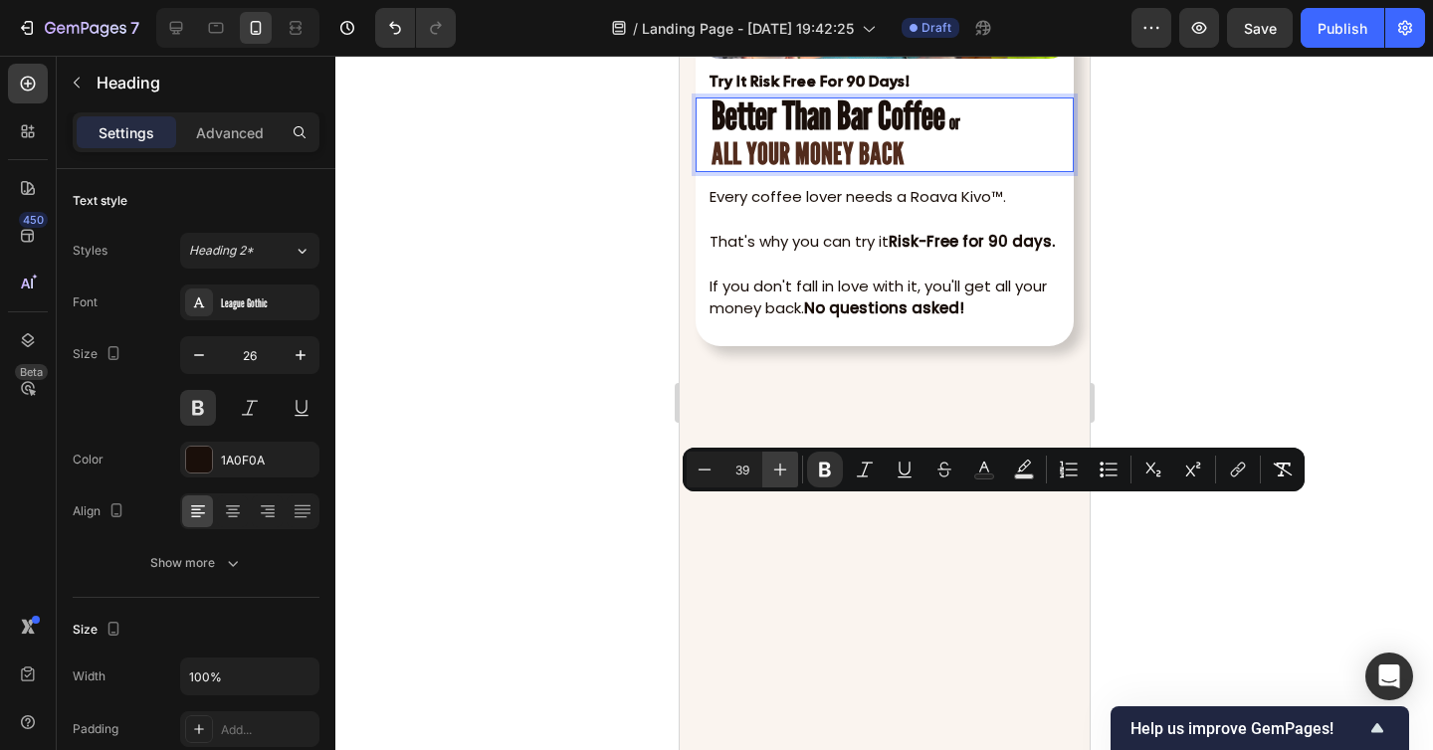
click at [770, 458] on button "Plus" at bounding box center [780, 470] width 36 height 36
type input "41"
click at [619, 451] on div at bounding box center [883, 403] width 1097 height 694
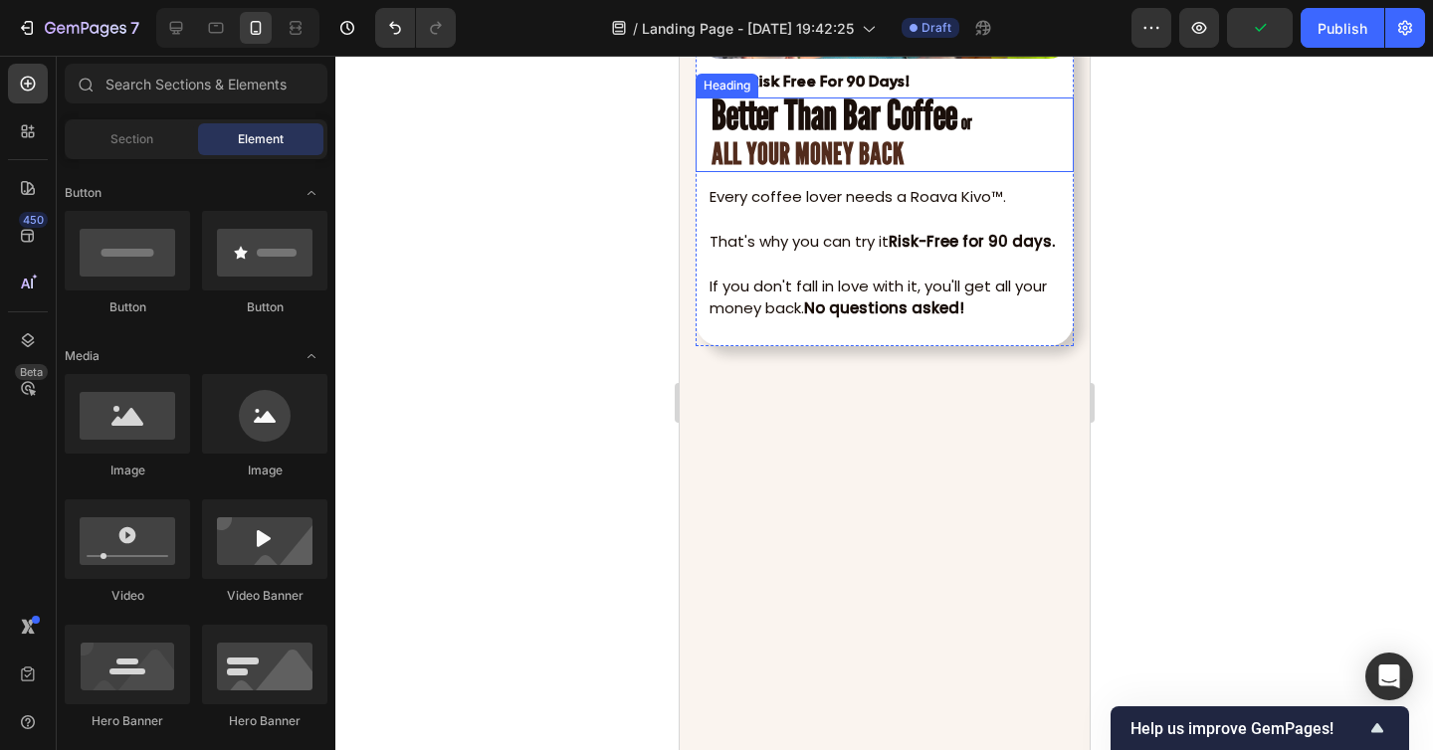
click at [751, 139] on strong "Better Than Bar Coffee" at bounding box center [833, 115] width 246 height 50
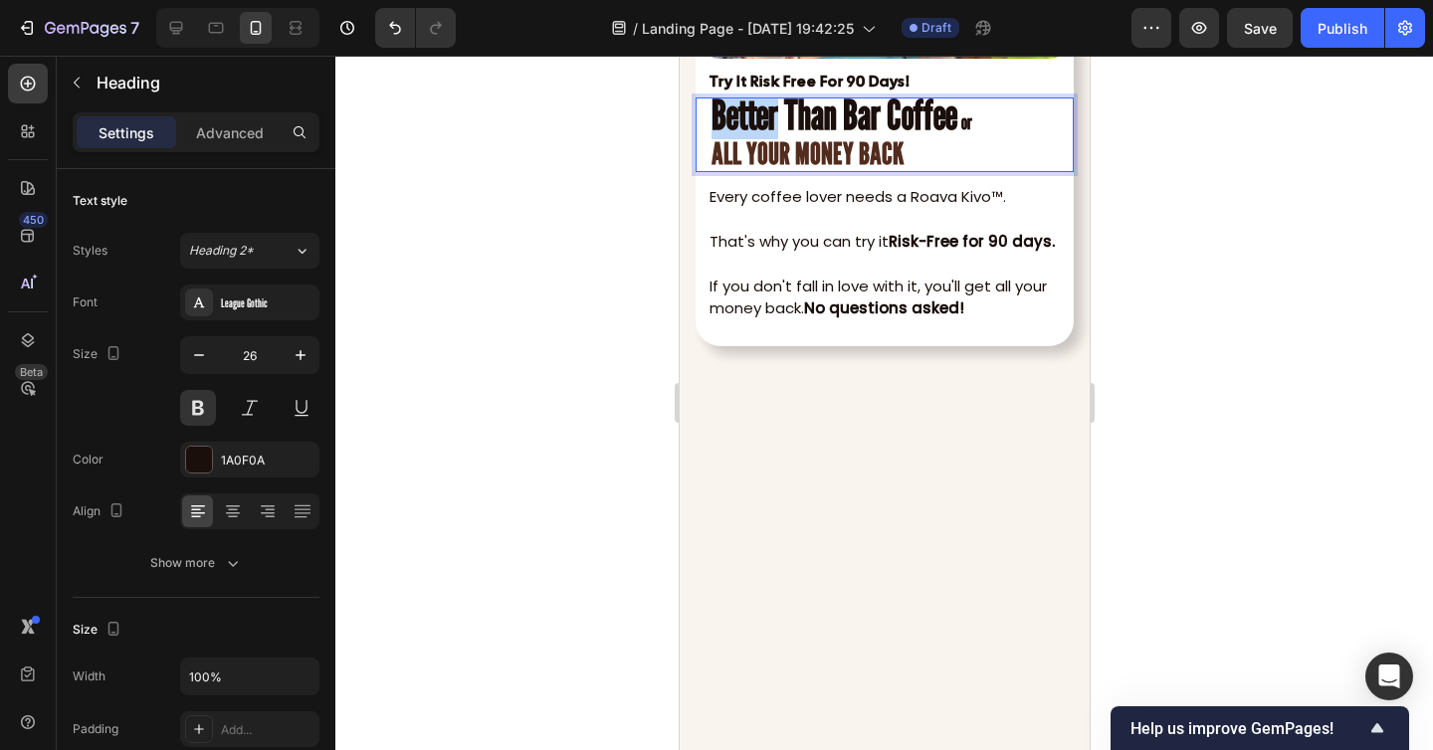
click at [750, 139] on strong "Better Than Bar Coffee" at bounding box center [833, 115] width 246 height 50
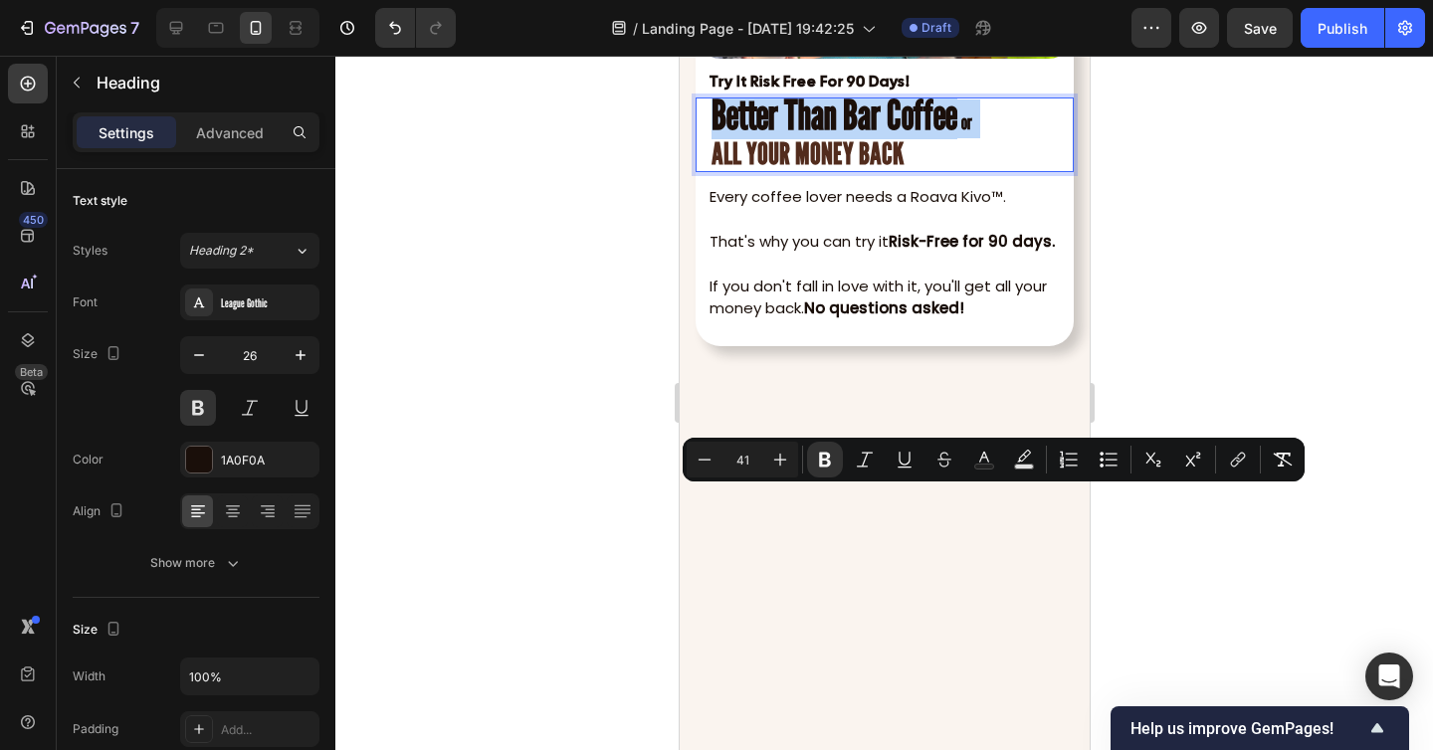
click at [750, 139] on strong "Better Than Bar Coffee" at bounding box center [833, 115] width 246 height 50
click at [744, 139] on strong "Better Than Bar Coffee" at bounding box center [833, 115] width 246 height 50
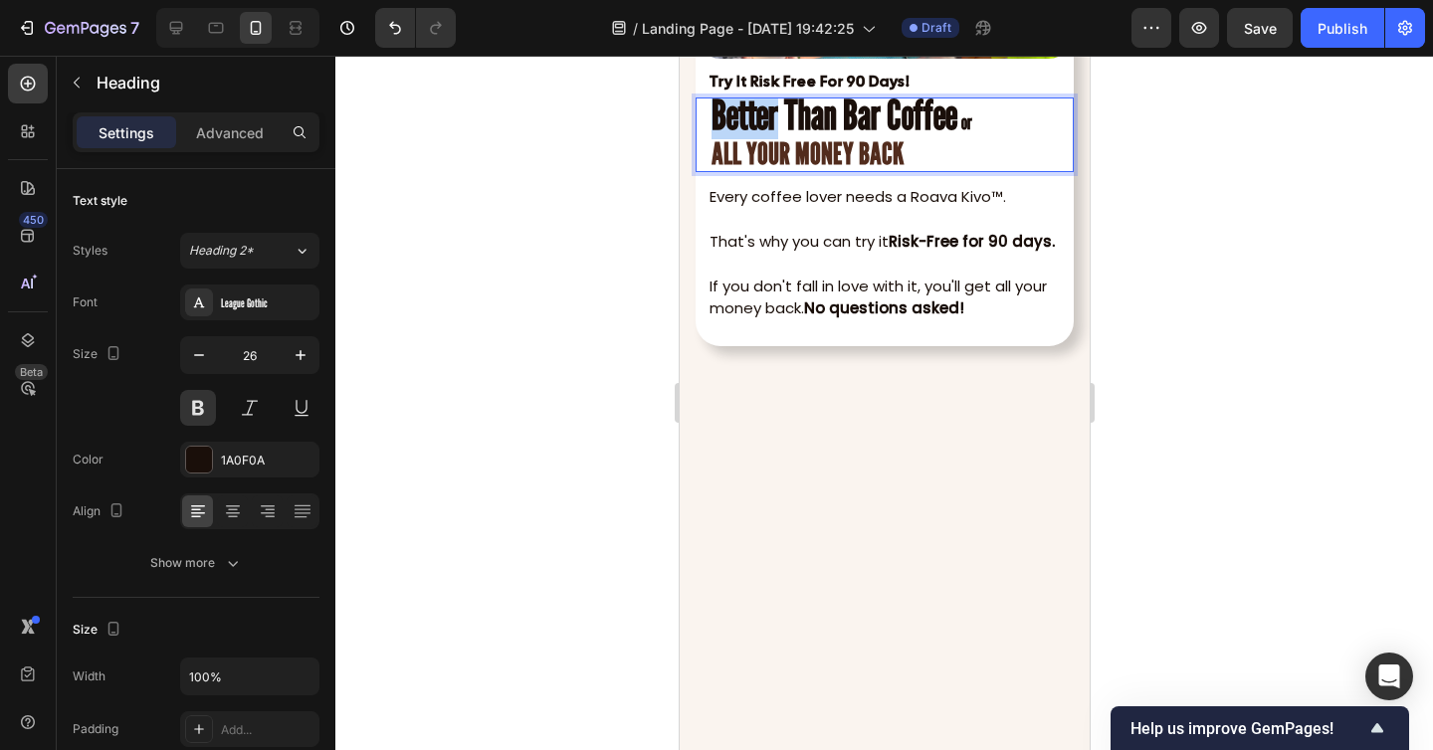
click at [744, 139] on strong "Better Than Bar Coffee" at bounding box center [833, 115] width 246 height 50
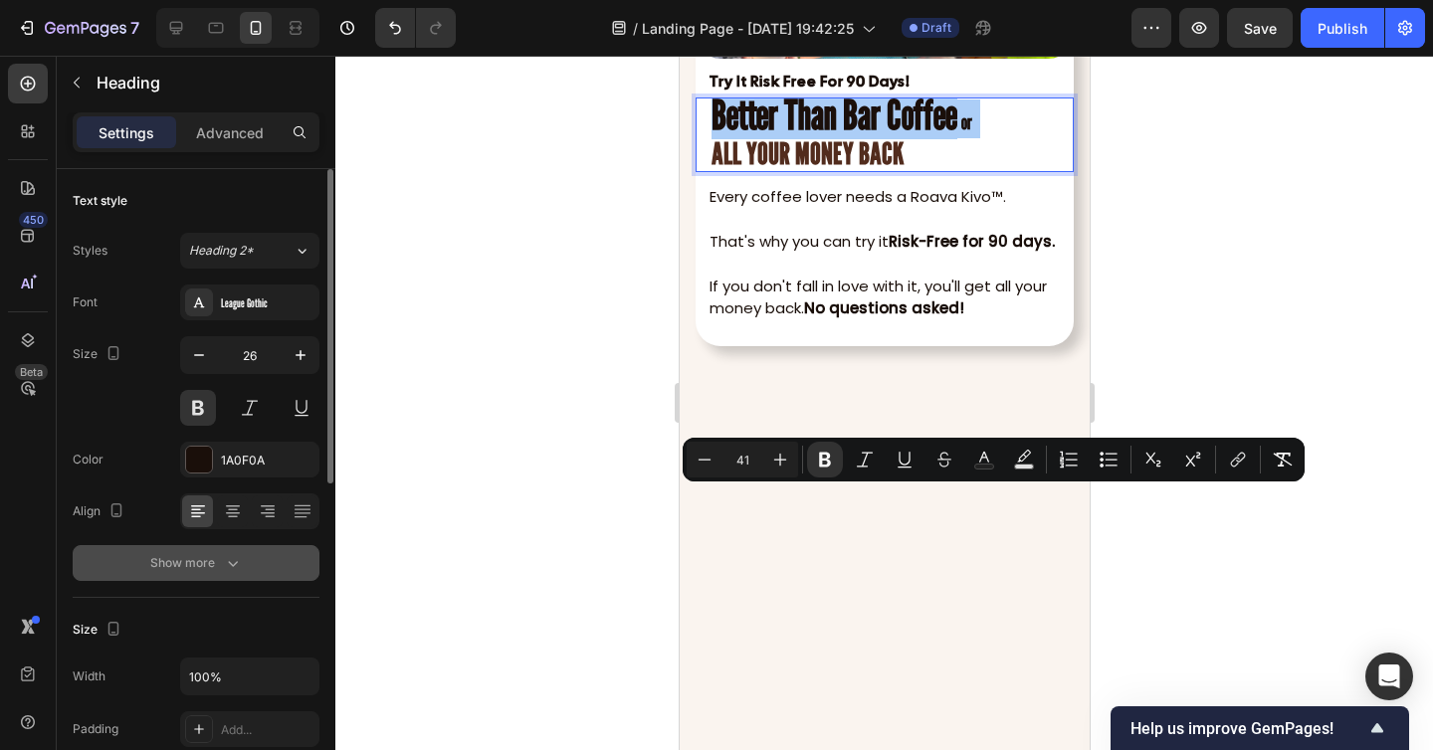
click at [215, 551] on button "Show more" at bounding box center [196, 563] width 247 height 36
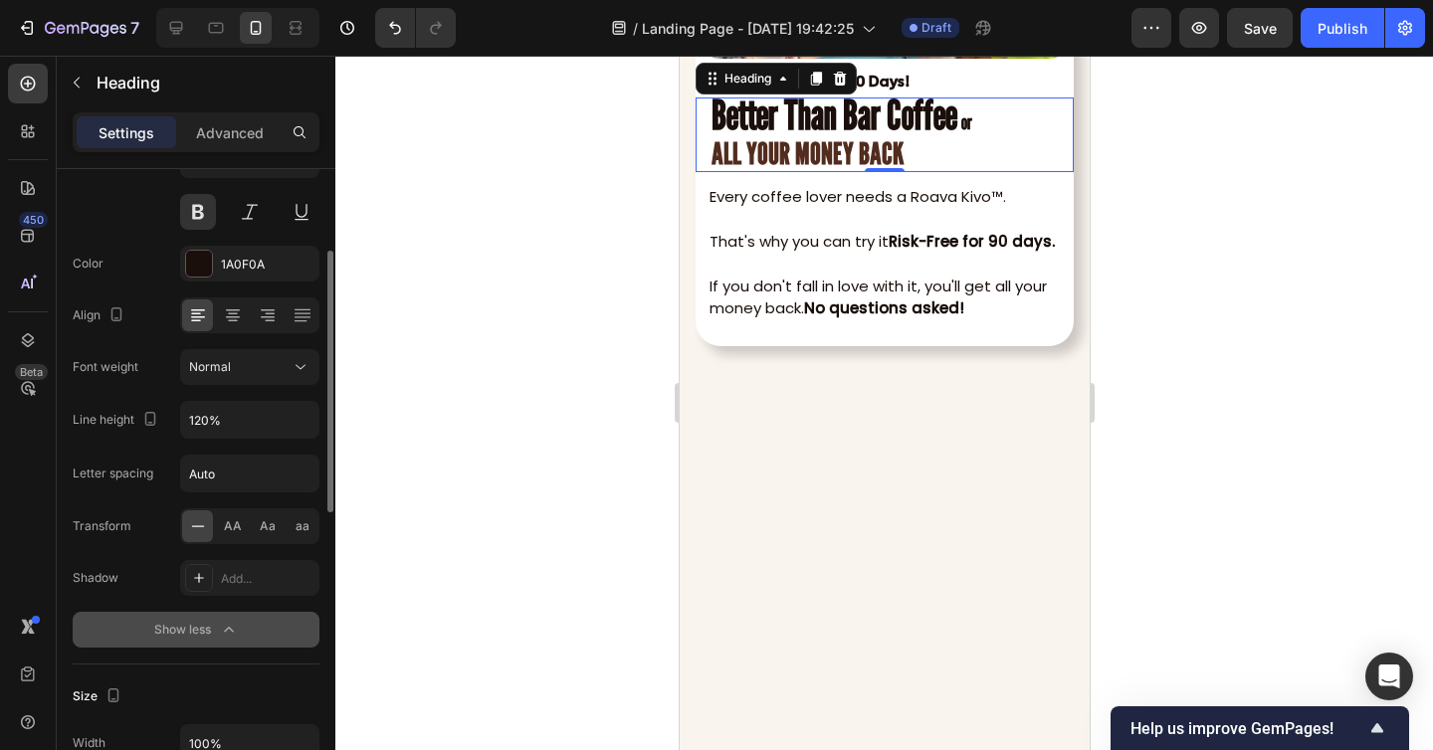
scroll to position [197, 0]
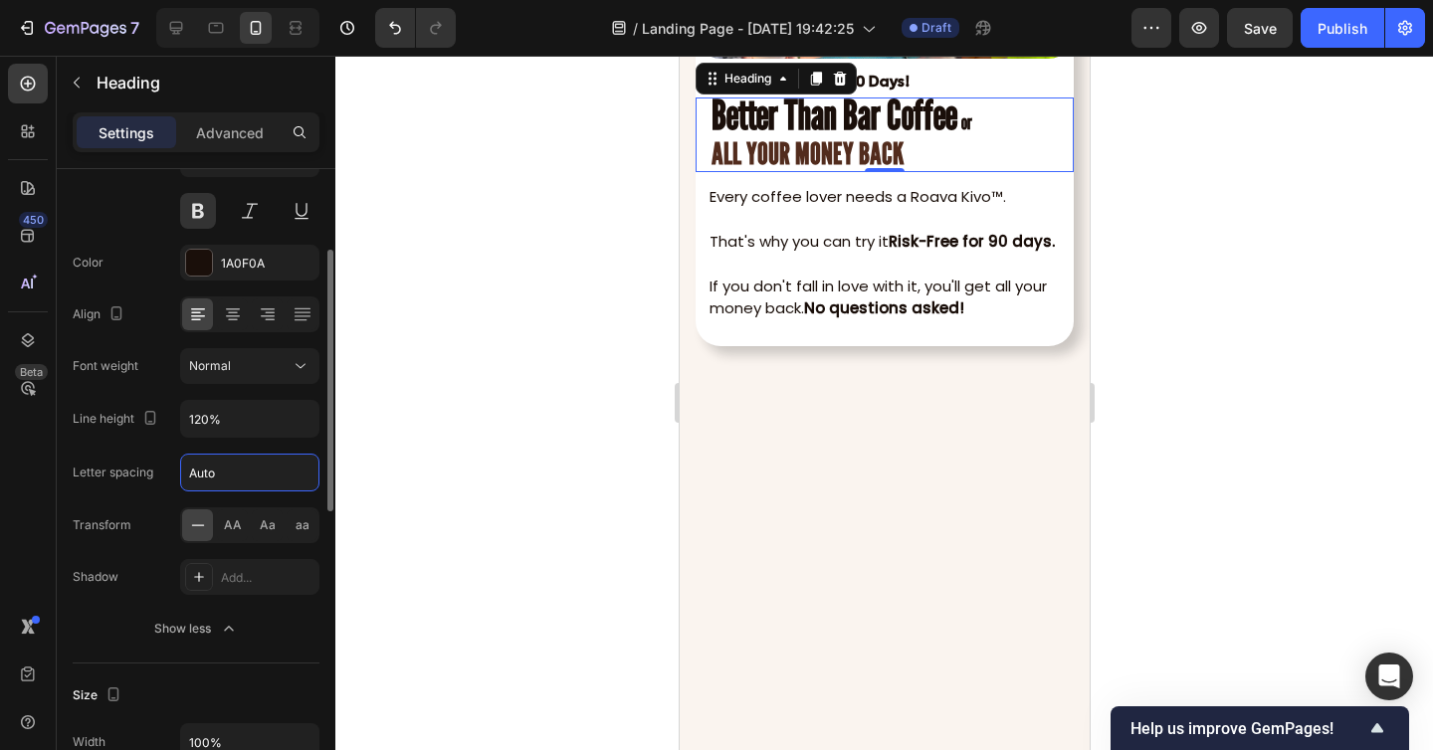
click at [206, 472] on input "Auto" at bounding box center [249, 473] width 137 height 36
type input "1"
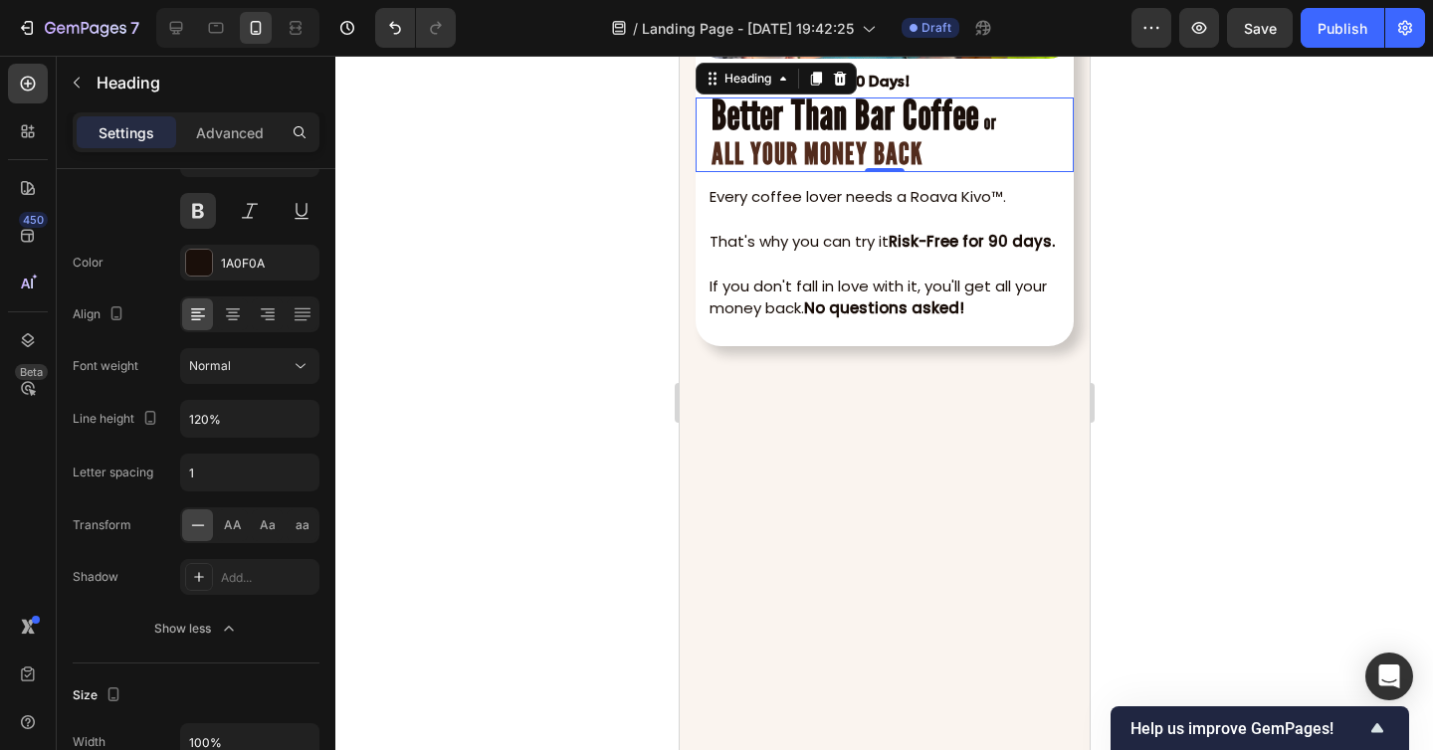
click at [460, 498] on div at bounding box center [883, 403] width 1097 height 694
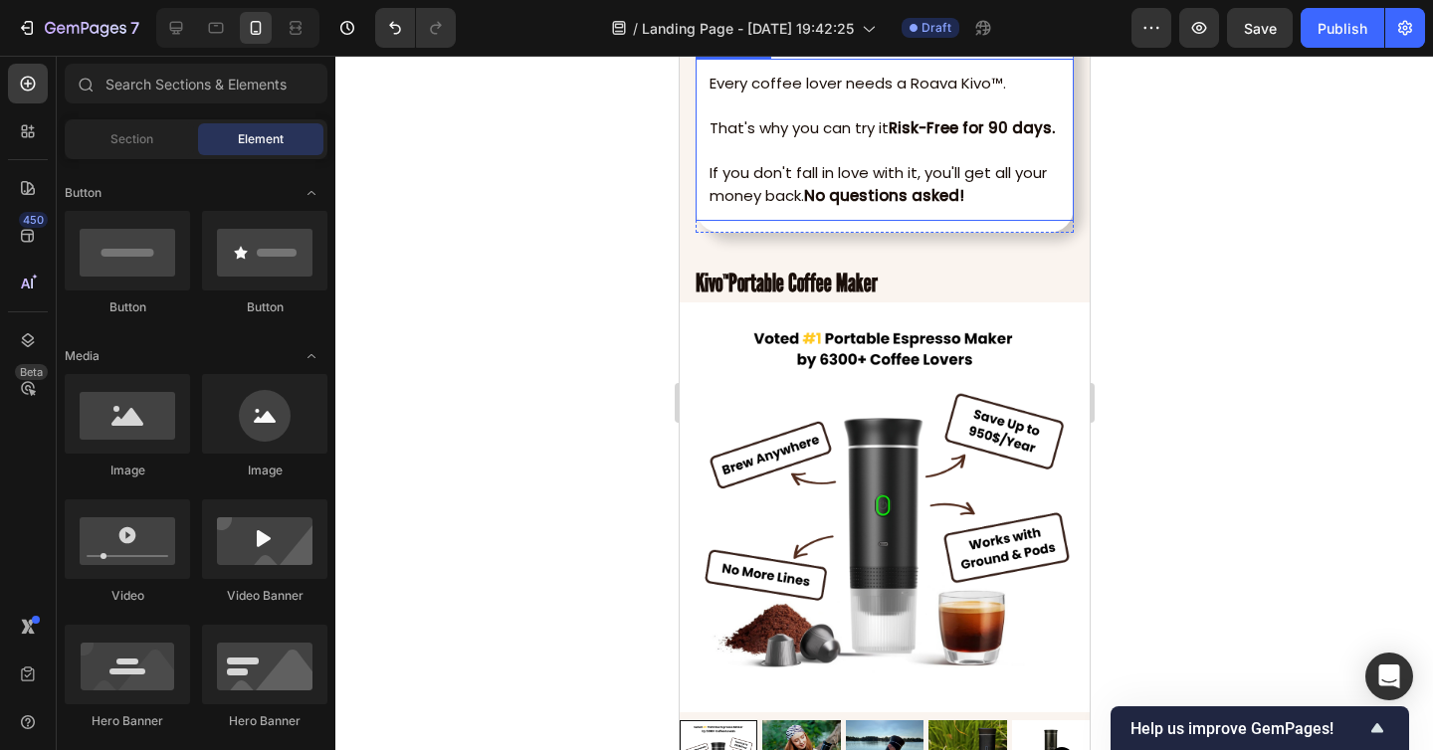
scroll to position [7973, 0]
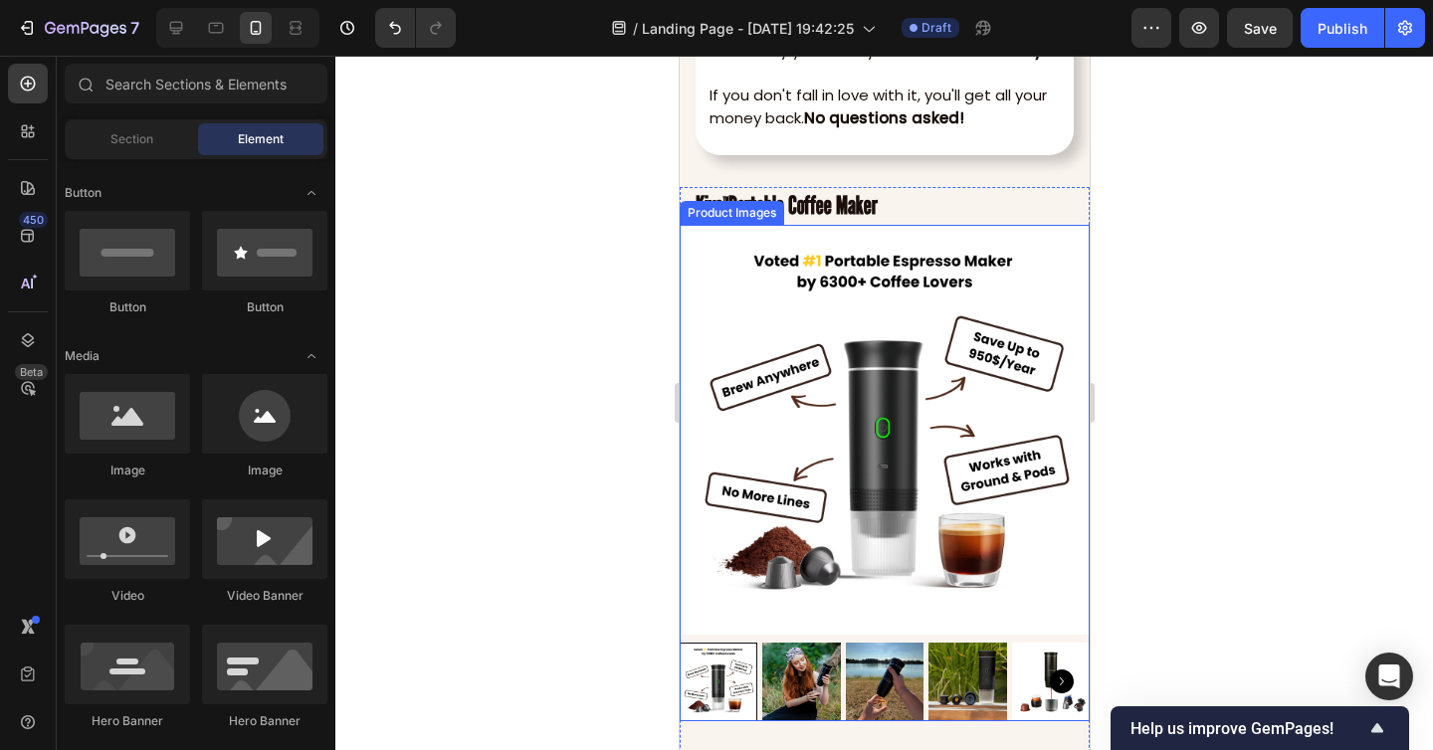
click at [767, 206] on div "Product Images" at bounding box center [730, 213] width 96 height 18
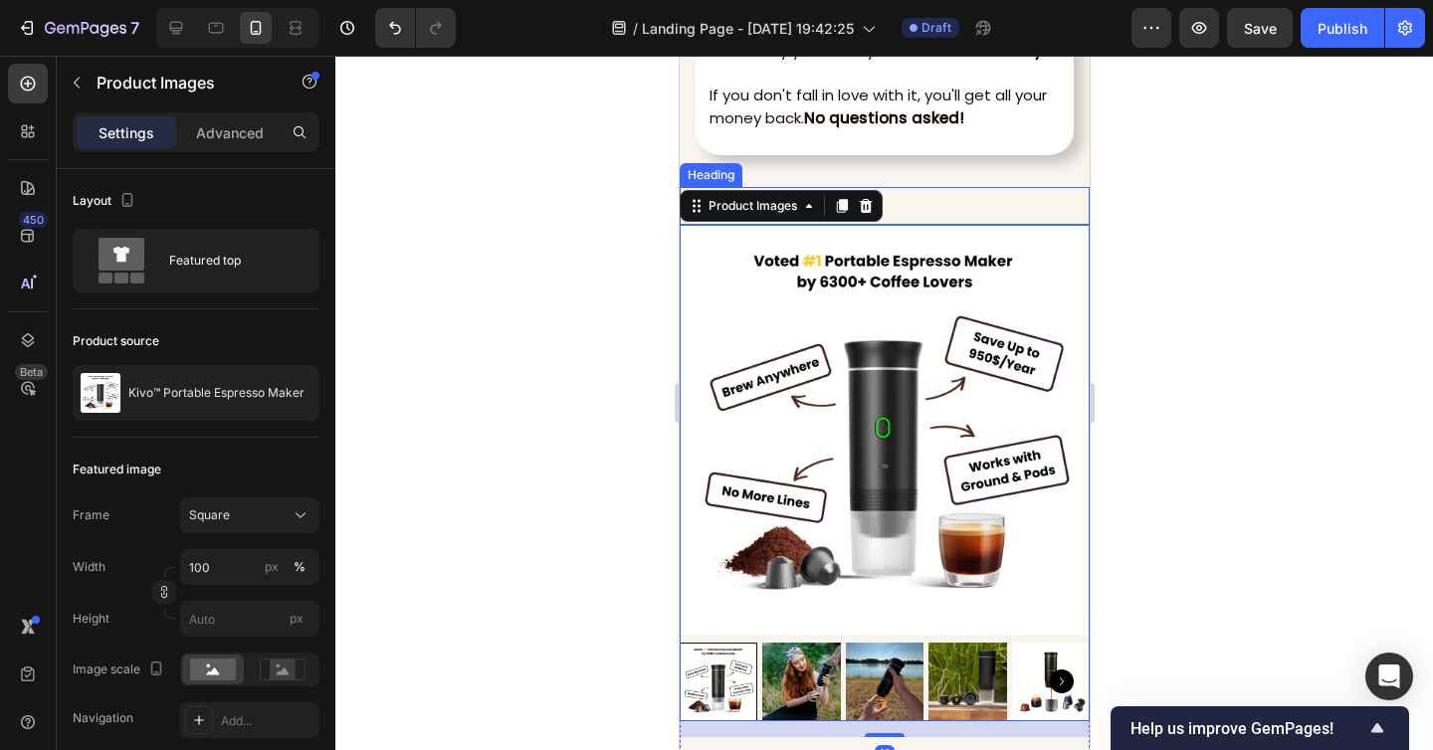
click at [916, 205] on h2 "Kivo ™ Portable Coffee Maker" at bounding box center [883, 206] width 382 height 38
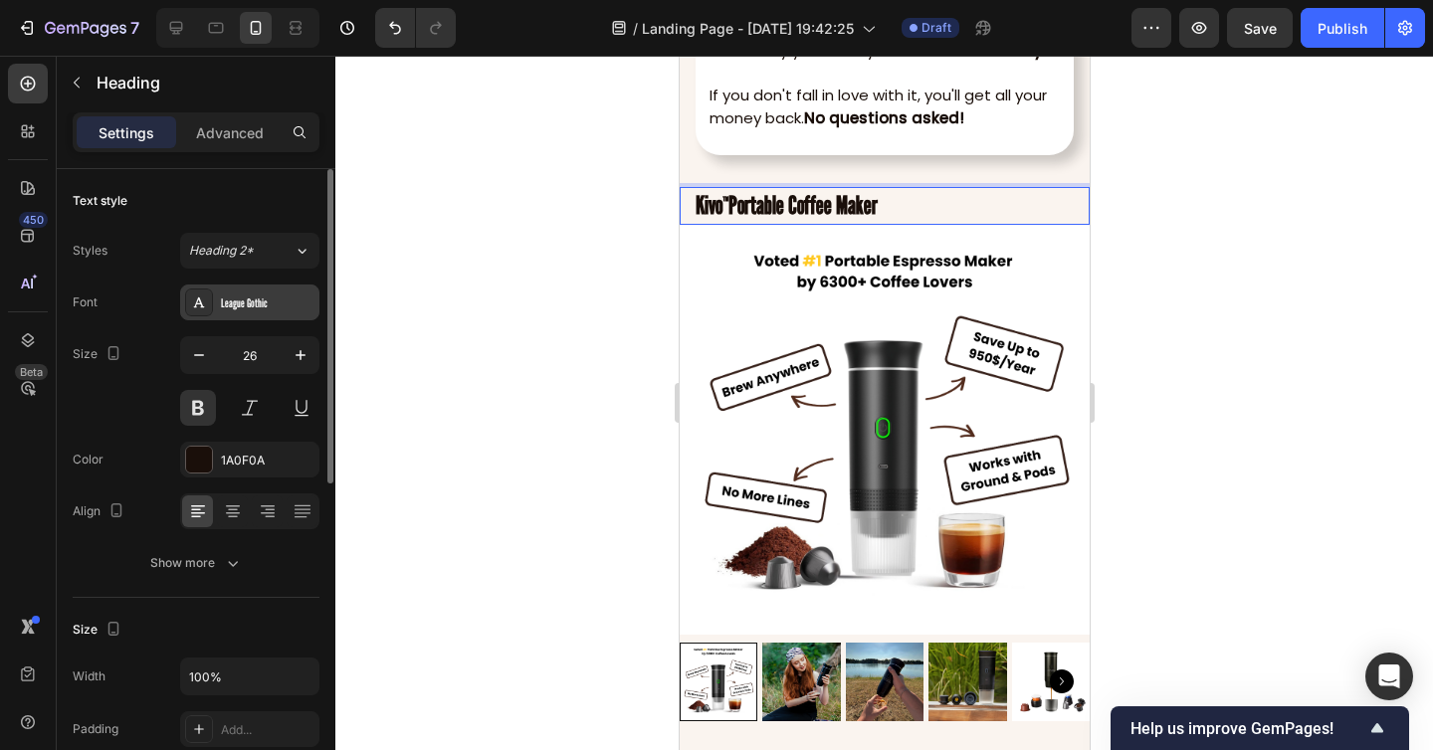
click at [254, 305] on div "League Gothic" at bounding box center [268, 303] width 94 height 18
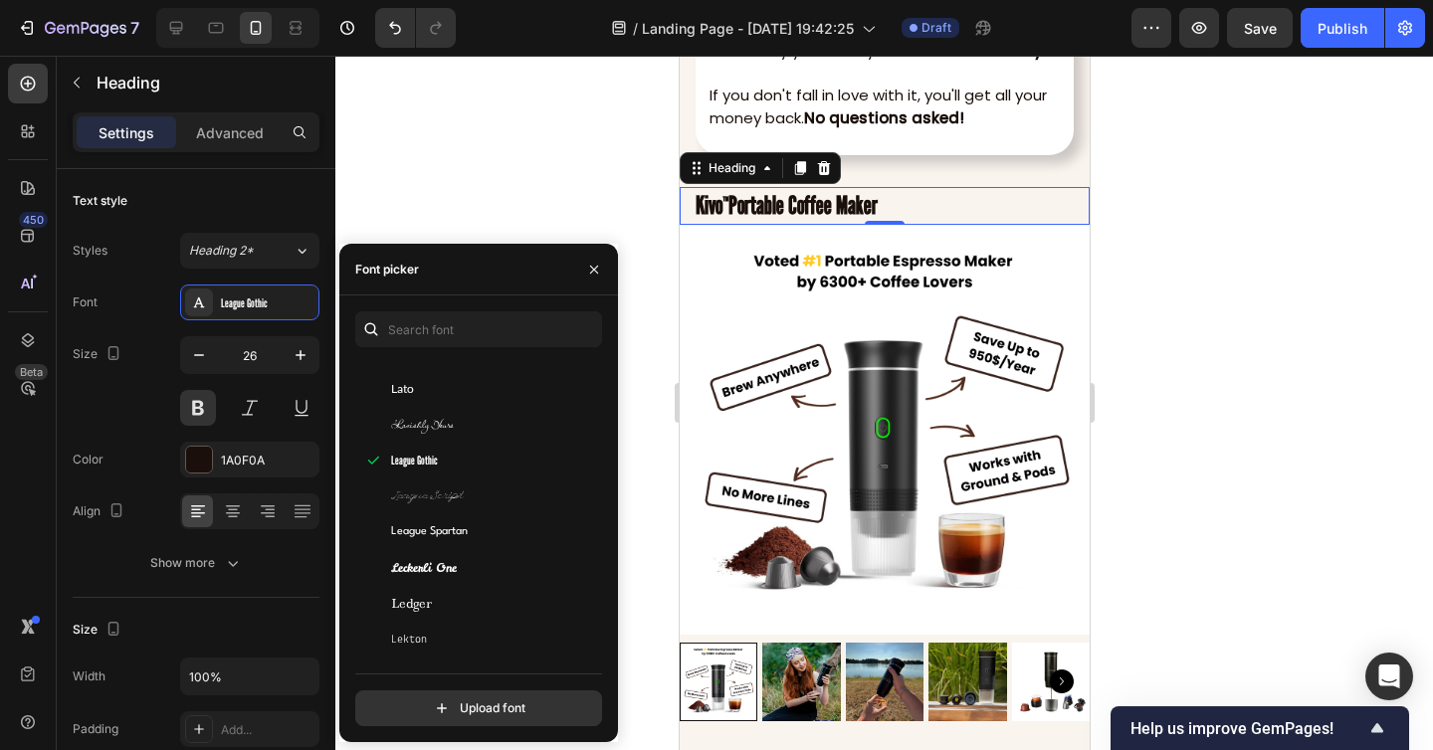
scroll to position [28541, 0]
click at [449, 540] on div "League Spartan" at bounding box center [475, 531] width 241 height 36
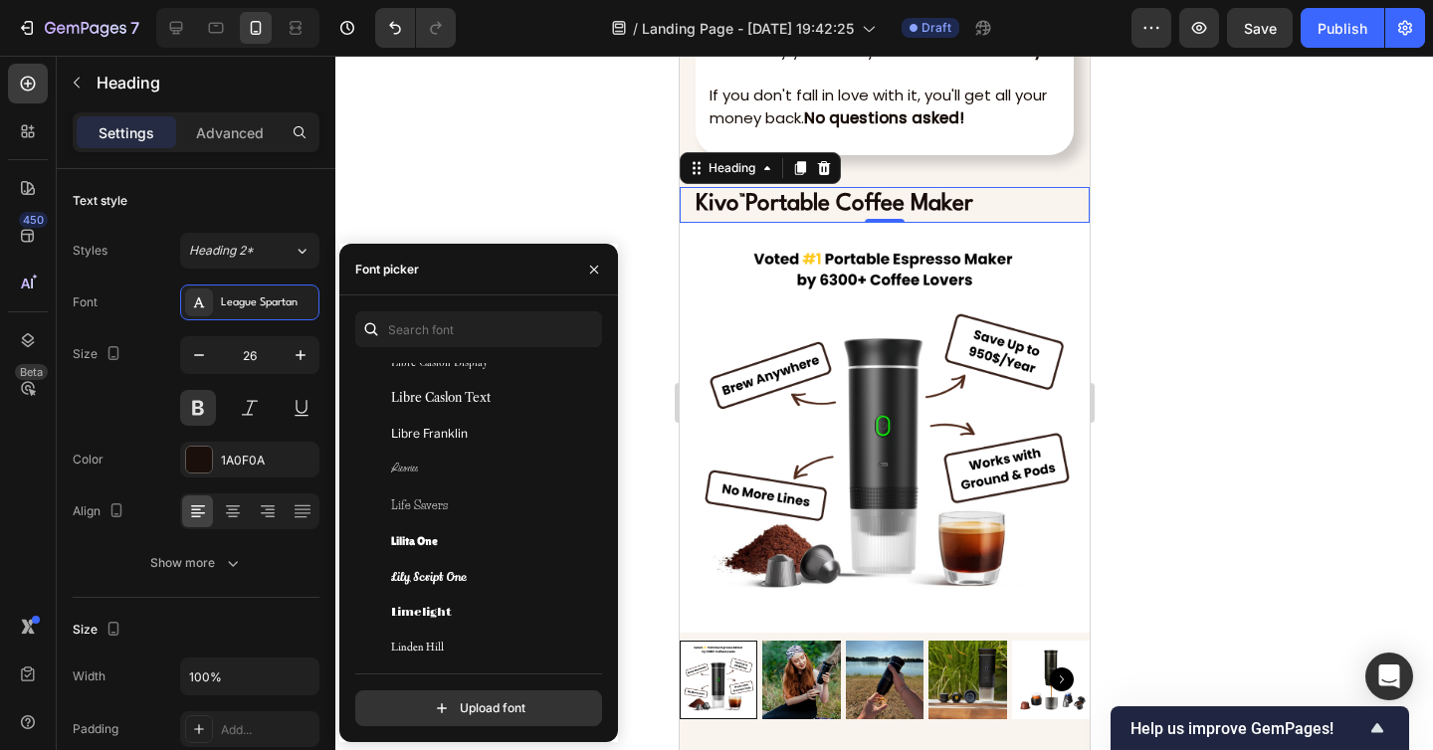
scroll to position [29751, 0]
click at [485, 528] on div "Lilita One" at bounding box center [475, 539] width 241 height 36
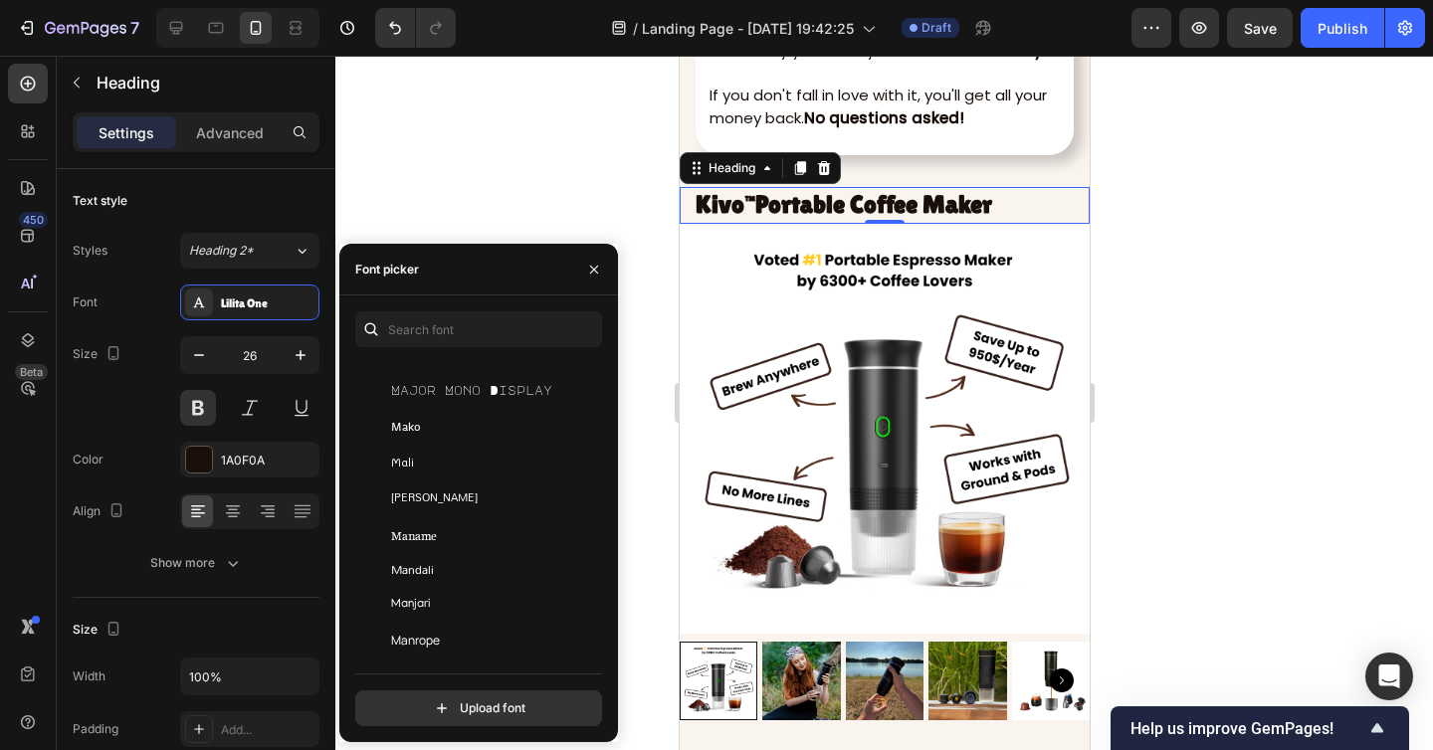
scroll to position [31643, 0]
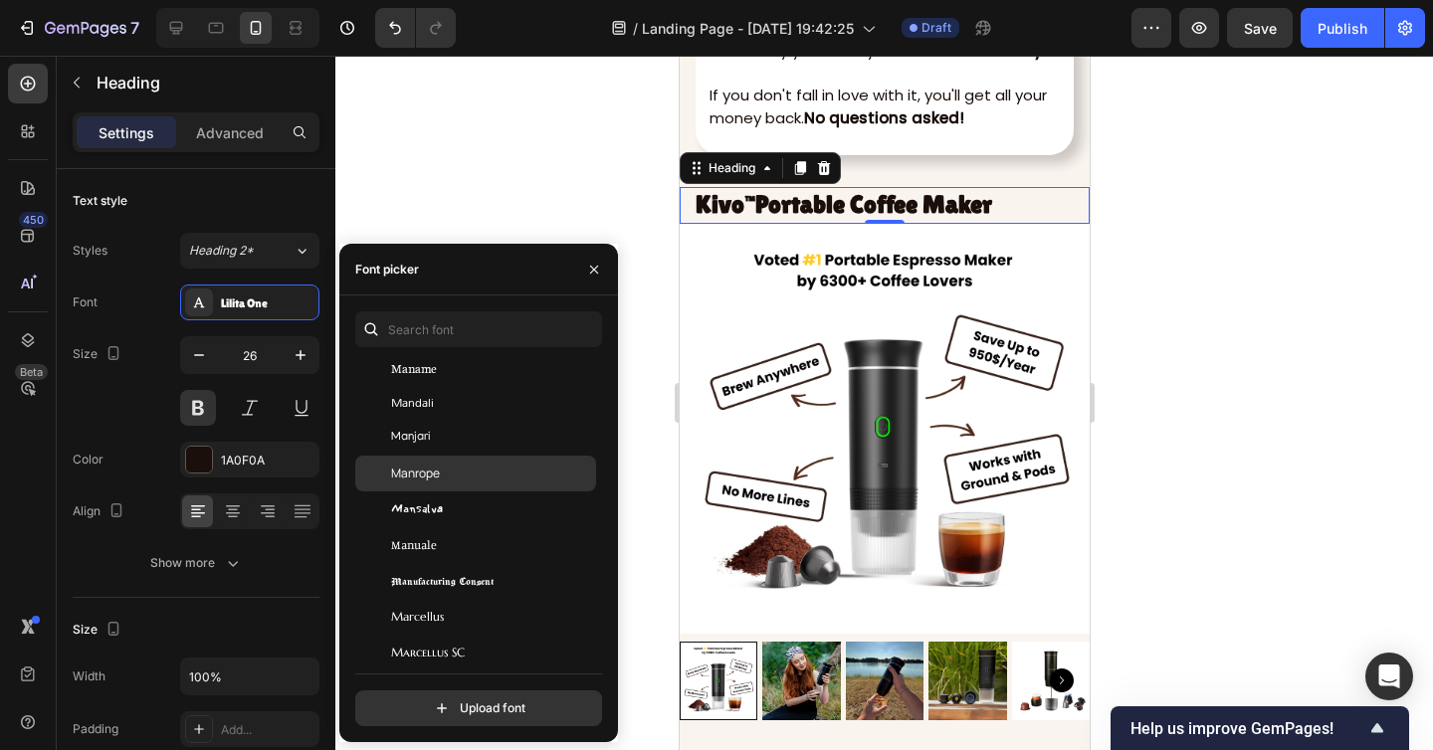
click at [475, 475] on div "Manrope" at bounding box center [491, 474] width 201 height 18
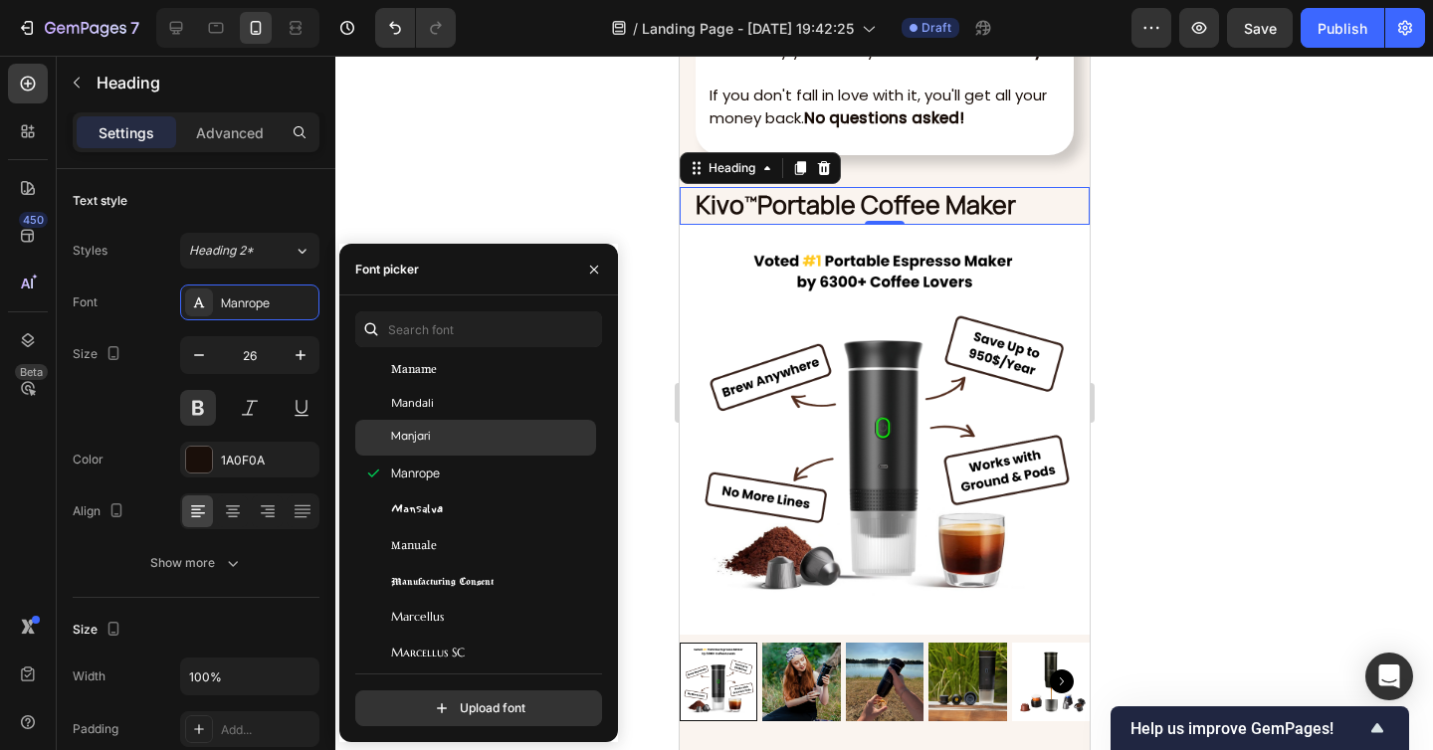
click at [465, 446] on div "Manjari" at bounding box center [491, 438] width 201 height 18
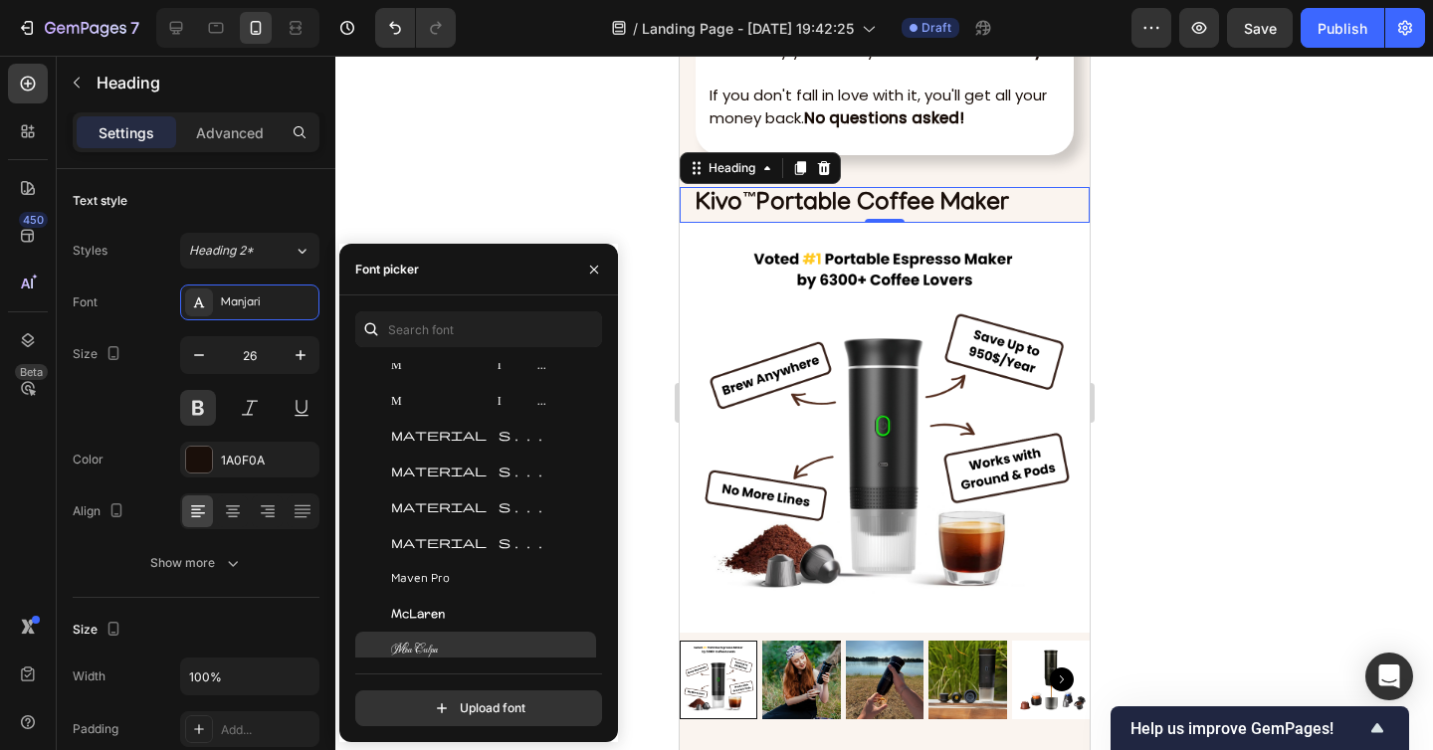
scroll to position [32717, 0]
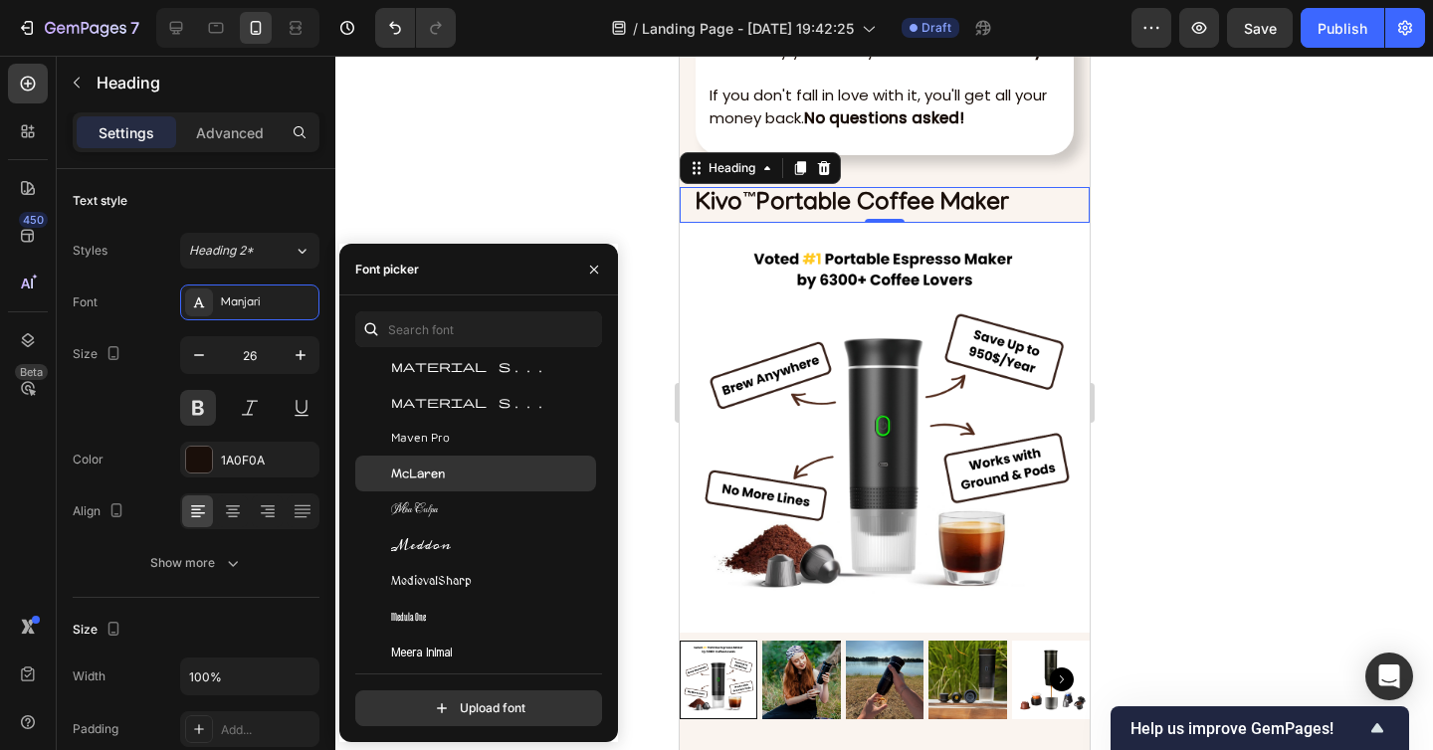
click at [470, 471] on div "McLaren" at bounding box center [491, 474] width 201 height 18
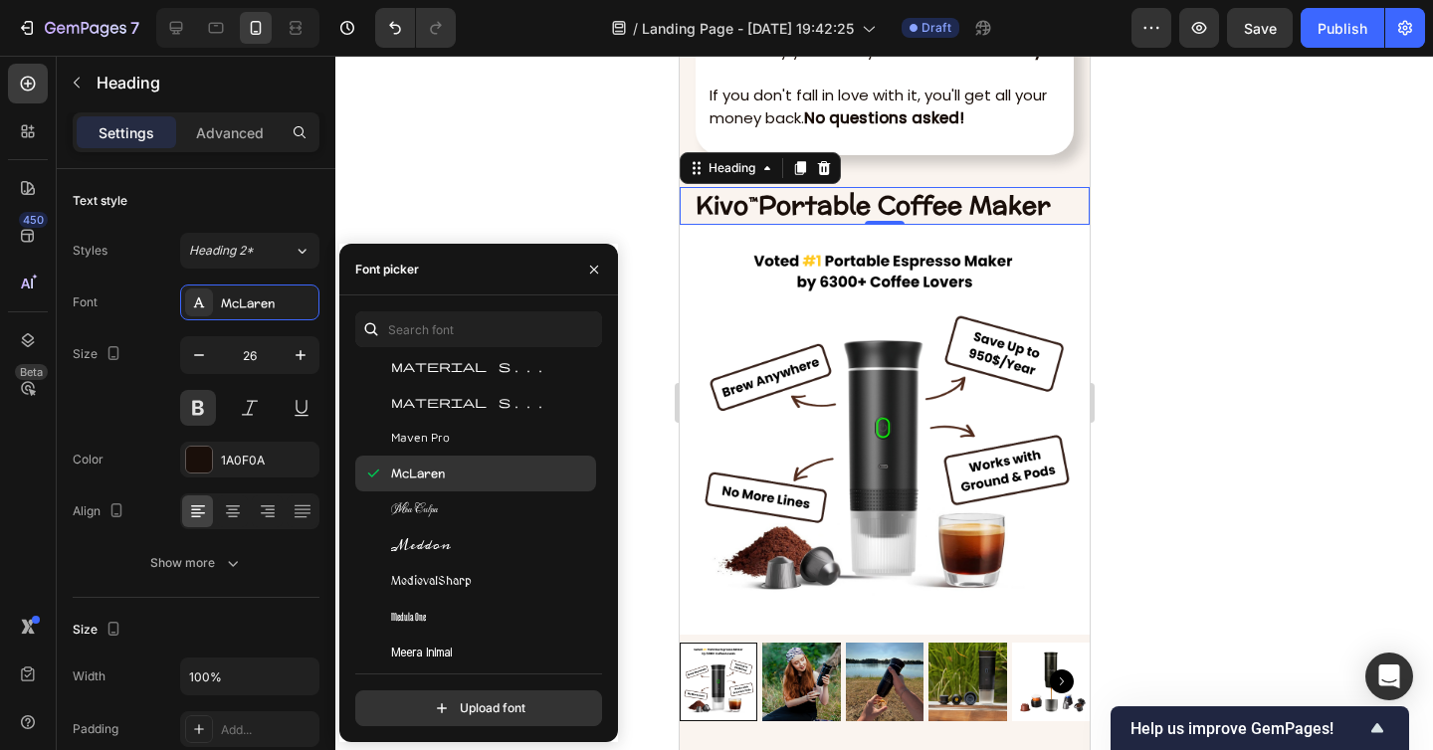
scroll to position [32876, 0]
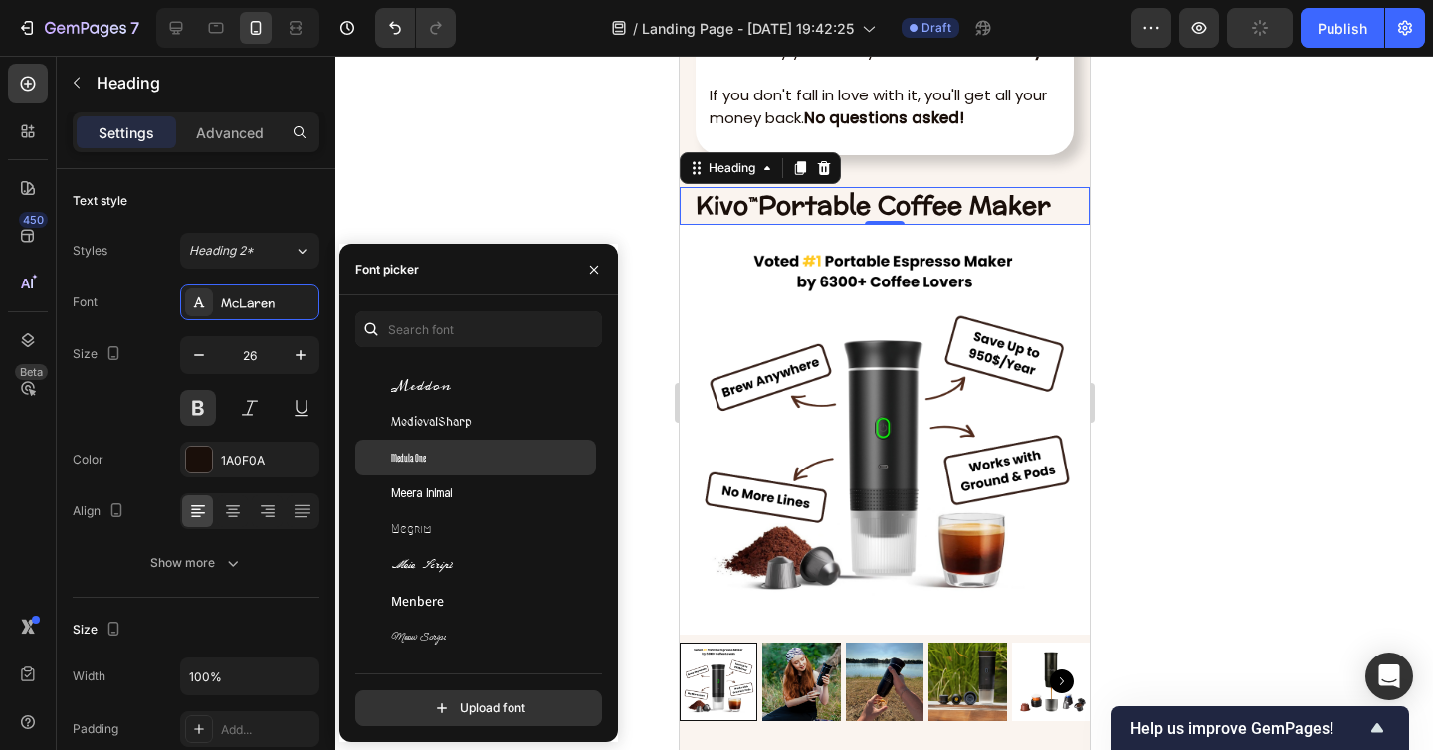
click at [480, 451] on div "Medula One" at bounding box center [491, 458] width 201 height 18
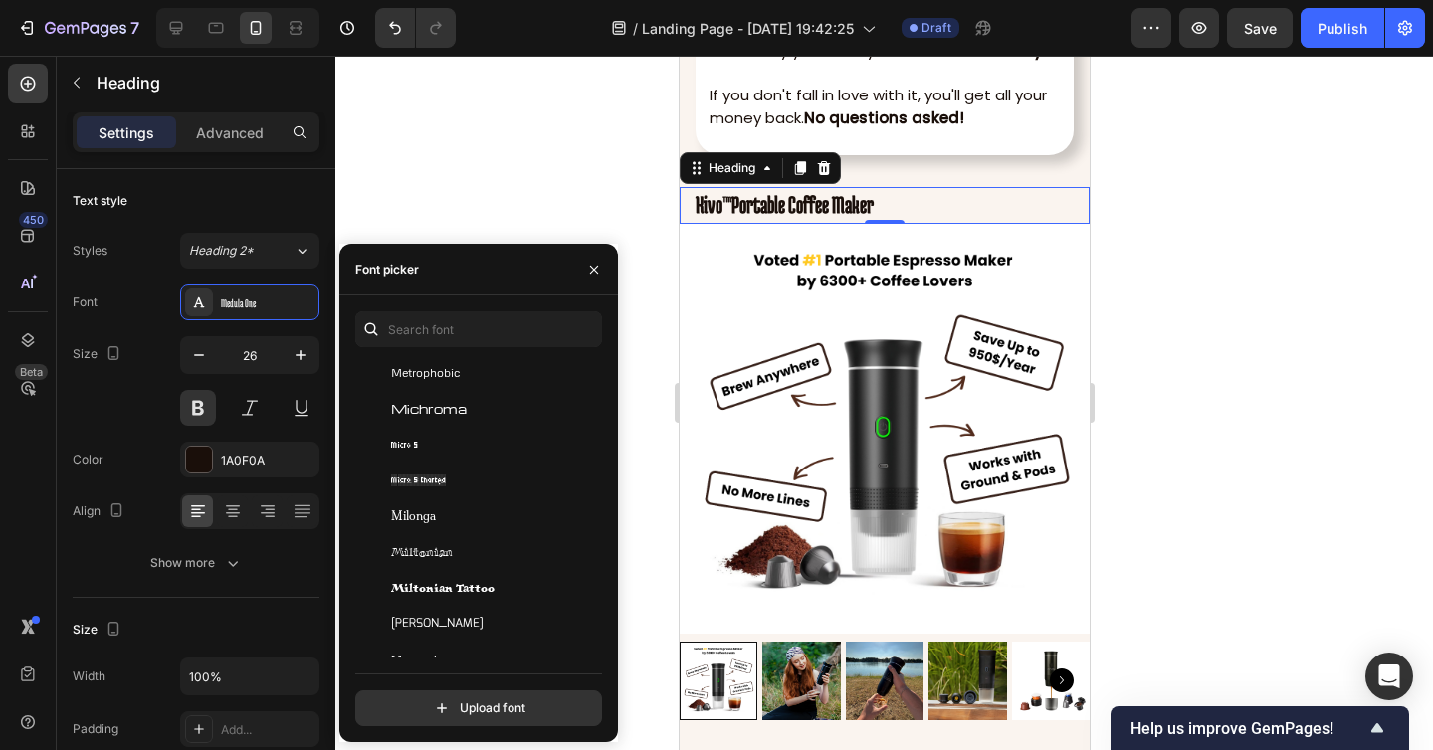
scroll to position [33404, 0]
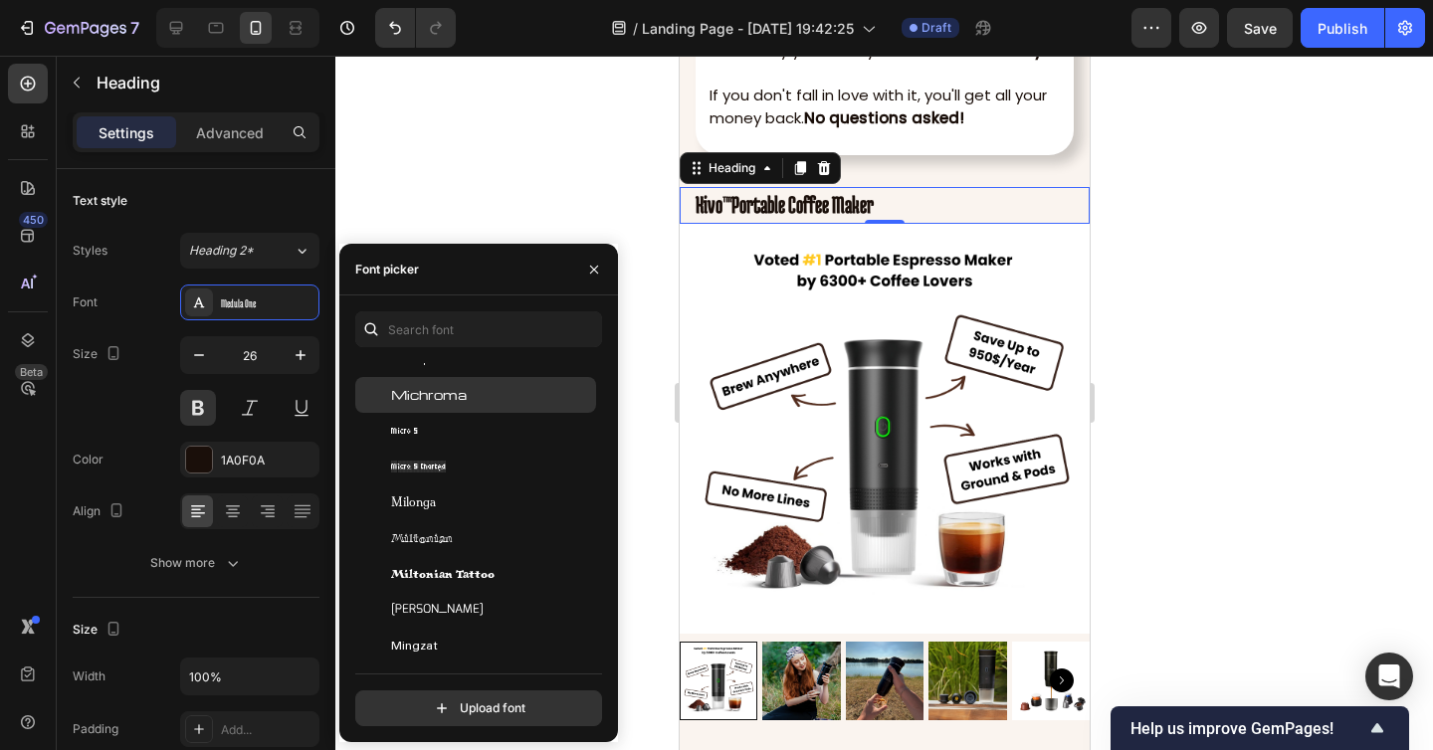
click at [478, 393] on div "Michroma" at bounding box center [491, 395] width 201 height 18
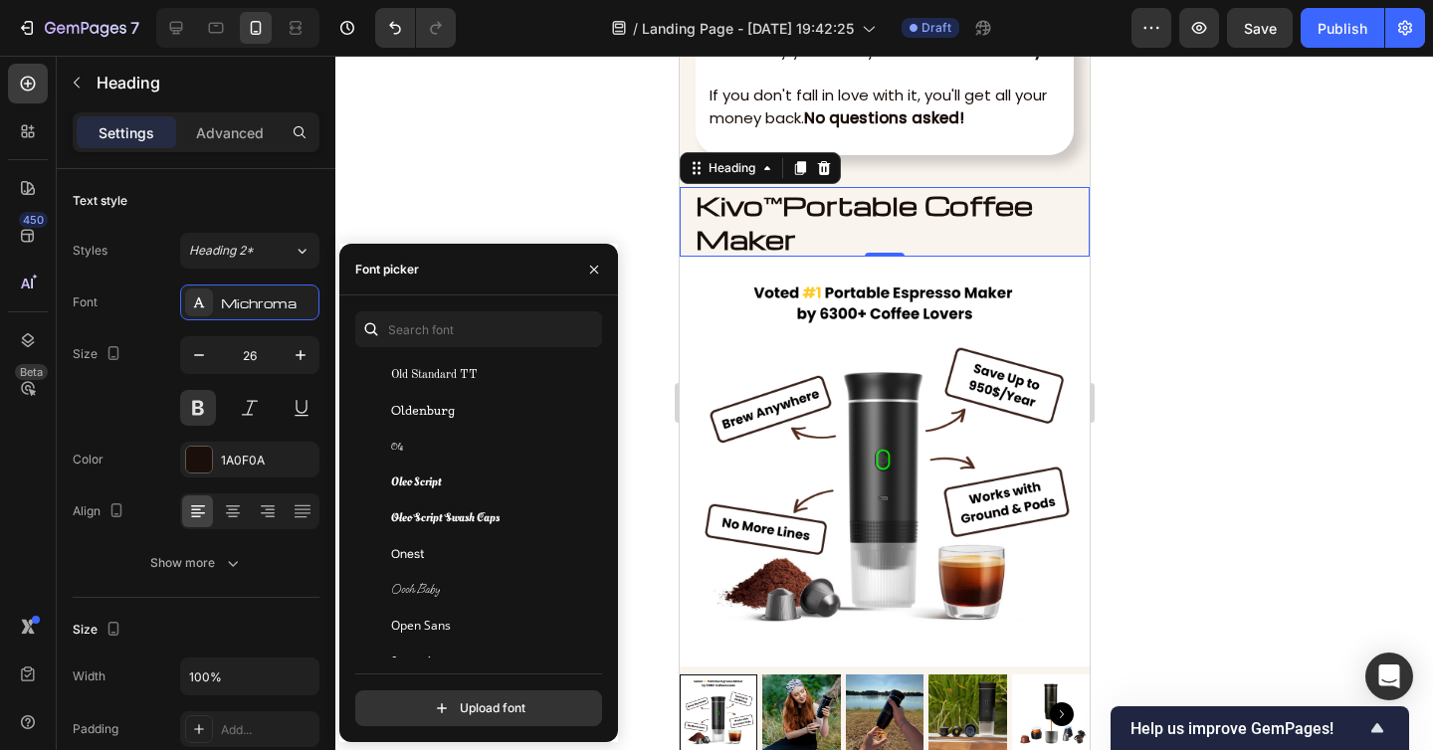
scroll to position [44903, 0]
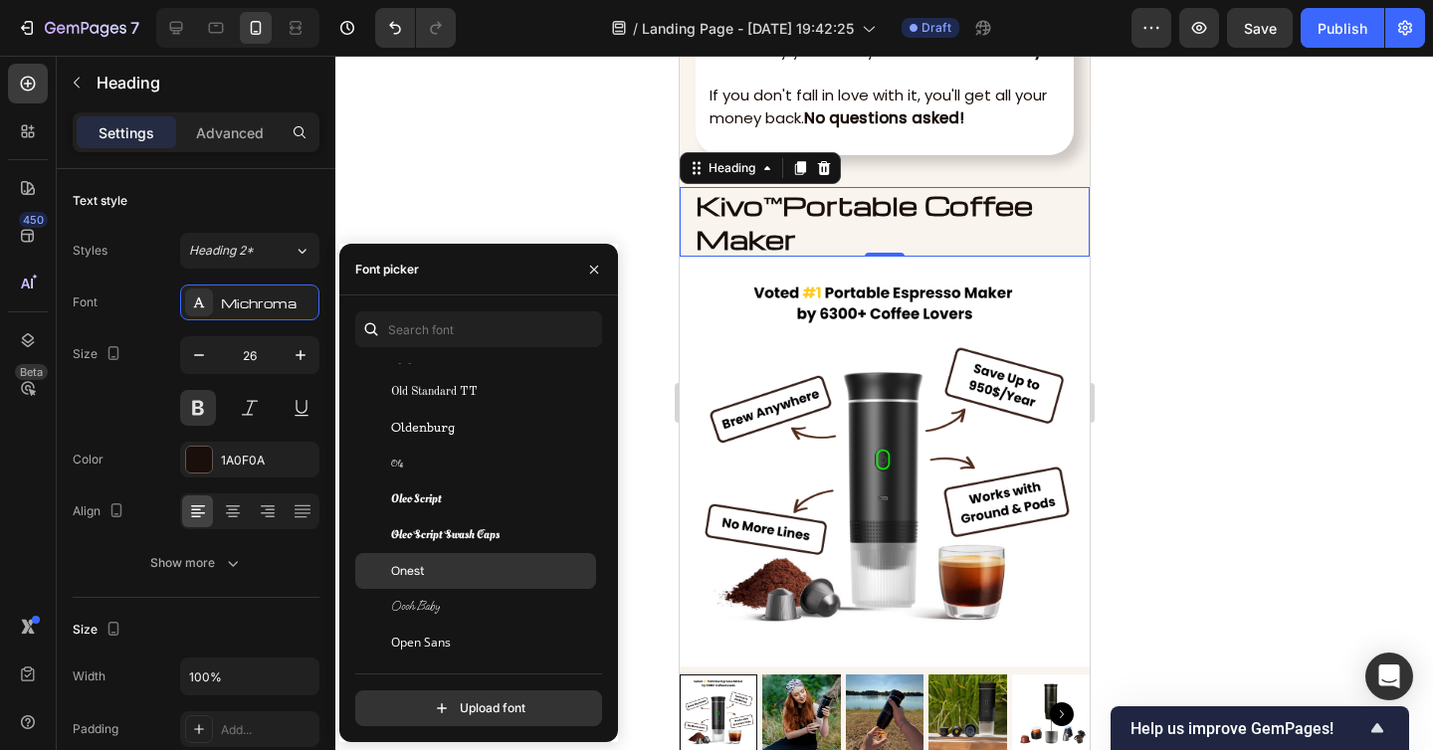
click at [516, 560] on div "Onest" at bounding box center [475, 571] width 241 height 36
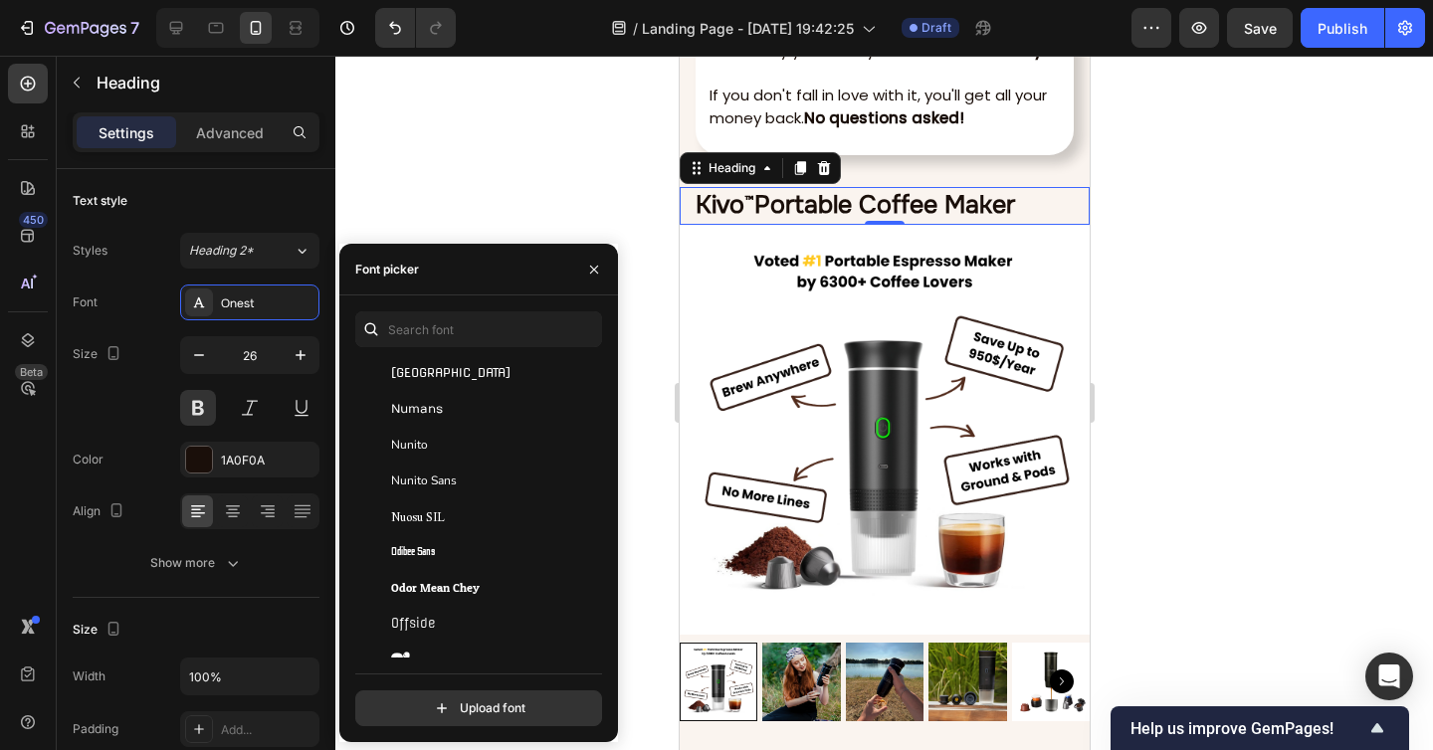
scroll to position [44563, 0]
click at [486, 550] on div "Odibee Sans" at bounding box center [491, 553] width 201 height 18
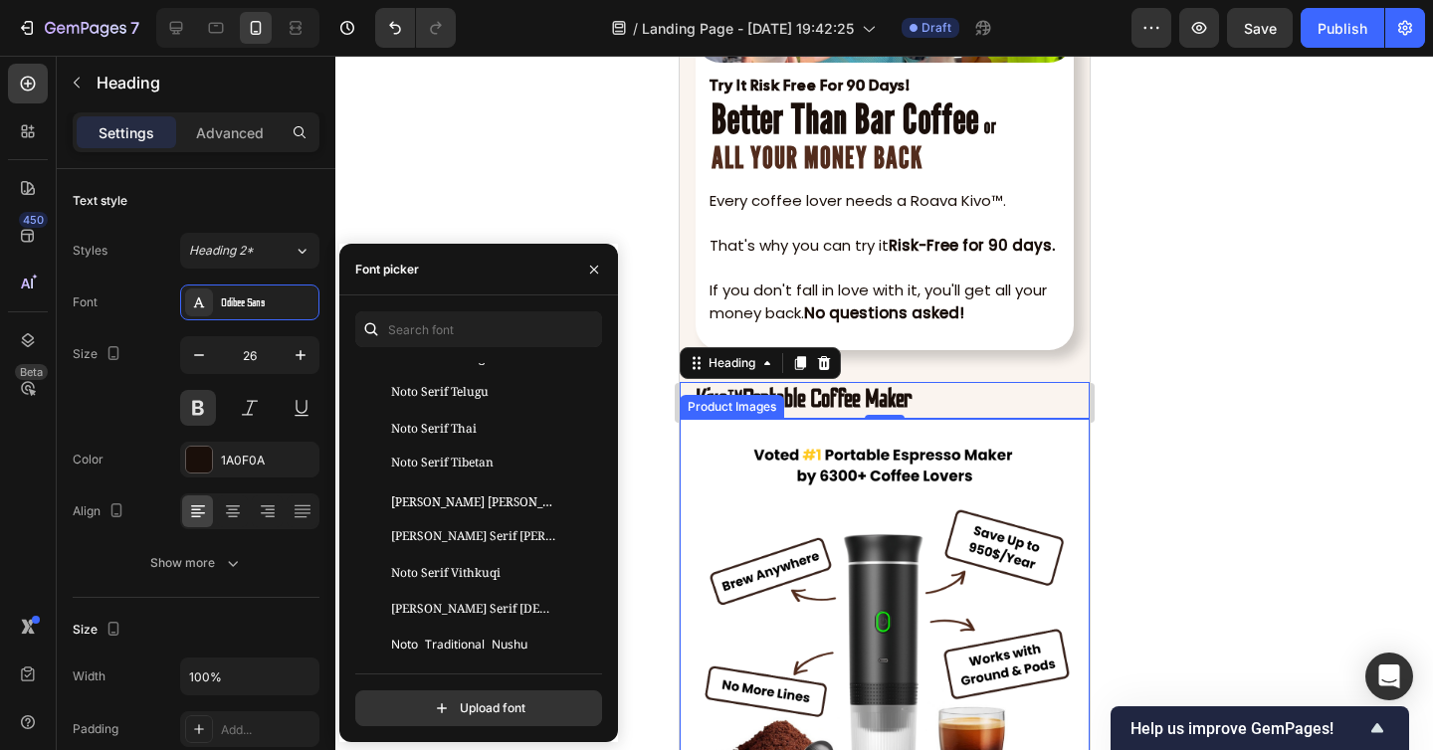
scroll to position [7653, 0]
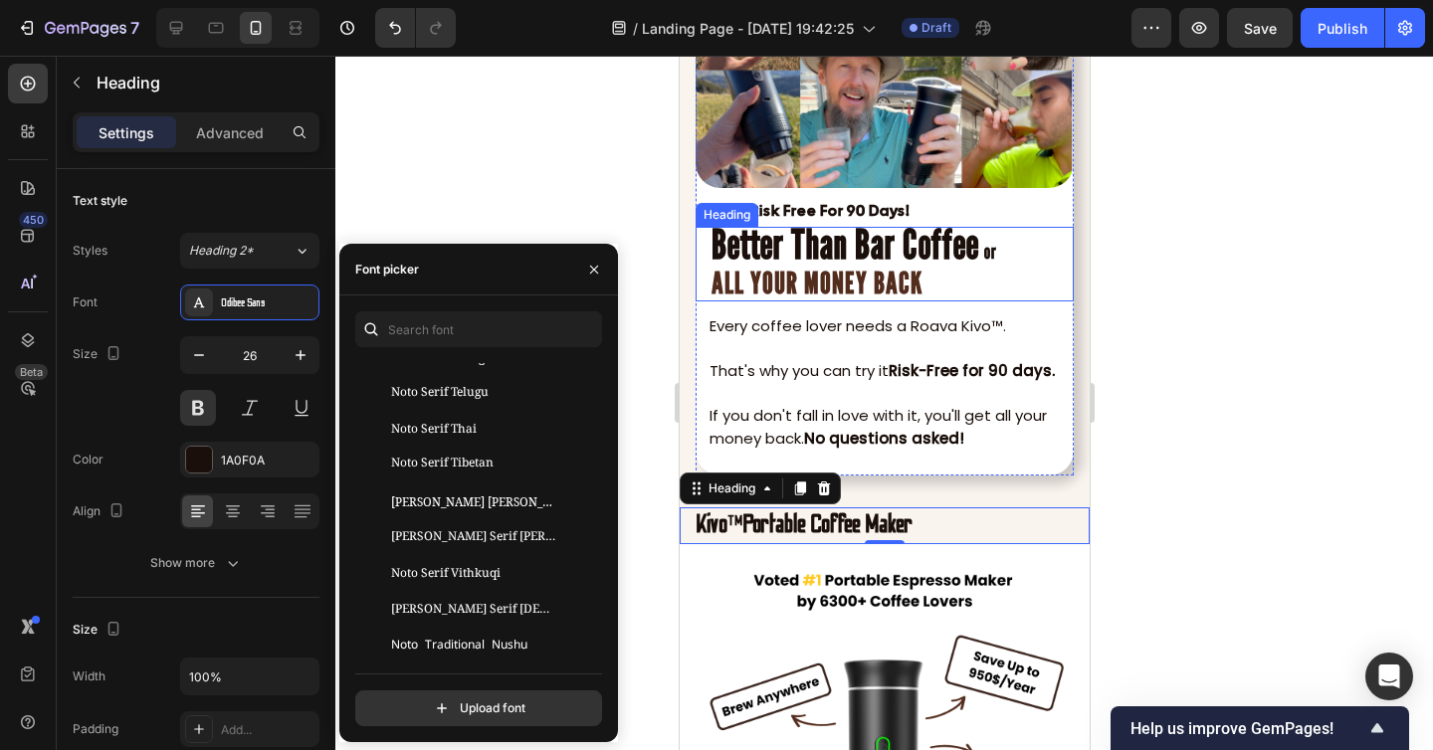
click at [820, 262] on strong "Better Than Bar Coffee" at bounding box center [844, 244] width 268 height 50
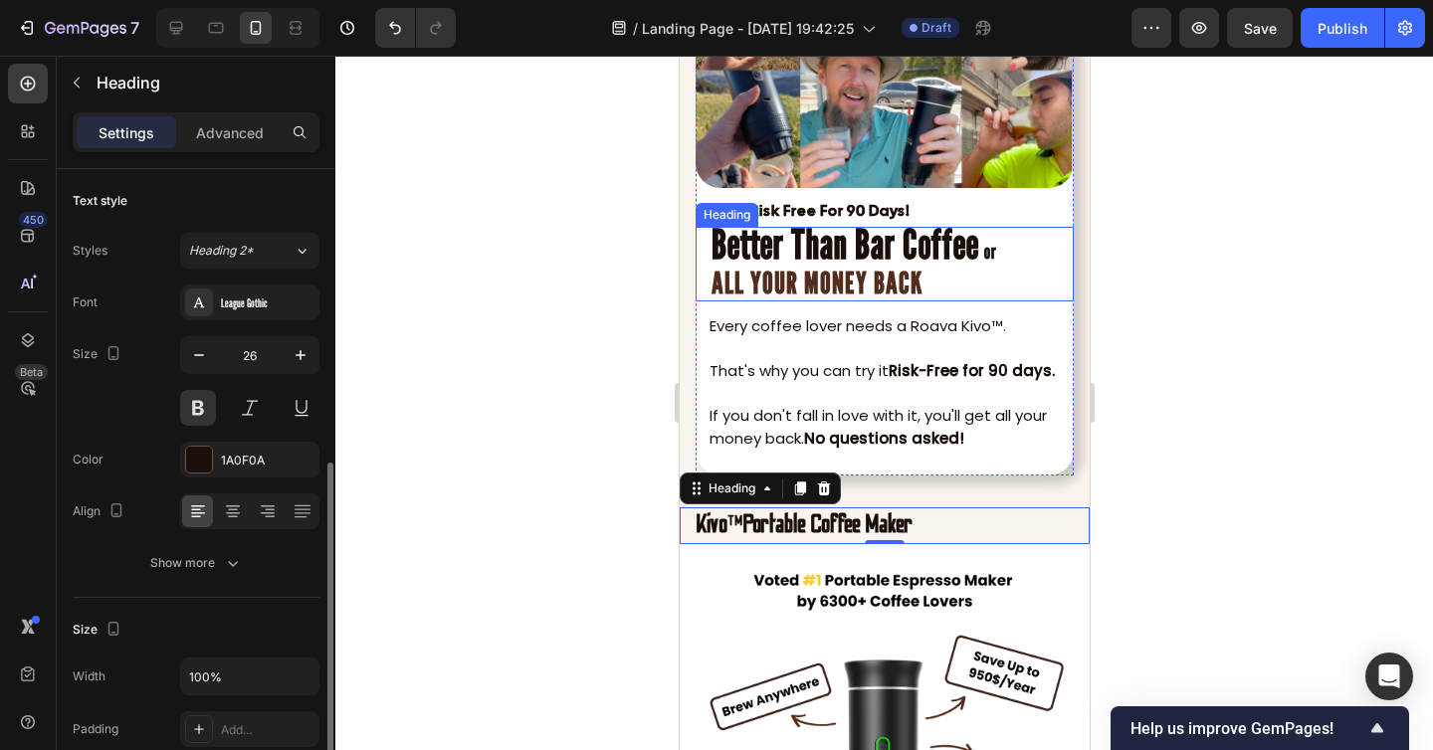
scroll to position [197, 0]
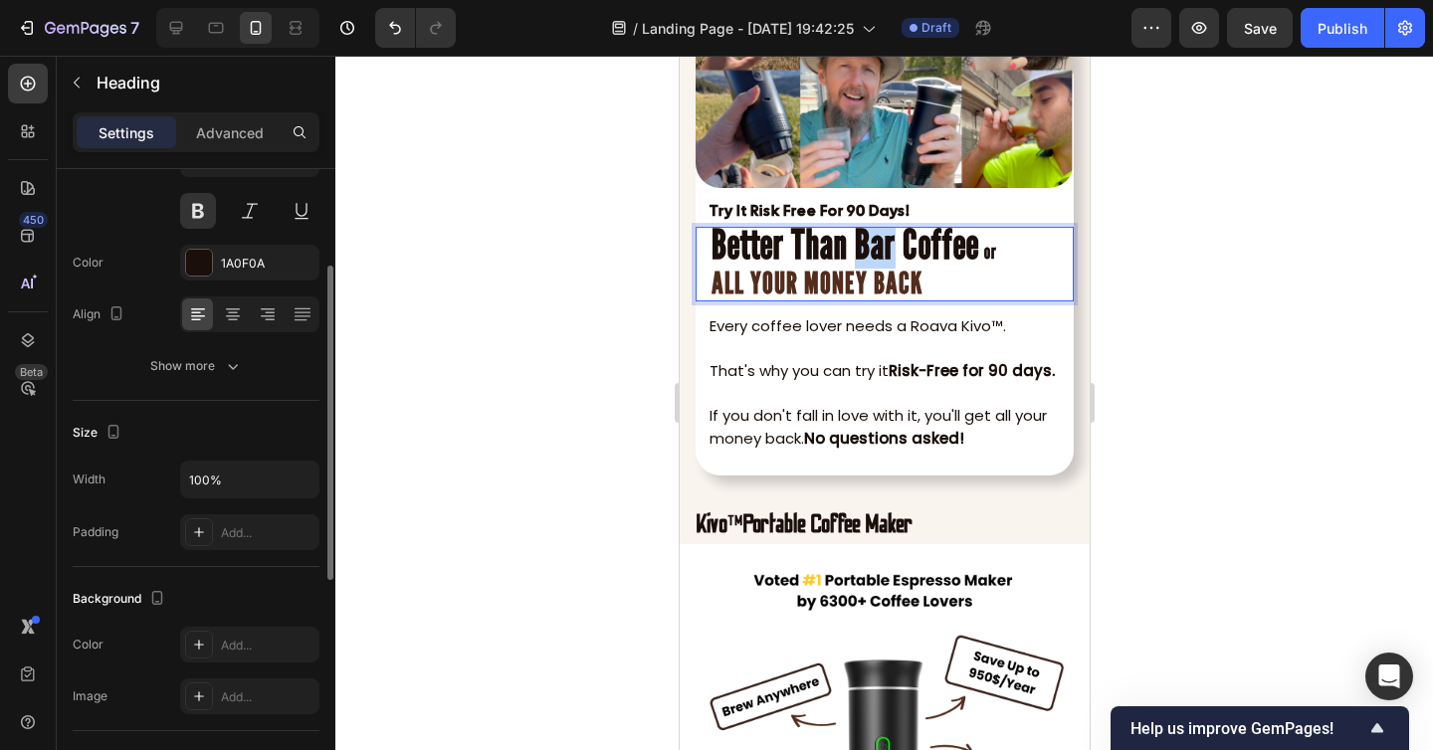
click at [887, 252] on strong "Better Than Bar Coffee" at bounding box center [844, 244] width 268 height 50
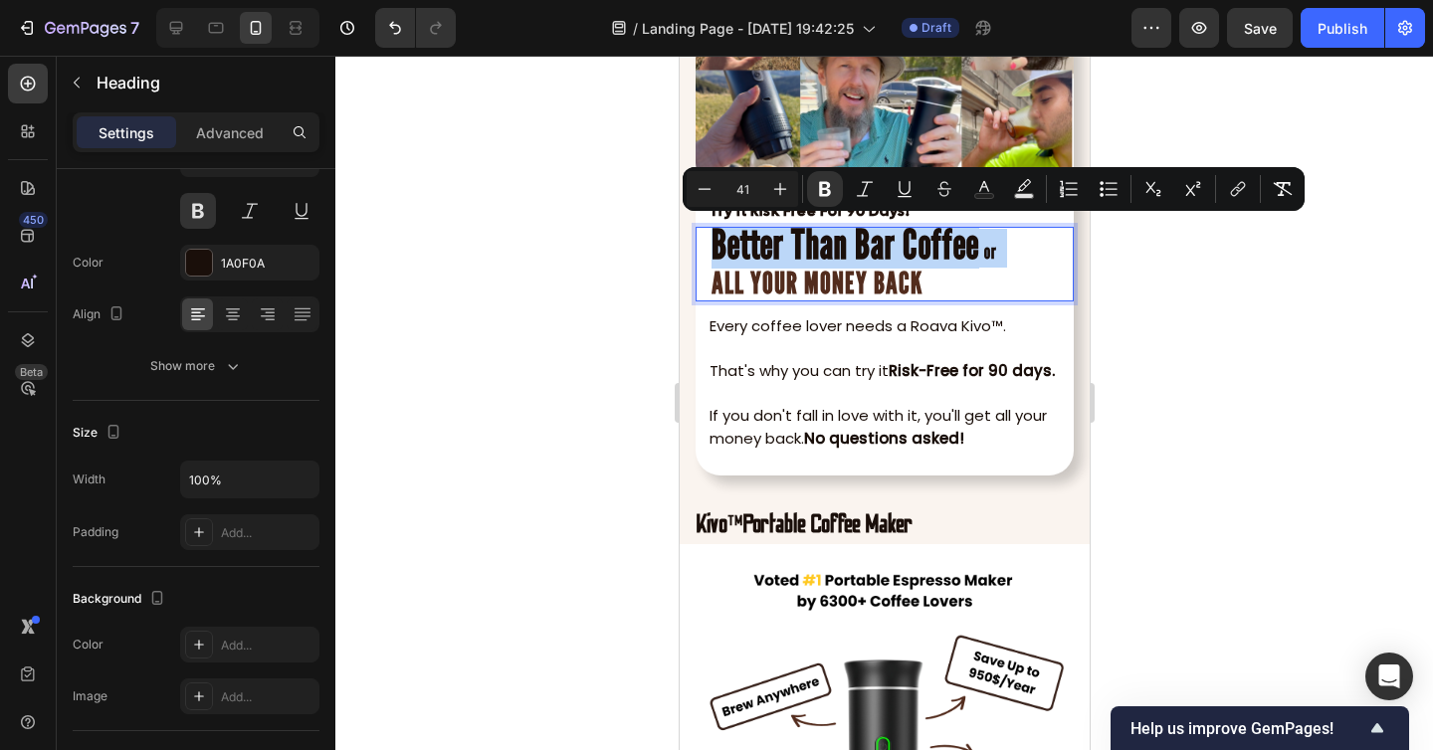
click at [760, 265] on strong "ALL YOUR MONEY BACK" at bounding box center [815, 283] width 211 height 36
type input "30"
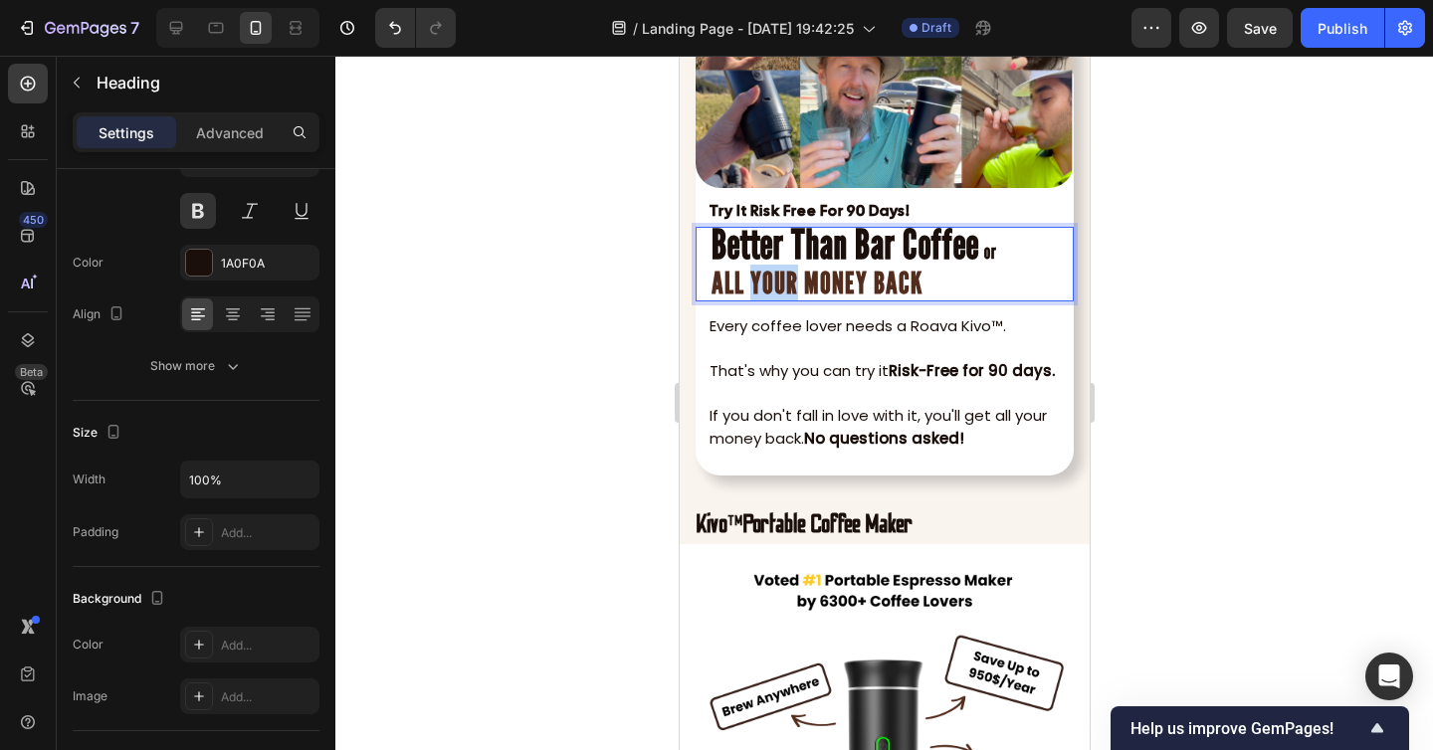
click at [760, 265] on strong "ALL YOUR MONEY BACK" at bounding box center [815, 283] width 211 height 36
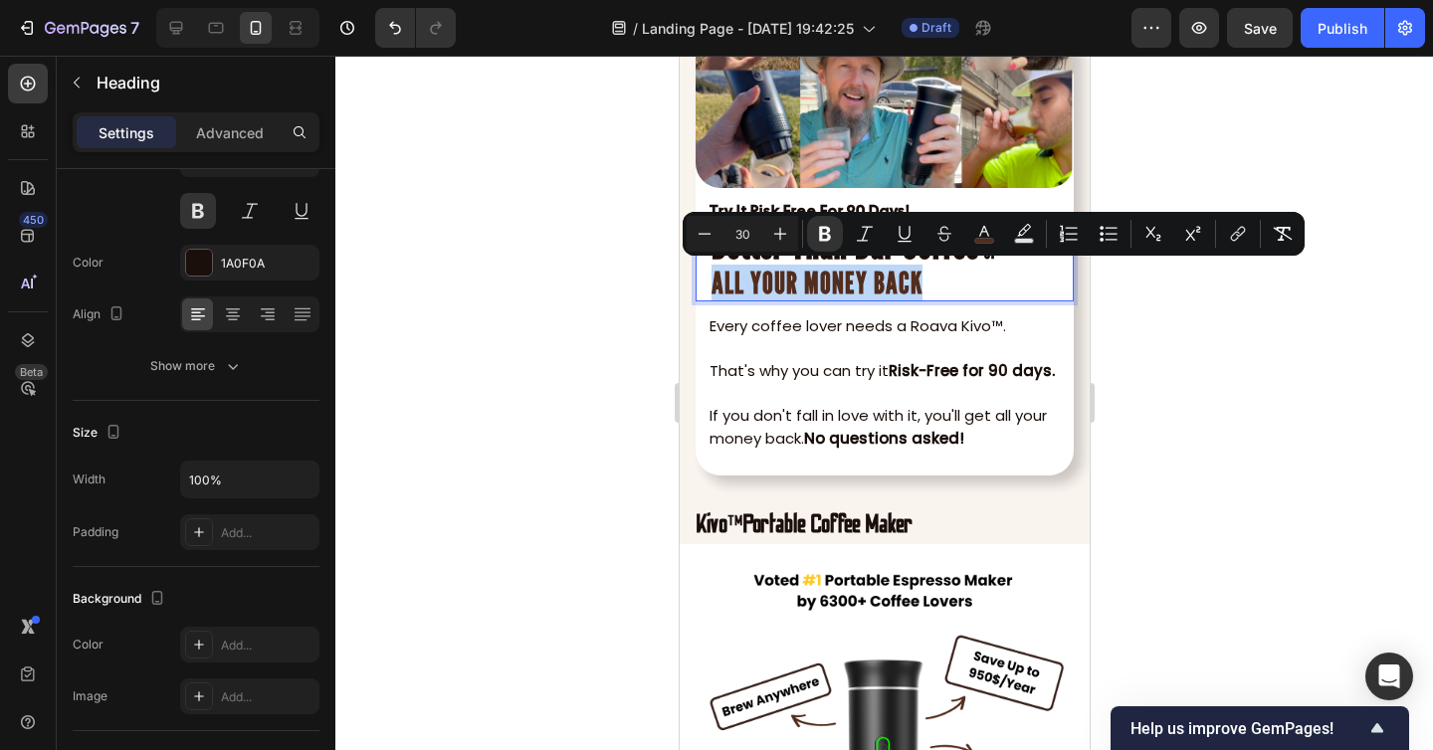
type input "41"
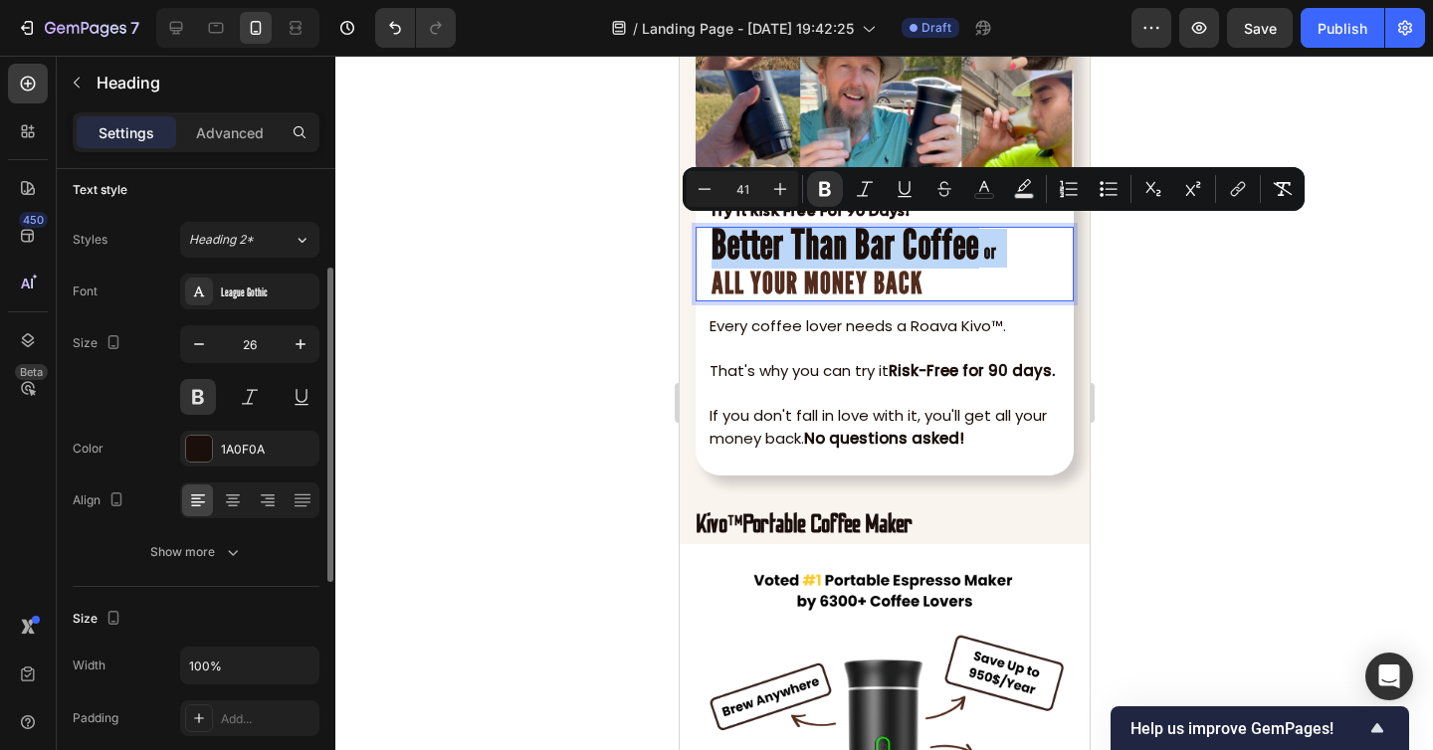
scroll to position [0, 0]
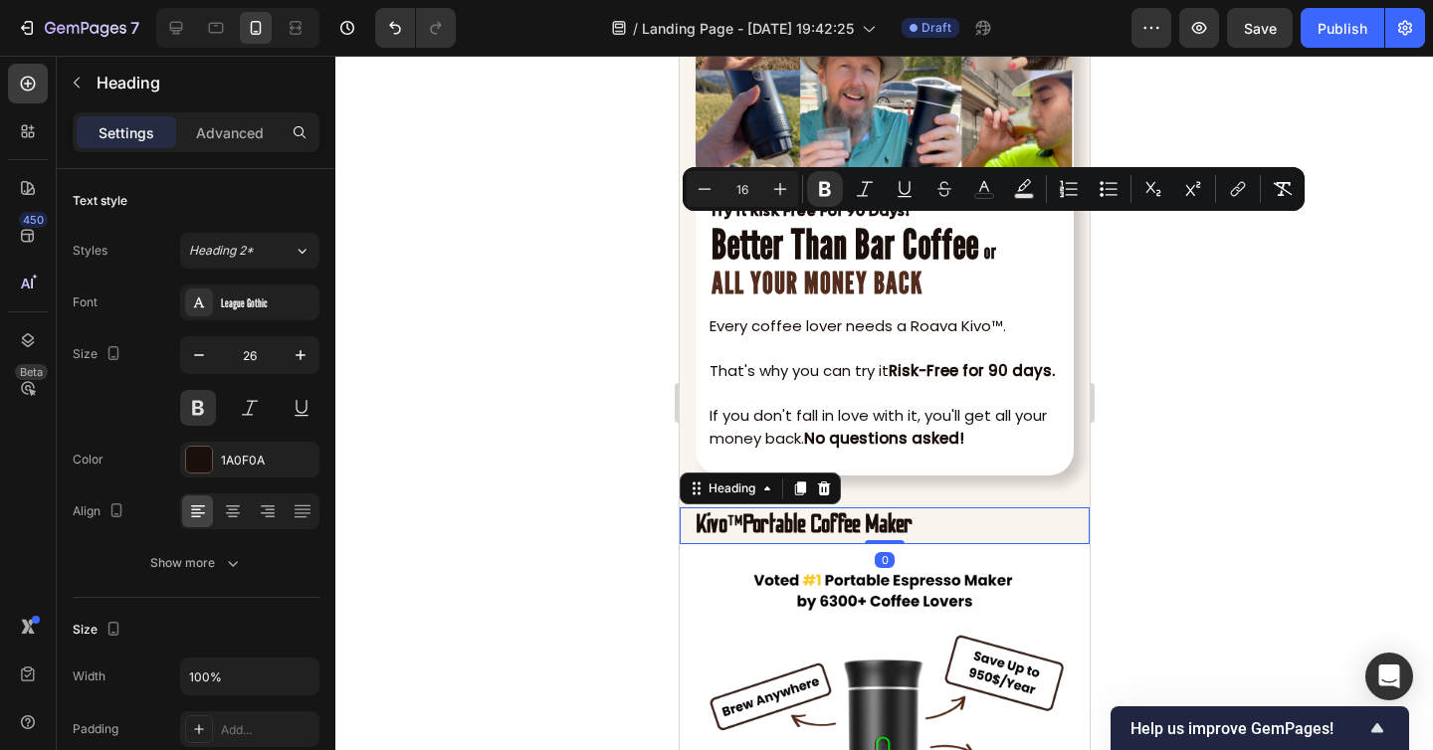
click at [836, 525] on strong "Portable Coffee Maker" at bounding box center [826, 524] width 170 height 27
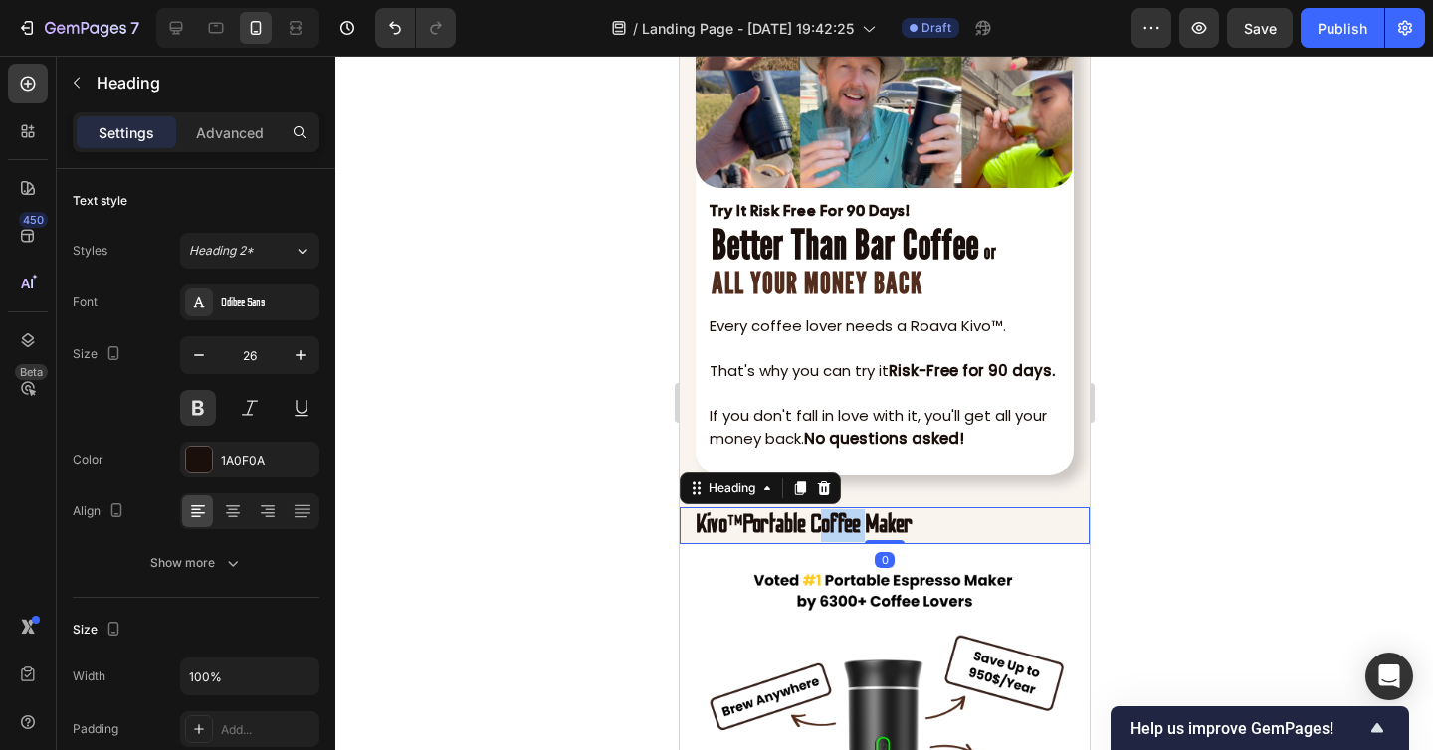
click at [836, 525] on strong "Portable Coffee Maker" at bounding box center [826, 524] width 170 height 27
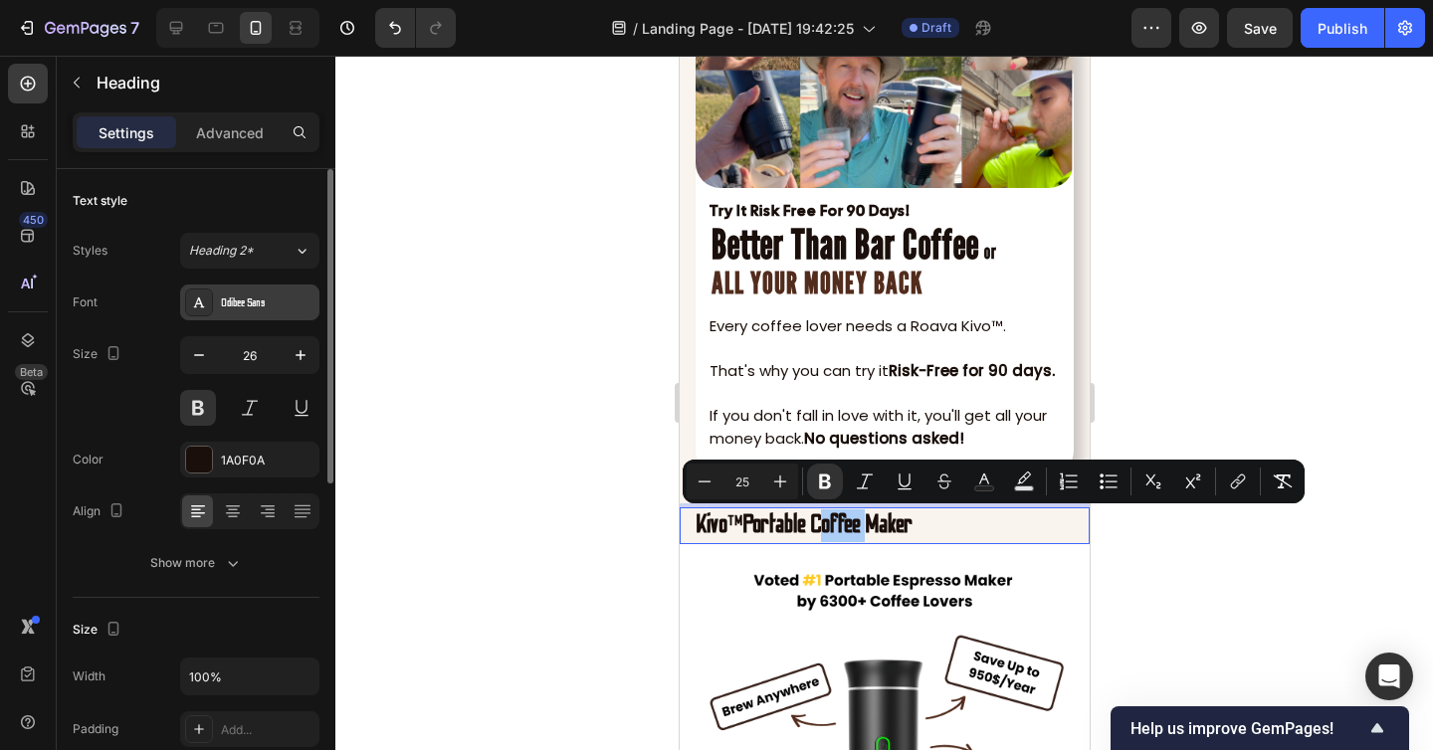
click at [246, 294] on div "Odibee Sans" at bounding box center [268, 303] width 94 height 18
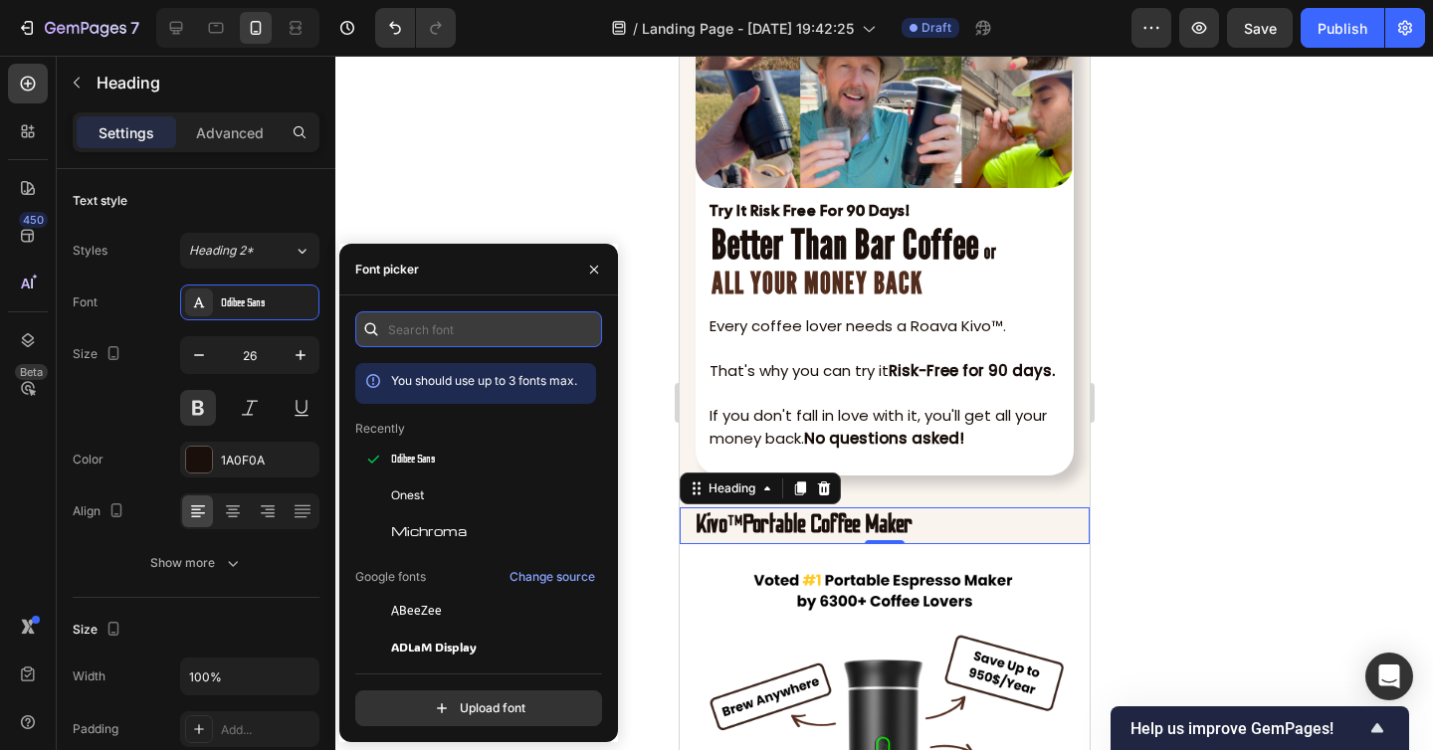
click at [419, 345] on input "text" at bounding box center [478, 329] width 247 height 36
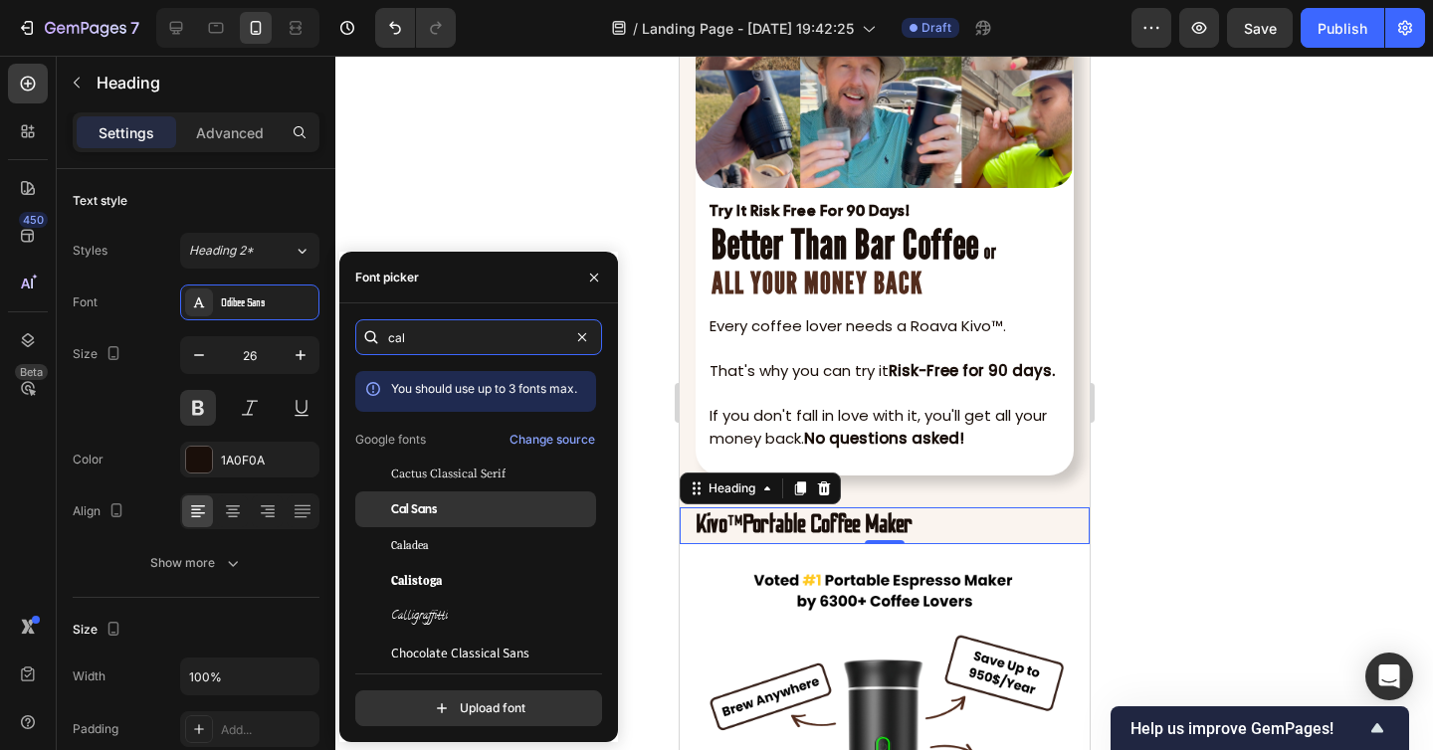
type input "cal"
click at [456, 510] on div "Cal Sans" at bounding box center [491, 509] width 201 height 18
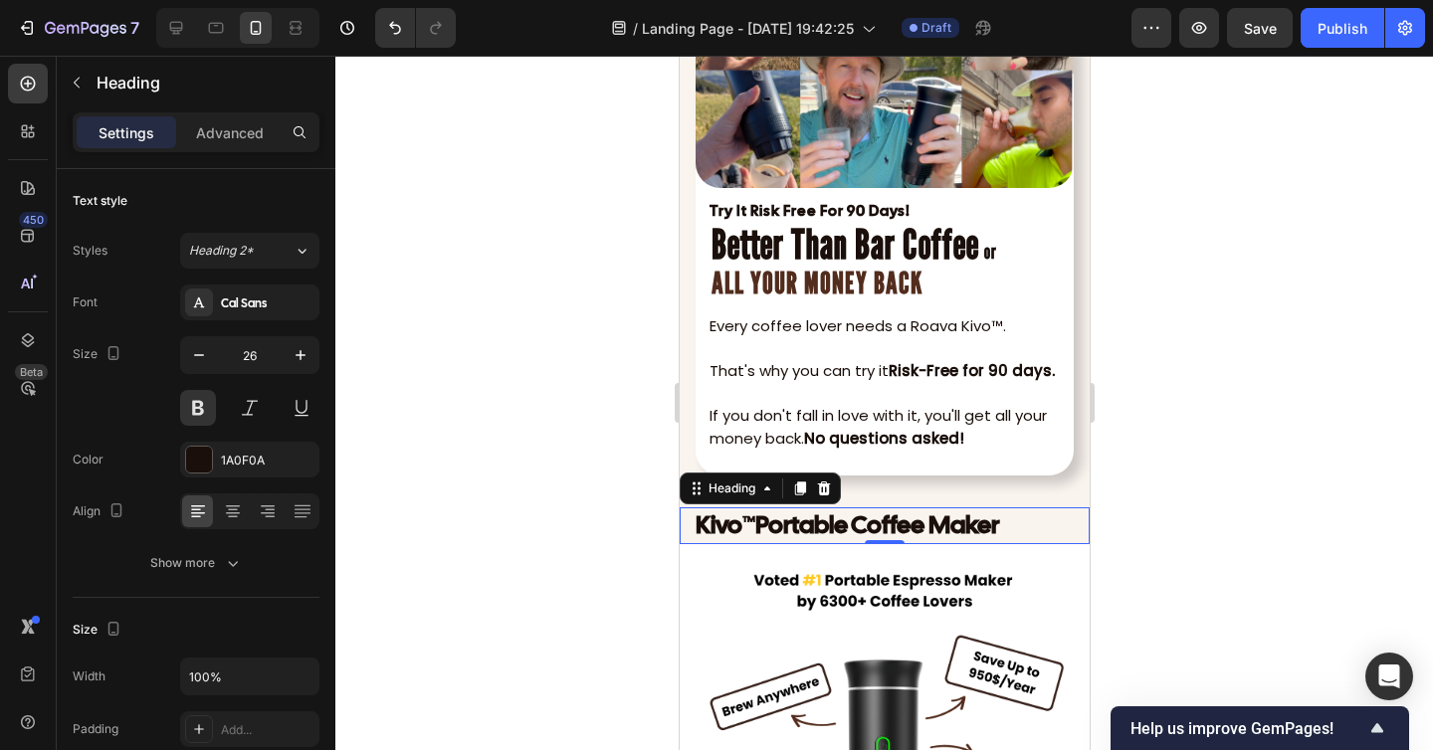
click at [1210, 516] on div at bounding box center [883, 403] width 1097 height 694
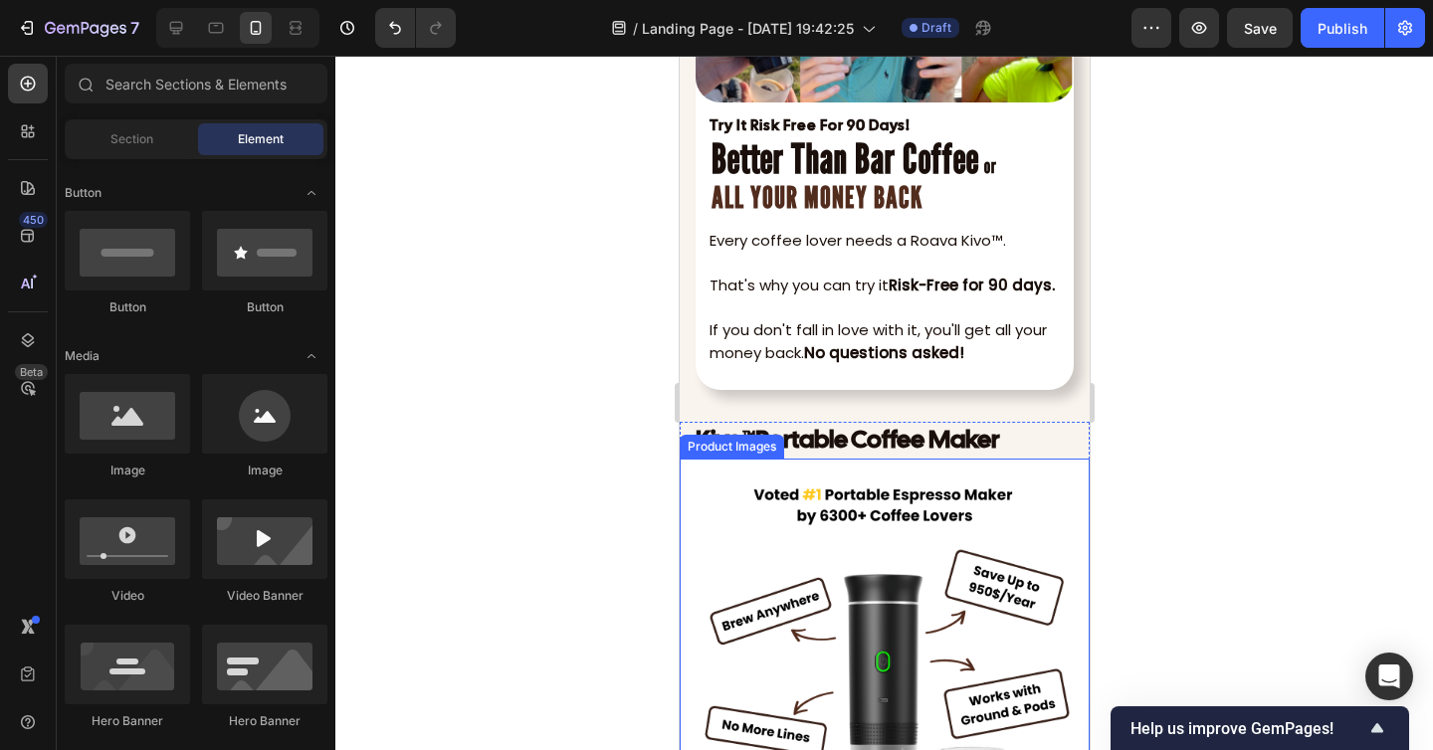
scroll to position [7721, 0]
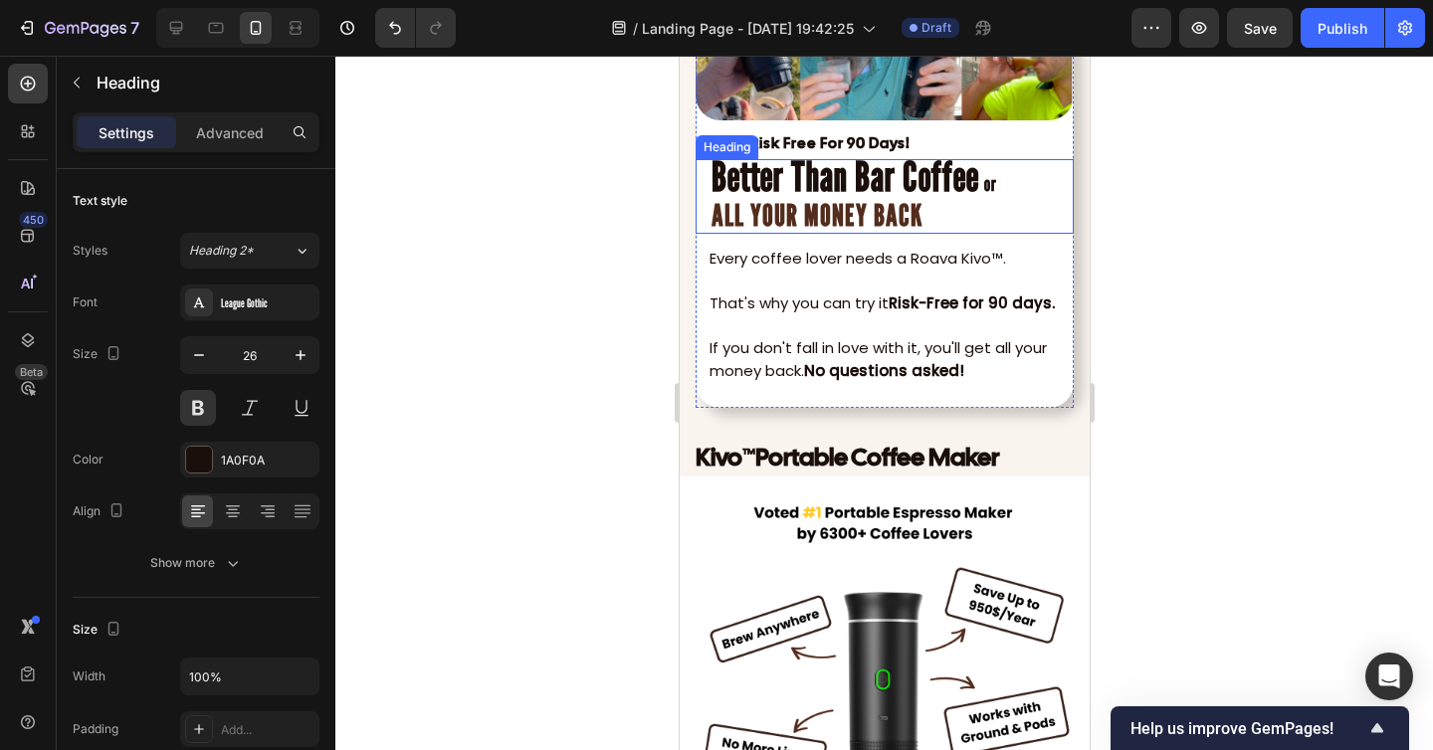
click at [923, 203] on p "⁠⁠⁠⁠⁠⁠⁠ Better Than Bar Coffee or ALL YOUR MONEY BACK" at bounding box center [883, 196] width 346 height 71
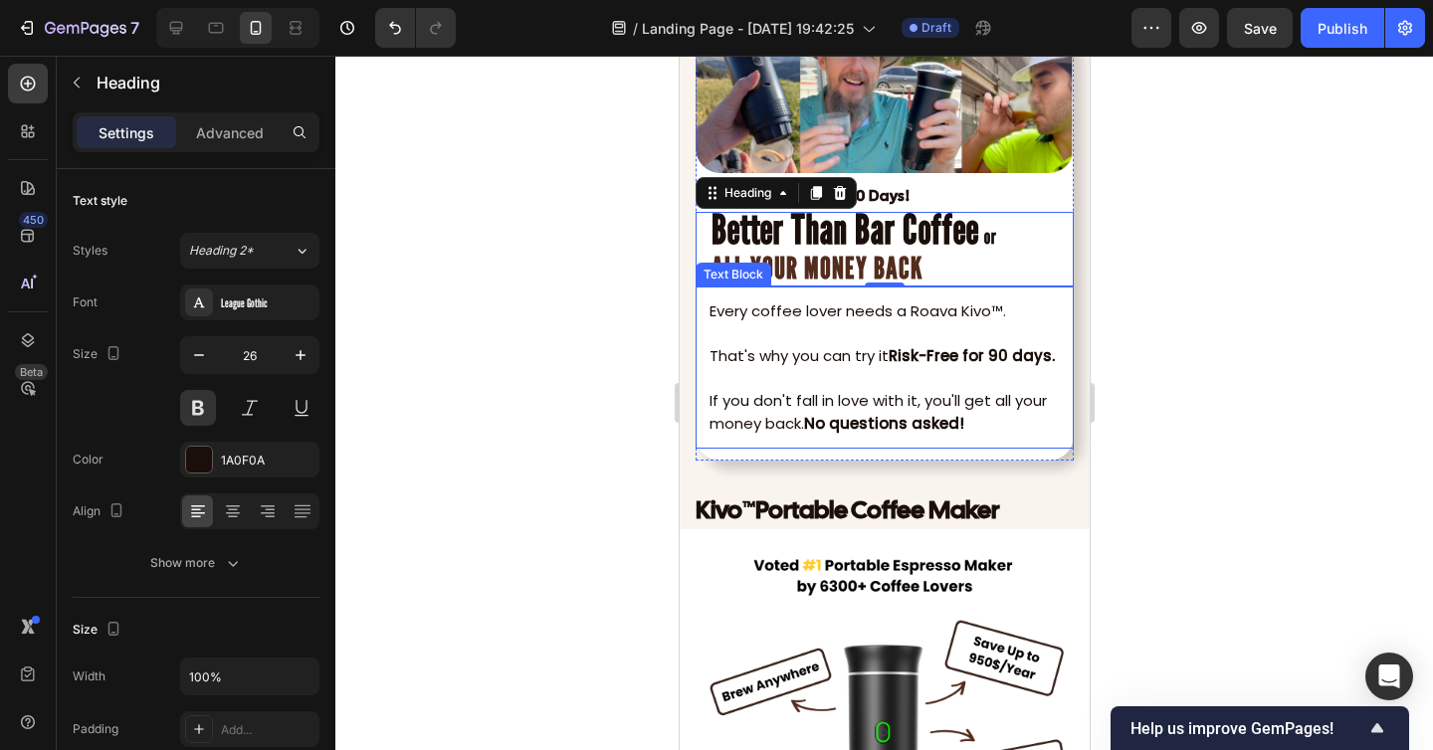
scroll to position [7647, 0]
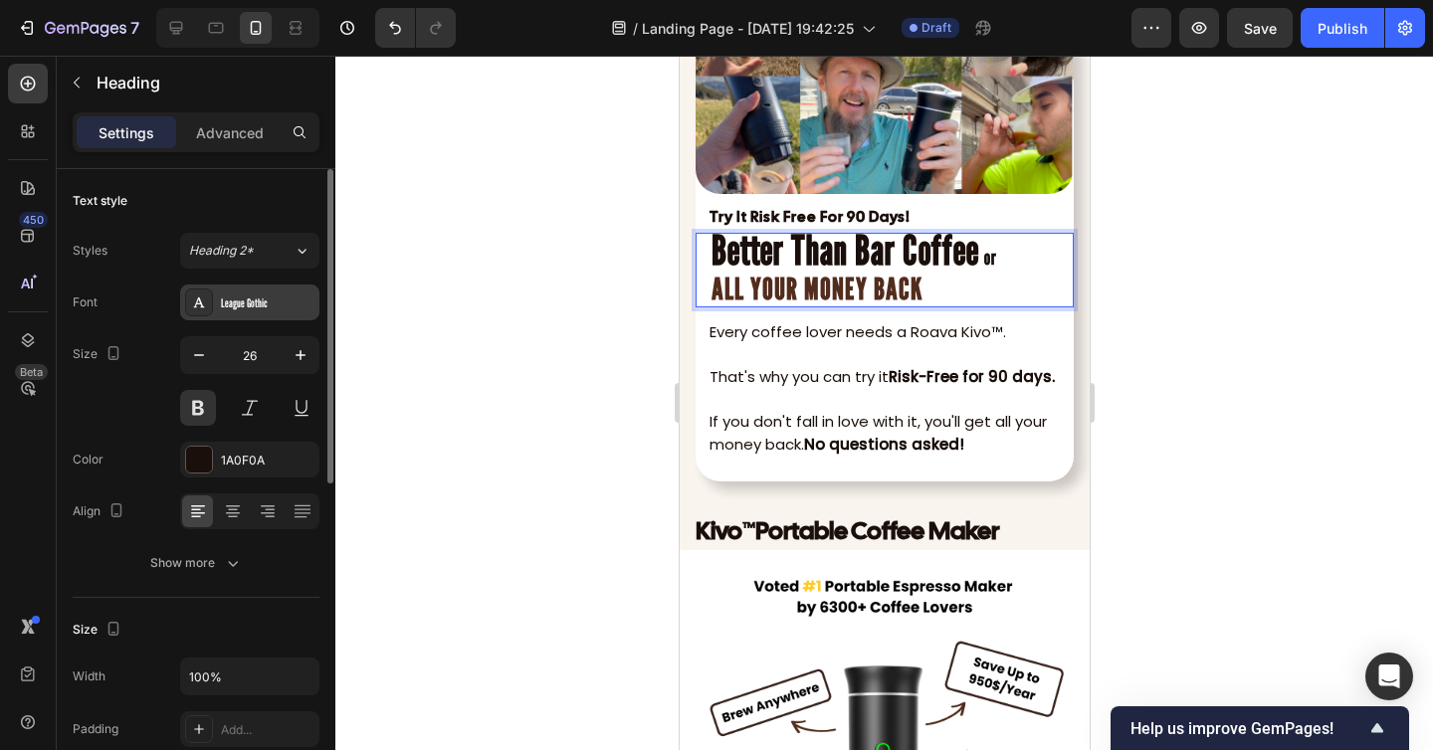
click at [286, 294] on div "League Gothic" at bounding box center [268, 303] width 94 height 18
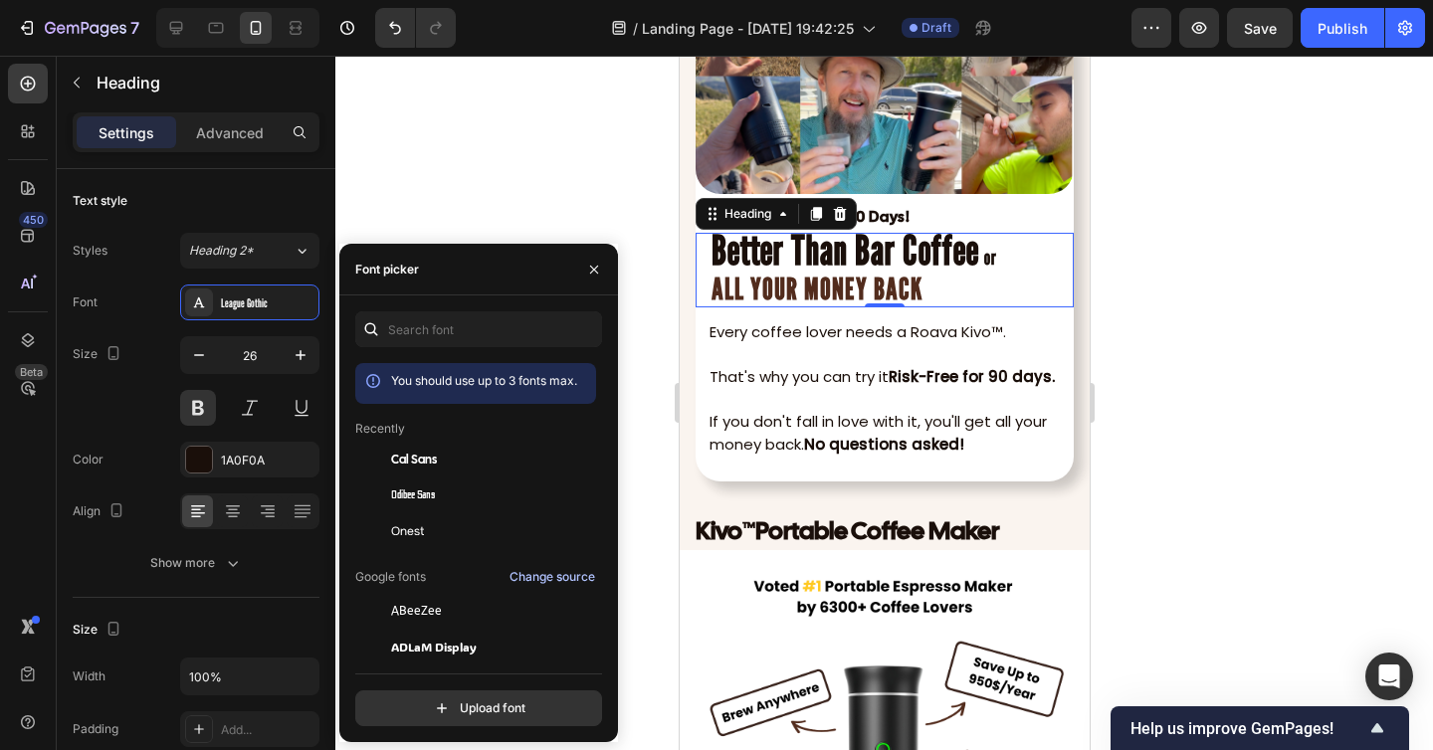
click at [527, 570] on div "Change source" at bounding box center [552, 577] width 86 height 18
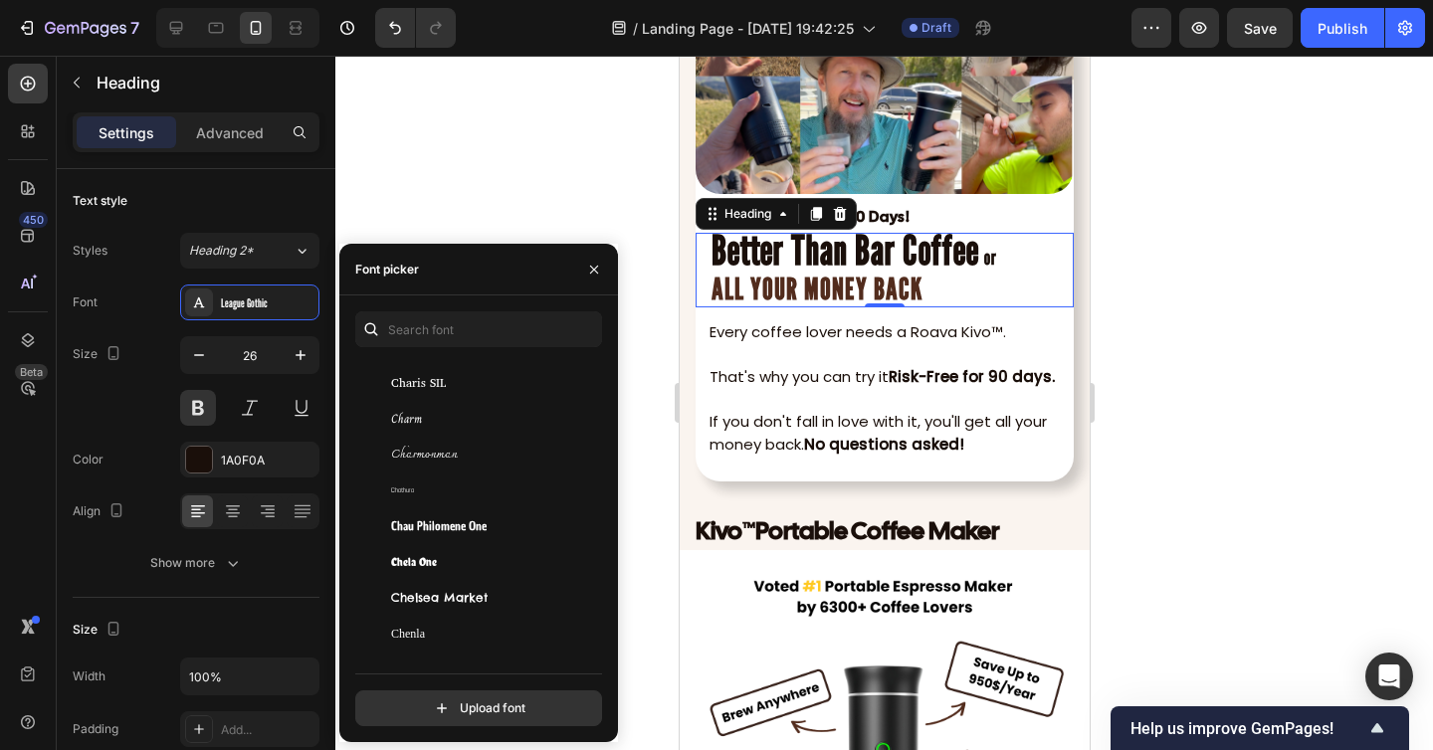
scroll to position [11112, 0]
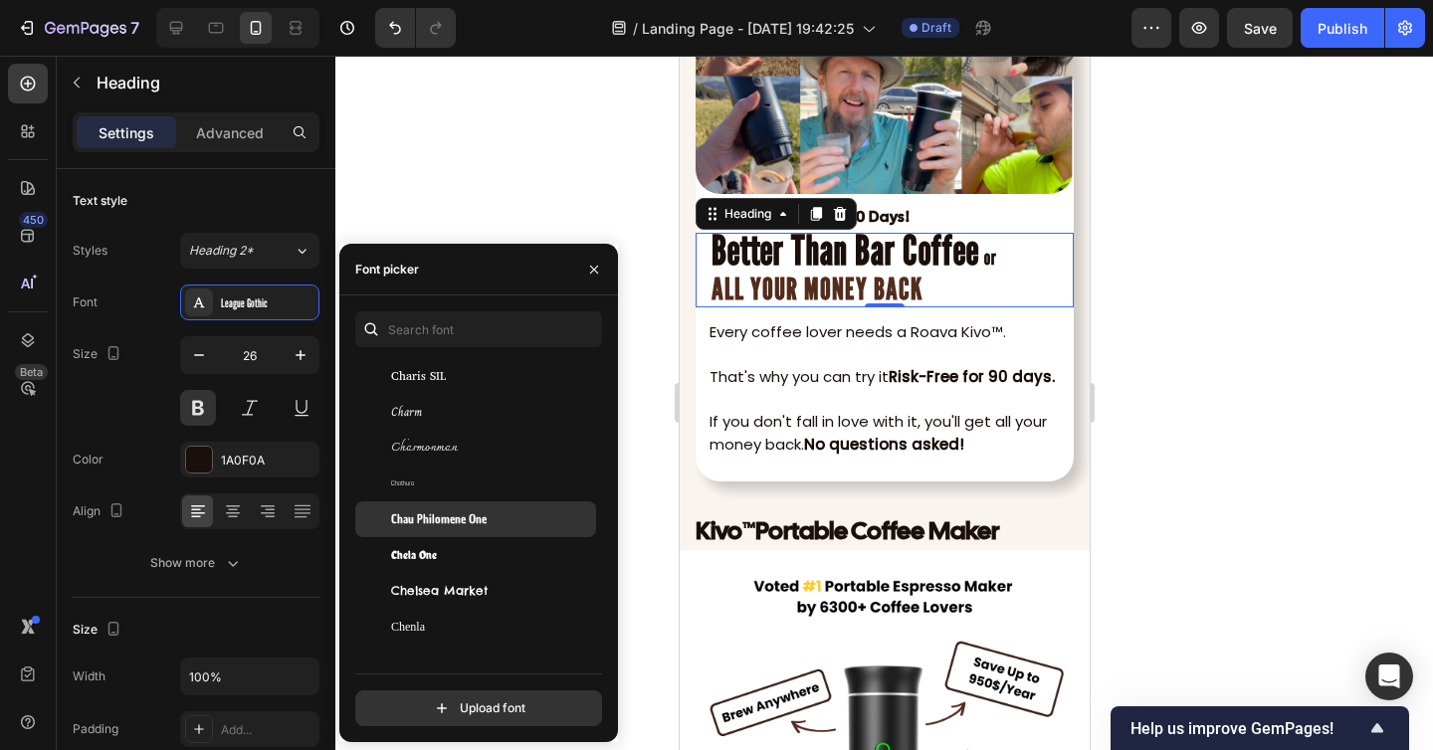
click at [497, 516] on div "Chau Philomene One" at bounding box center [491, 519] width 201 height 18
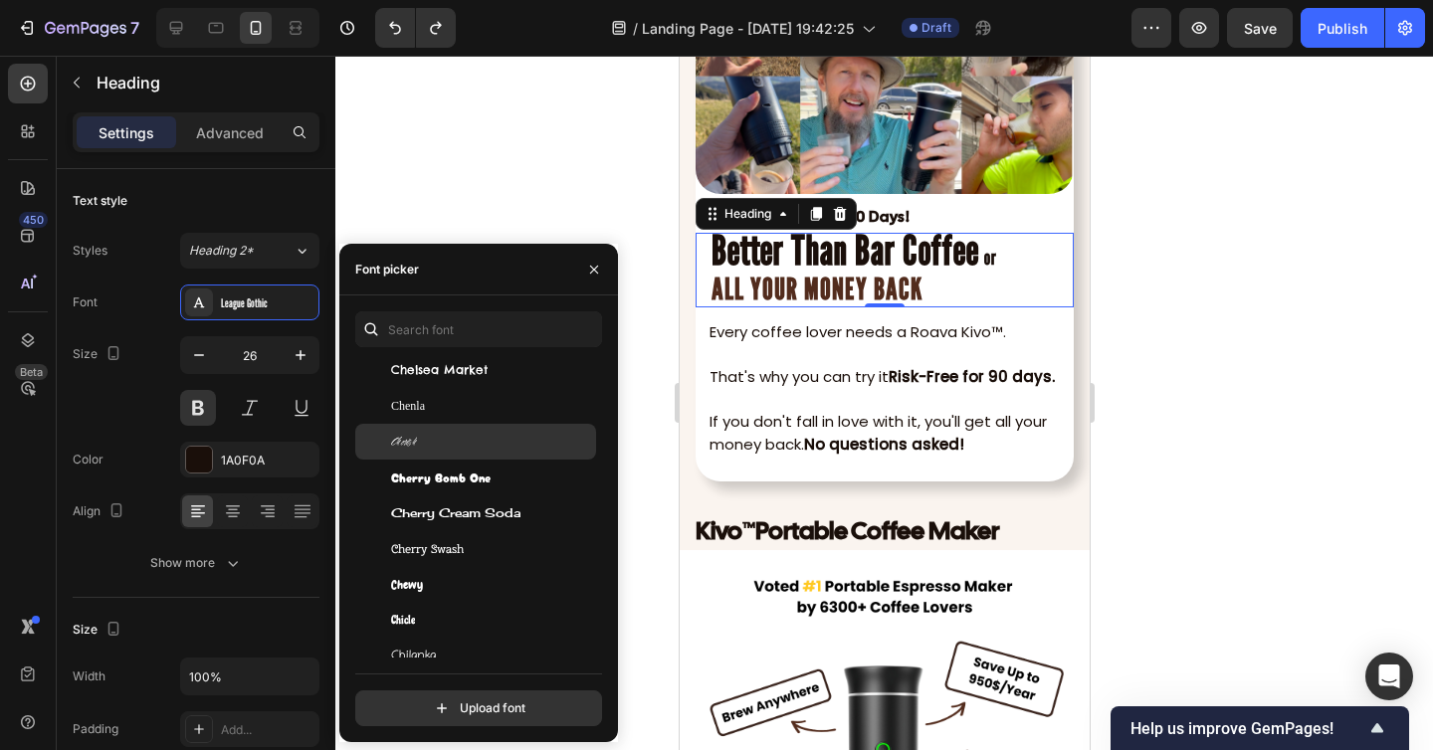
scroll to position [11326, 0]
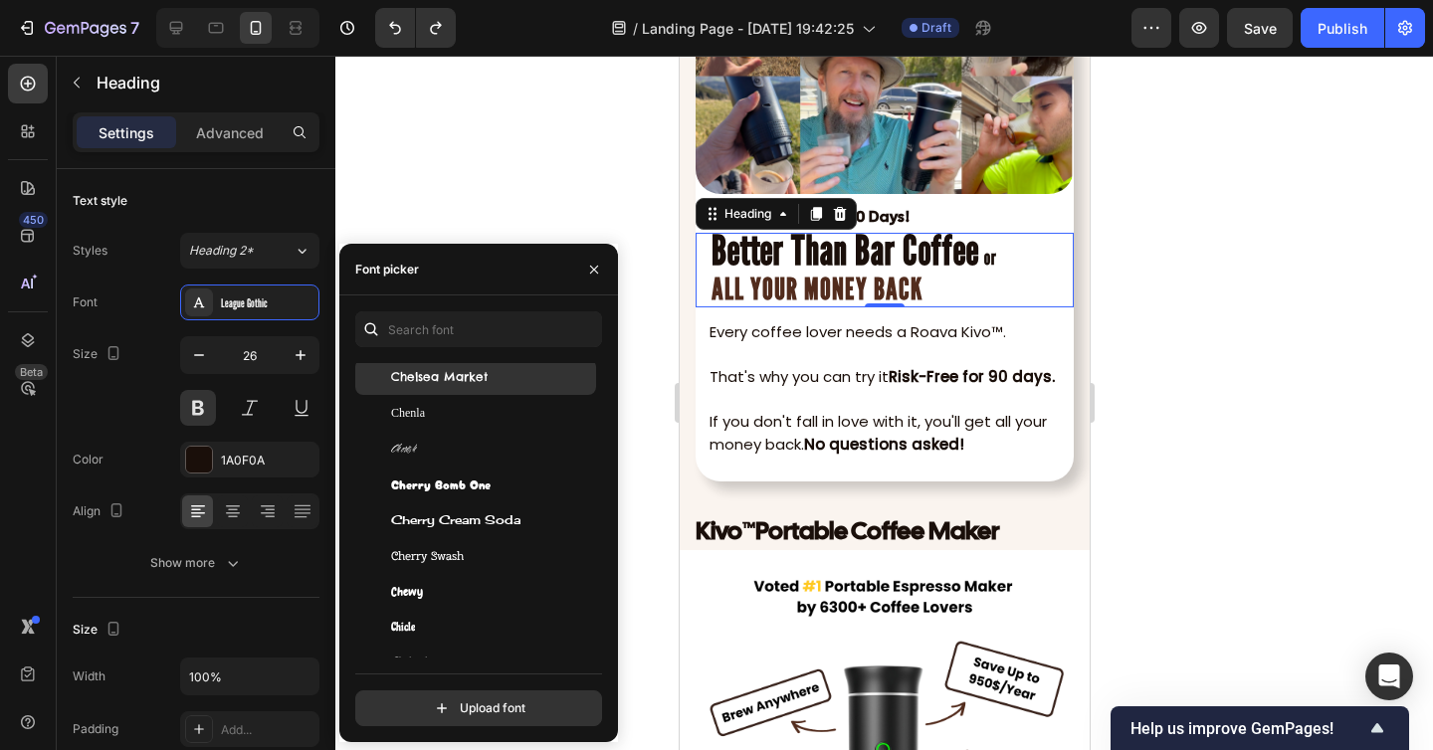
click at [453, 370] on span "Chelsea Market" at bounding box center [439, 377] width 96 height 18
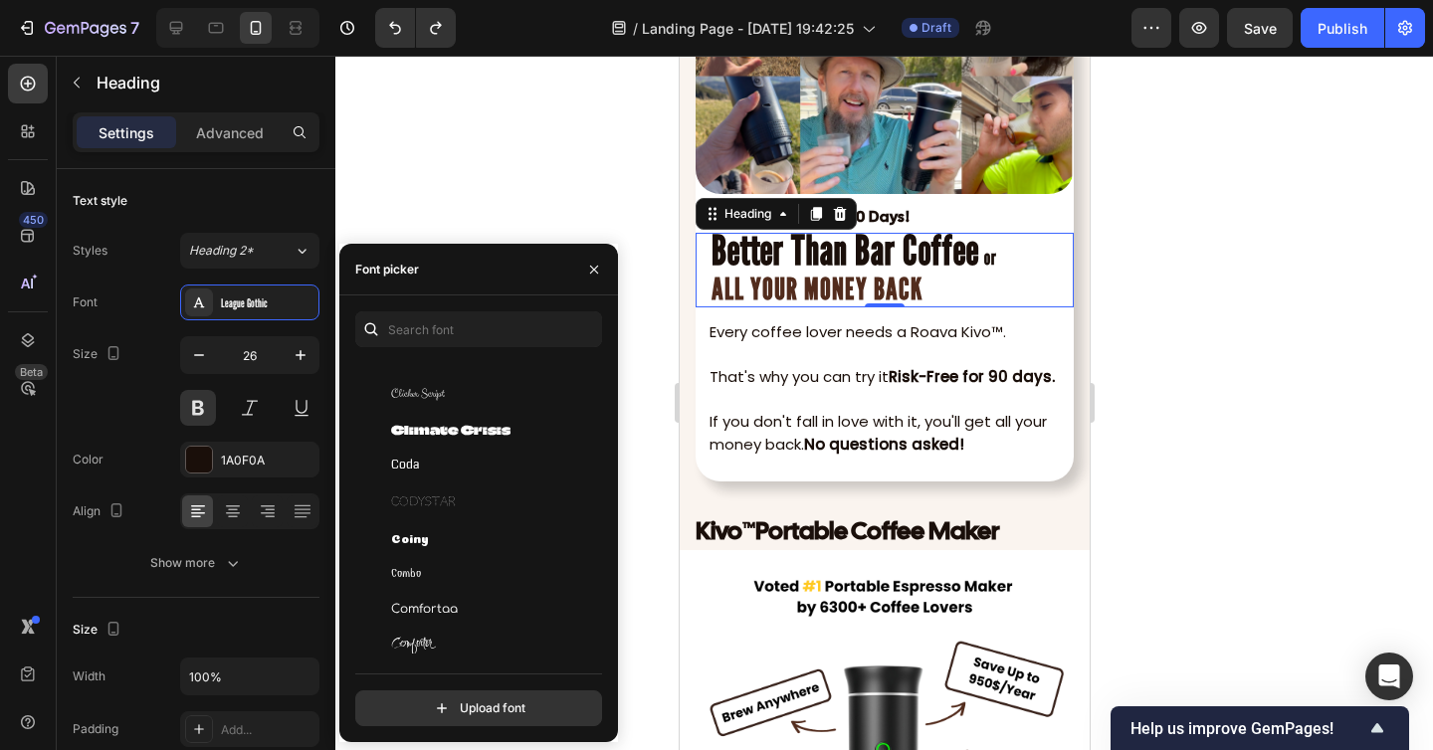
scroll to position [11999, 0]
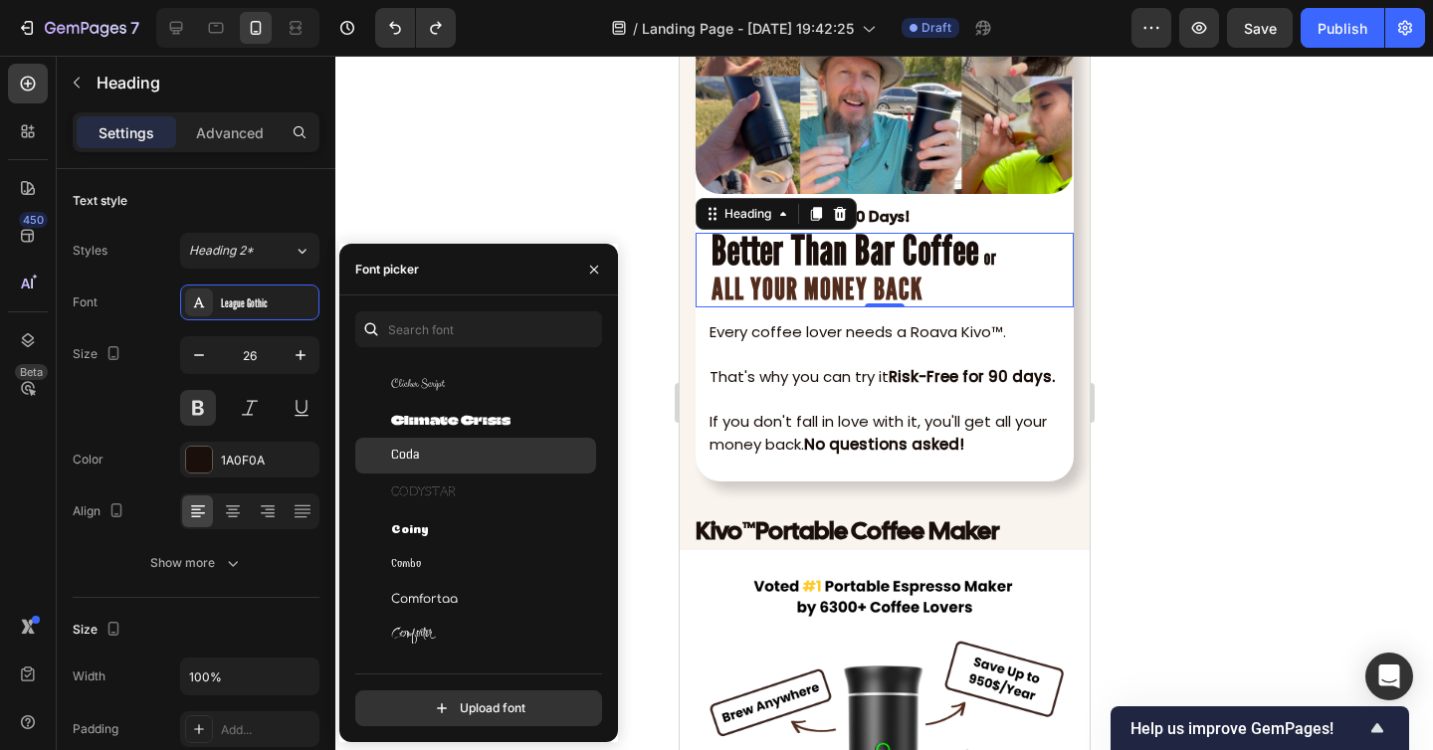
click at [477, 462] on div "Coda" at bounding box center [491, 456] width 201 height 18
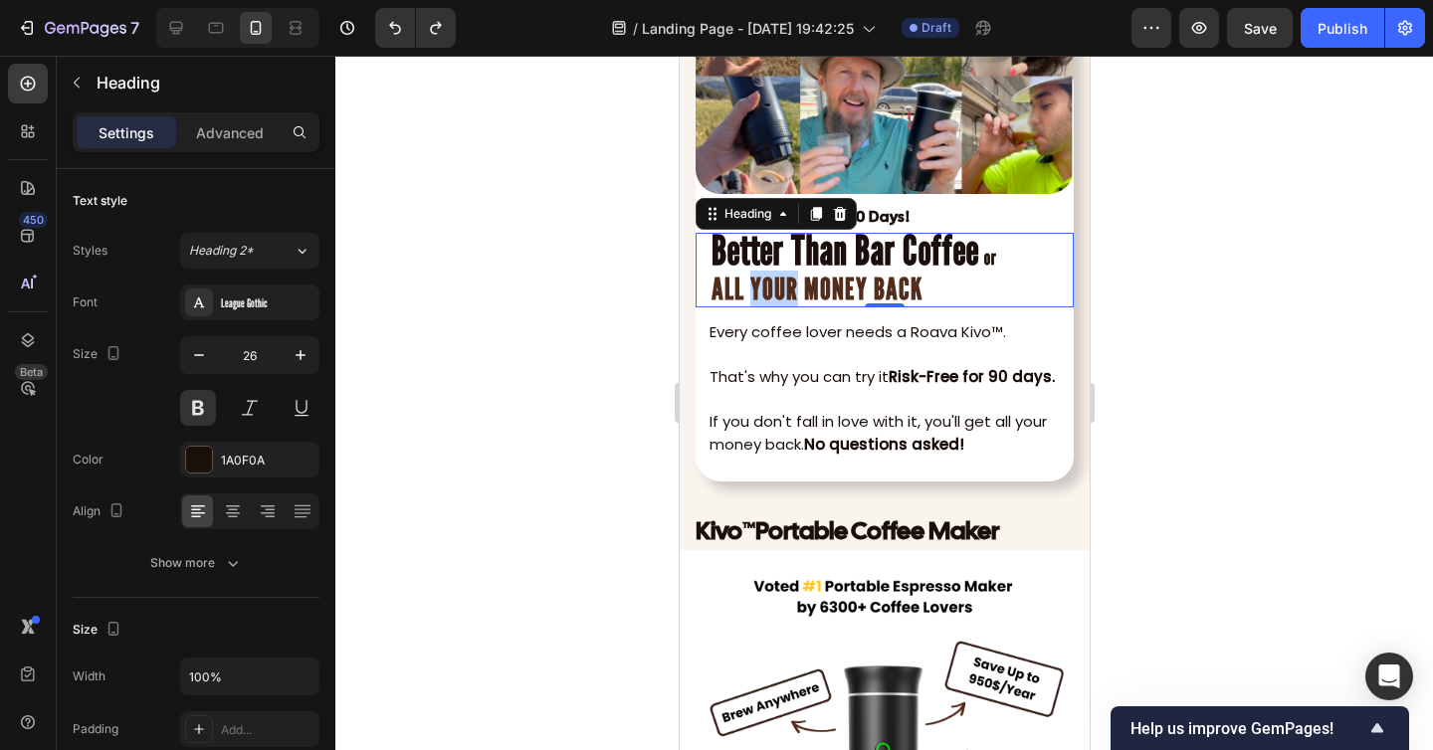
click at [788, 287] on strong "ALL YOUR MONEY BACK" at bounding box center [815, 289] width 211 height 36
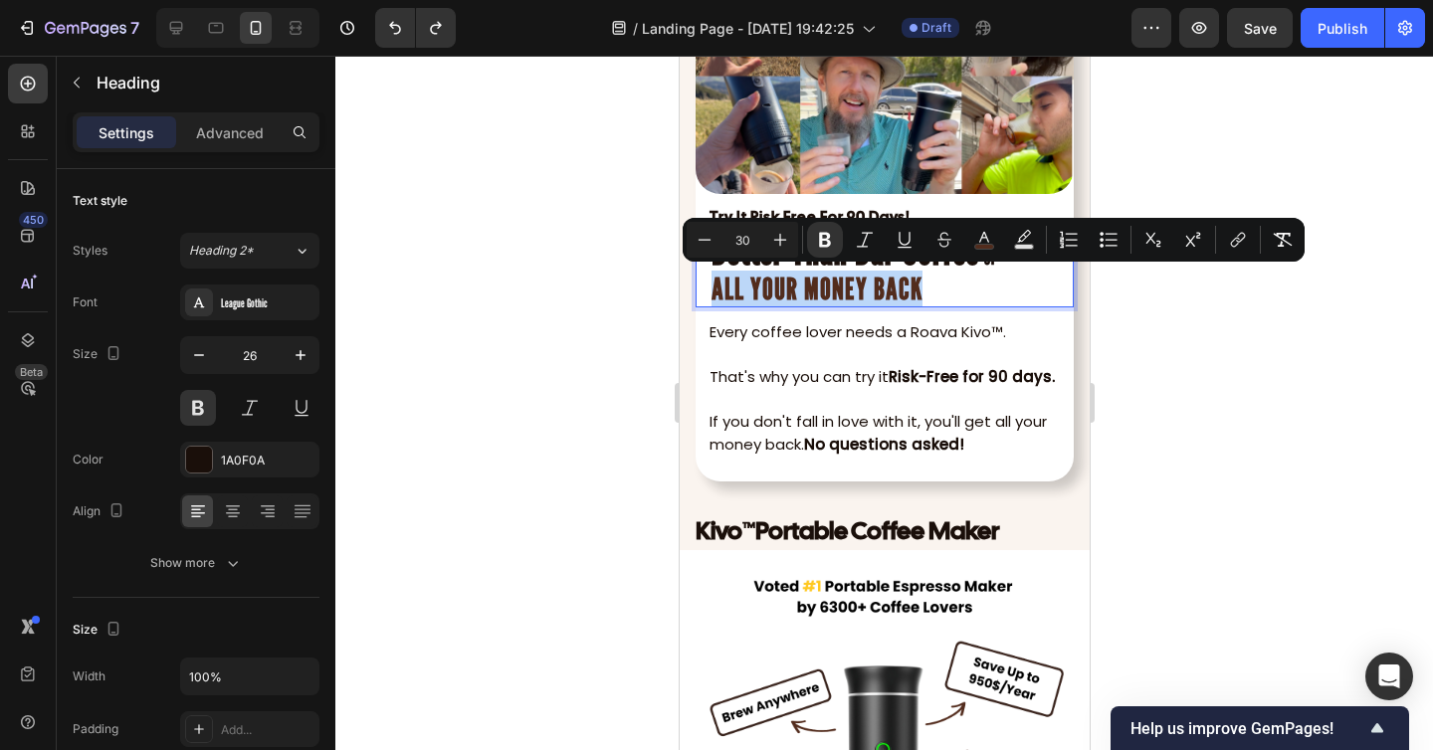
click at [788, 287] on strong "ALL YOUR MONEY BACK" at bounding box center [815, 289] width 211 height 36
click at [780, 239] on icon "Editor contextual toolbar" at bounding box center [780, 240] width 20 height 20
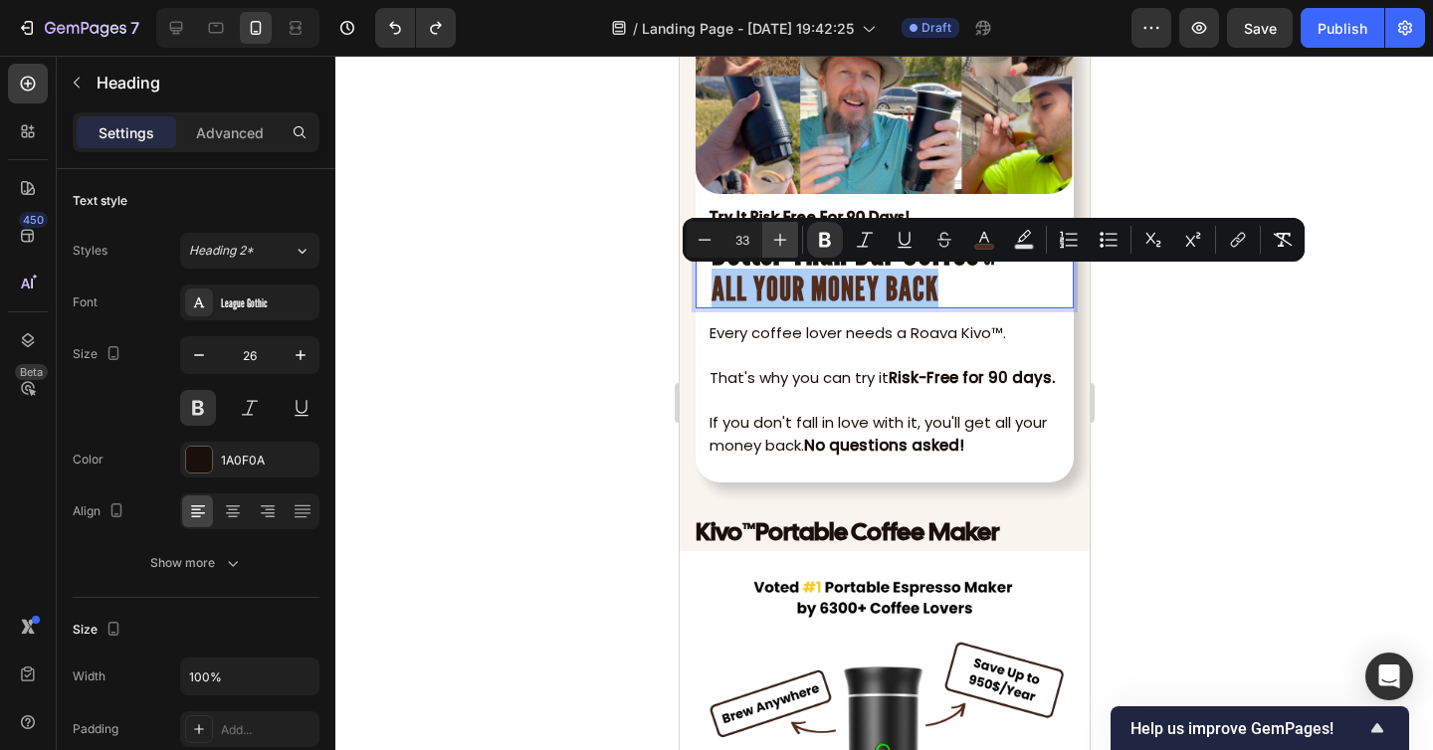
click at [780, 239] on icon "Editor contextual toolbar" at bounding box center [780, 240] width 20 height 20
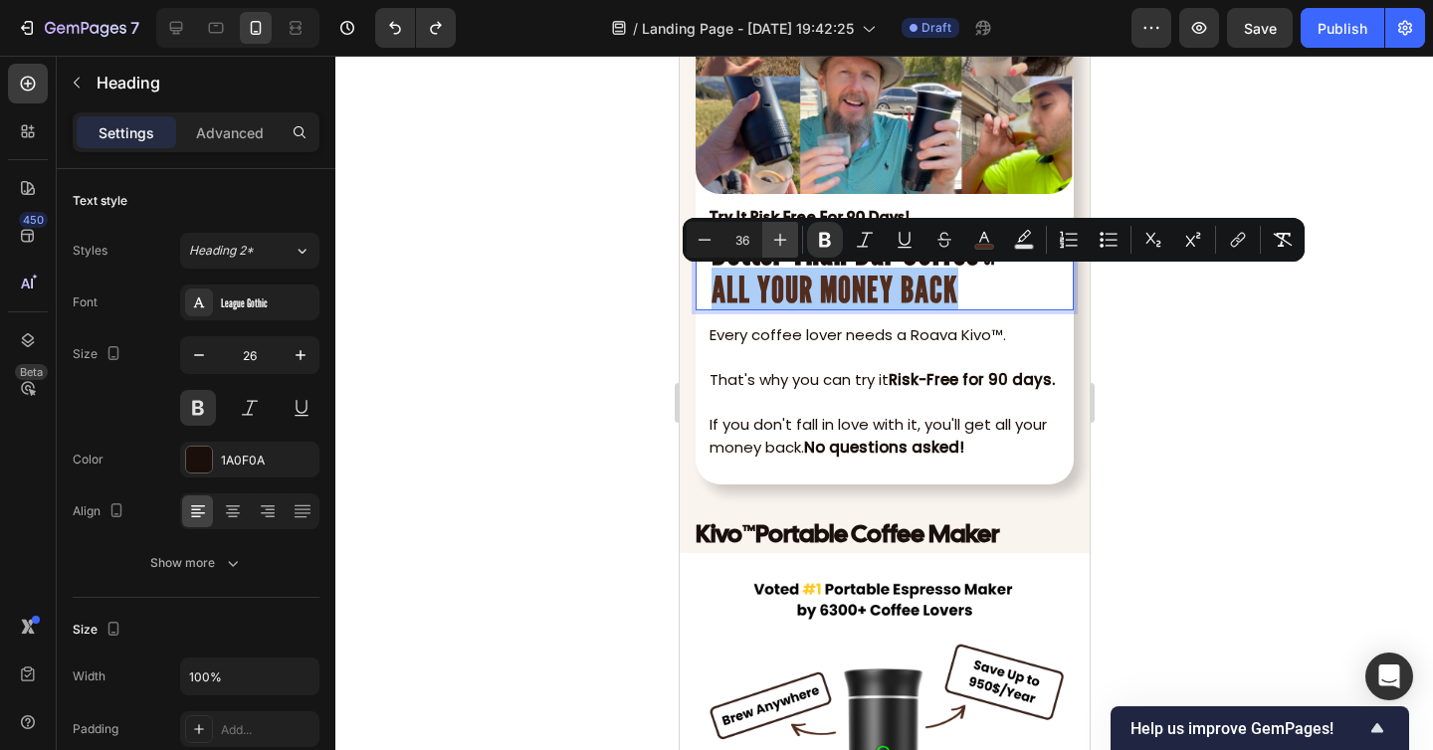
click at [780, 239] on icon "Editor contextual toolbar" at bounding box center [780, 240] width 20 height 20
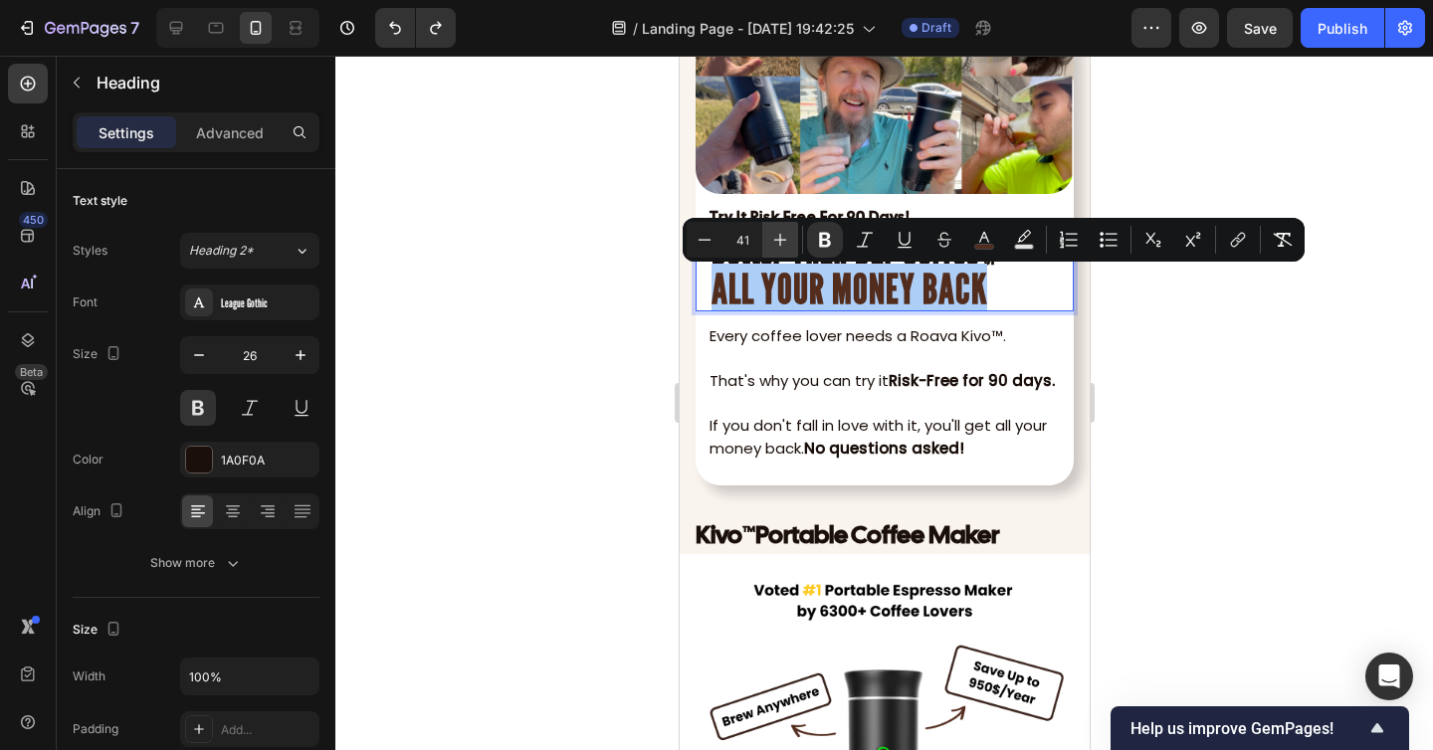
click at [780, 239] on icon "Editor contextual toolbar" at bounding box center [780, 240] width 20 height 20
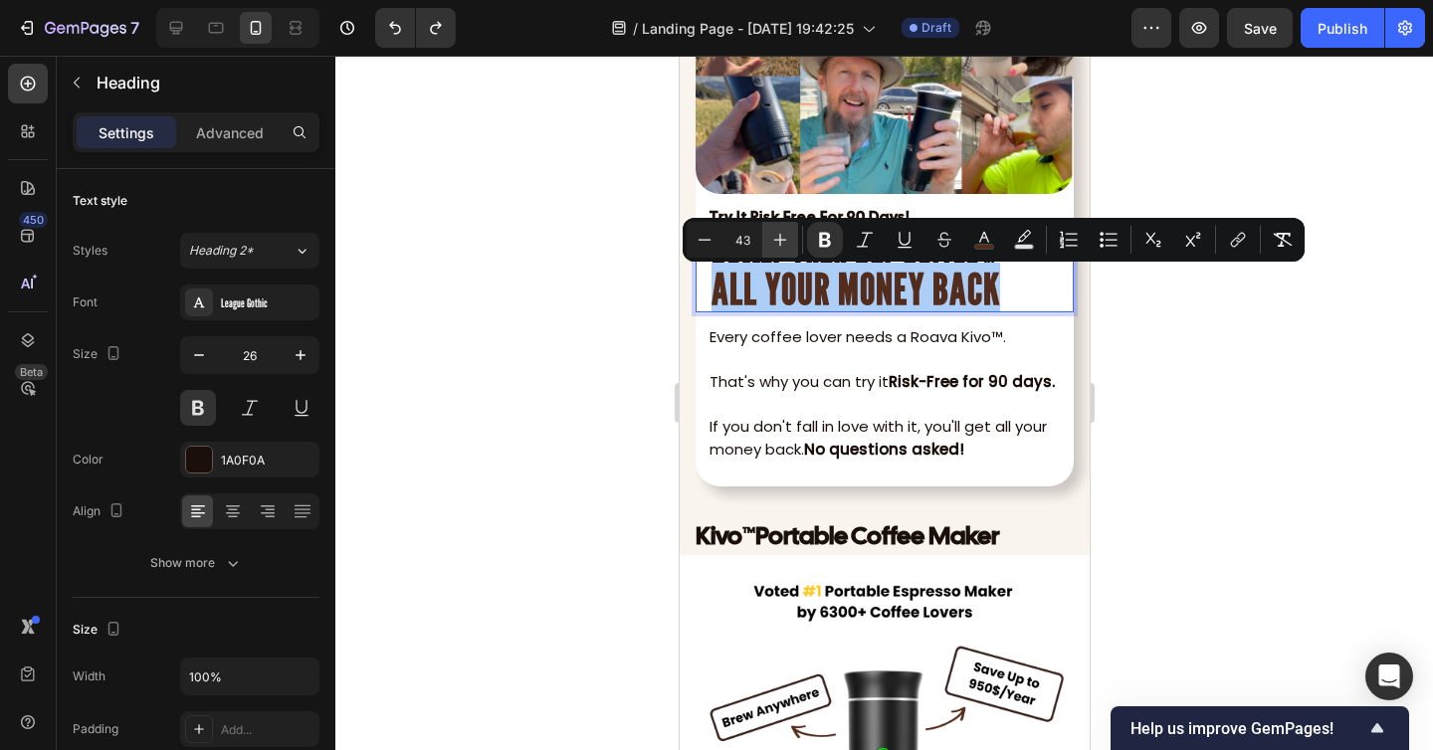
click at [780, 239] on icon "Editor contextual toolbar" at bounding box center [780, 240] width 20 height 20
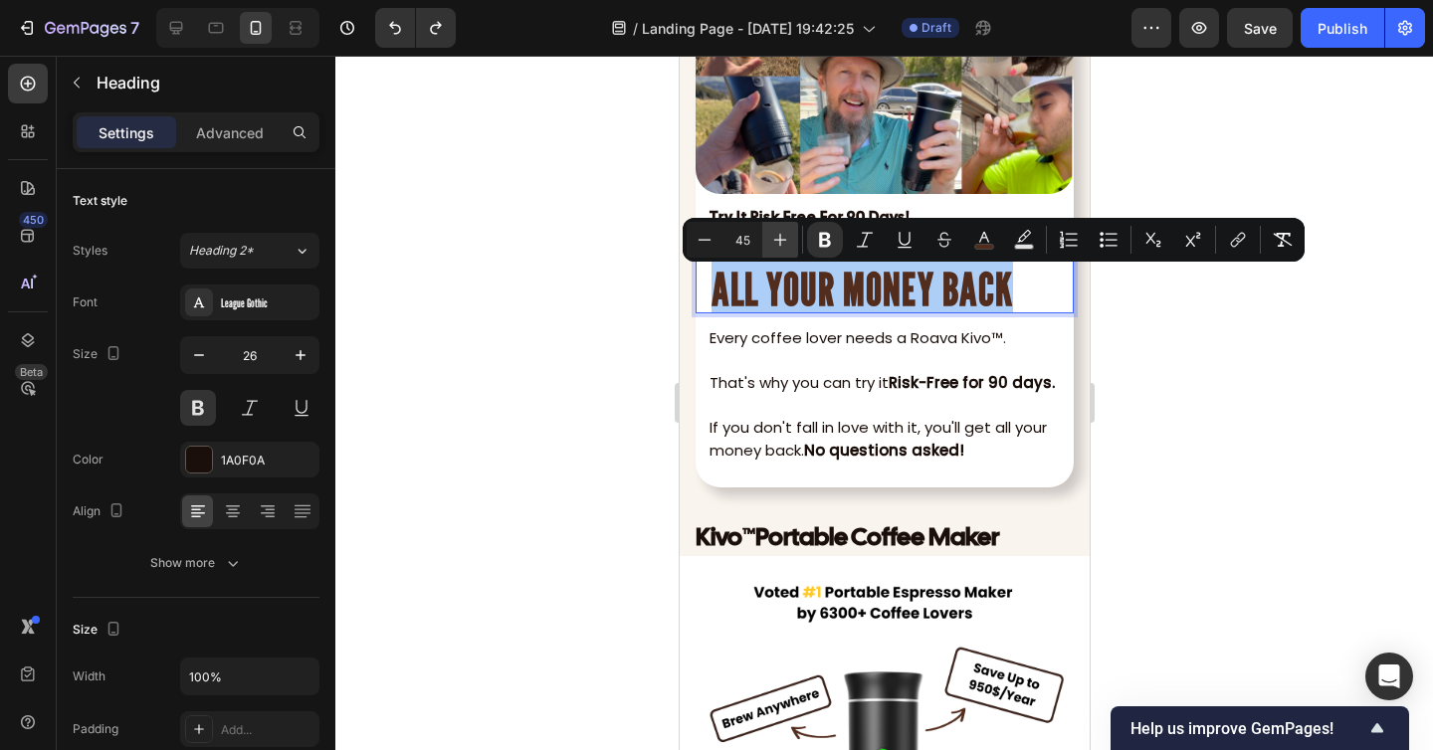
click at [780, 239] on icon "Editor contextual toolbar" at bounding box center [780, 240] width 20 height 20
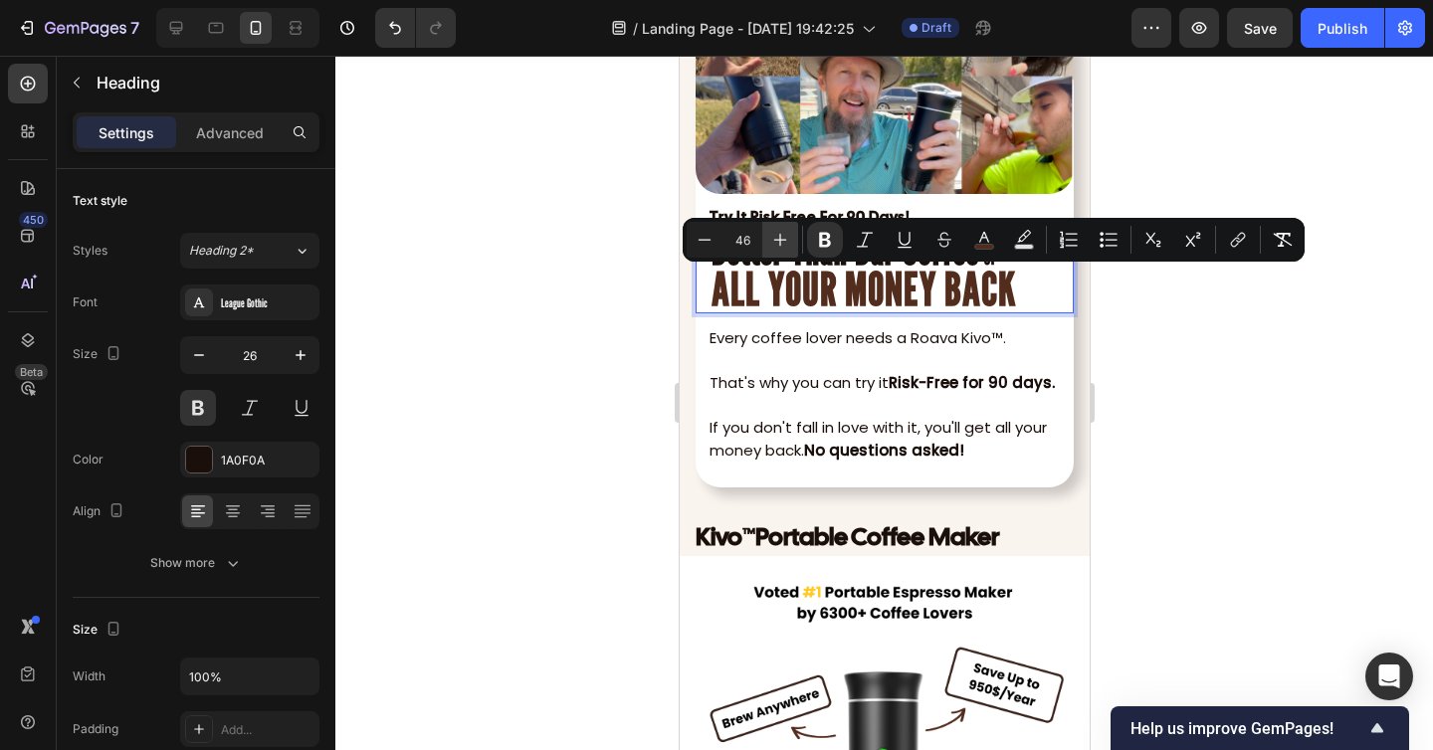
click at [780, 239] on icon "Editor contextual toolbar" at bounding box center [780, 240] width 20 height 20
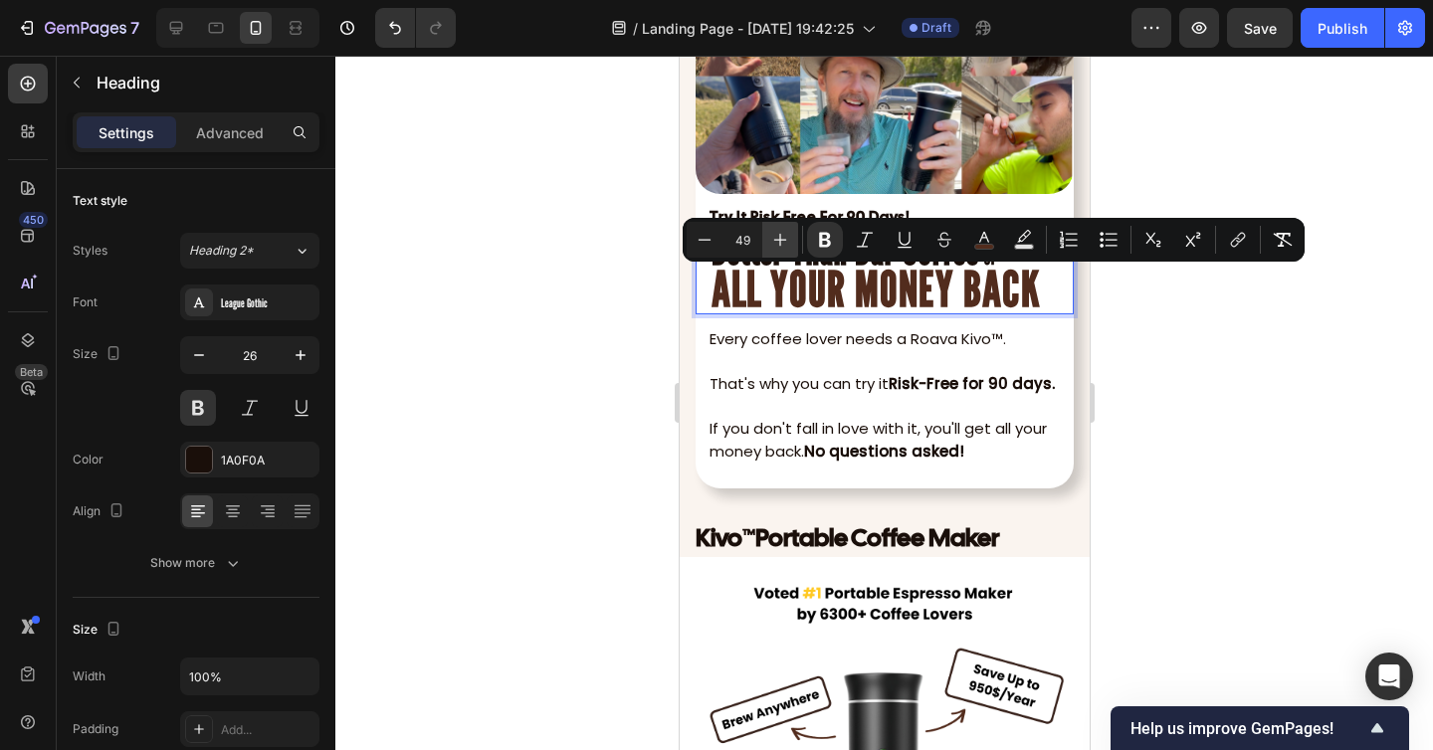
click at [780, 239] on icon "Editor contextual toolbar" at bounding box center [780, 240] width 20 height 20
type input "50"
click at [1195, 407] on div at bounding box center [883, 403] width 1097 height 694
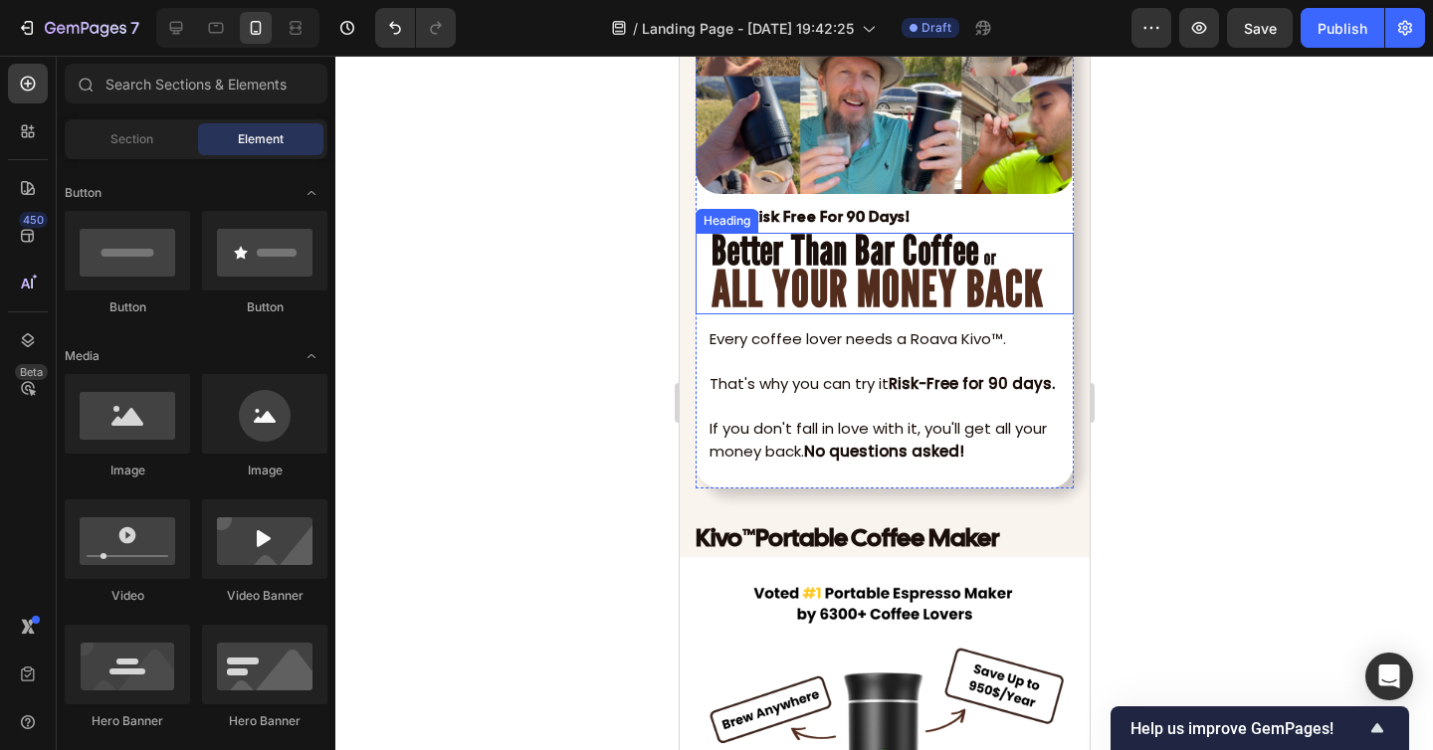
click at [974, 252] on strong "Better Than Bar Coffee" at bounding box center [844, 250] width 268 height 50
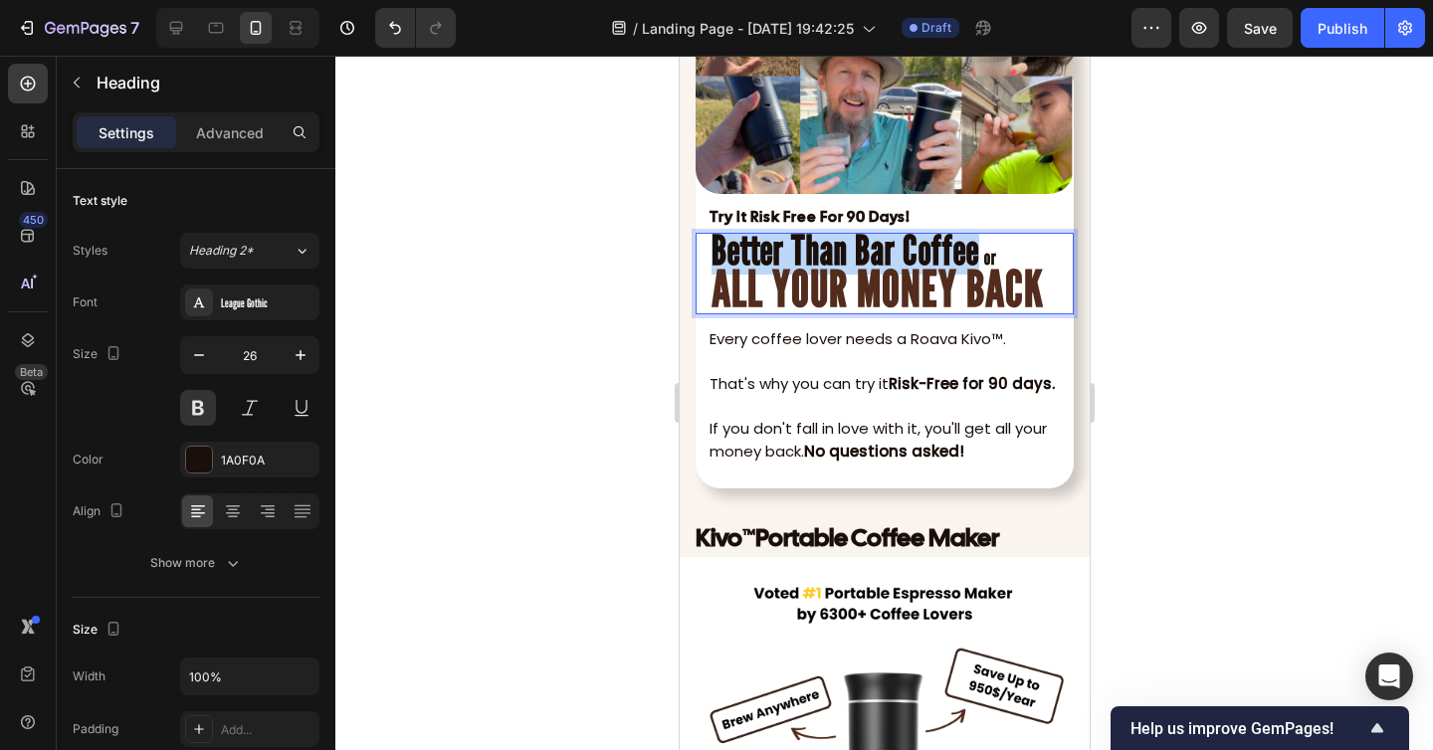
drag, startPoint x: 973, startPoint y: 254, endPoint x: 713, endPoint y: 246, distance: 259.8
click at [713, 246] on strong "Better Than Bar Coffee" at bounding box center [844, 250] width 268 height 50
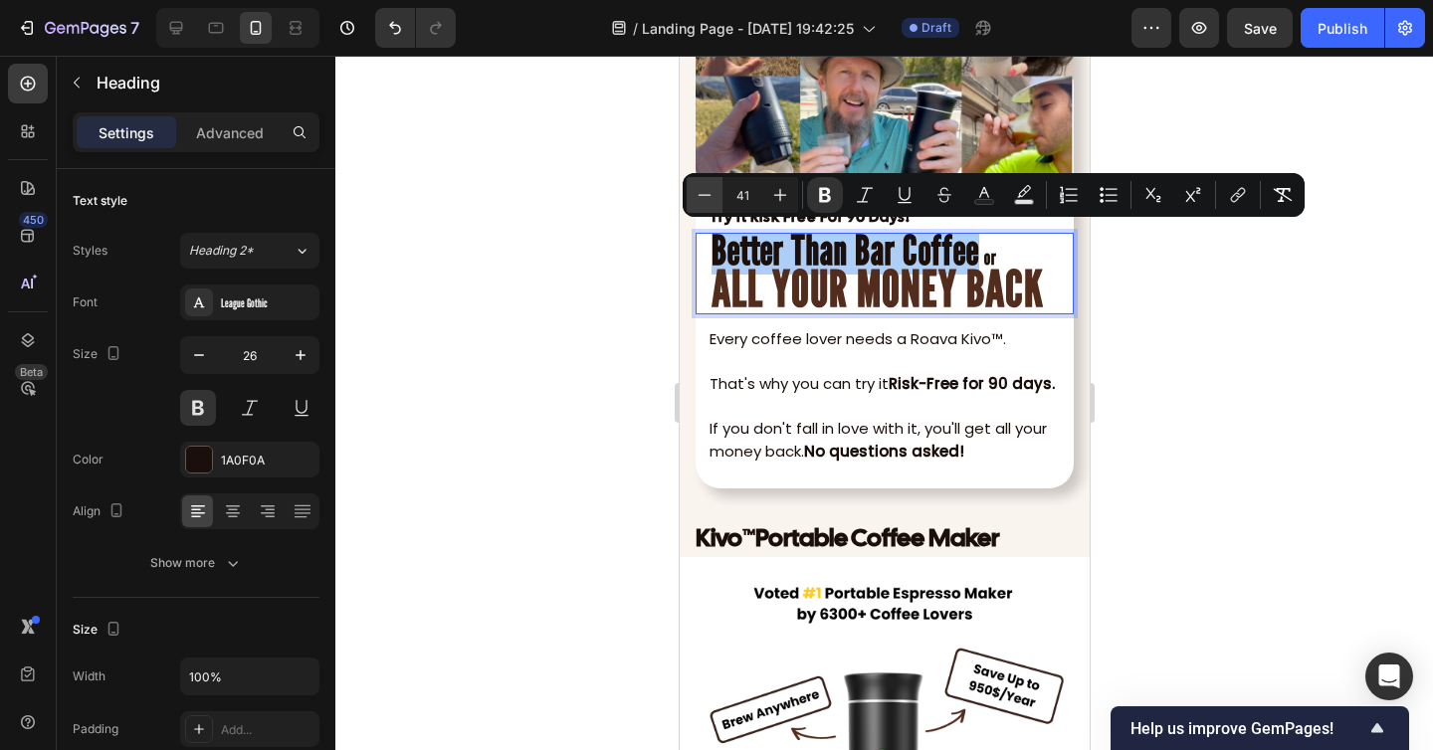
click at [709, 194] on icon "Editor contextual toolbar" at bounding box center [704, 195] width 20 height 20
type input "40"
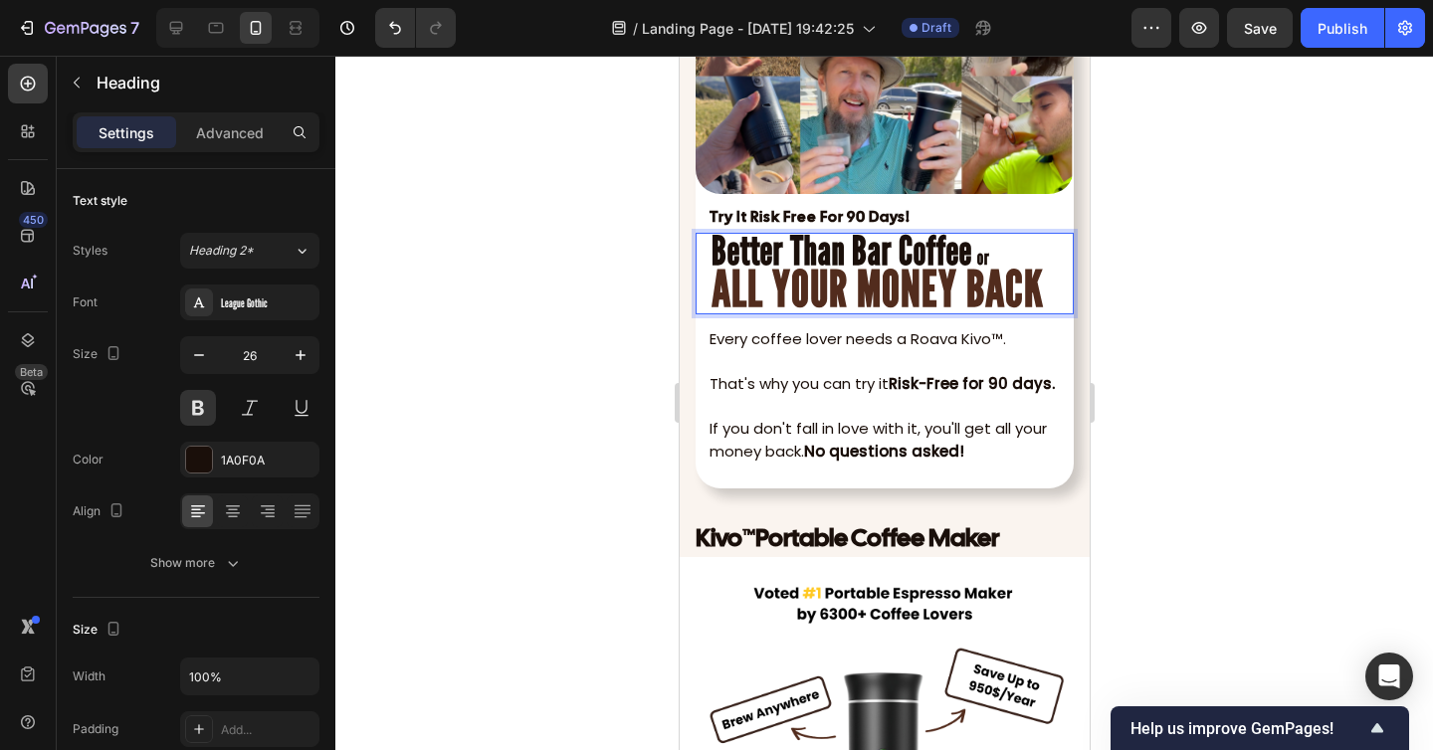
click at [975, 265] on strong "ALL YOUR MONEY BACK" at bounding box center [876, 289] width 332 height 60
drag, startPoint x: 975, startPoint y: 254, endPoint x: 994, endPoint y: 254, distance: 18.9
click at [994, 254] on p "Better Than Bar Coffee or ALL YOUR MONEY BACK" at bounding box center [883, 274] width 346 height 78
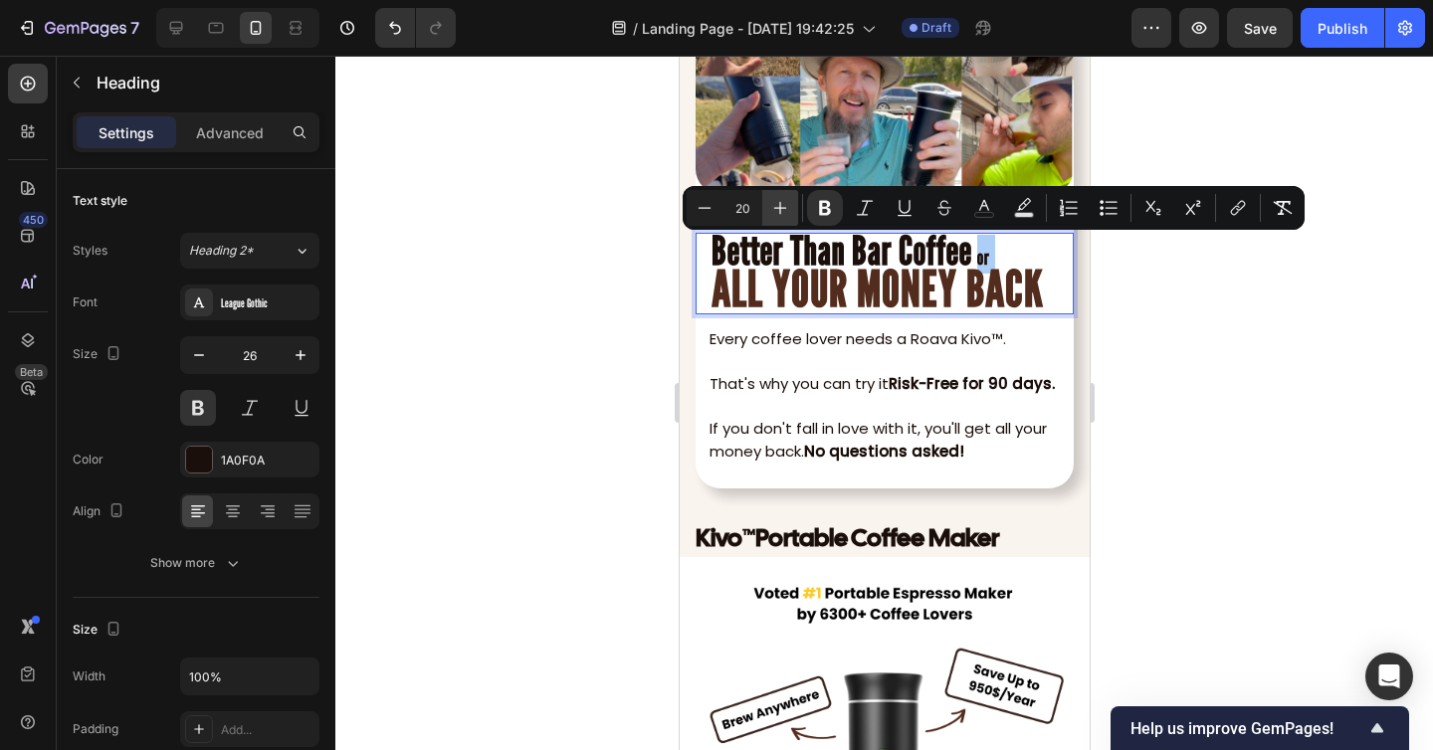
click at [787, 208] on icon "Editor contextual toolbar" at bounding box center [780, 208] width 20 height 20
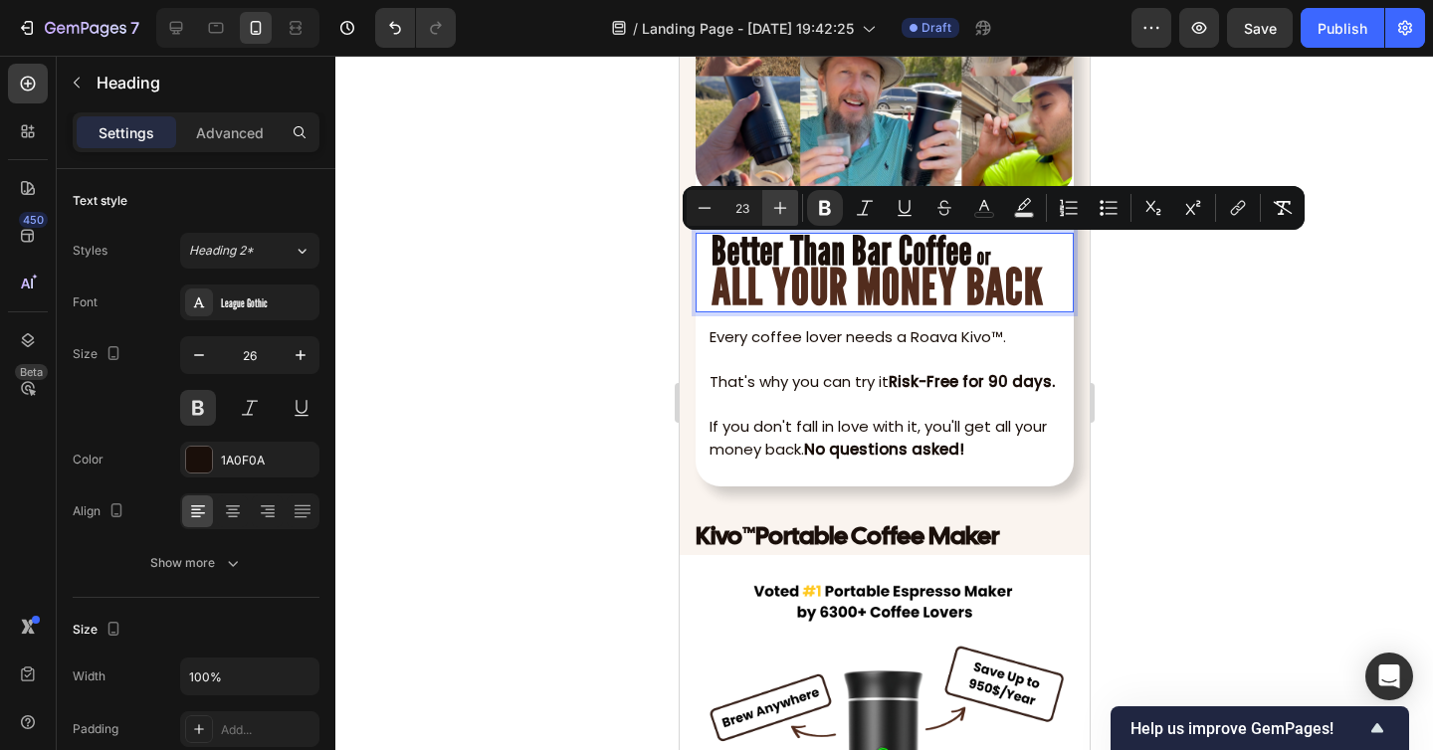
click at [787, 208] on icon "Editor contextual toolbar" at bounding box center [780, 208] width 20 height 20
type input "25"
click at [1146, 331] on div at bounding box center [883, 403] width 1097 height 694
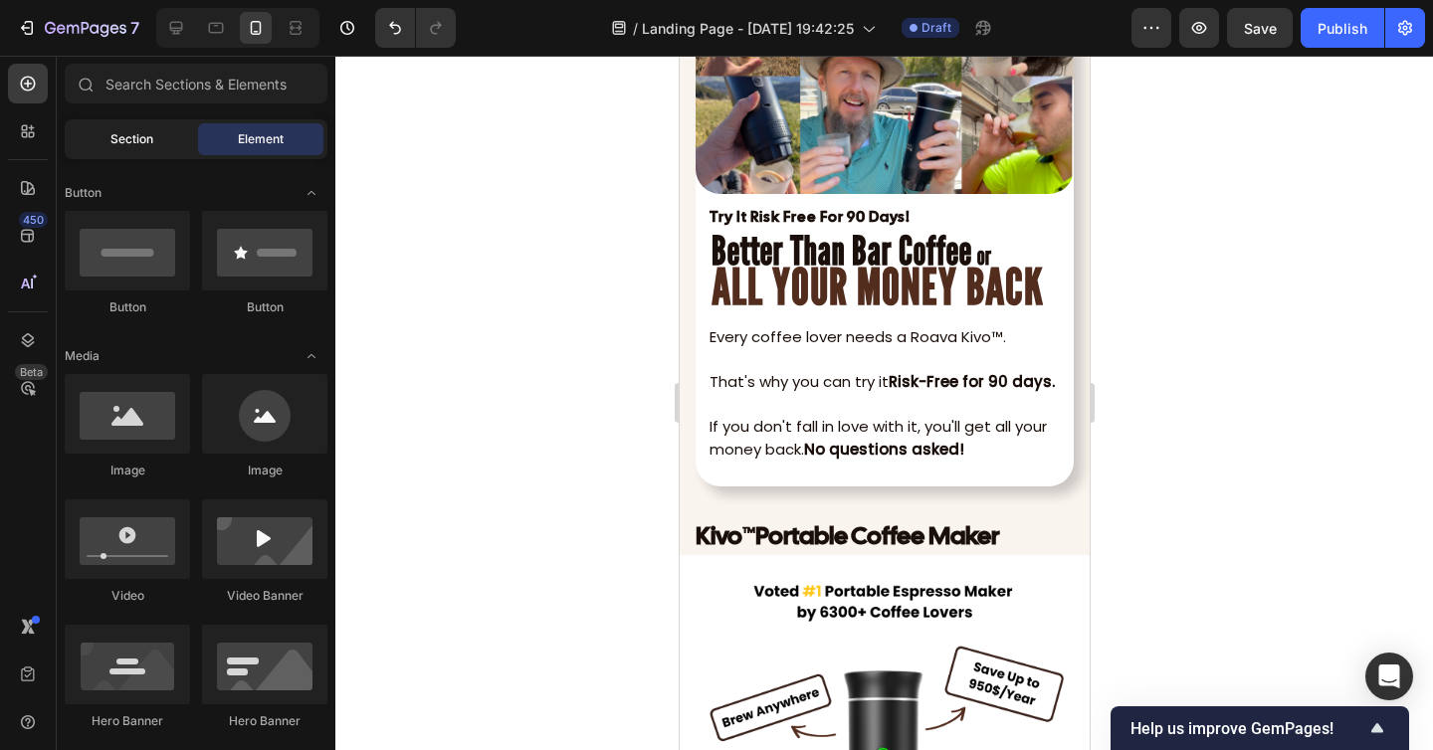
click at [154, 140] on div "Section" at bounding box center [131, 139] width 125 height 32
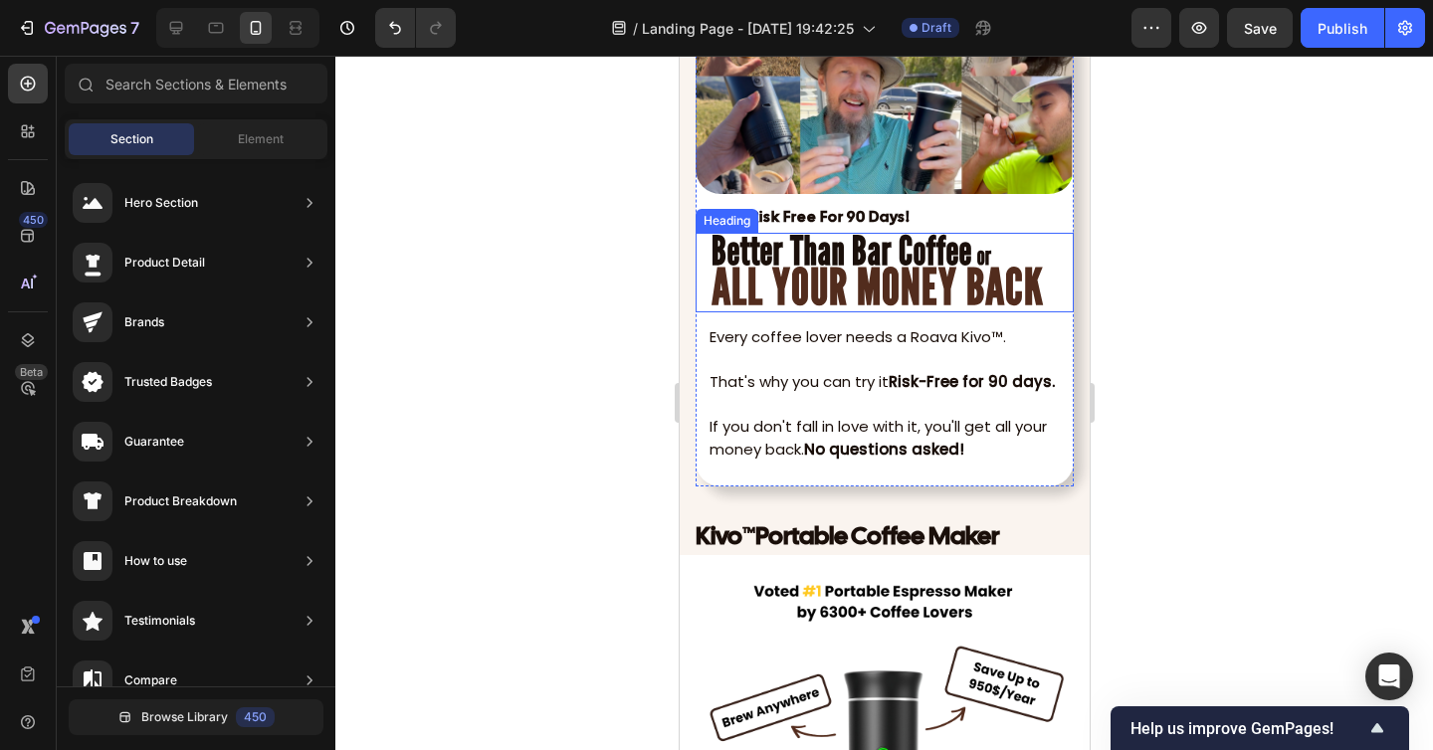
click at [792, 293] on strong "ALL YOUR MONEY BACK" at bounding box center [876, 287] width 332 height 60
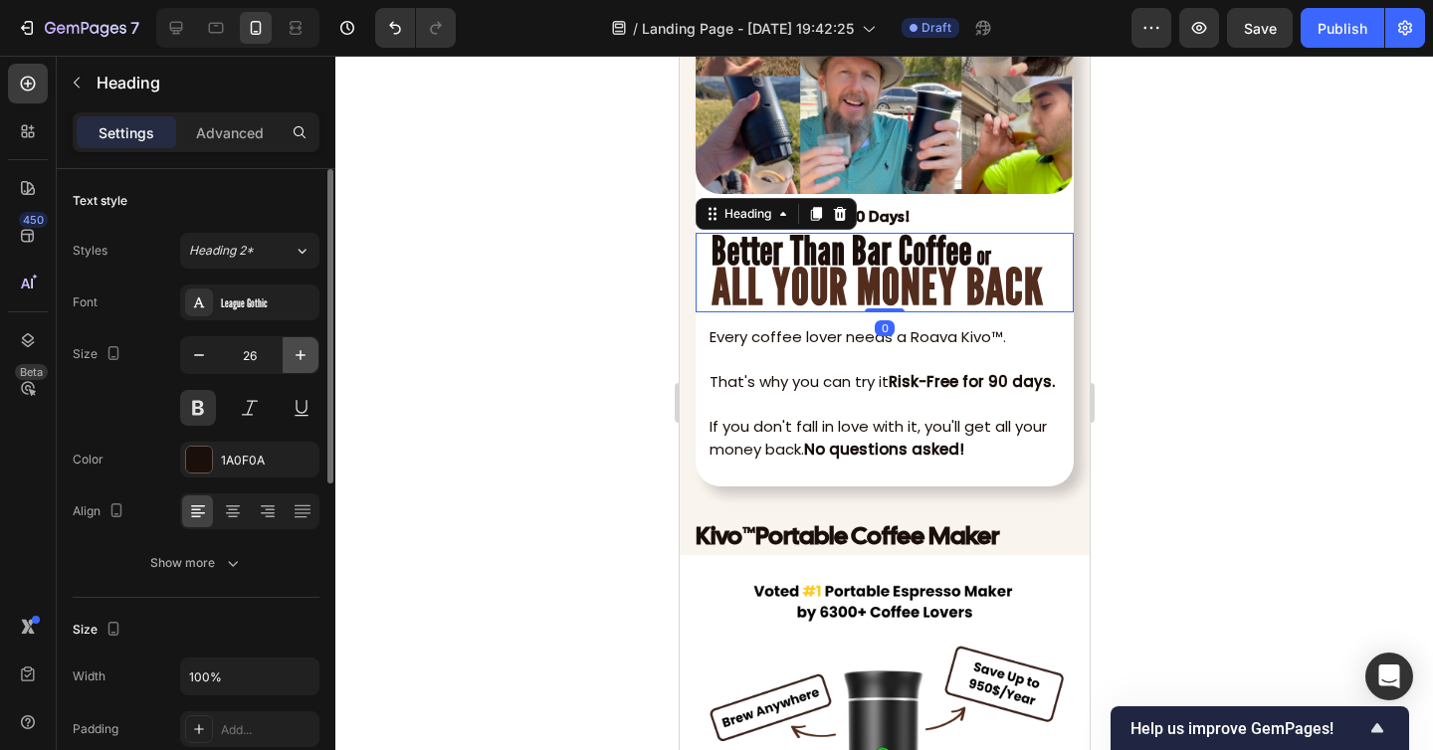
click at [297, 340] on button "button" at bounding box center [301, 355] width 36 height 36
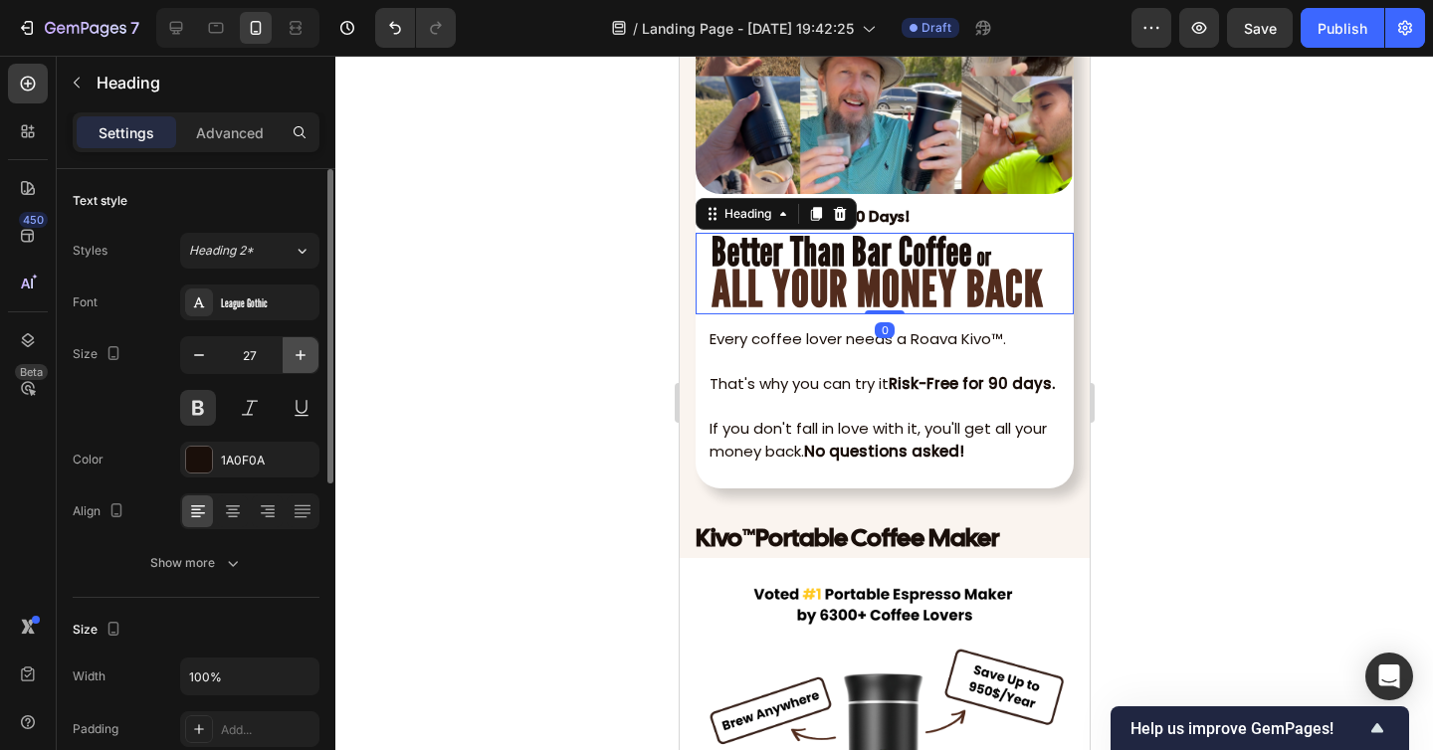
click at [297, 340] on button "button" at bounding box center [301, 355] width 36 height 36
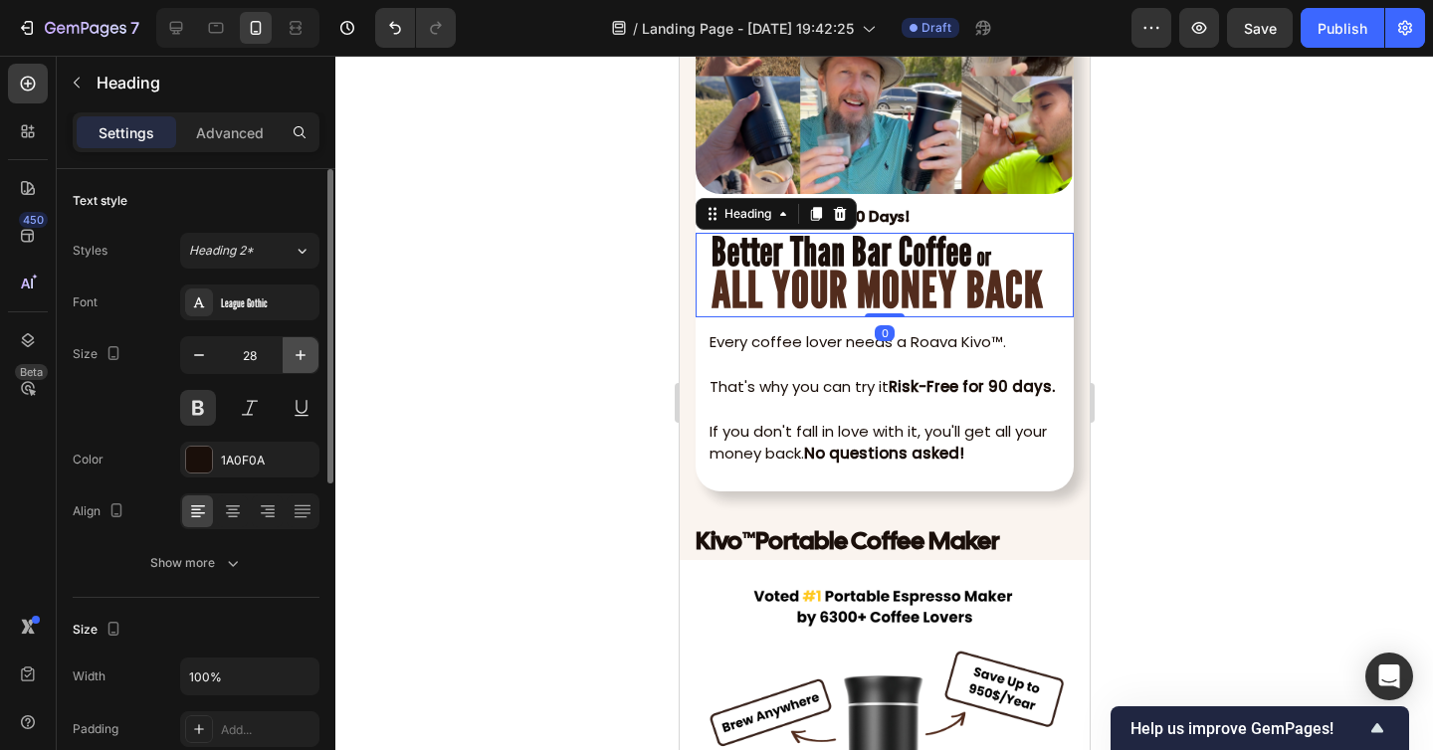
click at [297, 340] on button "button" at bounding box center [301, 355] width 36 height 36
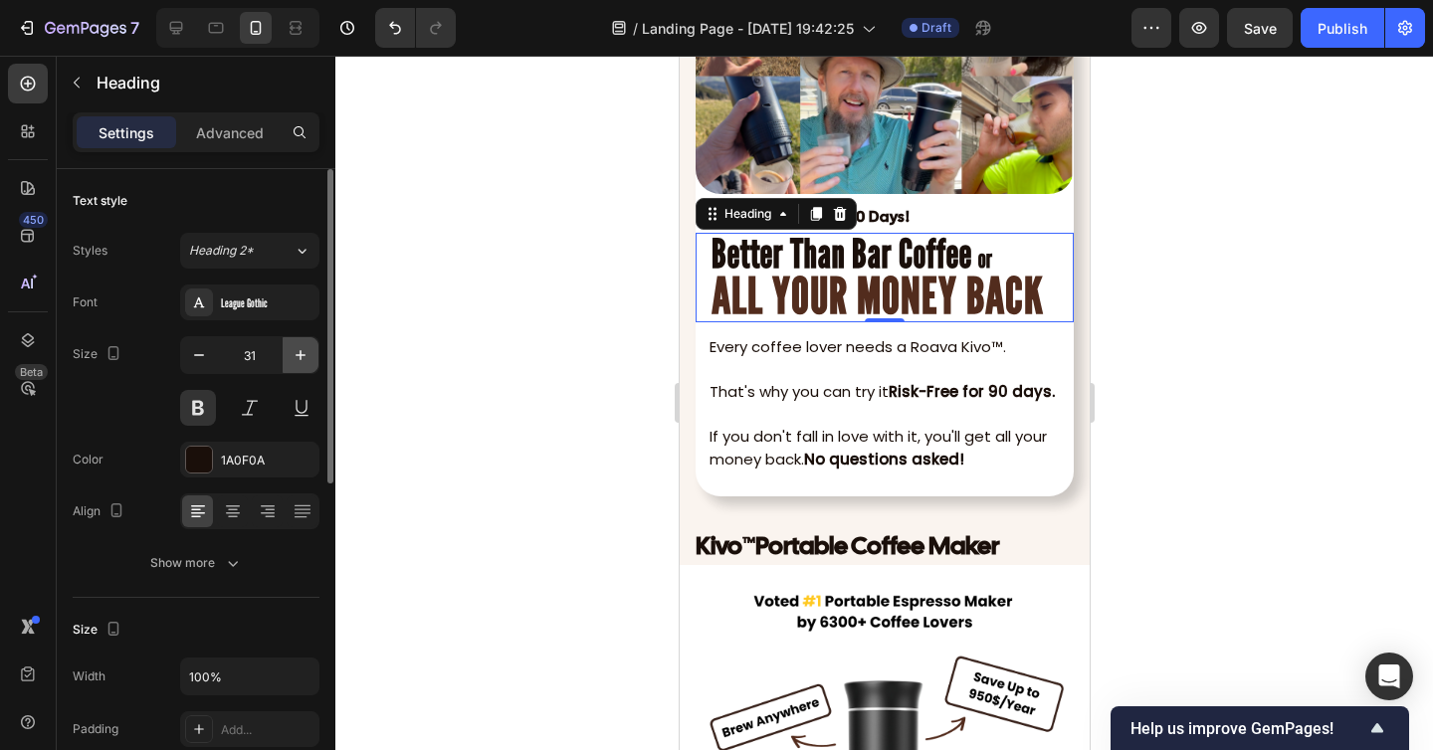
click at [297, 340] on button "button" at bounding box center [301, 355] width 36 height 36
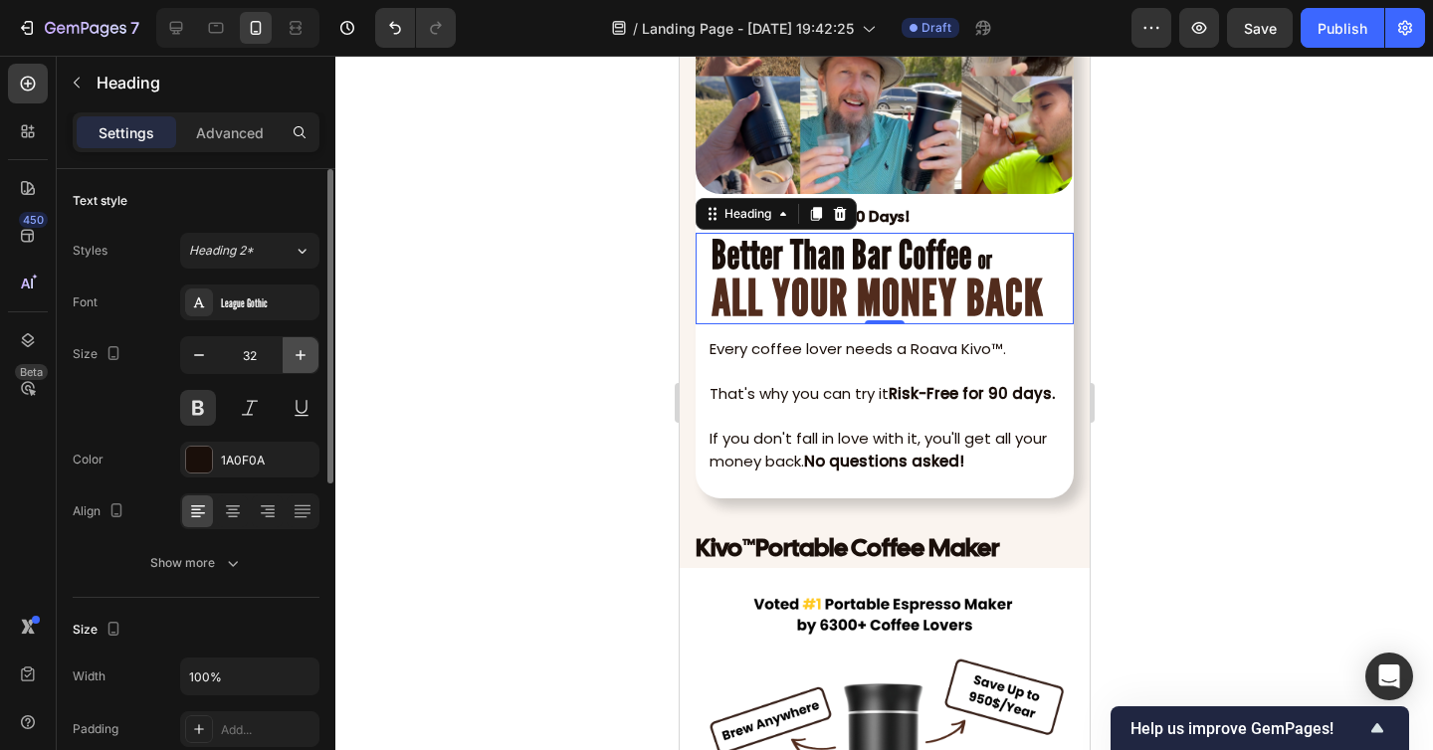
click at [297, 340] on button "button" at bounding box center [301, 355] width 36 height 36
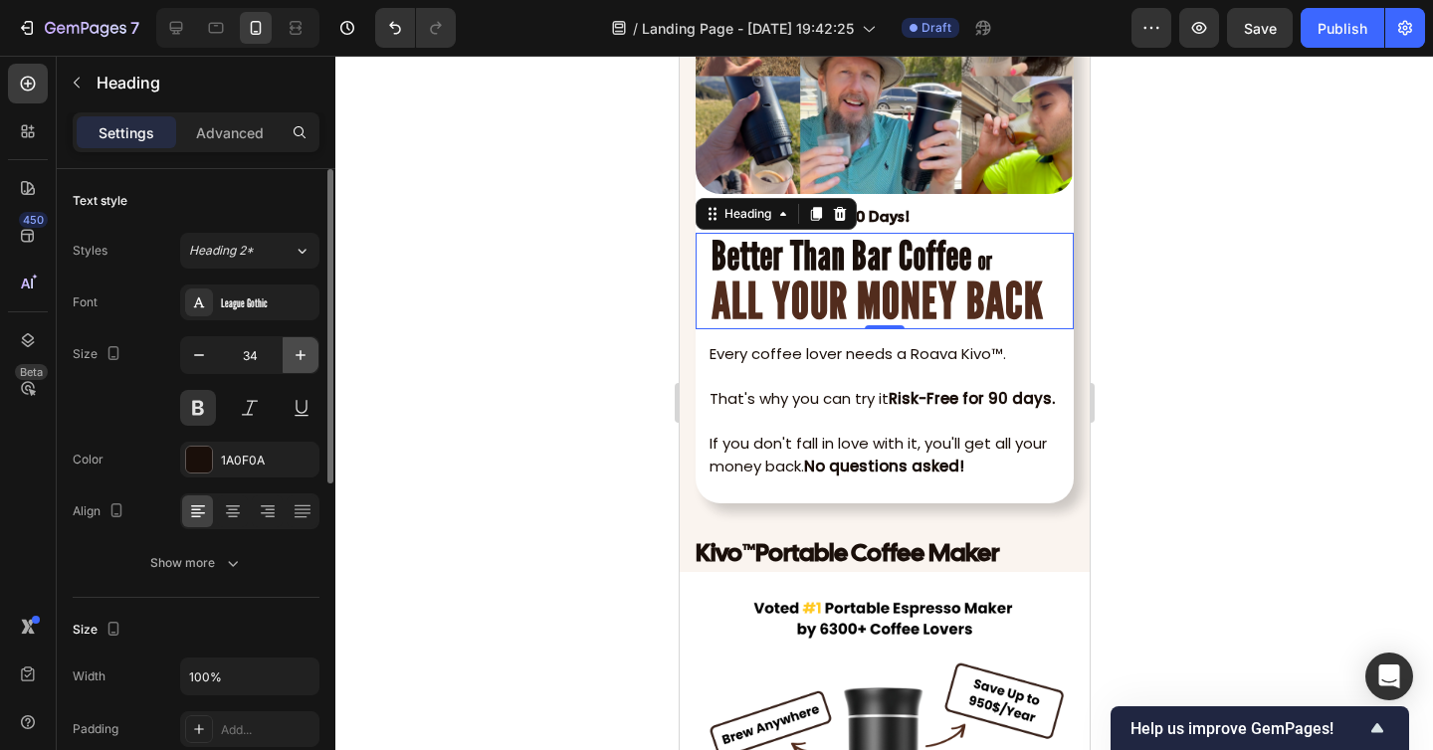
click at [297, 340] on button "button" at bounding box center [301, 355] width 36 height 36
type input "35"
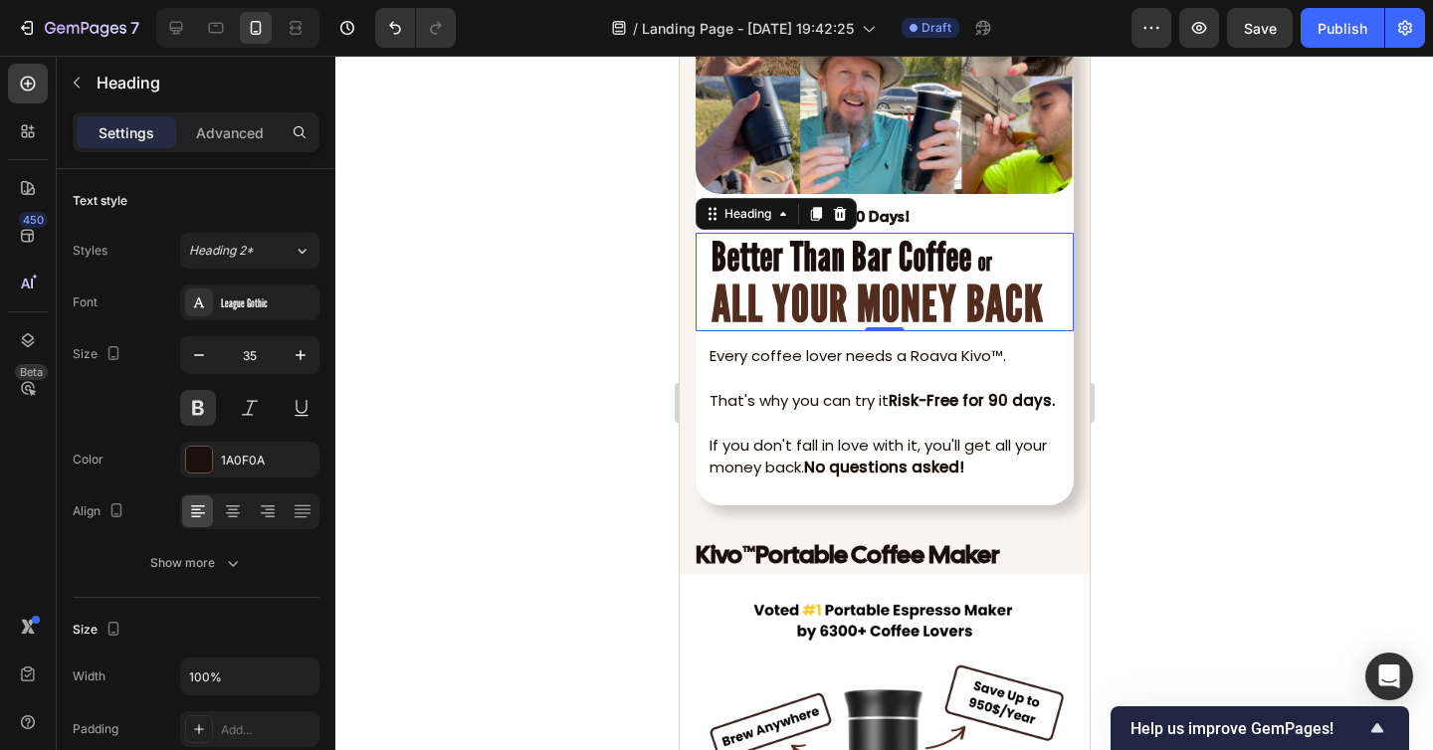
click at [1244, 358] on div at bounding box center [883, 403] width 1097 height 694
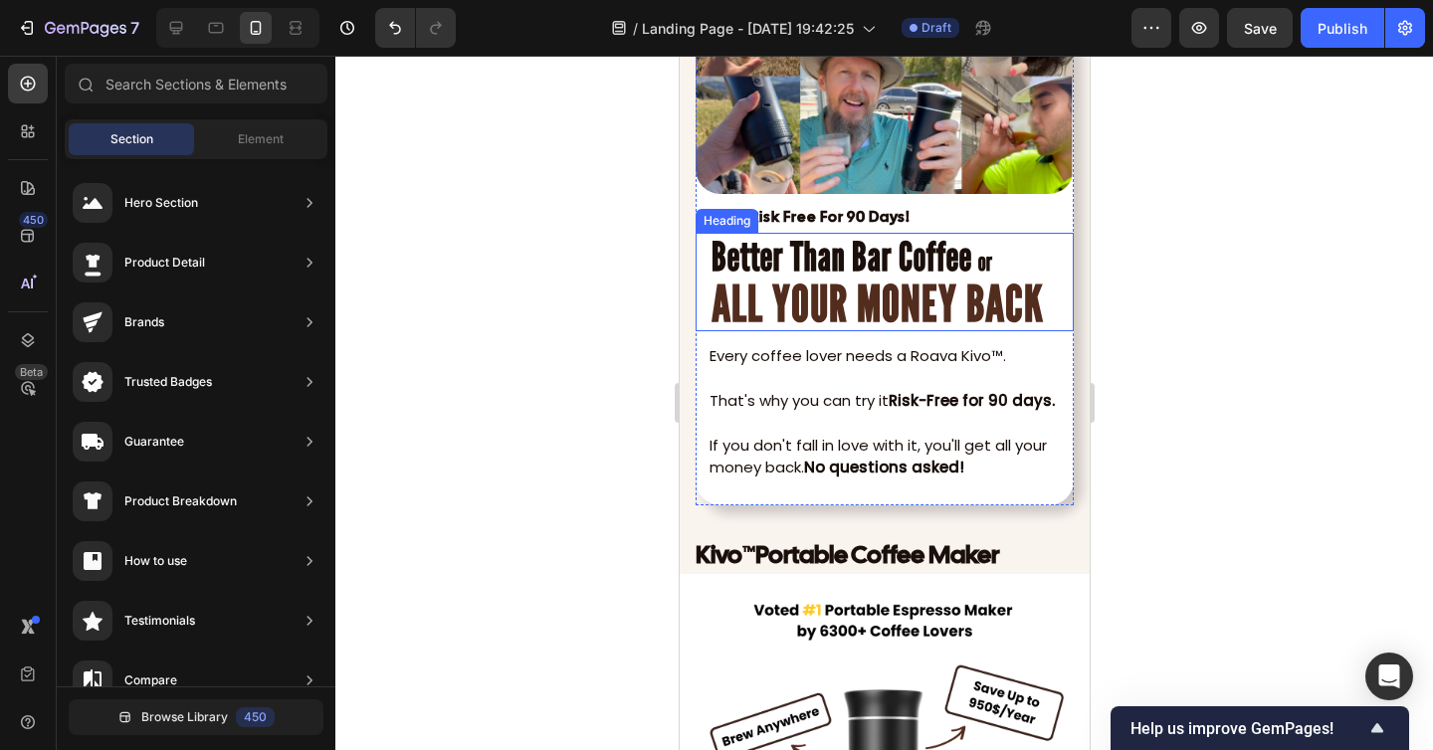
click at [995, 310] on strong "ALL YOUR MONEY BACK" at bounding box center [876, 304] width 332 height 60
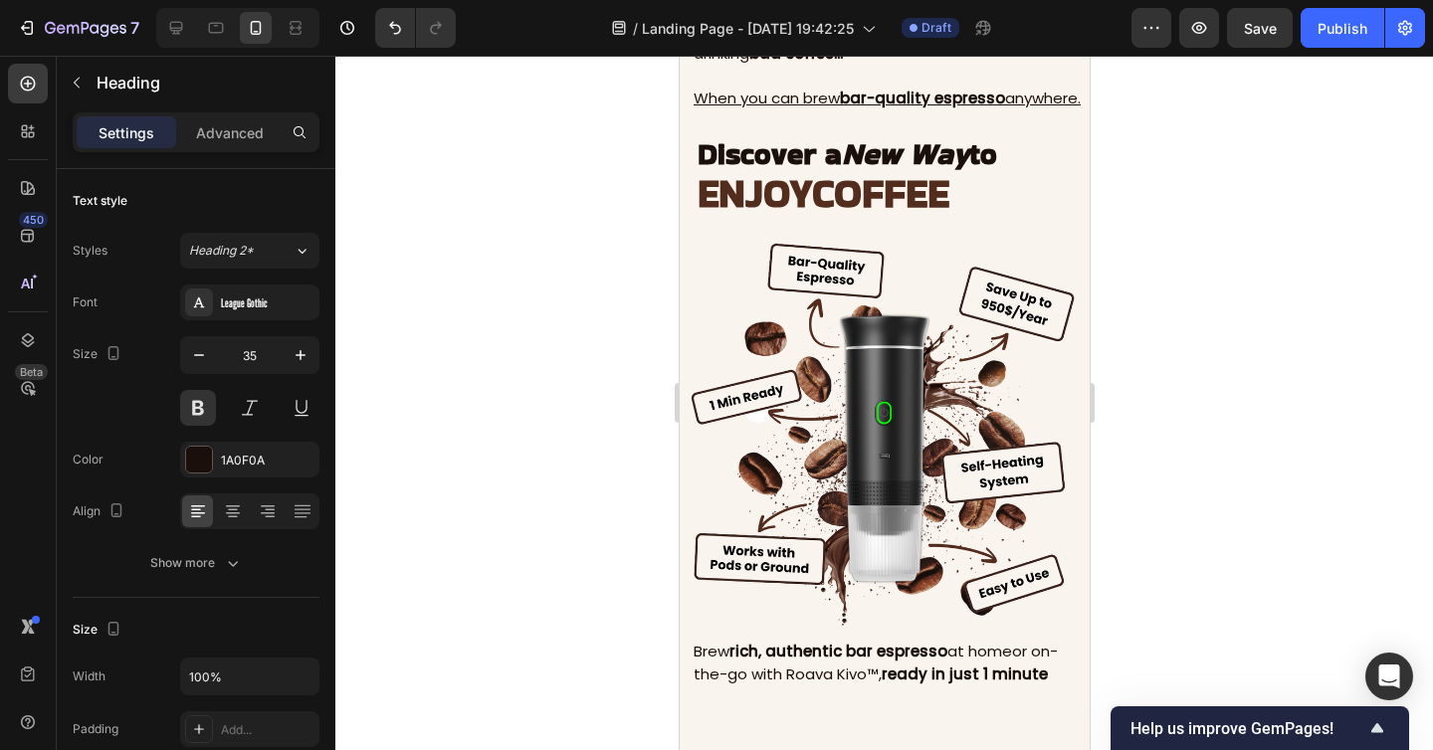
scroll to position [0, 0]
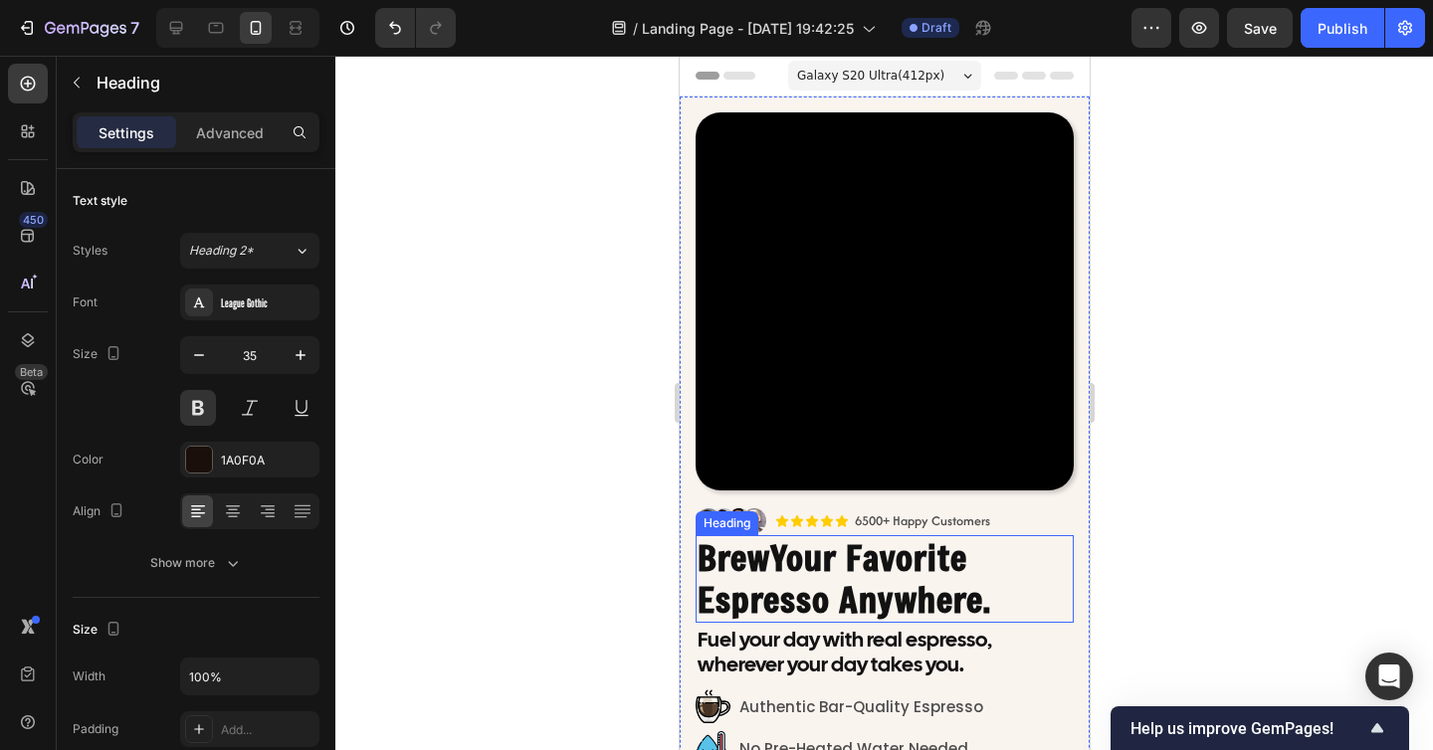
click at [828, 581] on h2 "Brew Your Favorite Espresso Anywhere." at bounding box center [883, 579] width 378 height 88
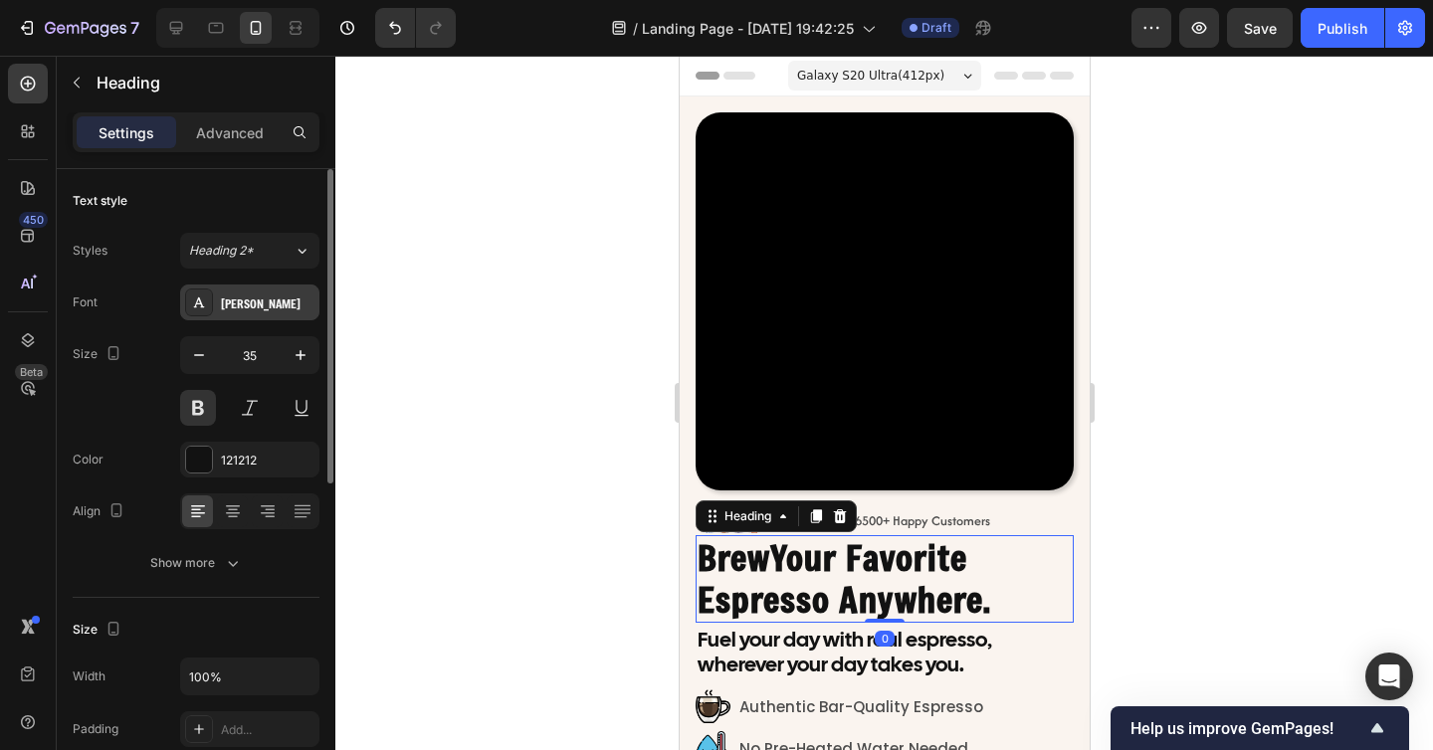
click at [272, 299] on div "Freeman" at bounding box center [268, 303] width 94 height 18
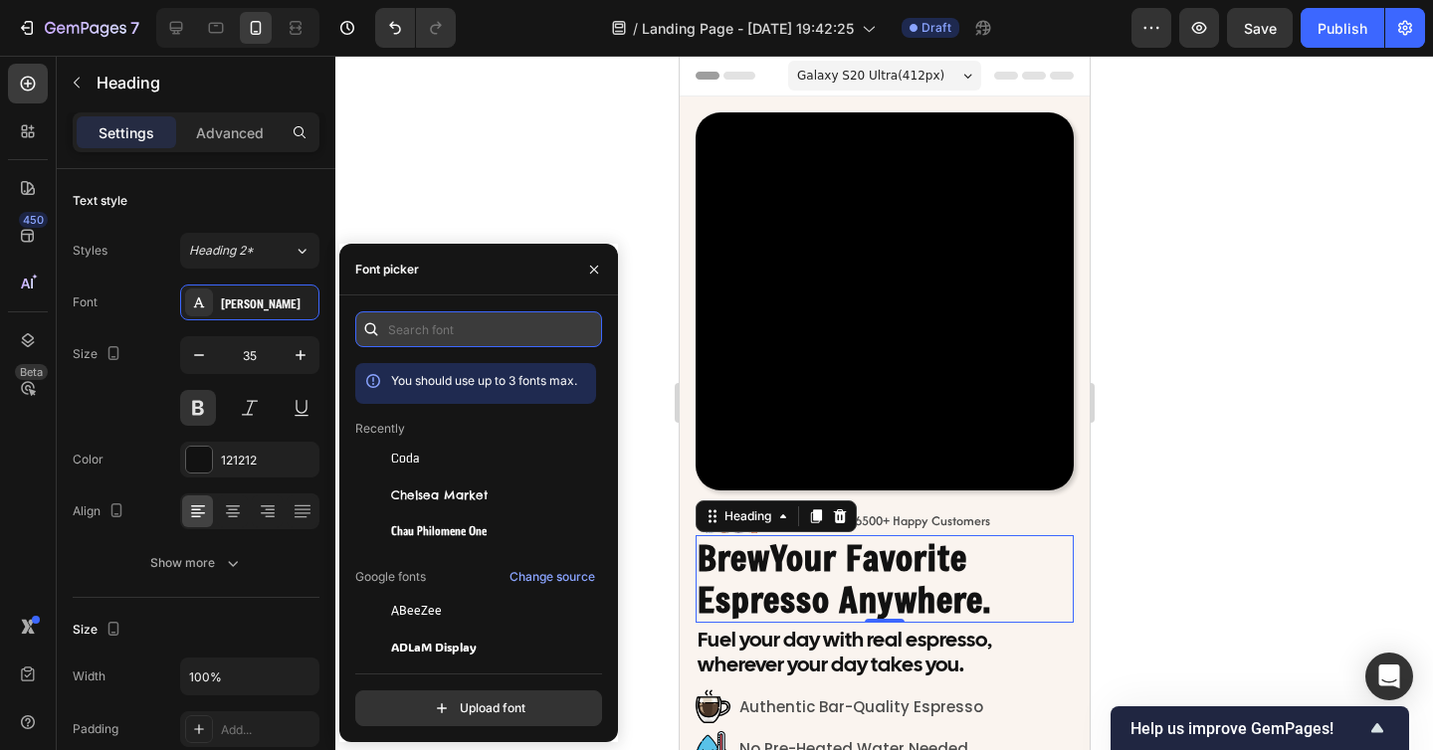
click at [429, 345] on input "text" at bounding box center [478, 329] width 247 height 36
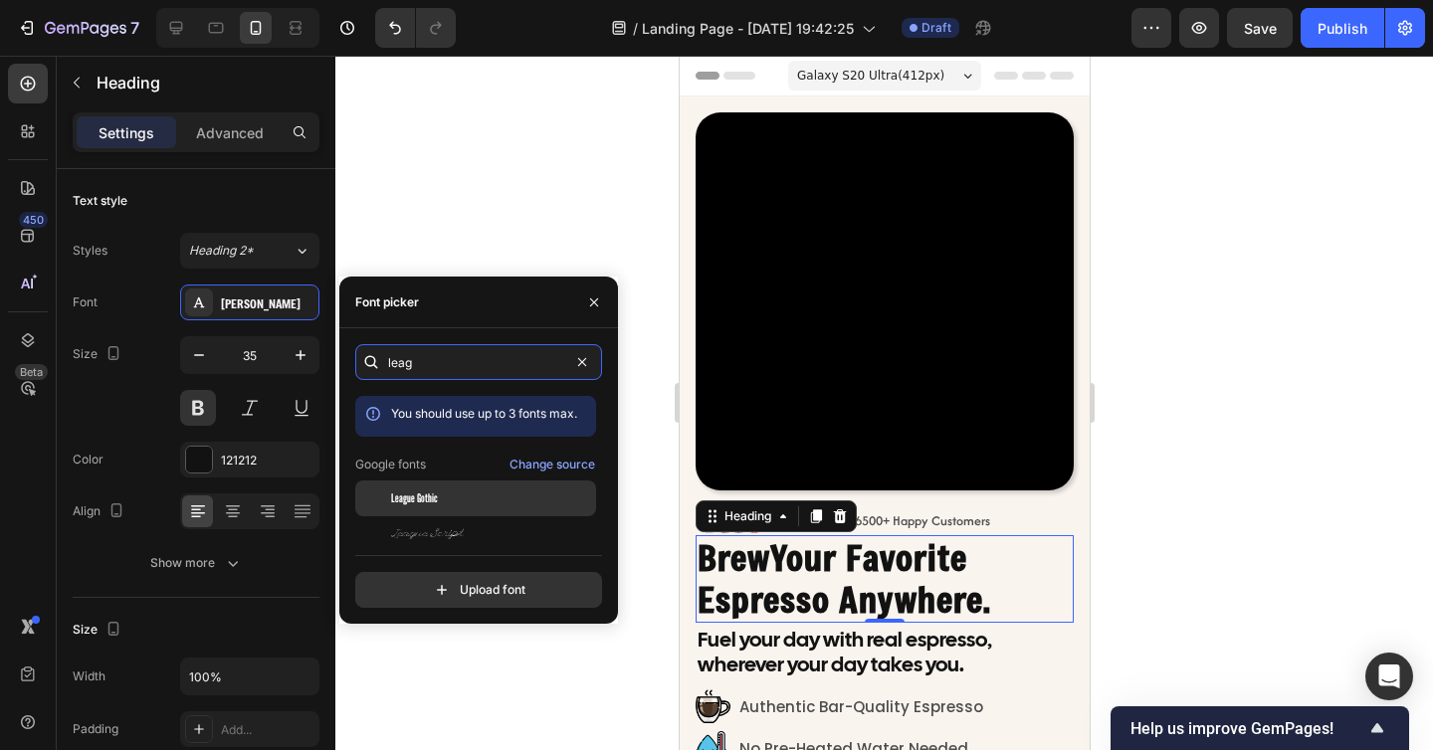
type input "leag"
click at [452, 495] on div "League Gothic" at bounding box center [491, 498] width 201 height 18
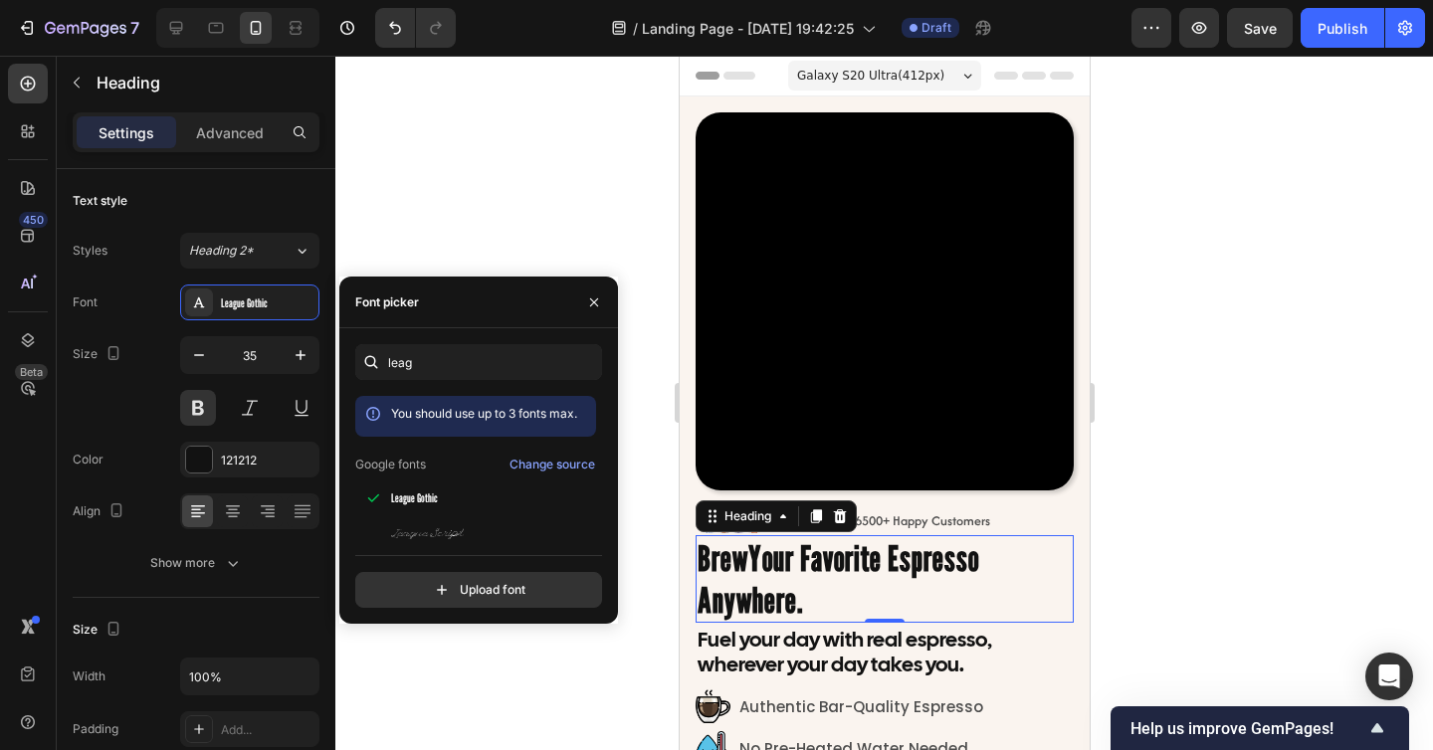
scroll to position [118, 0]
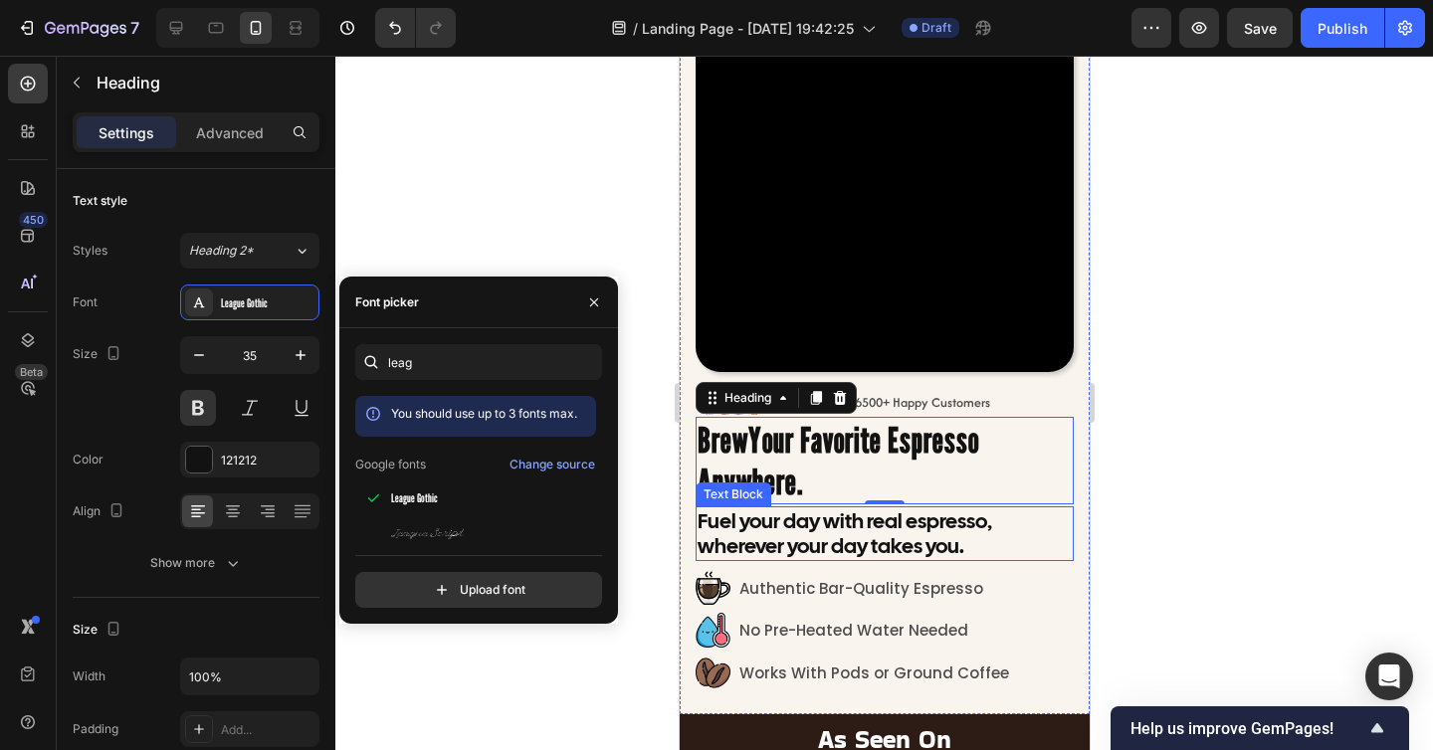
click at [1186, 484] on div at bounding box center [883, 403] width 1097 height 694
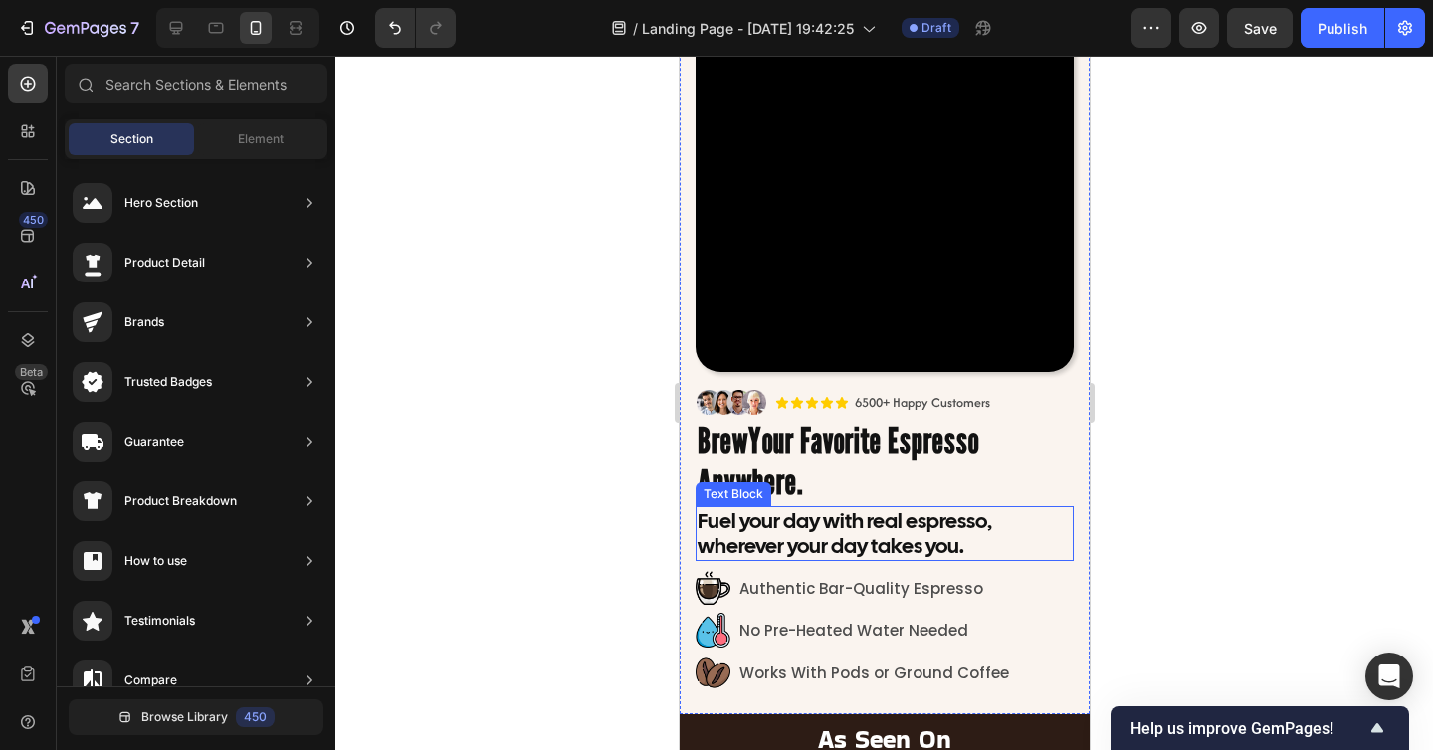
click at [1186, 484] on div at bounding box center [883, 403] width 1097 height 694
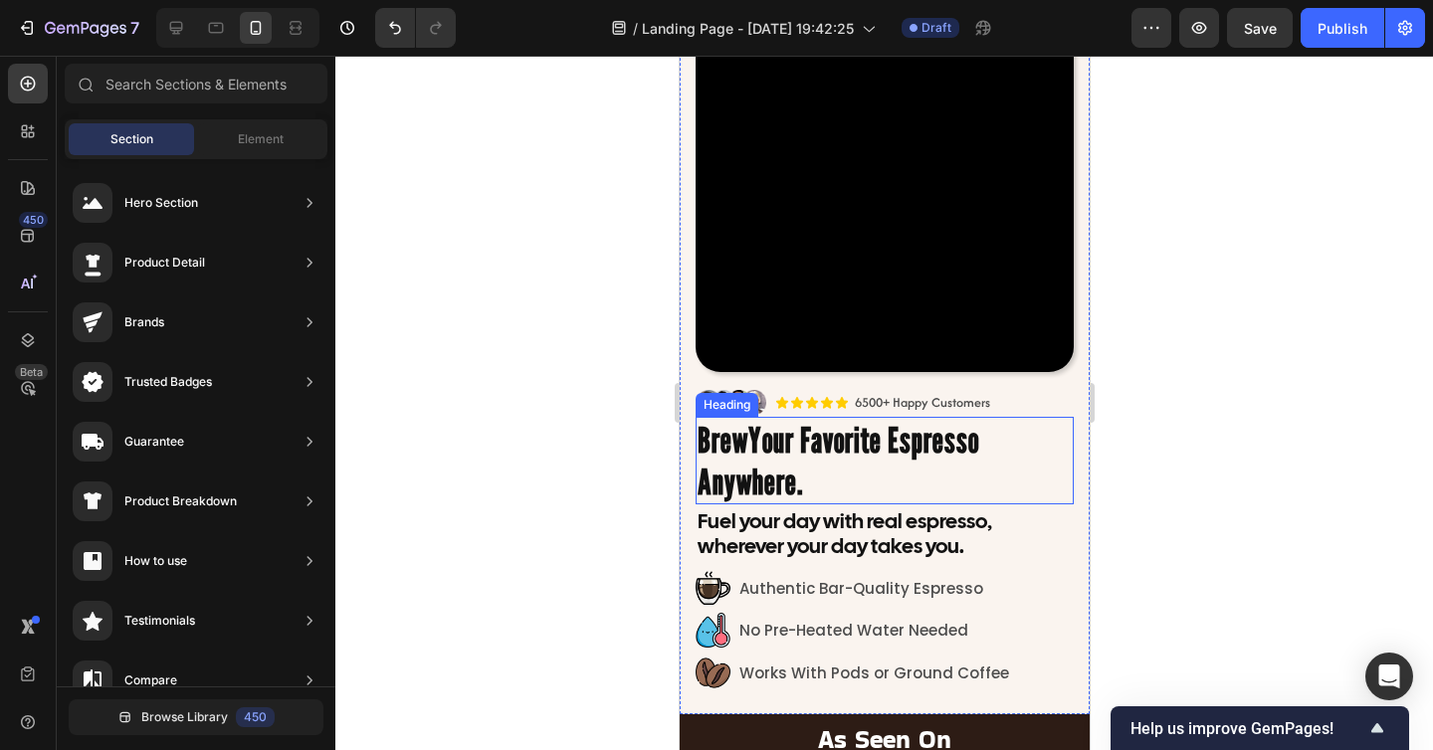
click at [945, 460] on h2 "Brew Your Favorite Espresso Anywhere." at bounding box center [883, 461] width 378 height 88
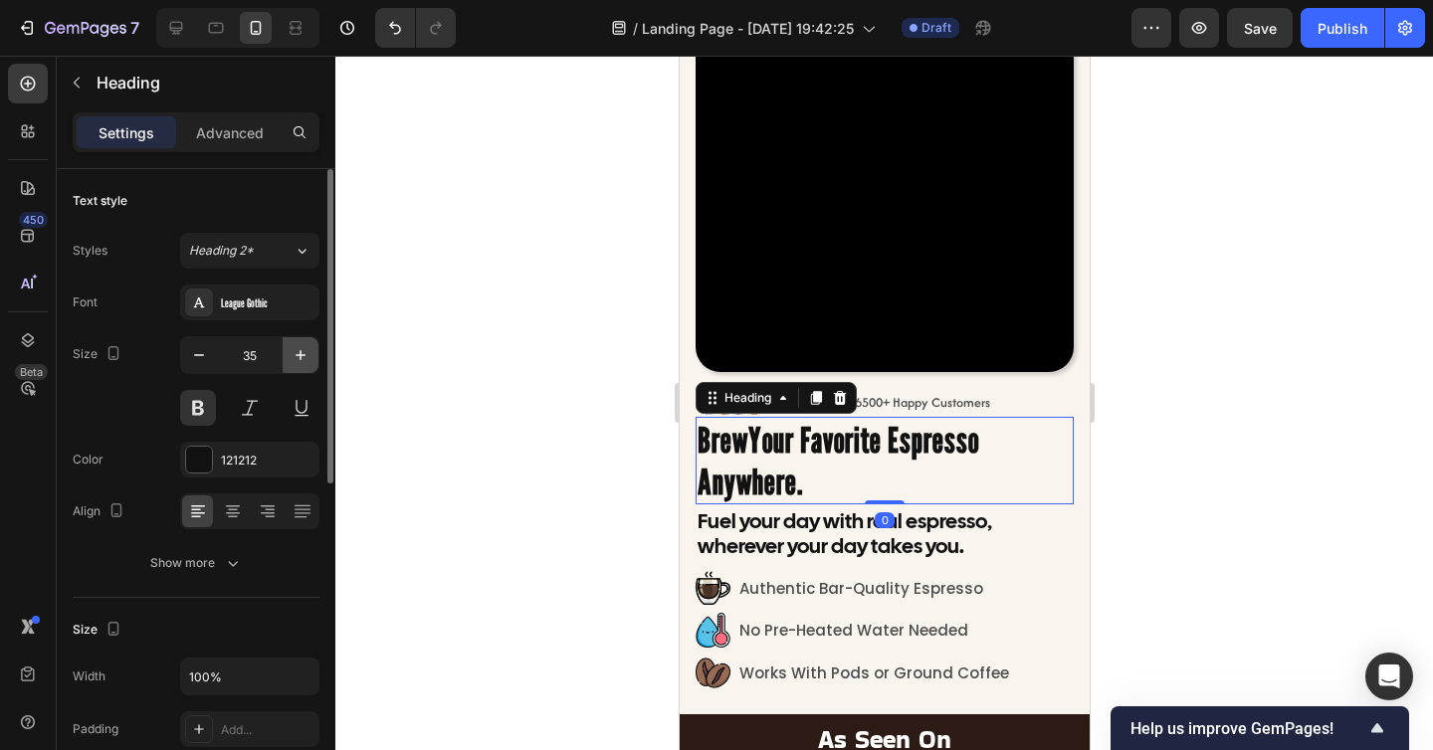
click at [300, 352] on icon "button" at bounding box center [300, 355] width 20 height 20
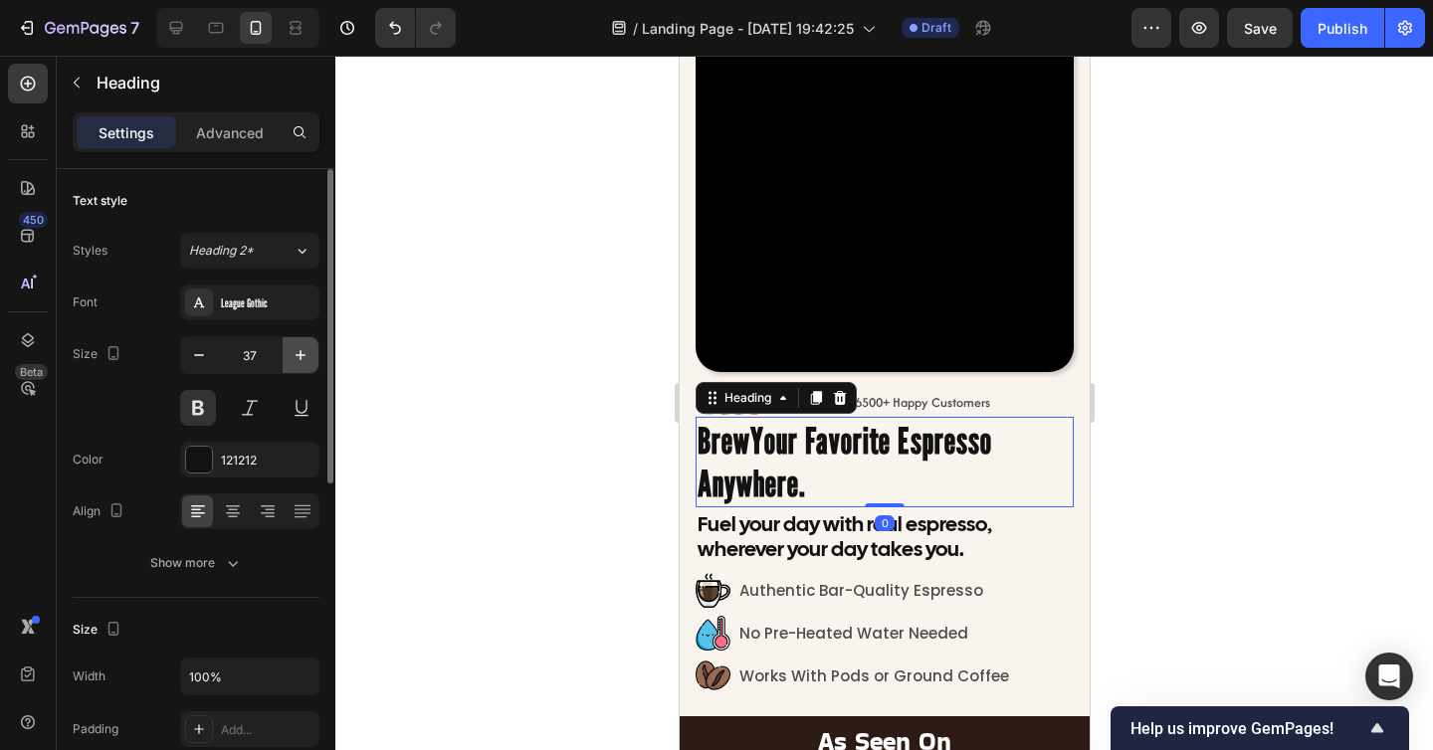
click at [300, 352] on icon "button" at bounding box center [300, 355] width 20 height 20
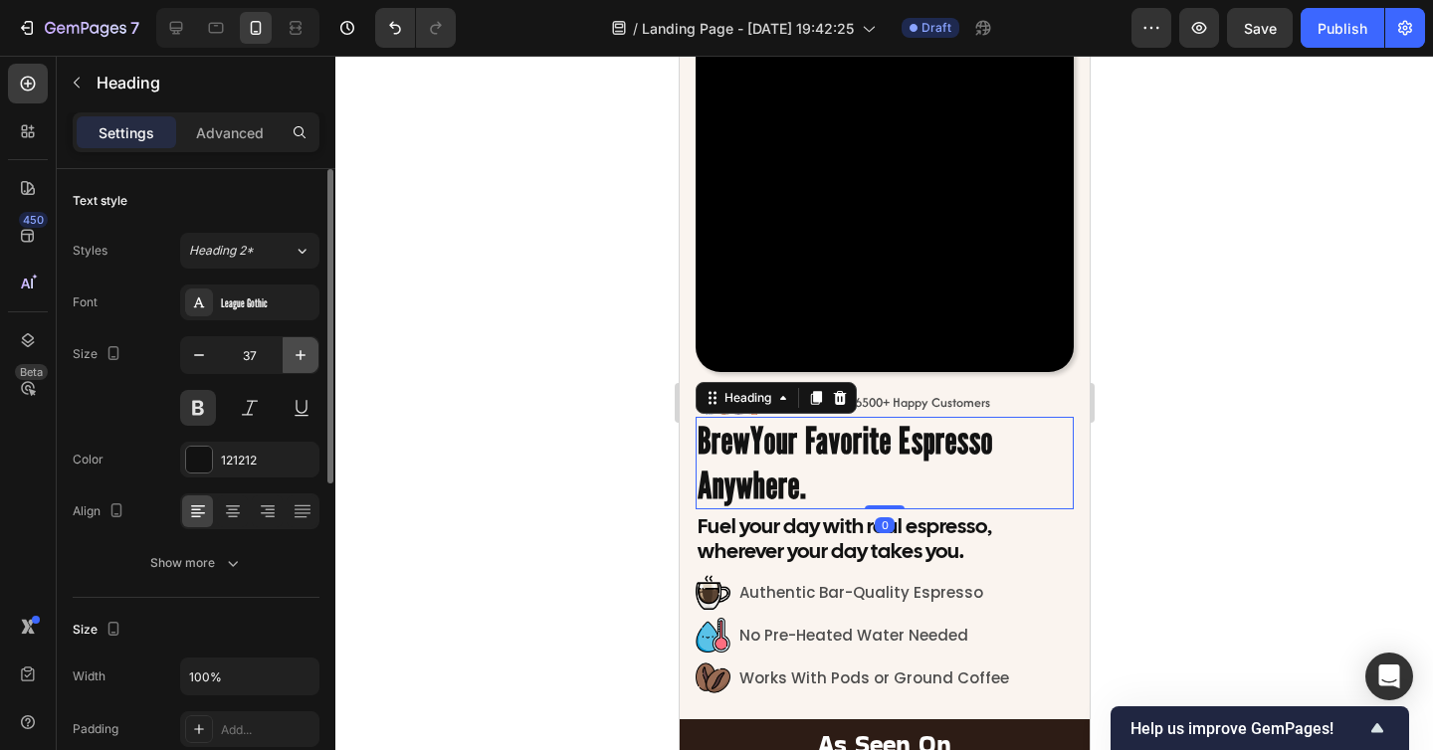
click at [300, 352] on icon "button" at bounding box center [300, 355] width 20 height 20
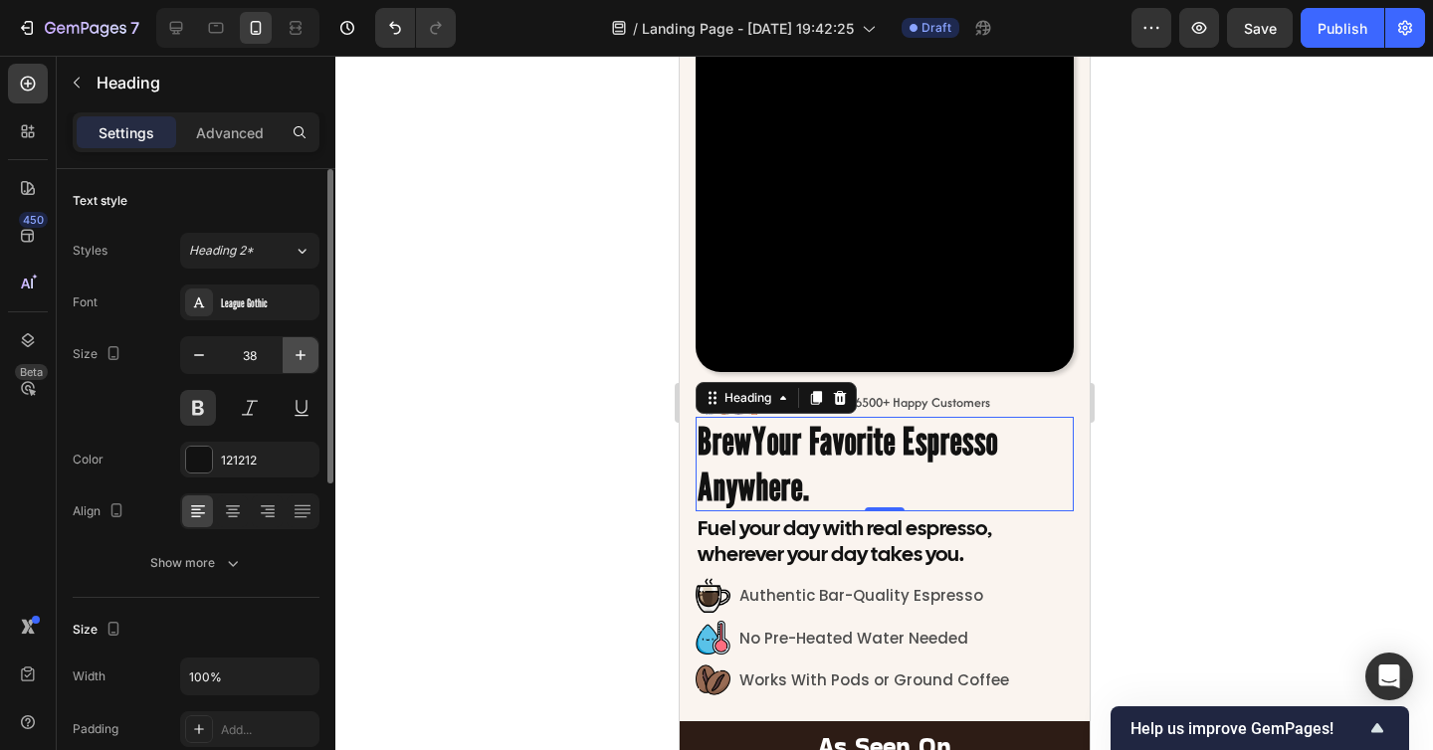
click at [300, 352] on icon "button" at bounding box center [300, 355] width 20 height 20
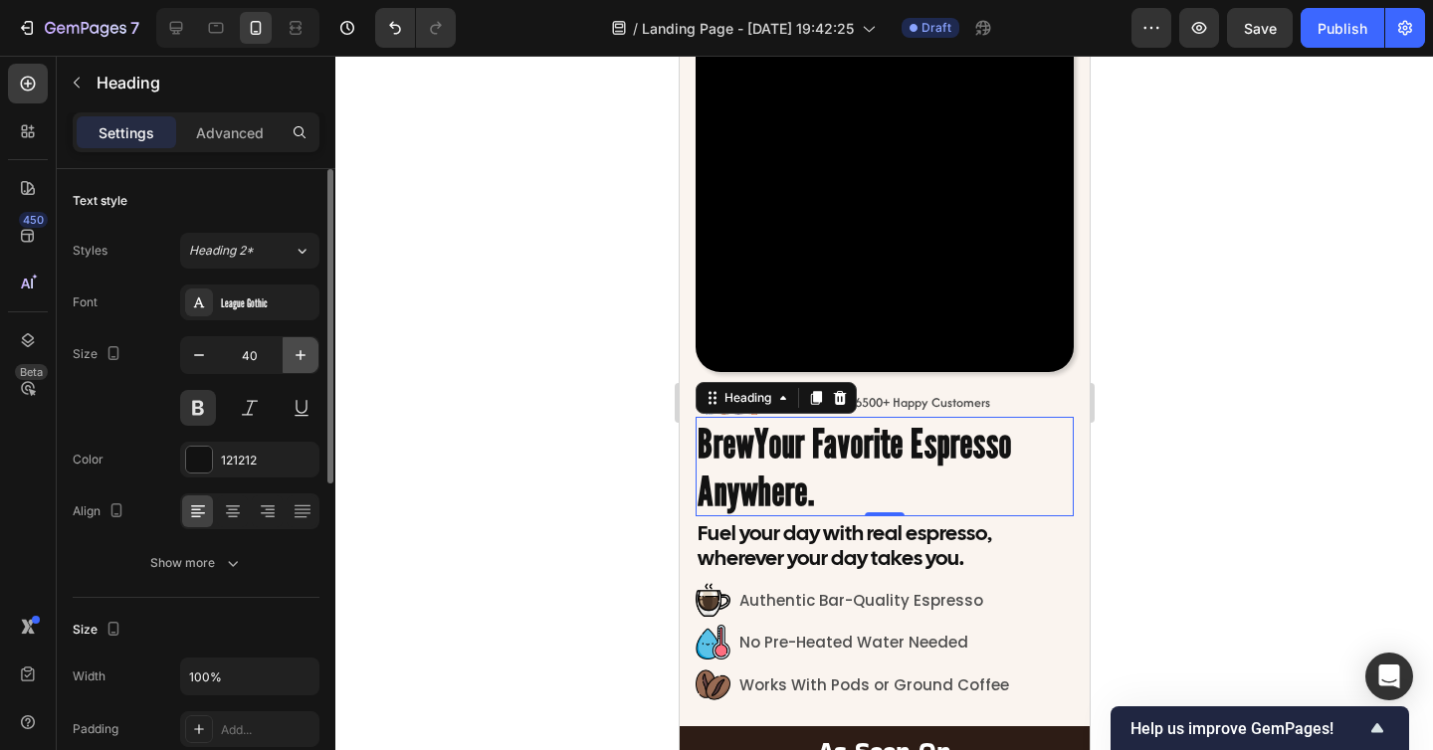
click at [300, 352] on icon "button" at bounding box center [300, 355] width 20 height 20
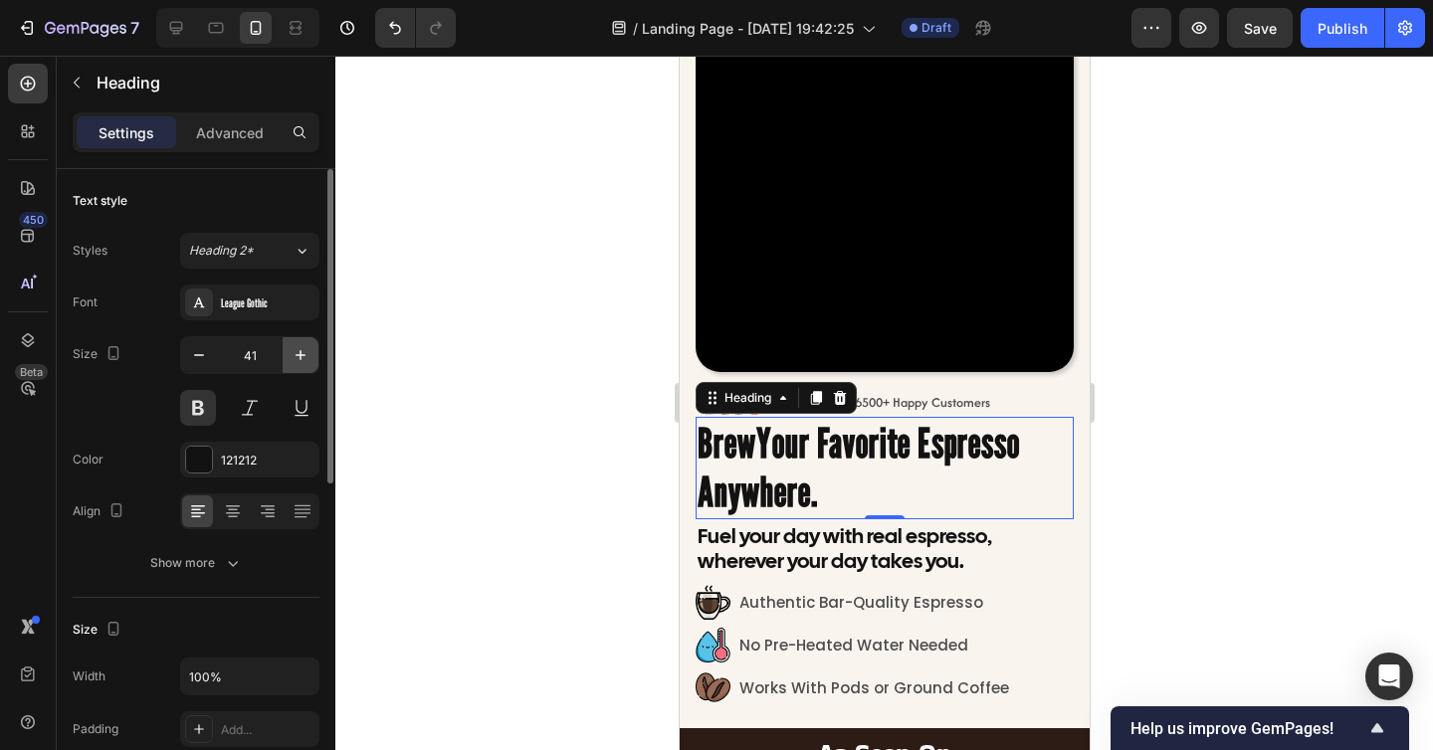
click at [300, 352] on icon "button" at bounding box center [300, 355] width 20 height 20
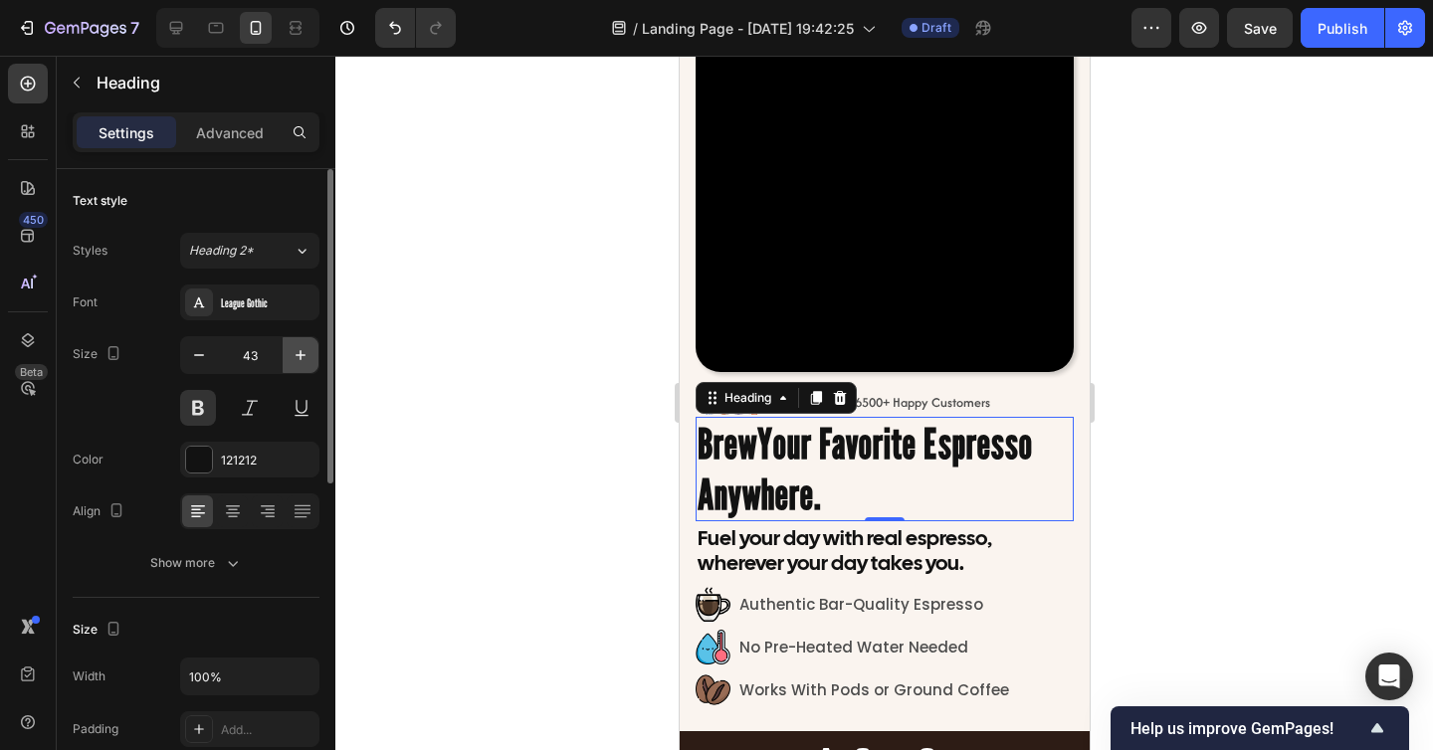
click at [300, 352] on icon "button" at bounding box center [300, 355] width 20 height 20
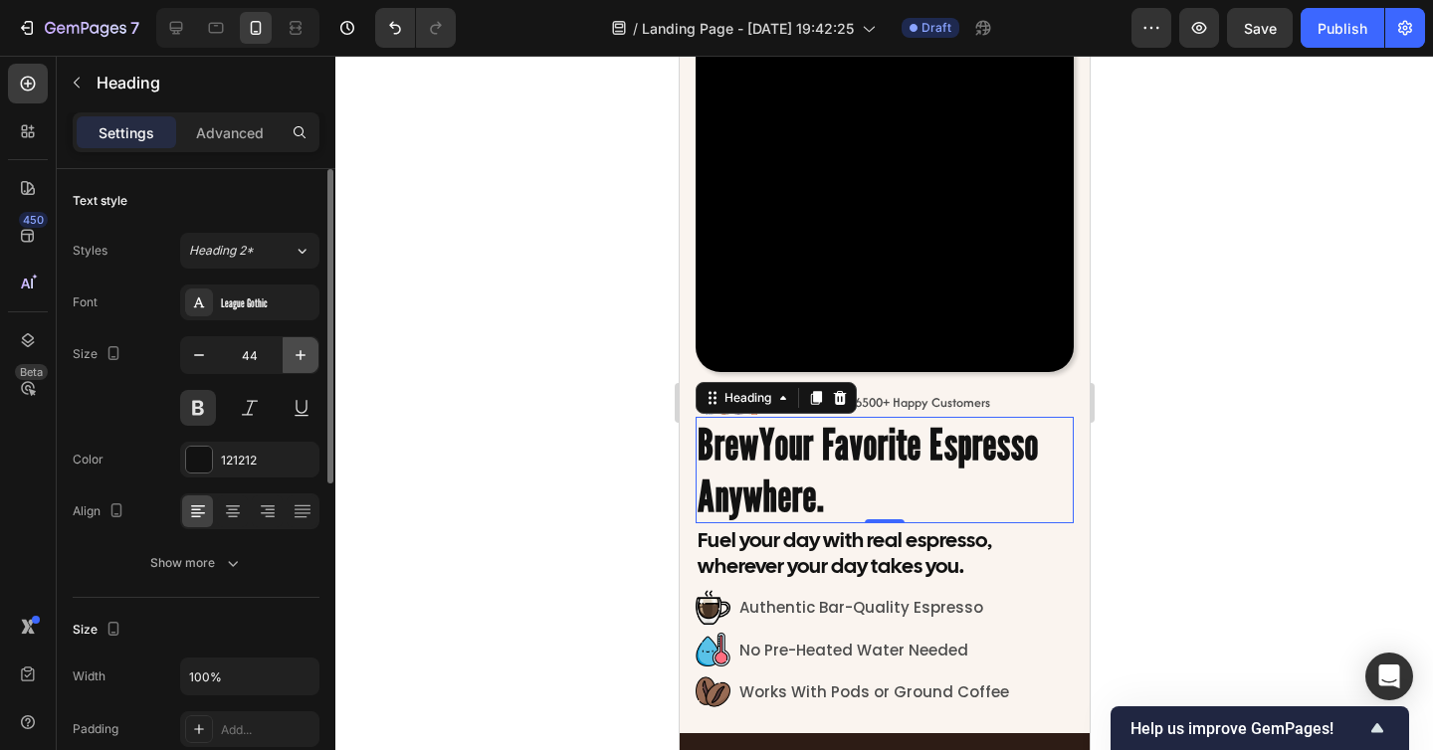
click at [300, 352] on icon "button" at bounding box center [300, 355] width 20 height 20
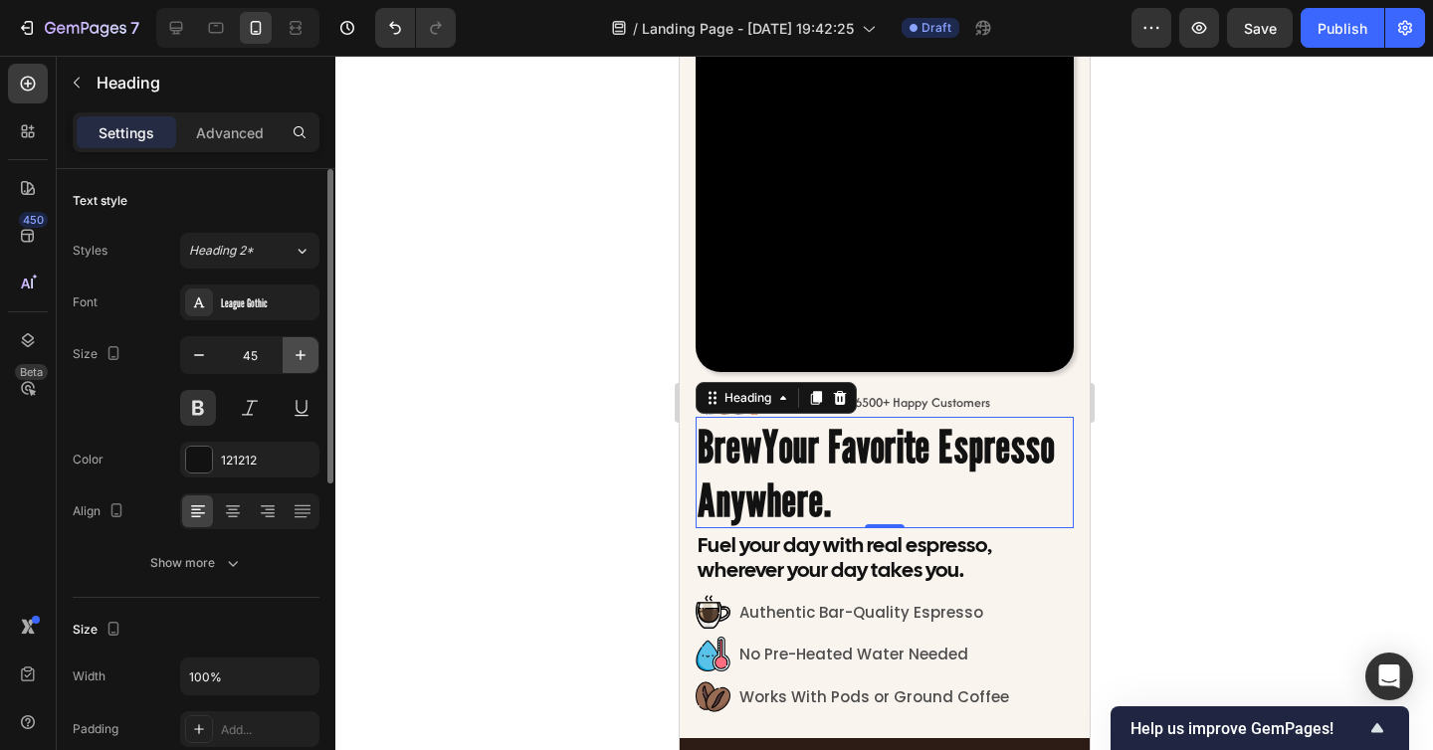
click at [300, 352] on icon "button" at bounding box center [300, 355] width 20 height 20
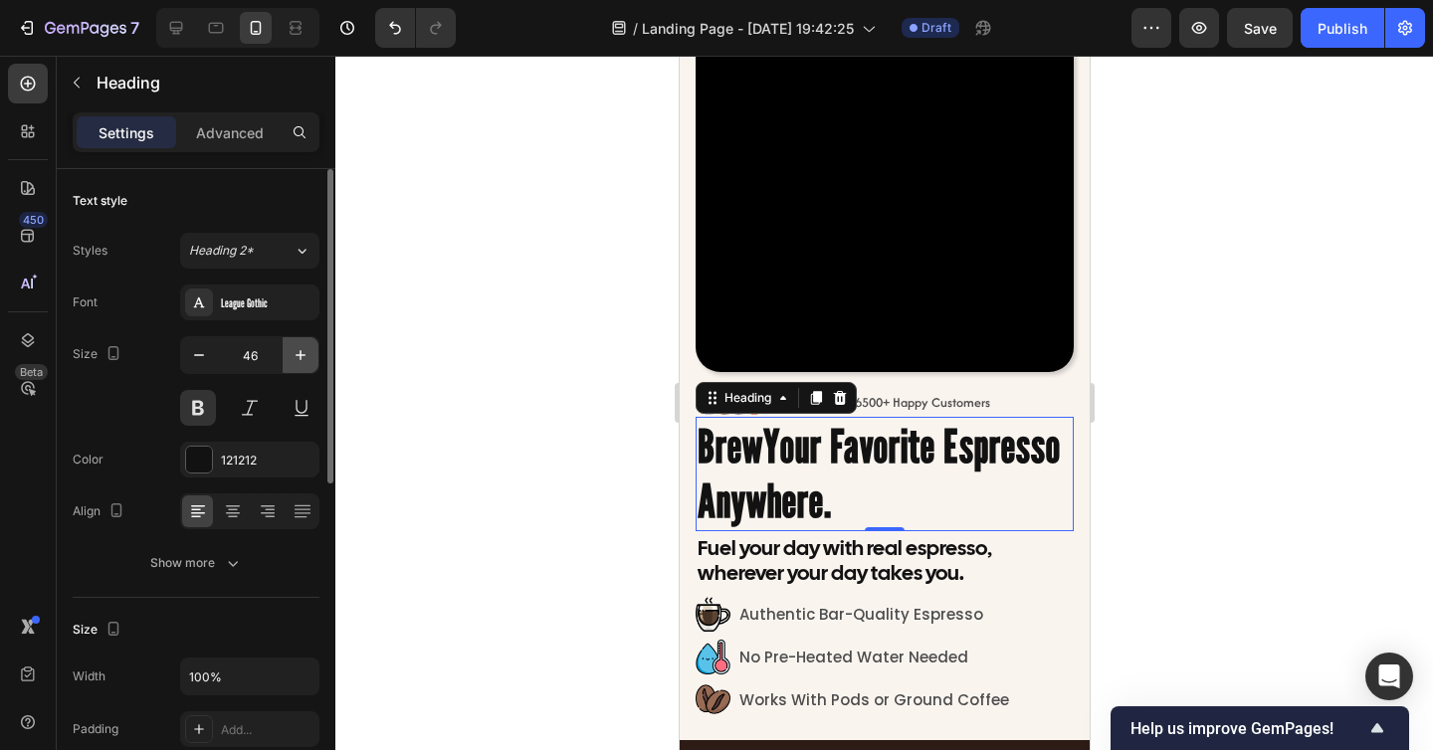
click at [300, 352] on icon "button" at bounding box center [300, 355] width 20 height 20
type input "47"
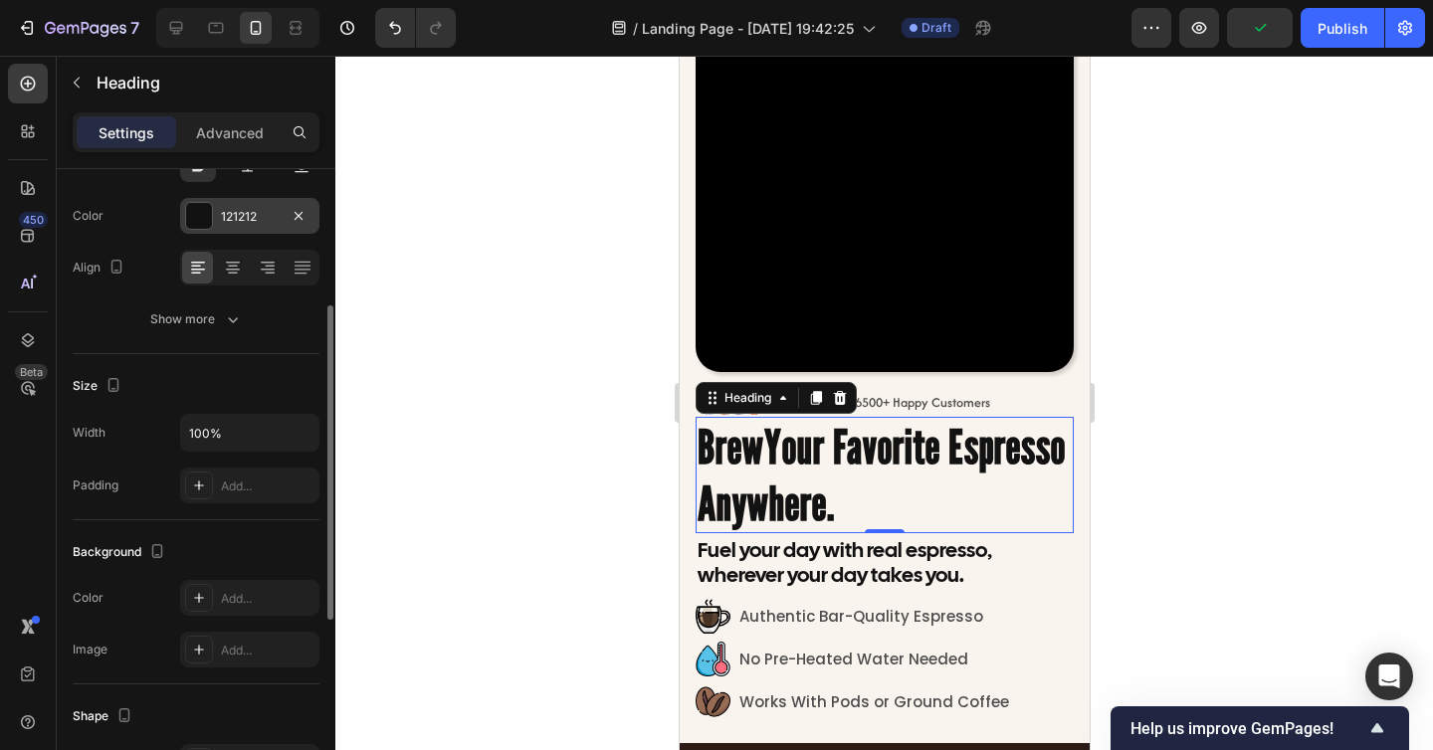
scroll to position [256, 0]
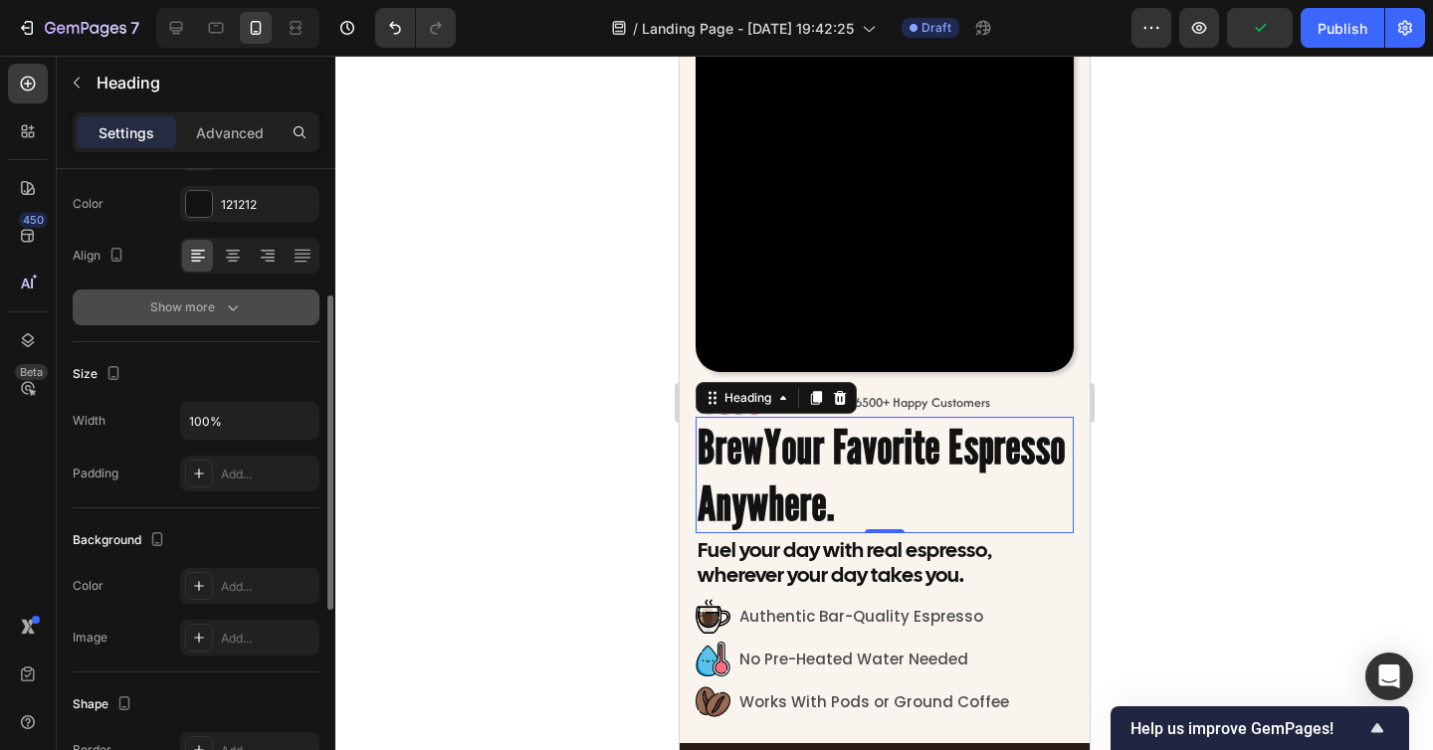
click at [202, 292] on button "Show more" at bounding box center [196, 307] width 247 height 36
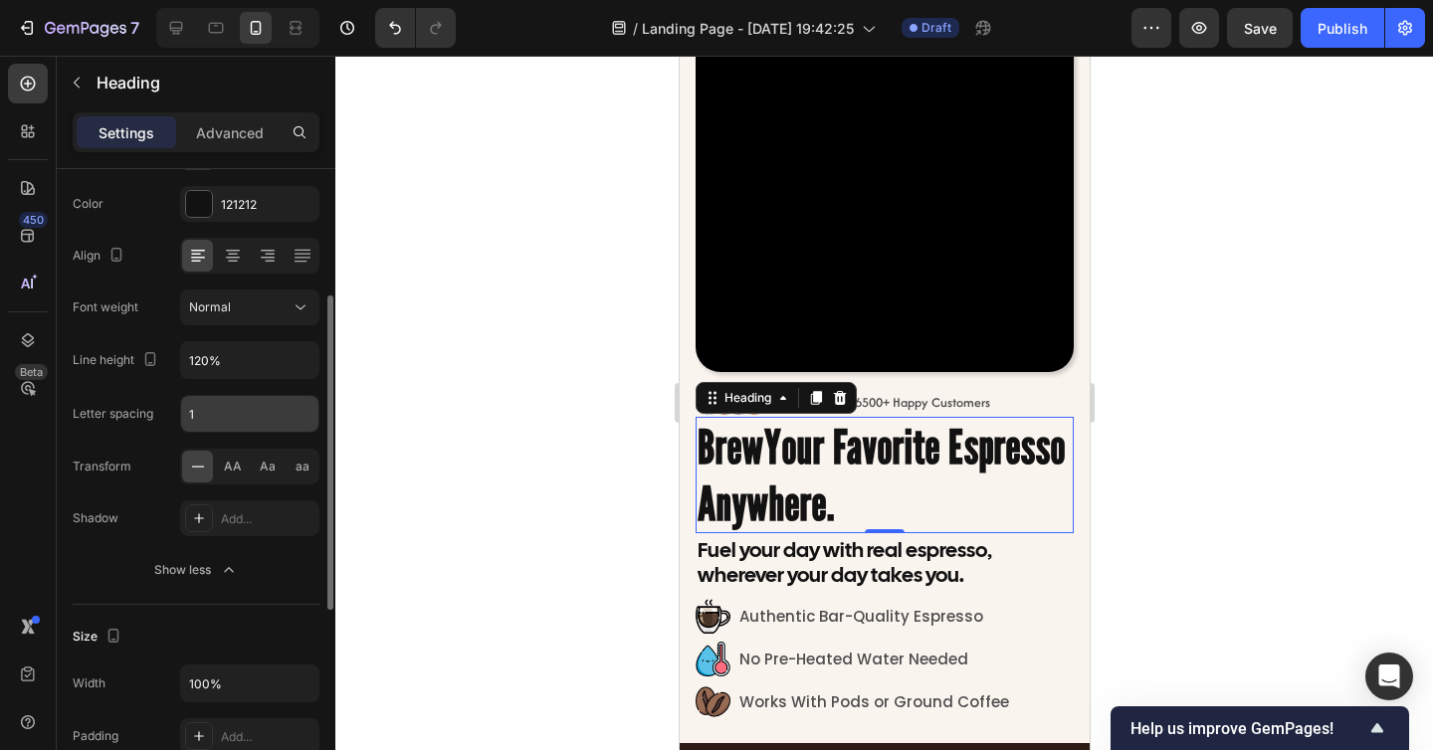
click at [214, 411] on input "1" at bounding box center [249, 414] width 137 height 36
type input "2"
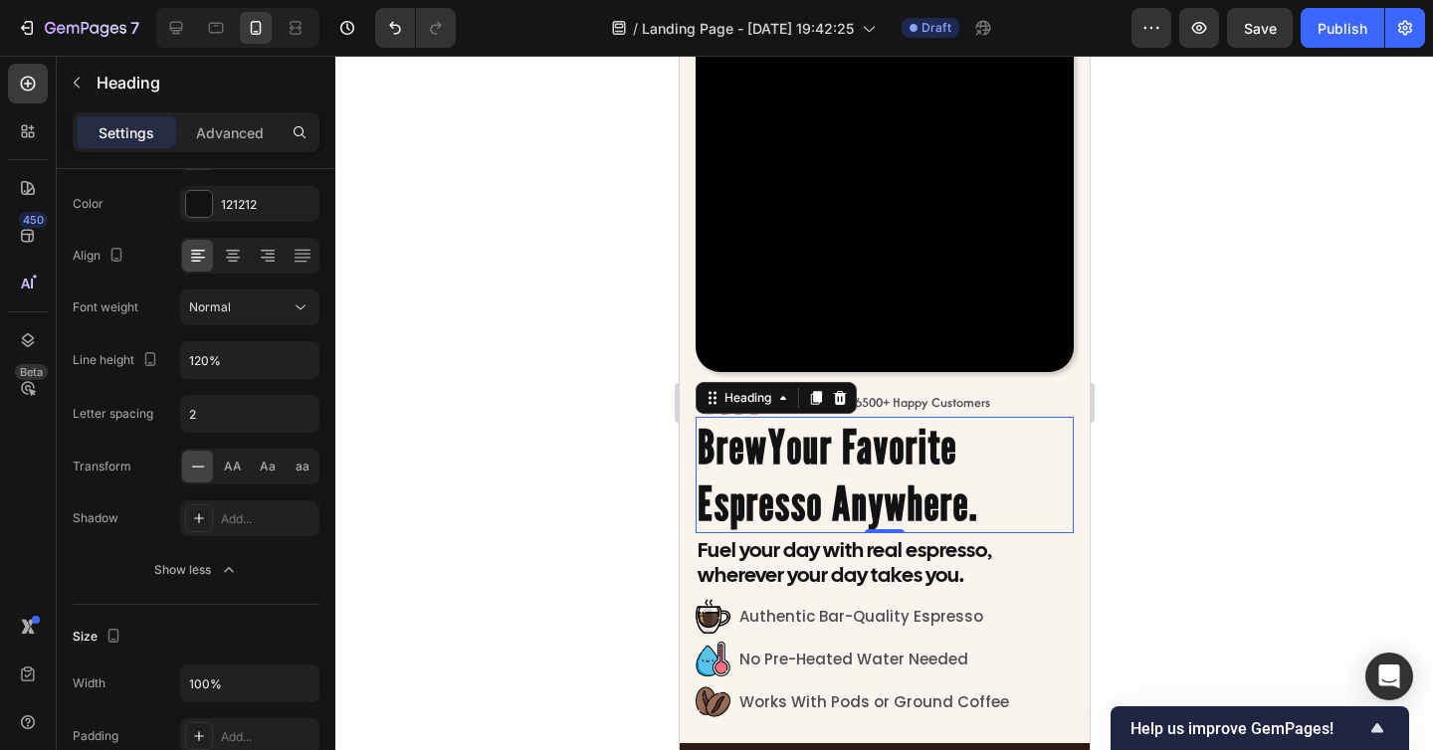
click at [598, 474] on div at bounding box center [883, 403] width 1097 height 694
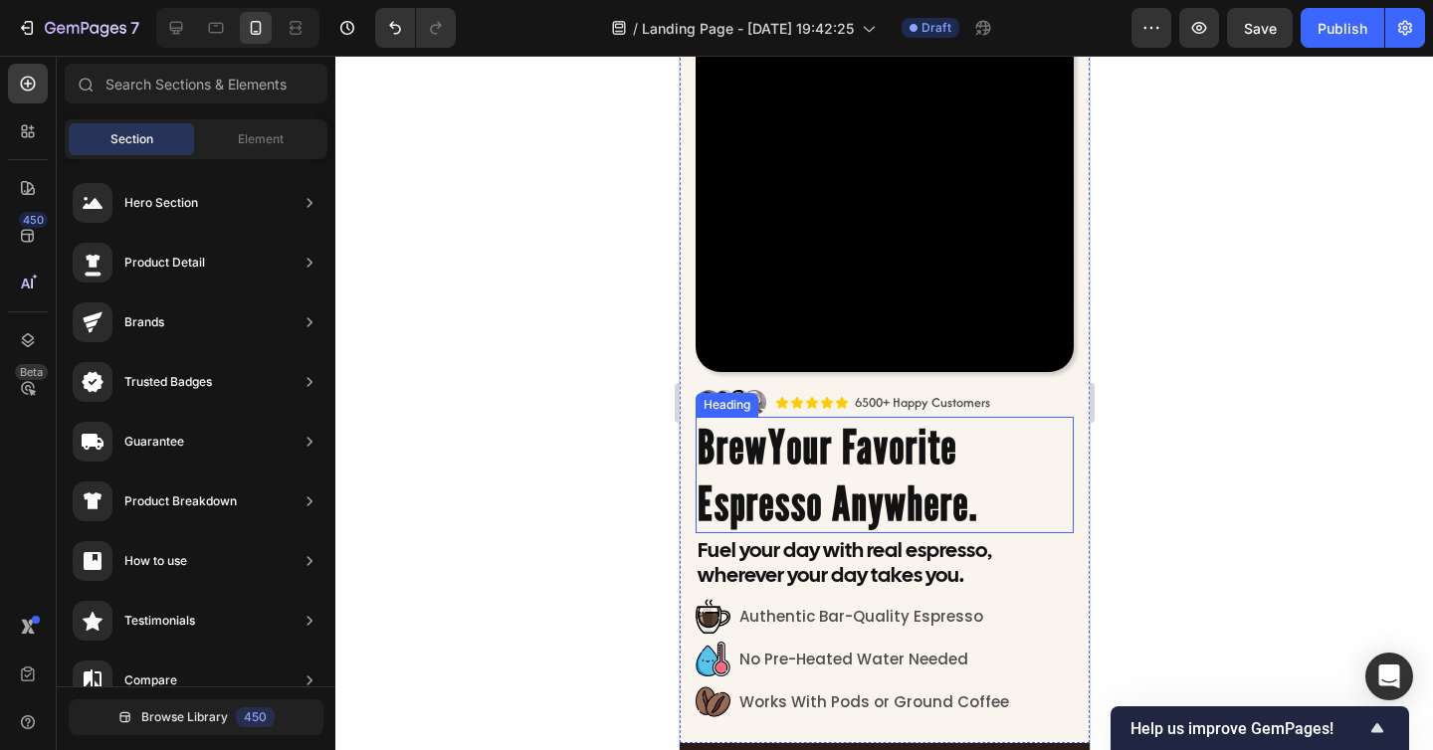
click at [1177, 545] on div at bounding box center [883, 403] width 1097 height 694
click at [1225, 553] on div at bounding box center [883, 403] width 1097 height 694
click at [1226, 490] on div at bounding box center [883, 403] width 1097 height 694
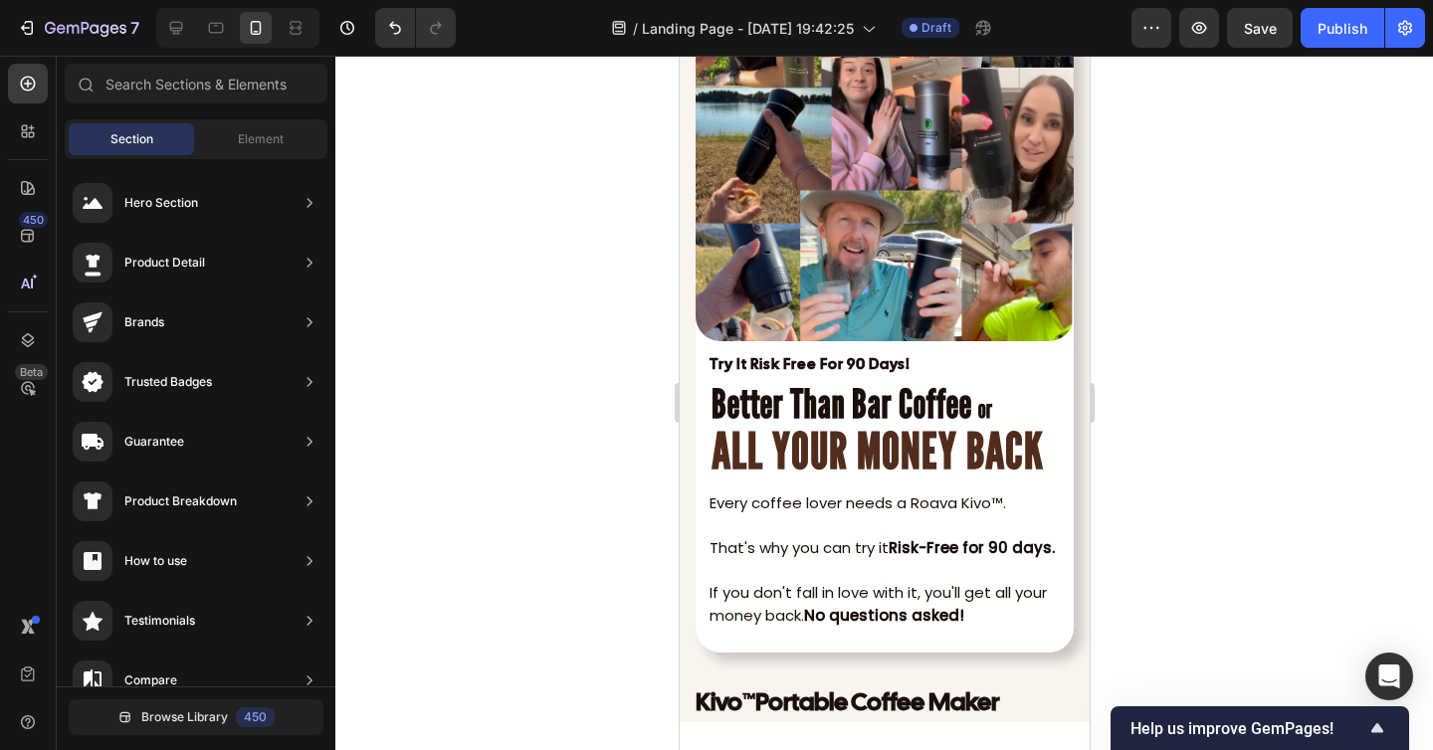
scroll to position [7531, 0]
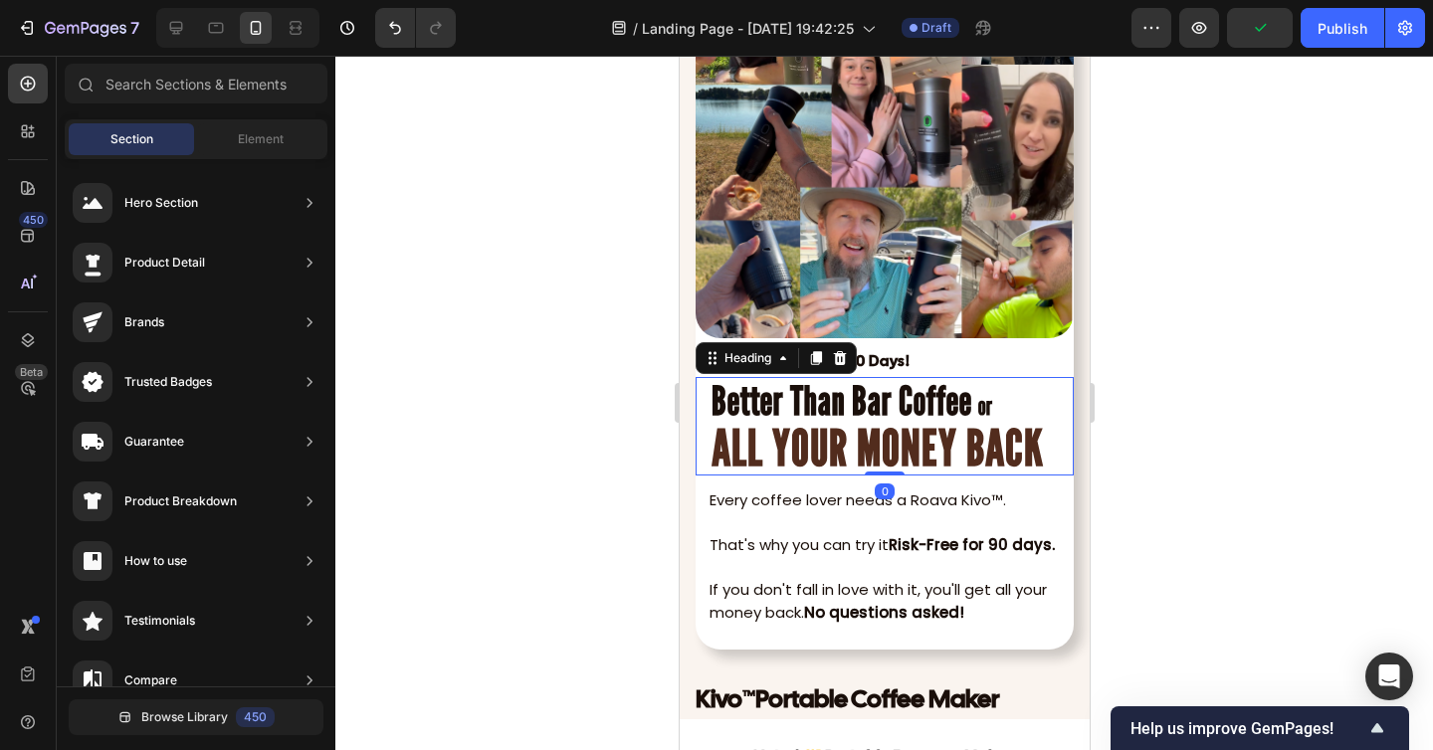
click at [921, 451] on strong "ALL YOUR MONEY BACK" at bounding box center [876, 448] width 332 height 60
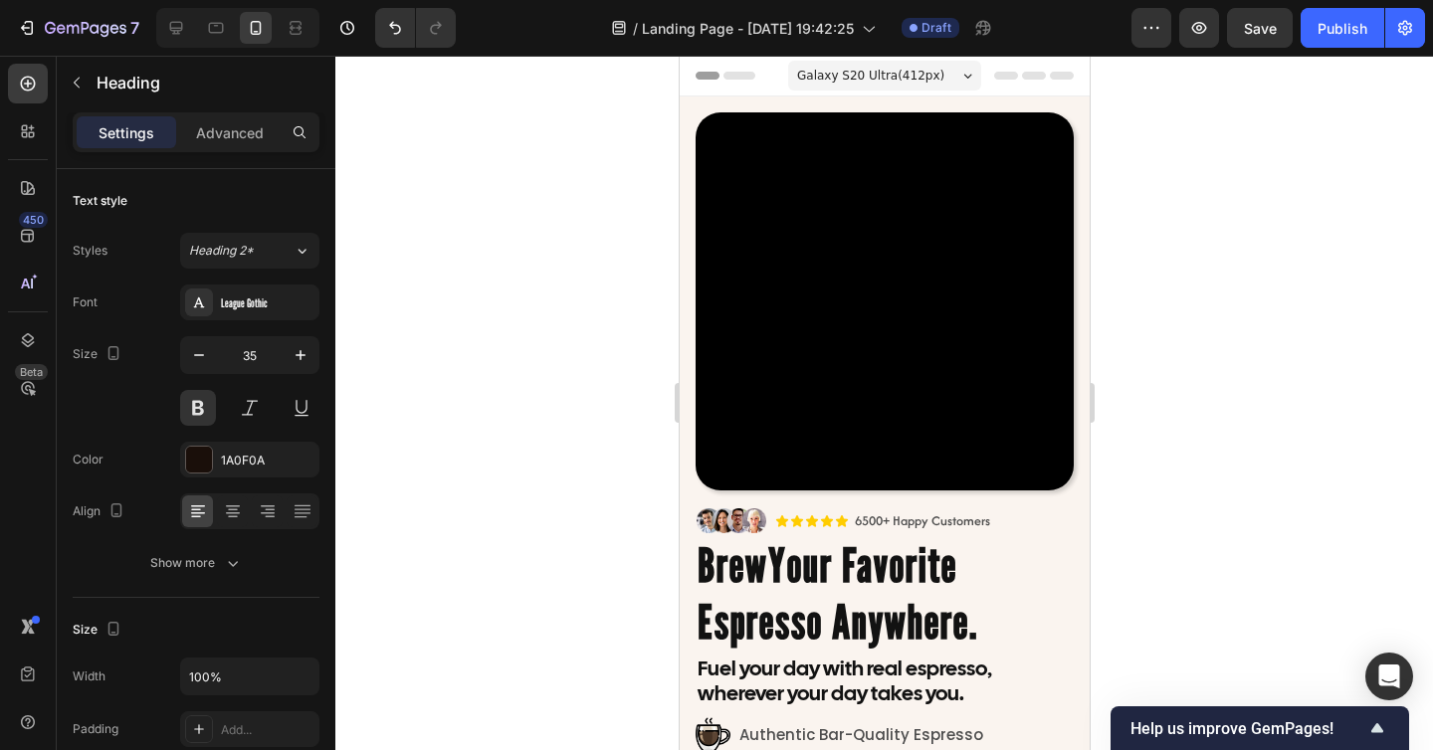
scroll to position [105, 0]
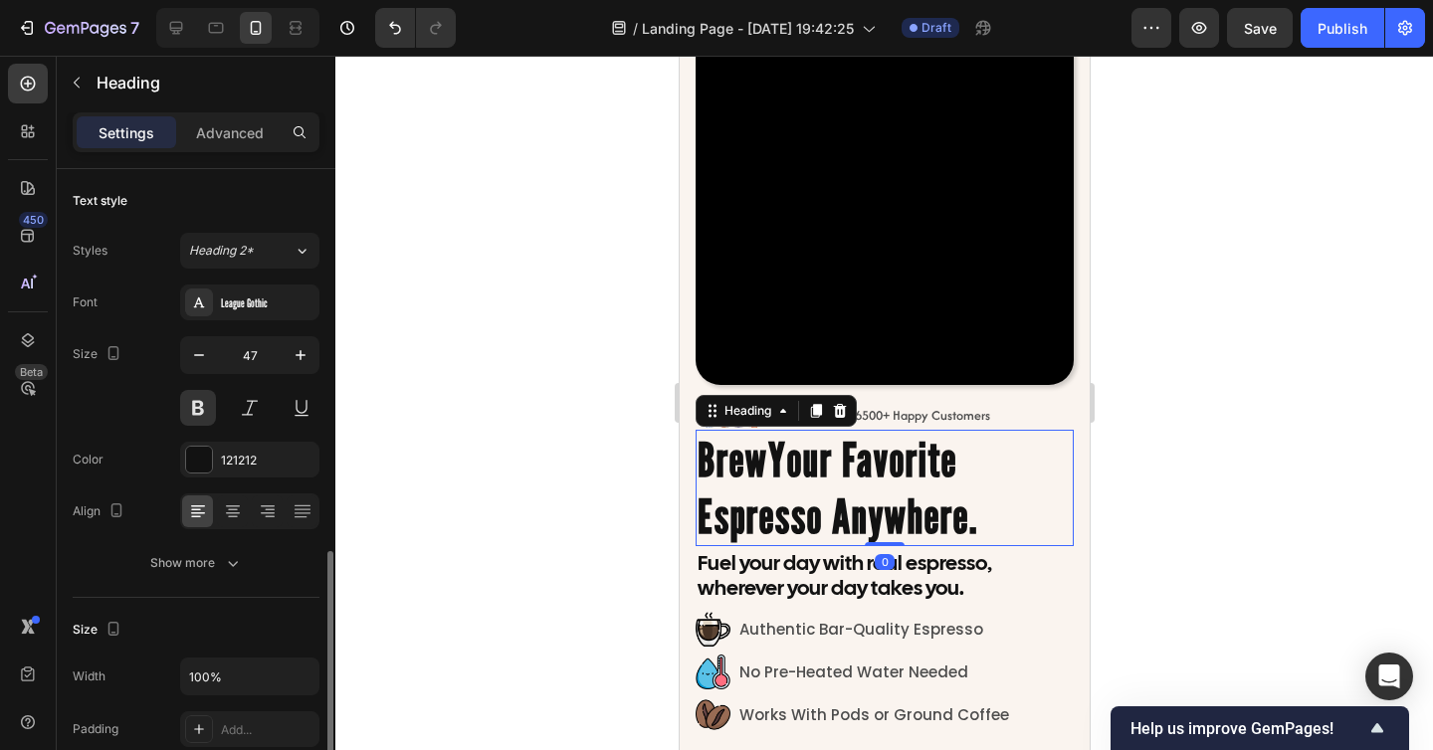
click at [855, 451] on h2 "Brew Your Favorite Espresso Anywhere." at bounding box center [883, 488] width 378 height 116
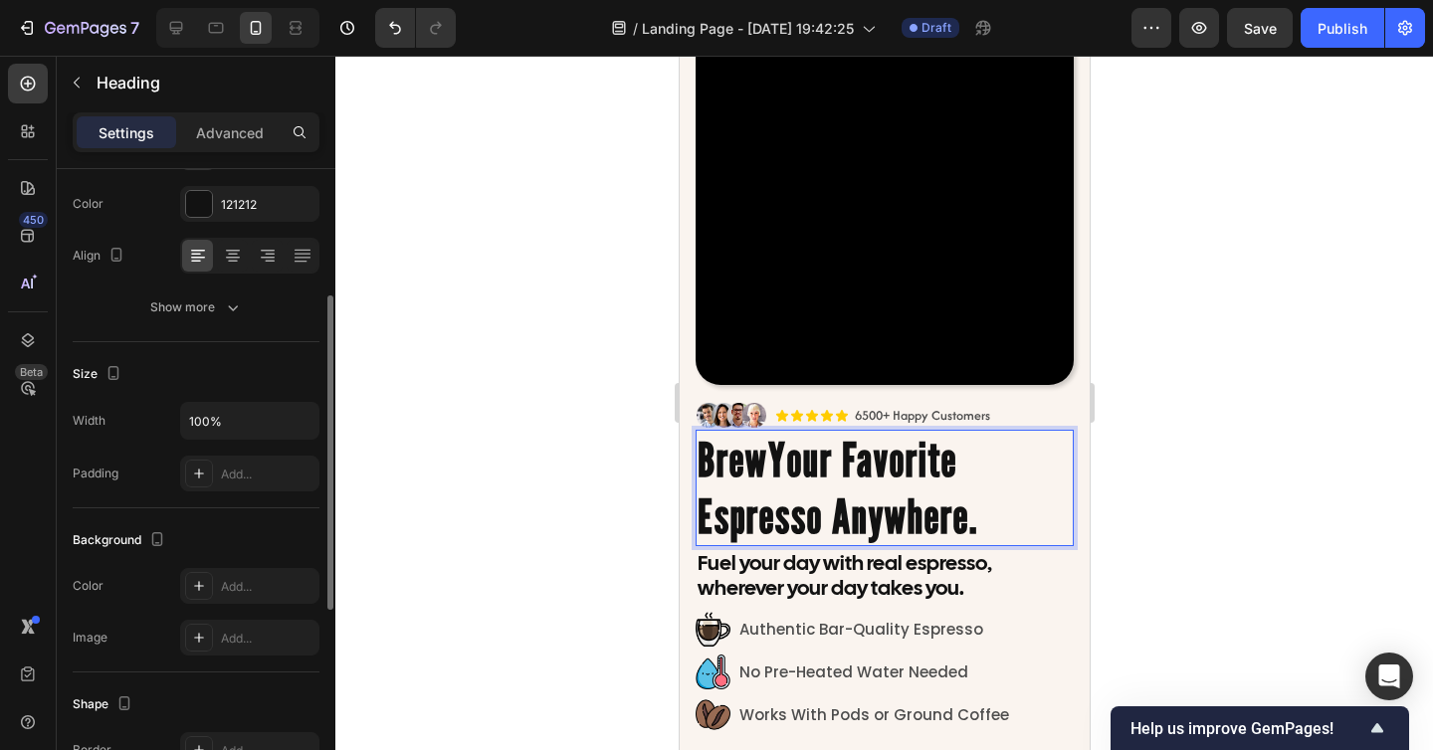
click at [853, 457] on h2 "Brew Your Favorite Espresso Anywhere." at bounding box center [883, 488] width 378 height 116
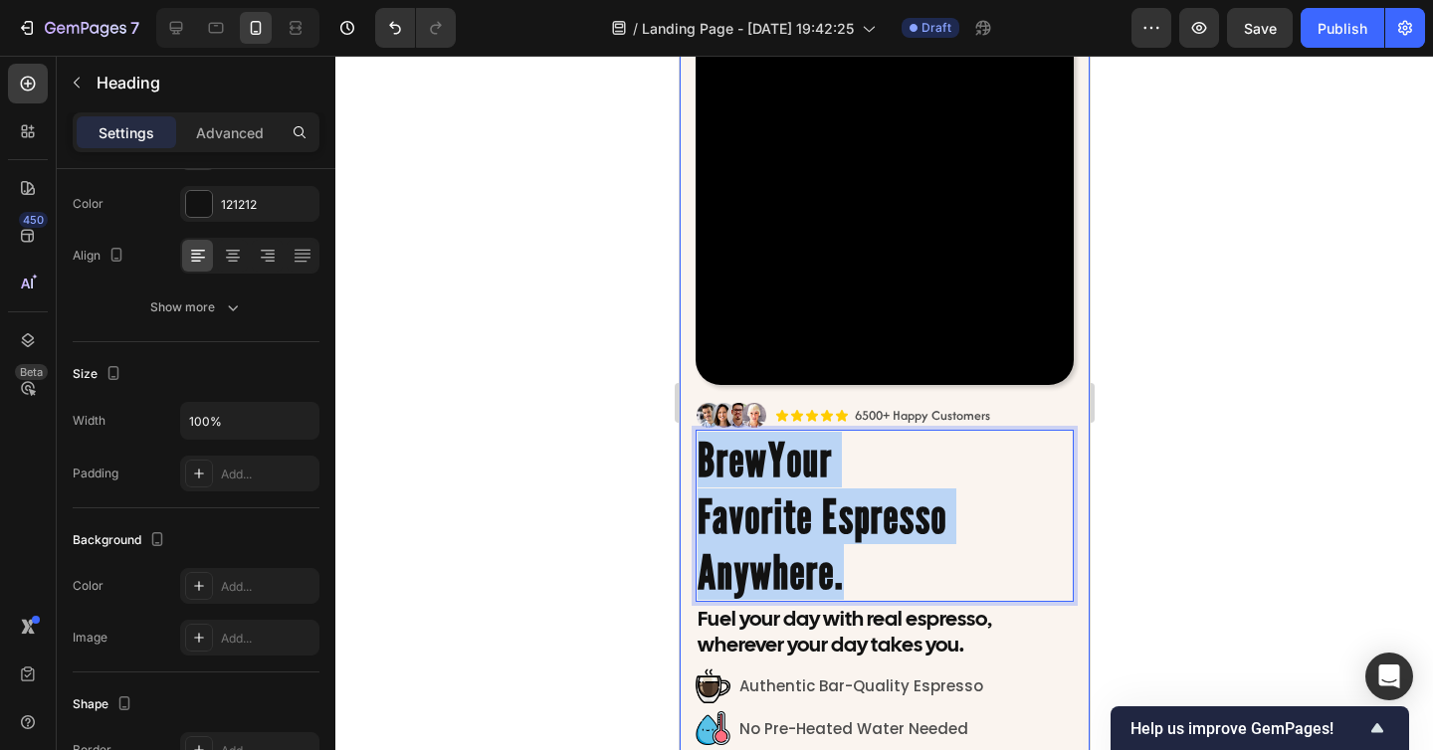
drag, startPoint x: 862, startPoint y: 578, endPoint x: 690, endPoint y: 457, distance: 210.6
click at [690, 457] on div "Image Icon Icon Icon Icon Icon Icon List 6500+ Happy Customers Text Block Row R…" at bounding box center [883, 401] width 410 height 821
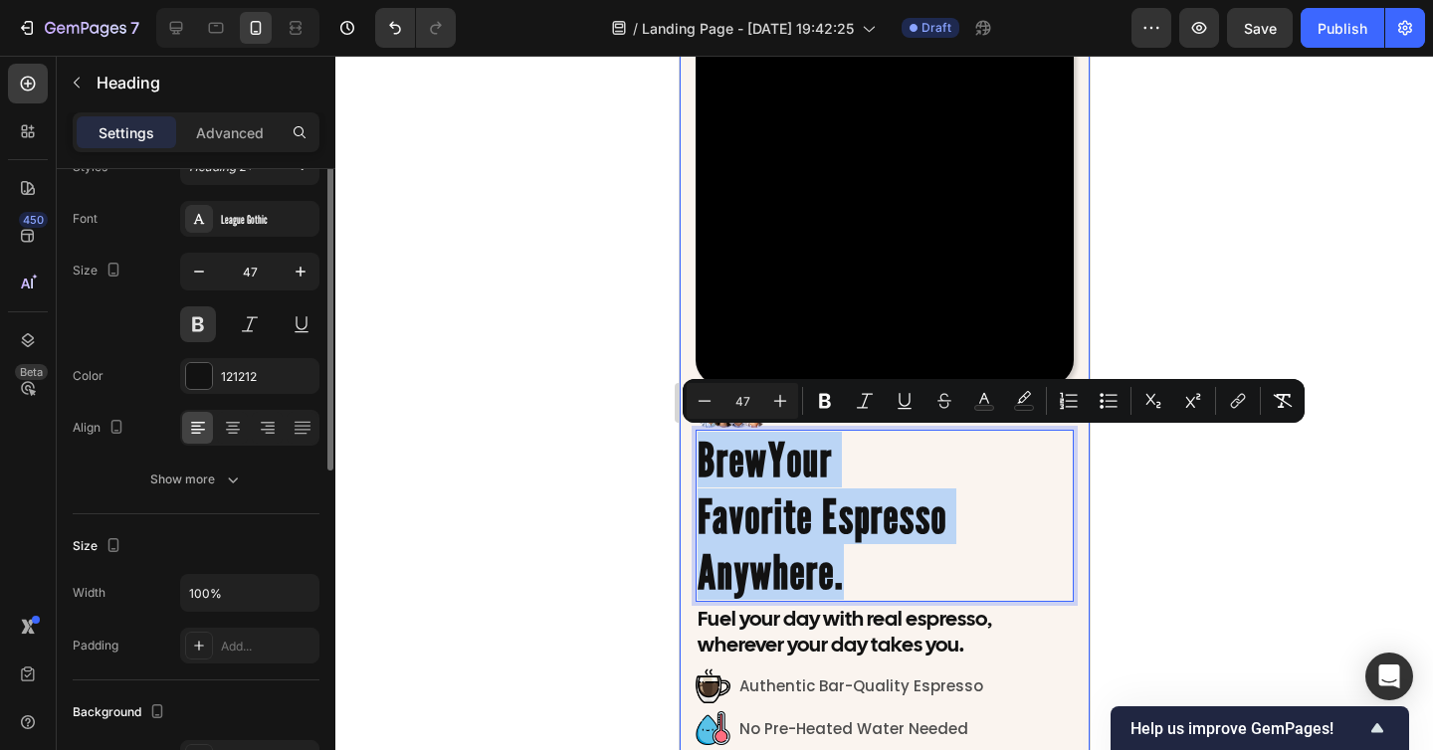
scroll to position [0, 0]
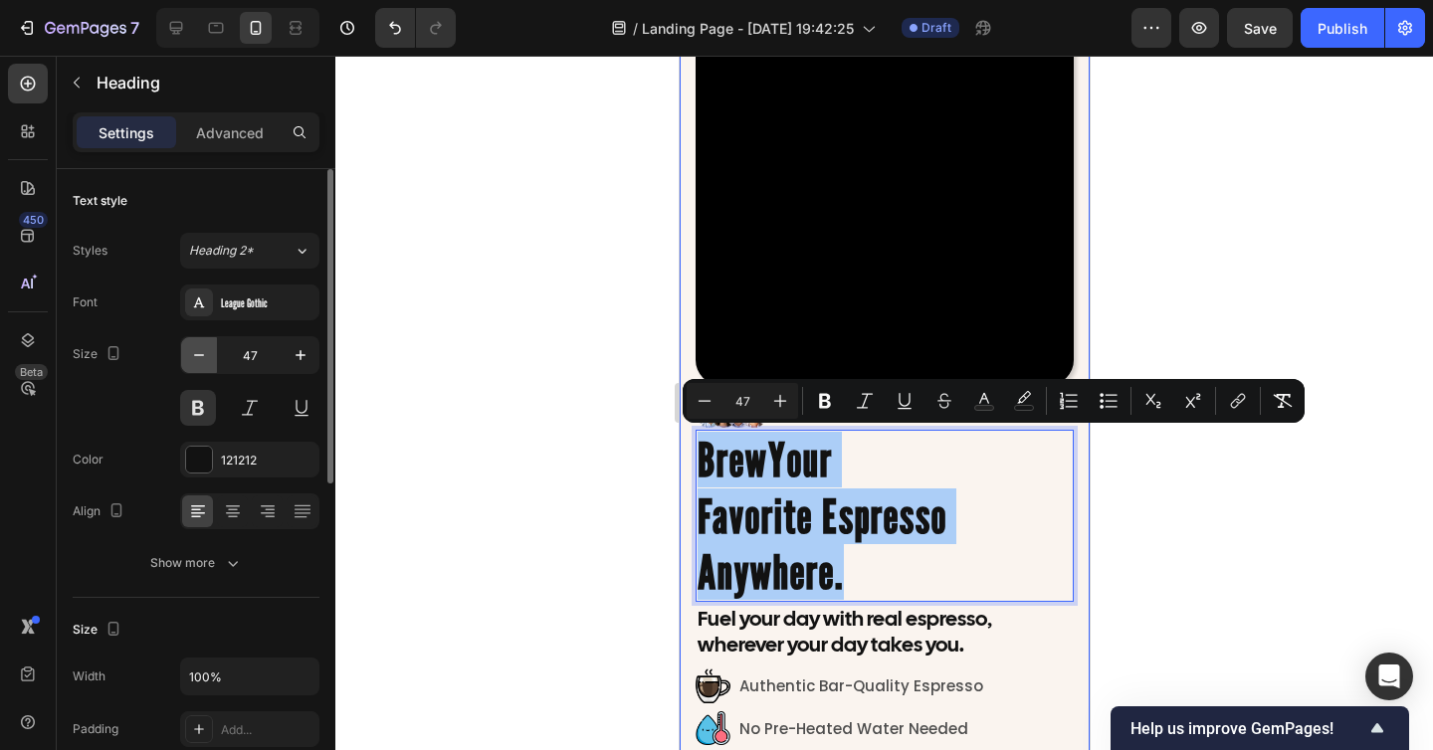
click at [197, 351] on icon "button" at bounding box center [199, 355] width 20 height 20
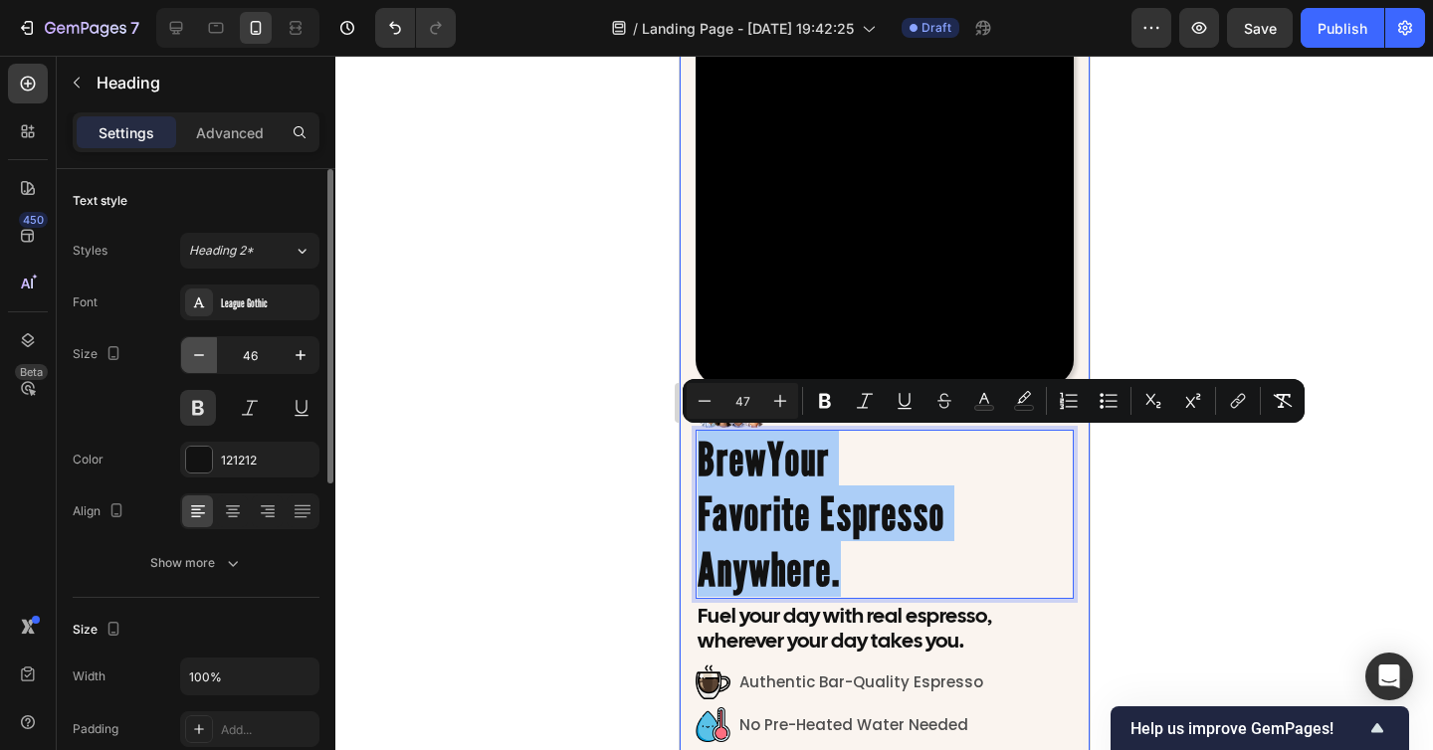
click at [197, 351] on icon "button" at bounding box center [199, 355] width 20 height 20
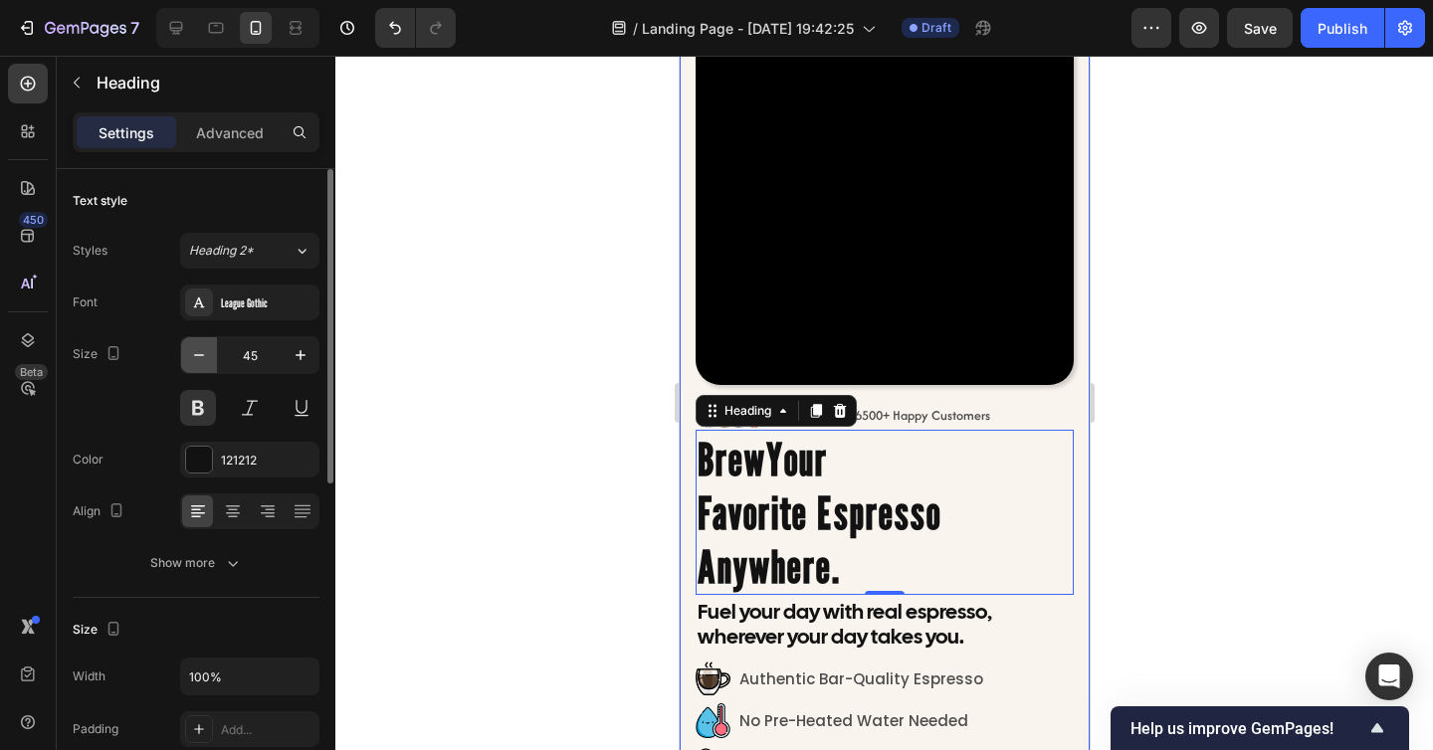
click at [197, 351] on icon "button" at bounding box center [199, 355] width 20 height 20
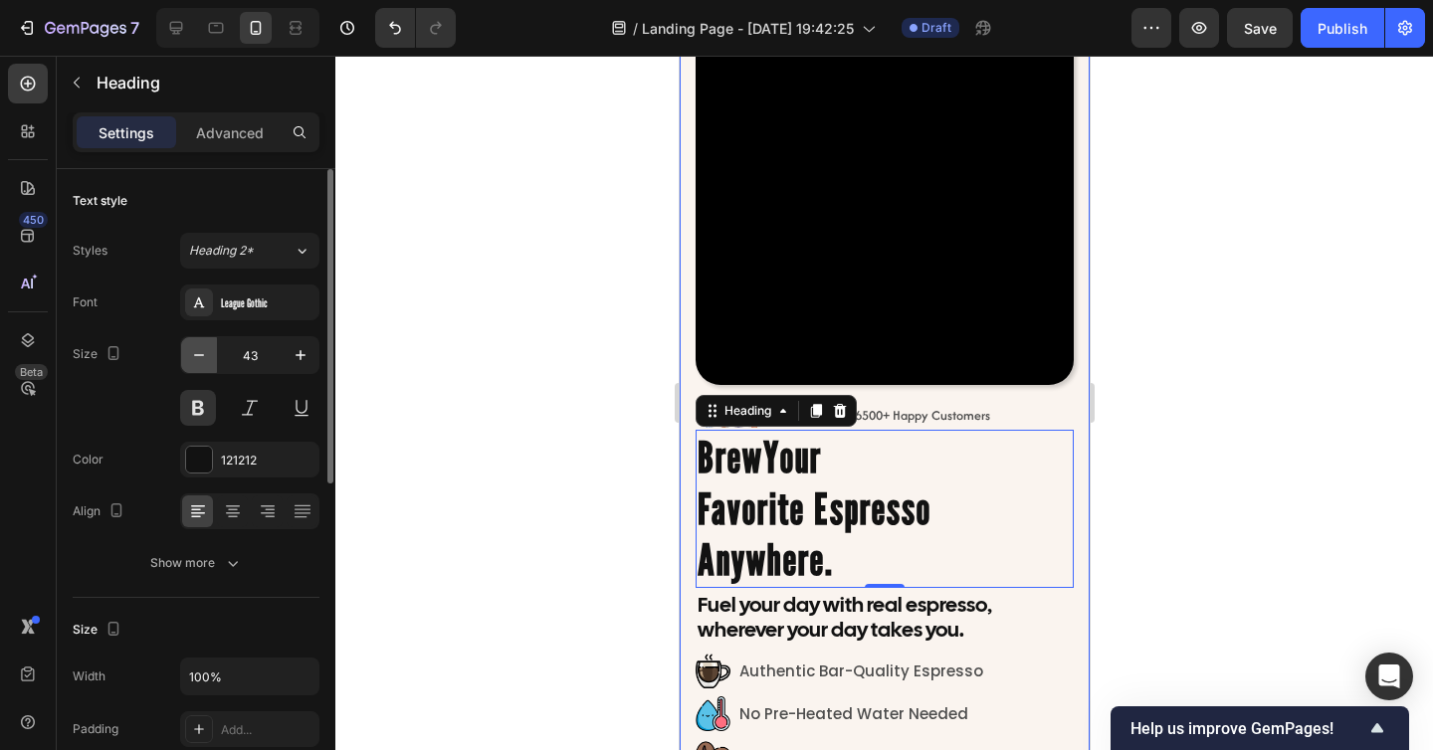
click at [197, 351] on icon "button" at bounding box center [199, 355] width 20 height 20
type input "42"
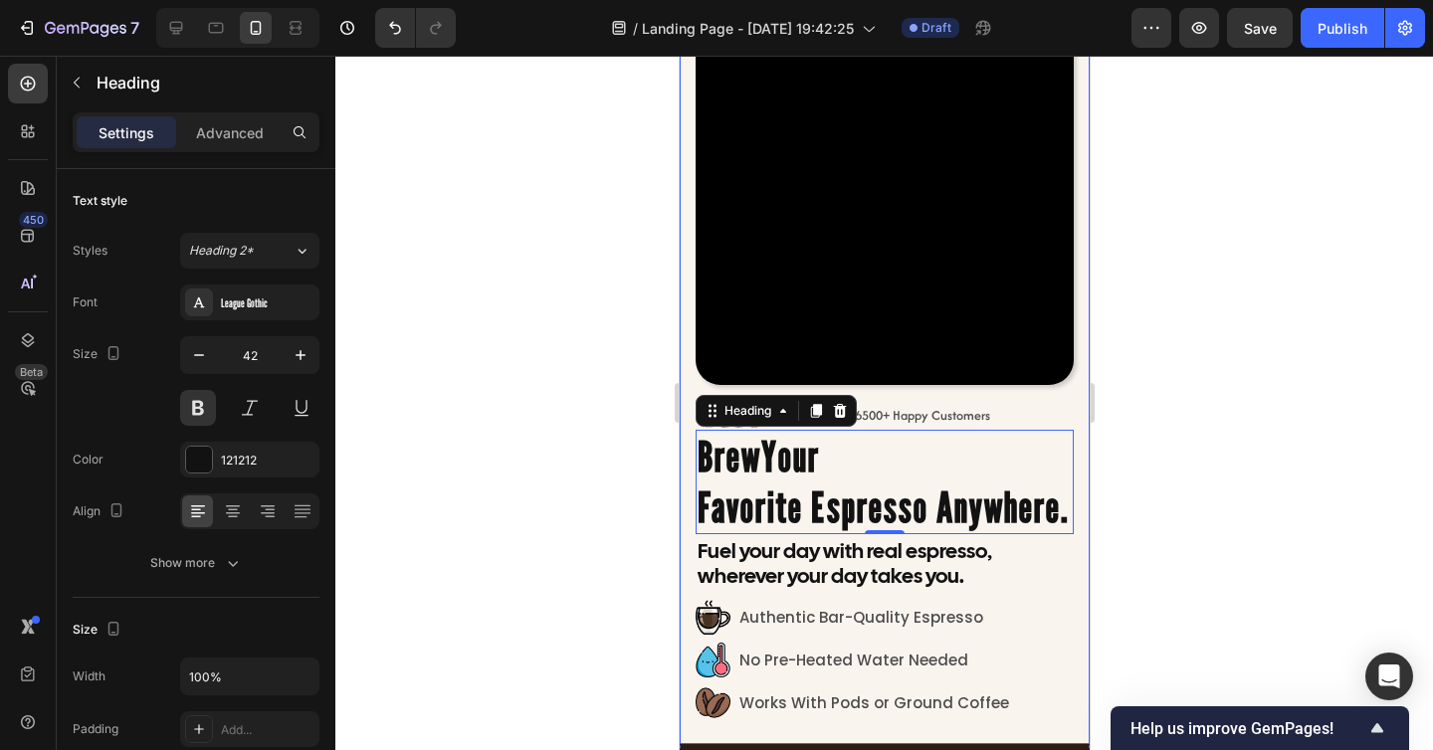
click at [1216, 502] on div at bounding box center [883, 403] width 1097 height 694
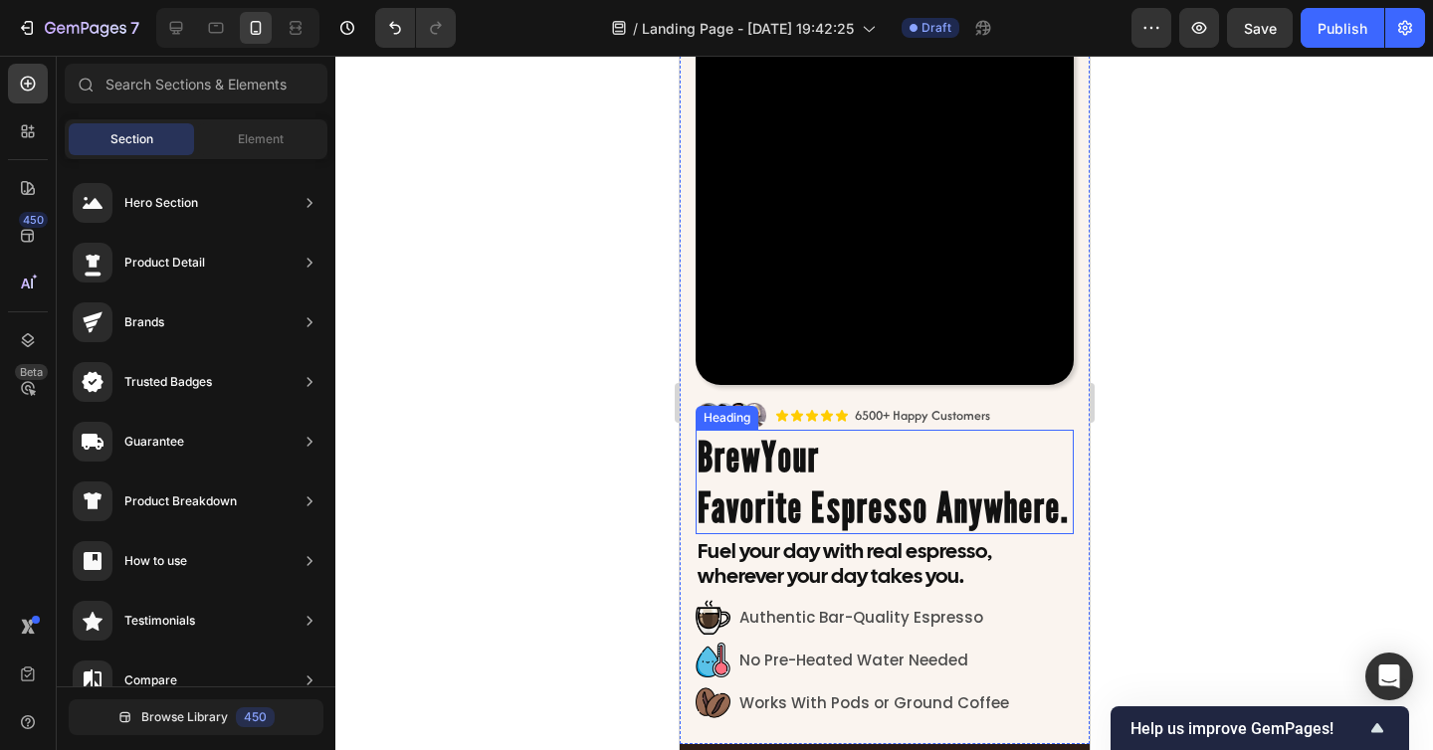
click at [689, 508] on div "Image Icon Icon Icon Icon Icon Icon List 6500+ Happy Customers Text Block Row R…" at bounding box center [883, 367] width 410 height 753
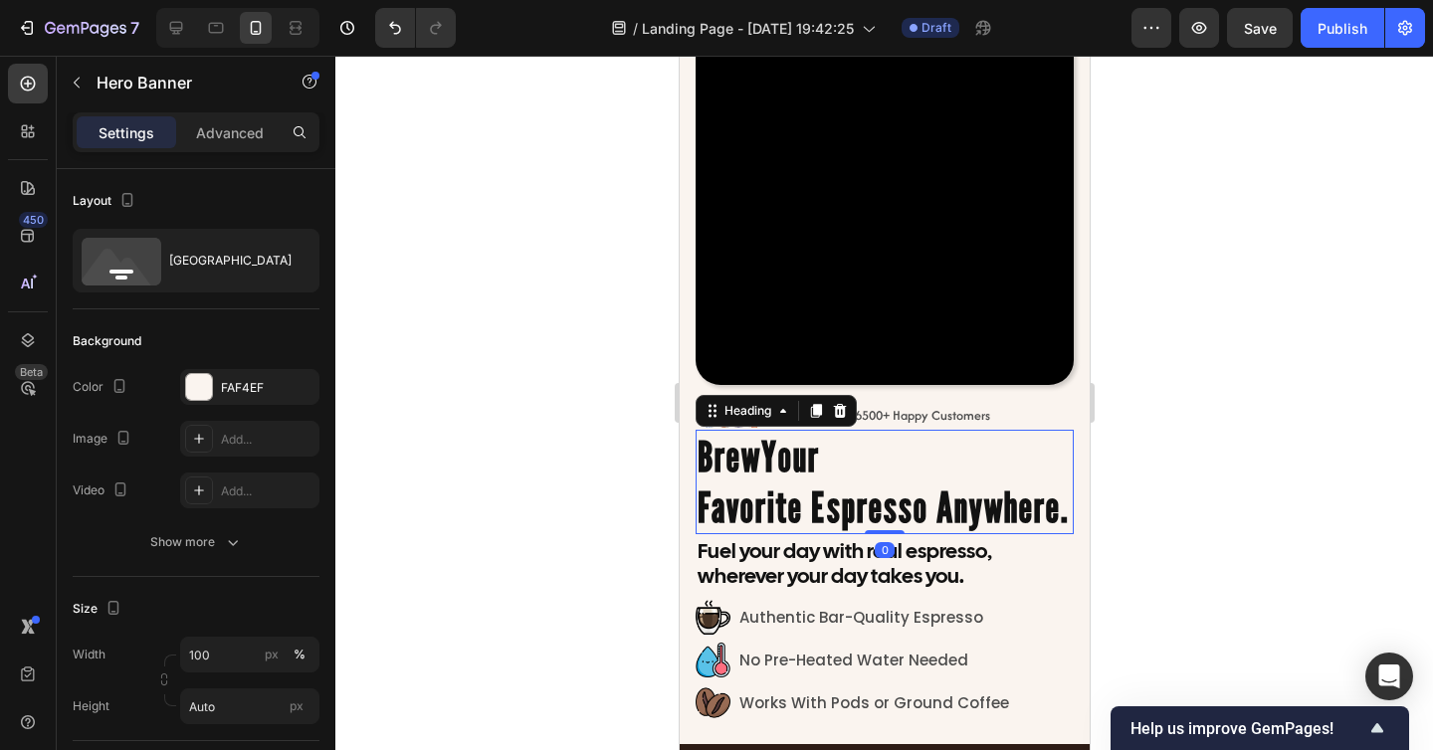
click at [694, 508] on h2 "⁠⁠⁠⁠⁠⁠⁠ Brew Your Favorite Espresso Anywhere." at bounding box center [883, 482] width 378 height 104
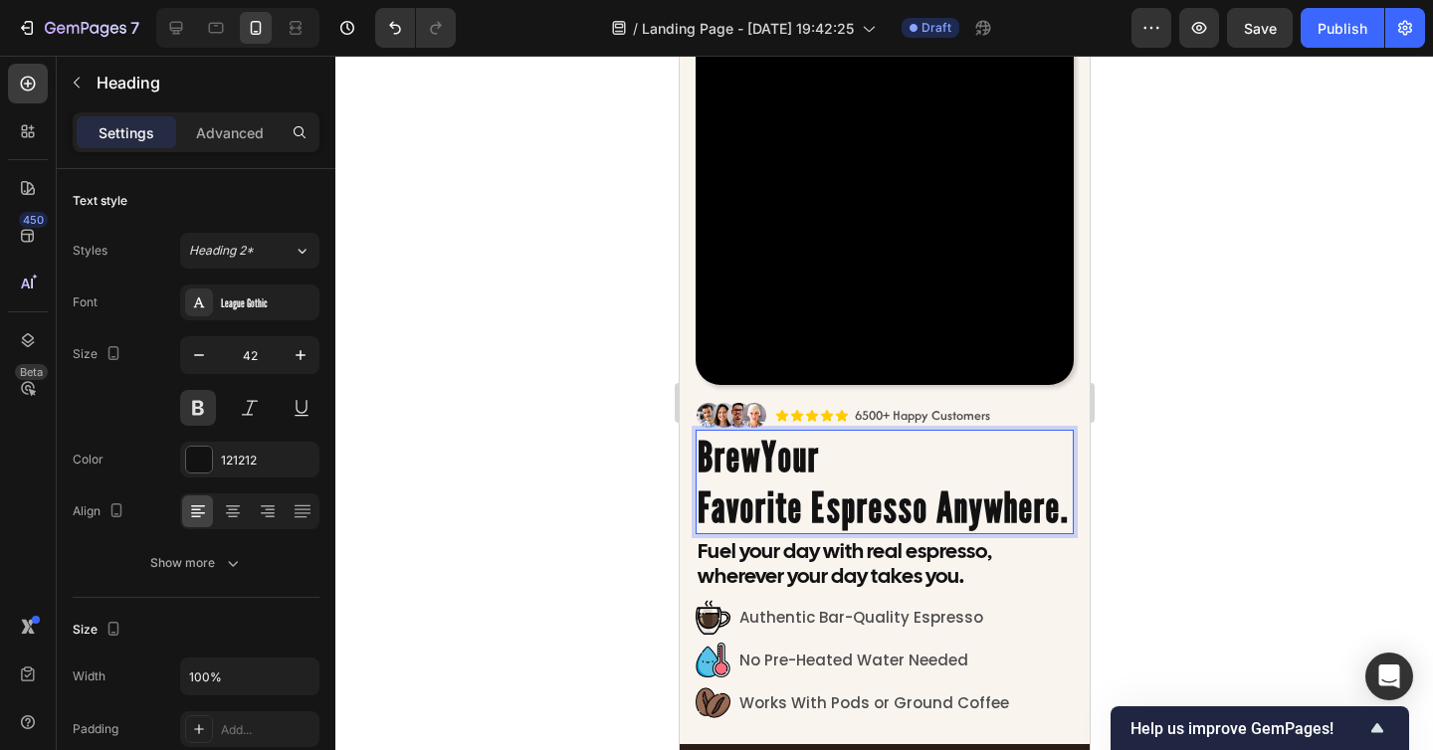
click at [701, 512] on p "Brew Your Favorite Espresso Anywhere." at bounding box center [883, 482] width 374 height 100
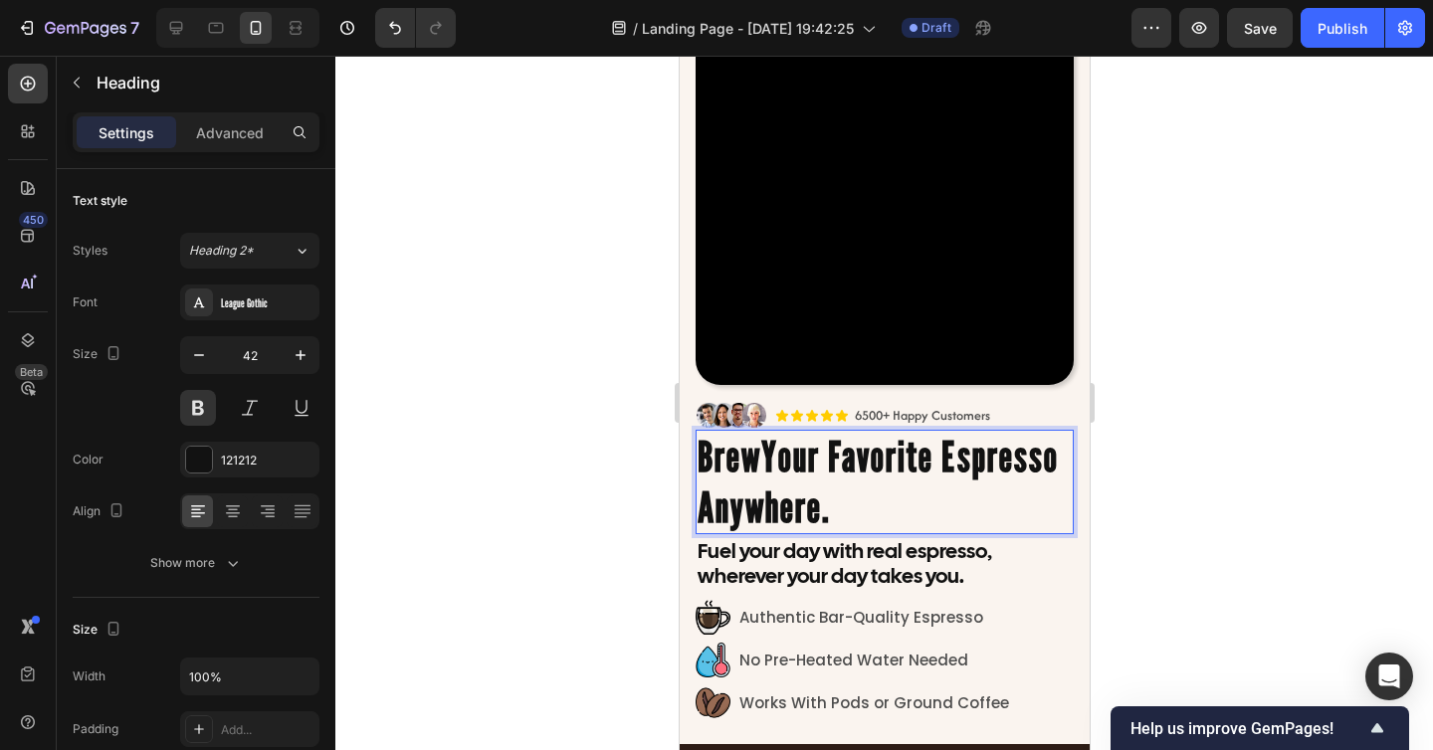
click at [1188, 522] on div at bounding box center [883, 403] width 1097 height 694
click at [918, 487] on p "⁠⁠⁠⁠⁠⁠⁠ Brew Your Favorite Espresso Anywhere." at bounding box center [883, 482] width 374 height 100
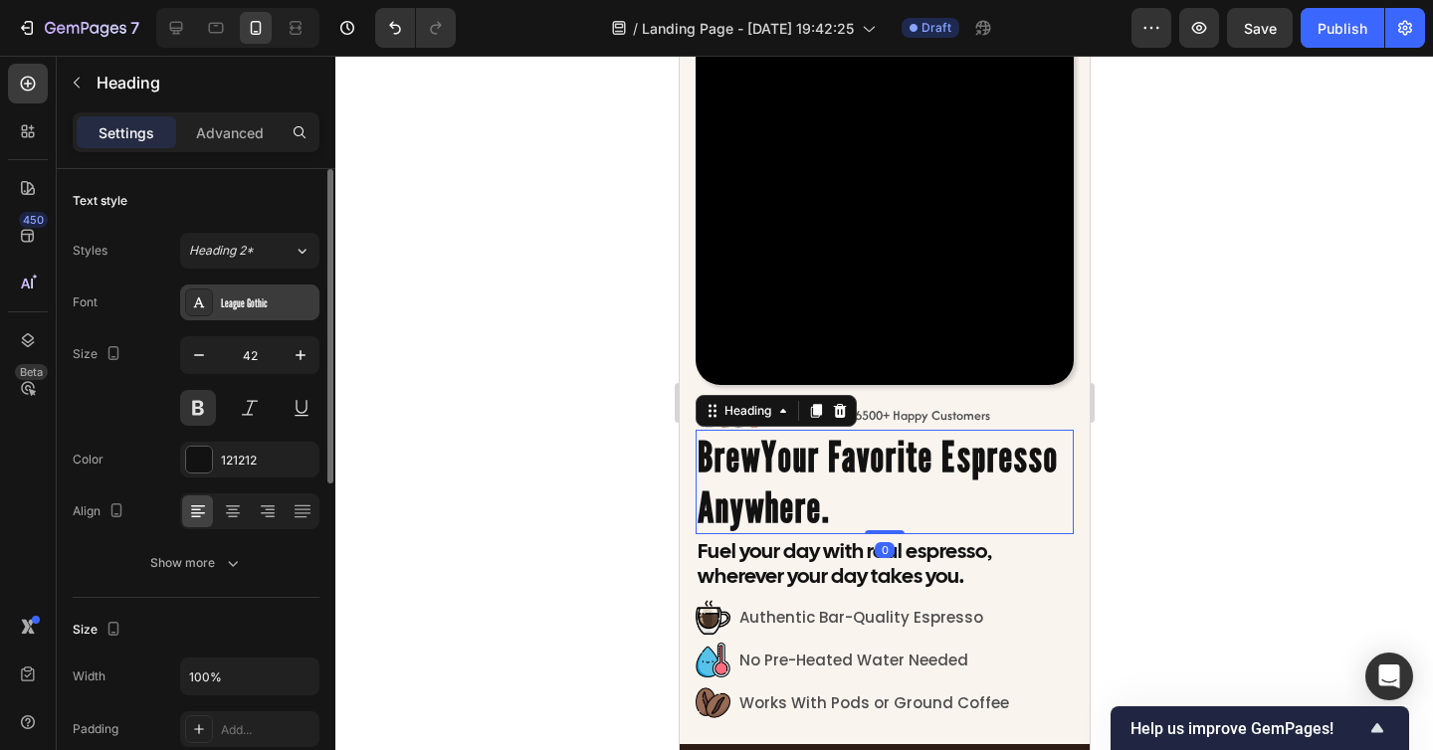
click at [236, 305] on div "League Gothic" at bounding box center [268, 303] width 94 height 18
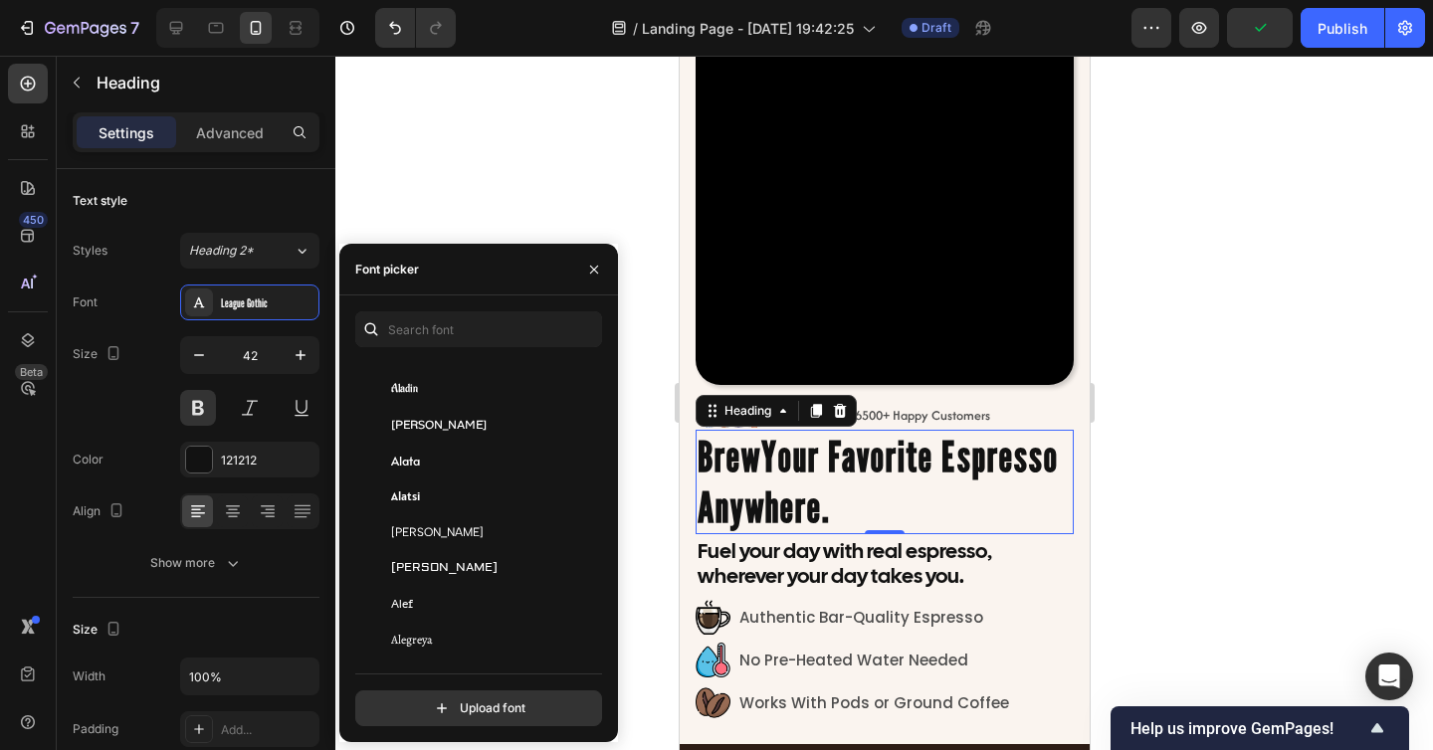
scroll to position [1050, 0]
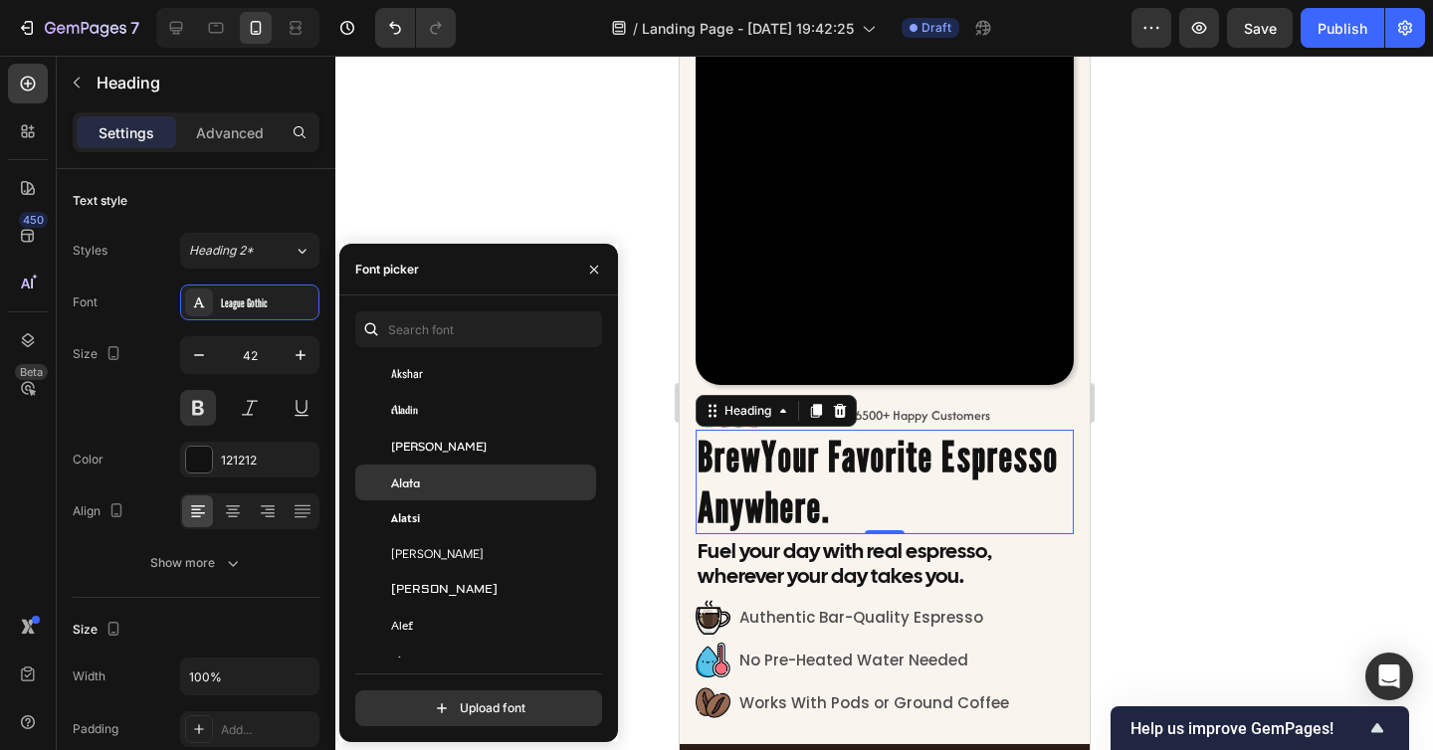
click at [442, 482] on div "Alata" at bounding box center [491, 483] width 201 height 18
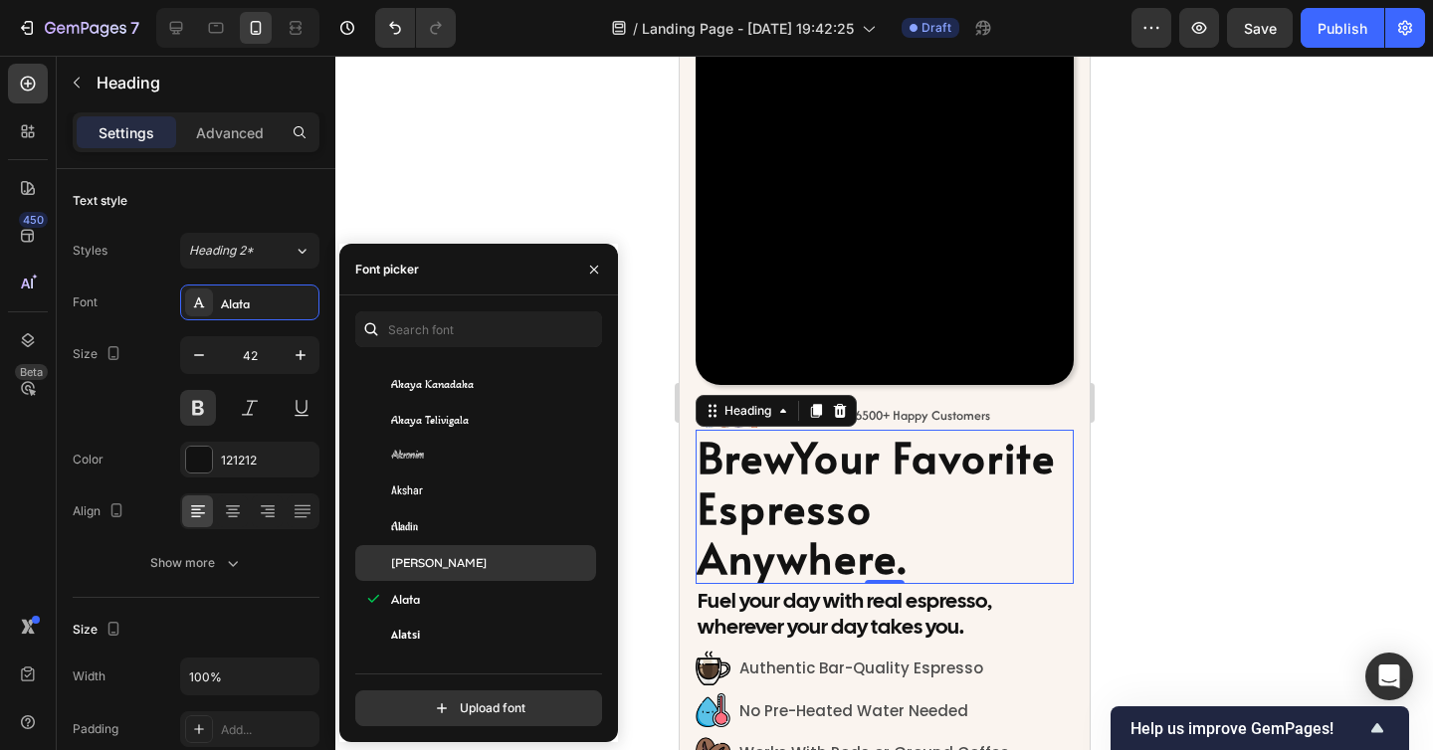
scroll to position [932, 0]
click at [457, 563] on div "Alan Sans" at bounding box center [491, 564] width 201 height 18
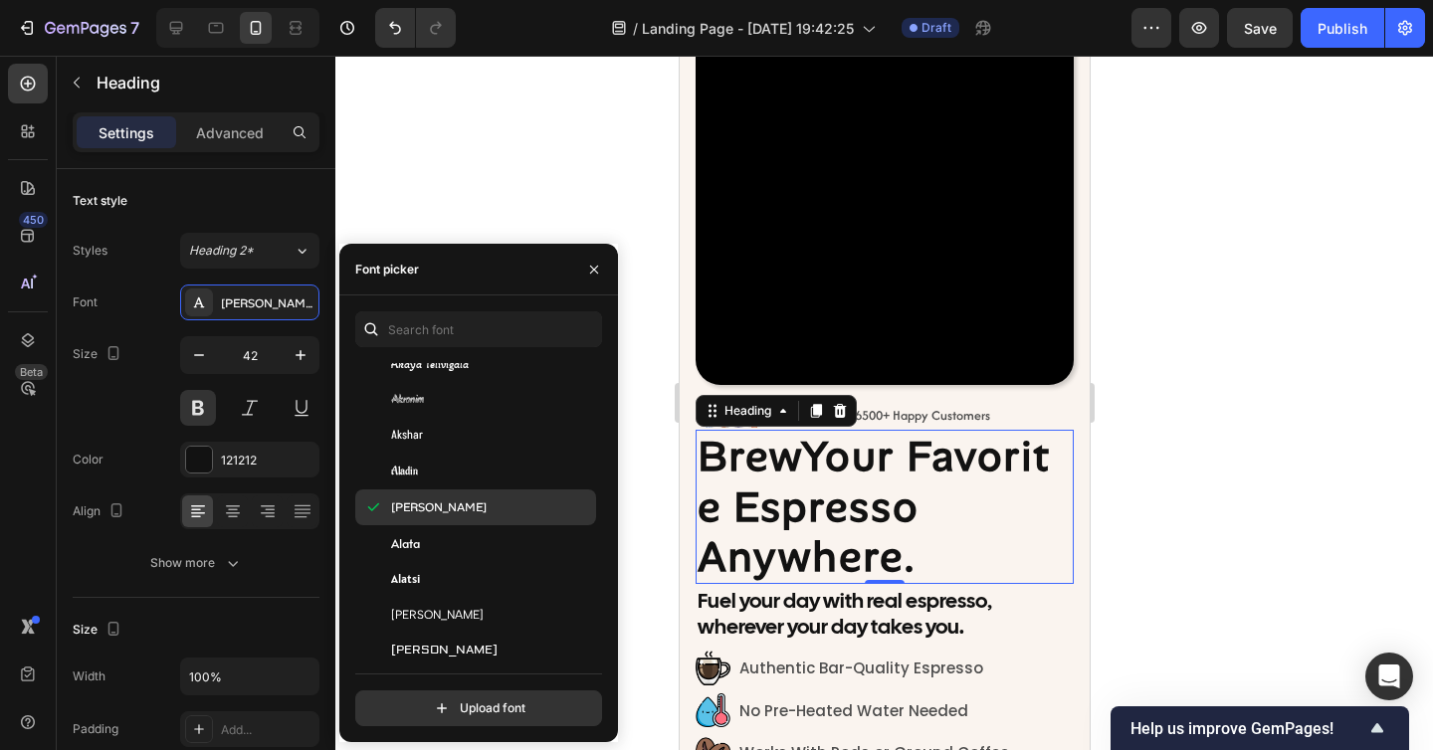
scroll to position [1064, 0]
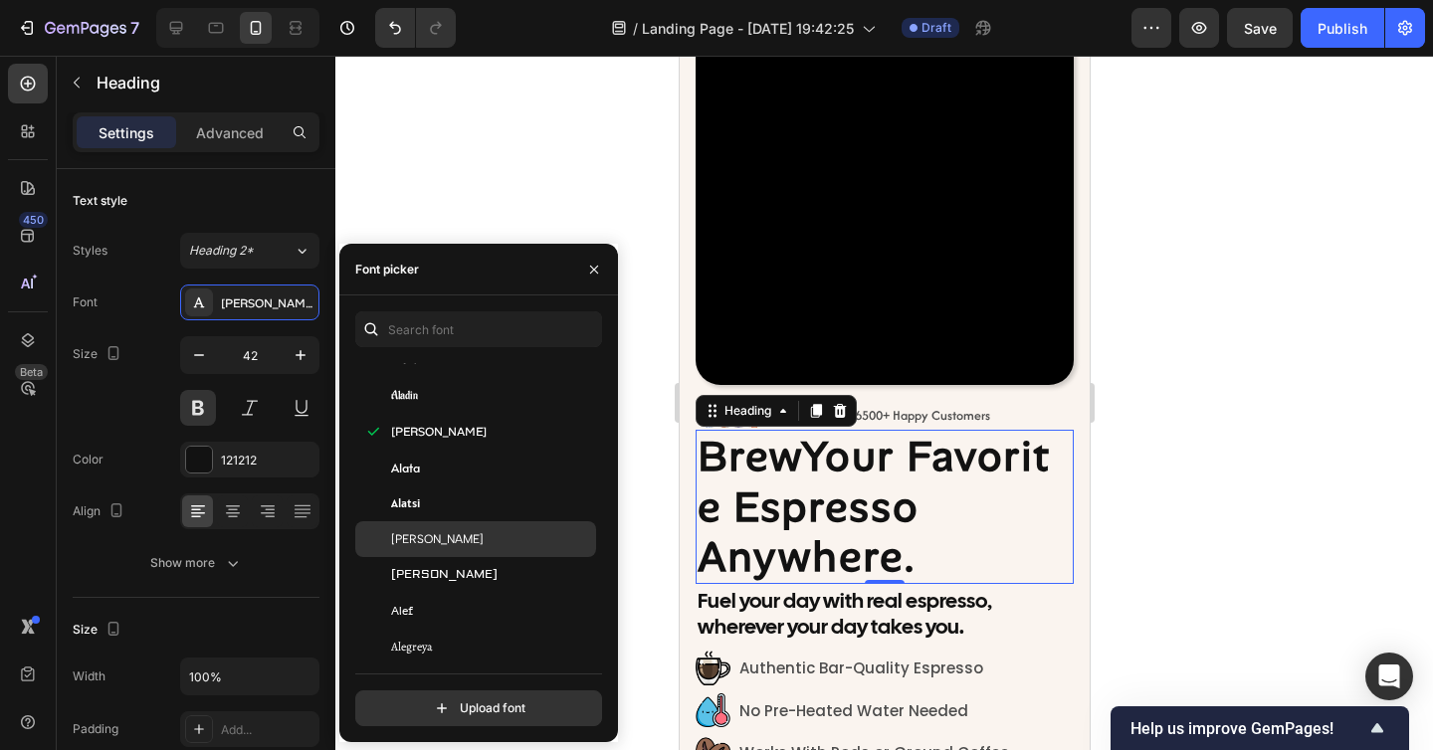
click at [457, 547] on div "Albert Sans" at bounding box center [491, 539] width 201 height 18
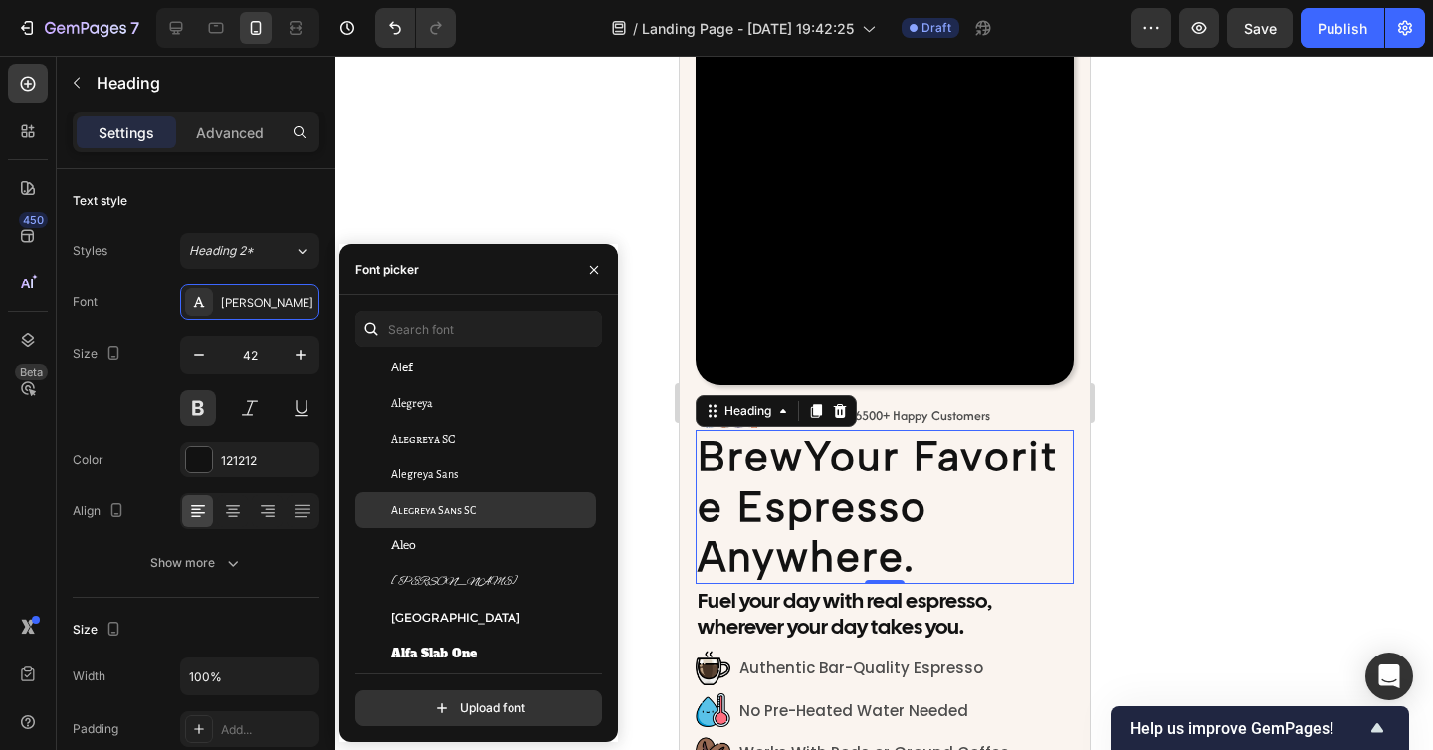
scroll to position [1309, 0]
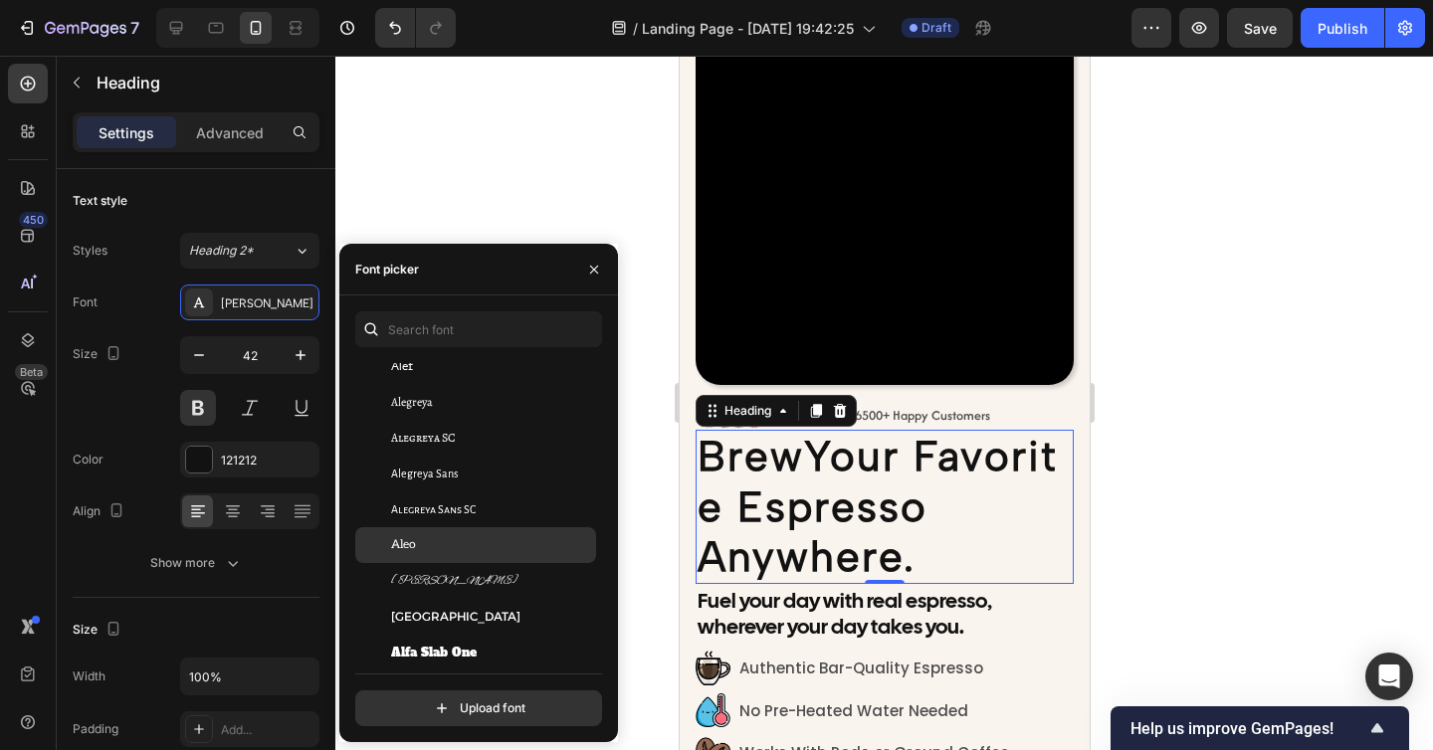
click at [480, 536] on div "Aleo" at bounding box center [491, 545] width 201 height 18
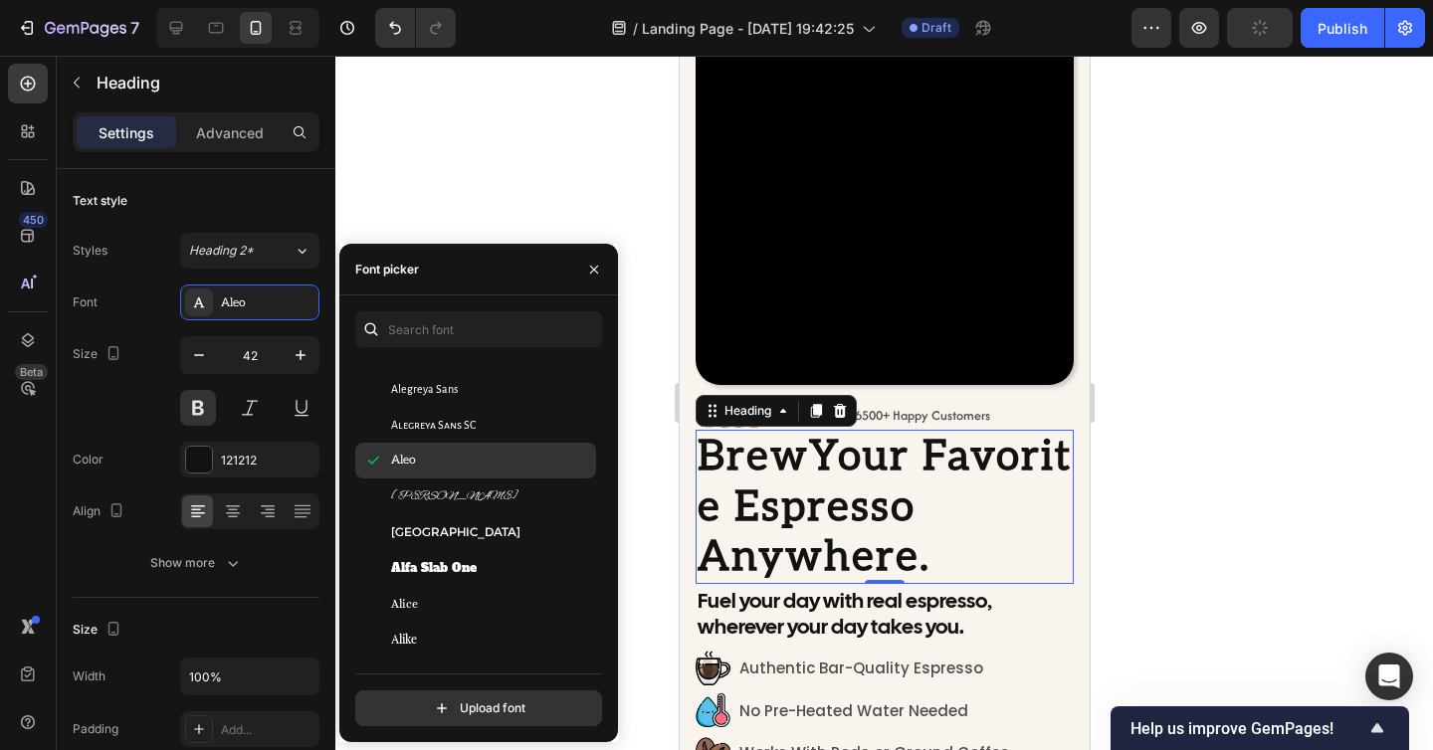
scroll to position [1421, 0]
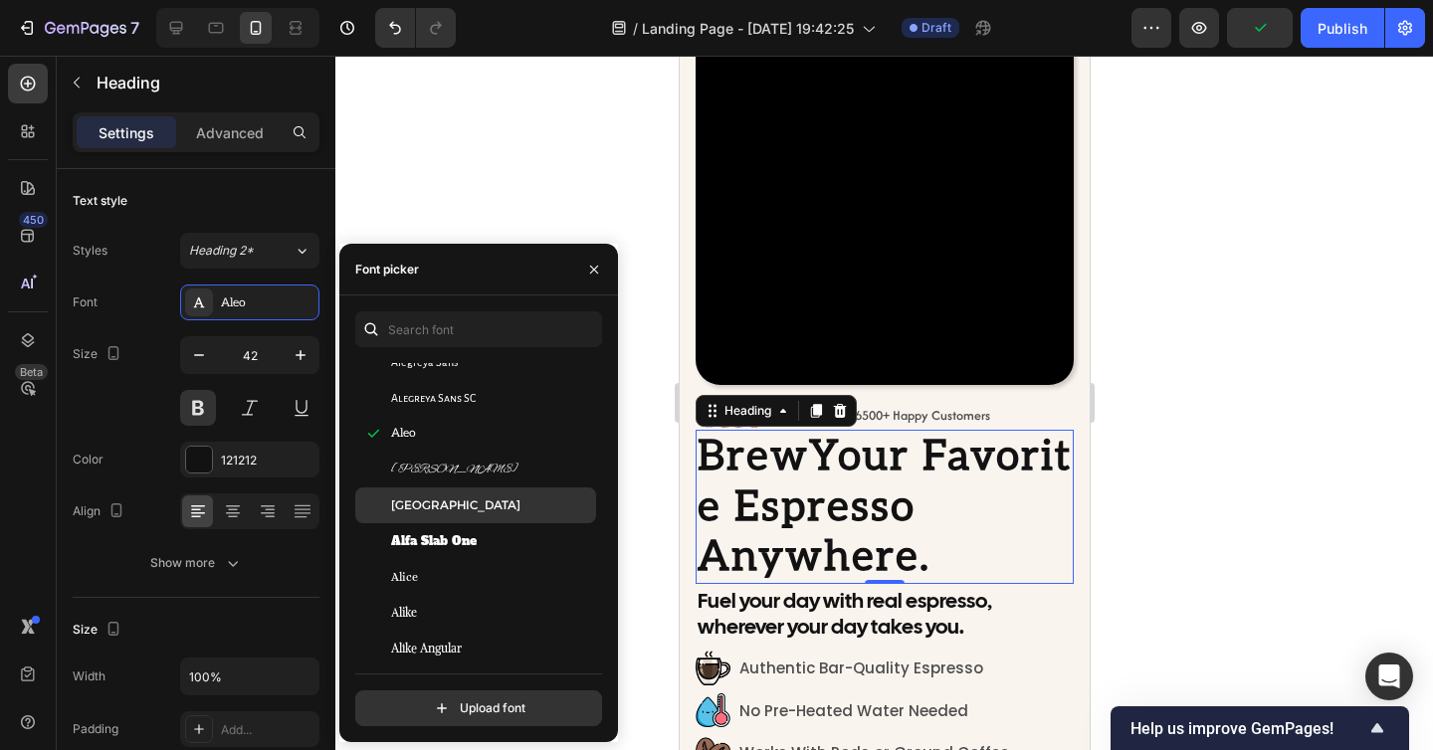
click at [484, 516] on div "Alexandria" at bounding box center [475, 505] width 241 height 36
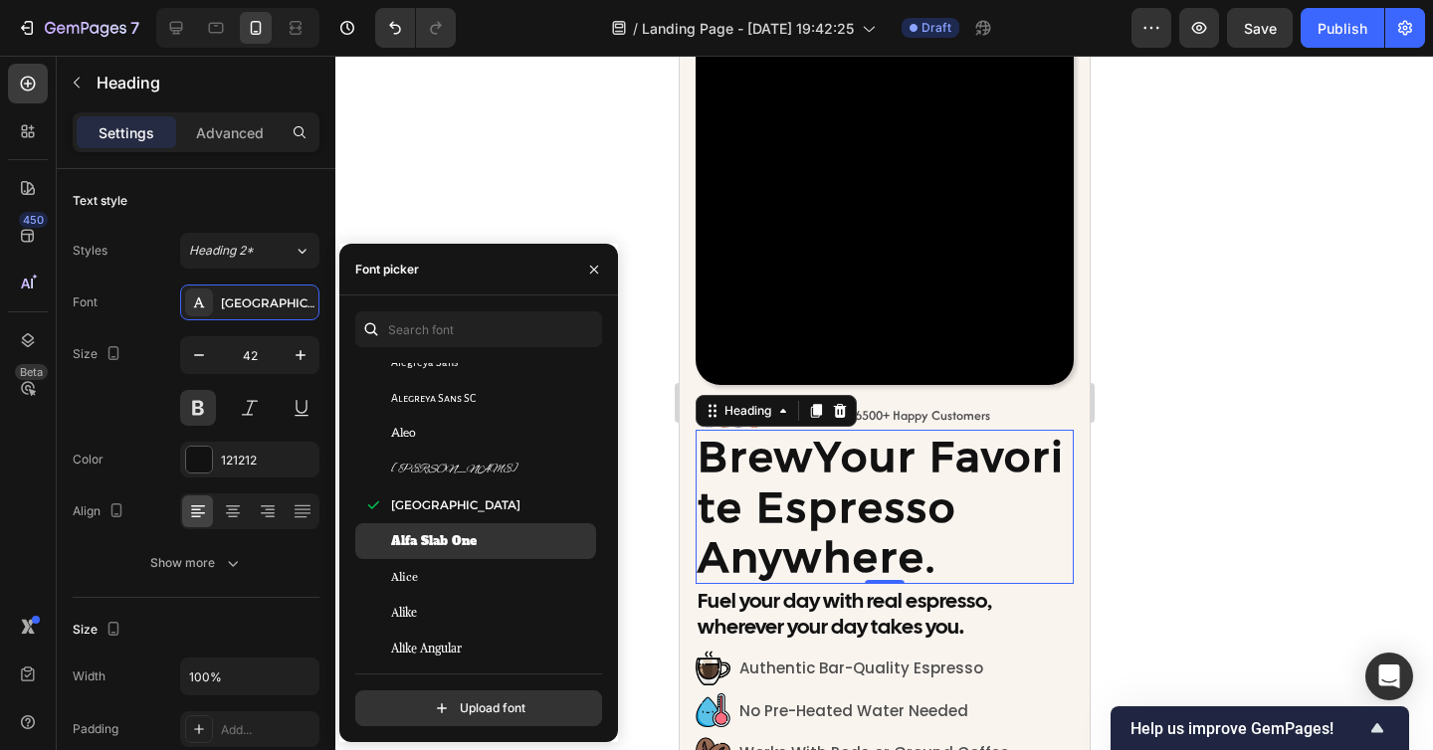
click at [480, 533] on div "Alfa Slab One" at bounding box center [491, 541] width 201 height 18
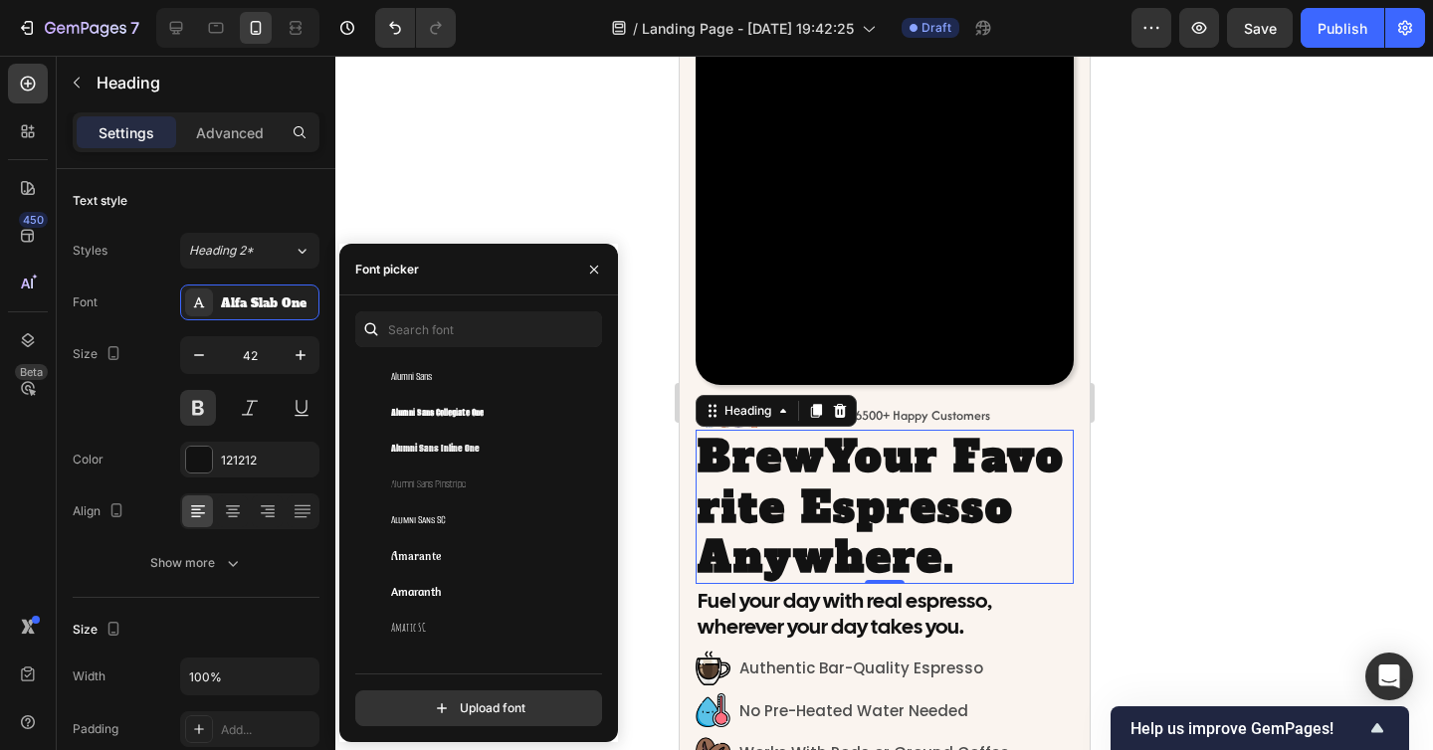
scroll to position [2123, 0]
click at [476, 704] on input "file" at bounding box center [521, 708] width 497 height 34
click at [459, 713] on input "file" at bounding box center [521, 708] width 497 height 34
click at [483, 702] on input "file" at bounding box center [521, 708] width 497 height 34
click at [494, 711] on input "file" at bounding box center [521, 708] width 497 height 34
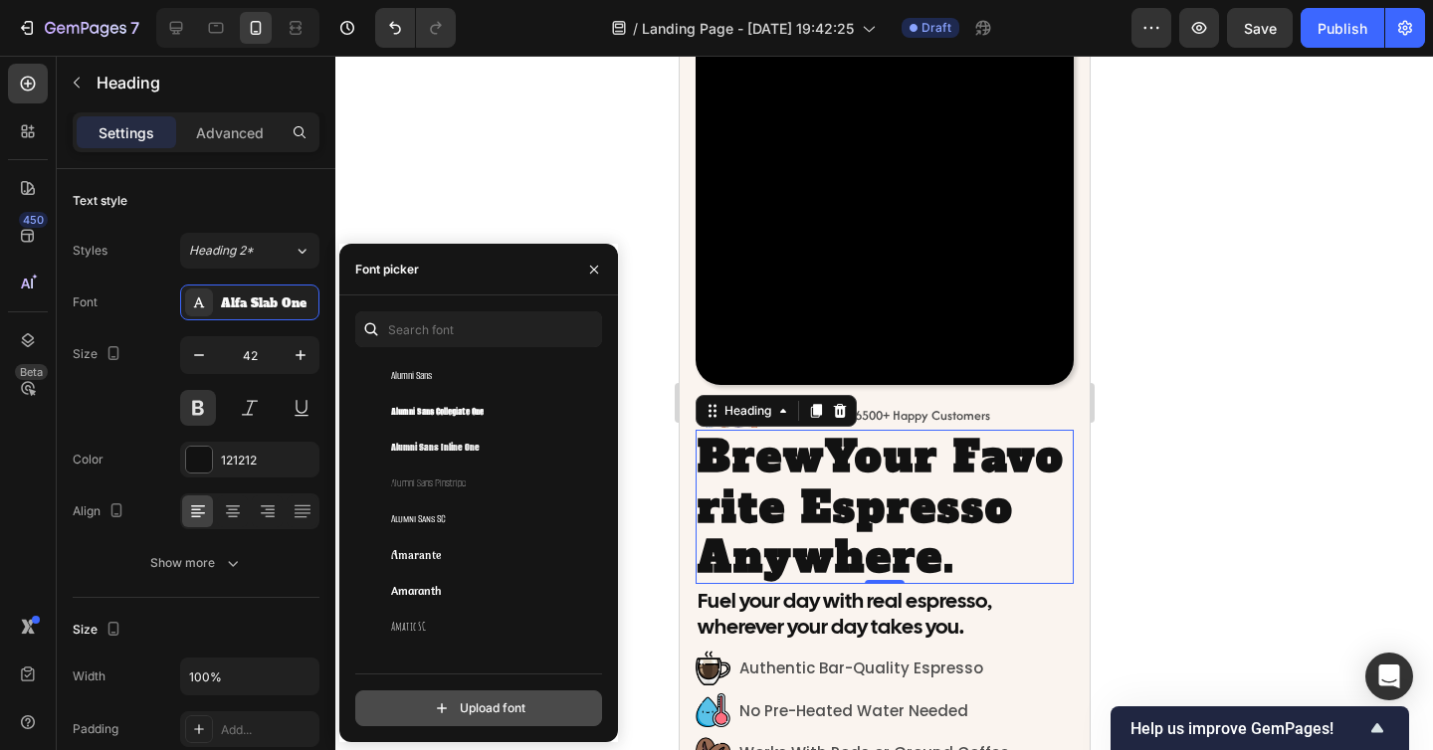
type input "C:\fakepath\Historic.otf"
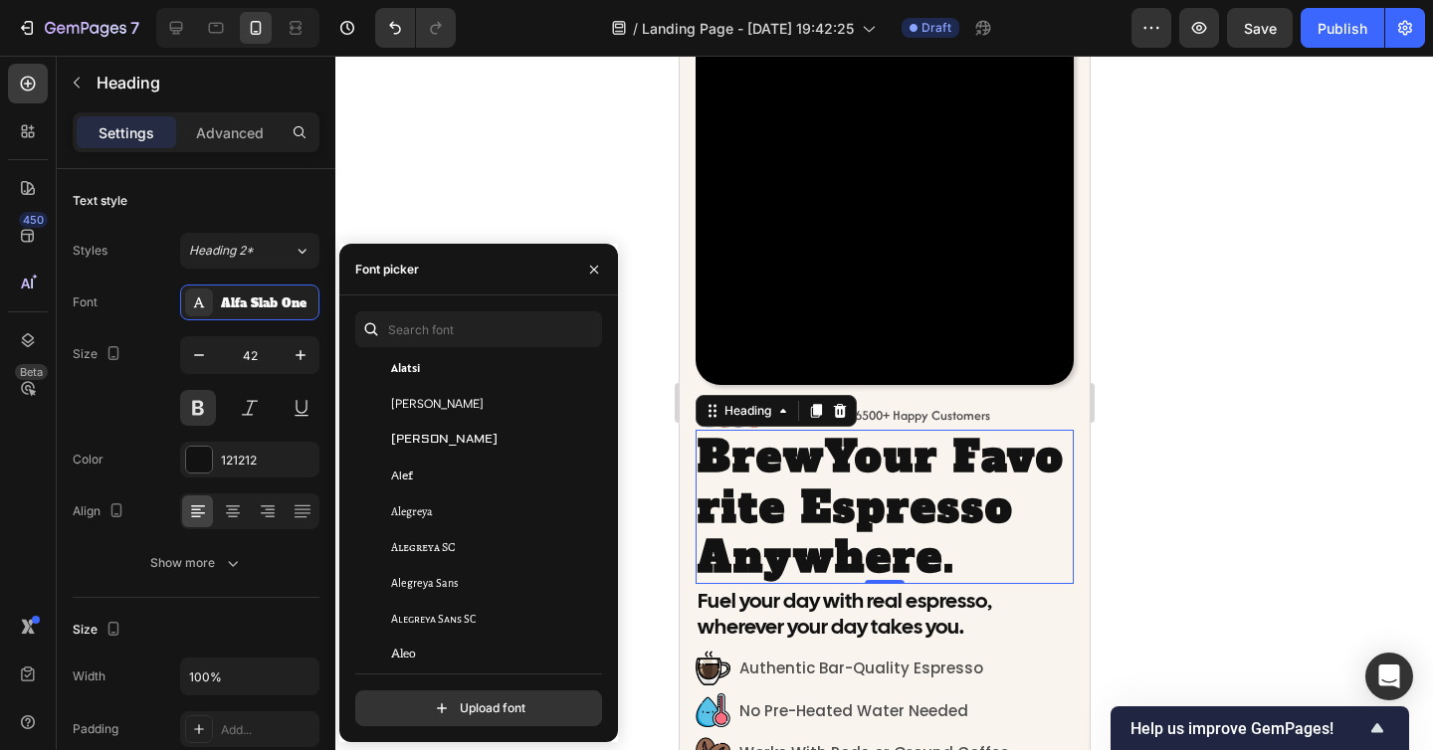
scroll to position [0, 0]
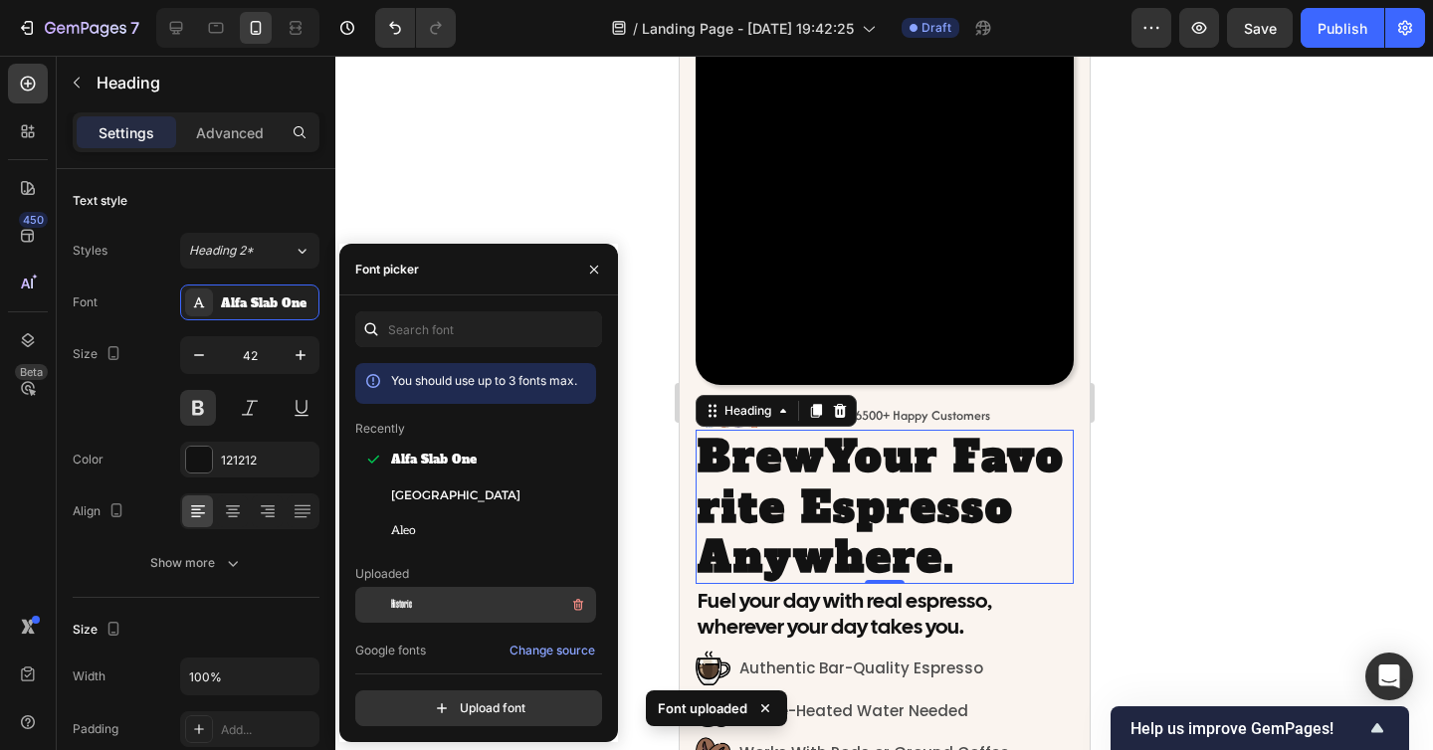
click at [501, 600] on div "Historic" at bounding box center [491, 605] width 201 height 24
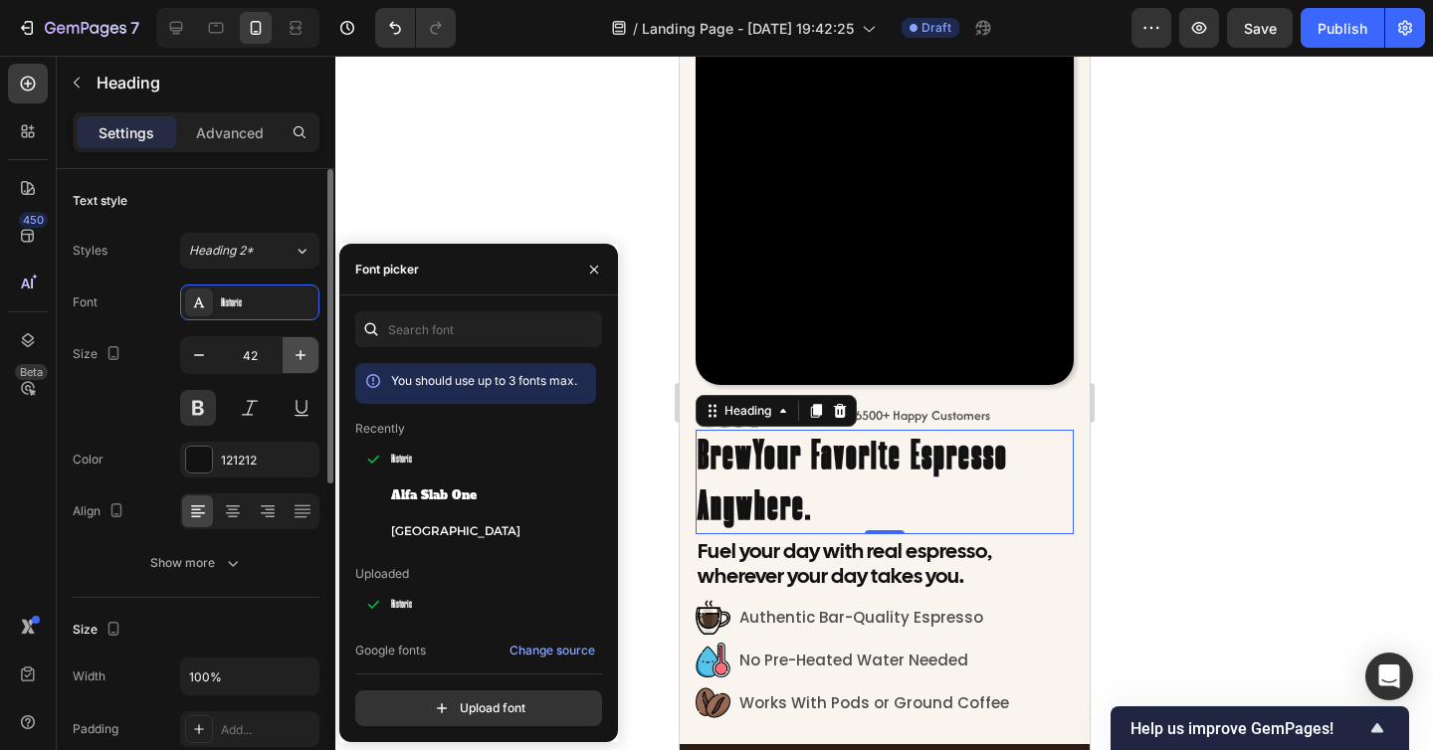
click at [302, 360] on icon "button" at bounding box center [300, 355] width 20 height 20
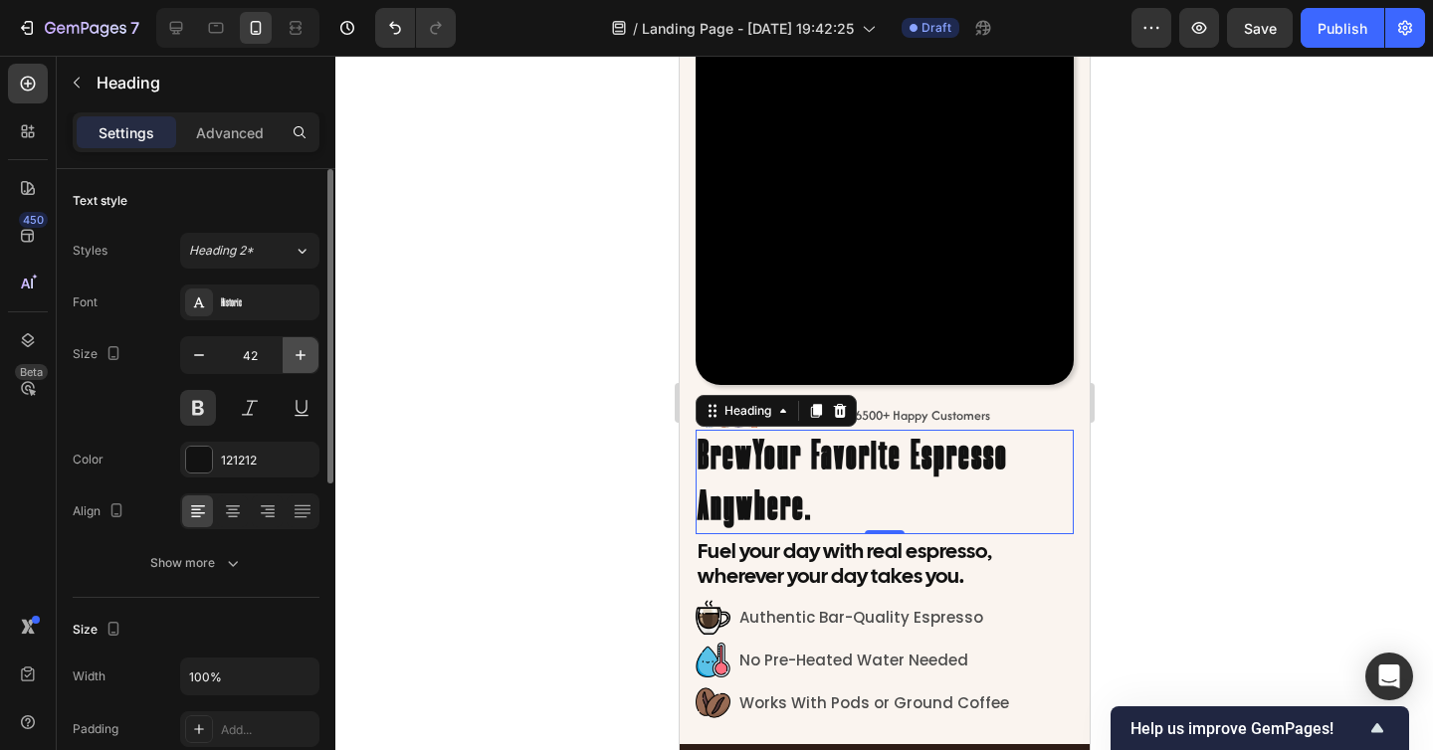
click at [302, 360] on icon "button" at bounding box center [300, 355] width 20 height 20
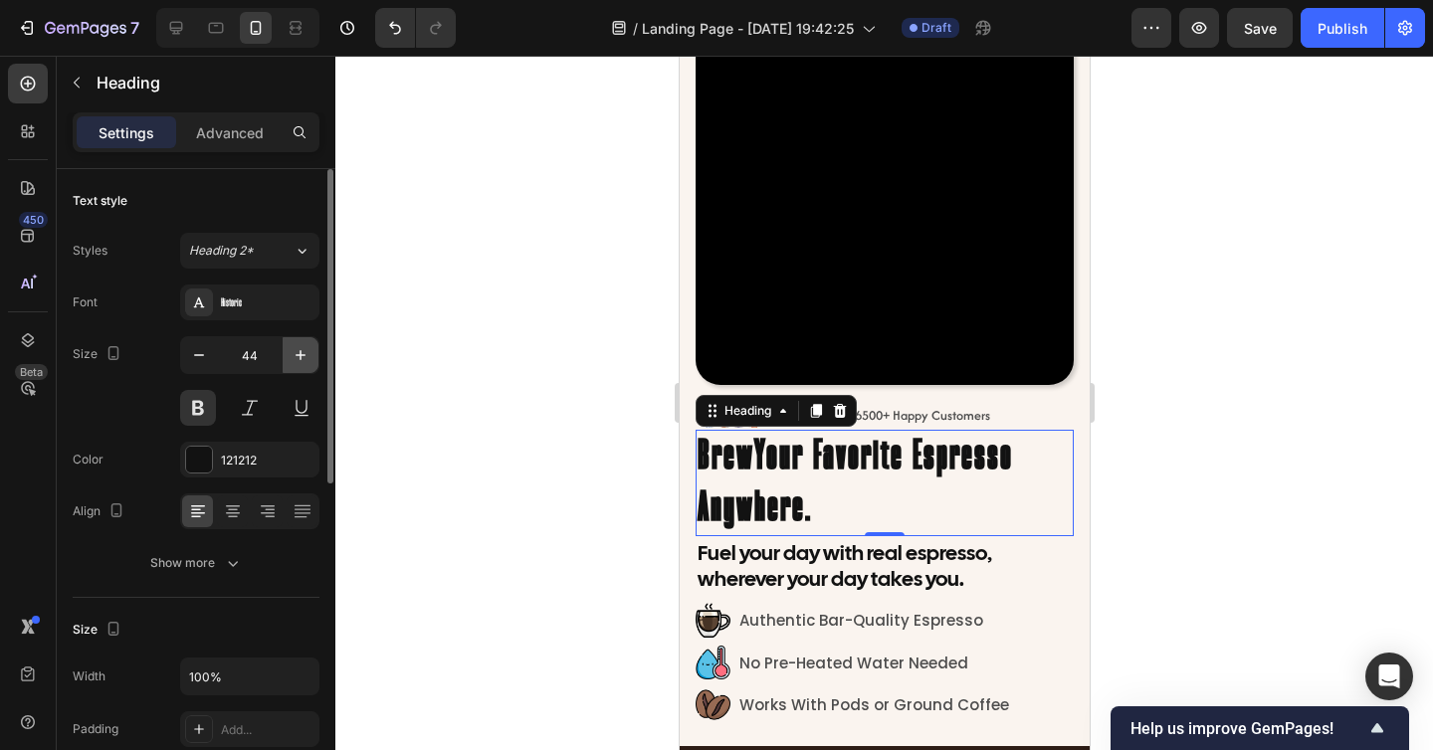
click at [302, 360] on icon "button" at bounding box center [300, 355] width 20 height 20
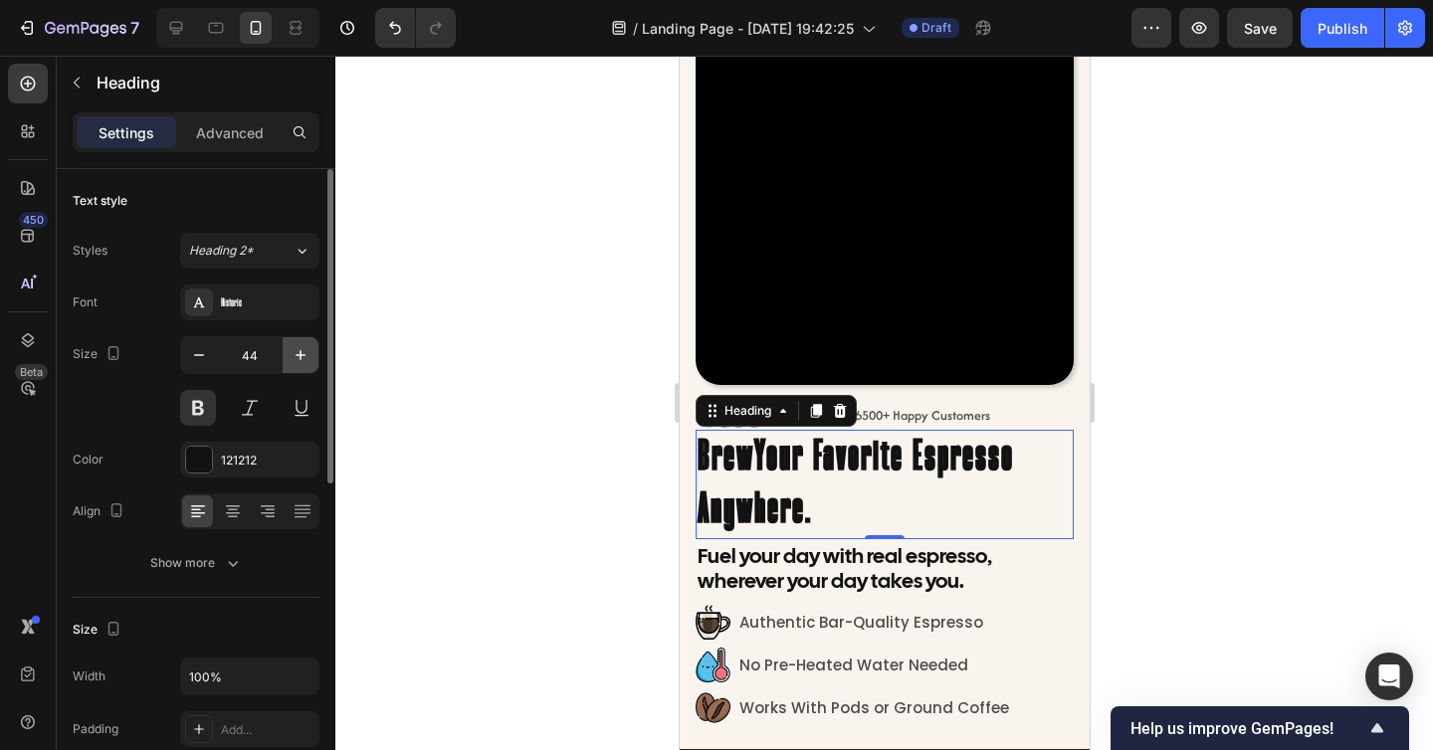
type input "45"
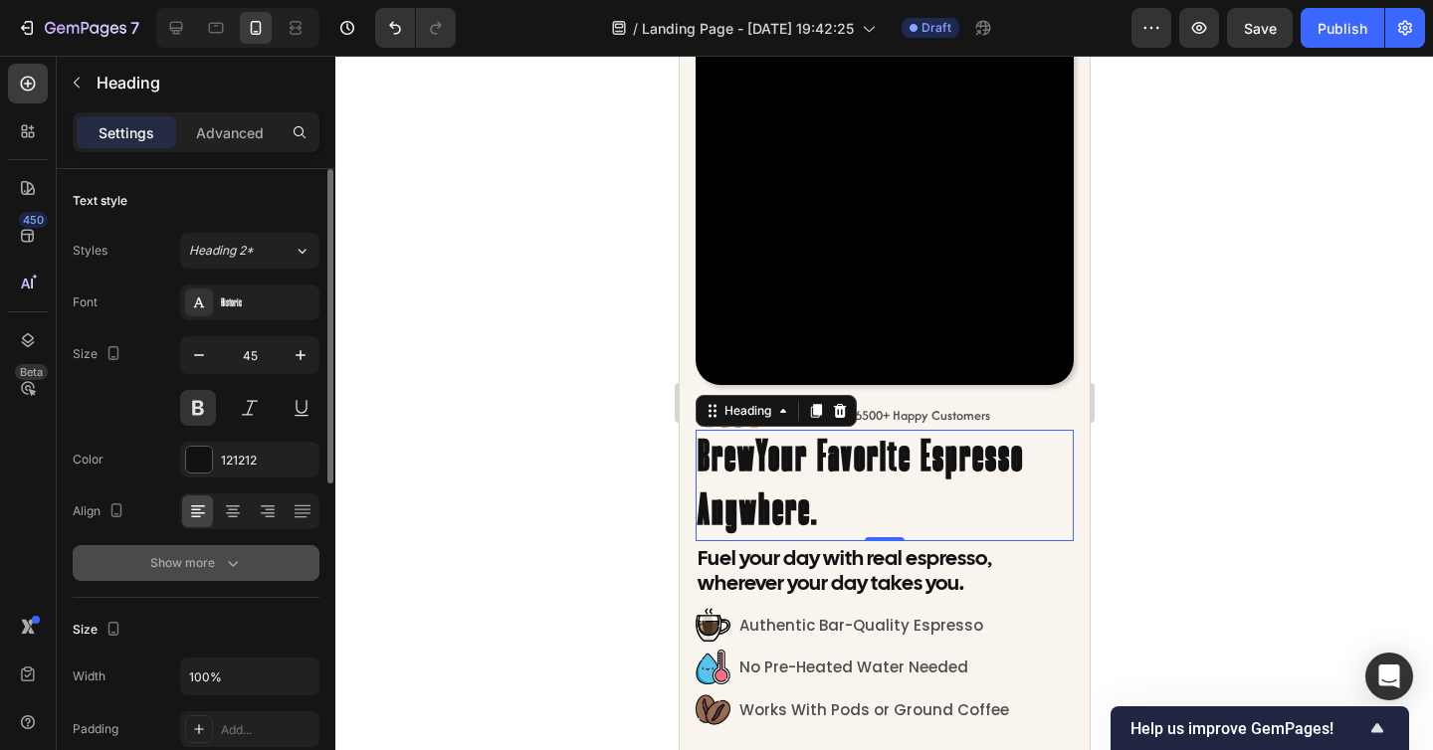
click at [227, 555] on icon "button" at bounding box center [233, 563] width 20 height 20
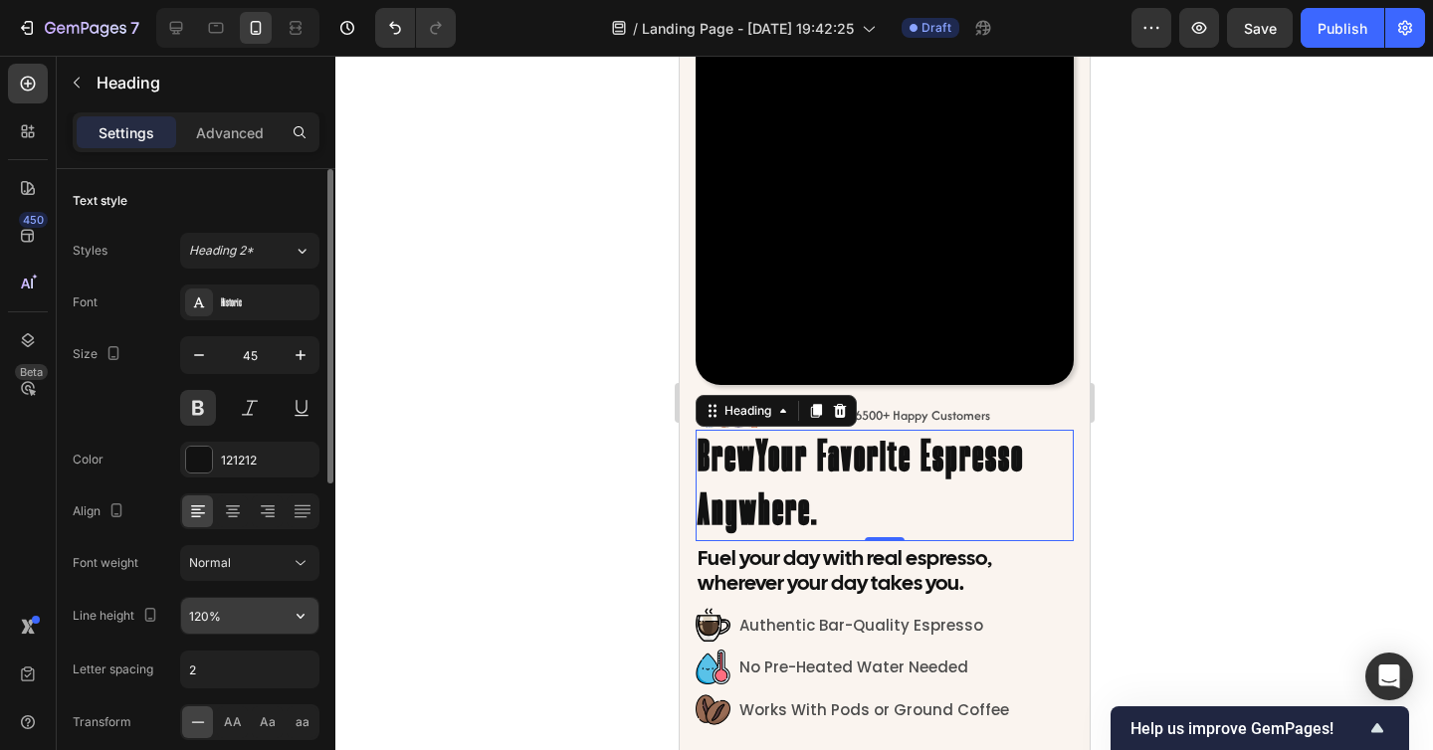
scroll to position [25, 0]
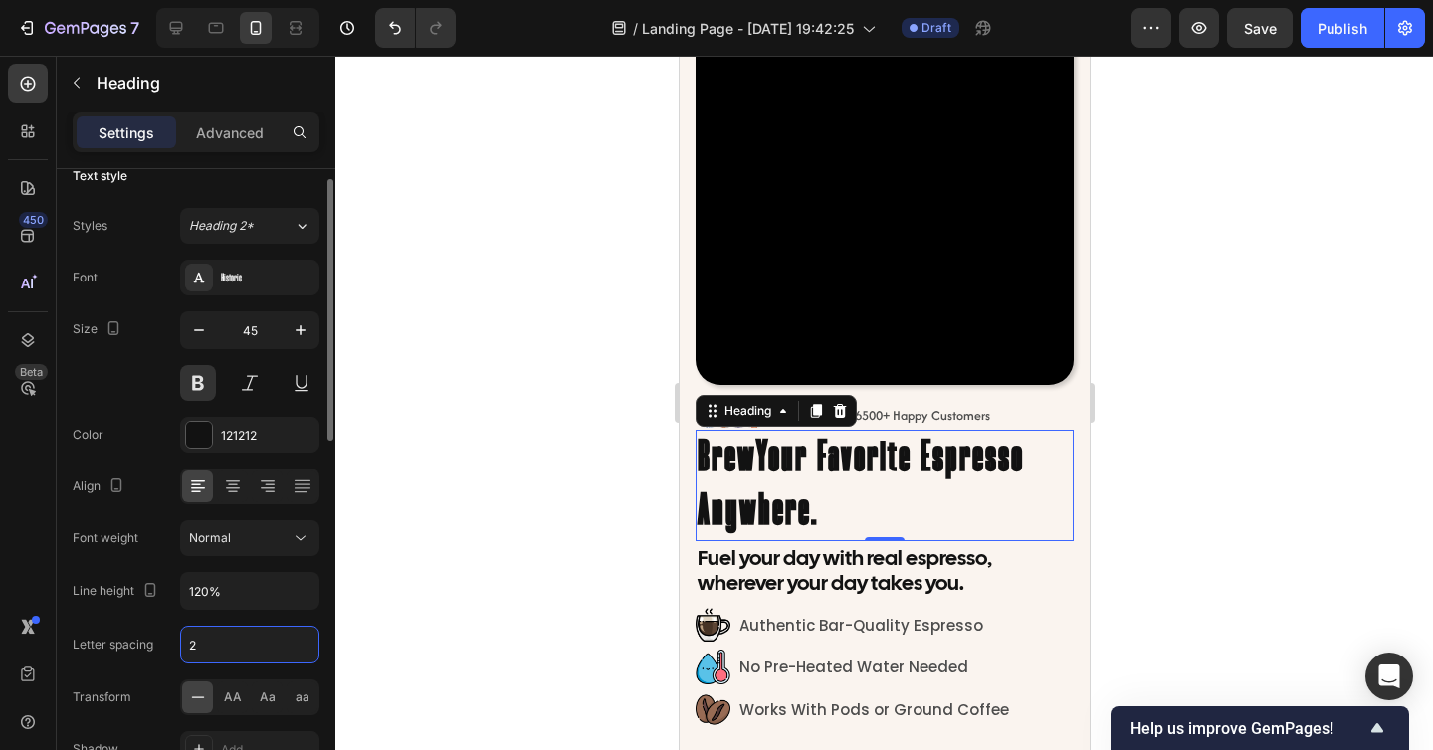
drag, startPoint x: 199, startPoint y: 651, endPoint x: 183, endPoint y: 651, distance: 15.9
click at [183, 651] on input "2" at bounding box center [249, 645] width 137 height 36
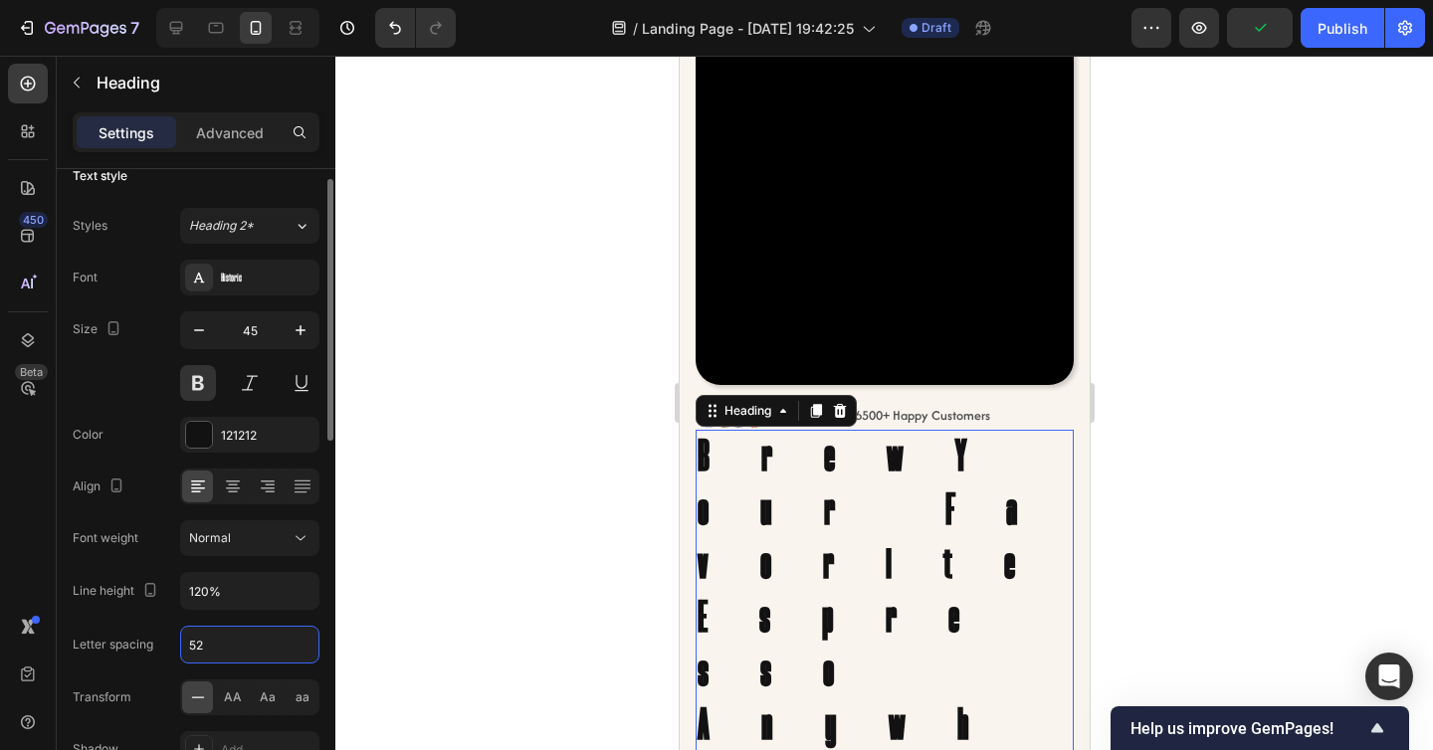
type input "2"
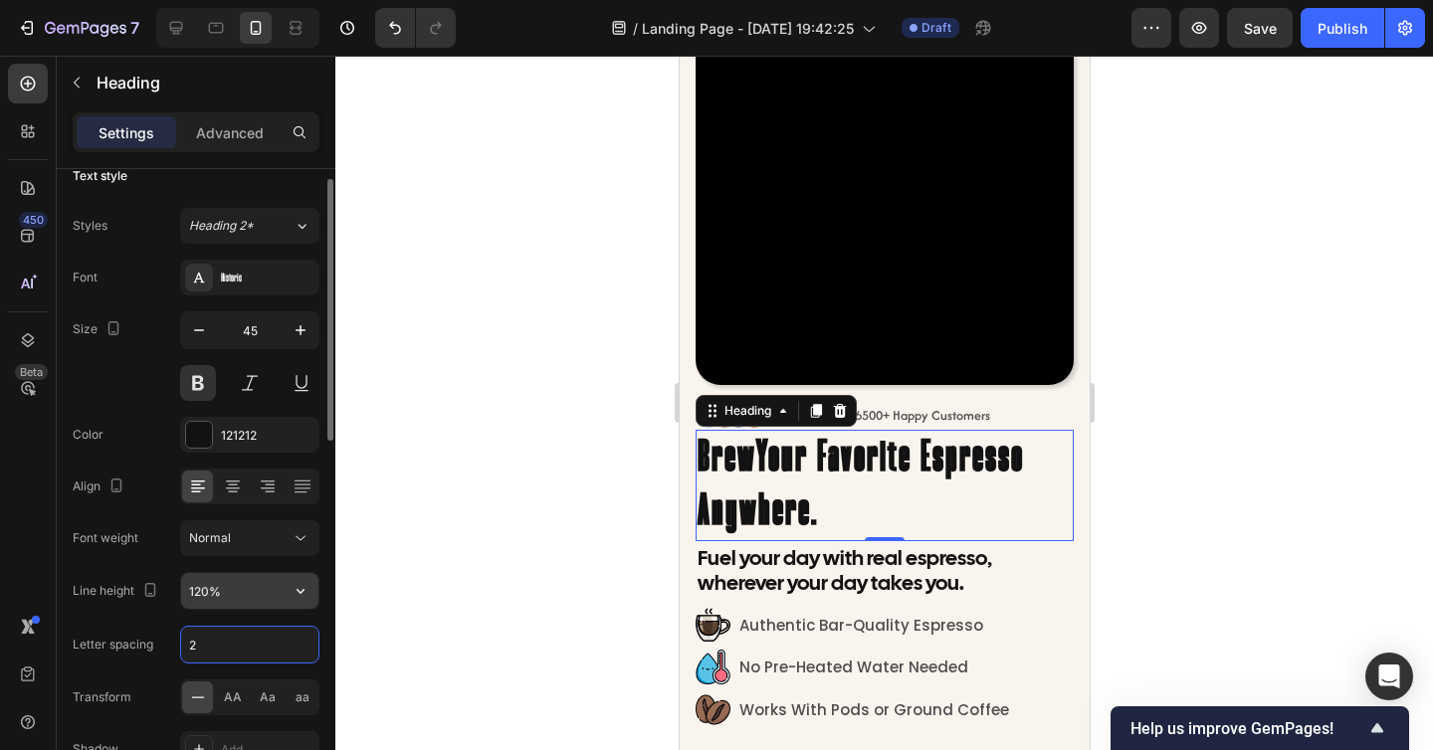
click at [204, 595] on input "120%" at bounding box center [249, 591] width 137 height 36
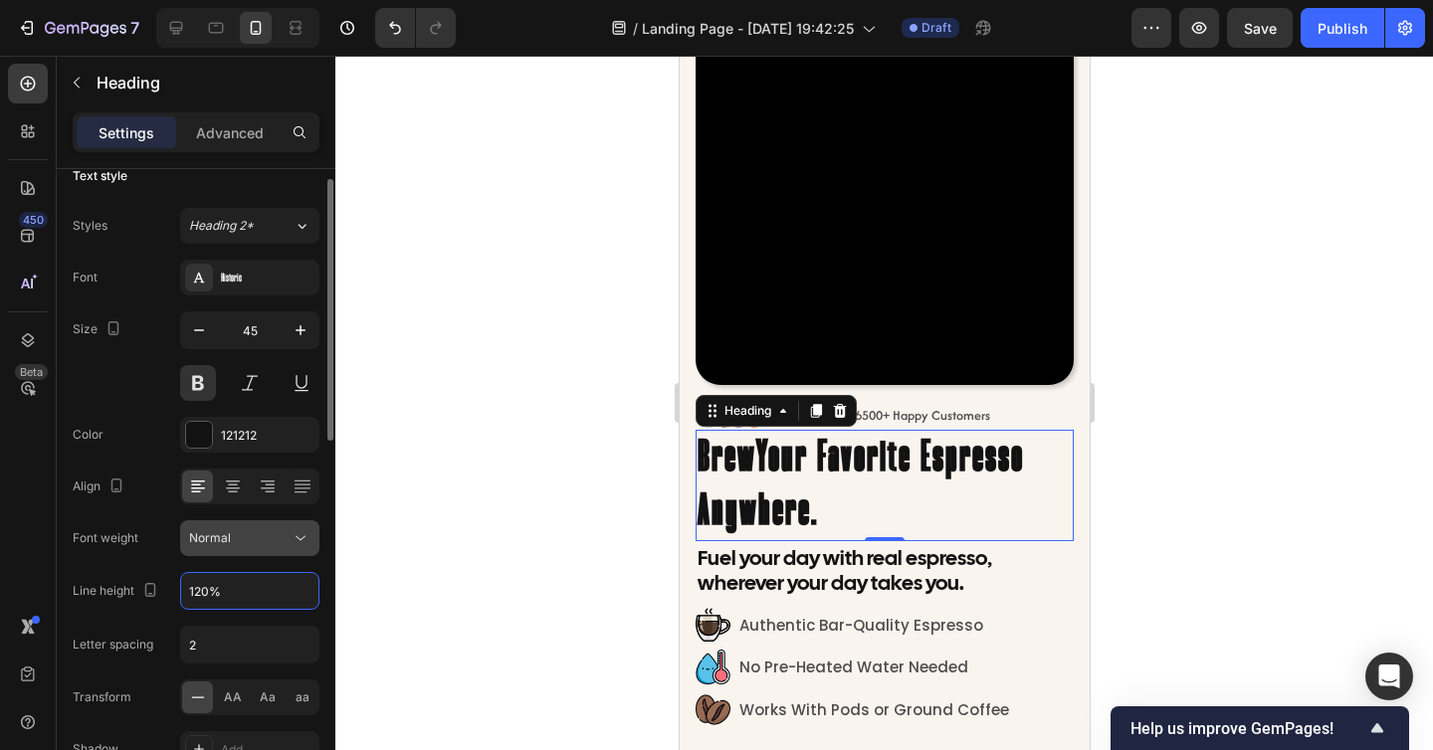
click at [251, 537] on div "Normal" at bounding box center [239, 538] width 101 height 18
click at [163, 493] on div "Align" at bounding box center [196, 487] width 247 height 36
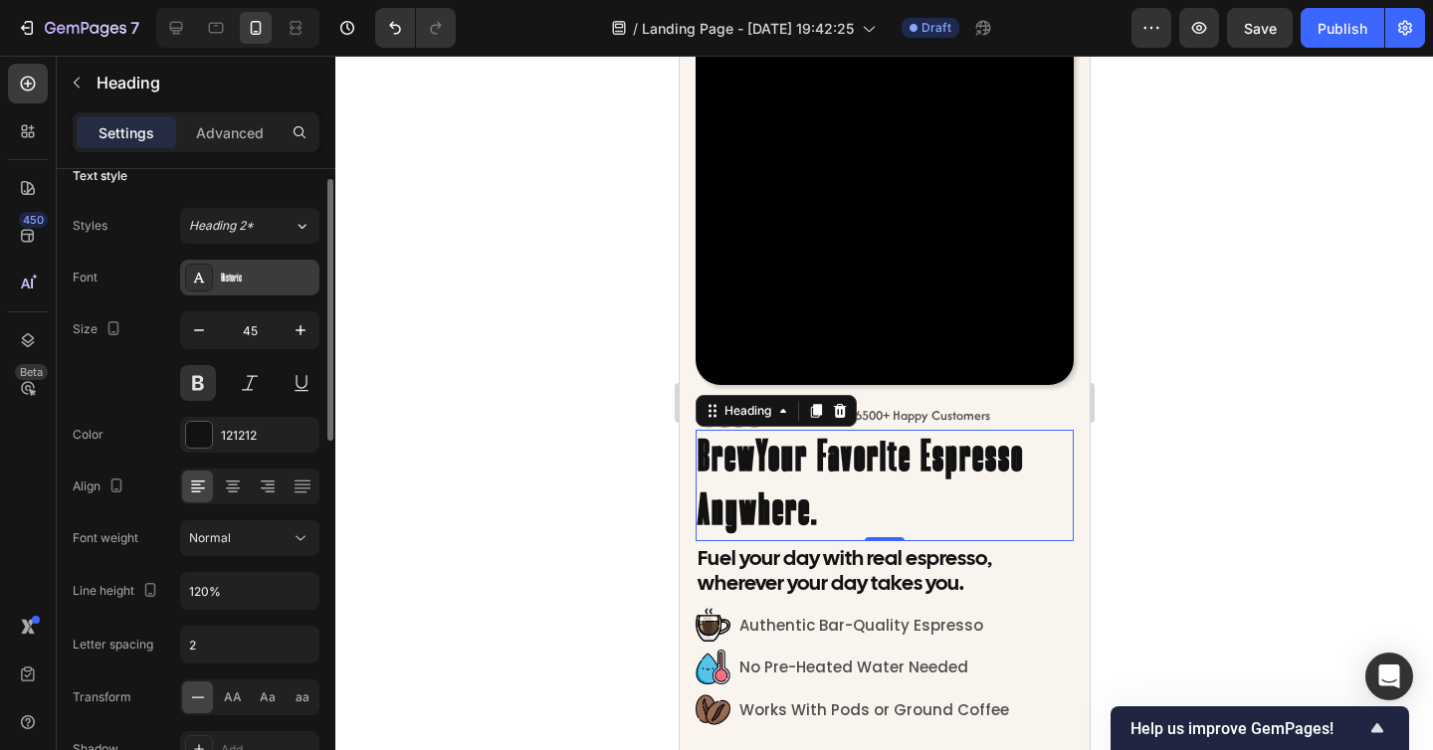
click at [240, 271] on div "Historic" at bounding box center [268, 279] width 94 height 18
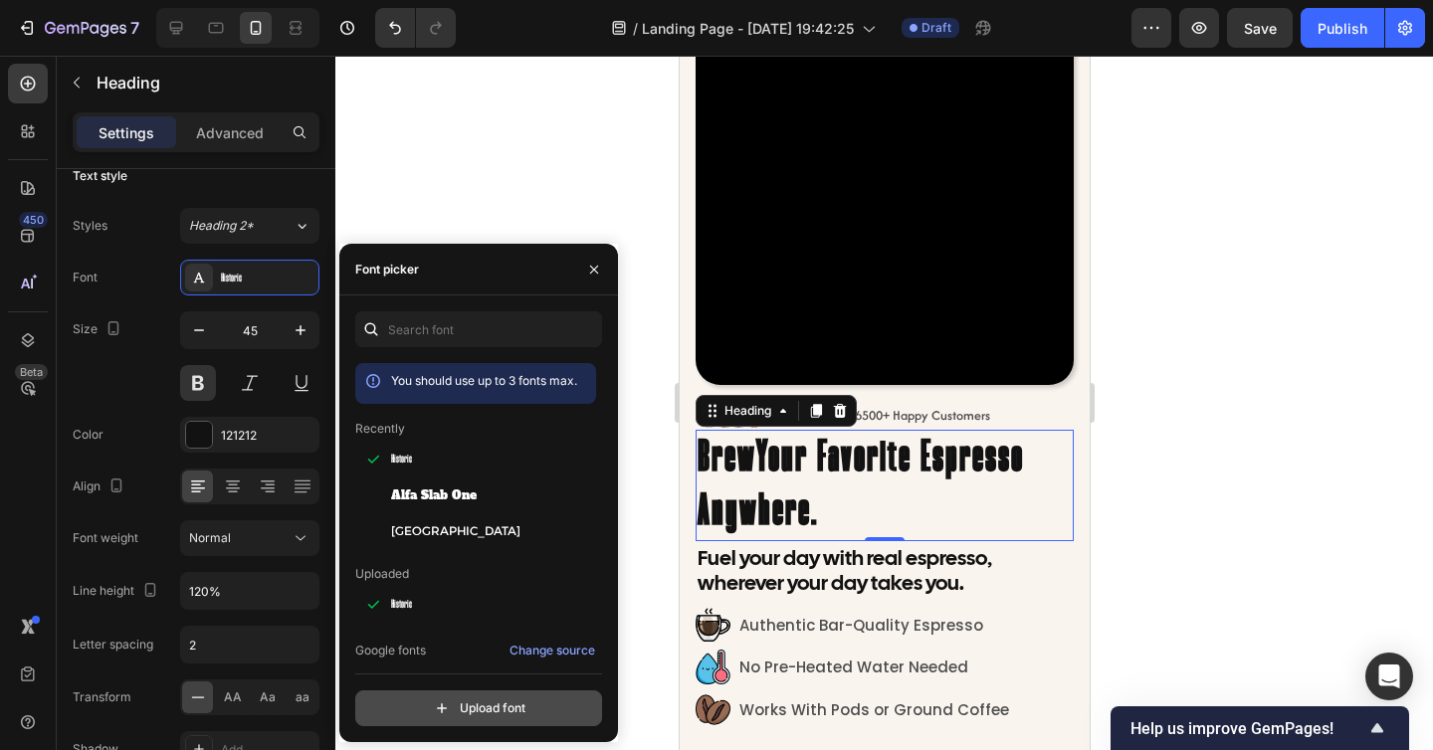
click at [520, 698] on input "file" at bounding box center [521, 708] width 497 height 34
type input "C:\fakepath\BebasNeue-Regular.ttf"
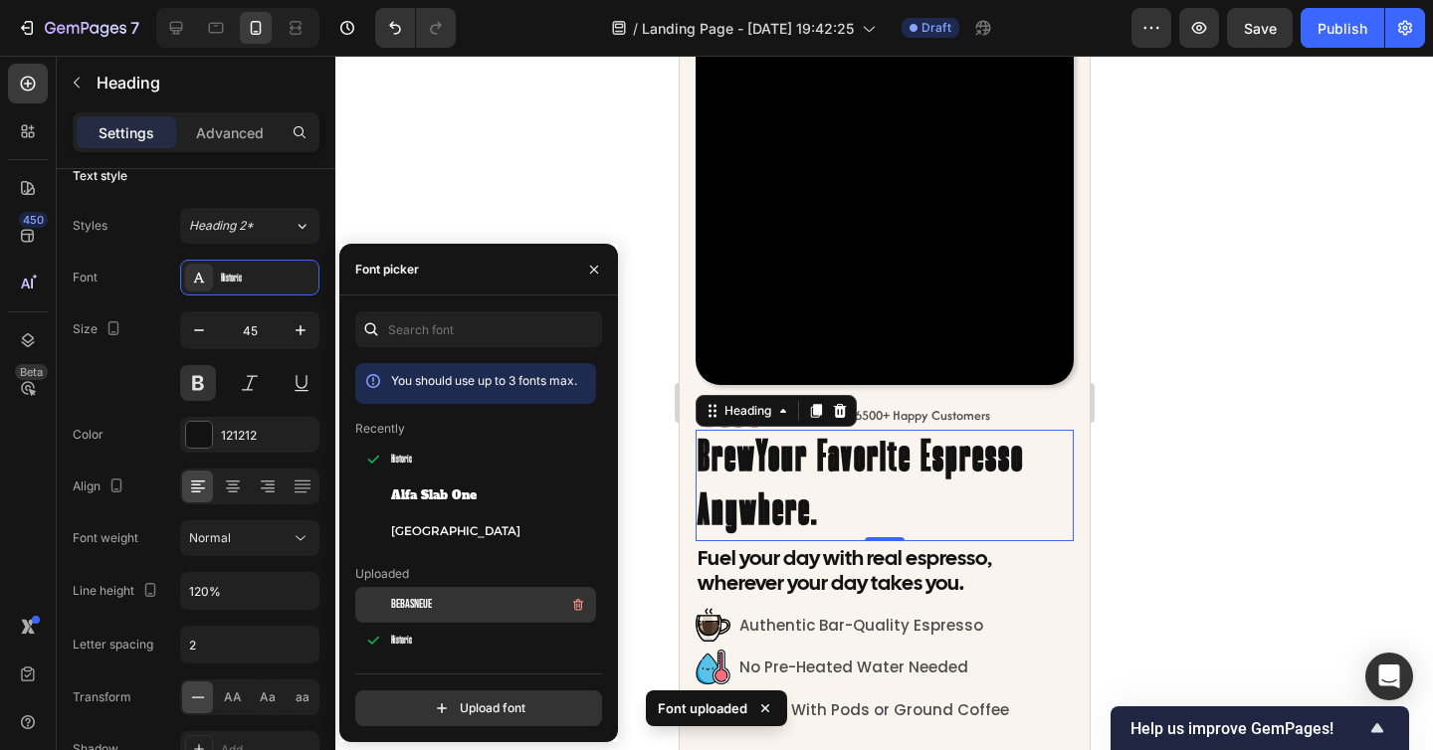
click at [482, 592] on div "BebasNeue" at bounding box center [475, 605] width 241 height 36
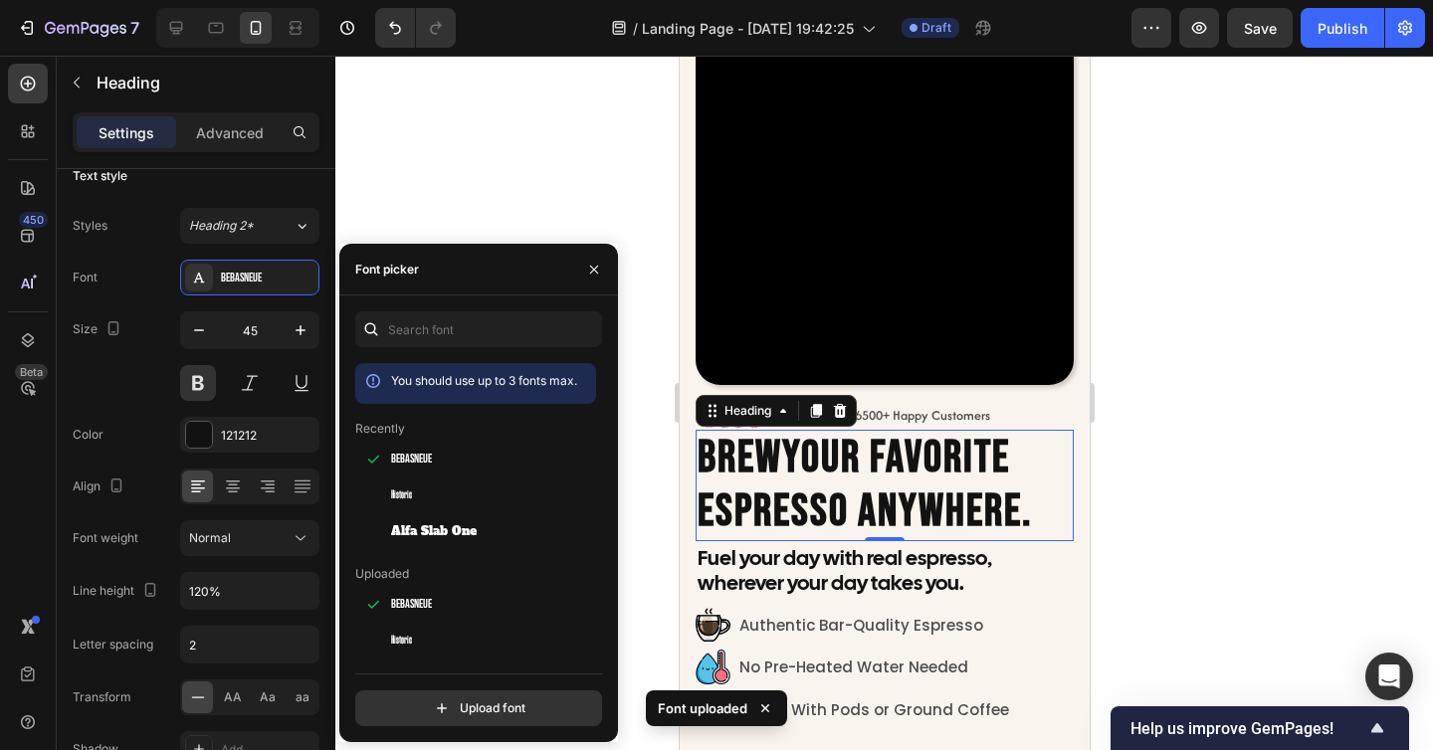
click at [1200, 480] on div at bounding box center [883, 403] width 1097 height 694
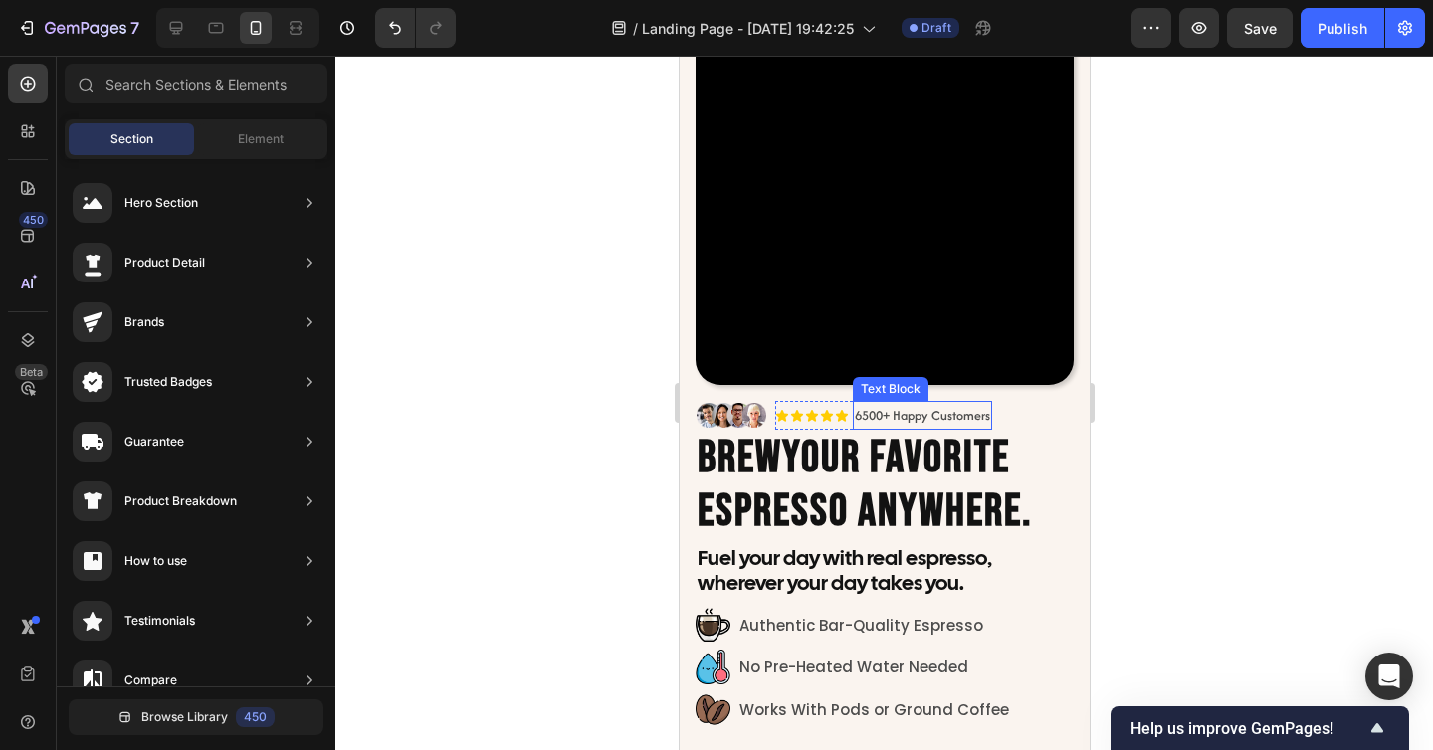
click at [956, 416] on p "6500+ Happy Customers" at bounding box center [921, 415] width 135 height 25
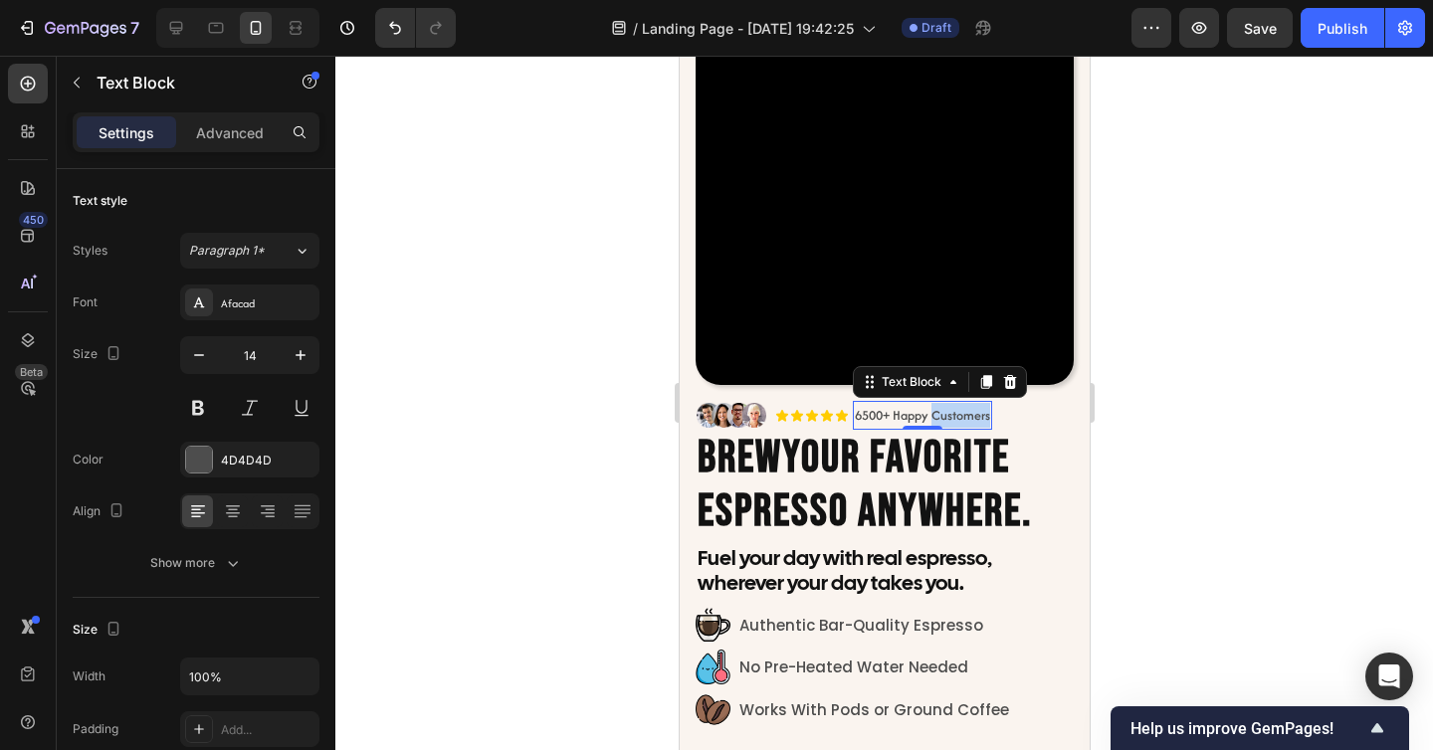
click at [956, 416] on p "6500+ Happy Customers" at bounding box center [921, 415] width 135 height 25
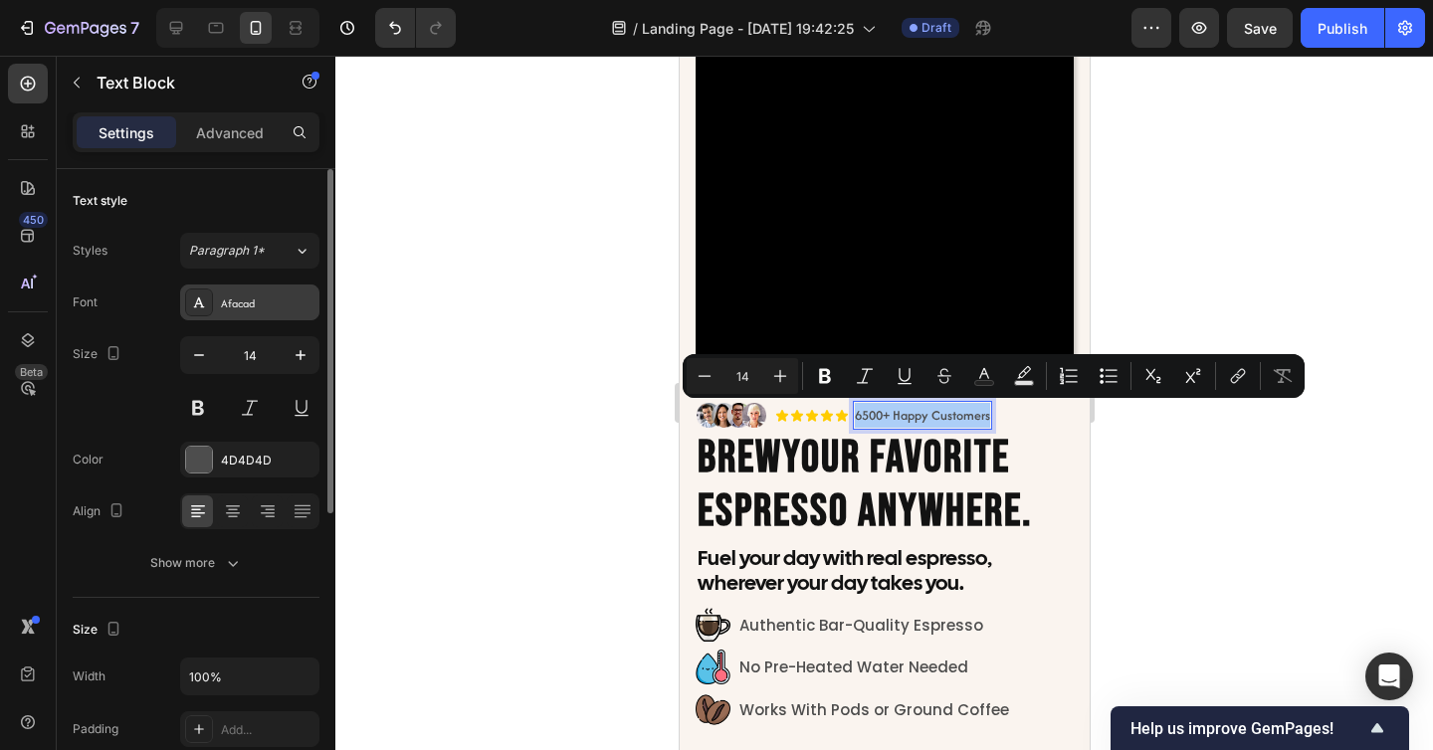
click at [268, 307] on div "Afacad" at bounding box center [268, 303] width 94 height 18
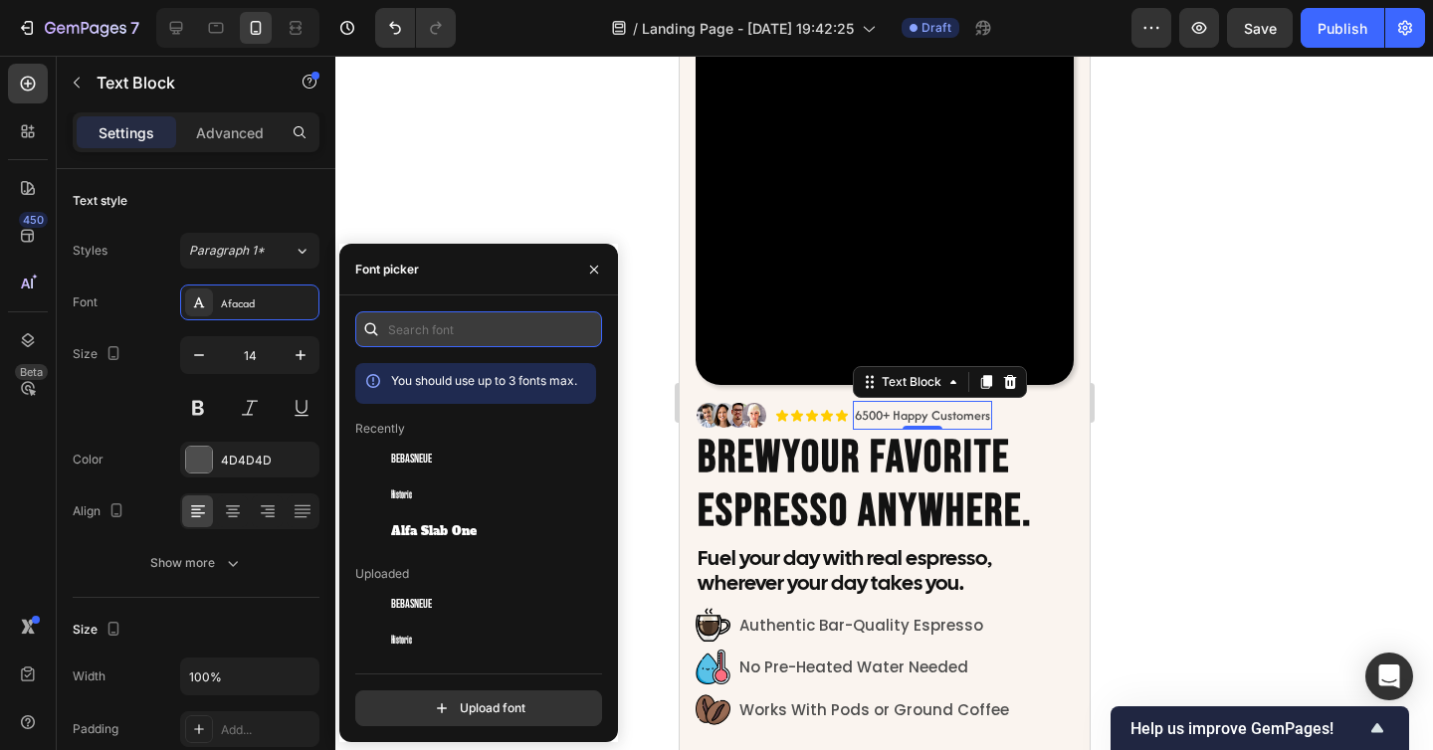
click at [463, 342] on input "text" at bounding box center [478, 329] width 247 height 36
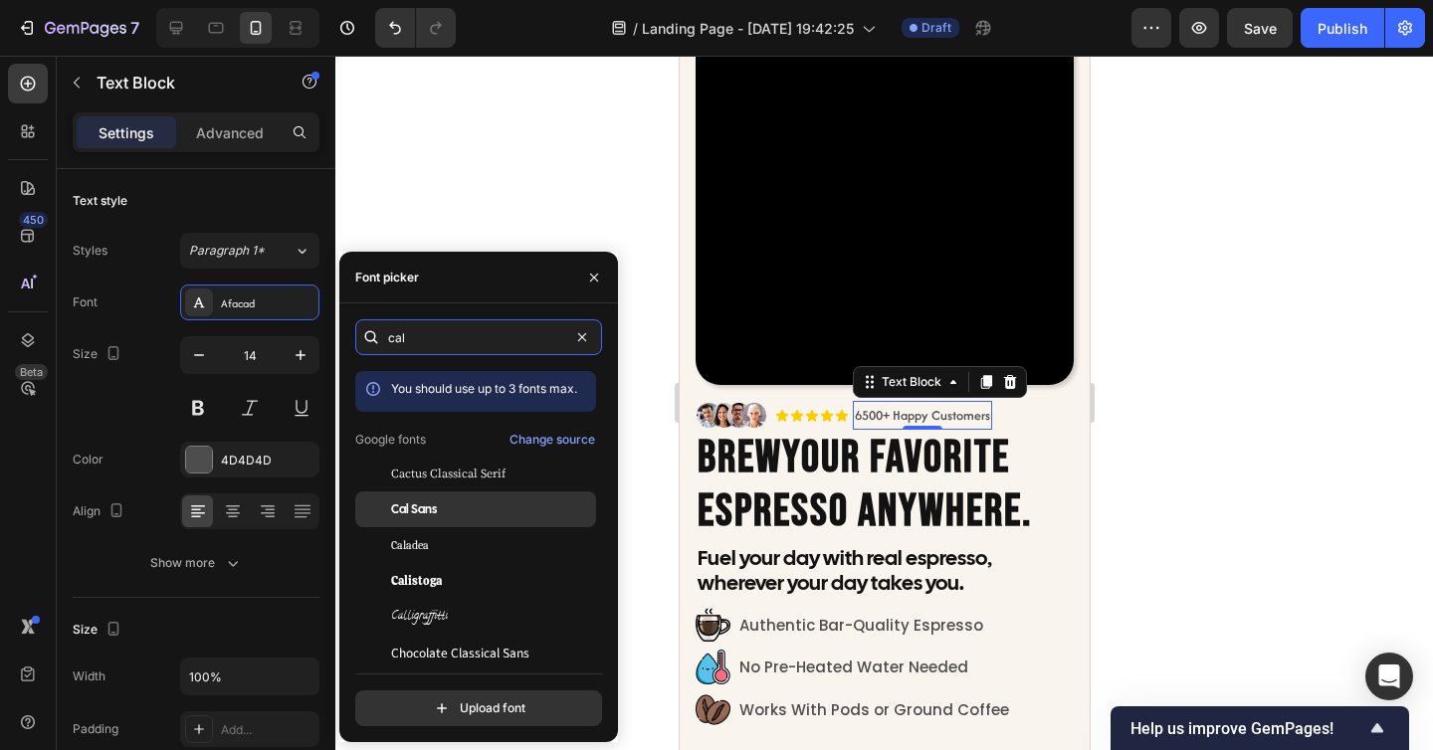
type input "cal"
click at [459, 511] on div "Cal Sans" at bounding box center [491, 509] width 201 height 18
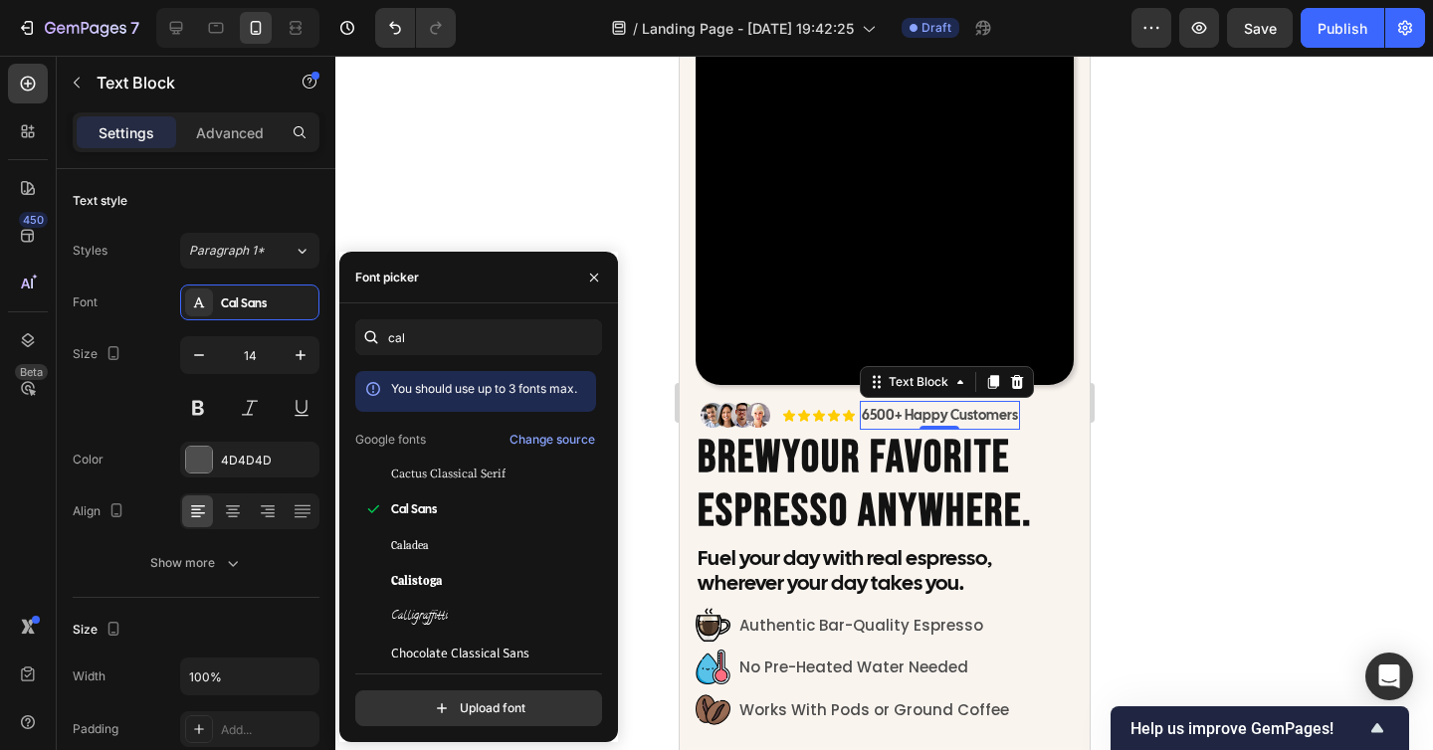
click at [1210, 465] on div at bounding box center [883, 403] width 1097 height 694
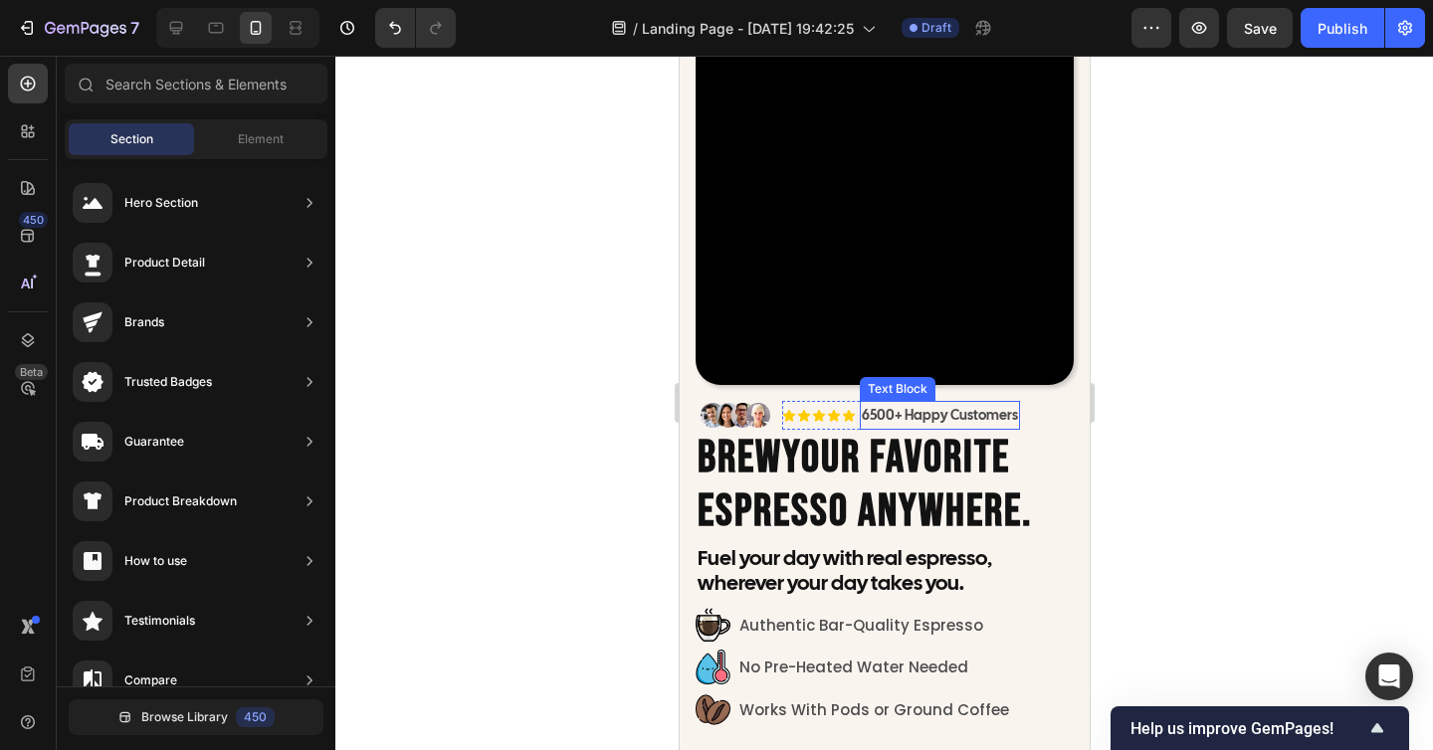
click at [1002, 416] on p "6500+ Happy Customers" at bounding box center [939, 415] width 156 height 25
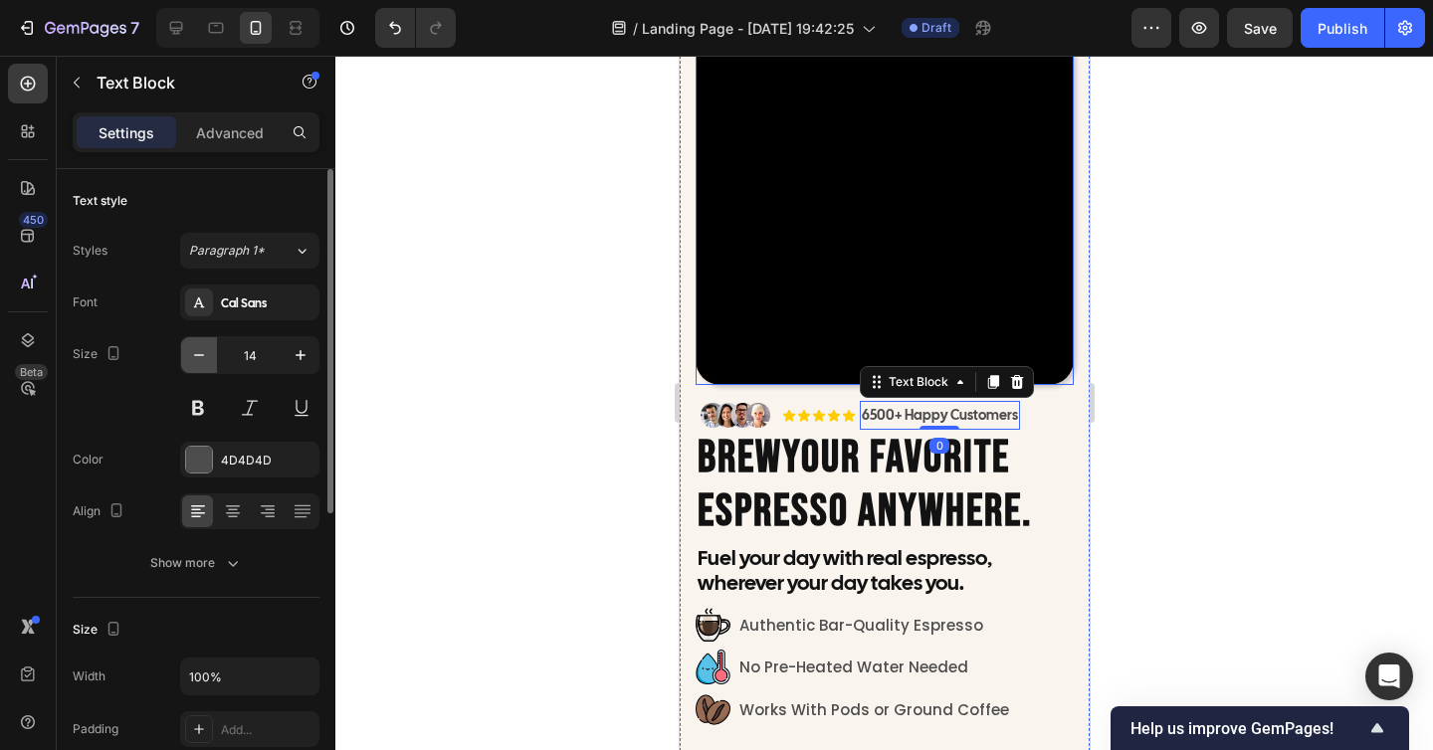
click at [211, 350] on button "button" at bounding box center [199, 355] width 36 height 36
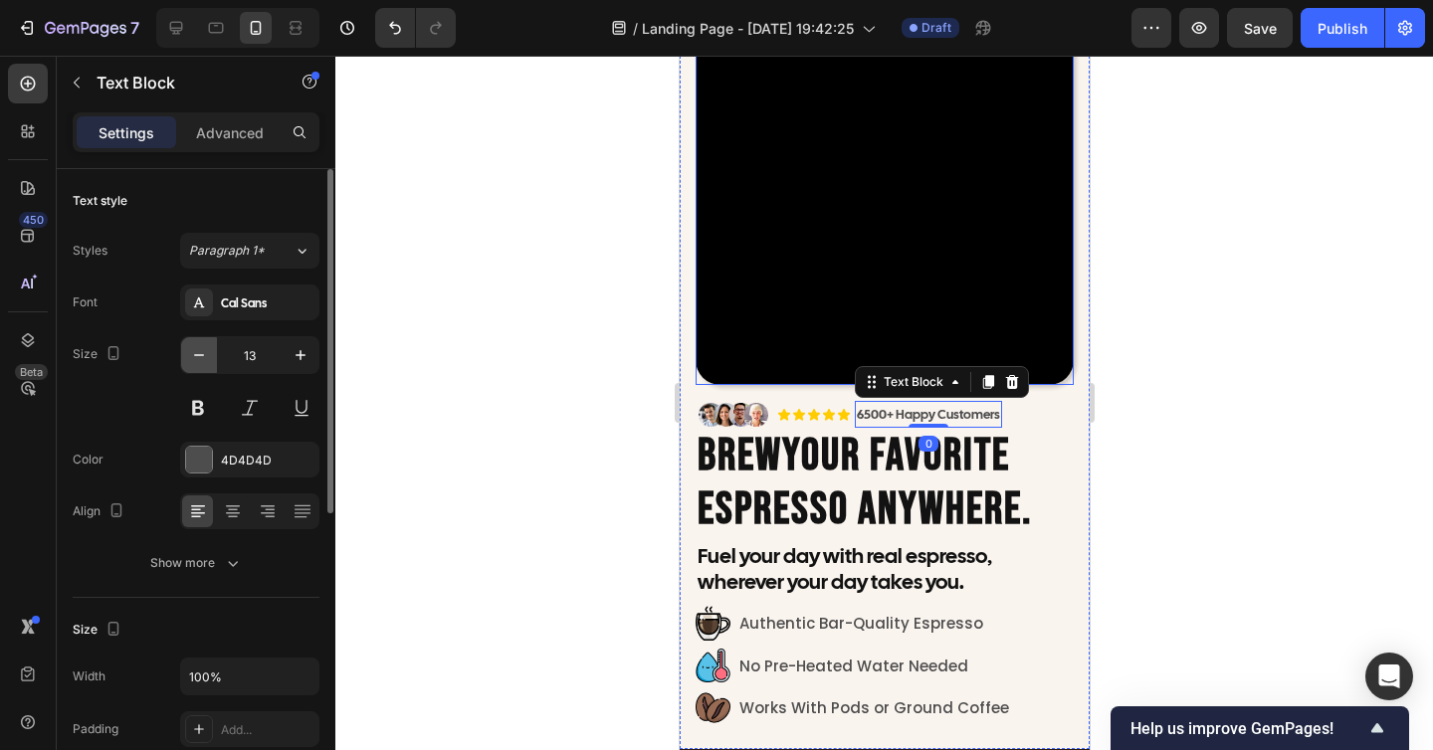
click at [211, 350] on button "button" at bounding box center [199, 355] width 36 height 36
type input "12"
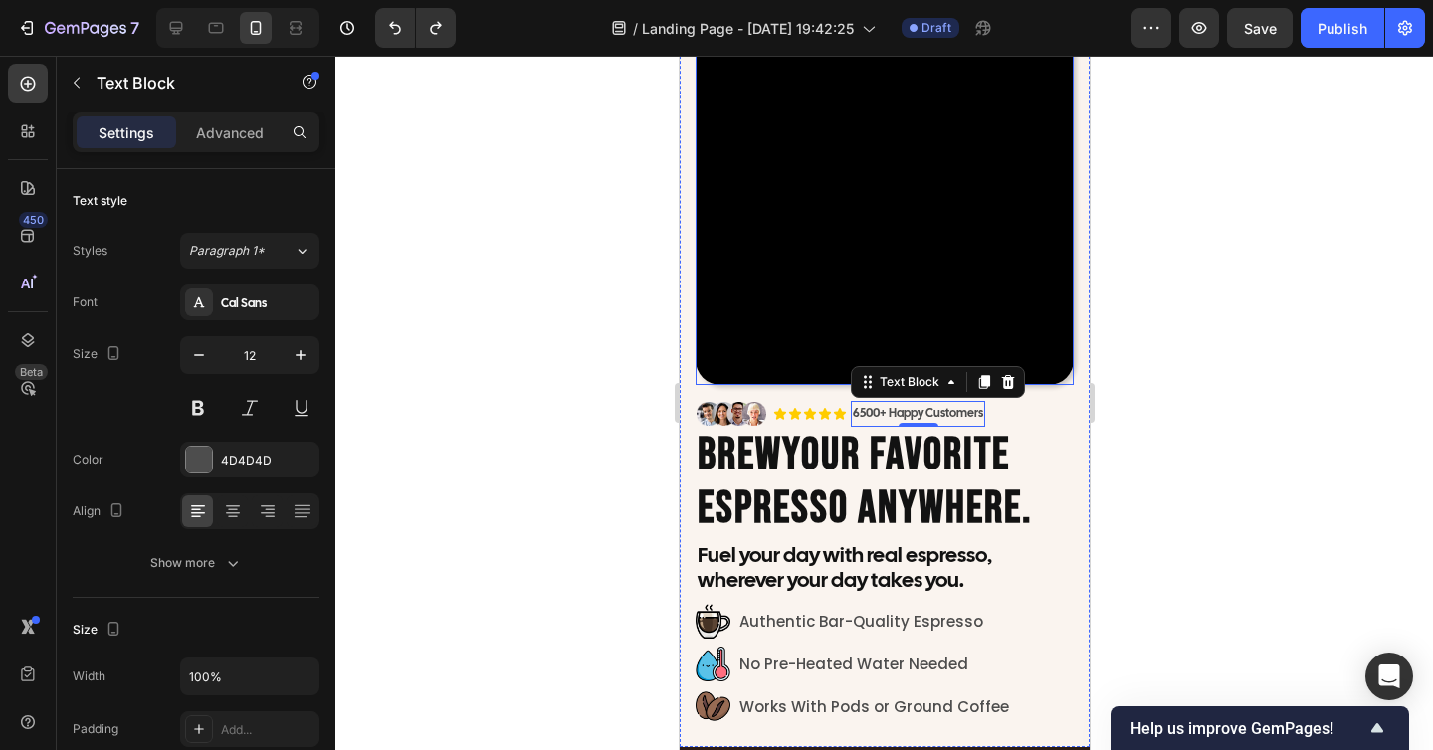
click at [556, 369] on div at bounding box center [883, 403] width 1097 height 694
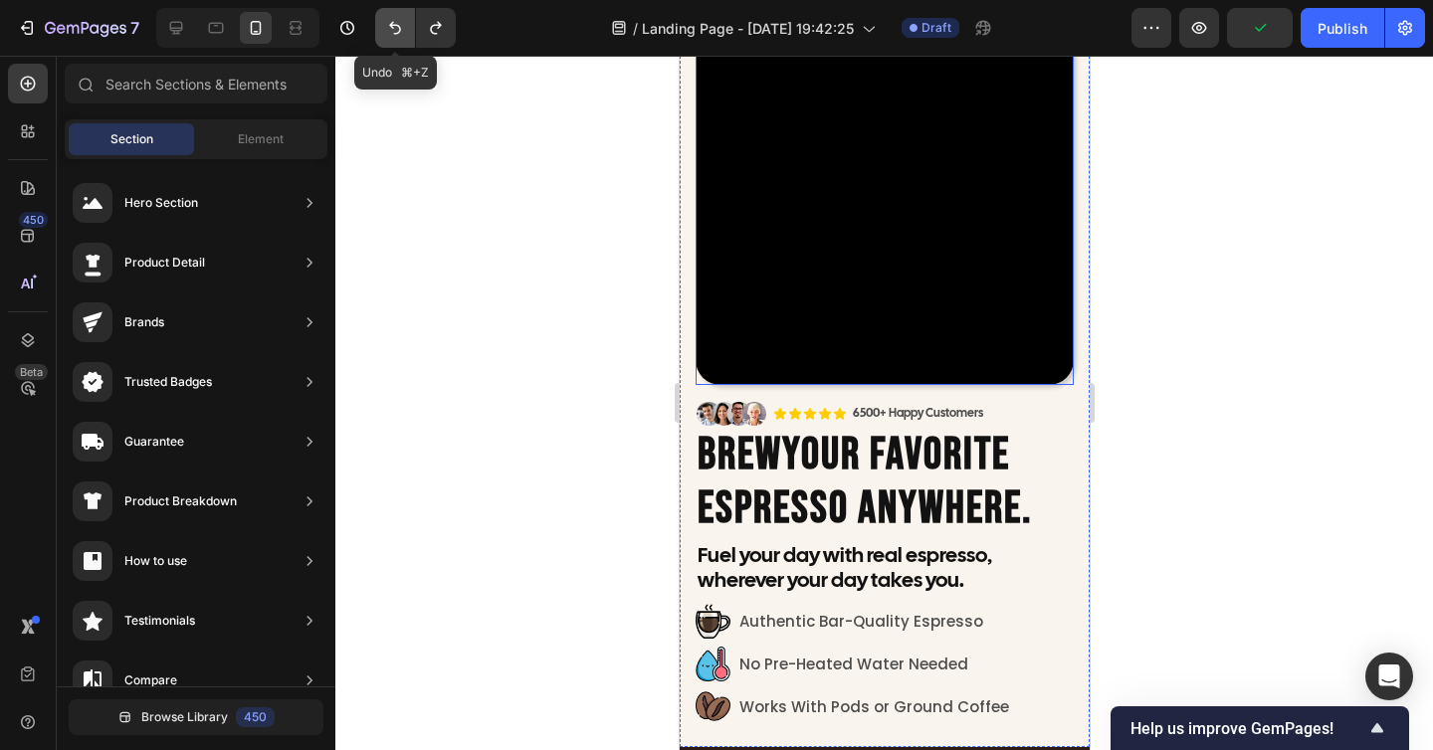
click at [389, 34] on icon "Undo/Redo" at bounding box center [395, 28] width 20 height 20
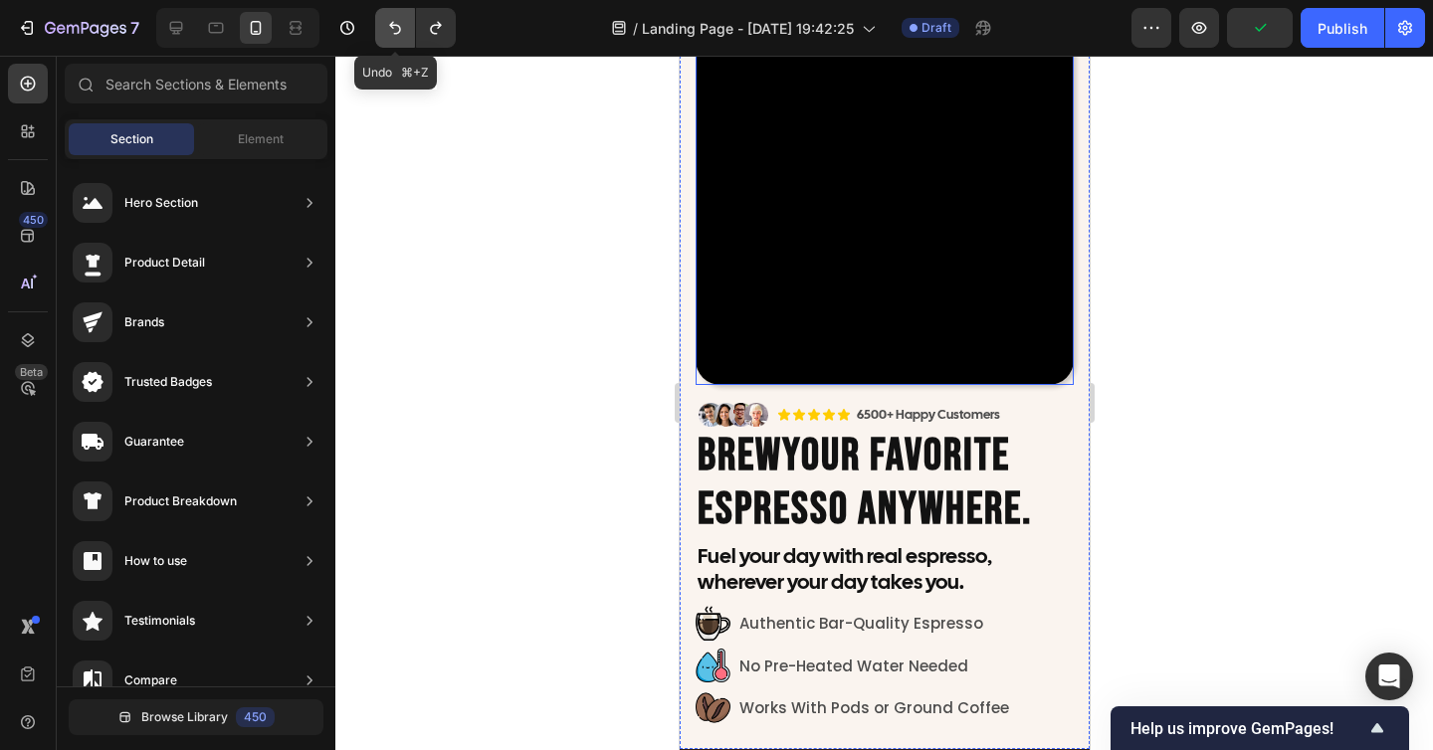
click at [389, 34] on icon "Undo/Redo" at bounding box center [395, 28] width 20 height 20
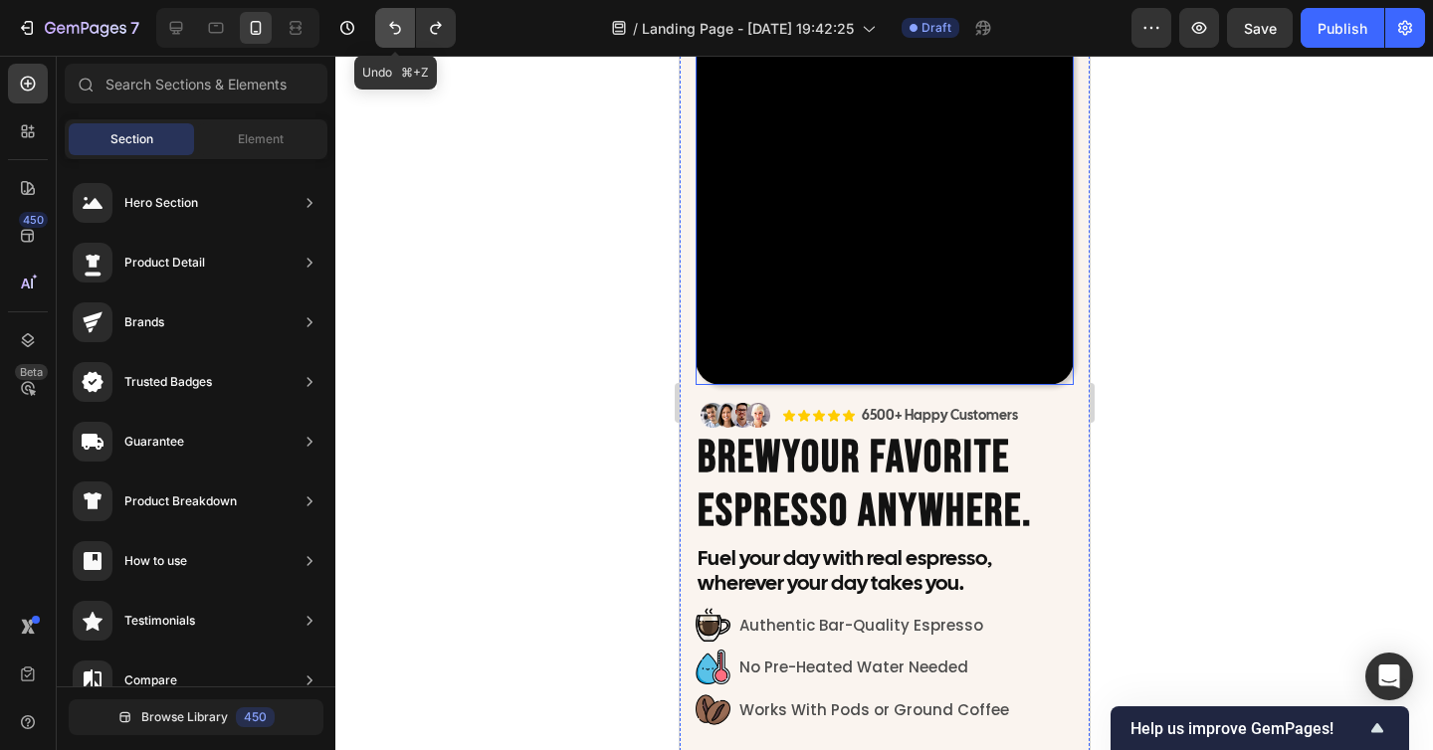
click at [389, 34] on icon "Undo/Redo" at bounding box center [395, 28] width 20 height 20
click at [437, 34] on icon "Undo/Redo" at bounding box center [436, 28] width 20 height 20
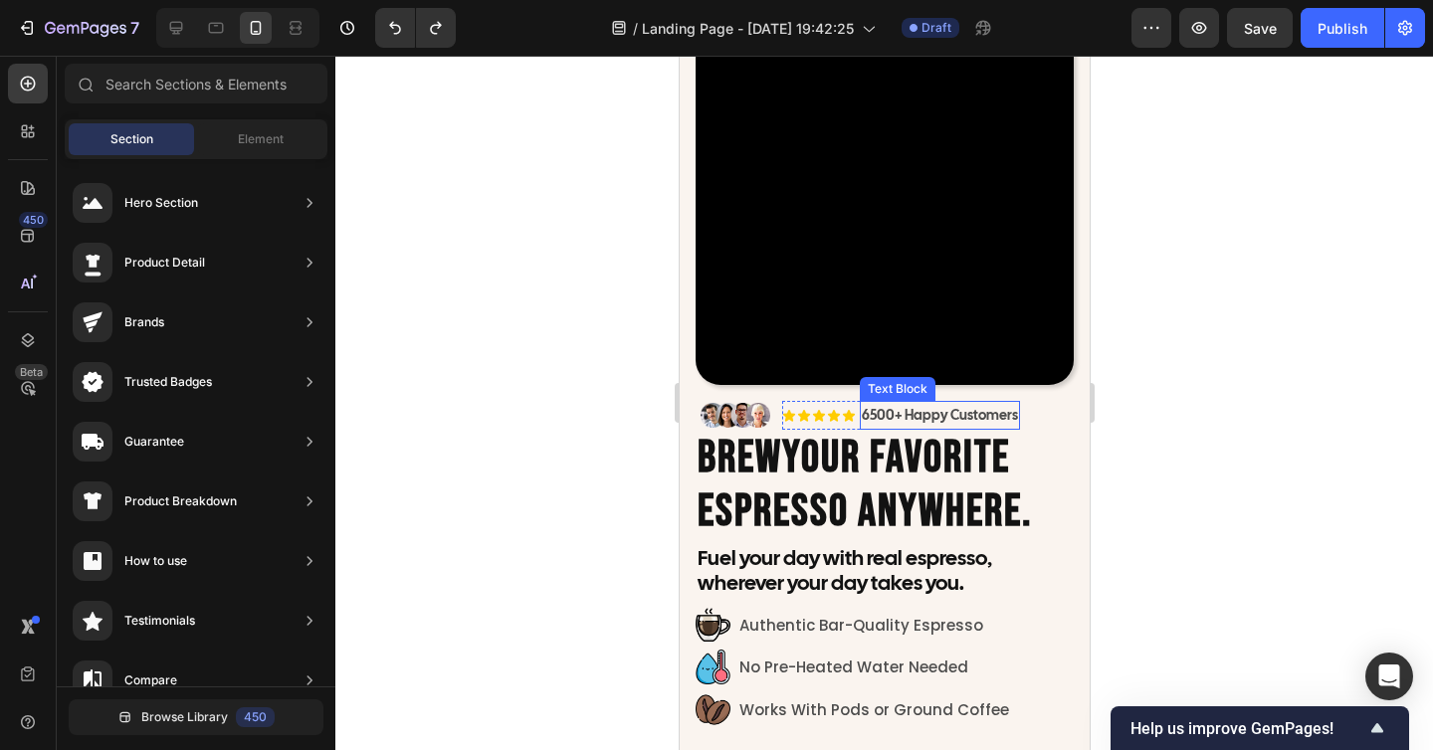
click at [908, 414] on p "6500+ Happy Customers" at bounding box center [939, 415] width 156 height 25
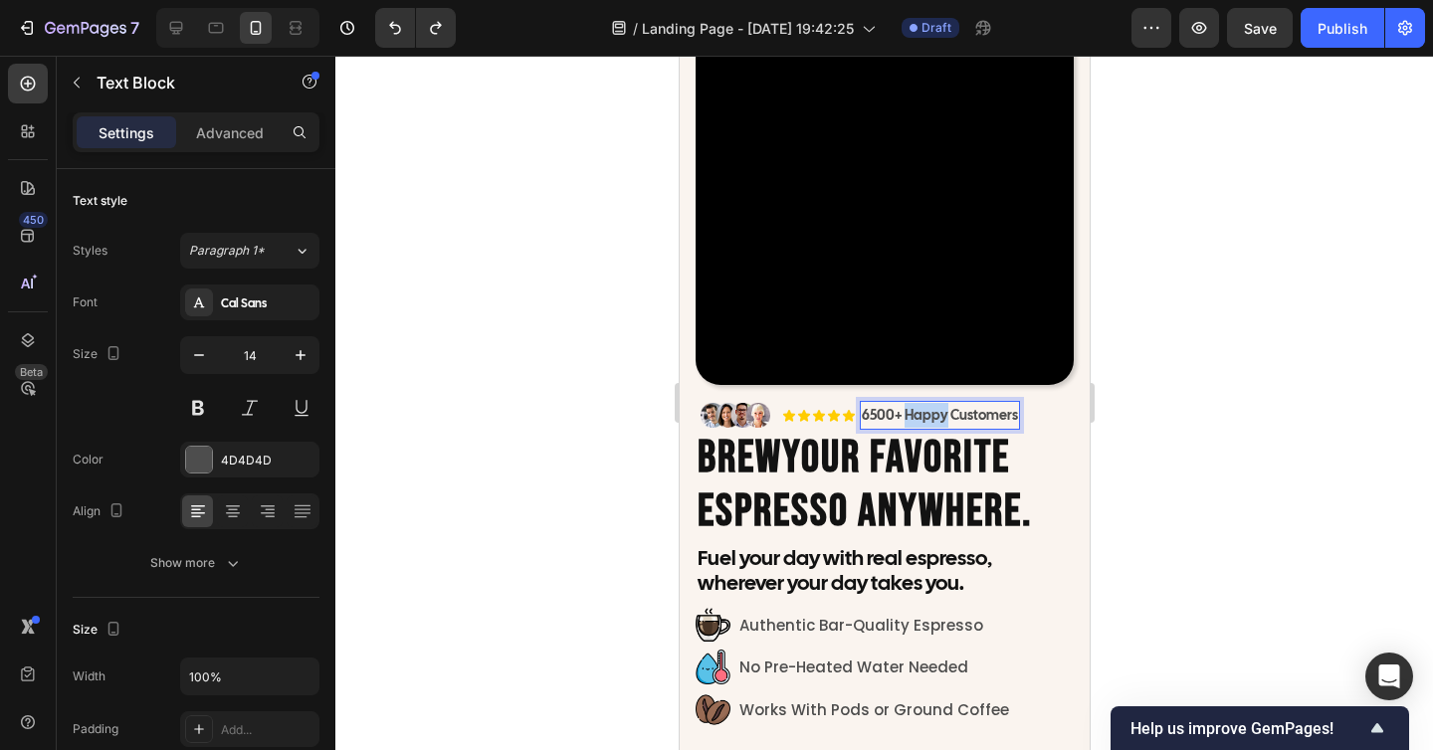
click at [900, 415] on p "6500+ Happy Customers" at bounding box center [939, 415] width 156 height 25
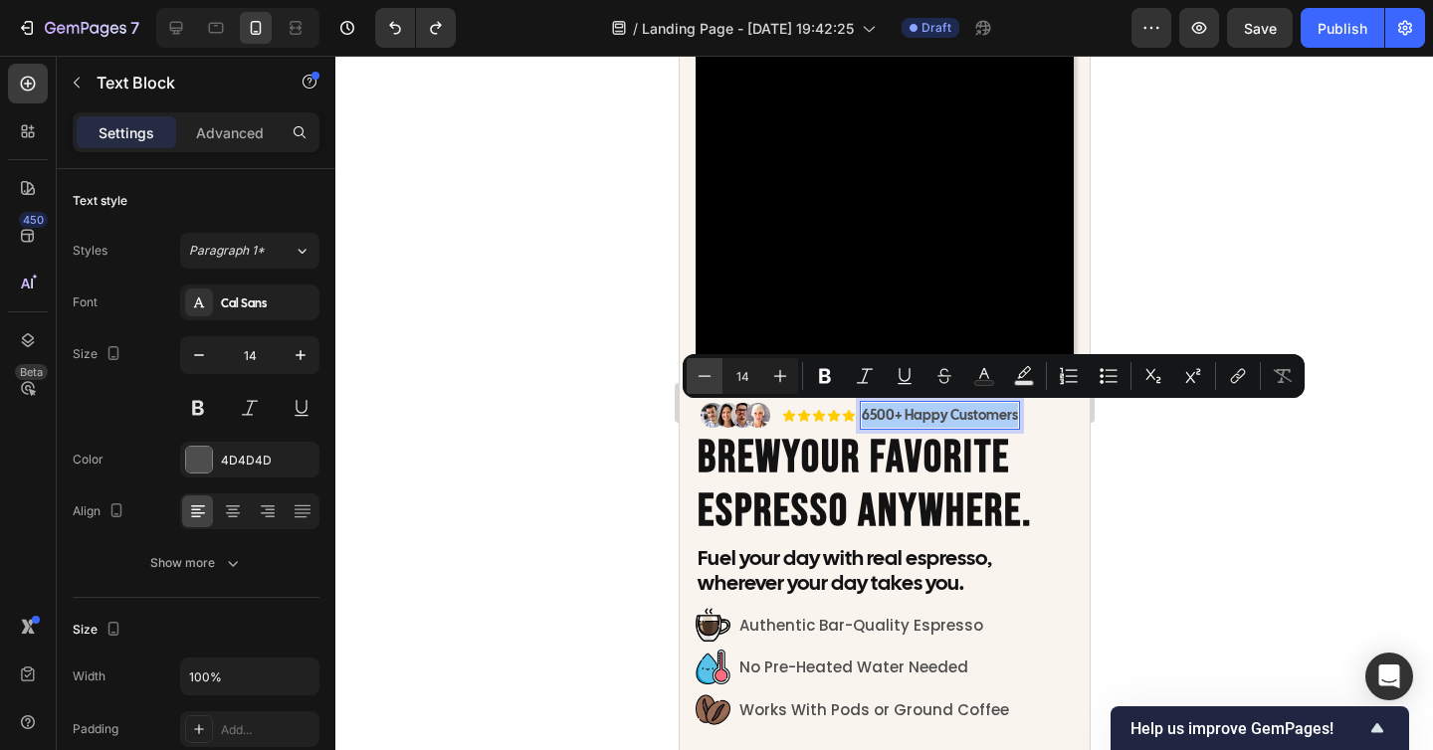
click at [704, 380] on icon "Editor contextual toolbar" at bounding box center [704, 376] width 20 height 20
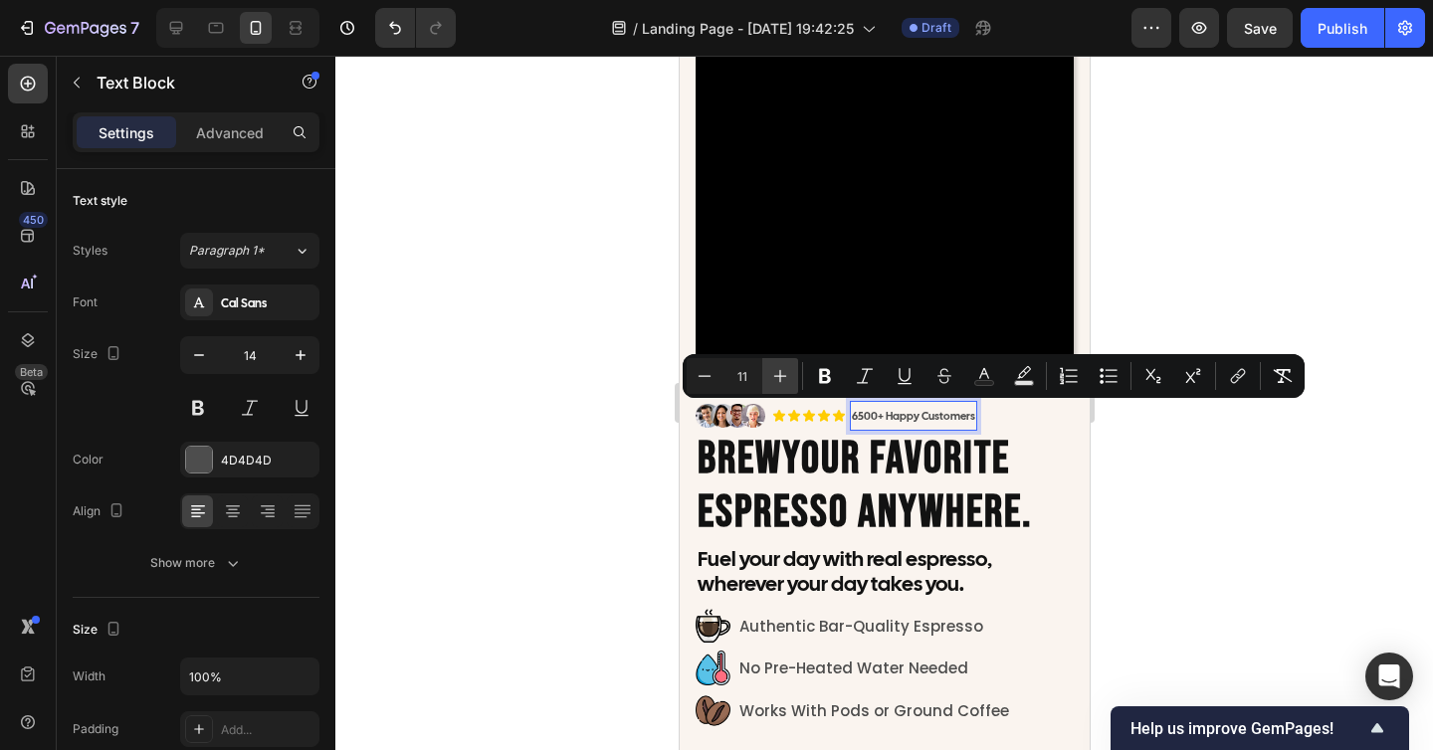
click at [778, 382] on icon "Editor contextual toolbar" at bounding box center [780, 376] width 20 height 20
click at [707, 376] on icon "Editor contextual toolbar" at bounding box center [704, 375] width 13 height 1
type input "12"
click at [1200, 517] on div at bounding box center [883, 403] width 1097 height 694
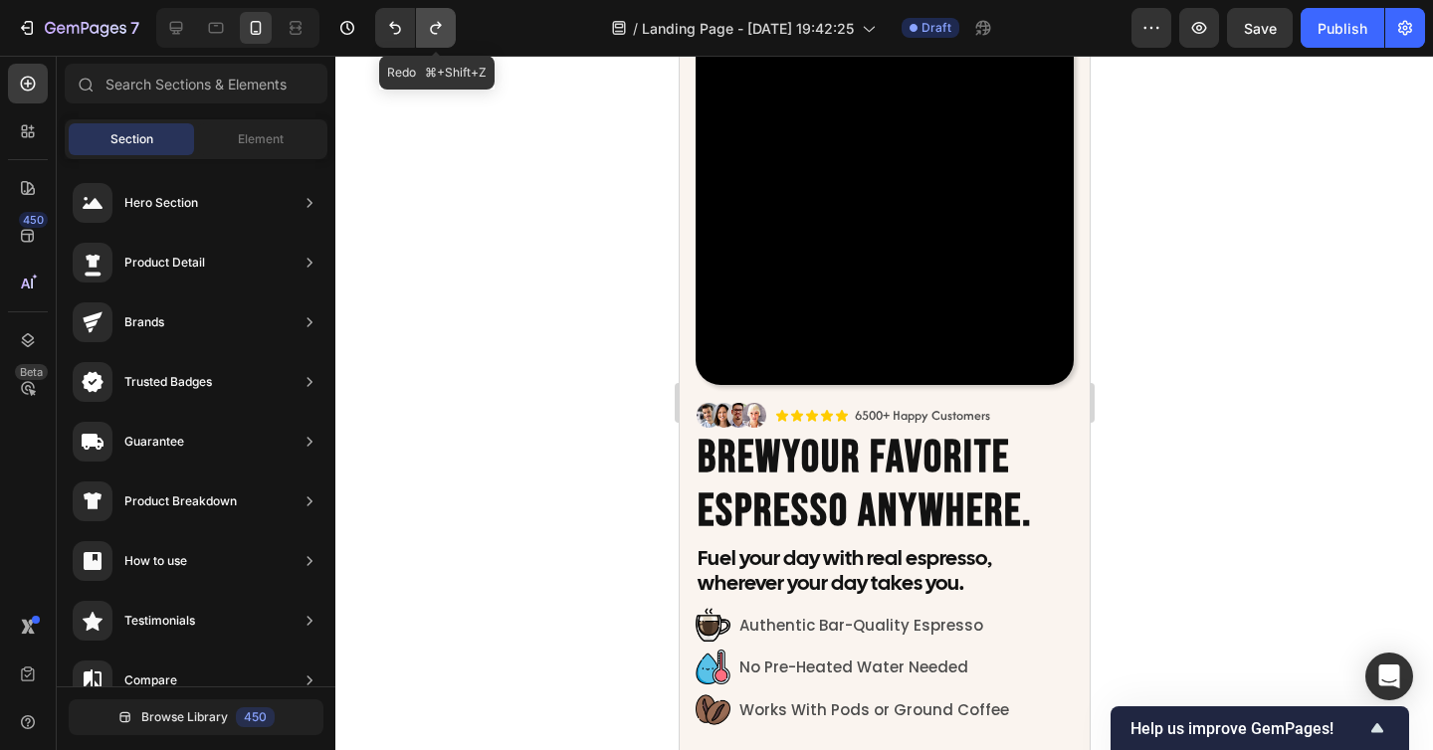
click at [434, 41] on button "Undo/Redo" at bounding box center [436, 28] width 40 height 40
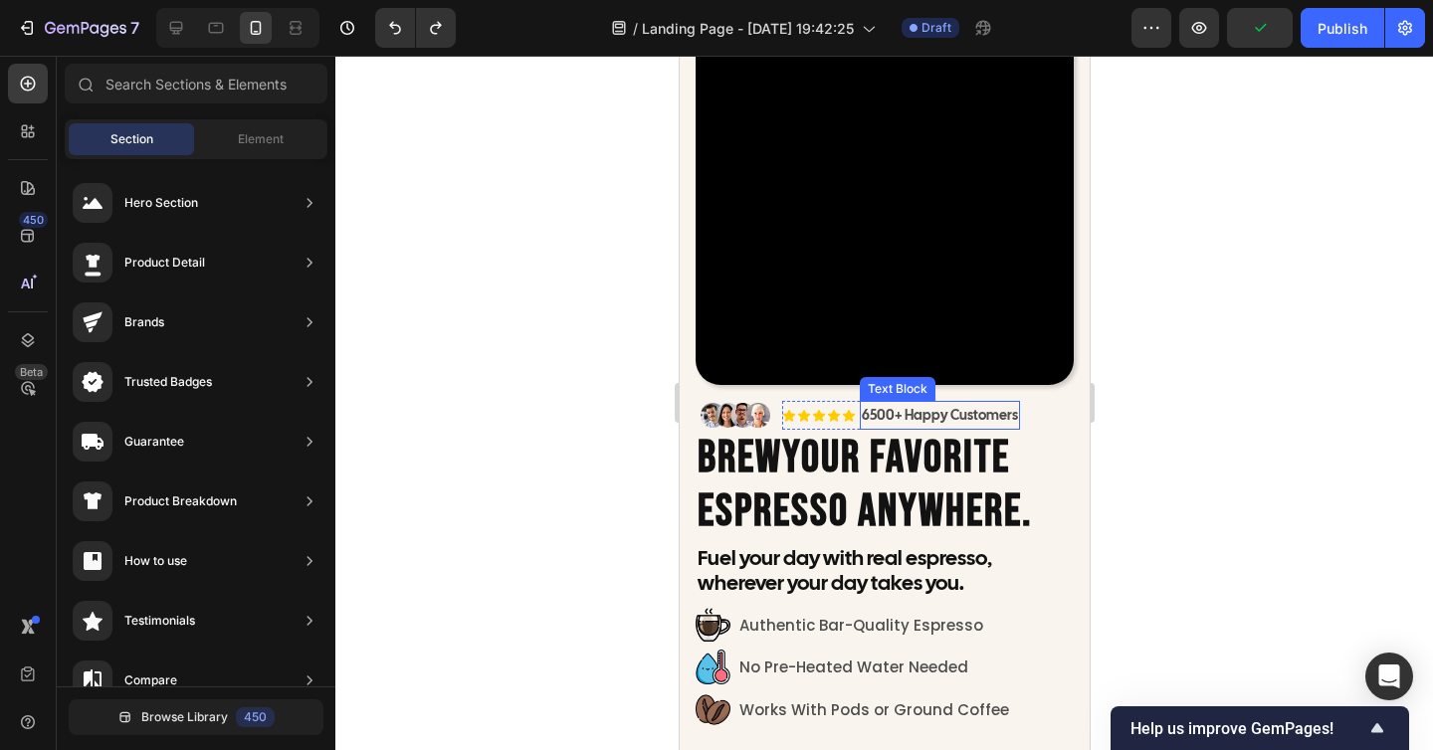
click at [927, 426] on p "6500+ Happy Customers" at bounding box center [939, 415] width 156 height 25
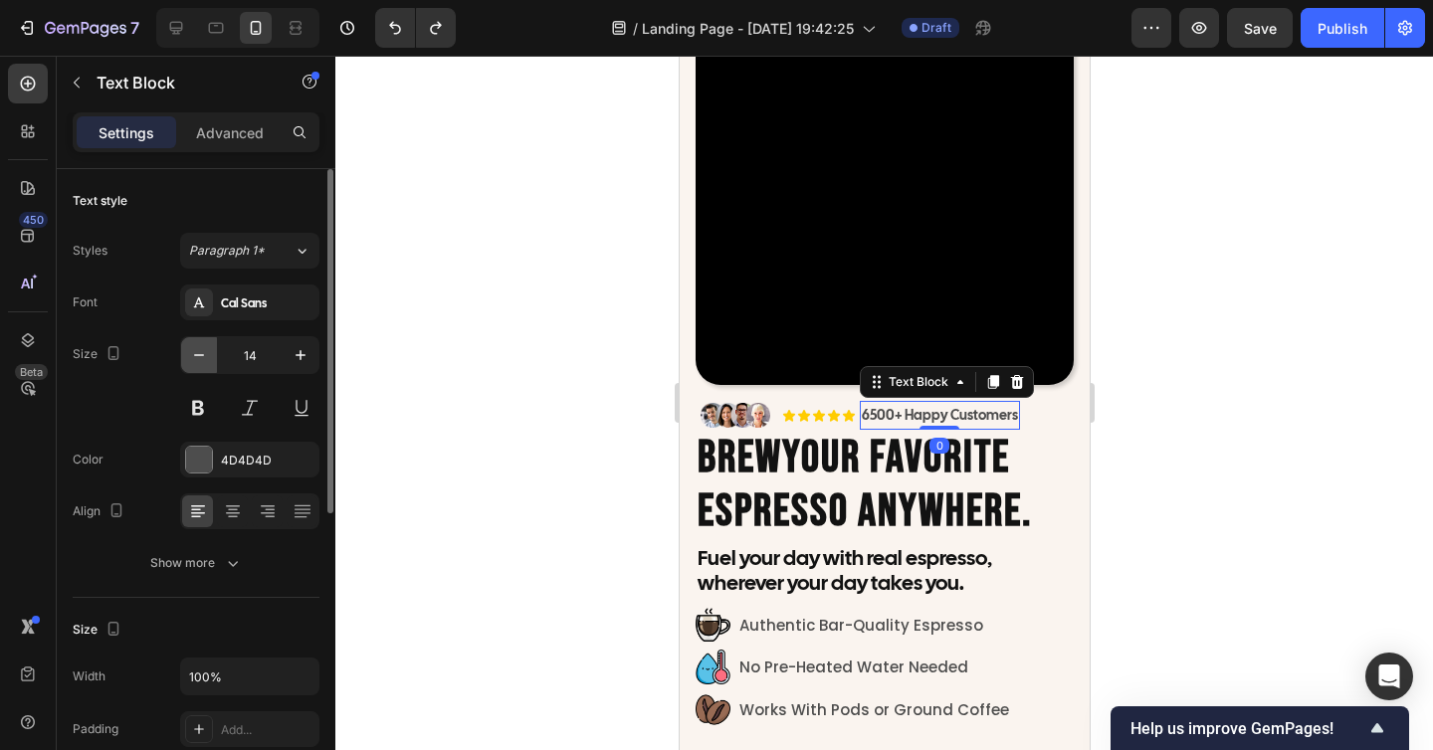
click at [205, 352] on icon "button" at bounding box center [199, 355] width 20 height 20
type input "13"
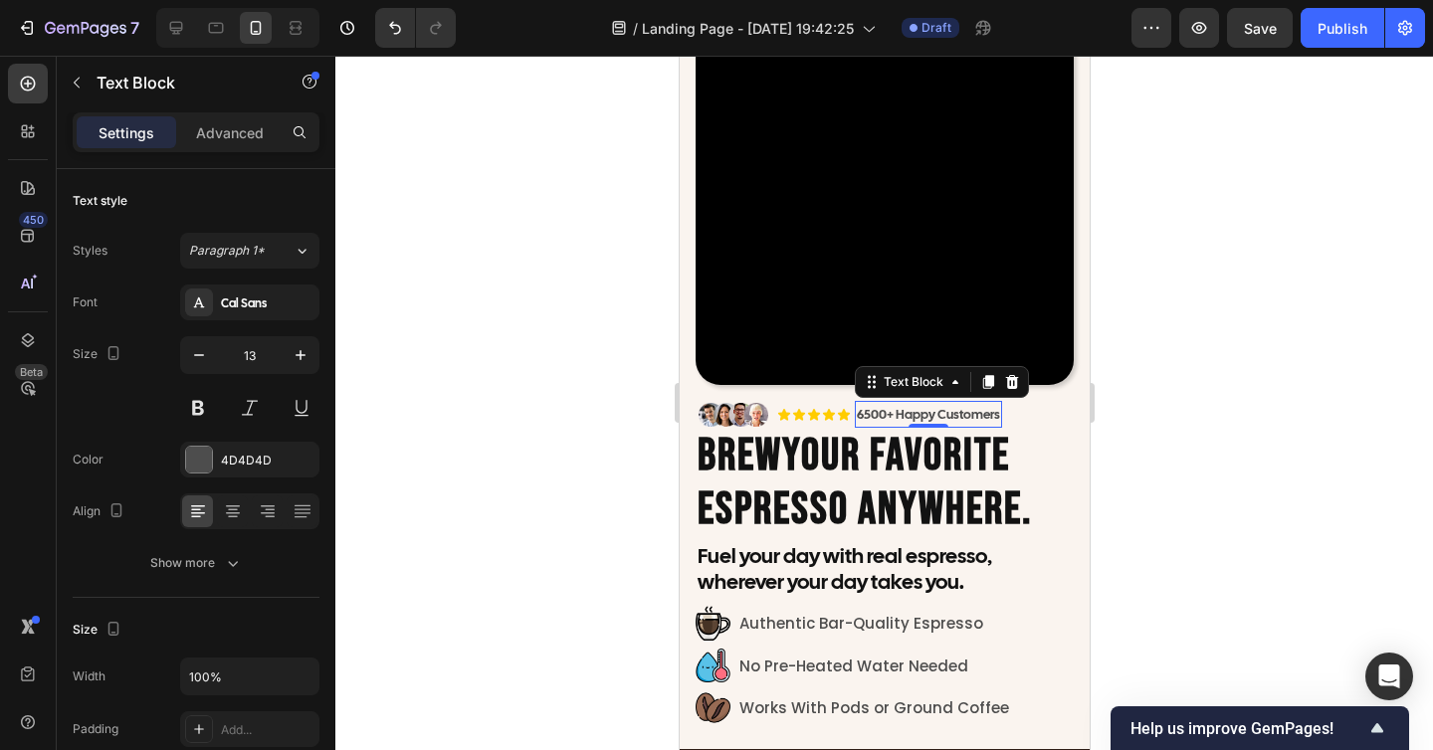
click at [474, 398] on div at bounding box center [883, 403] width 1097 height 694
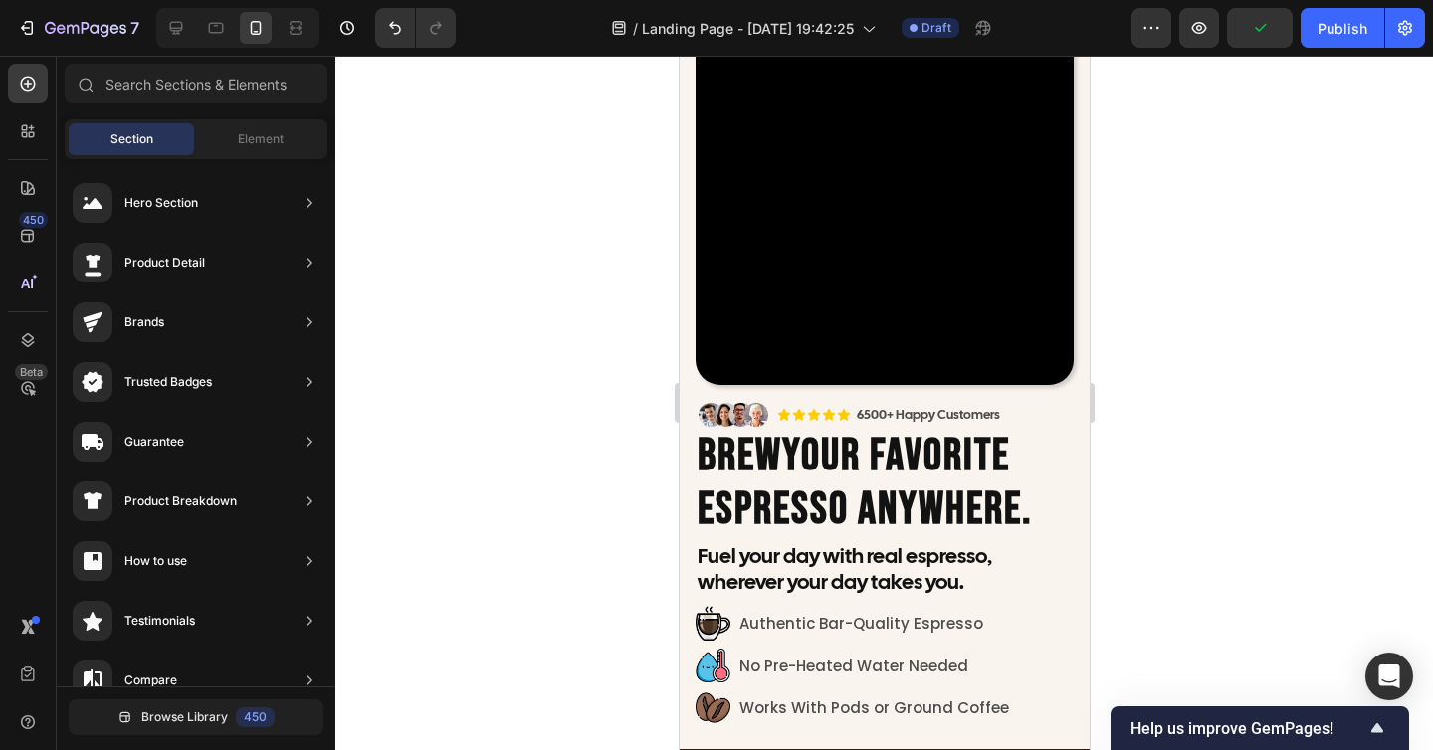
click at [1226, 464] on div at bounding box center [883, 403] width 1097 height 694
click at [1025, 472] on p "⁠⁠⁠⁠⁠⁠⁠ Brew Your Favorite Espresso Anywhere." at bounding box center [883, 483] width 374 height 107
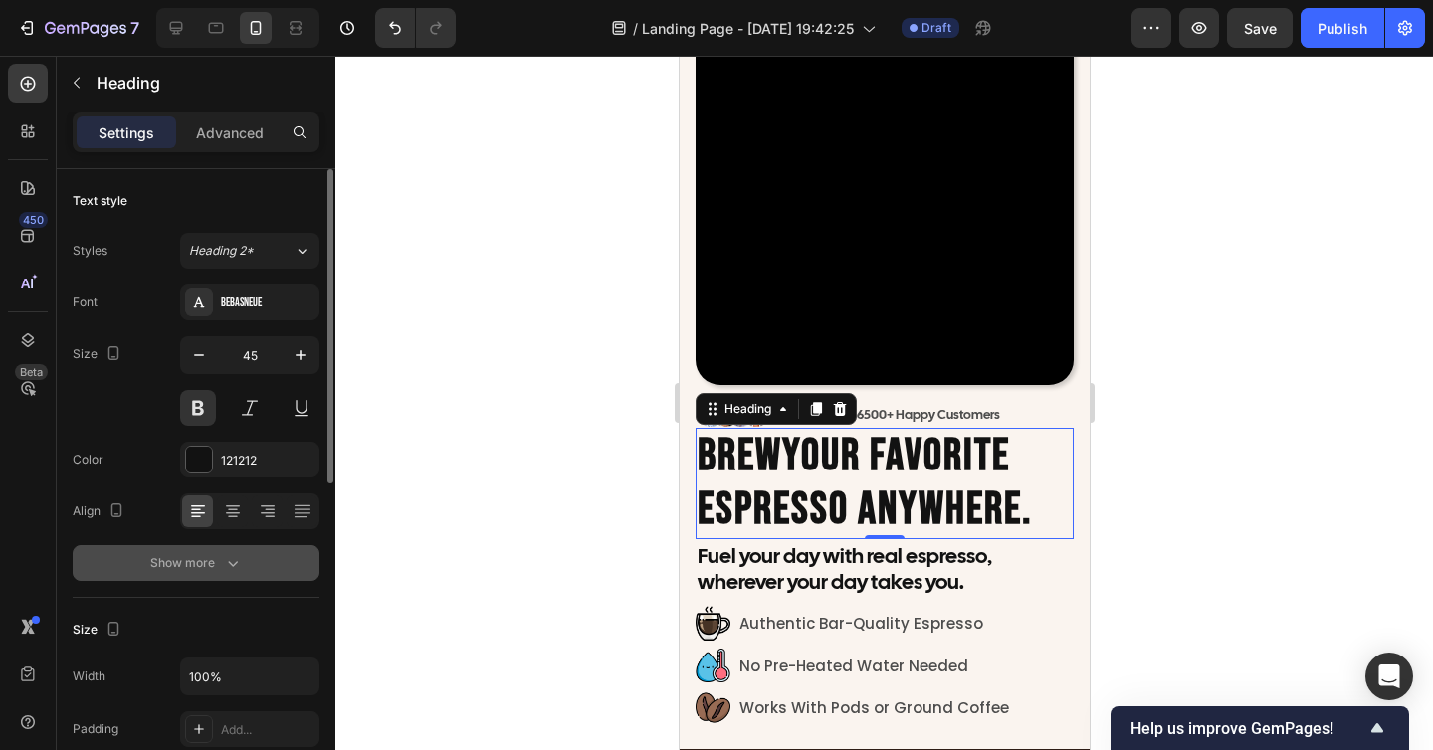
click at [257, 568] on button "Show more" at bounding box center [196, 563] width 247 height 36
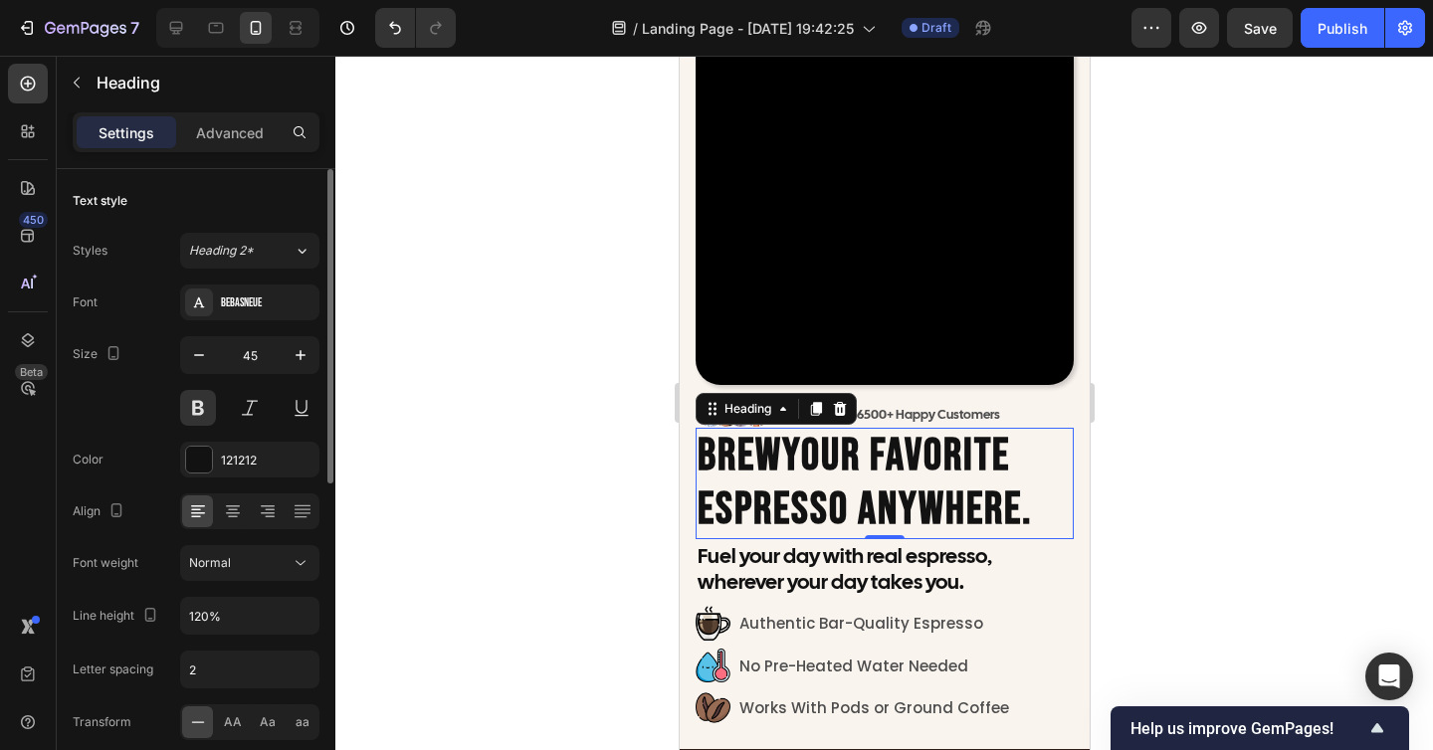
scroll to position [15, 0]
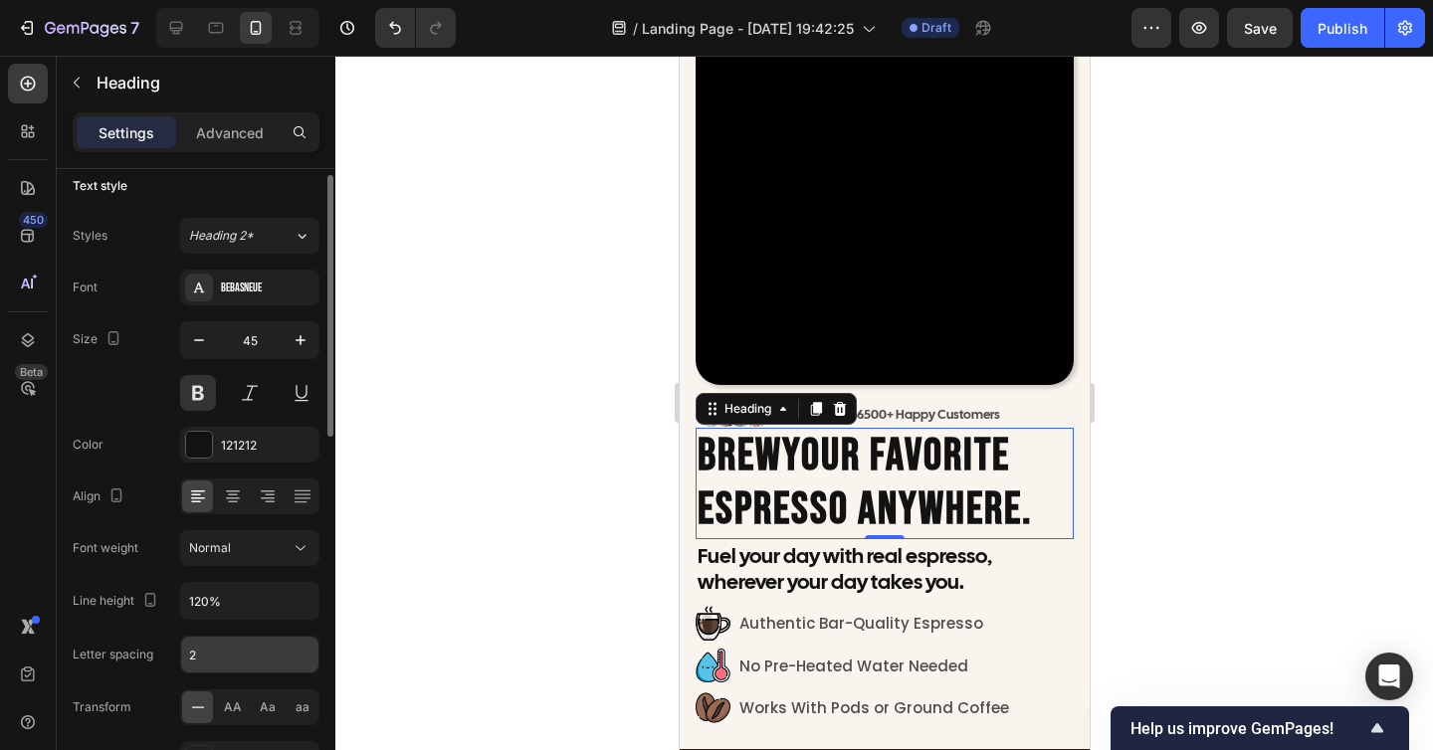
click at [218, 658] on input "2" at bounding box center [249, 655] width 137 height 36
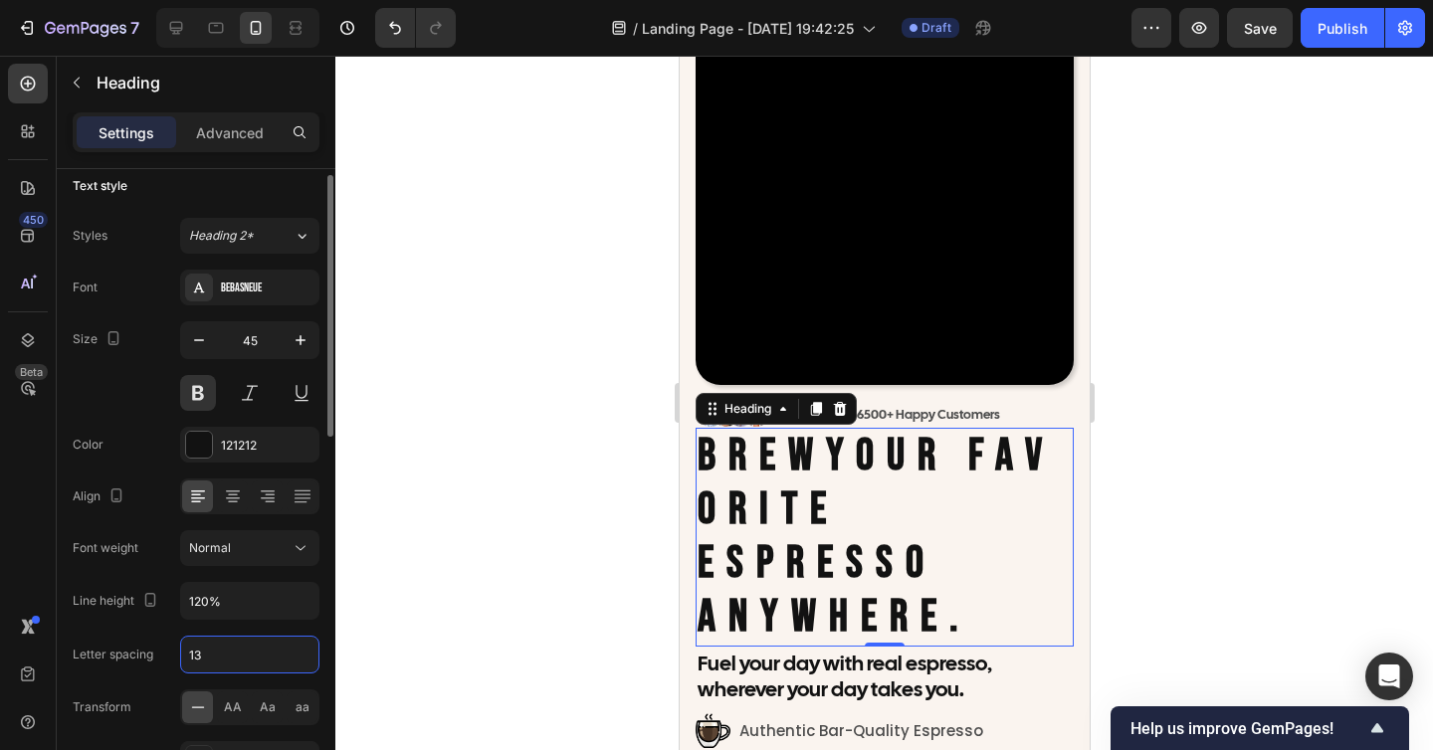
type input "1"
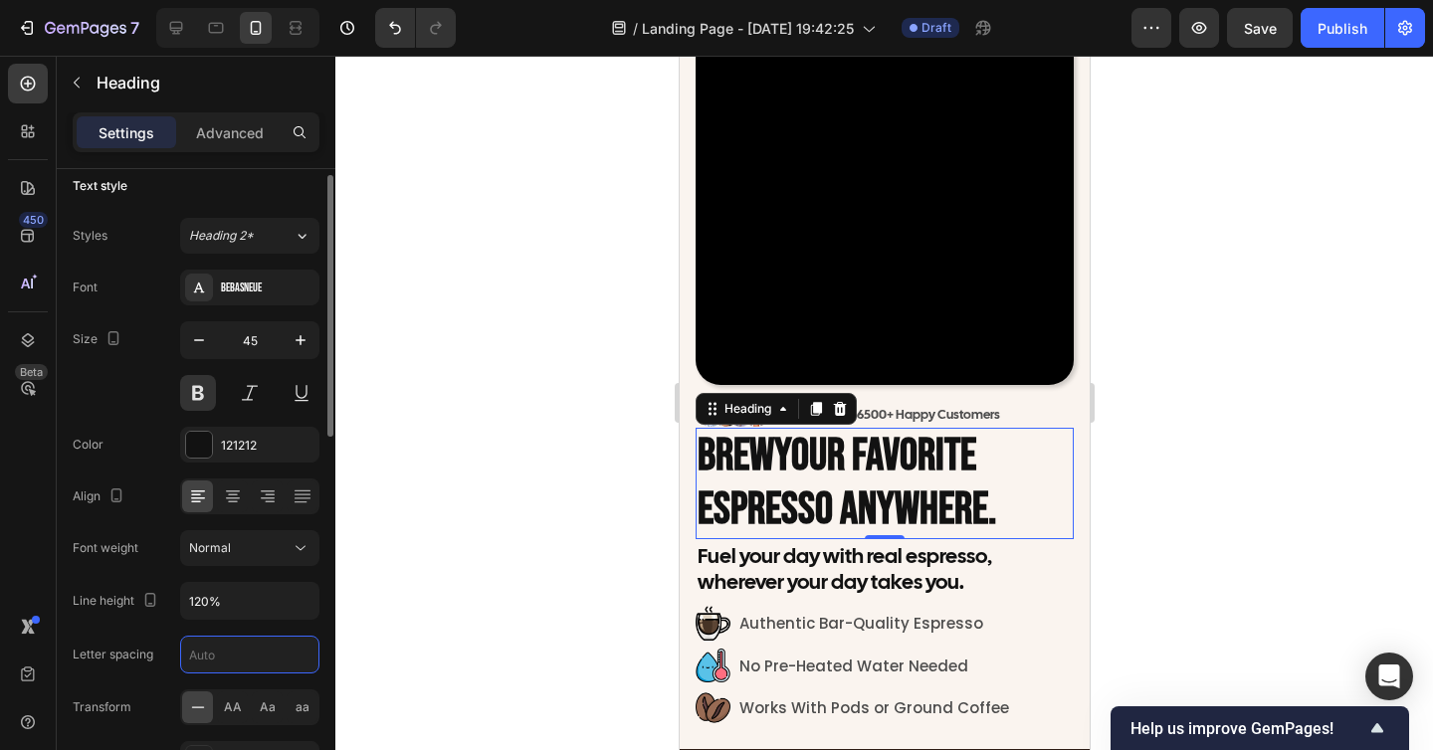
type input "3"
type input "2"
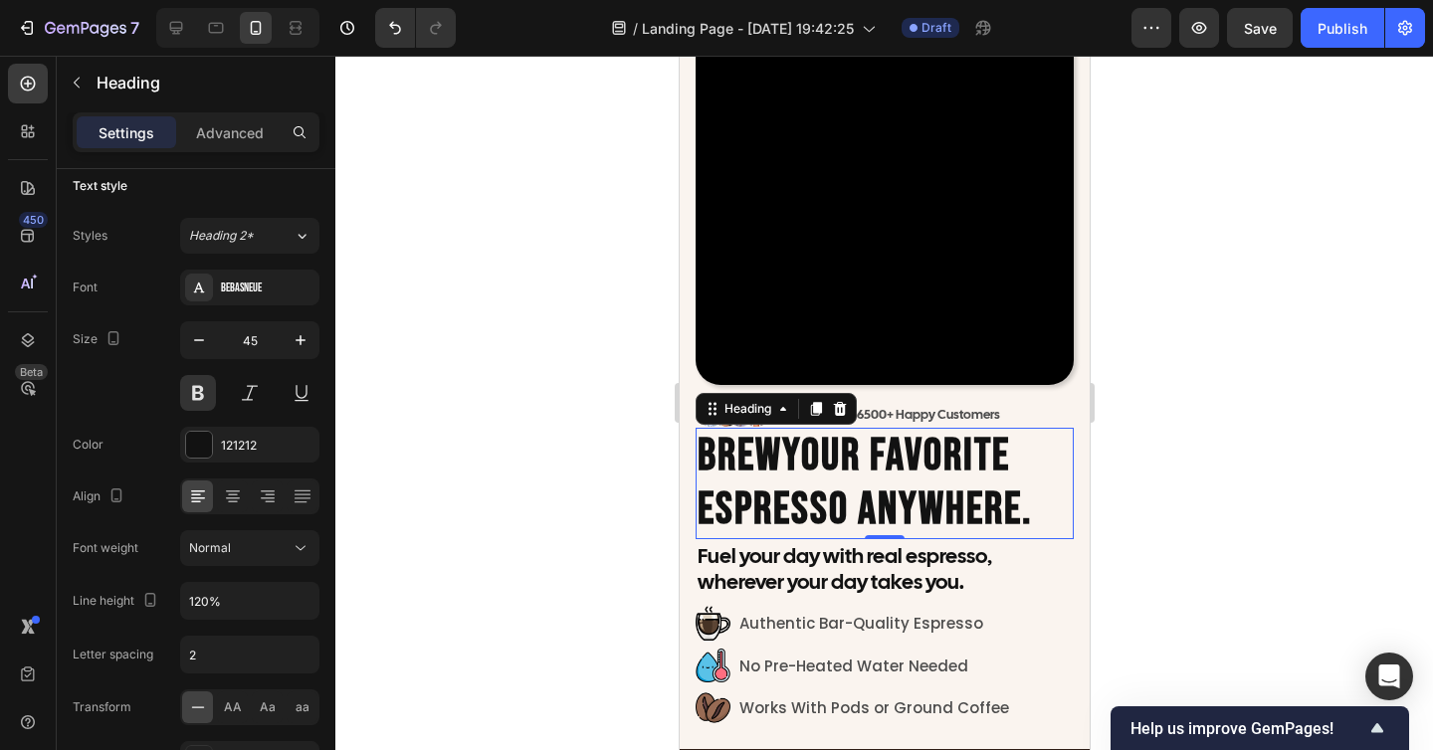
click at [523, 571] on div at bounding box center [883, 403] width 1097 height 694
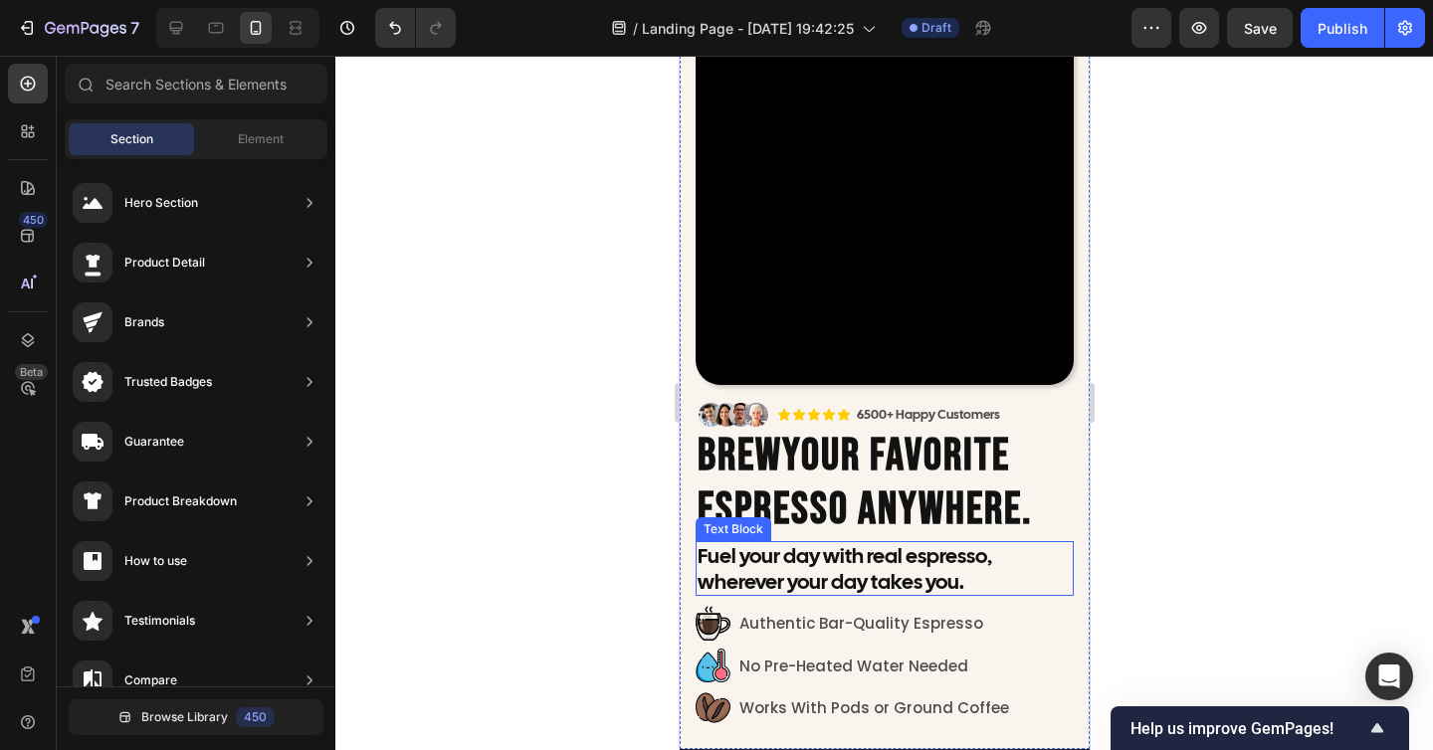
click at [1272, 563] on div at bounding box center [883, 403] width 1097 height 694
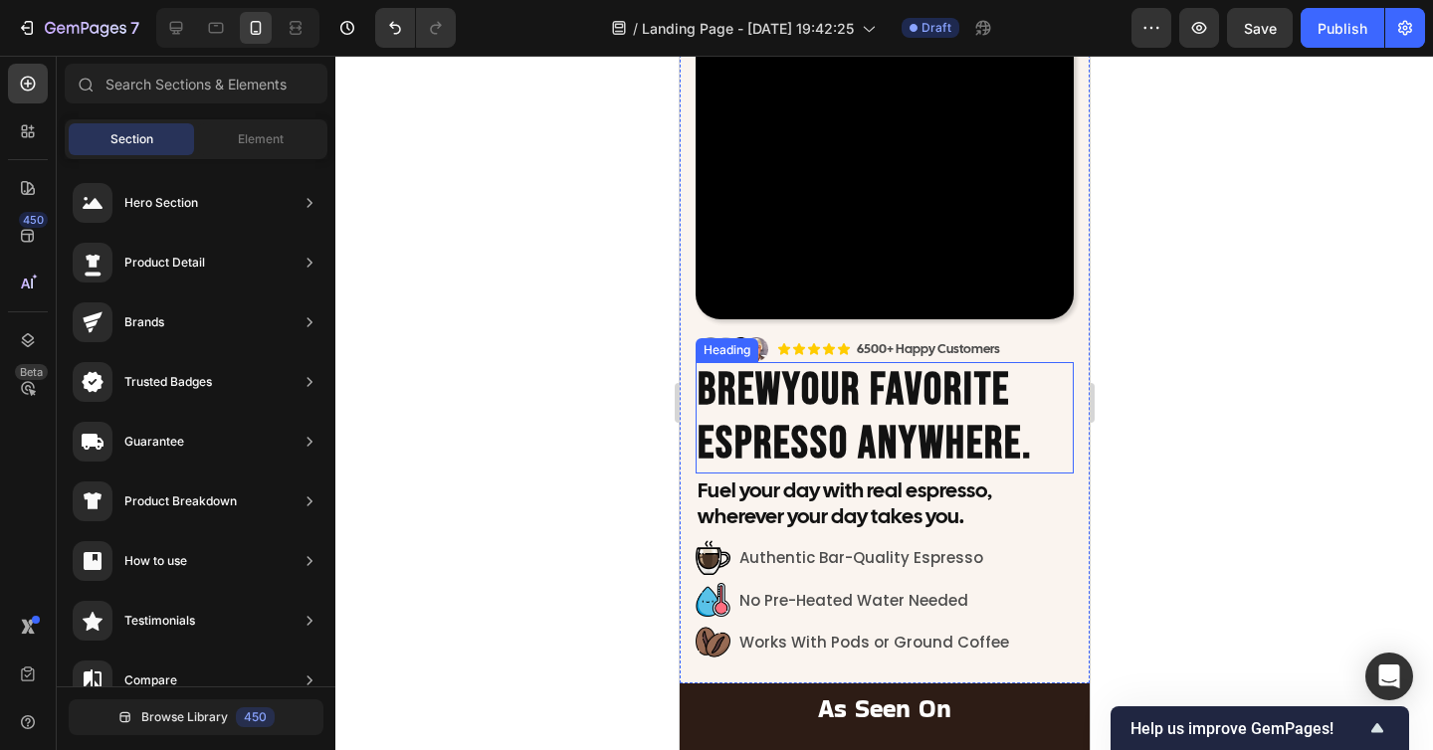
scroll to position [172, 0]
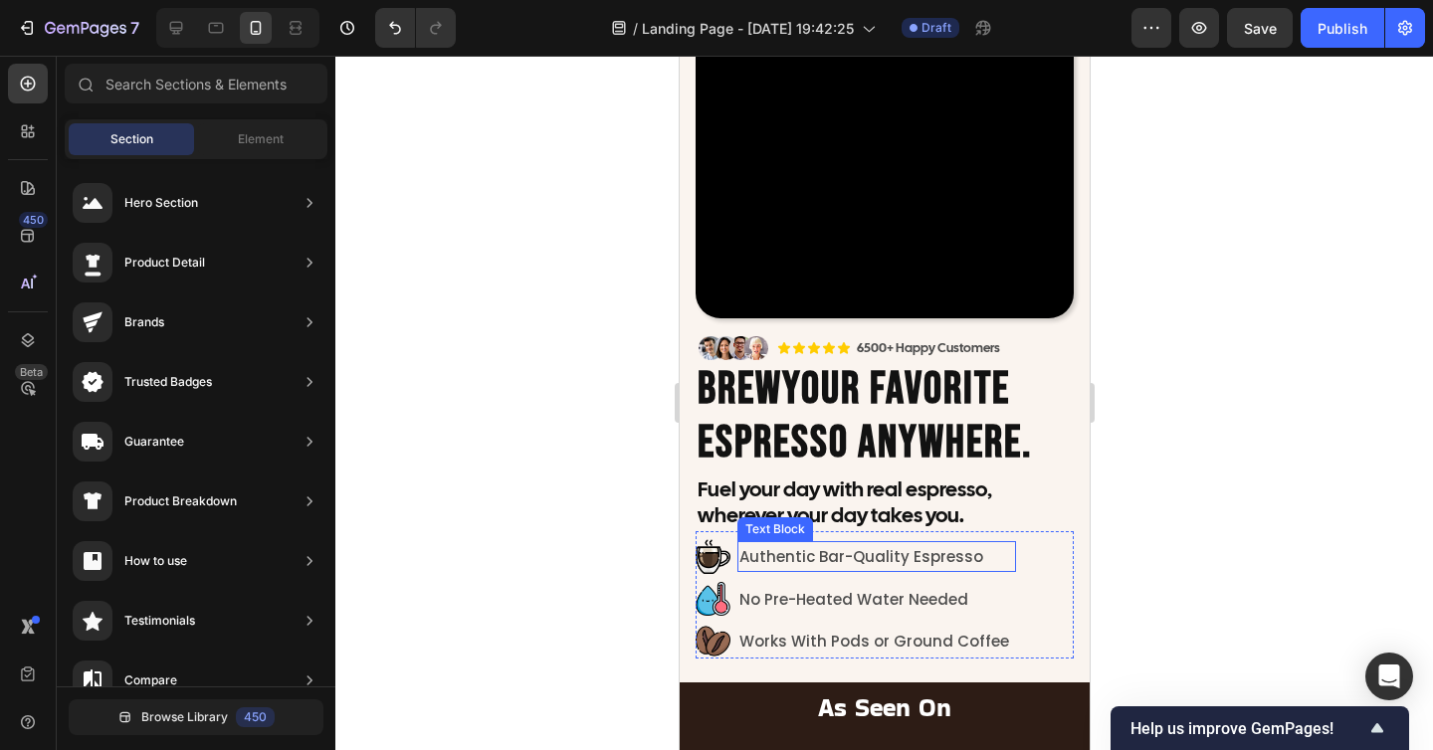
click at [918, 554] on p "Authentic Bar-Quality Espresso" at bounding box center [875, 556] width 275 height 27
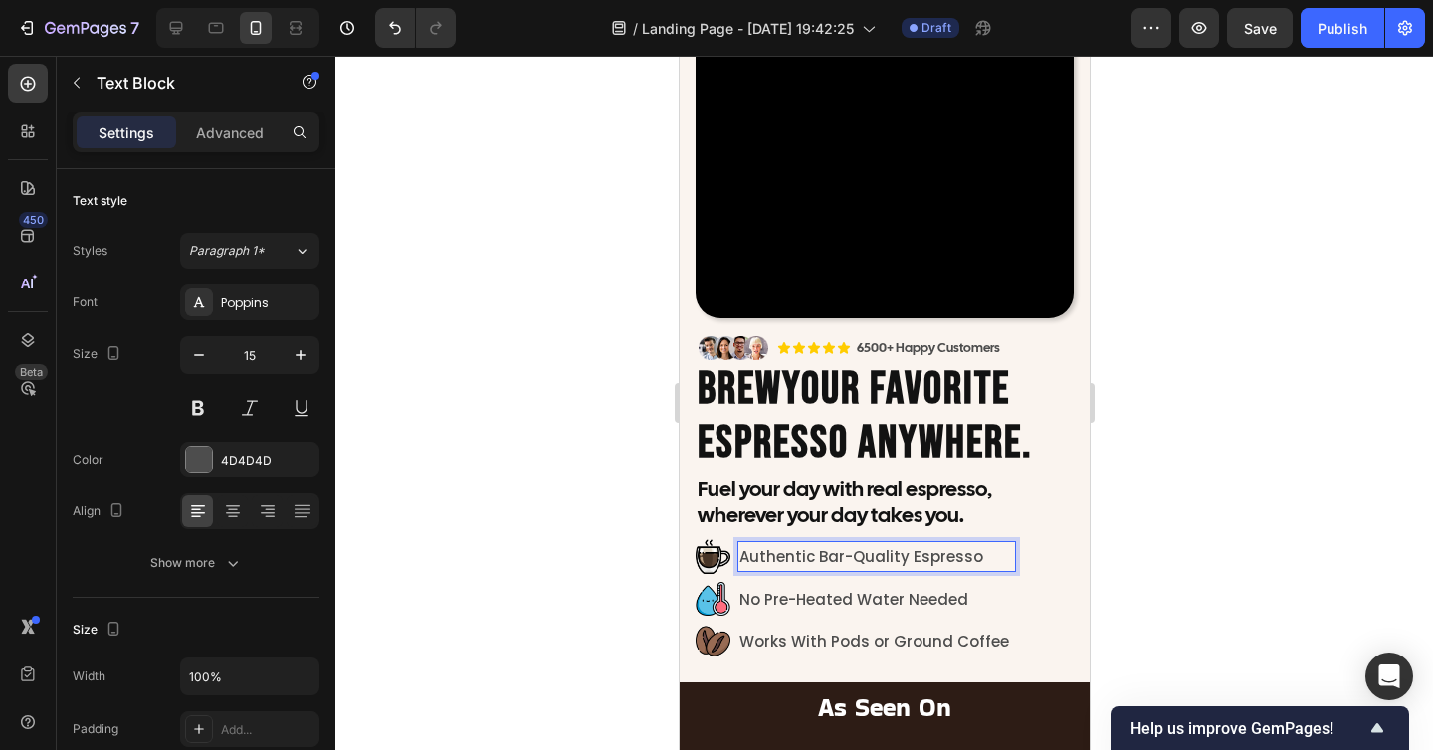
click at [918, 554] on p "Authentic Bar-Quality Espresso" at bounding box center [875, 556] width 275 height 27
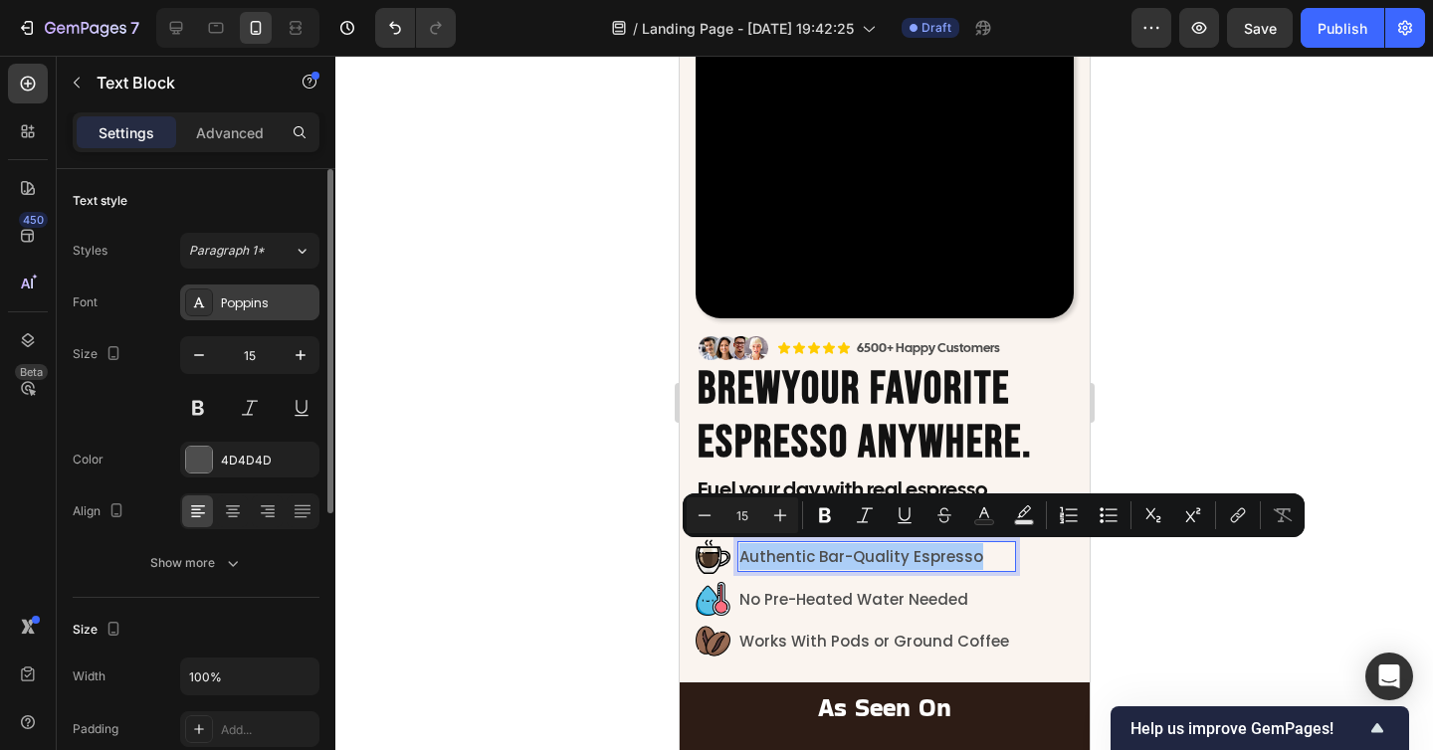
click at [287, 305] on div "Poppins" at bounding box center [268, 303] width 94 height 18
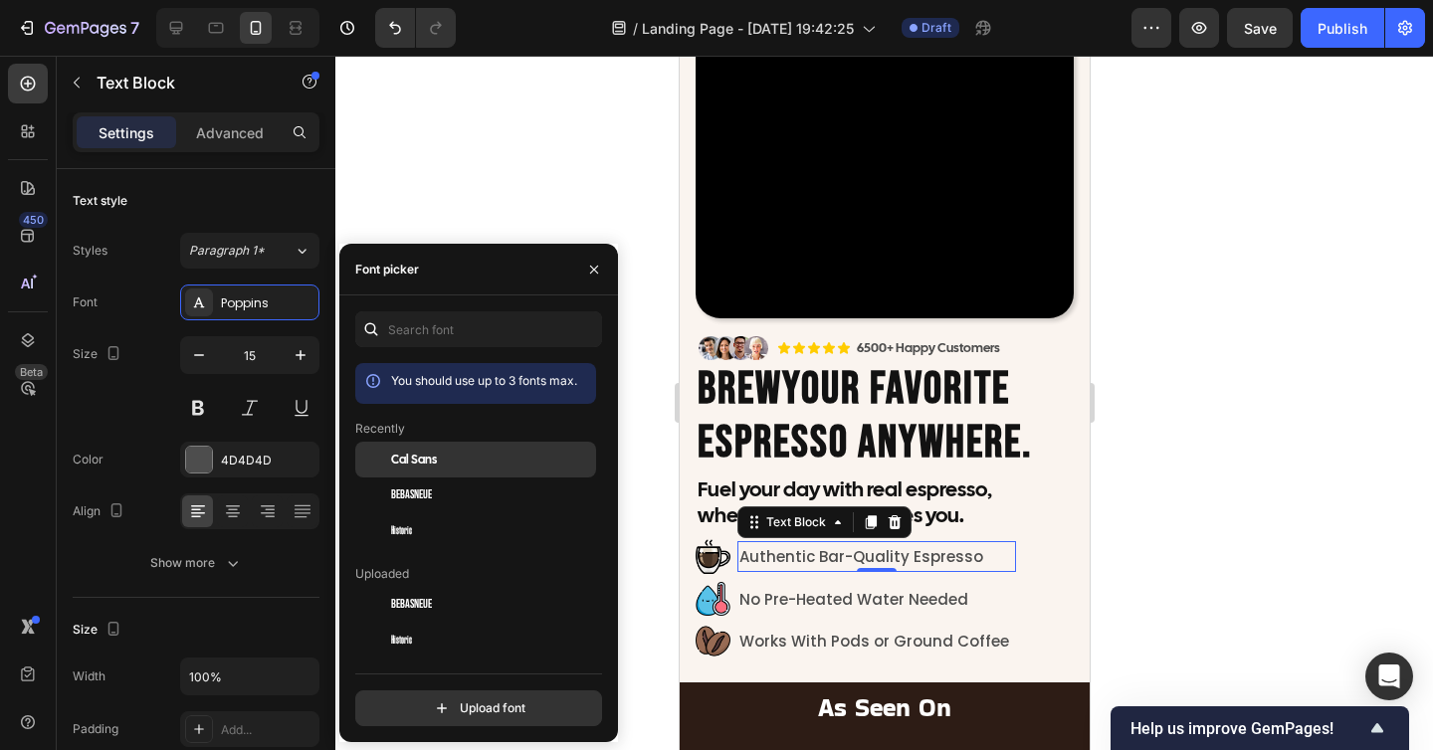
click at [405, 455] on span "Cal Sans" at bounding box center [414, 460] width 46 height 18
click at [1221, 594] on div at bounding box center [883, 403] width 1097 height 694
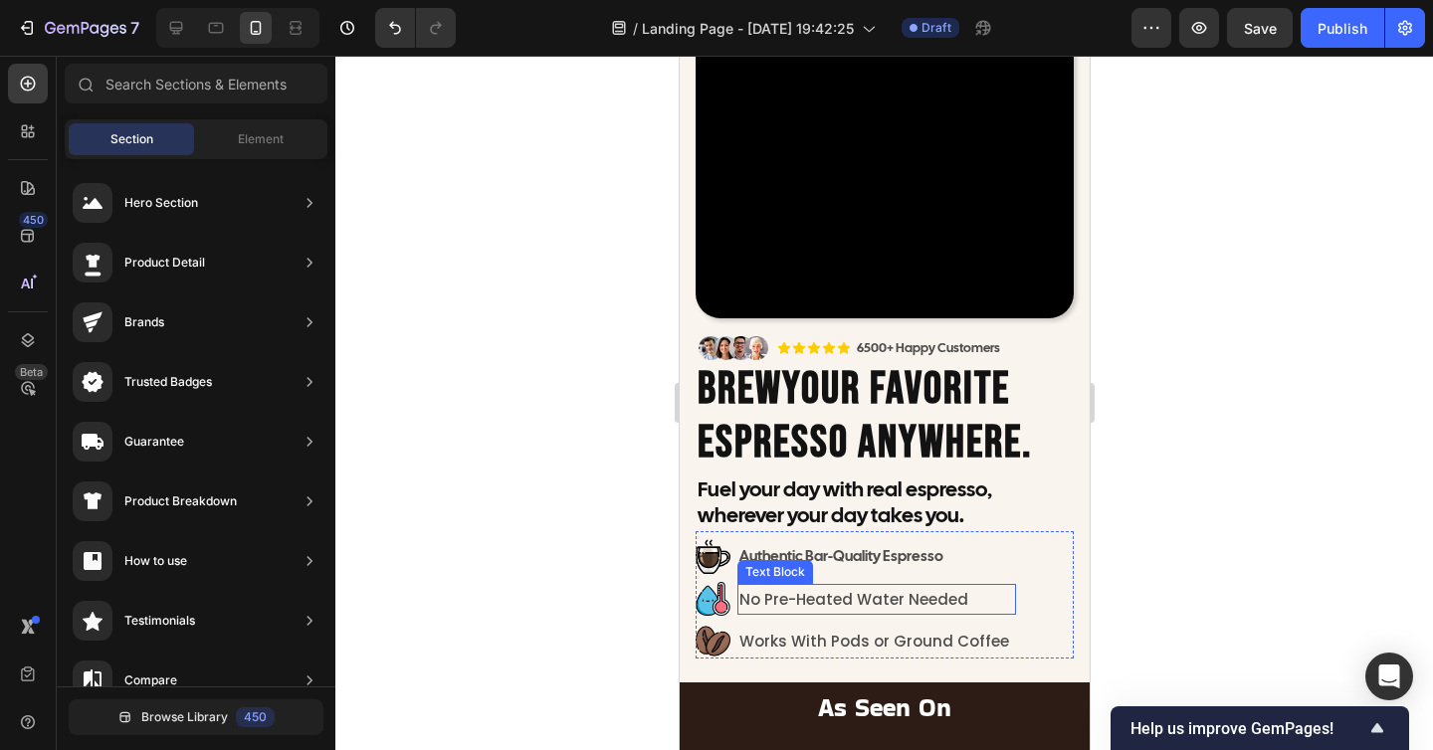
click at [906, 601] on p "No Pre-Heated Water Needed" at bounding box center [875, 599] width 275 height 27
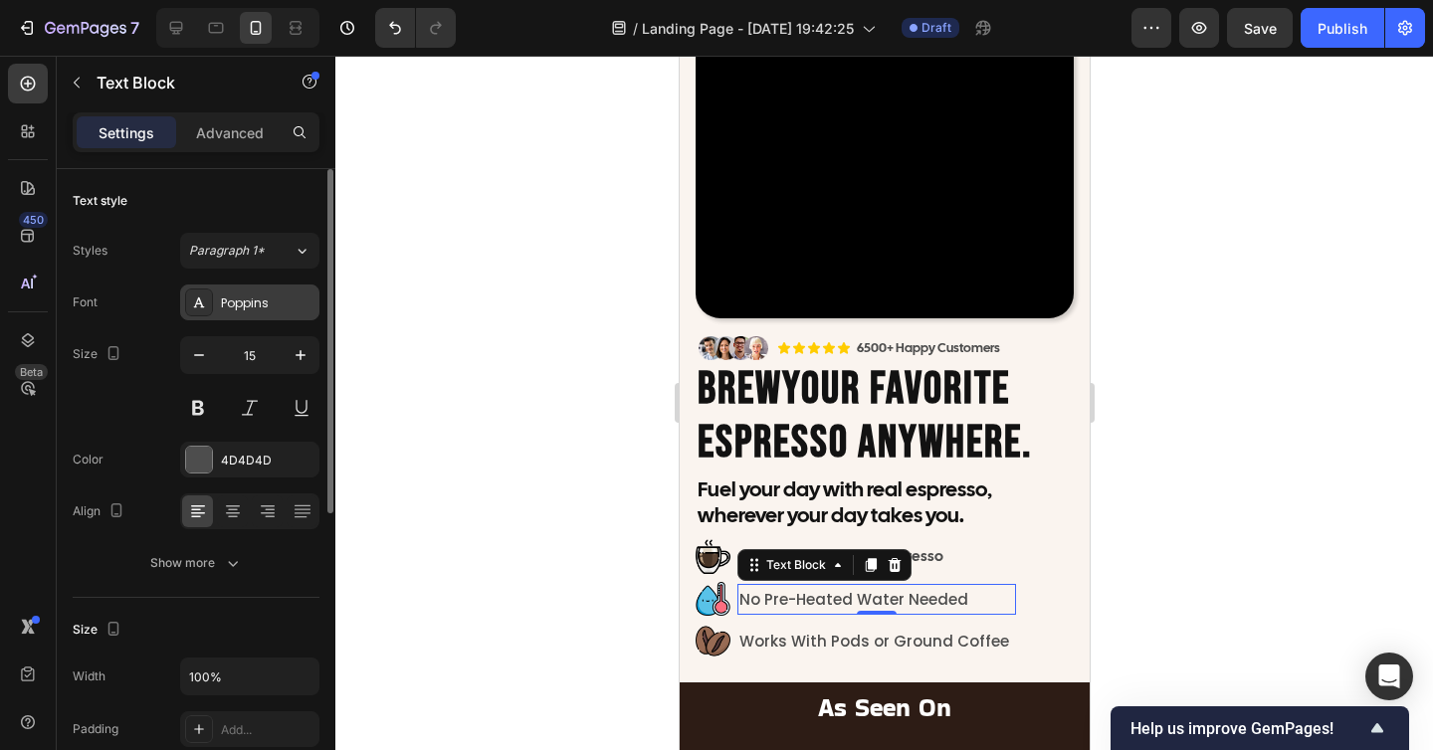
click at [268, 301] on div "Poppins" at bounding box center [268, 303] width 94 height 18
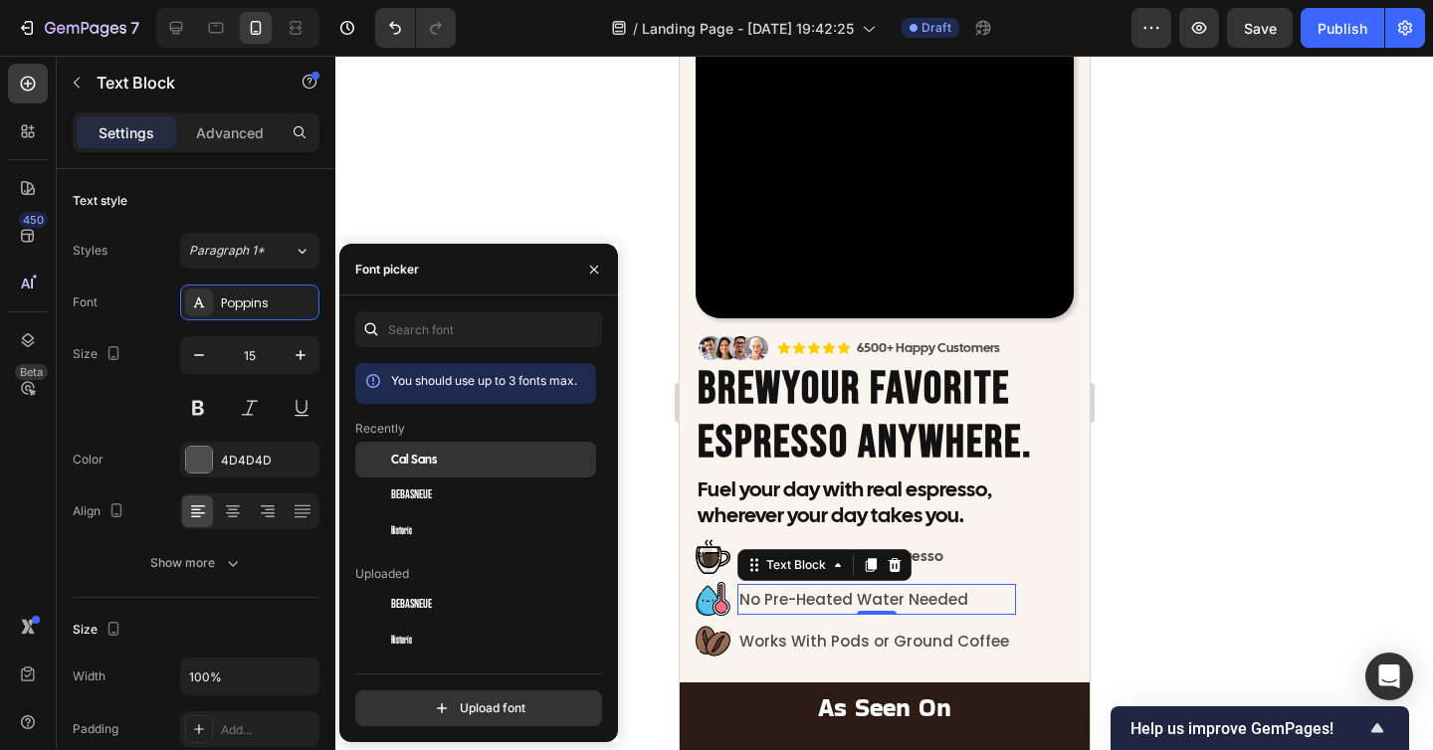
click at [393, 461] on span "Cal Sans" at bounding box center [414, 460] width 46 height 18
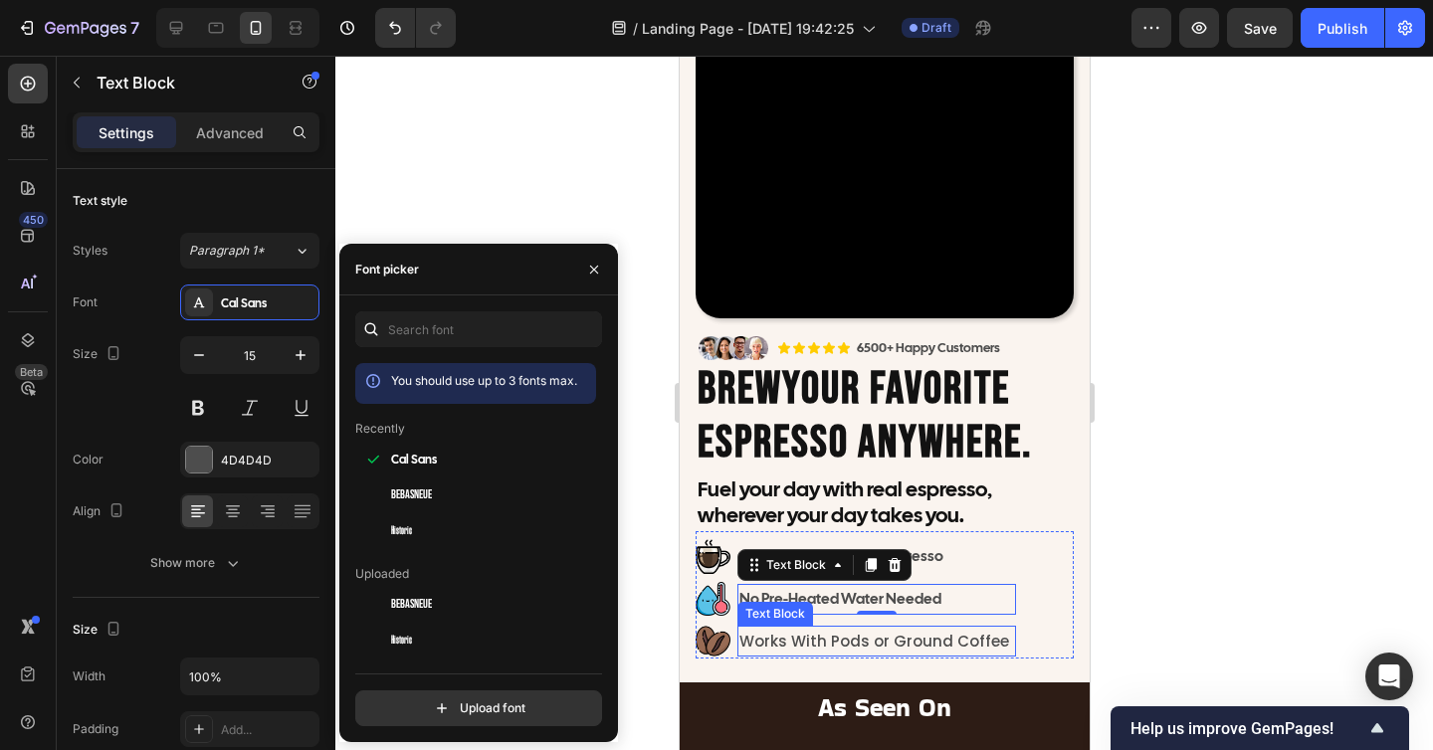
click at [836, 636] on p "Works With Pods or Ground Coffee" at bounding box center [875, 641] width 275 height 27
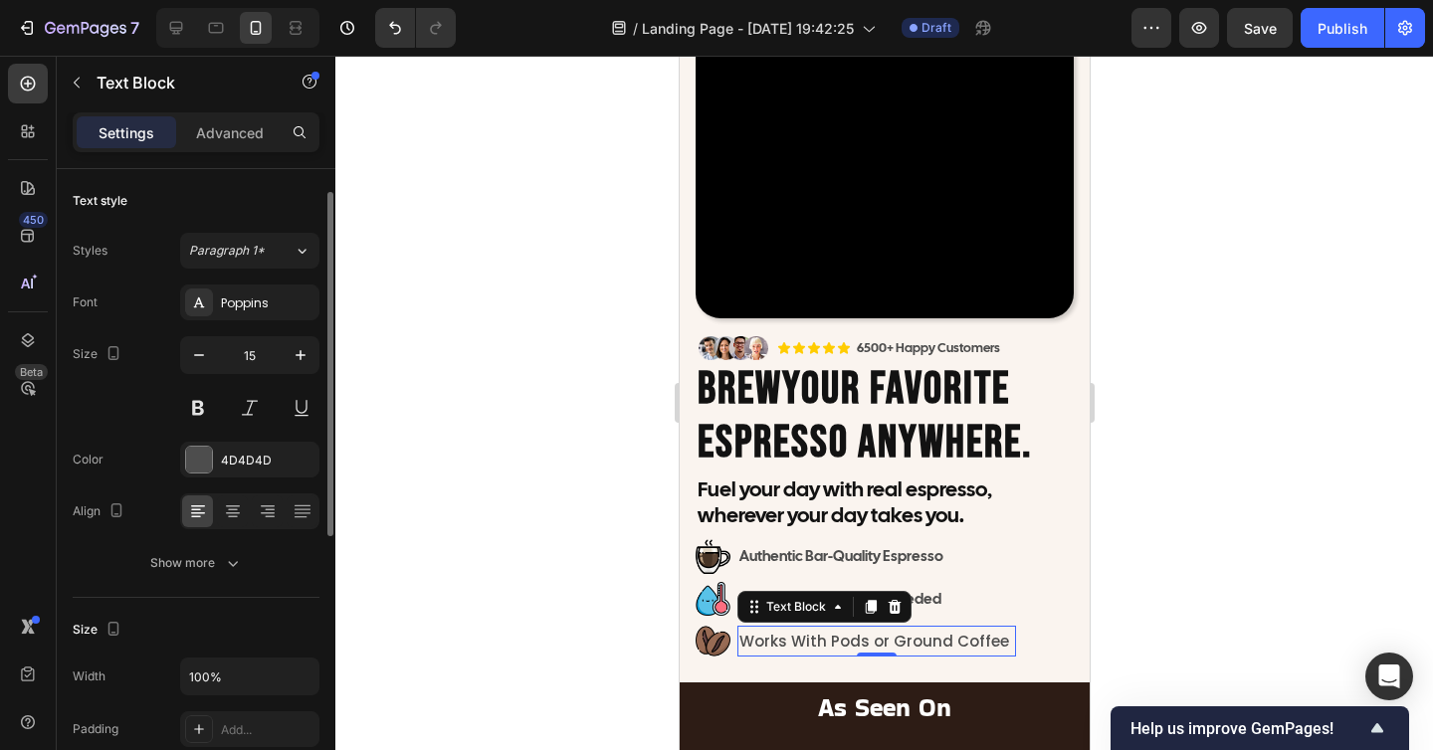
scroll to position [15, 0]
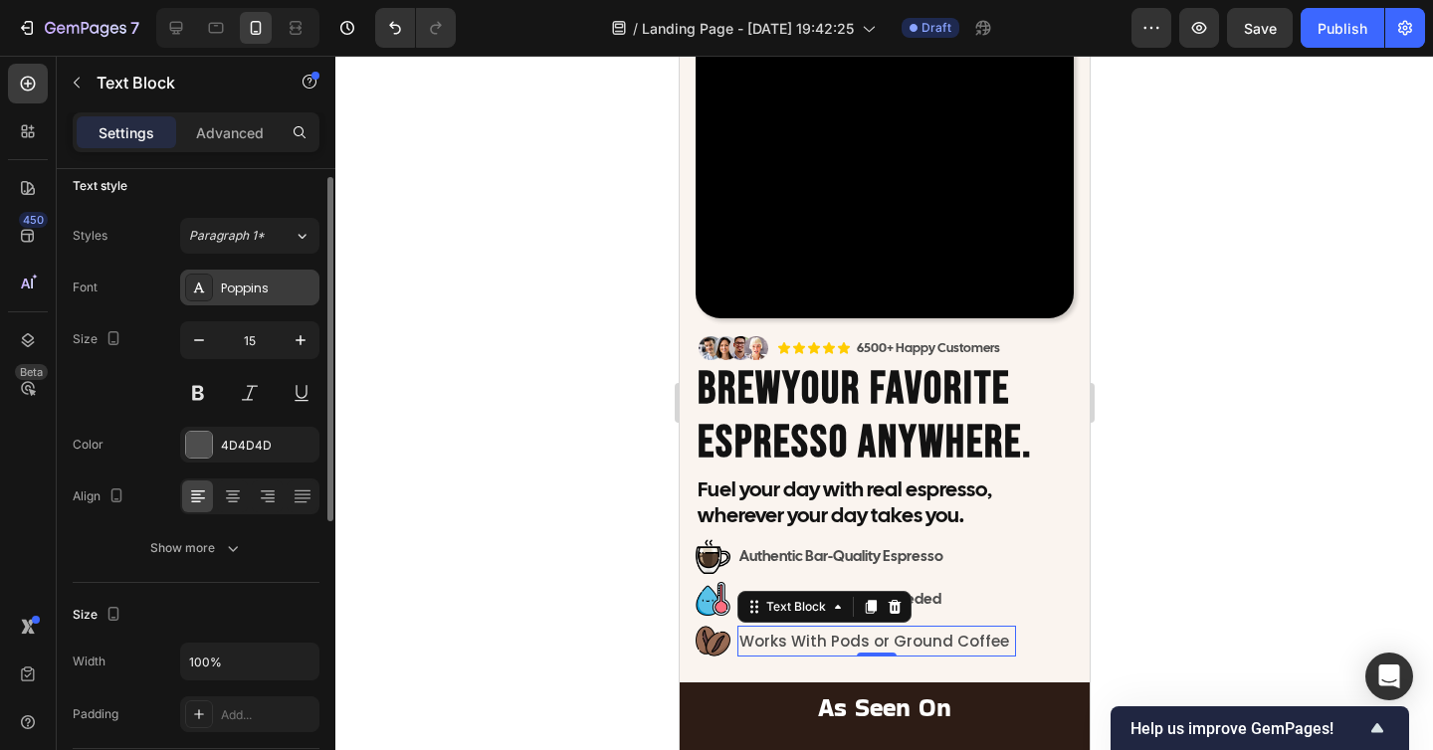
click at [268, 284] on div "Poppins" at bounding box center [268, 289] width 94 height 18
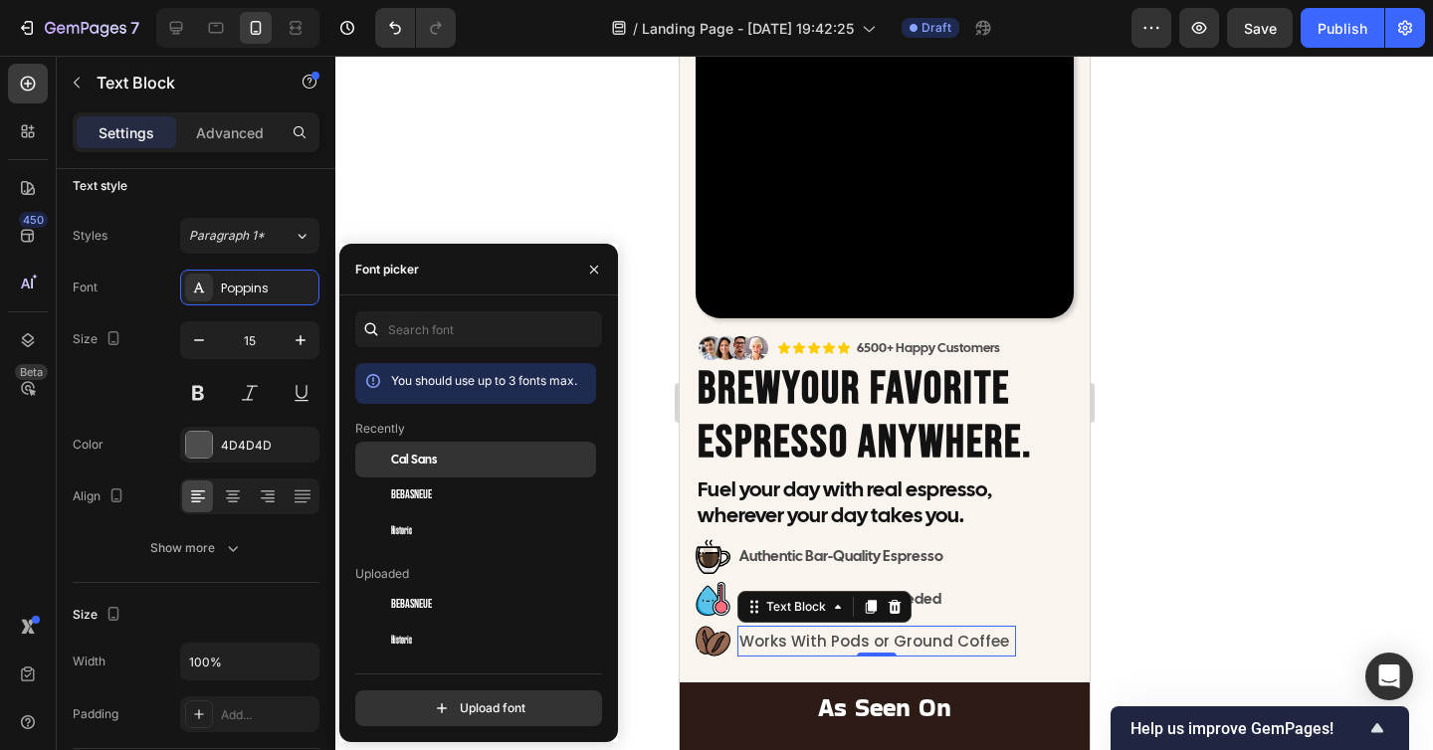
click at [409, 465] on span "Cal Sans" at bounding box center [414, 460] width 46 height 18
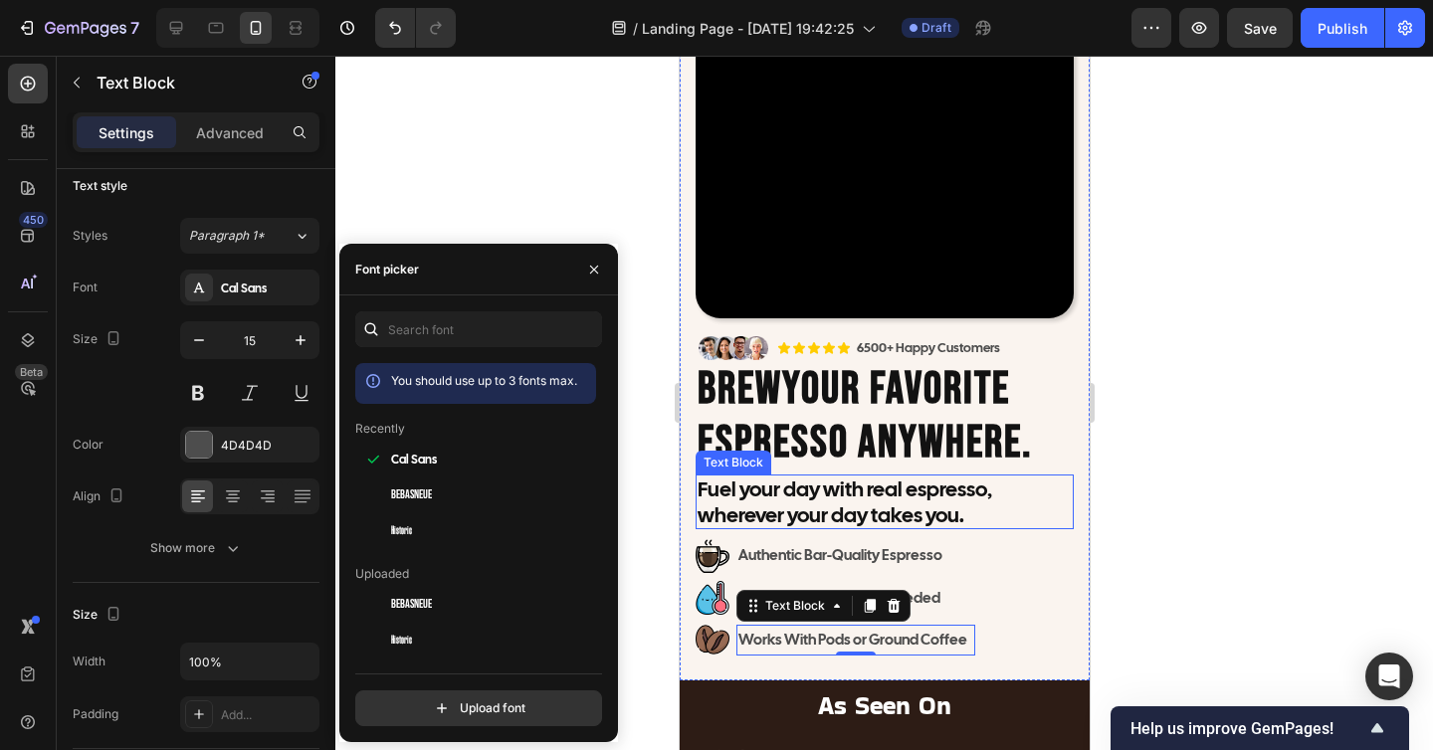
click at [1194, 578] on div at bounding box center [883, 403] width 1097 height 694
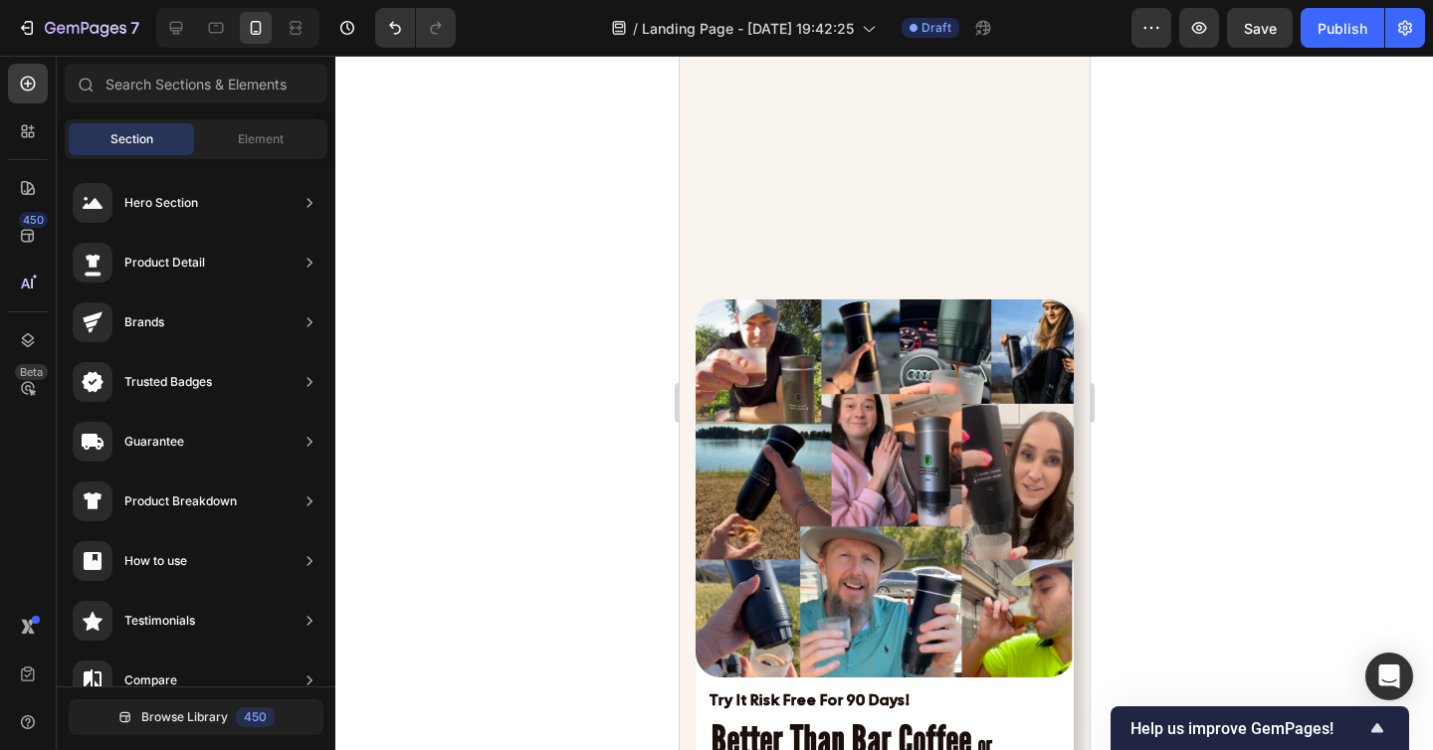
scroll to position [7618, 0]
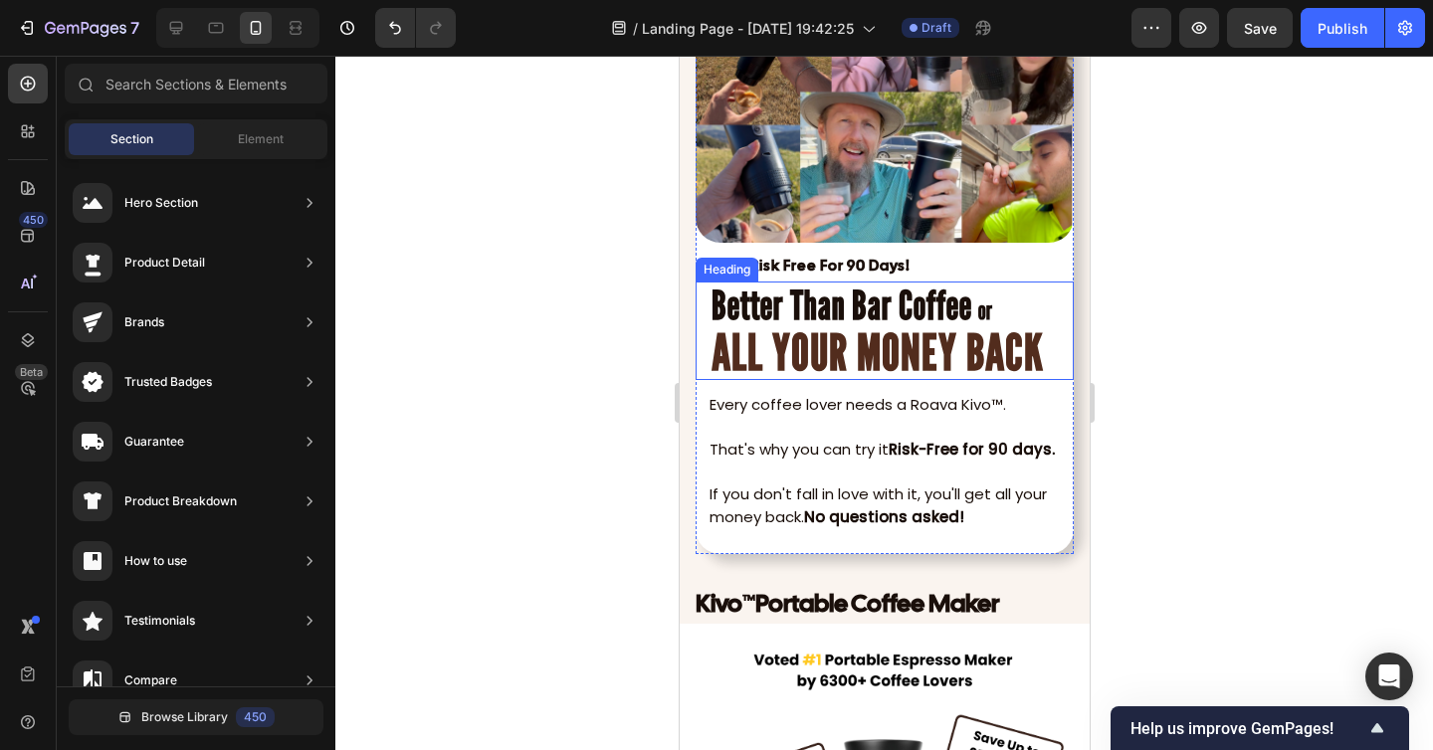
click at [800, 332] on strong "ALL YOUR MONEY BACK" at bounding box center [876, 352] width 332 height 60
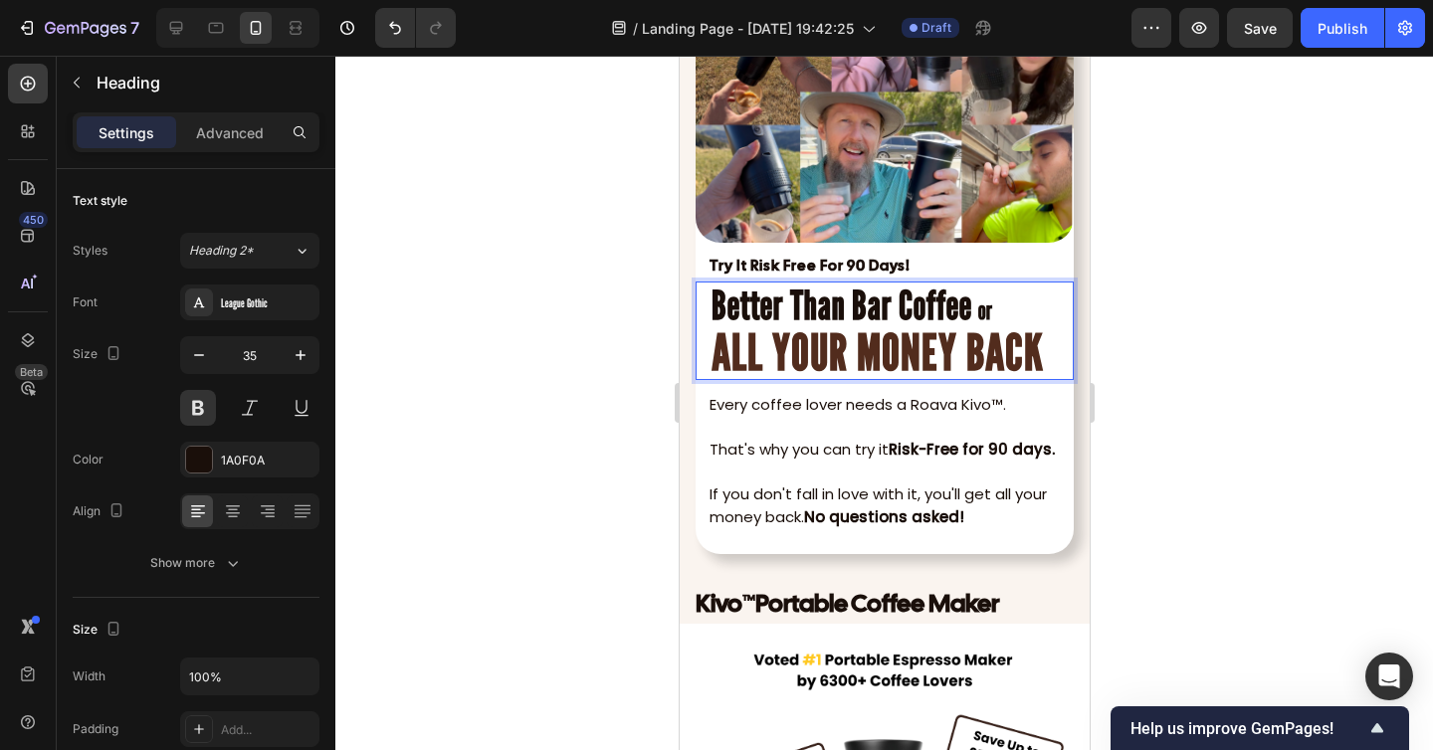
click at [773, 316] on strong "Better Than Bar Coffee" at bounding box center [840, 305] width 261 height 48
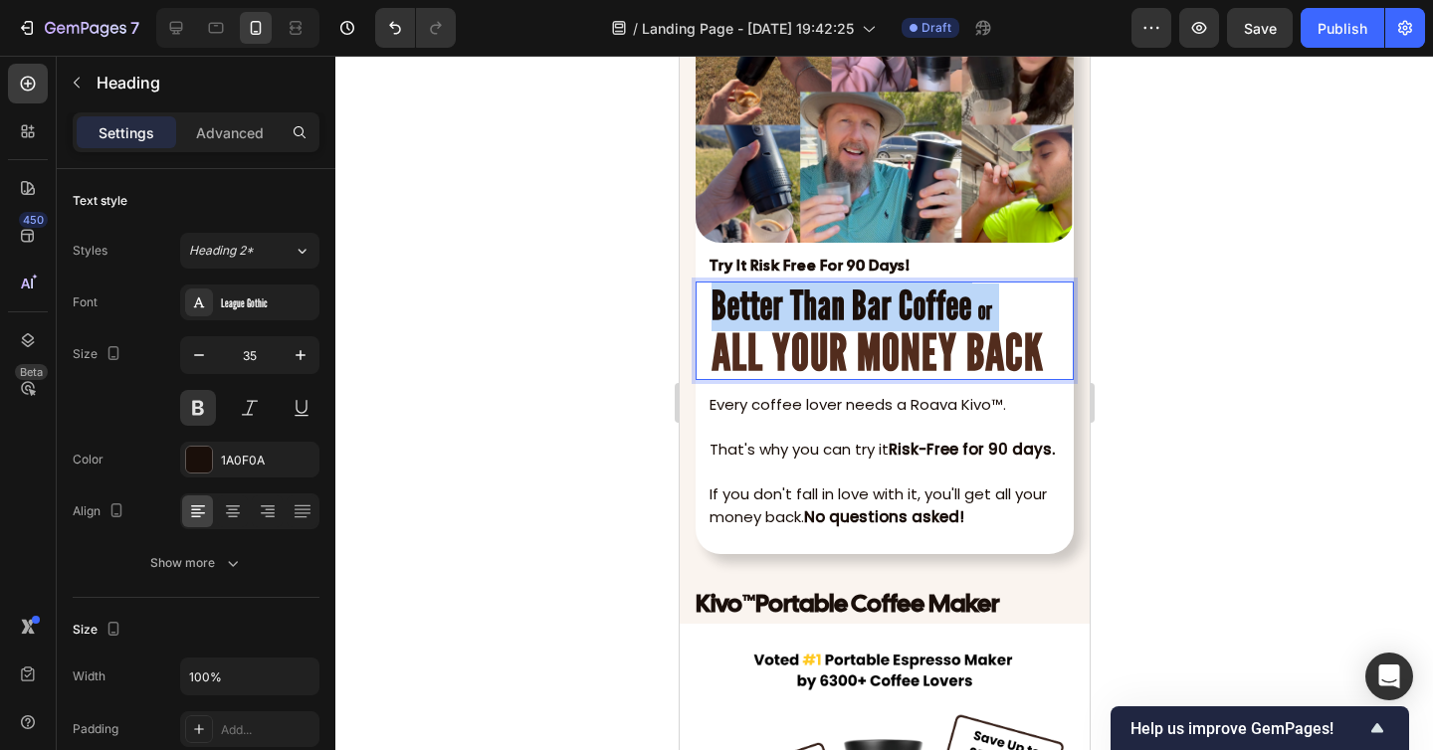
click at [773, 316] on strong "Better Than Bar Coffee" at bounding box center [840, 305] width 261 height 48
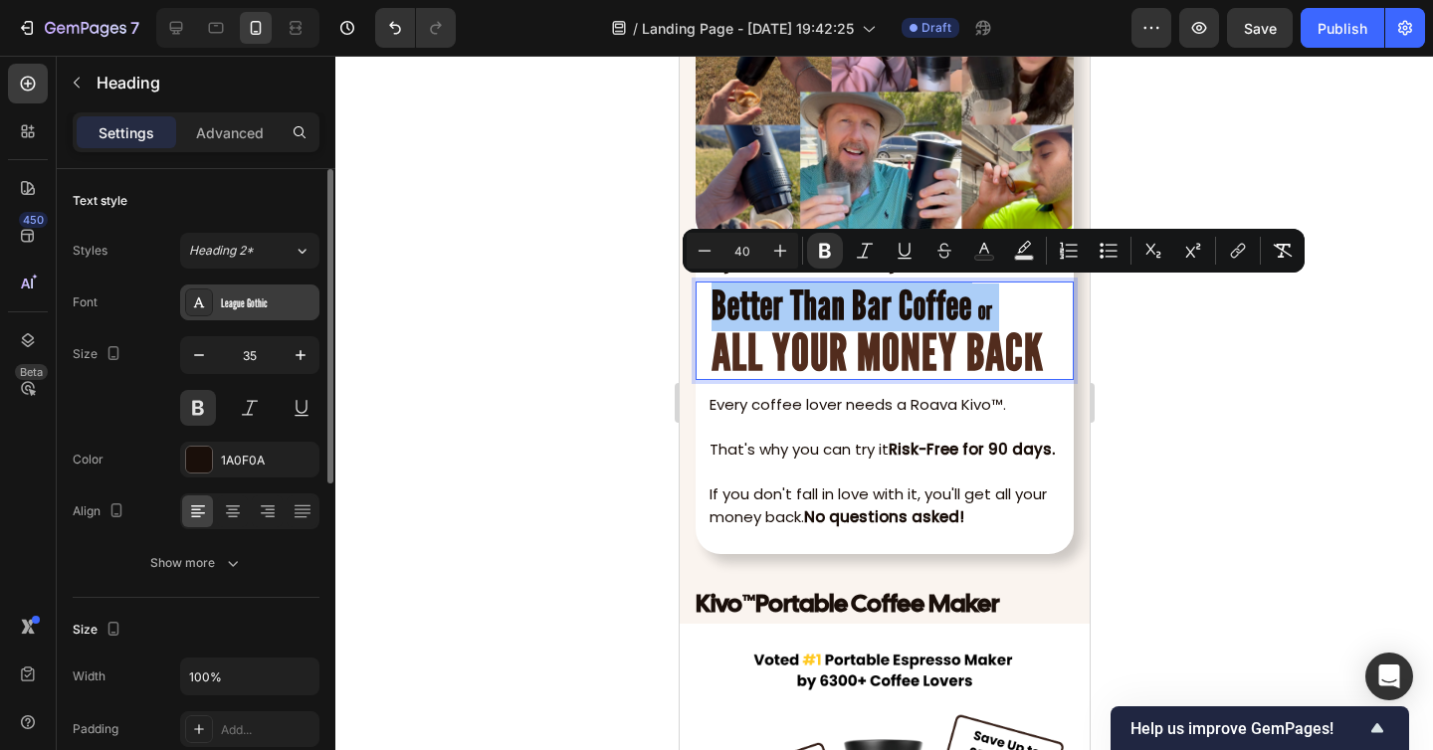
click at [291, 305] on div "League Gothic" at bounding box center [268, 303] width 94 height 18
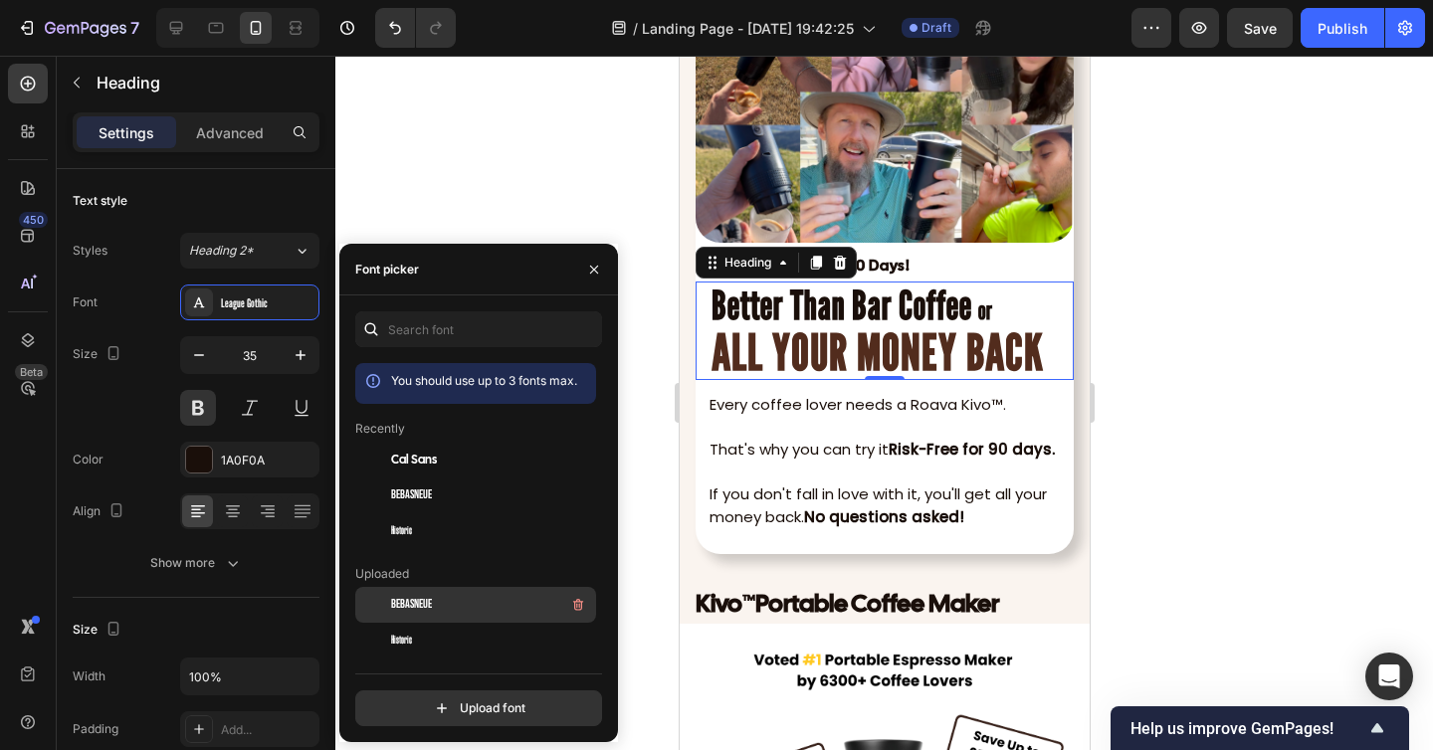
click at [444, 606] on div "BebasNeue" at bounding box center [491, 605] width 201 height 24
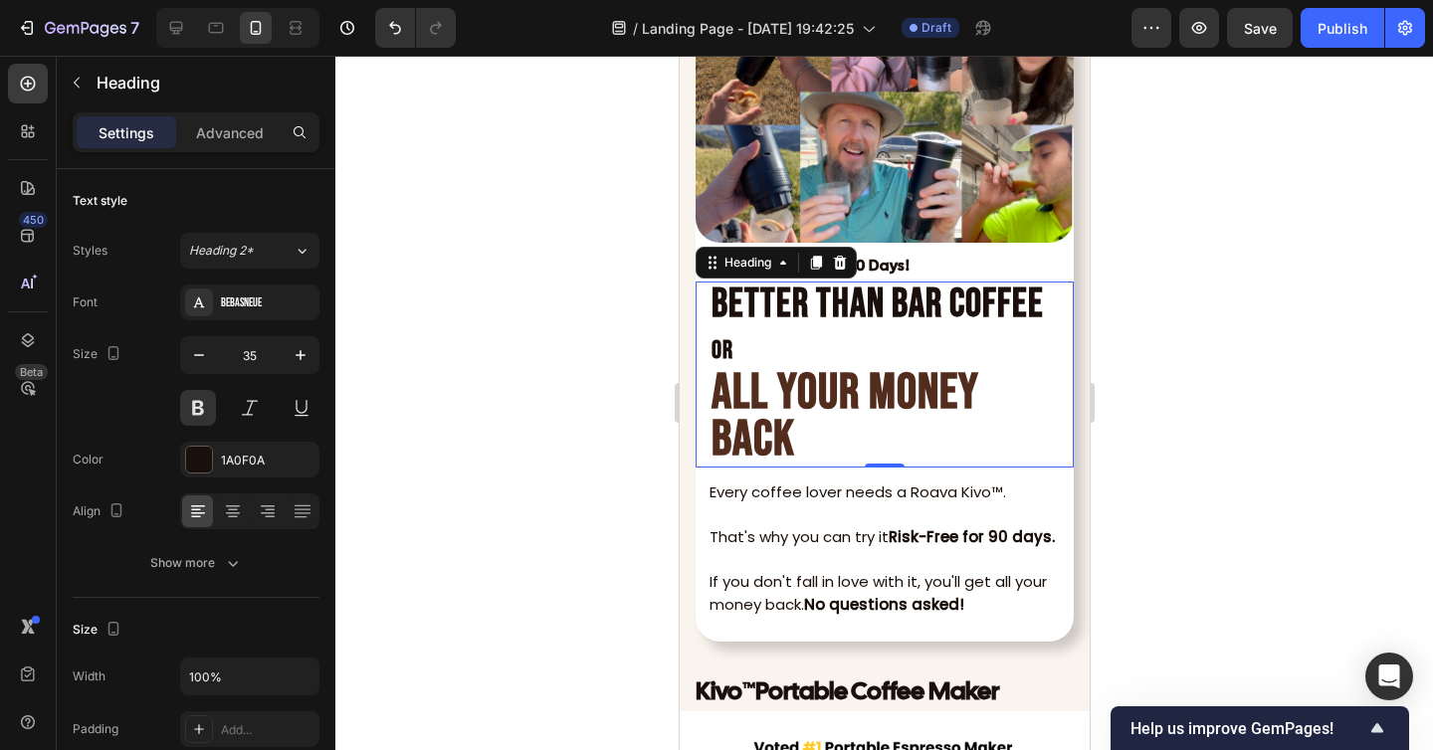
drag, startPoint x: 706, startPoint y: 389, endPoint x: 863, endPoint y: 442, distance: 165.8
click at [863, 442] on div "Better Than Bar Coffee or ALL YOUR MONEY BACK Heading 0" at bounding box center [883, 375] width 378 height 186
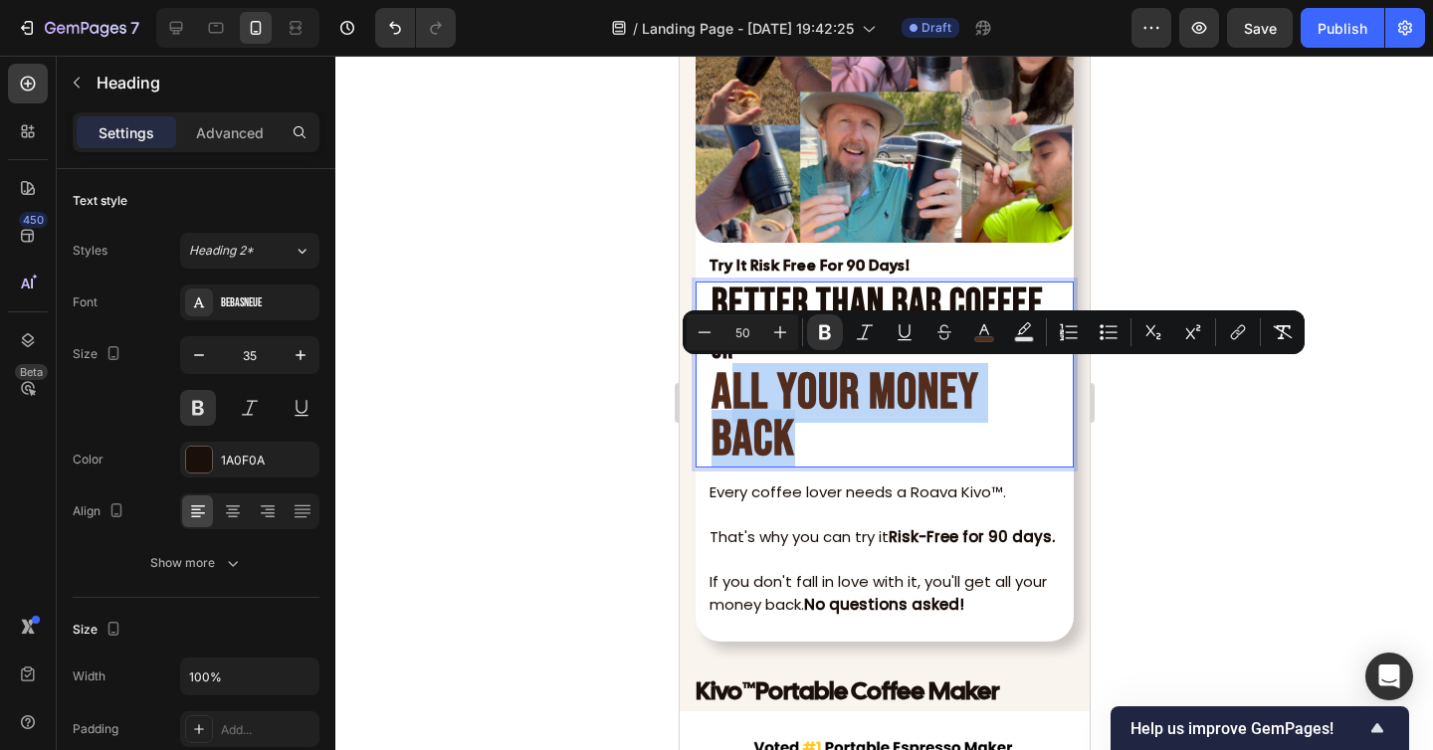
drag, startPoint x: 855, startPoint y: 442, endPoint x: 724, endPoint y: 391, distance: 139.8
click at [724, 391] on p "Better Than Bar Coffee or ALL YOUR MONEY BACK" at bounding box center [883, 375] width 346 height 182
click at [792, 422] on strong "ALL YOUR MONEY BACK" at bounding box center [844, 416] width 268 height 106
drag, startPoint x: 805, startPoint y: 438, endPoint x: 711, endPoint y: 394, distance: 103.2
click at [711, 394] on p "Better Than Bar Coffee or ALL YOUR MONEY BACK" at bounding box center [883, 375] width 346 height 182
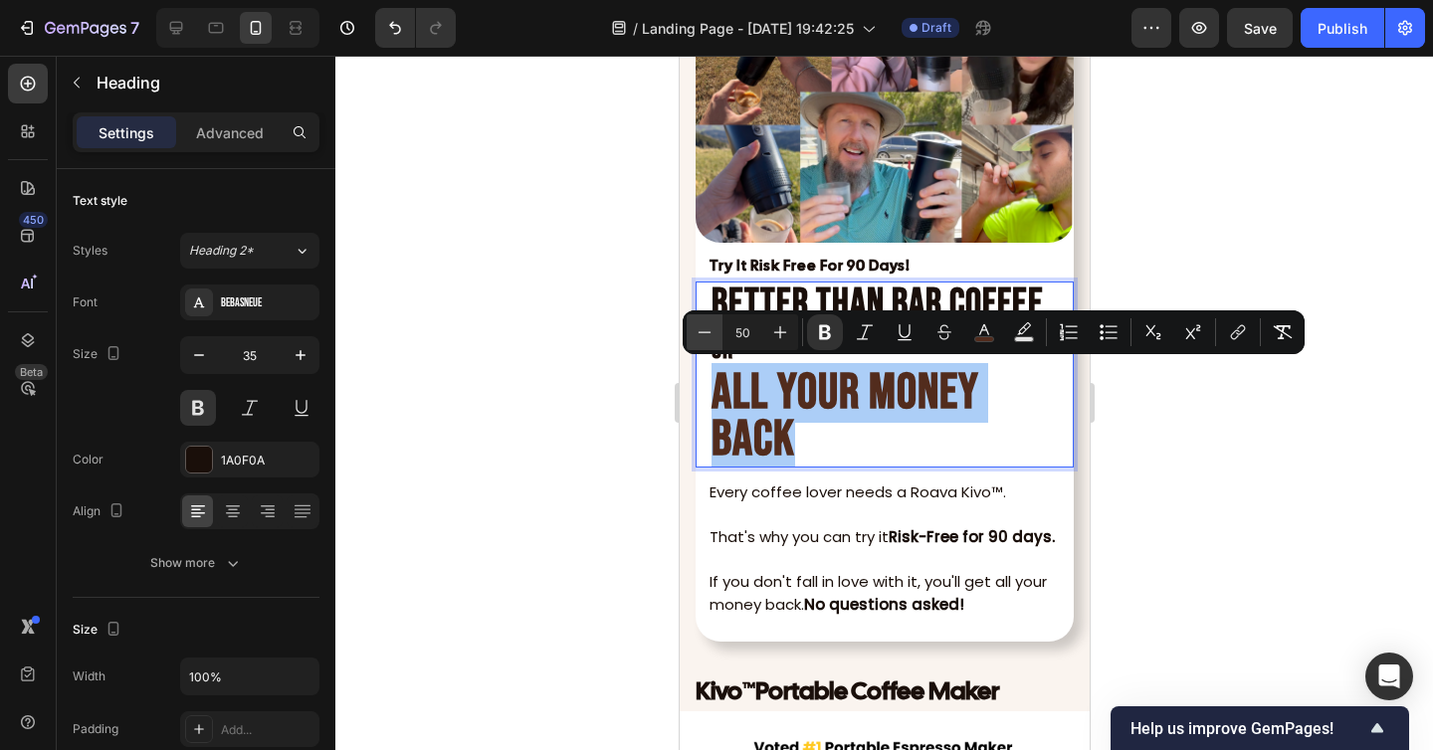
click at [696, 317] on button "Minus" at bounding box center [704, 332] width 36 height 36
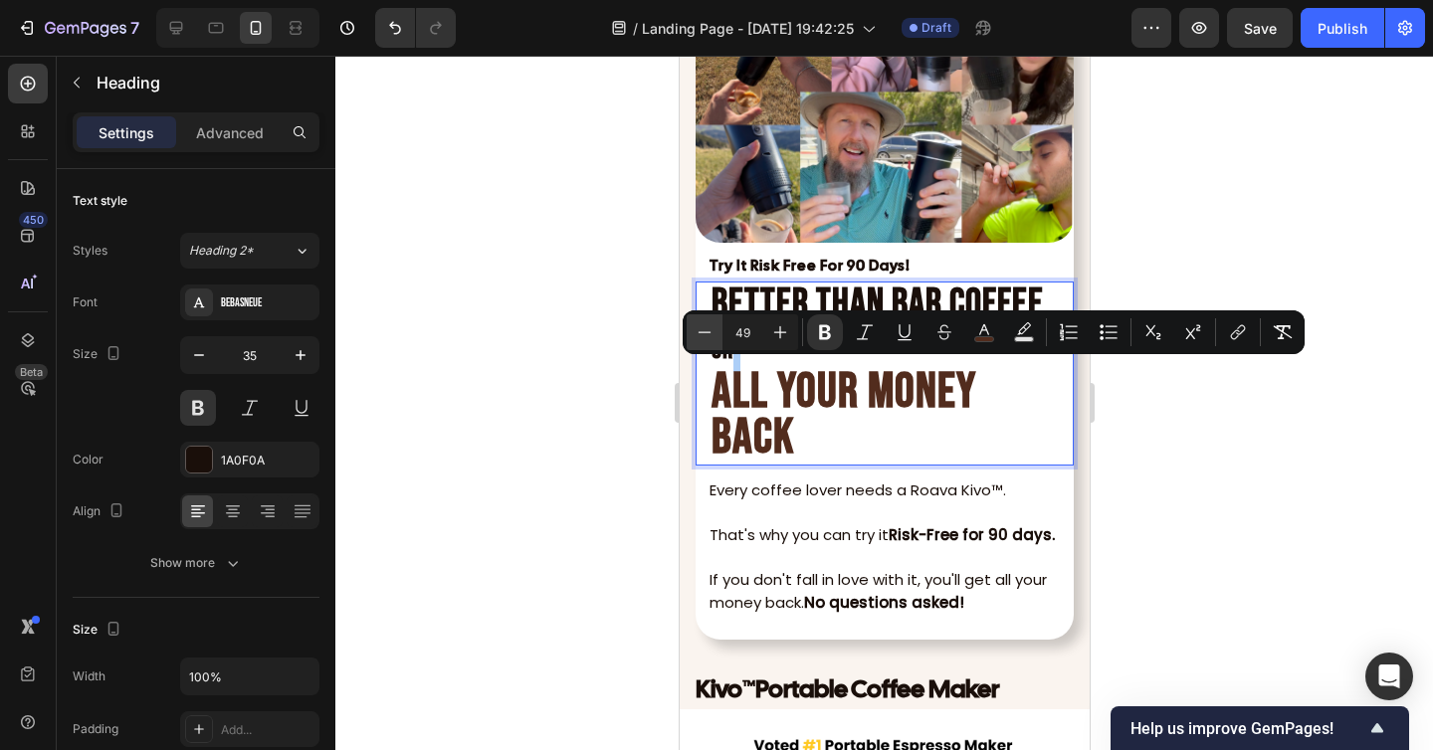
click at [696, 317] on button "Minus" at bounding box center [704, 332] width 36 height 36
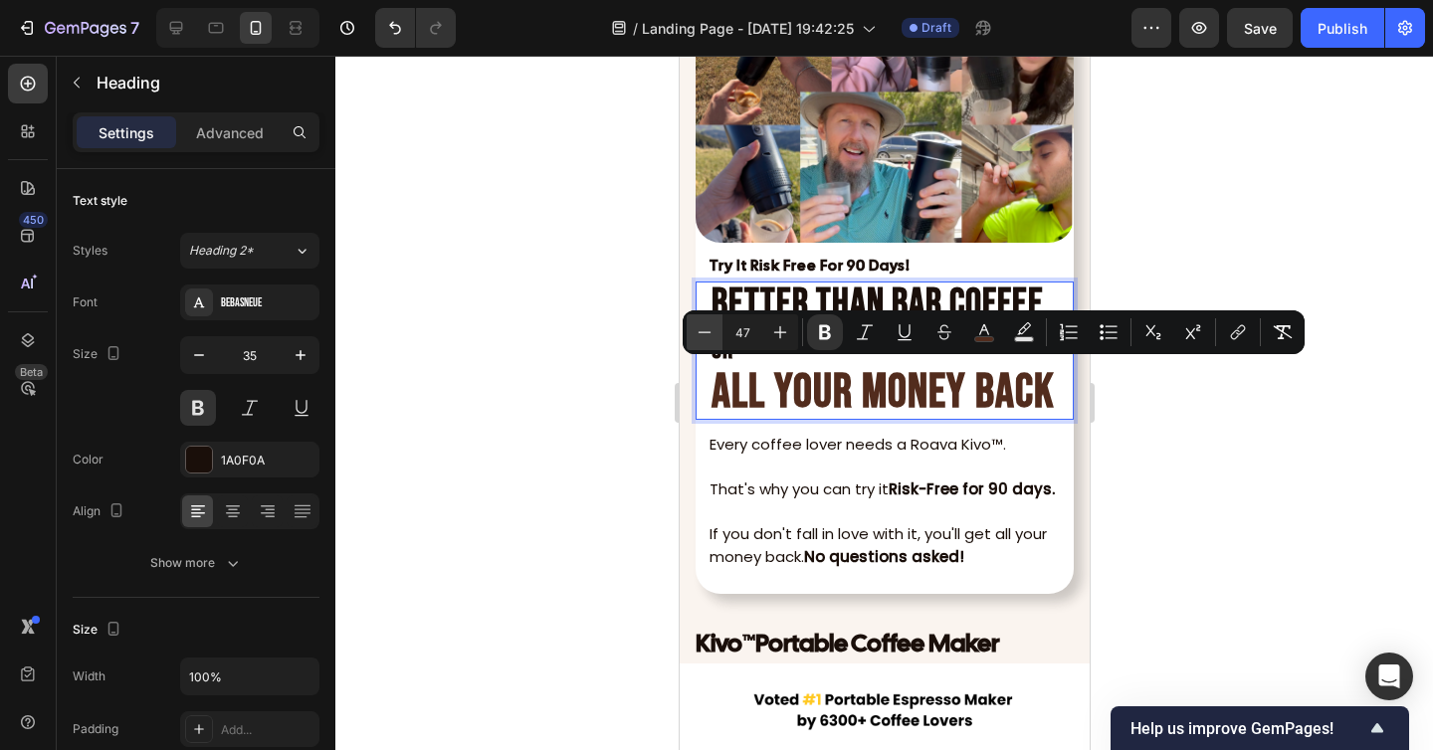
click at [696, 317] on button "Minus" at bounding box center [704, 332] width 36 height 36
click at [708, 331] on icon "Editor contextual toolbar" at bounding box center [704, 331] width 13 height 1
type input "45"
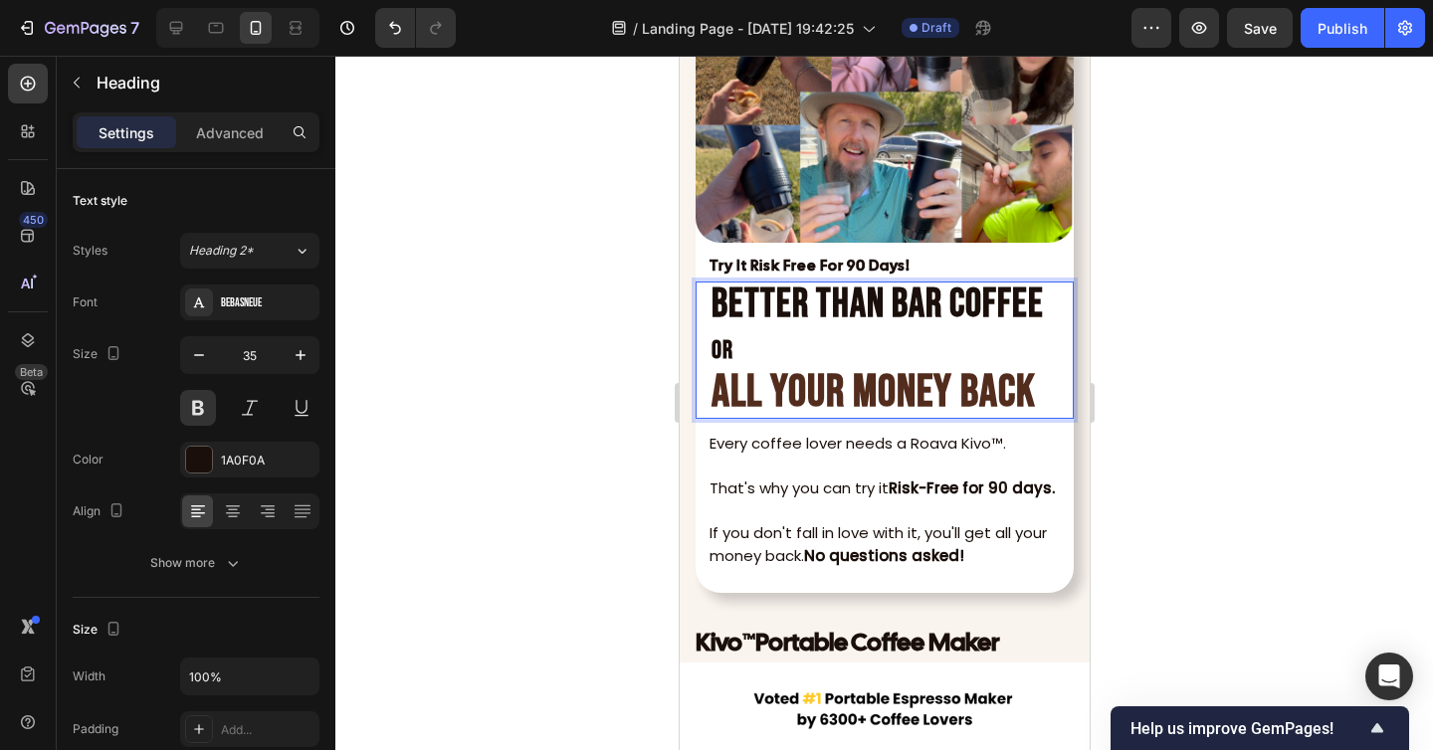
click at [780, 355] on p "Better Than Bar Coffee or ALL YOUR MONEY BACK" at bounding box center [883, 350] width 346 height 133
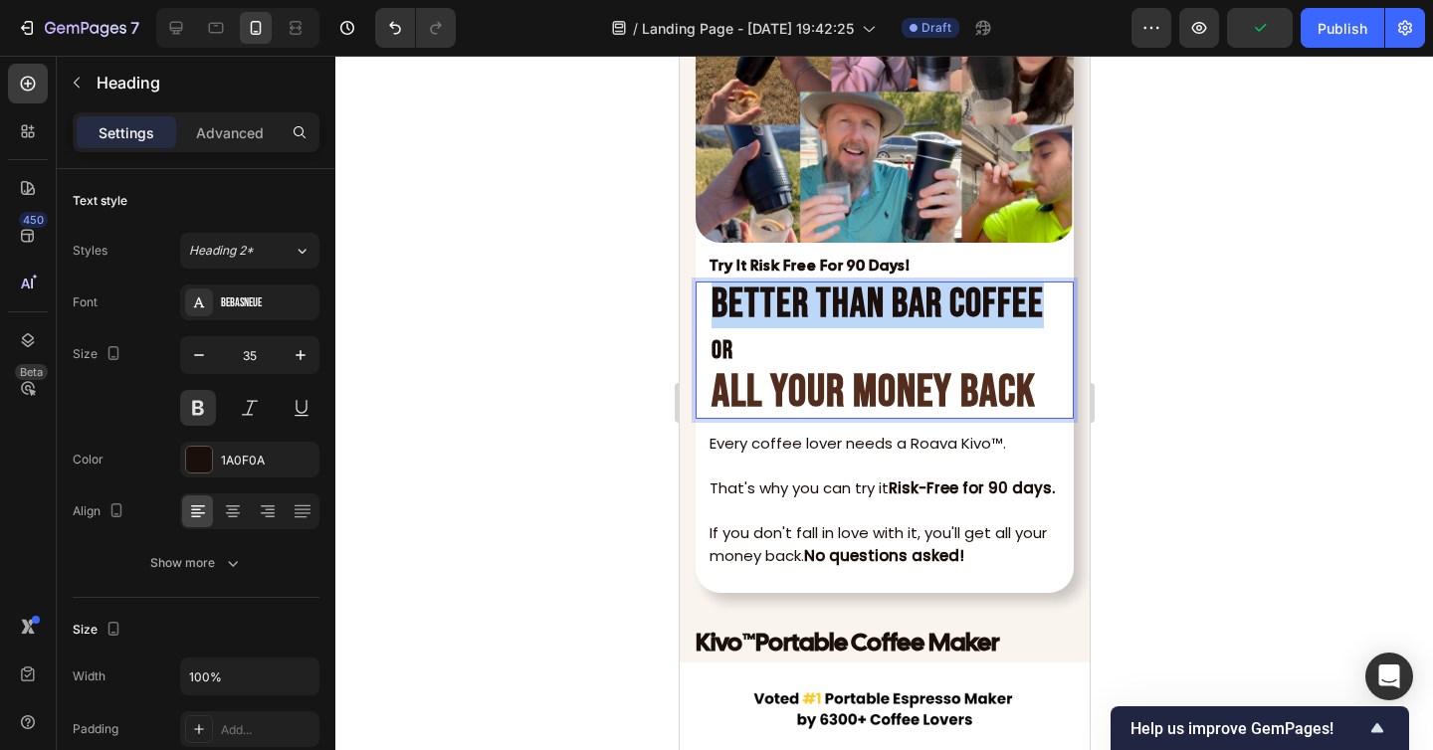
drag, startPoint x: 1039, startPoint y: 311, endPoint x: 713, endPoint y: 306, distance: 325.3
click at [713, 306] on strong "Better Than Bar Coffee" at bounding box center [876, 305] width 332 height 48
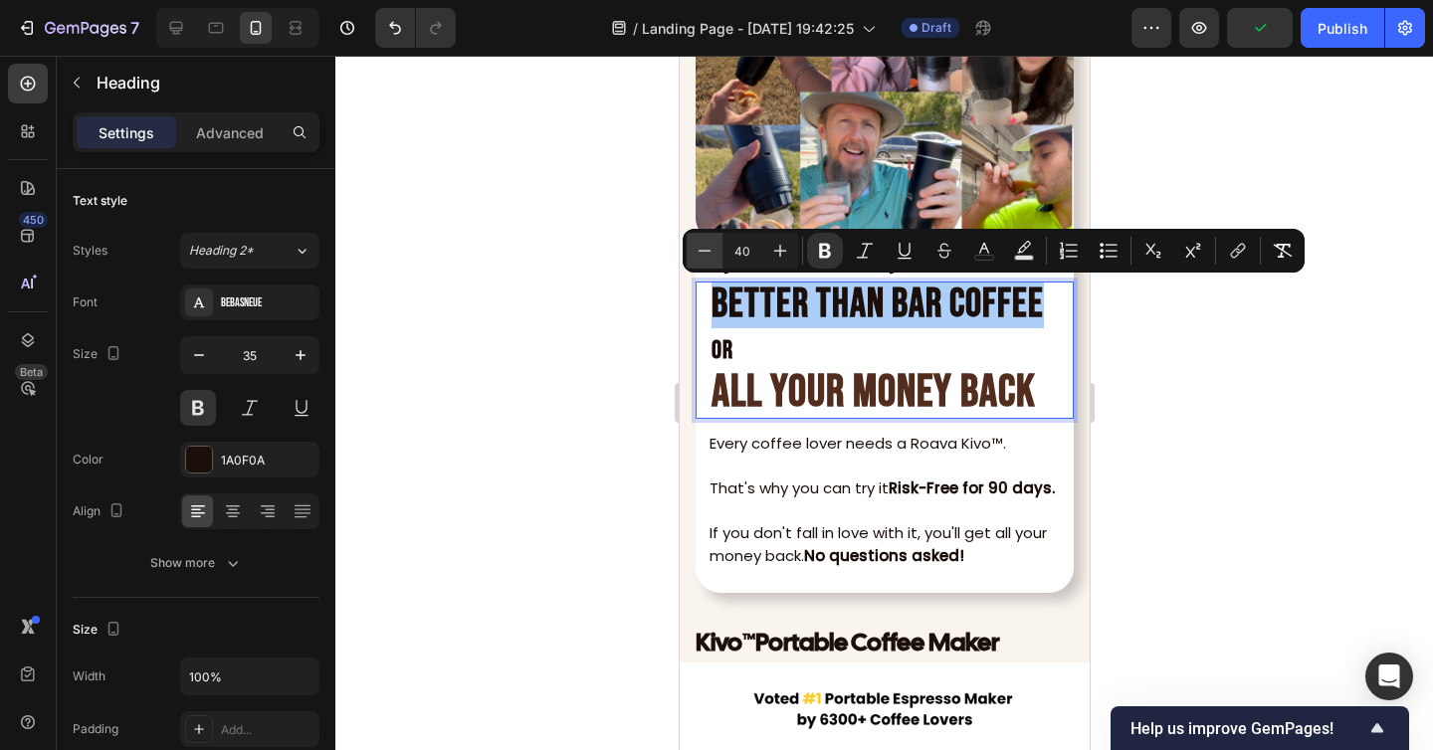
click at [709, 247] on icon "Editor contextual toolbar" at bounding box center [704, 251] width 20 height 20
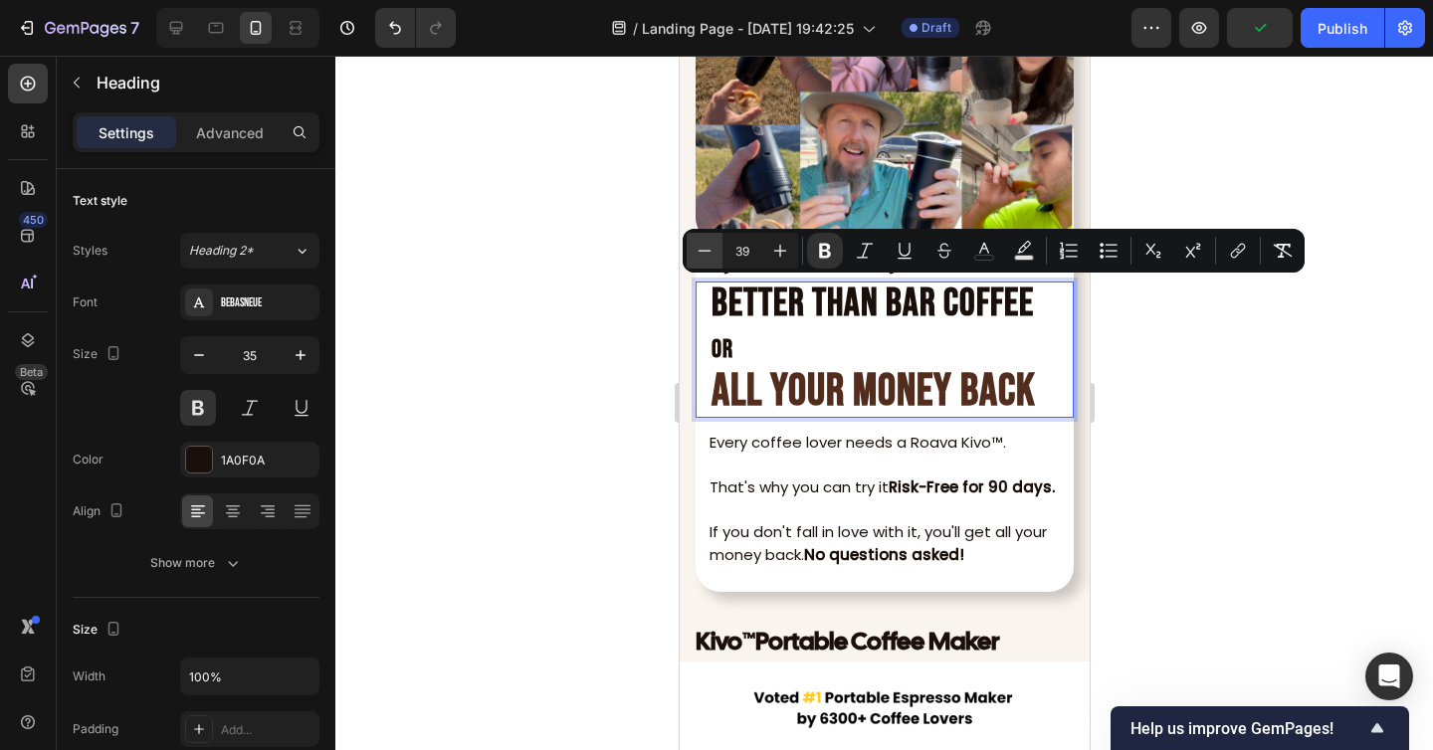
click at [709, 247] on icon "Editor contextual toolbar" at bounding box center [704, 251] width 20 height 20
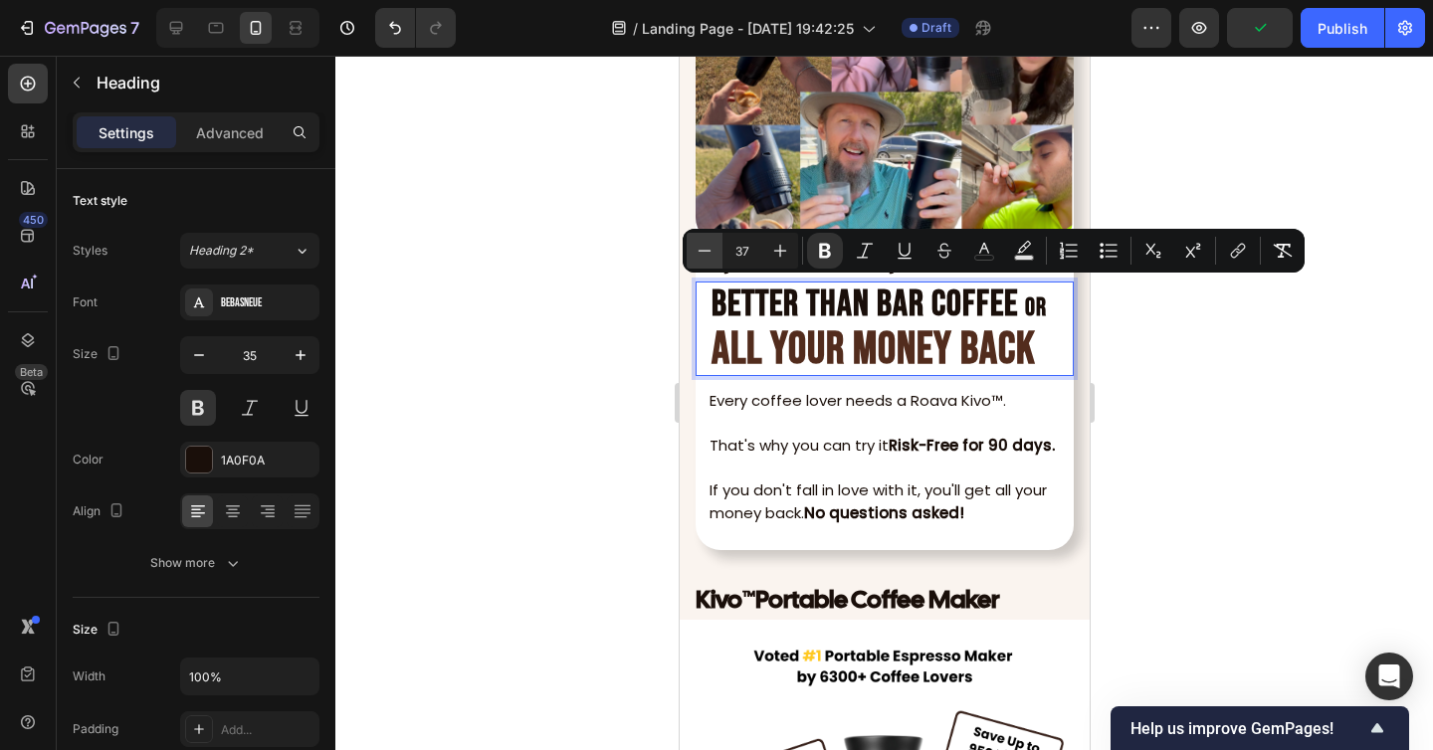
click at [709, 247] on icon "Editor contextual toolbar" at bounding box center [704, 251] width 20 height 20
type input "35"
click at [1185, 397] on div at bounding box center [883, 403] width 1097 height 694
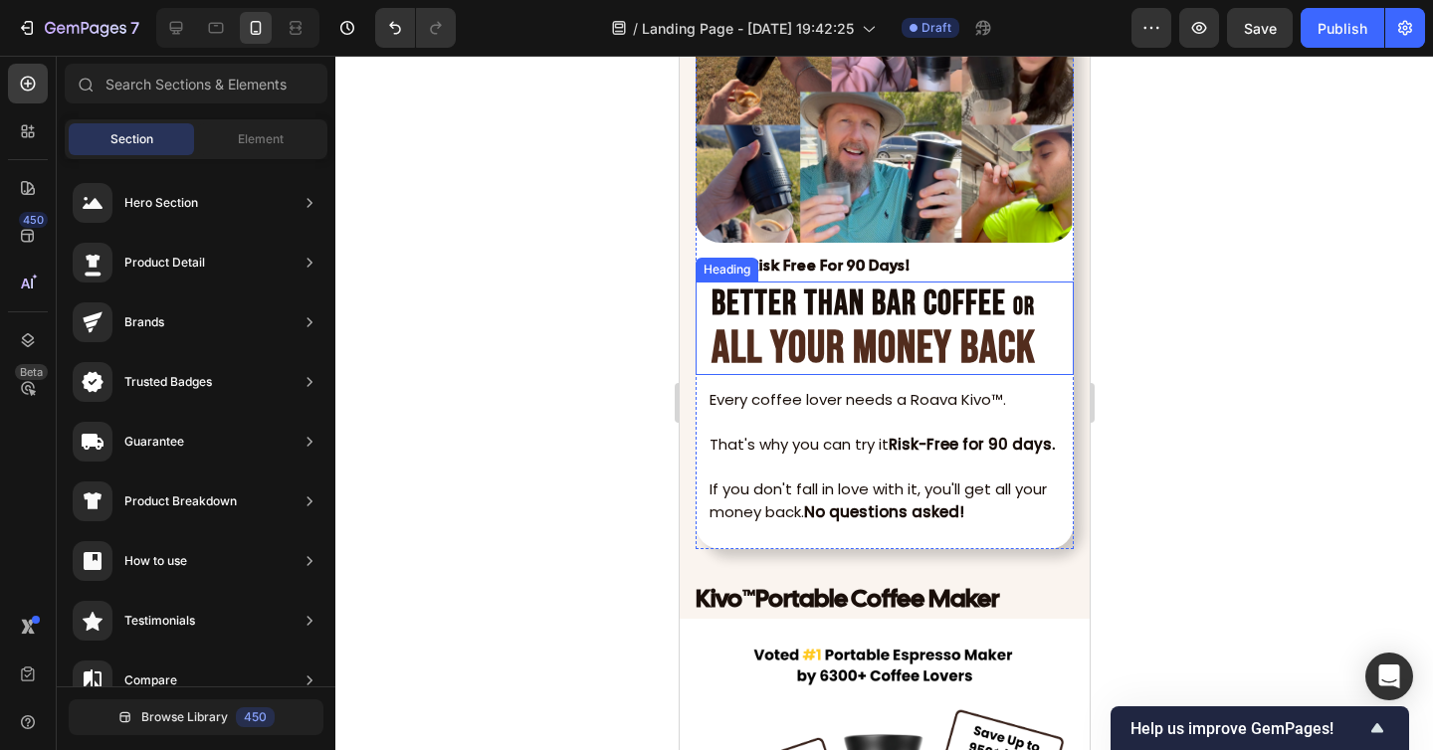
click at [1019, 301] on strong "or" at bounding box center [1023, 306] width 22 height 31
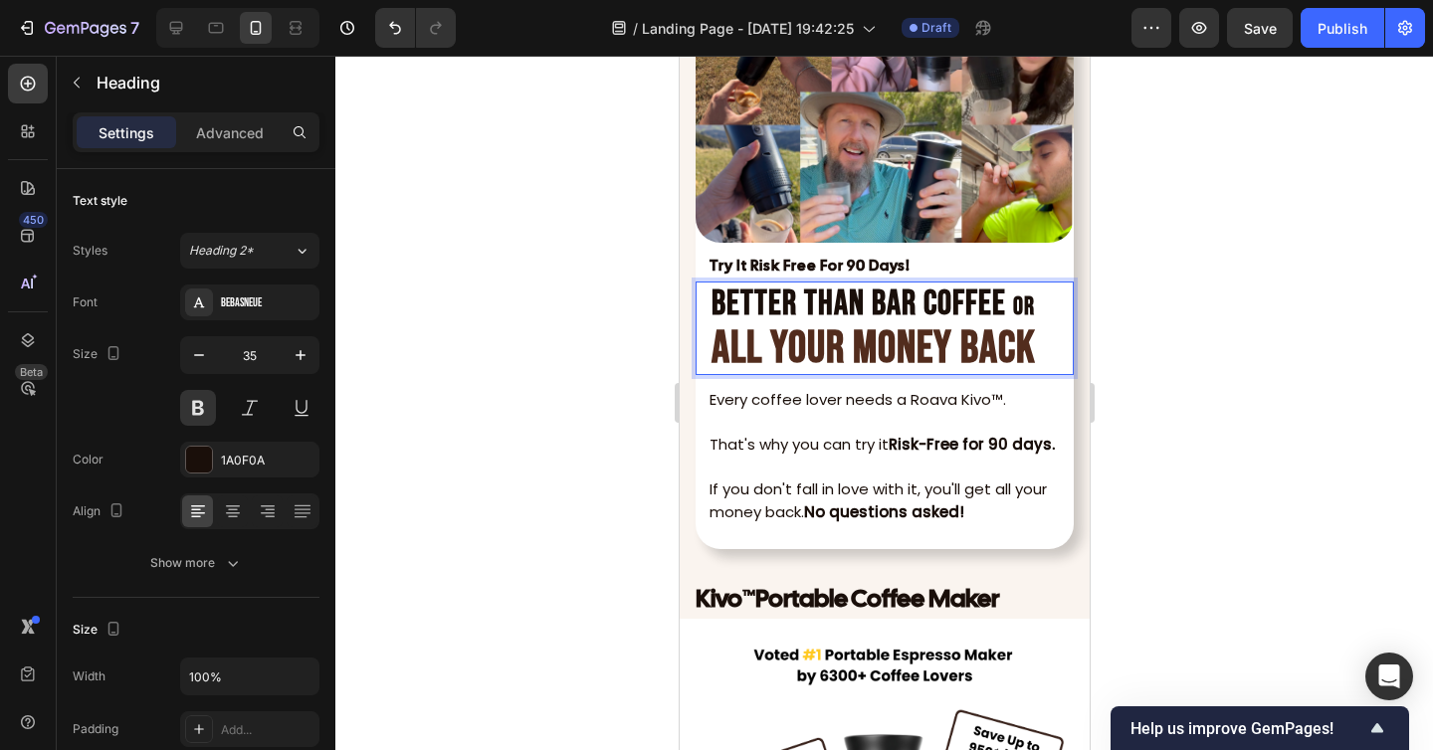
click at [1020, 303] on strong "or" at bounding box center [1023, 306] width 22 height 31
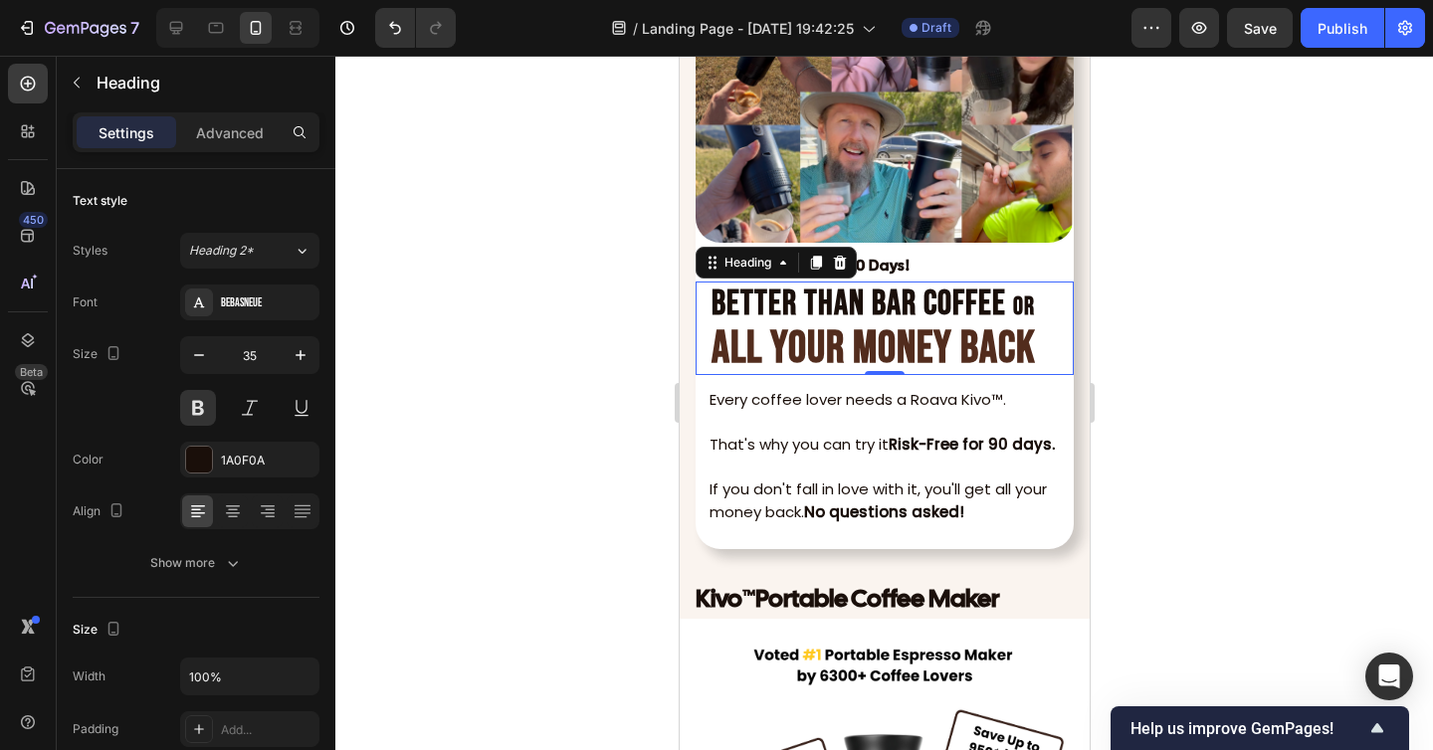
click at [1207, 327] on div at bounding box center [883, 403] width 1097 height 694
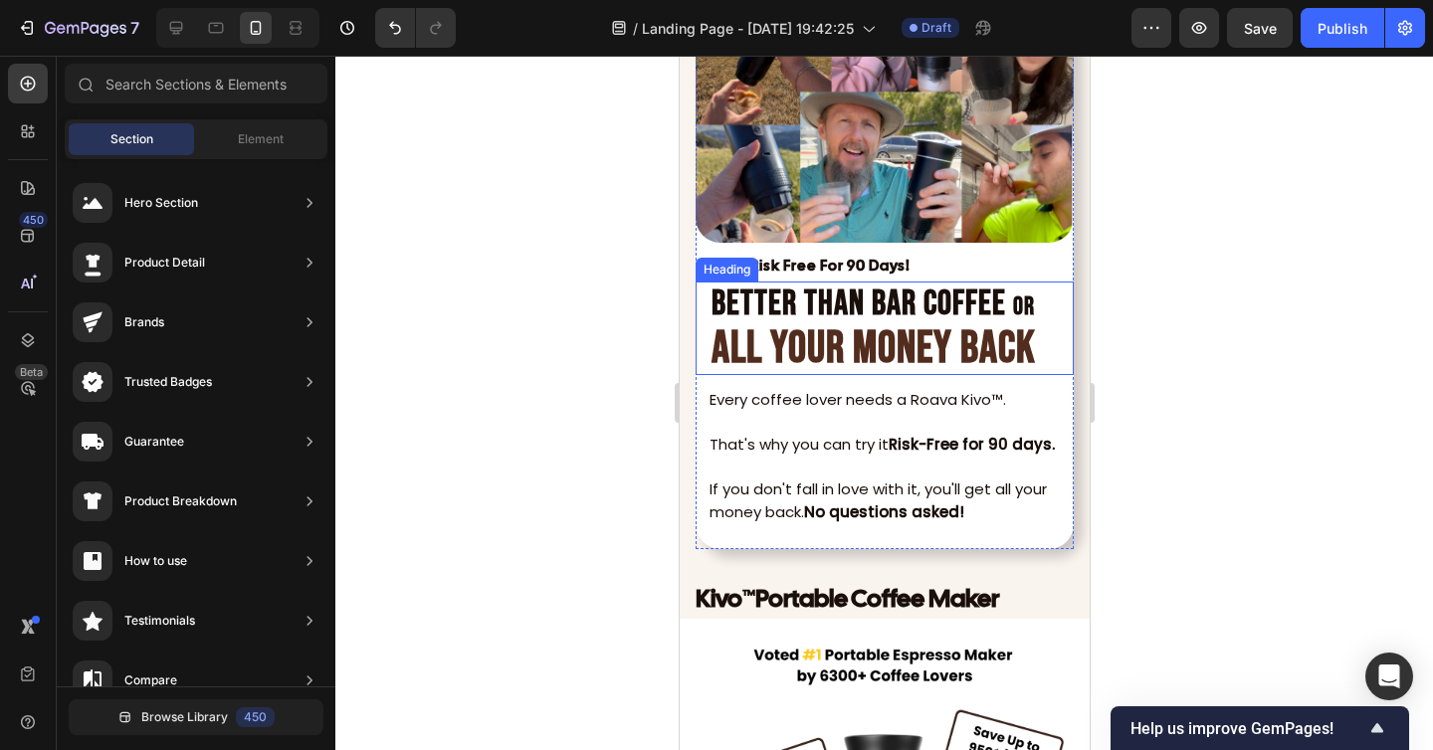
click at [1042, 302] on p "⁠⁠⁠⁠⁠⁠⁠ Better Than Bar Coffee or ALL YOUR MONEY BACK" at bounding box center [883, 329] width 346 height 90
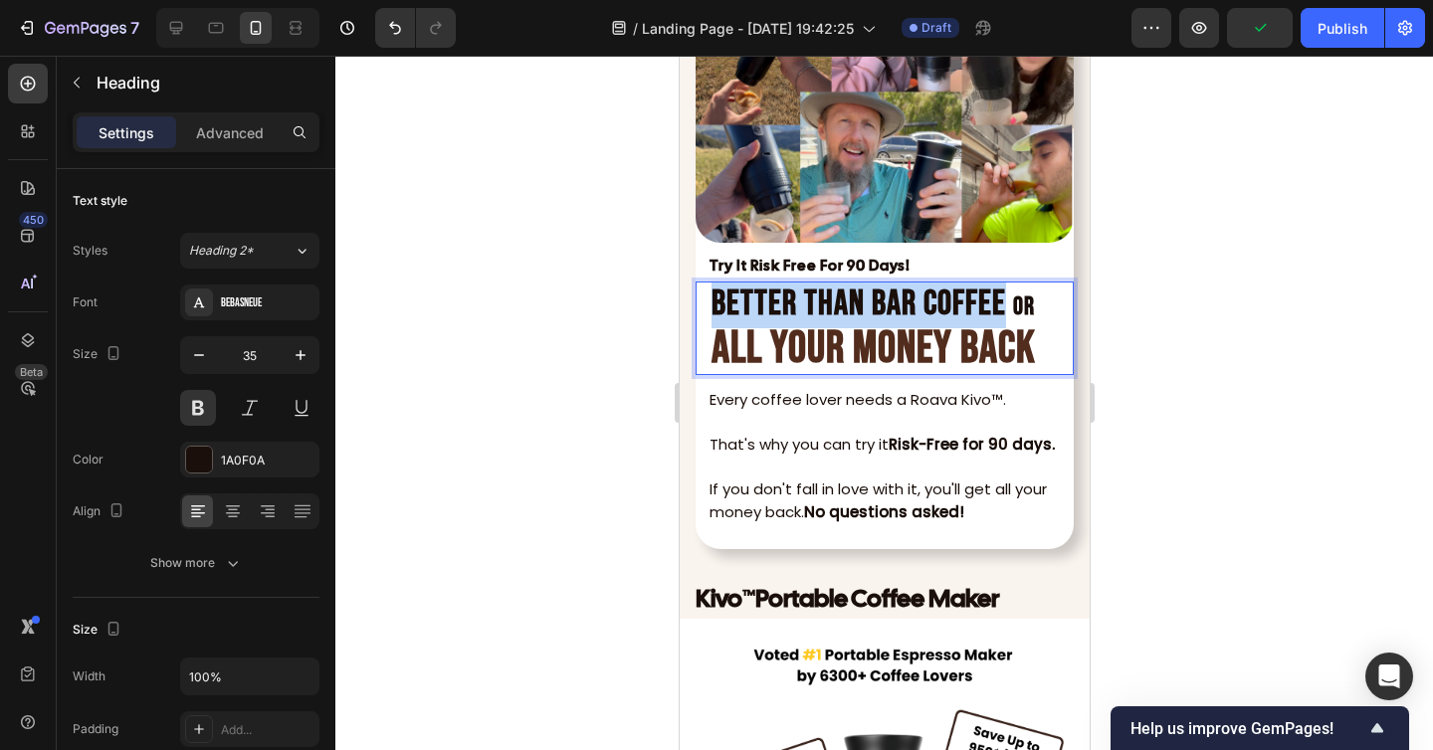
drag, startPoint x: 997, startPoint y: 303, endPoint x: 713, endPoint y: 302, distance: 283.5
click at [713, 302] on strong "Better Than Bar Coffee" at bounding box center [857, 304] width 294 height 43
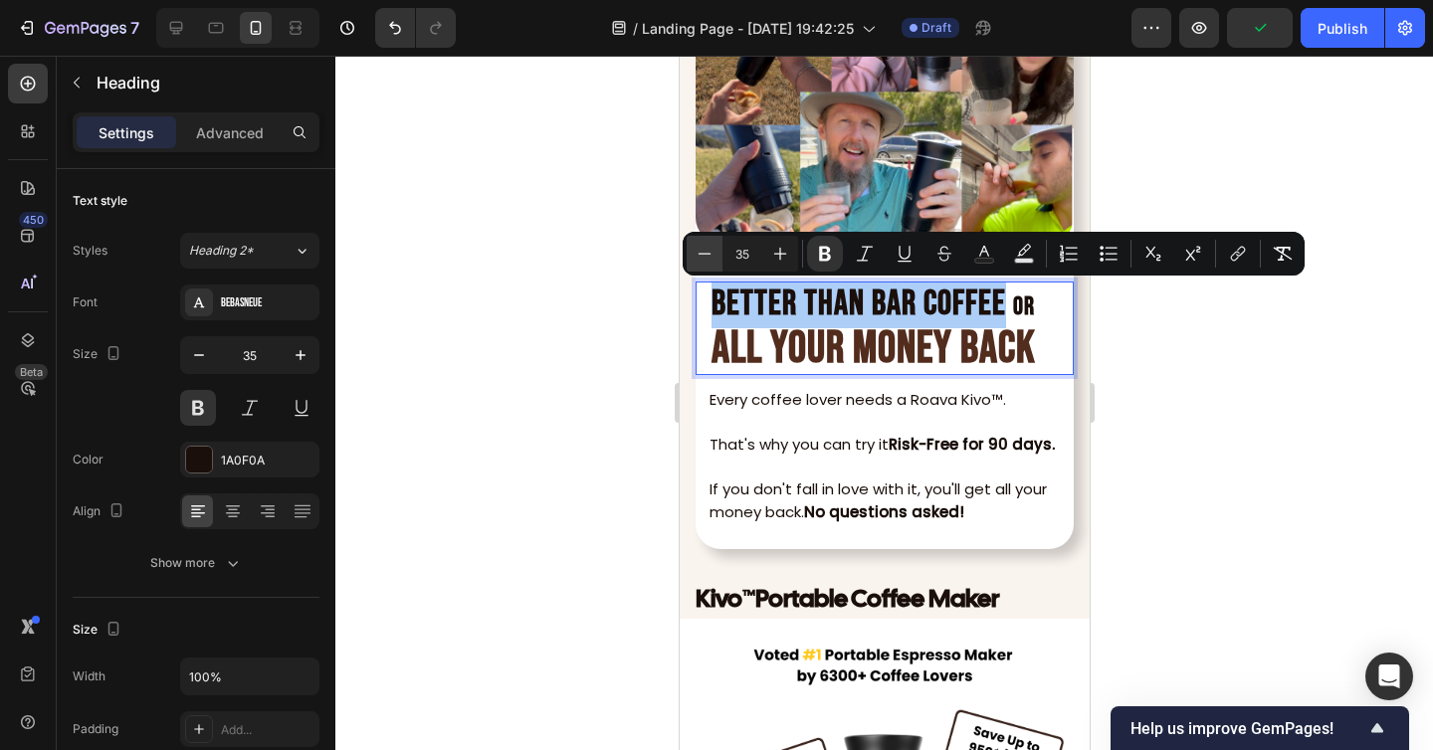
click at [705, 255] on icon "Editor contextual toolbar" at bounding box center [704, 254] width 20 height 20
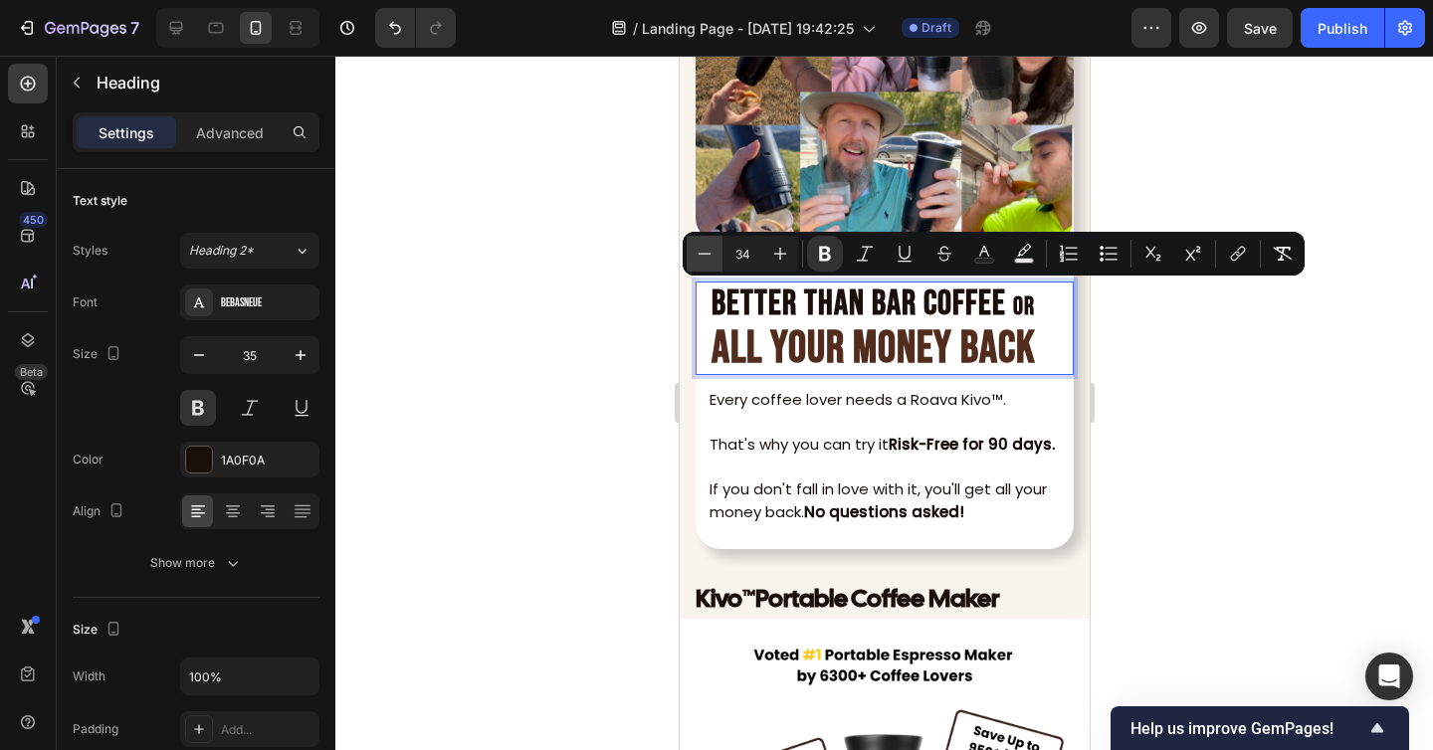
click at [705, 255] on icon "Editor contextual toolbar" at bounding box center [704, 254] width 20 height 20
type input "30"
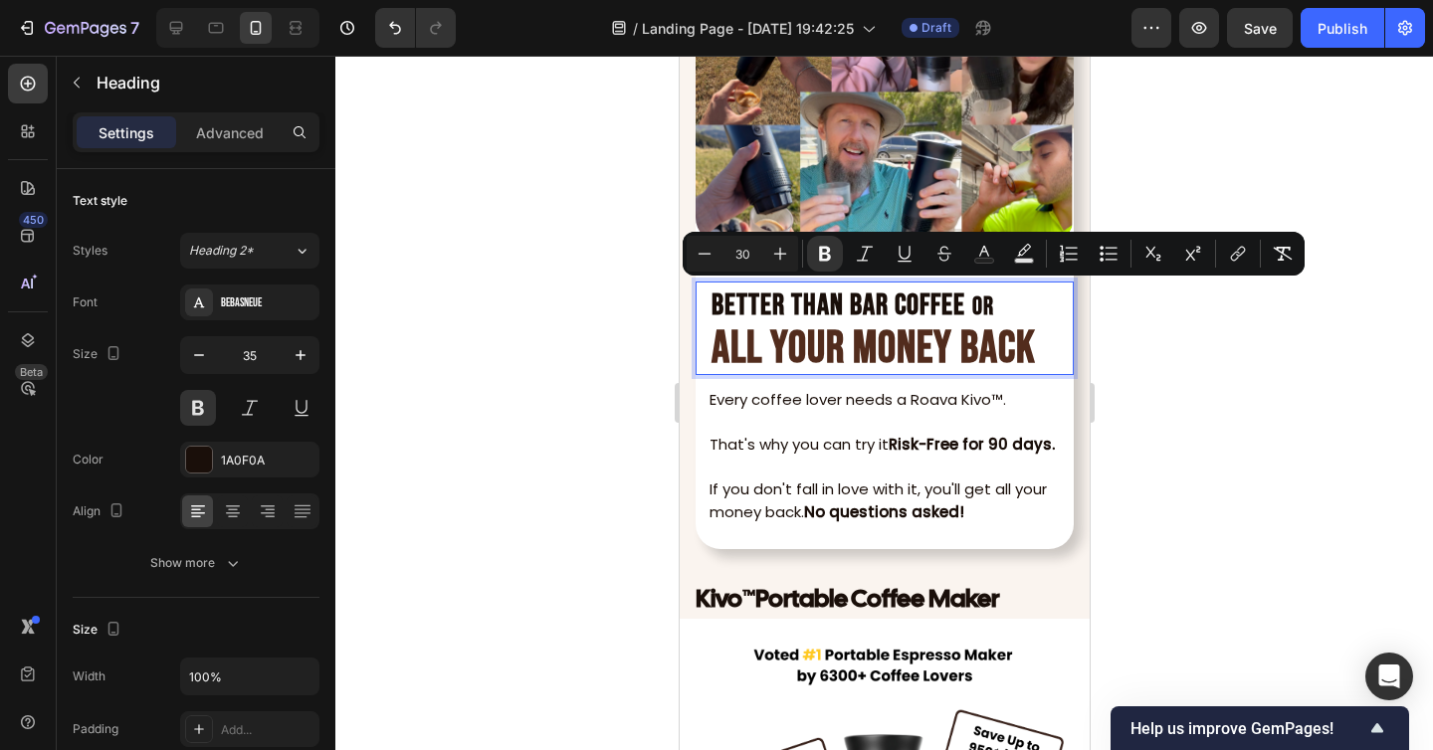
click at [1181, 412] on div at bounding box center [883, 403] width 1097 height 694
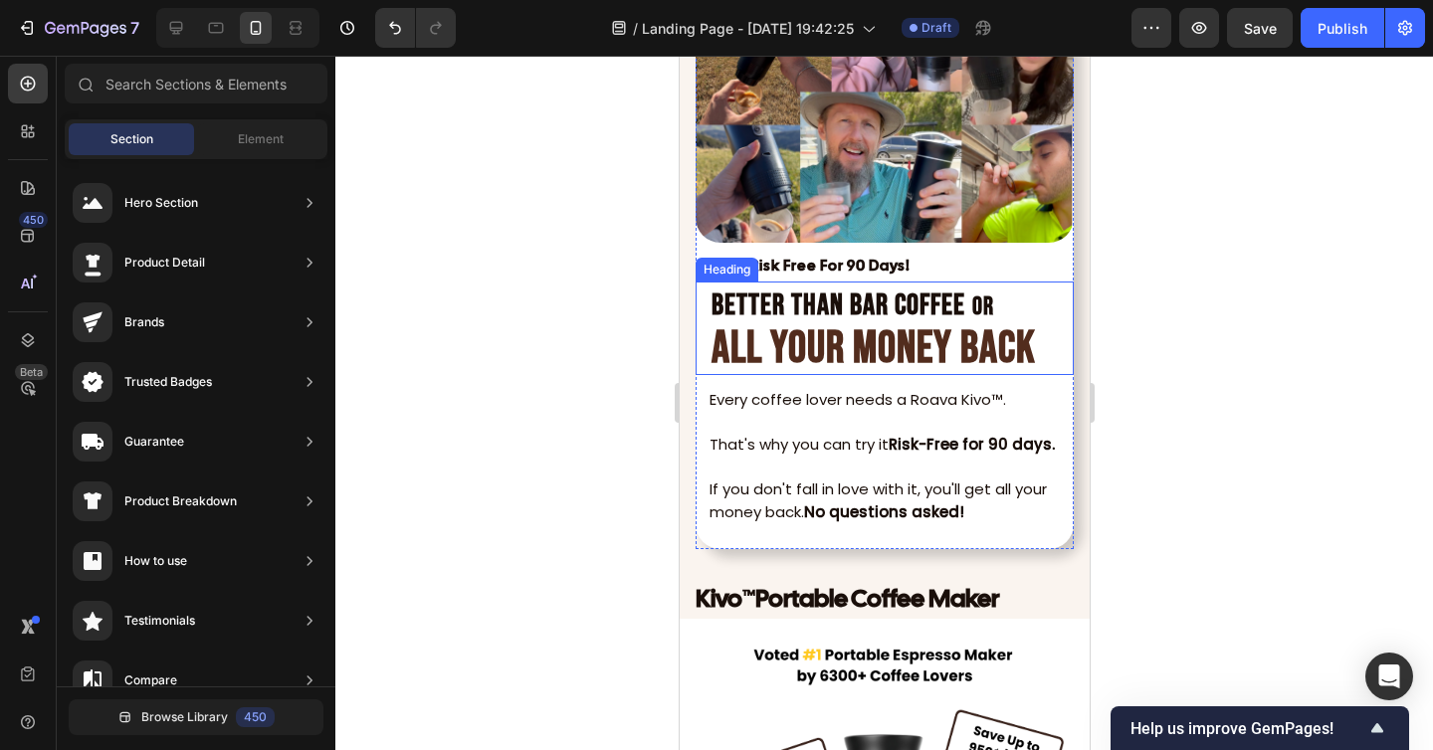
click at [1032, 336] on strong "ALL YOUR MONEY BACK" at bounding box center [872, 348] width 324 height 55
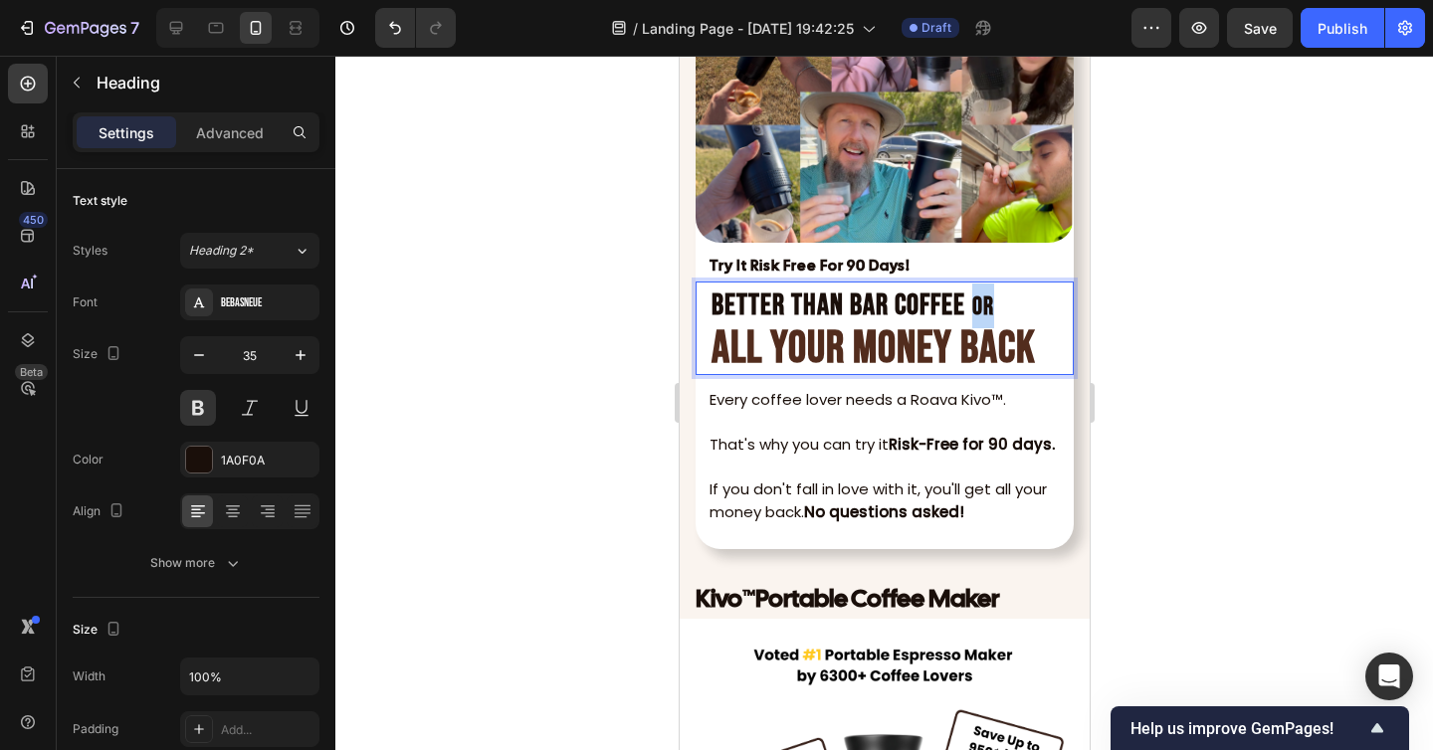
drag, startPoint x: 991, startPoint y: 298, endPoint x: 972, endPoint y: 299, distance: 18.9
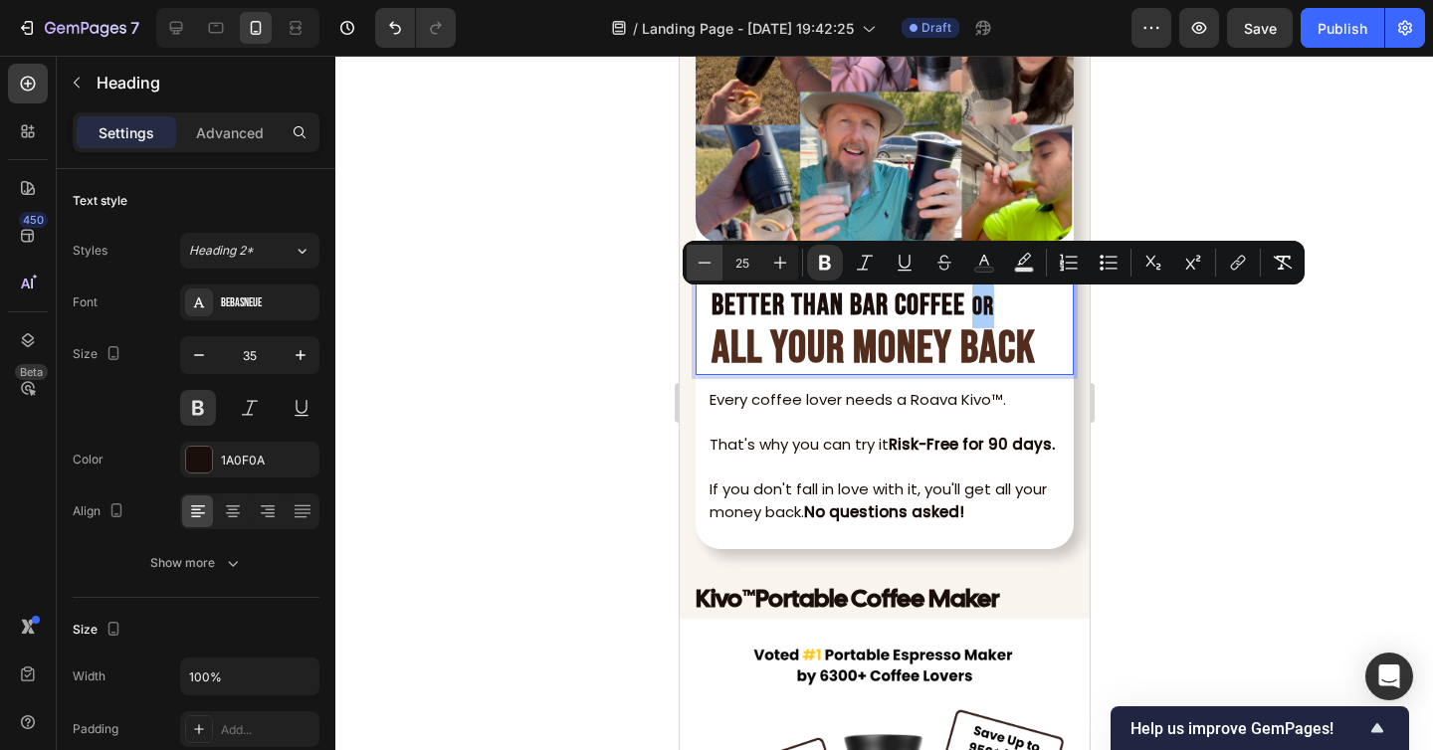
click at [700, 262] on icon "Editor contextual toolbar" at bounding box center [704, 262] width 13 height 1
type input "23"
click at [1038, 337] on p "Better Than Bar Coffee or ALL YOUR MONEY BACK" at bounding box center [883, 329] width 346 height 90
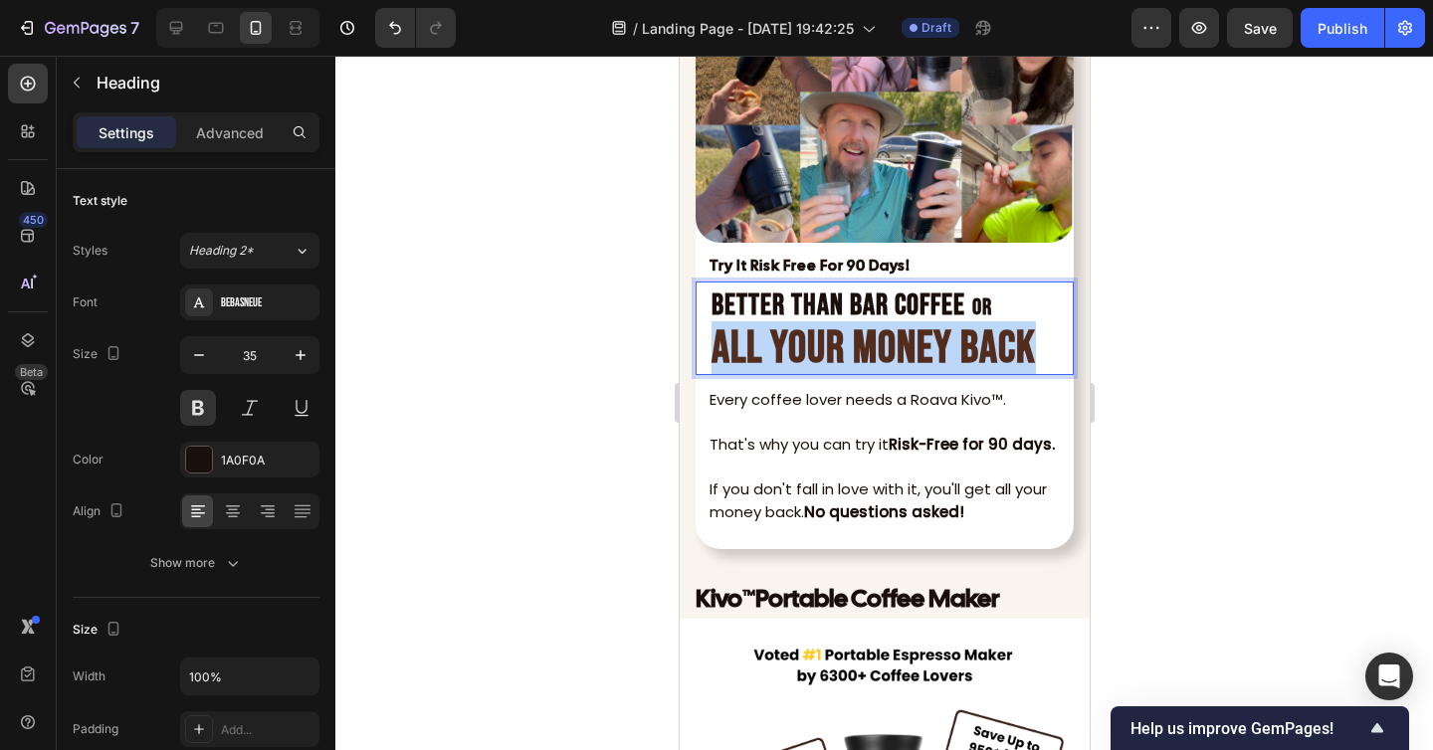
drag, startPoint x: 1038, startPoint y: 351, endPoint x: 710, endPoint y: 342, distance: 327.4
click at [710, 342] on p "Better Than Bar Coffee or ALL YOUR MONEY BACK" at bounding box center [883, 329] width 346 height 90
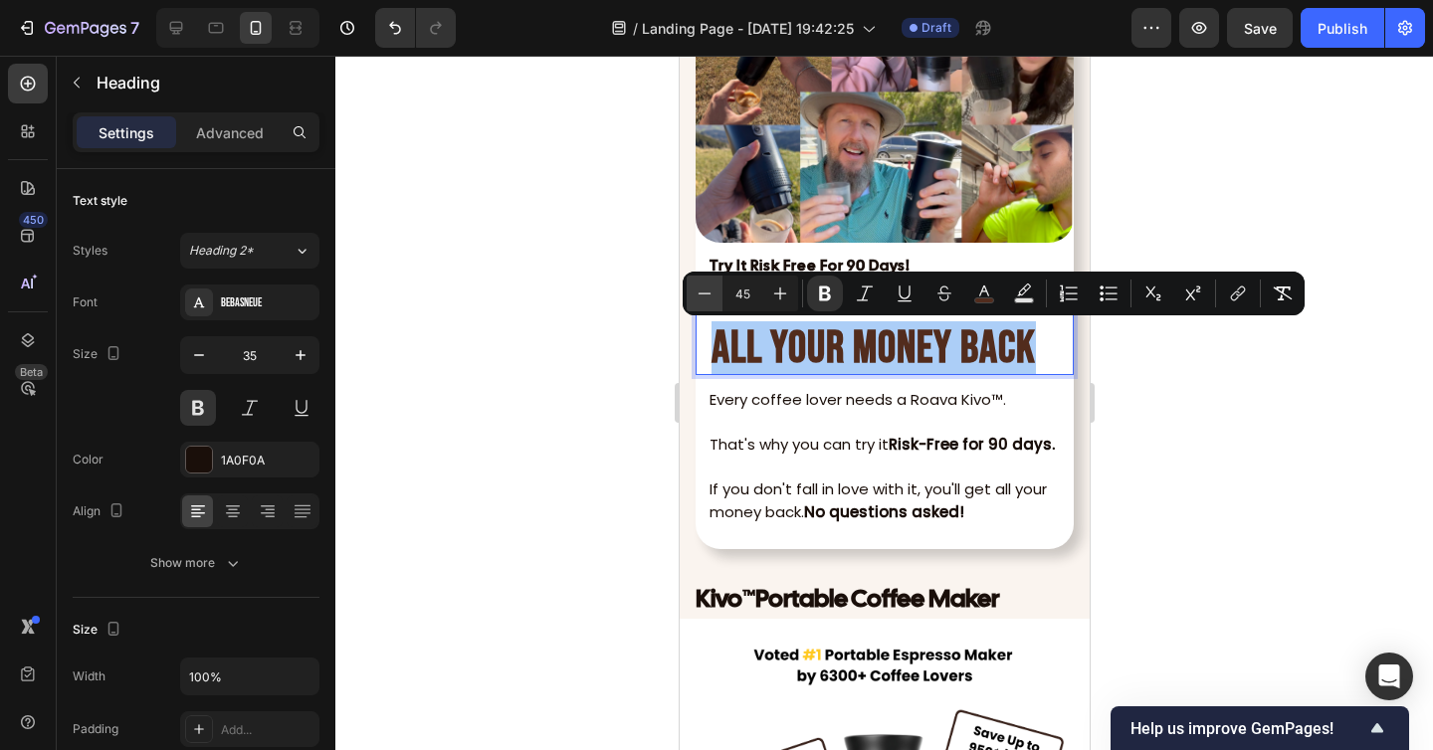
click at [695, 291] on icon "Editor contextual toolbar" at bounding box center [704, 294] width 20 height 20
type input "44"
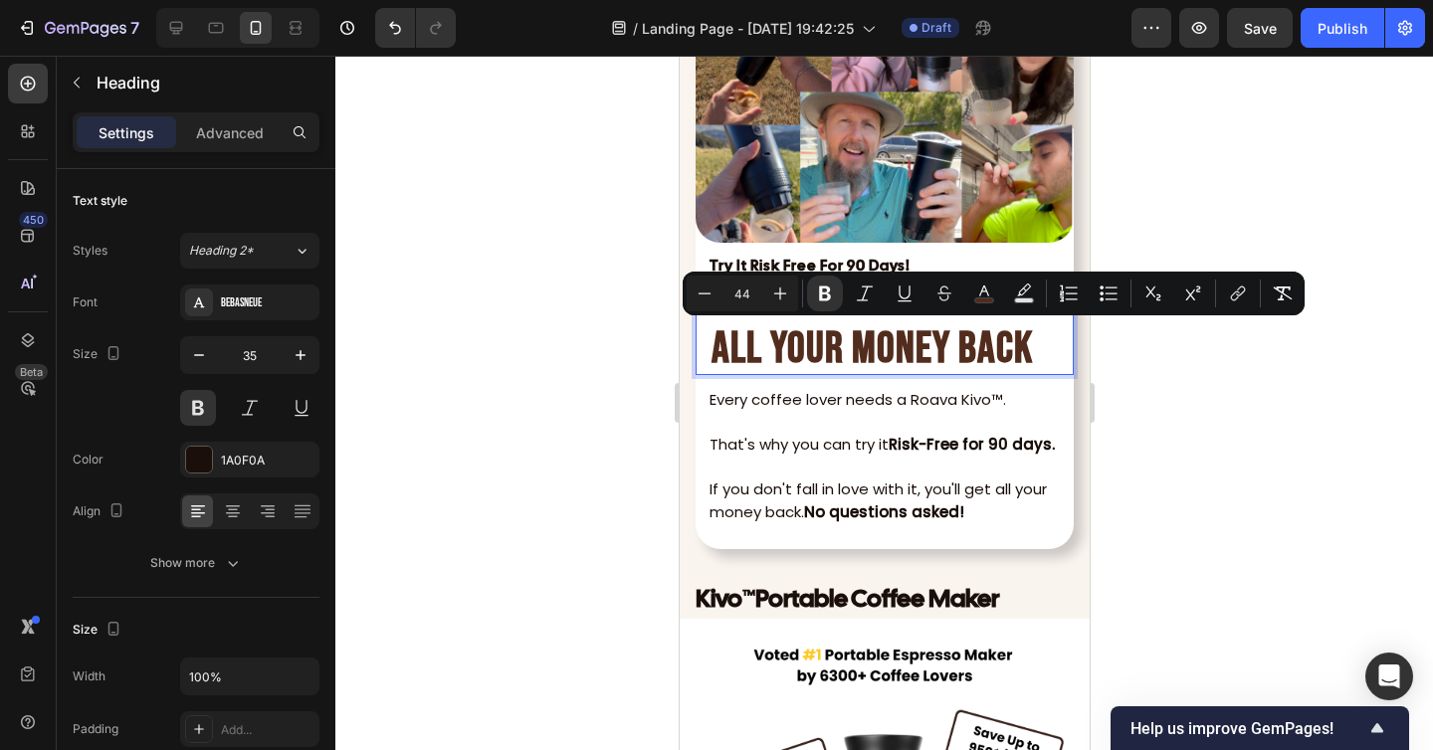
click at [1176, 484] on div at bounding box center [883, 403] width 1097 height 694
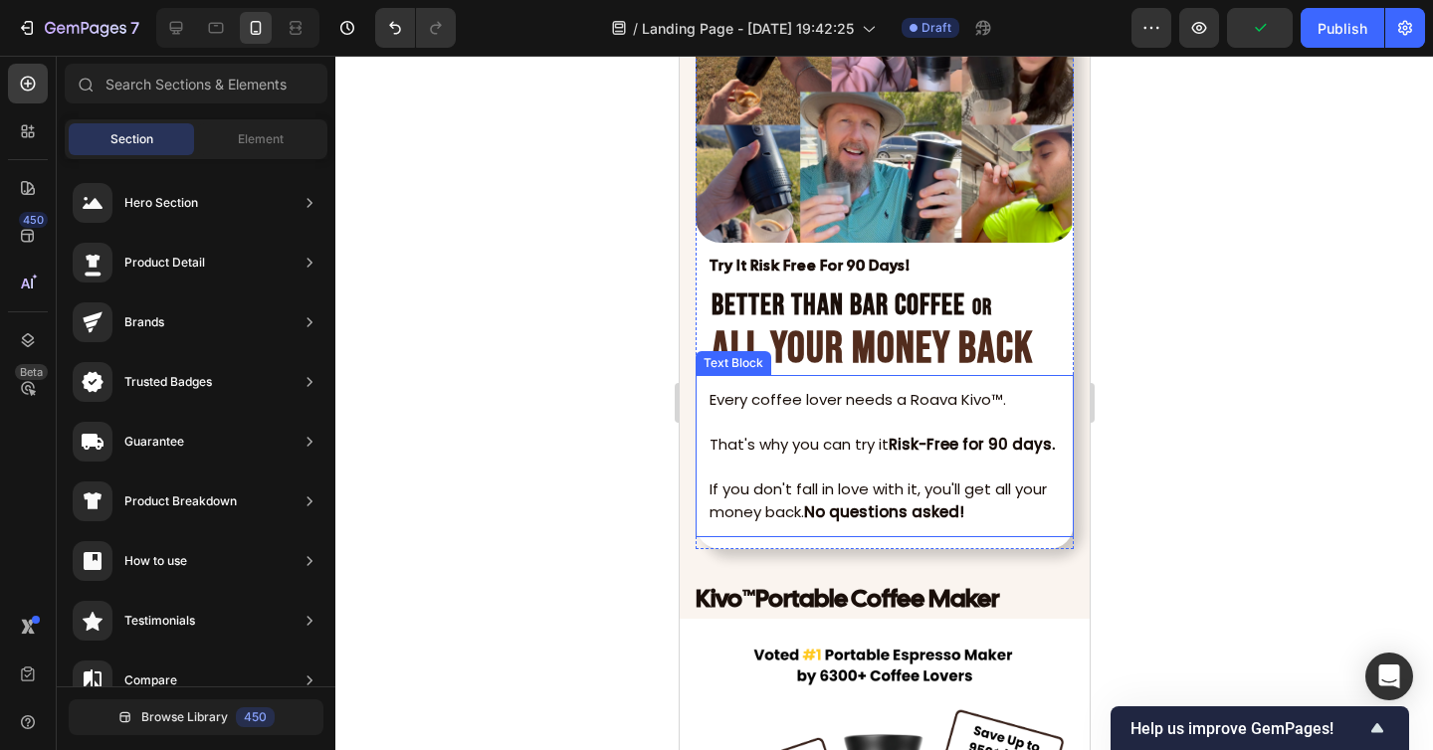
scroll to position [7588, 0]
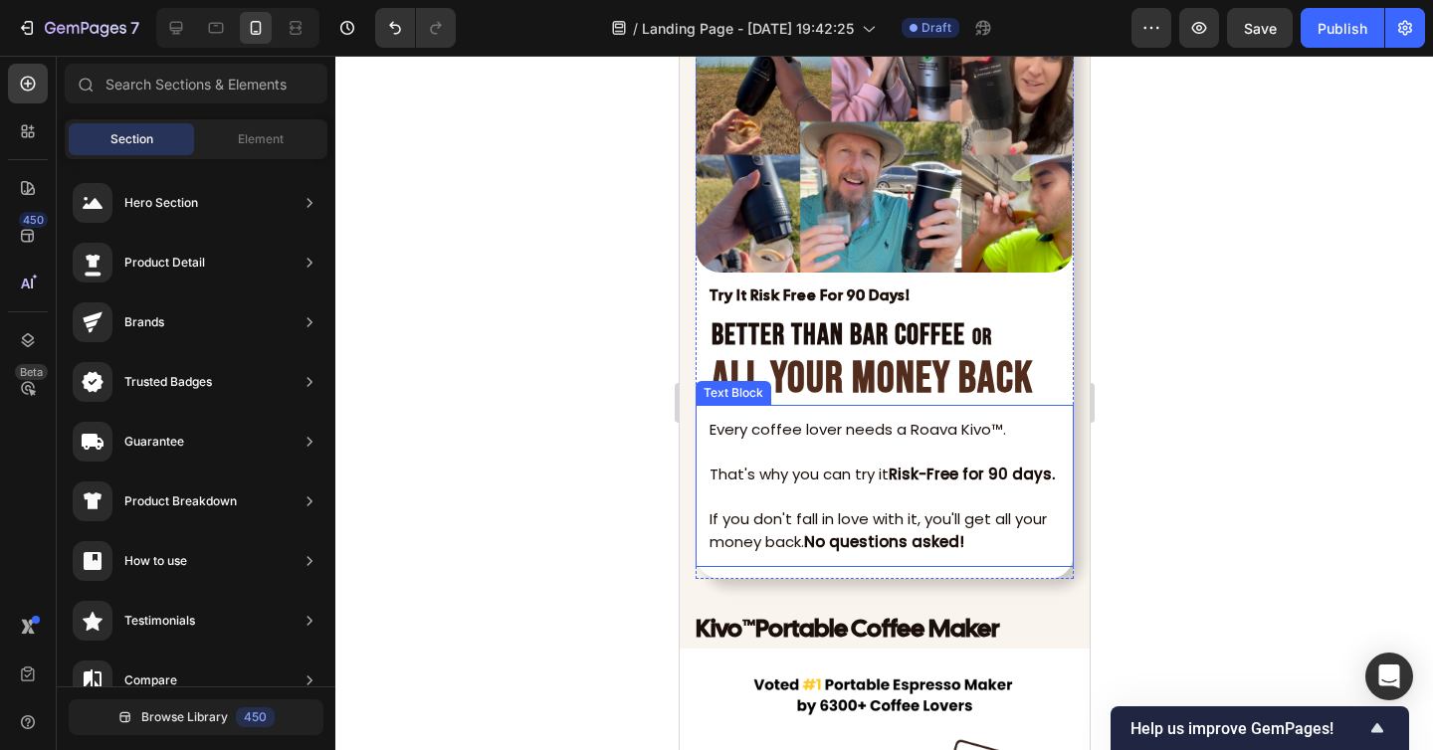
click at [1183, 474] on div at bounding box center [883, 403] width 1097 height 694
click at [1160, 434] on div at bounding box center [883, 403] width 1097 height 694
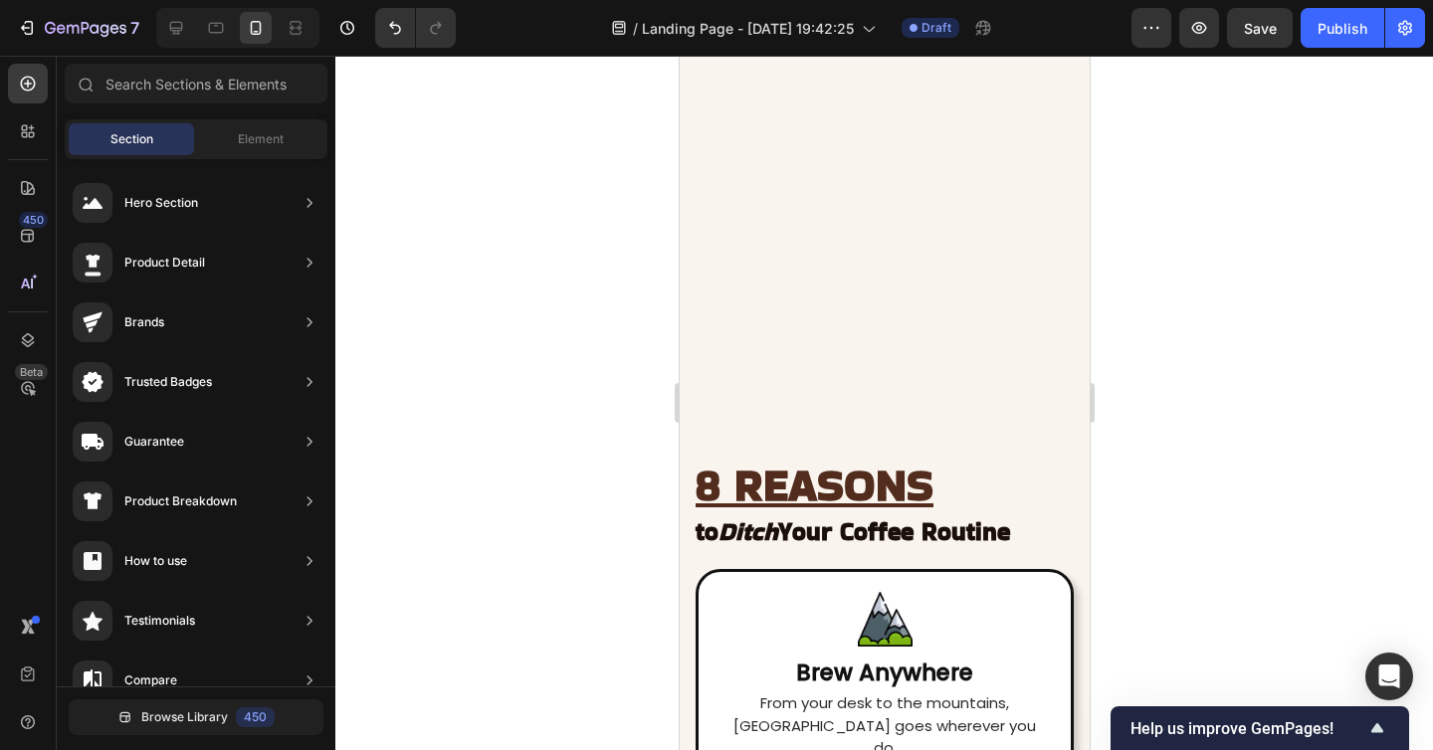
scroll to position [4976, 0]
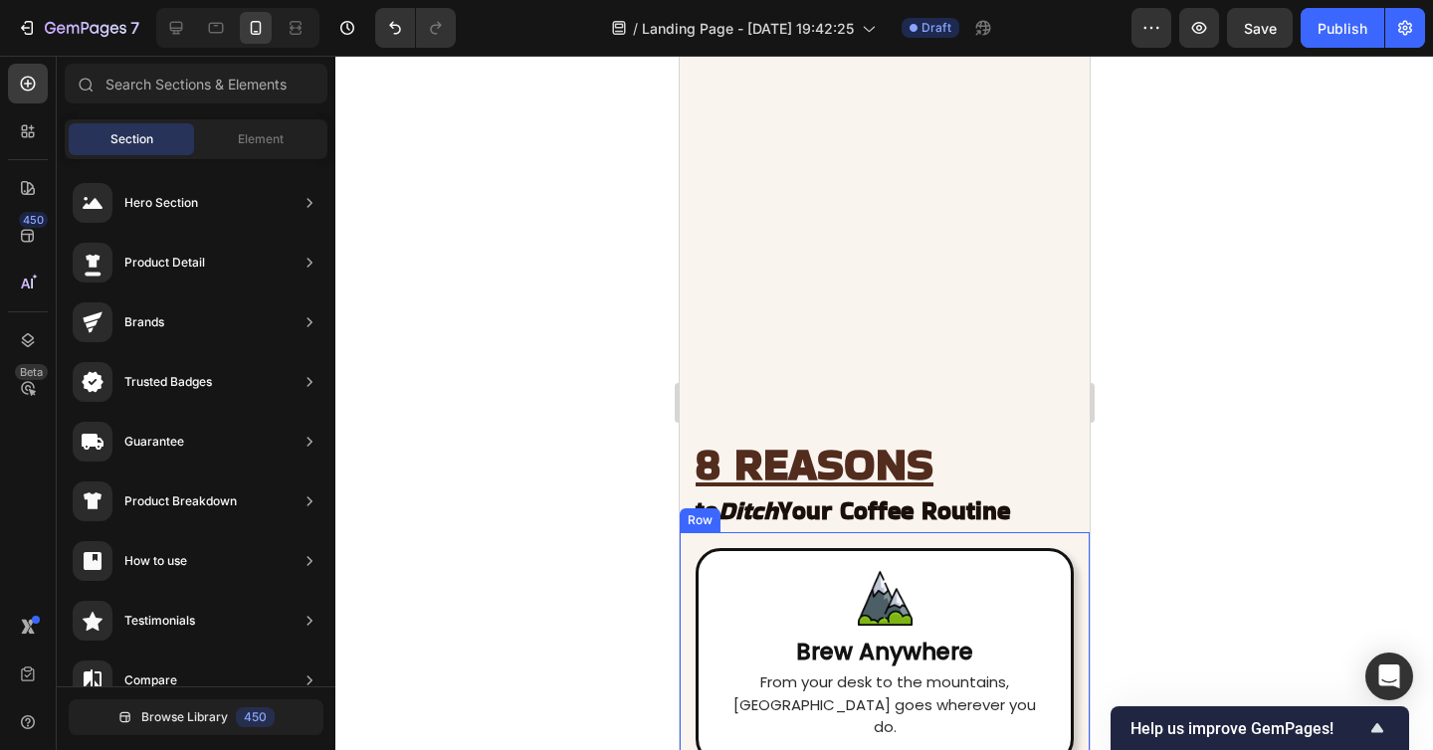
click at [841, 492] on h2 "8 REASONS to Ditch Your Coffee Routine" at bounding box center [883, 488] width 382 height 90
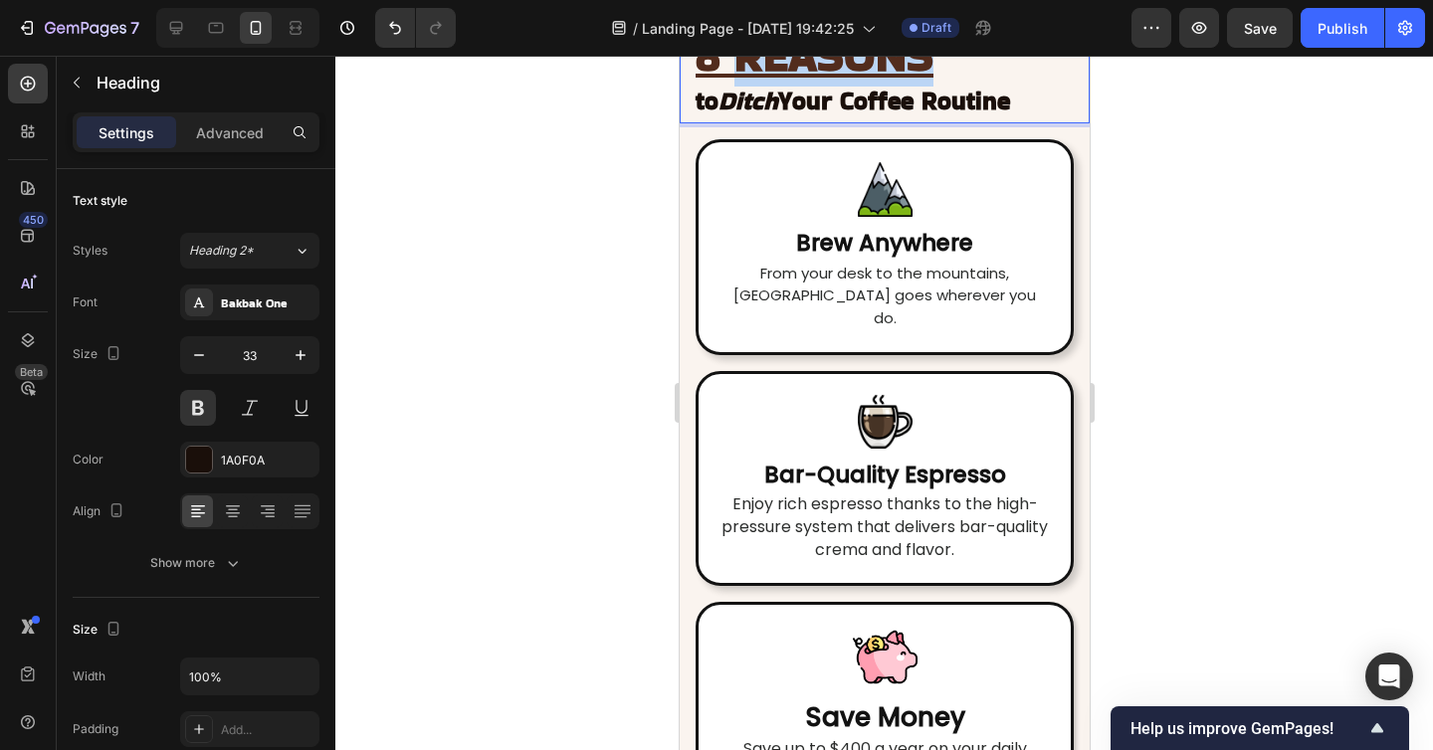
click at [833, 87] on u "8 REASONS" at bounding box center [813, 55] width 238 height 63
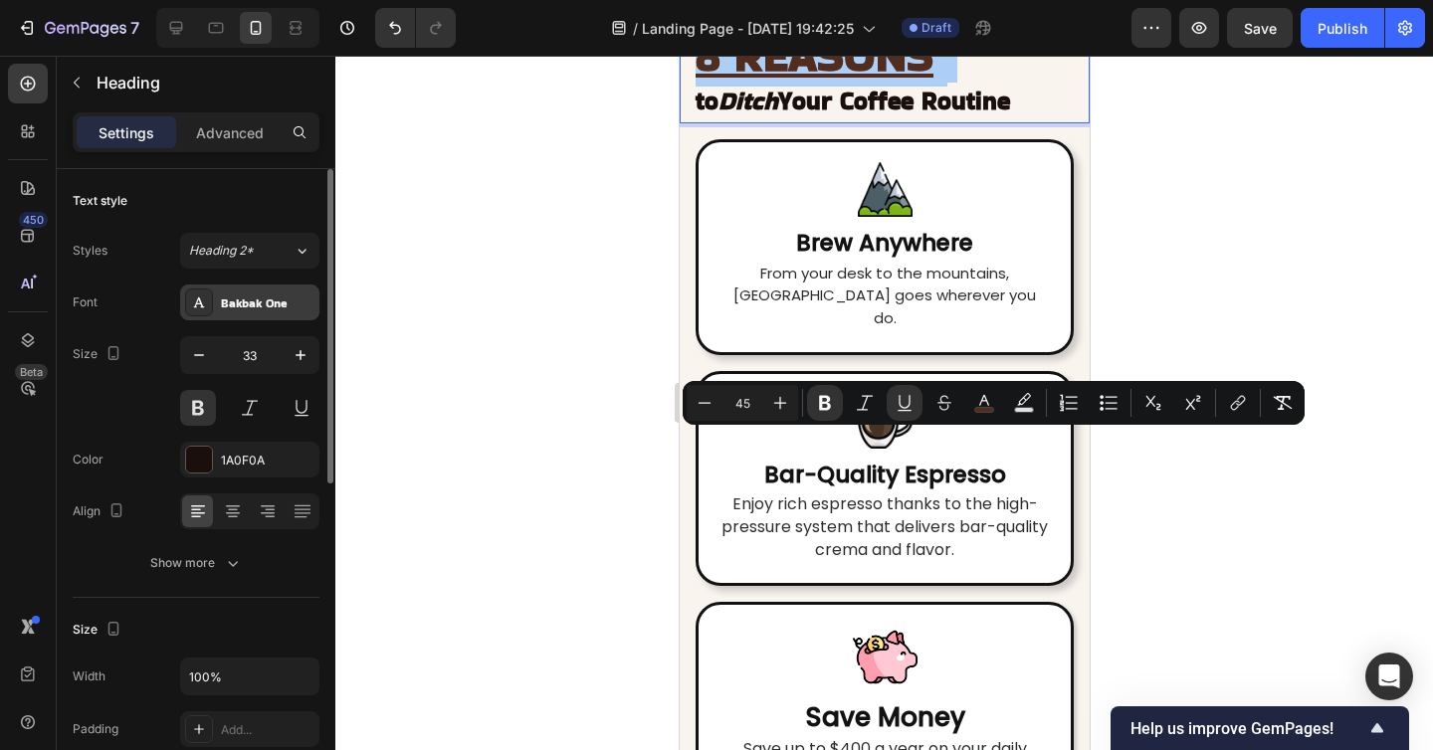
click at [236, 290] on div "Bakbak One" at bounding box center [249, 303] width 139 height 36
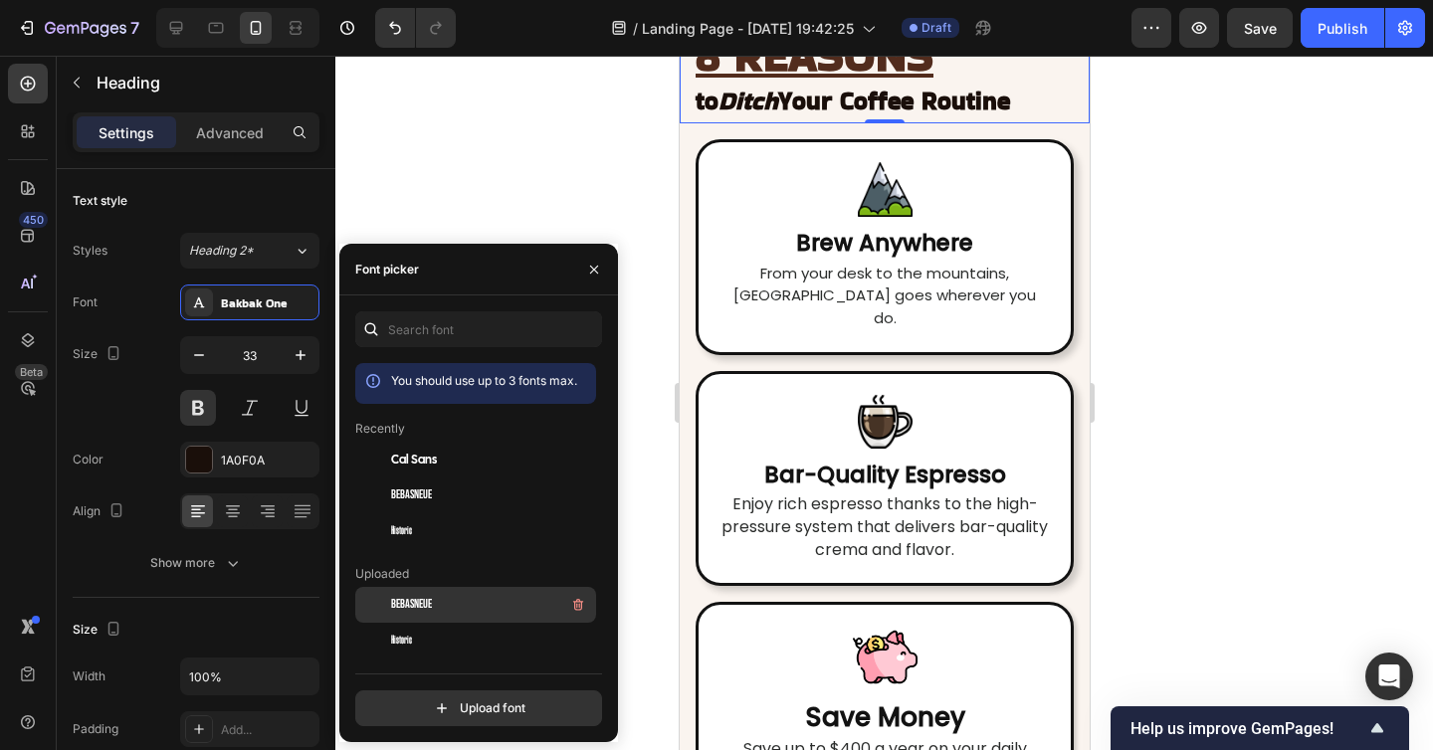
click at [438, 597] on div "BebasNeue" at bounding box center [491, 605] width 201 height 24
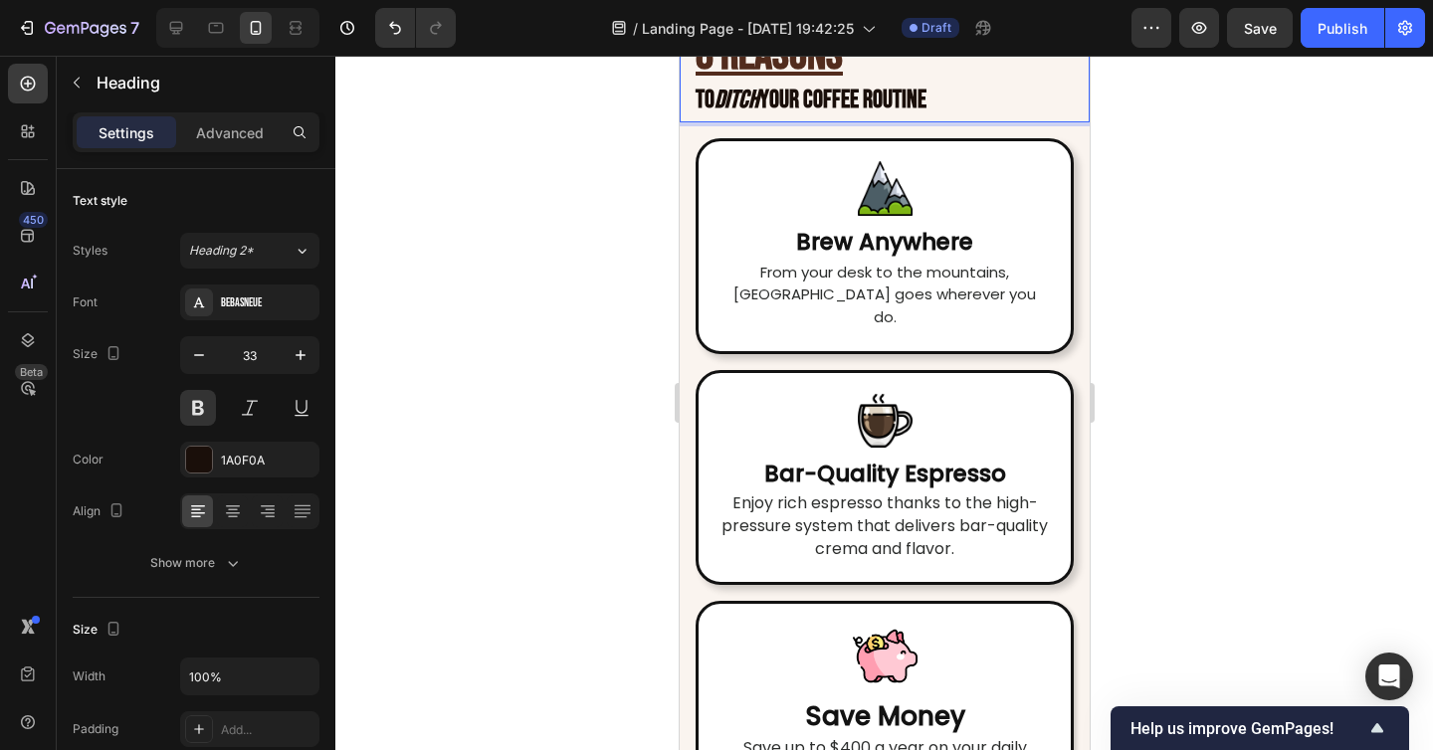
click at [763, 115] on strong "Your Coffee Routine" at bounding box center [841, 100] width 167 height 31
drag, startPoint x: 863, startPoint y: 480, endPoint x: 687, endPoint y: 478, distance: 176.1
click at [687, 122] on div "8 REASONS to Ditch Your Coffee Routine Heading 0" at bounding box center [883, 78] width 410 height 89
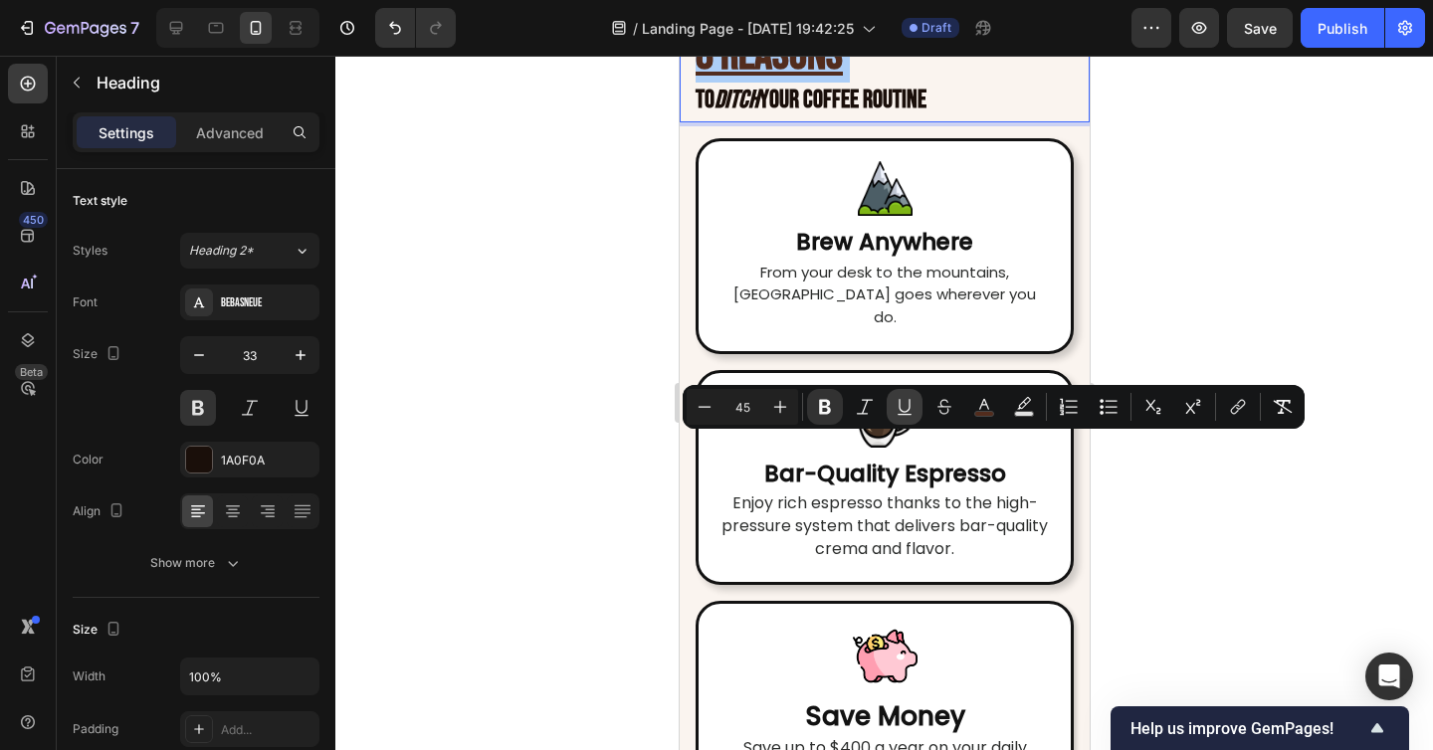
click at [912, 408] on icon "Editor contextual toolbar" at bounding box center [904, 407] width 20 height 20
click at [1186, 530] on div at bounding box center [883, 403] width 1097 height 694
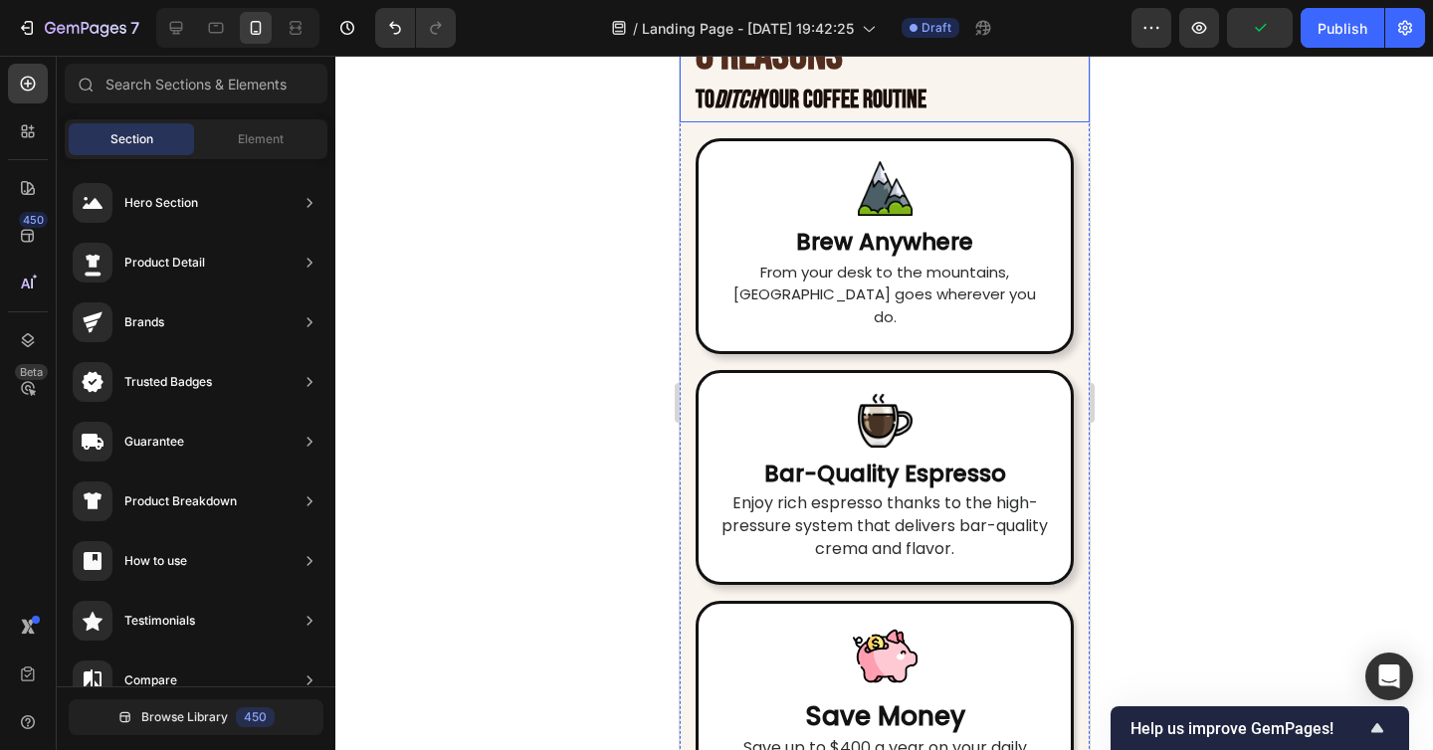
click at [886, 120] on p "⁠⁠⁠⁠⁠⁠⁠ 8 REASONS to Ditch Your Coffee Routine" at bounding box center [883, 78] width 378 height 85
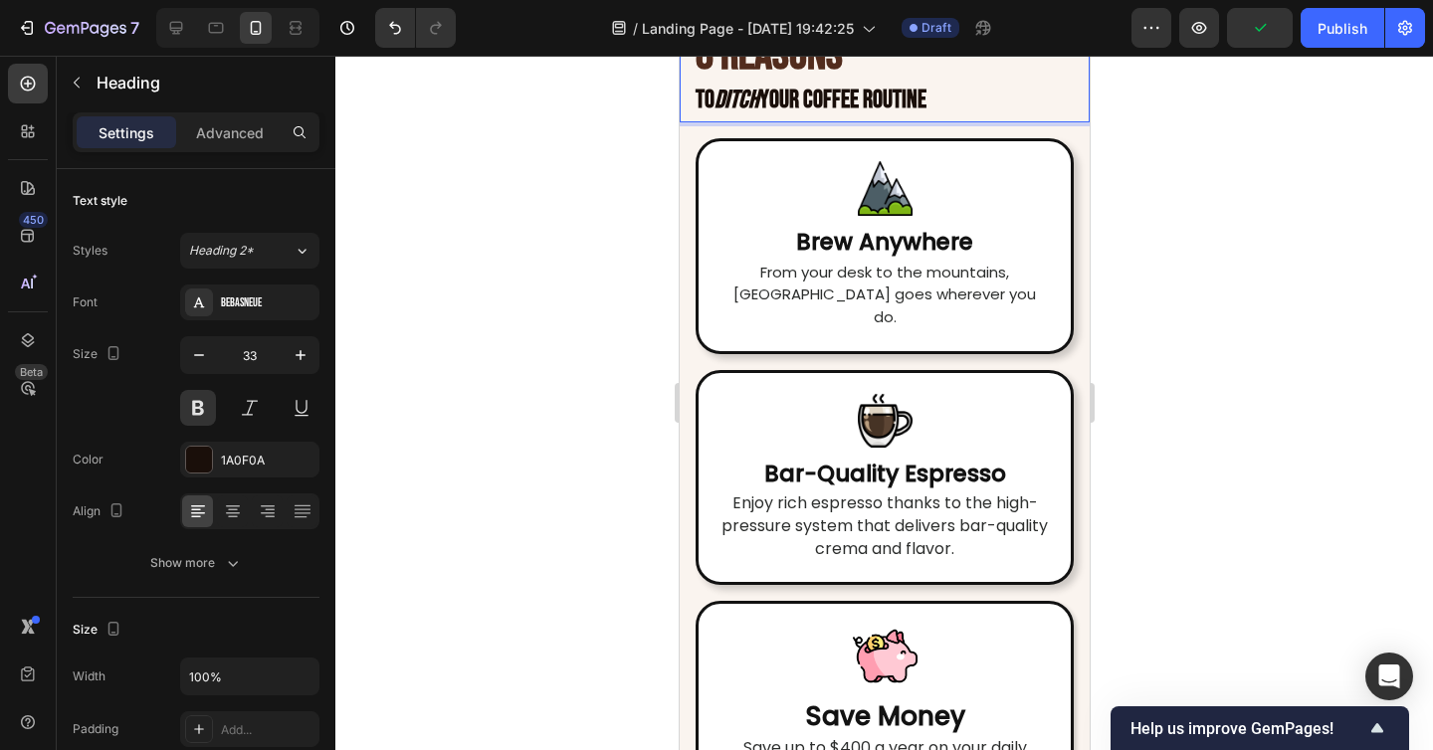
drag, startPoint x: 865, startPoint y: 459, endPoint x: 695, endPoint y: 460, distance: 170.1
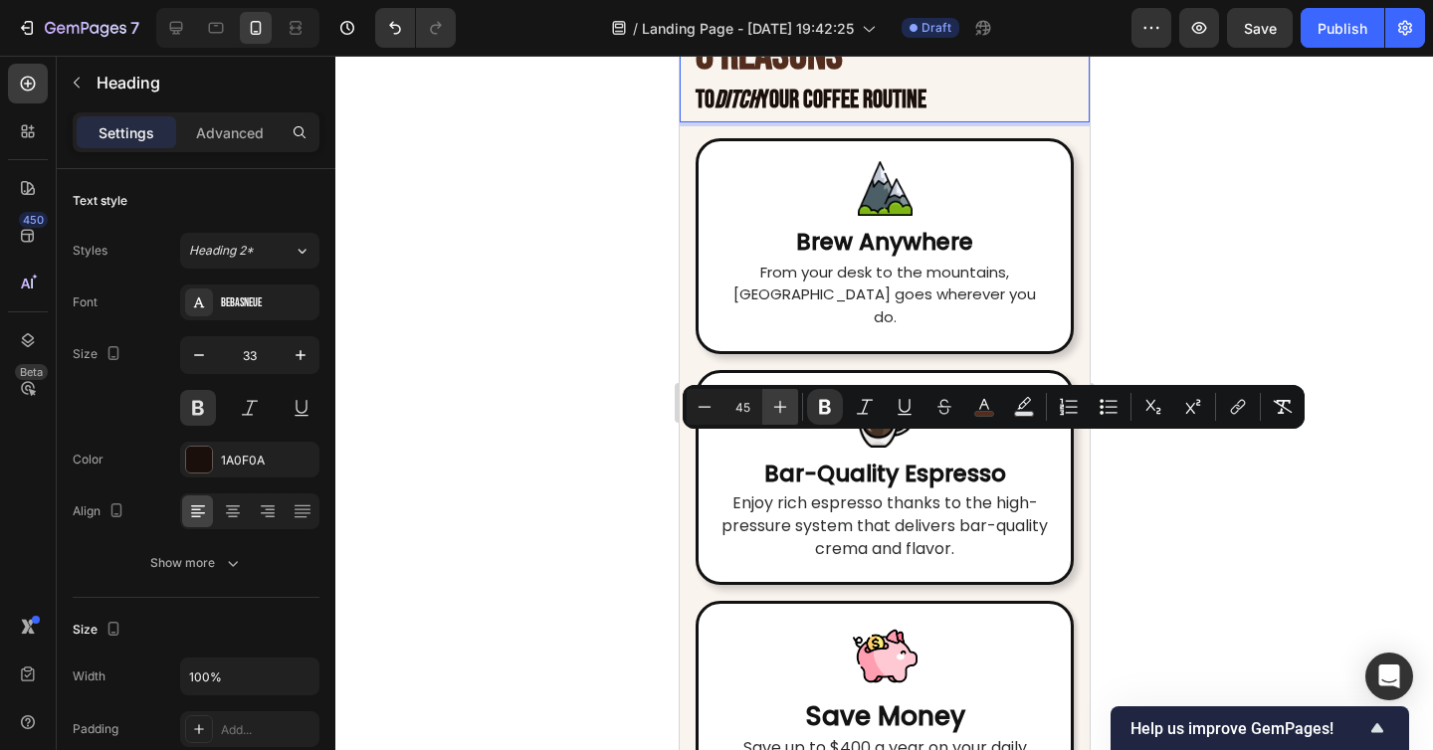
click at [776, 408] on icon "Editor contextual toolbar" at bounding box center [780, 407] width 20 height 20
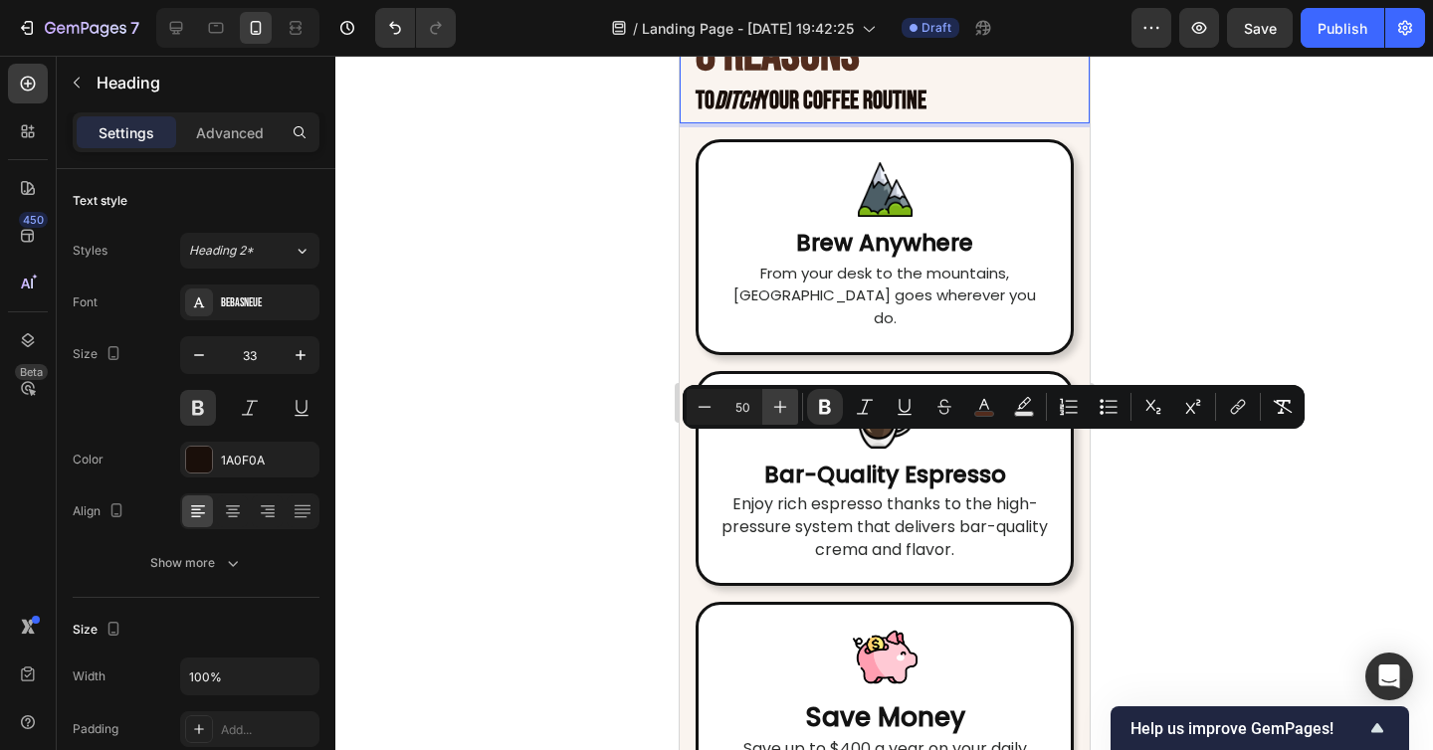
click at [776, 408] on icon "Editor contextual toolbar" at bounding box center [780, 407] width 20 height 20
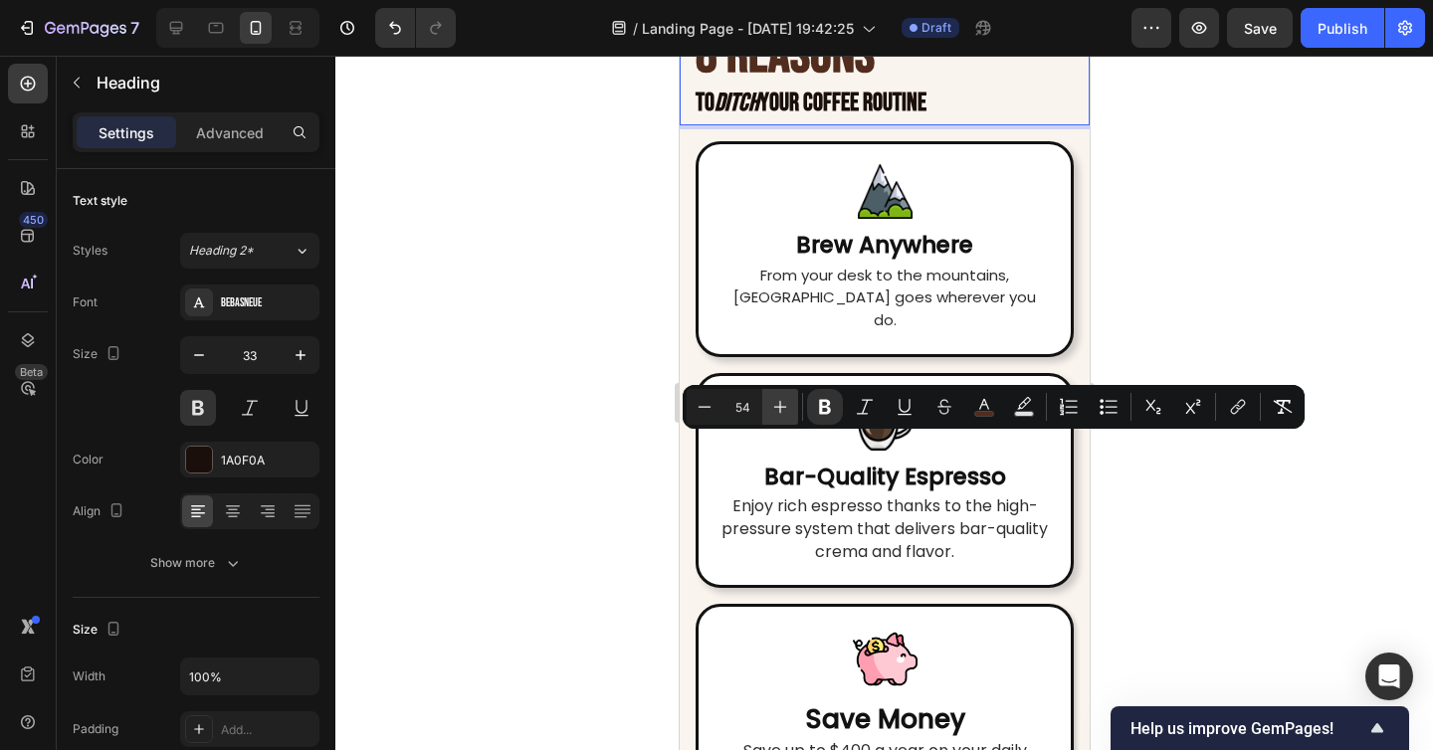
click at [776, 408] on icon "Editor contextual toolbar" at bounding box center [780, 407] width 20 height 20
type input "25"
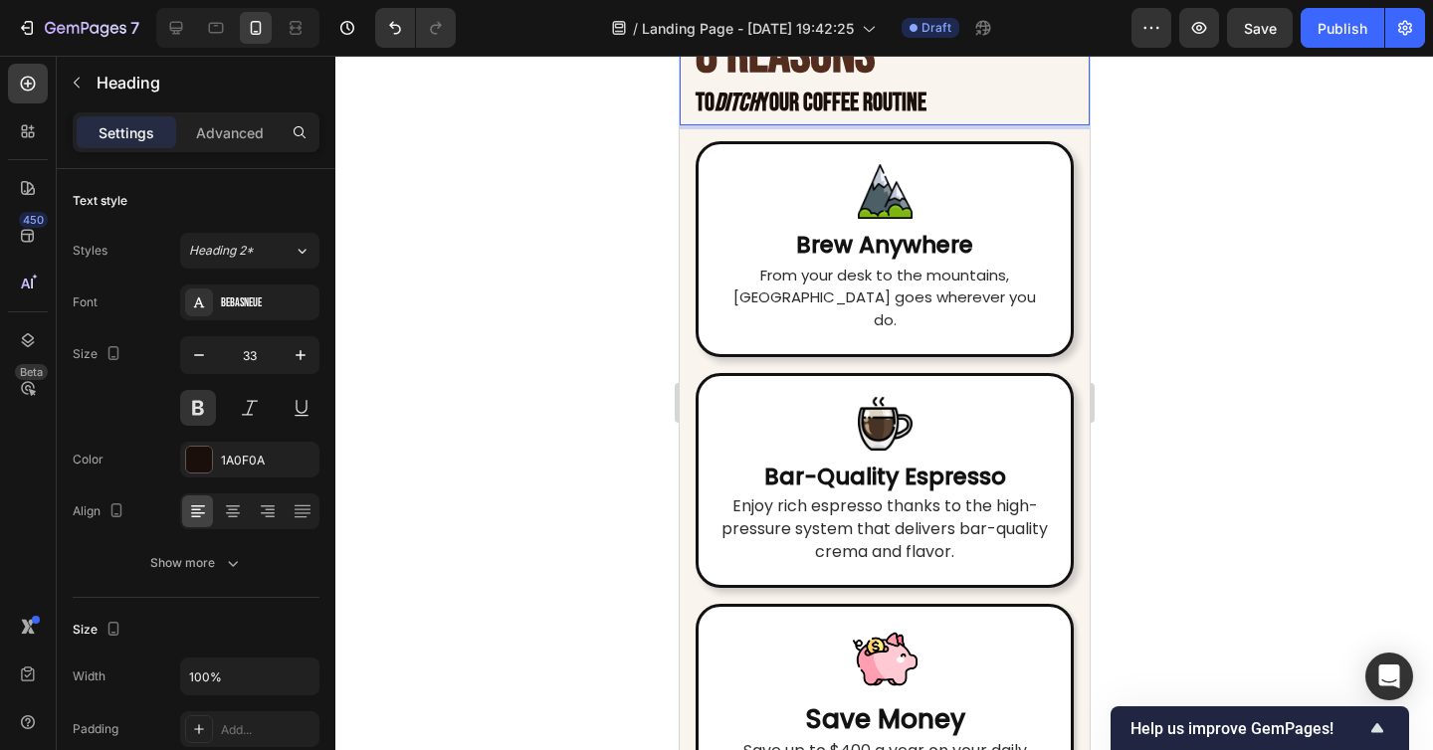
click at [705, 118] on strong "to" at bounding box center [703, 103] width 19 height 31
drag, startPoint x: 690, startPoint y: 516, endPoint x: 959, endPoint y: 519, distance: 268.6
click at [959, 125] on div "8 REASONS to Ditch Your Coffee Routine Heading 0" at bounding box center [883, 80] width 410 height 92
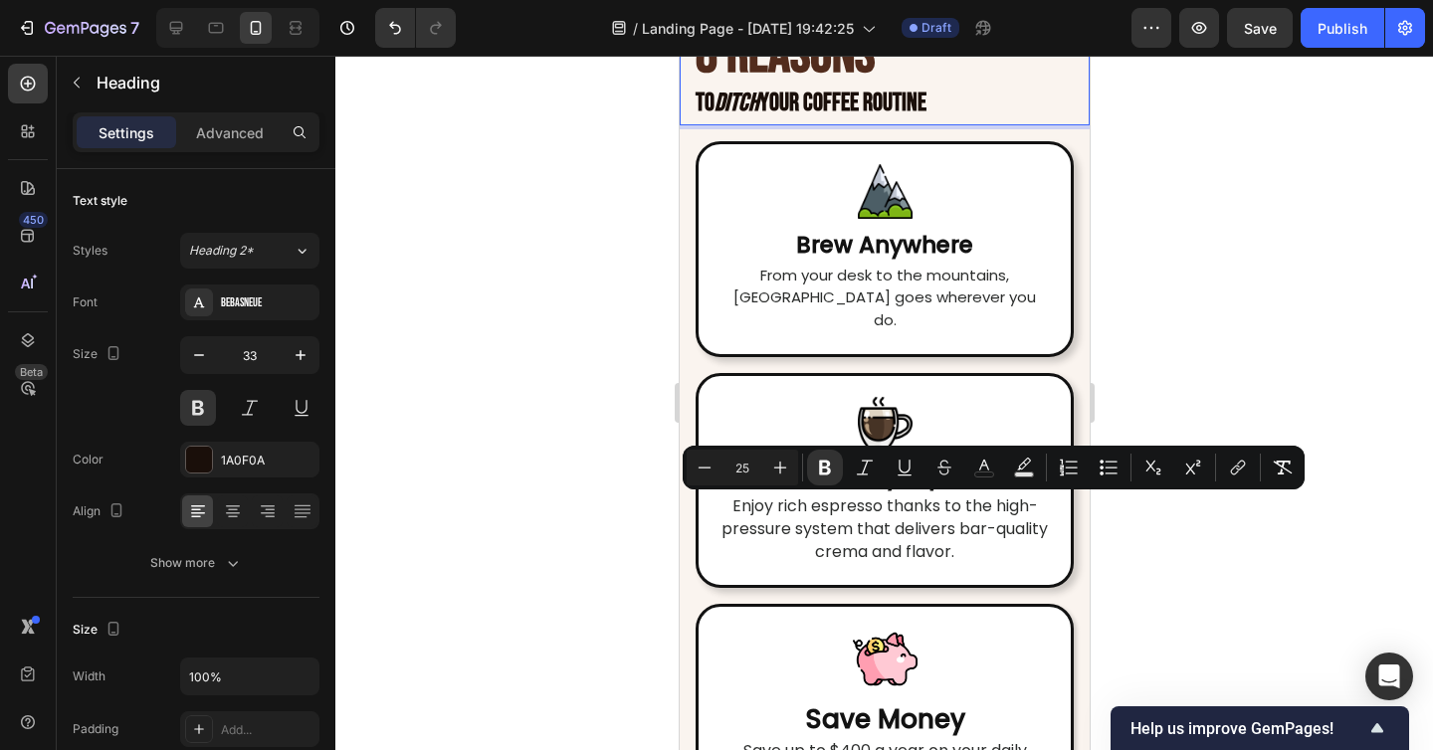
drag, startPoint x: 959, startPoint y: 519, endPoint x: 686, endPoint y: 495, distance: 273.6
click at [686, 125] on div "8 REASONS to Ditch Your Coffee Routine Heading 0" at bounding box center [883, 80] width 410 height 92
click at [775, 473] on icon "Editor contextual toolbar" at bounding box center [780, 468] width 20 height 20
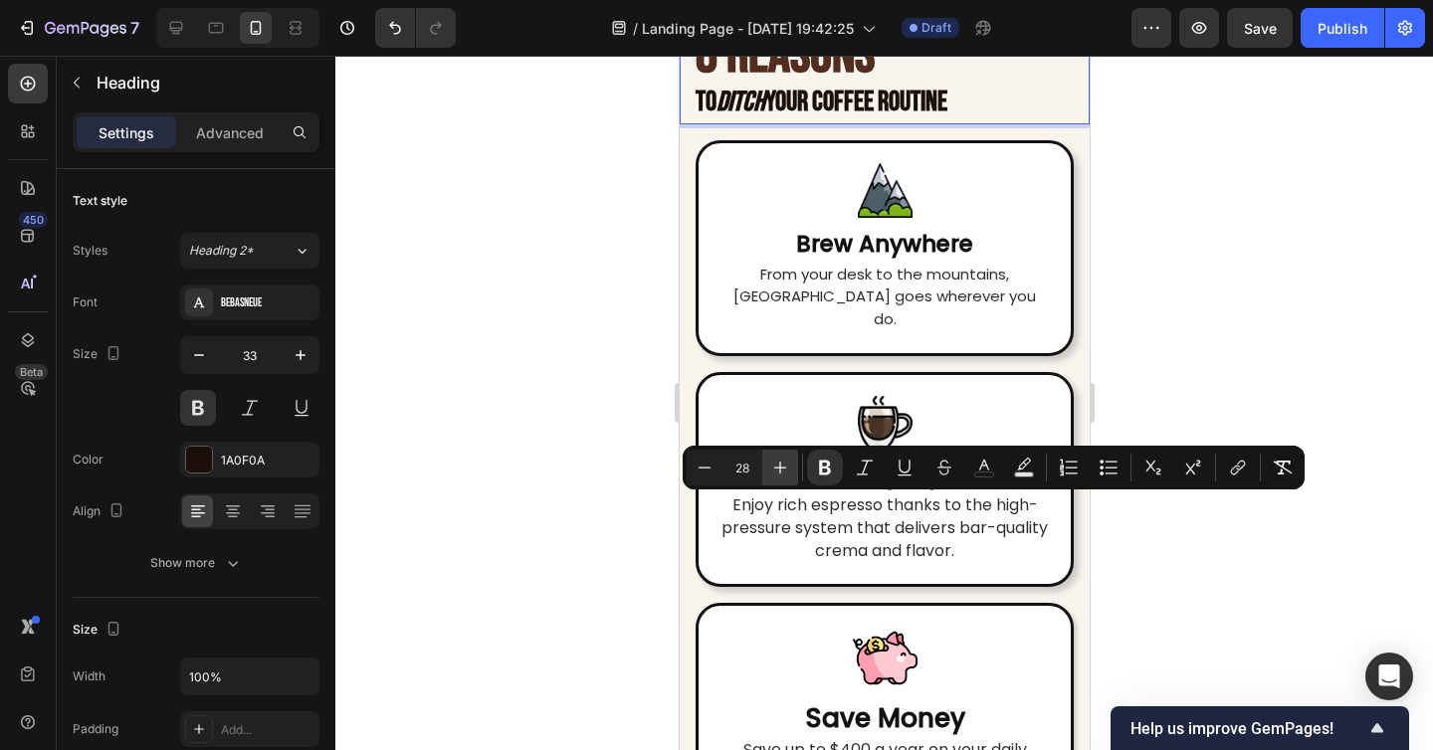
click at [775, 473] on icon "Editor contextual toolbar" at bounding box center [780, 468] width 20 height 20
click at [786, 469] on icon "Editor contextual toolbar" at bounding box center [780, 468] width 20 height 20
type input "30"
click at [1157, 568] on div at bounding box center [883, 403] width 1097 height 694
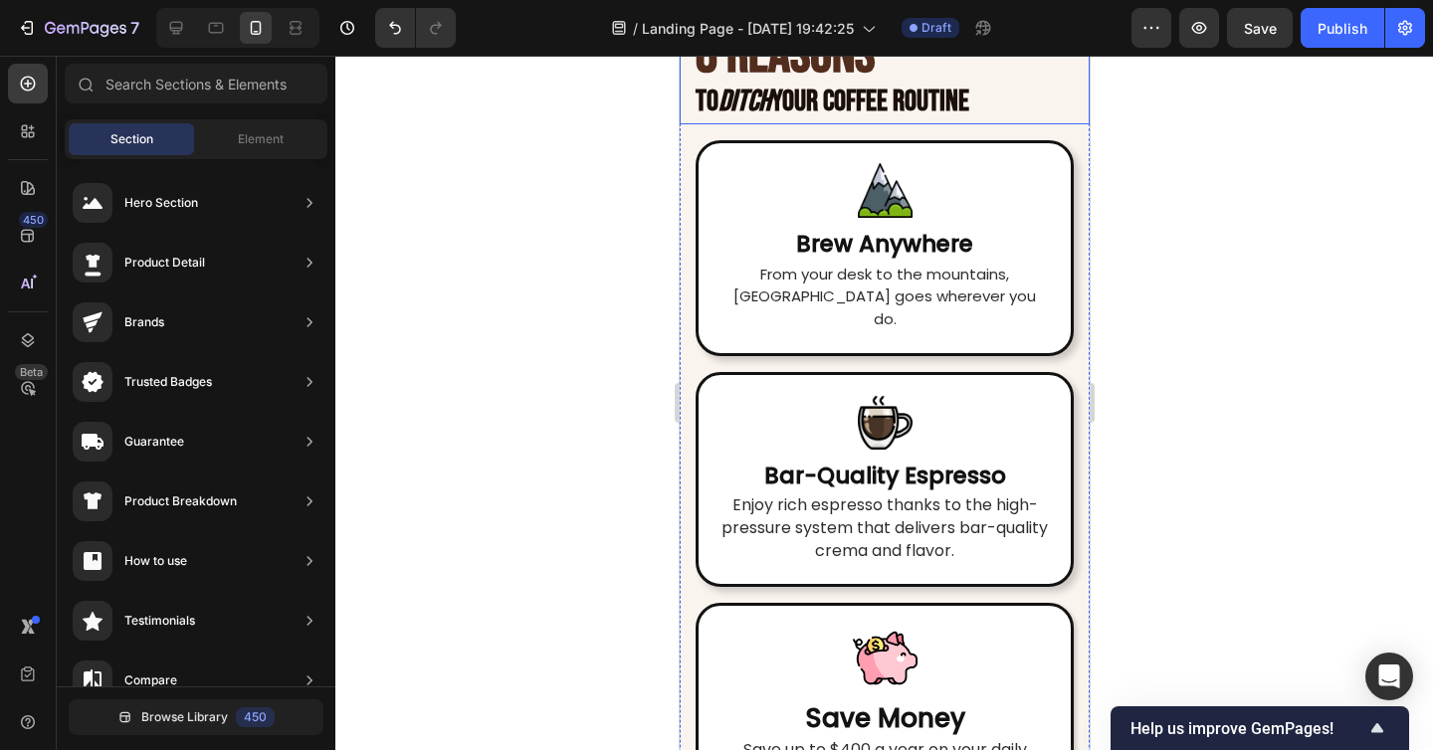
click at [854, 89] on strong "8 REASONS" at bounding box center [783, 55] width 179 height 67
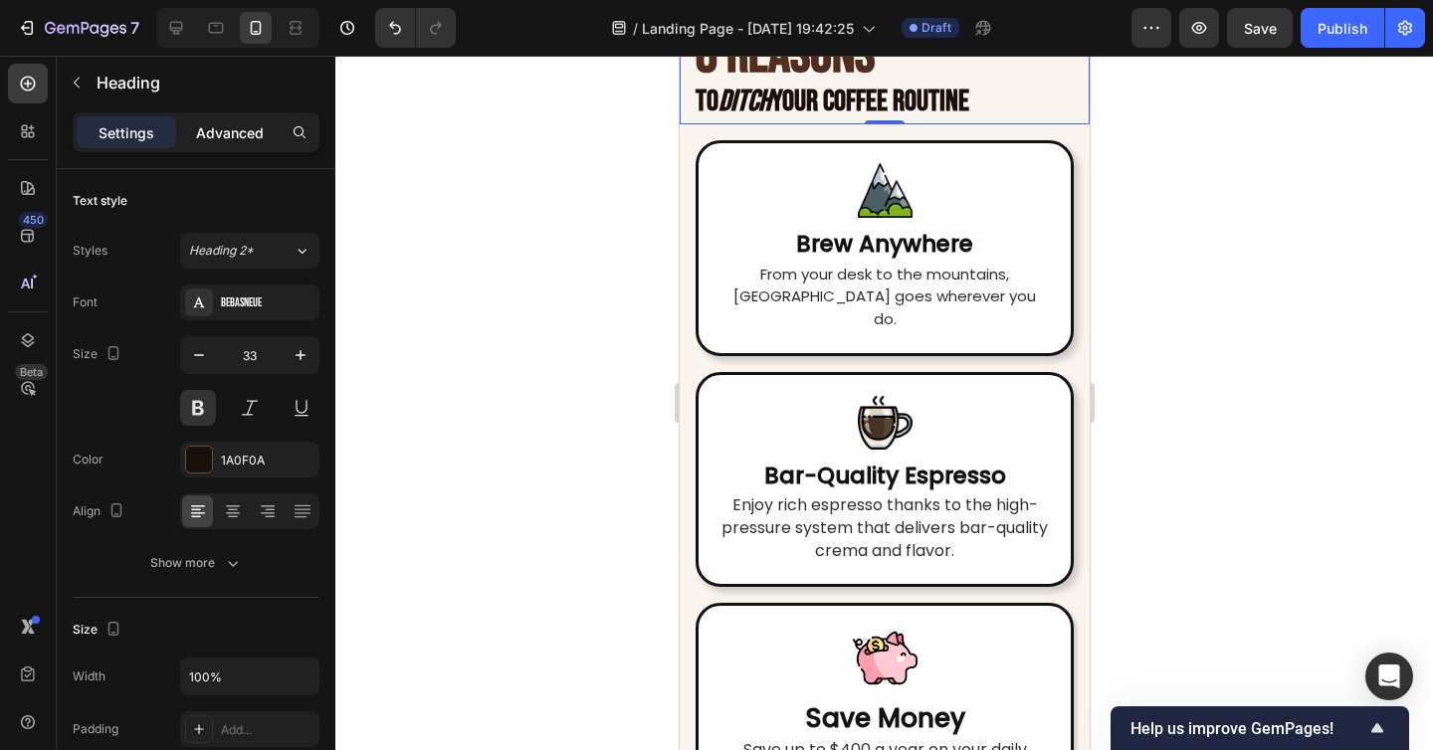
click at [239, 135] on p "Advanced" at bounding box center [230, 132] width 68 height 21
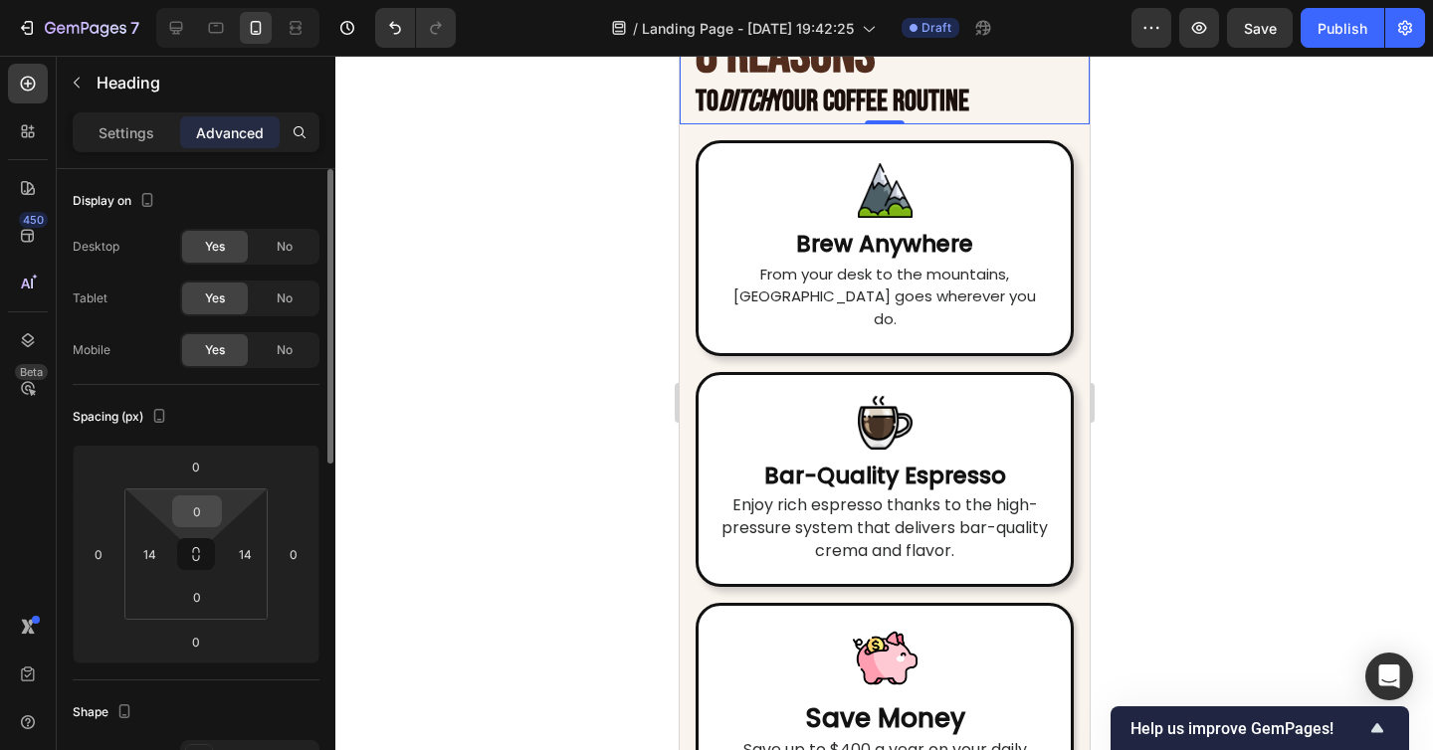
click at [212, 511] on input "0" at bounding box center [197, 511] width 40 height 30
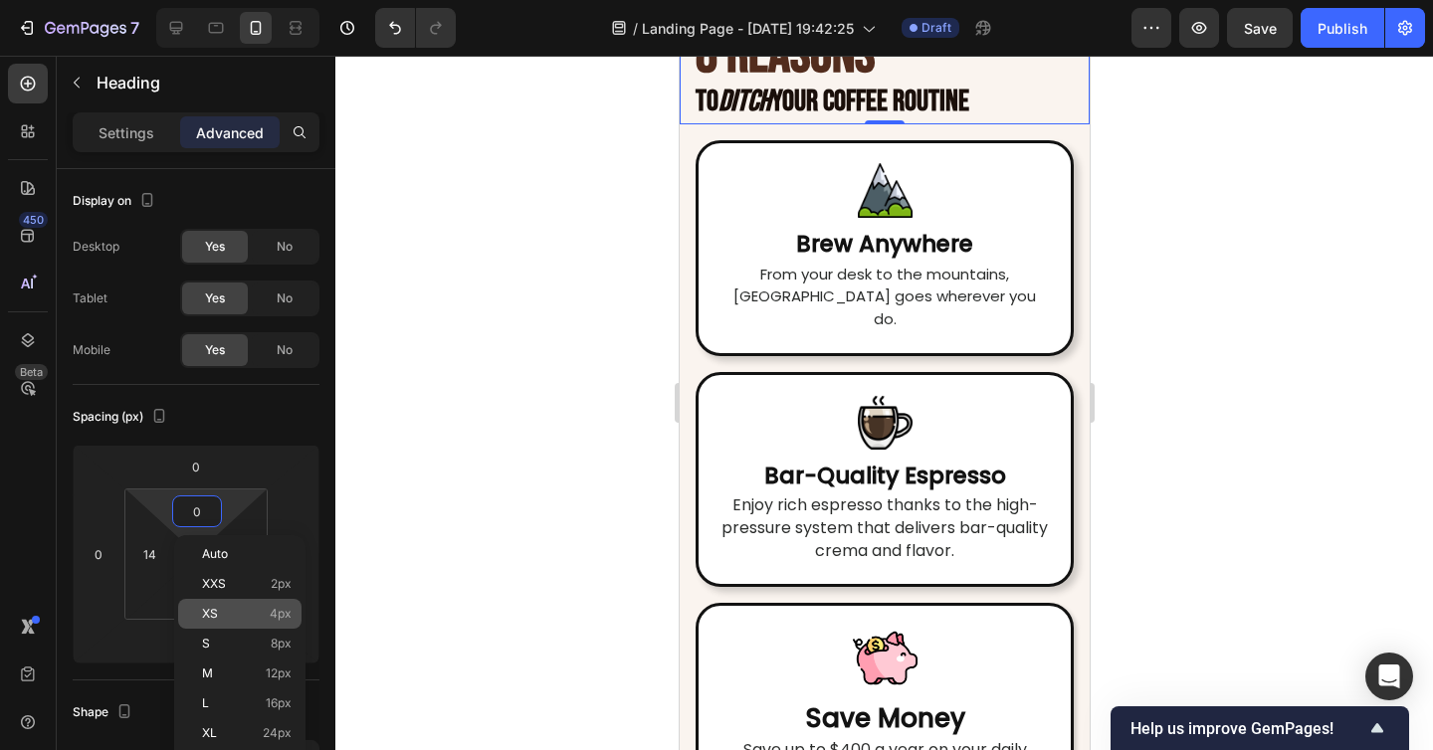
click at [230, 603] on div "XS 4px" at bounding box center [239, 614] width 123 height 30
type input "4"
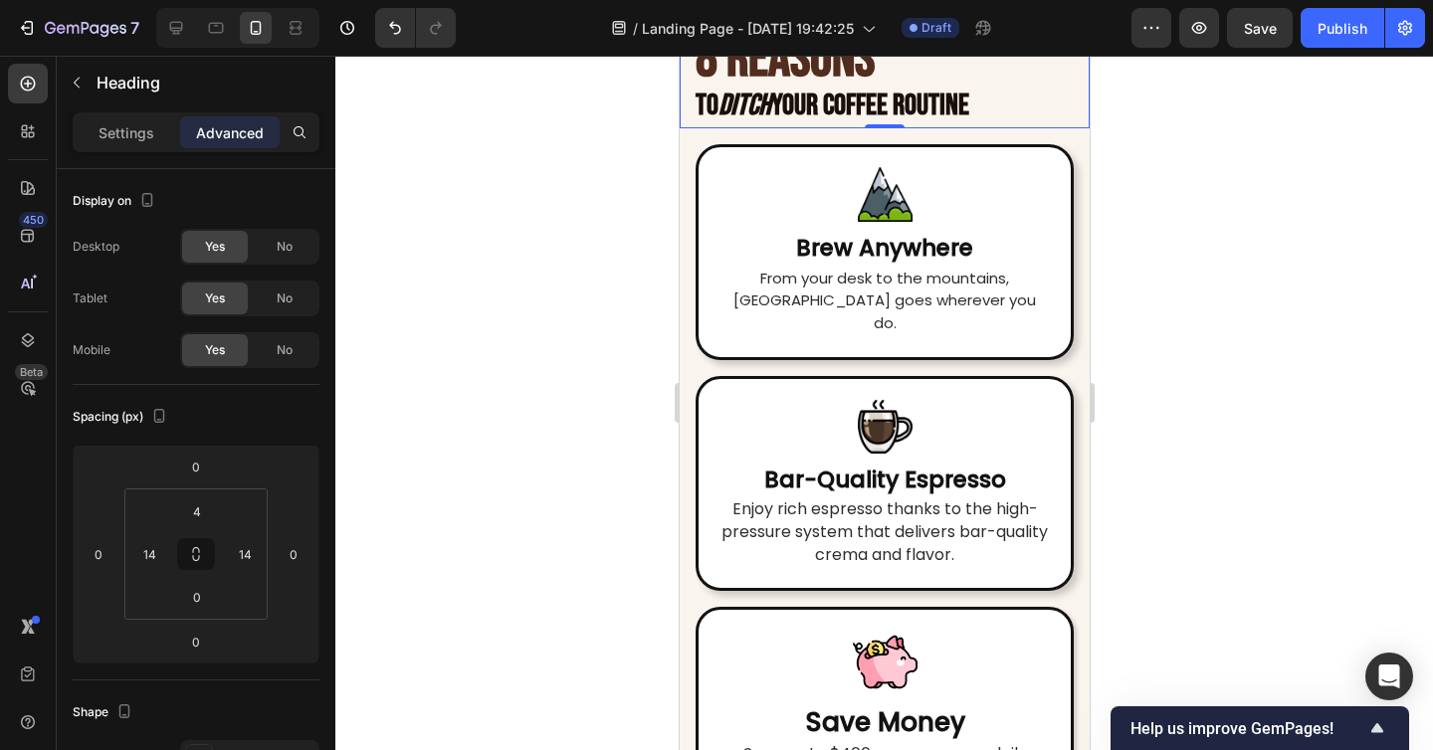
click at [477, 579] on div at bounding box center [883, 403] width 1097 height 694
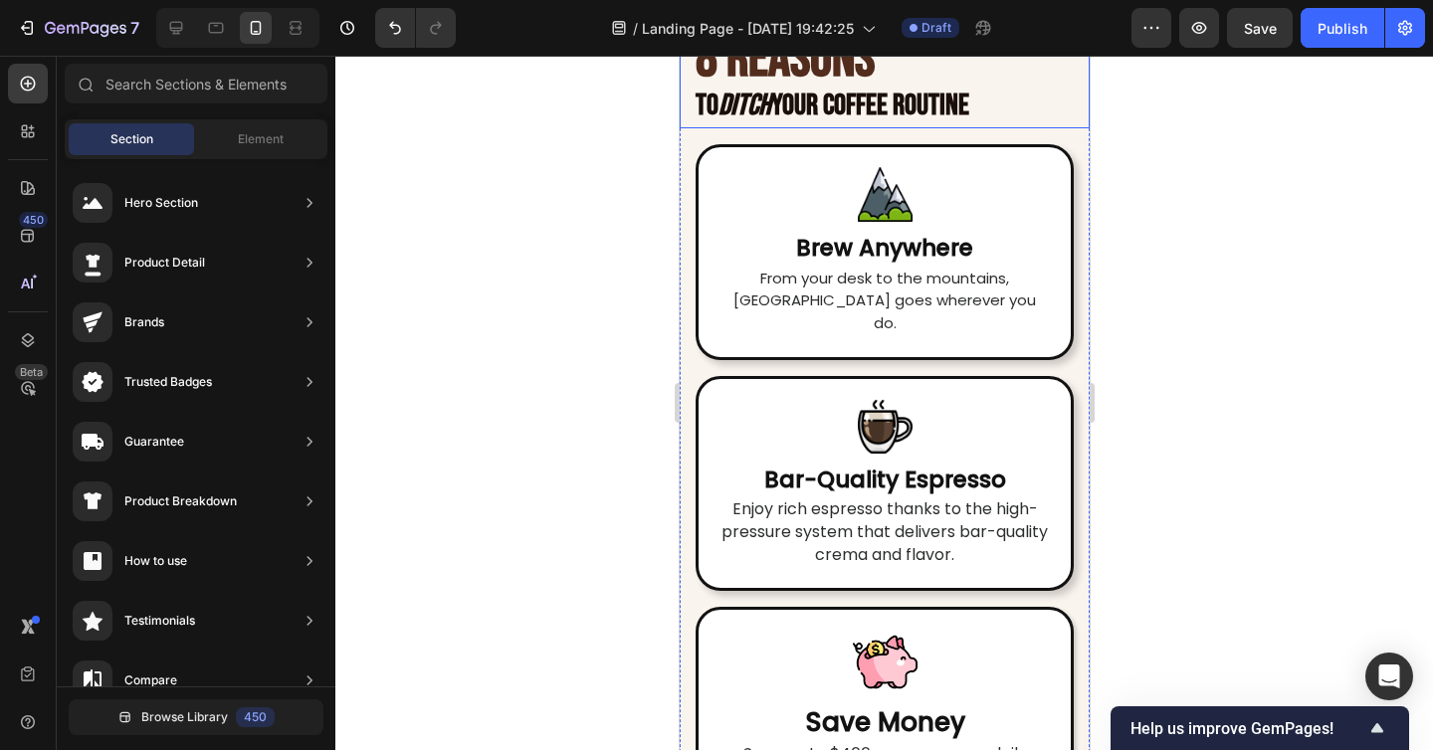
click at [725, 93] on strong "8 REASONS" at bounding box center [783, 59] width 179 height 67
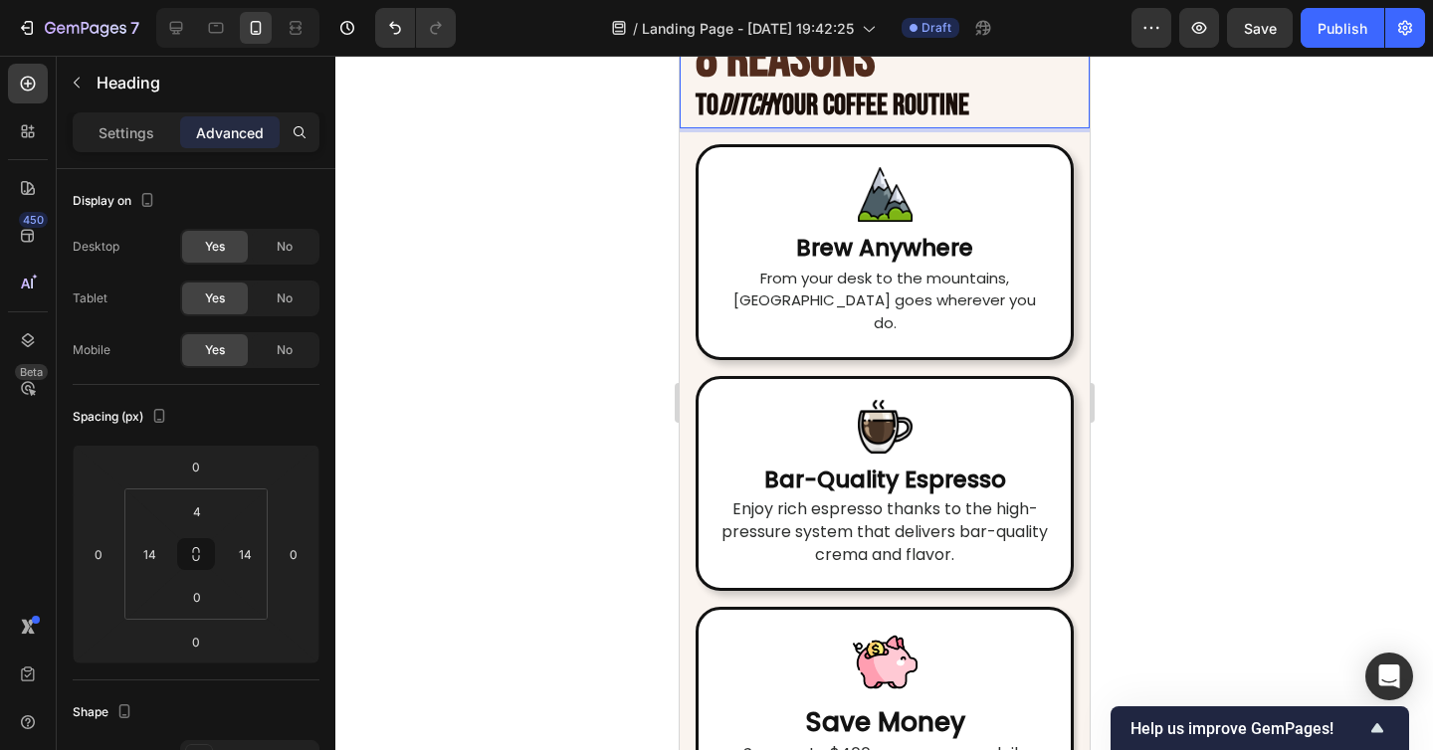
click at [767, 93] on strong "8 REASONS" at bounding box center [783, 59] width 179 height 67
click at [762, 93] on strong "8 REASONS" at bounding box center [783, 59] width 179 height 67
drag, startPoint x: 1066, startPoint y: 489, endPoint x: 1777, endPoint y: 545, distance: 712.5
click at [1066, 126] on p "8 REASONS to Ditch Your Coffee Routine" at bounding box center [883, 83] width 378 height 87
click at [1214, 530] on div at bounding box center [883, 403] width 1097 height 694
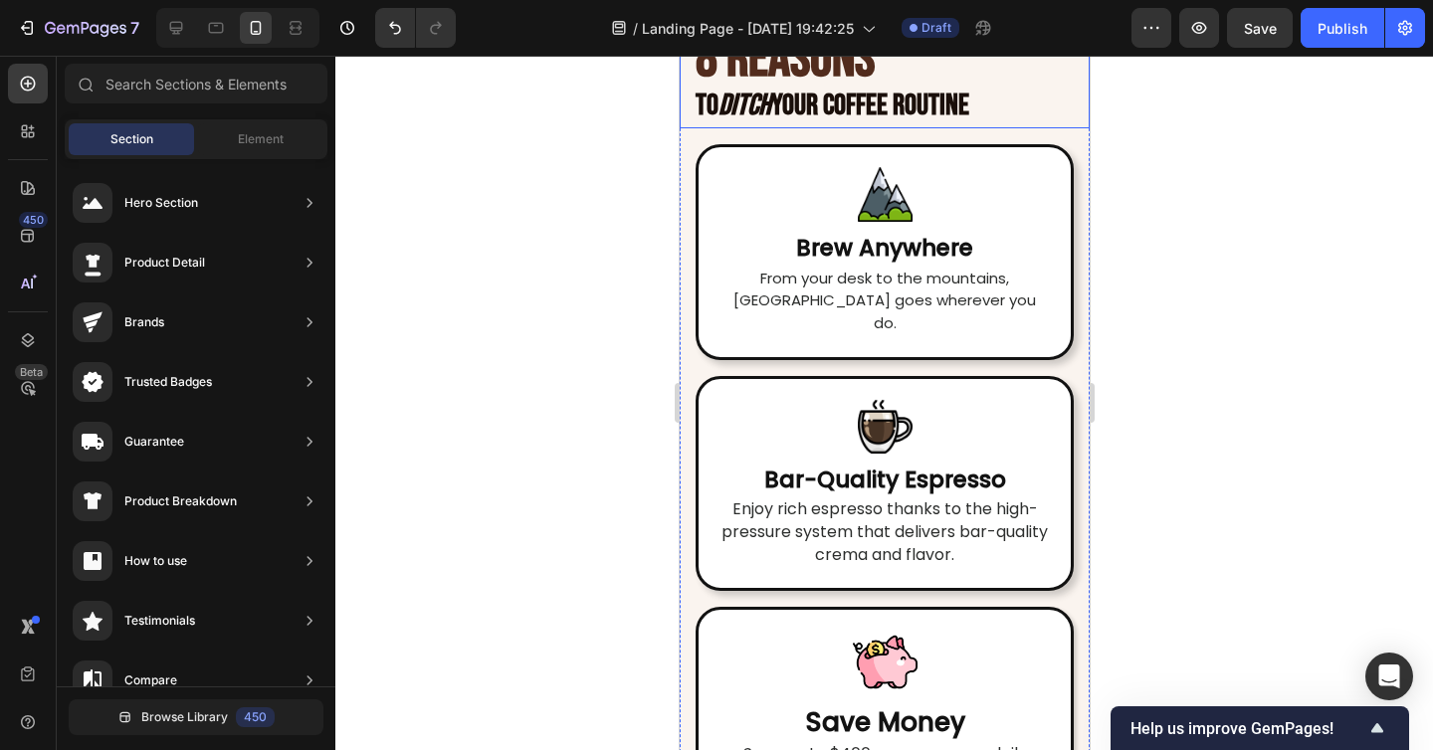
click at [1052, 126] on p "⁠⁠⁠⁠⁠⁠⁠ 8 REASONS to Ditch Your Coffee Routine" at bounding box center [883, 83] width 378 height 87
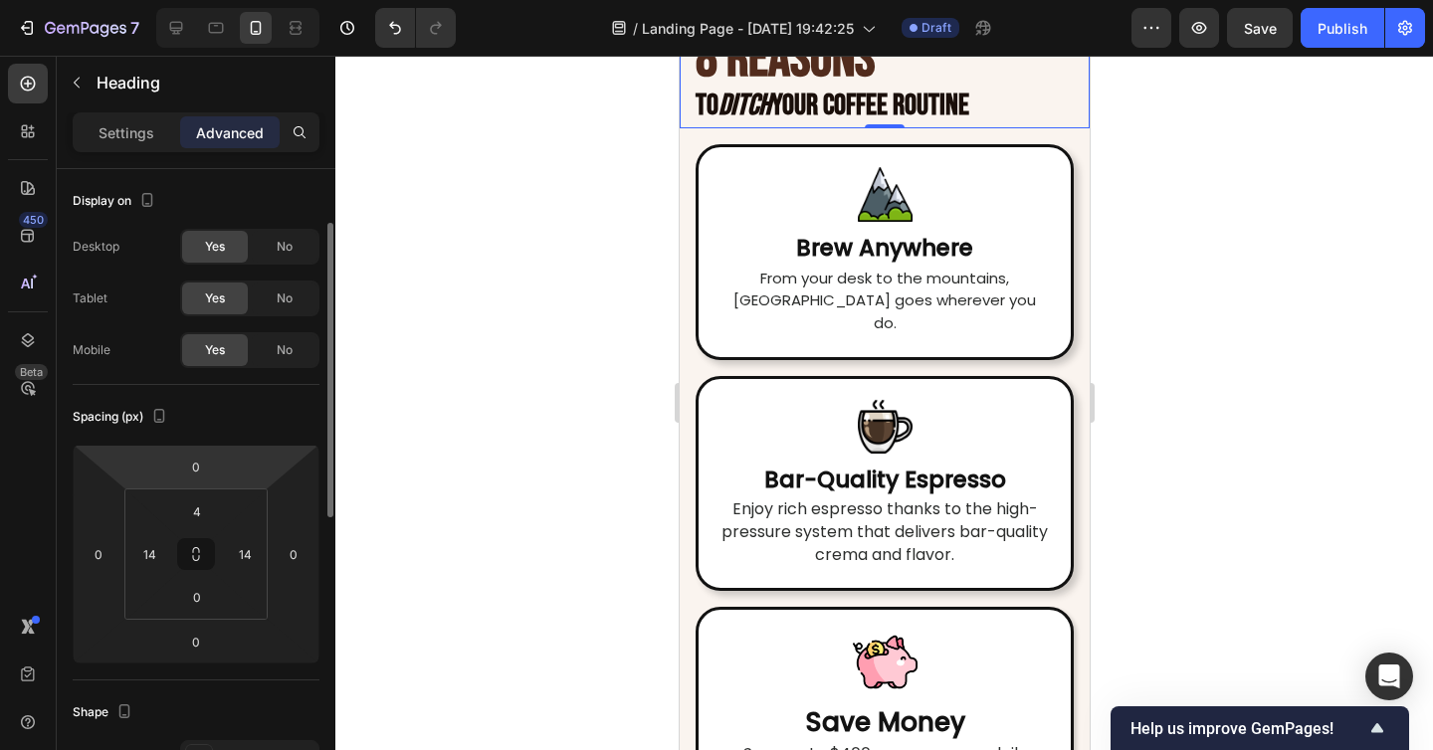
scroll to position [49, 0]
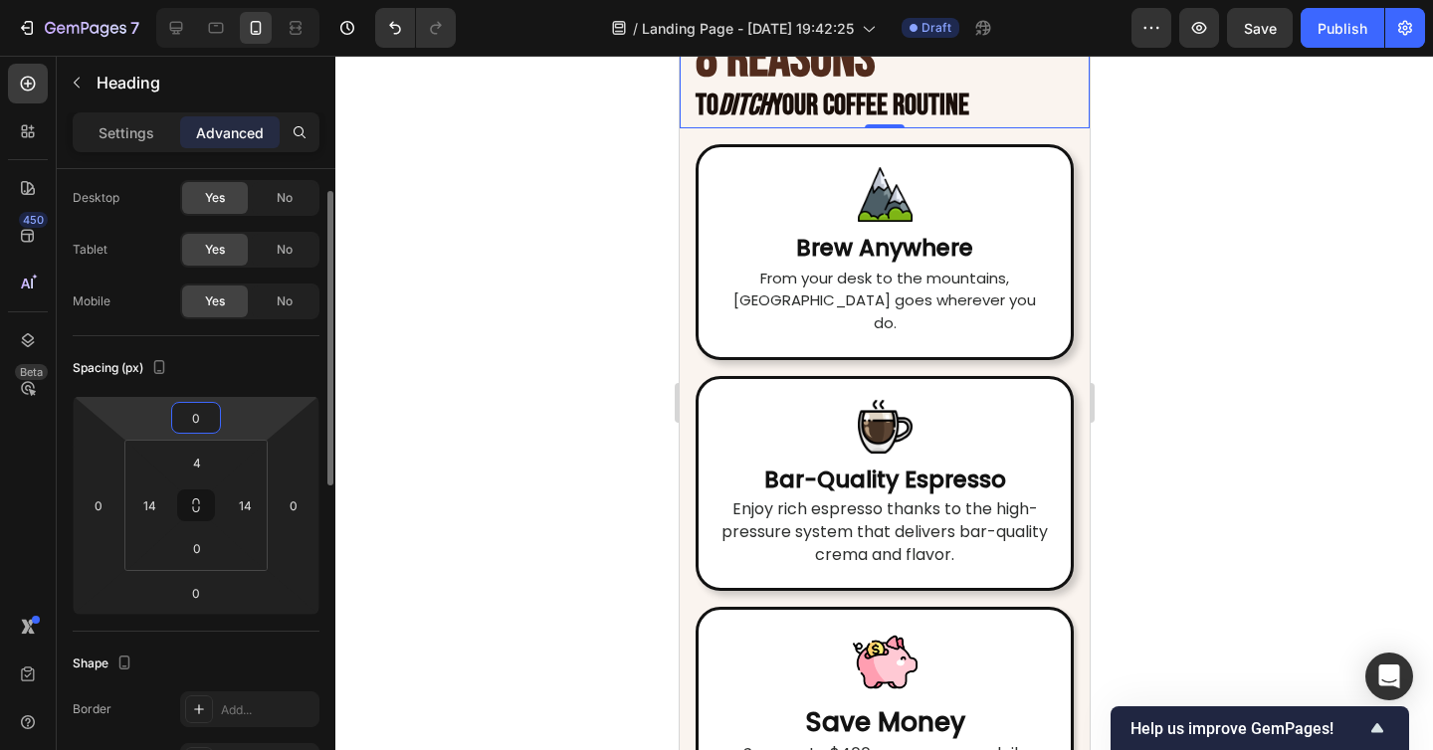
click at [199, 420] on input "0" at bounding box center [196, 418] width 40 height 30
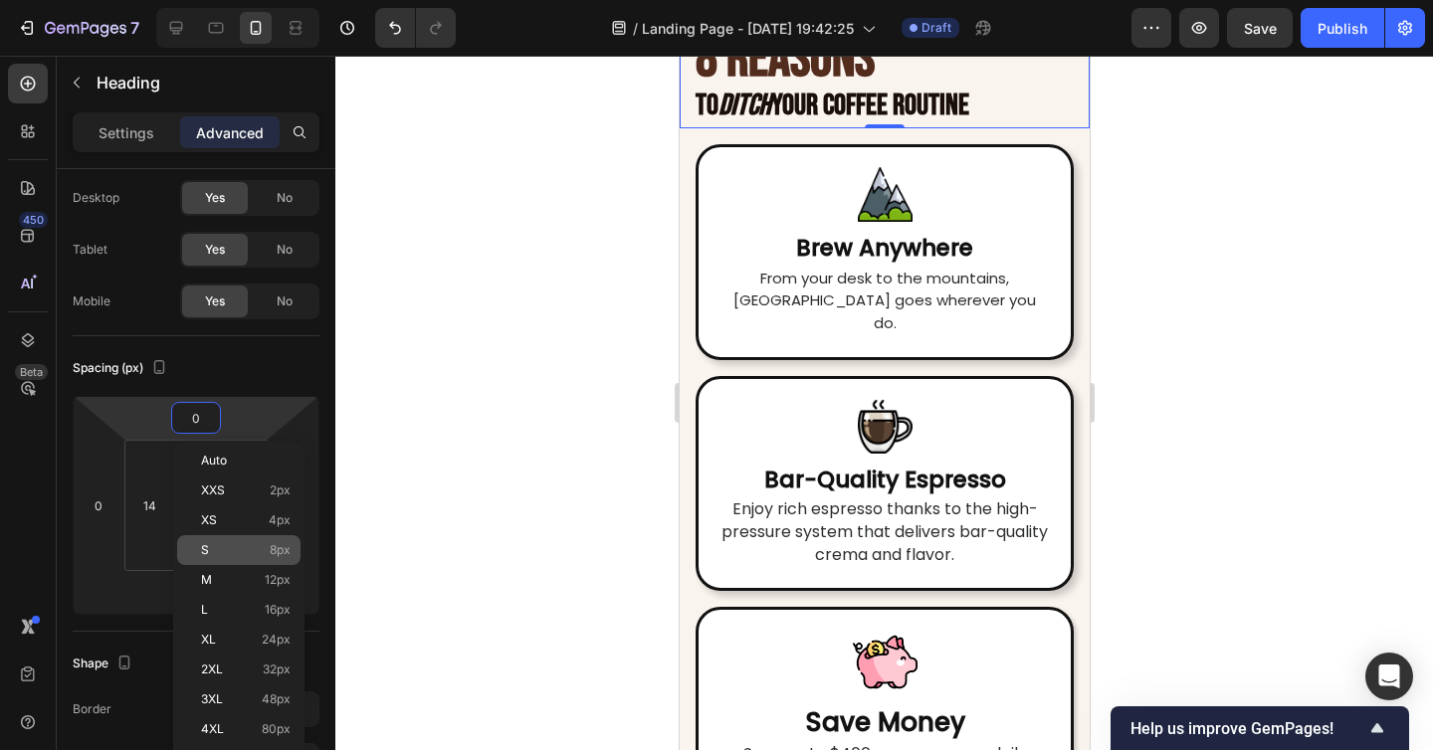
click at [249, 535] on div "S 8px" at bounding box center [238, 550] width 123 height 30
type input "8"
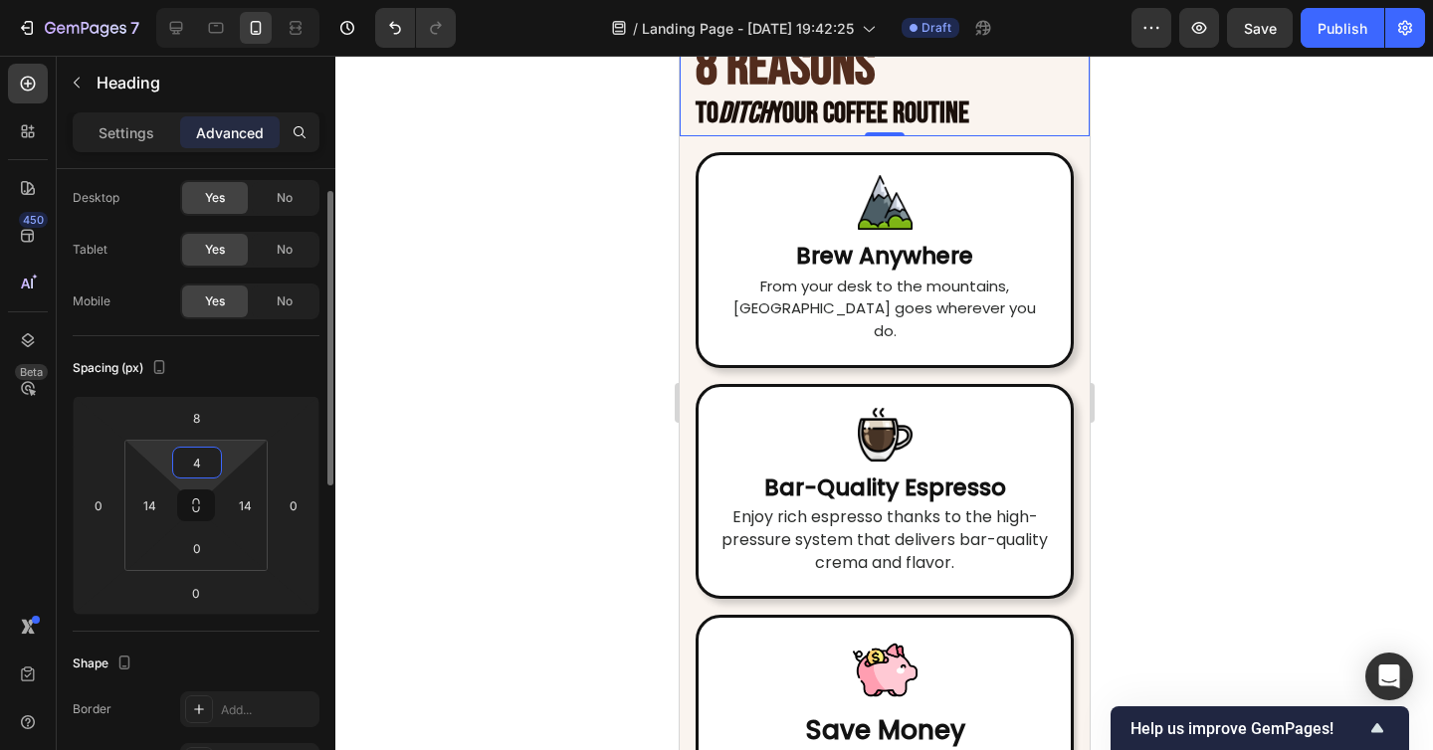
click at [215, 467] on input "4" at bounding box center [197, 463] width 40 height 30
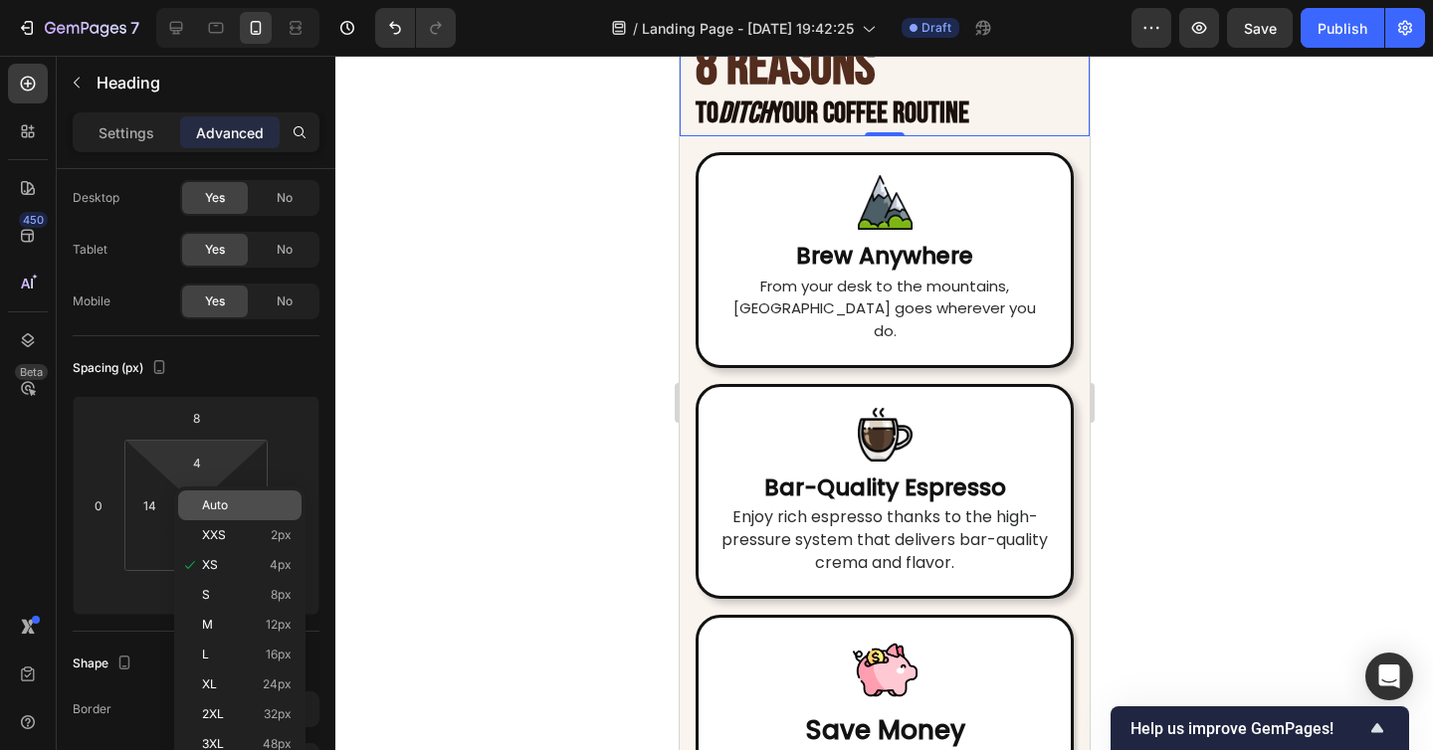
click at [233, 509] on p "Auto" at bounding box center [247, 505] width 90 height 14
type input "Auto"
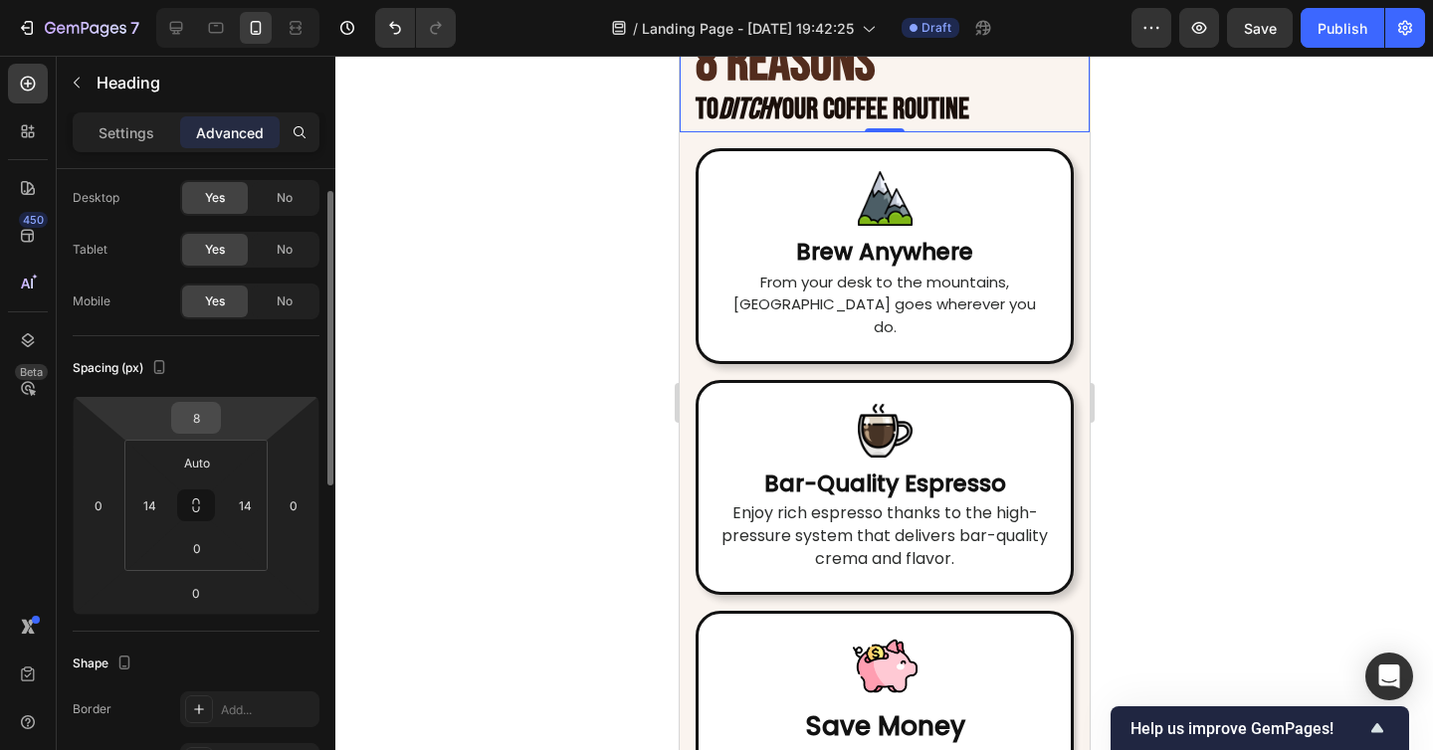
click at [208, 431] on input "8" at bounding box center [196, 418] width 40 height 30
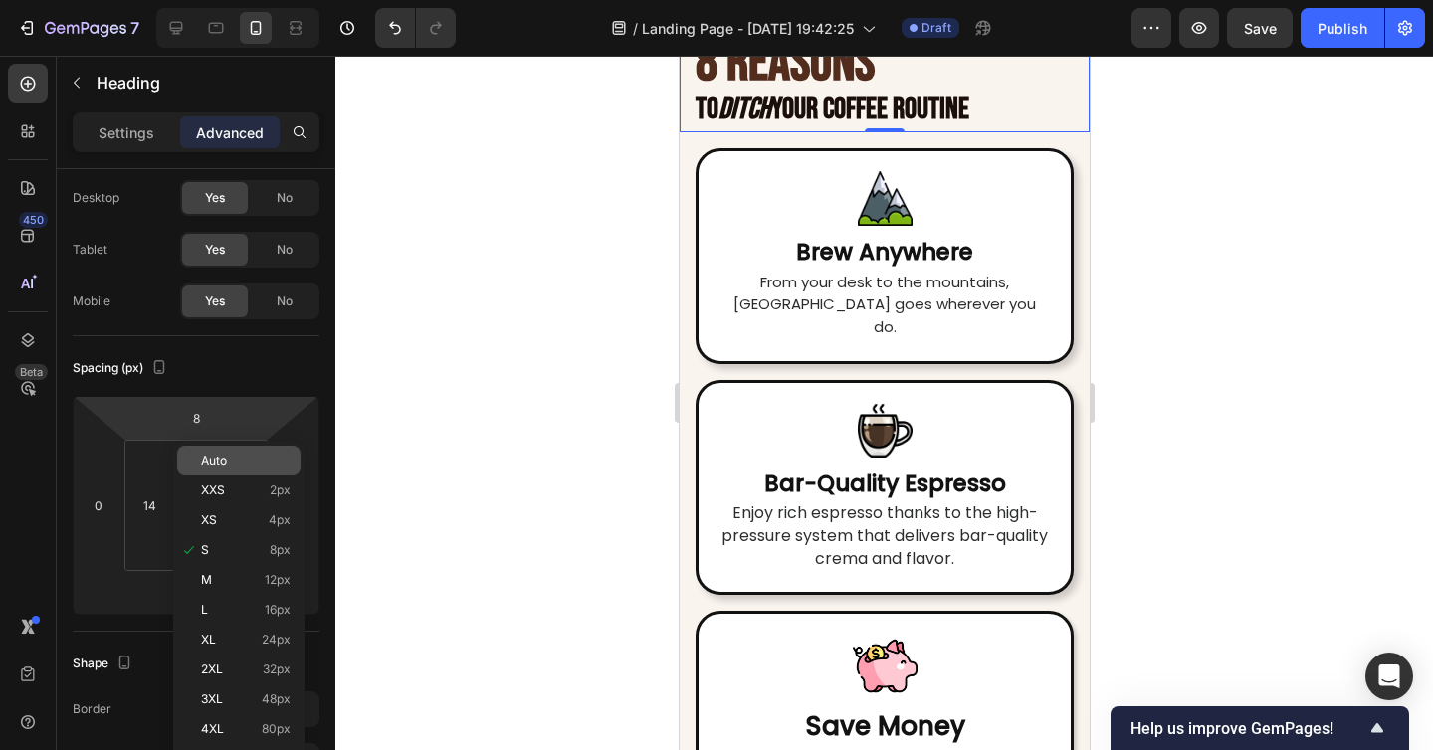
click at [215, 461] on span "Auto" at bounding box center [214, 461] width 26 height 14
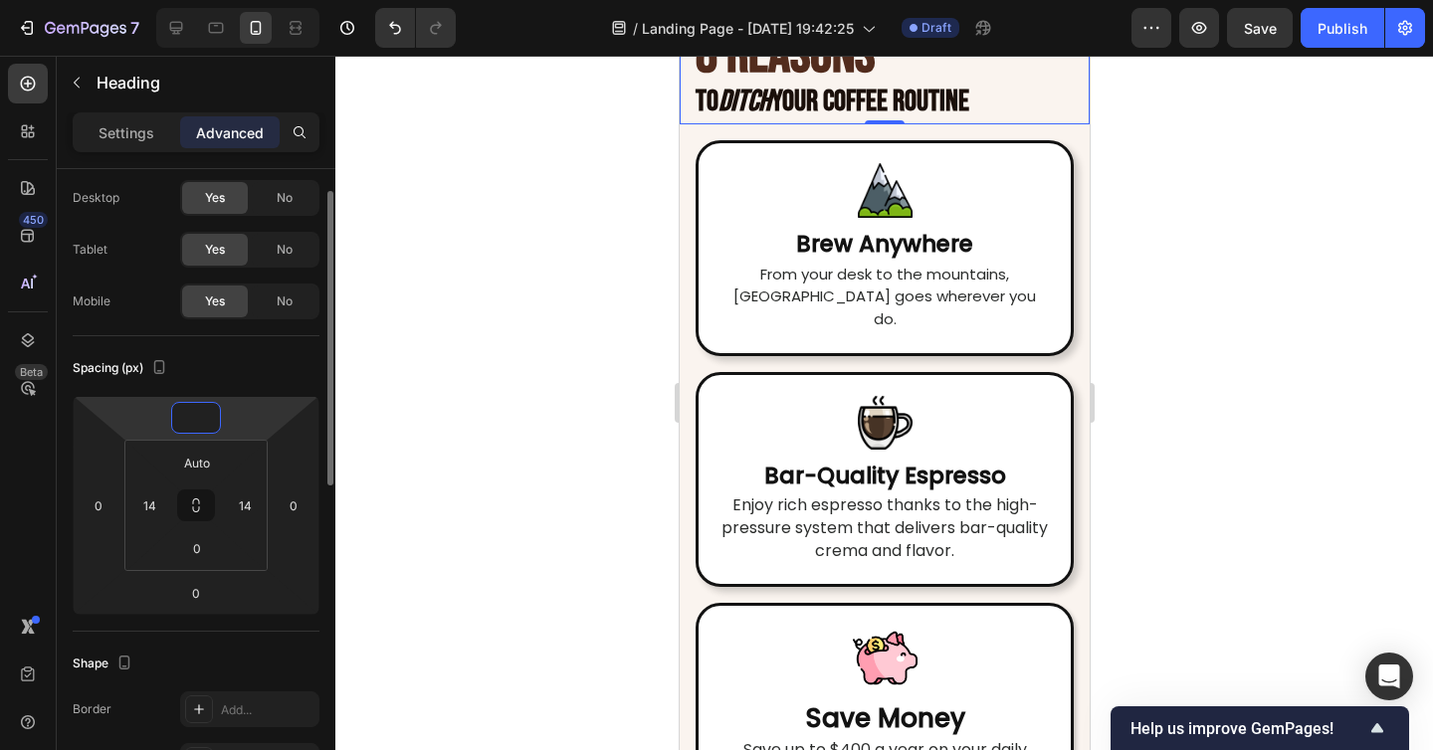
click at [208, 421] on input "number" at bounding box center [196, 418] width 40 height 30
type input "0"
click at [198, 457] on input "Auto" at bounding box center [197, 463] width 40 height 30
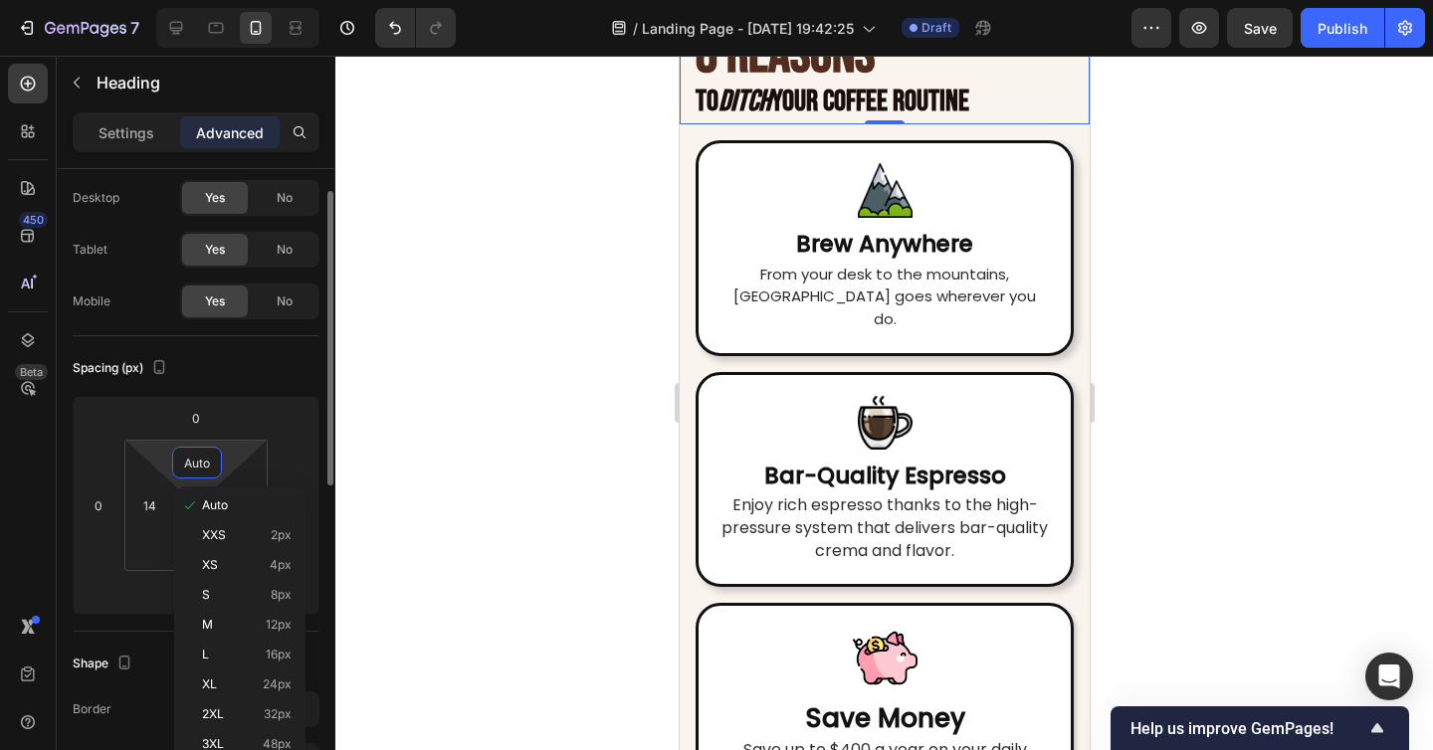
type input "0"
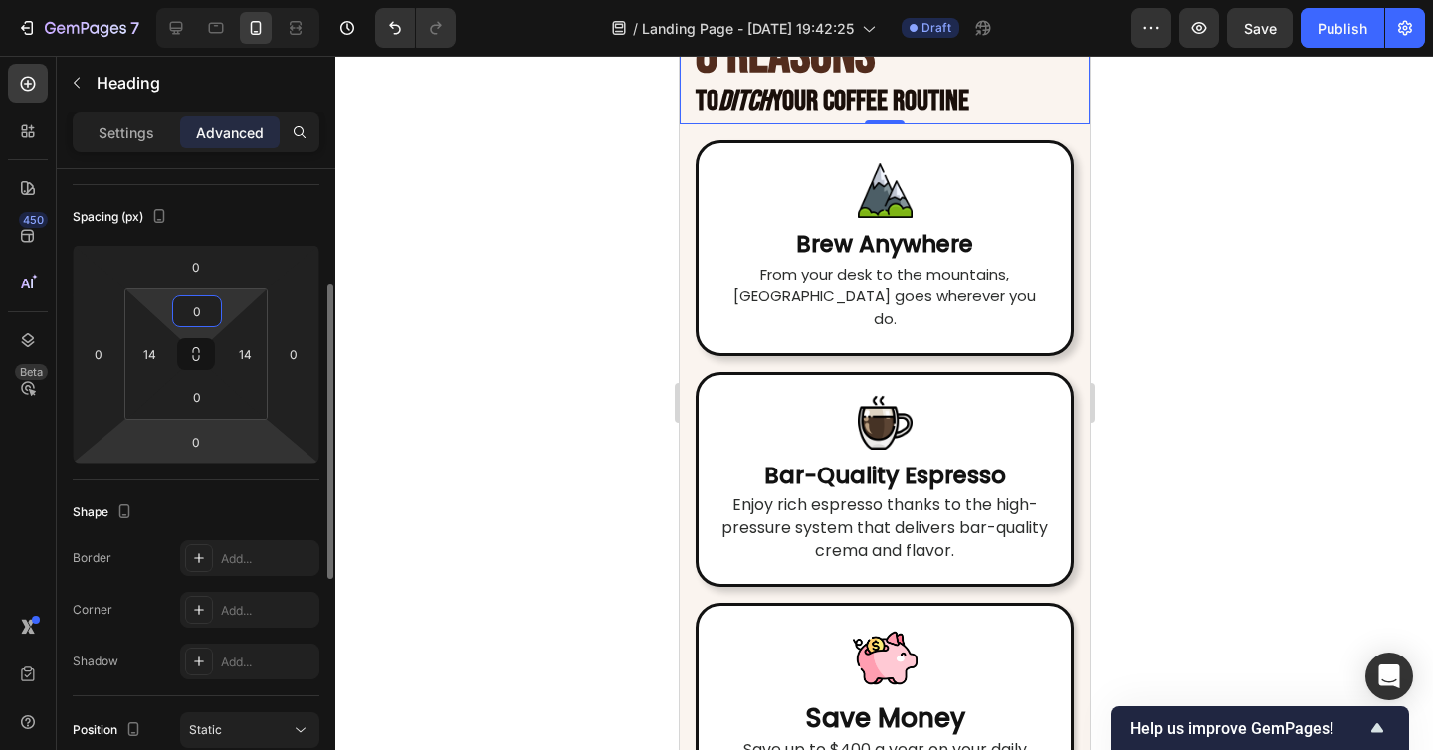
scroll to position [227, 0]
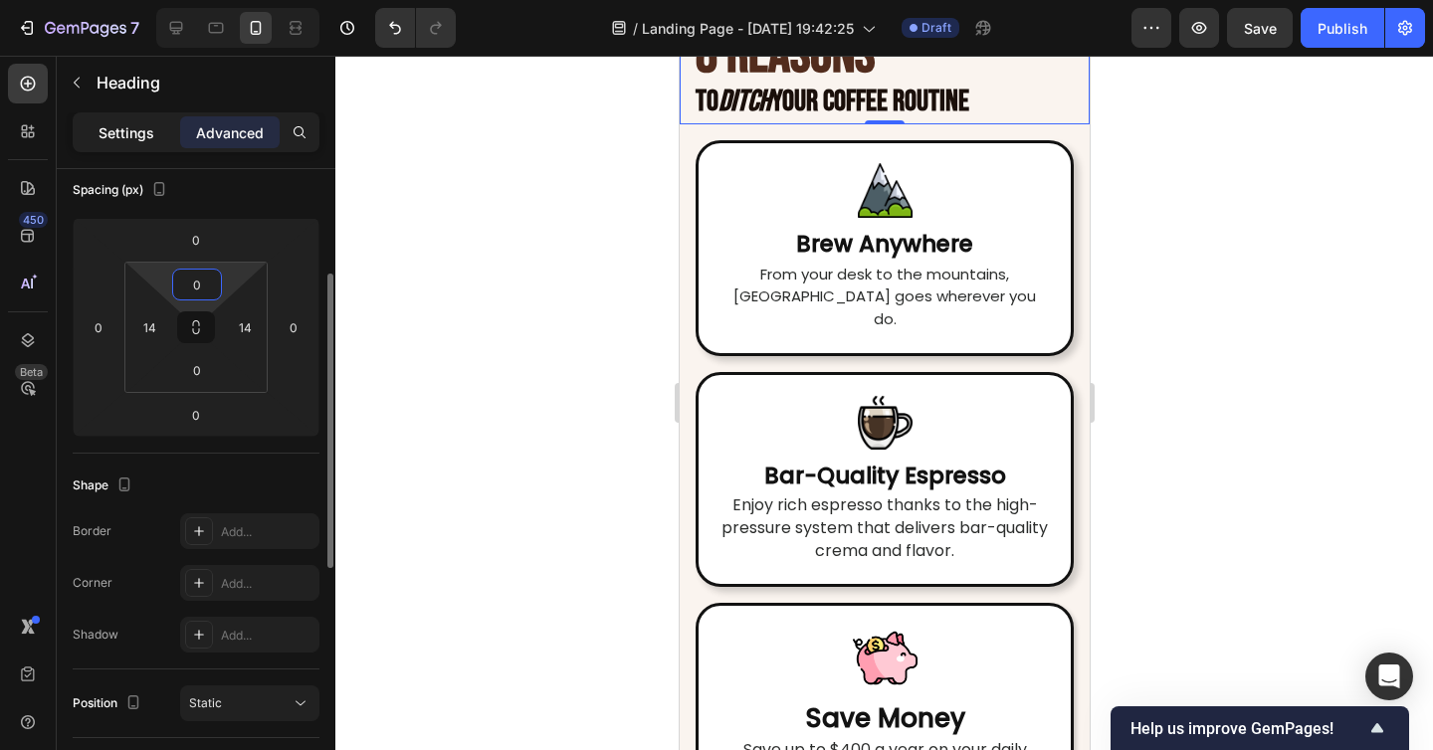
click at [142, 131] on p "Settings" at bounding box center [126, 132] width 56 height 21
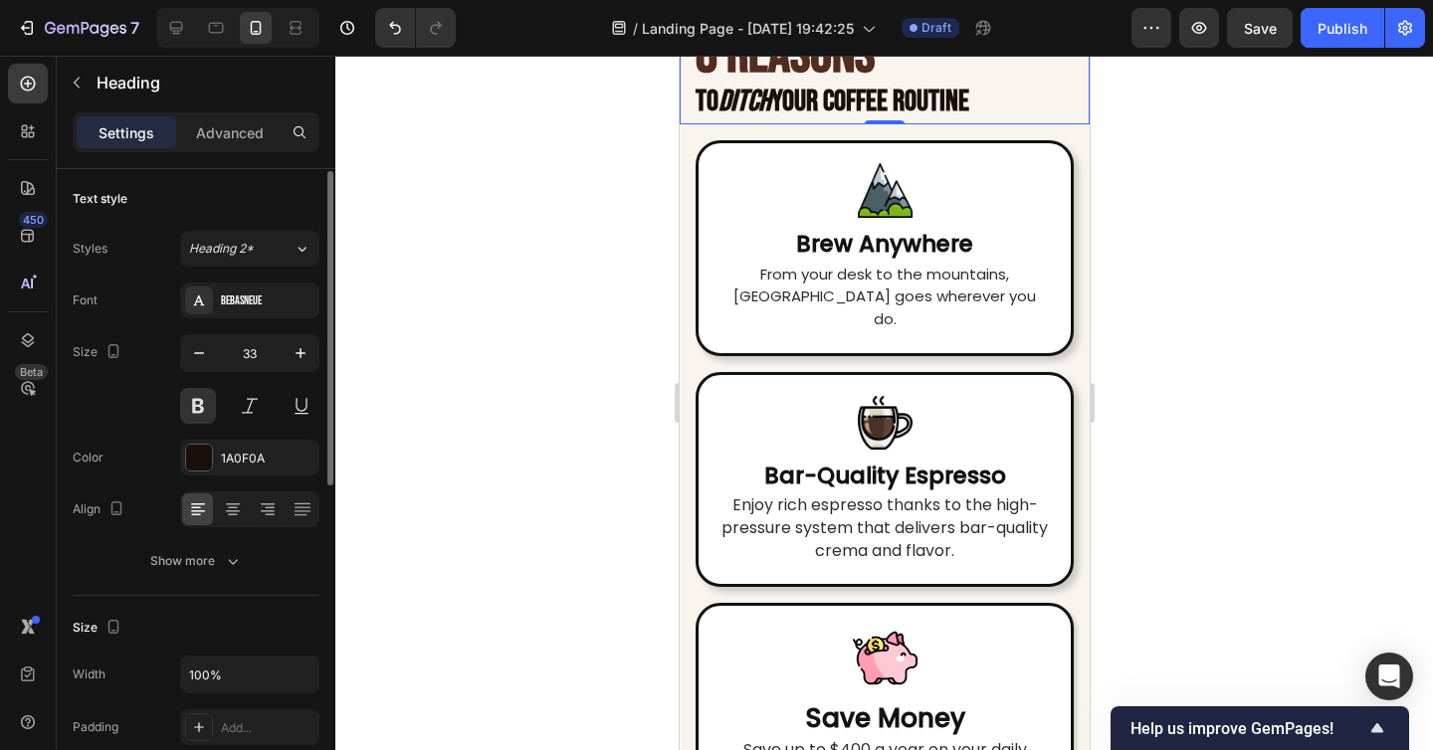
scroll to position [67, 0]
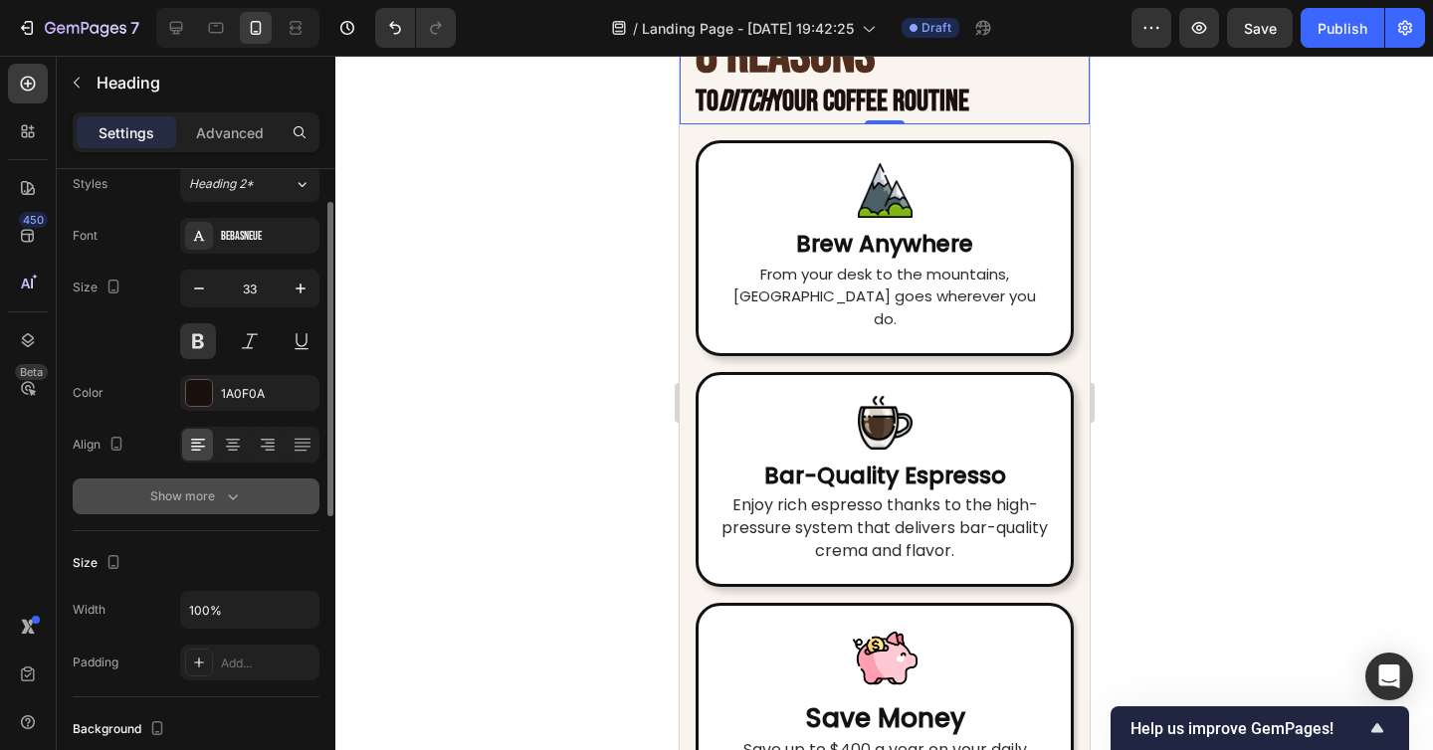
click at [229, 499] on icon "button" at bounding box center [233, 496] width 20 height 20
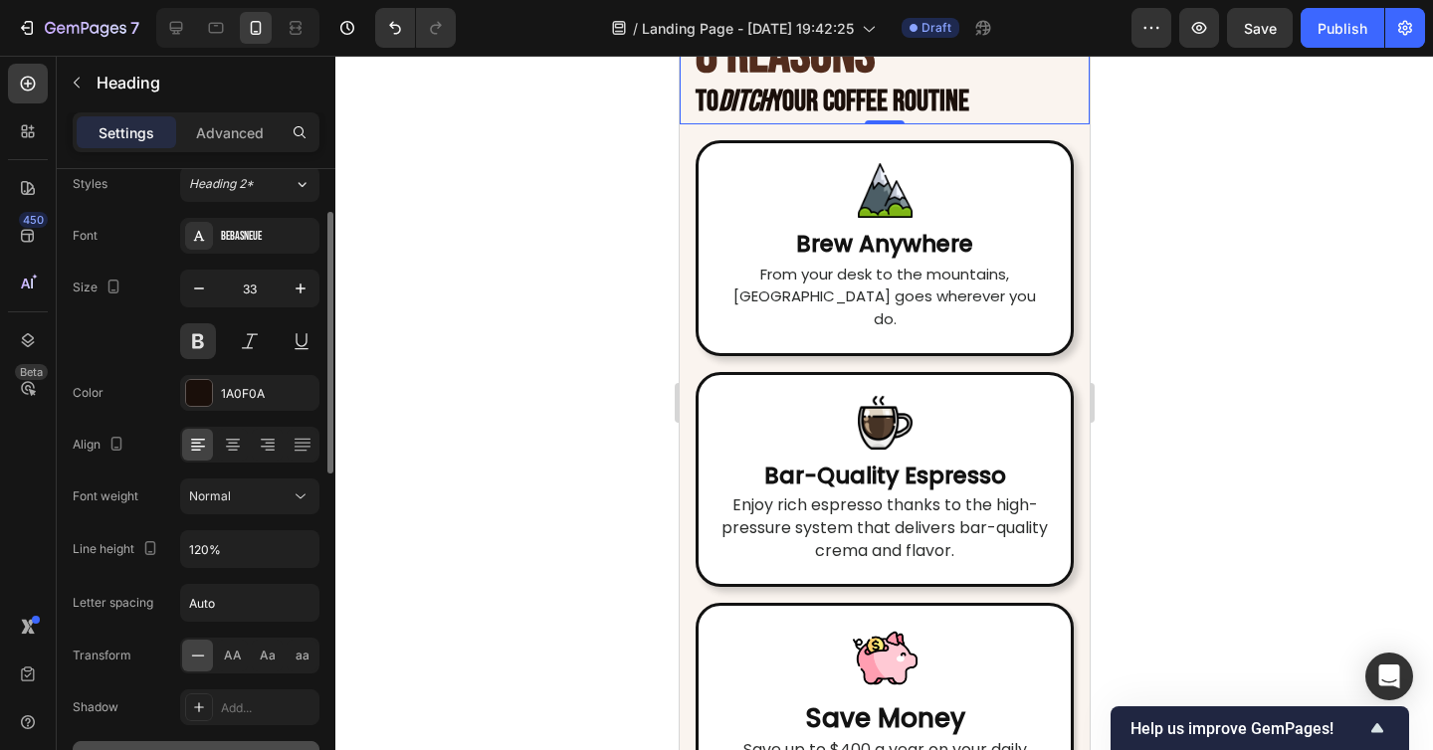
scroll to position [148, 0]
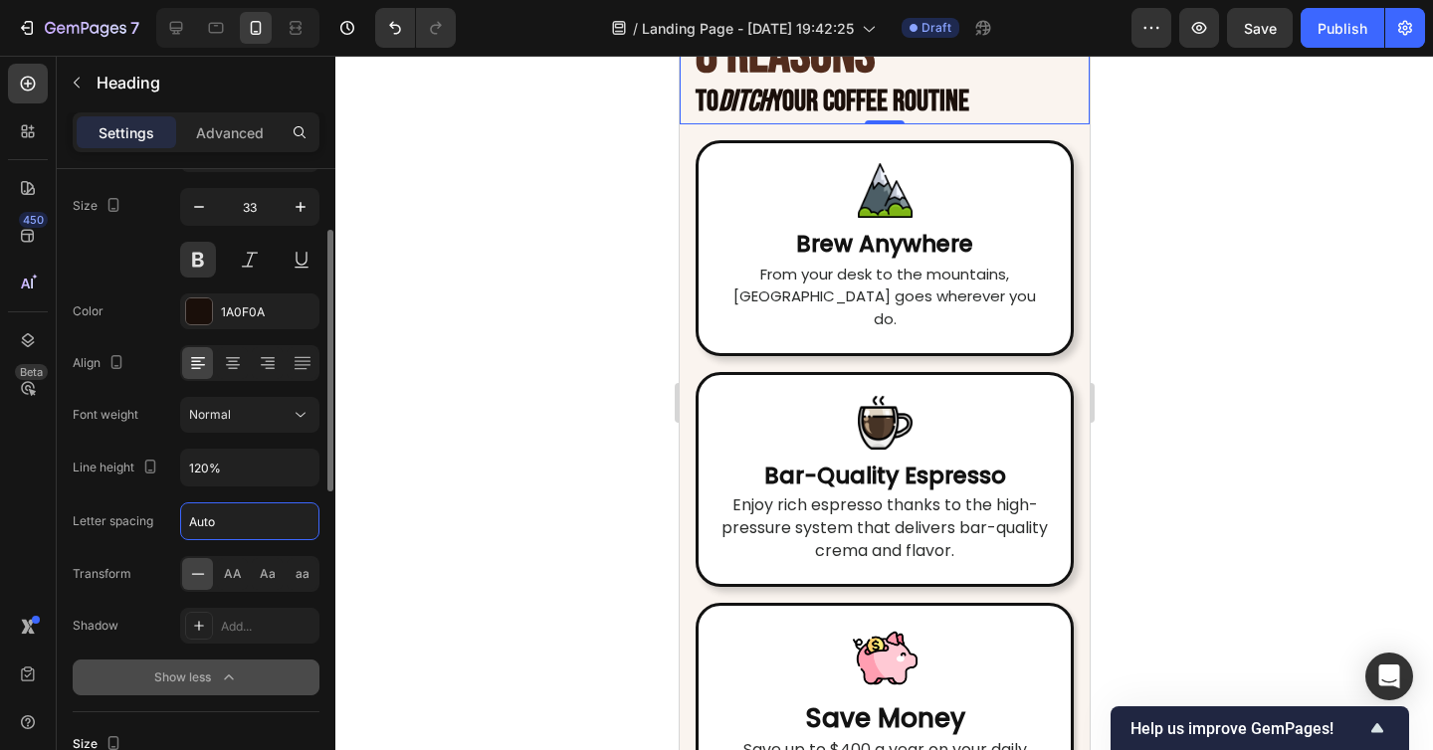
drag, startPoint x: 233, startPoint y: 517, endPoint x: 183, endPoint y: 517, distance: 49.7
click at [183, 517] on input "Auto" at bounding box center [249, 521] width 137 height 36
click at [226, 524] on input "1Auto" at bounding box center [249, 521] width 137 height 36
type input "1"
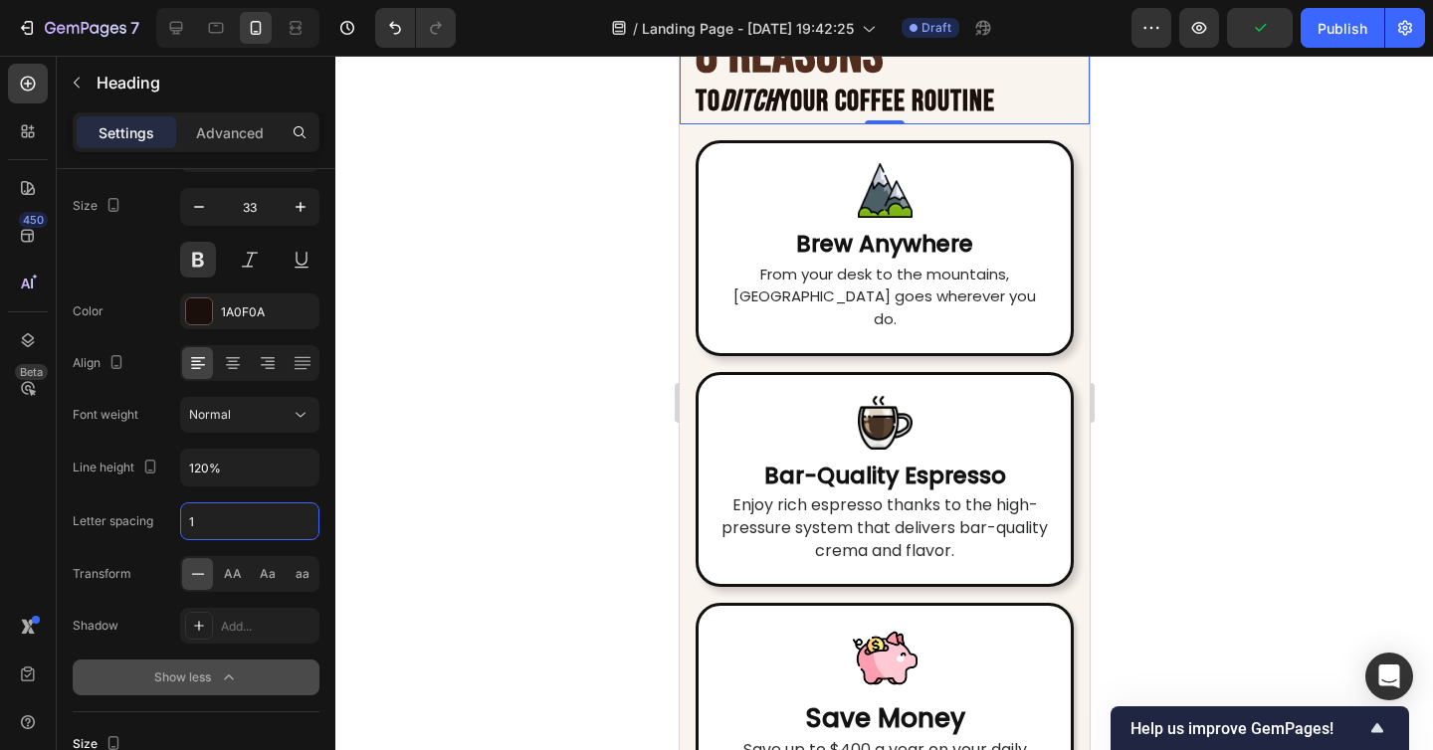
click at [555, 525] on div at bounding box center [883, 403] width 1097 height 694
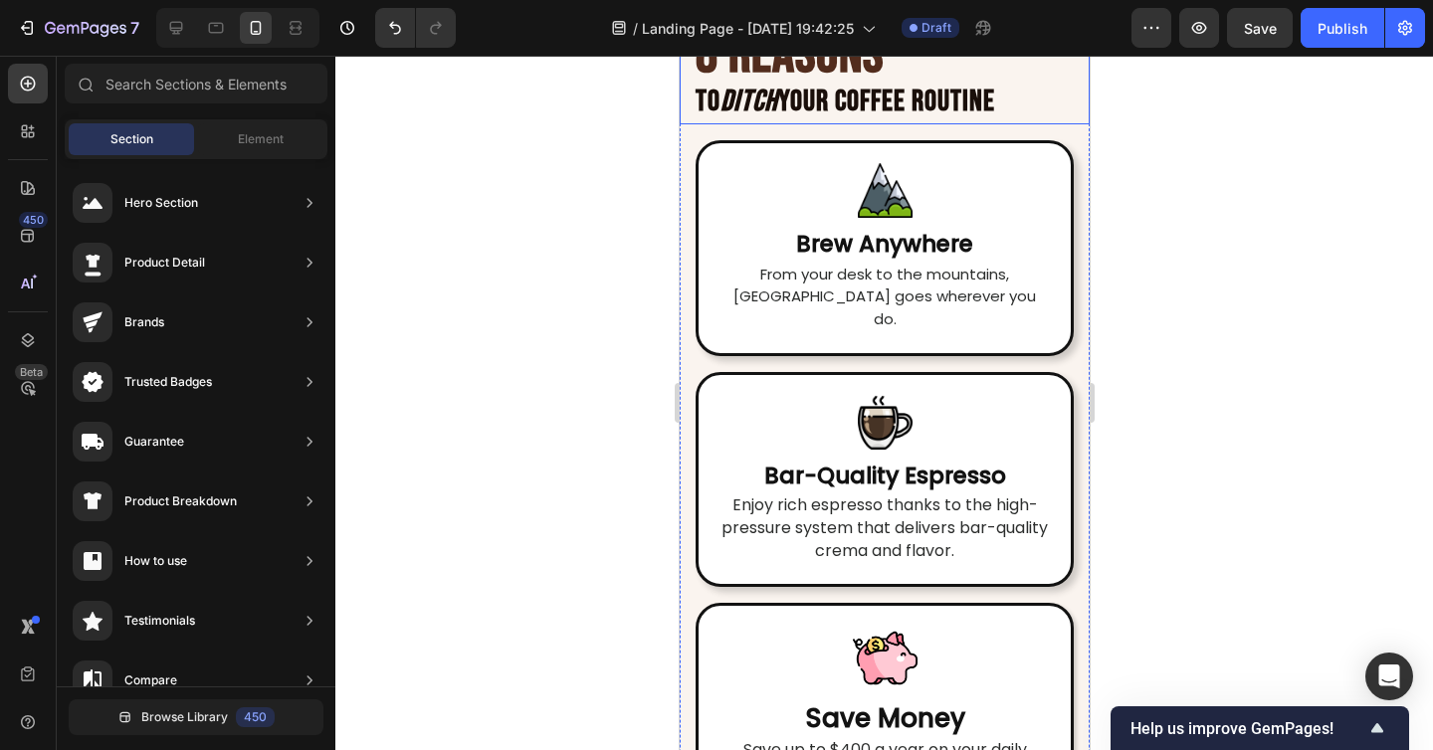
click at [777, 89] on strong "8 REASONS" at bounding box center [788, 55] width 188 height 67
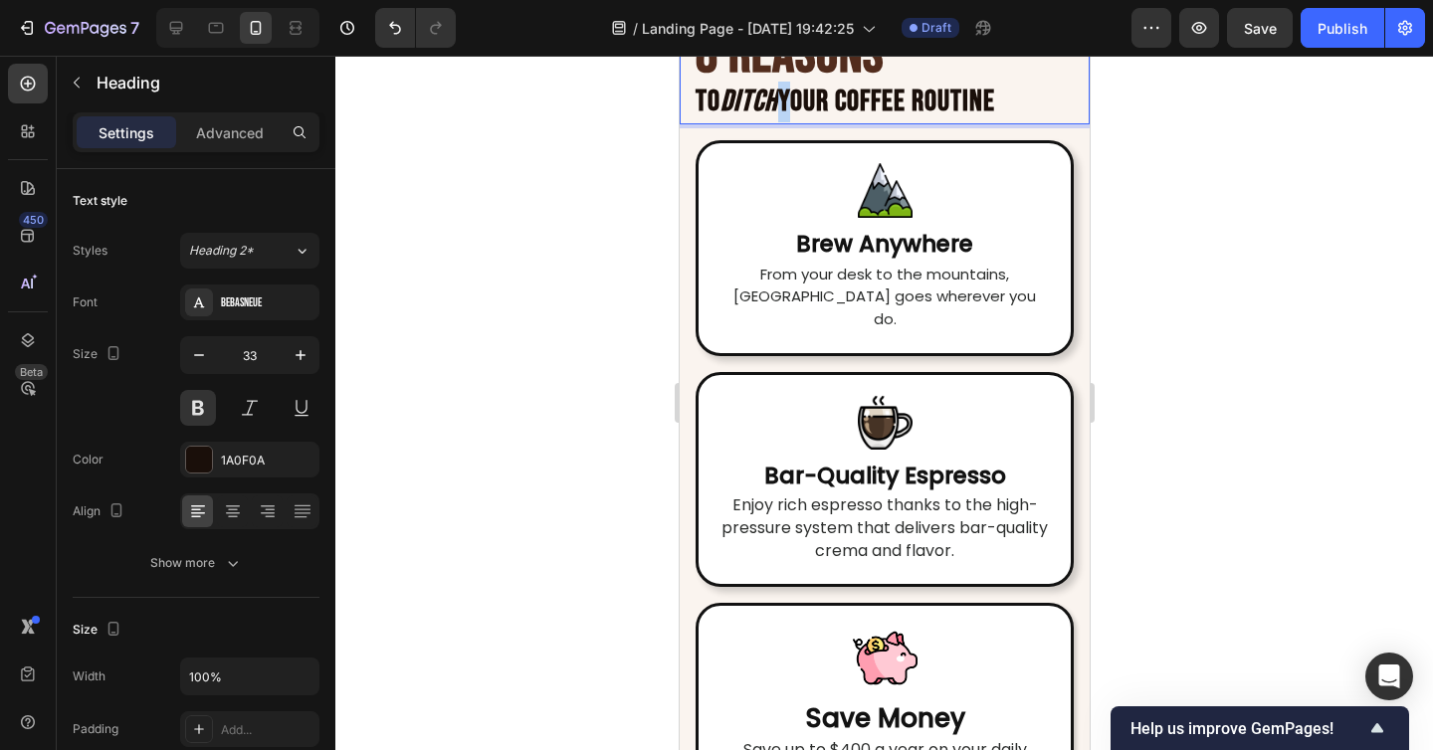
click at [777, 119] on strong "Ditch" at bounding box center [748, 102] width 58 height 36
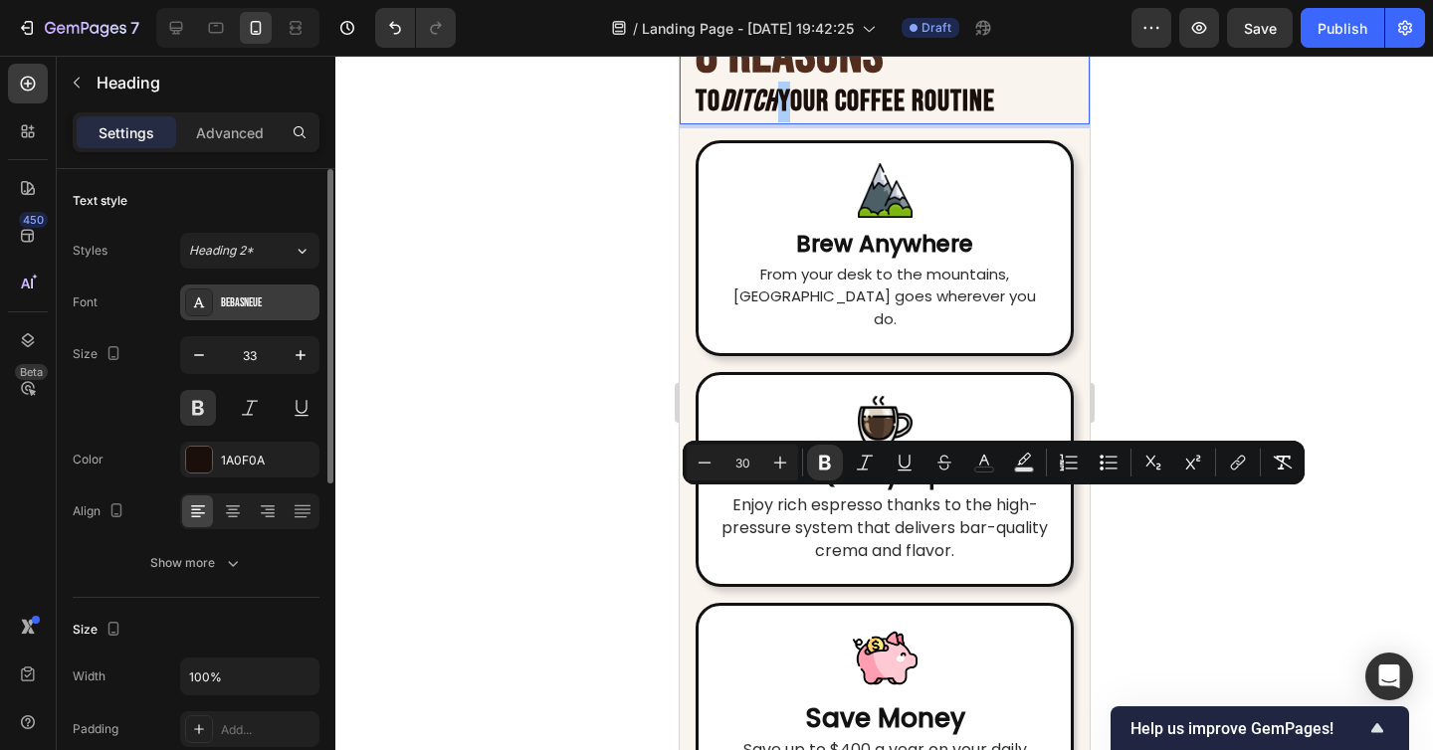
click at [263, 309] on div "BebasNeue" at bounding box center [268, 303] width 94 height 18
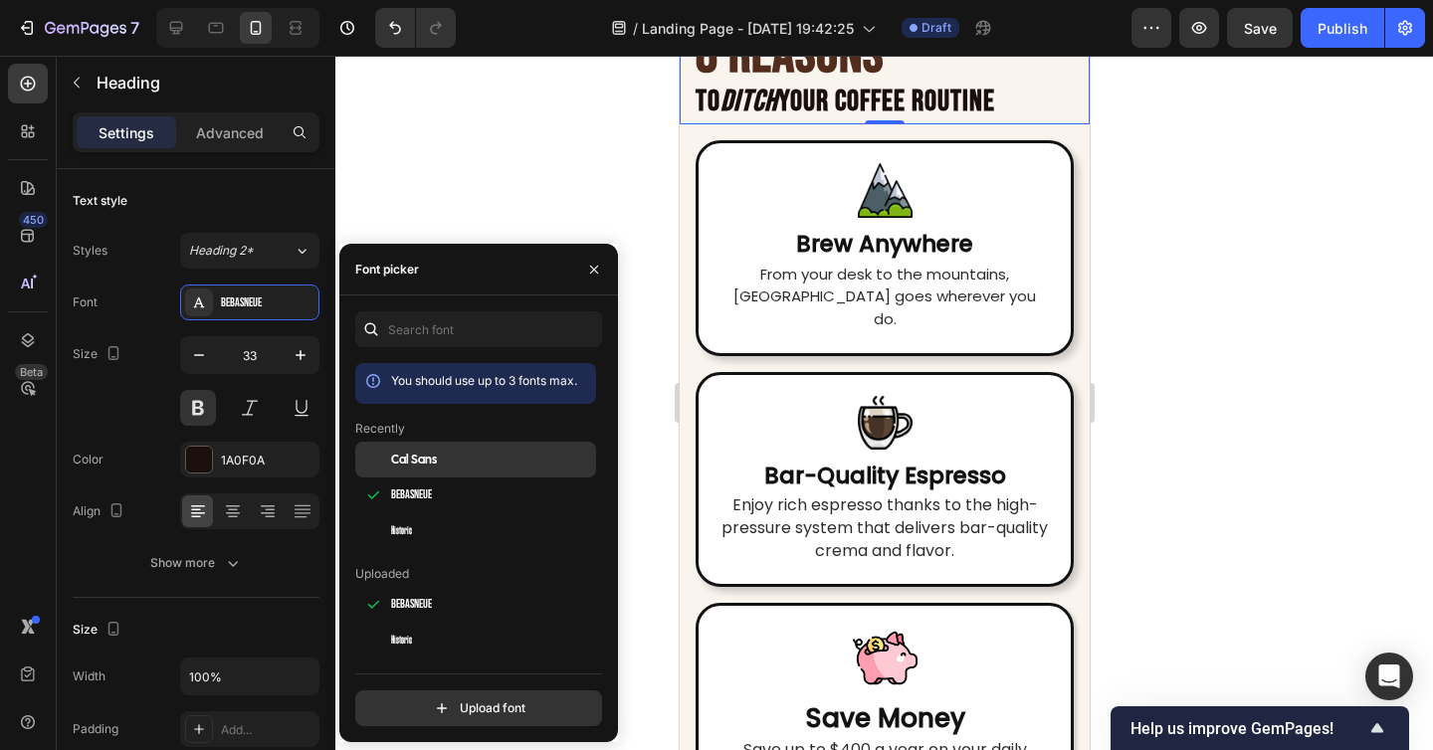
click at [427, 459] on span "Cal Sans" at bounding box center [414, 460] width 46 height 18
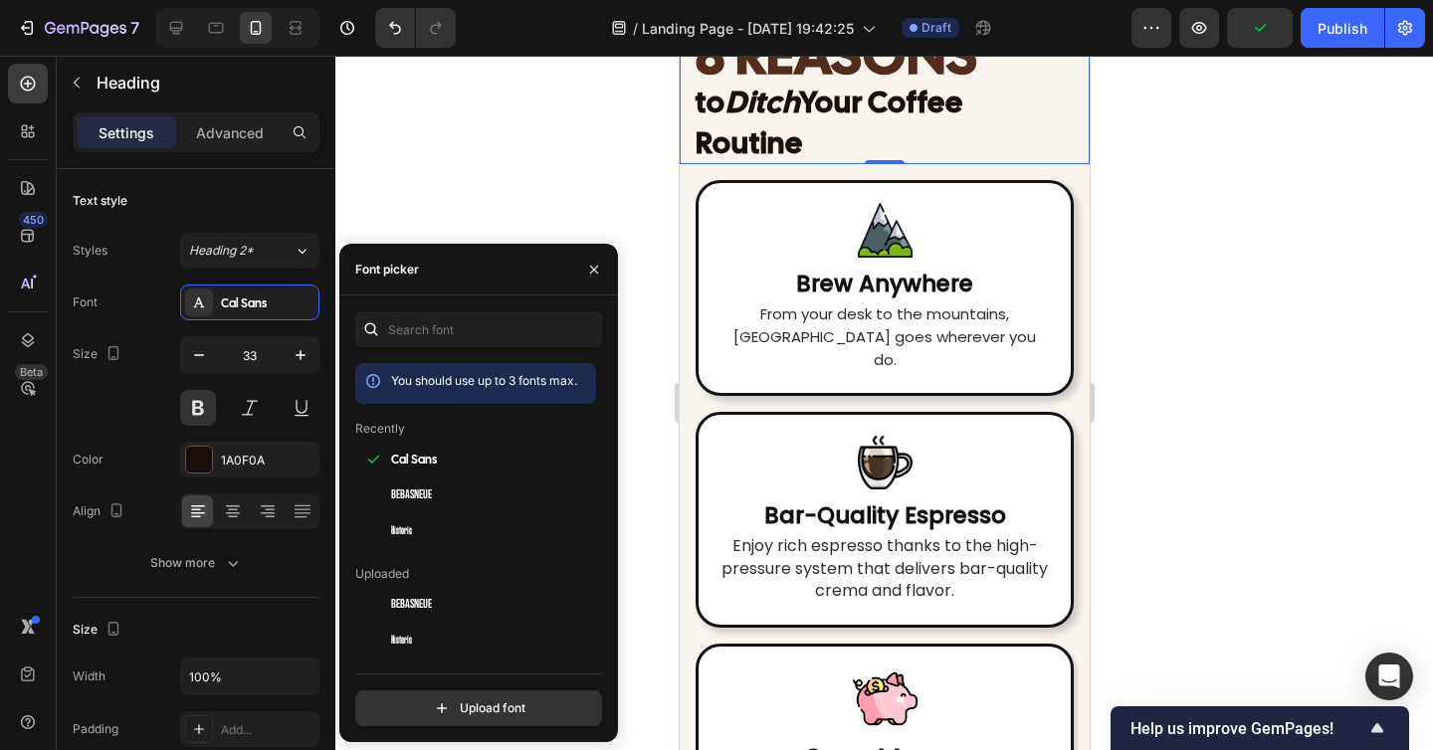
click at [1185, 538] on div at bounding box center [883, 403] width 1097 height 694
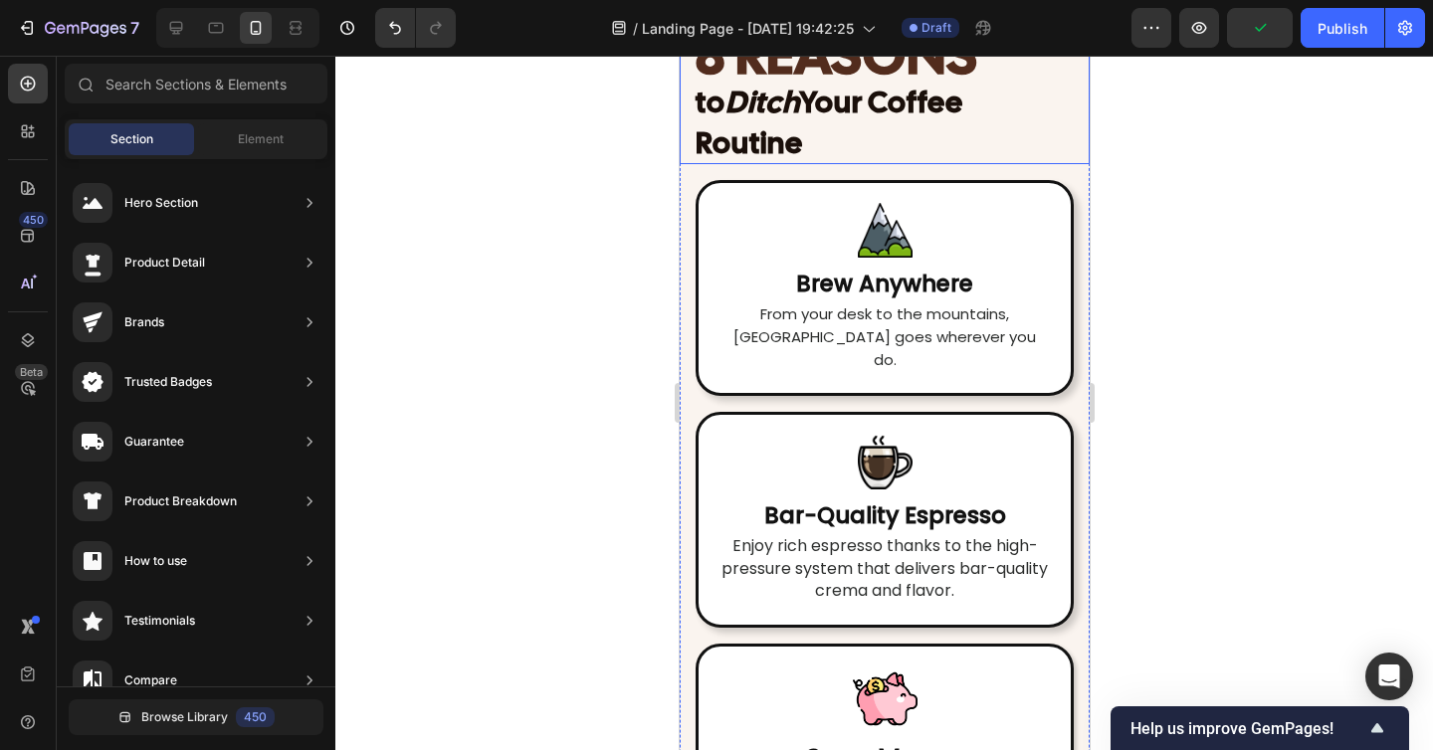
click at [894, 91] on strong "8 REASONS" at bounding box center [835, 55] width 283 height 72
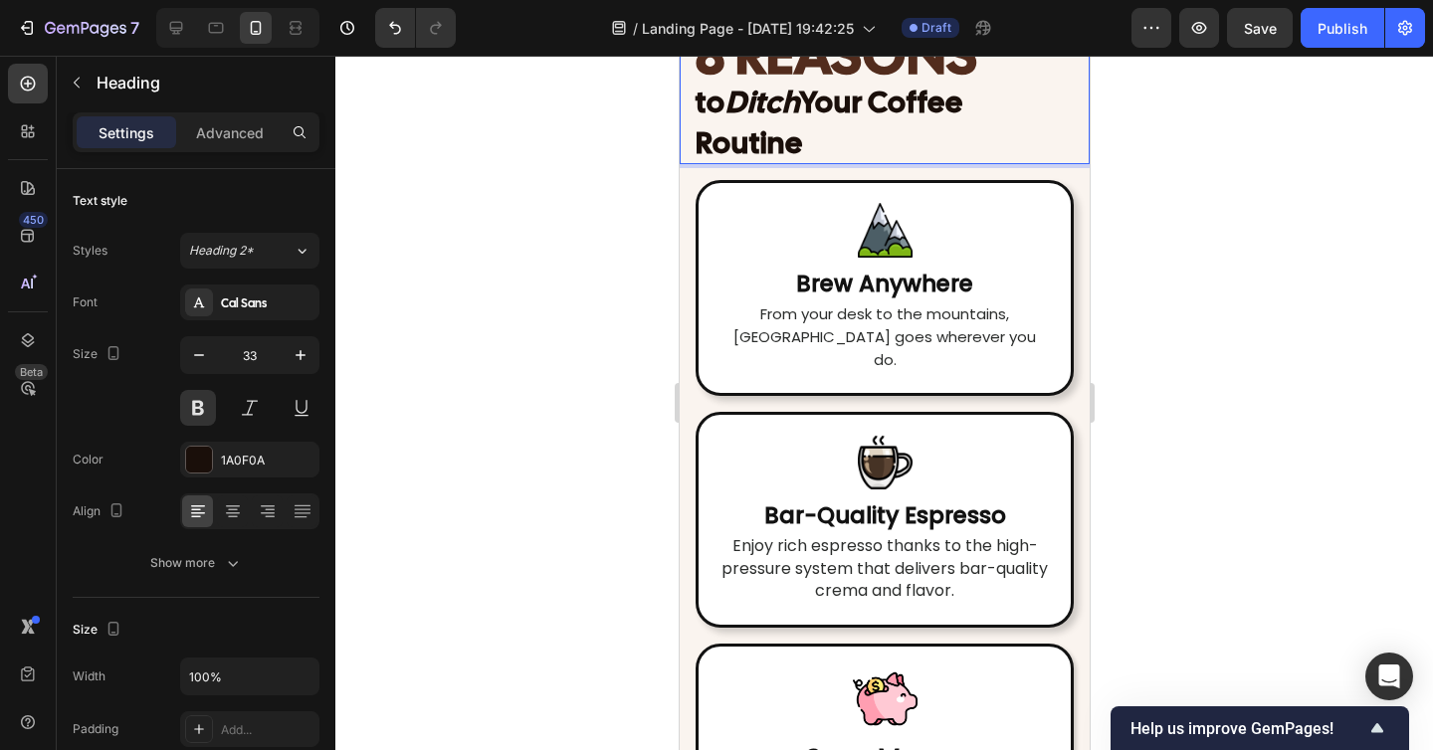
drag, startPoint x: 990, startPoint y: 469, endPoint x: 698, endPoint y: 466, distance: 291.5
click at [698, 163] on p "8 REASONS to Ditch Your Coffee Routine" at bounding box center [883, 99] width 378 height 127
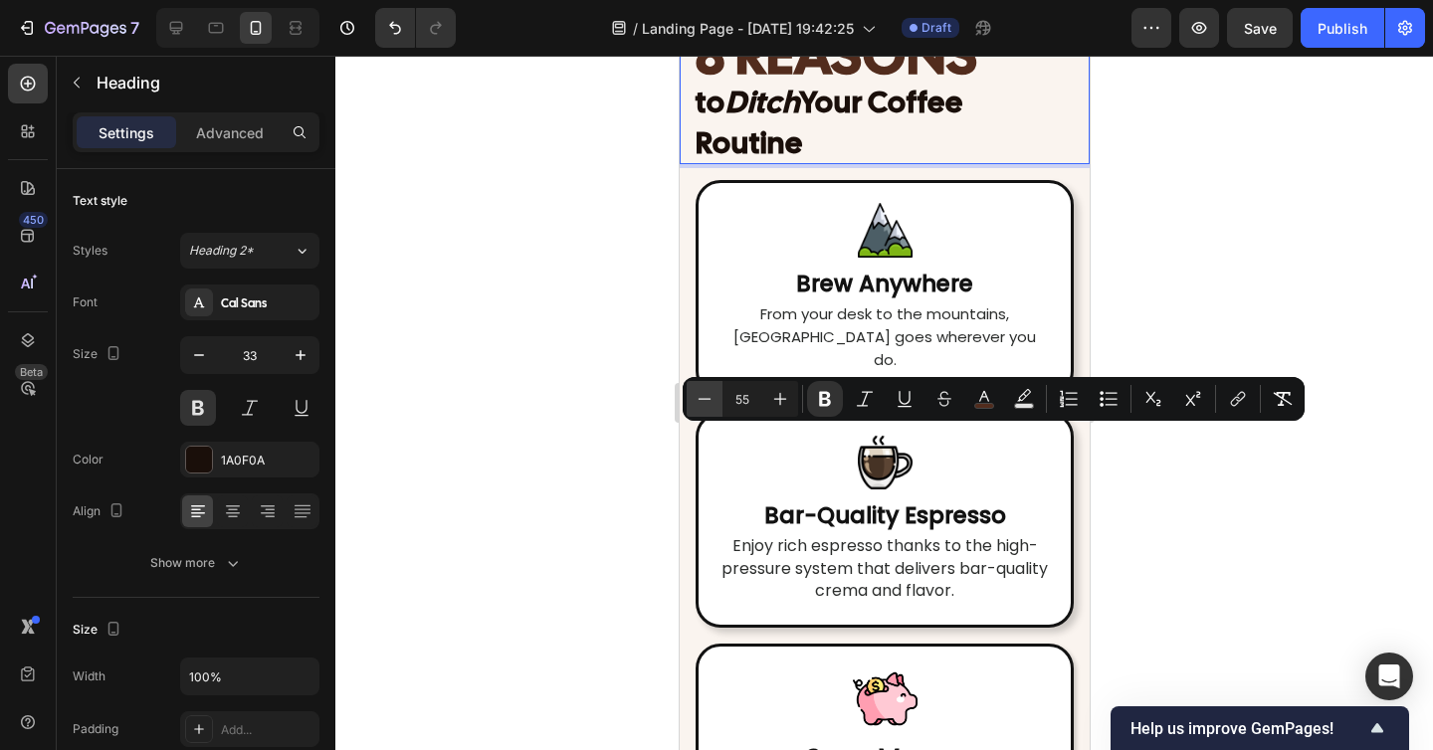
click at [692, 395] on button "Minus" at bounding box center [704, 399] width 36 height 36
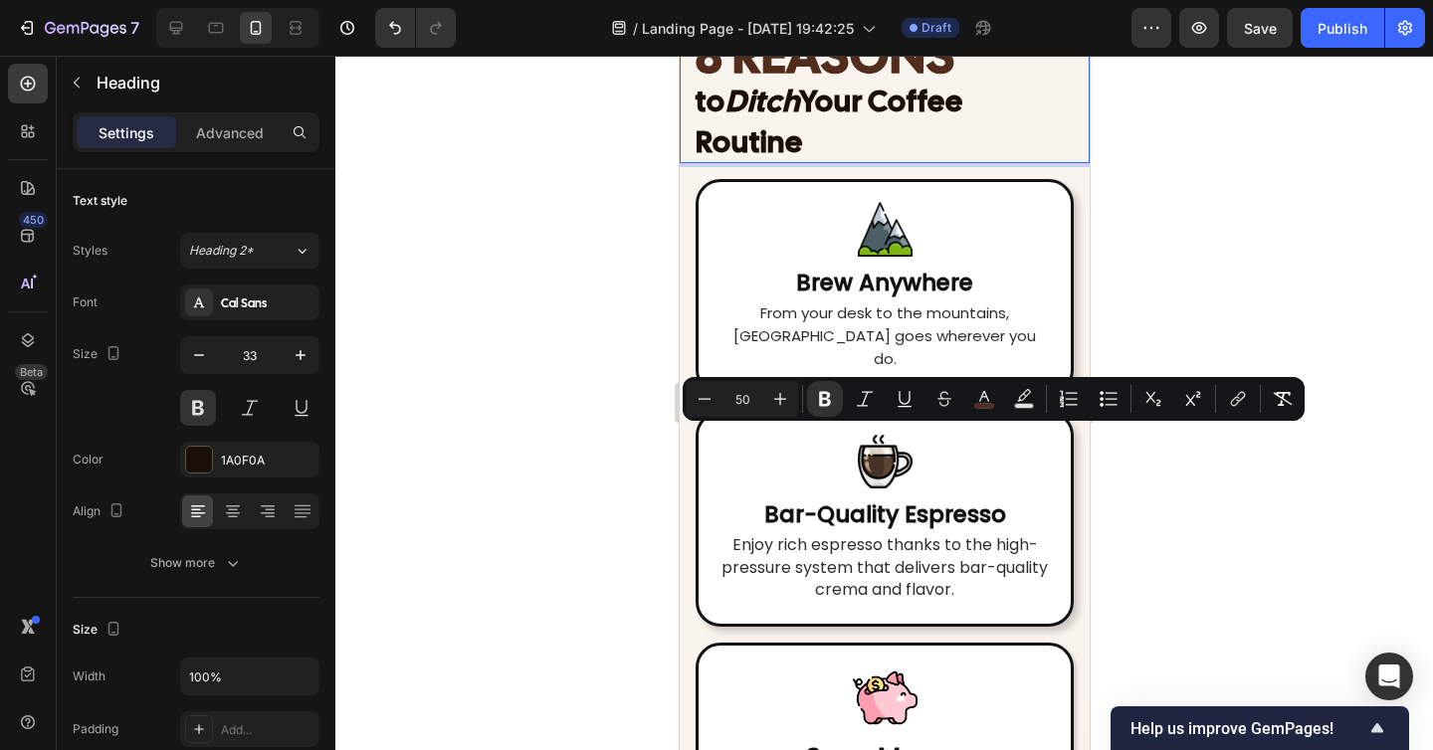
type input "30"
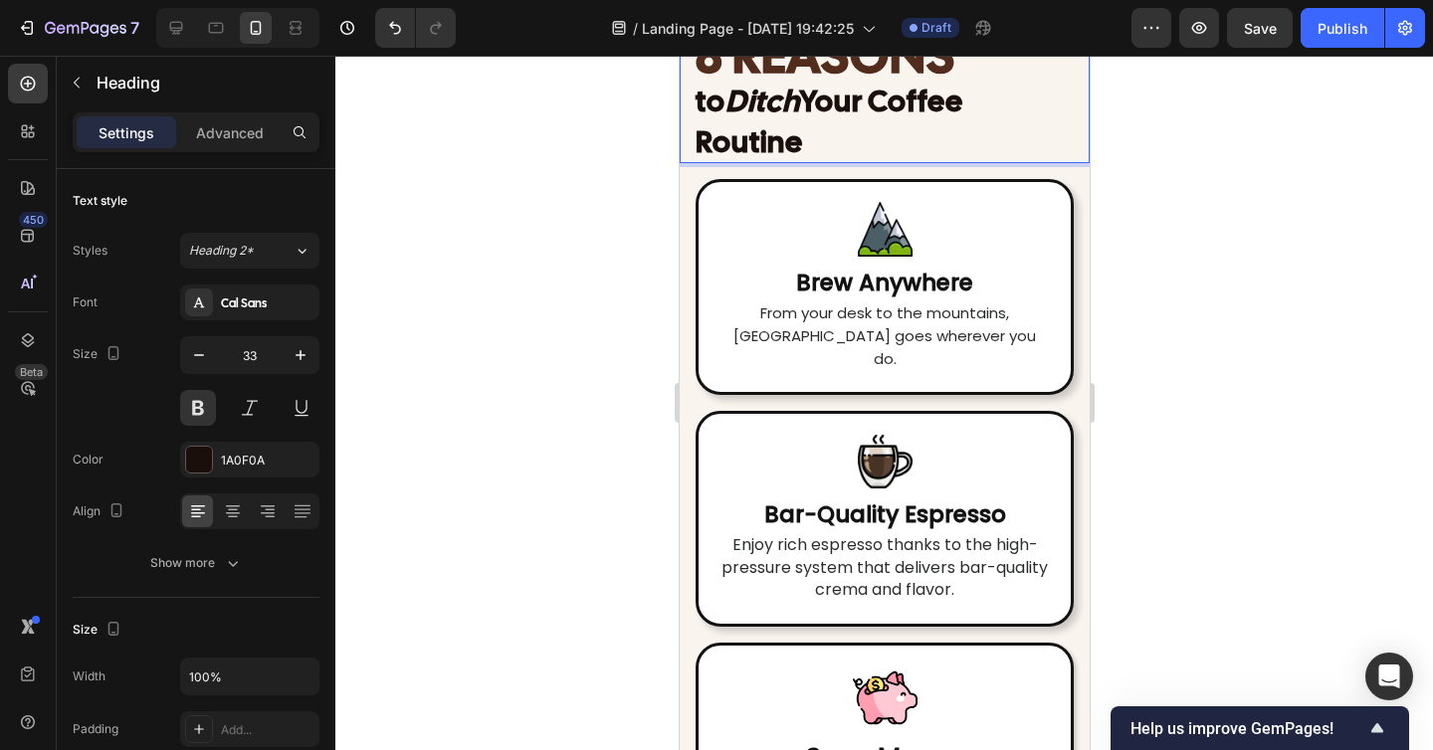
click at [871, 162] on p "8 REASONS to Ditch Your Coffee Routine" at bounding box center [883, 99] width 378 height 126
drag, startPoint x: 867, startPoint y: 562, endPoint x: 702, endPoint y: 511, distance: 172.8
click at [702, 162] on p "8 REASONS to Ditch Your Coffee Routine" at bounding box center [883, 99] width 378 height 126
drag, startPoint x: 687, startPoint y: 511, endPoint x: 827, endPoint y: 549, distance: 144.3
click at [827, 164] on div "8 REASONS to Ditch Your Coffee Routine Heading 0" at bounding box center [883, 99] width 410 height 130
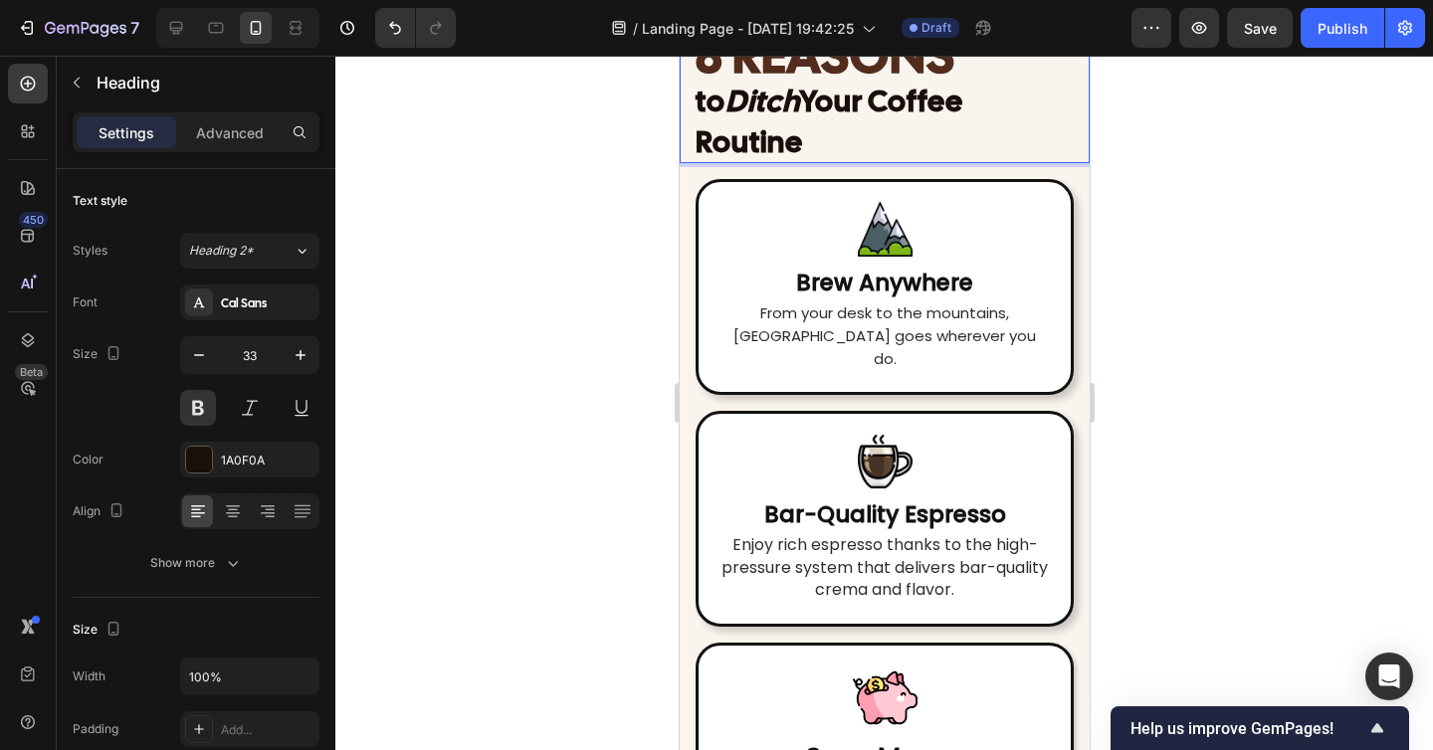
drag, startPoint x: 827, startPoint y: 549, endPoint x: 697, endPoint y: 514, distance: 133.9
click at [697, 162] on p "8 REASONS to Ditch Your Coffee Routine" at bounding box center [883, 99] width 378 height 126
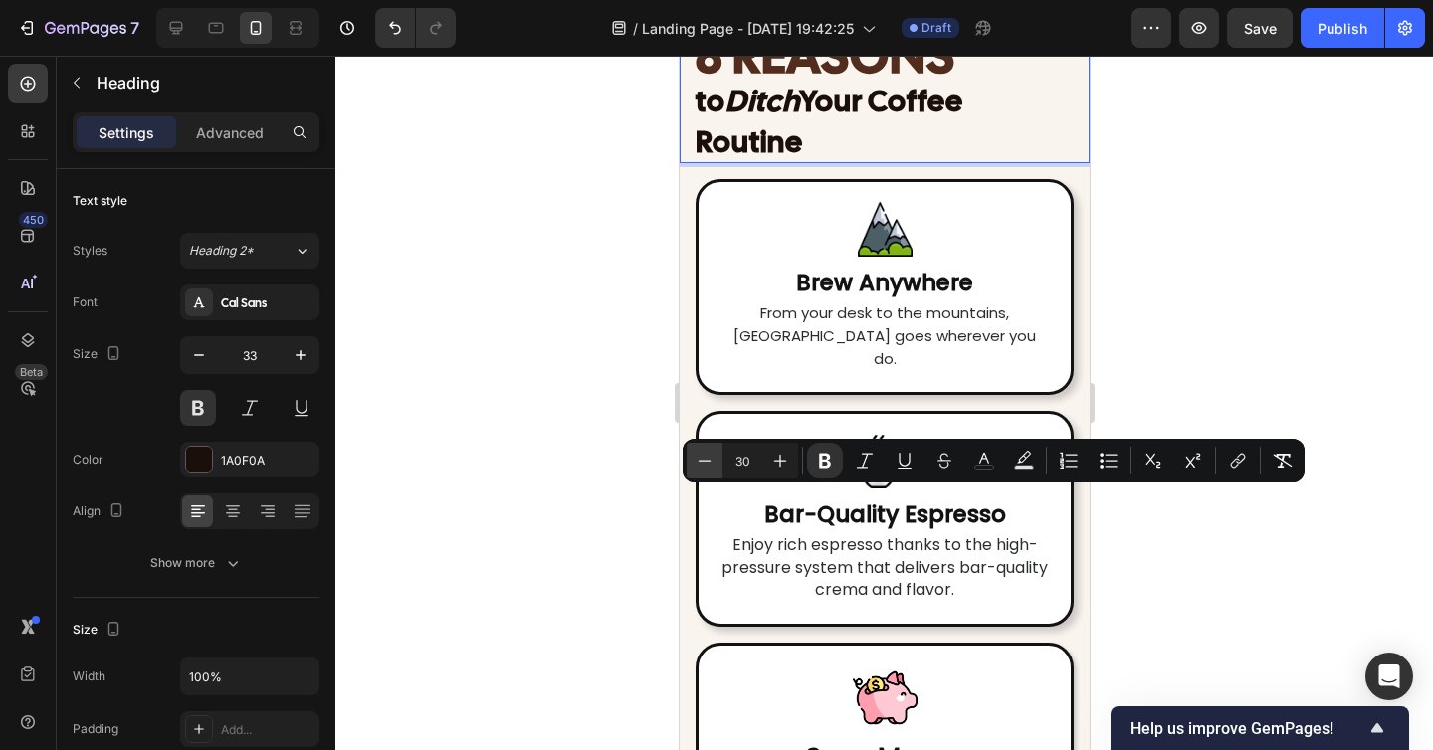
click at [698, 456] on icon "Editor contextual toolbar" at bounding box center [704, 461] width 20 height 20
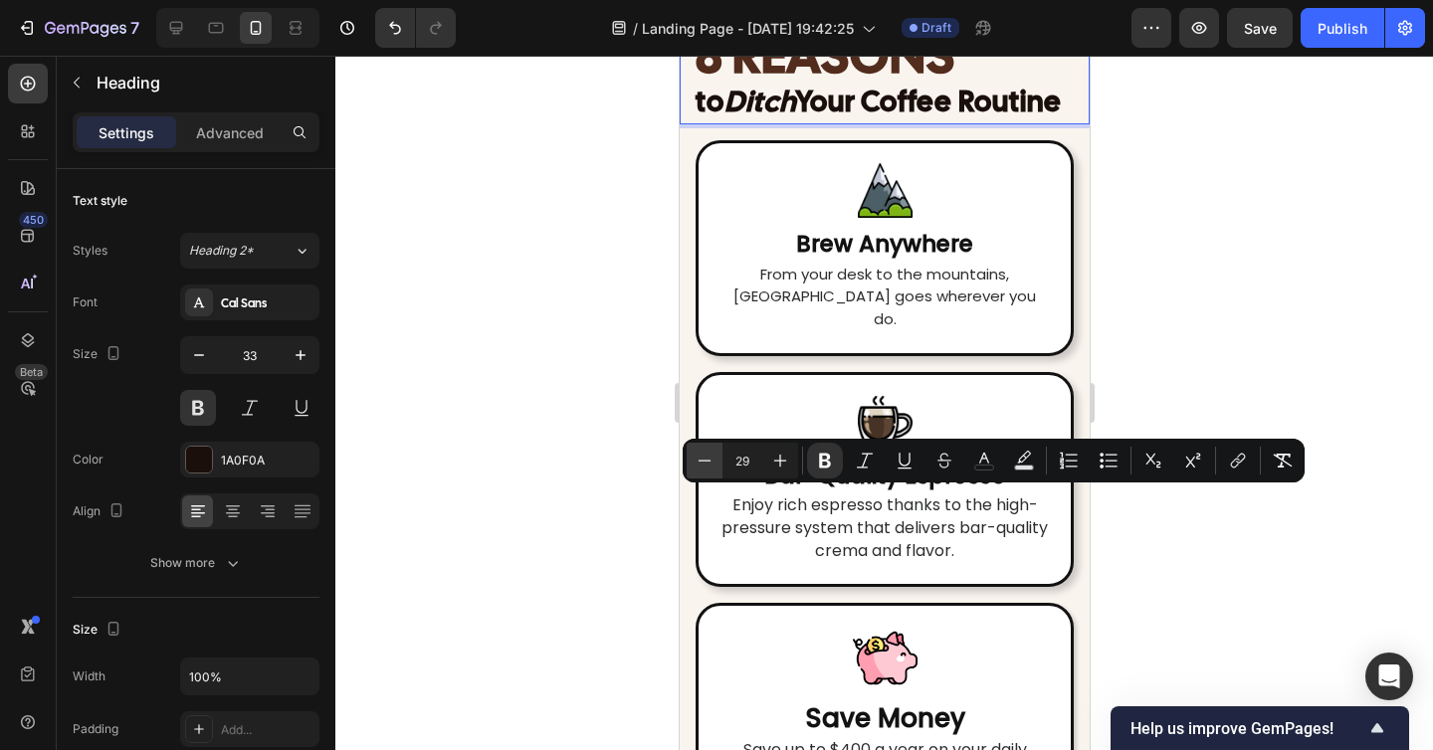
click at [698, 456] on icon "Editor contextual toolbar" at bounding box center [704, 461] width 20 height 20
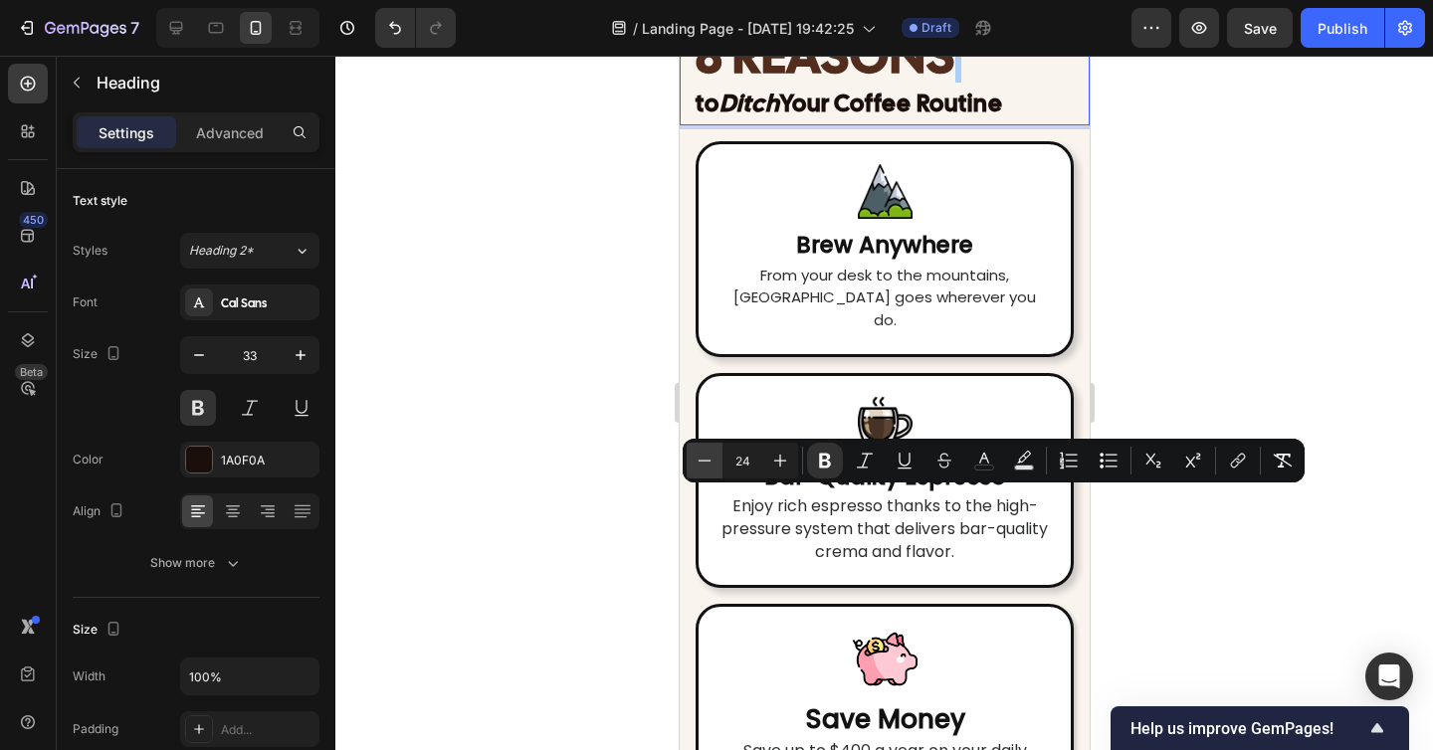
click at [698, 456] on icon "Editor contextual toolbar" at bounding box center [704, 461] width 20 height 20
type input "23"
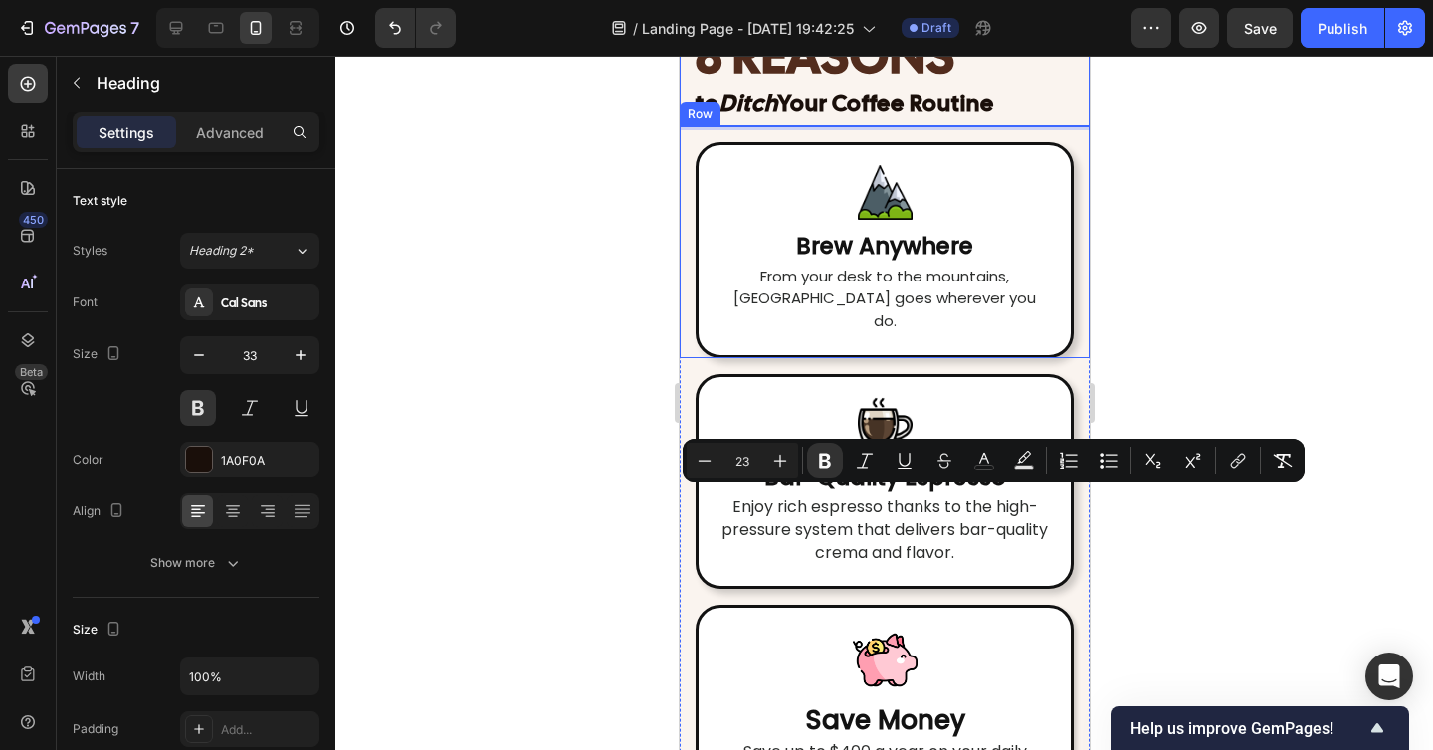
click at [1135, 591] on div at bounding box center [883, 403] width 1097 height 694
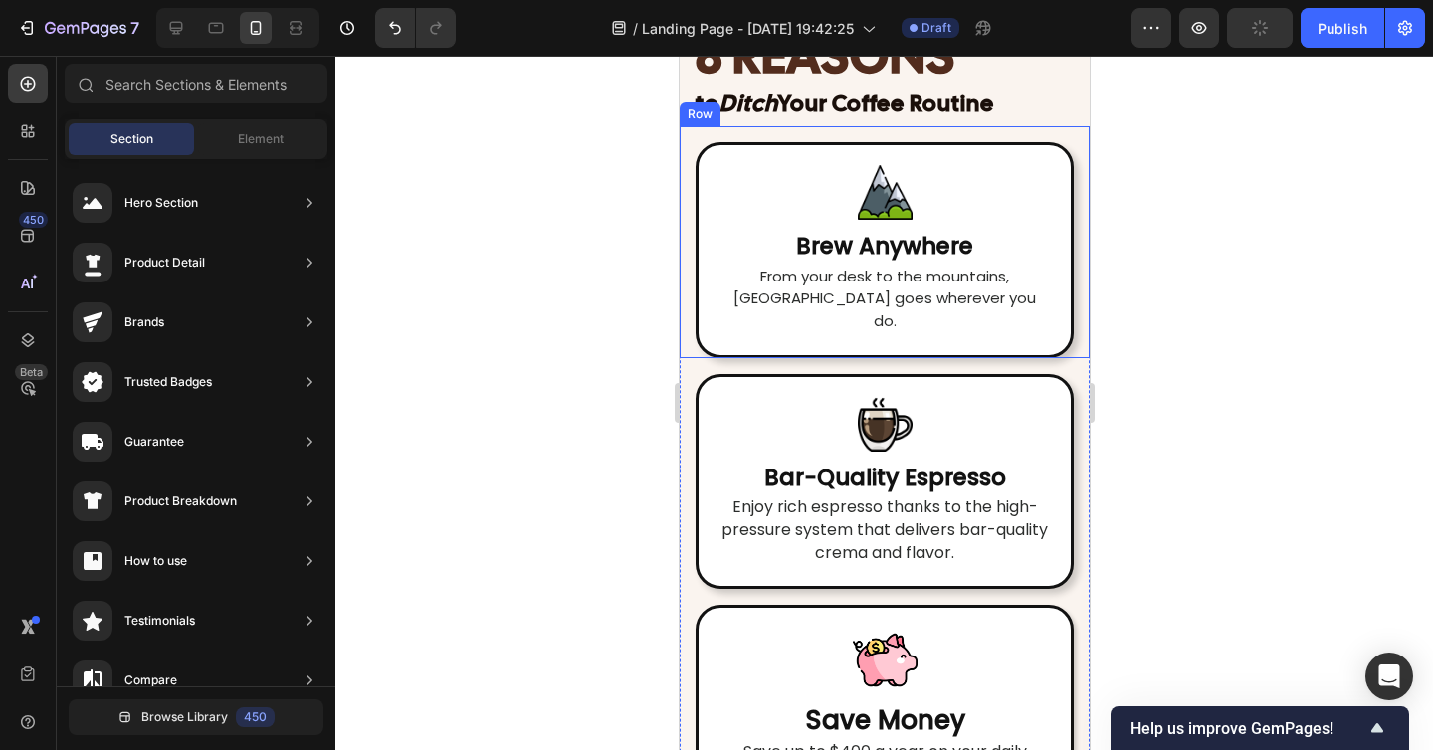
click at [1201, 580] on div at bounding box center [883, 403] width 1097 height 694
click at [1205, 504] on div at bounding box center [883, 403] width 1097 height 694
click at [1046, 124] on p "⁠⁠⁠⁠⁠⁠⁠ 8 REASONS to Ditch Your Coffee Routine" at bounding box center [883, 80] width 378 height 89
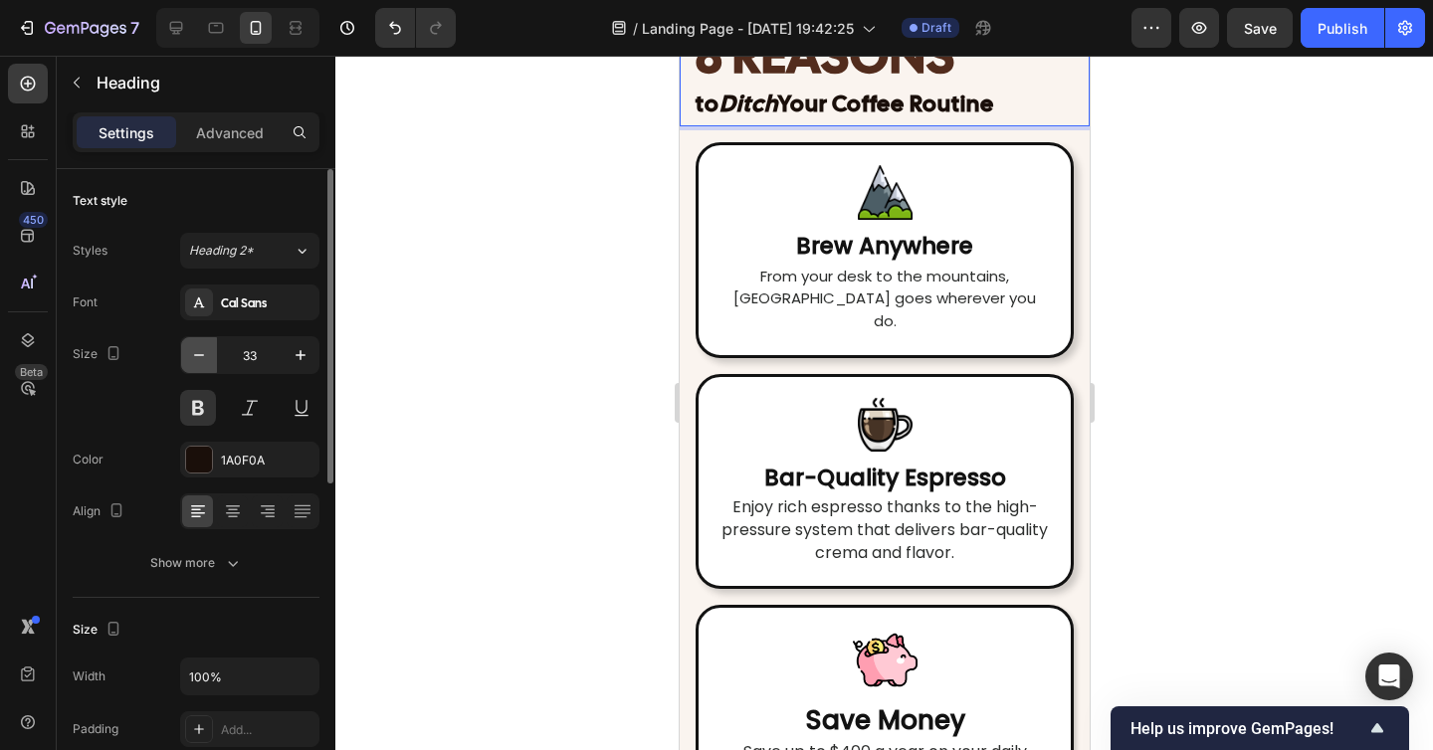
click at [204, 355] on icon "button" at bounding box center [199, 355] width 20 height 20
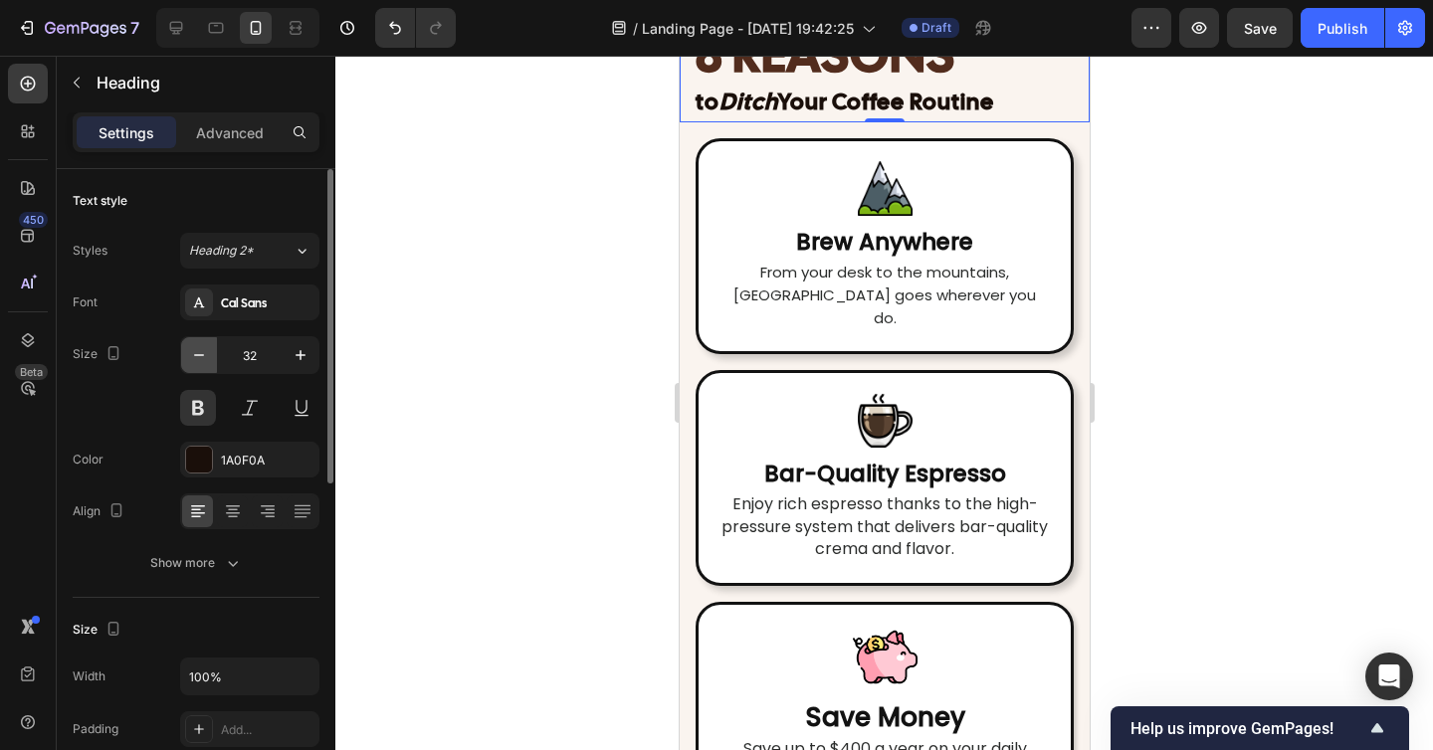
click at [204, 355] on icon "button" at bounding box center [199, 355] width 20 height 20
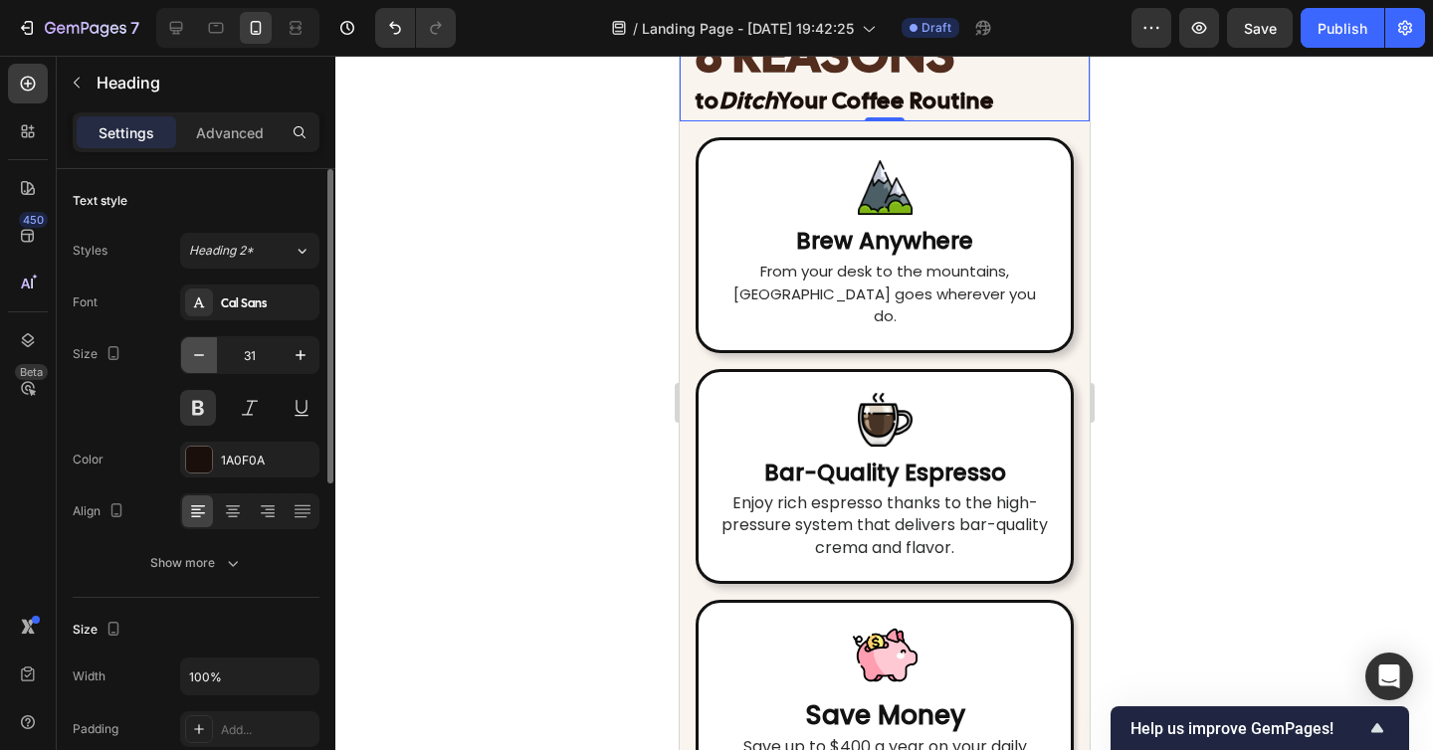
click at [204, 355] on icon "button" at bounding box center [199, 355] width 20 height 20
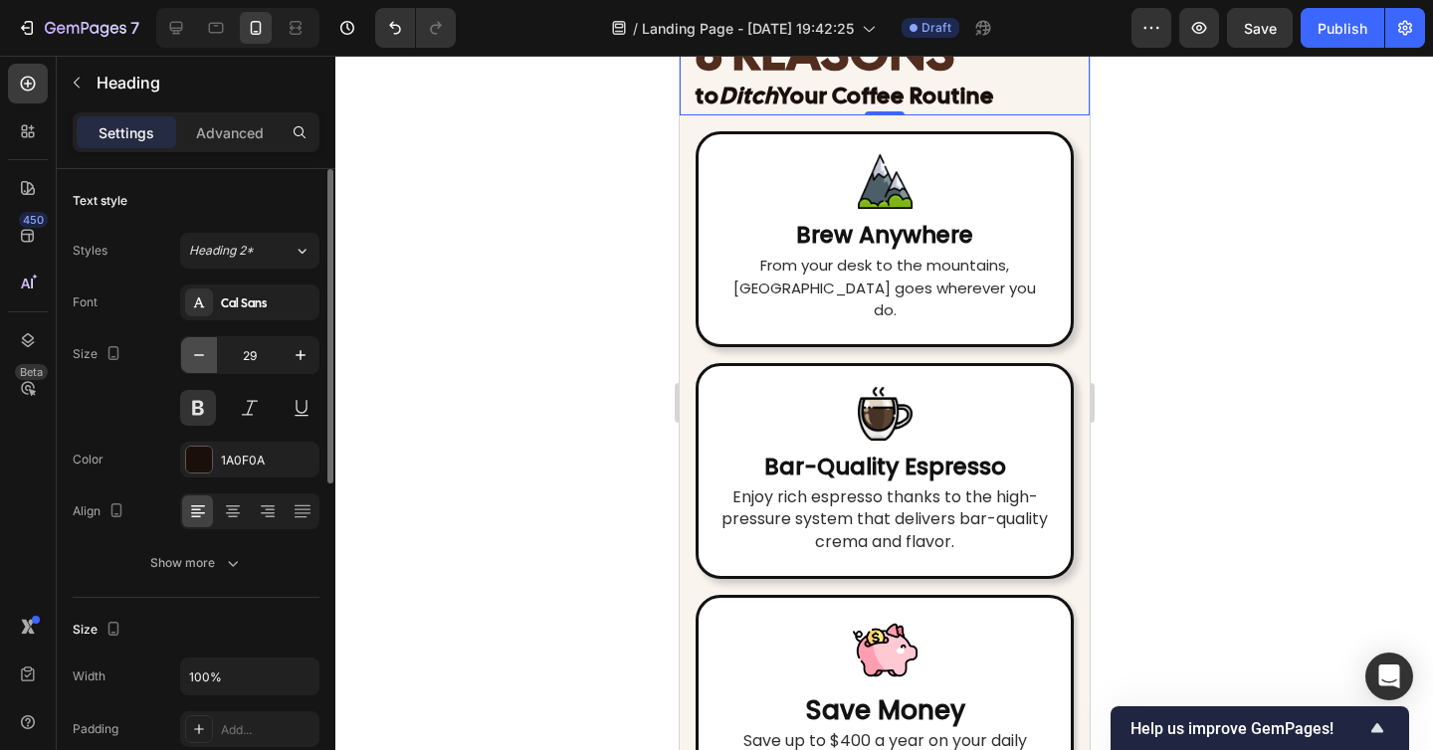
click at [204, 355] on icon "button" at bounding box center [199, 355] width 20 height 20
type input "28"
click at [1265, 541] on div at bounding box center [883, 403] width 1097 height 694
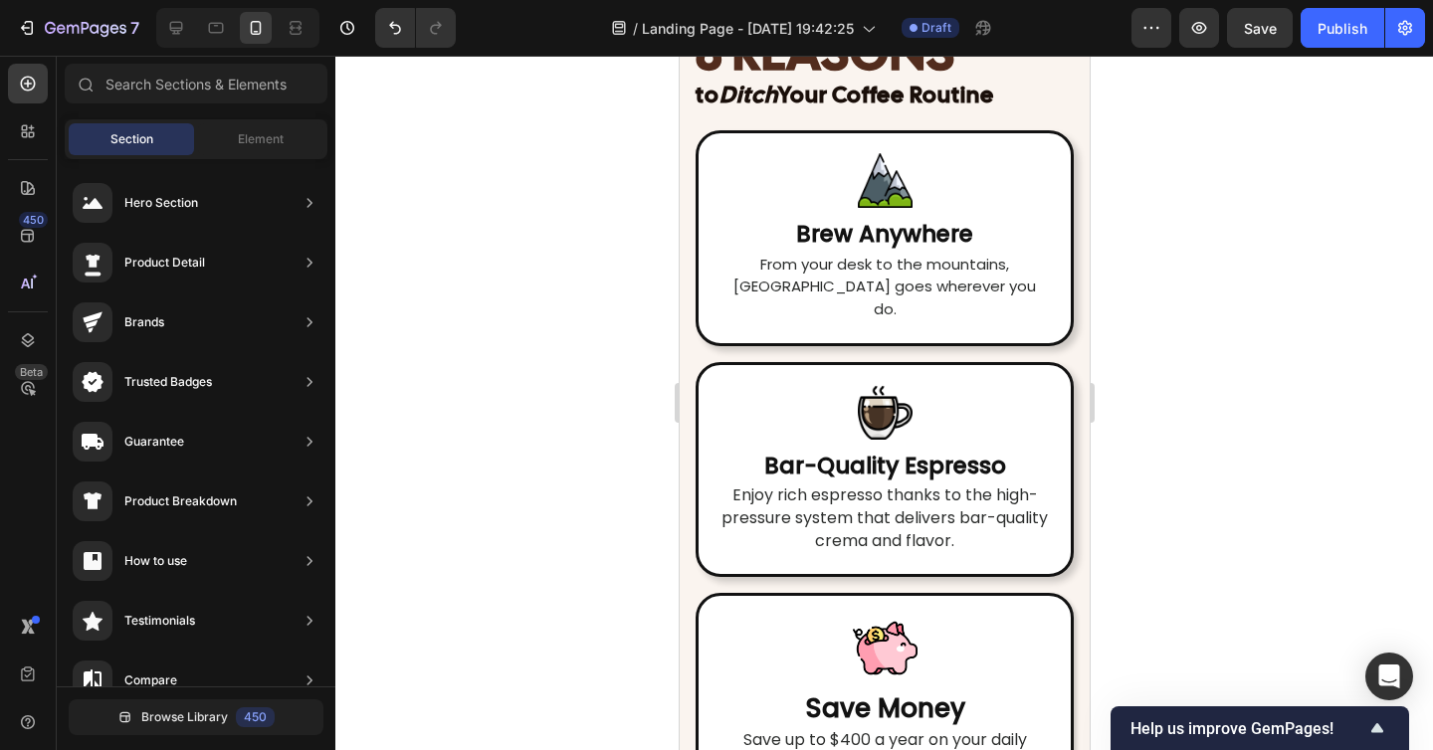
click at [1202, 519] on div at bounding box center [883, 403] width 1097 height 694
click at [934, 85] on strong "8 REASONS" at bounding box center [824, 52] width 260 height 65
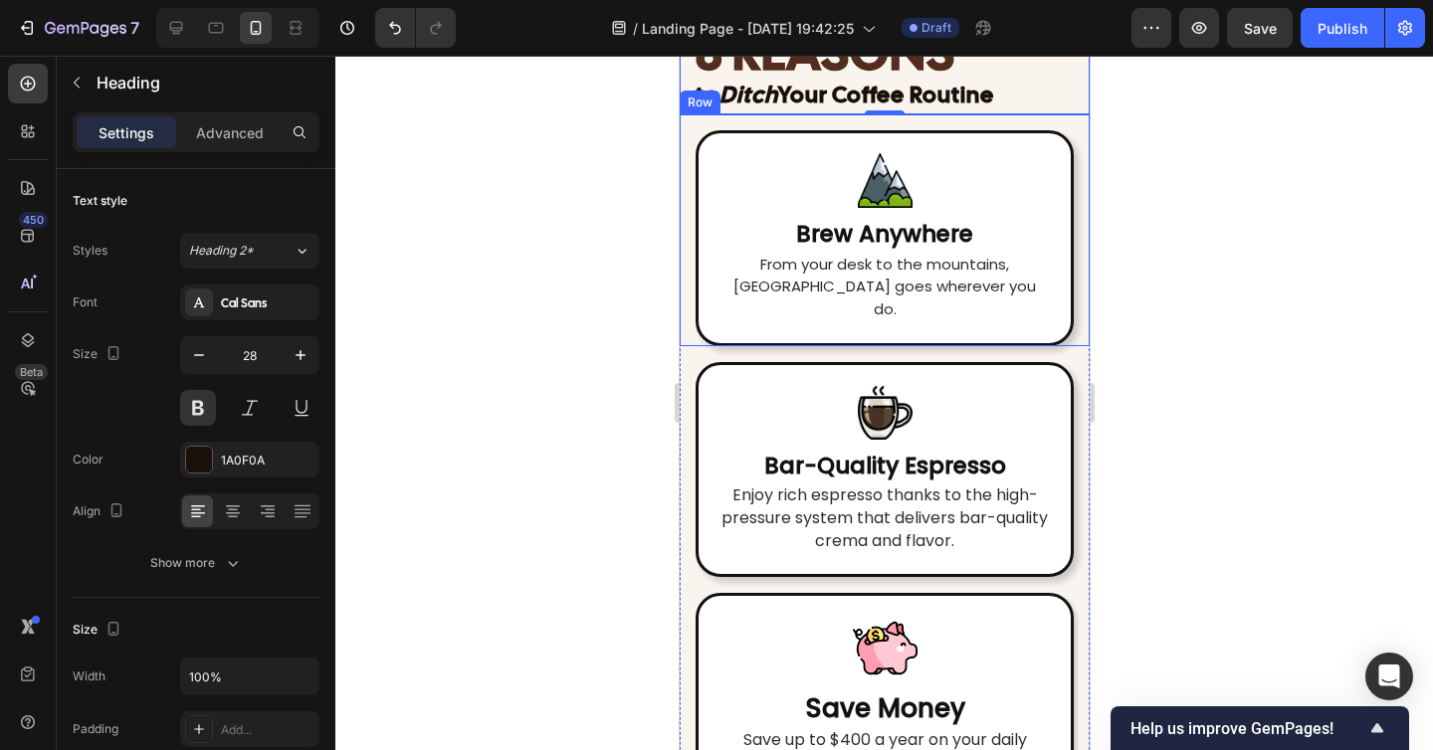
click at [1081, 346] on div "Image Brew Anywhere Heading From your desk to the mountains, Roava goes whereve…" at bounding box center [883, 230] width 410 height 232
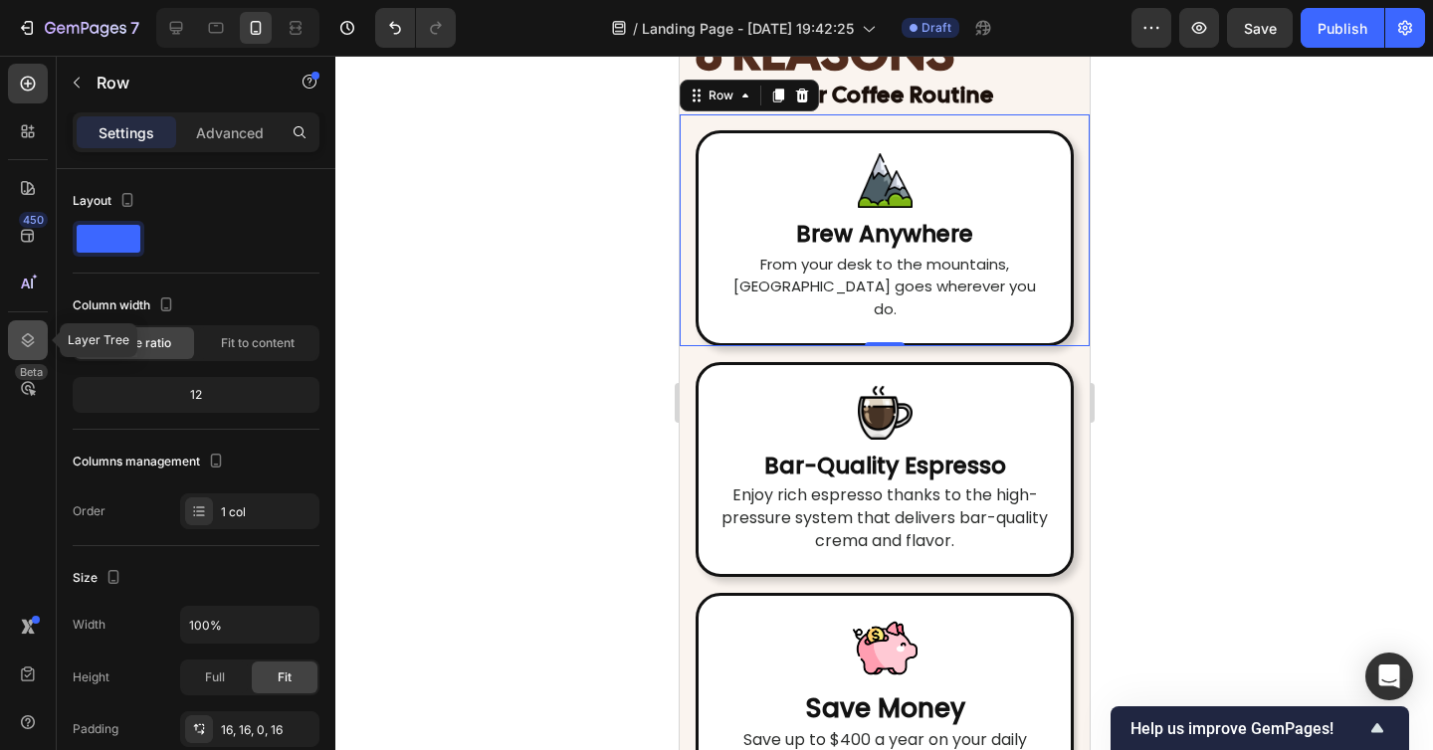
click at [31, 334] on icon at bounding box center [28, 340] width 20 height 20
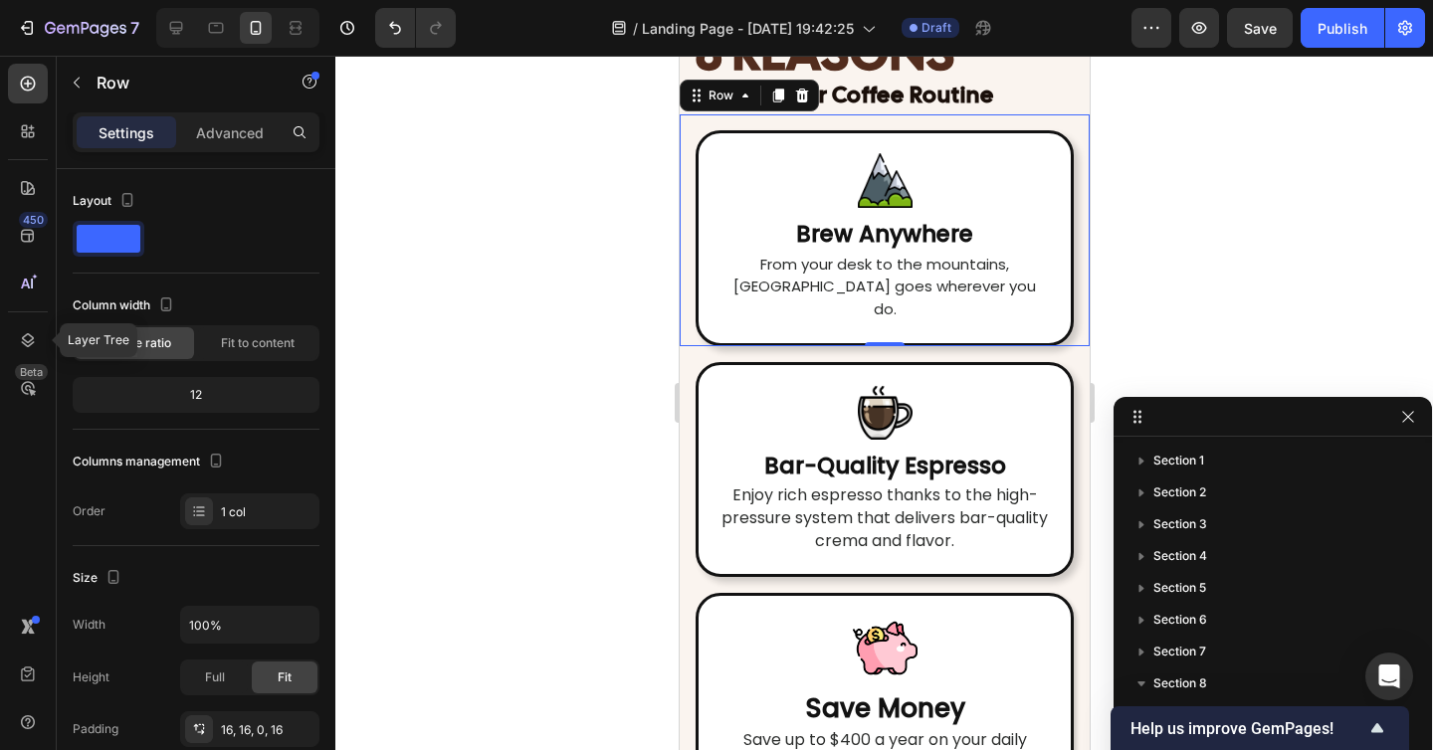
scroll to position [376, 0]
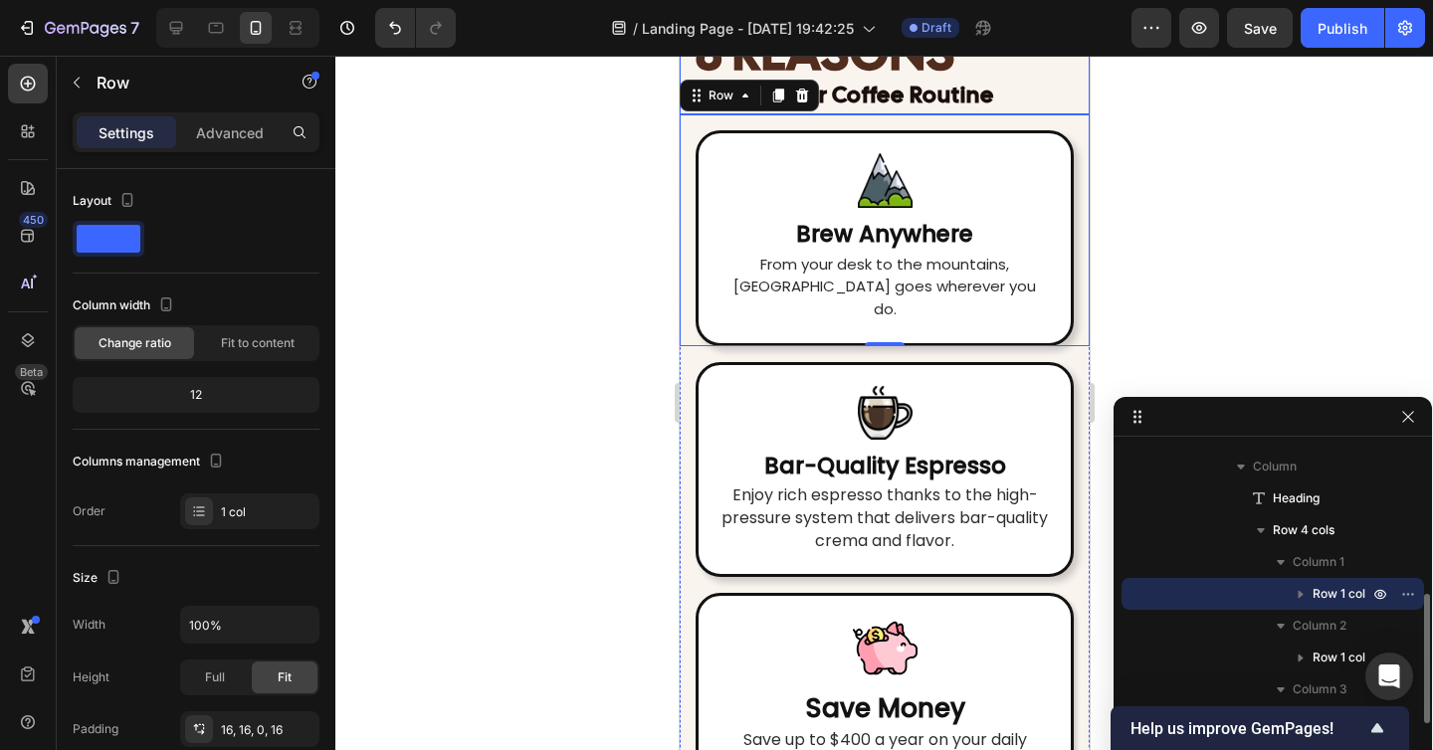
click at [1022, 112] on p "⁠⁠⁠⁠⁠⁠⁠ 8 REASONS to Ditch Your Coffee Routine" at bounding box center [883, 74] width 378 height 77
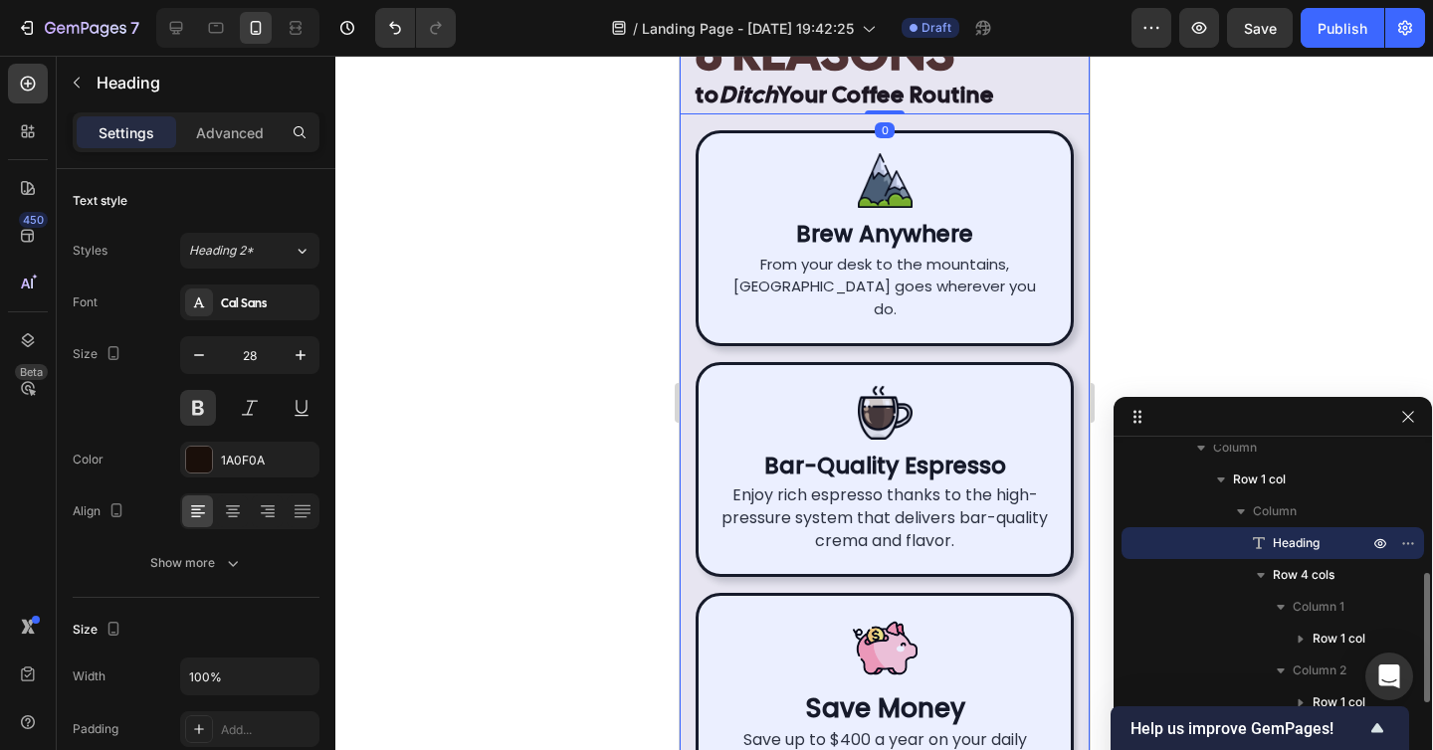
scroll to position [329, 0]
click at [1282, 494] on div "Row 1 col" at bounding box center [1272, 482] width 287 height 32
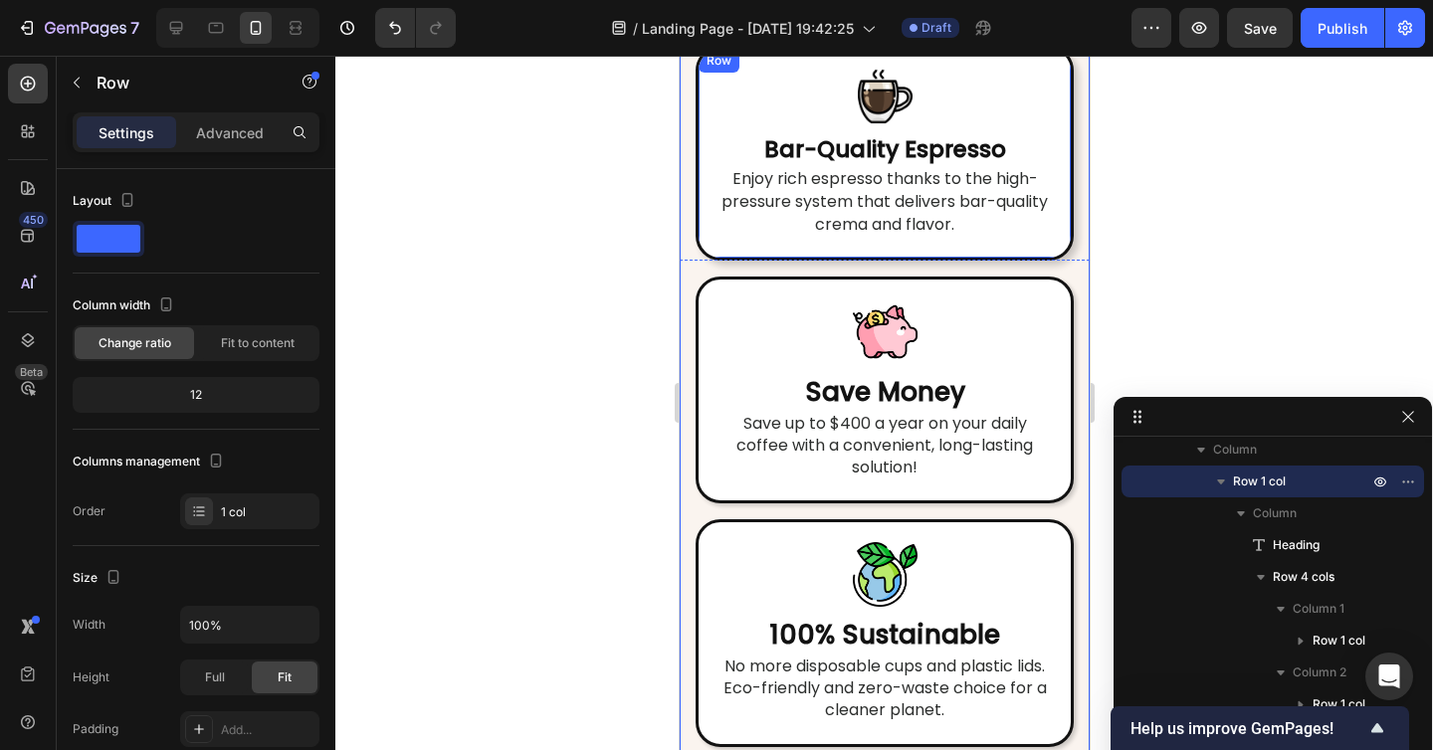
scroll to position [5293, 0]
click at [236, 132] on p "Advanced" at bounding box center [230, 132] width 68 height 21
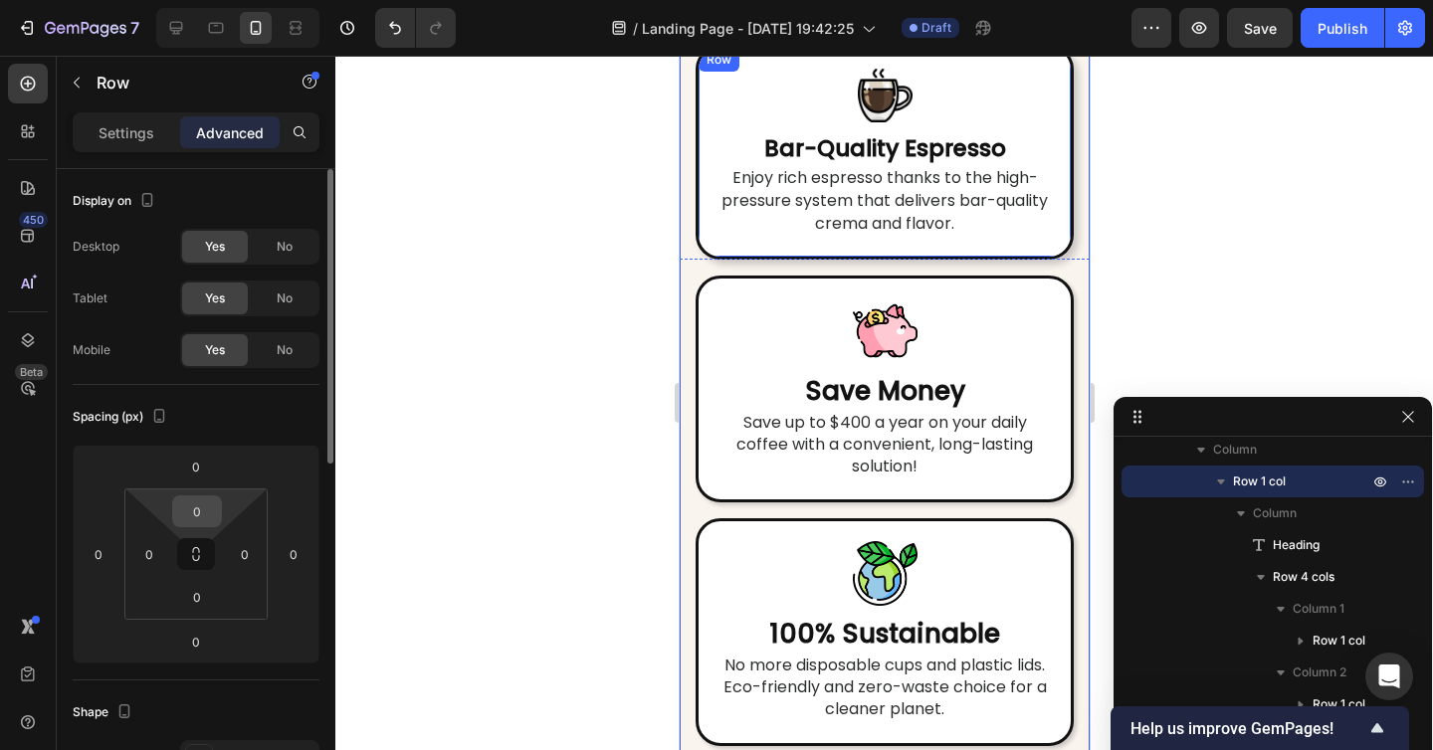
click at [199, 497] on input "0" at bounding box center [197, 511] width 40 height 30
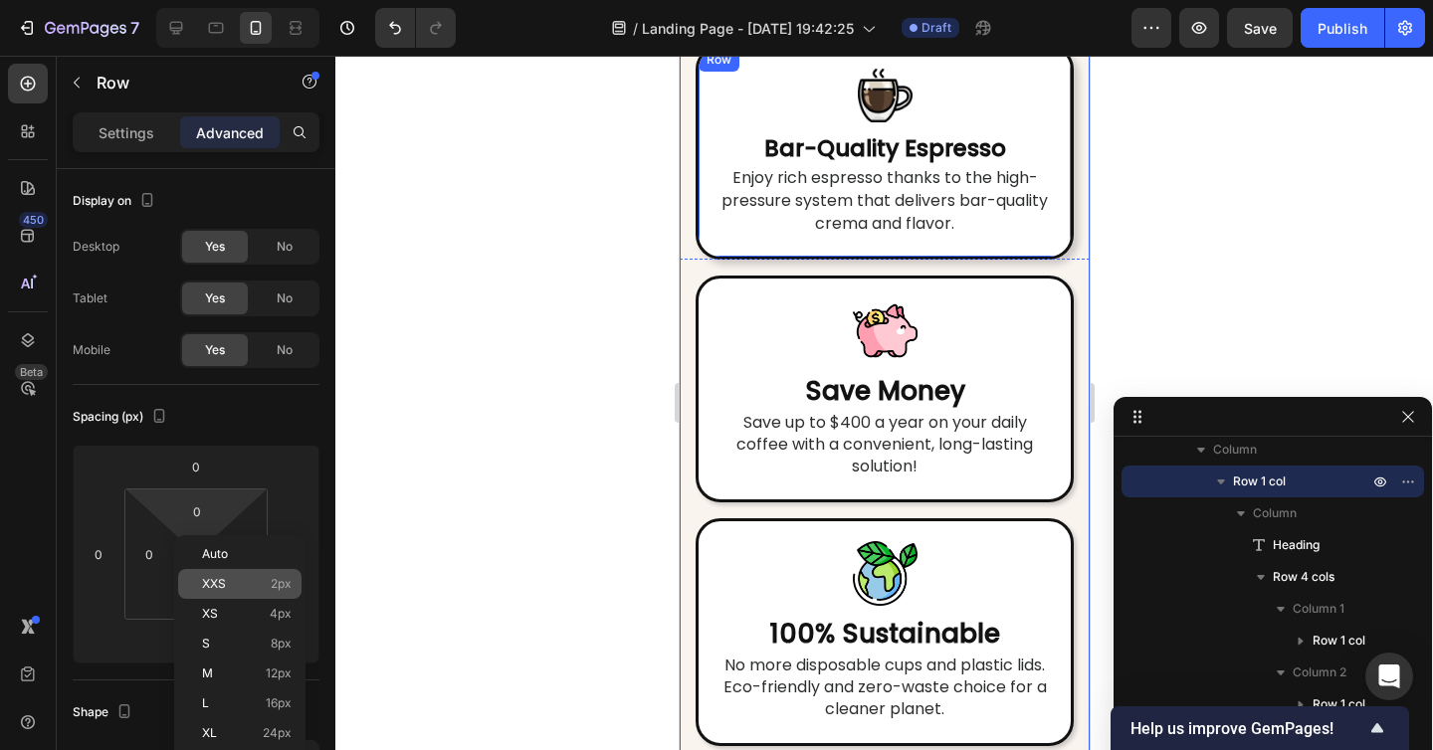
click at [225, 582] on span "XXS" at bounding box center [214, 584] width 24 height 14
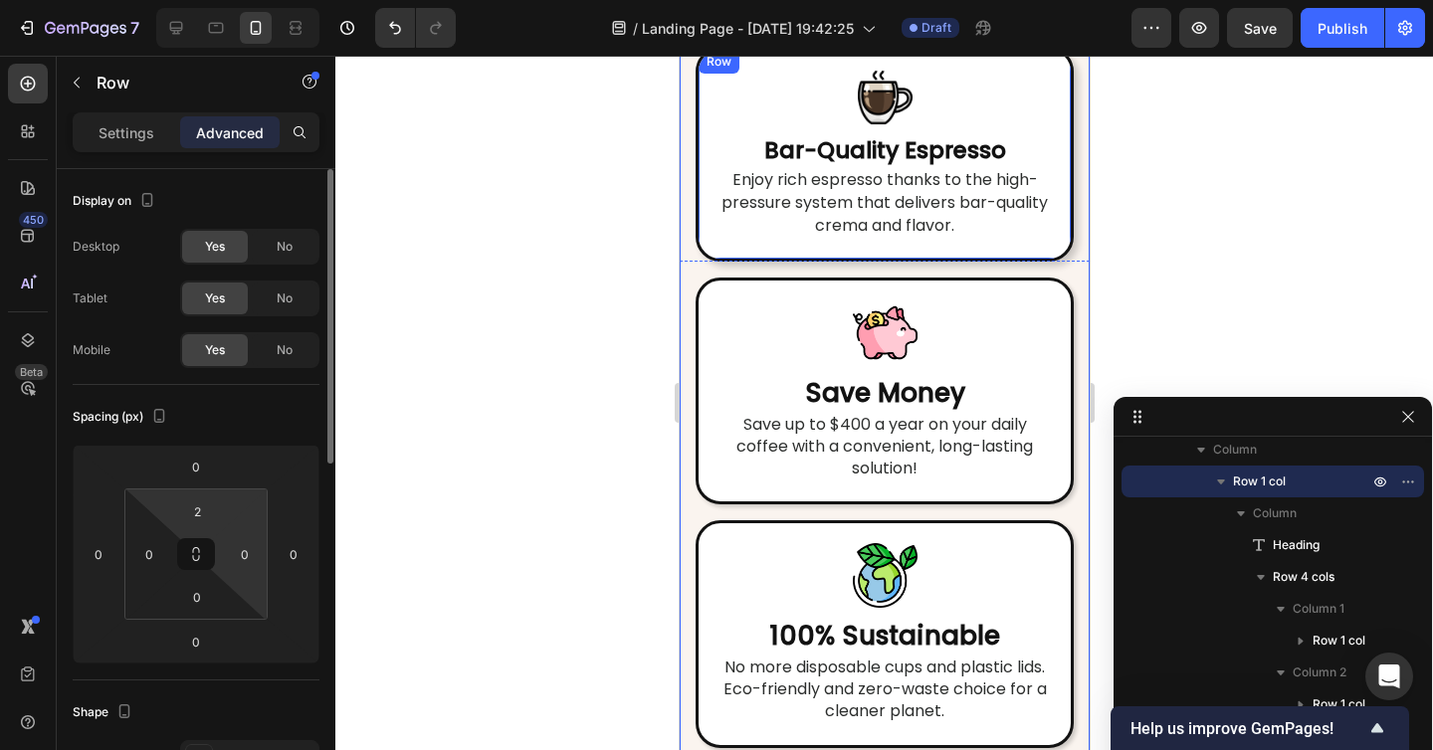
click at [223, 0] on html "7 / Landing Page - Sep 23, 19:42:25 Draft Preview Save Publish 450 Beta Section…" at bounding box center [716, 0] width 1433 height 0
click at [195, 514] on input "2" at bounding box center [197, 511] width 40 height 30
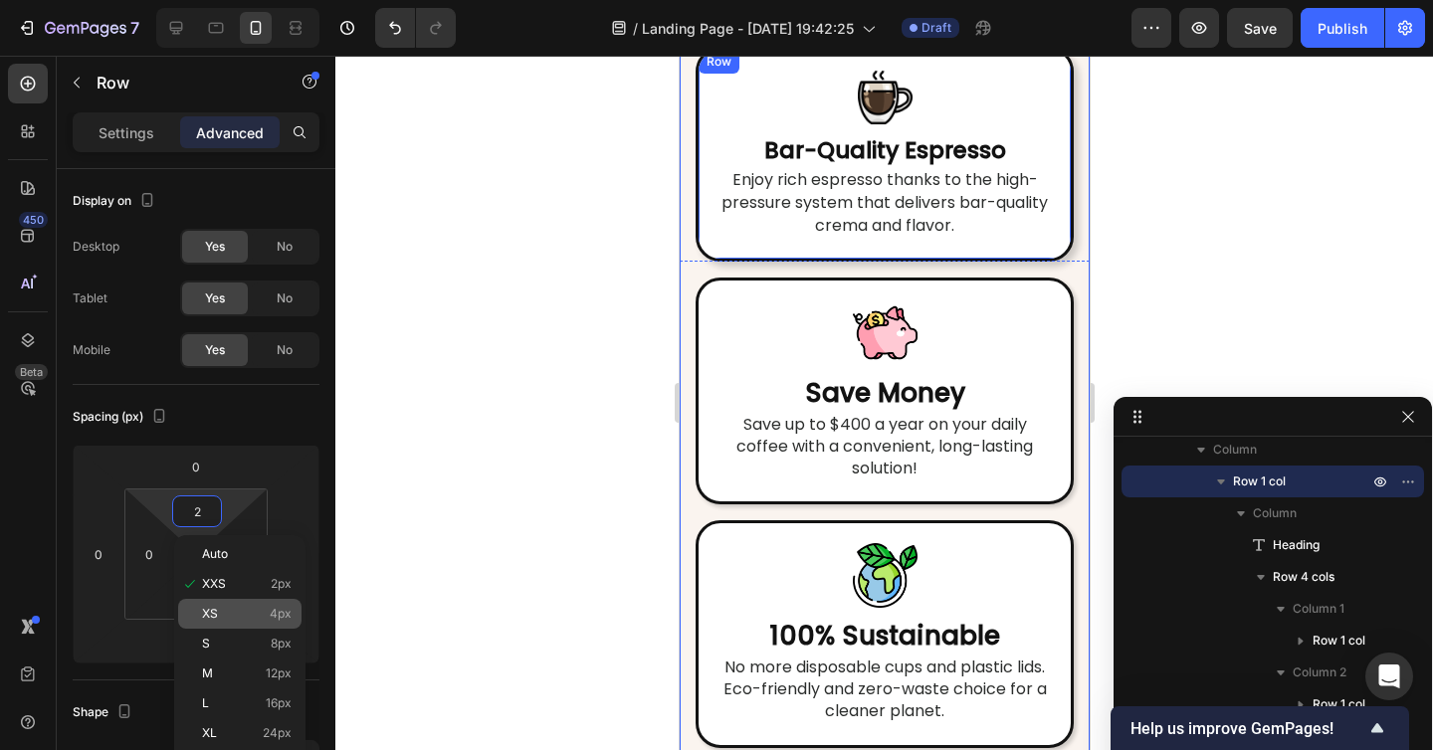
click at [234, 613] on p "XS 4px" at bounding box center [247, 614] width 90 height 14
type input "4"
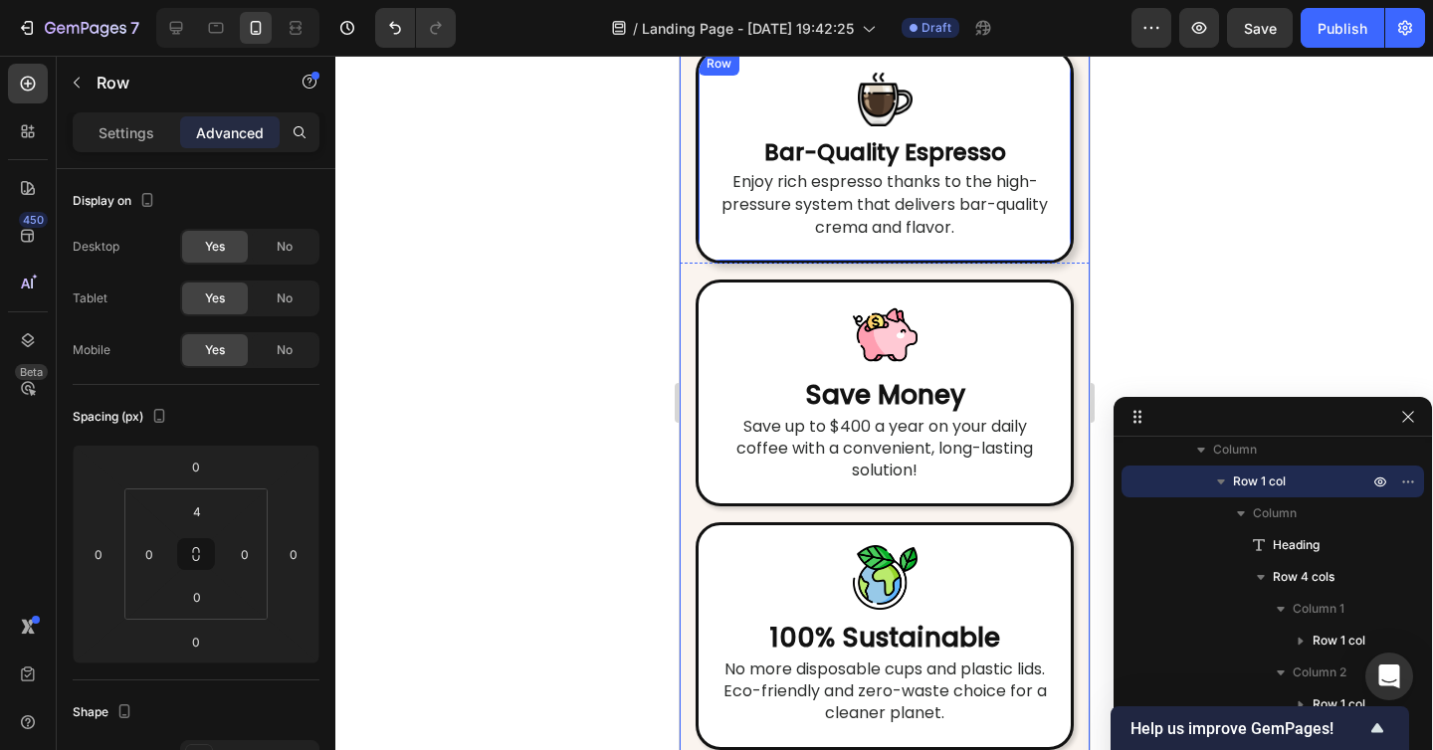
click at [552, 501] on div at bounding box center [883, 403] width 1097 height 694
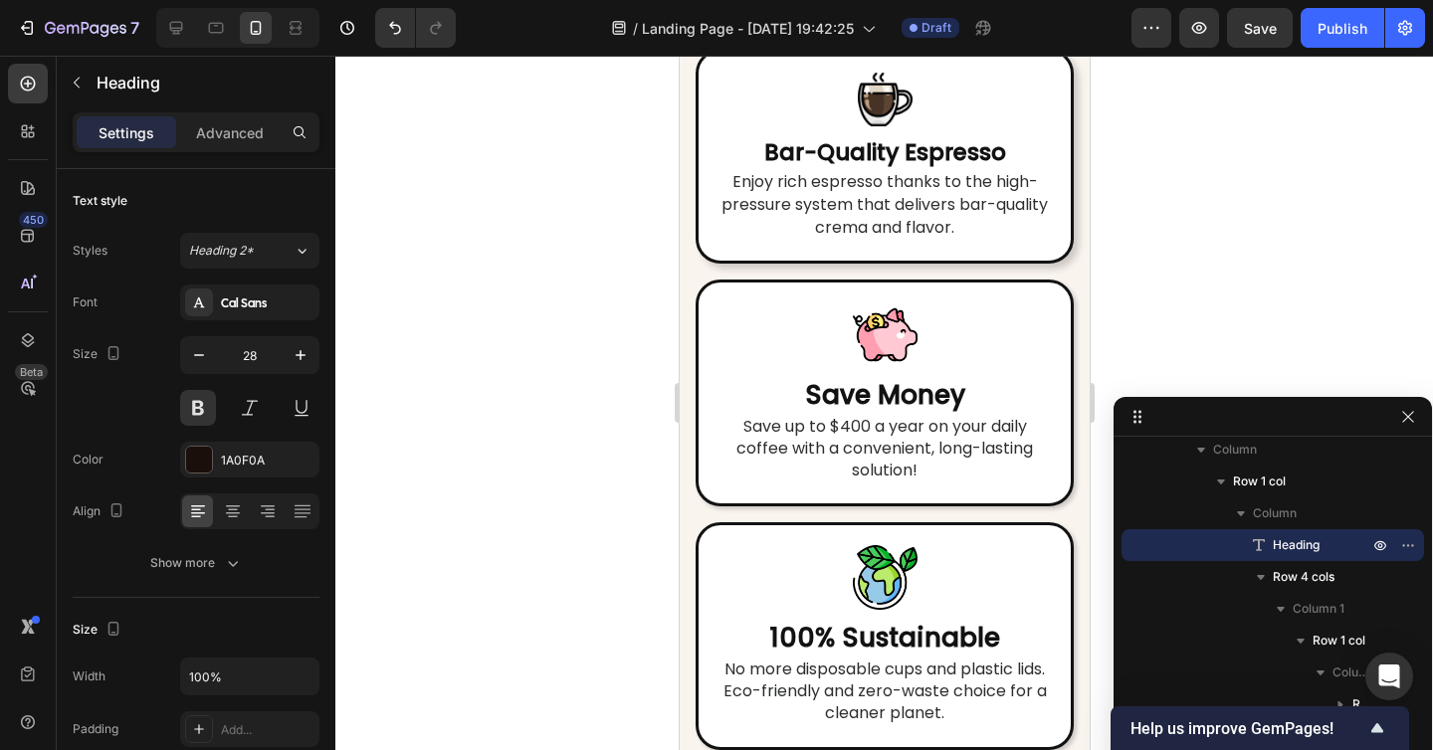
click at [250, 154] on div "Settings Advanced" at bounding box center [196, 140] width 279 height 57
click at [237, 142] on p "Advanced" at bounding box center [230, 132] width 68 height 21
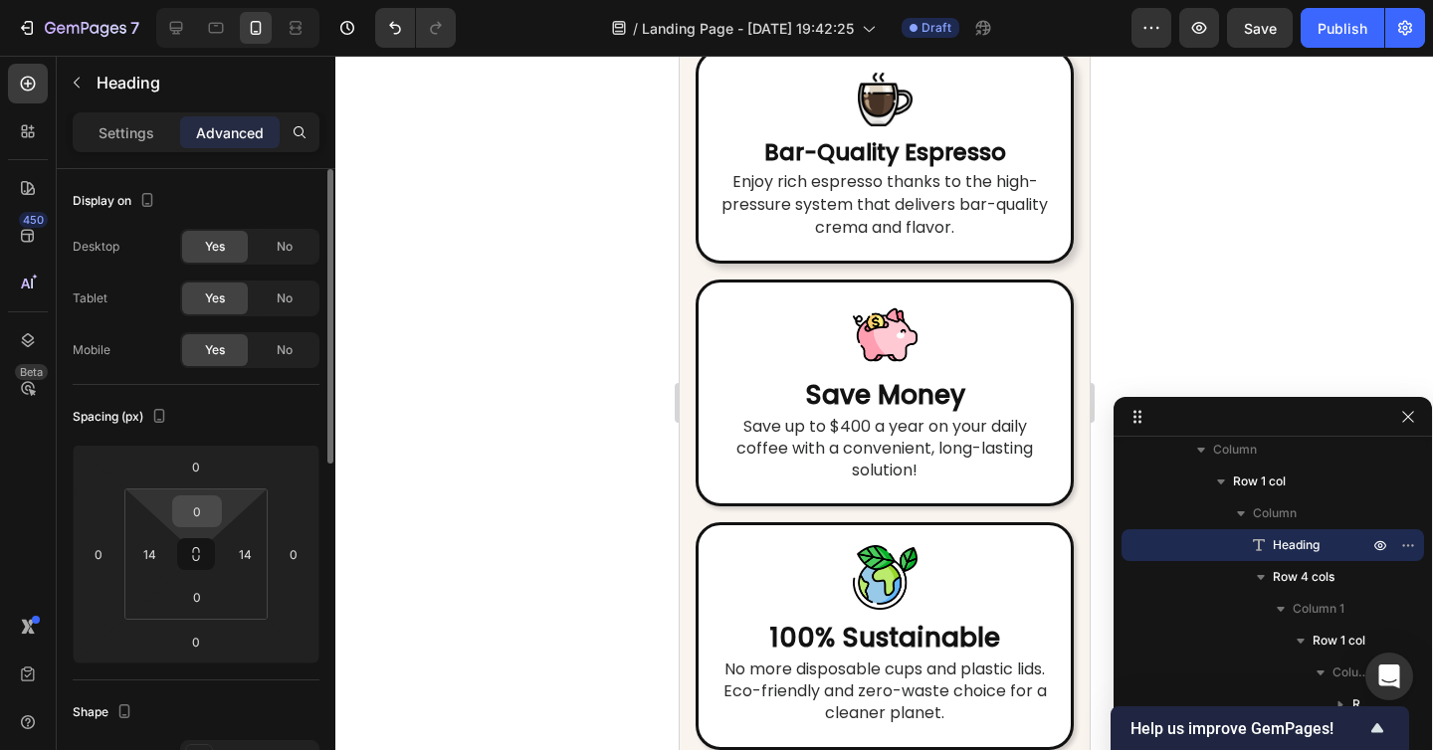
click at [203, 510] on input "0" at bounding box center [197, 511] width 40 height 30
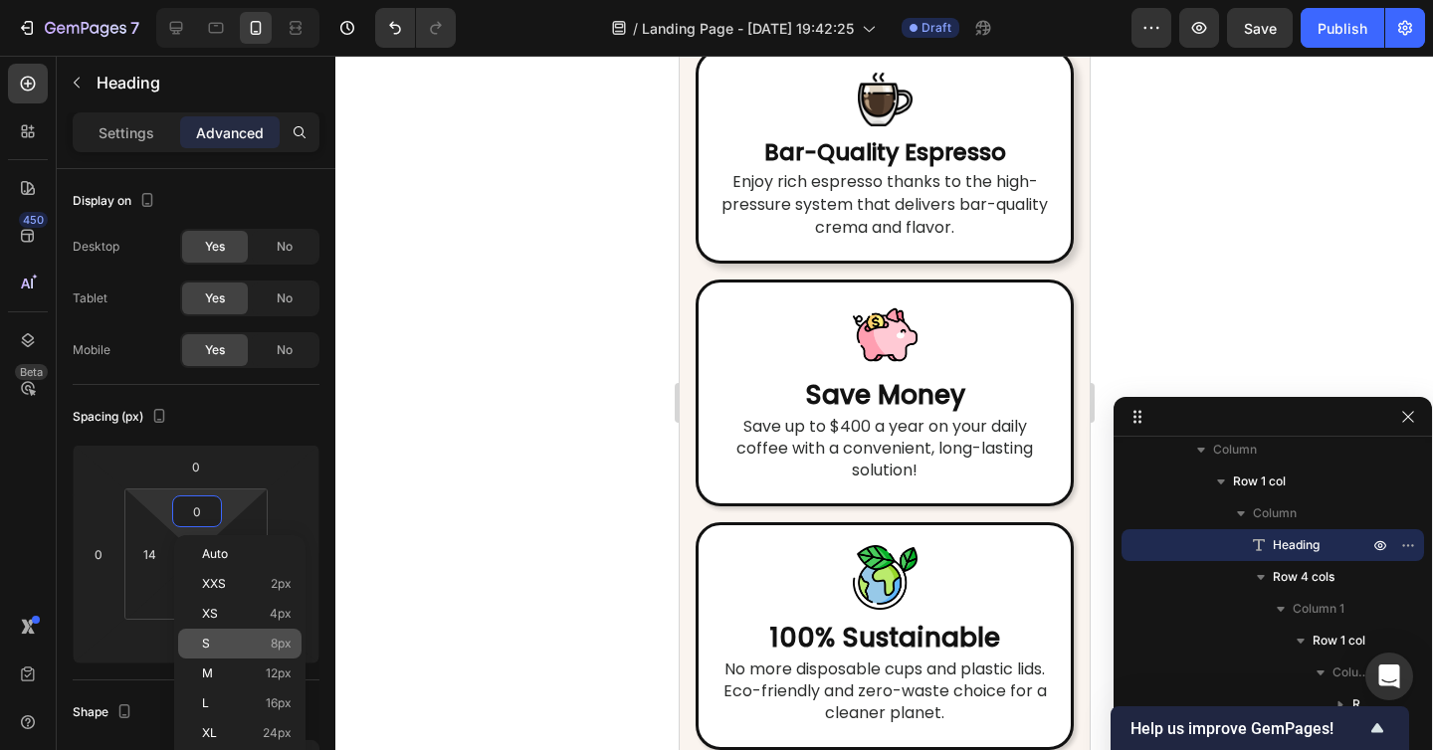
click at [250, 643] on p "S 8px" at bounding box center [247, 644] width 90 height 14
type input "8"
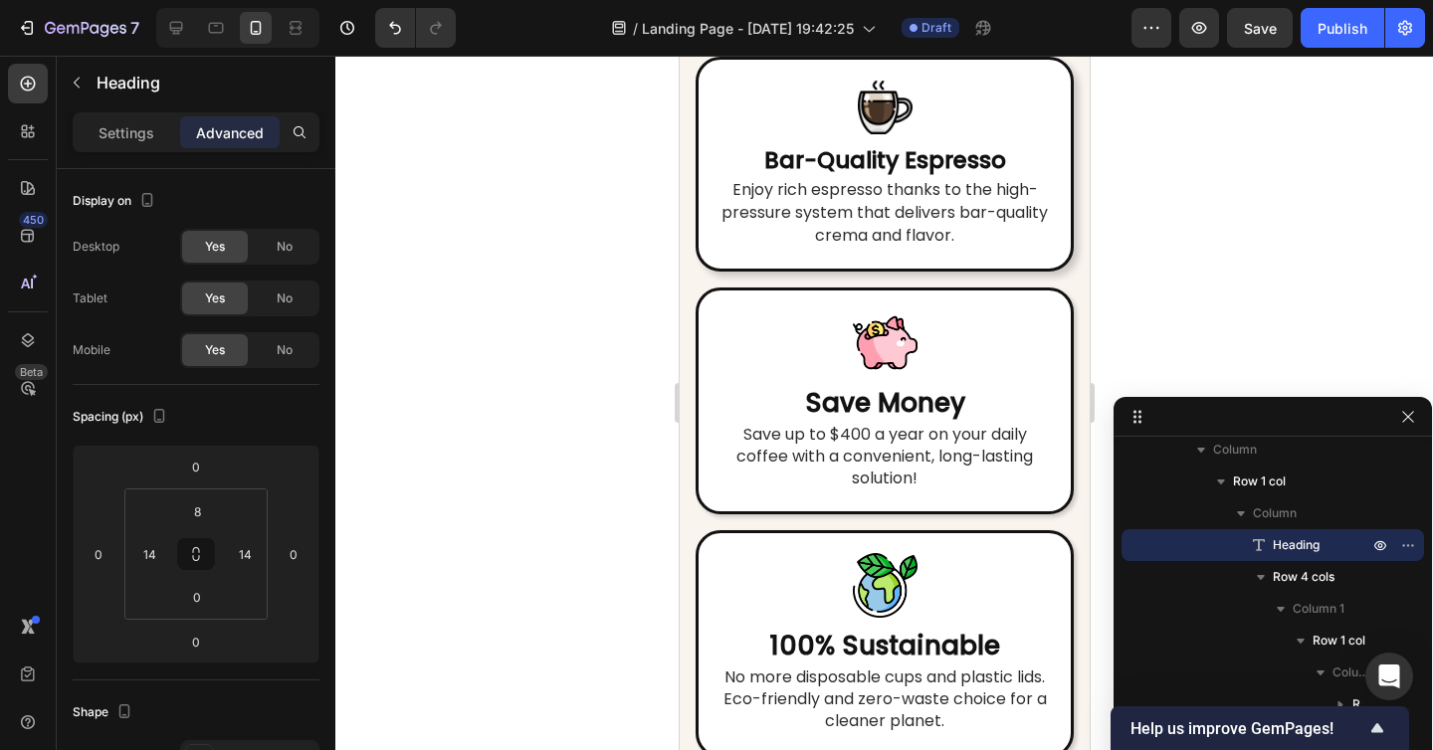
click at [501, 576] on div at bounding box center [883, 403] width 1097 height 694
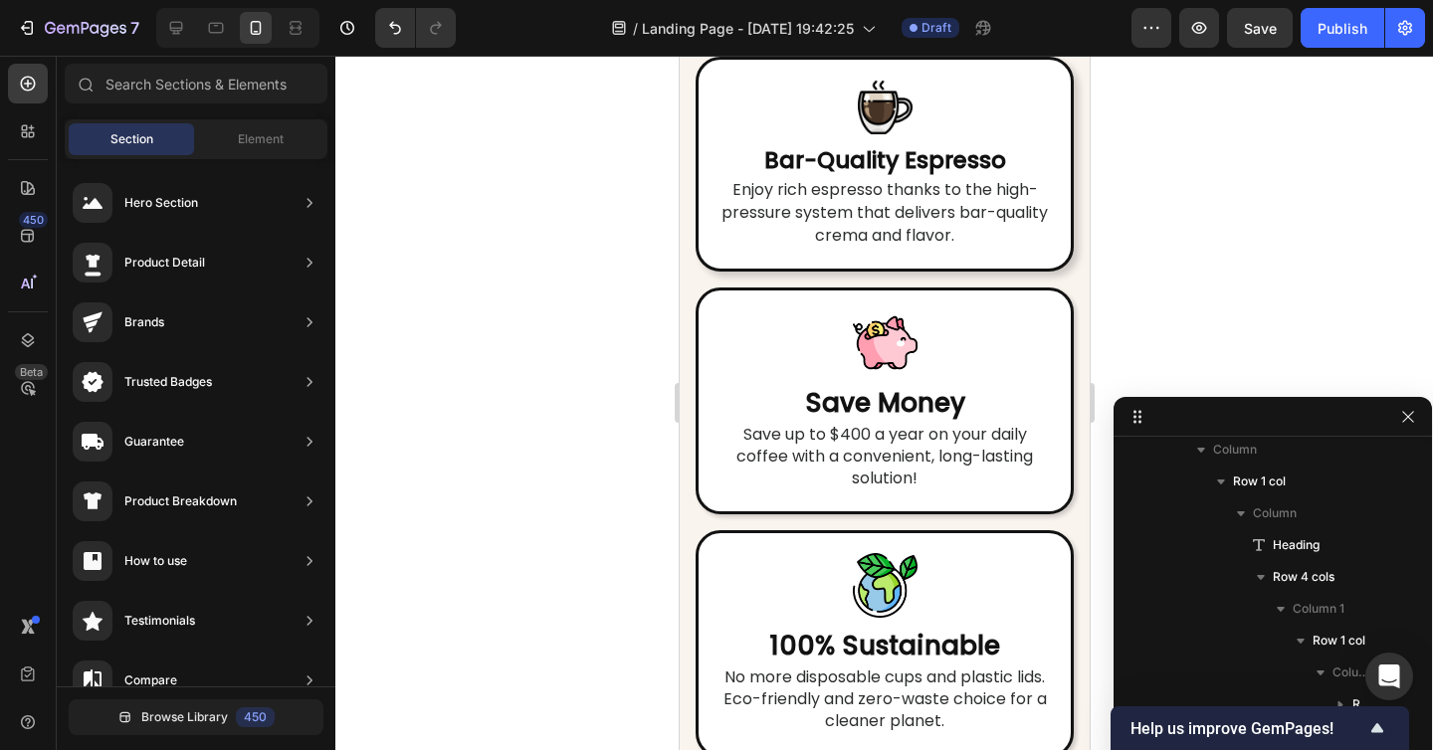
click at [1205, 310] on div at bounding box center [883, 403] width 1097 height 694
click at [1183, 232] on div at bounding box center [883, 403] width 1097 height 694
click at [1250, 278] on div at bounding box center [883, 403] width 1097 height 694
click at [1406, 417] on icon "button" at bounding box center [1408, 417] width 16 height 16
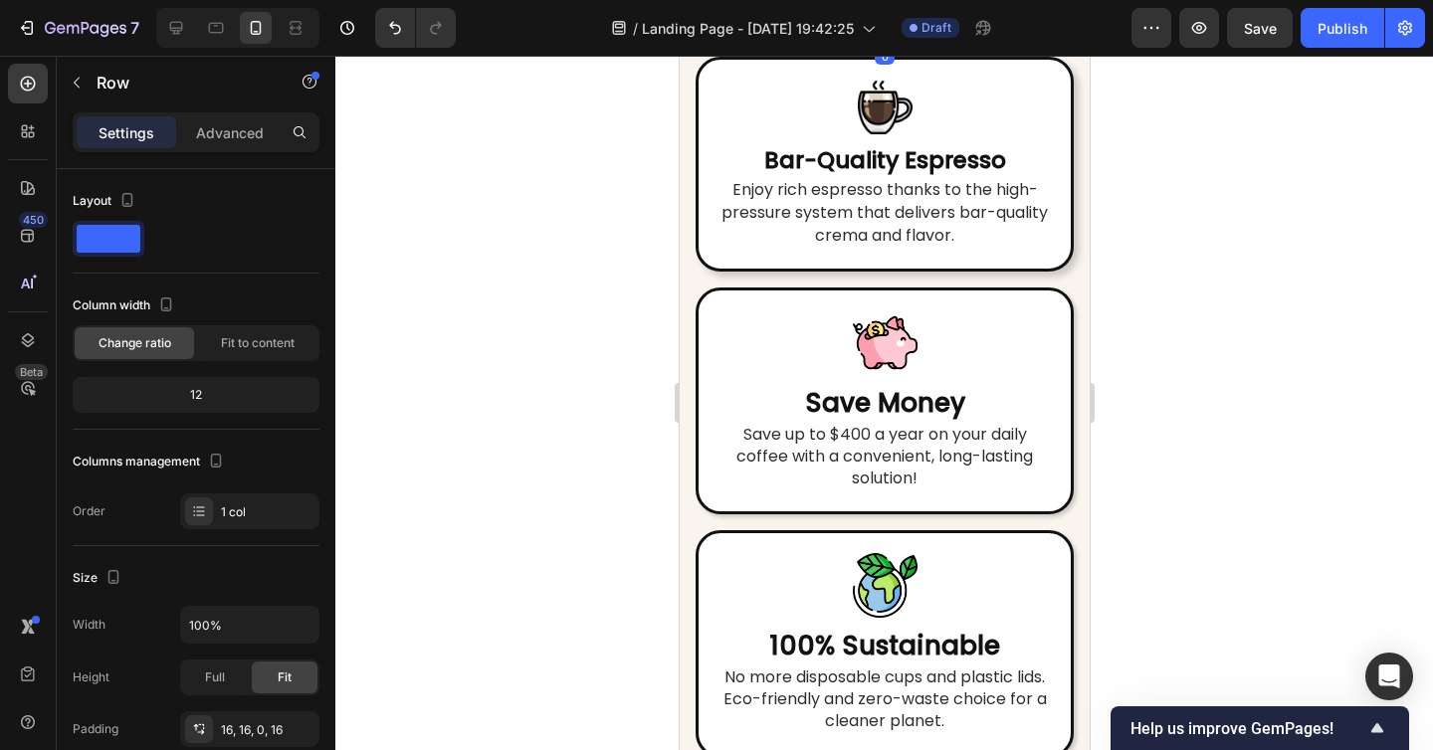
click at [1281, 404] on div at bounding box center [883, 403] width 1097 height 694
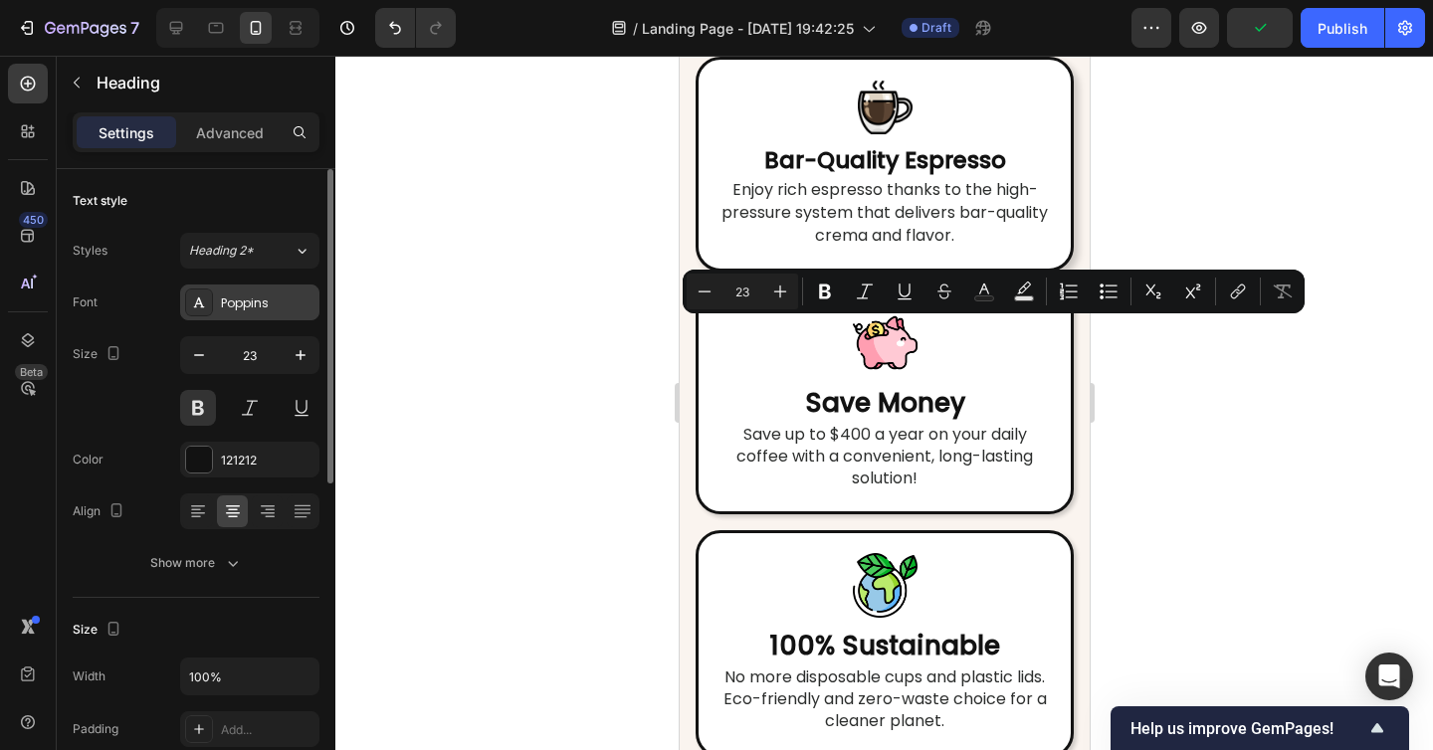
click at [266, 317] on div "Poppins" at bounding box center [249, 303] width 139 height 36
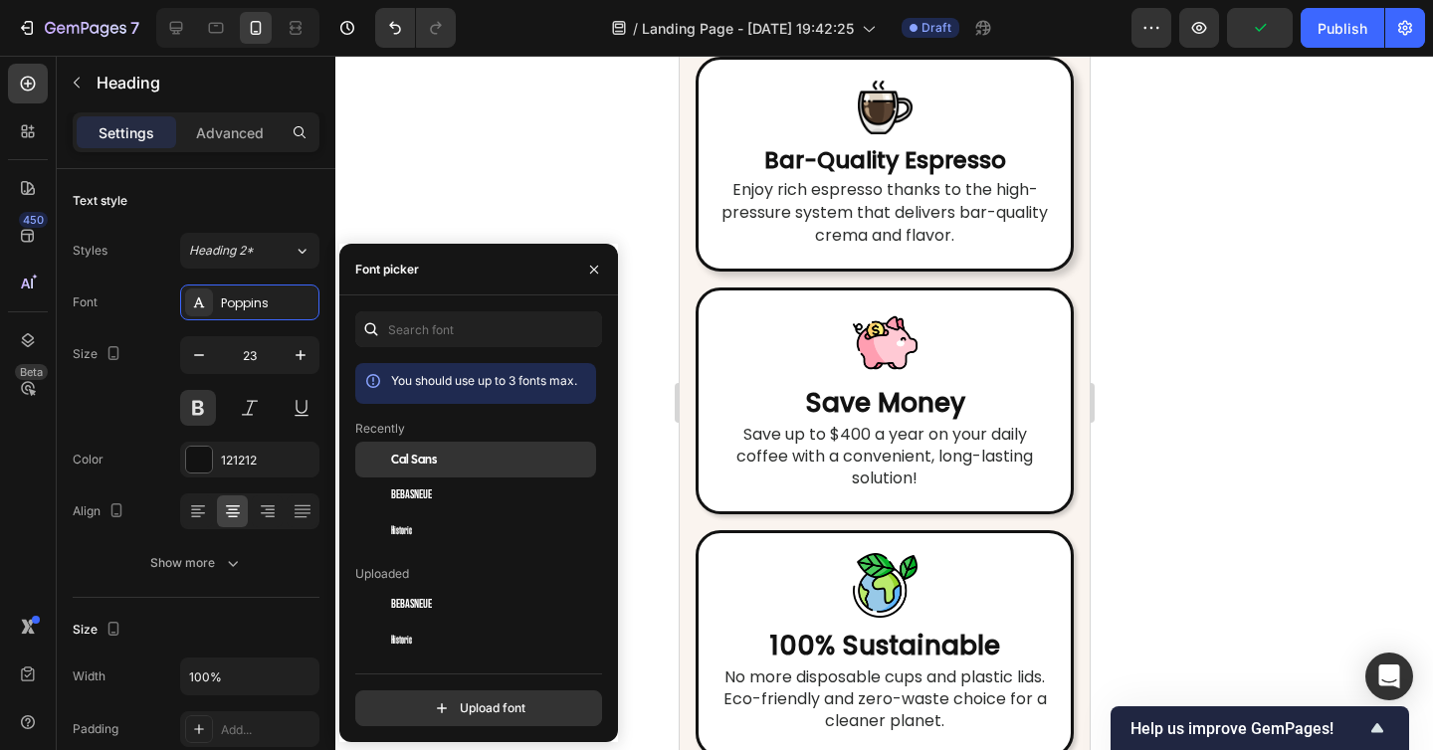
click at [401, 464] on span "Cal Sans" at bounding box center [414, 460] width 46 height 18
click at [1220, 478] on div at bounding box center [883, 403] width 1097 height 694
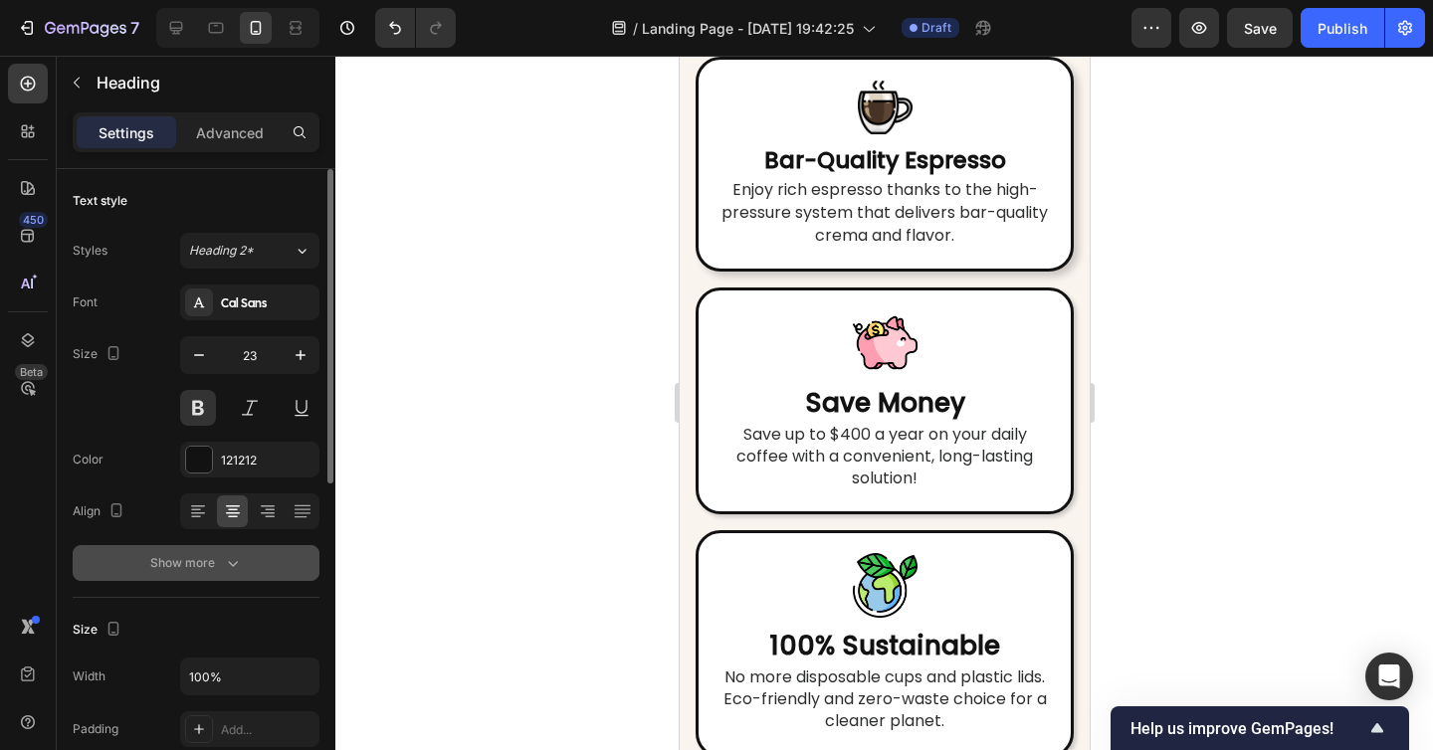
click at [203, 568] on div "Show more" at bounding box center [196, 563] width 93 height 20
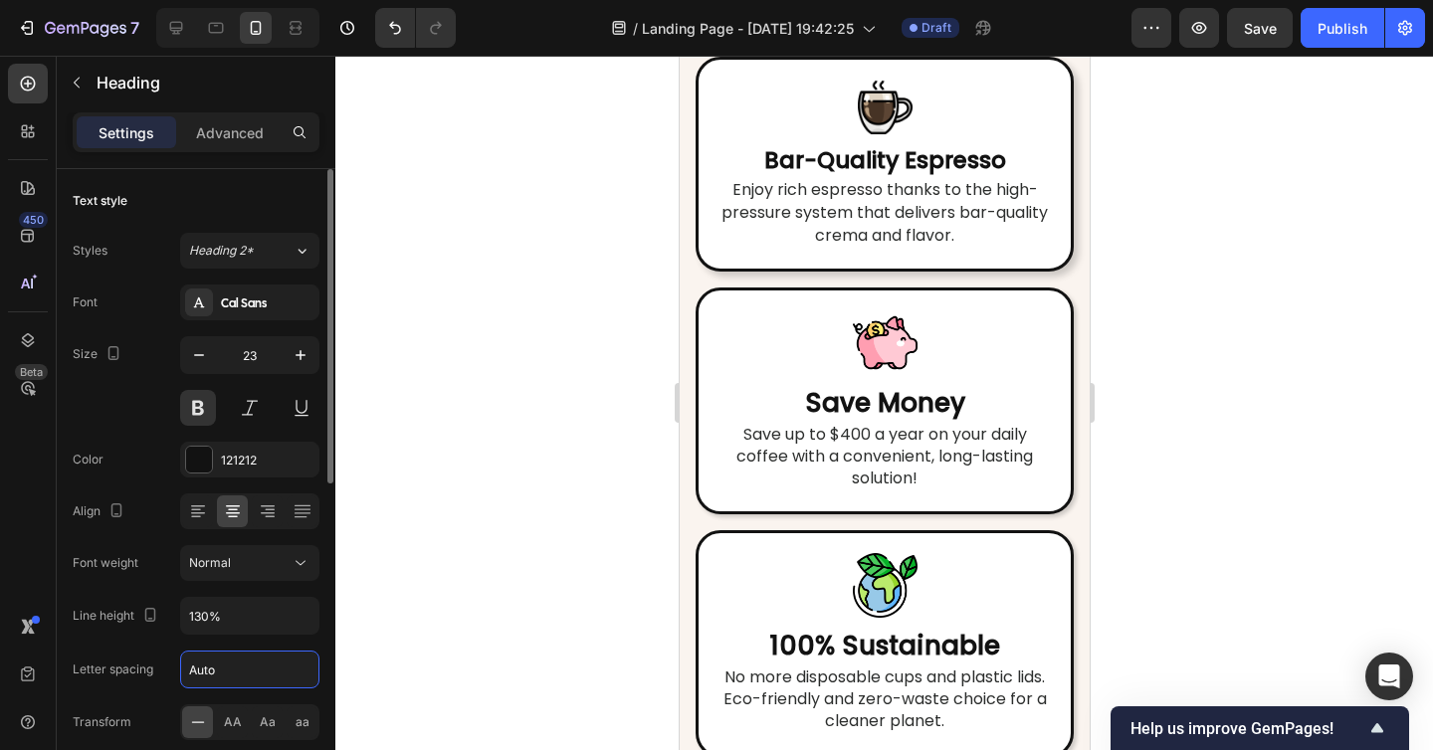
click at [237, 668] on input "Auto" at bounding box center [249, 670] width 137 height 36
type input "1"
click at [484, 576] on div at bounding box center [883, 403] width 1097 height 694
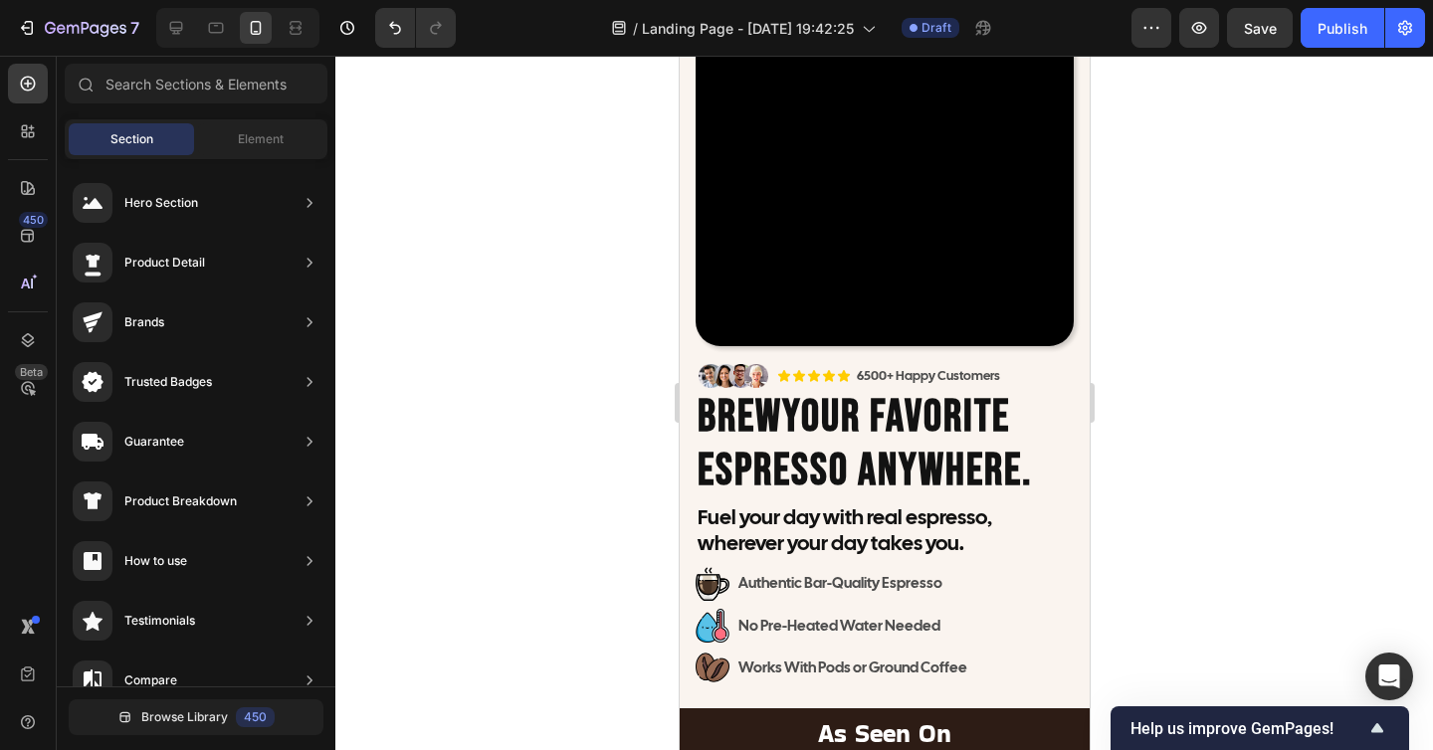
scroll to position [206, 0]
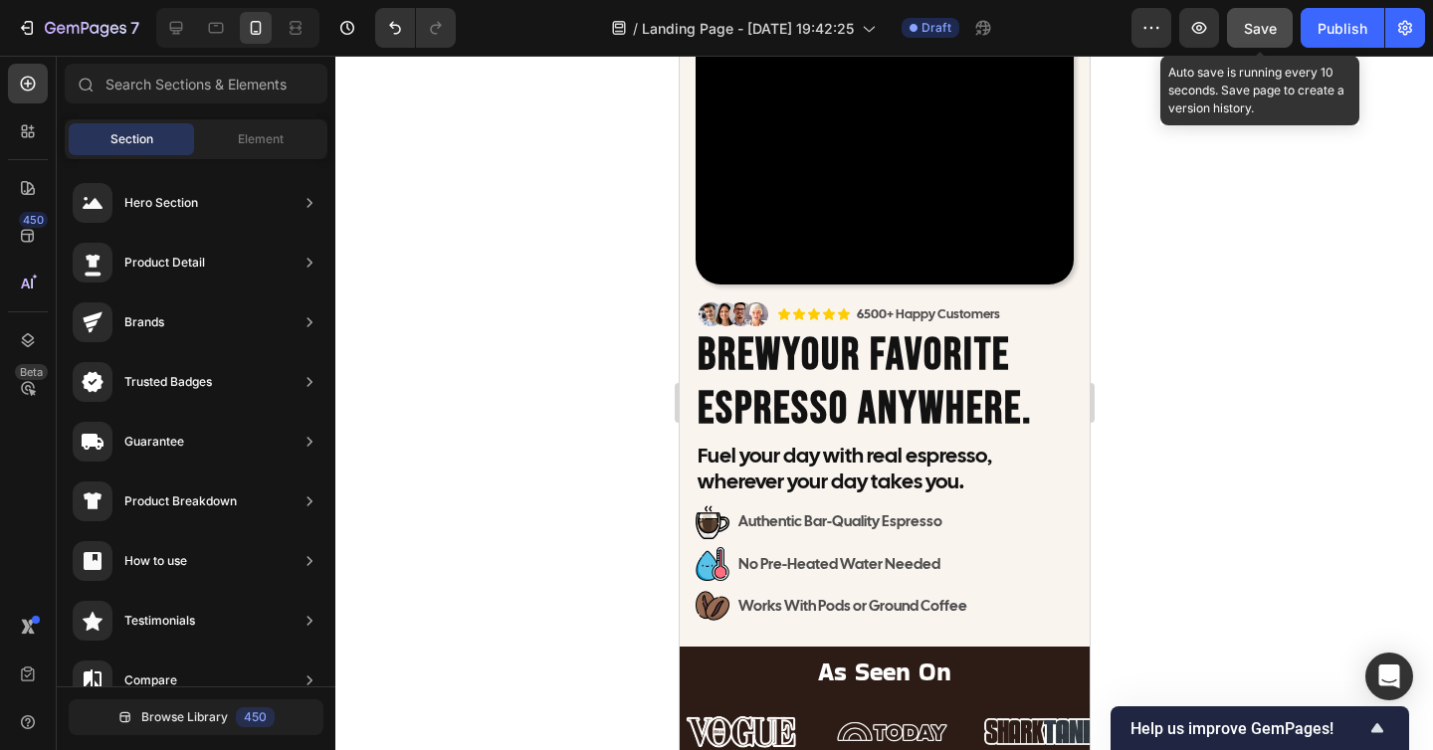
click at [1267, 34] on span "Save" at bounding box center [1260, 28] width 33 height 17
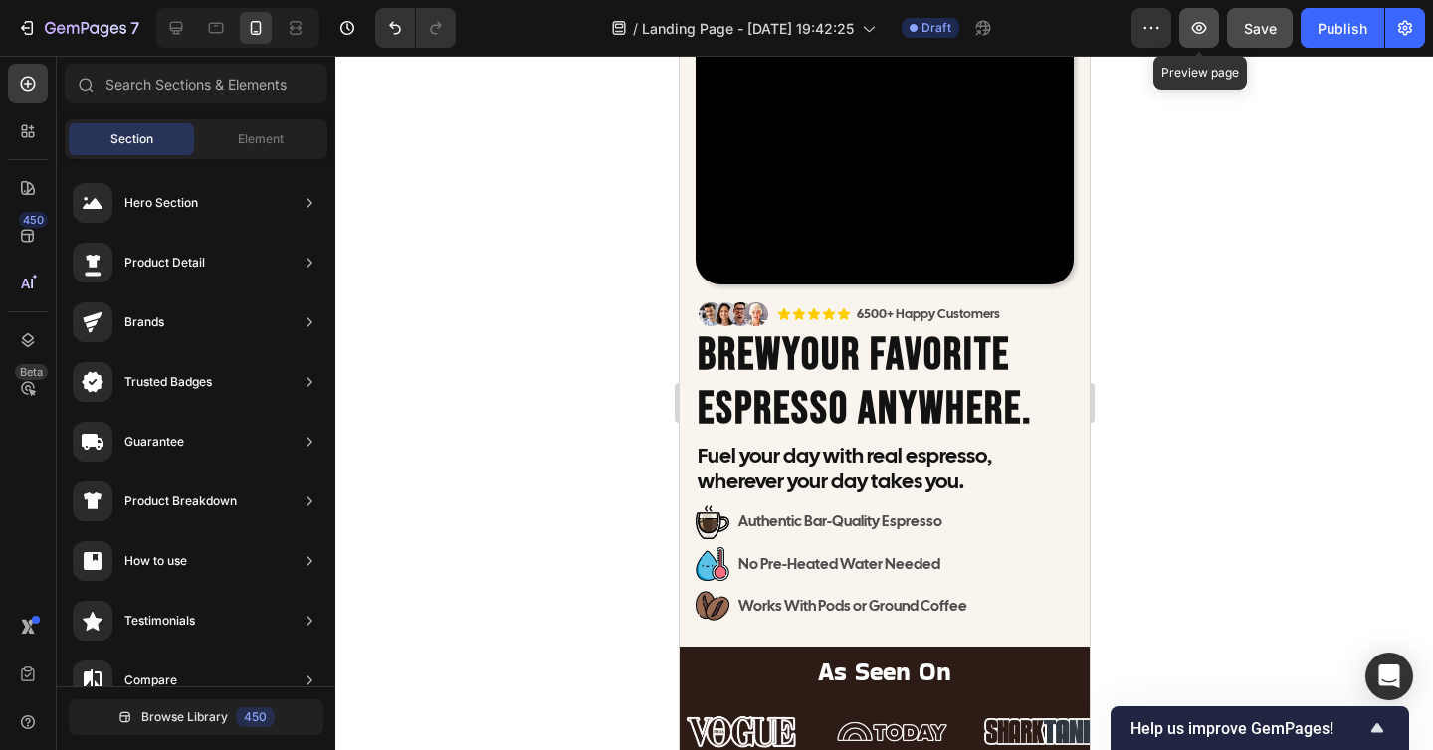
click at [1205, 30] on icon "button" at bounding box center [1199, 28] width 15 height 12
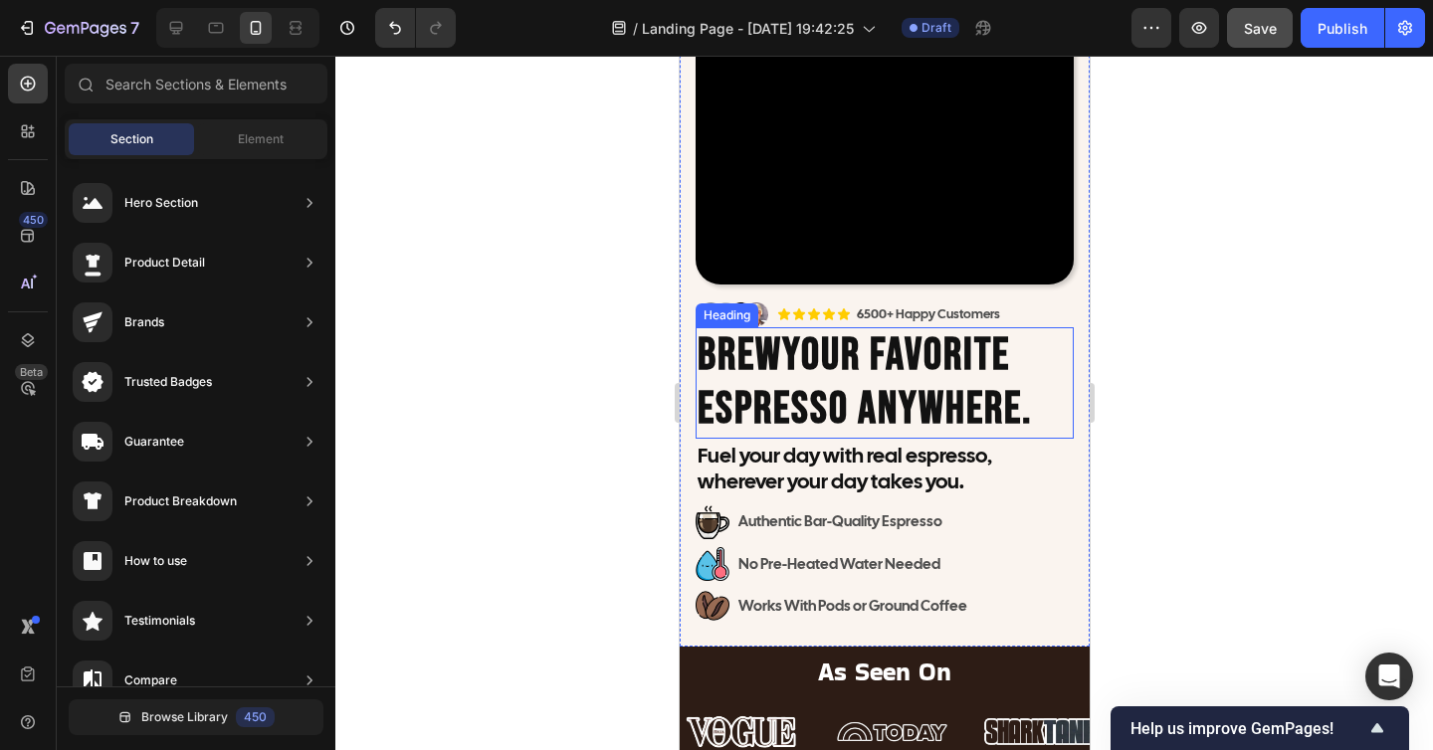
click at [853, 413] on h2 "Brew Your Favorite Espresso Anywhere." at bounding box center [883, 382] width 378 height 111
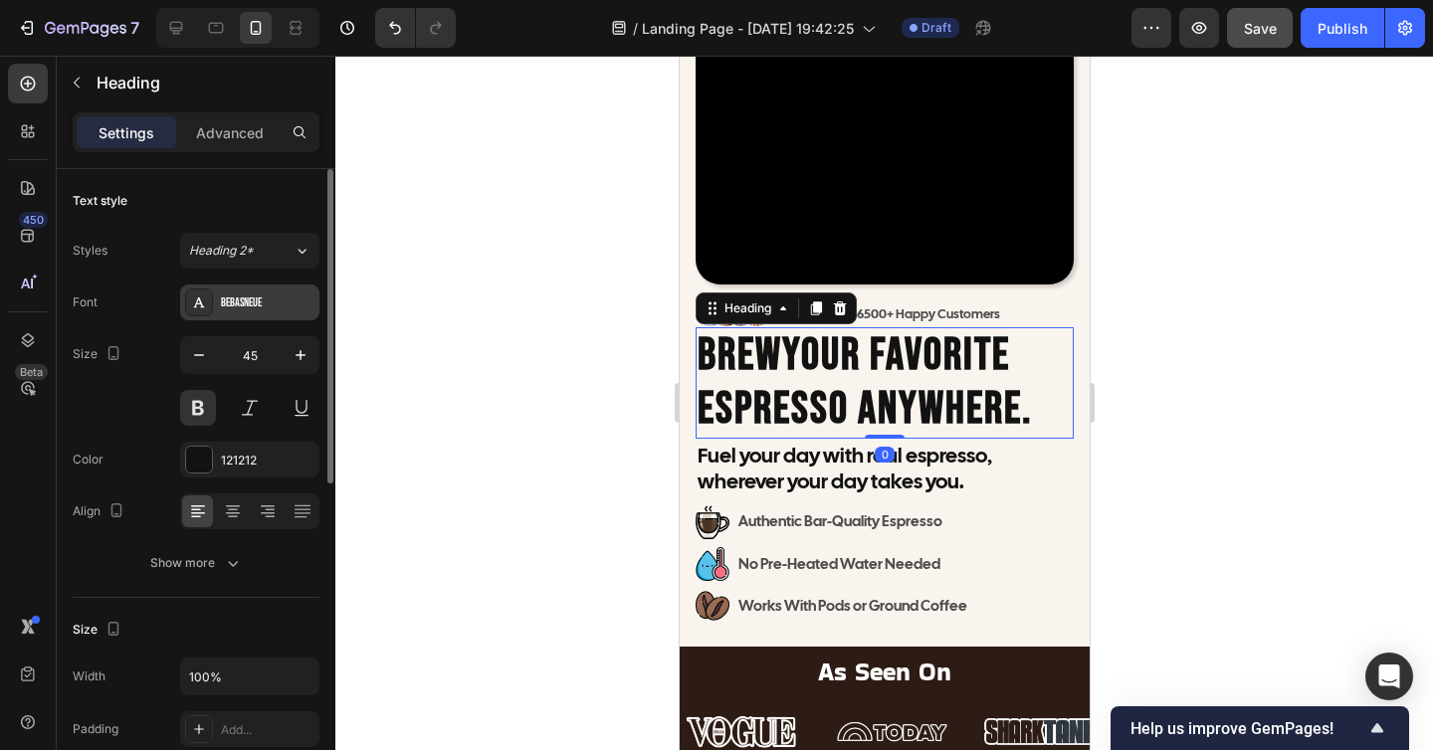
click at [269, 291] on div "BebasNeue" at bounding box center [249, 303] width 139 height 36
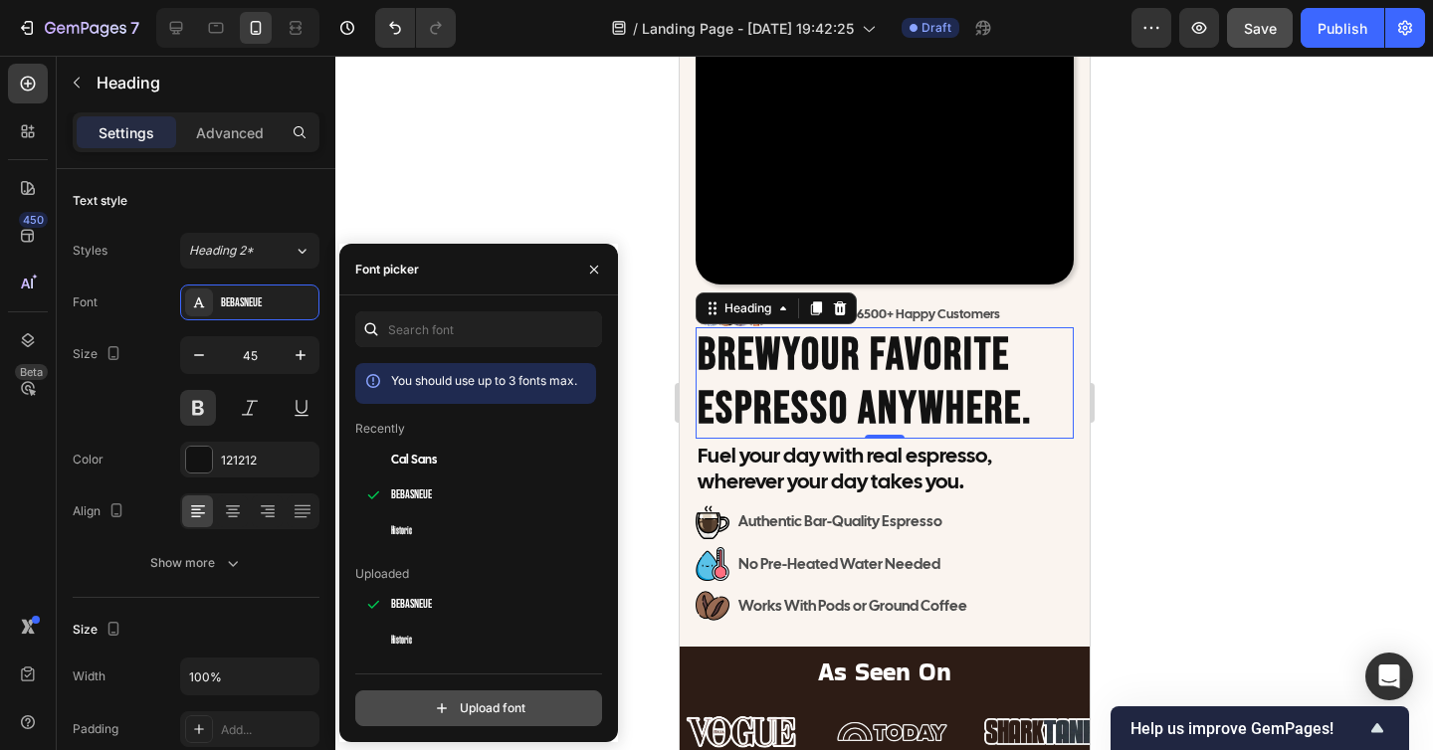
click at [473, 700] on input "file" at bounding box center [521, 708] width 497 height 34
type input "C:\fakepath\THEBOLDFONT-FREEVERSION.ttf"
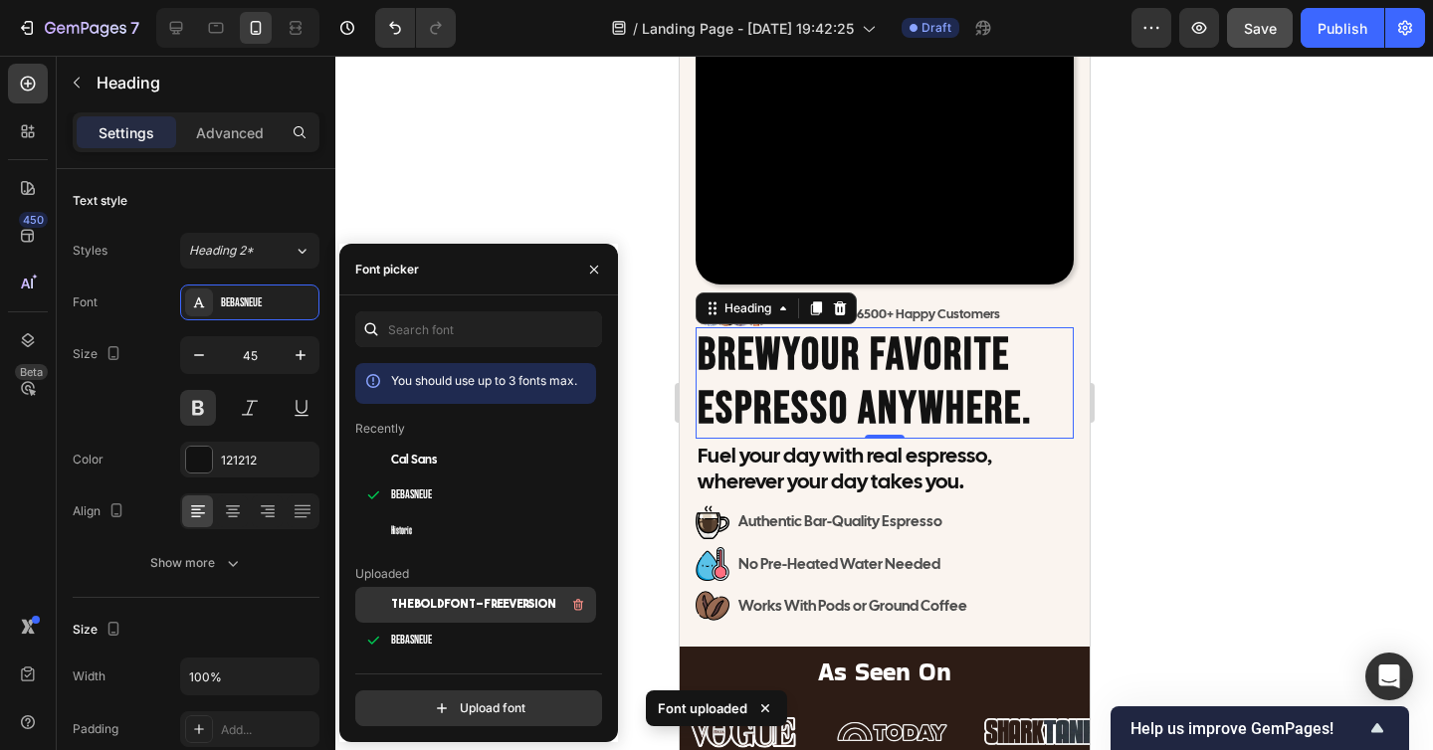
click at [508, 589] on div "THEBOLDFONT-FREEVERSION" at bounding box center [475, 605] width 241 height 36
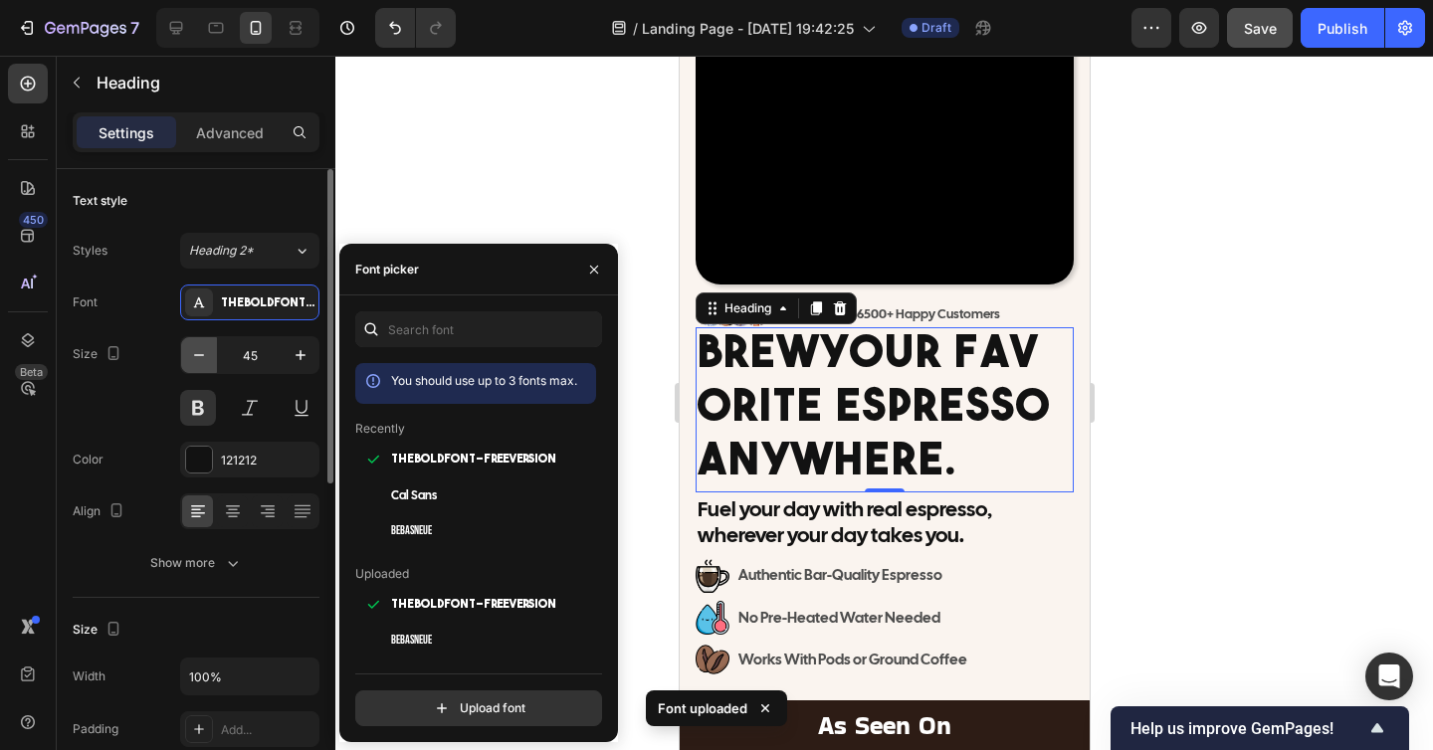
click at [202, 345] on icon "button" at bounding box center [199, 355] width 20 height 20
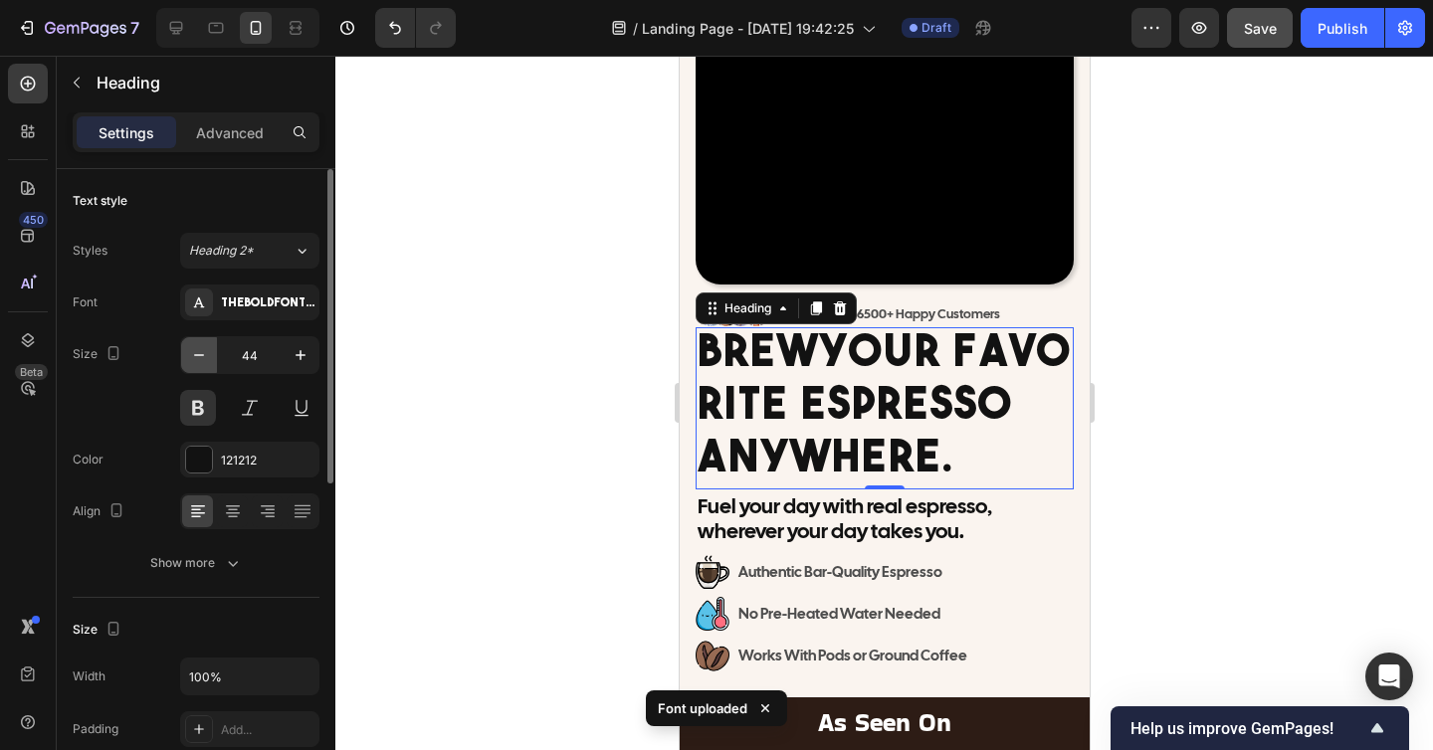
click at [202, 345] on icon "button" at bounding box center [199, 355] width 20 height 20
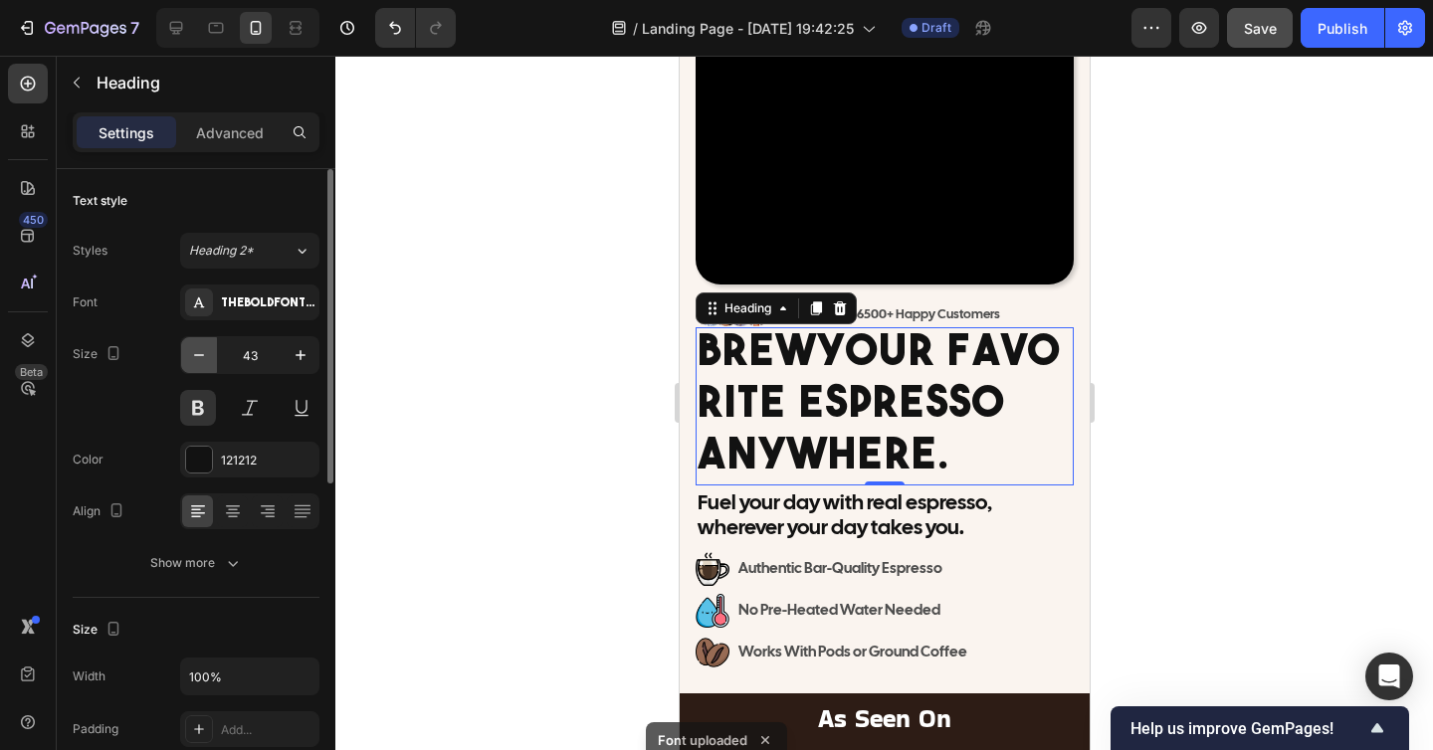
click at [202, 345] on icon "button" at bounding box center [199, 355] width 20 height 20
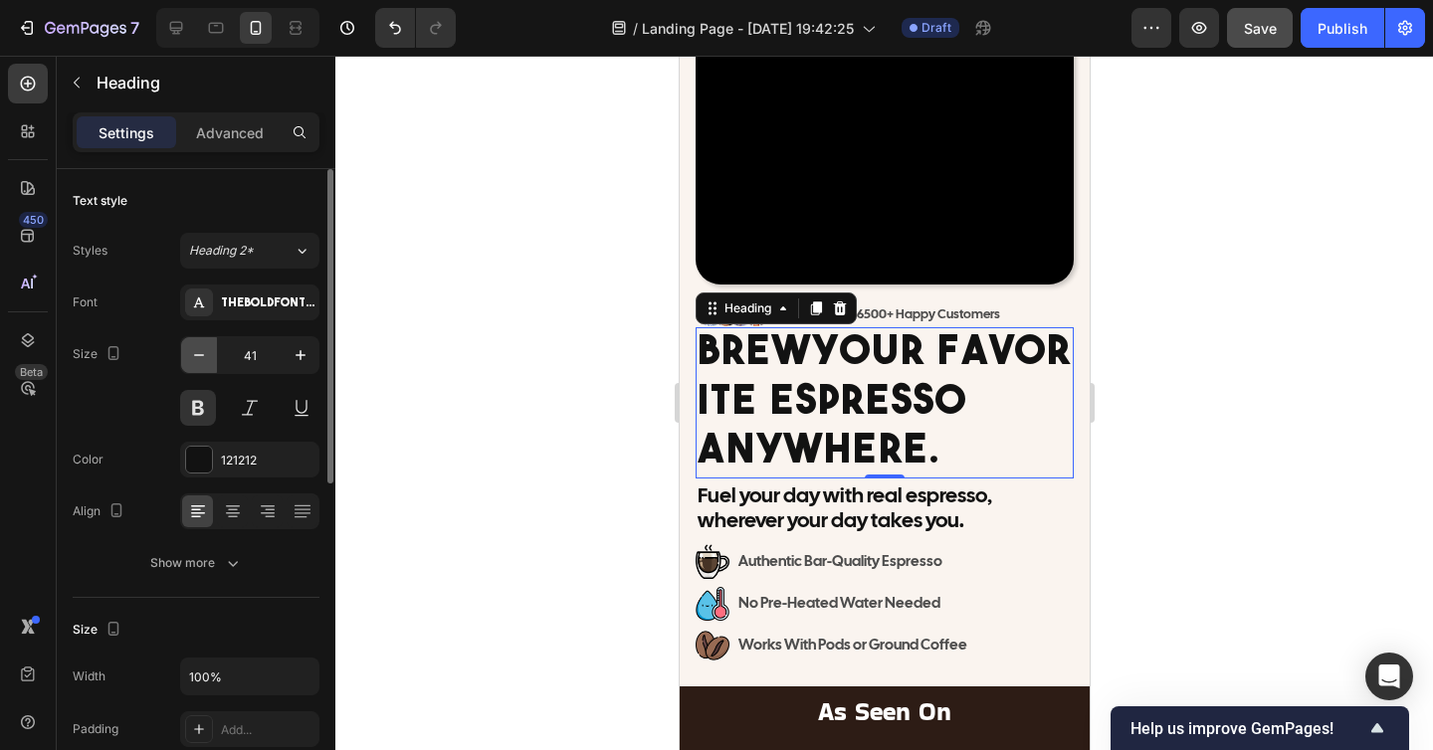
click at [202, 345] on icon "button" at bounding box center [199, 355] width 20 height 20
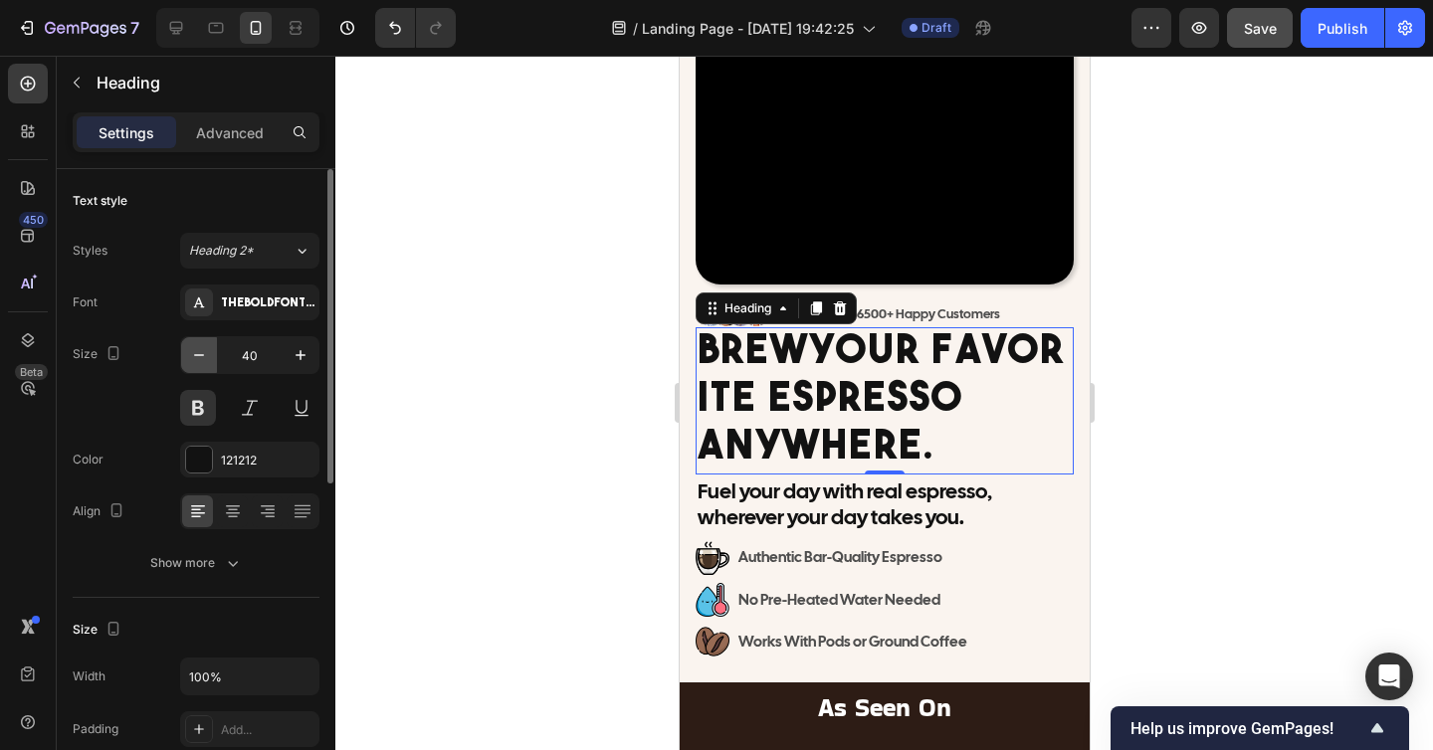
click at [202, 345] on icon "button" at bounding box center [199, 355] width 20 height 20
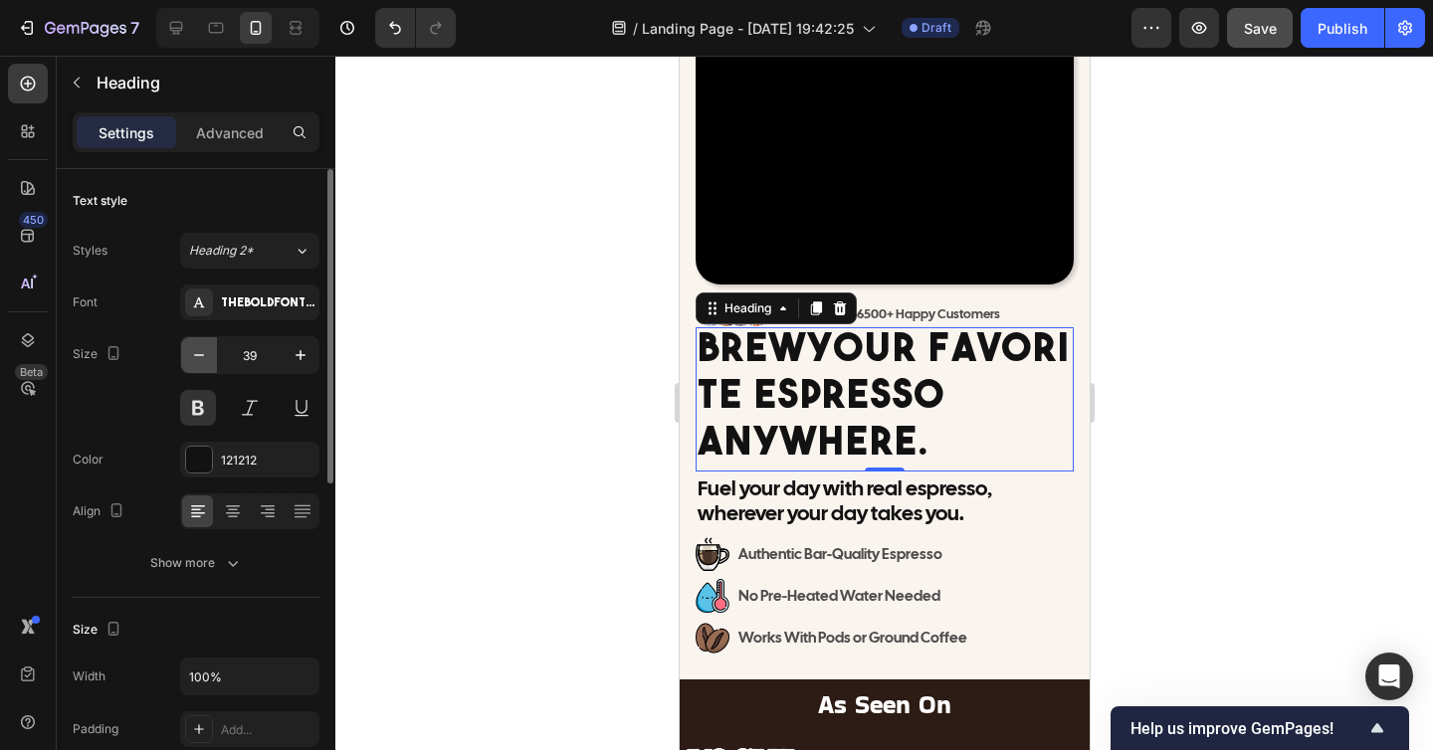
click at [202, 345] on icon "button" at bounding box center [199, 355] width 20 height 20
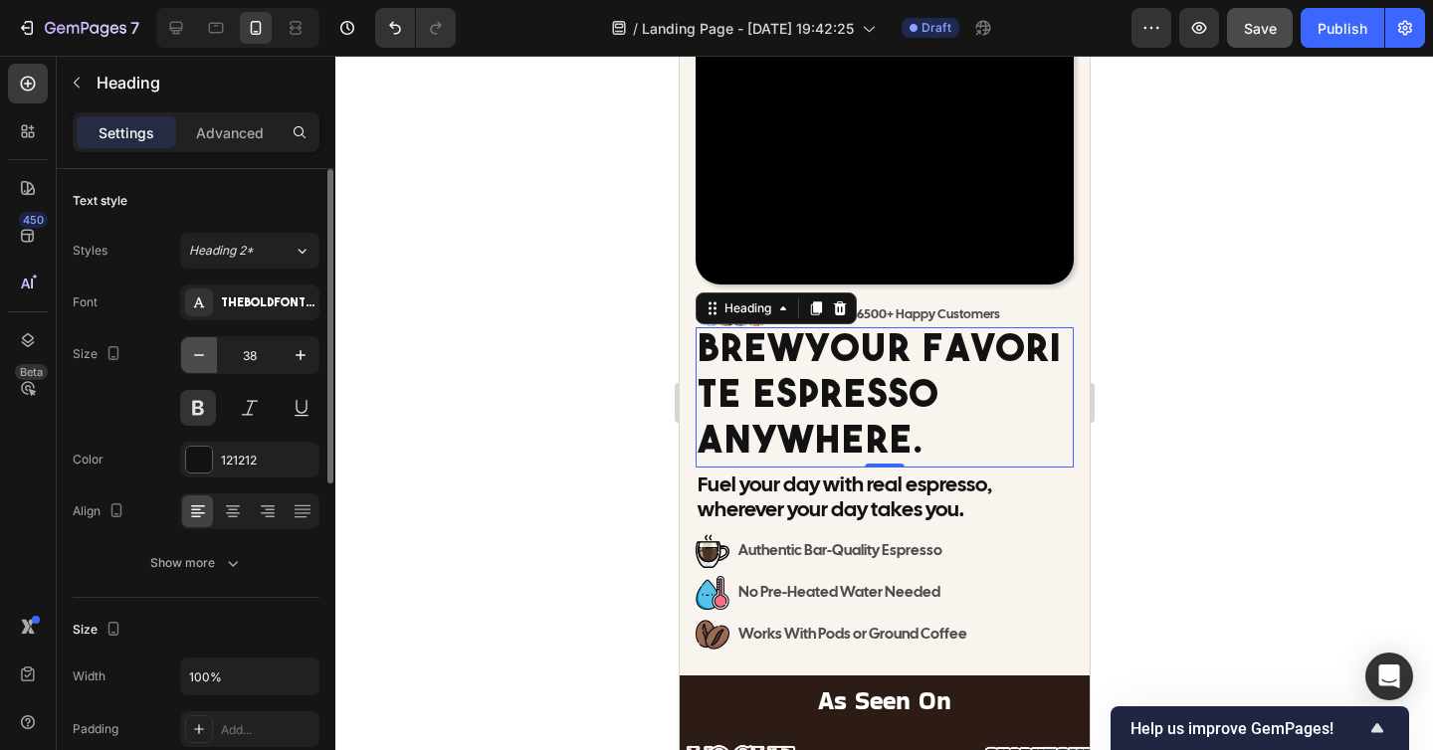
click at [202, 345] on icon "button" at bounding box center [199, 355] width 20 height 20
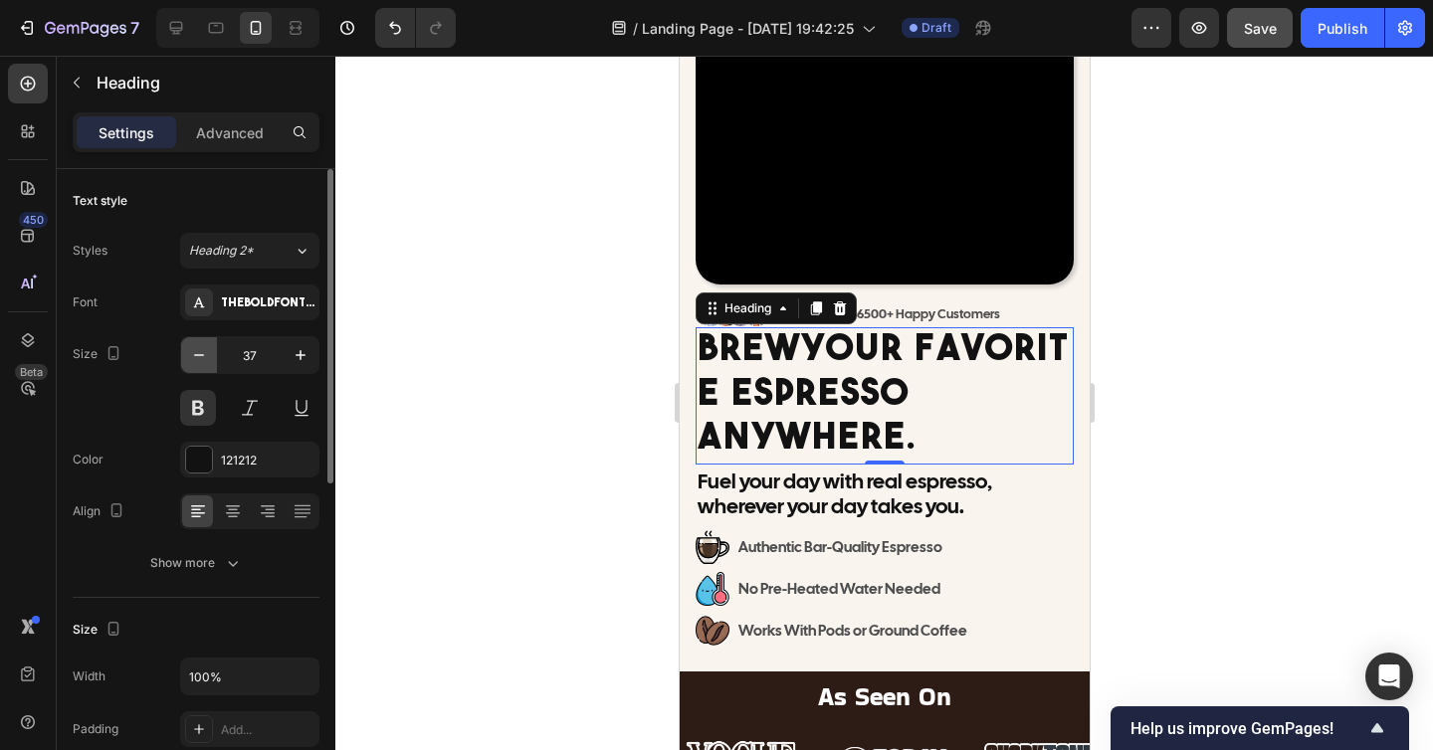
click at [202, 345] on icon "button" at bounding box center [199, 355] width 20 height 20
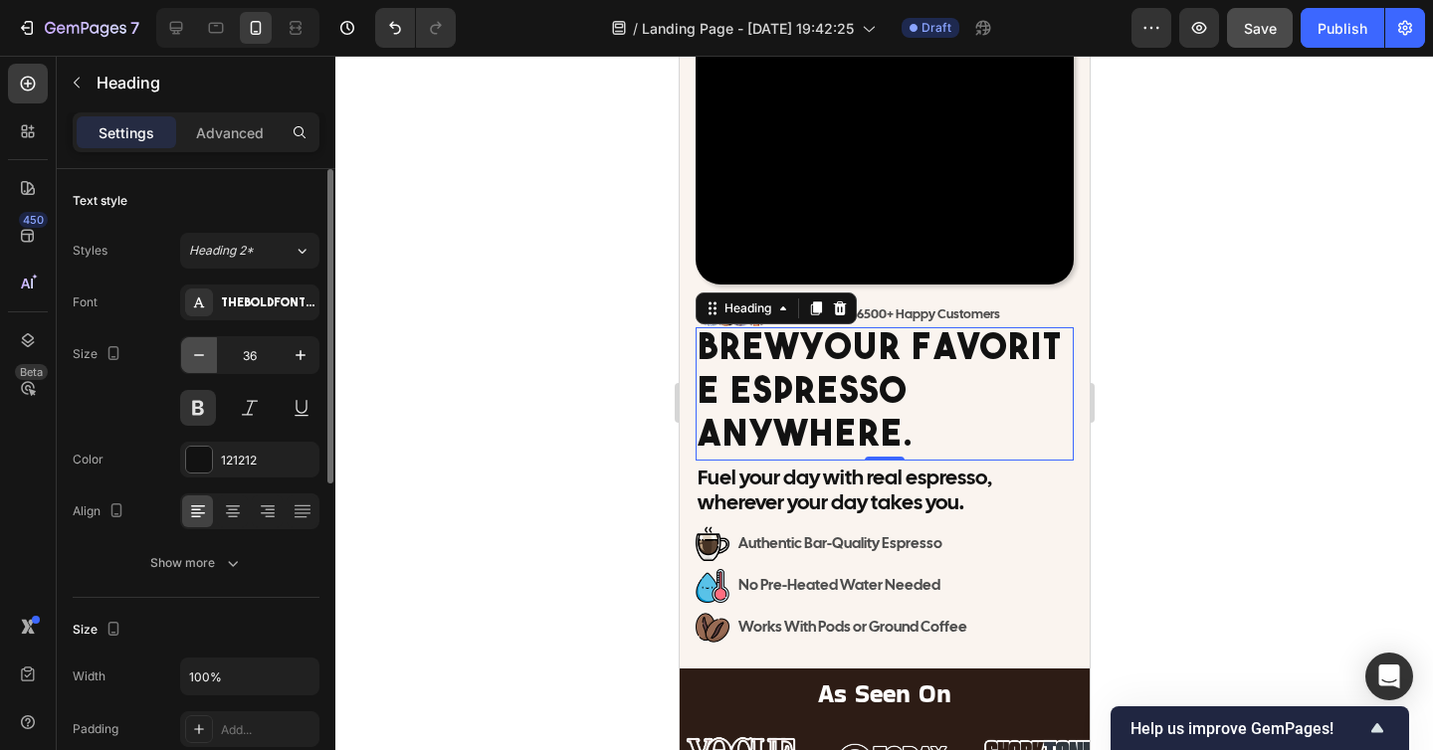
click at [202, 345] on icon "button" at bounding box center [199, 355] width 20 height 20
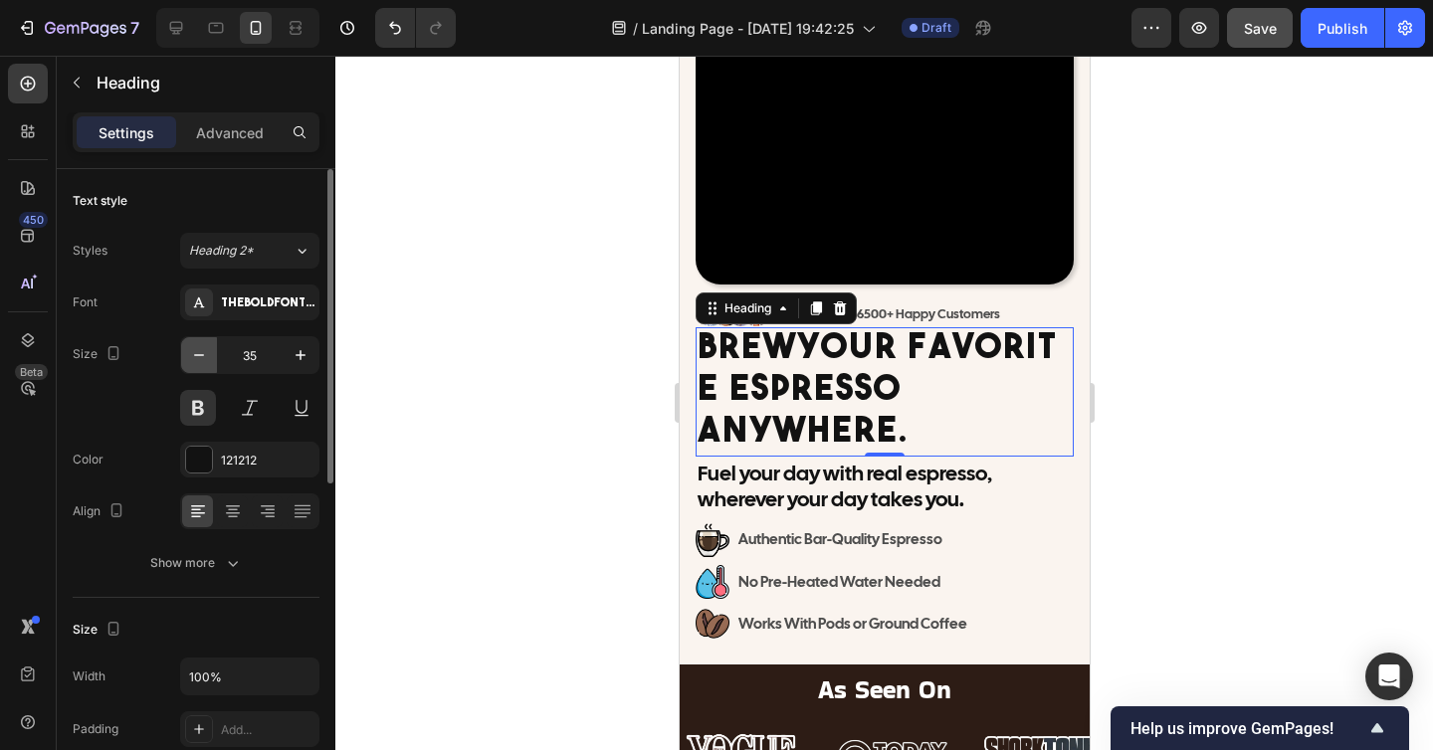
click at [202, 345] on icon "button" at bounding box center [199, 355] width 20 height 20
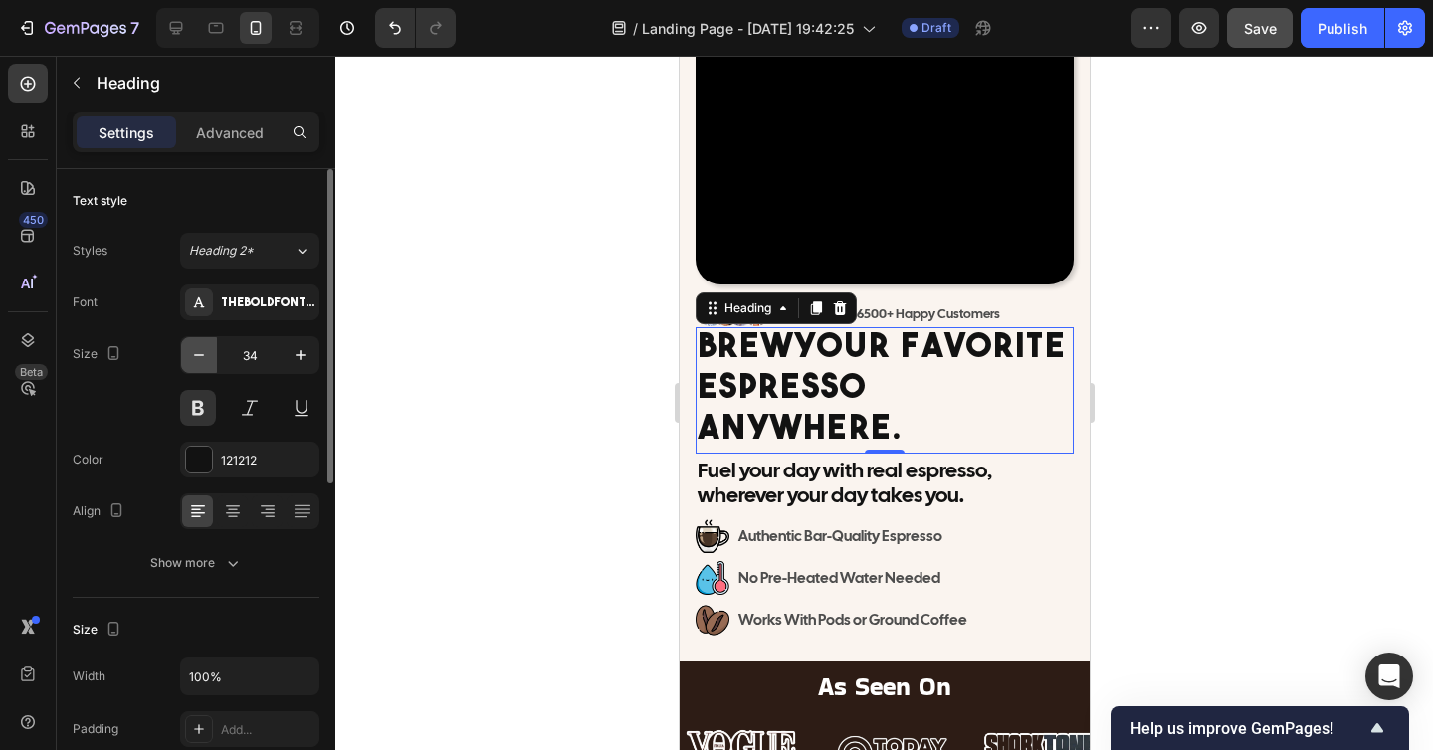
click at [202, 345] on icon "button" at bounding box center [199, 355] width 20 height 20
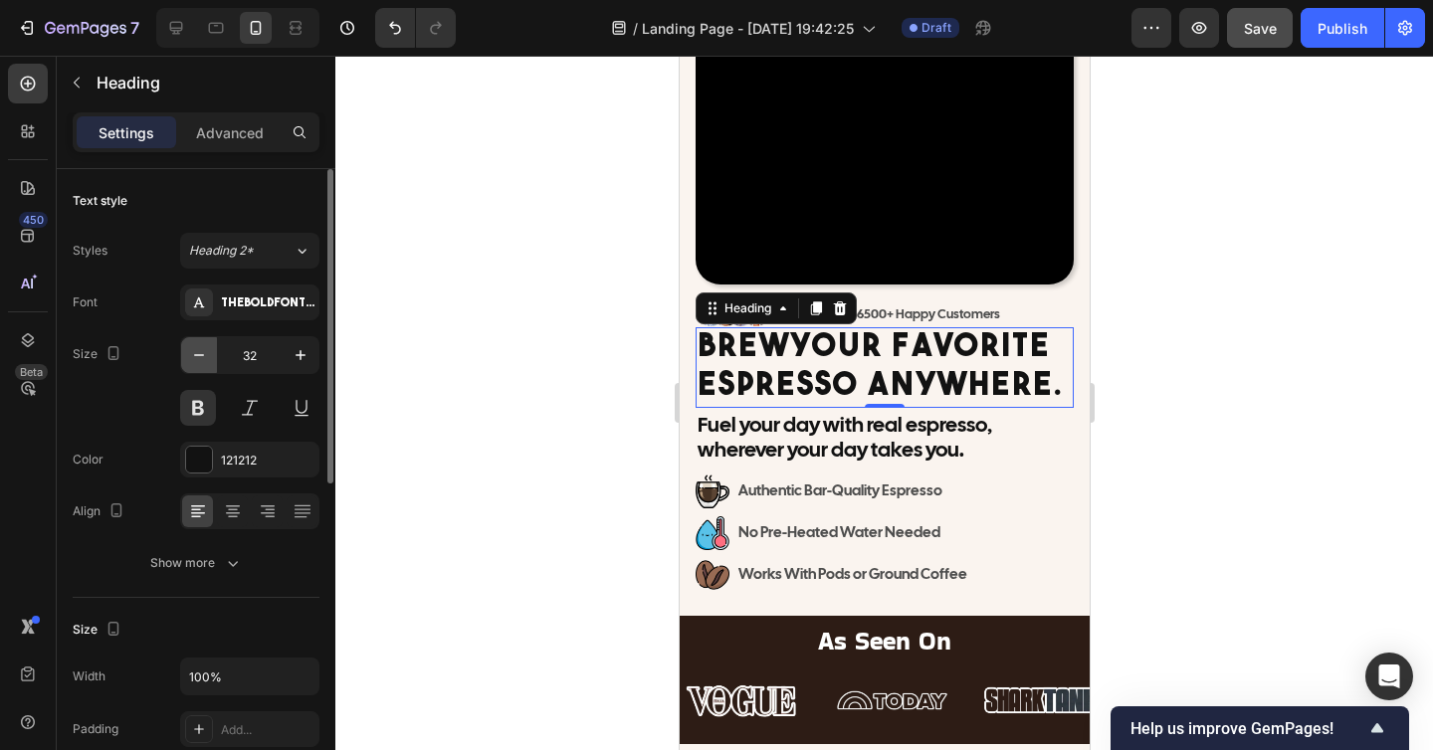
click at [202, 345] on icon "button" at bounding box center [199, 355] width 20 height 20
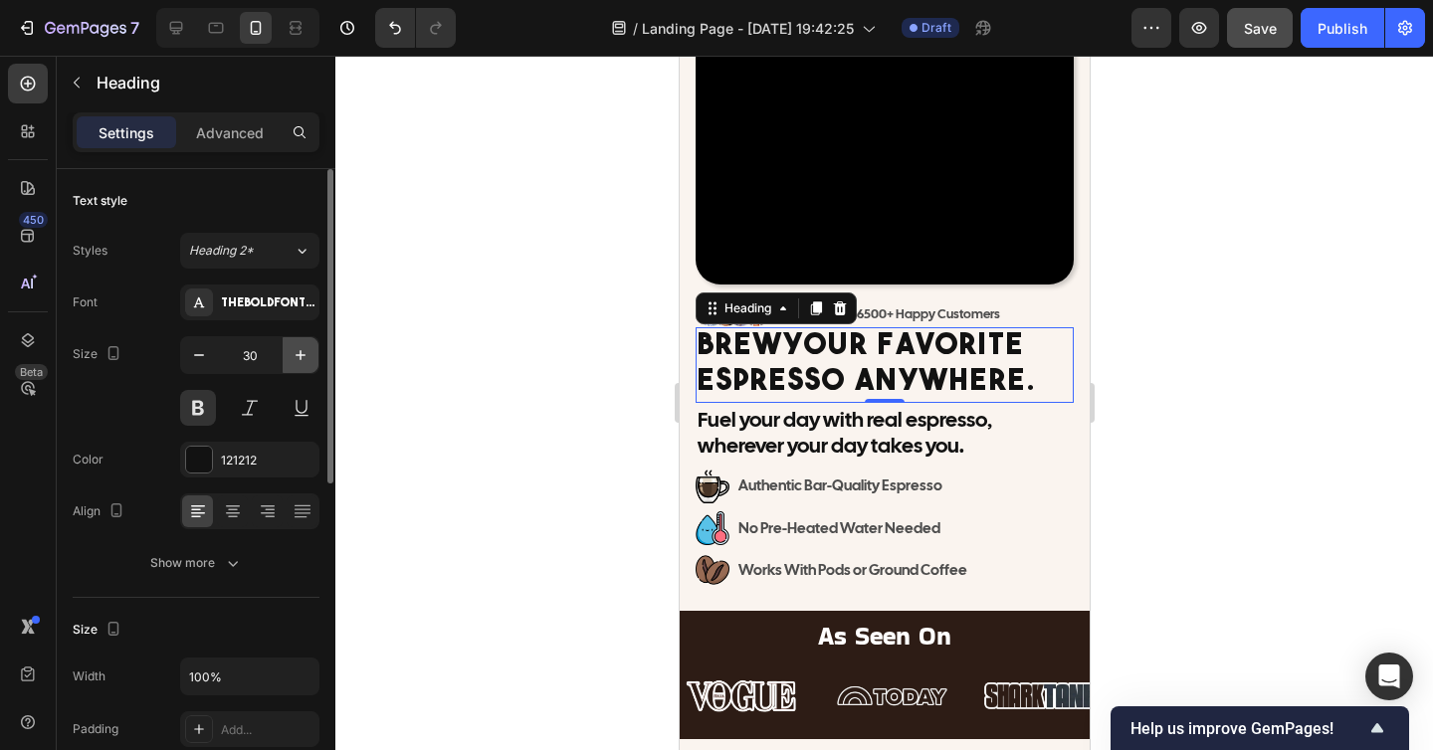
click at [293, 353] on icon "button" at bounding box center [300, 355] width 20 height 20
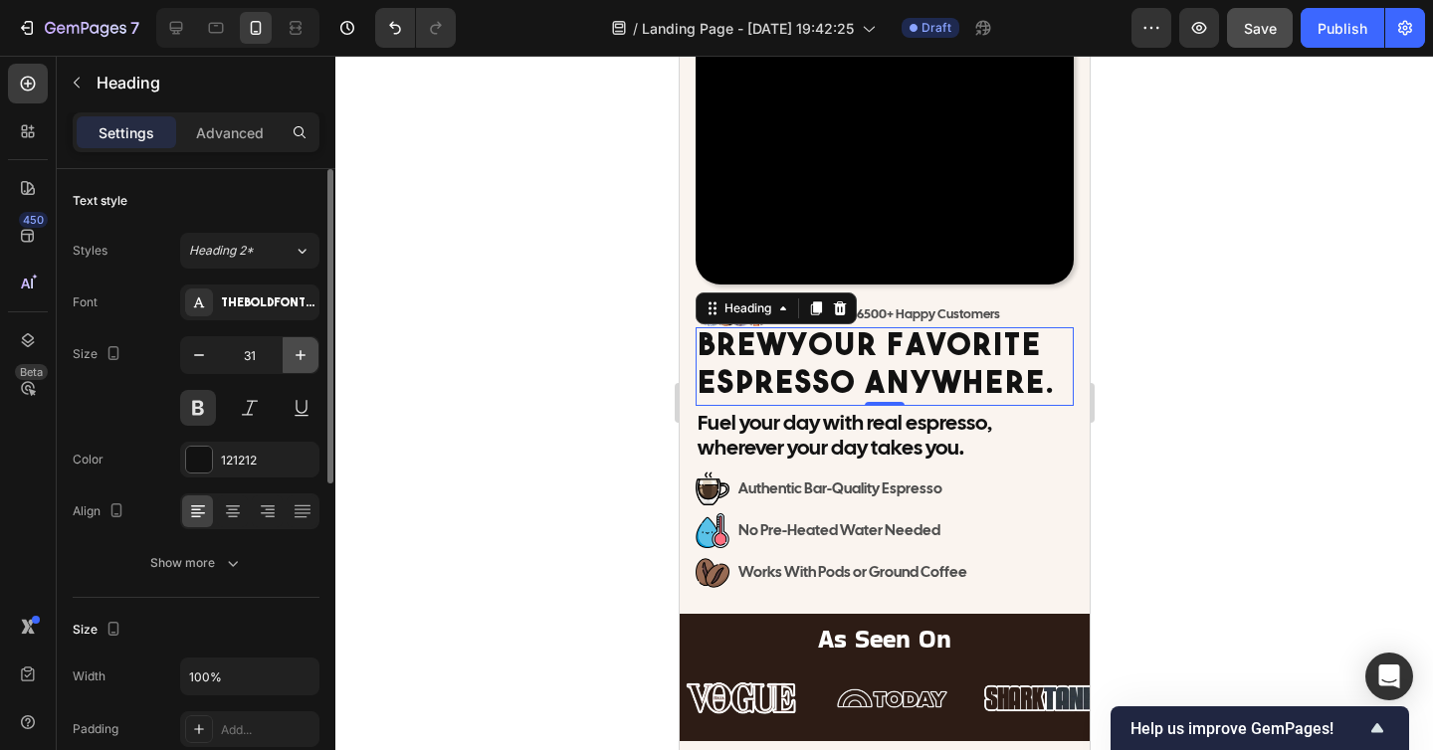
click at [293, 353] on icon "button" at bounding box center [300, 355] width 20 height 20
type input "32"
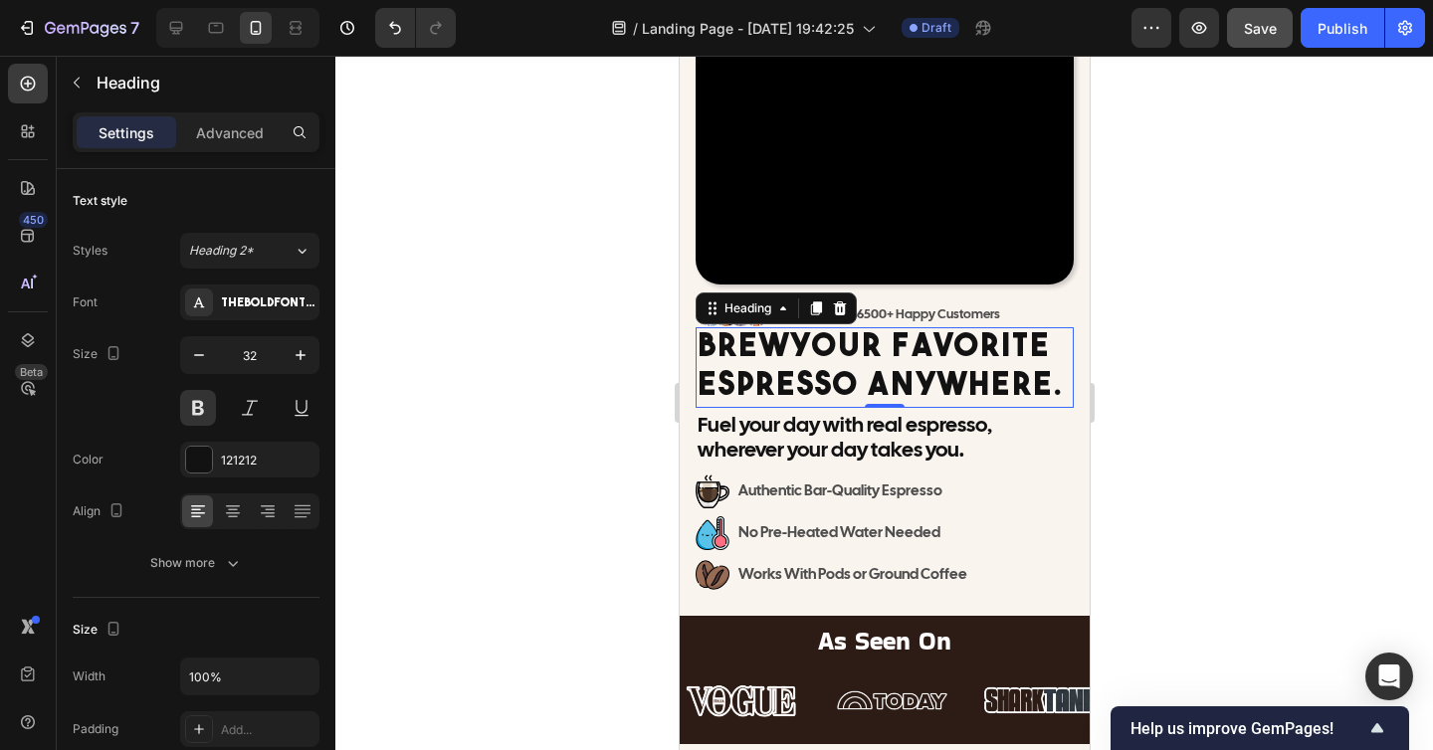
click at [1230, 430] on div at bounding box center [883, 403] width 1097 height 694
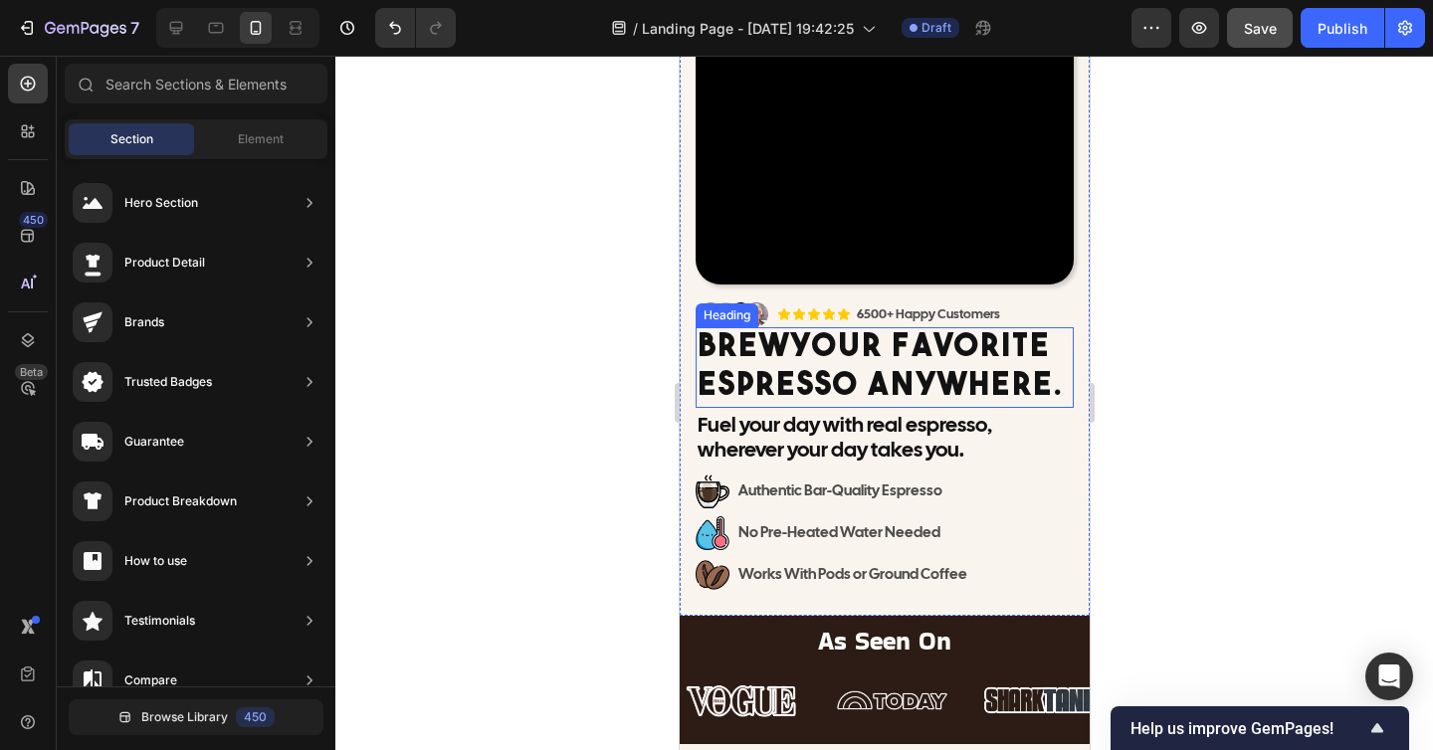
click at [777, 383] on h2 "Brew Your Favorite Espresso Anywhere." at bounding box center [883, 367] width 378 height 81
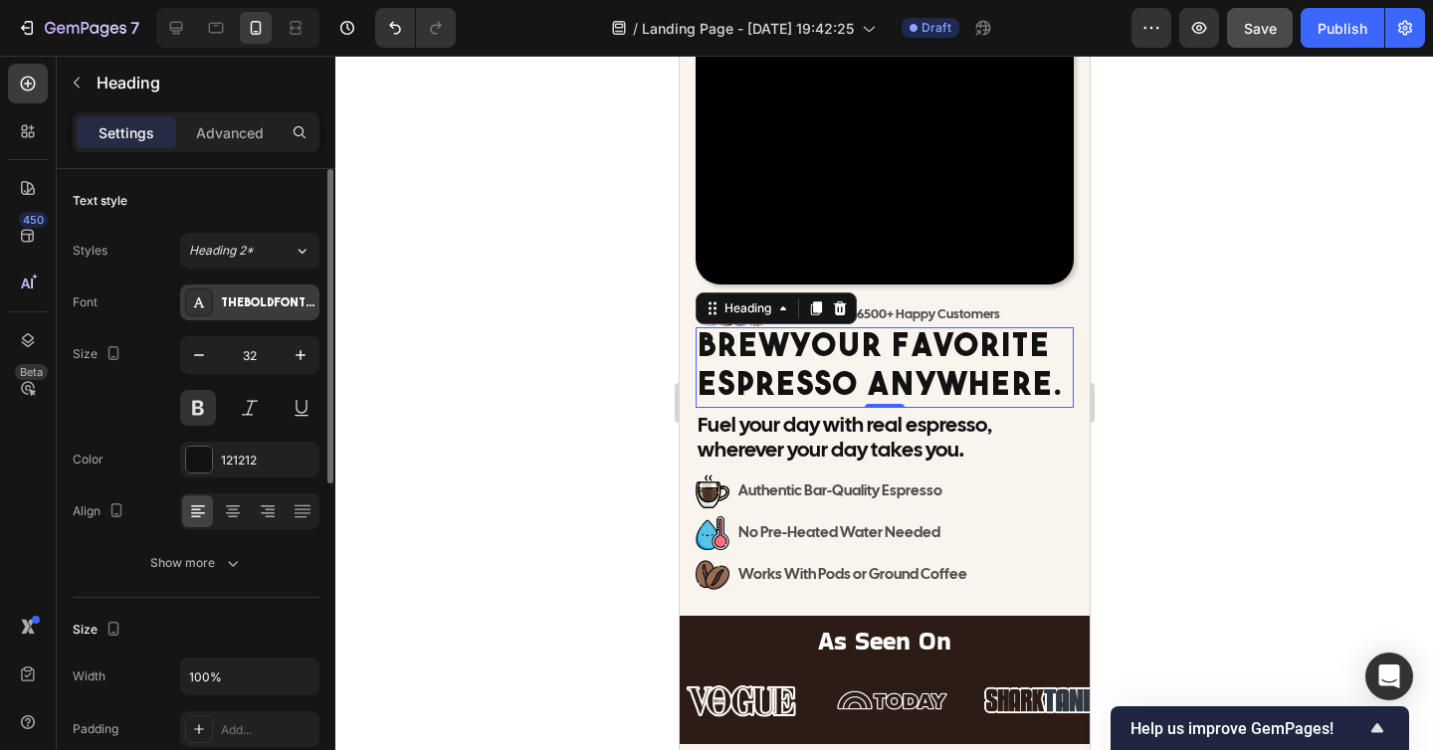
click at [239, 301] on div "THEBOLDFONT-FREEVERSION" at bounding box center [268, 303] width 94 height 18
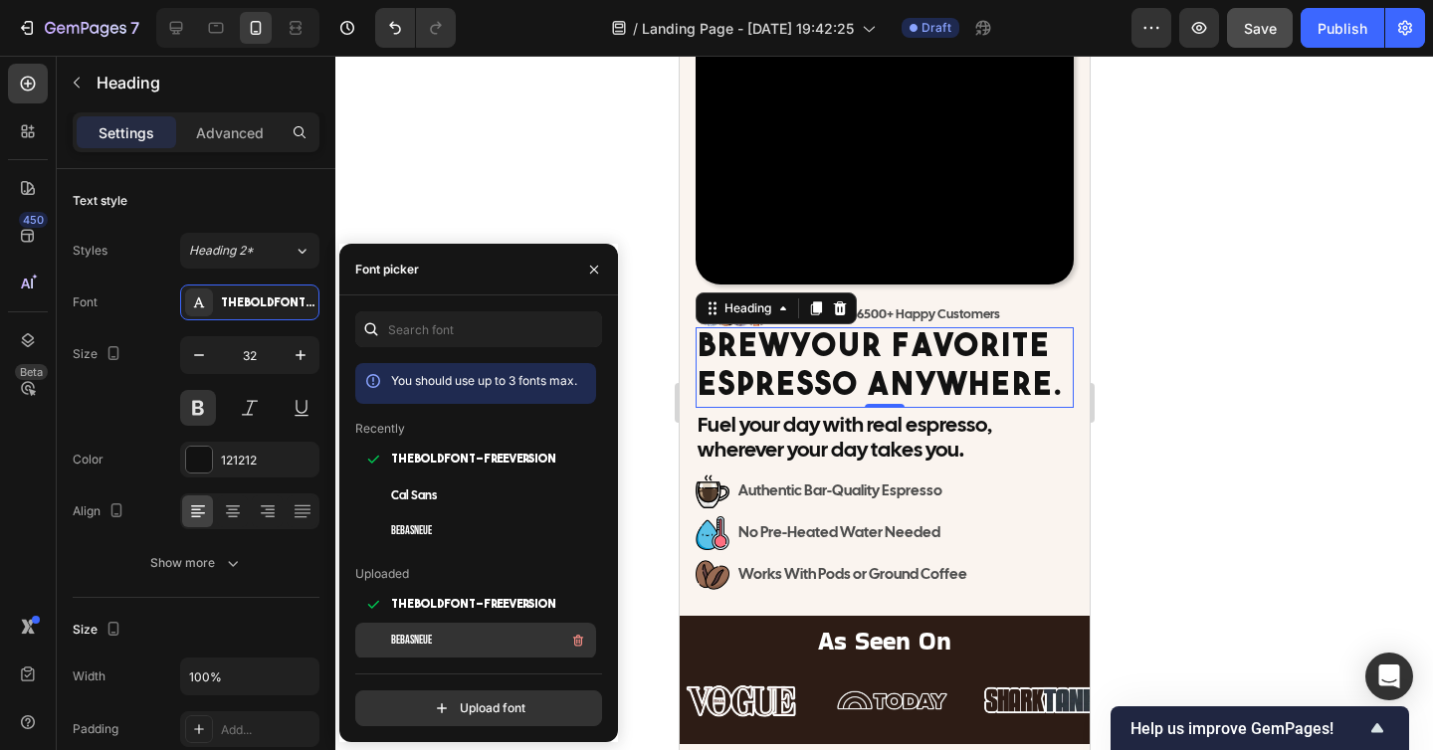
scroll to position [129, 0]
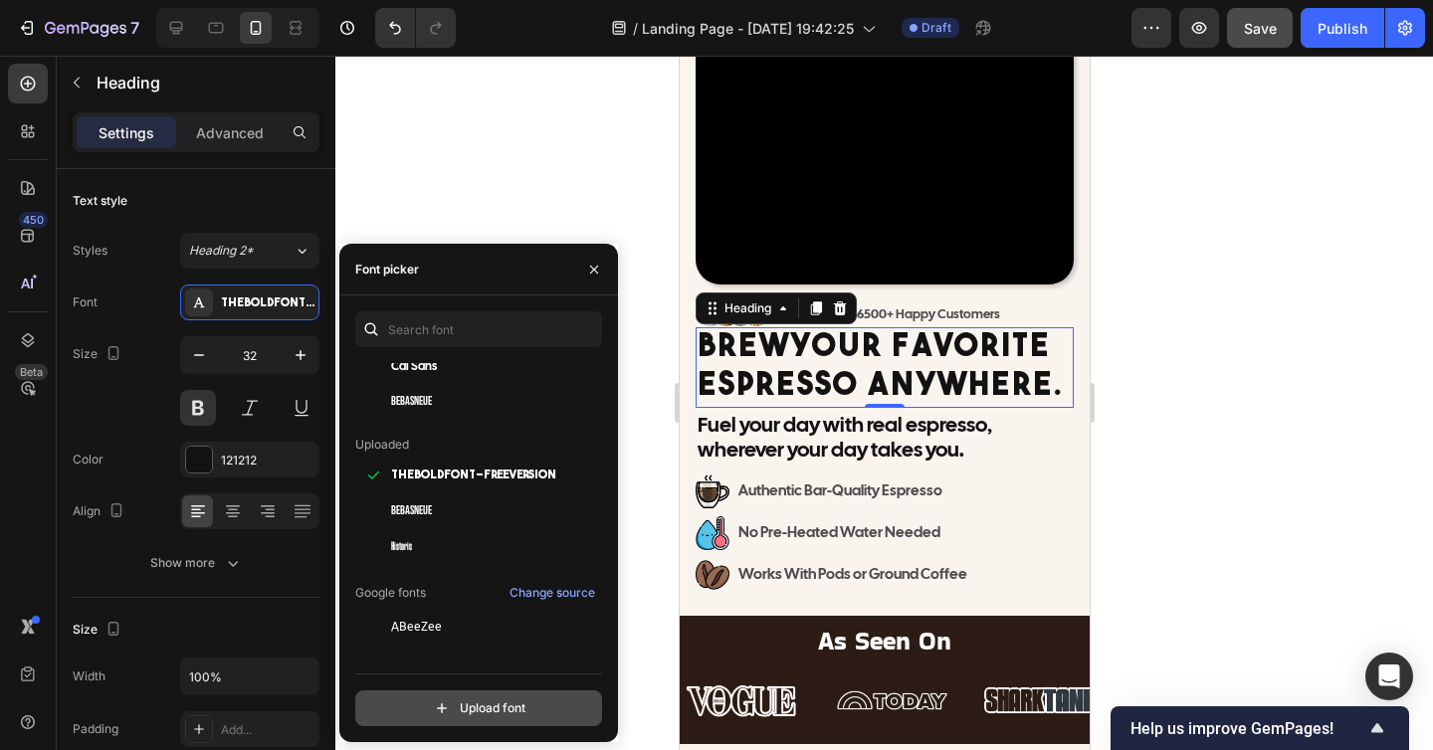
click at [472, 706] on input "file" at bounding box center [521, 708] width 497 height 34
type input "C:\fakepath\HOOKRIDE.ttf"
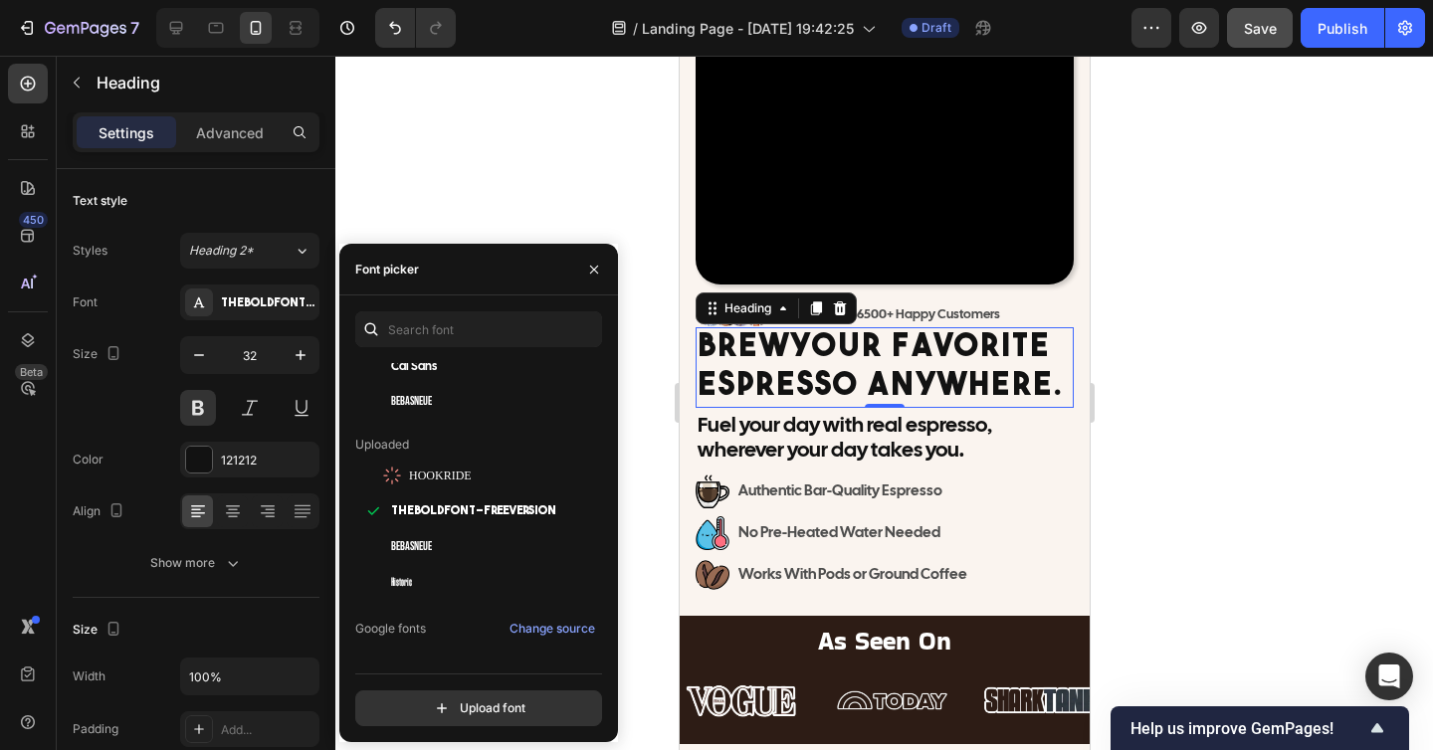
click at [584, 164] on div at bounding box center [883, 403] width 1097 height 694
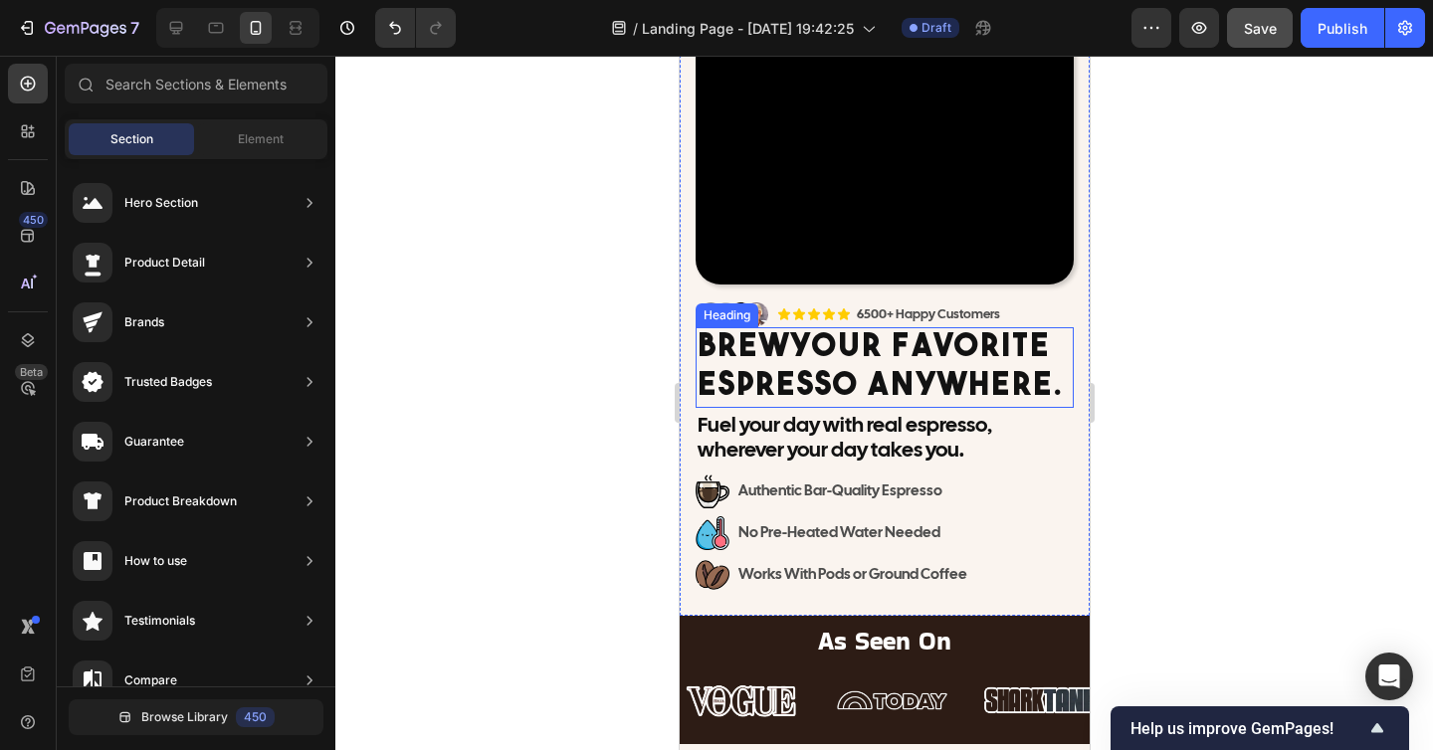
click at [716, 390] on h2 "Brew Your Favorite Espresso Anywhere." at bounding box center [883, 367] width 378 height 81
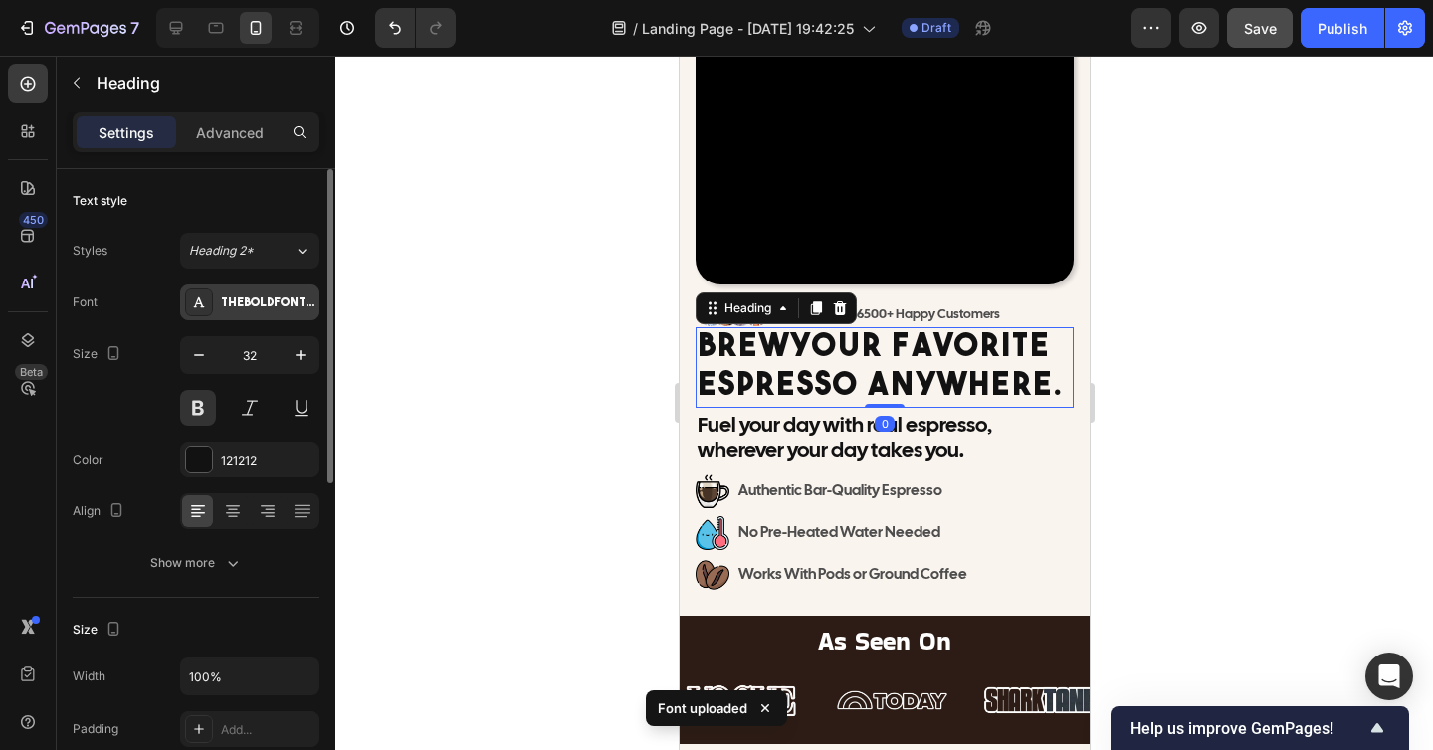
click at [252, 295] on div "THEBOLDFONT-FREEVERSION" at bounding box center [268, 303] width 94 height 18
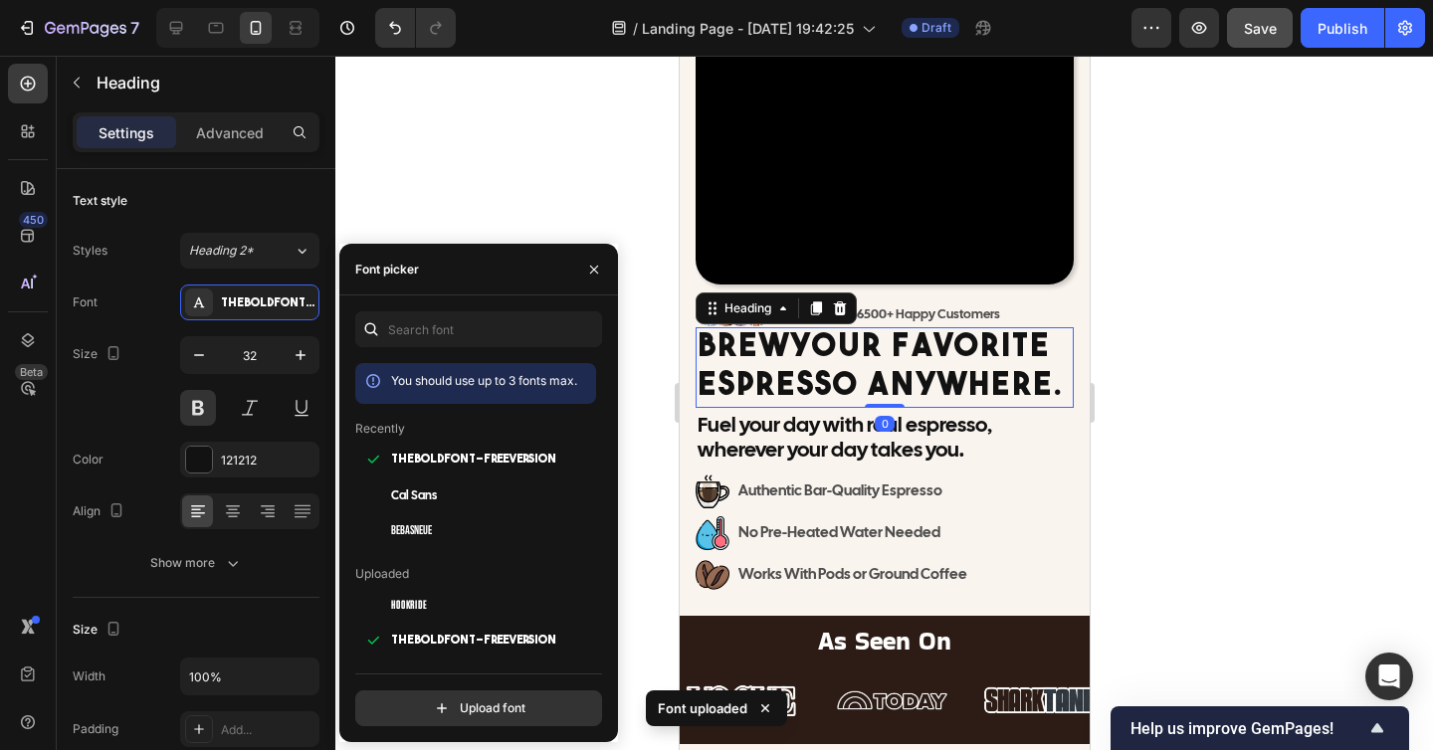
scroll to position [21, 0]
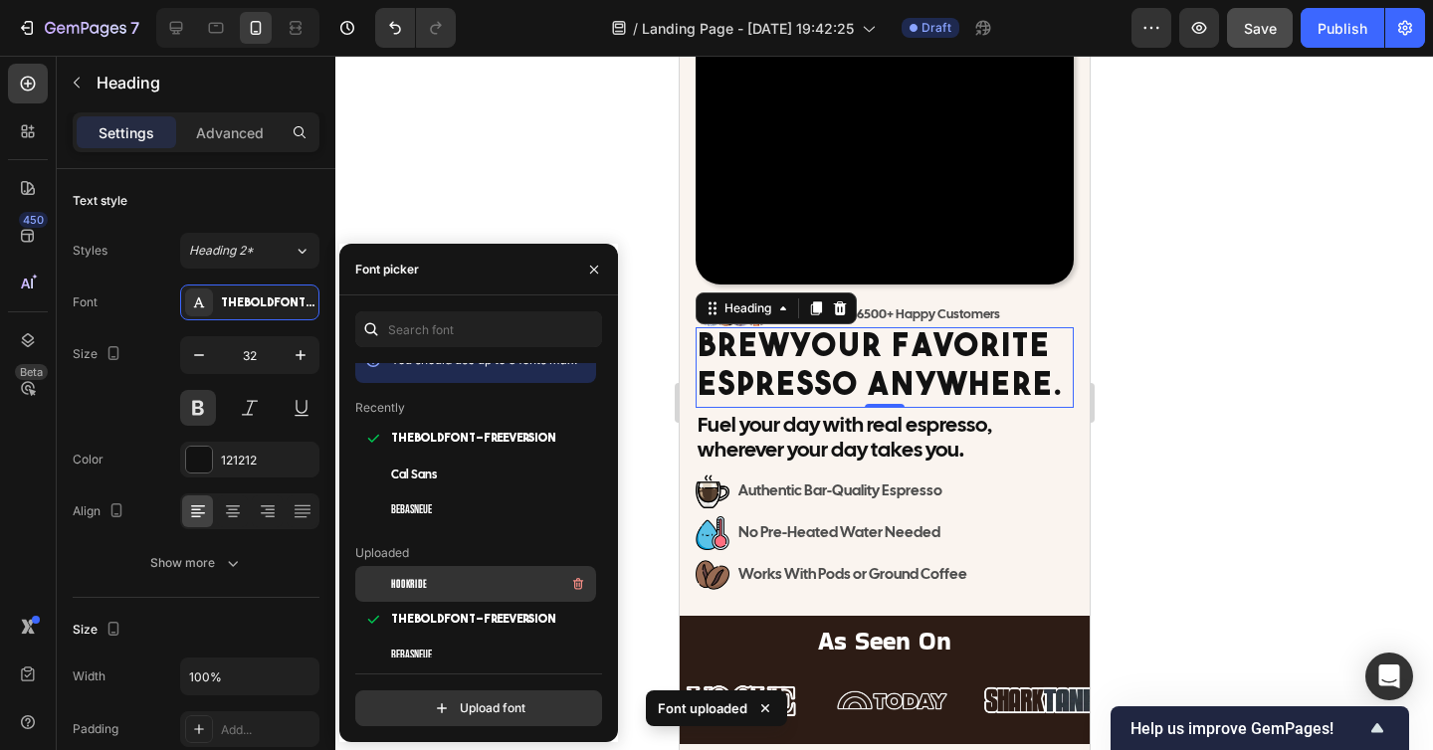
click at [435, 585] on div "HOOKRIDE" at bounding box center [491, 584] width 201 height 24
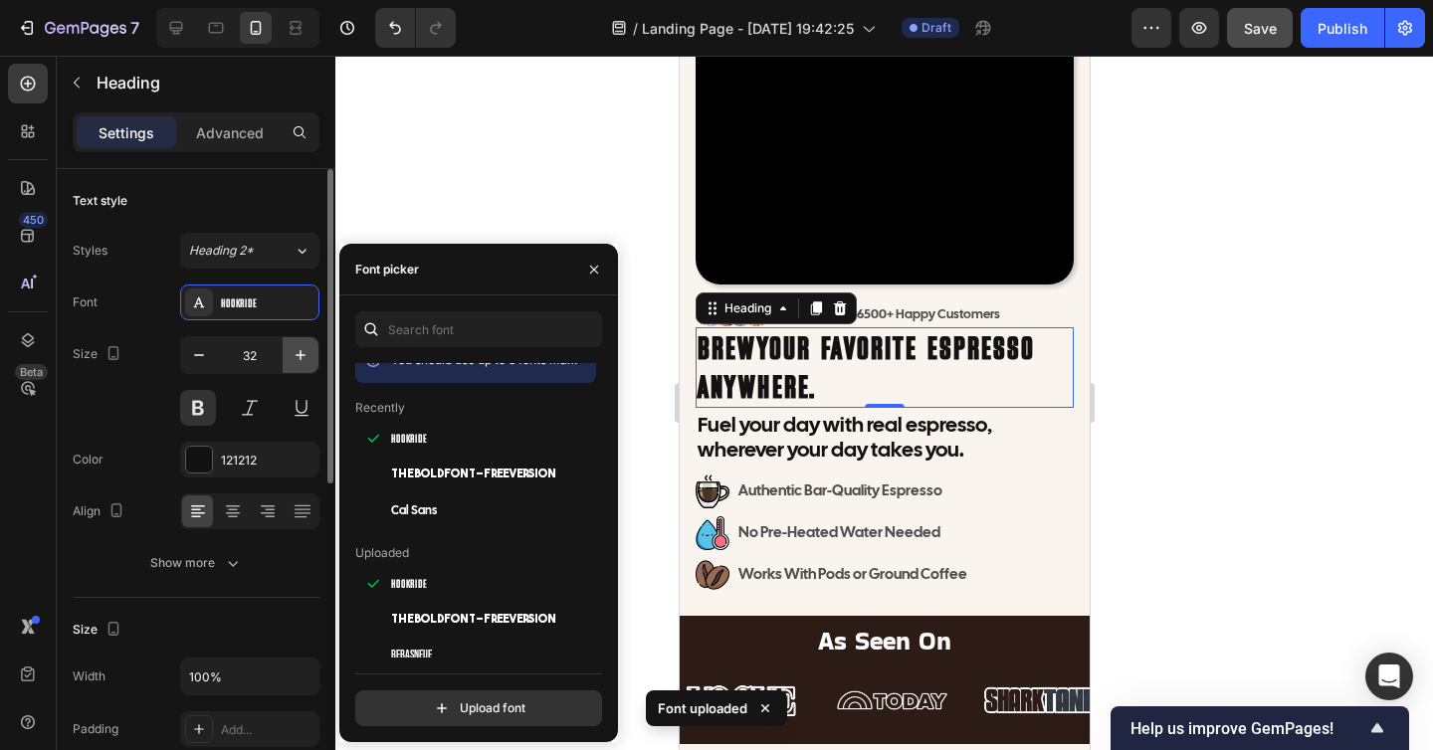
click at [292, 358] on icon "button" at bounding box center [300, 355] width 20 height 20
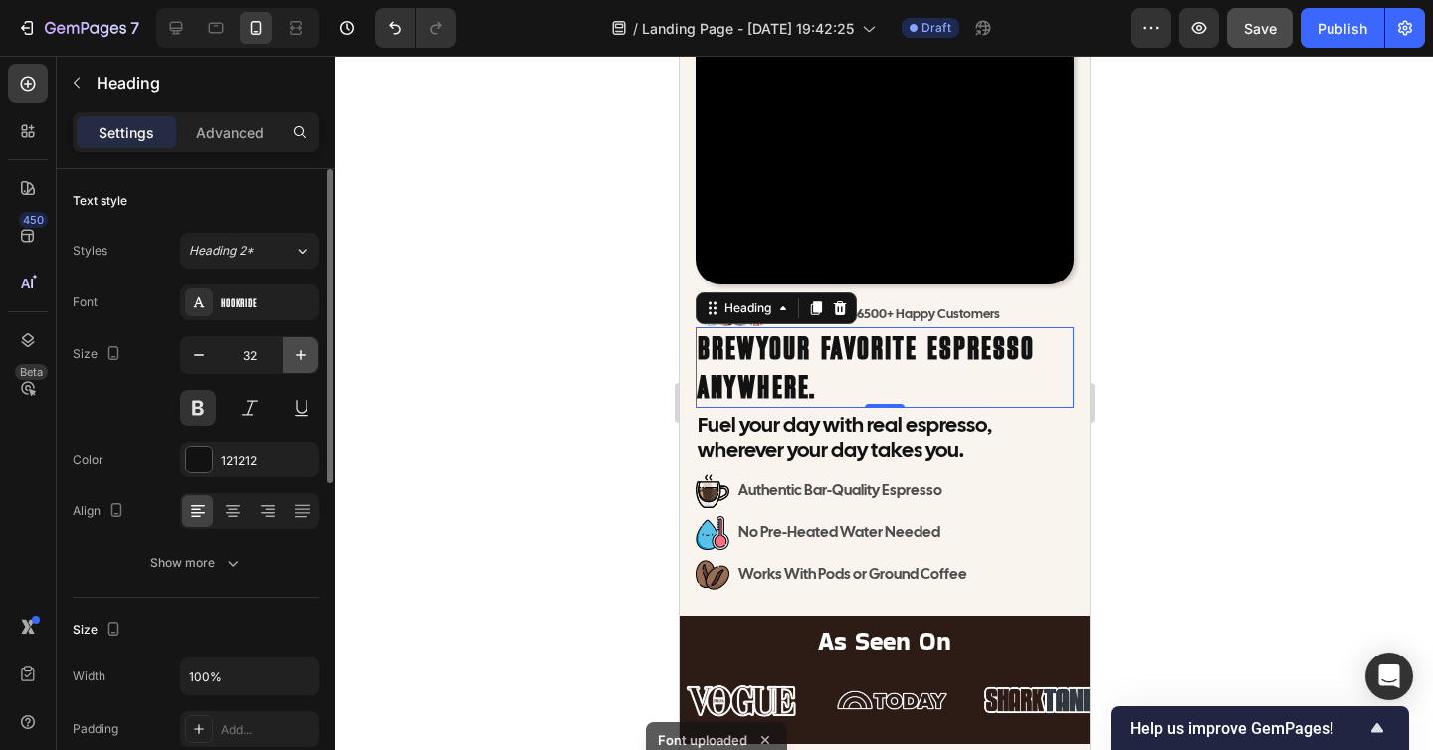
click at [292, 358] on icon "button" at bounding box center [300, 355] width 20 height 20
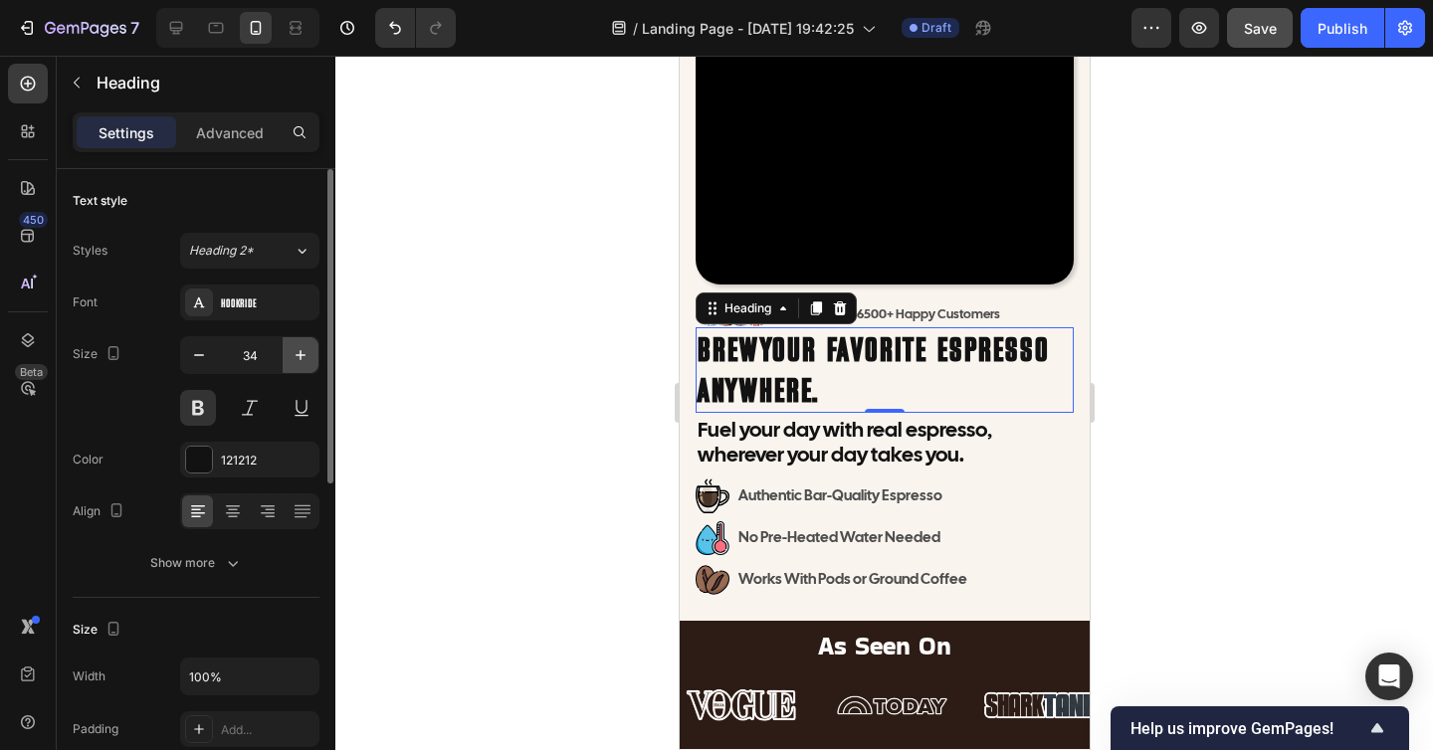
click at [292, 358] on icon "button" at bounding box center [300, 355] width 20 height 20
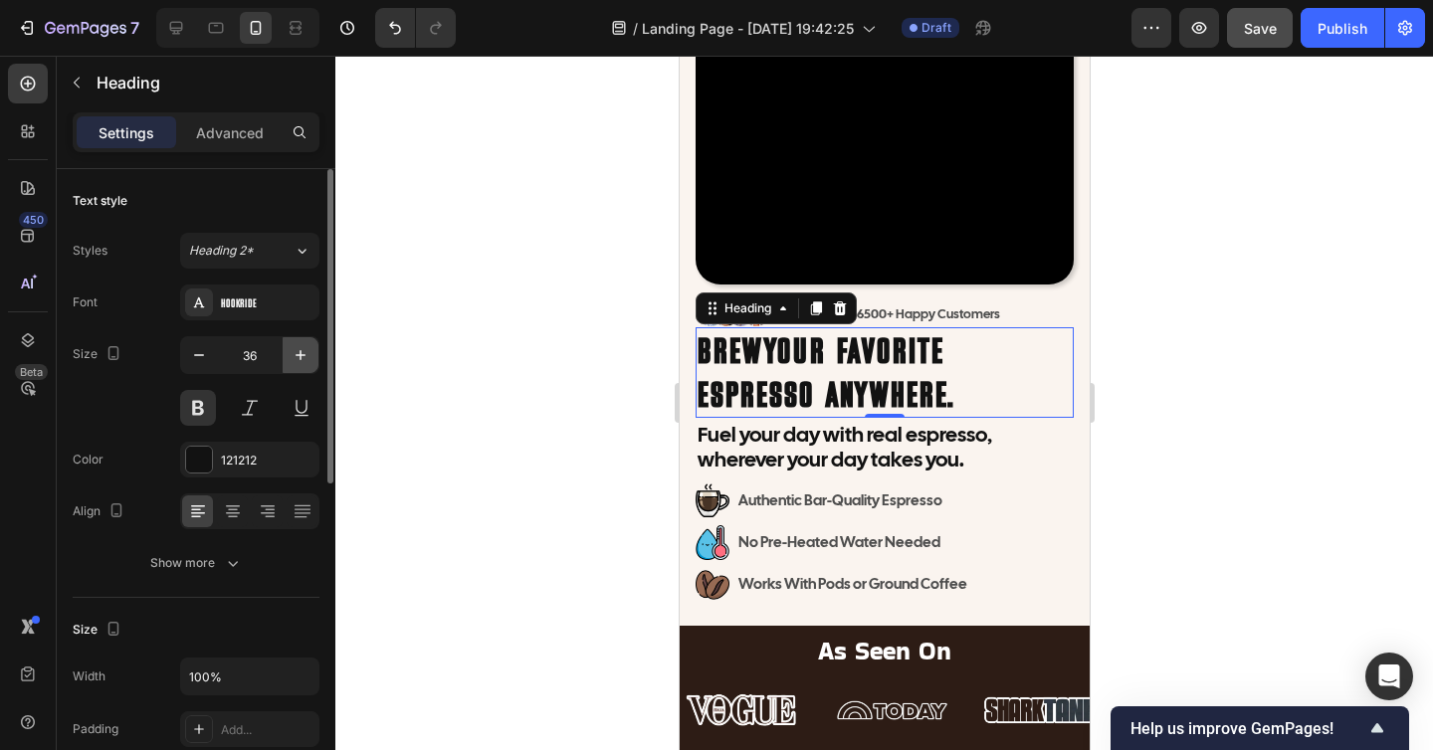
click at [293, 358] on icon "button" at bounding box center [300, 355] width 20 height 20
type input "37"
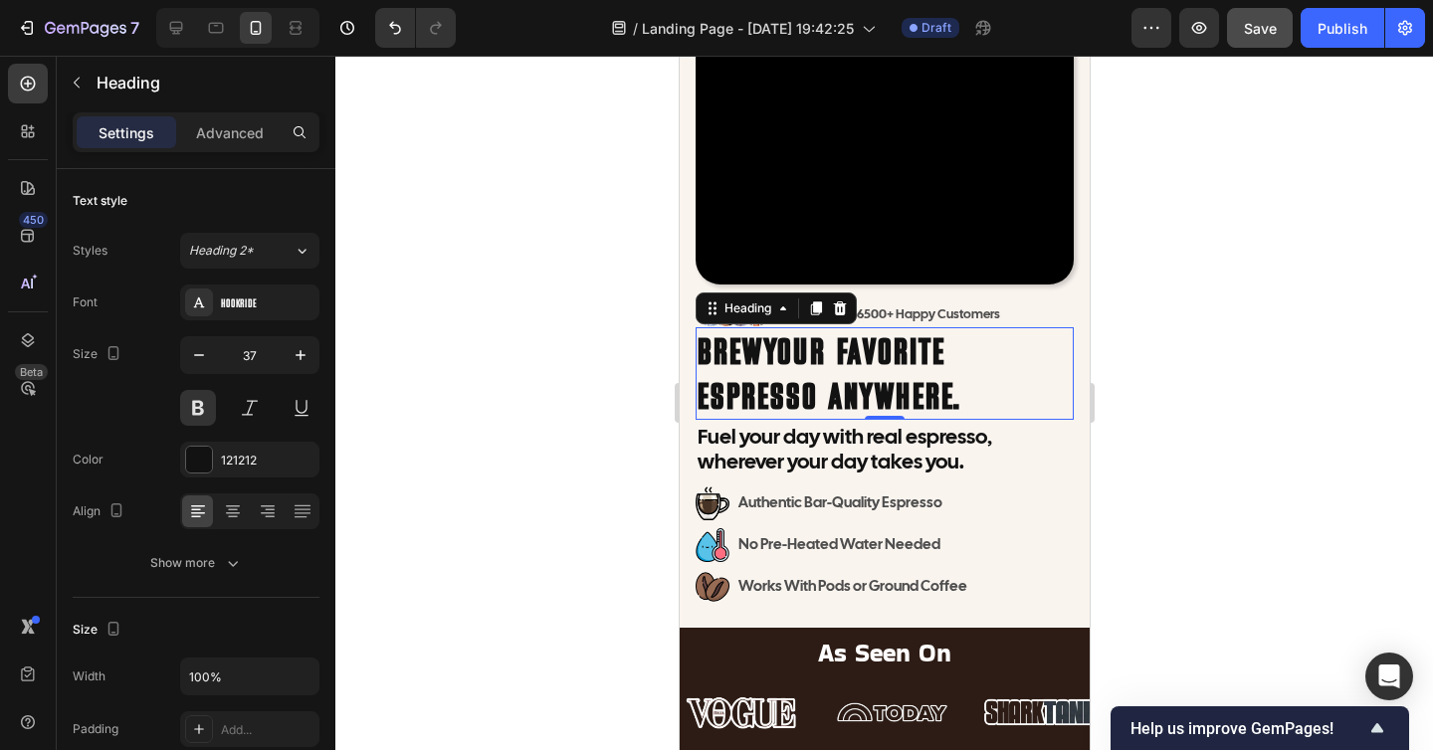
click at [448, 386] on div at bounding box center [883, 403] width 1097 height 694
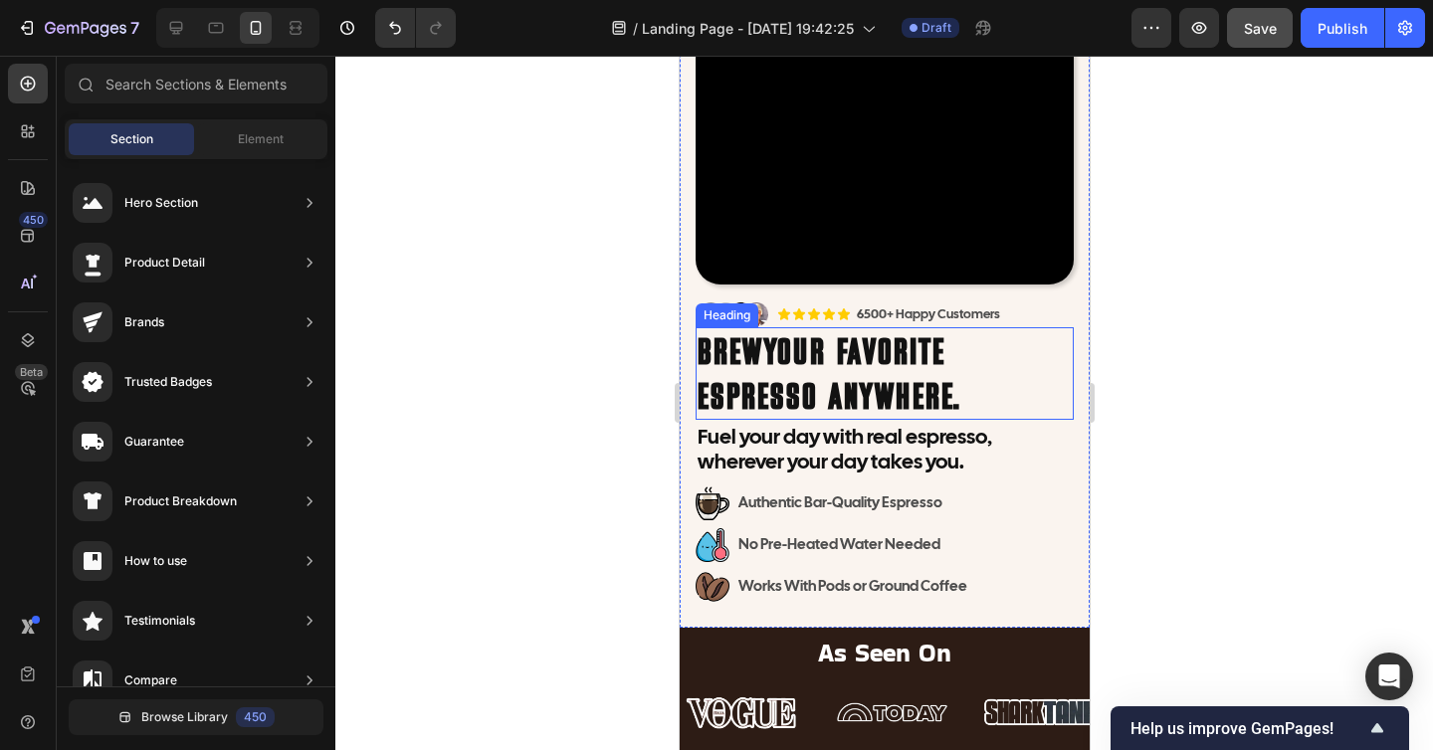
click at [911, 403] on h2 "Brew Your Favorite Espresso Anywhere." at bounding box center [883, 373] width 378 height 93
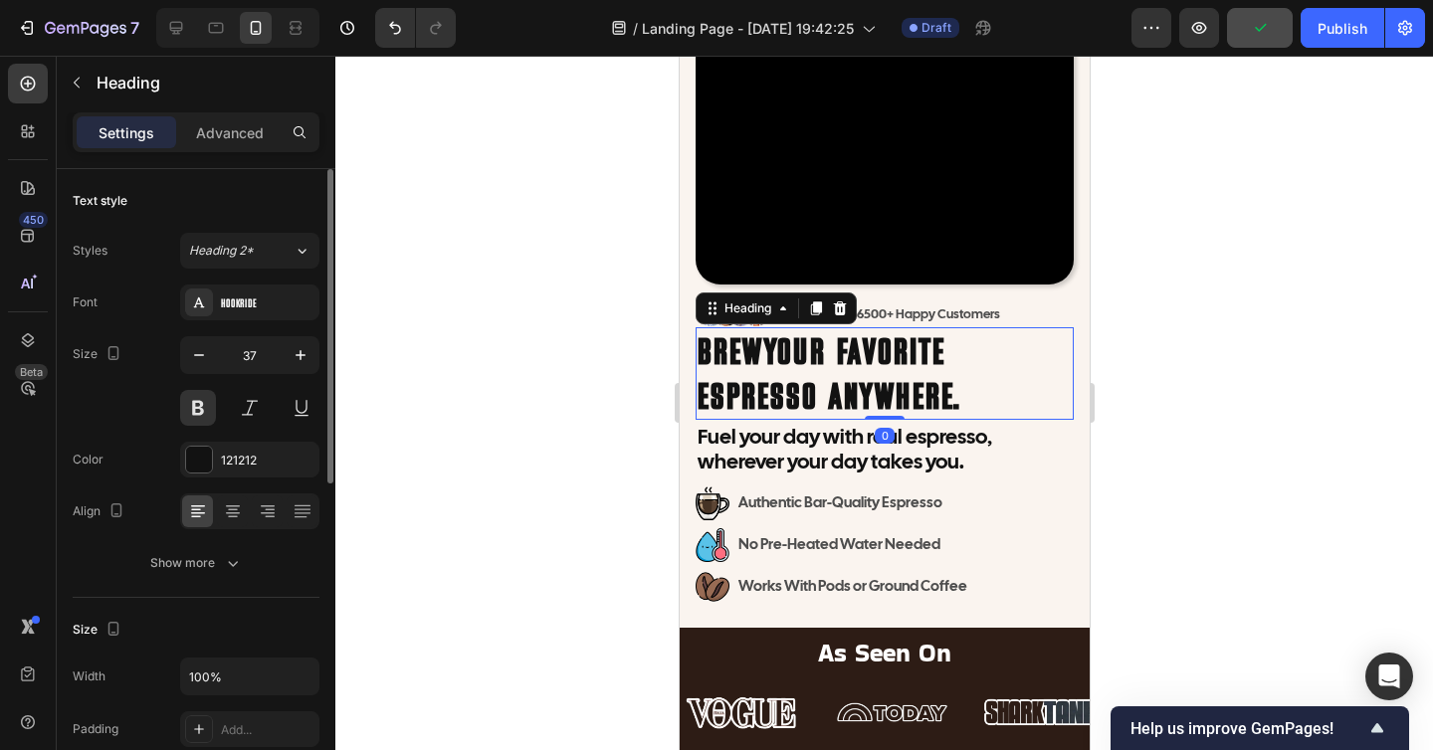
click at [228, 544] on div "Font HOOKRIDE Size 37 Color 121212 Align Show more" at bounding box center [196, 433] width 247 height 296
click at [228, 557] on icon "button" at bounding box center [233, 563] width 20 height 20
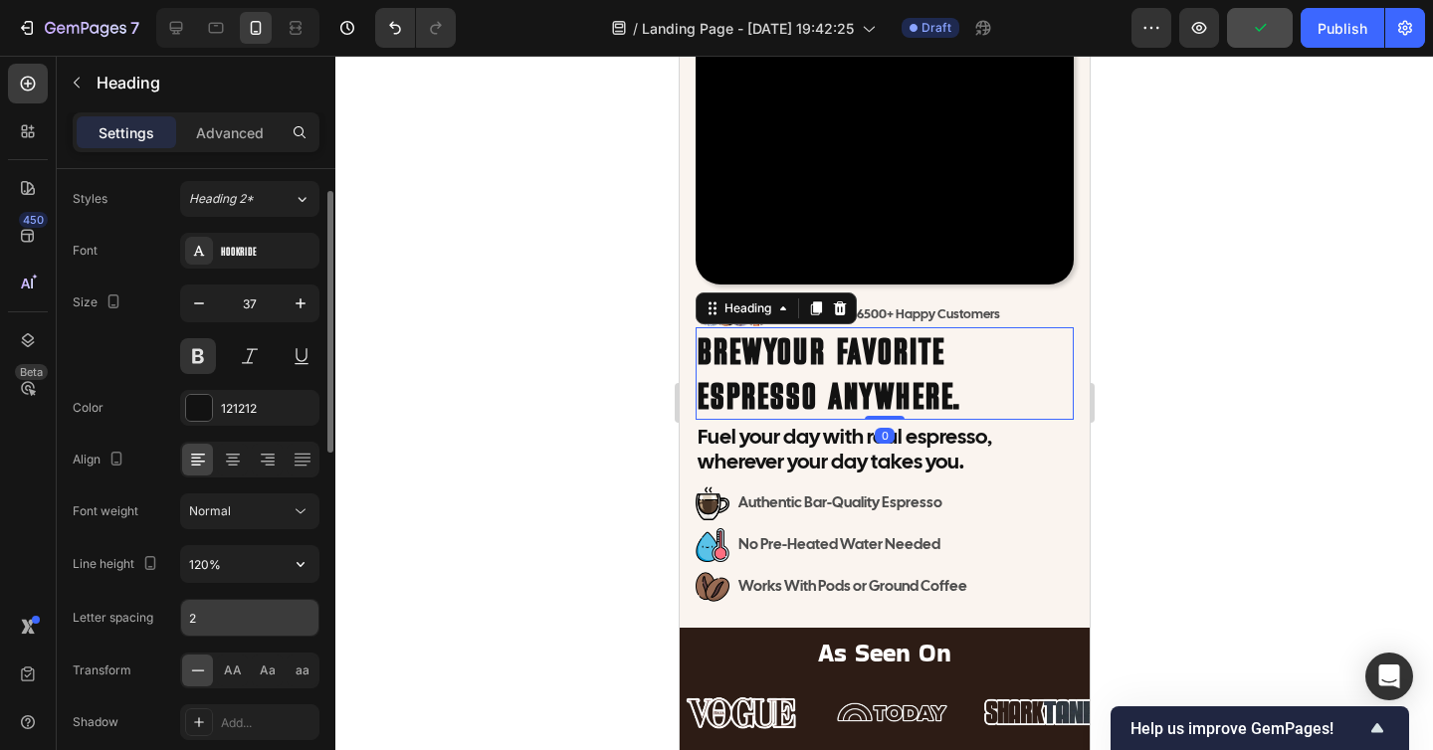
scroll to position [53, 0]
click at [222, 615] on input "2" at bounding box center [249, 617] width 137 height 36
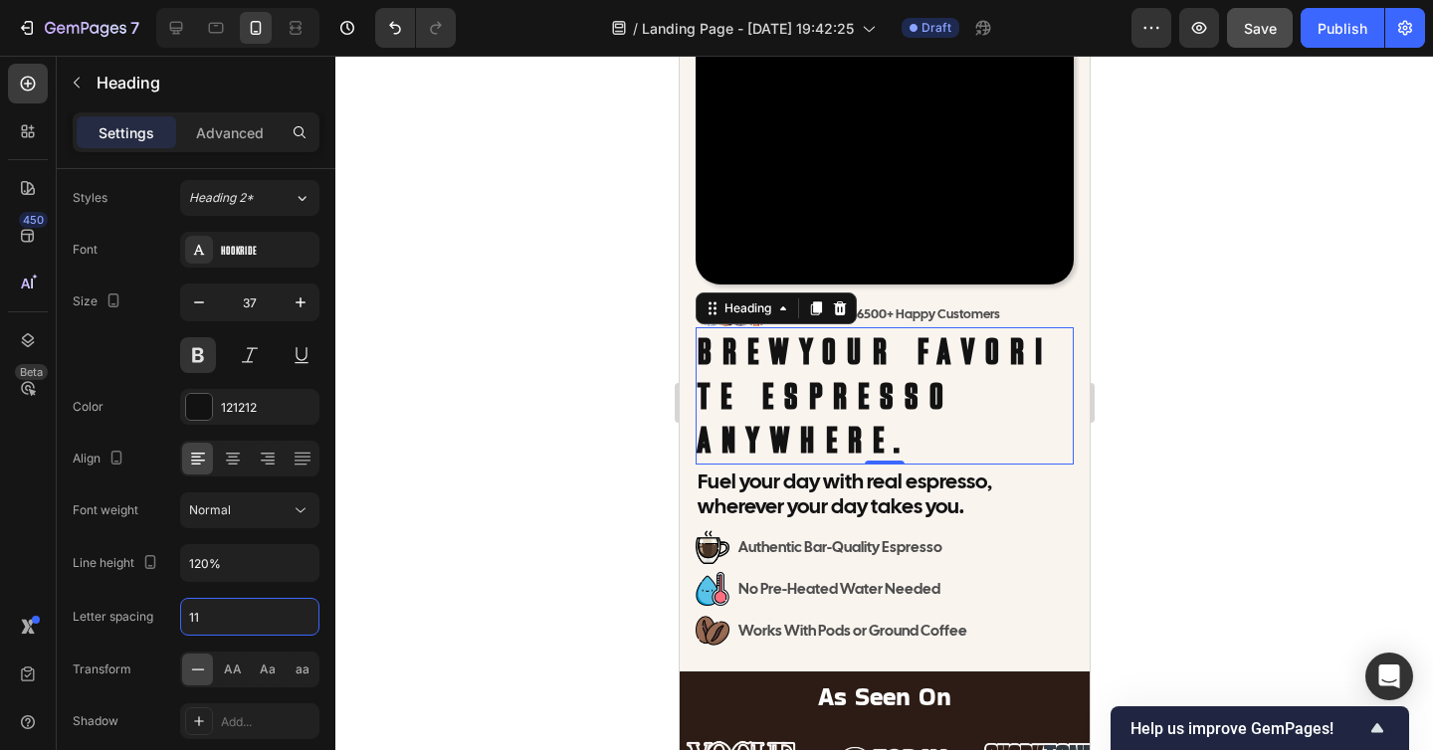
type input "1"
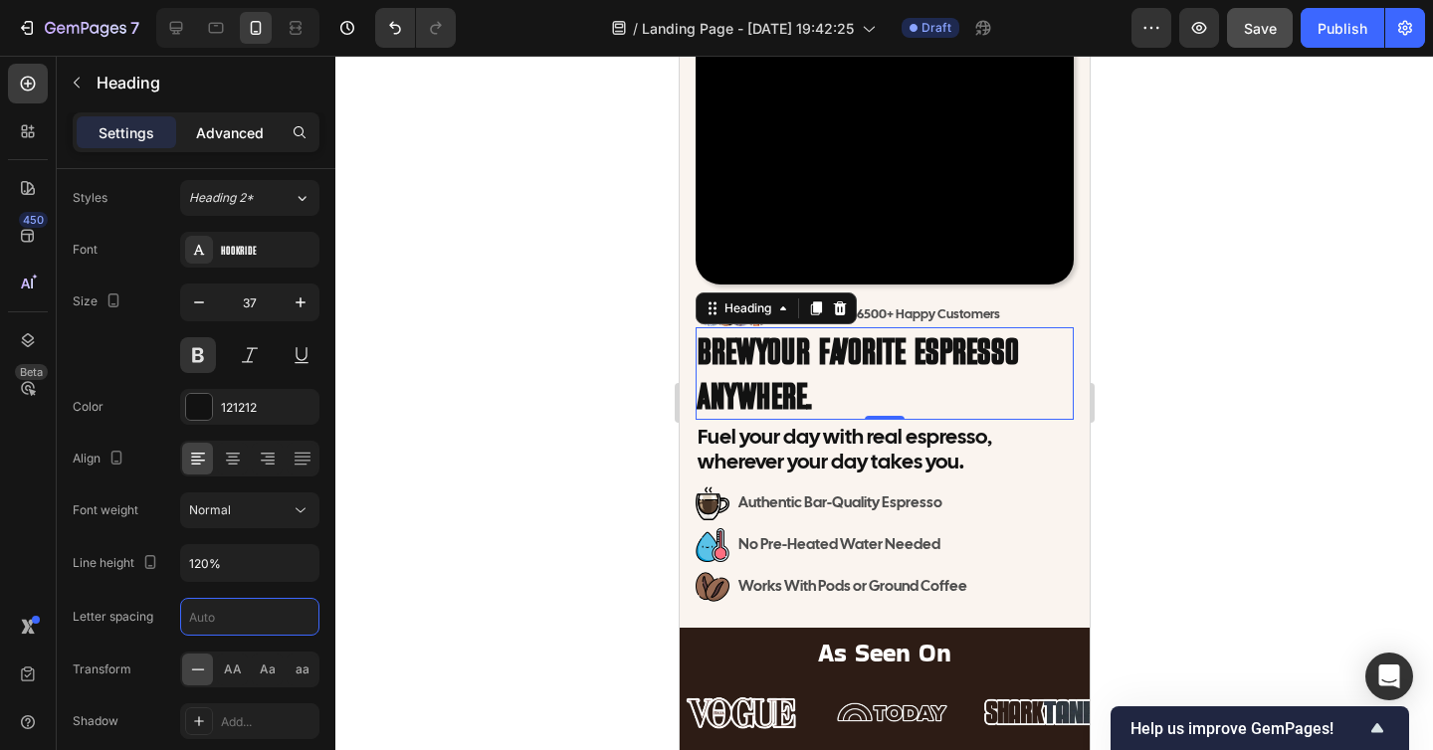
click at [221, 131] on p "Advanced" at bounding box center [230, 132] width 68 height 21
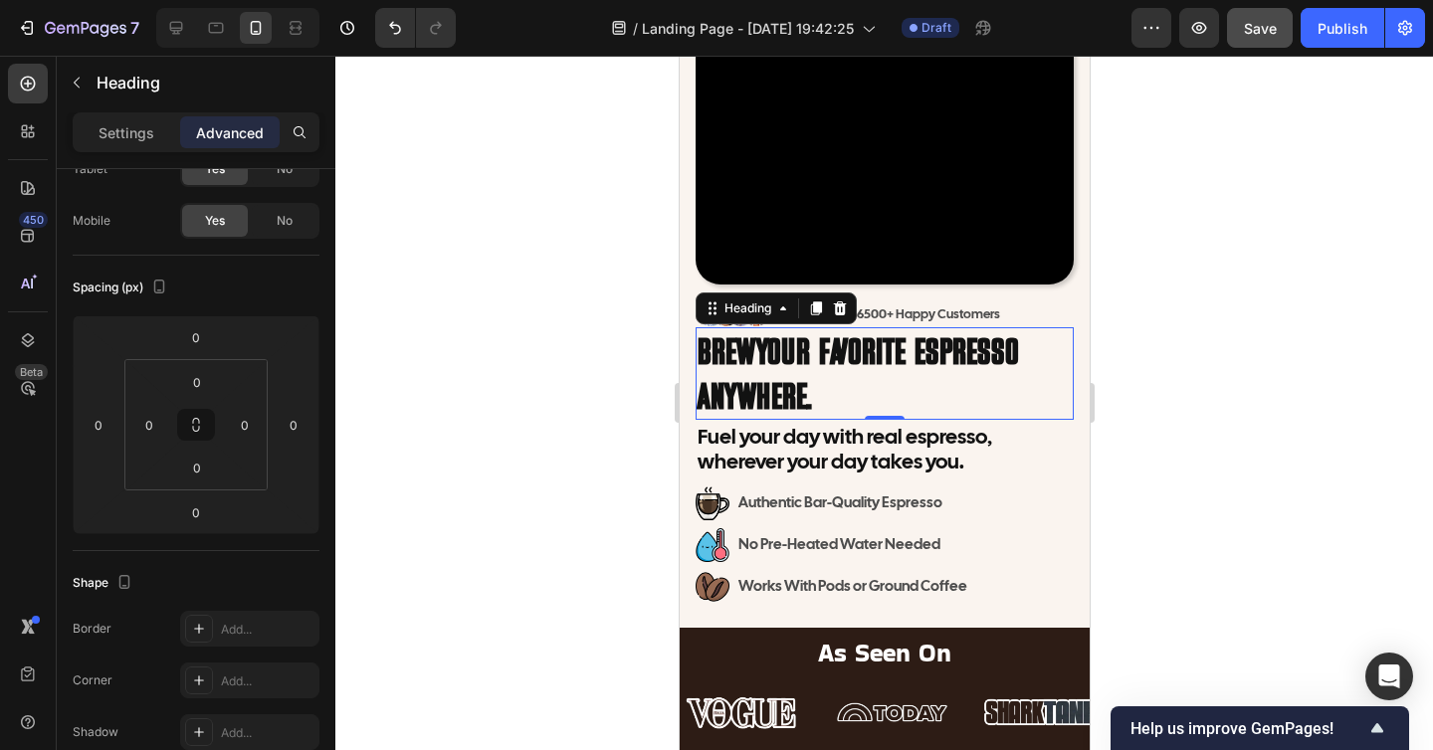
scroll to position [743, 0]
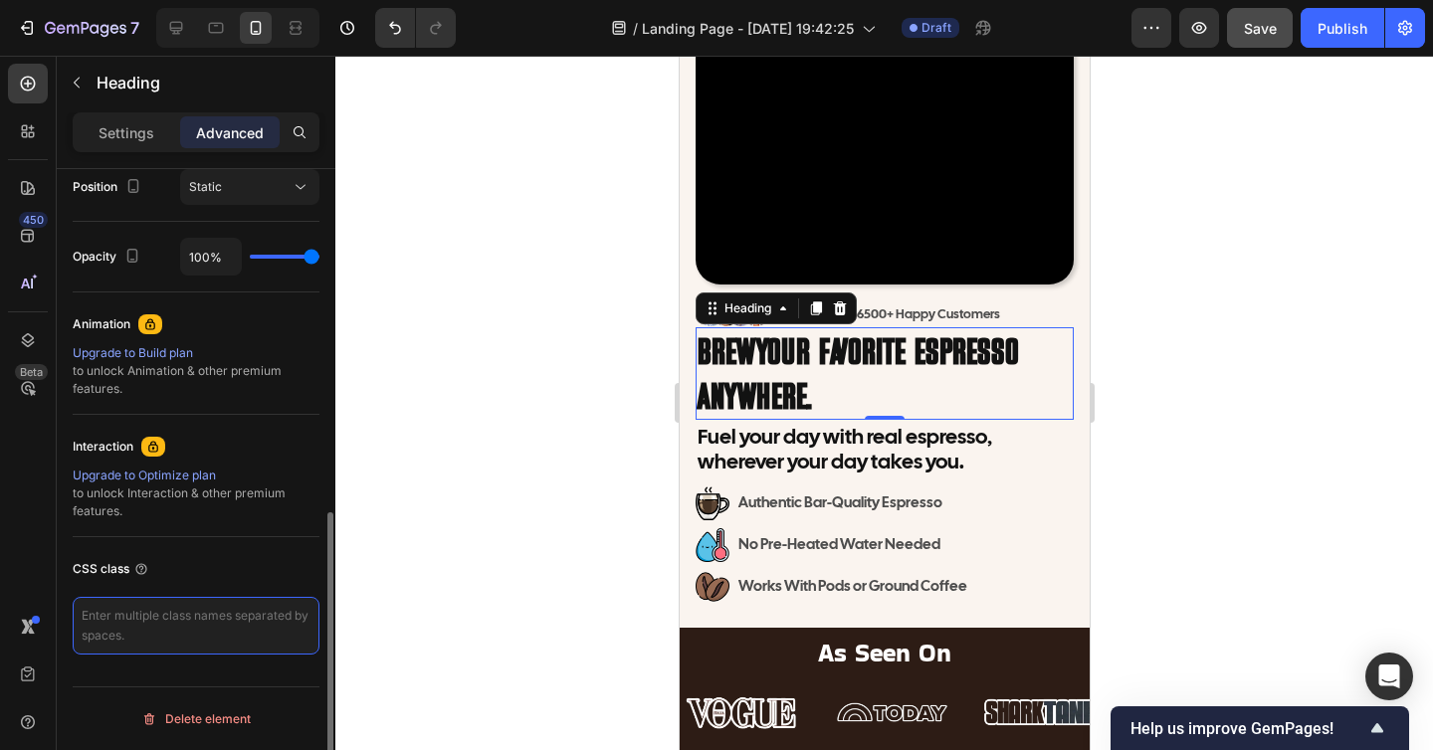
click at [183, 630] on textarea at bounding box center [196, 626] width 247 height 58
paste textarea "linear-gradient(158deg, #8ce300 0%,#00b0cf 98%)"
click at [209, 631] on textarea "linear-gradient(158deg, #8ce300 0%,#00b0cf 98%)" at bounding box center [196, 626] width 247 height 58
click at [230, 635] on textarea "linear-gradient(158deg, #8ce300 0%,#00b0cf 98%) ;" at bounding box center [196, 626] width 247 height 58
click at [80, 613] on textarea "linear-gradient(158deg, #8ce300 0%,#00b0cf 98%) ;" at bounding box center [196, 626] width 247 height 58
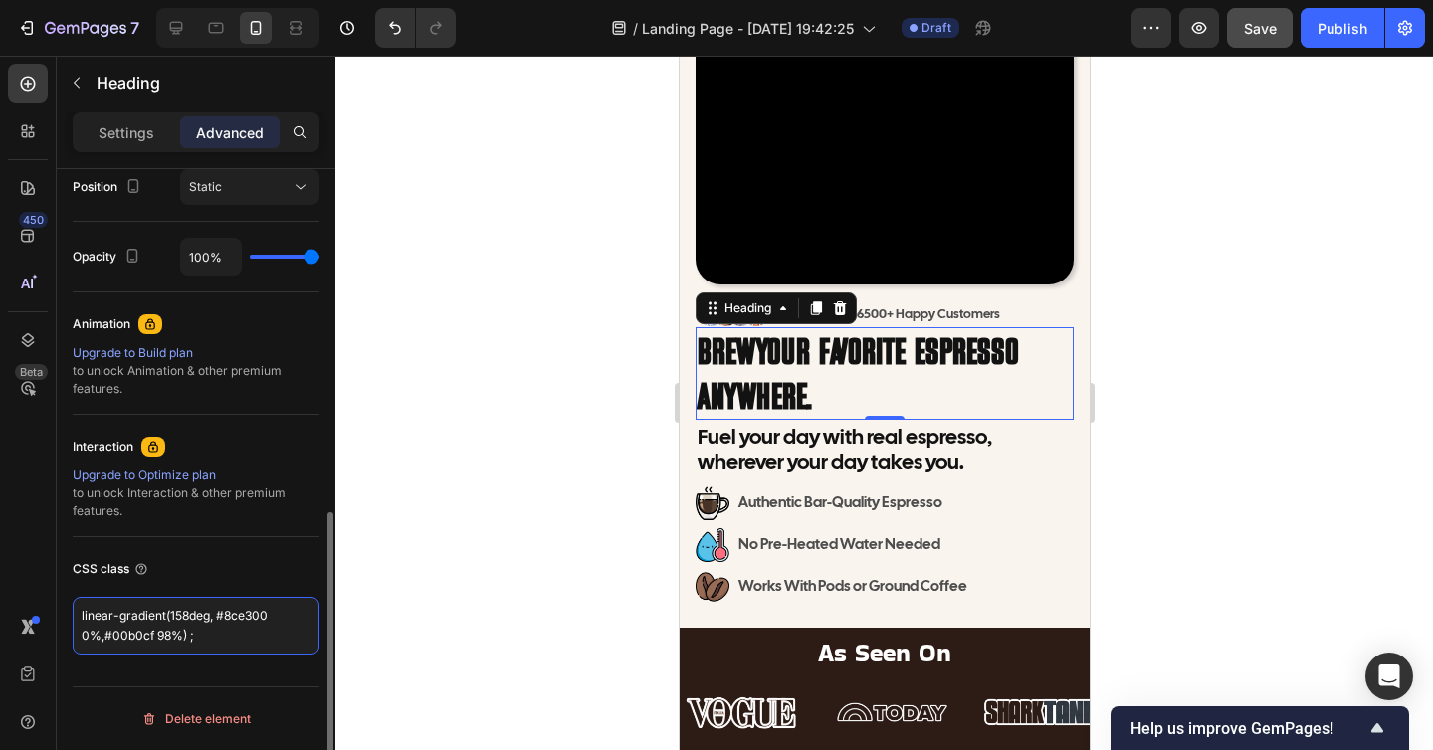
type textarea ".linear-gradient(158deg, #8ce300 0%,#00b0cf 98%) ;"
click at [97, 611] on textarea ".linear-gradient(158deg, #8ce300 0%,#00b0cf 98%) ;" at bounding box center [196, 626] width 247 height 58
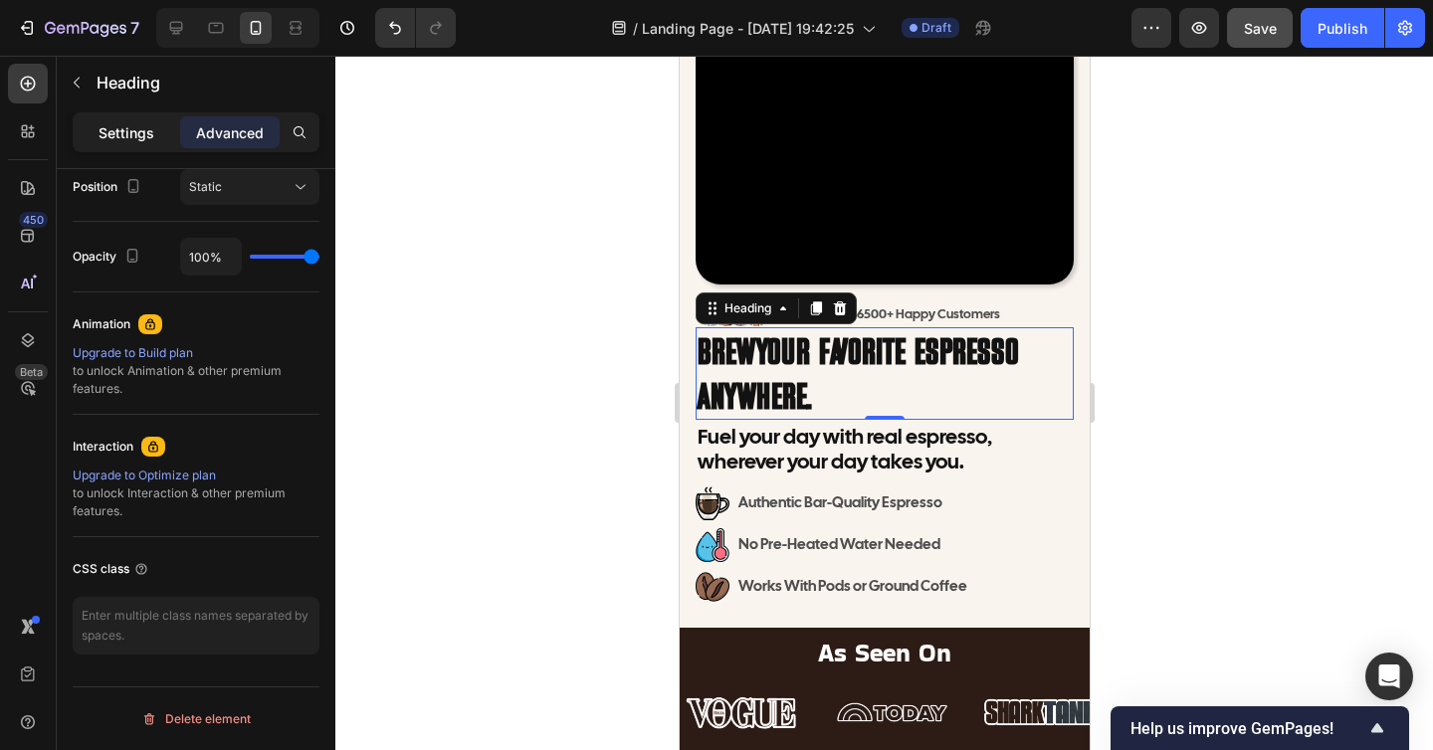
click at [130, 139] on p "Settings" at bounding box center [126, 132] width 56 height 21
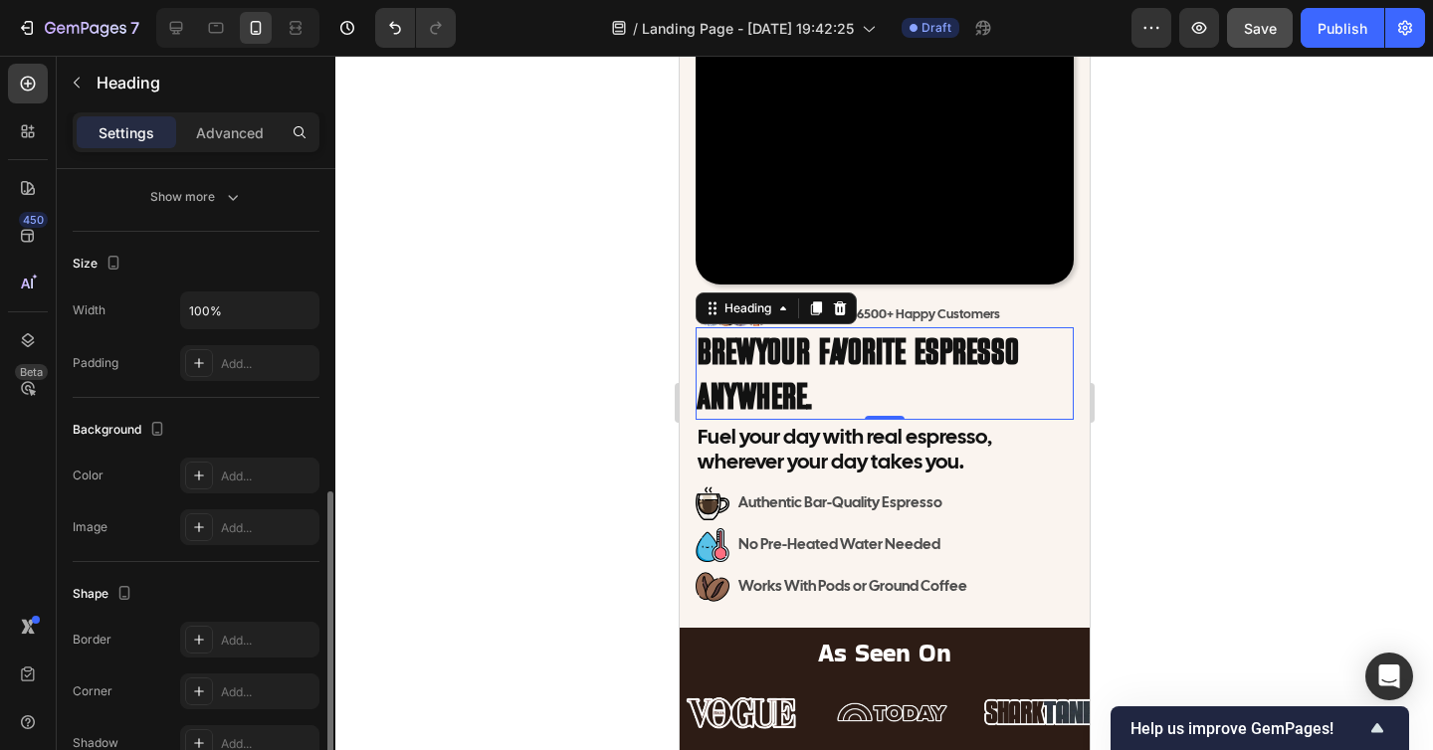
scroll to position [0, 0]
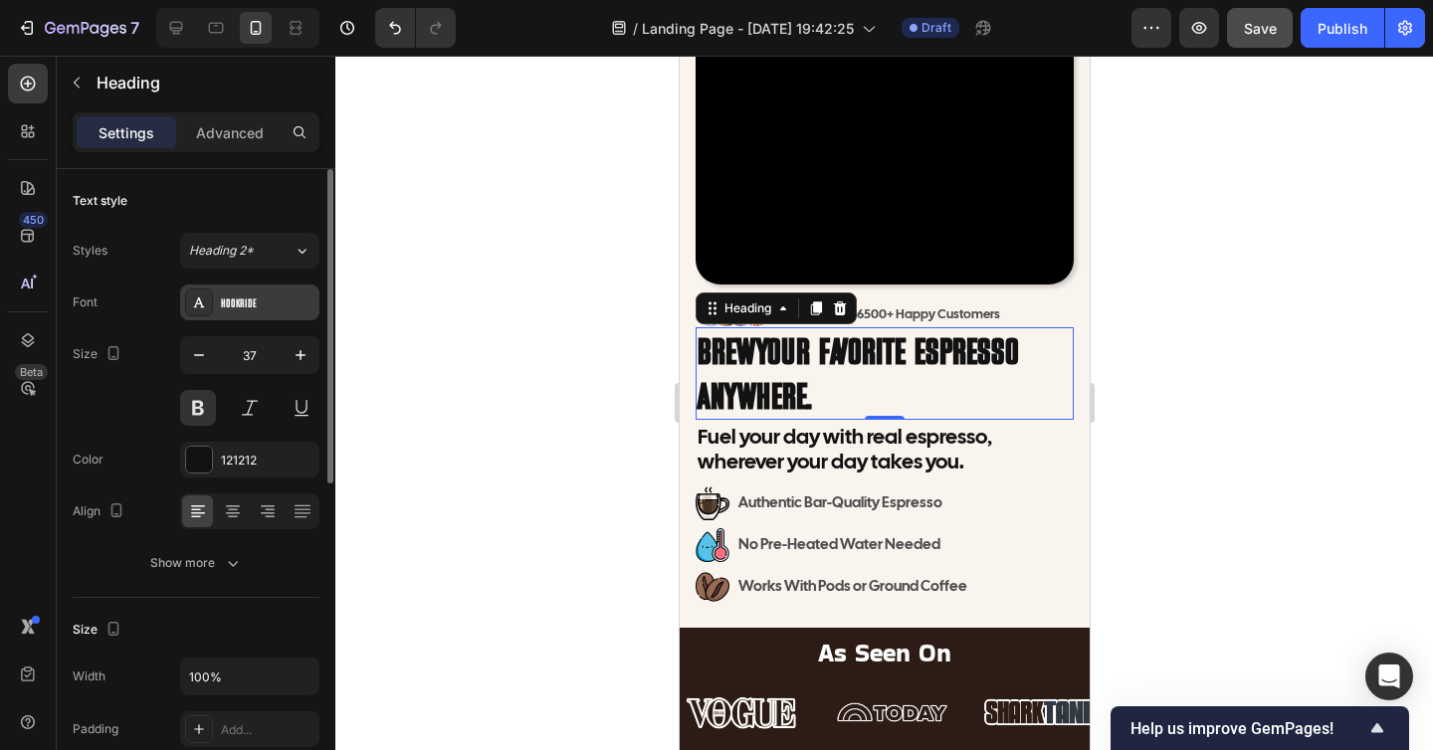
click at [247, 310] on div "HOOKRIDE" at bounding box center [268, 303] width 94 height 18
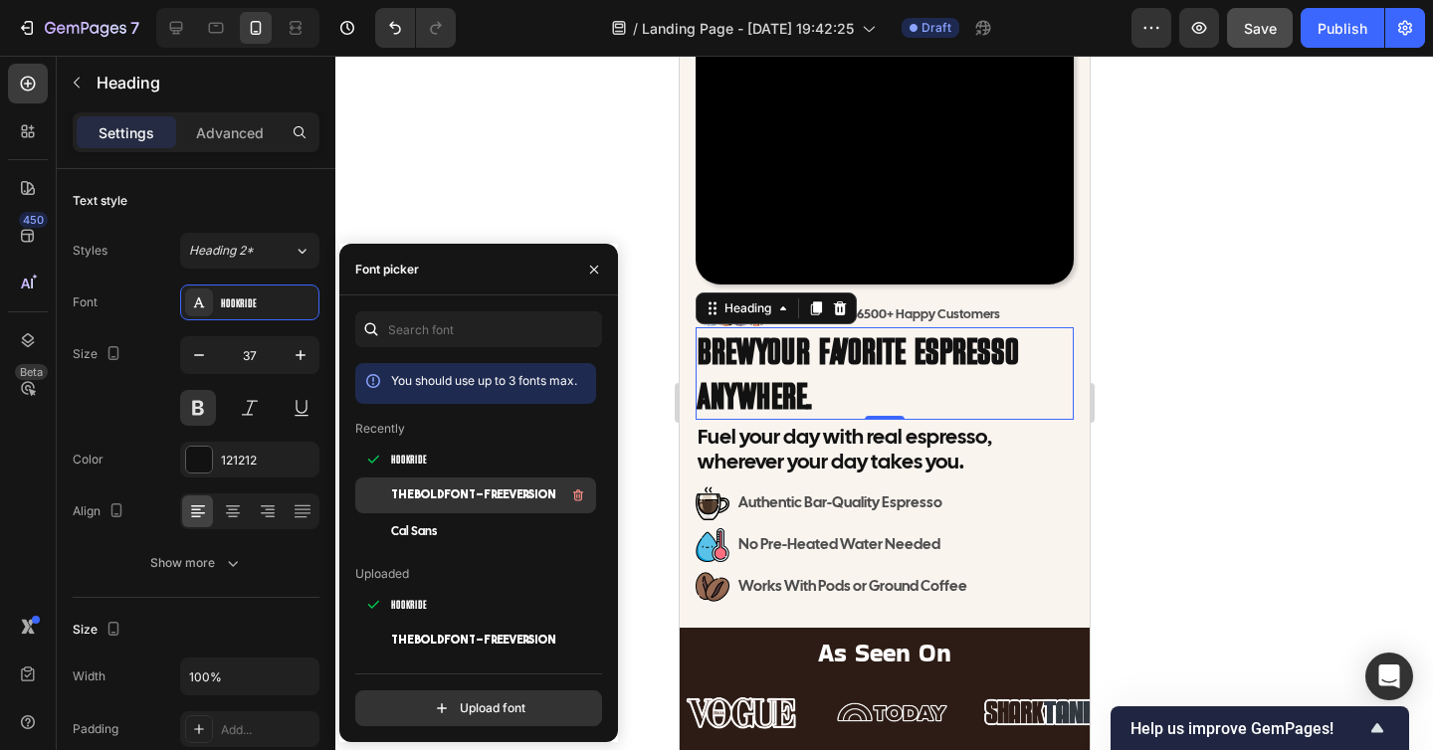
click at [474, 486] on span "THEBOLDFONT-FREEVERSION" at bounding box center [473, 495] width 165 height 18
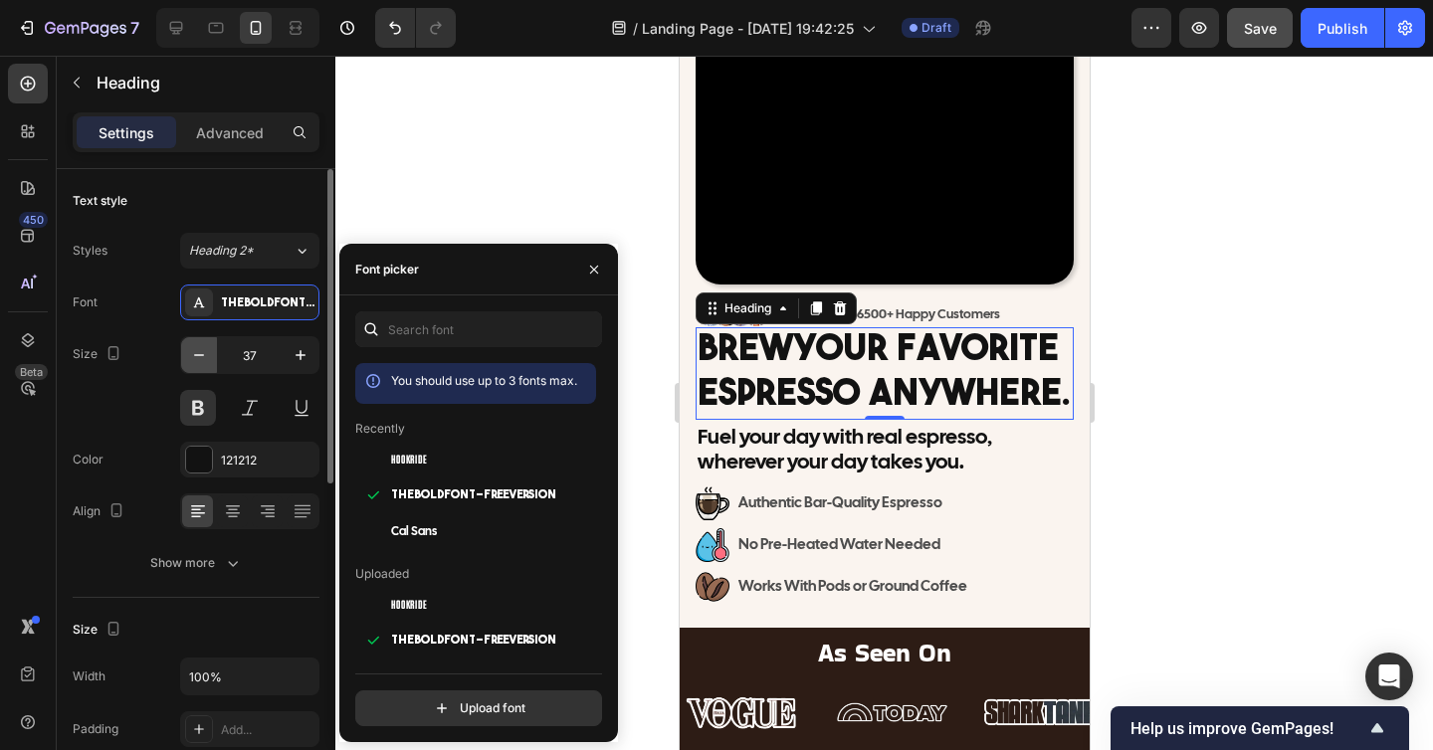
click at [214, 352] on button "button" at bounding box center [199, 355] width 36 height 36
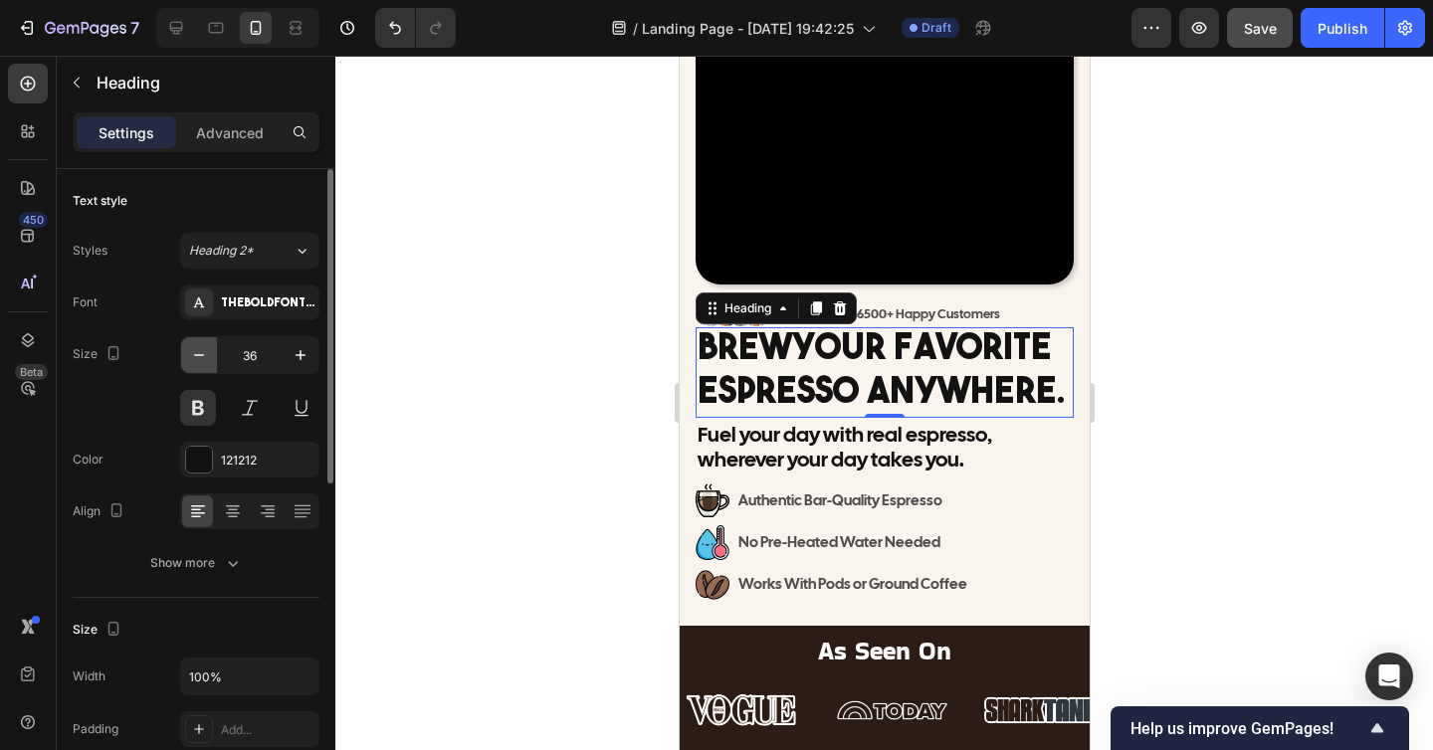
click at [214, 352] on button "button" at bounding box center [199, 355] width 36 height 36
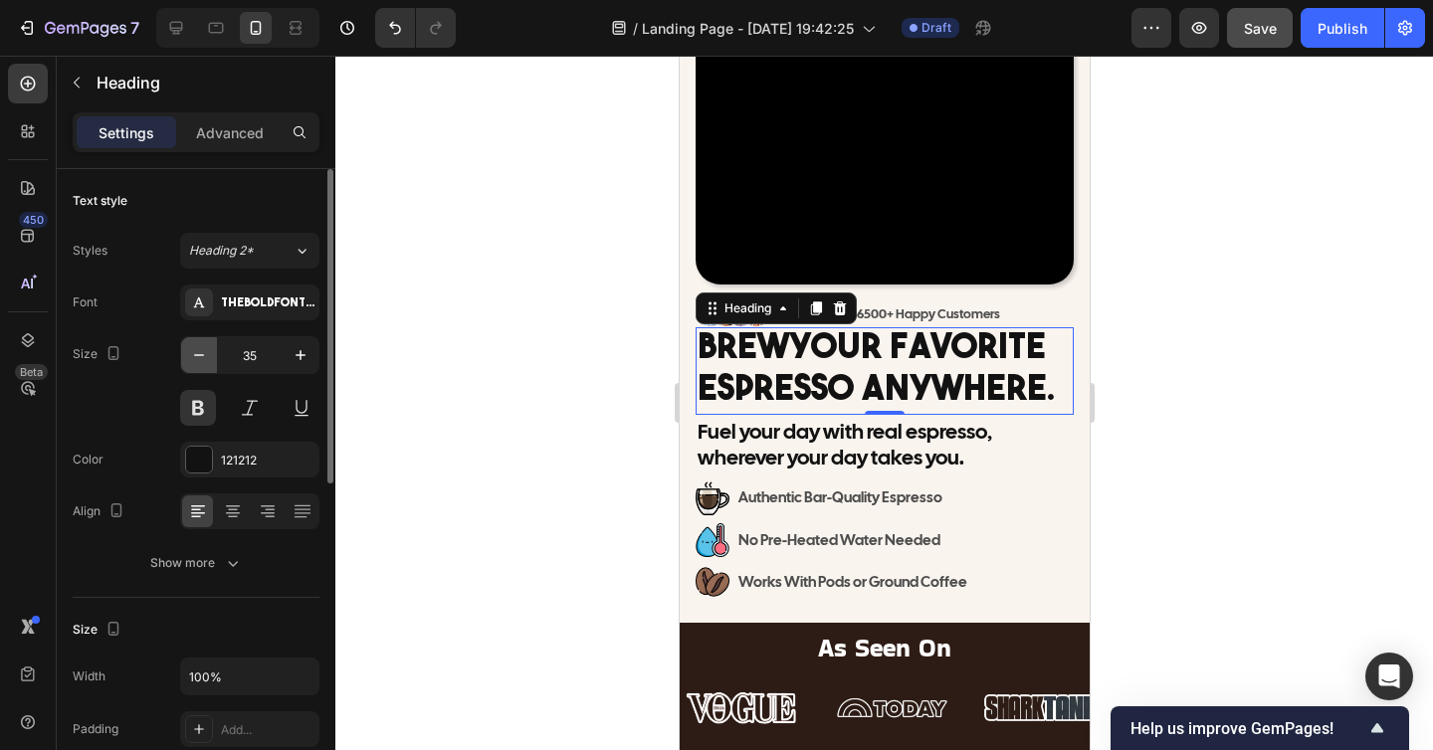
click at [214, 352] on button "button" at bounding box center [199, 355] width 36 height 36
type input "34"
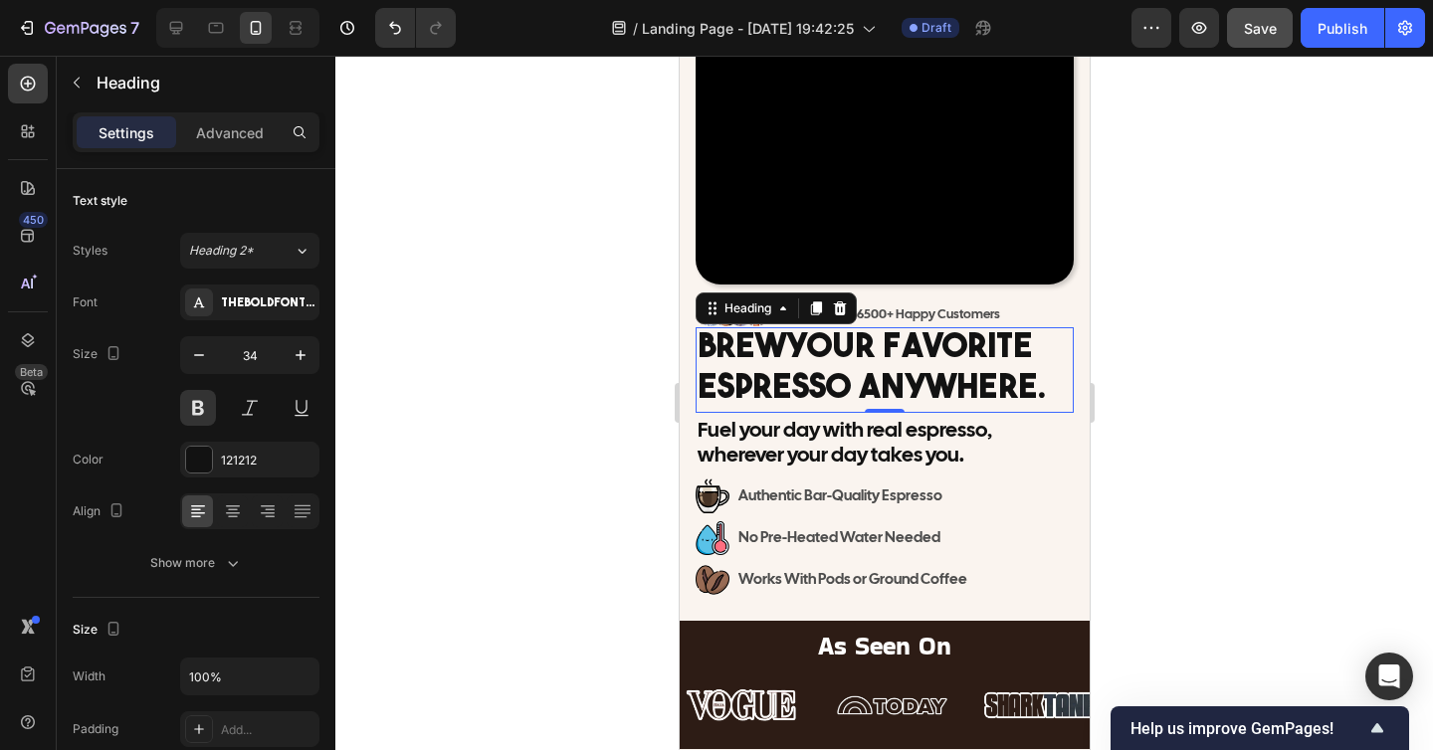
click at [666, 410] on div at bounding box center [883, 403] width 1097 height 694
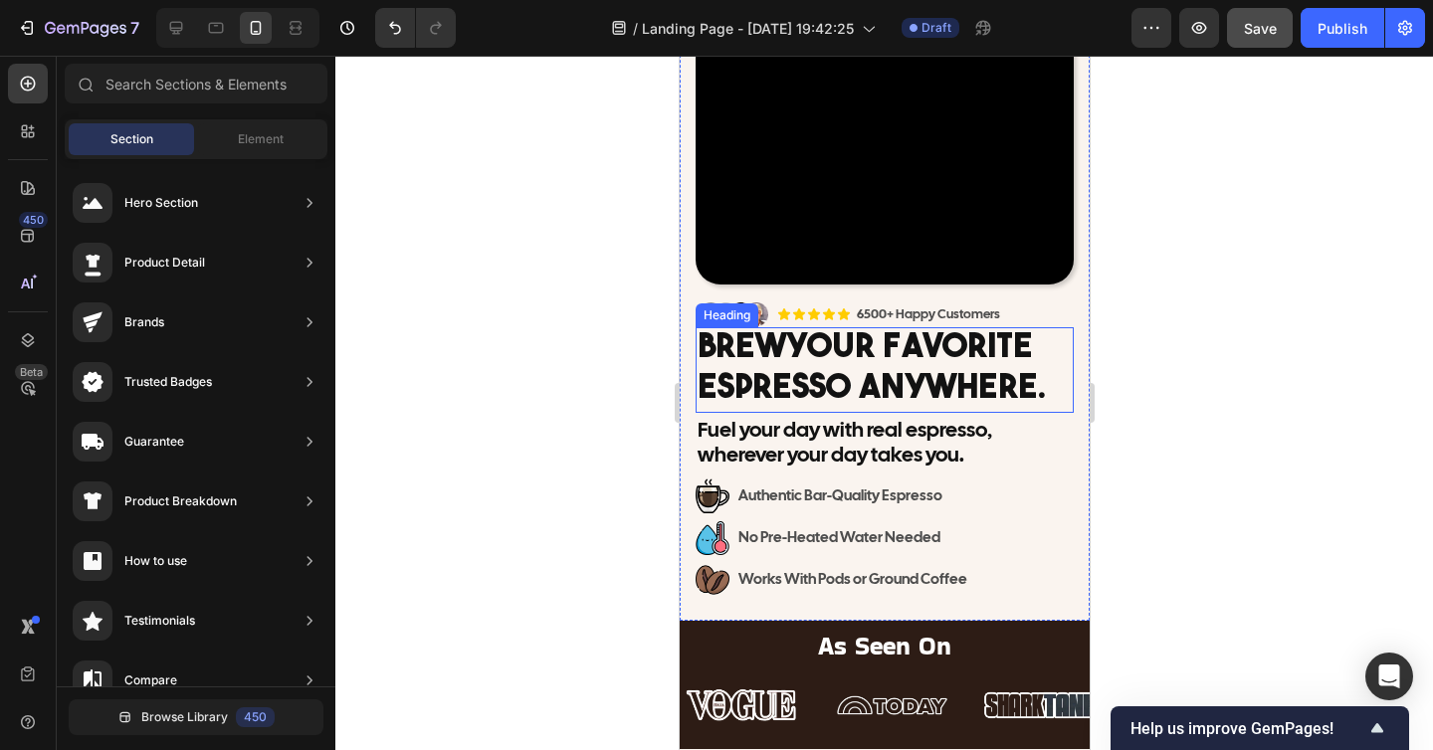
click at [838, 356] on h2 "Brew Your Favorite Espresso Anywhere." at bounding box center [883, 370] width 378 height 86
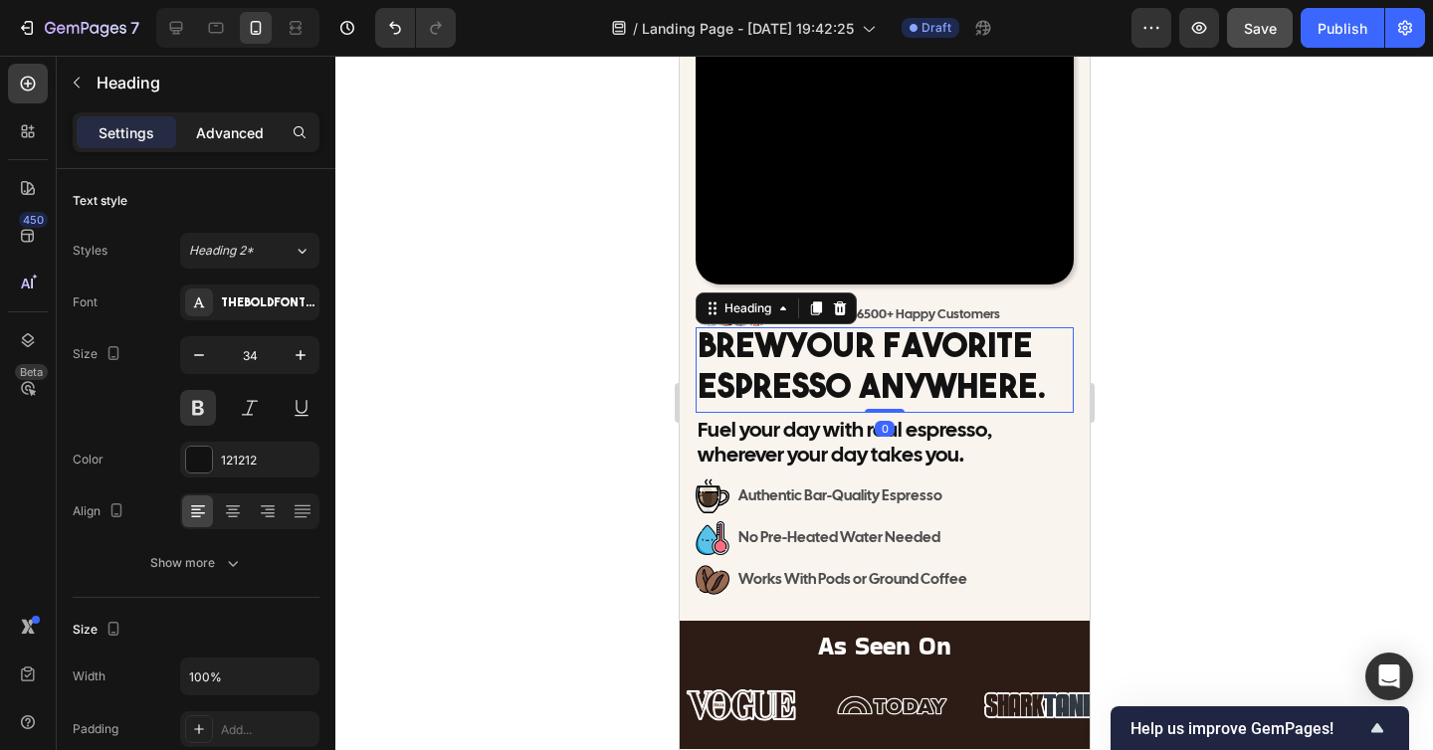
click at [245, 131] on p "Advanced" at bounding box center [230, 132] width 68 height 21
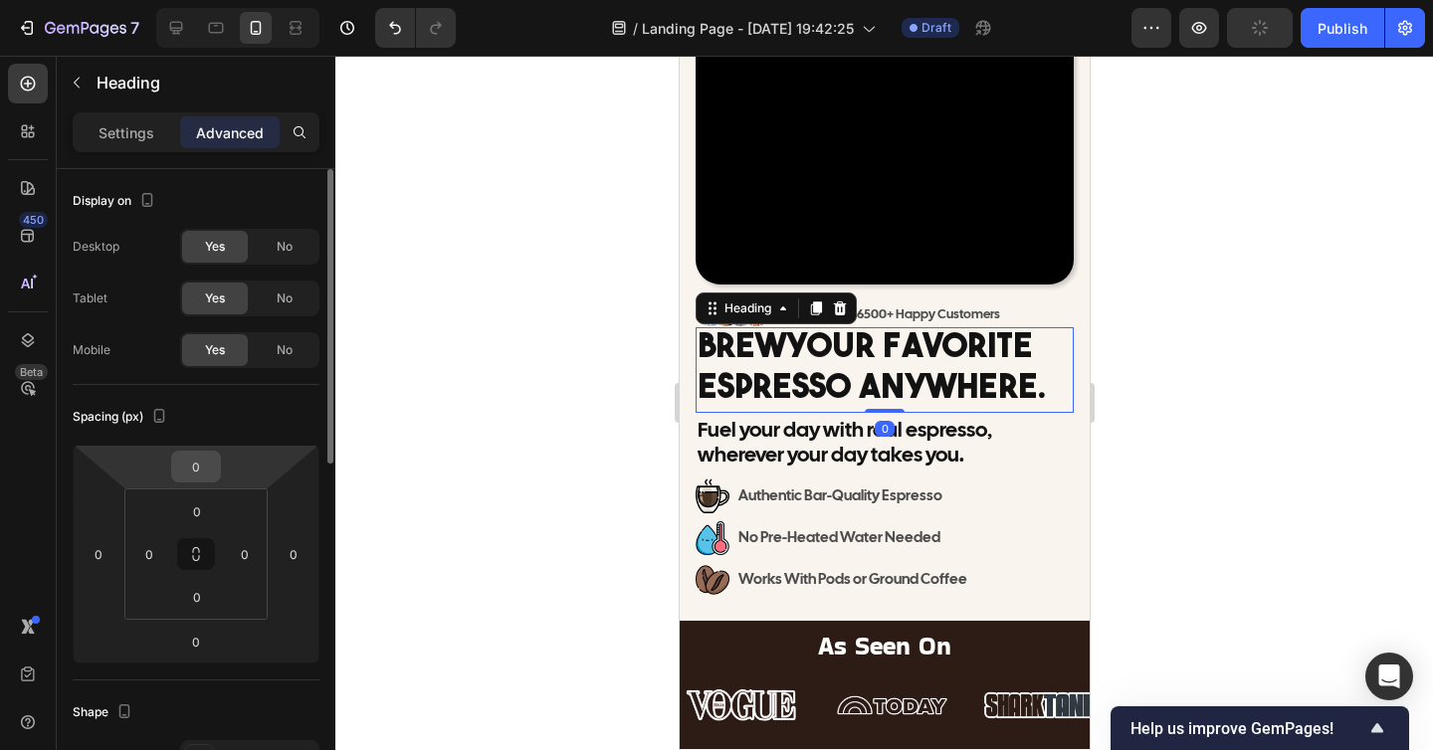
click at [199, 469] on input "0" at bounding box center [196, 467] width 40 height 30
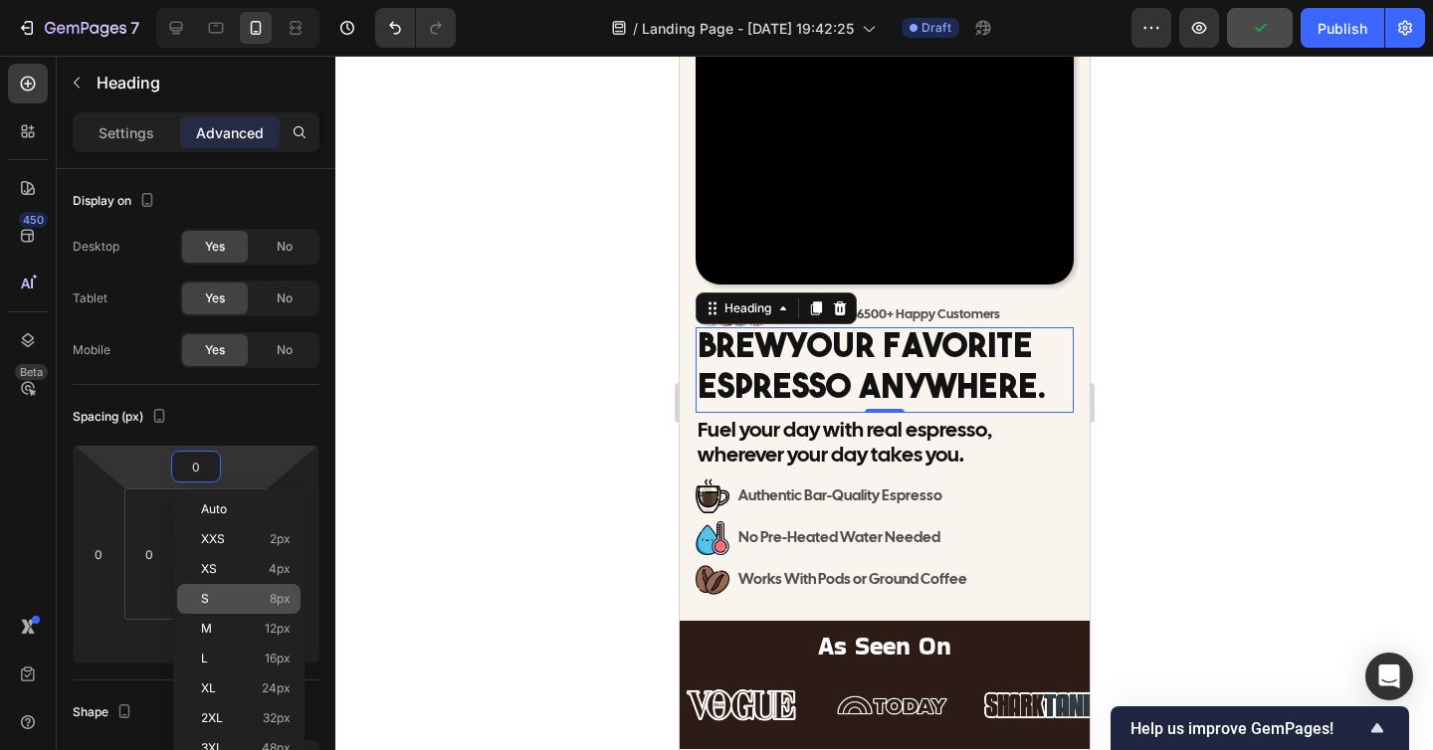
click at [224, 602] on p "S 8px" at bounding box center [246, 599] width 90 height 14
type input "8"
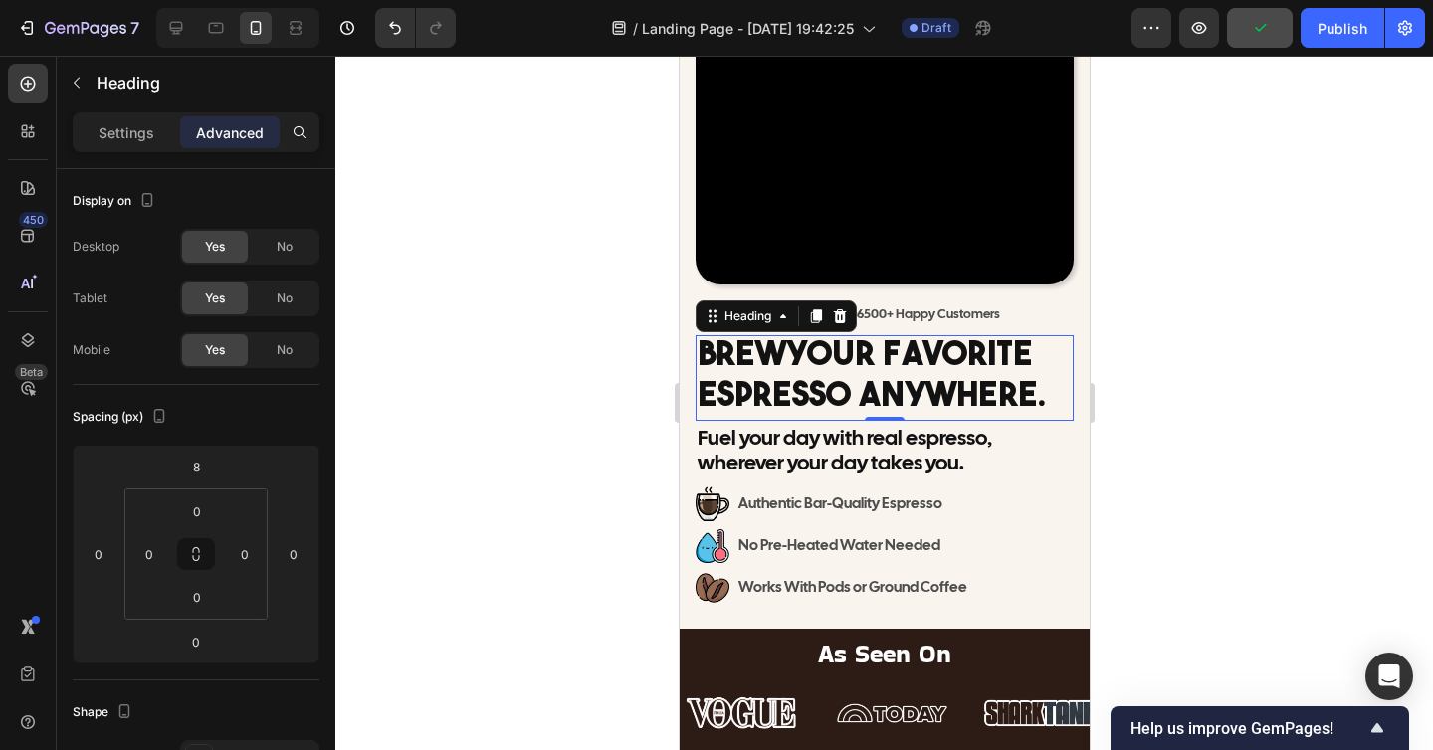
click at [583, 528] on div at bounding box center [883, 403] width 1097 height 694
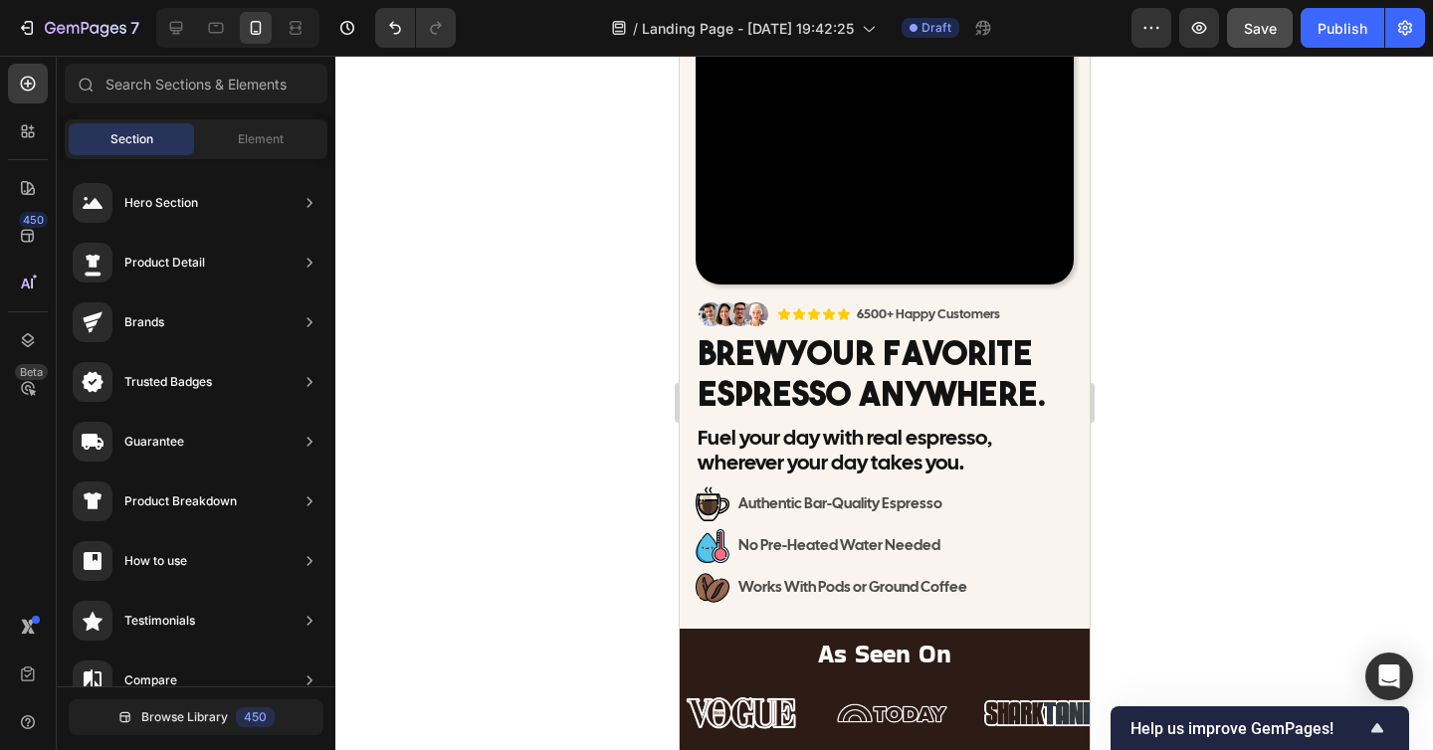
click at [1189, 557] on div at bounding box center [883, 403] width 1097 height 694
click at [1028, 371] on h2 "Brew Your Favorite Espresso Anywhere." at bounding box center [883, 378] width 378 height 86
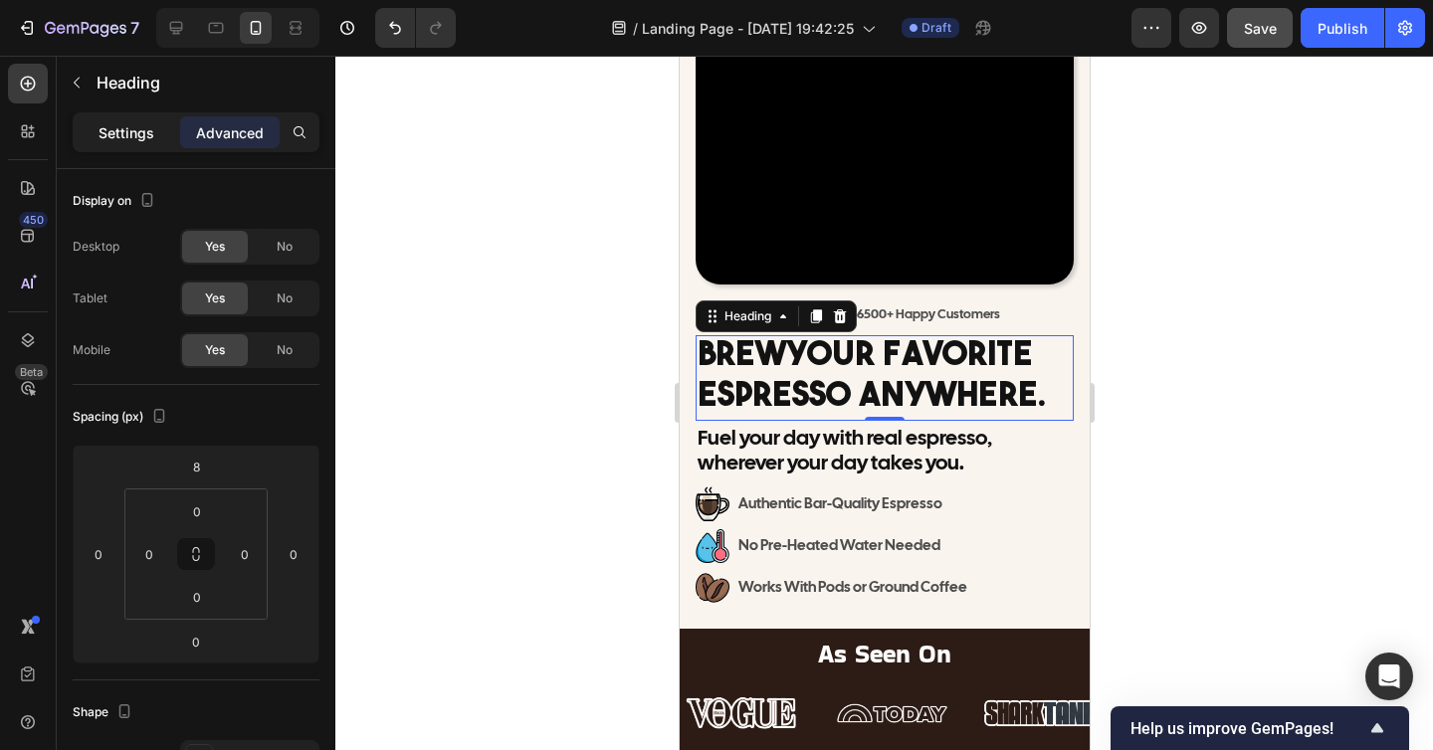
click at [117, 129] on p "Settings" at bounding box center [126, 132] width 56 height 21
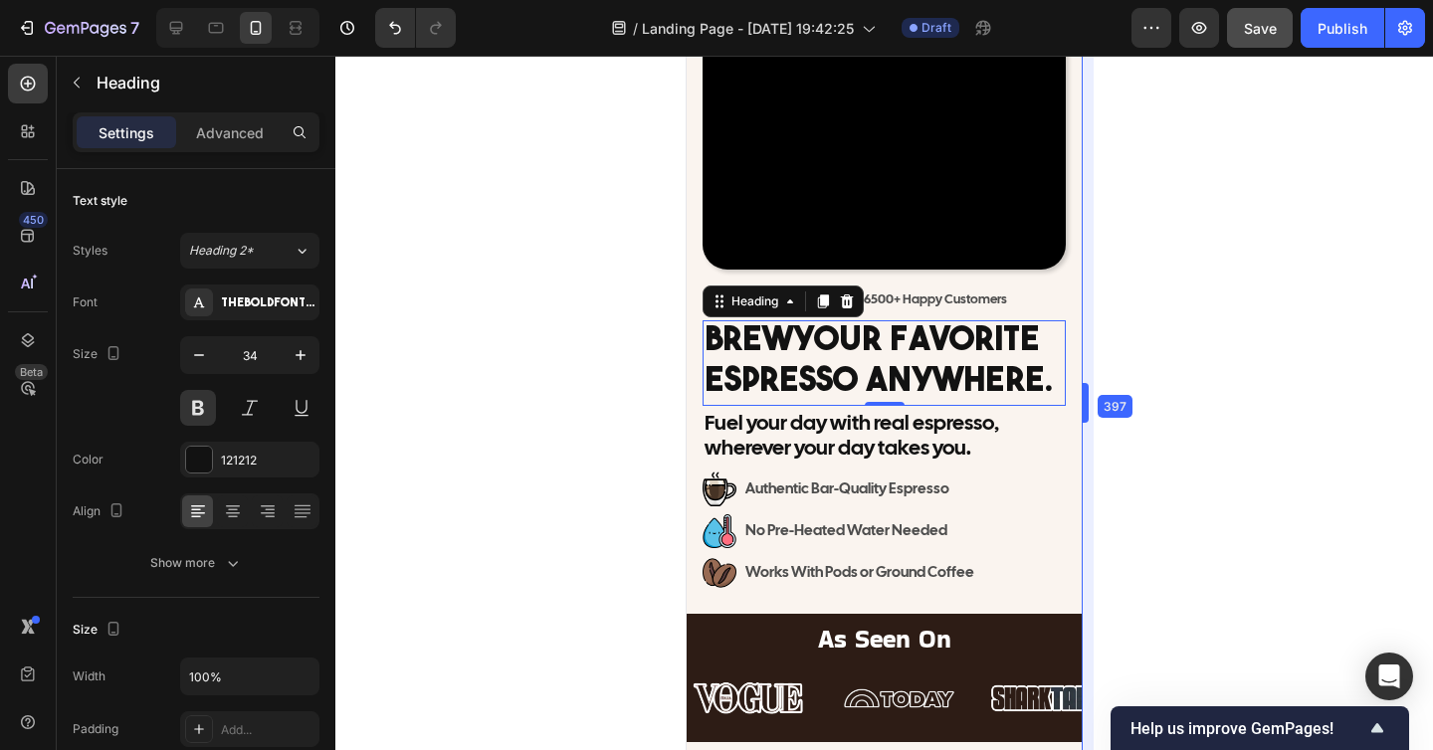
drag, startPoint x: 1089, startPoint y: 329, endPoint x: 1074, endPoint y: 329, distance: 14.9
click at [1225, 339] on div at bounding box center [883, 403] width 1097 height 694
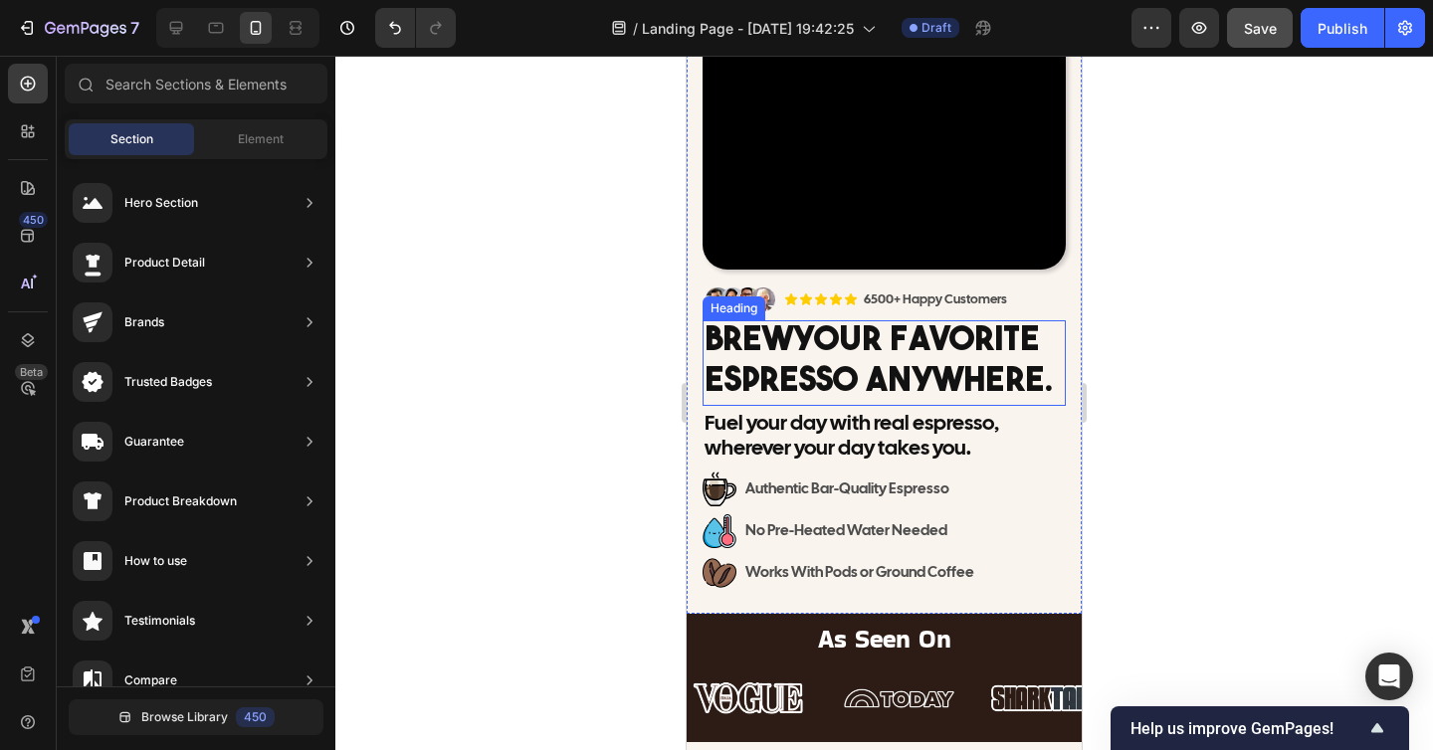
click at [925, 437] on p "Fuel your day with real espresso, wherever your day takes you." at bounding box center [883, 435] width 359 height 50
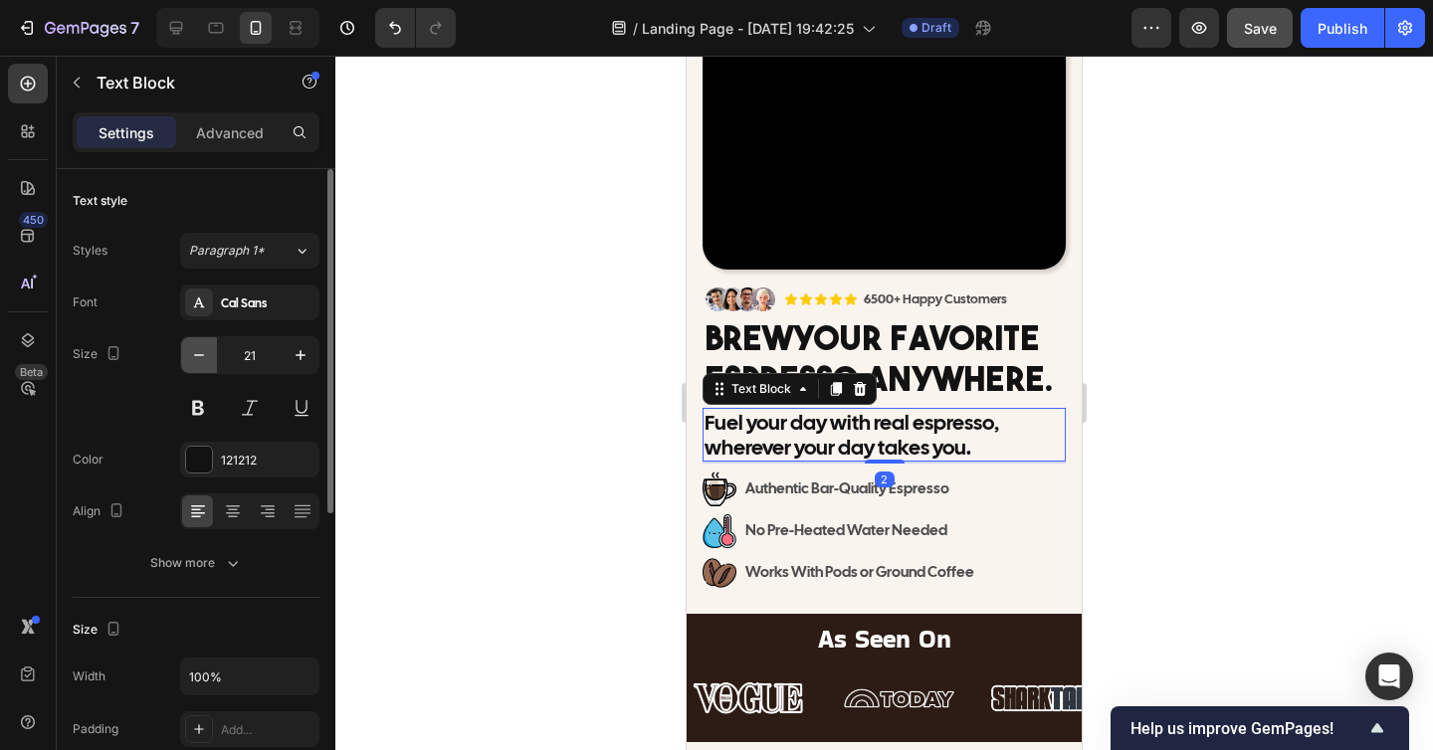
click at [204, 353] on icon "button" at bounding box center [199, 355] width 20 height 20
type input "20"
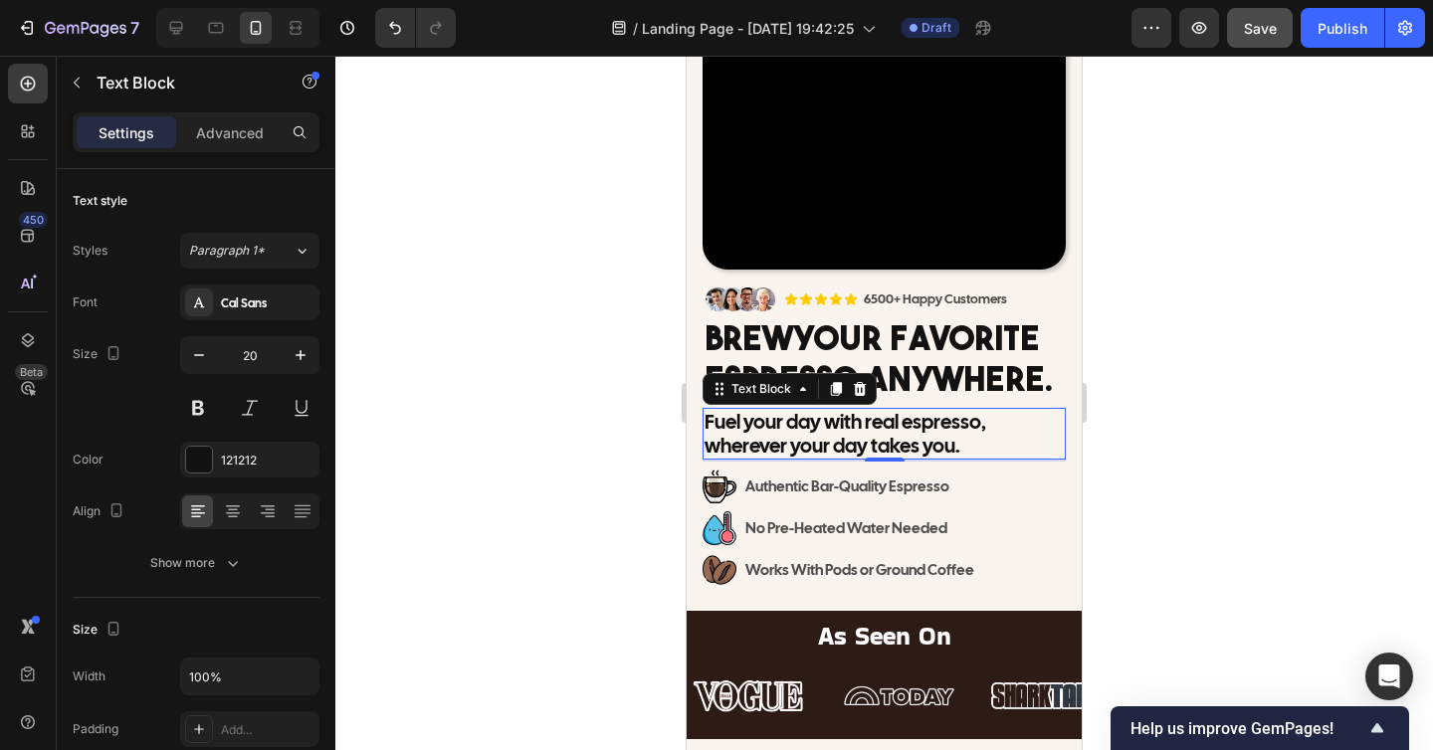
click at [1299, 511] on div at bounding box center [883, 403] width 1097 height 694
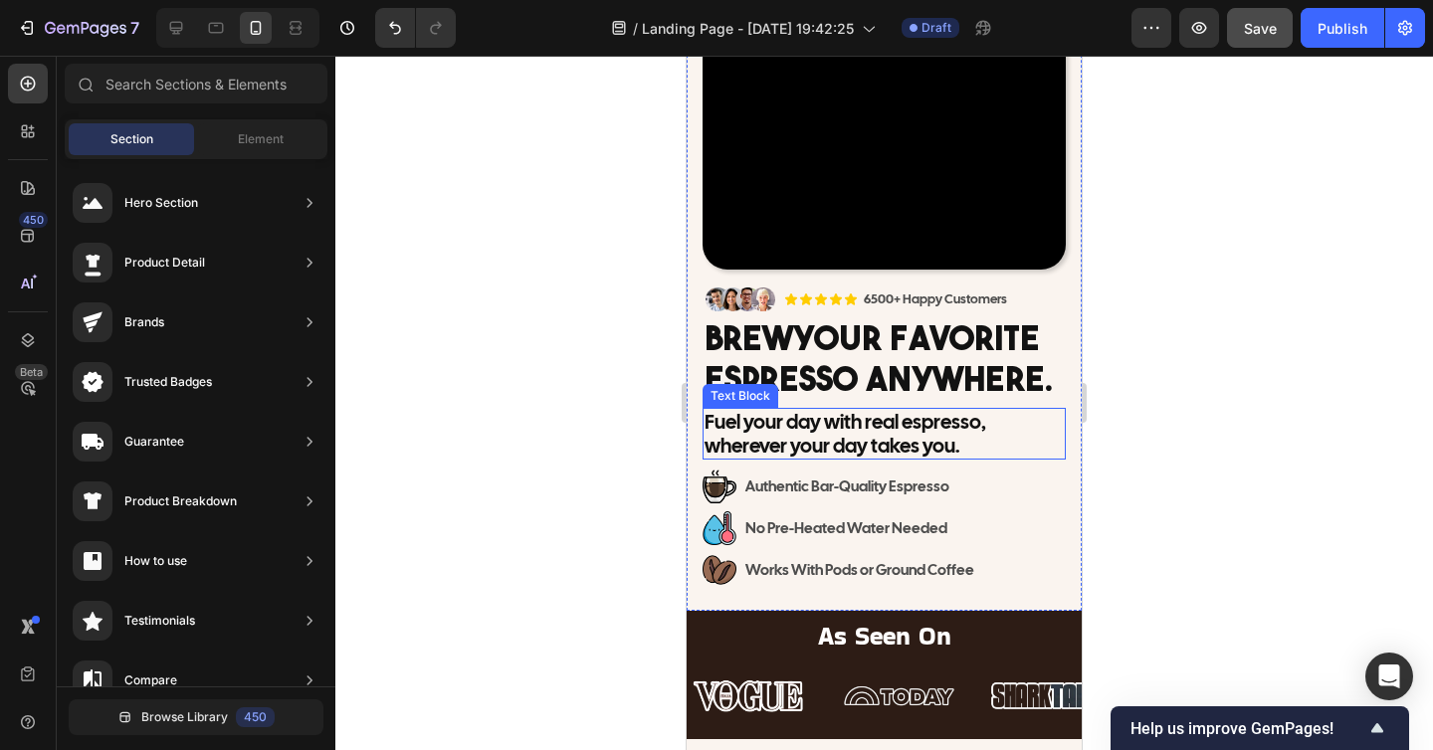
click at [1009, 437] on p "Fuel your day with real espresso, wherever your day takes you." at bounding box center [883, 434] width 359 height 48
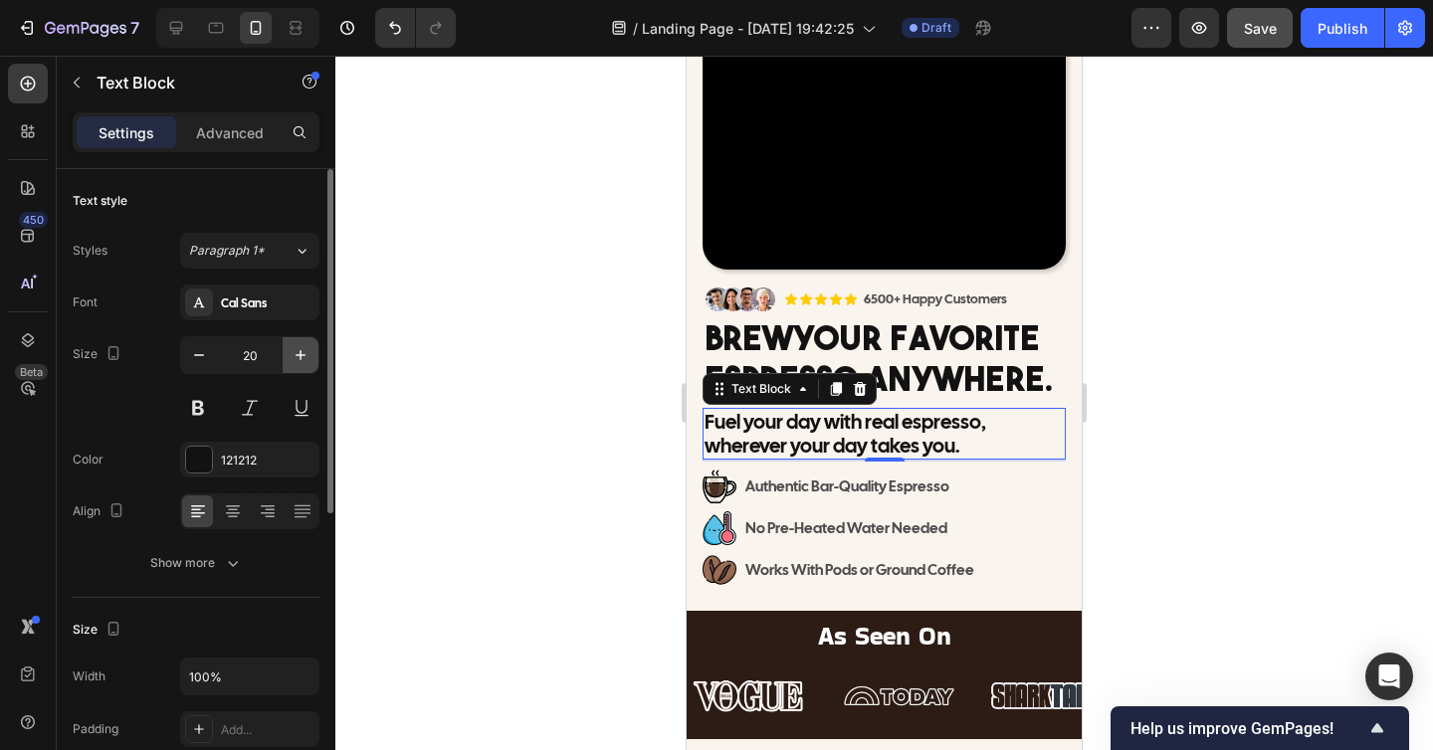
click at [308, 351] on icon "button" at bounding box center [300, 355] width 20 height 20
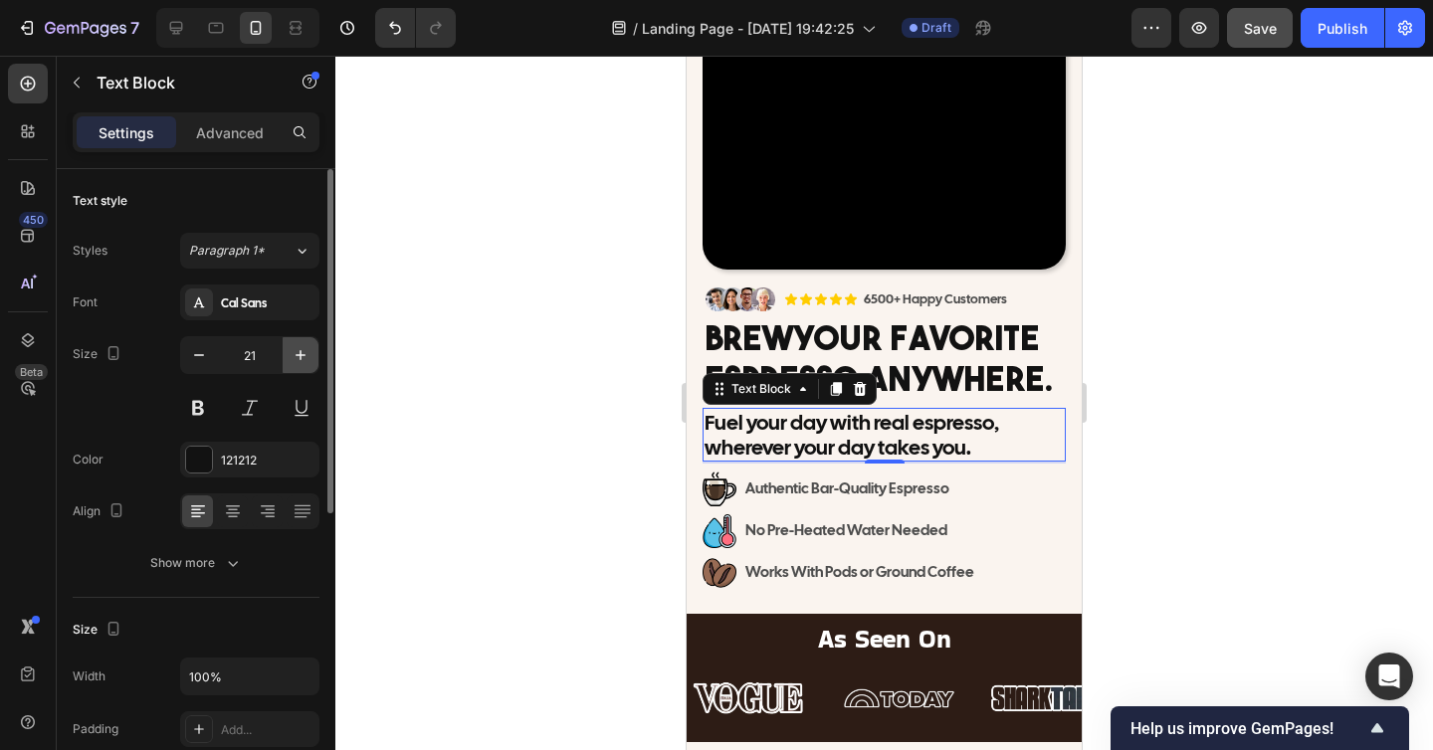
click at [308, 351] on icon "button" at bounding box center [300, 355] width 20 height 20
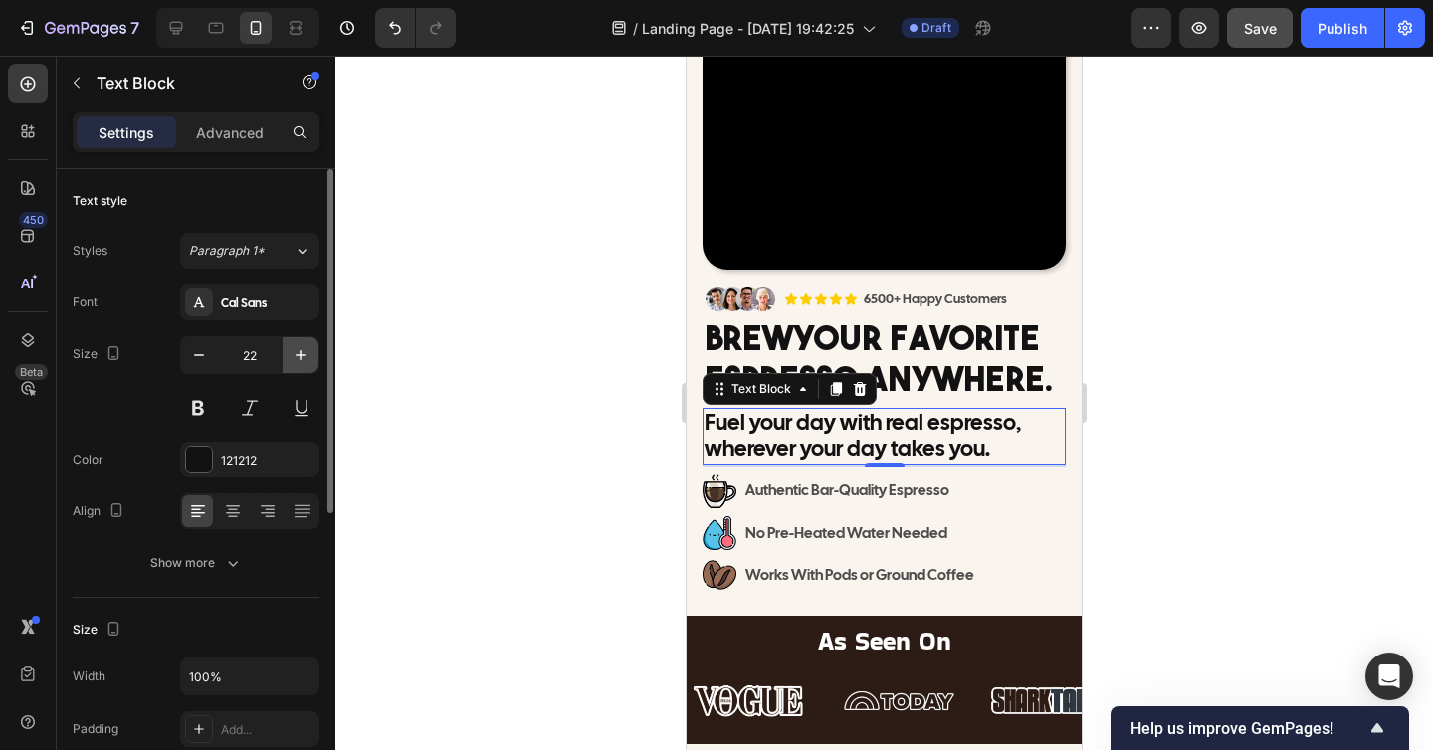
click at [308, 351] on icon "button" at bounding box center [300, 355] width 20 height 20
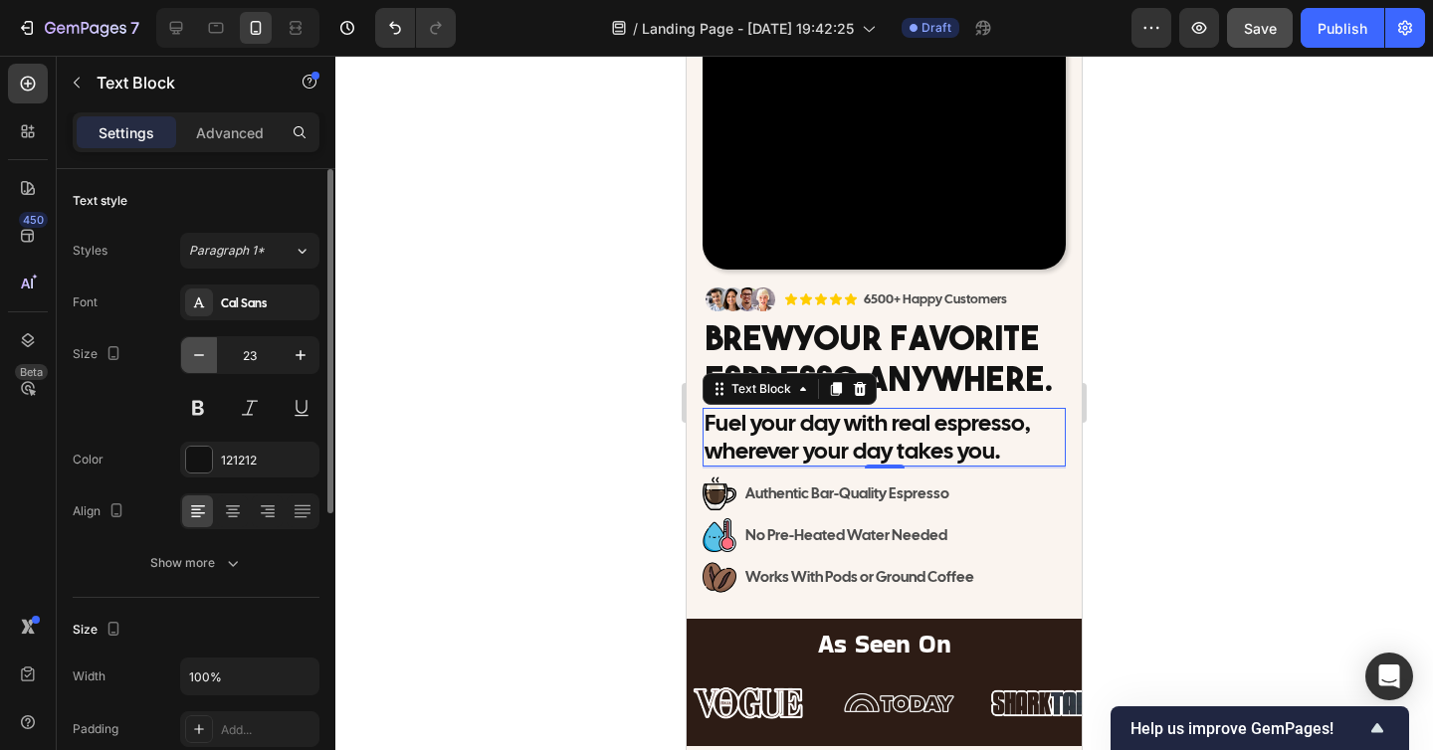
click at [209, 353] on button "button" at bounding box center [199, 355] width 36 height 36
type input "22"
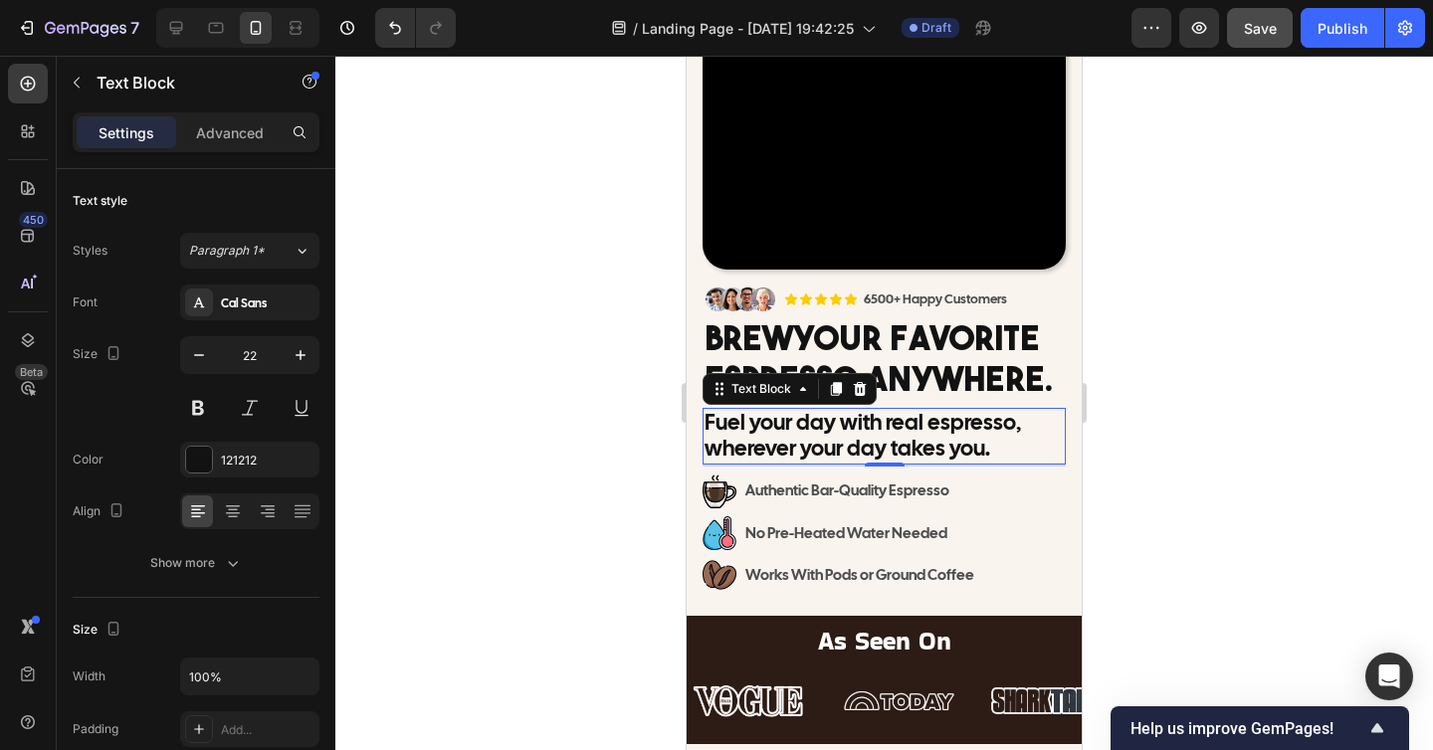
click at [617, 496] on div at bounding box center [883, 403] width 1097 height 694
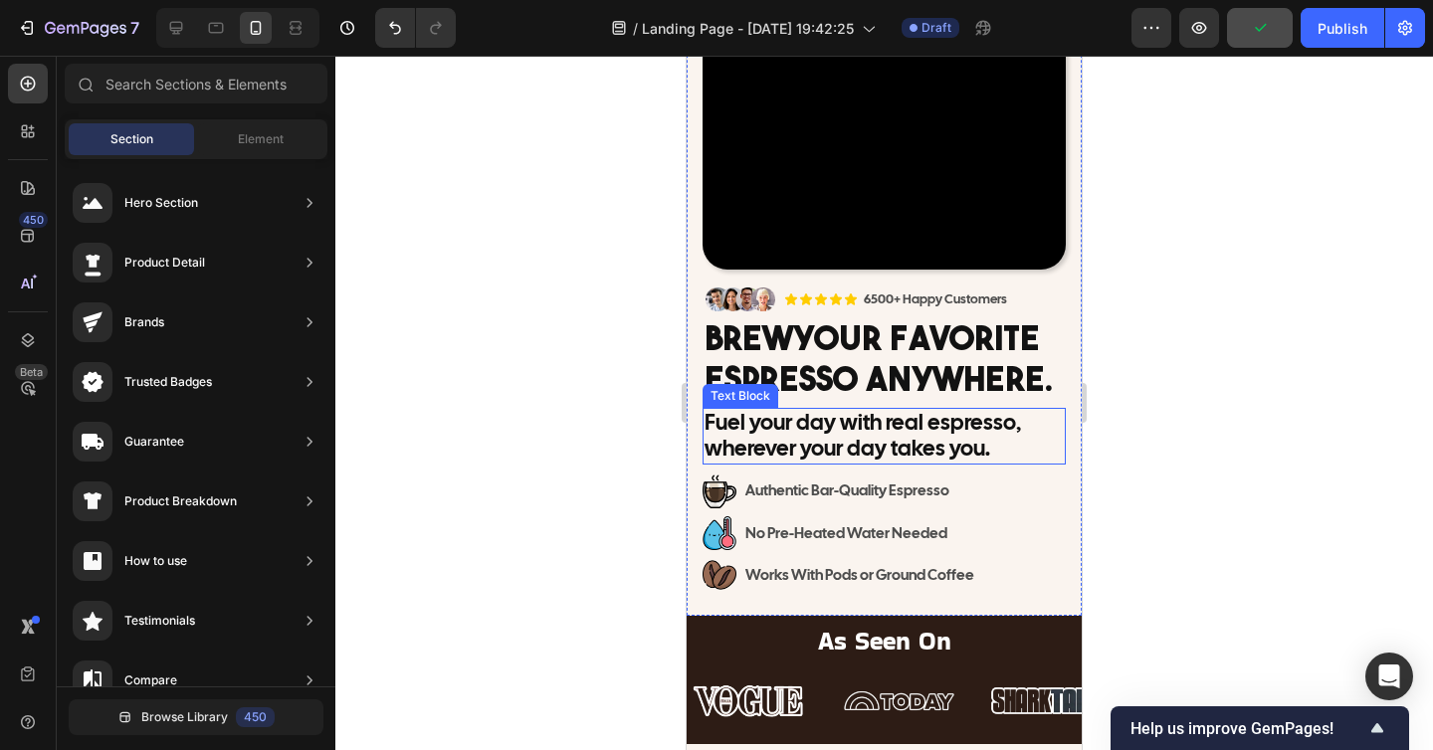
click at [745, 433] on p "Fuel your day with real espresso, wherever your day takes you." at bounding box center [883, 436] width 359 height 53
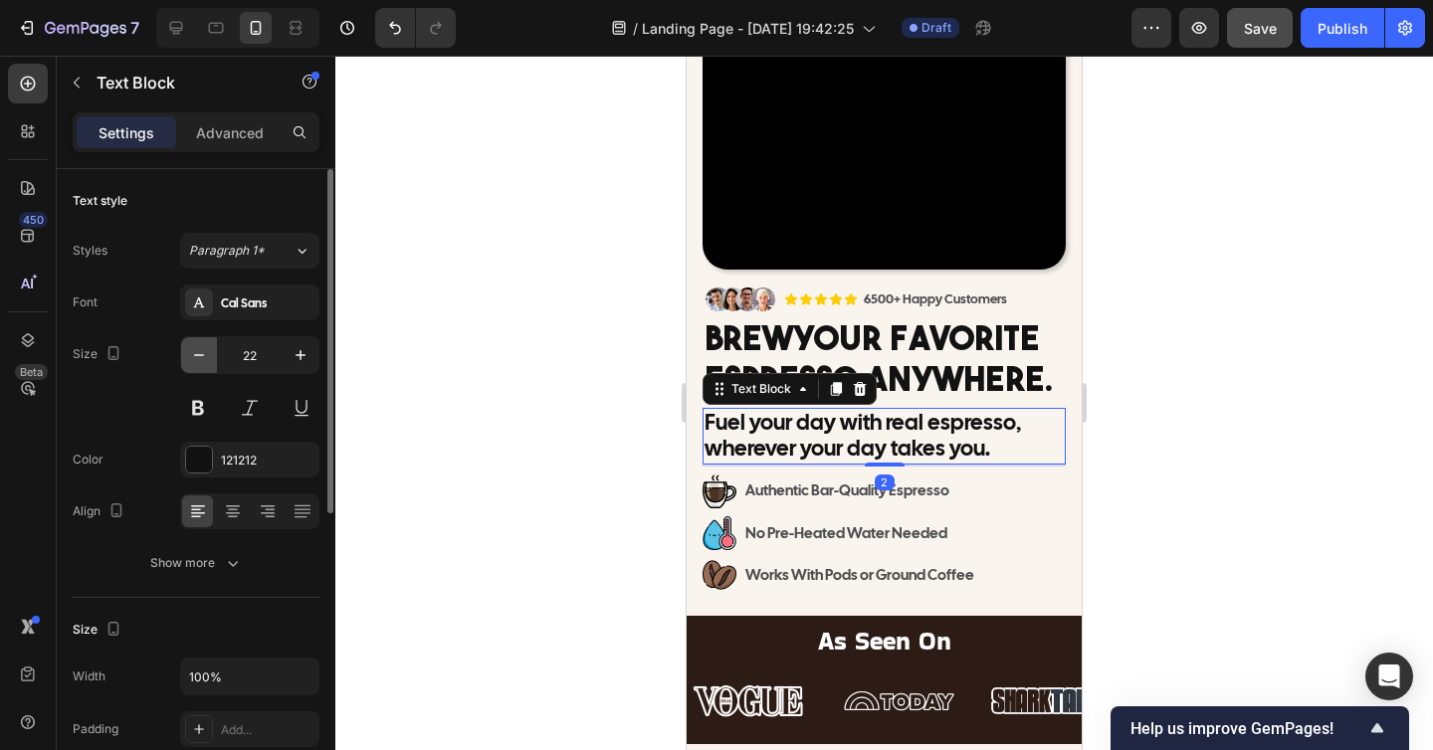
click at [189, 351] on icon "button" at bounding box center [199, 355] width 20 height 20
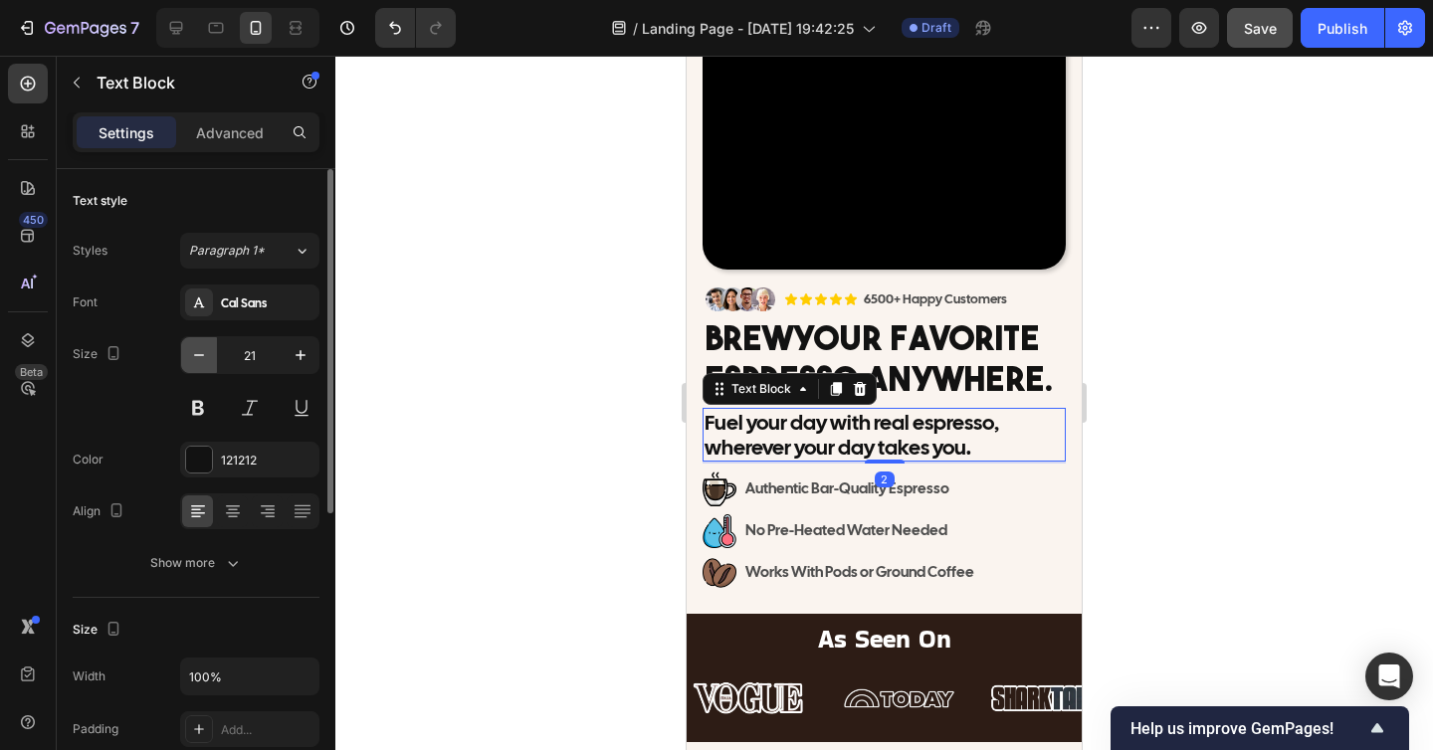
type input "20"
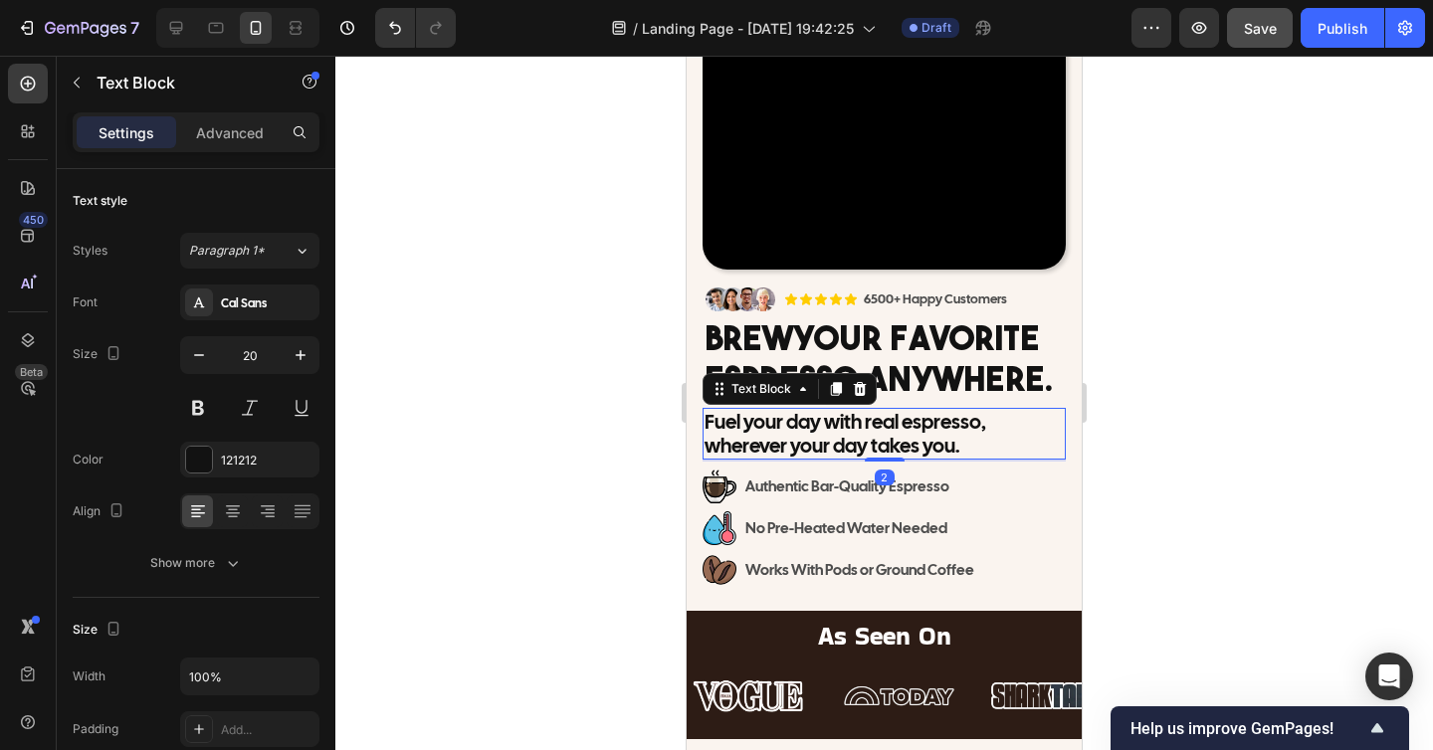
click at [448, 441] on div at bounding box center [883, 403] width 1097 height 694
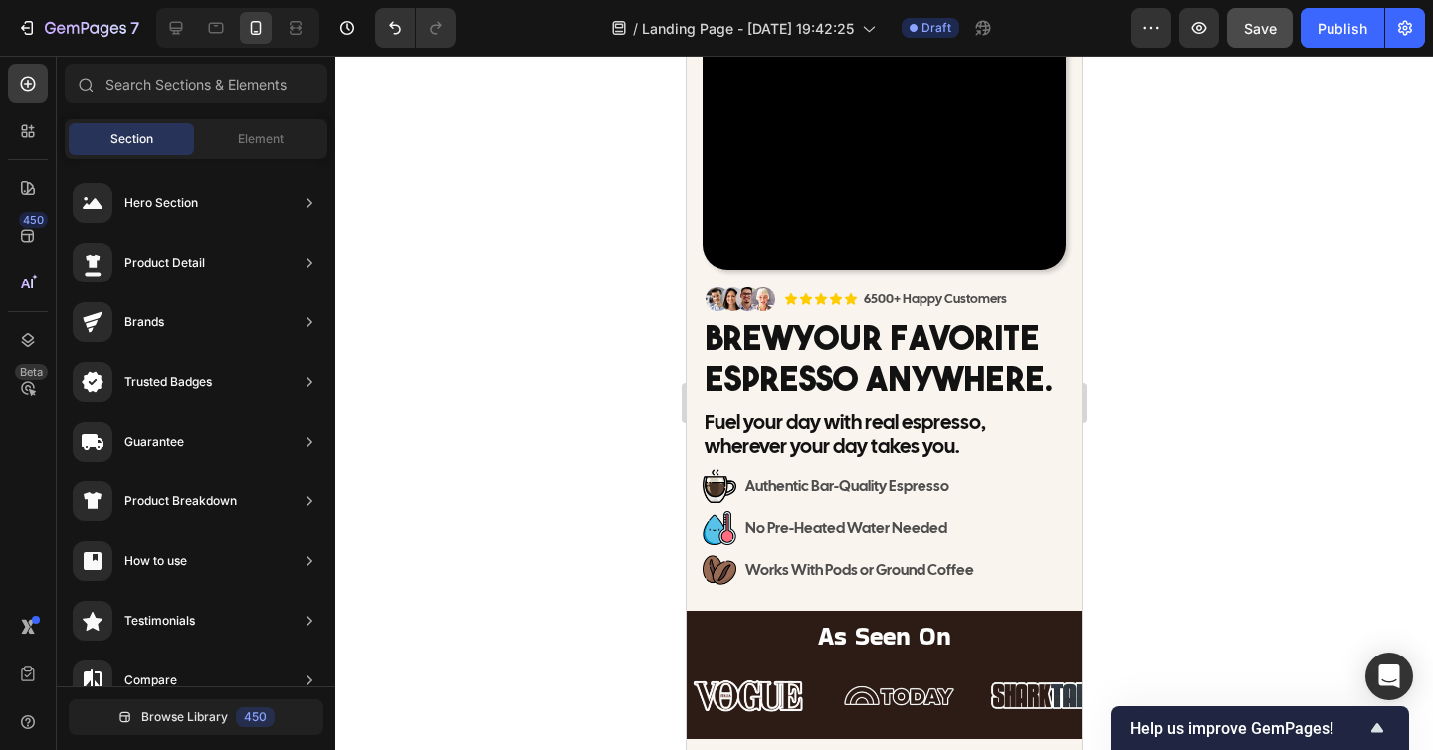
click at [1207, 478] on div at bounding box center [883, 403] width 1097 height 694
click at [950, 488] on p "Authentic Bar-Quality Espresso" at bounding box center [862, 487] width 235 height 27
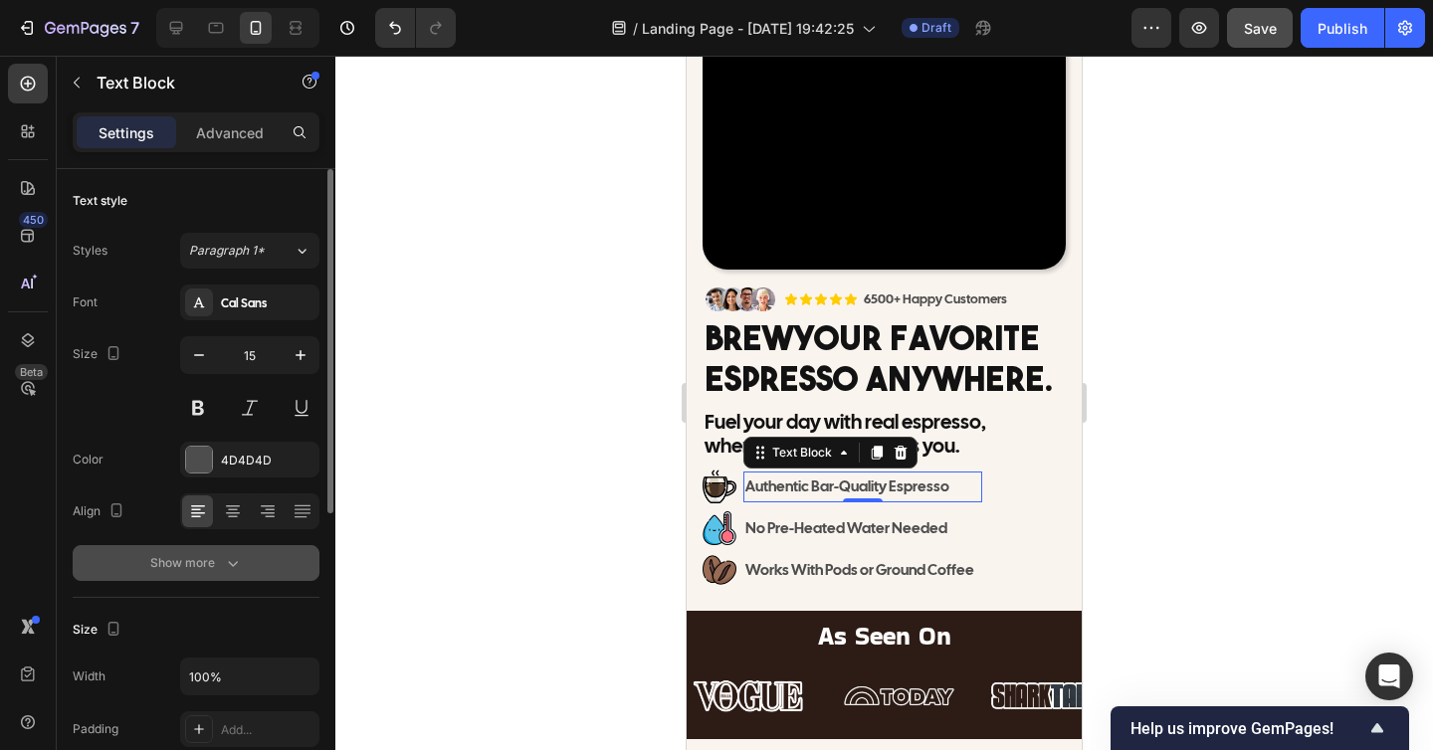
click at [230, 554] on icon "button" at bounding box center [233, 563] width 20 height 20
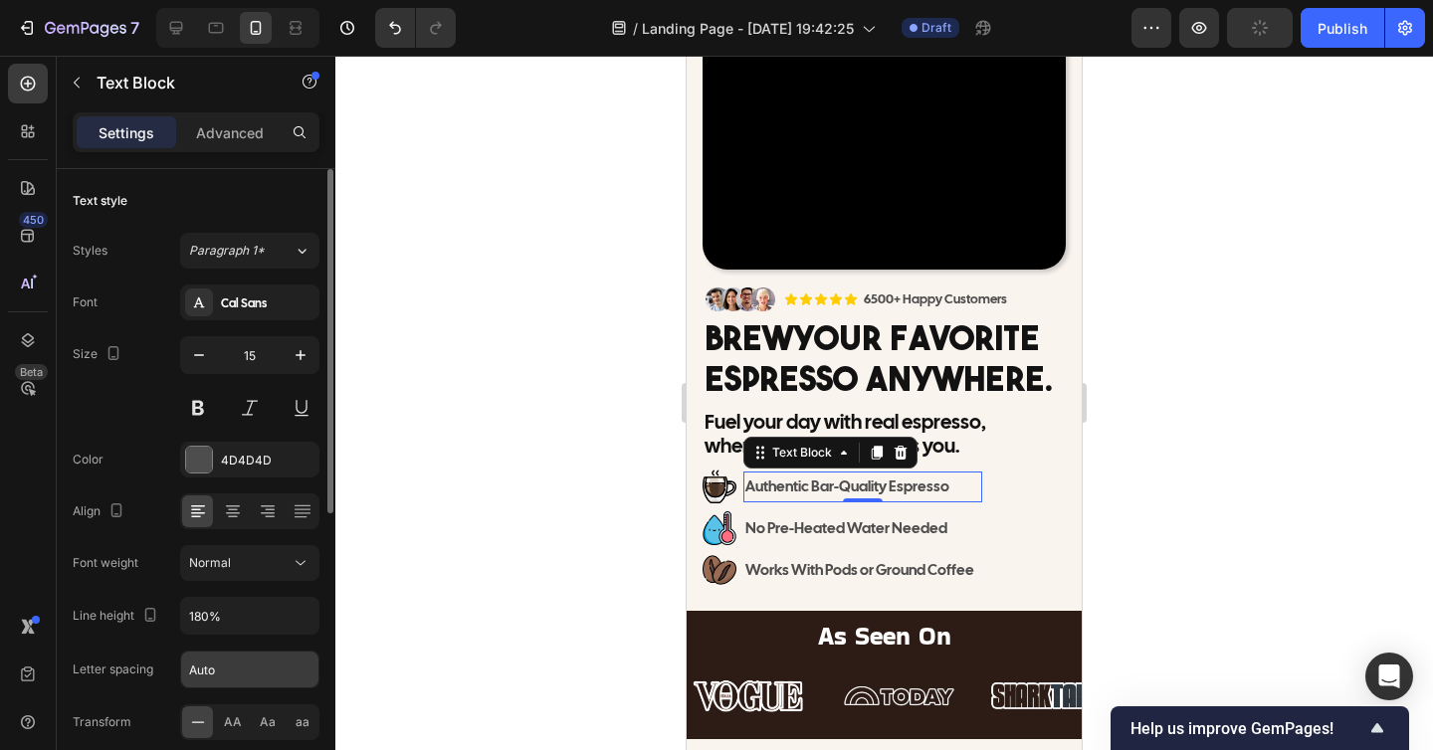
click at [216, 676] on input "Auto" at bounding box center [249, 670] width 137 height 36
type input "1"
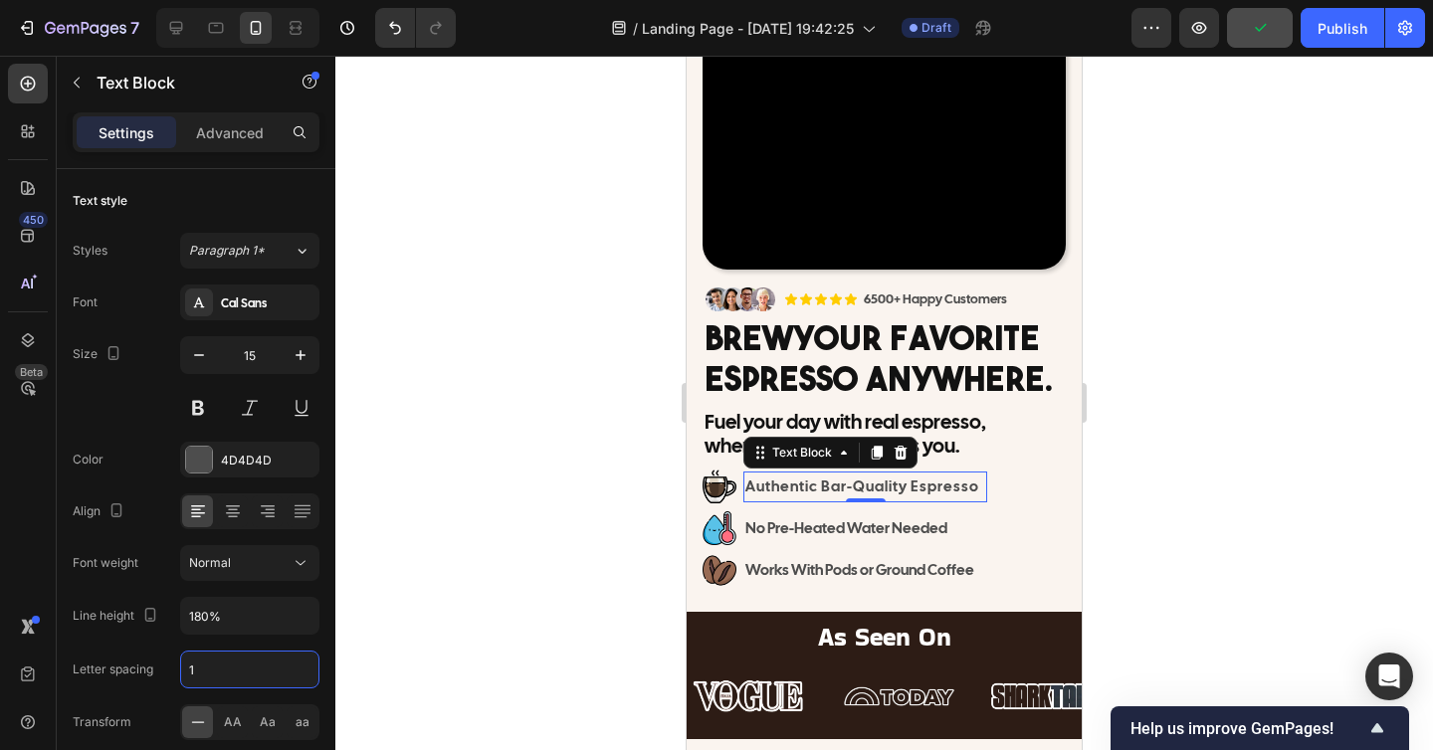
click at [479, 651] on div at bounding box center [883, 403] width 1097 height 694
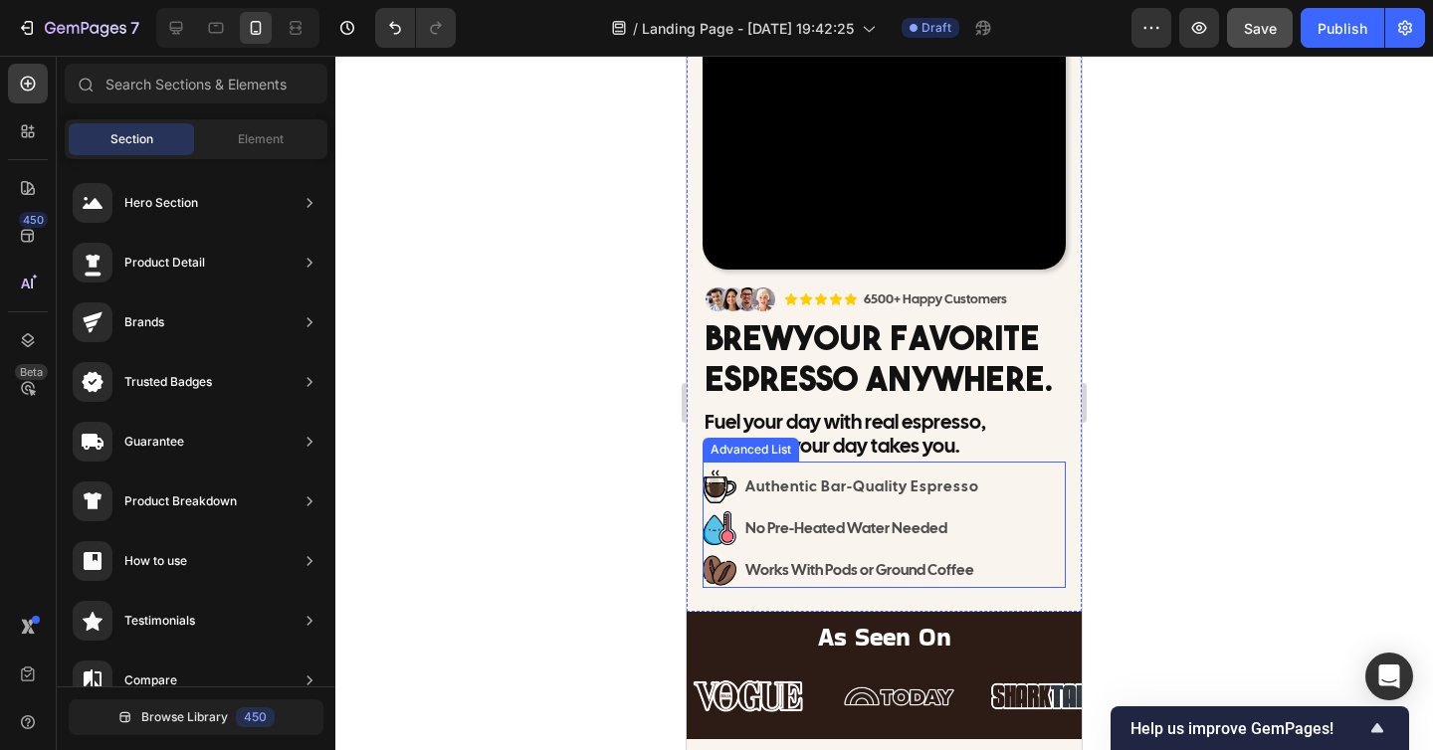
click at [886, 534] on p "No Pre-Heated Water Needed" at bounding box center [865, 528] width 240 height 27
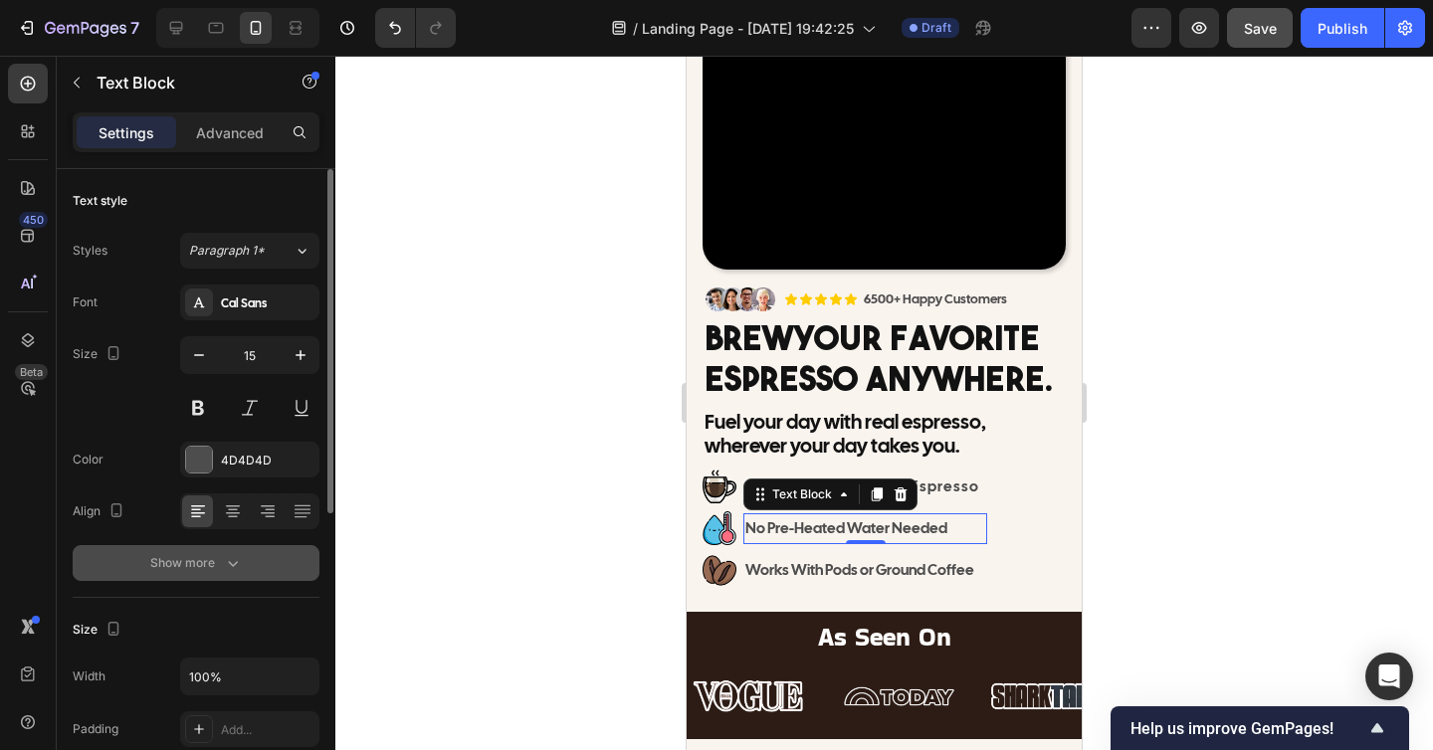
click at [248, 561] on button "Show more" at bounding box center [196, 563] width 247 height 36
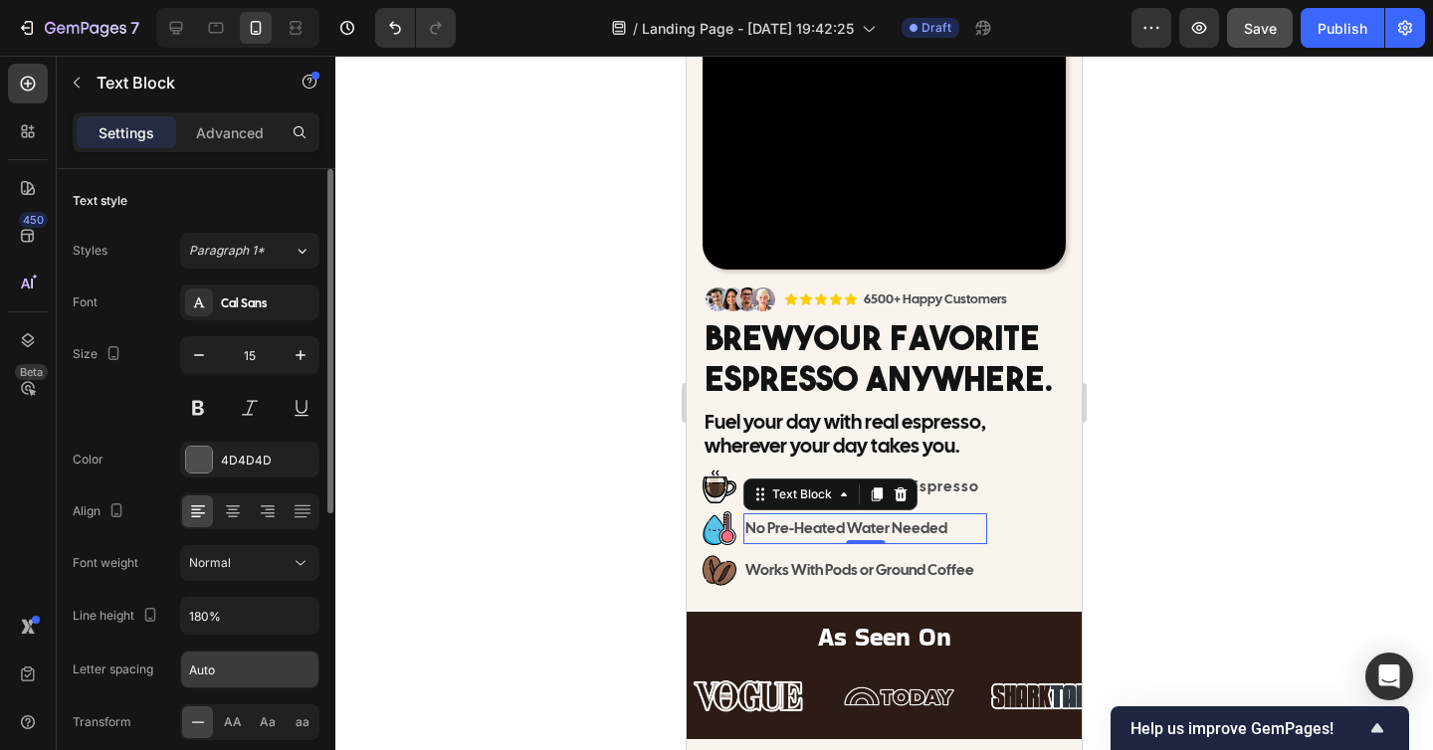
click at [231, 672] on input "Auto" at bounding box center [249, 670] width 137 height 36
type input "1"
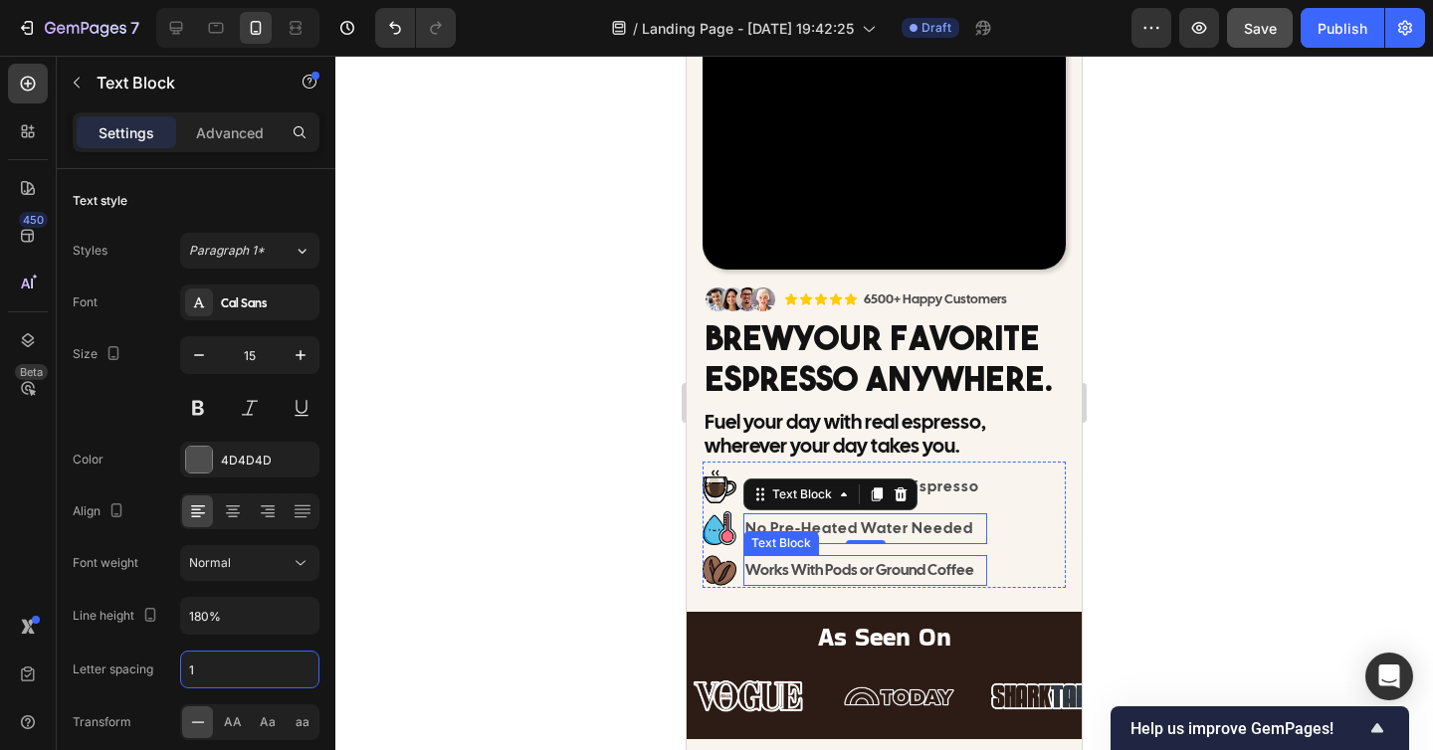
click at [786, 564] on p "Works With Pods or Ground Coffee" at bounding box center [865, 570] width 240 height 27
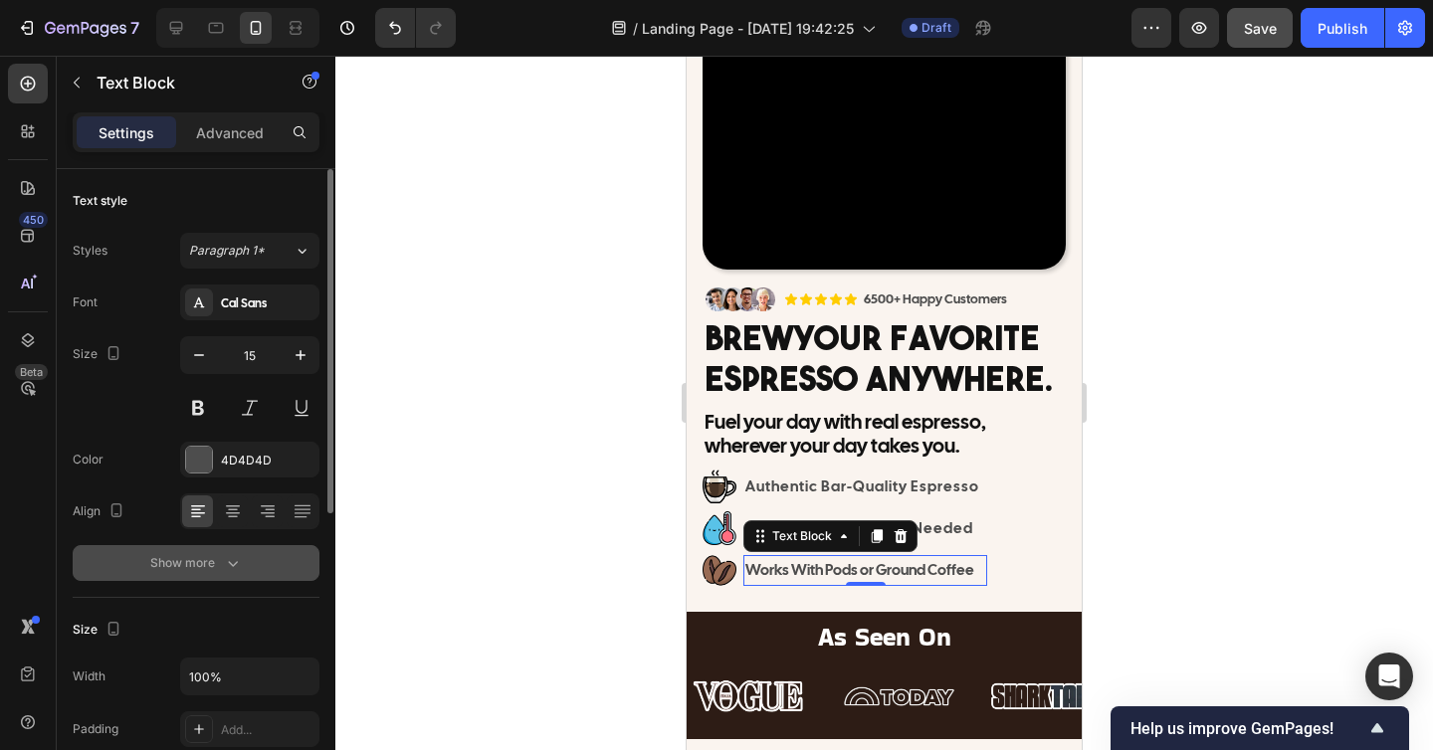
click at [219, 548] on button "Show more" at bounding box center [196, 563] width 247 height 36
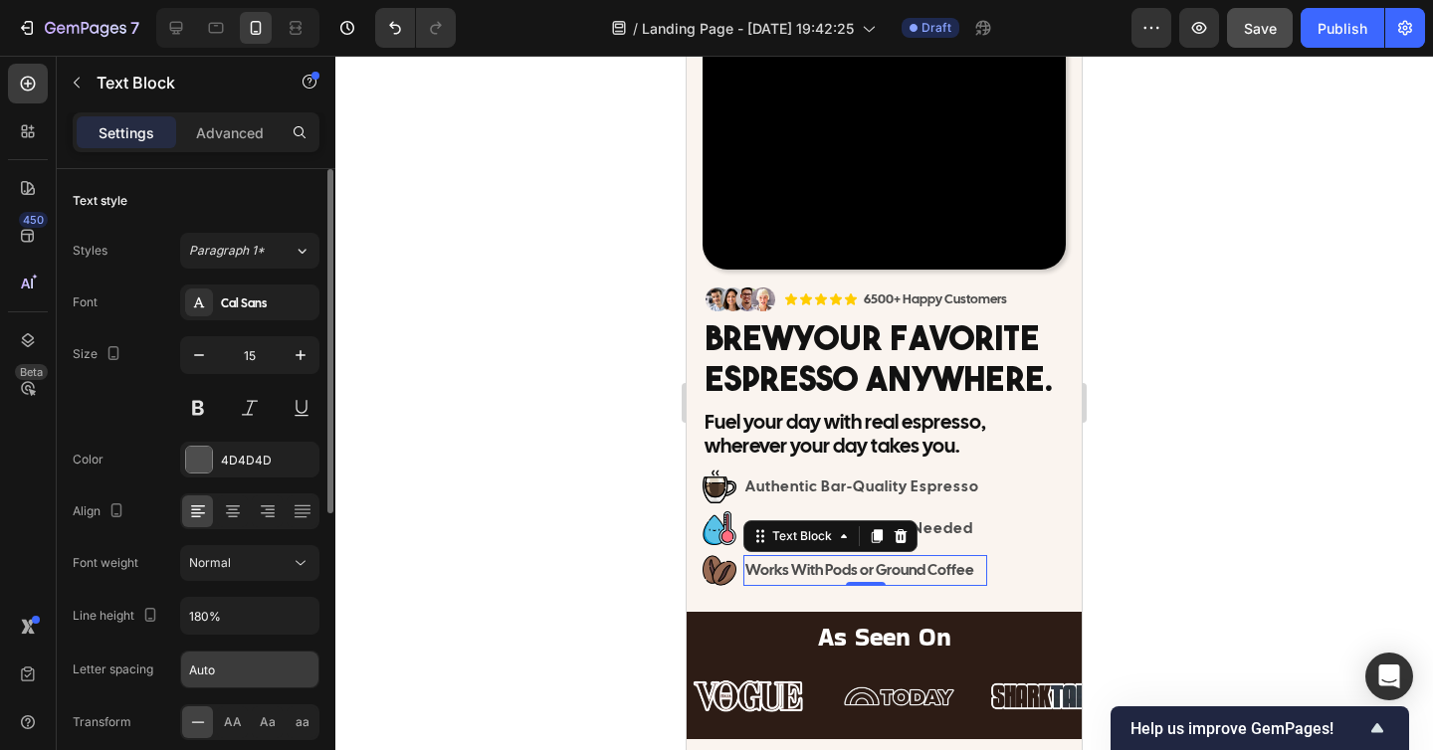
click at [222, 673] on input "Auto" at bounding box center [249, 670] width 137 height 36
type input "1"
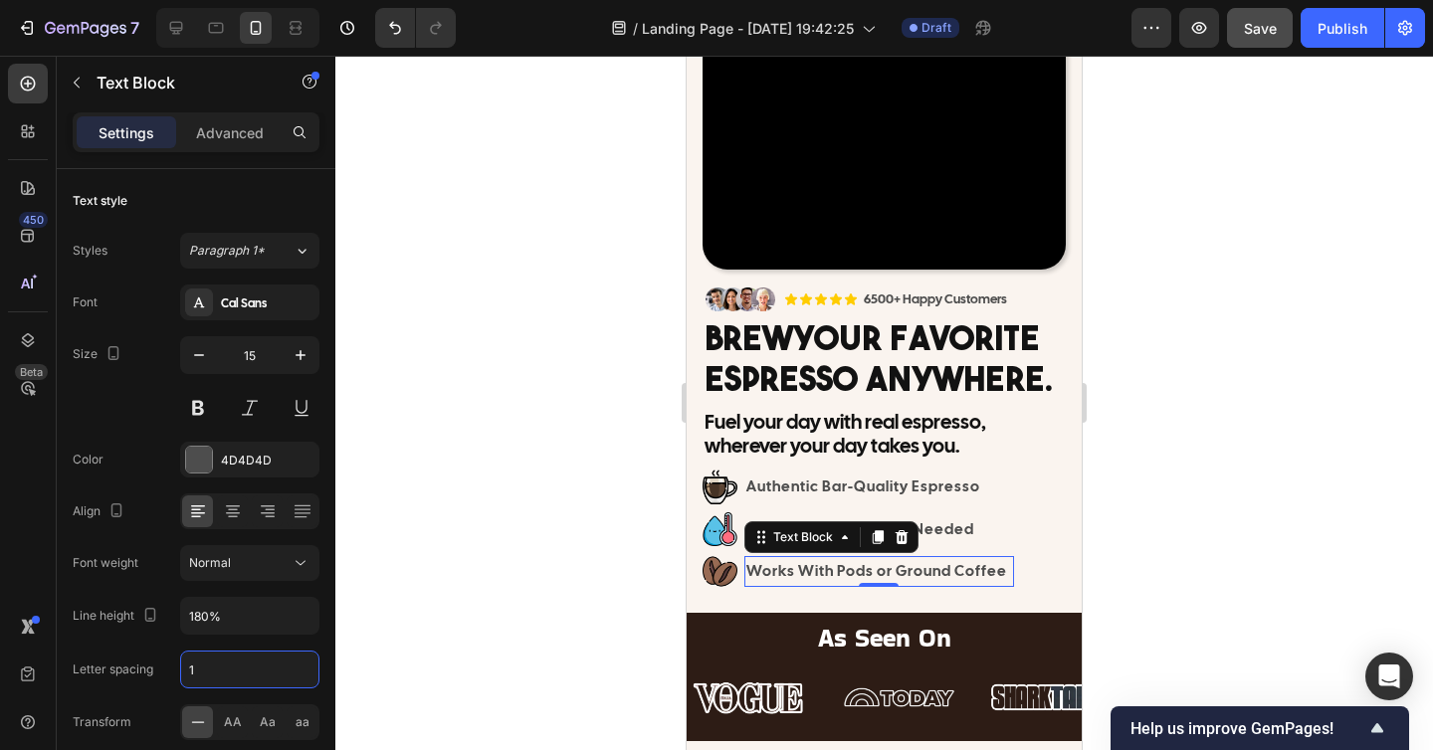
click at [490, 590] on div at bounding box center [883, 403] width 1097 height 694
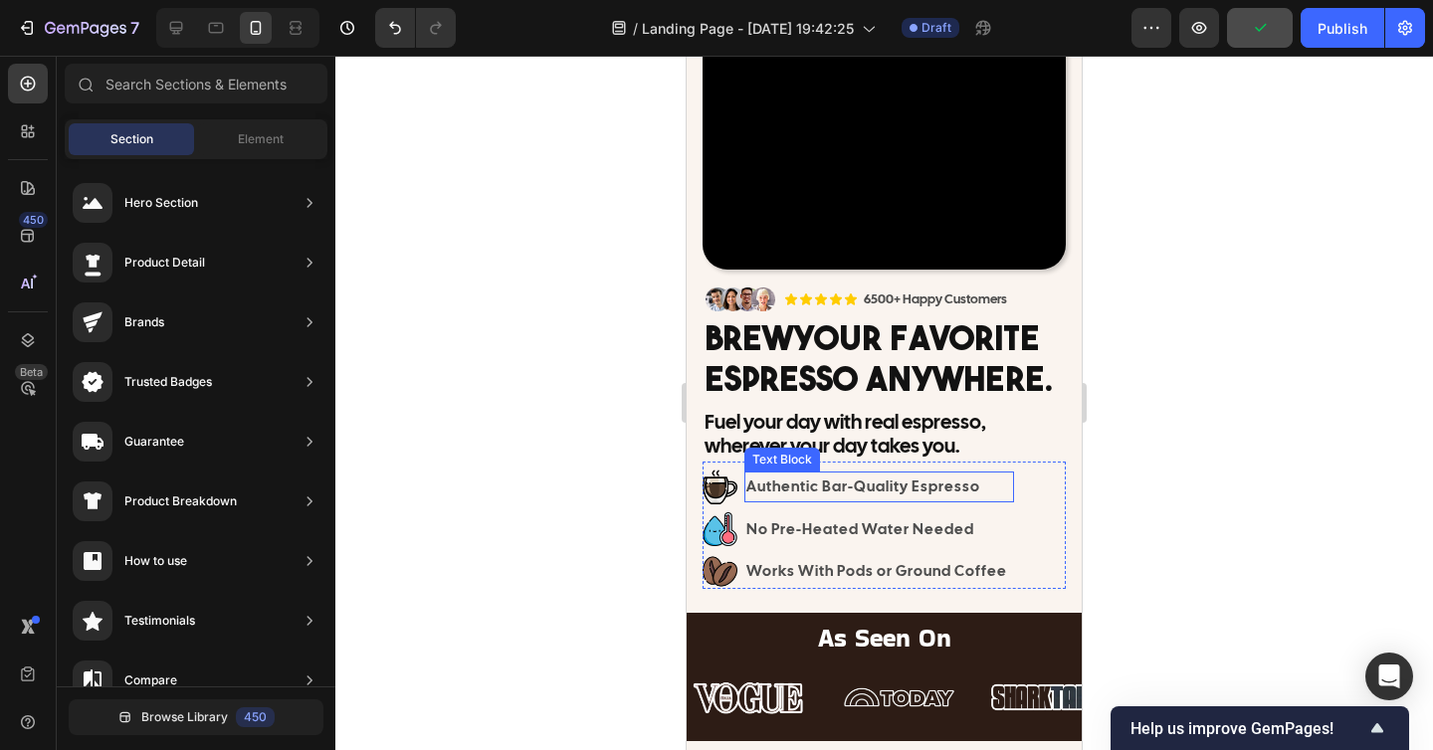
click at [906, 492] on p "Authentic Bar-Quality Espresso" at bounding box center [879, 487] width 266 height 27
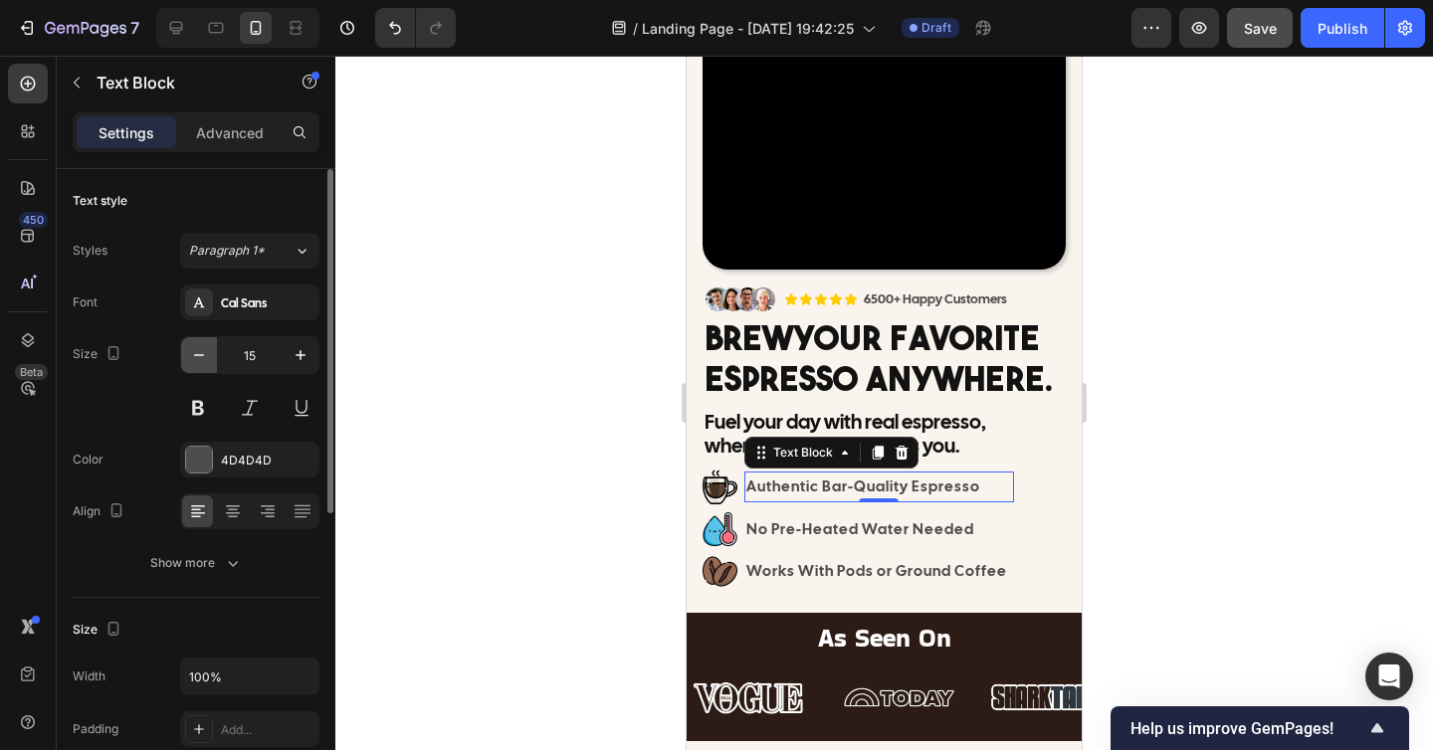
click at [201, 359] on icon "button" at bounding box center [199, 355] width 20 height 20
type input "14"
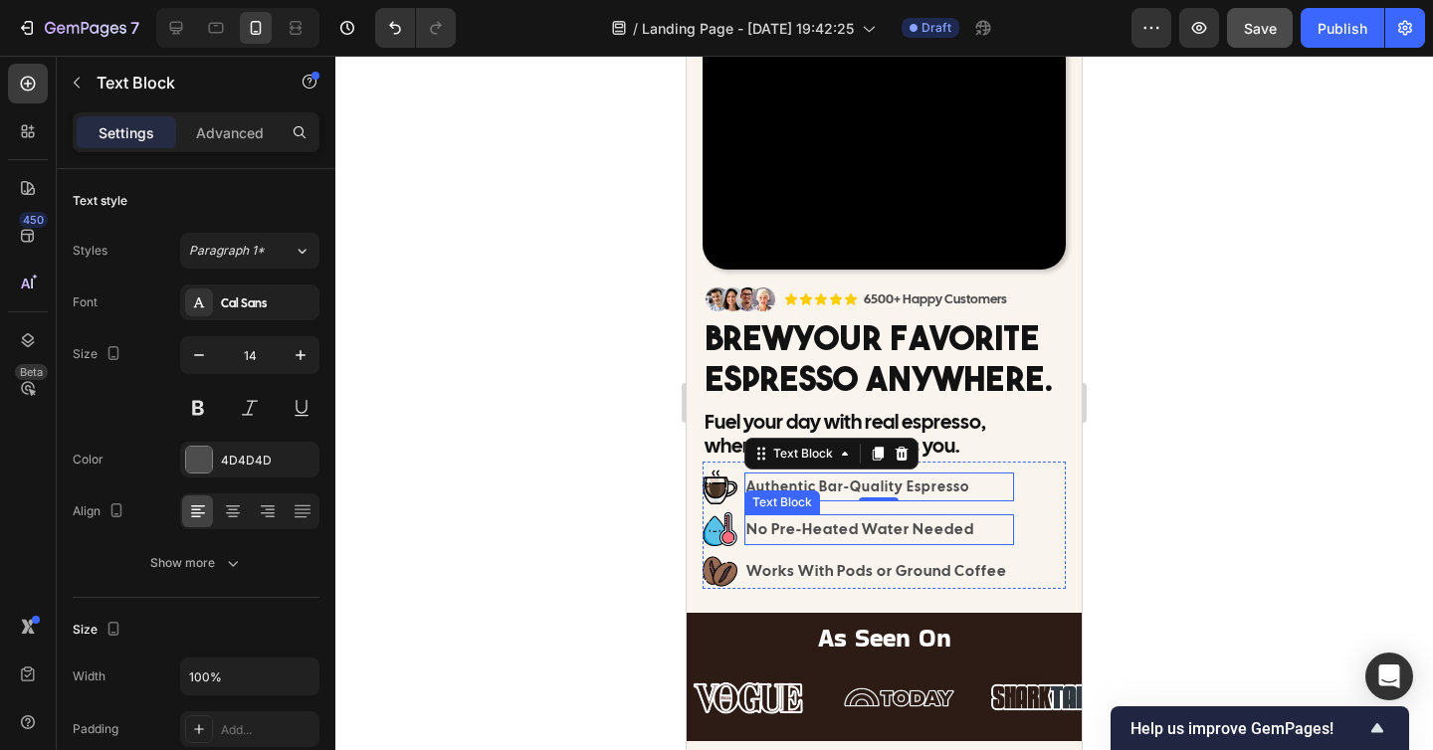
click at [781, 527] on p "No Pre-Heated Water Needed" at bounding box center [879, 529] width 266 height 27
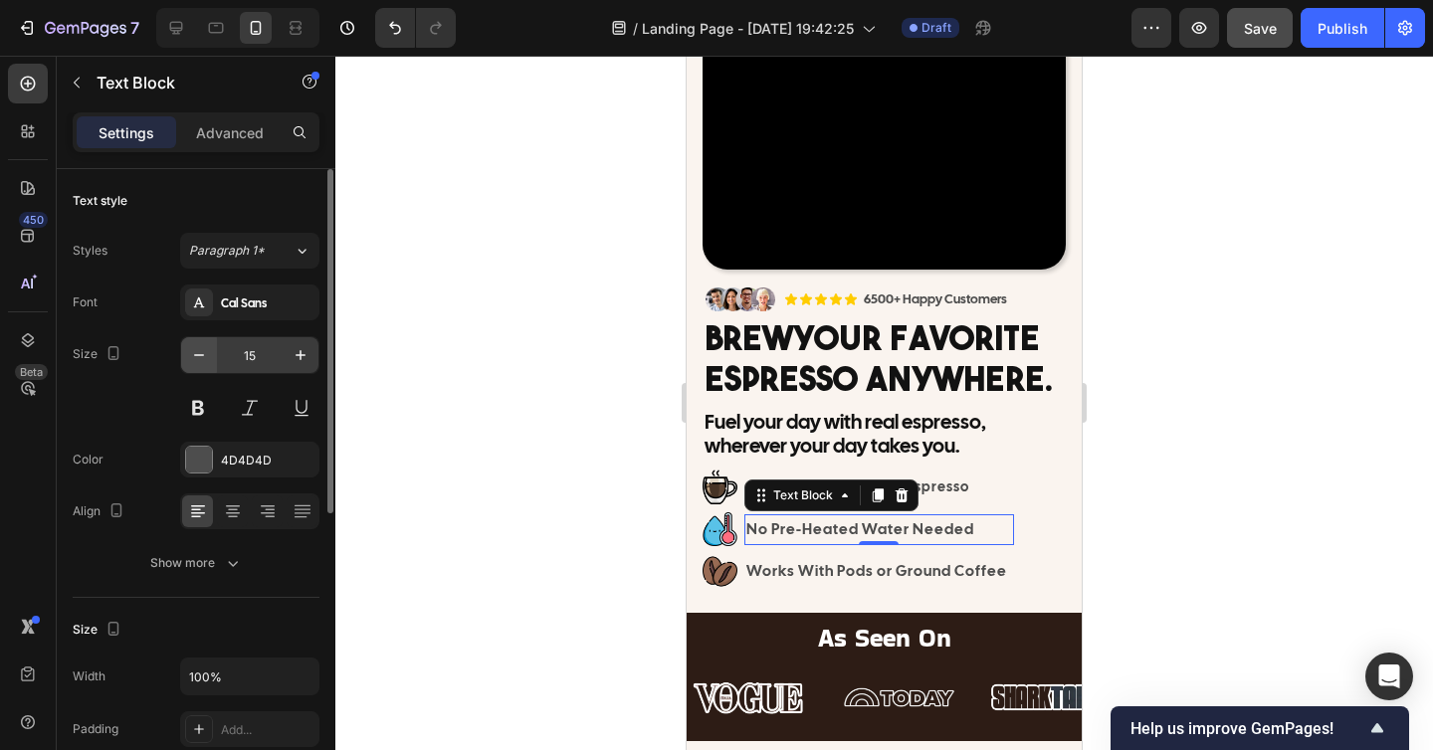
click at [203, 350] on icon "button" at bounding box center [199, 355] width 20 height 20
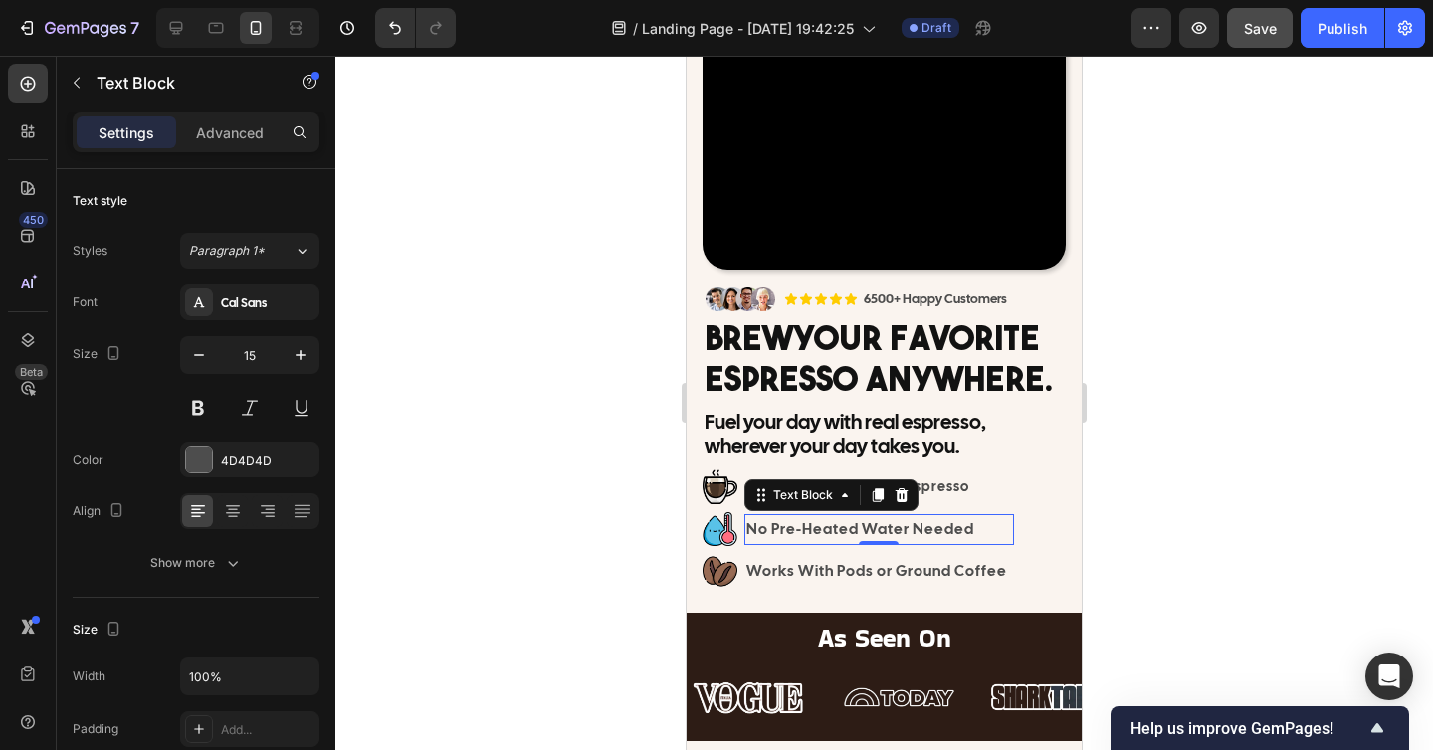
type input "14"
click at [807, 573] on p "Works With Pods or Ground Coffee" at bounding box center [879, 571] width 266 height 27
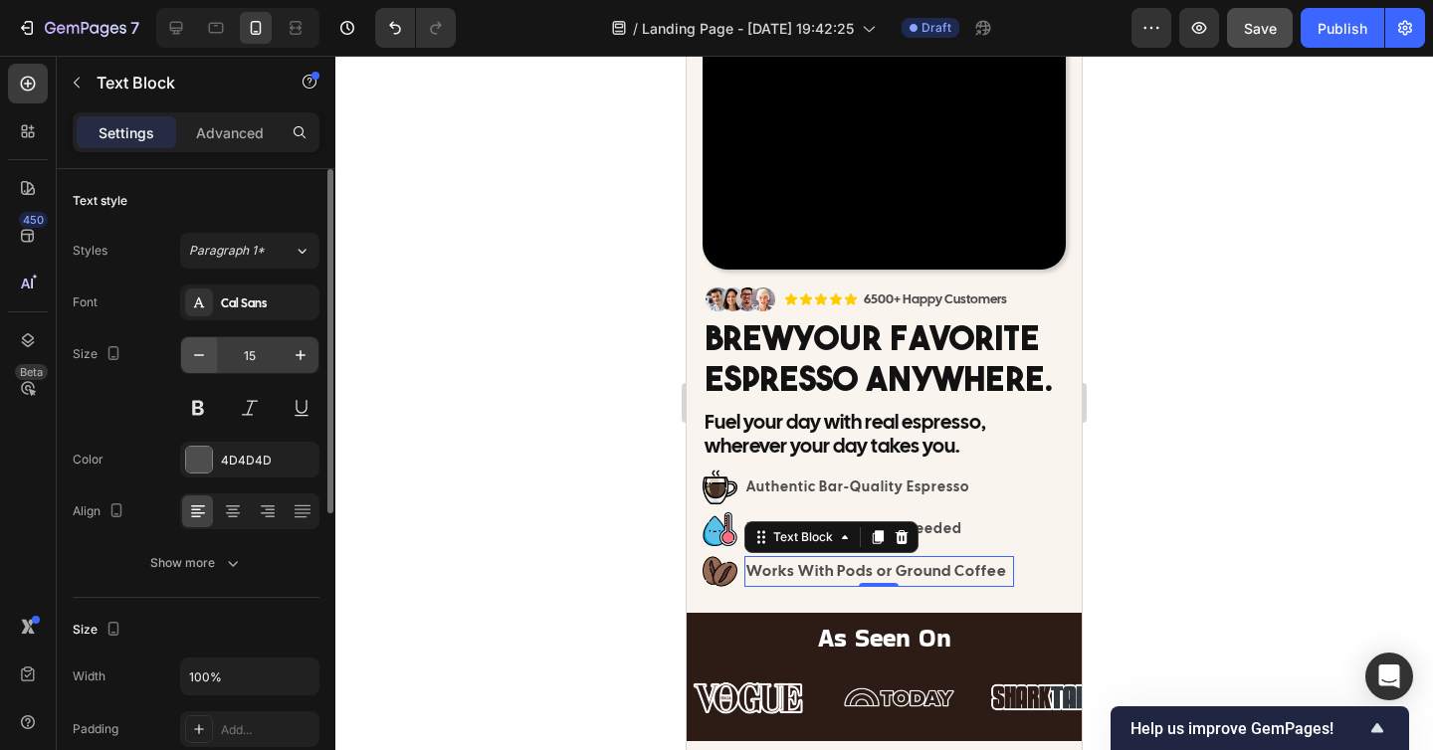
click at [214, 362] on button "button" at bounding box center [199, 355] width 36 height 36
type input "14"
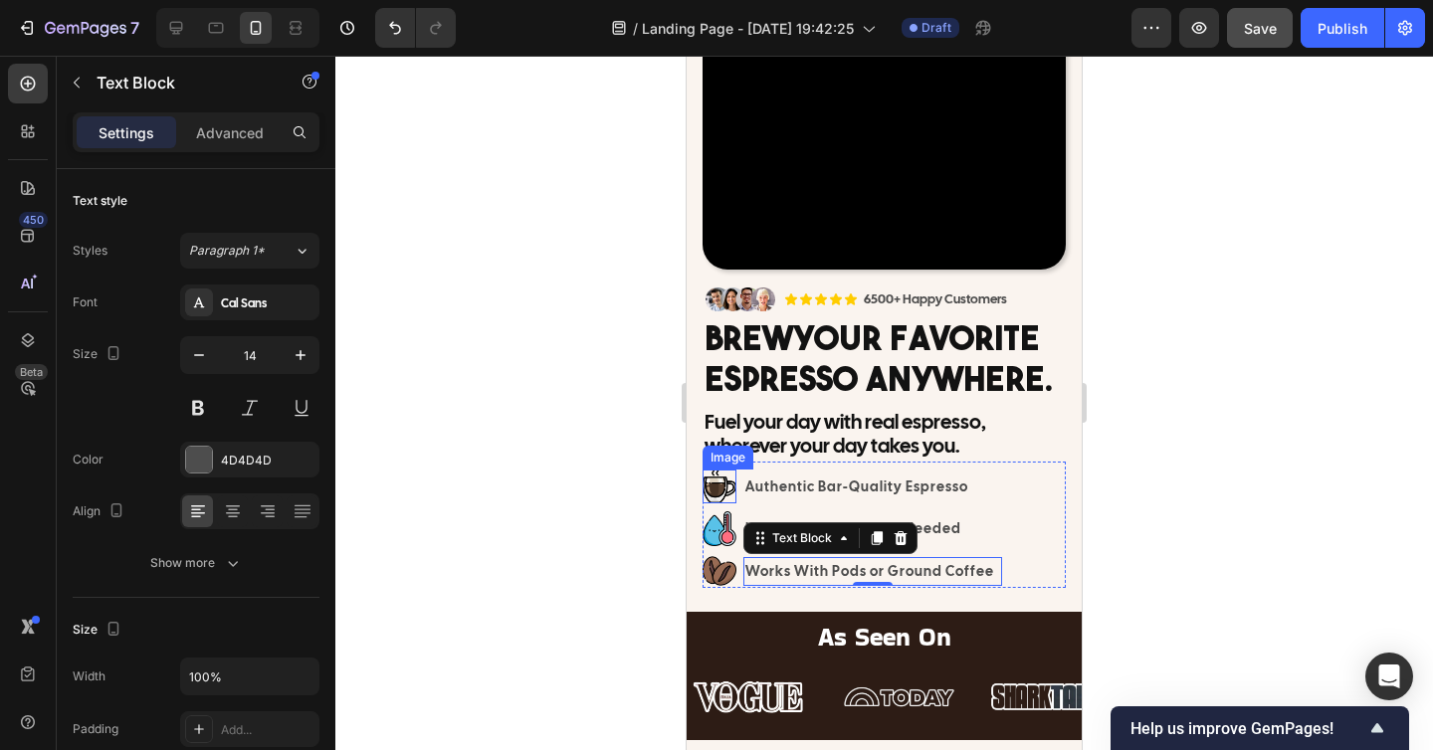
click at [710, 486] on img at bounding box center [719, 487] width 34 height 34
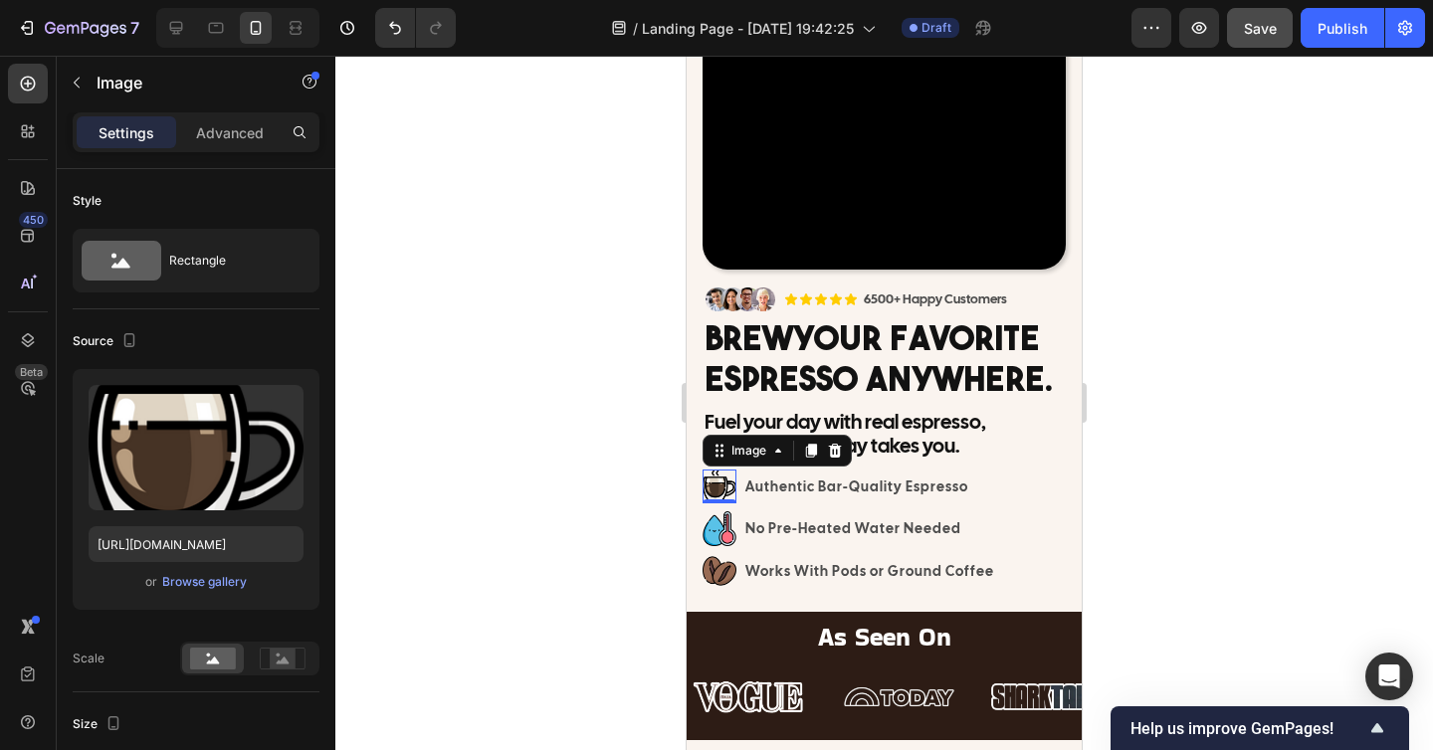
click at [573, 533] on div at bounding box center [883, 403] width 1097 height 694
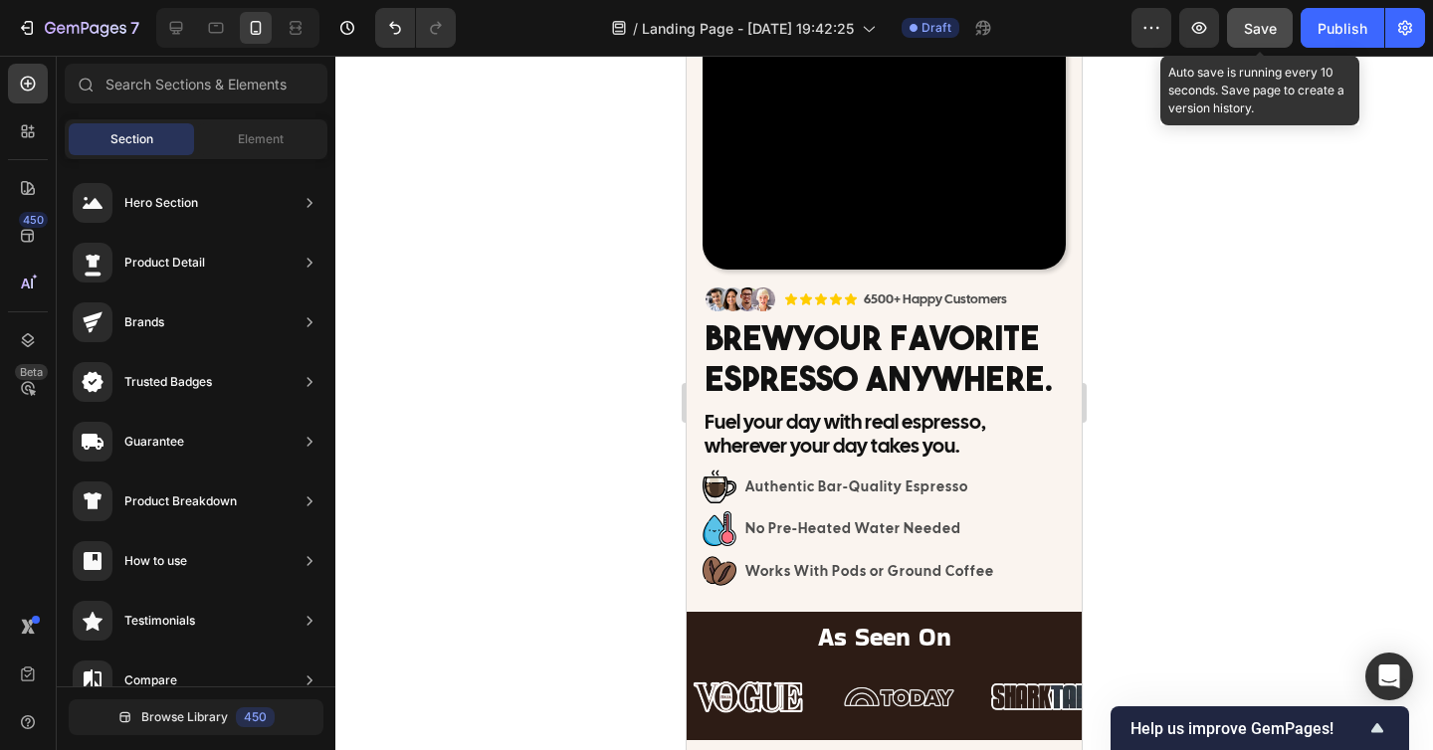
click at [1265, 37] on div "Save" at bounding box center [1260, 28] width 33 height 21
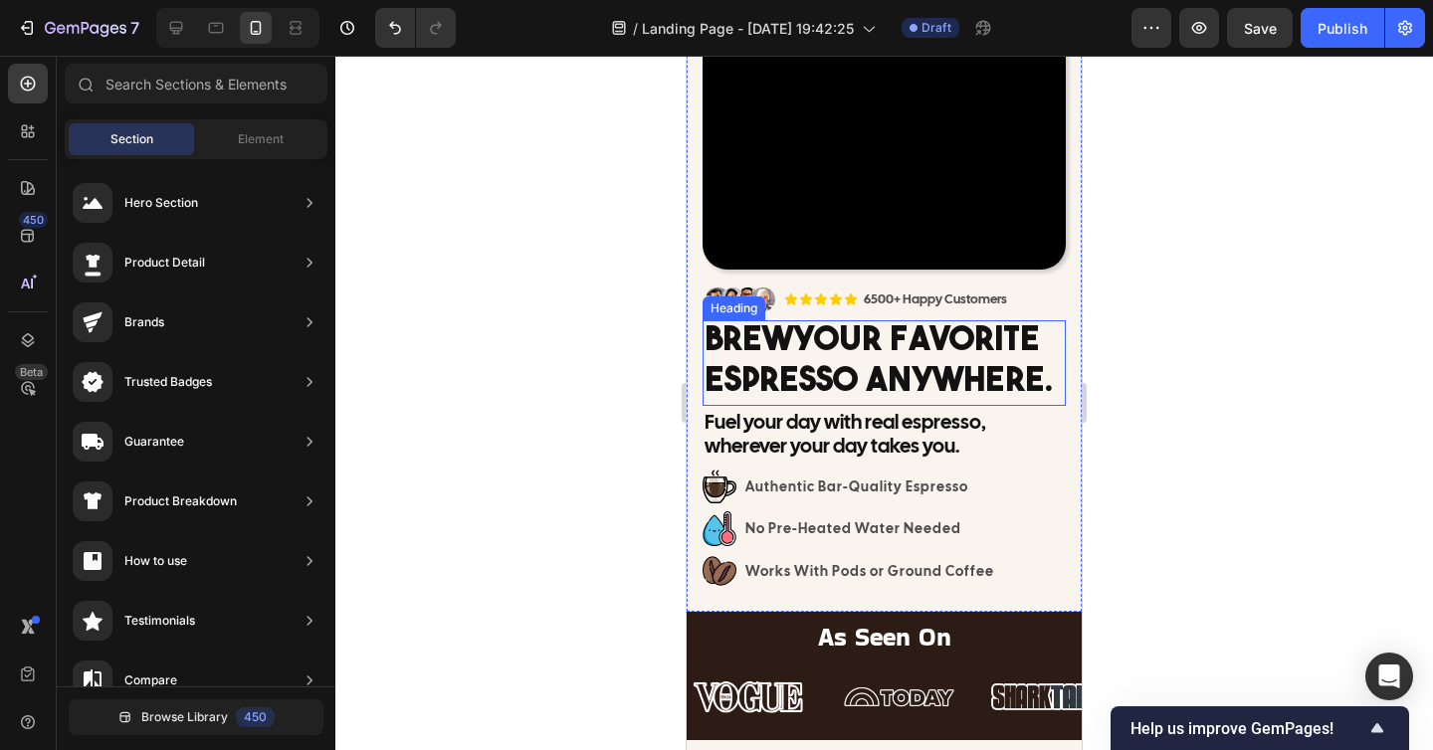
click at [1048, 346] on h2 "Brew Your Favorite Espresso Anywhere." at bounding box center [883, 363] width 363 height 86
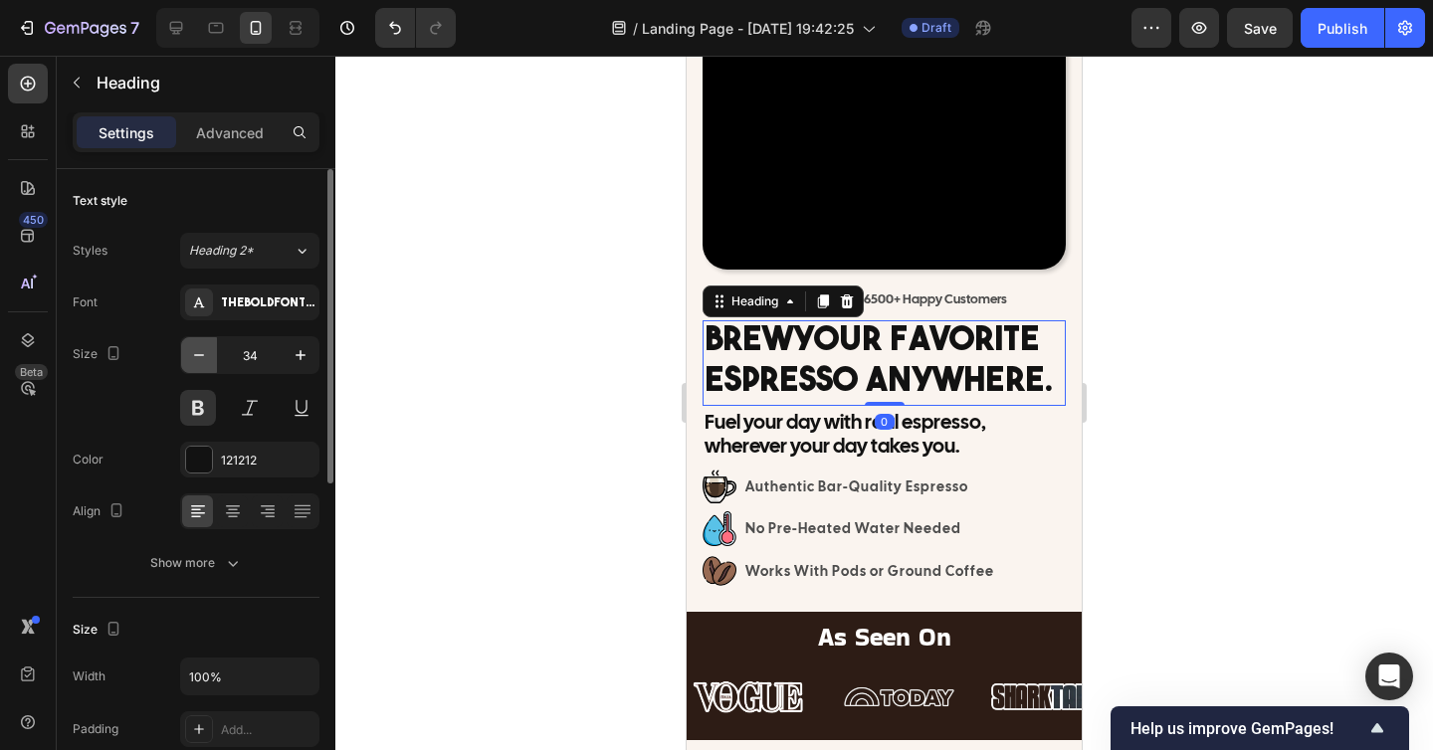
click at [210, 347] on button "button" at bounding box center [199, 355] width 36 height 36
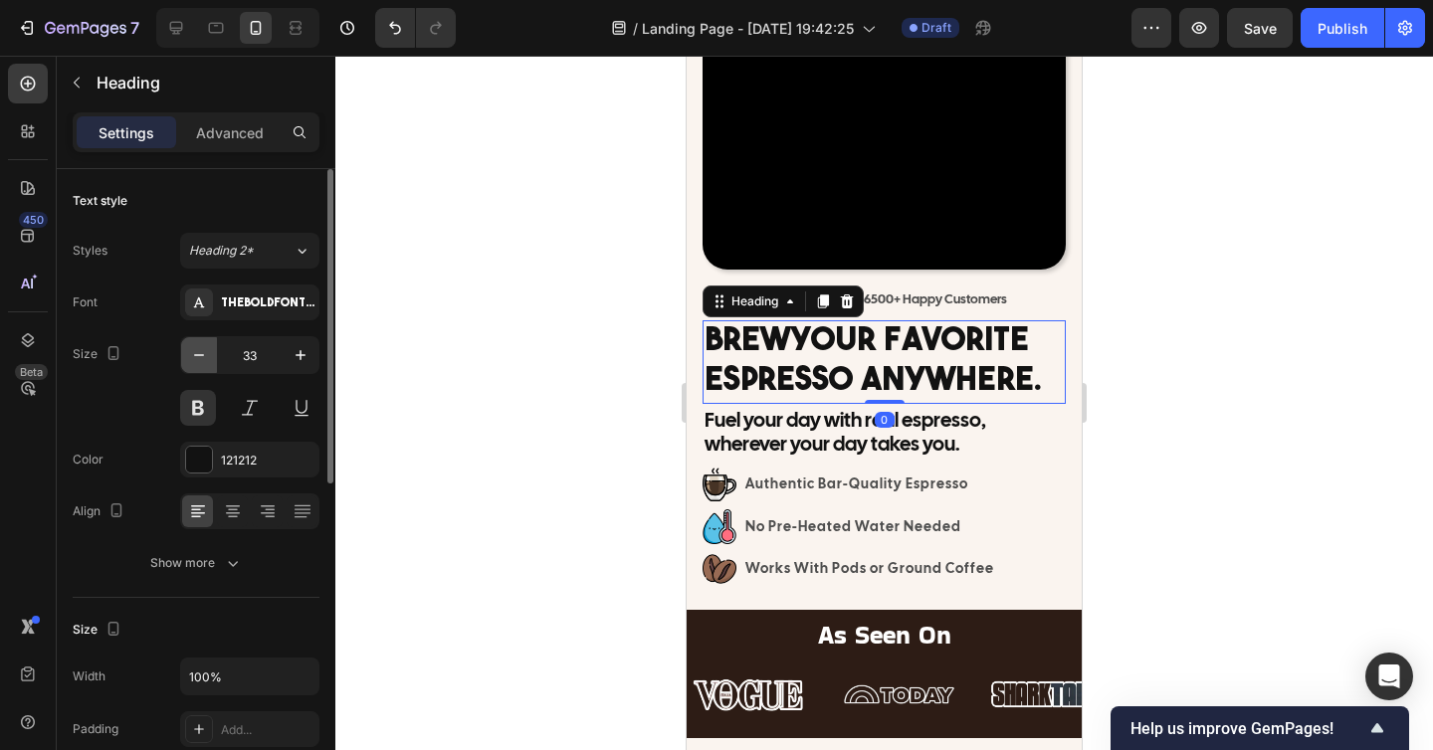
click at [210, 347] on button "button" at bounding box center [199, 355] width 36 height 36
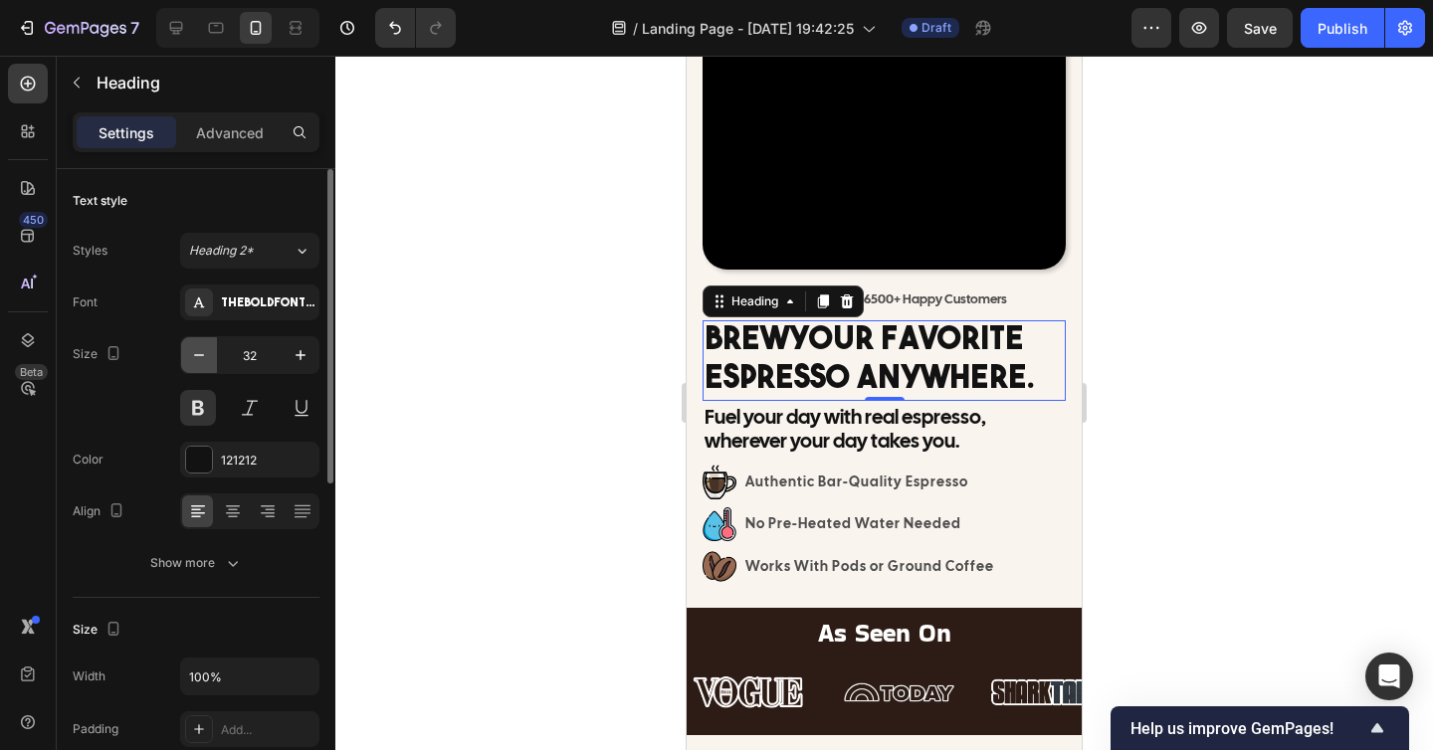
click at [210, 347] on button "button" at bounding box center [199, 355] width 36 height 36
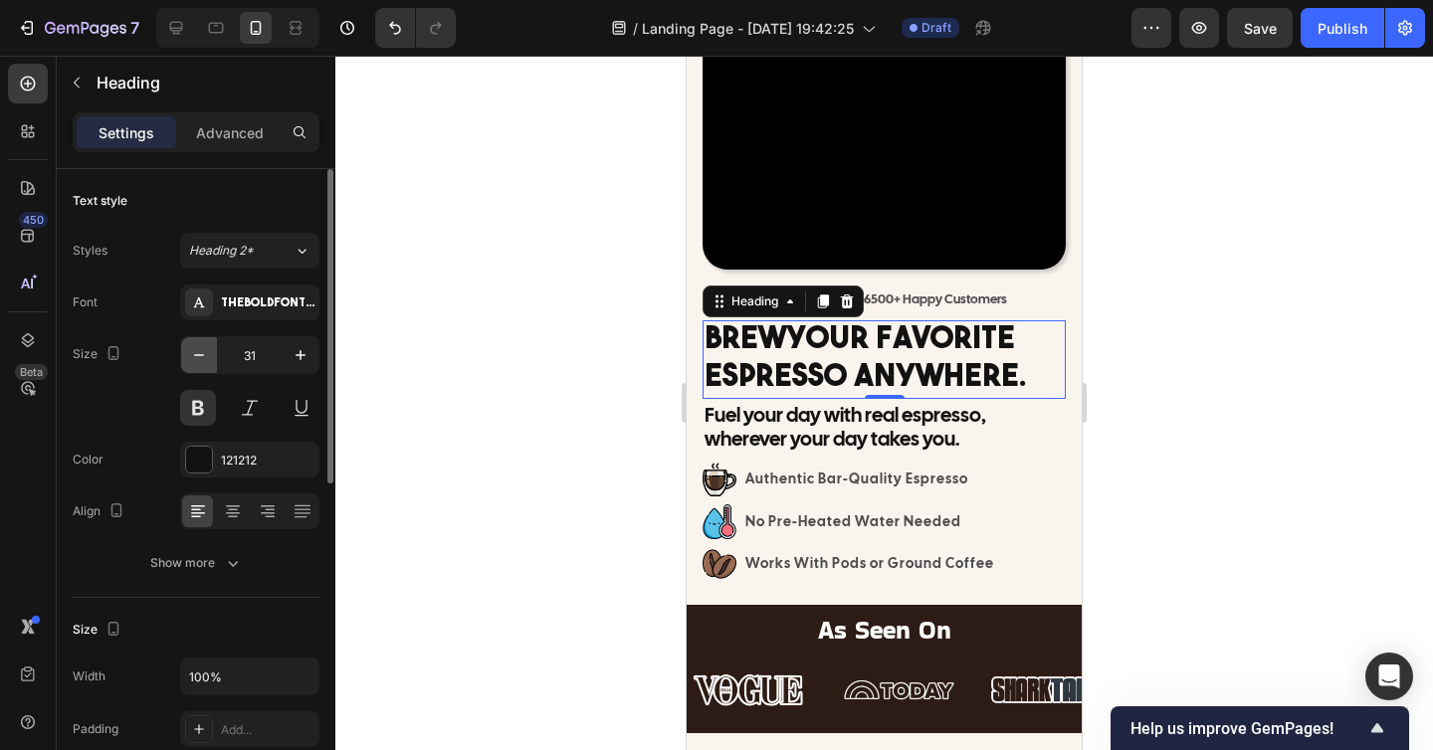
click at [210, 347] on button "button" at bounding box center [199, 355] width 36 height 36
type input "30"
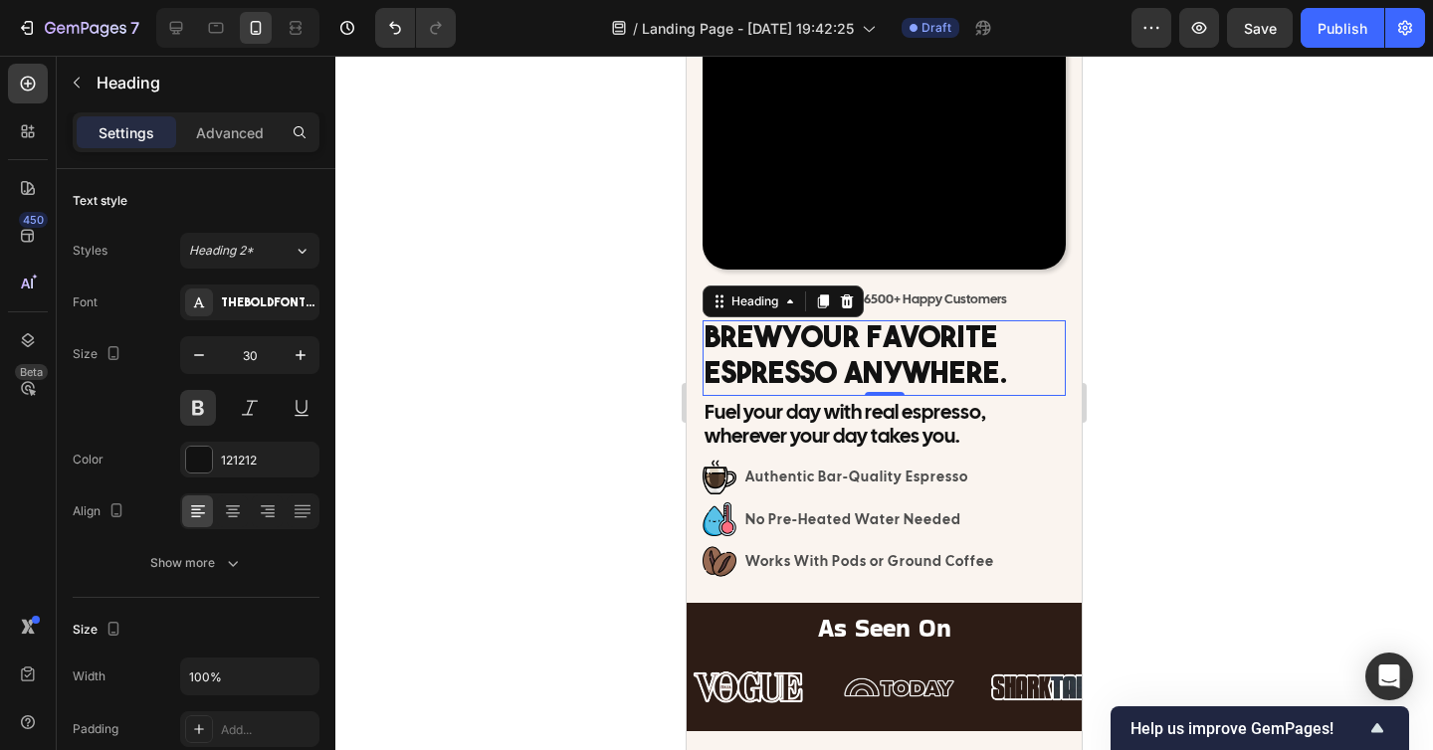
click at [1263, 332] on div at bounding box center [883, 403] width 1097 height 694
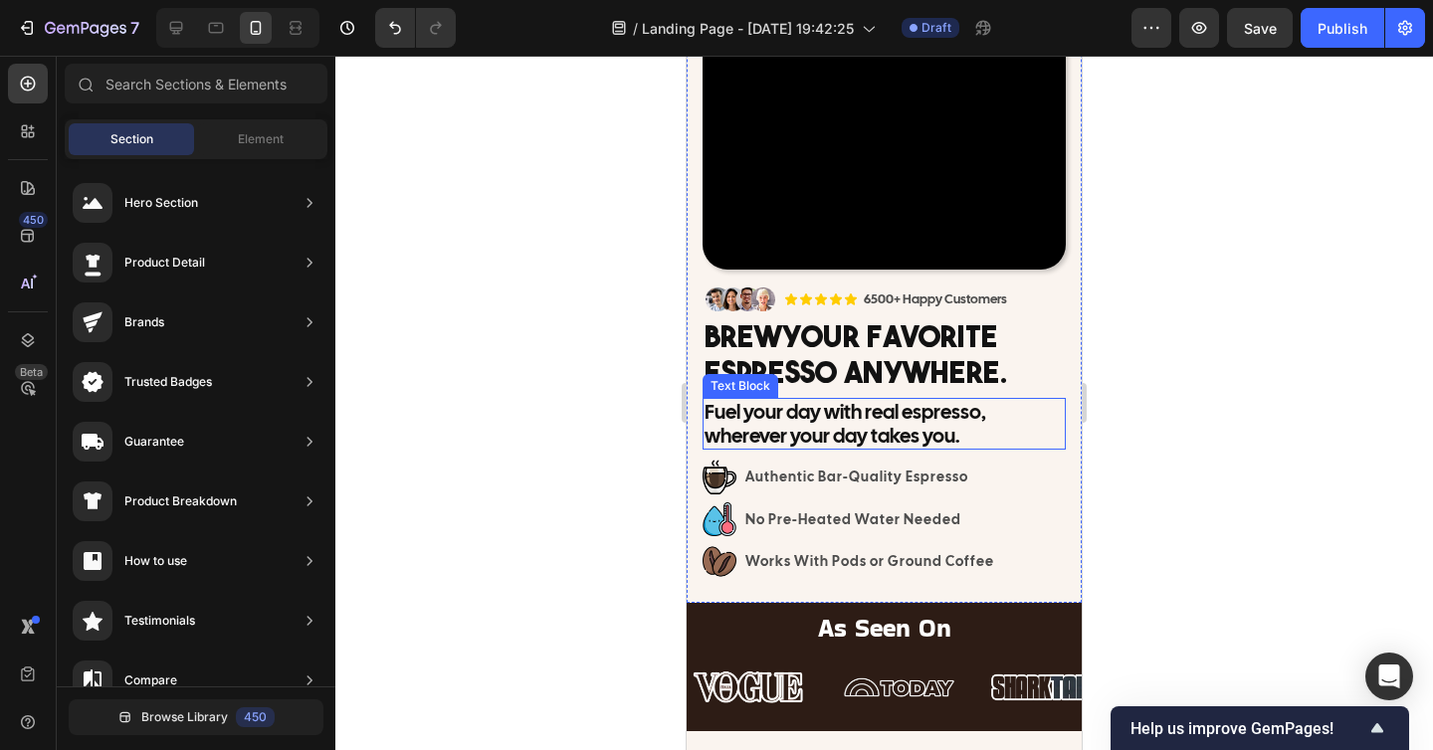
click at [857, 425] on p "Fuel your day with real espresso, wherever your day takes you." at bounding box center [883, 424] width 359 height 48
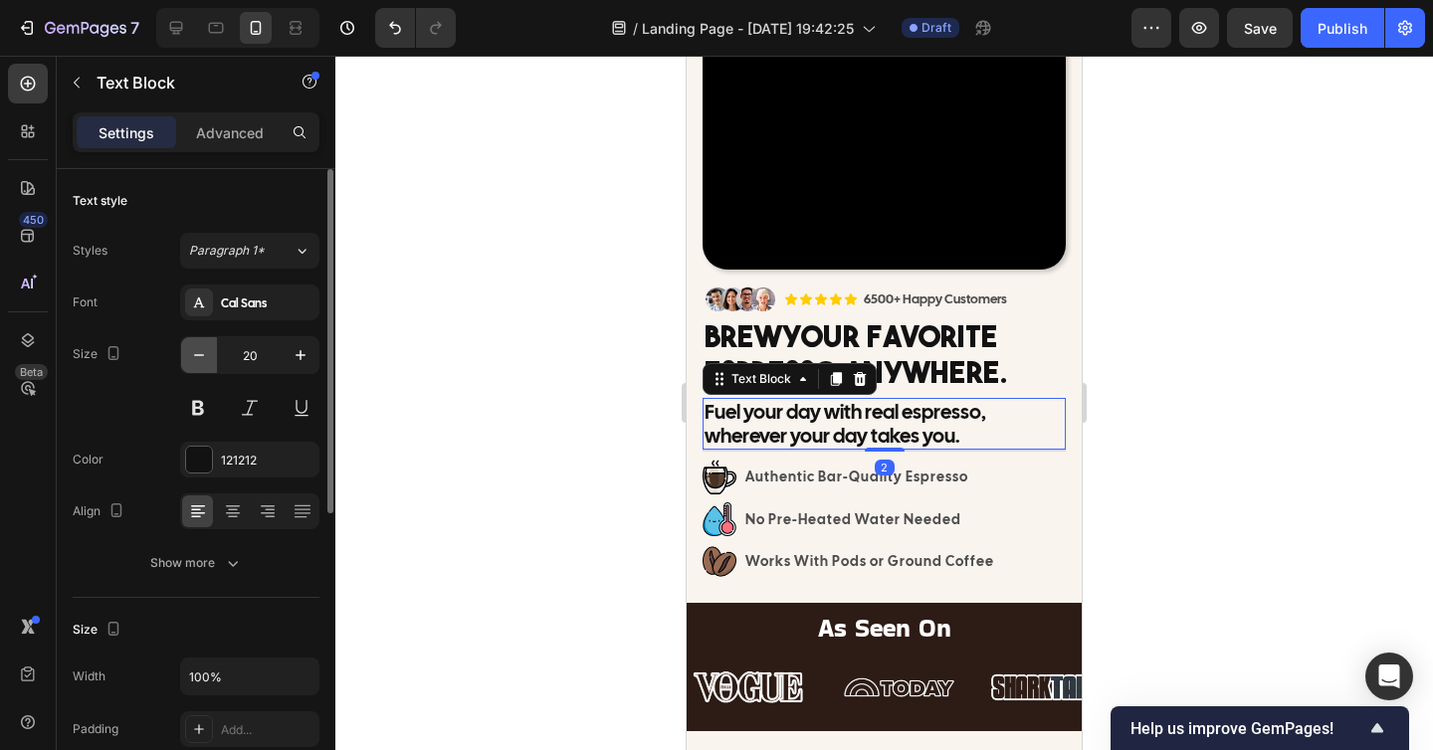
click at [208, 353] on icon "button" at bounding box center [199, 355] width 20 height 20
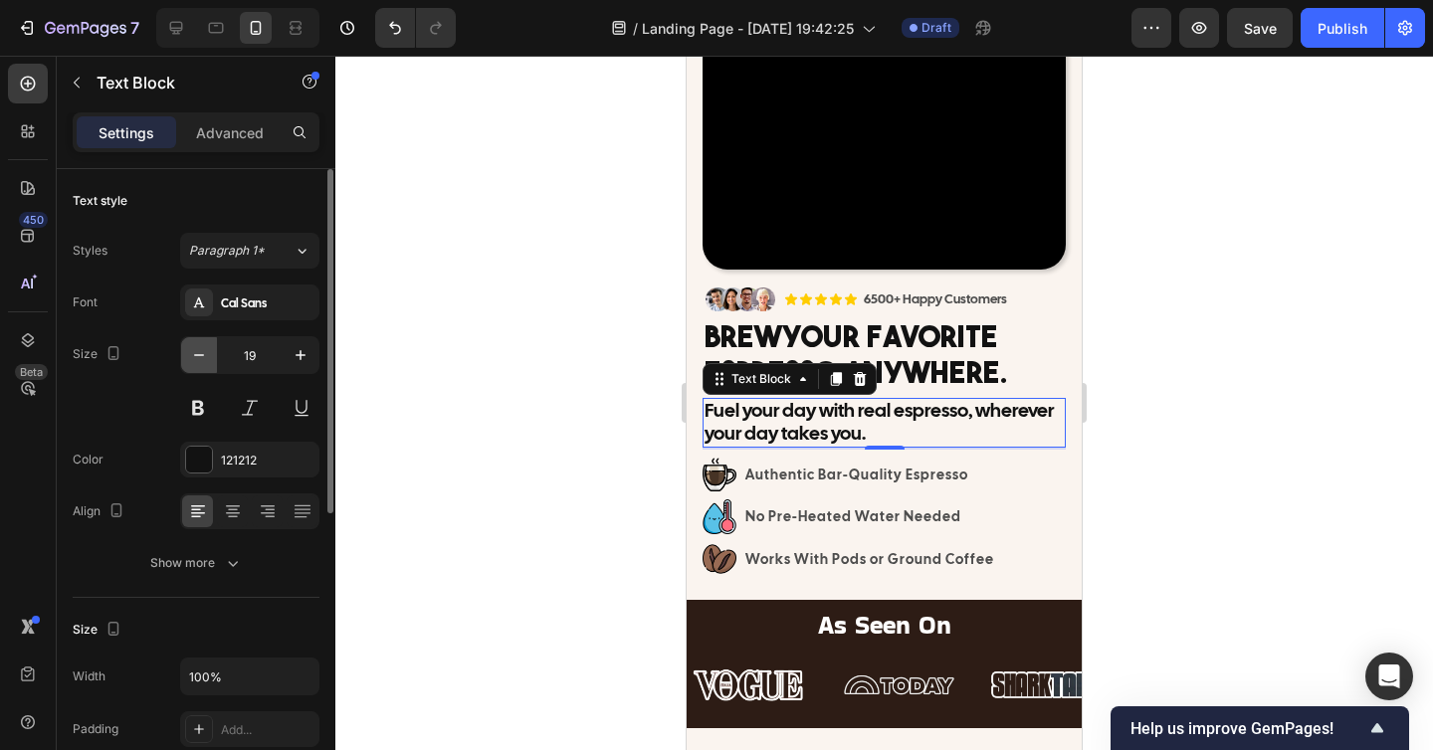
click at [208, 353] on icon "button" at bounding box center [199, 355] width 20 height 20
type input "18"
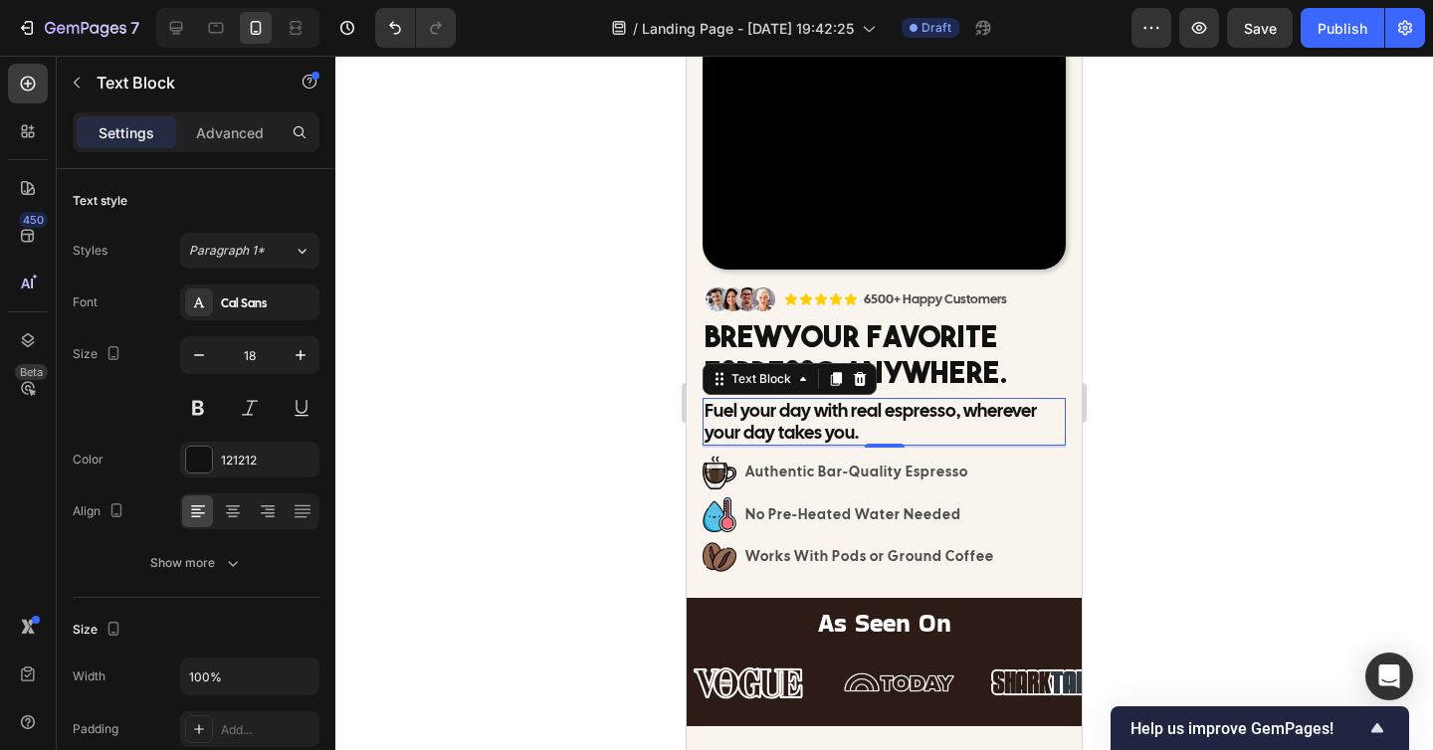
click at [1214, 445] on div at bounding box center [883, 403] width 1097 height 694
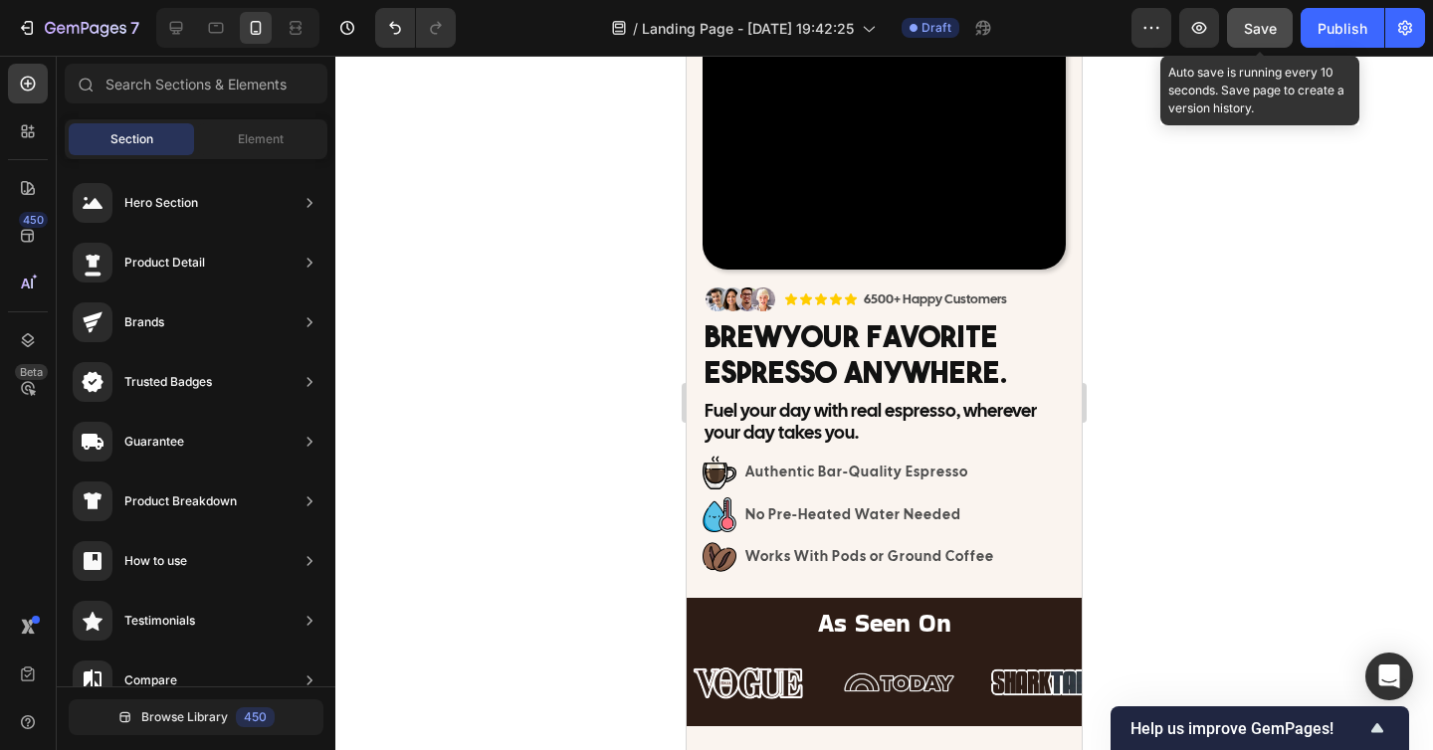
click at [1262, 40] on button "Save" at bounding box center [1260, 28] width 66 height 40
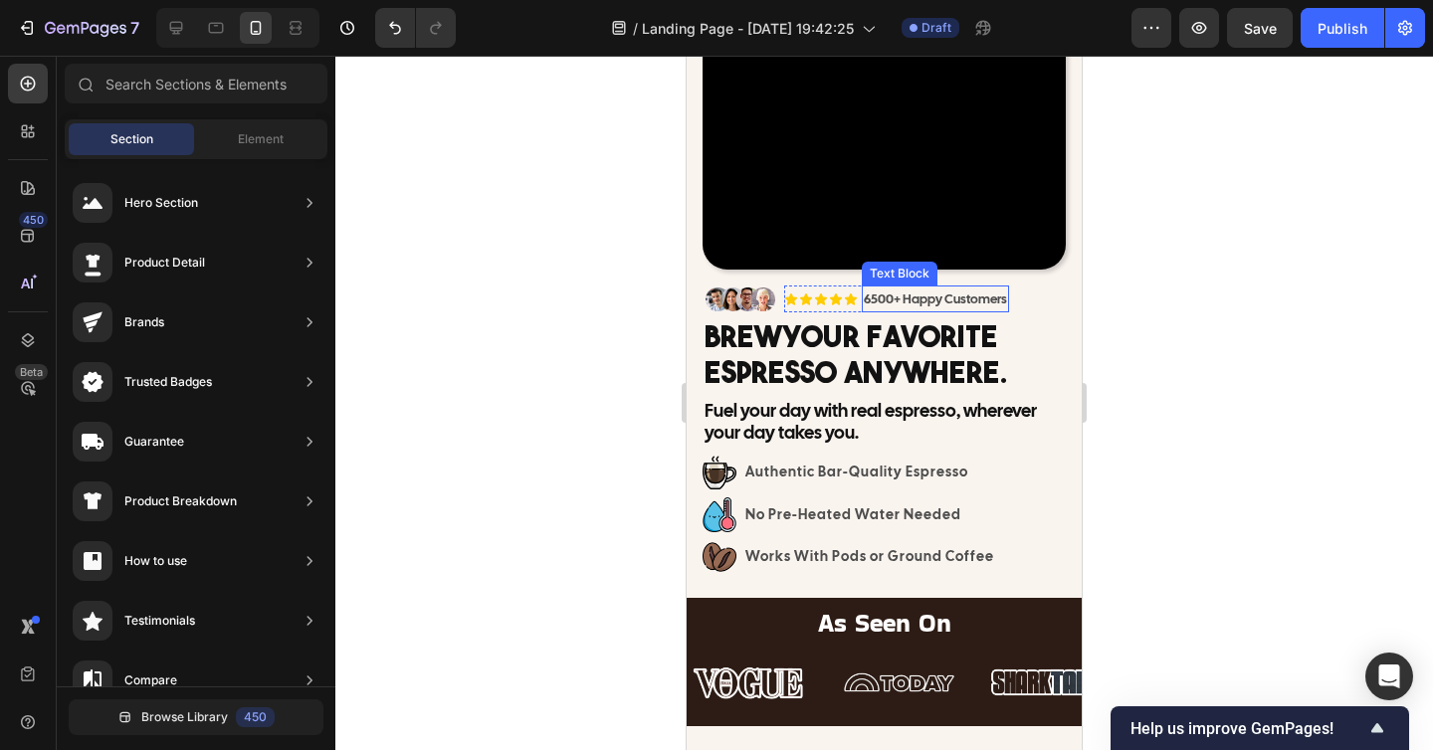
click at [944, 336] on h2 "Brew Your Favorite Espresso Anywhere." at bounding box center [883, 358] width 363 height 76
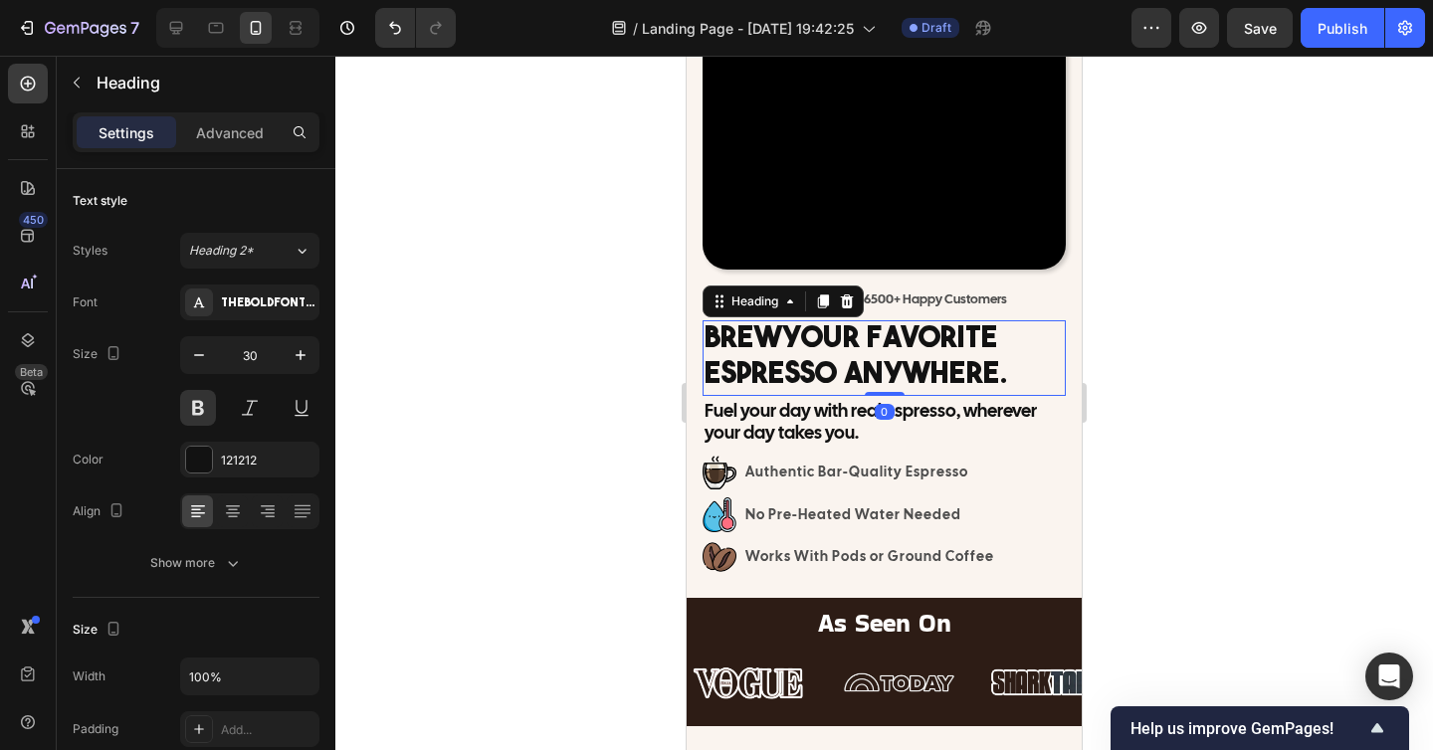
click at [1019, 350] on h2 "Brew Your Favorite Espresso Anywhere." at bounding box center [883, 358] width 363 height 76
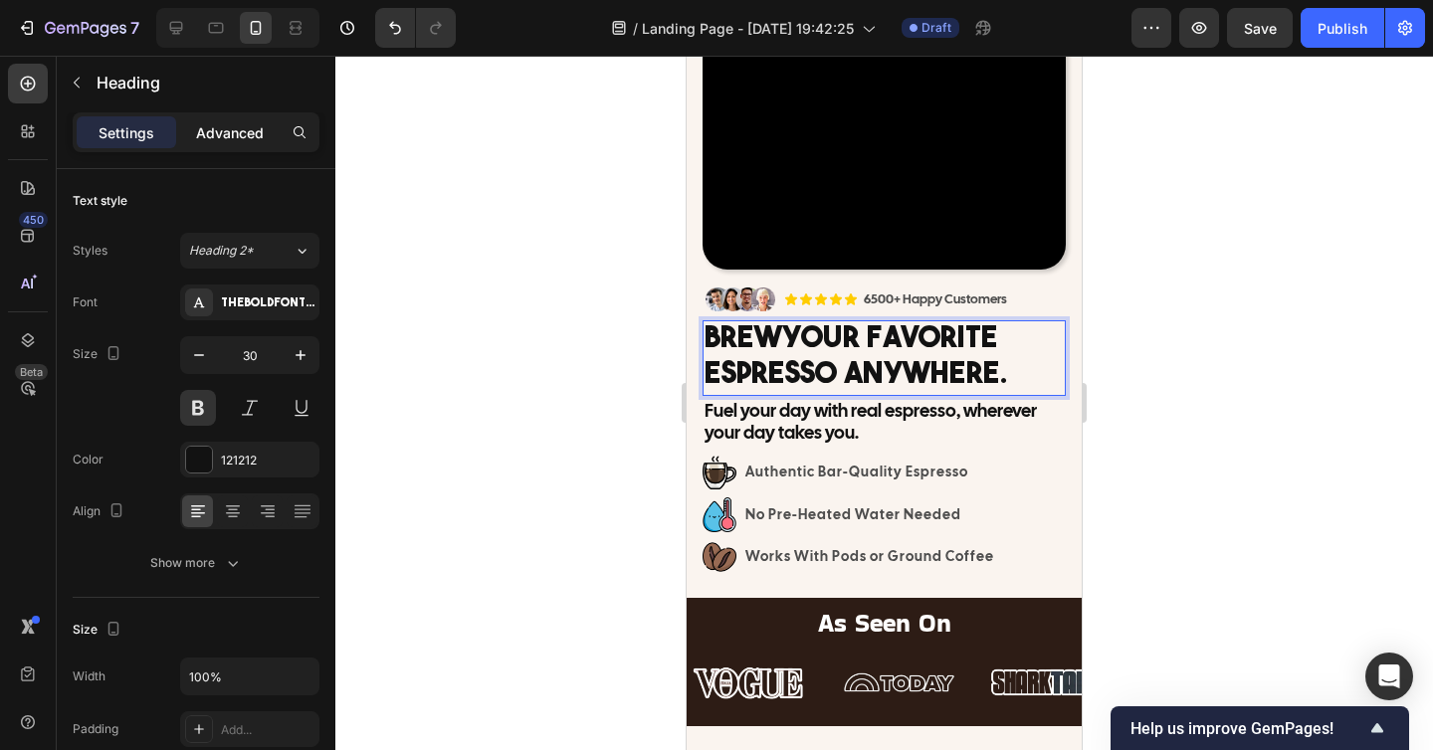
click at [215, 123] on p "Advanced" at bounding box center [230, 132] width 68 height 21
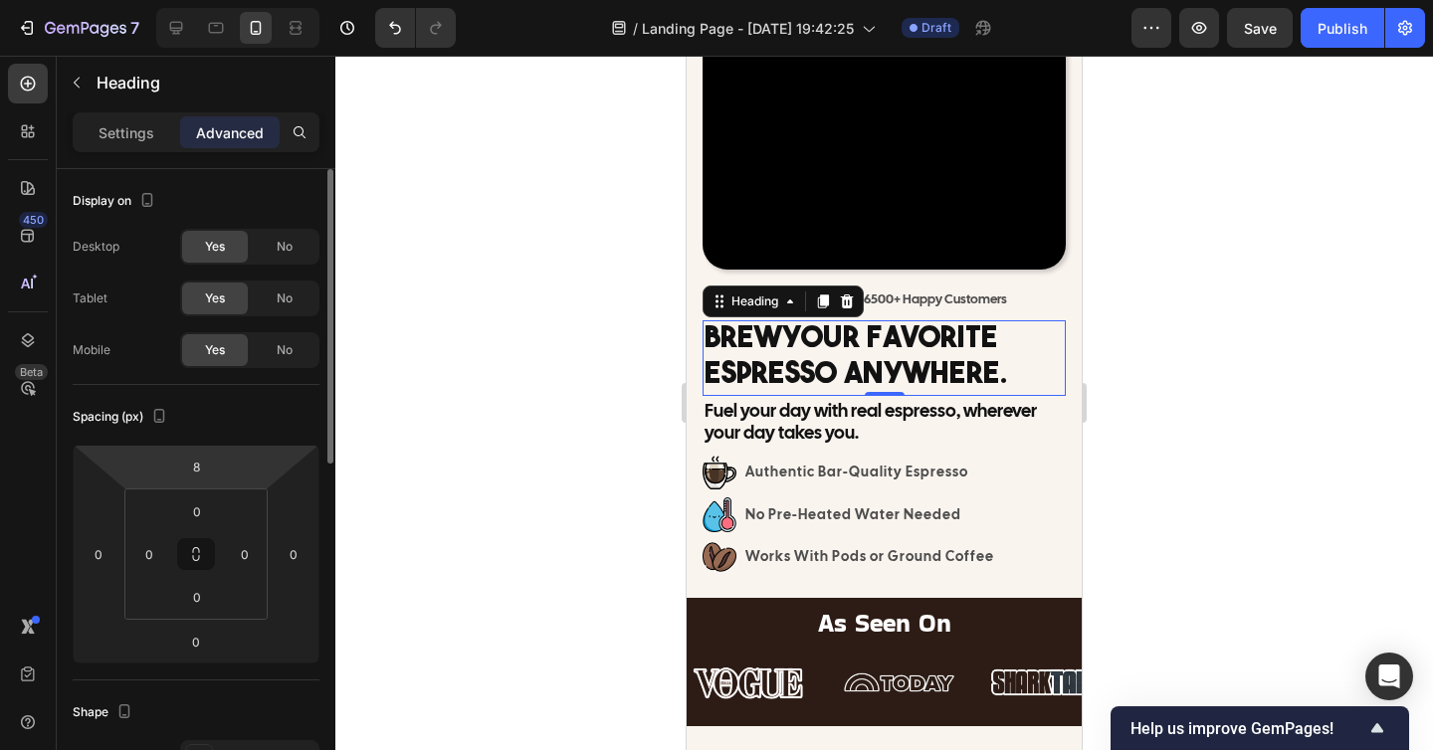
click at [227, 0] on html "7 / Landing Page - Sep 23, 19:42:25 Draft Preview Save Publish 450 Beta Section…" at bounding box center [716, 0] width 1433 height 0
click at [194, 467] on input "8" at bounding box center [196, 467] width 40 height 30
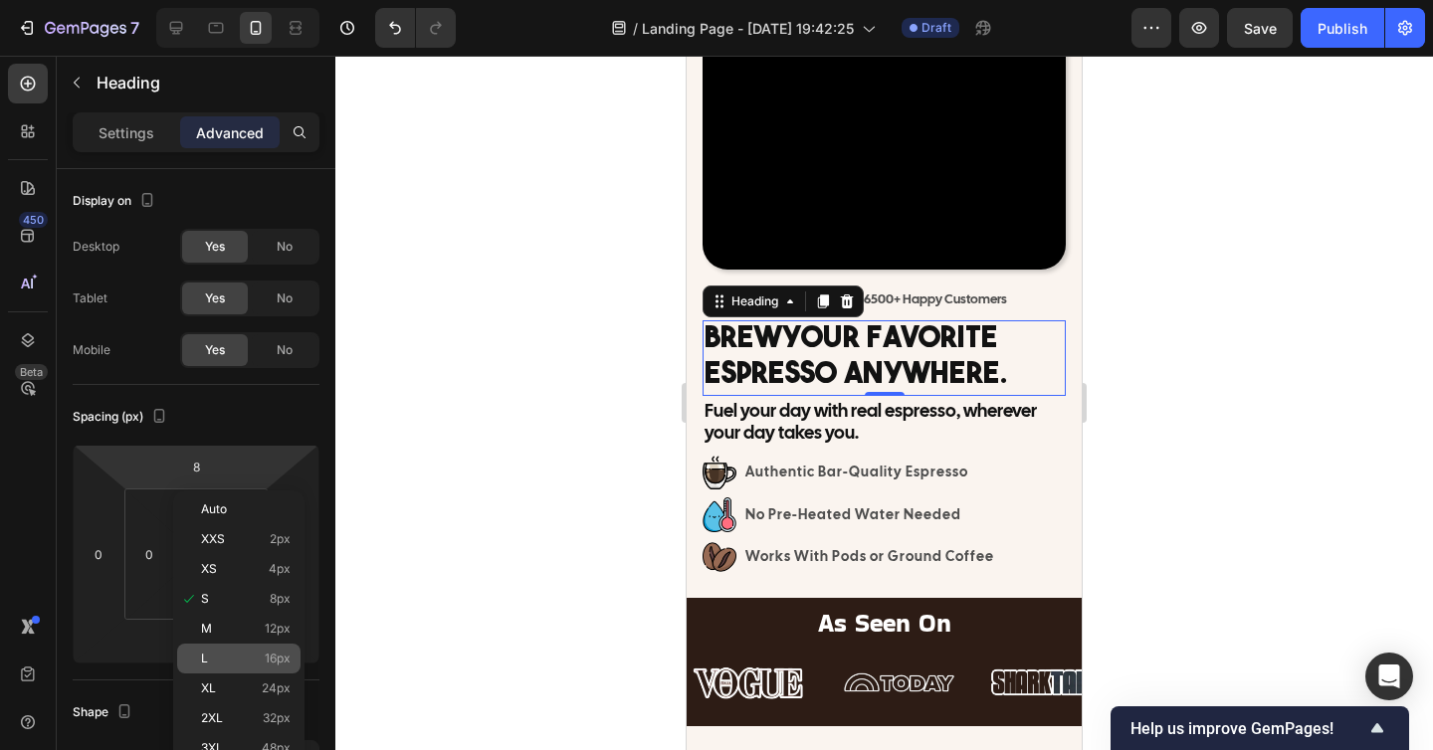
click at [271, 648] on div "L 16px" at bounding box center [238, 659] width 123 height 30
type input "16"
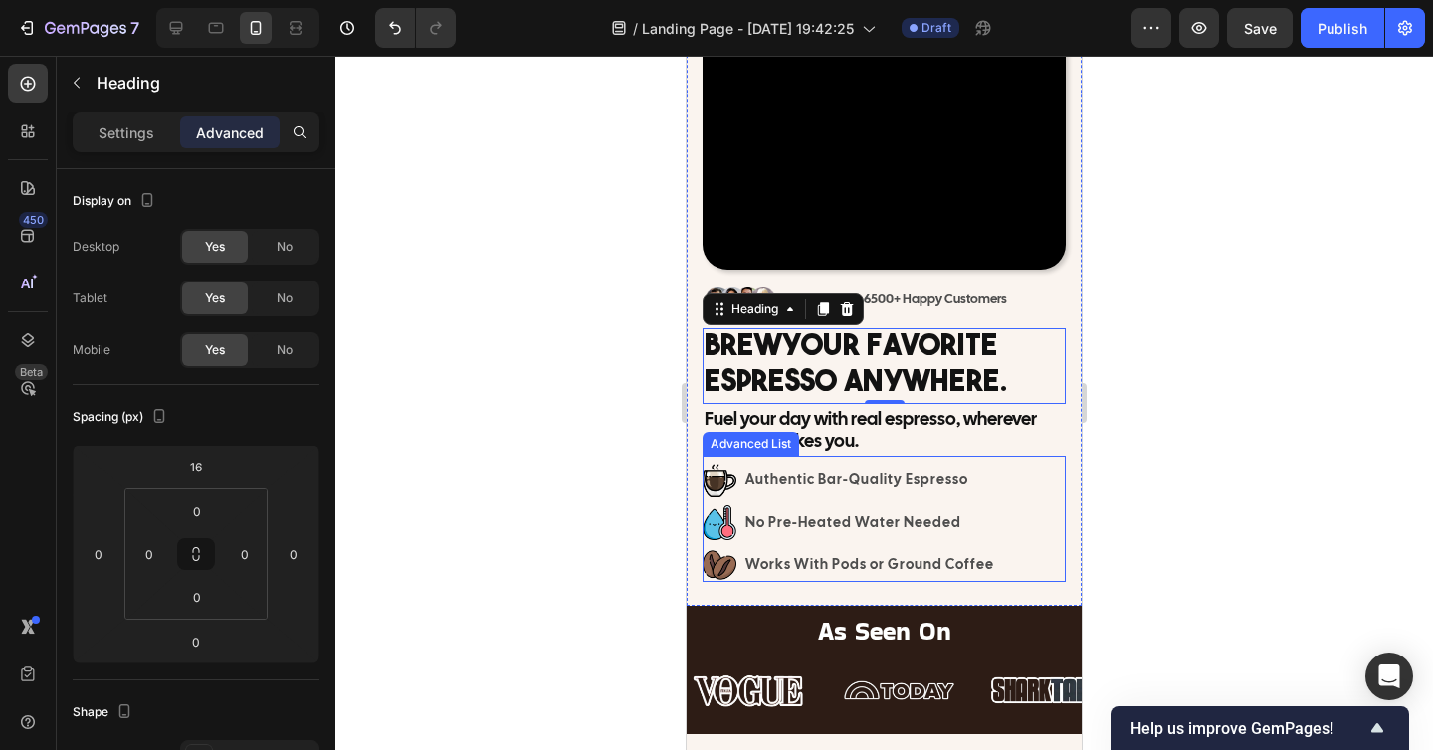
click at [835, 459] on div "Image Authentic Bar-Quality Espresso Text Block Image No Pre-Heated Water Neede…" at bounding box center [883, 519] width 363 height 126
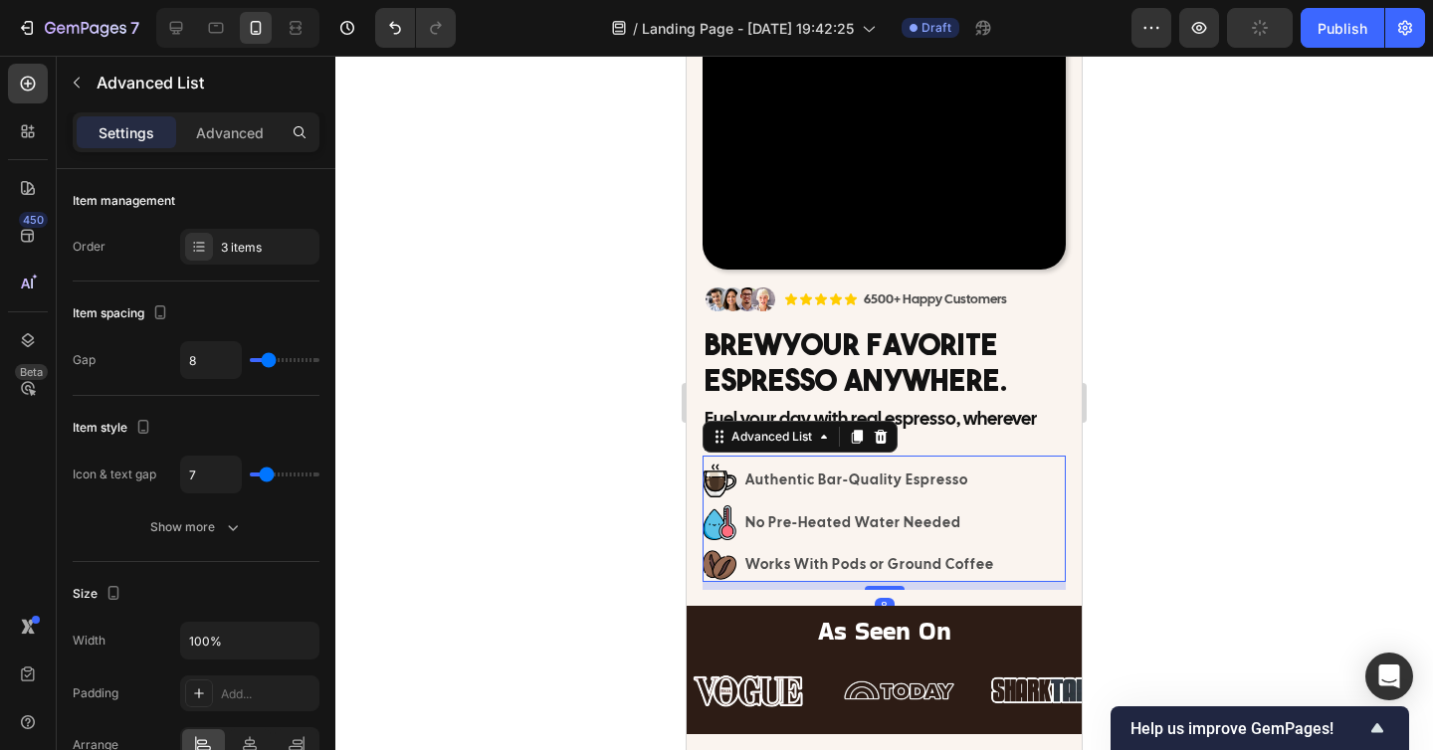
click at [222, 157] on div "Settings Advanced" at bounding box center [196, 140] width 279 height 57
click at [222, 140] on p "Advanced" at bounding box center [230, 132] width 68 height 21
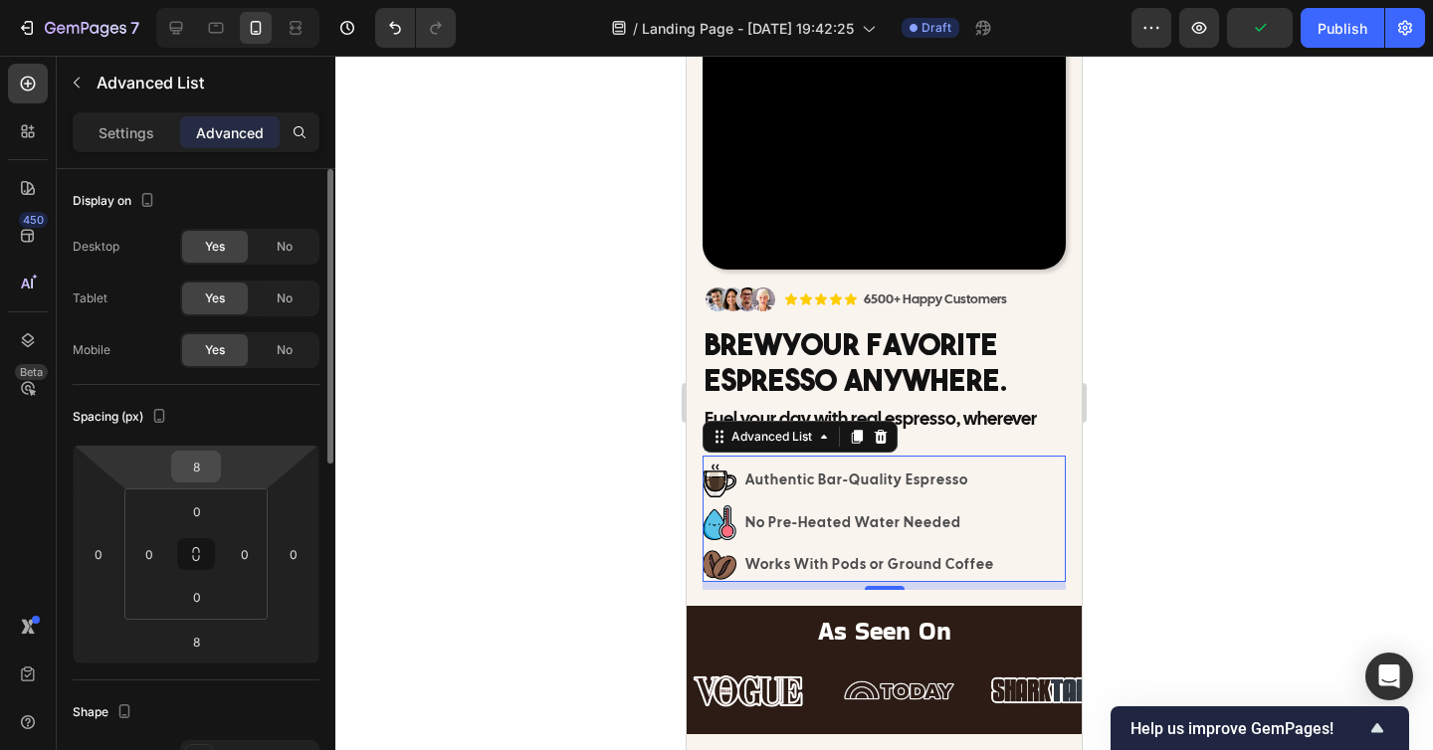
click at [206, 461] on input "8" at bounding box center [196, 467] width 40 height 30
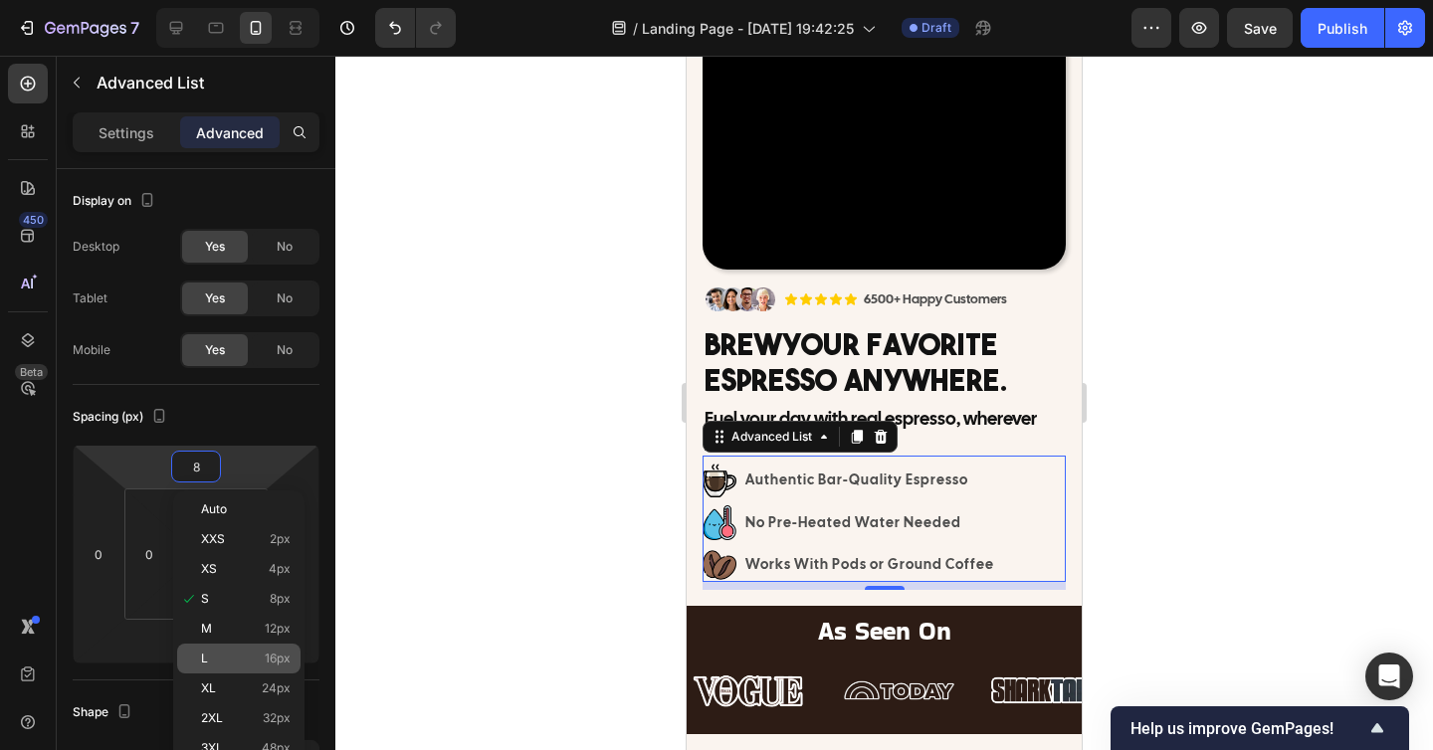
click at [231, 650] on div "L 16px" at bounding box center [238, 659] width 123 height 30
type input "16"
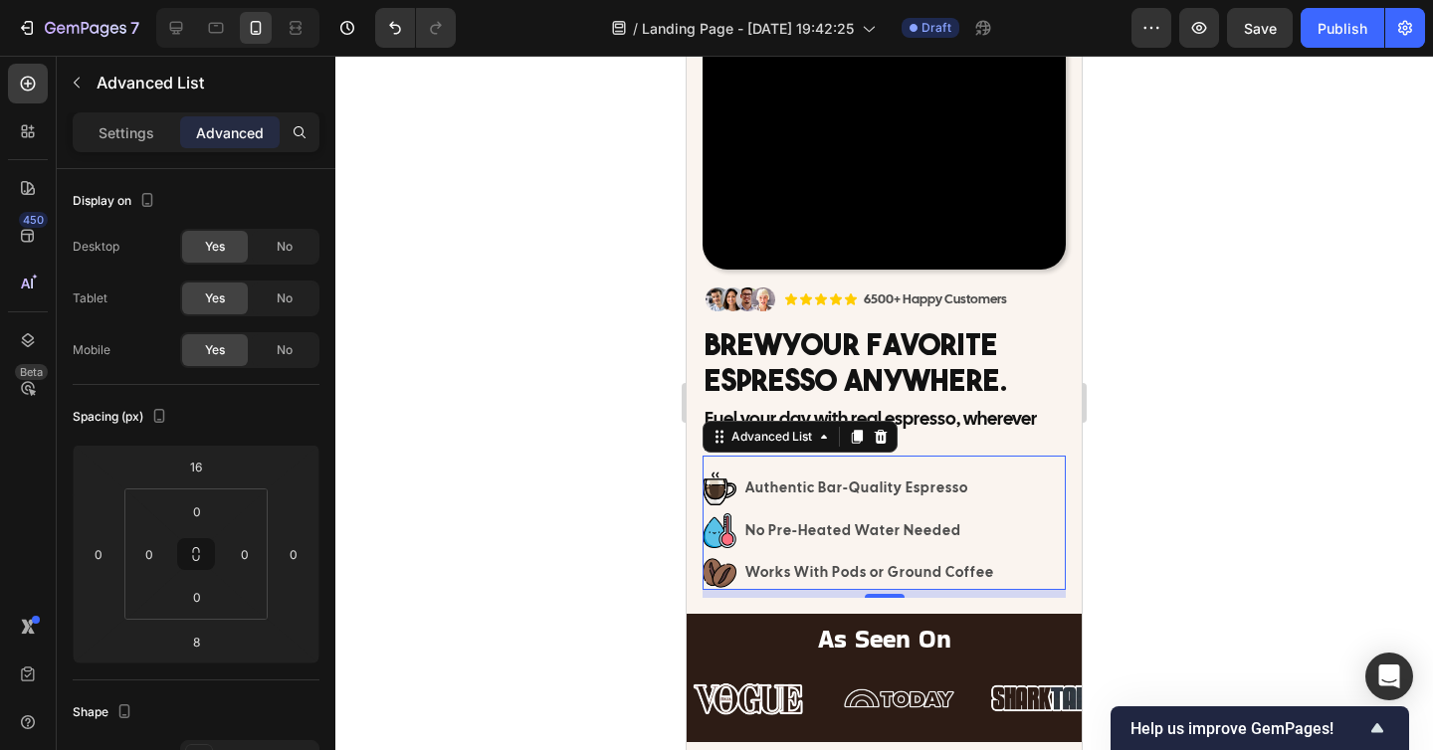
click at [1198, 547] on div at bounding box center [883, 403] width 1097 height 694
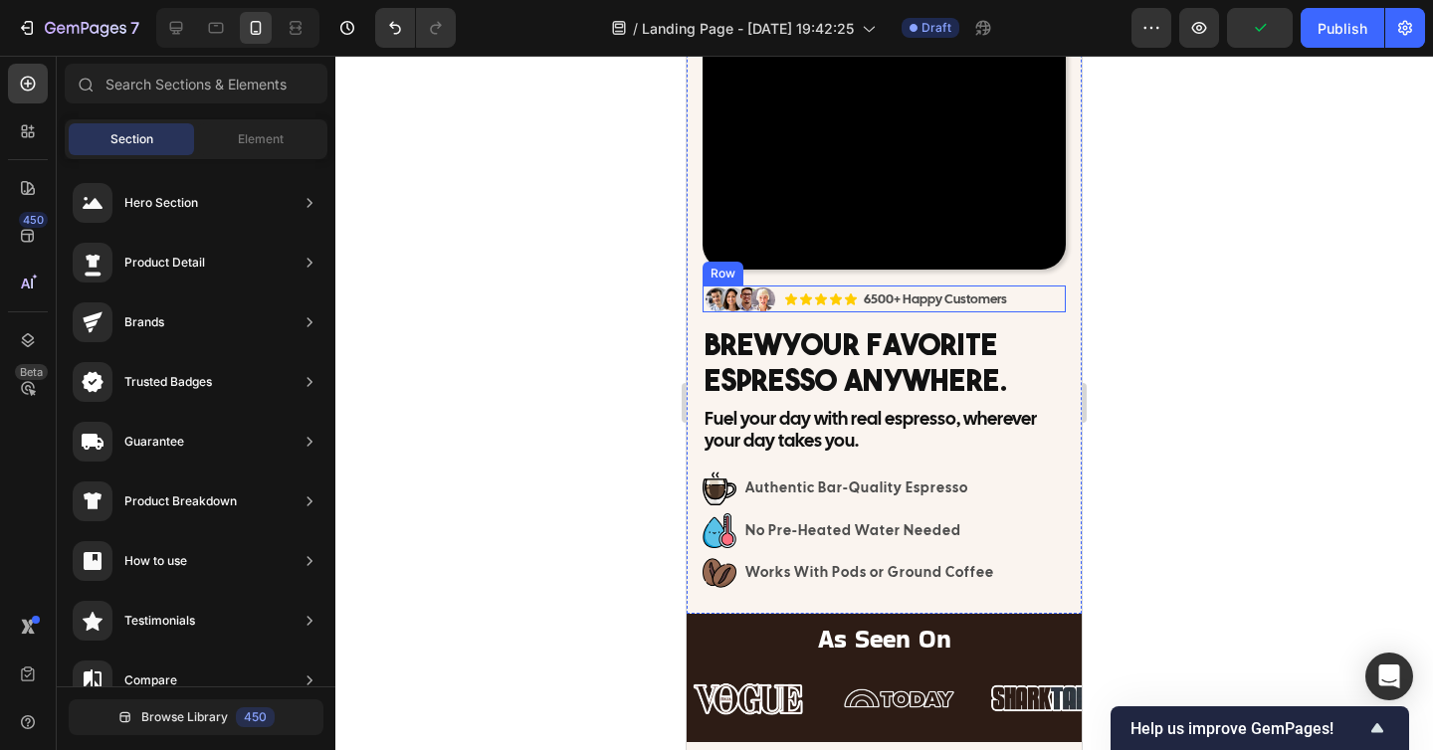
click at [1038, 296] on div "Image Icon Icon Icon Icon Icon Icon List 6500+ Happy Customers Text Block Row R…" at bounding box center [883, 299] width 363 height 27
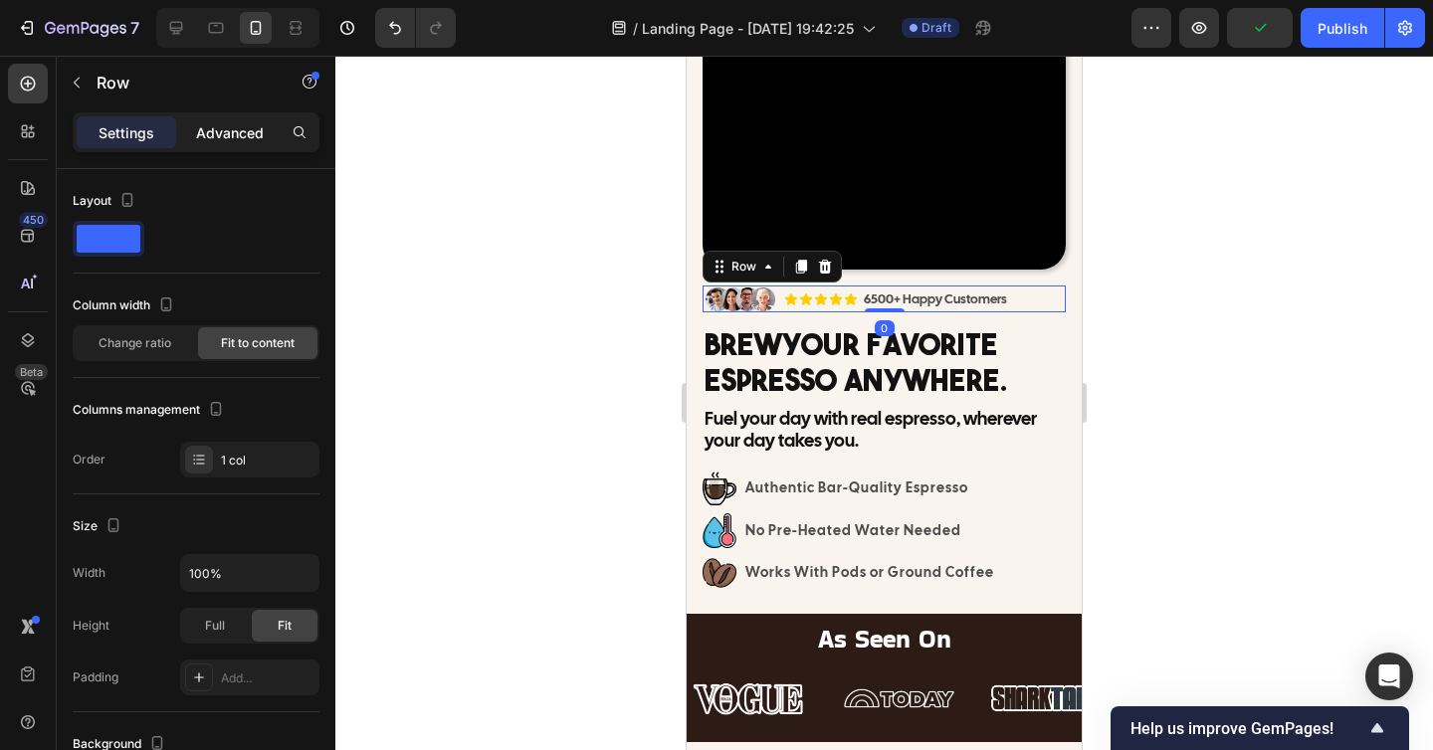
click at [254, 143] on div "Advanced" at bounding box center [229, 132] width 99 height 32
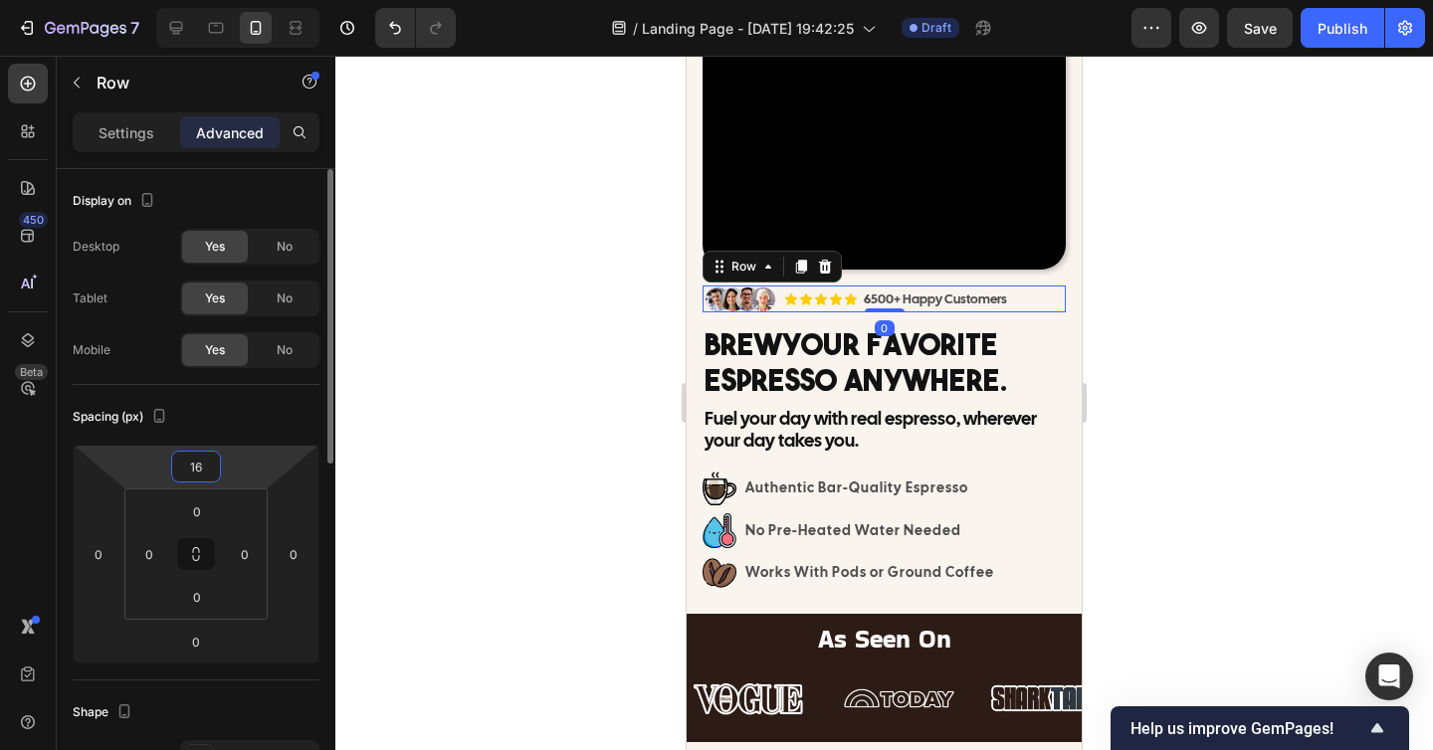
click at [214, 463] on input "16" at bounding box center [196, 467] width 40 height 30
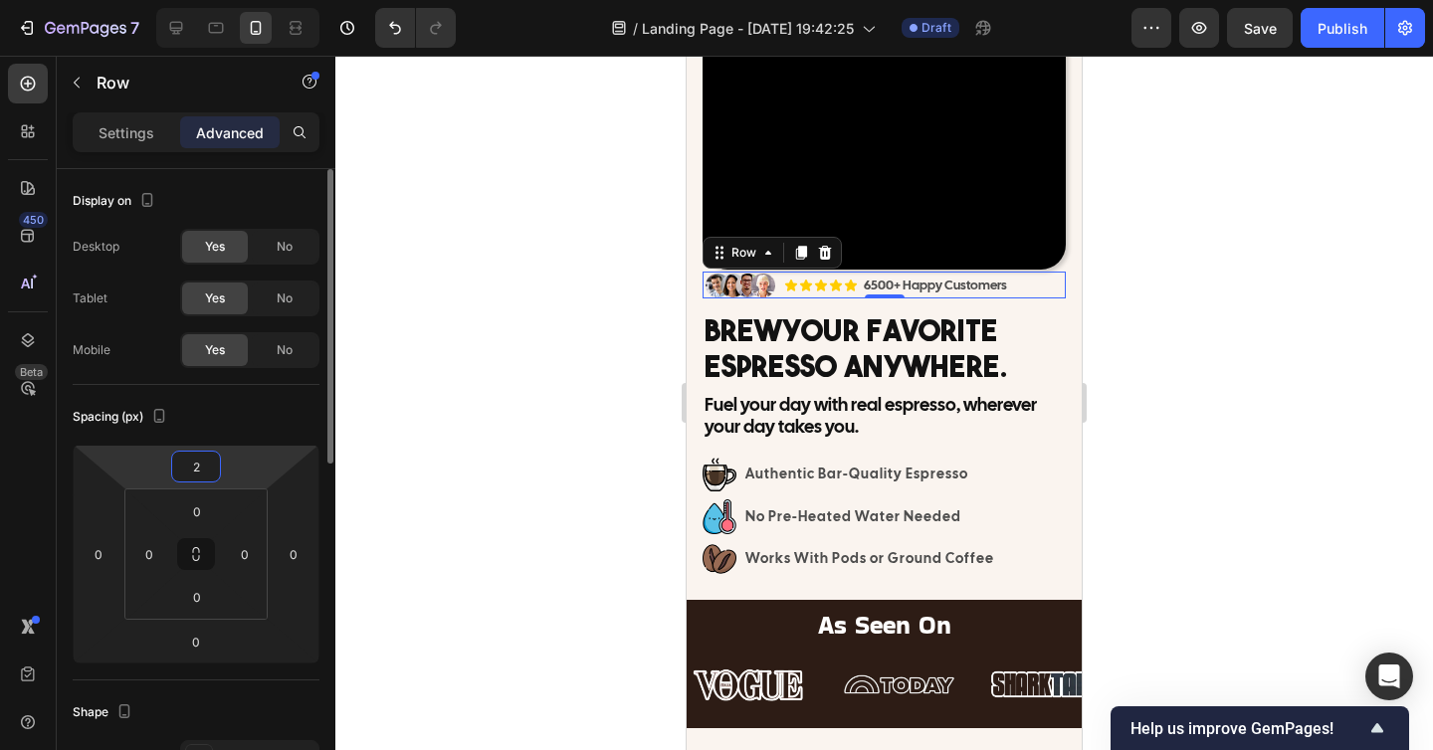
type input "20"
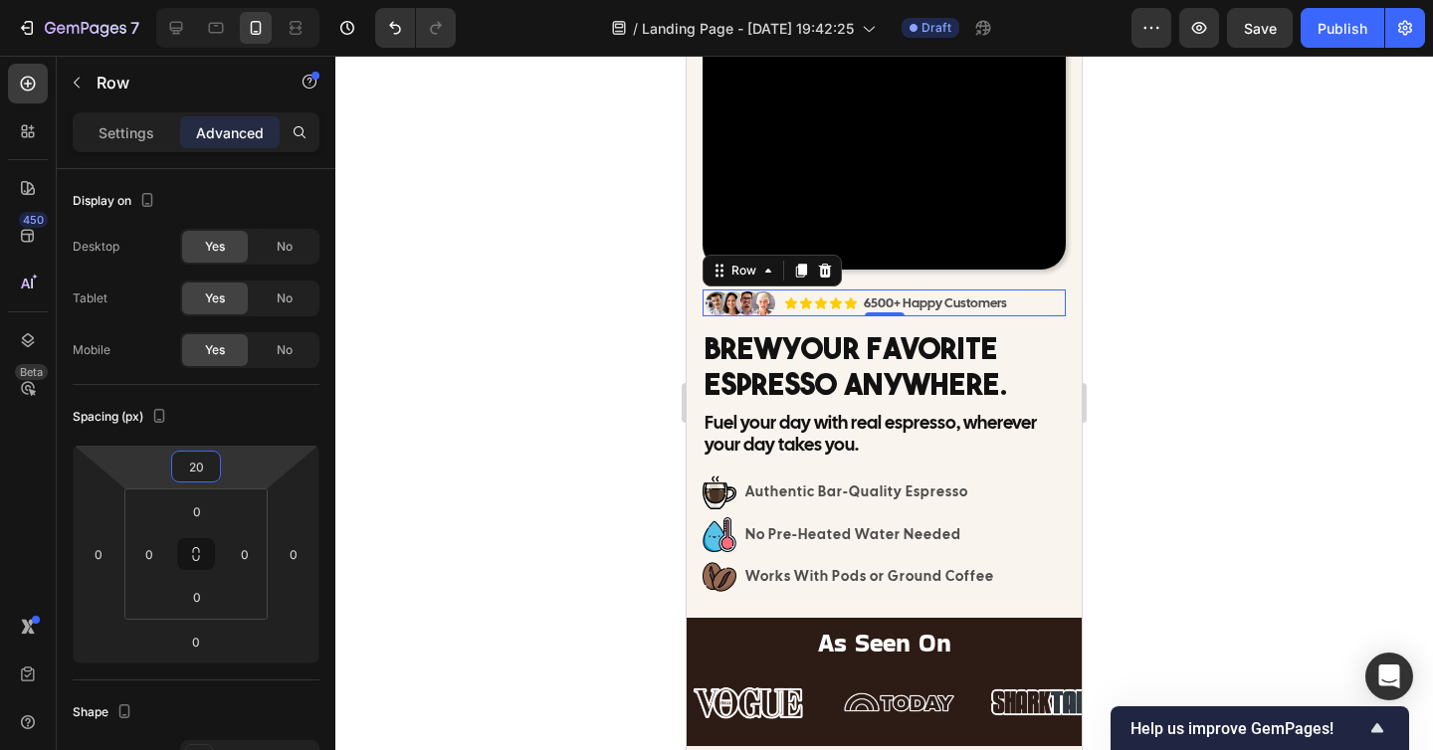
click at [493, 489] on div at bounding box center [883, 403] width 1097 height 694
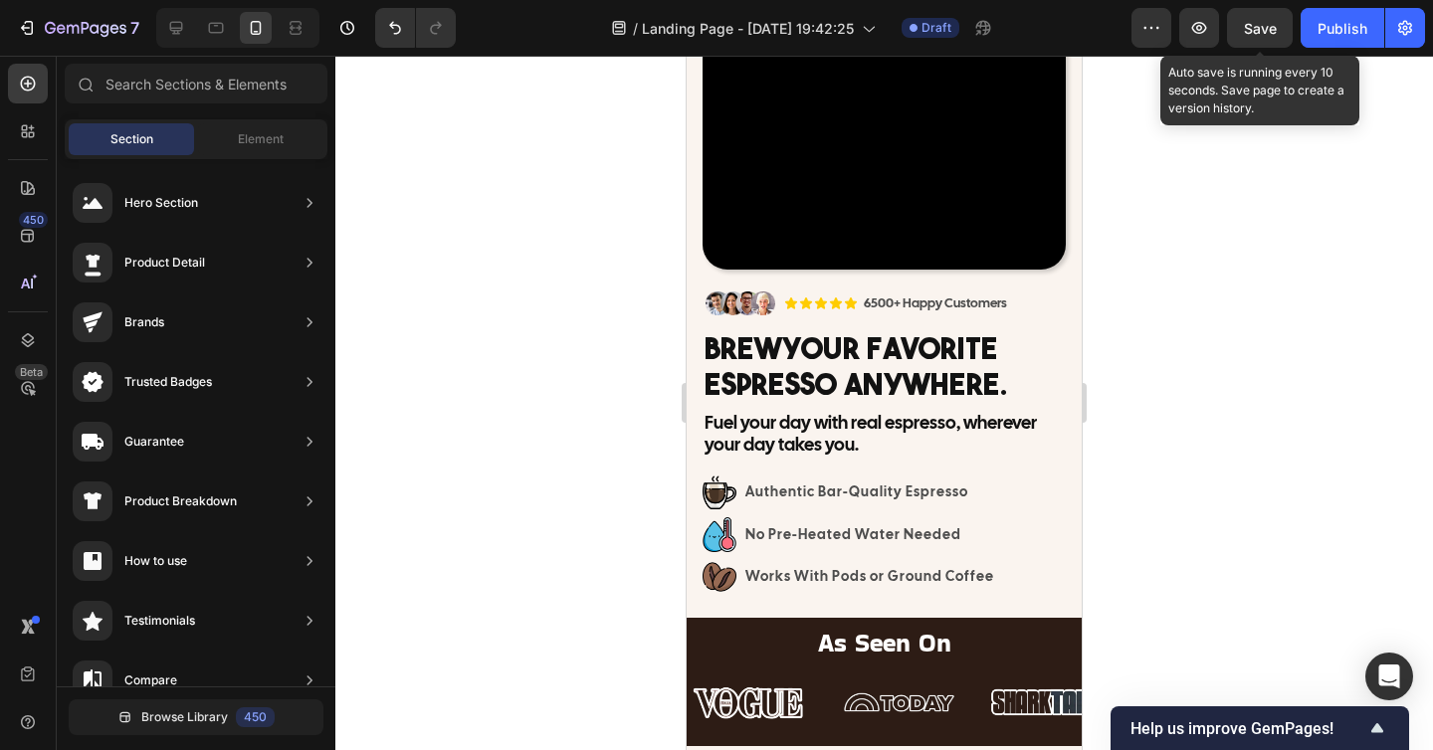
click at [1264, 35] on span "Save" at bounding box center [1260, 28] width 33 height 17
click at [1274, 42] on button "Save" at bounding box center [1260, 28] width 66 height 40
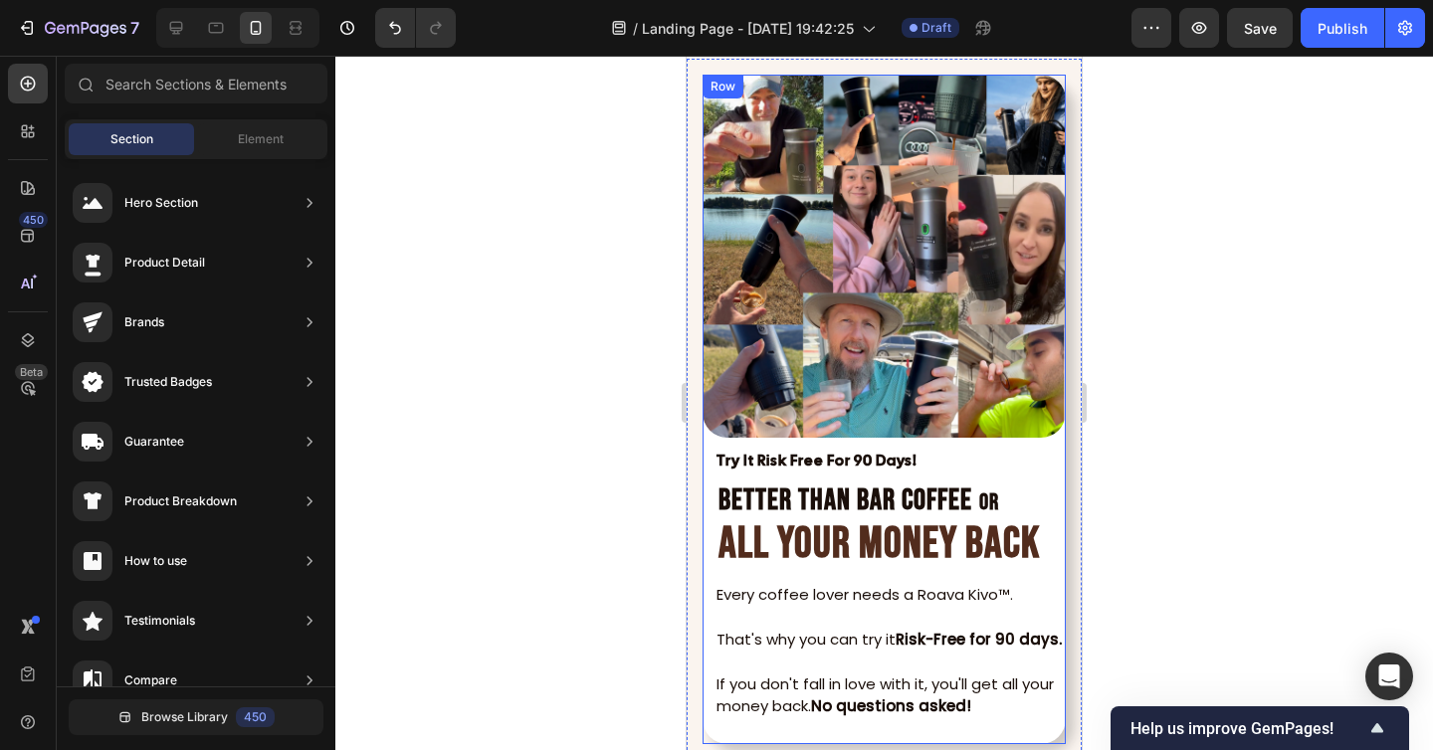
scroll to position [7432, 0]
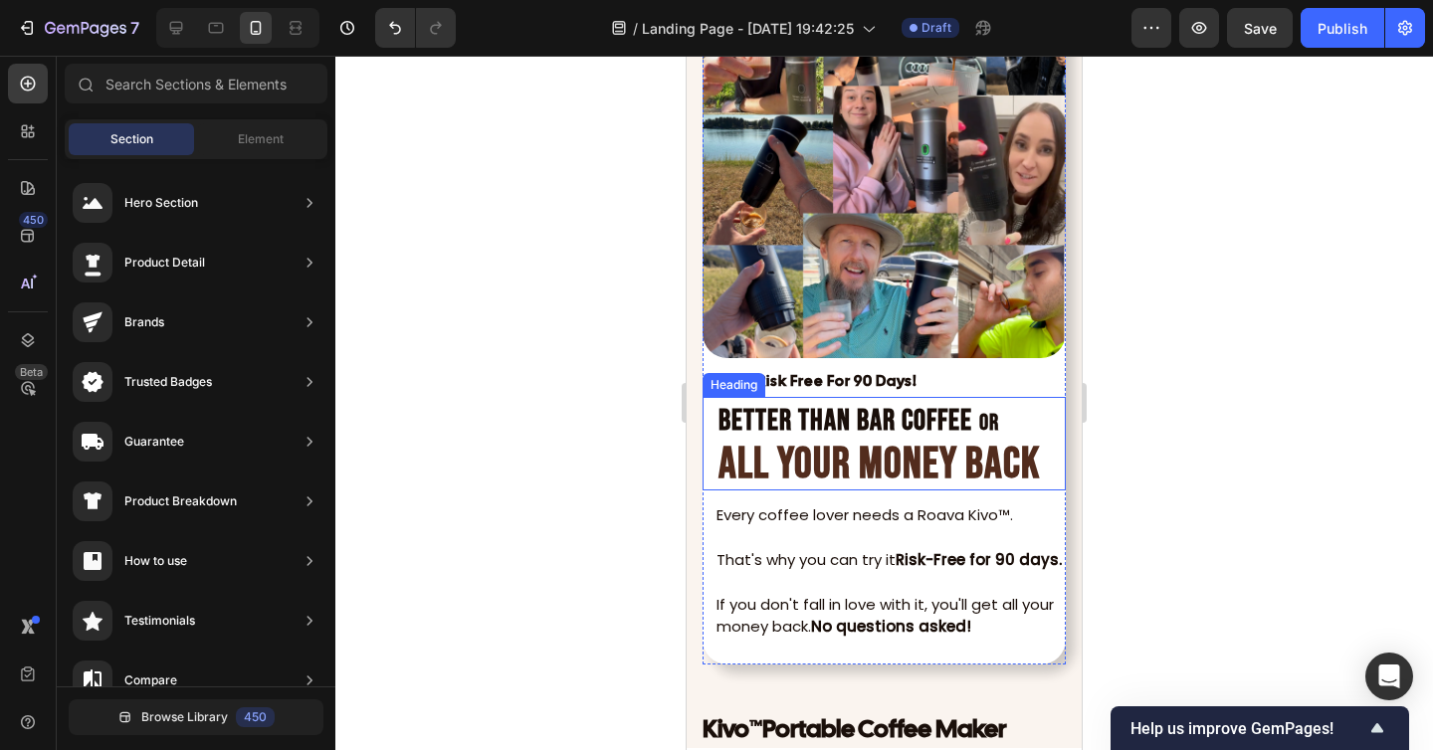
click at [897, 452] on strong "ALL YOUR MONEY BACK" at bounding box center [878, 464] width 321 height 53
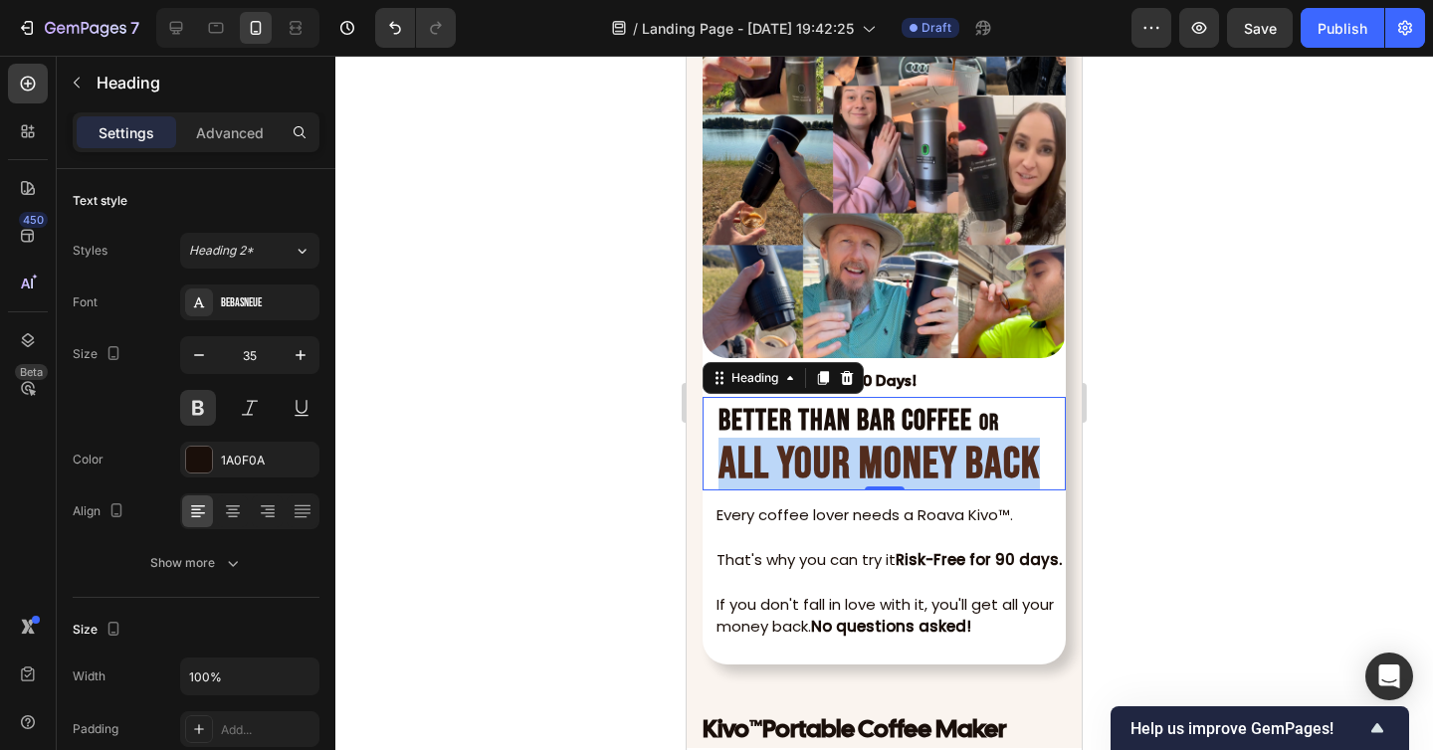
click at [897, 452] on strong "ALL YOUR MONEY BACK" at bounding box center [878, 464] width 321 height 53
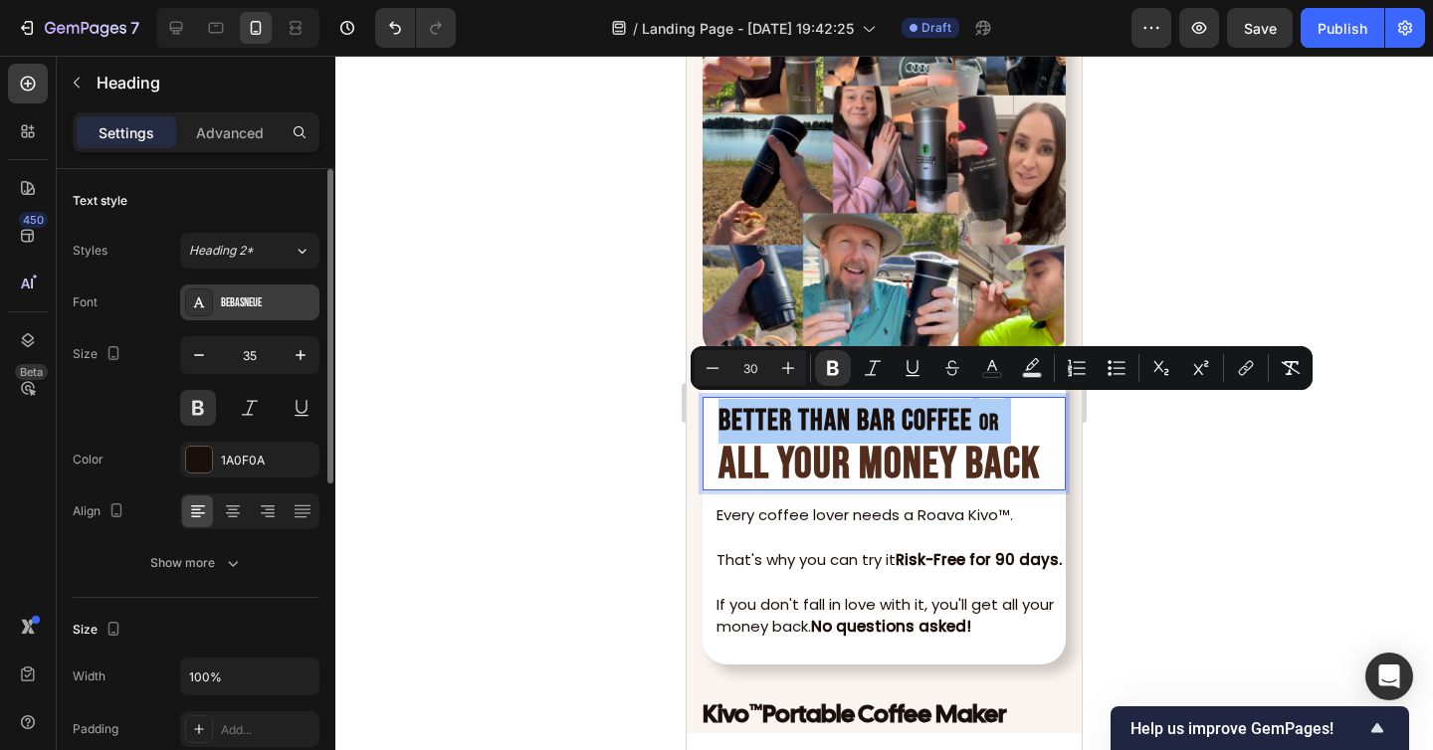
click at [244, 294] on div "BebasNeue" at bounding box center [268, 303] width 94 height 18
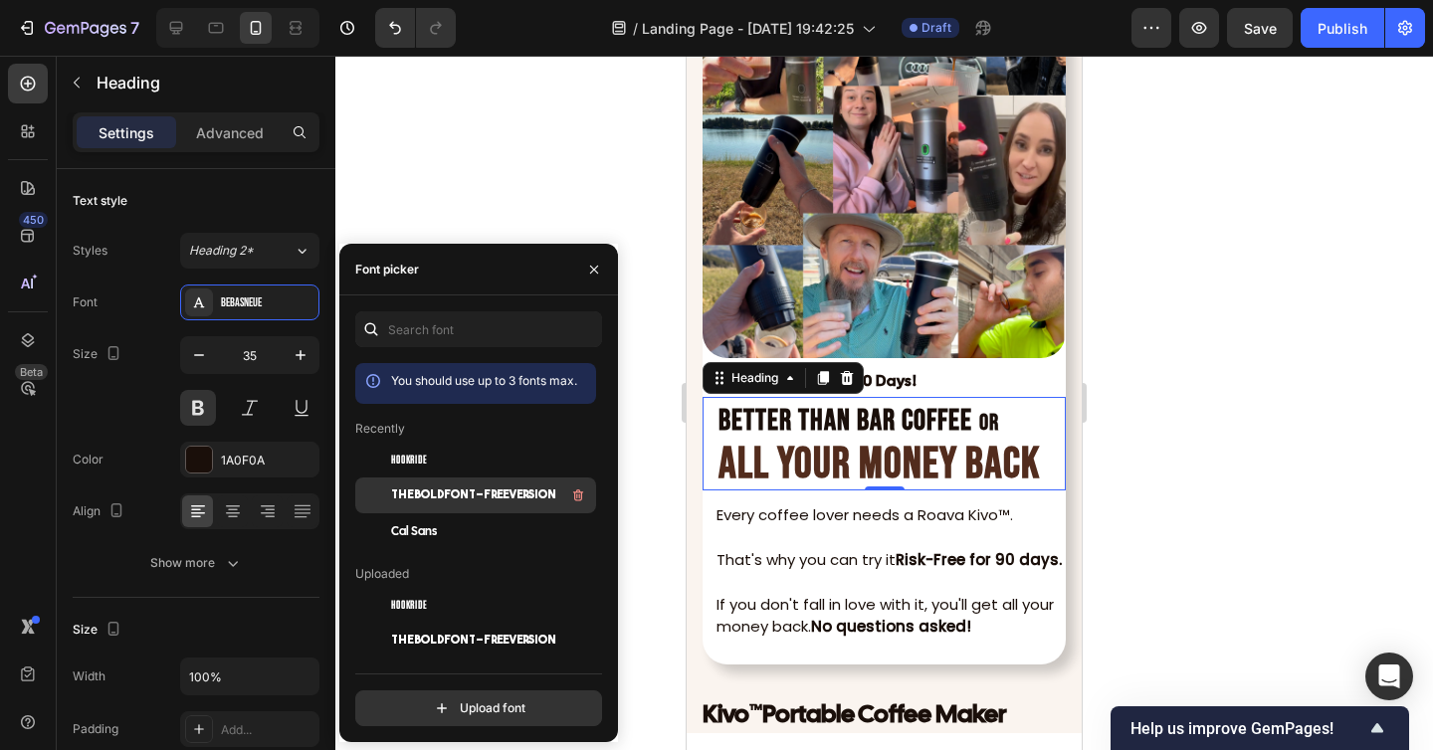
click at [447, 491] on span "THEBOLDFONT-FREEVERSION" at bounding box center [473, 495] width 165 height 18
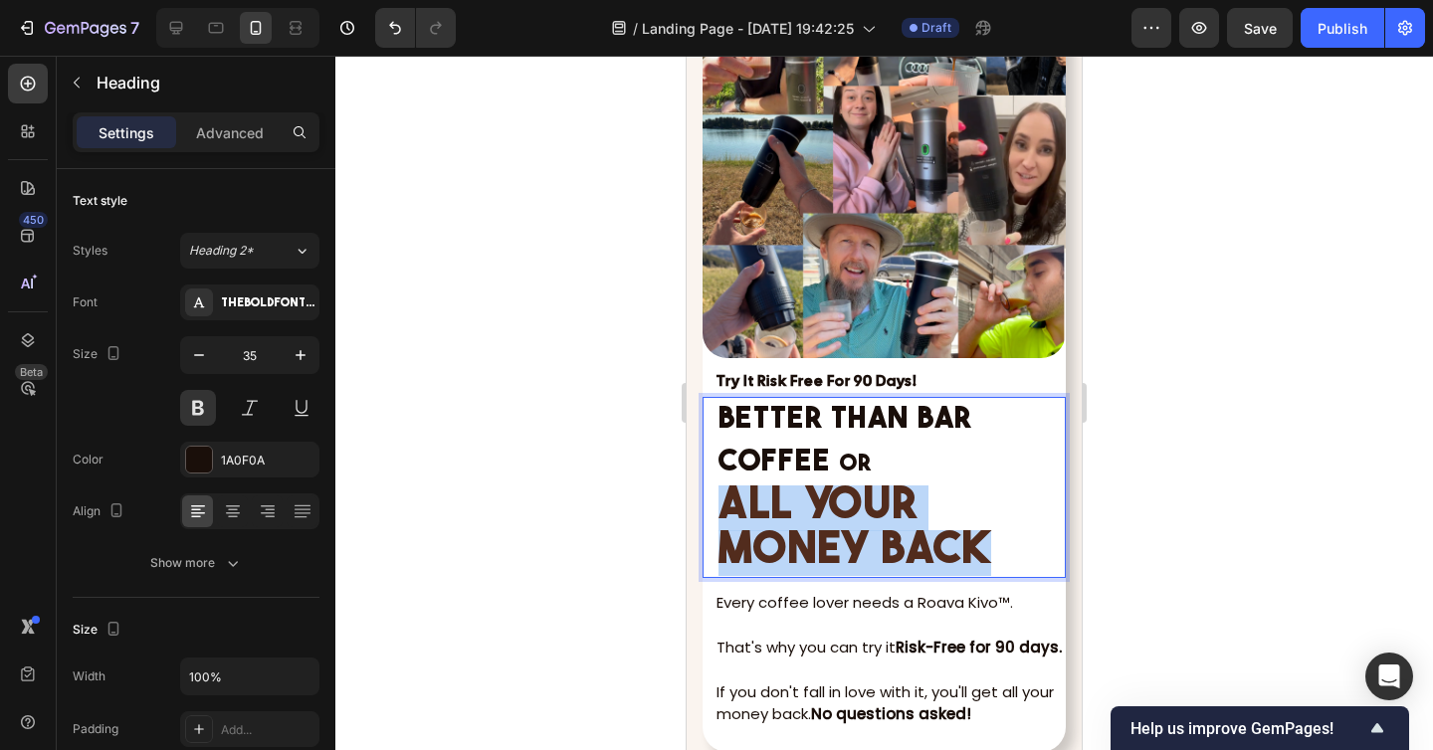
drag, startPoint x: 725, startPoint y: 501, endPoint x: 984, endPoint y: 542, distance: 261.8
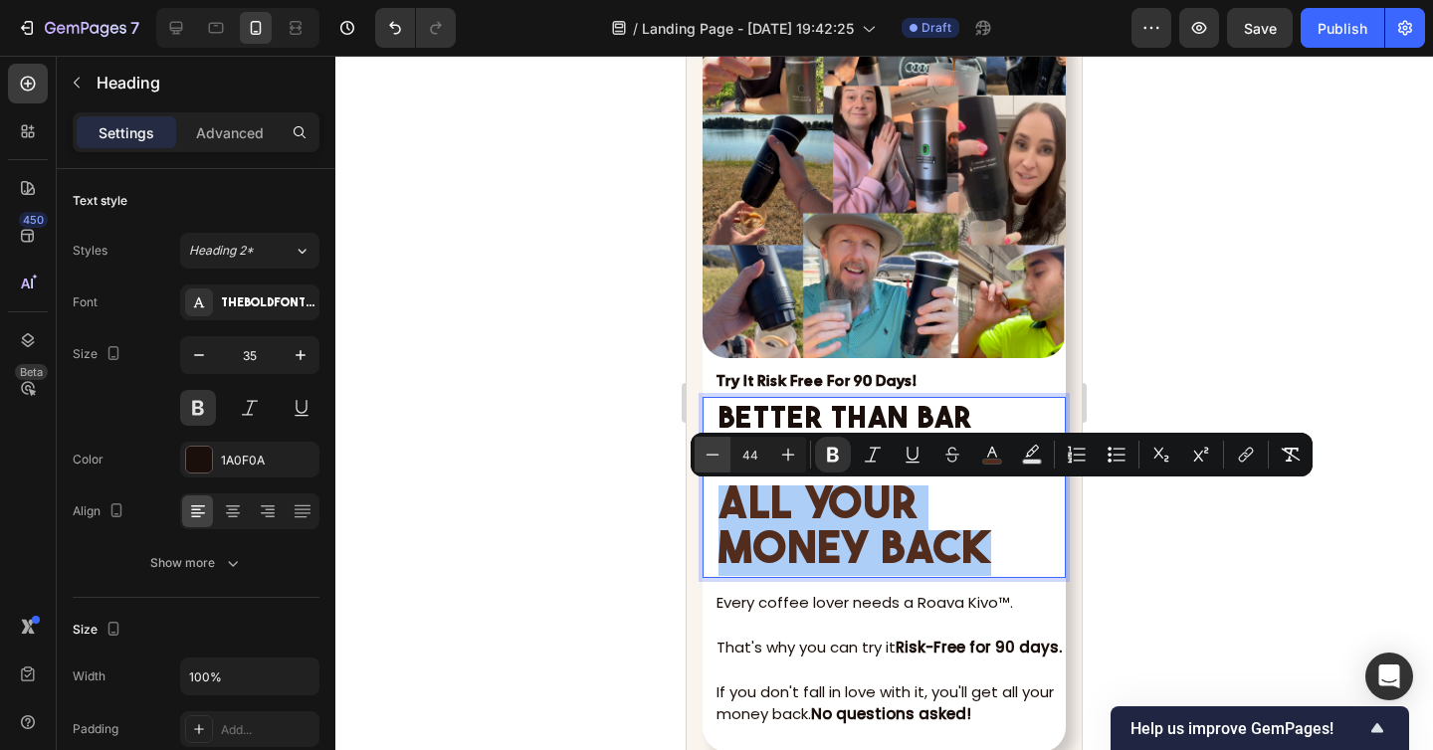
click at [716, 458] on icon "Editor contextual toolbar" at bounding box center [712, 455] width 20 height 20
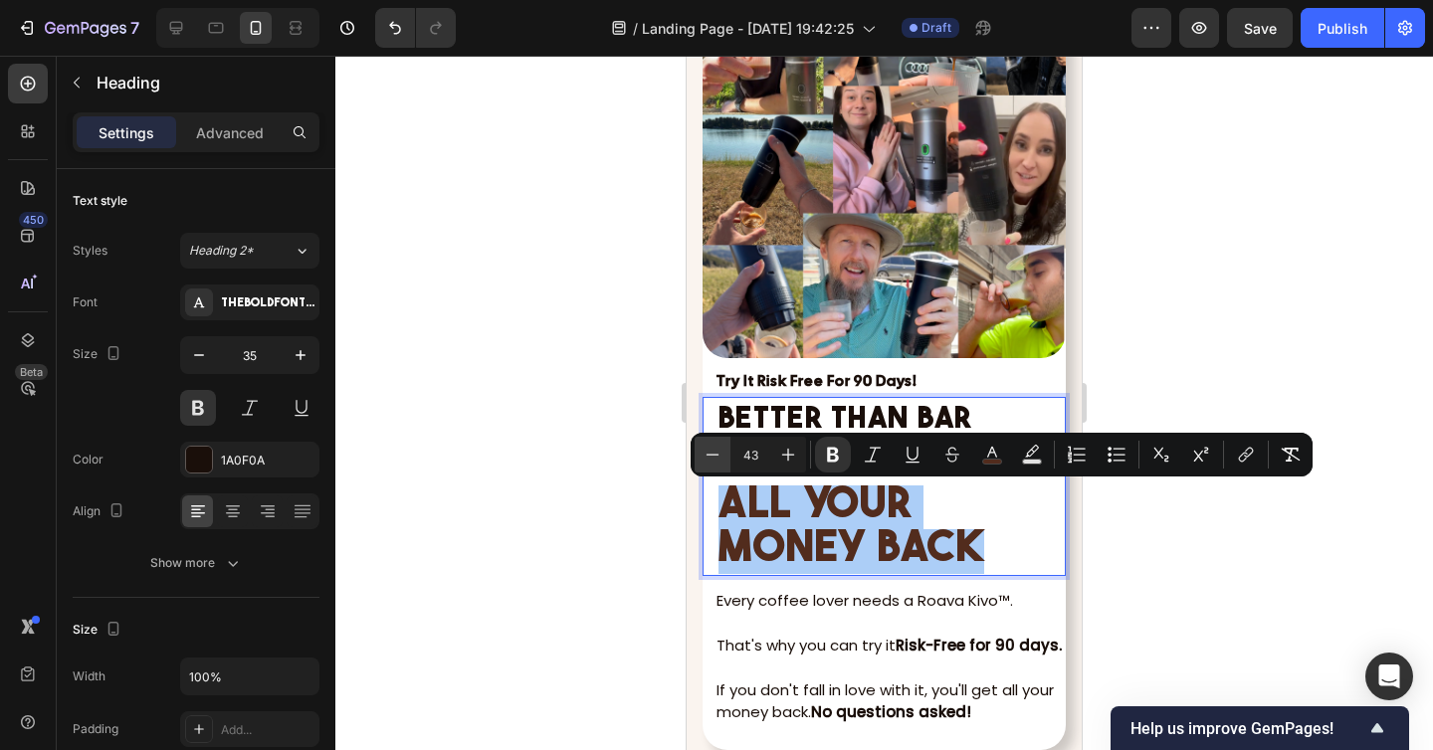
click at [716, 458] on icon "Editor contextual toolbar" at bounding box center [712, 455] width 20 height 20
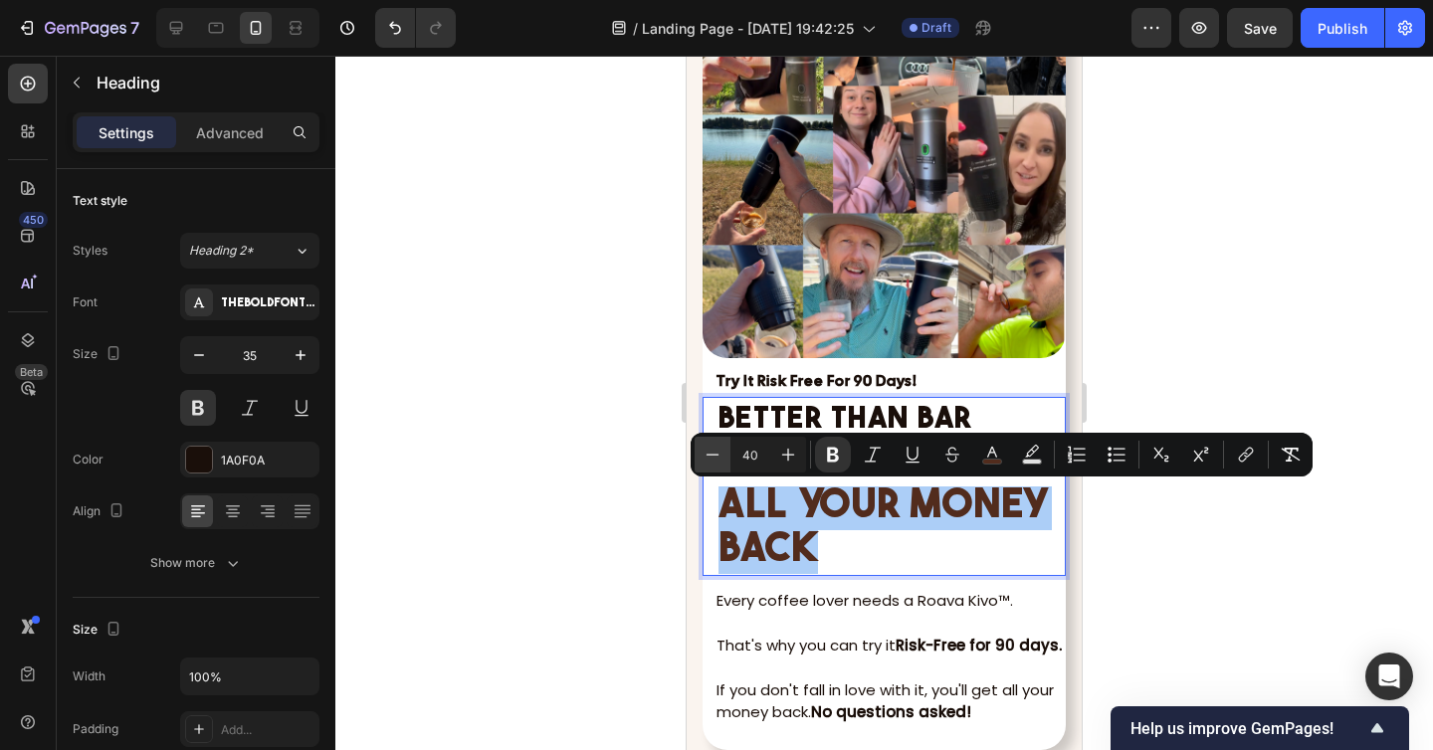
click at [716, 458] on icon "Editor contextual toolbar" at bounding box center [712, 455] width 20 height 20
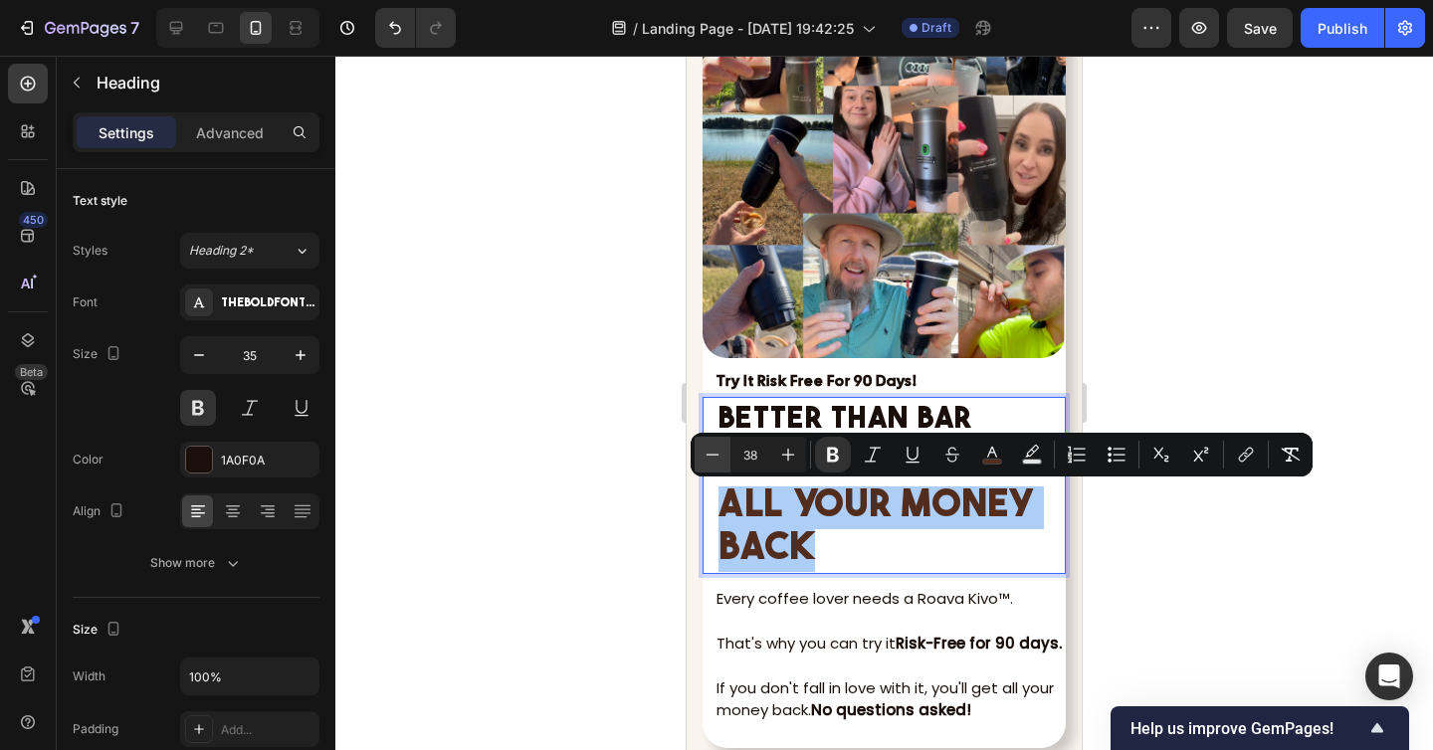
click at [716, 458] on icon "Editor contextual toolbar" at bounding box center [712, 455] width 20 height 20
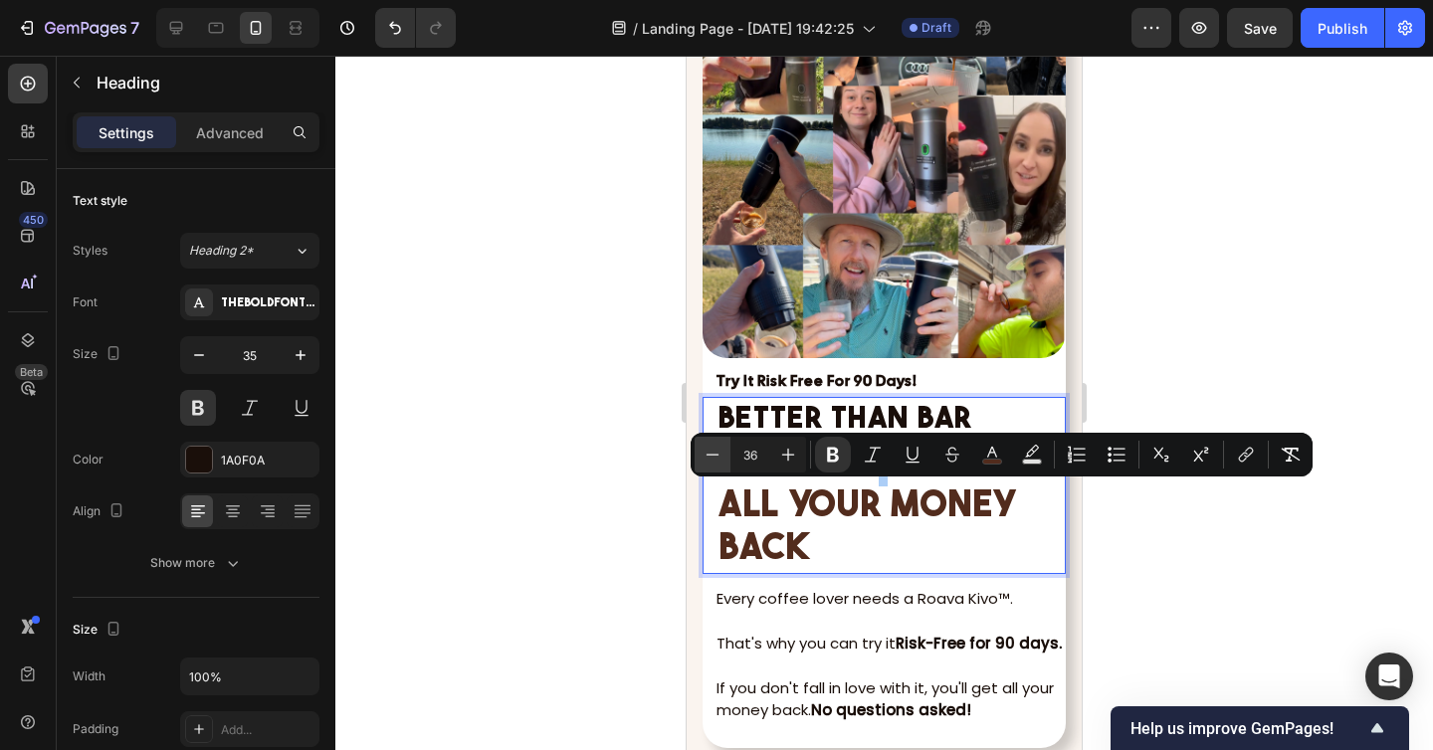
click at [716, 458] on icon "Editor contextual toolbar" at bounding box center [712, 455] width 20 height 20
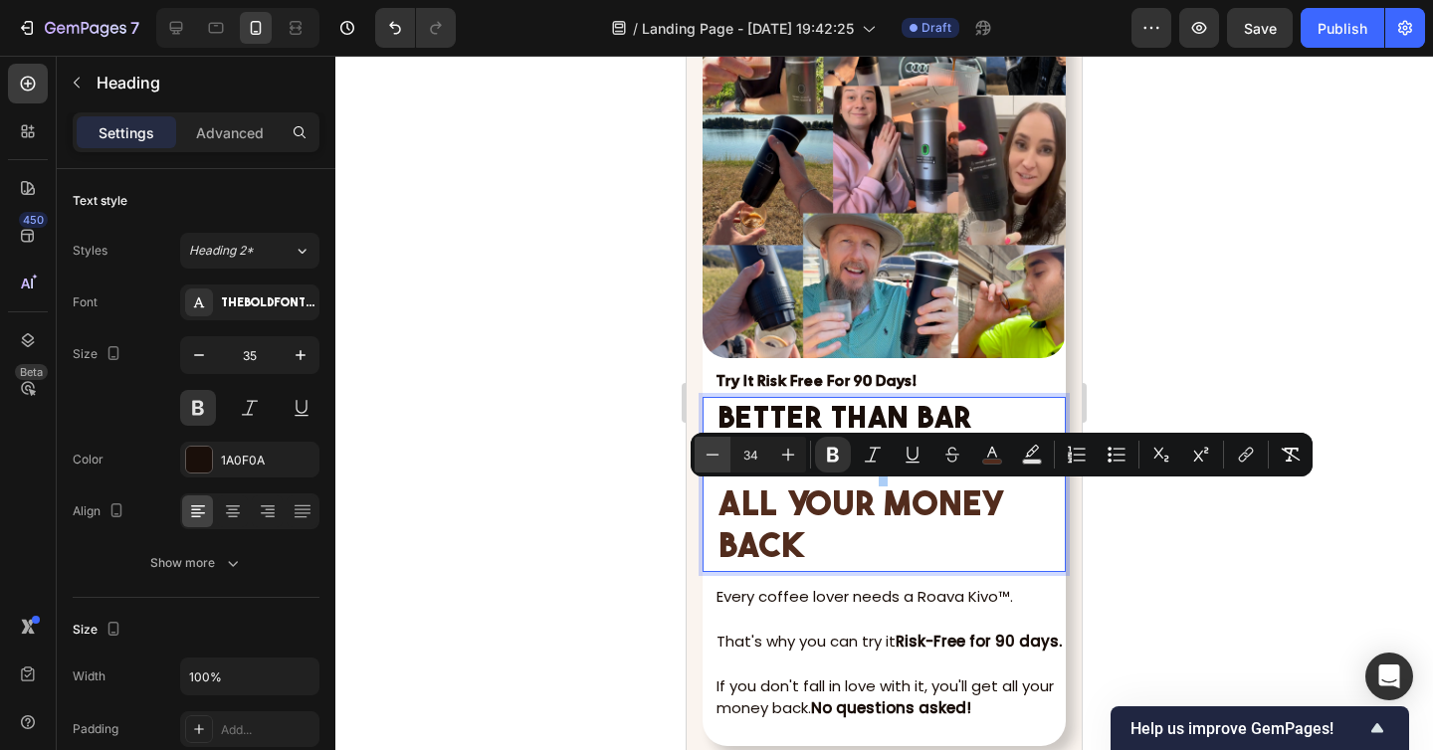
click at [716, 458] on icon "Editor contextual toolbar" at bounding box center [712, 455] width 20 height 20
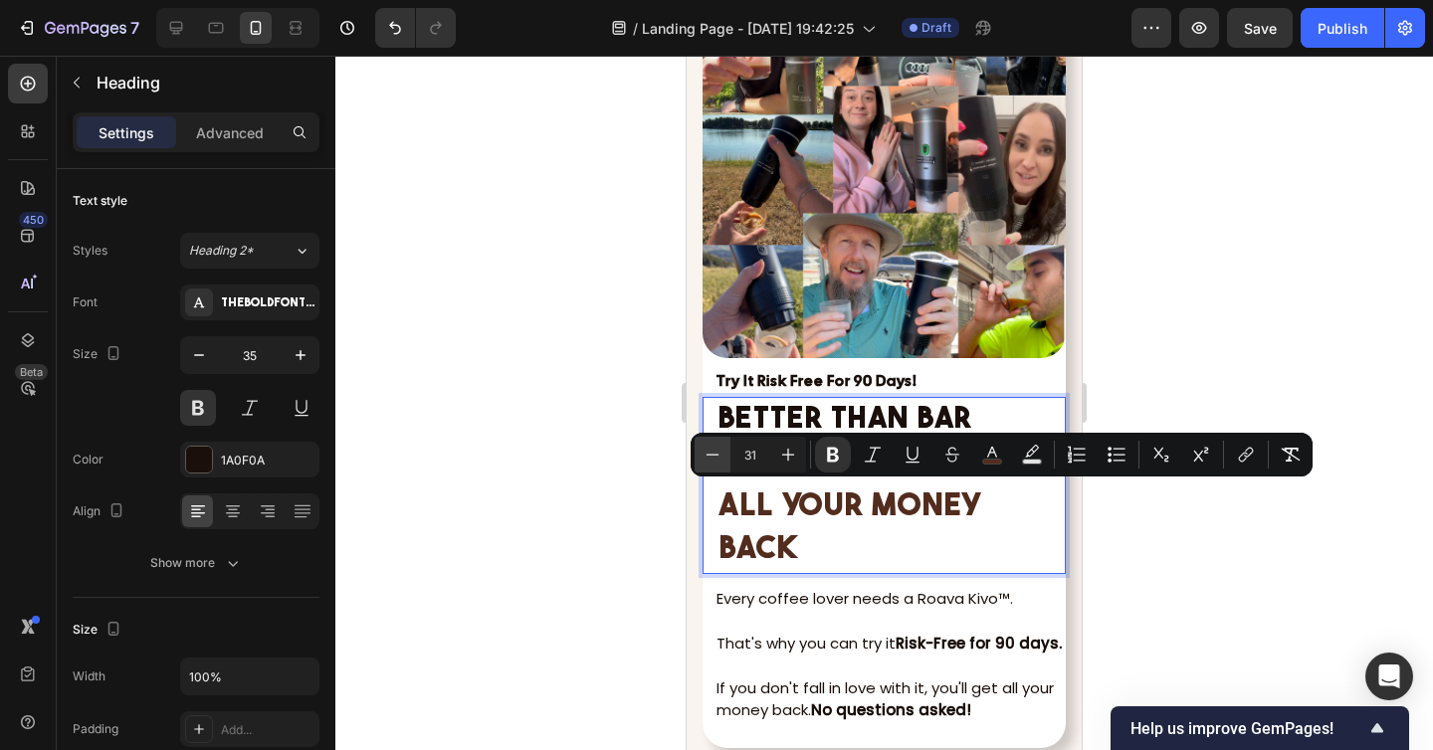
click at [716, 458] on icon "Editor contextual toolbar" at bounding box center [712, 455] width 20 height 20
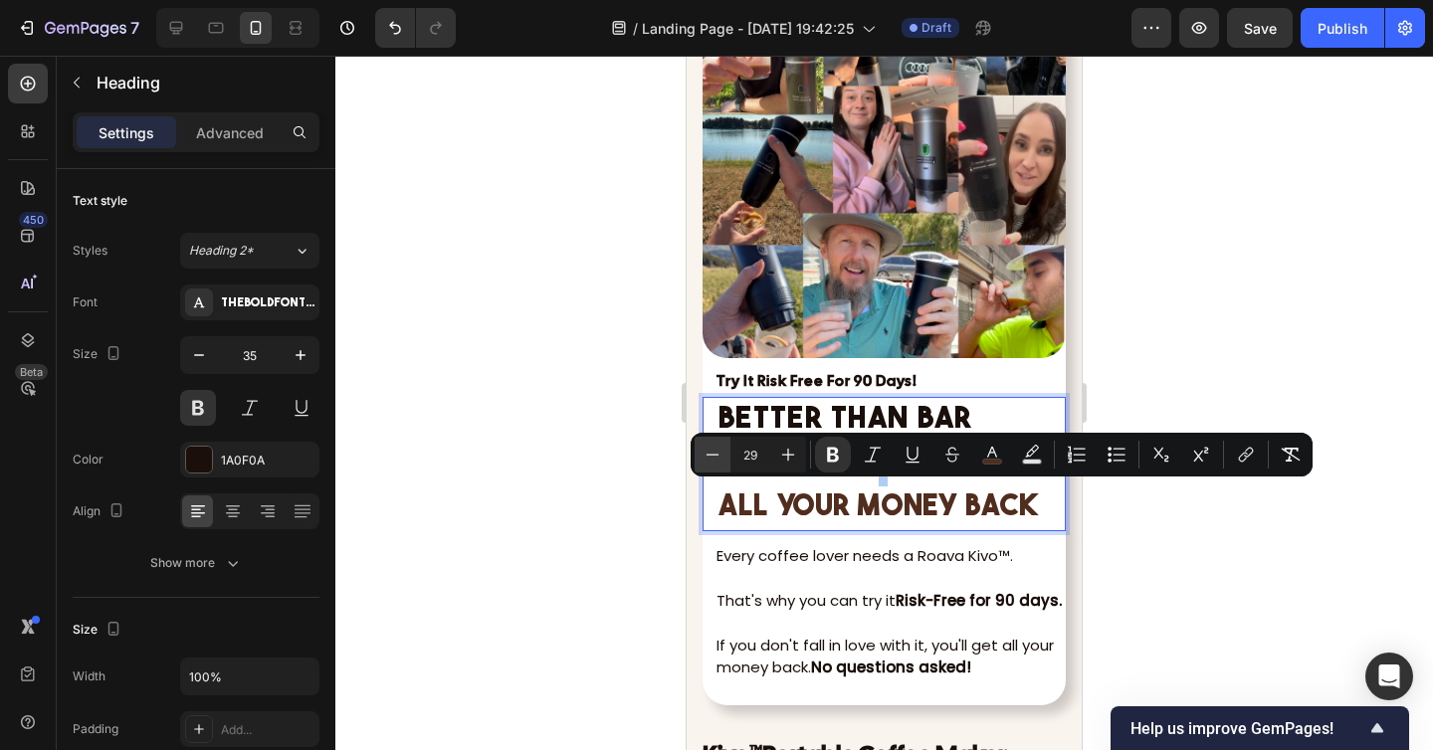
click at [716, 458] on icon "Editor contextual toolbar" at bounding box center [712, 455] width 20 height 20
type input "27"
click at [656, 479] on div at bounding box center [883, 403] width 1097 height 694
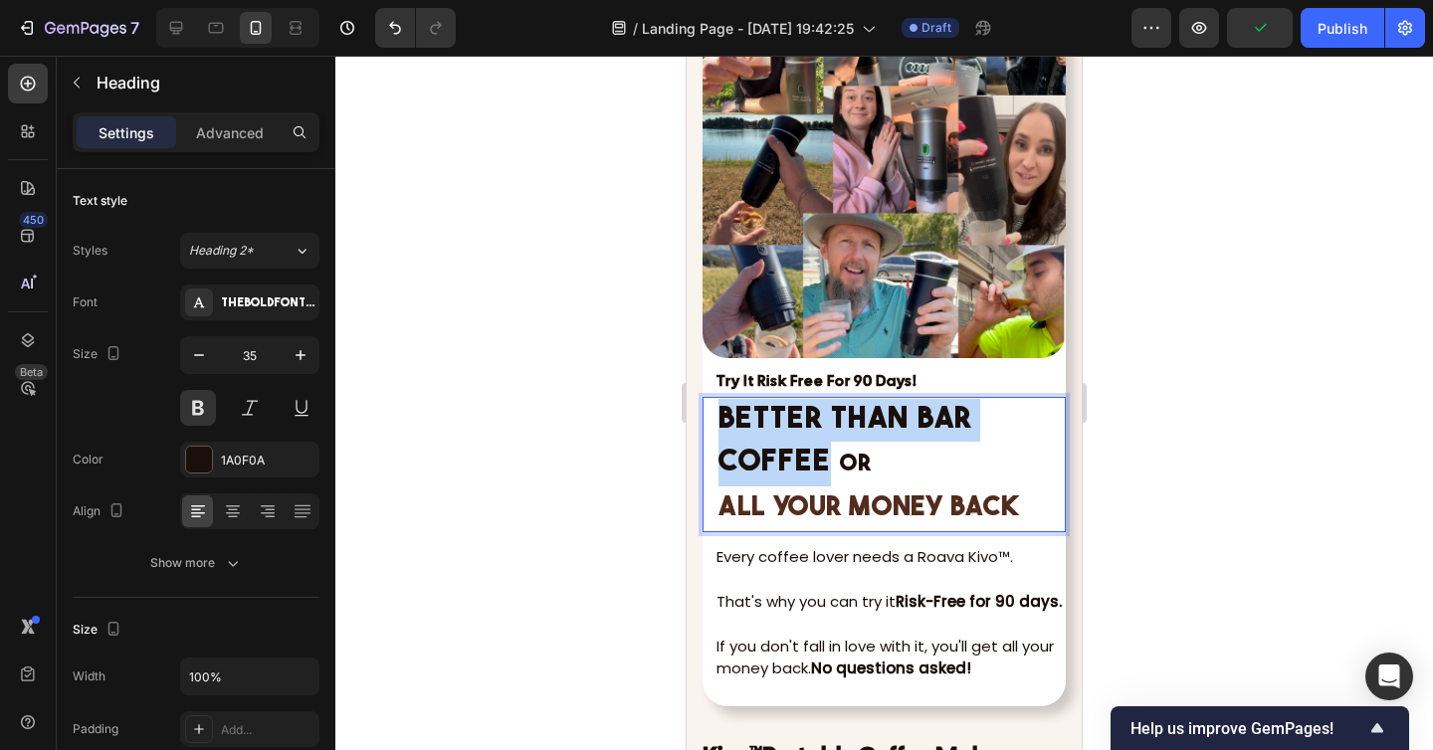
drag, startPoint x: 828, startPoint y: 462, endPoint x: 720, endPoint y: 422, distance: 114.6
click at [720, 422] on strong "Better Than Bar Coffee" at bounding box center [845, 442] width 254 height 74
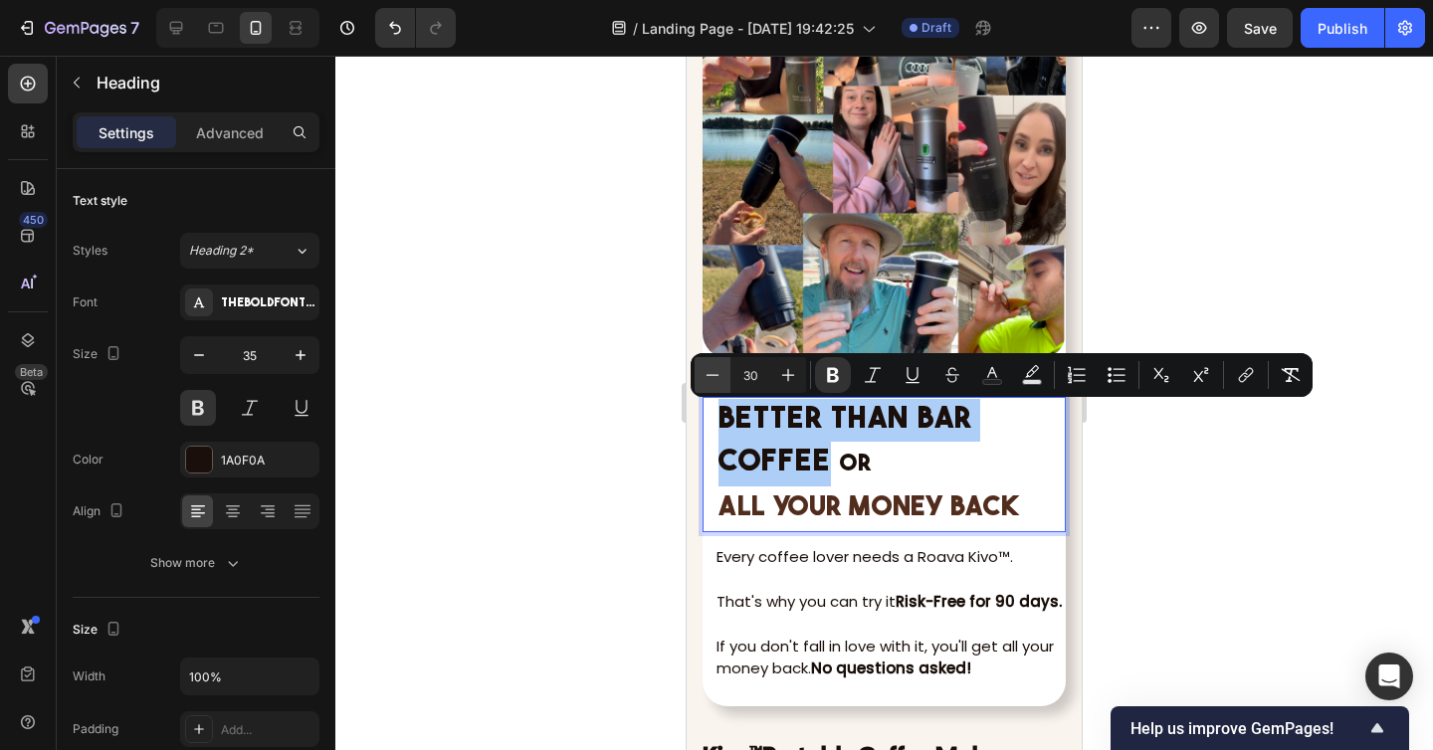
click at [712, 379] on icon "Editor contextual toolbar" at bounding box center [712, 375] width 20 height 20
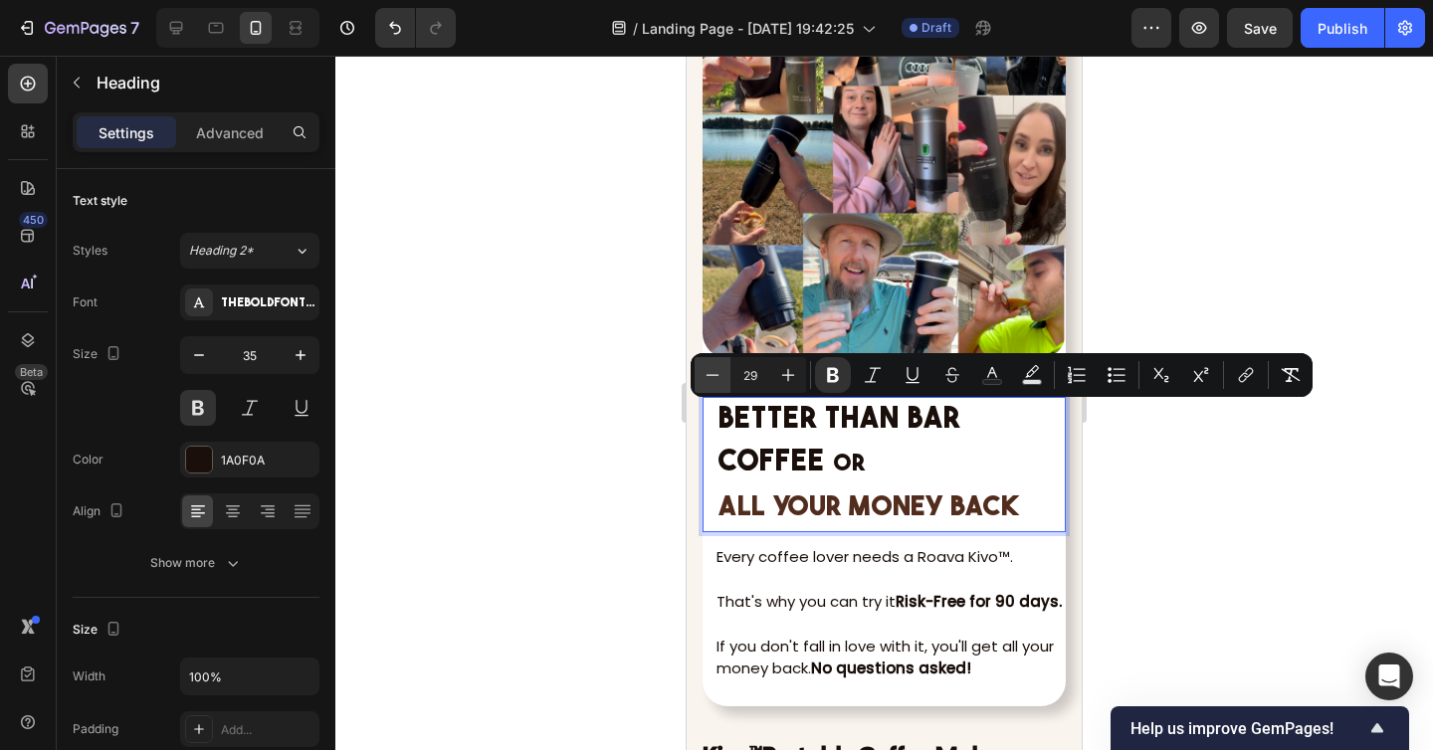
click at [712, 379] on icon "Editor contextual toolbar" at bounding box center [712, 375] width 20 height 20
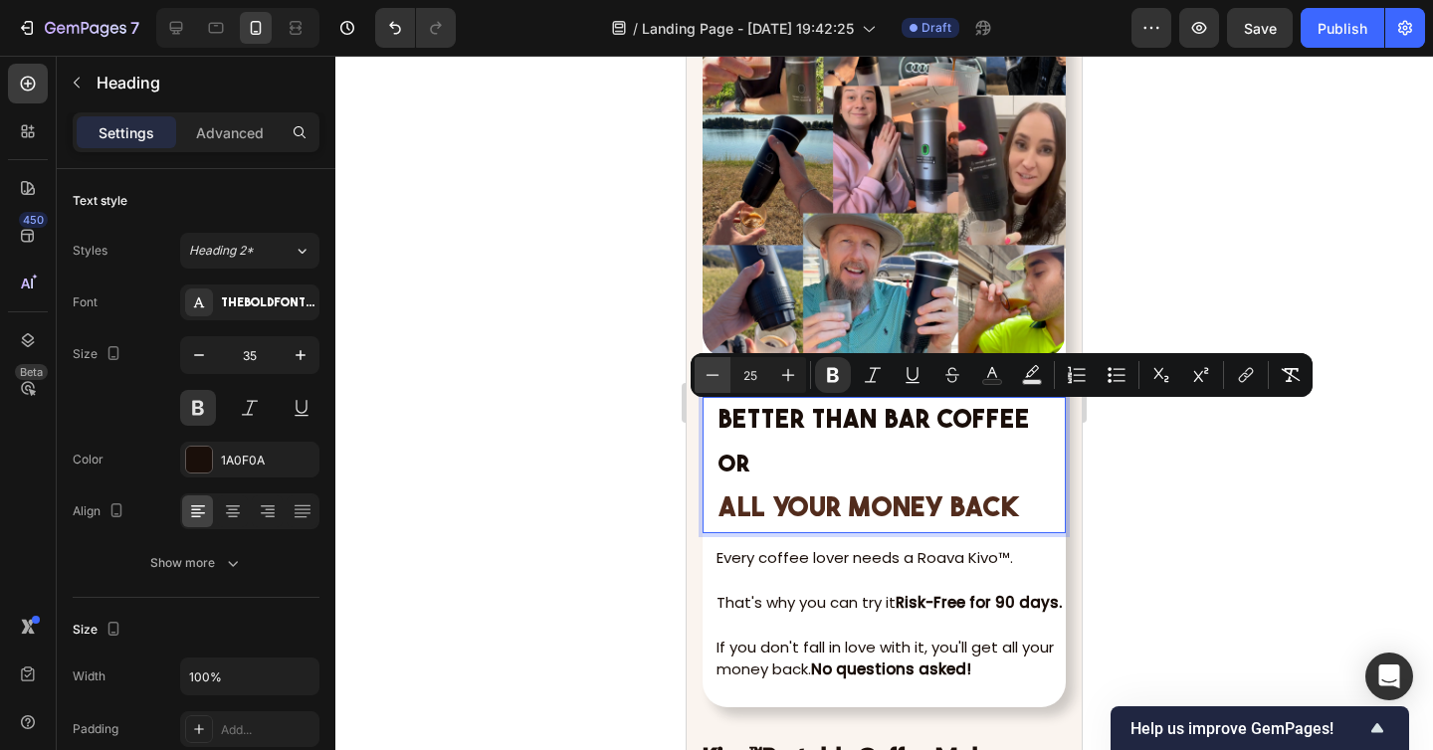
click at [712, 379] on icon "Editor contextual toolbar" at bounding box center [712, 375] width 20 height 20
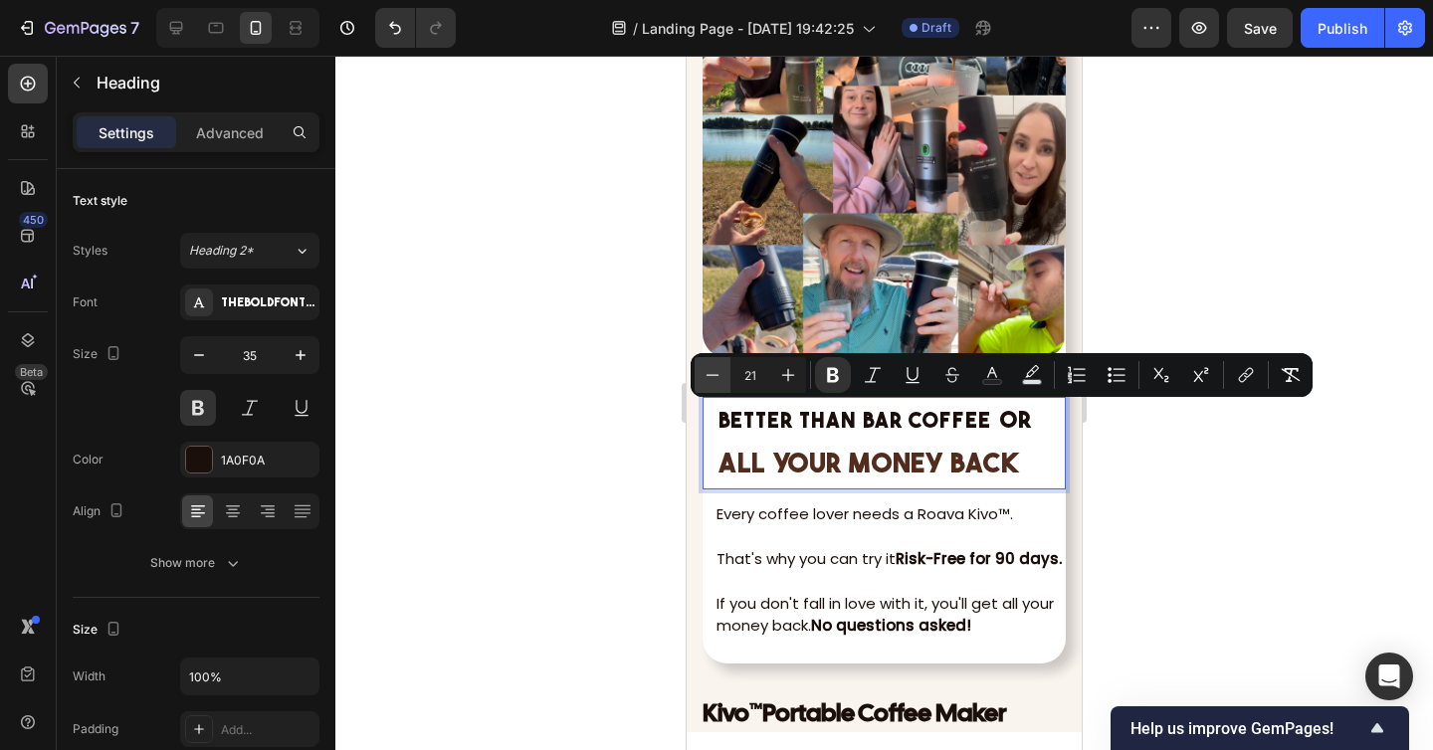
click at [712, 379] on icon "Editor contextual toolbar" at bounding box center [712, 375] width 20 height 20
type input "20"
click at [1055, 438] on div "Better Than Bar Coffee or ALL YOUR MONEY BACK Heading 0" at bounding box center [883, 443] width 363 height 93
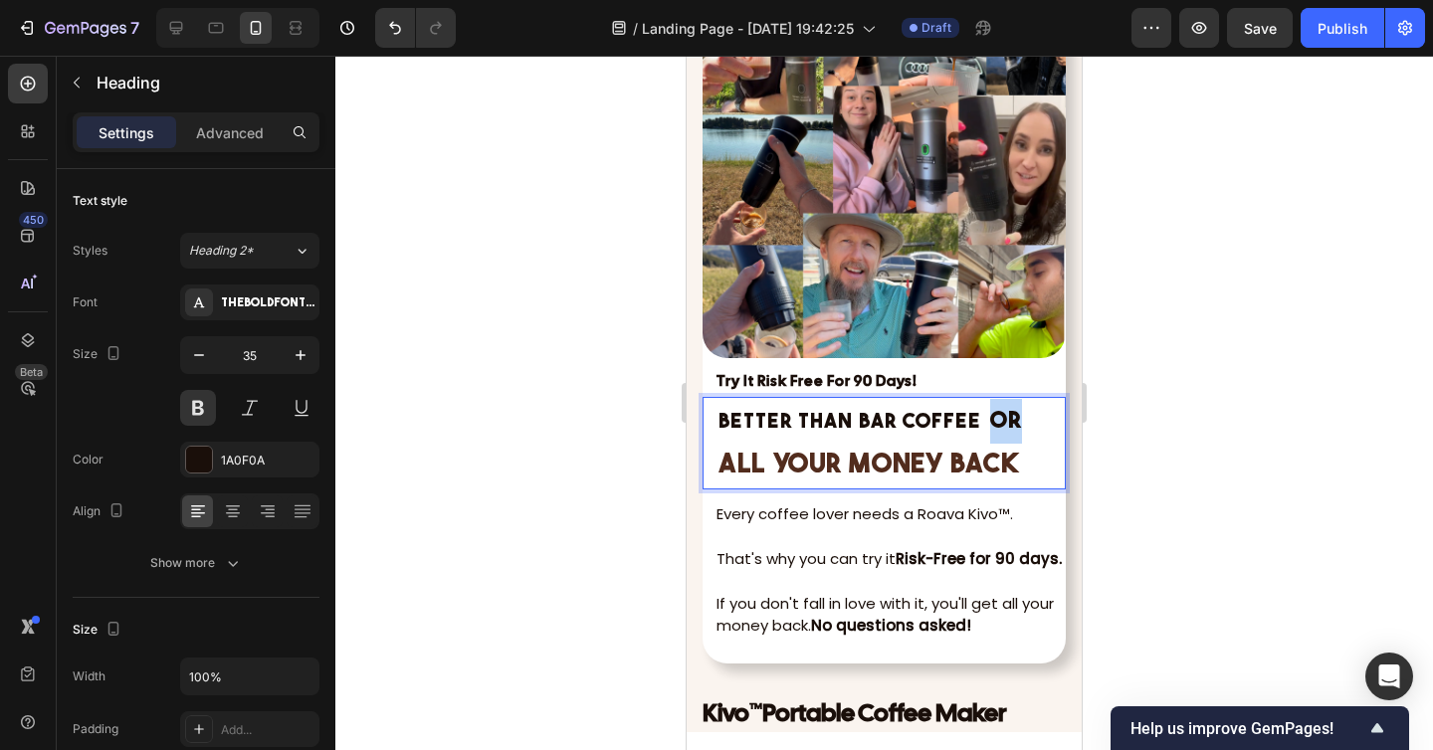
drag, startPoint x: 1016, startPoint y: 424, endPoint x: 986, endPoint y: 425, distance: 29.9
click at [986, 425] on p "Better Than Bar Coffee or ALL YOUR MONEY BACK" at bounding box center [883, 443] width 331 height 89
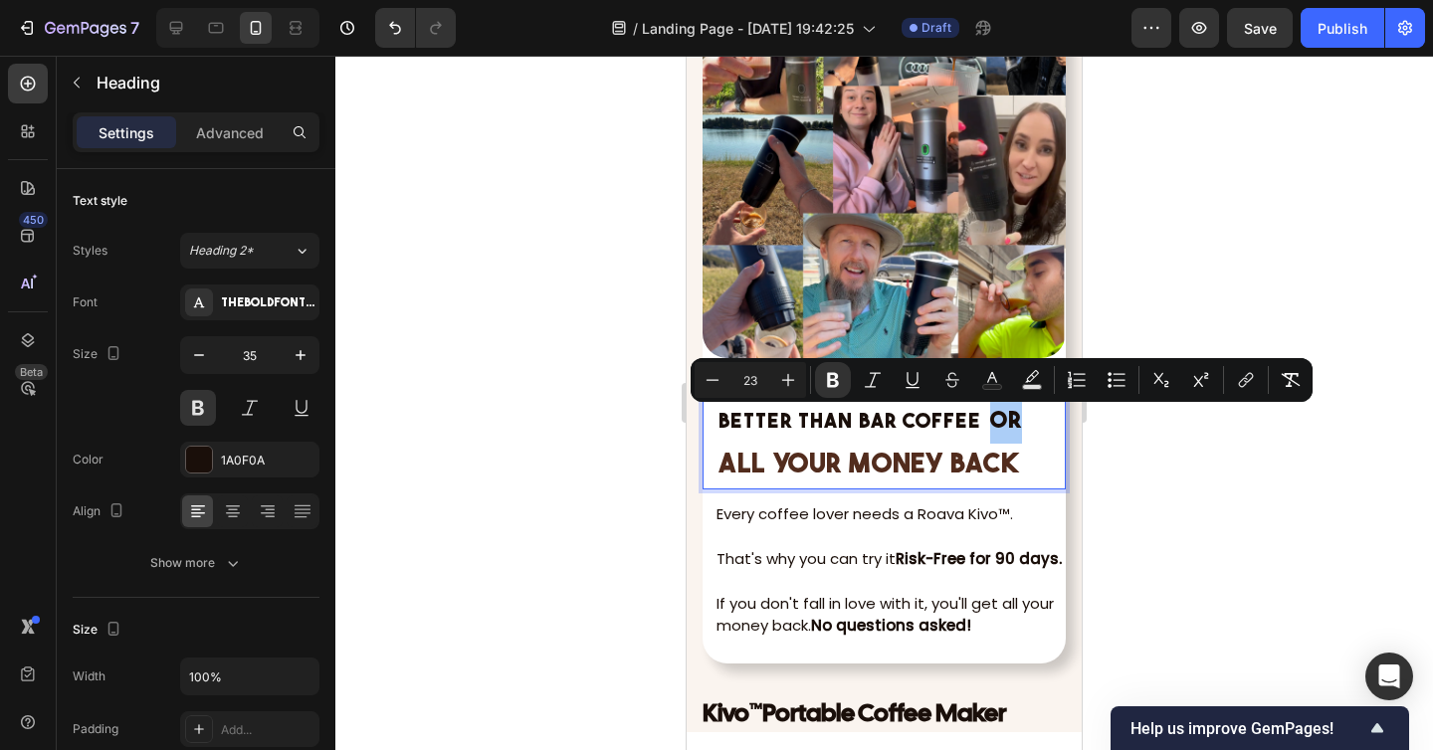
click at [748, 370] on input "23" at bounding box center [750, 380] width 40 height 24
type input "15"
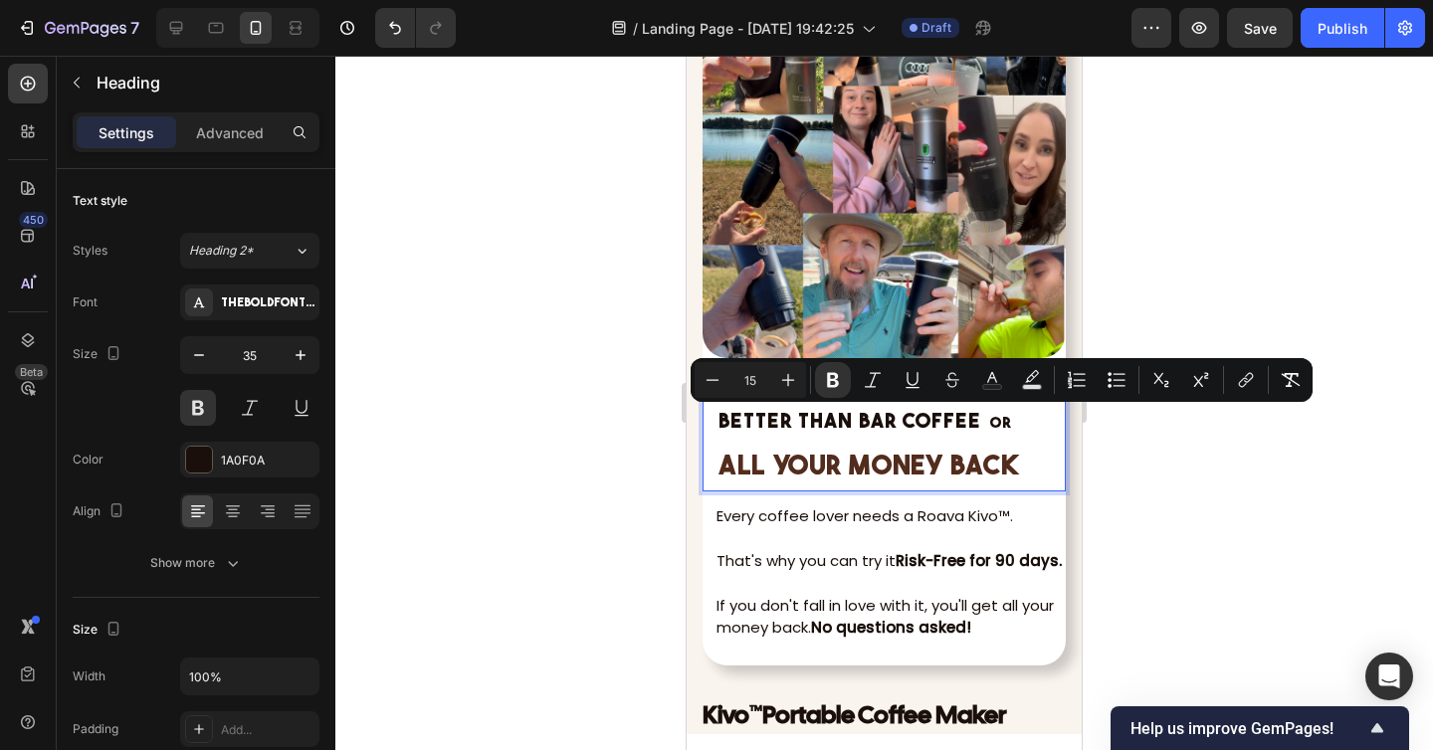
click at [1147, 474] on div at bounding box center [883, 403] width 1097 height 694
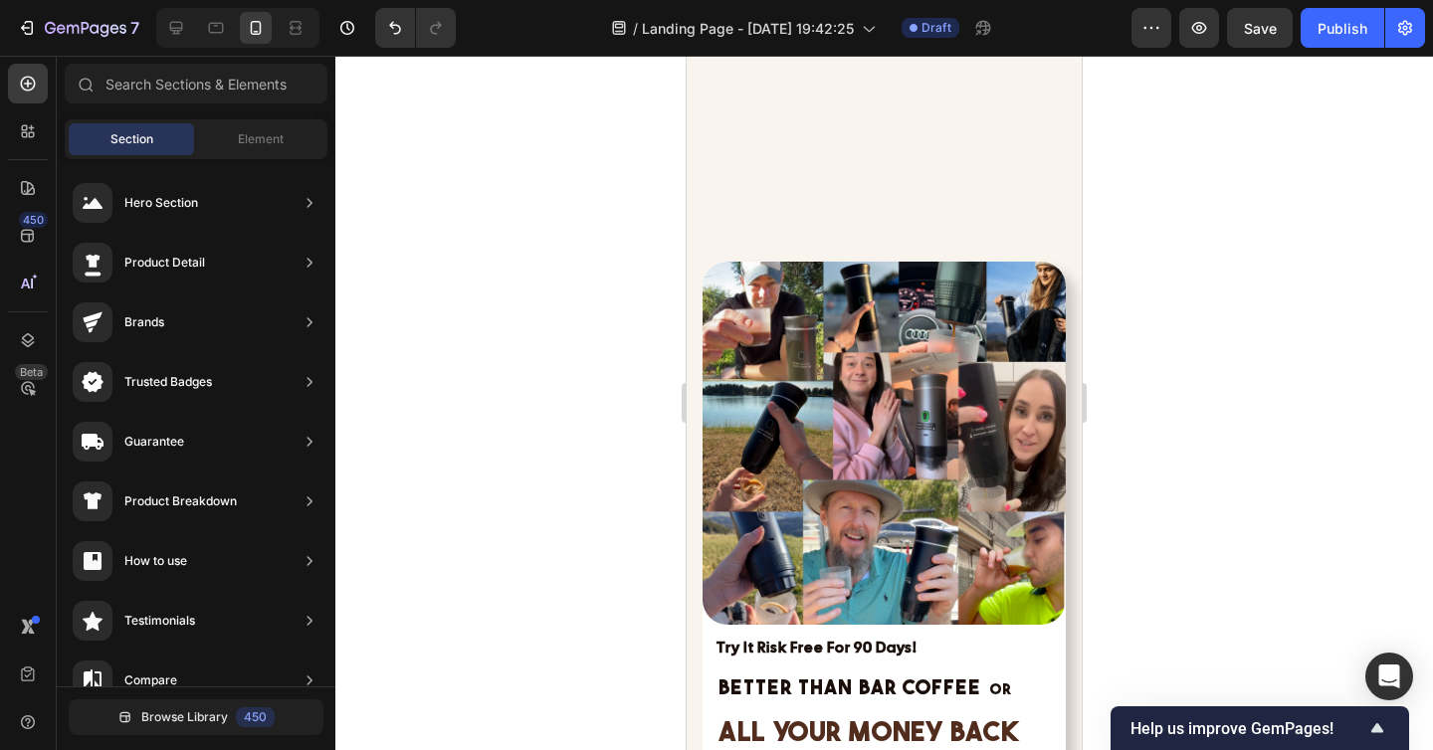
scroll to position [7460, 0]
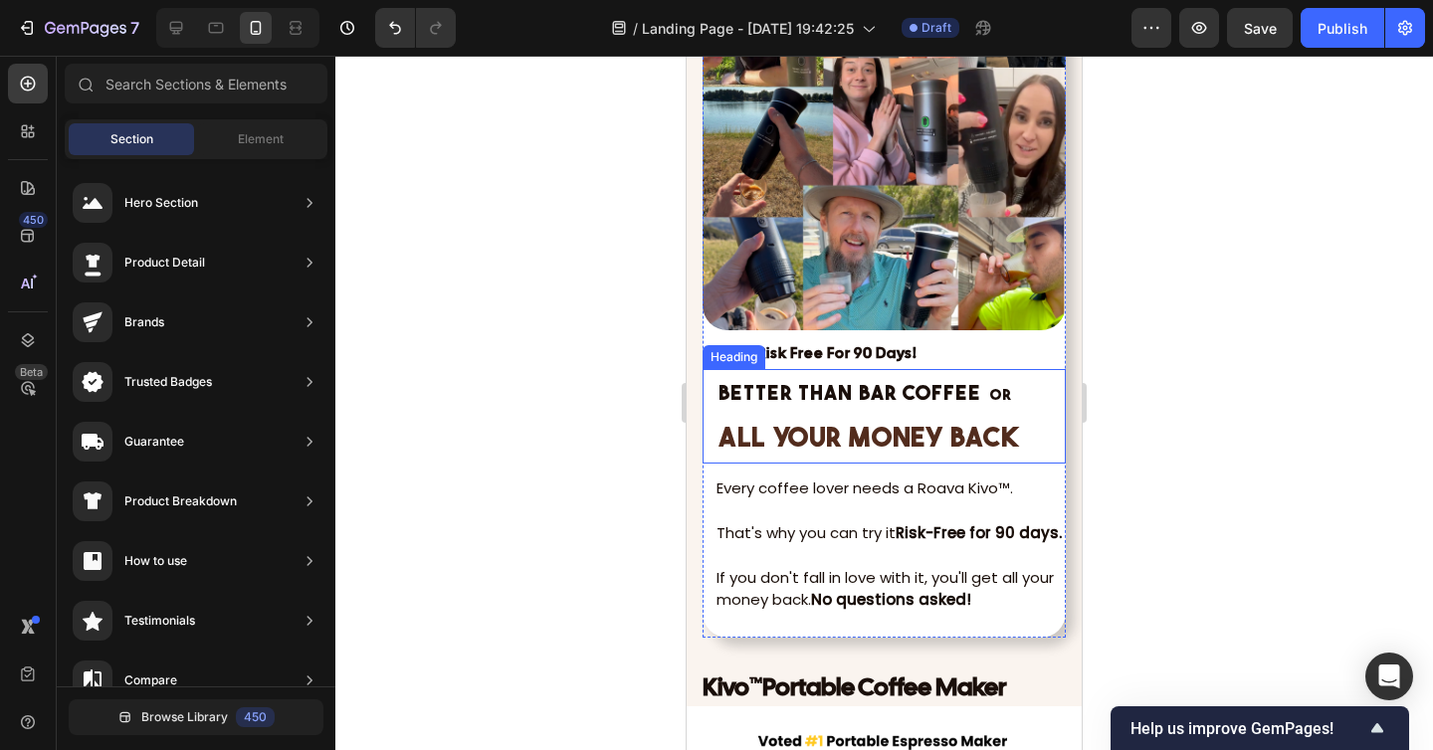
click at [926, 415] on h2 "Better Than Bar Coffee or ALL YOUR MONEY BACK" at bounding box center [883, 416] width 335 height 95
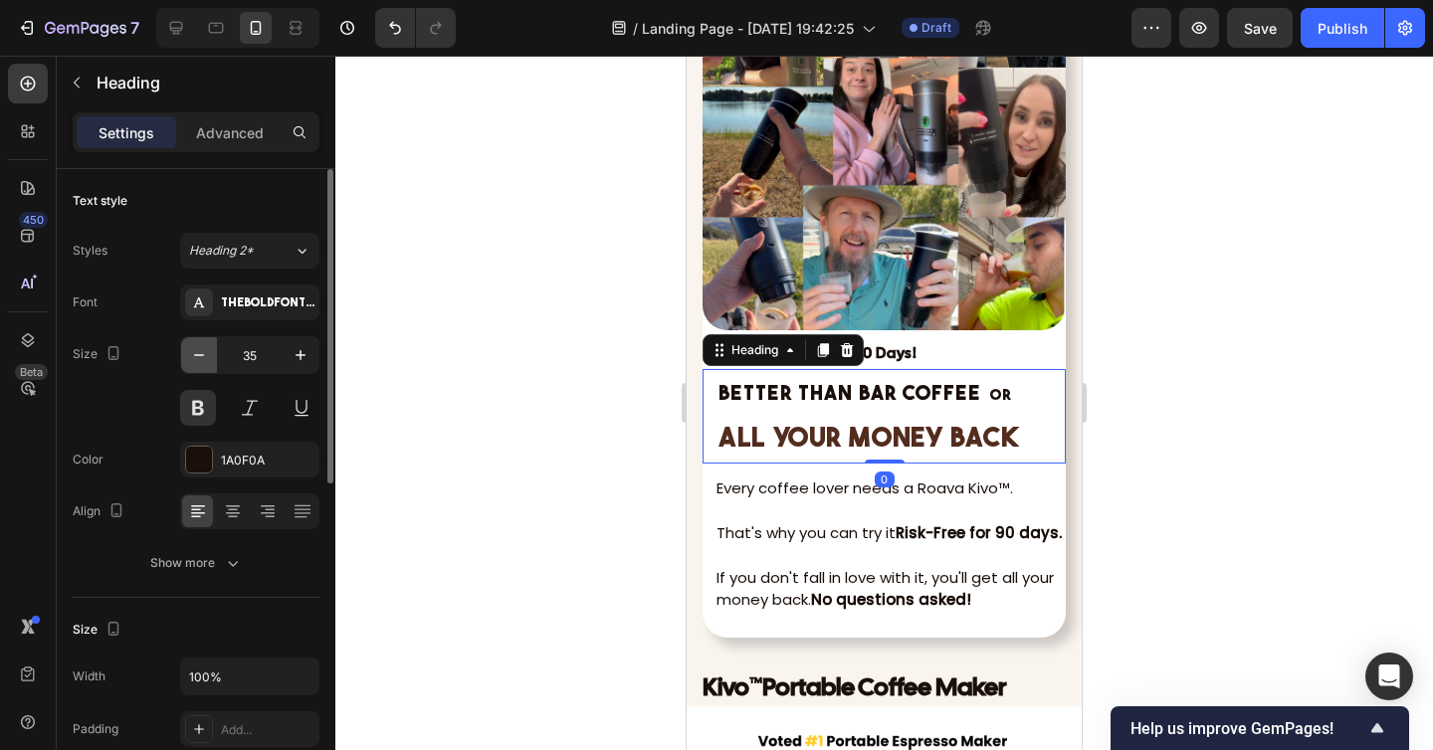
click at [206, 348] on icon "button" at bounding box center [199, 355] width 20 height 20
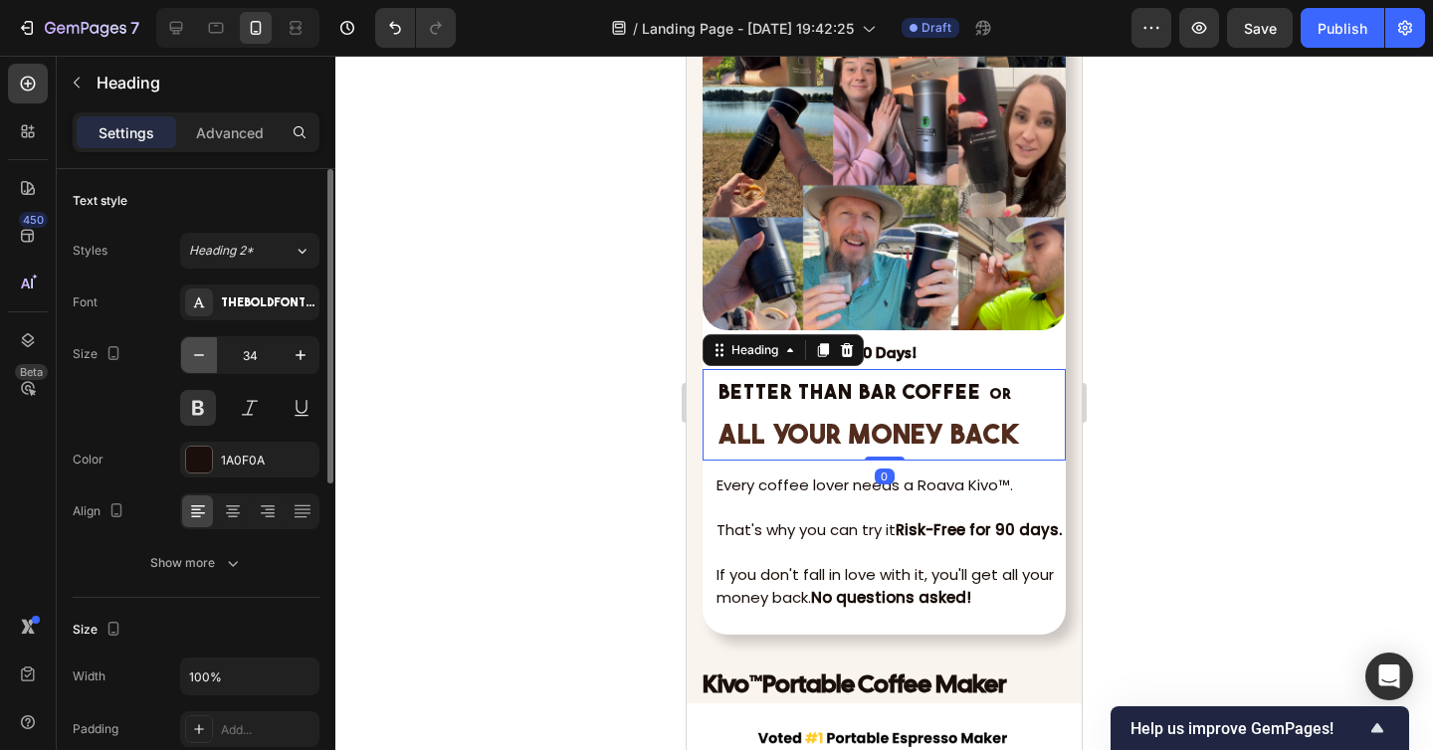
click at [206, 348] on icon "button" at bounding box center [199, 355] width 20 height 20
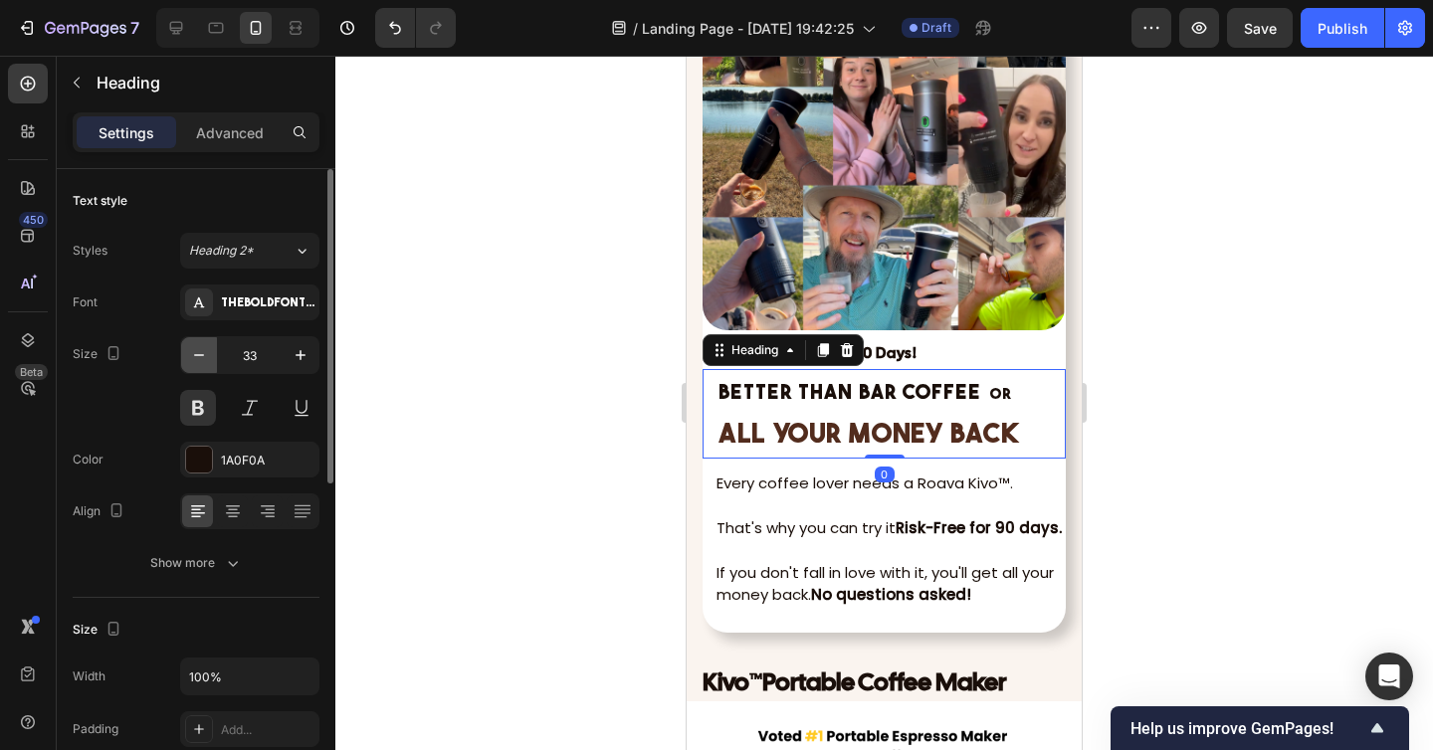
click at [206, 348] on icon "button" at bounding box center [199, 355] width 20 height 20
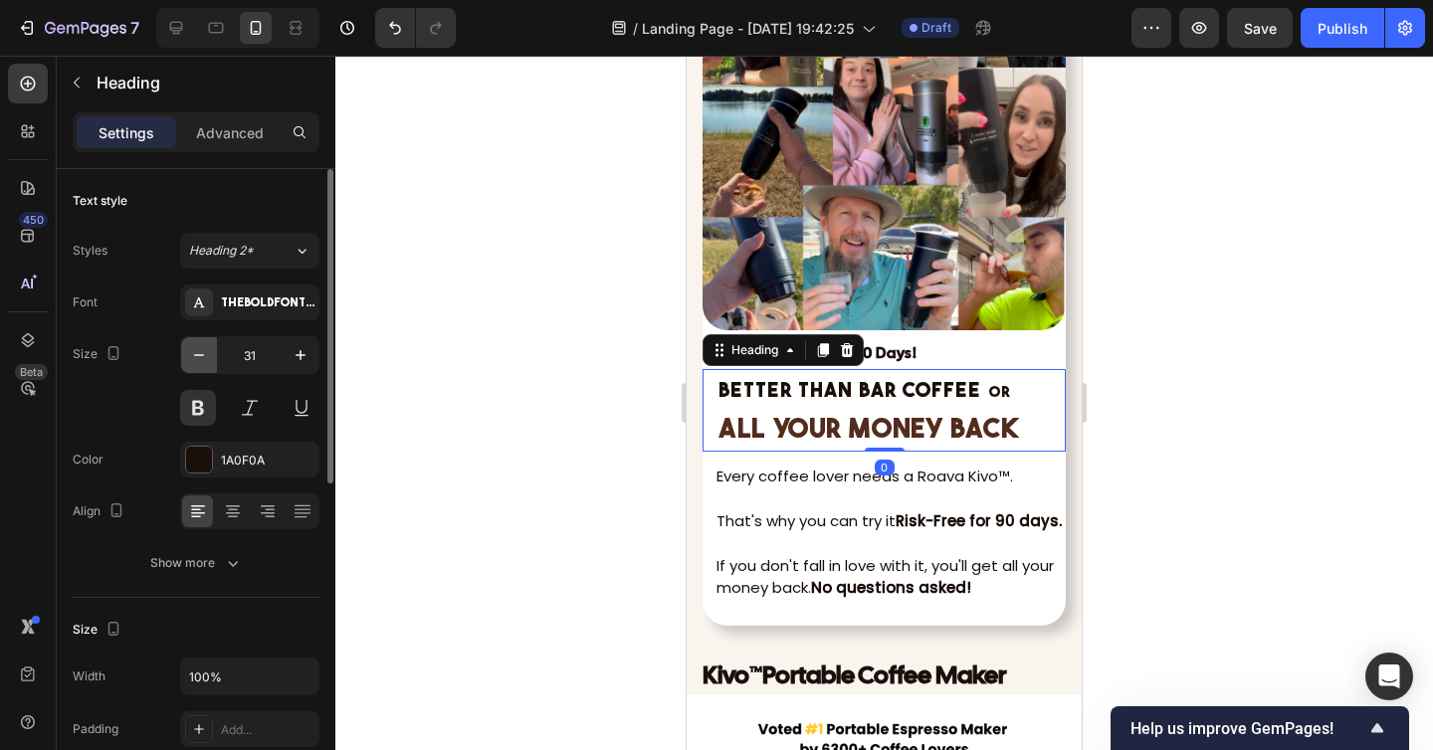
click at [206, 348] on icon "button" at bounding box center [199, 355] width 20 height 20
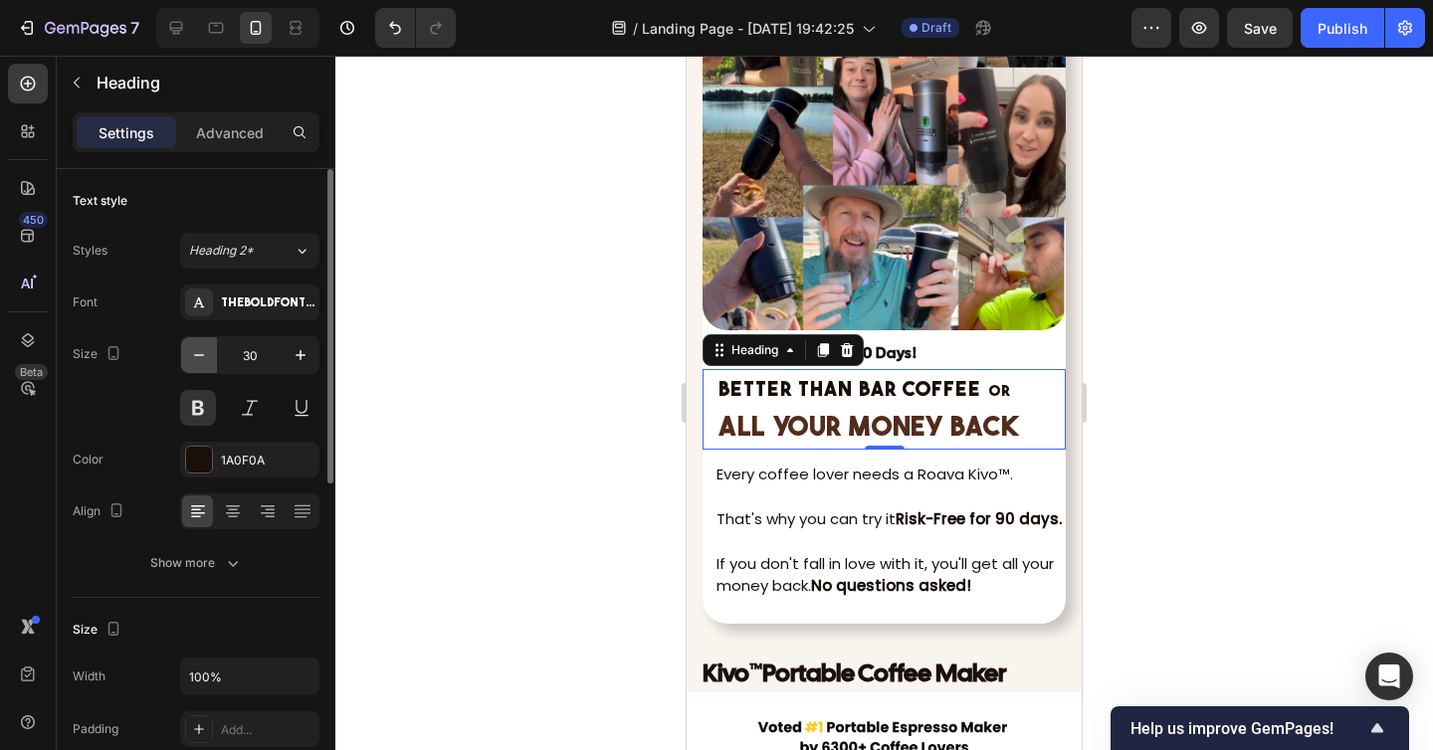
click at [206, 348] on icon "button" at bounding box center [199, 355] width 20 height 20
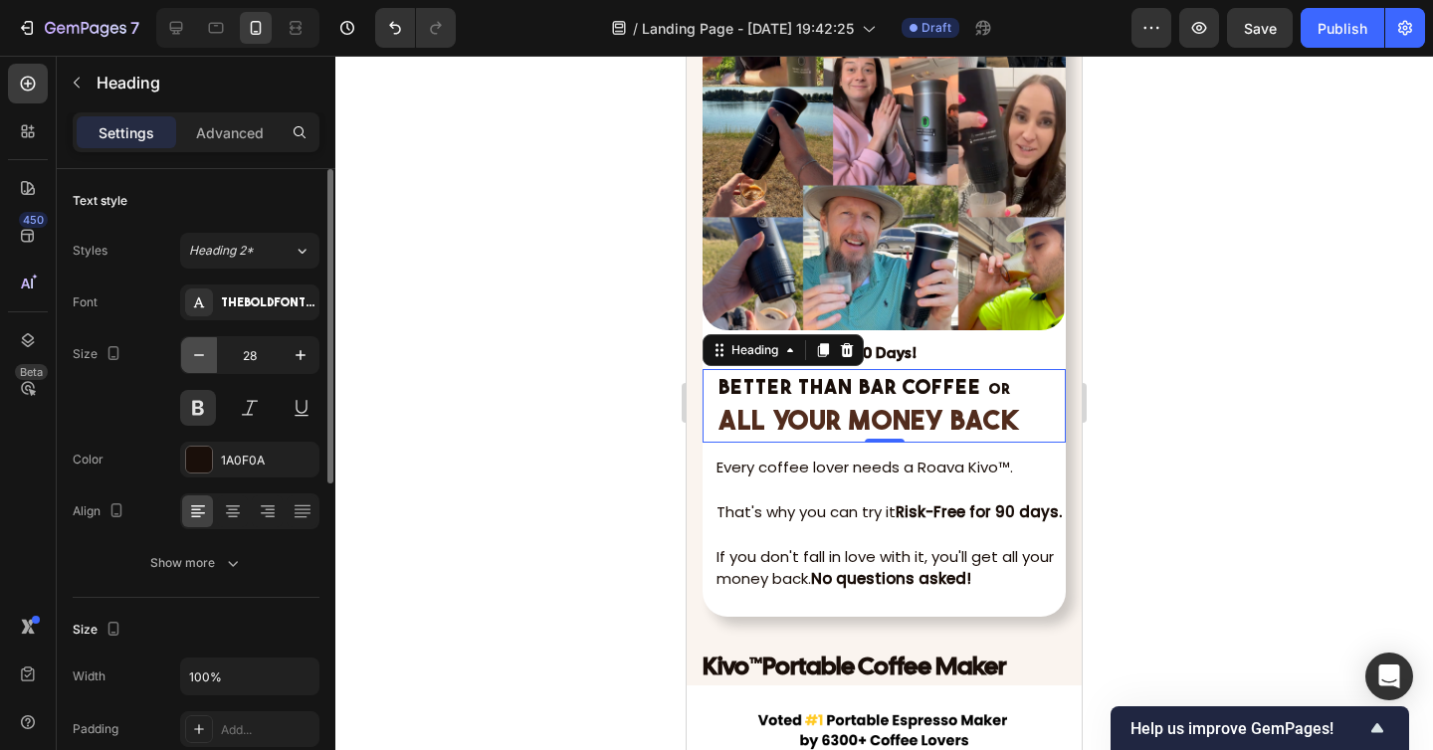
click at [206, 348] on icon "button" at bounding box center [199, 355] width 20 height 20
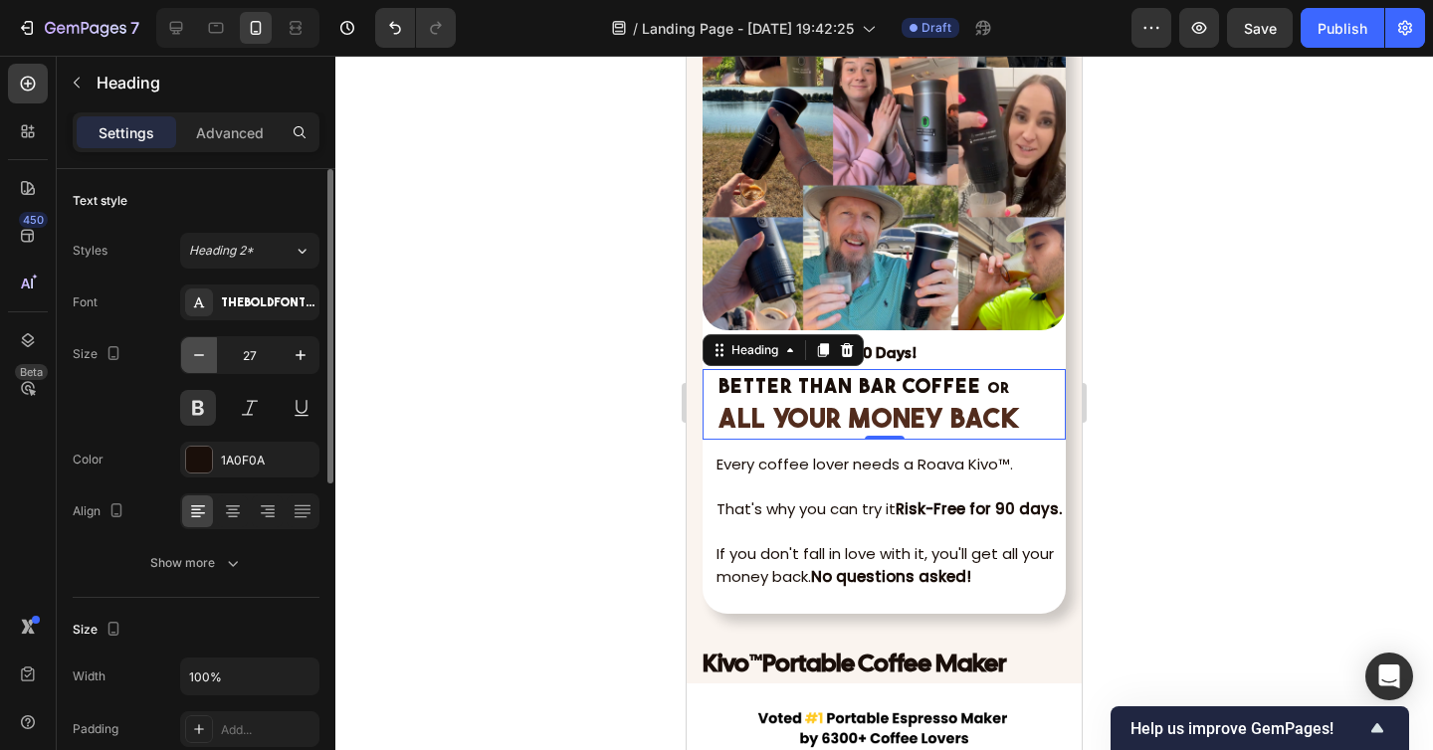
click at [206, 348] on icon "button" at bounding box center [199, 355] width 20 height 20
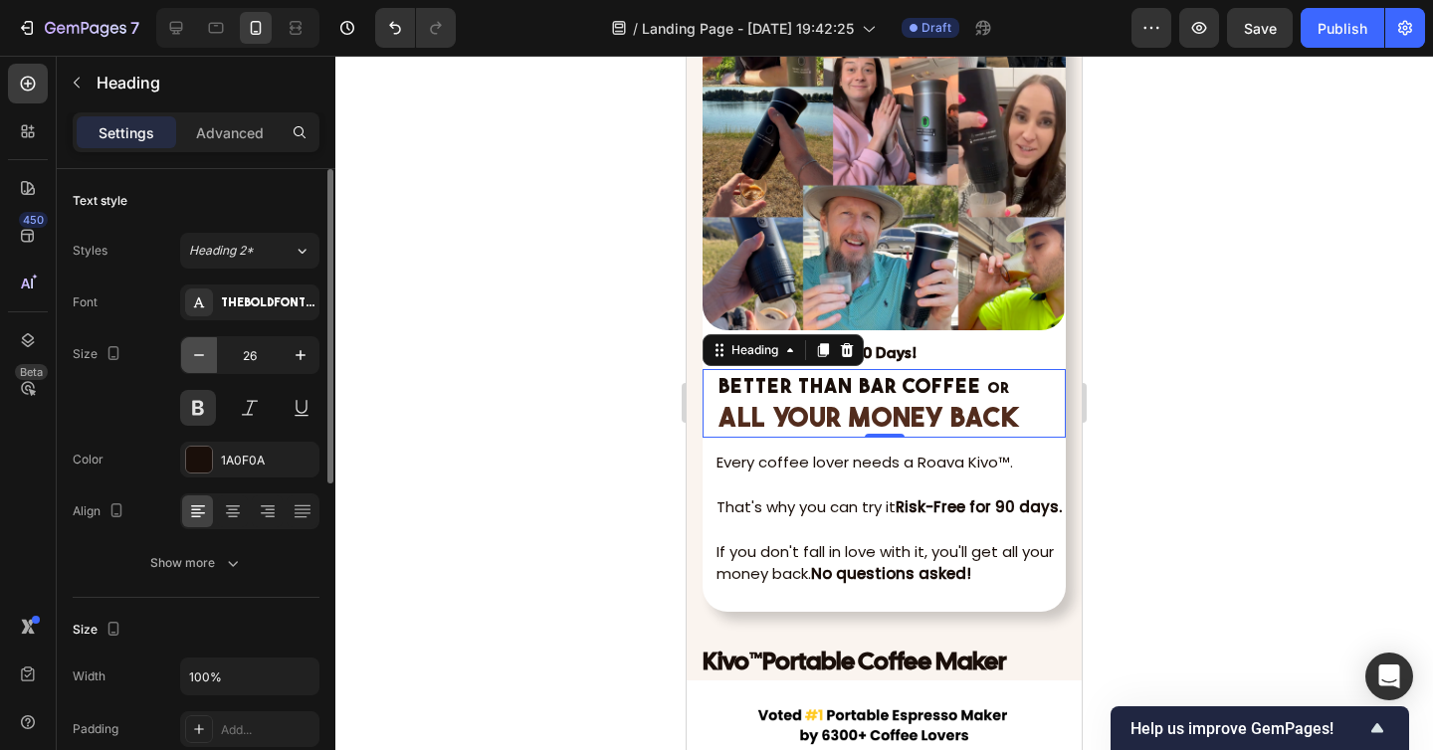
type input "25"
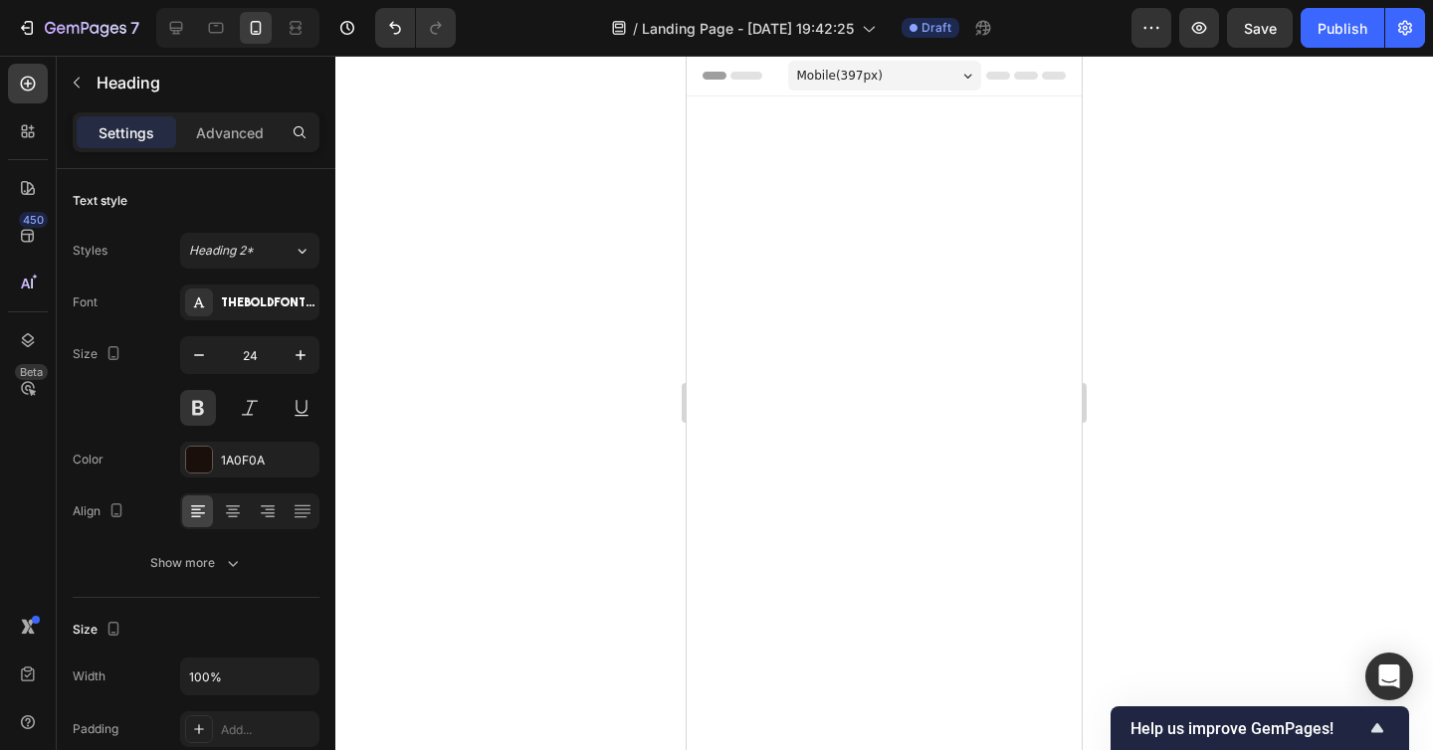
scroll to position [7460, 0]
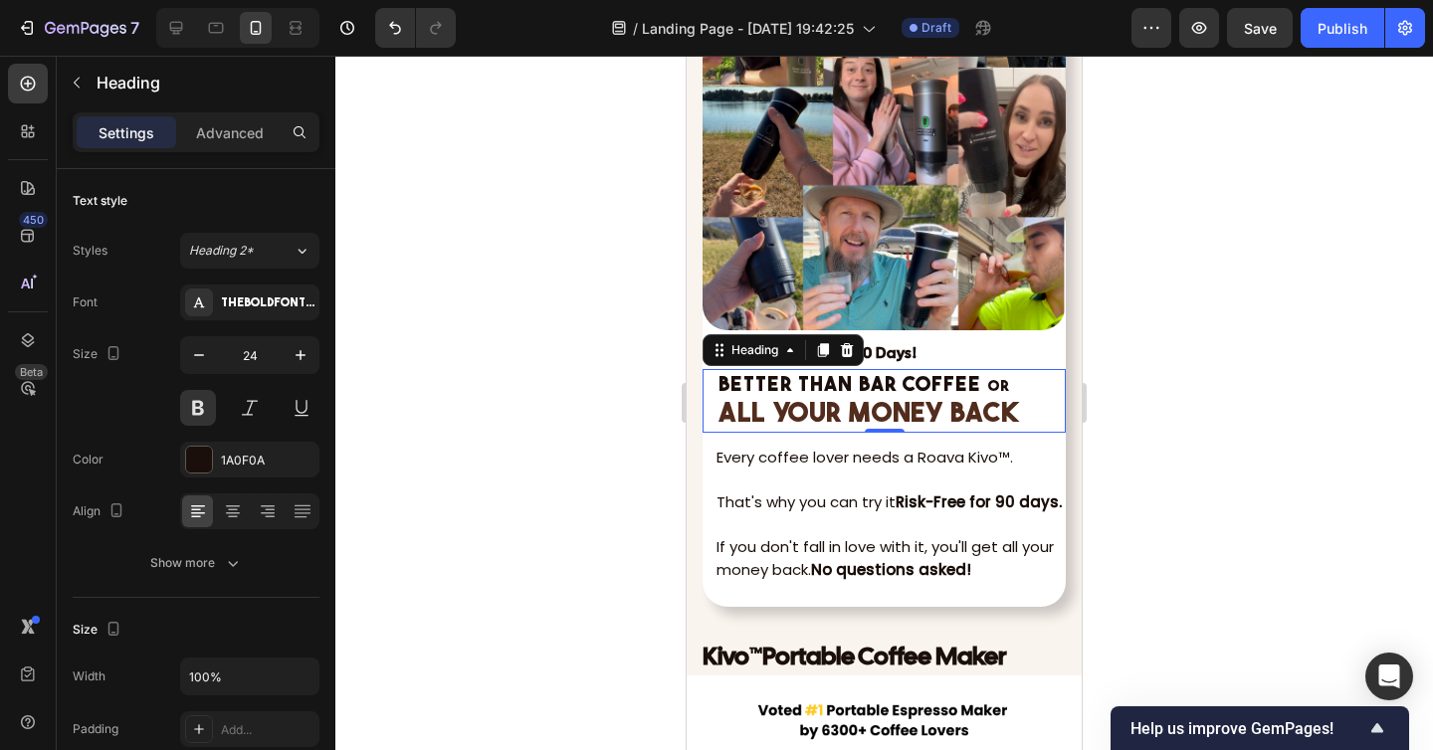
click at [581, 400] on div at bounding box center [883, 403] width 1097 height 694
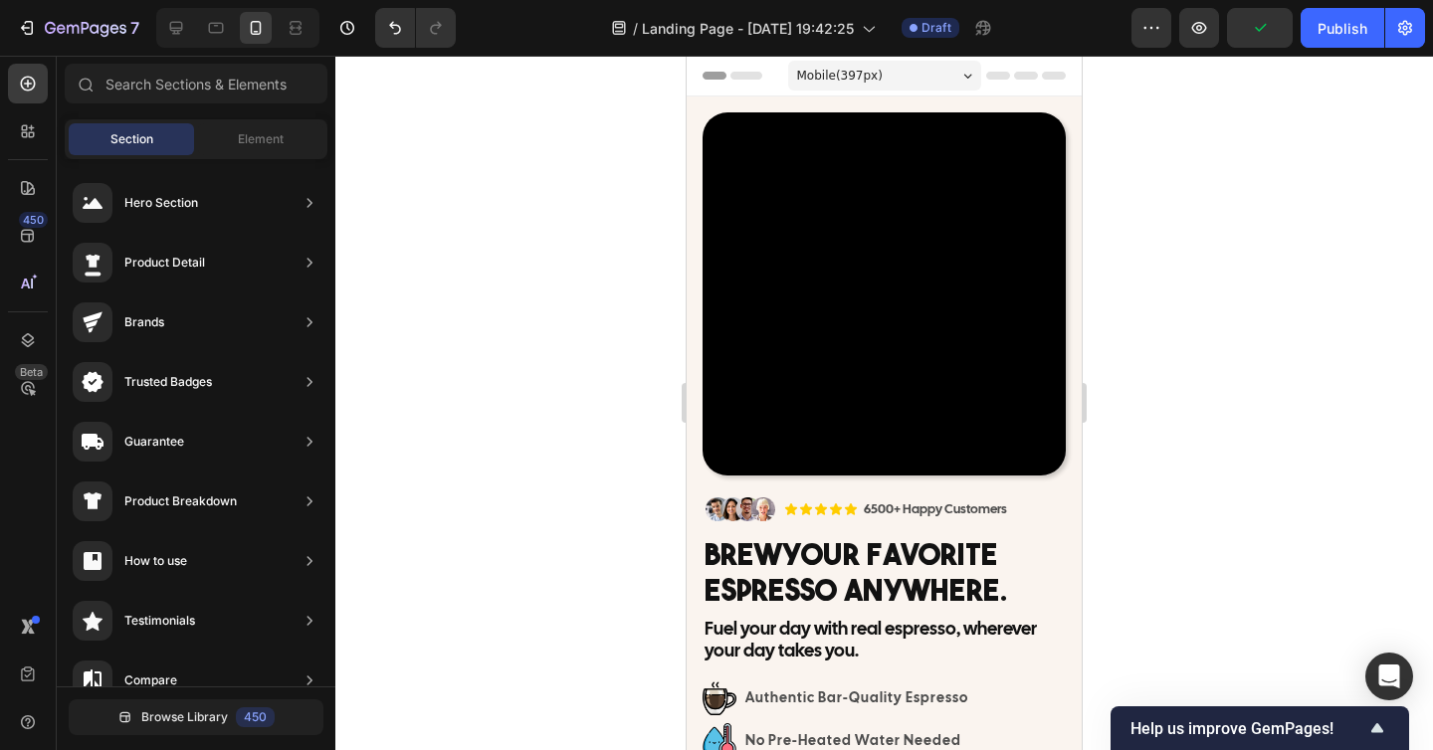
scroll to position [60, 0]
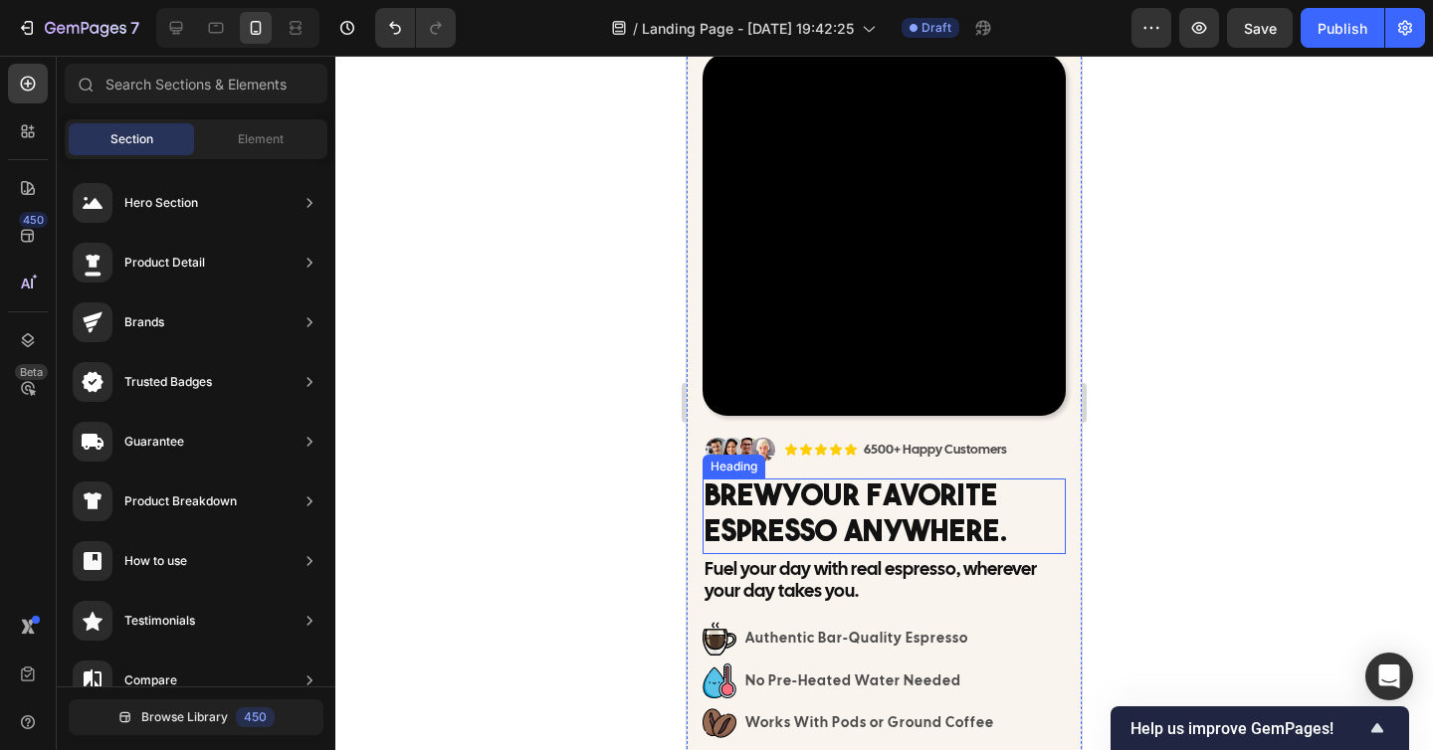
click at [832, 526] on h2 "Brew Your Favorite Espresso Anywhere." at bounding box center [883, 516] width 363 height 76
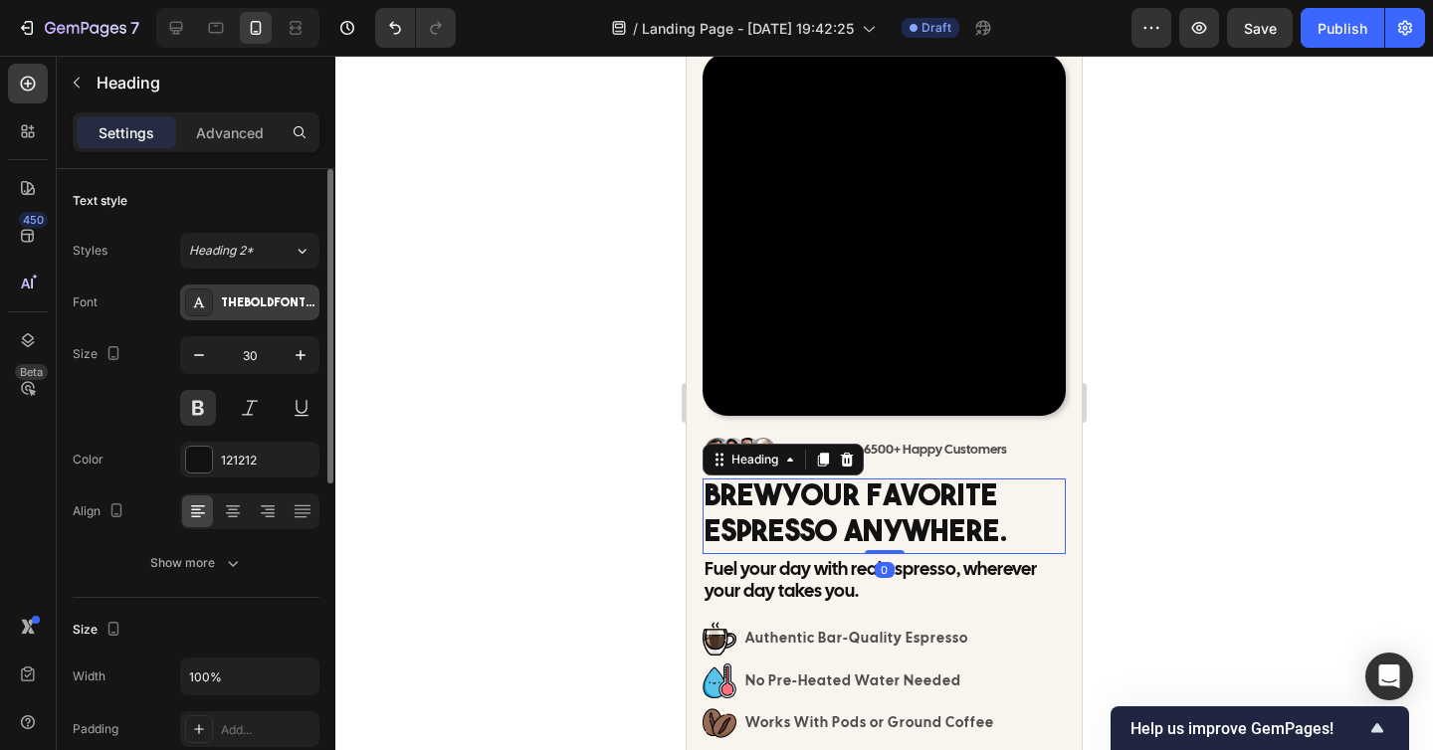
click at [248, 289] on div "THEBOLDFONT-FREEVERSION" at bounding box center [249, 303] width 139 height 36
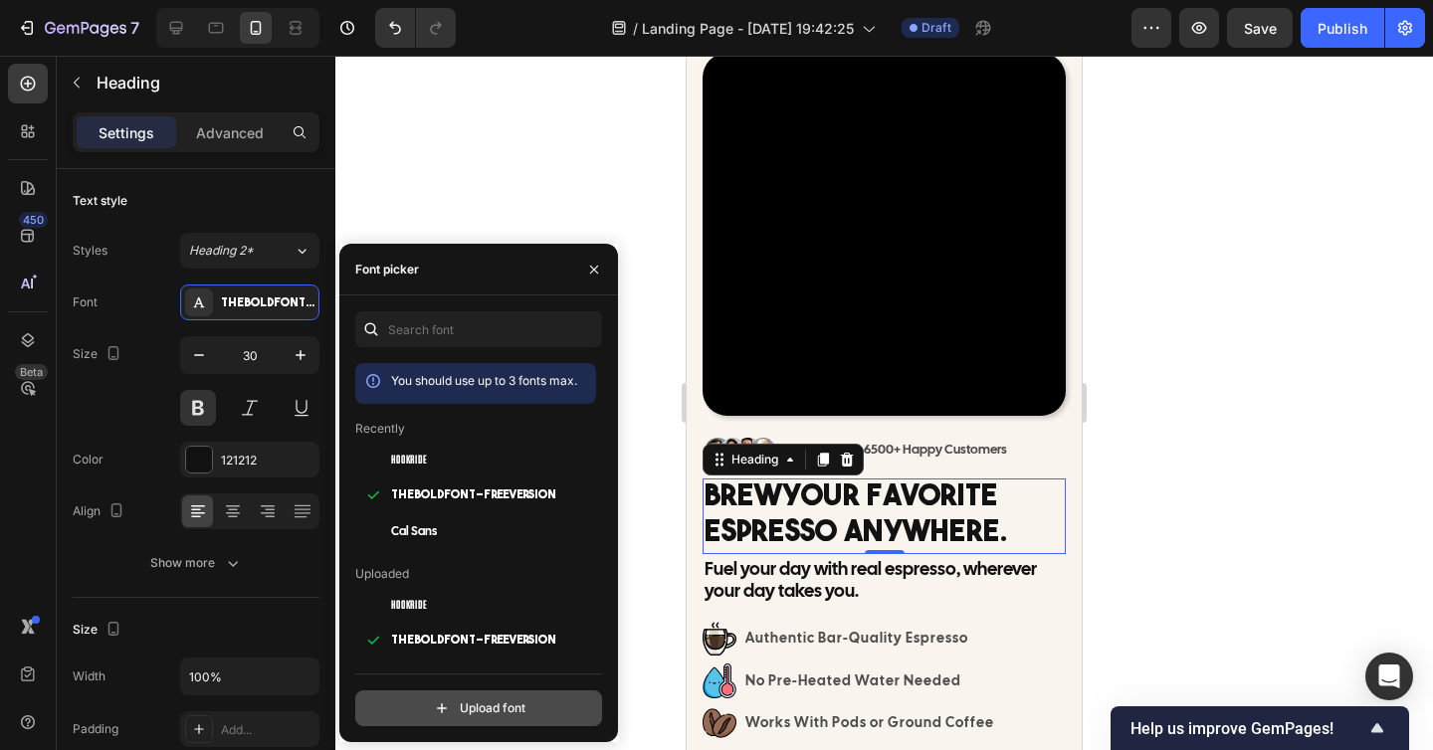
click at [421, 698] on input "file" at bounding box center [521, 708] width 497 height 34
type input "C:\fakepath\MADE [PERSON_NAME] USE.otf"
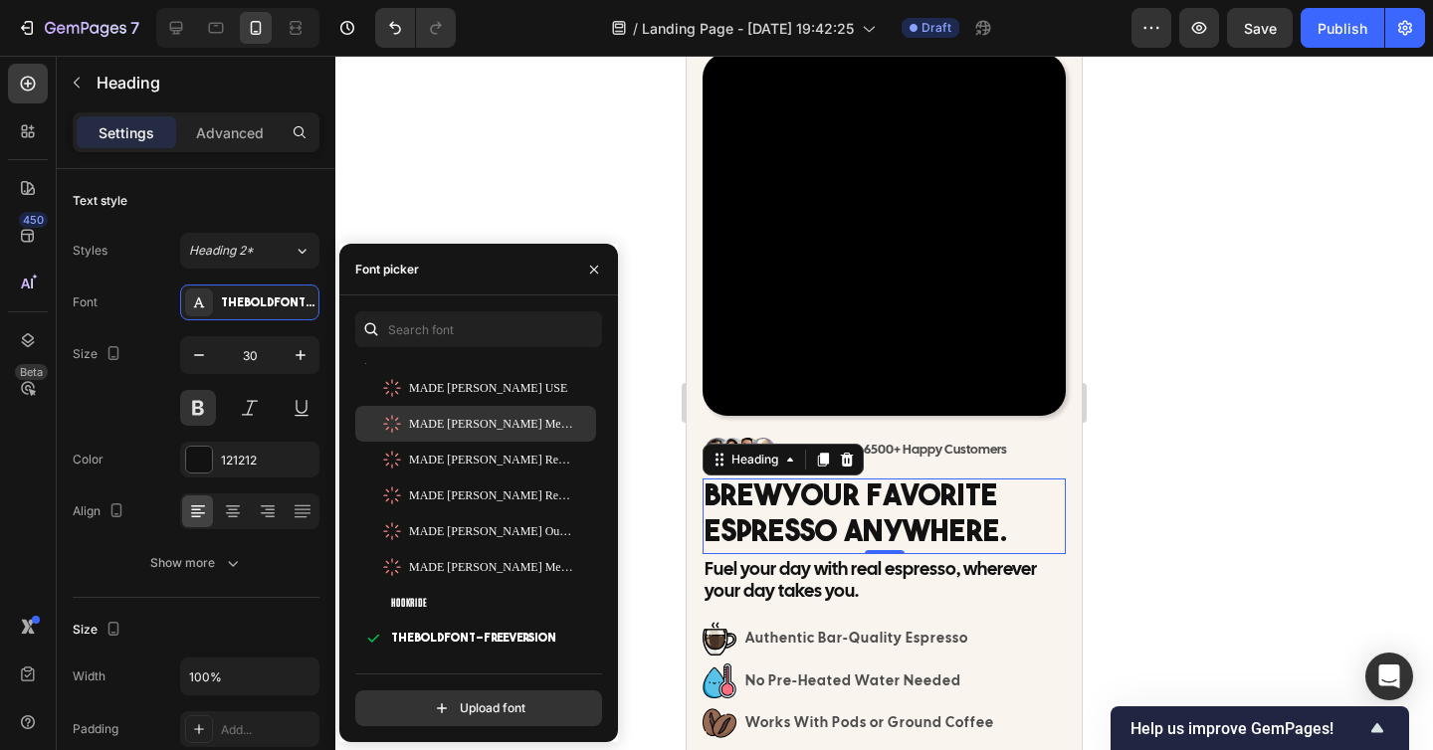
scroll to position [209, 0]
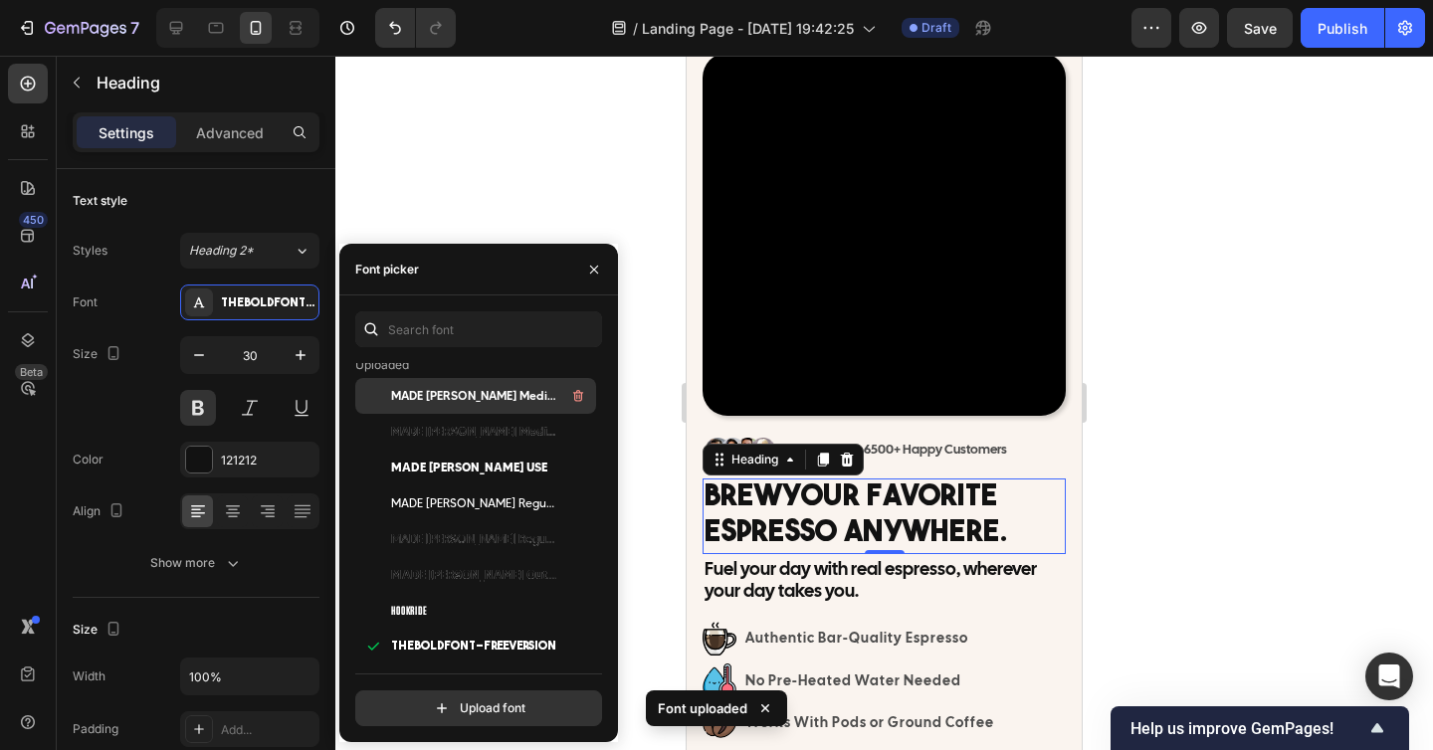
click at [514, 397] on span "MADE [PERSON_NAME] Medium_PERSONAL USE" at bounding box center [473, 396] width 165 height 18
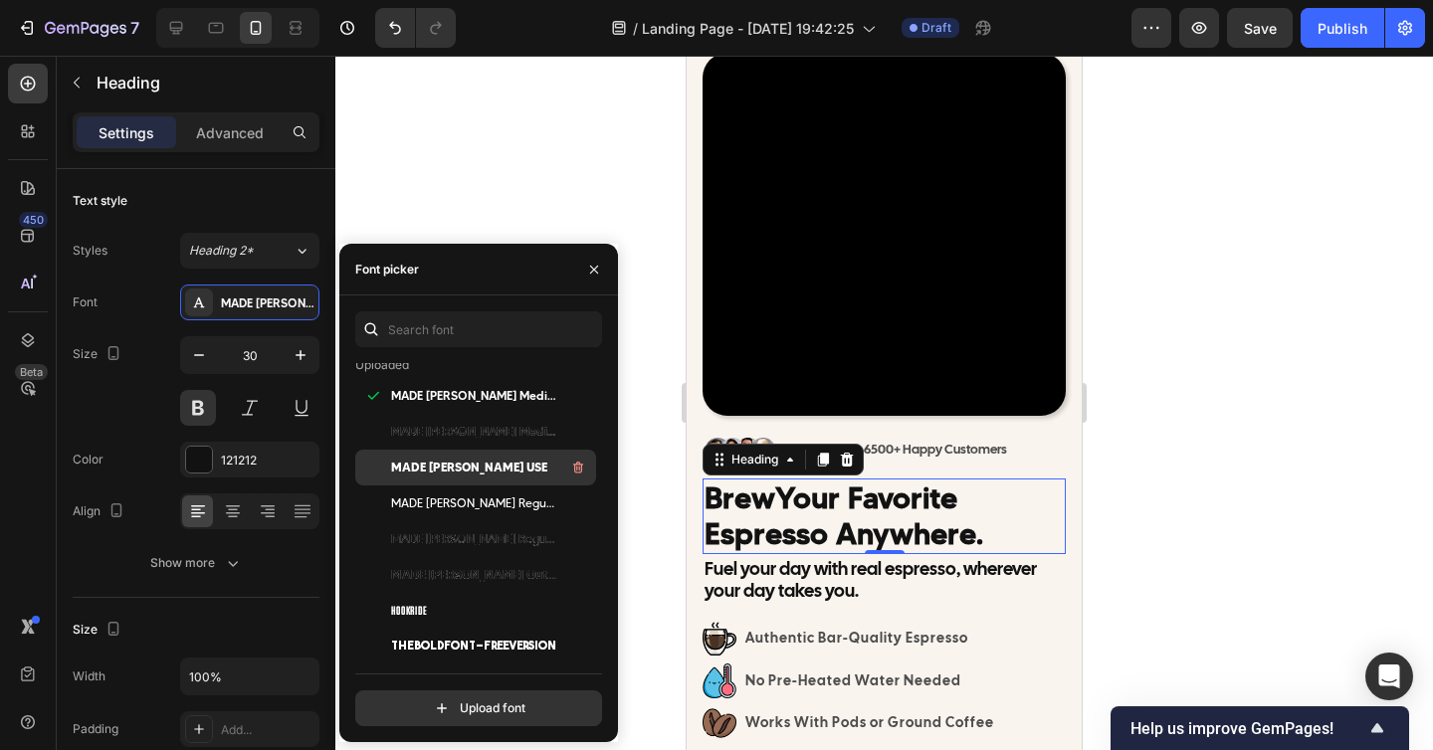
click at [511, 472] on span "MADE [PERSON_NAME] USE" at bounding box center [469, 468] width 156 height 18
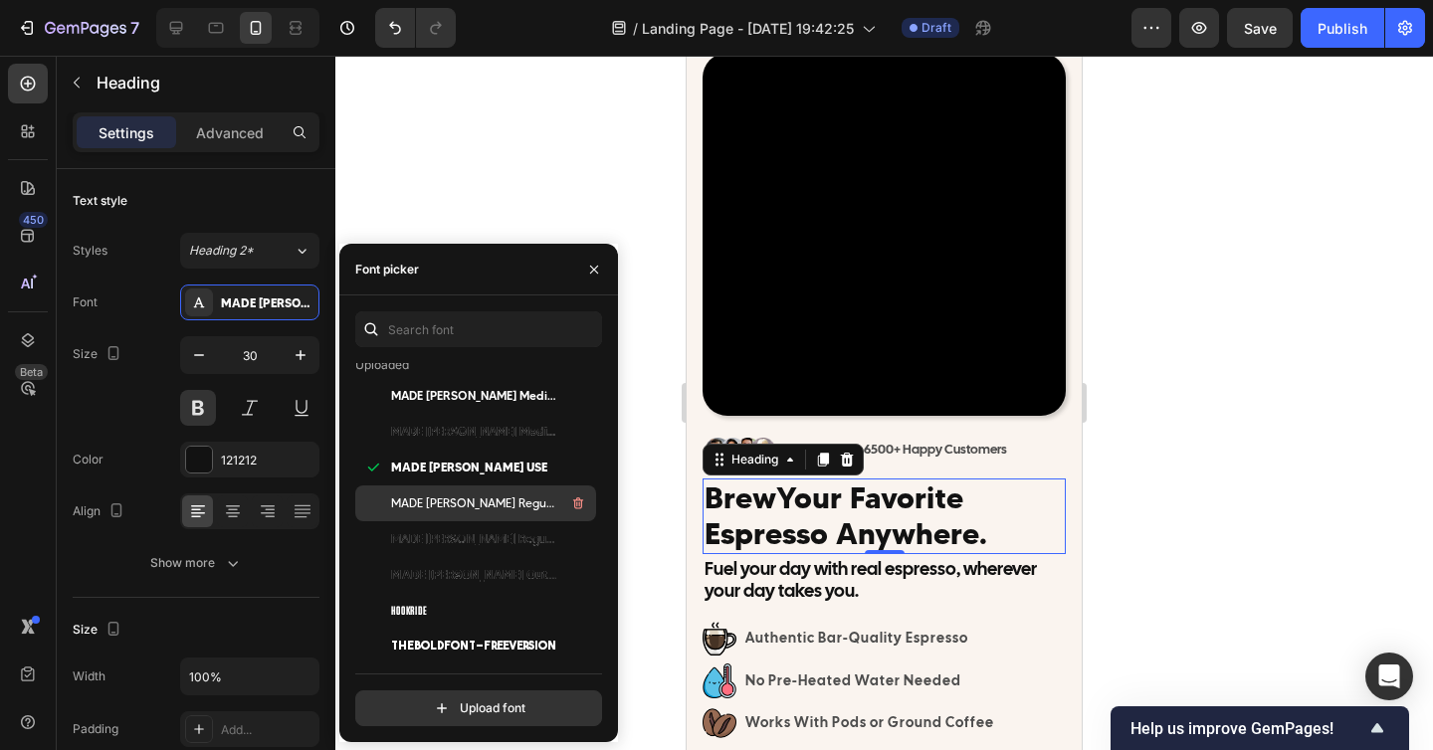
click at [510, 500] on span "MADE [PERSON_NAME] Regular_PERSONAL USE" at bounding box center [473, 503] width 165 height 18
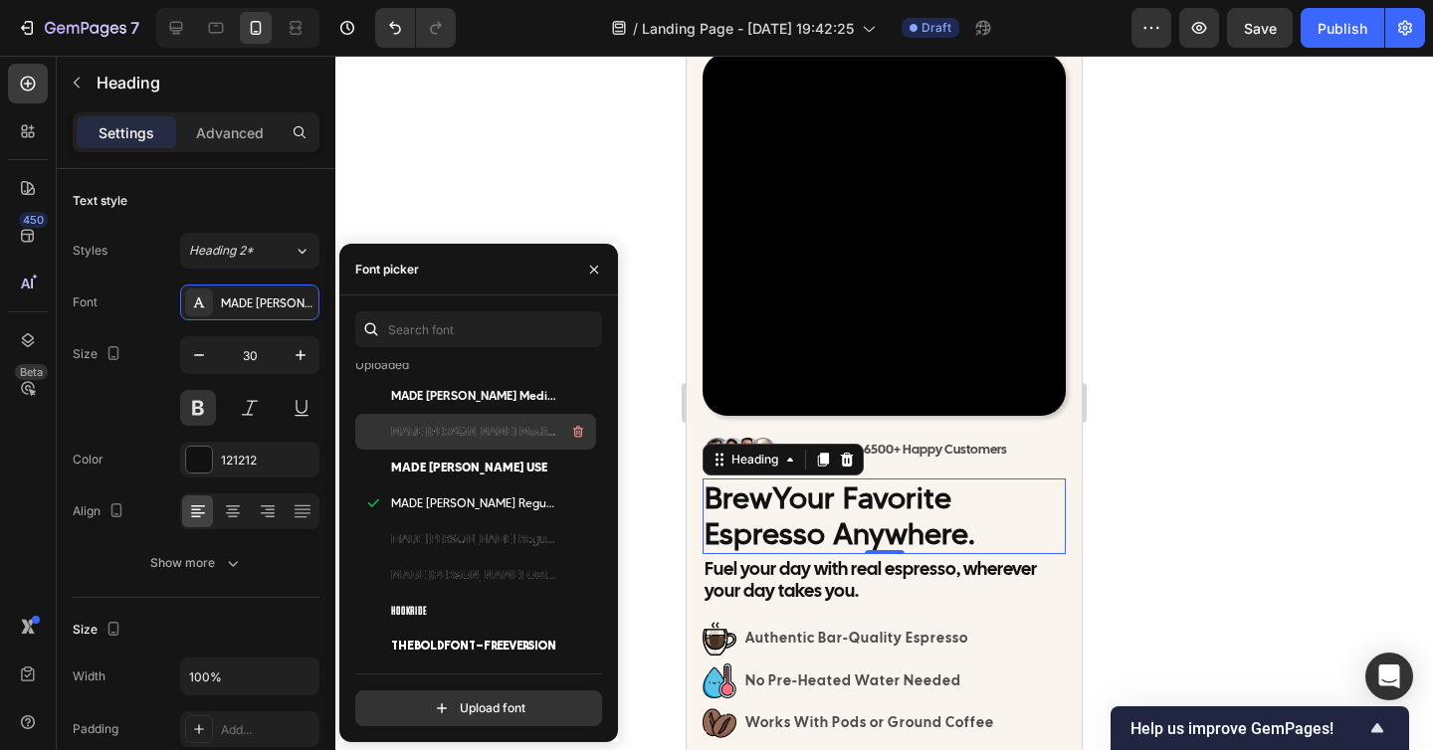
click at [479, 441] on div "MADE [PERSON_NAME] Medium Outline_PERSONAL USE" at bounding box center [491, 432] width 201 height 24
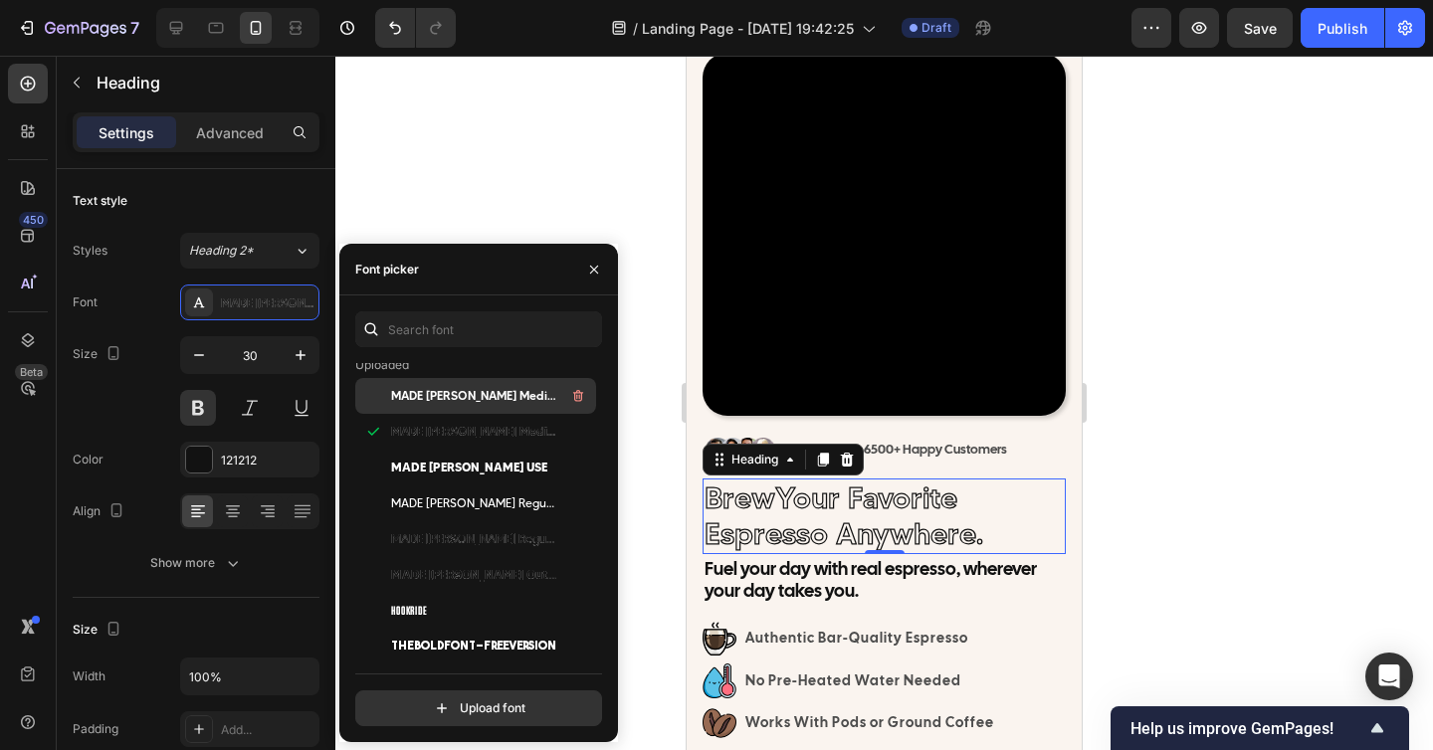
click at [475, 402] on span "MADE [PERSON_NAME] Medium_PERSONAL USE" at bounding box center [473, 396] width 165 height 18
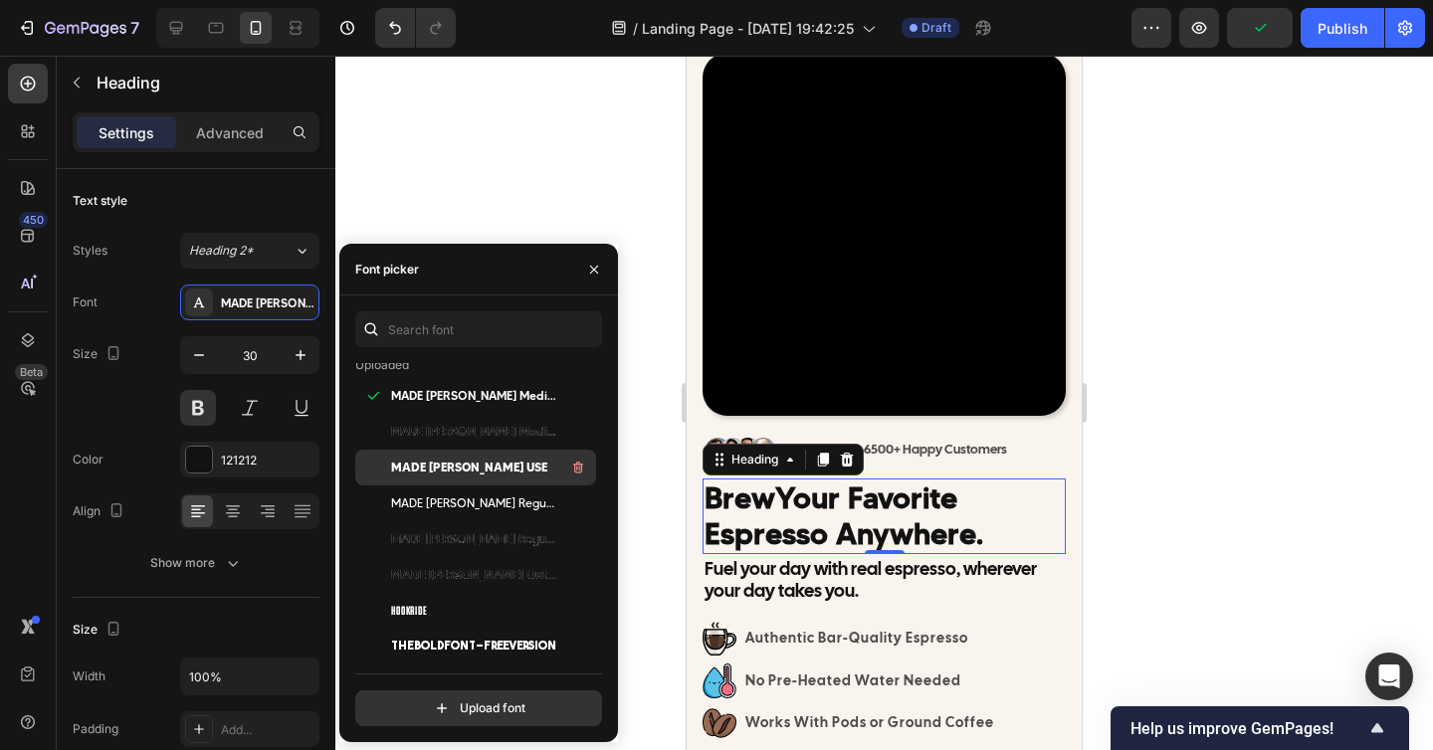
click at [477, 471] on span "MADE [PERSON_NAME] USE" at bounding box center [469, 468] width 156 height 18
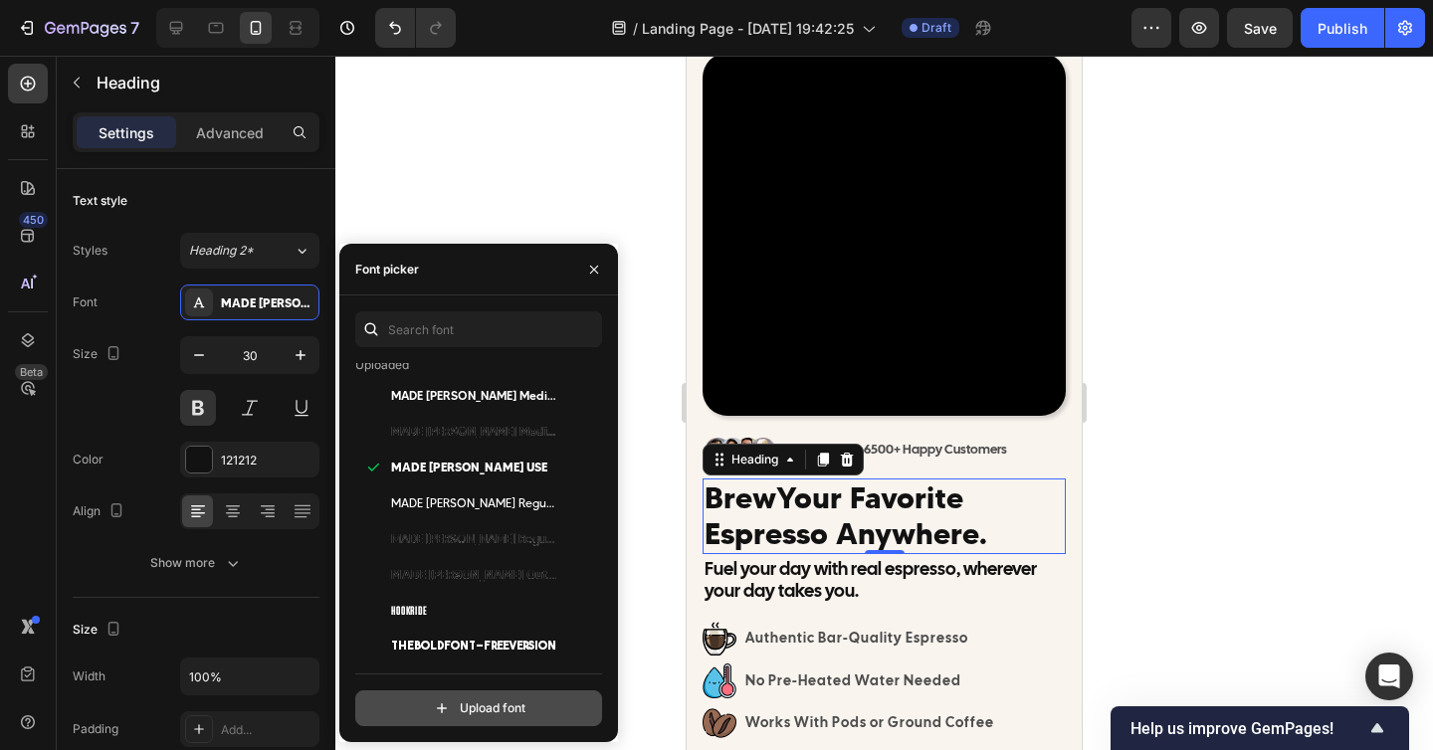
click at [465, 711] on input "file" at bounding box center [521, 708] width 497 height 34
type input "C:\fakepath\MADE TOMMY ExtraBold Outline_PERSONAL USE.otf"
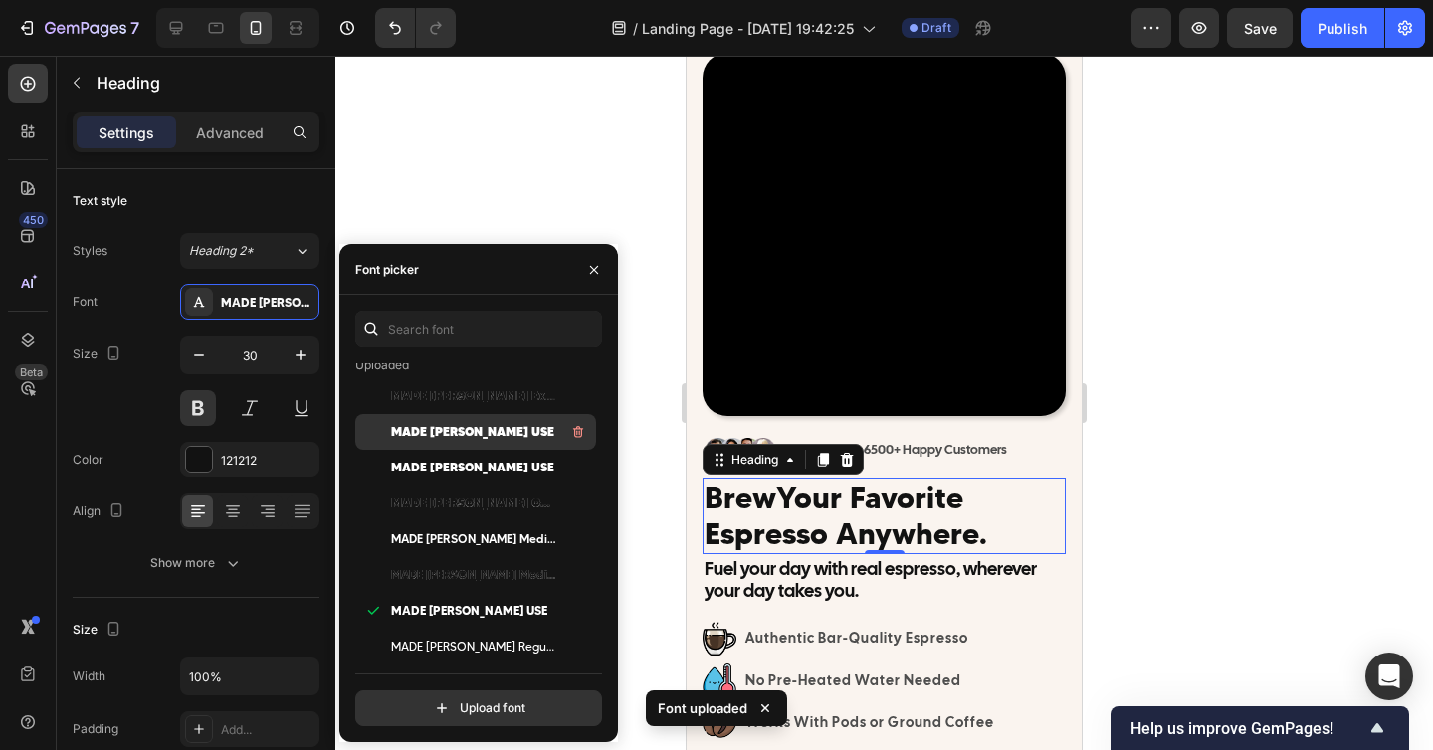
click at [509, 433] on span "MADE [PERSON_NAME] USE" at bounding box center [472, 432] width 163 height 18
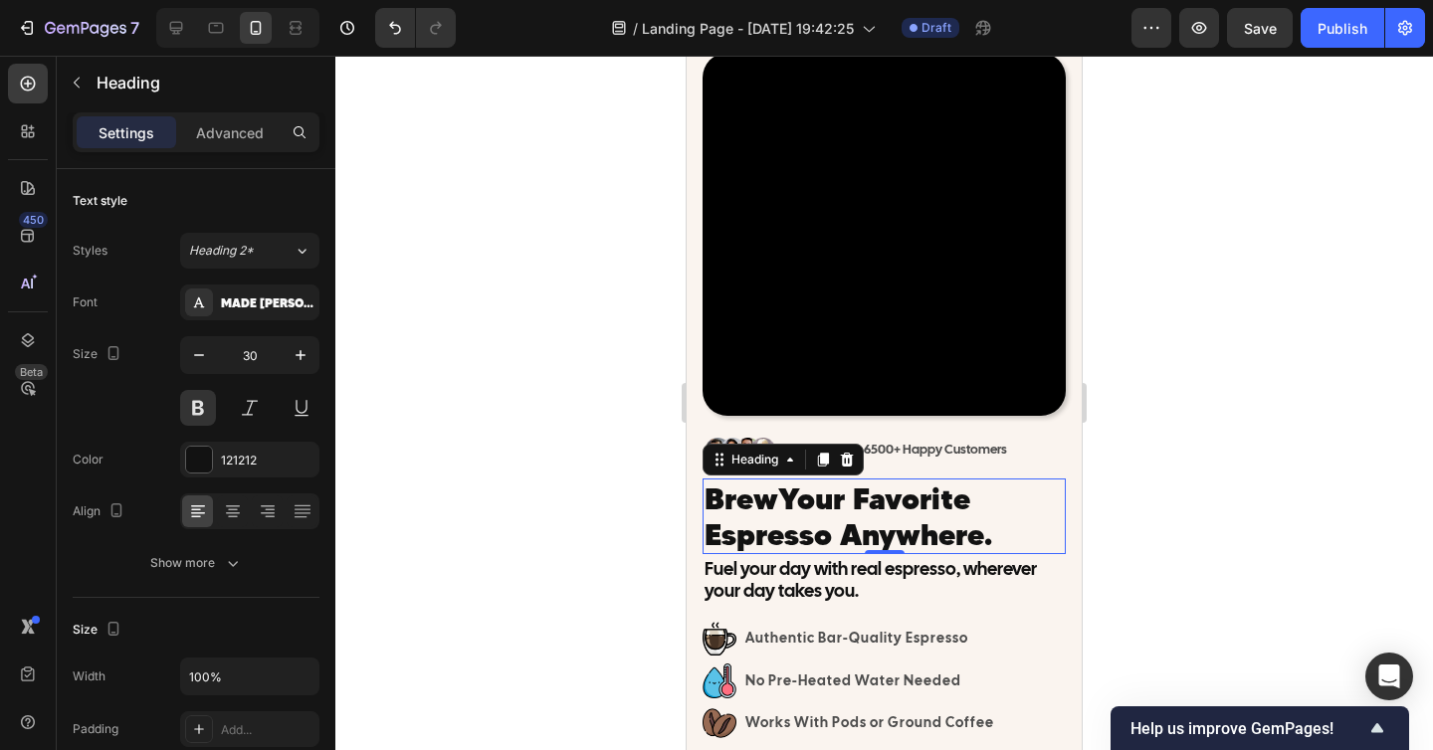
click at [1176, 527] on div at bounding box center [883, 403] width 1097 height 694
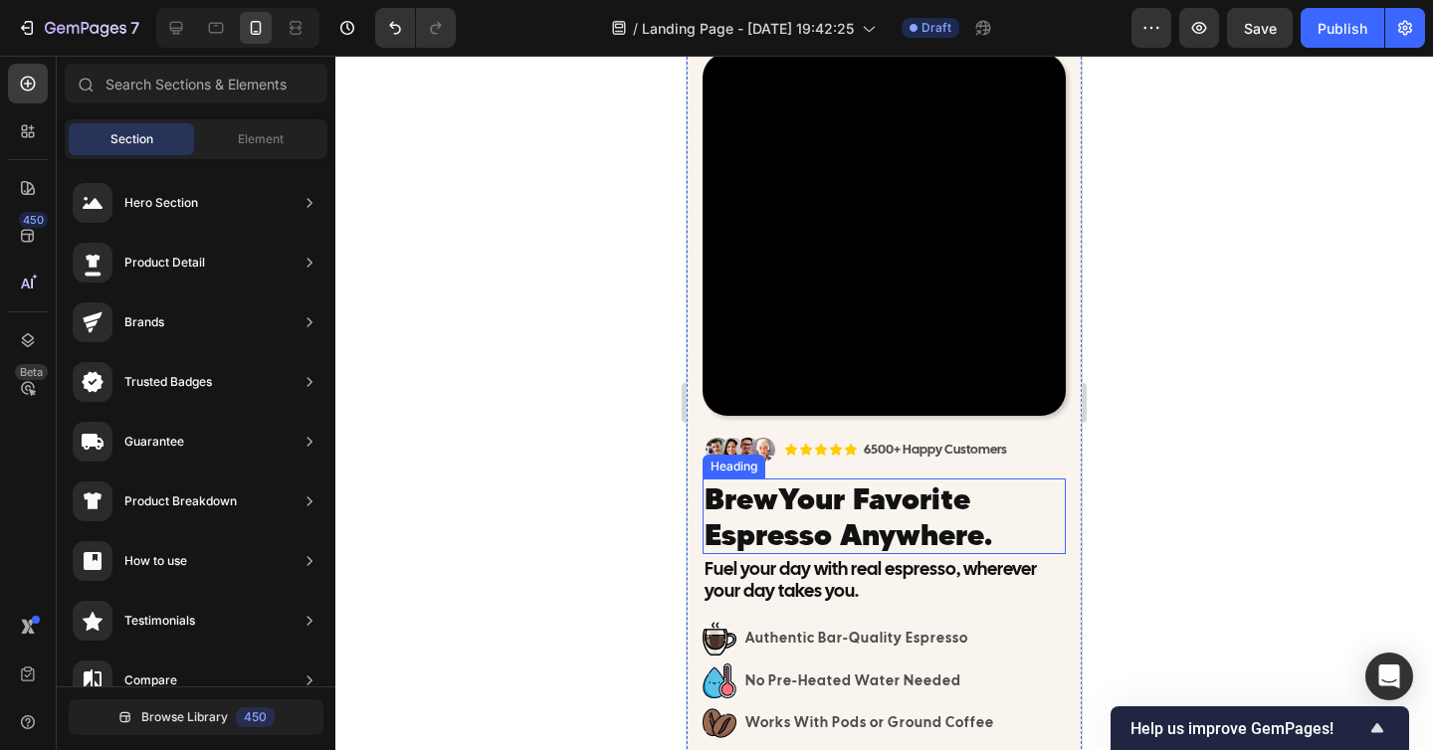
click at [928, 498] on h2 "Brew Your Favorite Espresso Anywhere." at bounding box center [883, 516] width 363 height 76
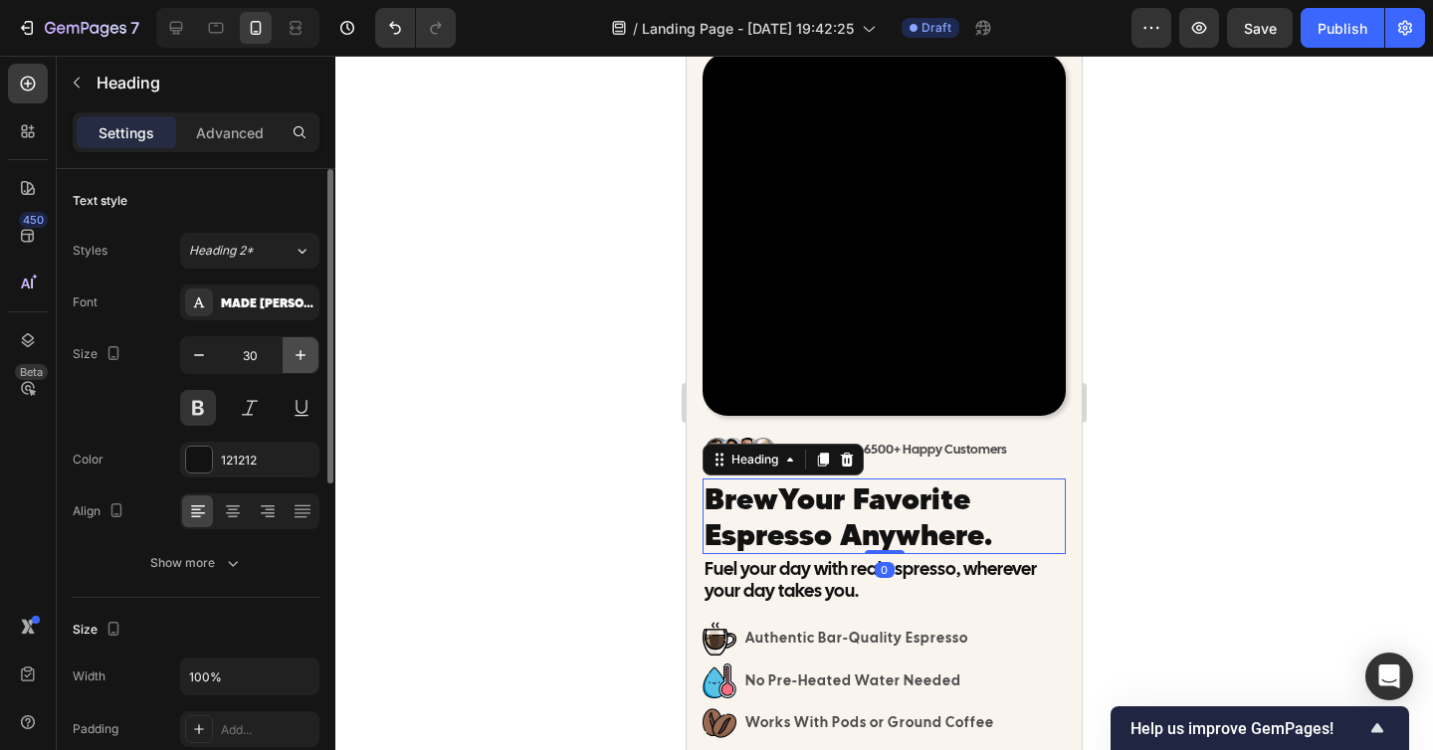
click at [305, 349] on icon "button" at bounding box center [300, 355] width 20 height 20
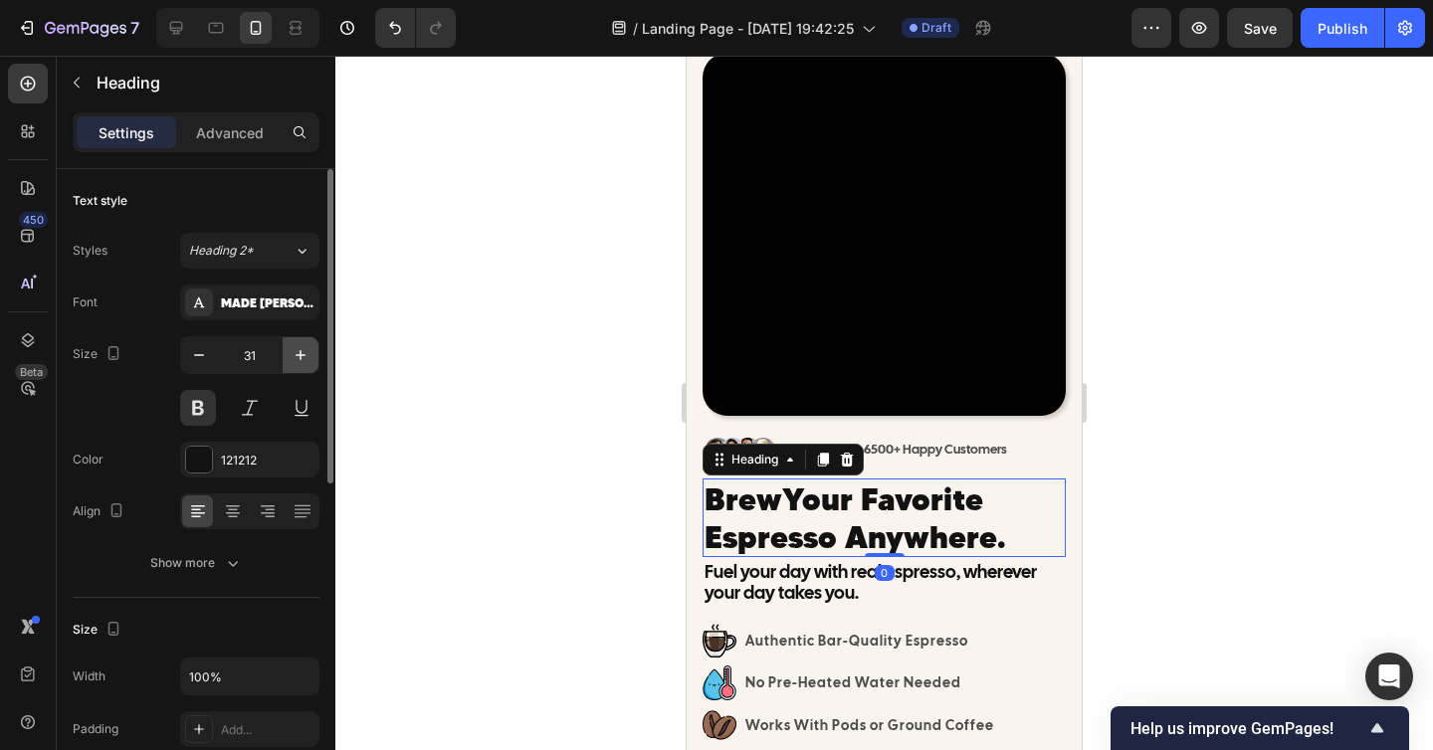
click at [305, 349] on icon "button" at bounding box center [300, 355] width 20 height 20
type input "32"
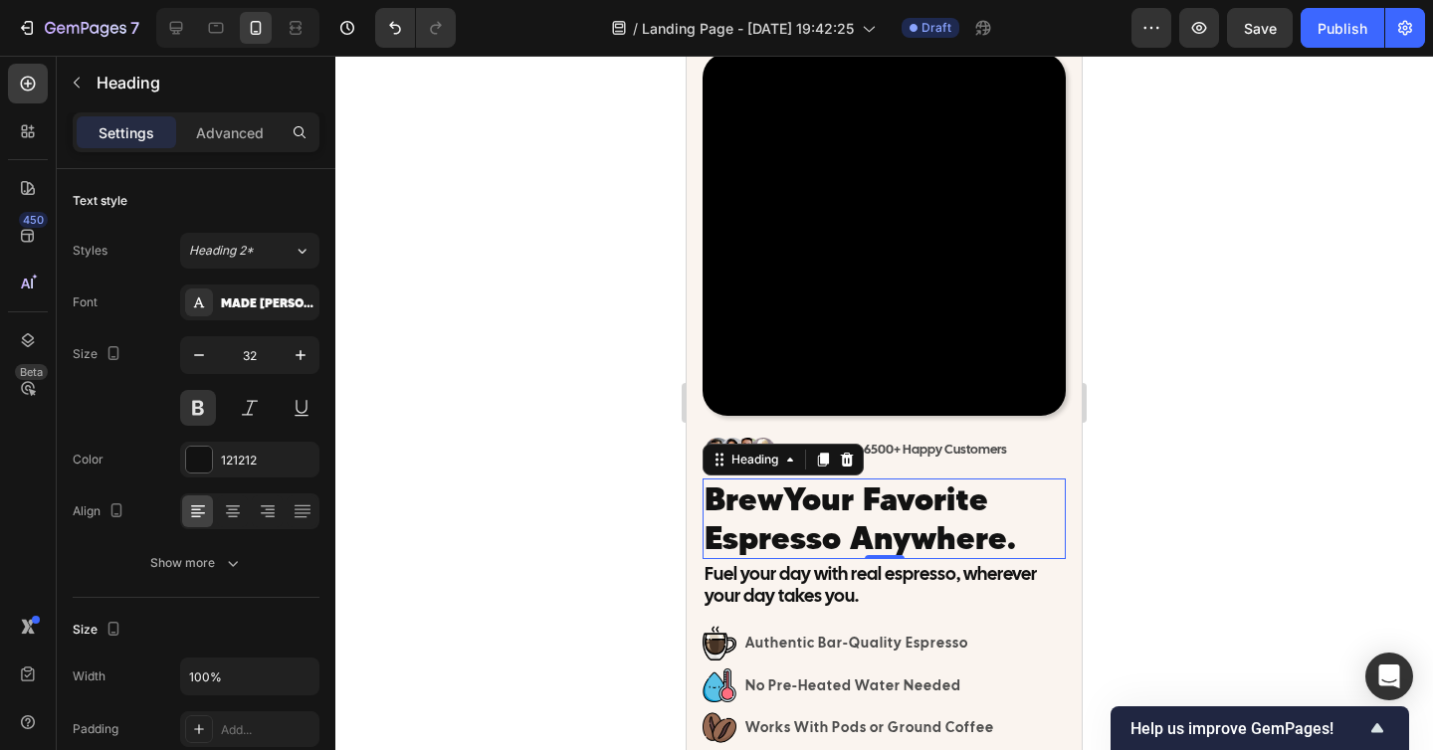
click at [1150, 522] on div at bounding box center [883, 403] width 1097 height 694
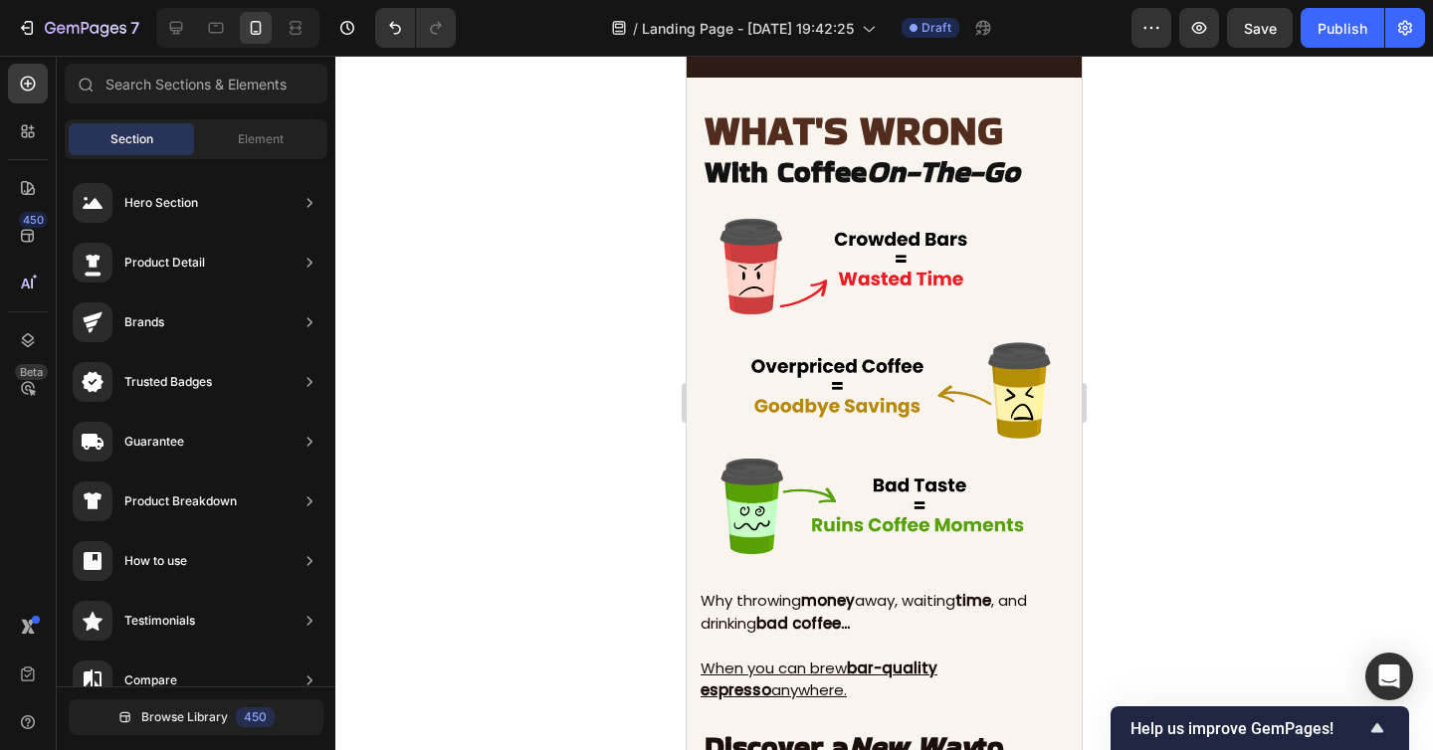
scroll to position [871, 0]
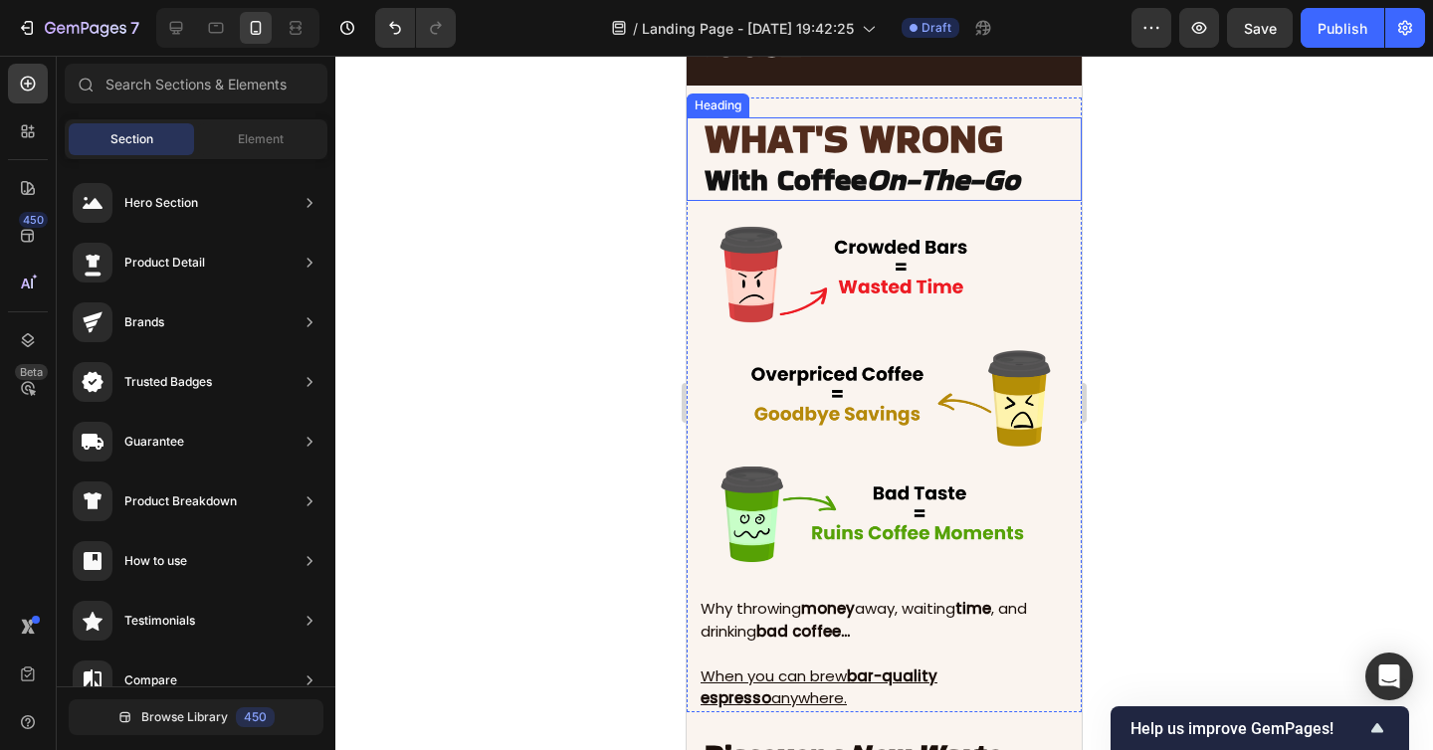
click at [839, 150] on span "WHAT'S WRONG" at bounding box center [853, 138] width 298 height 56
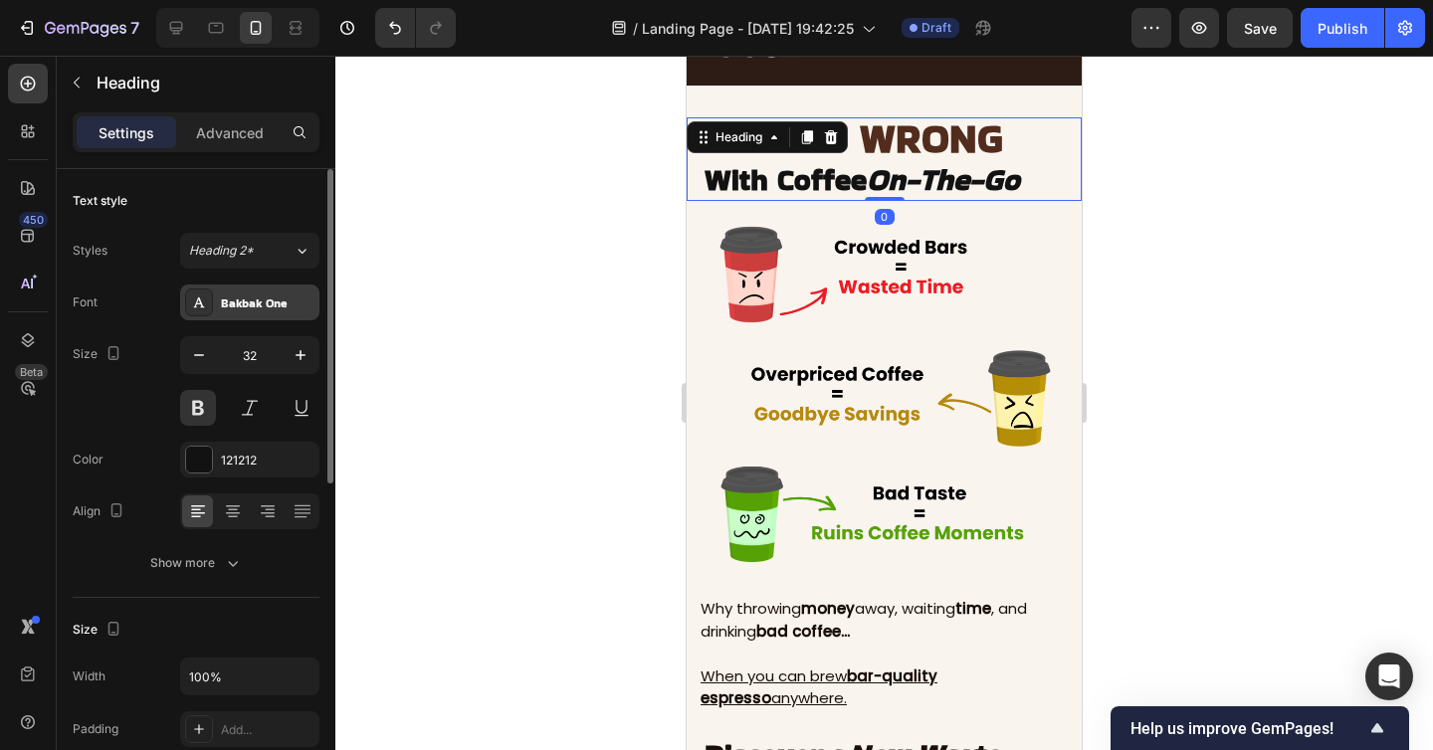
click at [284, 305] on div "Bakbak One" at bounding box center [268, 303] width 94 height 18
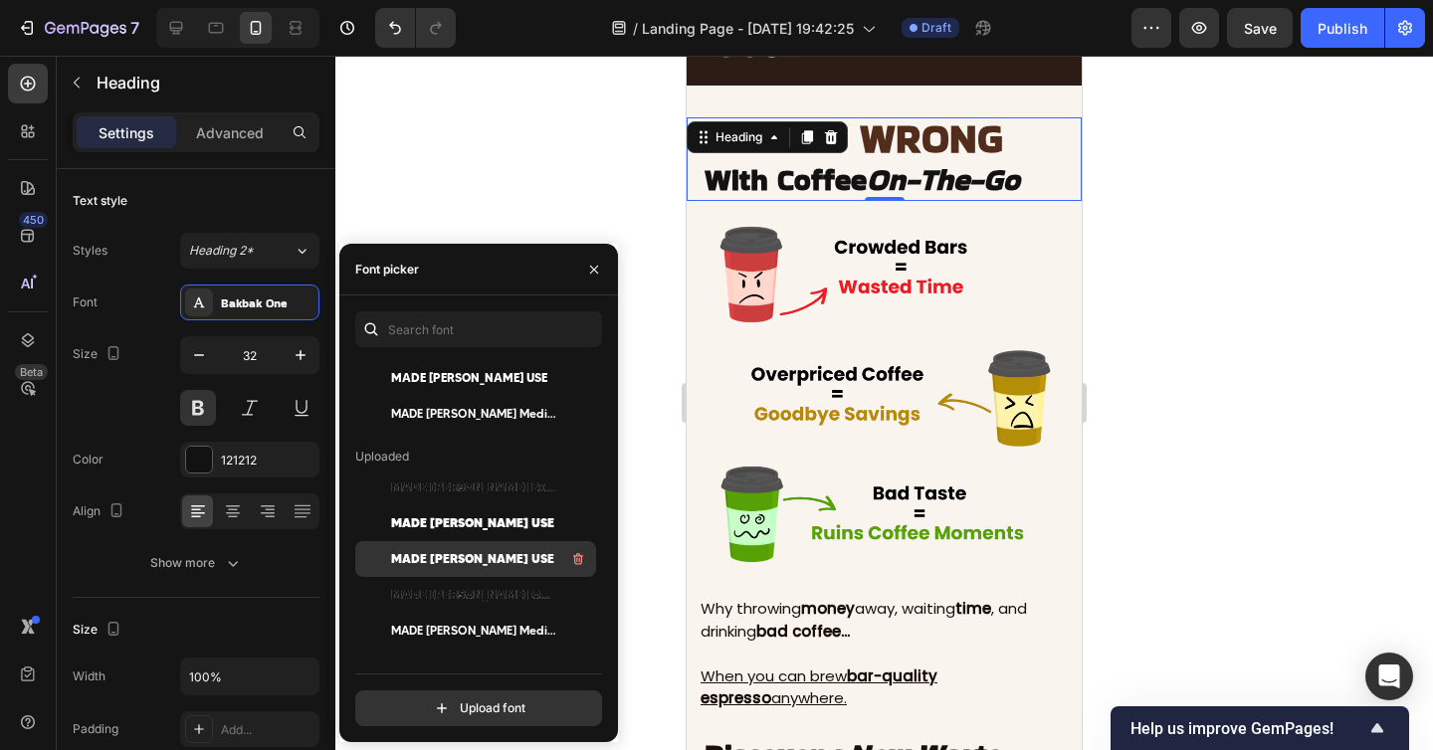
scroll to position [159, 0]
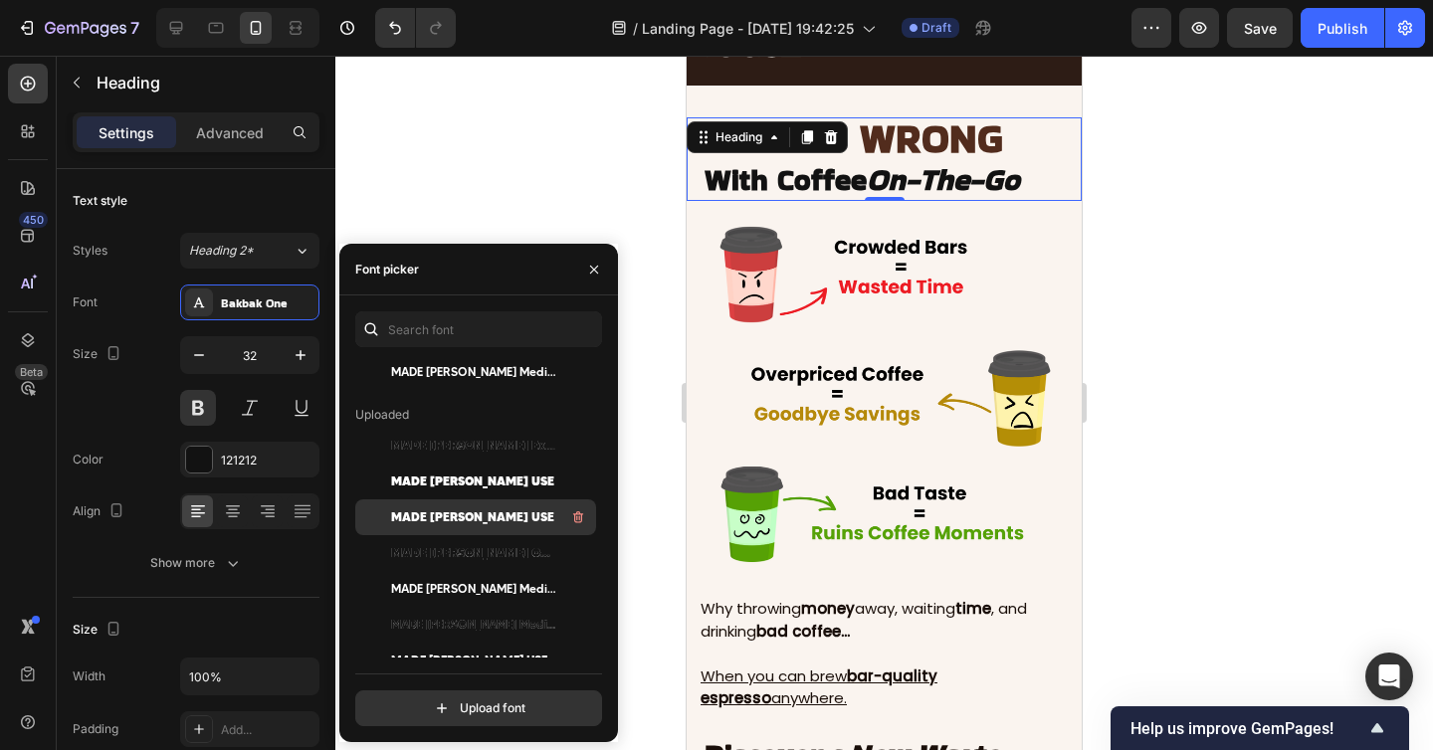
click at [491, 508] on span "MADE [PERSON_NAME] USE" at bounding box center [472, 517] width 163 height 18
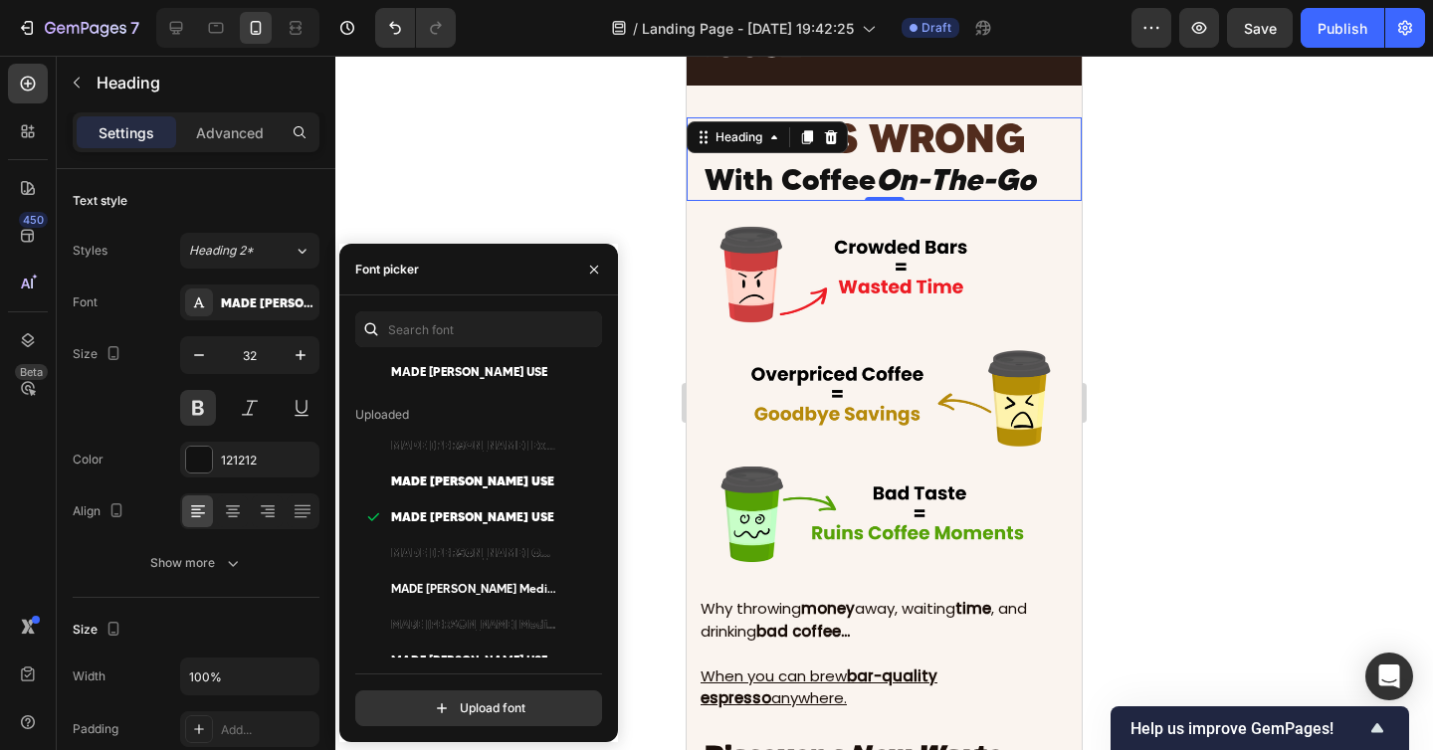
click at [1195, 430] on div at bounding box center [883, 403] width 1097 height 694
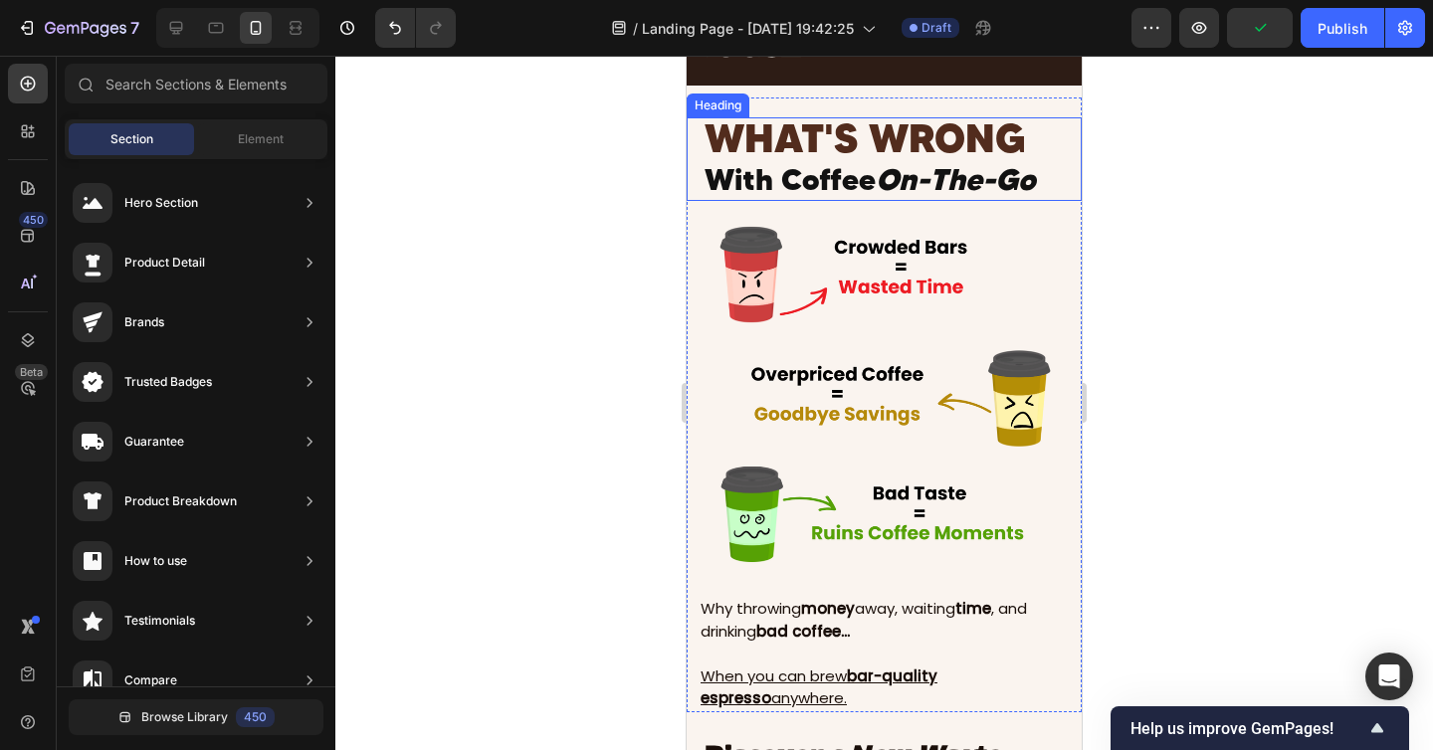
click at [750, 161] on span "With Coffee On-The-Go" at bounding box center [869, 179] width 331 height 37
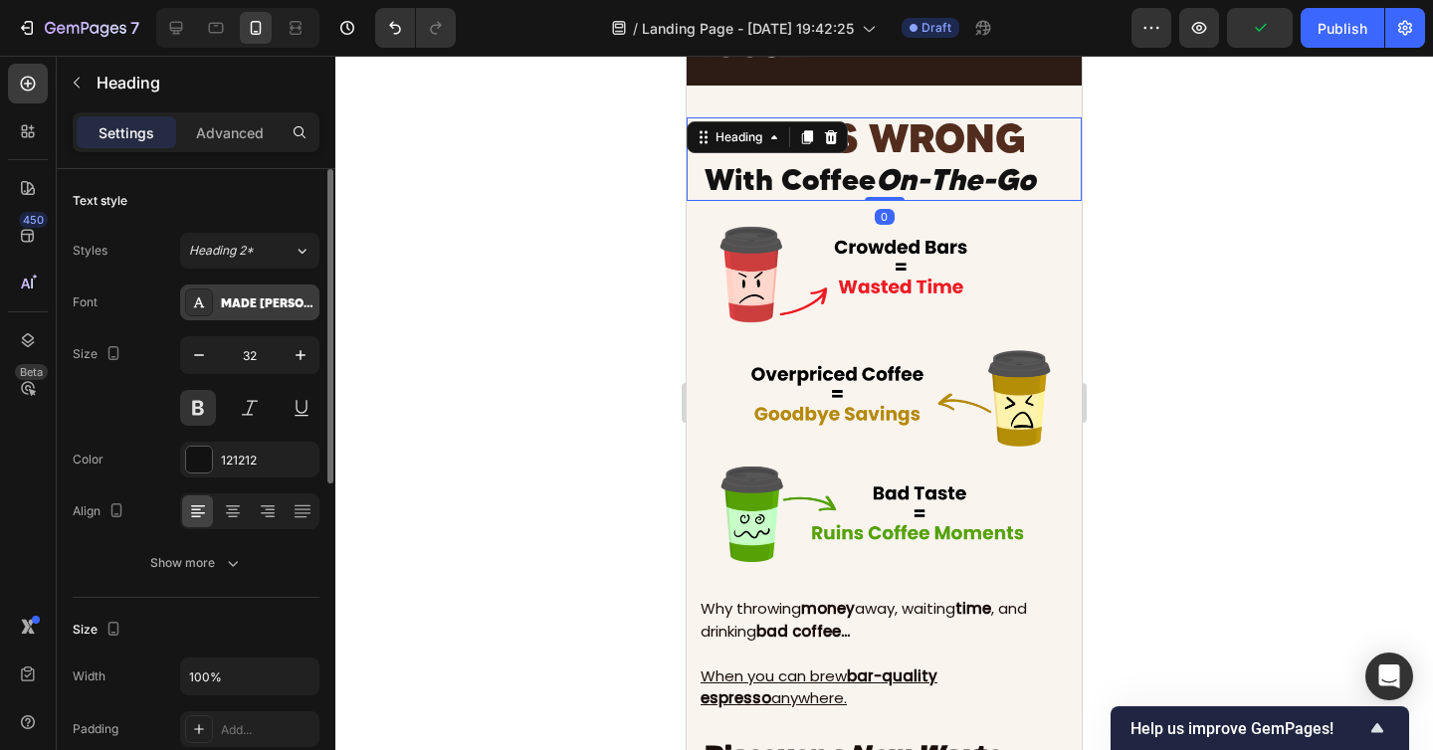
click at [263, 315] on div "MADE [PERSON_NAME] USE" at bounding box center [249, 303] width 139 height 36
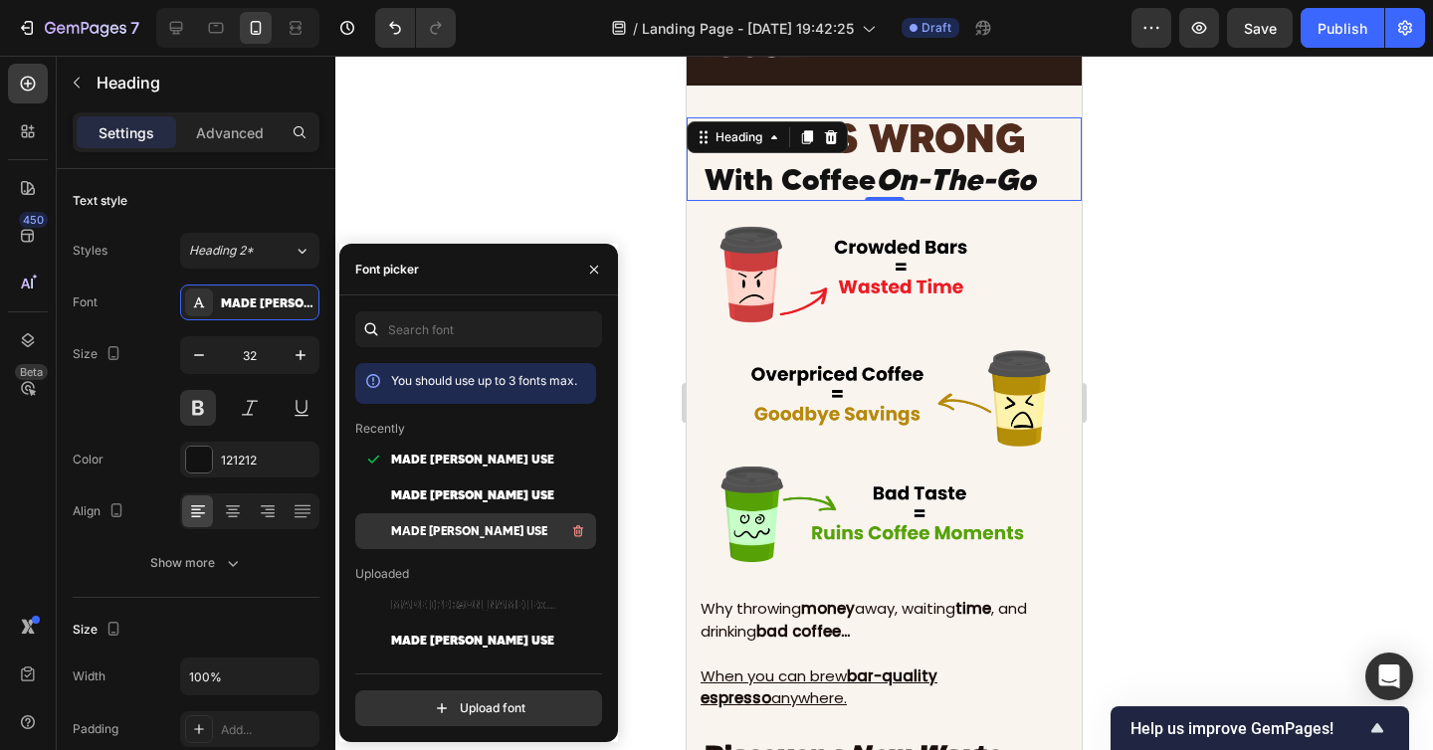
scroll to position [102, 0]
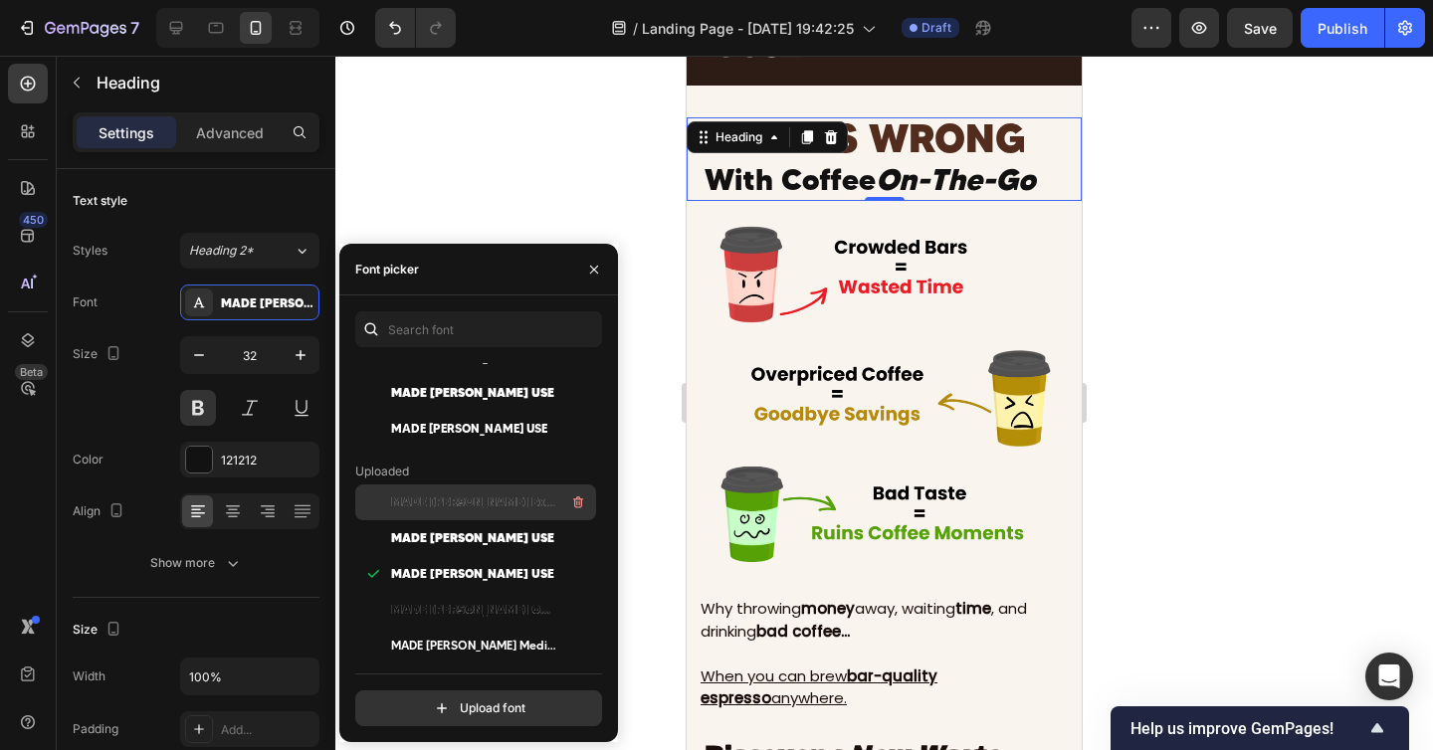
click at [461, 501] on span "MADE [PERSON_NAME] ExtraBold Outline_PERSONAL USE" at bounding box center [473, 502] width 165 height 18
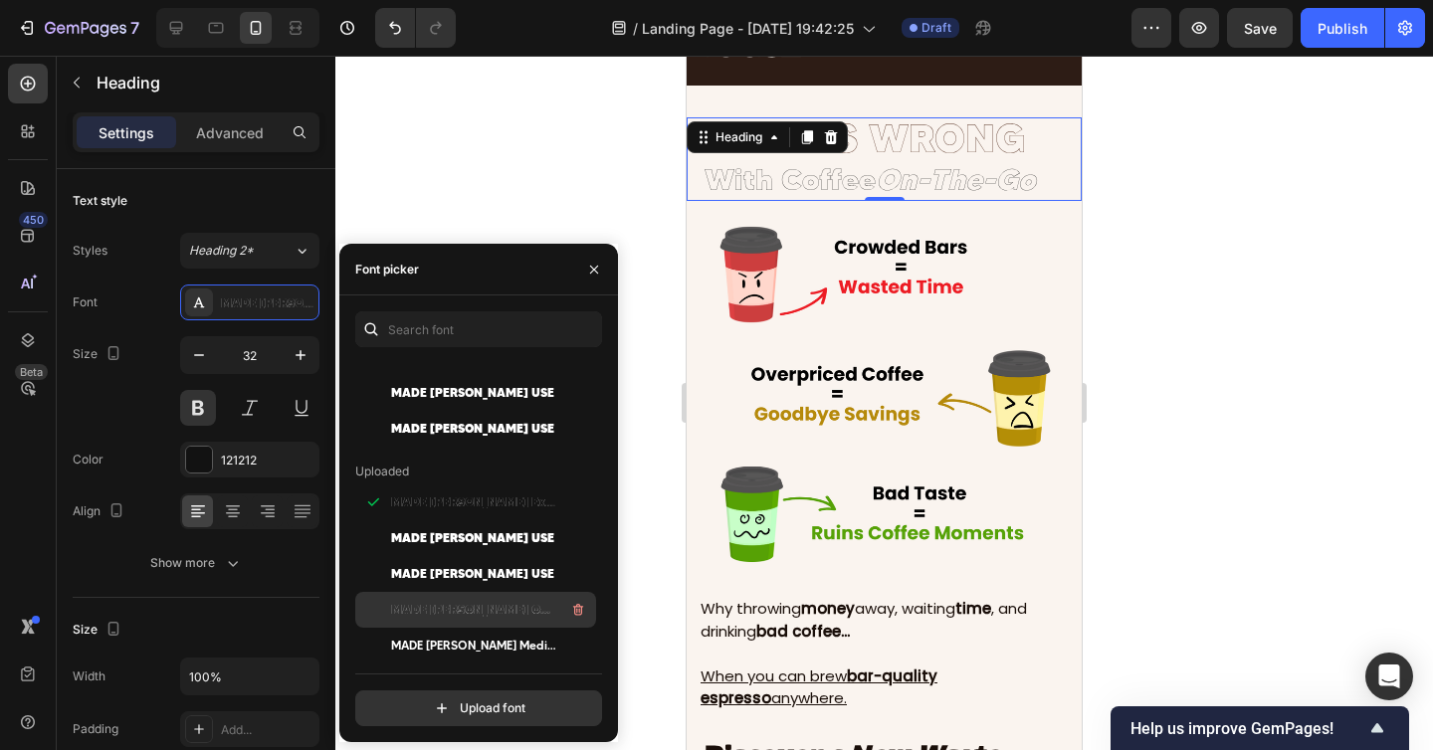
click at [464, 601] on span "MADE [PERSON_NAME] Outline_PERSONAL USE" at bounding box center [473, 610] width 165 height 18
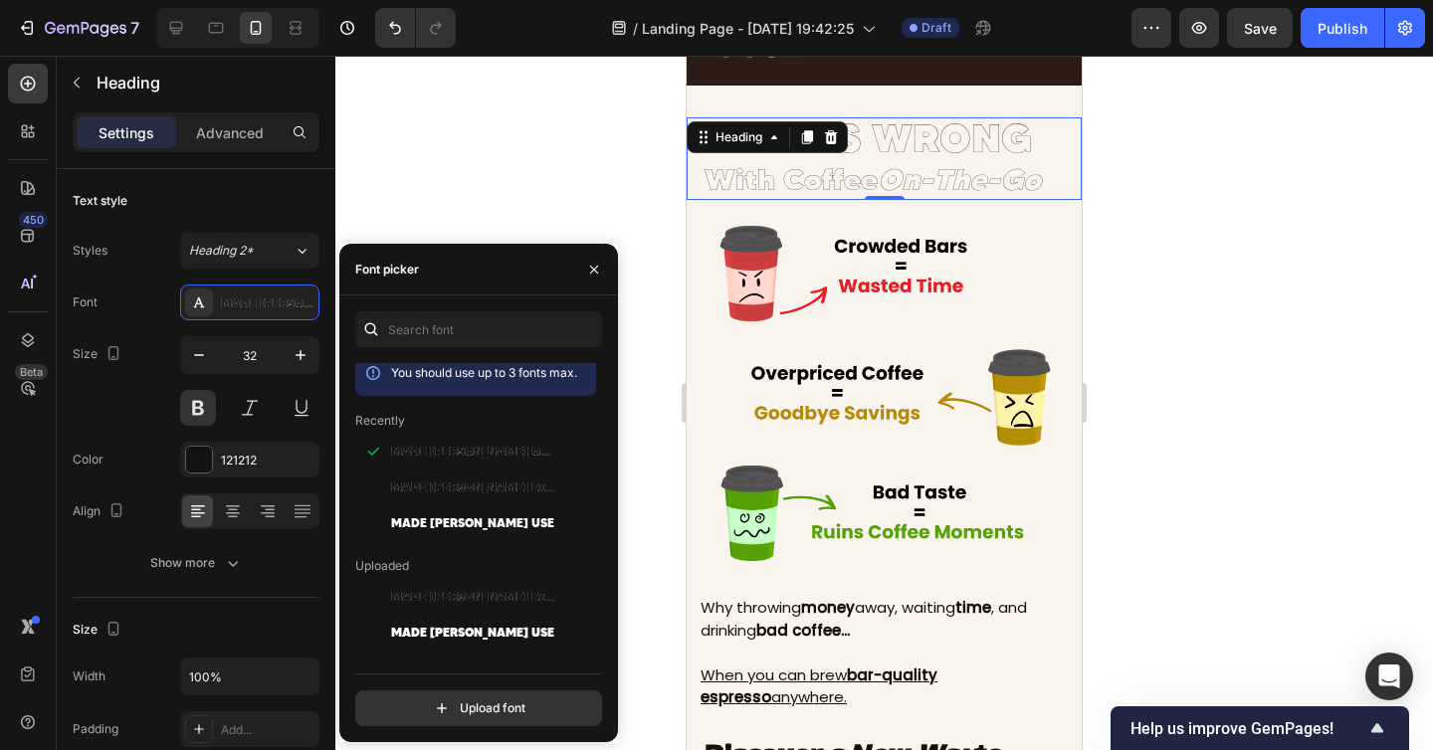
scroll to position [0, 0]
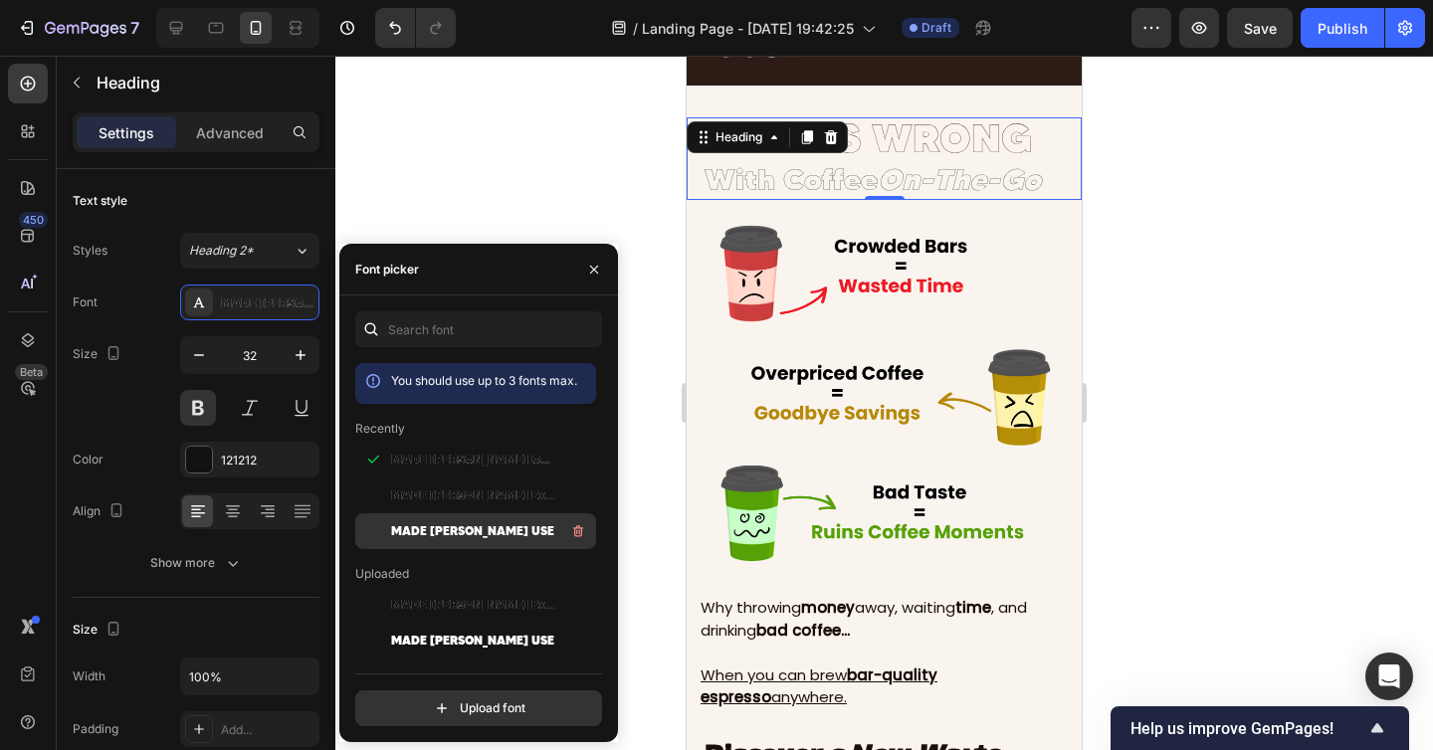
click at [492, 528] on span "MADE [PERSON_NAME] USE" at bounding box center [472, 531] width 163 height 18
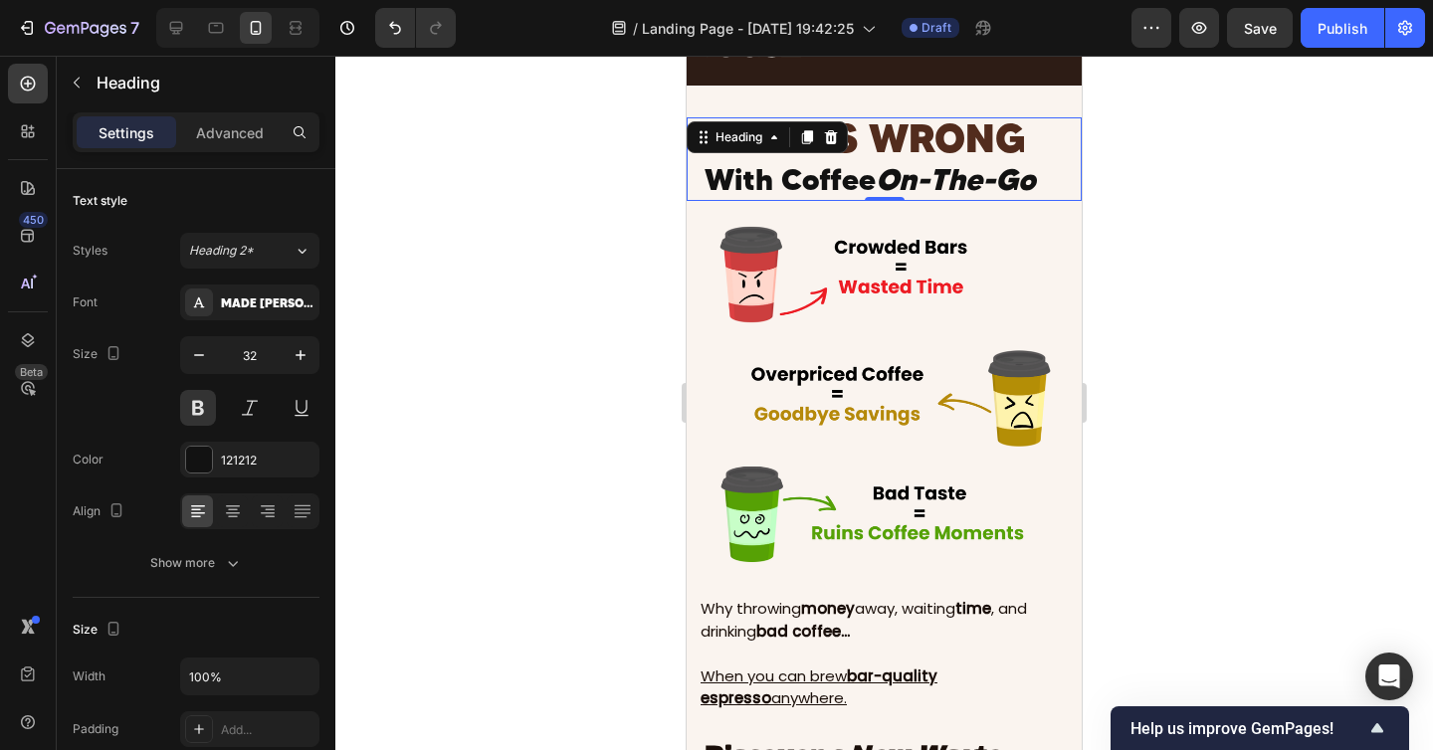
click at [1237, 401] on div at bounding box center [883, 403] width 1097 height 694
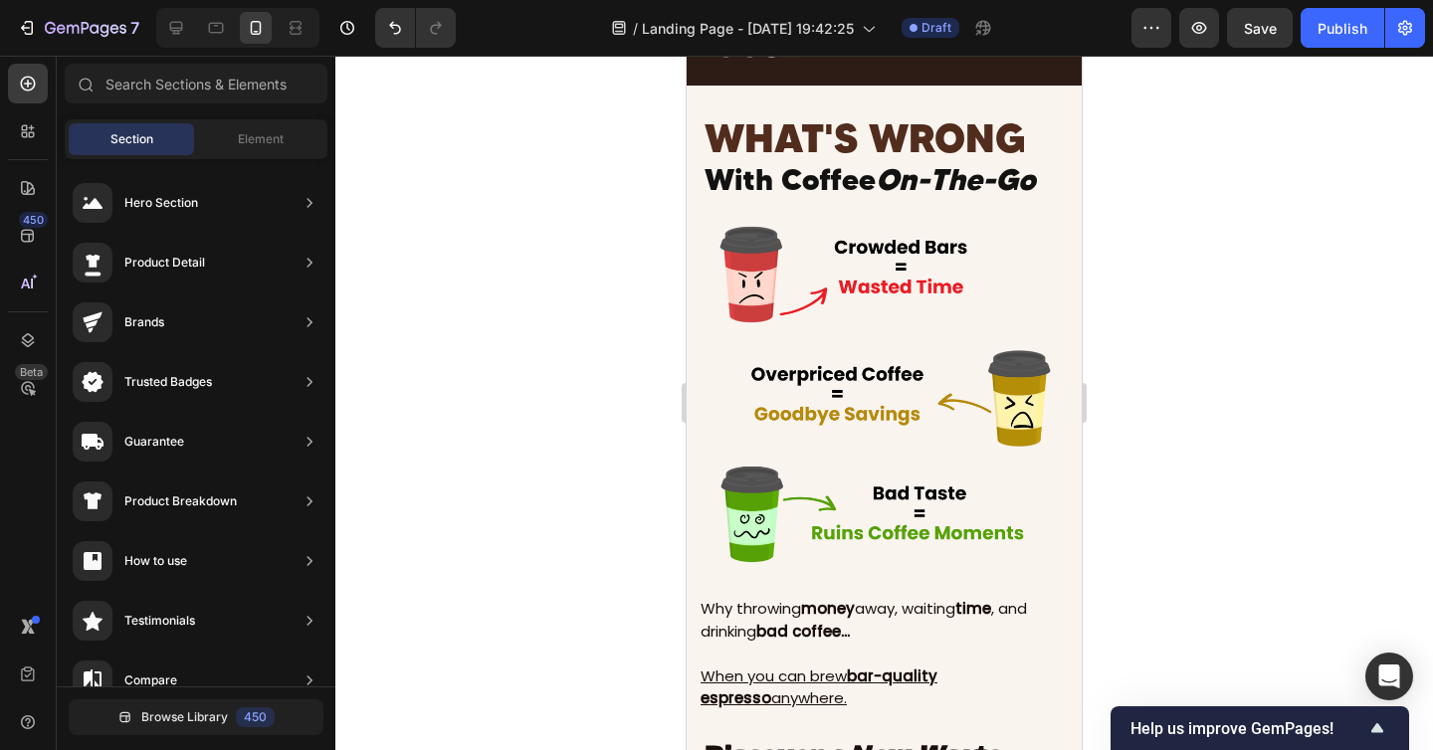
click at [1307, 410] on div at bounding box center [883, 403] width 1097 height 694
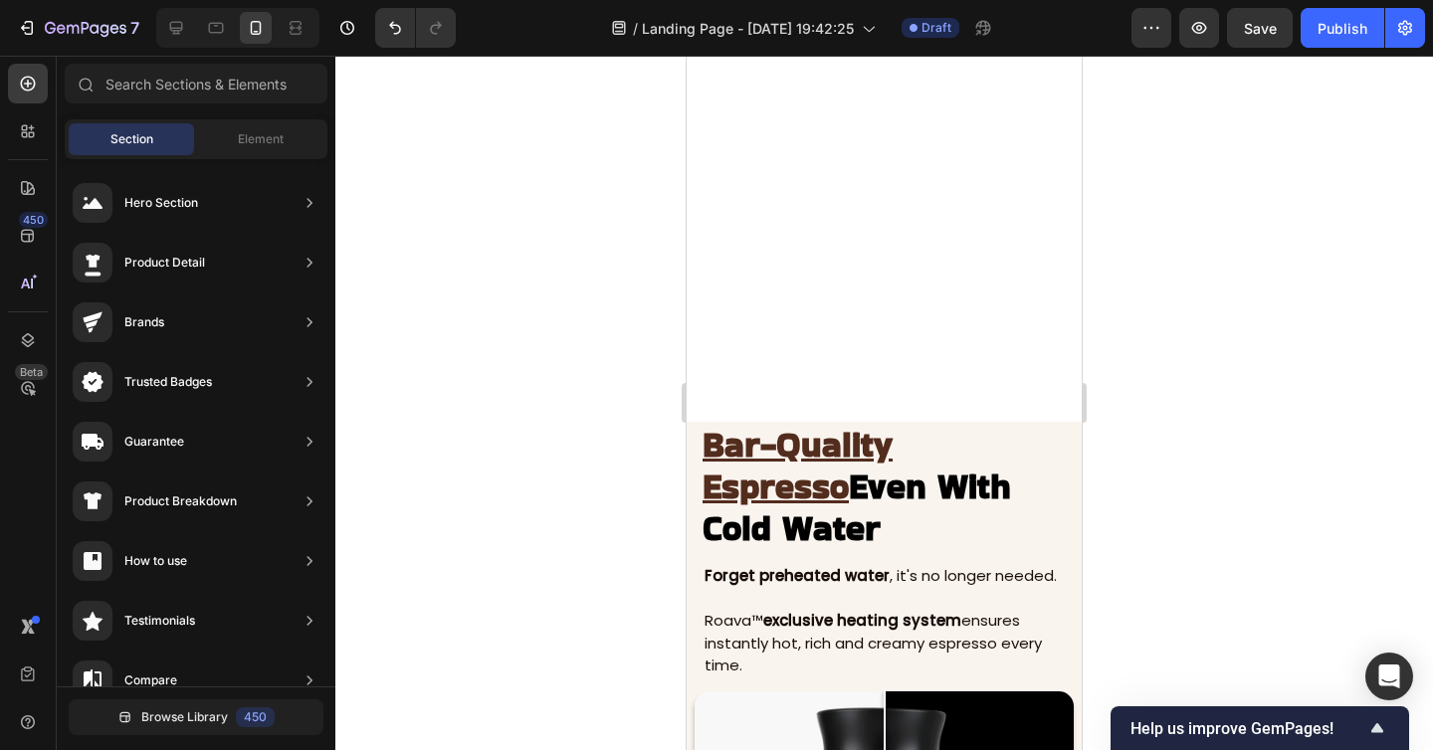
scroll to position [3644, 0]
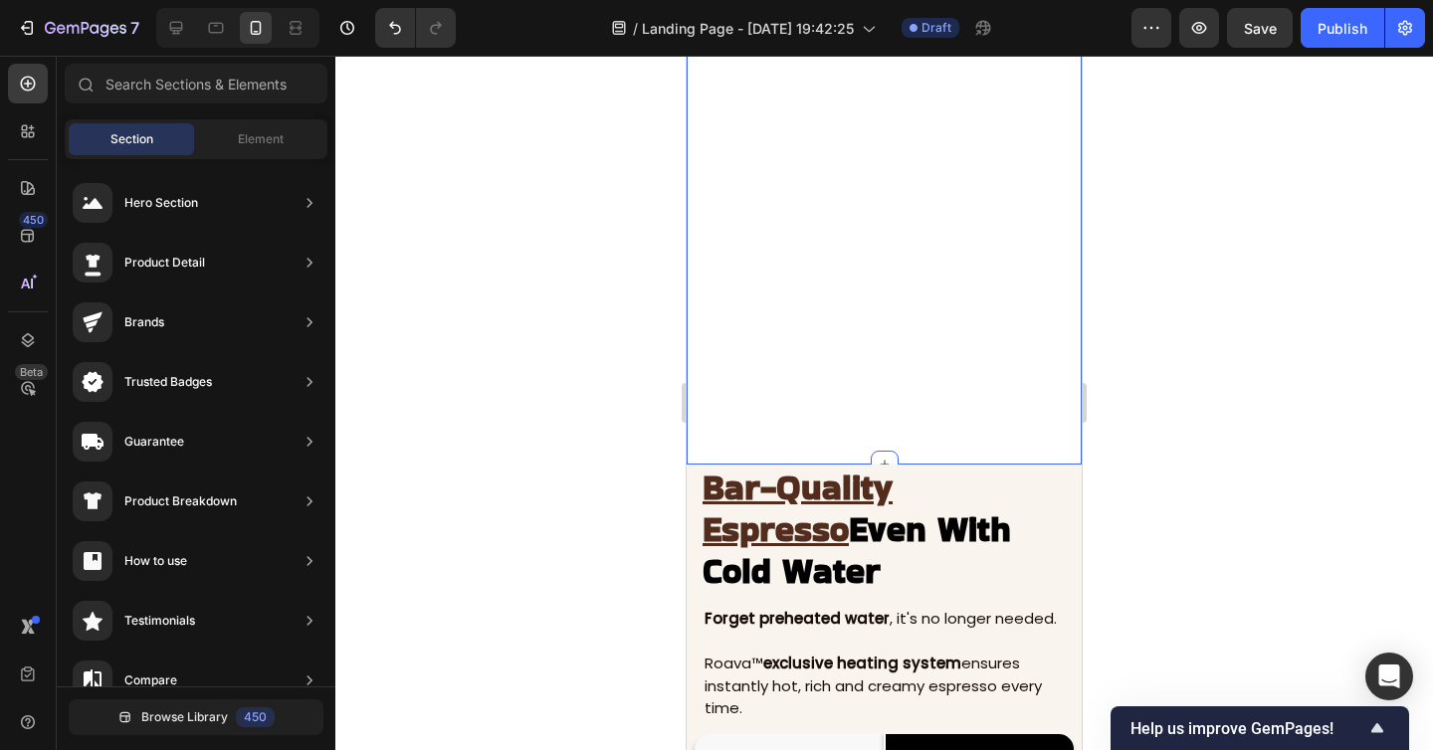
click at [840, 463] on u "Bar-Quality Espresso" at bounding box center [797, 508] width 190 height 91
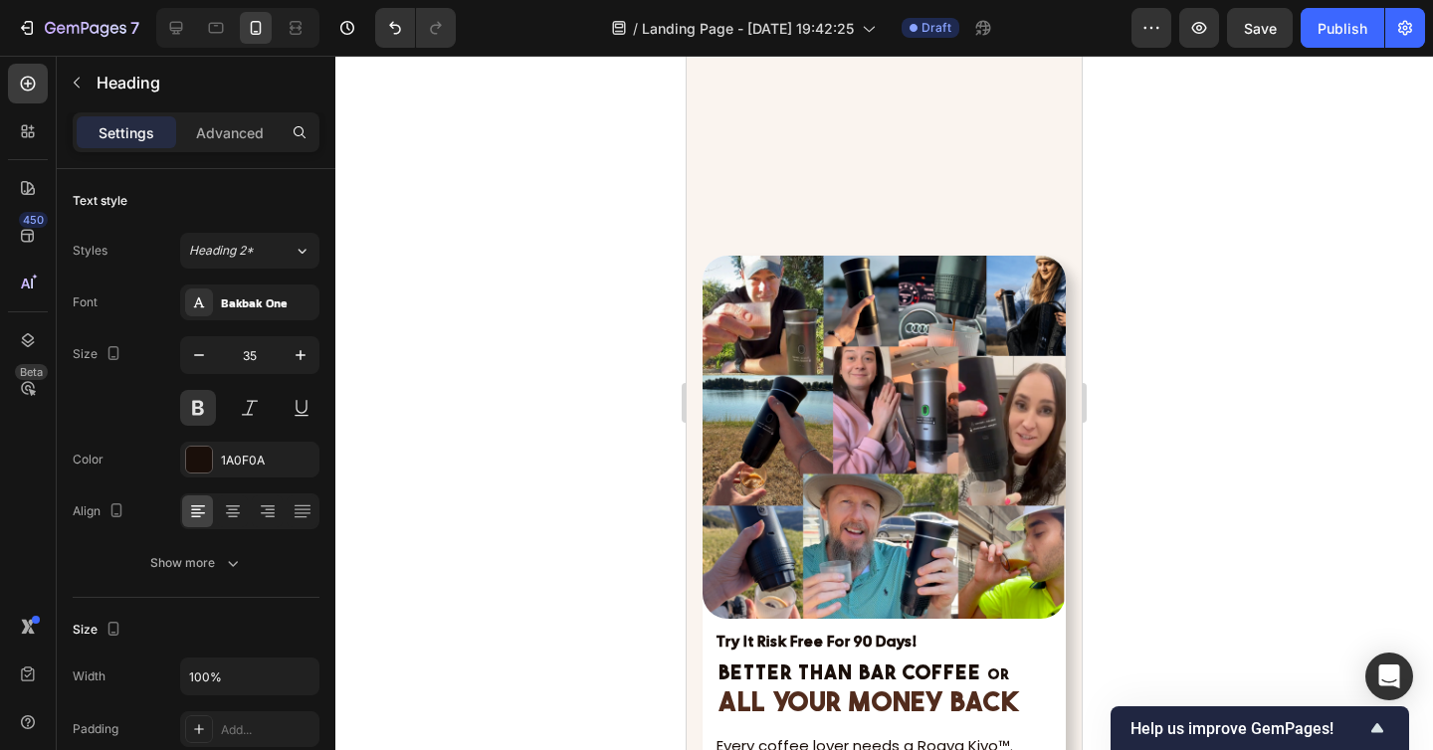
scroll to position [7483, 0]
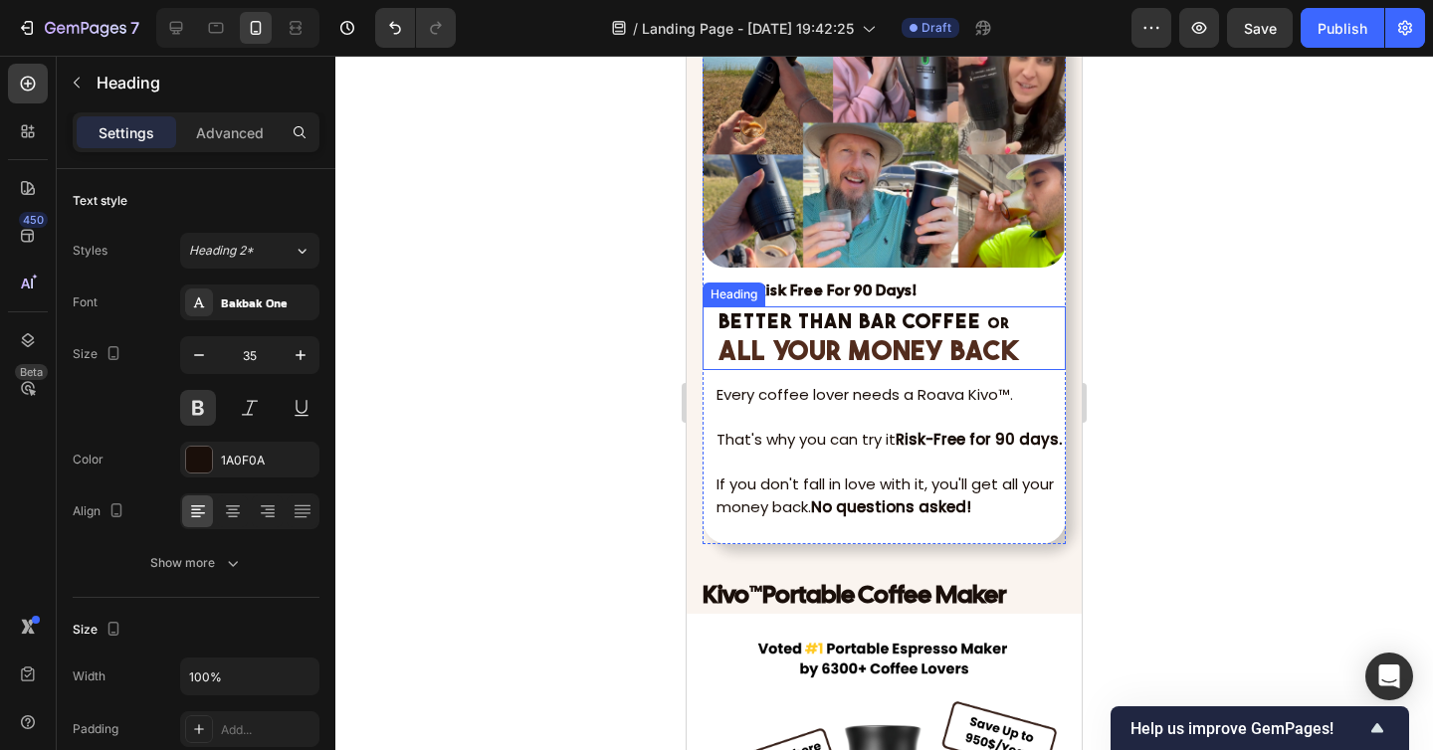
click at [809, 344] on strong "ALL YOUR MONEY BACK" at bounding box center [868, 353] width 300 height 27
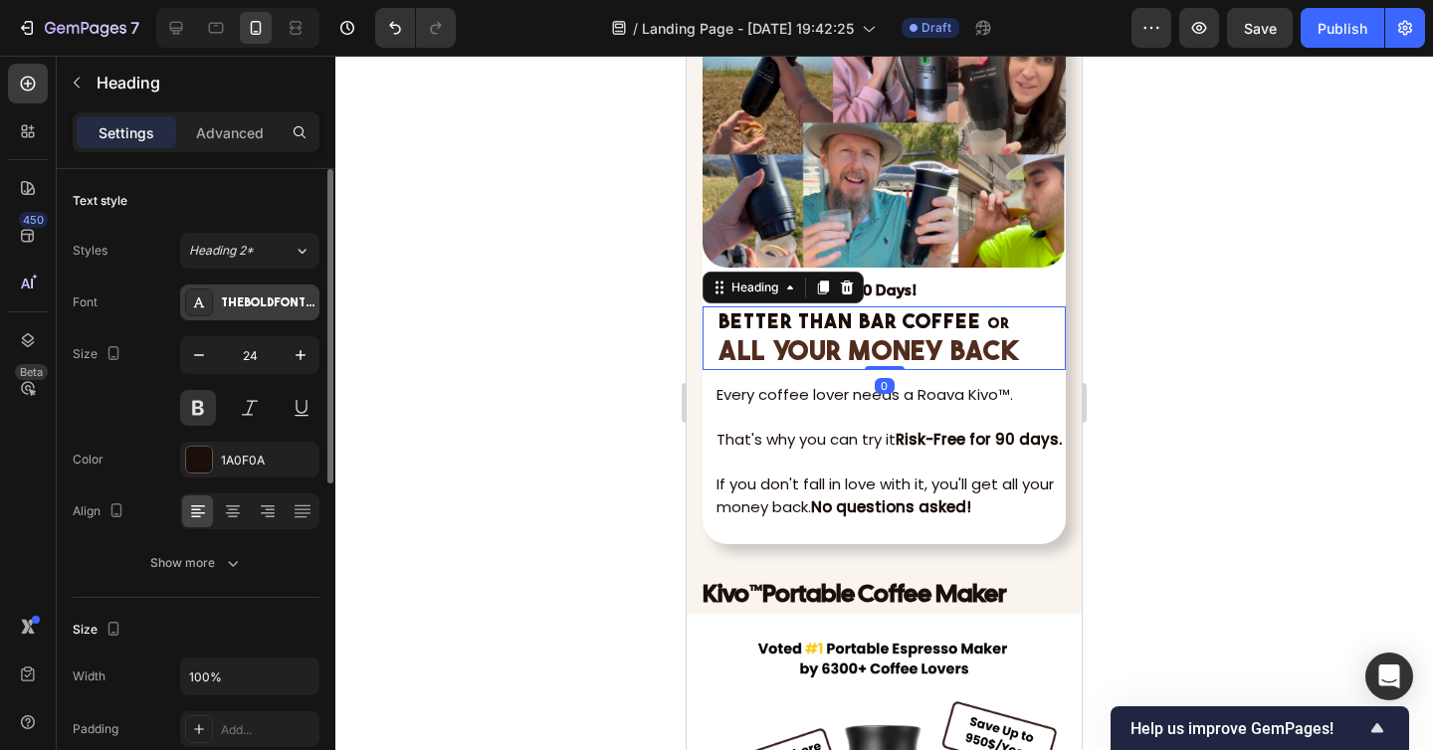
click at [268, 306] on div "THEBOLDFONT-FREEVERSION" at bounding box center [268, 303] width 94 height 18
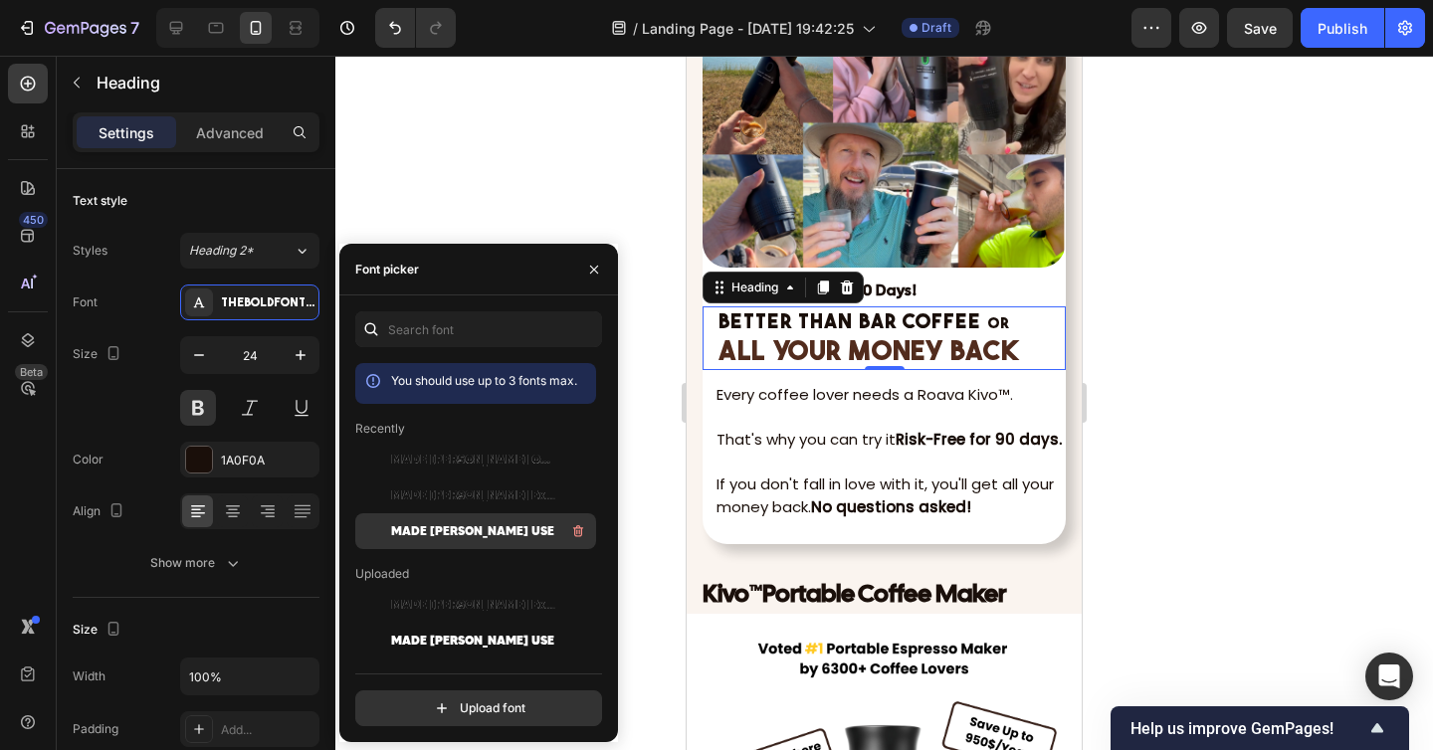
click at [489, 528] on span "MADE [PERSON_NAME] USE" at bounding box center [472, 531] width 163 height 18
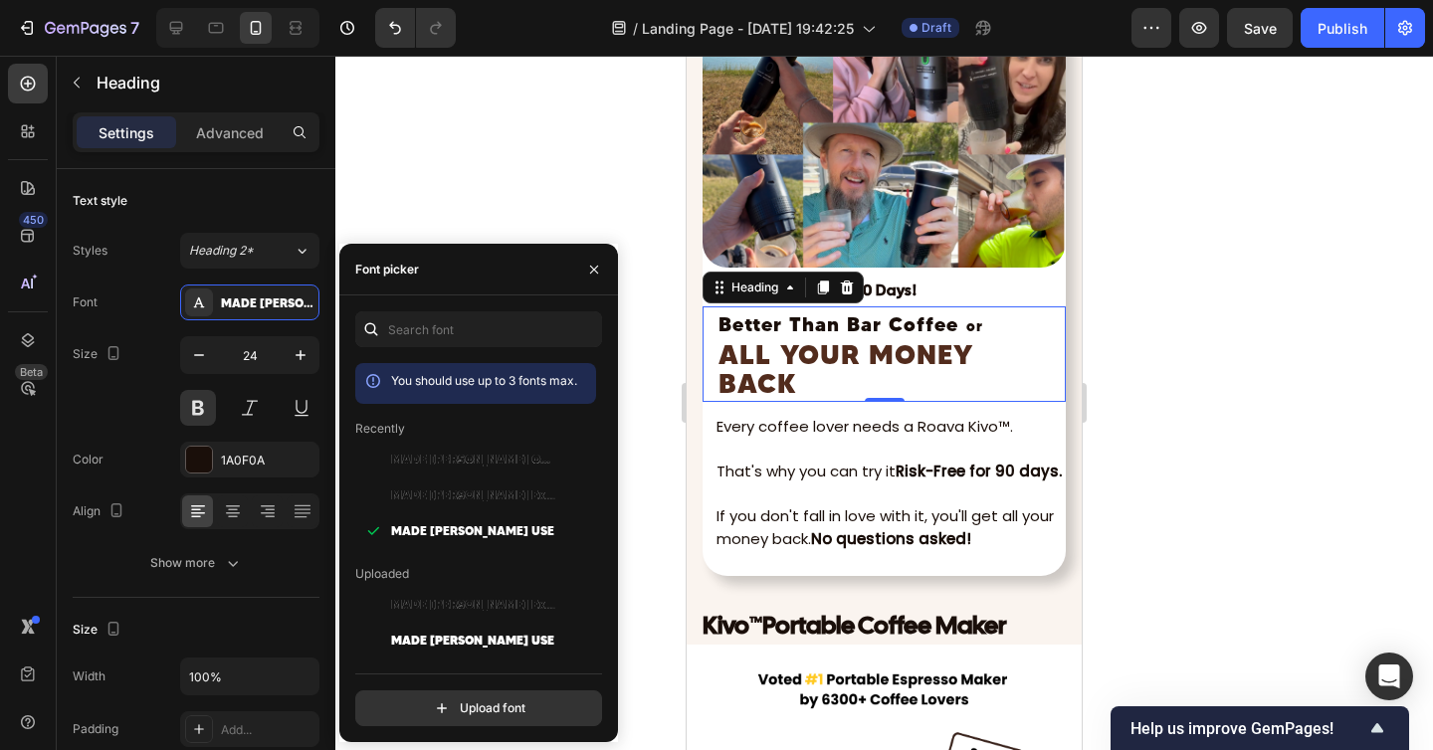
click at [1290, 443] on div at bounding box center [883, 403] width 1097 height 694
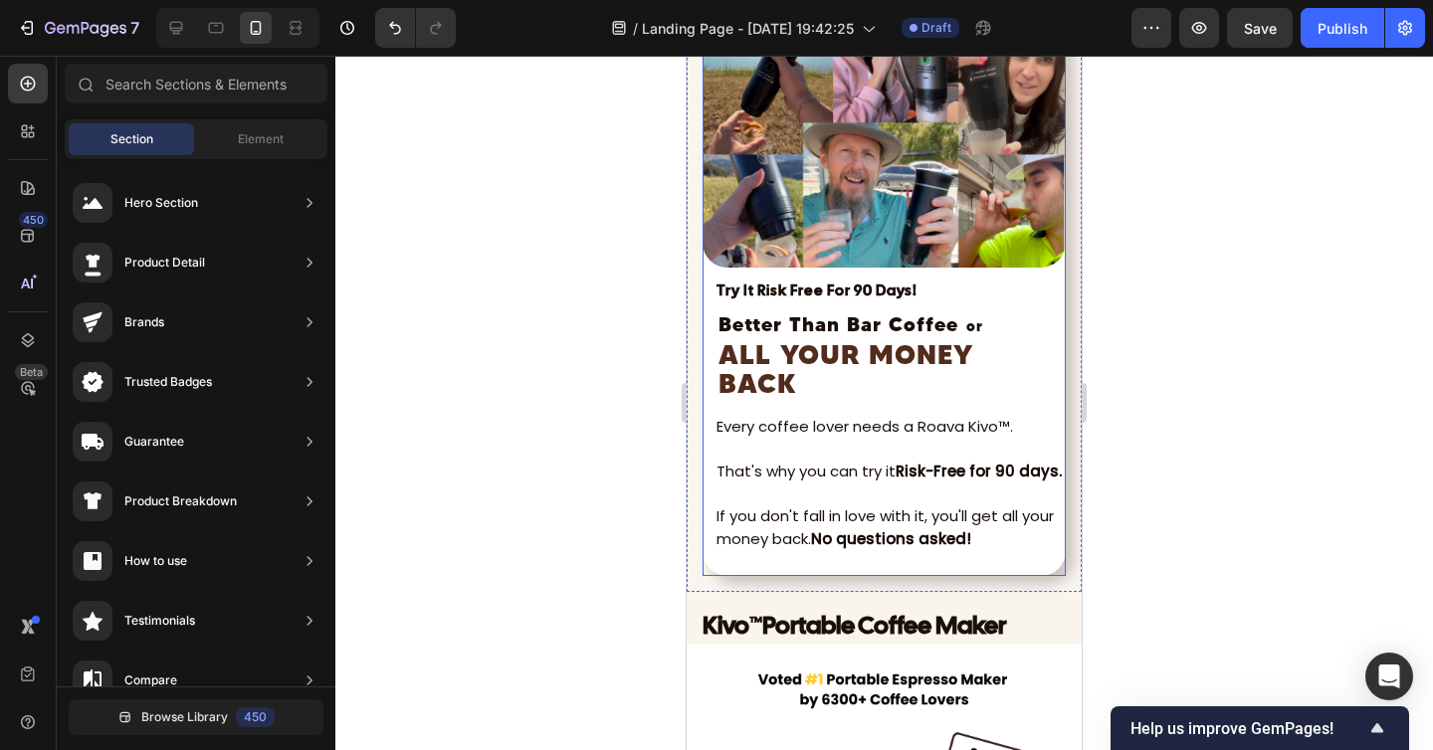
click at [1053, 272] on div "Try It Risk Free For 90 Days! Text Block" at bounding box center [883, 287] width 363 height 39
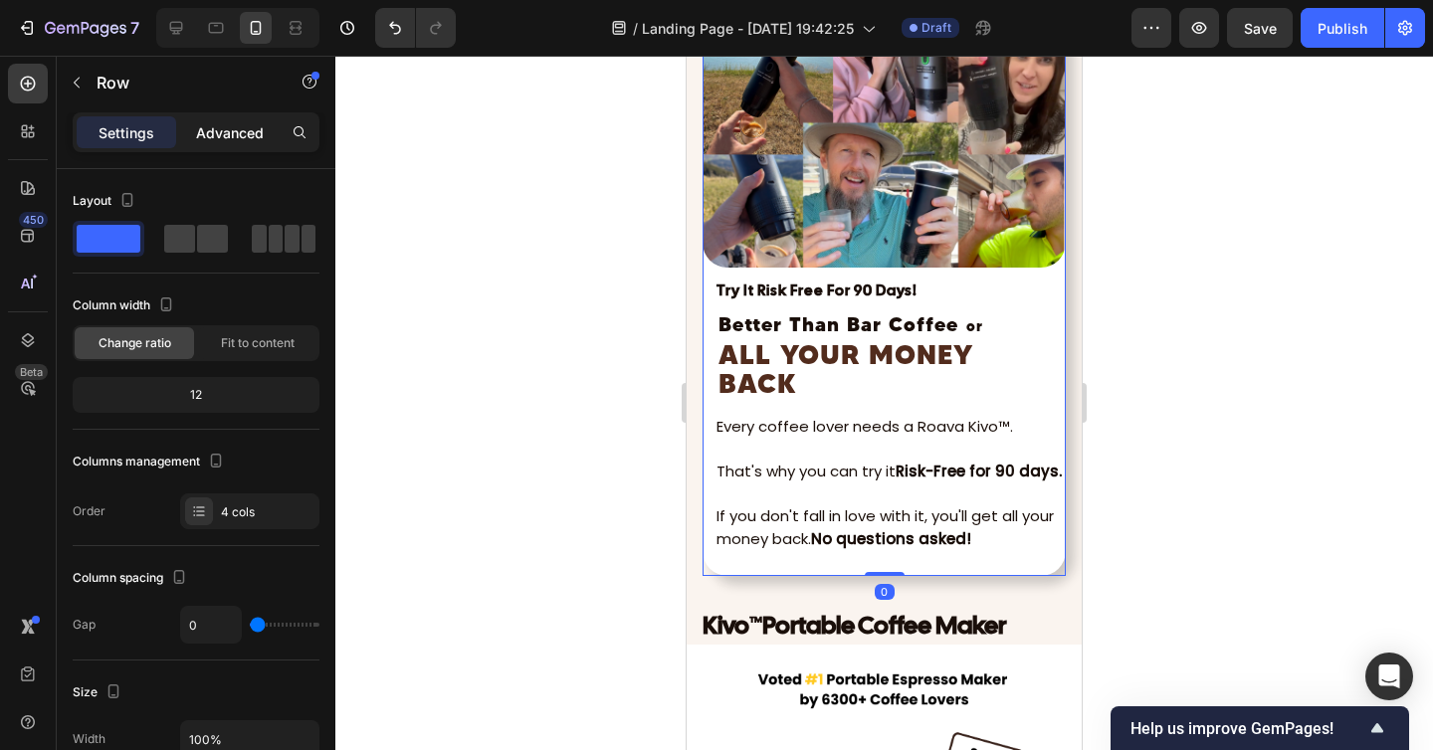
click at [232, 132] on p "Advanced" at bounding box center [230, 132] width 68 height 21
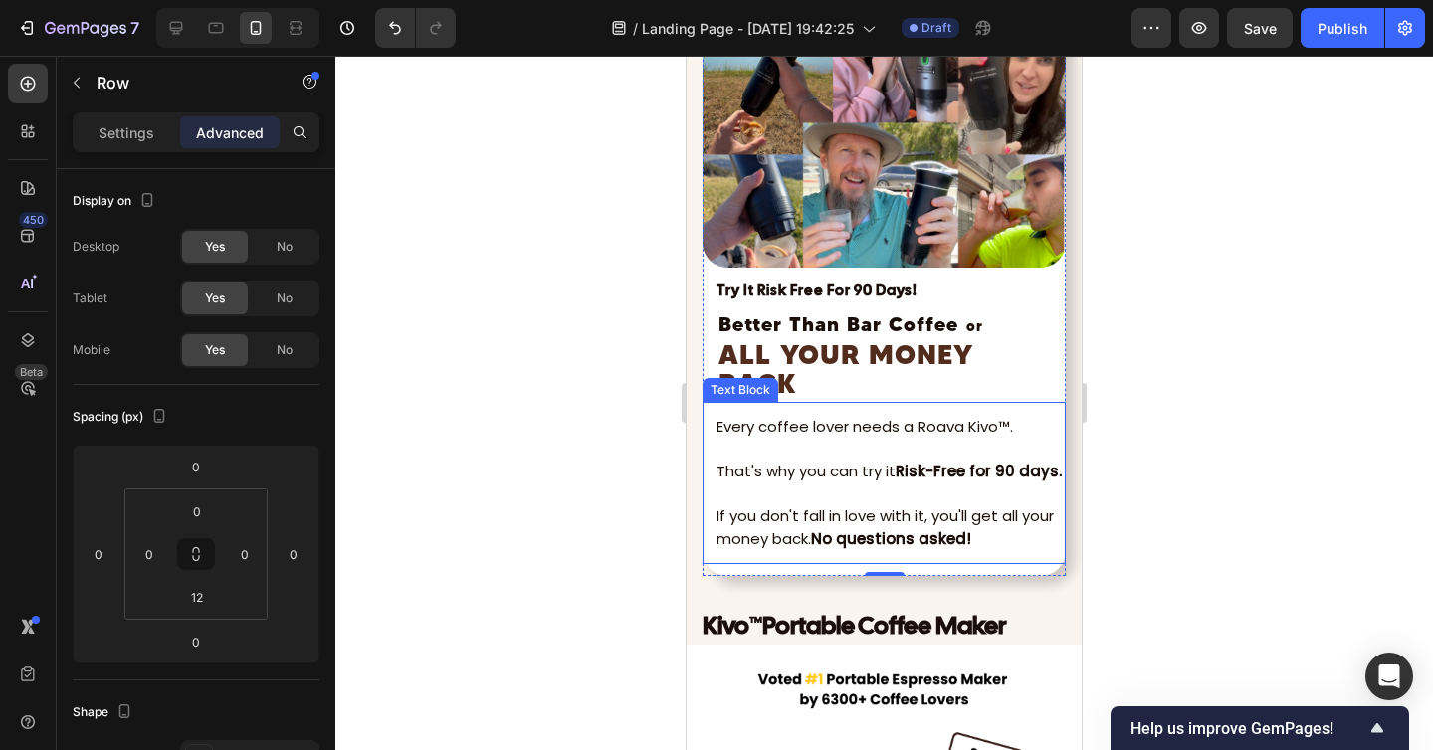
click at [856, 428] on p "Every coffee lover needs a Roava Kivo™." at bounding box center [889, 427] width 347 height 23
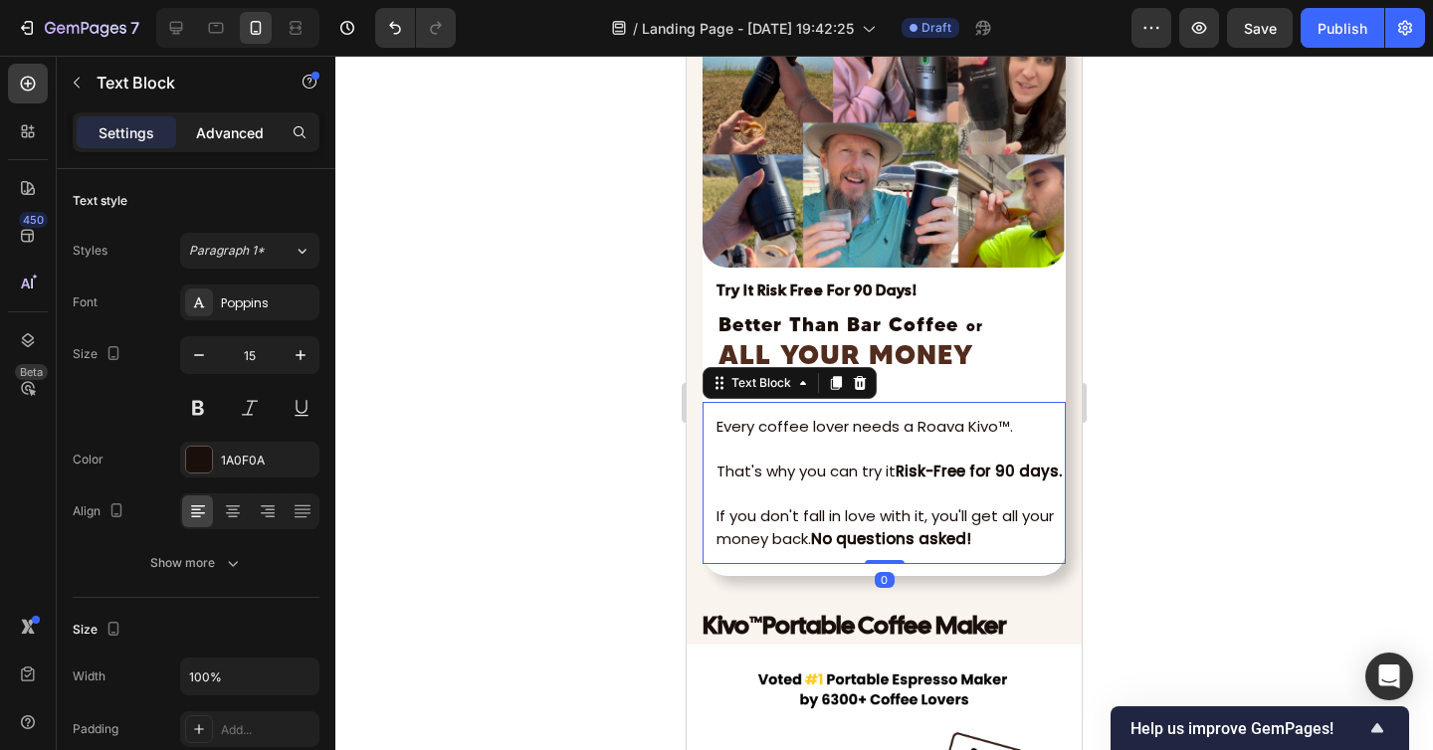
click at [212, 128] on p "Advanced" at bounding box center [230, 132] width 68 height 21
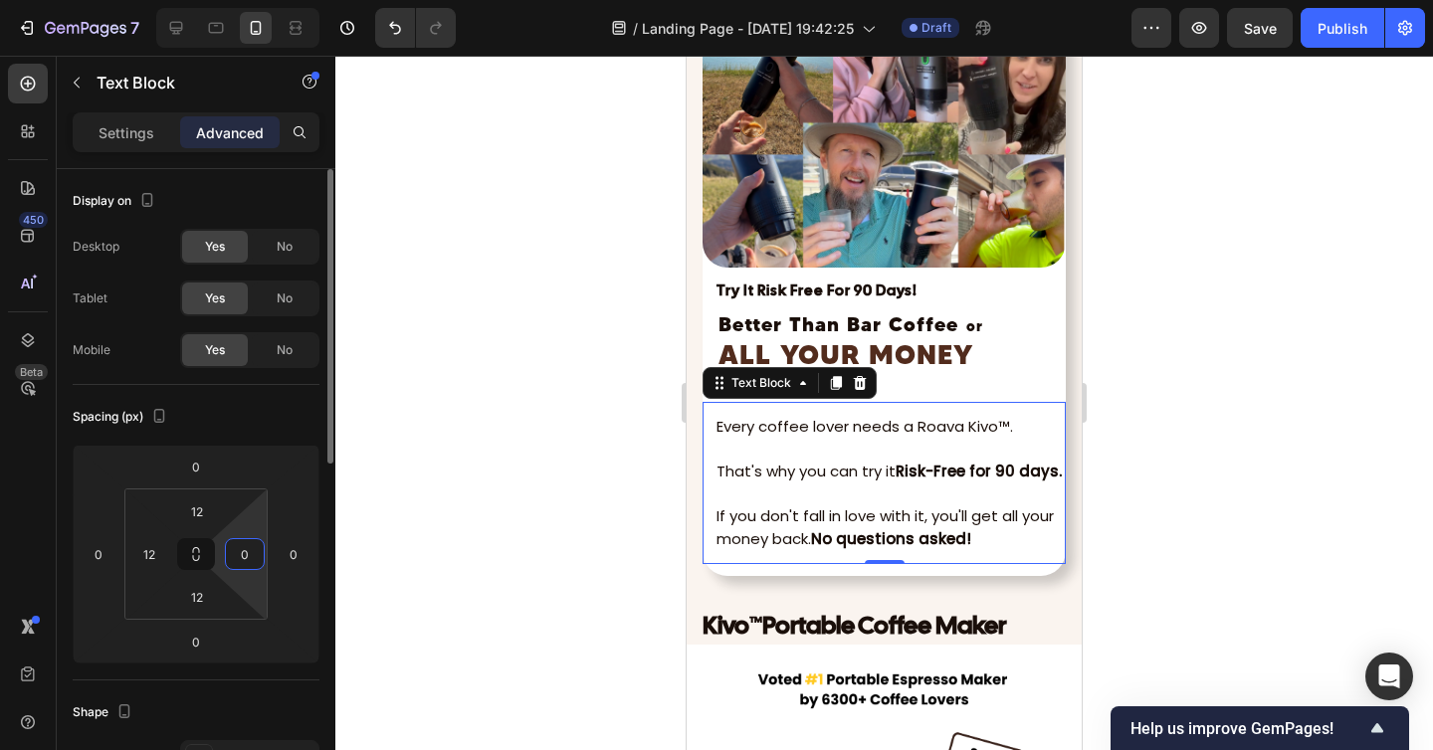
click at [250, 558] on input "0" at bounding box center [245, 554] width 30 height 30
type input "12"
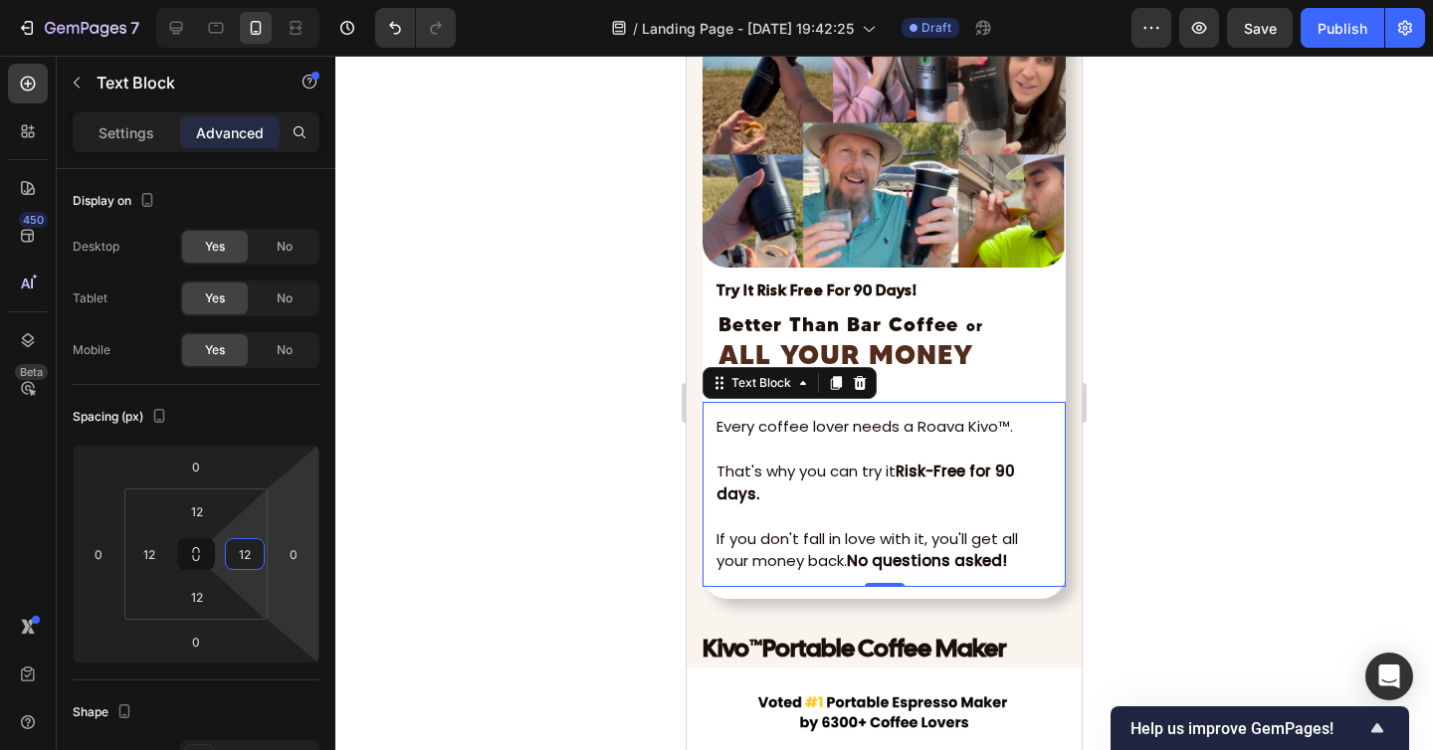
click at [556, 533] on div at bounding box center [883, 403] width 1097 height 694
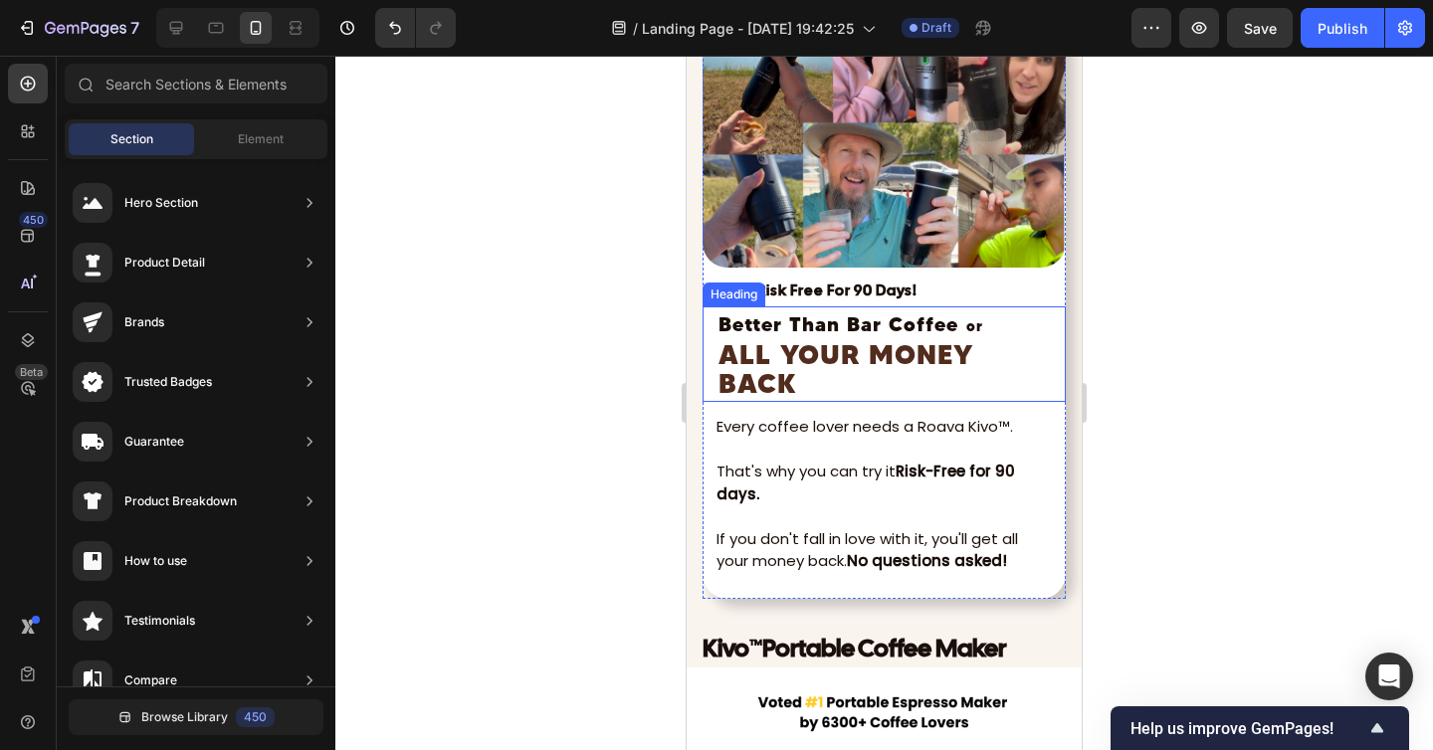
click at [967, 367] on strong "ALL YOUR MONEY BACK" at bounding box center [845, 369] width 255 height 63
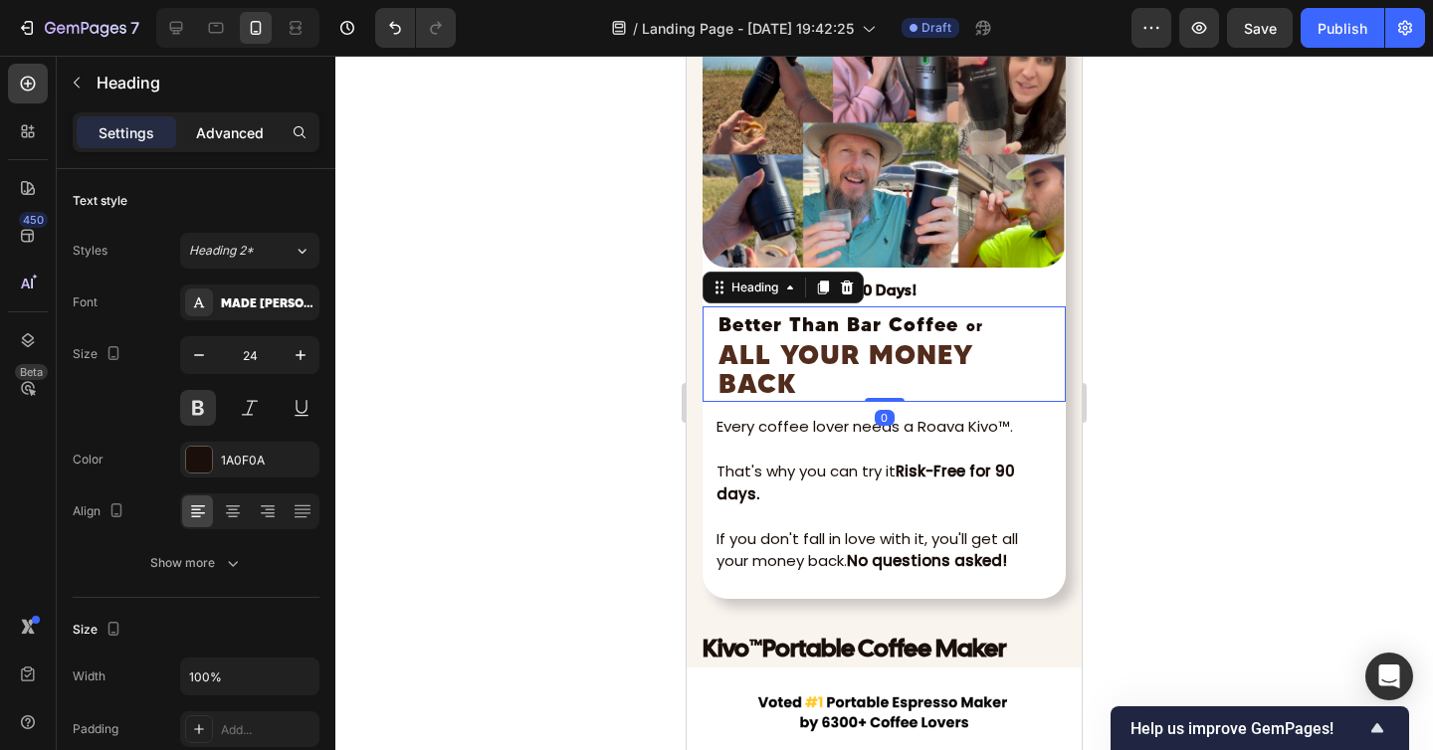
click at [233, 134] on p "Advanced" at bounding box center [230, 132] width 68 height 21
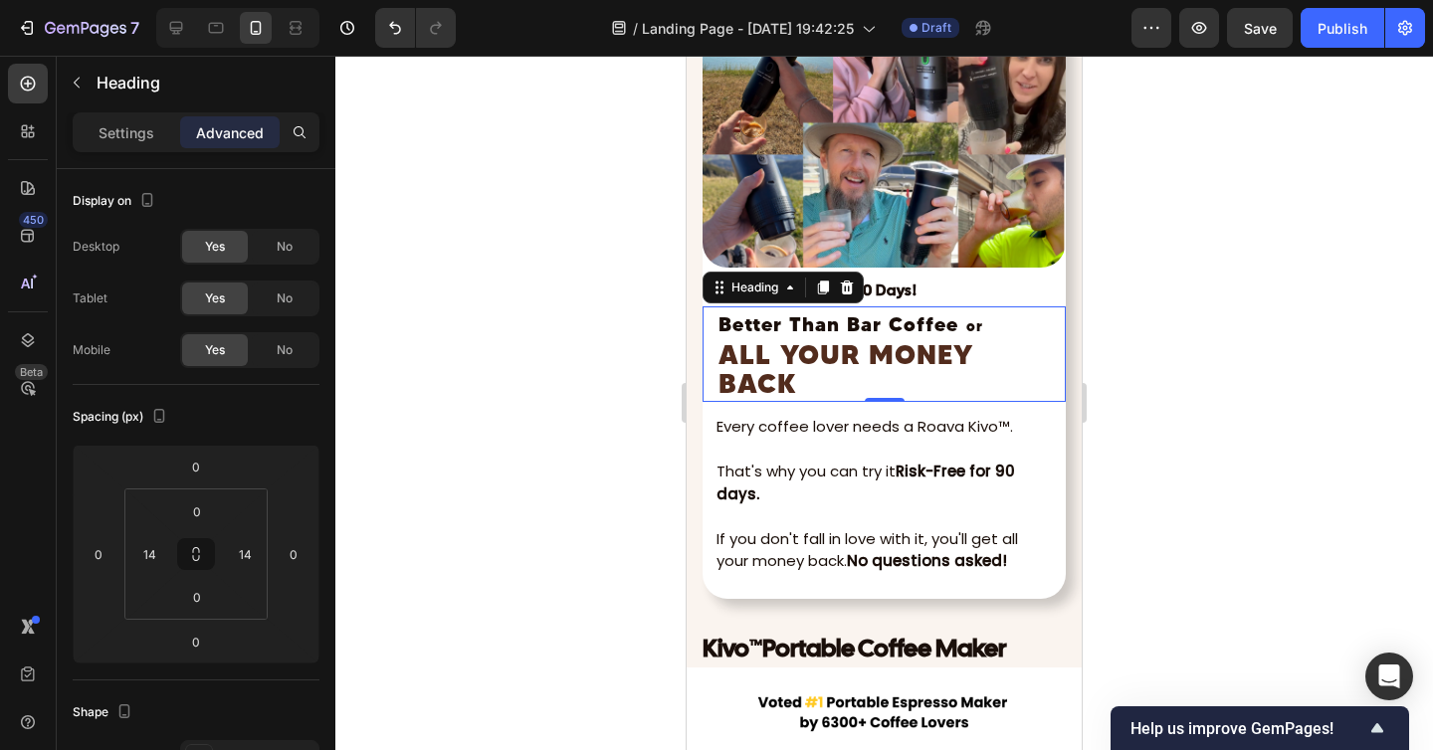
click at [1236, 462] on div at bounding box center [883, 403] width 1097 height 694
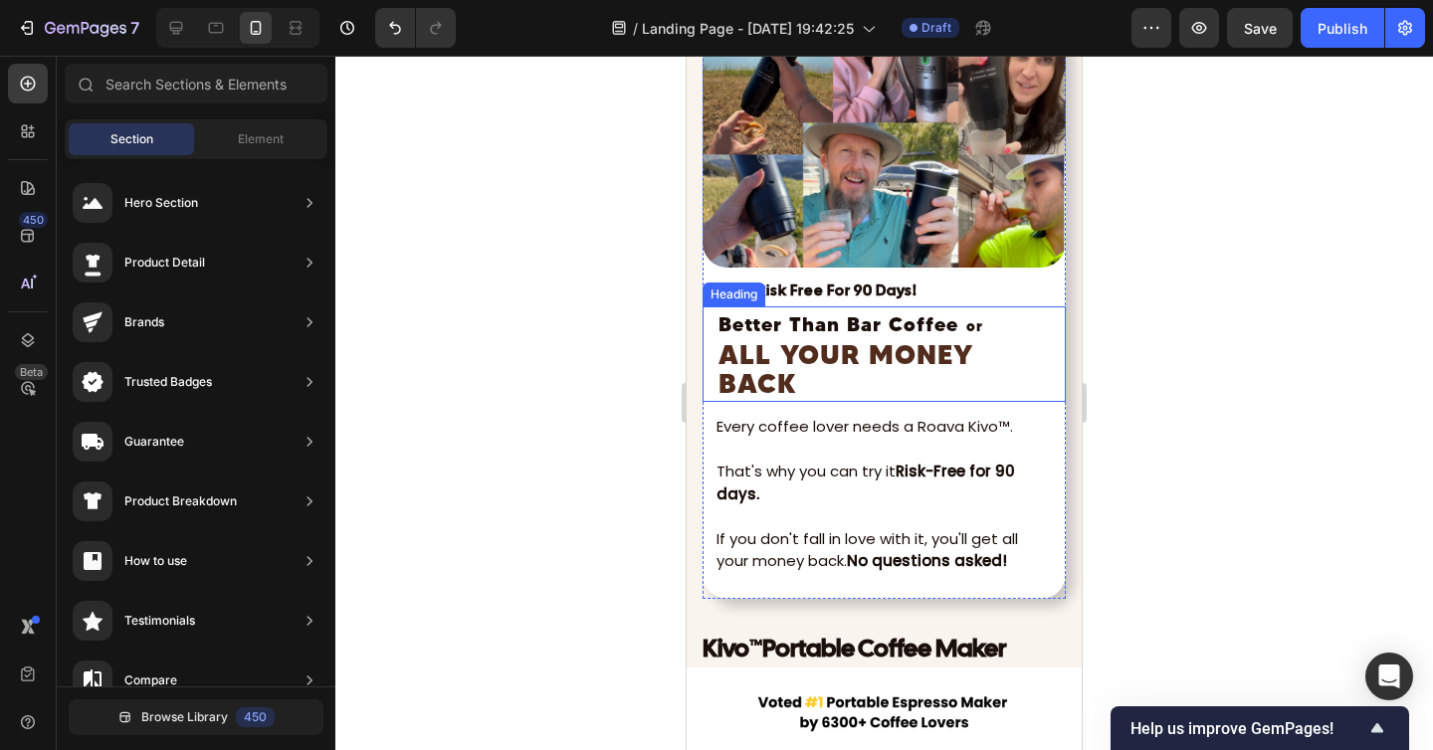
click at [962, 378] on h2 "Better Than Bar Coffee or ALL YOUR MONEY BACK" at bounding box center [883, 354] width 335 height 96
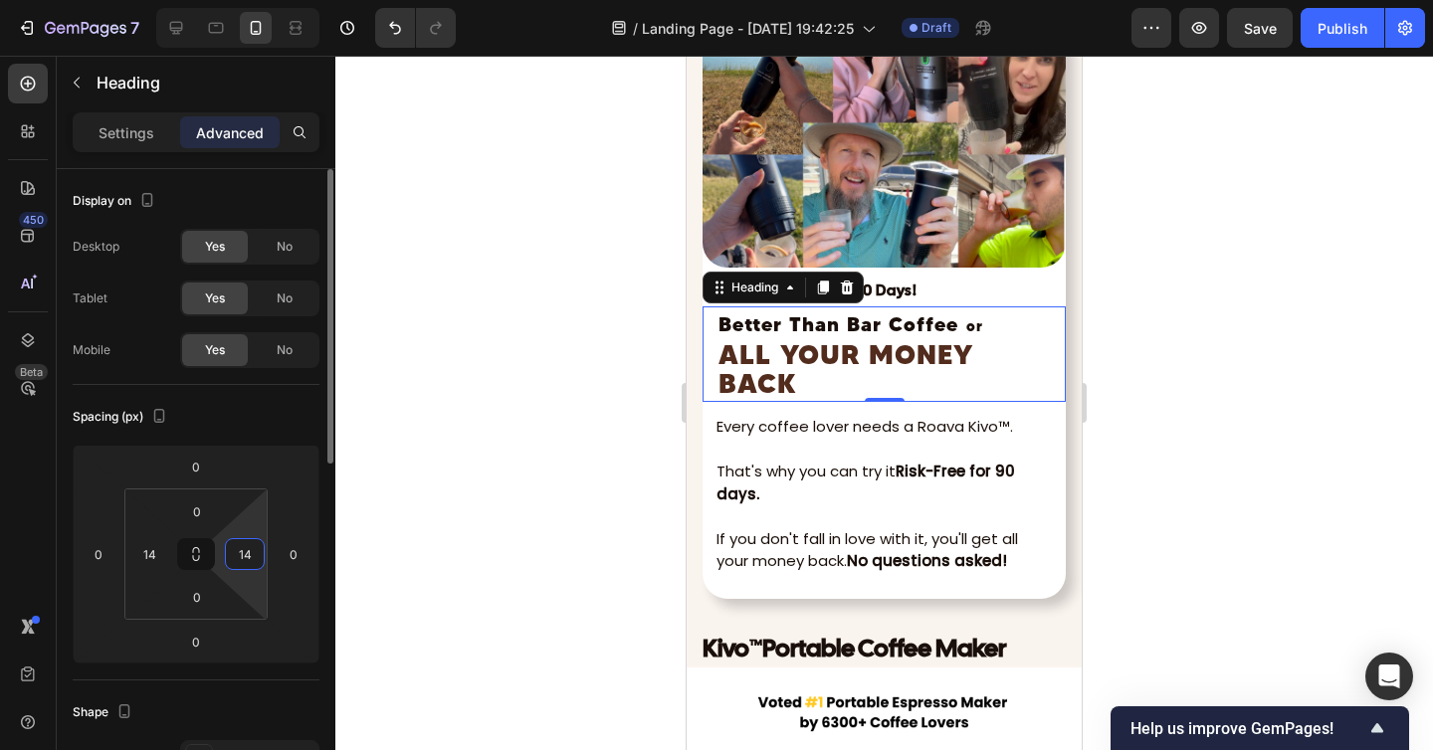
click at [233, 552] on input "14" at bounding box center [245, 554] width 30 height 30
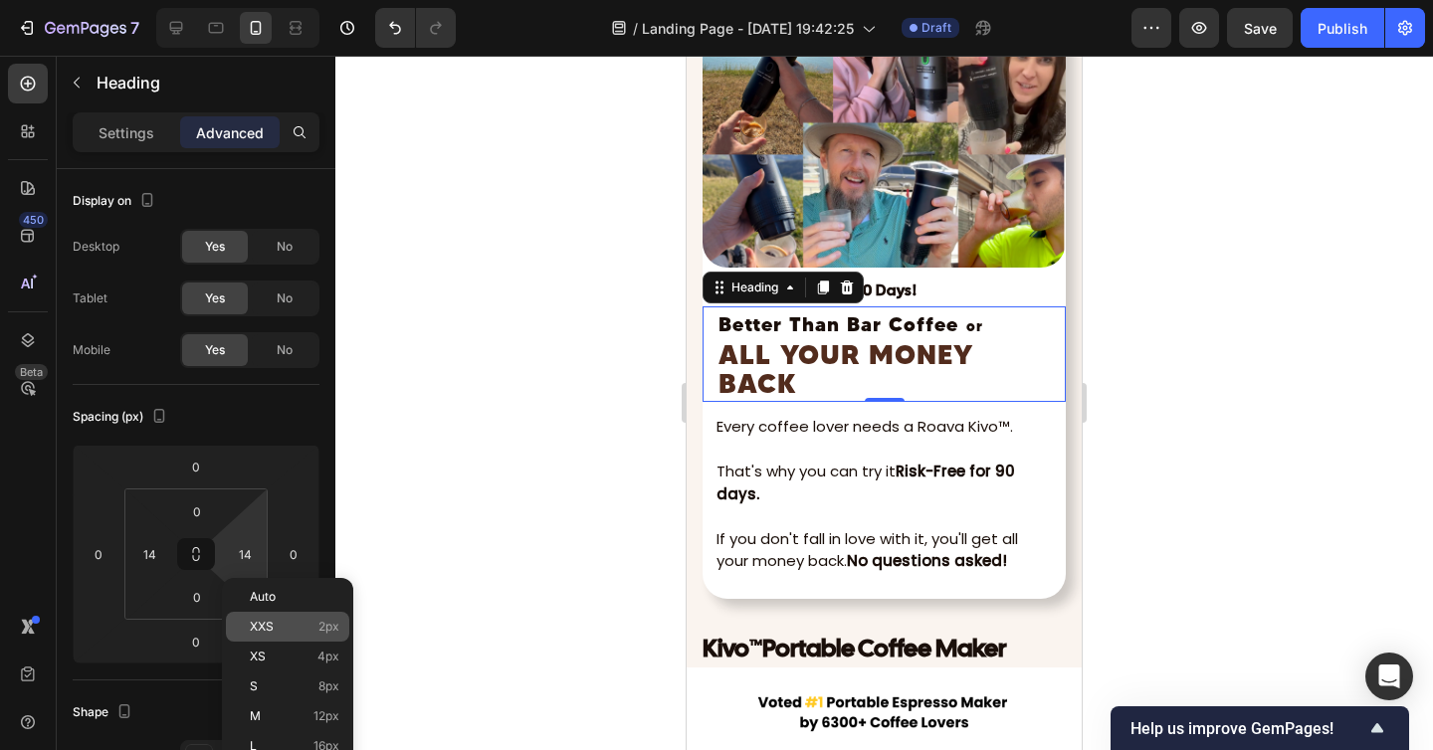
click at [270, 627] on span "XXS" at bounding box center [262, 627] width 24 height 14
type input "2"
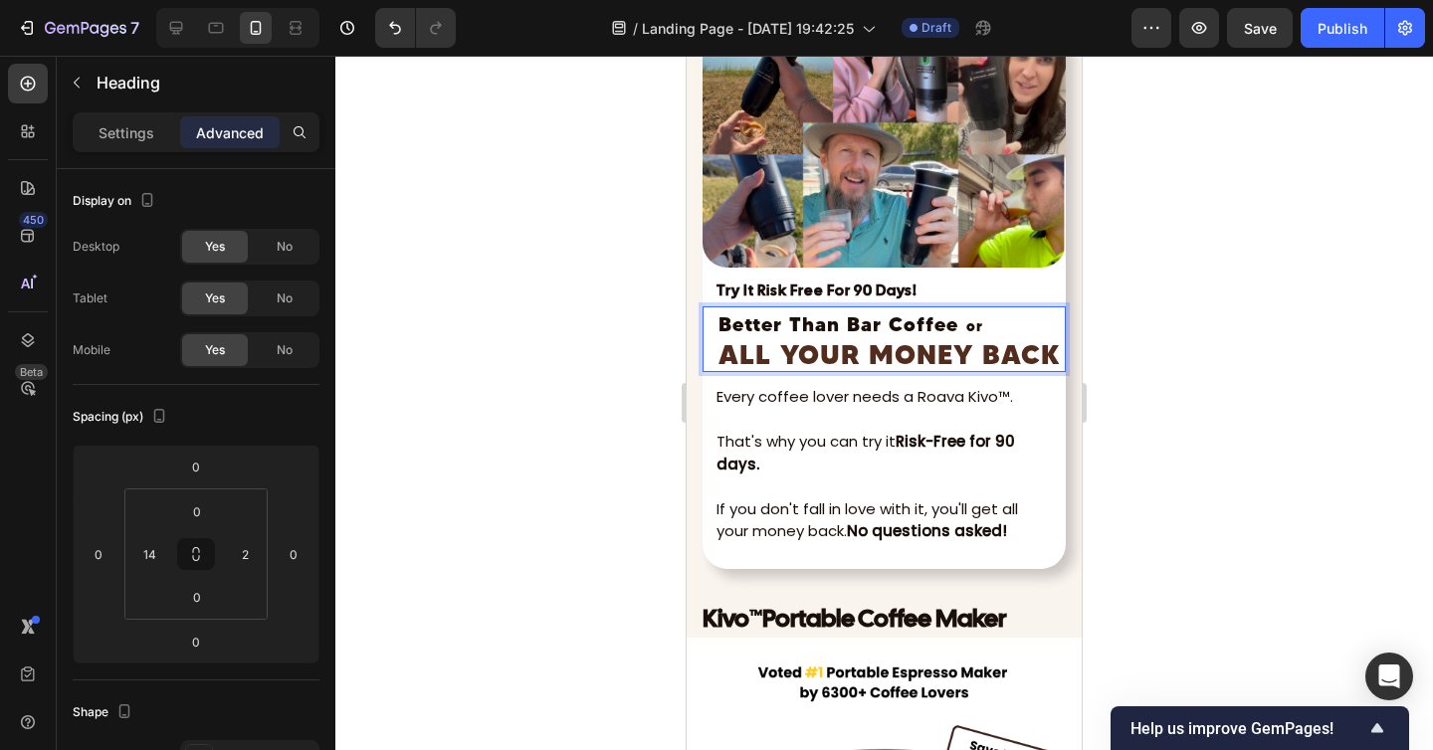
click at [1271, 392] on div at bounding box center [883, 403] width 1097 height 694
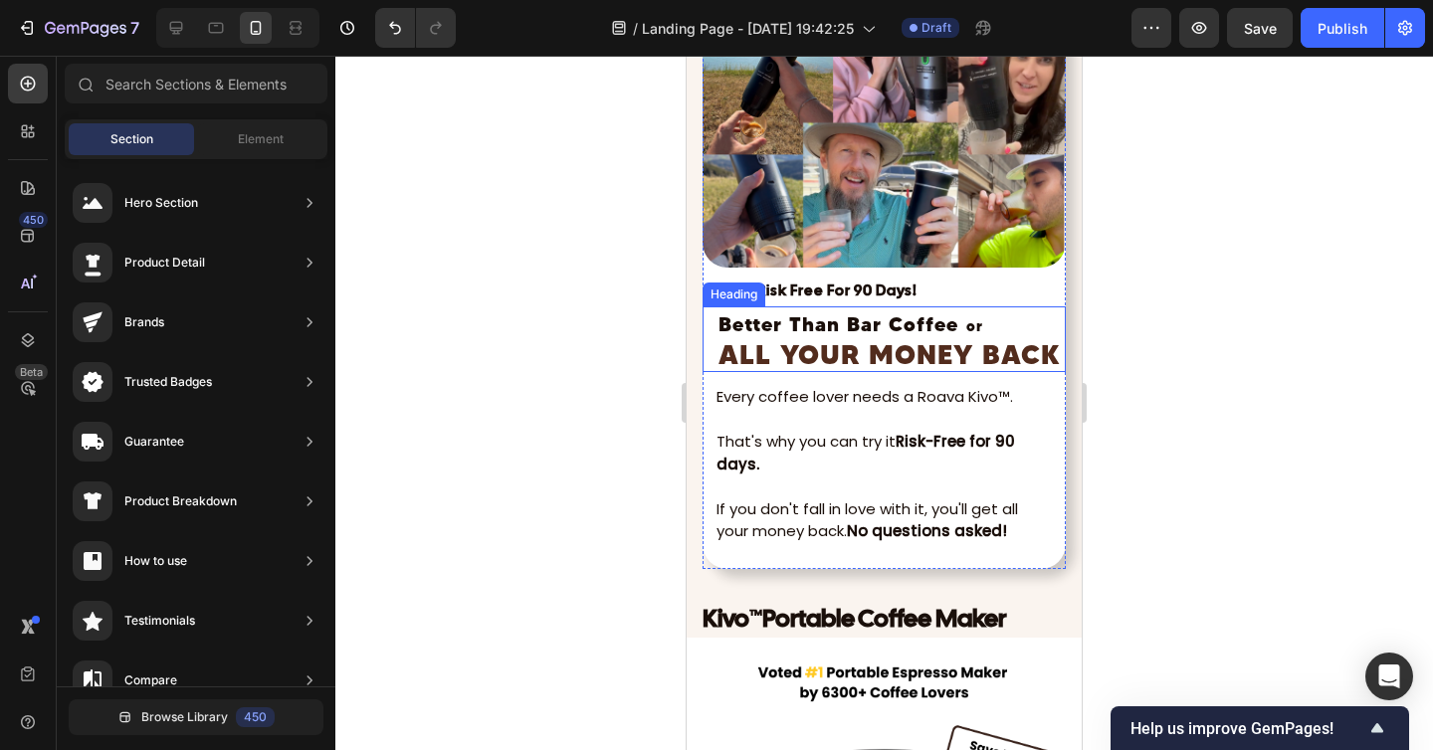
click at [991, 358] on strong "ALL YOUR MONEY BACK" at bounding box center [889, 354] width 342 height 33
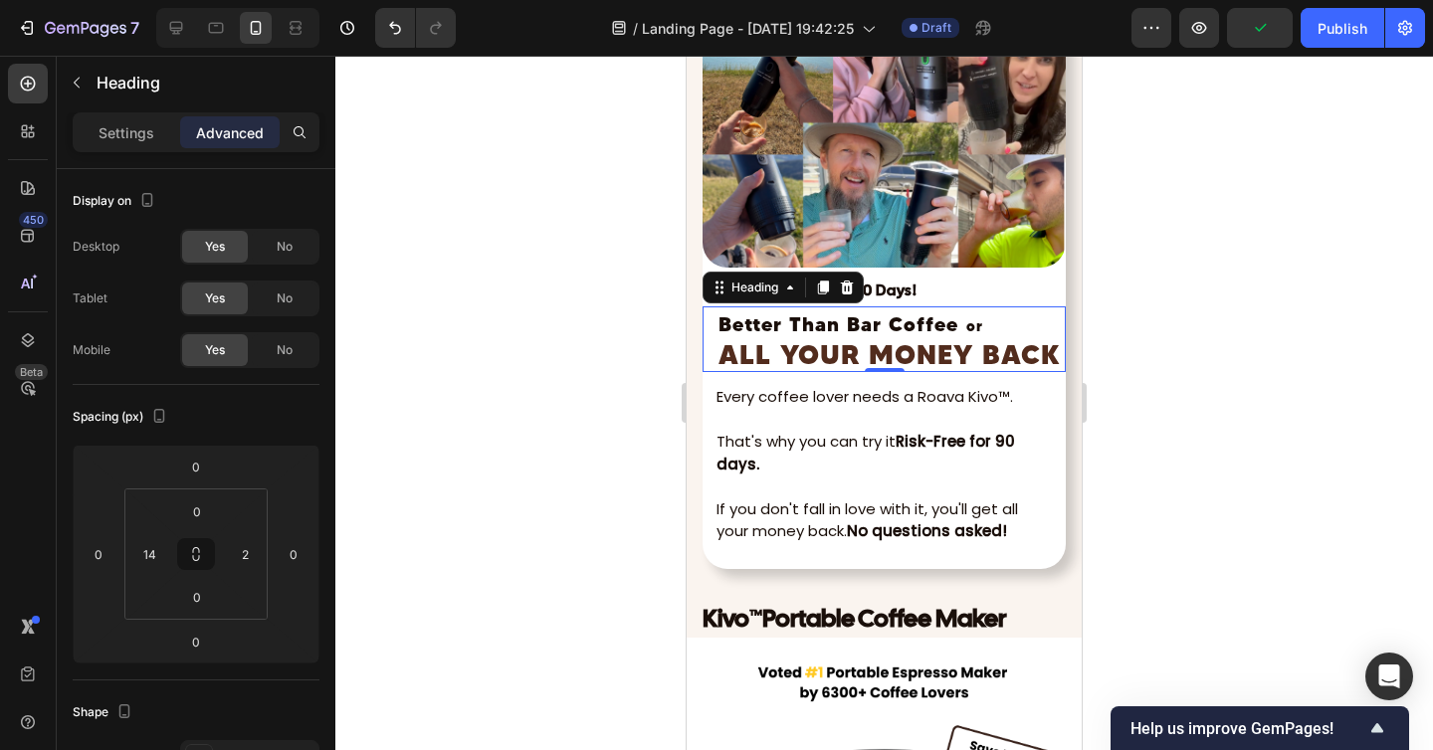
click at [1241, 467] on div at bounding box center [883, 403] width 1097 height 694
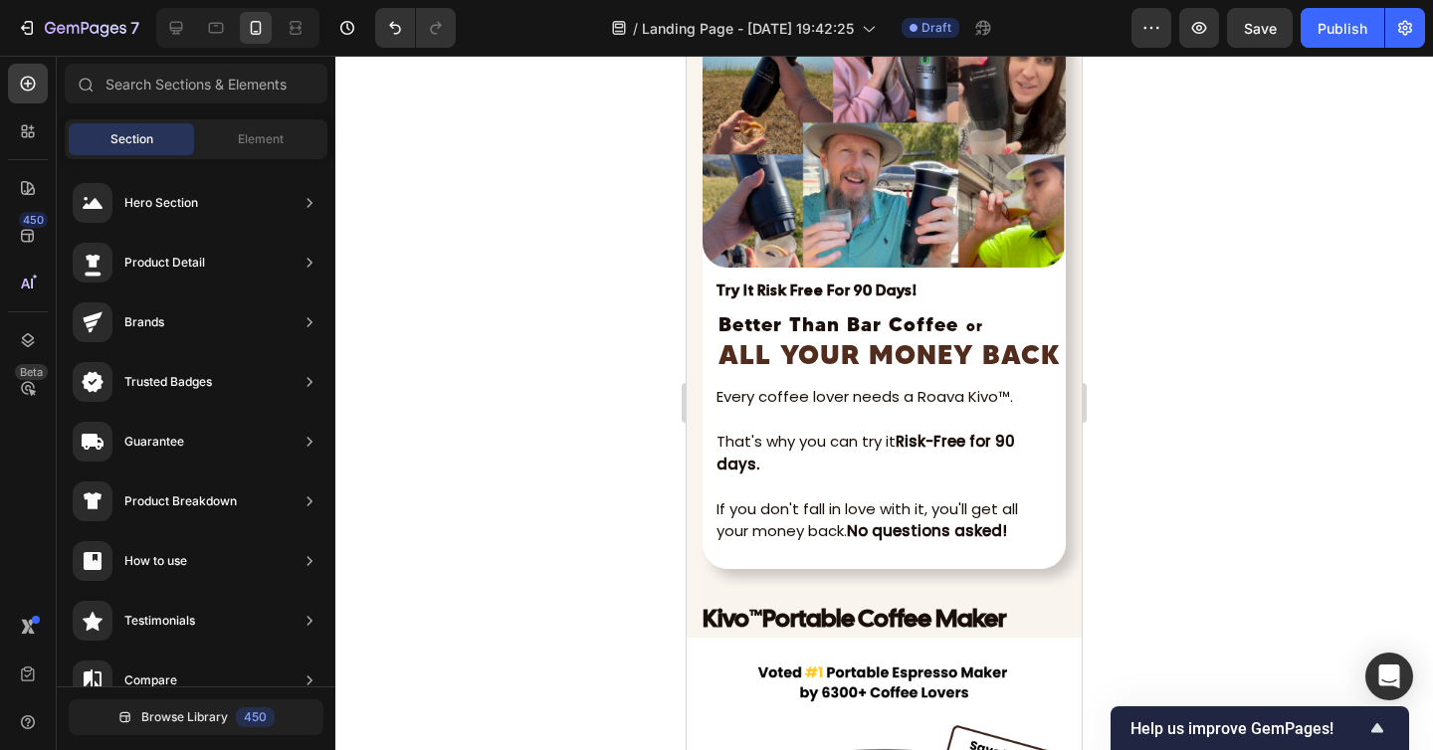
click at [1203, 478] on div at bounding box center [883, 403] width 1097 height 694
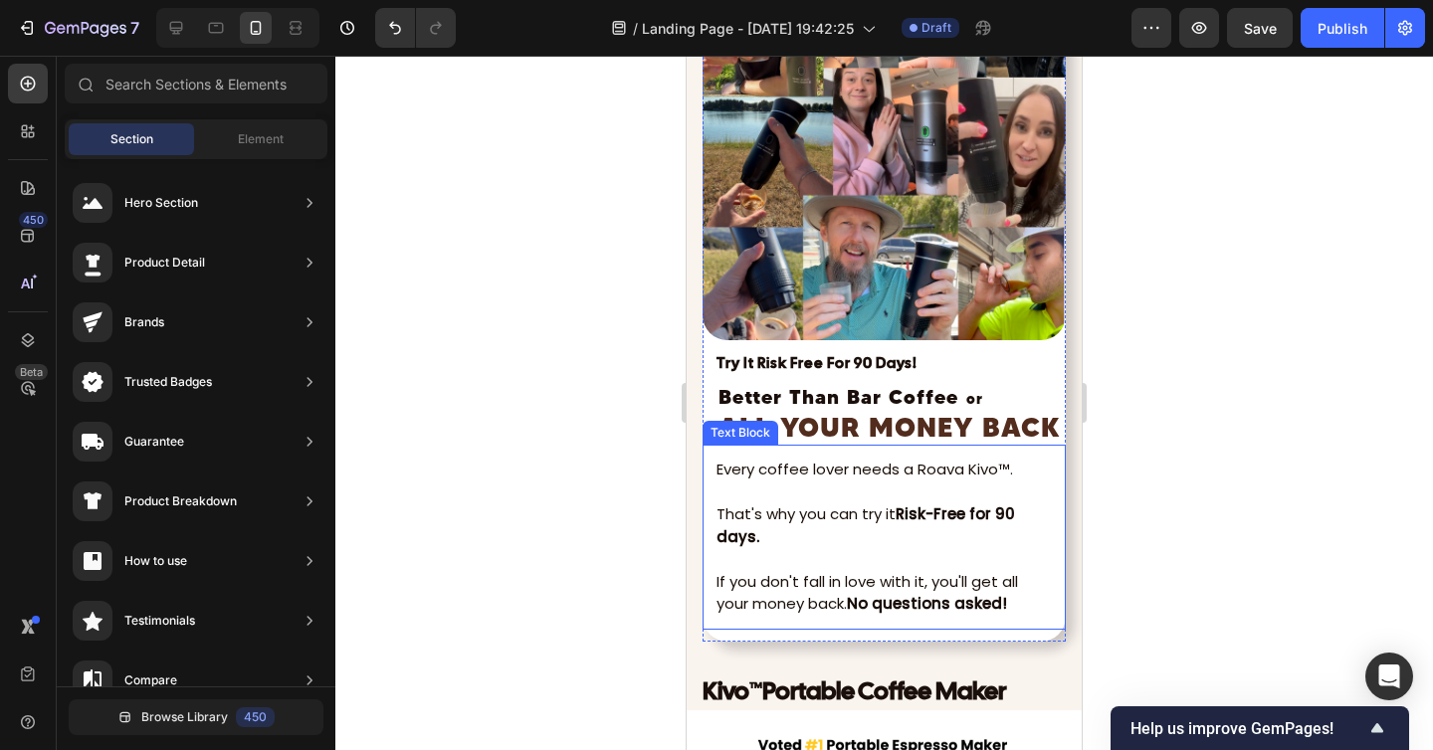
scroll to position [7399, 0]
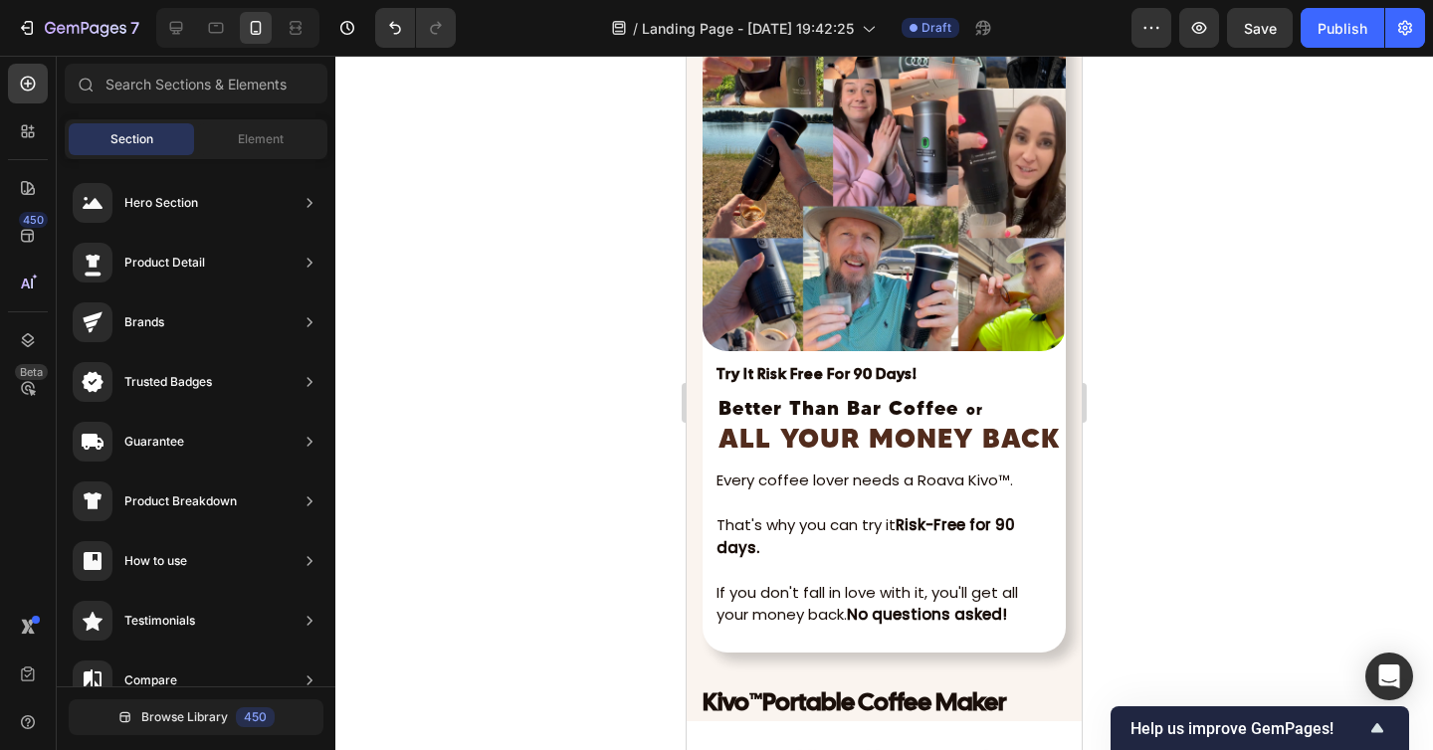
click at [1163, 443] on div at bounding box center [883, 403] width 1097 height 694
click at [887, 405] on strong "Better Than Bar Coffee" at bounding box center [838, 407] width 240 height 25
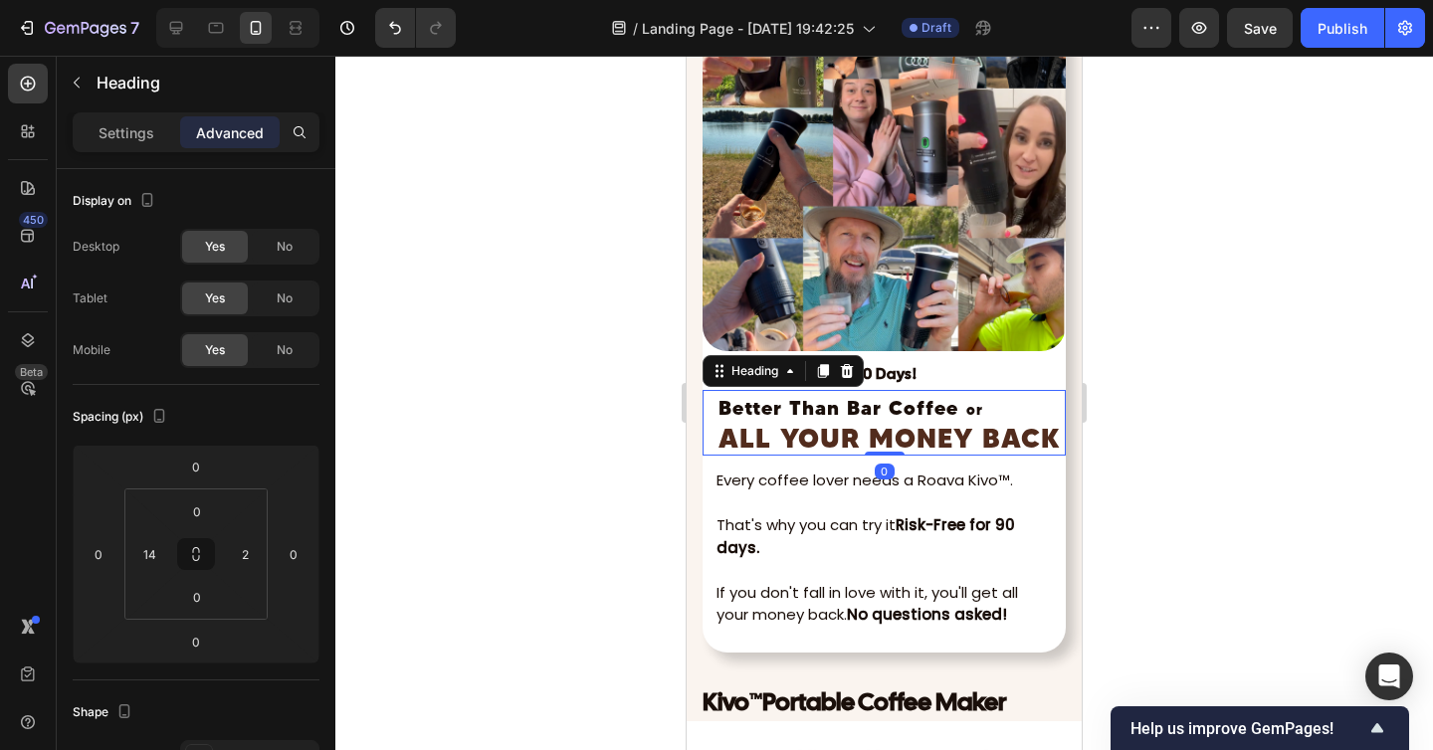
click at [1133, 393] on div at bounding box center [883, 403] width 1097 height 694
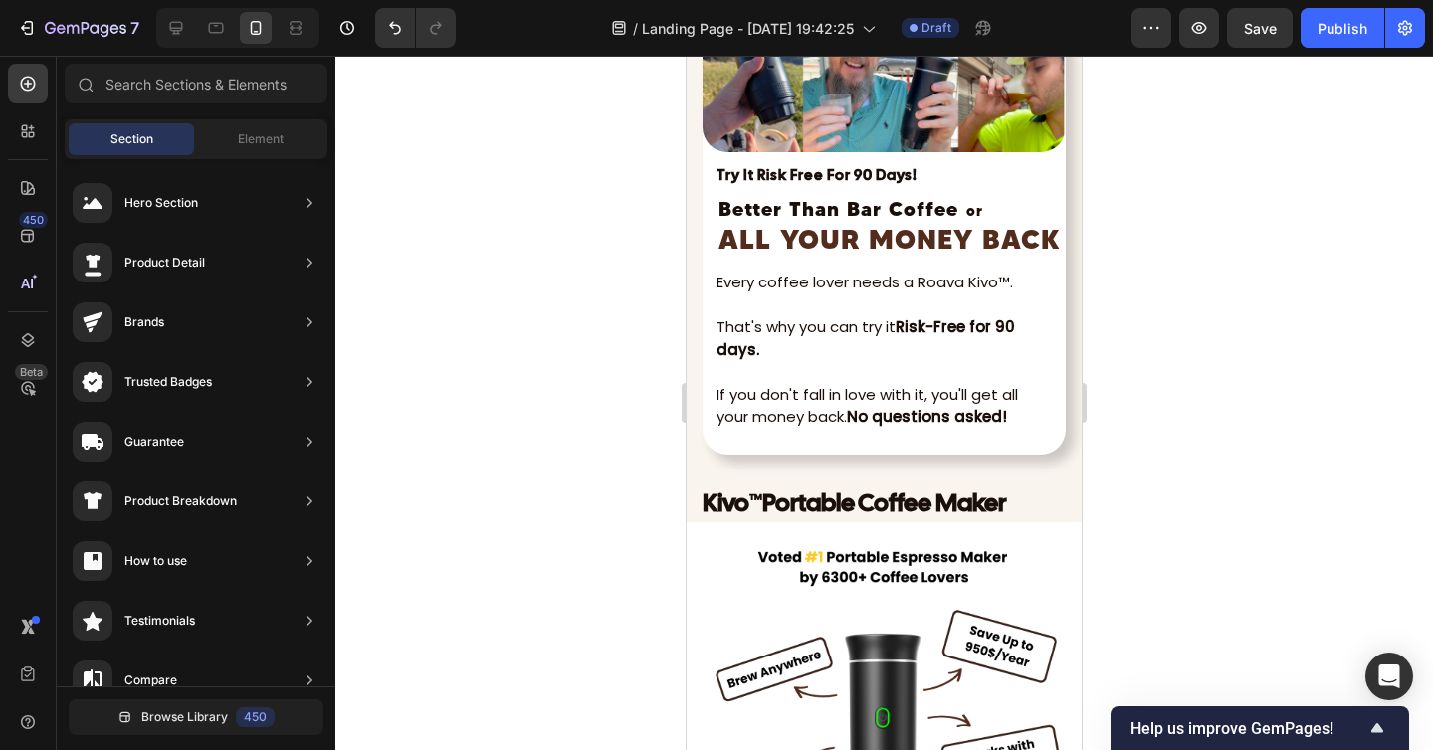
scroll to position [7549, 0]
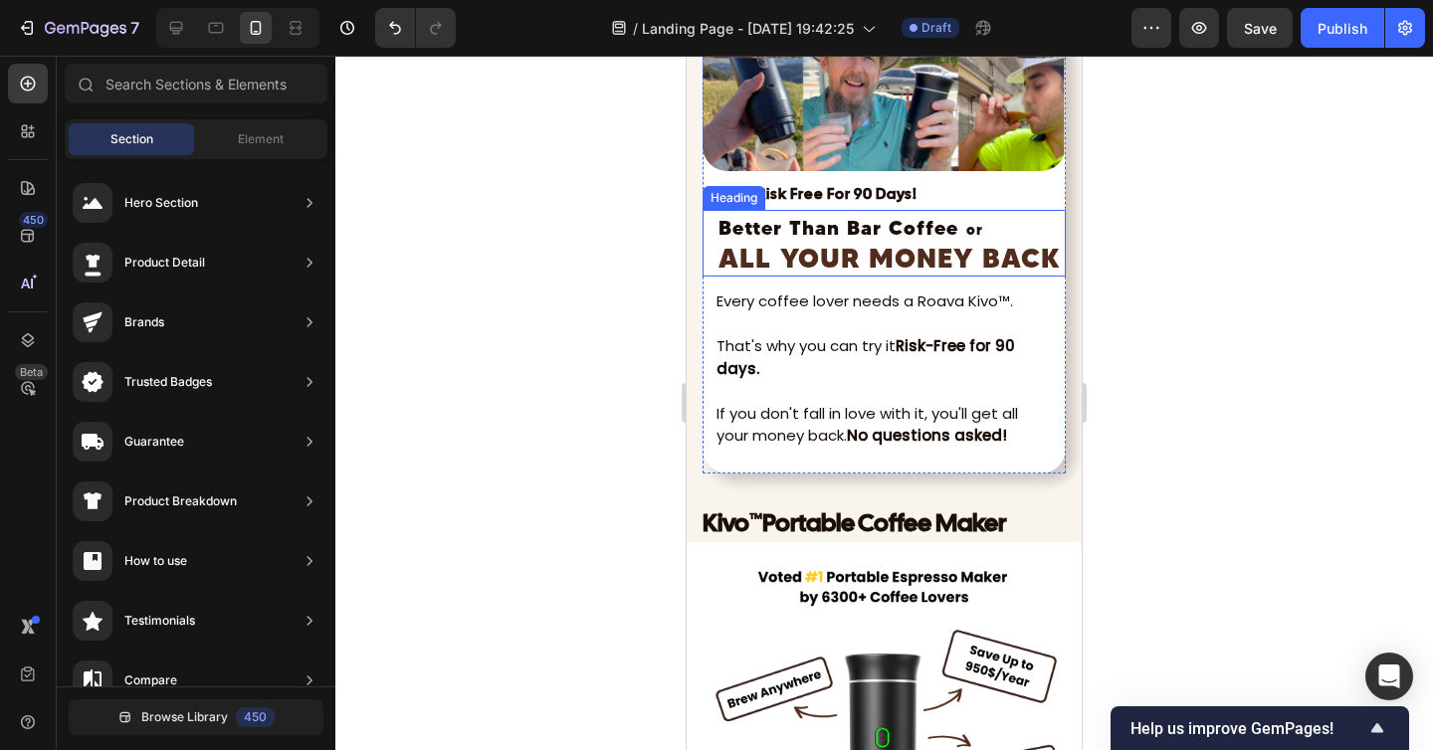
click at [878, 233] on strong "Better Than Bar Coffee" at bounding box center [838, 227] width 240 height 25
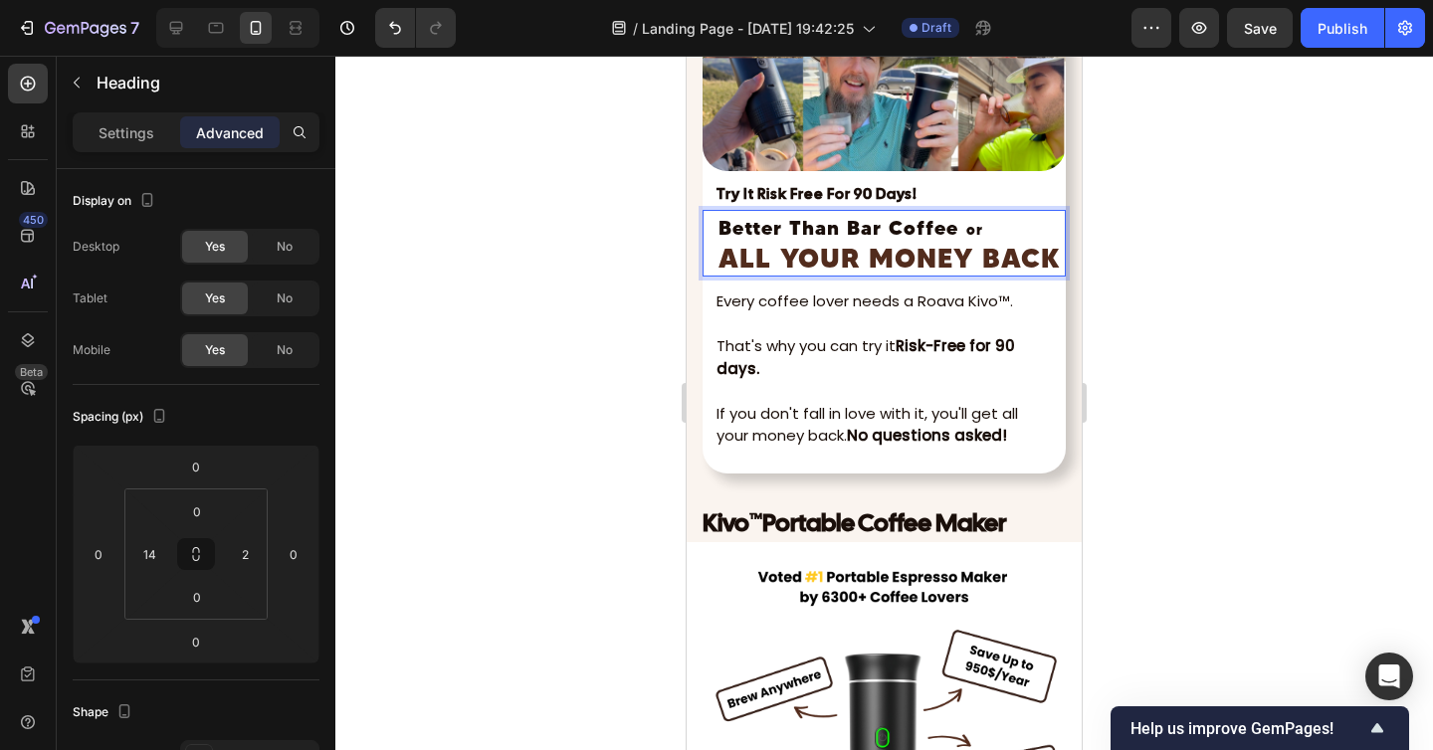
click at [925, 238] on strong "Better Than Bar Coffee" at bounding box center [838, 227] width 240 height 25
click at [790, 232] on strong "Better Than Bar Coffee" at bounding box center [838, 227] width 240 height 25
click at [154, 146] on div "Settings" at bounding box center [126, 132] width 99 height 32
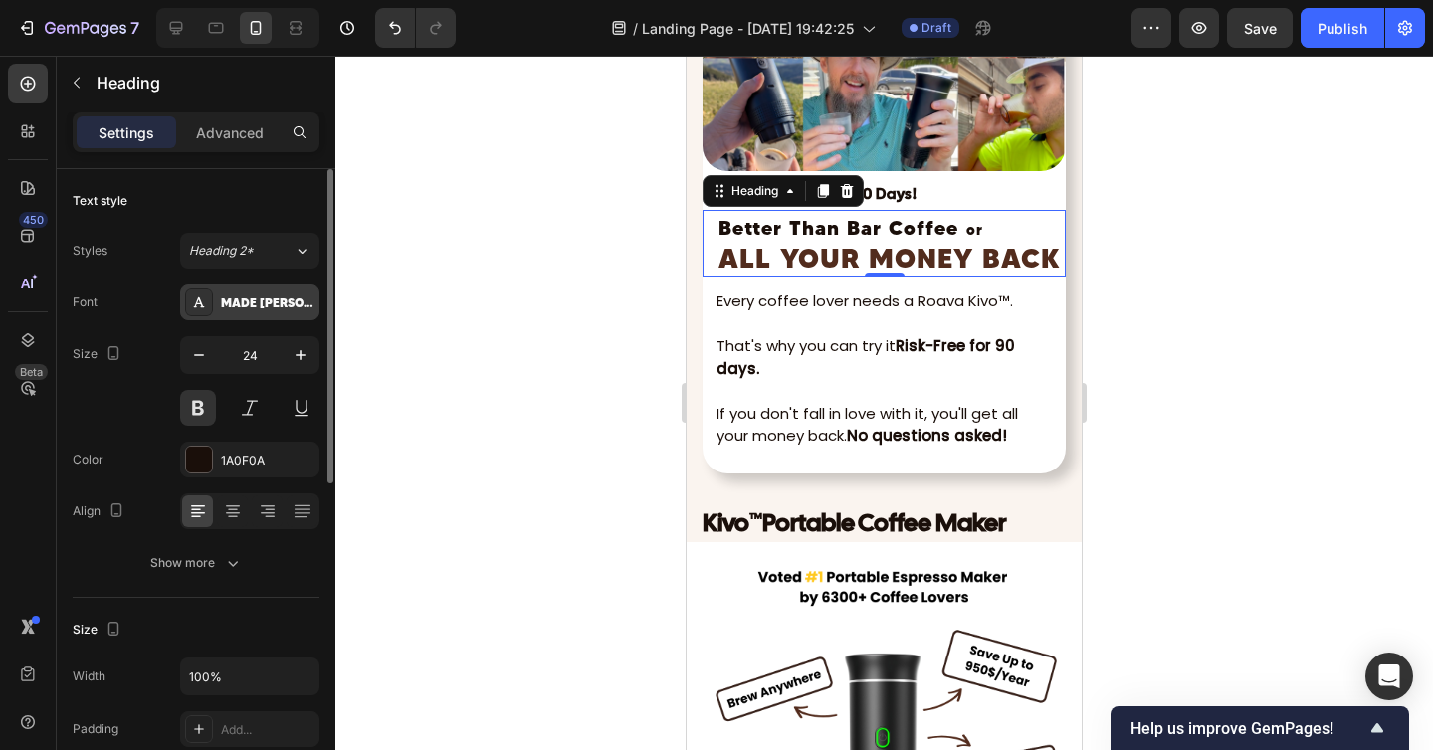
click at [235, 294] on div "MADE [PERSON_NAME] USE" at bounding box center [268, 303] width 94 height 18
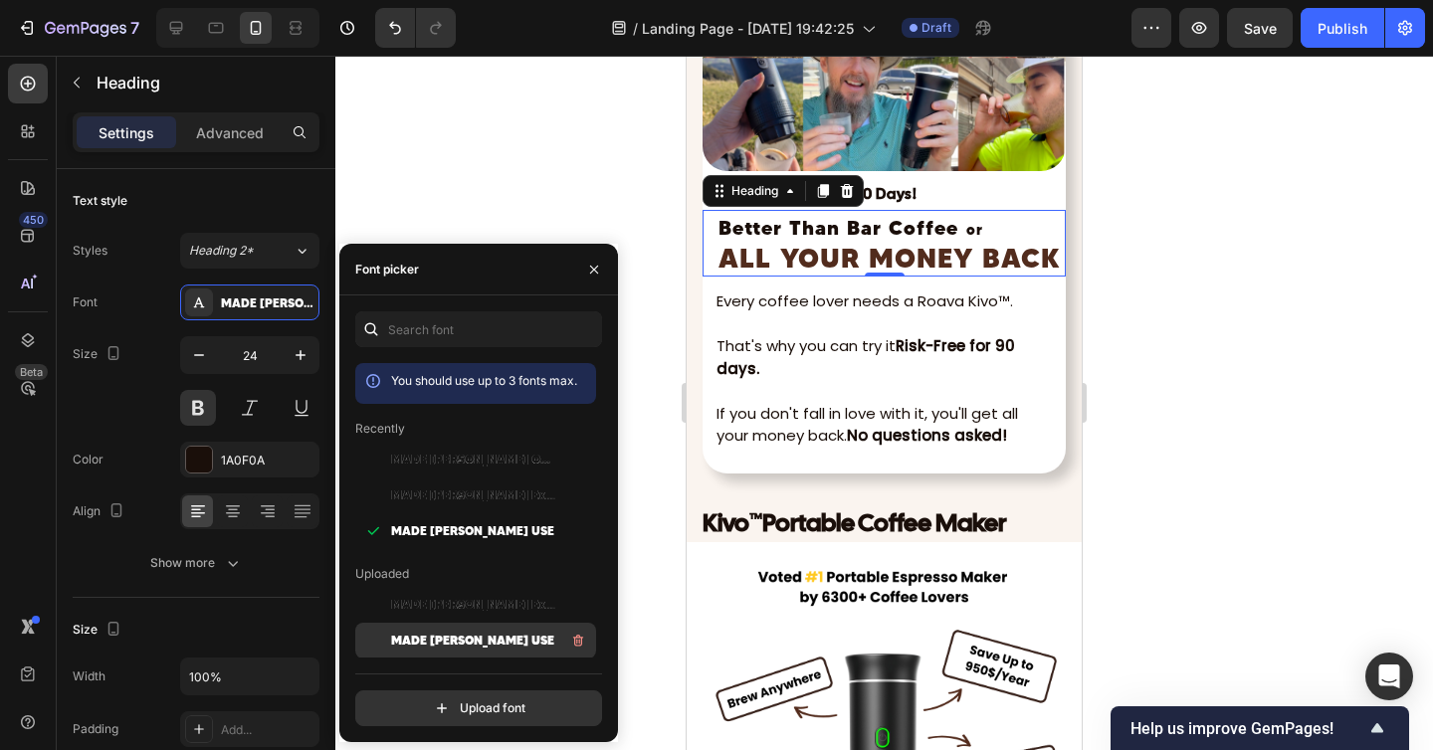
scroll to position [66, 0]
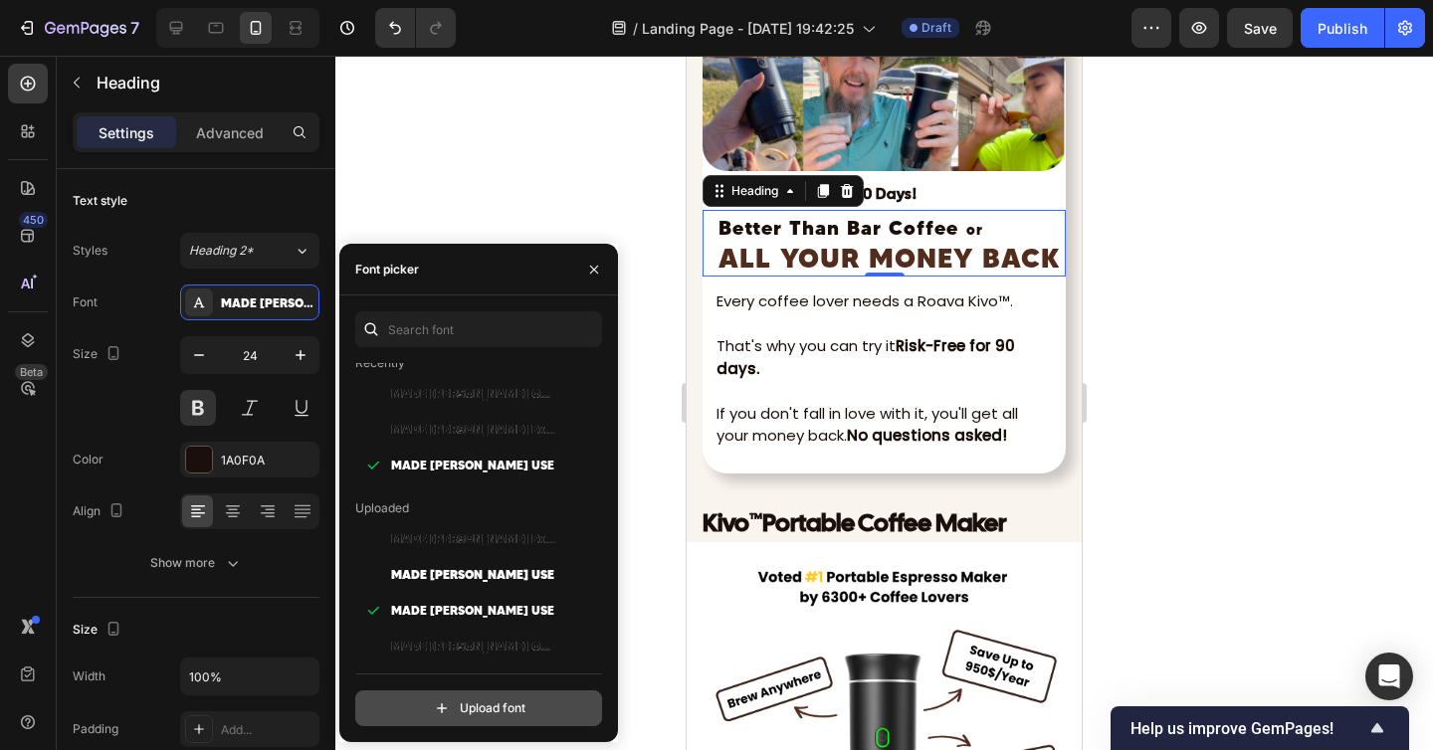
click at [469, 699] on input "file" at bounding box center [521, 708] width 497 height 34
click at [473, 721] on input "file" at bounding box center [521, 708] width 497 height 34
type input "C:\fakepath\HallosSans.ttf"
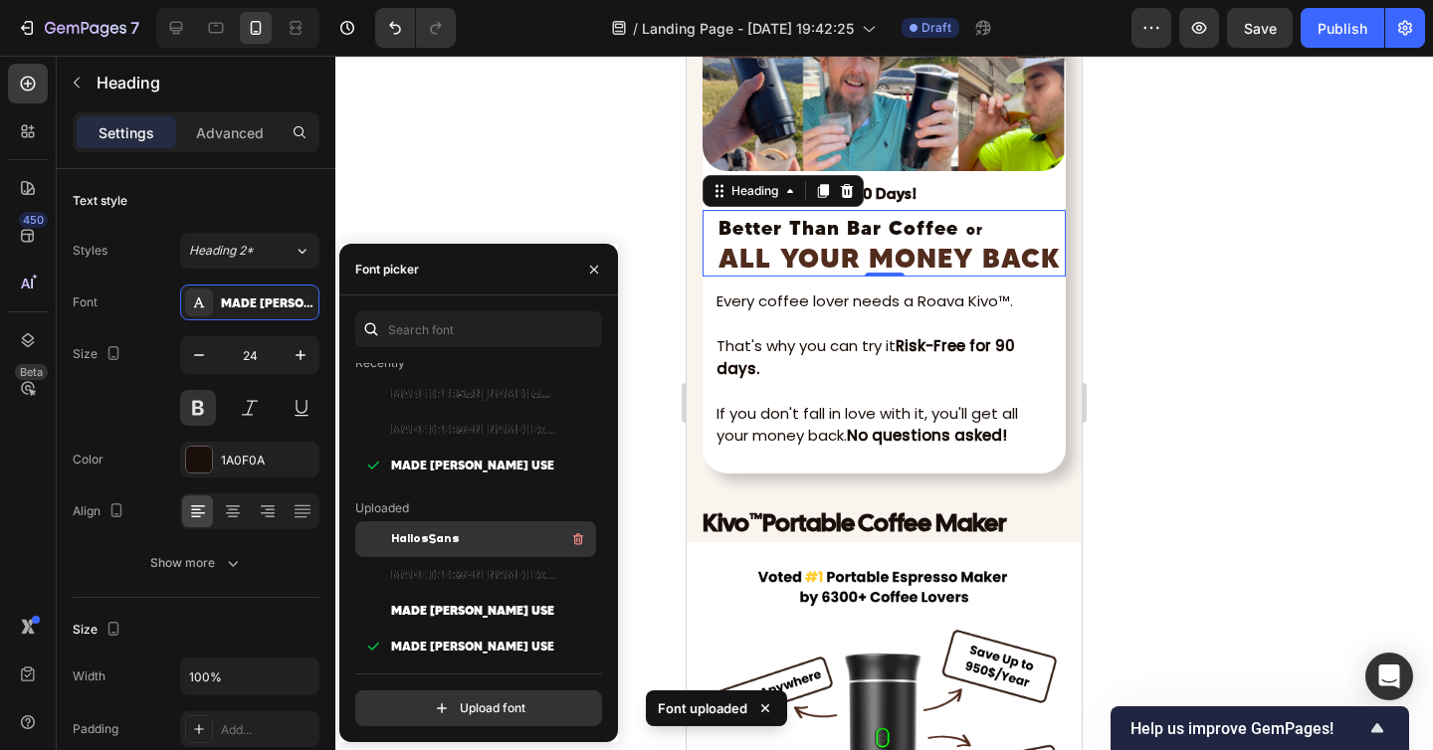
click at [479, 538] on div "HallosSans" at bounding box center [491, 539] width 201 height 24
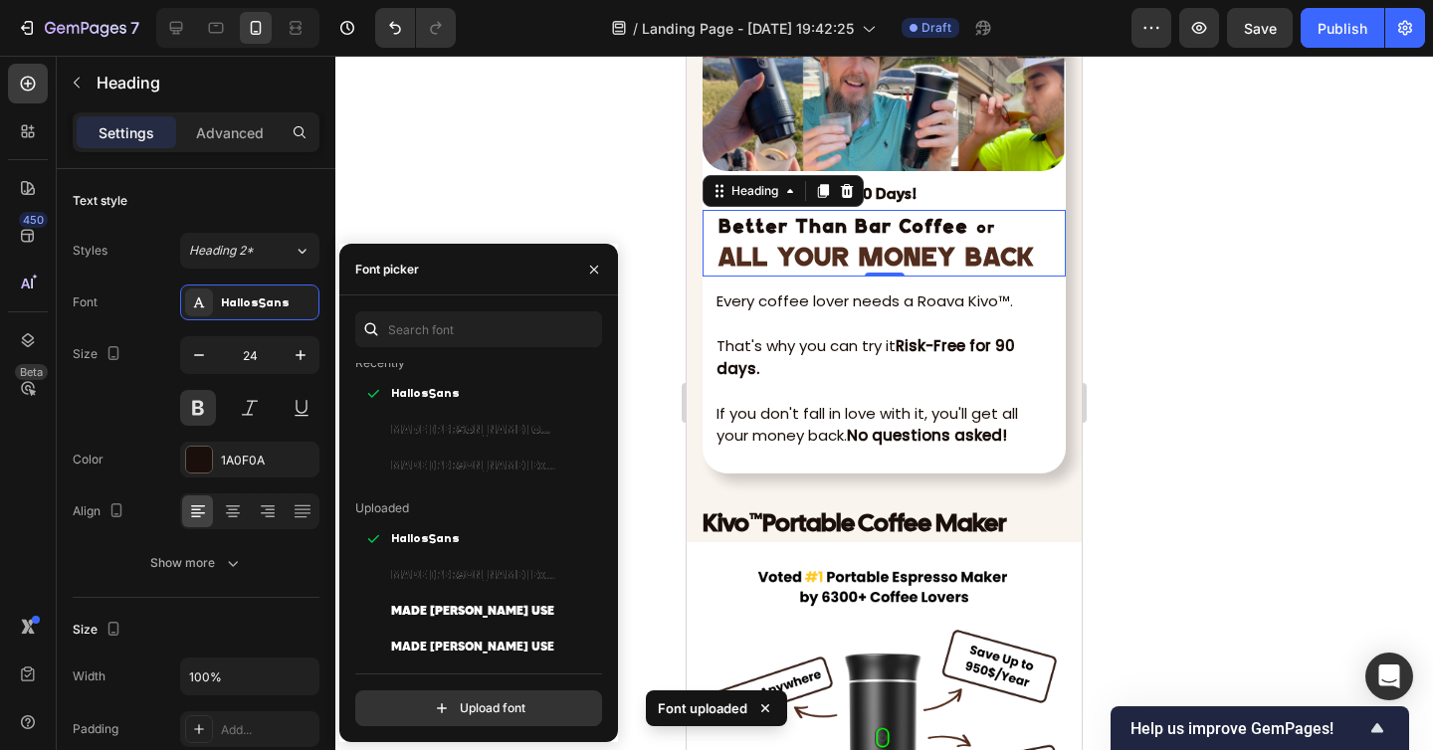
click at [1204, 249] on div at bounding box center [883, 403] width 1097 height 694
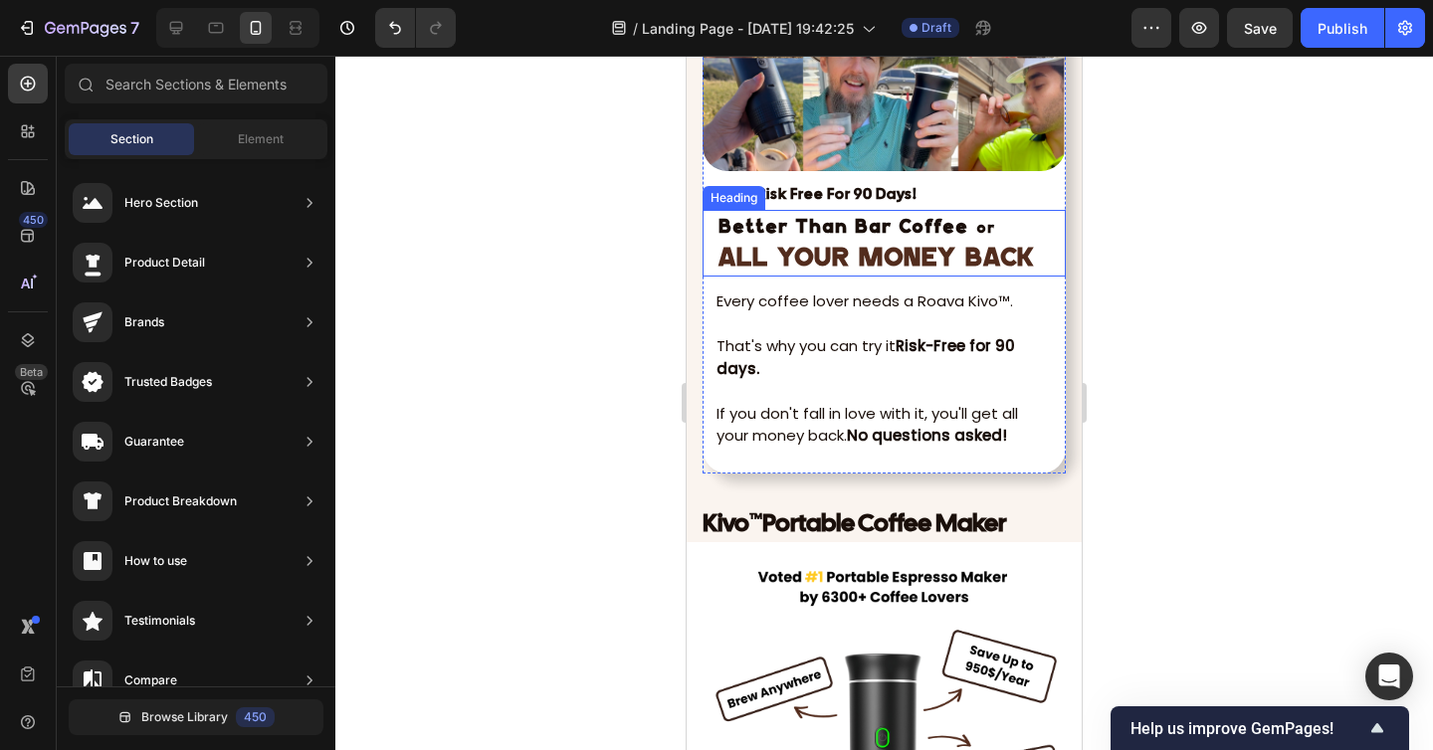
click at [916, 225] on strong "Better Than Bar Coffee" at bounding box center [843, 227] width 250 height 19
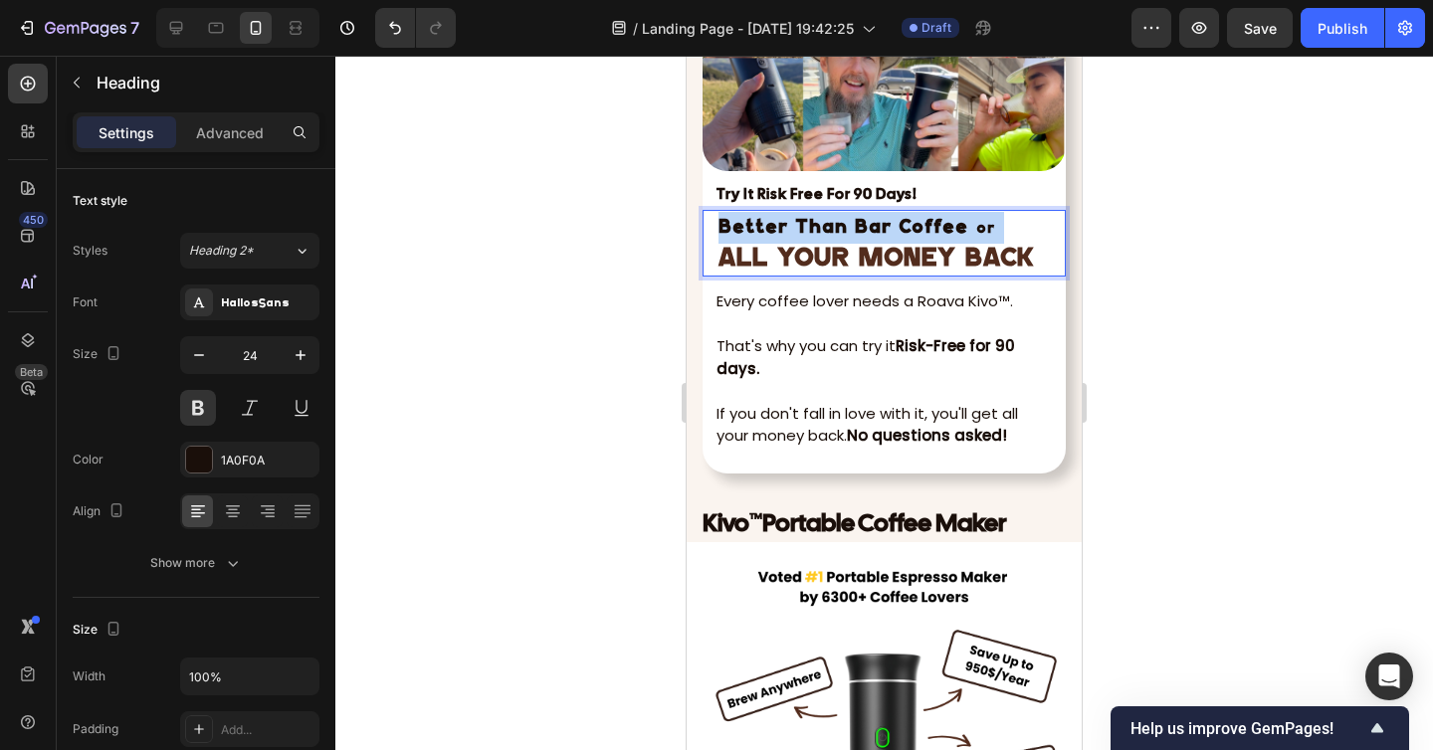
drag, startPoint x: 987, startPoint y: 226, endPoint x: 716, endPoint y: 221, distance: 270.6
click at [716, 221] on h2 "Better Than Bar Coffee or ALL YOUR MONEY BACK" at bounding box center [889, 243] width 347 height 67
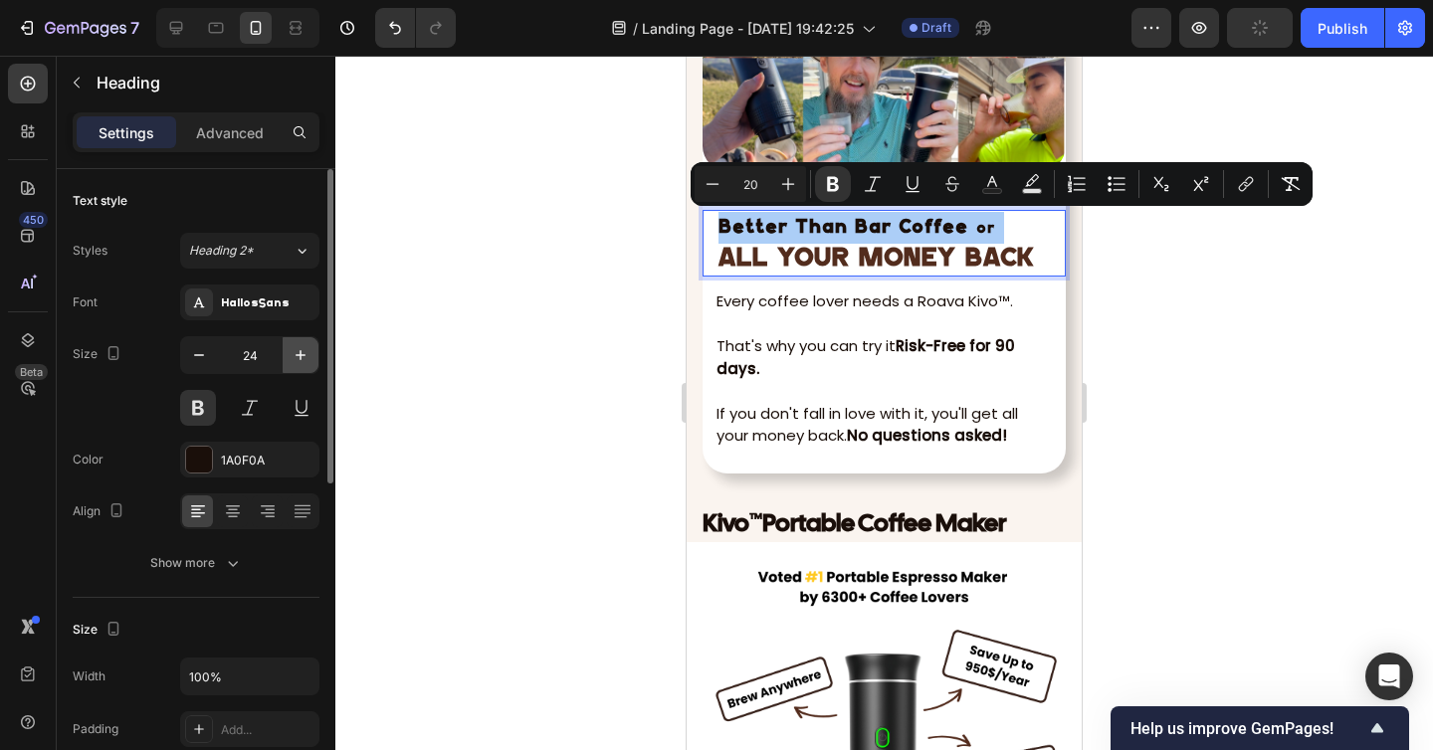
click at [299, 354] on icon "button" at bounding box center [300, 355] width 10 height 10
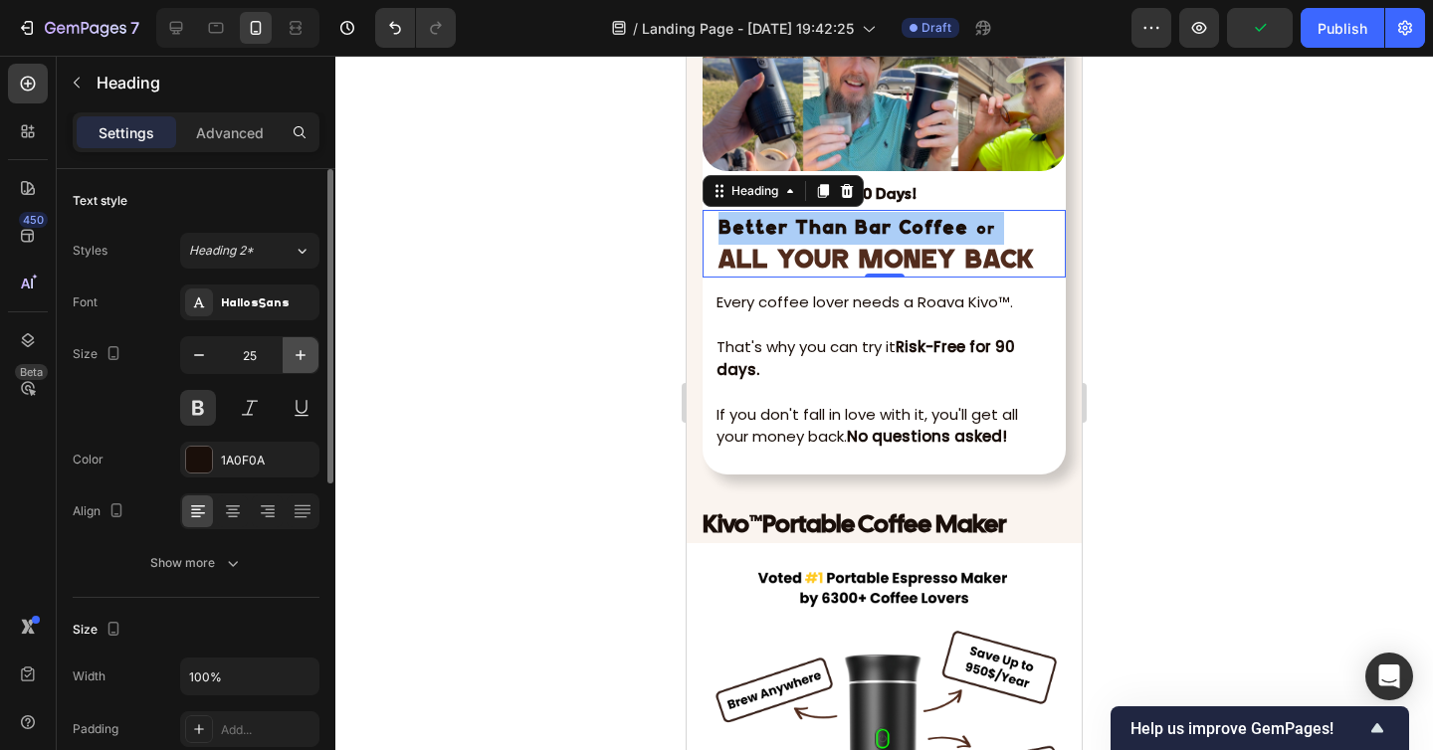
click at [299, 354] on icon "button" at bounding box center [300, 355] width 10 height 10
type input "26"
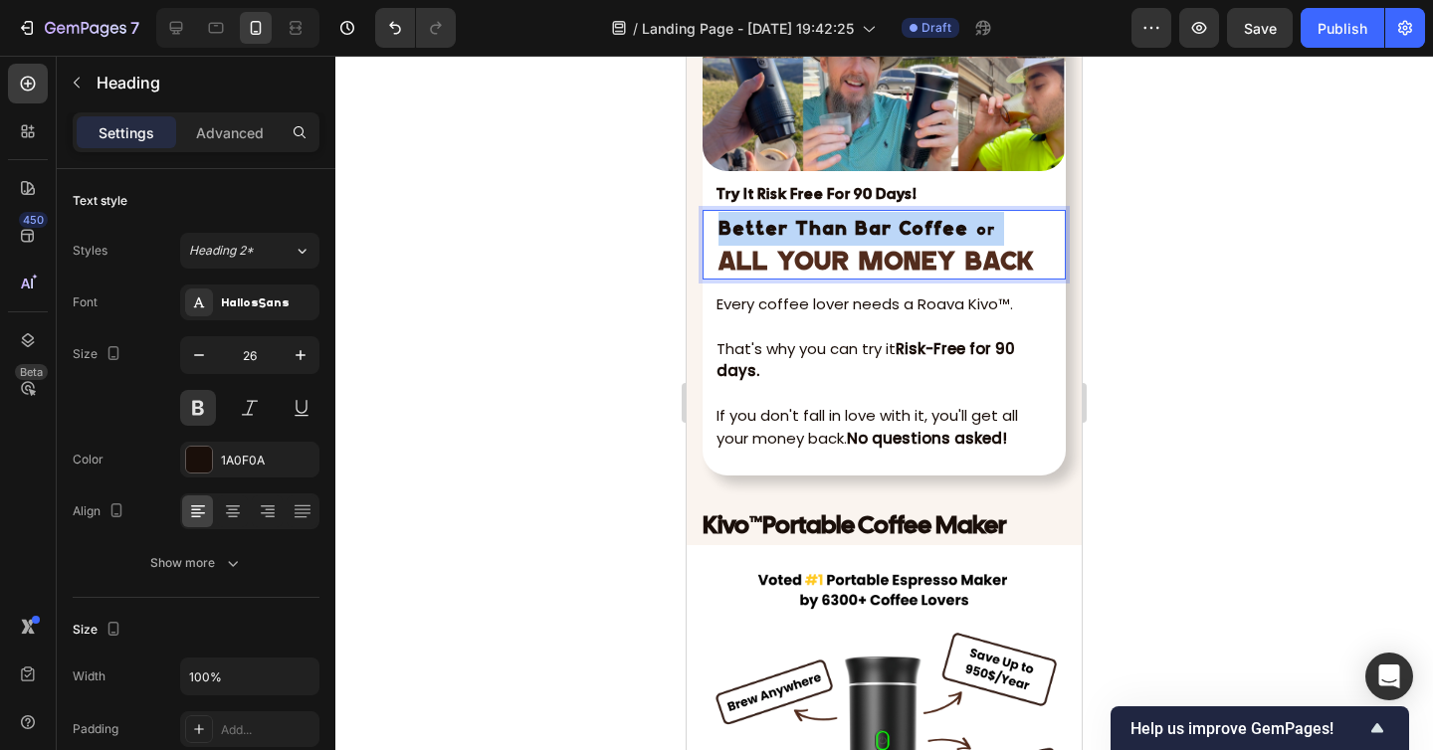
drag, startPoint x: 995, startPoint y: 225, endPoint x: 675, endPoint y: 226, distance: 319.3
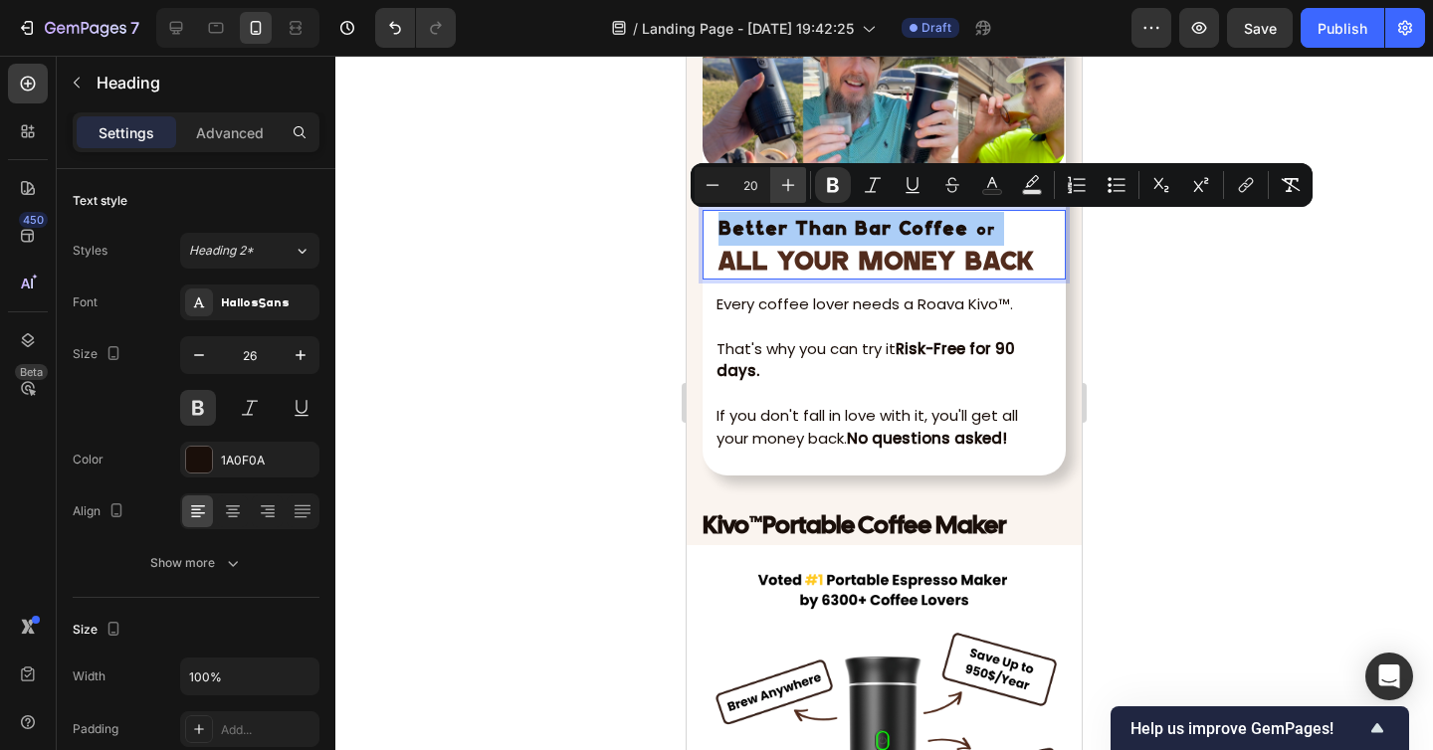
click at [792, 176] on icon "Editor contextual toolbar" at bounding box center [788, 185] width 20 height 20
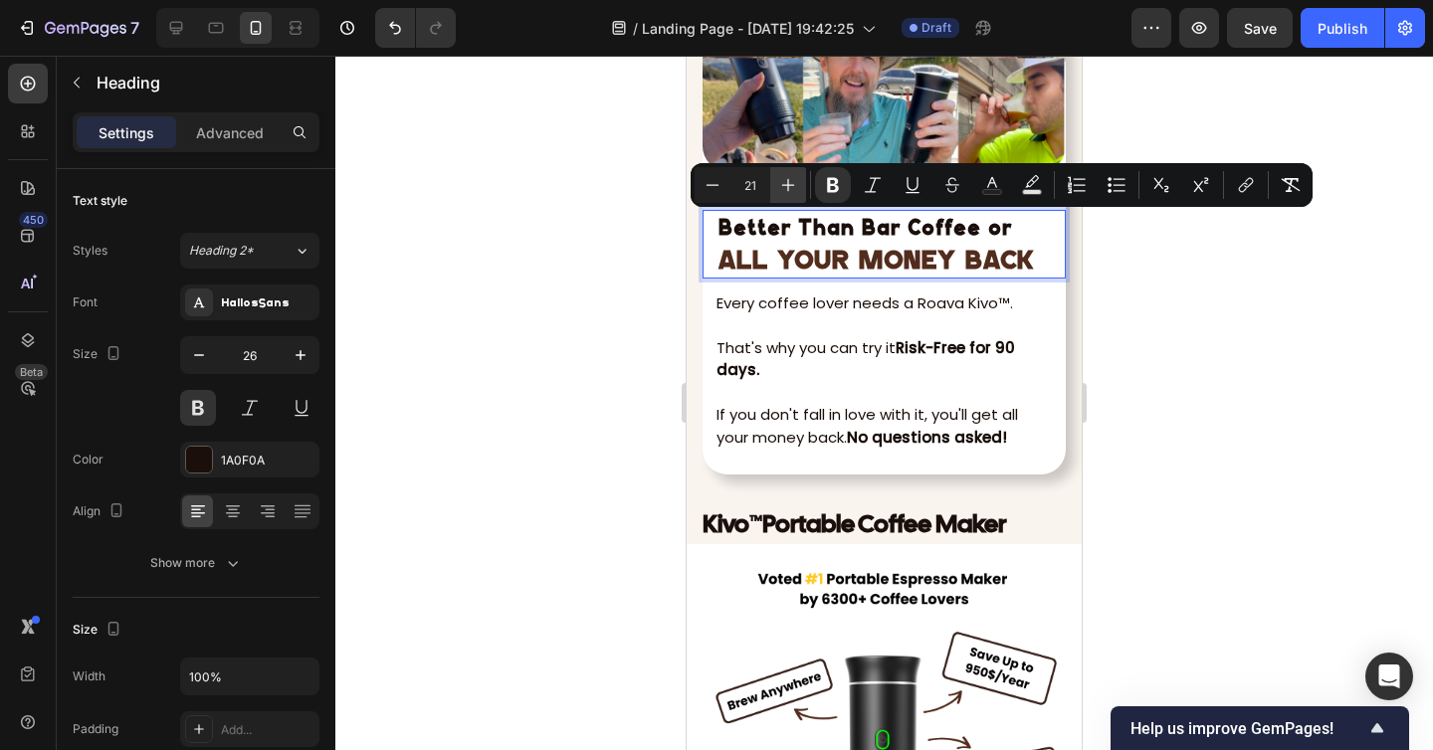
click at [792, 176] on icon "Editor contextual toolbar" at bounding box center [788, 185] width 20 height 20
type input "24"
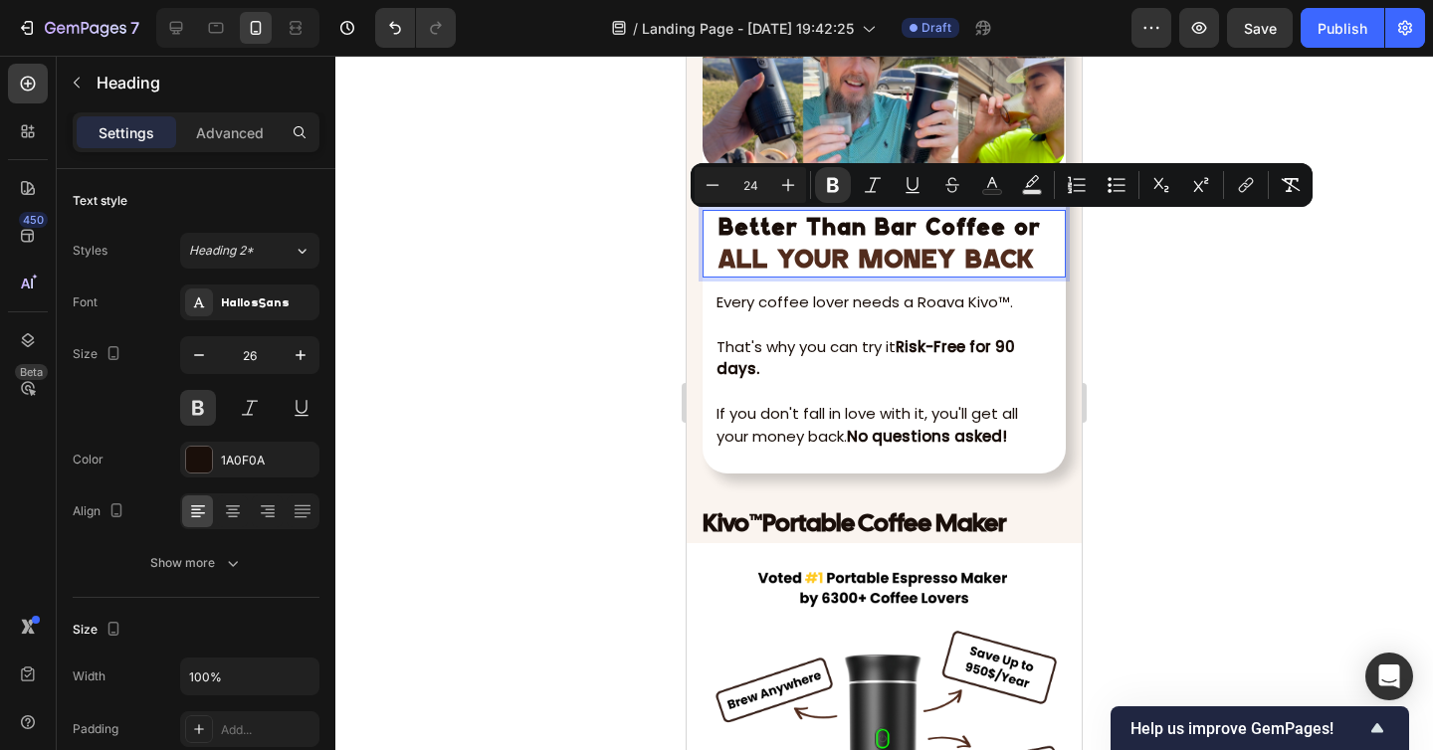
click at [1175, 353] on div at bounding box center [883, 403] width 1097 height 694
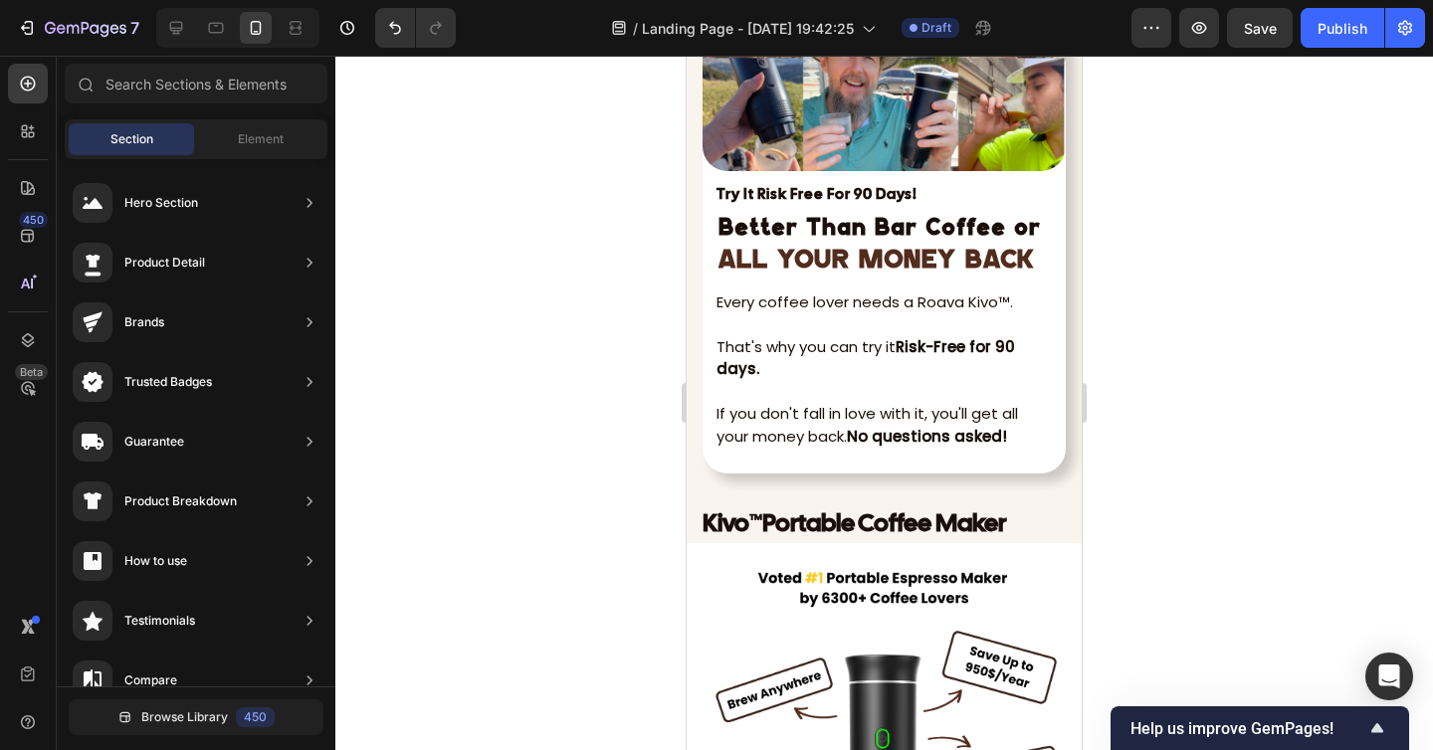
click at [1175, 353] on div at bounding box center [883, 403] width 1097 height 694
click at [984, 254] on strong "ALL YOUR MONEY BACK" at bounding box center [875, 260] width 315 height 26
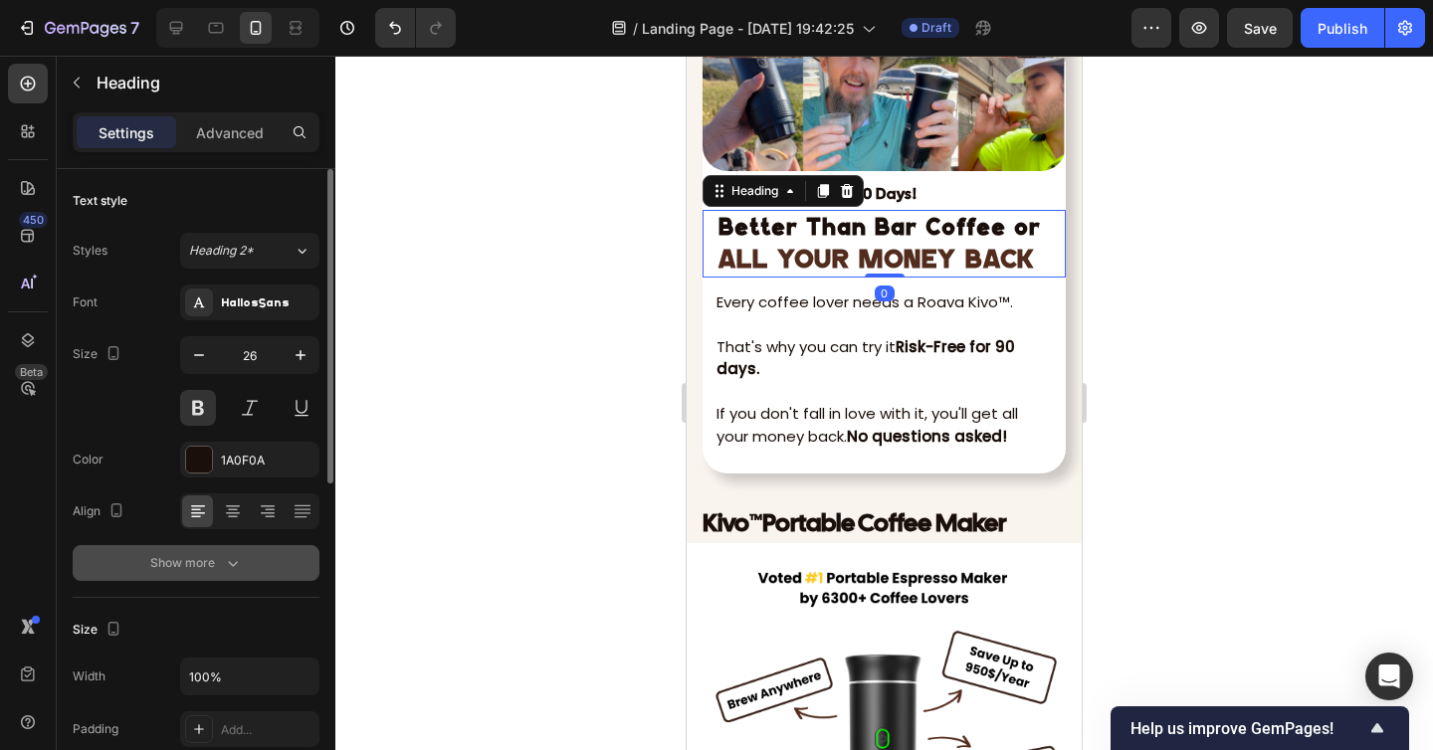
click at [255, 546] on button "Show more" at bounding box center [196, 563] width 247 height 36
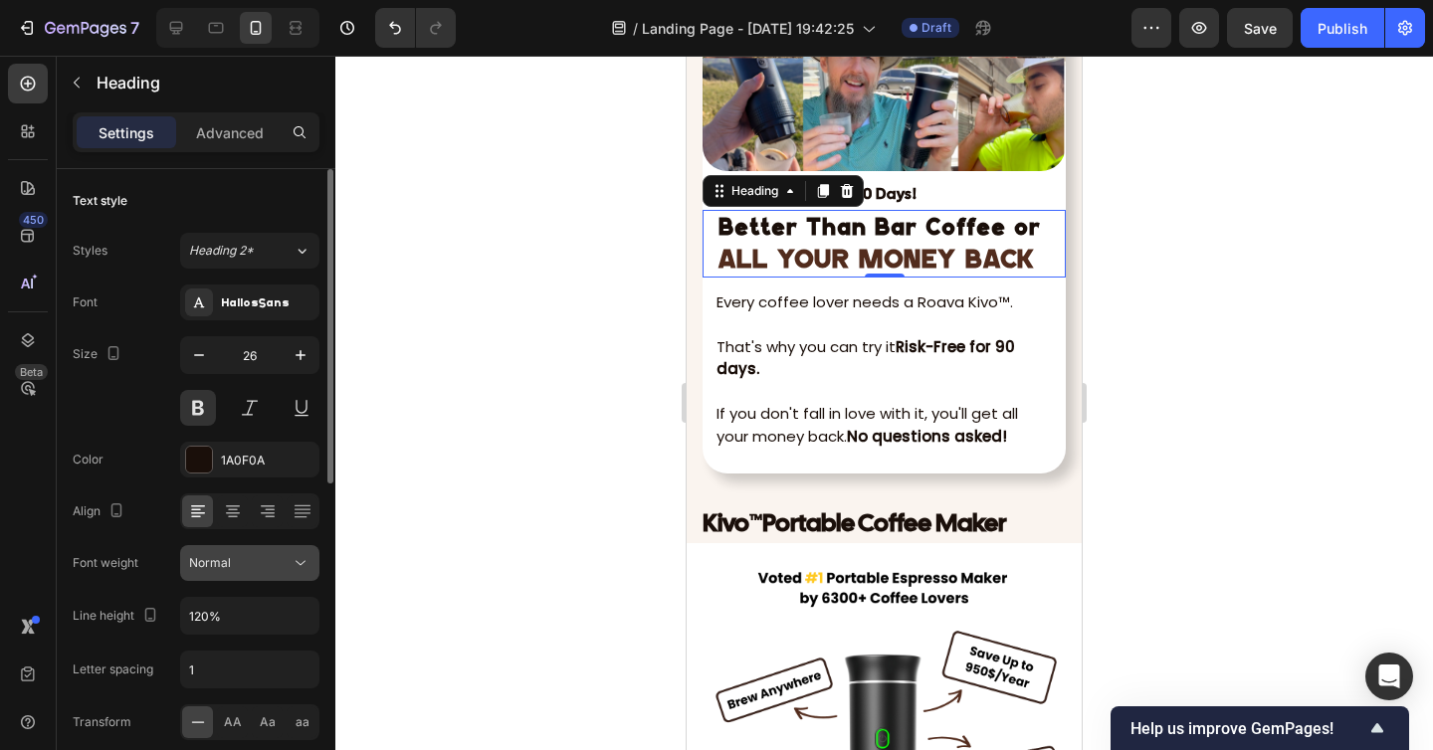
click at [249, 563] on div "Normal" at bounding box center [239, 563] width 101 height 18
click at [167, 547] on div "Font weight Normal" at bounding box center [196, 563] width 247 height 36
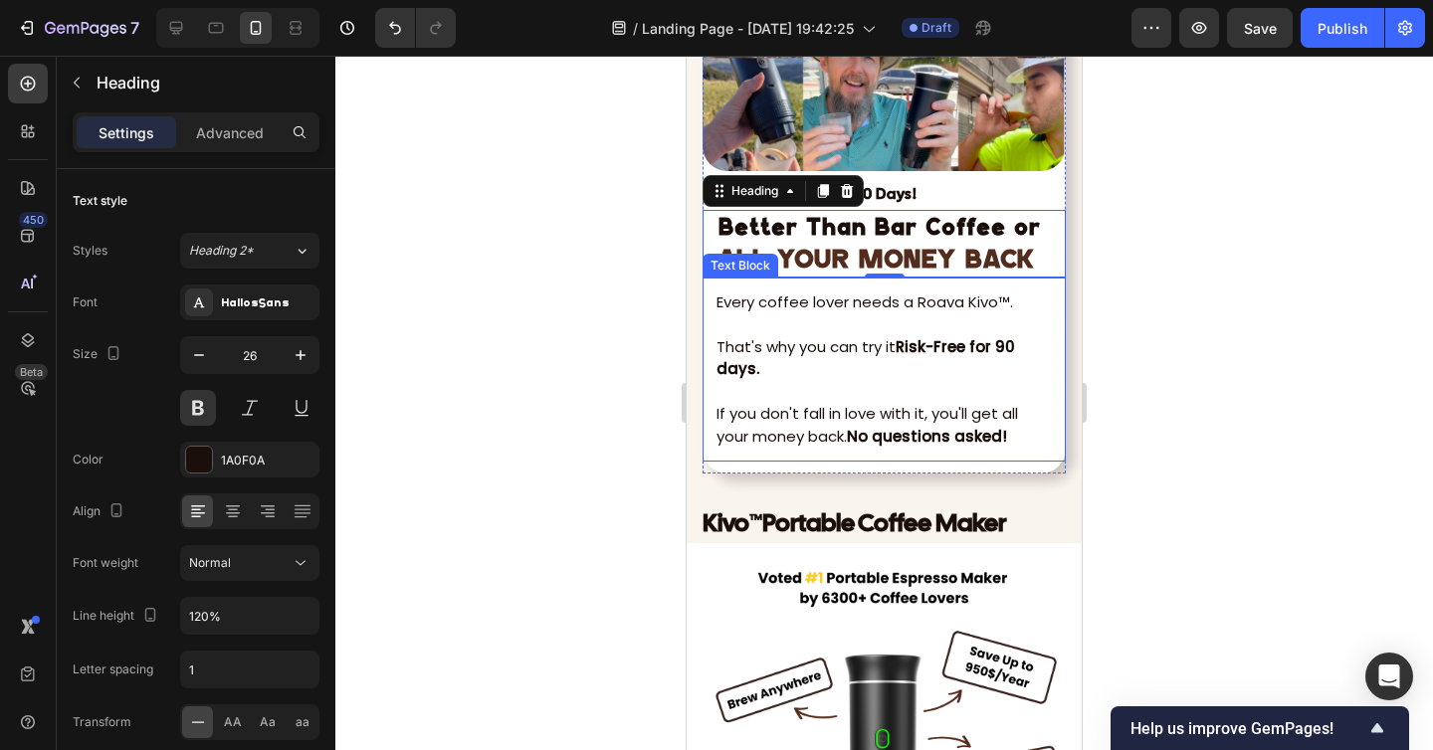
click at [1166, 441] on div at bounding box center [883, 403] width 1097 height 694
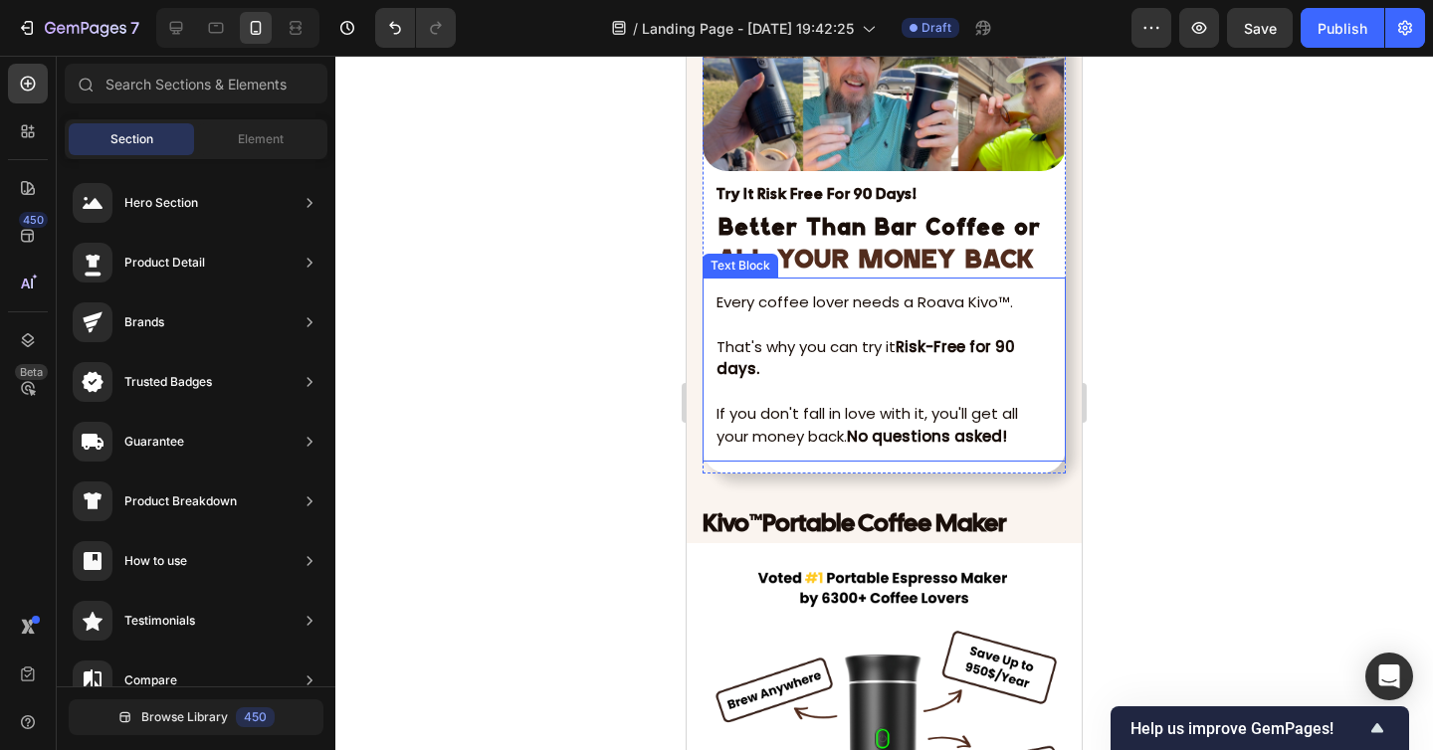
click at [1166, 441] on div at bounding box center [883, 403] width 1097 height 694
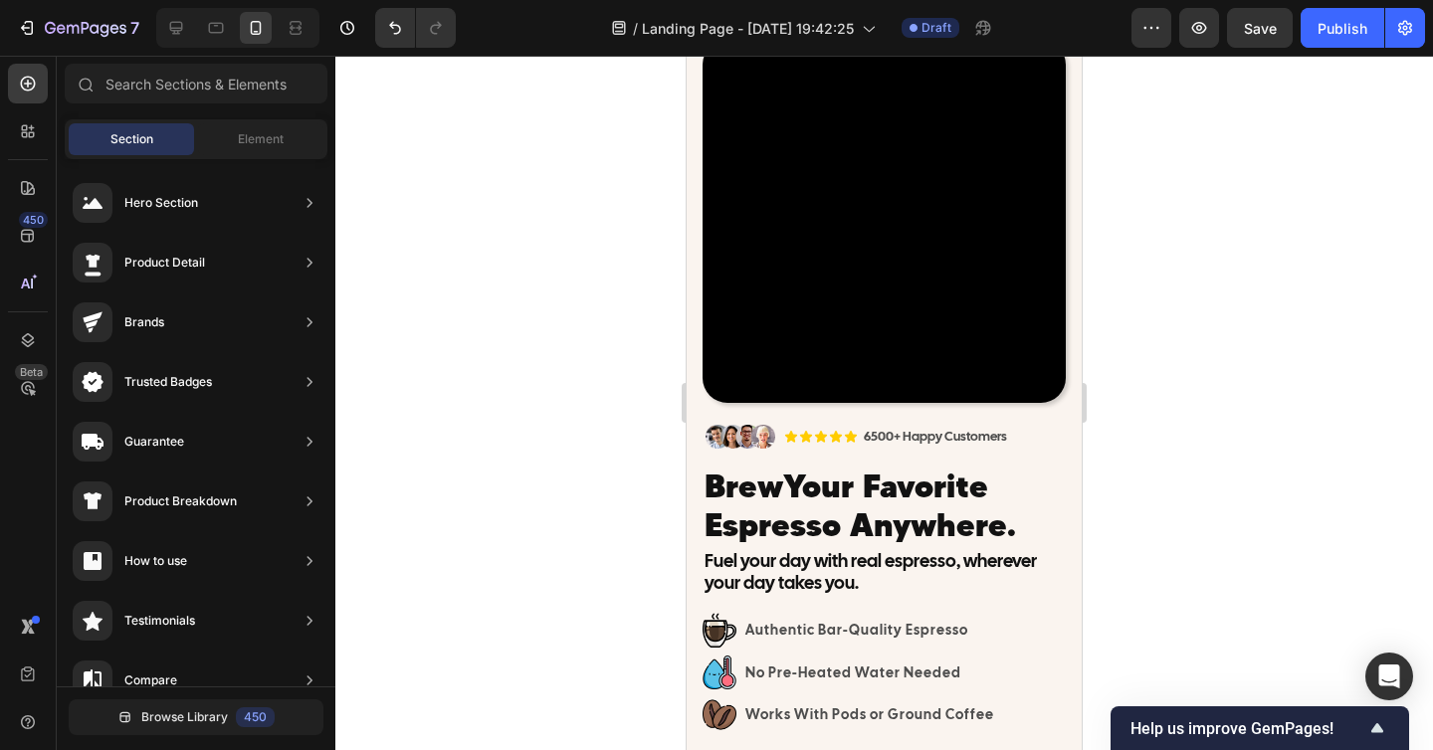
scroll to position [38, 0]
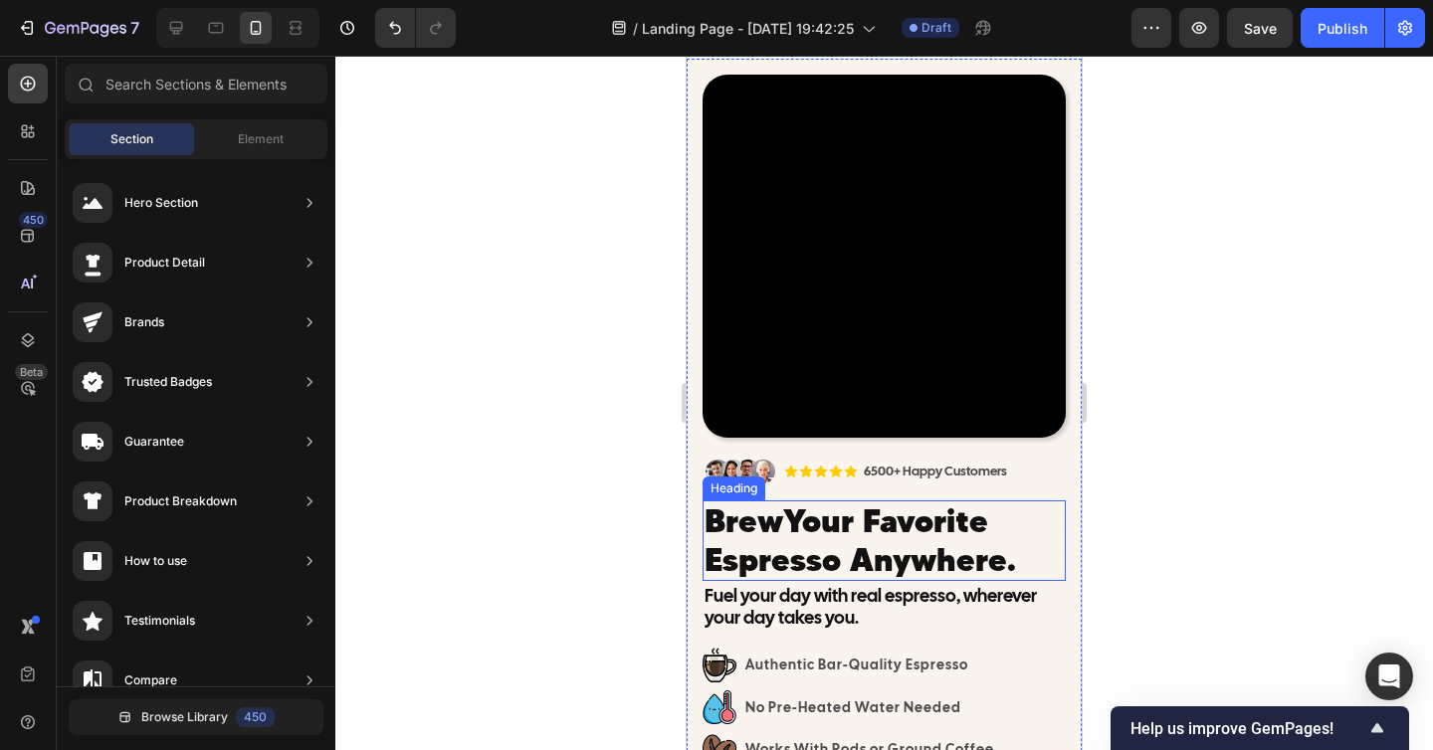
click at [861, 551] on h2 "Brew Your Favorite Espresso Anywhere." at bounding box center [883, 540] width 363 height 81
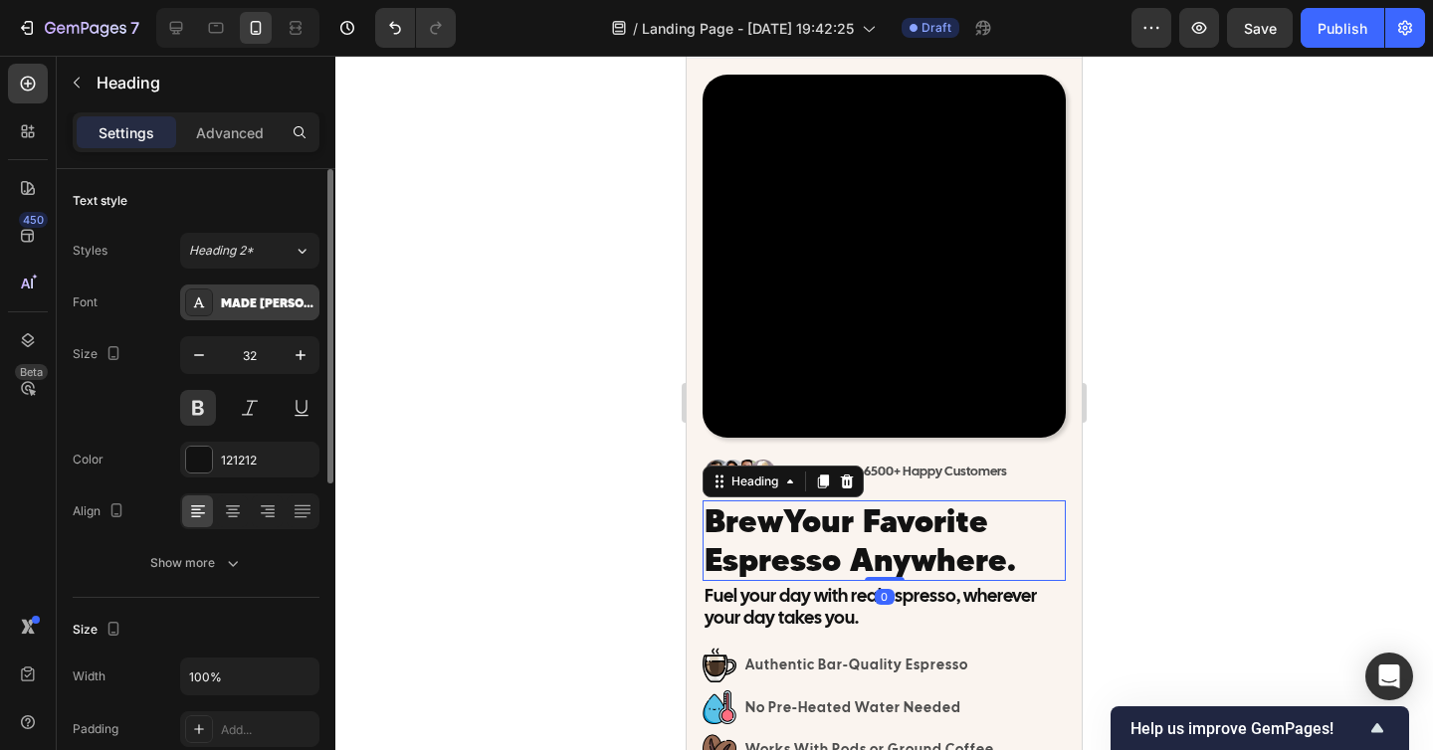
click at [271, 307] on div "MADE [PERSON_NAME] USE" at bounding box center [268, 303] width 94 height 18
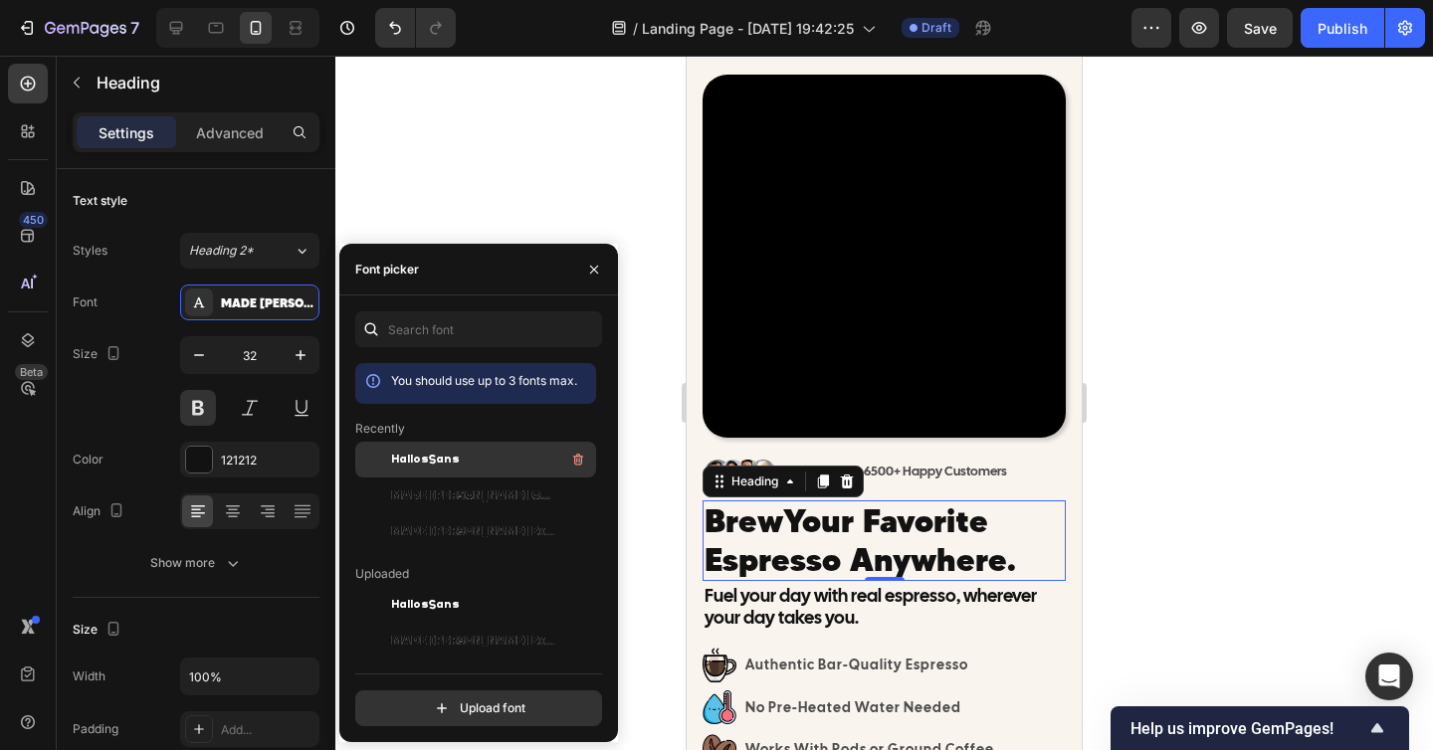
click at [435, 456] on span "HallosSans" at bounding box center [425, 460] width 69 height 18
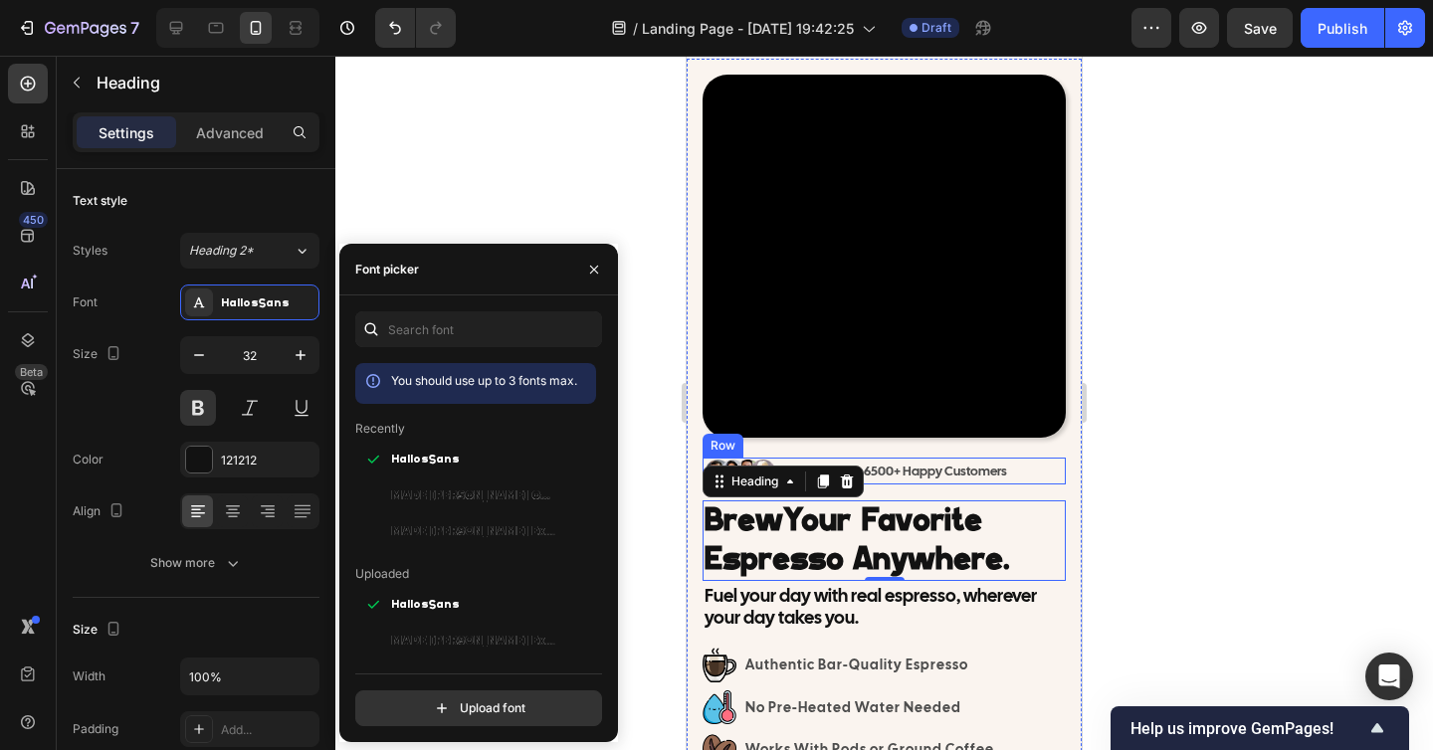
click at [1145, 502] on div at bounding box center [883, 403] width 1097 height 694
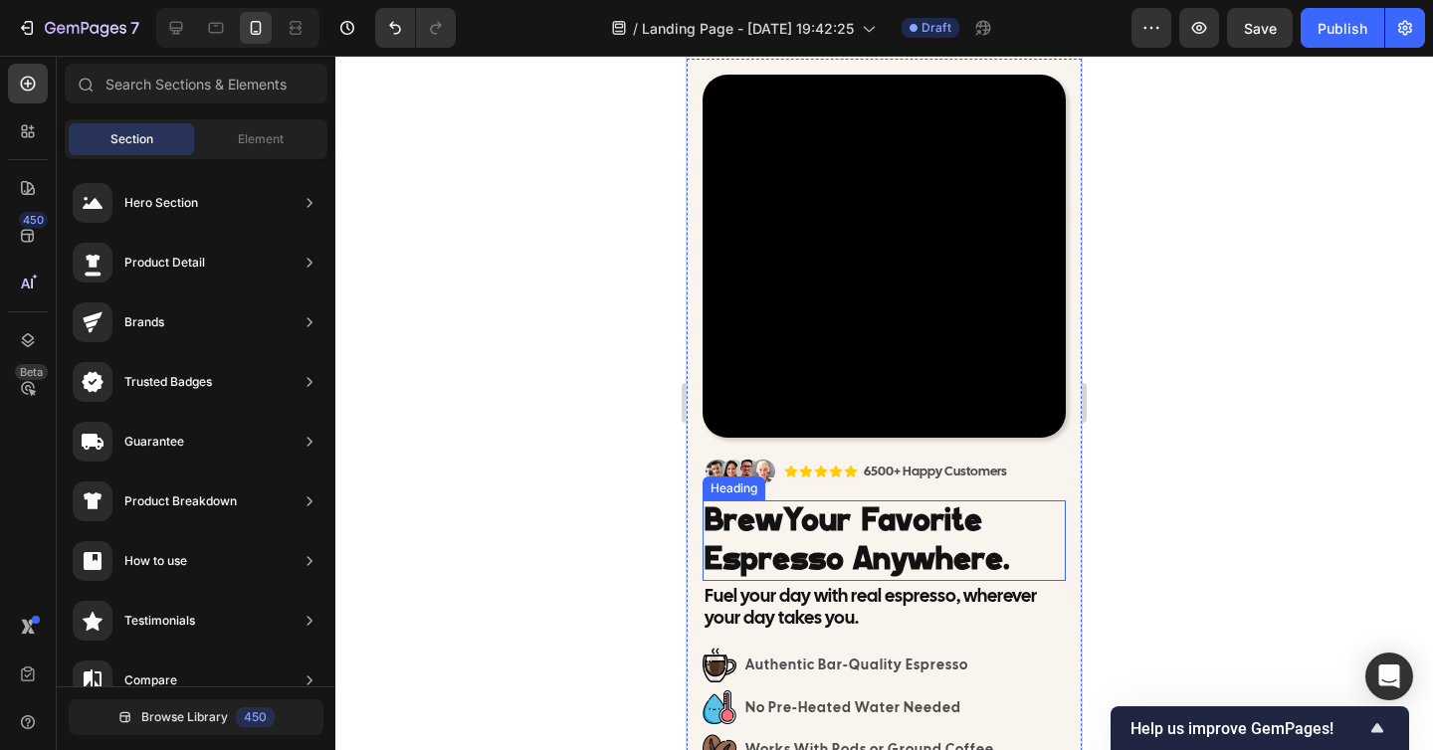
click at [916, 530] on h2 "Brew Your Favorite Espresso Anywhere." at bounding box center [883, 540] width 363 height 81
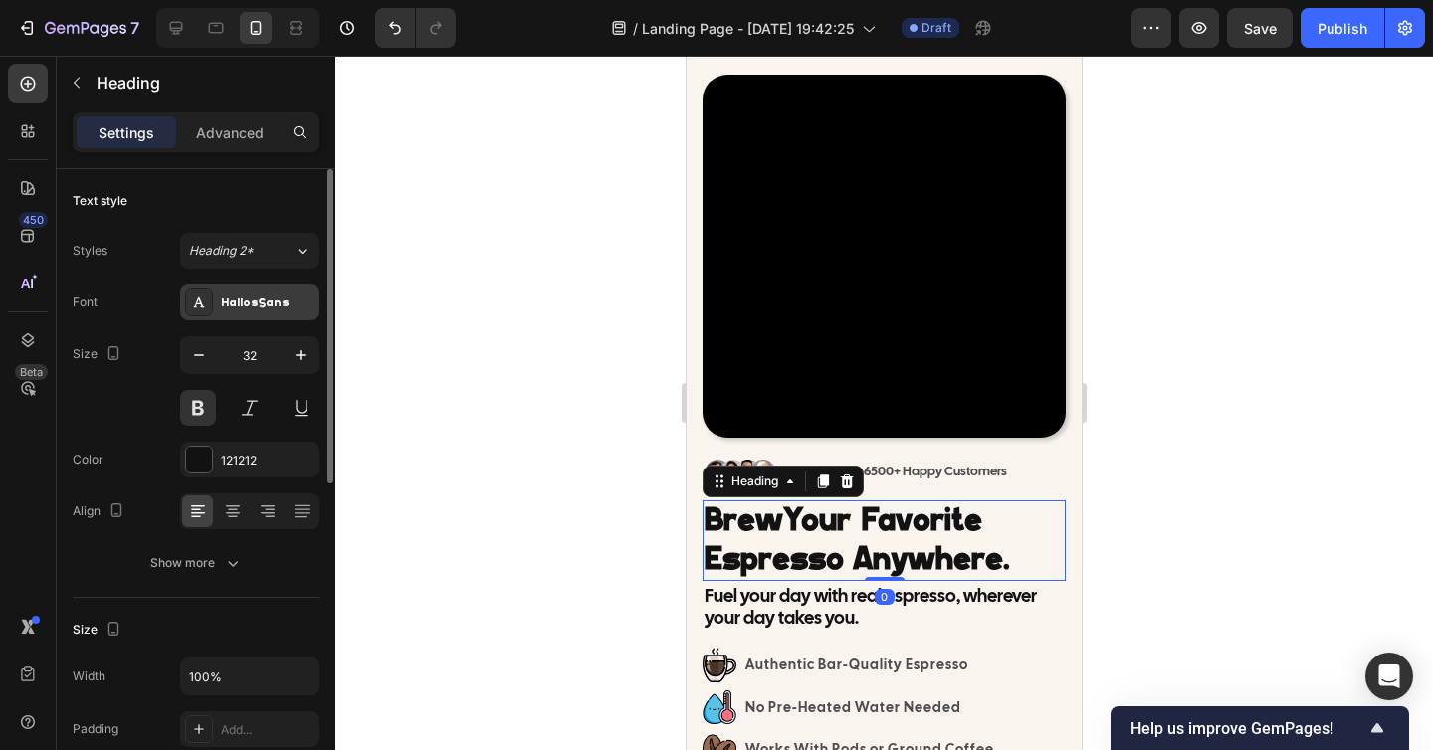
click at [230, 307] on div "HallosSans" at bounding box center [268, 303] width 94 height 18
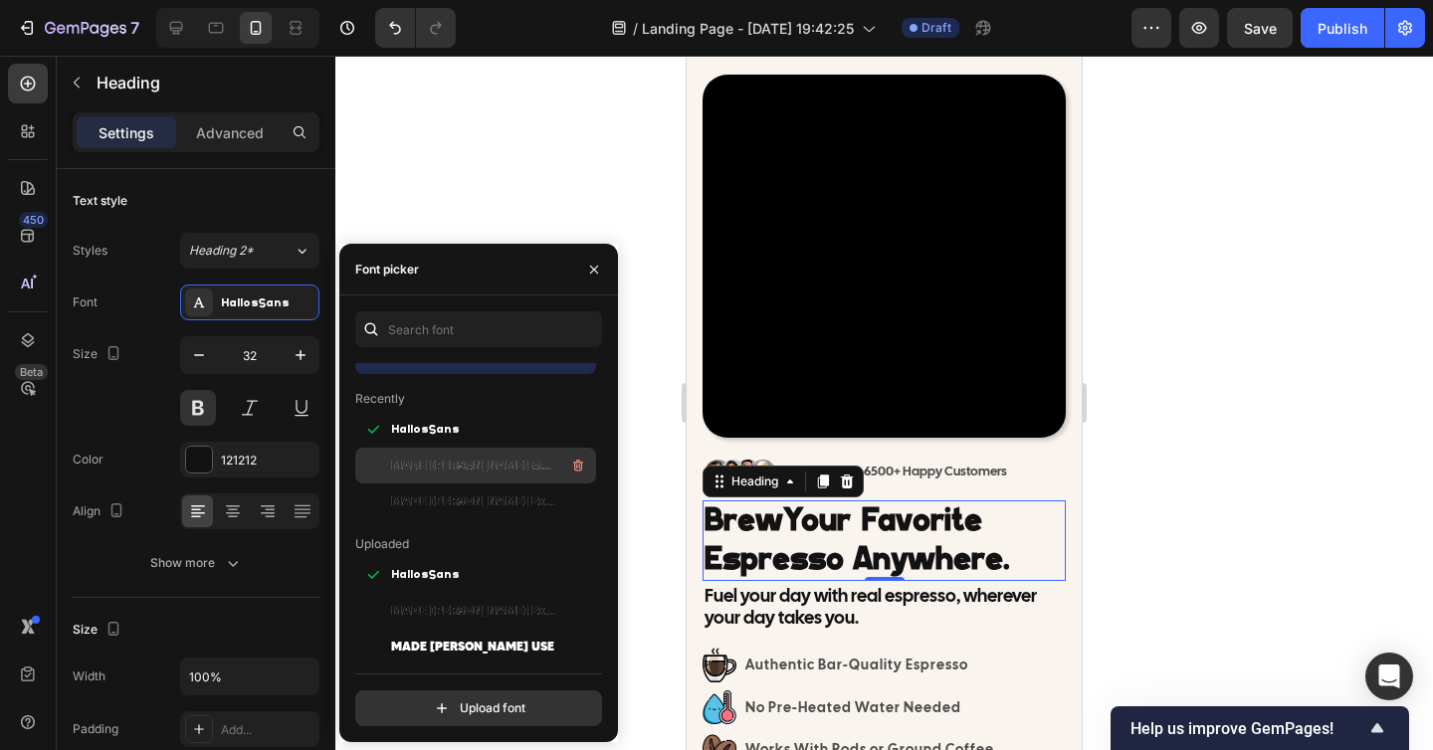
scroll to position [154, 0]
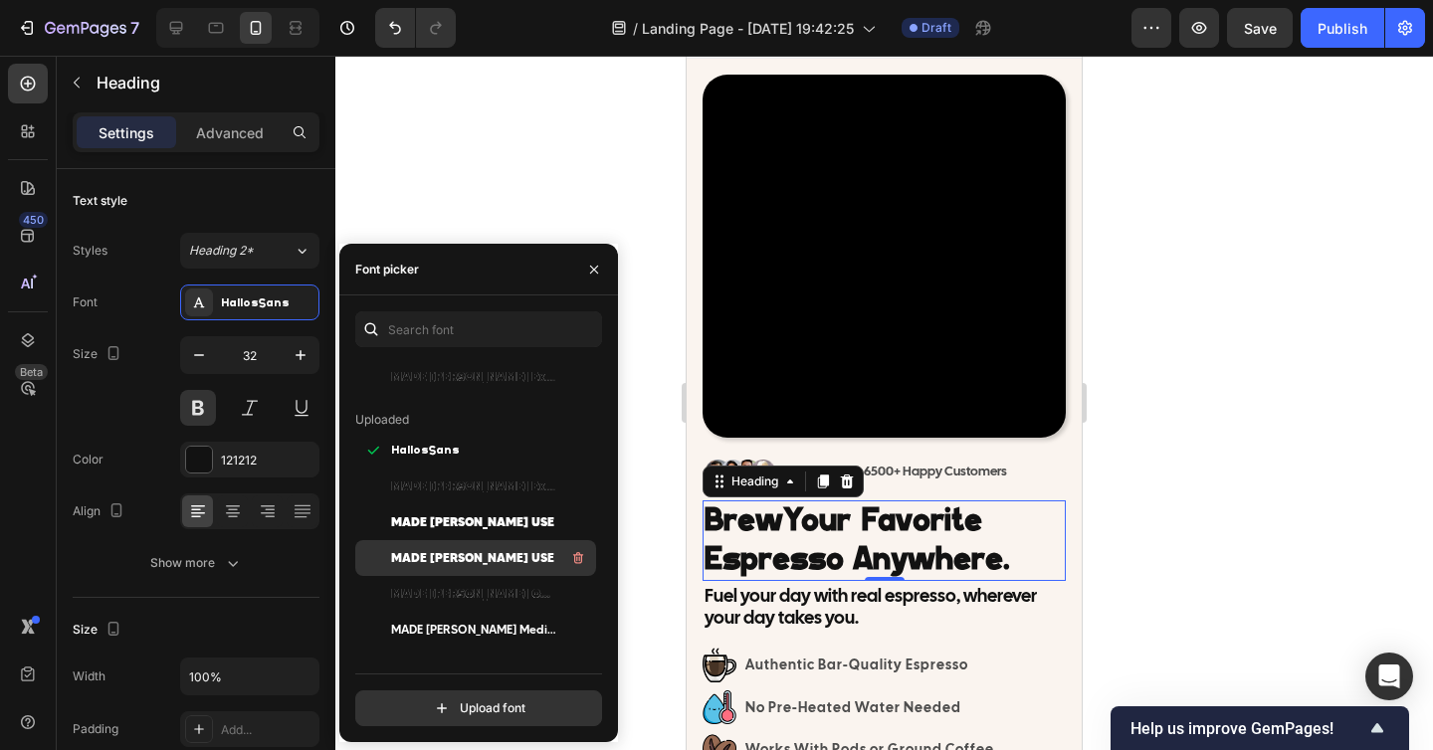
click at [466, 559] on span "MADE [PERSON_NAME] USE" at bounding box center [472, 558] width 163 height 18
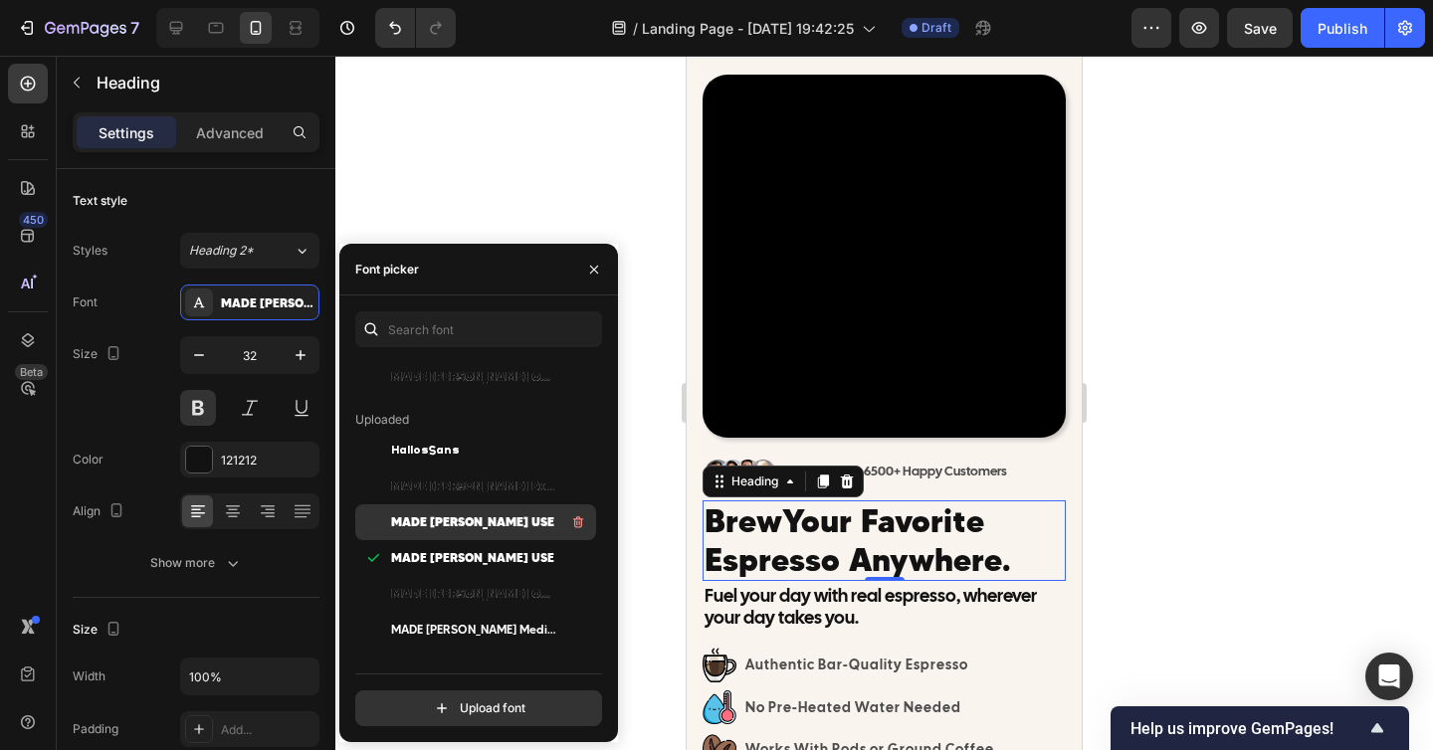
click at [456, 523] on span "MADE [PERSON_NAME] USE" at bounding box center [472, 522] width 163 height 18
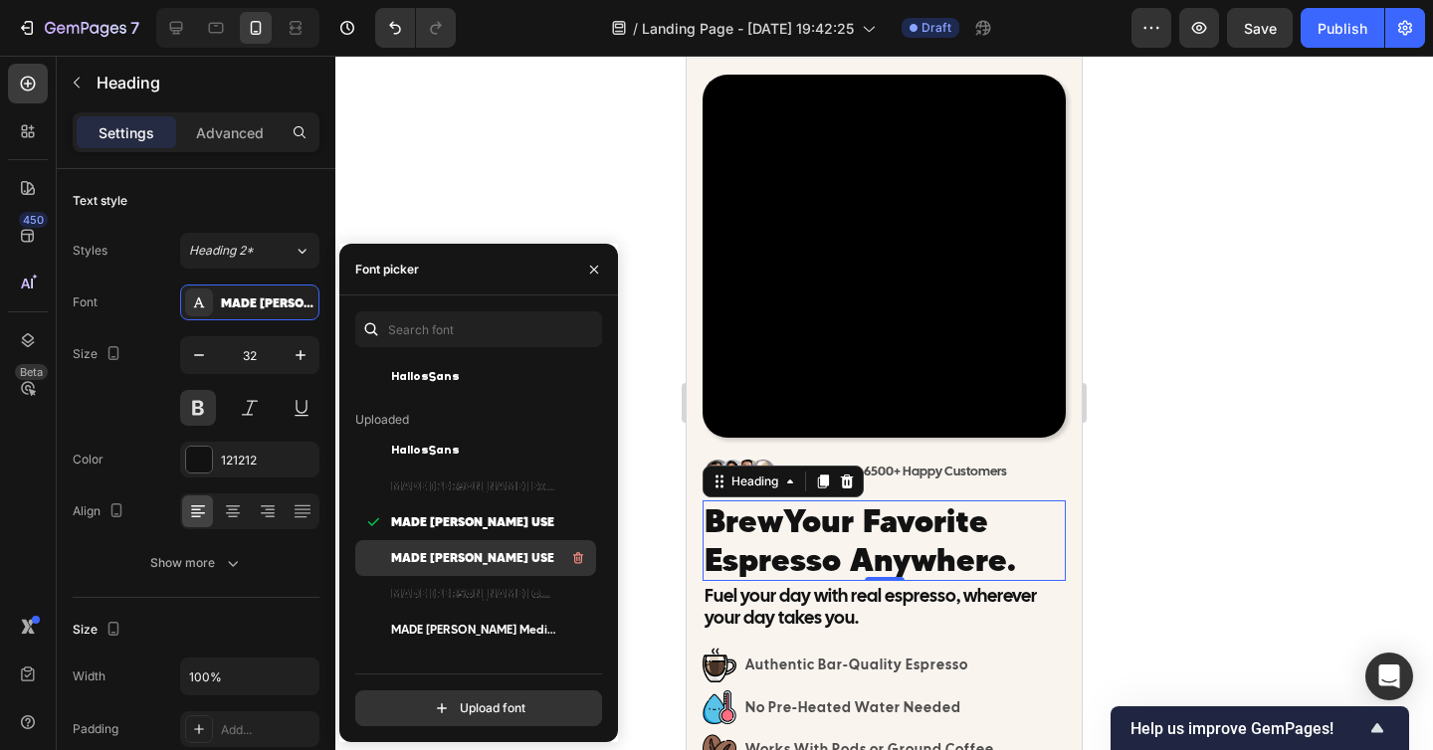
click at [466, 554] on span "MADE [PERSON_NAME] USE" at bounding box center [472, 558] width 163 height 18
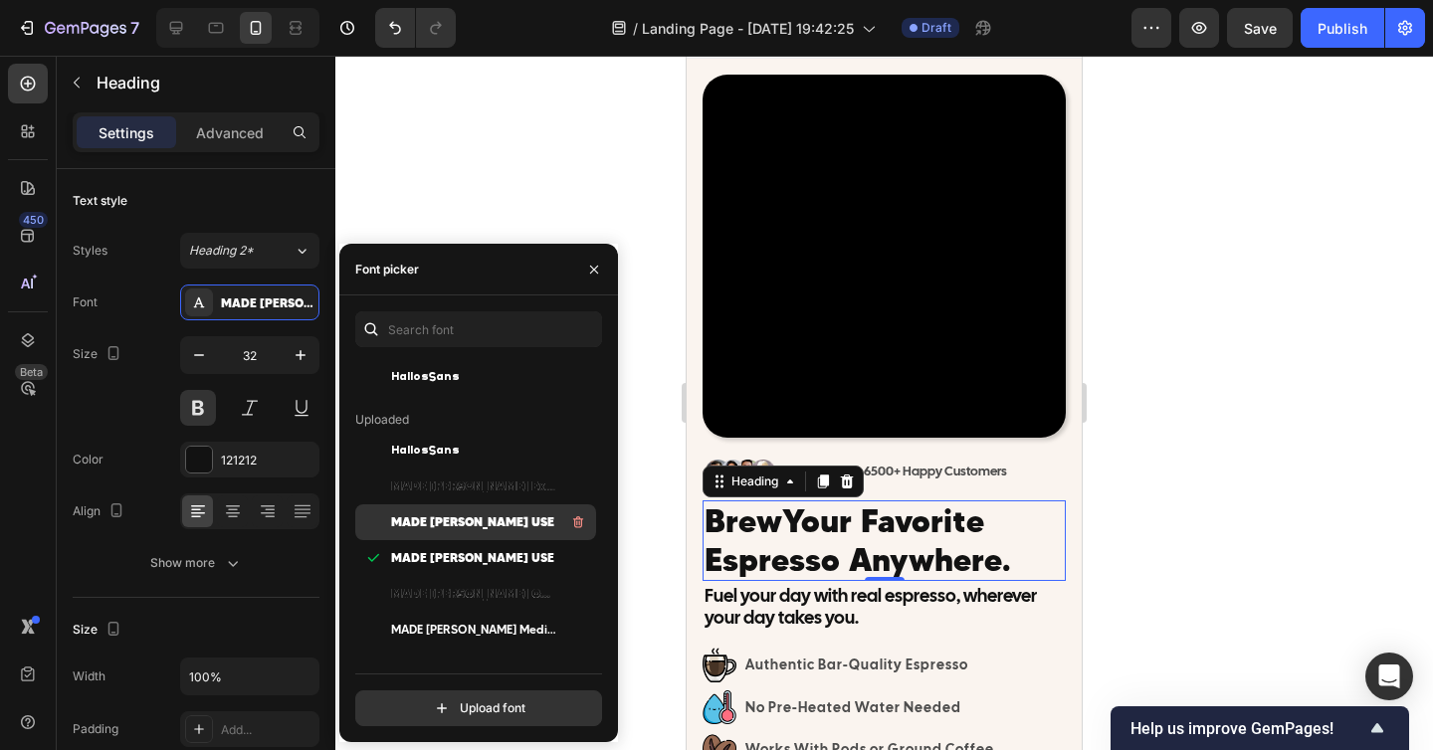
click at [466, 534] on div "MADE [PERSON_NAME] USE" at bounding box center [475, 522] width 241 height 36
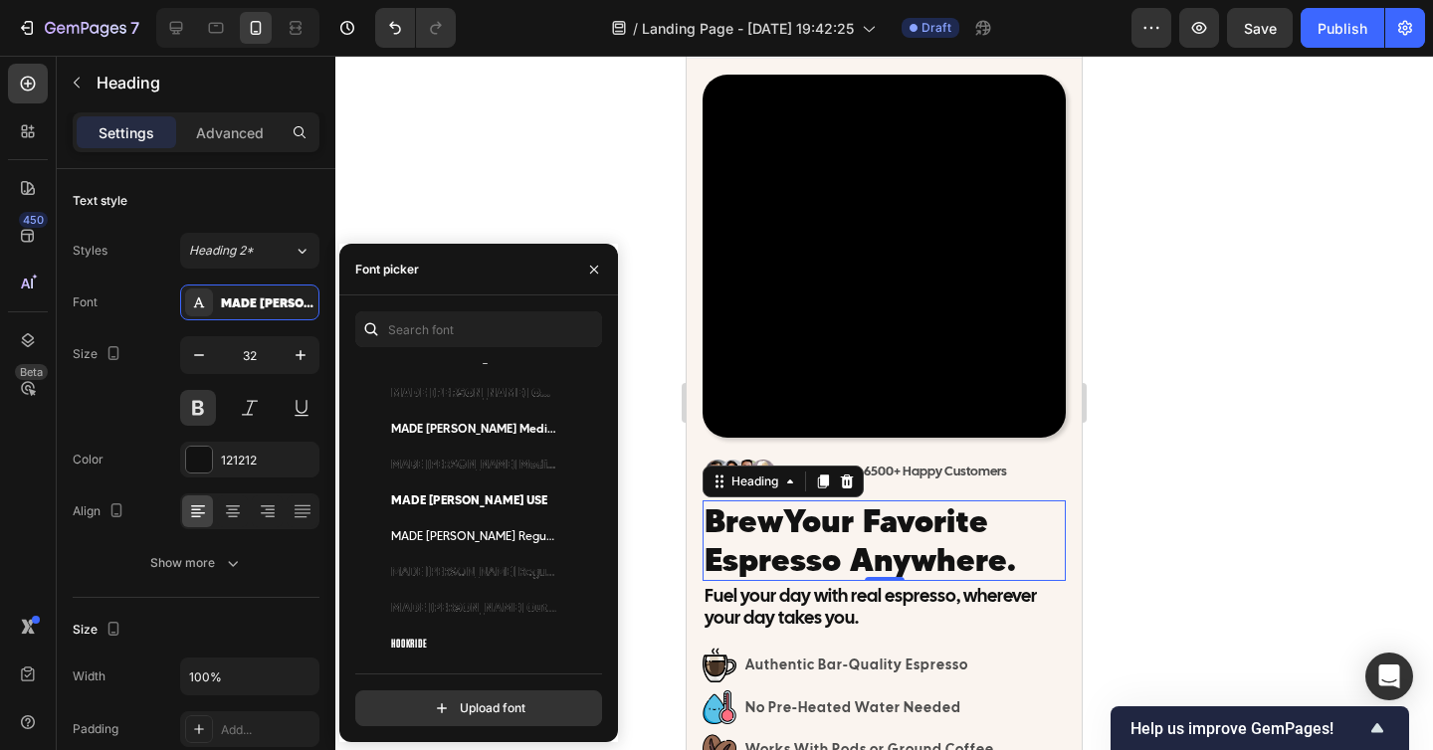
scroll to position [497, 0]
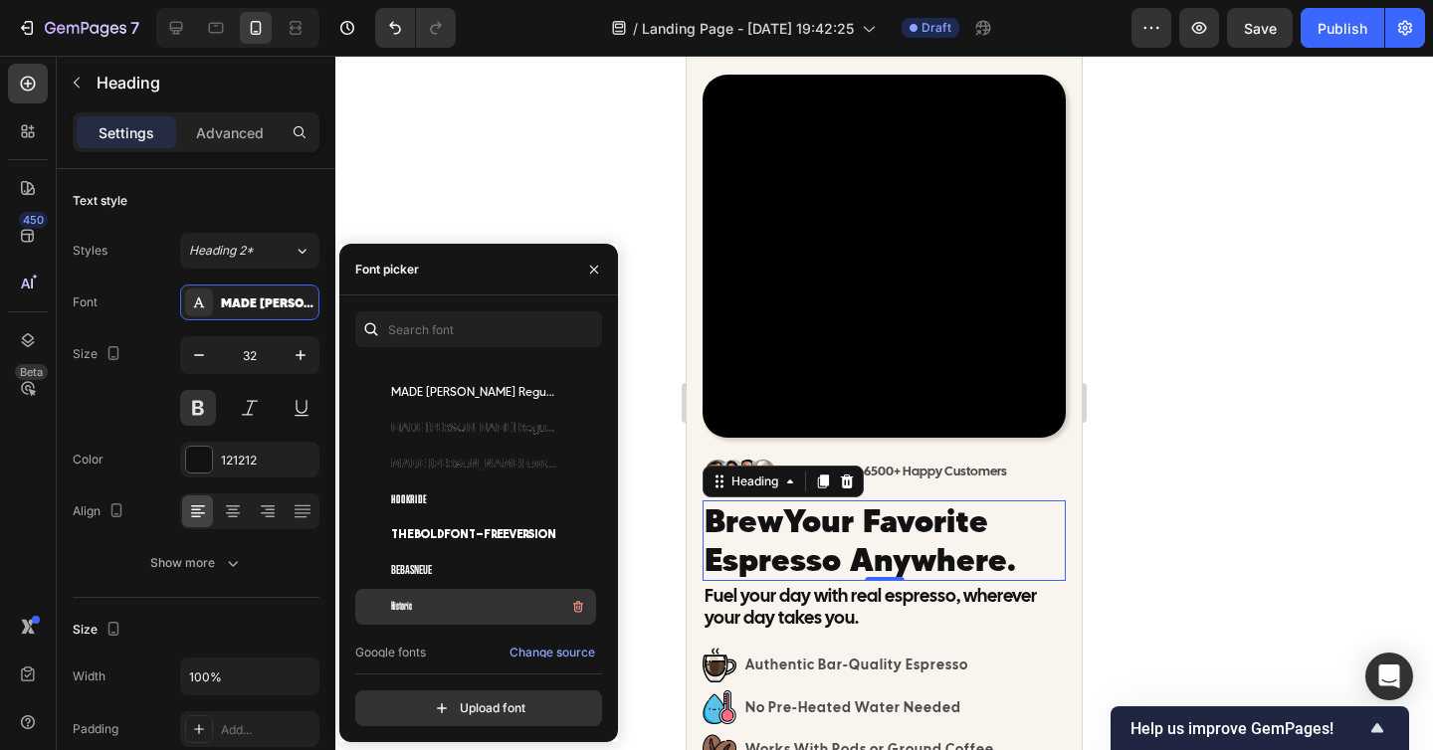
click at [434, 604] on div "Historic" at bounding box center [491, 607] width 201 height 24
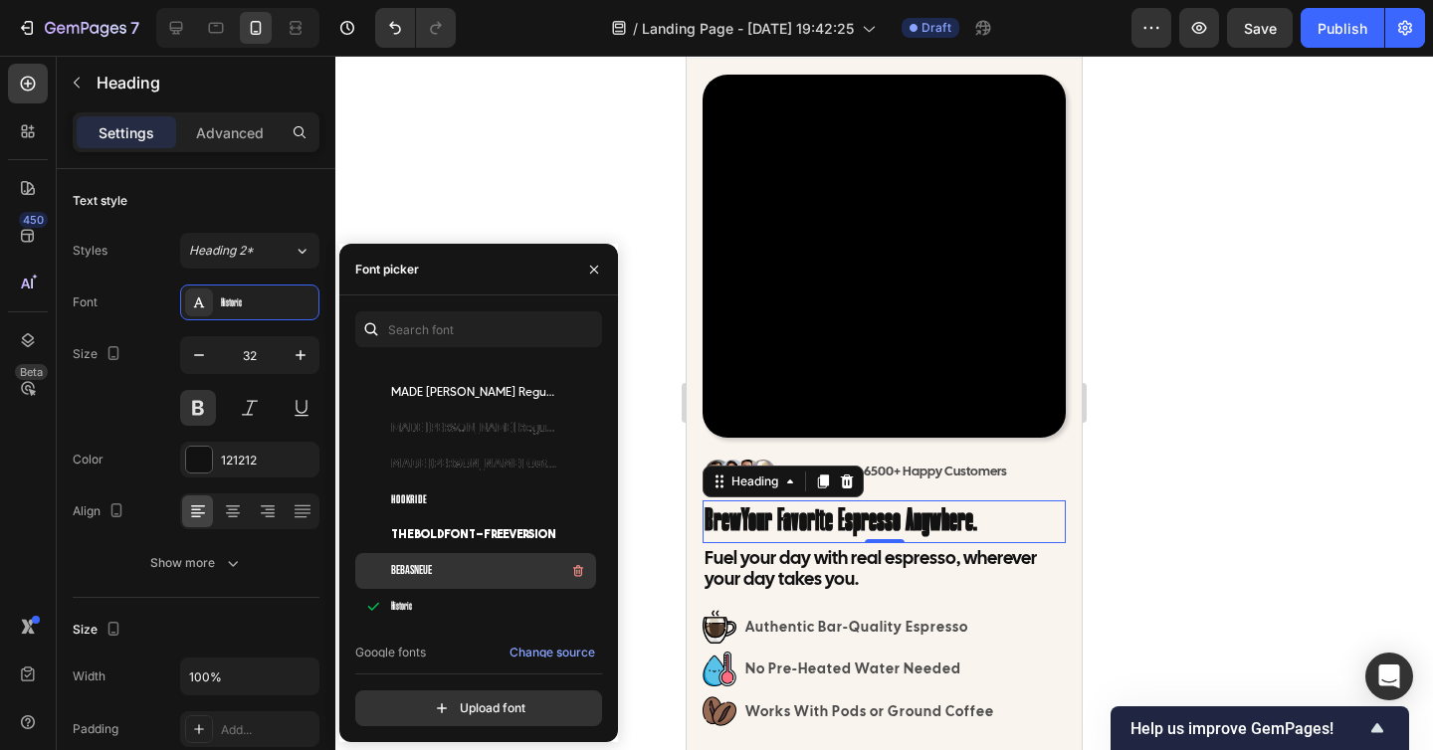
click at [424, 573] on span "BebasNeue" at bounding box center [411, 571] width 41 height 18
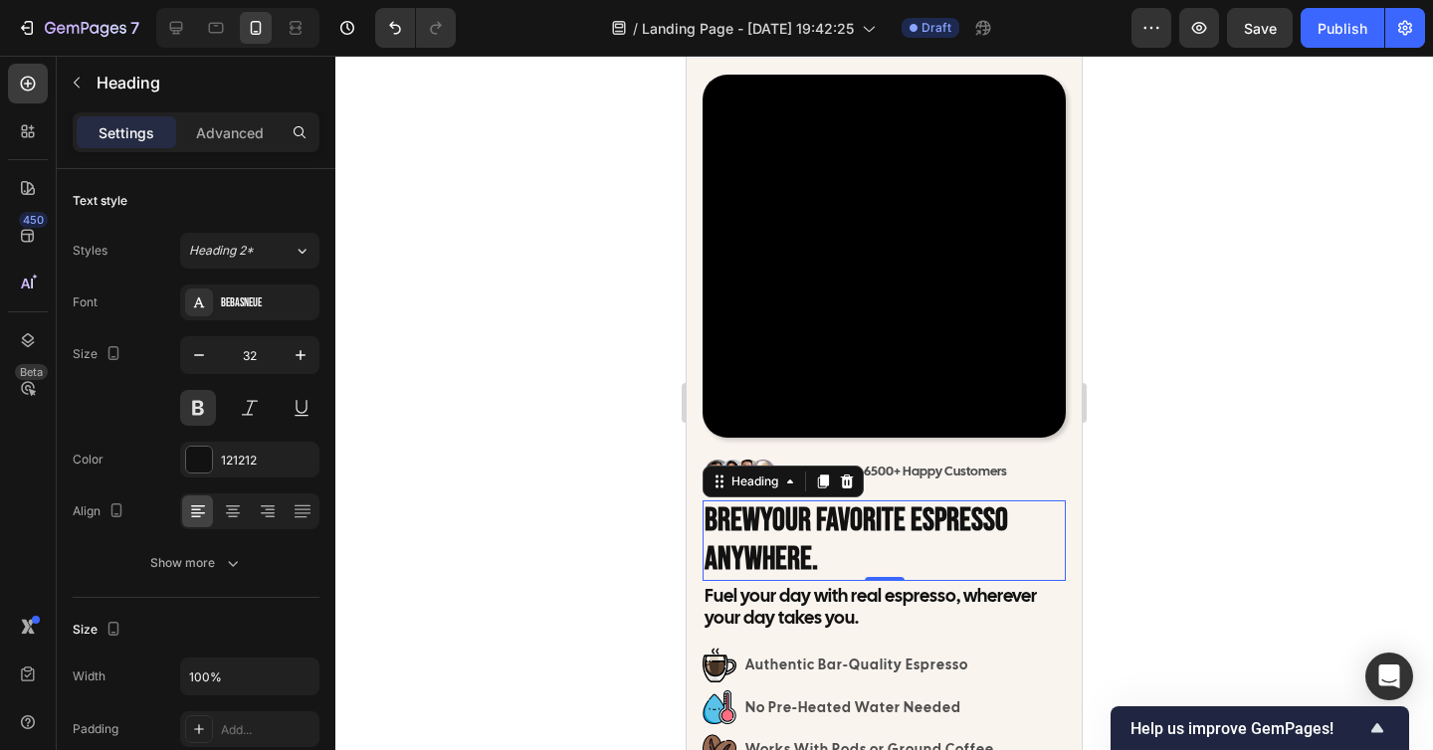
click at [1140, 524] on div at bounding box center [883, 403] width 1097 height 694
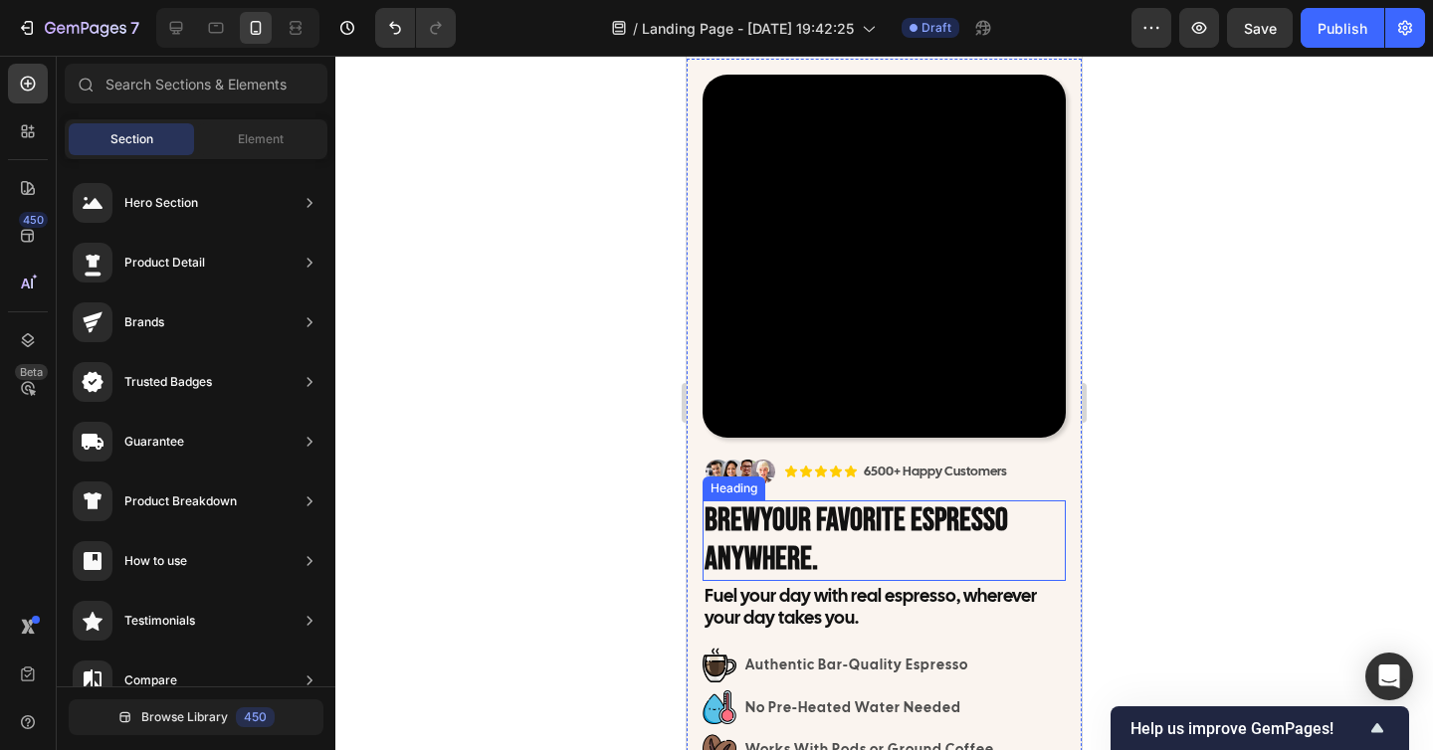
click at [981, 527] on h2 "Brew Your Favorite Espresso Anywhere." at bounding box center [883, 540] width 363 height 81
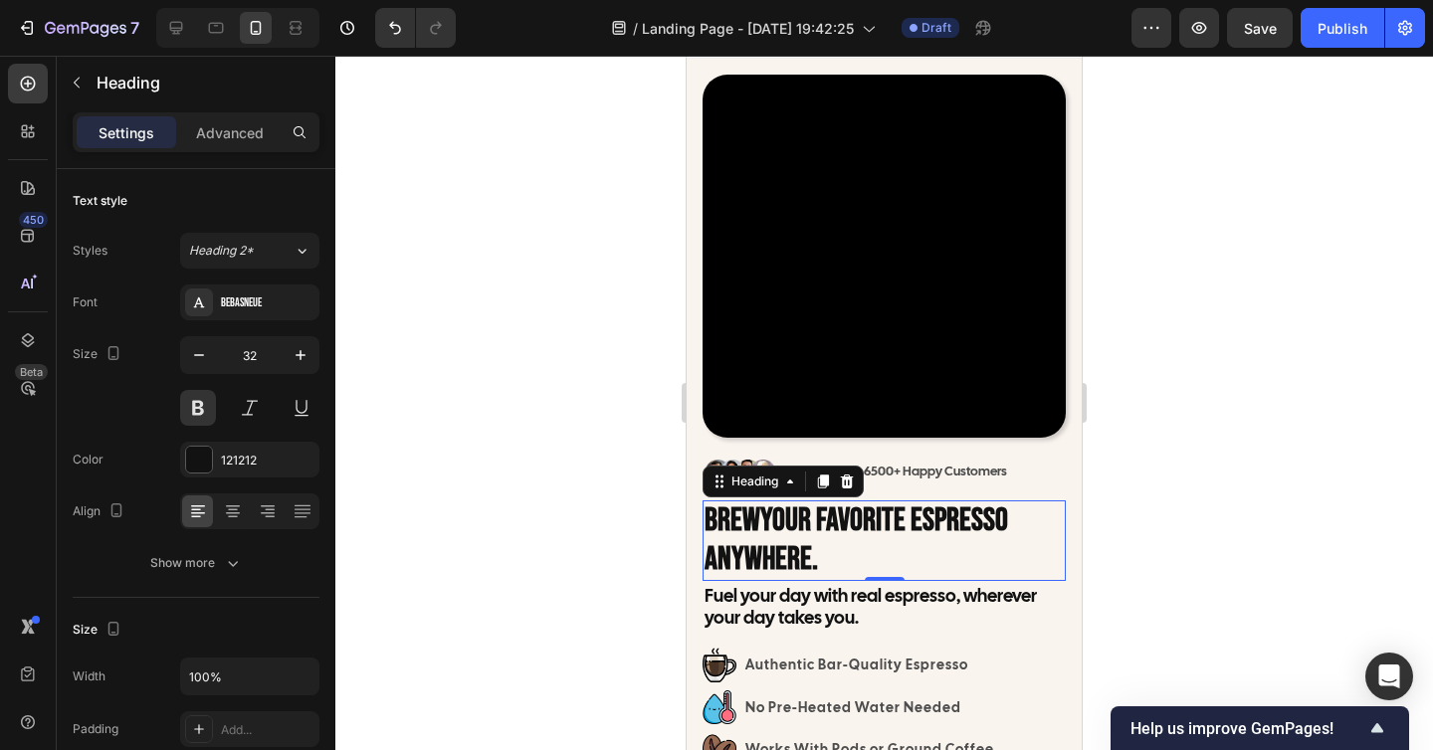
click at [918, 534] on h2 "Brew Your Favorite Espresso Anywhere." at bounding box center [883, 540] width 363 height 81
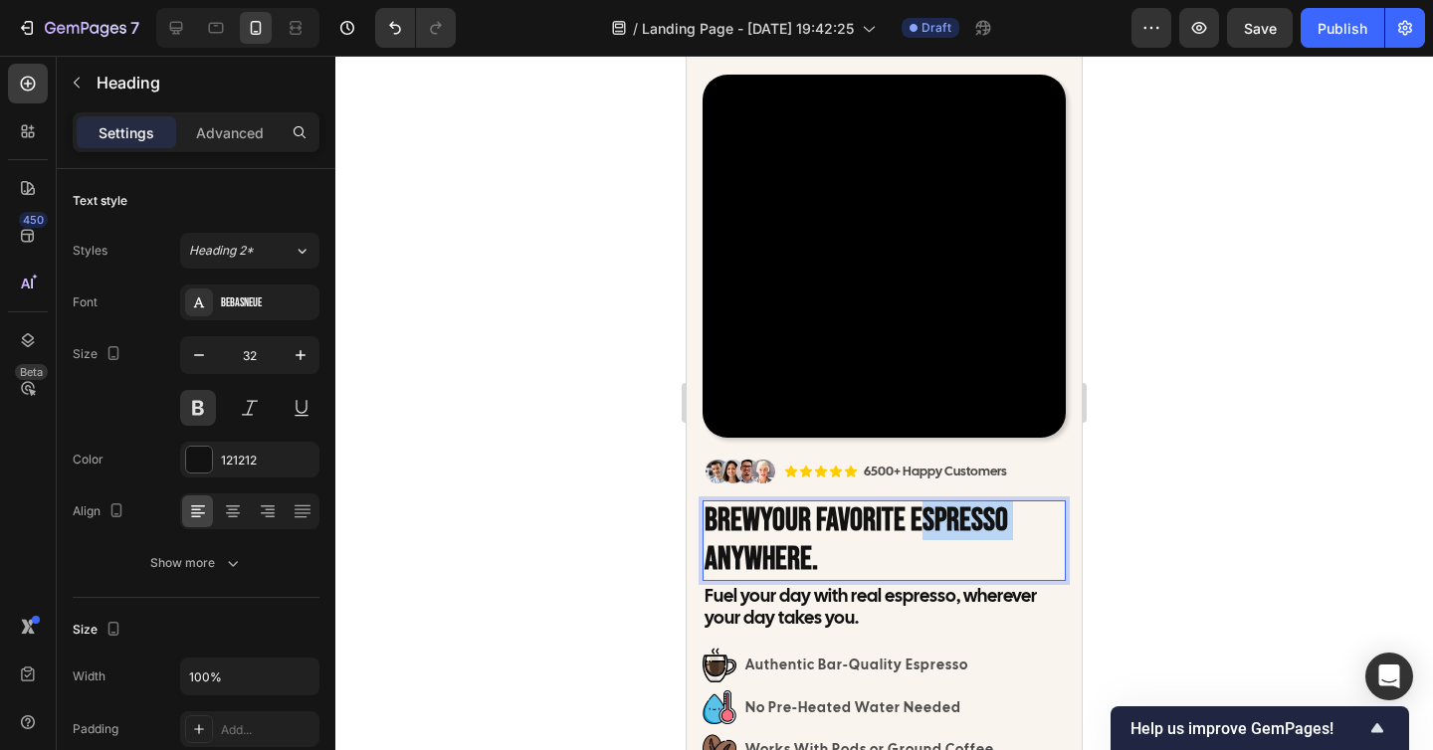
click at [918, 534] on p "Brew Your Favorite Espresso Anywhere." at bounding box center [883, 540] width 359 height 77
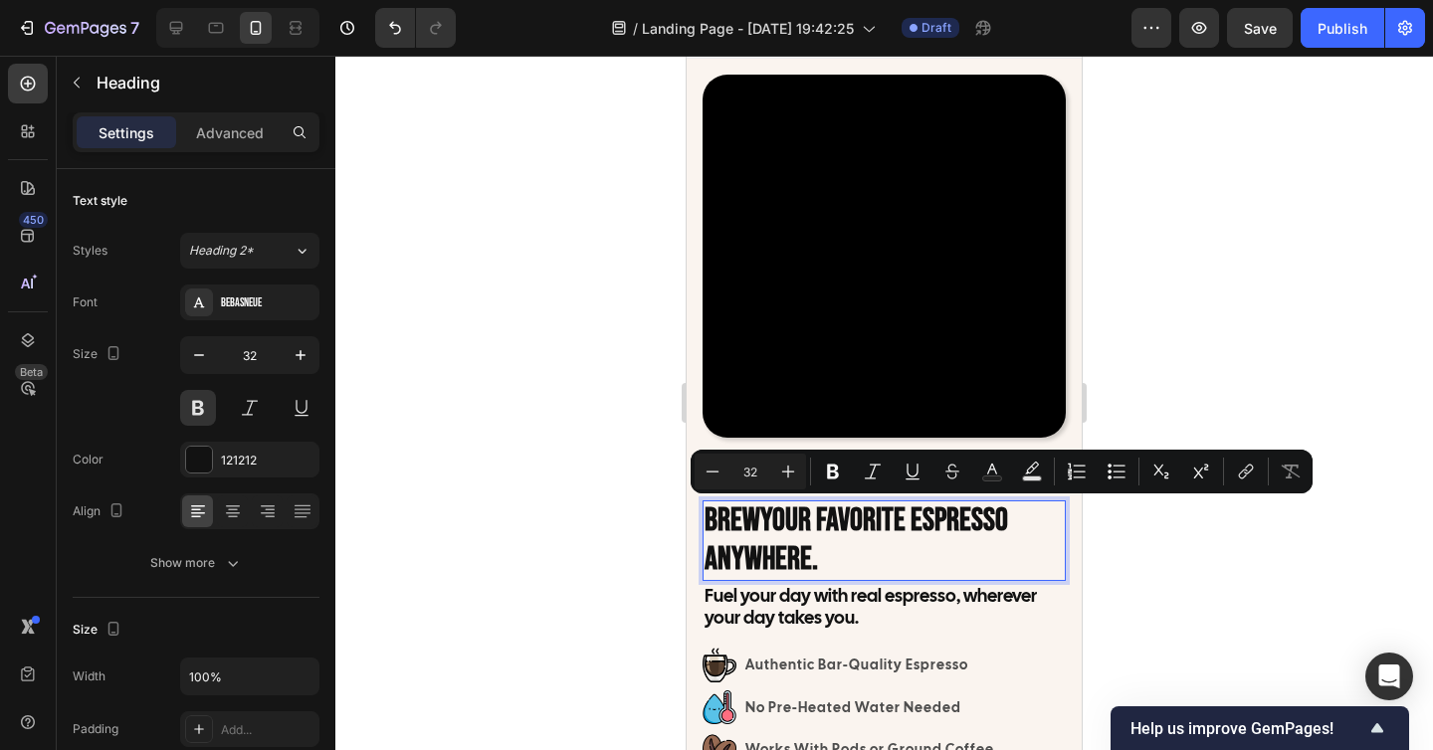
click at [894, 542] on p "Brew Your Favorite Espresso Anywhere." at bounding box center [883, 540] width 359 height 77
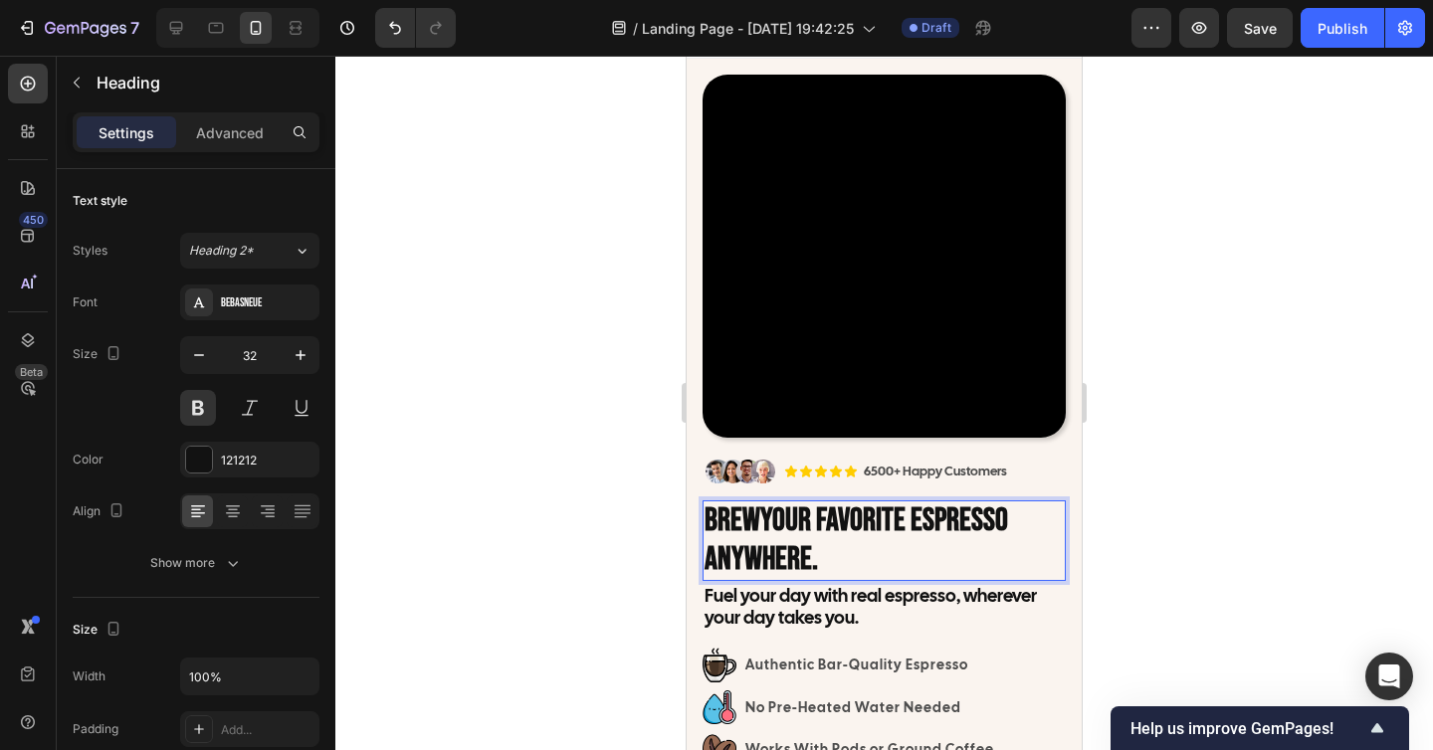
click at [894, 542] on p "Brew Your Favorite Espresso Anywhere." at bounding box center [883, 540] width 359 height 77
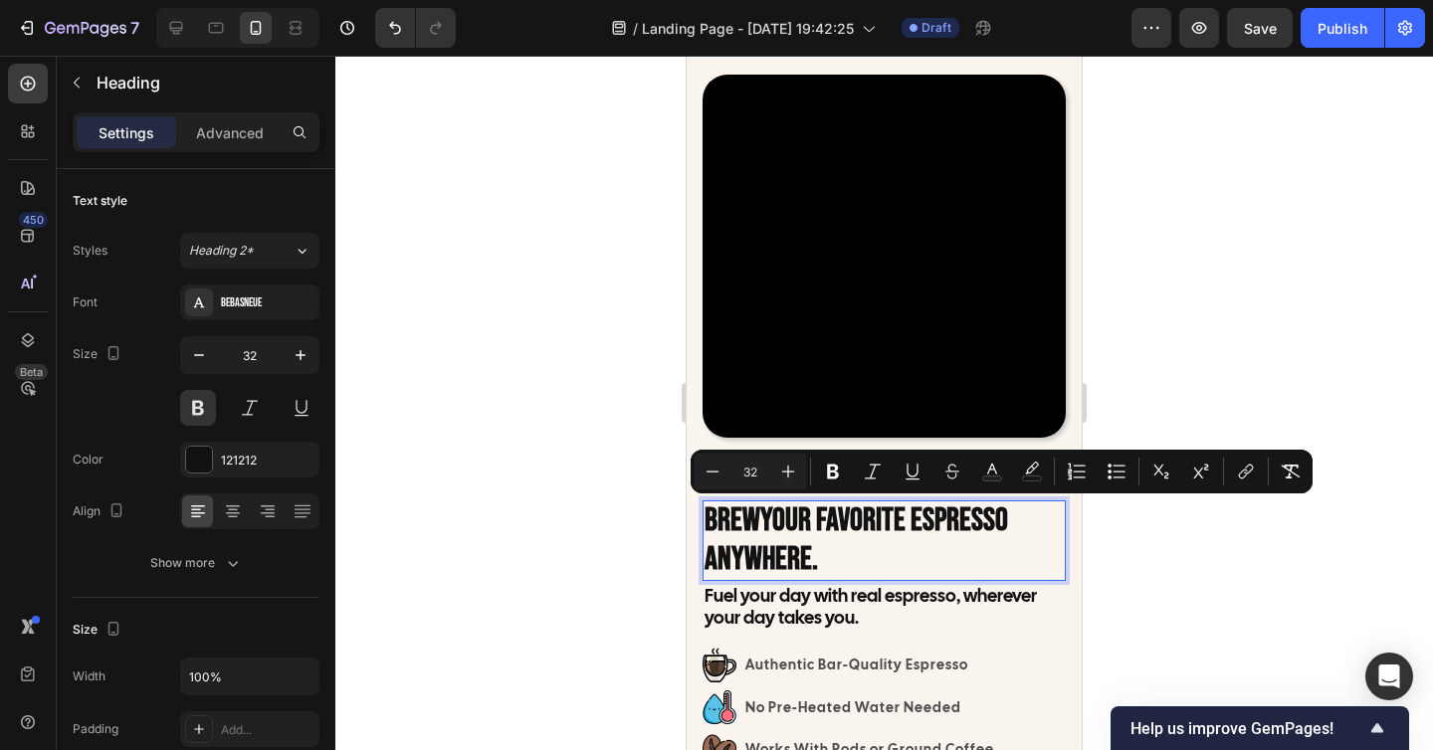
click at [894, 542] on p "Brew Your Favorite Espresso Anywhere." at bounding box center [883, 540] width 359 height 77
click at [790, 462] on icon "Editor contextual toolbar" at bounding box center [788, 472] width 20 height 20
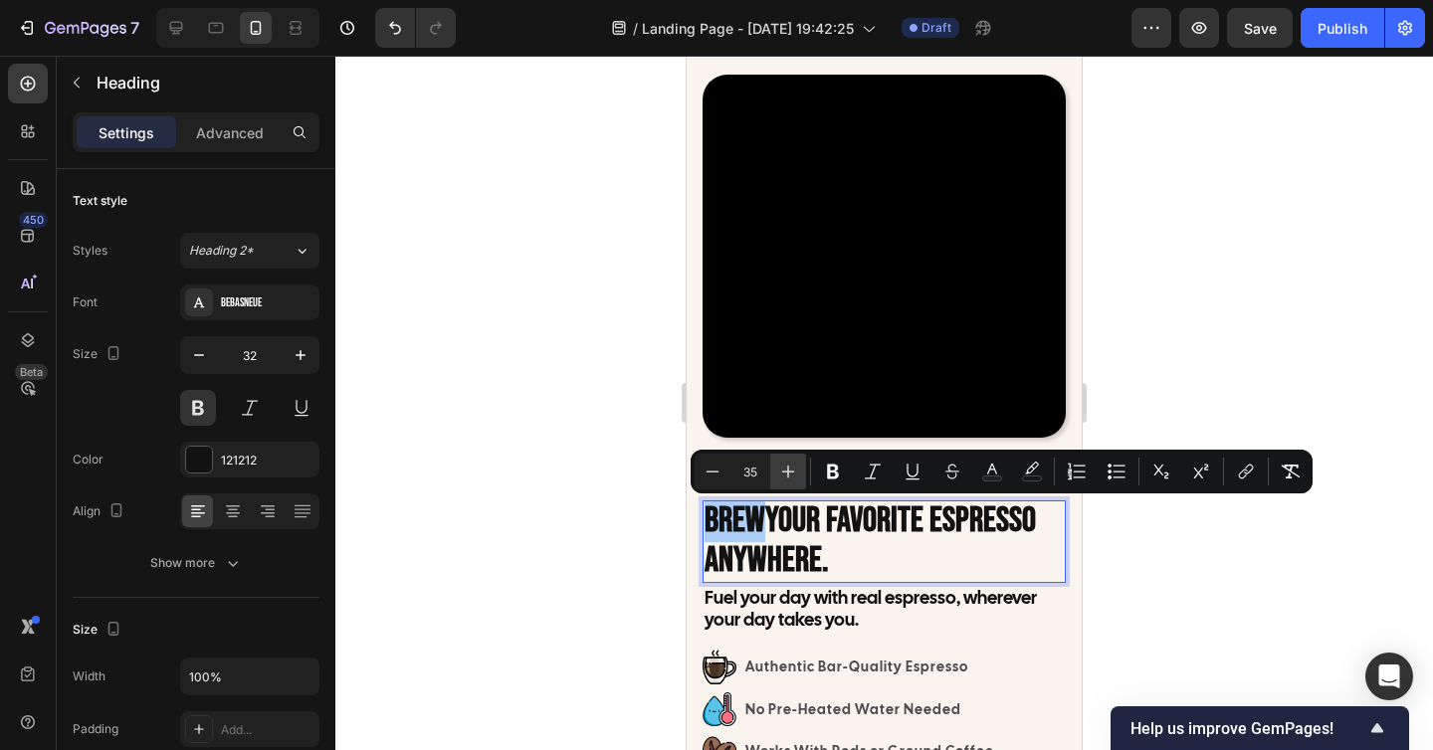
click at [790, 462] on icon "Editor contextual toolbar" at bounding box center [788, 472] width 20 height 20
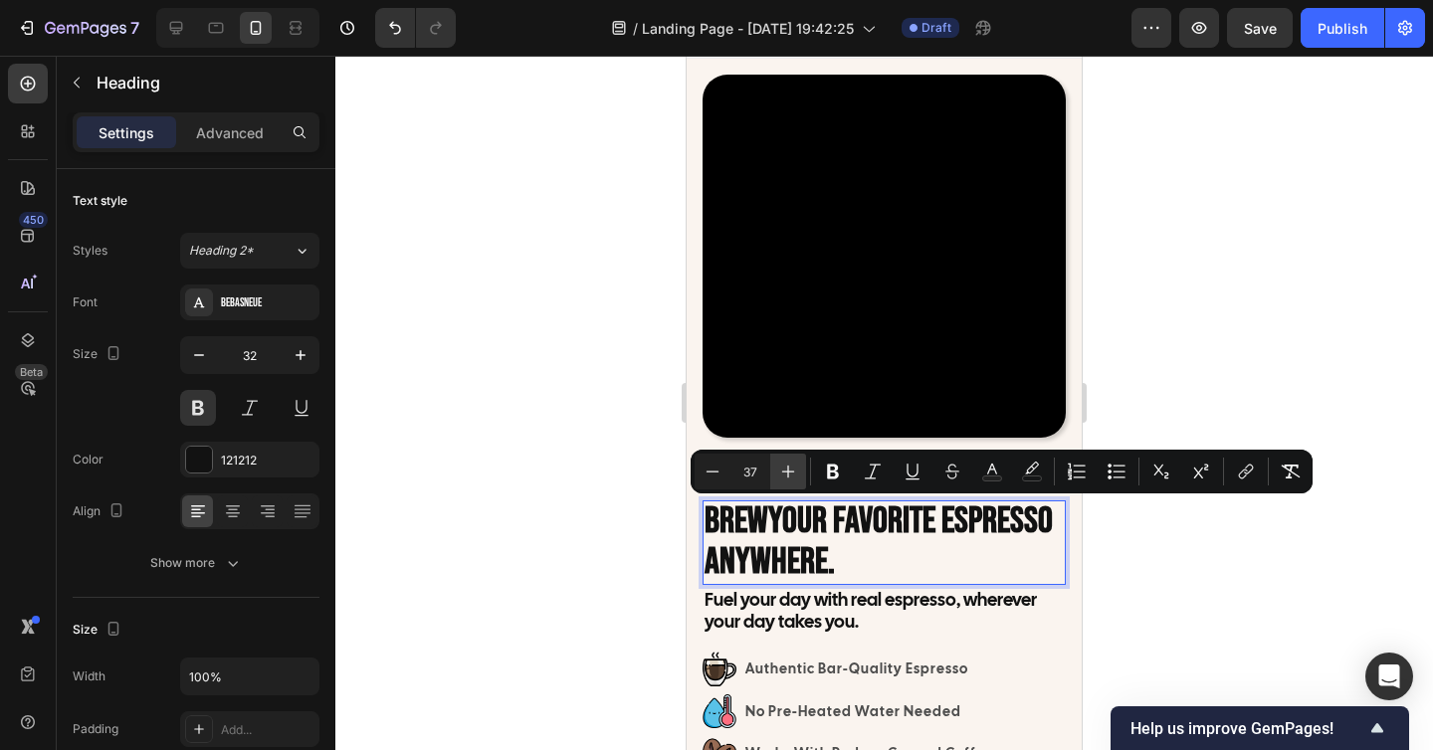
click at [790, 462] on icon "Editor contextual toolbar" at bounding box center [788, 472] width 20 height 20
click at [717, 473] on icon "Editor contextual toolbar" at bounding box center [712, 472] width 20 height 20
type input "37"
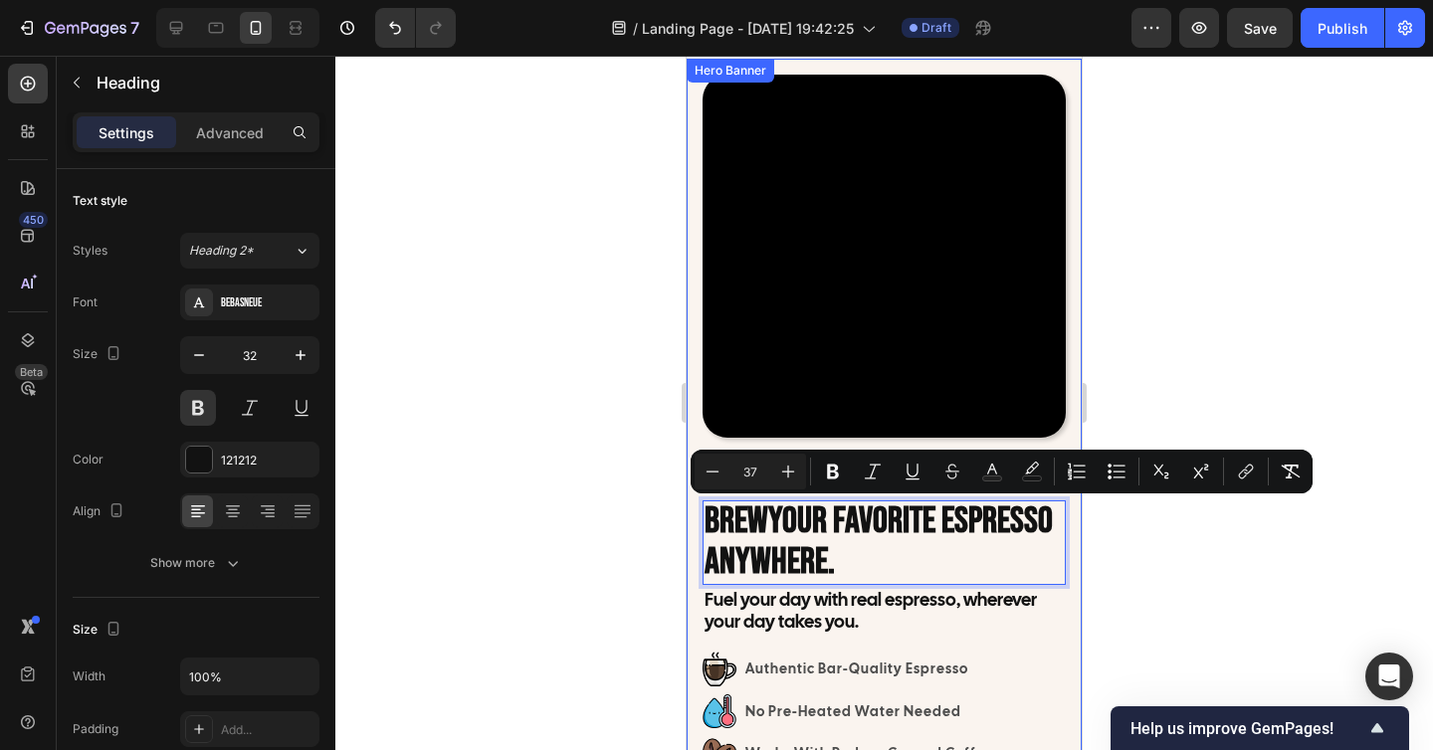
click at [1125, 576] on div at bounding box center [883, 403] width 1097 height 694
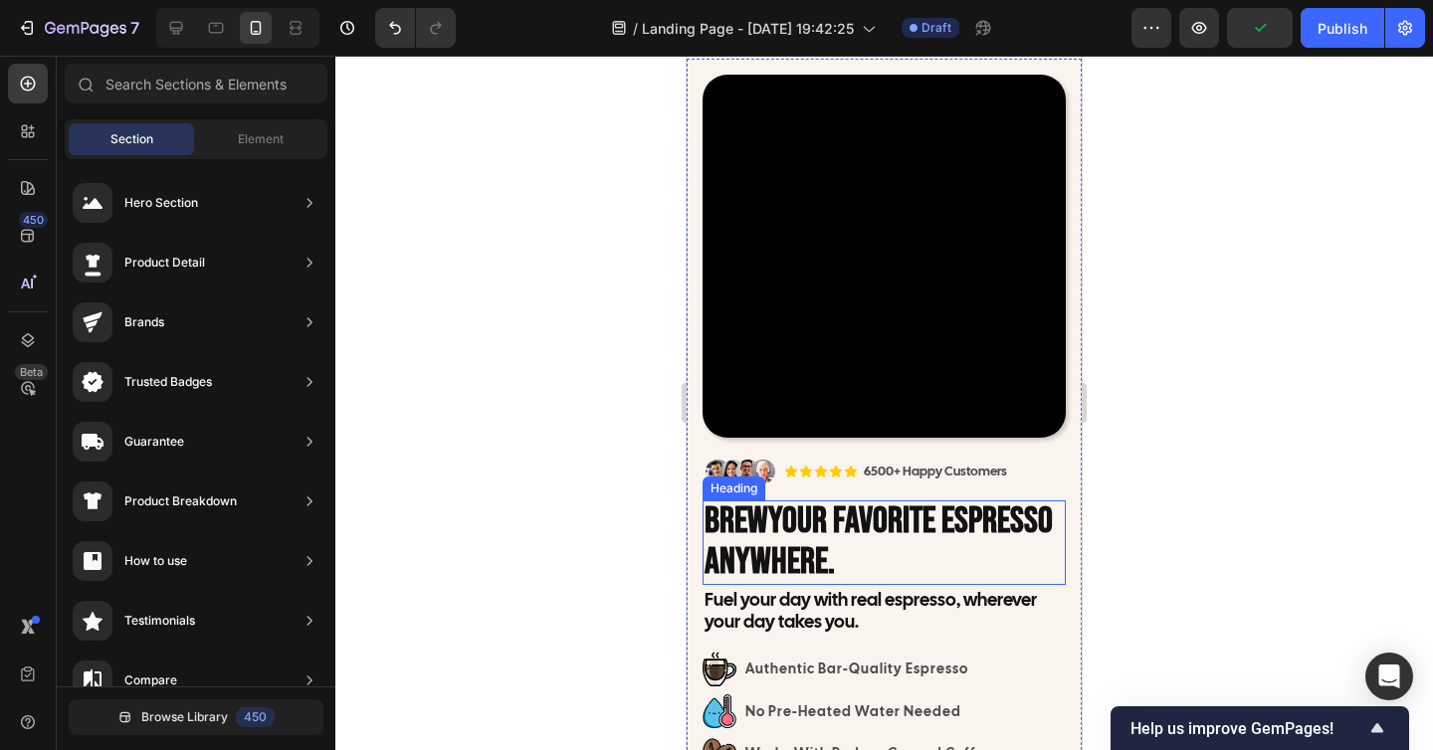
click at [1019, 556] on p "⁠⁠⁠⁠⁠⁠⁠ Brew Your Favorite Espresso Anywhere." at bounding box center [883, 542] width 359 height 81
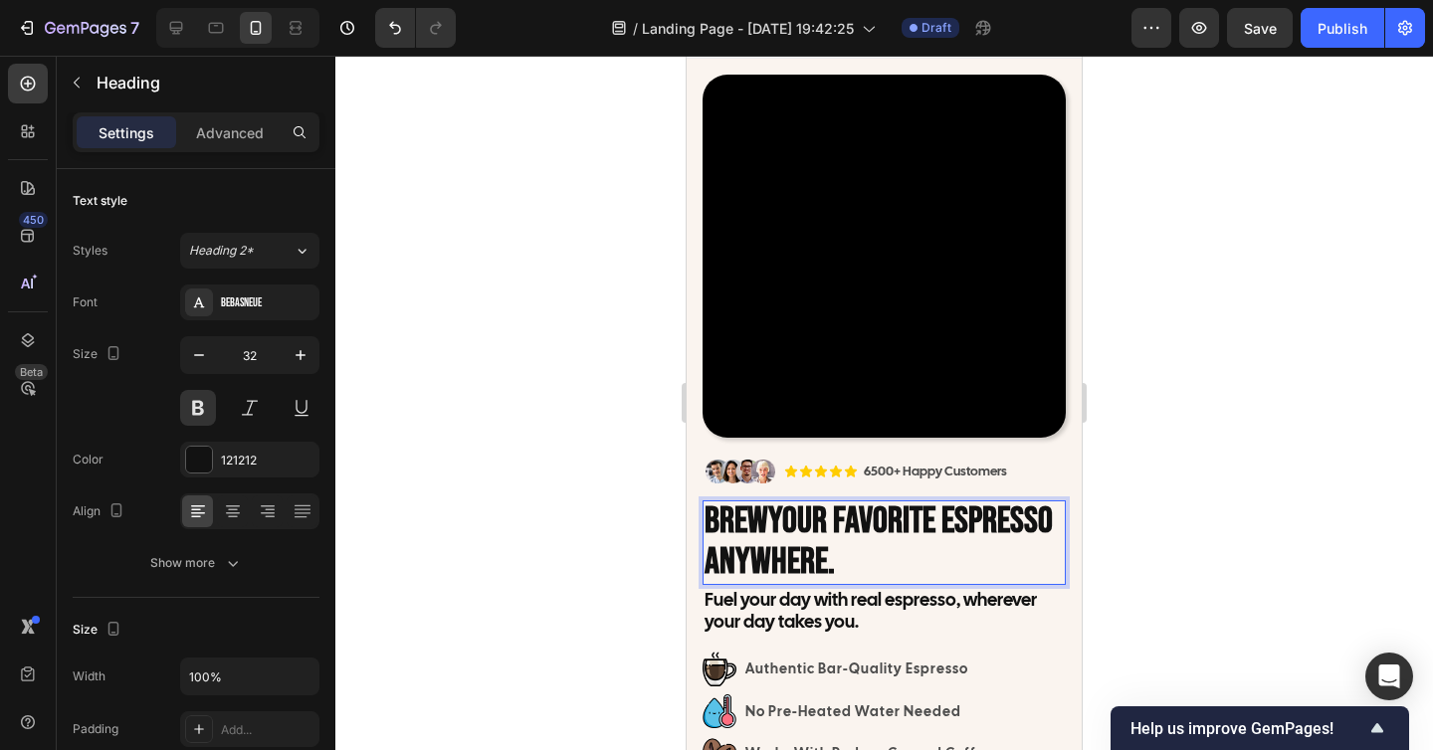
click at [903, 541] on span "Your Favorite Espresso Anywhere." at bounding box center [878, 541] width 348 height 84
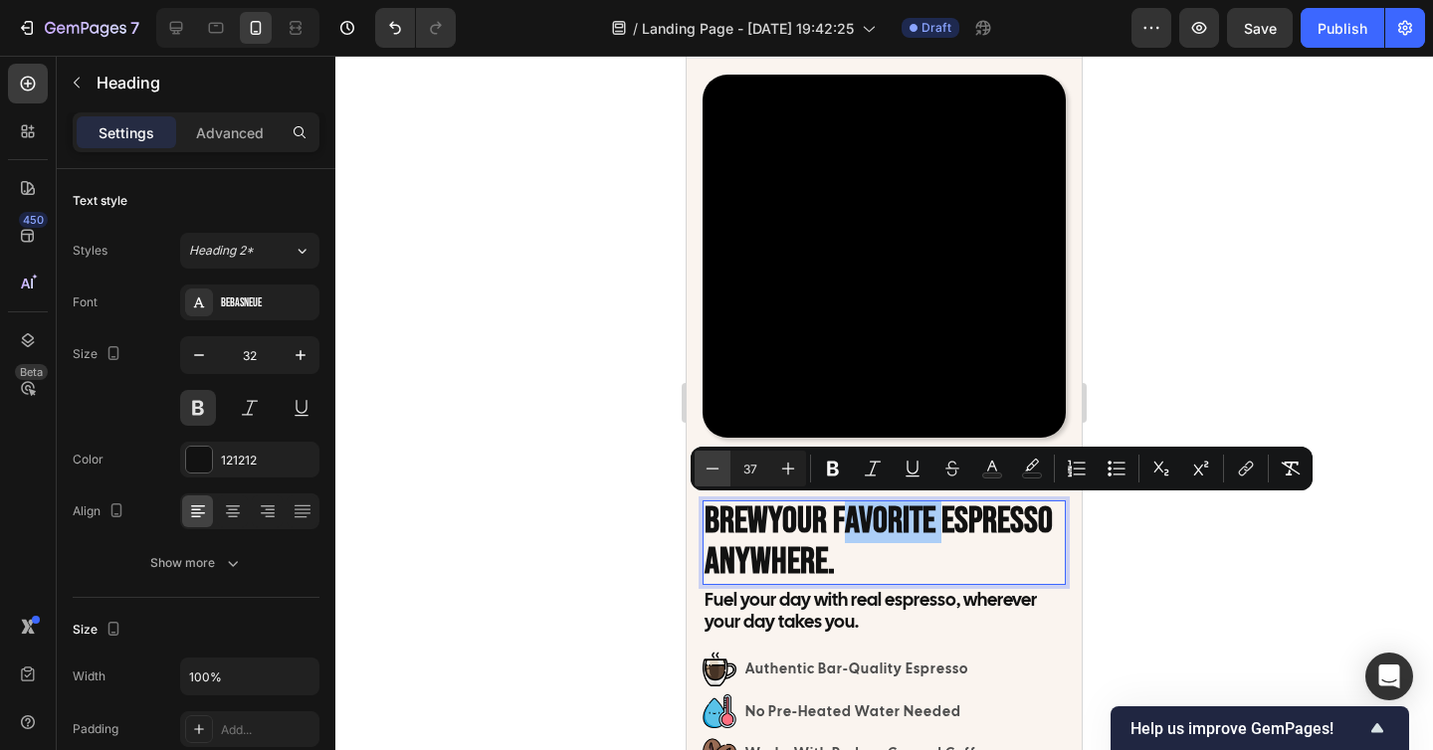
click at [713, 466] on icon "Editor contextual toolbar" at bounding box center [712, 469] width 20 height 20
type input "35"
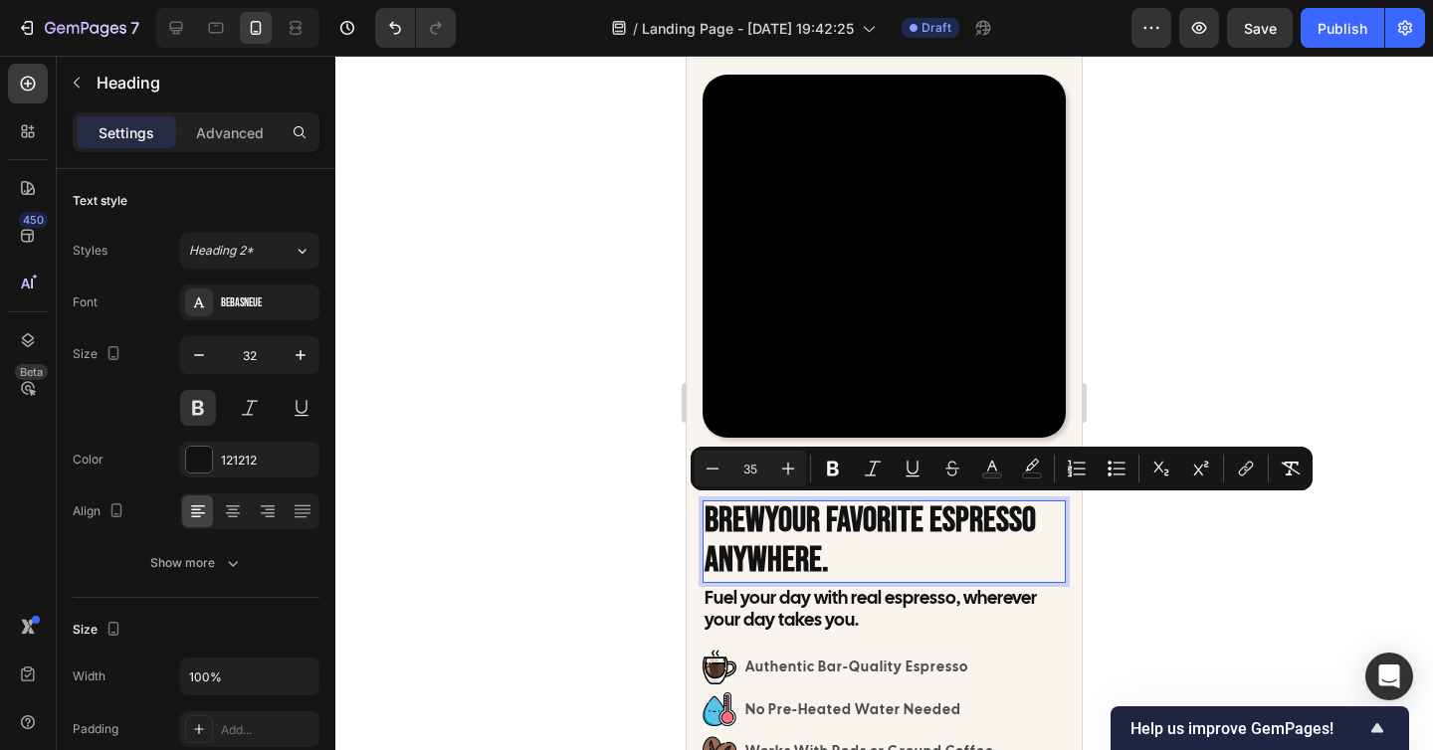
click at [1162, 576] on div at bounding box center [883, 403] width 1097 height 694
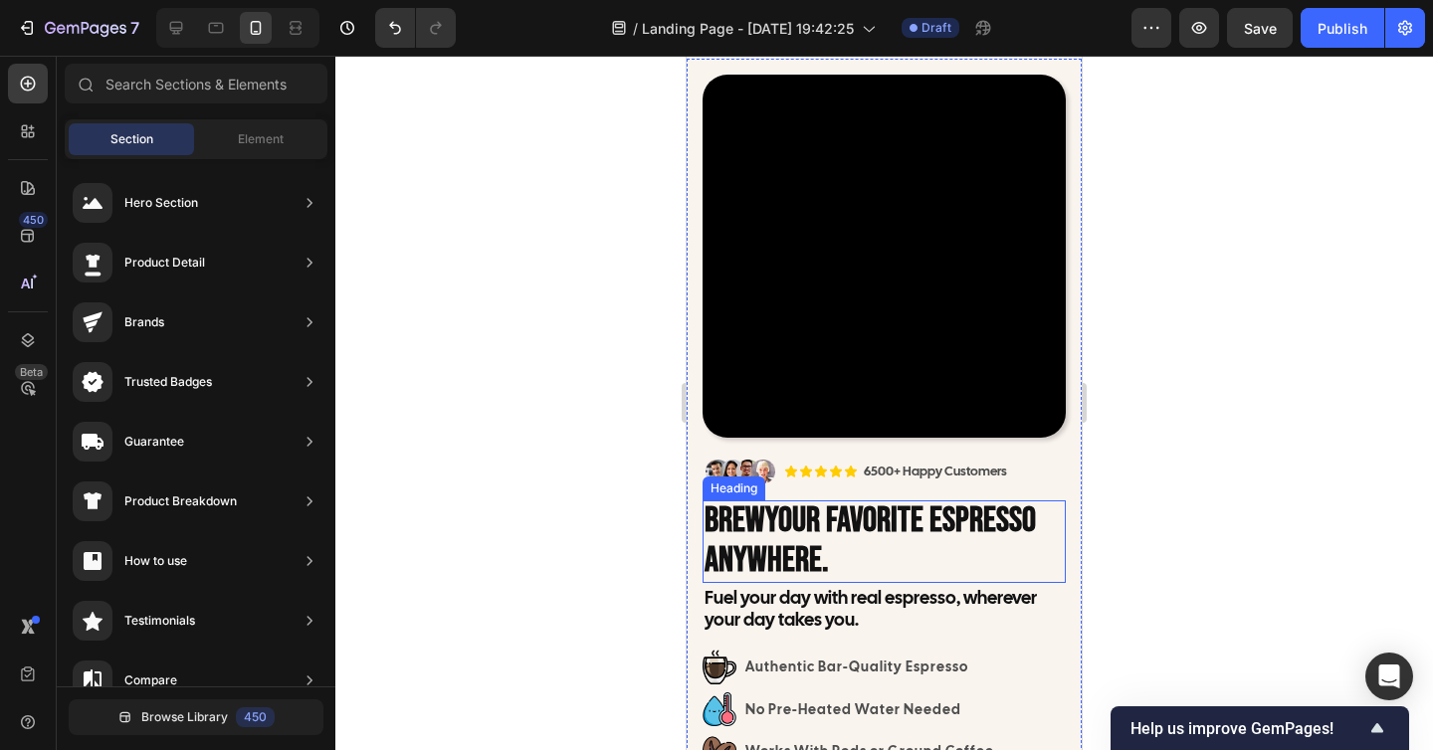
click at [943, 560] on p "⁠⁠⁠⁠⁠⁠⁠ Brew Your Favorite Espresso Anywhere." at bounding box center [883, 541] width 359 height 79
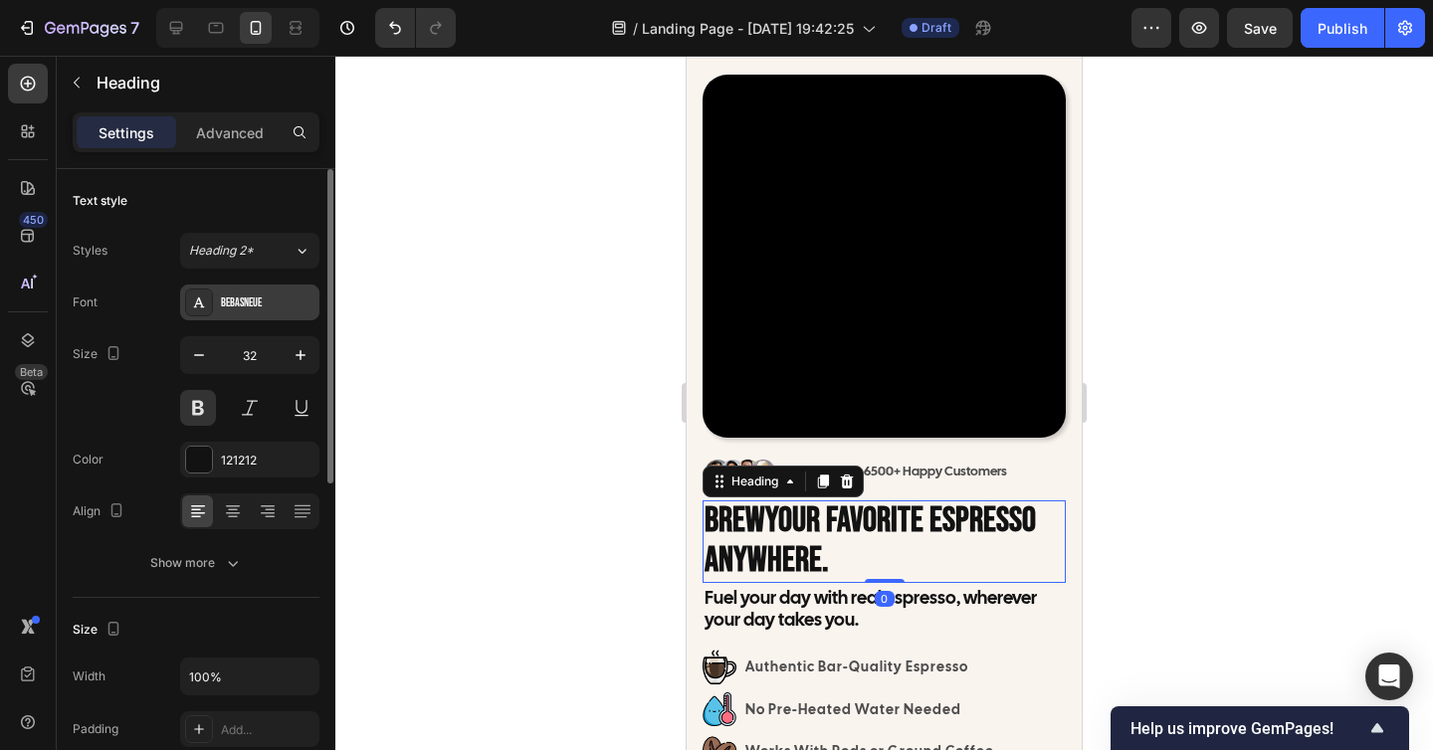
click at [242, 301] on div "BebasNeue" at bounding box center [268, 303] width 94 height 18
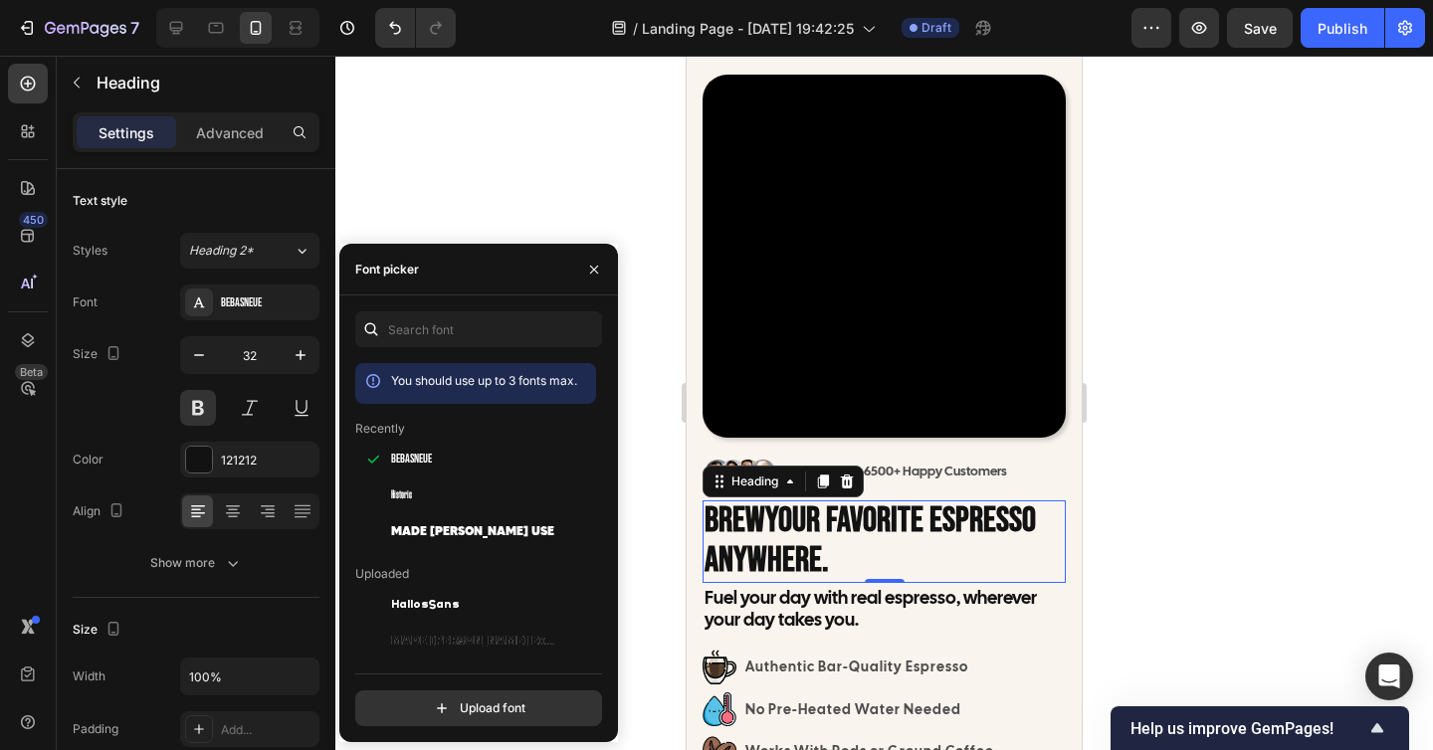
click at [1189, 564] on div at bounding box center [883, 403] width 1097 height 694
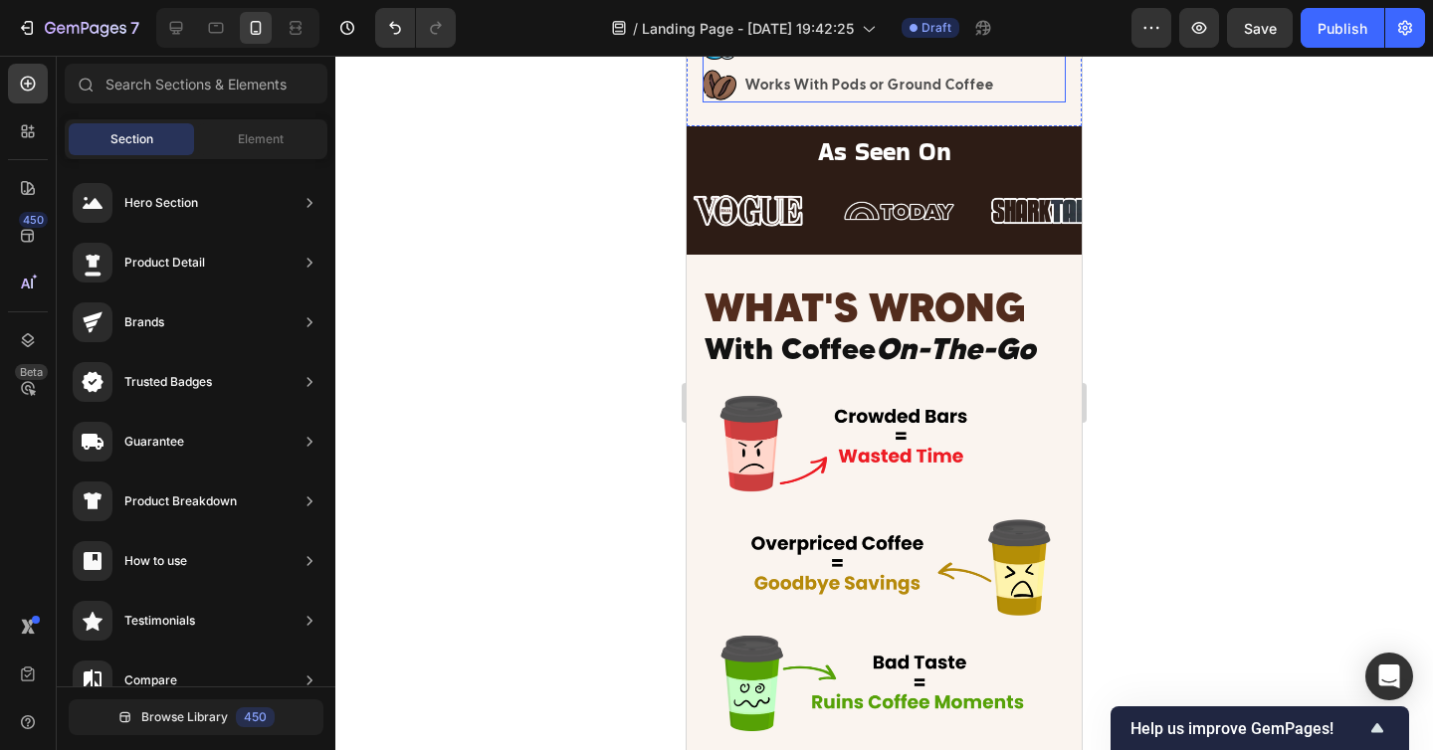
scroll to position [728, 0]
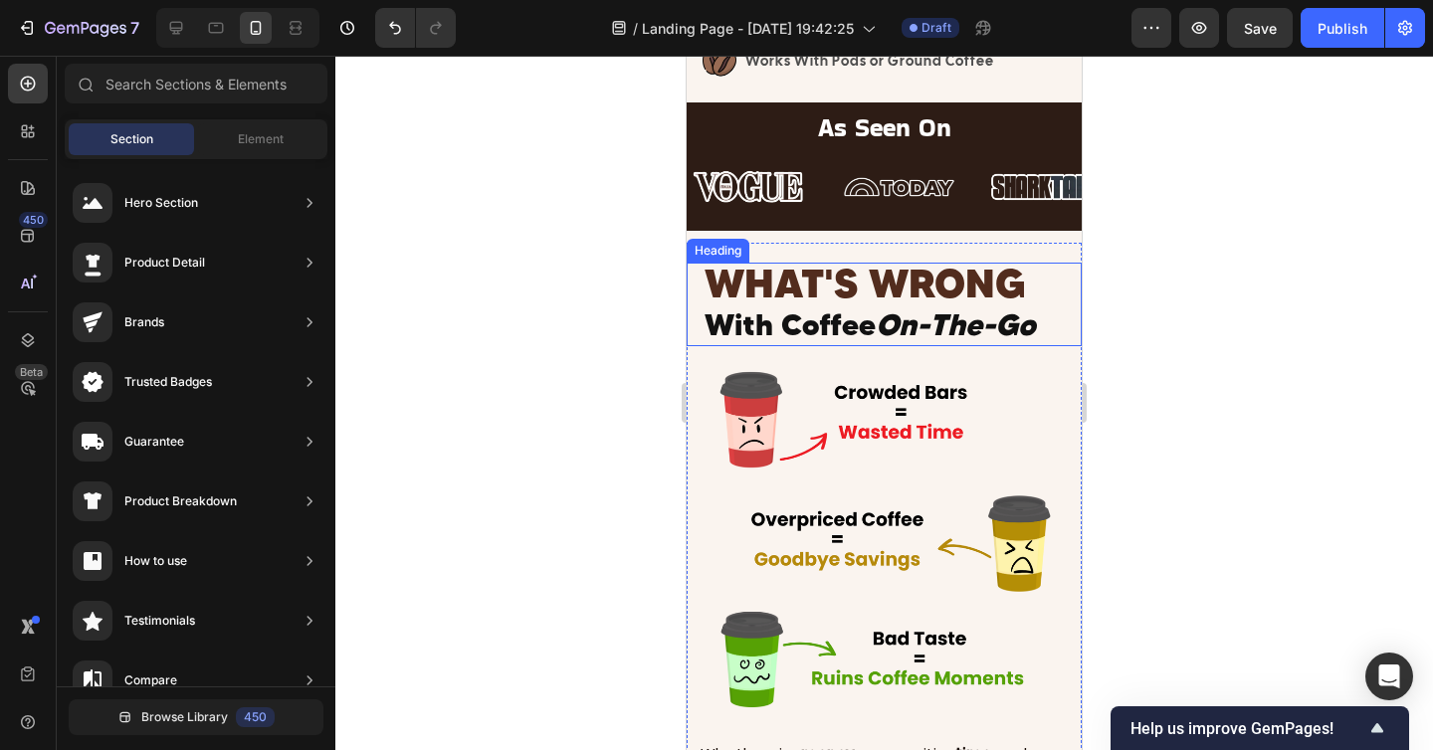
click at [1003, 290] on span "WHAT'S WRONG" at bounding box center [864, 283] width 321 height 49
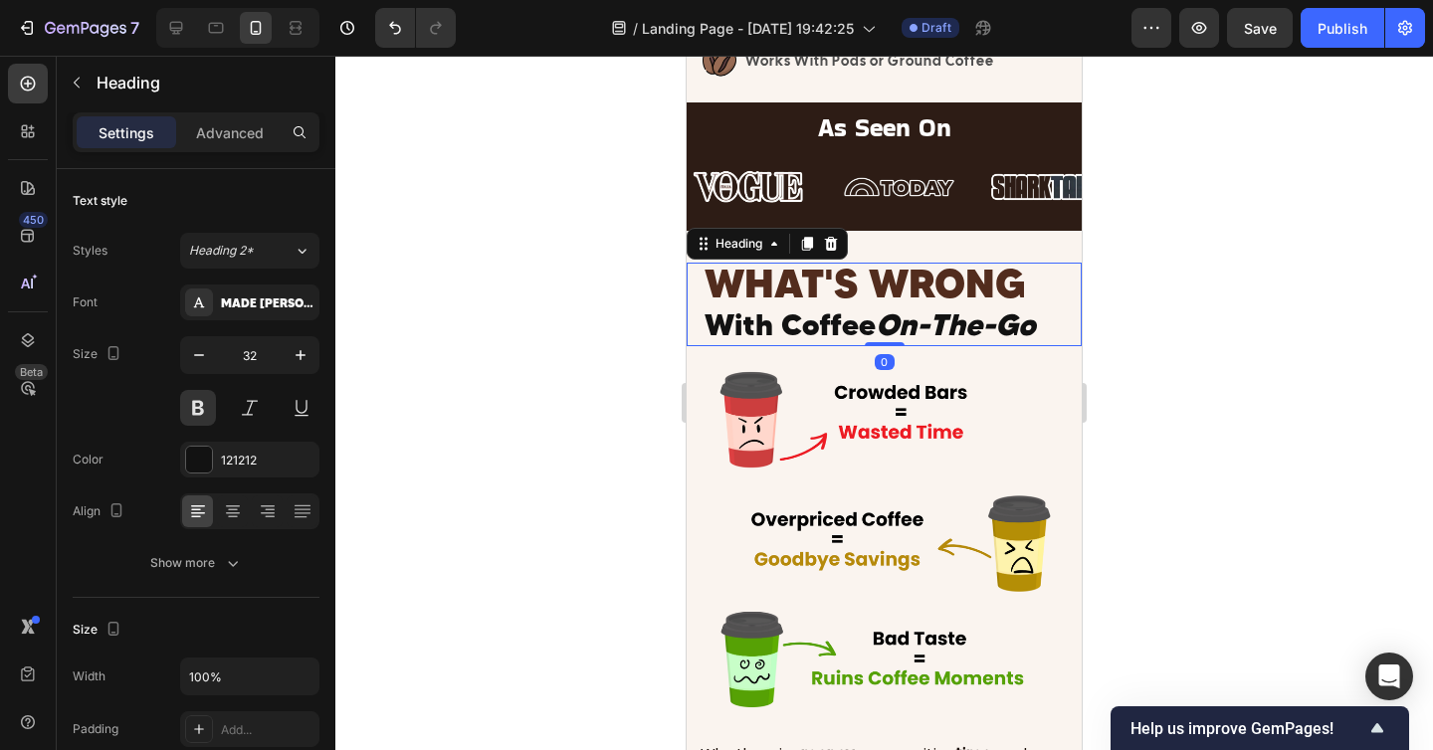
click at [1181, 388] on div at bounding box center [883, 403] width 1097 height 694
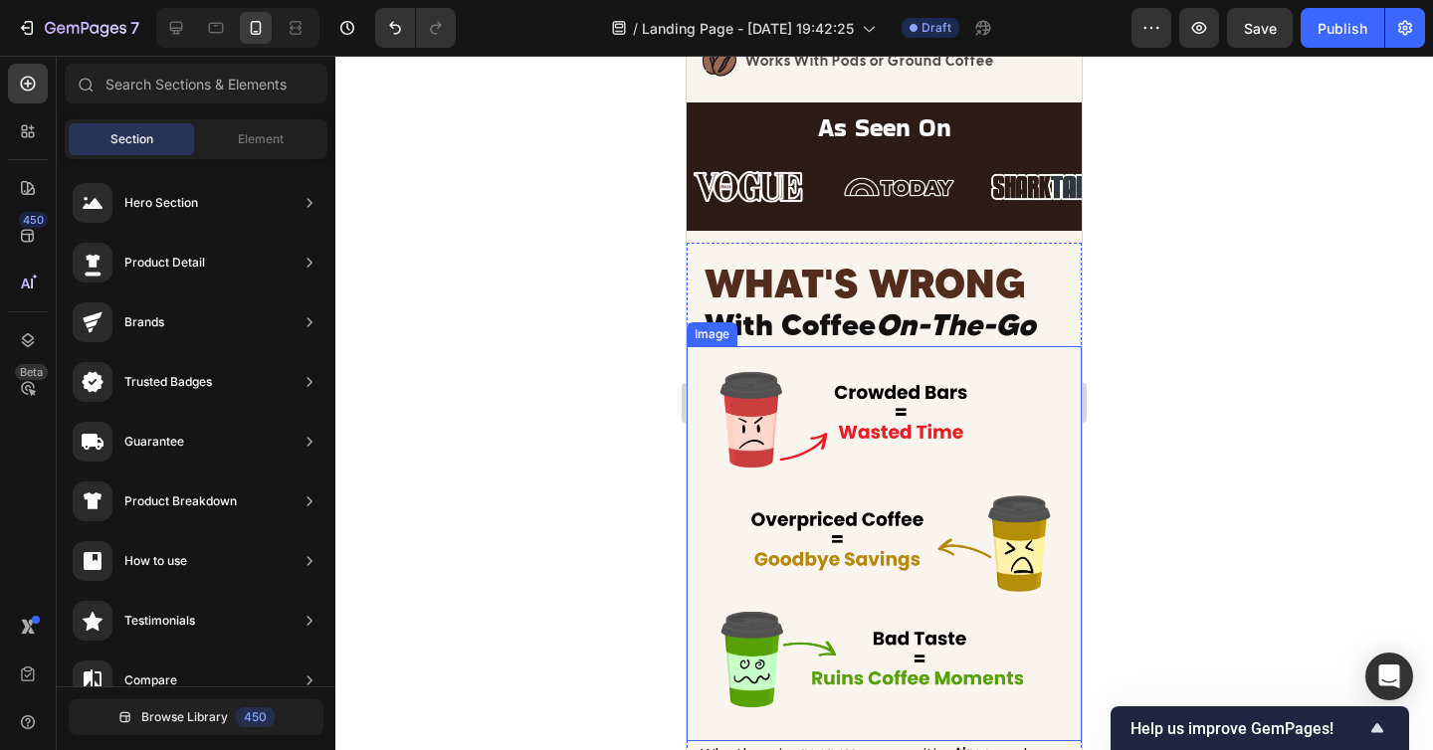
click at [1188, 342] on div at bounding box center [883, 403] width 1097 height 694
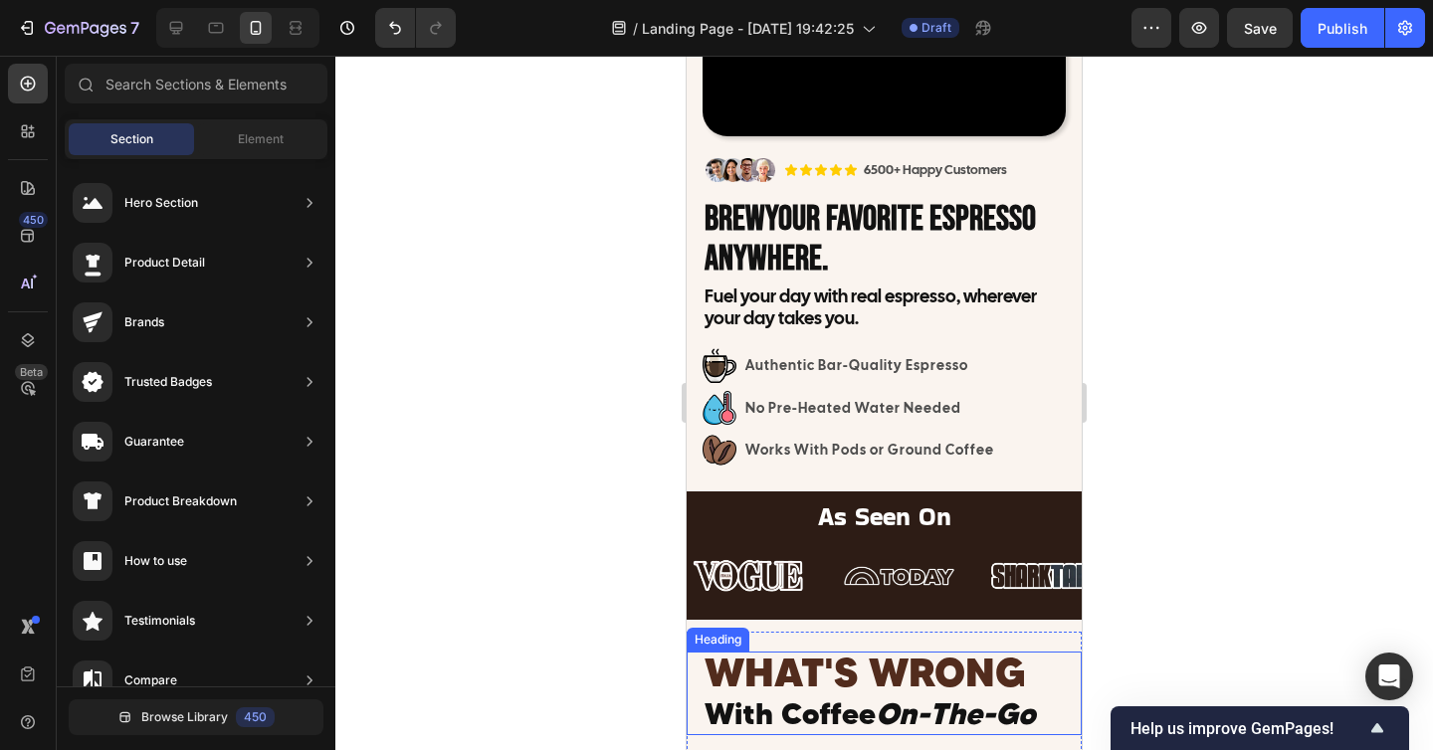
scroll to position [285, 0]
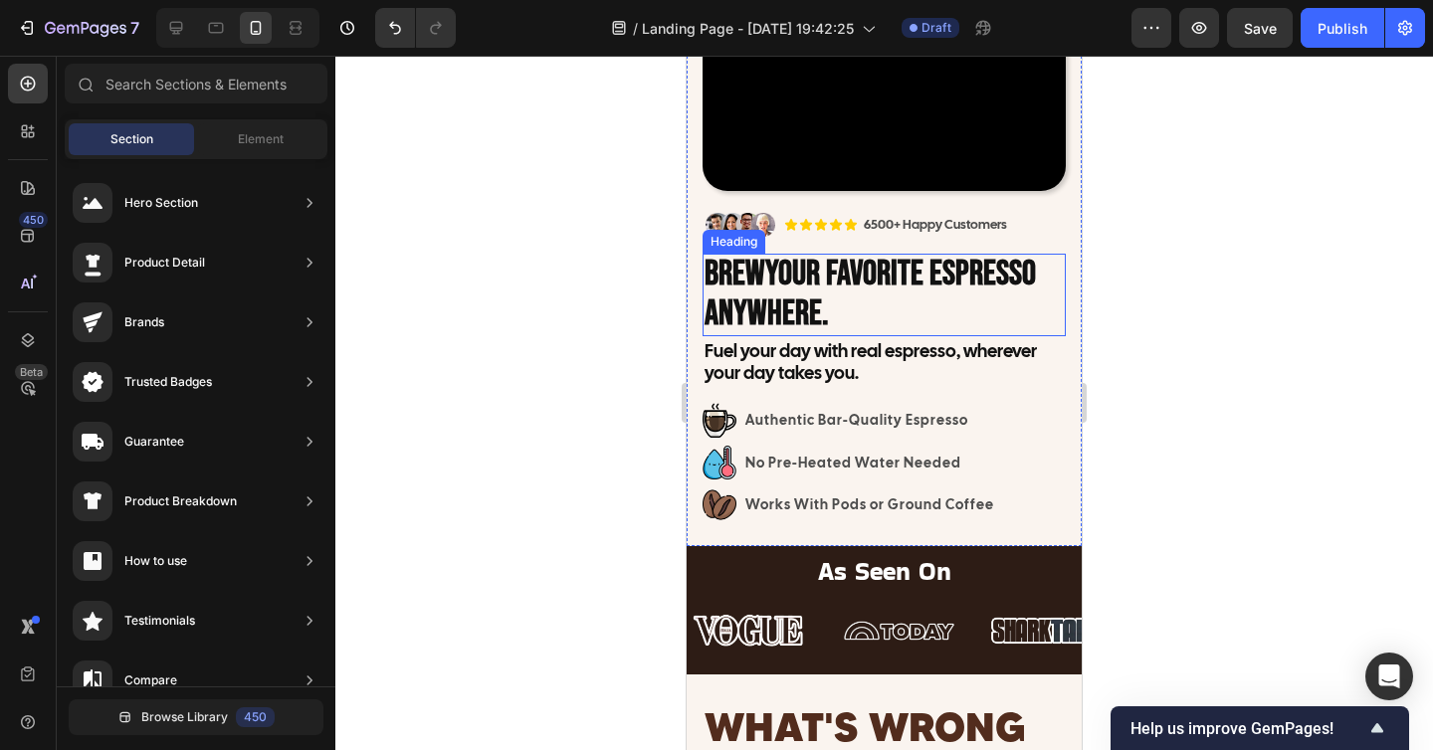
click at [902, 302] on p "⁠⁠⁠⁠⁠⁠⁠ Brew Your Favorite Espresso Anywhere." at bounding box center [883, 295] width 359 height 79
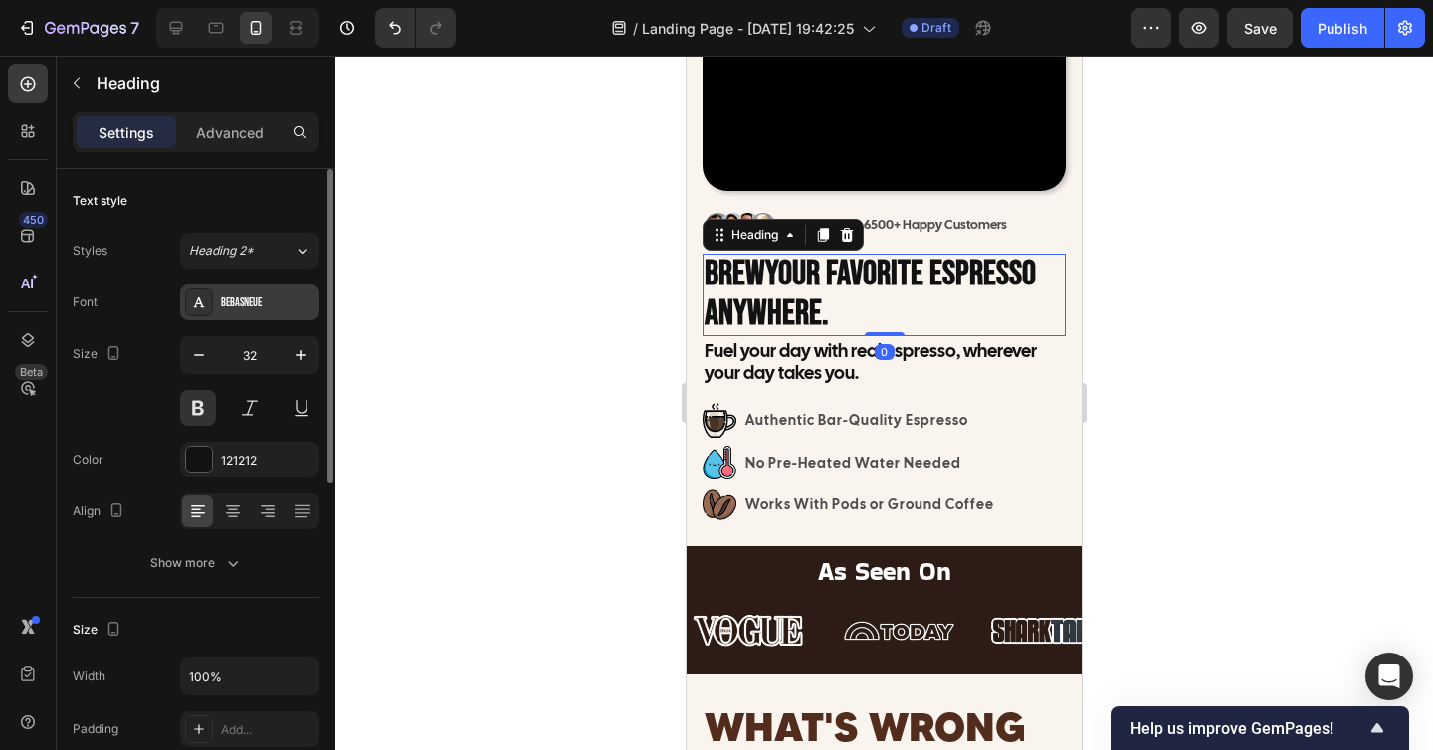
click at [263, 301] on div "BebasNeue" at bounding box center [268, 303] width 94 height 18
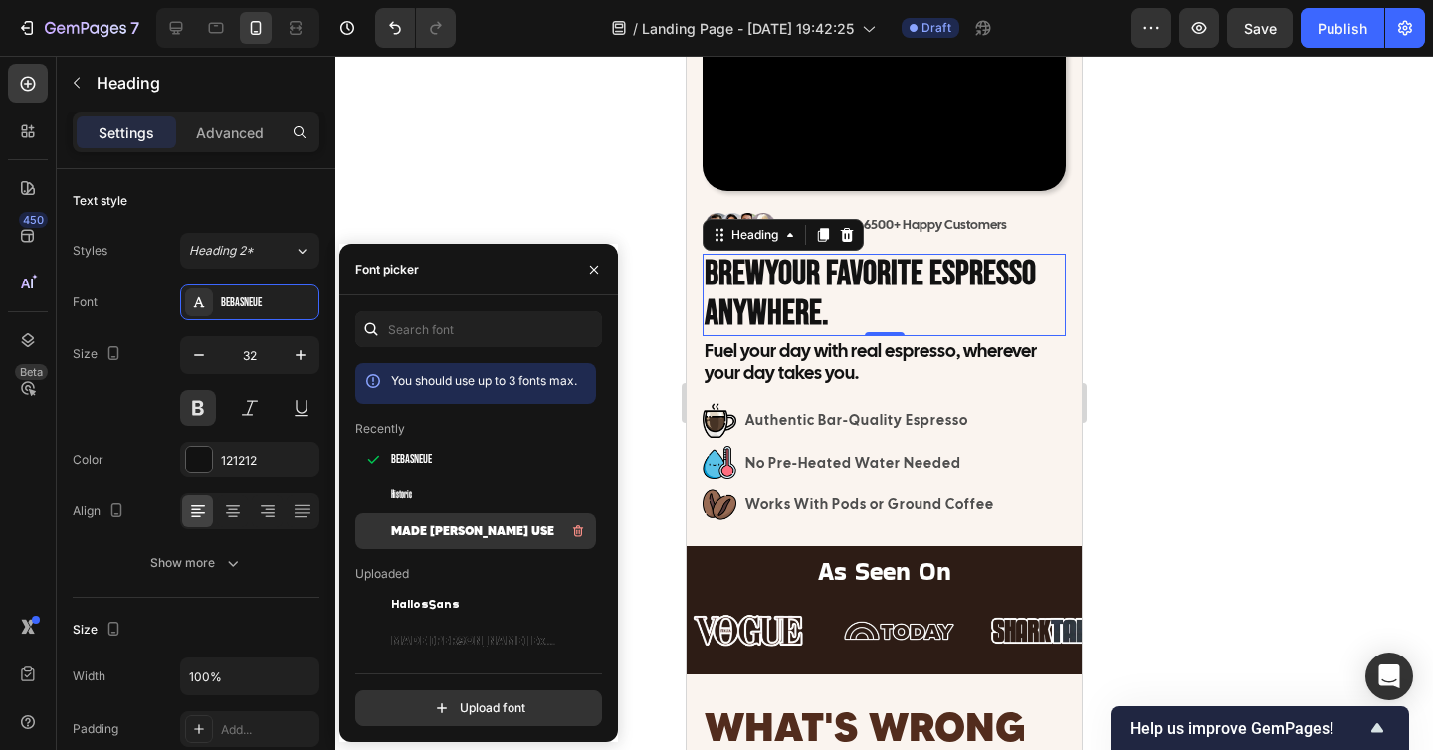
click at [482, 532] on span "MADE [PERSON_NAME] USE" at bounding box center [472, 531] width 163 height 18
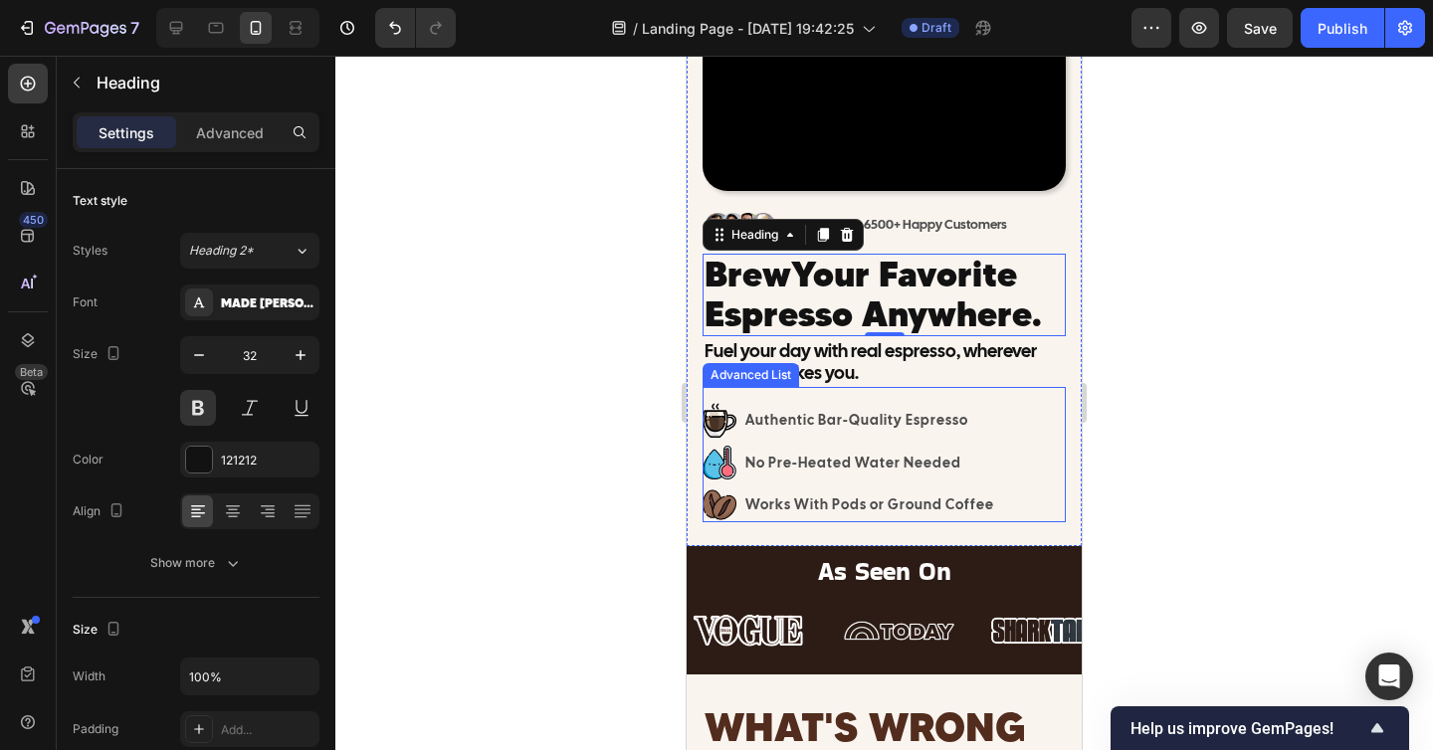
click at [1225, 456] on div at bounding box center [883, 403] width 1097 height 694
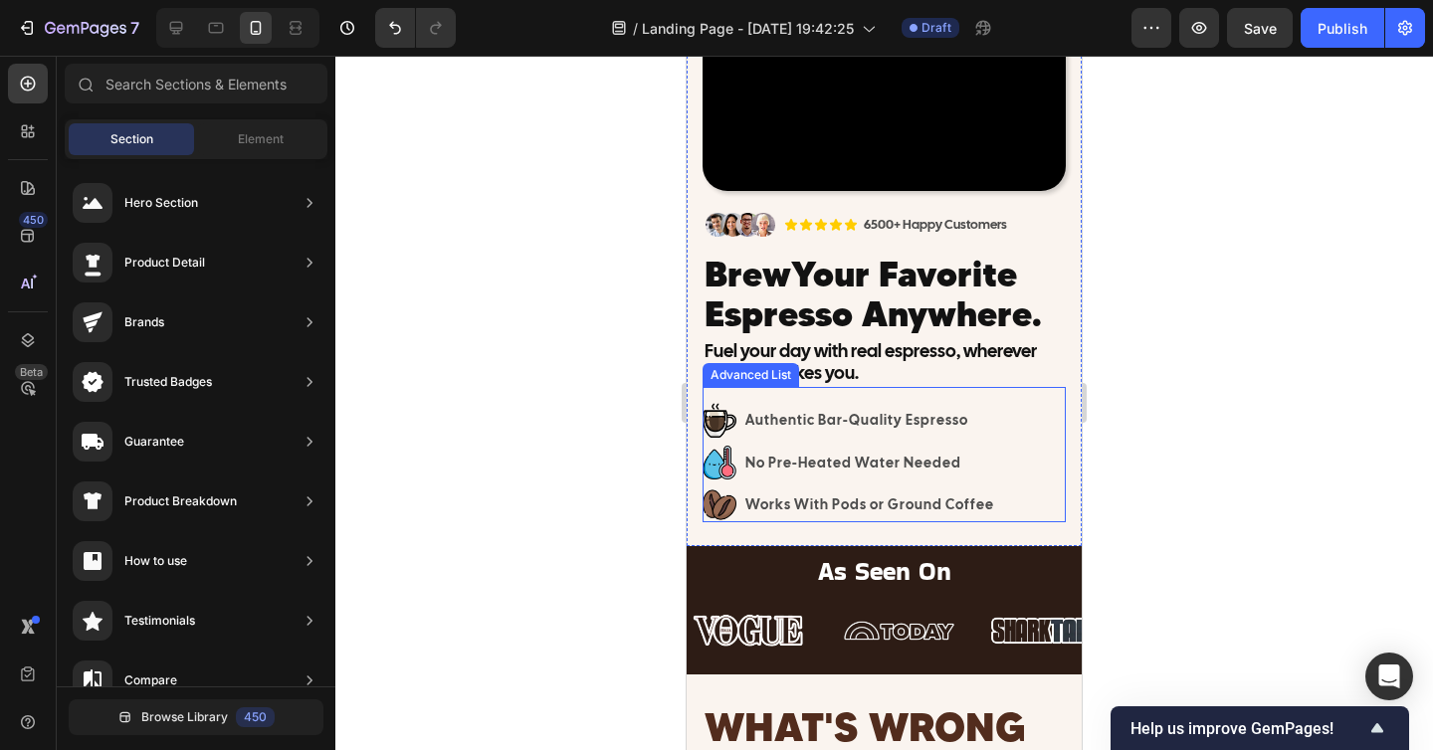
click at [1225, 456] on div at bounding box center [883, 403] width 1097 height 694
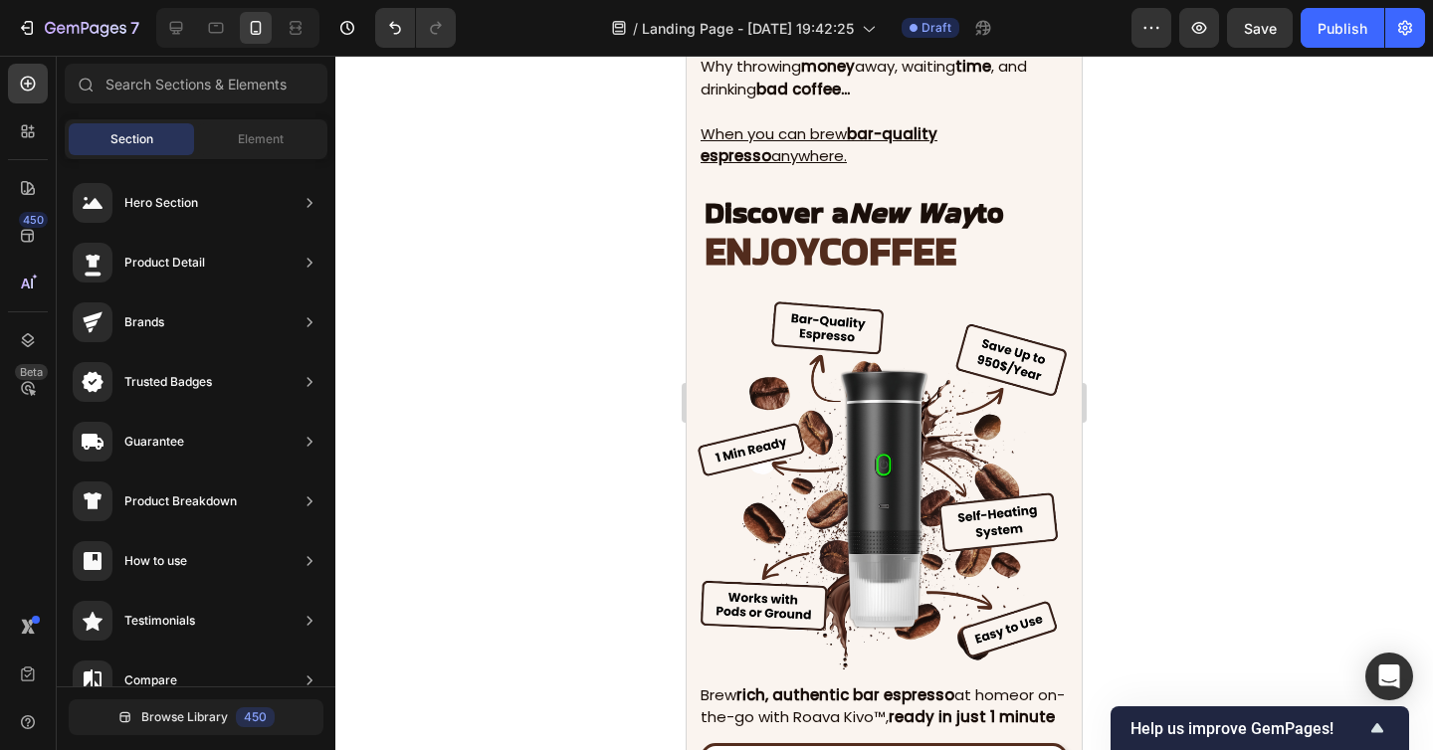
scroll to position [1436, 0]
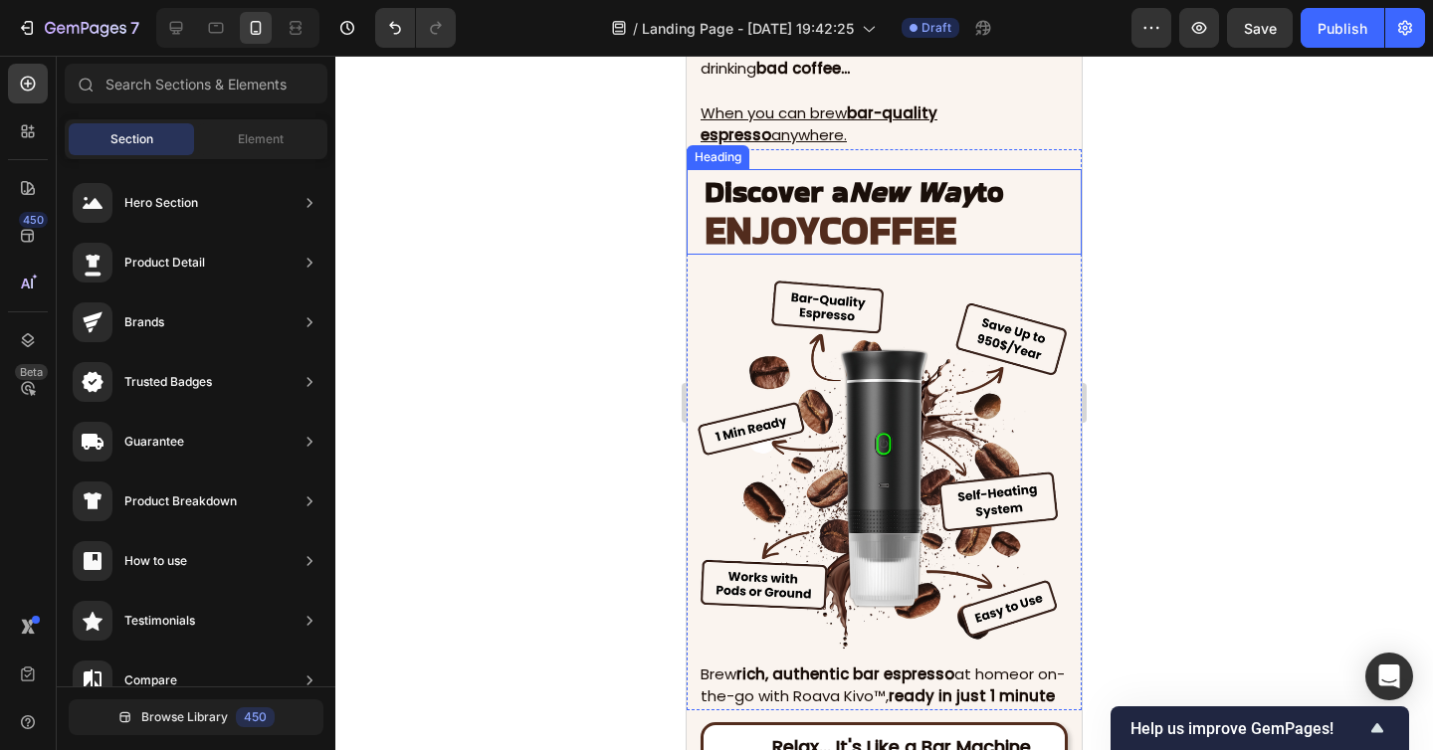
click at [901, 239] on span "COFFEE" at bounding box center [887, 230] width 137 height 56
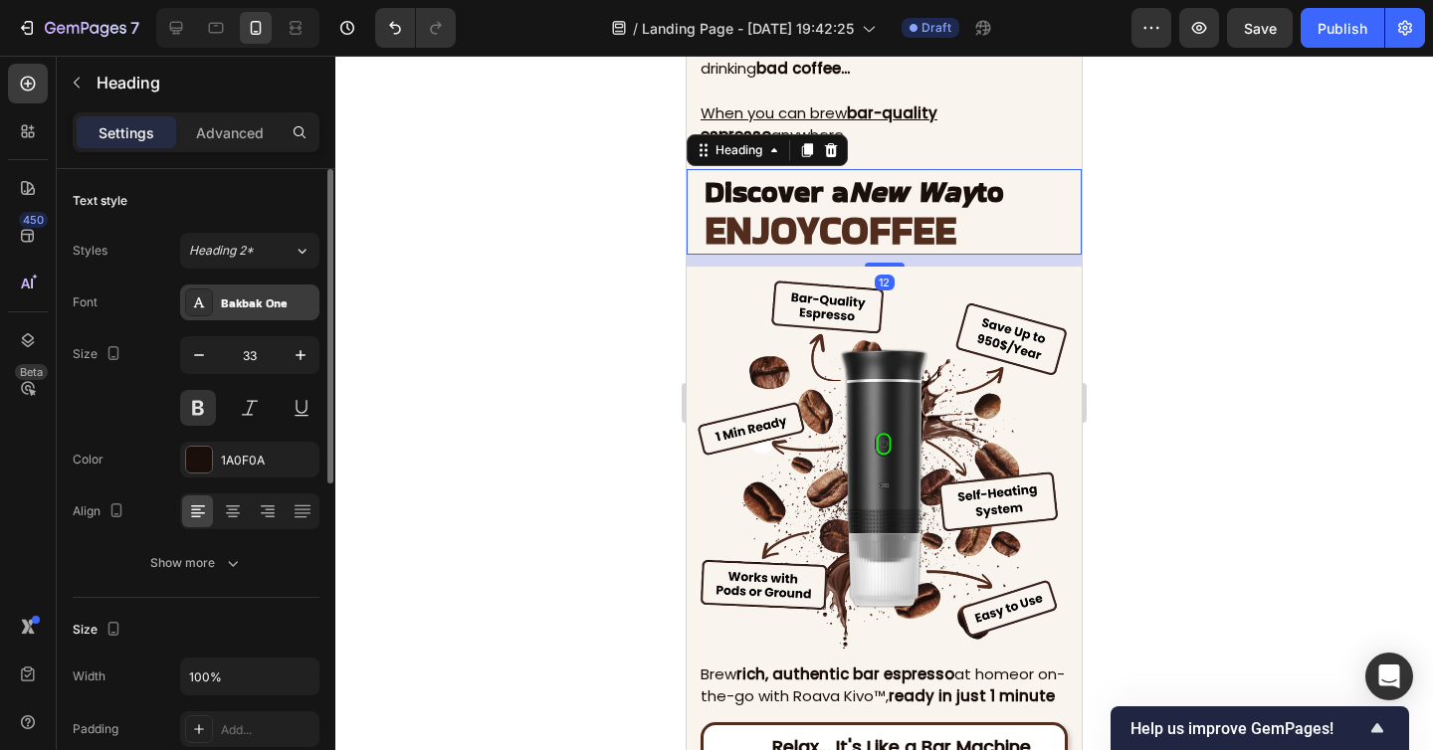
click at [263, 294] on div "Bakbak One" at bounding box center [268, 303] width 94 height 18
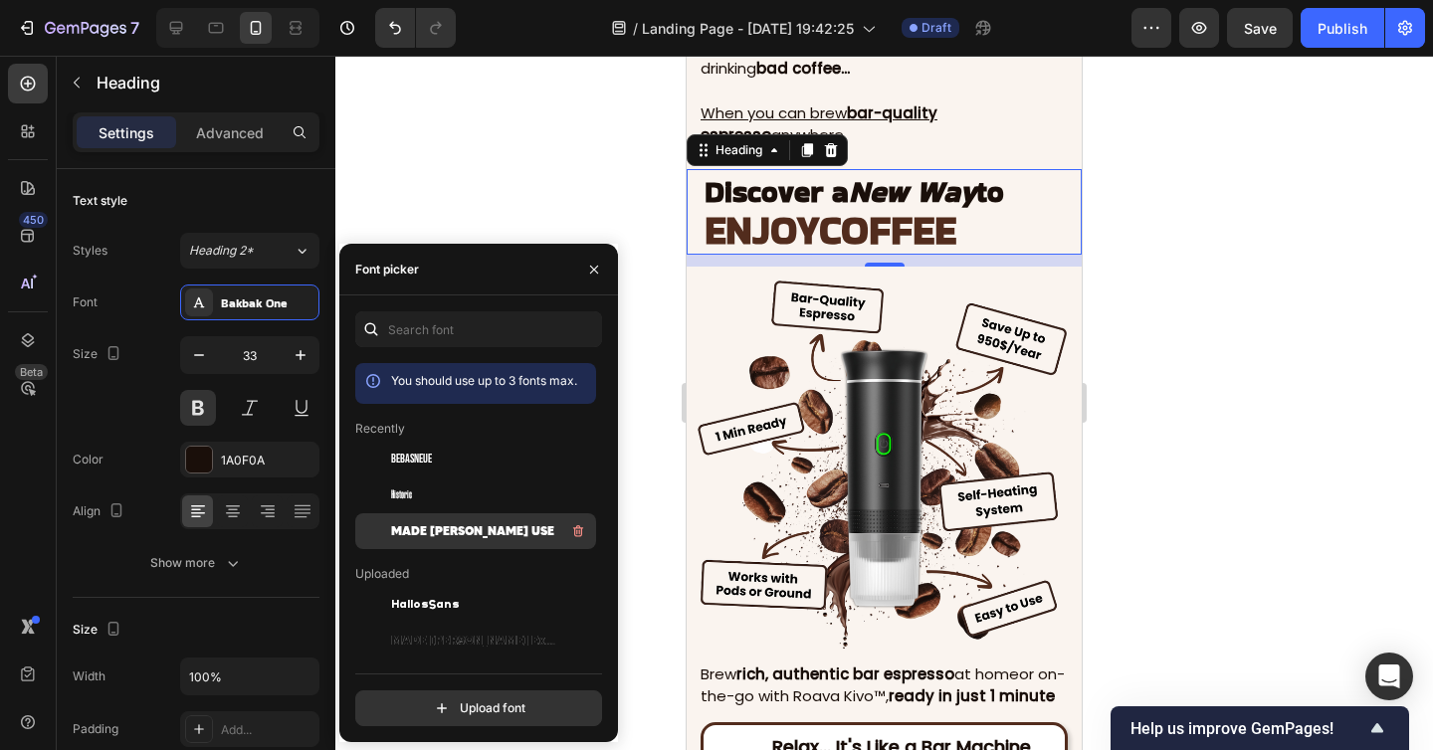
click at [429, 519] on div "MADE [PERSON_NAME] USE" at bounding box center [491, 531] width 201 height 24
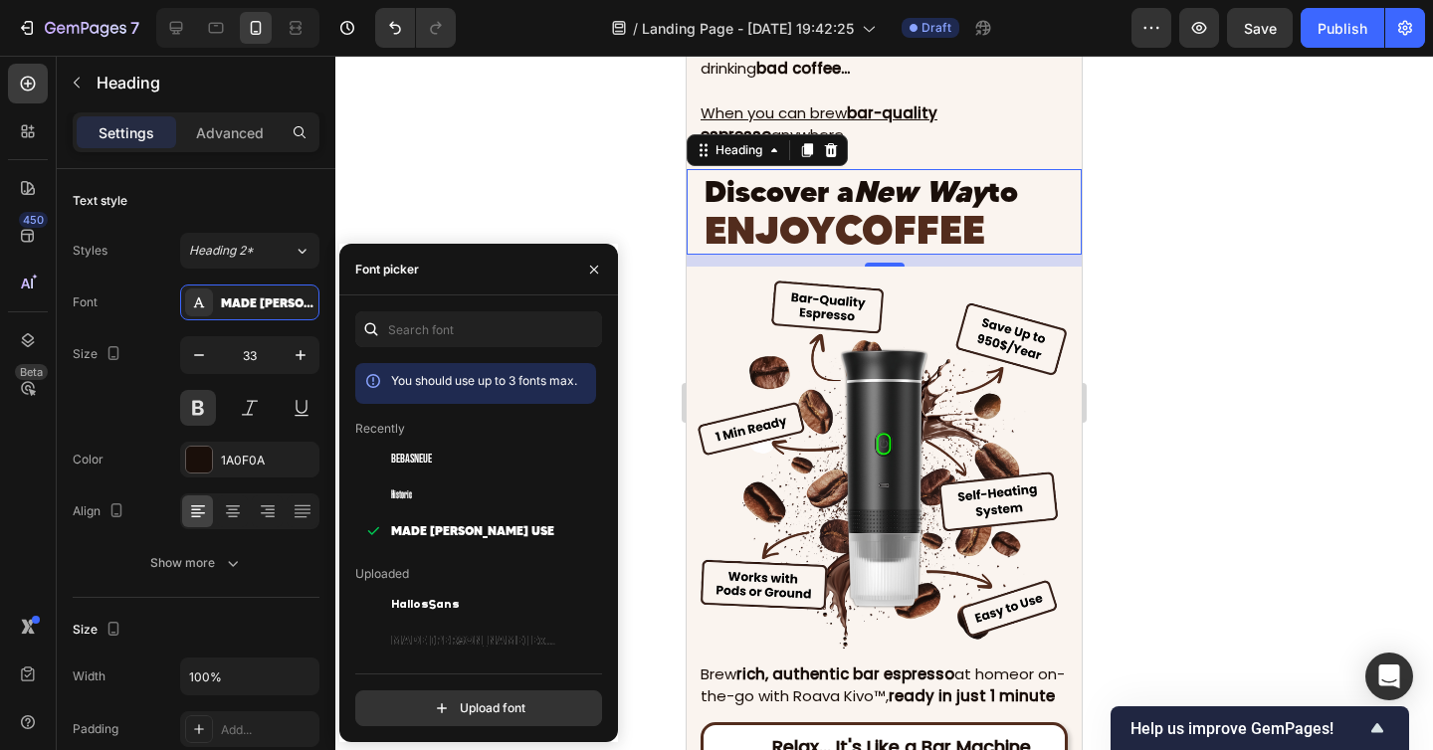
click at [516, 163] on div at bounding box center [883, 403] width 1097 height 694
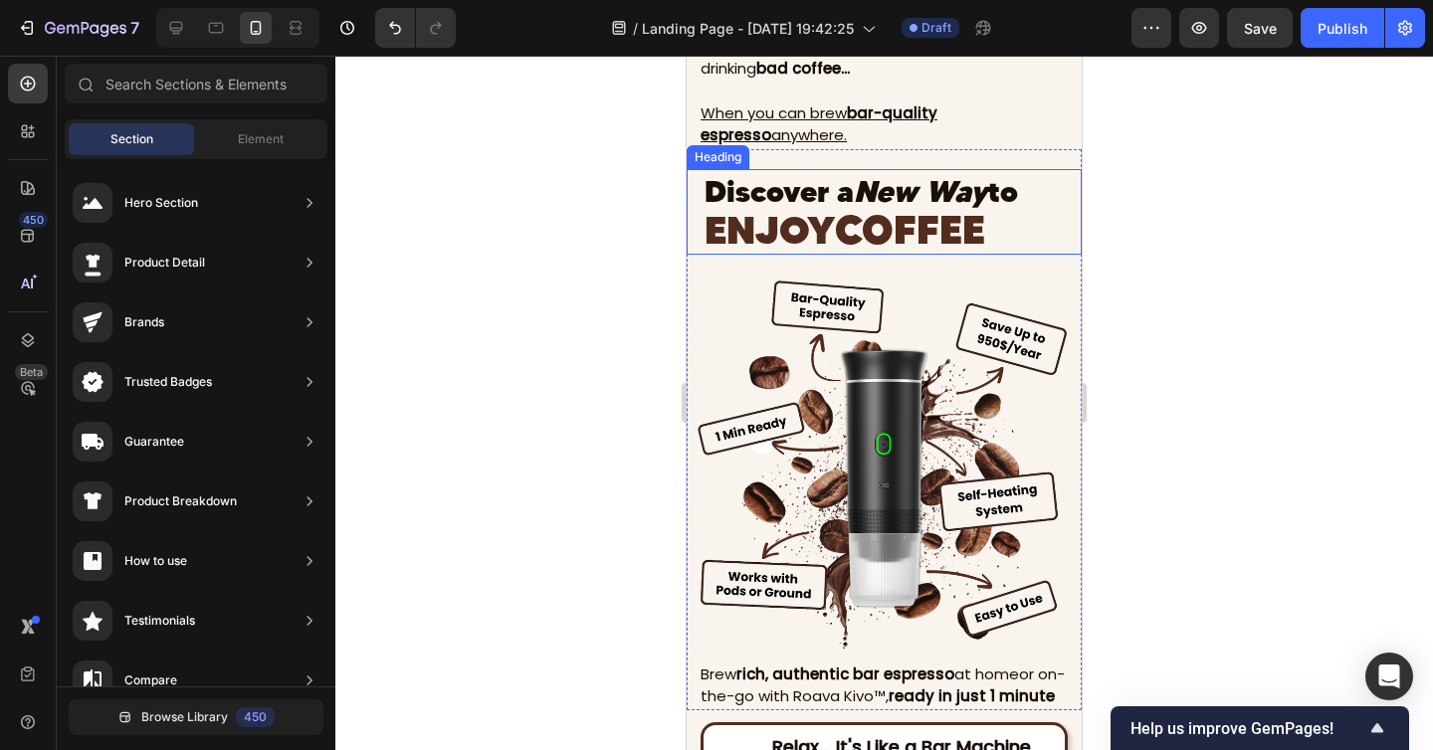
click at [914, 233] on span "COFFEE" at bounding box center [910, 230] width 150 height 50
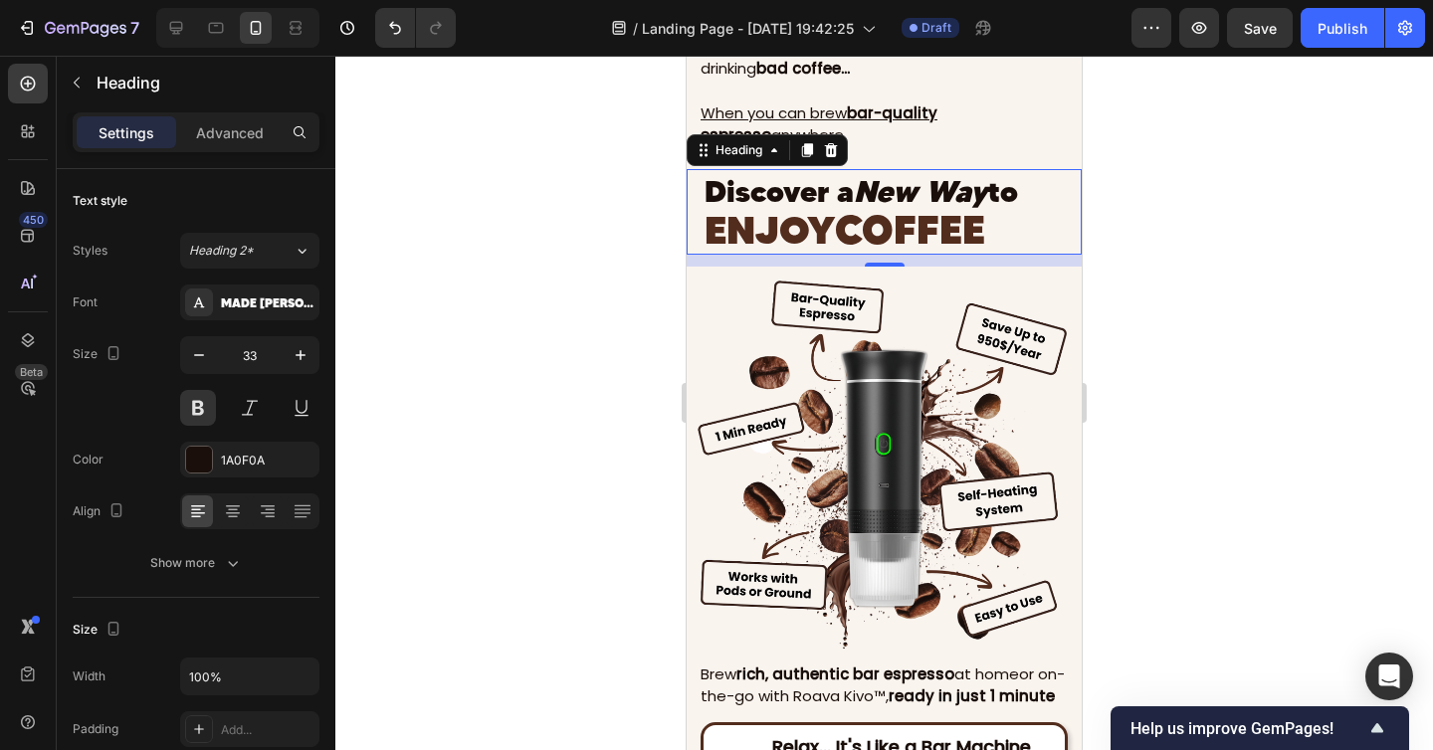
click at [1152, 254] on div at bounding box center [883, 403] width 1097 height 694
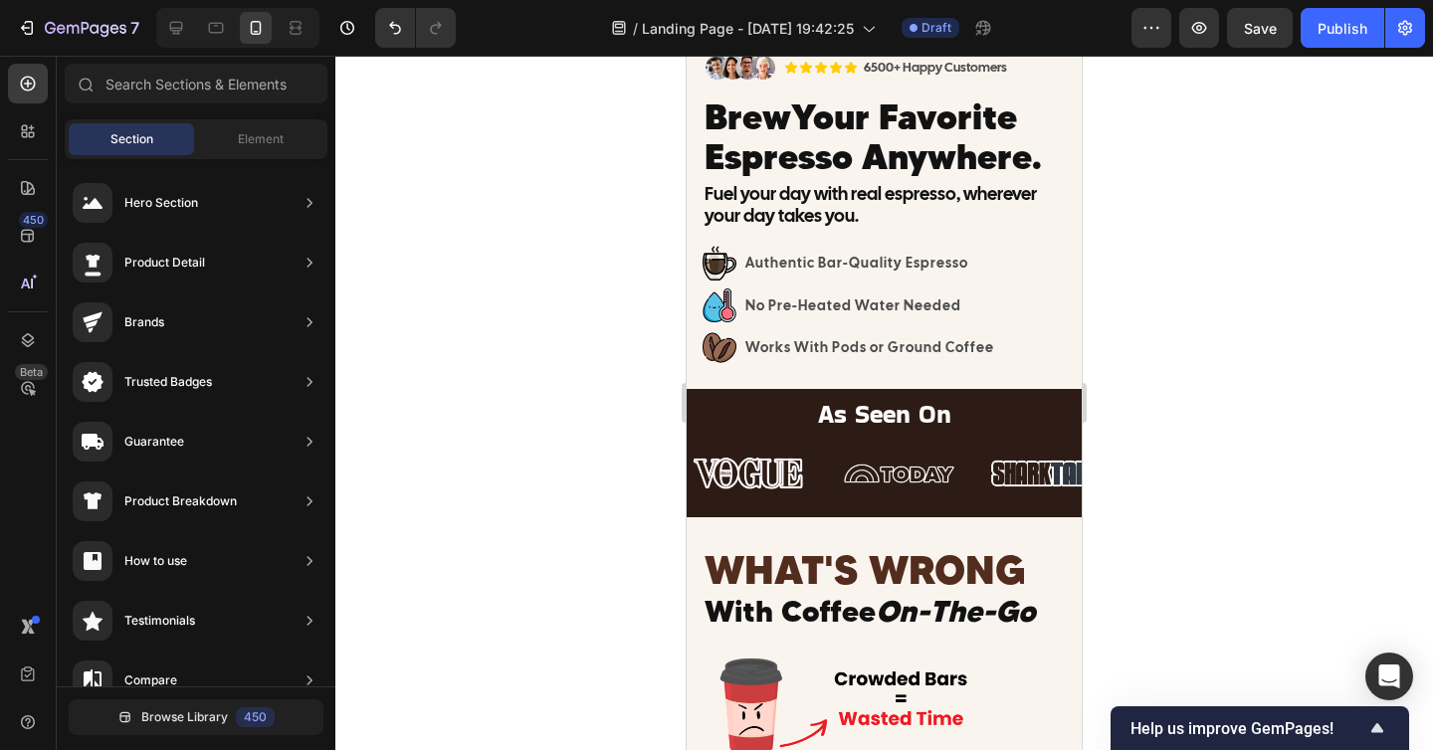
scroll to position [436, 0]
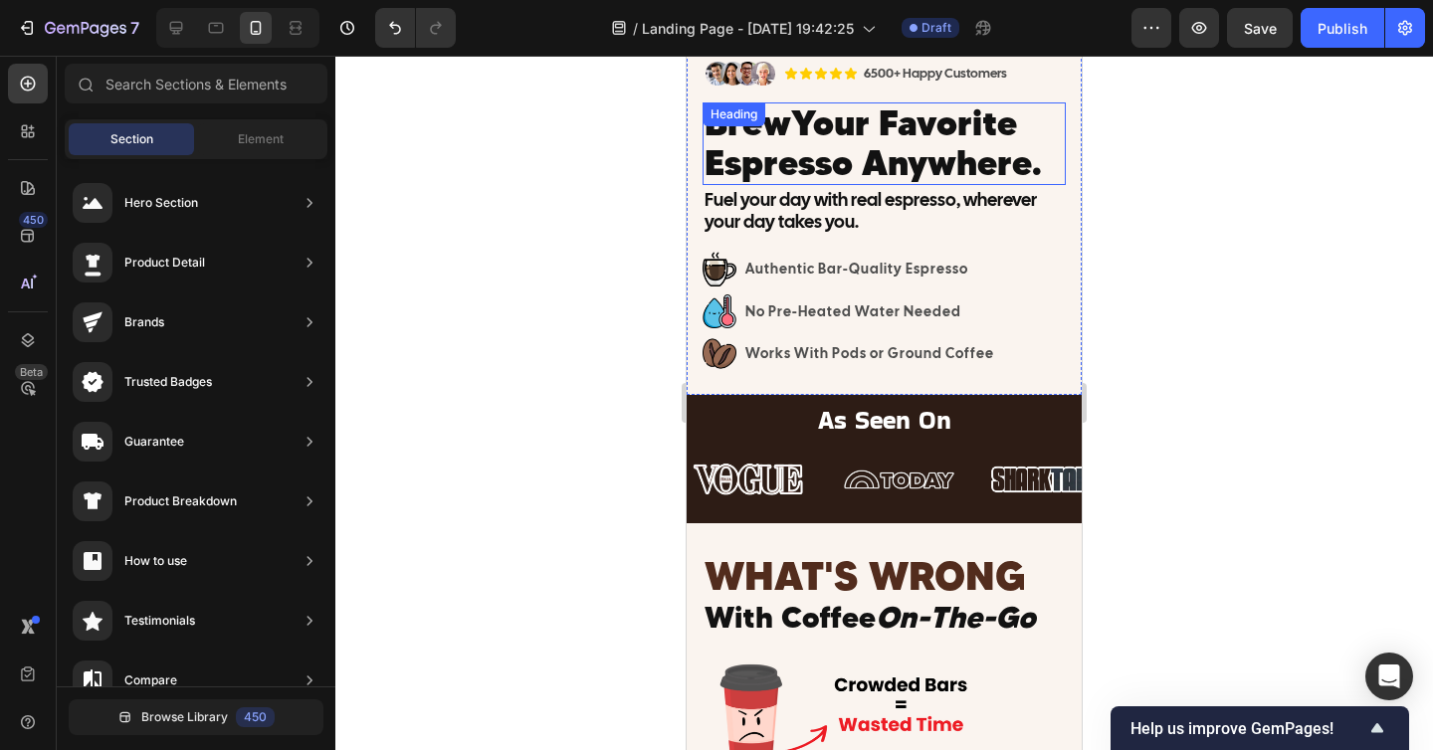
click at [891, 144] on span "Your Favorite Espresso Anywhere." at bounding box center [872, 142] width 337 height 82
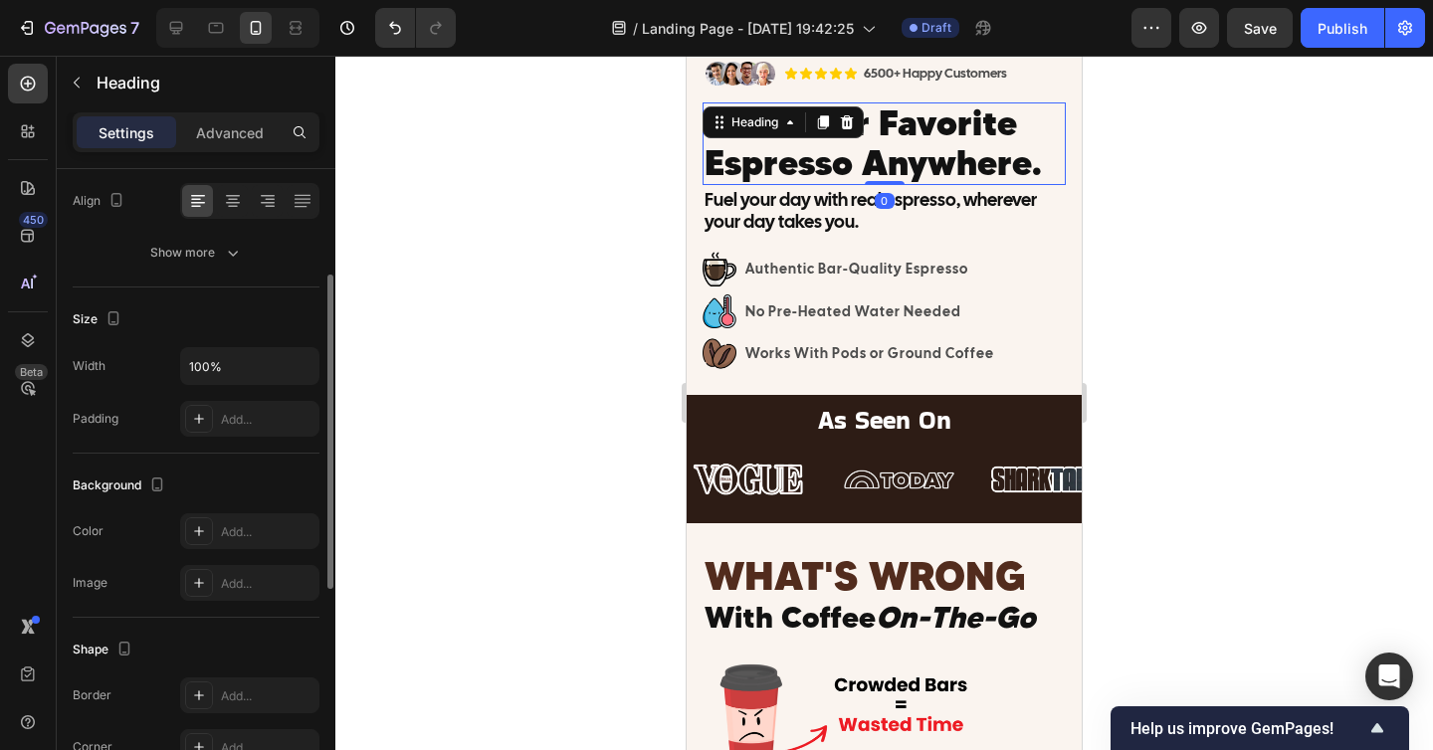
scroll to position [98, 0]
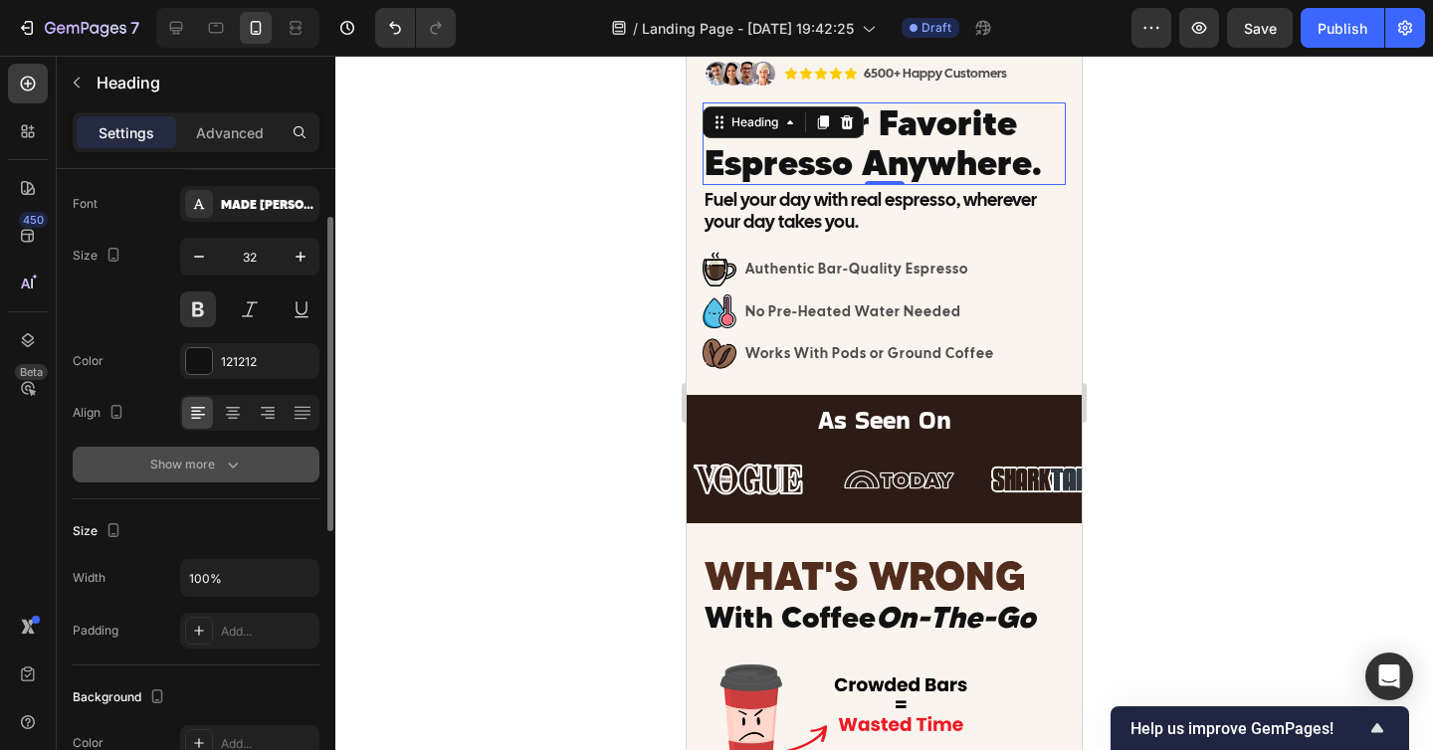
click at [202, 460] on div "Show more" at bounding box center [196, 465] width 93 height 20
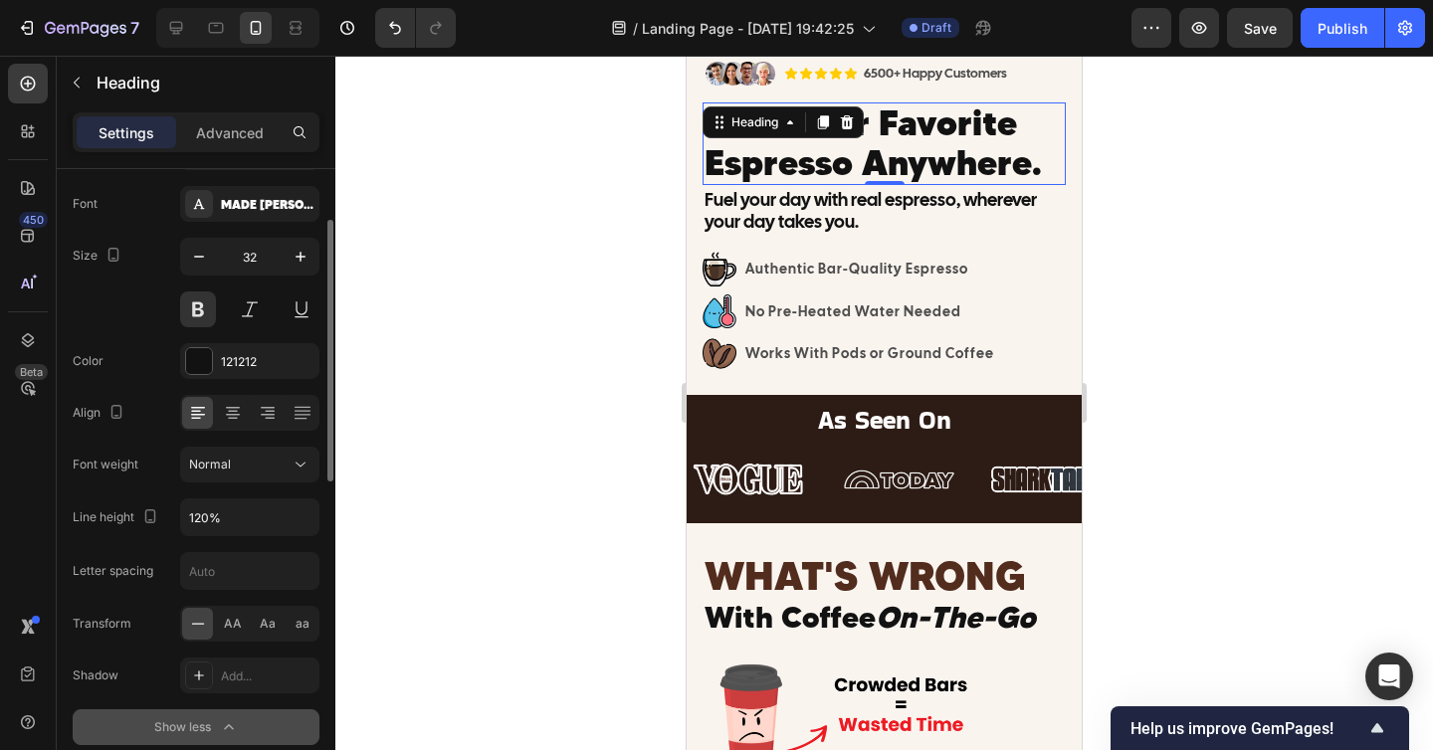
scroll to position [225, 0]
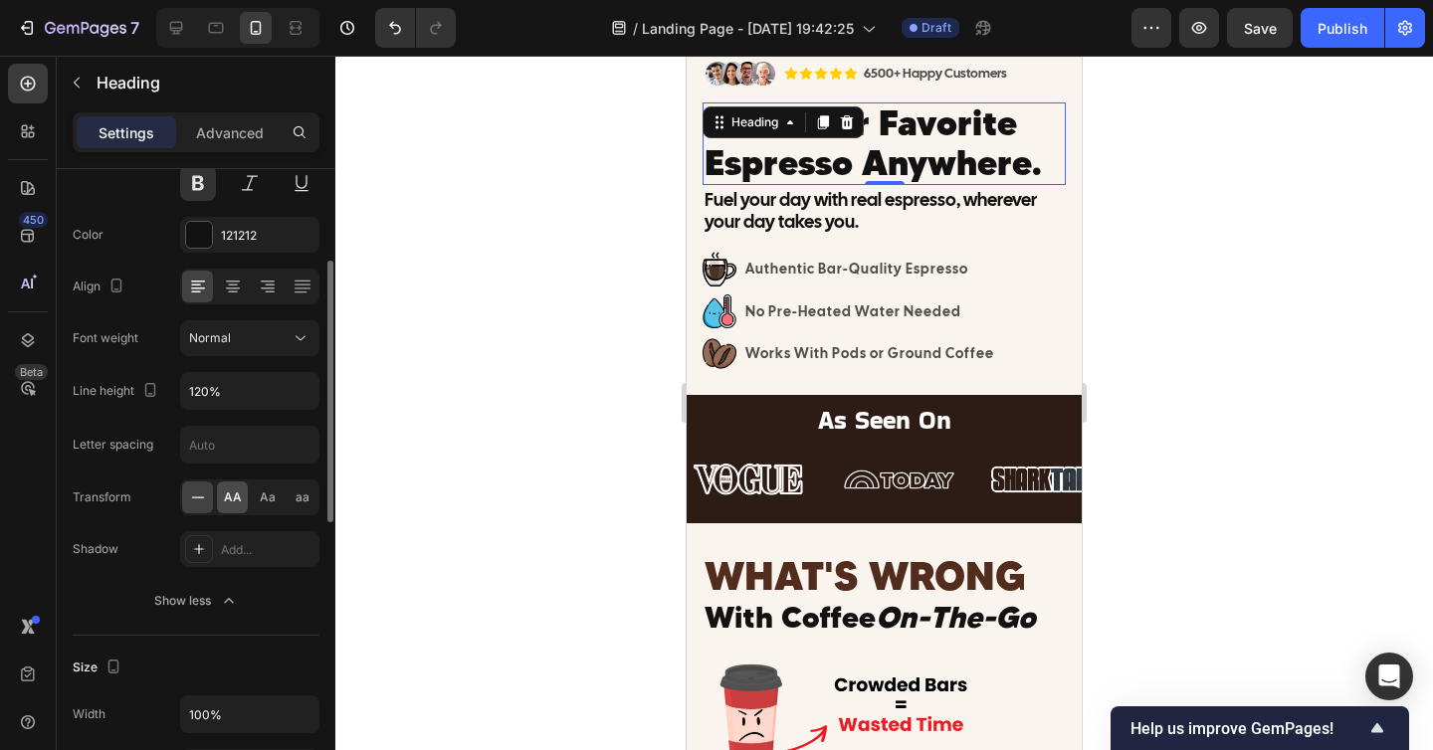
click at [233, 498] on span "AA" at bounding box center [233, 497] width 18 height 18
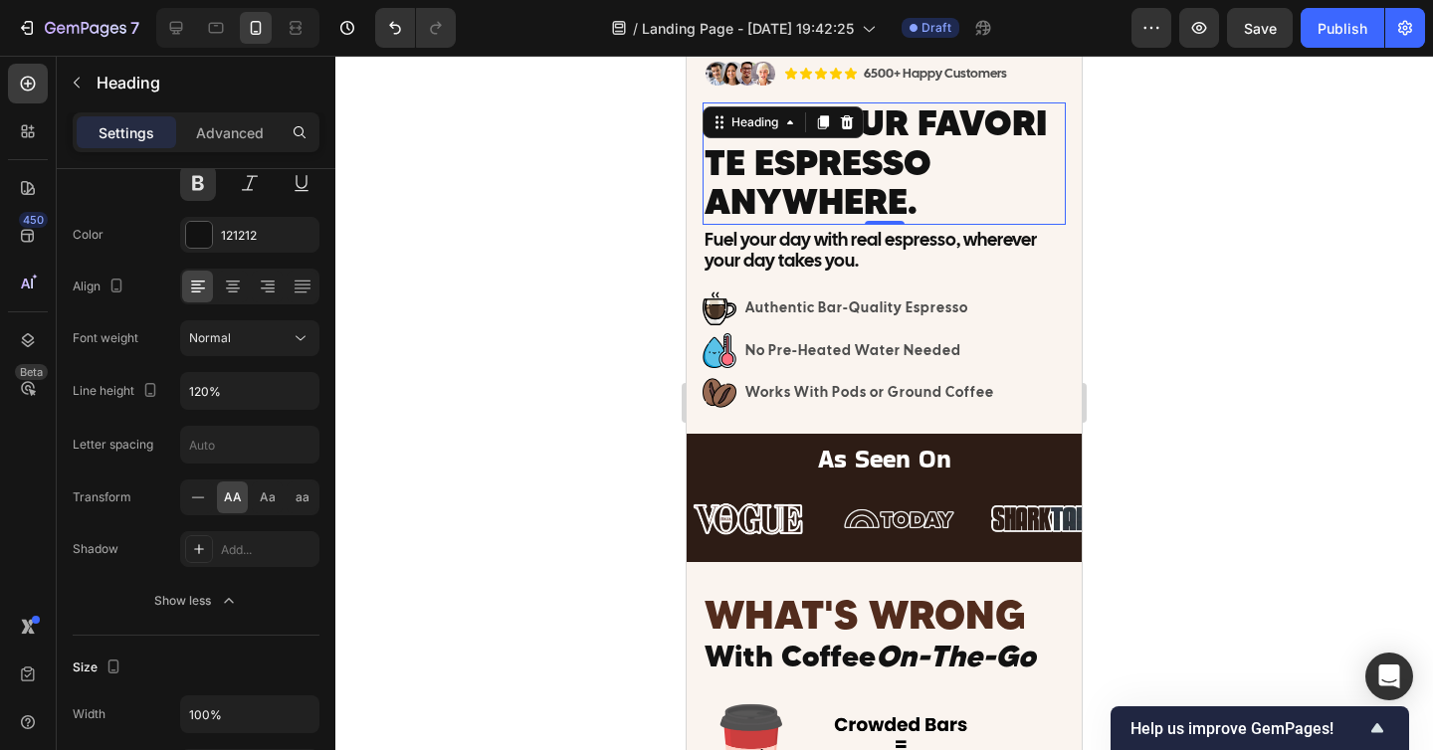
click at [661, 441] on div at bounding box center [883, 403] width 1097 height 694
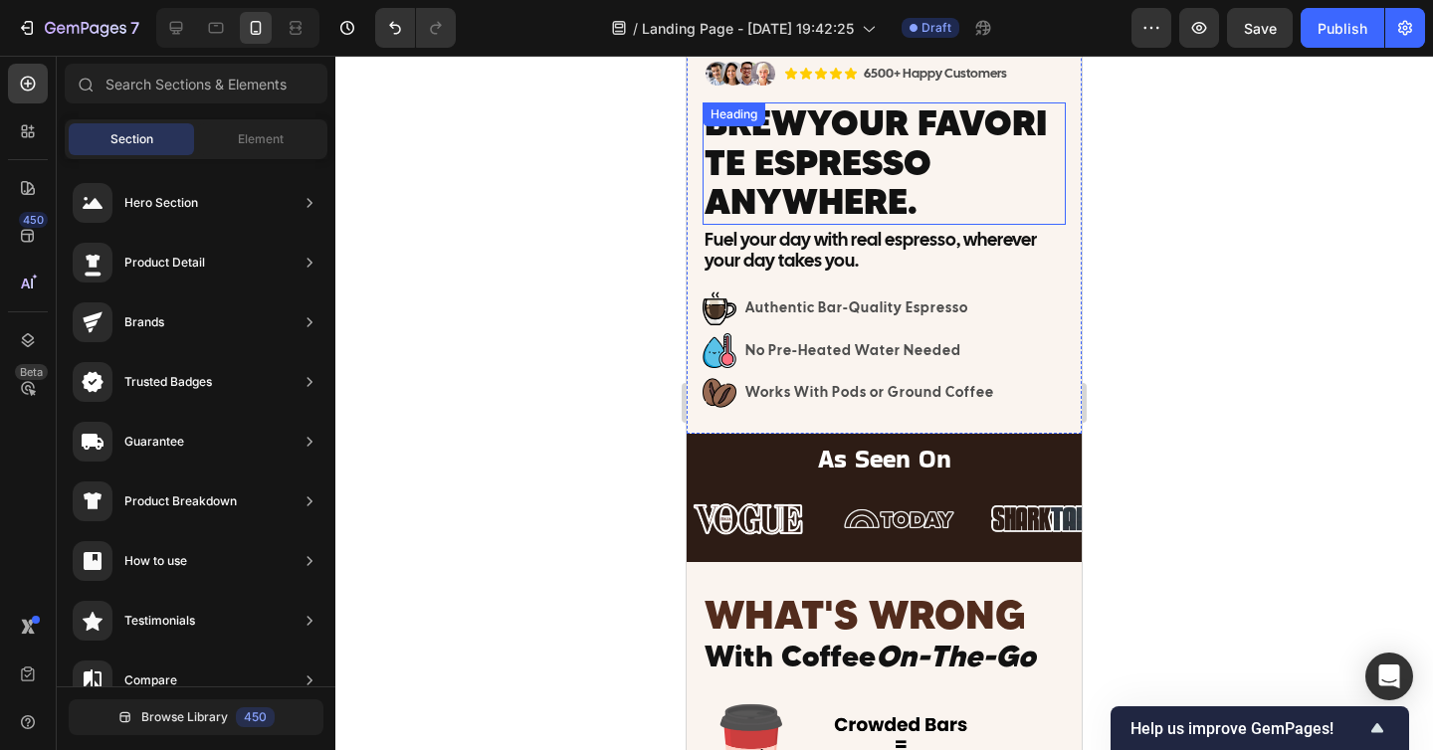
click at [817, 206] on span "Your Favorite Espresso Anywhere." at bounding box center [875, 161] width 342 height 121
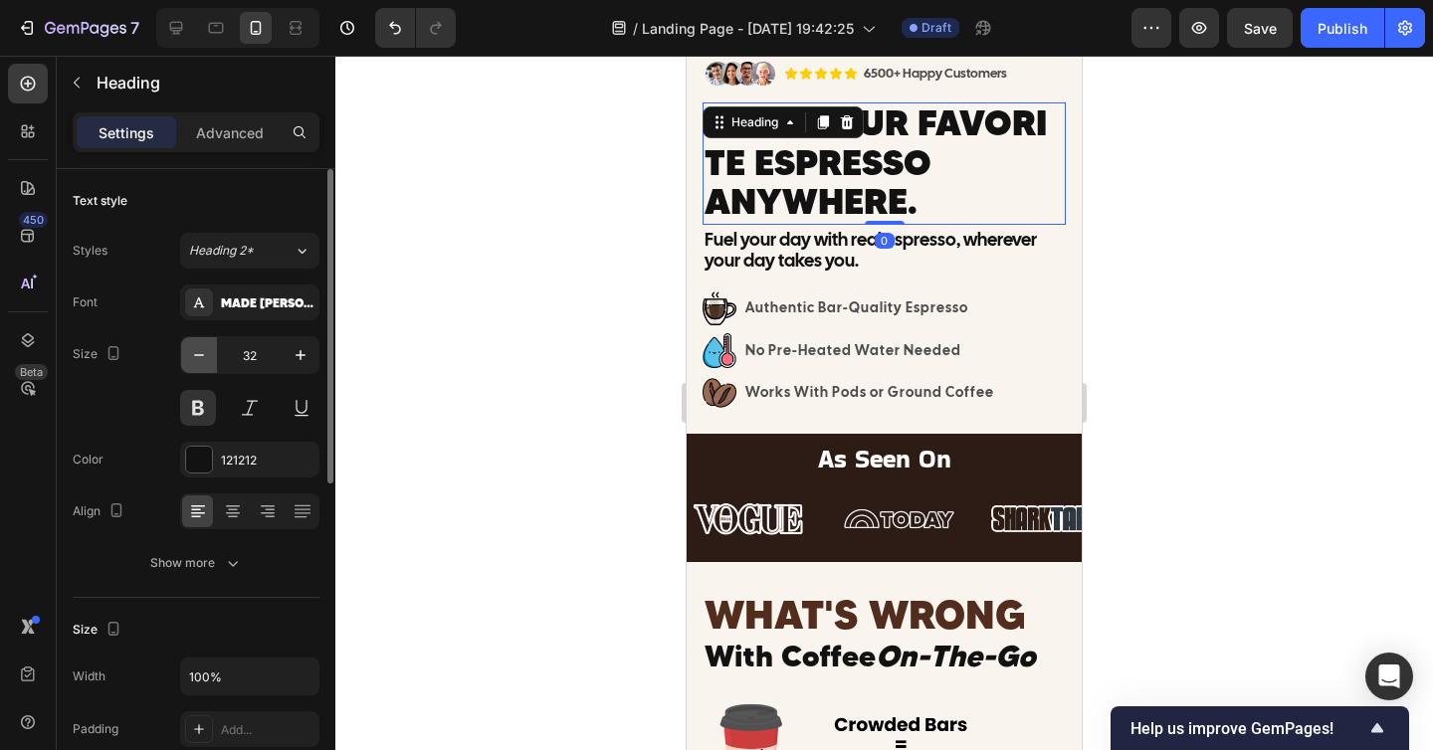
click at [198, 361] on icon "button" at bounding box center [199, 355] width 20 height 20
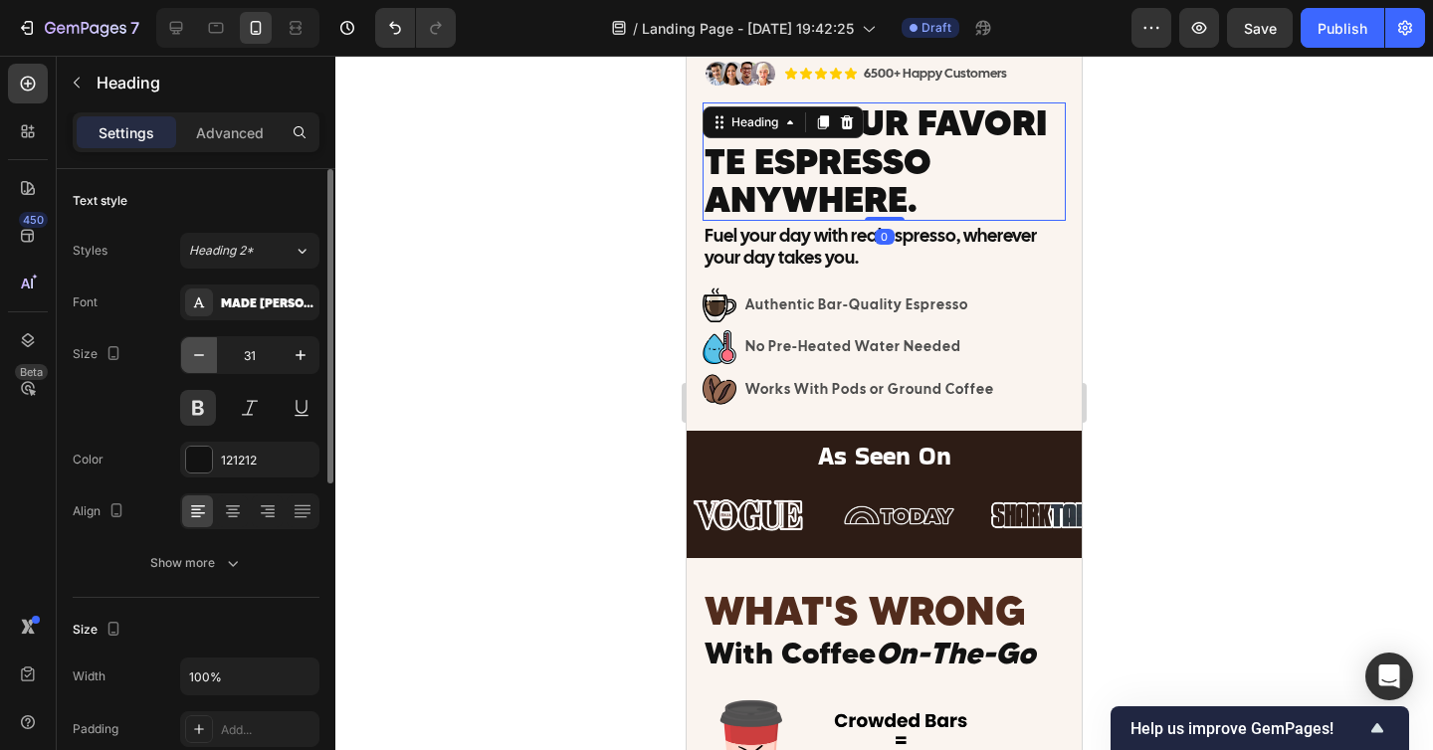
click at [198, 361] on icon "button" at bounding box center [199, 355] width 20 height 20
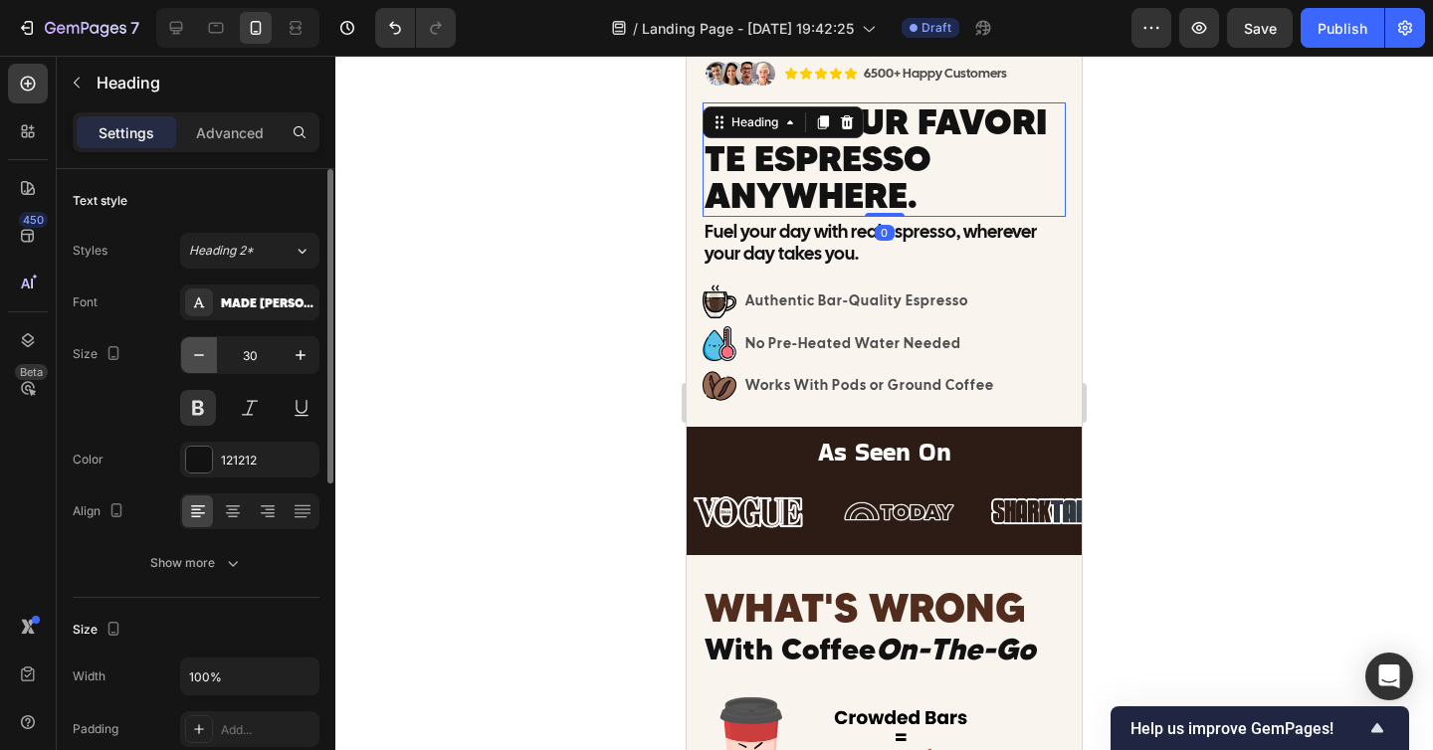
click at [198, 361] on icon "button" at bounding box center [199, 355] width 20 height 20
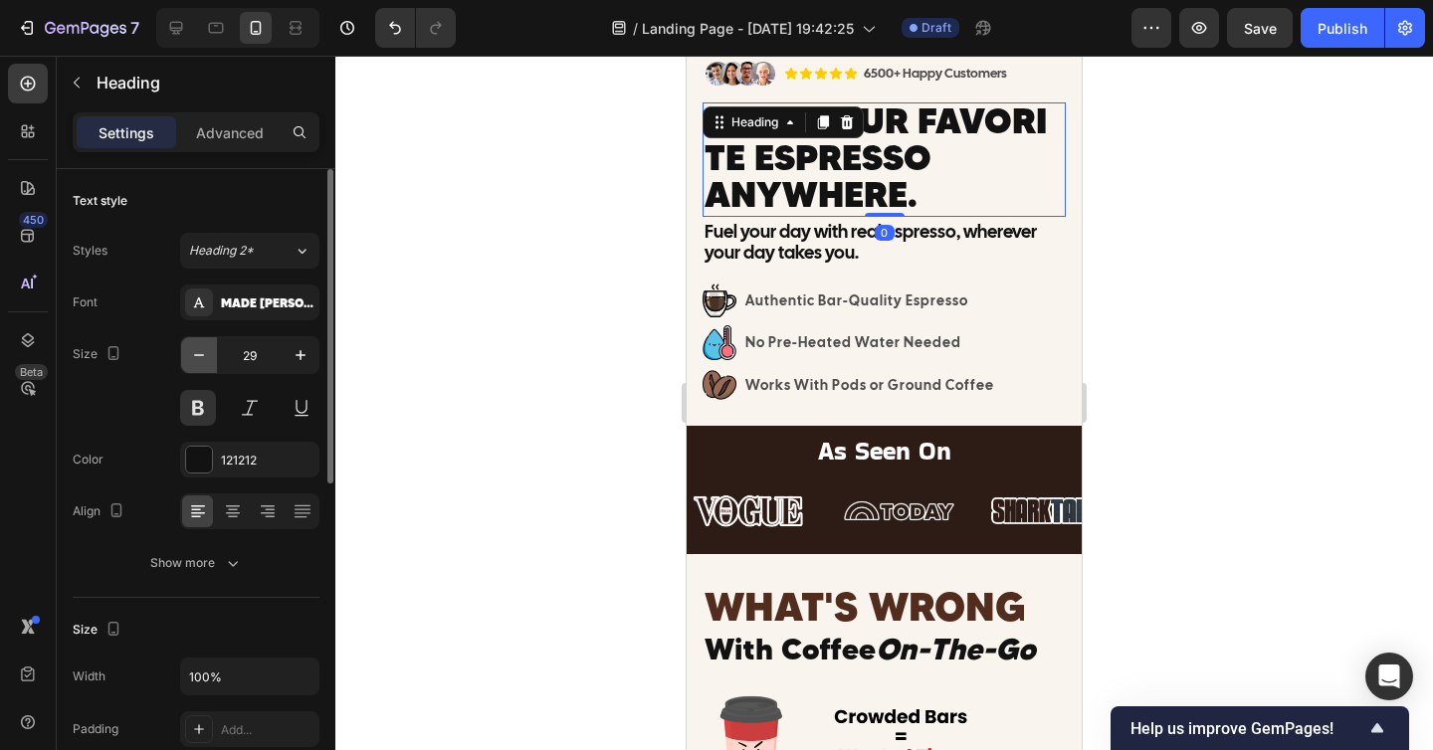
click at [198, 361] on icon "button" at bounding box center [199, 355] width 20 height 20
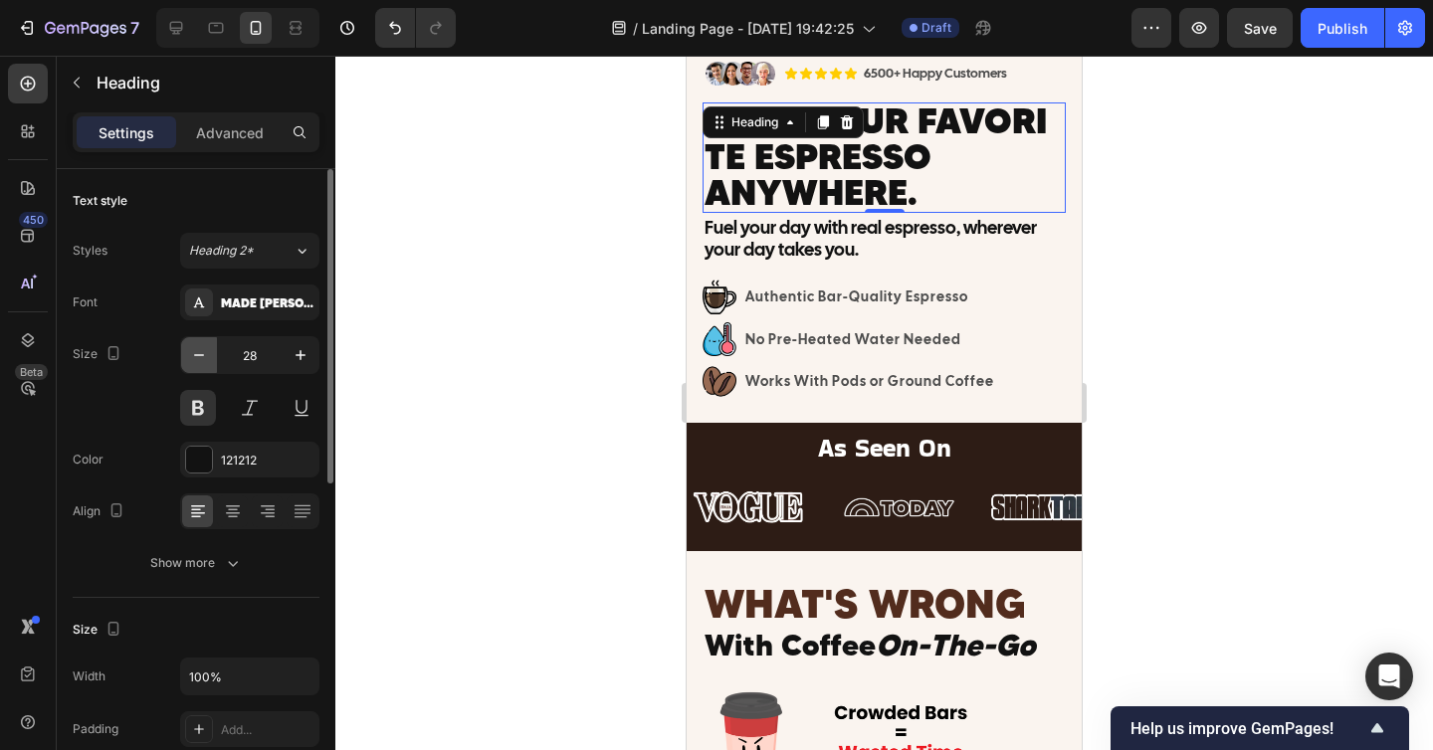
click at [198, 361] on icon "button" at bounding box center [199, 355] width 20 height 20
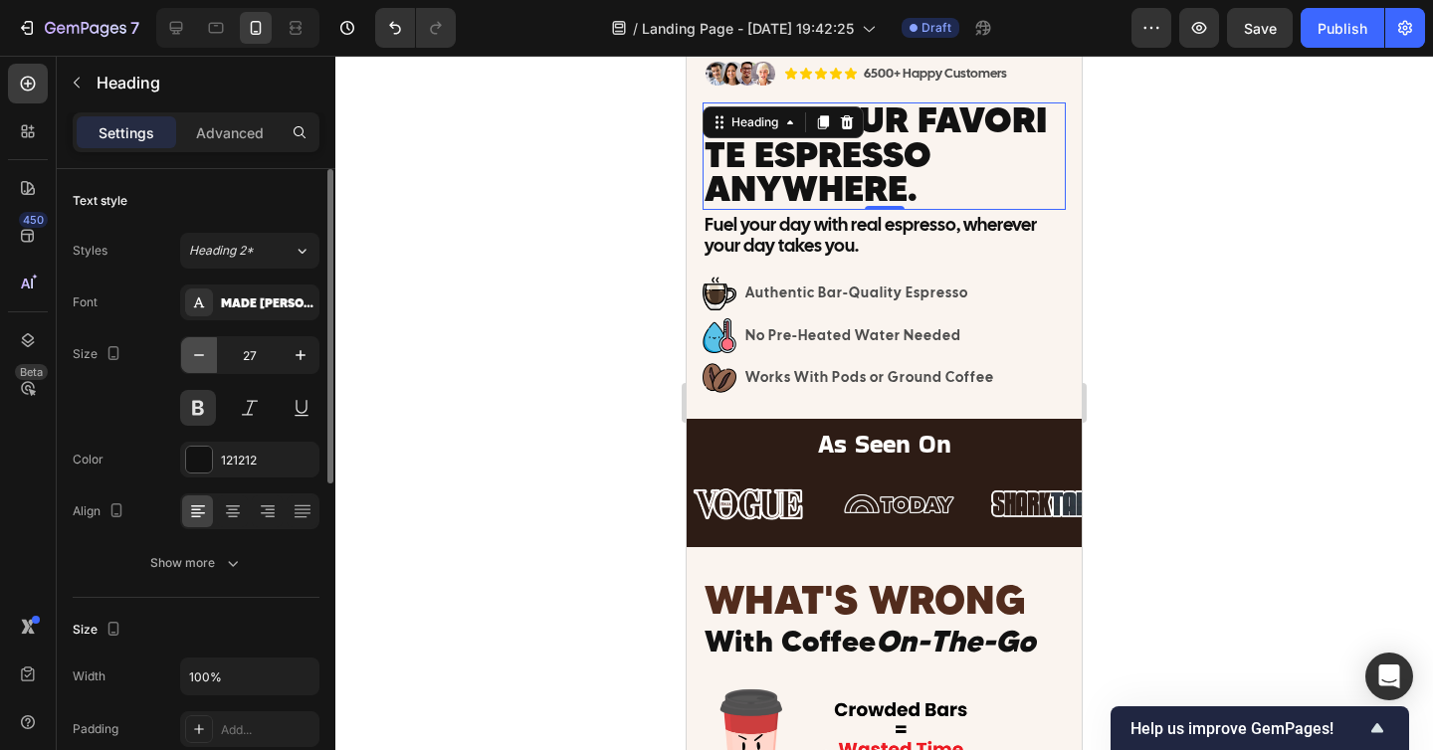
click at [198, 361] on icon "button" at bounding box center [199, 355] width 20 height 20
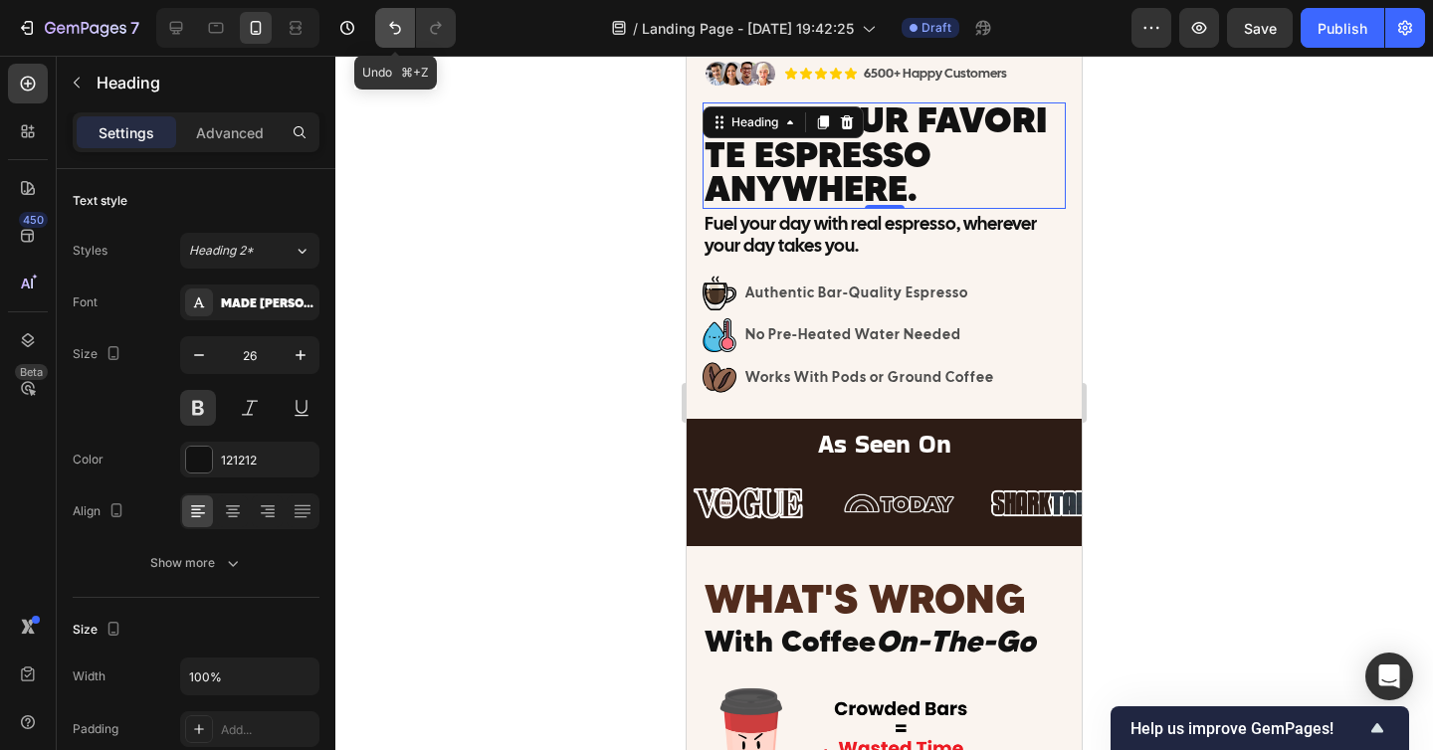
click at [414, 15] on button "Undo/Redo" at bounding box center [395, 28] width 40 height 40
click at [406, 15] on button "Undo/Redo" at bounding box center [395, 28] width 40 height 40
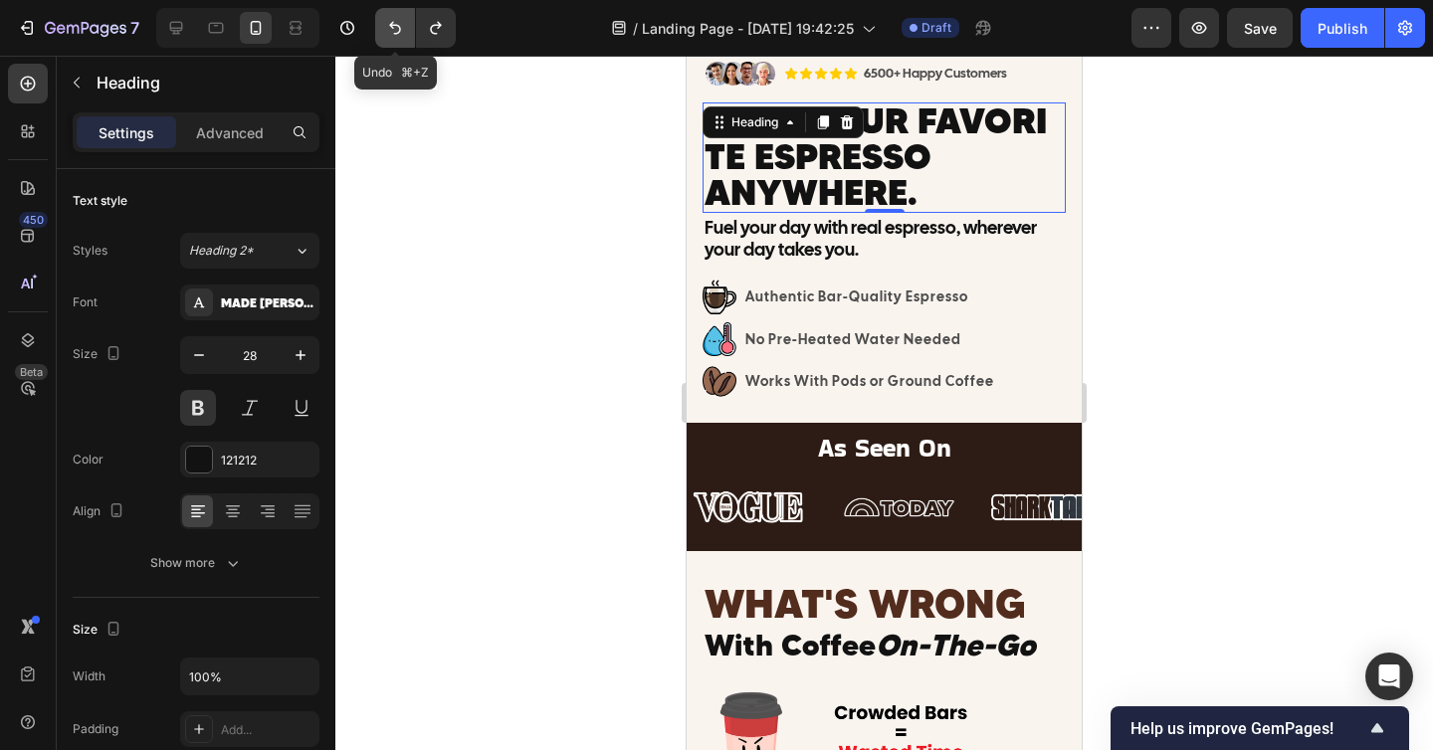
click at [406, 15] on button "Undo/Redo" at bounding box center [395, 28] width 40 height 40
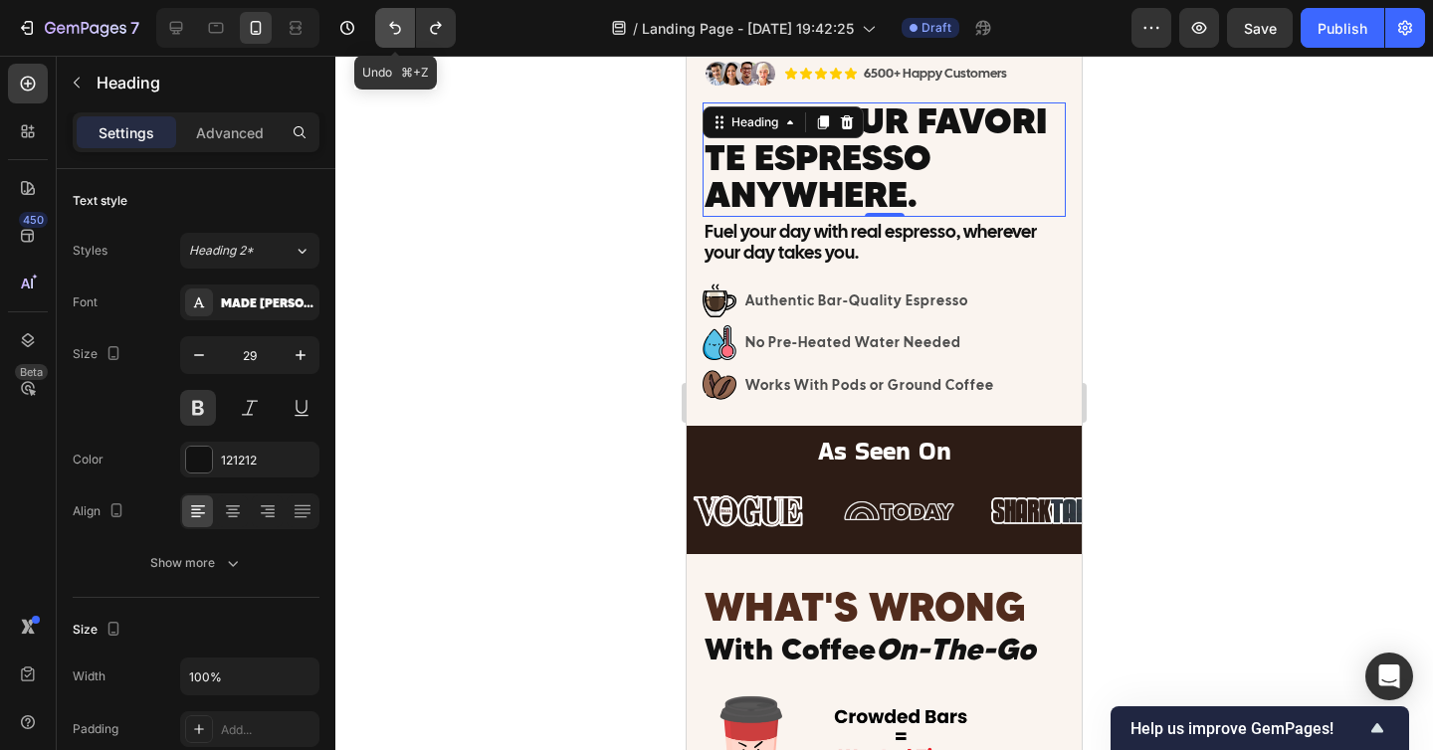
click at [406, 15] on button "Undo/Redo" at bounding box center [395, 28] width 40 height 40
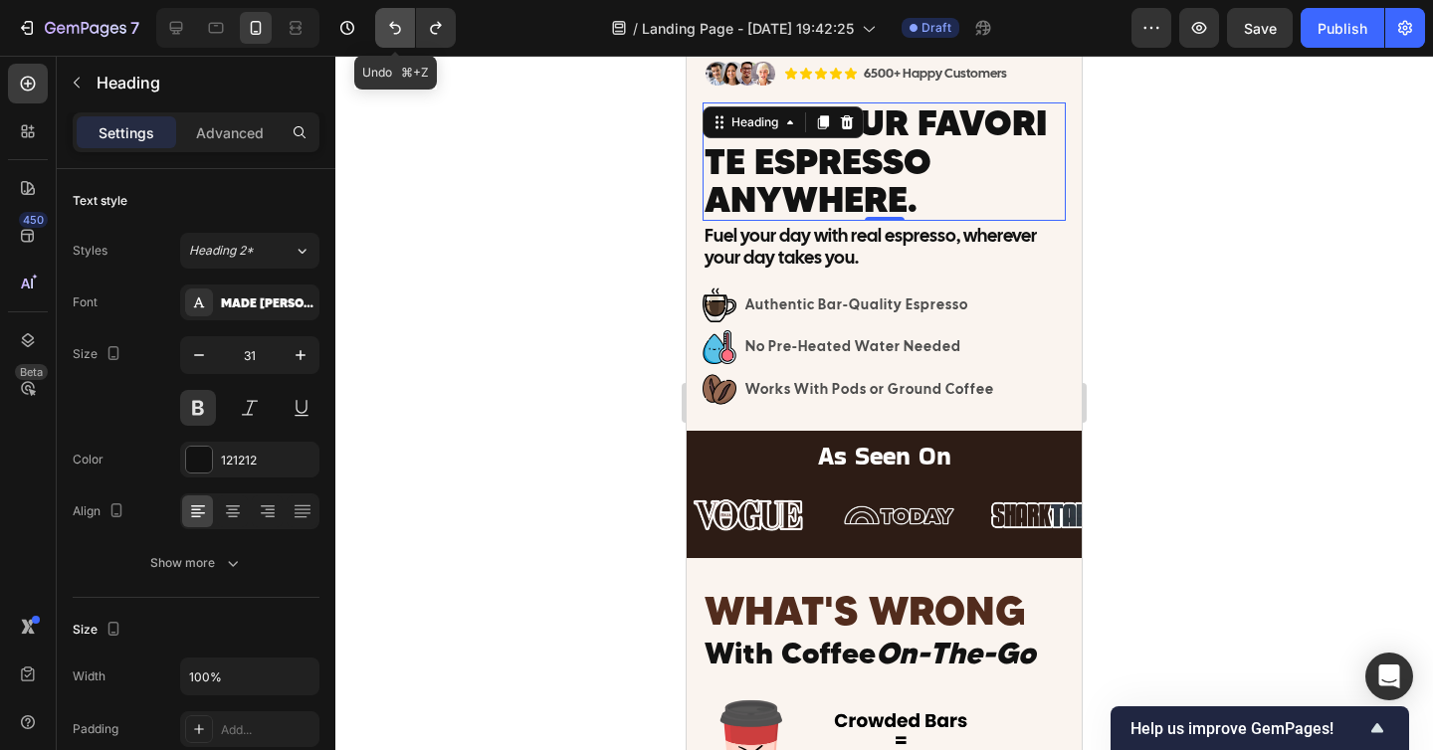
click at [406, 15] on button "Undo/Redo" at bounding box center [395, 28] width 40 height 40
type input "32"
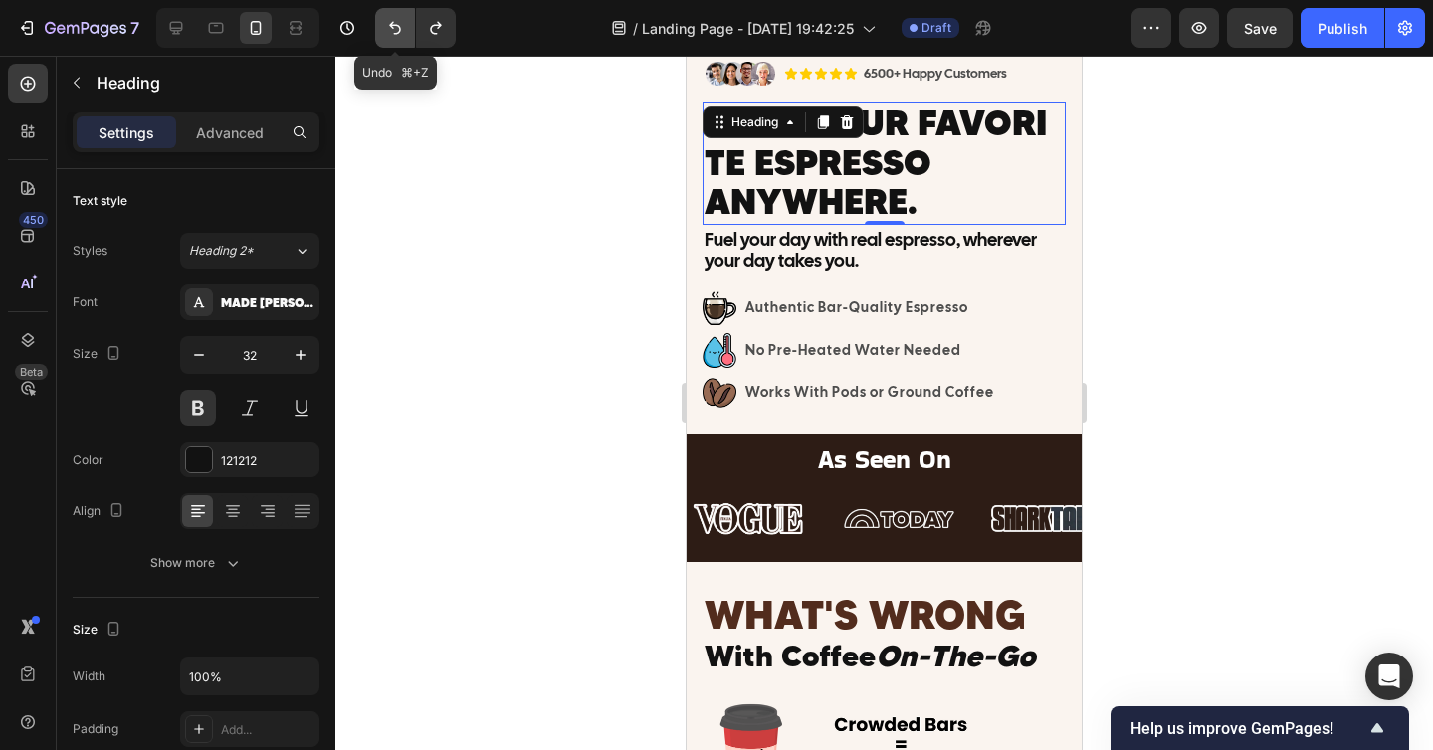
click at [406, 15] on button "Undo/Redo" at bounding box center [395, 28] width 40 height 40
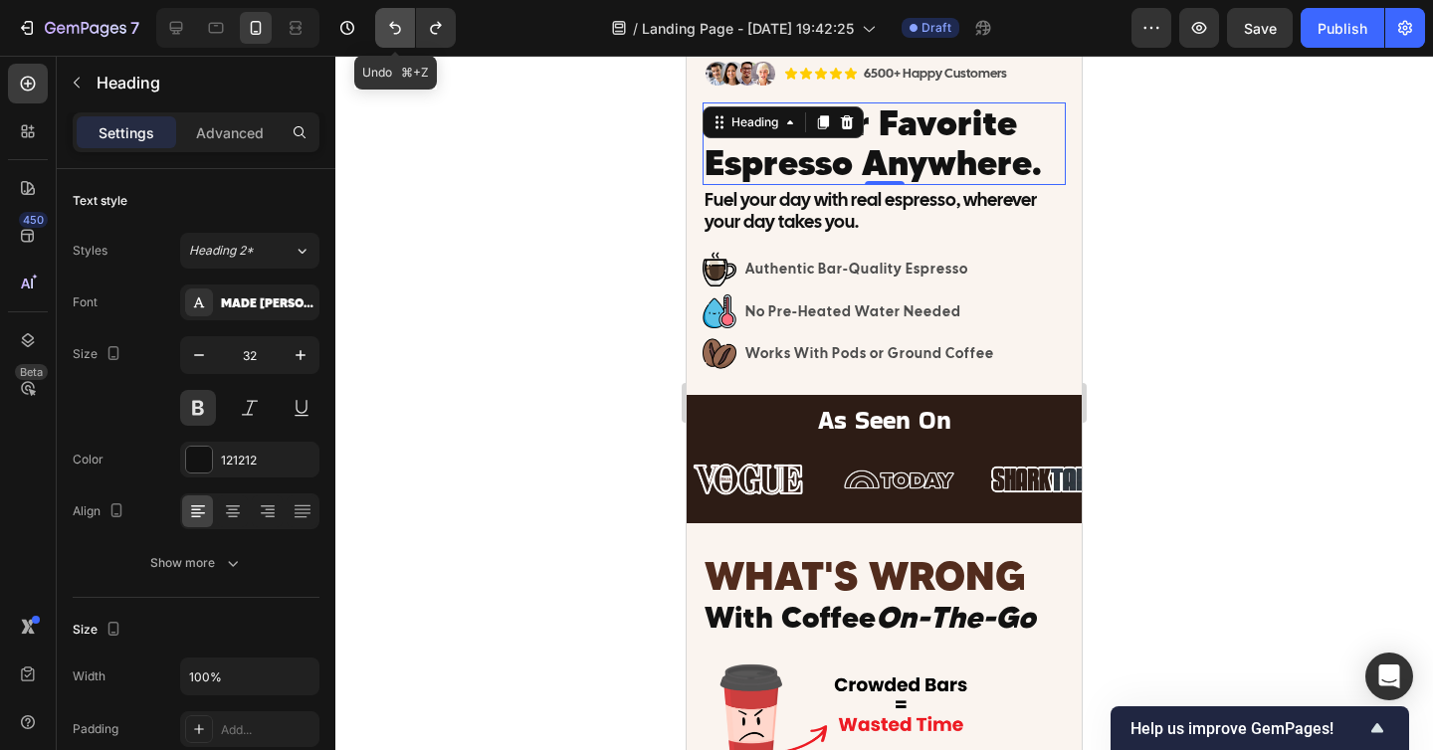
click at [406, 15] on button "Undo/Redo" at bounding box center [395, 28] width 40 height 40
click at [426, 21] on icon "Undo/Redo" at bounding box center [436, 28] width 20 height 20
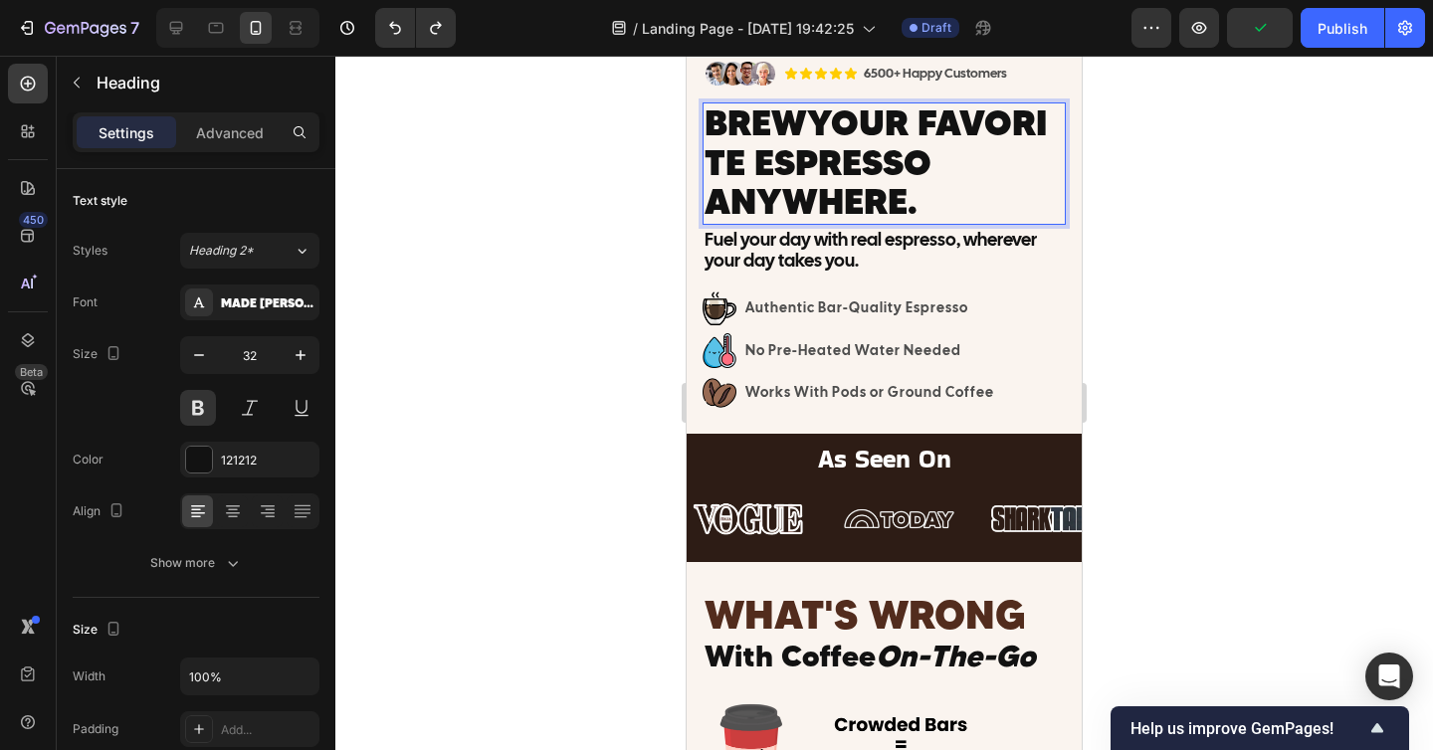
click at [824, 210] on span "Your Favorite Espresso Anywhere." at bounding box center [875, 161] width 342 height 121
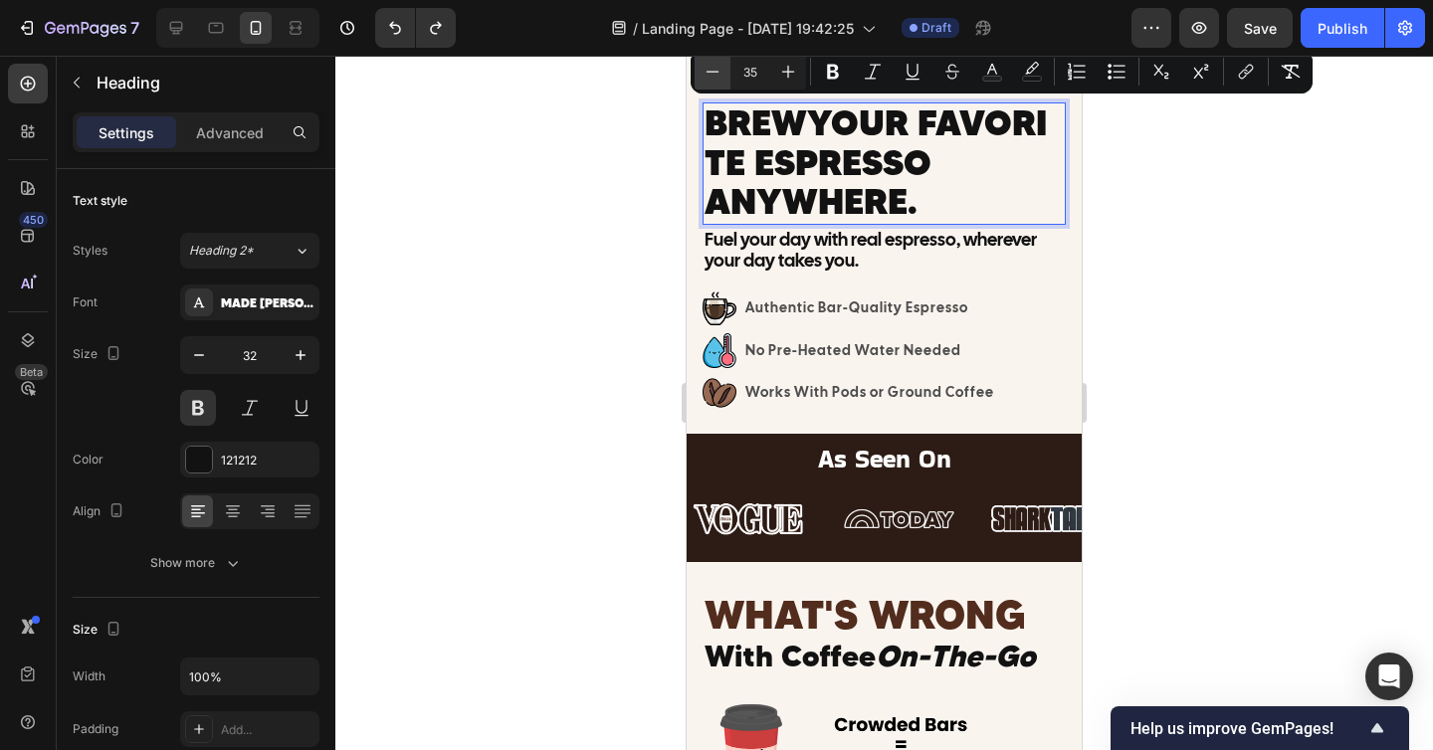
click at [725, 78] on button "Minus" at bounding box center [712, 72] width 36 height 36
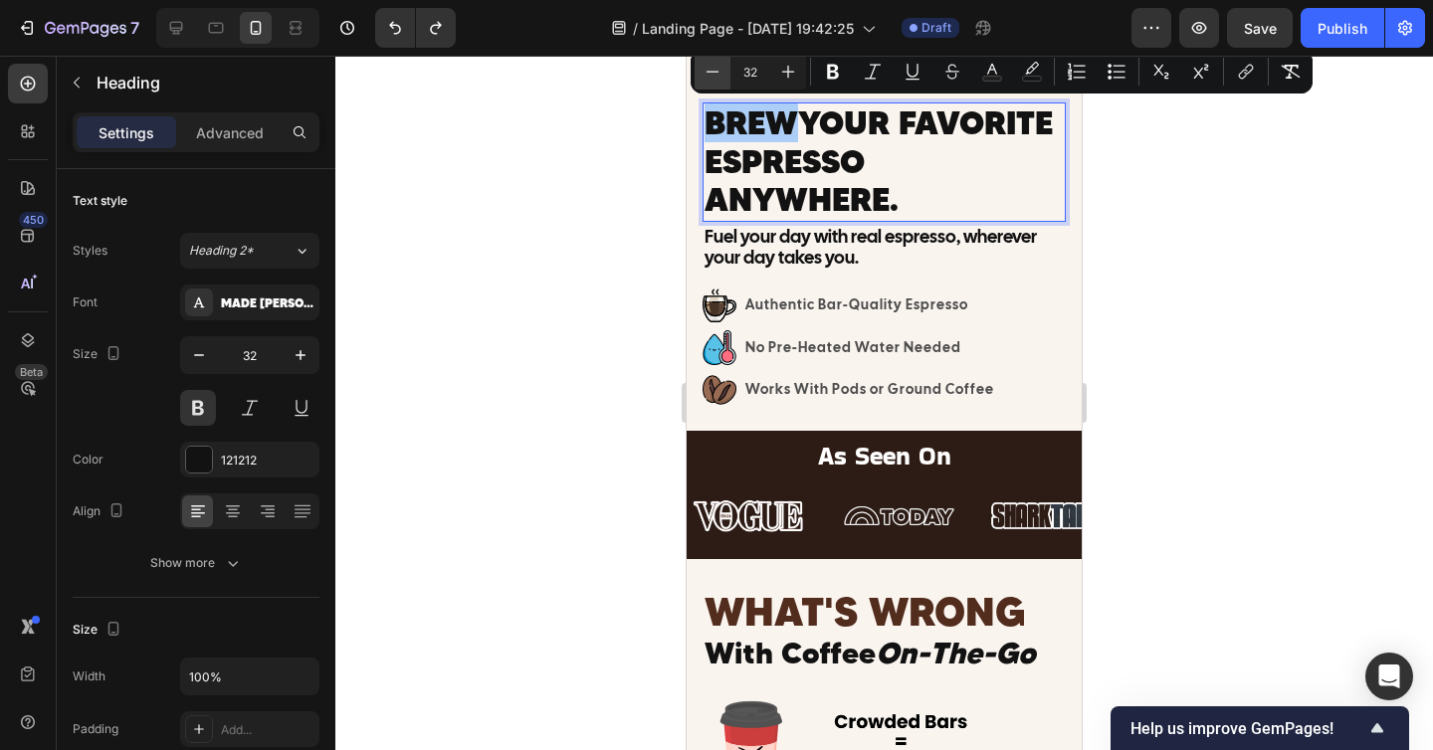
click at [725, 78] on button "Minus" at bounding box center [712, 72] width 36 height 36
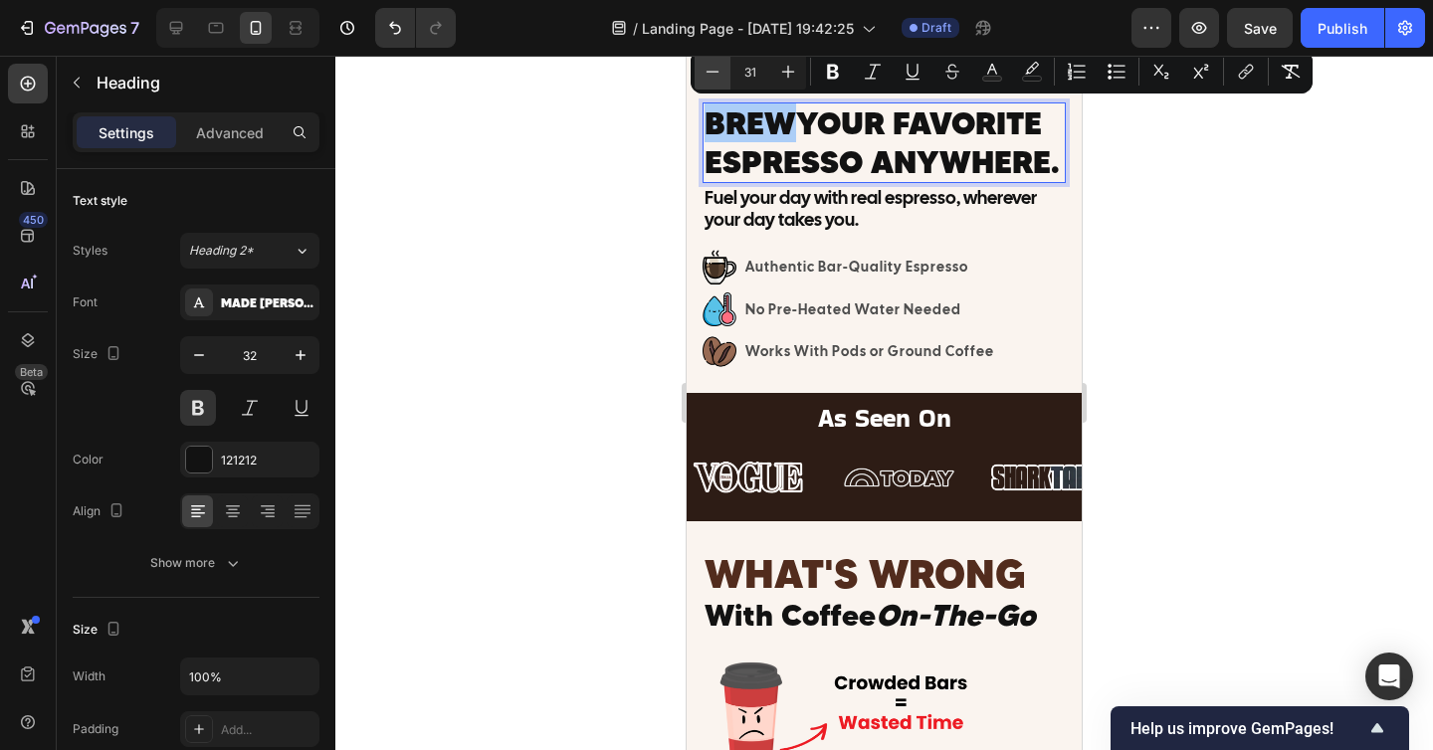
click at [725, 78] on button "Minus" at bounding box center [712, 72] width 36 height 36
type input "30"
click at [1203, 225] on div at bounding box center [883, 403] width 1097 height 694
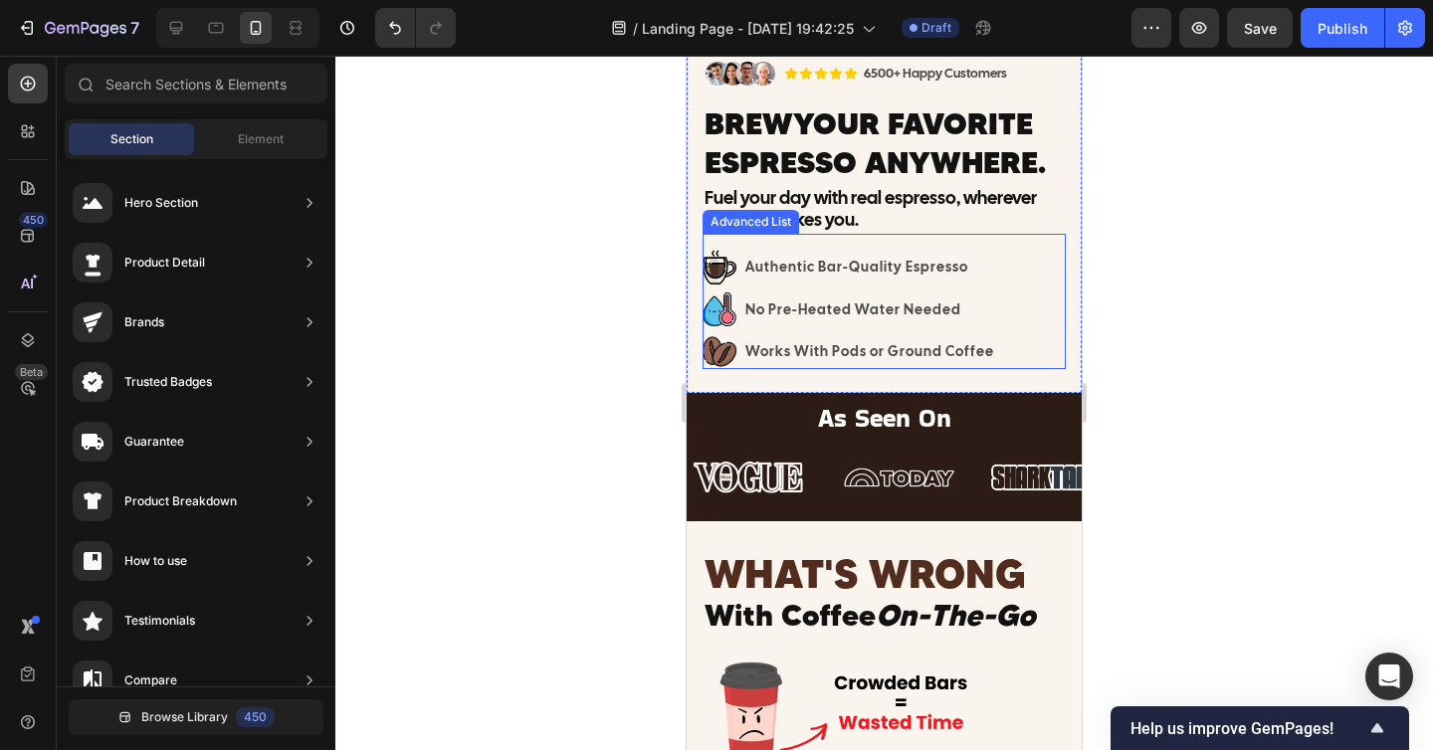
scroll to position [366, 0]
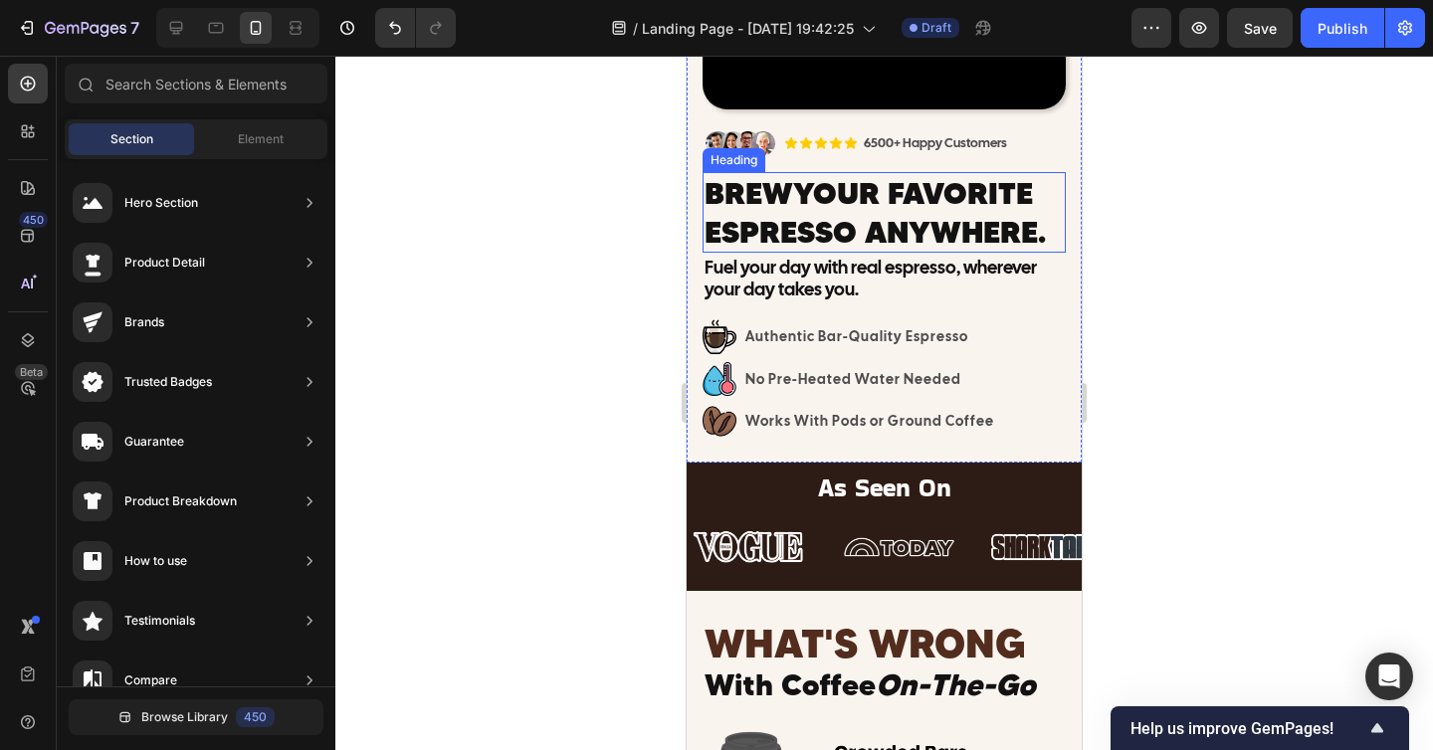
click at [963, 224] on span "Your Favorite Espresso Anywhere." at bounding box center [874, 212] width 341 height 76
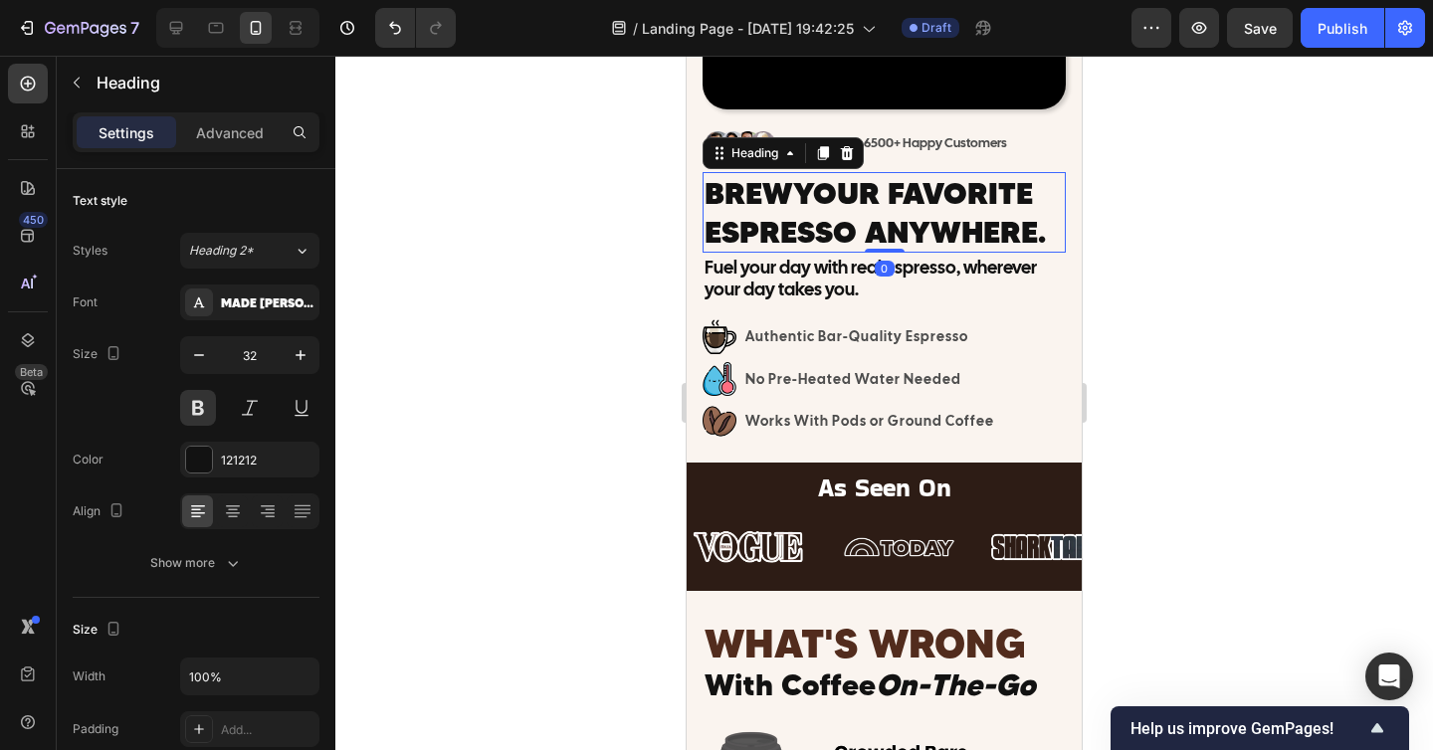
click at [950, 231] on span "Your Favorite Espresso Anywhere." at bounding box center [874, 212] width 341 height 76
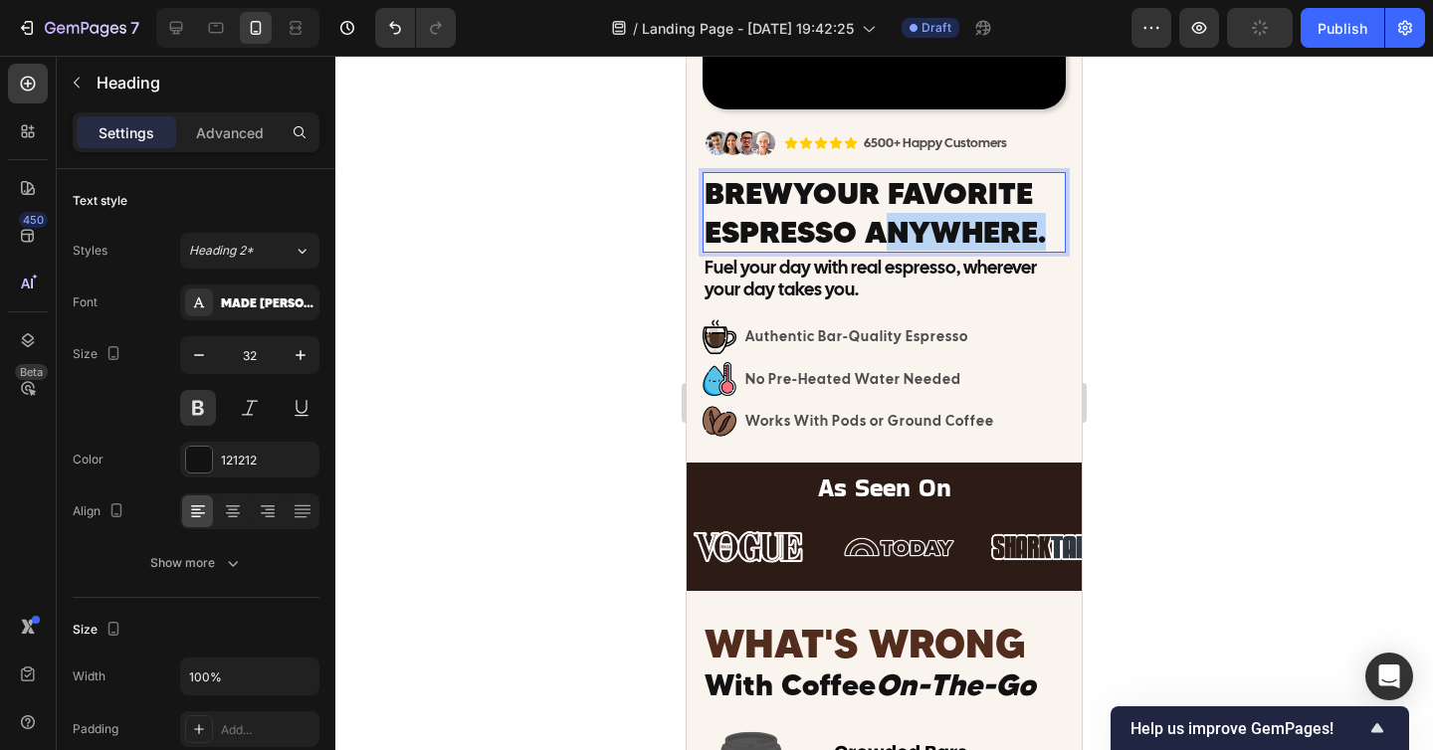
click at [950, 231] on span "Your Favorite Espresso Anywhere." at bounding box center [874, 212] width 341 height 76
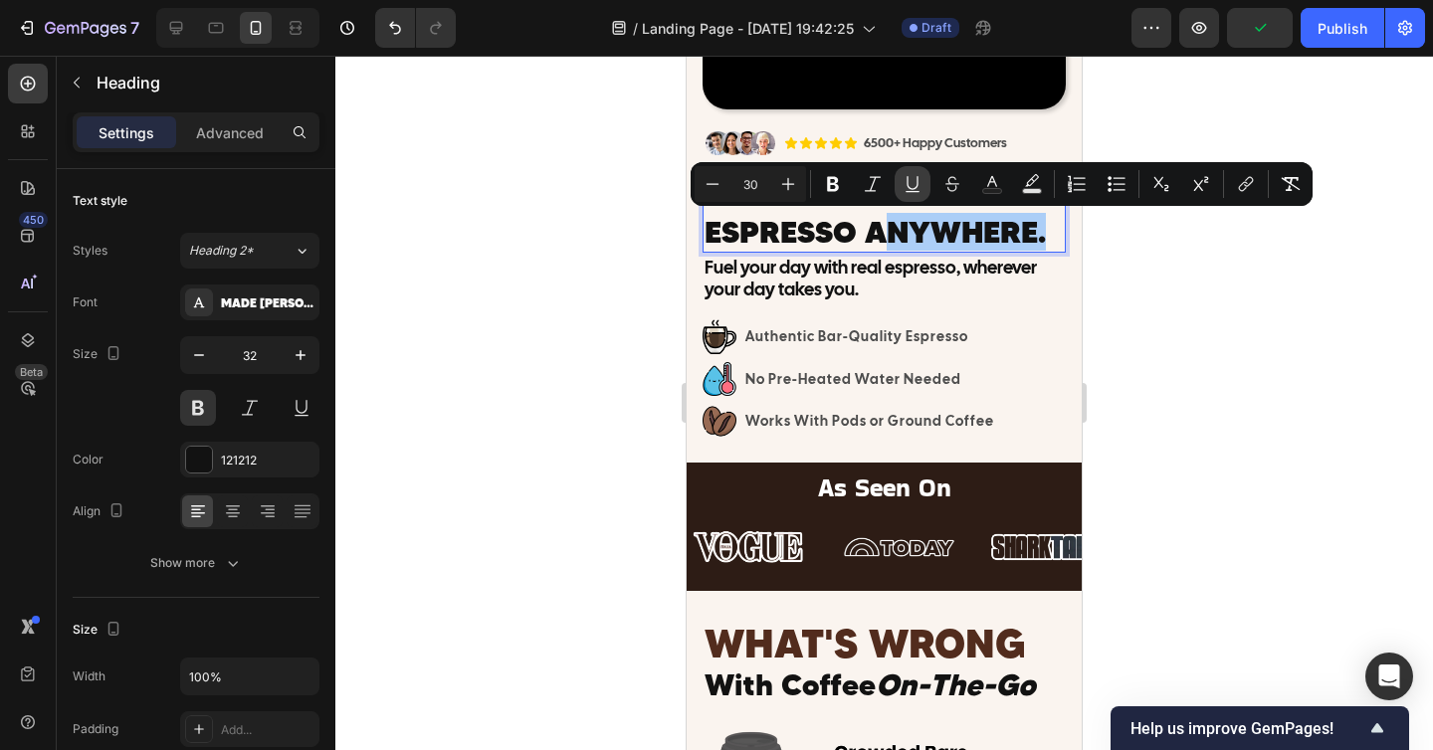
click at [915, 191] on icon "Editor contextual toolbar" at bounding box center [912, 191] width 14 height 1
click at [1156, 277] on div at bounding box center [883, 403] width 1097 height 694
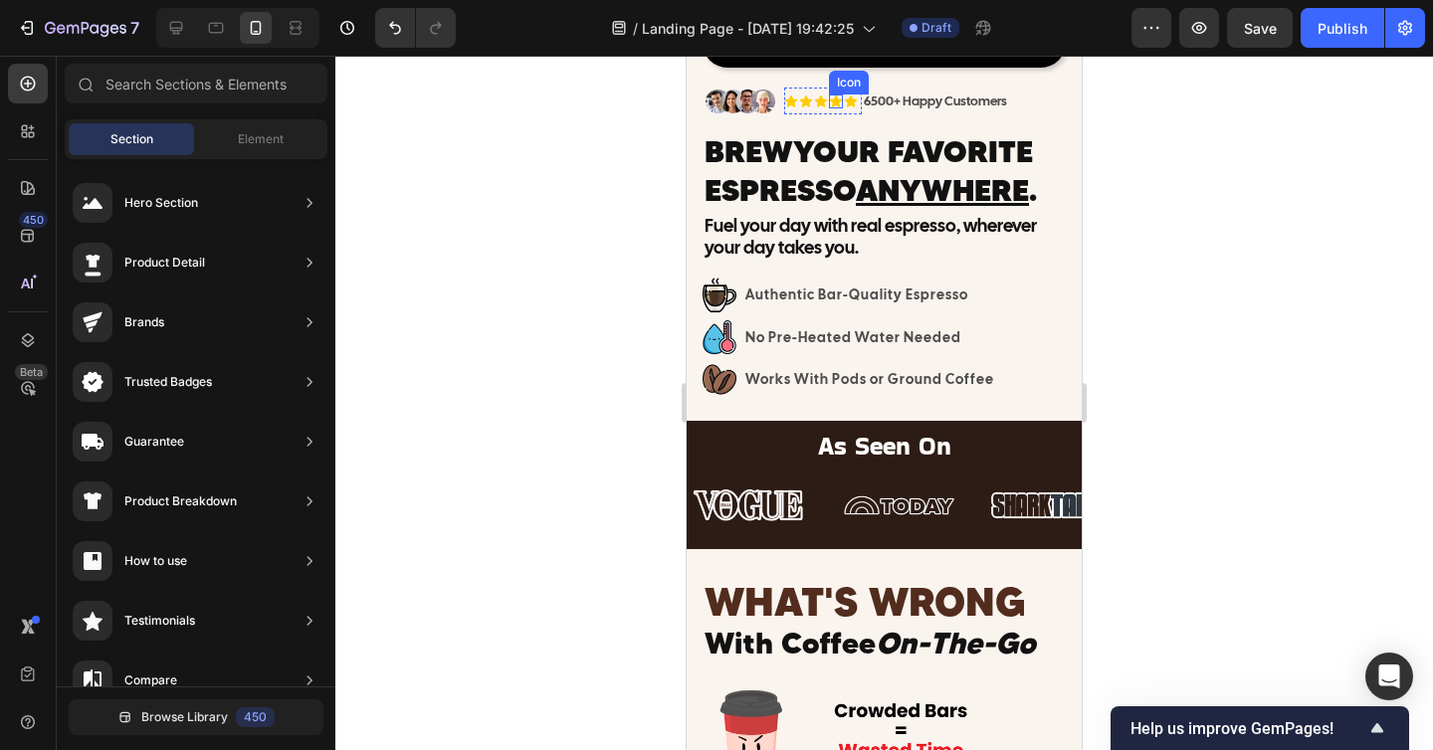
scroll to position [409, 0]
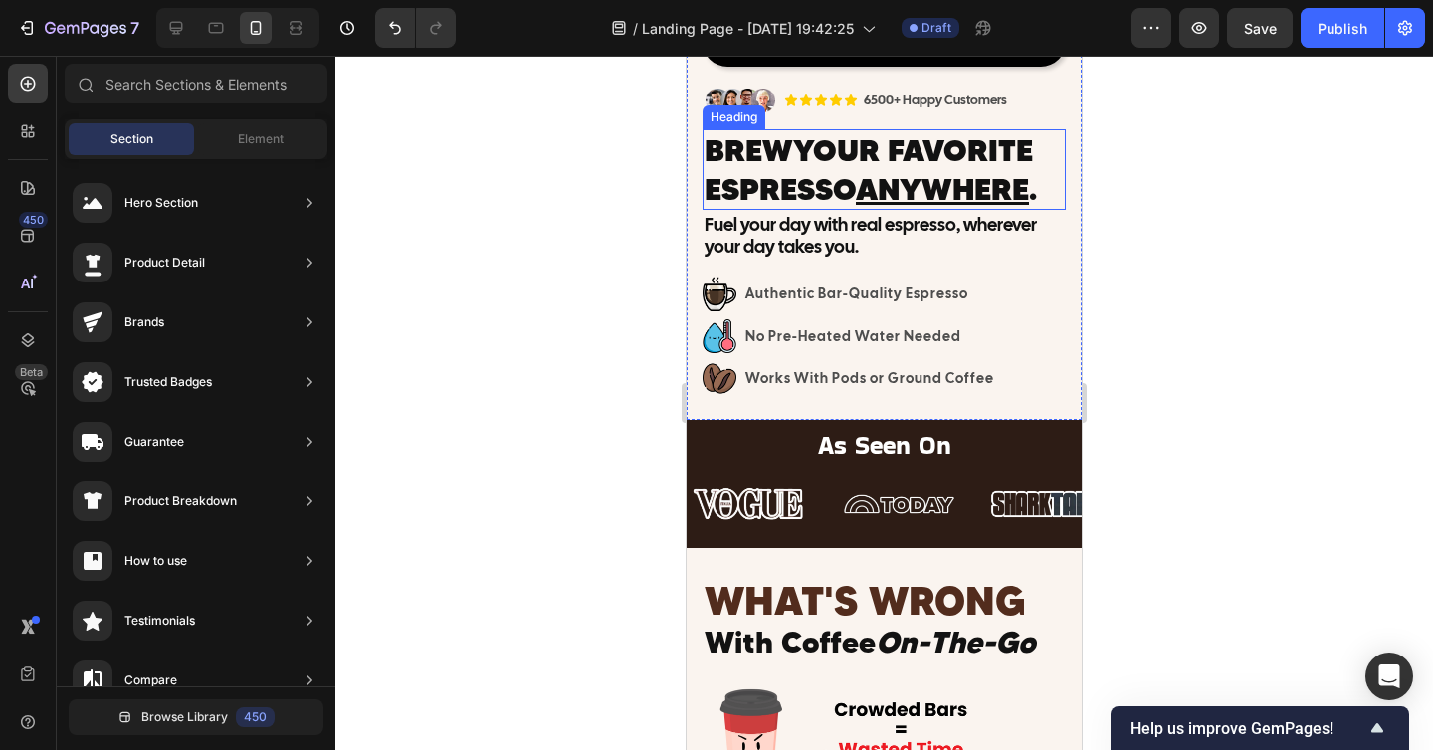
click at [911, 195] on u "Anywhere" at bounding box center [942, 189] width 173 height 38
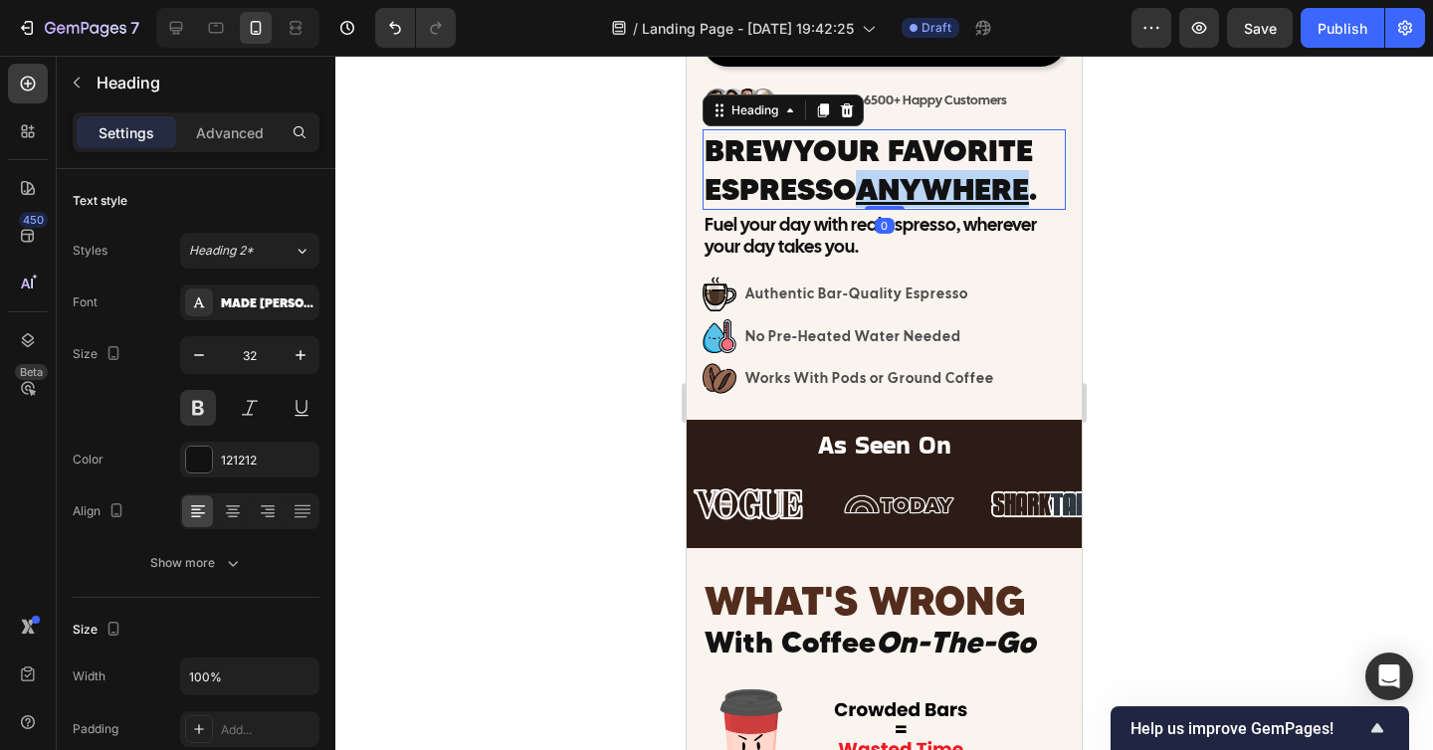
click at [903, 195] on u "Anywhere" at bounding box center [942, 189] width 173 height 38
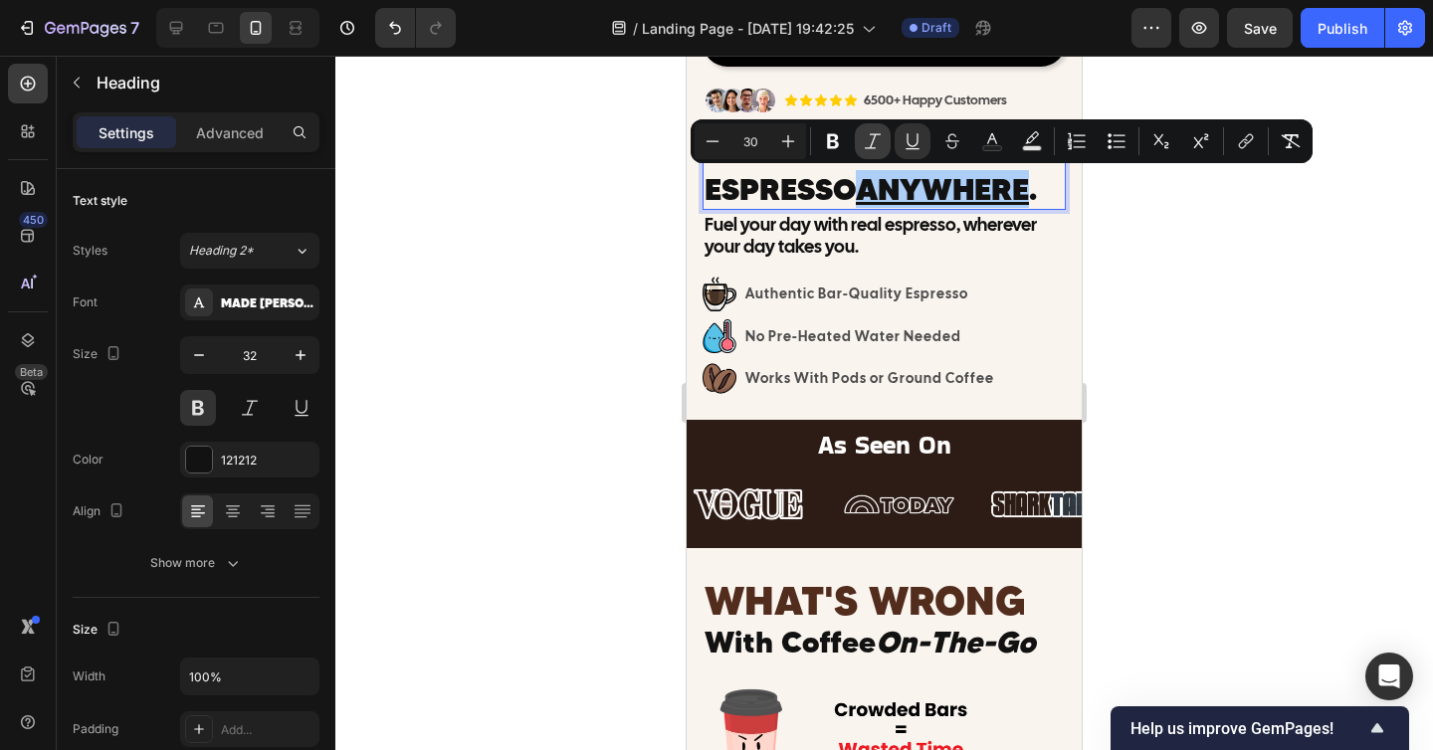
click at [876, 147] on icon "Editor contextual toolbar" at bounding box center [872, 141] width 20 height 20
click at [920, 145] on icon "Editor contextual toolbar" at bounding box center [912, 141] width 20 height 20
click at [1145, 262] on div at bounding box center [883, 403] width 1097 height 694
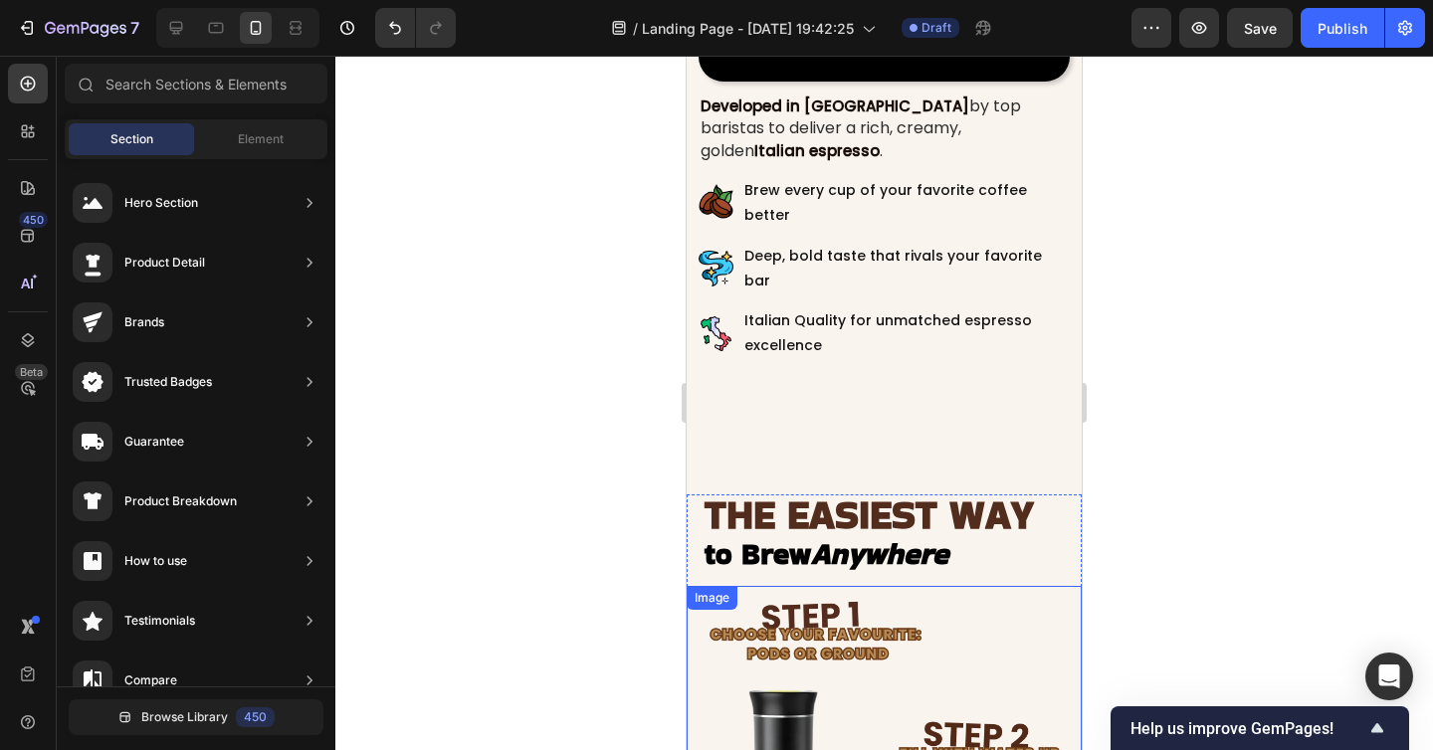
scroll to position [2474, 0]
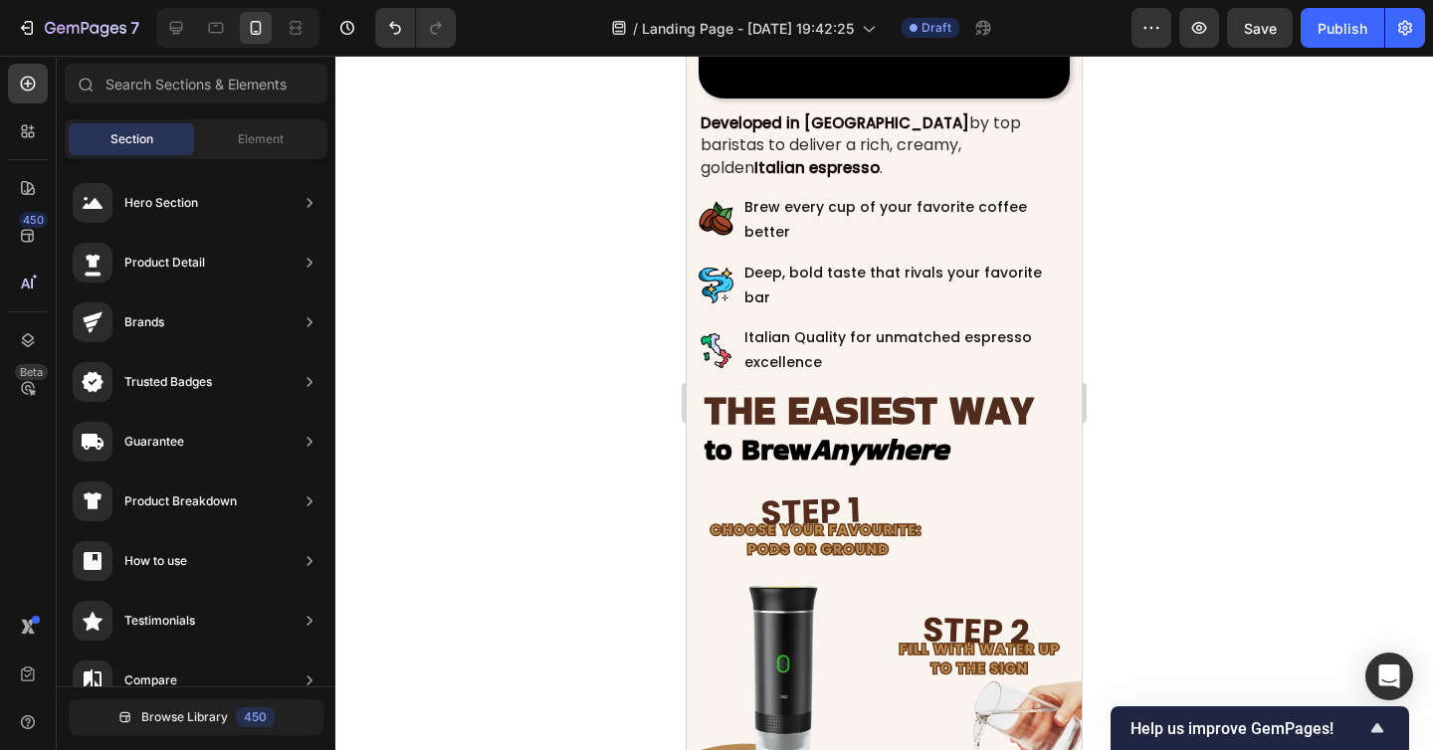
click at [1113, 291] on div at bounding box center [883, 403] width 1097 height 694
click at [933, 438] on span "THE EASIEST WAY" at bounding box center [868, 410] width 329 height 56
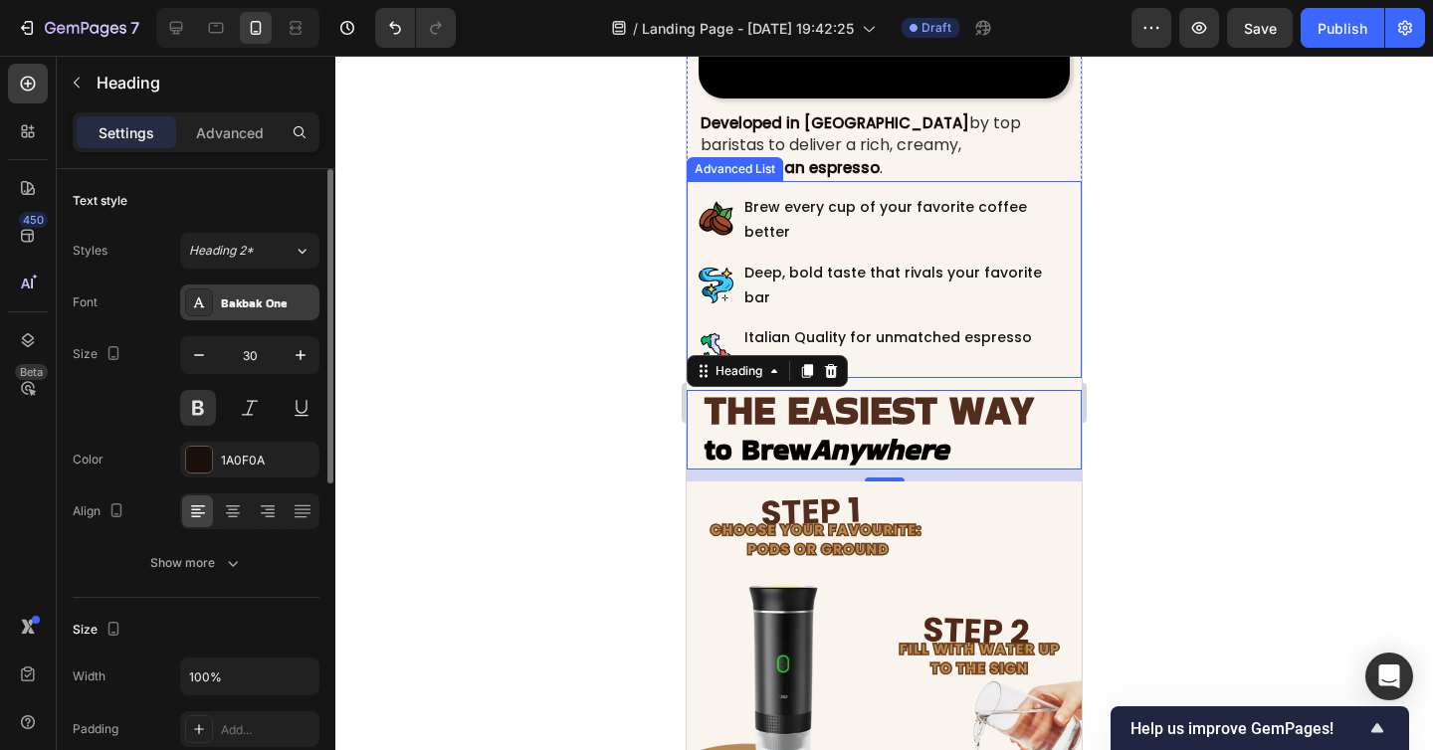
click at [292, 309] on div "Bakbak One" at bounding box center [268, 303] width 94 height 18
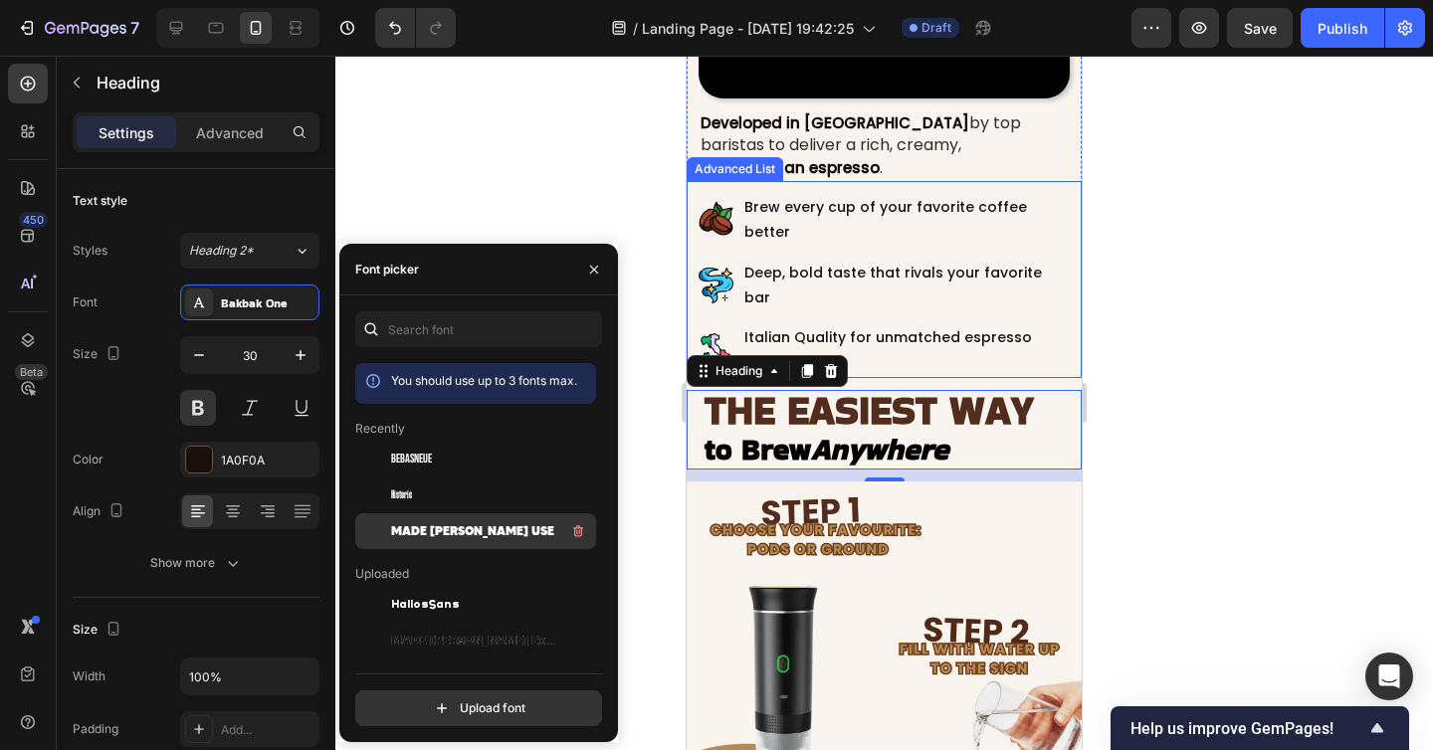
click at [476, 531] on span "MADE [PERSON_NAME] USE" at bounding box center [472, 531] width 163 height 18
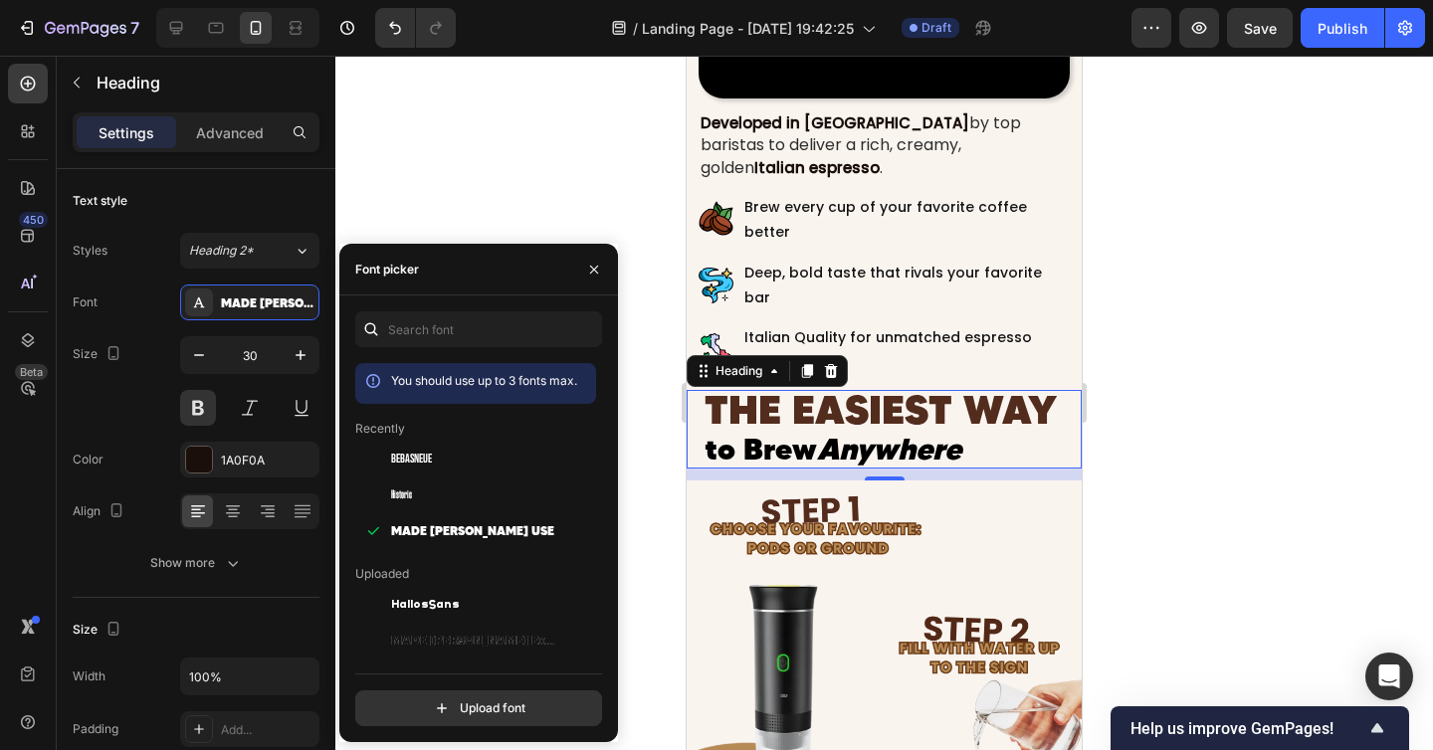
click at [1162, 540] on div at bounding box center [883, 403] width 1097 height 694
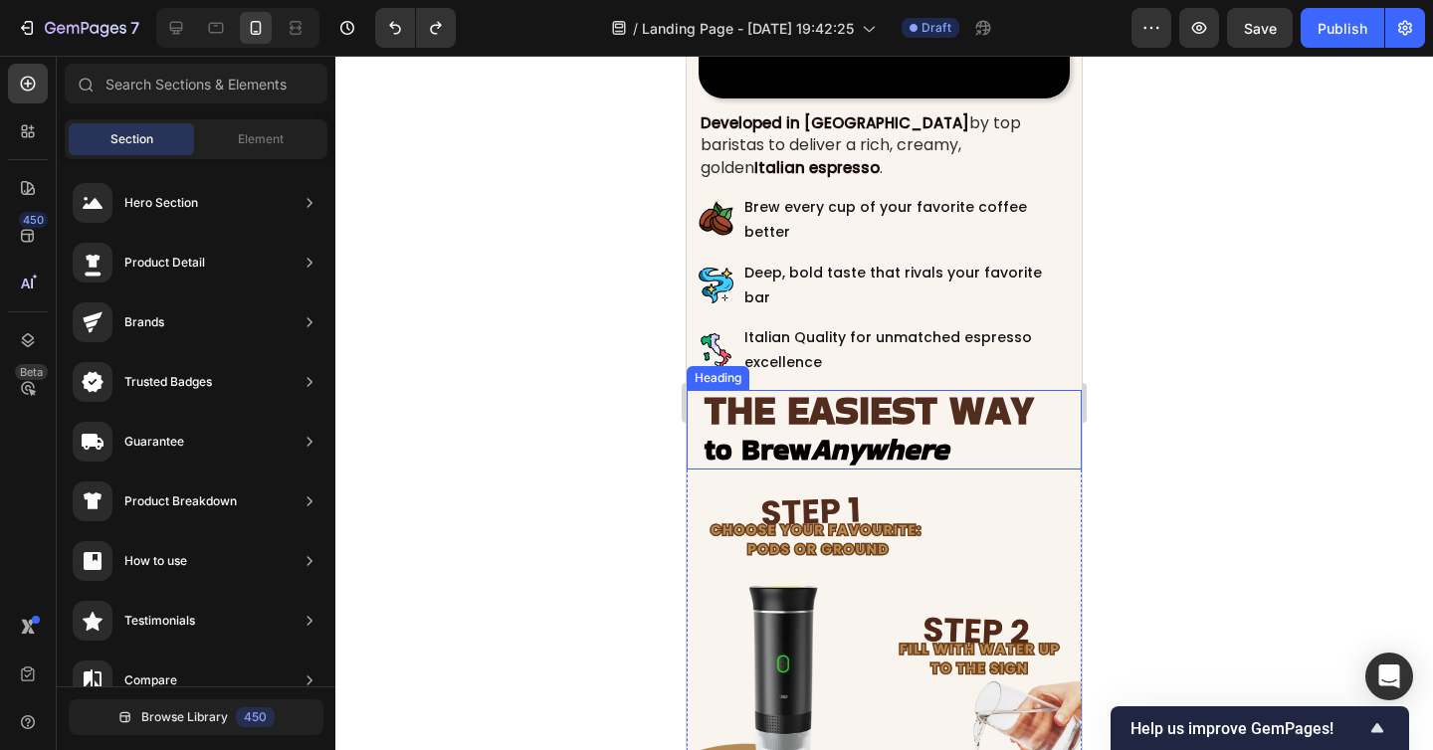
click at [1144, 501] on div at bounding box center [883, 403] width 1097 height 694
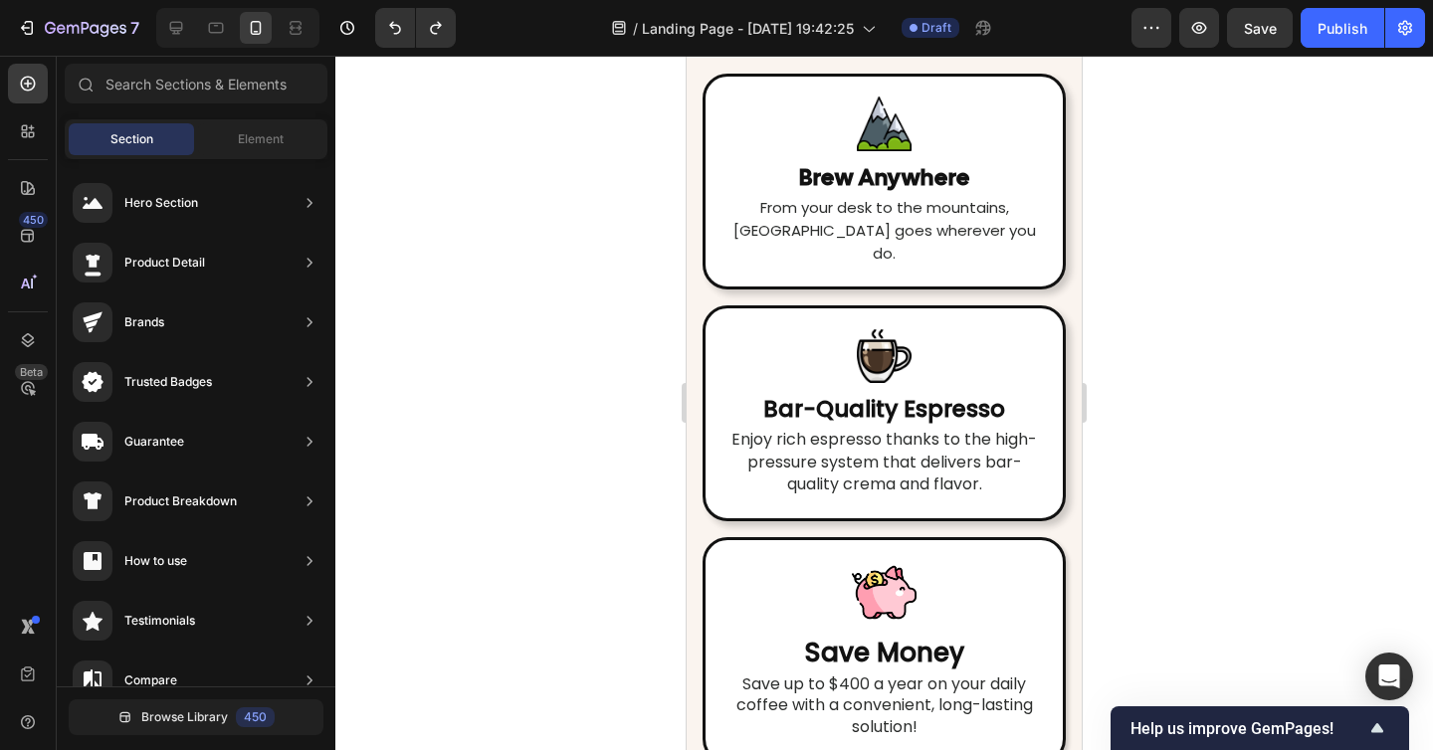
scroll to position [4943, 0]
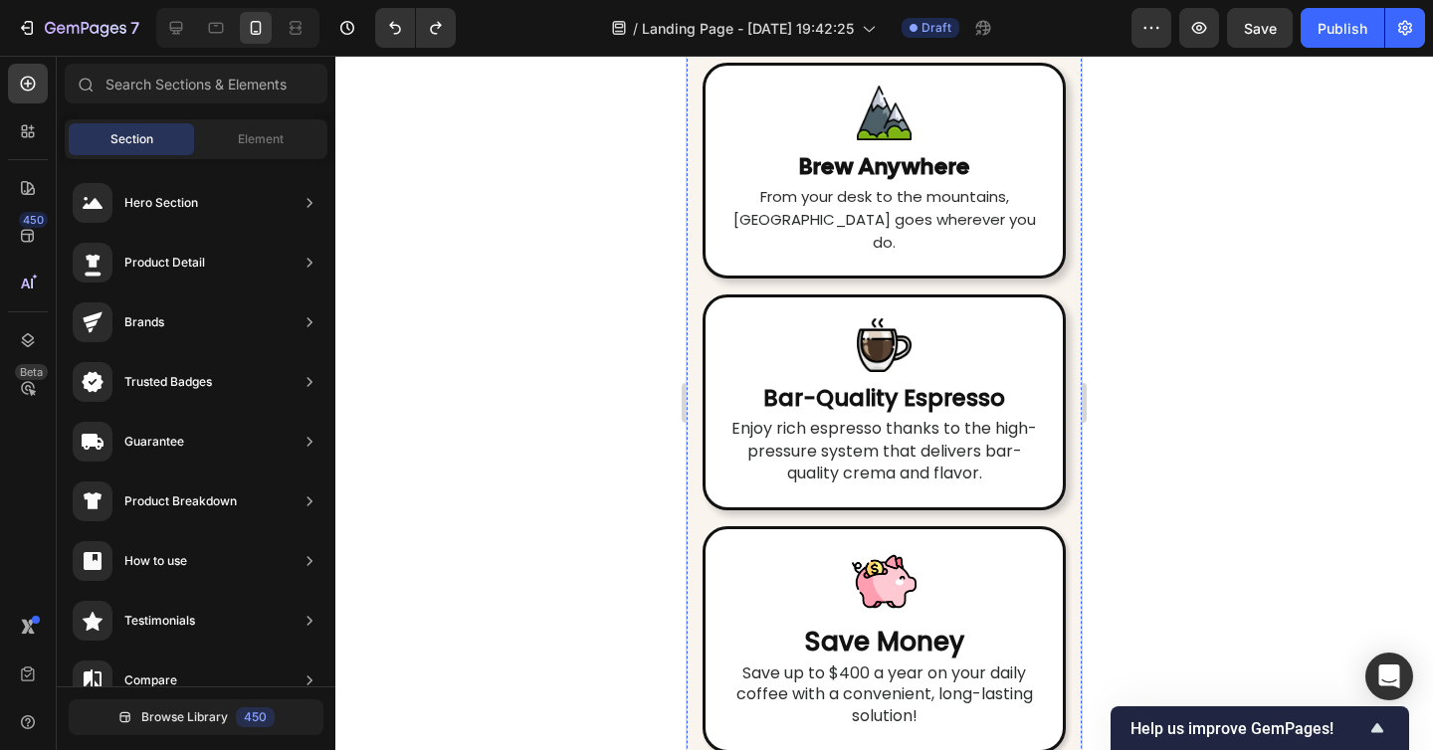
click at [916, 43] on strong "Your Coffee Routine" at bounding box center [893, 28] width 216 height 30
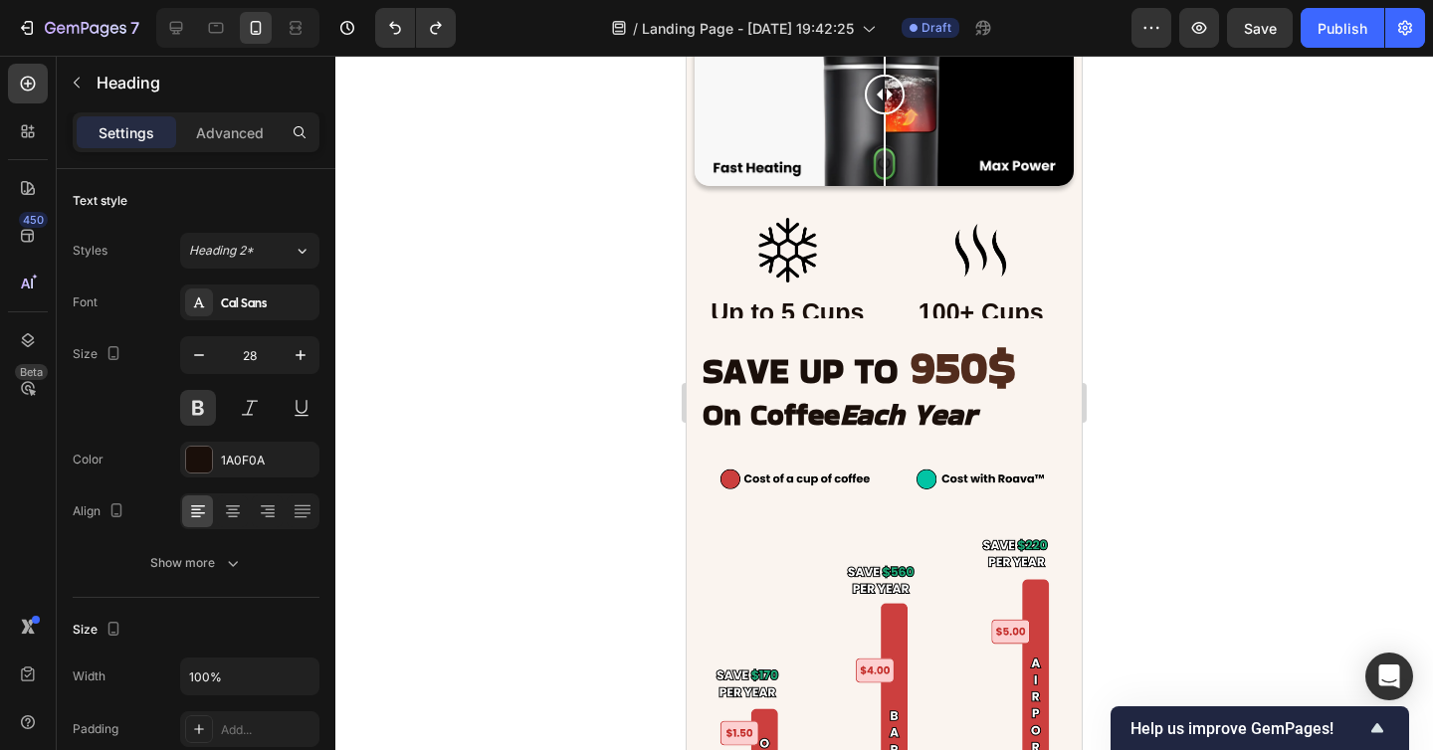
scroll to position [4319, 0]
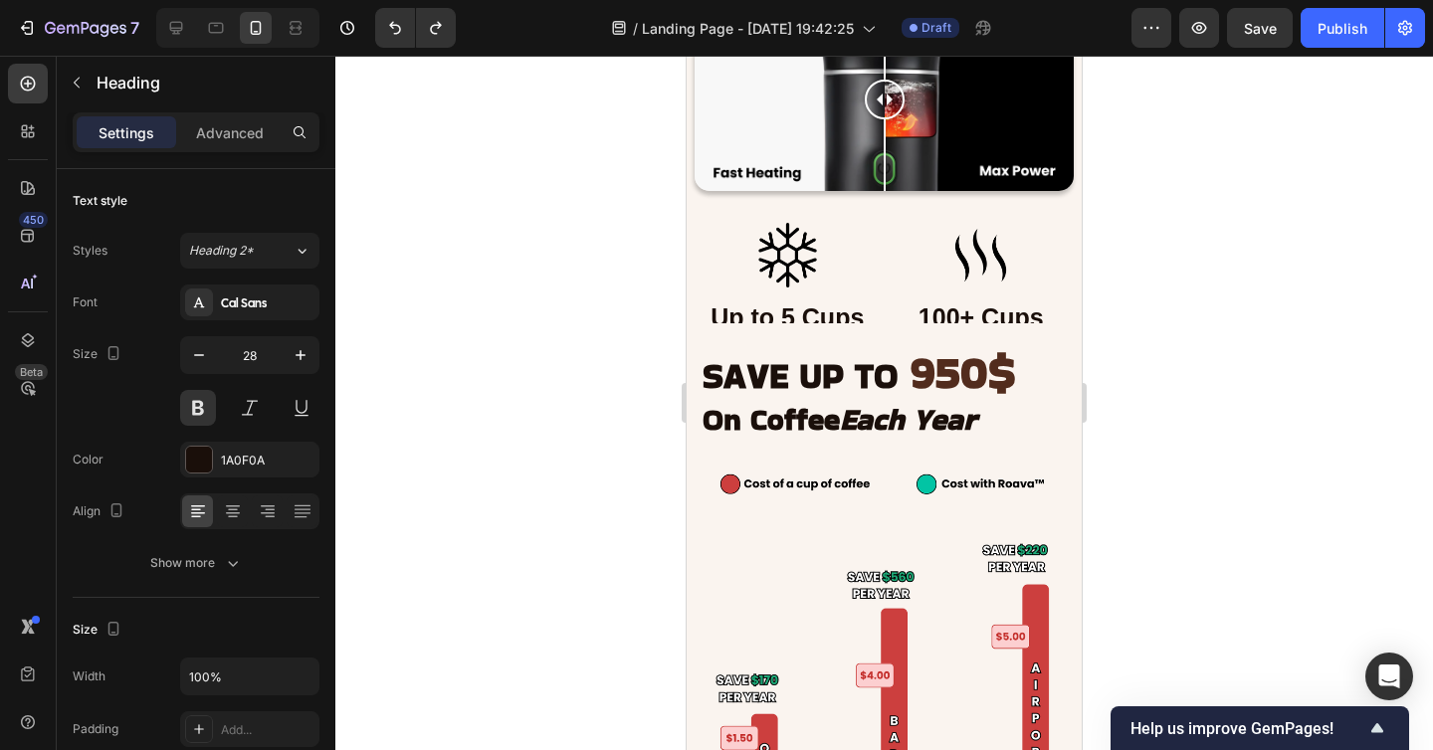
click at [896, 401] on strong "Each Year" at bounding box center [908, 419] width 136 height 43
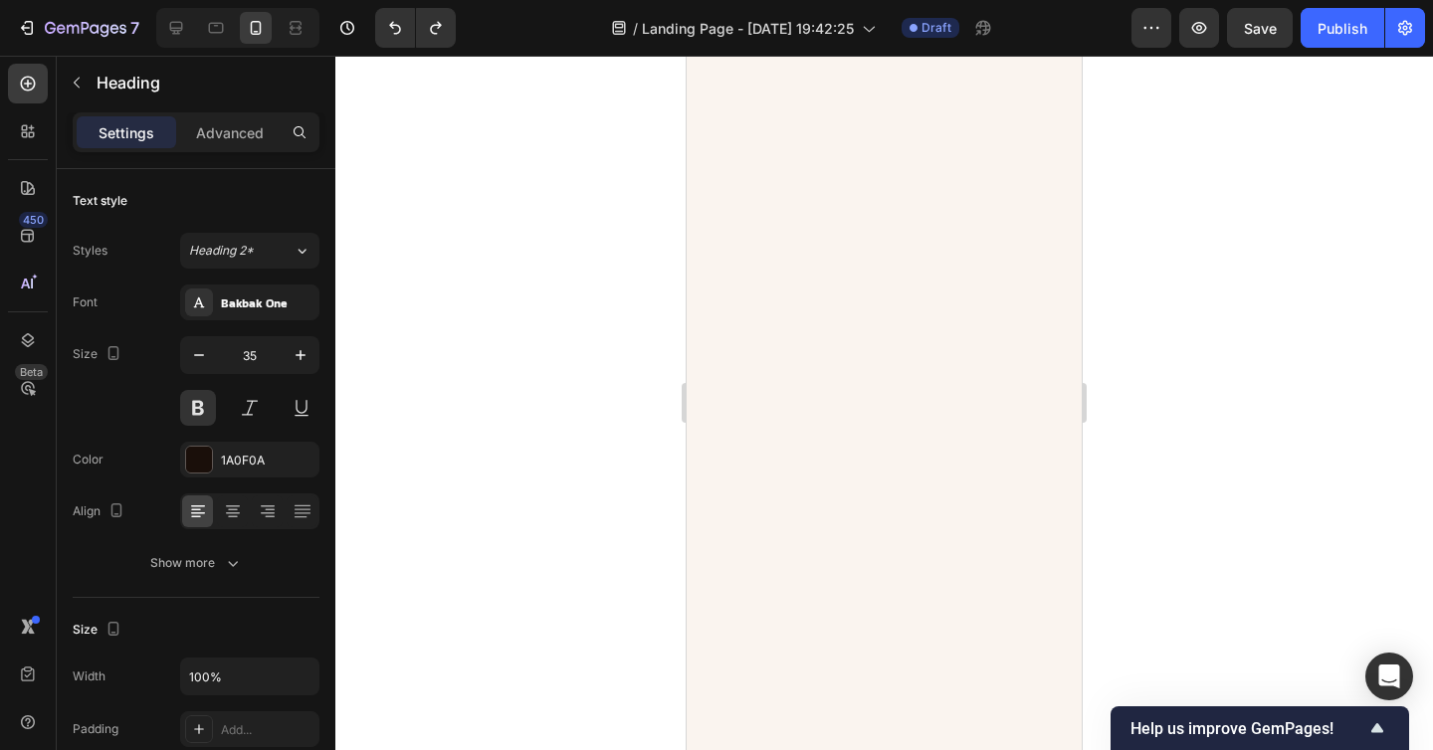
scroll to position [0, 0]
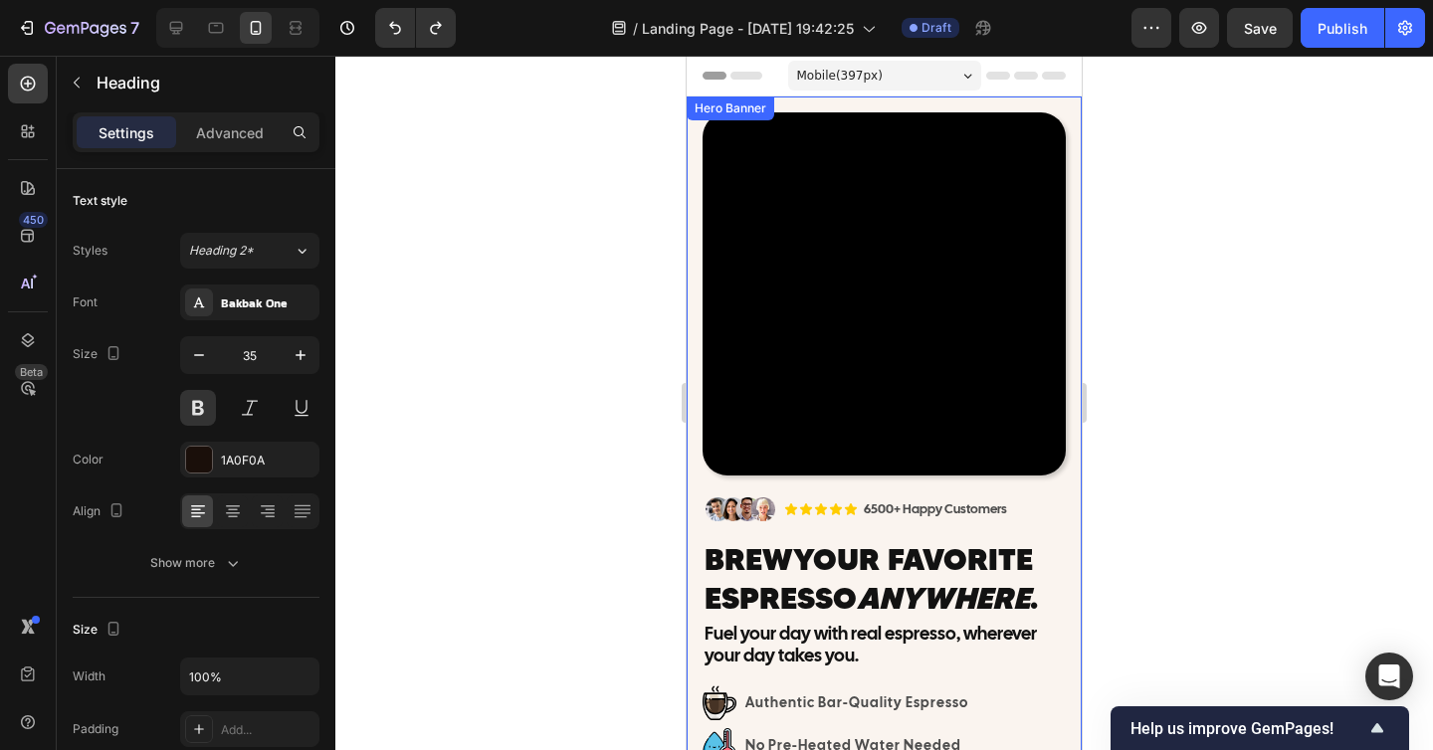
click at [815, 561] on span "Your Favorite Espresso Anywhere ." at bounding box center [870, 578] width 333 height 76
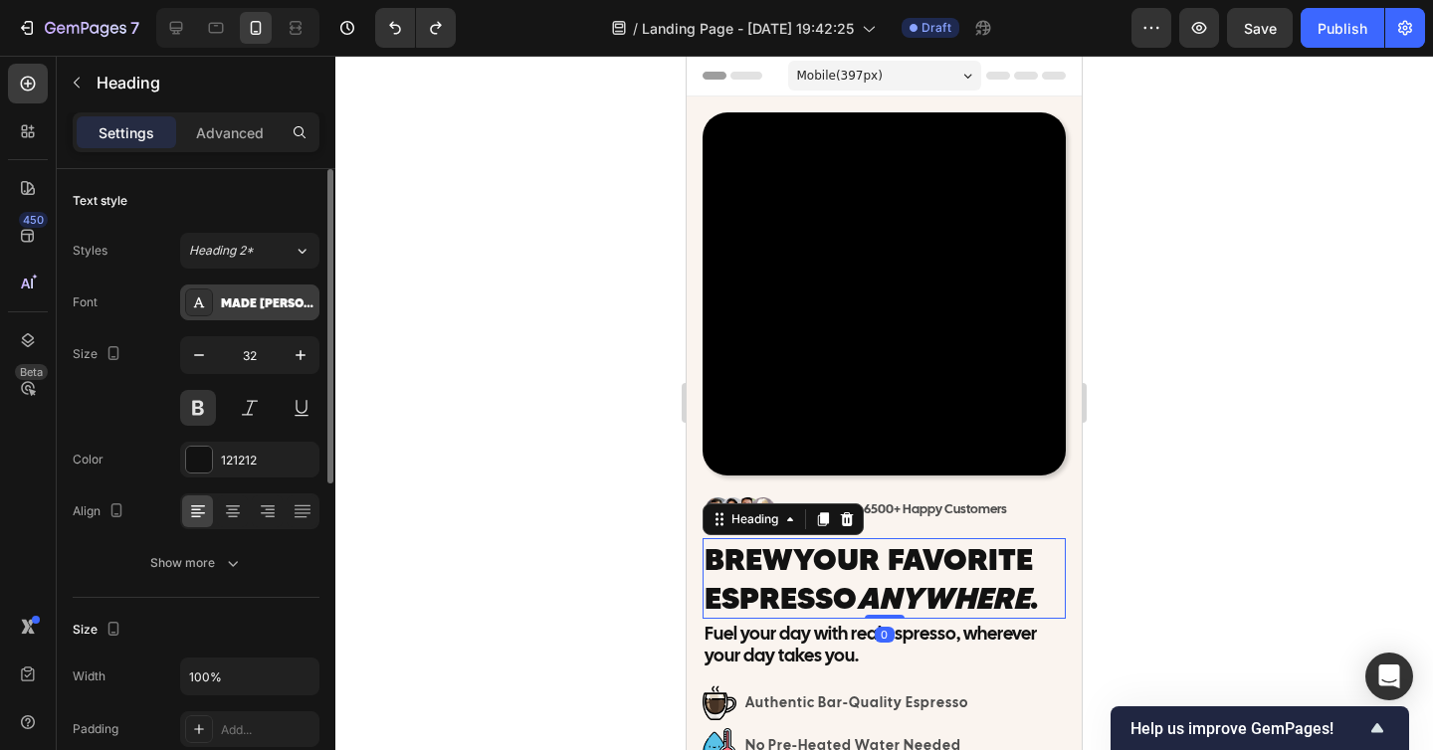
click at [265, 311] on div "MADE [PERSON_NAME] USE" at bounding box center [268, 303] width 94 height 18
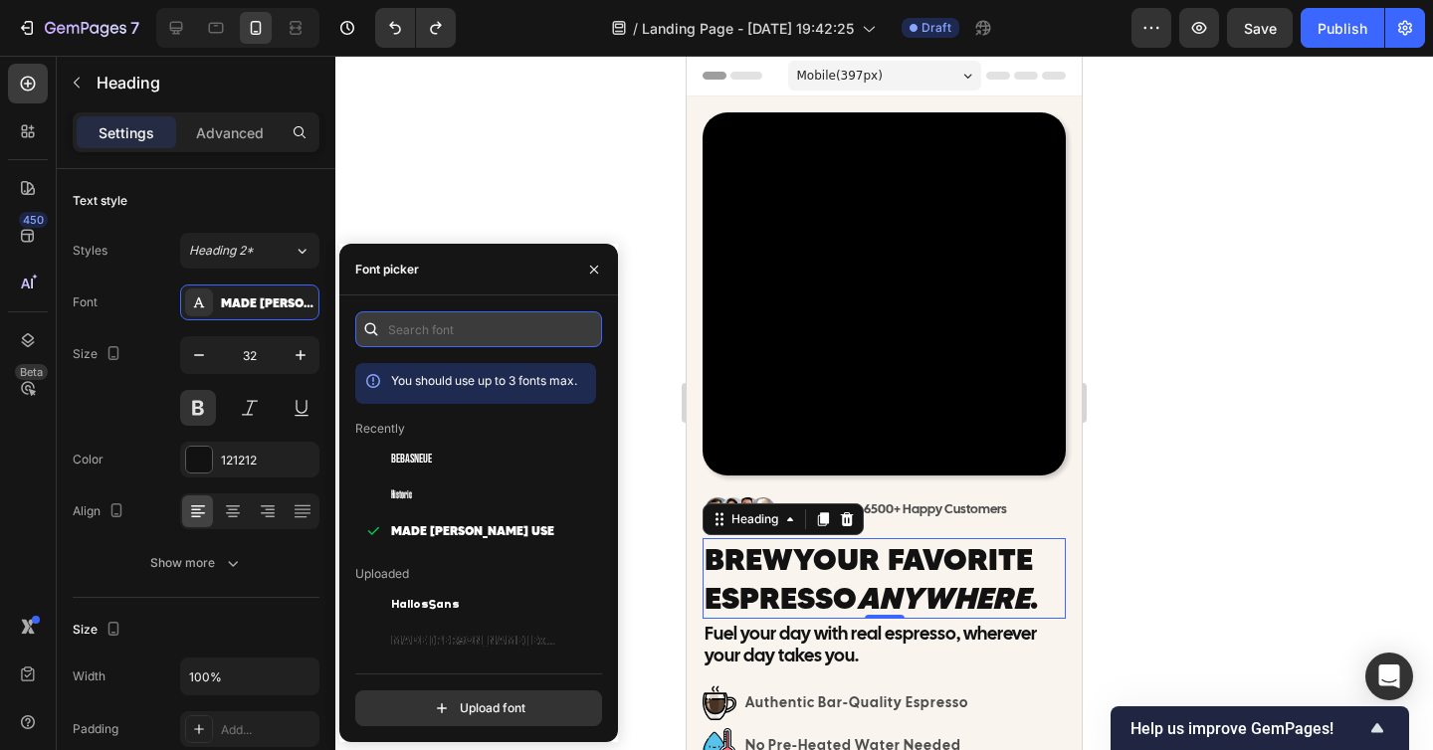
click at [437, 338] on input "text" at bounding box center [478, 329] width 247 height 36
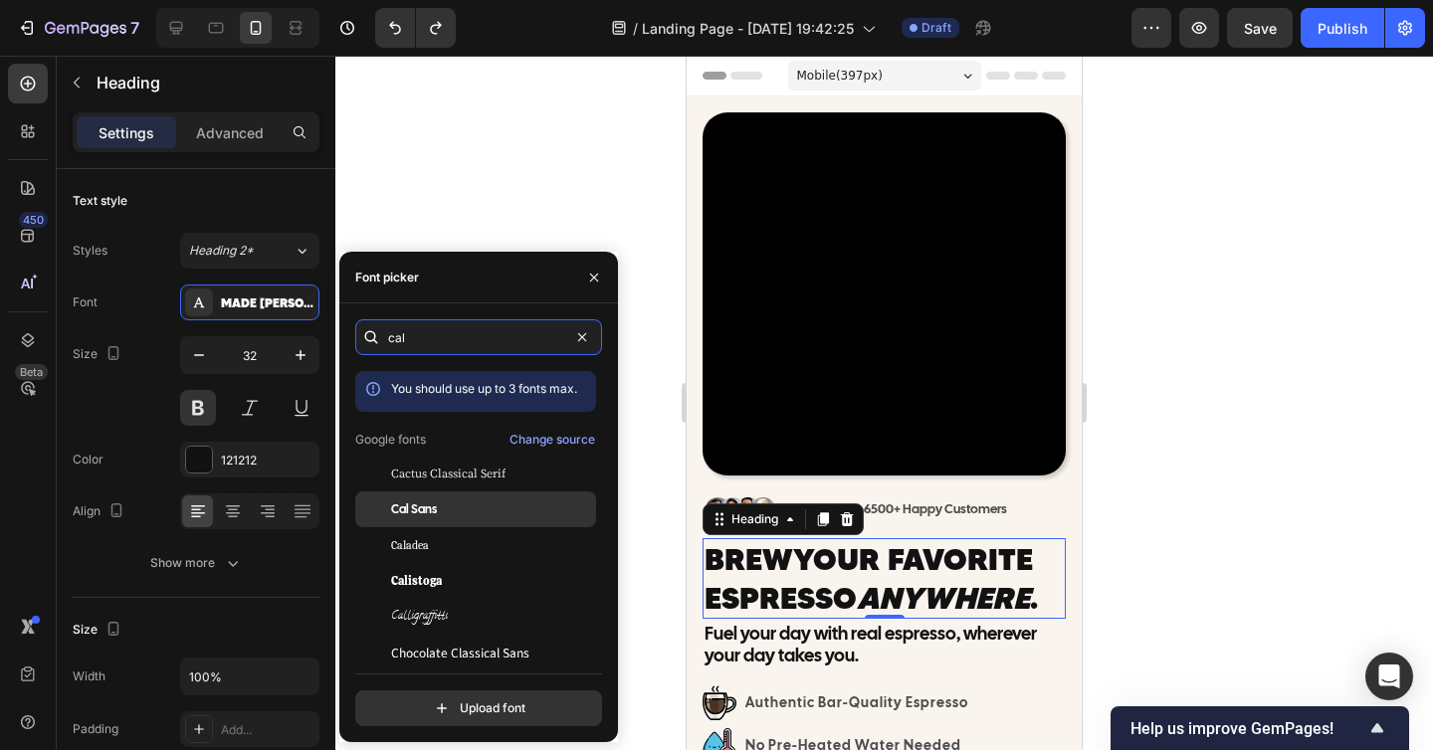
type input "cal"
click at [447, 506] on div "Cal Sans" at bounding box center [491, 509] width 201 height 18
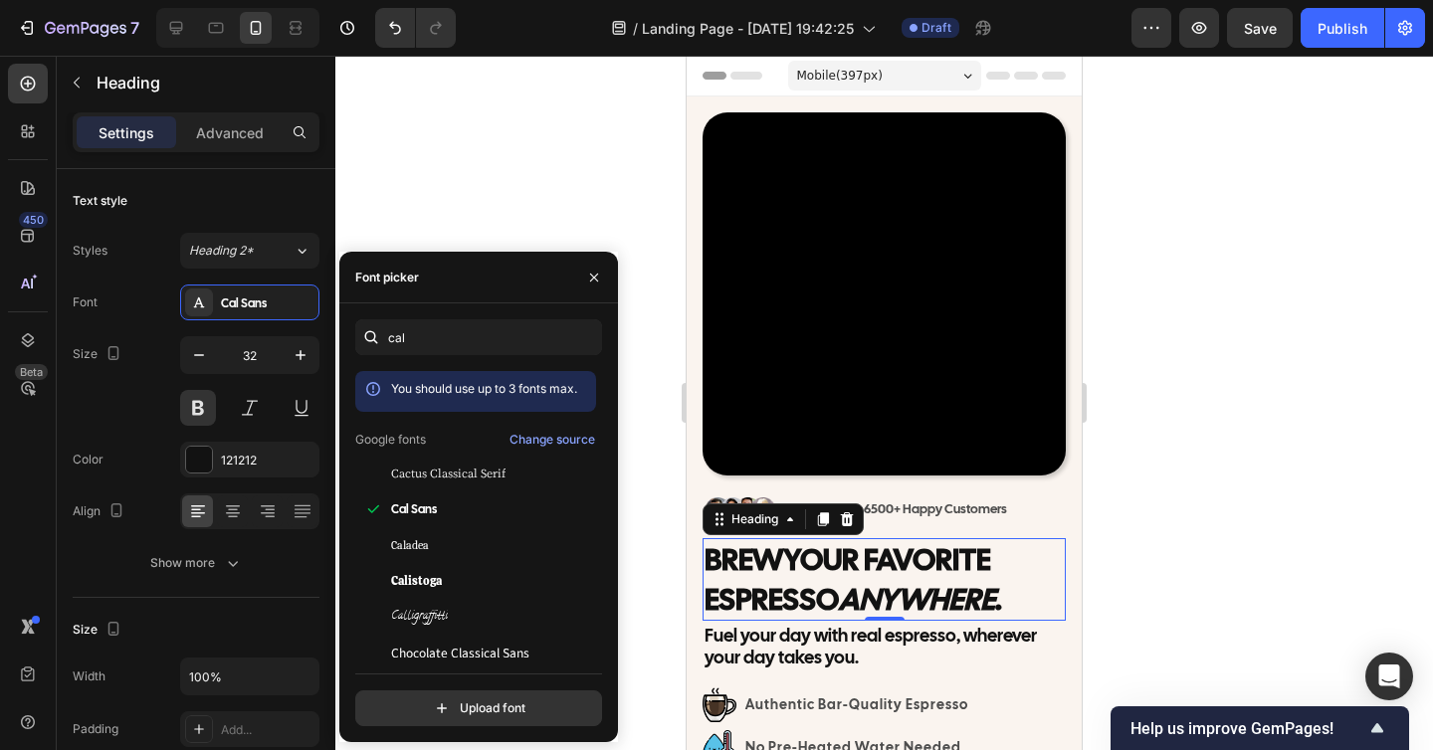
click at [1248, 550] on div at bounding box center [883, 403] width 1097 height 694
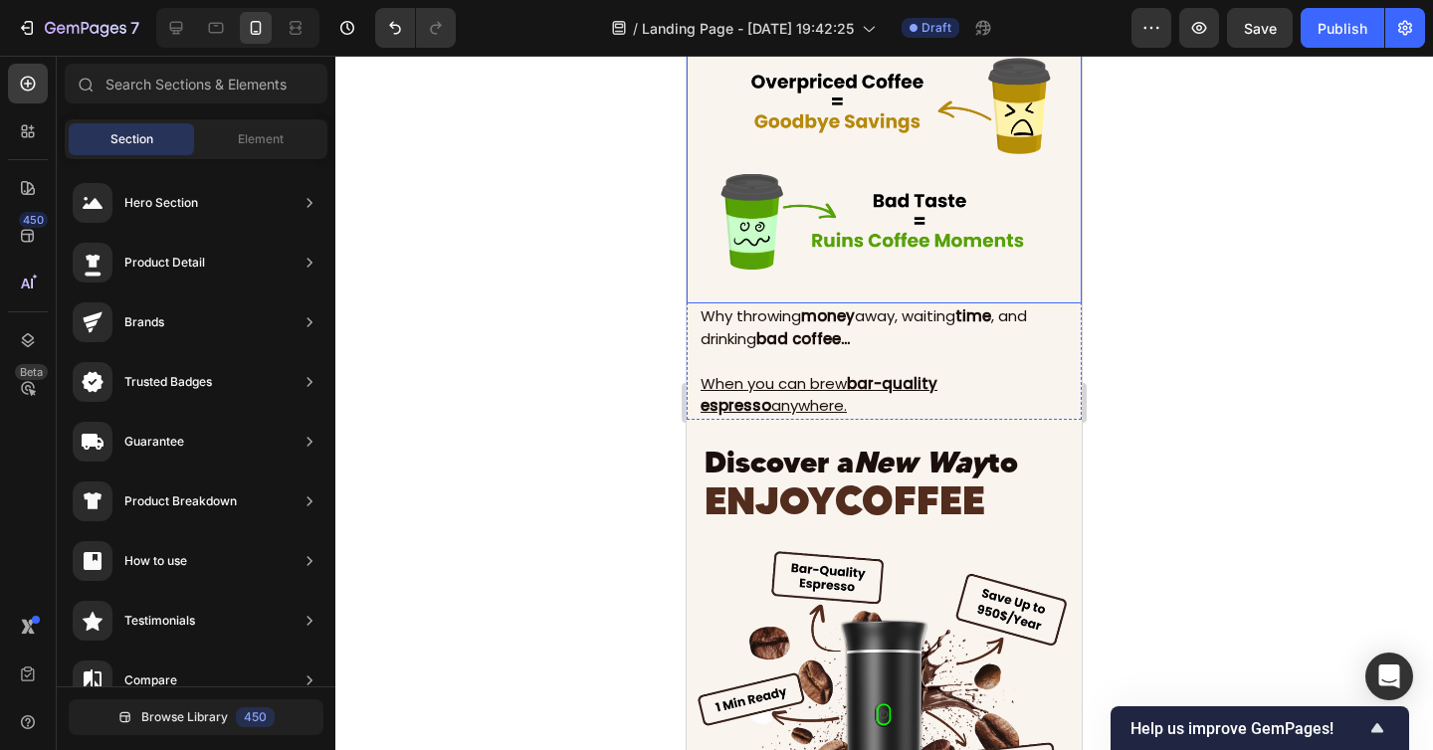
scroll to position [1224, 0]
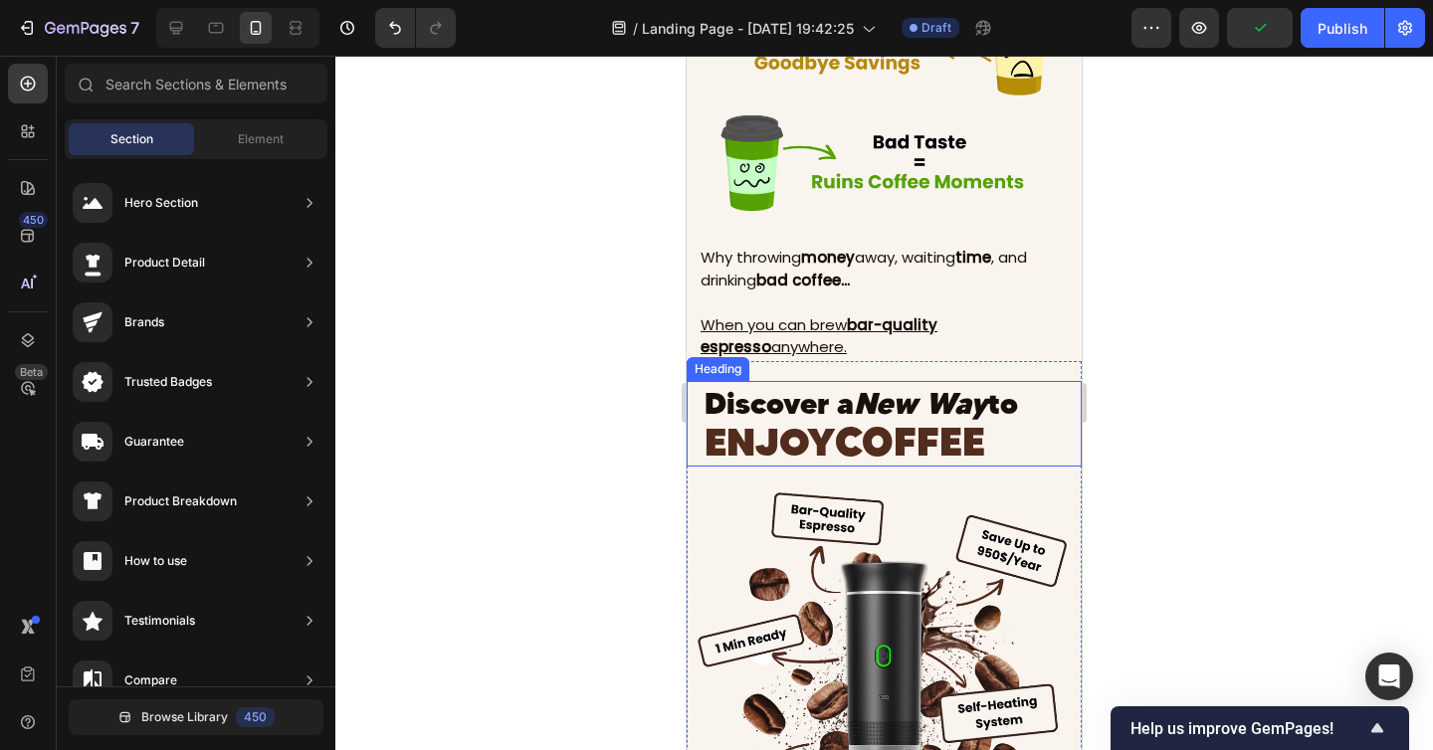
click at [997, 442] on h2 "Discover a New Way to ENJOY COFFEE" at bounding box center [891, 424] width 379 height 86
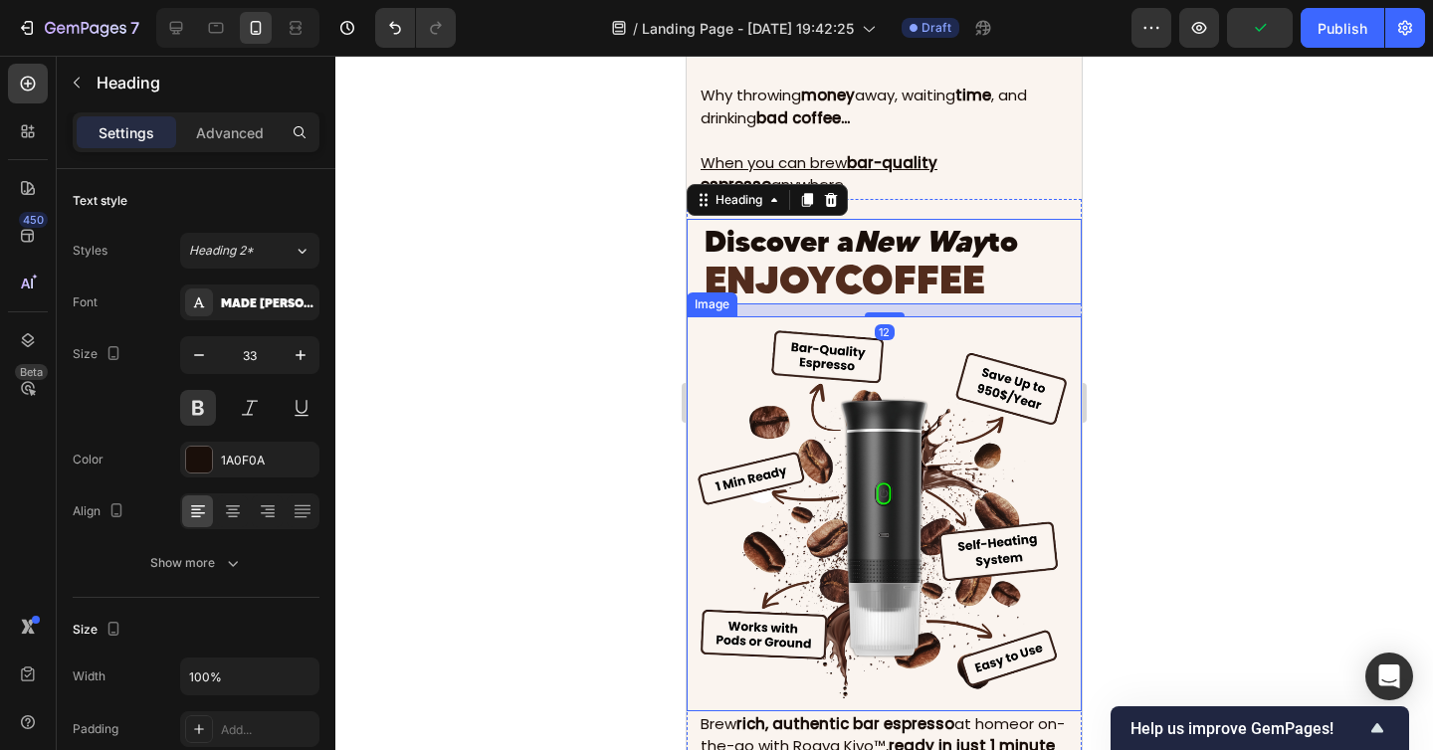
scroll to position [1704, 0]
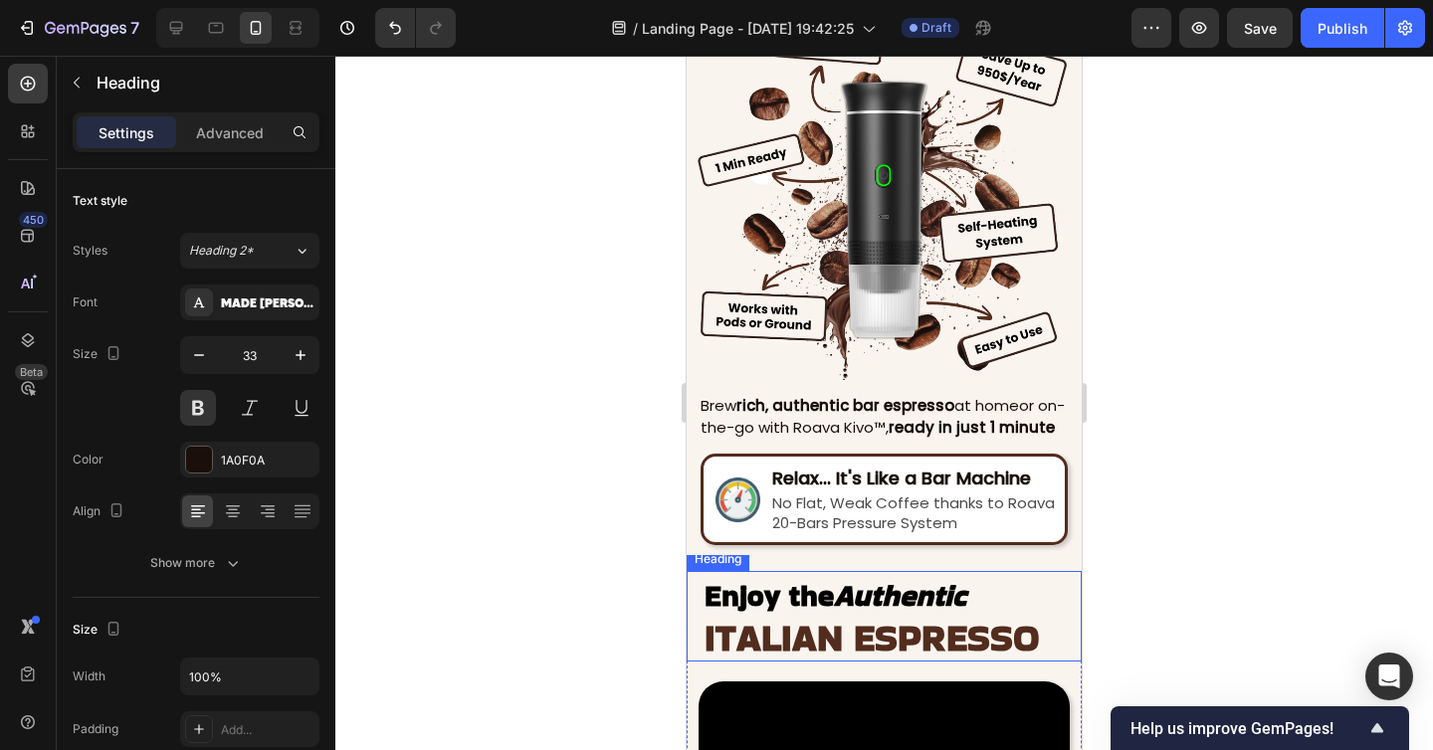
click at [986, 597] on h2 "Enjoy the Authentic ITALIAN ESPRESSO" at bounding box center [891, 616] width 379 height 91
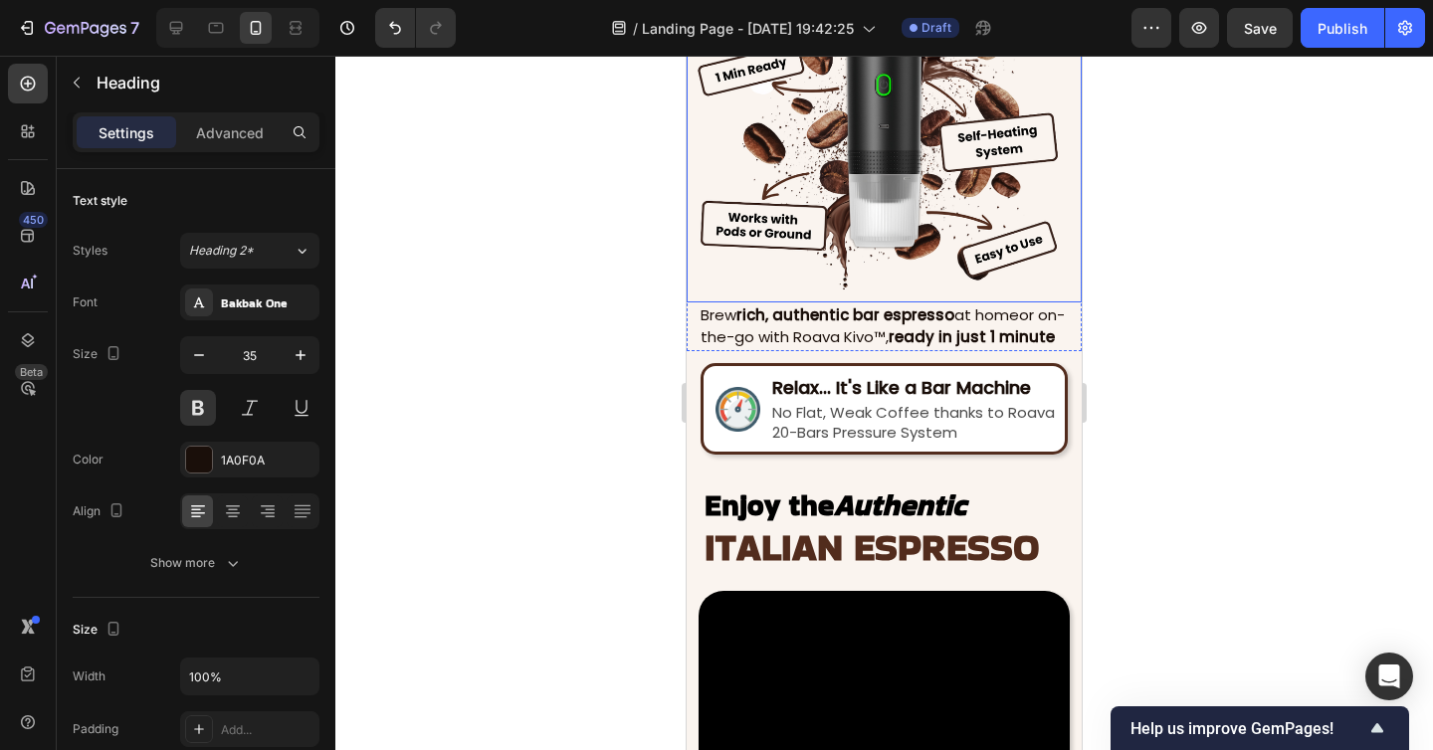
scroll to position [1819, 0]
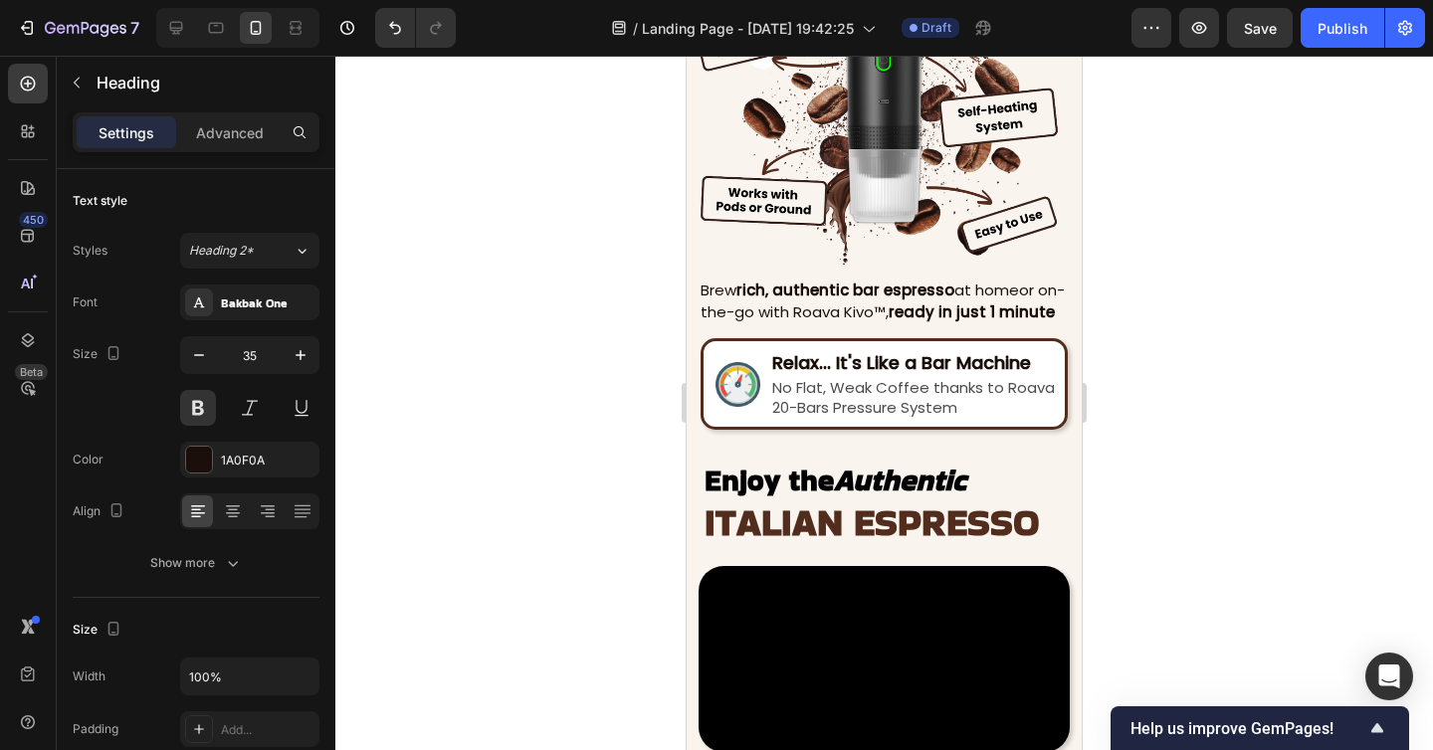
click at [793, 508] on span "ITALIAN ESPRESSO" at bounding box center [871, 521] width 335 height 53
click at [750, 503] on span "ITALIAN ESPRESSO" at bounding box center [871, 521] width 335 height 53
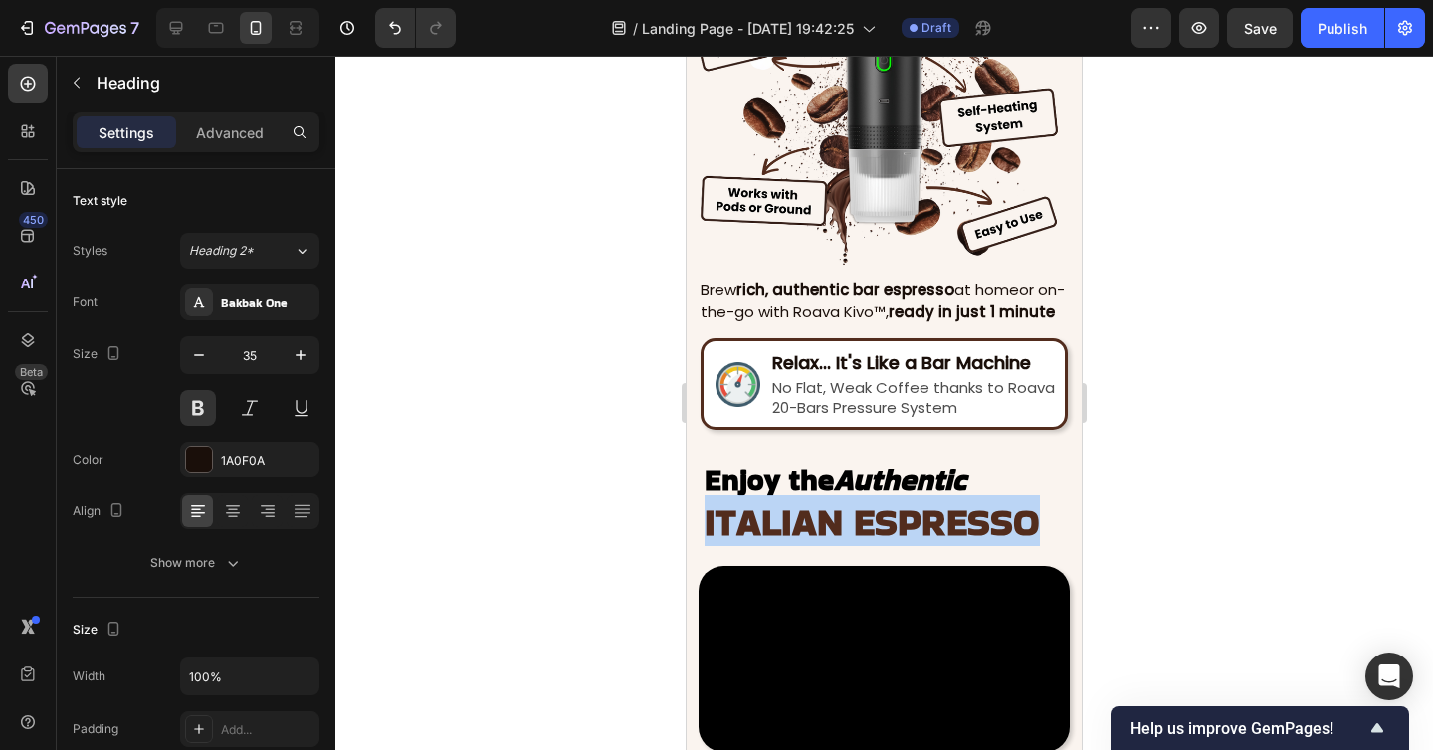
click at [750, 503] on span "ITALIAN ESPRESSO" at bounding box center [871, 521] width 335 height 53
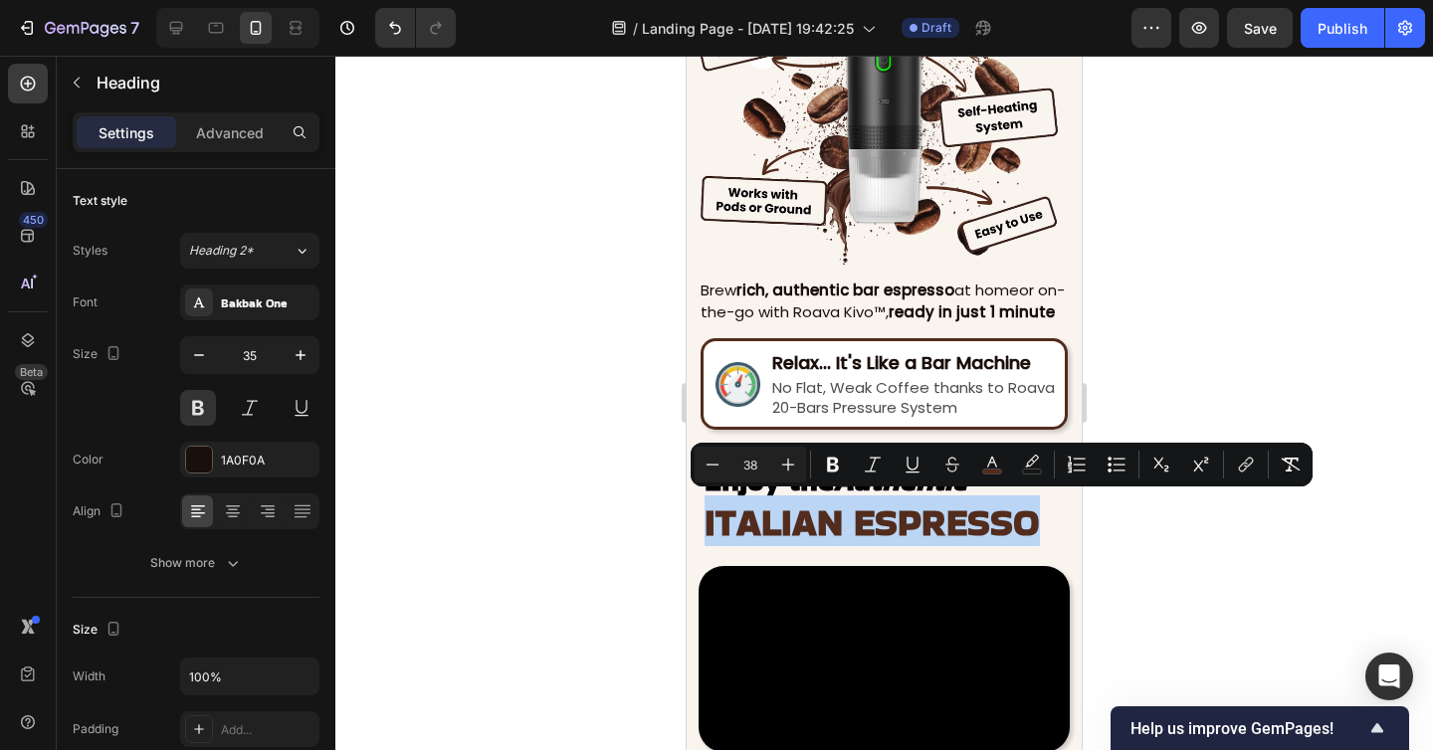
type input "30"
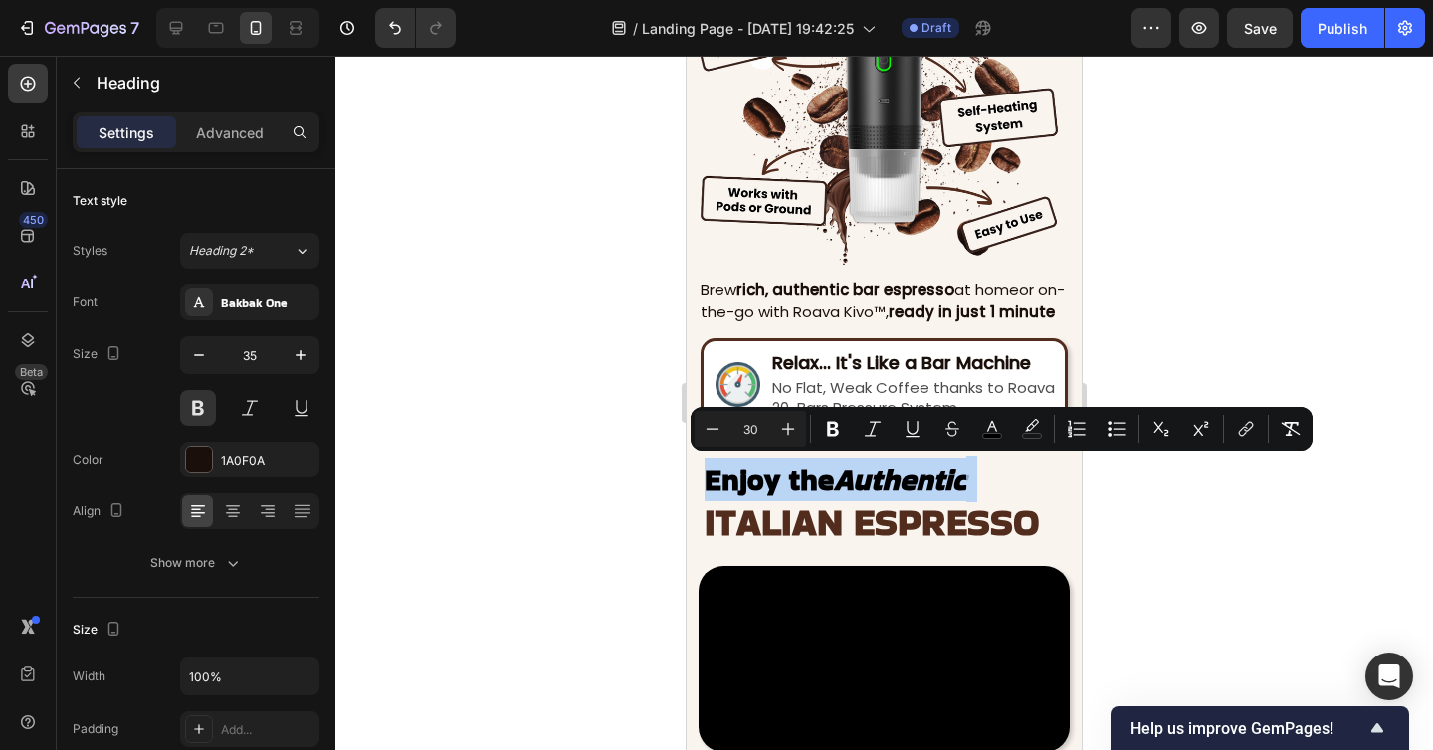
click at [859, 494] on icon "Authentic" at bounding box center [900, 480] width 132 height 43
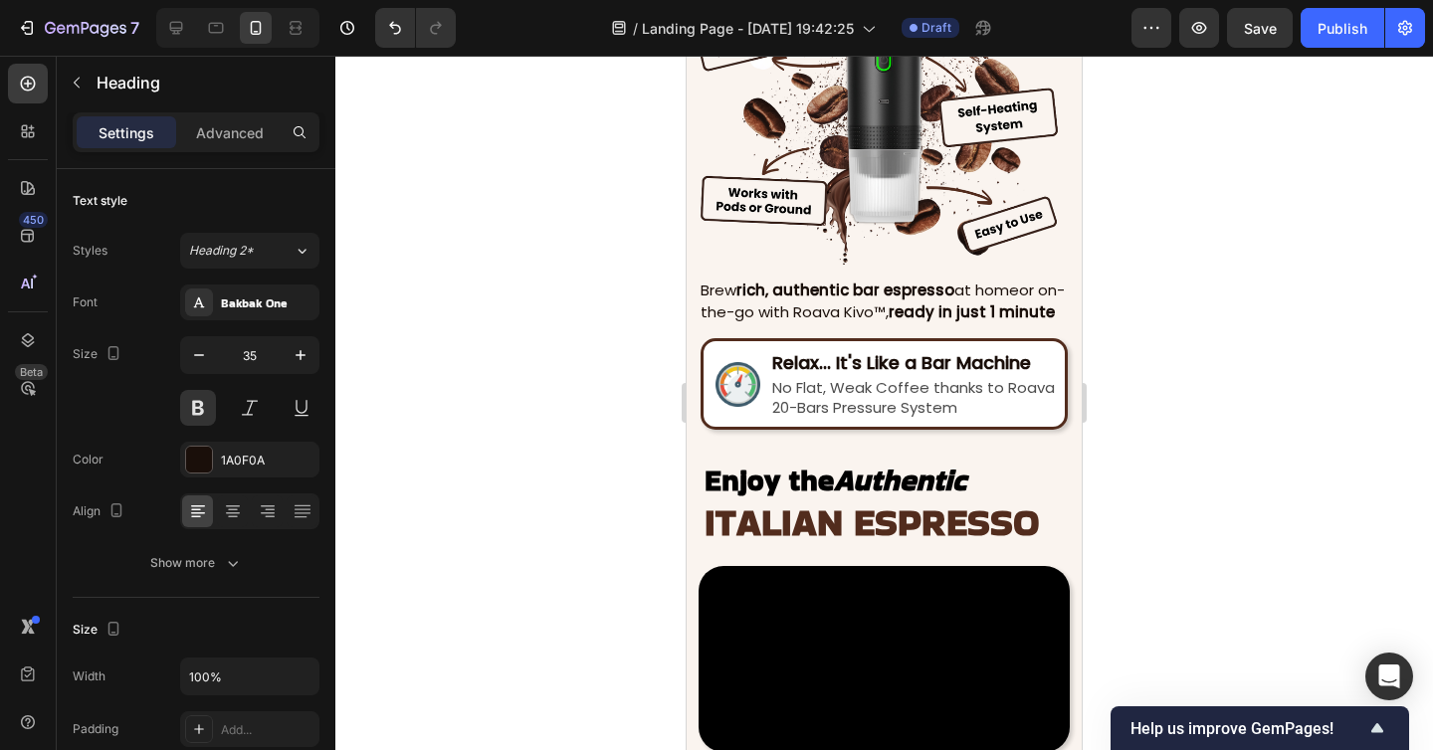
click at [1025, 478] on p "Enjoy the Authentic ITALIAN ESPRESSO" at bounding box center [891, 501] width 375 height 87
click at [1051, 477] on p "Enjoy the Authentic ITALIAN ESPRESSO" at bounding box center [891, 501] width 375 height 87
click at [688, 490] on div "Enjoy the Authentic ITALIAN ESPRESSO Heading" at bounding box center [883, 501] width 395 height 91
click at [697, 554] on div "Enjoy the Authentic ITALIAN ESPRESSO Heading" at bounding box center [883, 507] width 395 height 102
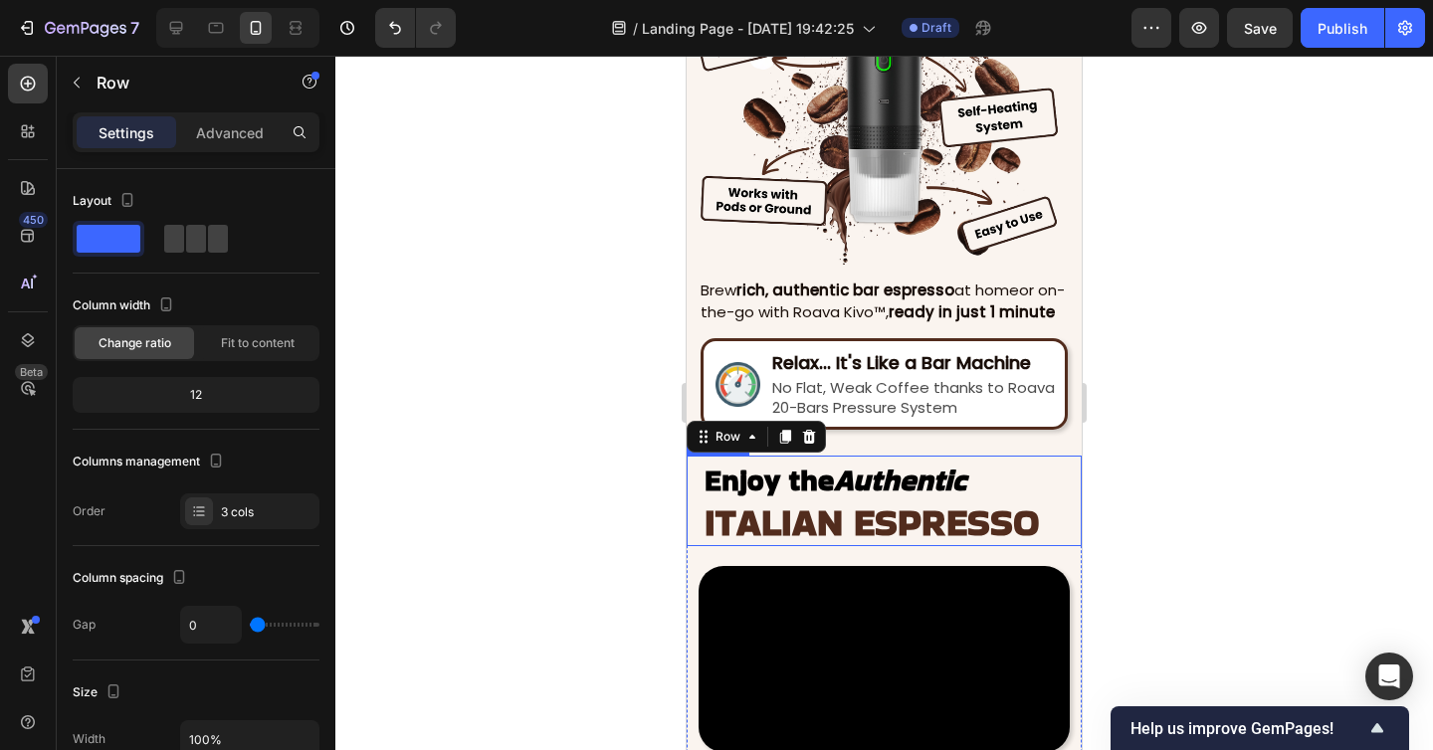
click at [699, 500] on div "⁠⁠⁠⁠⁠⁠⁠ Enjoy the Authentic ITALIAN ESPRESSO Heading" at bounding box center [883, 501] width 395 height 91
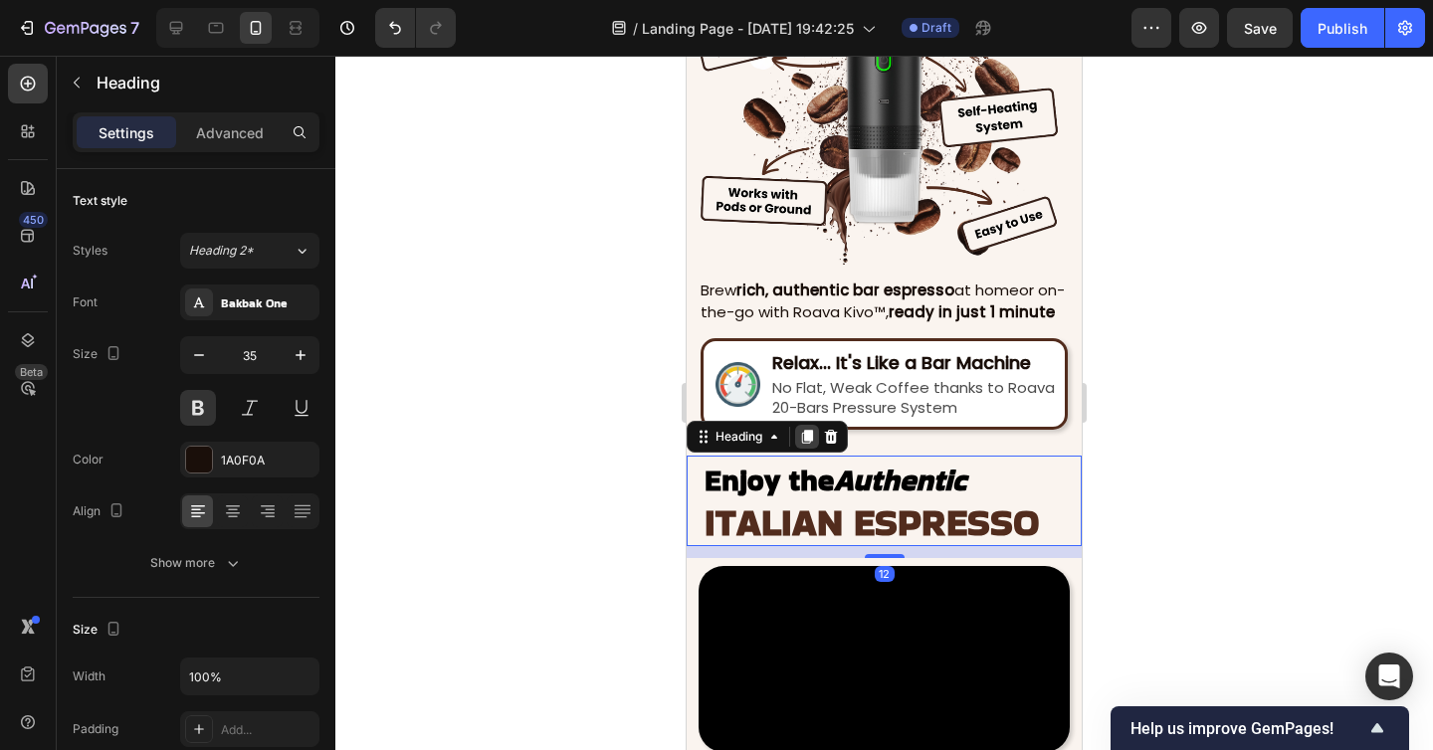
click at [812, 441] on icon at bounding box center [807, 438] width 11 height 14
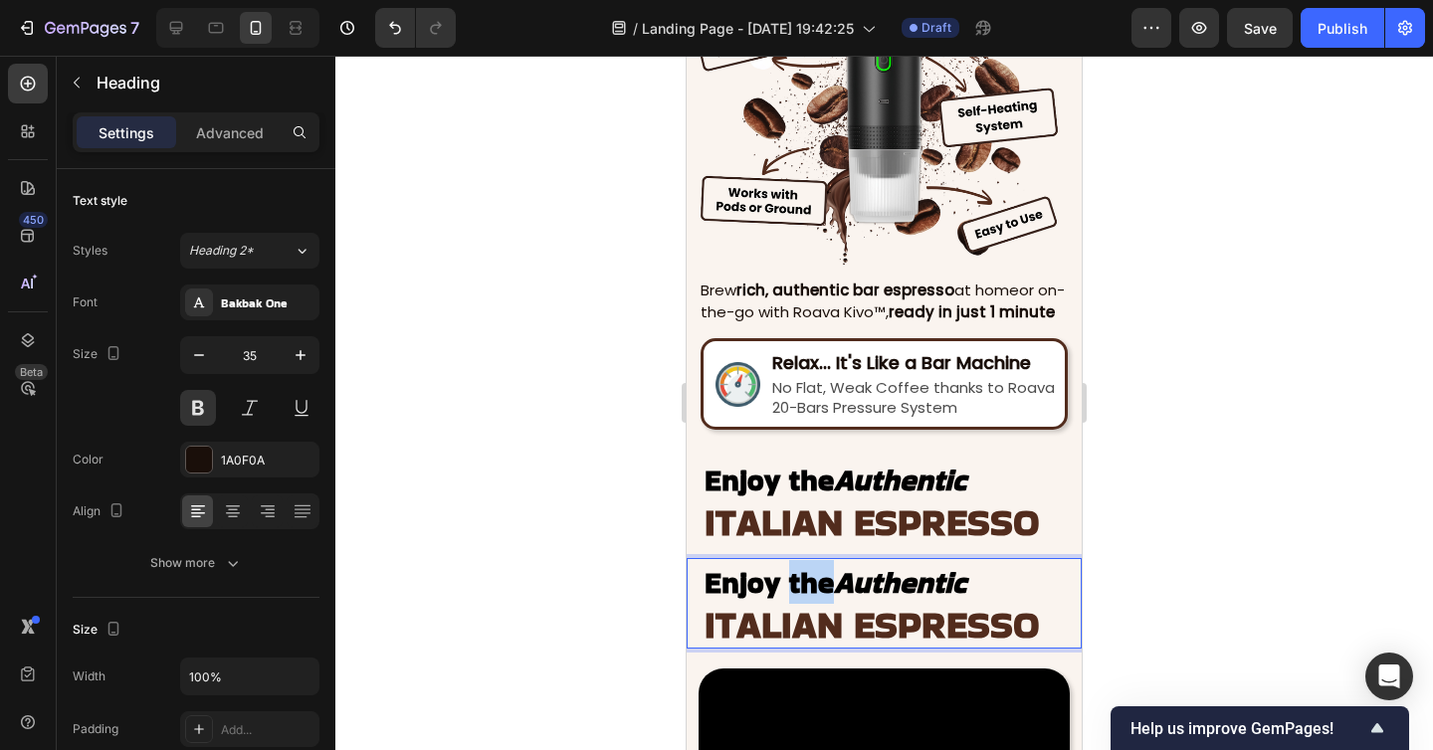
click at [788, 589] on span "Enjoy the Authentic" at bounding box center [835, 582] width 262 height 43
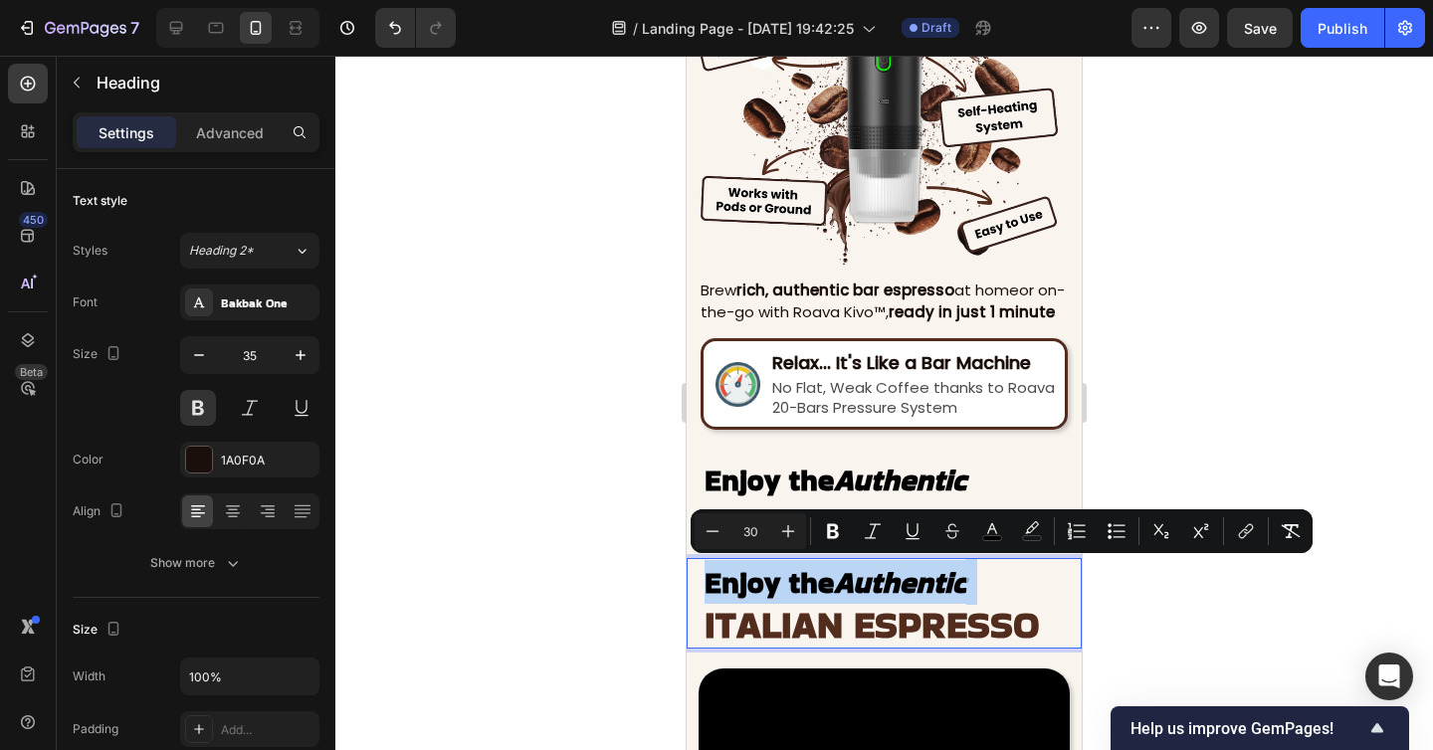
click at [705, 604] on span "ITALIAN ESPRESSO" at bounding box center [871, 624] width 335 height 53
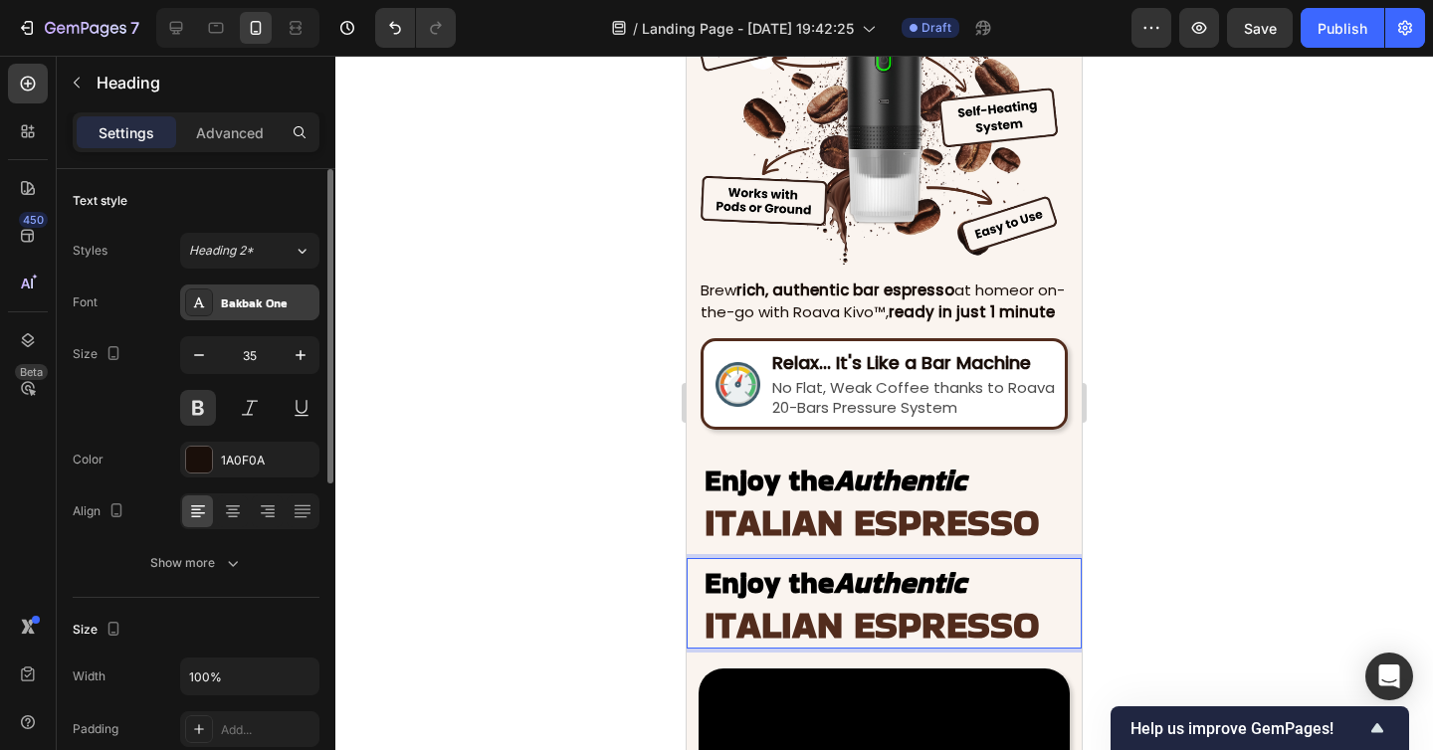
click at [276, 303] on div "Bakbak One" at bounding box center [268, 303] width 94 height 18
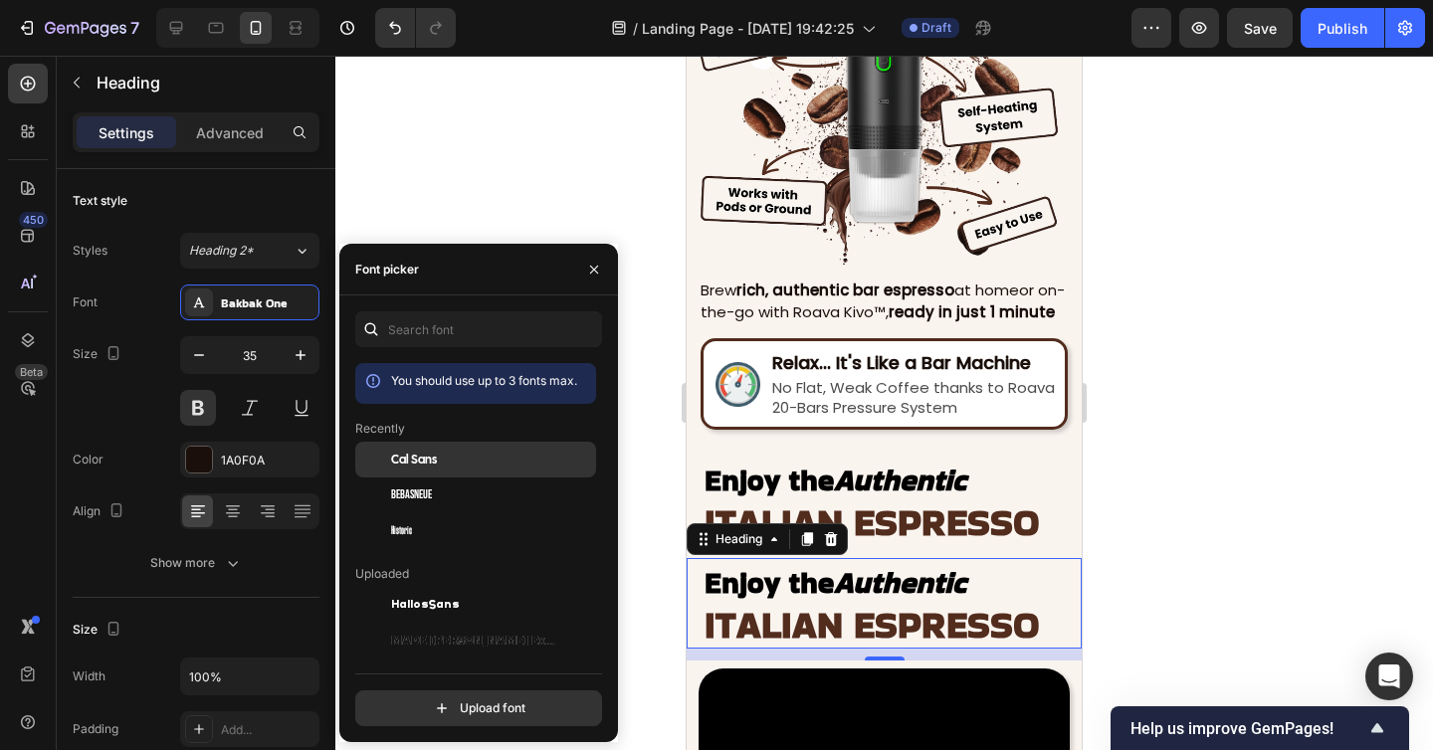
click at [427, 454] on span "Cal Sans" at bounding box center [414, 460] width 46 height 18
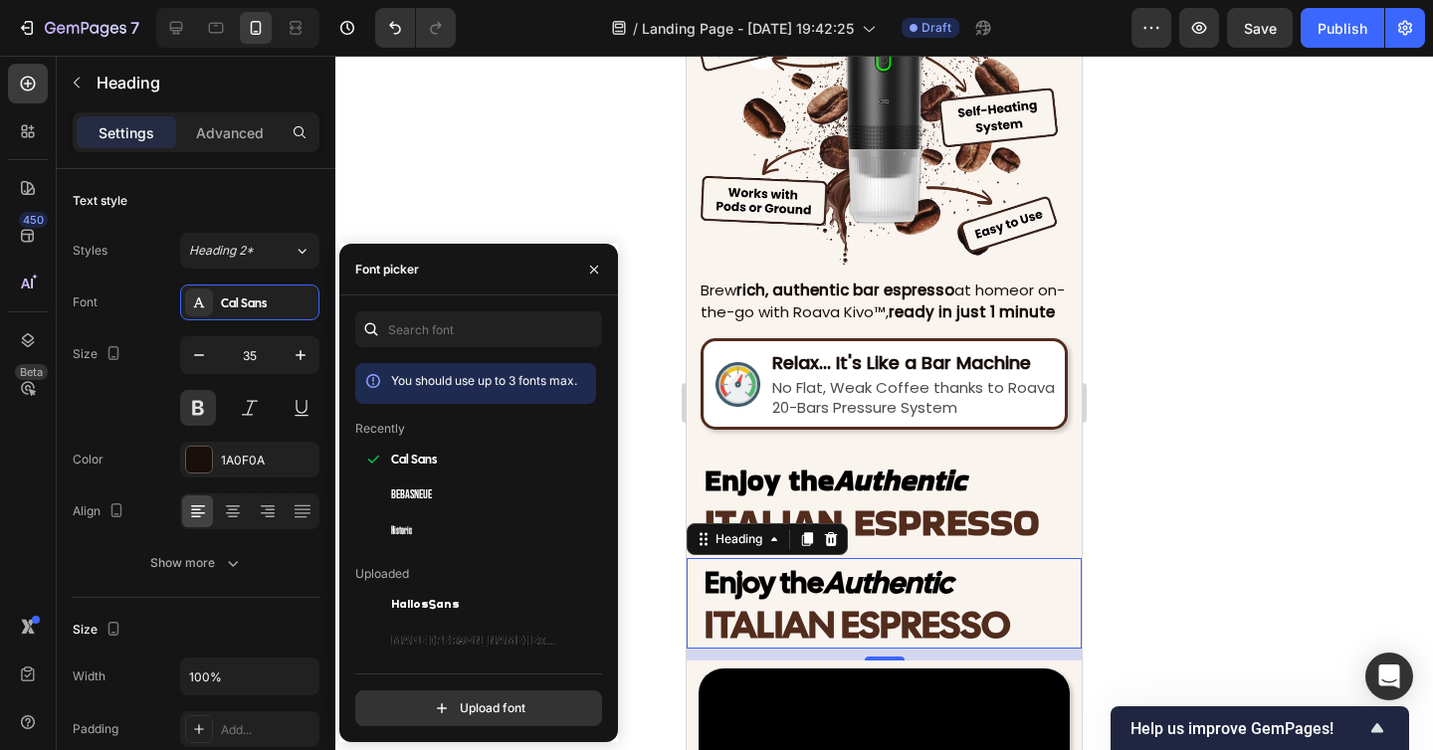
click at [1180, 555] on div at bounding box center [883, 403] width 1097 height 694
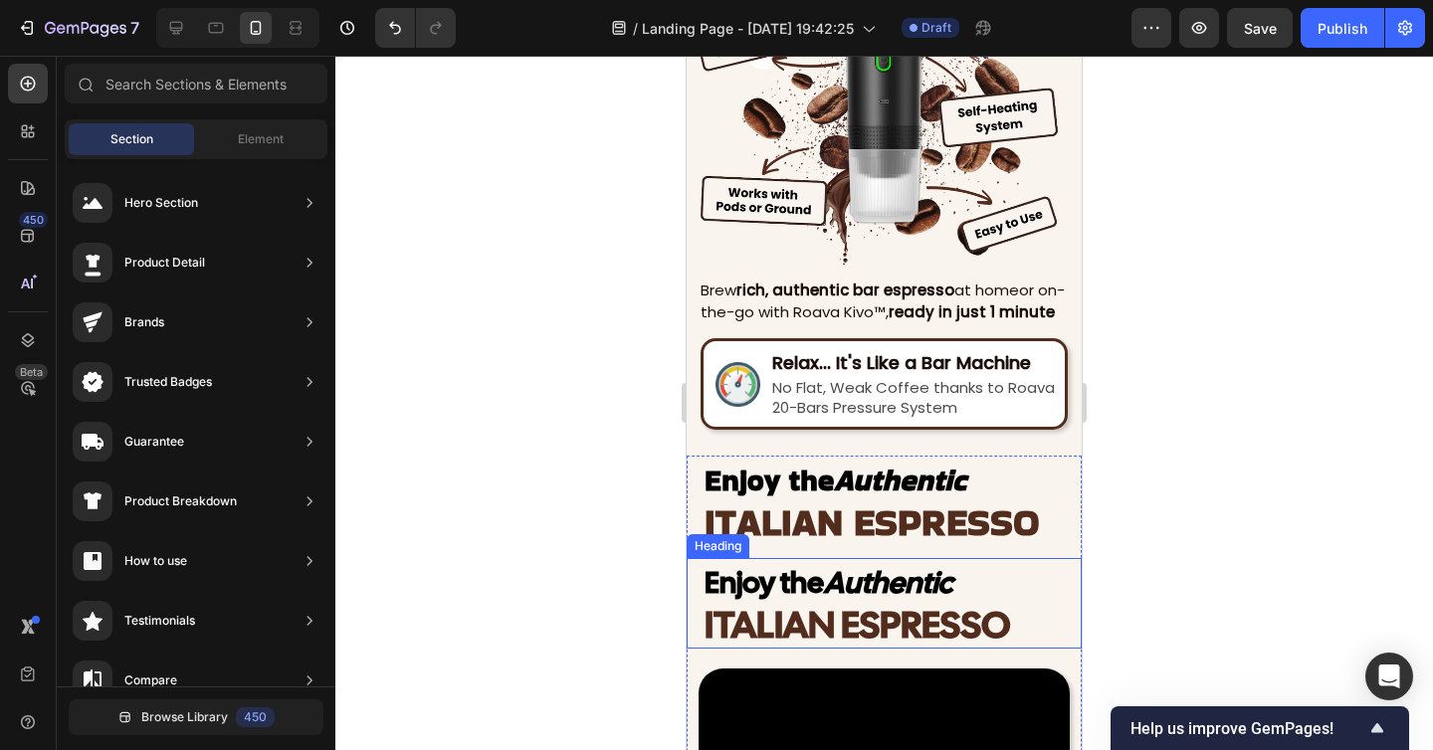
click at [914, 591] on icon "Authentic" at bounding box center [888, 582] width 129 height 39
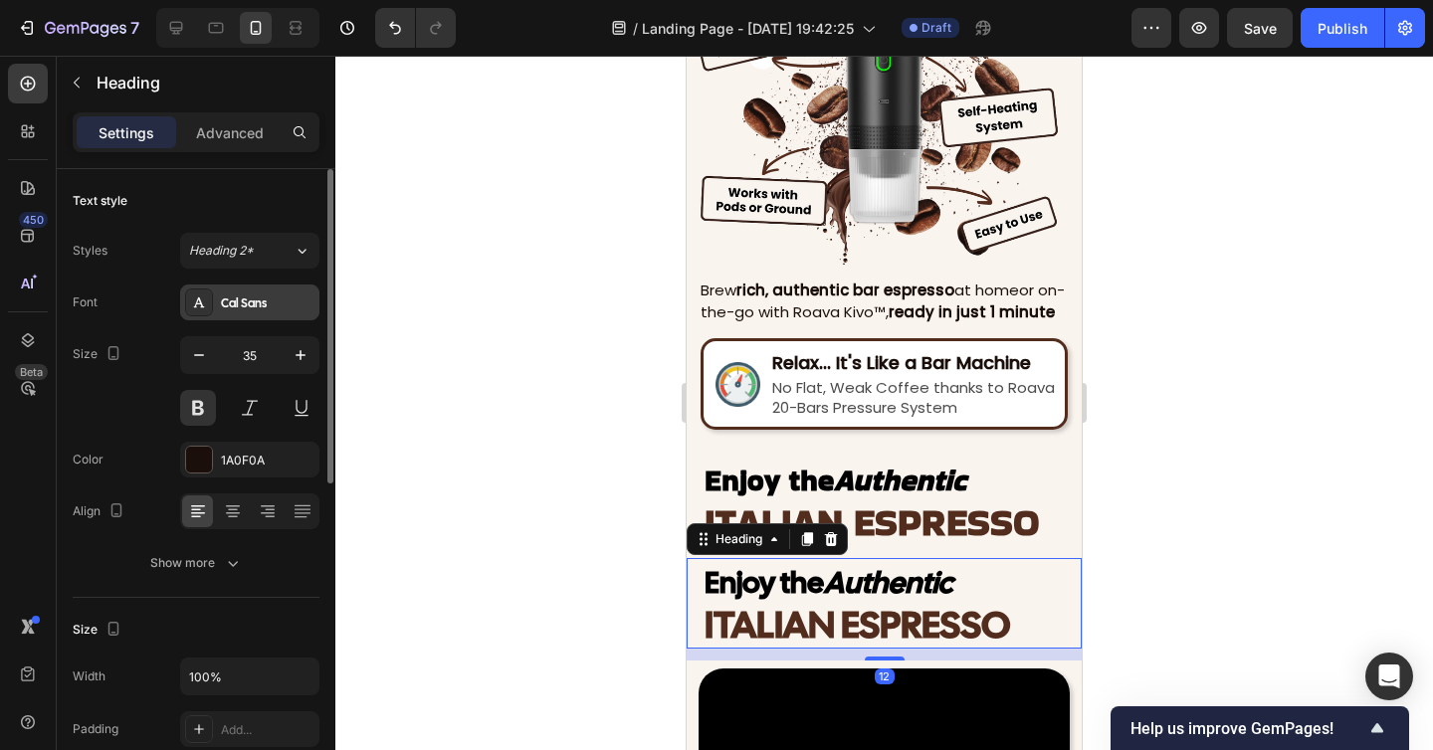
click at [250, 314] on div "Cal Sans" at bounding box center [249, 303] width 139 height 36
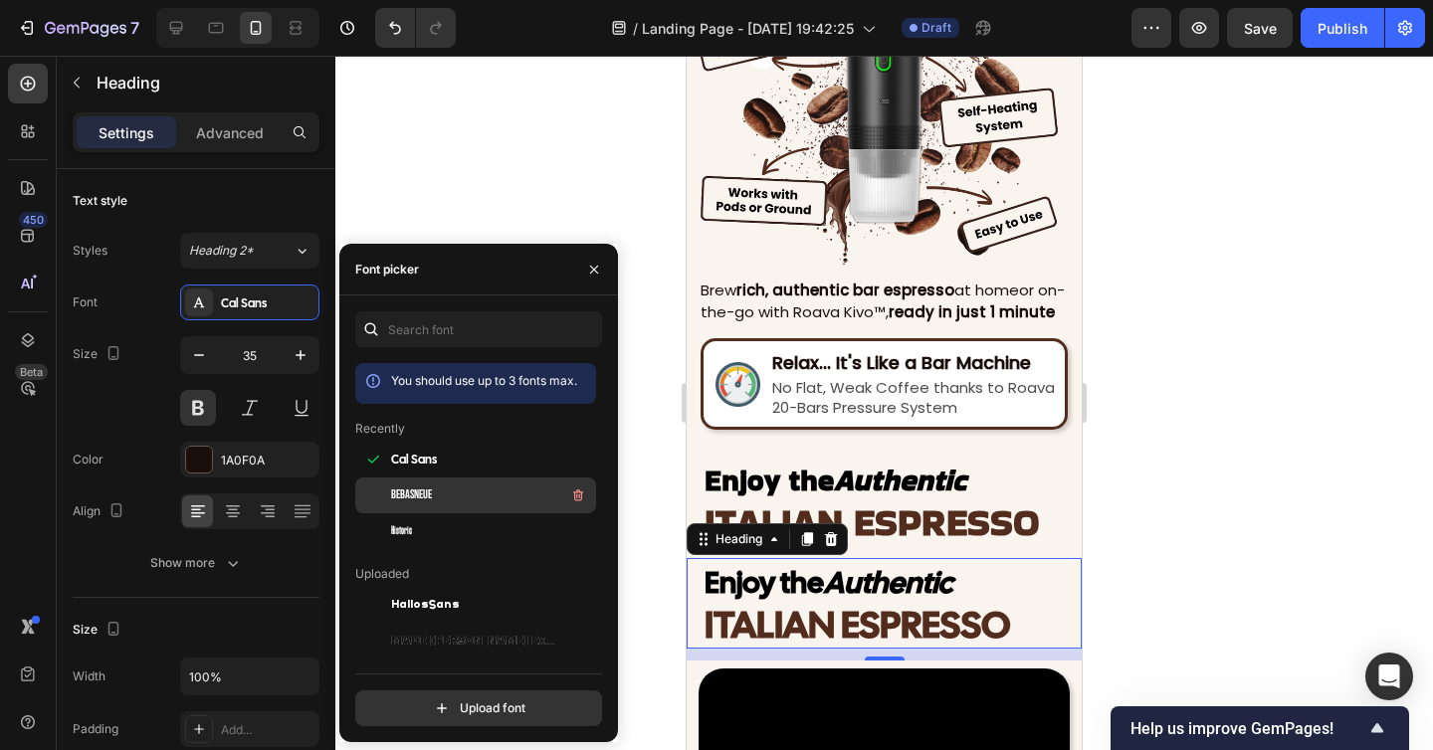
click at [422, 503] on span "BebasNeue" at bounding box center [411, 495] width 41 height 18
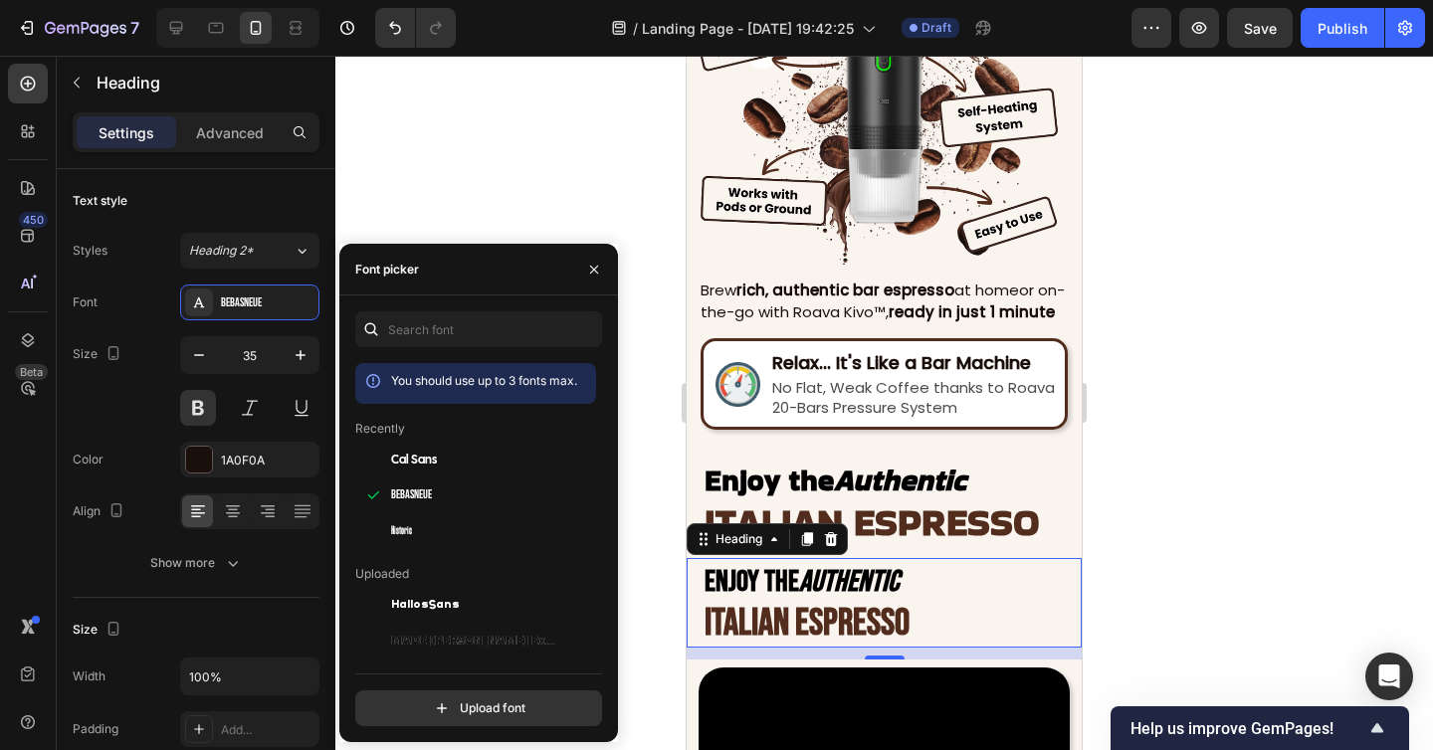
click at [1207, 528] on div at bounding box center [883, 403] width 1097 height 694
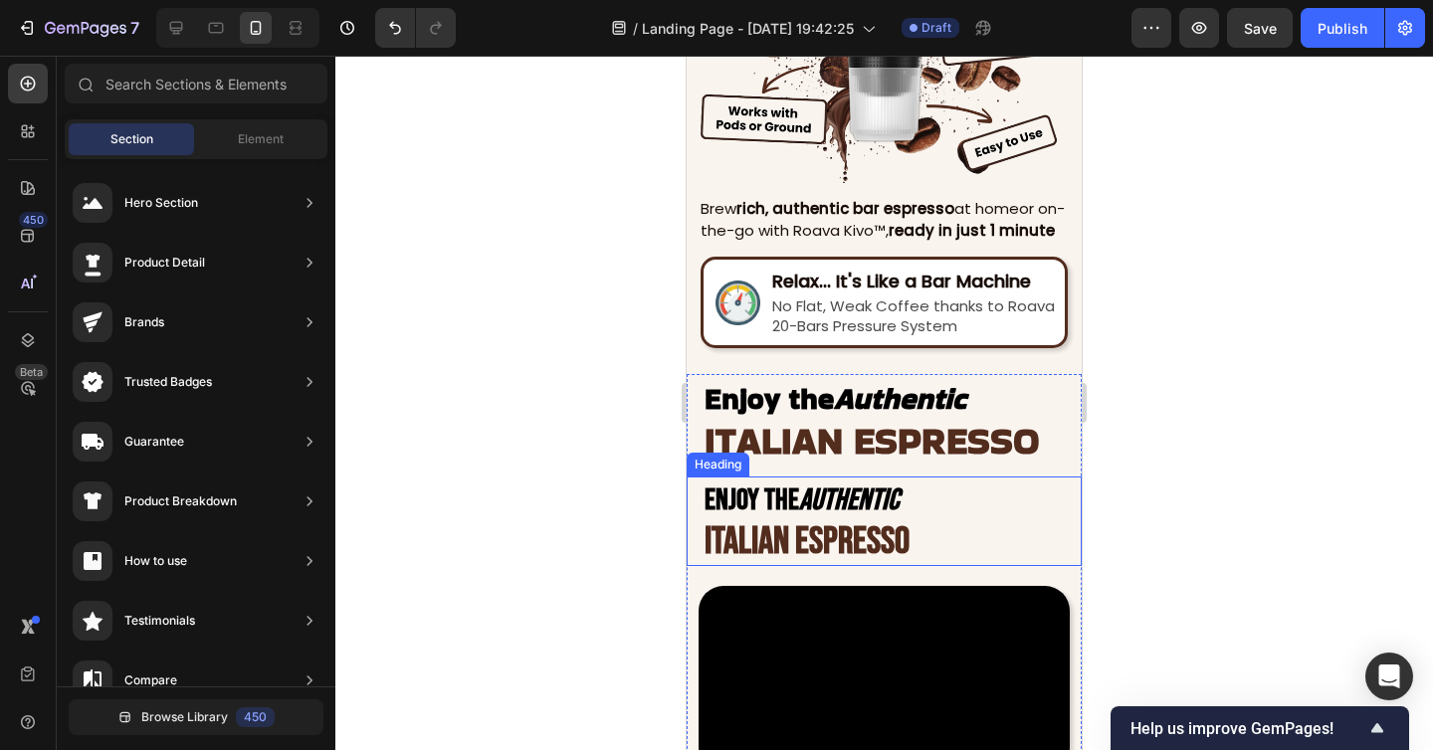
scroll to position [1906, 0]
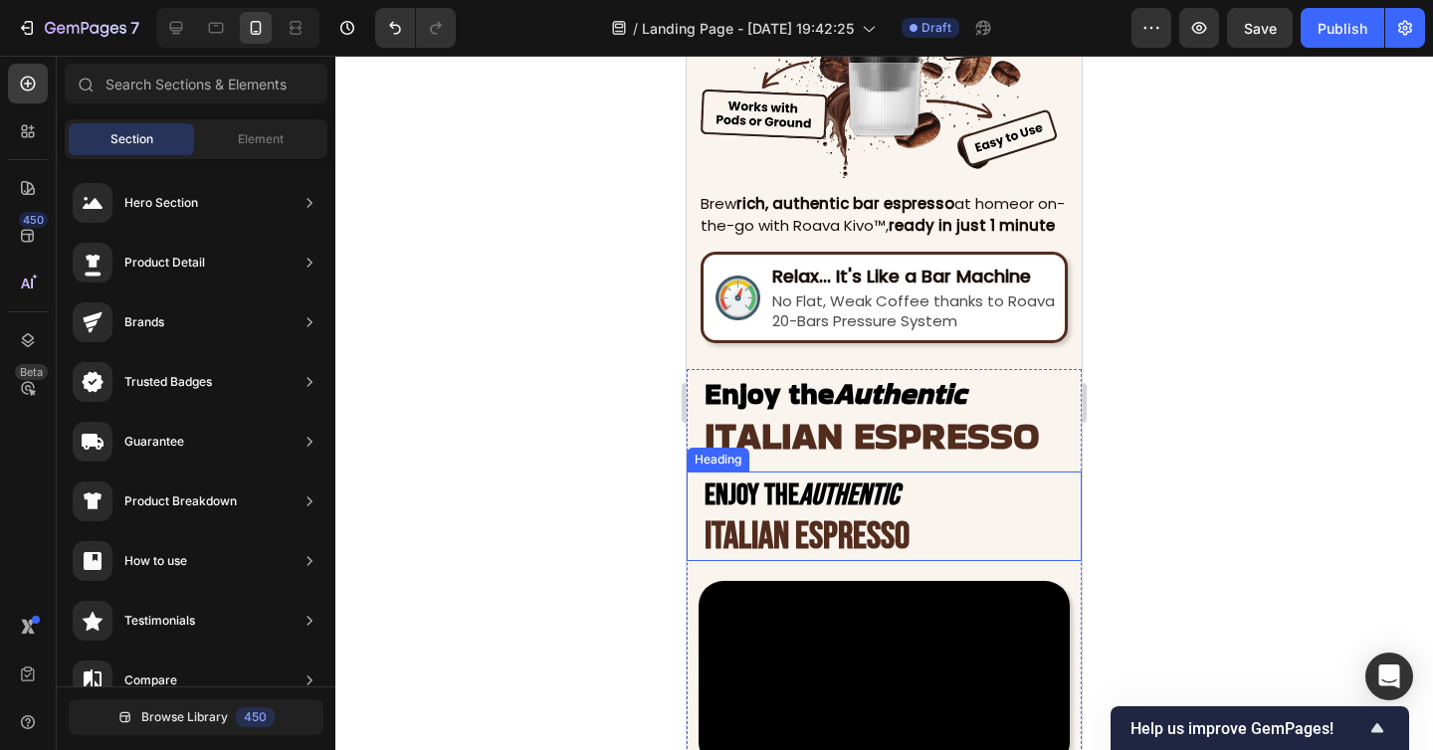
click at [853, 538] on span "ITALIAN ESPRESSO" at bounding box center [806, 536] width 205 height 45
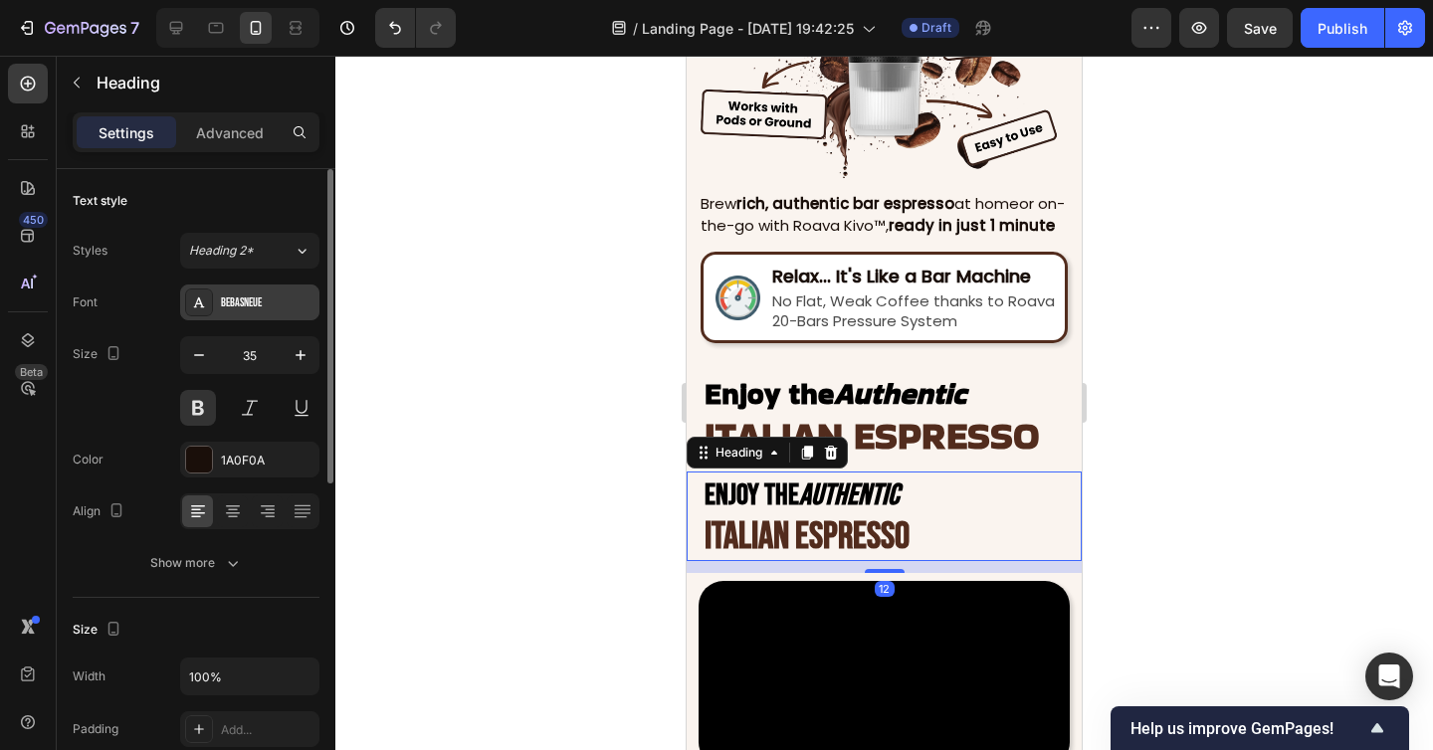
click at [258, 296] on div "BebasNeue" at bounding box center [268, 303] width 94 height 18
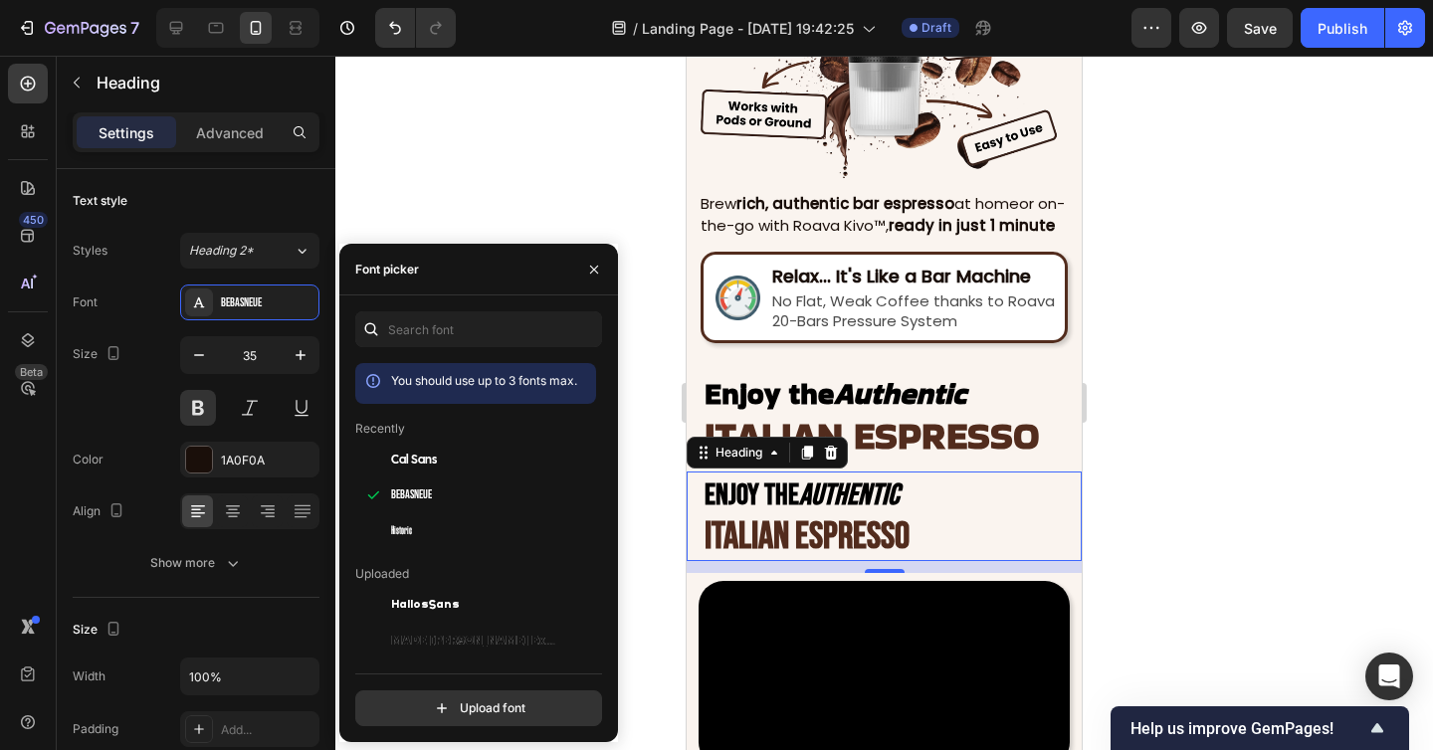
scroll to position [110, 0]
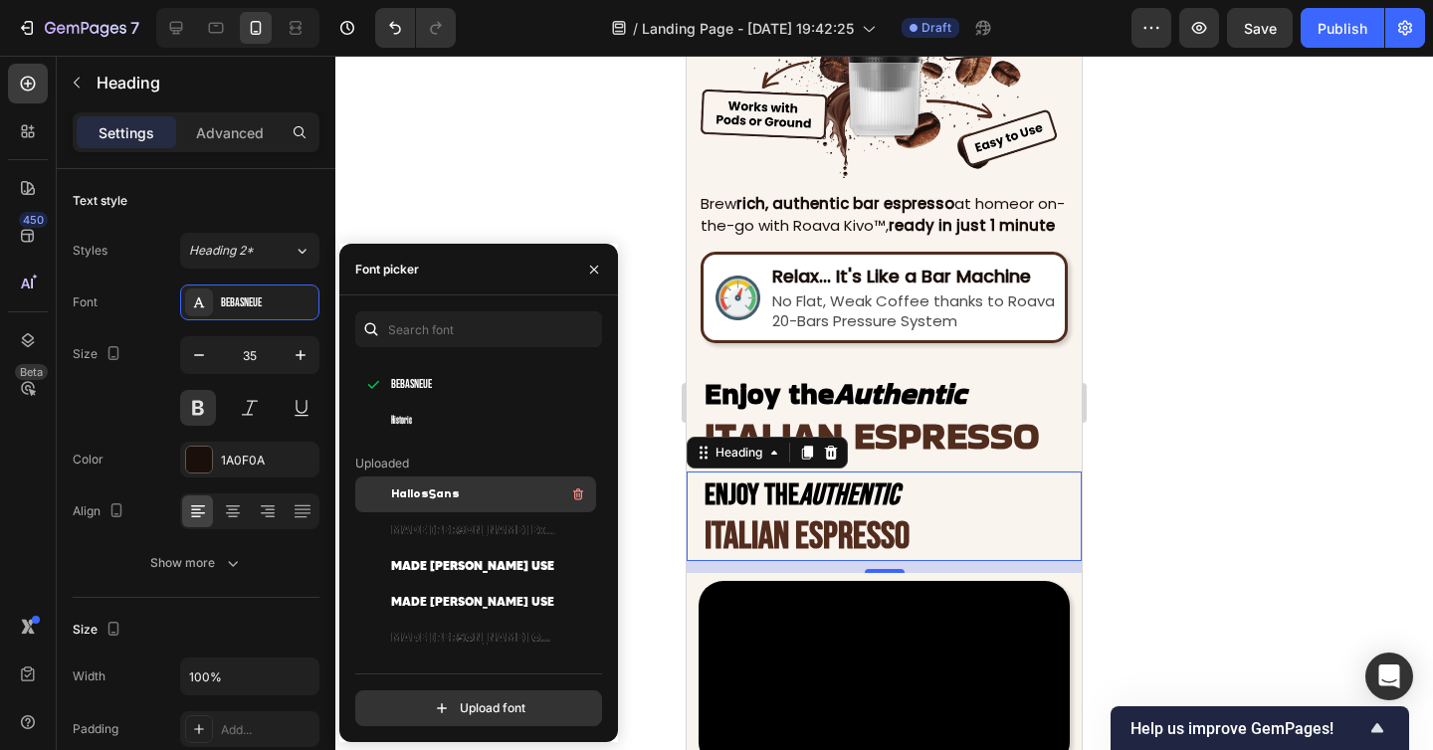
click at [444, 486] on span "HallosSans" at bounding box center [425, 494] width 69 height 18
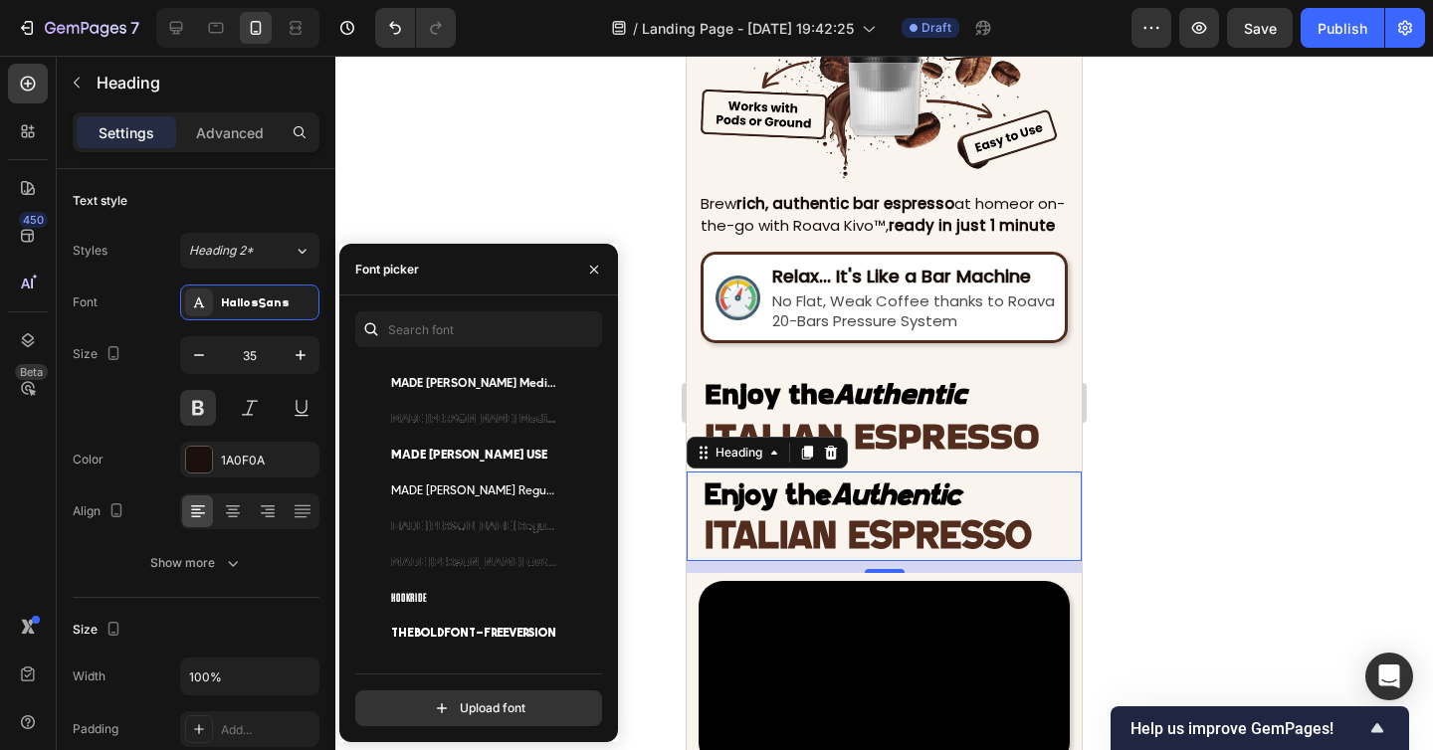
scroll to position [499, 0]
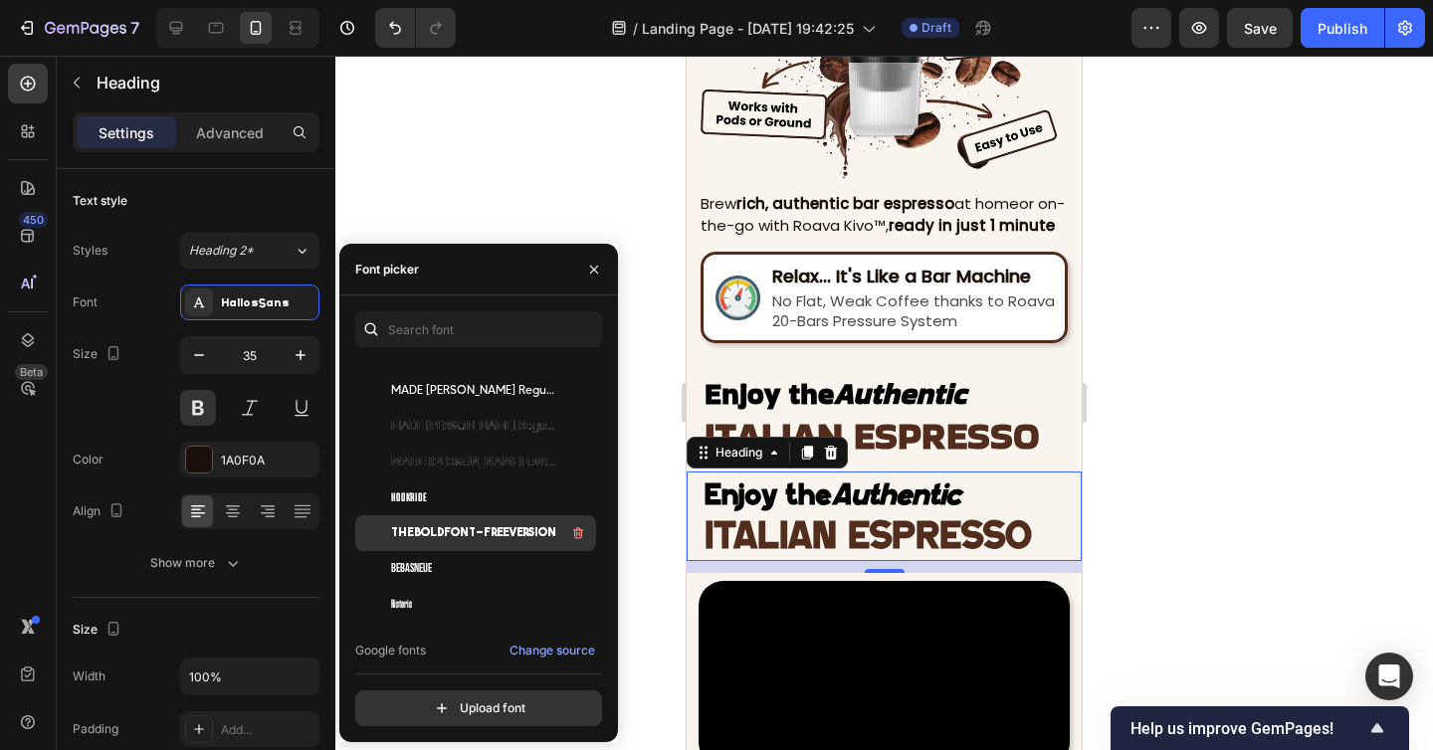
click at [480, 526] on span "THEBOLDFONT-FREEVERSION" at bounding box center [473, 533] width 165 height 18
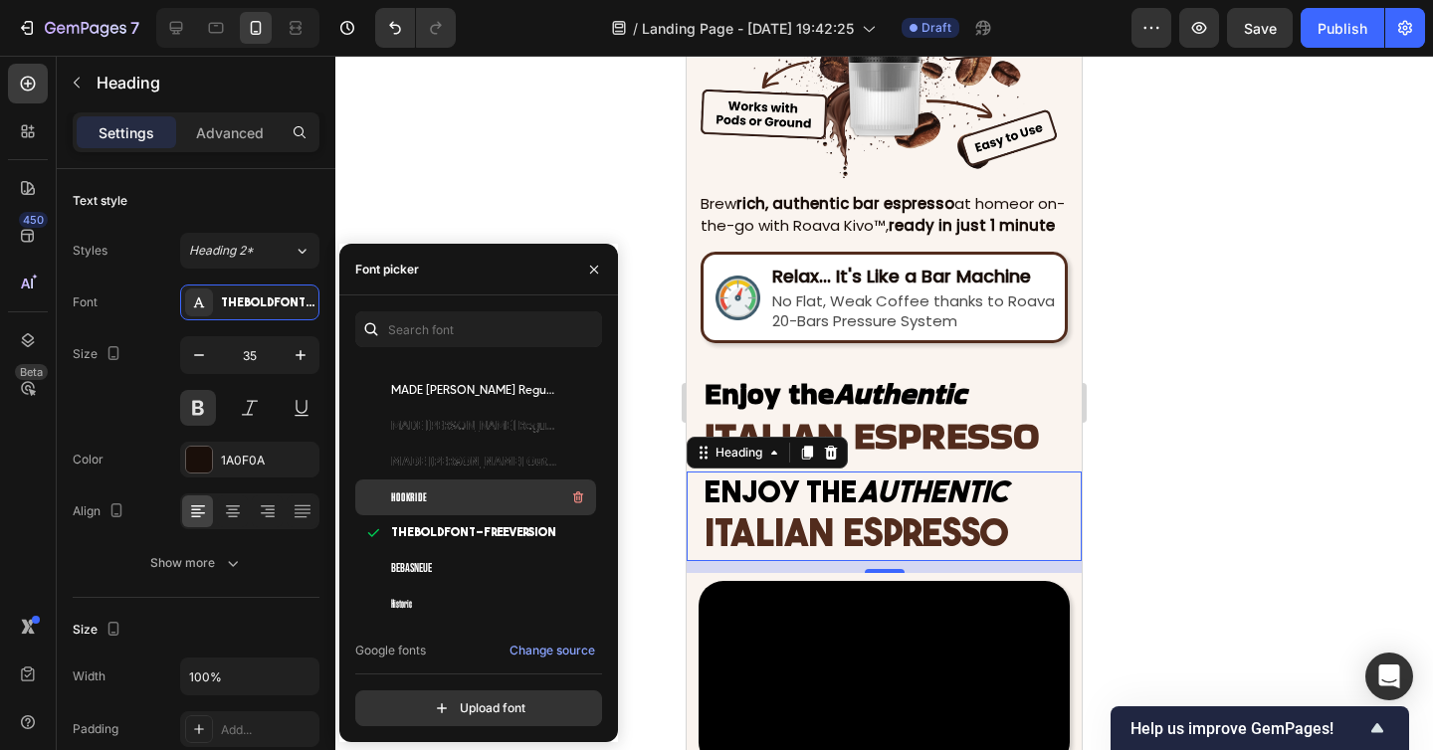
click at [423, 491] on span "HOOKRIDE" at bounding box center [409, 497] width 36 height 18
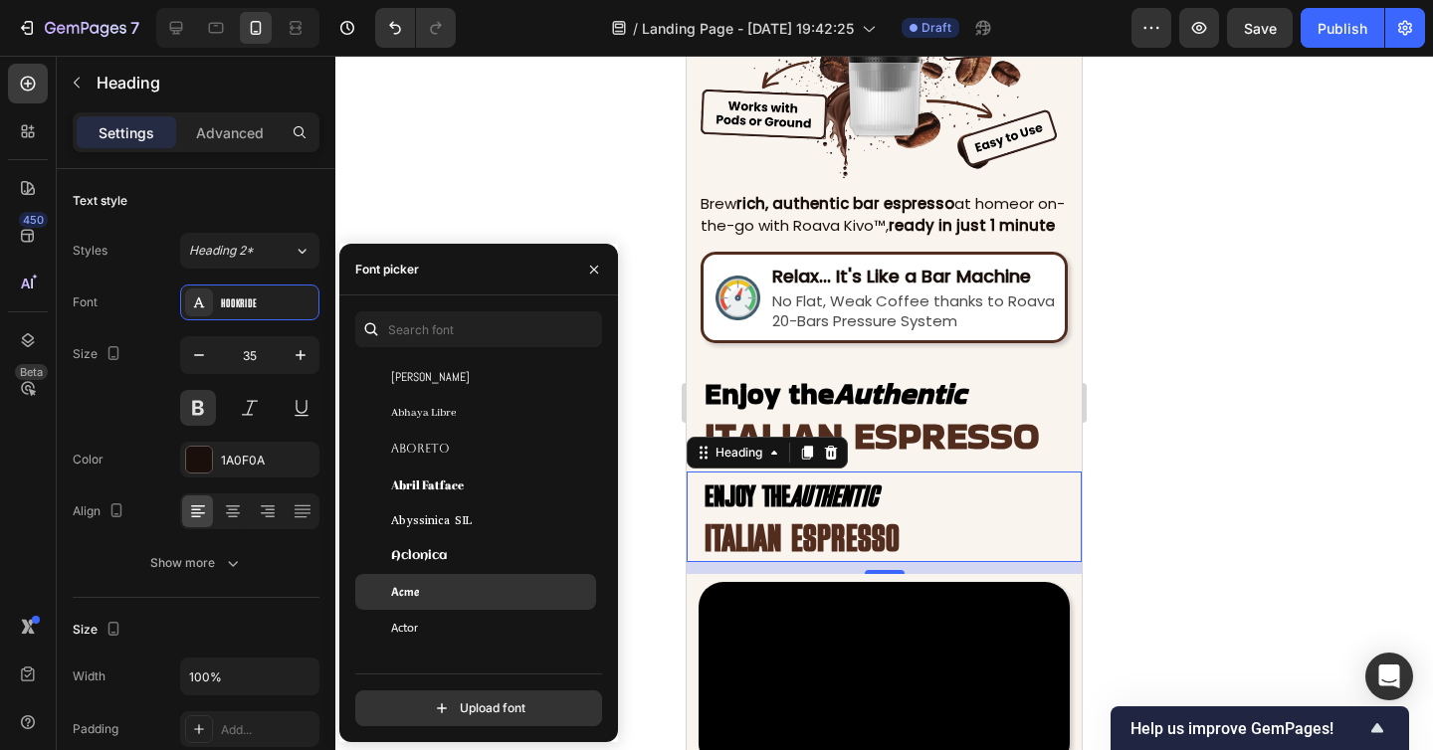
scroll to position [1094, 0]
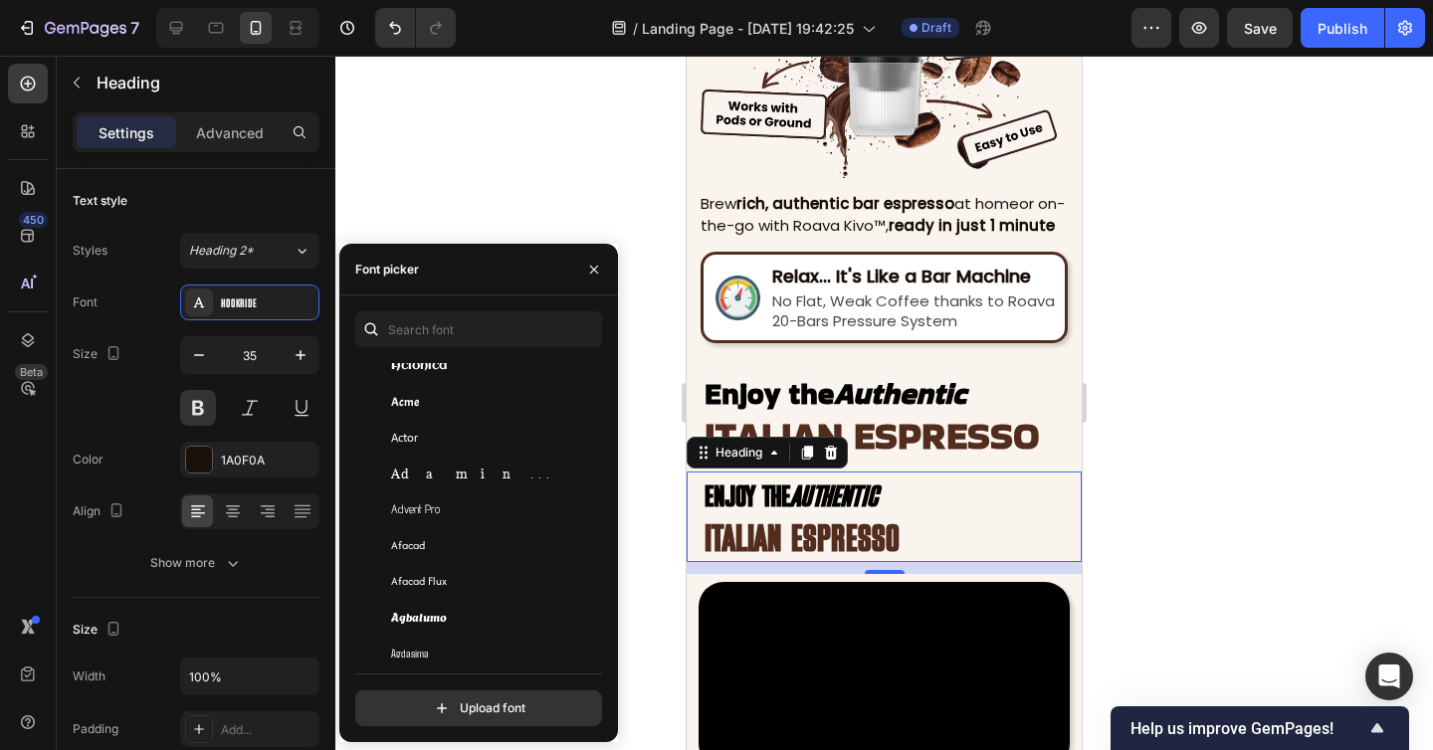
click at [1216, 514] on div at bounding box center [883, 403] width 1097 height 694
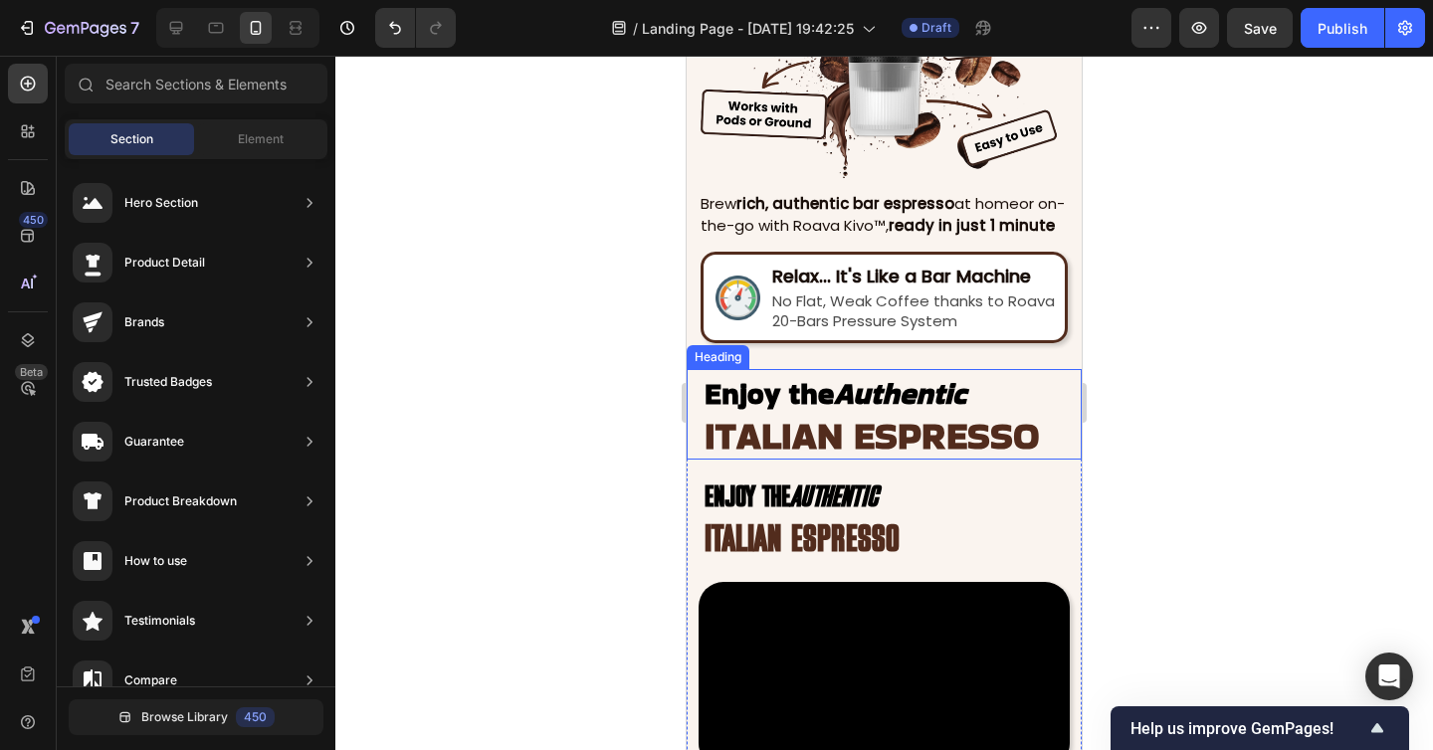
click at [976, 425] on span "ITALIAN ESPRESSO" at bounding box center [871, 435] width 335 height 53
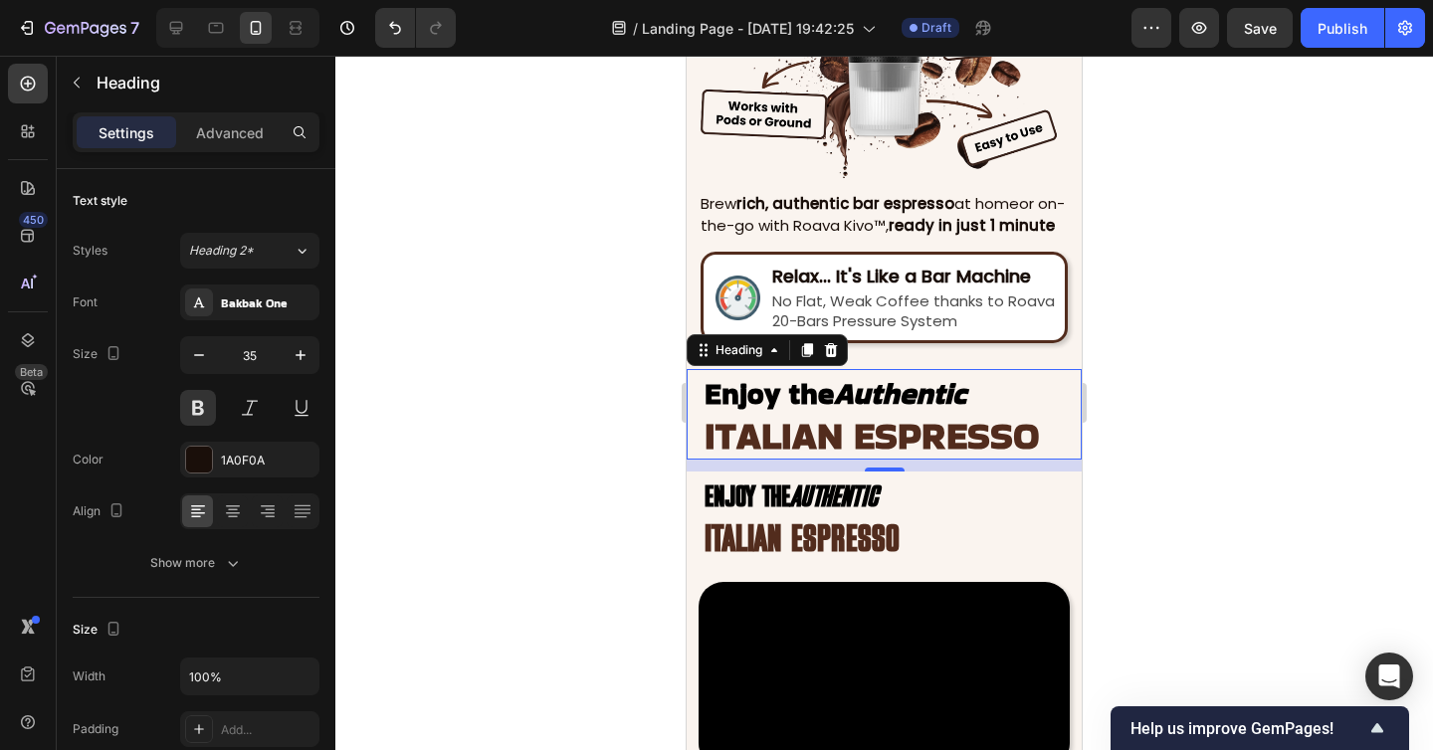
click at [885, 494] on div "12" at bounding box center [884, 487] width 20 height 16
click at [976, 538] on p "⁠⁠⁠⁠⁠⁠⁠ Enjoy the Authentic ITALIAN ESPRESSO" at bounding box center [891, 517] width 375 height 87
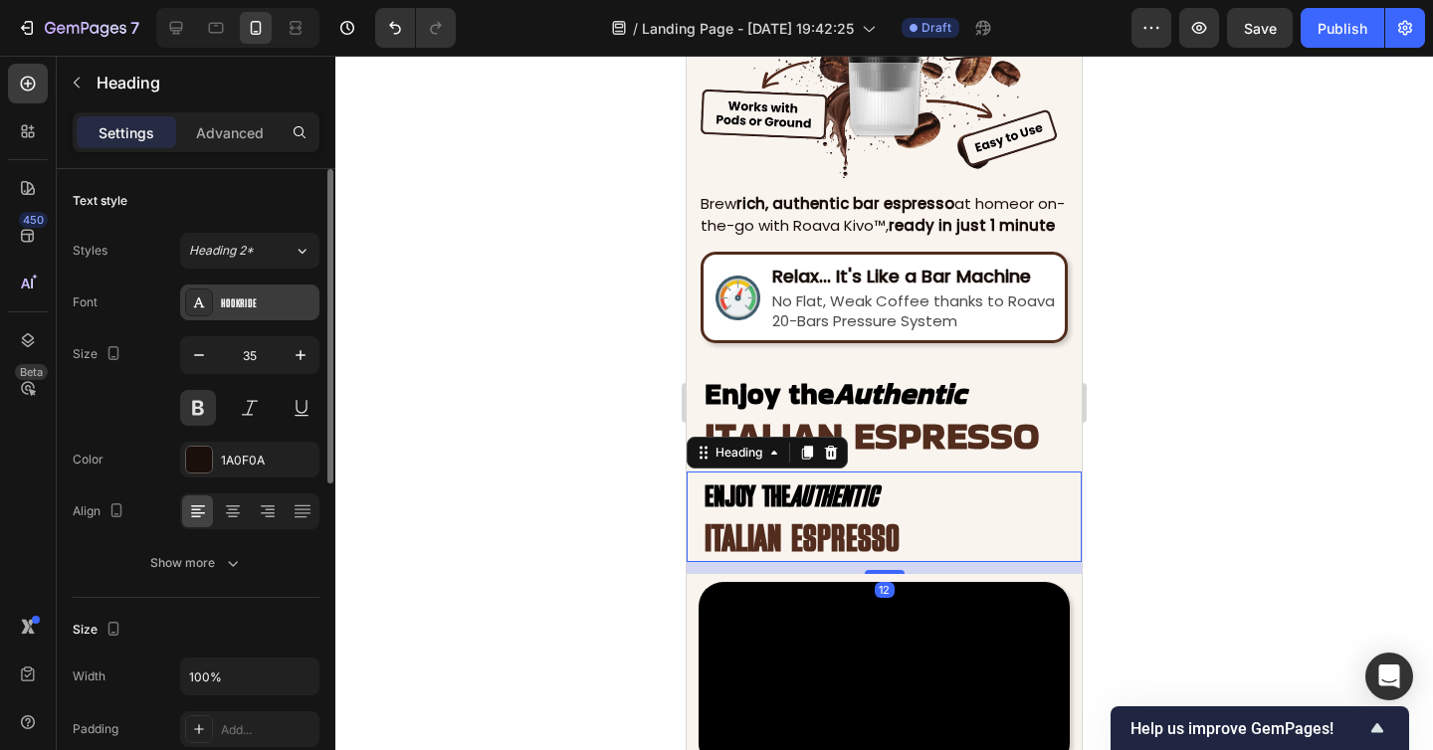
click at [237, 287] on div "HOOKRIDE" at bounding box center [249, 303] width 139 height 36
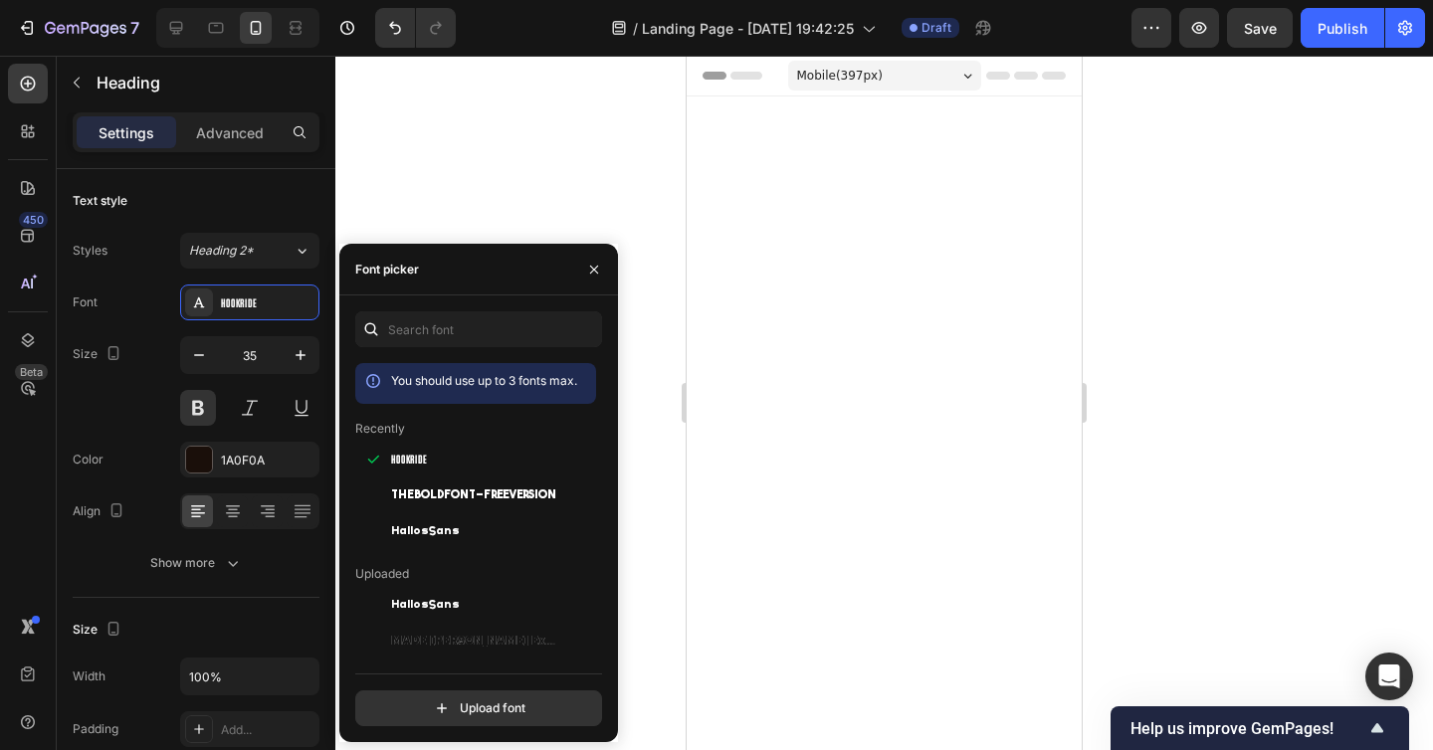
scroll to position [1906, 0]
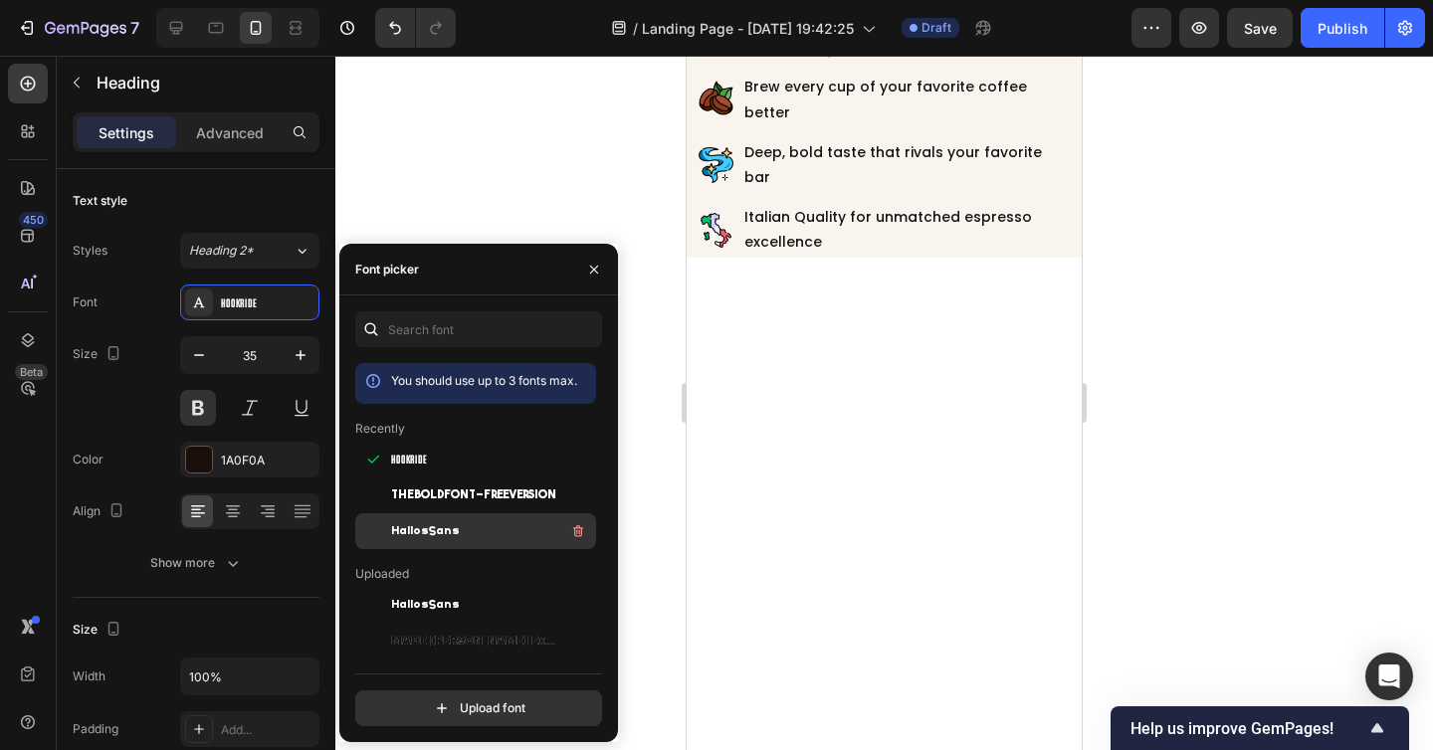
click at [430, 530] on span "HallosSans" at bounding box center [425, 531] width 69 height 18
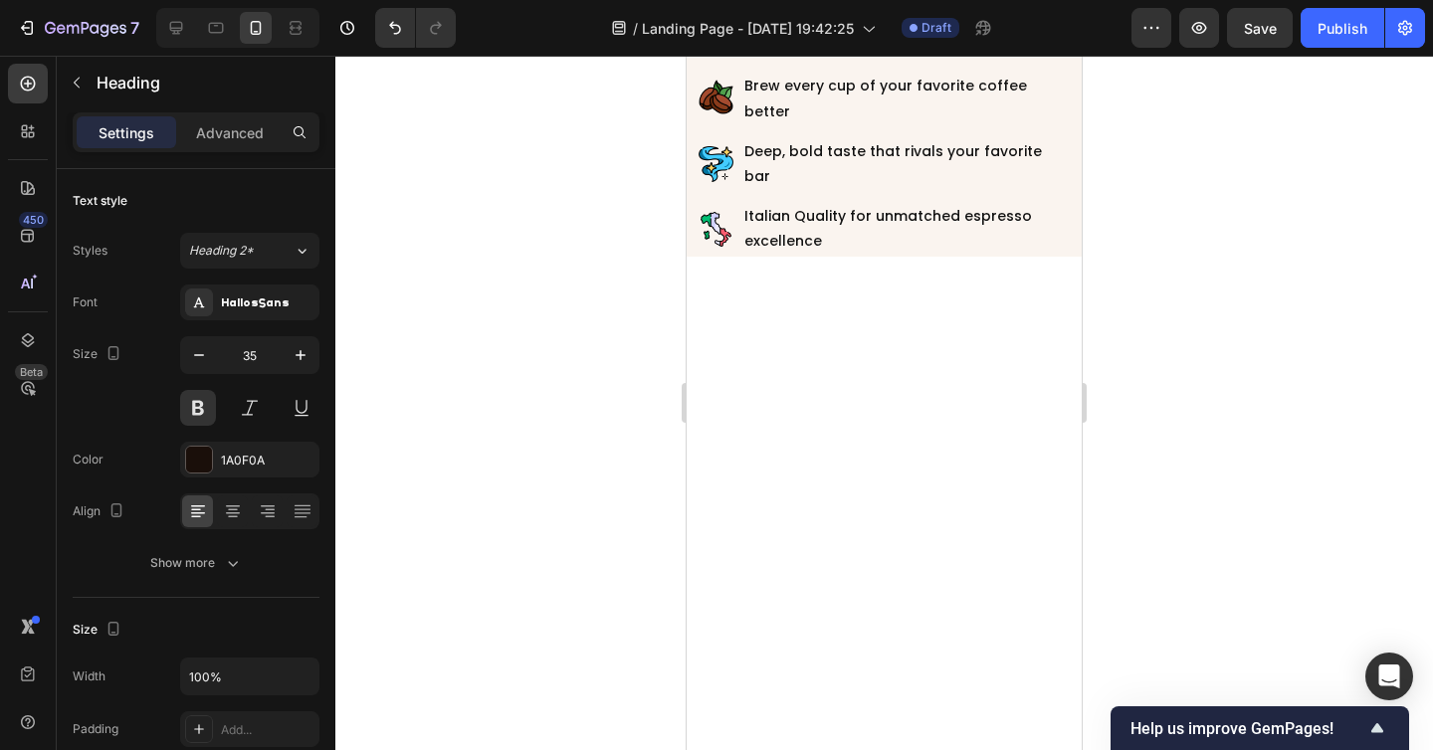
click at [652, 583] on div at bounding box center [883, 403] width 1097 height 694
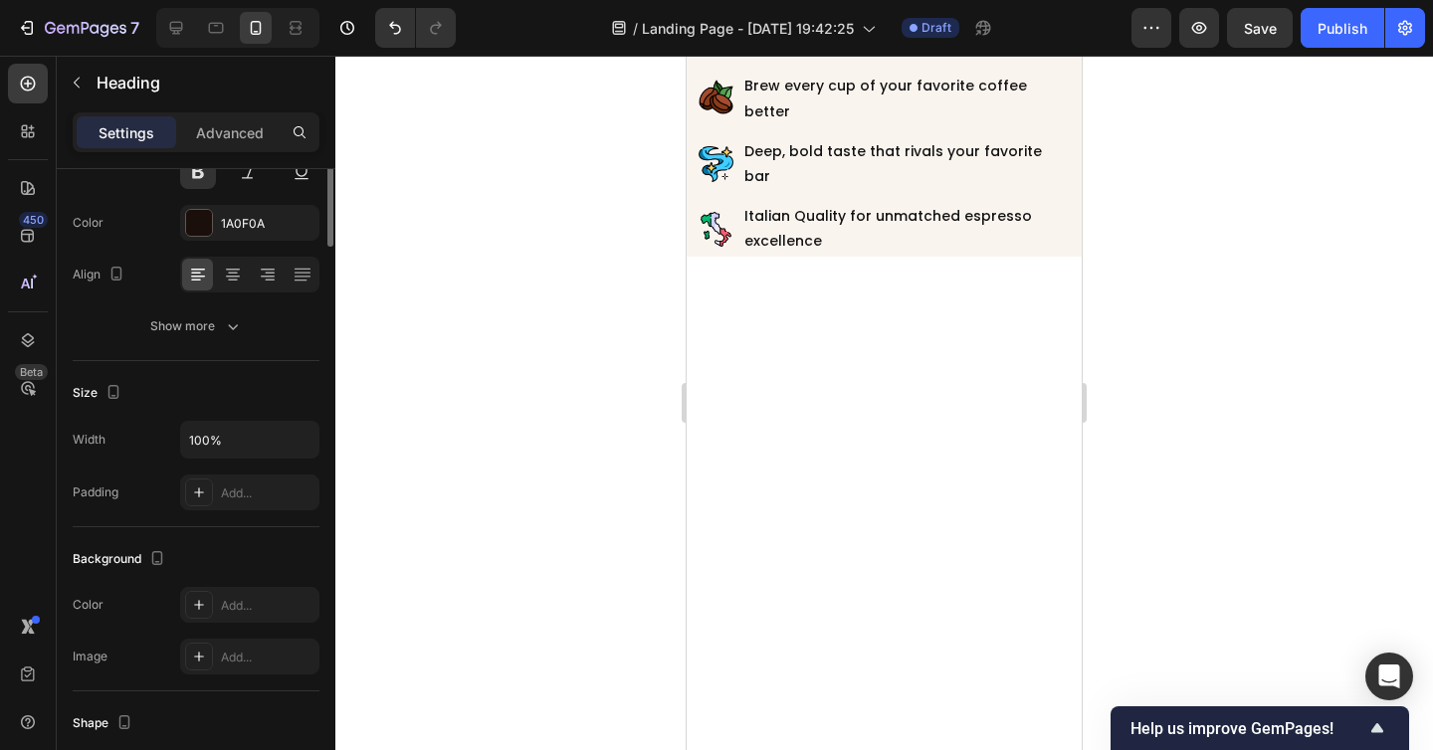
scroll to position [0, 0]
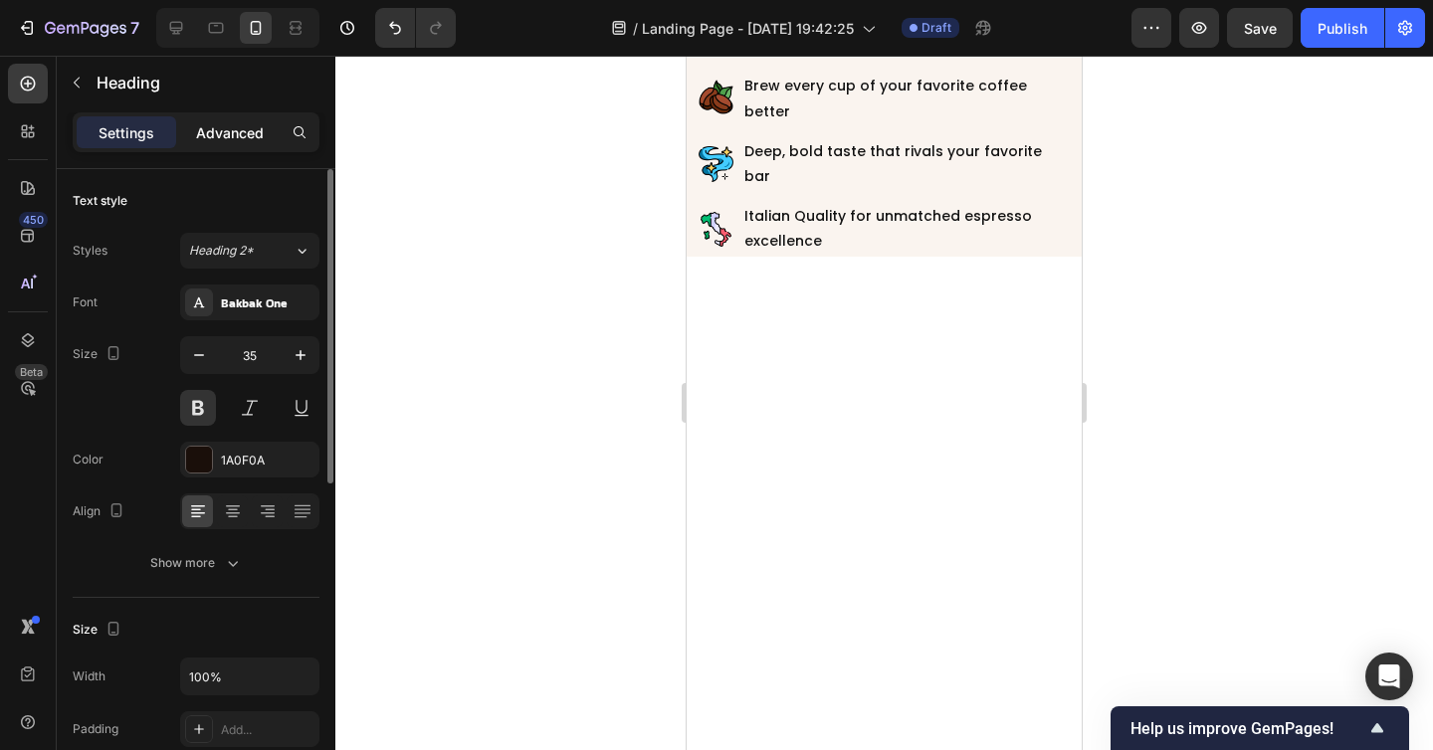
click at [223, 133] on p "Advanced" at bounding box center [230, 132] width 68 height 21
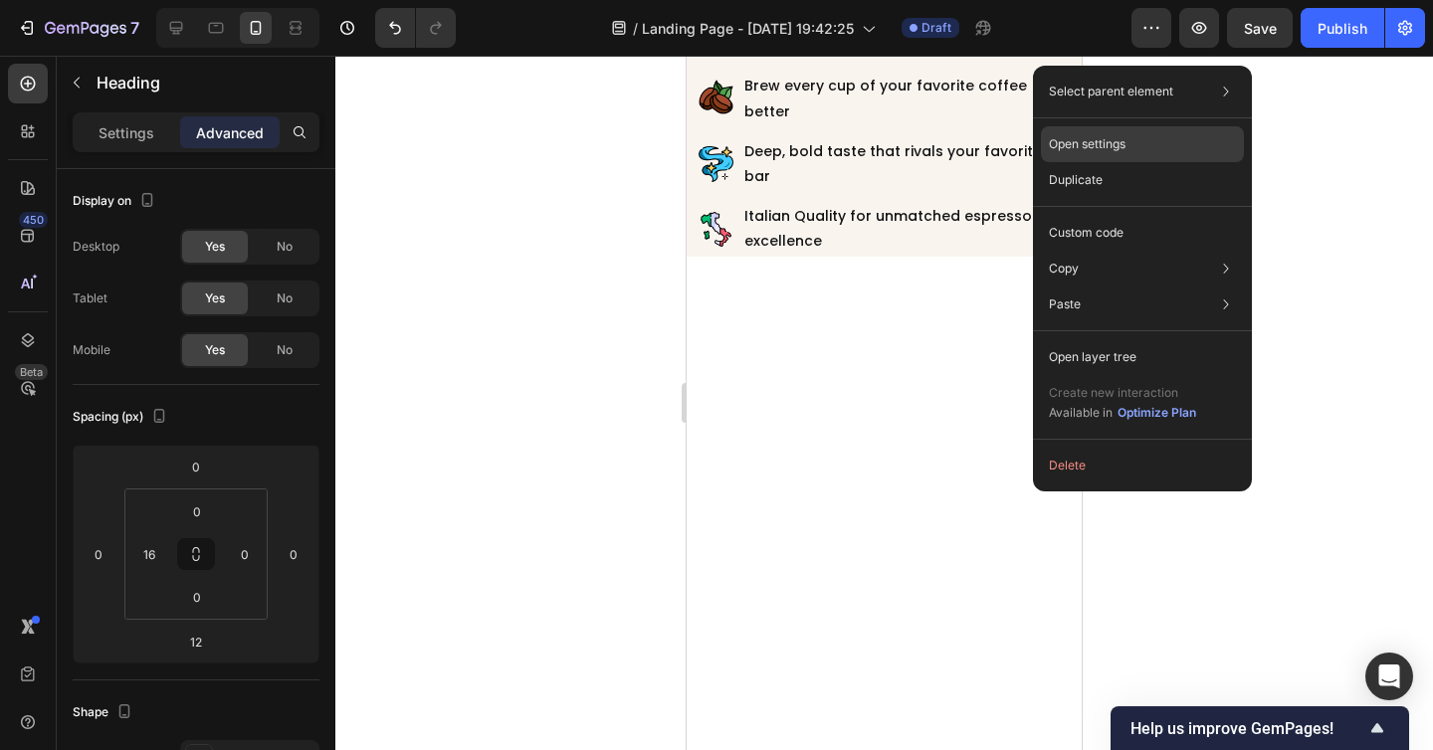
click at [1092, 139] on p "Open settings" at bounding box center [1087, 144] width 77 height 18
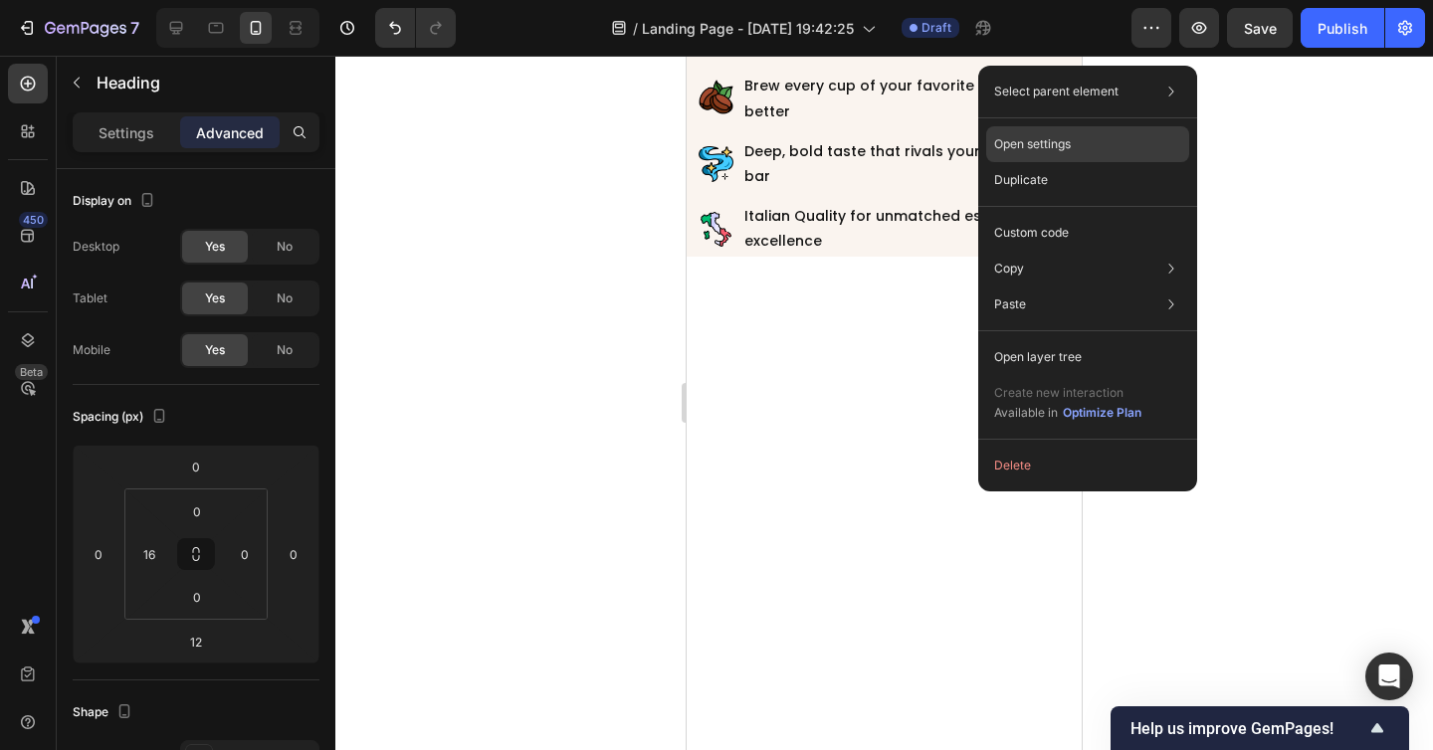
click at [1044, 149] on p "Open settings" at bounding box center [1032, 144] width 77 height 18
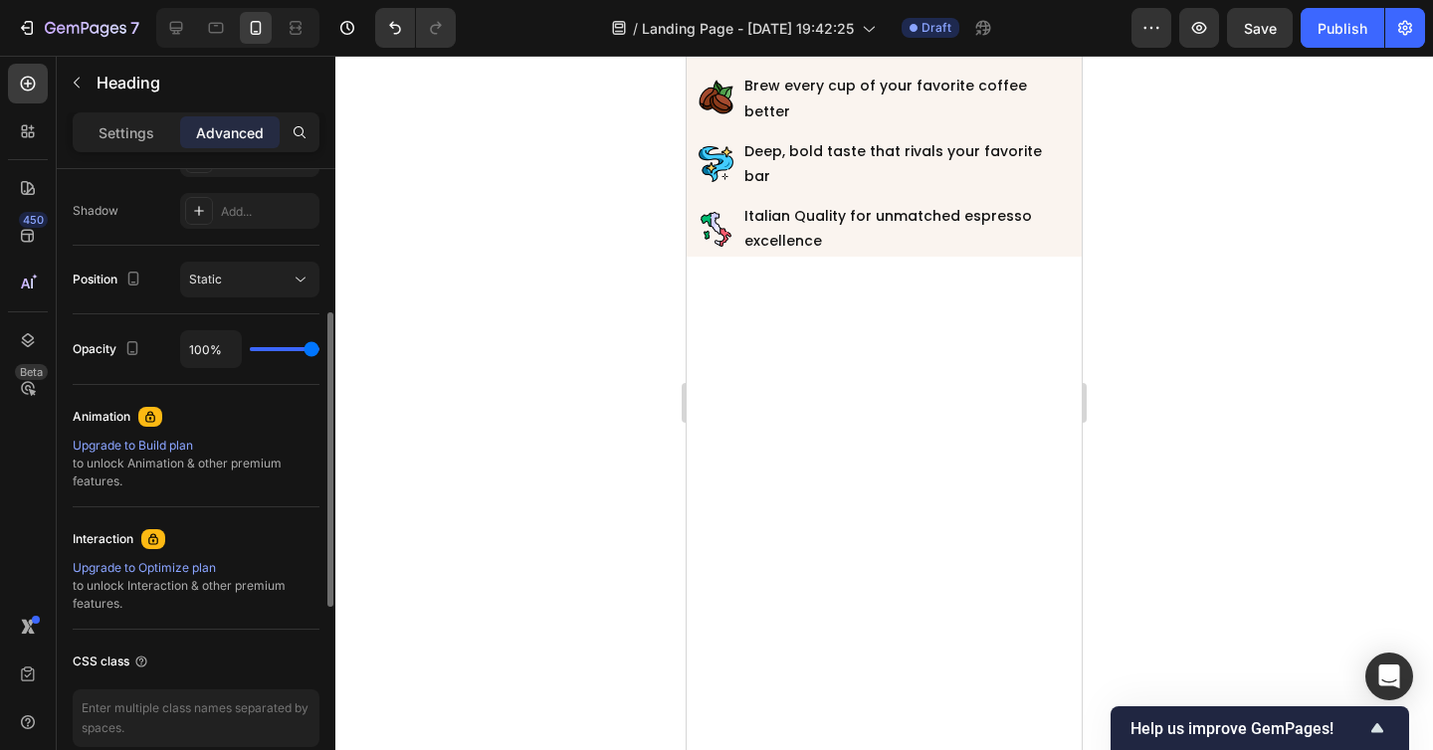
scroll to position [743, 0]
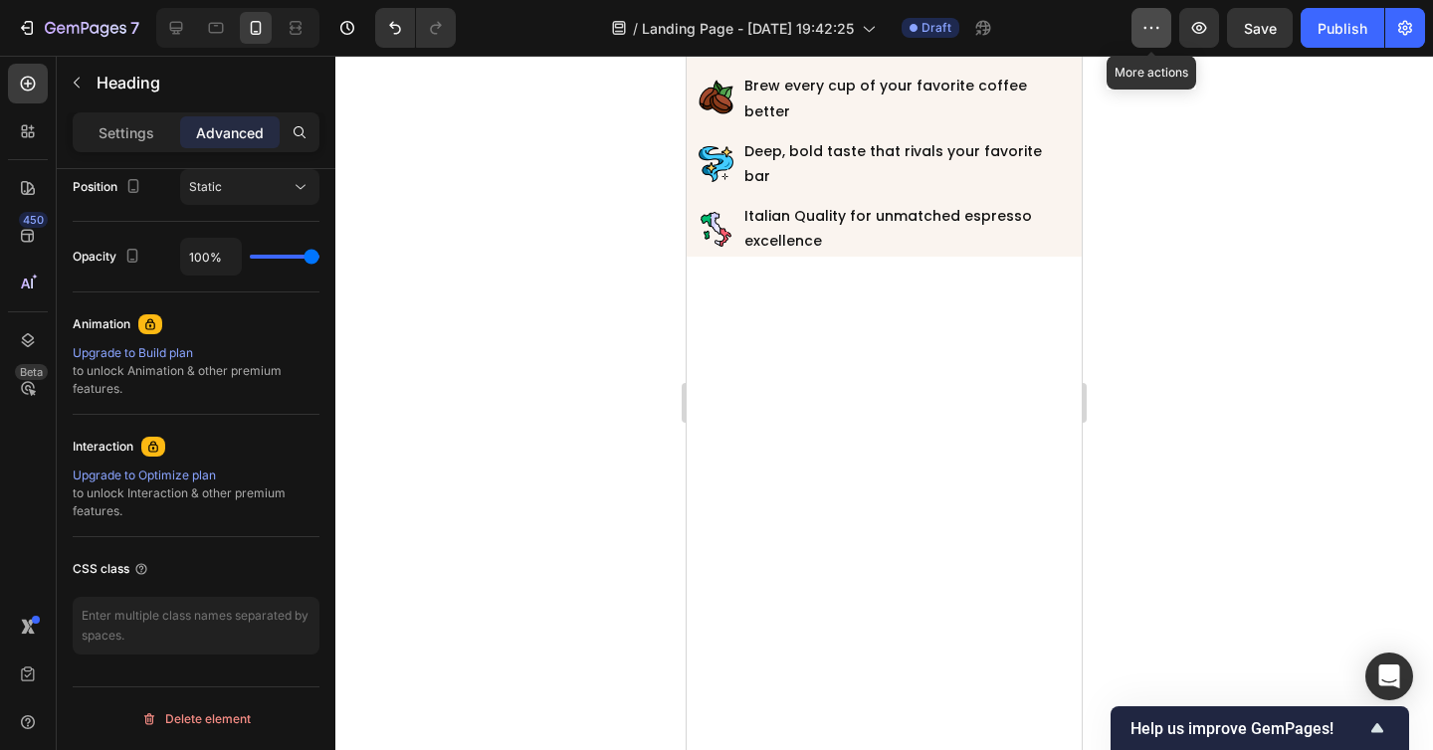
click at [1160, 26] on icon "button" at bounding box center [1151, 28] width 20 height 20
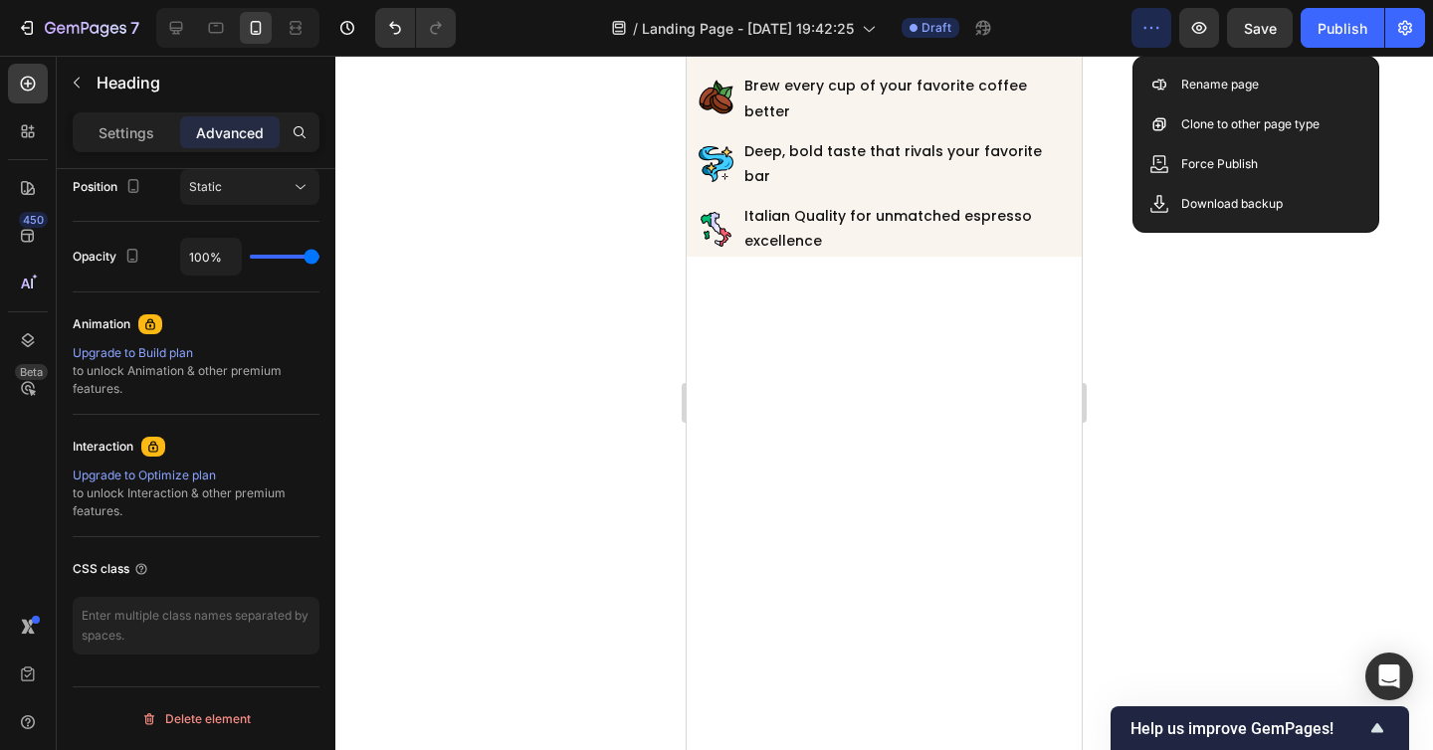
click at [1160, 26] on icon "button" at bounding box center [1151, 28] width 20 height 20
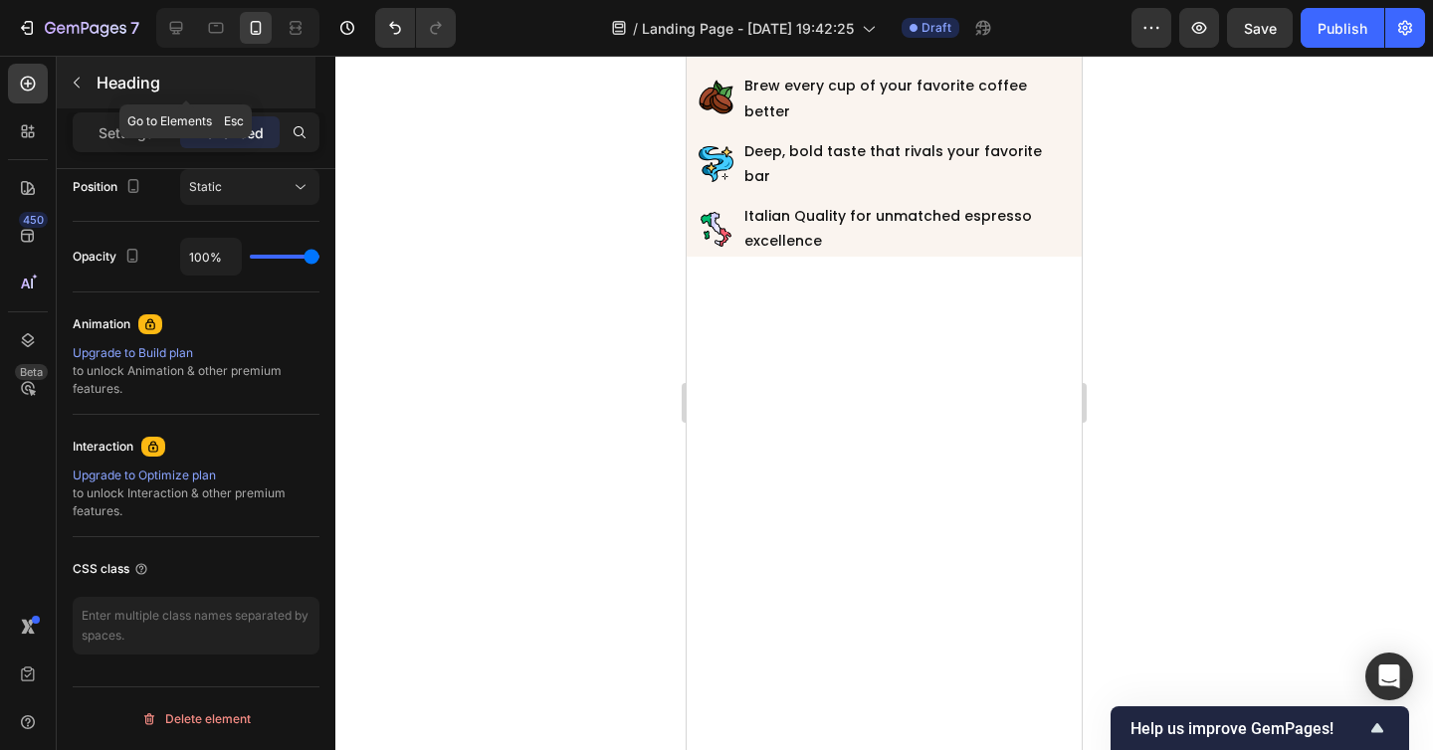
click at [78, 82] on icon "button" at bounding box center [77, 83] width 16 height 16
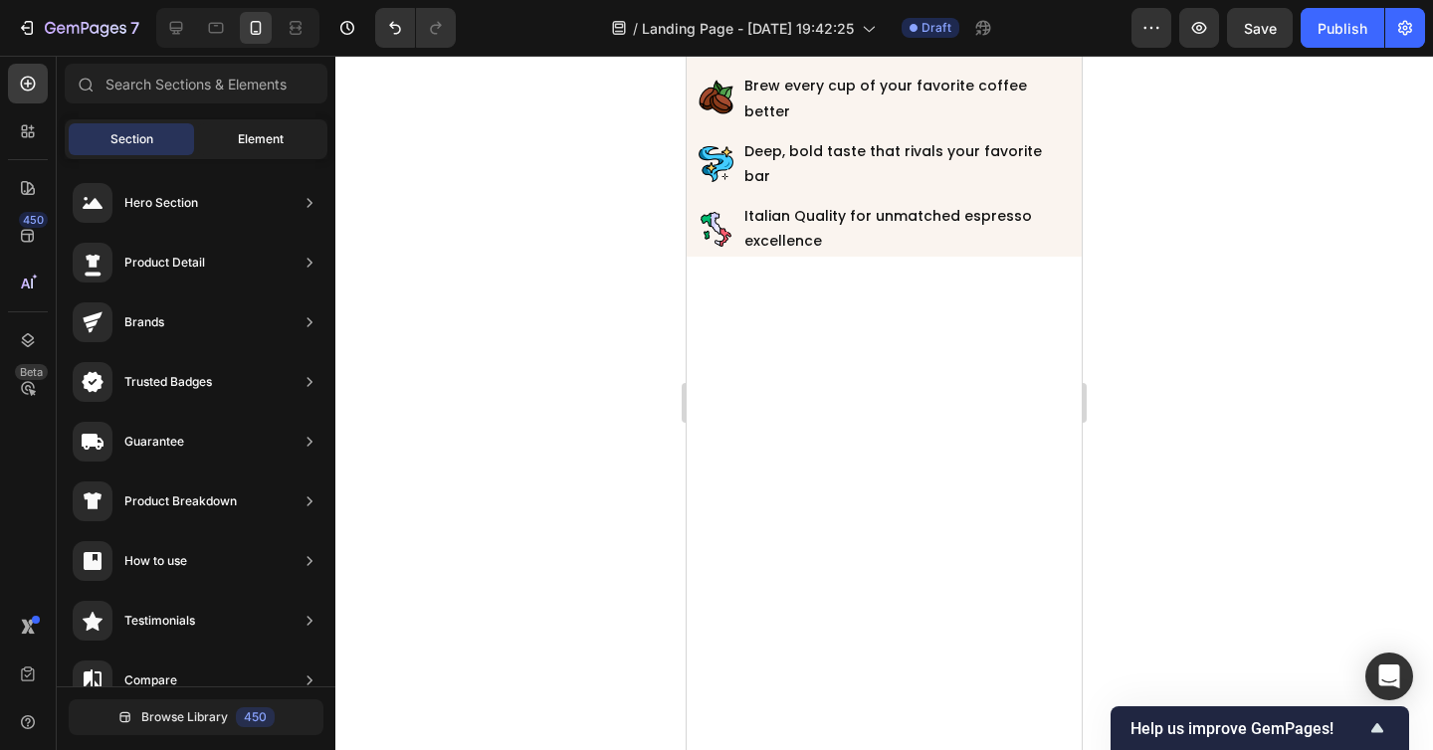
click at [236, 133] on div "Element" at bounding box center [260, 139] width 125 height 32
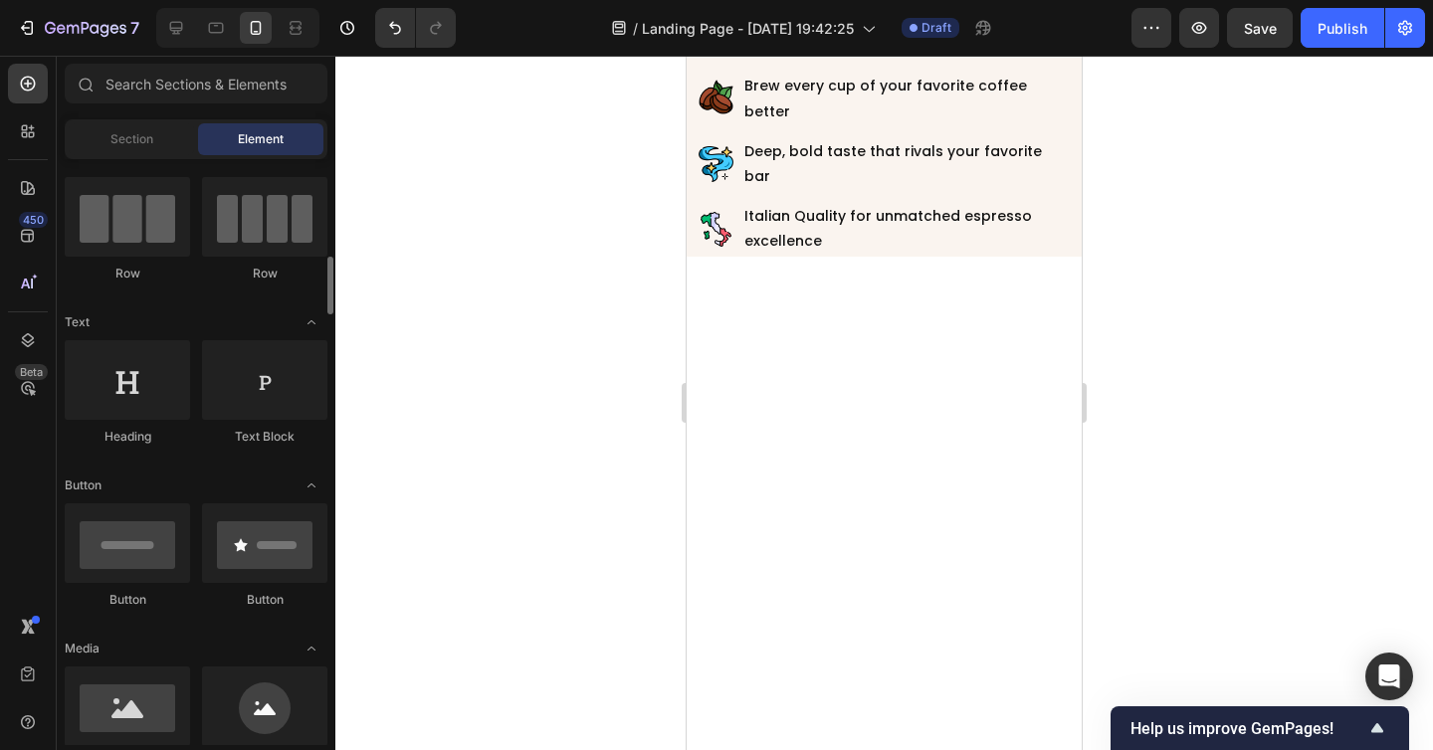
scroll to position [119, 0]
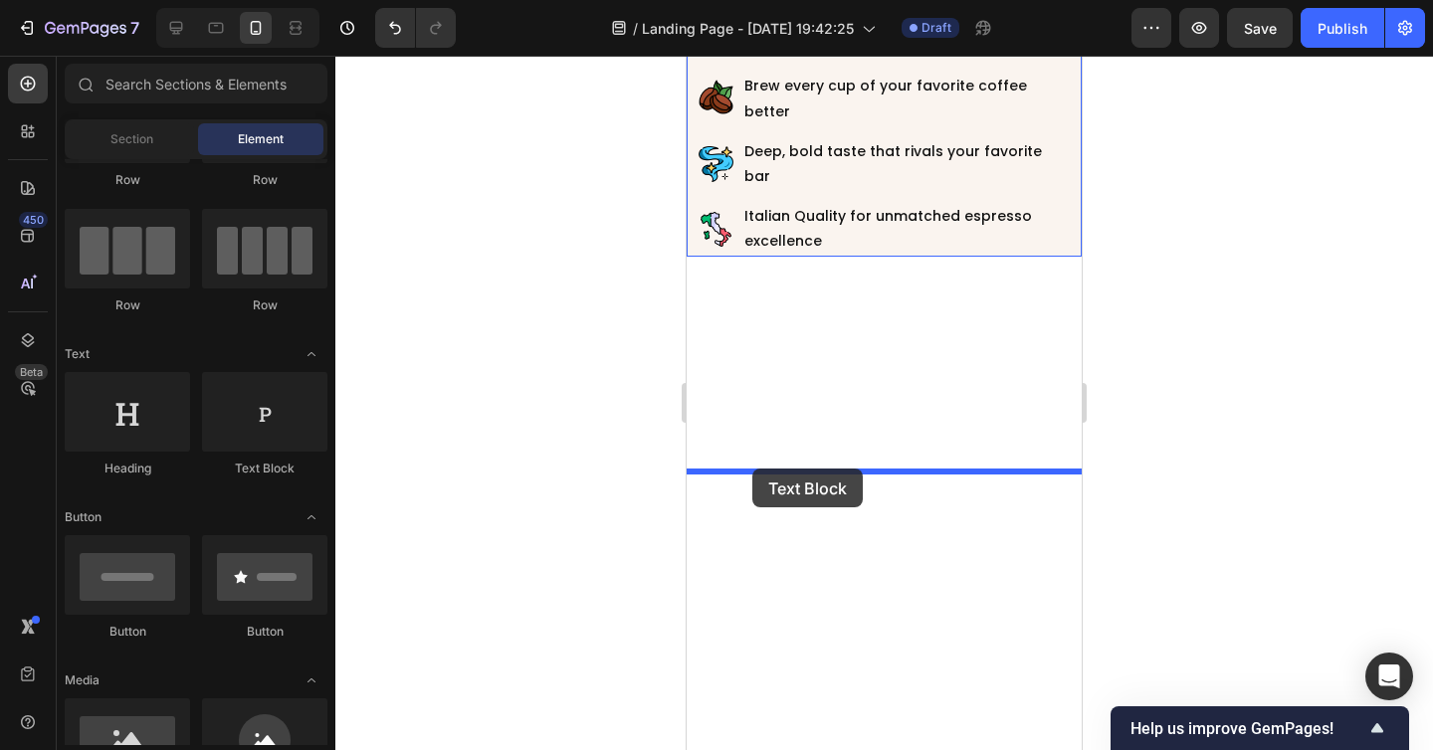
drag, startPoint x: 951, startPoint y: 490, endPoint x: 752, endPoint y: 468, distance: 200.3
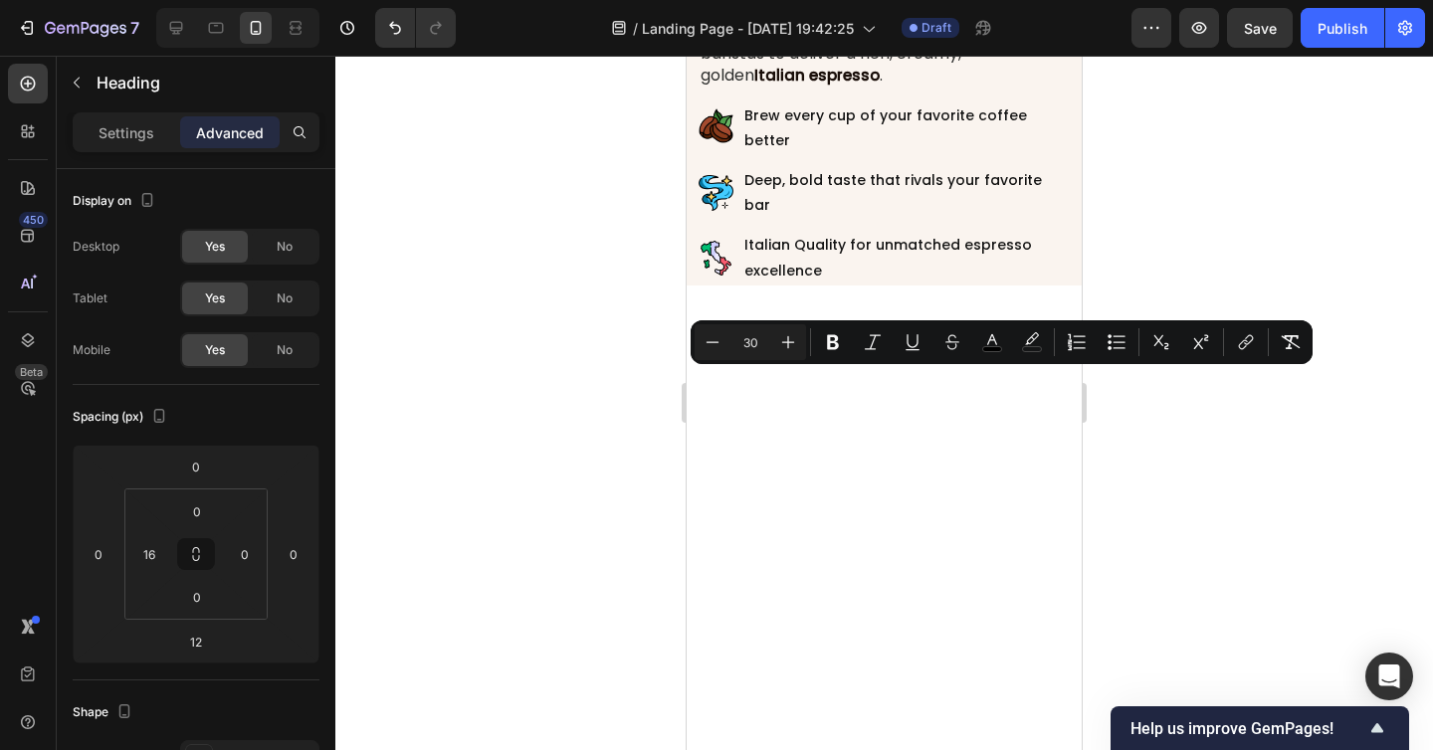
copy p "Enjoy the Authentic"
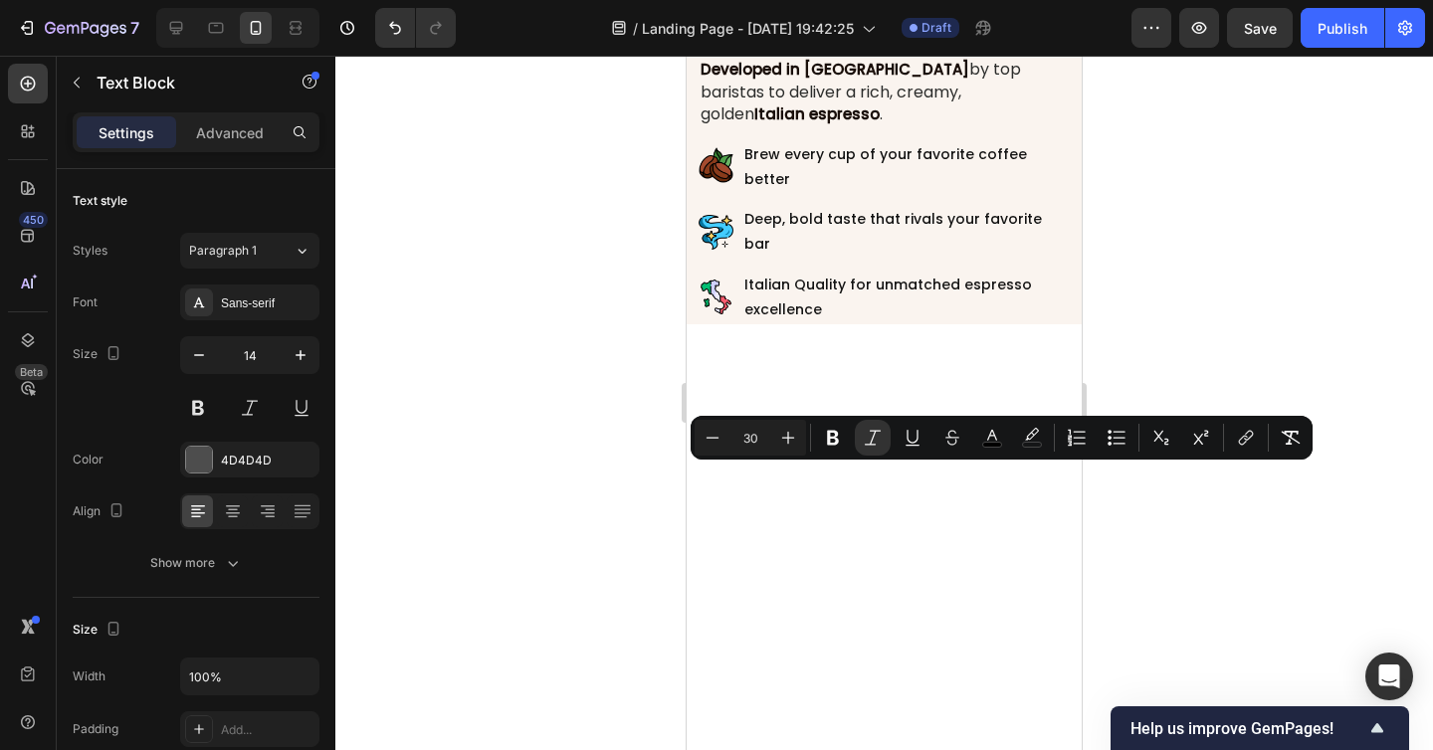
type input "38"
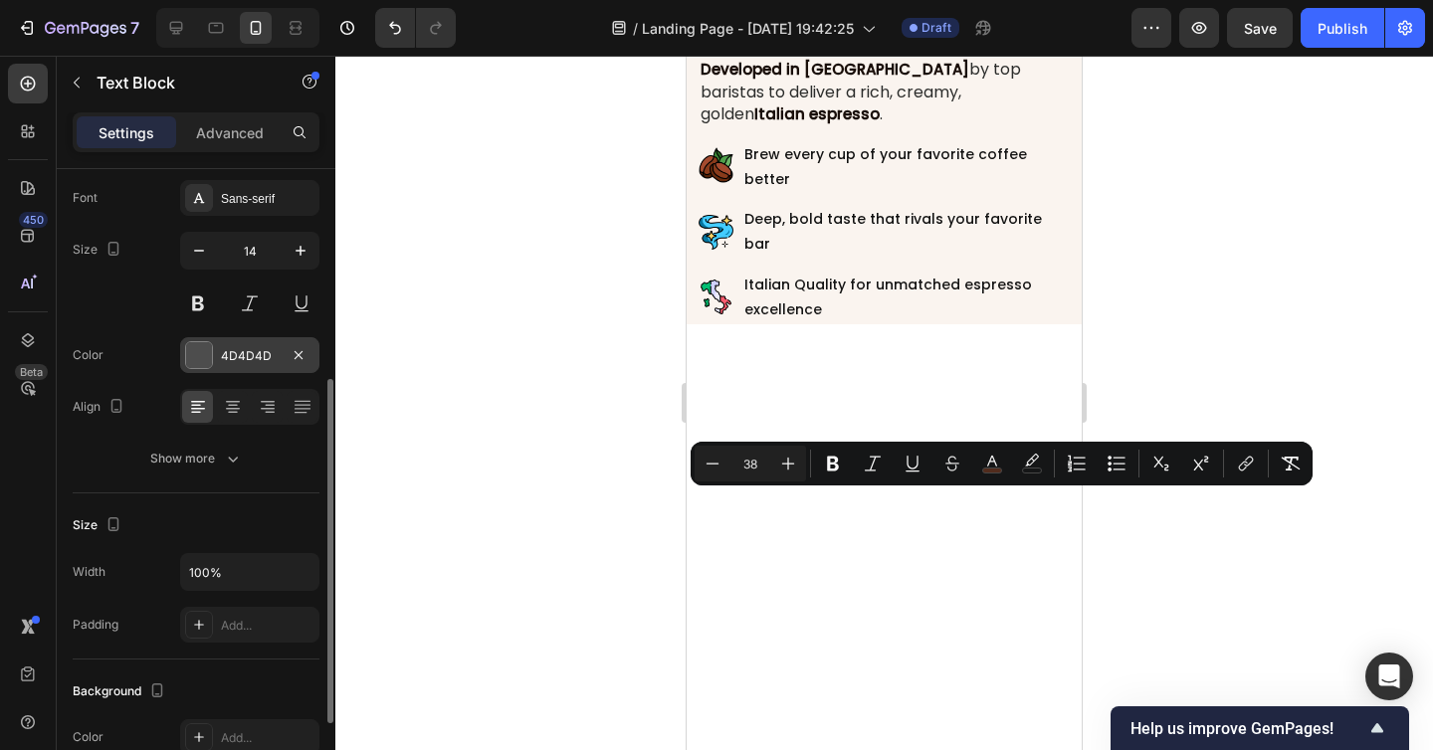
scroll to position [0, 0]
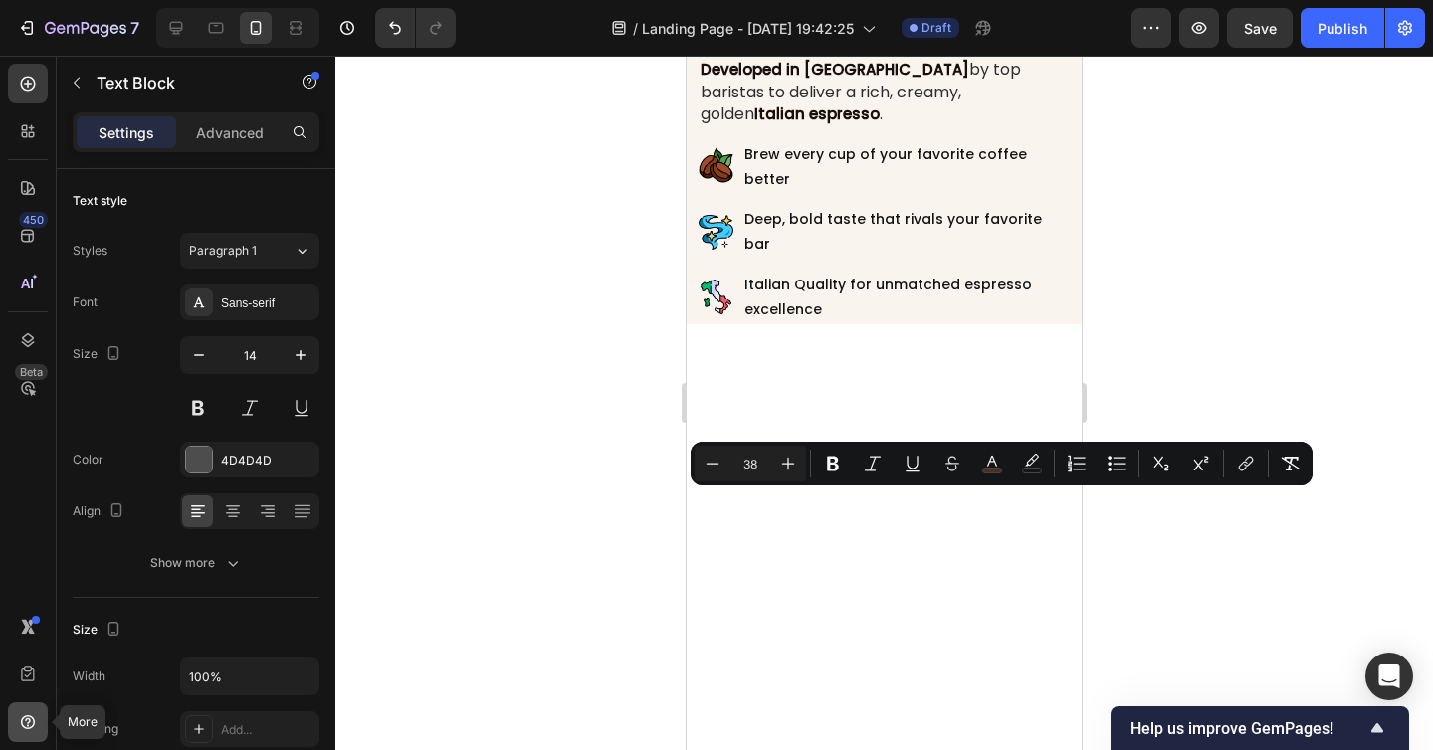
click at [35, 716] on icon at bounding box center [28, 722] width 20 height 20
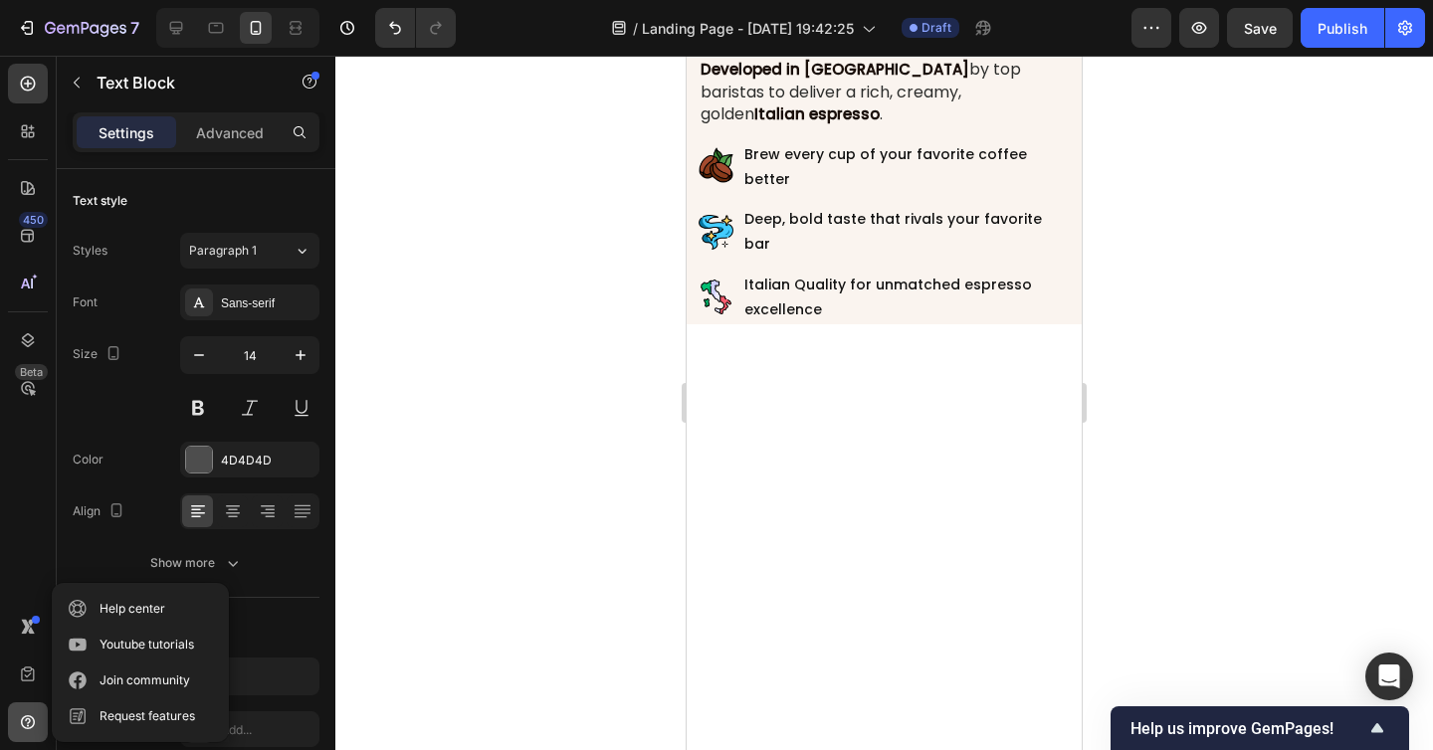
click at [35, 716] on icon at bounding box center [28, 722] width 20 height 20
click at [1399, 689] on div "Open Intercom Messenger" at bounding box center [1389, 677] width 53 height 53
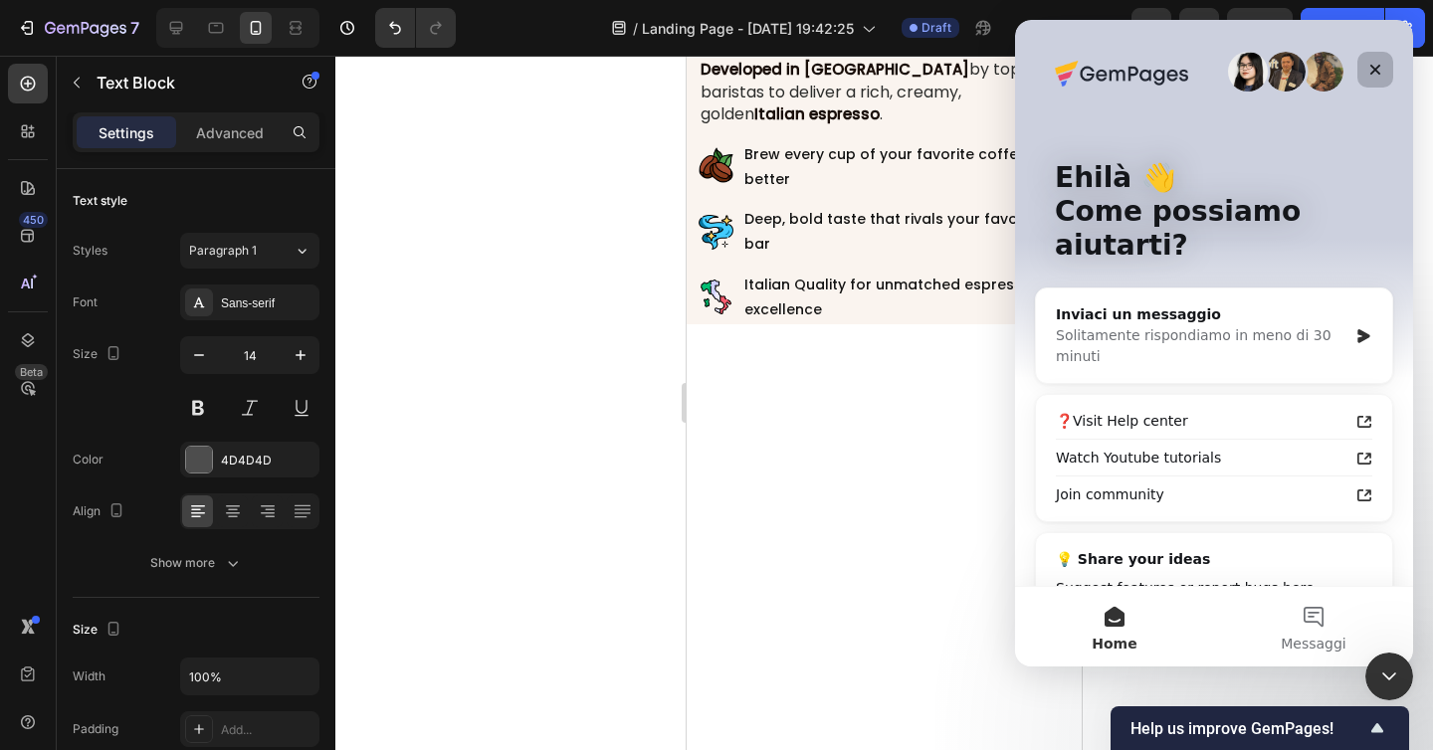
click at [1371, 63] on icon "Chiudi" at bounding box center [1375, 70] width 16 height 16
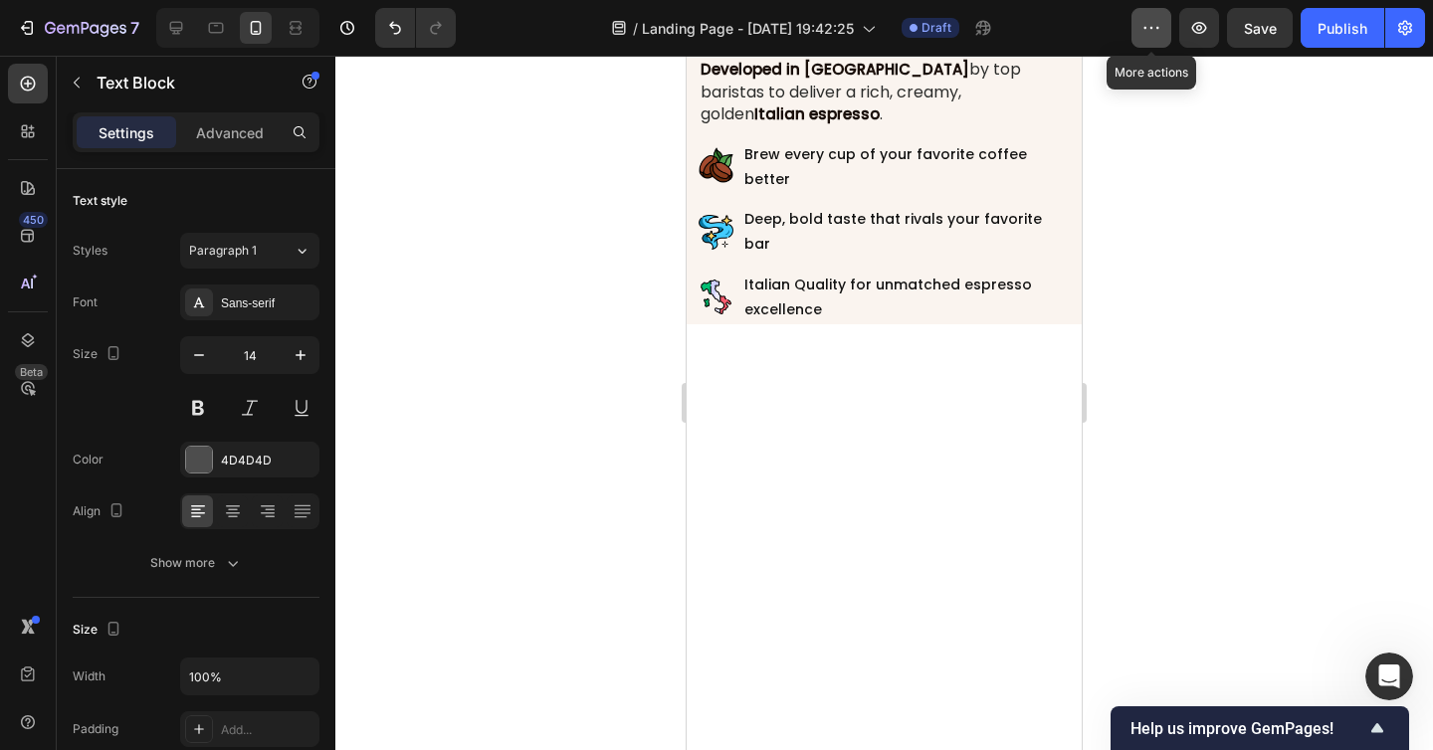
click at [1144, 30] on icon "button" at bounding box center [1151, 28] width 20 height 20
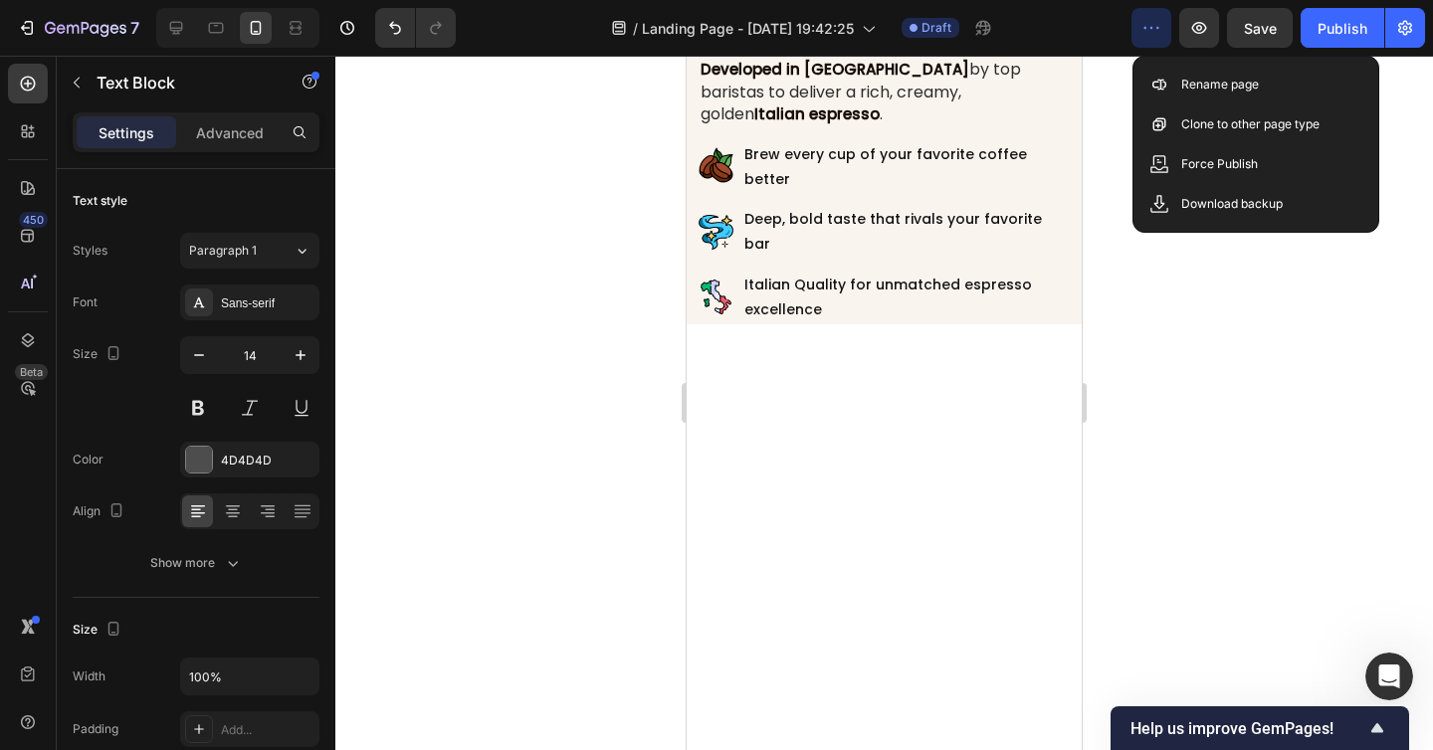
click at [1144, 30] on icon "button" at bounding box center [1151, 28] width 20 height 20
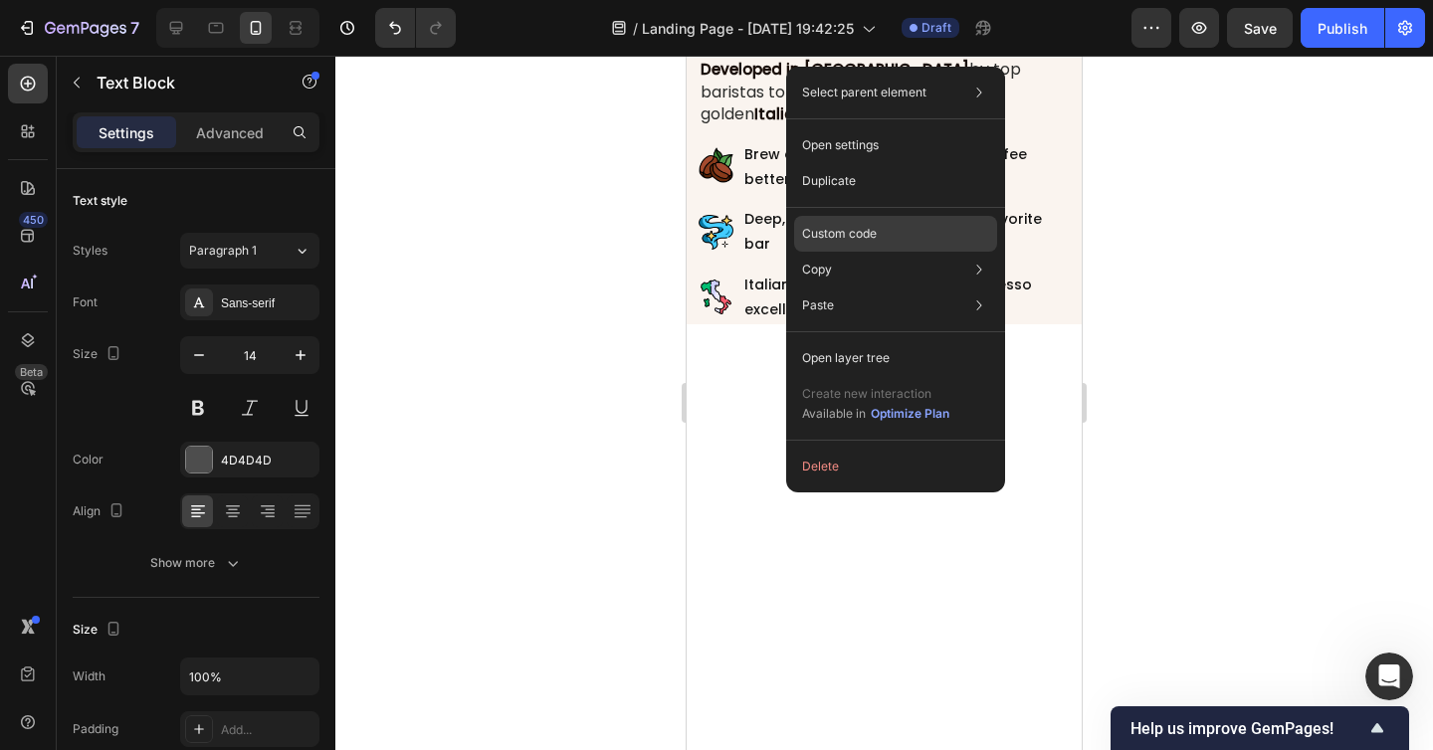
click at [880, 243] on div "Custom code" at bounding box center [895, 234] width 203 height 36
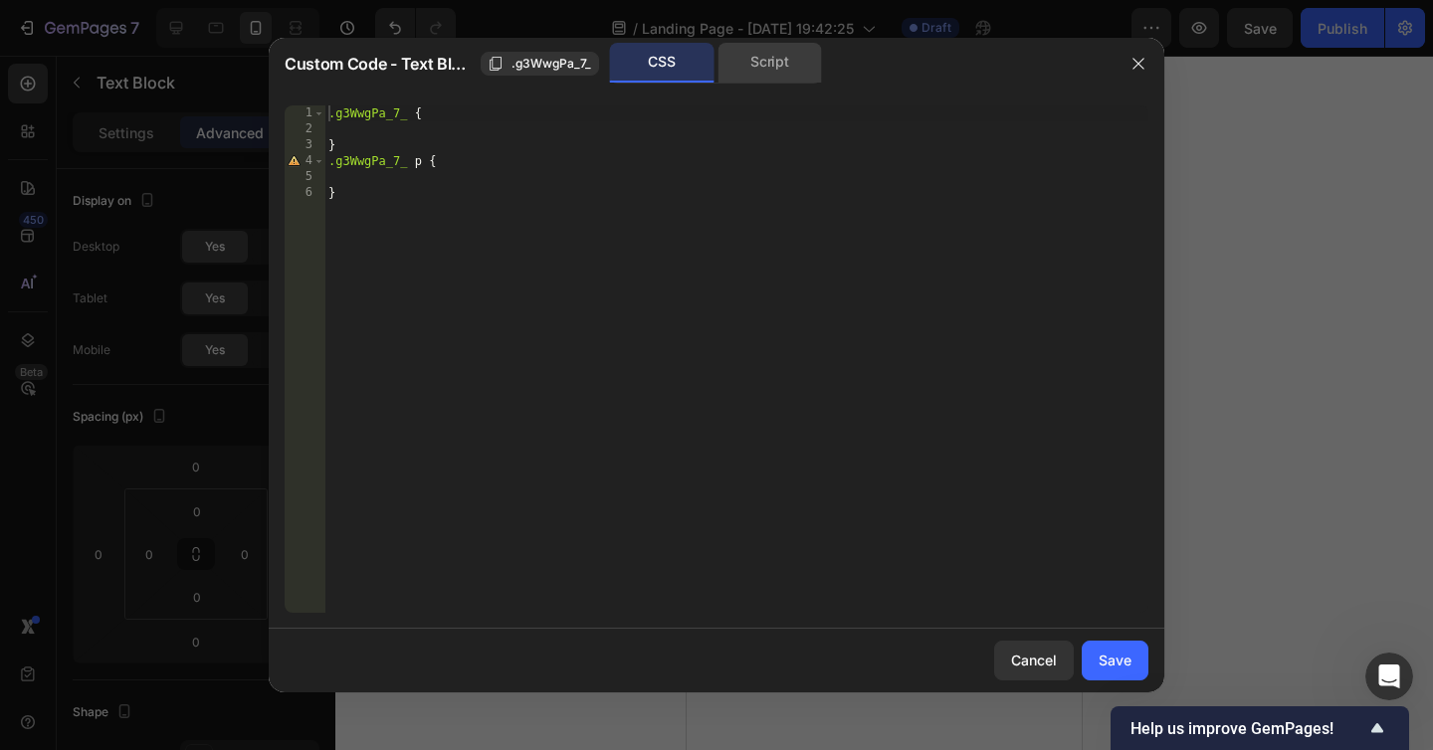
click at [768, 76] on div "Script" at bounding box center [769, 63] width 104 height 40
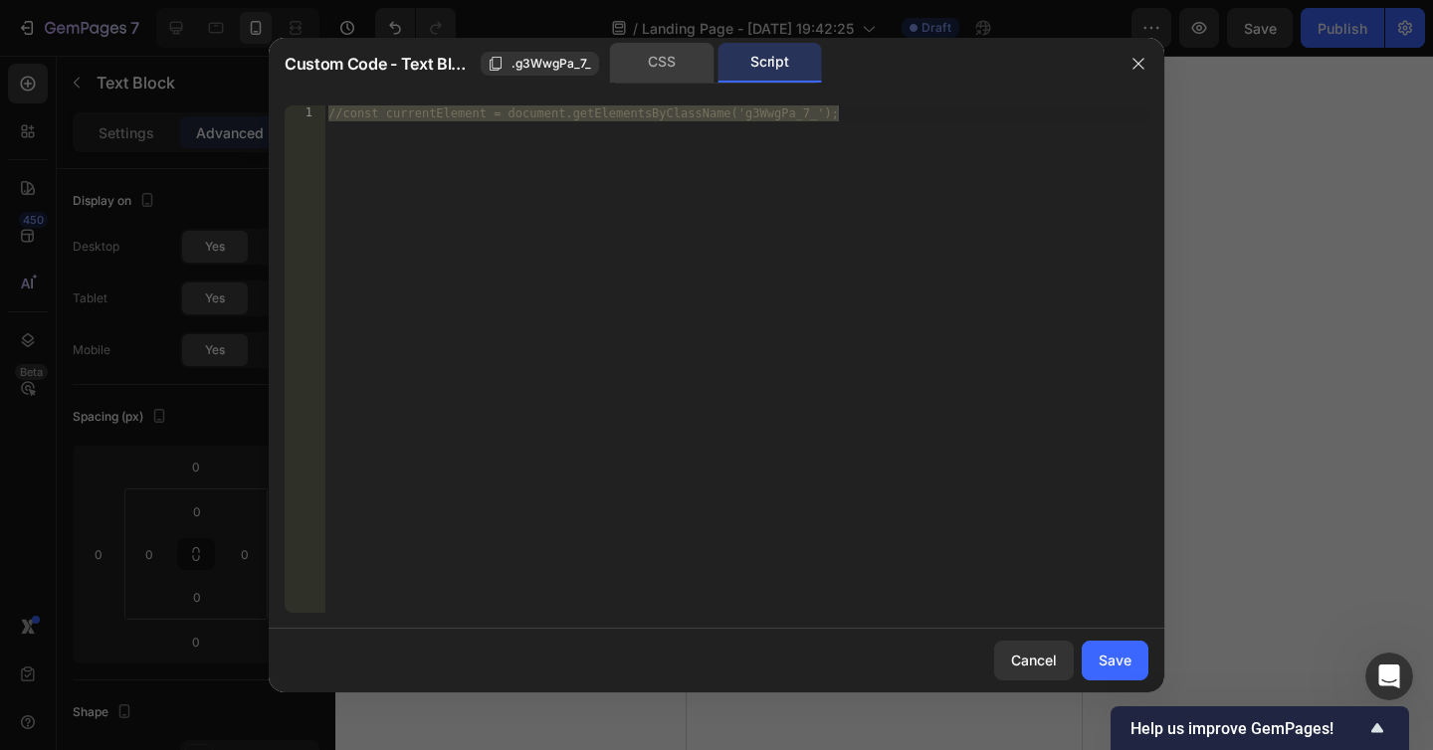
click at [676, 70] on div "CSS" at bounding box center [662, 63] width 104 height 40
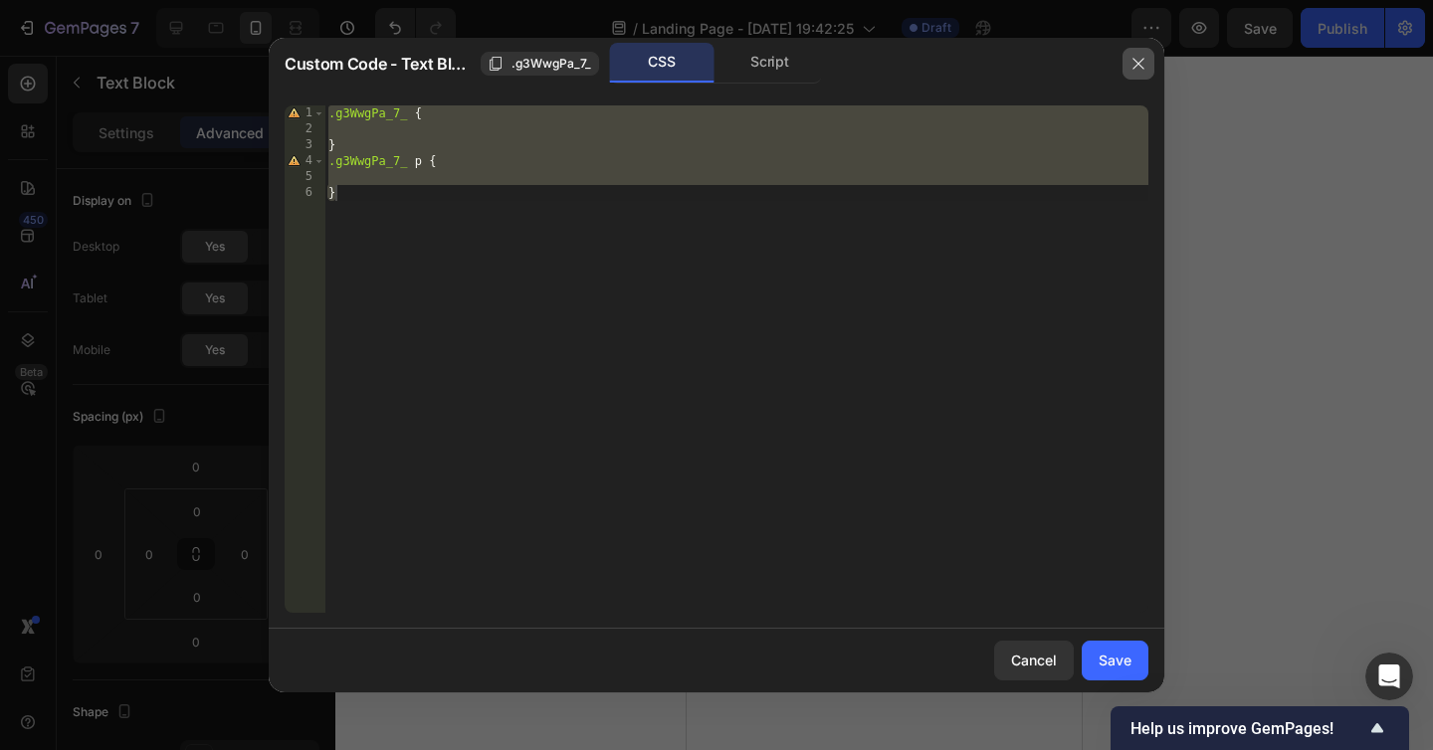
click at [1133, 54] on button "button" at bounding box center [1138, 64] width 32 height 32
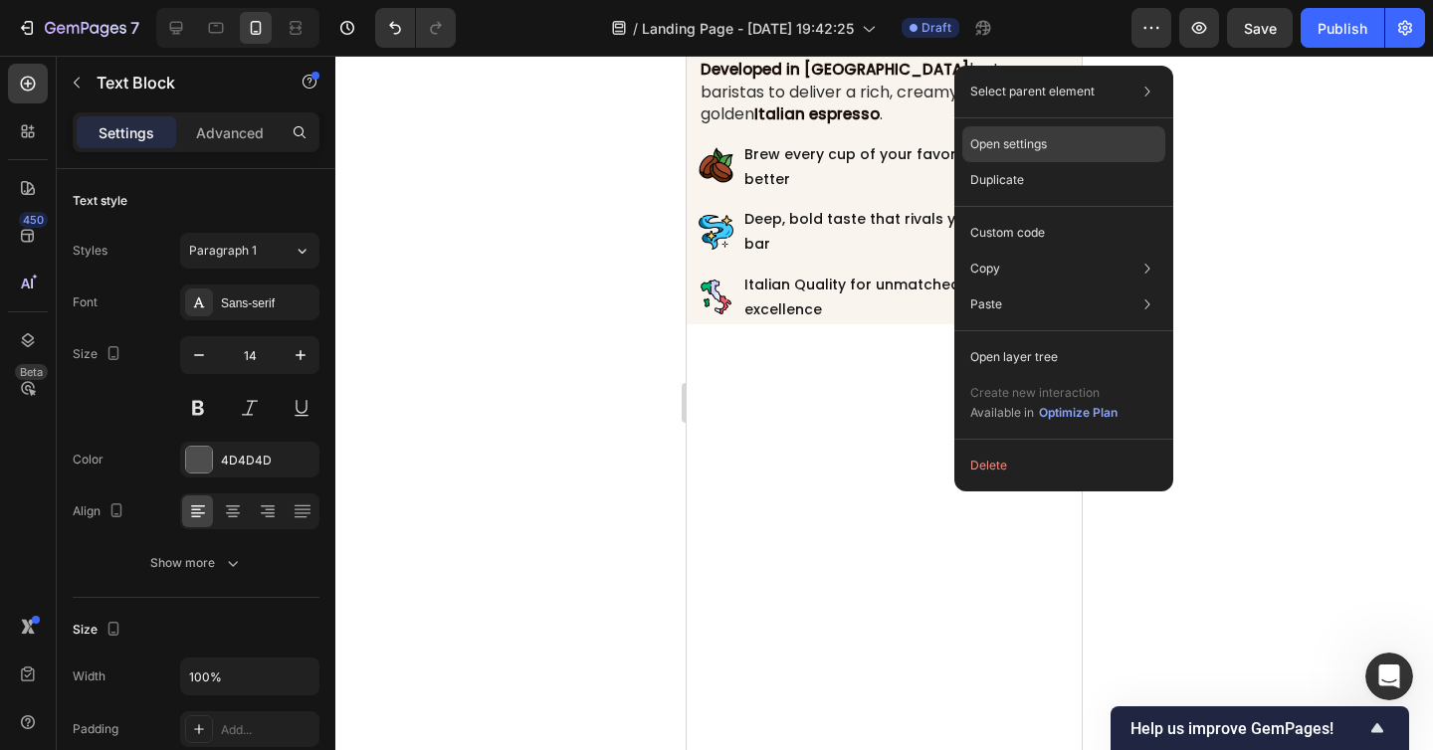
click at [1043, 140] on p "Open settings" at bounding box center [1008, 144] width 77 height 18
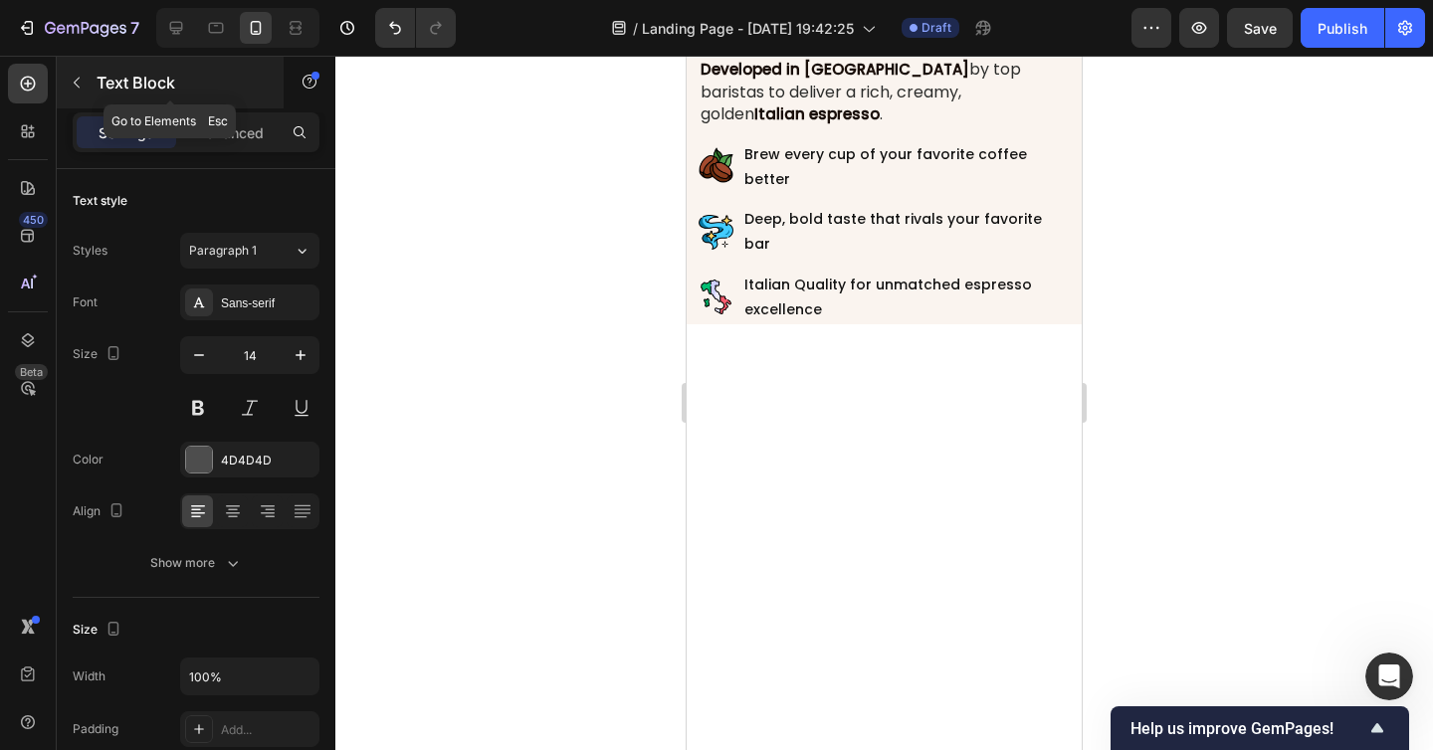
click at [82, 85] on icon "button" at bounding box center [77, 83] width 16 height 16
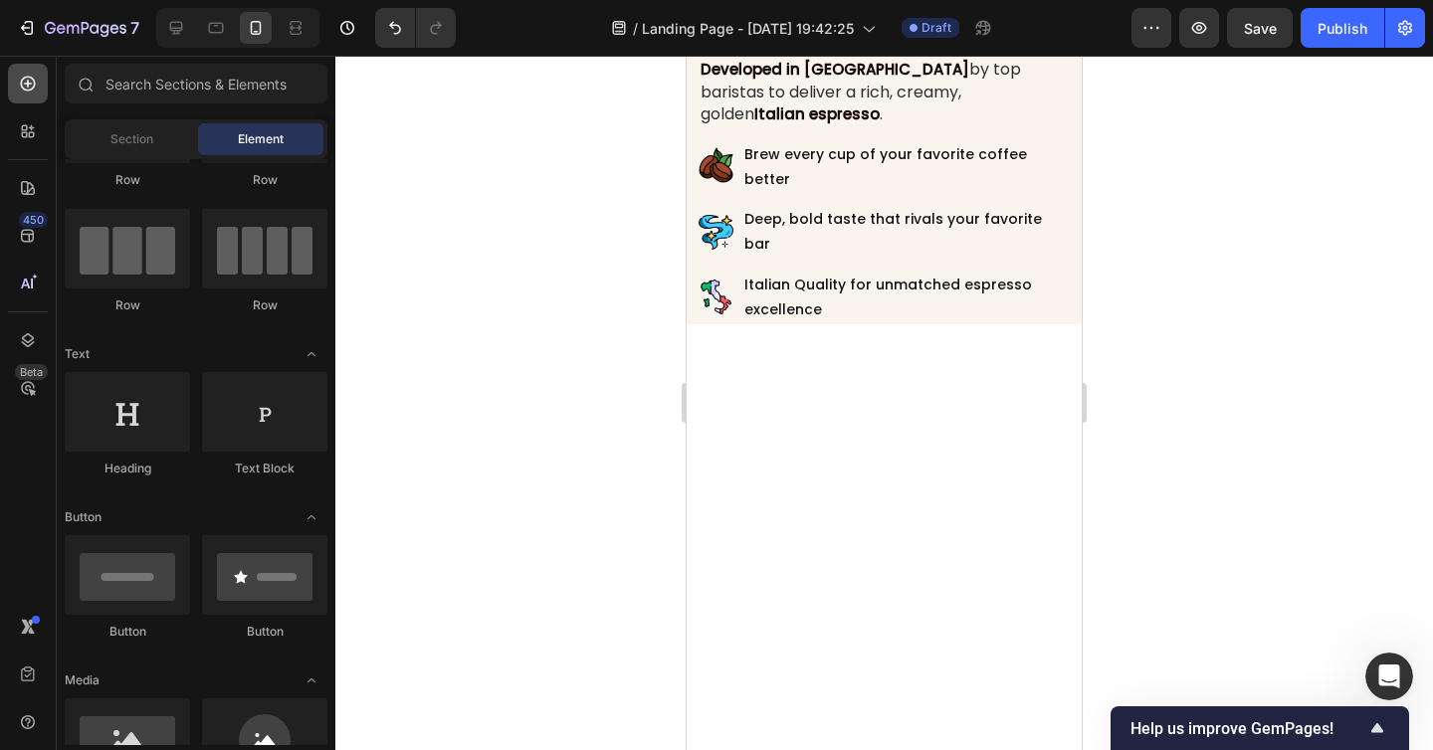
click at [46, 78] on div at bounding box center [28, 84] width 40 height 40
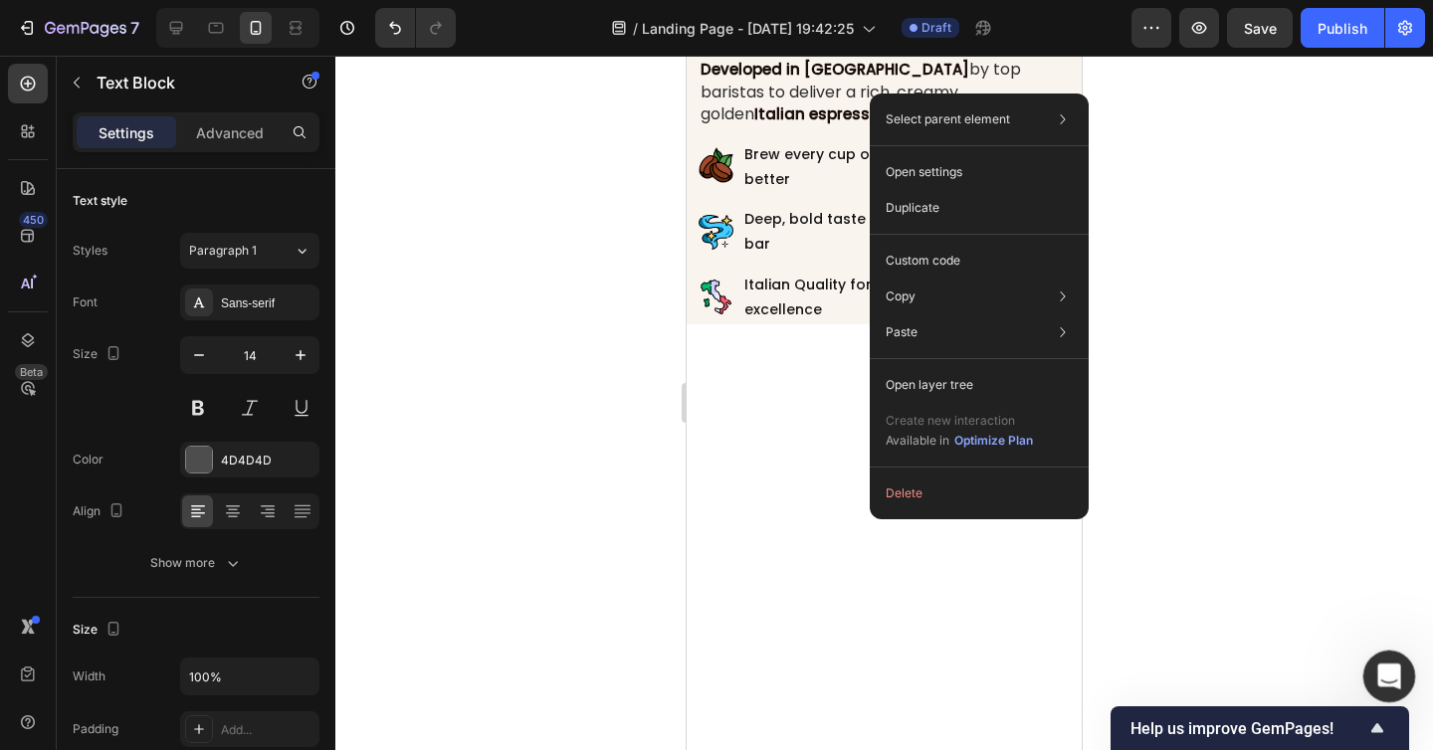
click at [1394, 683] on div "Apri il messenger Intercom" at bounding box center [1386, 674] width 66 height 66
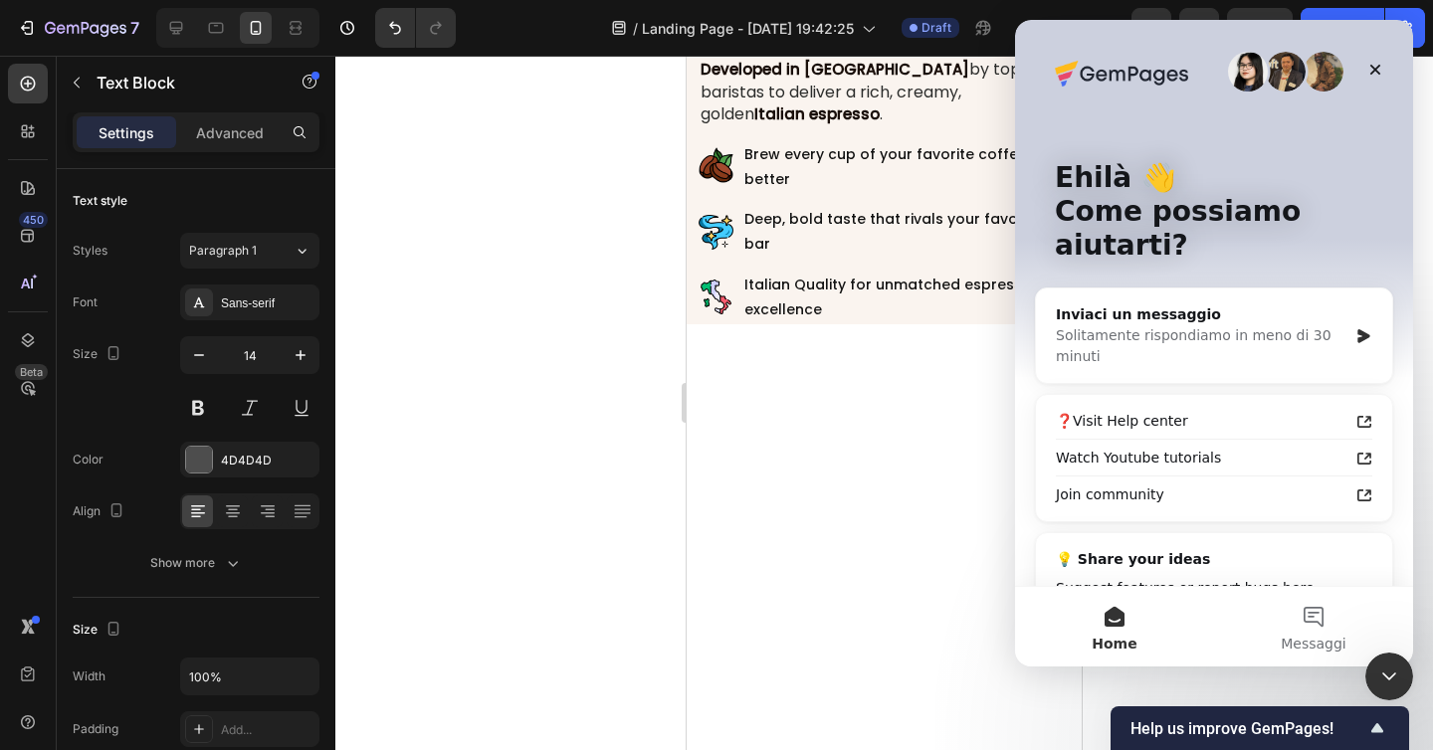
click at [648, 307] on div at bounding box center [883, 403] width 1097 height 694
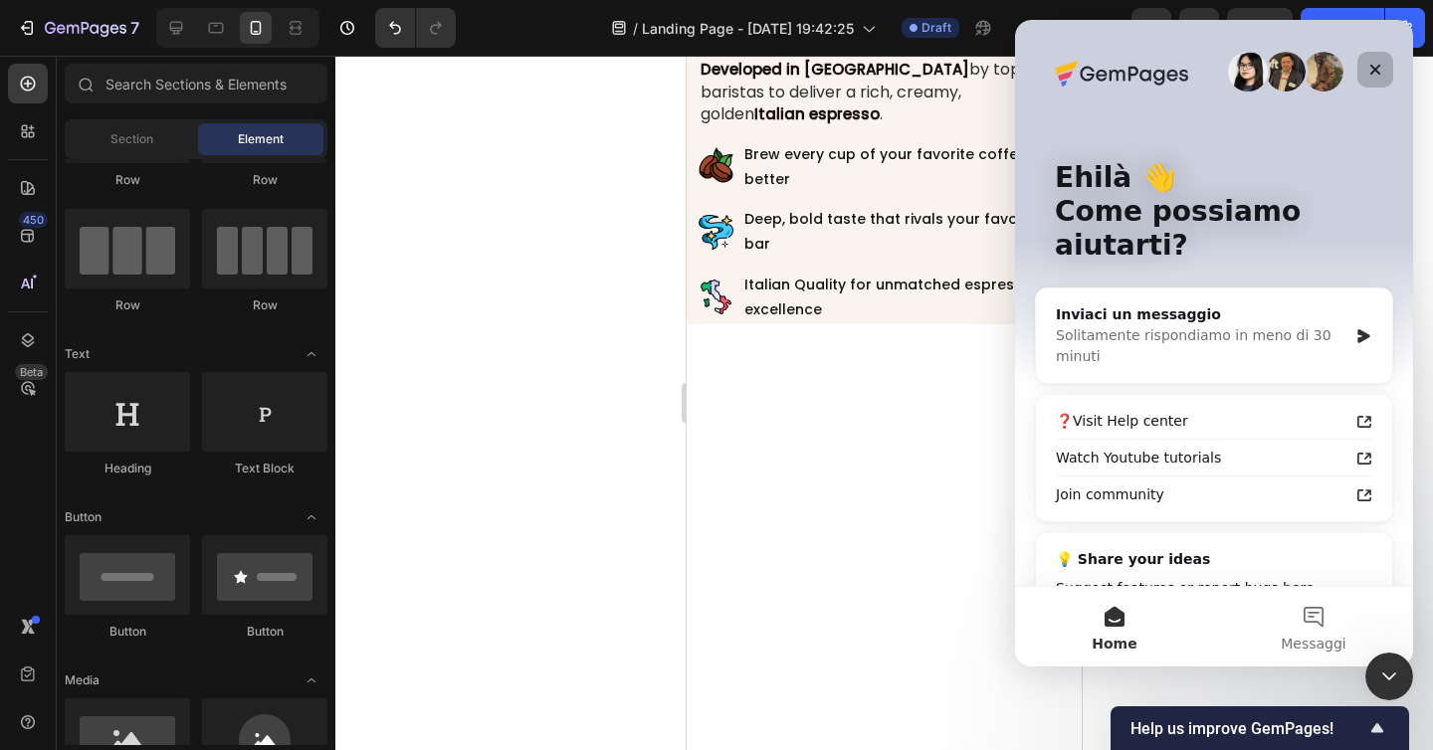
click at [1376, 63] on icon "Chiudi" at bounding box center [1375, 70] width 16 height 16
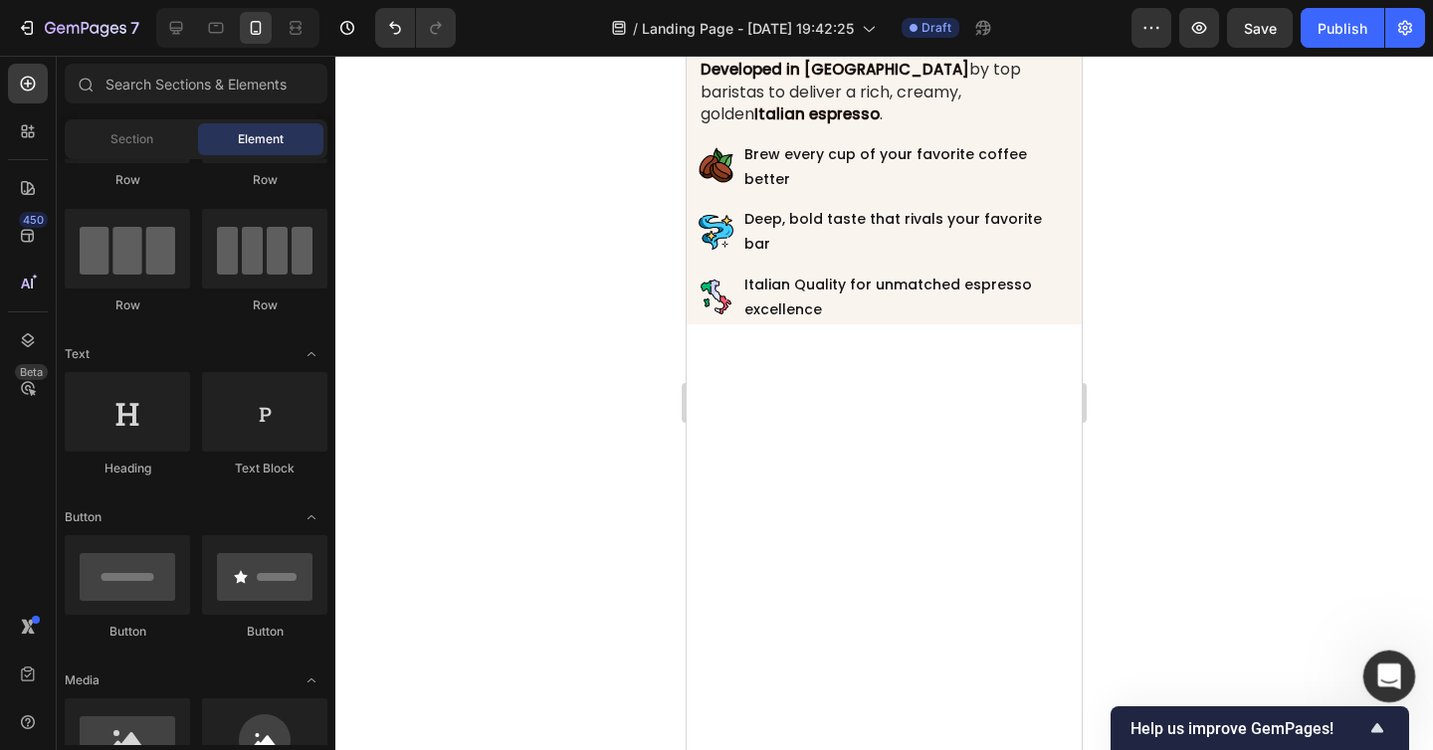
click at [1369, 658] on div "Apri il messenger Intercom" at bounding box center [1386, 674] width 66 height 66
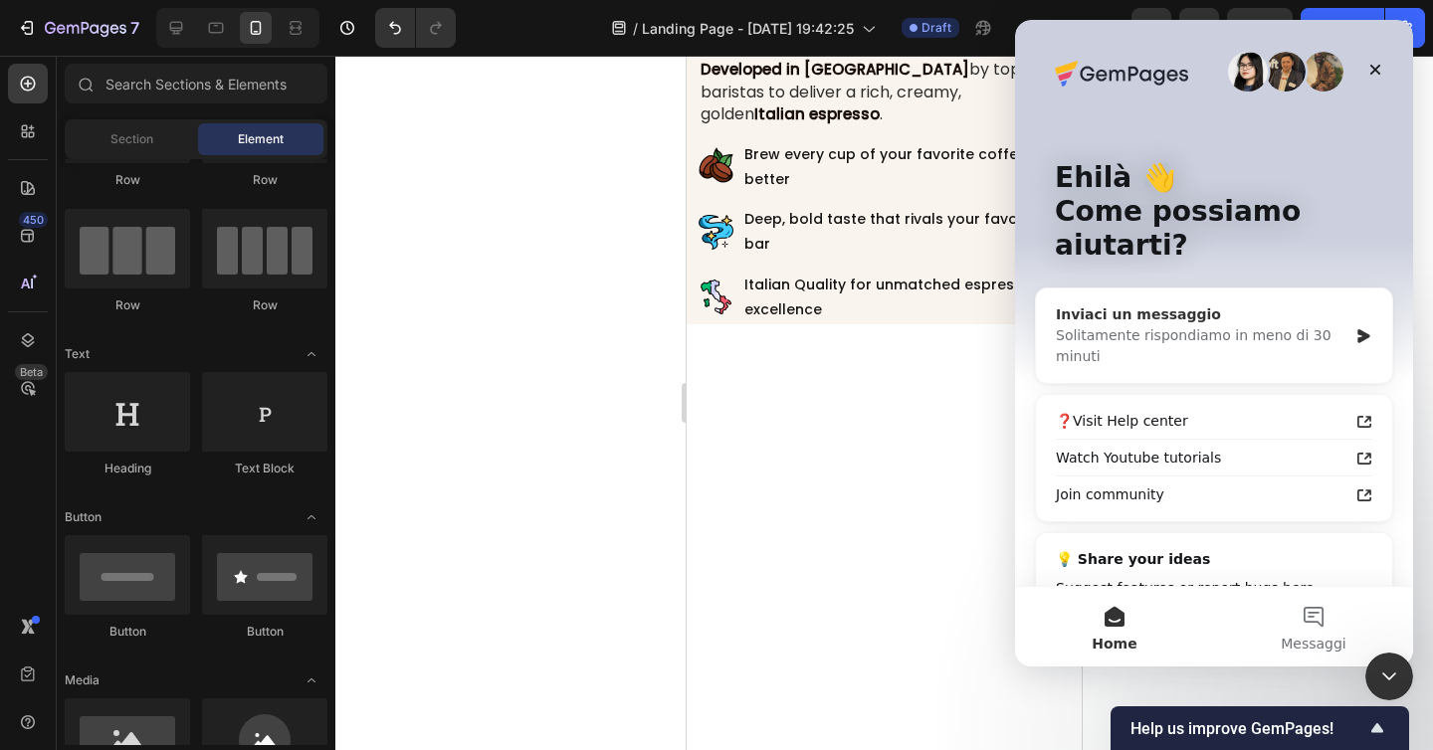
click at [1205, 328] on div "Solitamente rispondiamo in meno di 30 minuti" at bounding box center [1200, 346] width 291 height 42
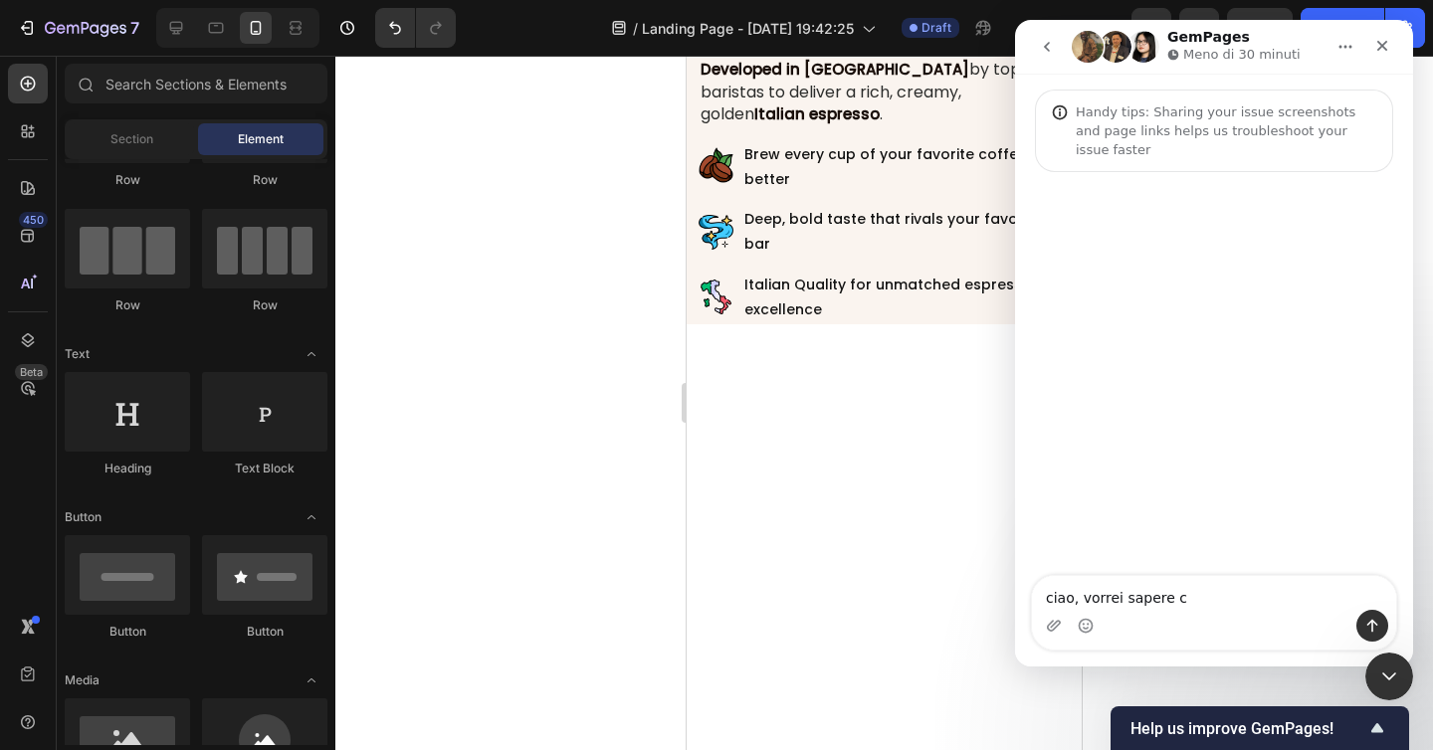
type textarea "ciao, vorrei sapere c"
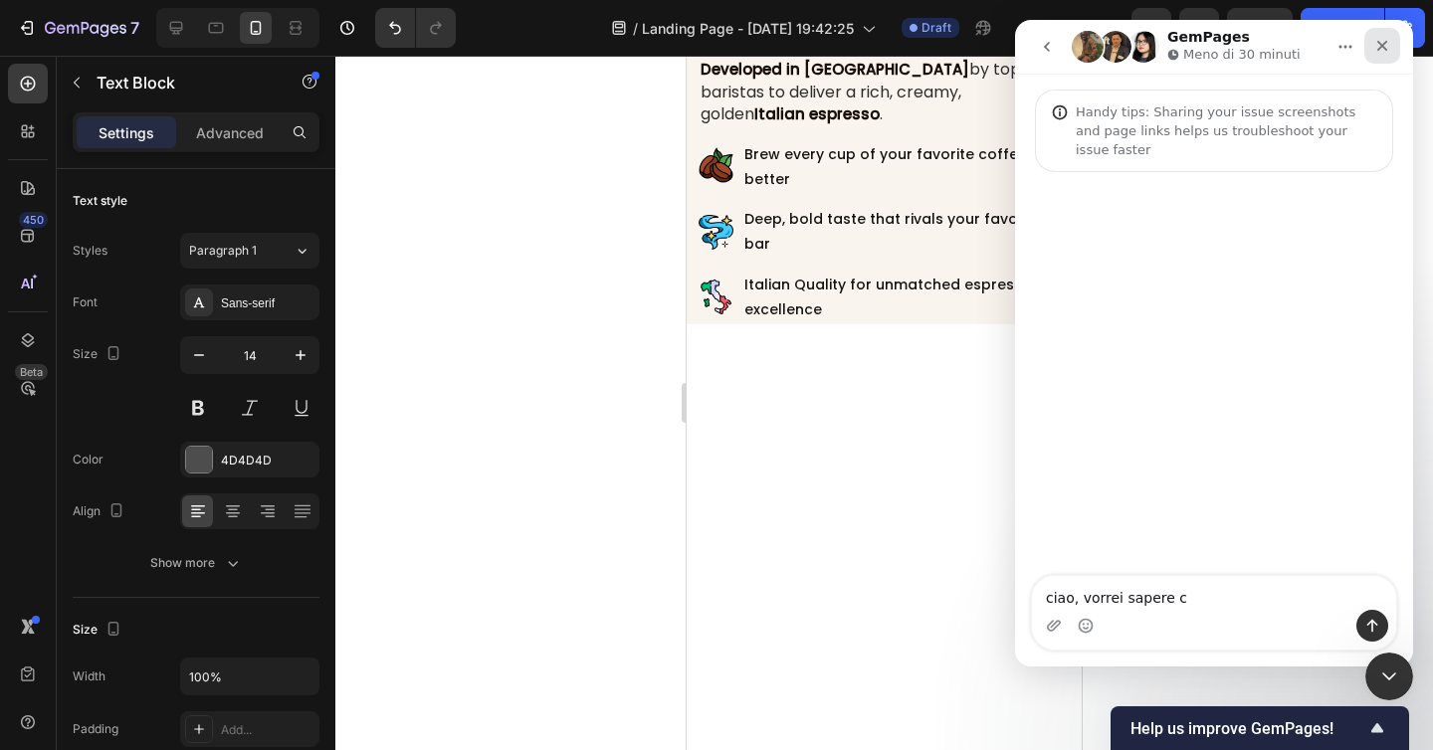
click at [1385, 54] on div "Chiudi" at bounding box center [1382, 46] width 36 height 36
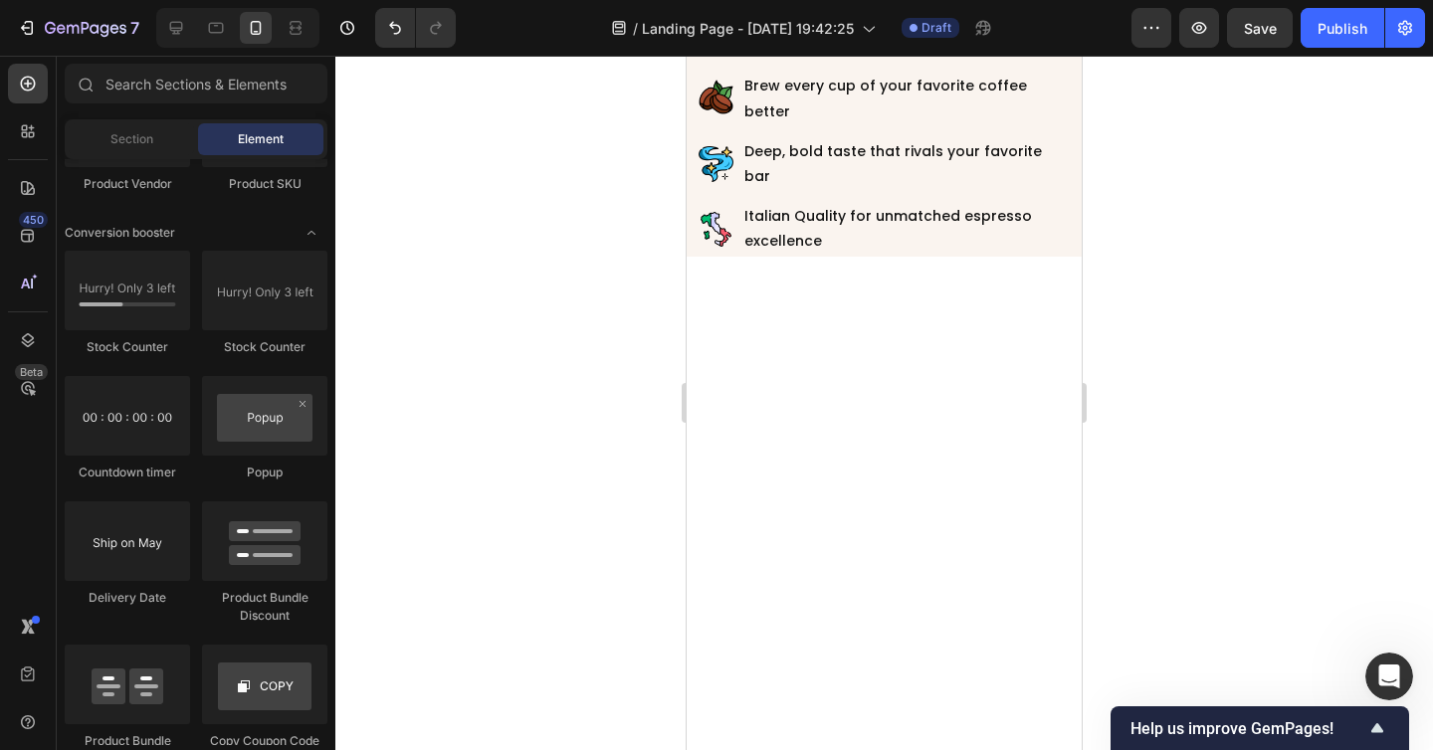
scroll to position [5310, 0]
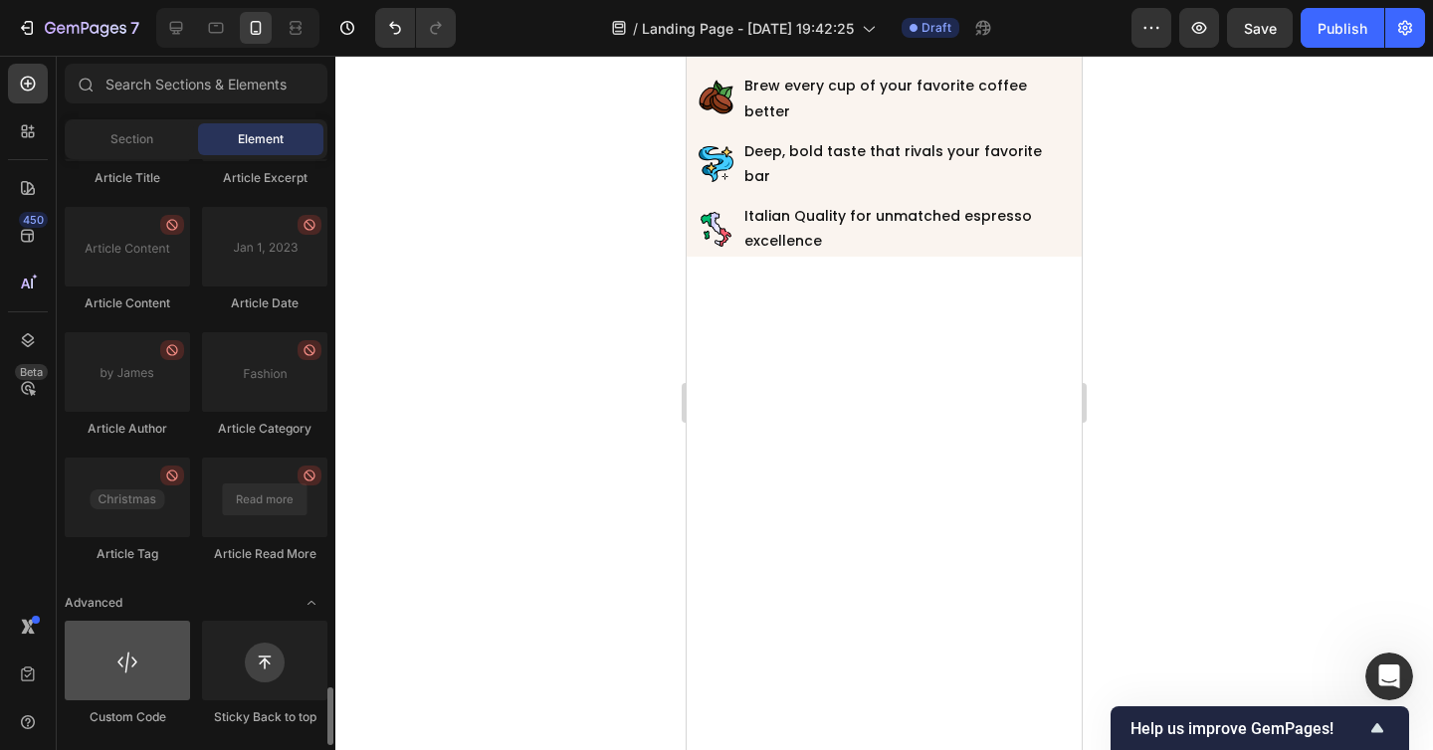
click at [141, 662] on div at bounding box center [127, 661] width 125 height 80
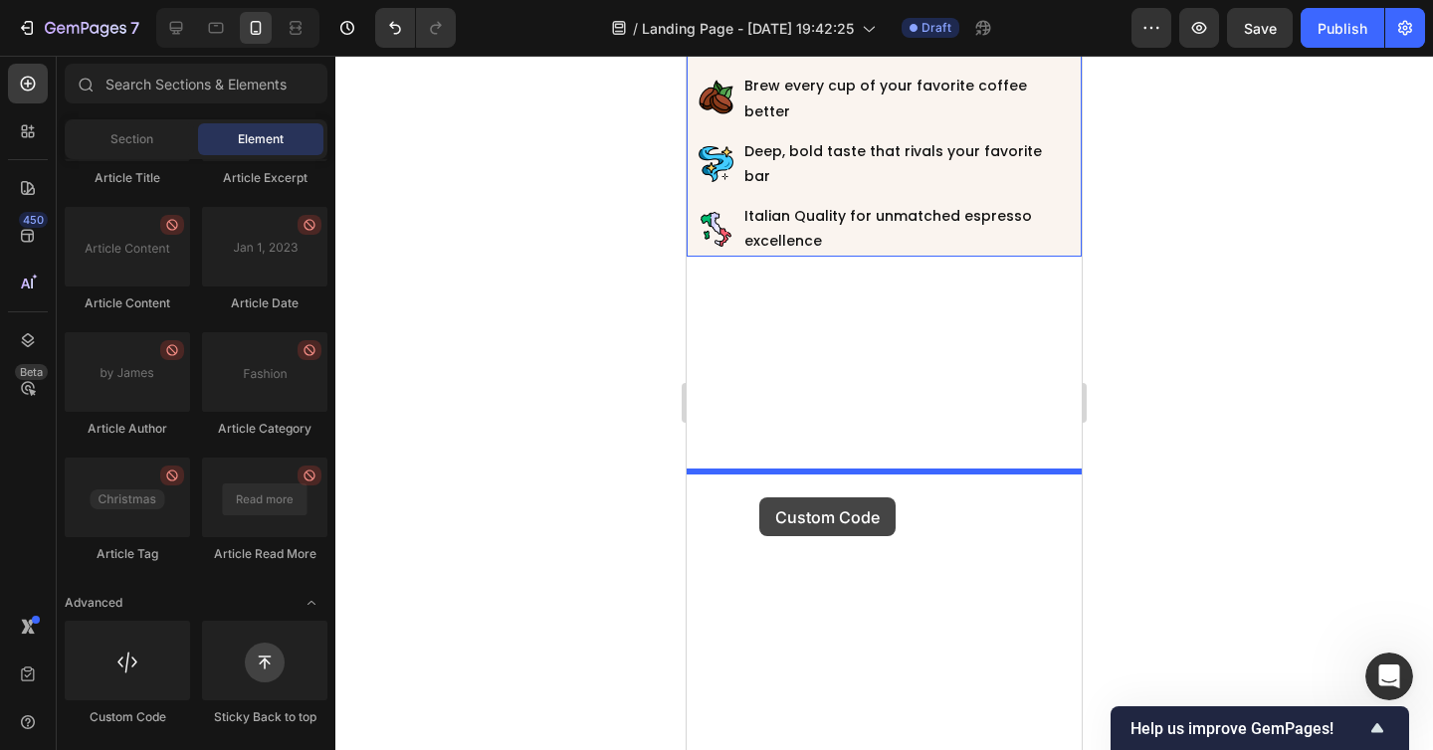
drag, startPoint x: 888, startPoint y: 706, endPoint x: 759, endPoint y: 497, distance: 245.7
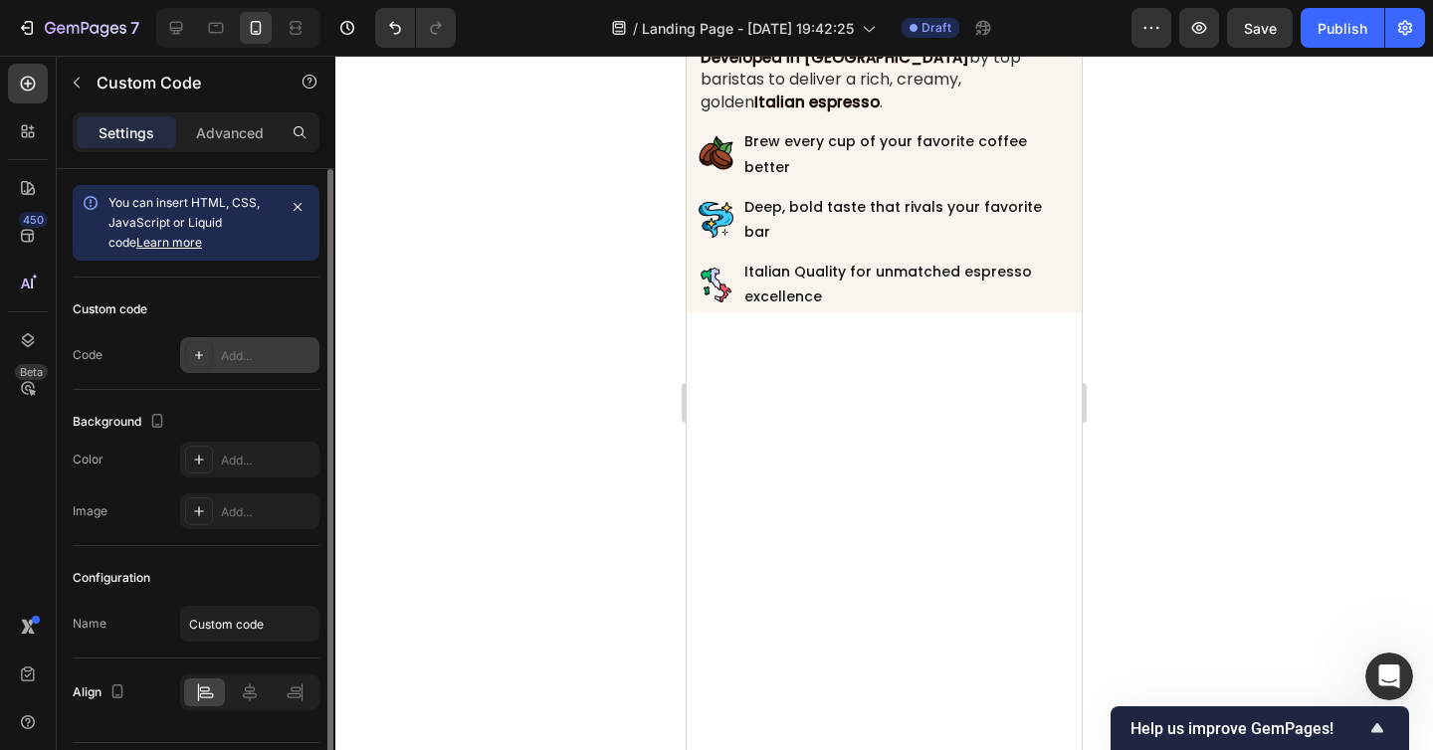
click at [249, 365] on div "Add..." at bounding box center [249, 355] width 139 height 36
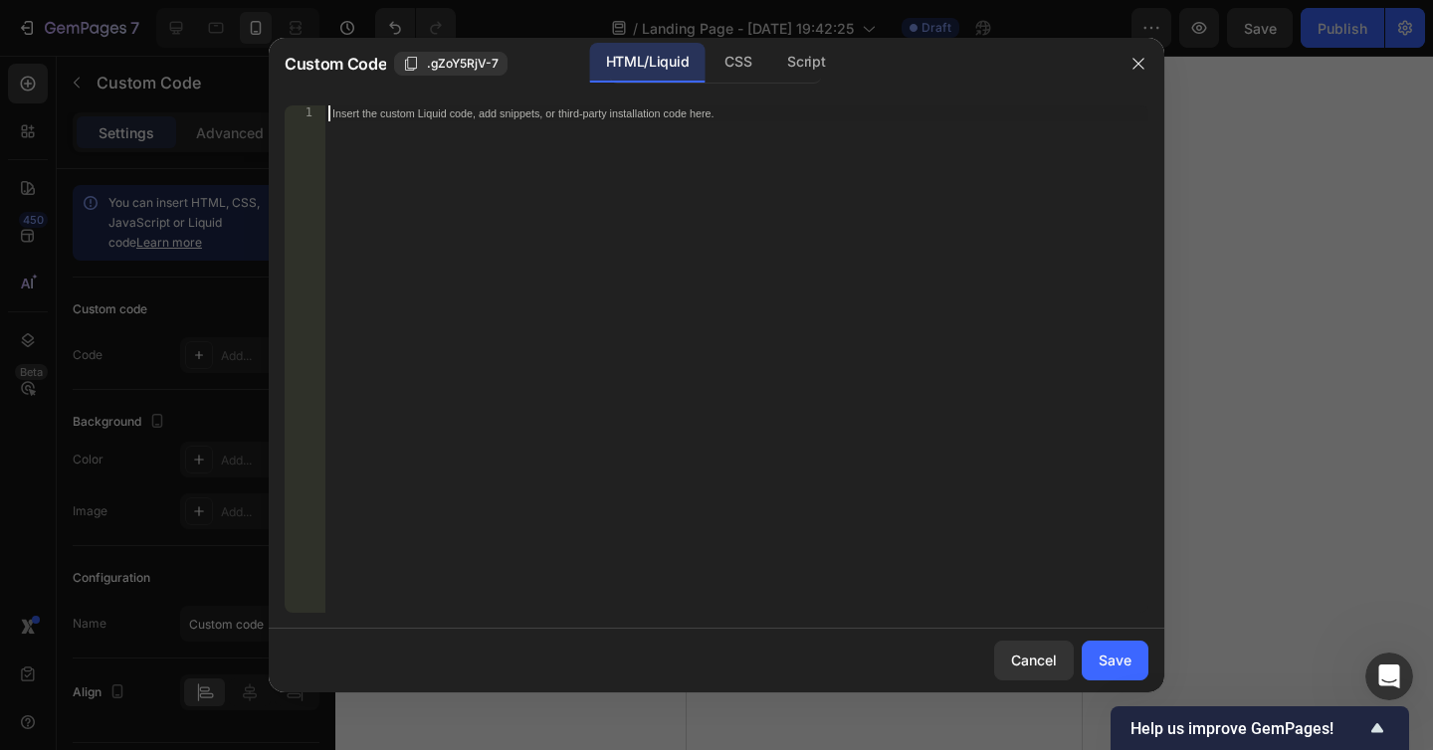
click at [555, 310] on div "Insert the custom Liquid code, add snippets, or third-party installation code h…" at bounding box center [736, 374] width 824 height 539
paste textarea "</h2>"
type textarea "</h2>"
click at [723, 67] on div "CSS" at bounding box center [737, 63] width 59 height 40
click at [532, 158] on div "Insert the CSS code to style your content here." at bounding box center [736, 374] width 824 height 539
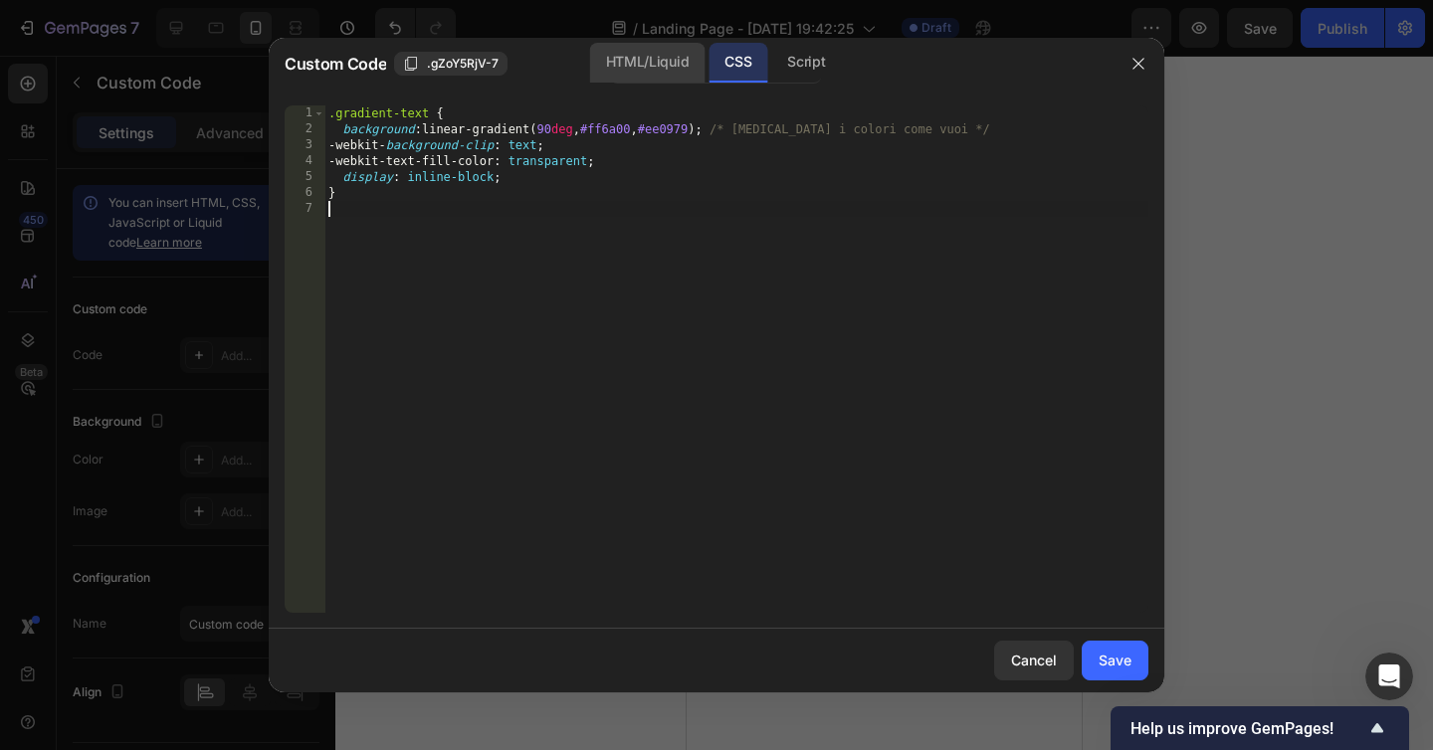
click at [635, 72] on div "HTML/Liquid" at bounding box center [647, 63] width 114 height 40
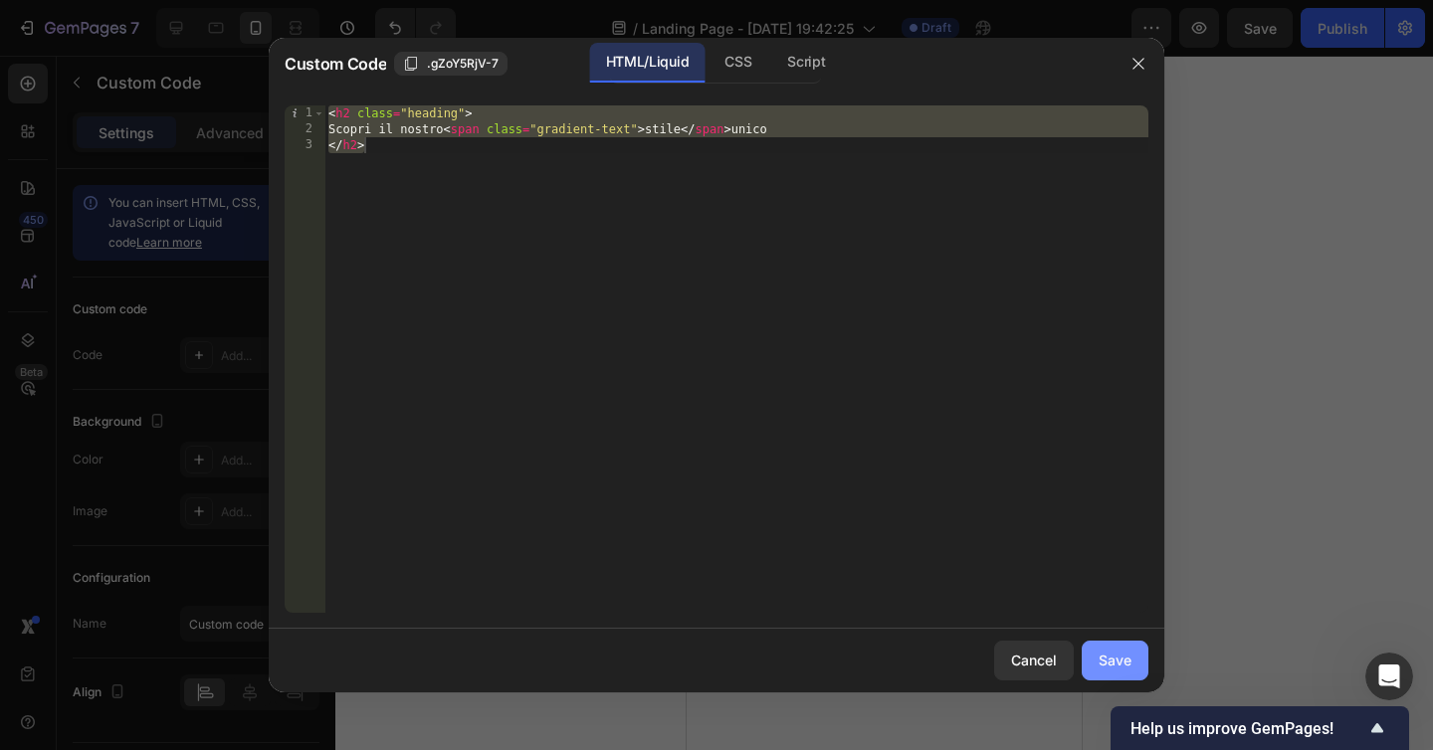
click at [1127, 656] on div "Save" at bounding box center [1114, 660] width 33 height 21
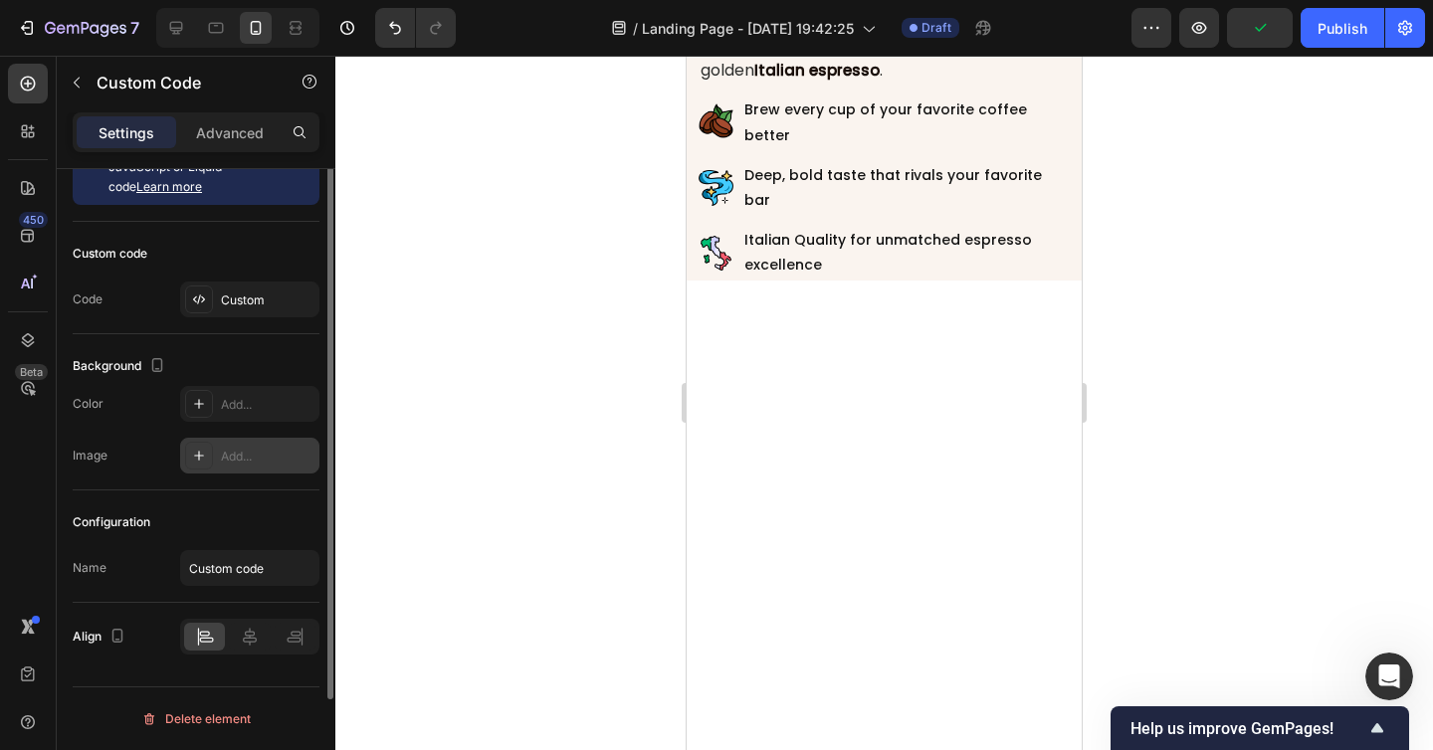
scroll to position [0, 0]
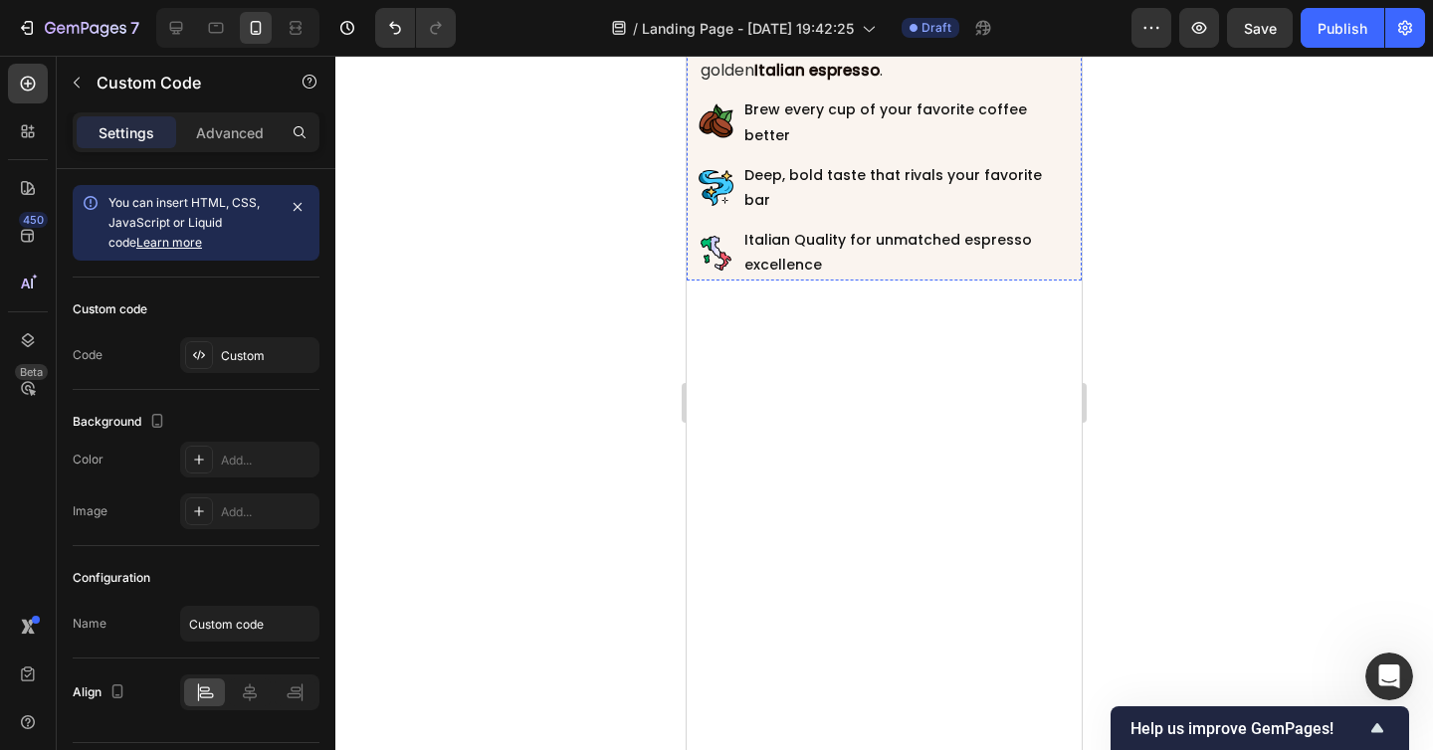
click at [1126, 541] on div at bounding box center [883, 403] width 1097 height 694
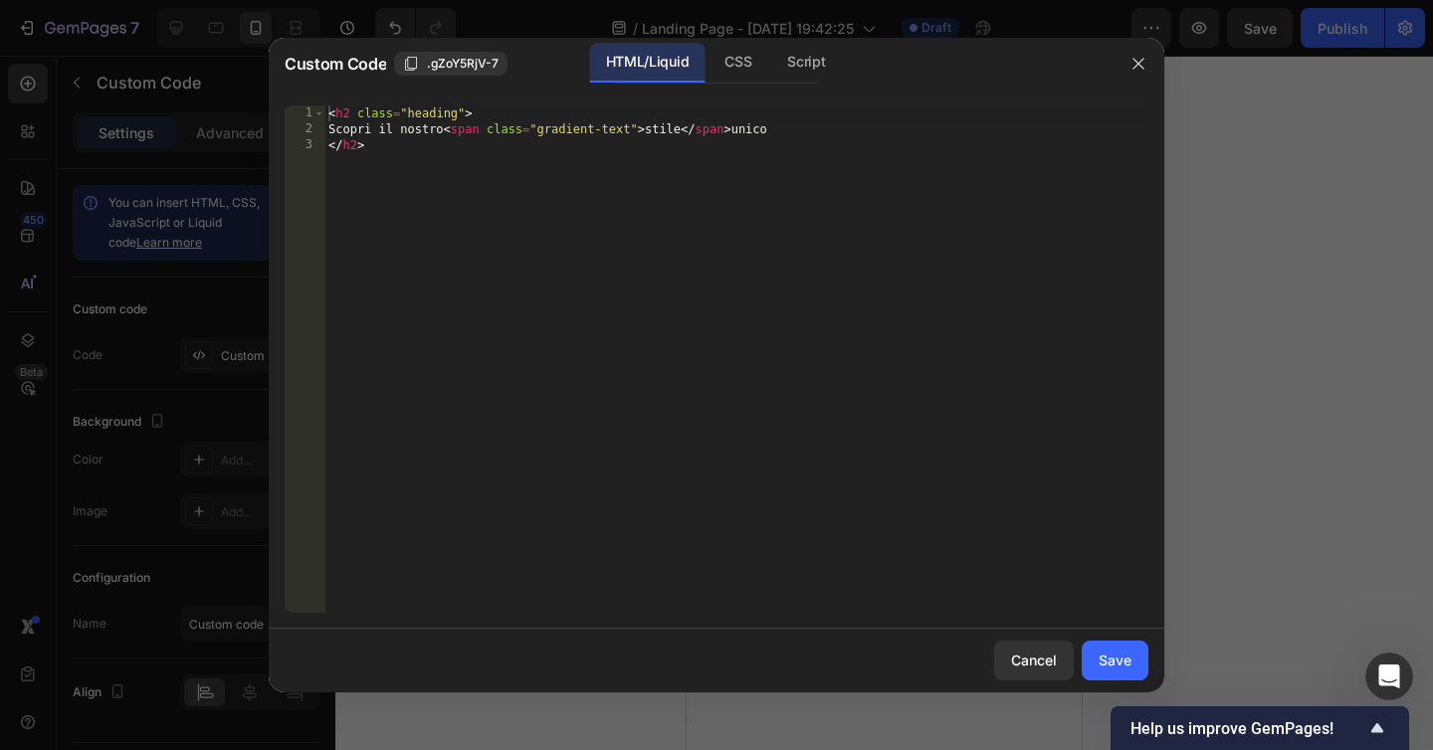
click at [808, 486] on div "< h2 class = "heading" > Scopri il nostro < span class = "gradient-text" > stil…" at bounding box center [736, 374] width 824 height 539
click at [466, 116] on div "< h2 class = "heading" > Scopri il nostro < span class = "gradient-text" > stil…" at bounding box center [736, 374] width 824 height 539
type textarea "<h2 class="heading">"
click at [721, 59] on div "CSS" at bounding box center [737, 63] width 59 height 40
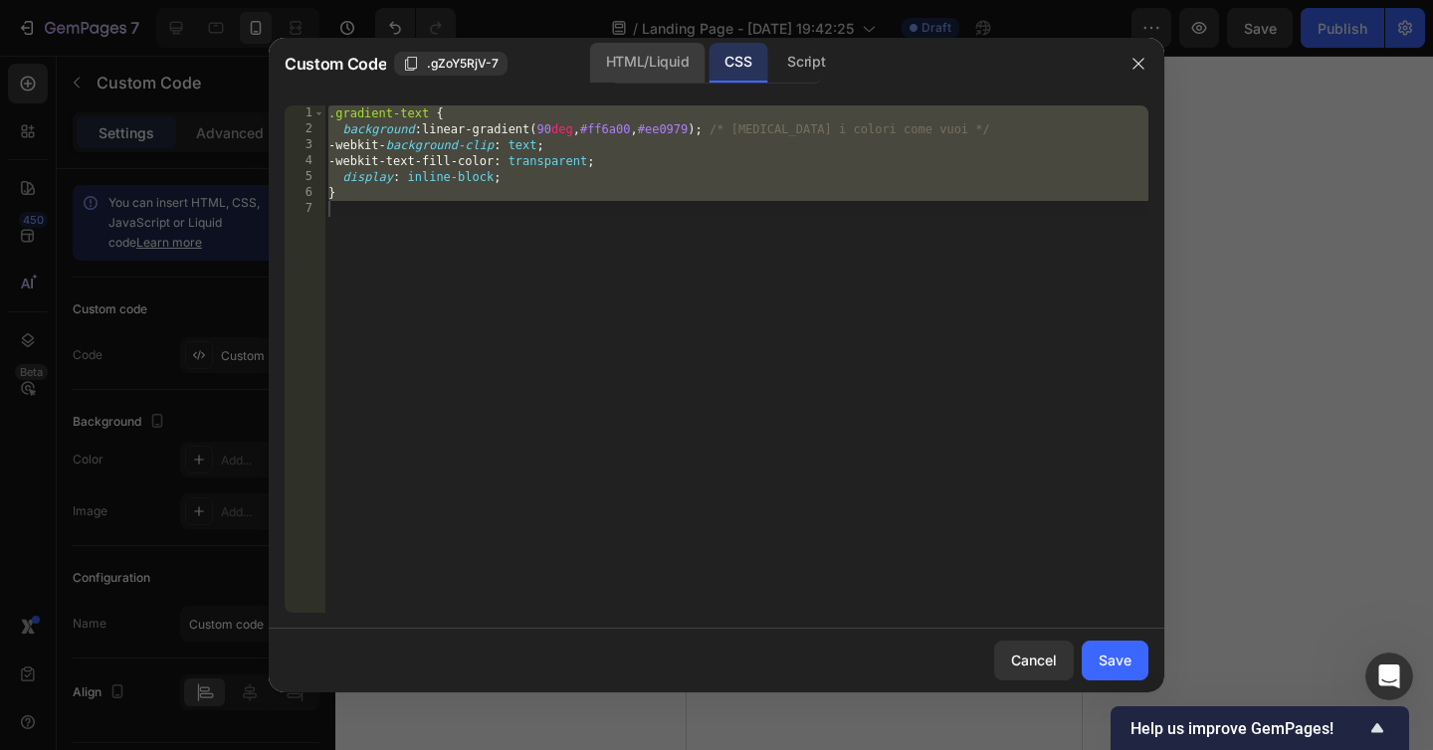
click at [669, 61] on div "HTML/Liquid" at bounding box center [647, 63] width 114 height 40
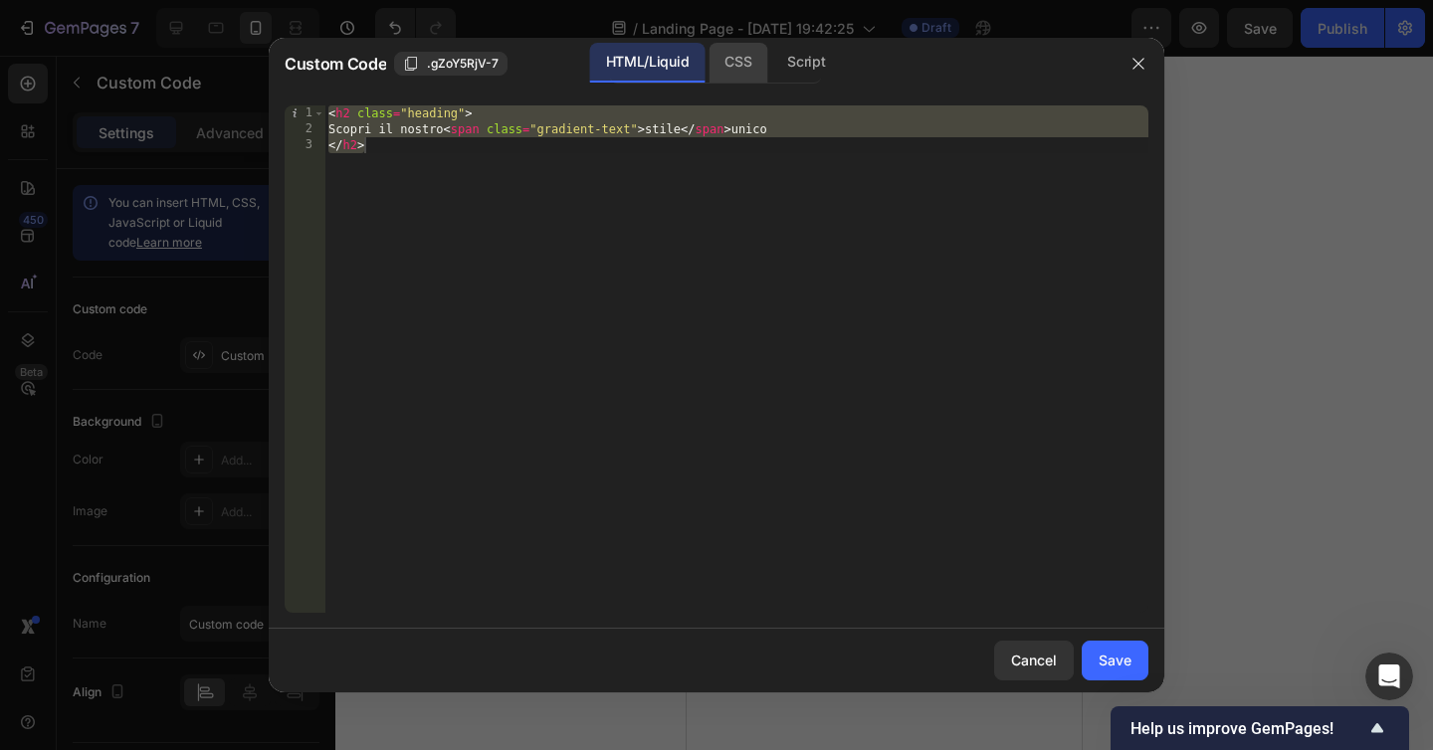
click at [736, 71] on div "CSS" at bounding box center [737, 63] width 59 height 40
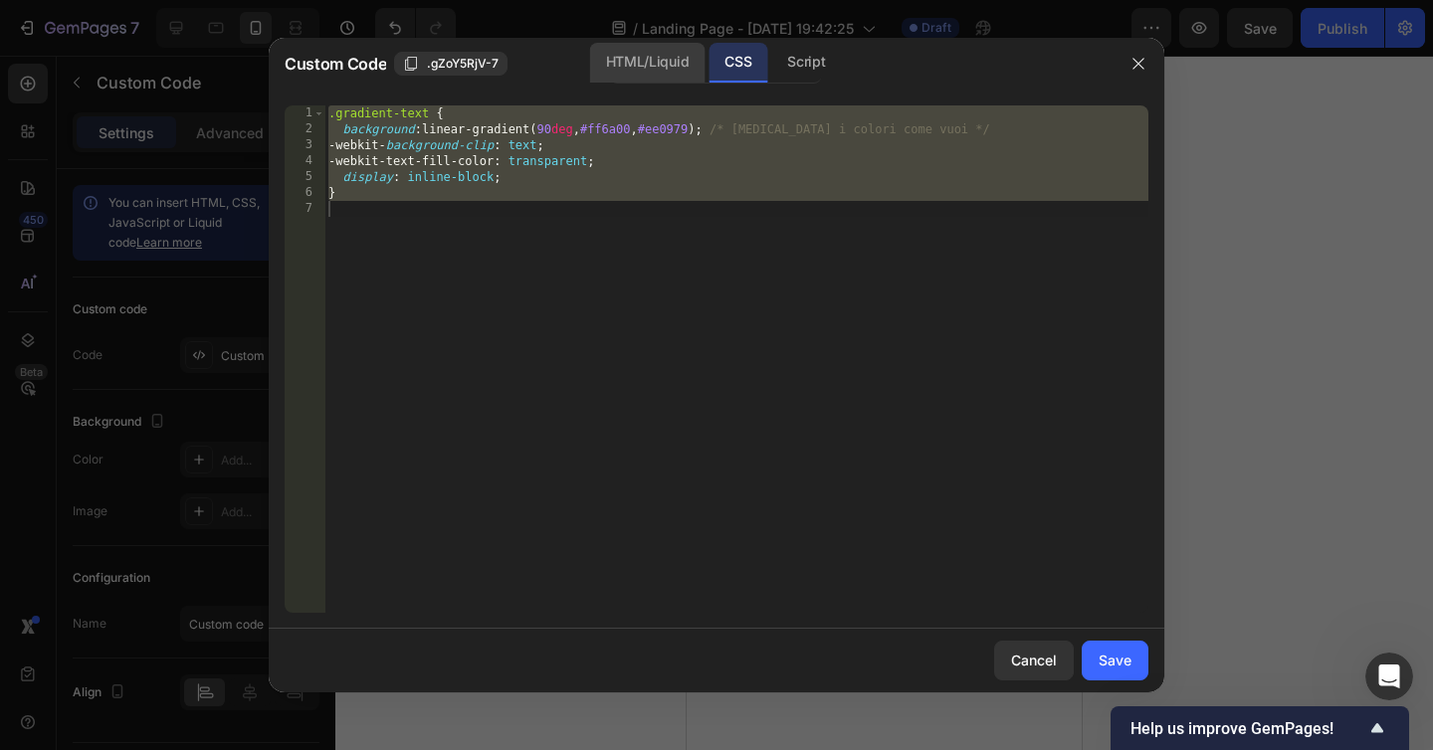
click at [640, 71] on div "HTML/Liquid" at bounding box center [647, 63] width 114 height 40
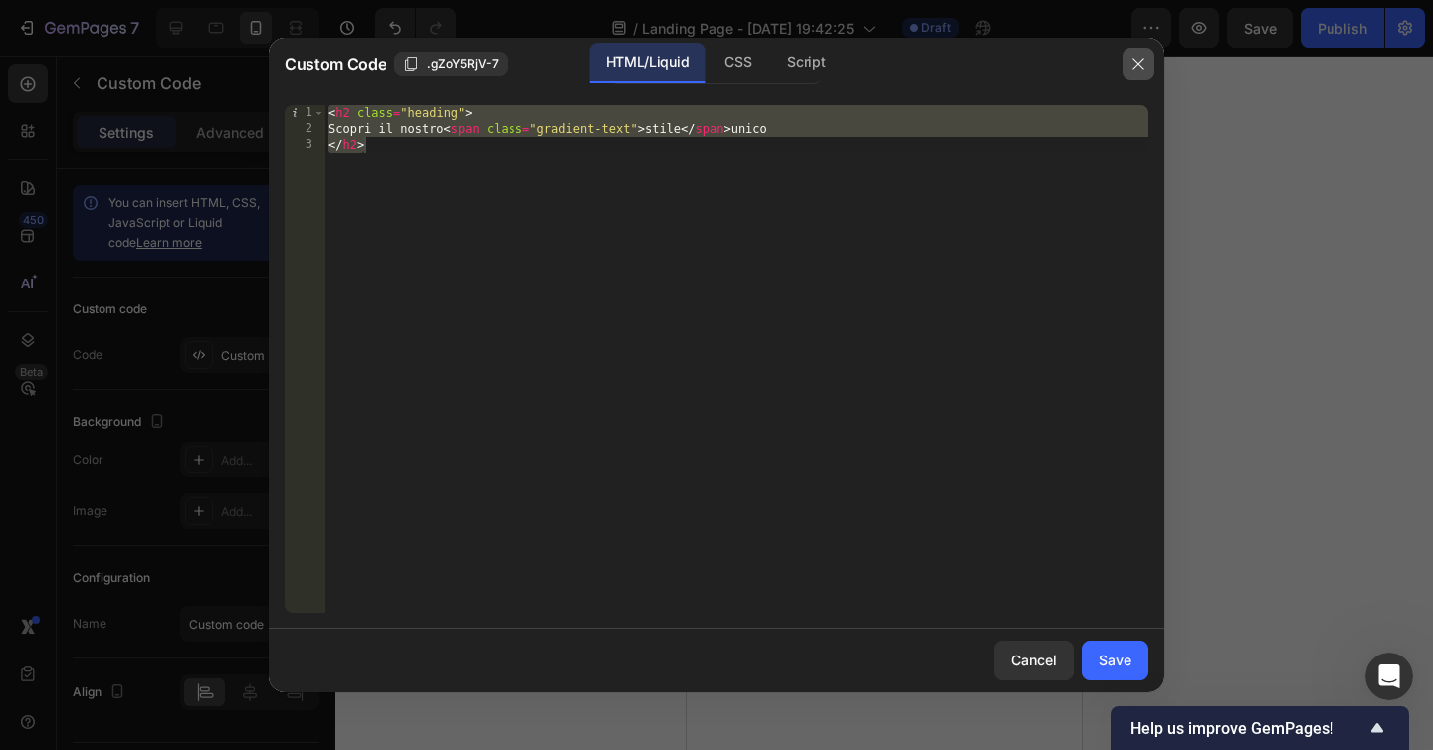
click at [1138, 65] on icon "button" at bounding box center [1138, 64] width 16 height 16
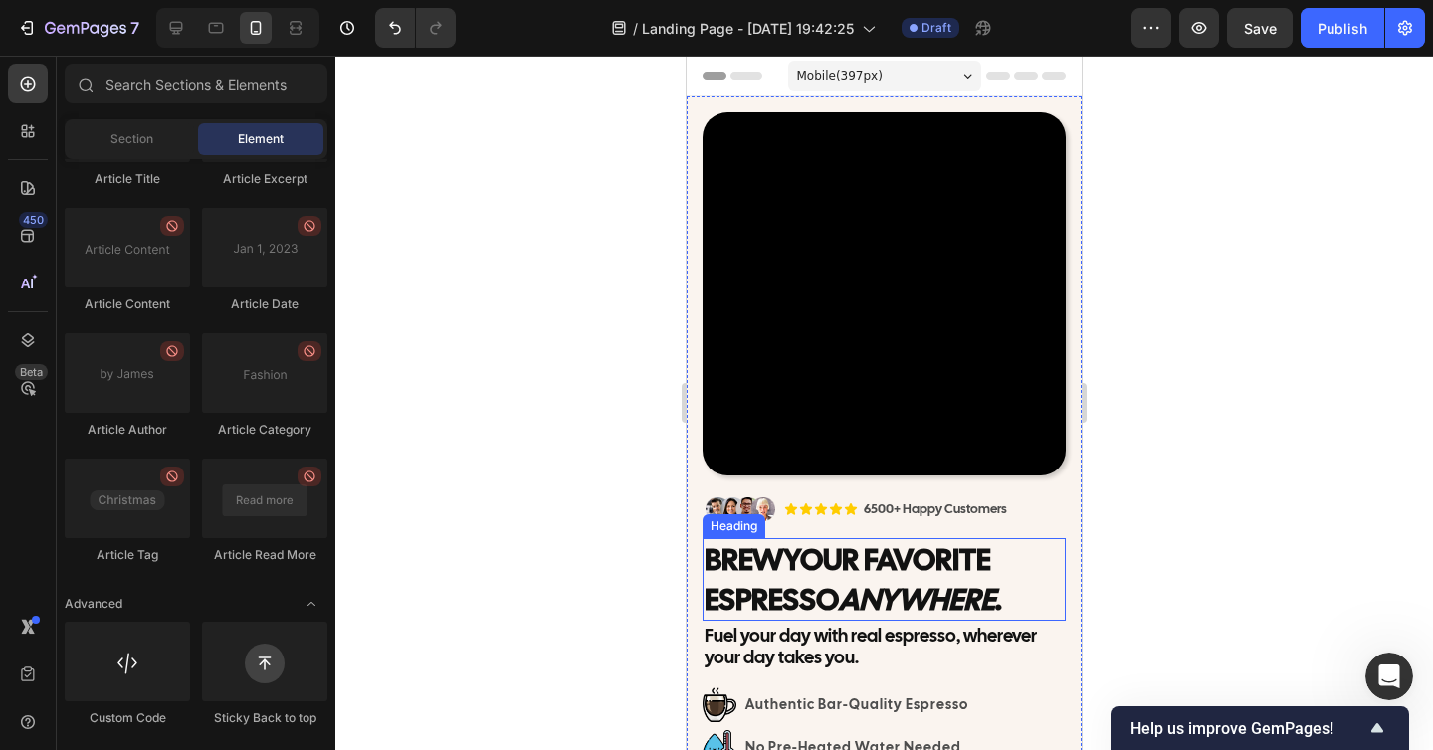
click at [812, 554] on span "Your Favorite Espresso Anywhere ." at bounding box center [852, 579] width 297 height 78
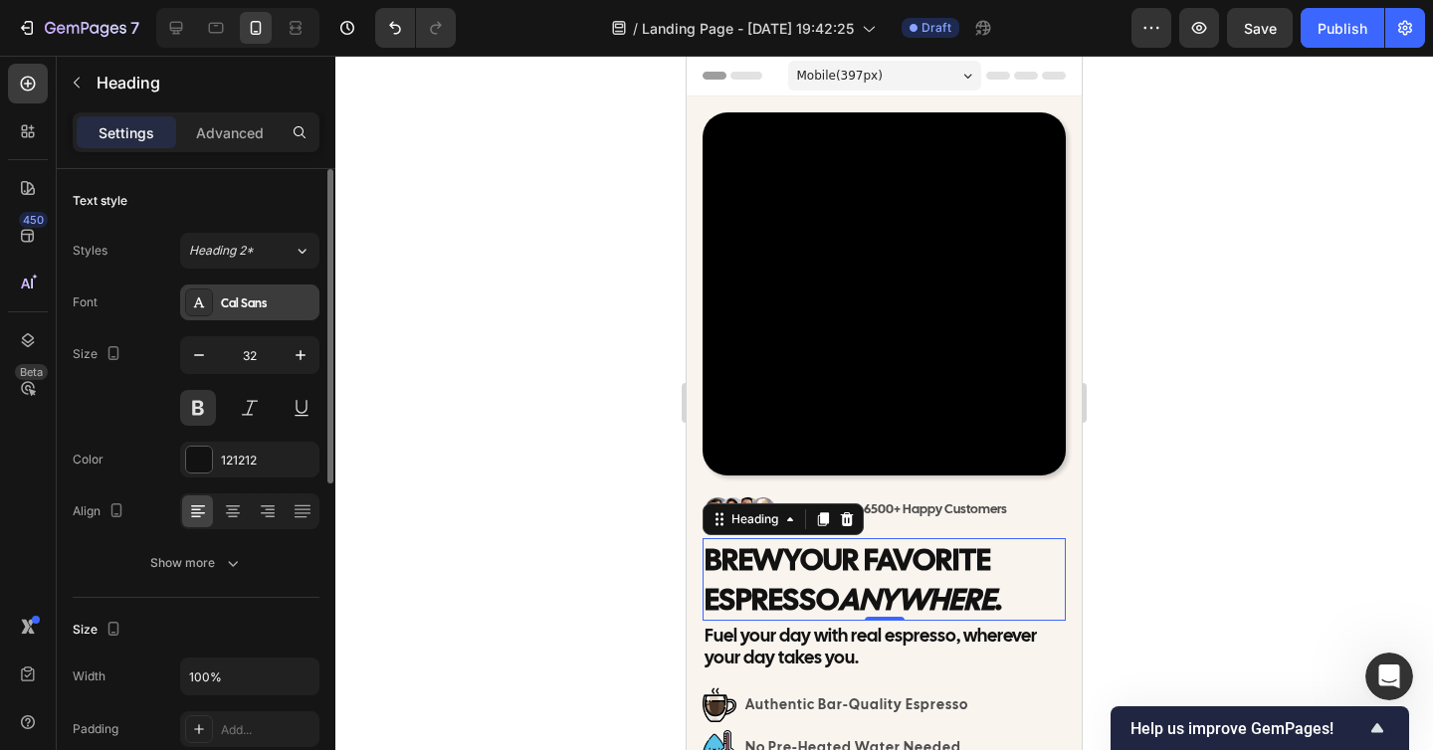
click at [261, 307] on div "Cal Sans" at bounding box center [268, 303] width 94 height 18
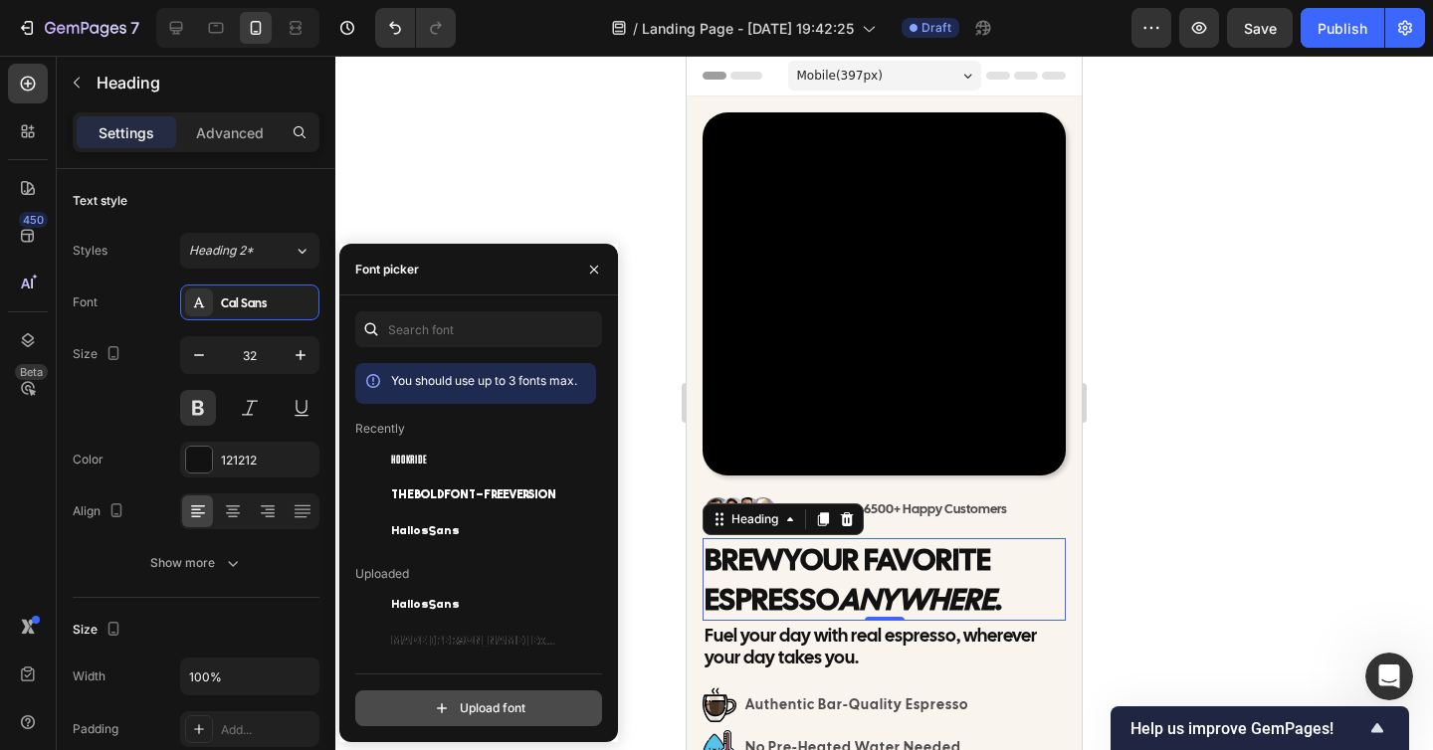
click at [479, 693] on input "file" at bounding box center [521, 708] width 497 height 34
type input "C:\fakepath\Panton-BlackCaps.otf"
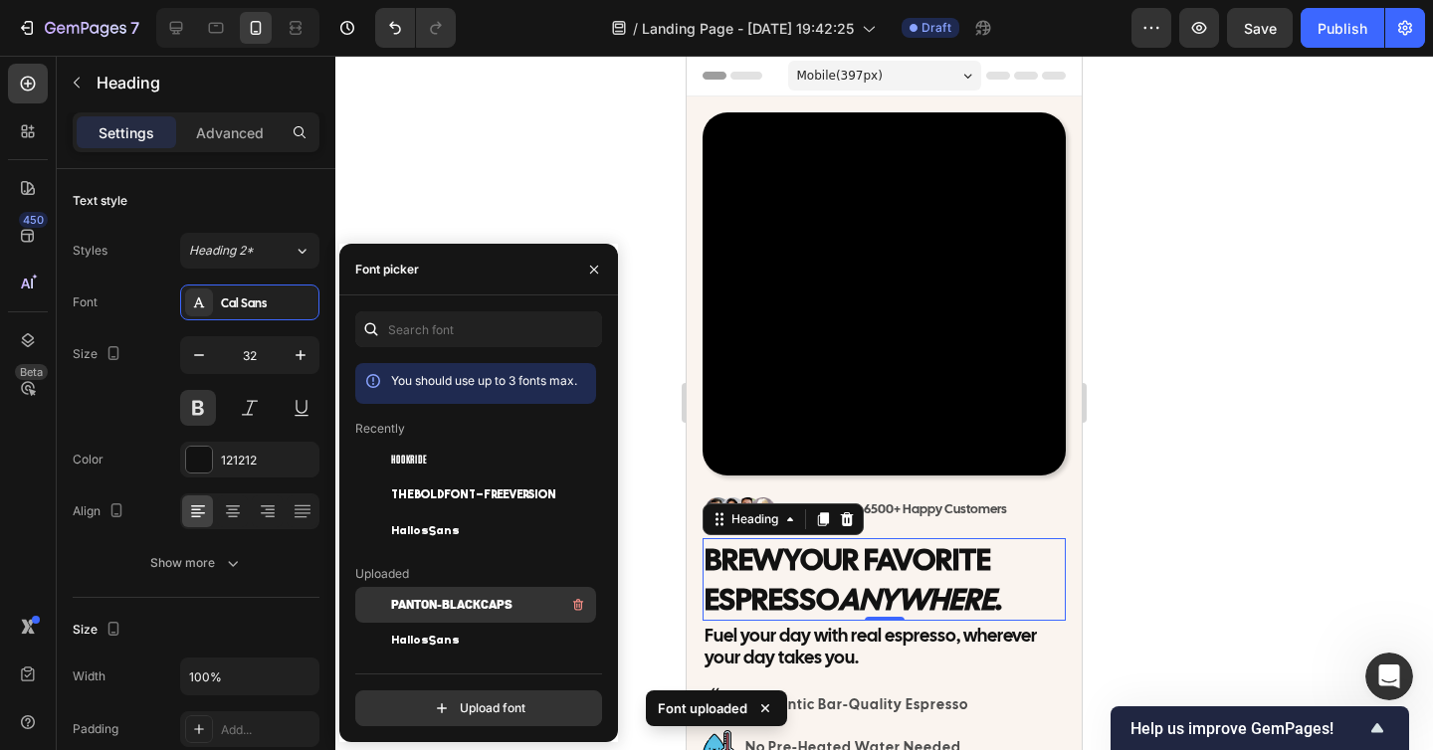
click at [497, 605] on span "Panton-BlackCaps" at bounding box center [451, 605] width 121 height 18
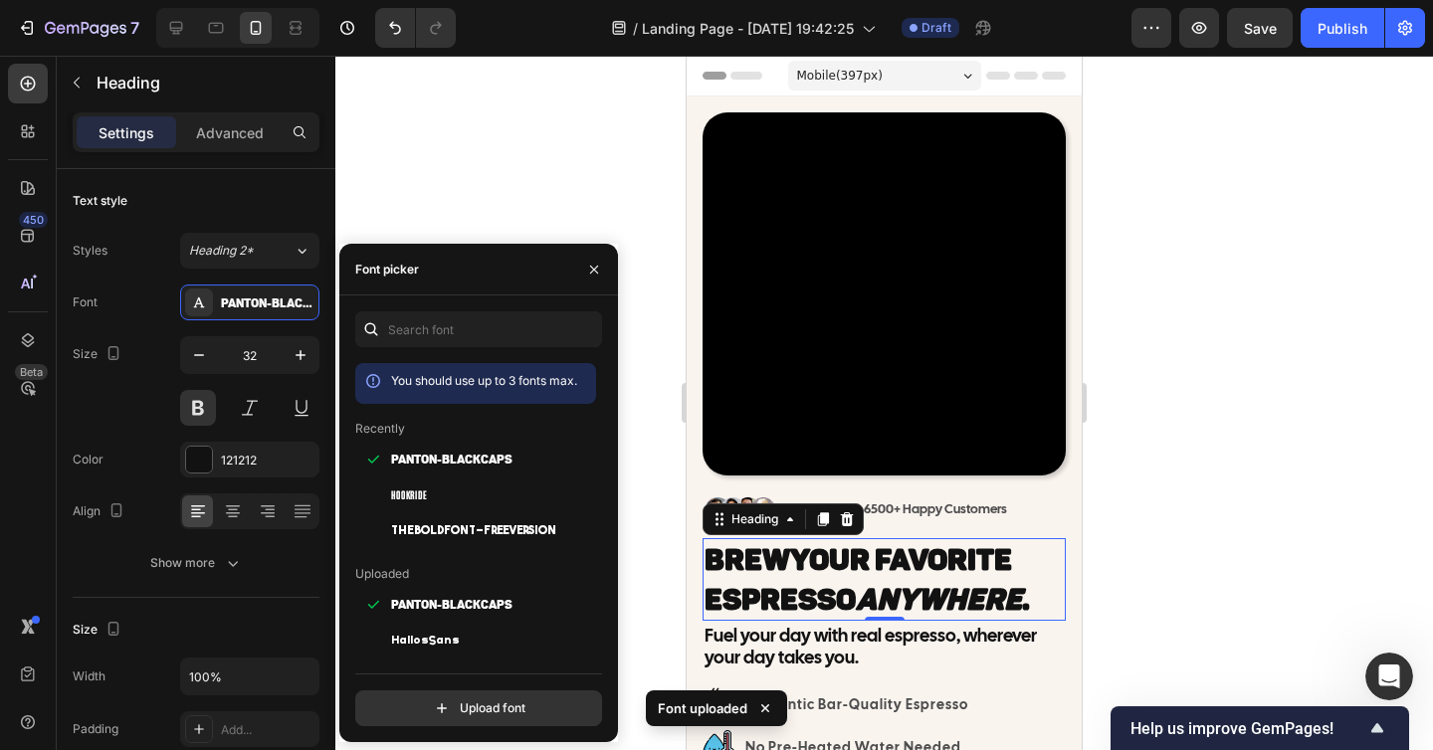
click at [1312, 486] on div at bounding box center [883, 403] width 1097 height 694
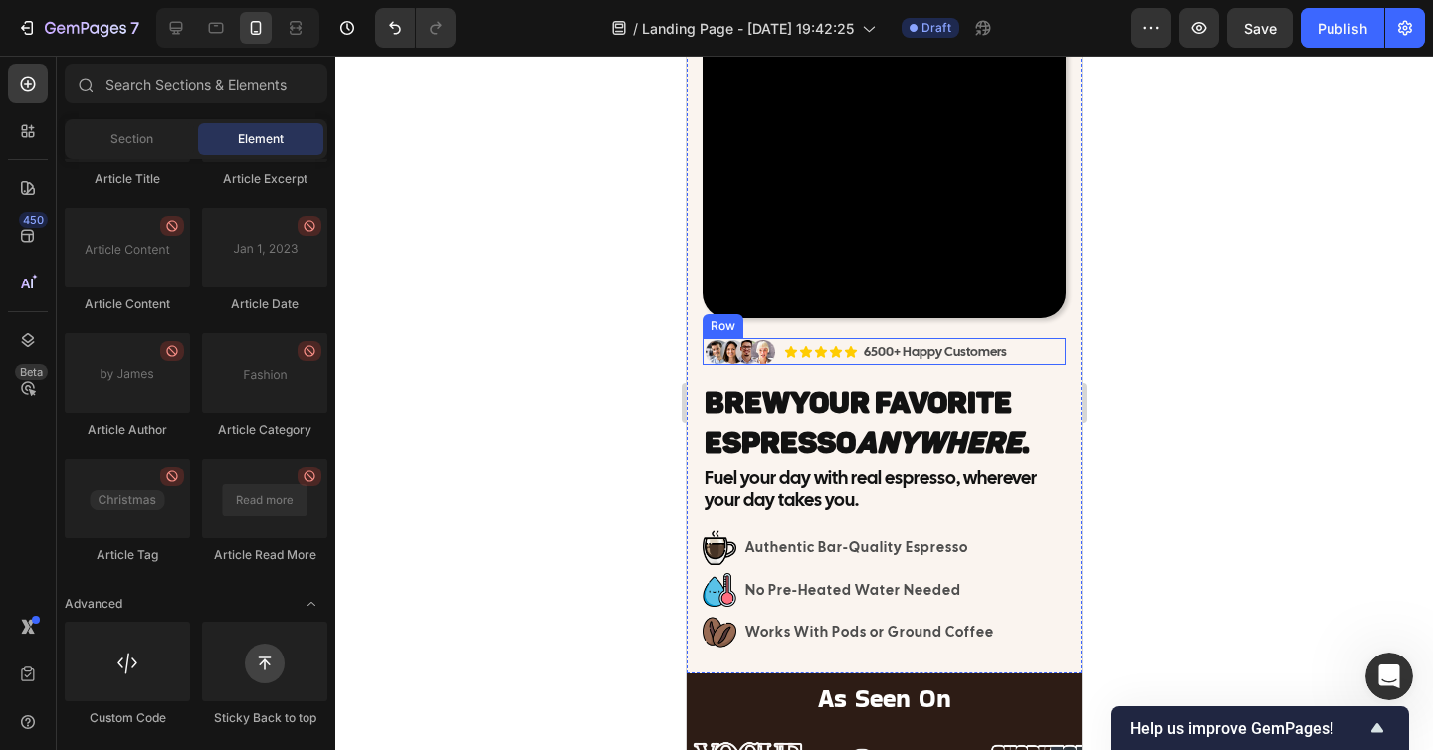
scroll to position [395, 0]
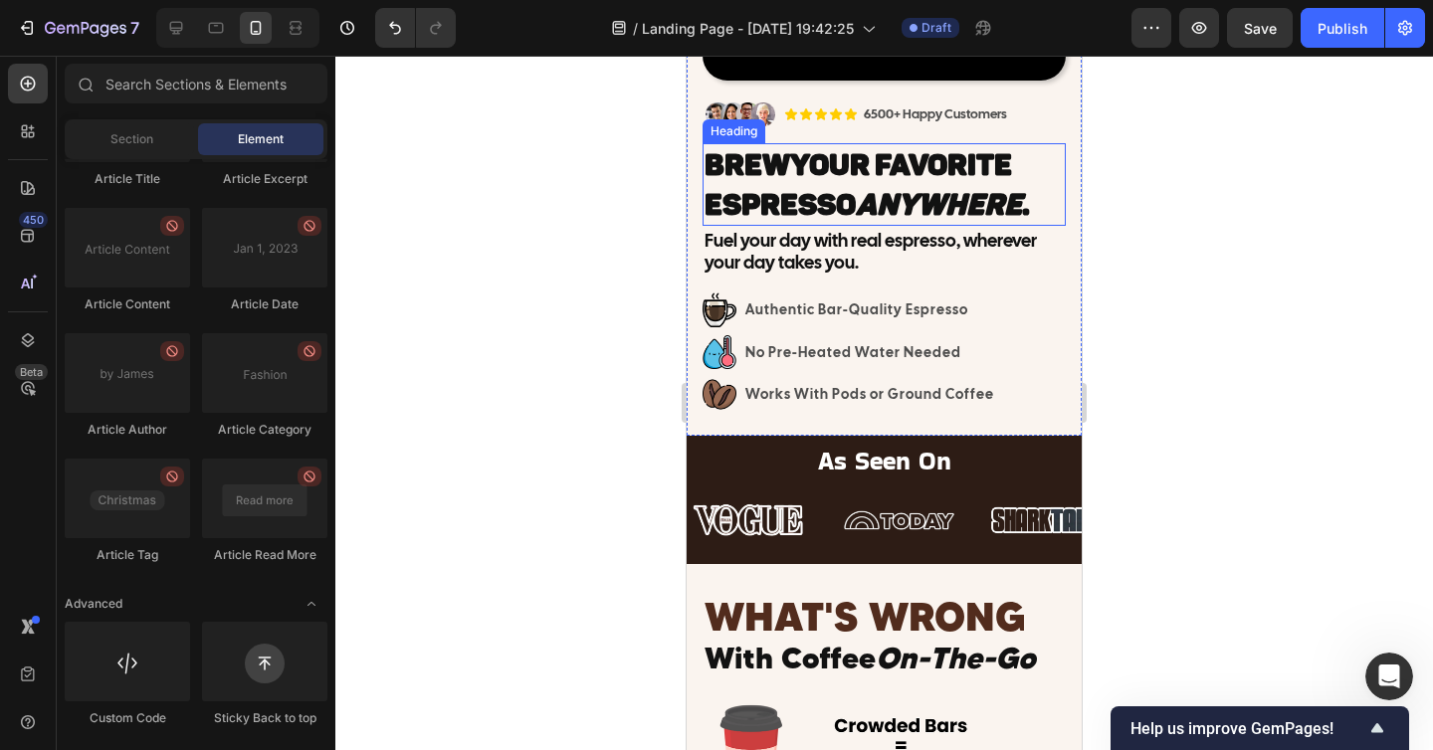
click at [943, 206] on icon "Anywhere" at bounding box center [939, 205] width 166 height 36
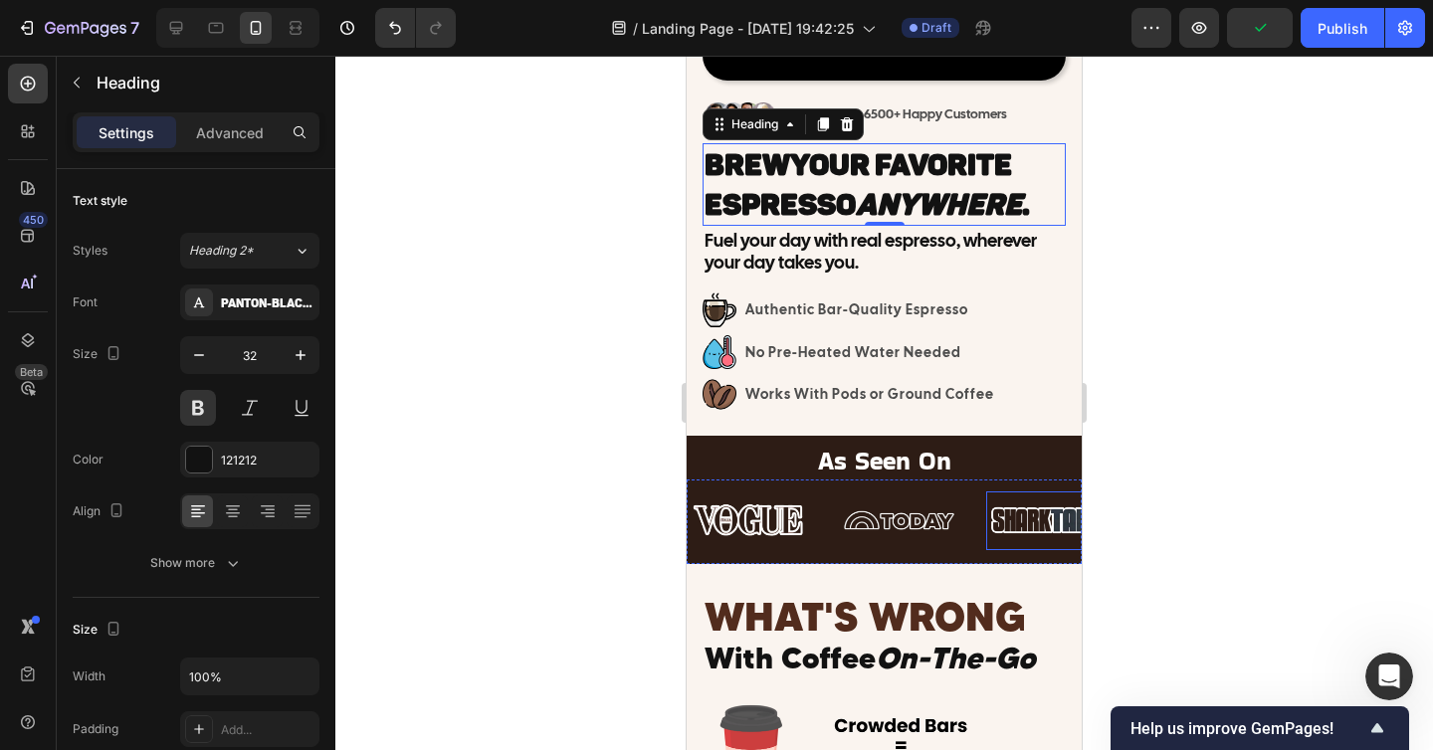
scroll to position [444, 0]
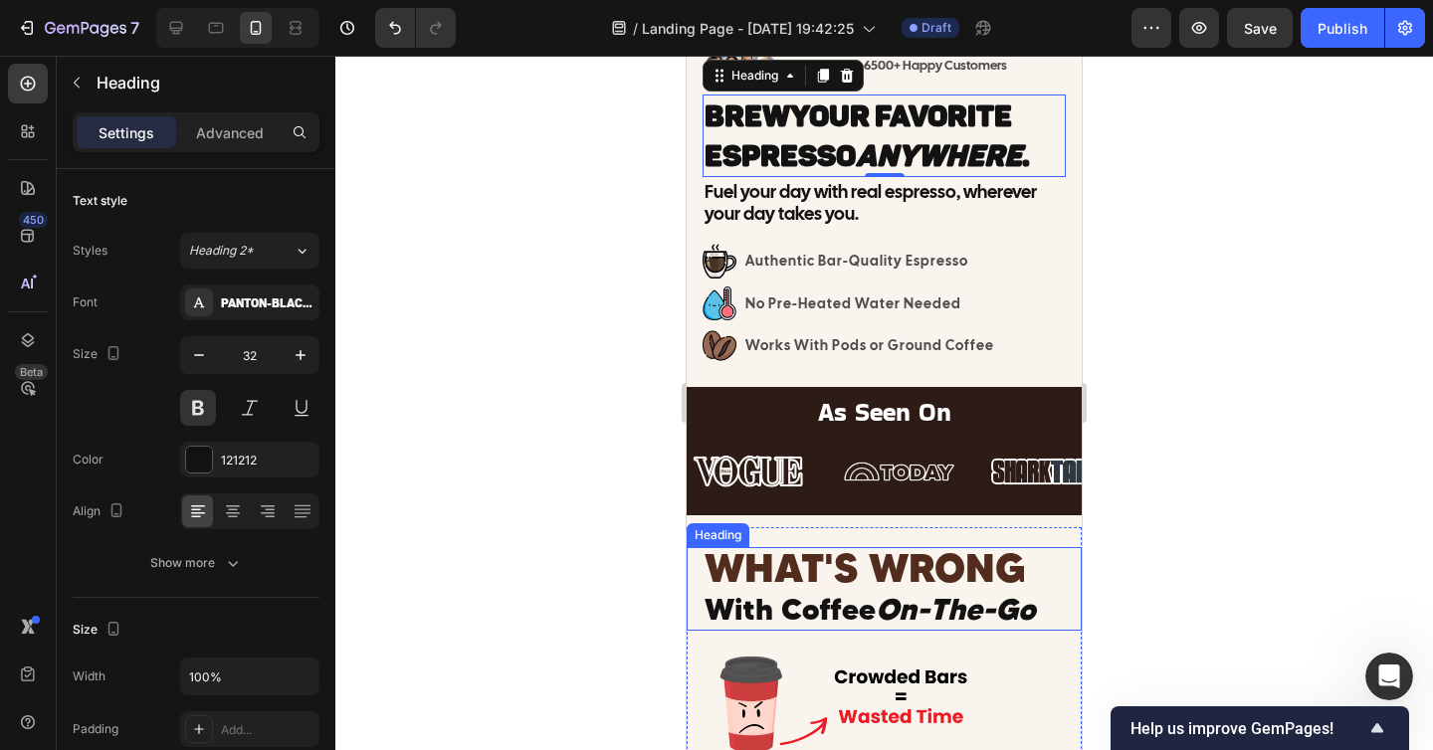
click at [915, 574] on span "WHAT'S WRONG" at bounding box center [864, 567] width 321 height 49
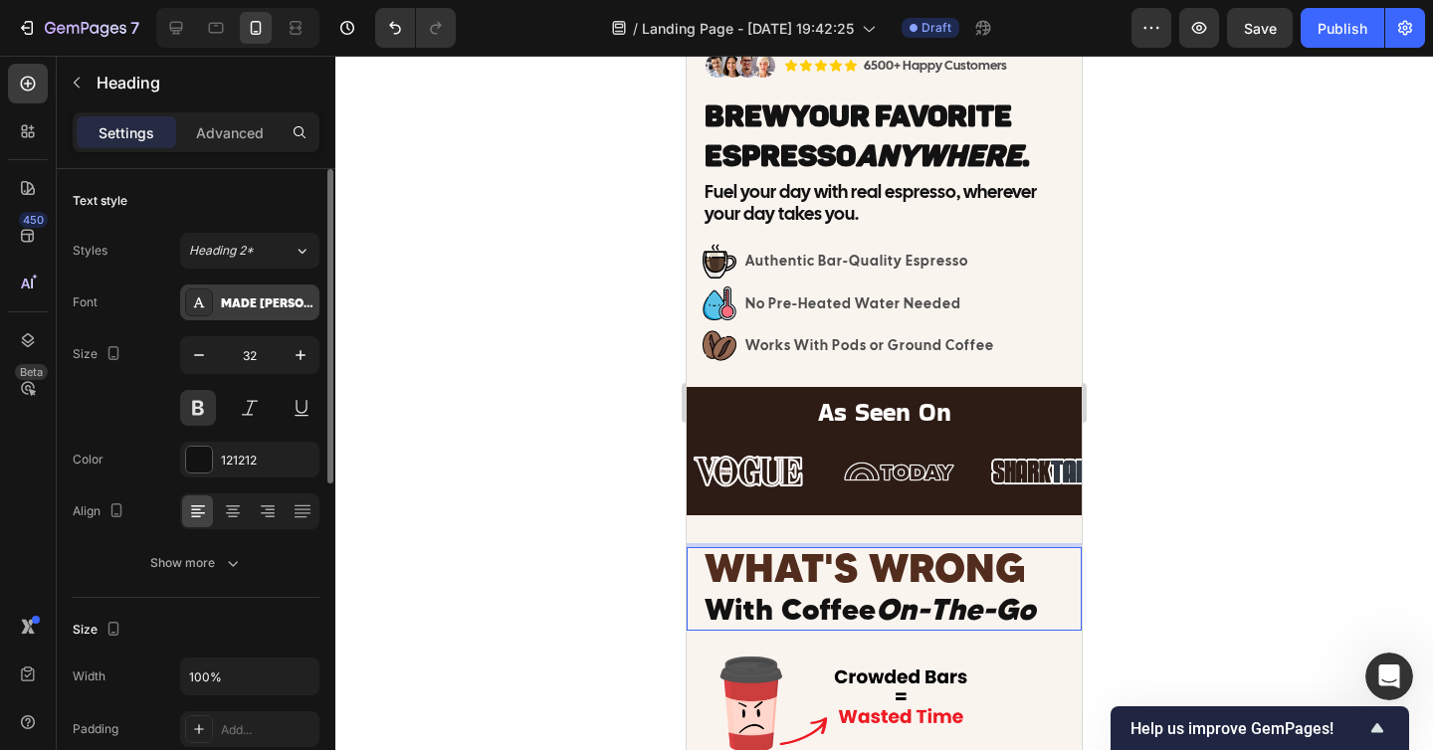
click at [270, 306] on div "MADE [PERSON_NAME] USE" at bounding box center [268, 303] width 94 height 18
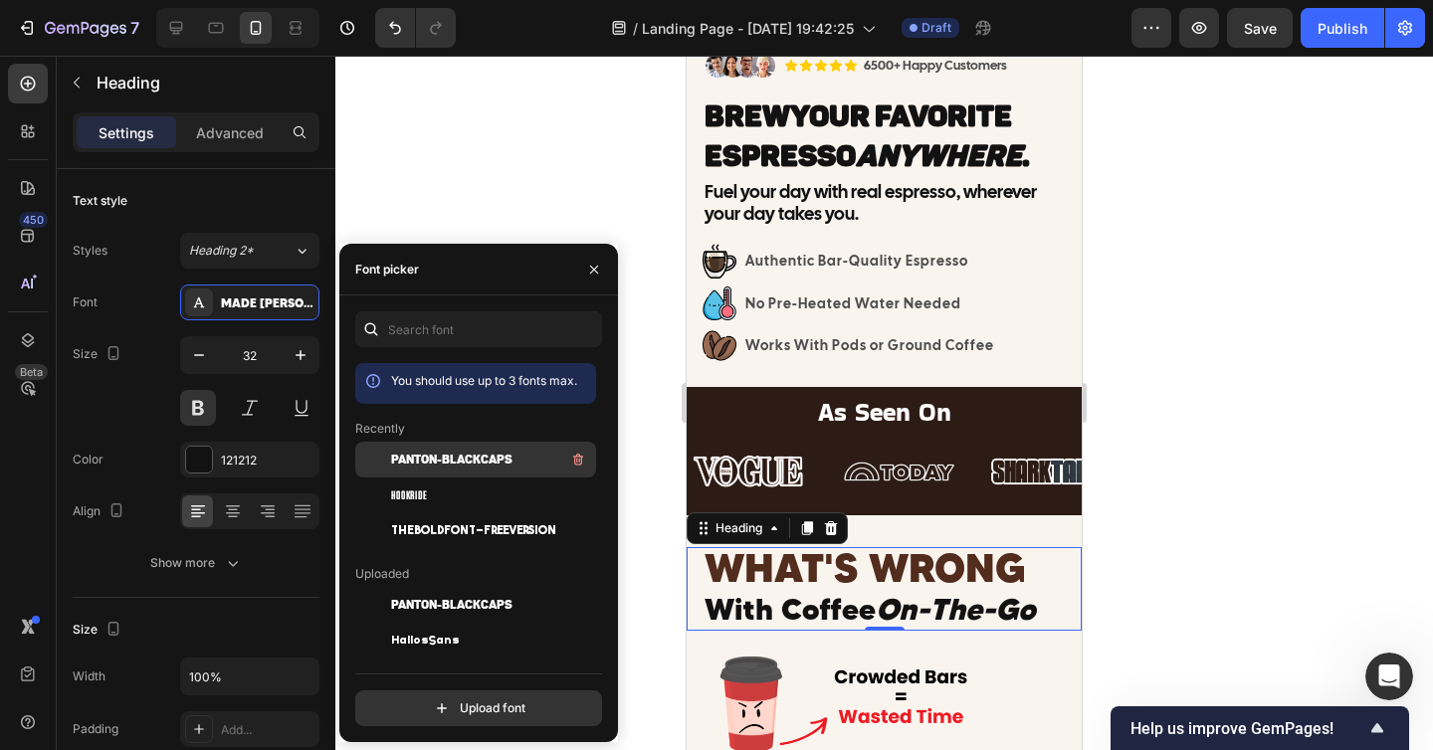
click at [446, 462] on span "Panton-BlackCaps" at bounding box center [451, 460] width 121 height 18
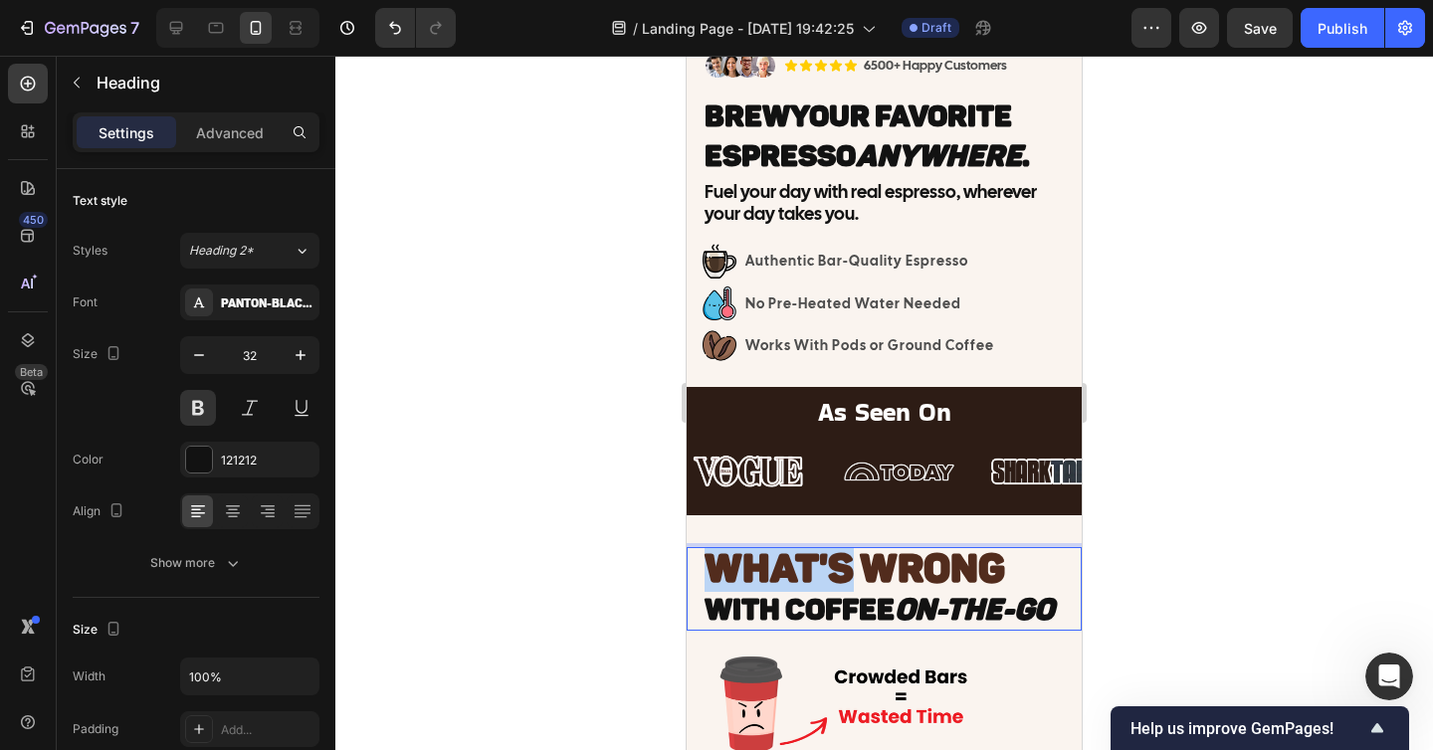
click at [816, 583] on span "WHAT'S WRONG" at bounding box center [854, 568] width 300 height 48
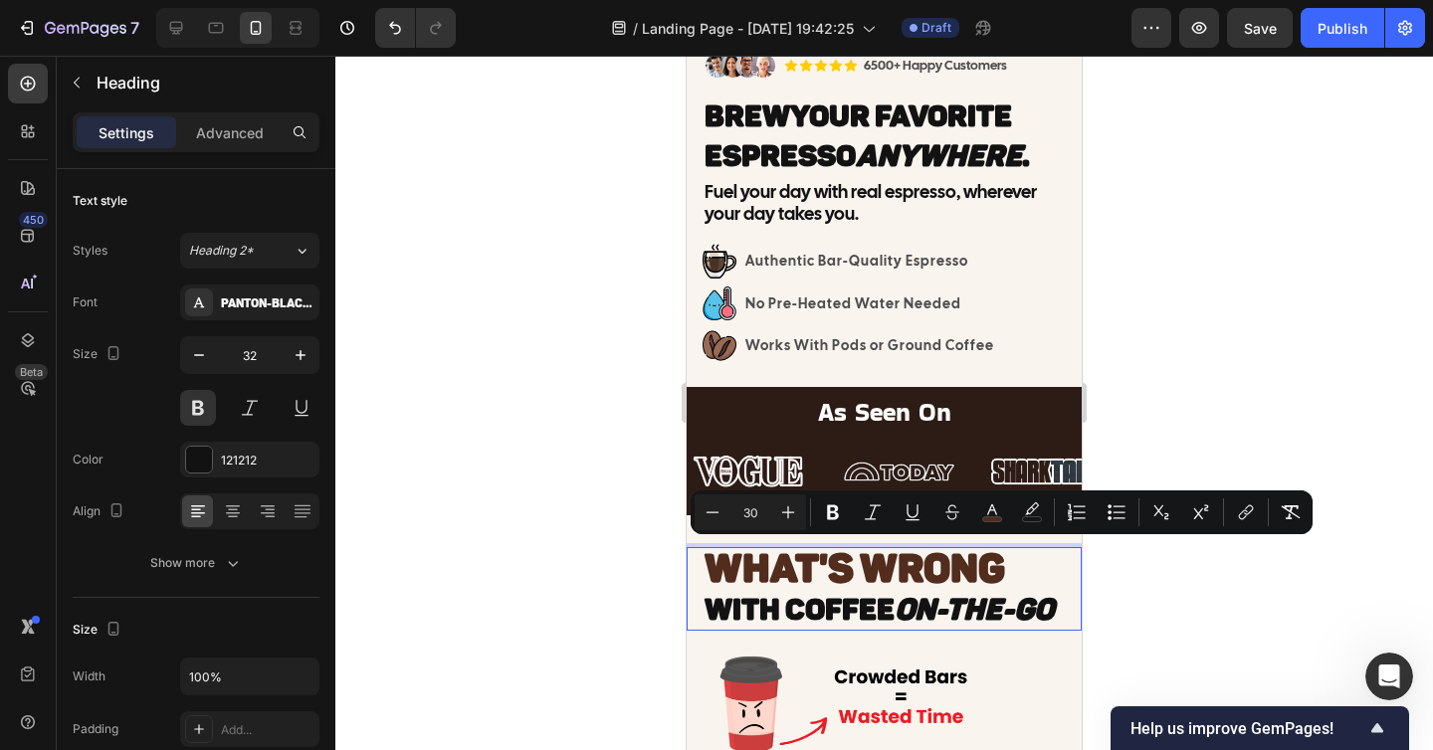
click at [834, 597] on span "With Coffee On-The-Go" at bounding box center [878, 610] width 349 height 36
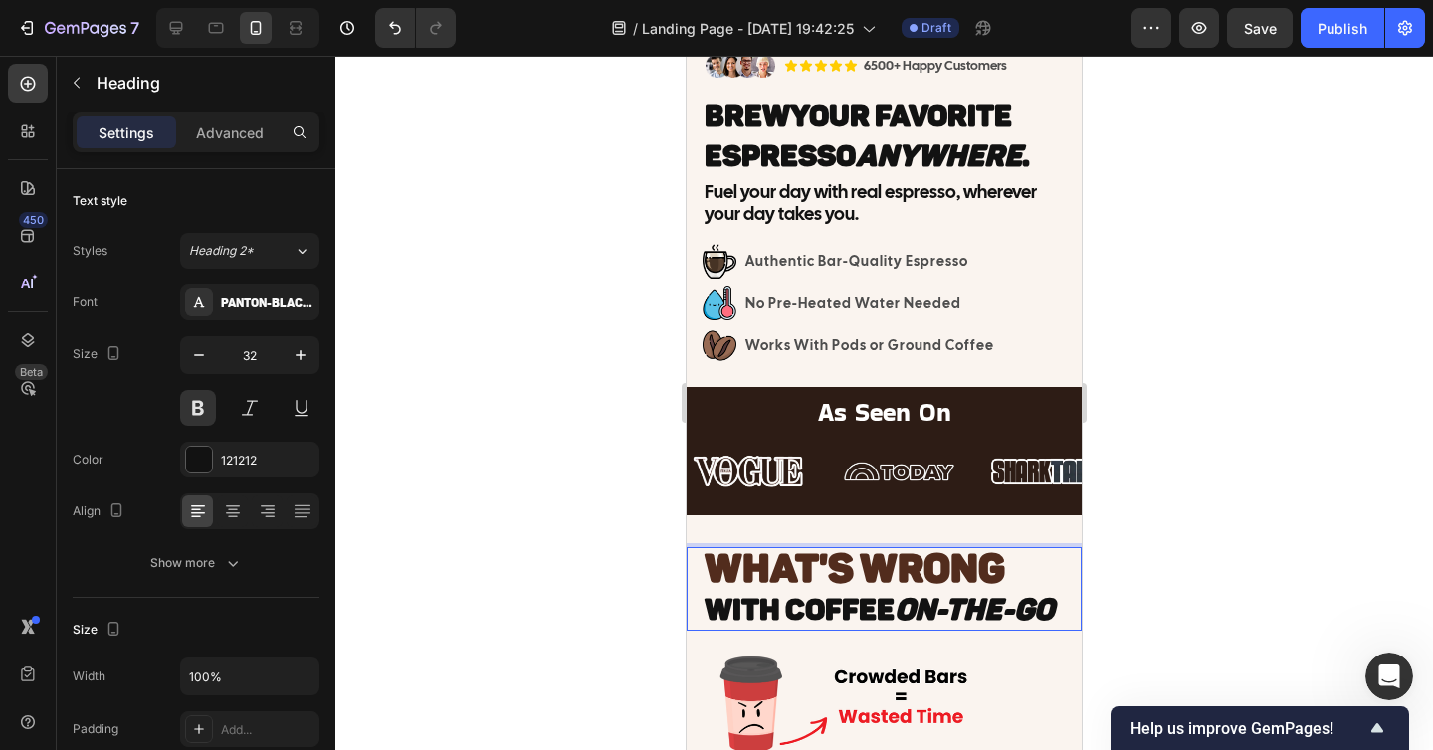
click at [775, 596] on span "With Coffee On-The-Go" at bounding box center [878, 610] width 349 height 36
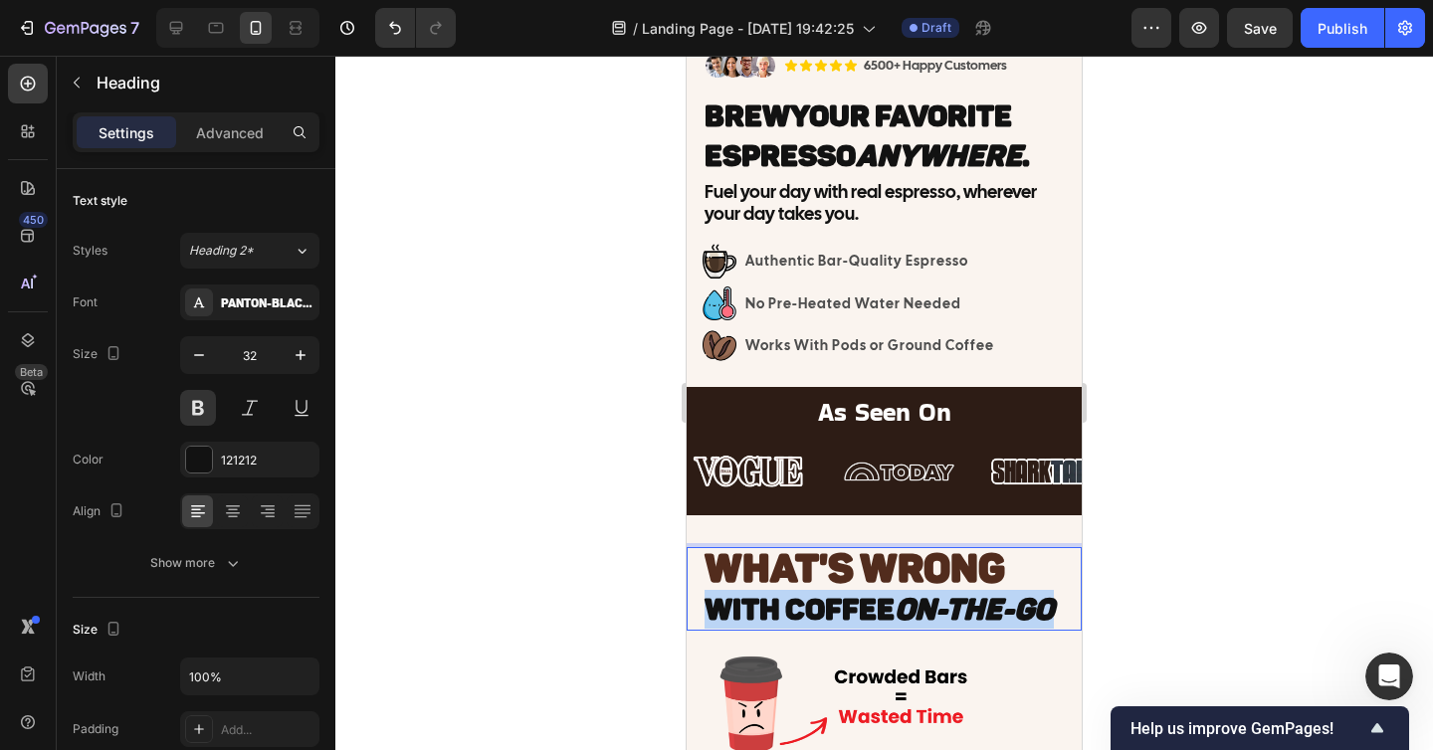
click at [775, 596] on span "With Coffee On-The-Go" at bounding box center [878, 610] width 349 height 36
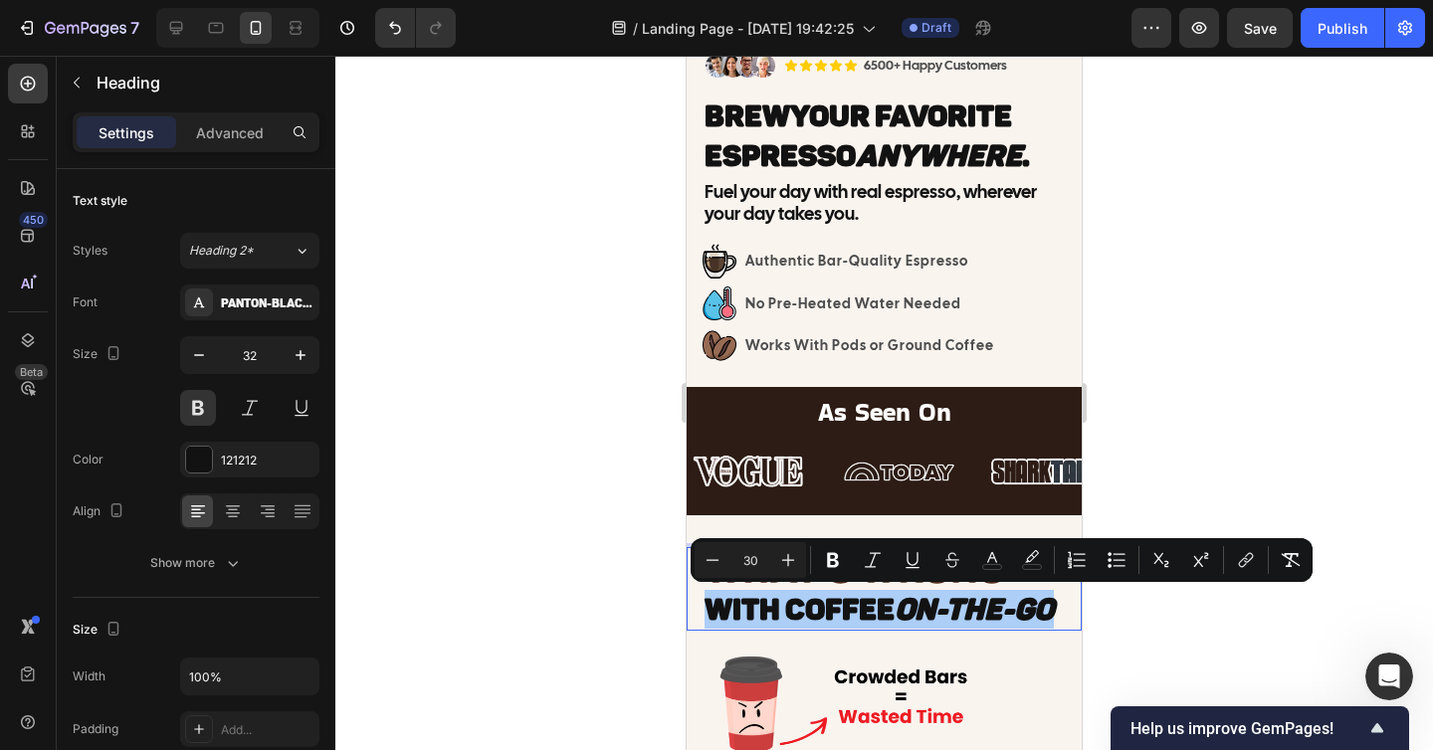
click at [1145, 605] on div at bounding box center [883, 403] width 1097 height 694
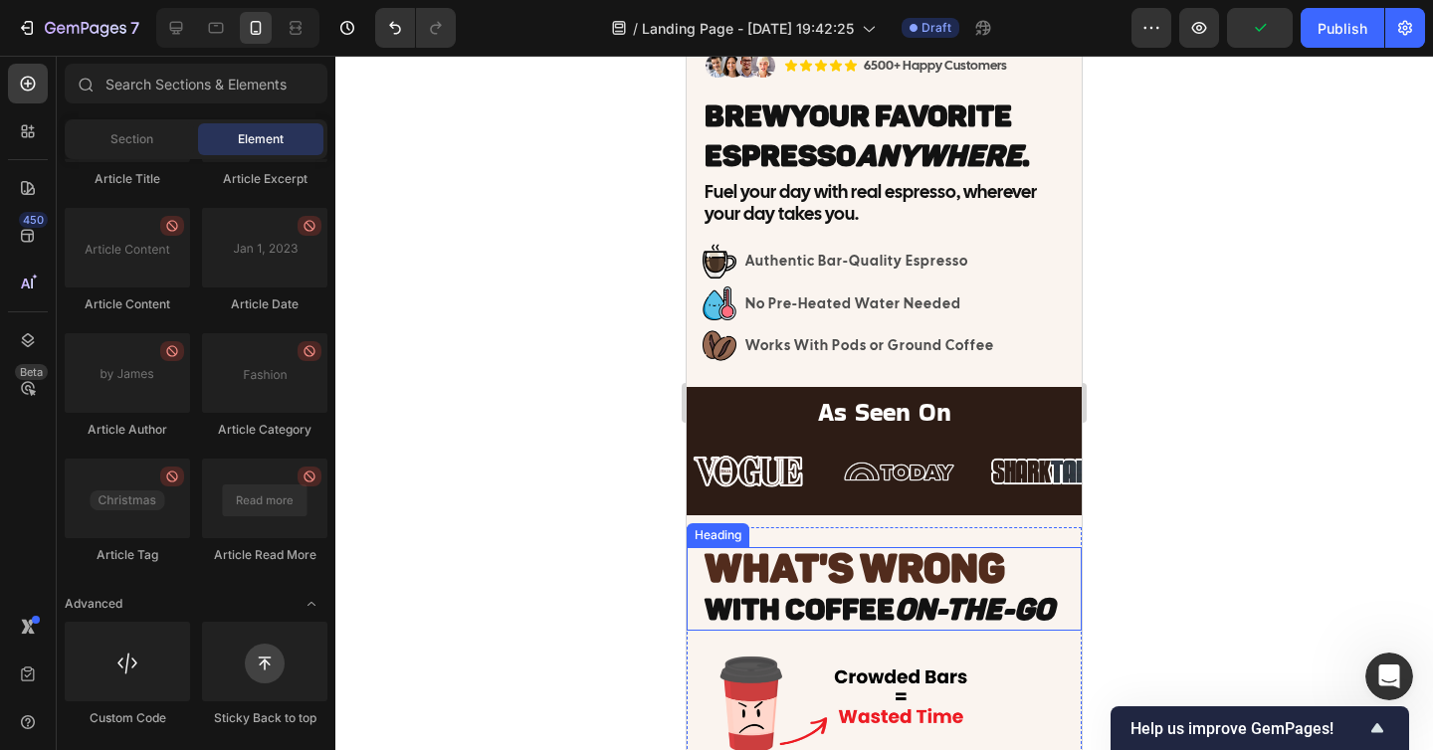
click at [835, 559] on span "WHAT'S WRONG" at bounding box center [854, 568] width 300 height 48
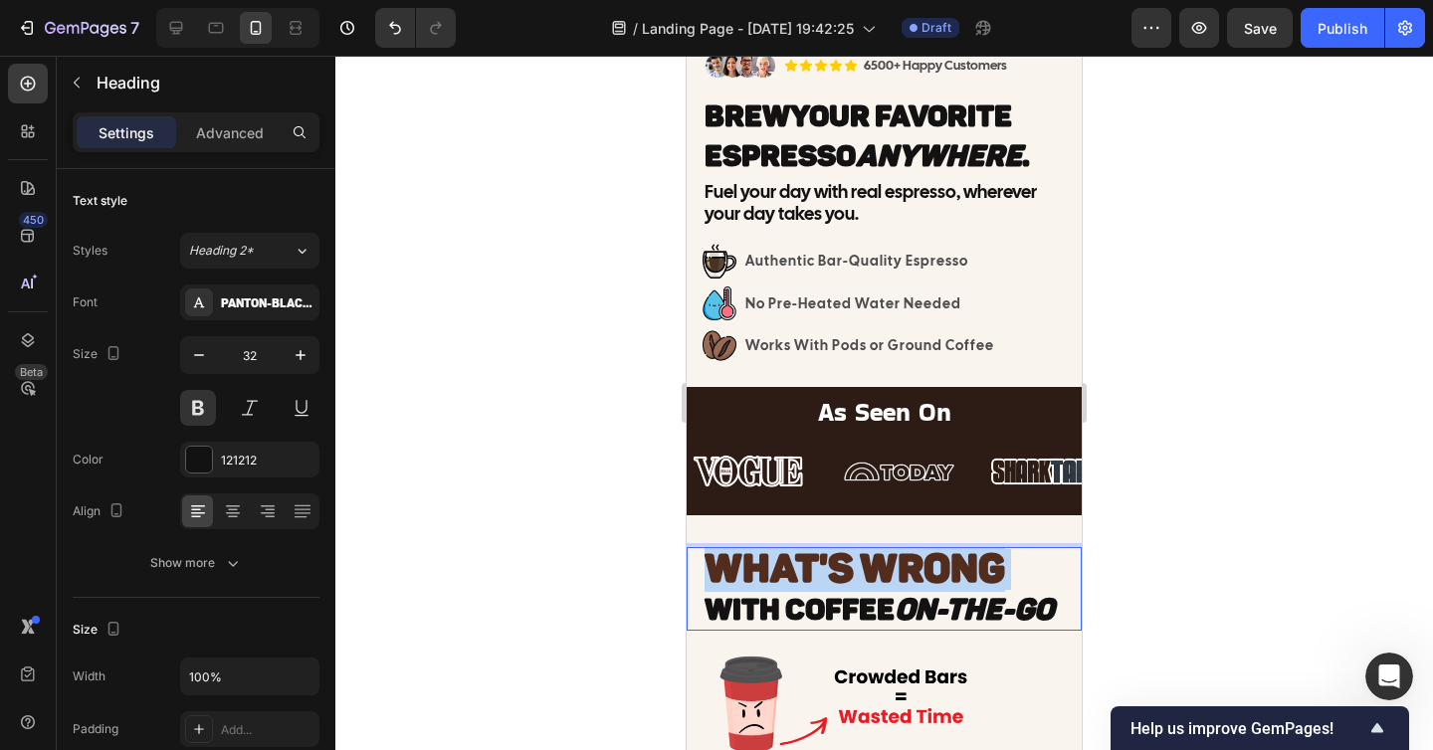
click at [835, 559] on span "WHAT'S WRONG" at bounding box center [854, 568] width 300 height 48
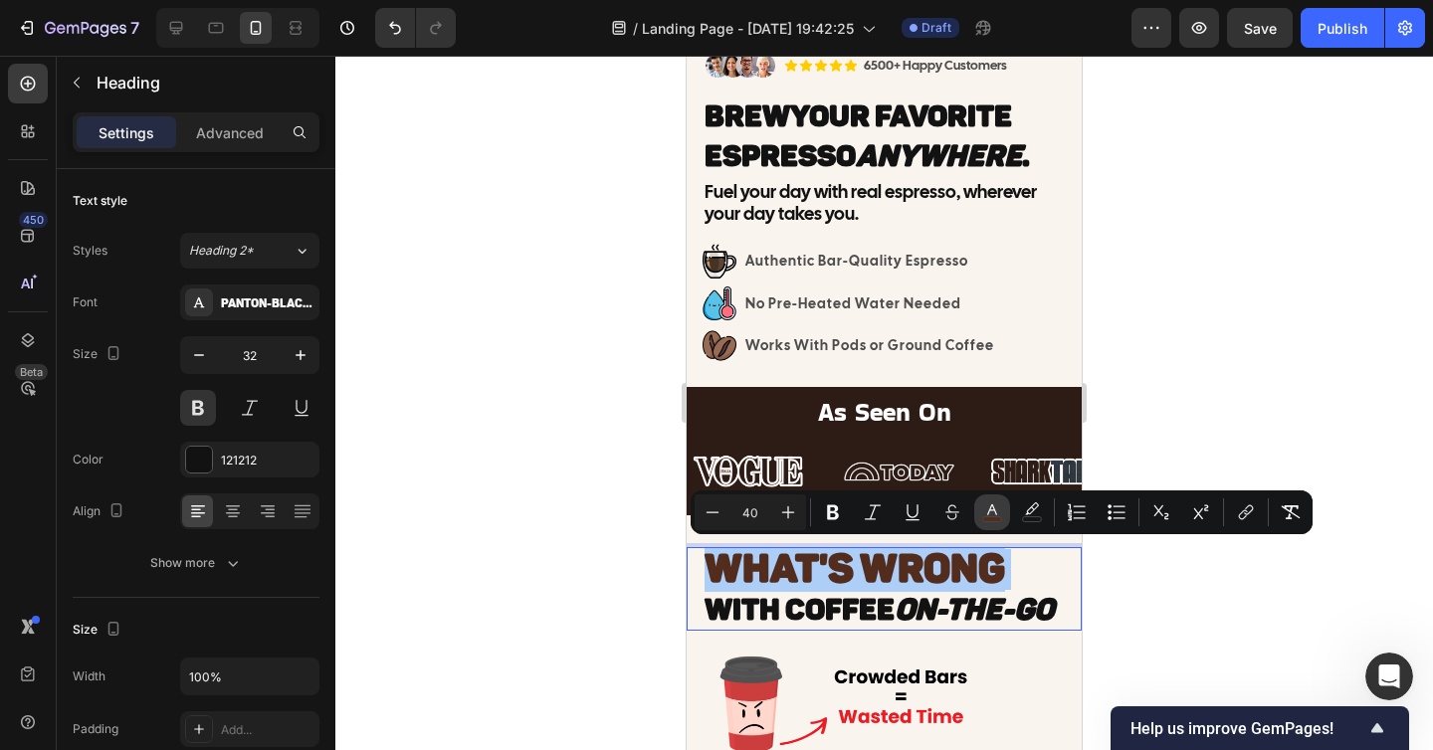
click at [993, 508] on icon "Editor contextual toolbar" at bounding box center [992, 509] width 10 height 11
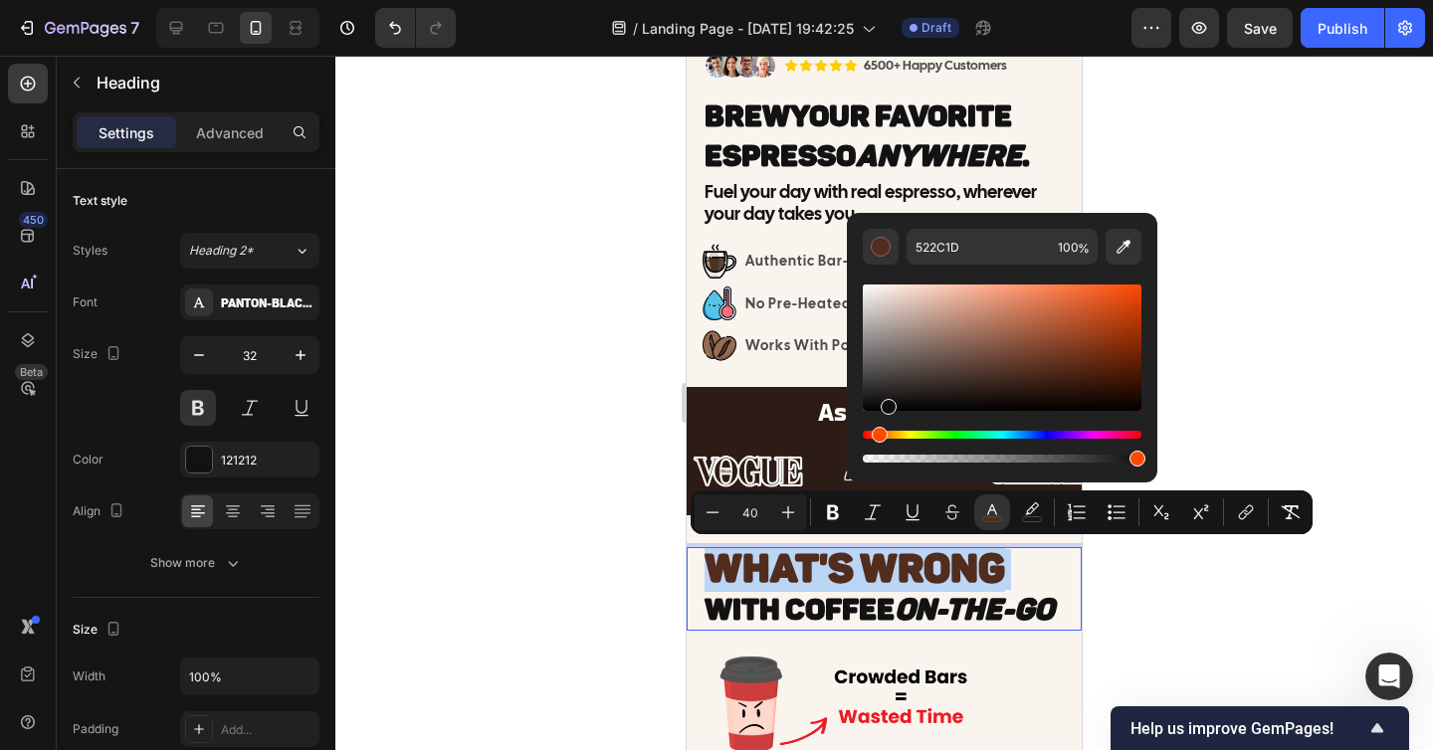
type input "0F0E0E"
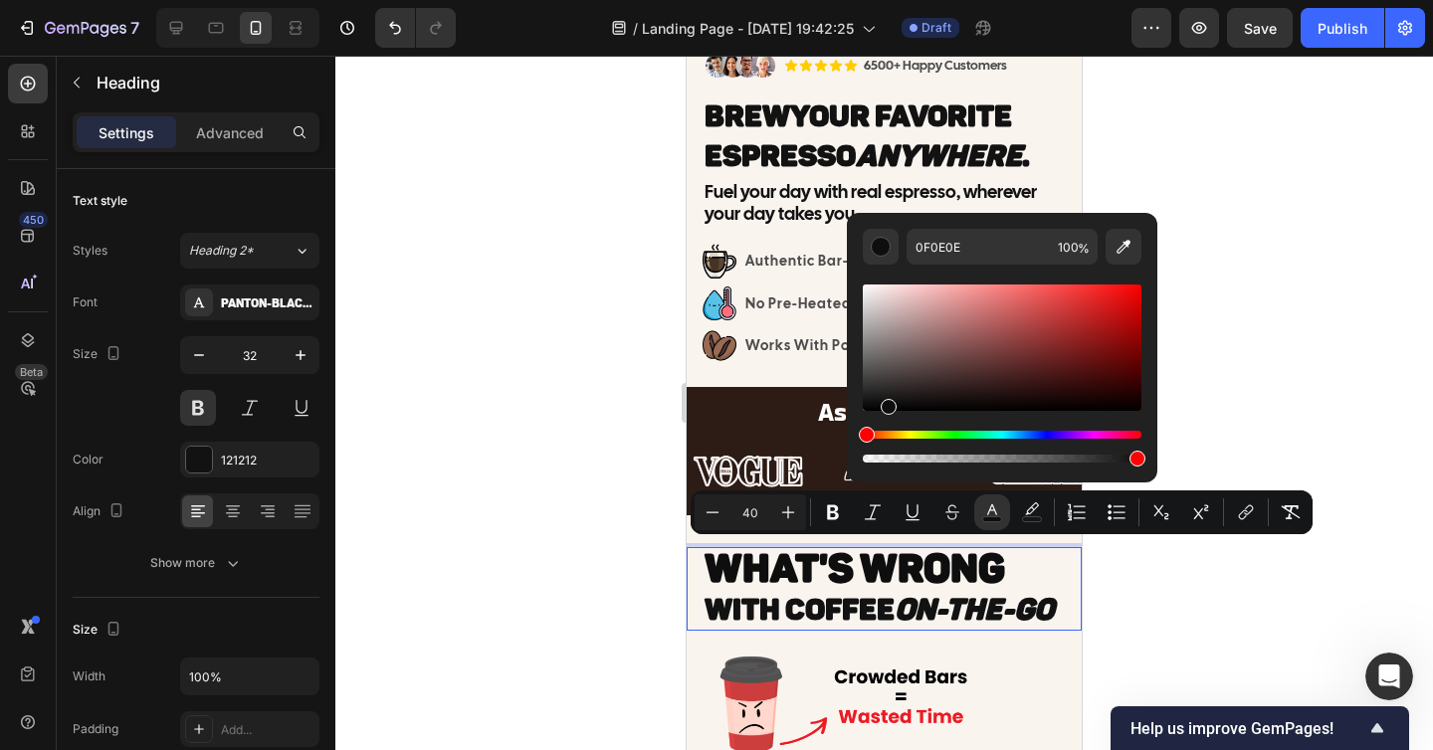
click at [884, 403] on div "Editor contextual toolbar" at bounding box center [1001, 348] width 279 height 126
click at [879, 246] on div "Editor contextual toolbar" at bounding box center [880, 247] width 20 height 20
drag, startPoint x: 1630, startPoint y: 515, endPoint x: 835, endPoint y: 459, distance: 797.9
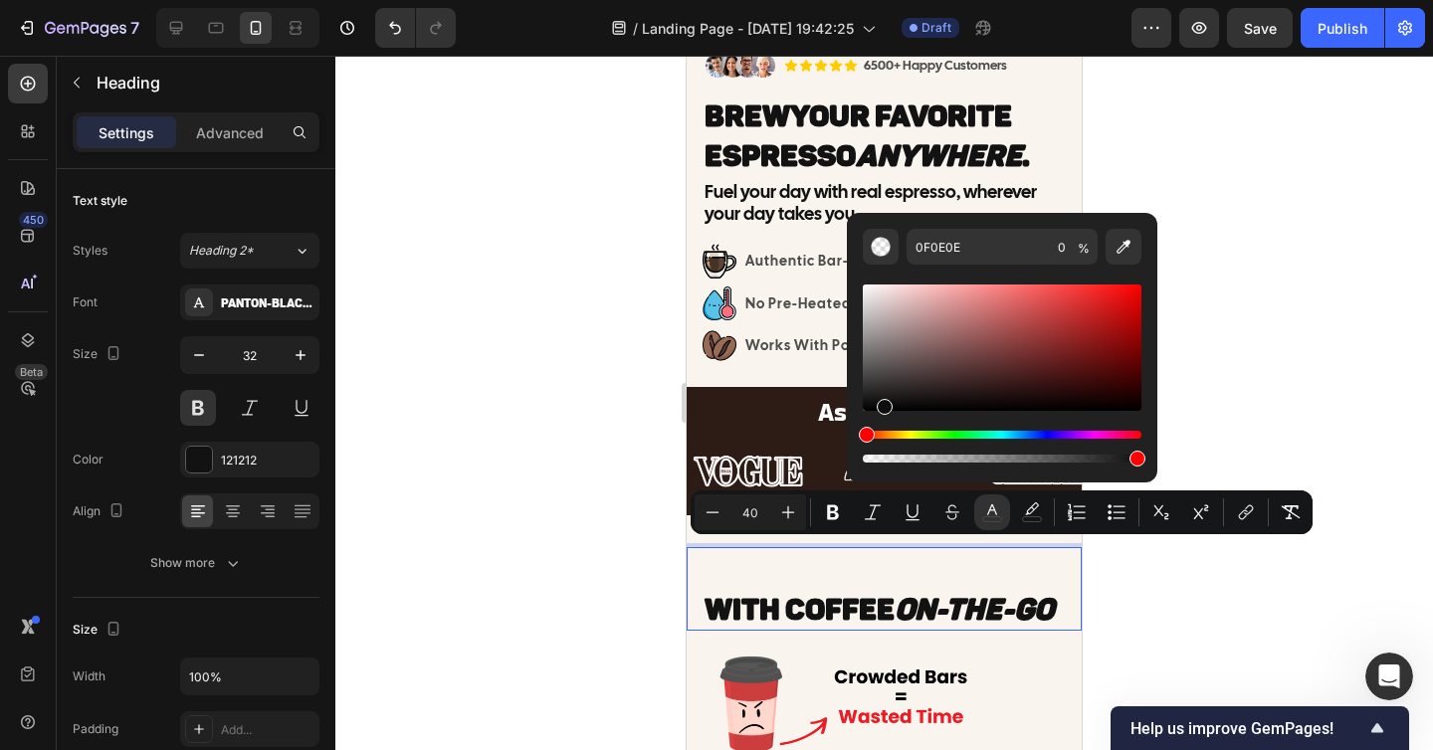
drag, startPoint x: 881, startPoint y: 458, endPoint x: 1174, endPoint y: 448, distance: 292.6
click at [1174, 0] on body "7 / Landing Page - [DATE] 19:42:25 Draft Preview Save Publish 450 Beta Sections…" at bounding box center [716, 0] width 1433 height 0
type input "100"
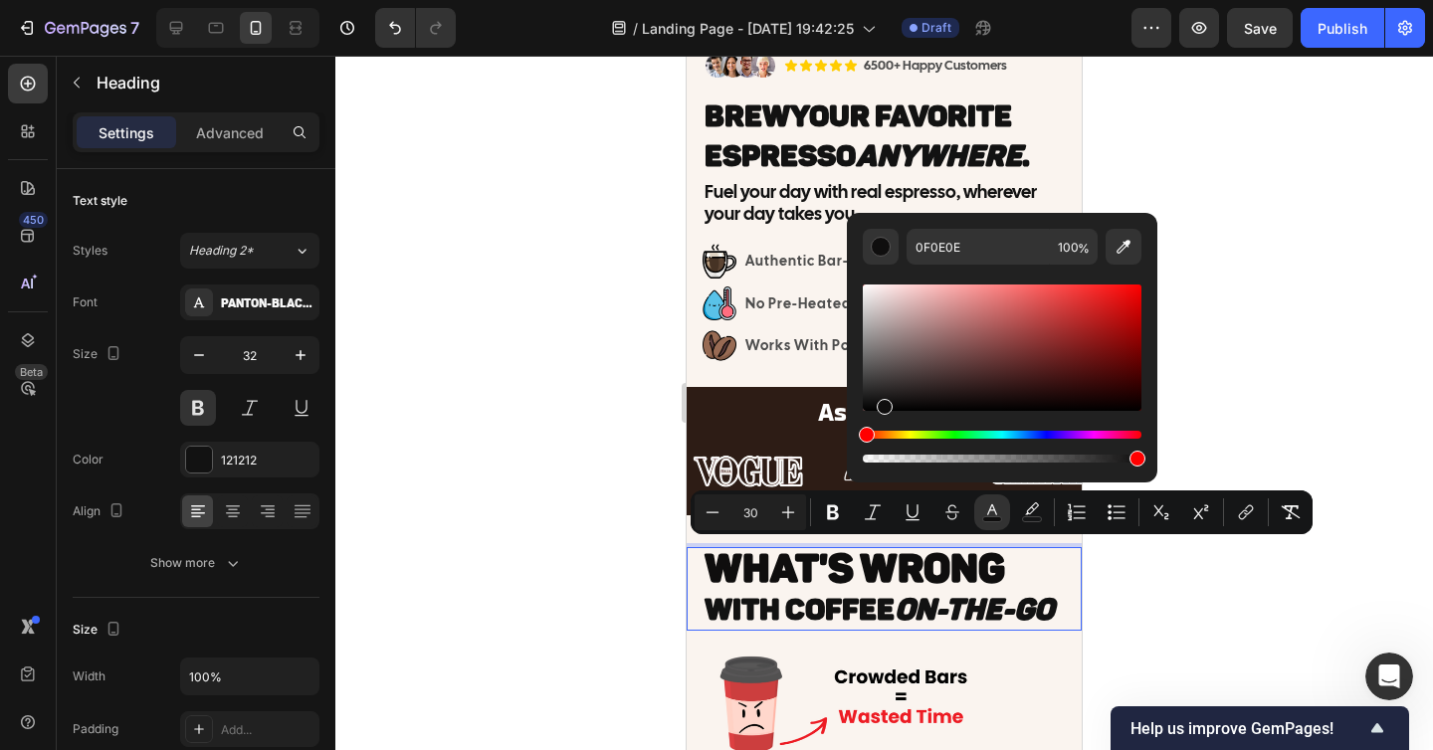
click at [937, 607] on icon "On-The-Go" at bounding box center [973, 610] width 159 height 36
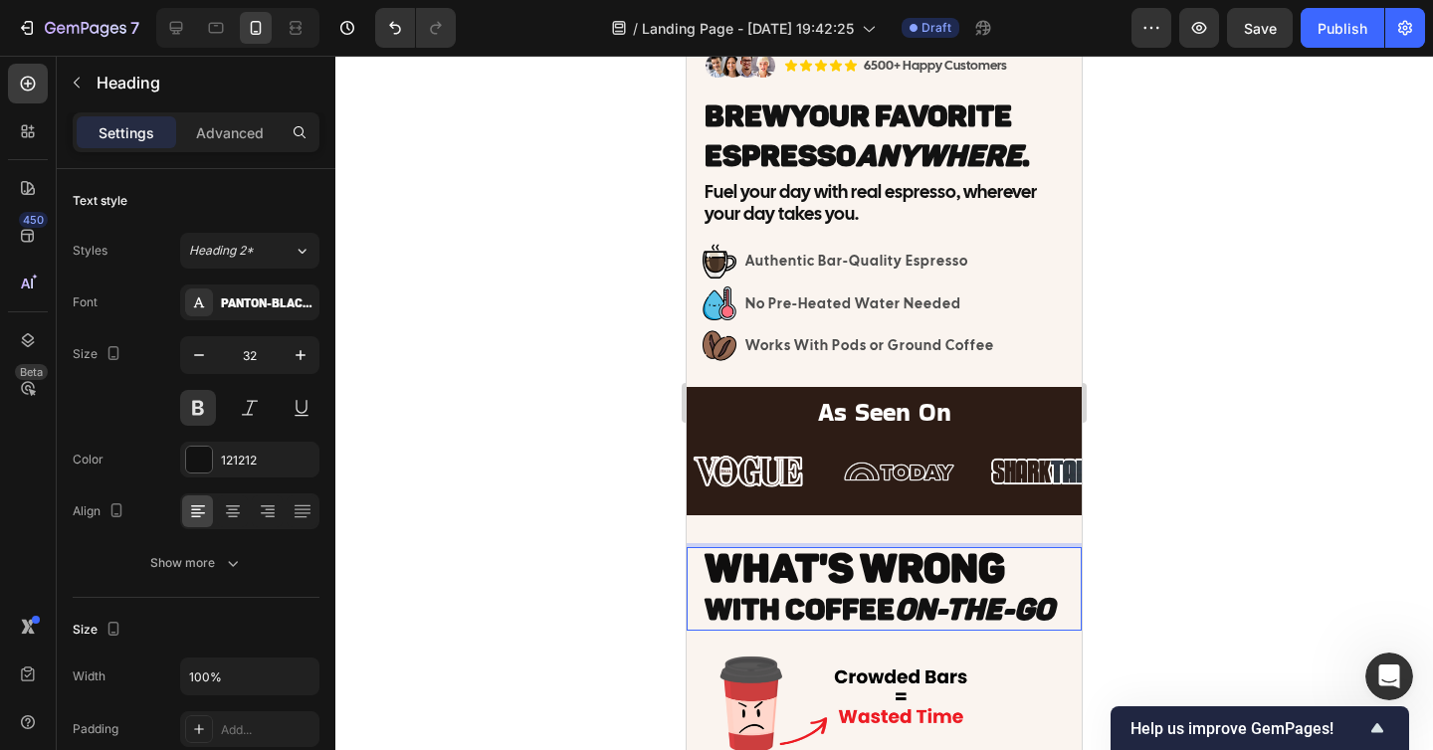
click at [931, 607] on icon "On-The-Go" at bounding box center [973, 610] width 159 height 36
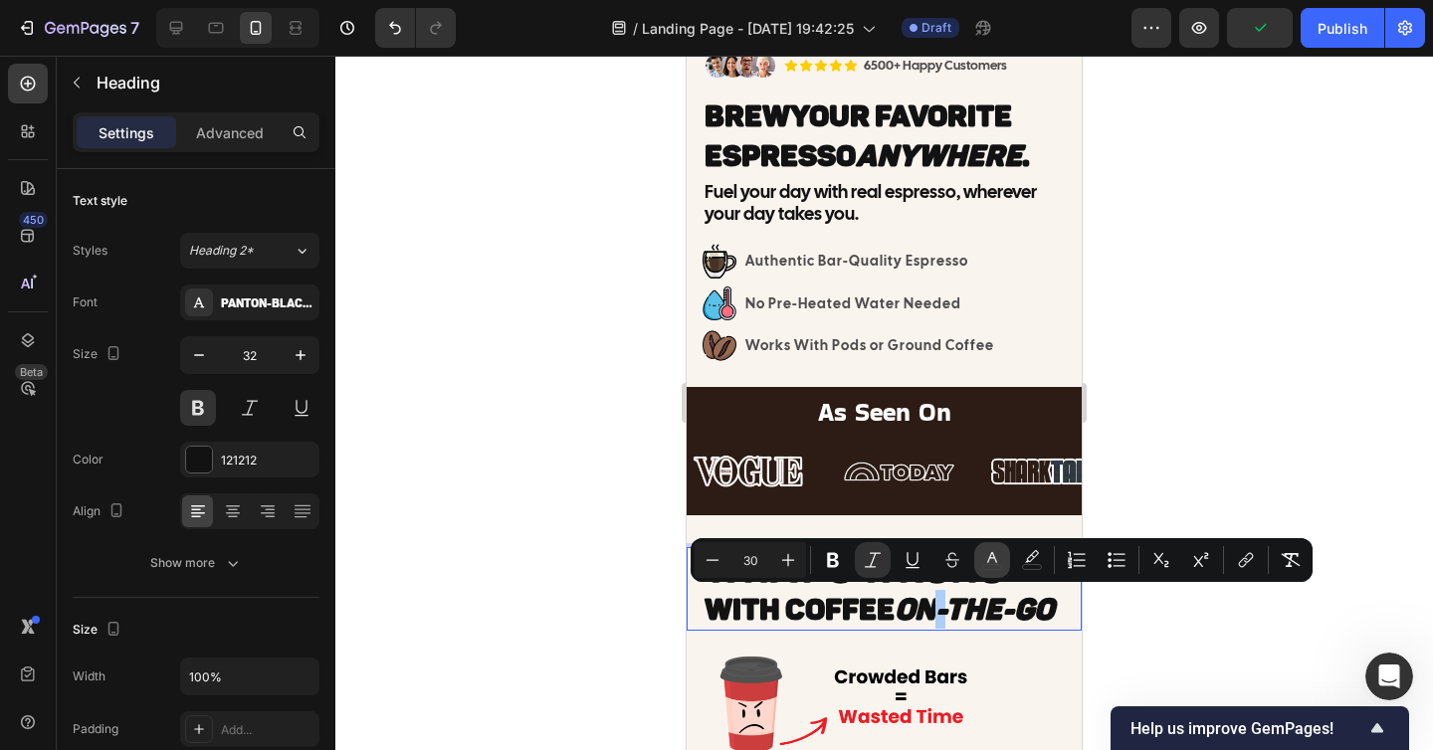
click at [993, 559] on icon "Editor contextual toolbar" at bounding box center [992, 560] width 20 height 20
type input "121212"
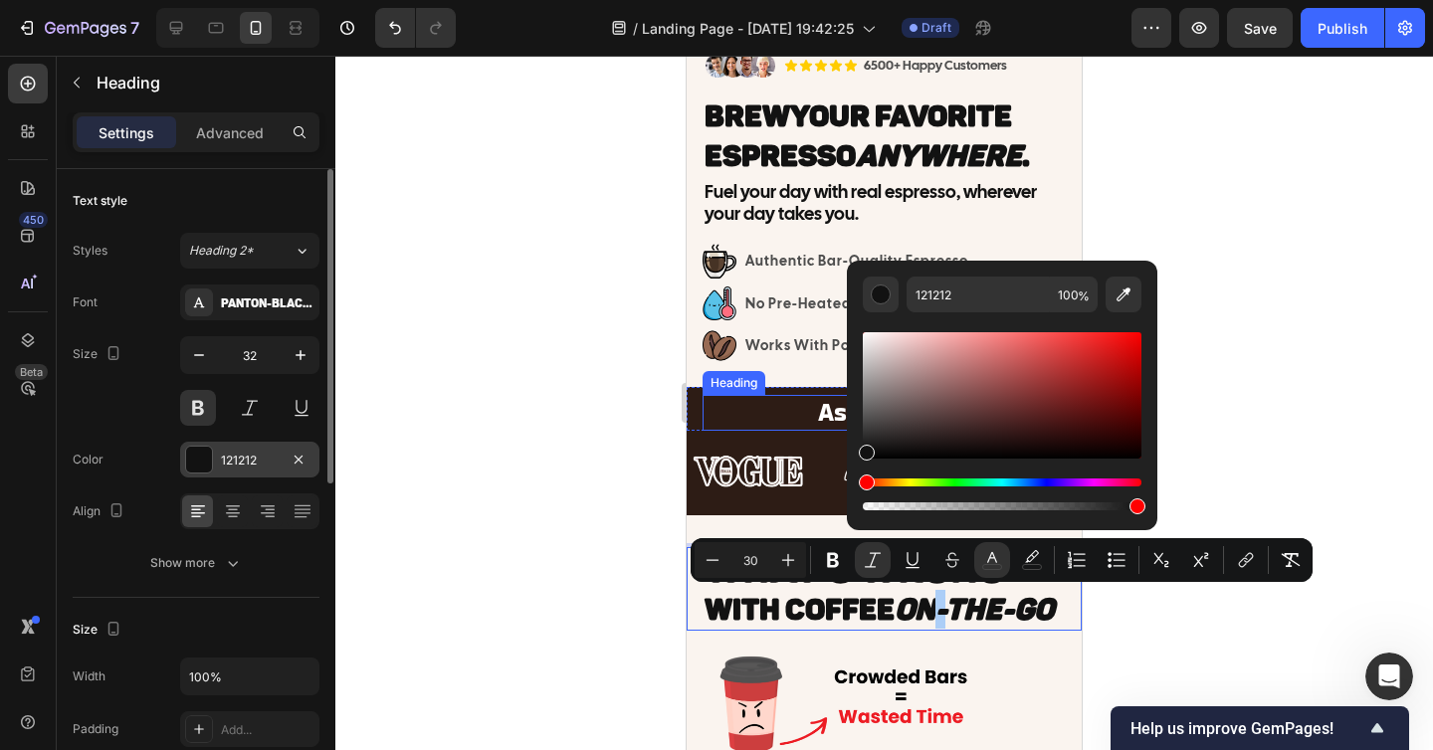
click at [241, 450] on div "121212" at bounding box center [249, 460] width 139 height 36
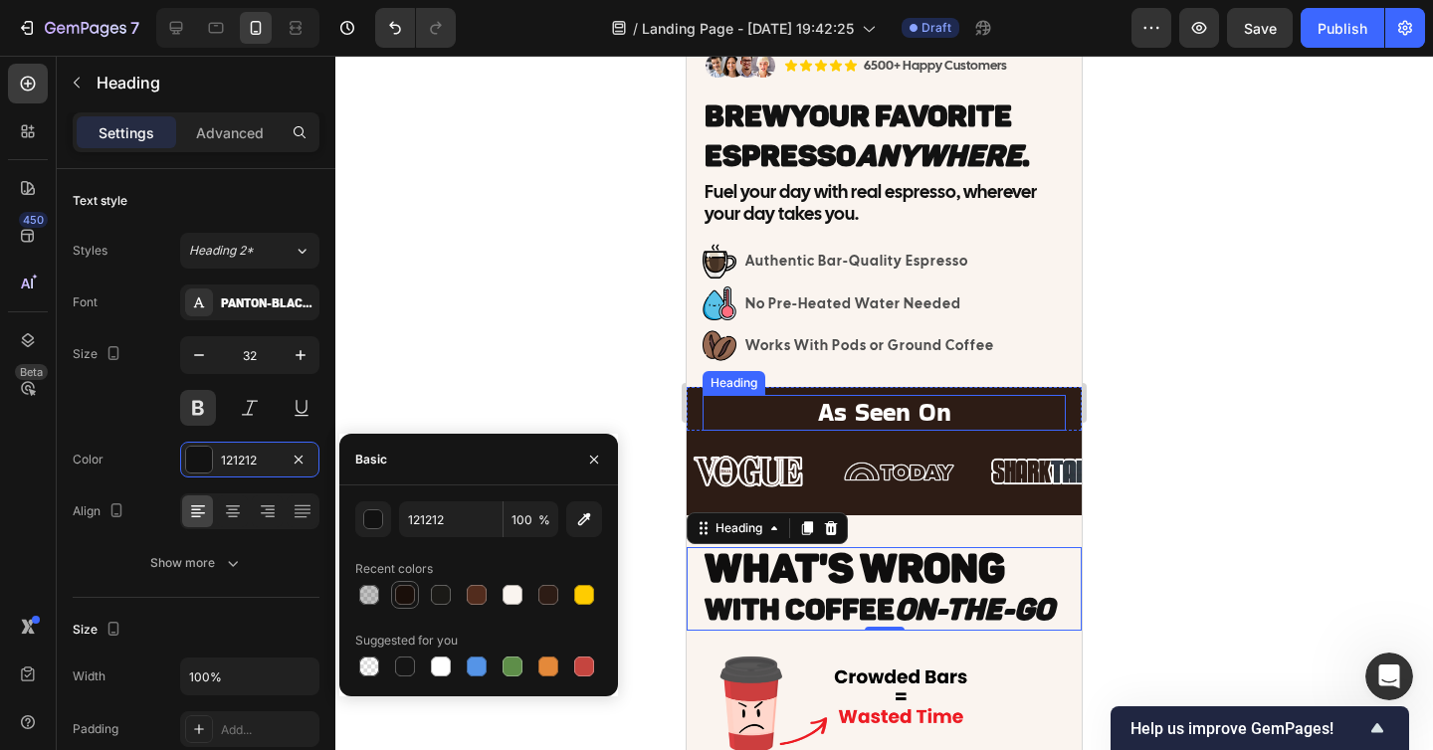
click at [404, 589] on div at bounding box center [405, 595] width 20 height 20
type input "1A0F0A"
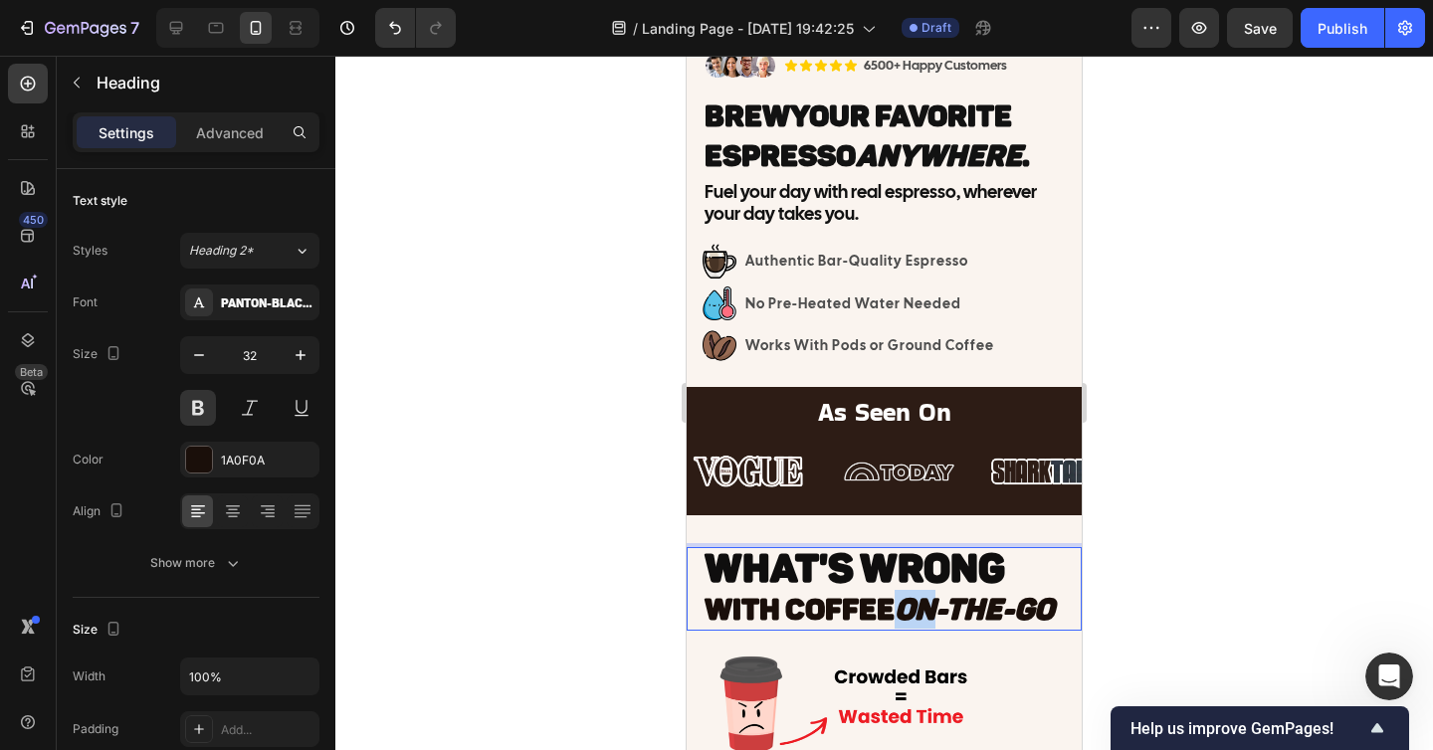
click at [914, 596] on icon "On-The-Go" at bounding box center [973, 610] width 159 height 36
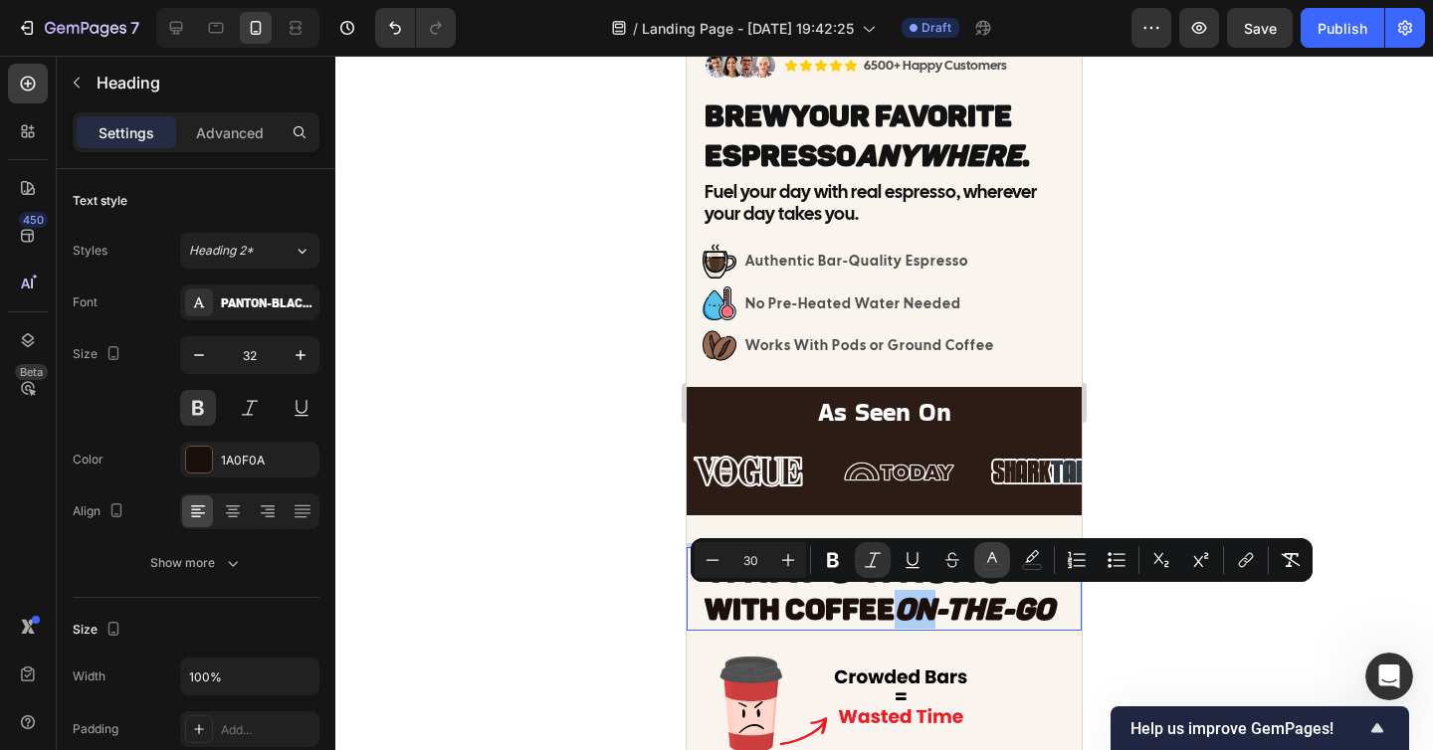
click at [997, 560] on icon "Editor contextual toolbar" at bounding box center [992, 560] width 20 height 20
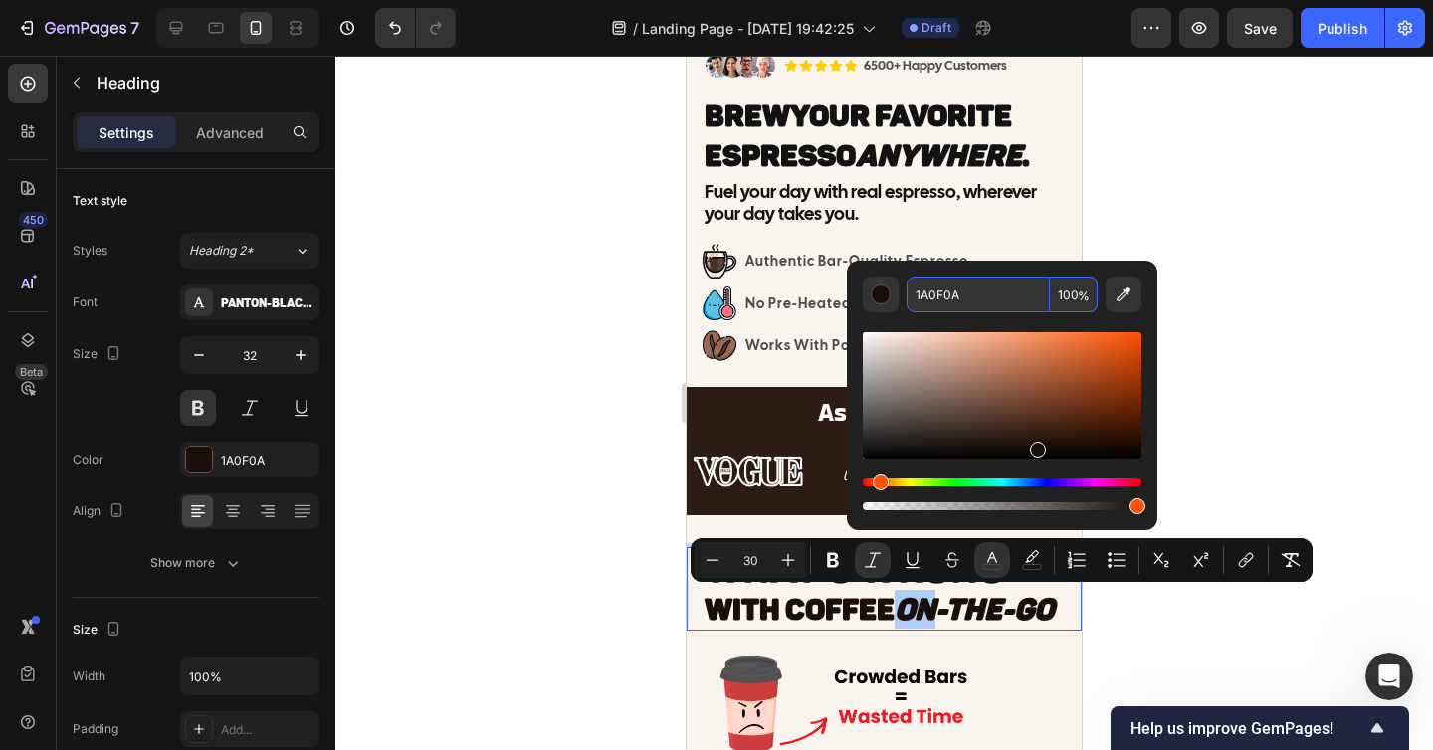
click at [940, 297] on input "1A0F0A" at bounding box center [977, 295] width 143 height 36
click at [591, 425] on div at bounding box center [883, 403] width 1097 height 694
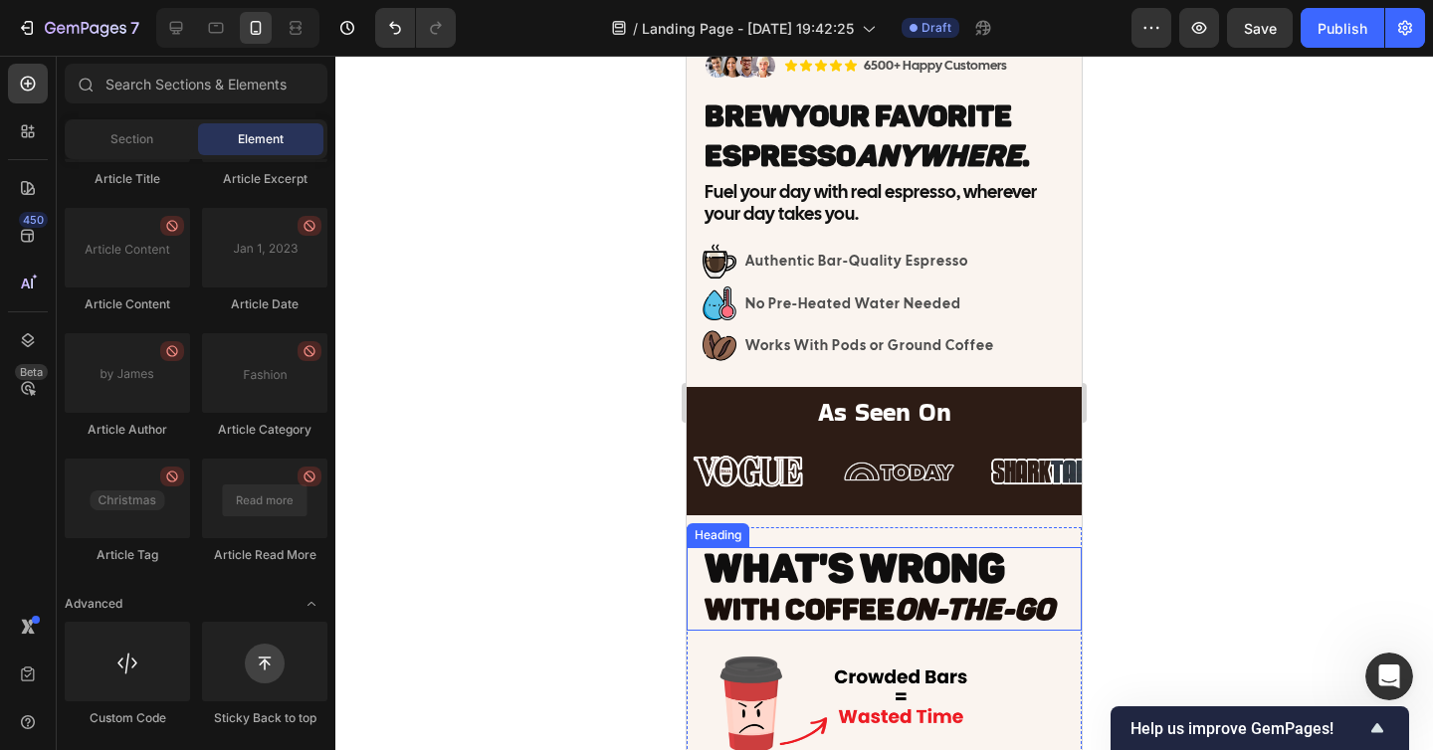
click at [907, 566] on span "WHAT'S WRONG" at bounding box center [854, 568] width 300 height 48
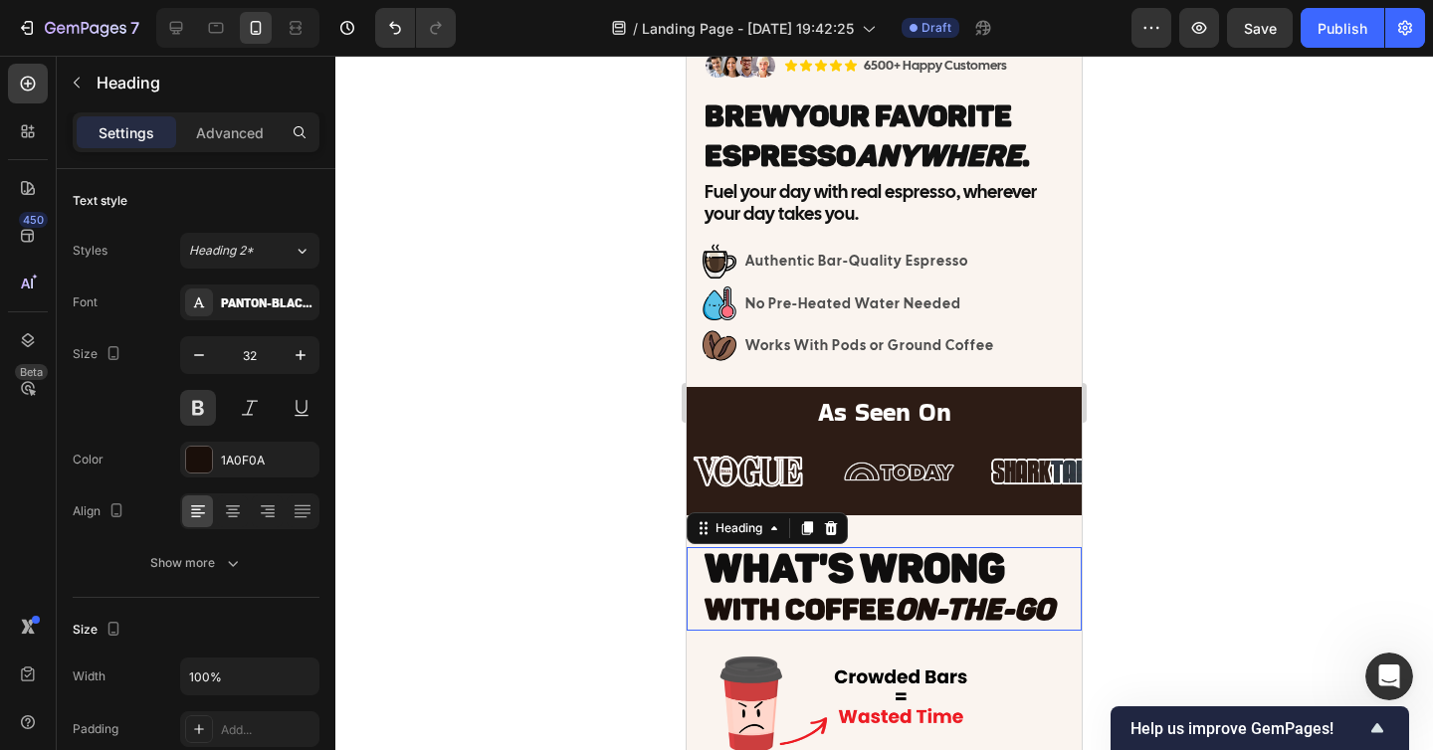
click at [907, 566] on span "WHAT'S WRONG" at bounding box center [854, 568] width 300 height 48
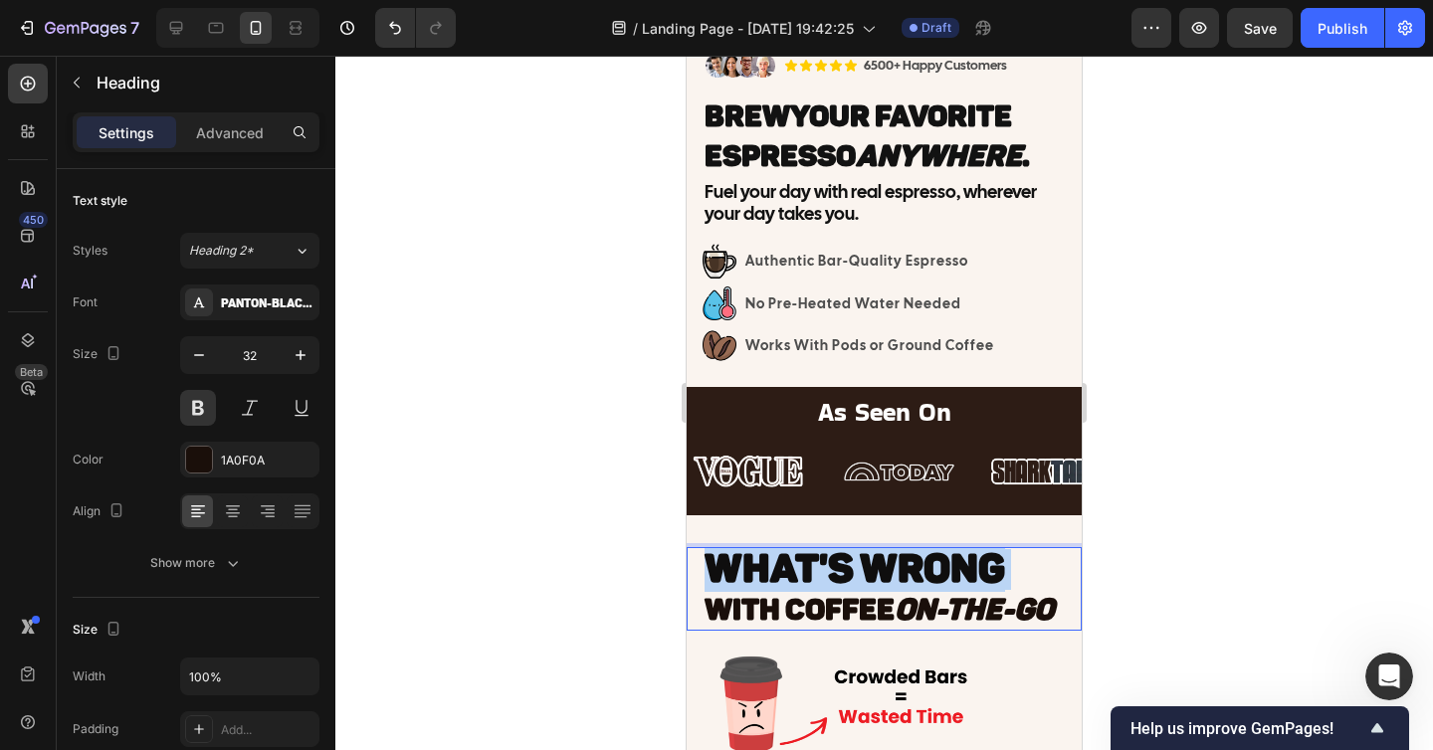
click at [907, 566] on span "WHAT'S WRONG" at bounding box center [854, 568] width 300 height 48
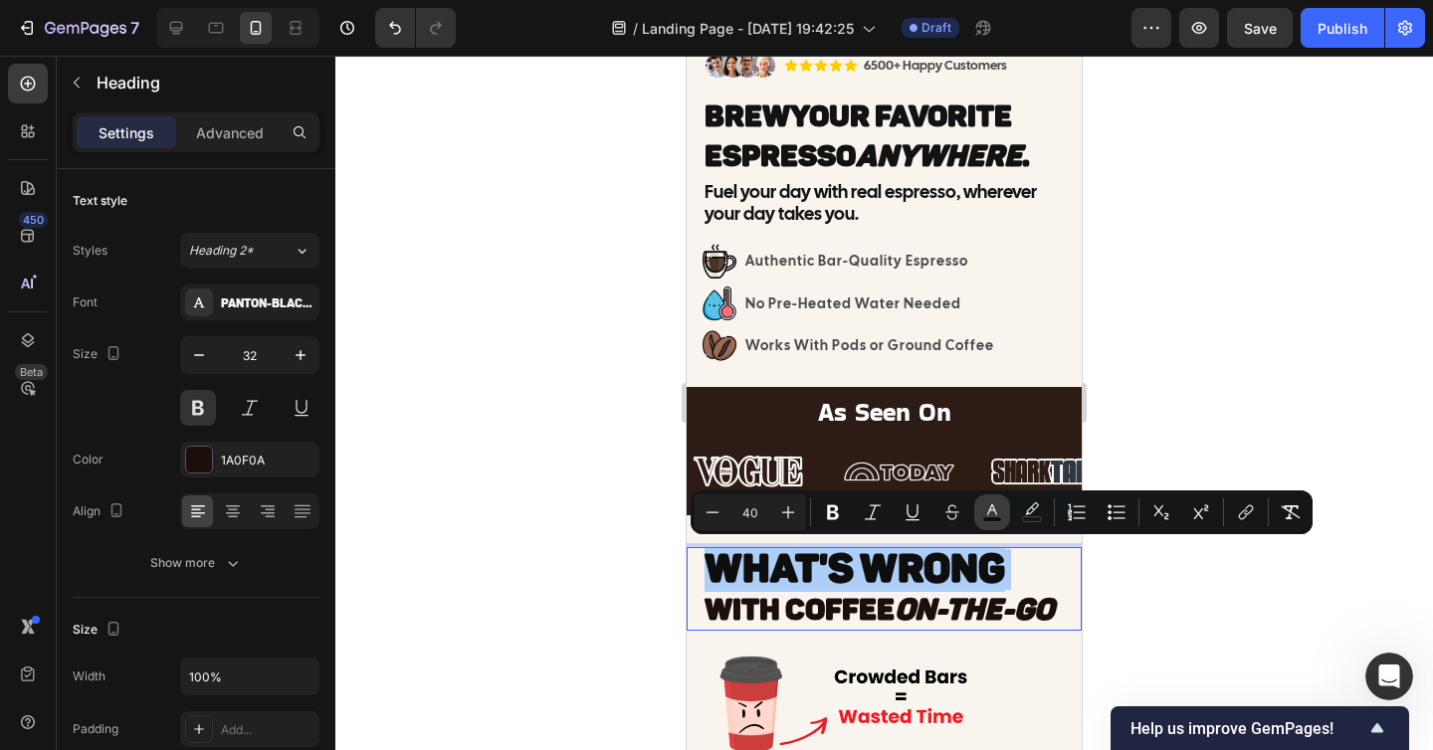
click at [1002, 514] on button "color" at bounding box center [992, 512] width 36 height 36
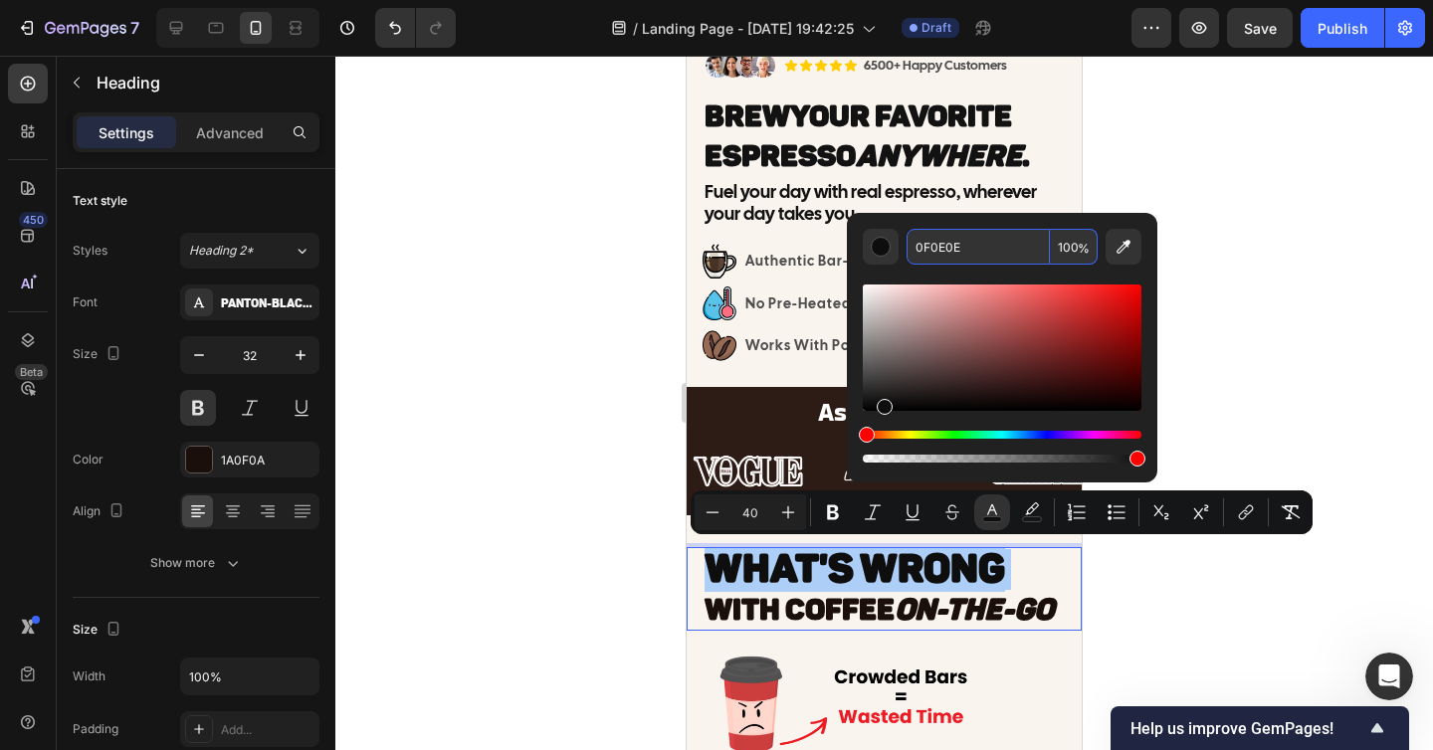
click at [938, 250] on input "0F0E0E" at bounding box center [977, 247] width 143 height 36
paste input "1A0F0A"
type input "1A0F0A"
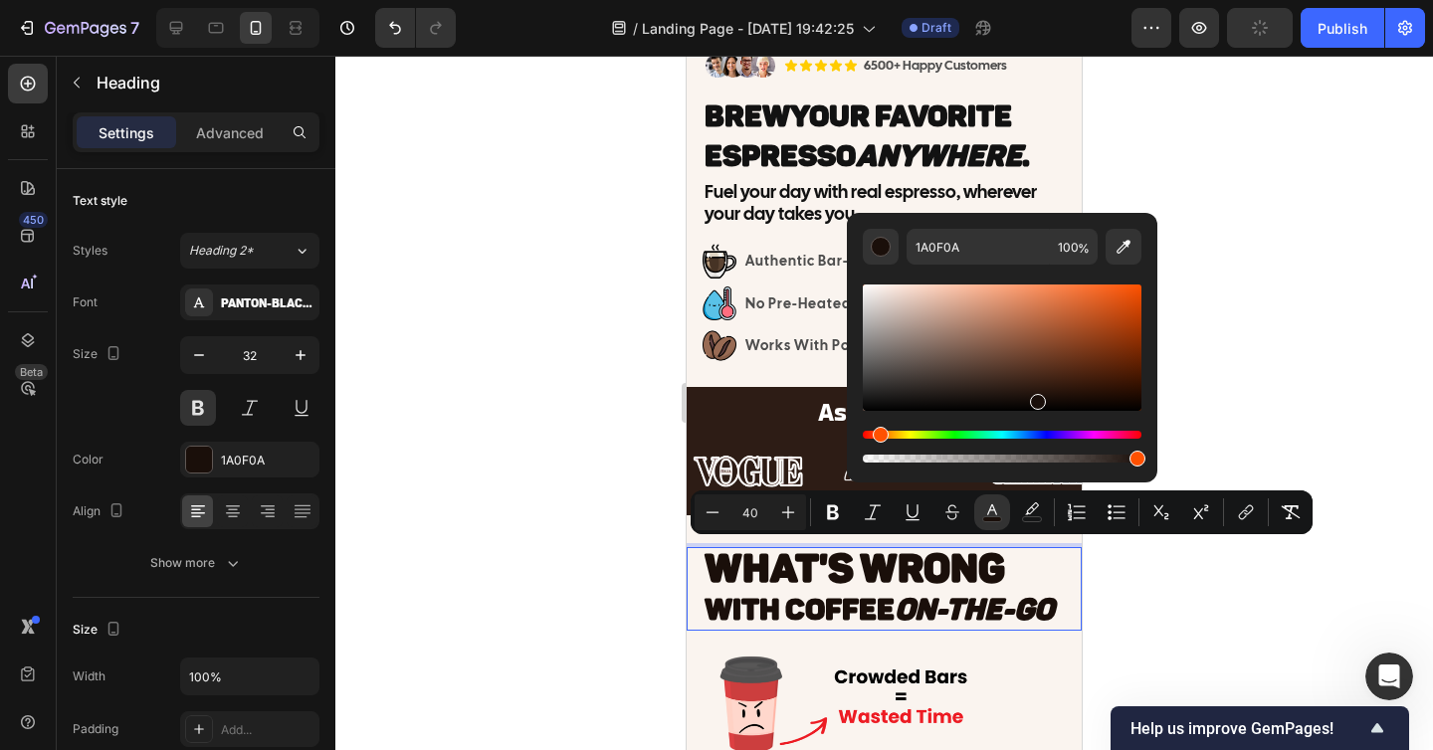
click at [1263, 278] on div at bounding box center [883, 403] width 1097 height 694
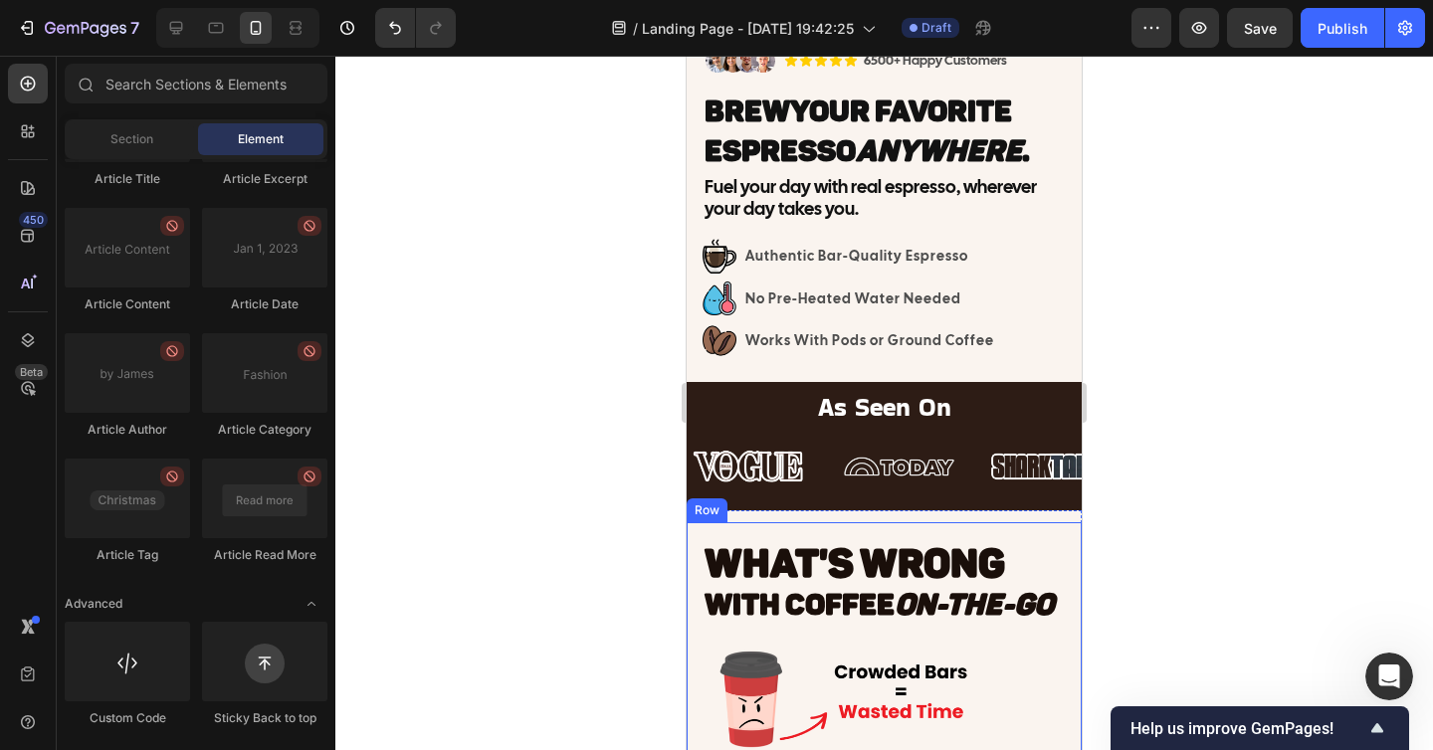
scroll to position [452, 0]
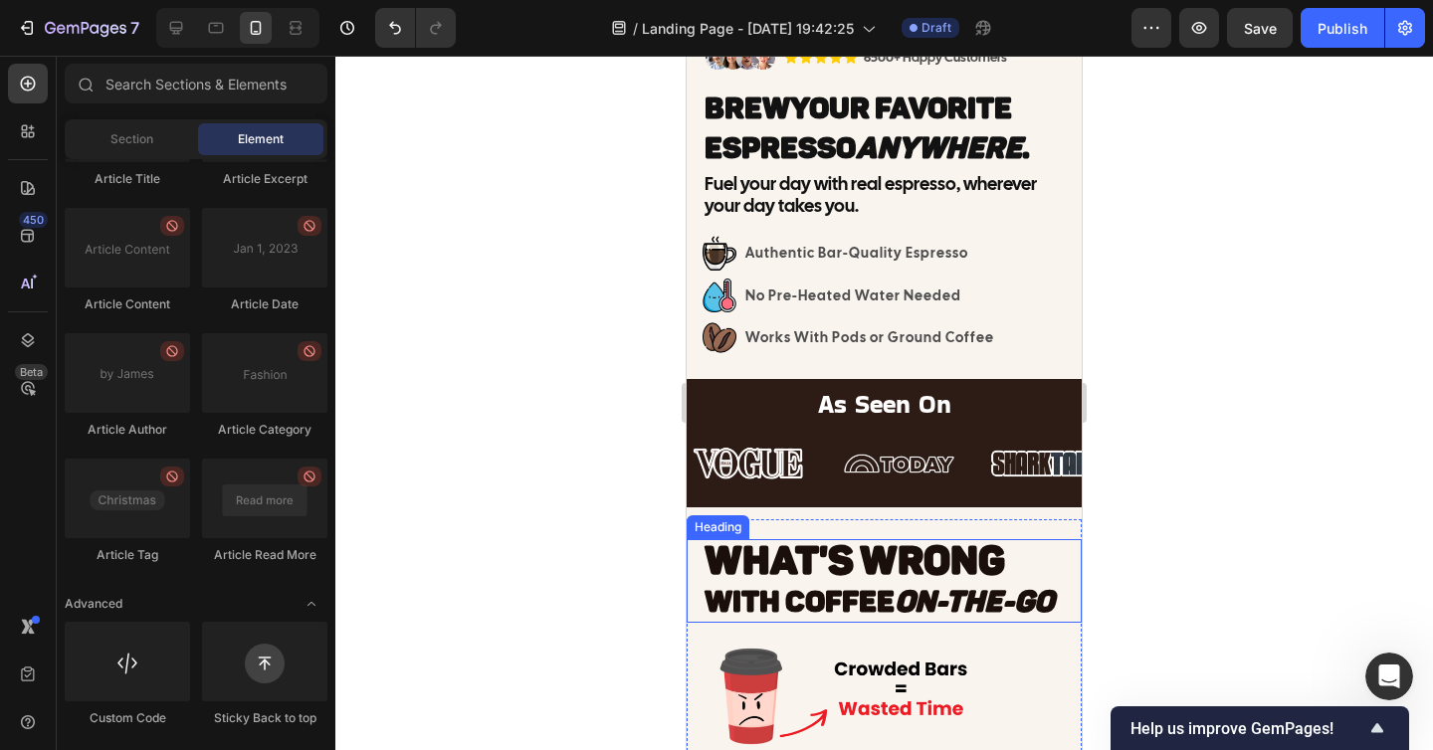
click at [931, 564] on span "WHAT'S WRONG" at bounding box center [854, 560] width 300 height 48
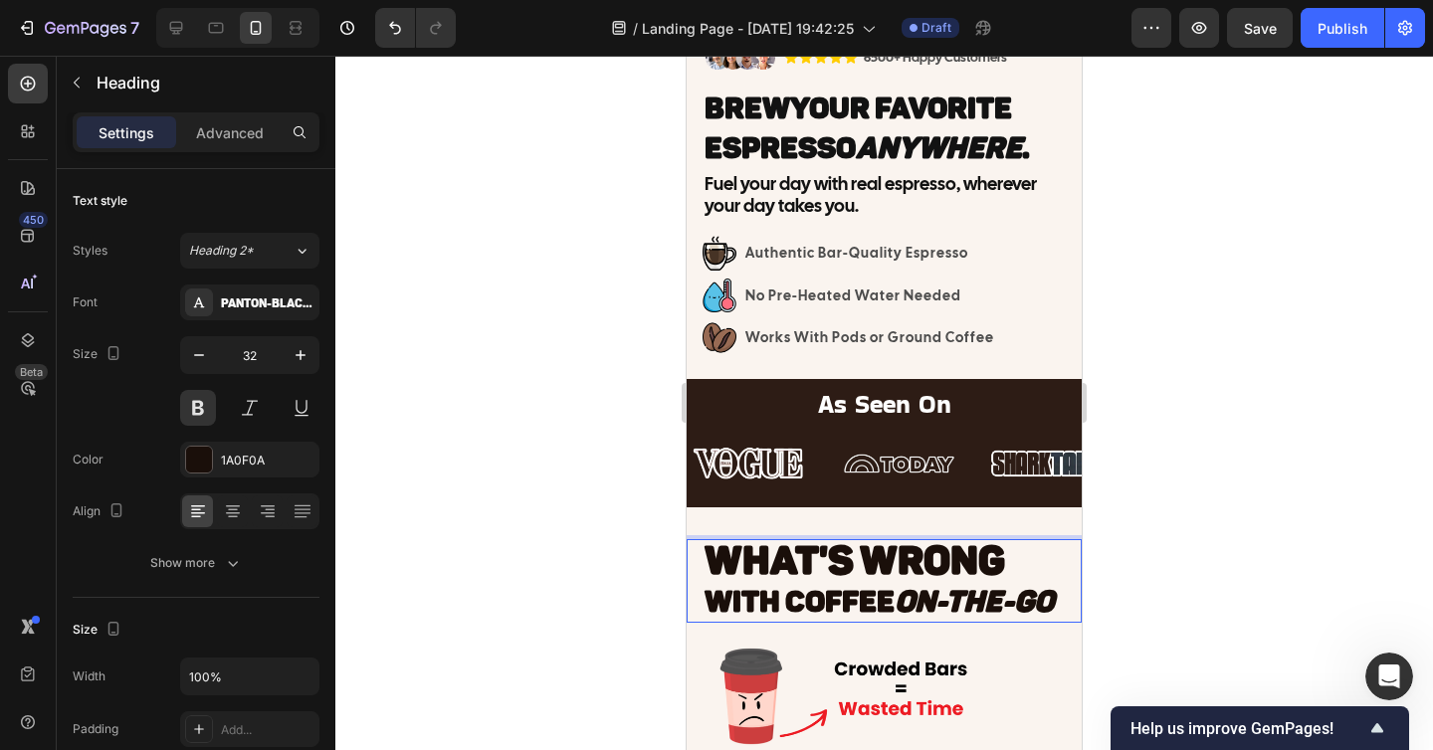
click at [1015, 562] on p "WHAT'S WRONG With Coffee On-The-Go" at bounding box center [891, 581] width 375 height 81
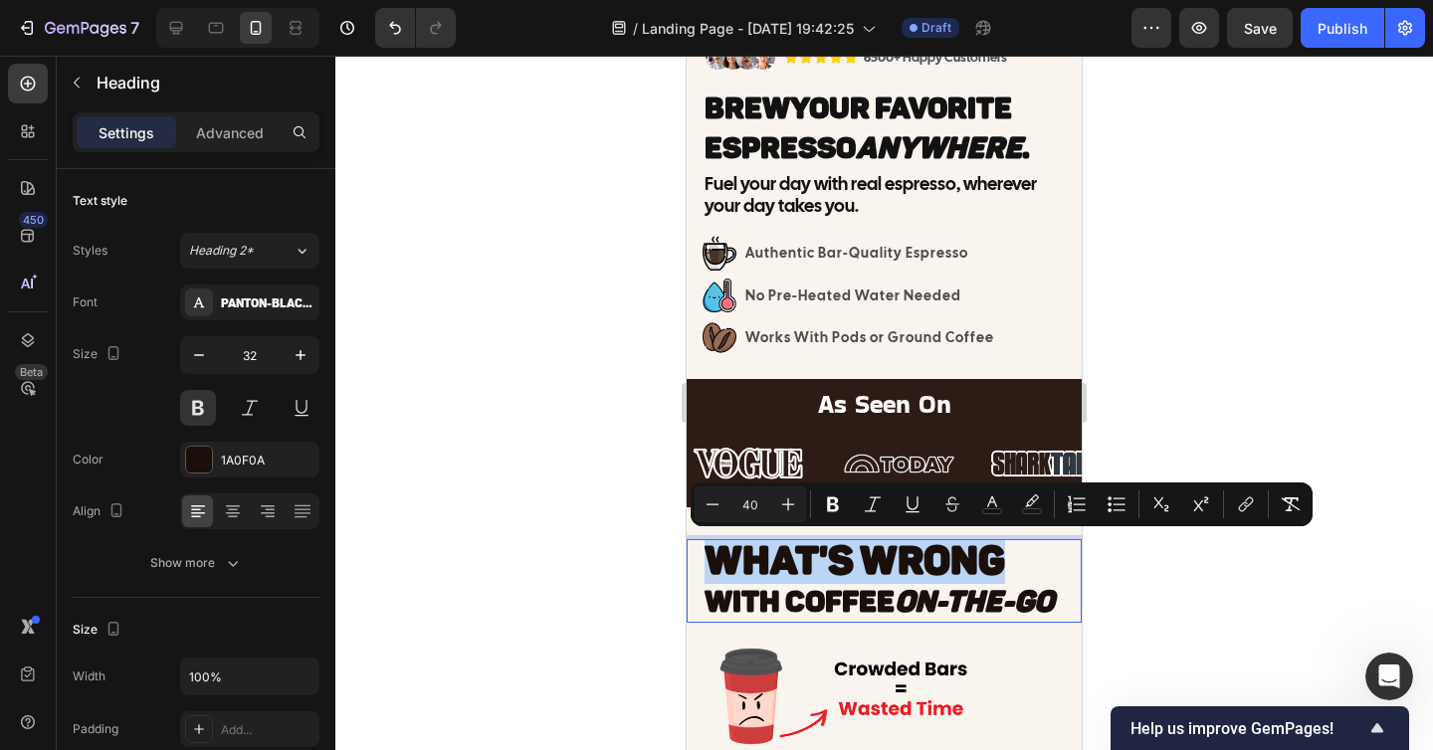
drag, startPoint x: 1021, startPoint y: 562, endPoint x: 717, endPoint y: 554, distance: 303.5
click at [717, 554] on p "WHAT'S WRONG With Coffee On-The-Go" at bounding box center [891, 581] width 375 height 81
click at [715, 502] on icon "Editor contextual toolbar" at bounding box center [712, 504] width 20 height 20
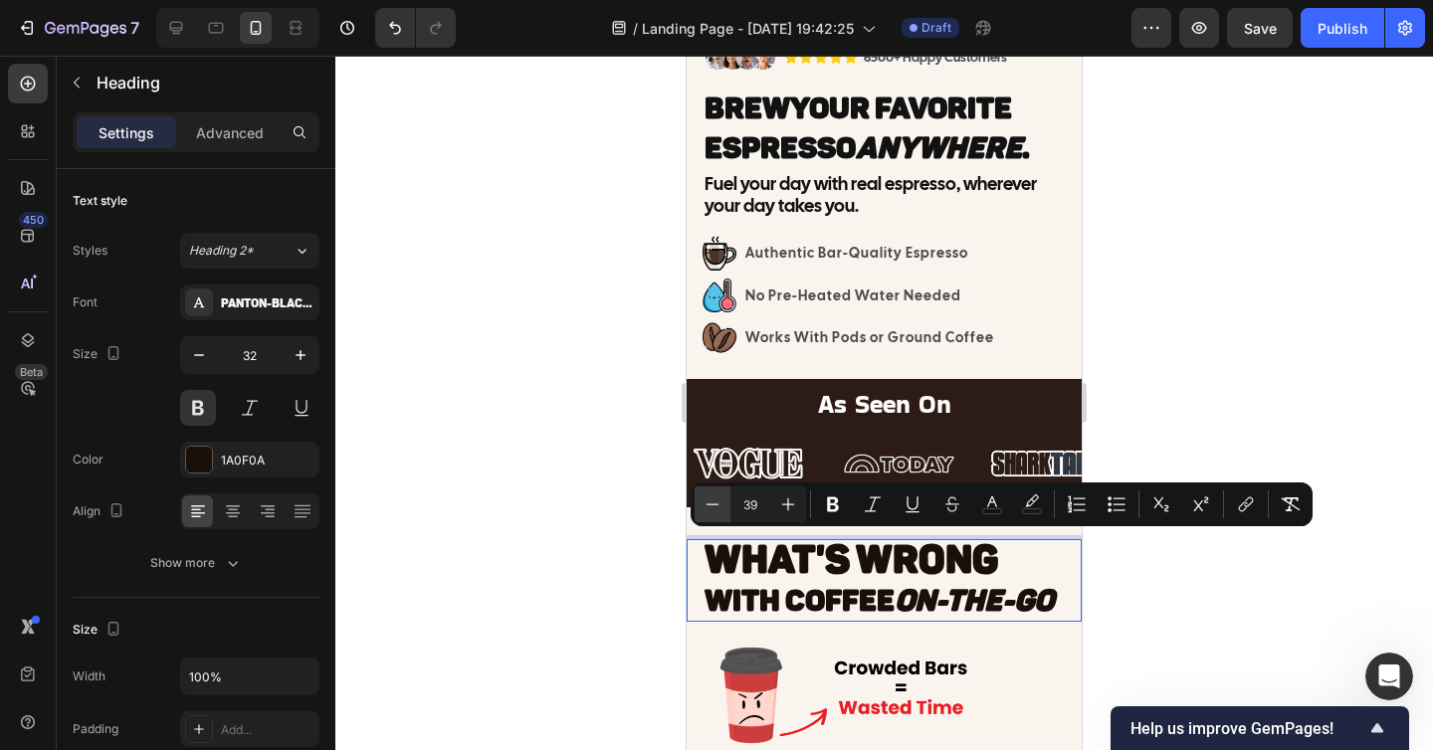
click at [715, 502] on icon "Editor contextual toolbar" at bounding box center [712, 504] width 20 height 20
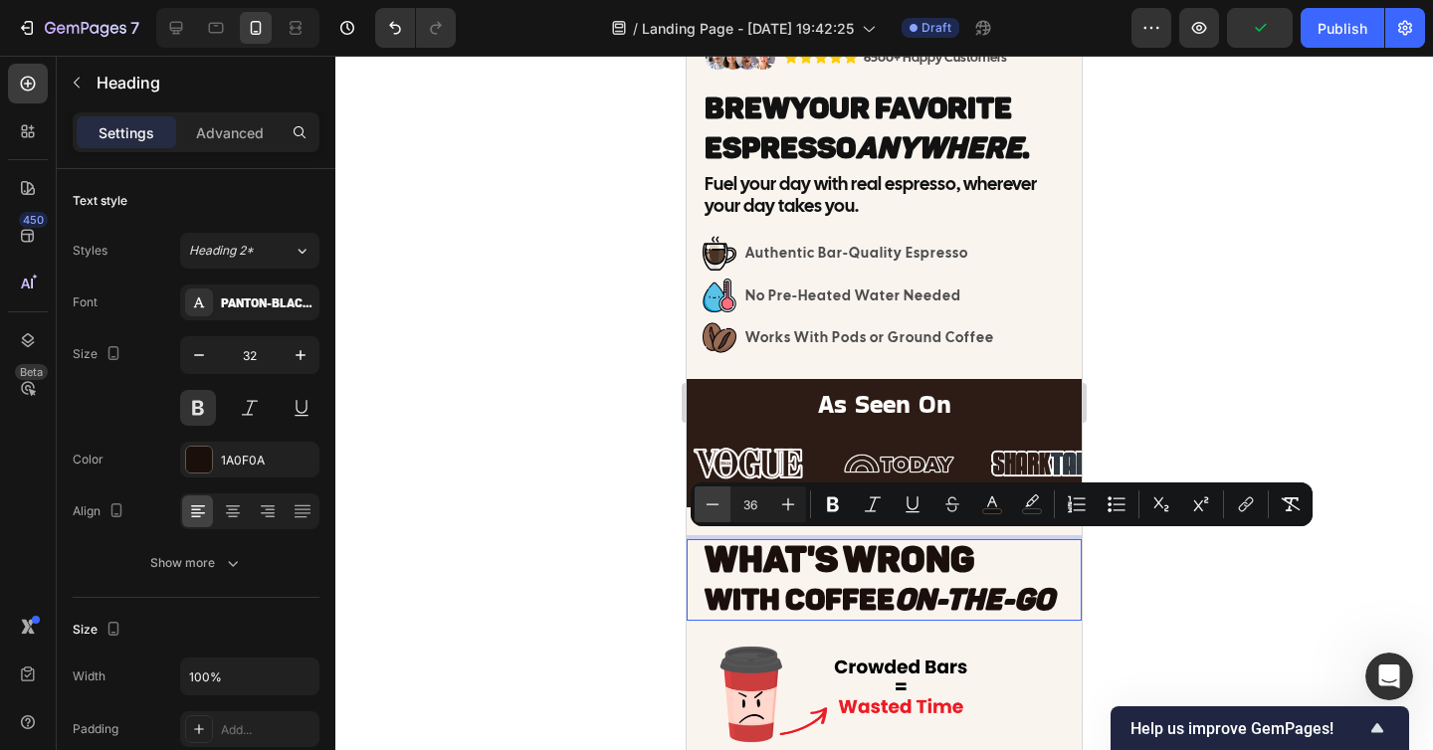
click at [715, 502] on icon "Editor contextual toolbar" at bounding box center [712, 504] width 20 height 20
type input "35"
click at [1258, 647] on div at bounding box center [883, 403] width 1097 height 694
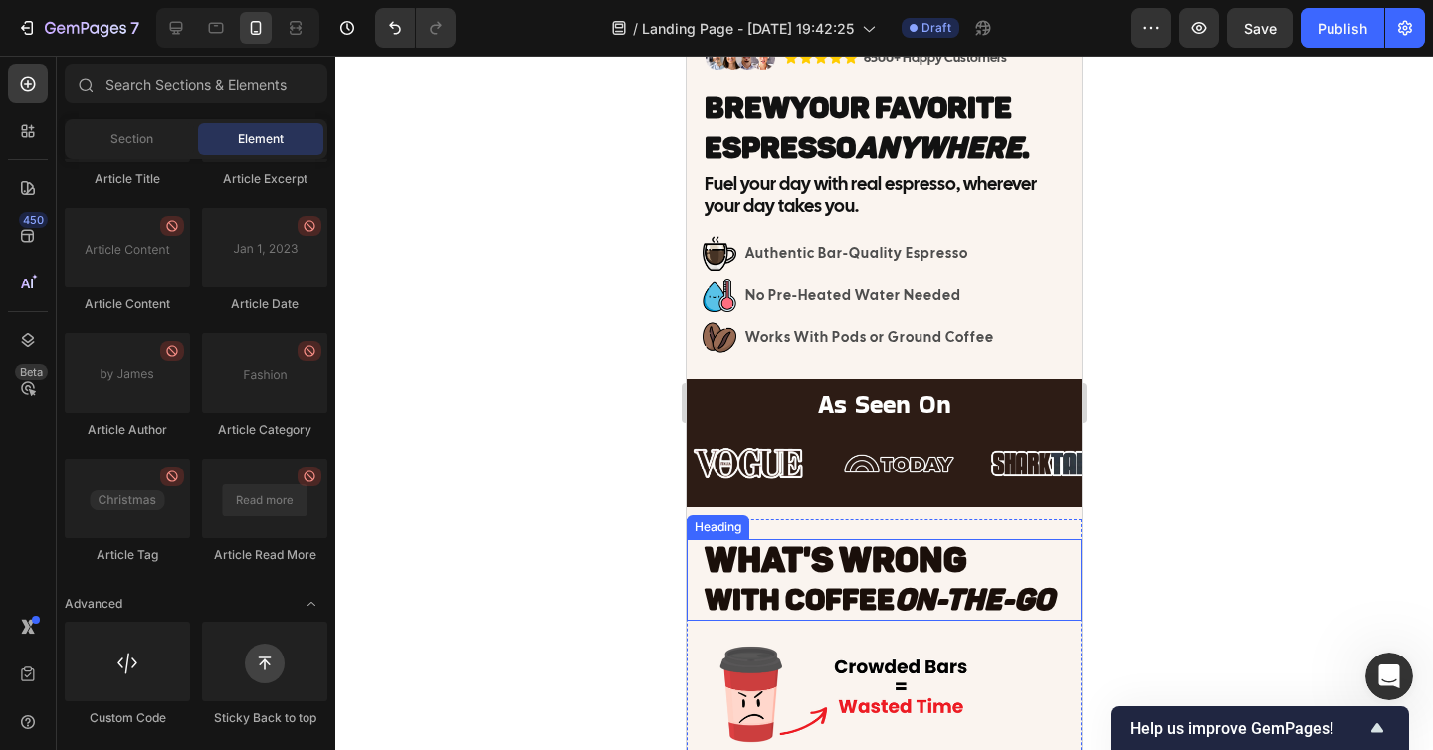
click at [916, 602] on icon "On-The-Go" at bounding box center [973, 600] width 159 height 36
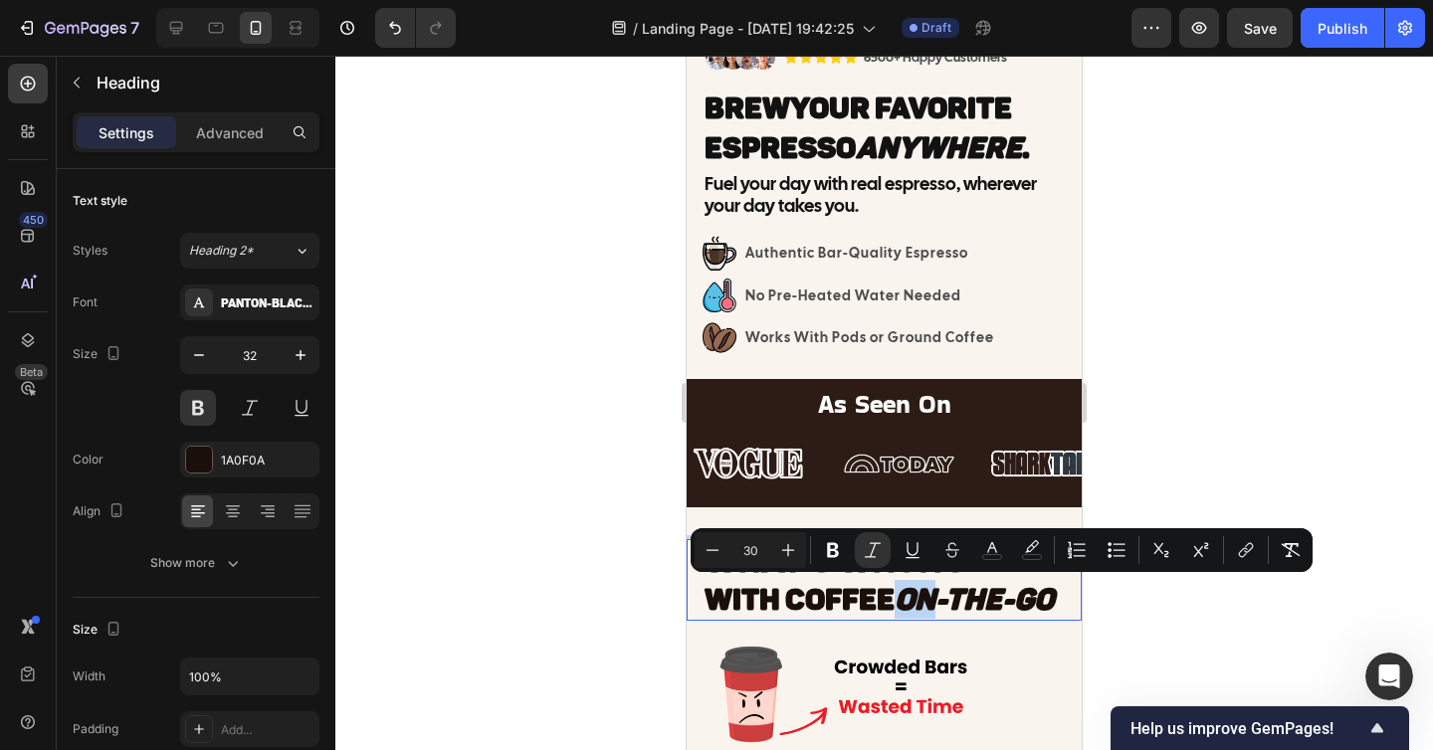
click at [892, 602] on span "With Coffee On-The-Go" at bounding box center [878, 600] width 349 height 36
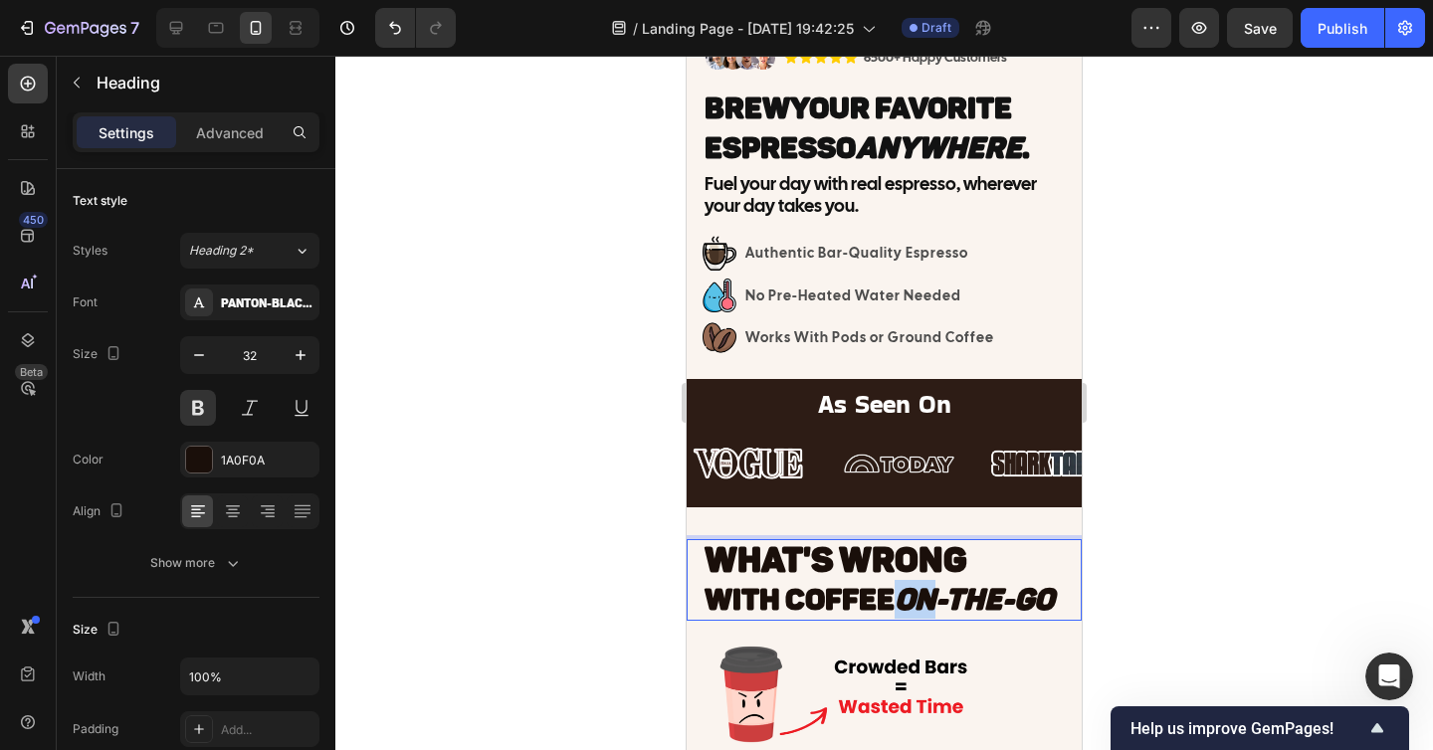
click at [892, 602] on span "With Coffee On-The-Go" at bounding box center [878, 600] width 349 height 36
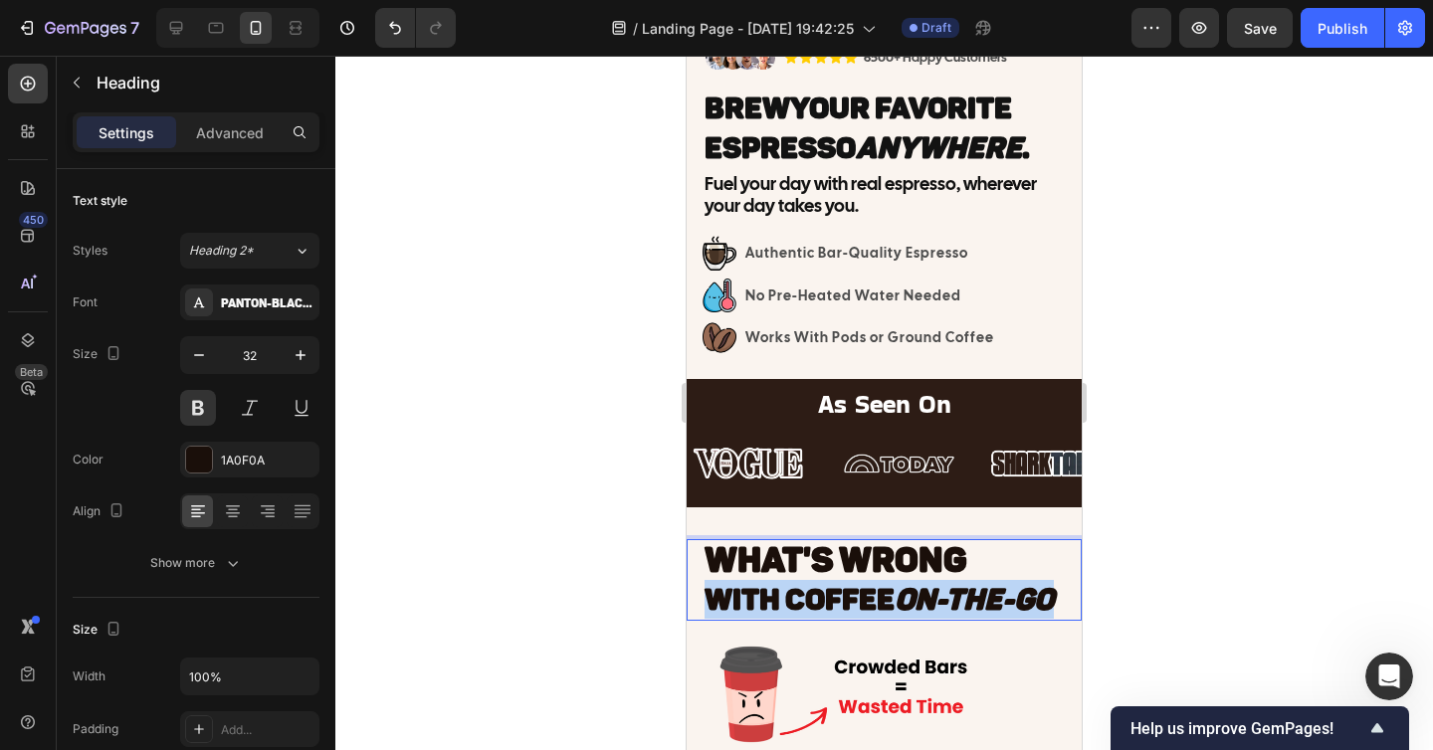
click at [892, 602] on span "With Coffee On-The-Go" at bounding box center [878, 600] width 349 height 36
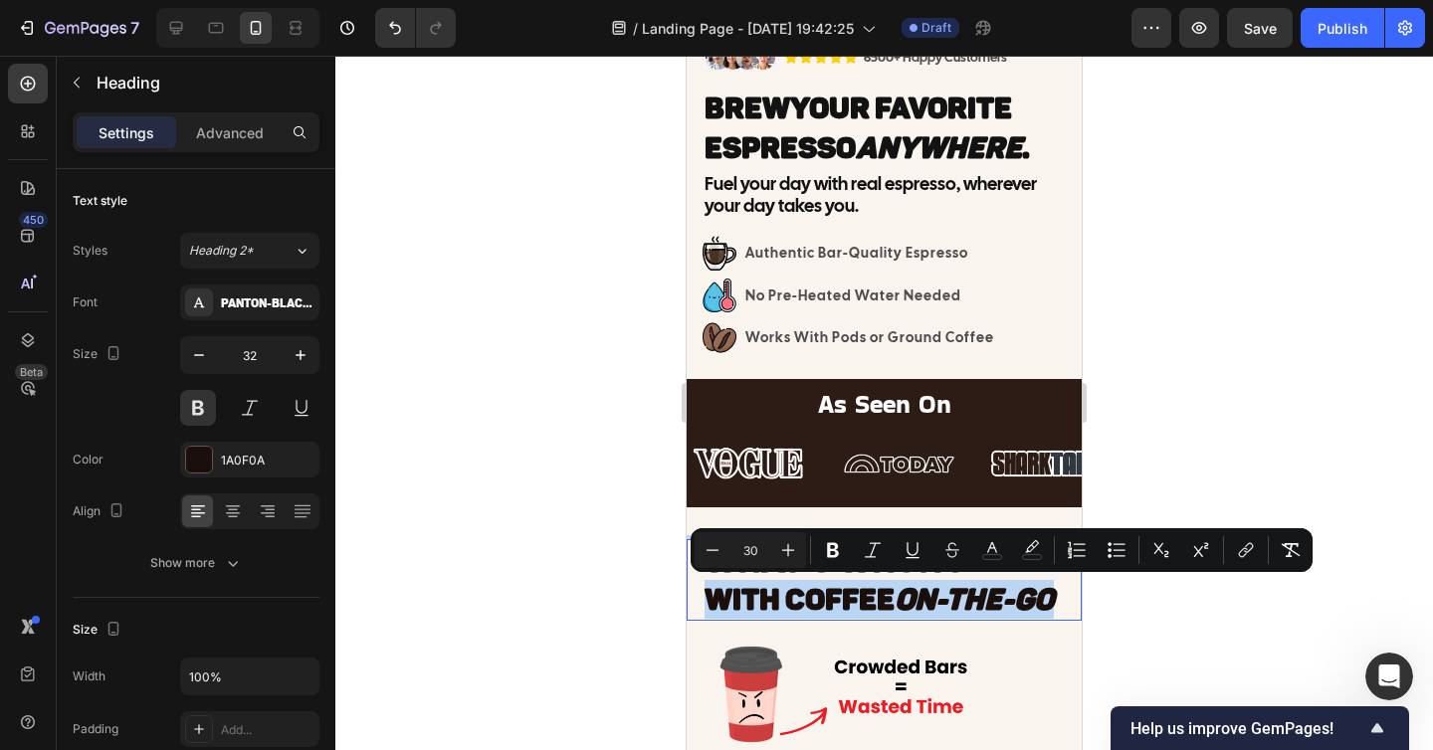
click at [892, 602] on span "With Coffee On-The-Go" at bounding box center [878, 600] width 349 height 36
click at [820, 588] on span "With Coffee On-The-Go" at bounding box center [878, 600] width 349 height 36
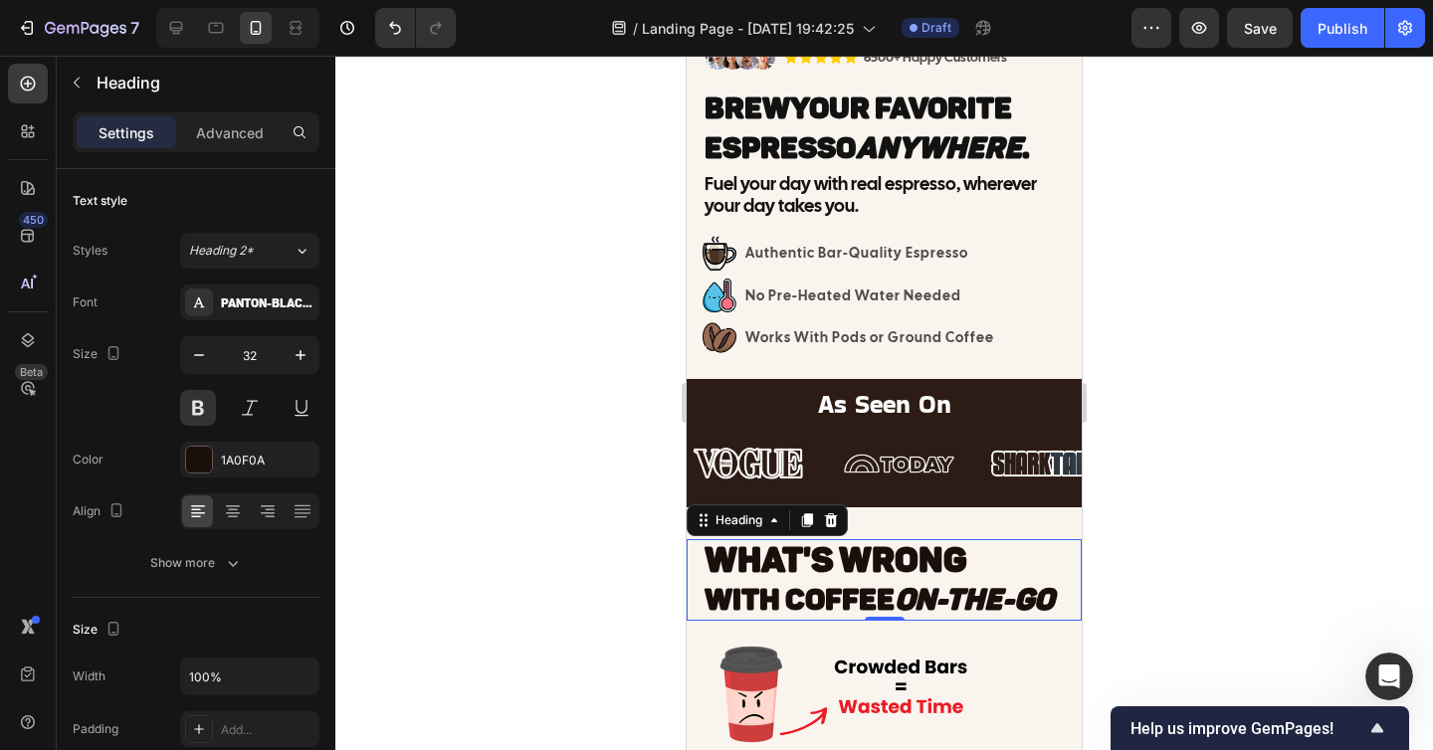
click at [667, 604] on div at bounding box center [883, 403] width 1097 height 694
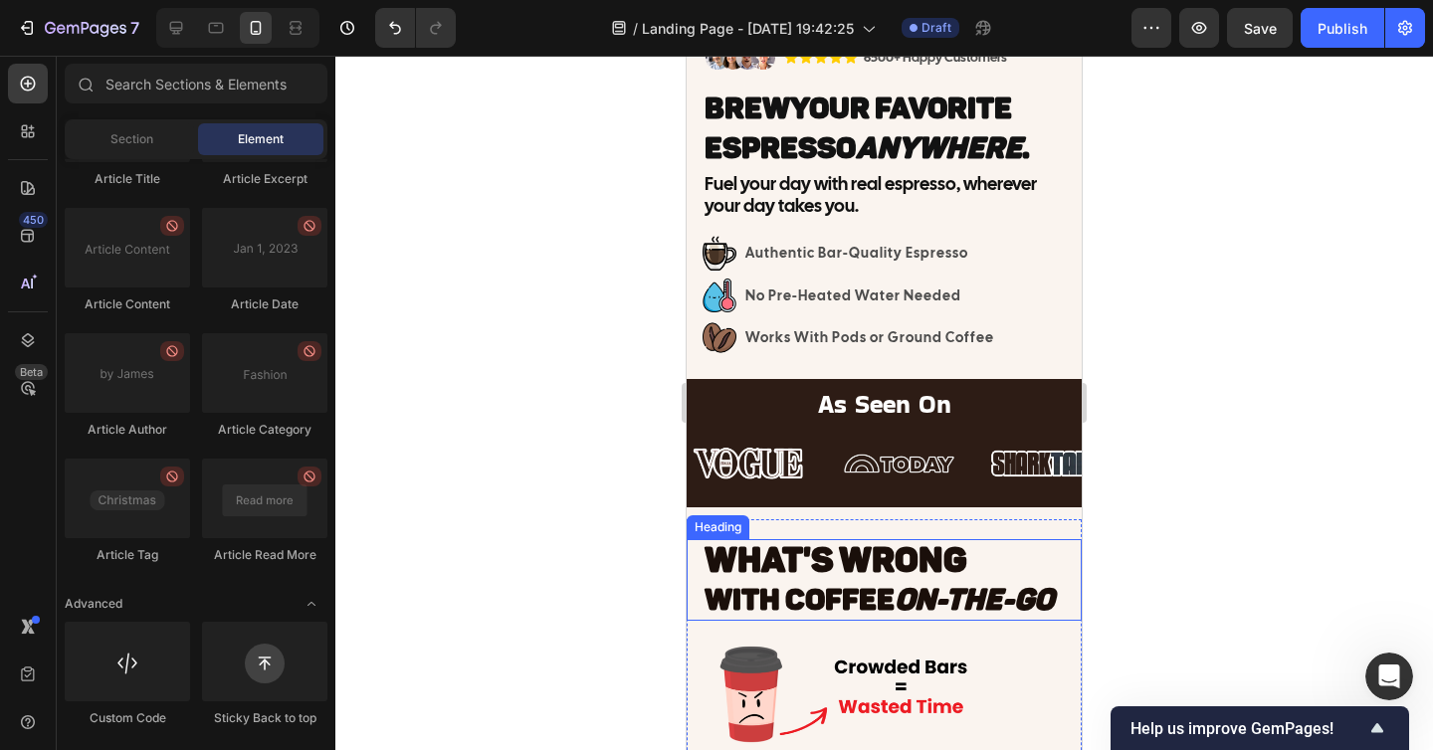
click at [809, 558] on span "WHAT'S WRONG" at bounding box center [835, 560] width 263 height 42
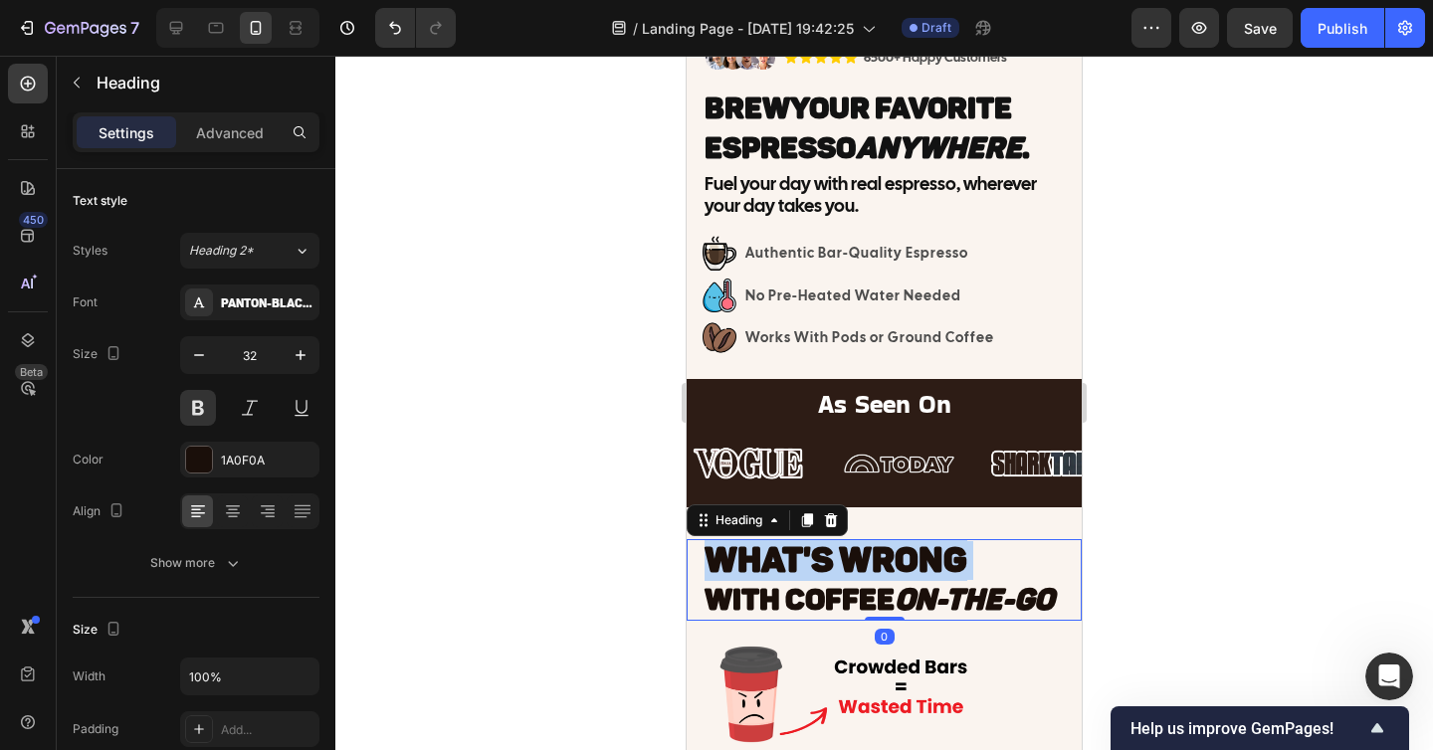
click at [809, 558] on span "WHAT'S WRONG" at bounding box center [835, 560] width 263 height 42
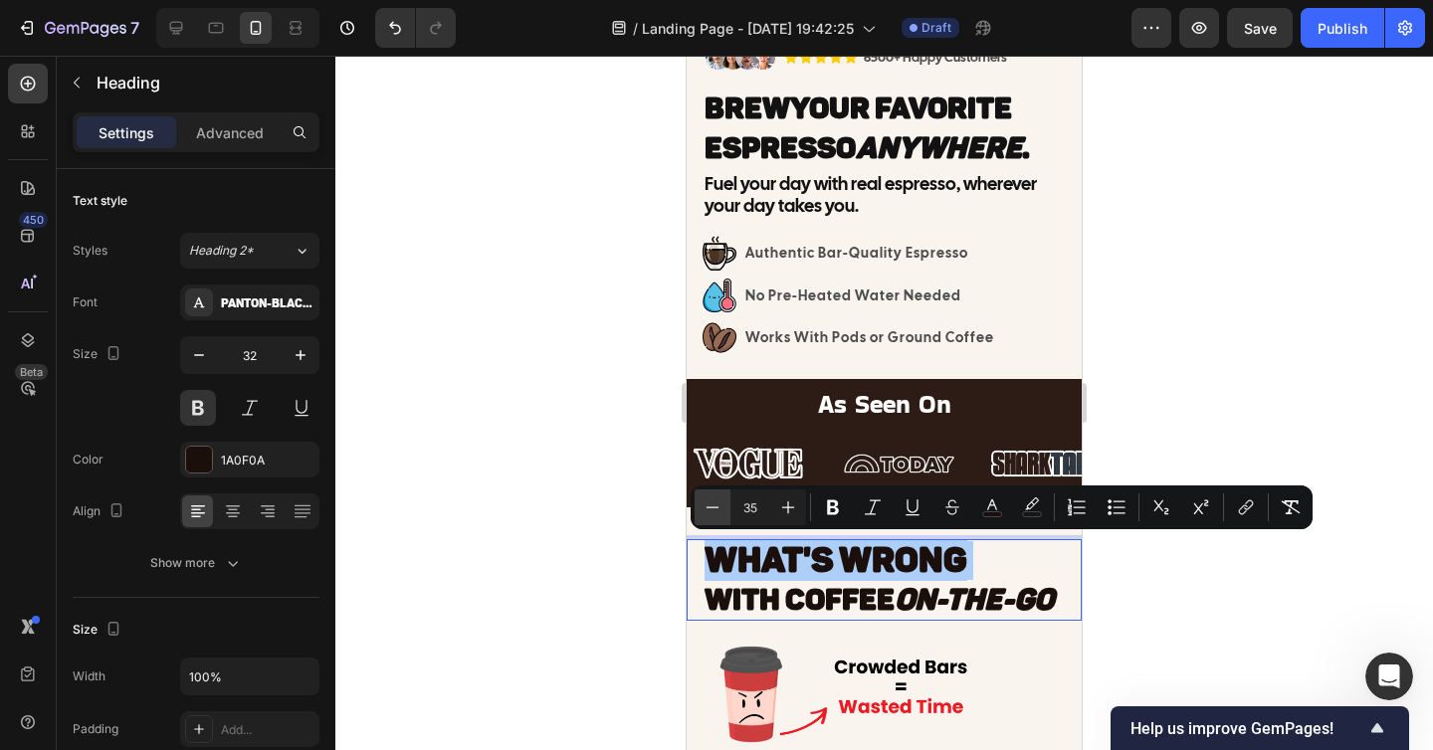
click at [707, 509] on icon "Editor contextual toolbar" at bounding box center [712, 507] width 20 height 20
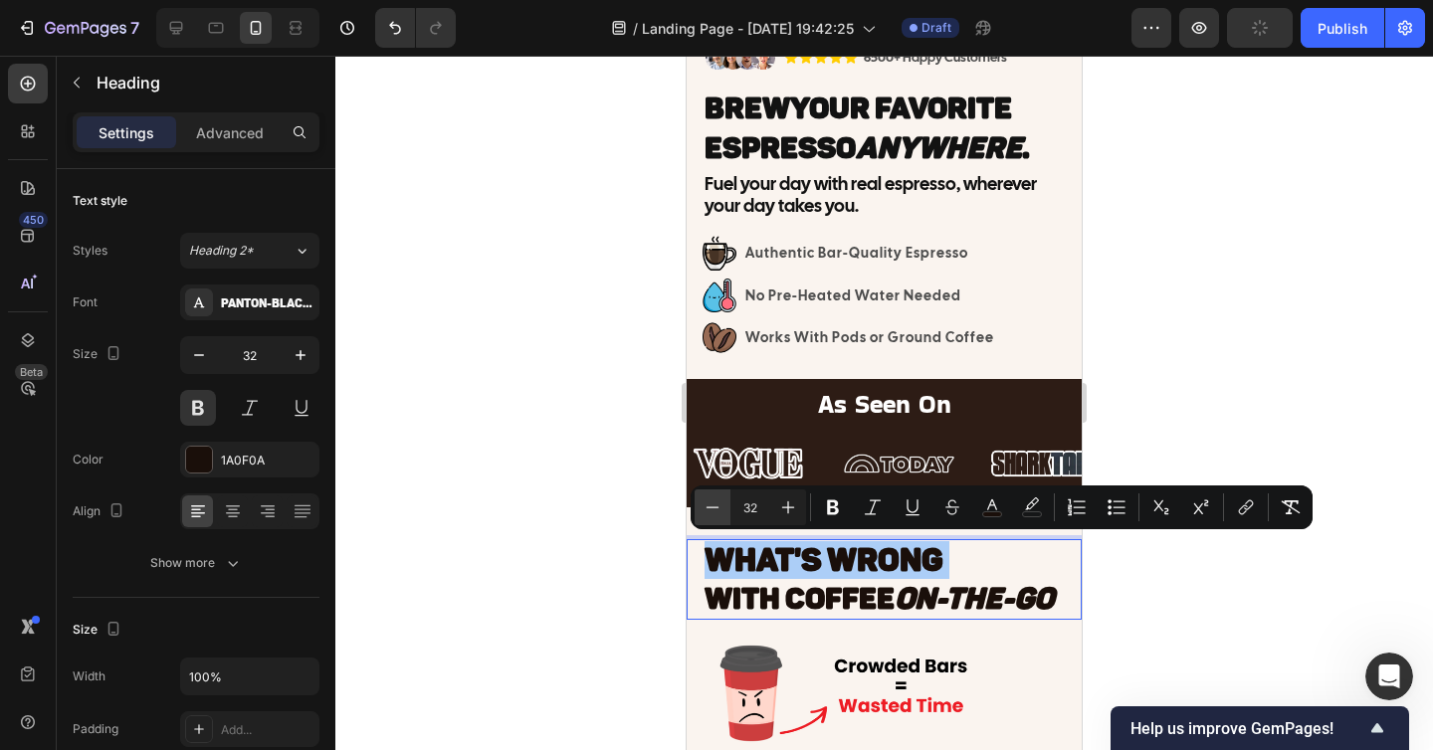
click at [707, 509] on icon "Editor contextual toolbar" at bounding box center [712, 507] width 20 height 20
type input "30"
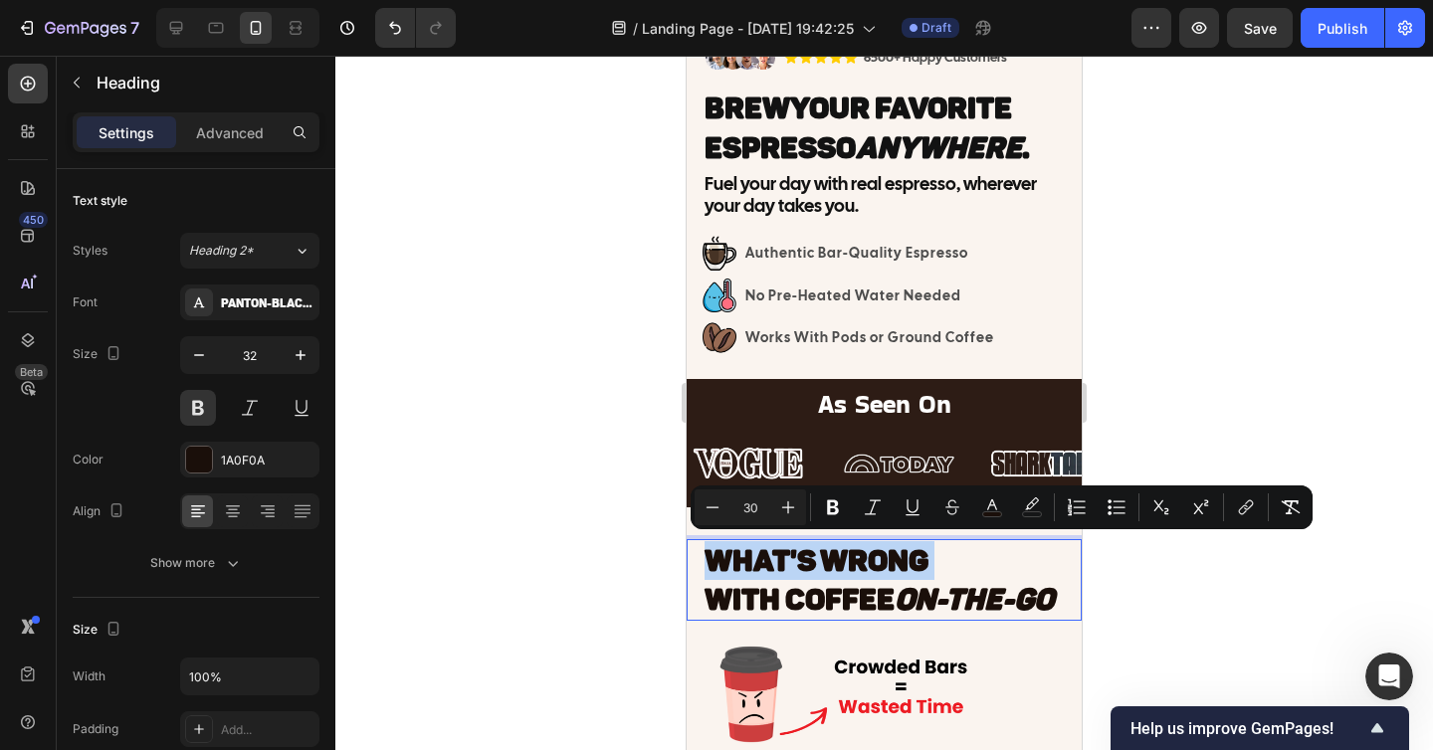
click at [712, 600] on span "With Coffee On-The-Go" at bounding box center [878, 600] width 349 height 36
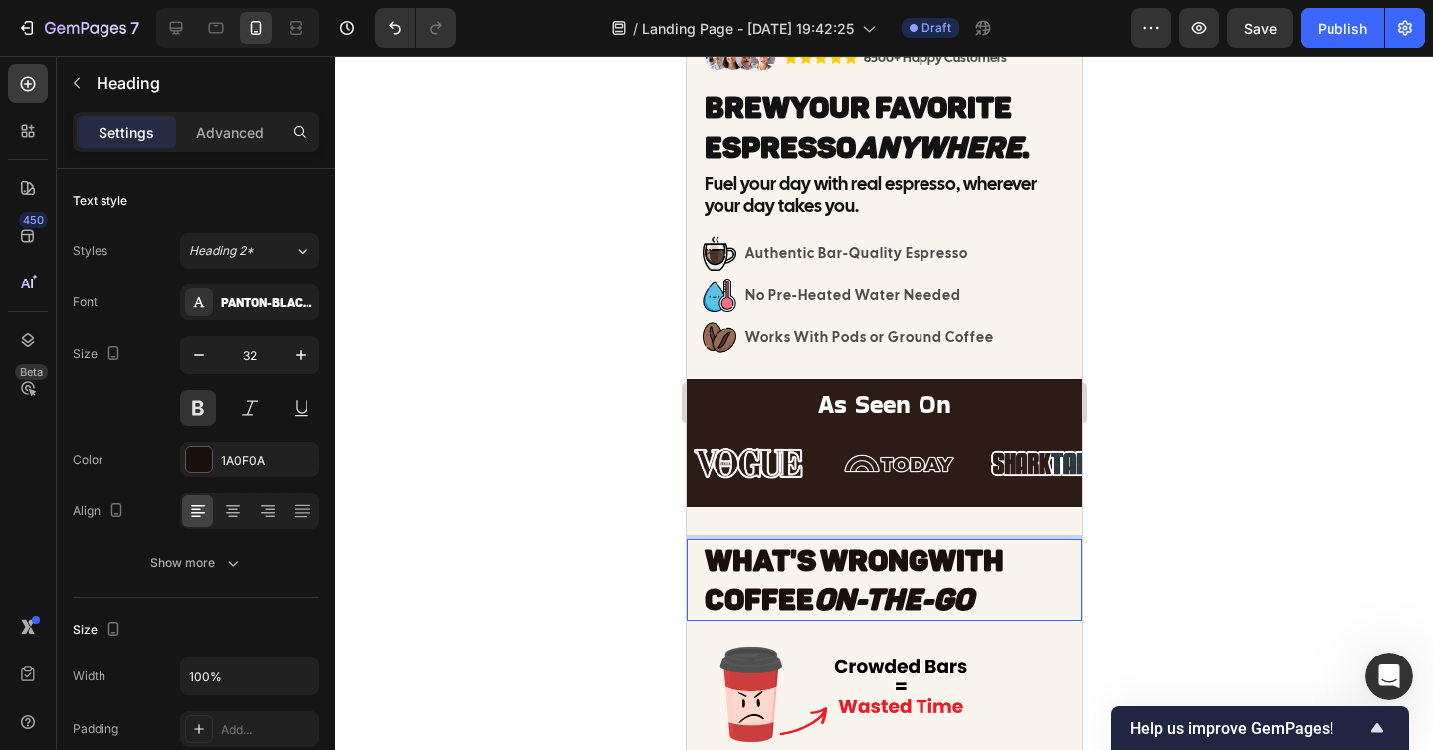
click at [949, 575] on span "With Coffee On-The-Go" at bounding box center [853, 580] width 299 height 75
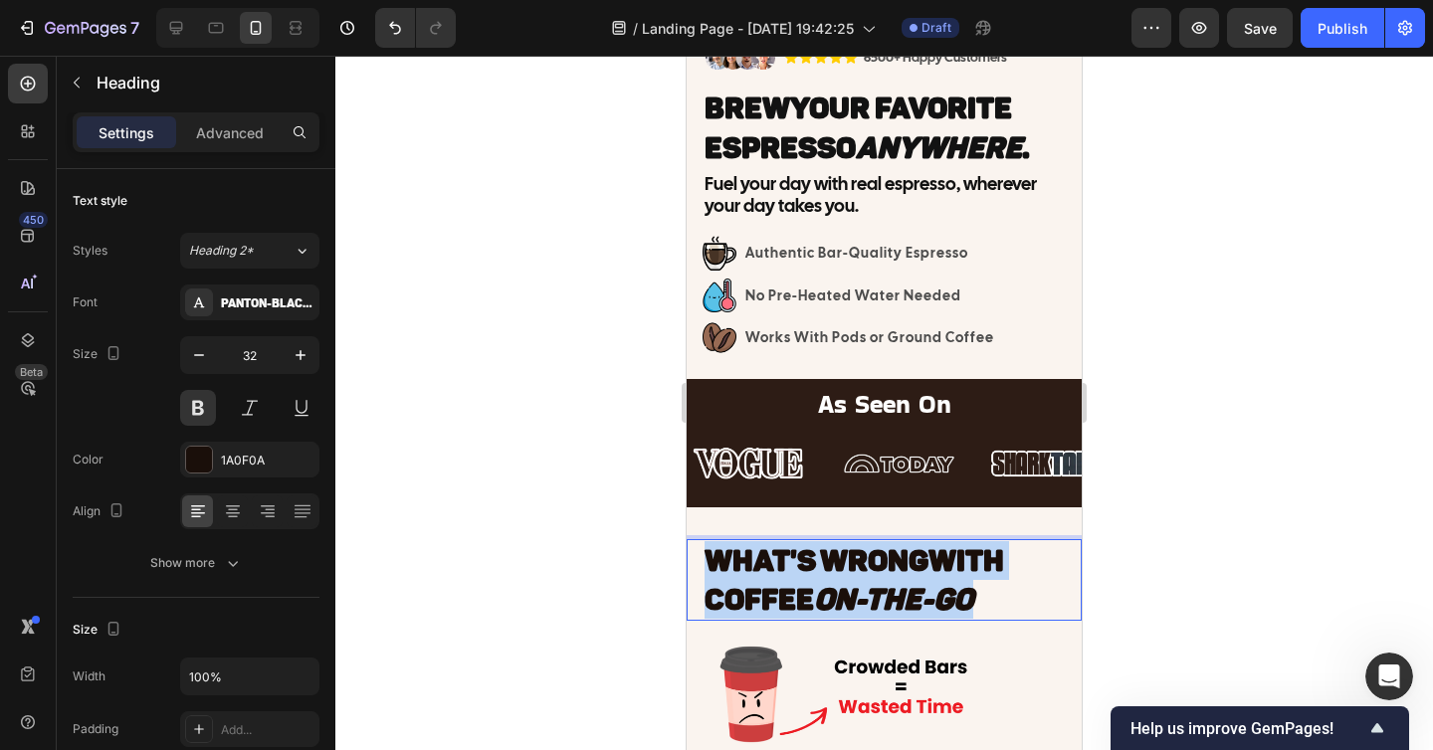
click at [949, 575] on span "With Coffee On-The-Go" at bounding box center [853, 580] width 299 height 75
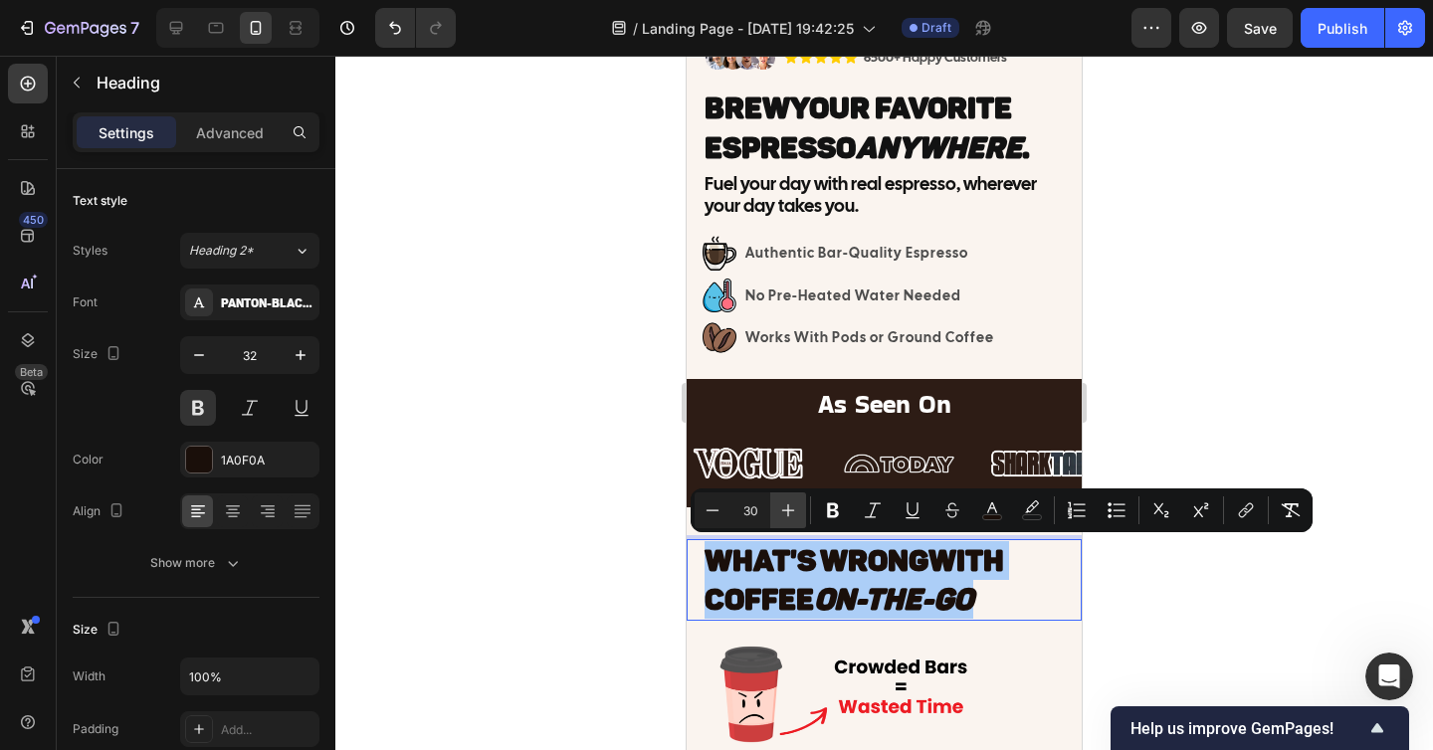
click at [794, 503] on icon "Editor contextual toolbar" at bounding box center [788, 510] width 20 height 20
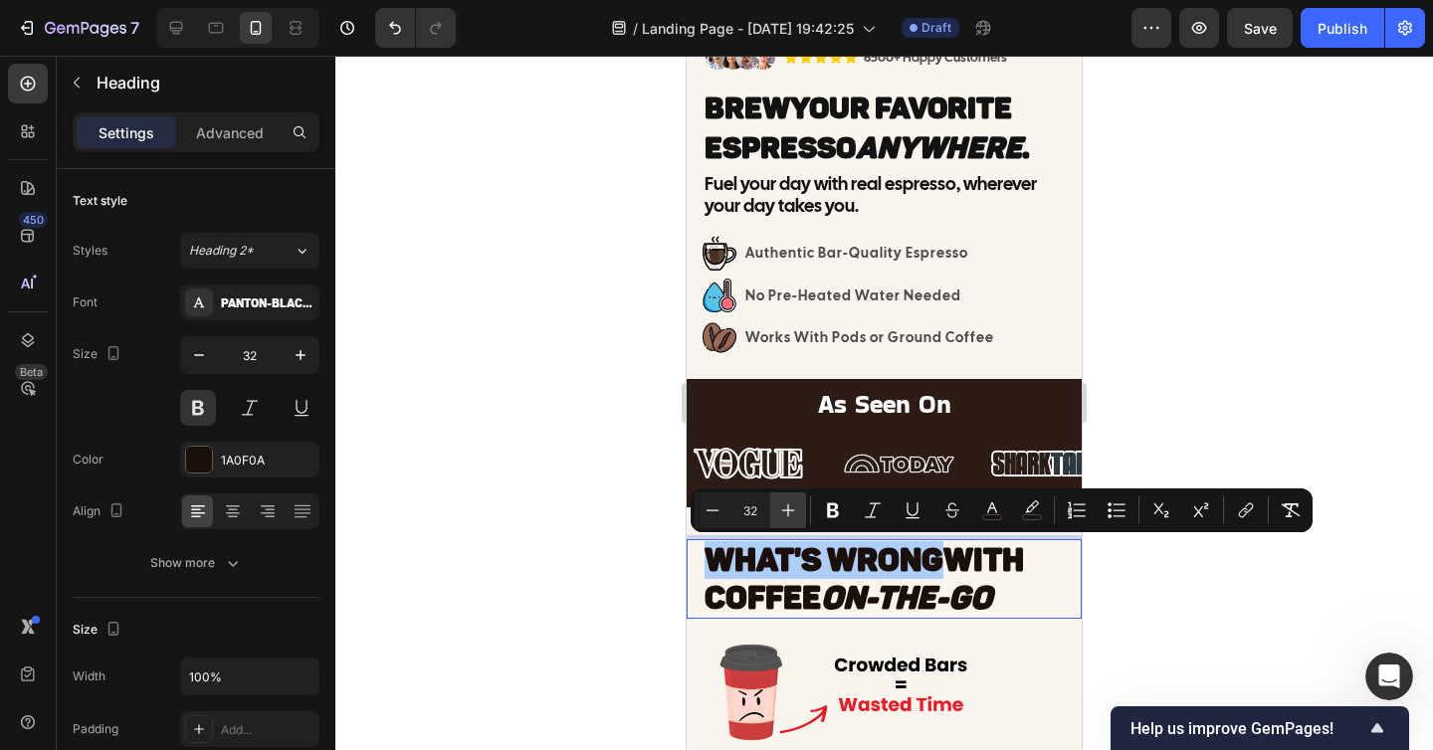
click at [794, 503] on icon "Editor contextual toolbar" at bounding box center [788, 510] width 20 height 20
type input "34"
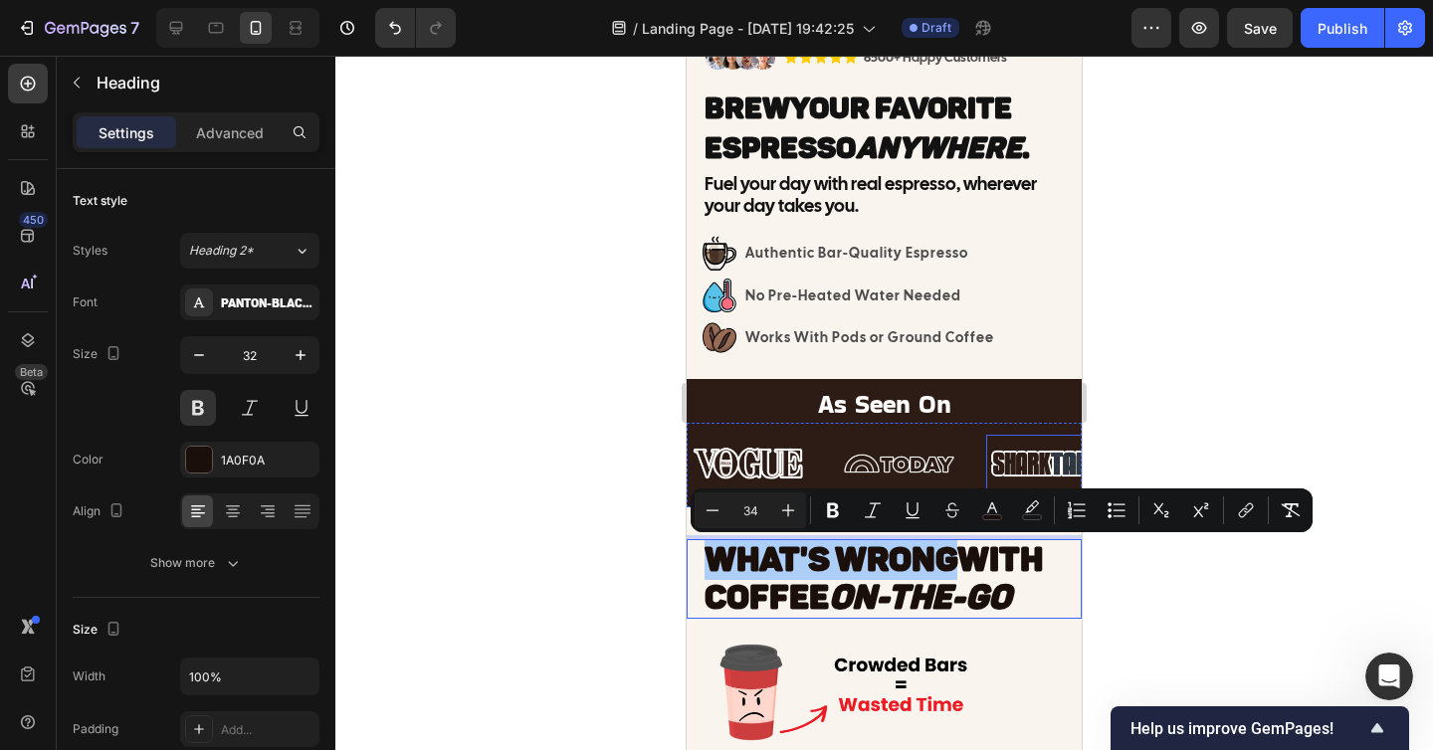
click at [1217, 433] on div at bounding box center [883, 403] width 1097 height 694
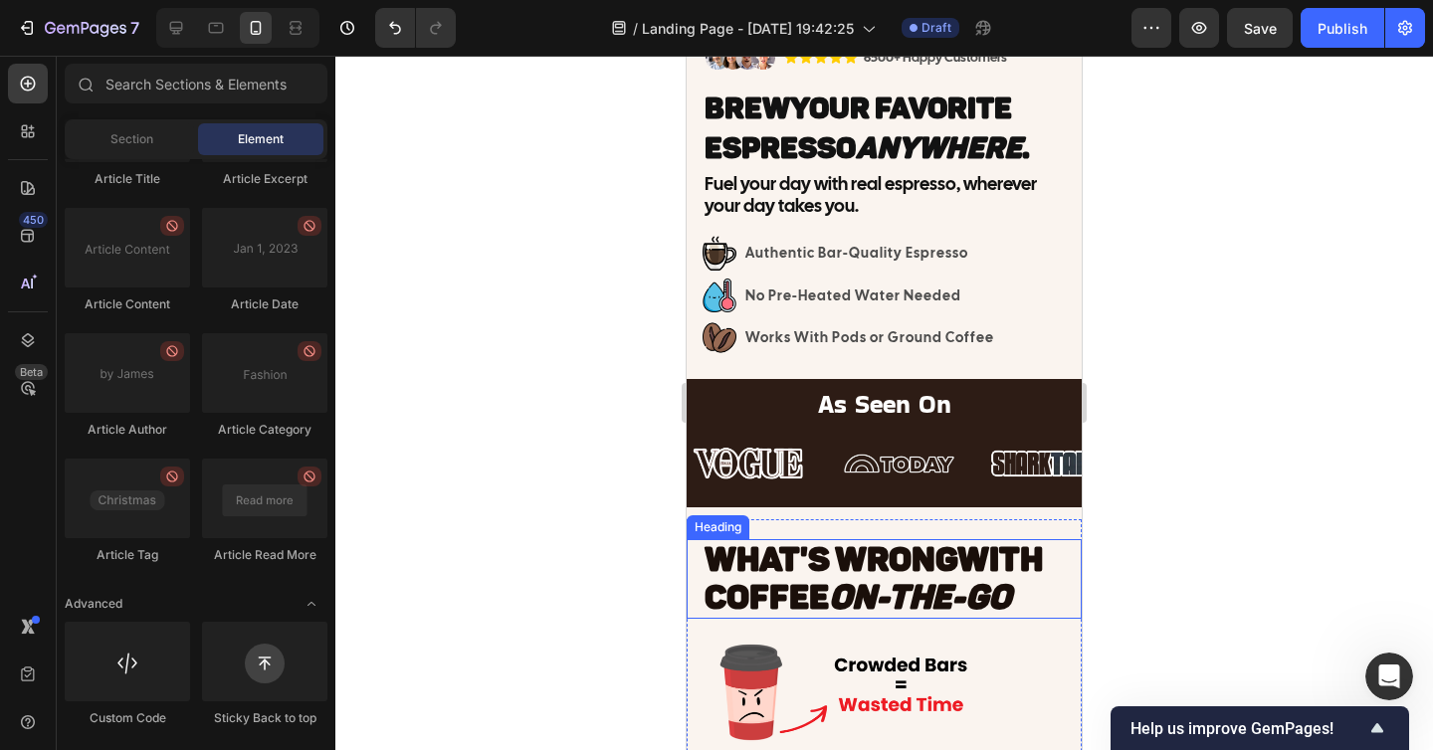
click at [920, 592] on icon "On-The-Go" at bounding box center [920, 597] width 182 height 41
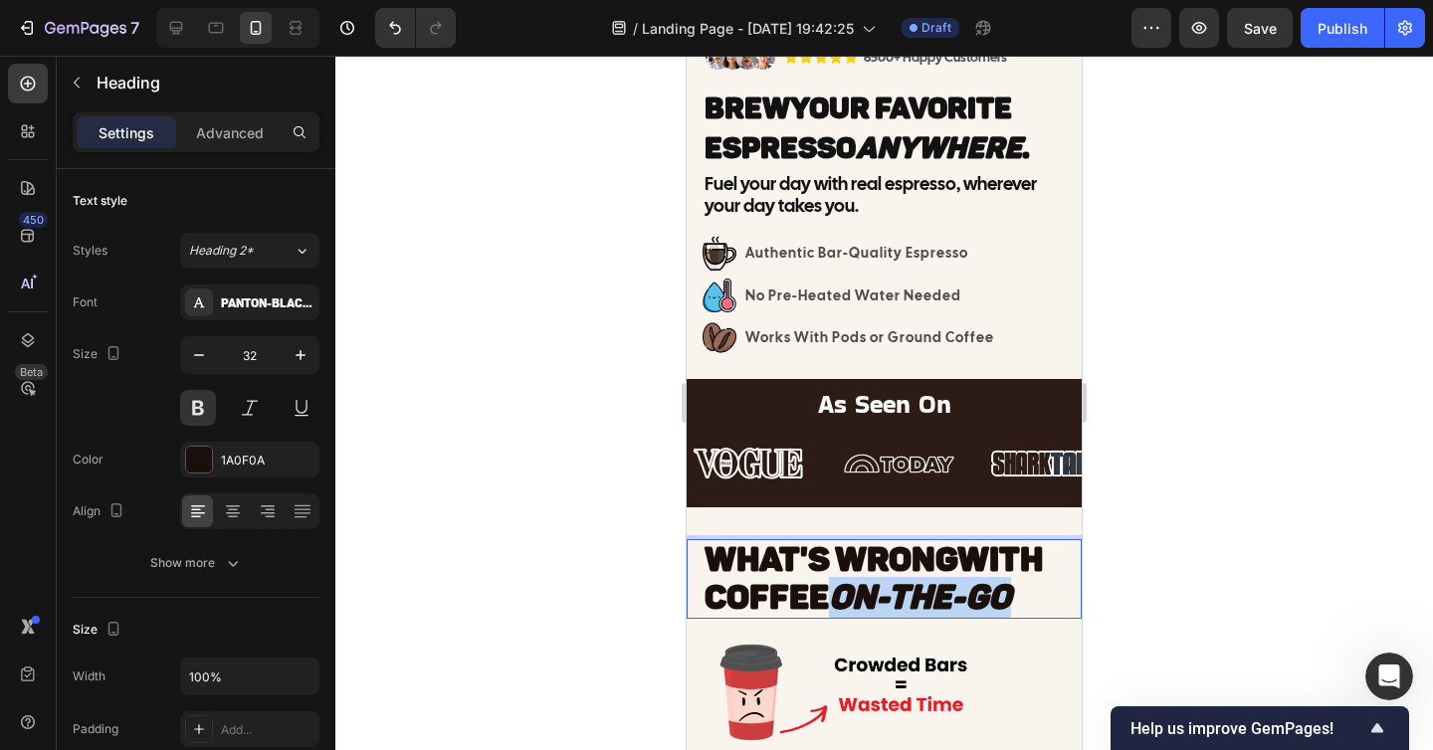
drag, startPoint x: 838, startPoint y: 601, endPoint x: 1013, endPoint y: 600, distance: 175.1
click at [1011, 600] on icon "On-The-Go" at bounding box center [920, 597] width 182 height 41
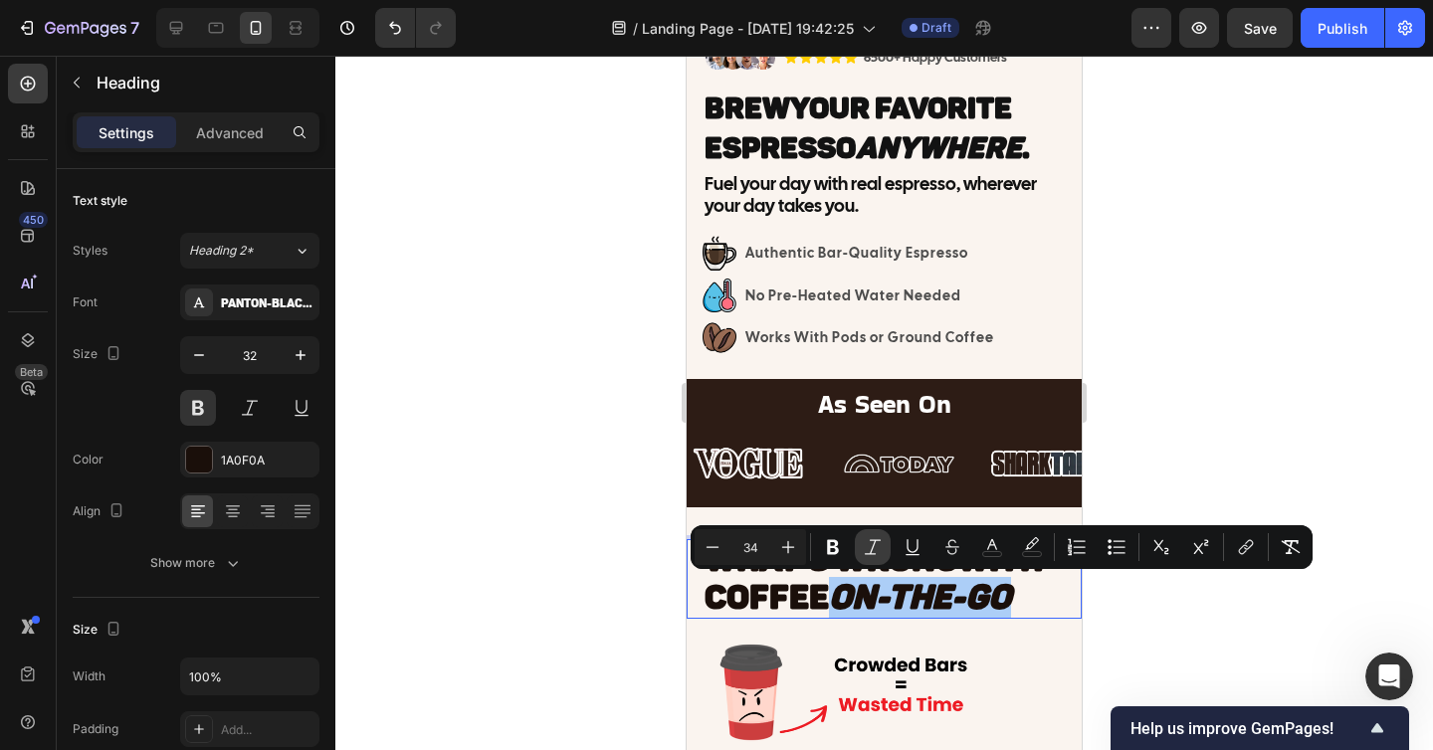
click at [880, 546] on icon "Editor contextual toolbar" at bounding box center [872, 547] width 20 height 20
click at [791, 582] on span "With Coffee On-The-Go" at bounding box center [873, 578] width 338 height 79
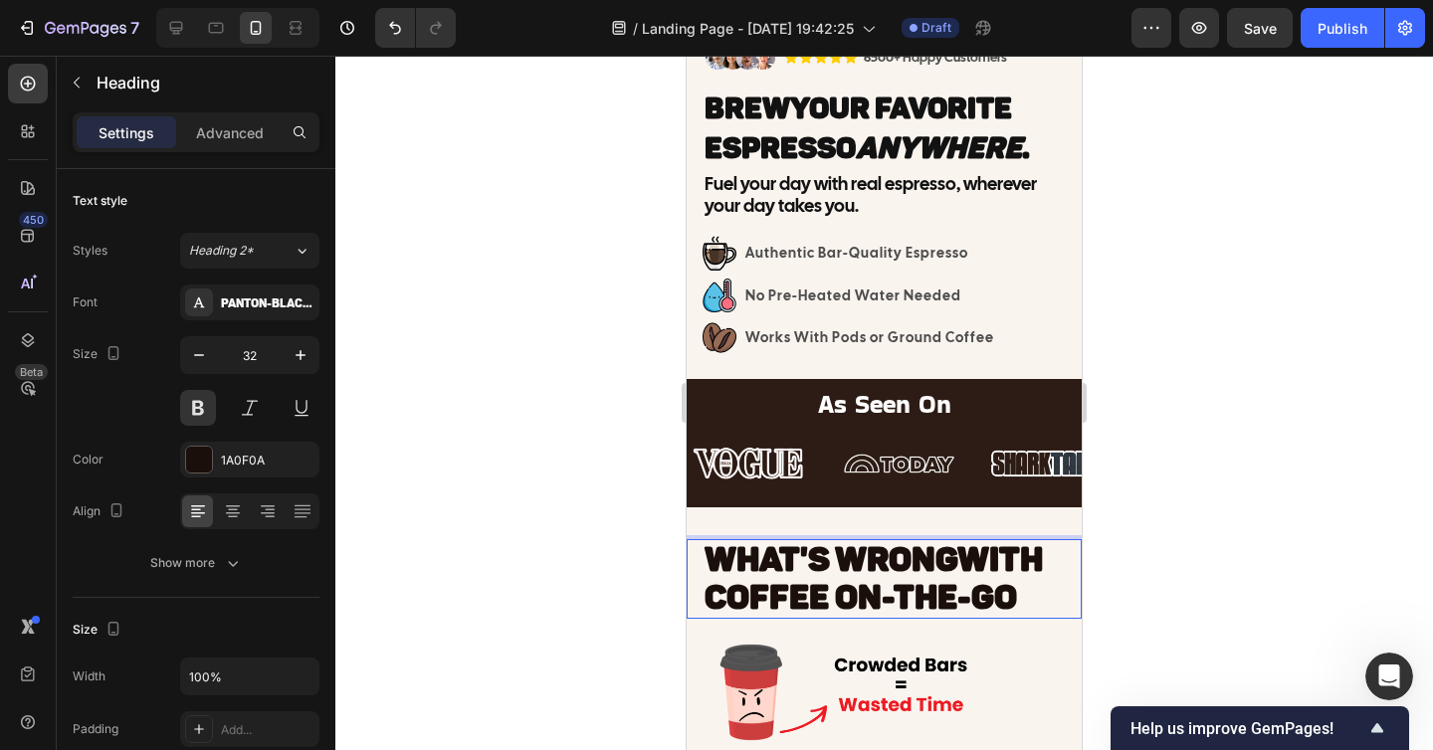
click at [722, 556] on span "WHAT'S WRONG" at bounding box center [830, 559] width 253 height 41
drag, startPoint x: 708, startPoint y: 557, endPoint x: 951, endPoint y: 558, distance: 242.7
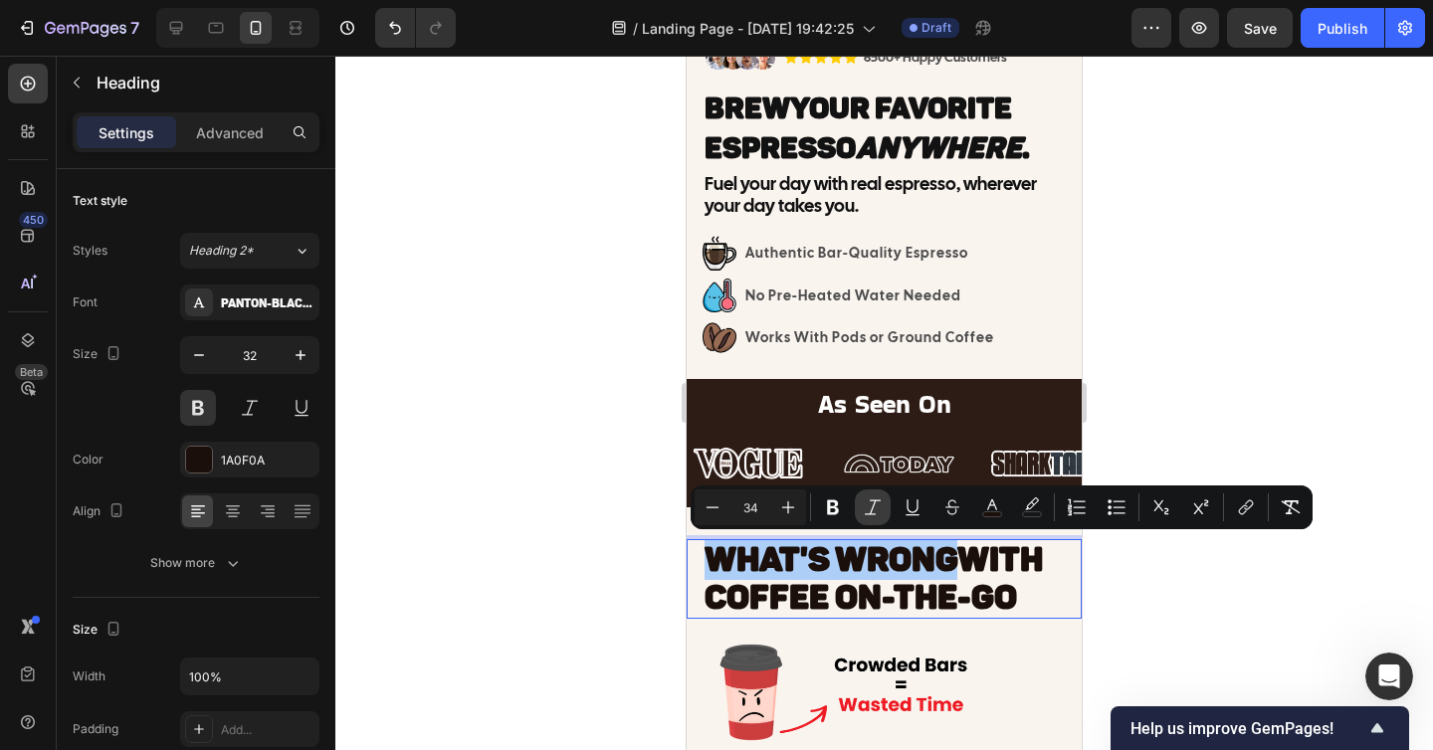
click at [868, 504] on icon "Editor contextual toolbar" at bounding box center [872, 507] width 20 height 20
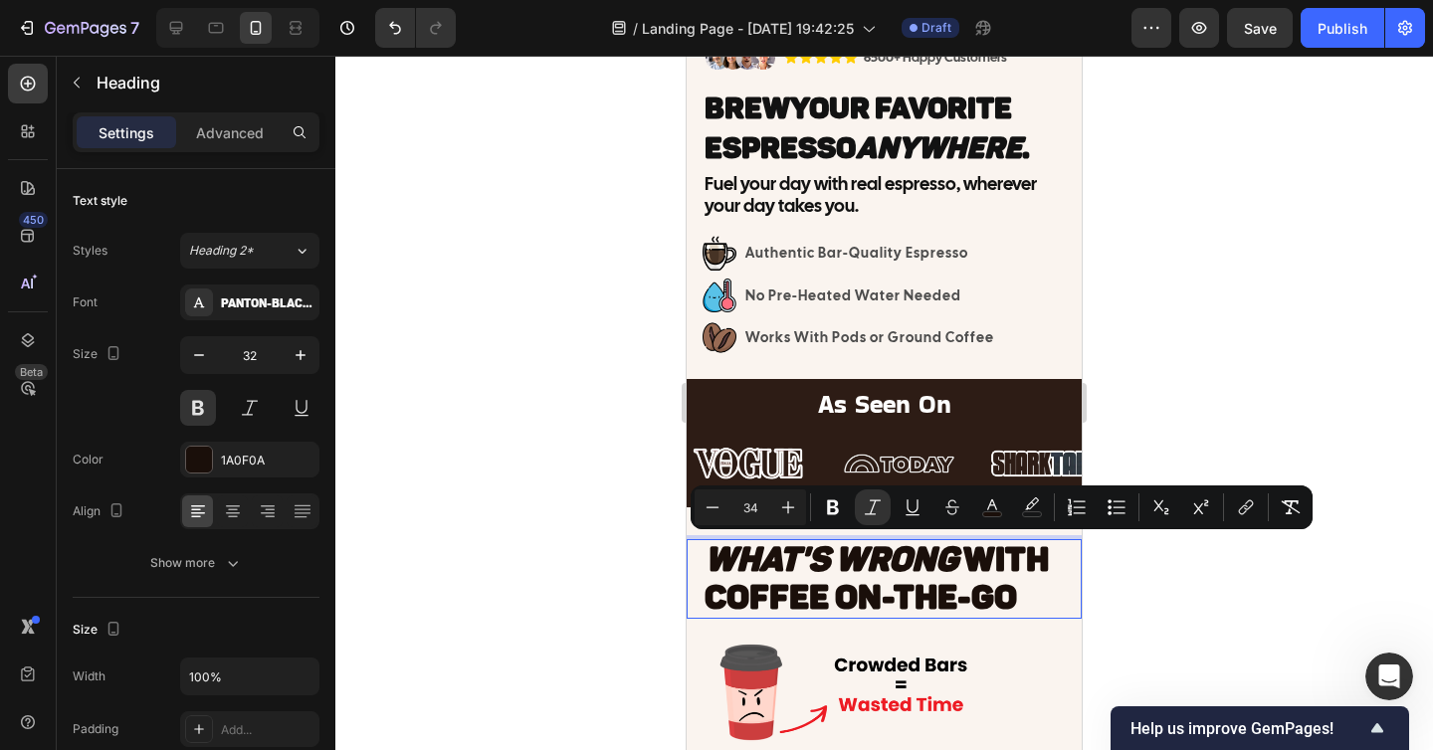
click at [1154, 572] on div at bounding box center [883, 403] width 1097 height 694
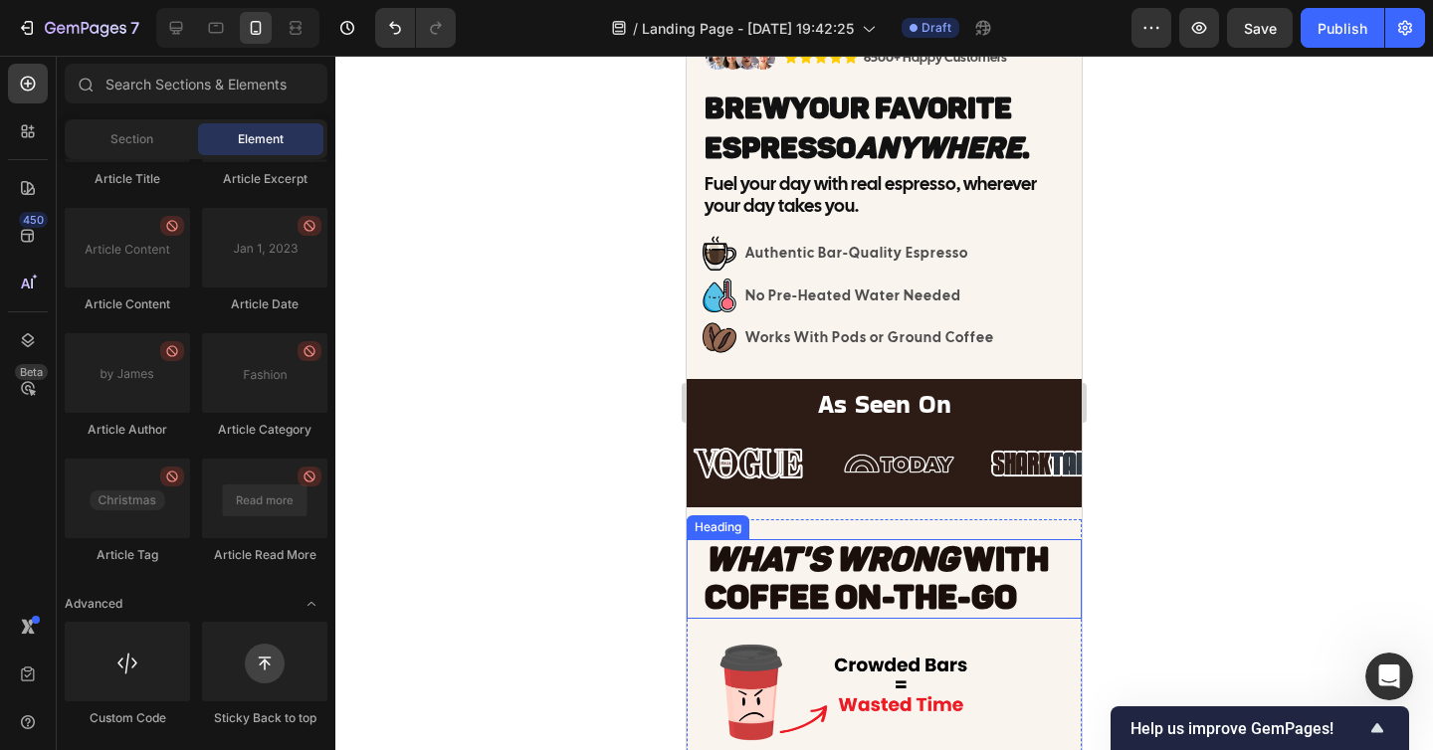
click at [986, 549] on span "With Coffee On-The-Go" at bounding box center [876, 578] width 344 height 79
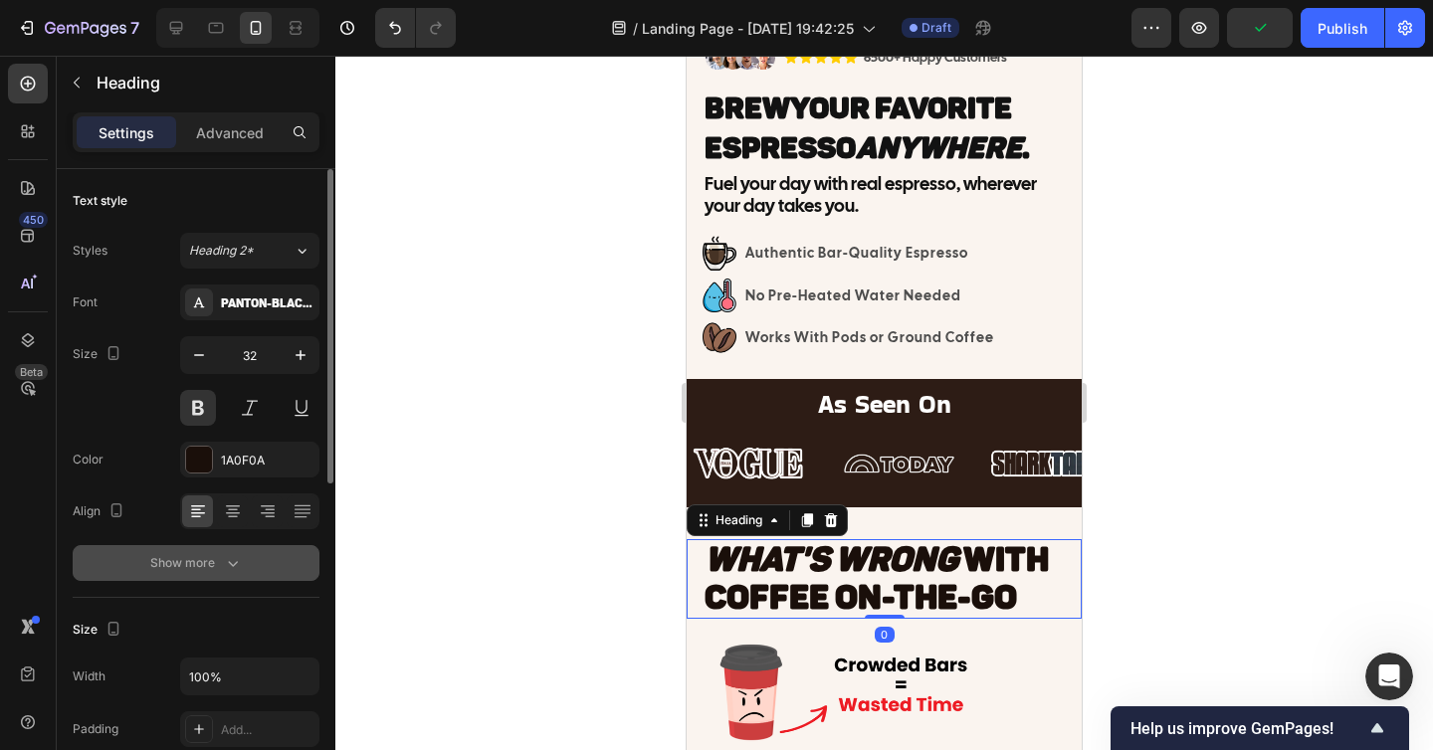
click at [250, 574] on button "Show more" at bounding box center [196, 563] width 247 height 36
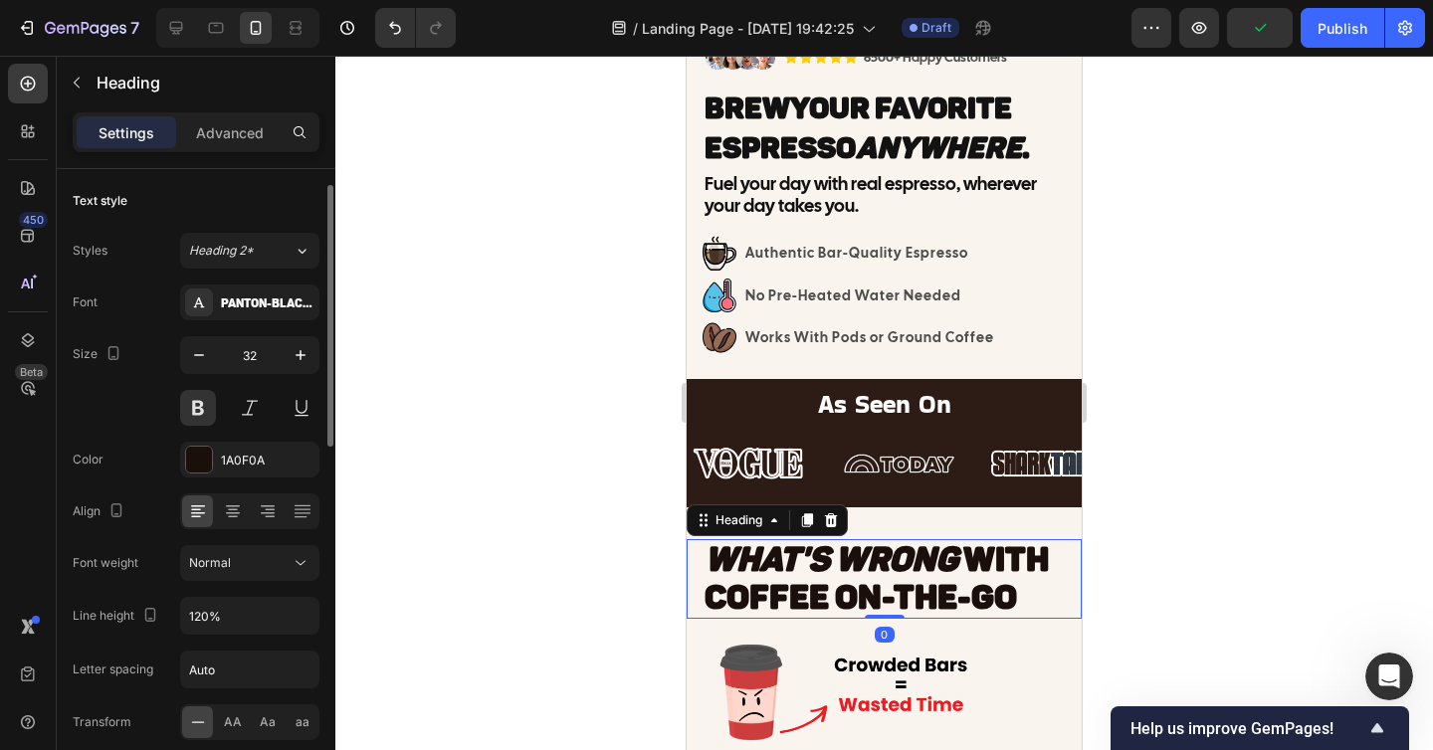
scroll to position [89, 0]
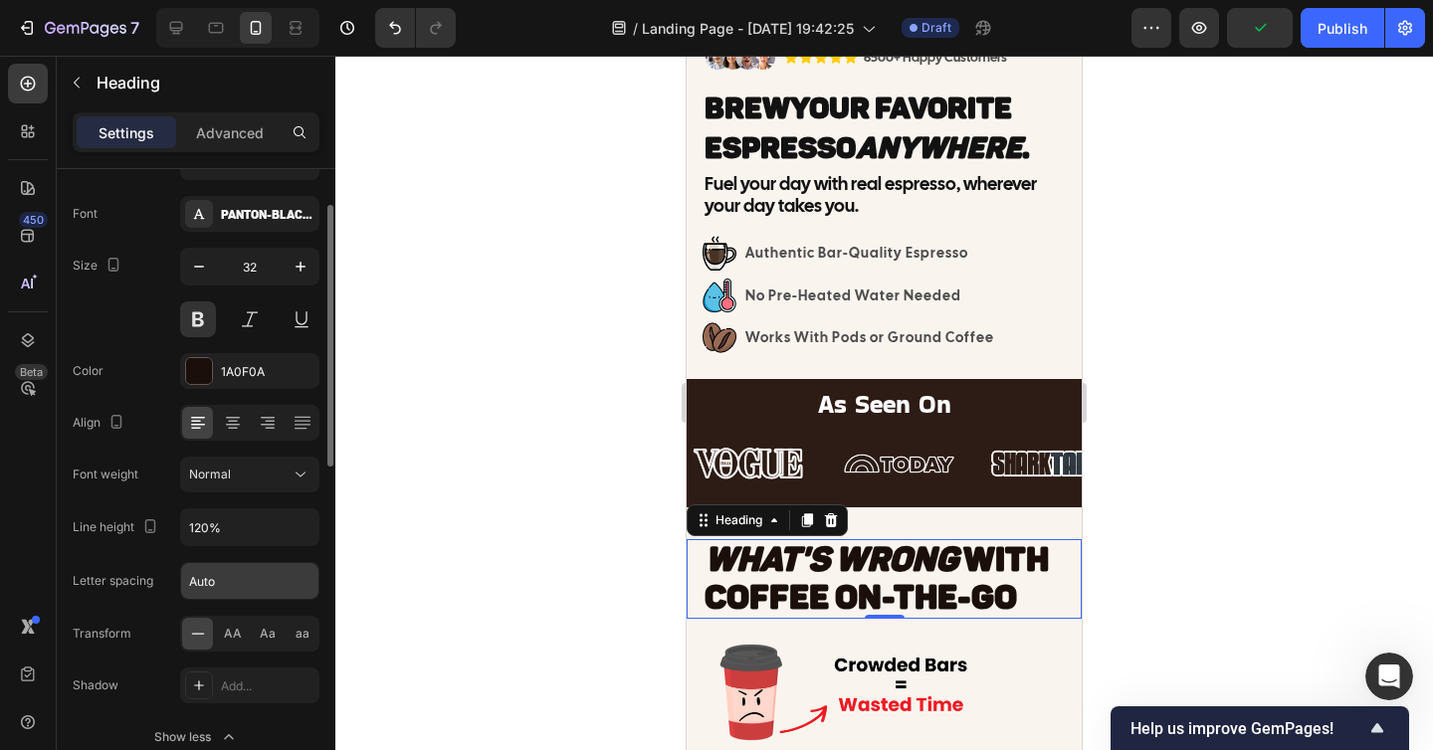
click at [236, 574] on input "Auto" at bounding box center [249, 581] width 137 height 36
type input "1"
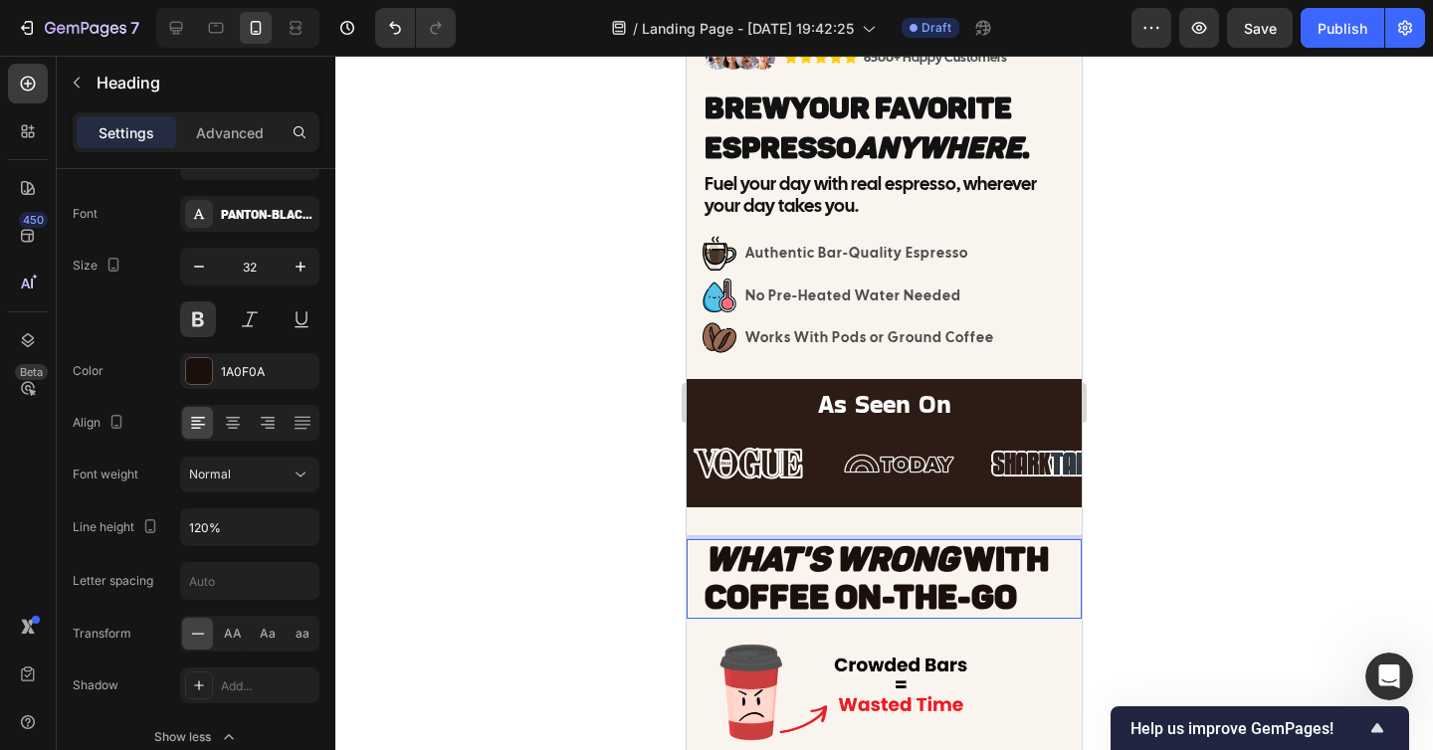
click at [960, 572] on span "WHAT'S WRONG" at bounding box center [833, 559] width 259 height 41
drag, startPoint x: 964, startPoint y: 565, endPoint x: 717, endPoint y: 564, distance: 246.7
click at [717, 564] on p "WHAT'S WRONG With Coffee On-The-Go" at bounding box center [891, 579] width 375 height 77
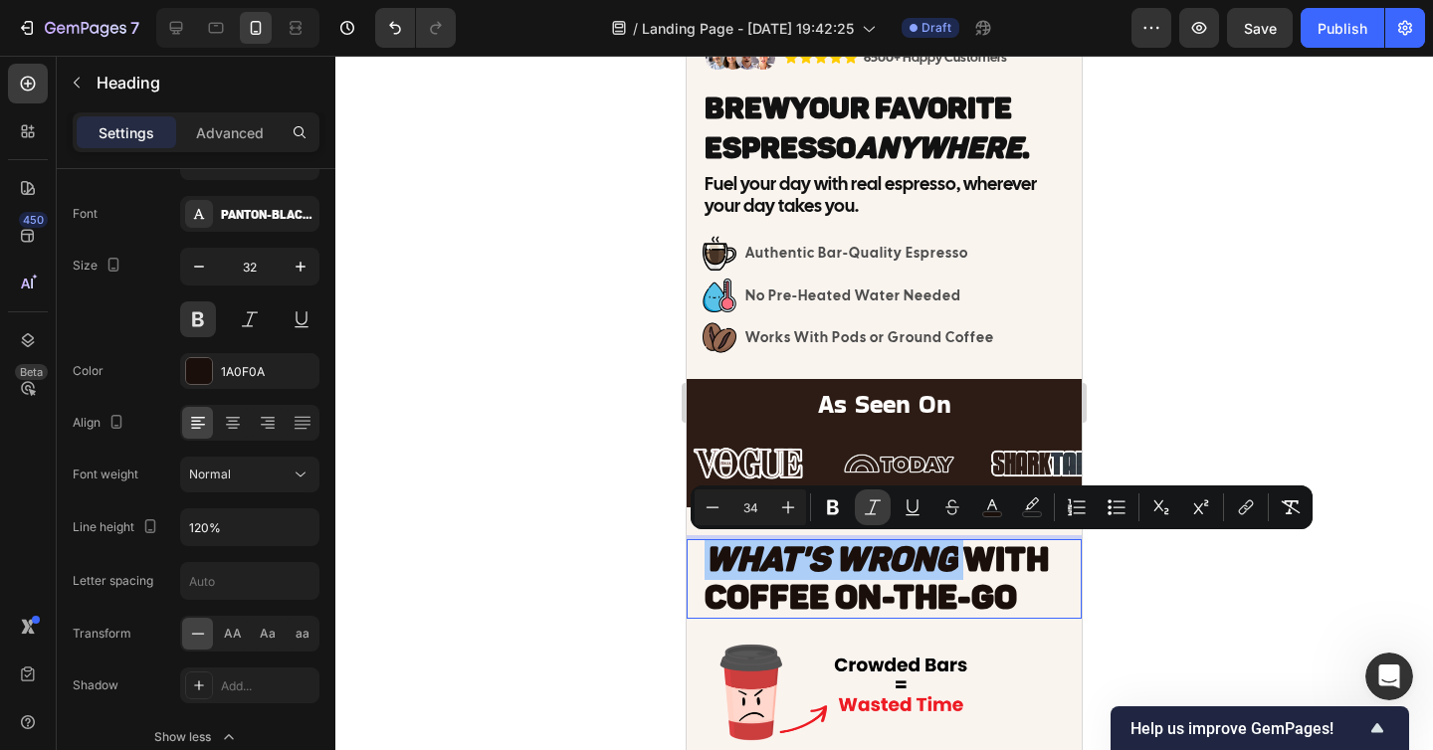
click at [868, 503] on icon "Editor contextual toolbar" at bounding box center [872, 507] width 20 height 20
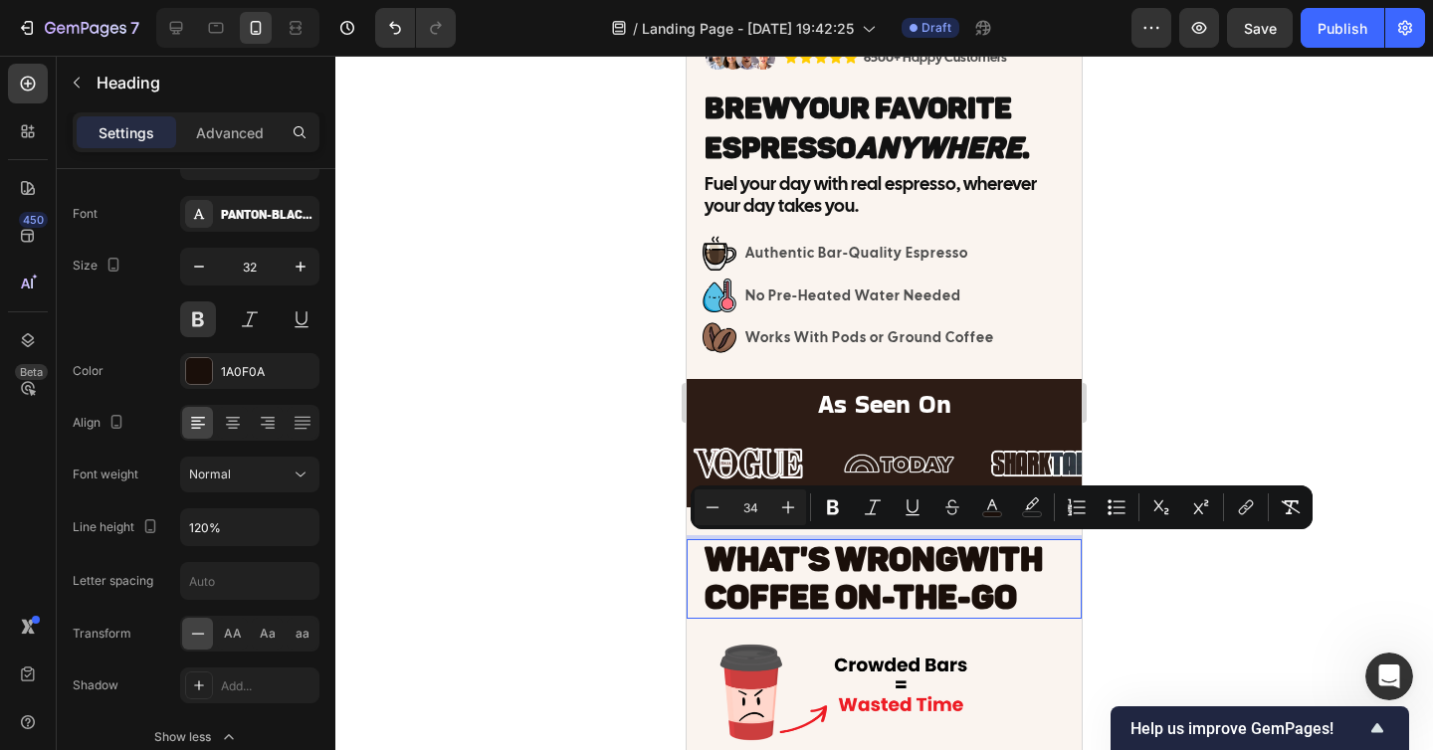
click at [1174, 611] on div at bounding box center [883, 403] width 1097 height 694
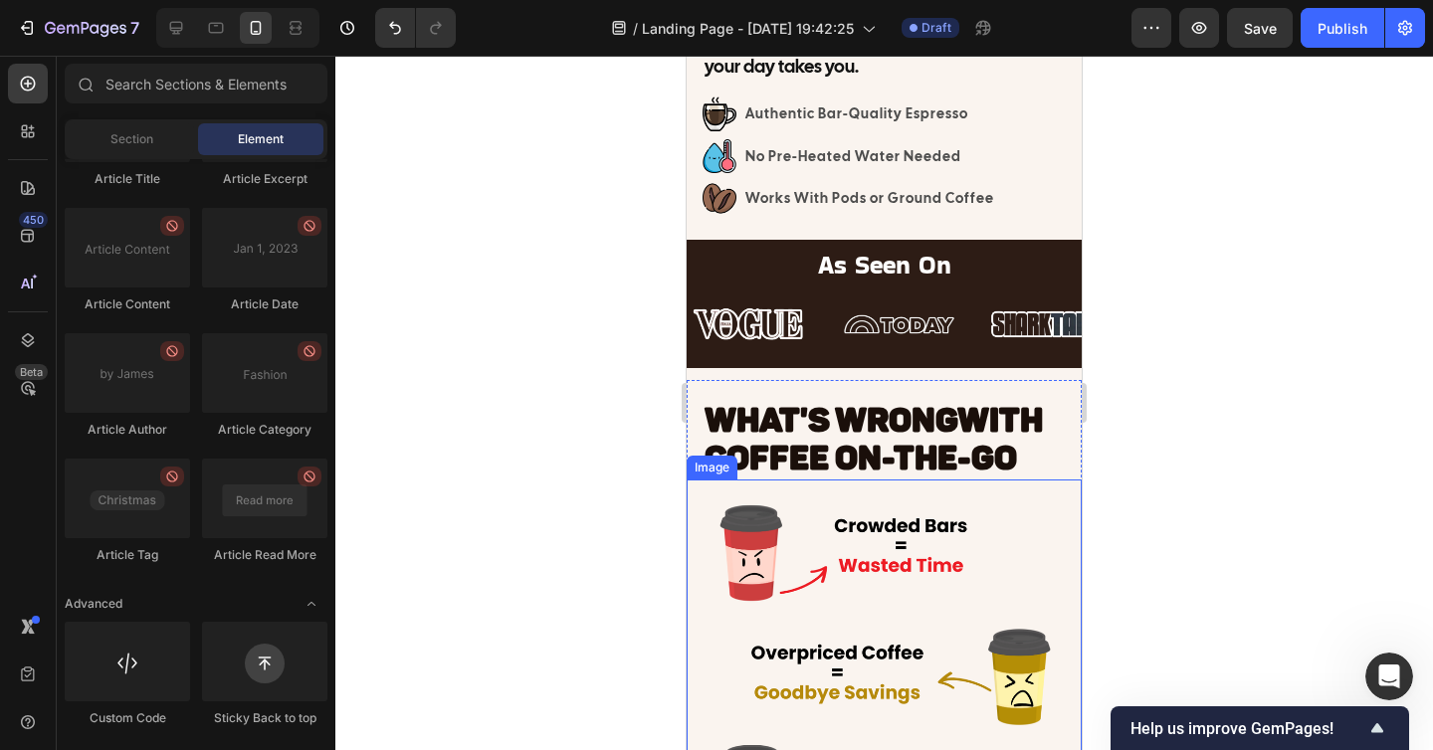
scroll to position [631, 0]
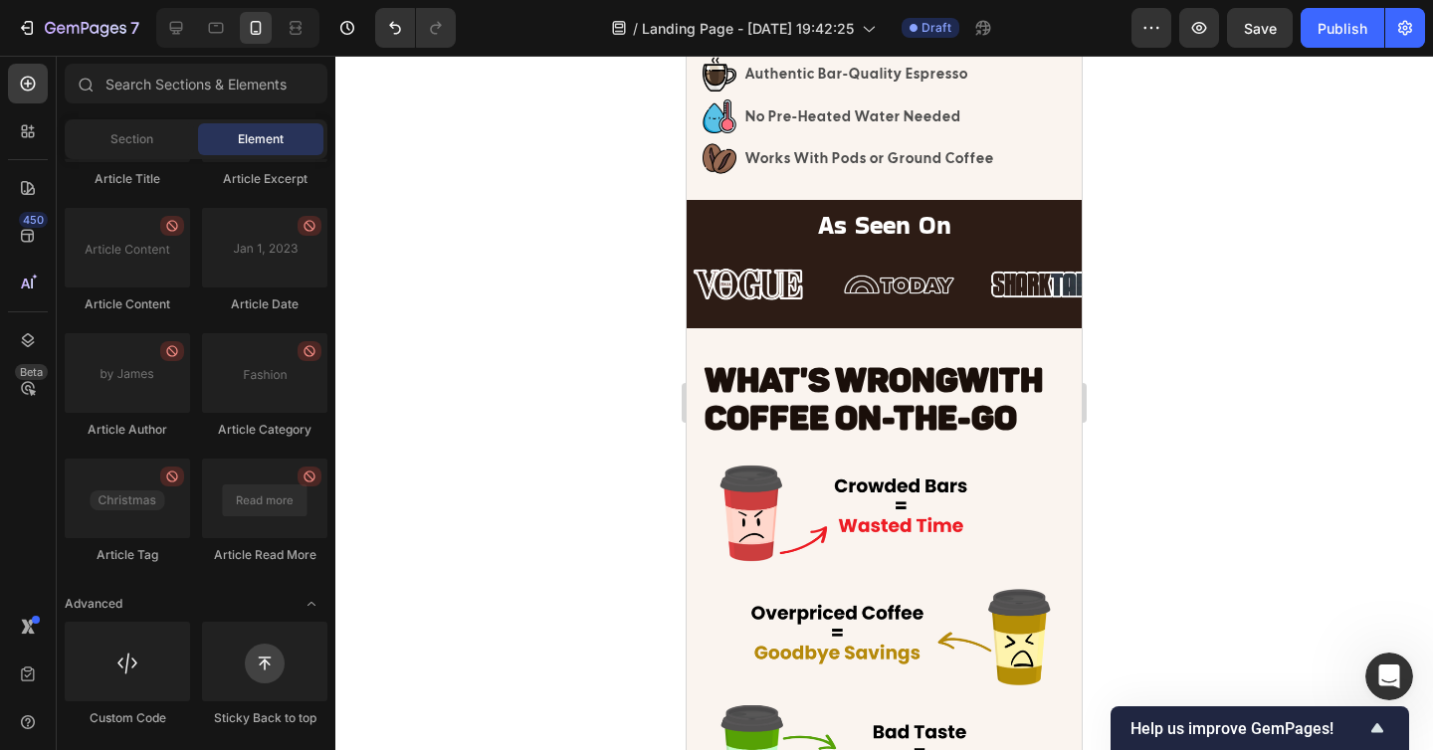
click at [1179, 543] on div at bounding box center [883, 403] width 1097 height 694
click at [1211, 511] on div at bounding box center [883, 403] width 1097 height 694
click at [1199, 333] on div at bounding box center [883, 403] width 1097 height 694
click at [154, 142] on div "Section" at bounding box center [131, 139] width 125 height 32
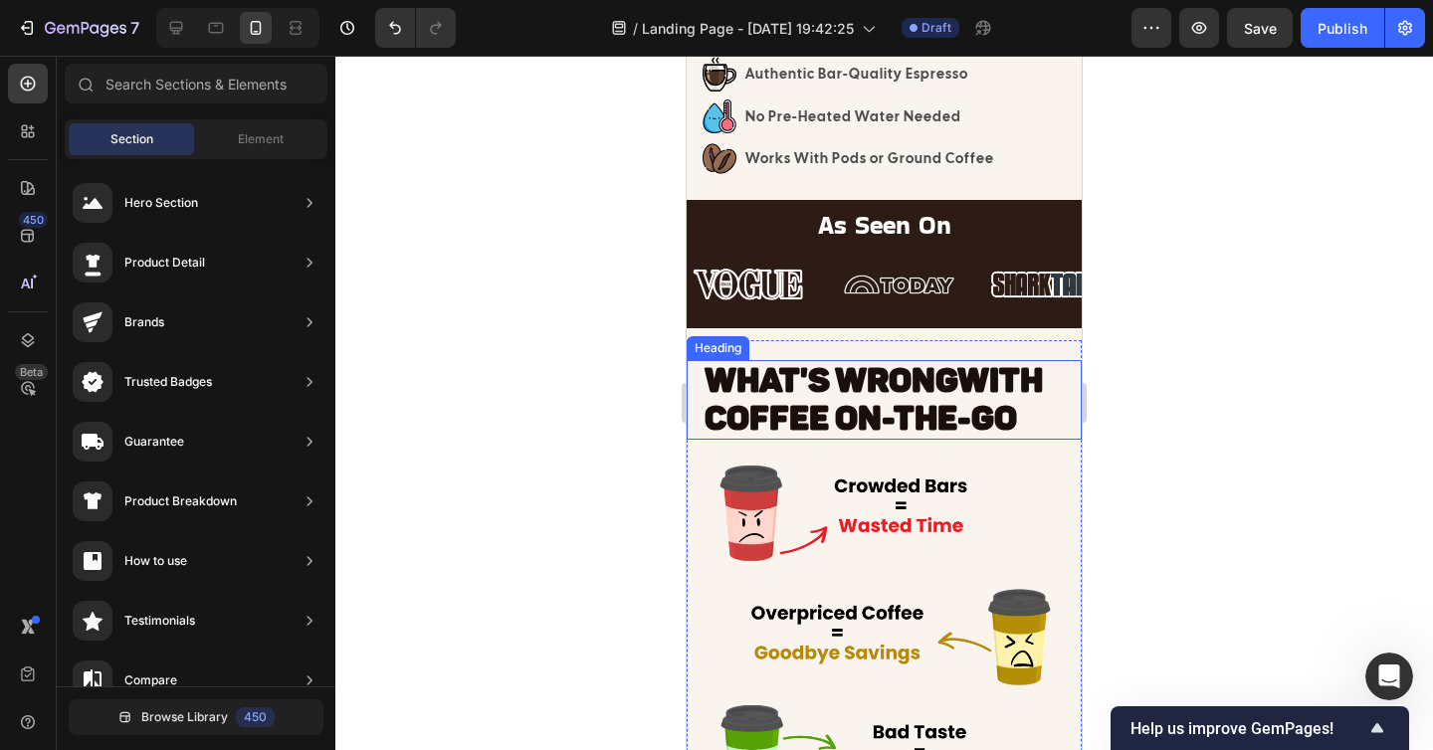
click at [869, 410] on span "With Coffee On-The-Go" at bounding box center [873, 399] width 338 height 79
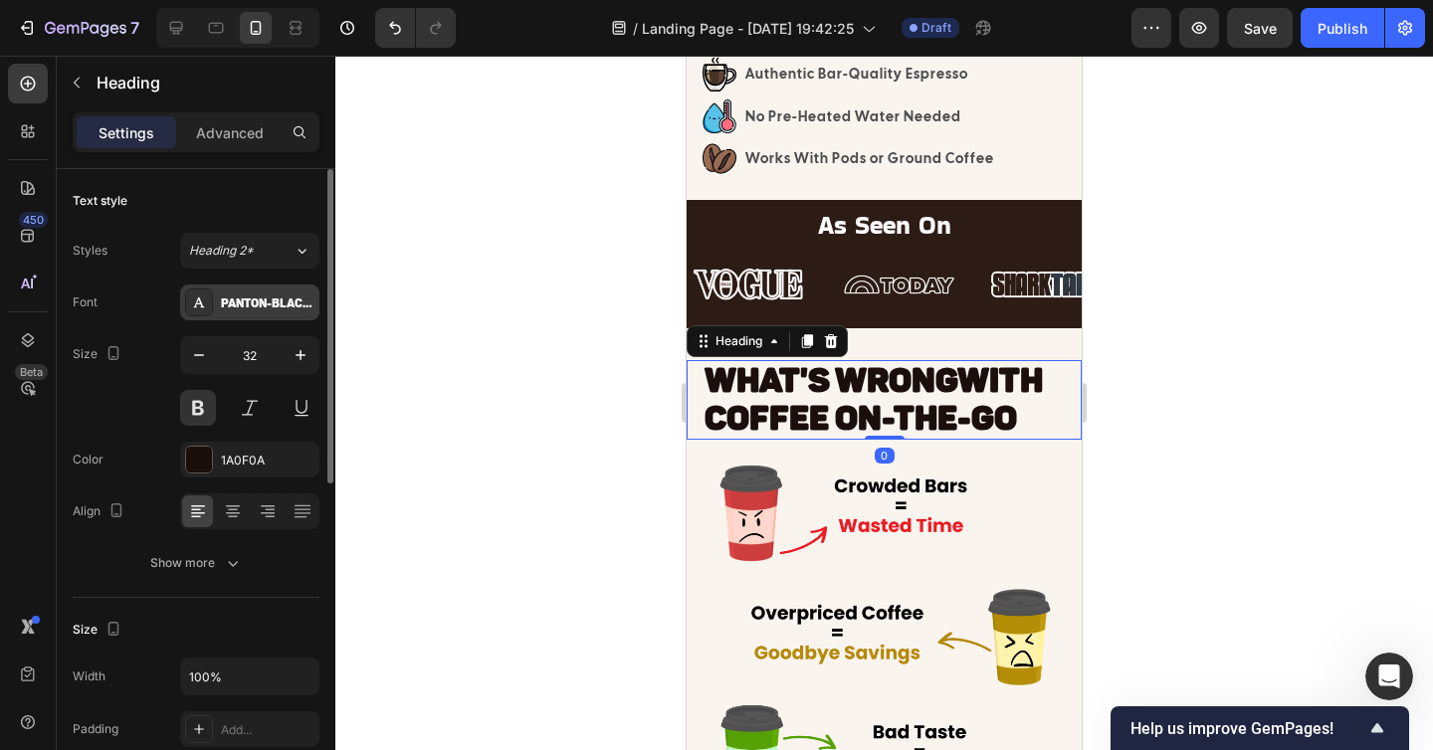
click at [260, 305] on div "Panton-BlackCaps" at bounding box center [268, 303] width 94 height 18
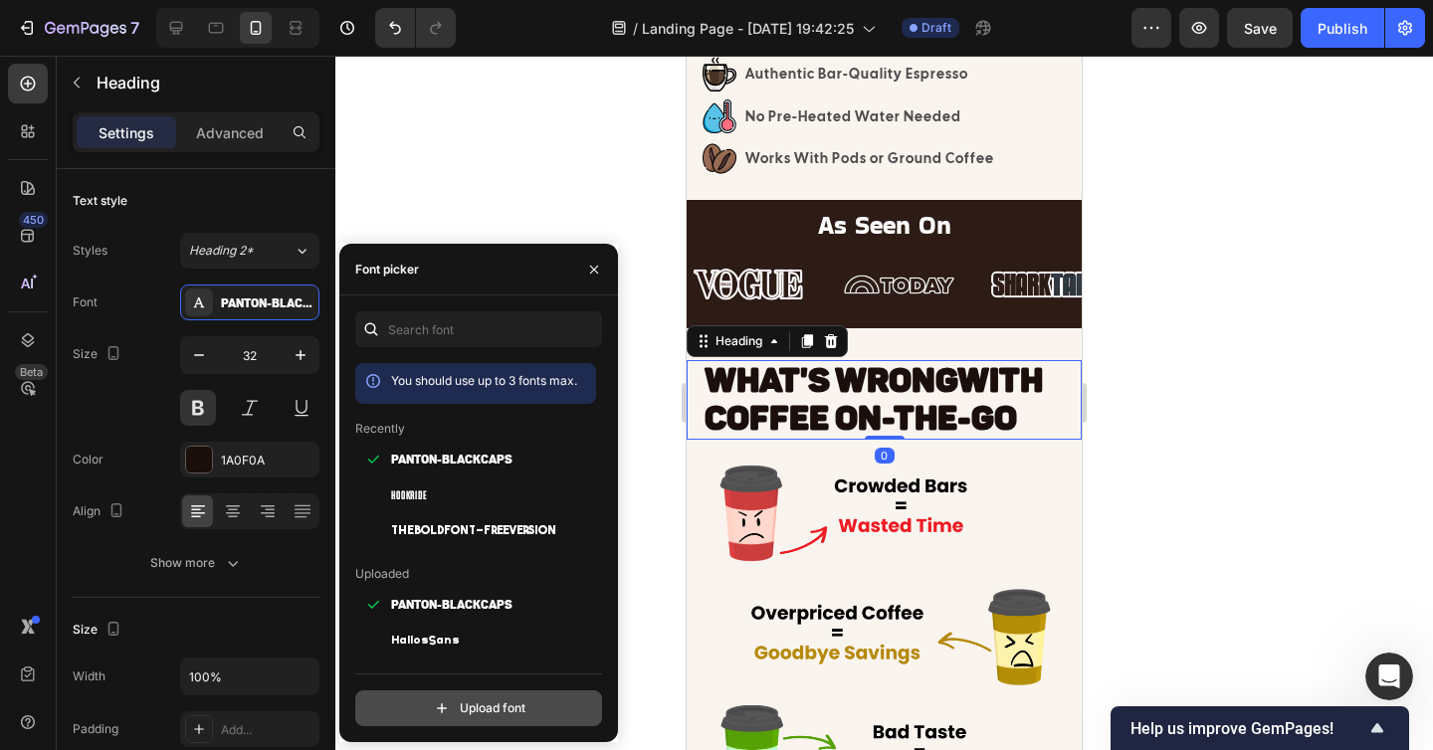
click at [453, 710] on input "file" at bounding box center [521, 708] width 497 height 34
click at [487, 704] on input "file" at bounding box center [521, 708] width 497 height 34
type input "C:\fakepath\Merich.otf"
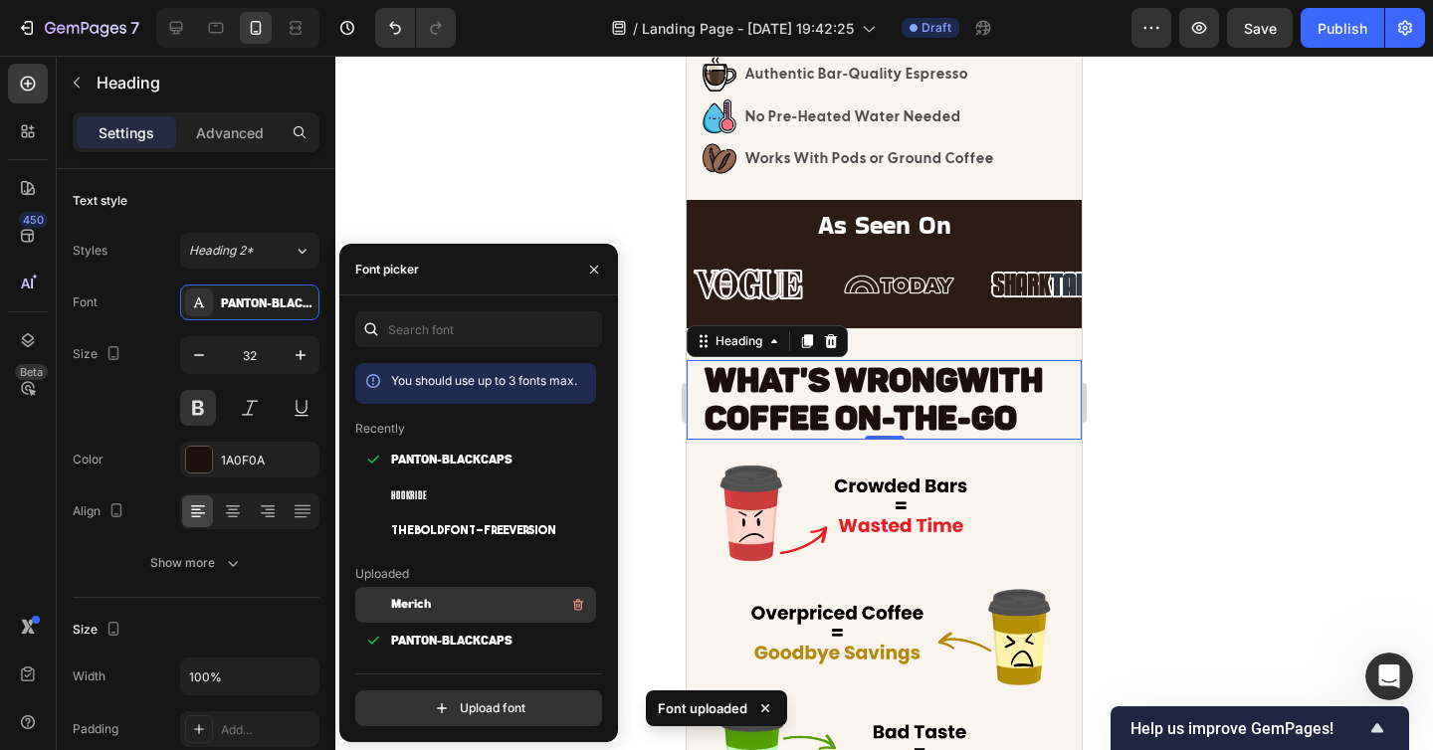
click at [466, 608] on div "Merich" at bounding box center [491, 605] width 201 height 24
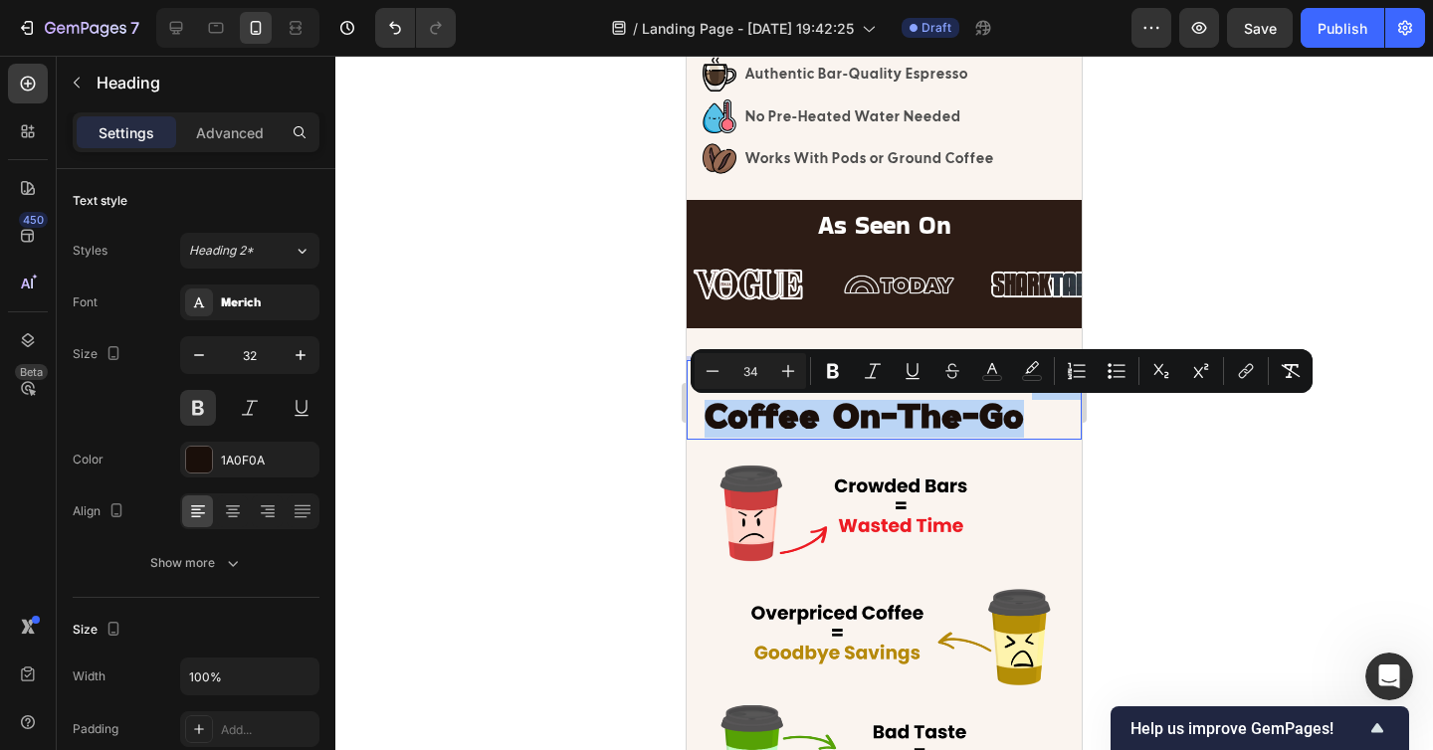
drag, startPoint x: 742, startPoint y: 420, endPoint x: 761, endPoint y: 452, distance: 37.0
click at [761, 439] on p "WHAT'S WRONG With Coffee On-The-Go" at bounding box center [891, 400] width 375 height 77
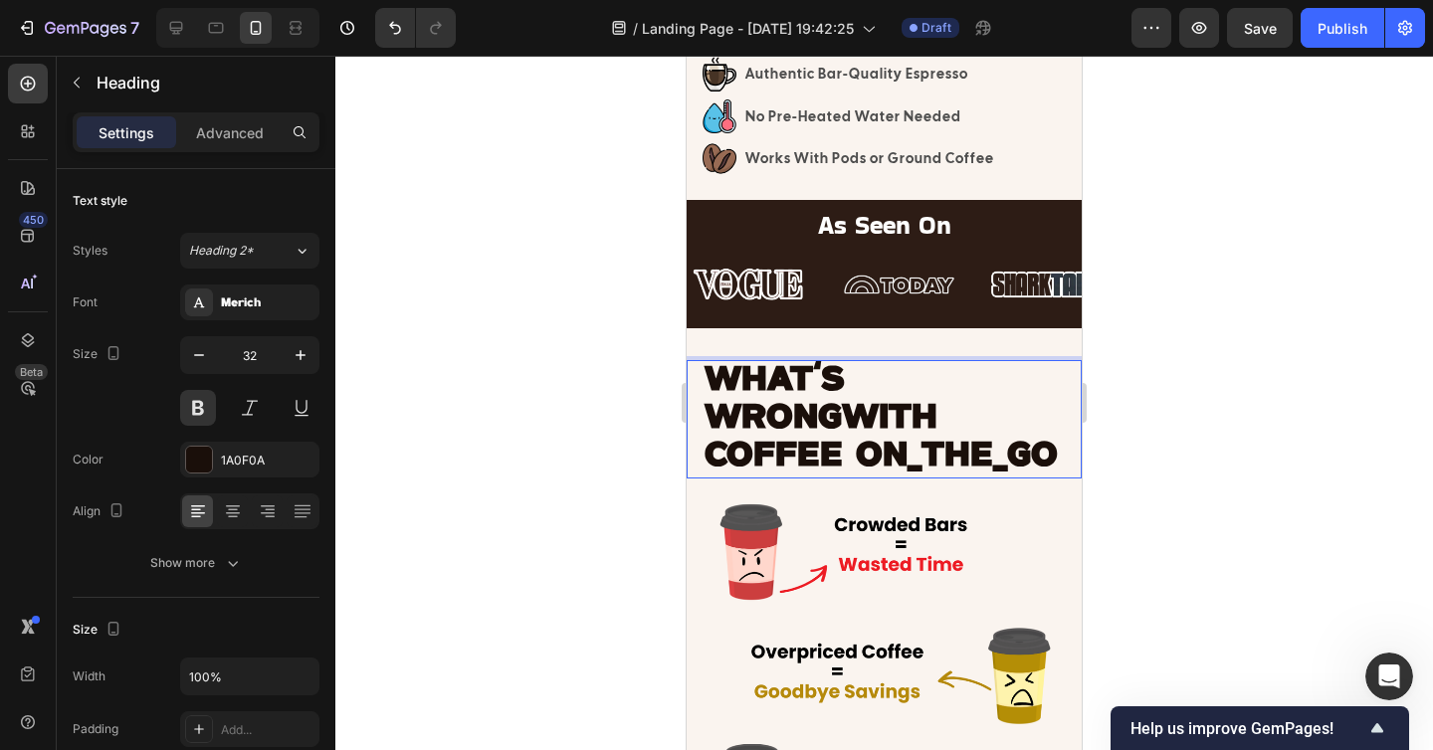
click at [851, 460] on span "WITH COFFEE ON_THE_GO" at bounding box center [880, 437] width 353 height 71
click at [779, 466] on span "WITH COFFEE ON_THE-GO" at bounding box center [882, 437] width 356 height 71
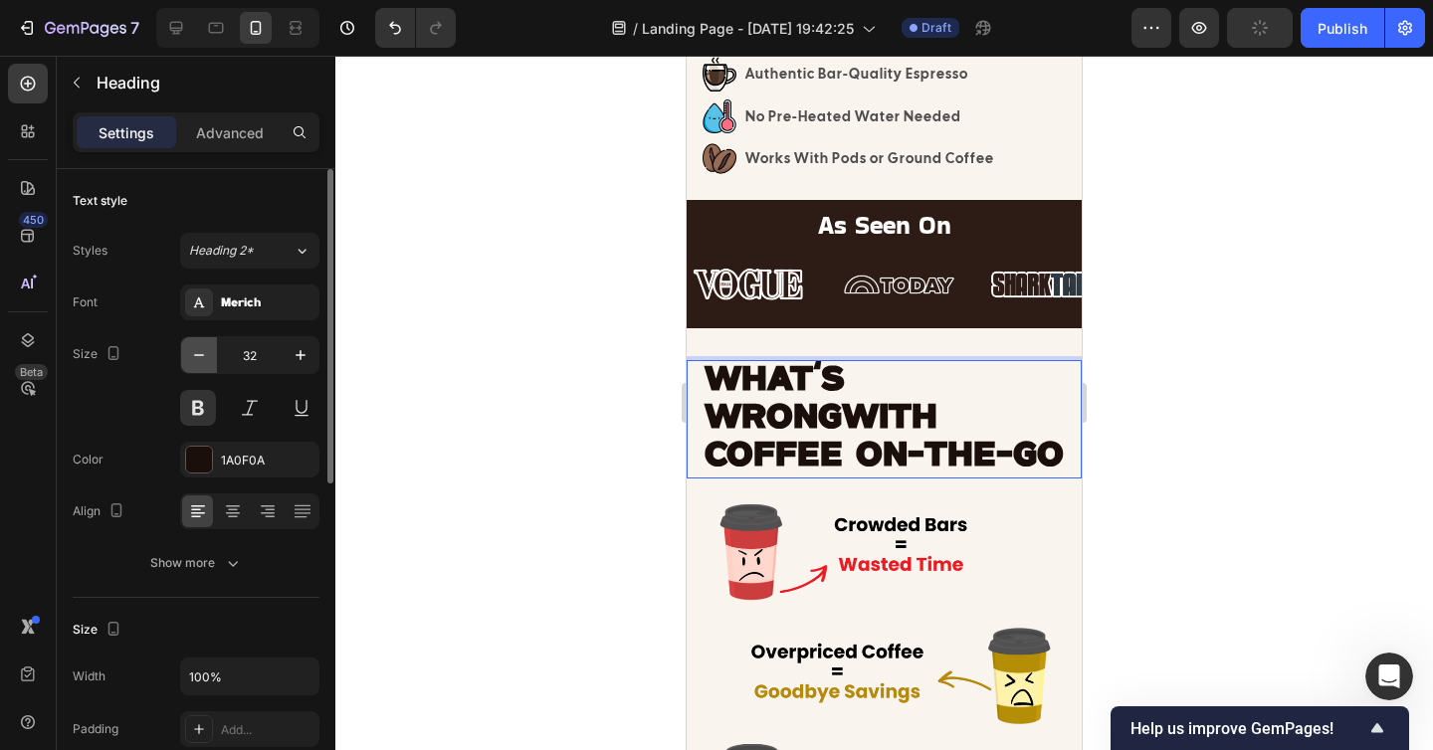
click at [203, 350] on icon "button" at bounding box center [199, 355] width 20 height 20
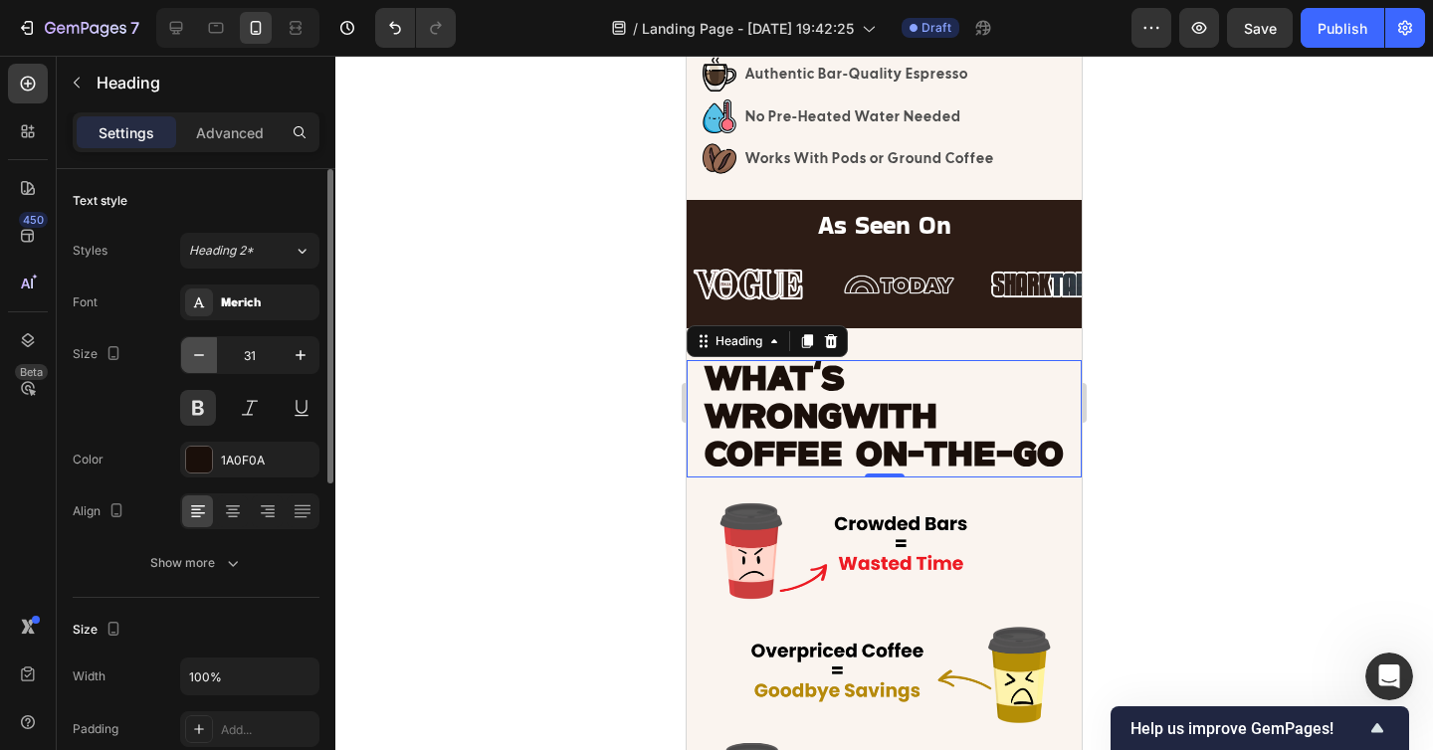
click at [203, 350] on icon "button" at bounding box center [199, 355] width 20 height 20
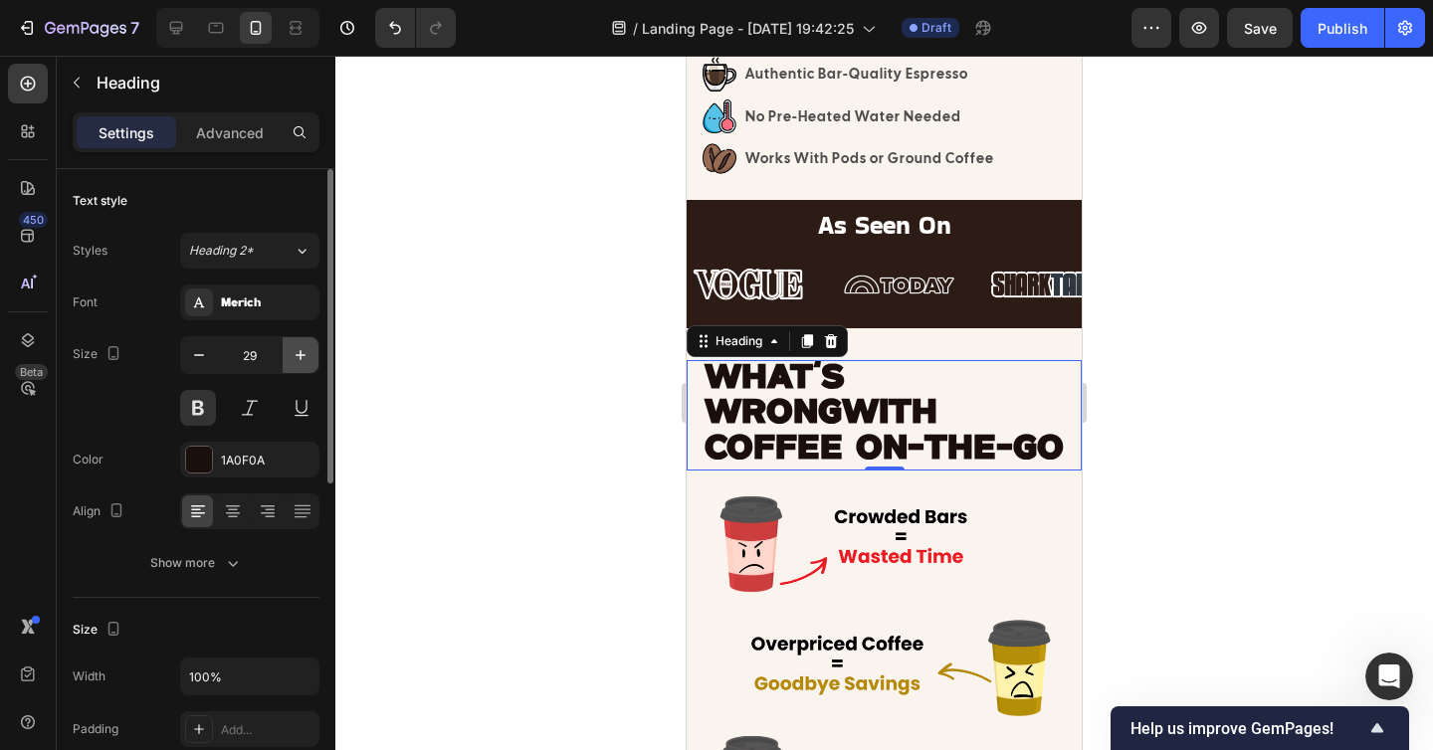
click at [304, 350] on icon "button" at bounding box center [300, 355] width 20 height 20
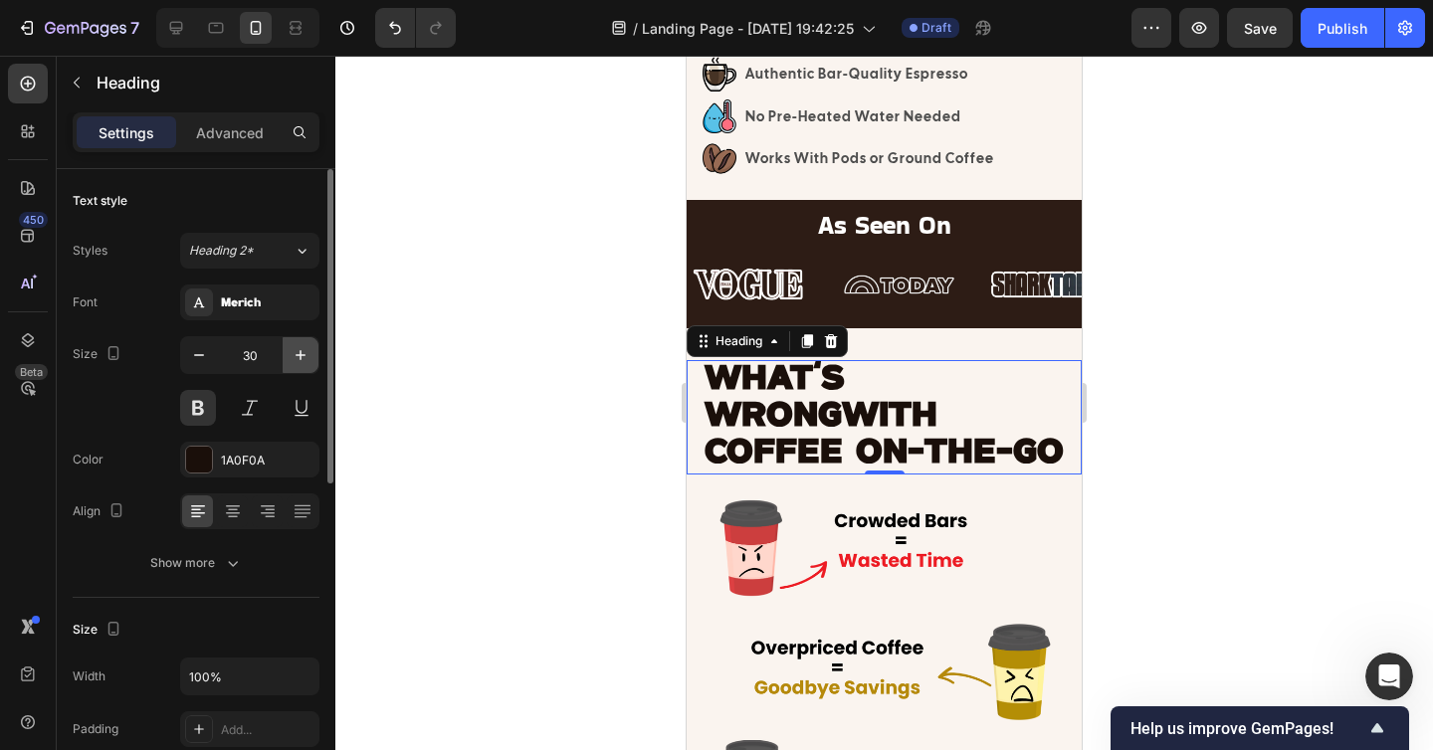
click at [304, 350] on icon "button" at bounding box center [300, 355] width 20 height 20
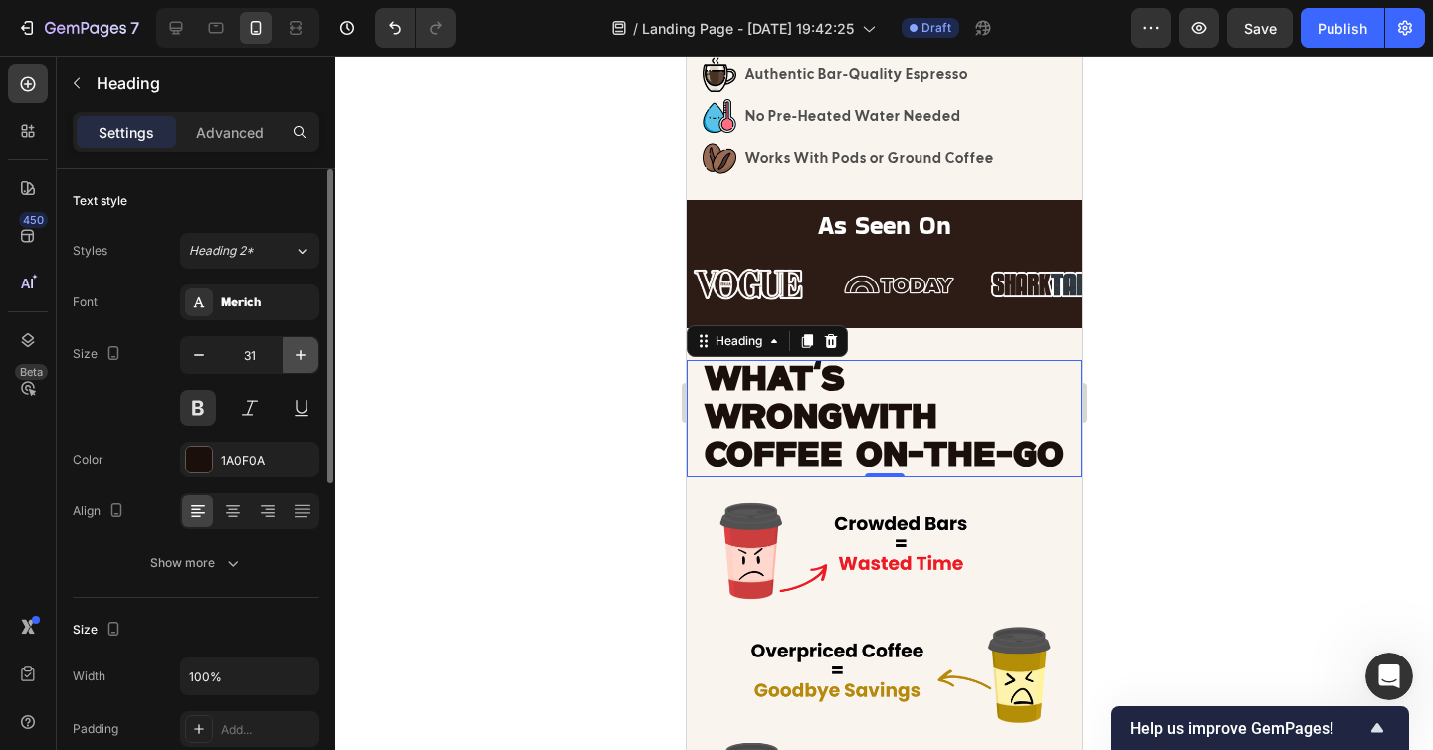
type input "32"
click at [853, 415] on span "WITH COFFEE ON-THE-GO" at bounding box center [883, 437] width 359 height 71
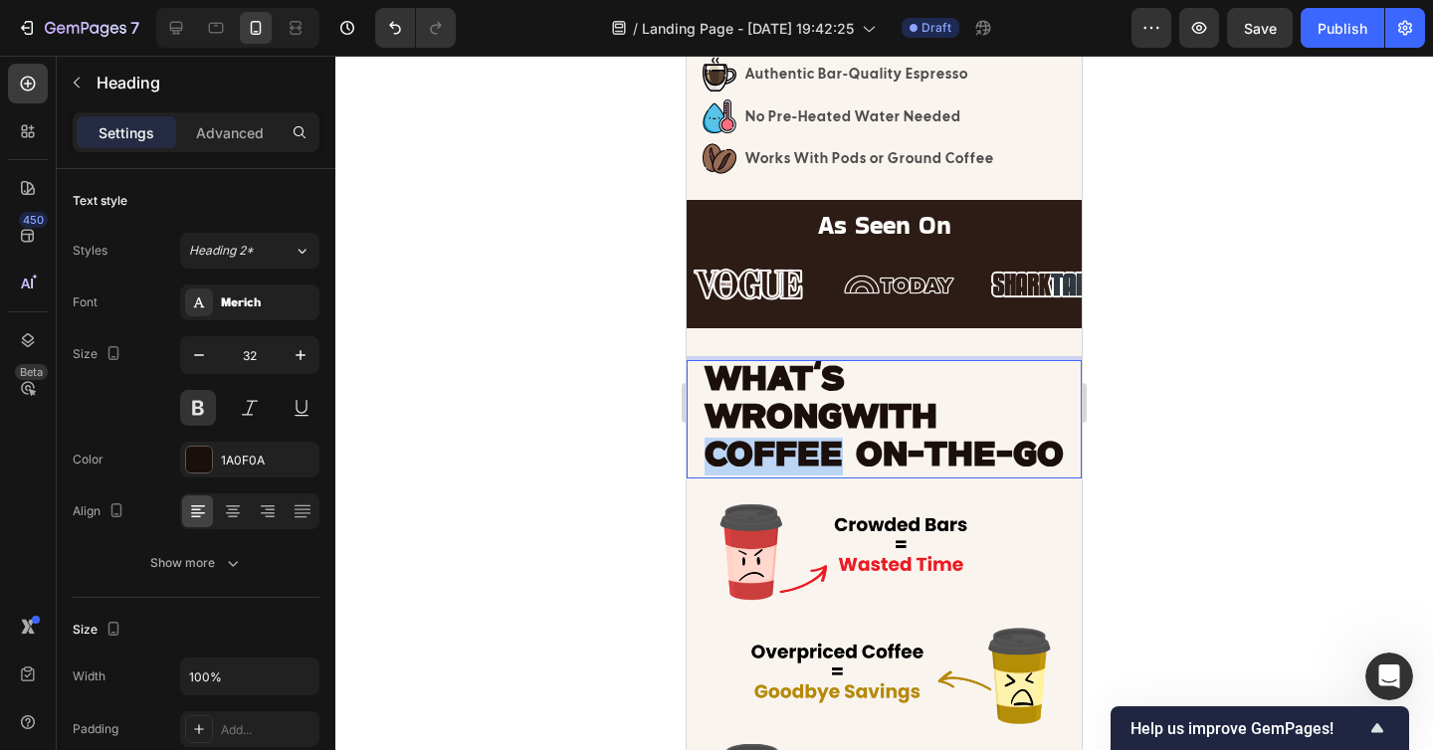
click at [853, 415] on span "WITH COFFEE ON-THE-GO" at bounding box center [883, 437] width 359 height 71
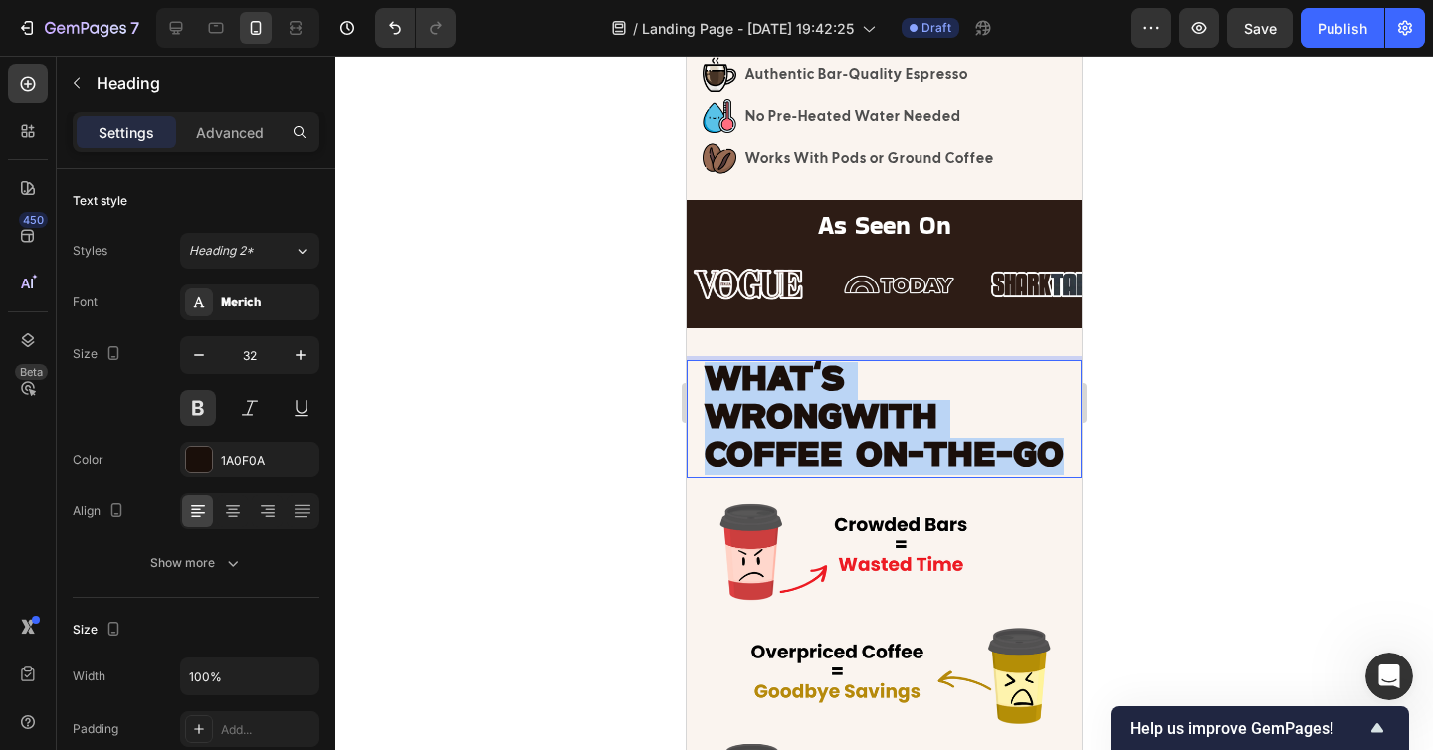
click at [853, 415] on span "WITH COFFEE ON-THE-GO" at bounding box center [883, 437] width 359 height 71
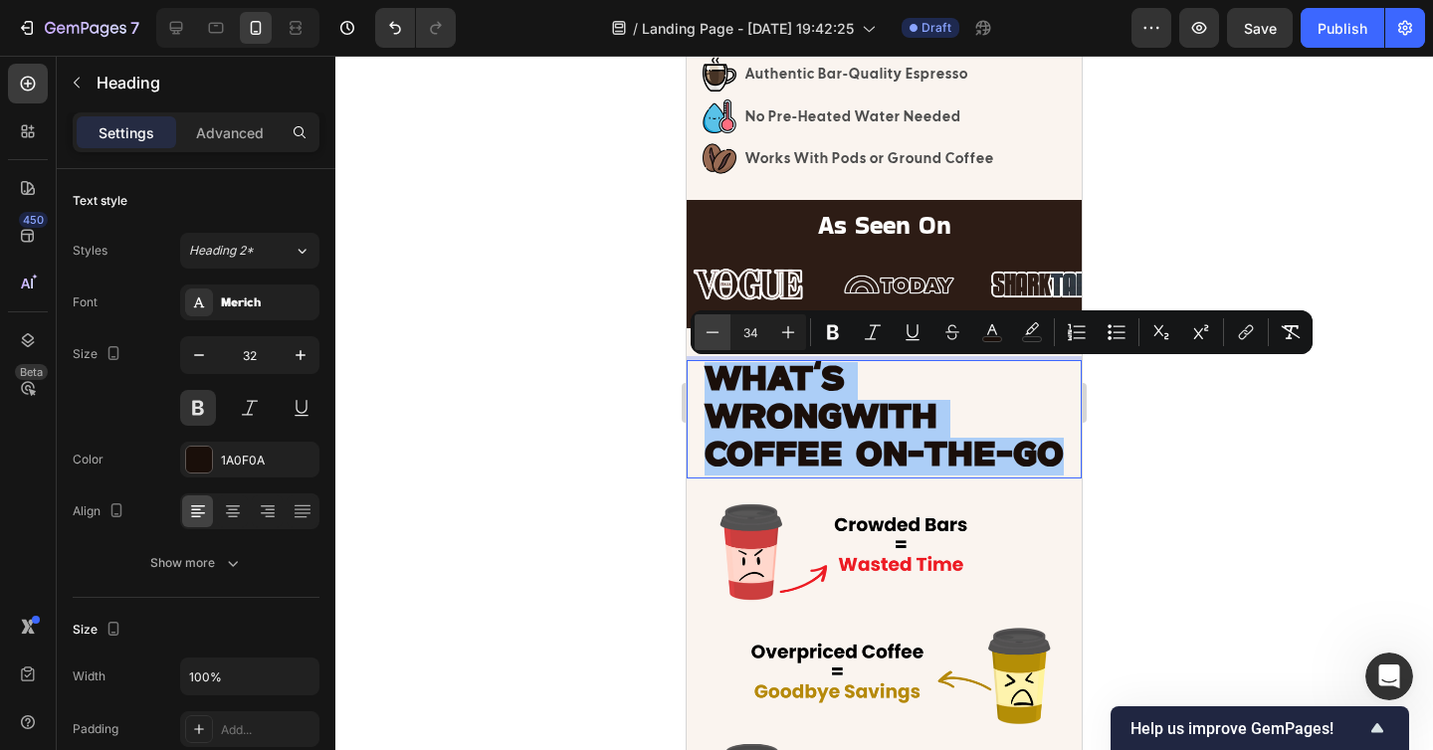
click at [723, 332] on button "Minus" at bounding box center [712, 332] width 36 height 36
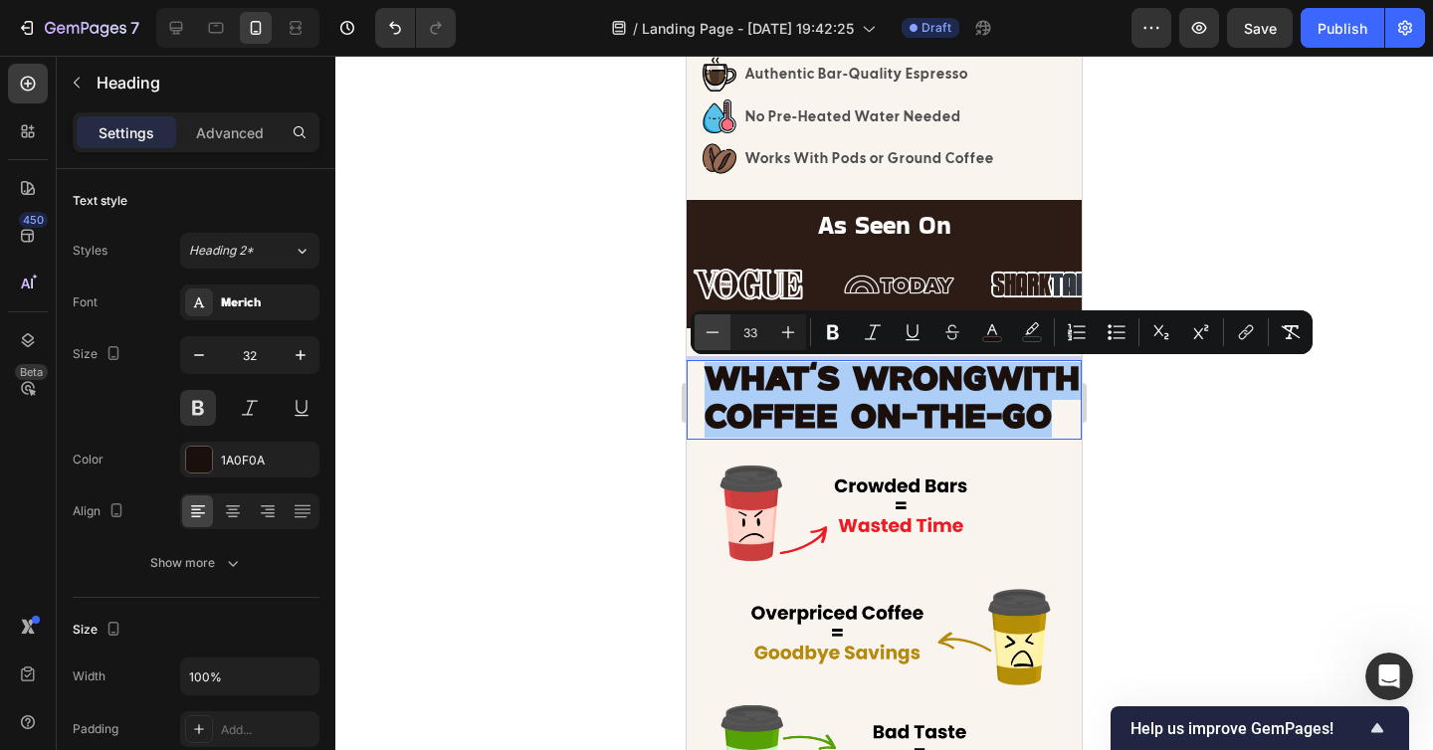
click at [723, 332] on button "Minus" at bounding box center [712, 332] width 36 height 36
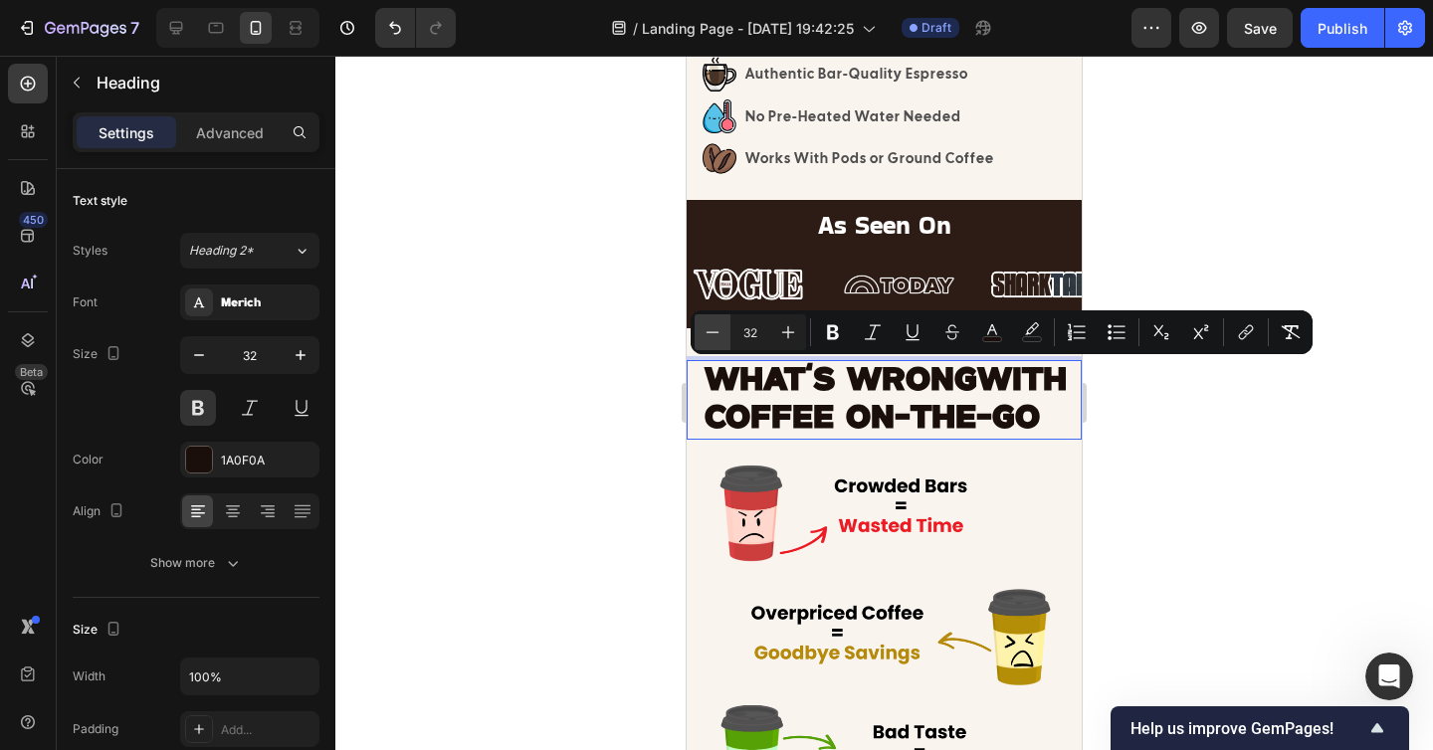
click at [723, 332] on button "Minus" at bounding box center [712, 332] width 36 height 36
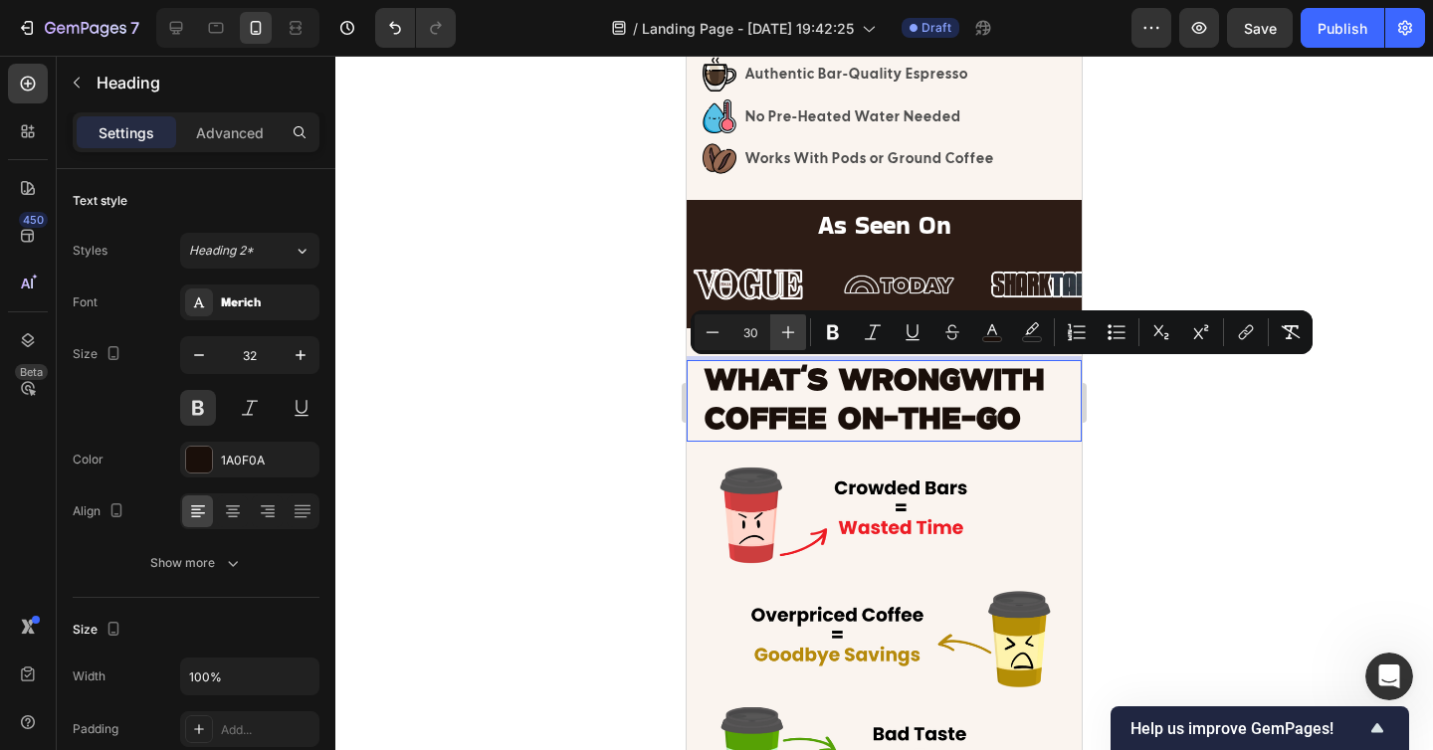
click at [780, 335] on icon "Editor contextual toolbar" at bounding box center [788, 332] width 20 height 20
type input "31"
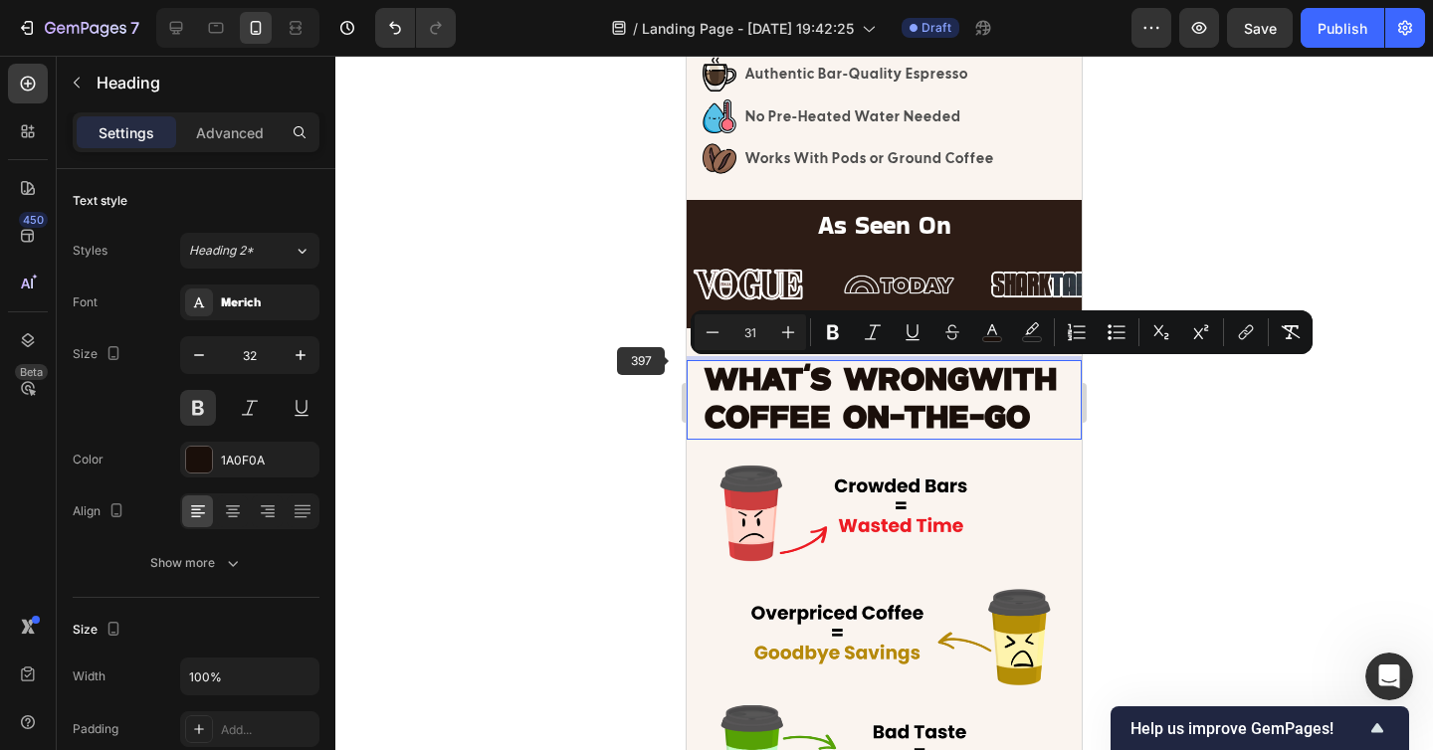
click at [654, 370] on div at bounding box center [883, 403] width 1097 height 694
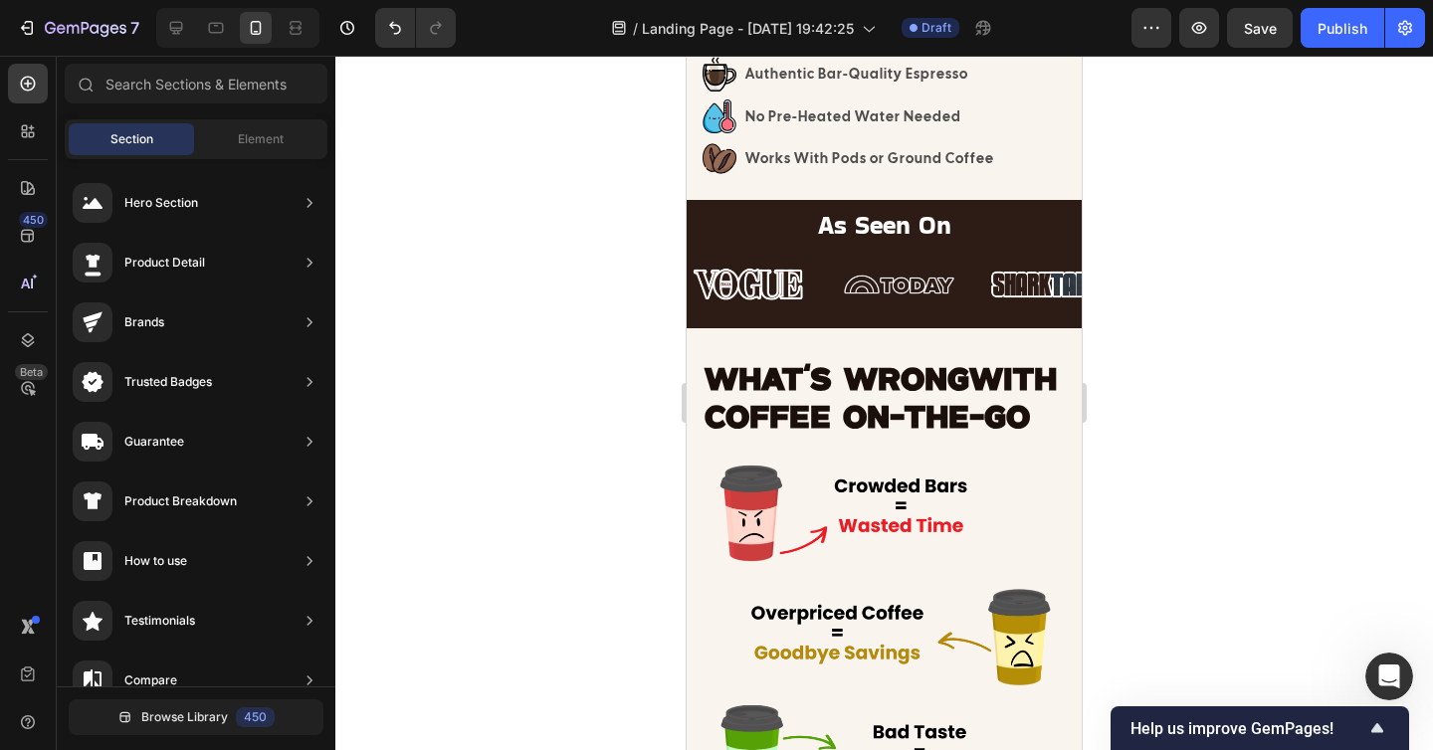
click at [756, 386] on span "WHAT'S WRONG" at bounding box center [836, 381] width 265 height 30
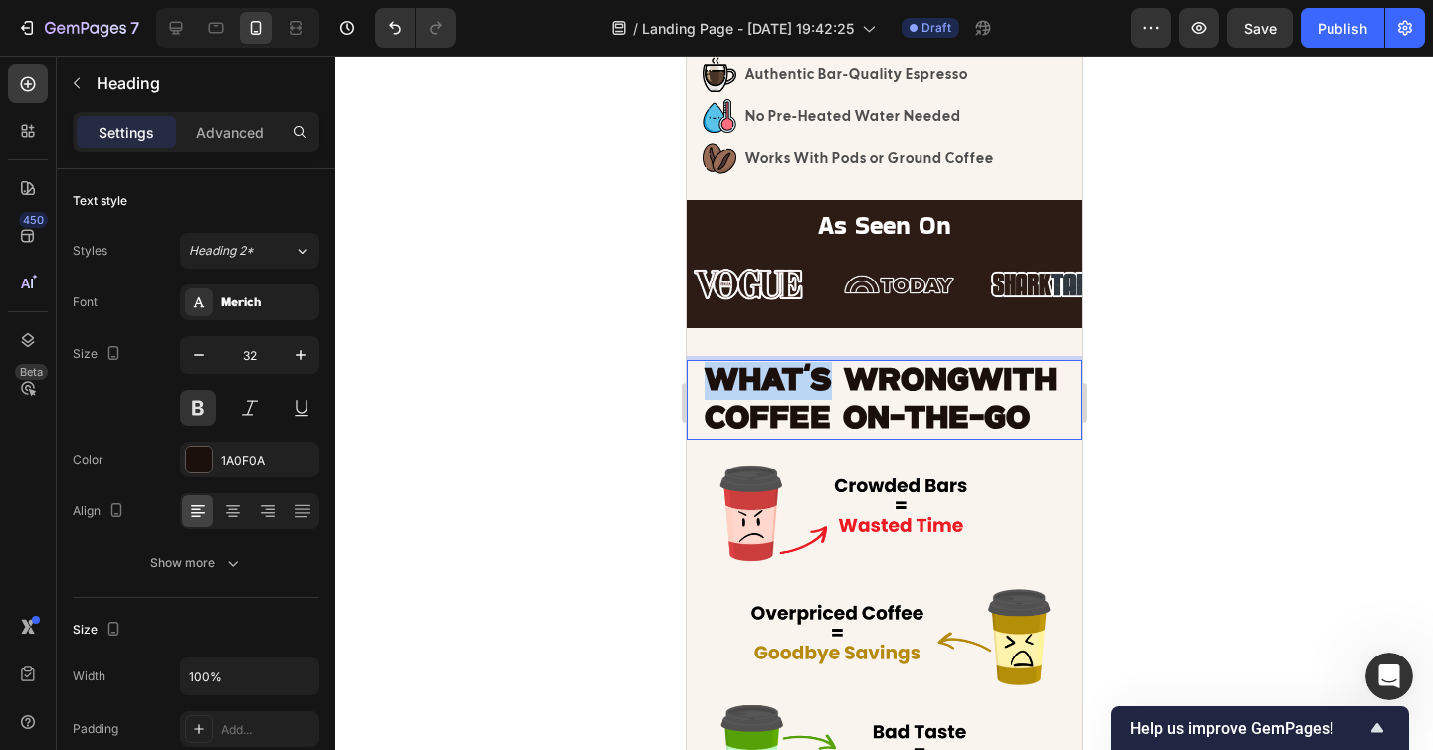
click at [785, 390] on span "WHAT'S WRONG" at bounding box center [836, 381] width 265 height 30
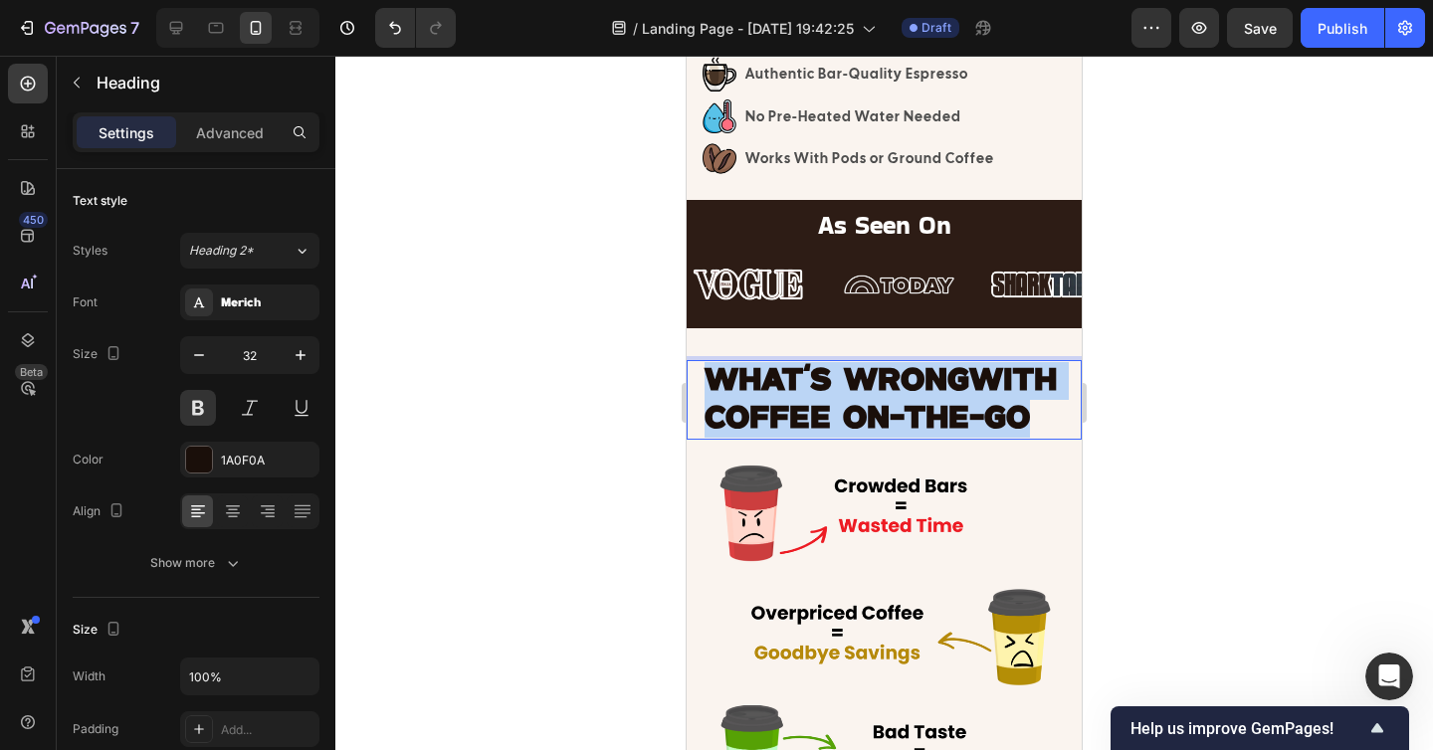
click at [785, 390] on span "WHAT'S WRONG" at bounding box center [836, 381] width 265 height 30
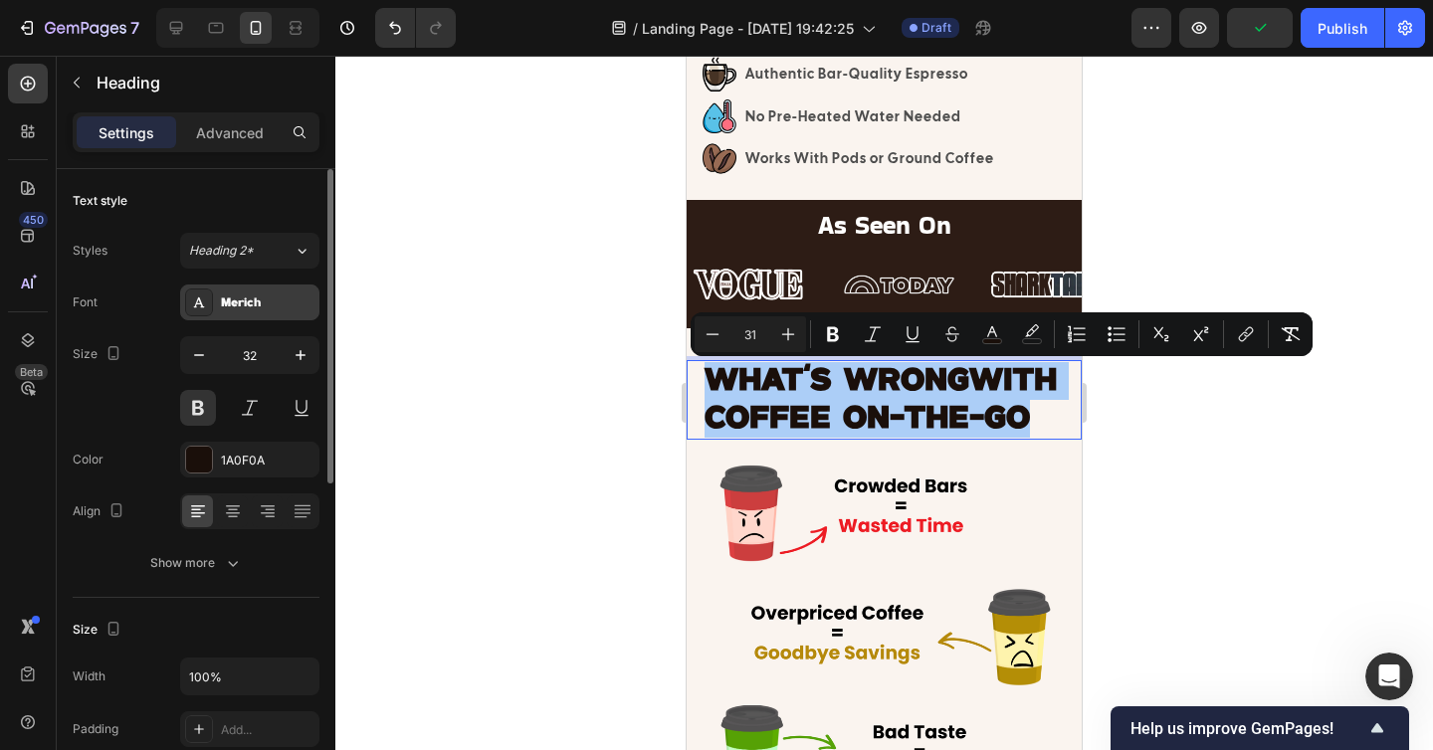
click at [261, 309] on div "Merich" at bounding box center [268, 303] width 94 height 18
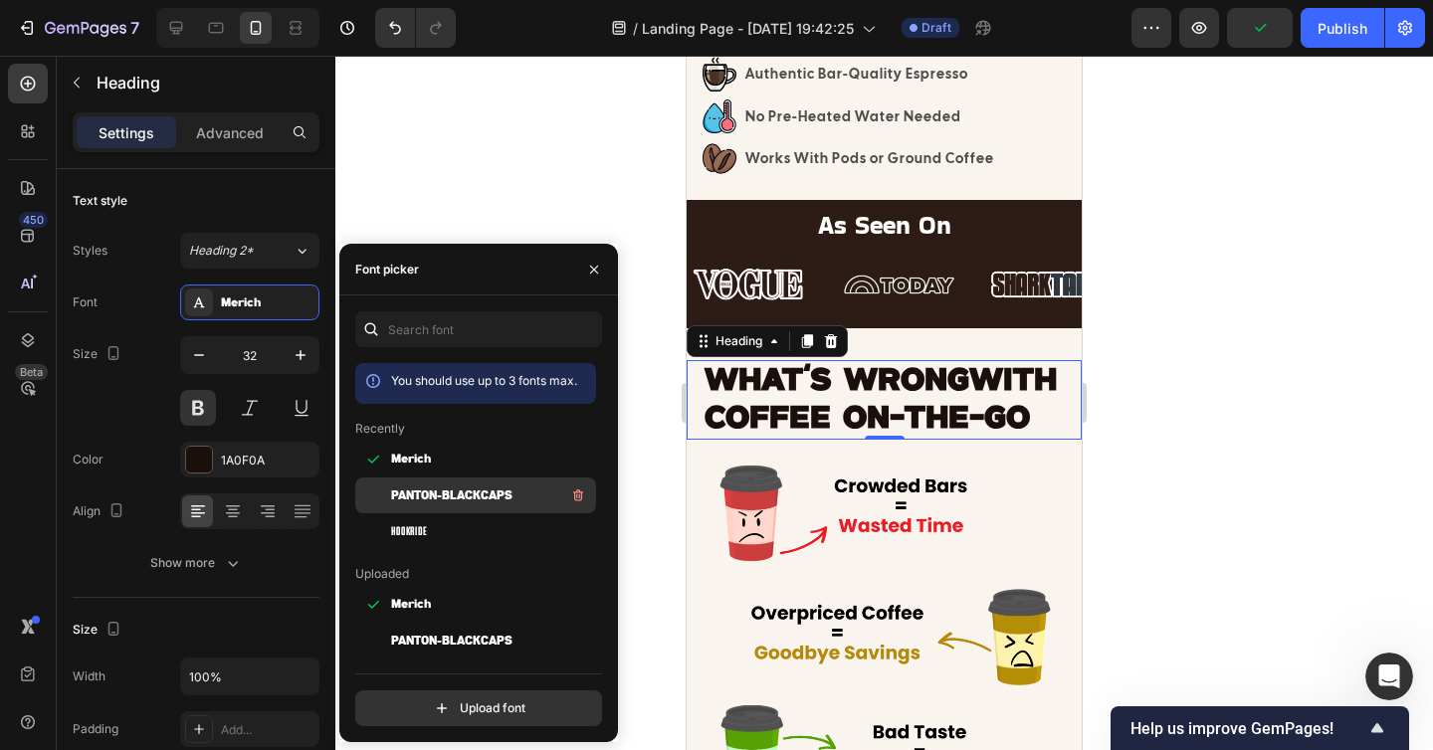
click at [430, 493] on span "Panton-BlackCaps" at bounding box center [451, 495] width 121 height 18
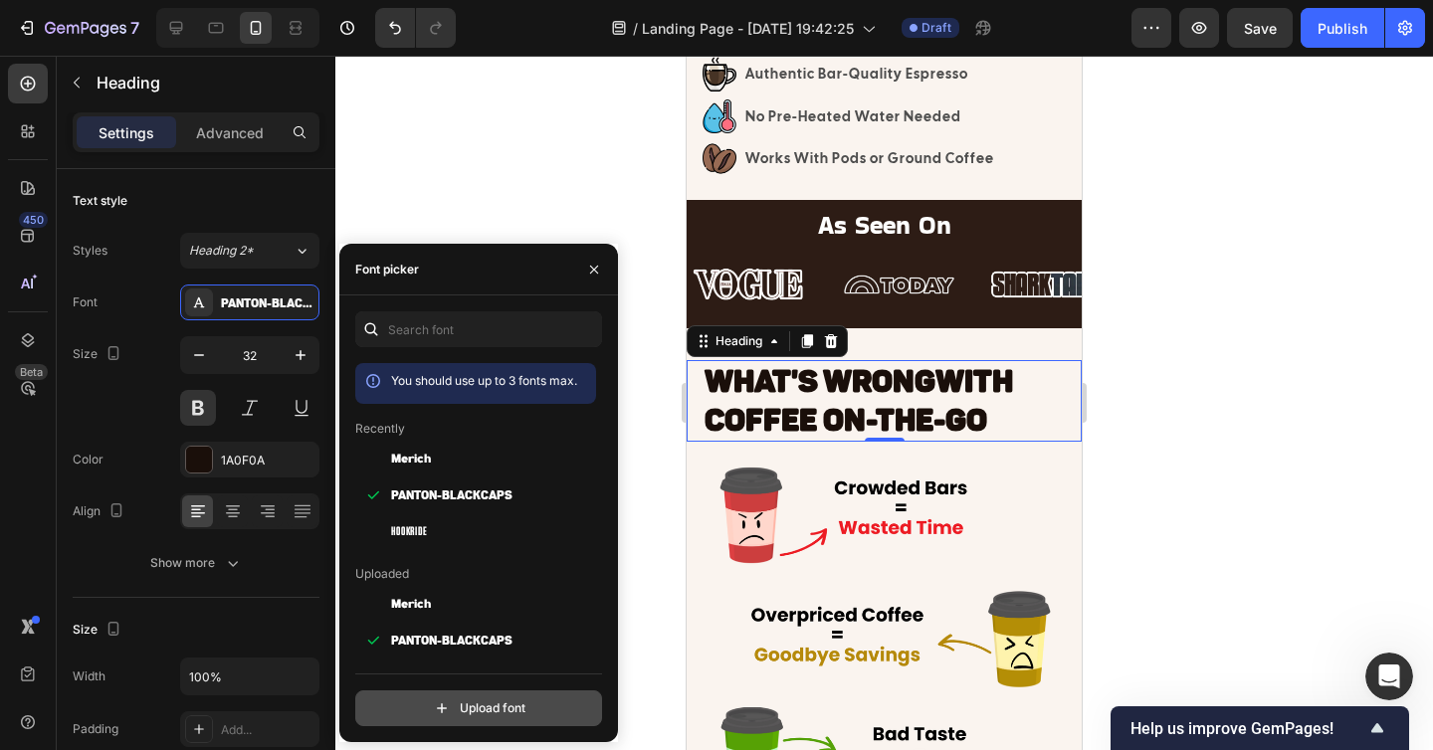
click at [468, 706] on input "file" at bounding box center [521, 708] width 497 height 34
type input "C:\fakepath\Nevanta-Medium.otf"
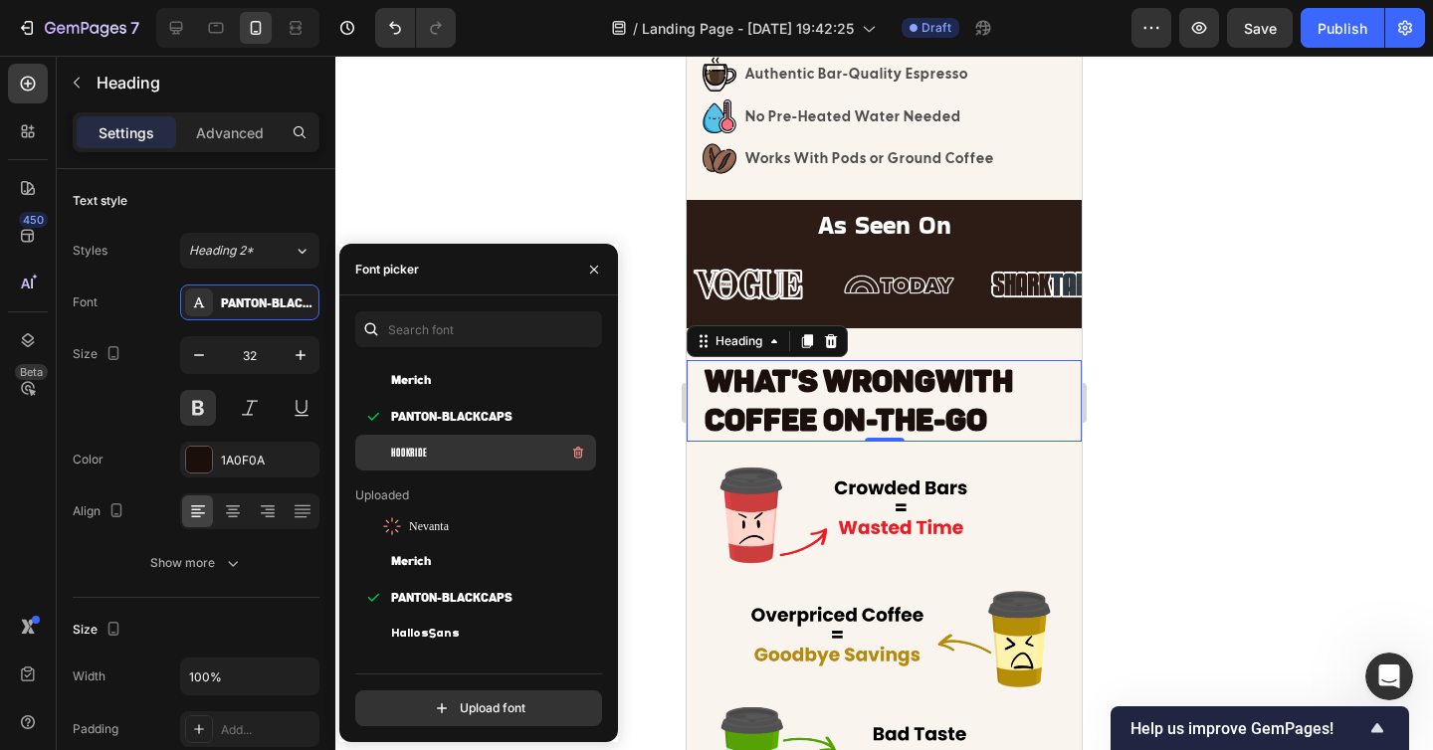
scroll to position [104, 0]
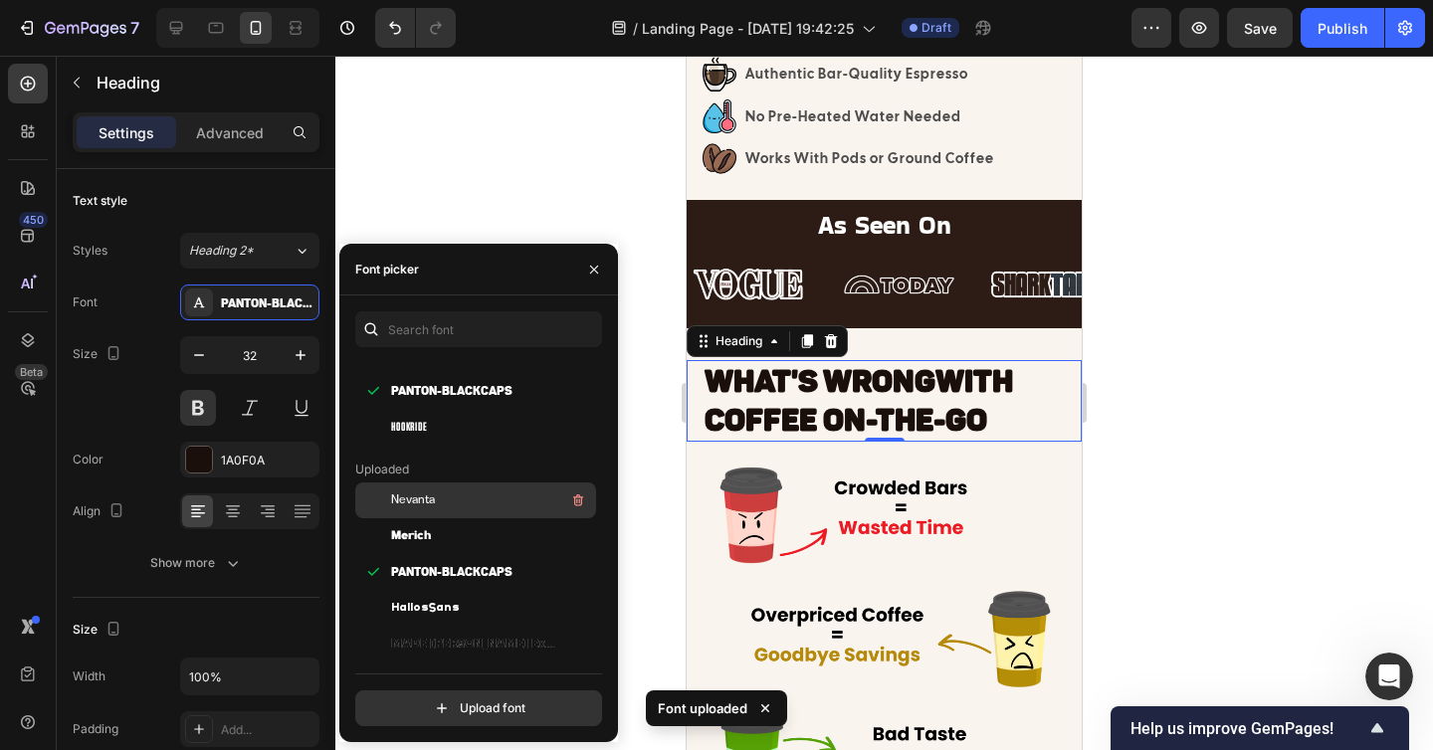
click at [454, 507] on div "Nevanta" at bounding box center [491, 500] width 201 height 24
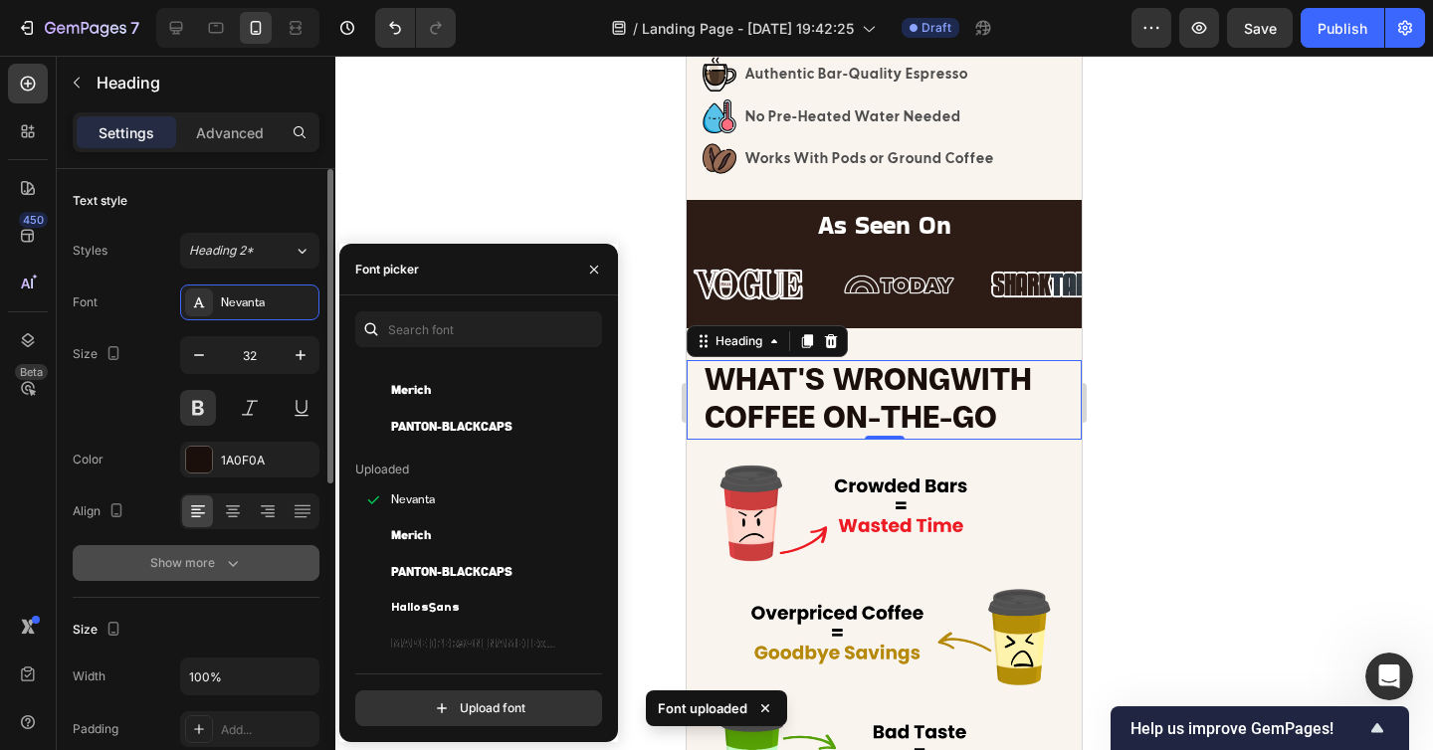
click at [243, 555] on button "Show more" at bounding box center [196, 563] width 247 height 36
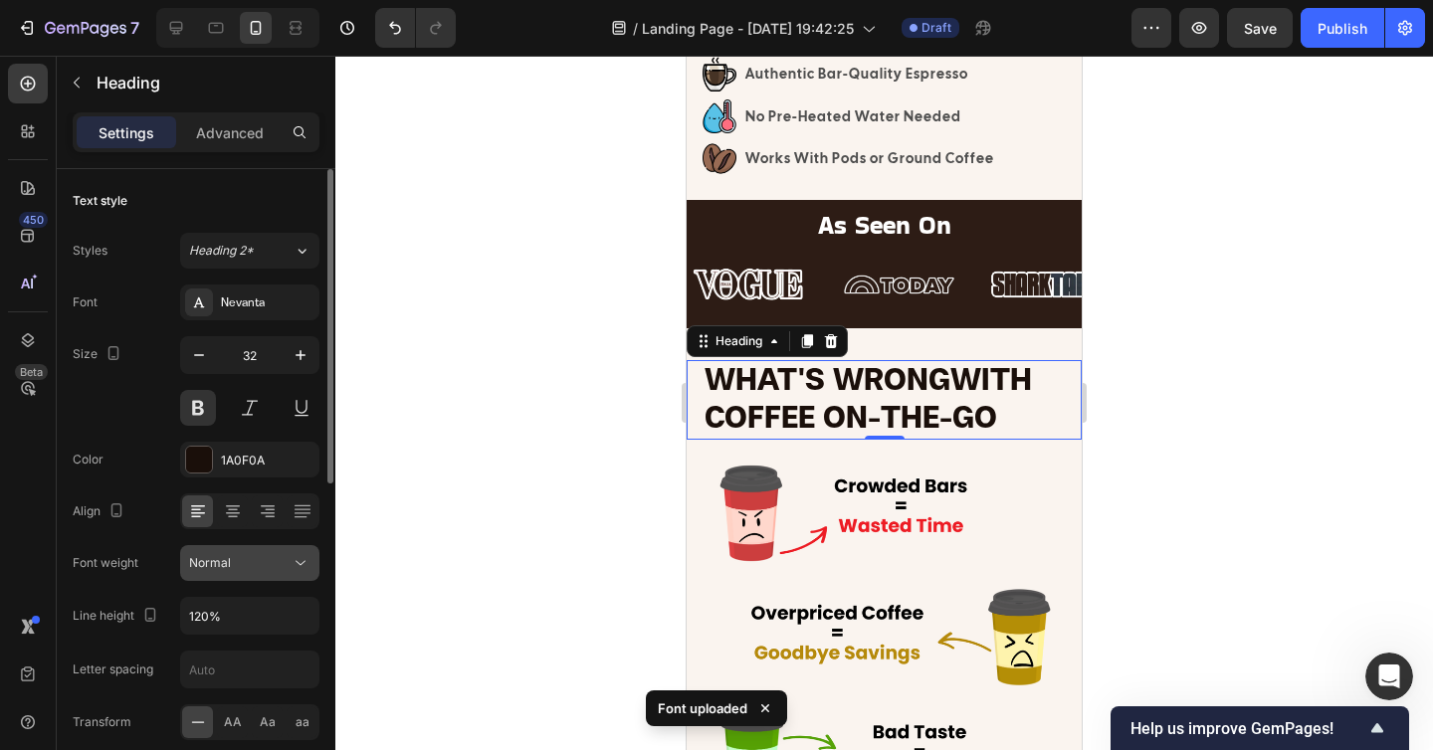
click at [245, 565] on div "Normal" at bounding box center [239, 563] width 101 height 18
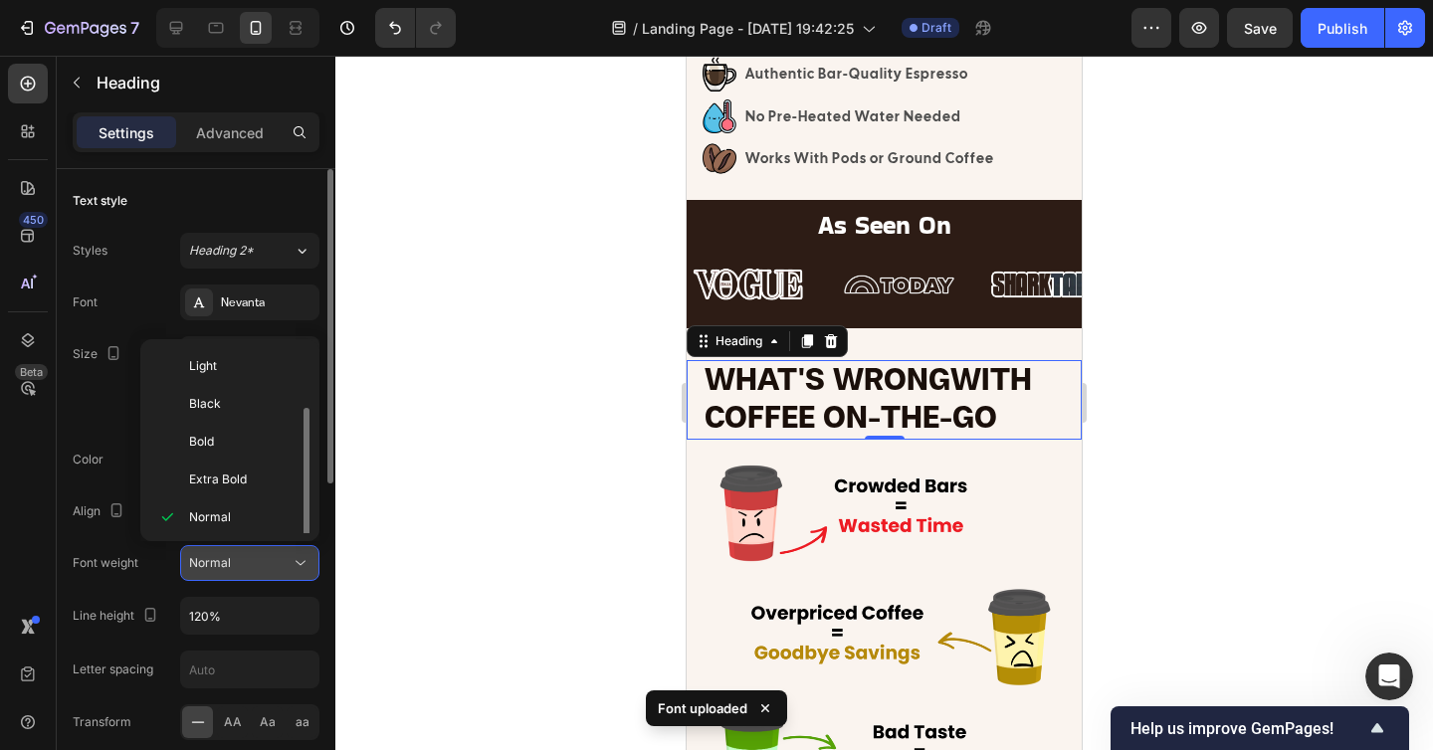
scroll to position [36, 0]
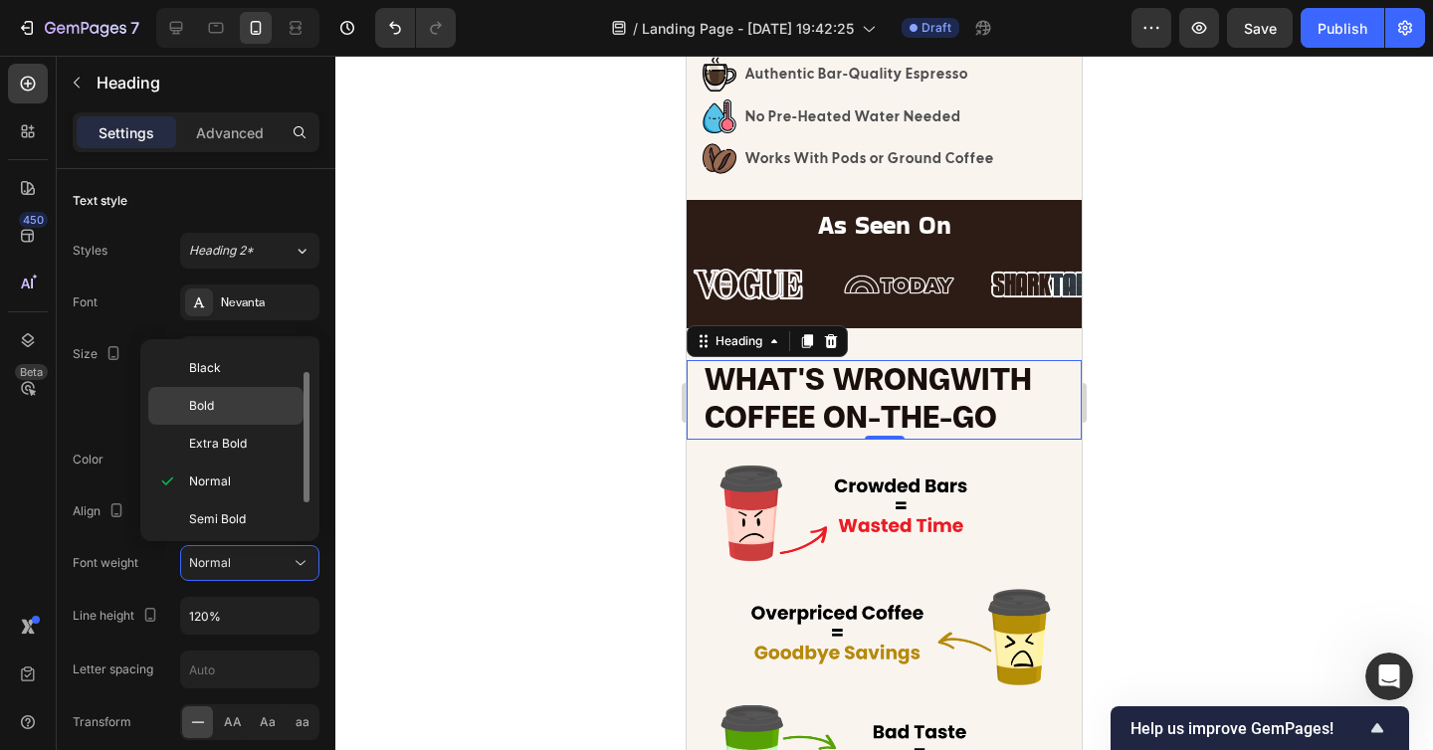
click at [227, 402] on p "Bold" at bounding box center [241, 406] width 105 height 18
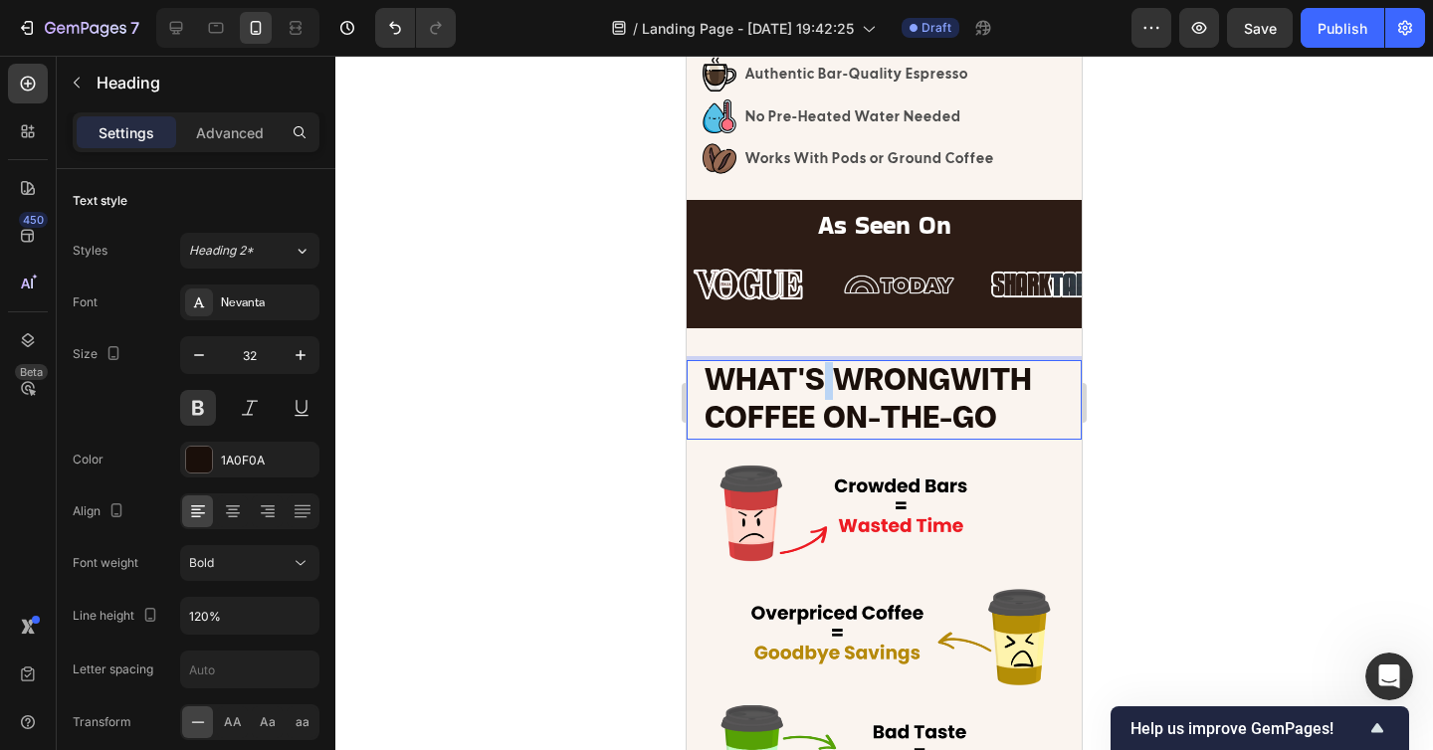
click at [822, 398] on p "WHAT'S WRONG WITH COFFEE ON-THE-GO" at bounding box center [891, 400] width 375 height 77
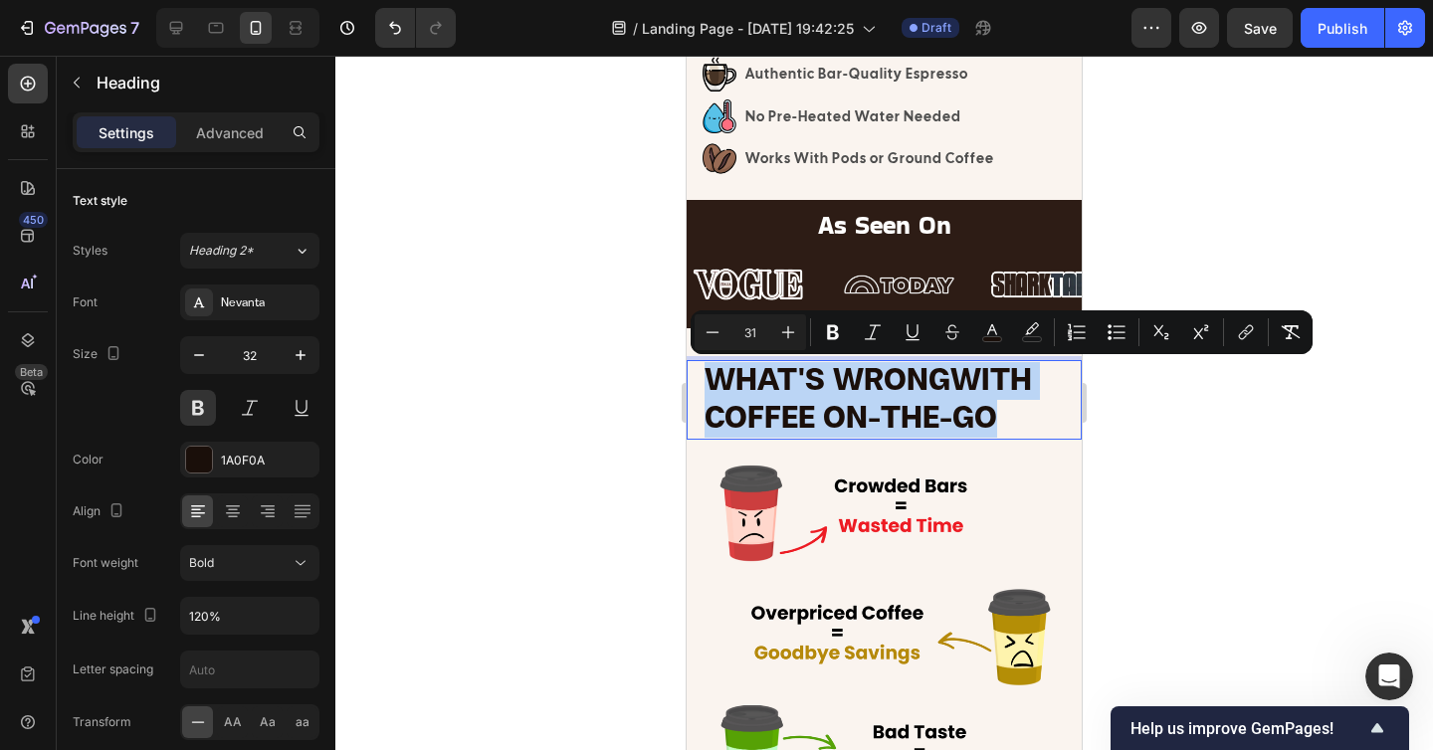
click at [822, 398] on p "WHAT'S WRONG WITH COFFEE ON-THE-GO" at bounding box center [891, 400] width 375 height 77
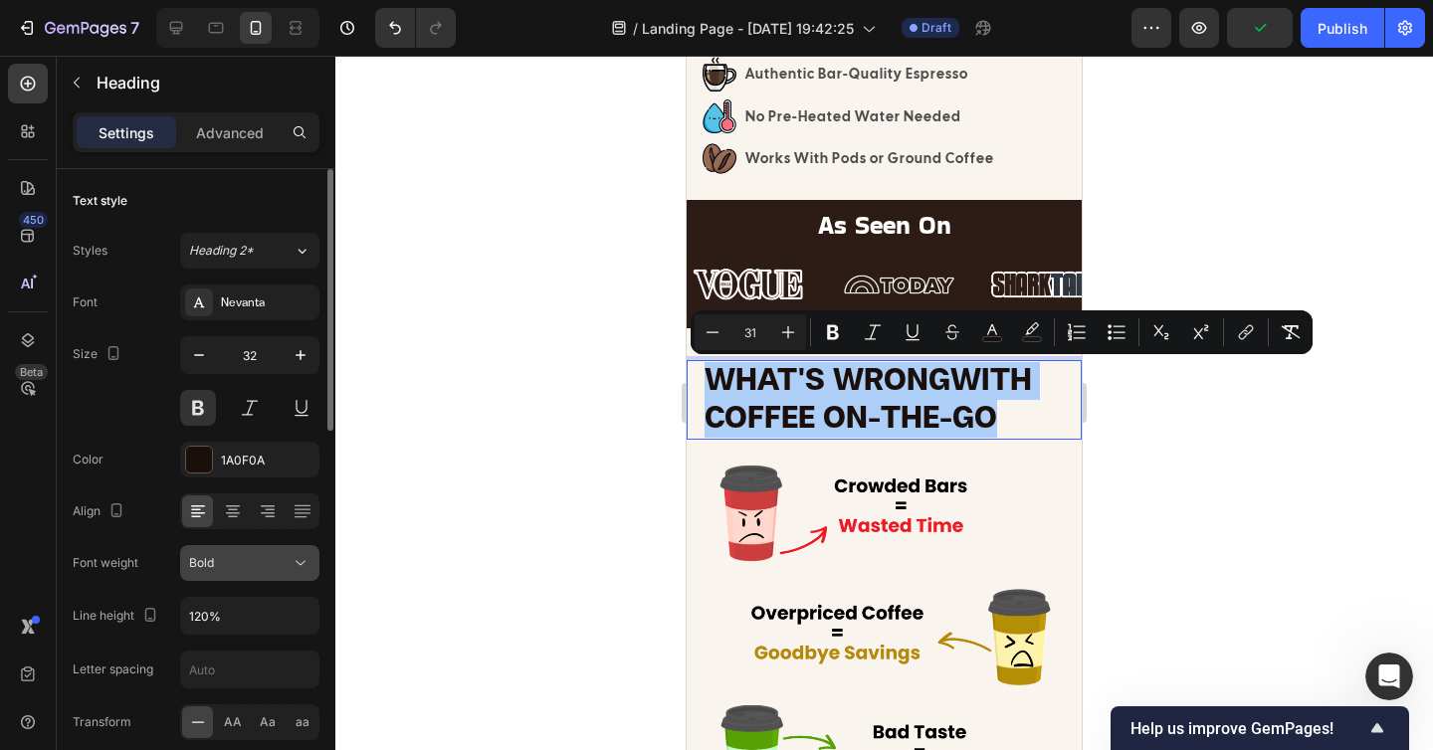
click at [253, 572] on div "Bold" at bounding box center [249, 563] width 121 height 20
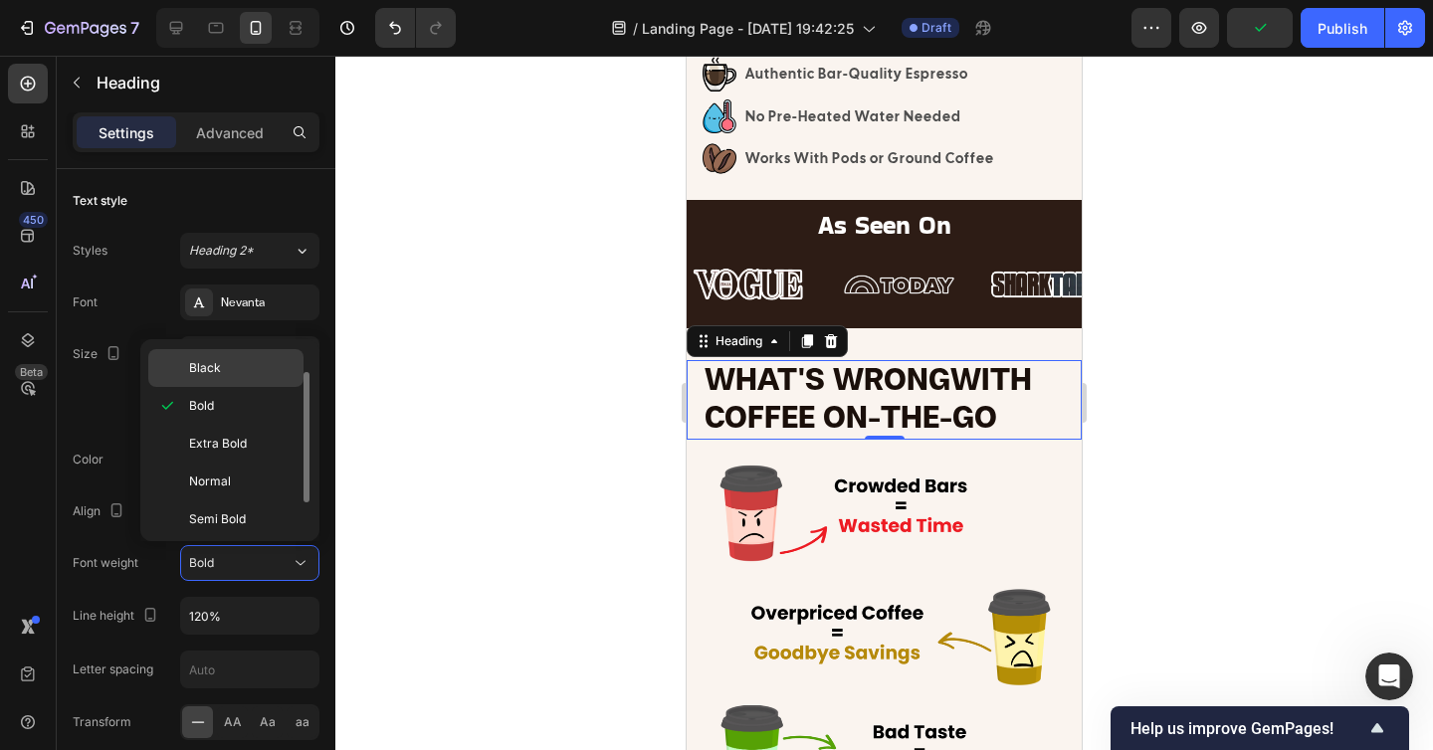
click at [217, 364] on span "Black" at bounding box center [205, 368] width 32 height 18
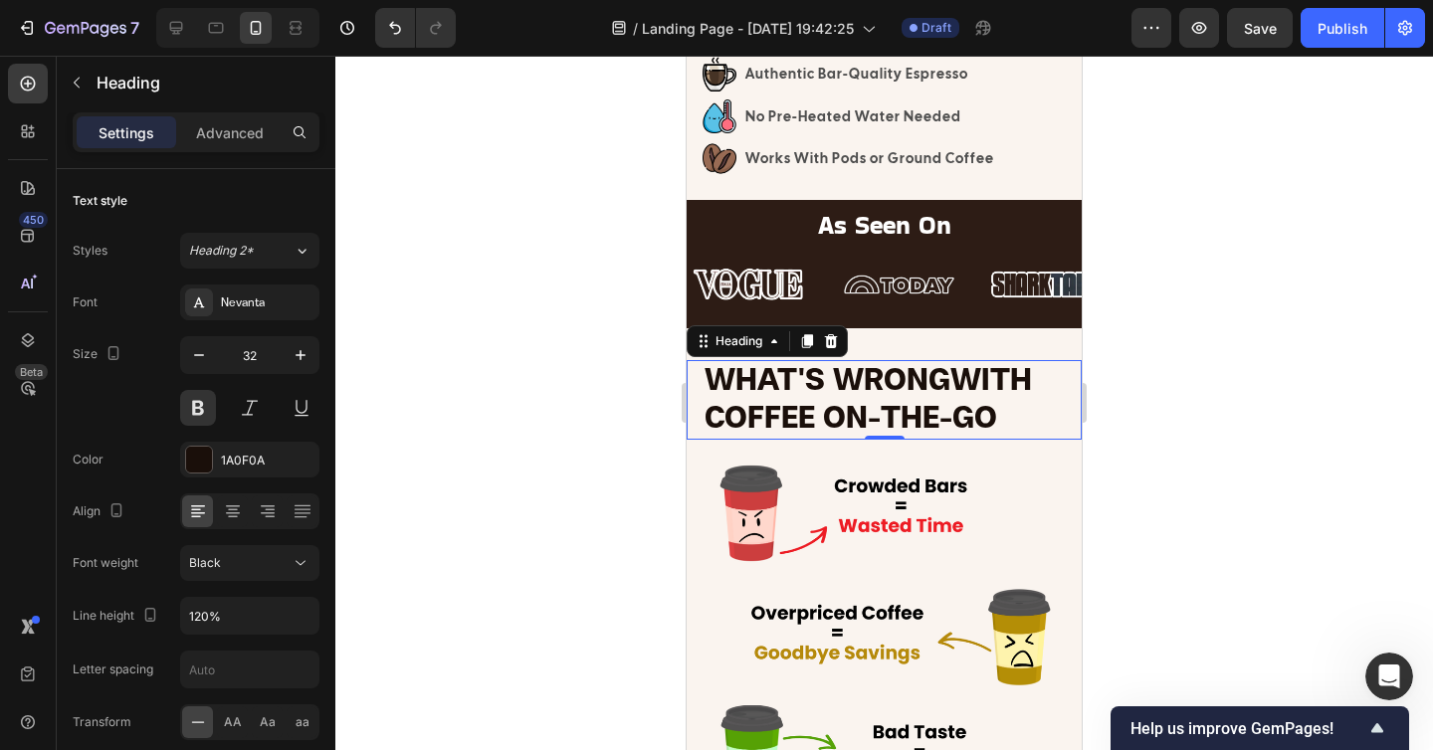
click at [1205, 407] on div at bounding box center [883, 403] width 1097 height 694
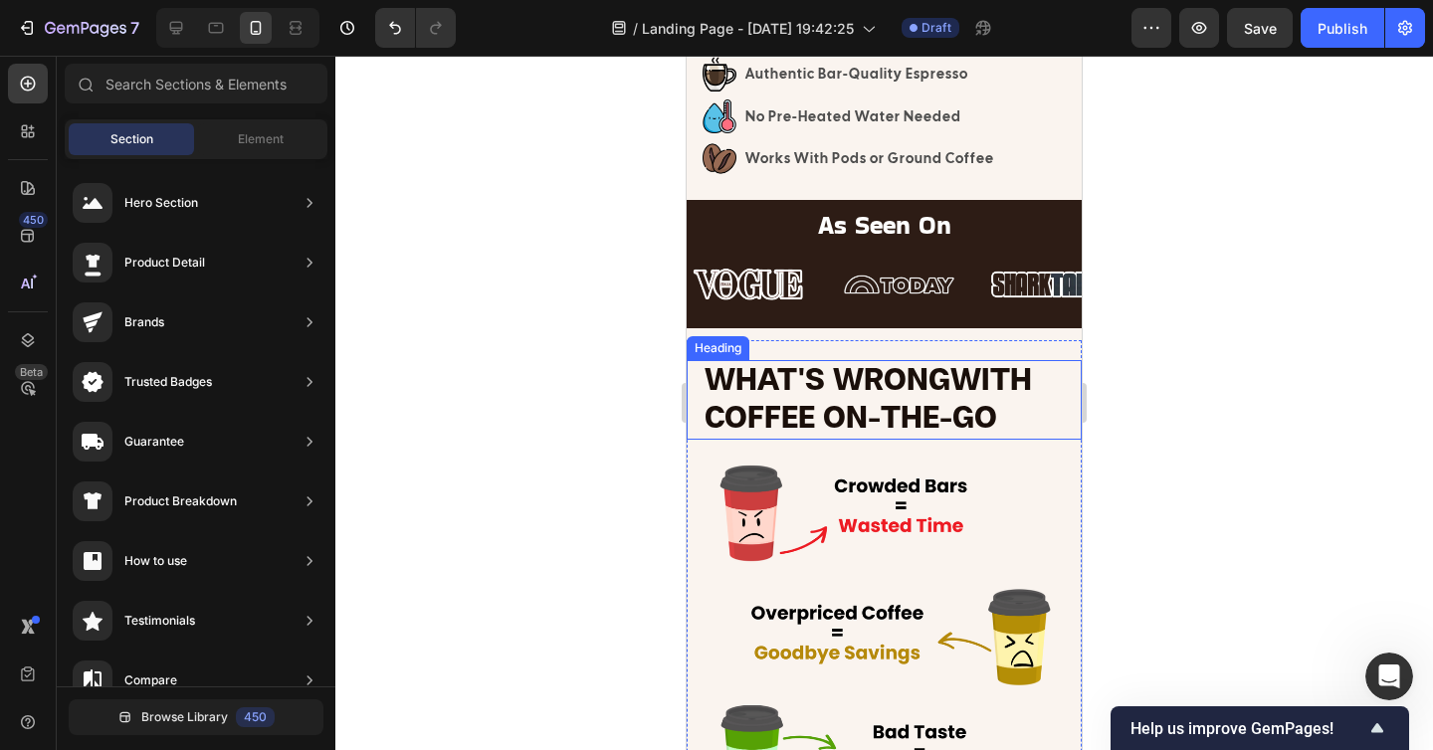
click at [936, 383] on span "WHAT'S WRONG" at bounding box center [827, 381] width 246 height 34
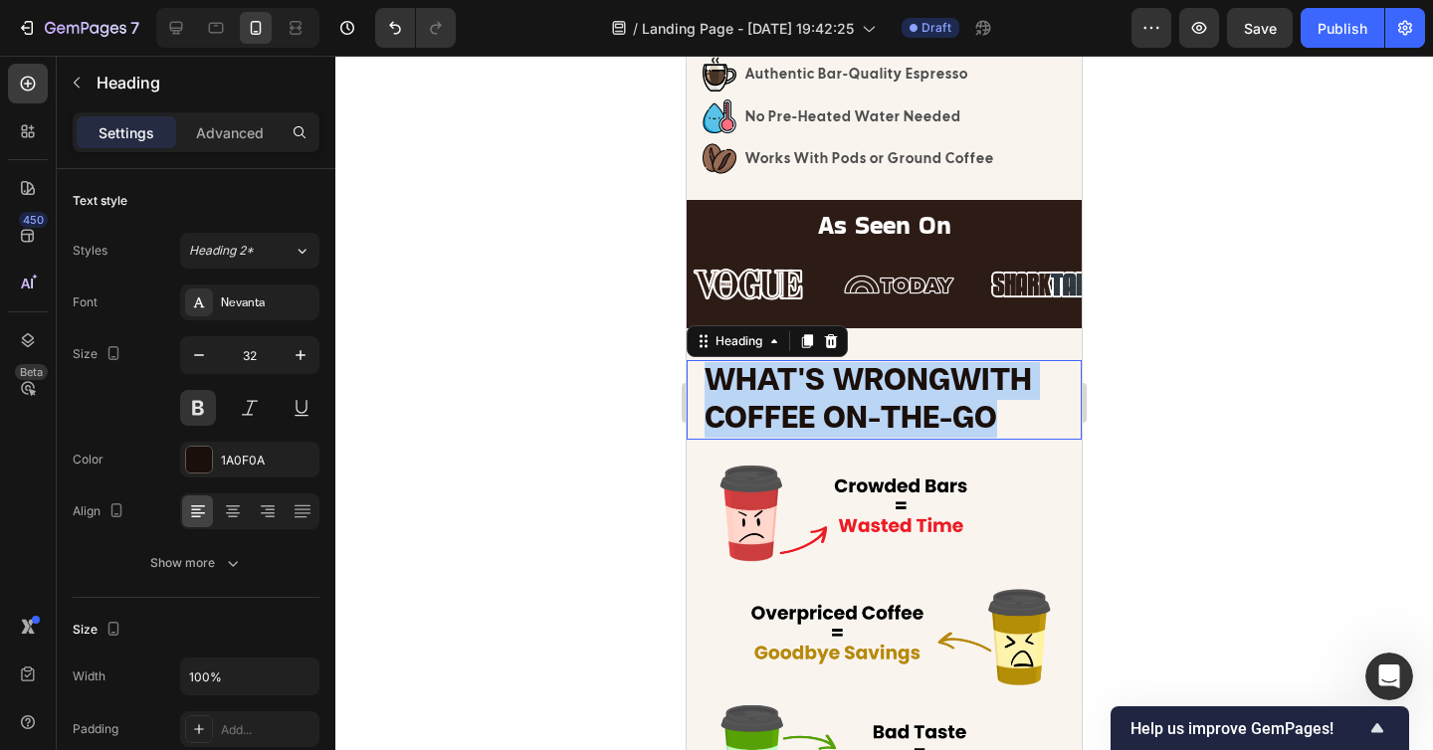
click at [936, 383] on span "WHAT'S WRONG" at bounding box center [827, 381] width 246 height 34
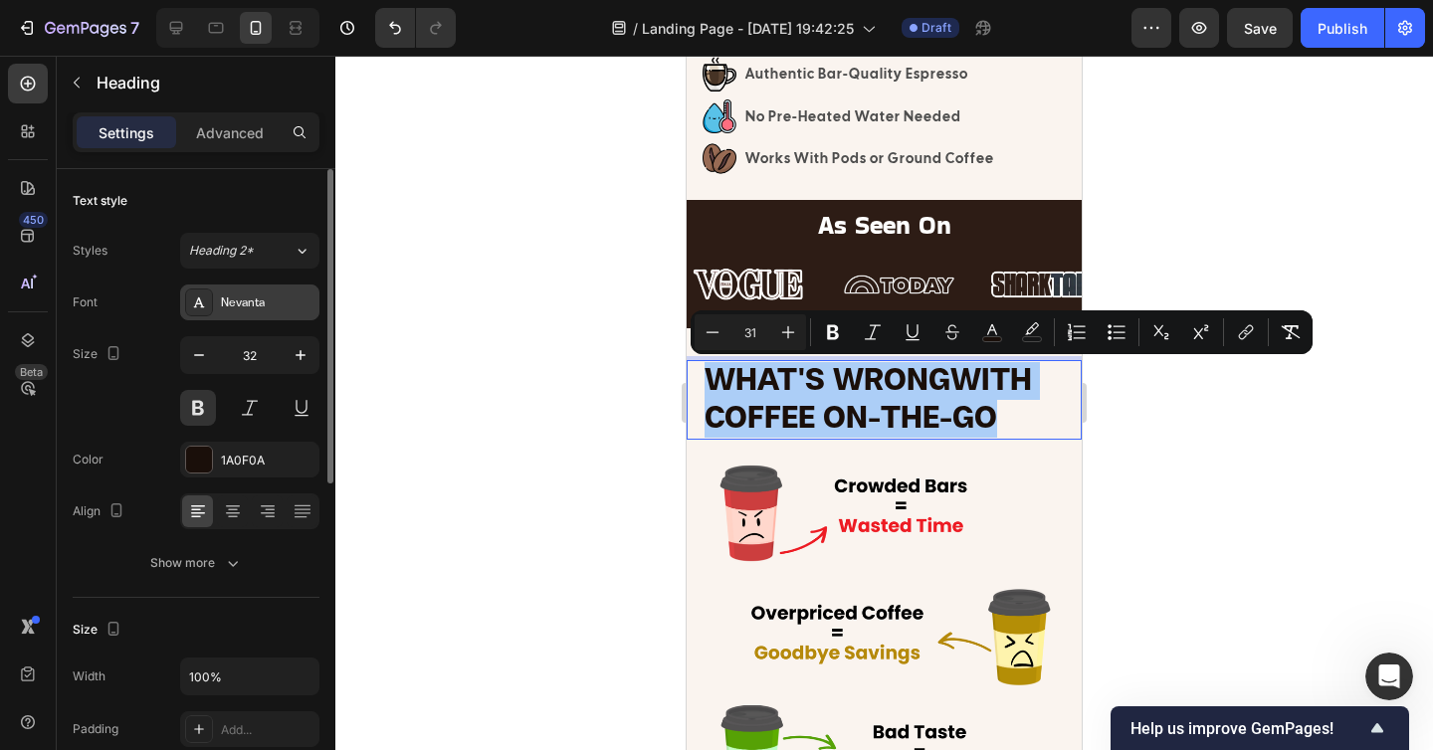
click at [272, 304] on div "Nevanta" at bounding box center [268, 303] width 94 height 18
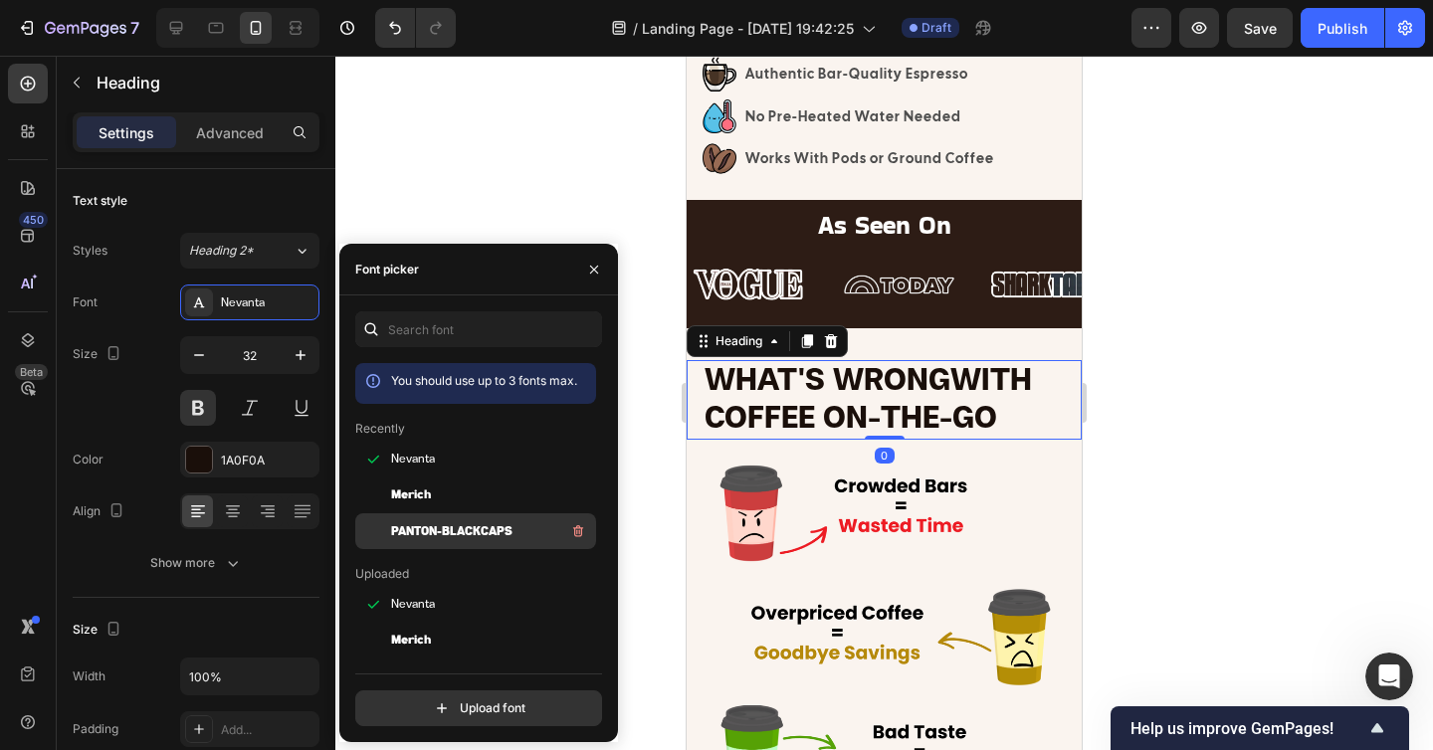
click at [411, 526] on span "Panton-BlackCaps" at bounding box center [451, 531] width 121 height 18
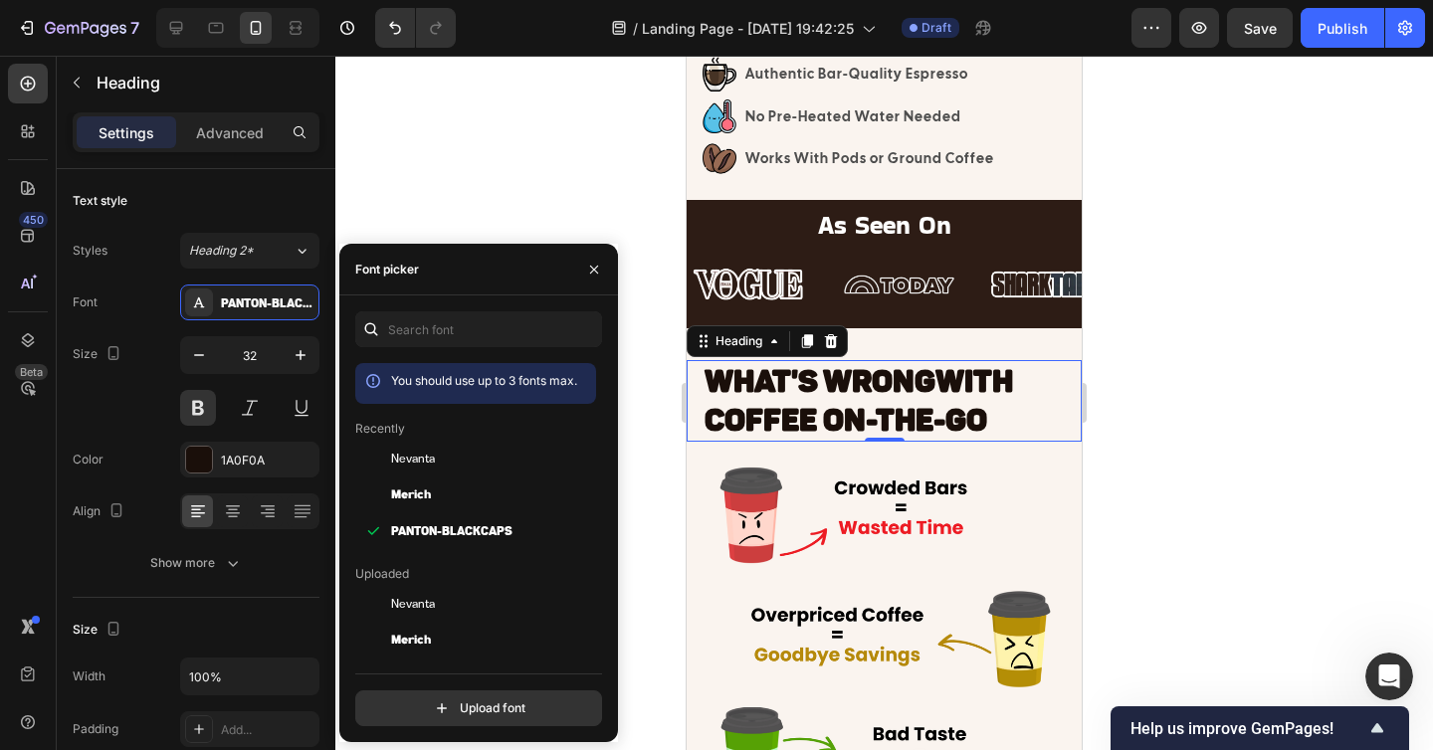
click at [1246, 471] on div at bounding box center [883, 403] width 1097 height 694
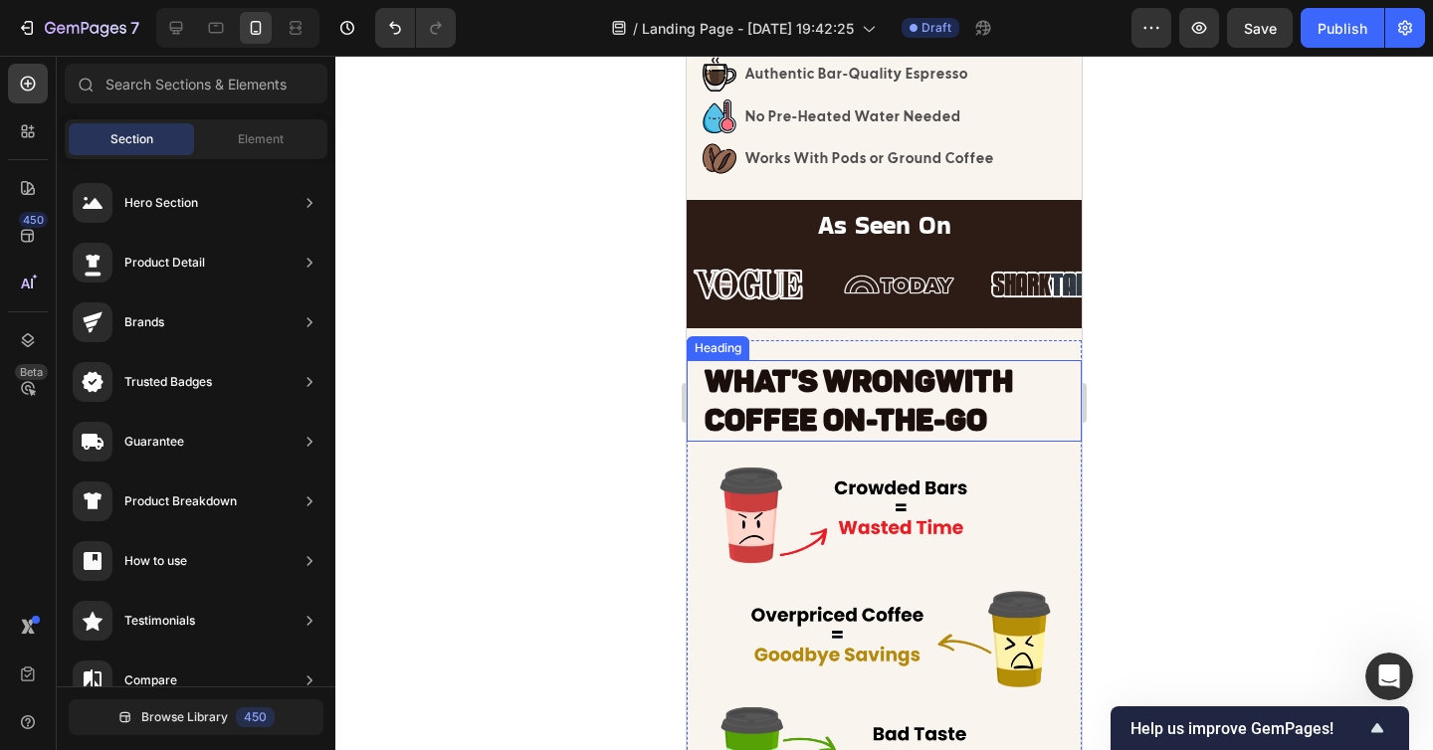
click at [935, 388] on span "WHAT'S WRONG" at bounding box center [819, 381] width 231 height 37
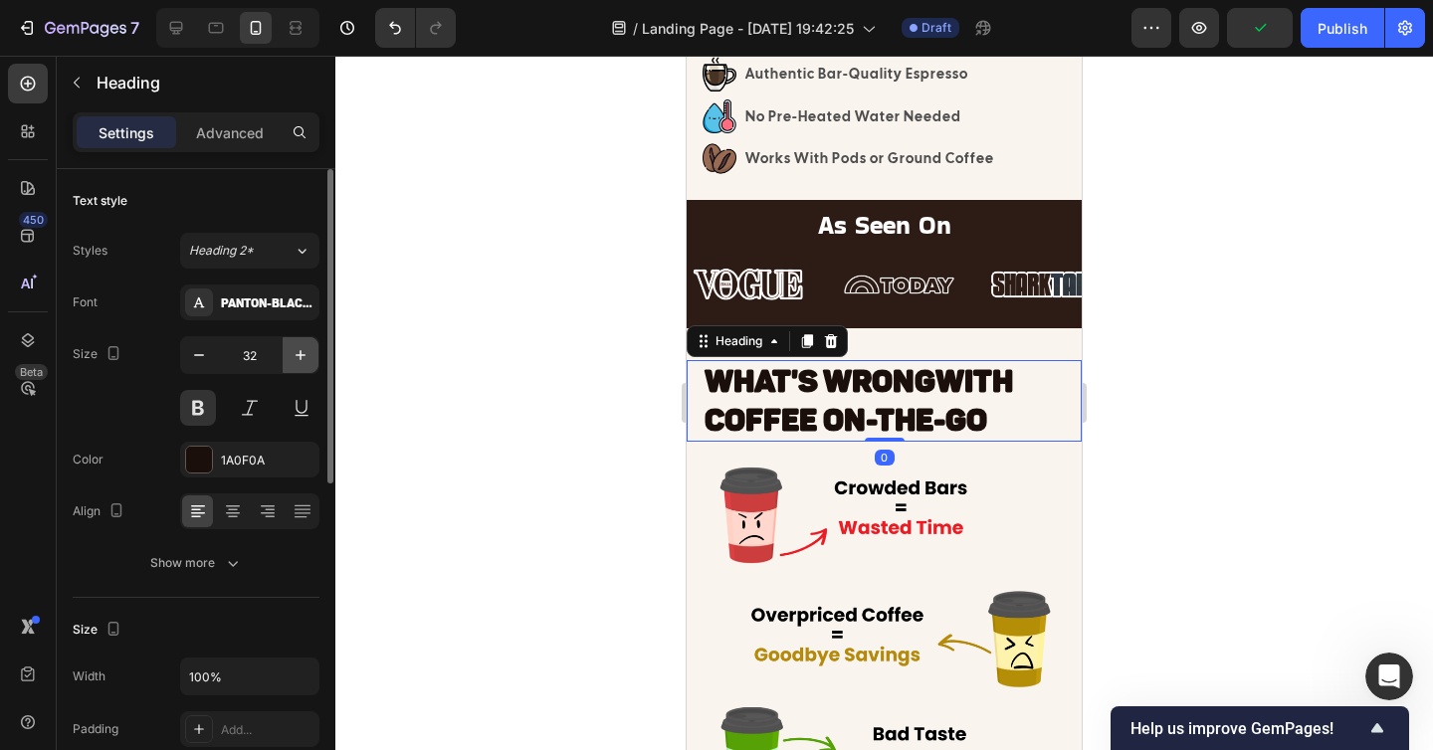
click at [298, 354] on icon "button" at bounding box center [300, 355] width 10 height 10
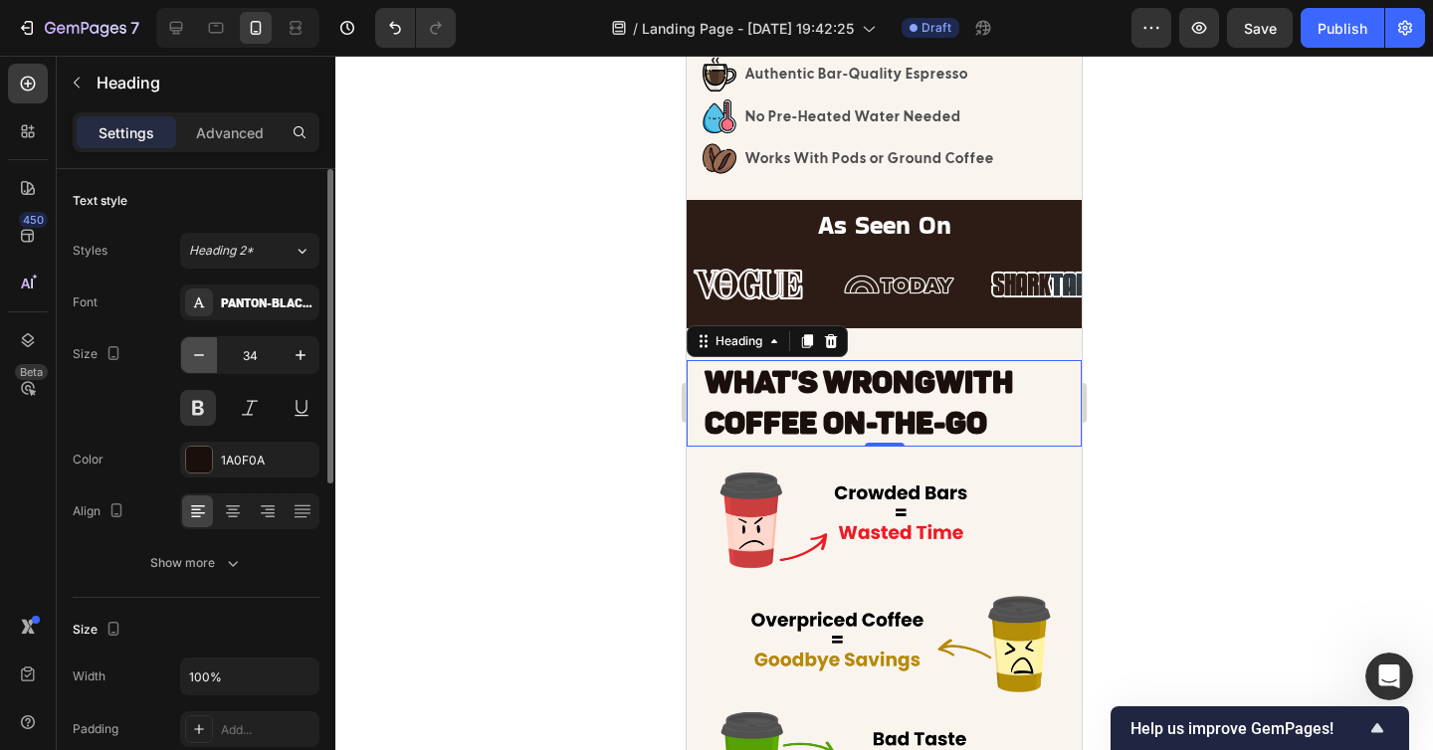
click at [194, 353] on icon "button" at bounding box center [199, 355] width 20 height 20
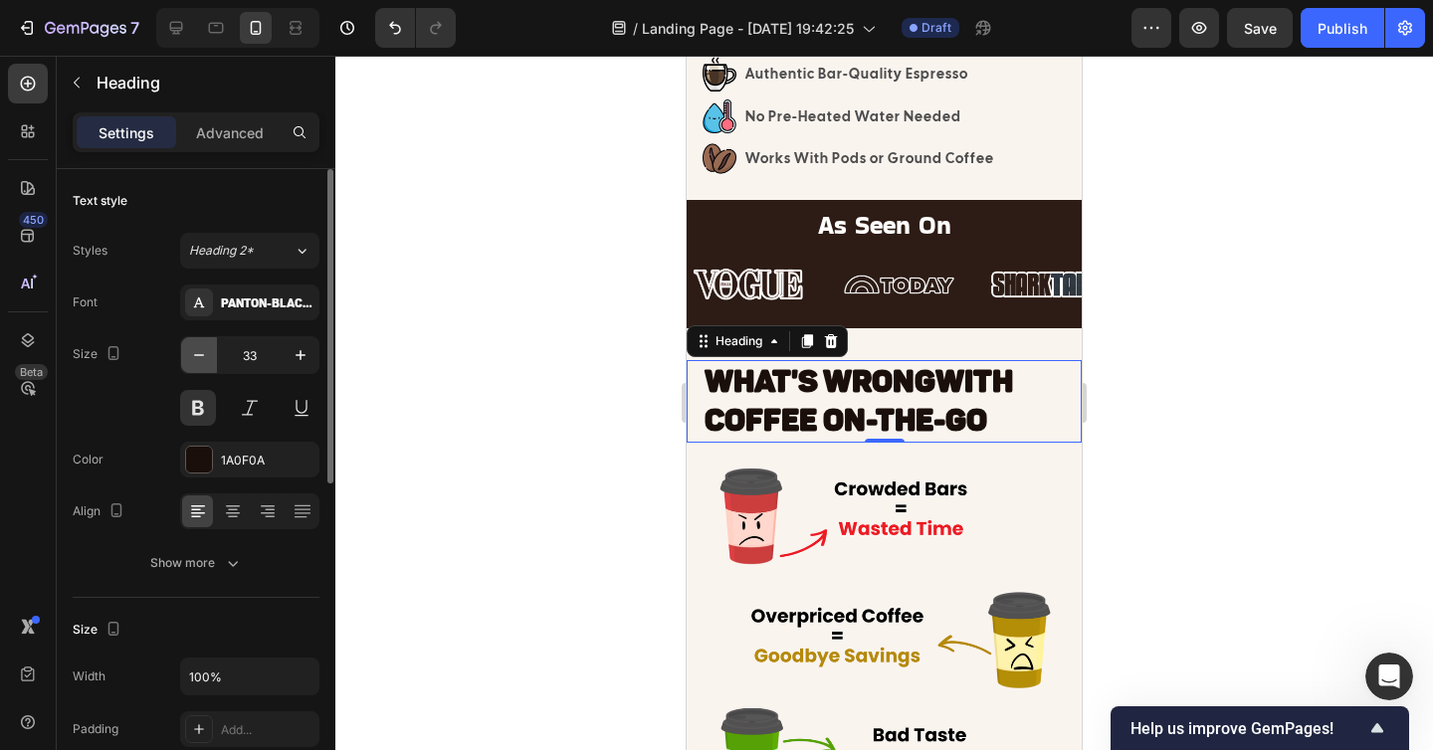
click at [194, 353] on icon "button" at bounding box center [199, 355] width 20 height 20
type input "32"
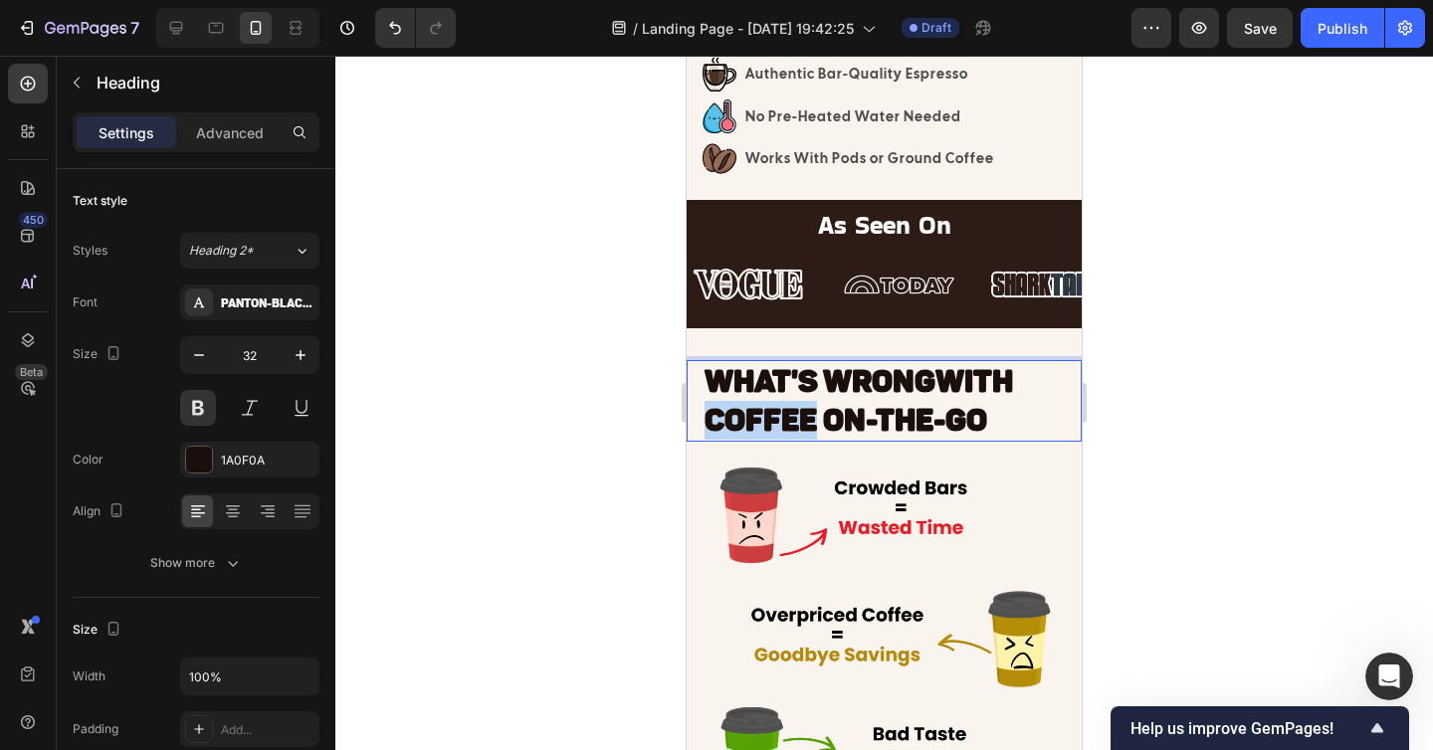
click at [805, 400] on span "WITH COFFEE ON-THE-GO" at bounding box center [858, 401] width 308 height 76
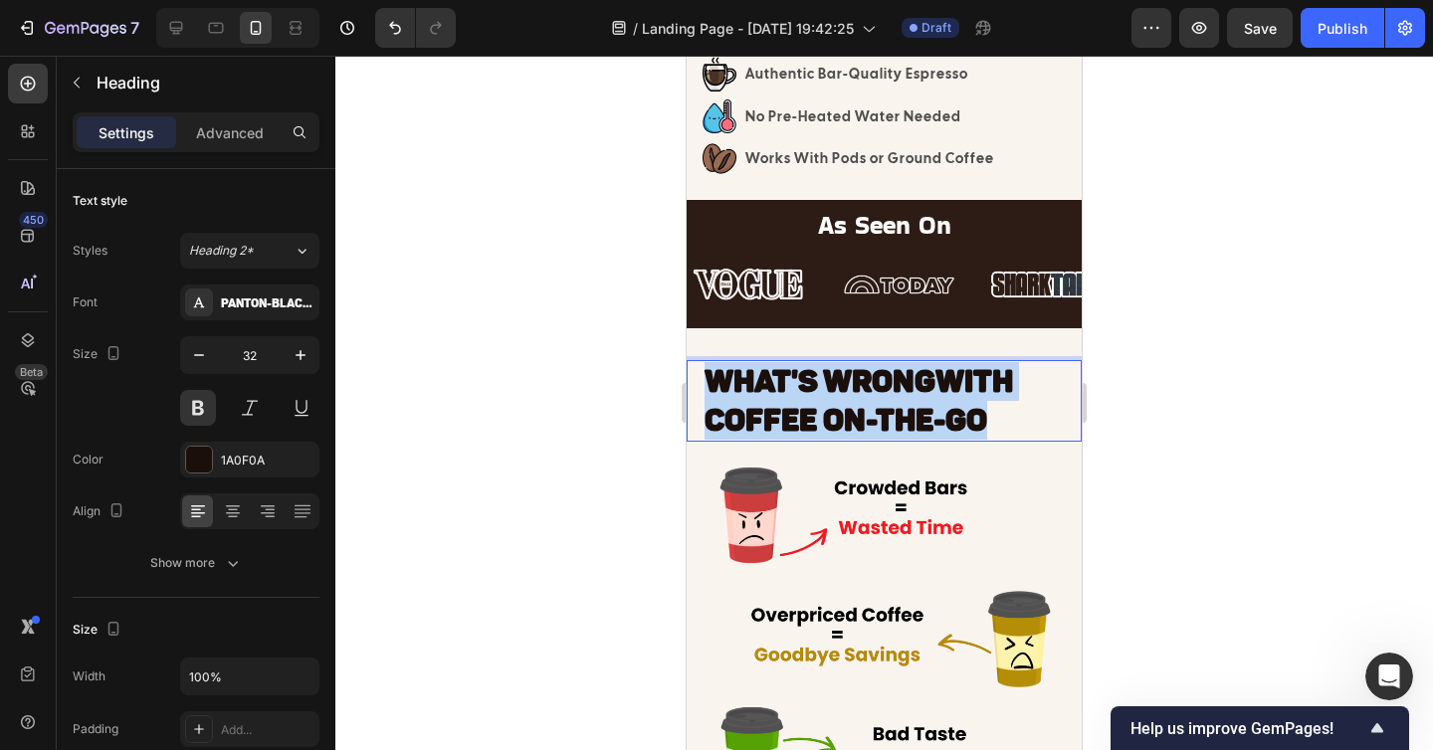
click at [805, 400] on span "WITH COFFEE ON-THE-GO" at bounding box center [858, 401] width 308 height 76
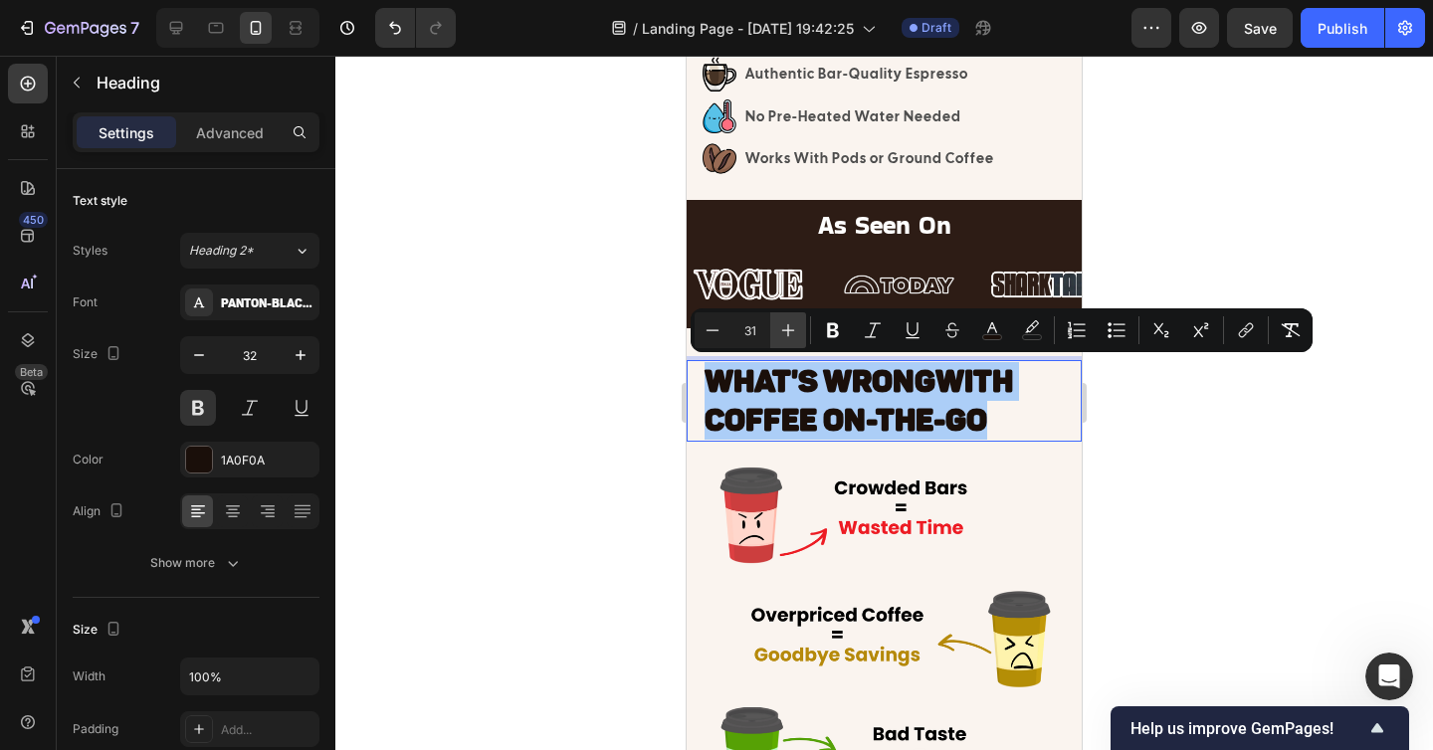
click at [782, 337] on icon "Editor contextual toolbar" at bounding box center [788, 330] width 20 height 20
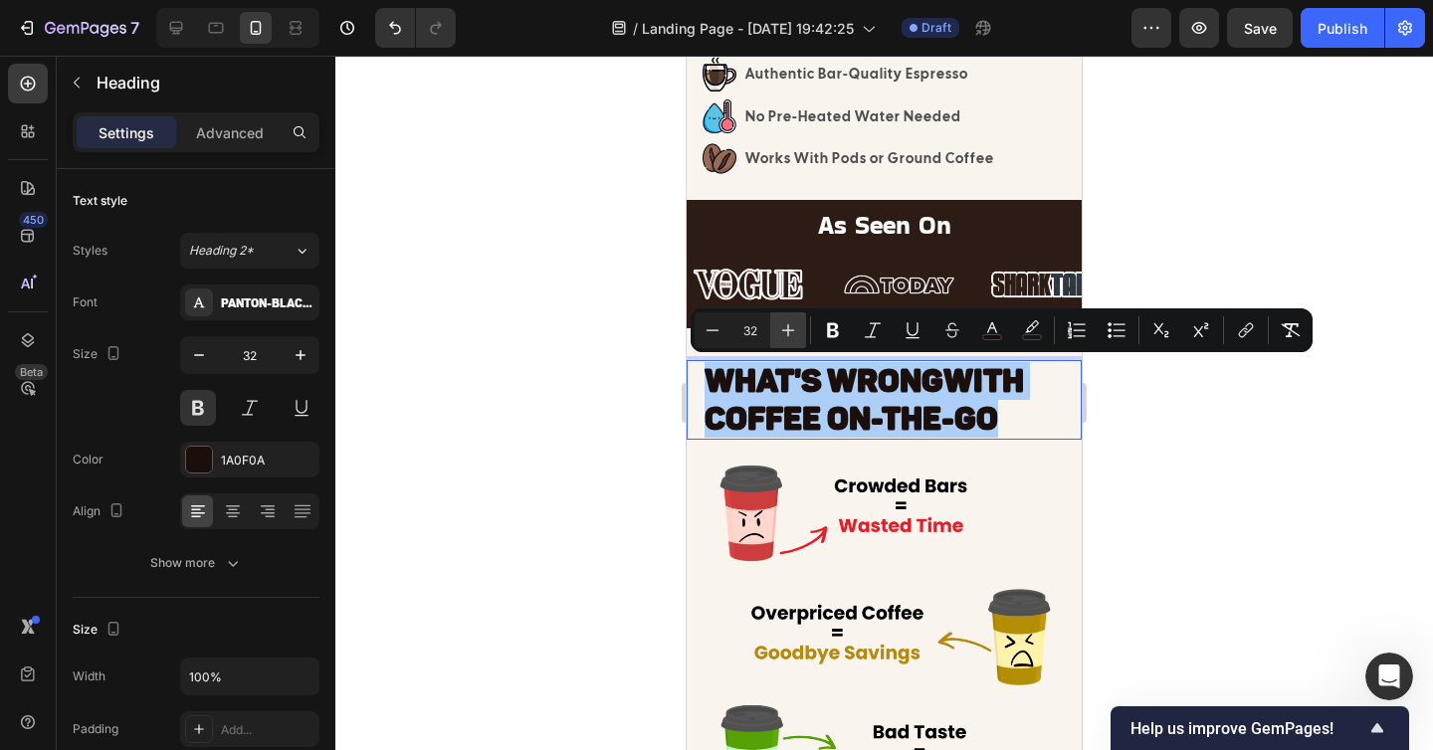
click at [782, 337] on icon "Editor contextual toolbar" at bounding box center [788, 330] width 20 height 20
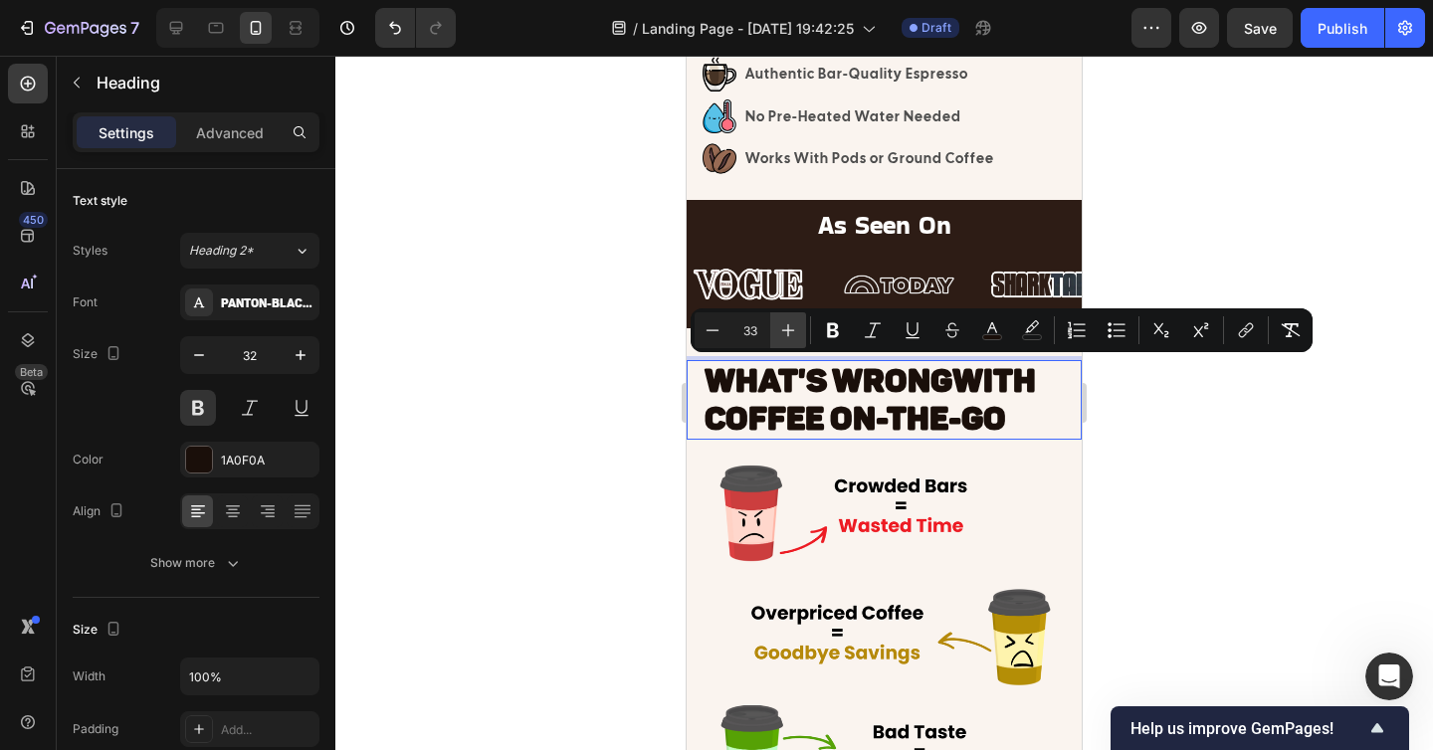
click at [782, 337] on icon "Editor contextual toolbar" at bounding box center [788, 330] width 20 height 20
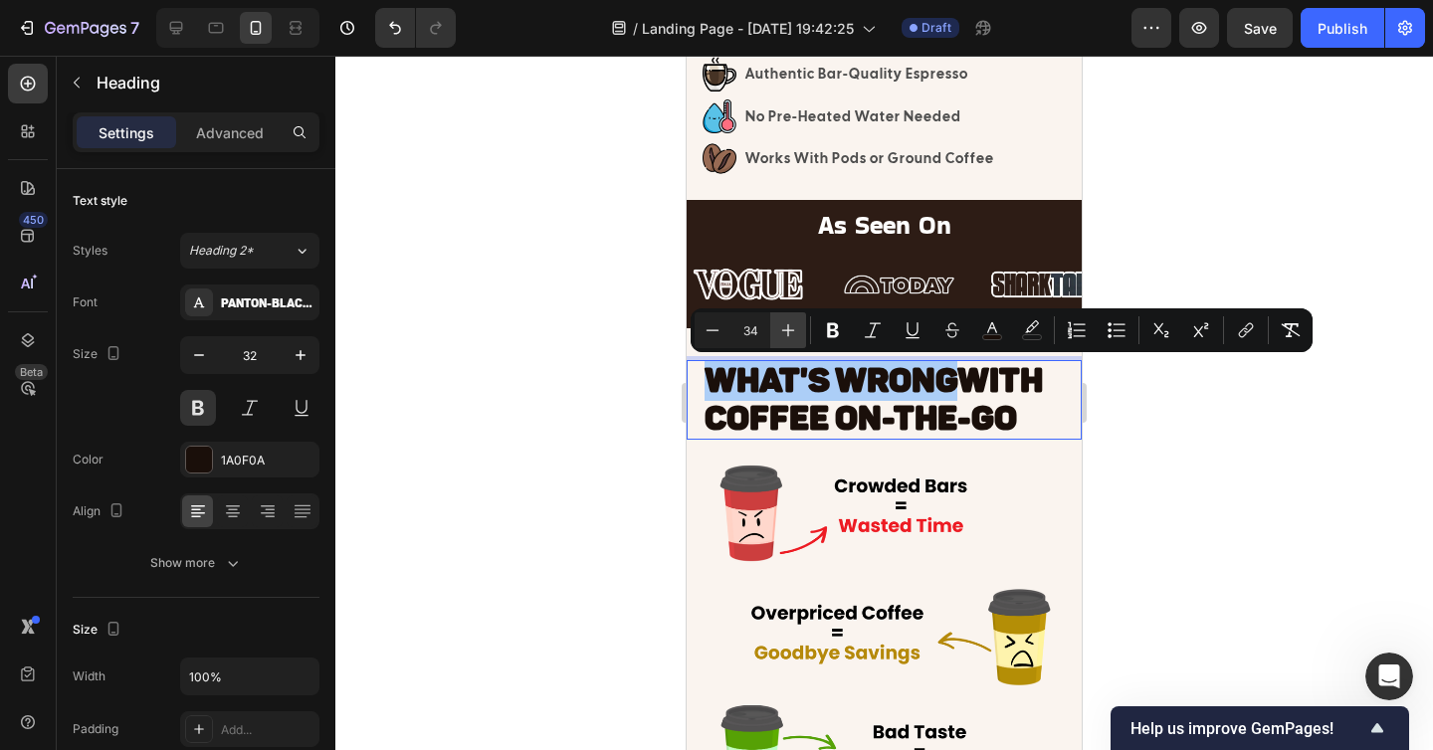
click at [782, 337] on icon "Editor contextual toolbar" at bounding box center [788, 330] width 20 height 20
type input "35"
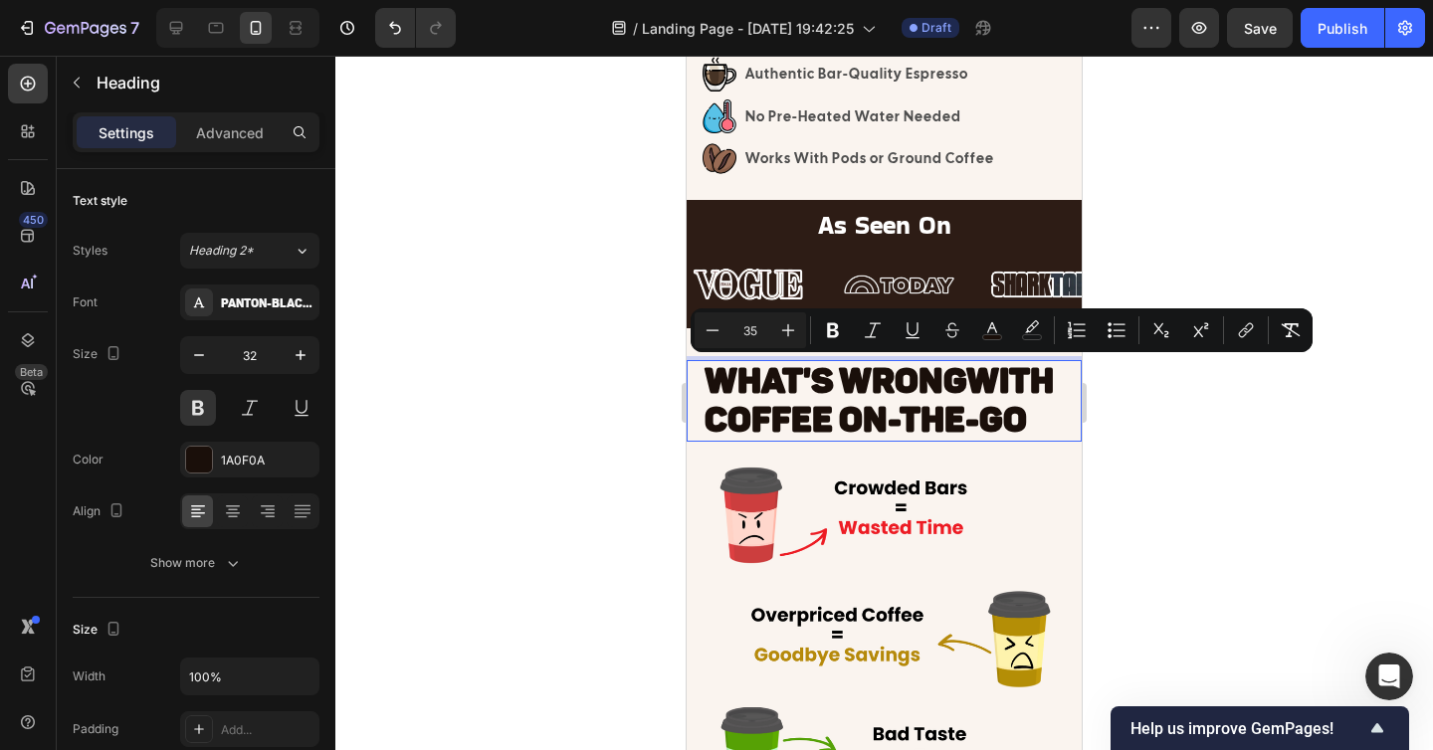
click at [1170, 449] on div at bounding box center [883, 403] width 1097 height 694
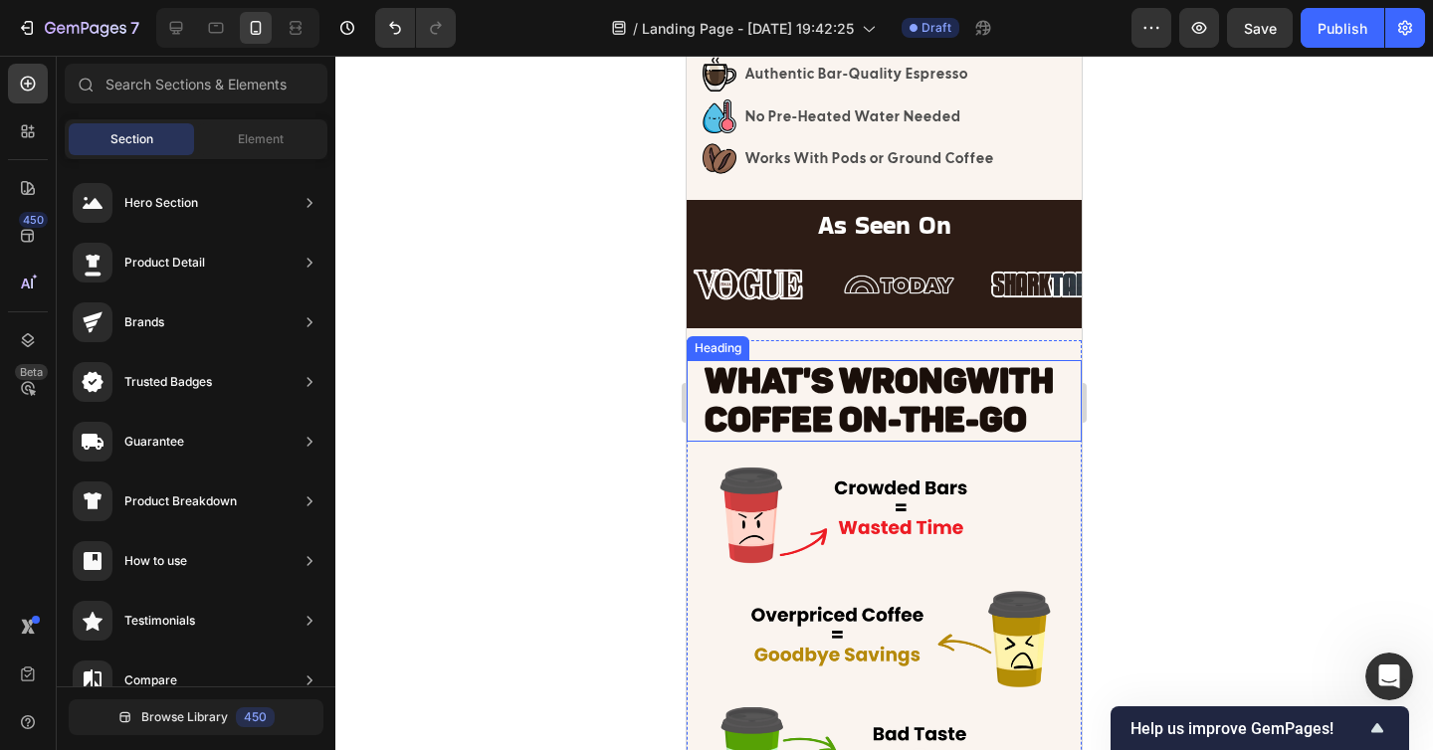
click at [990, 395] on span "WITH COFFEE ON-THE-GO" at bounding box center [878, 400] width 349 height 81
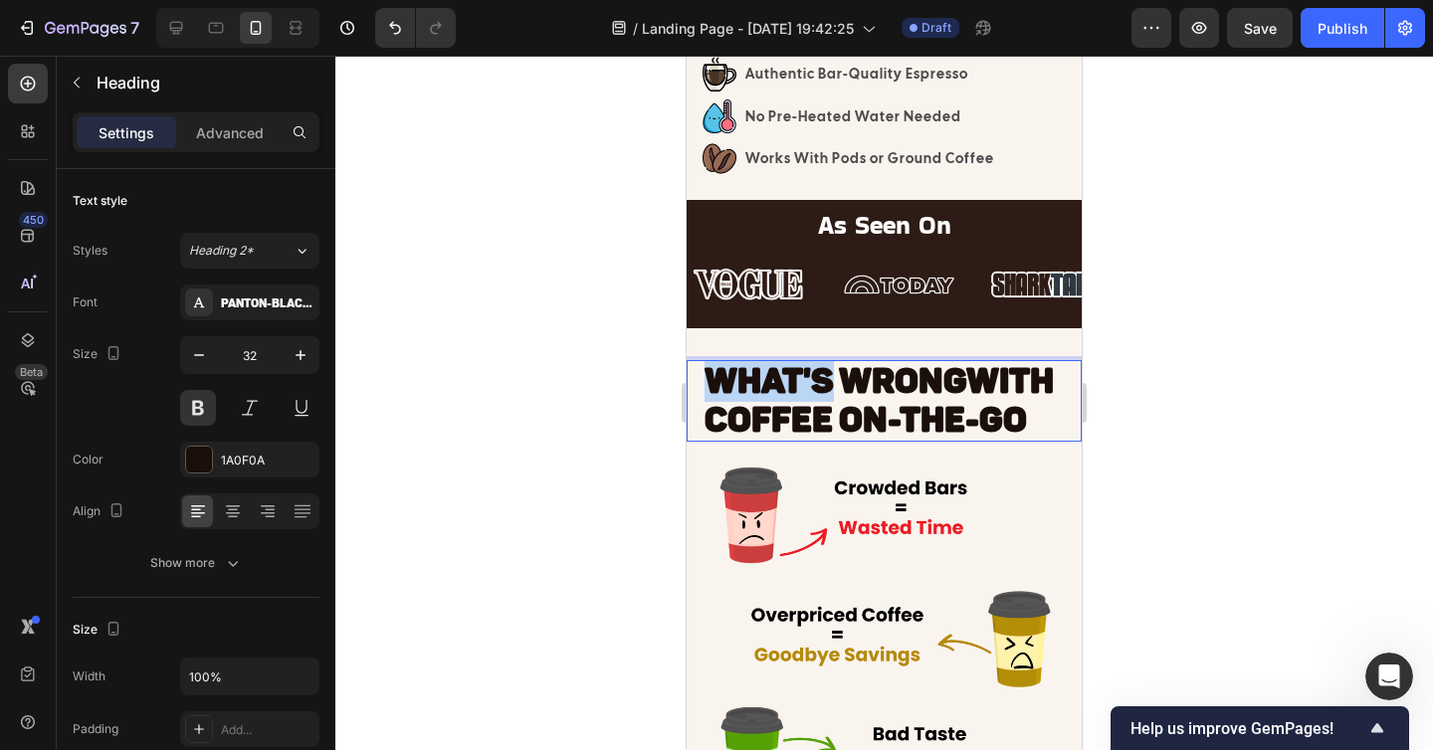
click at [750, 386] on span "WHAT'S WRONG" at bounding box center [835, 381] width 262 height 42
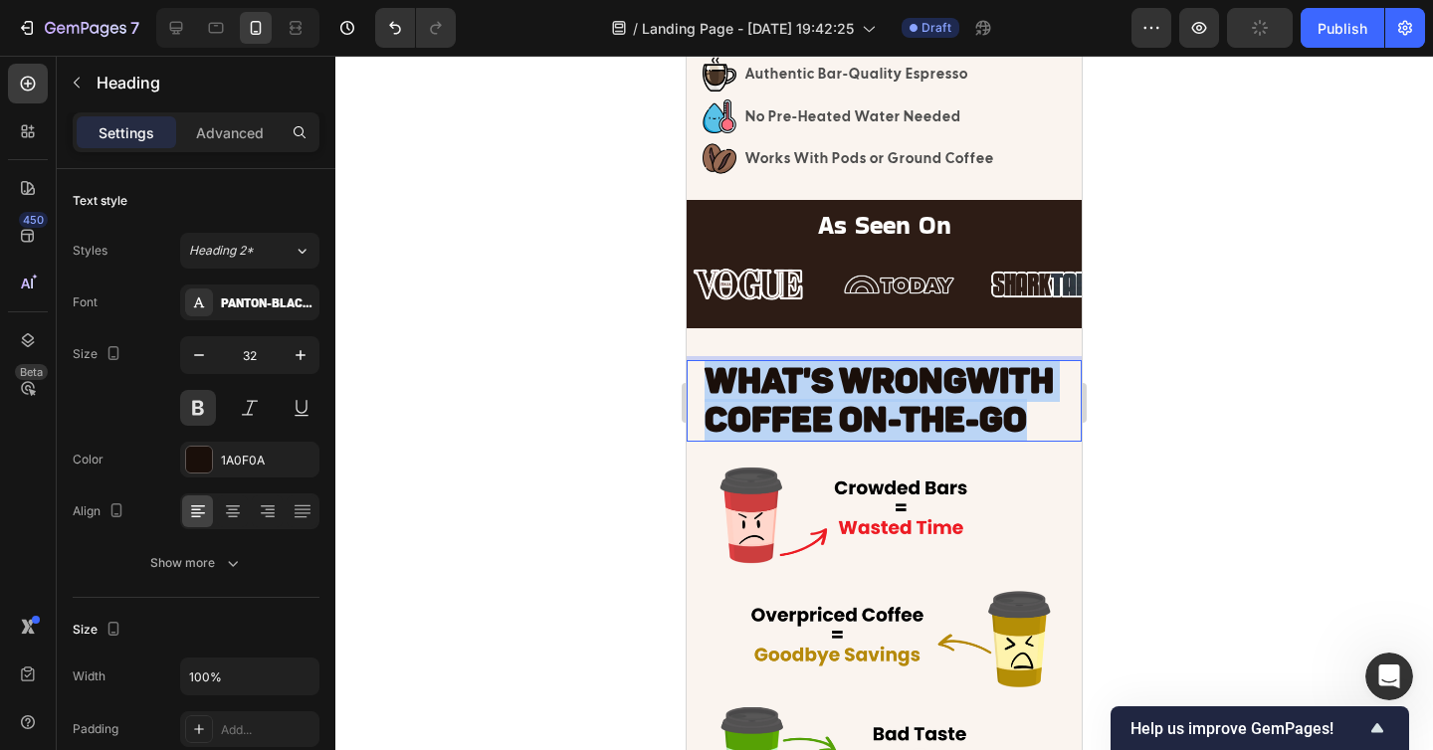
click at [750, 386] on span "WHAT'S WRONG" at bounding box center [835, 381] width 262 height 42
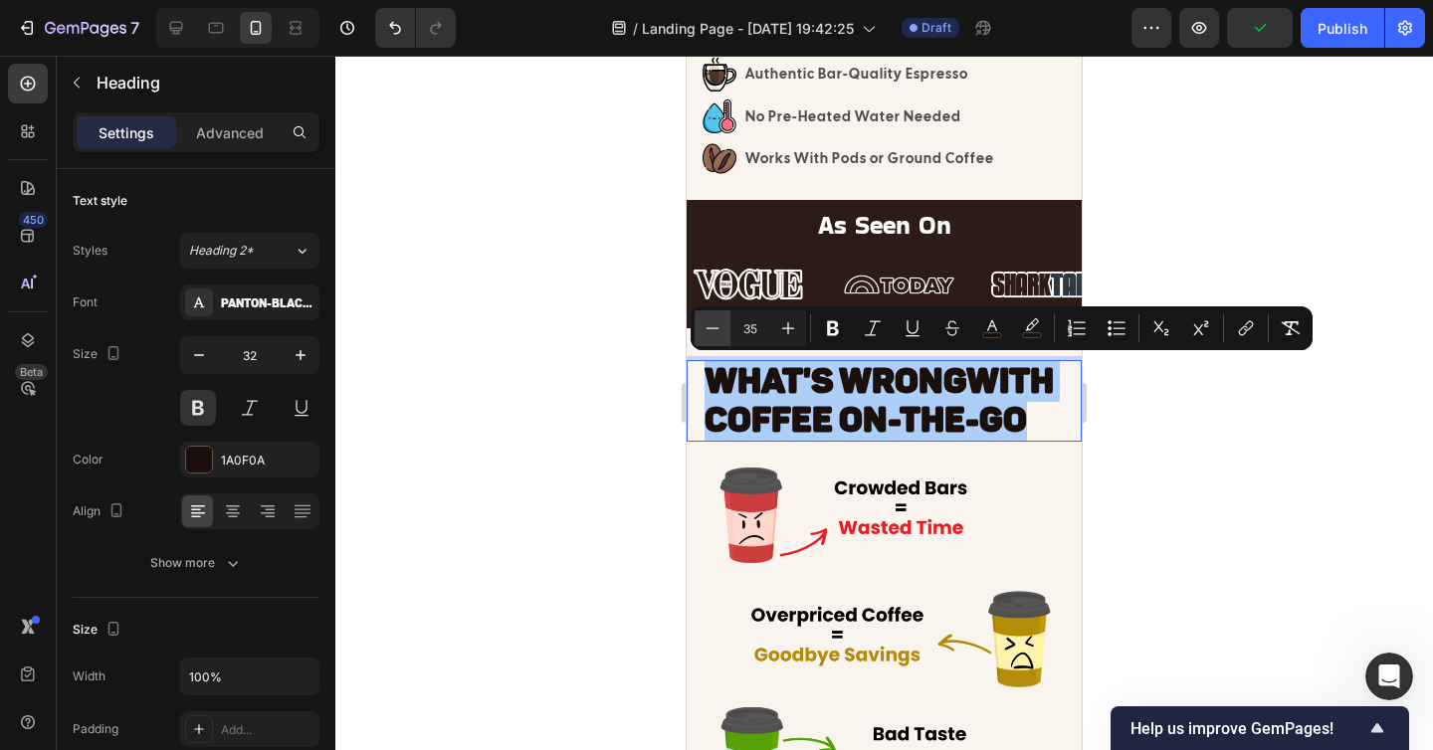
click at [704, 323] on icon "Editor contextual toolbar" at bounding box center [712, 328] width 20 height 20
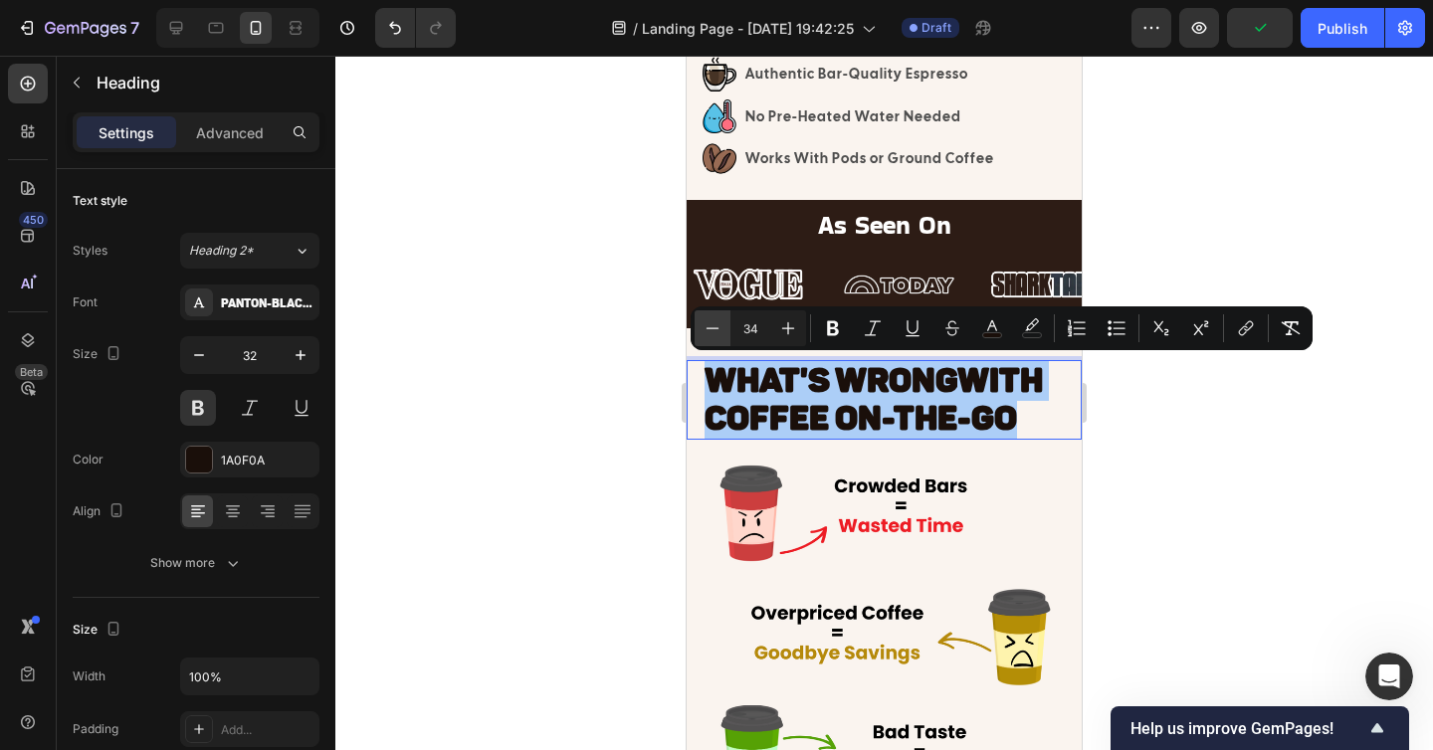
click at [704, 323] on icon "Editor contextual toolbar" at bounding box center [712, 328] width 20 height 20
type input "33"
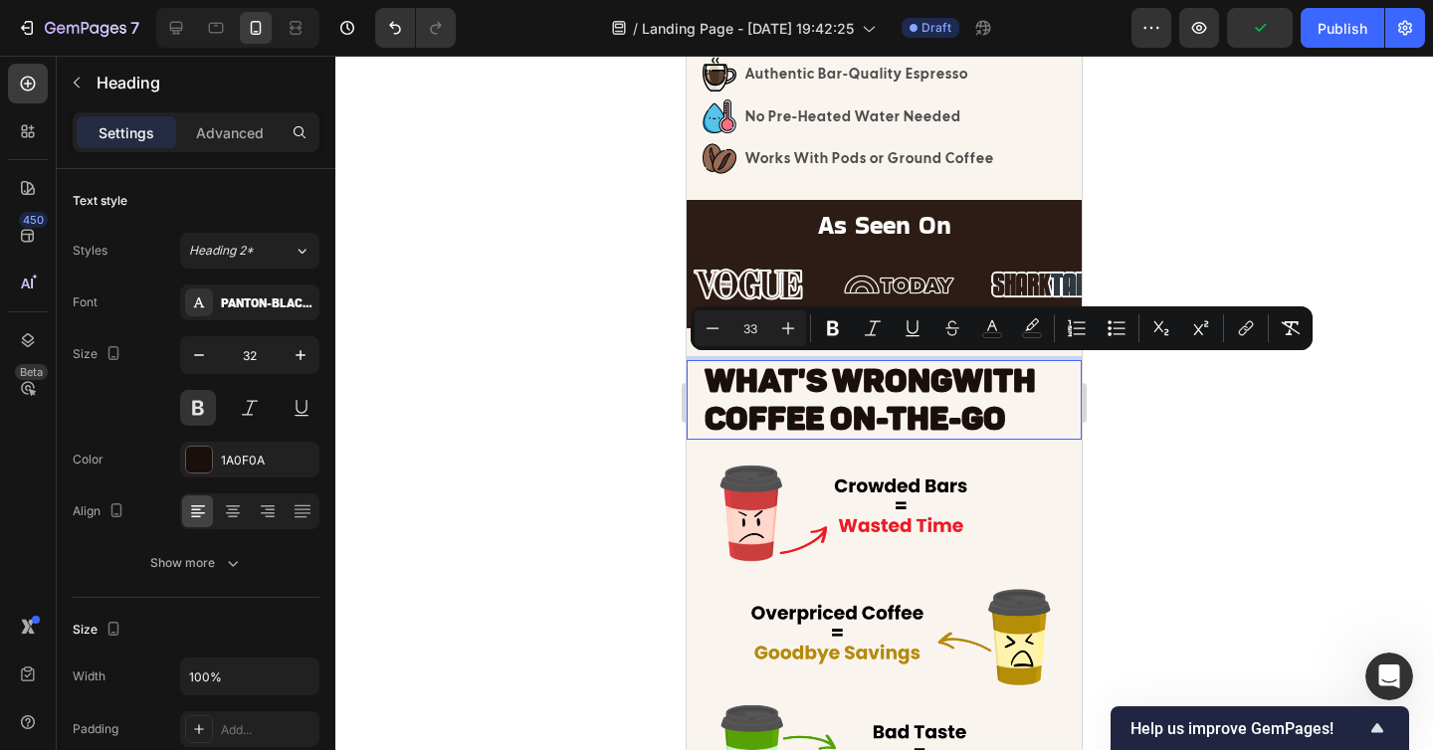
click at [1214, 478] on div at bounding box center [883, 403] width 1097 height 694
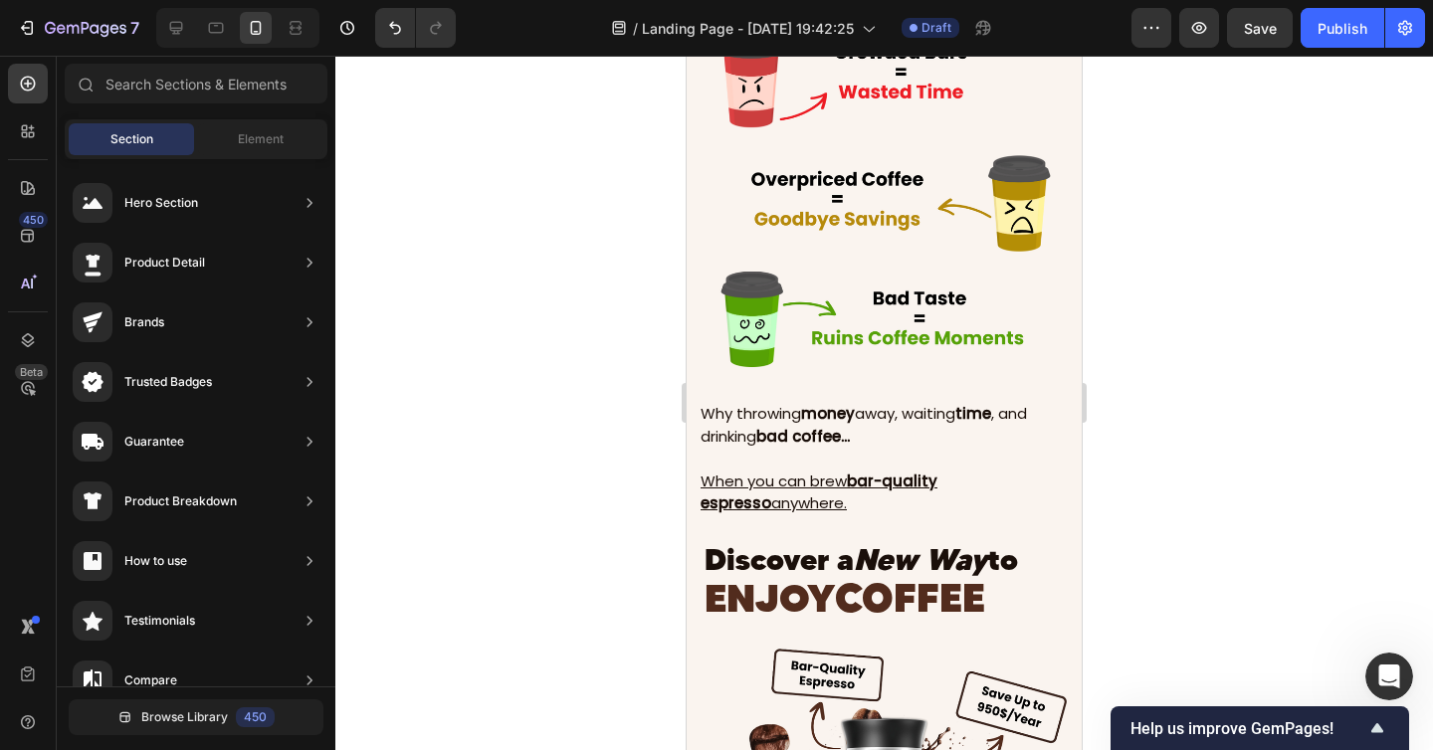
scroll to position [1077, 0]
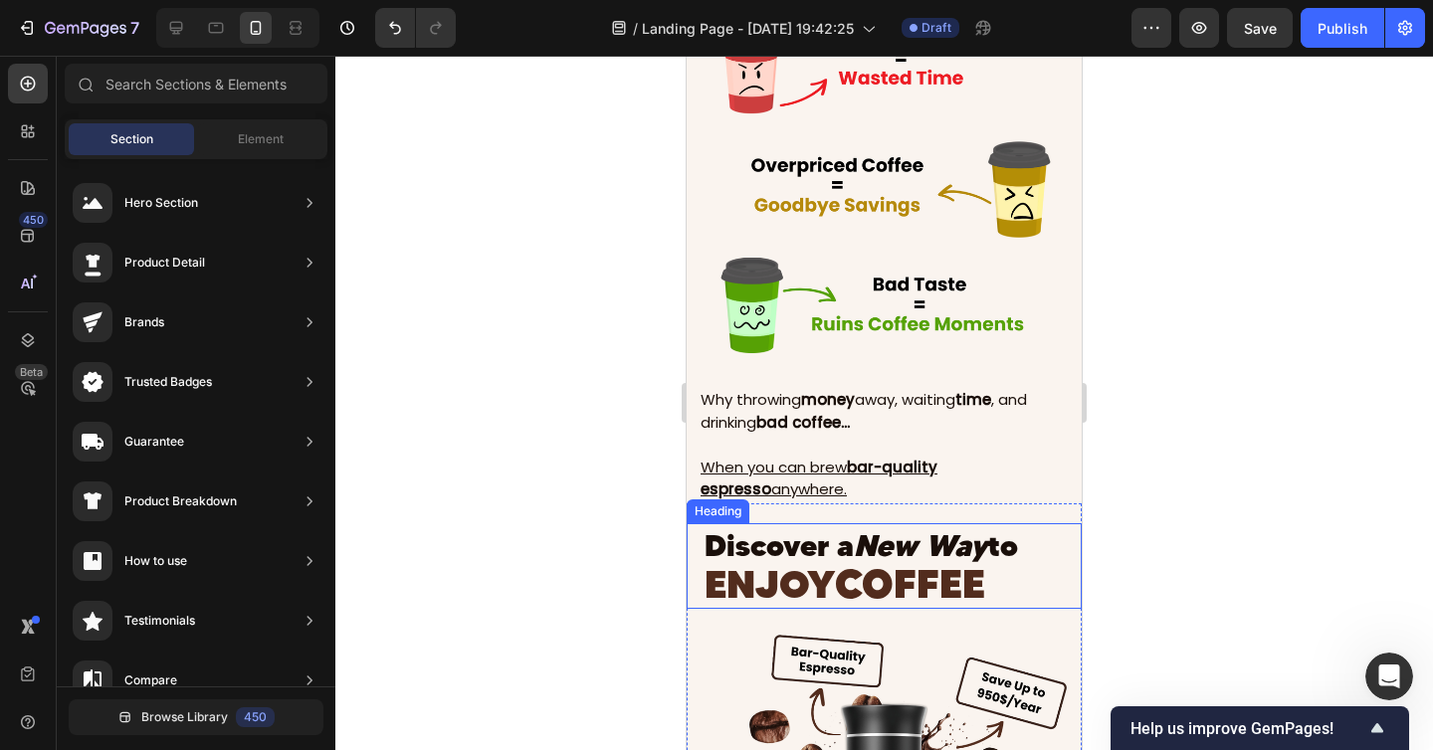
click at [901, 566] on span "COFFEE" at bounding box center [910, 584] width 150 height 50
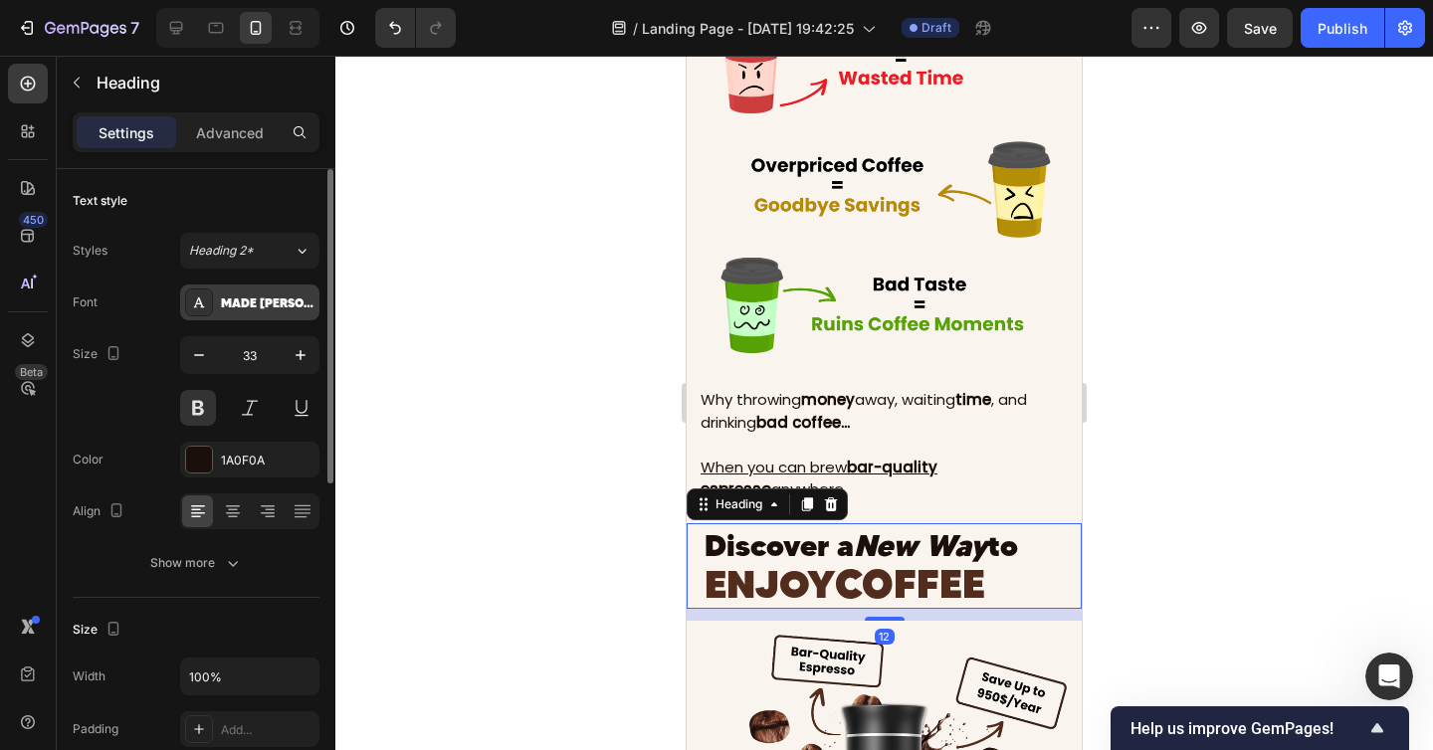
click at [267, 308] on div "MADE [PERSON_NAME] USE" at bounding box center [268, 303] width 94 height 18
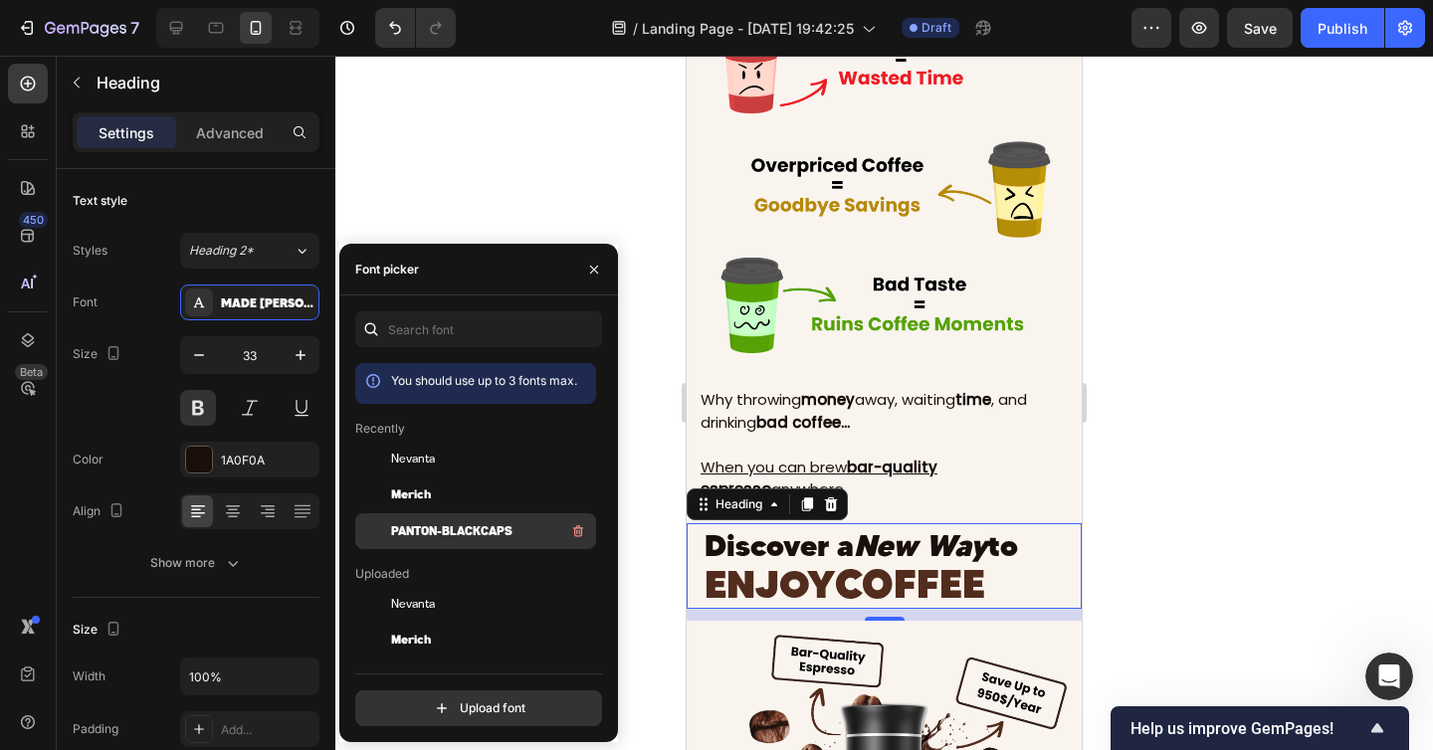
click at [449, 522] on span "Panton-BlackCaps" at bounding box center [451, 531] width 121 height 18
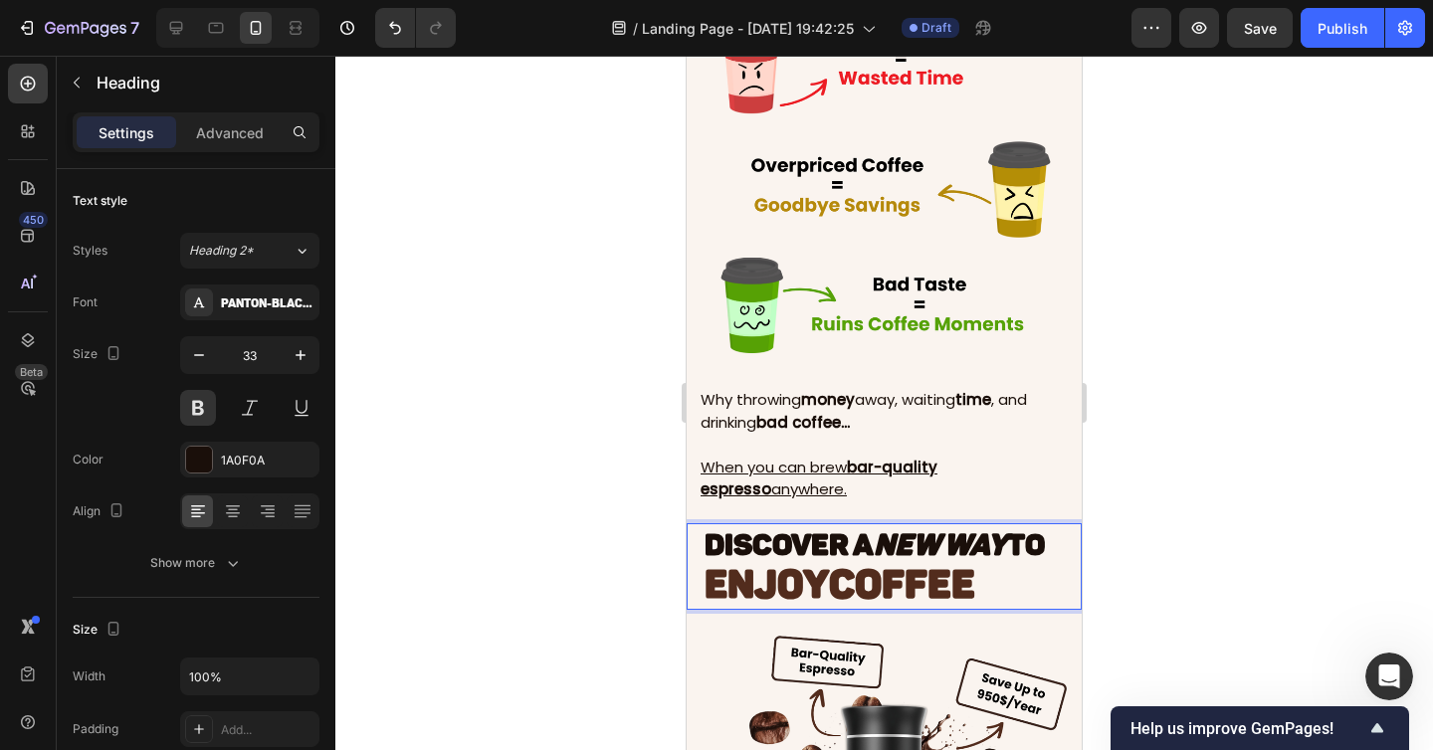
click at [957, 547] on icon "New Way" at bounding box center [939, 545] width 133 height 36
click at [1014, 548] on span "to" at bounding box center [1026, 545] width 38 height 36
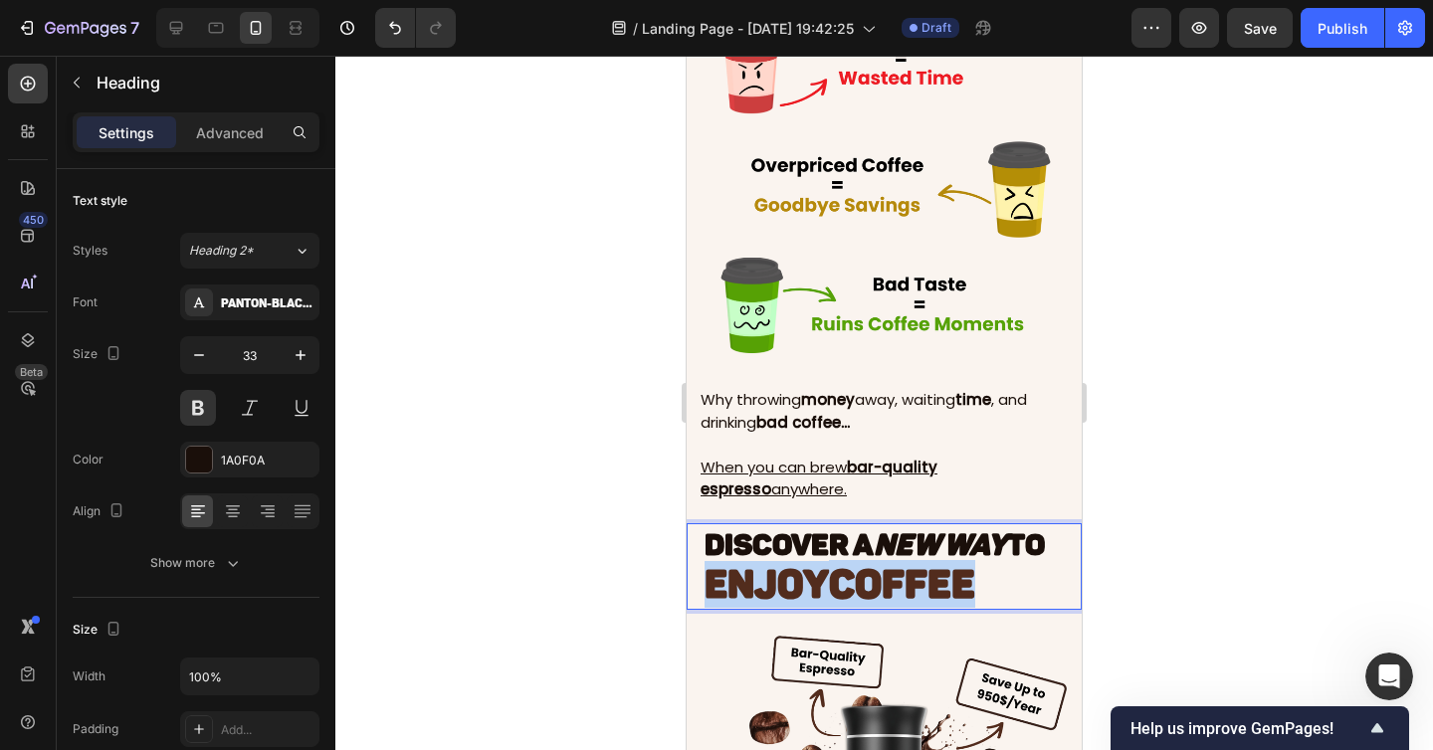
drag, startPoint x: 979, startPoint y: 578, endPoint x: 706, endPoint y: 579, distance: 272.6
click at [706, 579] on p "Discover a New Way to ENJOY COFFEE" at bounding box center [891, 566] width 375 height 83
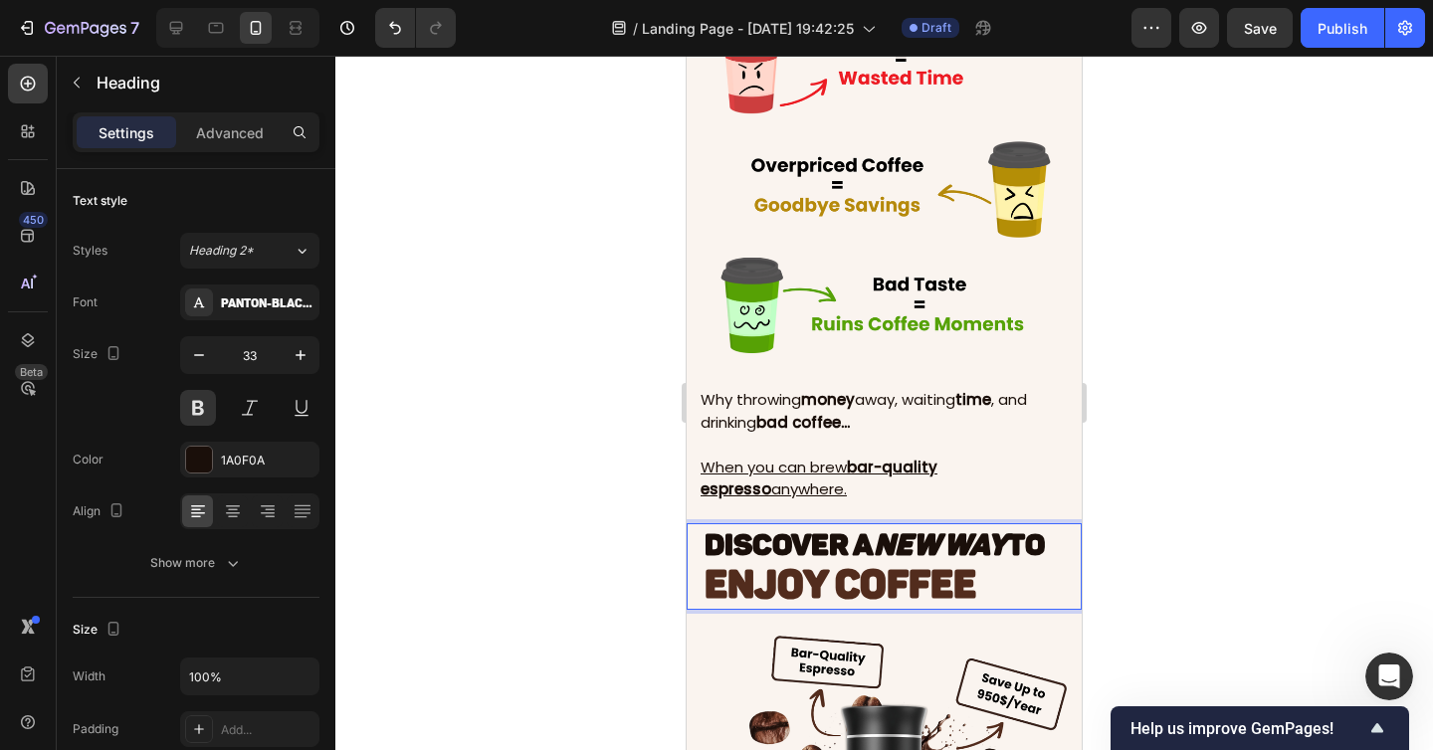
click at [794, 567] on span "ENJOY COFFEE" at bounding box center [840, 584] width 272 height 47
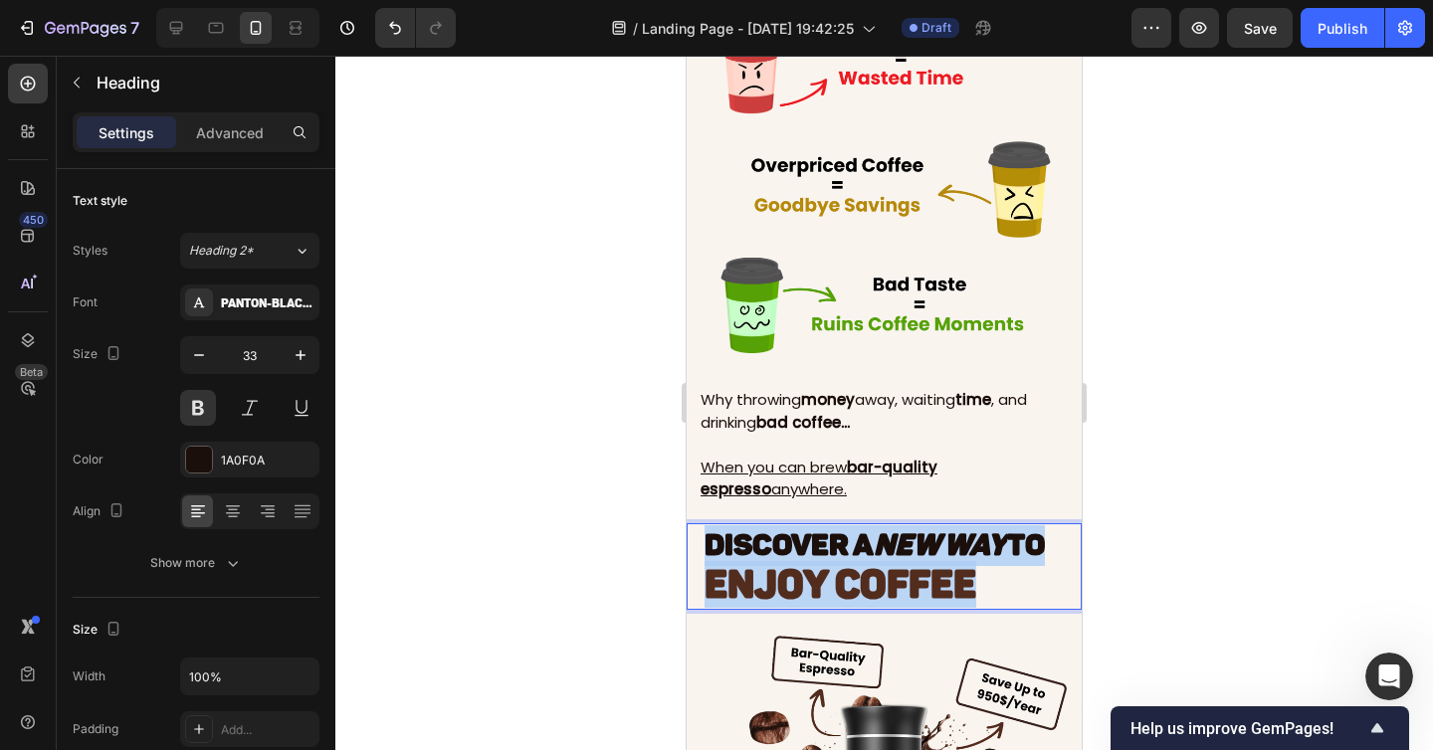
click at [794, 567] on span "ENJOY COFFEE" at bounding box center [840, 584] width 272 height 47
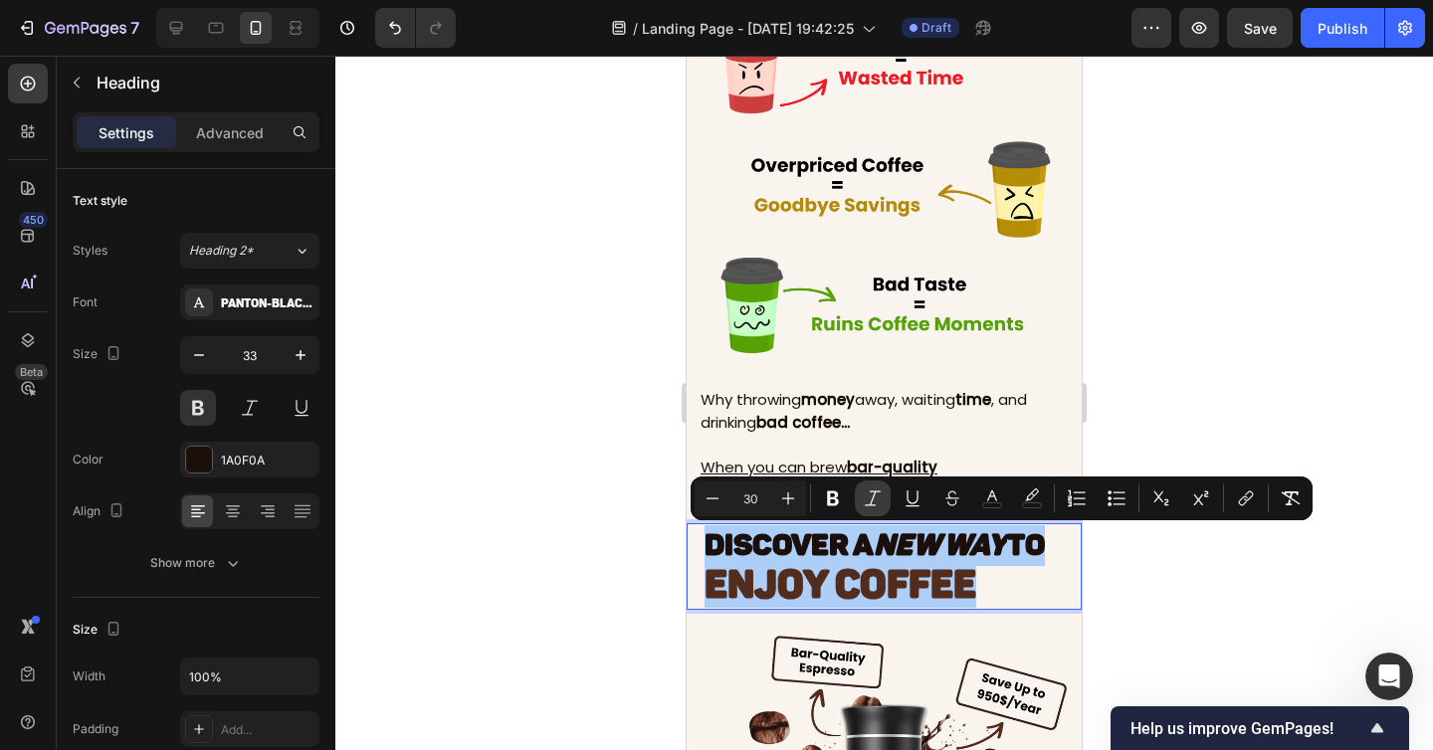
click at [864, 499] on icon "Editor contextual toolbar" at bounding box center [872, 498] width 20 height 20
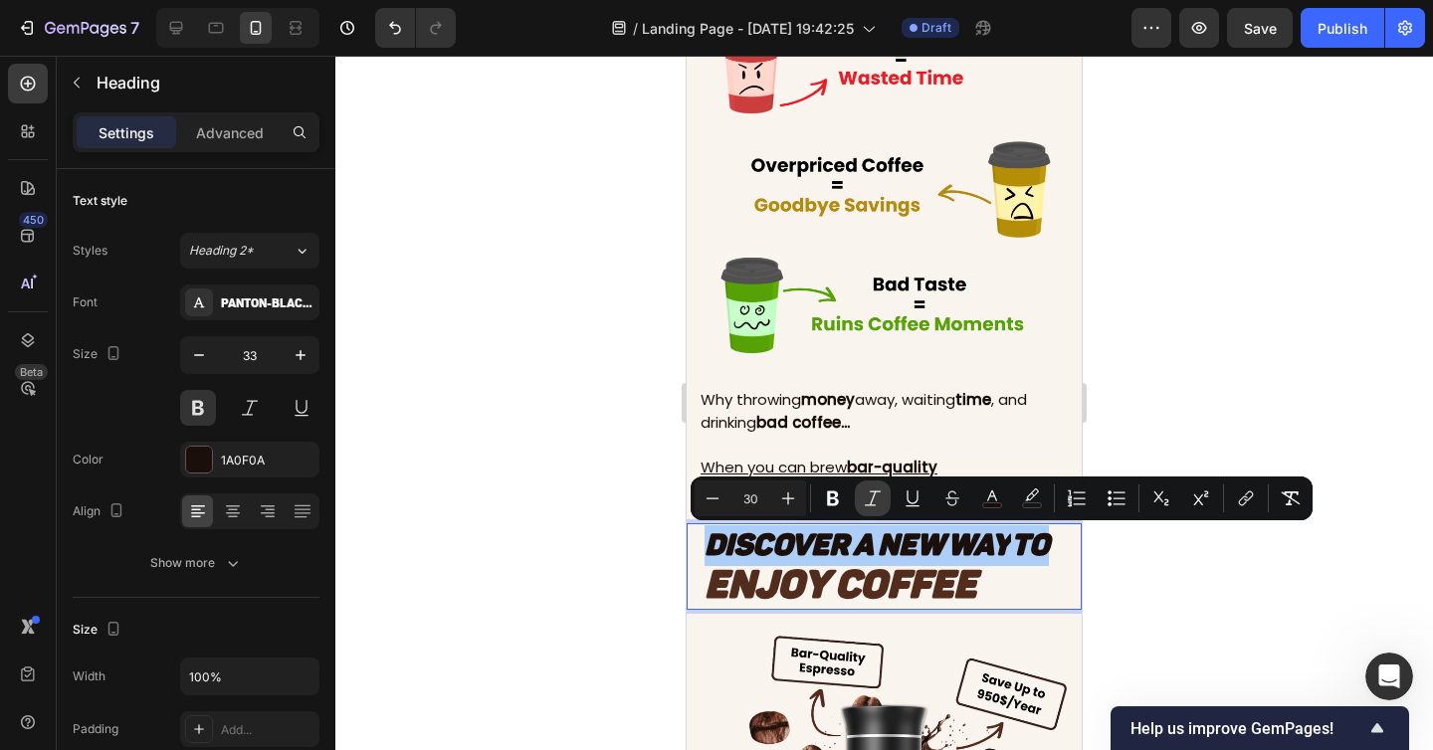
click at [864, 499] on icon "Editor contextual toolbar" at bounding box center [872, 498] width 20 height 20
click at [710, 499] on icon "Editor contextual toolbar" at bounding box center [712, 498] width 20 height 20
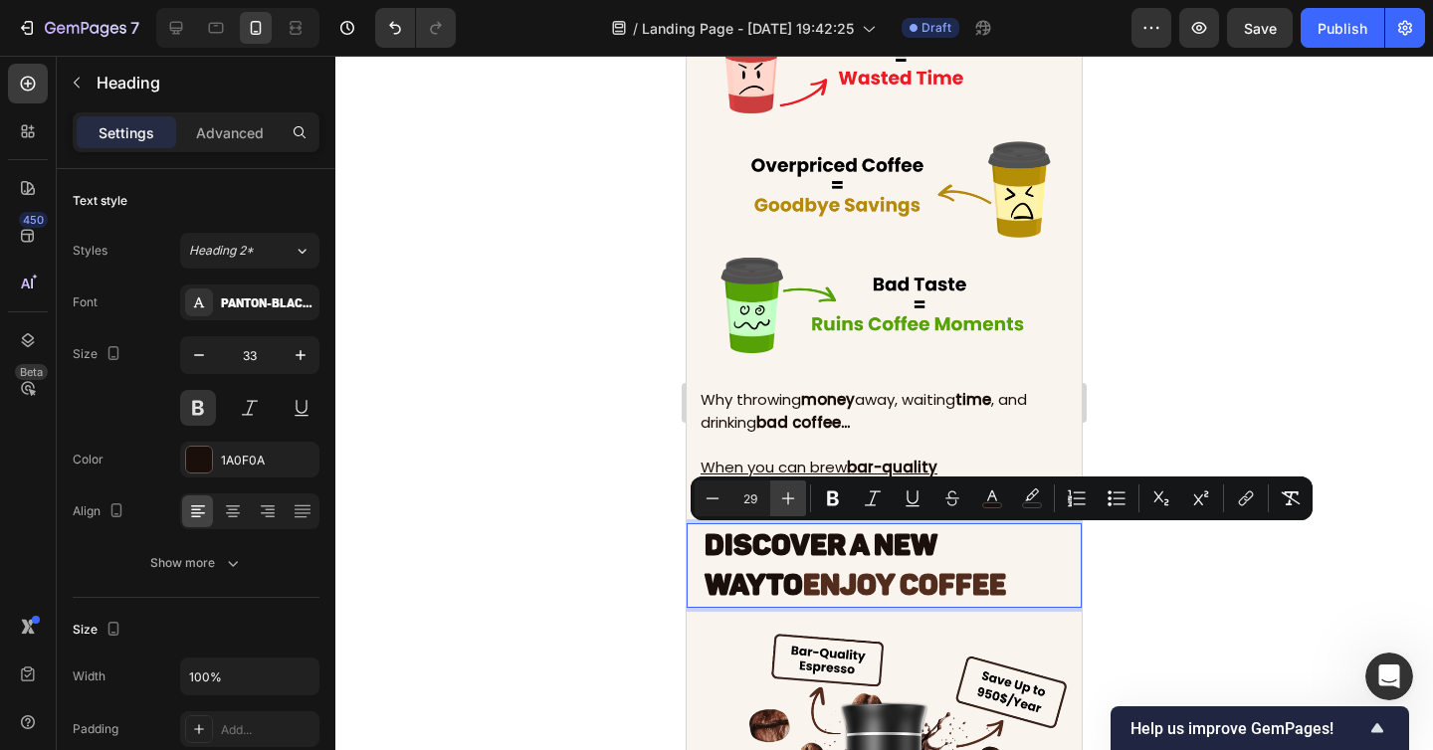
click at [795, 499] on icon "Editor contextual toolbar" at bounding box center [788, 498] width 20 height 20
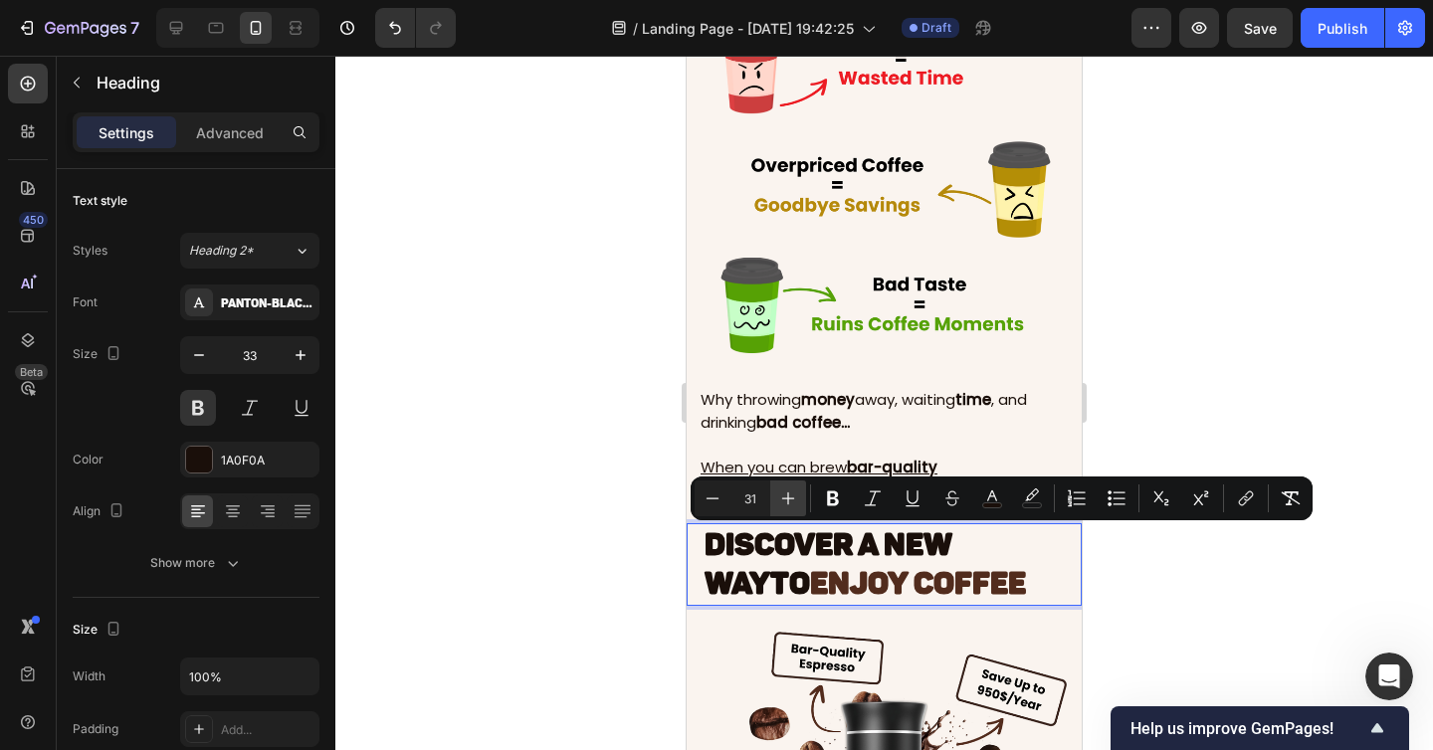
click at [795, 499] on icon "Editor contextual toolbar" at bounding box center [788, 498] width 20 height 20
click at [791, 503] on icon "Editor contextual toolbar" at bounding box center [788, 498] width 20 height 20
type input "33"
click at [1201, 565] on div at bounding box center [883, 403] width 1097 height 694
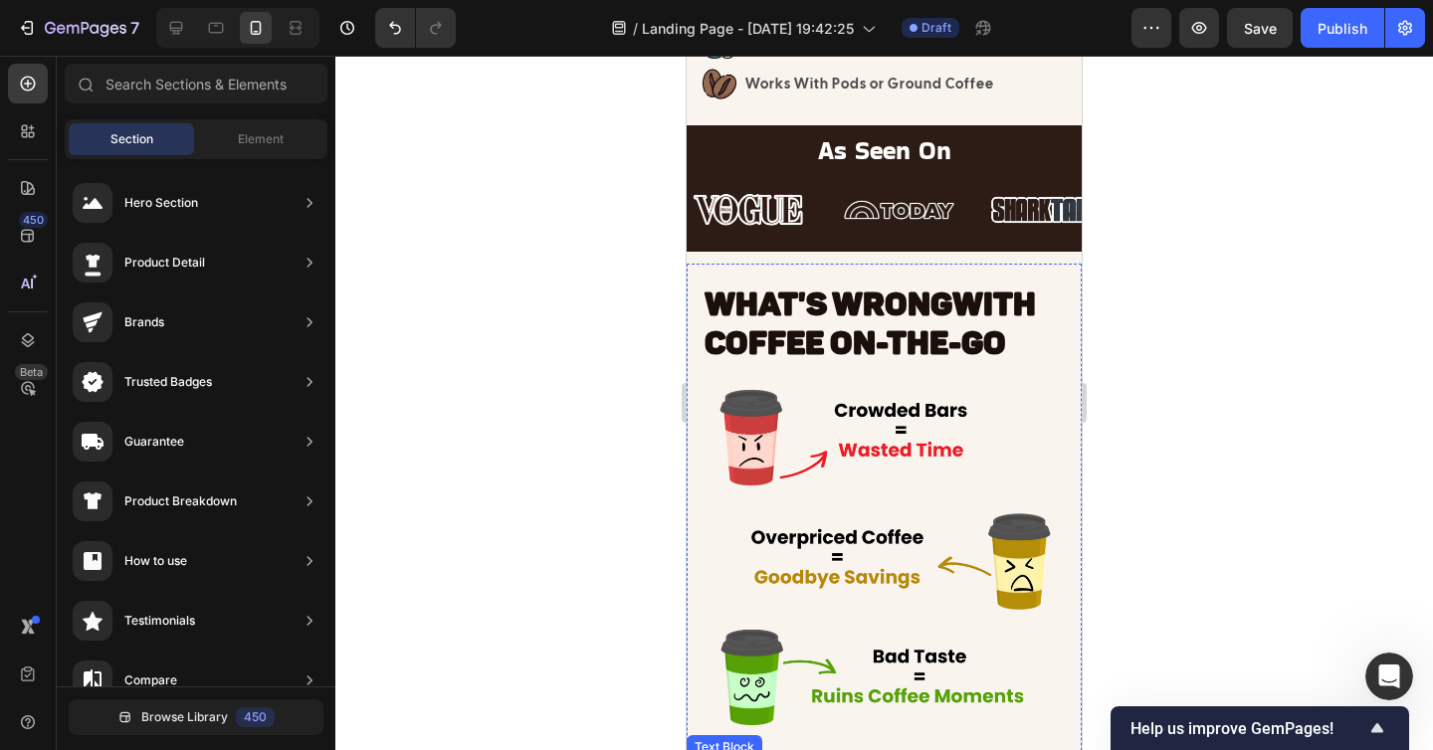
scroll to position [664, 0]
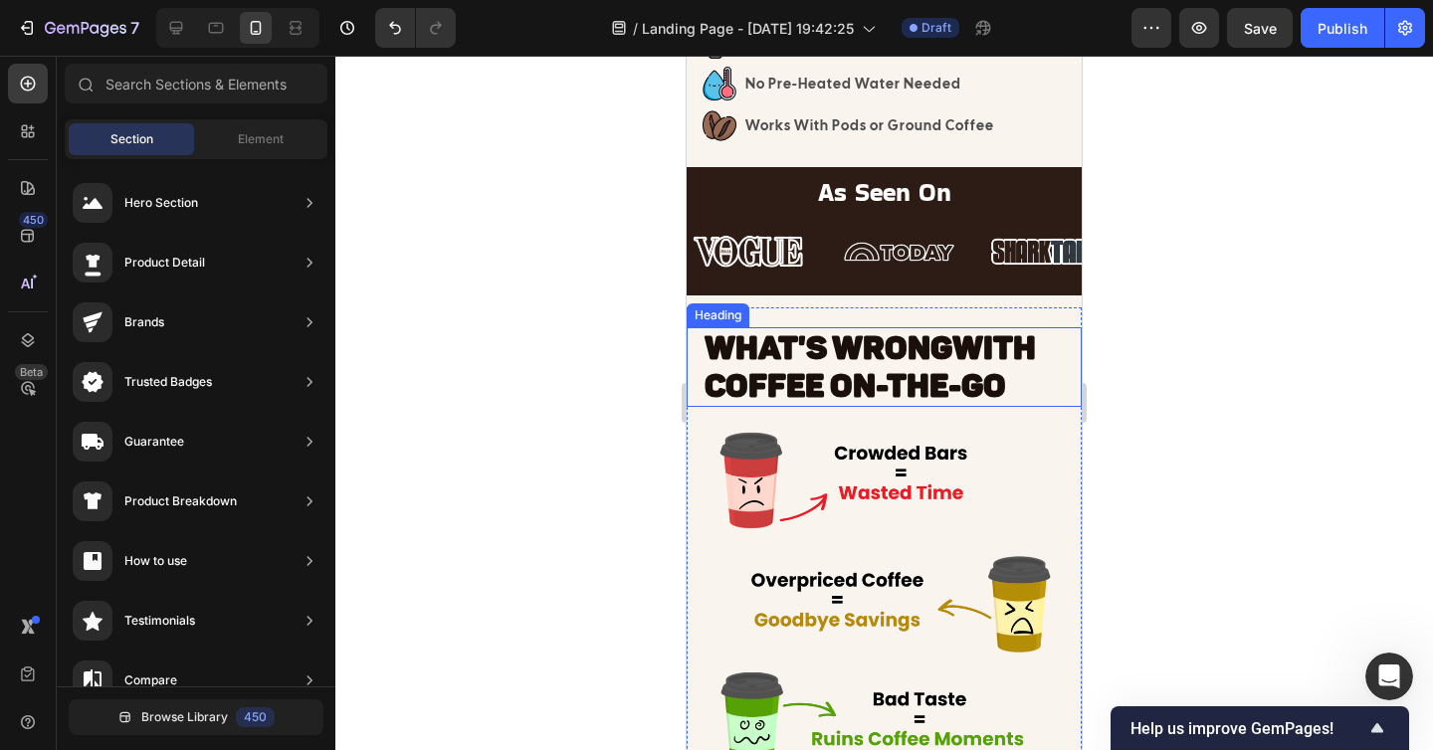
click at [870, 340] on span "WHAT'S WRONG" at bounding box center [828, 348] width 248 height 40
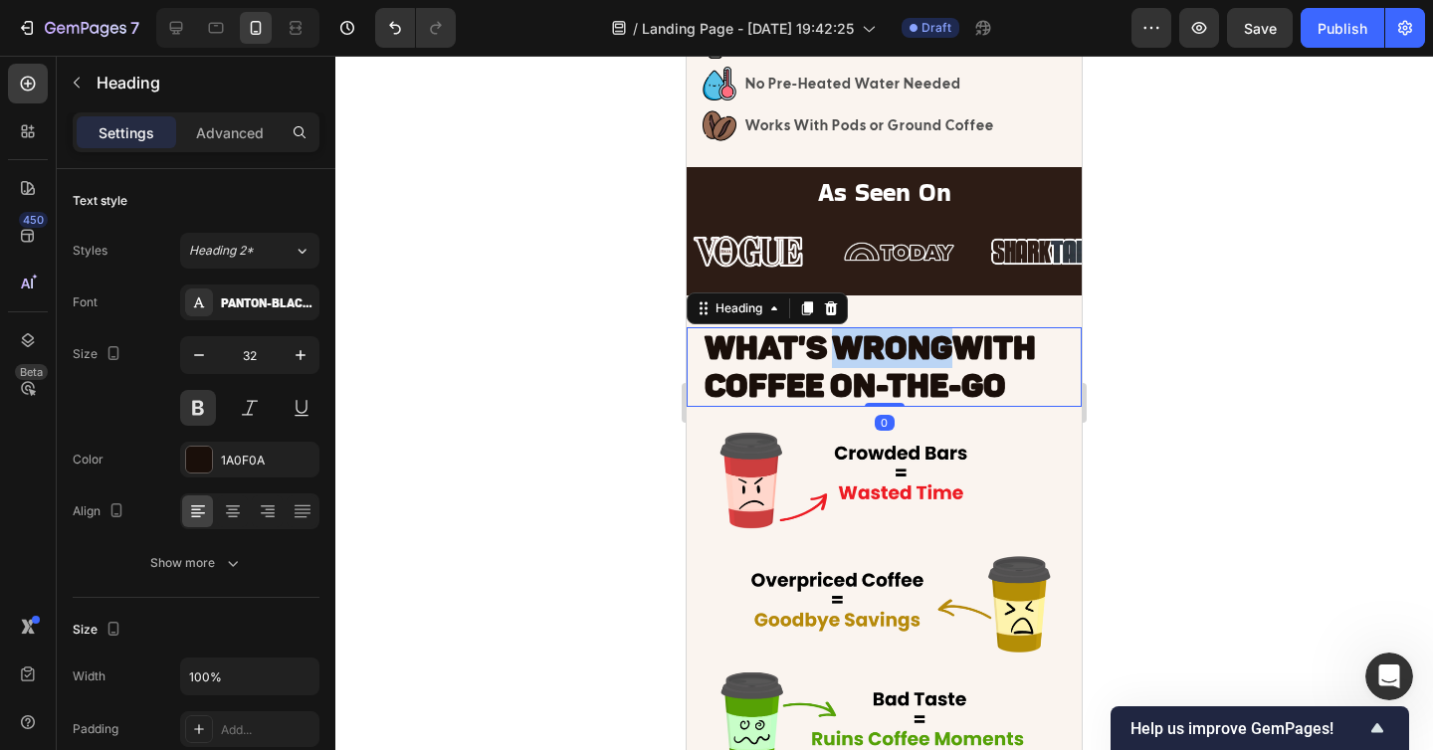
click at [859, 349] on span "WHAT'S WRONG" at bounding box center [828, 348] width 248 height 40
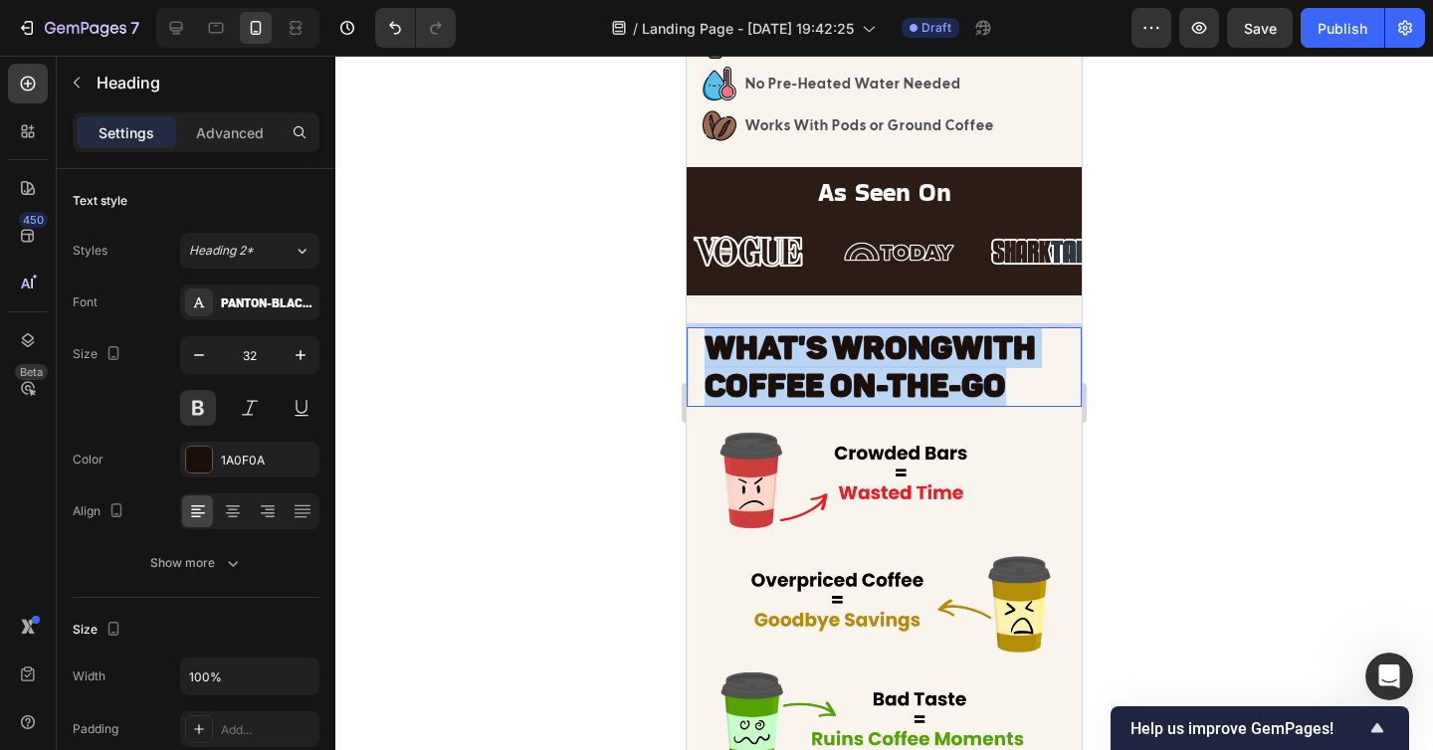
click at [859, 349] on span "WHAT'S WRONG" at bounding box center [828, 348] width 248 height 40
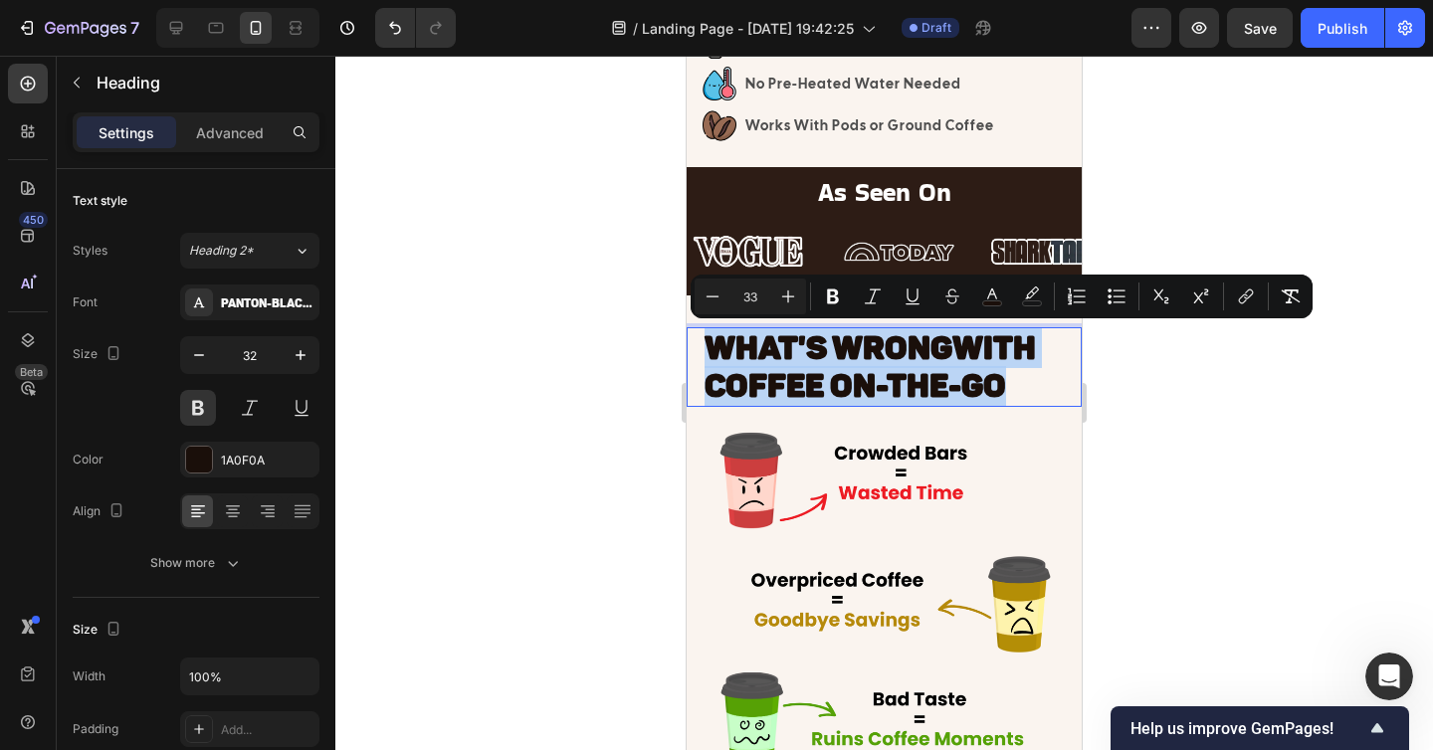
click at [863, 349] on span "WHAT'S WRONG" at bounding box center [828, 348] width 248 height 40
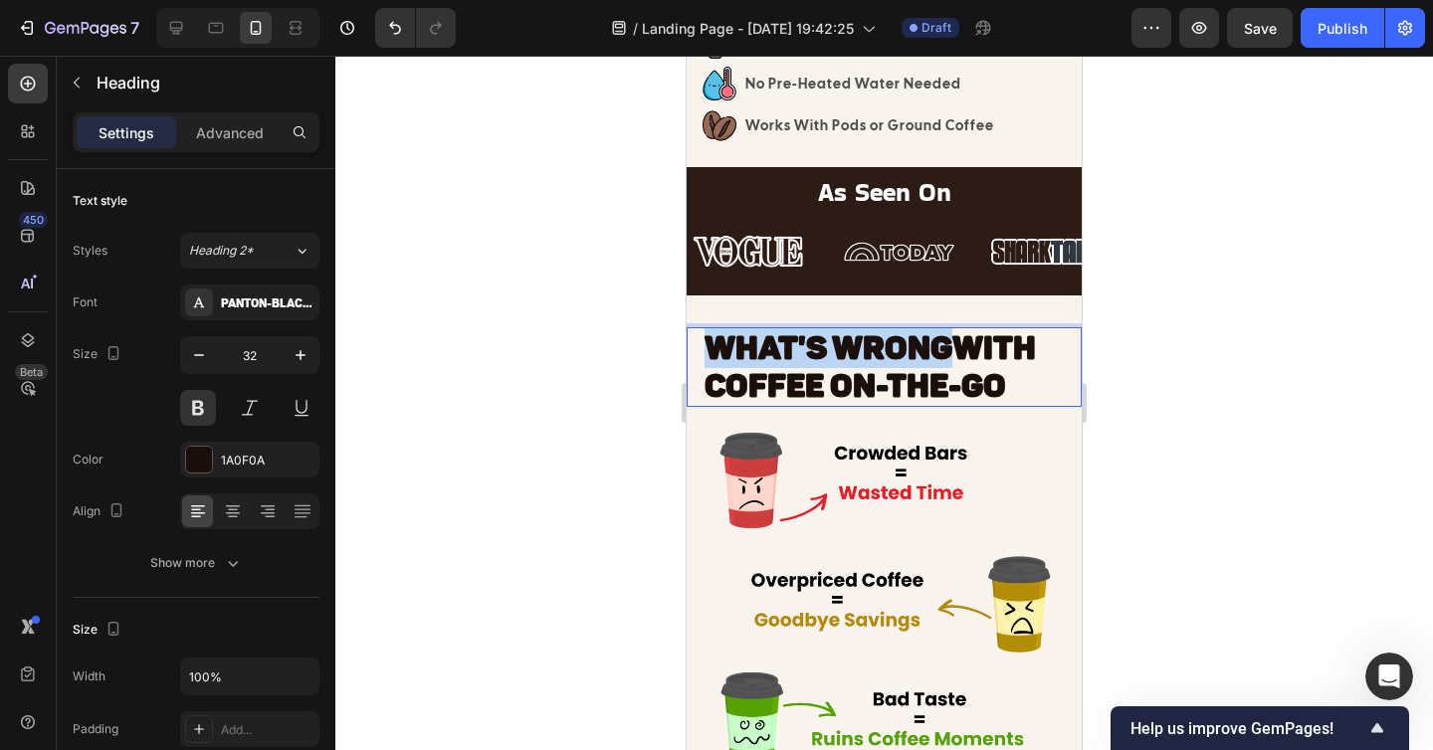
drag, startPoint x: 953, startPoint y: 343, endPoint x: 682, endPoint y: 343, distance: 270.6
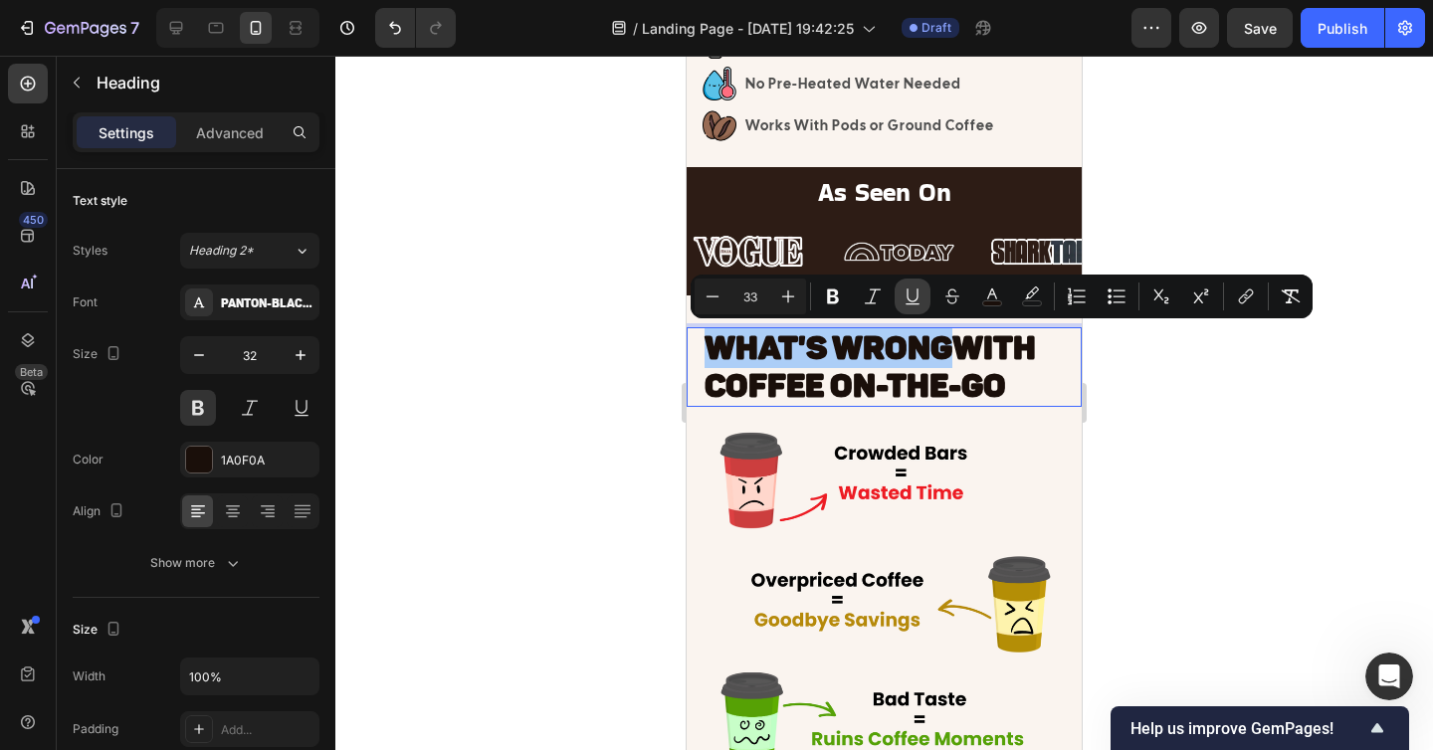
click at [914, 296] on icon "Editor contextual toolbar" at bounding box center [912, 297] width 20 height 20
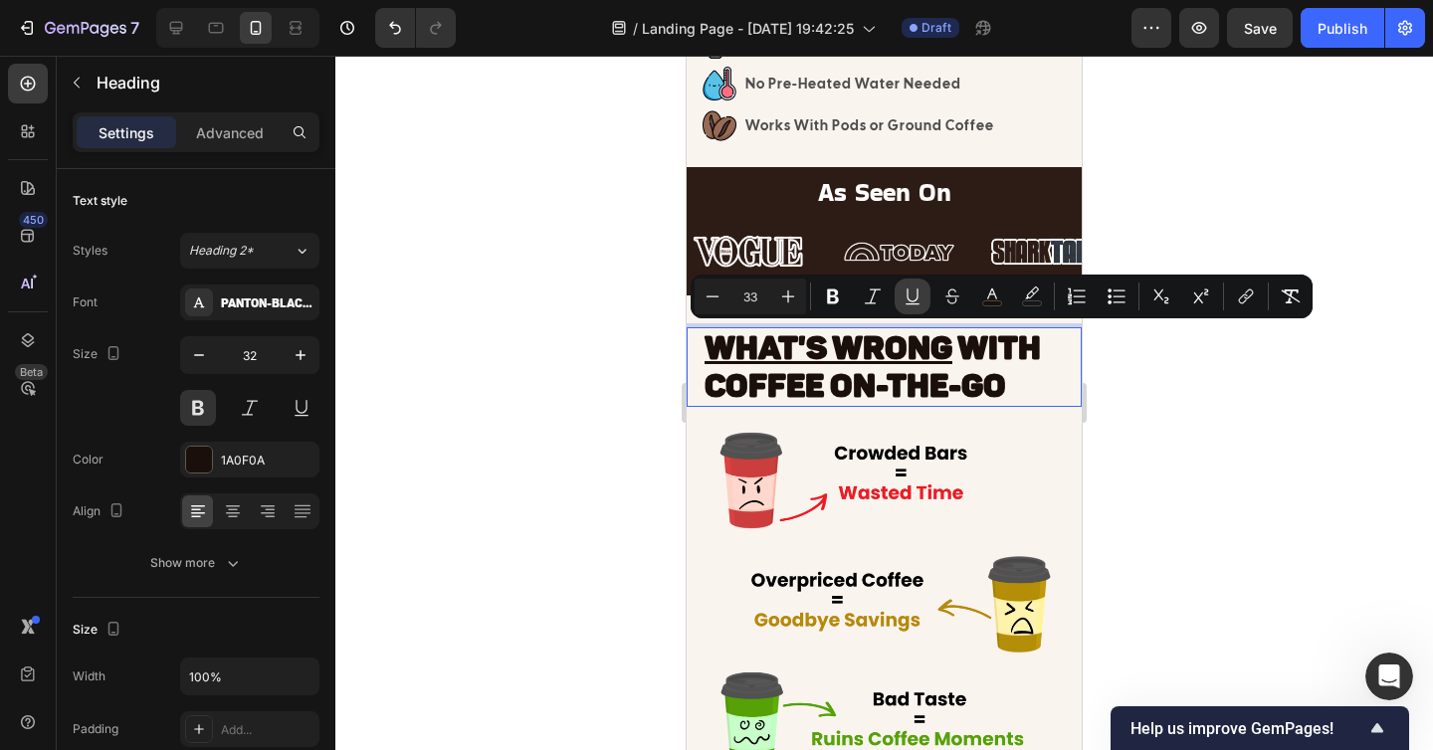
click at [904, 288] on icon "Editor contextual toolbar" at bounding box center [912, 297] width 20 height 20
click at [1160, 423] on div at bounding box center [883, 403] width 1097 height 694
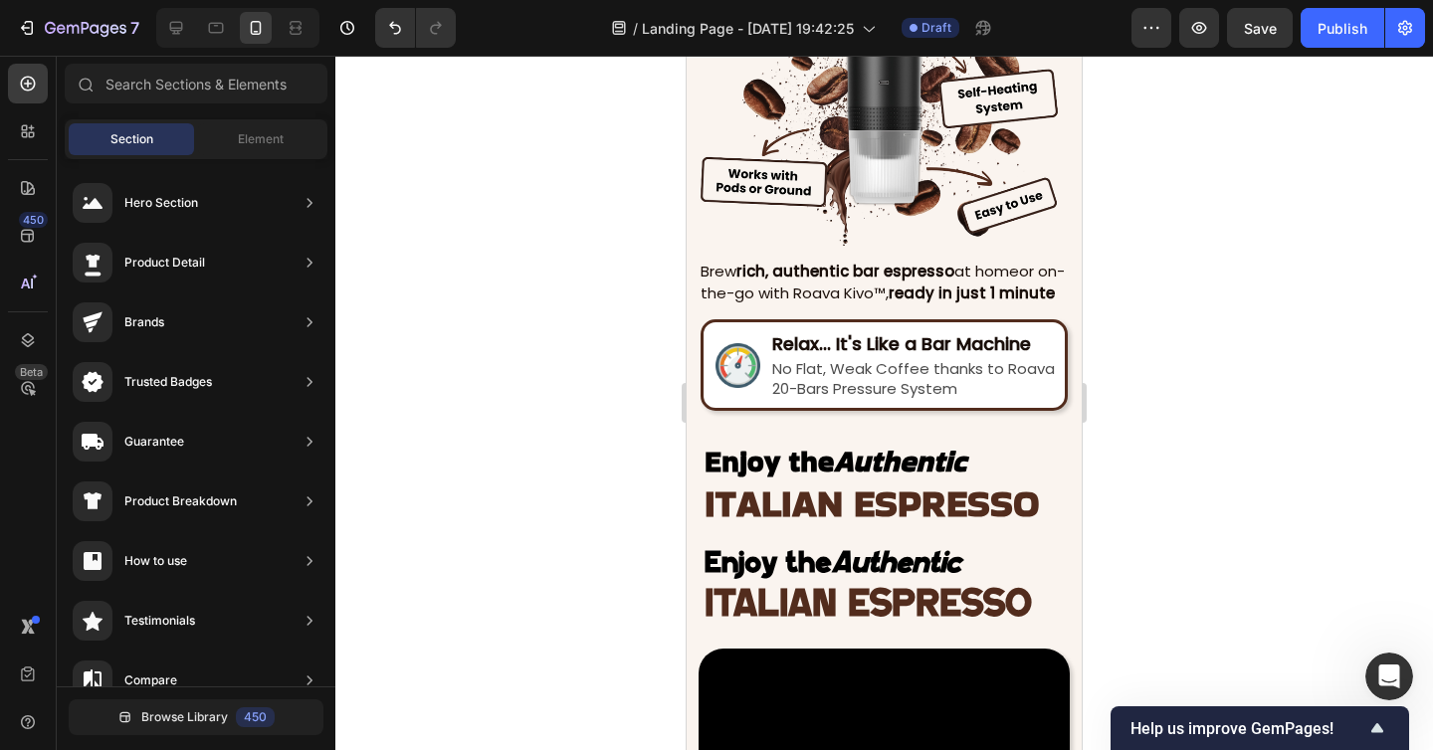
scroll to position [1845, 0]
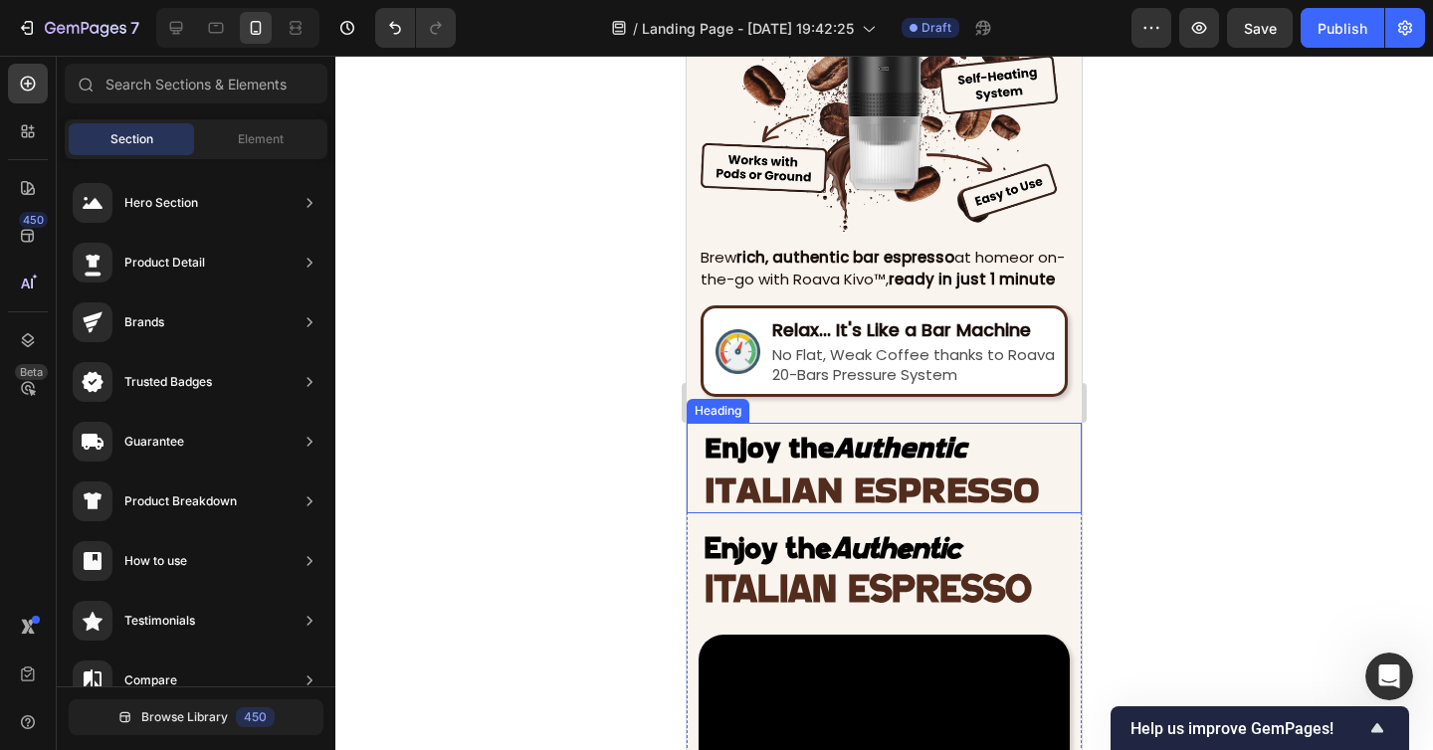
click at [1121, 504] on div at bounding box center [883, 403] width 1097 height 694
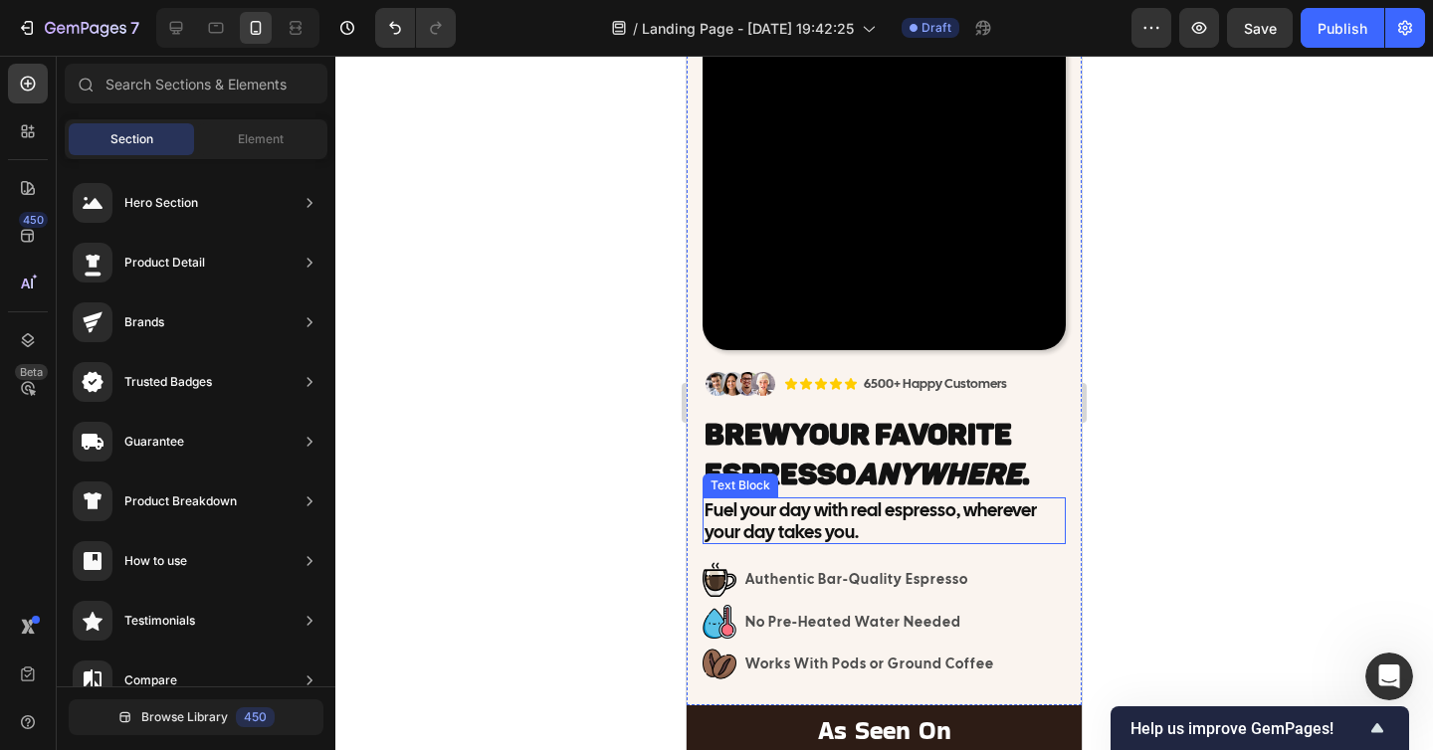
scroll to position [200, 0]
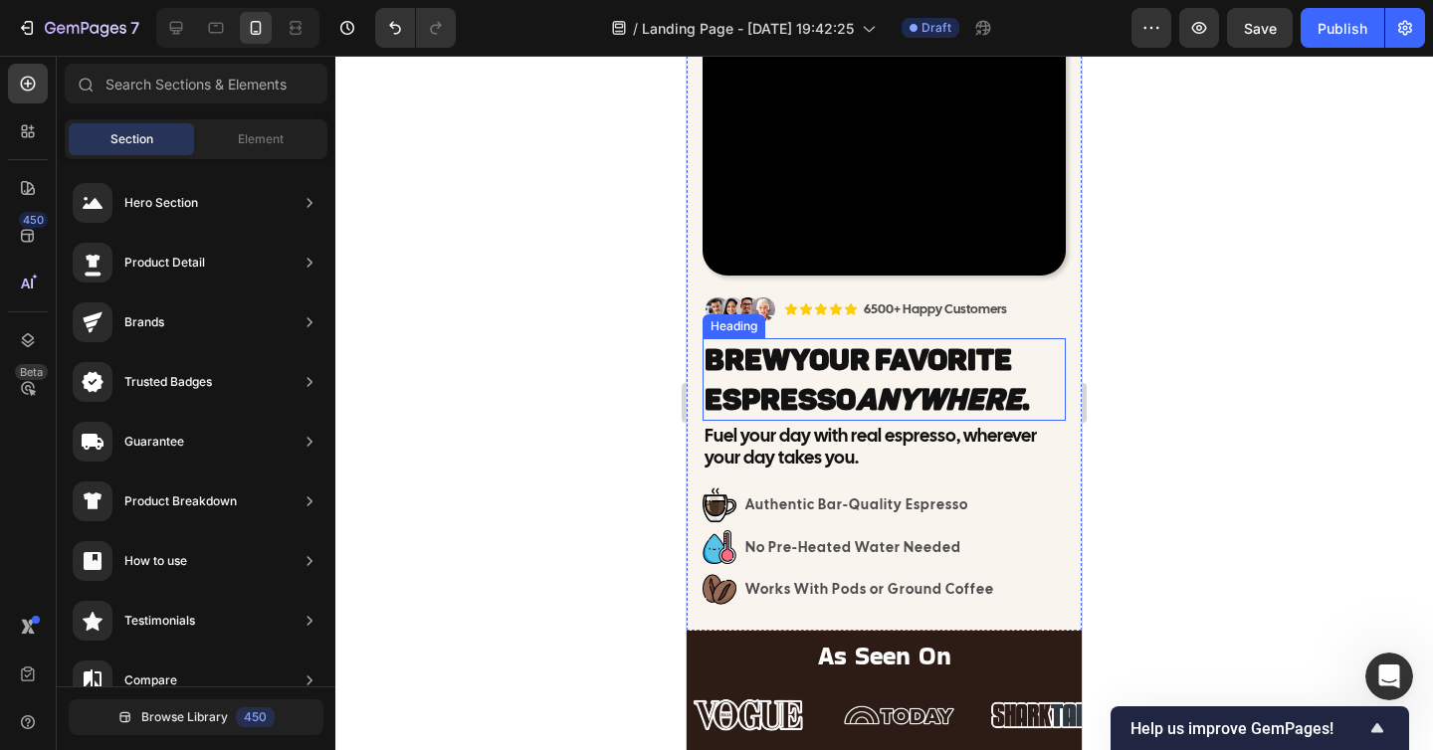
click at [842, 446] on p "Fuel your day with real espresso, wherever your day takes you." at bounding box center [883, 446] width 359 height 43
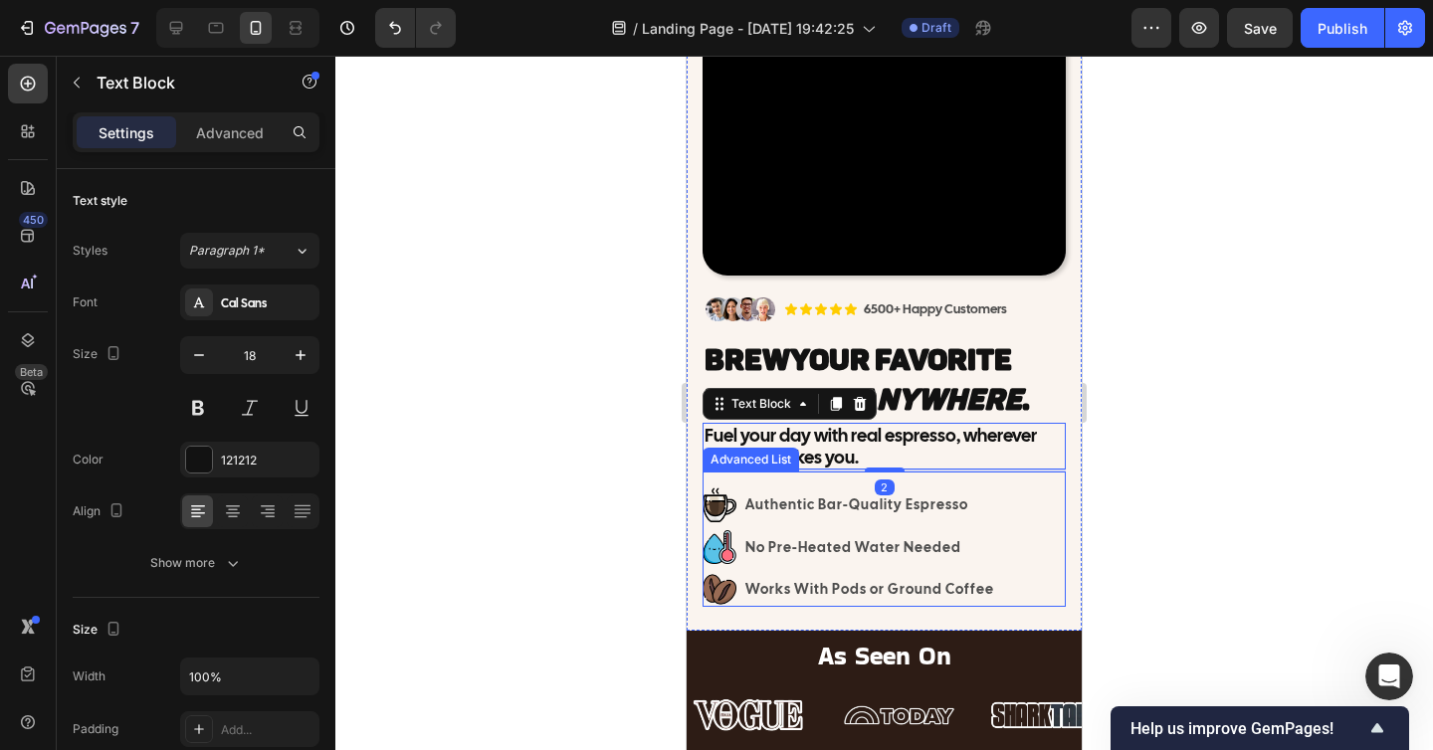
click at [1169, 506] on div at bounding box center [883, 403] width 1097 height 694
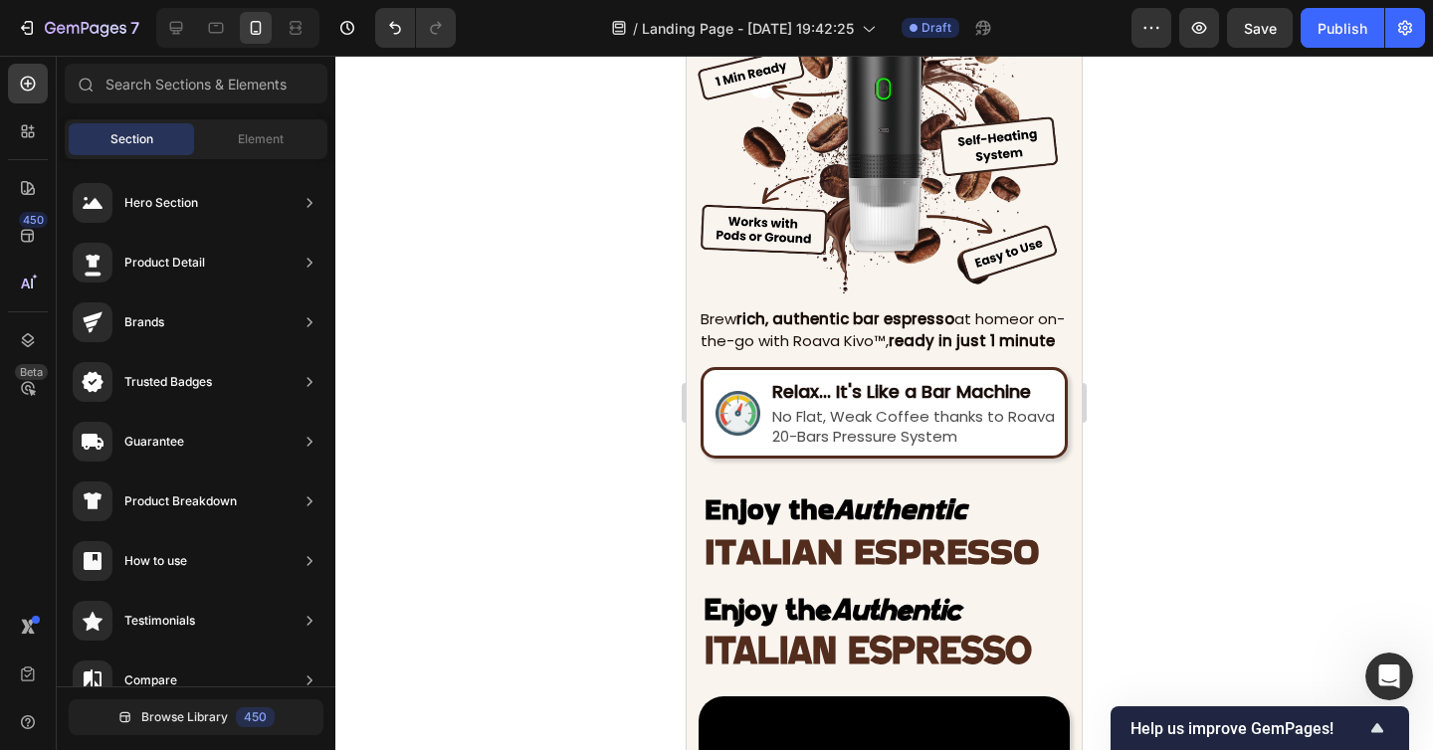
scroll to position [1785, 0]
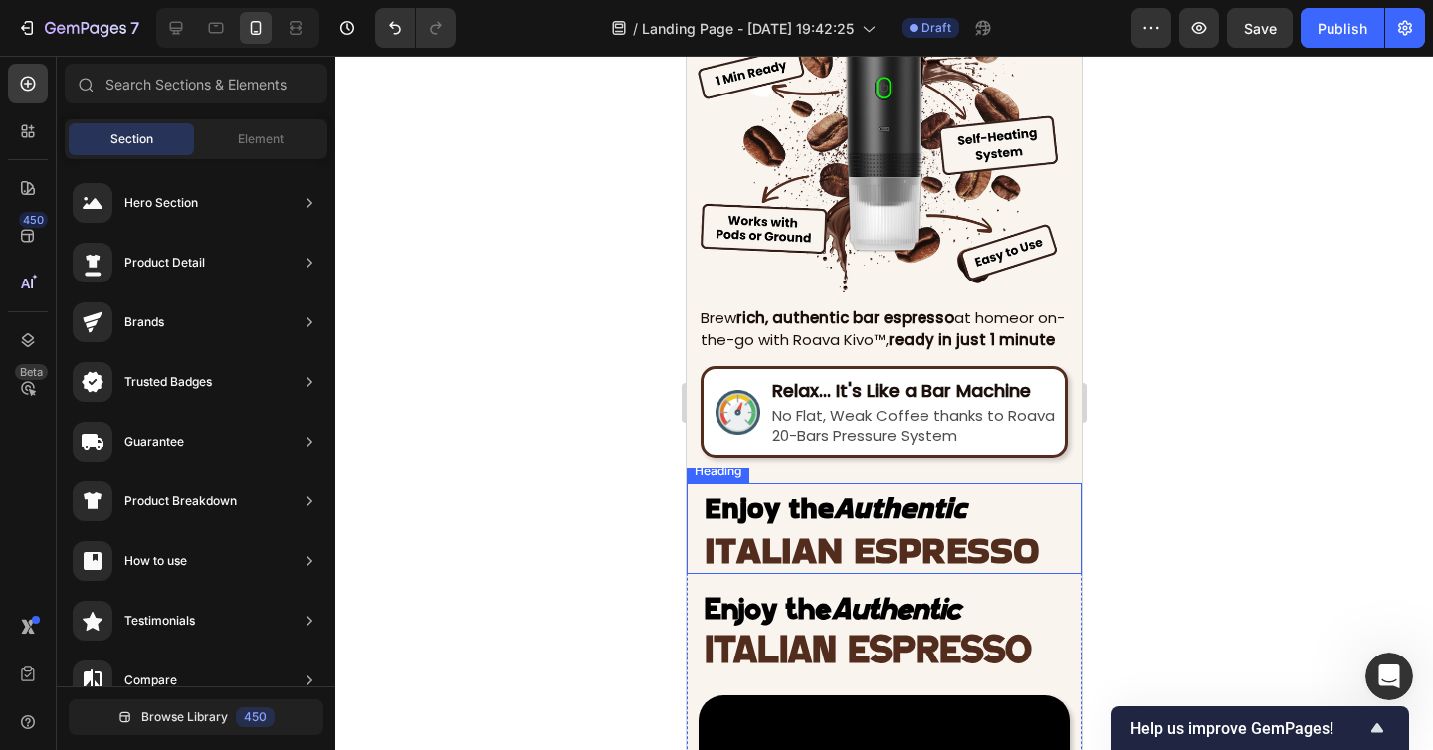
click at [849, 523] on h2 "Enjoy the Authentic ITALIAN ESPRESSO" at bounding box center [891, 528] width 379 height 91
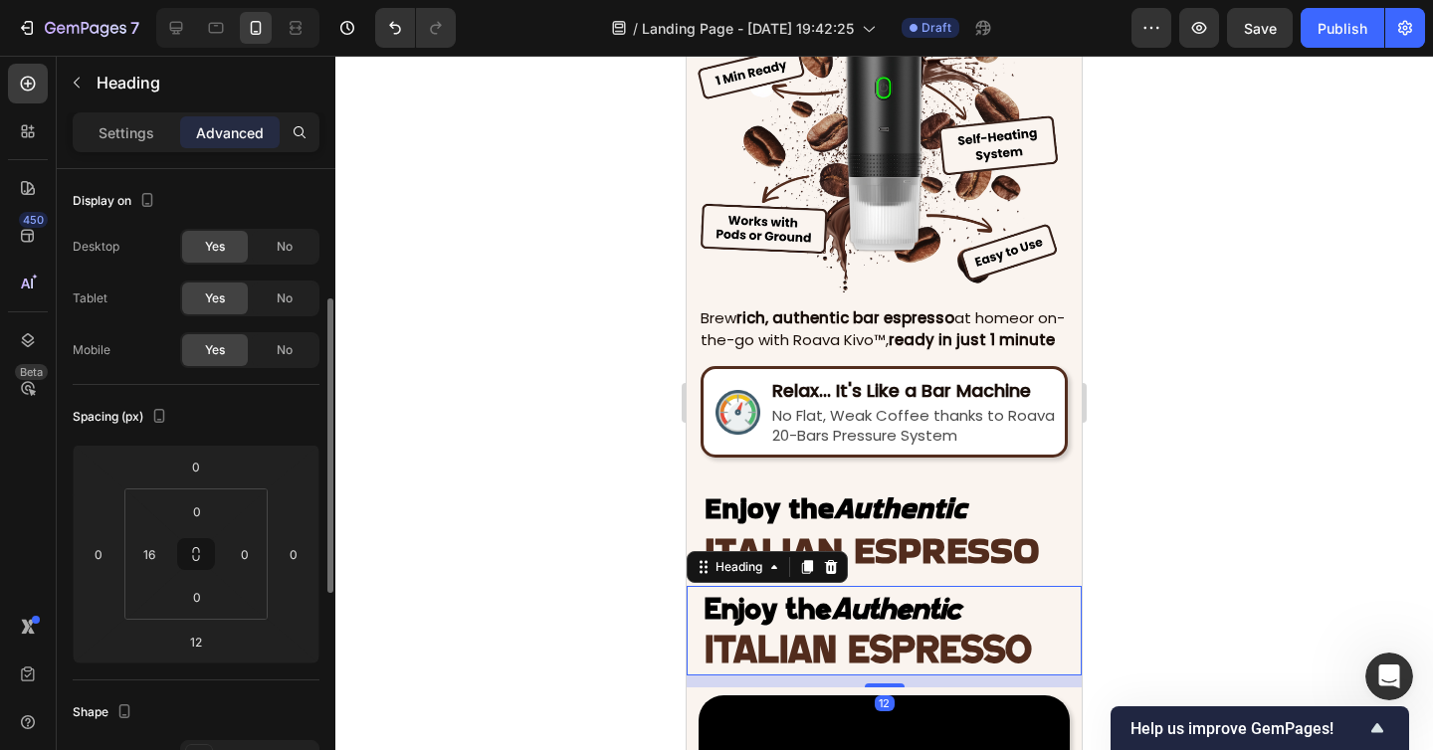
click at [1031, 608] on h2 "Enjoy the Authentic ITALIAN ESPRESSO" at bounding box center [891, 631] width 379 height 90
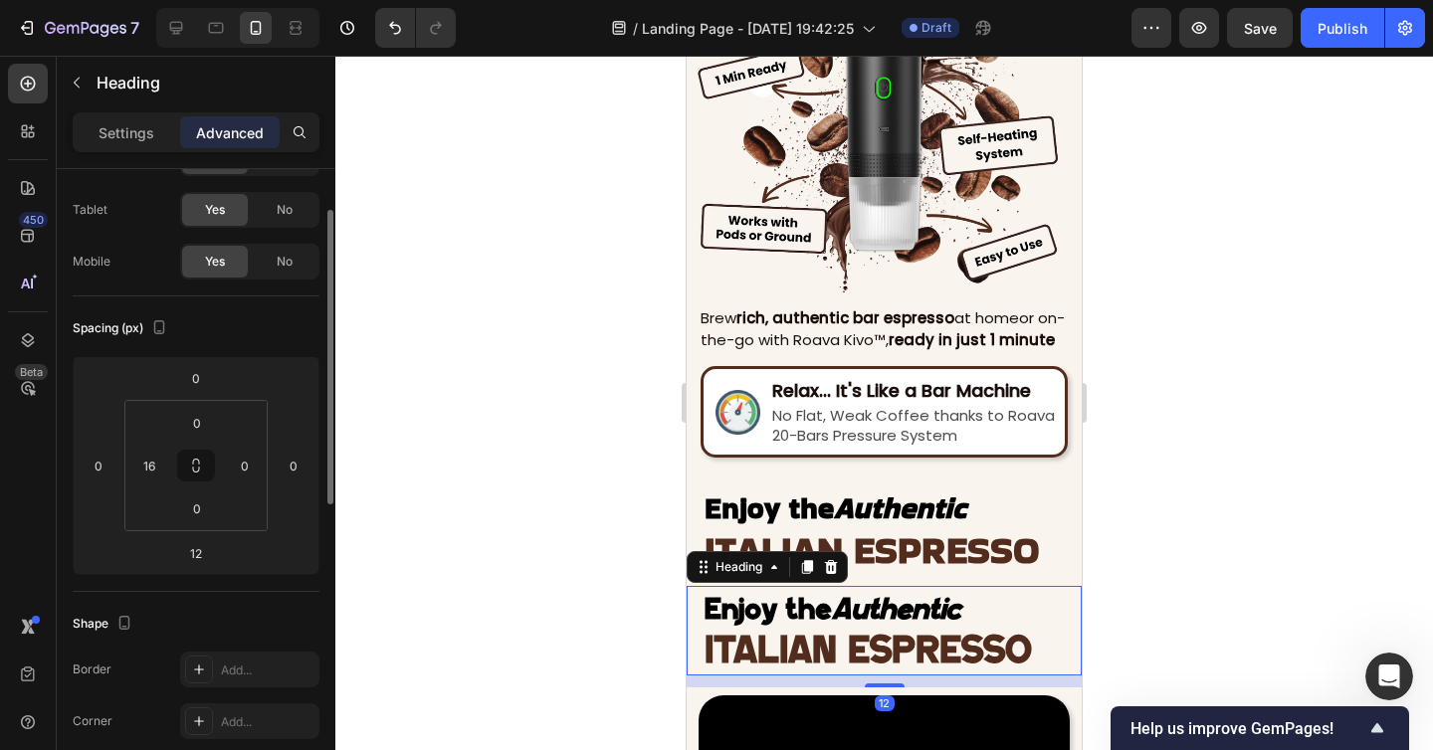
scroll to position [0, 0]
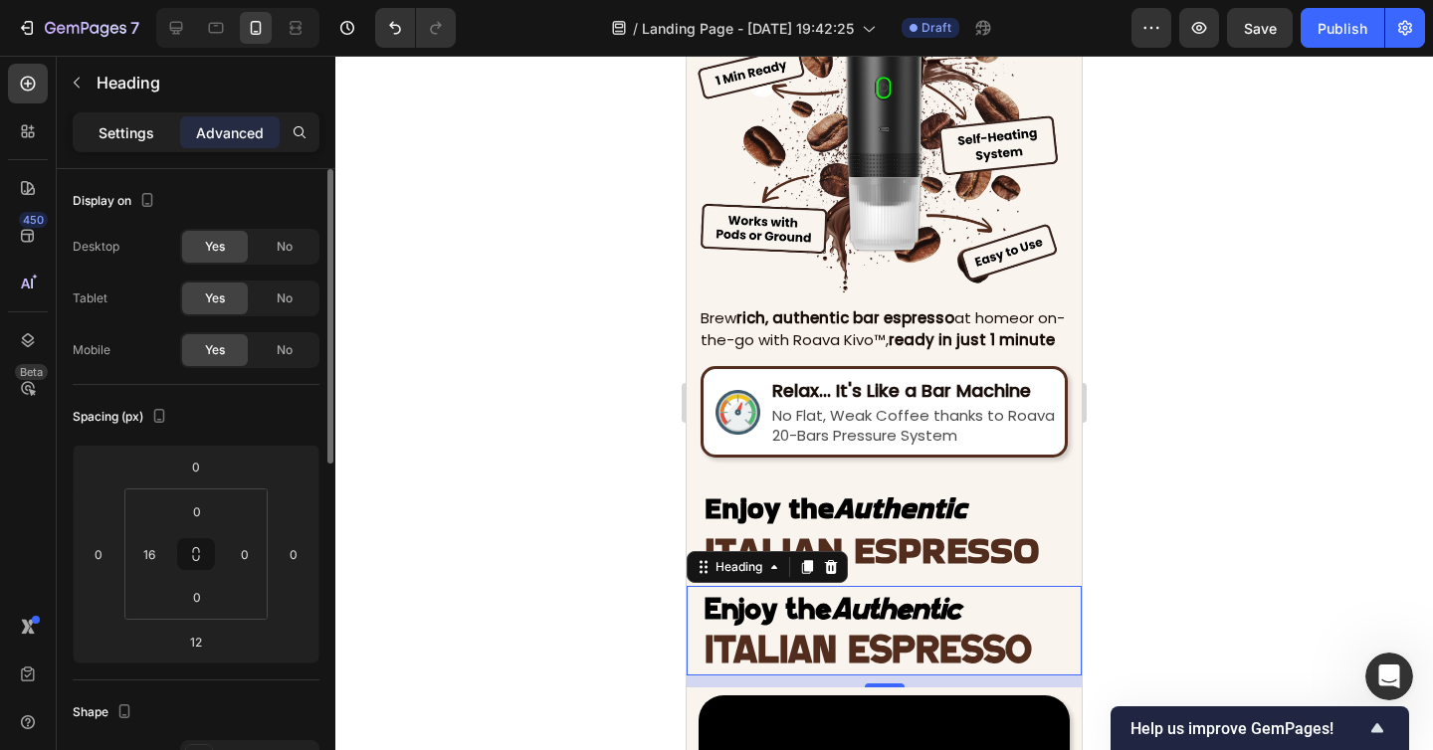
click at [126, 136] on p "Settings" at bounding box center [126, 132] width 56 height 21
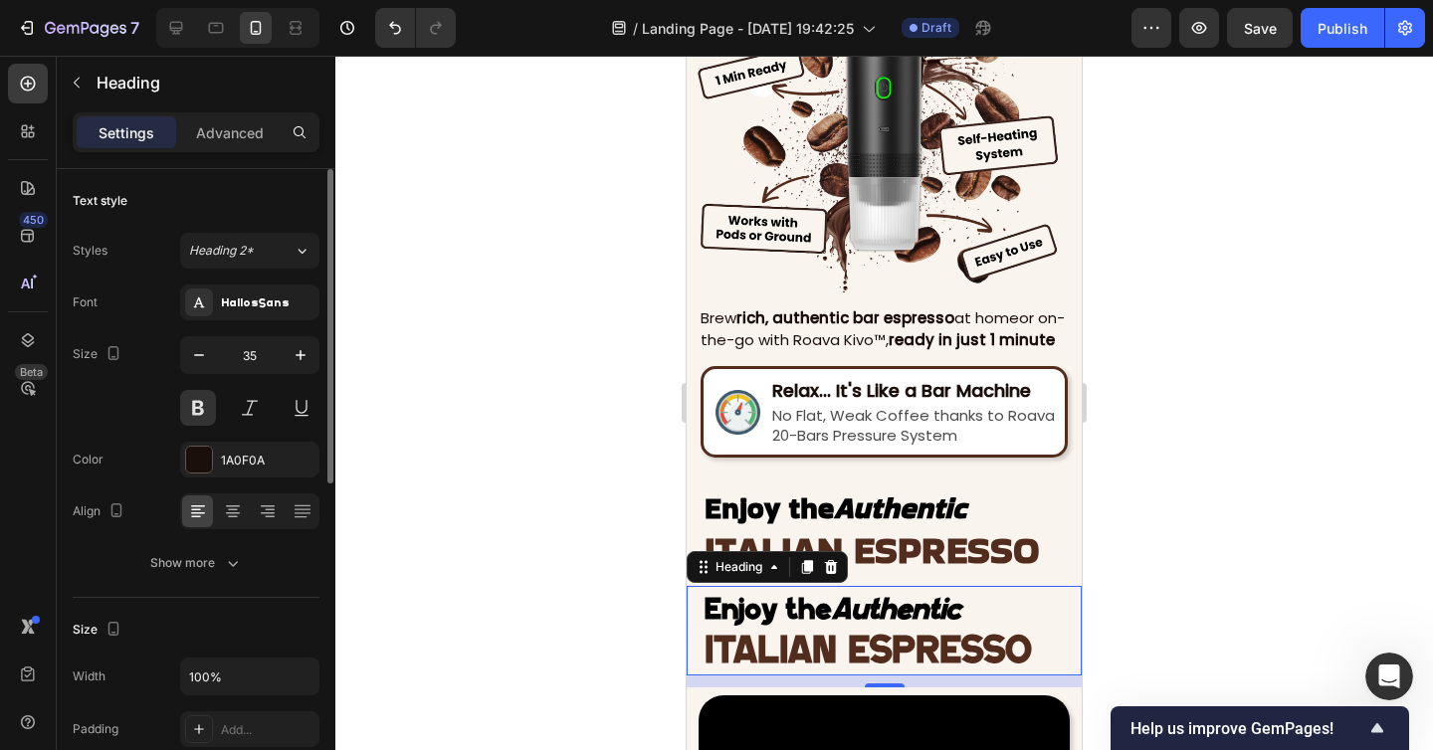
click at [244, 322] on div "Font HallosSans Size 35 Color 1A0F0A Align Show more" at bounding box center [196, 433] width 247 height 296
click at [253, 299] on div "HallosSans" at bounding box center [268, 303] width 94 height 18
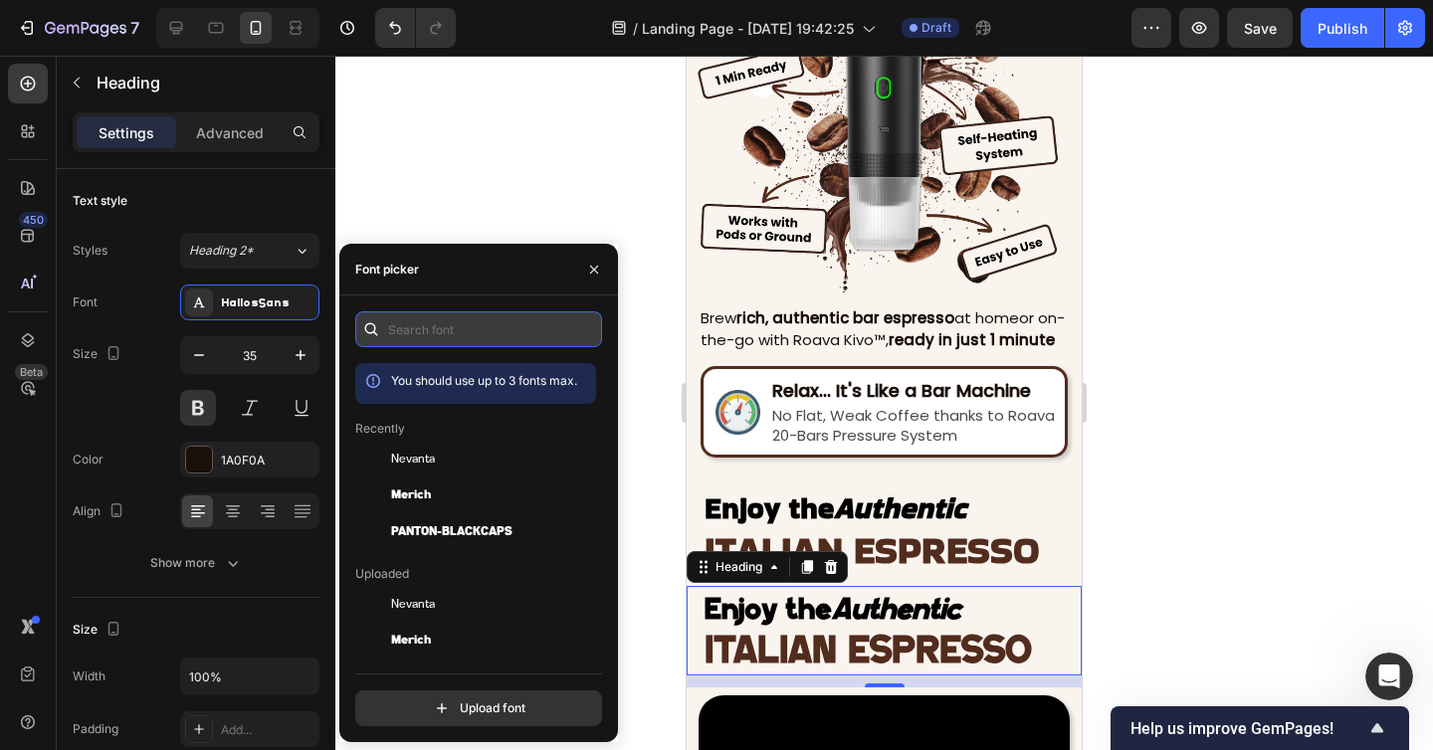
click at [438, 326] on input "text" at bounding box center [478, 329] width 247 height 36
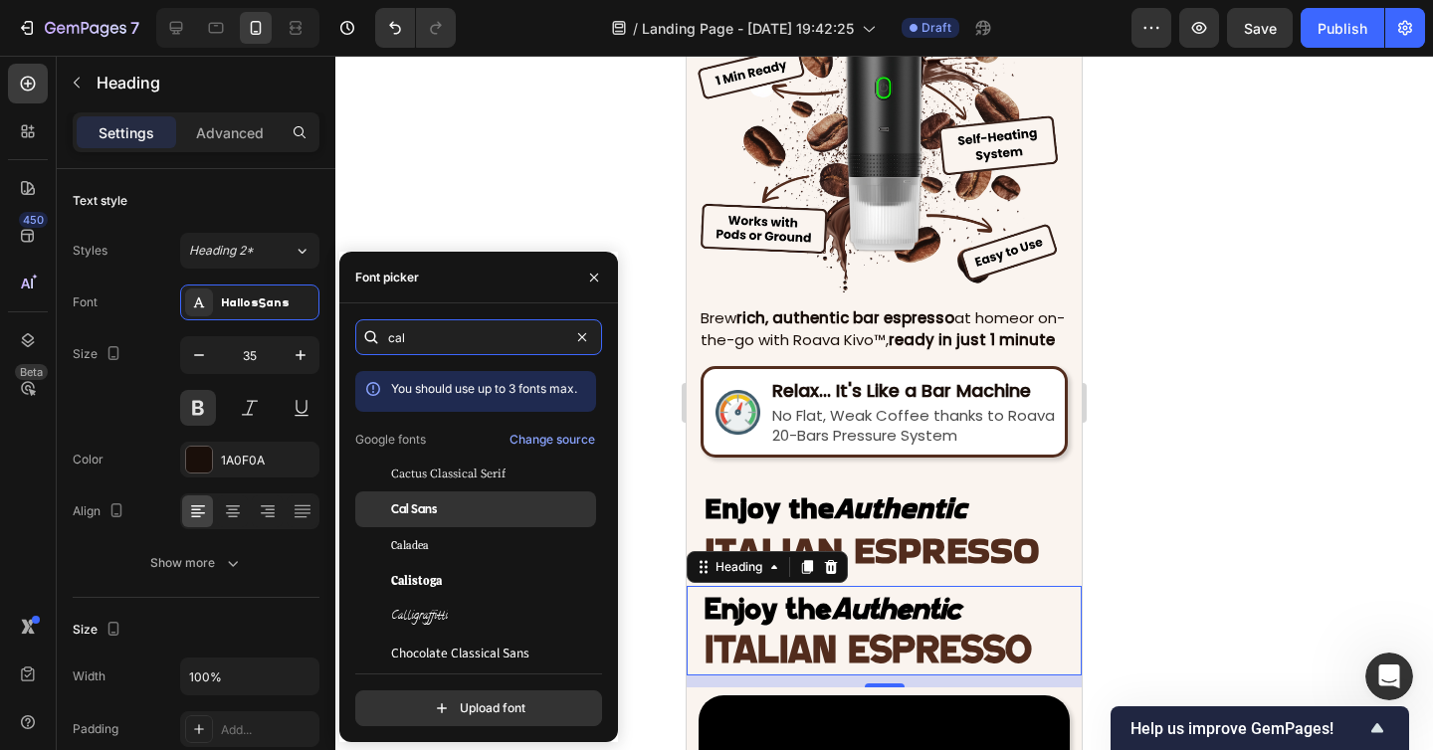
type input "cal"
click at [435, 507] on span "Cal Sans" at bounding box center [414, 509] width 46 height 18
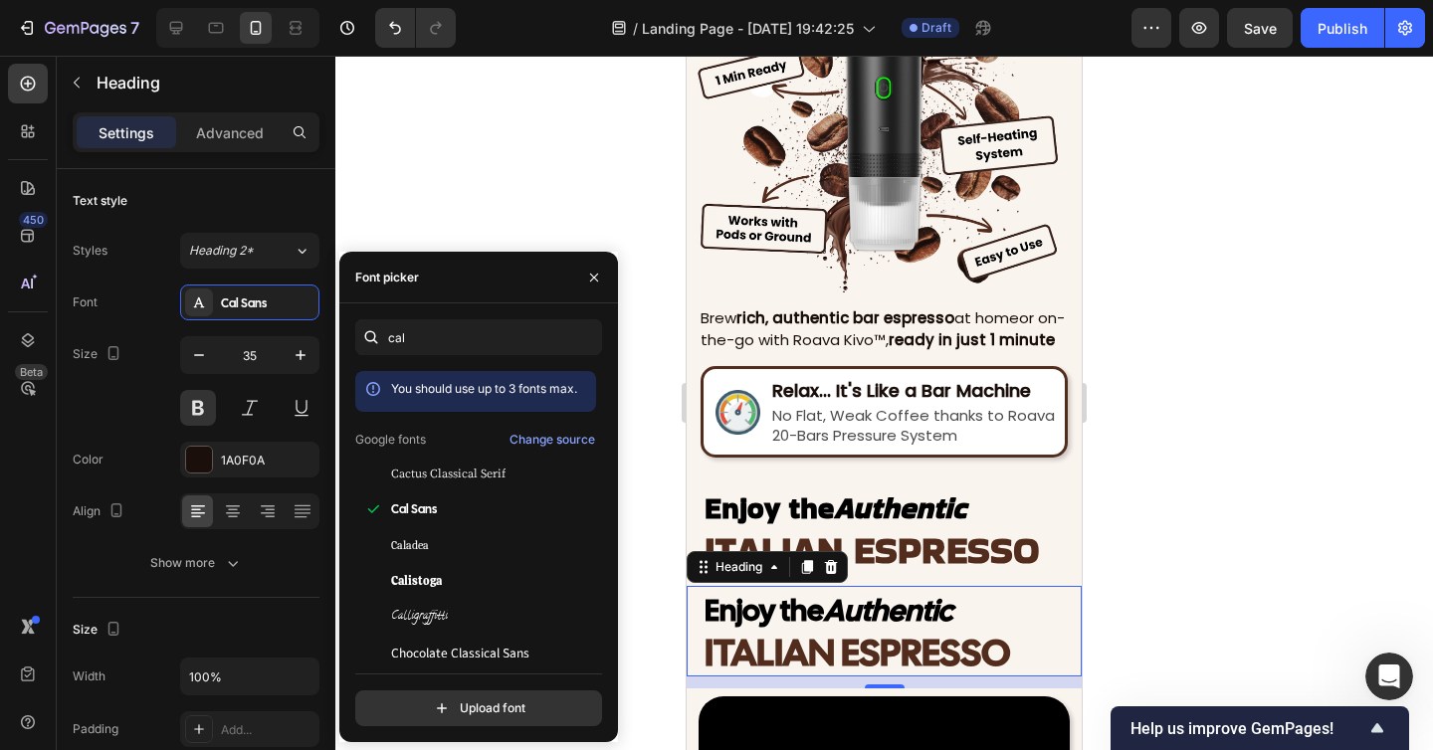
click at [1237, 515] on div at bounding box center [883, 403] width 1097 height 694
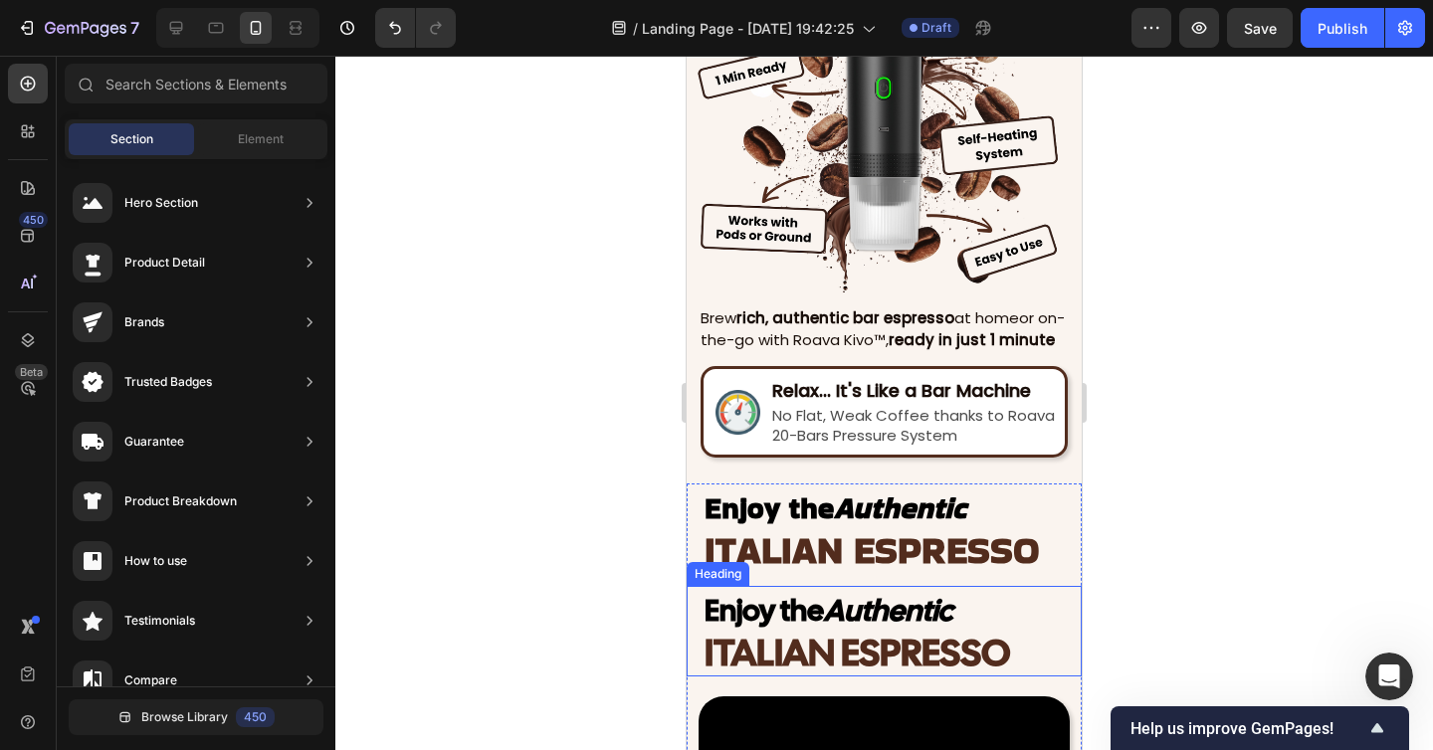
click at [954, 641] on span "ITALIAN ESPRESSO" at bounding box center [857, 652] width 306 height 49
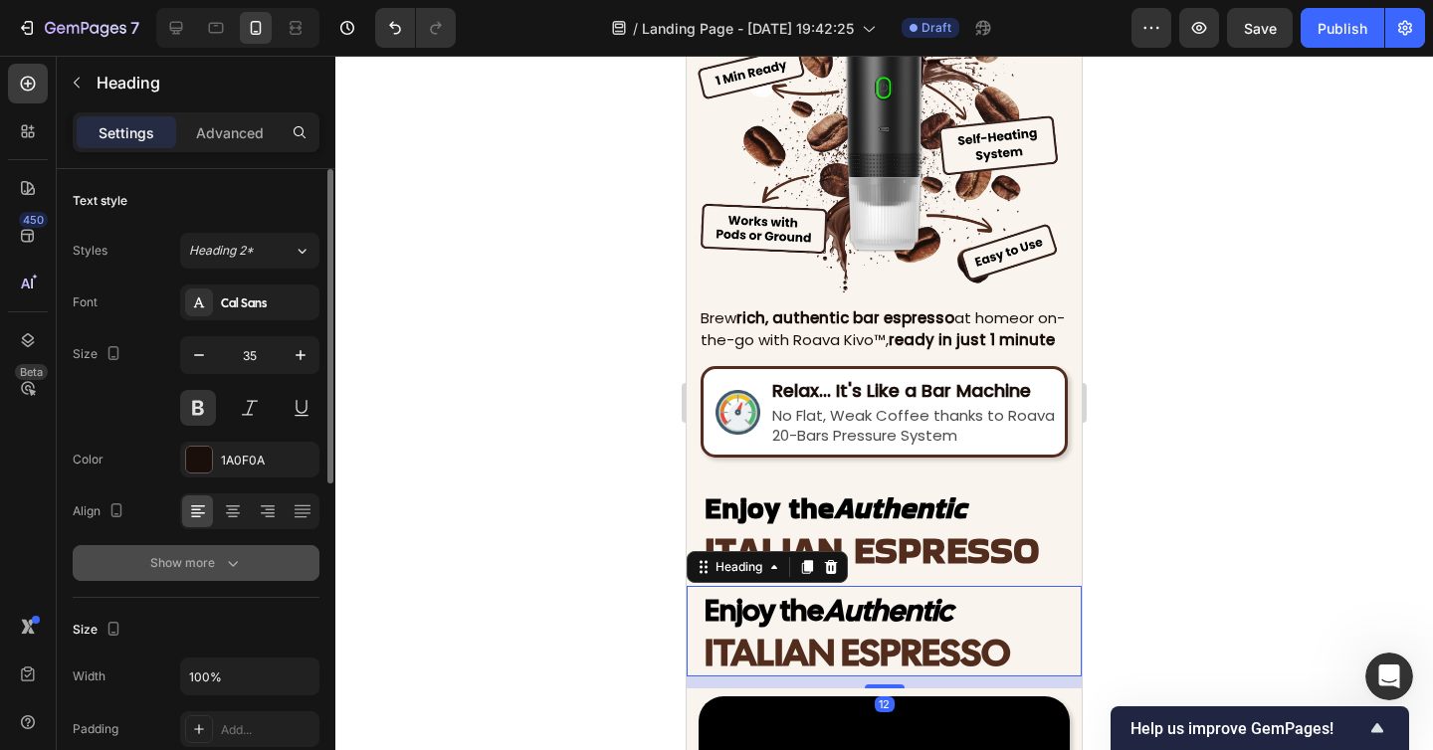
click at [236, 548] on button "Show more" at bounding box center [196, 563] width 247 height 36
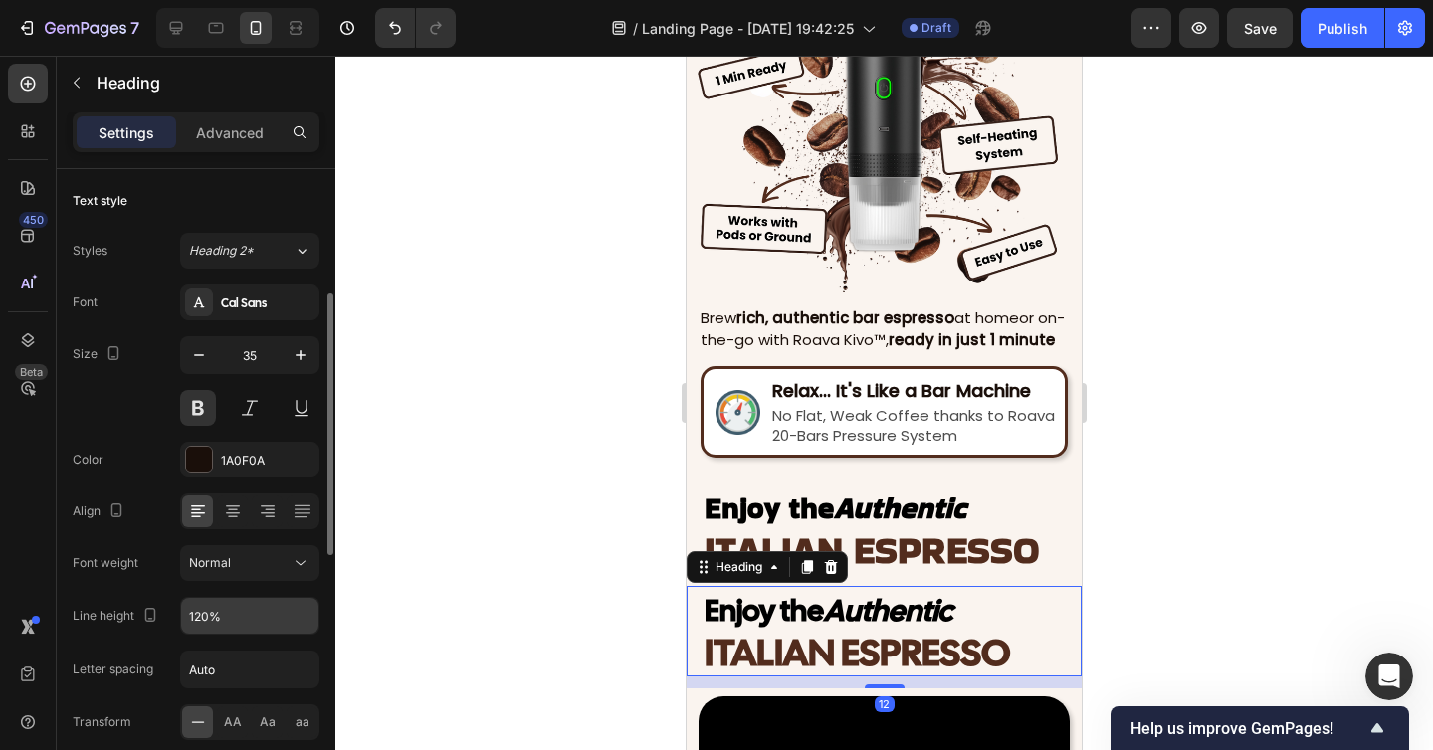
scroll to position [177, 0]
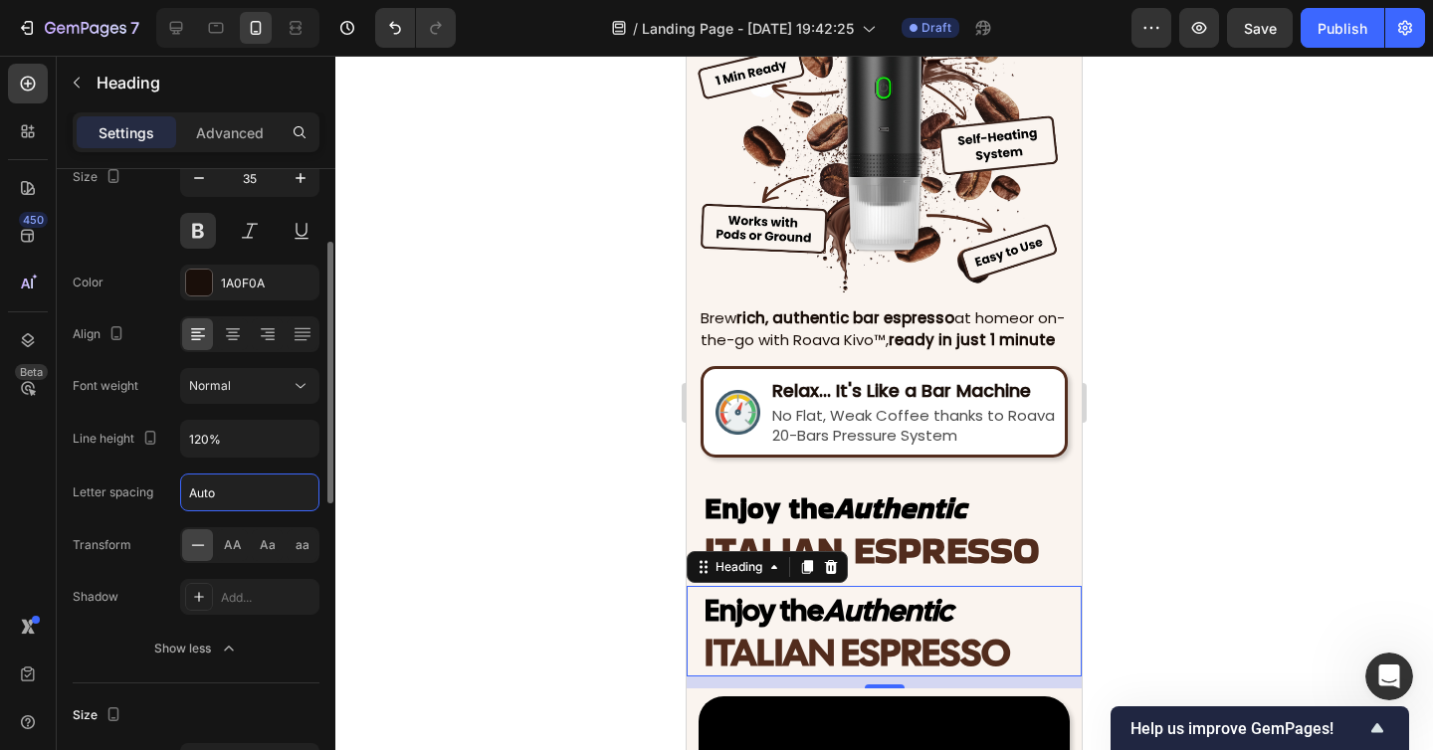
click at [231, 502] on input "Auto" at bounding box center [249, 493] width 137 height 36
type input "0.5"
click at [551, 515] on div at bounding box center [883, 403] width 1097 height 694
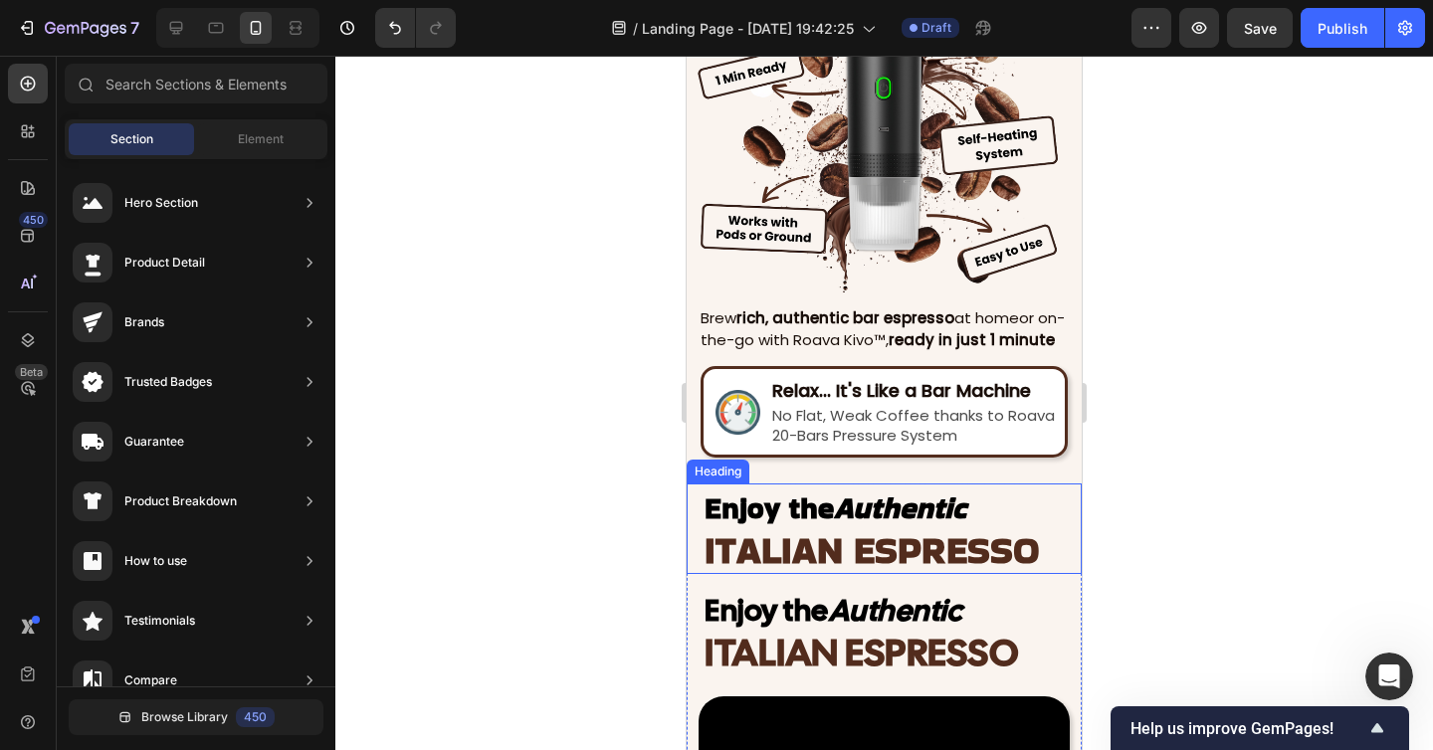
click at [805, 567] on span "ITALIAN ESPRESSO" at bounding box center [871, 549] width 335 height 53
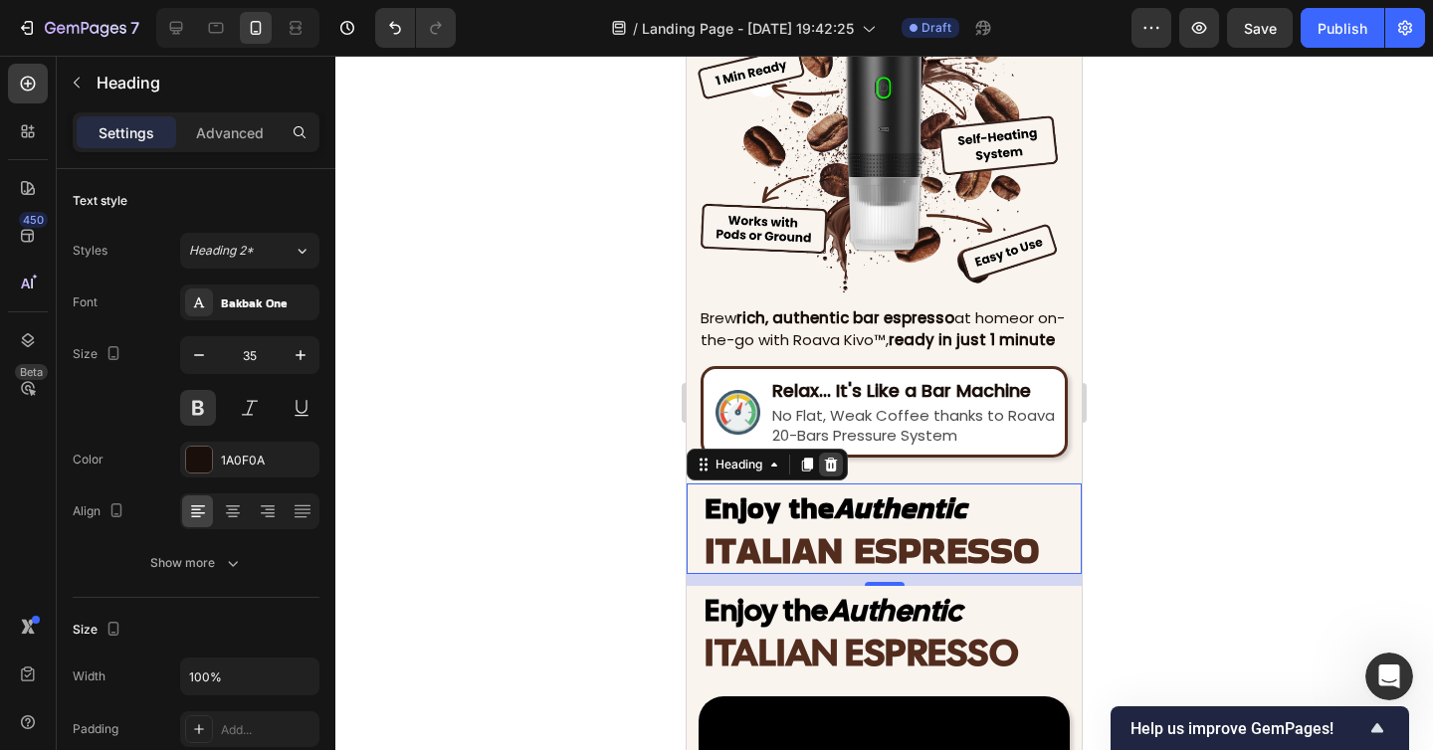
click at [839, 466] on icon at bounding box center [831, 465] width 16 height 16
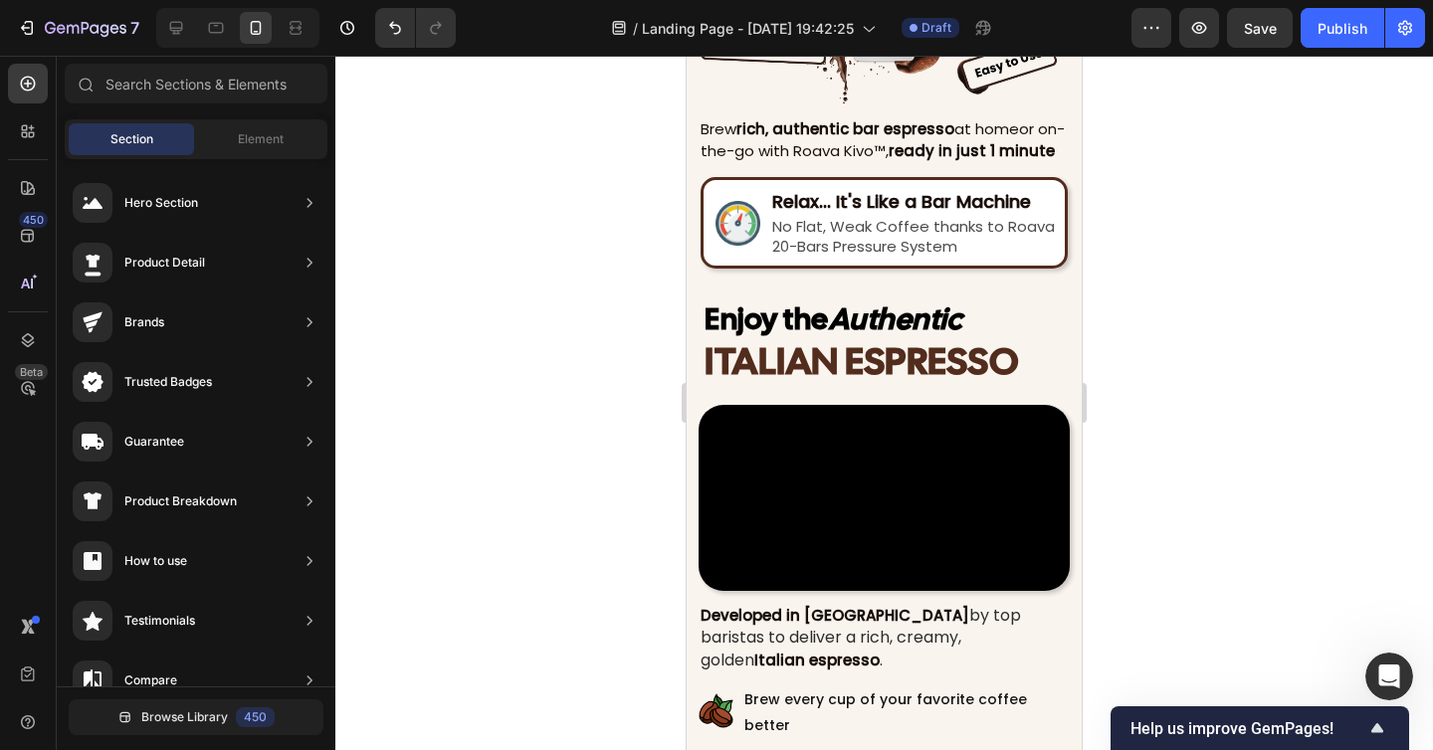
scroll to position [1976, 0]
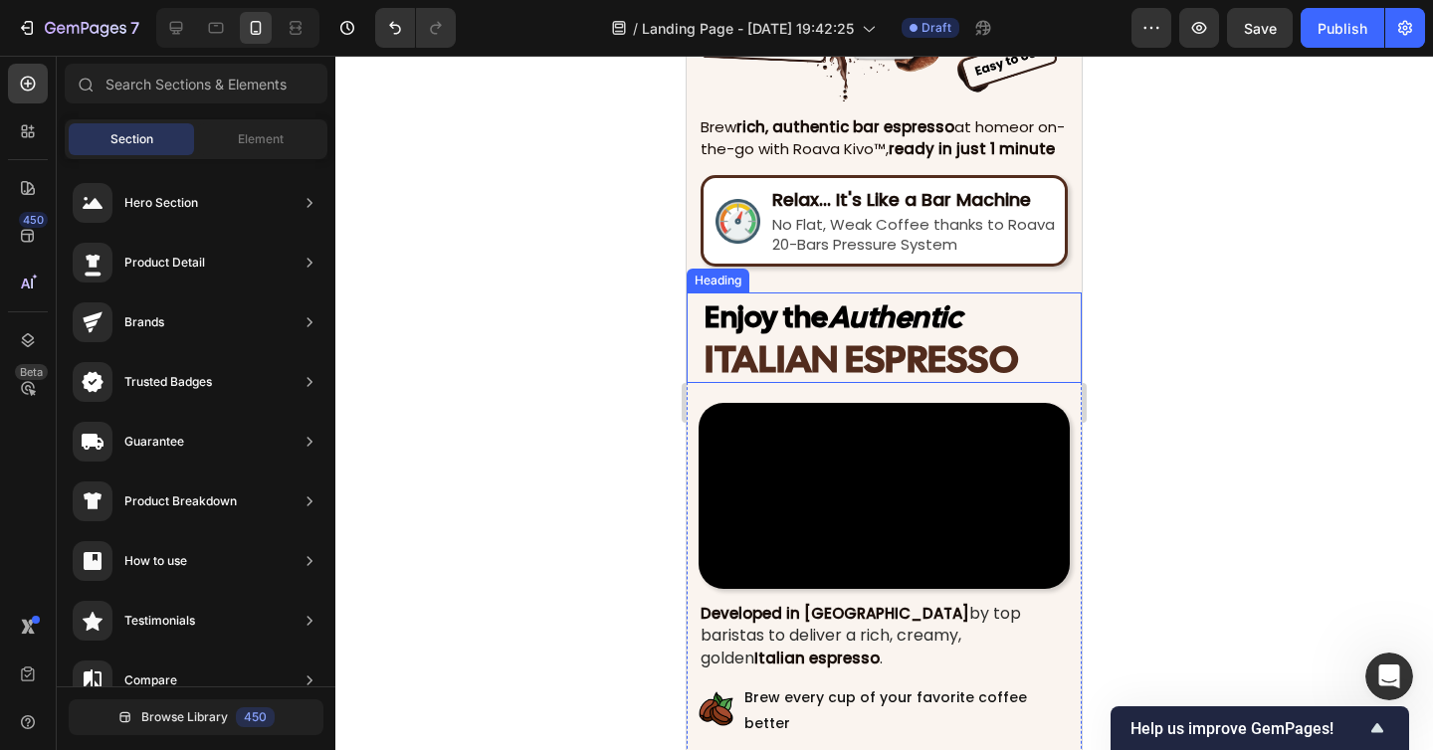
click at [861, 346] on span "ITALIAN ESPRESSO" at bounding box center [861, 358] width 314 height 49
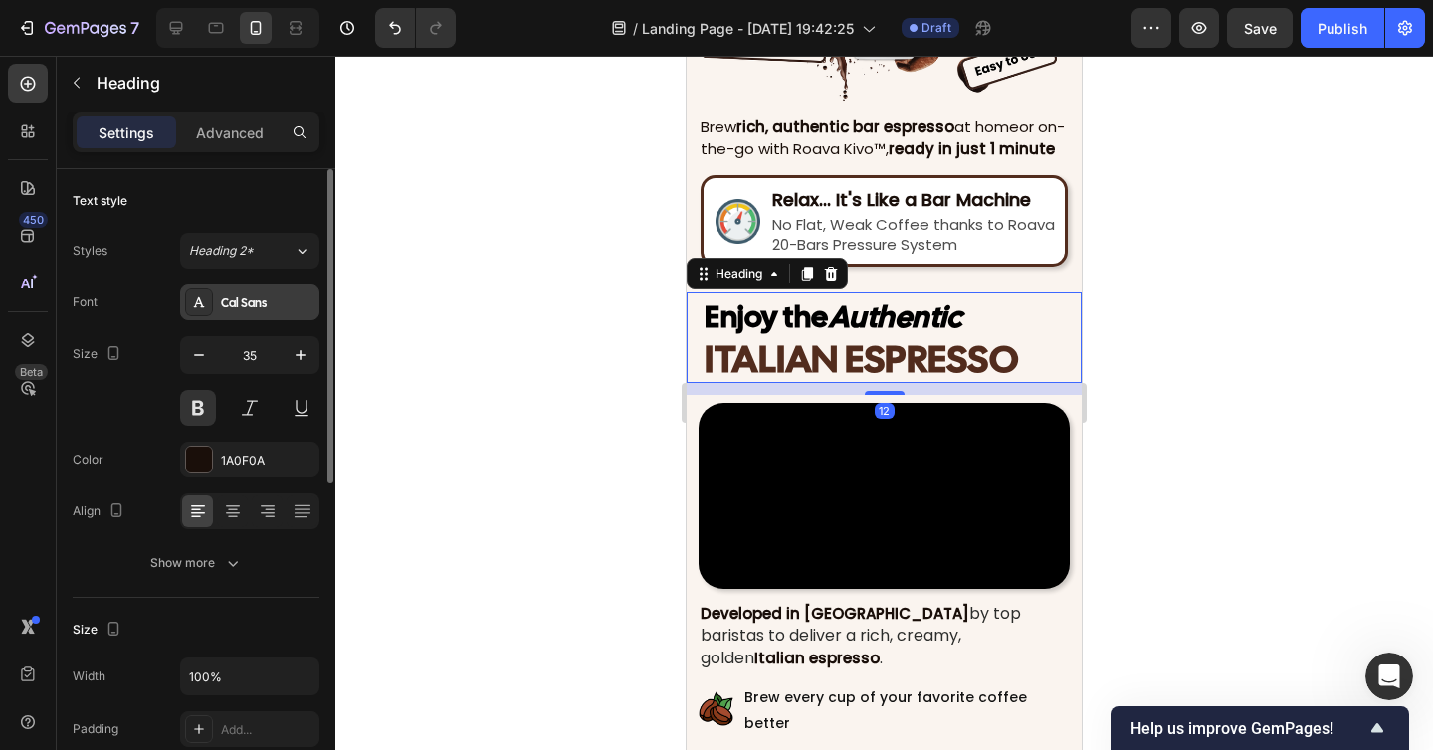
click at [230, 298] on div "Cal Sans" at bounding box center [268, 303] width 94 height 18
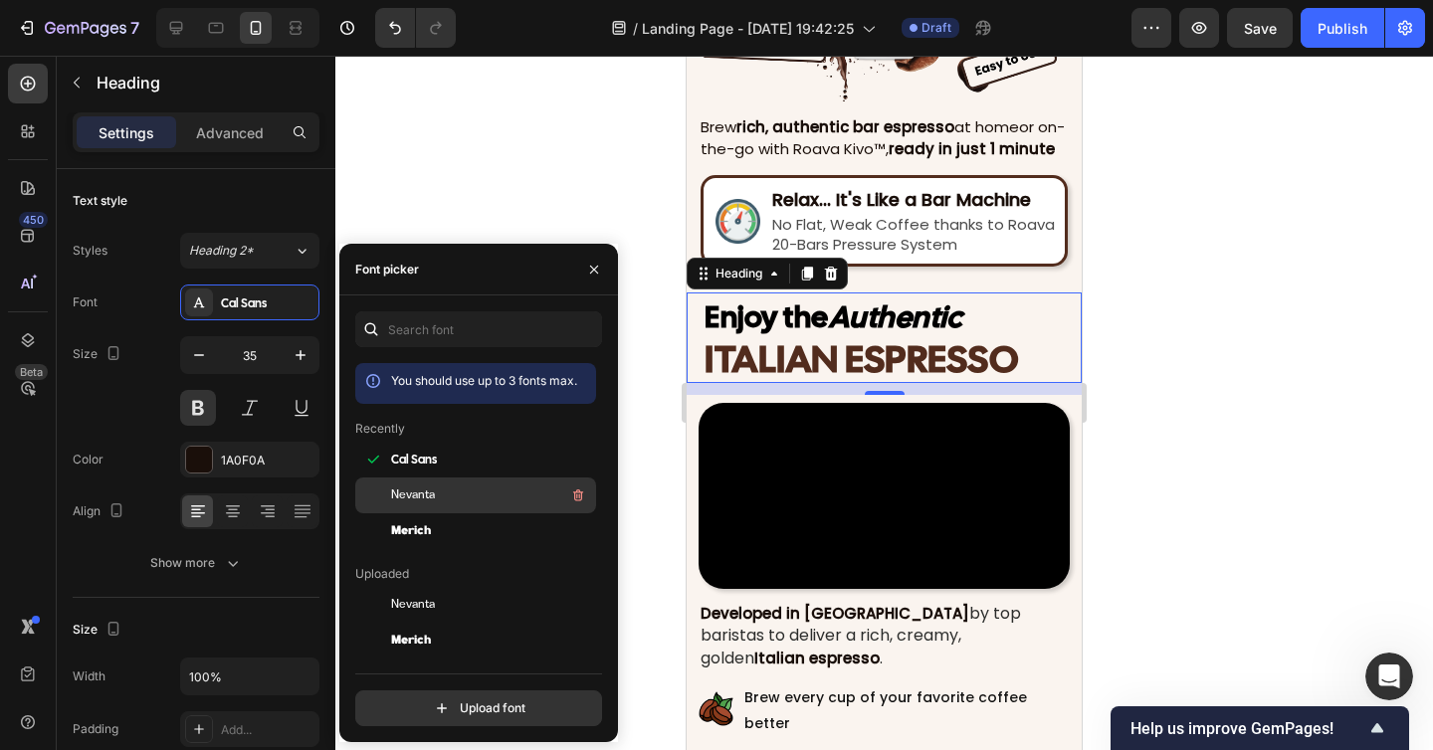
scroll to position [122, 0]
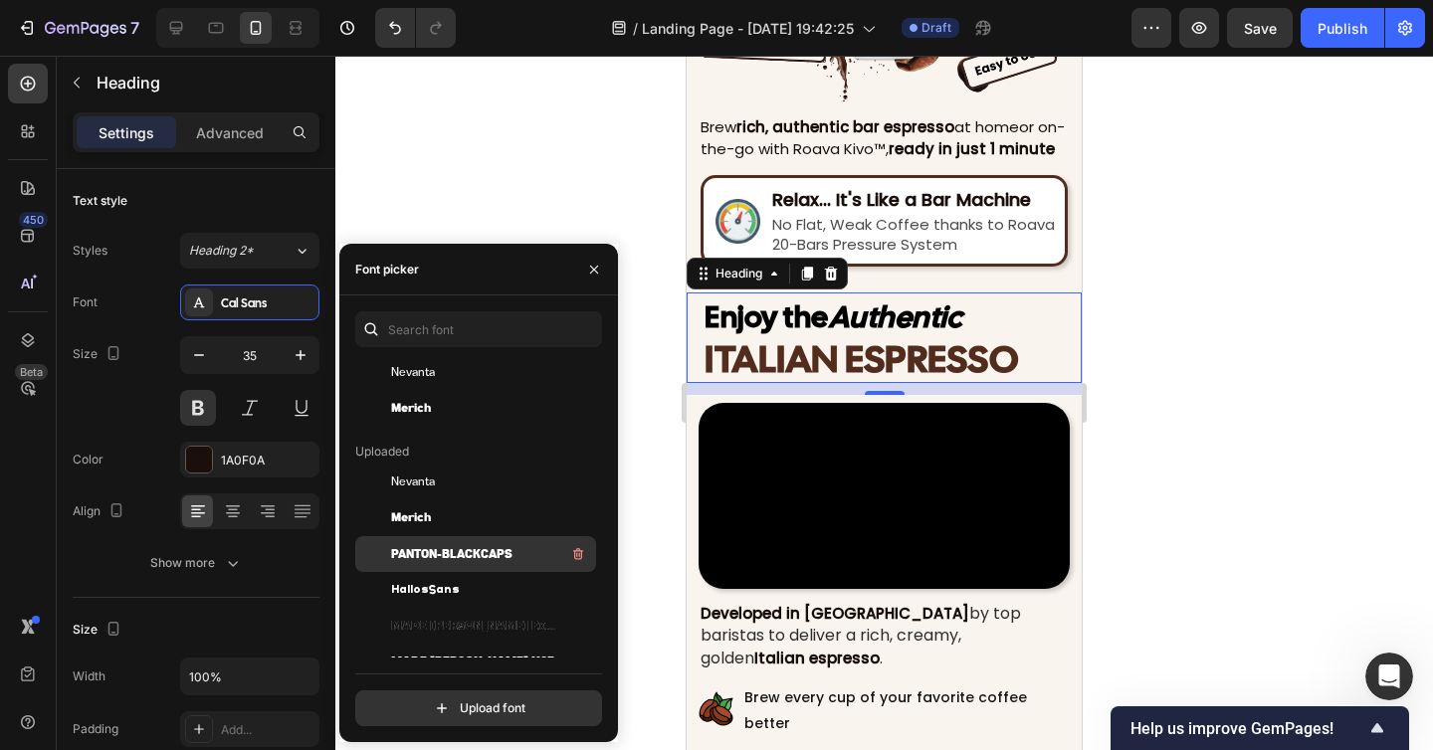
click at [443, 553] on span "Panton-BlackCaps" at bounding box center [451, 554] width 121 height 18
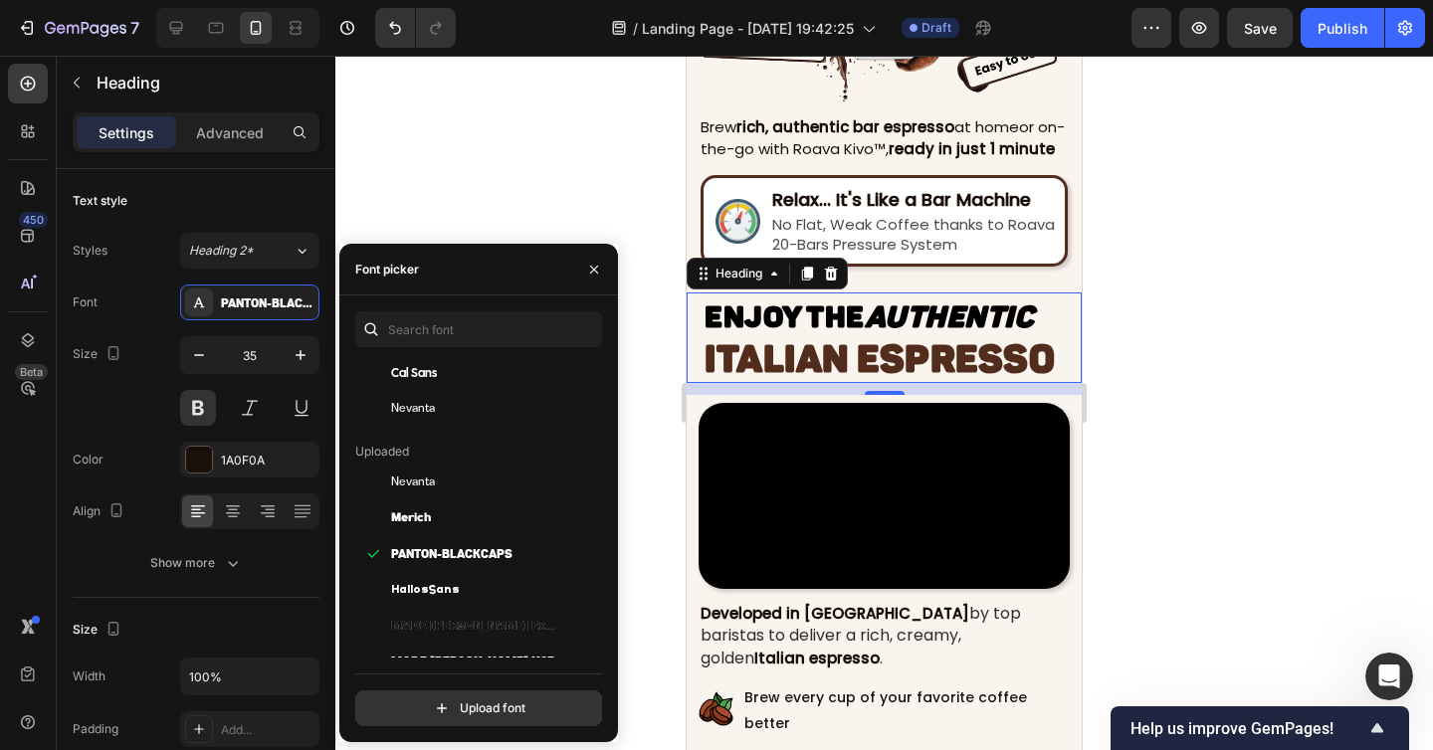
click at [1133, 478] on div at bounding box center [883, 403] width 1097 height 694
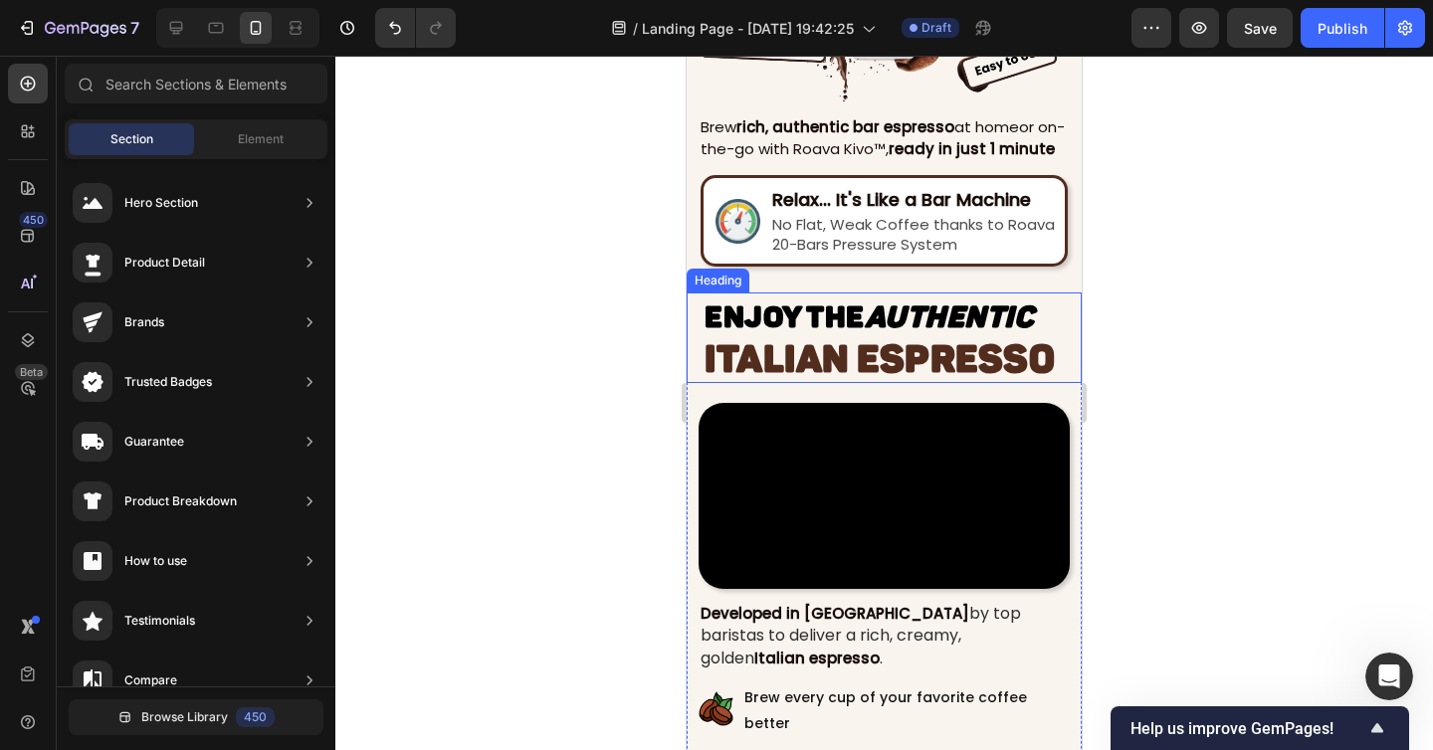
click at [856, 320] on span "Enjoy the Authentic" at bounding box center [868, 317] width 329 height 36
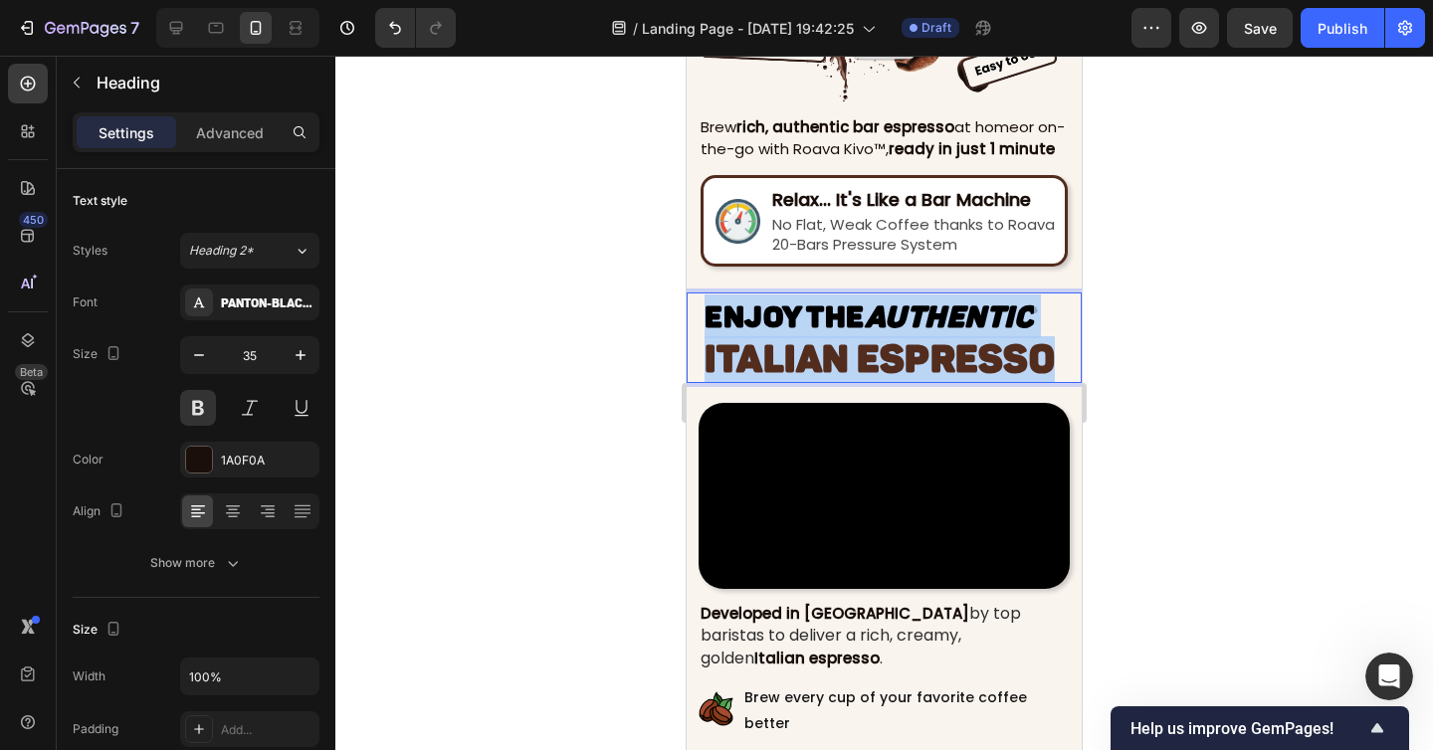
drag, startPoint x: 1050, startPoint y: 358, endPoint x: 707, endPoint y: 309, distance: 345.7
click at [707, 309] on p "Enjoy the Authentic ITALIAN ESPRESSO" at bounding box center [891, 337] width 375 height 87
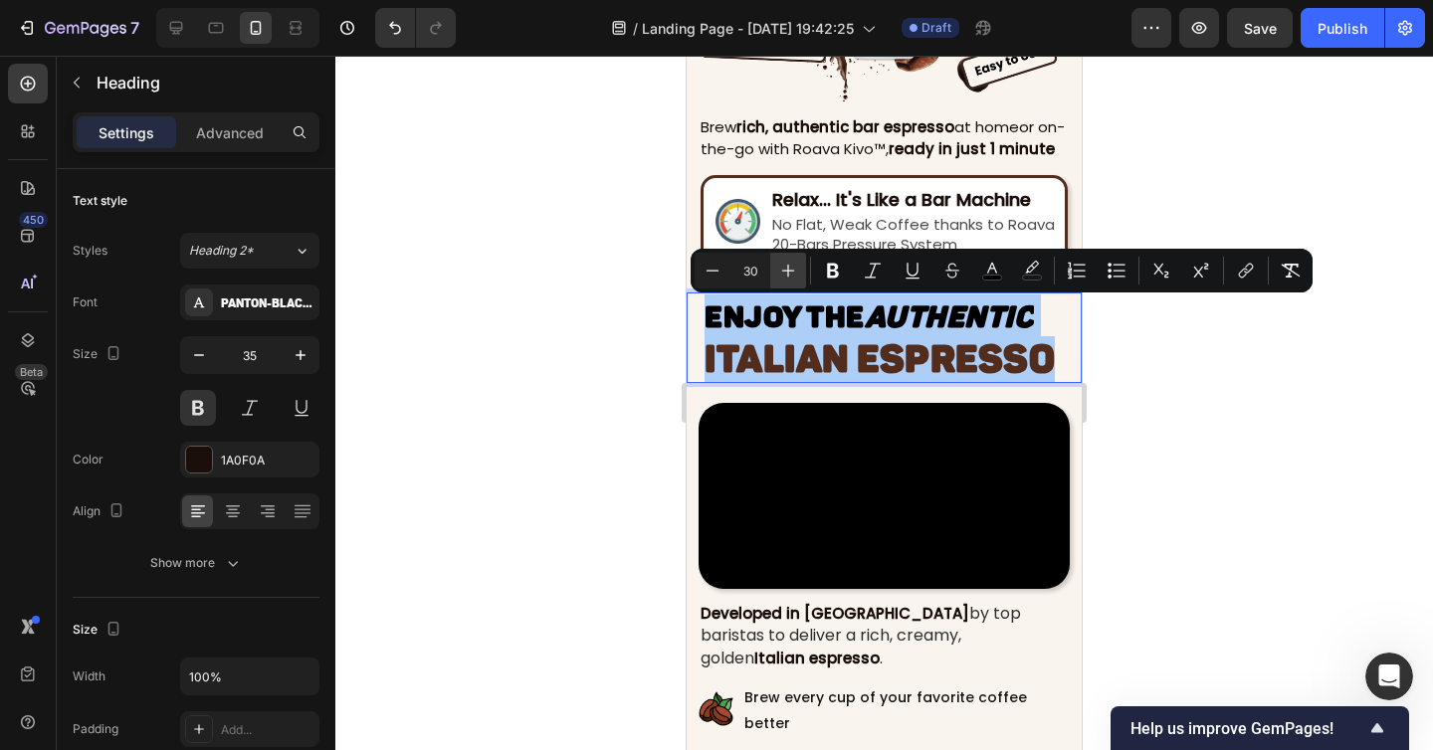
click at [788, 270] on icon "Editor contextual toolbar" at bounding box center [788, 271] width 13 height 13
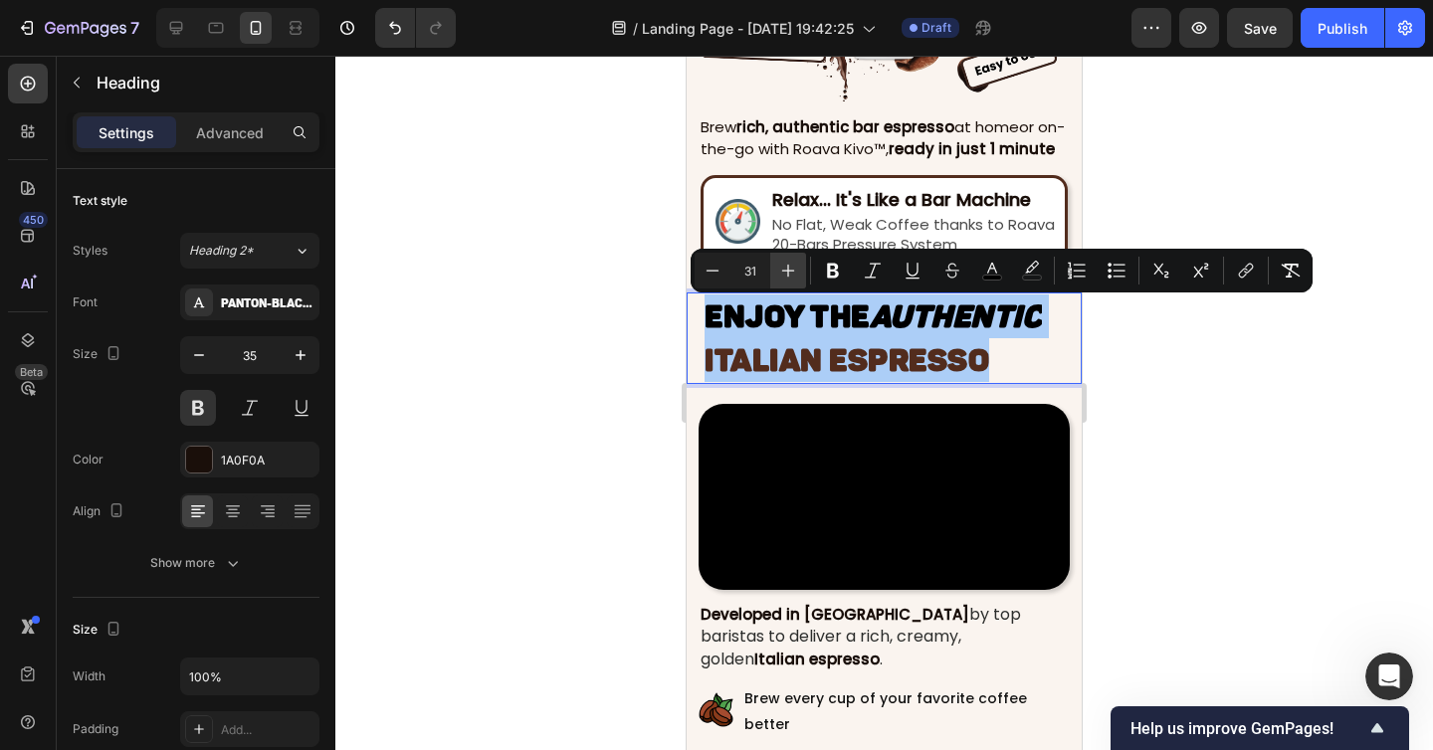
click at [788, 270] on icon "Editor contextual toolbar" at bounding box center [788, 271] width 13 height 13
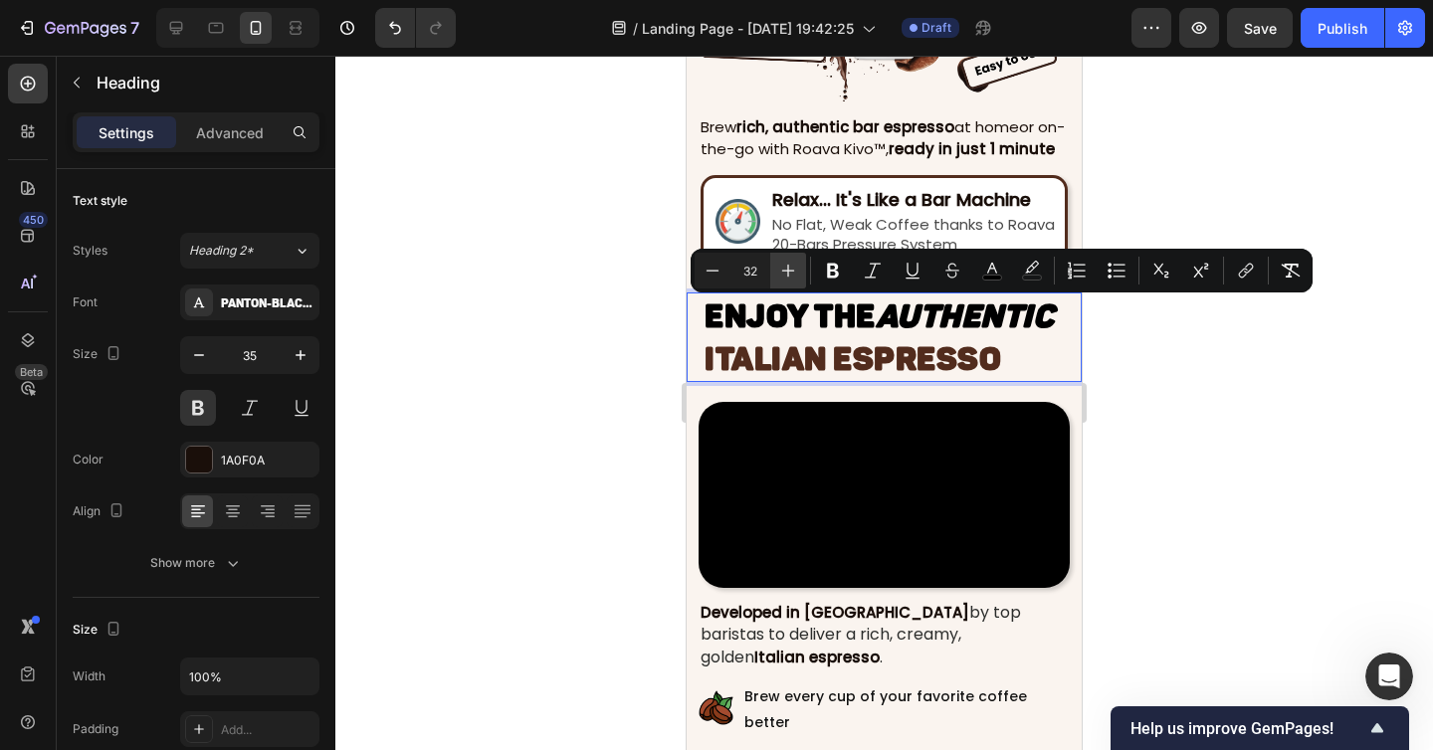
click at [788, 270] on icon "Editor contextual toolbar" at bounding box center [788, 271] width 13 height 13
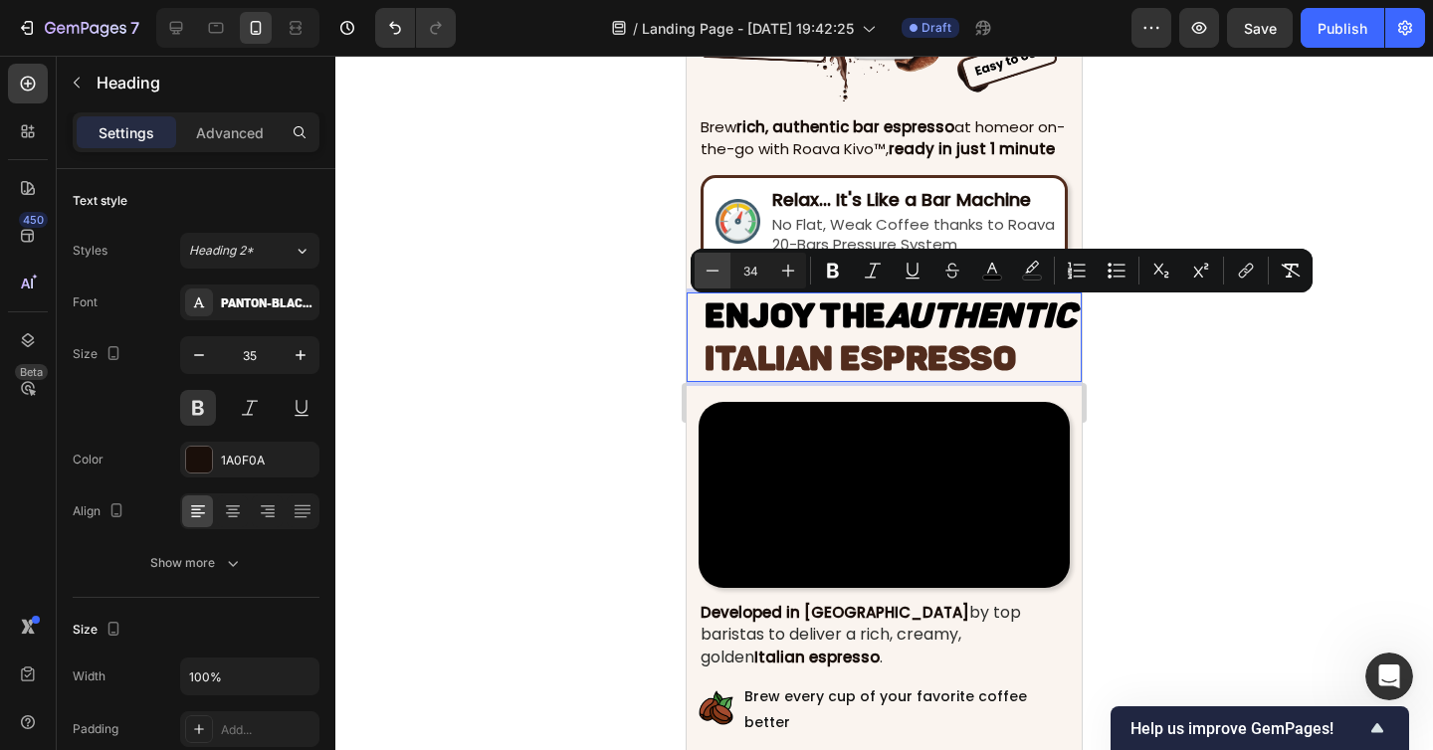
click at [710, 275] on icon "Editor contextual toolbar" at bounding box center [712, 271] width 20 height 20
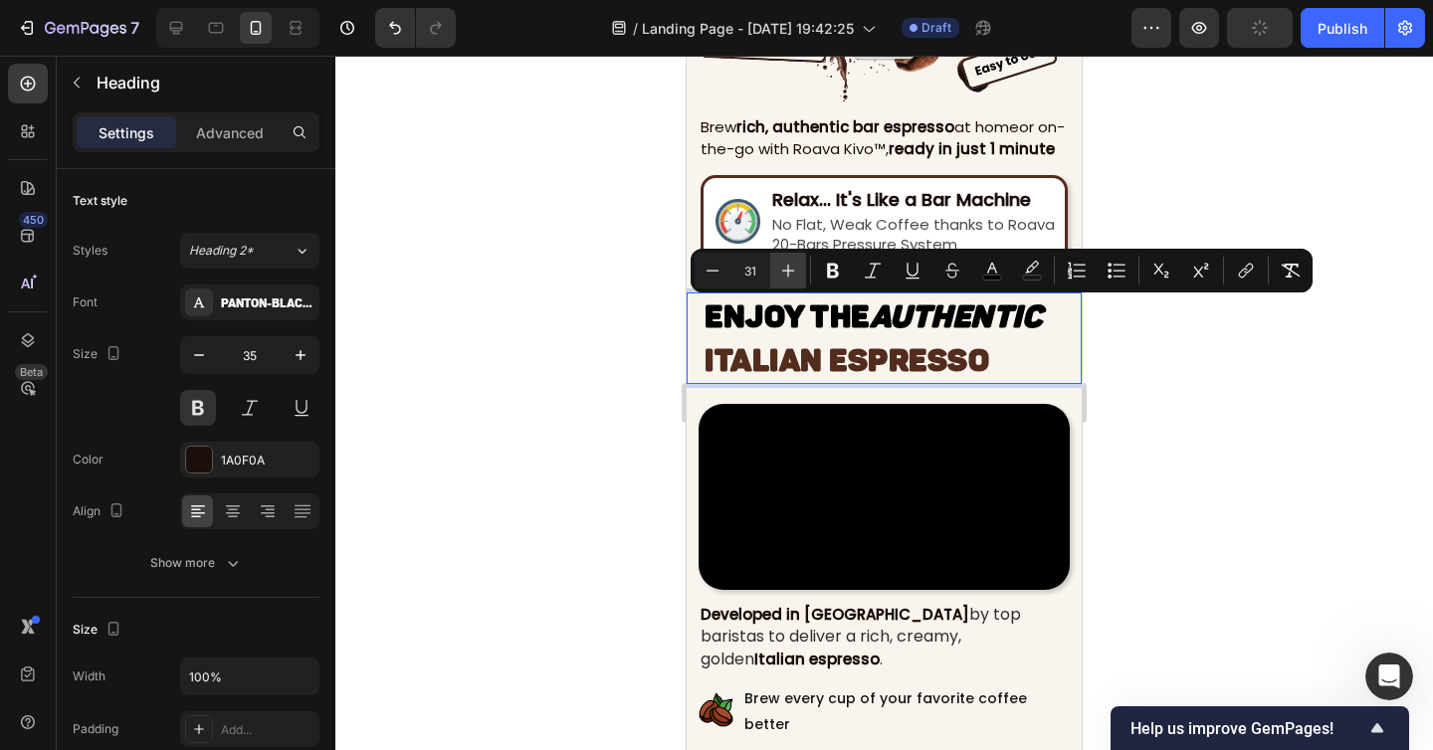
click at [804, 271] on button "Plus" at bounding box center [788, 271] width 36 height 36
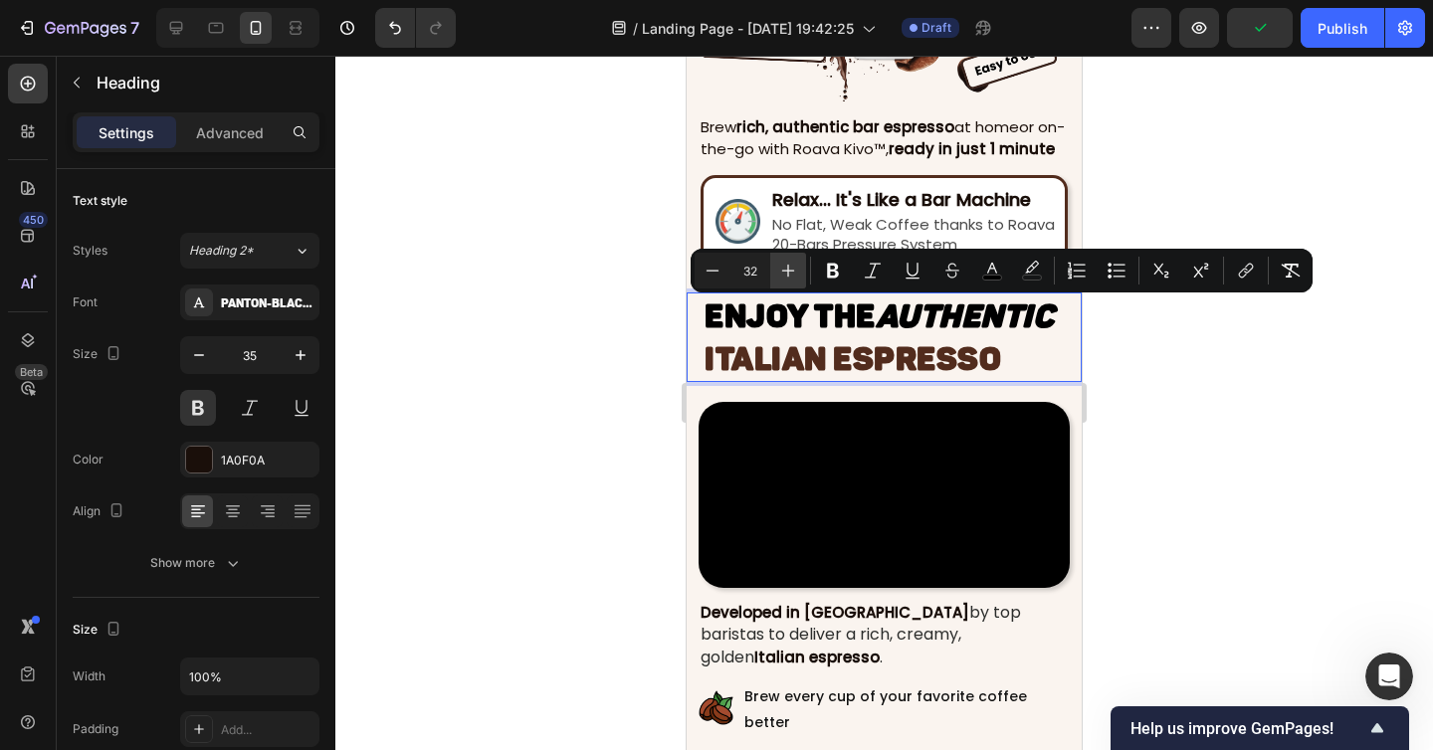
click at [804, 271] on button "Plus" at bounding box center [788, 271] width 36 height 36
type input "33"
click at [1205, 390] on div at bounding box center [883, 403] width 1097 height 694
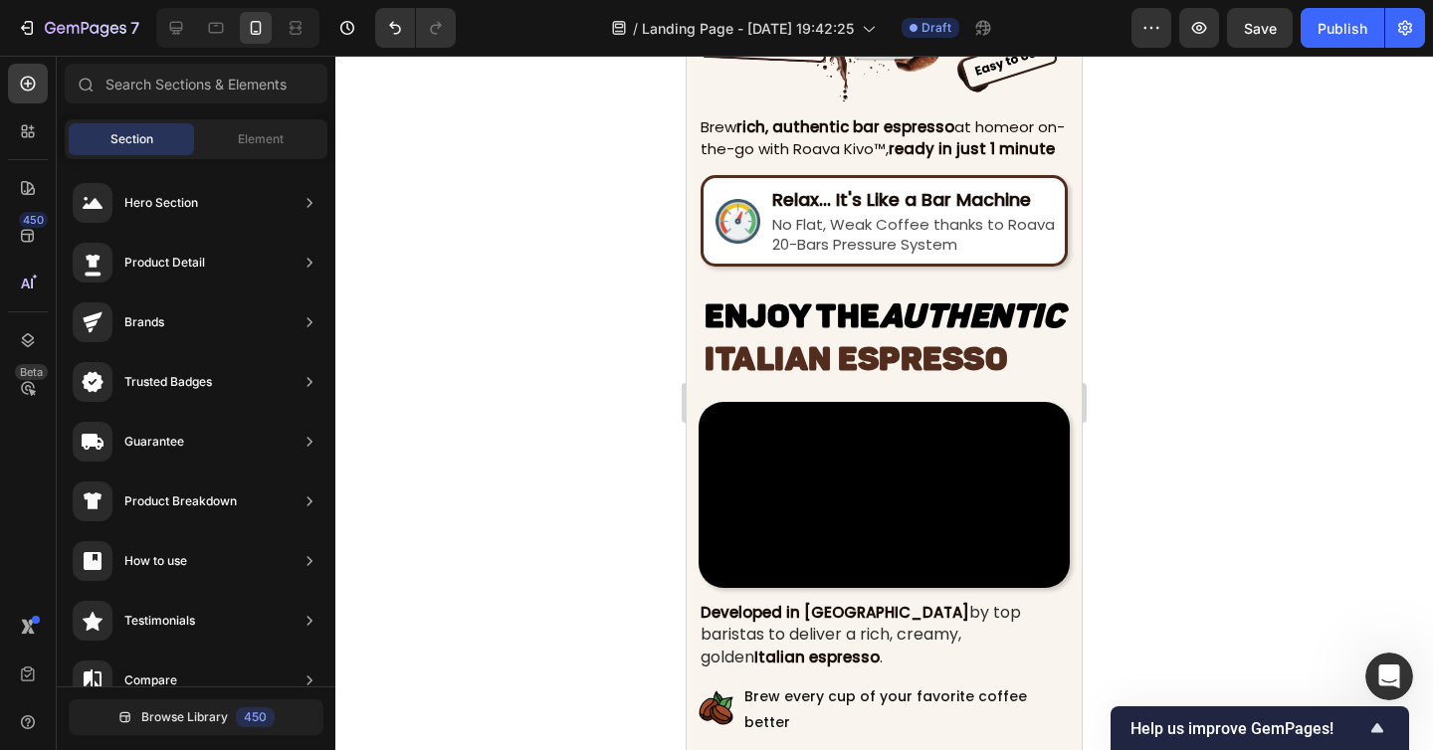
click at [936, 333] on icon "Authentic" at bounding box center [971, 316] width 185 height 40
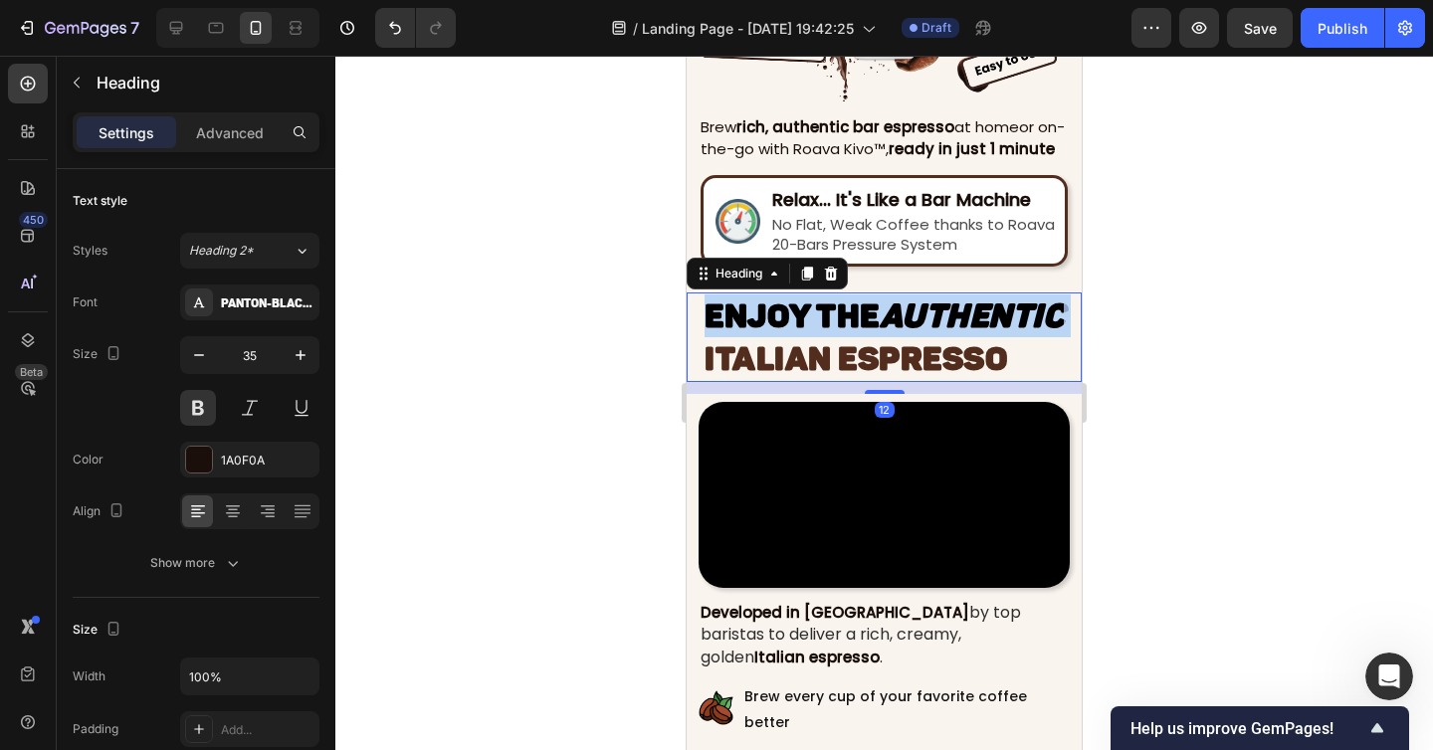
click at [936, 333] on icon "Authentic" at bounding box center [971, 316] width 185 height 40
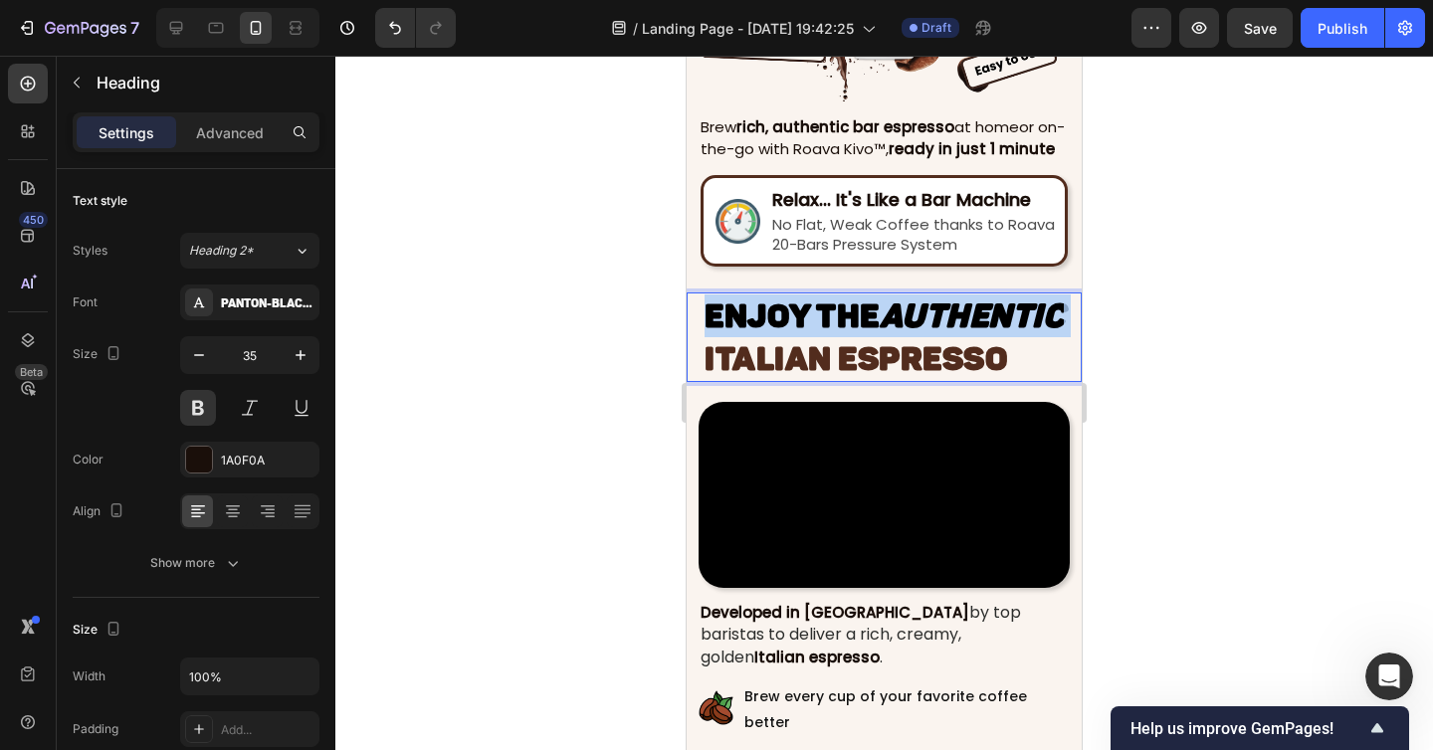
click at [936, 333] on icon "Authentic" at bounding box center [971, 316] width 185 height 40
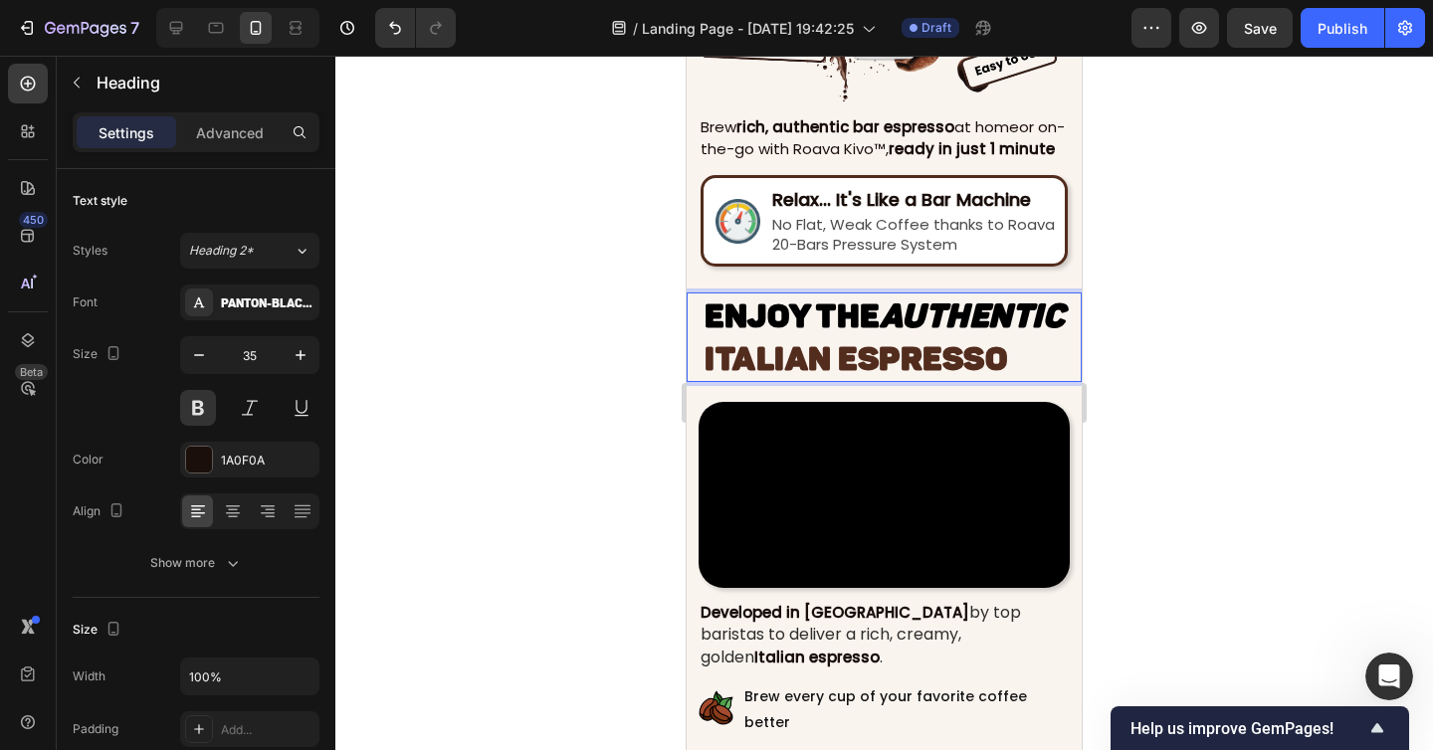
click at [983, 356] on span "ITALIAN ESPRESSO" at bounding box center [855, 359] width 303 height 40
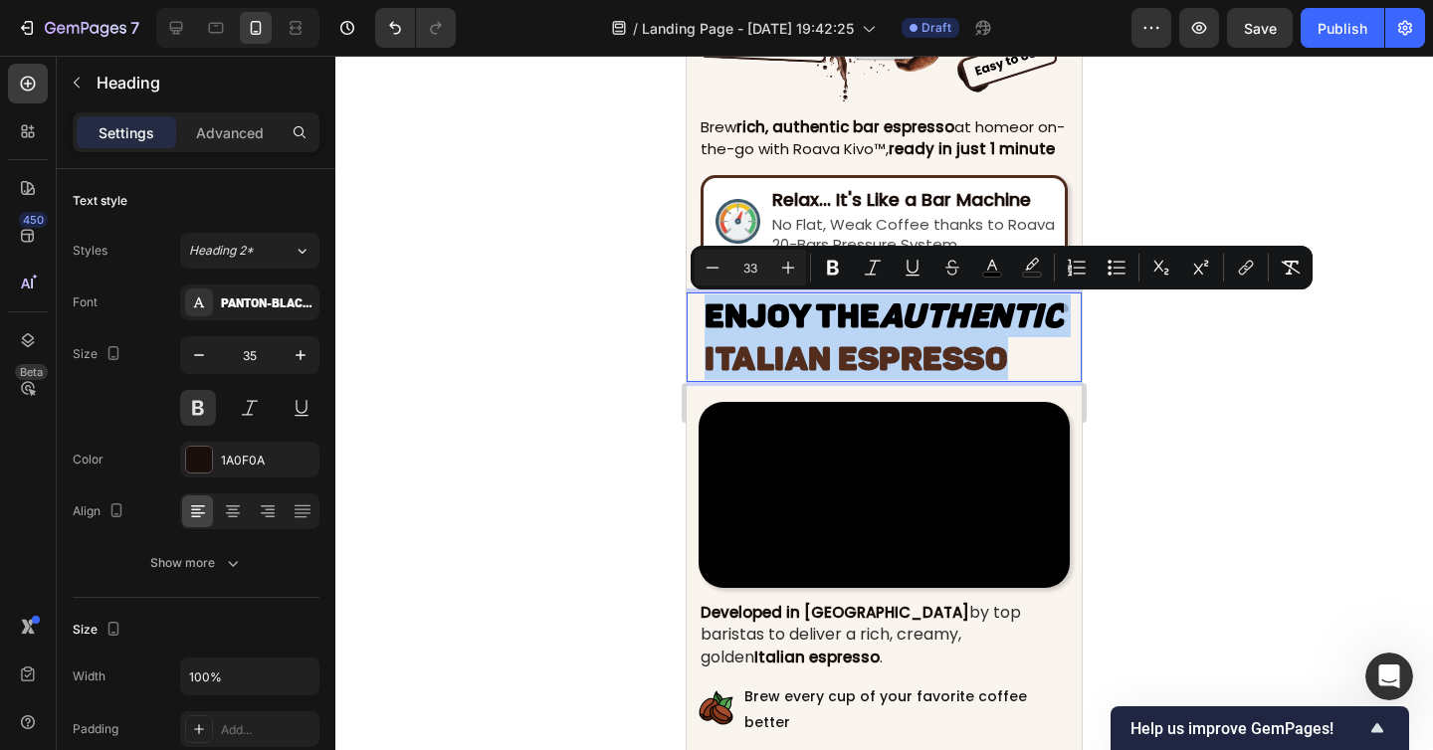
drag, startPoint x: 1023, startPoint y: 356, endPoint x: 700, endPoint y: 312, distance: 325.3
click at [700, 312] on div "Enjoy the Authentic ITALIAN ESPRESSO Heading 12" at bounding box center [883, 337] width 395 height 90
click at [704, 266] on icon "Editor contextual toolbar" at bounding box center [712, 268] width 20 height 20
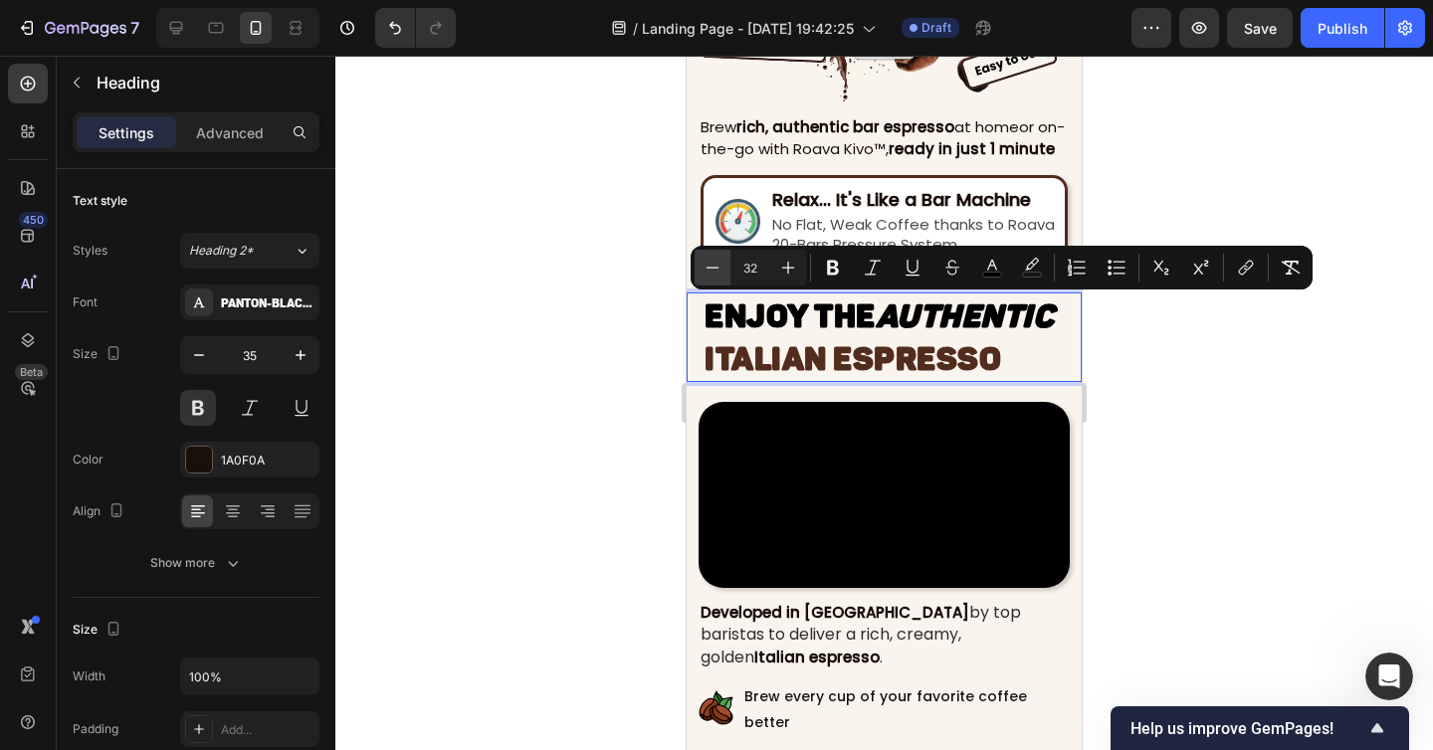
click at [704, 266] on icon "Editor contextual toolbar" at bounding box center [712, 268] width 20 height 20
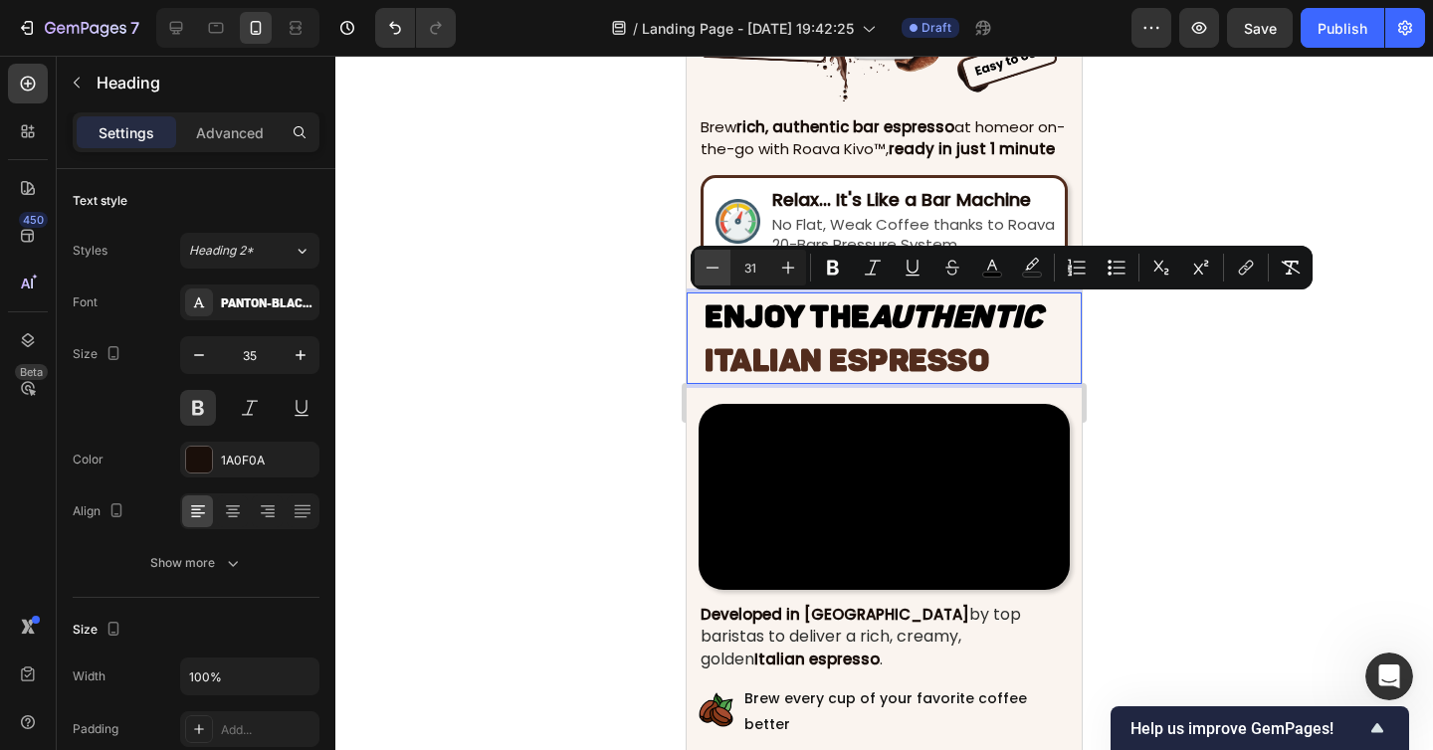
click at [704, 266] on icon "Editor contextual toolbar" at bounding box center [712, 268] width 20 height 20
type input "30"
click at [1139, 389] on div at bounding box center [883, 403] width 1097 height 694
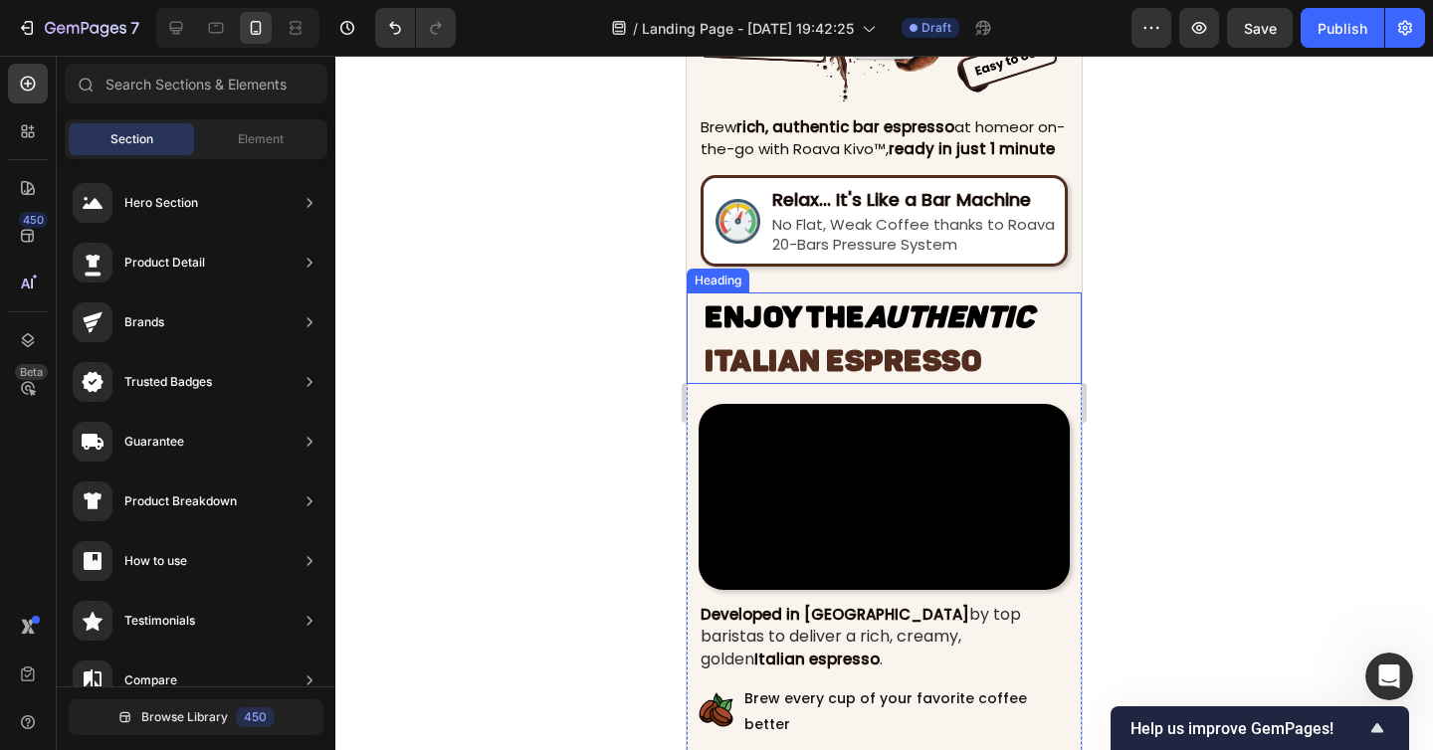
click at [707, 361] on span "ITALIAN ESPRESSO" at bounding box center [842, 361] width 277 height 36
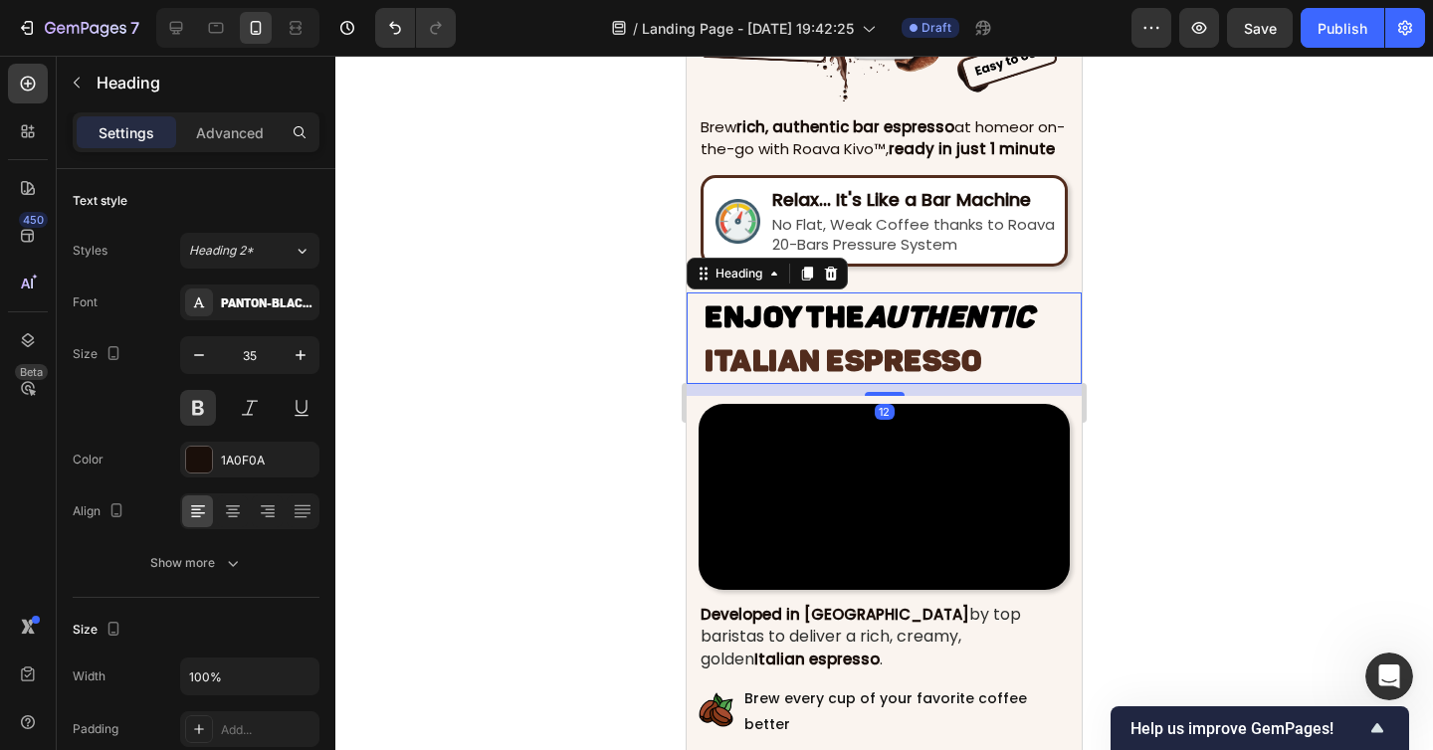
click at [703, 363] on h2 "Enjoy the Authentic ITALIAN ESPRESSO" at bounding box center [891, 338] width 379 height 92
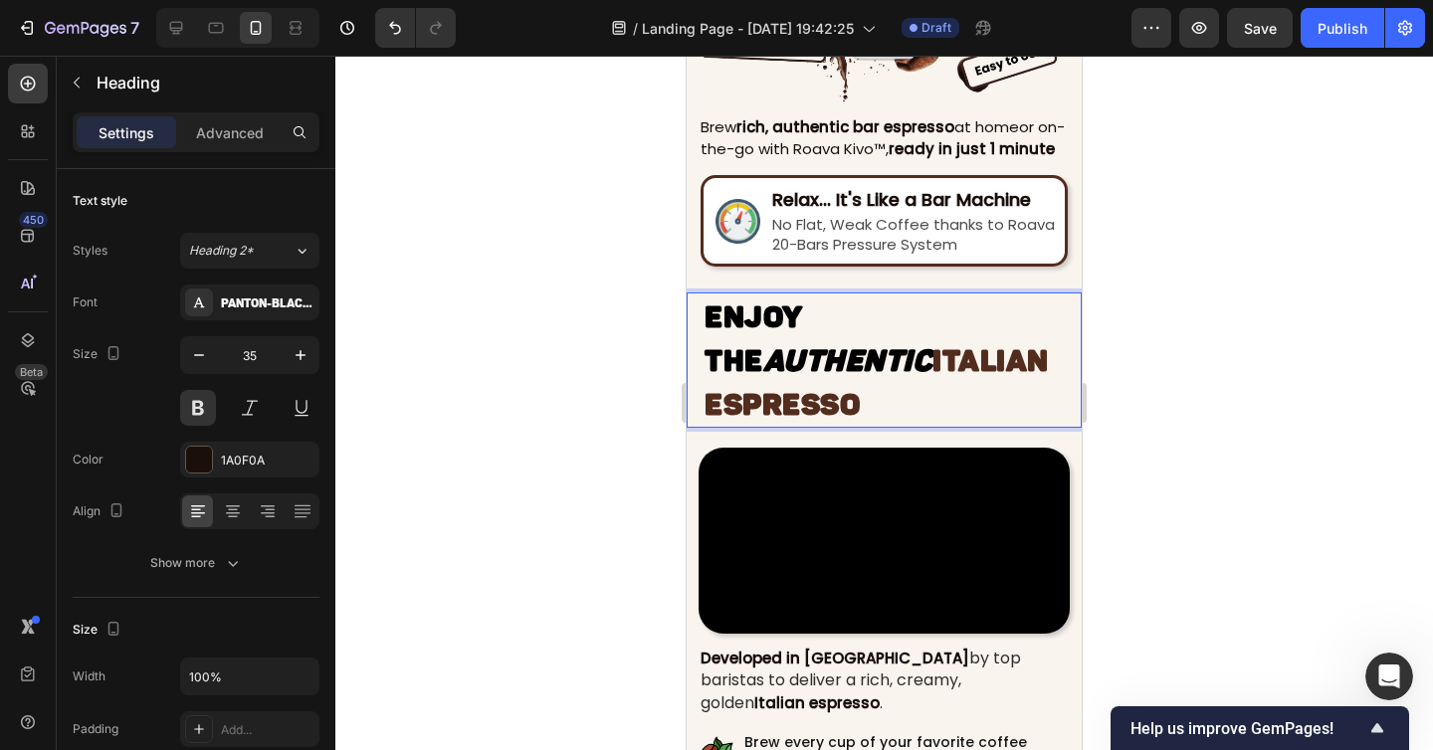
click at [1148, 427] on div at bounding box center [883, 403] width 1097 height 694
